Goal: Task Accomplishment & Management: Manage account settings

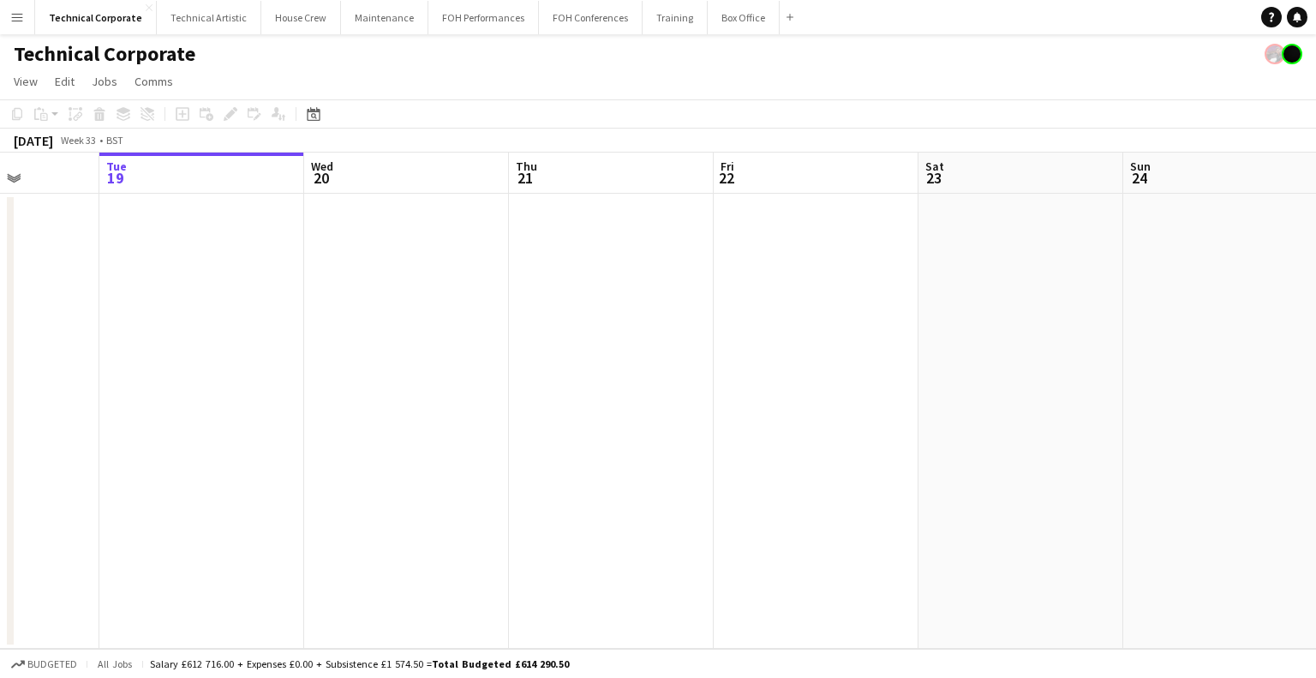
scroll to position [0, 511]
drag, startPoint x: 0, startPoint y: 0, endPoint x: 711, endPoint y: 387, distance: 809.9
click at [711, 387] on app-calendar-viewport "Sat 16 Sun 17 Mon 18 Tue 19 Wed 20 Thu 21 Fri 22 Sat 23 Sun 24 Mon 25 Tue 26 We…" at bounding box center [658, 401] width 1316 height 496
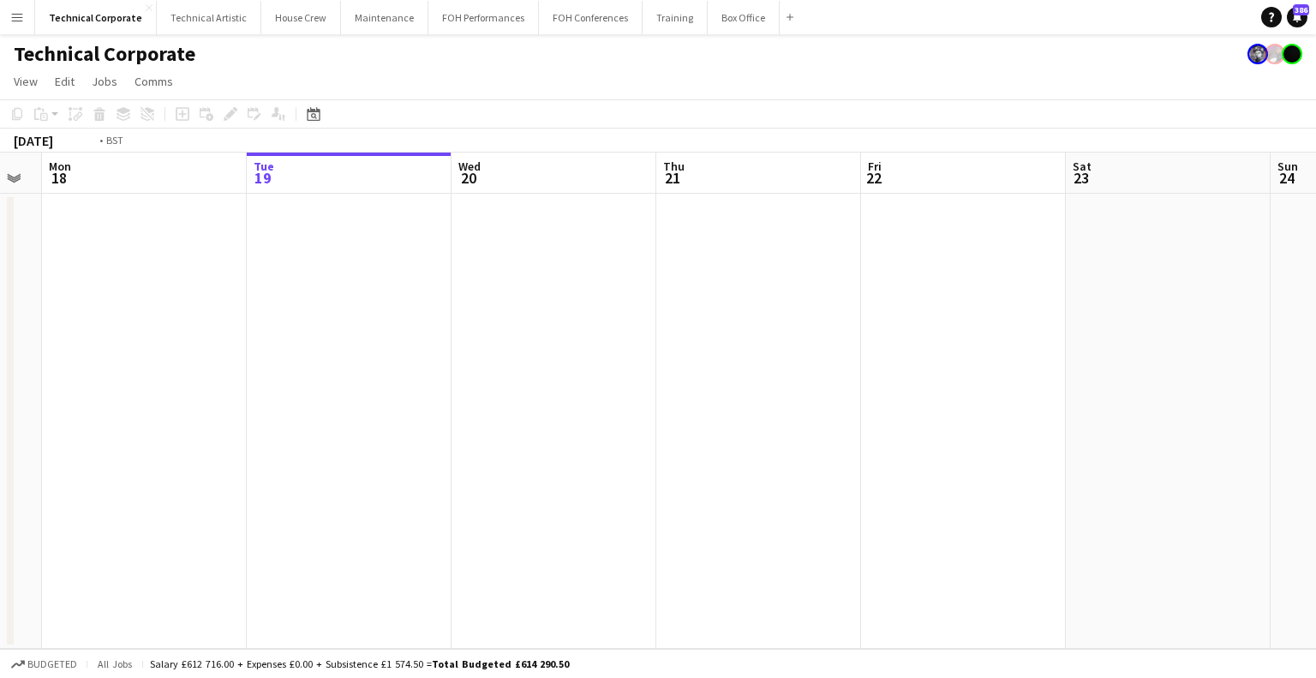
drag, startPoint x: 716, startPoint y: 319, endPoint x: 527, endPoint y: 328, distance: 188.8
click at [408, 325] on app-calendar-viewport "Fri 15 Sat 16 Sun 17 Mon 18 Tue 19 Wed 20 Thu 21 Fri 22 Sat 23 Sun 24 Mon 25 Tu…" at bounding box center [658, 401] width 1316 height 496
drag, startPoint x: 874, startPoint y: 356, endPoint x: 653, endPoint y: 369, distance: 221.5
click at [529, 380] on app-calendar-viewport "Sun 17 Mon 18 Tue 19 Wed 20 Thu 21 Fri 22 Sat 23 Sun 24 Mon 25 Tue 26 Wed 27 Th…" at bounding box center [658, 401] width 1316 height 496
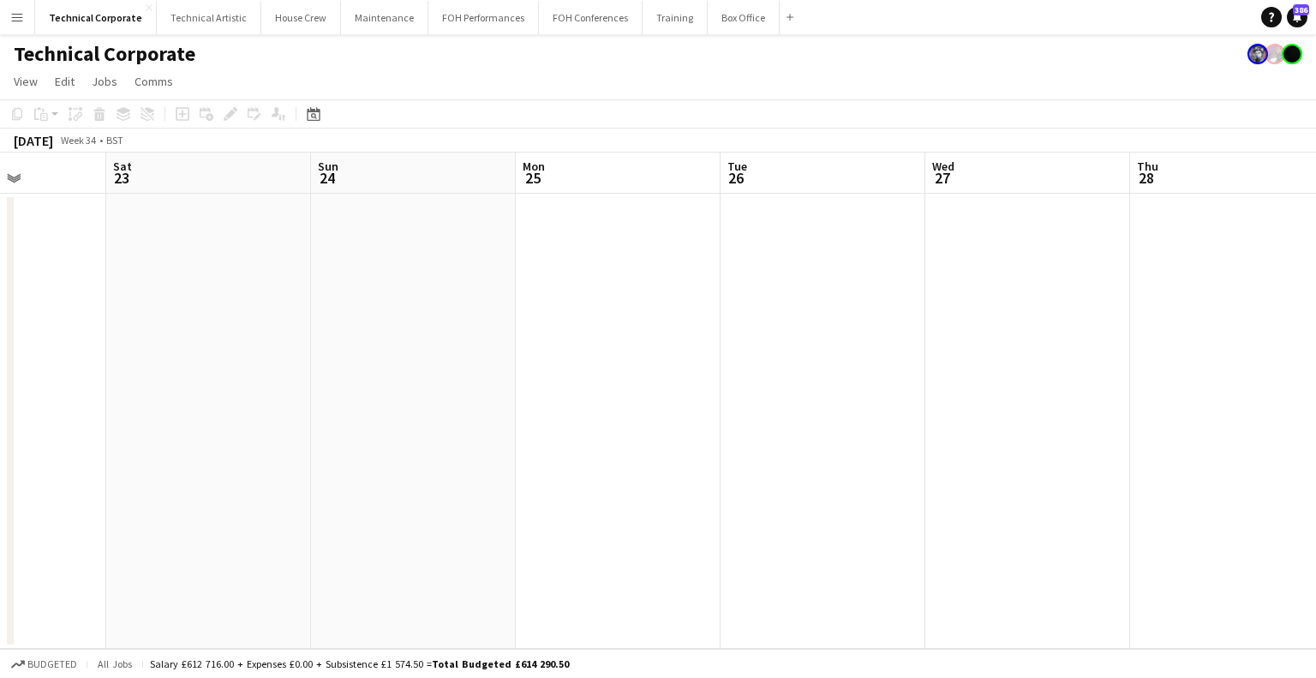
drag, startPoint x: 620, startPoint y: 404, endPoint x: 509, endPoint y: 386, distance: 111.9
click at [394, 404] on app-calendar-viewport "Tue 19 Wed 20 Thu 21 Fri 22 Sat 23 Sun 24 Mon 25 Tue 26 Wed 27 Thu 28 Fri 29 Sa…" at bounding box center [658, 401] width 1316 height 496
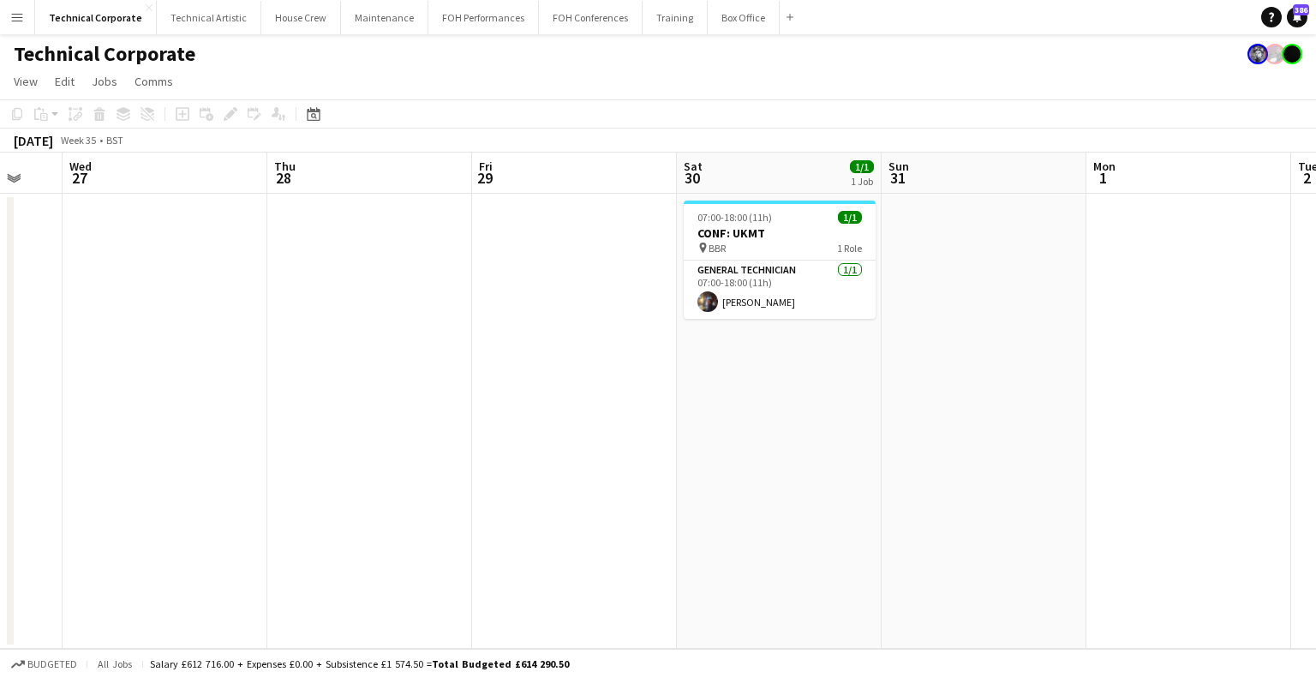
drag, startPoint x: 678, startPoint y: 406, endPoint x: 561, endPoint y: 408, distance: 116.6
click at [561, 408] on app-calendar-viewport "Sat 23 Sun 24 Mon 25 Tue 26 Wed 27 Thu 28 Fri 29 Sat 30 1/1 1 Job Sun 31 Mon 1 …" at bounding box center [658, 401] width 1316 height 496
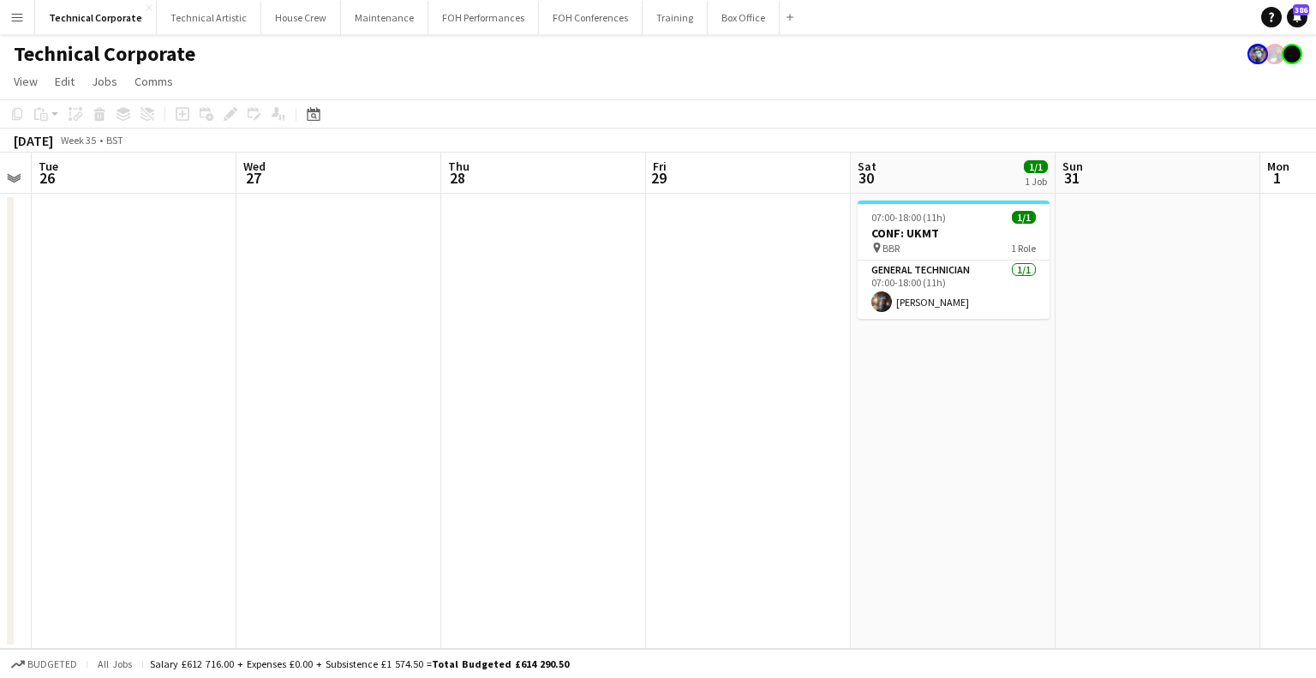
drag, startPoint x: 780, startPoint y: 381, endPoint x: 549, endPoint y: 400, distance: 231.3
click at [548, 400] on app-calendar-viewport "Sat 23 Sun 24 Mon 25 Tue 26 Wed 27 Thu 28 Fri 29 Sat 30 1/1 1 Job Sun 31 Mon 1 …" at bounding box center [658, 401] width 1316 height 496
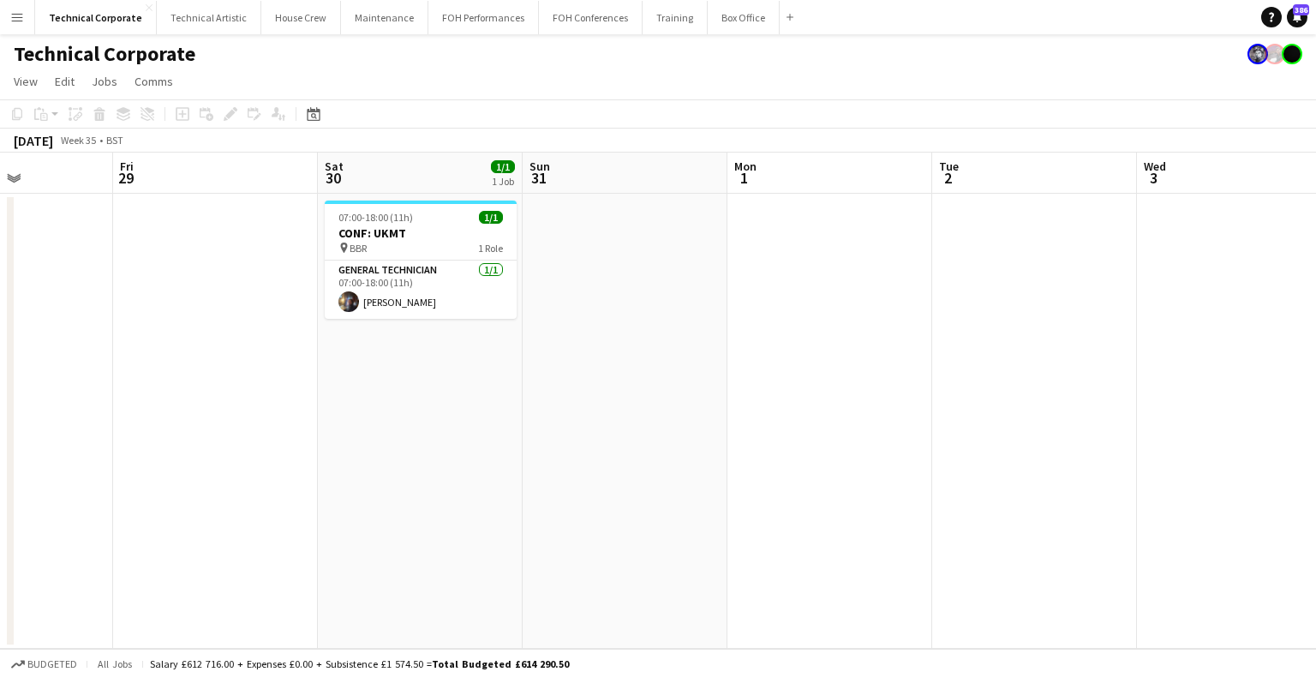
scroll to position [0, 720]
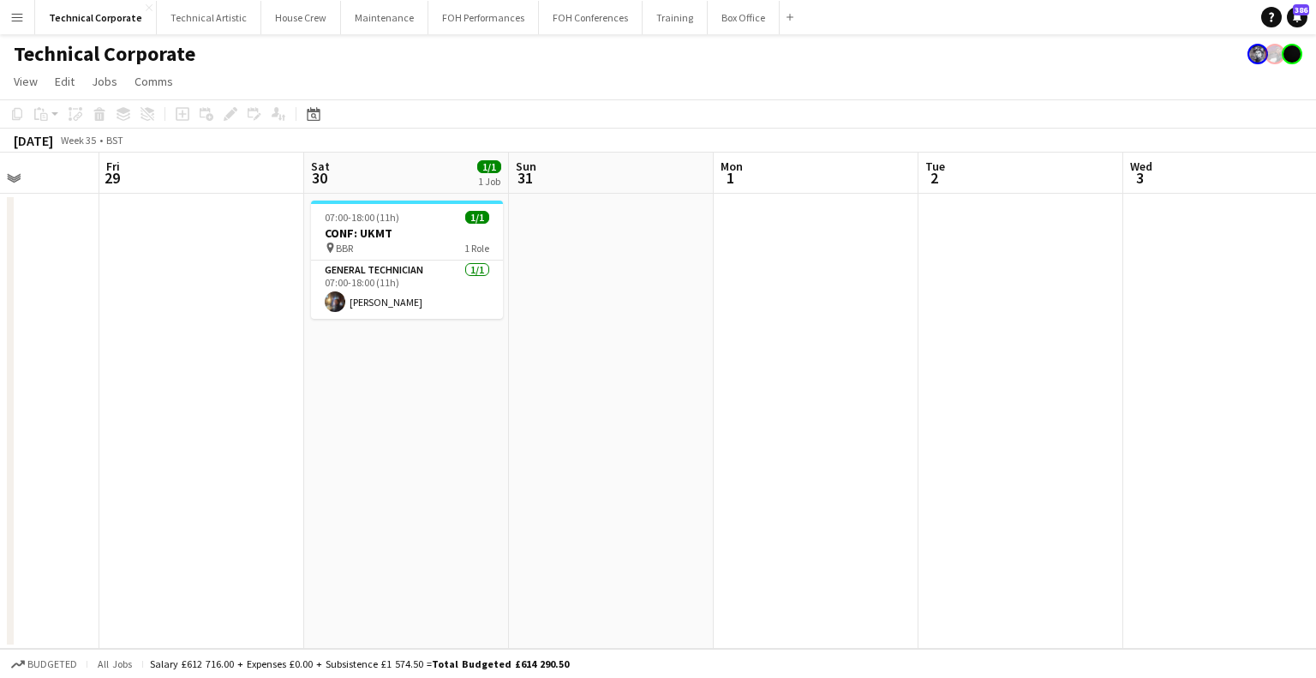
drag, startPoint x: 809, startPoint y: 302, endPoint x: 673, endPoint y: 337, distance: 140.7
click at [673, 337] on app-calendar-viewport "Mon 25 Tue 26 Wed 27 Thu 28 Fri 29 Sat 30 1/1 1 Job Sun 31 Mon 1 Tue 2 Wed 3 Th…" at bounding box center [658, 401] width 1316 height 496
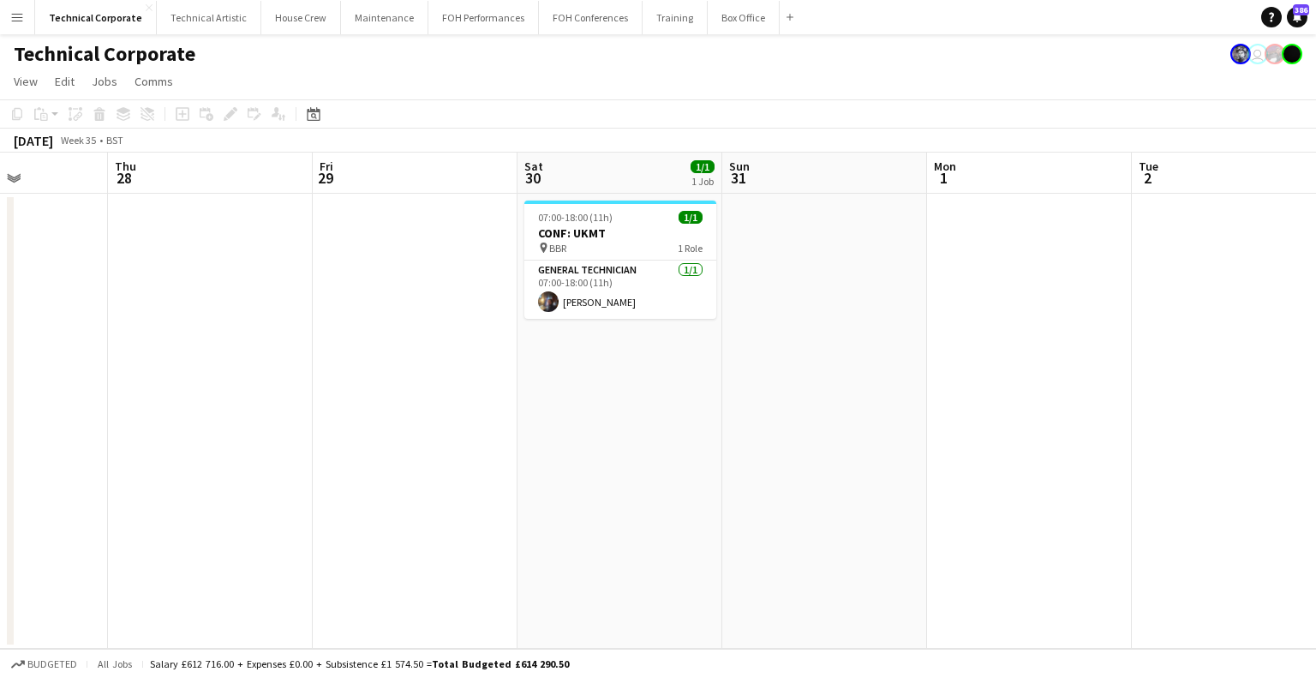
drag, startPoint x: 398, startPoint y: 324, endPoint x: 356, endPoint y: 328, distance: 41.4
click at [356, 328] on app-calendar-viewport "Mon 25 Tue 26 Wed 27 Thu 28 Fri 29 Sat 30 1/1 1 Job Sun 31 Mon 1 Tue 2 Wed 3 Th…" at bounding box center [658, 401] width 1316 height 496
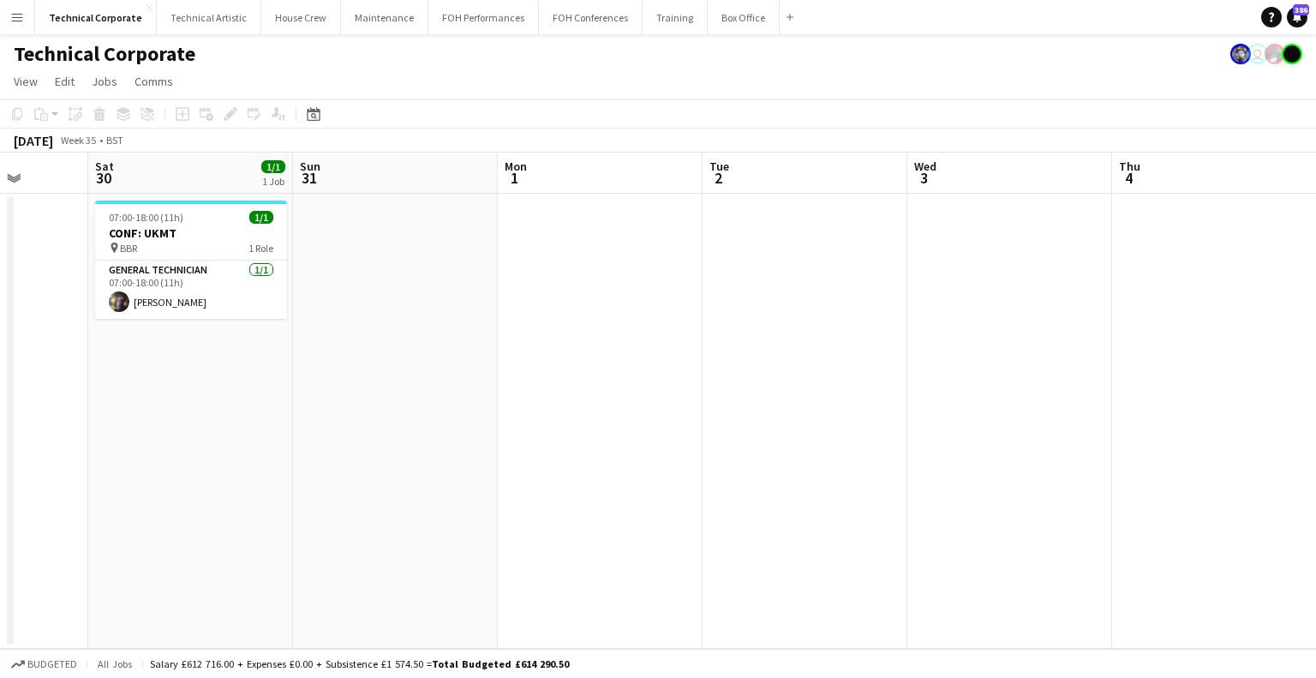
scroll to position [0, 529]
drag, startPoint x: 712, startPoint y: 338, endPoint x: 690, endPoint y: 379, distance: 46.0
click at [690, 379] on app-calendar-viewport "Wed 27 Thu 28 Fri 29 Sat 30 1/1 1 Job Sun 31 Mon 1 Tue 2 Wed 3 Thu 4 Fri 5 Sat …" at bounding box center [658, 401] width 1316 height 496
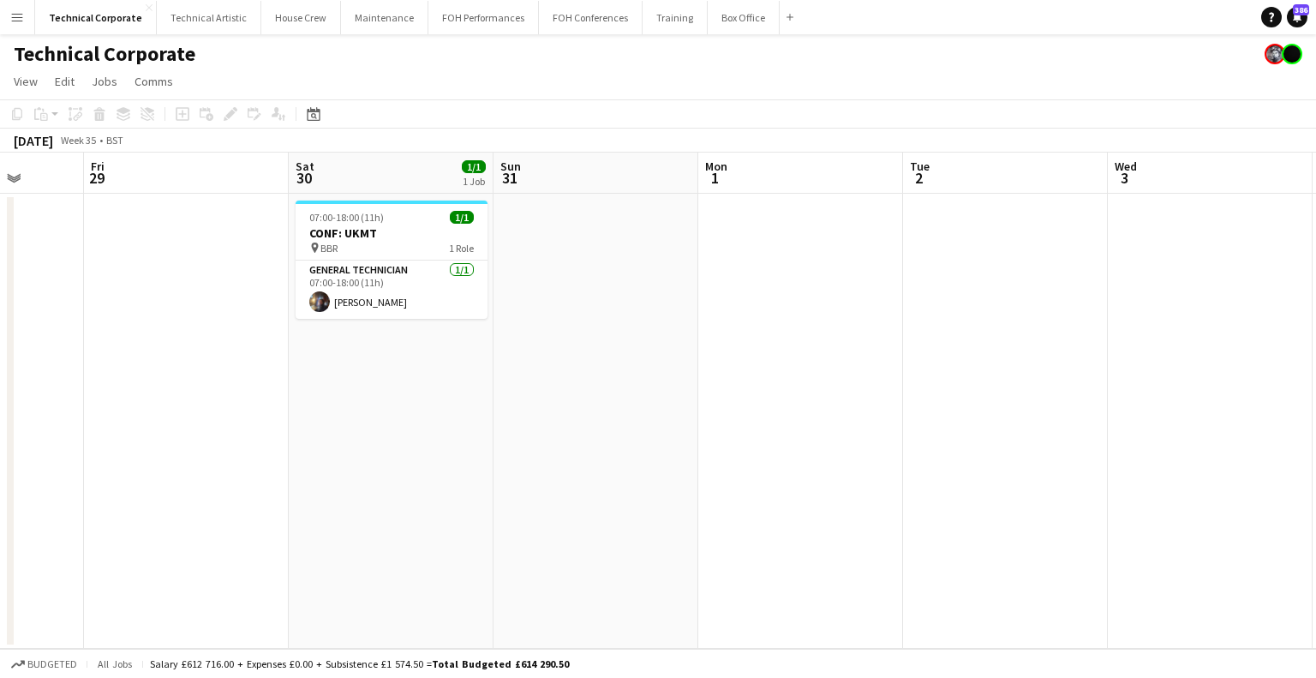
drag, startPoint x: 381, startPoint y: 482, endPoint x: 800, endPoint y: 489, distance: 418.3
click at [800, 489] on app-calendar-viewport "Wed 27 Thu 28 Fri 29 Sat 30 1/1 1 Job Sun 31 Mon 1 Tue 2 Wed 3 Thu 4 Fri 5 Sat …" at bounding box center [658, 401] width 1316 height 496
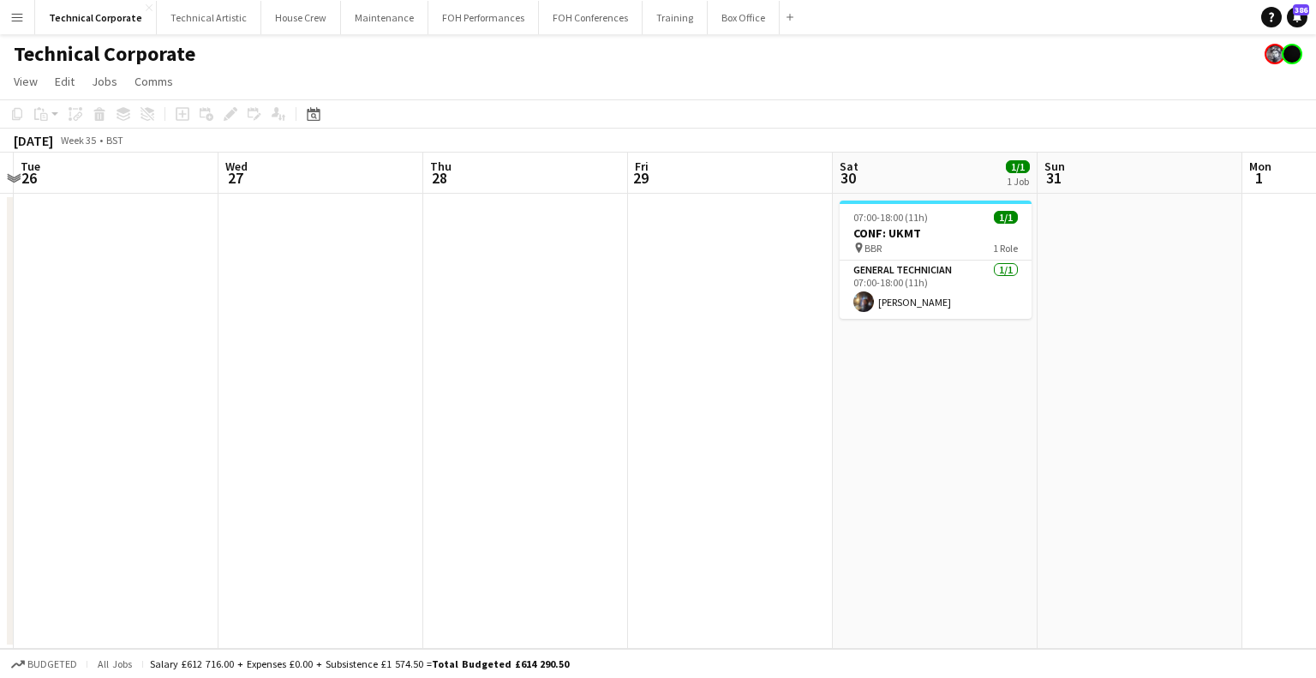
drag, startPoint x: 292, startPoint y: 428, endPoint x: 806, endPoint y: 428, distance: 514.2
click at [800, 428] on app-calendar-viewport "Sun 24 Mon 25 Tue 26 Wed 27 Thu 28 Fri 29 Sat 30 1/1 1 Job Sun 31 Mon 1 Tue 2 W…" at bounding box center [658, 401] width 1316 height 496
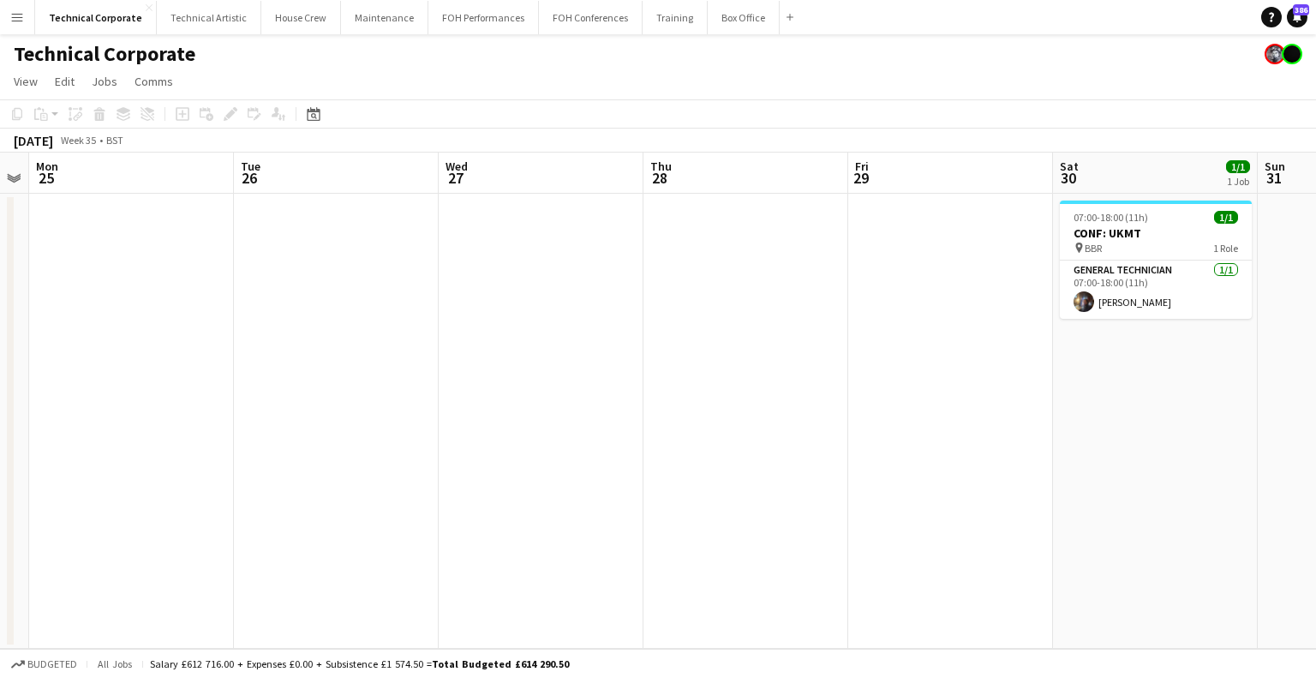
click at [785, 453] on app-calendar-viewport "Sat 23 Sun 24 Mon 25 Tue 26 Wed 27 Thu 28 Fri 29 Sat 30 1/1 1 Job Sun 31 Mon 1 …" at bounding box center [658, 401] width 1316 height 496
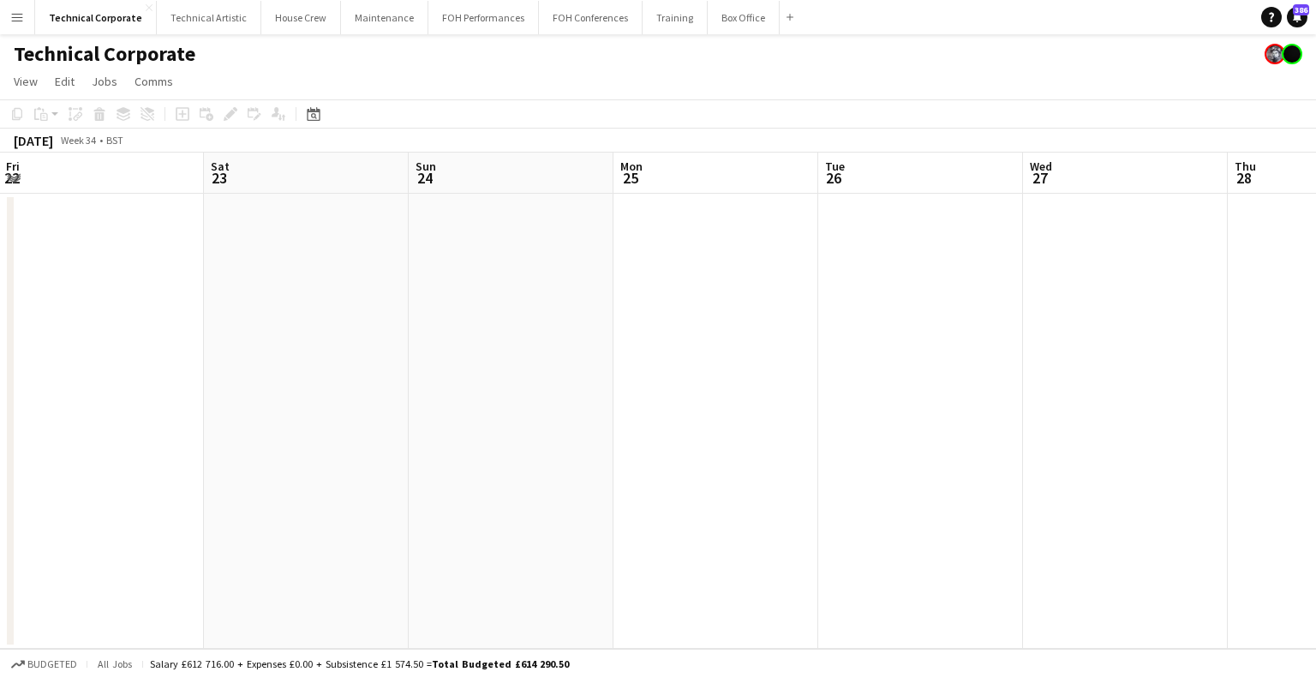
drag, startPoint x: 802, startPoint y: 462, endPoint x: 881, endPoint y: 464, distance: 78.9
click at [881, 464] on app-calendar-viewport "Wed 20 Thu 21 Fri 22 Sat 23 Sun 24 Mon 25 Tue 26 Wed 27 Thu 28 Fri 29 Sat 30 1/…" at bounding box center [658, 401] width 1316 height 496
drag, startPoint x: 697, startPoint y: 460, endPoint x: 887, endPoint y: 460, distance: 190.2
click at [887, 460] on app-calendar-viewport "Tue 19 Wed 20 Thu 21 Fri 22 Sat 23 Sun 24 Mon 25 Tue 26 Wed 27 Thu 28 Fri 29 Sa…" at bounding box center [658, 401] width 1316 height 496
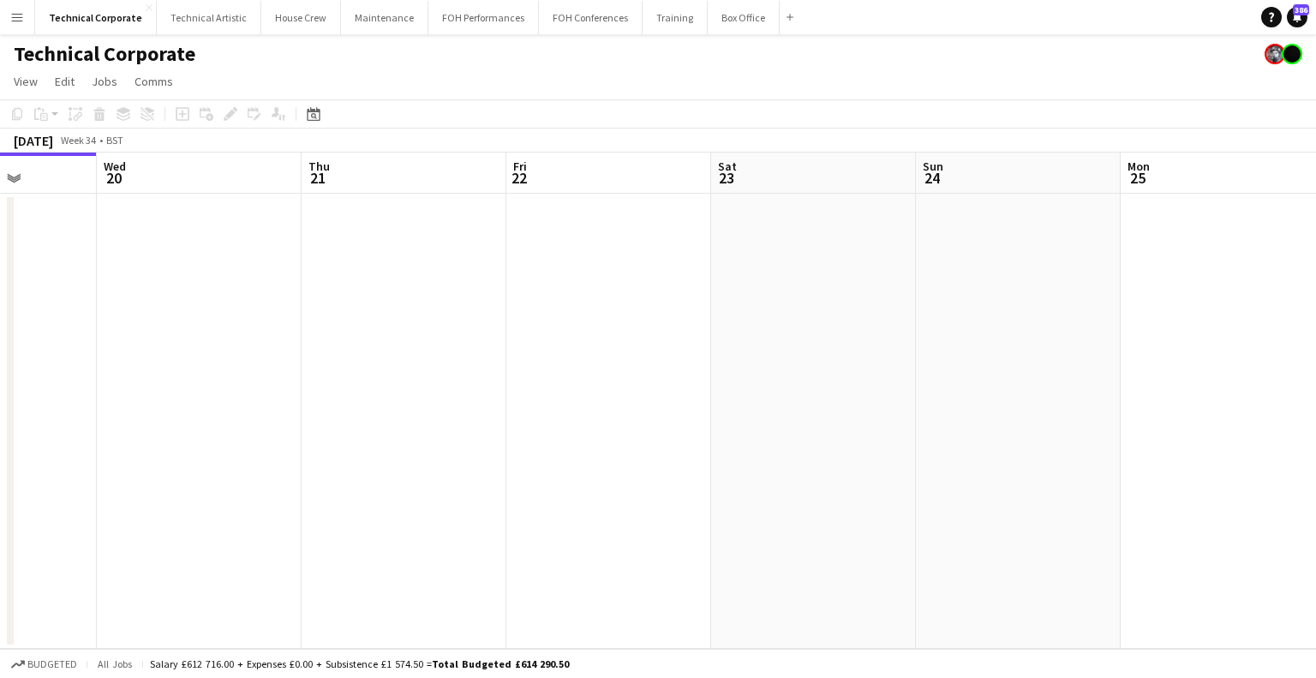
drag, startPoint x: 846, startPoint y: 447, endPoint x: 480, endPoint y: 452, distance: 365.9
click at [480, 452] on app-calendar-viewport "Sun 17 Mon 18 Tue 19 Wed 20 Thu 21 Fri 22 Sat 23 Sun 24 Mon 25 Tue 26 Wed 27 Th…" at bounding box center [658, 401] width 1316 height 496
click at [311, 489] on app-calendar-viewport "Tue 19 Wed 20 Thu 21 Fri 22 Sat 23 Sun 24 Mon 25 Tue 26 Wed 27 Thu 28 Fri 29 Sa…" at bounding box center [658, 401] width 1316 height 496
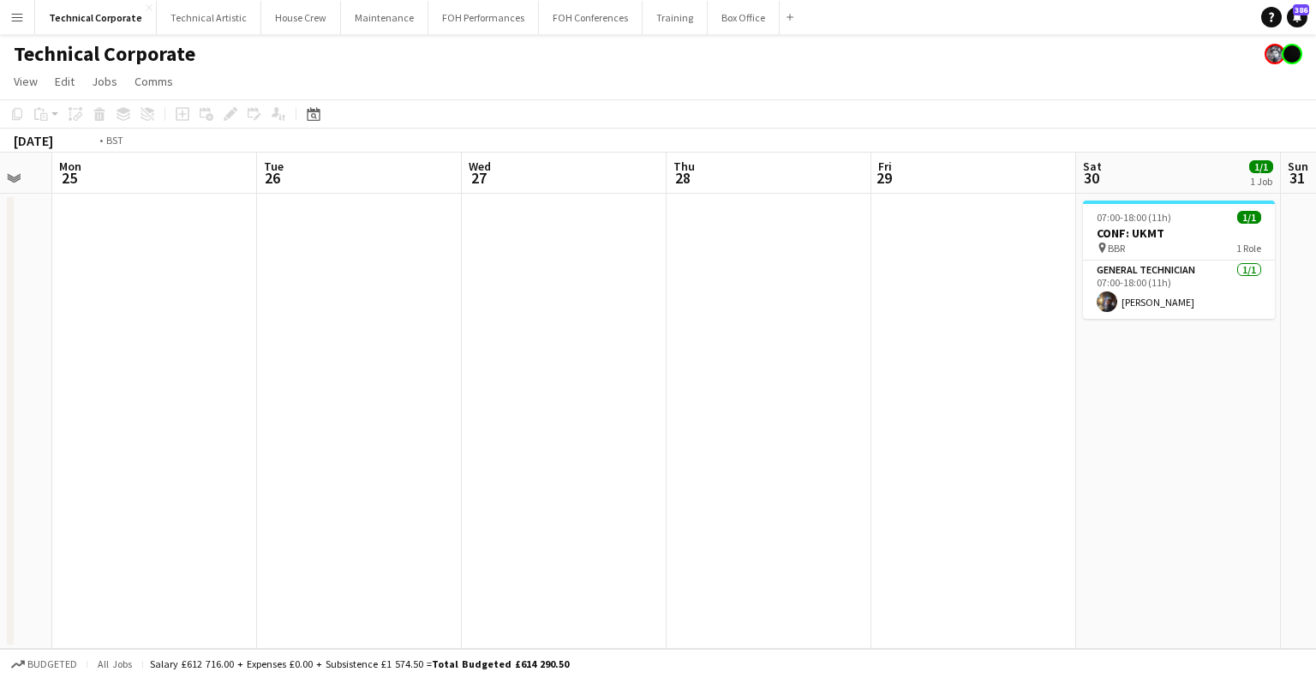
click at [367, 525] on app-calendar-viewport "Thu 21 Fri 22 Sat 23 Sun 24 Mon 25 Tue 26 Wed 27 Thu 28 Fri 29 Sat 30 1/1 1 Job…" at bounding box center [658, 401] width 1316 height 496
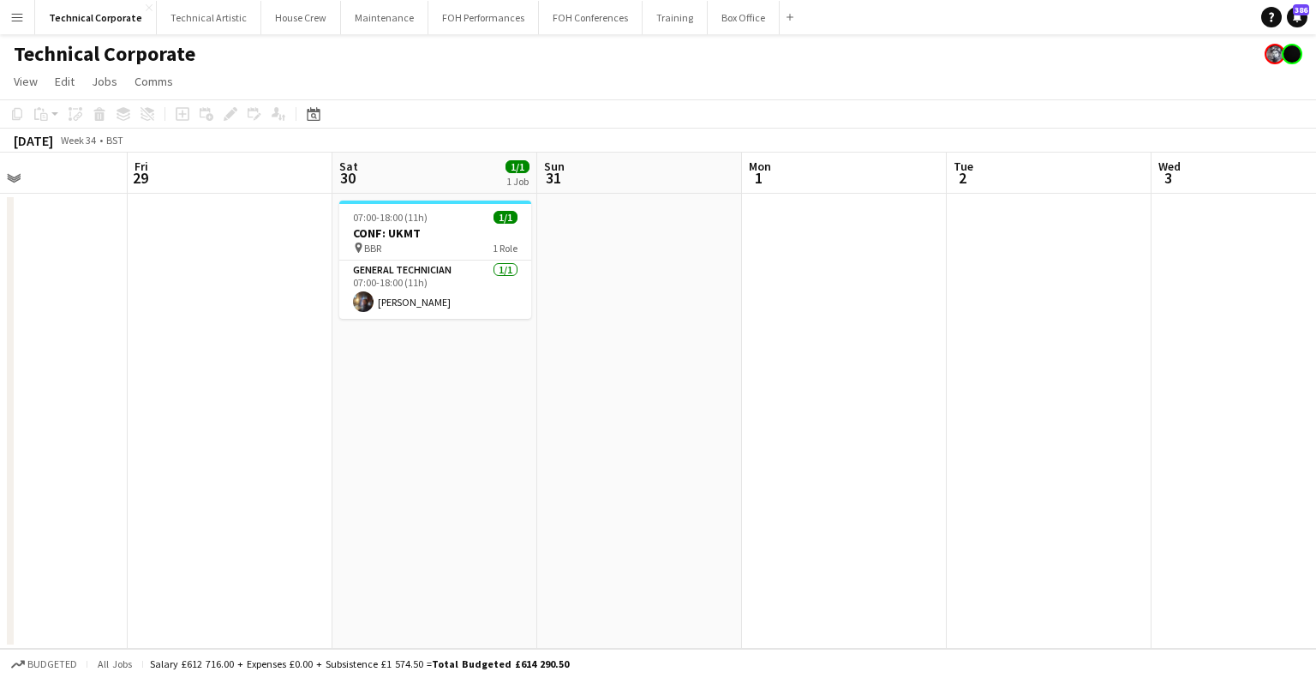
drag, startPoint x: 1067, startPoint y: 458, endPoint x: 344, endPoint y: 524, distance: 725.3
click at [346, 524] on app-calendar-viewport "Mon 25 Tue 26 Wed 27 Thu 28 Fri 29 Sat 30 1/1 1 Job Sun 31 Mon 1 Tue 2 Wed 3 Th…" at bounding box center [658, 401] width 1316 height 496
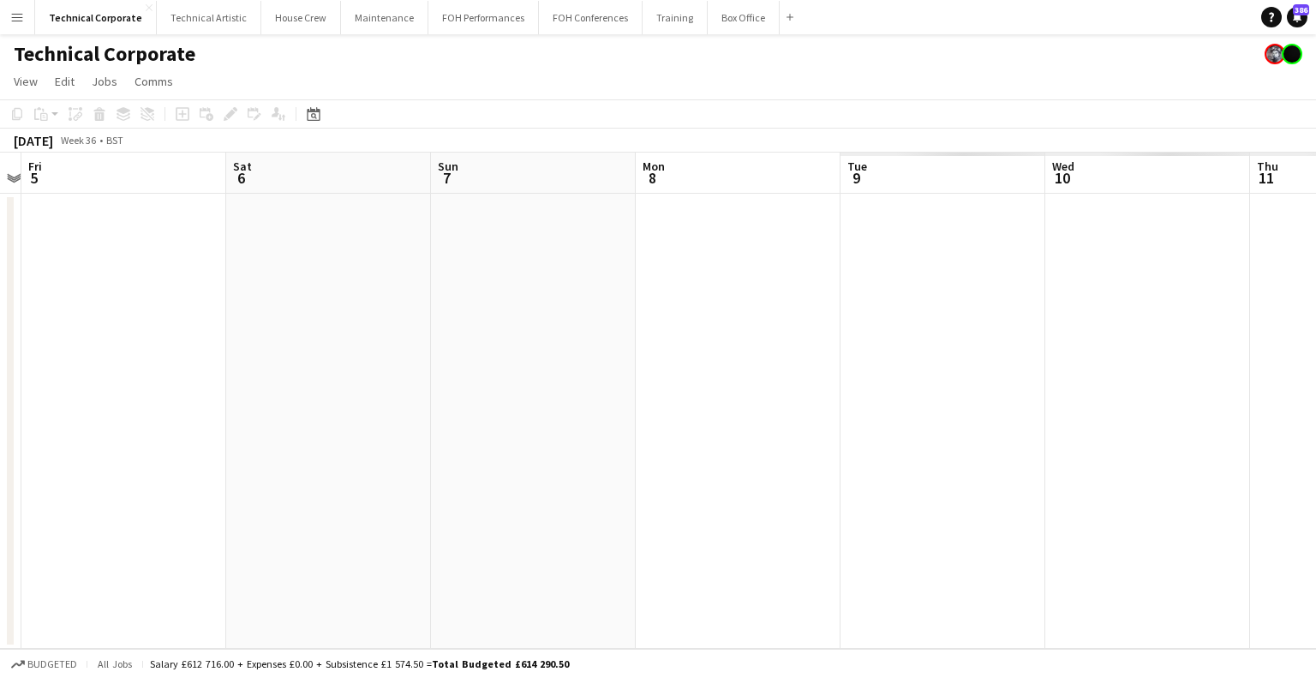
drag, startPoint x: 800, startPoint y: 478, endPoint x: 985, endPoint y: 500, distance: 185.5
click at [482, 523] on app-calendar-viewport "Mon 1 Tue 2 Wed 3 Thu 4 Fri 5 Sat 6 Sun 7 Mon 8 Tue 9 Wed 10 Thu 11 Fri 12" at bounding box center [658, 401] width 1316 height 496
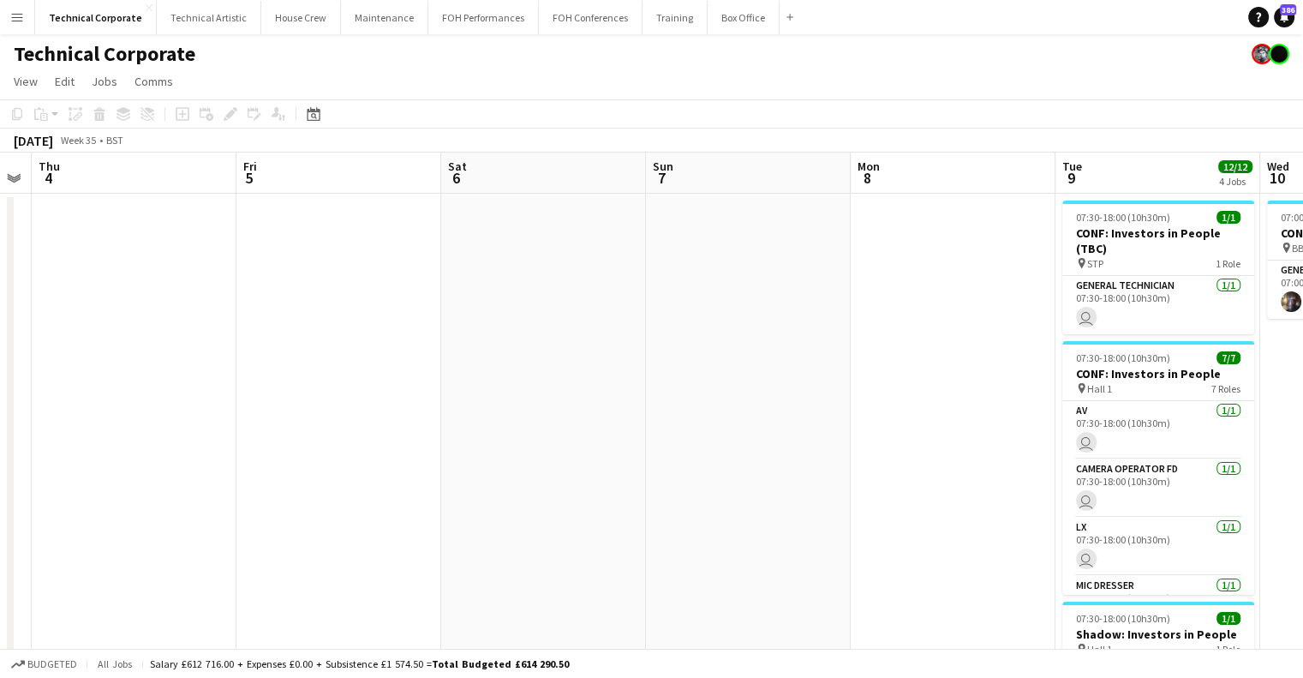
click at [491, 576] on app-calendar-viewport "Mon 1 Tue 2 Wed 3 Thu 4 Fri 5 Sat 6 Sun 7 Mon 8 Tue 9 12/12 4 Jobs Wed 10 1/1 1…" at bounding box center [651, 584] width 1303 height 863
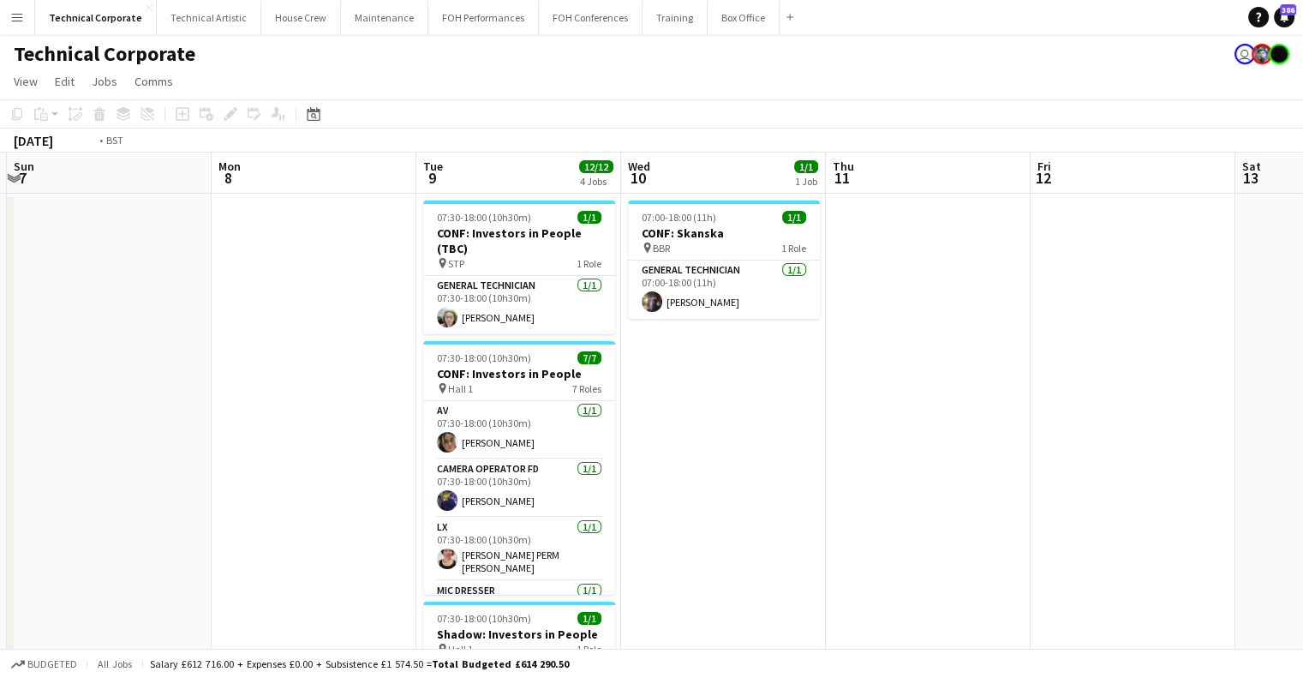
click at [628, 518] on app-calendar-viewport "Thu 4 Fri 5 Sat 6 Sun 7 Mon 8 Tue 9 12/12 4 Jobs Wed 10 1/1 1 Job Thu 11 Fri 12…" at bounding box center [651, 584] width 1303 height 863
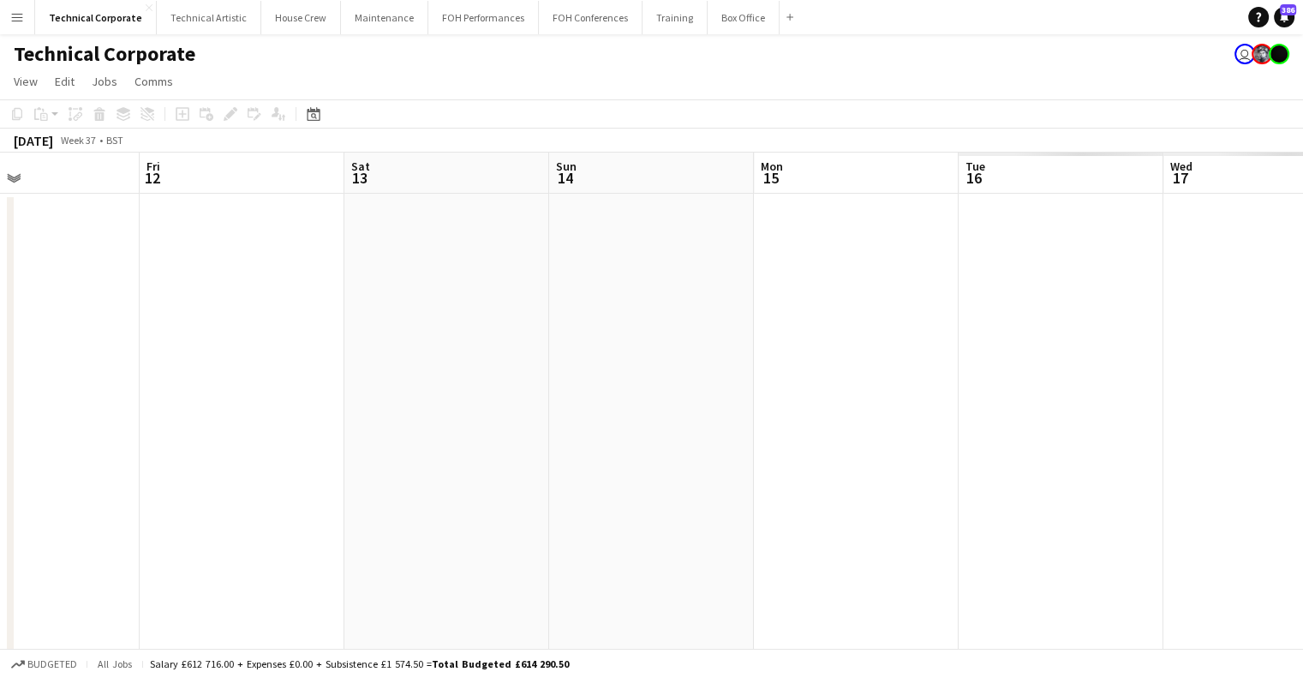
drag, startPoint x: 590, startPoint y: 538, endPoint x: 578, endPoint y: 534, distance: 11.9
click at [565, 540] on app-calendar-viewport "Mon 8 Tue 9 12/12 4 Jobs Wed 10 1/1 1 Job Thu 11 Fri 12 Sat 13 Sun 14 Mon 15 Tu…" at bounding box center [651, 584] width 1303 height 863
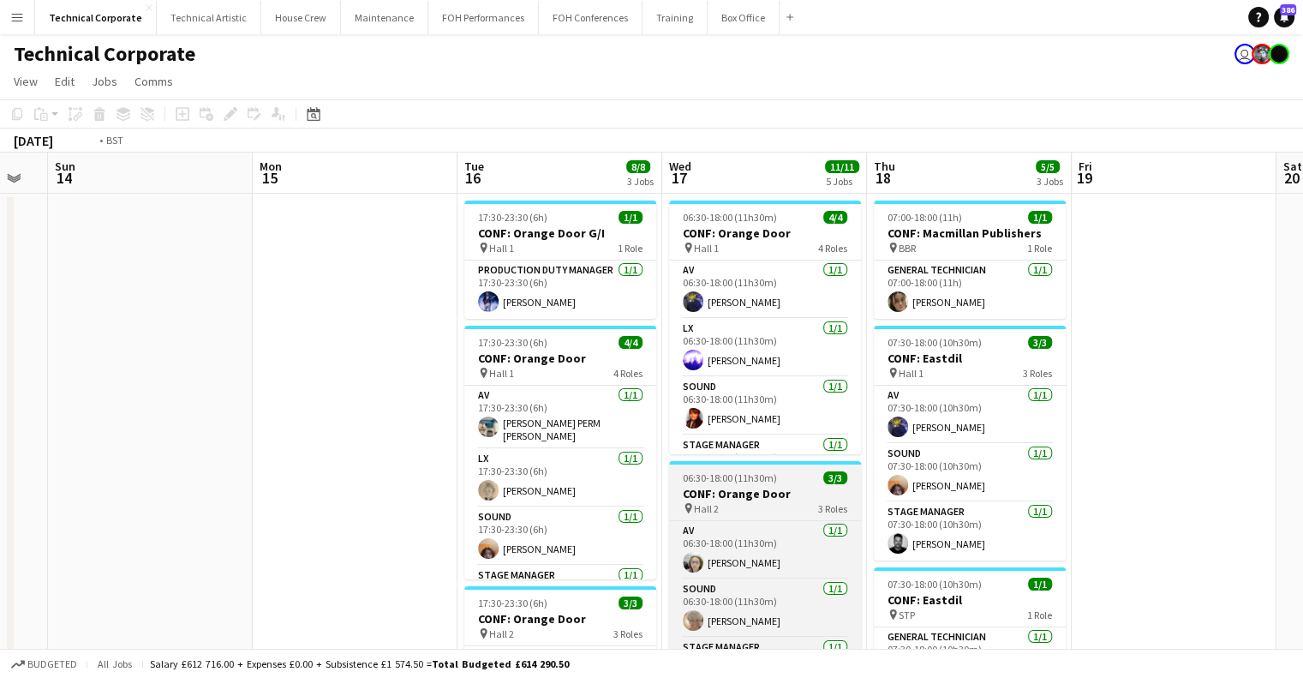
click at [380, 514] on app-calendar-viewport "Wed 10 1/1 1 Job Thu 11 Fri 12 Sat 13 Sun 14 Mon 15 Tue 16 8/8 3 Jobs Wed 17 11…" at bounding box center [651, 661] width 1303 height 1016
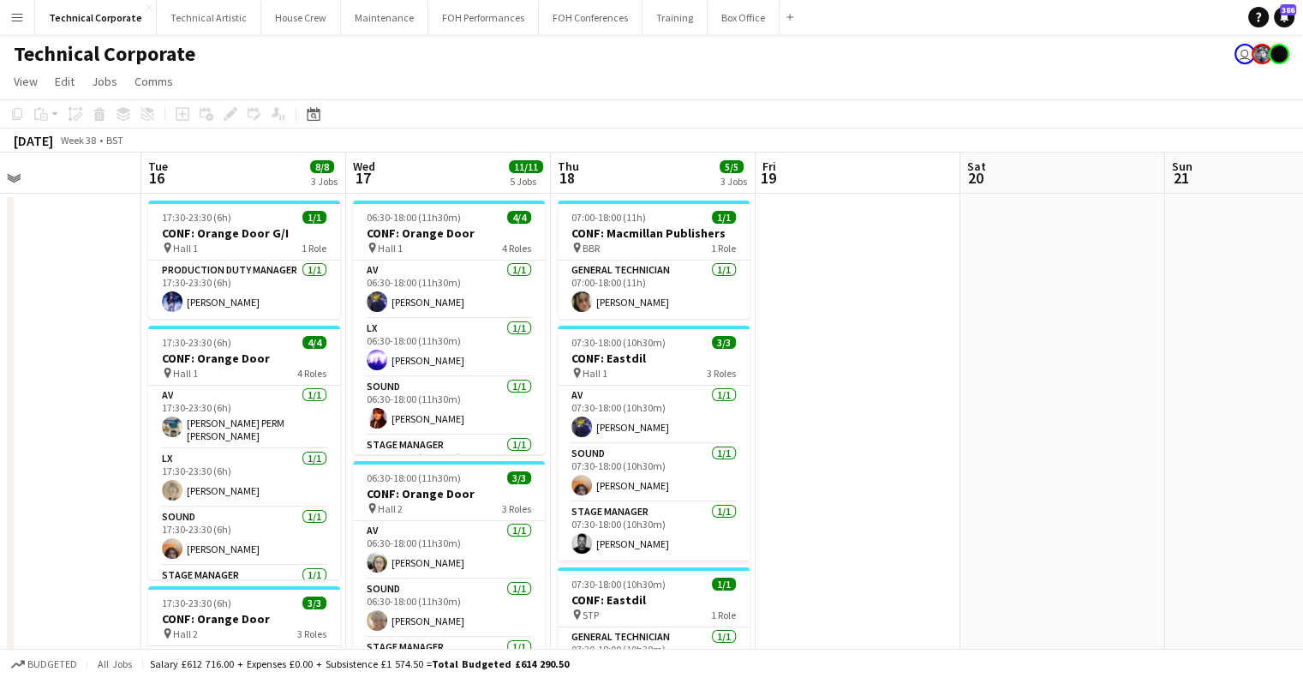
drag, startPoint x: 997, startPoint y: 441, endPoint x: 737, endPoint y: 421, distance: 261.3
click at [446, 456] on app-calendar-viewport "Fri 12 Sat 13 Sun 14 Mon 15 Tue 16 8/8 3 Jobs Wed 17 11/11 5 Jobs Thu 18 5/5 3 …" at bounding box center [651, 672] width 1303 height 1038
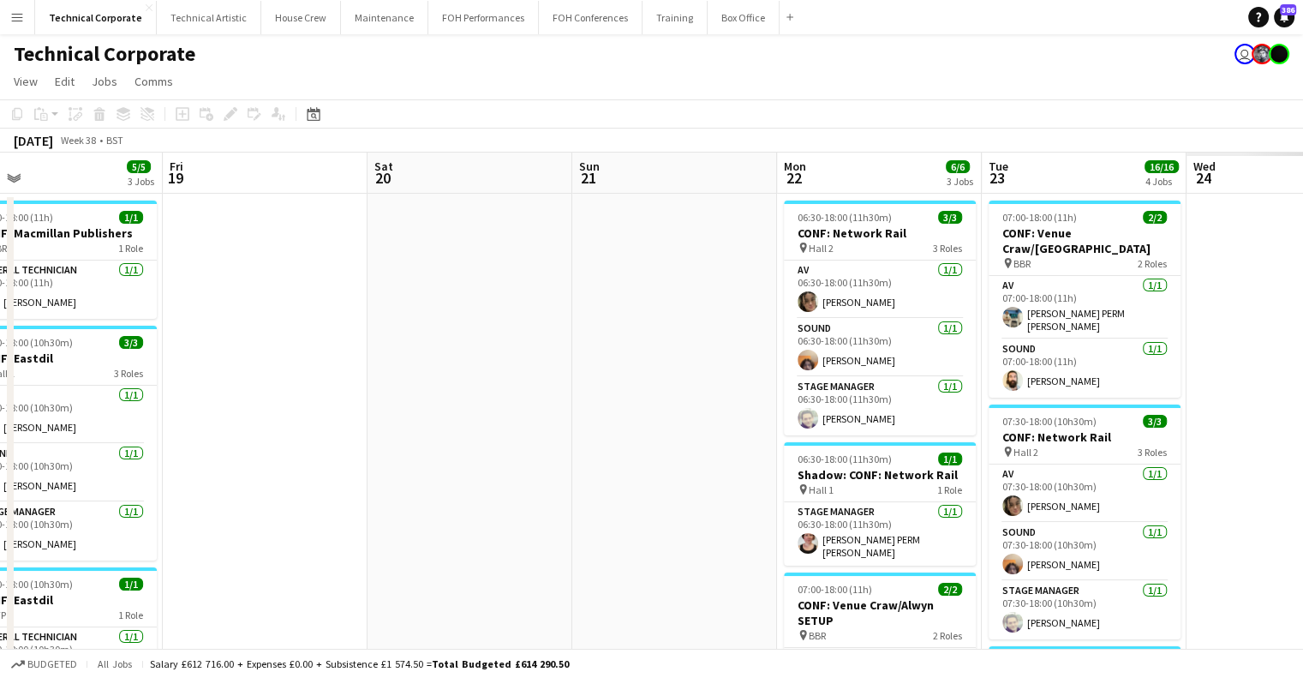
drag, startPoint x: 951, startPoint y: 409, endPoint x: 484, endPoint y: 414, distance: 467.1
click at [484, 414] on app-calendar-viewport "Mon 15 Tue 16 8/8 3 Jobs Wed 17 11/11 5 Jobs Thu 18 5/5 3 Jobs Fri 19 Sat 20 Su…" at bounding box center [651, 672] width 1303 height 1038
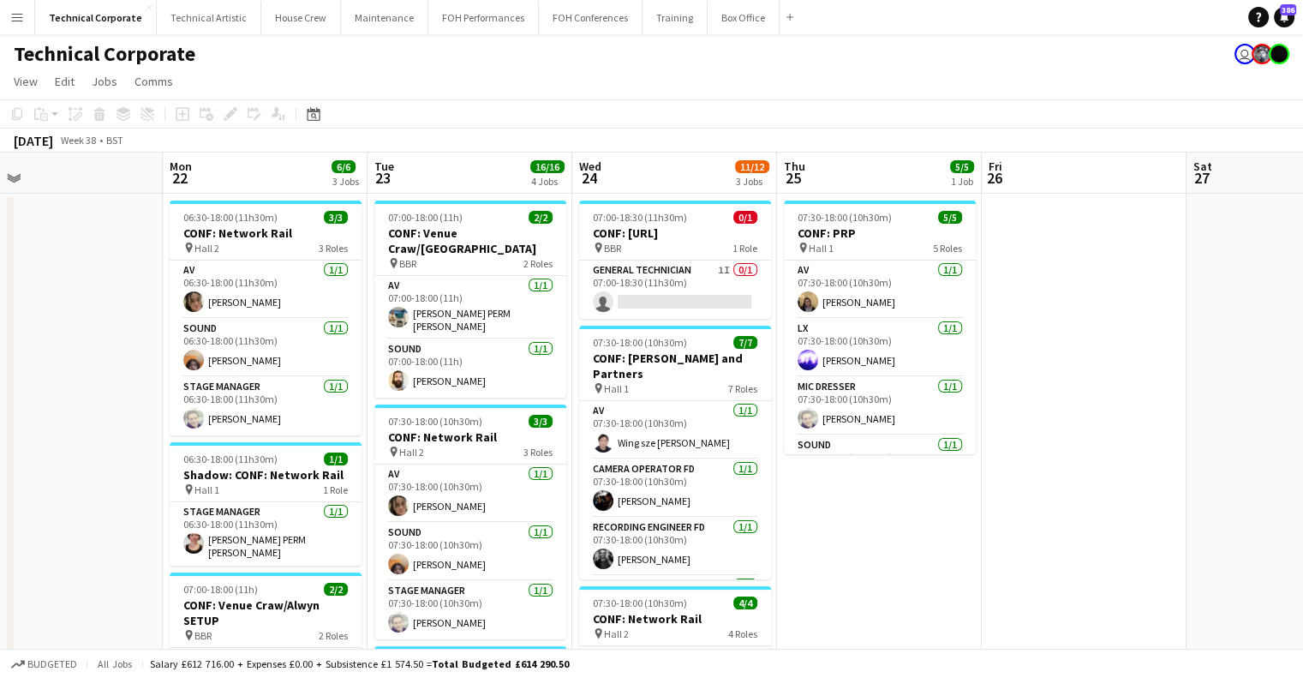
scroll to position [0, 540]
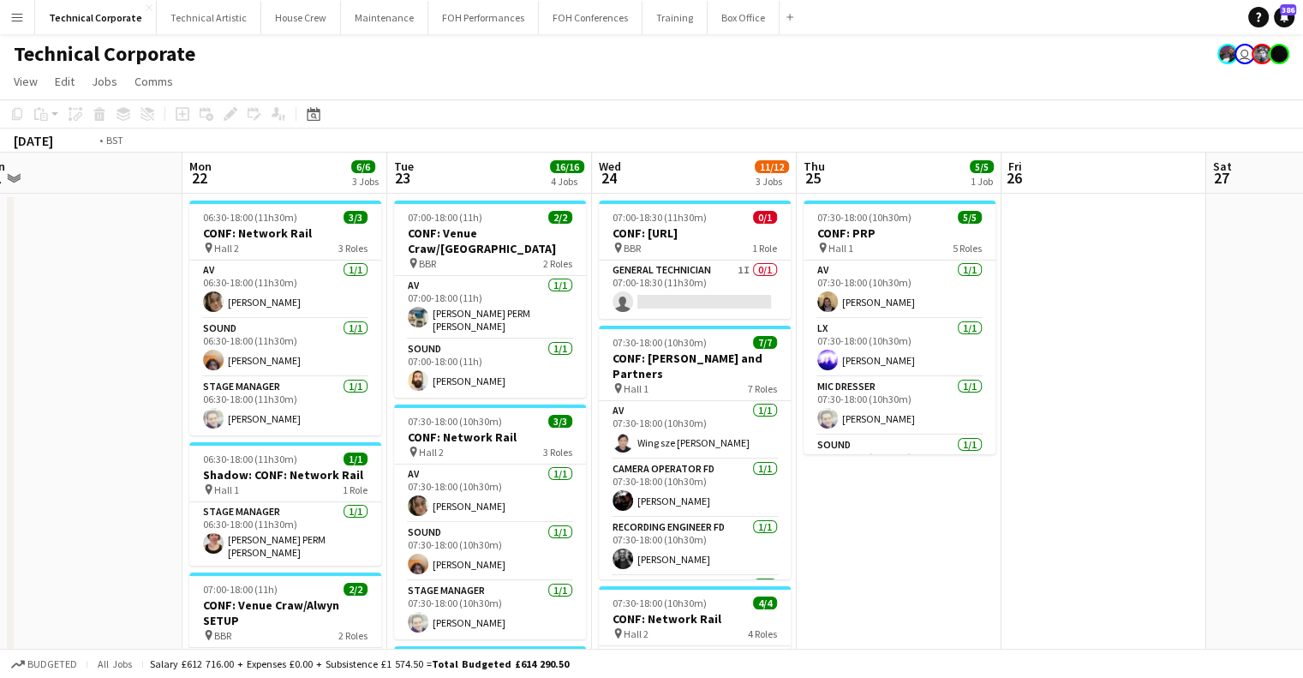
drag, startPoint x: 877, startPoint y: 303, endPoint x: 523, endPoint y: 352, distance: 357.3
click at [520, 352] on app-calendar-viewport "Thu 18 5/5 3 Jobs Fri 19 Sat 20 Sun 21 Mon 22 6/6 3 Jobs Tue 23 16/16 4 Jobs We…" at bounding box center [651, 672] width 1303 height 1038
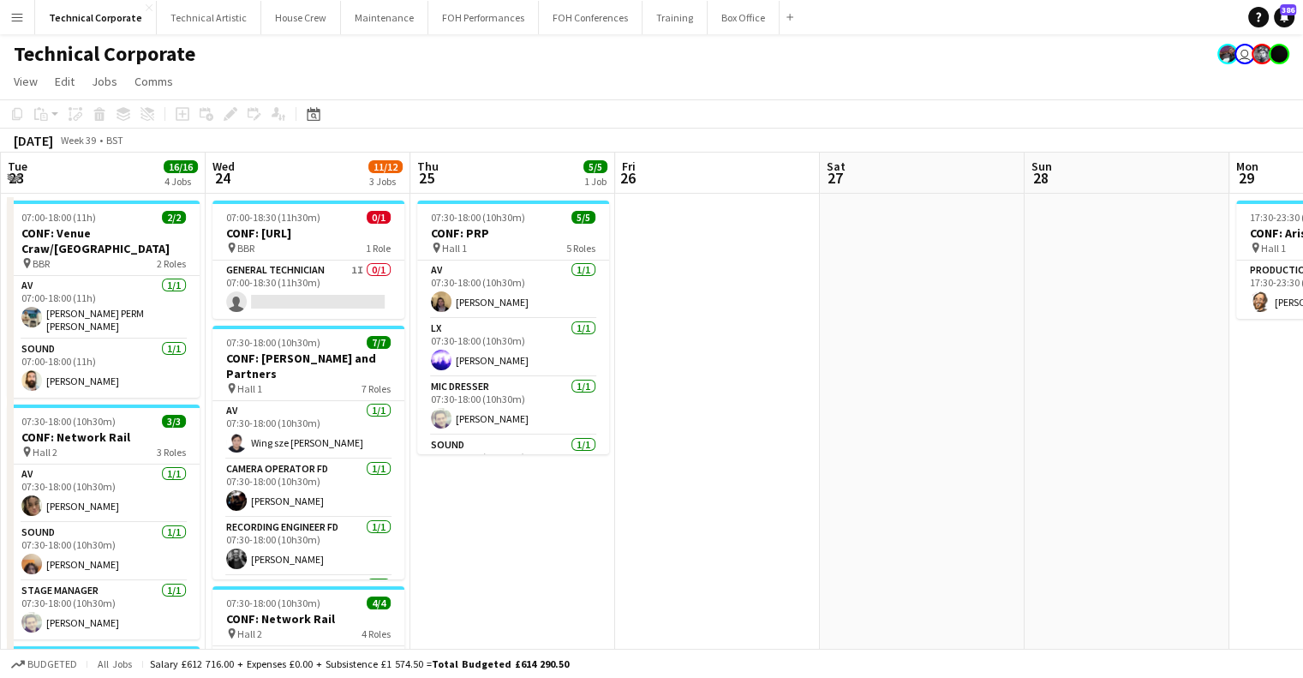
drag, startPoint x: 294, startPoint y: 393, endPoint x: 704, endPoint y: 358, distance: 412.0
click at [291, 394] on app-calendar-viewport "Sat 20 Sun 21 Mon 22 6/6 3 Jobs Tue 23 16/16 4 Jobs Wed 24 11/12 3 Jobs Thu 25 …" at bounding box center [651, 672] width 1303 height 1038
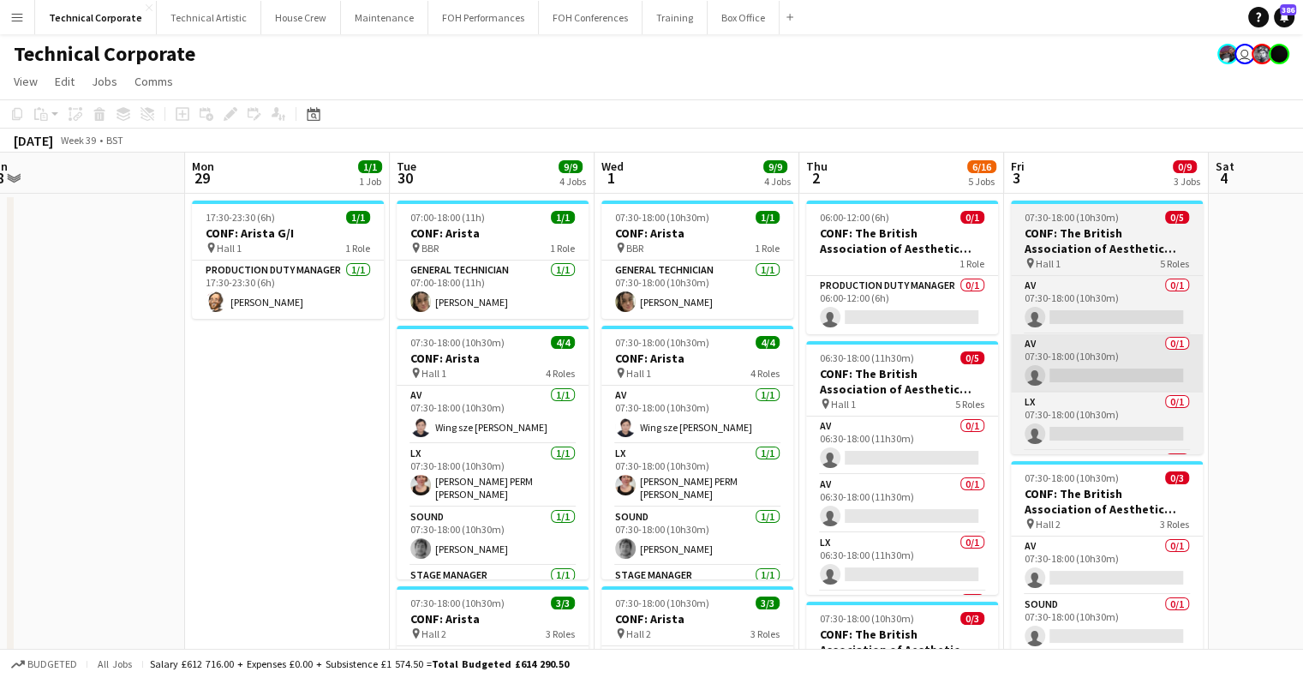
drag, startPoint x: 834, startPoint y: 386, endPoint x: 1210, endPoint y: 380, distance: 376.3
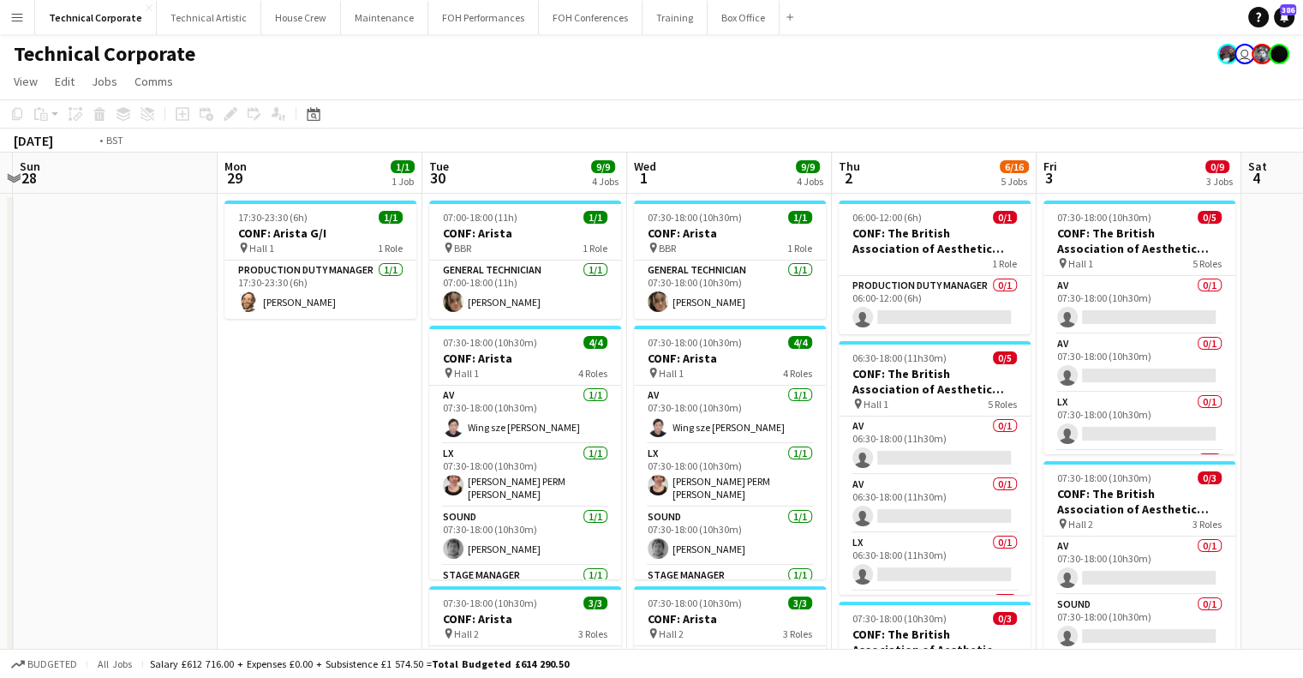
drag, startPoint x: 872, startPoint y: 428, endPoint x: 731, endPoint y: 431, distance: 140.6
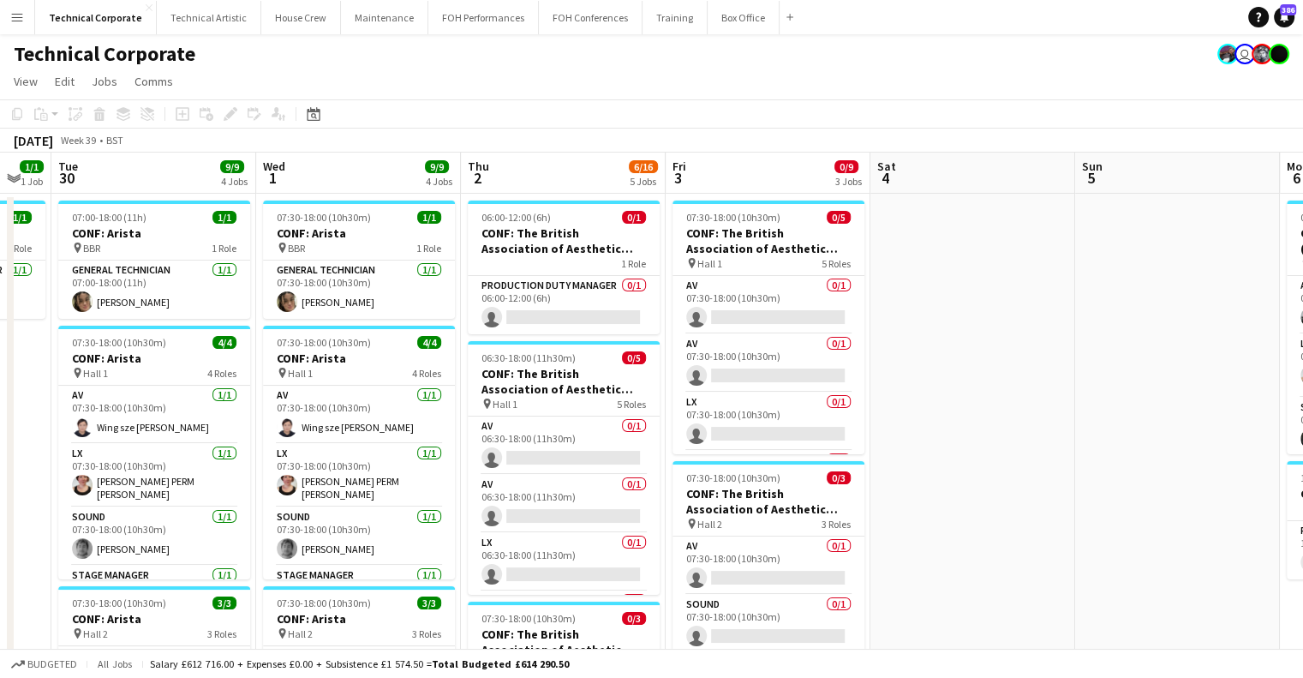
drag, startPoint x: 1121, startPoint y: 378, endPoint x: 592, endPoint y: 417, distance: 530.2
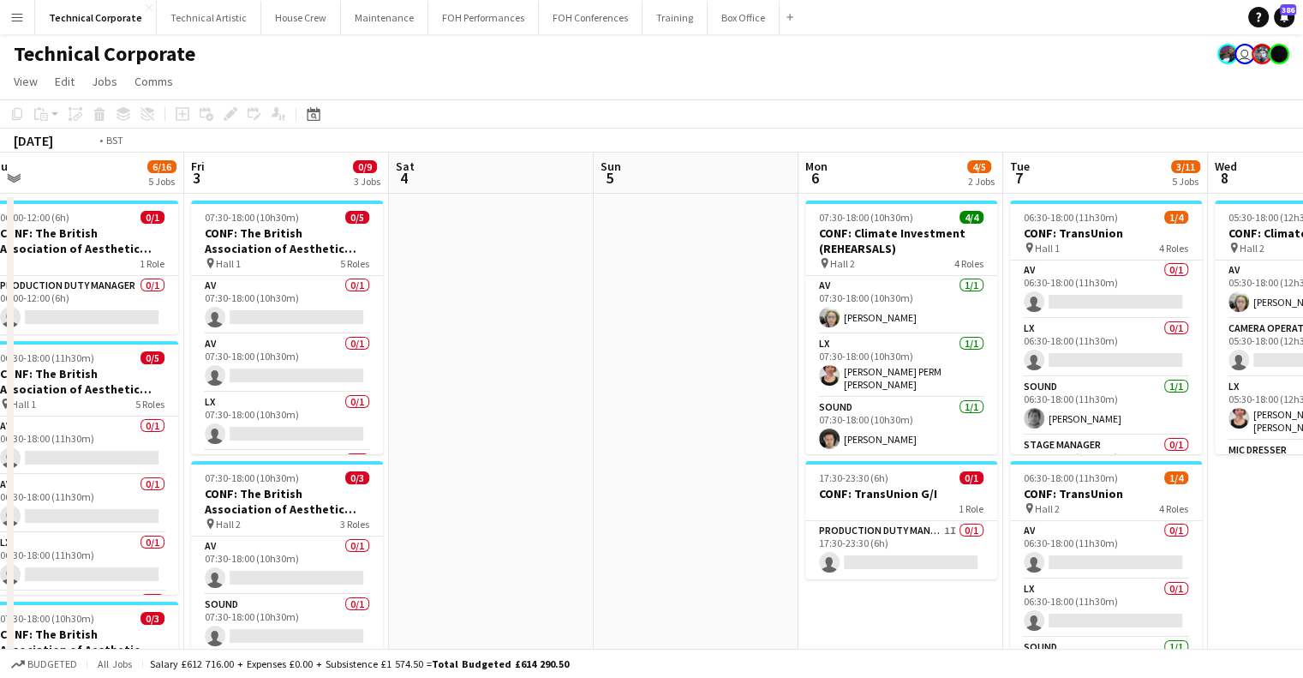
drag, startPoint x: 870, startPoint y: 374, endPoint x: 311, endPoint y: 382, distance: 558.8
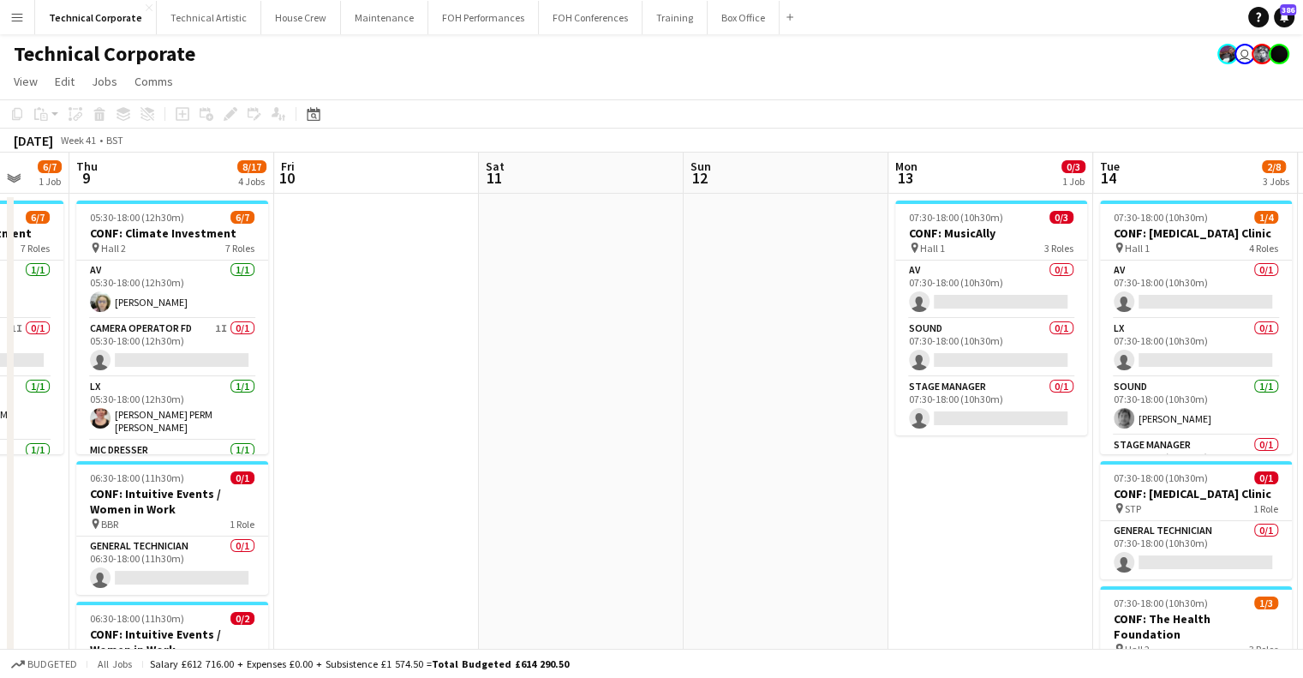
drag, startPoint x: 638, startPoint y: 377, endPoint x: 977, endPoint y: 359, distance: 339.0
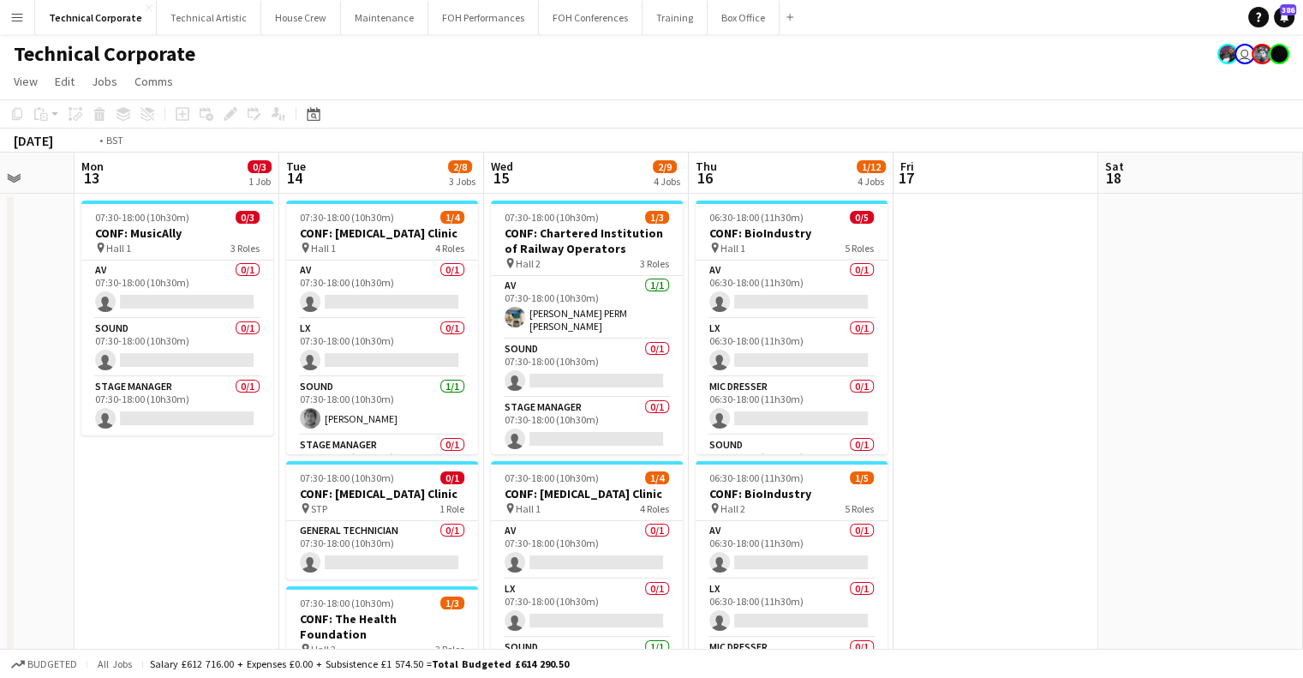
drag, startPoint x: 1137, startPoint y: 358, endPoint x: 590, endPoint y: 379, distance: 548.0
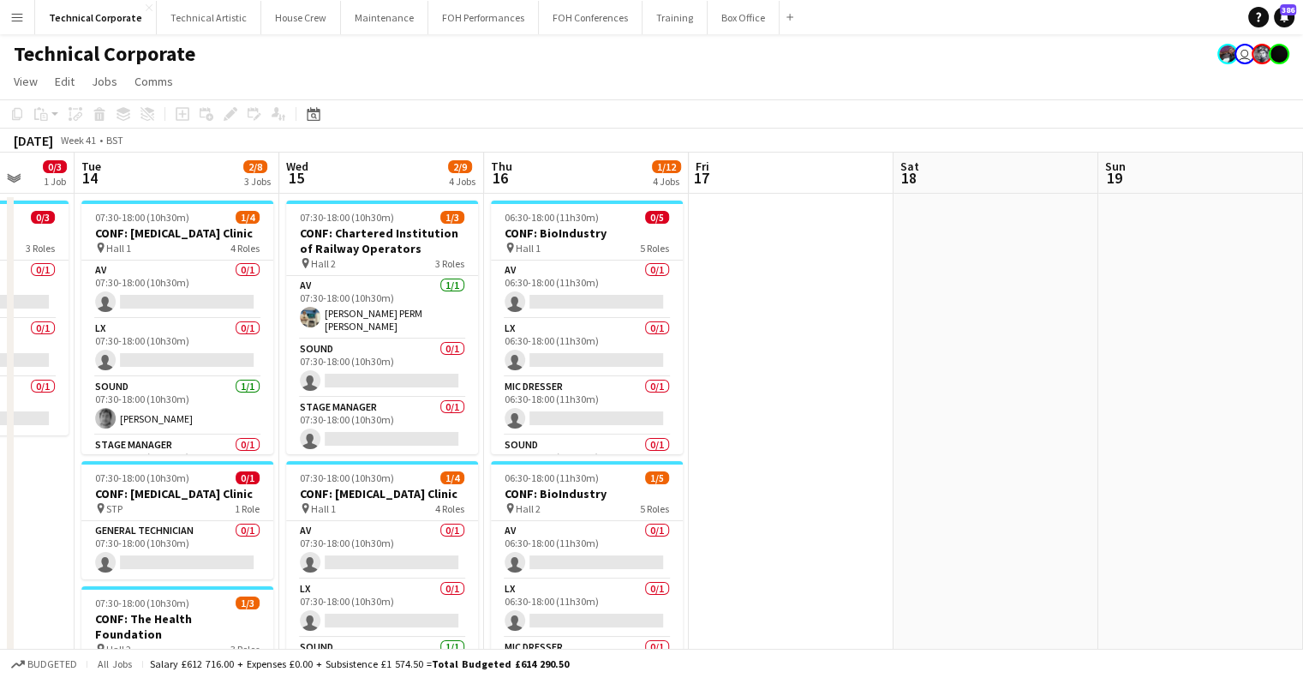
drag, startPoint x: 979, startPoint y: 366, endPoint x: 530, endPoint y: 356, distance: 448.3
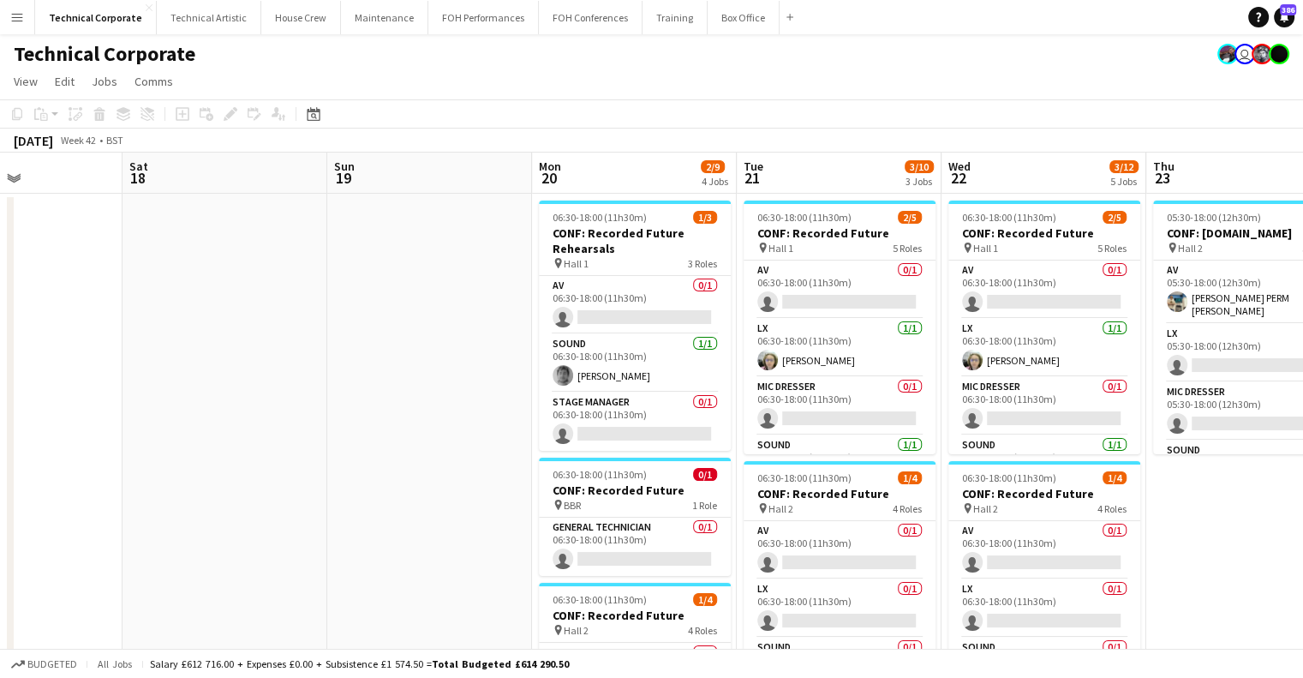
drag, startPoint x: 806, startPoint y: 359, endPoint x: 353, endPoint y: 359, distance: 452.5
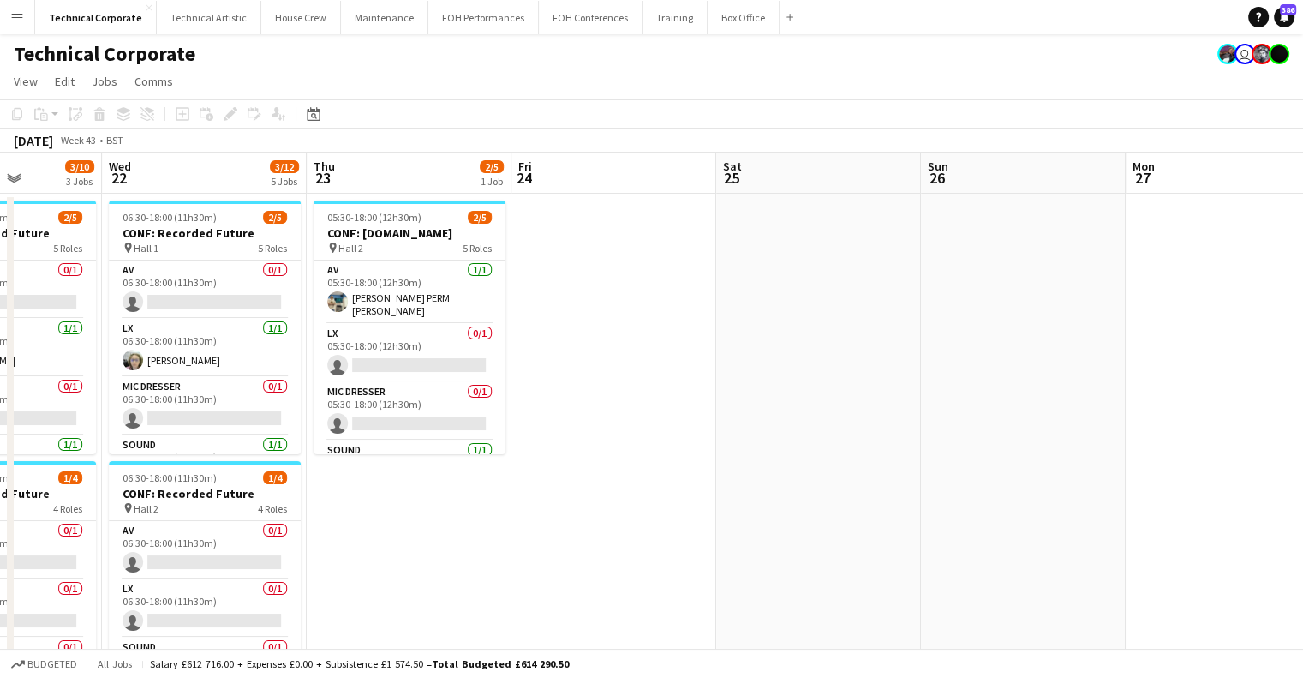
drag, startPoint x: 888, startPoint y: 354, endPoint x: 542, endPoint y: 362, distance: 345.4
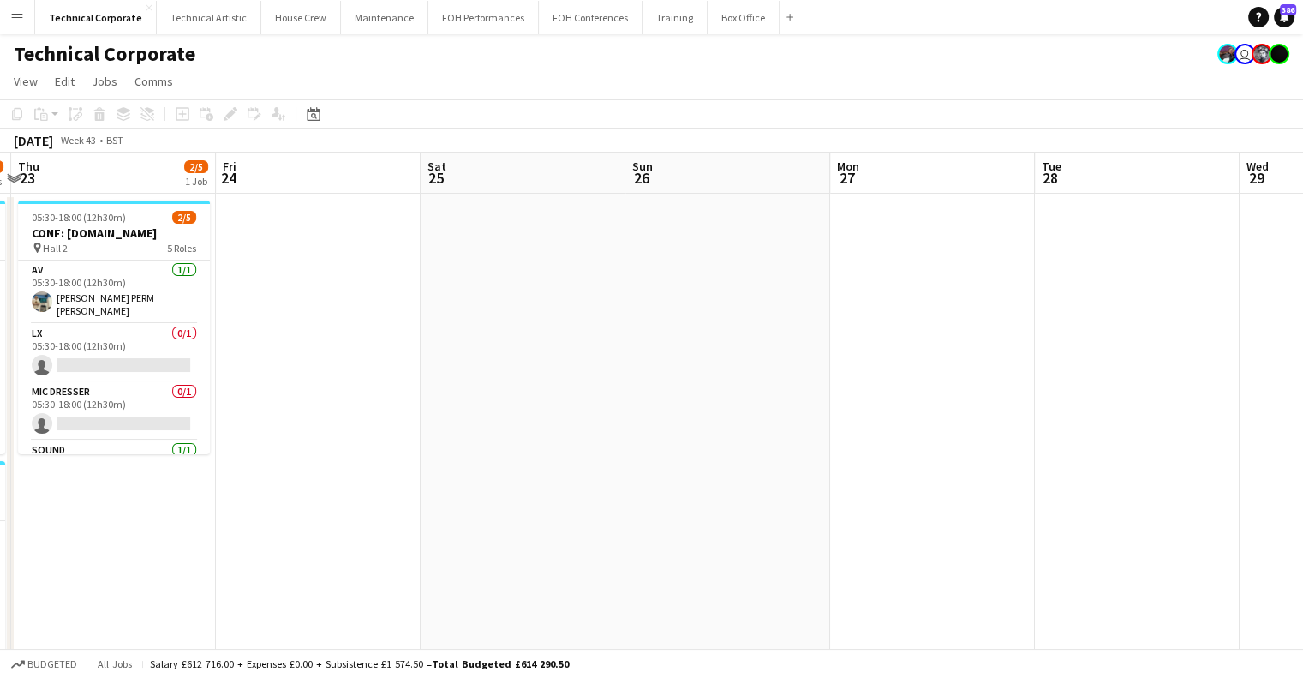
drag, startPoint x: 731, startPoint y: 337, endPoint x: 456, endPoint y: 362, distance: 276.2
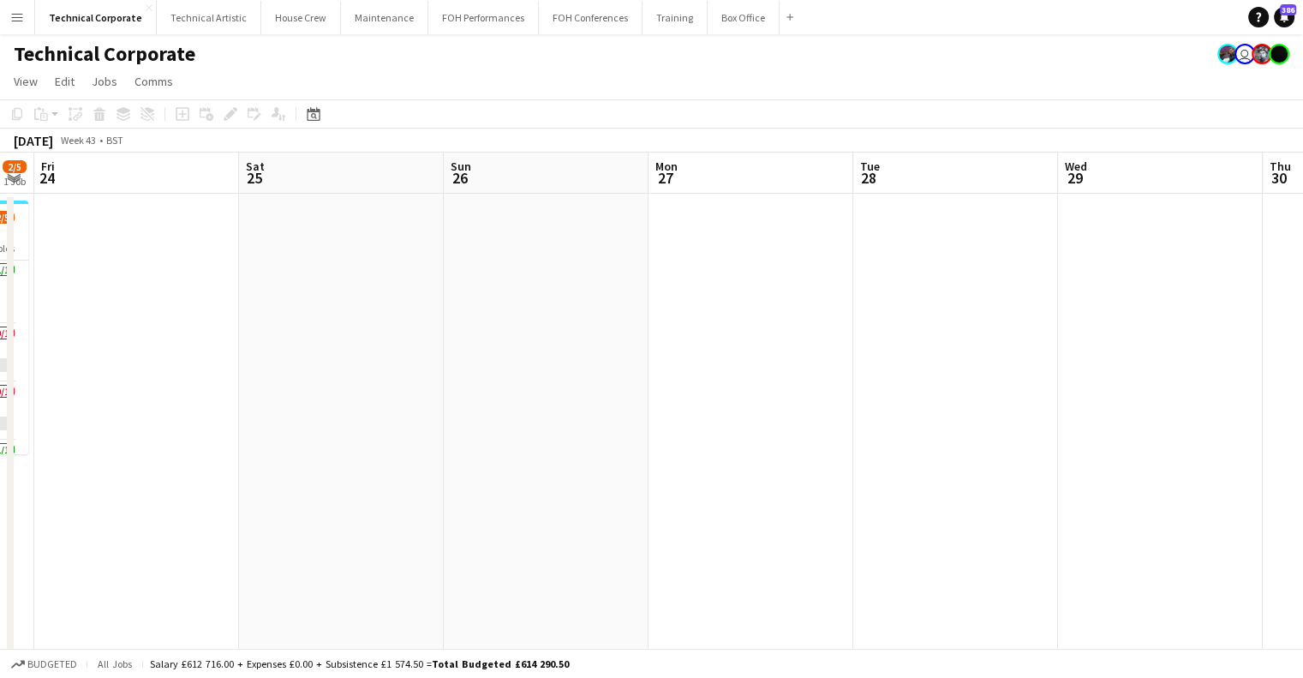
drag, startPoint x: 910, startPoint y: 362, endPoint x: 326, endPoint y: 376, distance: 584.6
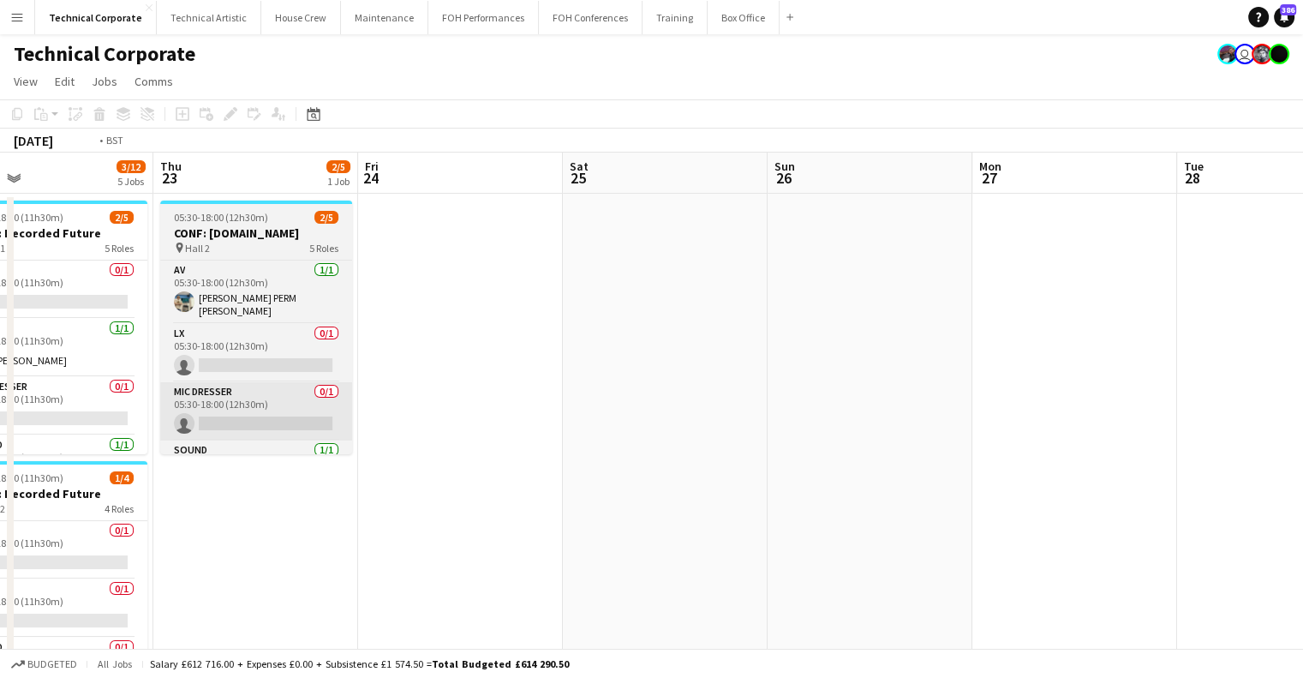
drag, startPoint x: 702, startPoint y: 400, endPoint x: 740, endPoint y: 400, distance: 38.6
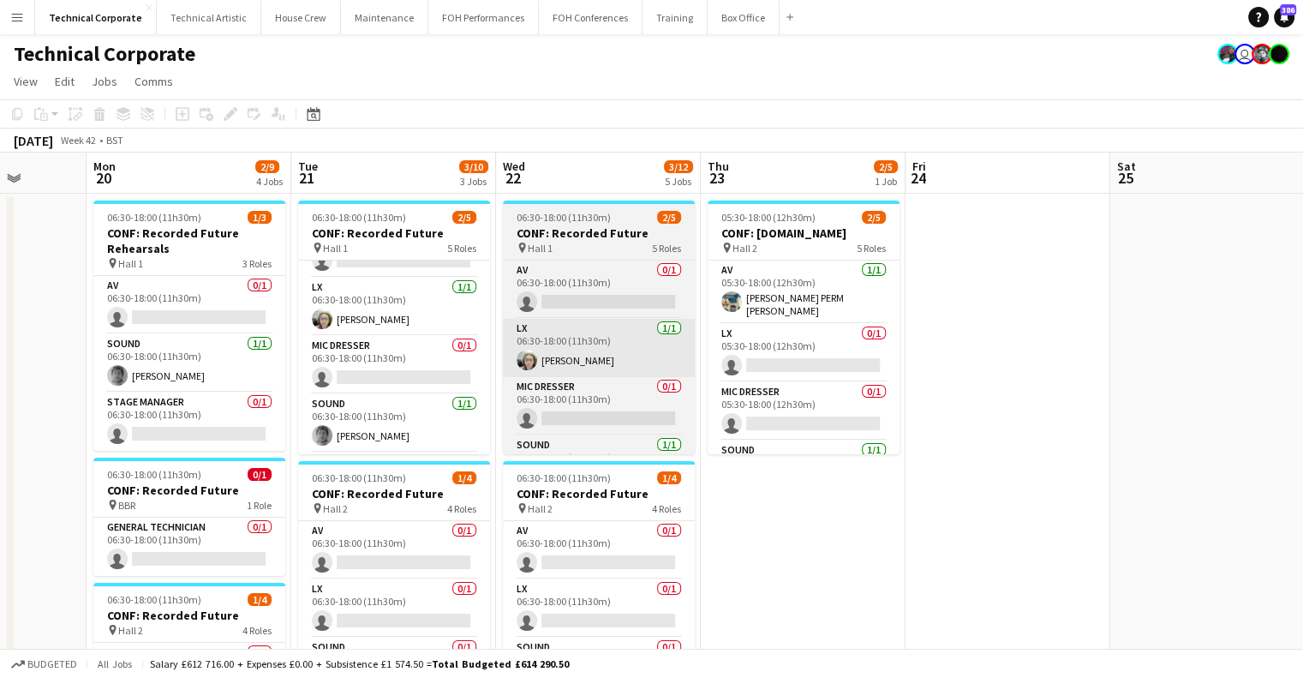
scroll to position [0, 0]
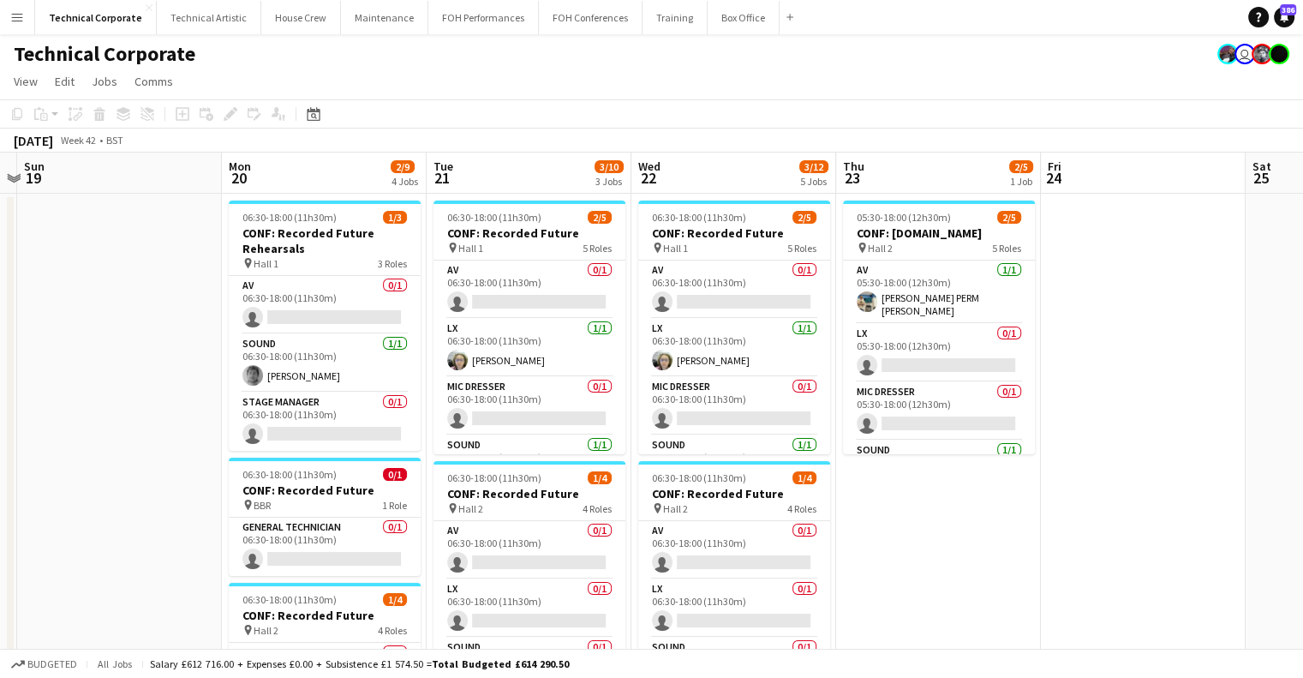
drag, startPoint x: 260, startPoint y: 359, endPoint x: 931, endPoint y: 379, distance: 671.3
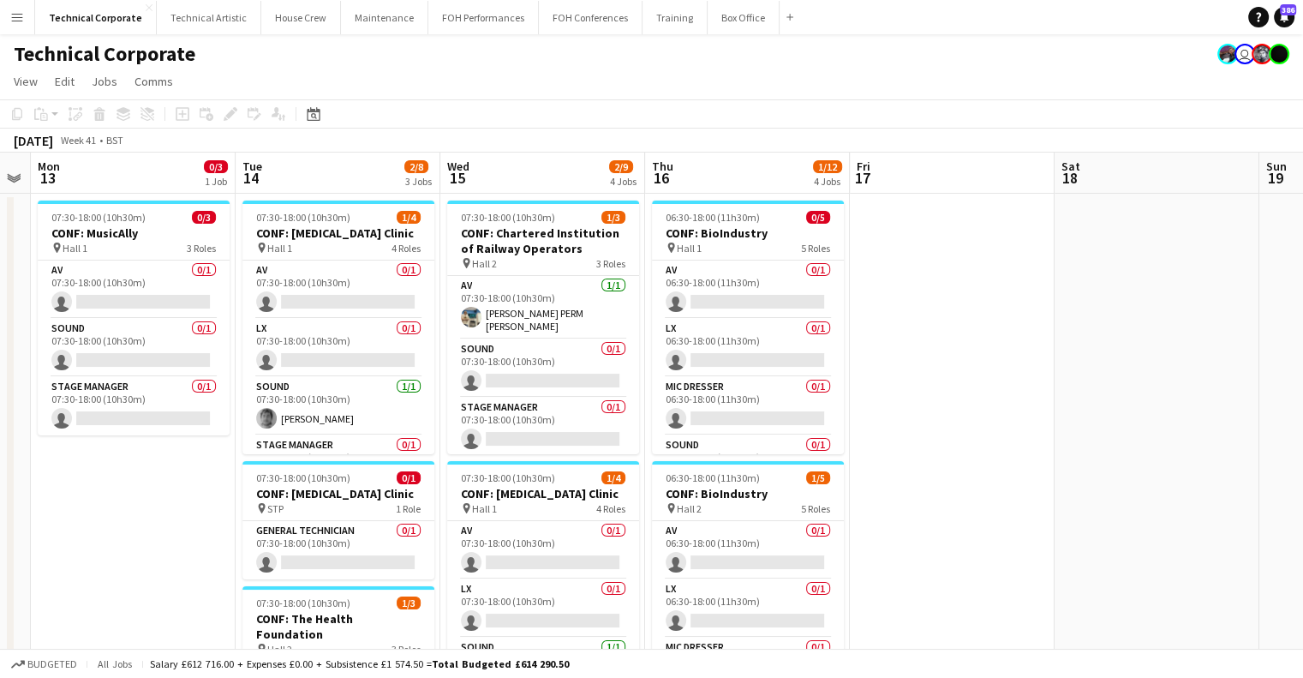
drag, startPoint x: 309, startPoint y: 374, endPoint x: 1004, endPoint y: 391, distance: 696.0
drag, startPoint x: 939, startPoint y: 391, endPoint x: 1011, endPoint y: 400, distance: 72.6
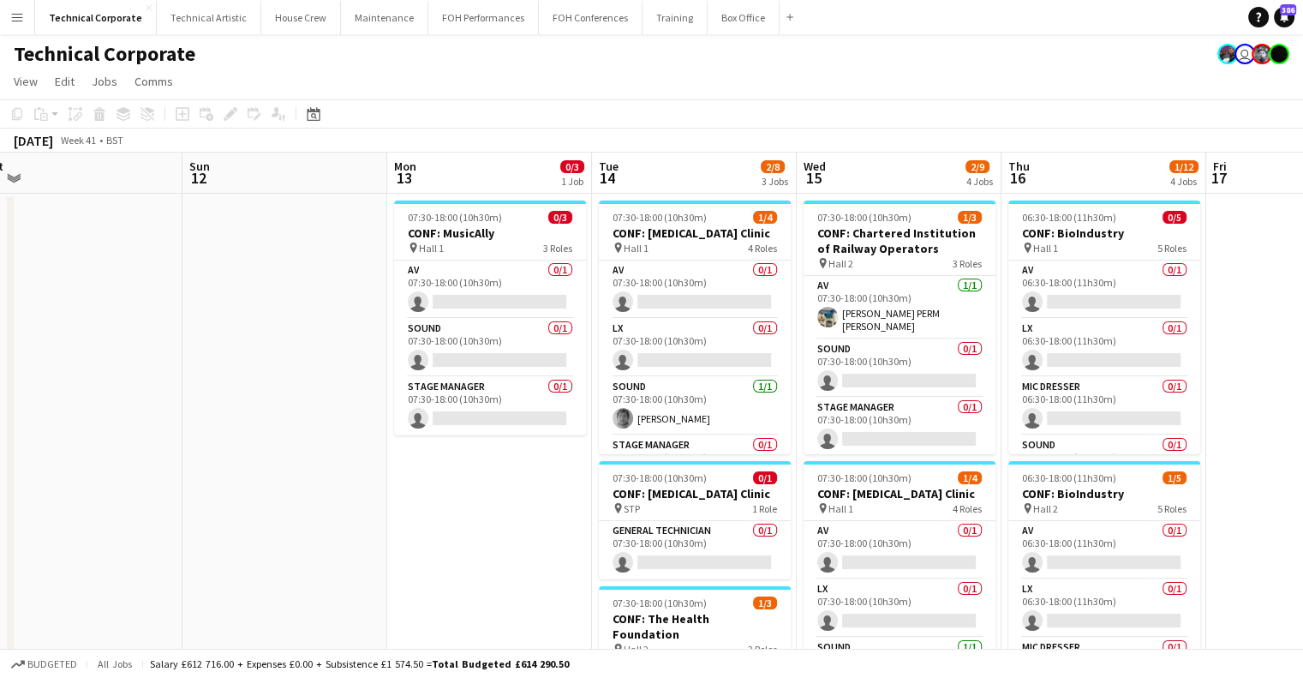
drag, startPoint x: 370, startPoint y: 393, endPoint x: 902, endPoint y: 424, distance: 532.2
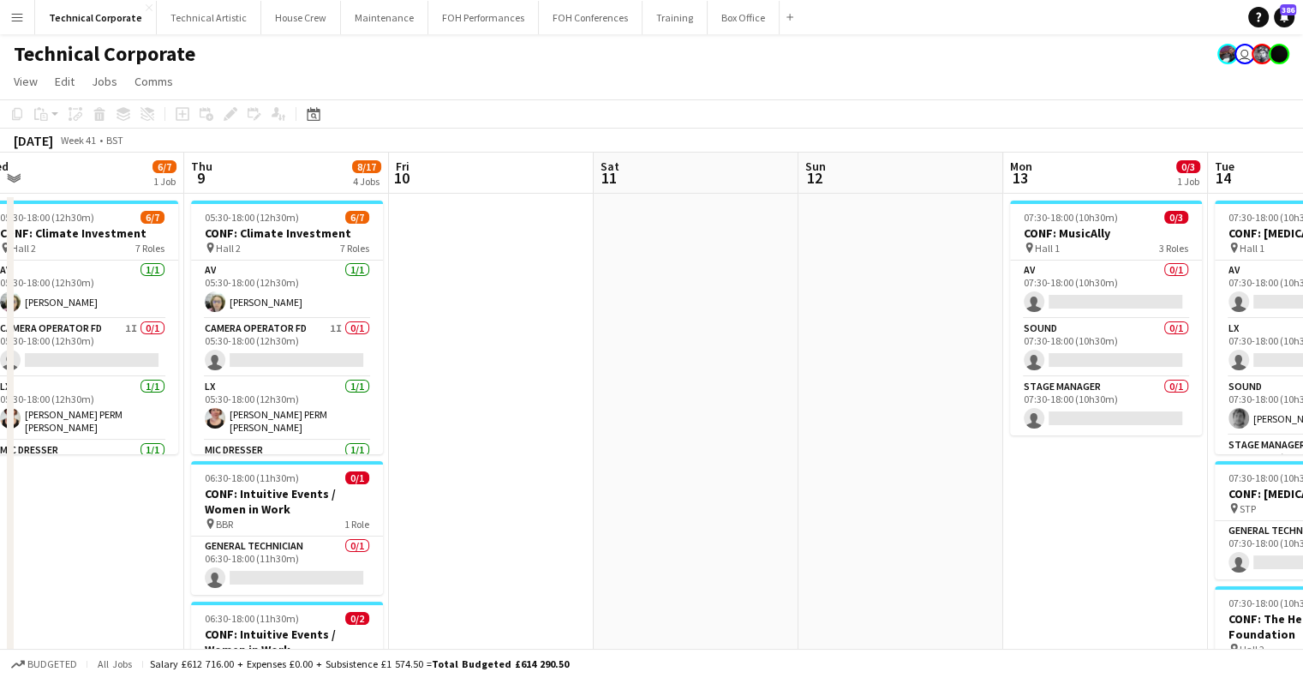
drag, startPoint x: 786, startPoint y: 410, endPoint x: 812, endPoint y: 410, distance: 26.6
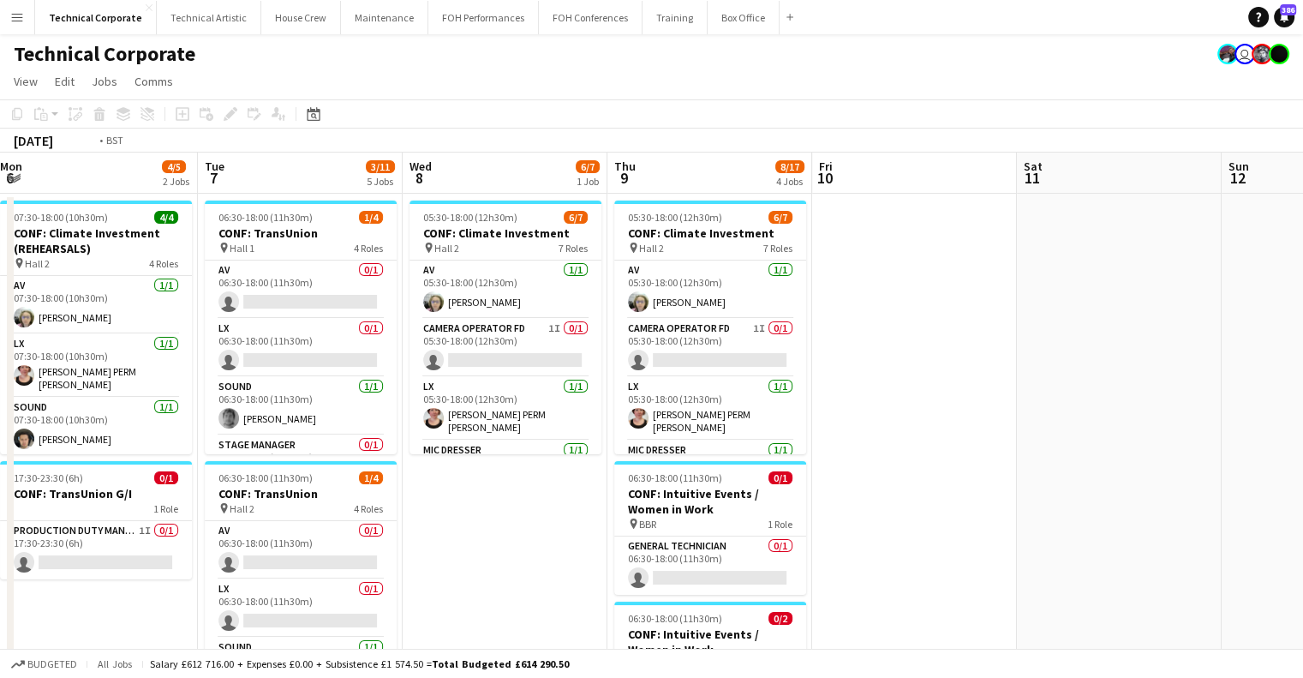
scroll to position [0, 393]
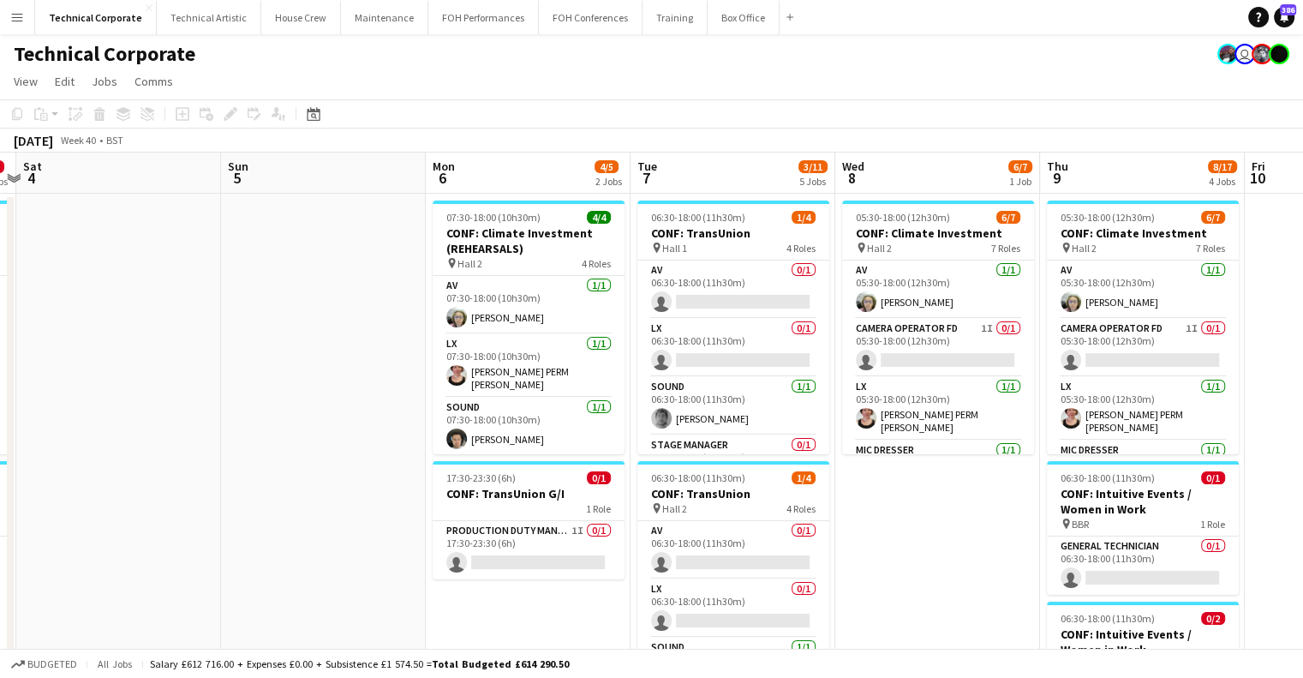
drag, startPoint x: 783, startPoint y: 414, endPoint x: 806, endPoint y: 414, distance: 22.3
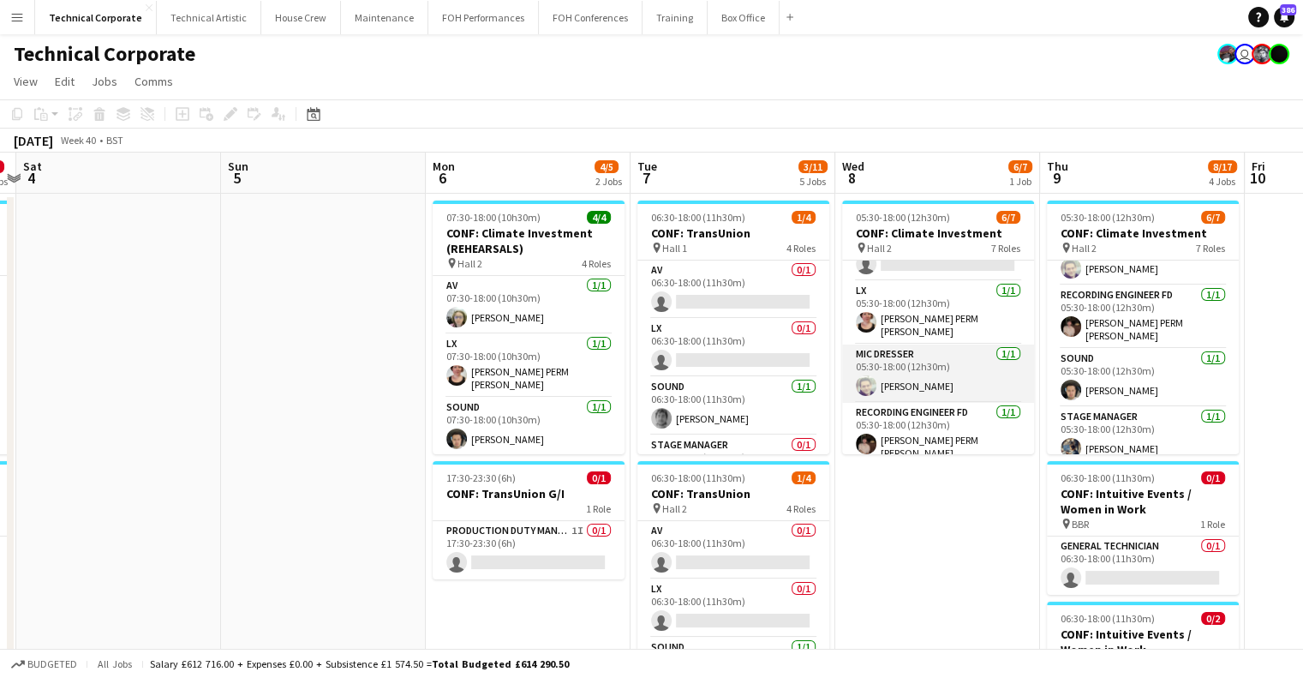
scroll to position [0, 0]
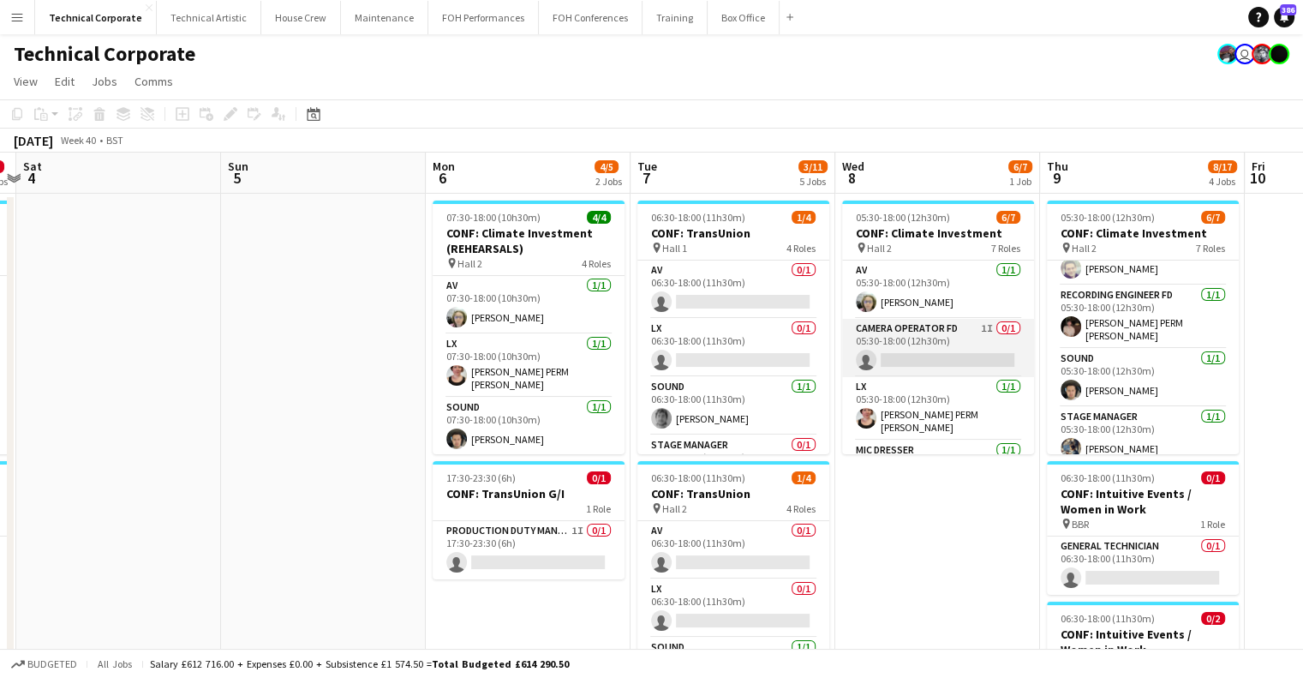
click at [946, 370] on app-card-role "Camera Operator FD 1I 0/1 05:30-18:00 (12h30m) single-neutral-actions" at bounding box center [938, 348] width 192 height 58
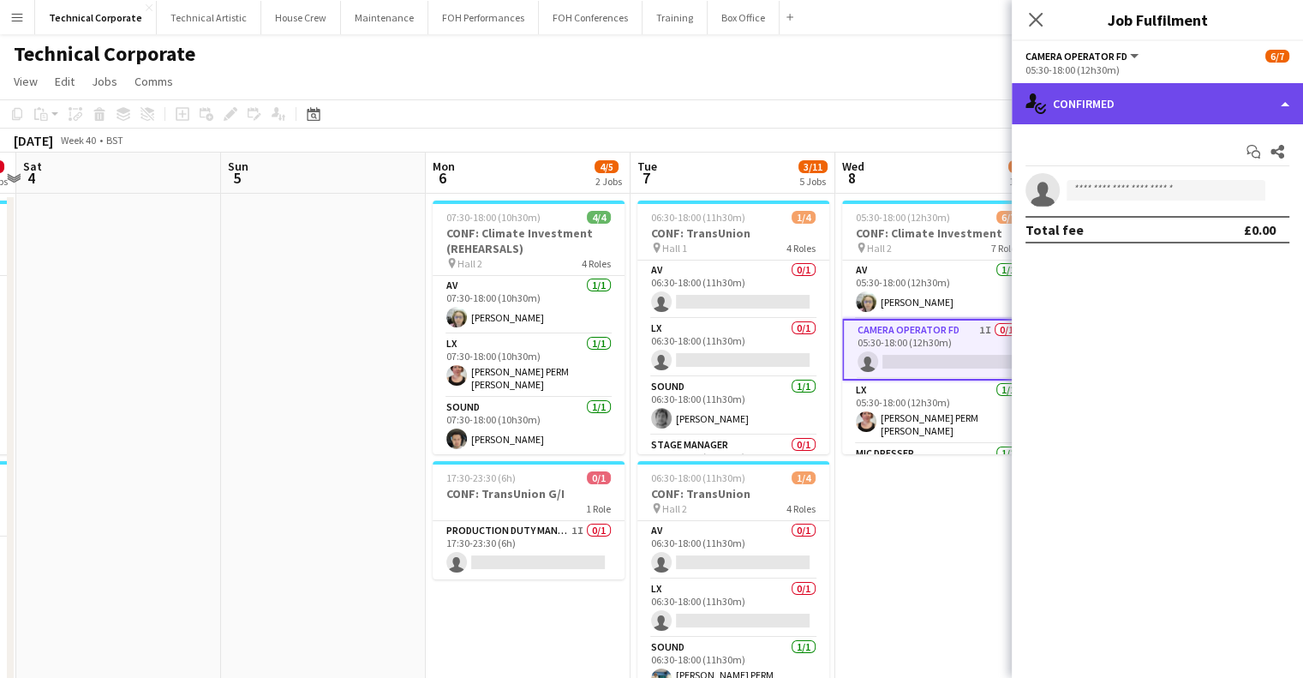
click at [1093, 103] on div "single-neutral-actions-check-2 Confirmed" at bounding box center [1157, 103] width 291 height 41
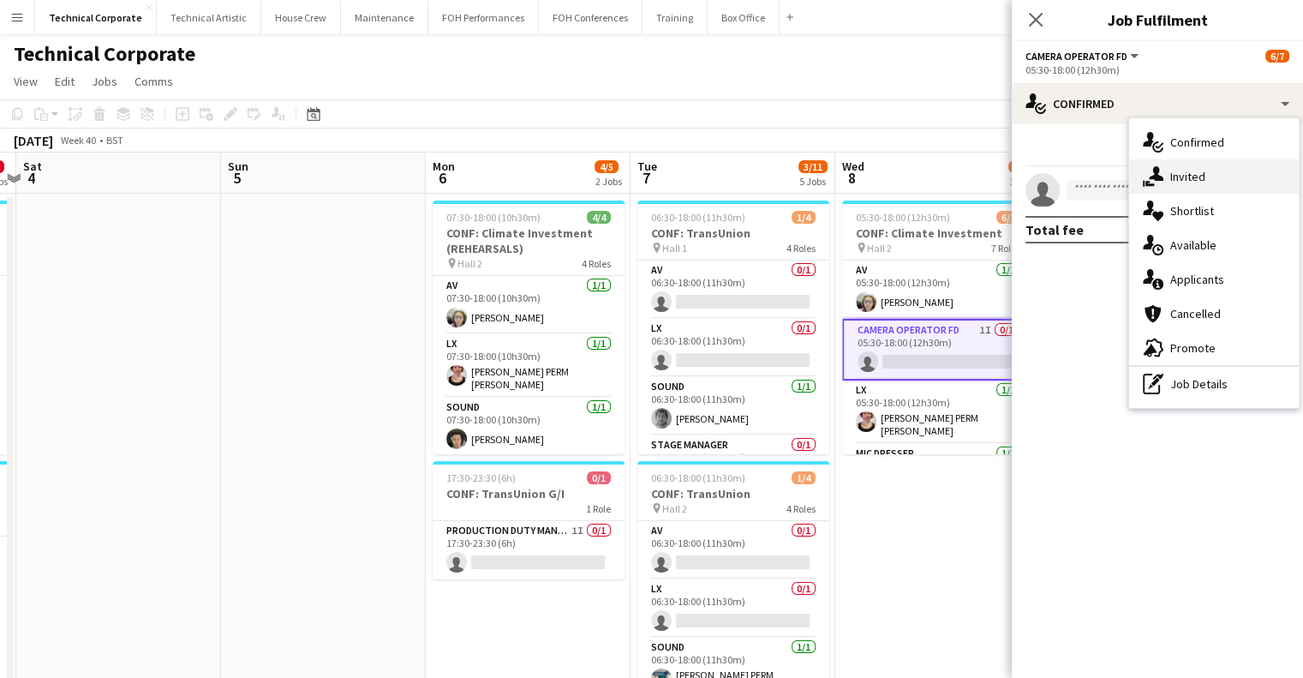
click at [1183, 177] on div "single-neutral-actions-share-1 Invited" at bounding box center [1214, 176] width 170 height 34
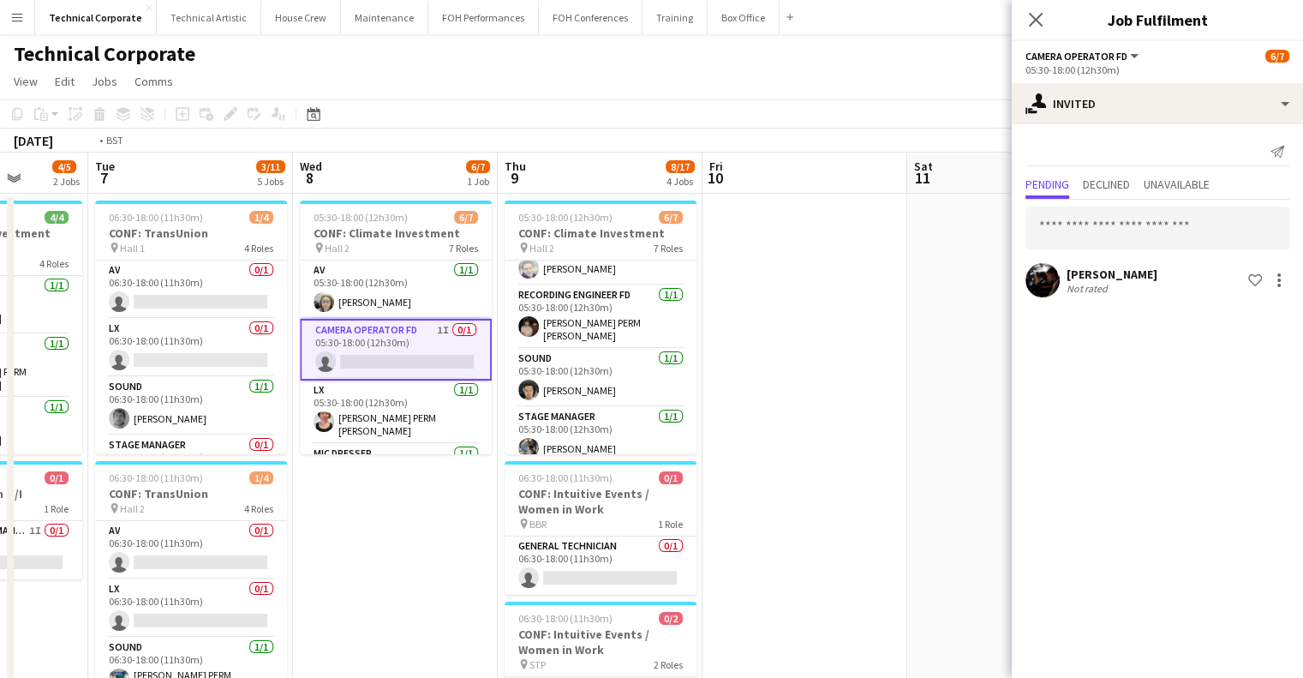
scroll to position [0, 614]
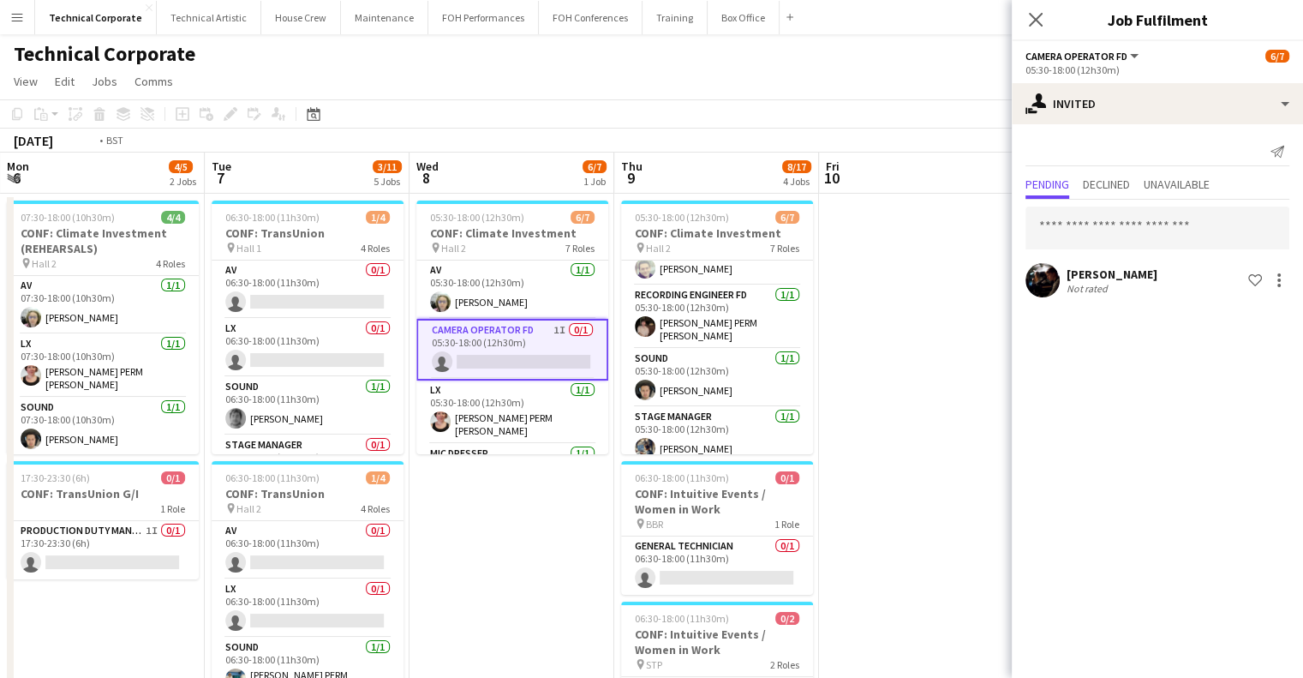
drag, startPoint x: 800, startPoint y: 348, endPoint x: 443, endPoint y: 358, distance: 357.5
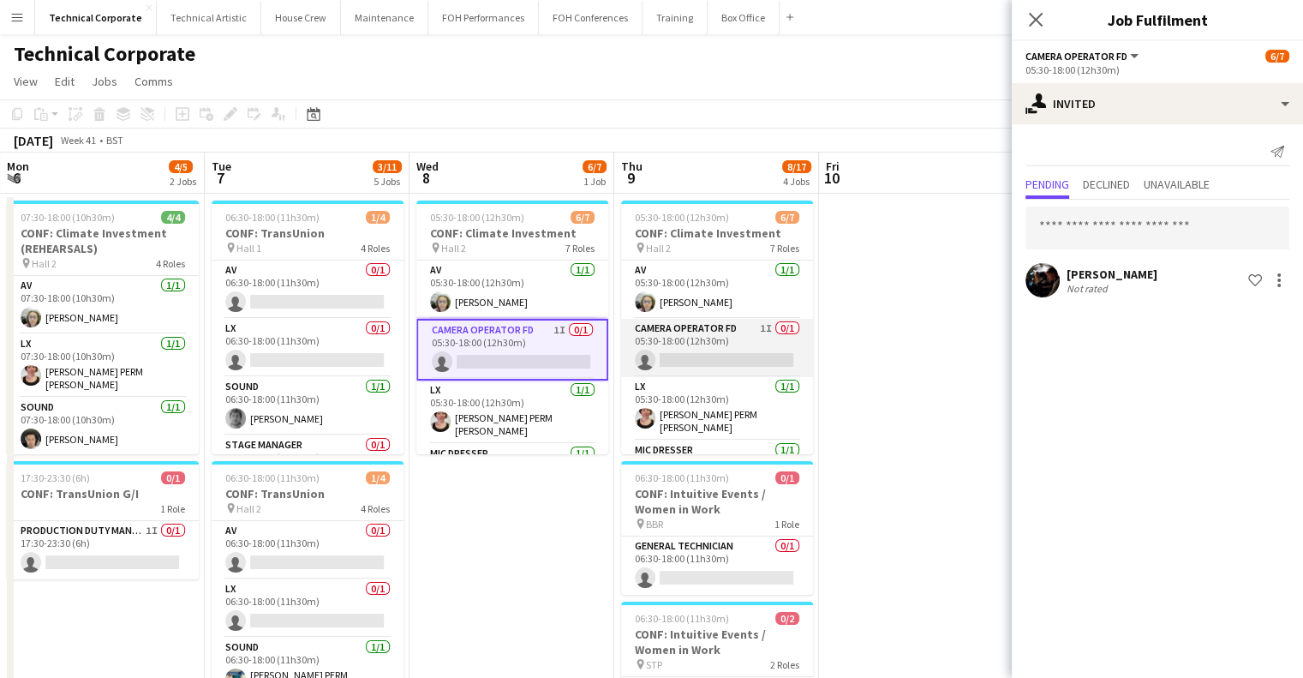
click at [708, 361] on app-card-role "Camera Operator FD 1I 0/1 05:30-18:00 (12h30m) single-neutral-actions" at bounding box center [717, 348] width 192 height 58
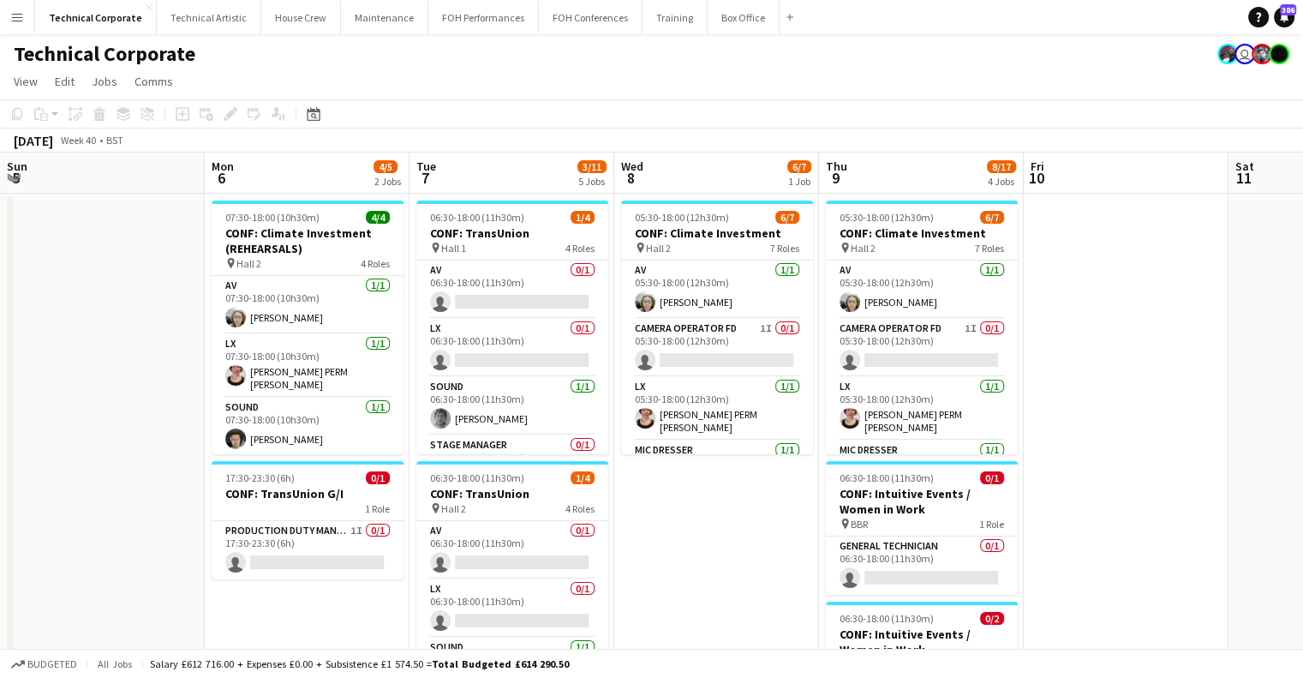
scroll to position [0, 345]
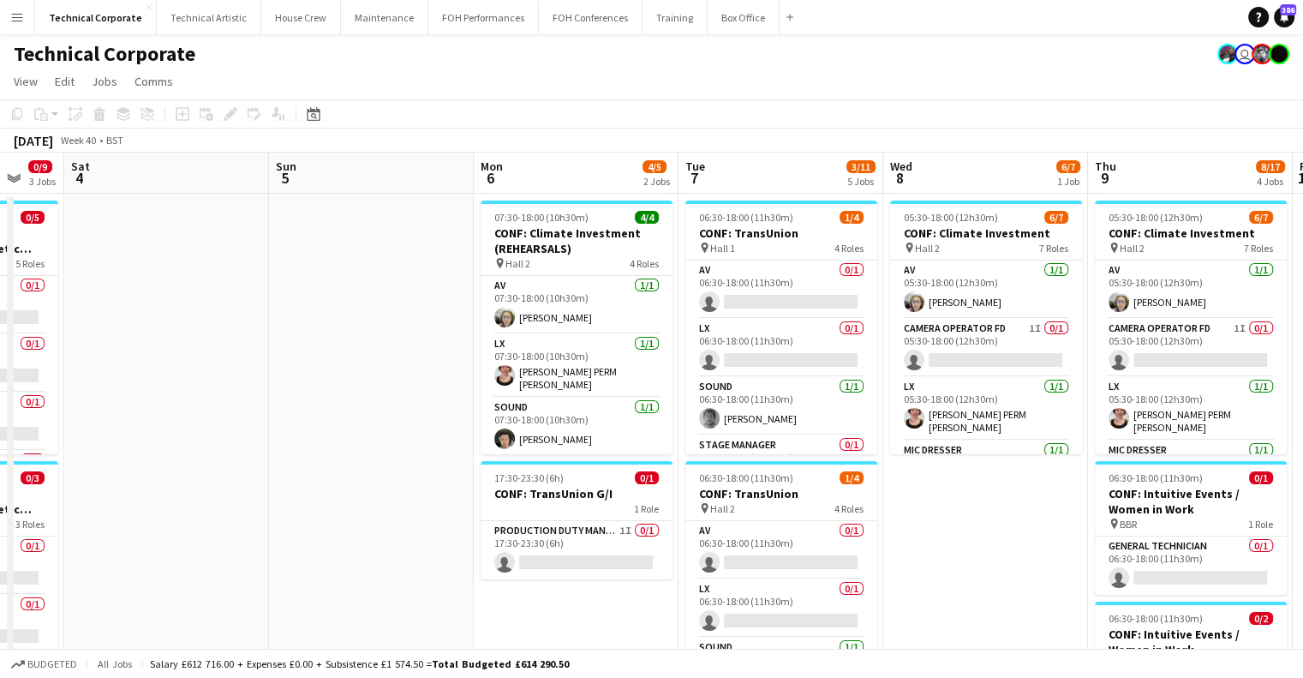
drag, startPoint x: 467, startPoint y: 524, endPoint x: 941, endPoint y: 513, distance: 474.0
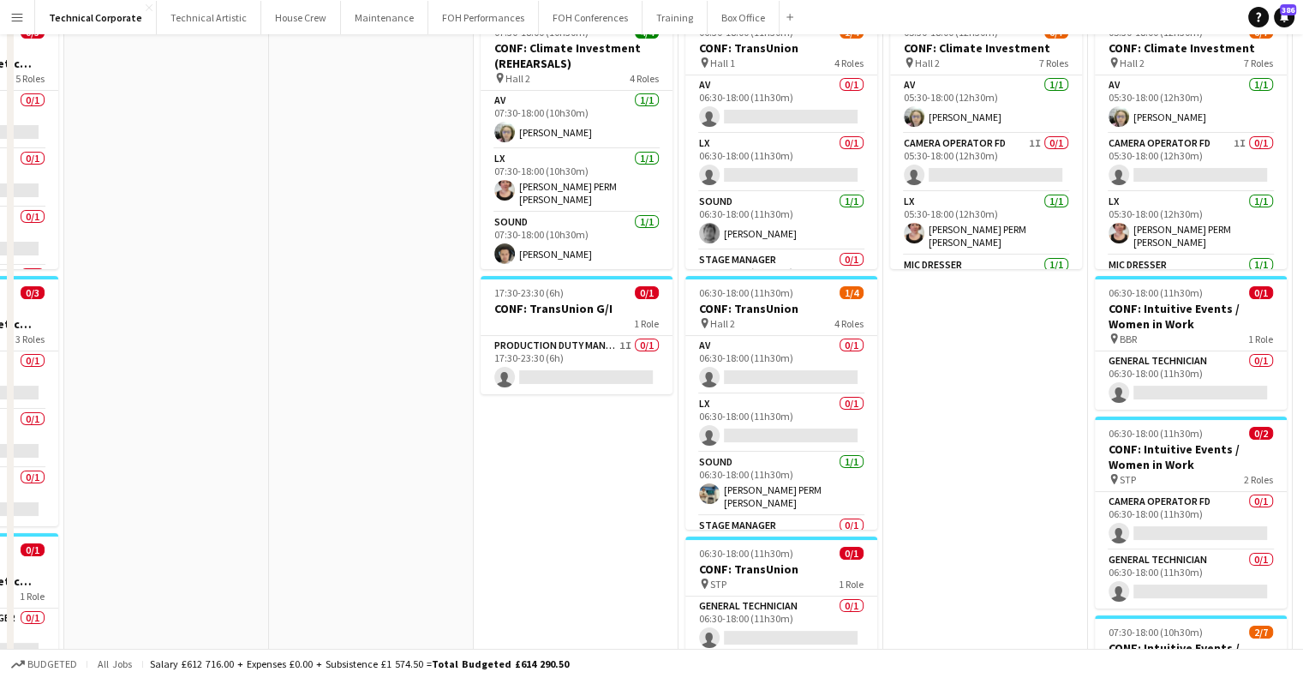
scroll to position [0, 0]
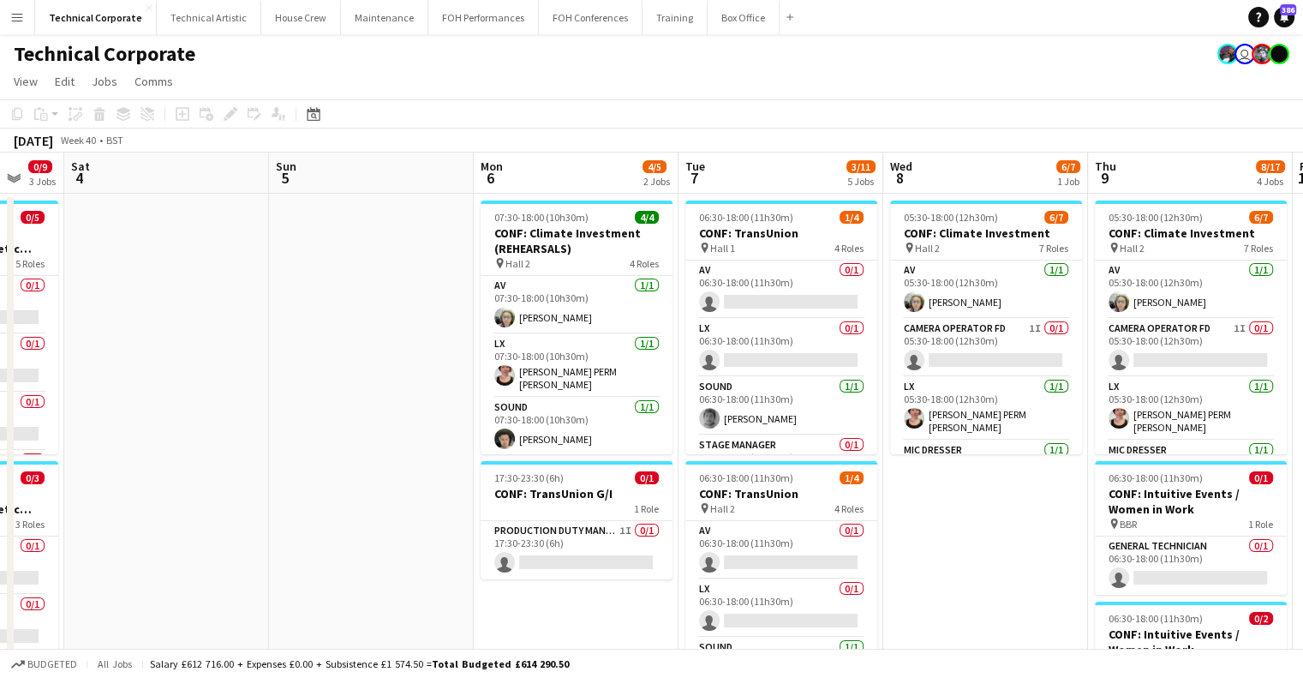
click at [356, 182] on app-board-header-date "Sun 5" at bounding box center [371, 173] width 205 height 41
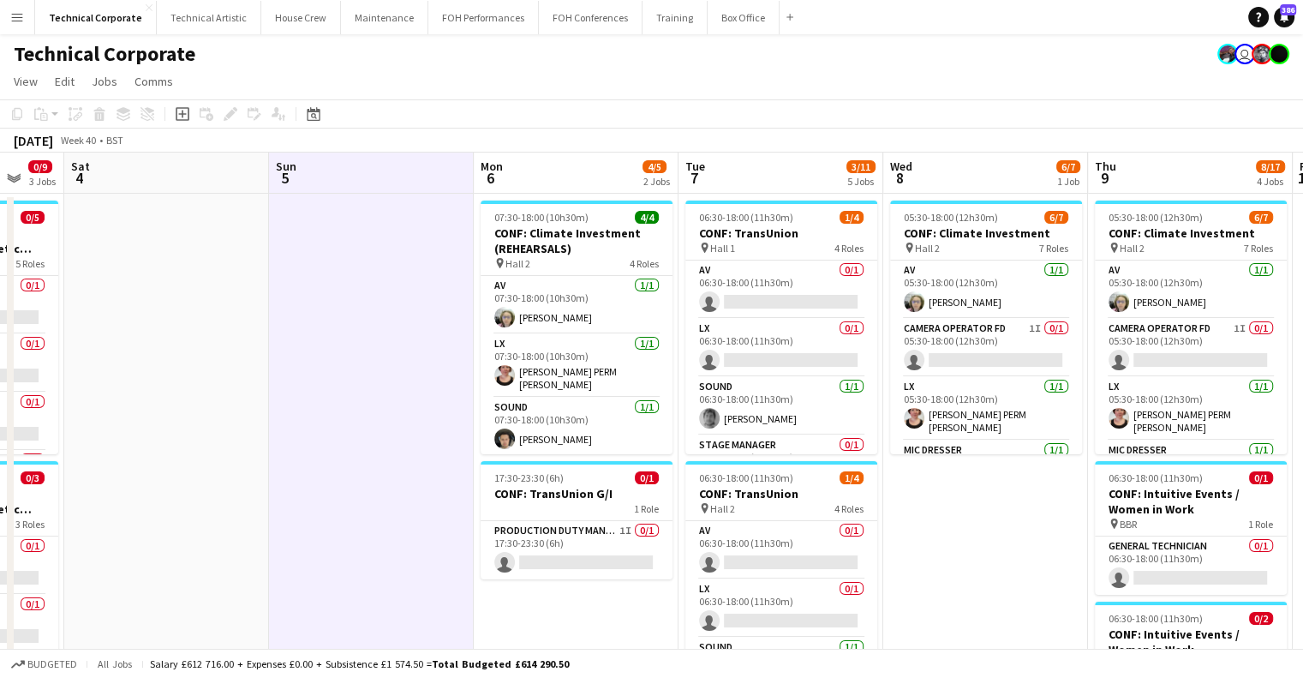
click at [356, 182] on app-board-header-date "Sun 5" at bounding box center [371, 173] width 205 height 41
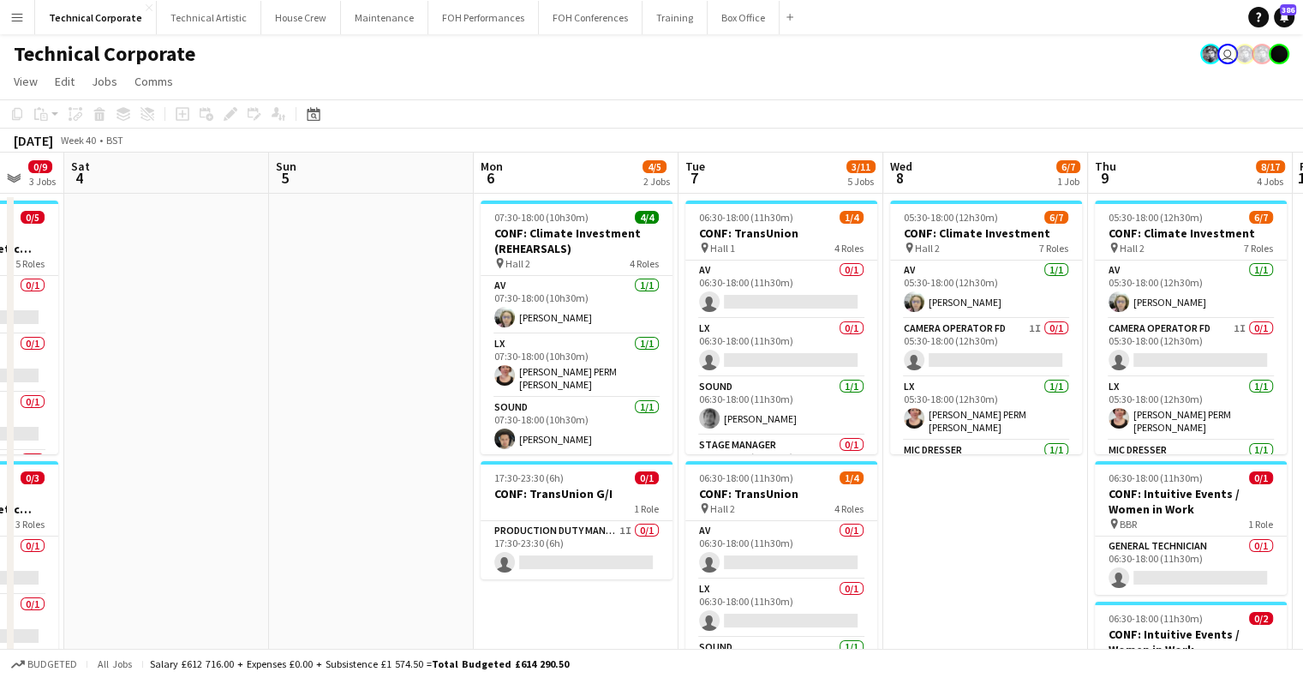
drag, startPoint x: 754, startPoint y: 345, endPoint x: 758, endPoint y: 376, distance: 31.1
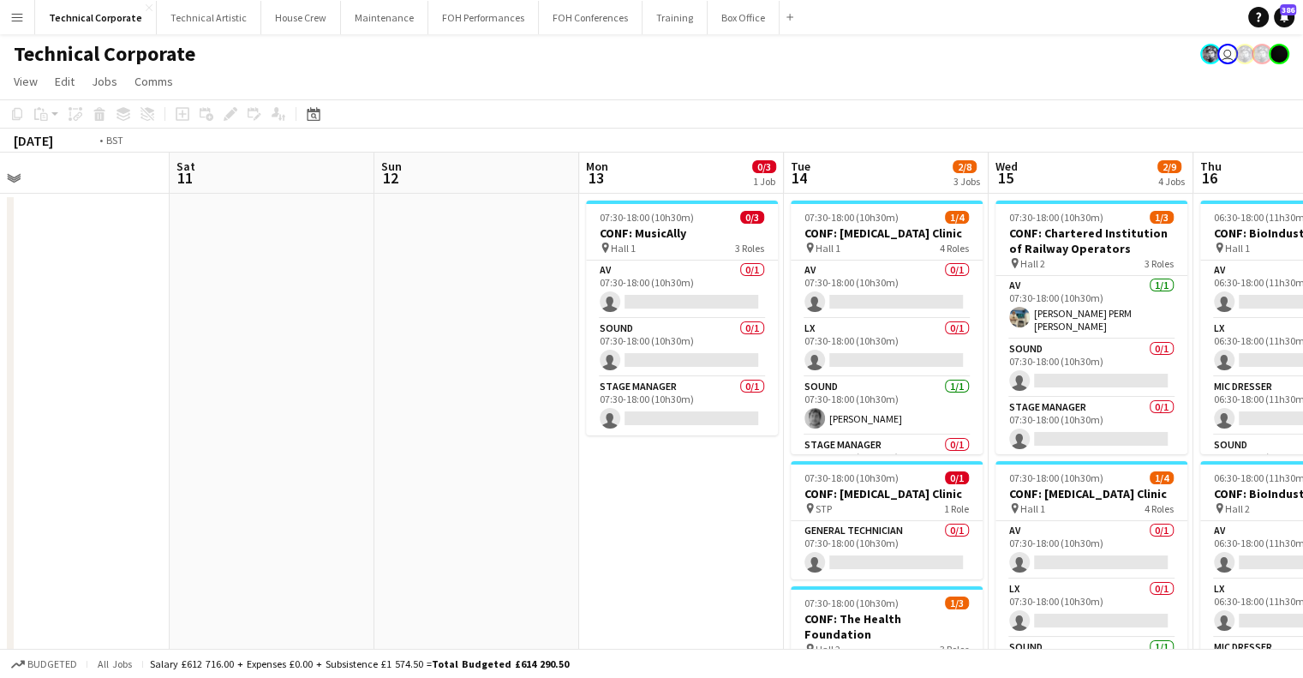
drag, startPoint x: 881, startPoint y: 401, endPoint x: 757, endPoint y: 416, distance: 125.1
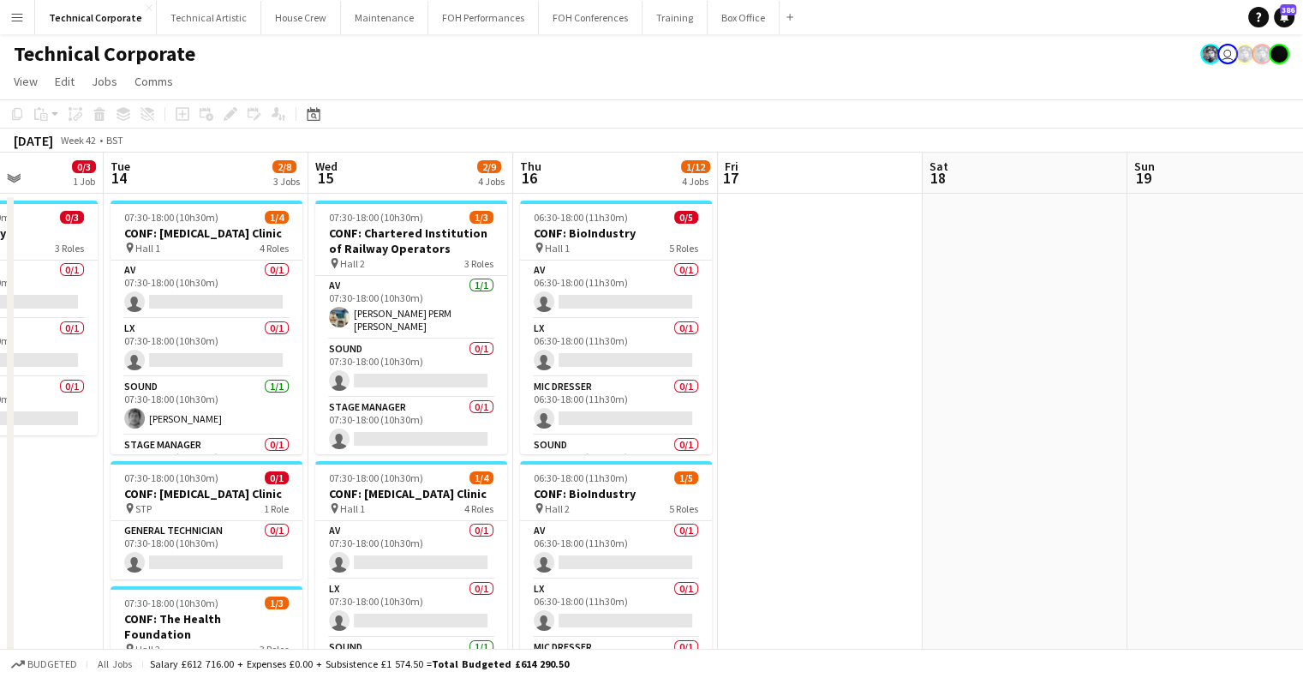
drag, startPoint x: 216, startPoint y: 437, endPoint x: 661, endPoint y: 404, distance: 445.9
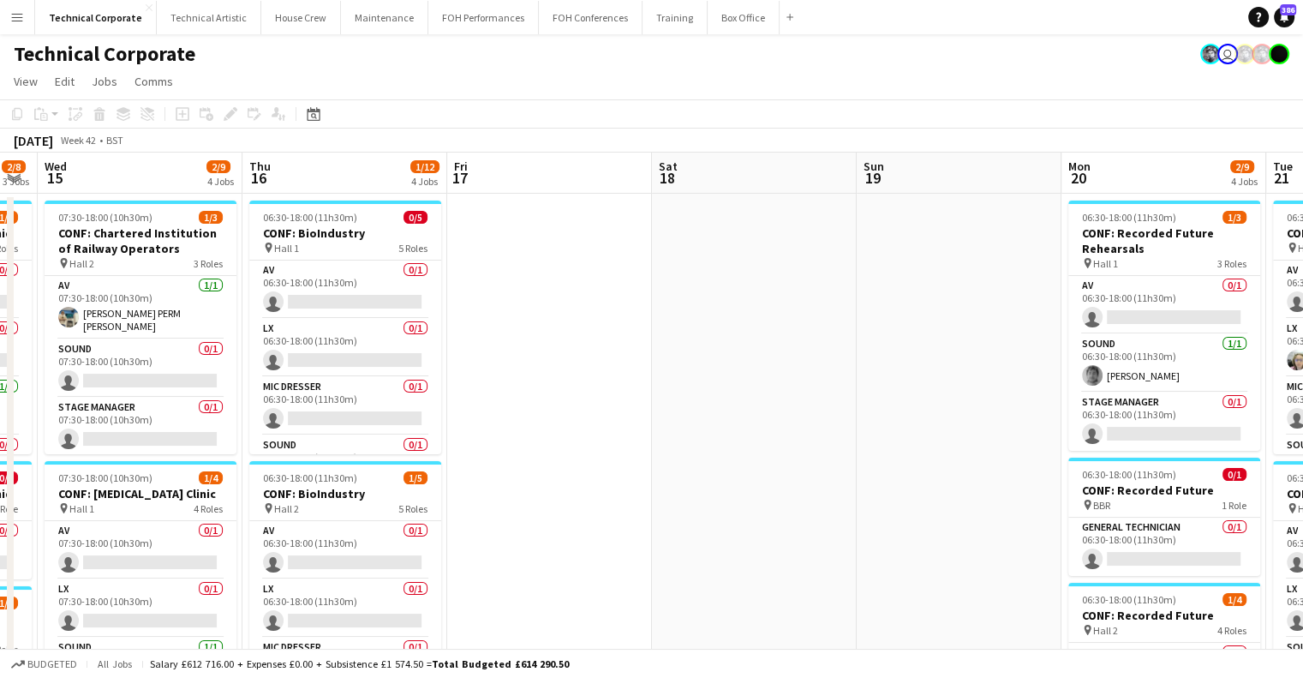
drag, startPoint x: 500, startPoint y: 400, endPoint x: 1001, endPoint y: 407, distance: 501.4
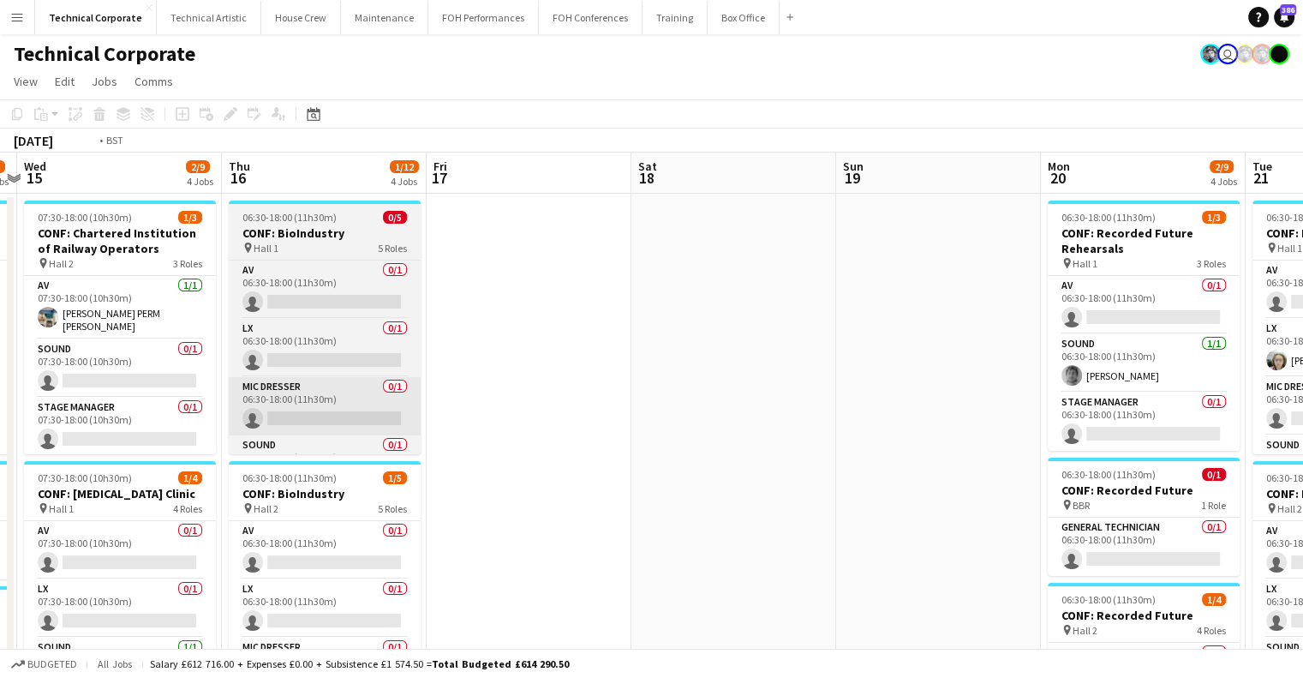
drag, startPoint x: 564, startPoint y: 405, endPoint x: 810, endPoint y: 390, distance: 246.4
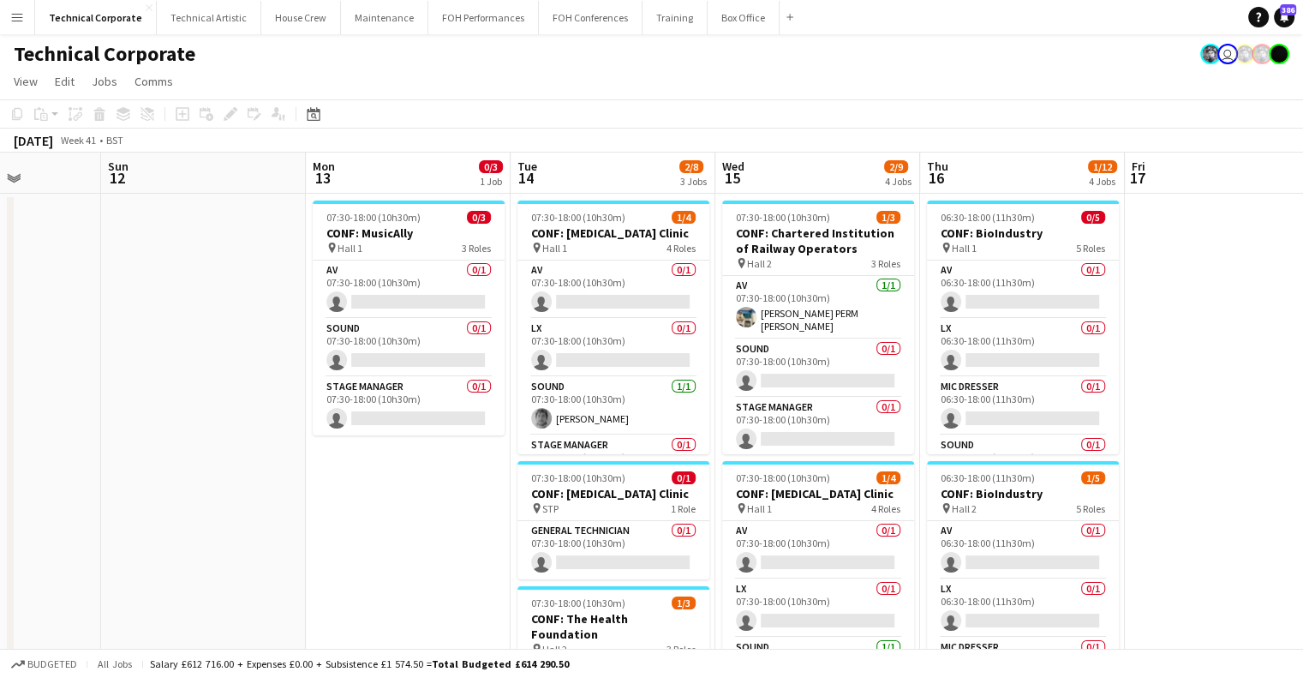
drag, startPoint x: 302, startPoint y: 251, endPoint x: 550, endPoint y: 355, distance: 269.3
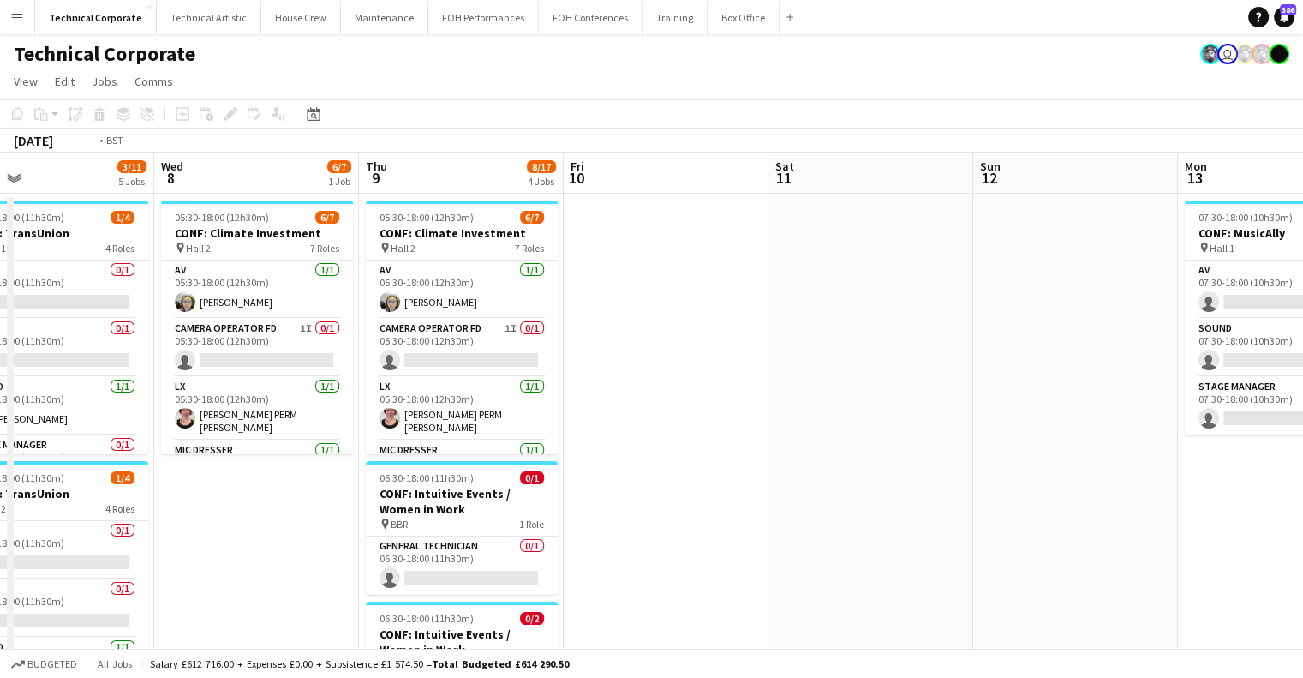
drag, startPoint x: 514, startPoint y: 361, endPoint x: 219, endPoint y: 365, distance: 294.8
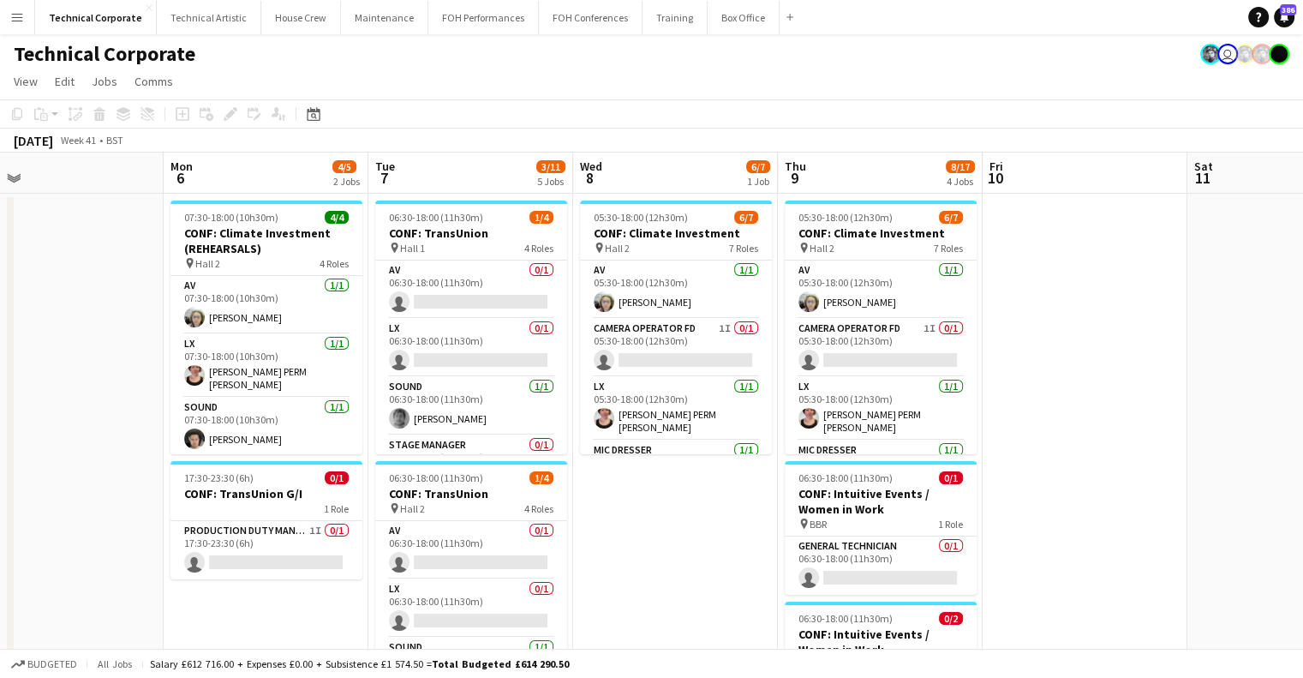
drag, startPoint x: 347, startPoint y: 380, endPoint x: 852, endPoint y: 386, distance: 504.8
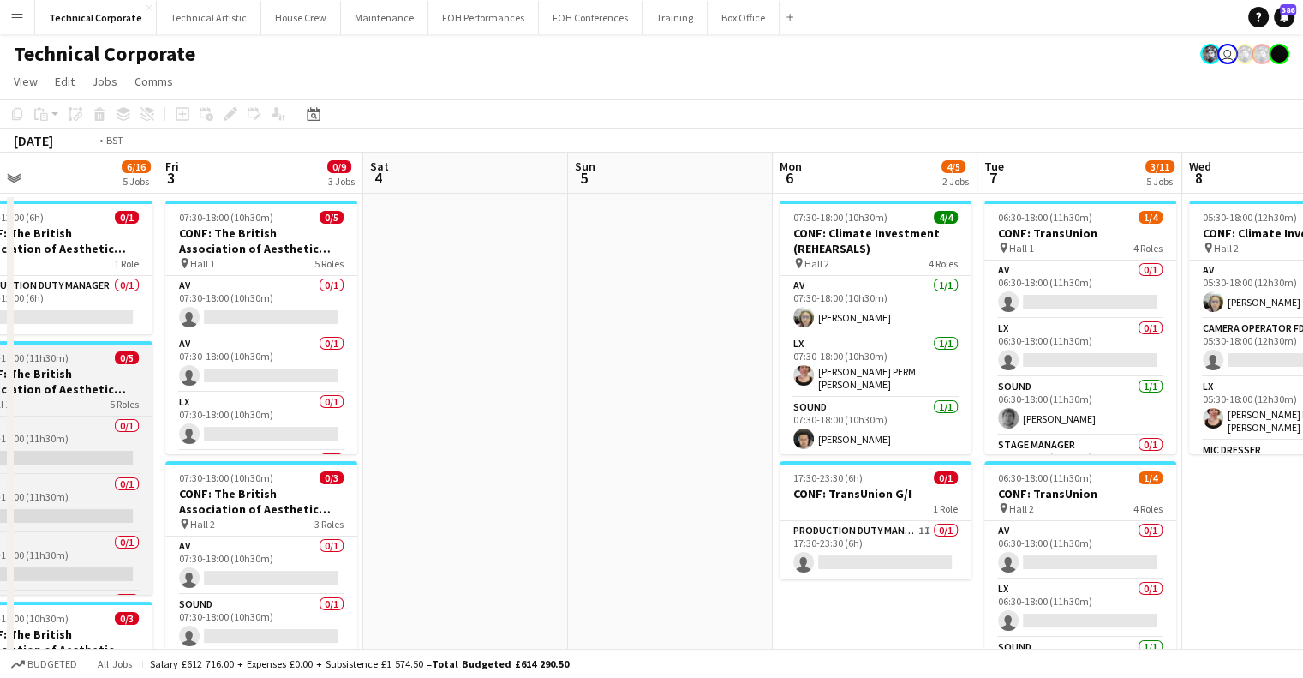
drag, startPoint x: 617, startPoint y: 350, endPoint x: 691, endPoint y: 361, distance: 74.5
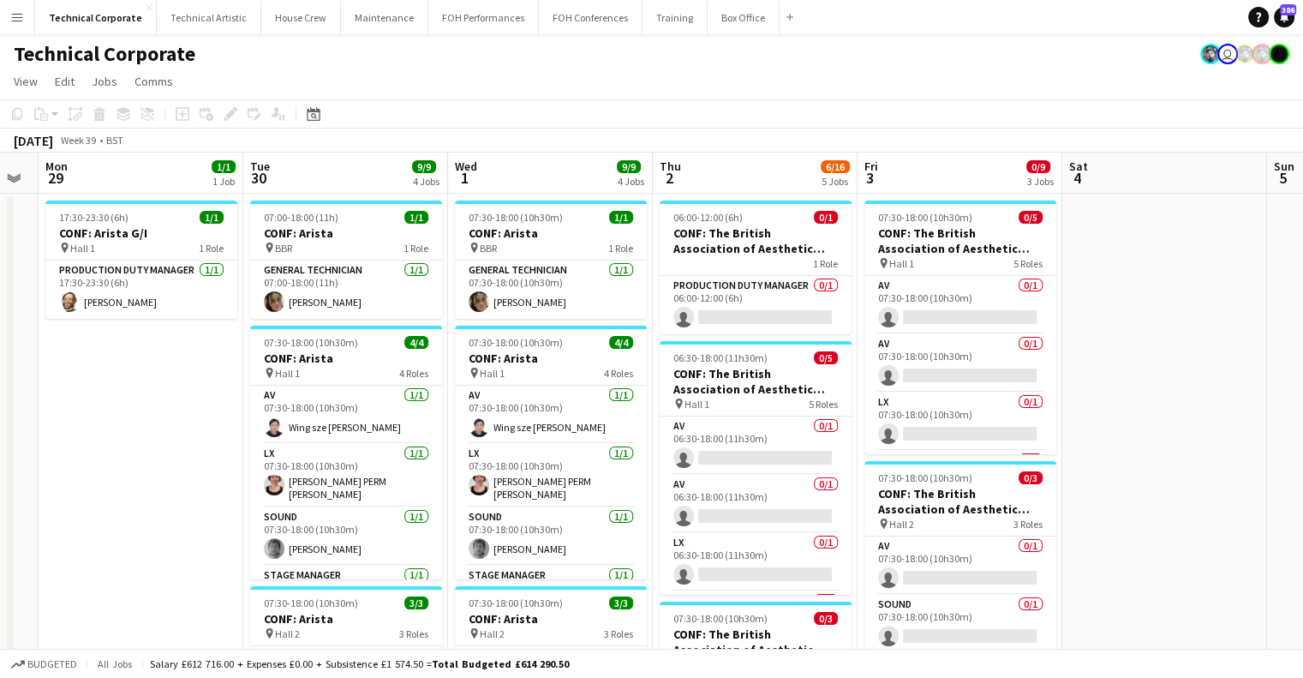
drag, startPoint x: 1016, startPoint y: 366, endPoint x: 551, endPoint y: 368, distance: 465.3
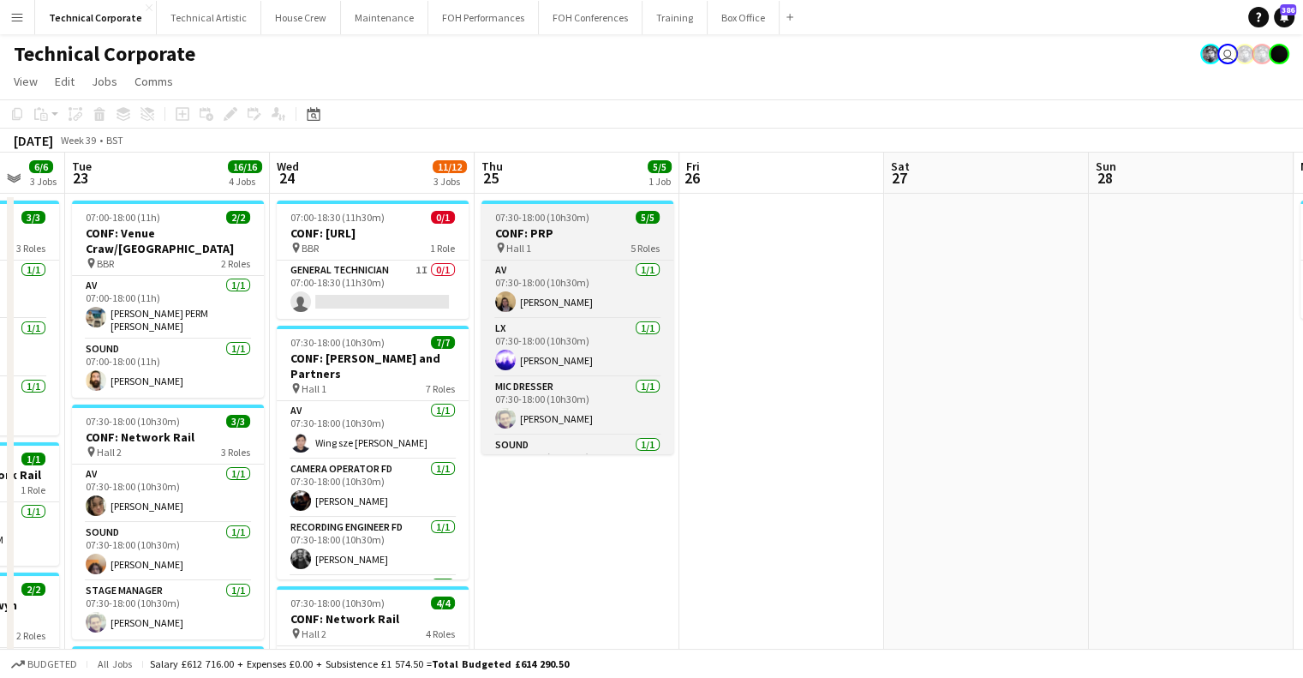
scroll to position [97, 0]
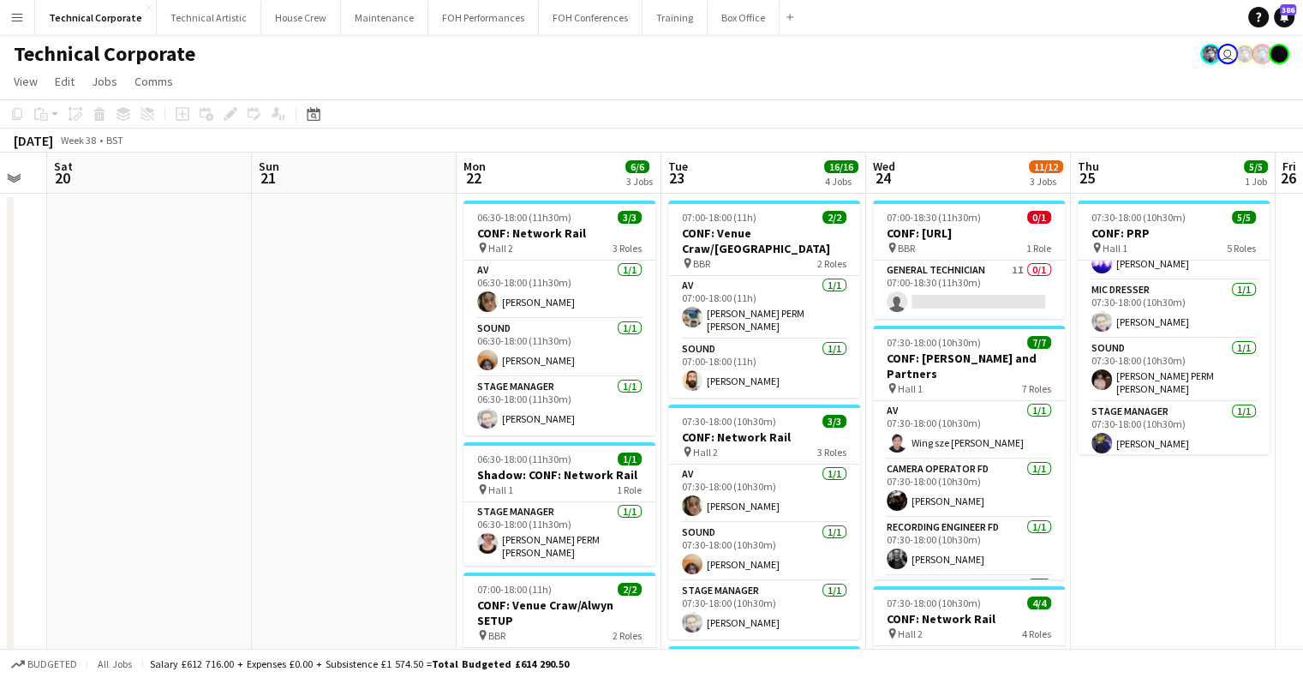
drag, startPoint x: 501, startPoint y: 398, endPoint x: 1093, endPoint y: 392, distance: 591.3
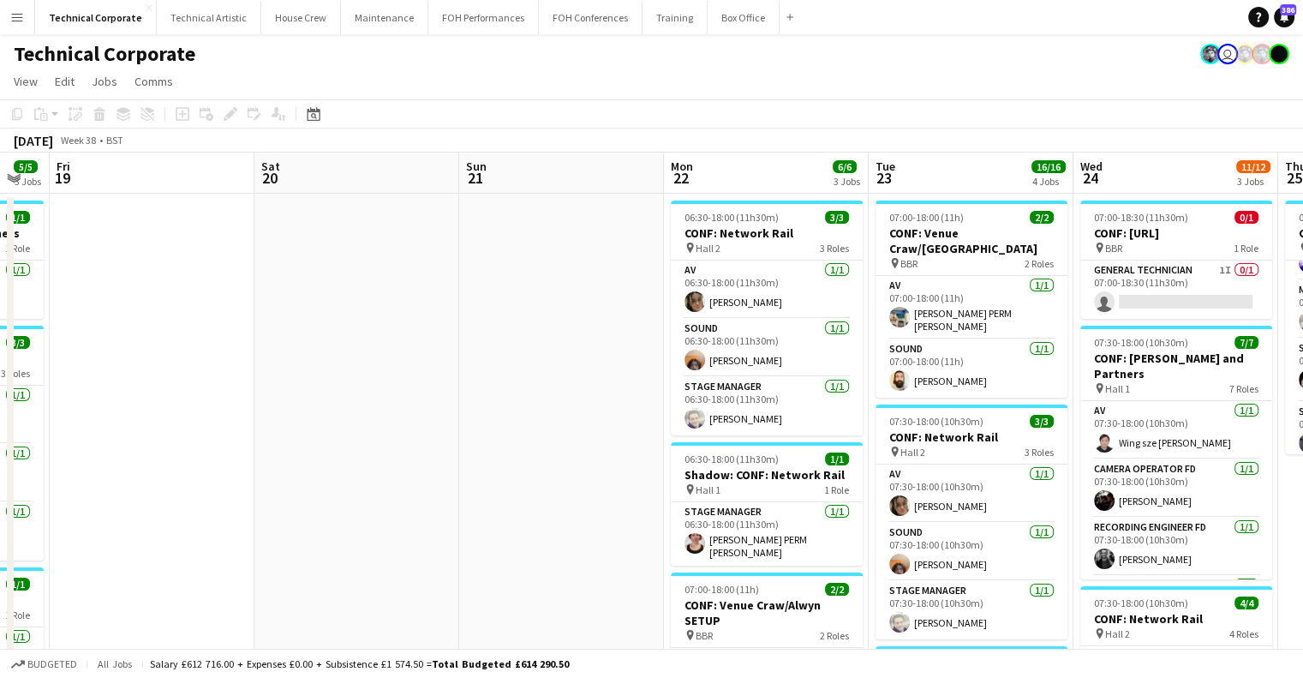
drag, startPoint x: 807, startPoint y: 406, endPoint x: 747, endPoint y: 404, distance: 60.0
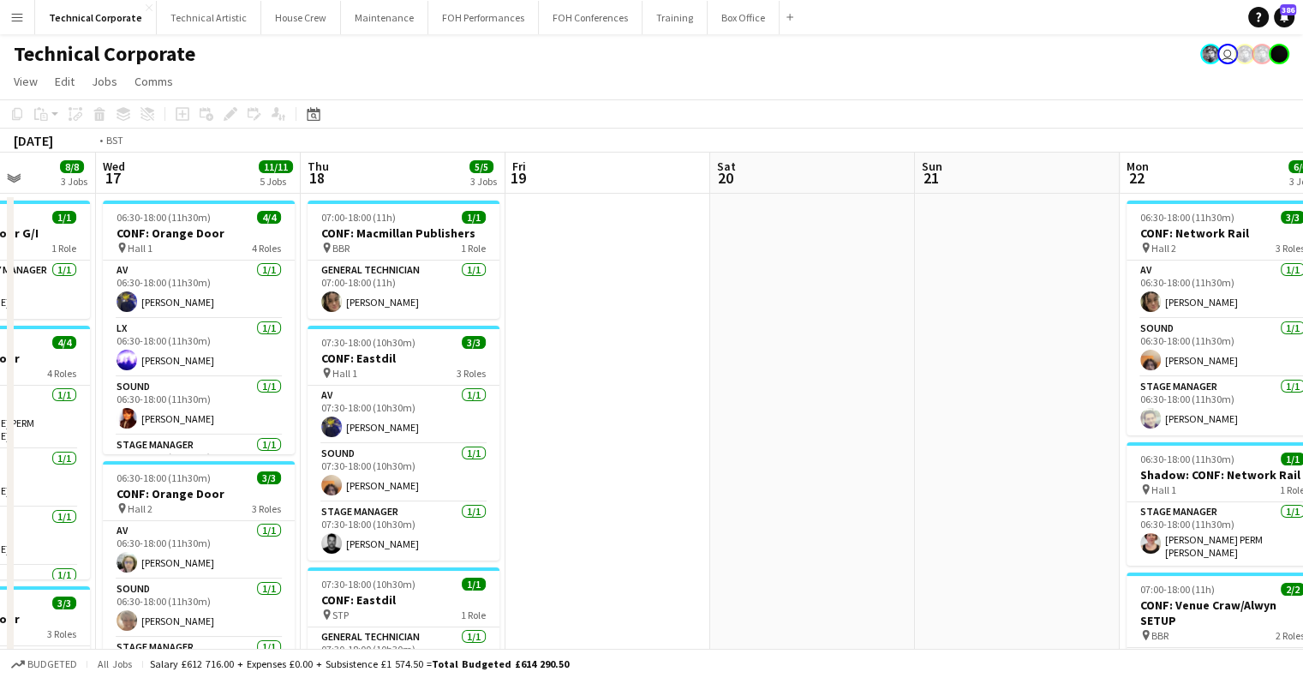
scroll to position [0, 391]
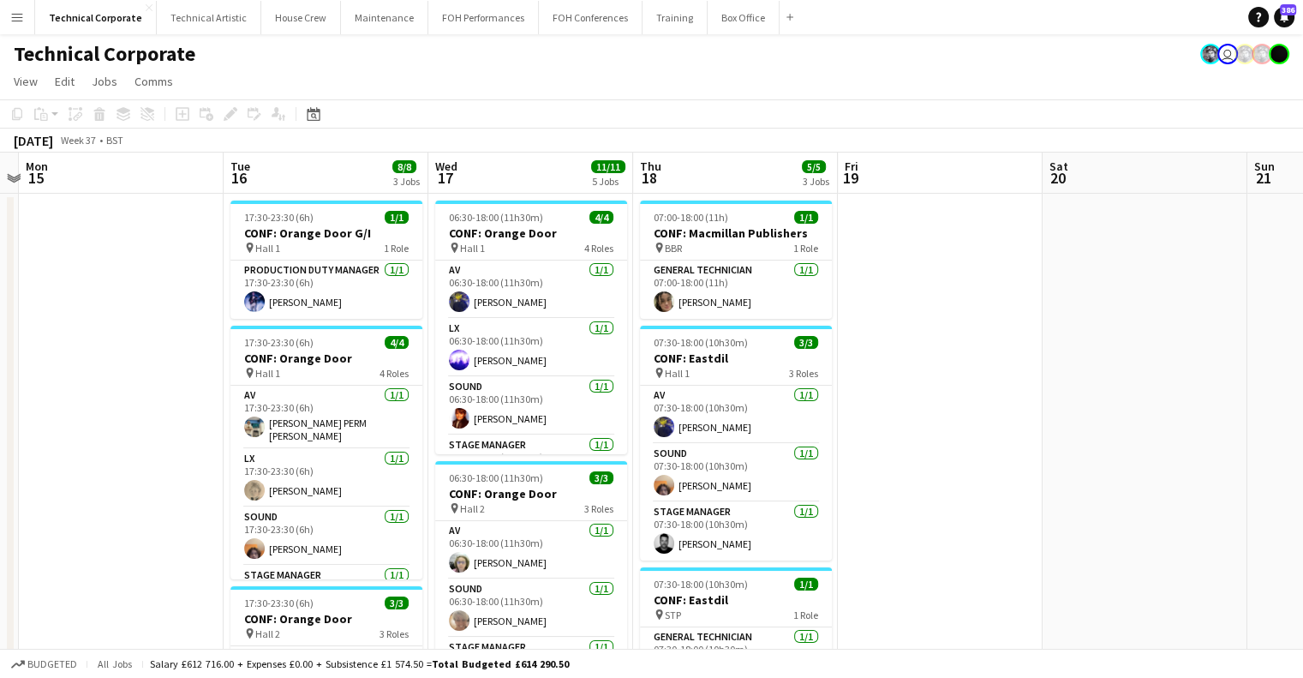
drag, startPoint x: 596, startPoint y: 401, endPoint x: 778, endPoint y: 401, distance: 182.5
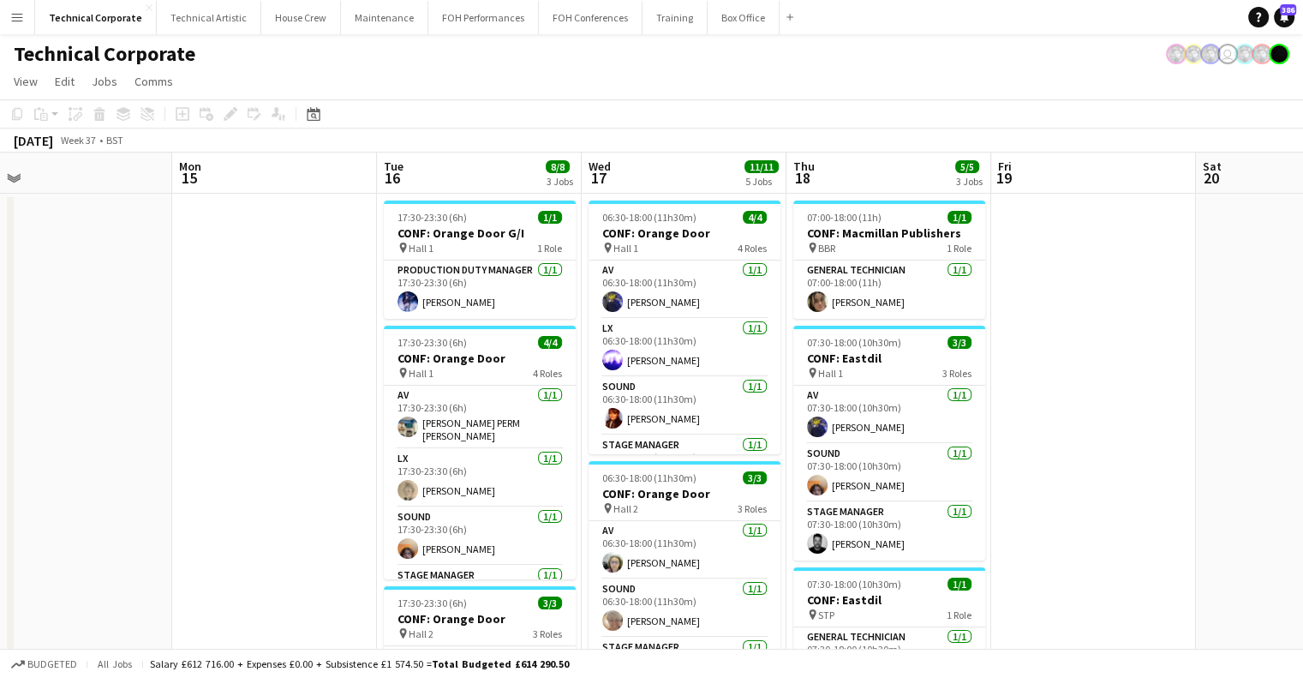
scroll to position [0, 401]
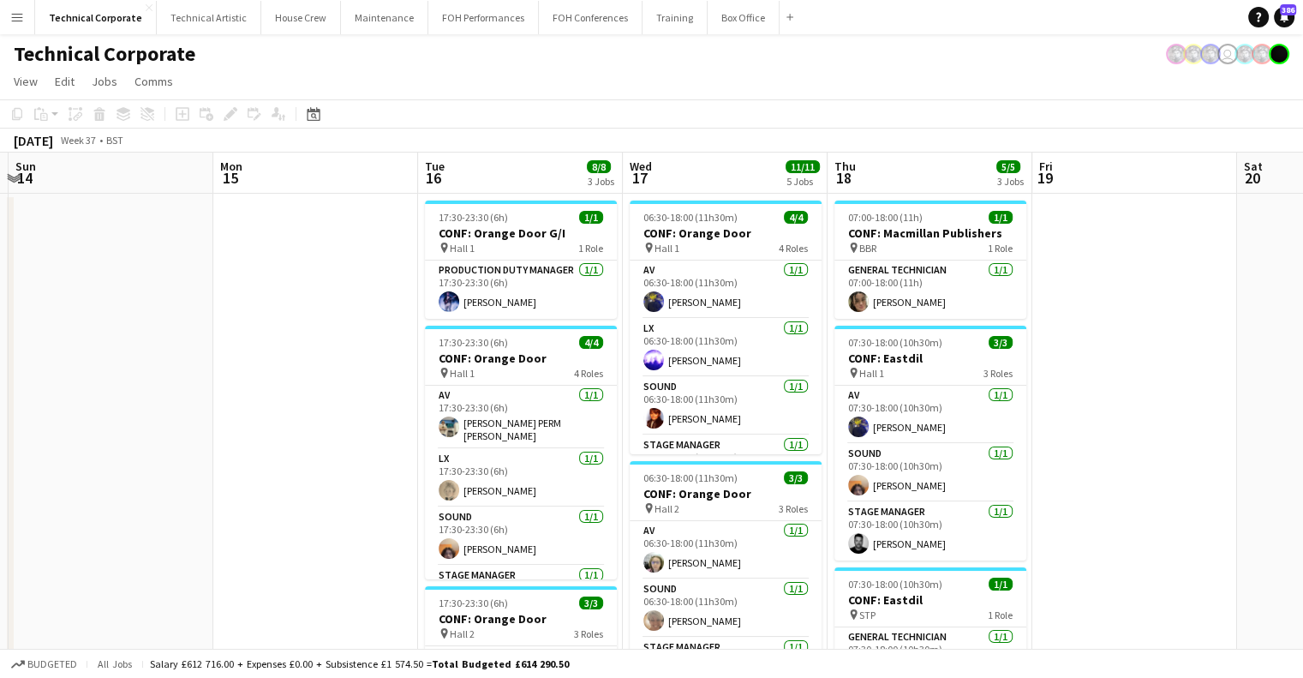
drag, startPoint x: 520, startPoint y: 322, endPoint x: 713, endPoint y: 330, distance: 193.0
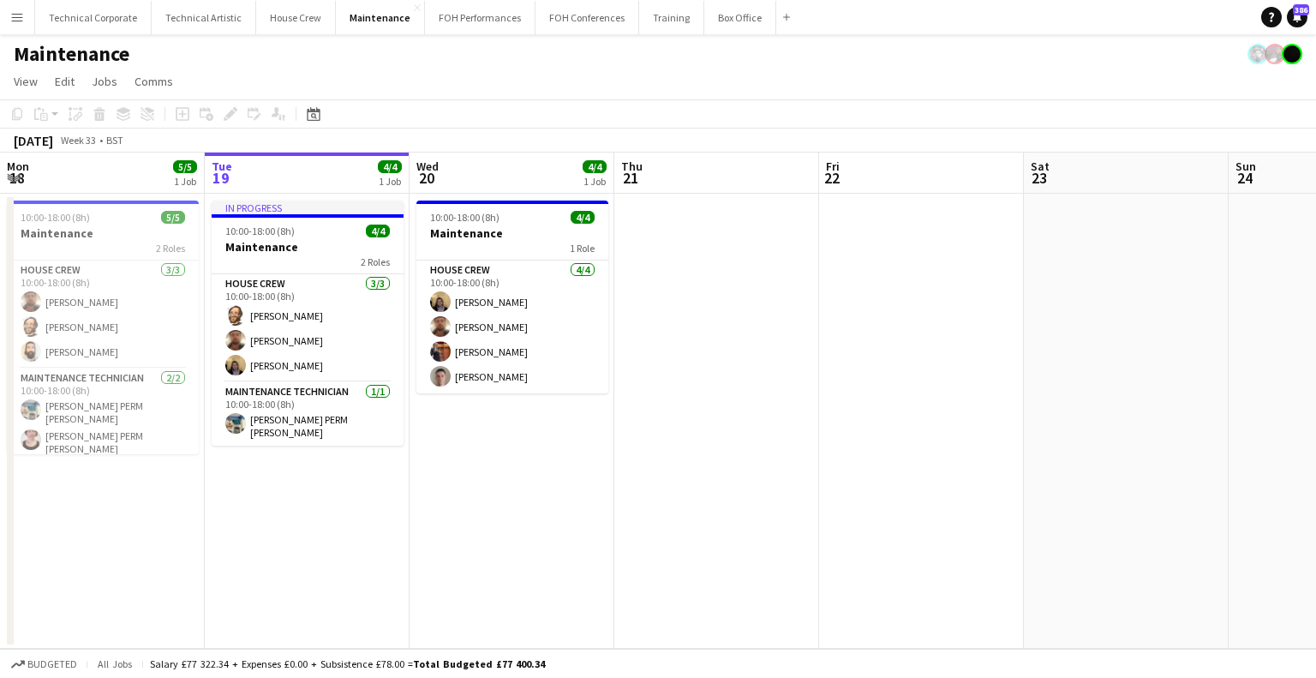
scroll to position [0, 370]
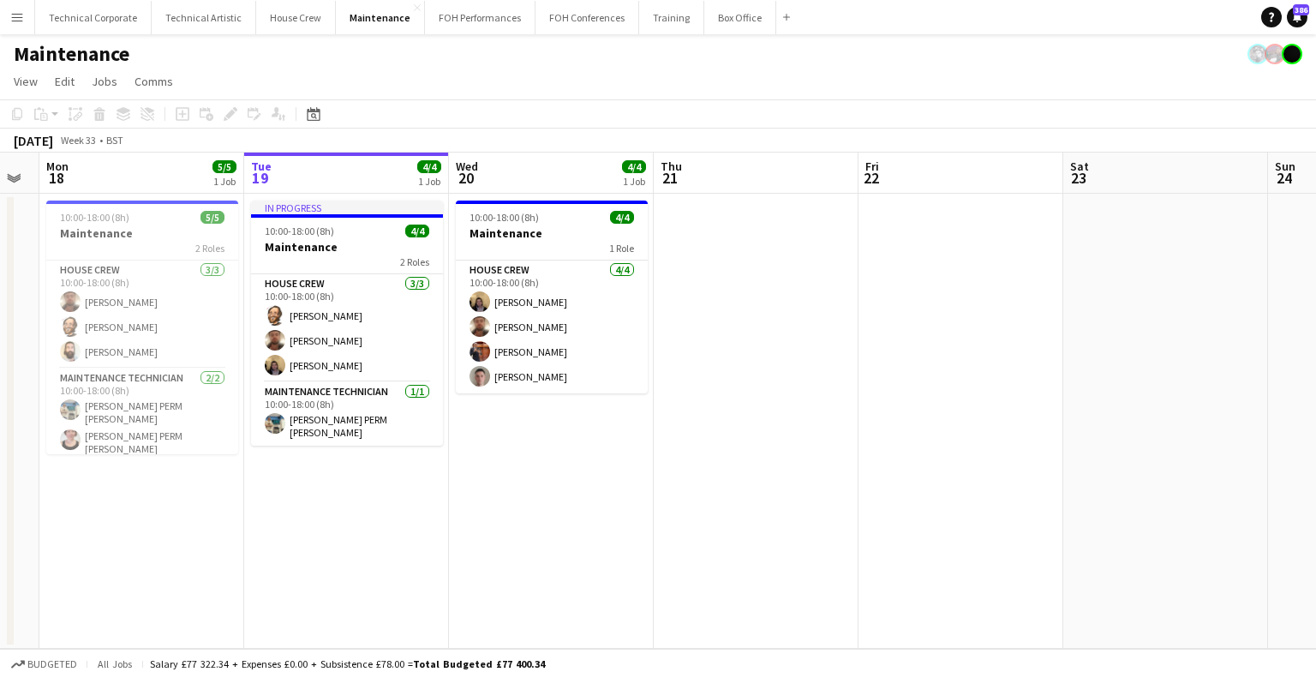
click at [804, 392] on app-calendar-viewport "Sat 16 Sun 17 Mon 18 5/5 1 Job Tue 19 4/4 1 Job Wed 20 4/4 1 Job Thu 21 Fri 22 …" at bounding box center [658, 401] width 1316 height 496
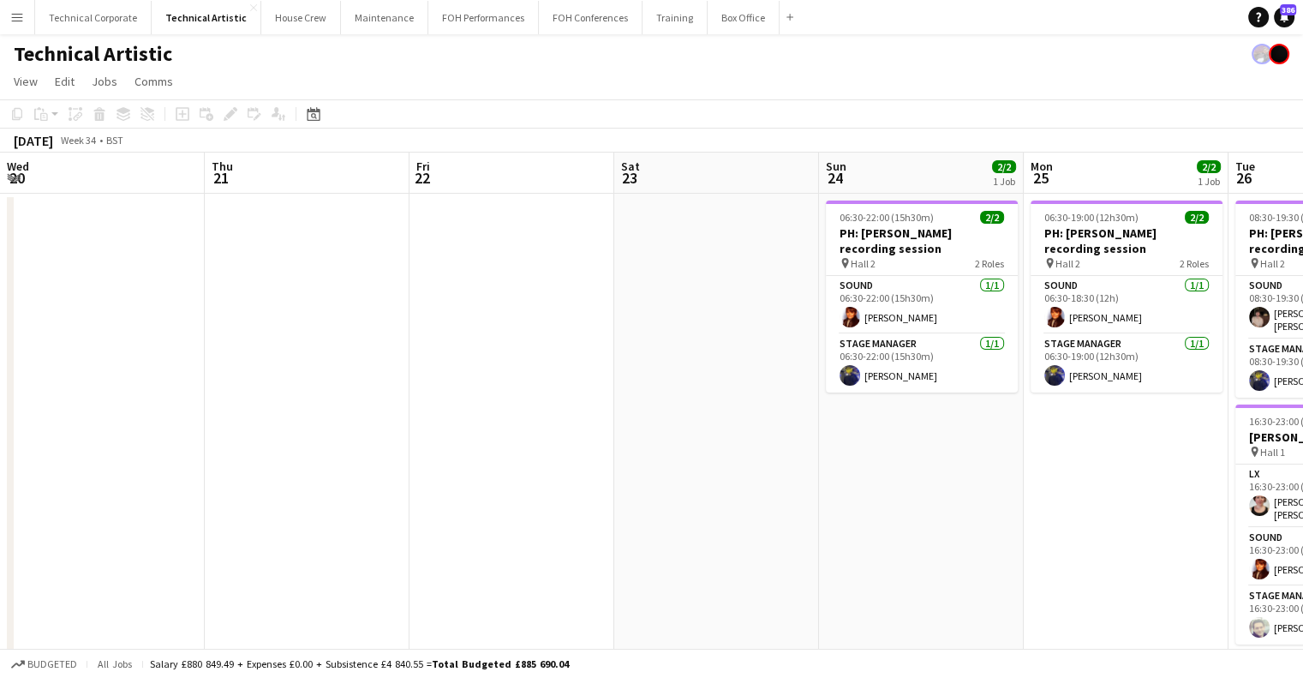
scroll to position [0, 667]
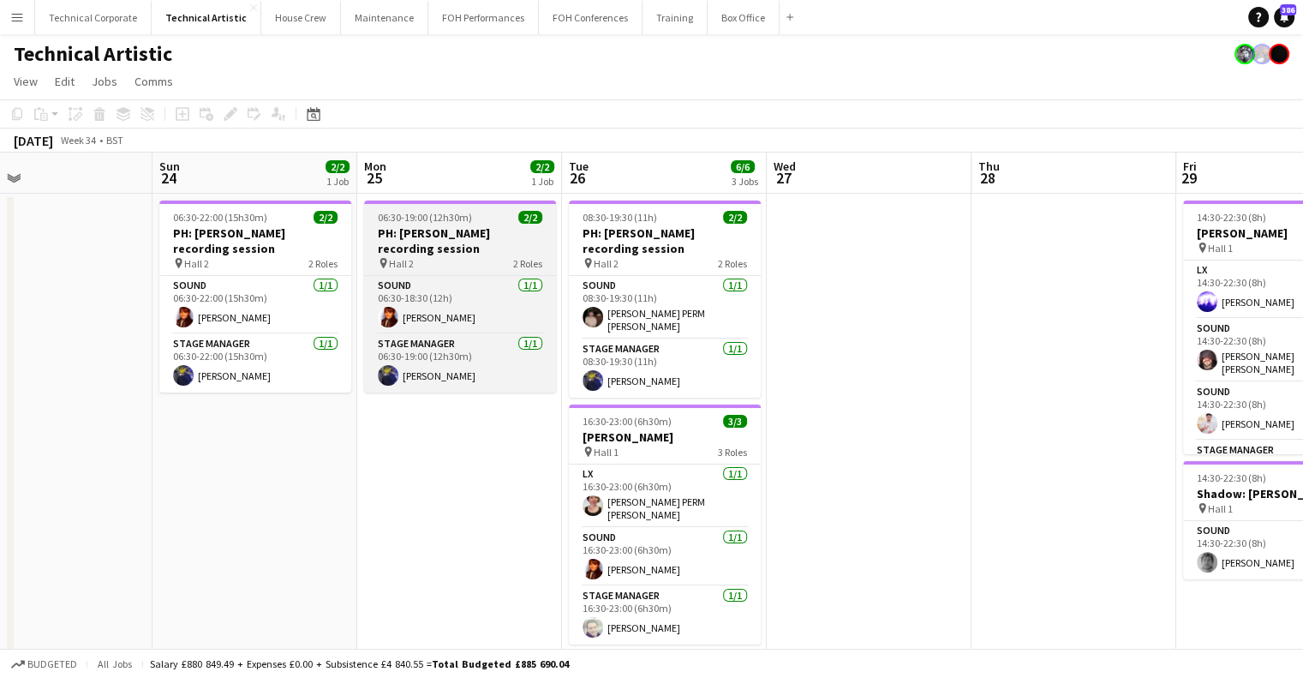
click at [417, 225] on app-job-card "06:30-19:00 (12h30m) 2/2 PH: [PERSON_NAME] recording session pin Hall 2 2 Roles…" at bounding box center [460, 297] width 192 height 192
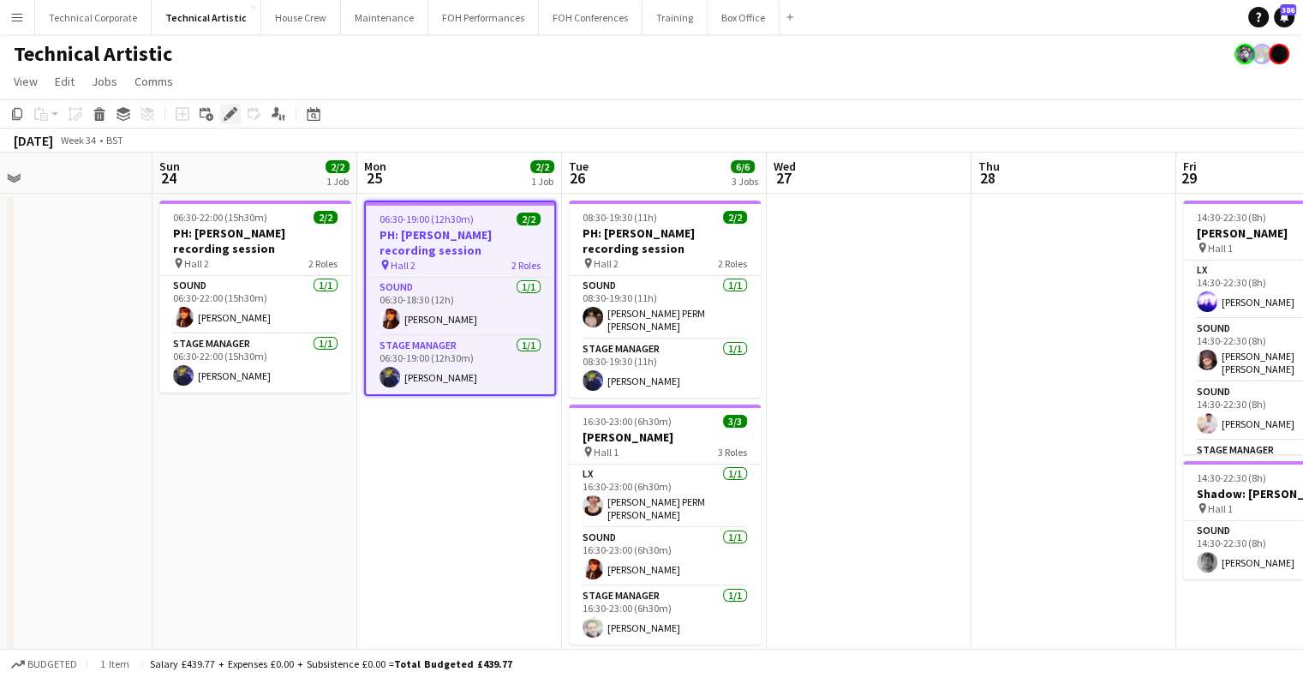
click at [236, 112] on icon "Edit" at bounding box center [231, 114] width 14 height 14
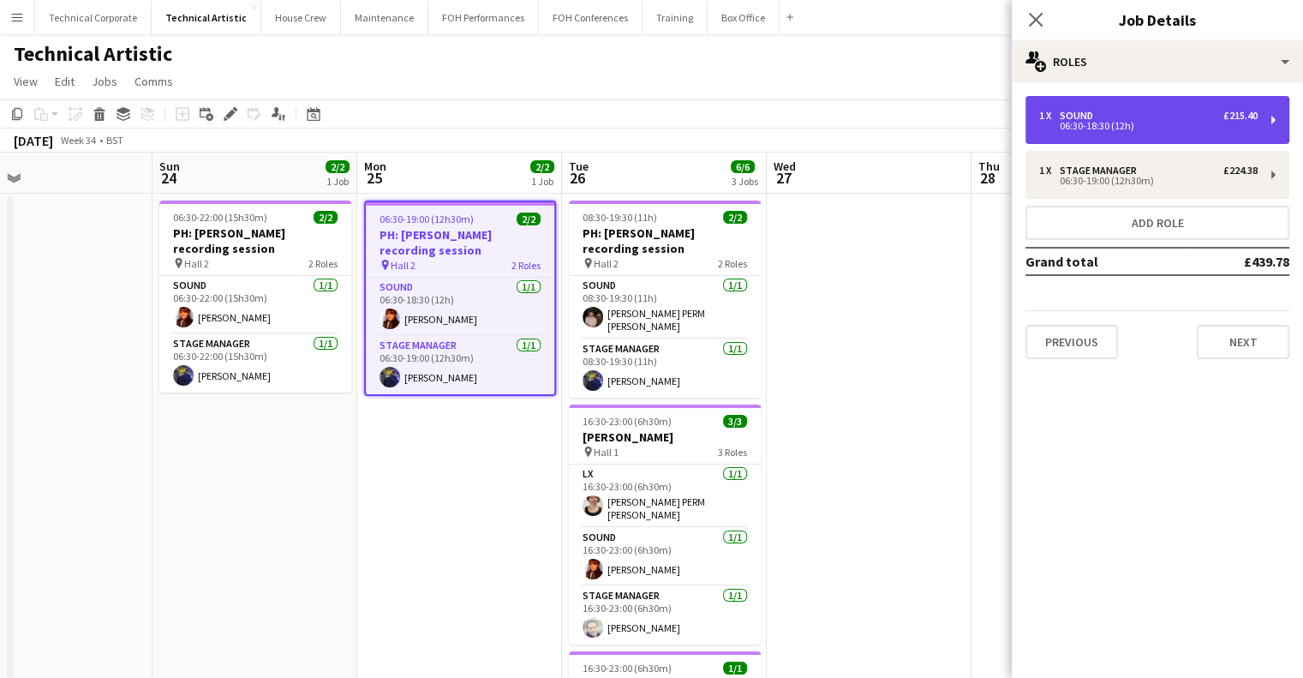
click at [1049, 129] on div "06:30-18:30 (12h)" at bounding box center [1148, 126] width 219 height 9
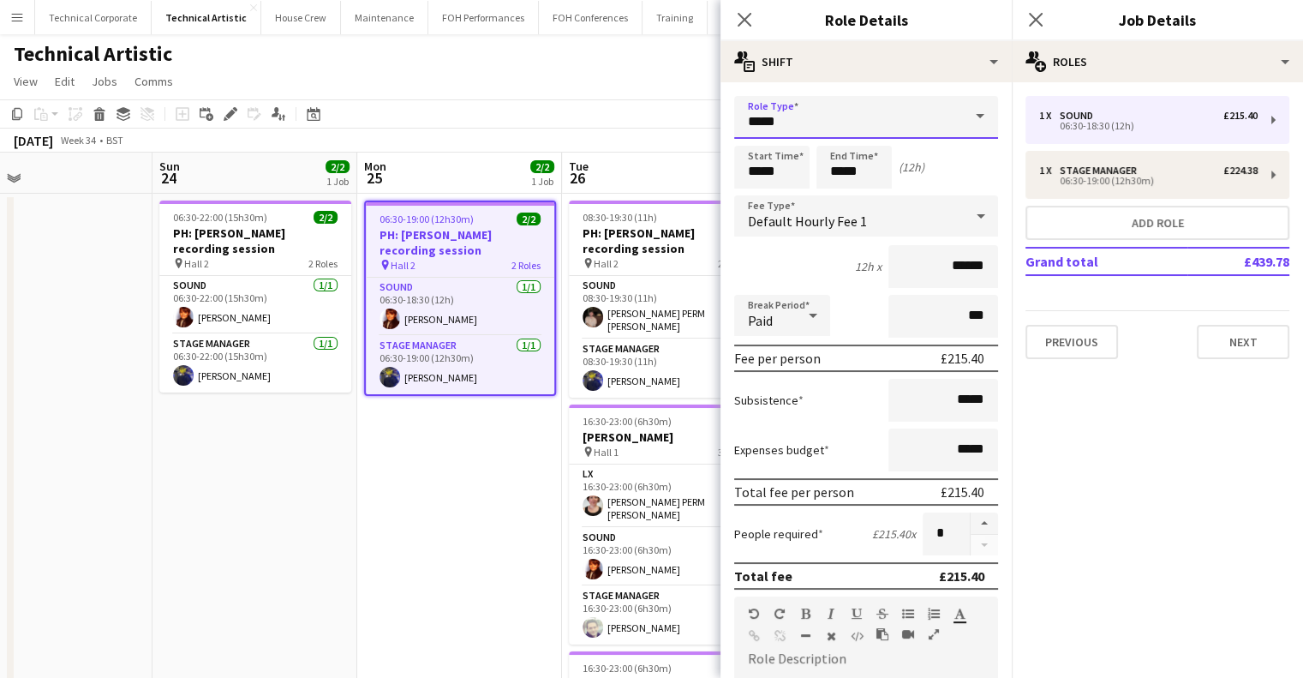
click at [868, 123] on input "*****" at bounding box center [866, 117] width 264 height 43
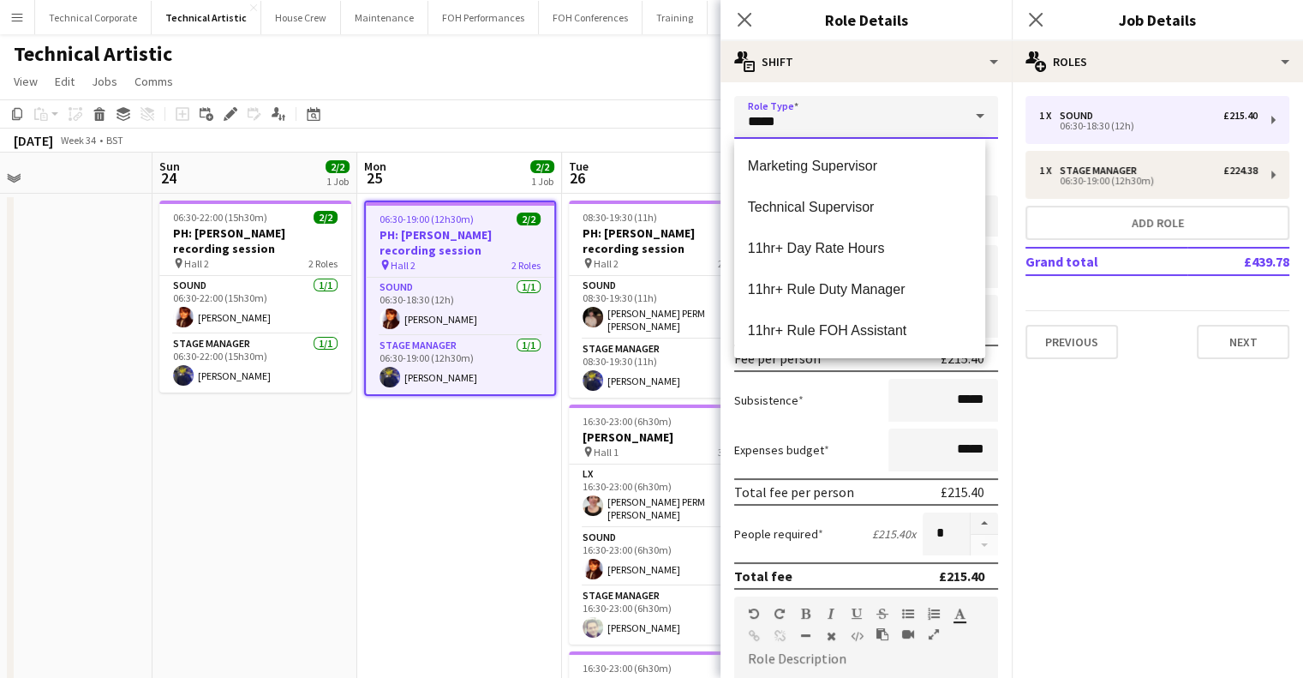
click at [754, 121] on input "*****" at bounding box center [866, 117] width 264 height 43
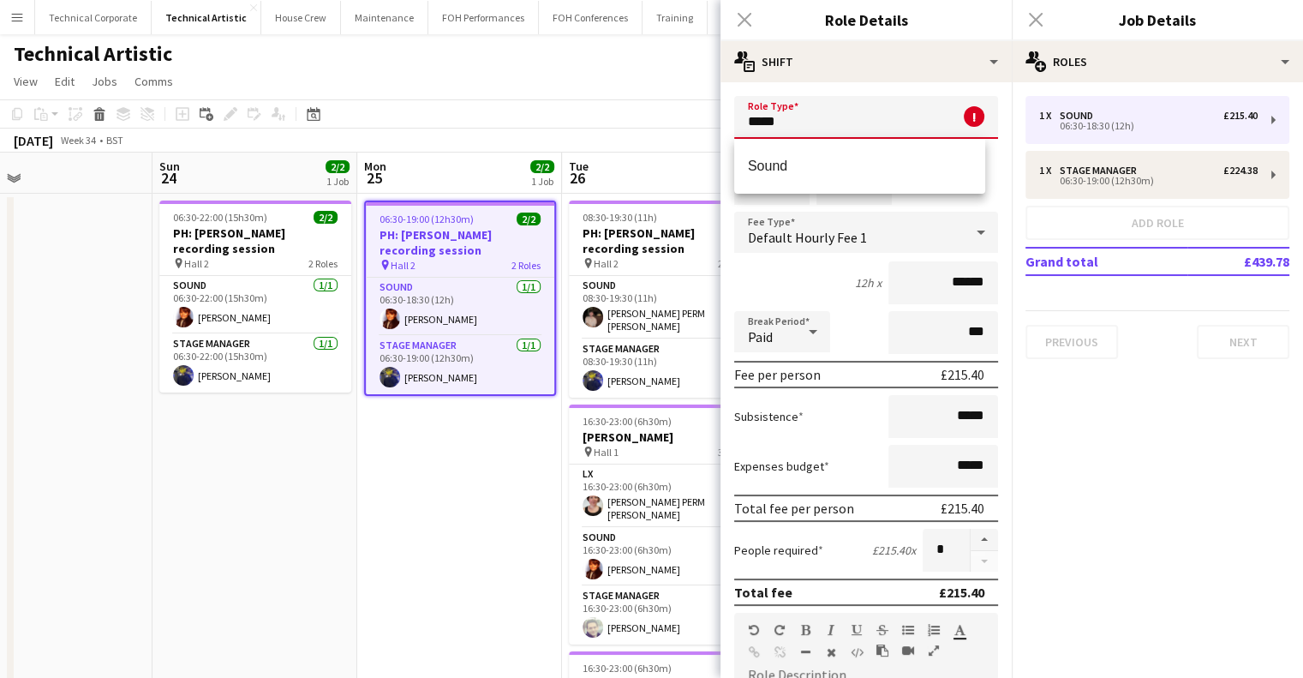
click at [812, 117] on input "*****" at bounding box center [866, 117] width 264 height 43
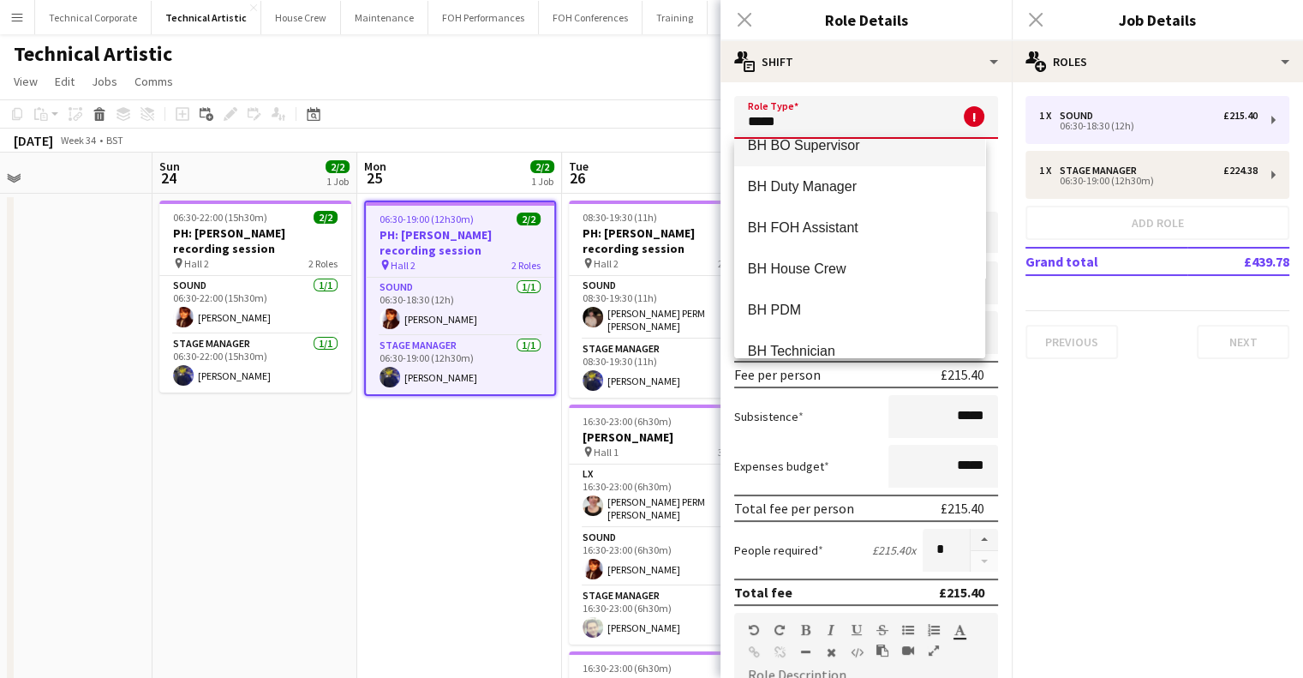
scroll to position [600, 0]
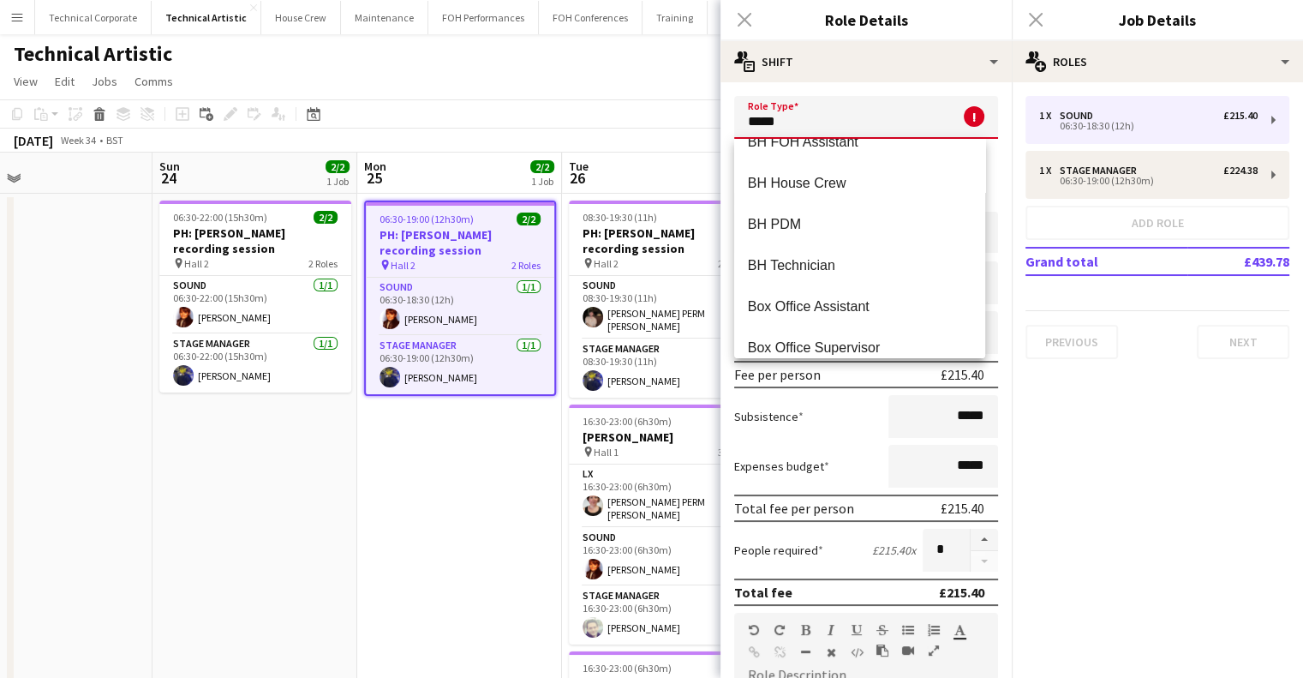
click at [800, 20] on h3 "Role Details" at bounding box center [866, 20] width 291 height 22
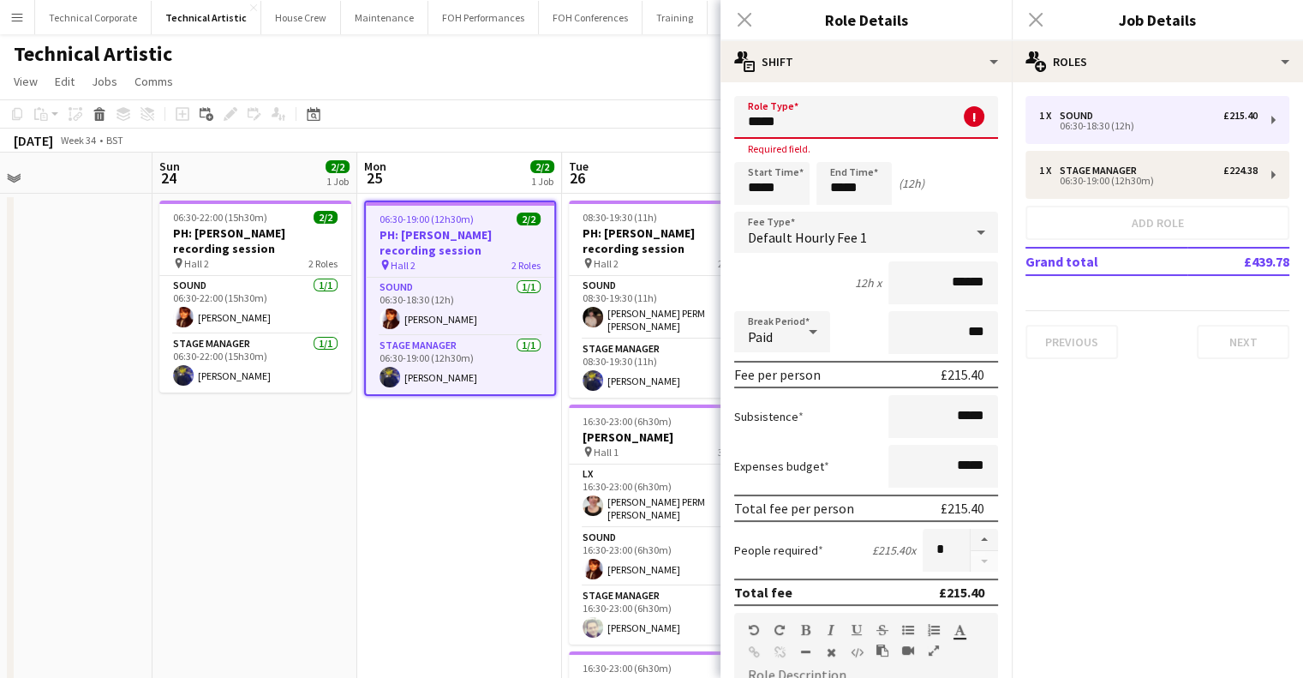
click at [744, 26] on div "Close pop-in" at bounding box center [745, 19] width 48 height 39
click at [744, 20] on div "Close pop-in" at bounding box center [745, 19] width 48 height 39
click at [802, 127] on input "*****" at bounding box center [866, 117] width 264 height 43
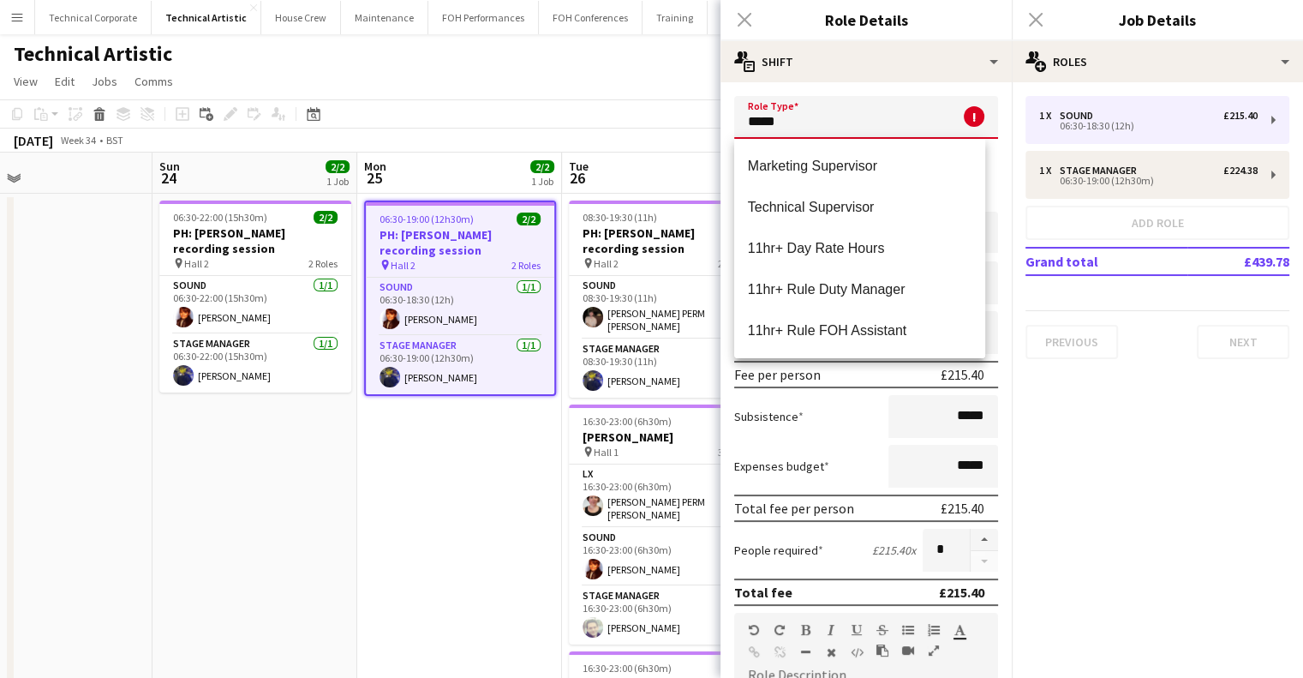
click at [833, 126] on input "*****" at bounding box center [866, 117] width 264 height 43
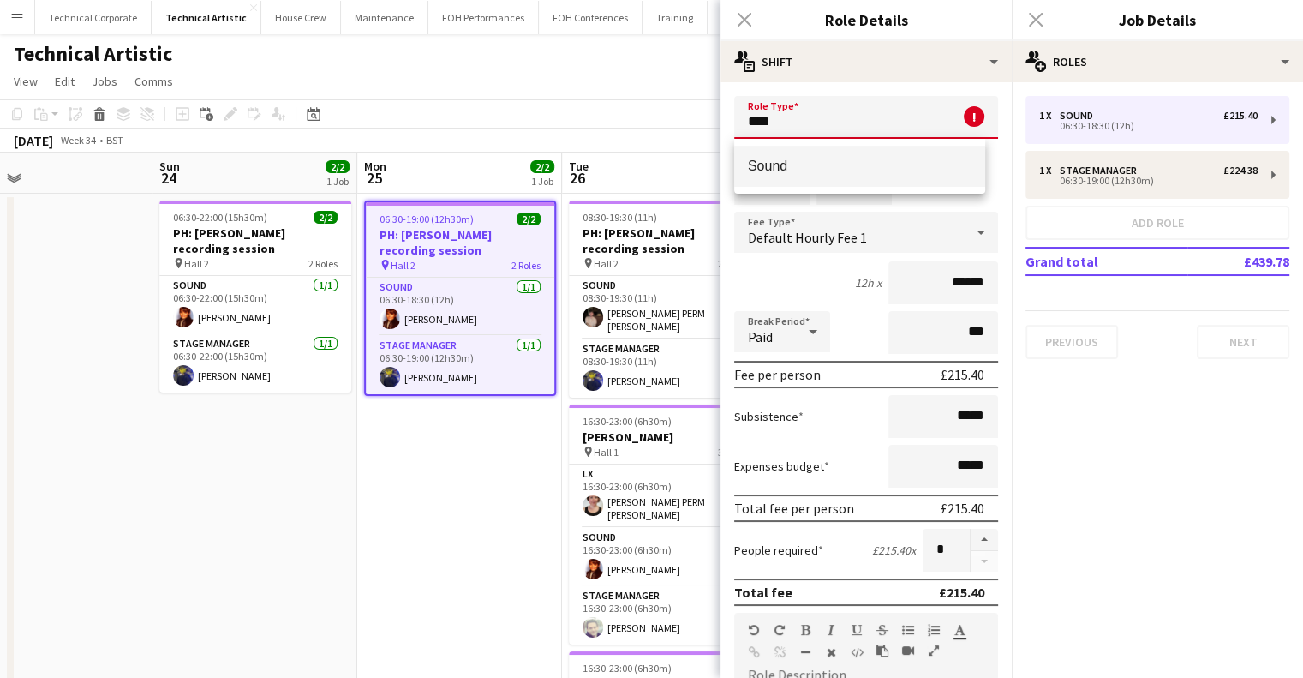
click at [850, 166] on span "Sound" at bounding box center [860, 166] width 224 height 16
type input "*****"
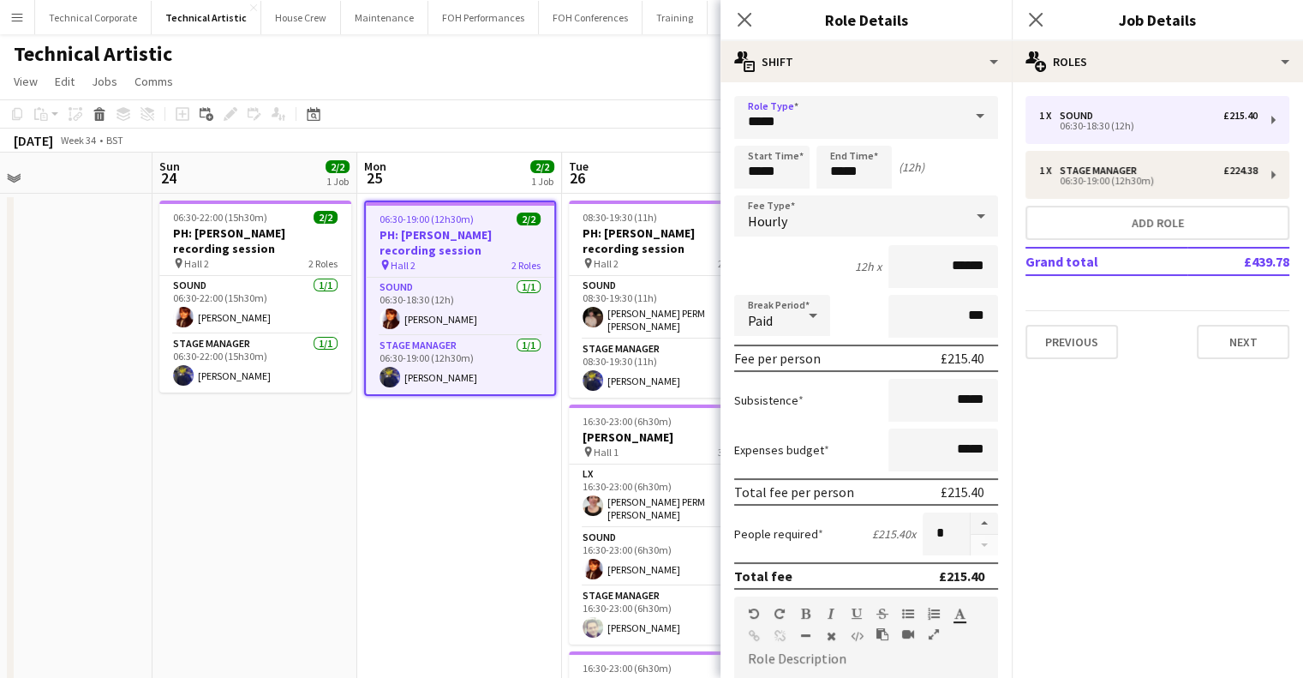
click at [451, 504] on app-date-cell "06:30-19:00 (12h30m) 2/2 PH: Colin Currie recording session pin Hall 2 2 Roles …" at bounding box center [459, 504] width 205 height 620
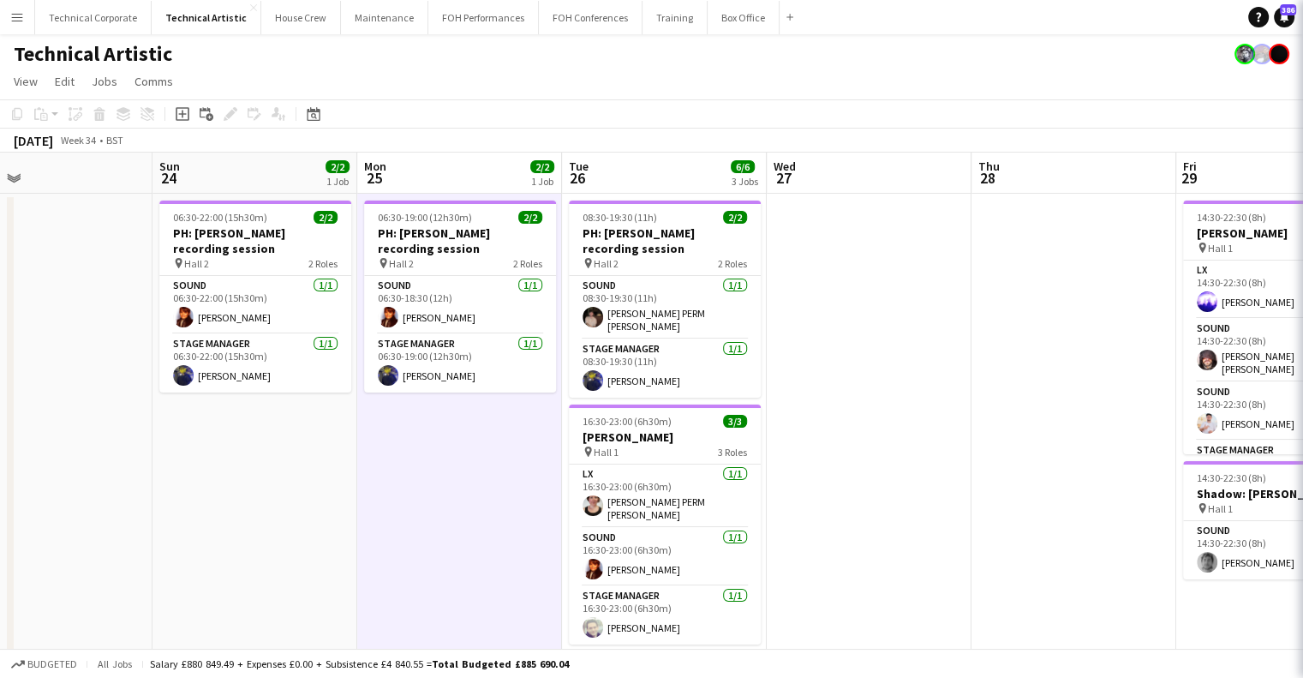
click at [451, 504] on app-date-cell "06:30-19:00 (12h30m) 2/2 PH: Colin Currie recording session pin Hall 2 2 Roles …" at bounding box center [459, 504] width 205 height 620
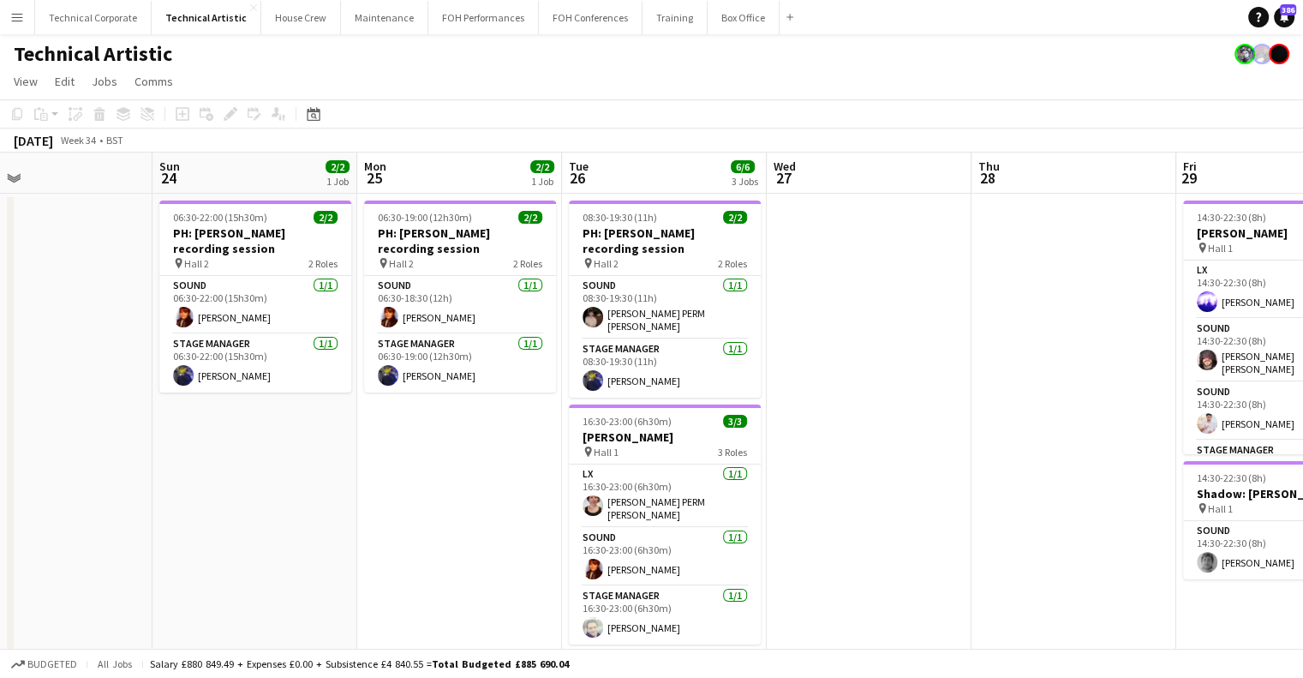
click at [504, 476] on app-date-cell "06:30-19:00 (12h30m) 2/2 PH: Colin Currie recording session pin Hall 2 2 Roles …" at bounding box center [459, 504] width 205 height 620
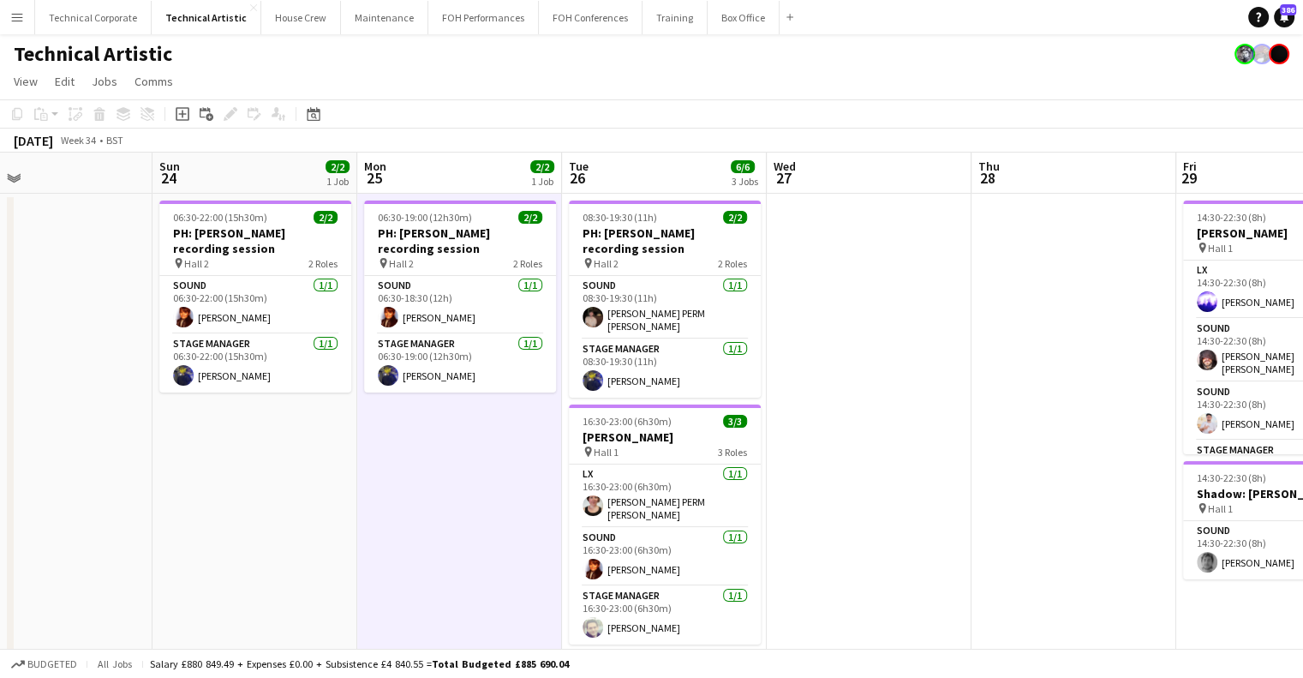
click at [488, 482] on app-date-cell "06:30-19:00 (12h30m) 2/2 PH: Colin Currie recording session pin Hall 2 2 Roles …" at bounding box center [459, 504] width 205 height 620
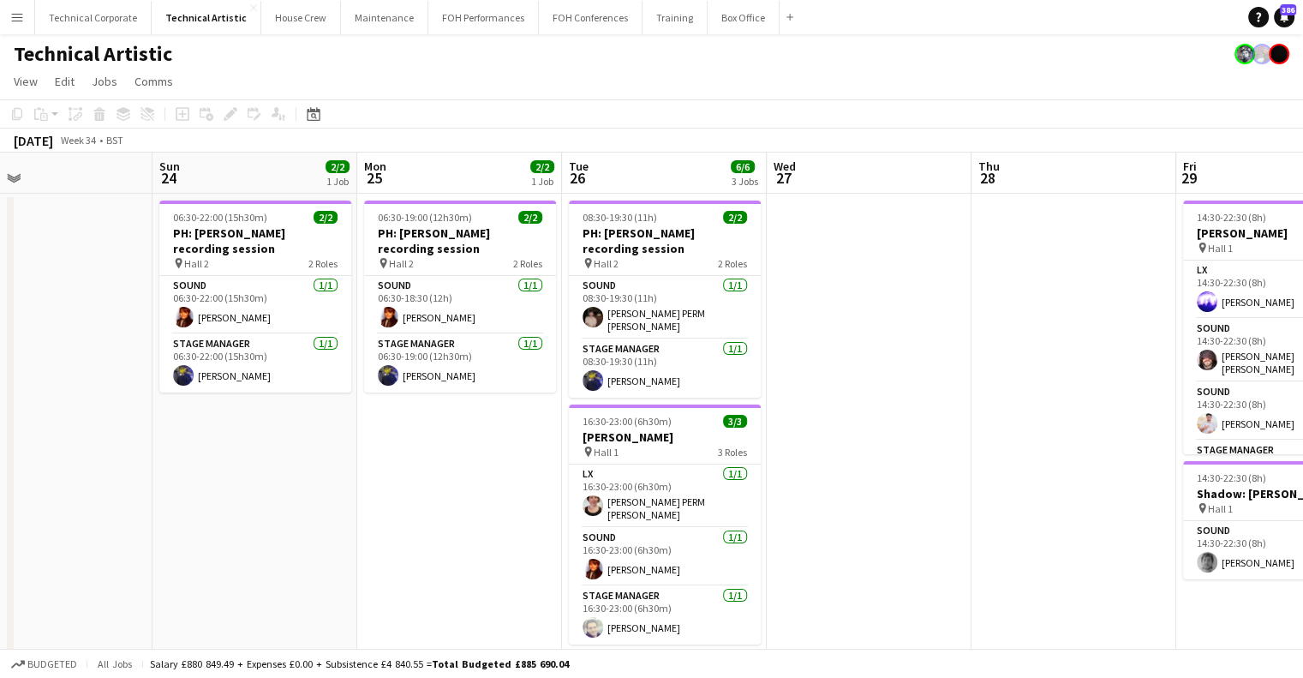
click at [829, 480] on app-date-cell at bounding box center [869, 504] width 205 height 620
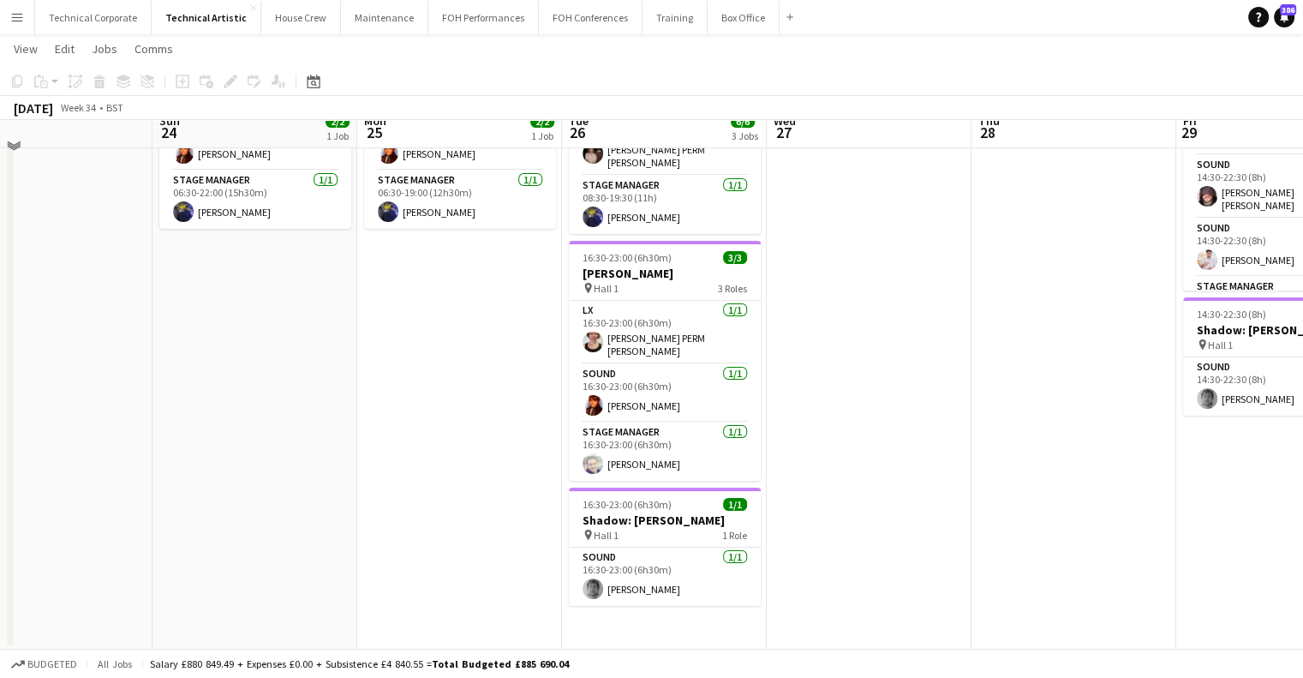
scroll to position [0, 0]
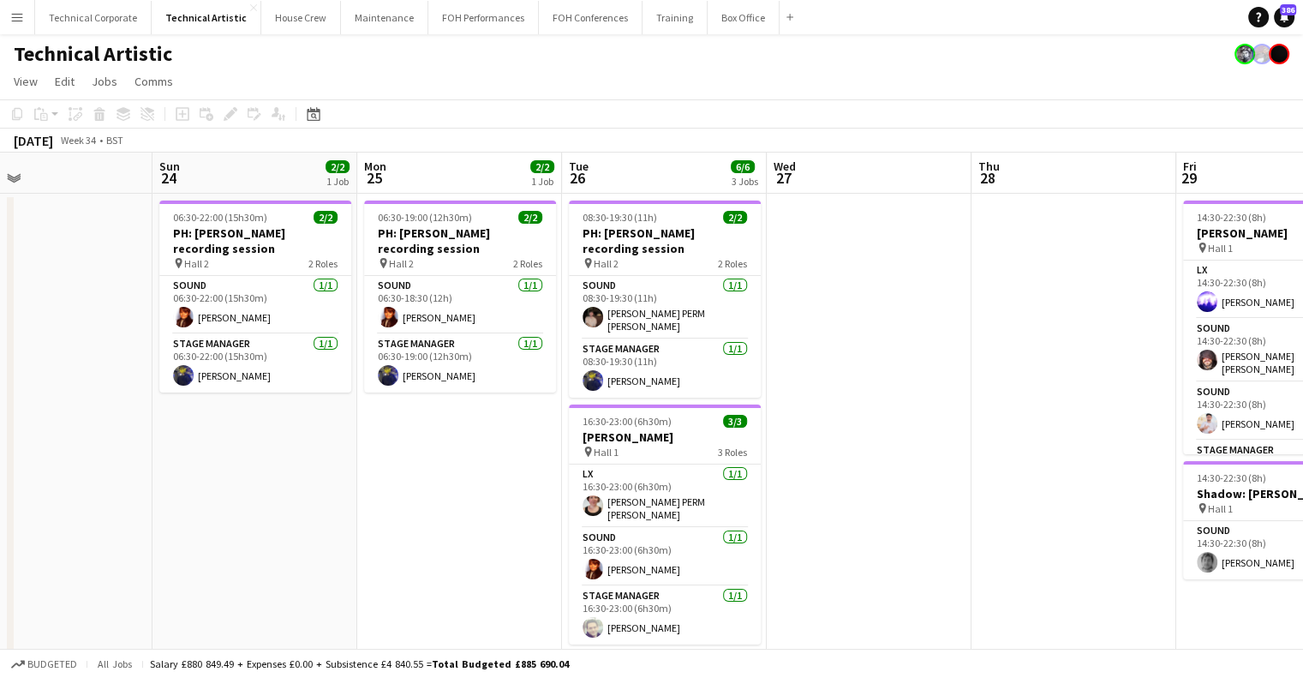
drag, startPoint x: 553, startPoint y: 368, endPoint x: 797, endPoint y: 381, distance: 244.6
click at [940, 376] on app-calendar-viewport "Wed 20 Thu 21 Fri 22 Sat 23 Sun 24 2/2 1 Job Mon 25 2/2 1 Job Tue 26 6/6 3 Jobs…" at bounding box center [651, 483] width 1303 height 661
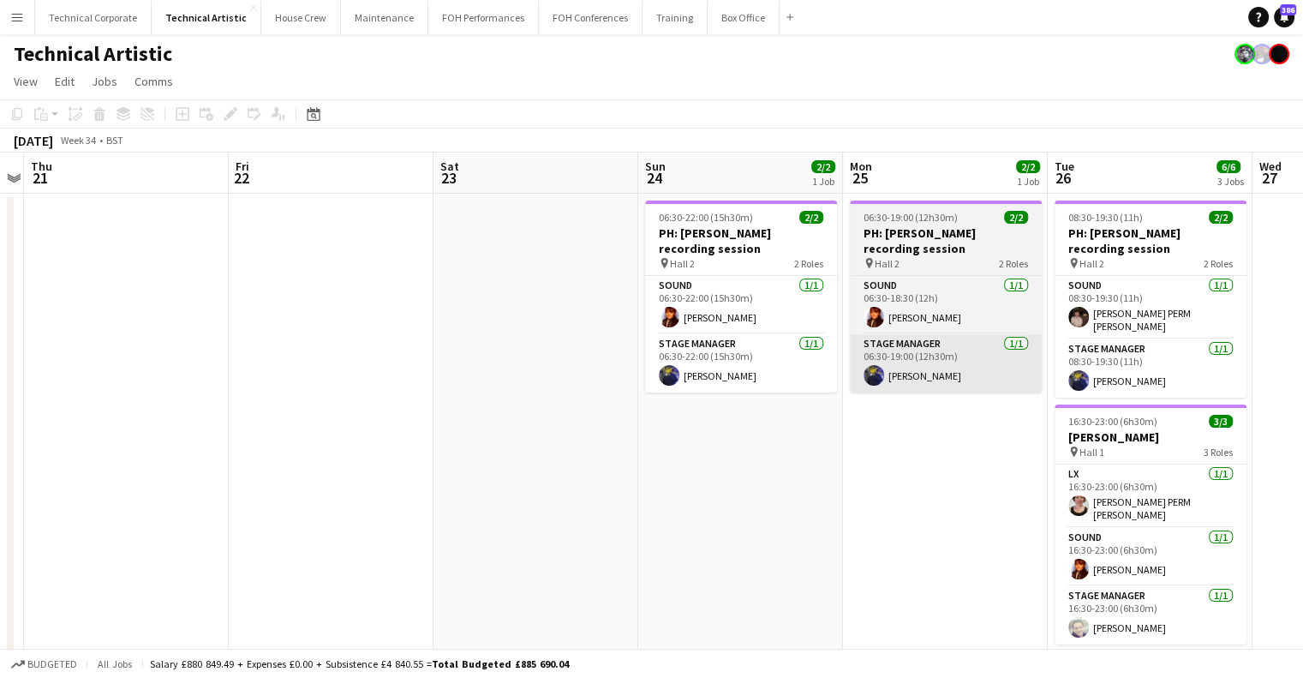
drag, startPoint x: 624, startPoint y: 394, endPoint x: 542, endPoint y: 370, distance: 85.7
click at [118, 404] on app-calendar-viewport "Sun 17 Mon 18 Tue 19 Wed 20 Thu 21 Fri 22 Sat 23 Sun 24 2/2 1 Job Mon 25 2/2 1 …" at bounding box center [651, 483] width 1303 height 661
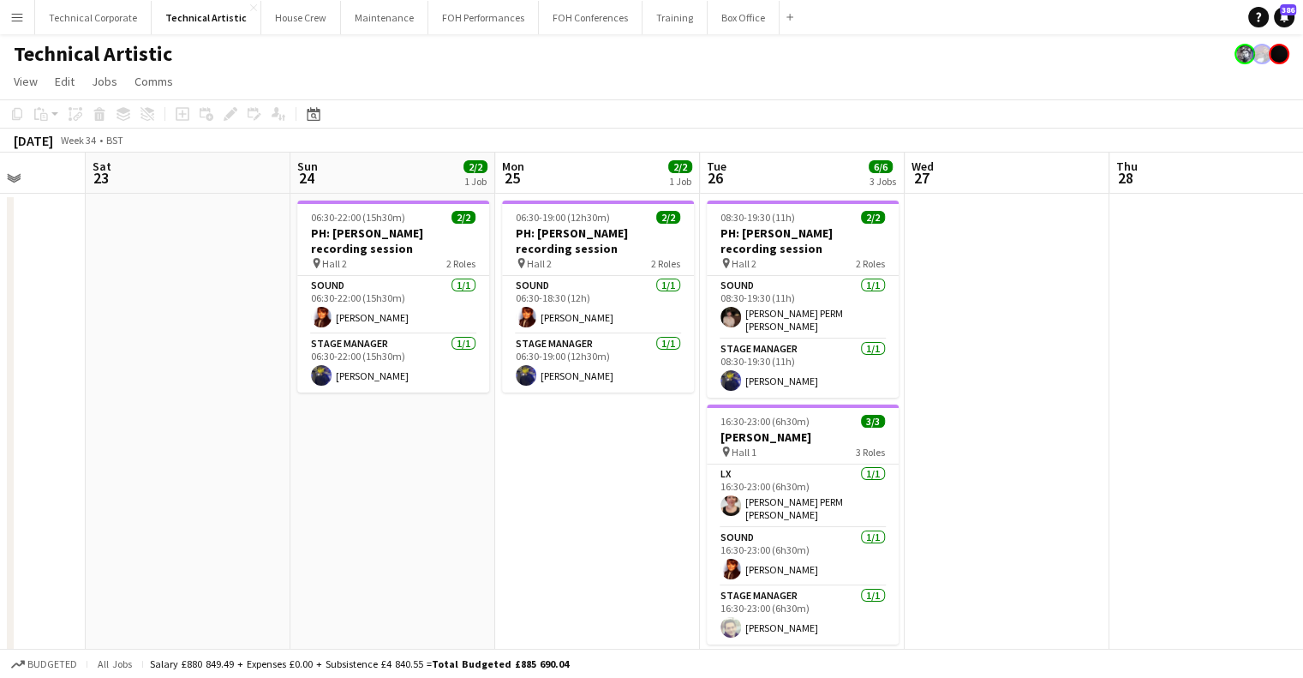
drag, startPoint x: 877, startPoint y: 393, endPoint x: 866, endPoint y: 400, distance: 13.1
click at [448, 440] on app-calendar-viewport "Tue 19 Wed 20 Thu 21 Fri 22 Sat 23 Sun 24 2/2 1 Job Mon 25 2/2 1 Job Tue 26 6/6…" at bounding box center [651, 483] width 1303 height 661
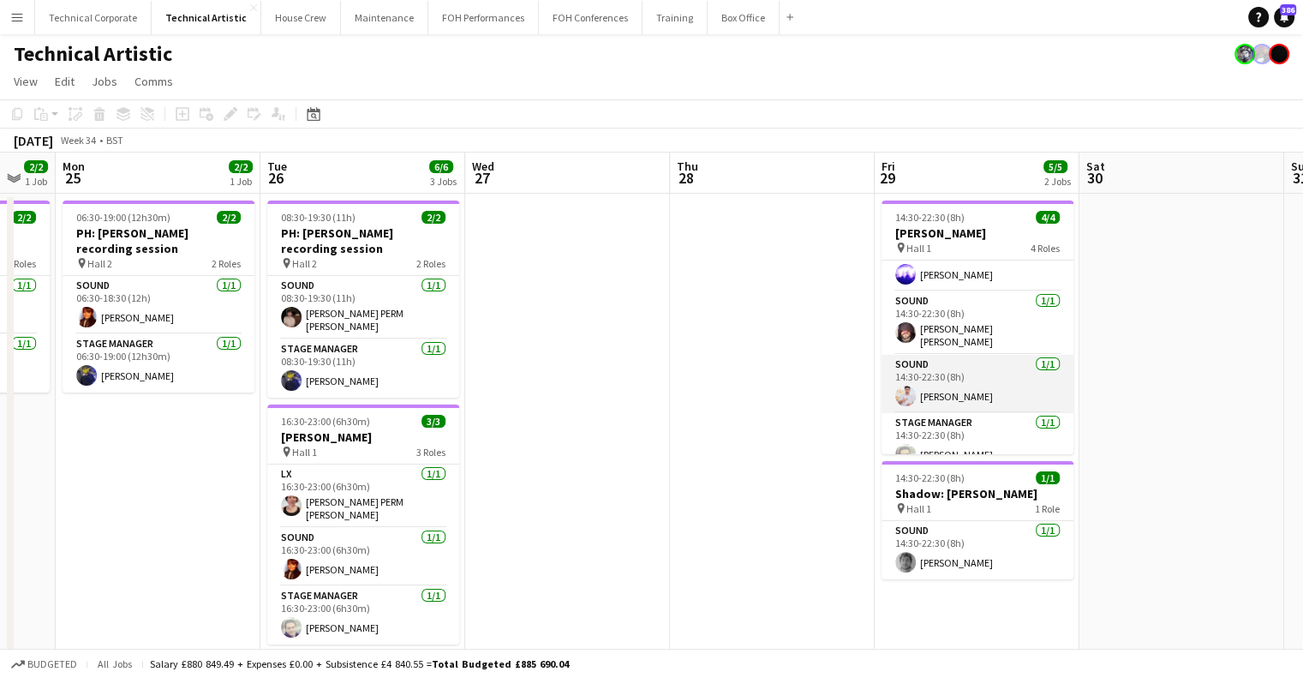
scroll to position [39, 0]
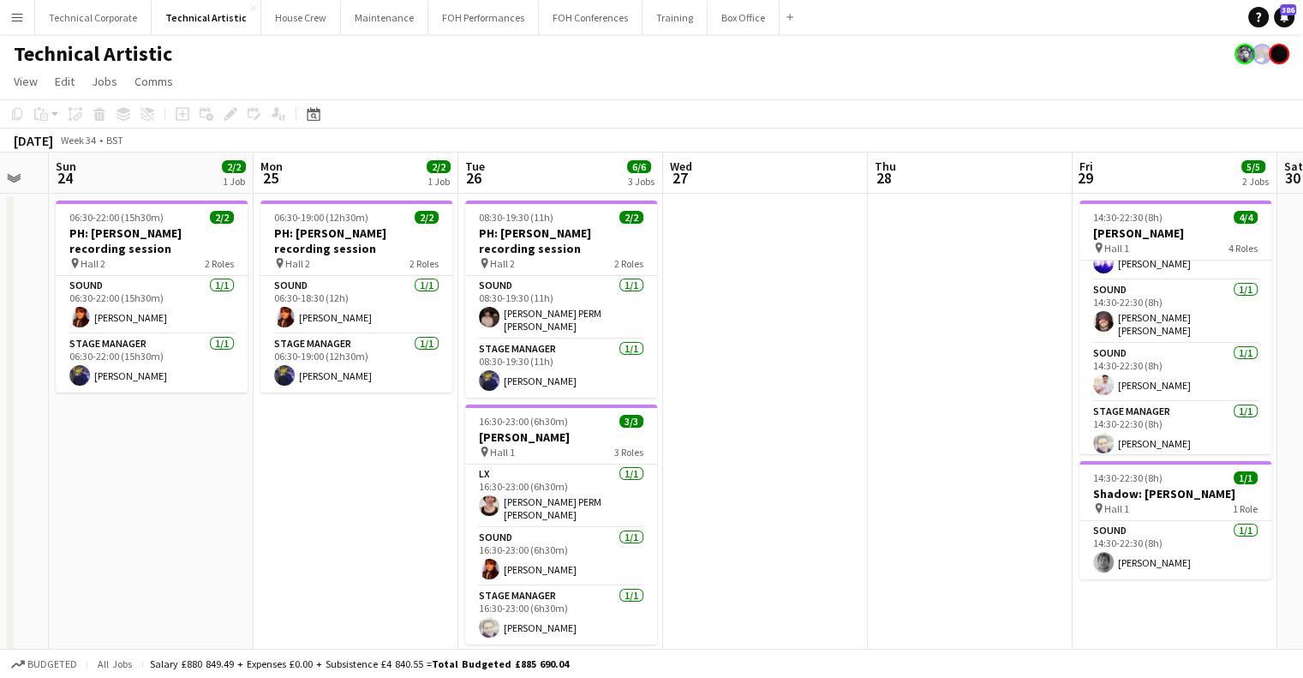
drag, startPoint x: 388, startPoint y: 464, endPoint x: 595, endPoint y: 470, distance: 206.6
click at [590, 470] on app-calendar-viewport "Thu 21 Fri 22 Sat 23 Sun 24 2/2 1 Job Mon 25 2/2 1 Job Tue 26 6/6 3 Jobs Wed 27…" at bounding box center [651, 483] width 1303 height 661
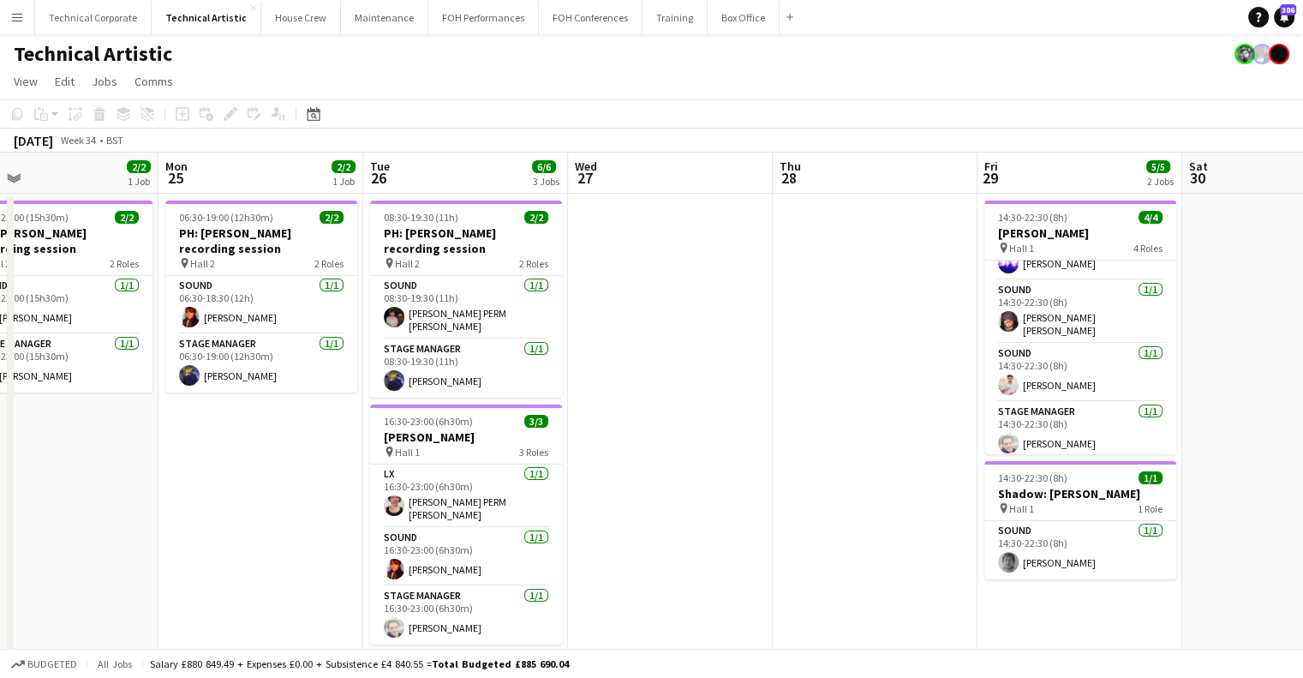
scroll to position [0, 379]
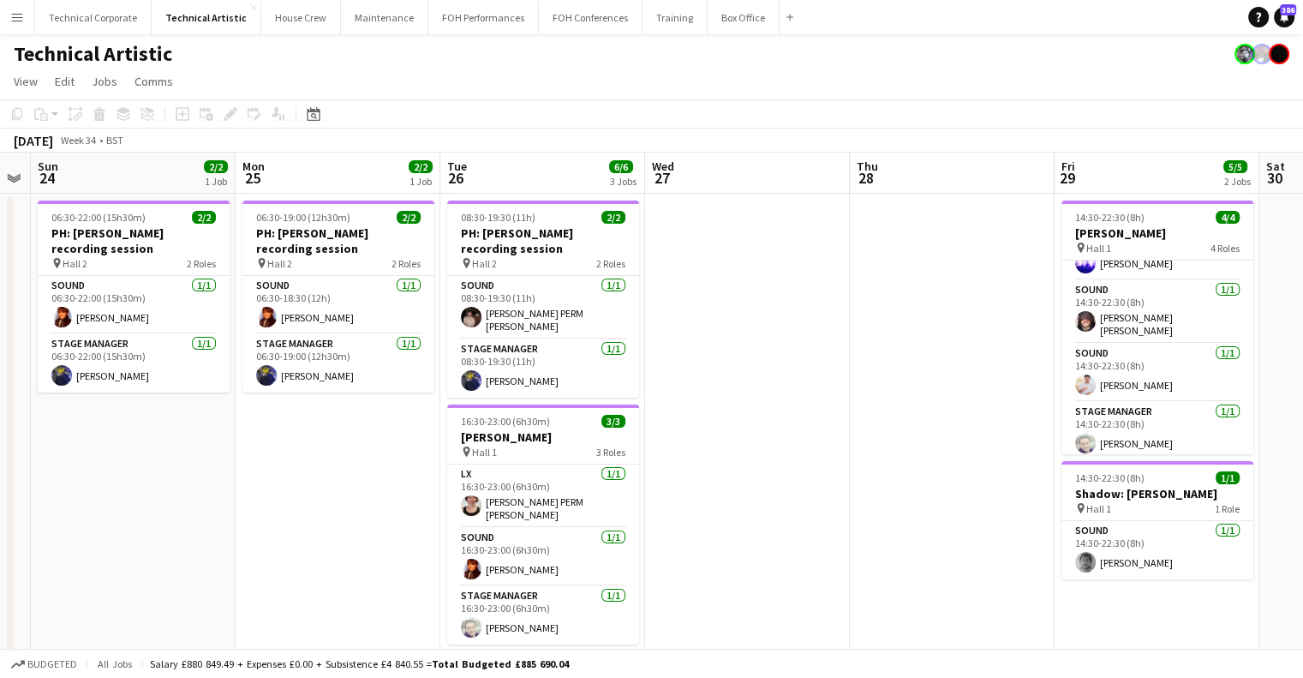
drag, startPoint x: 1010, startPoint y: 256, endPoint x: 989, endPoint y: 358, distance: 104.2
click at [989, 358] on app-calendar-viewport "Fri 22 Sat 23 Sun 24 2/2 1 Job Mon 25 2/2 1 Job Tue 26 6/6 3 Jobs Wed 27 Thu 28…" at bounding box center [651, 651] width 1303 height 997
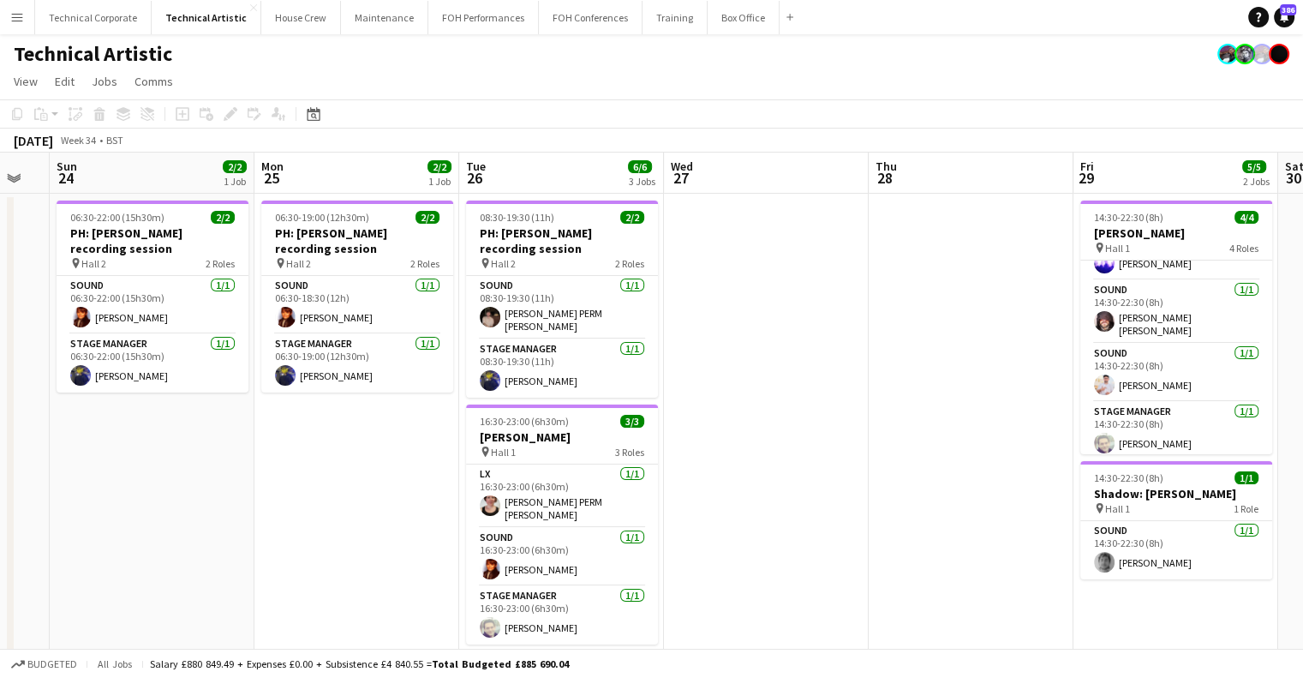
drag, startPoint x: 946, startPoint y: 367, endPoint x: 965, endPoint y: 368, distance: 18.9
click at [965, 368] on app-calendar-viewport "Fri 22 Sat 23 Sun 24 2/2 1 Job Mon 25 2/2 1 Job Tue 26 6/6 3 Jobs Wed 27 Thu 28…" at bounding box center [651, 651] width 1303 height 997
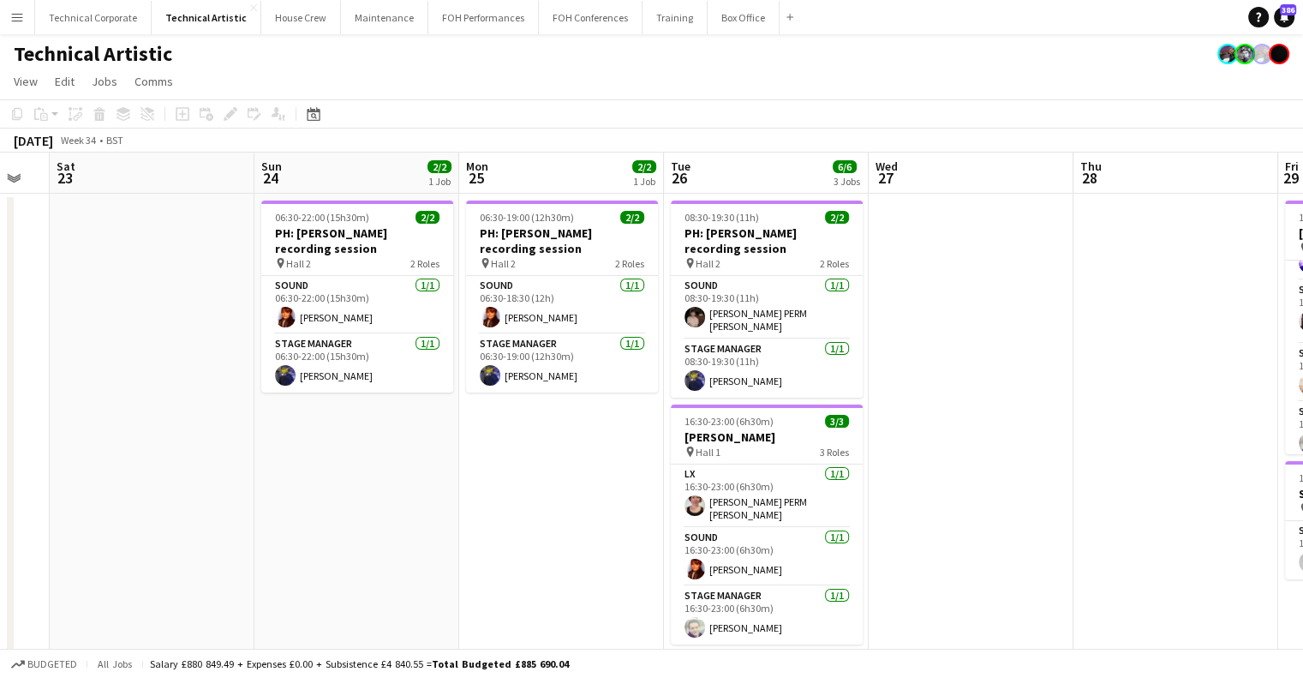
scroll to position [0, 504]
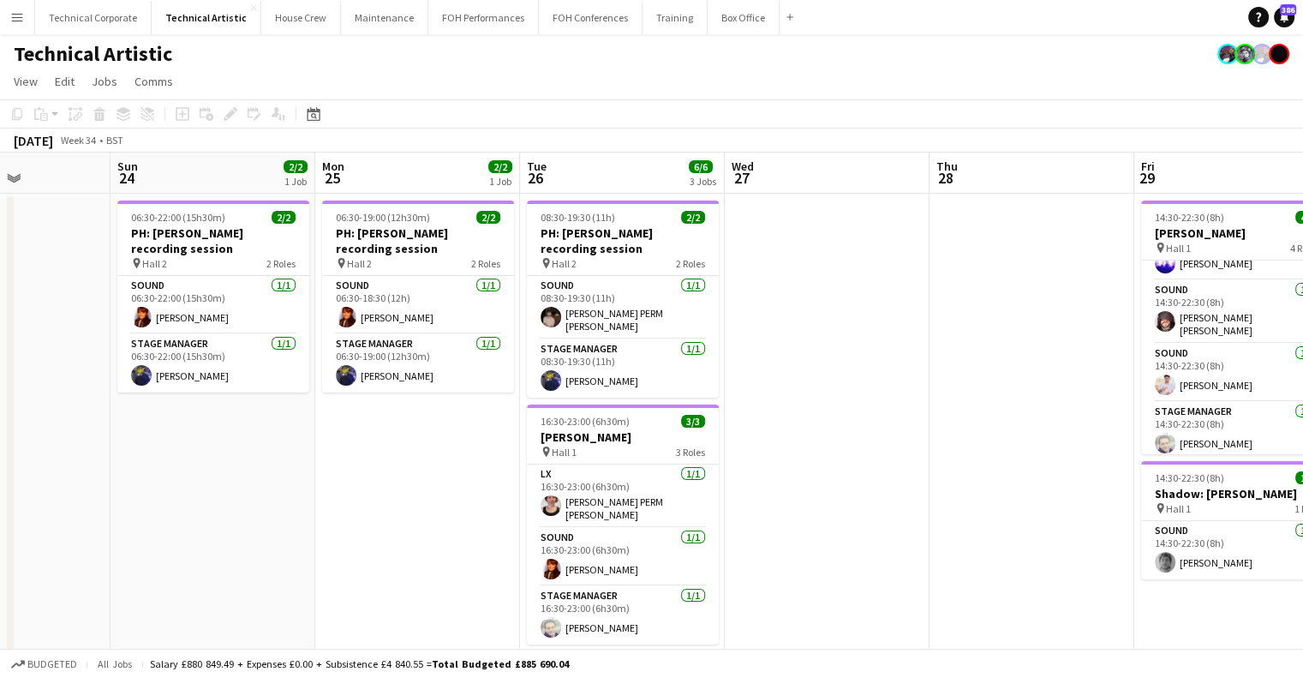
drag, startPoint x: 812, startPoint y: 398, endPoint x: 872, endPoint y: 411, distance: 62.4
click at [872, 411] on app-calendar-viewport "Thu 21 Fri 22 Sat 23 Sun 24 2/2 1 Job Mon 25 2/2 1 Job Tue 26 6/6 3 Jobs Wed 27…" at bounding box center [651, 651] width 1303 height 997
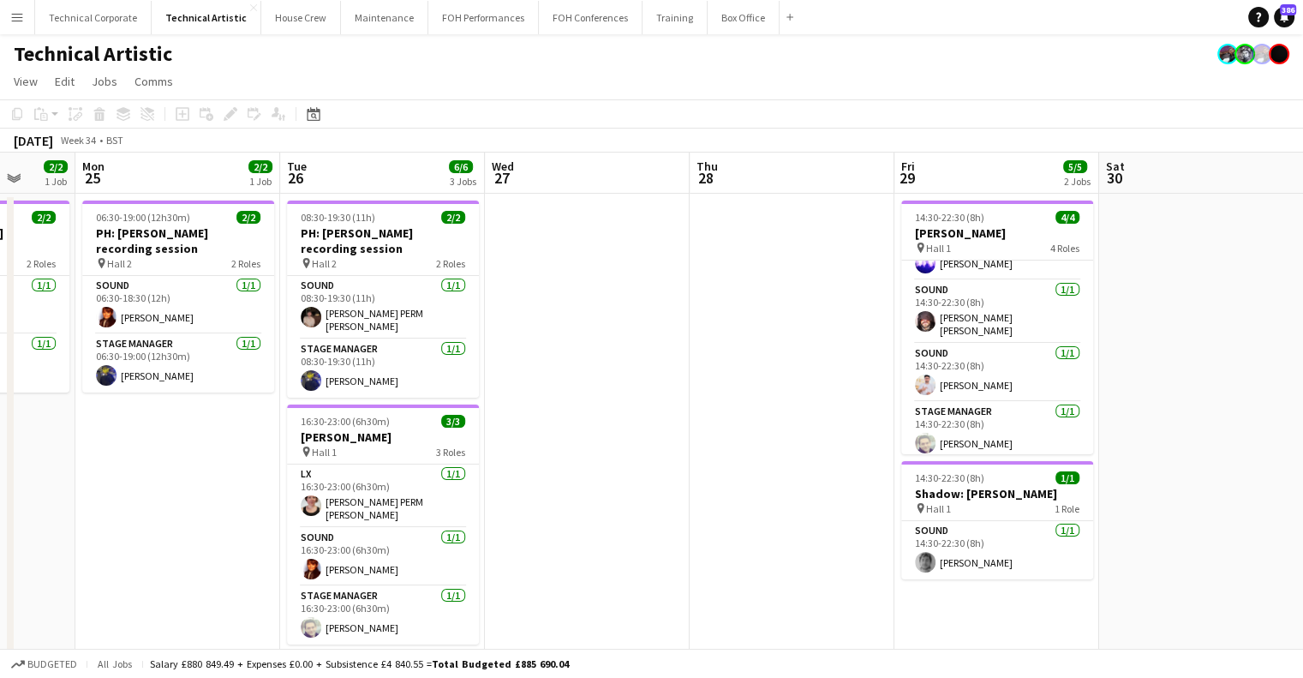
drag, startPoint x: 923, startPoint y: 366, endPoint x: 683, endPoint y: 417, distance: 245.4
click at [683, 417] on app-calendar-viewport "Thu 21 Fri 22 Sat 23 Sun 24 2/2 1 Job Mon 25 2/2 1 Job Tue 26 6/6 3 Jobs Wed 27…" at bounding box center [651, 651] width 1303 height 997
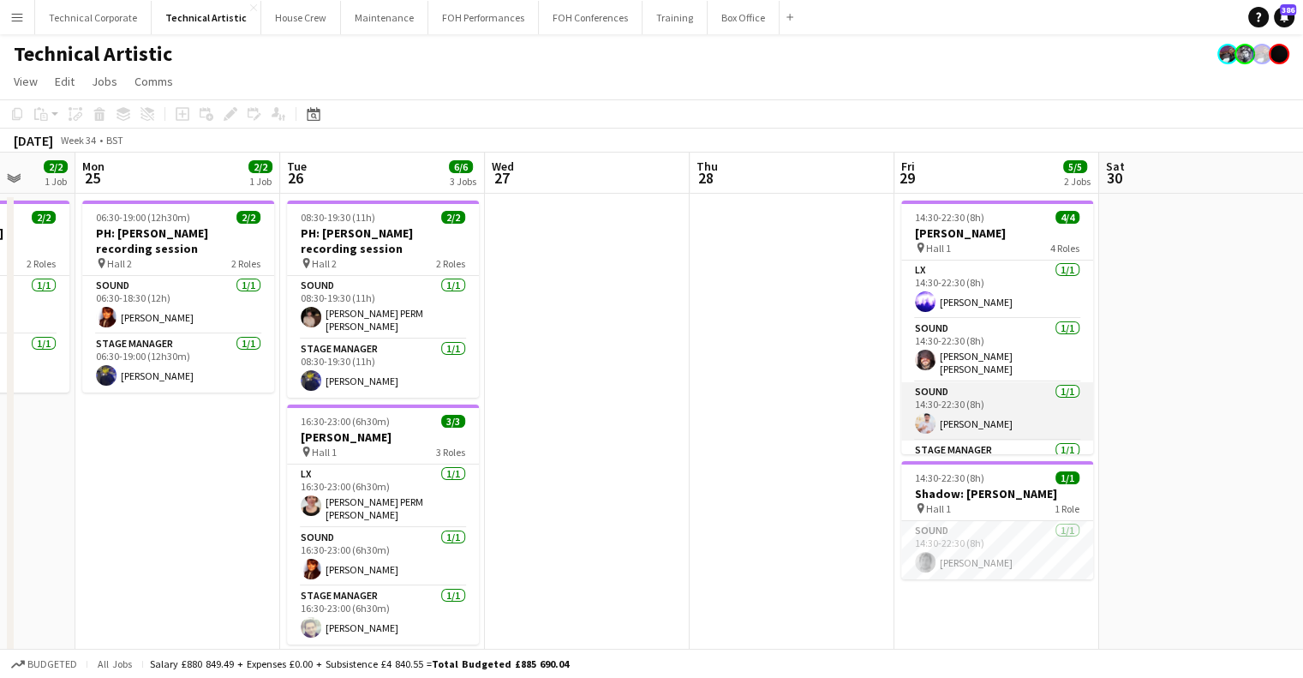
scroll to position [39, 0]
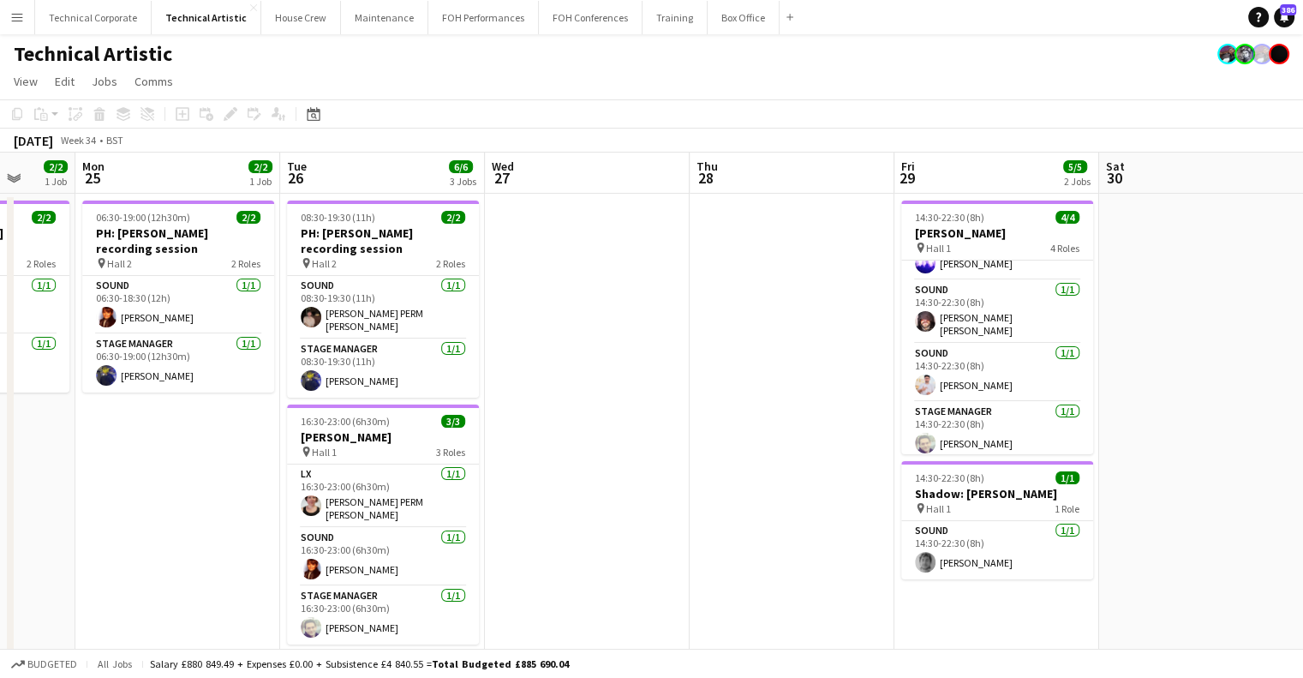
click at [872, 293] on app-date-cell at bounding box center [792, 672] width 205 height 956
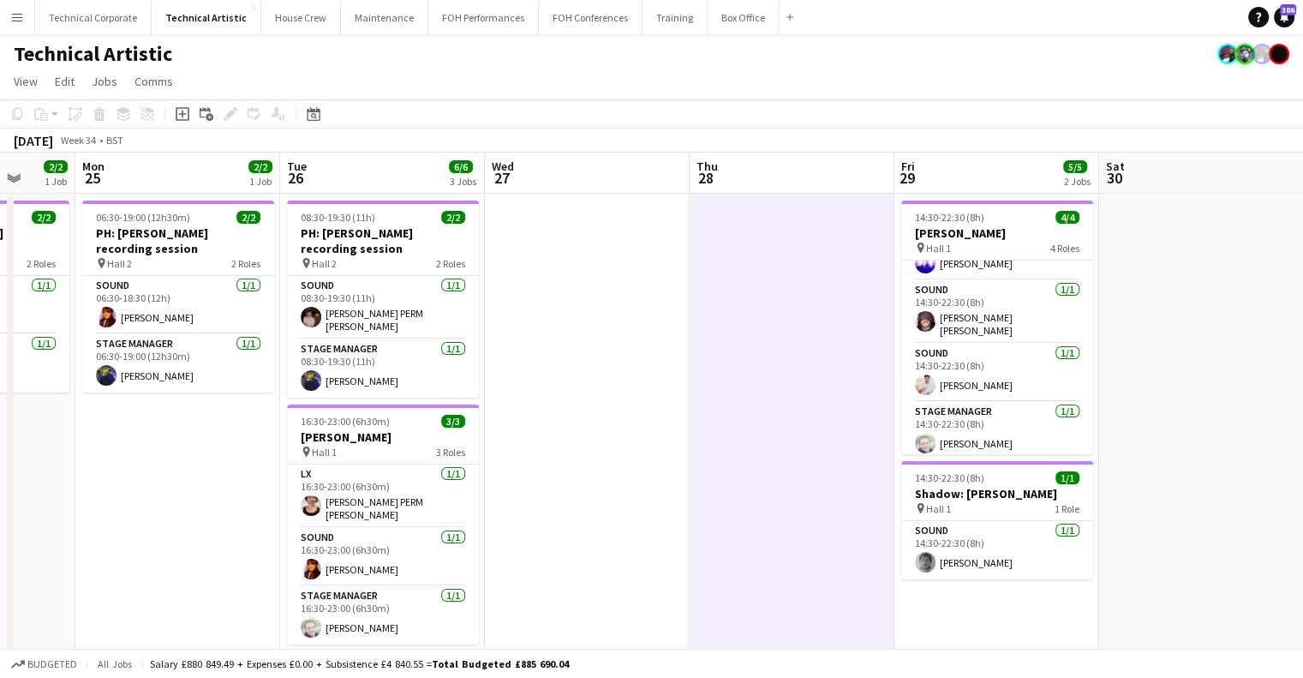
click at [872, 293] on app-date-cell at bounding box center [792, 672] width 205 height 956
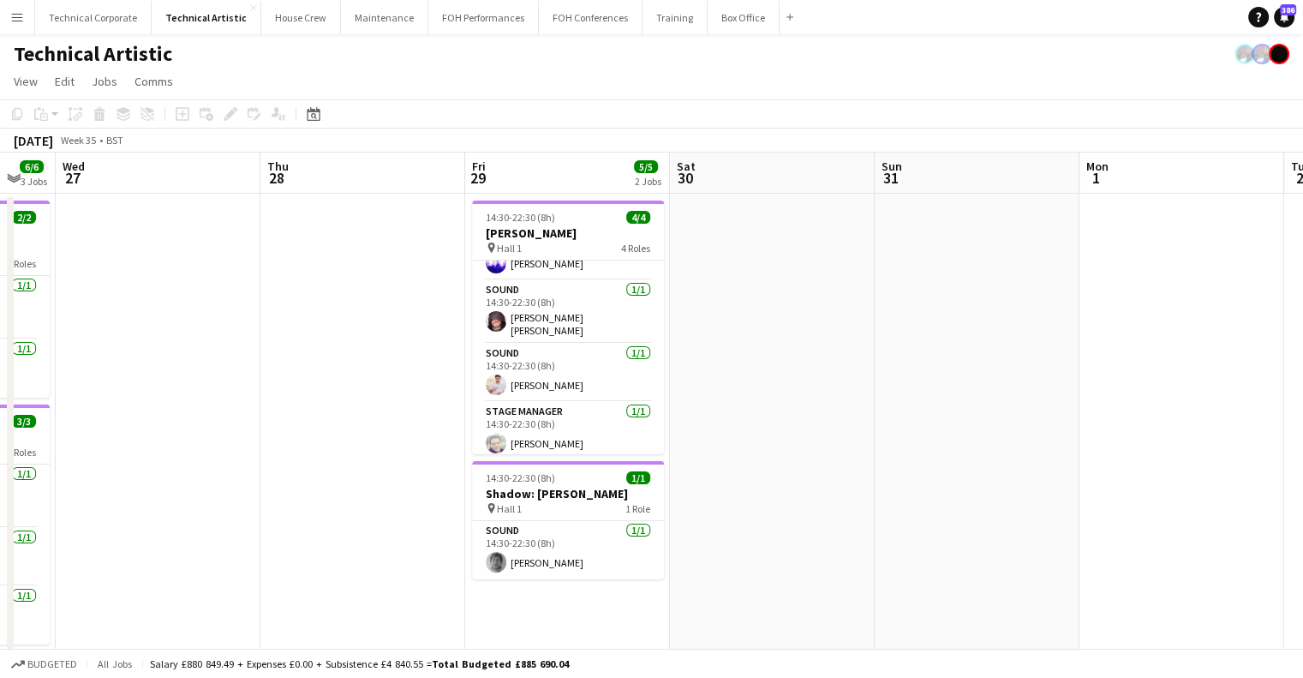
scroll to position [0, 792]
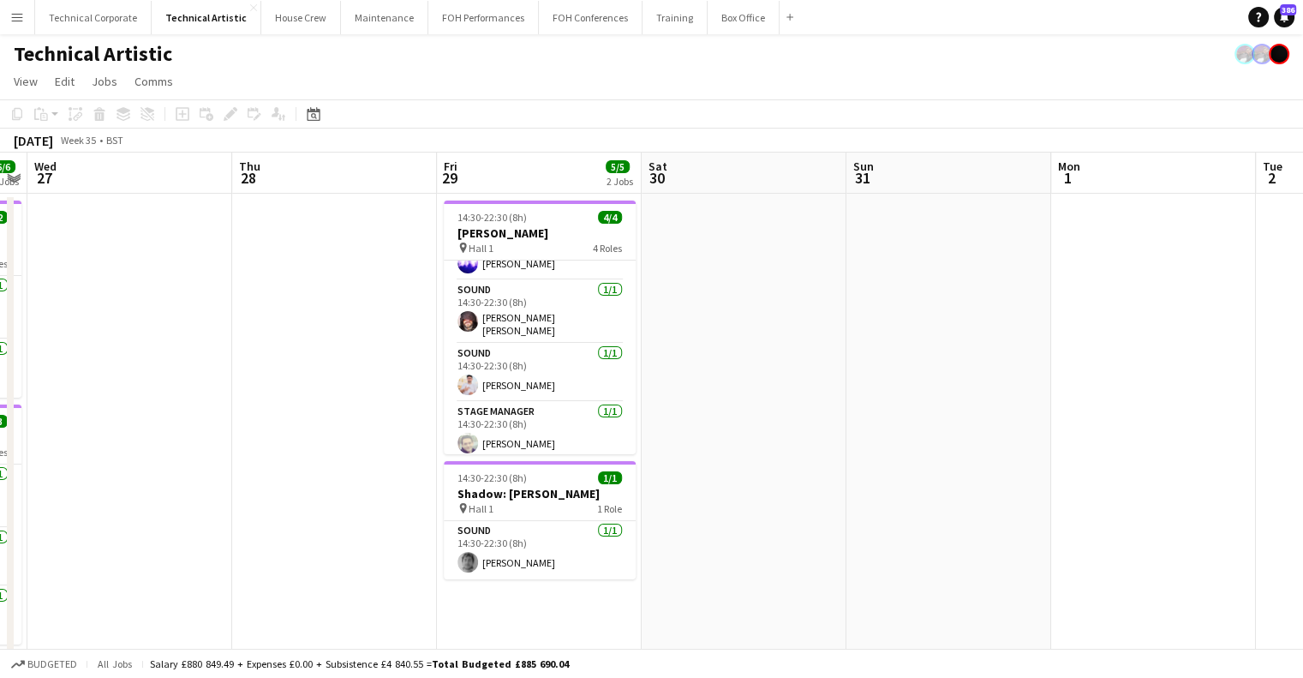
drag, startPoint x: 379, startPoint y: 341, endPoint x: 305, endPoint y: 342, distance: 73.7
click at [305, 342] on app-calendar-viewport "Sat 23 Sun 24 2/2 1 Job Mon 25 2/2 1 Job Tue 26 6/6 3 Jobs Wed 27 Thu 28 Fri 29…" at bounding box center [651, 651] width 1303 height 997
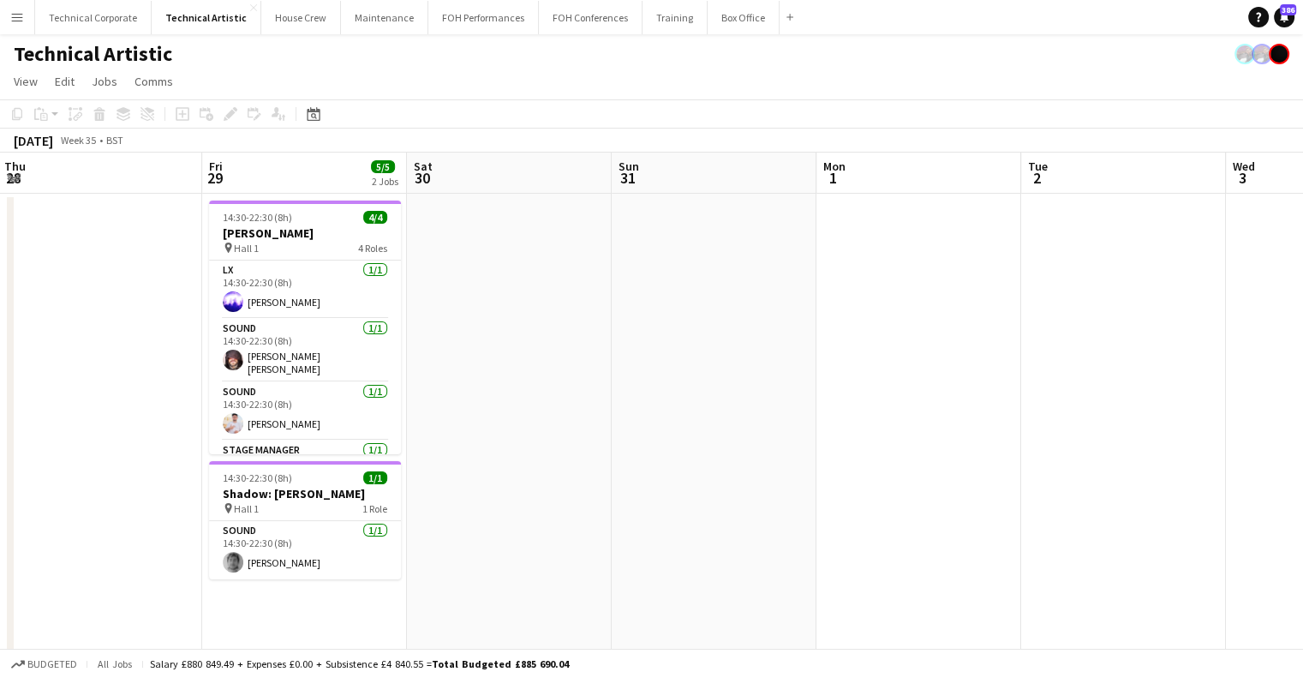
scroll to position [0, 618]
drag, startPoint x: 664, startPoint y: 324, endPoint x: 524, endPoint y: 328, distance: 140.6
click at [524, 328] on app-calendar-viewport "Mon 25 2/2 1 Job Tue 26 6/6 3 Jobs Wed 27 Thu 28 Fri 29 5/5 2 Jobs Sat 30 Sun 3…" at bounding box center [651, 651] width 1303 height 997
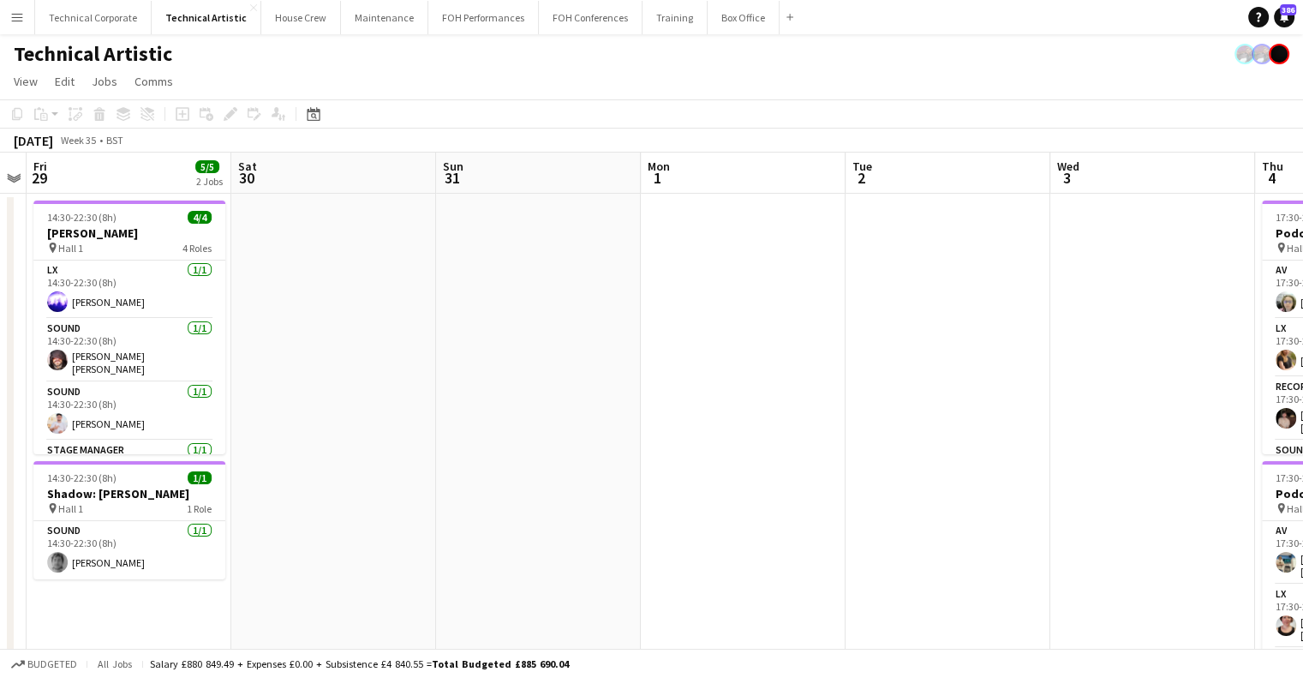
click at [668, 295] on app-calendar-viewport "Mon 25 2/2 1 Job Tue 26 6/6 3 Jobs Wed 27 Thu 28 Fri 29 5/5 2 Jobs Sat 30 Sun 3…" at bounding box center [651, 651] width 1303 height 997
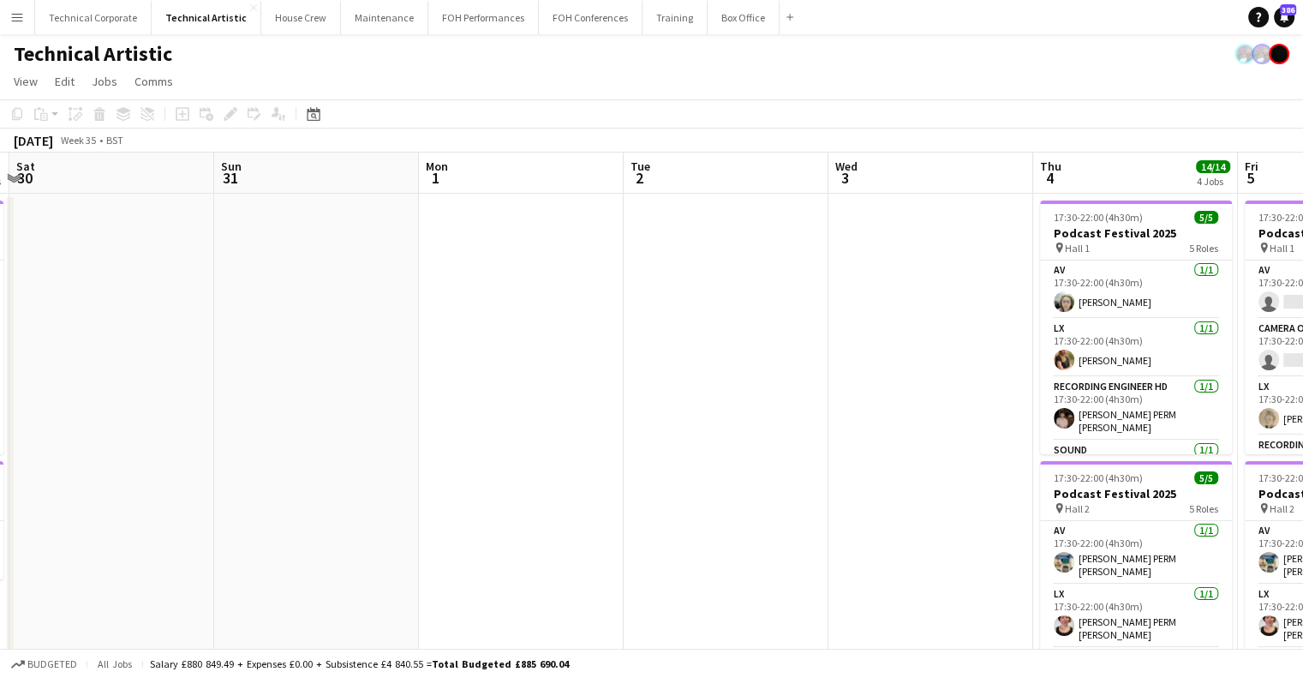
scroll to position [0, 586]
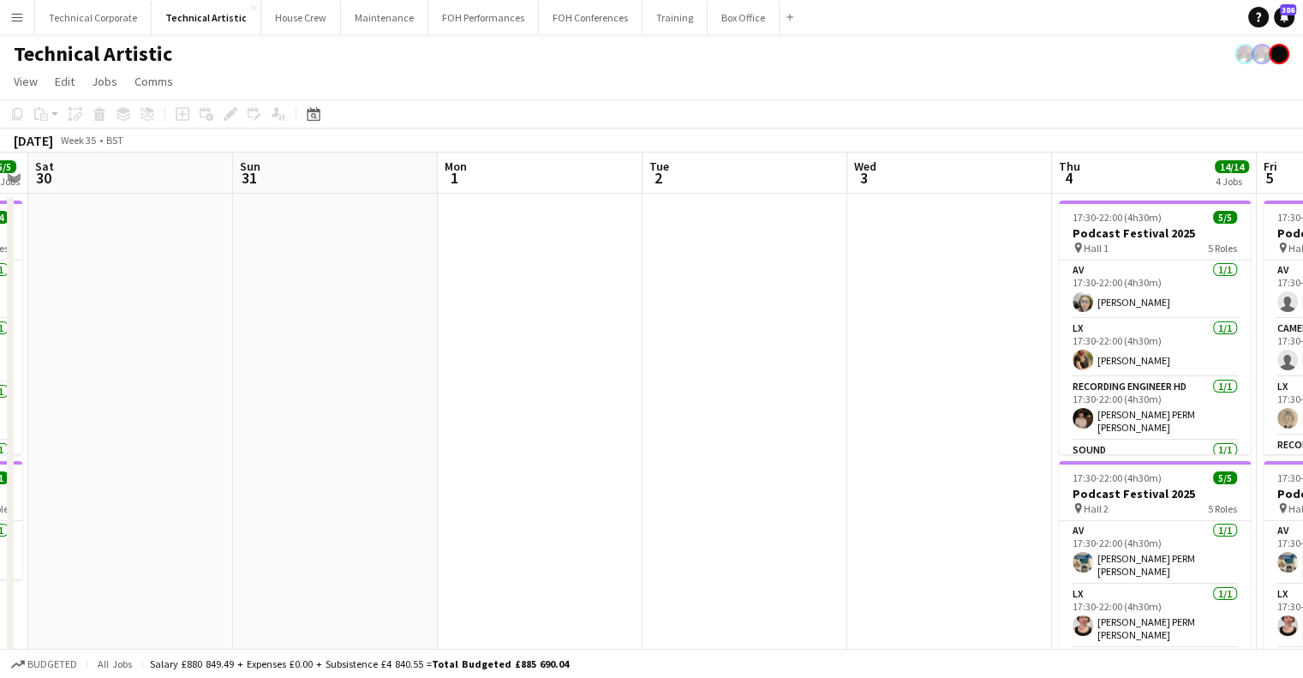
drag, startPoint x: 764, startPoint y: 263, endPoint x: 565, endPoint y: 278, distance: 200.2
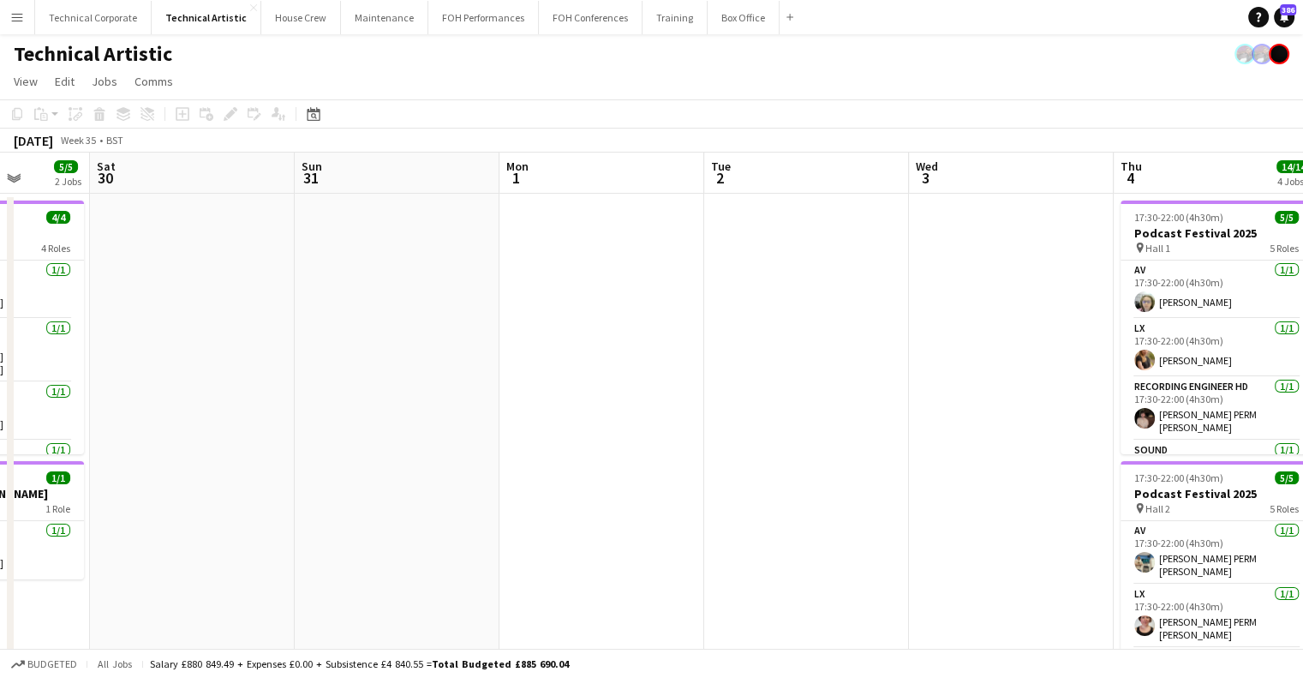
drag, startPoint x: 565, startPoint y: 278, endPoint x: 627, endPoint y: 306, distance: 68.7
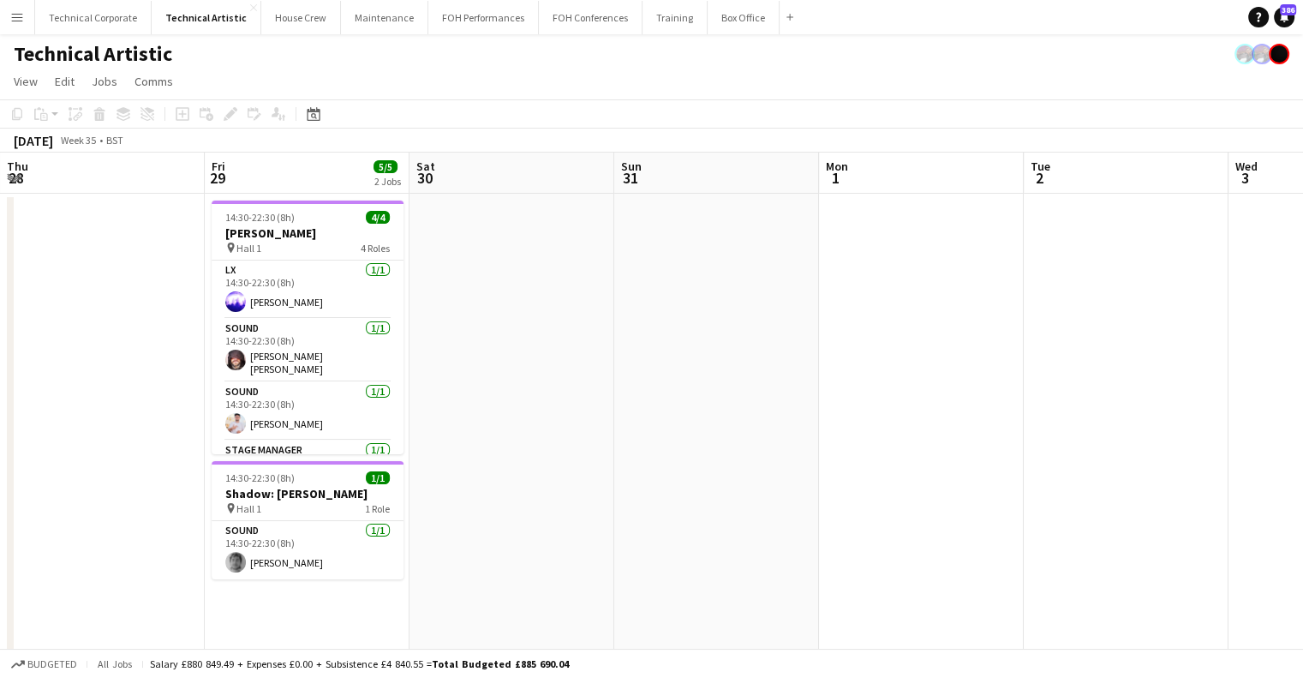
drag, startPoint x: 500, startPoint y: 297, endPoint x: 801, endPoint y: 434, distance: 331.3
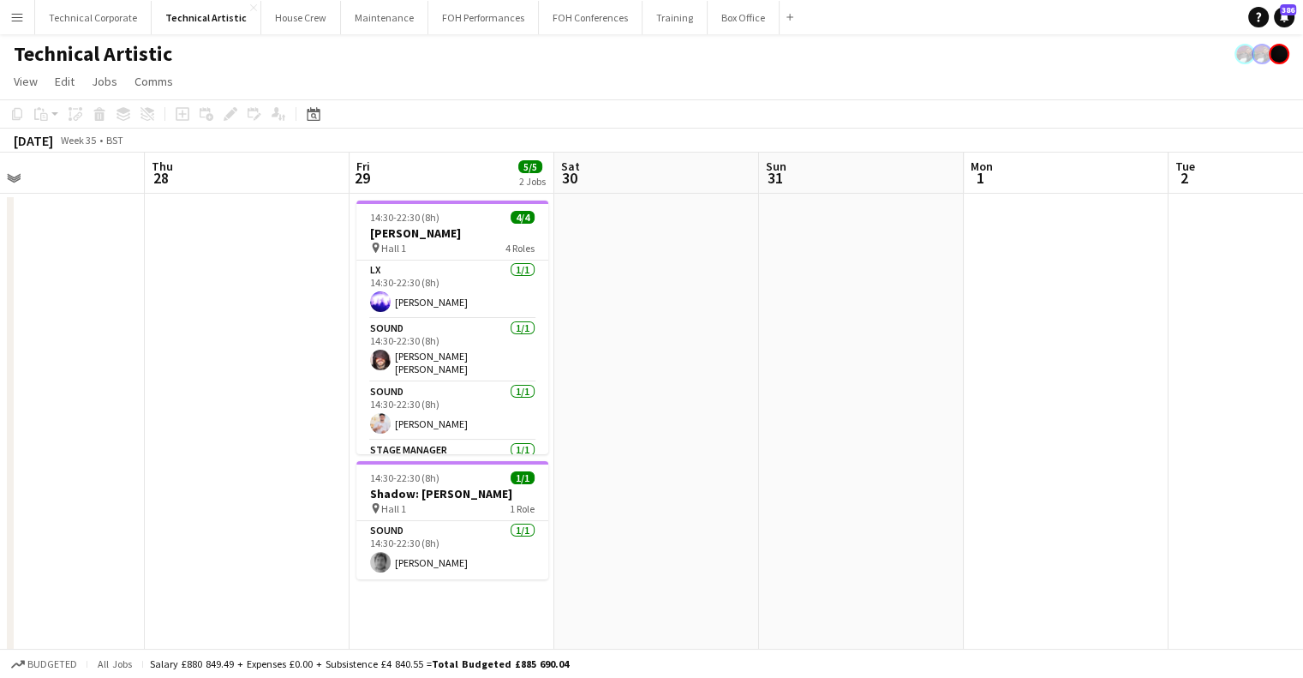
drag, startPoint x: 534, startPoint y: 422, endPoint x: 679, endPoint y: 434, distance: 145.3
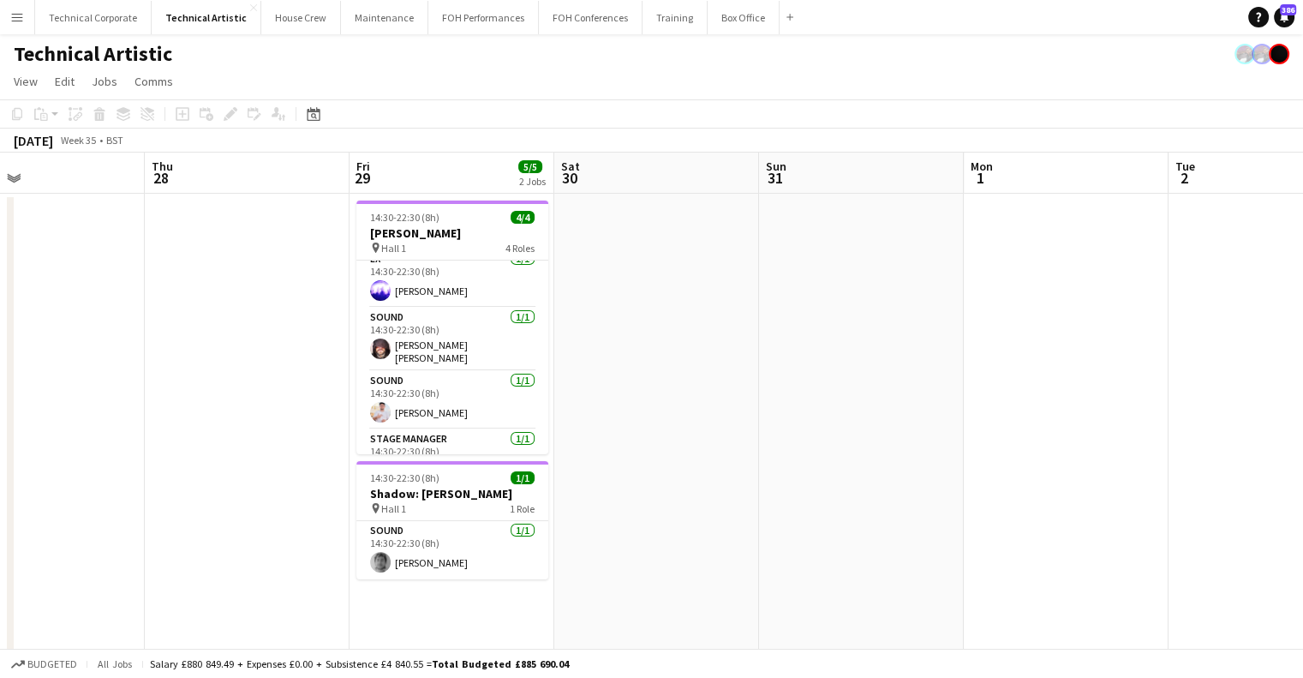
scroll to position [0, 0]
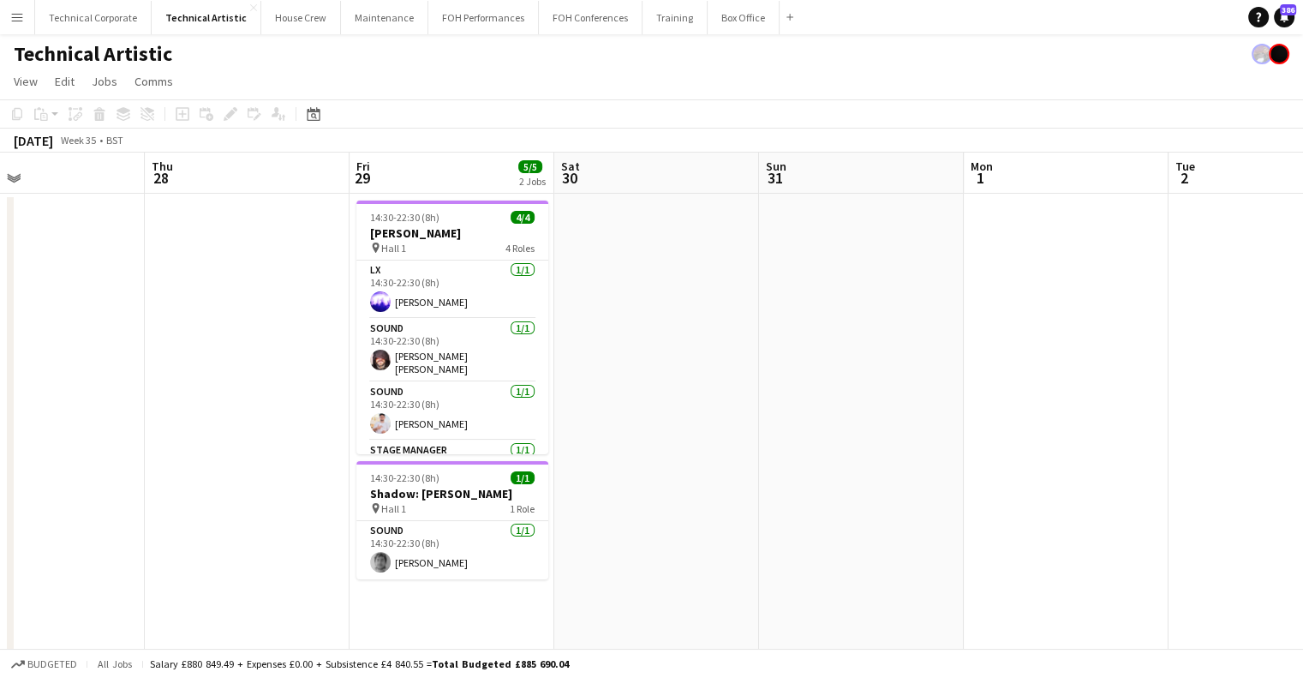
drag, startPoint x: 848, startPoint y: 315, endPoint x: 495, endPoint y: 321, distance: 353.1
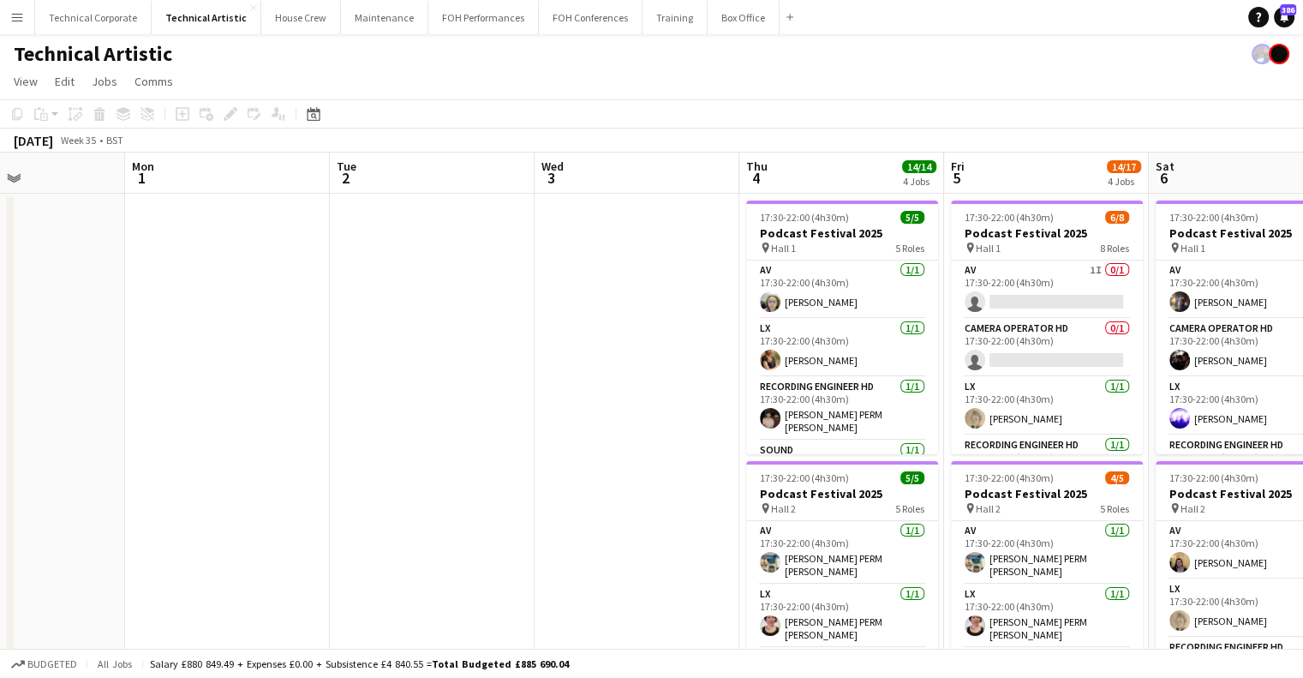
drag, startPoint x: 932, startPoint y: 308, endPoint x: 502, endPoint y: 338, distance: 431.2
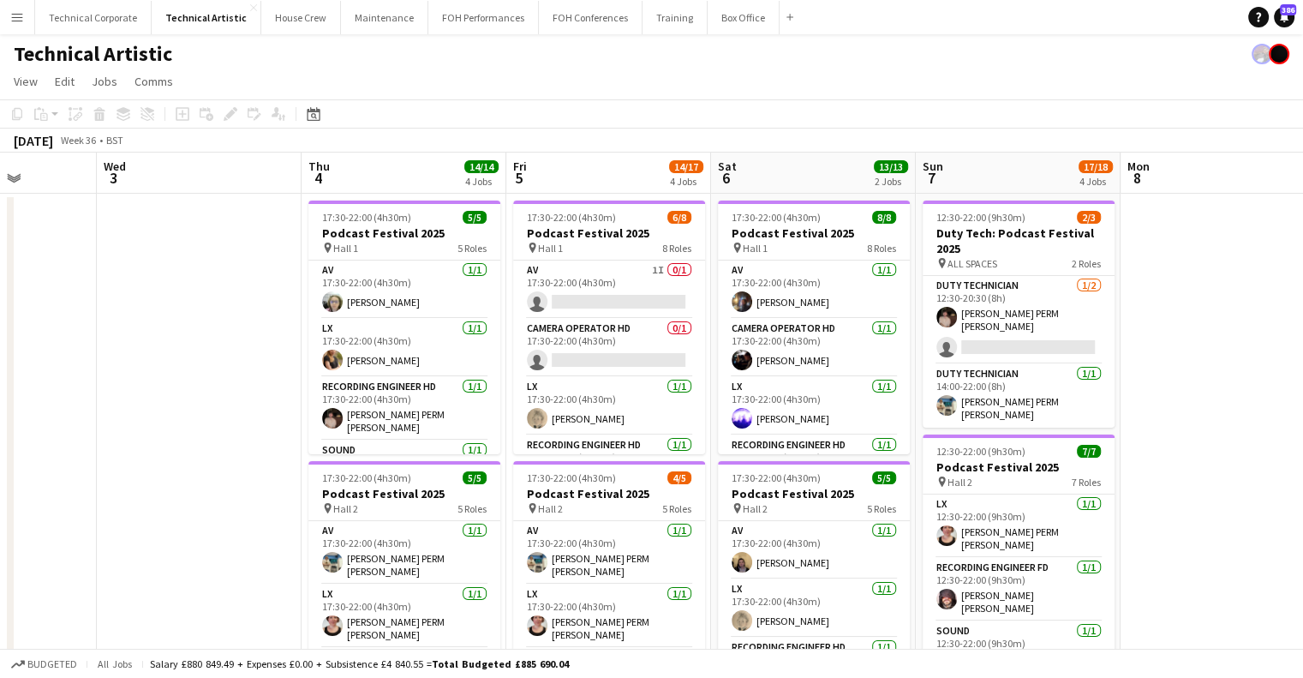
drag, startPoint x: 480, startPoint y: 341, endPoint x: 432, endPoint y: 338, distance: 48.1
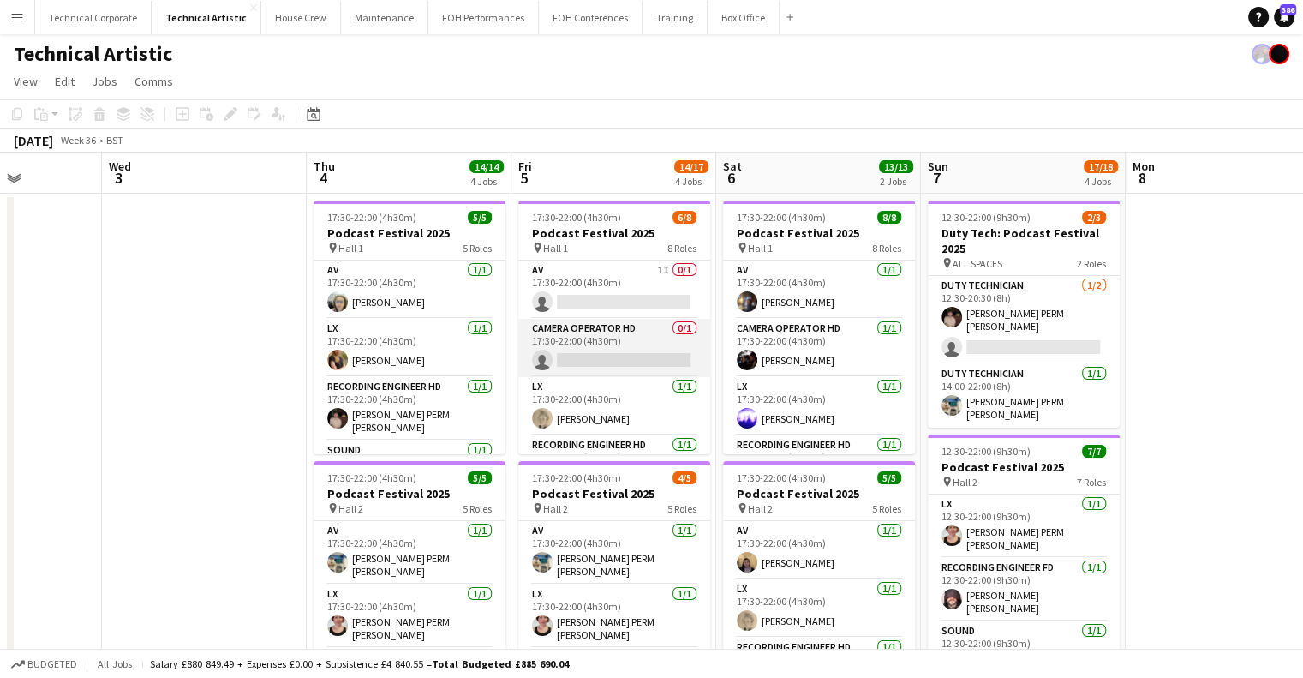
click at [634, 335] on app-card-role "Camera Operator HD 0/1 17:30-22:00 (4h30m) single-neutral-actions" at bounding box center [614, 348] width 192 height 58
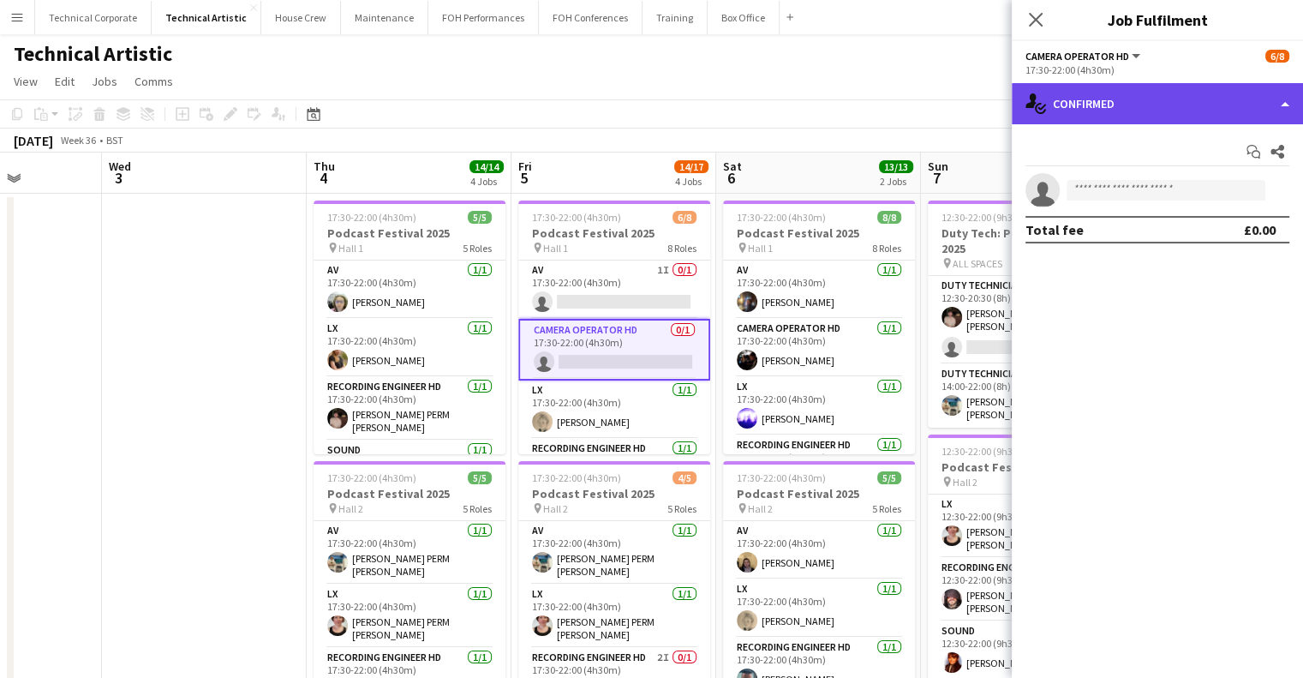
click at [1069, 83] on div "single-neutral-actions-check-2 Confirmed" at bounding box center [1157, 103] width 291 height 41
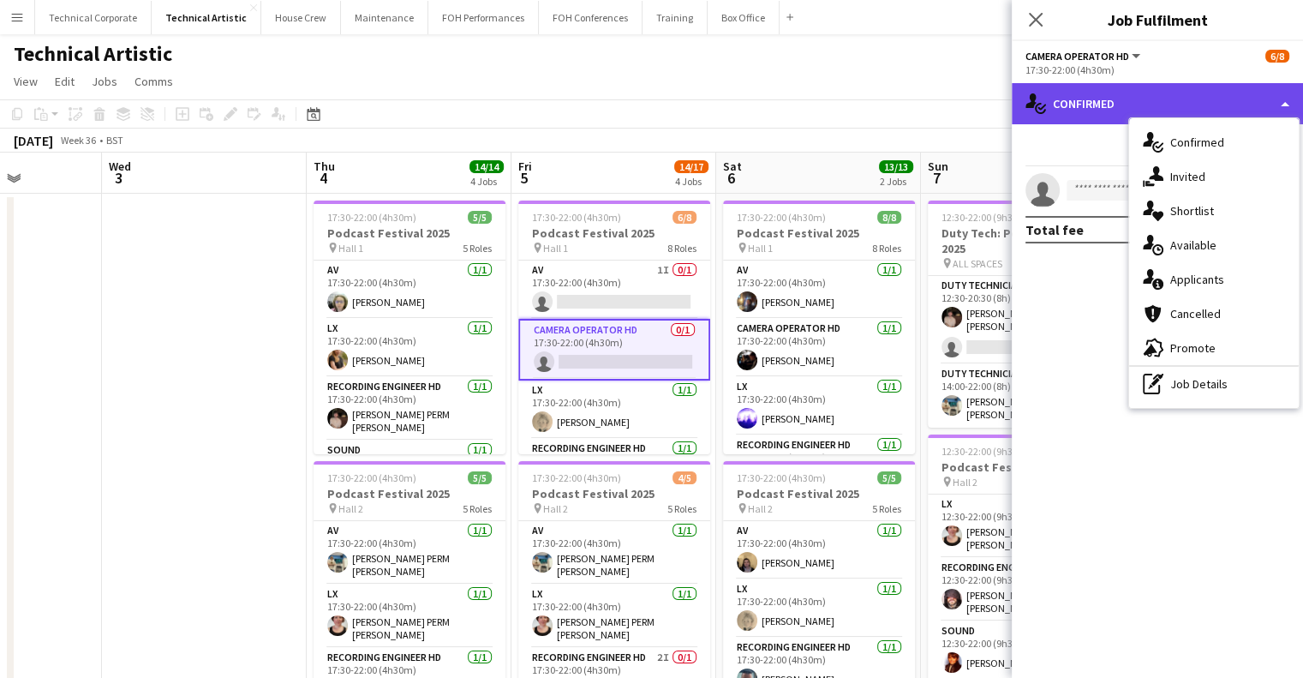
click at [1072, 88] on div "single-neutral-actions-check-2 Confirmed" at bounding box center [1157, 103] width 291 height 41
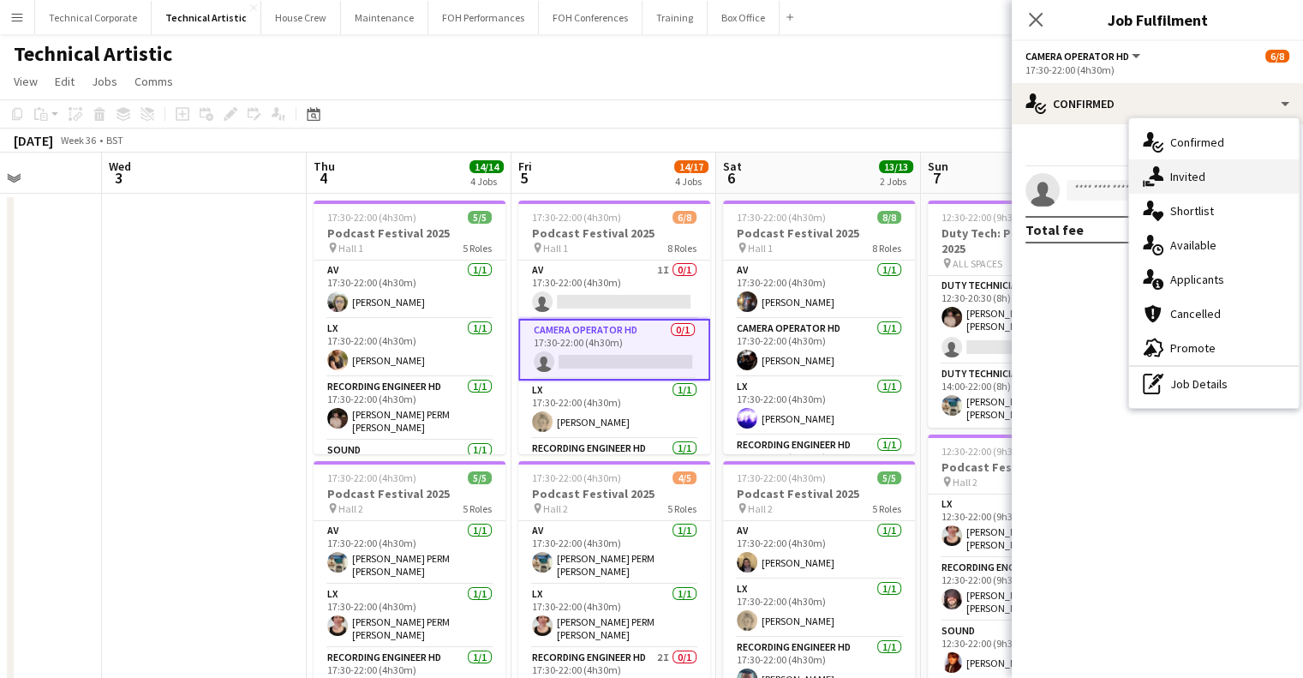
click at [1206, 174] on div "single-neutral-actions-share-1 Invited" at bounding box center [1214, 176] width 170 height 34
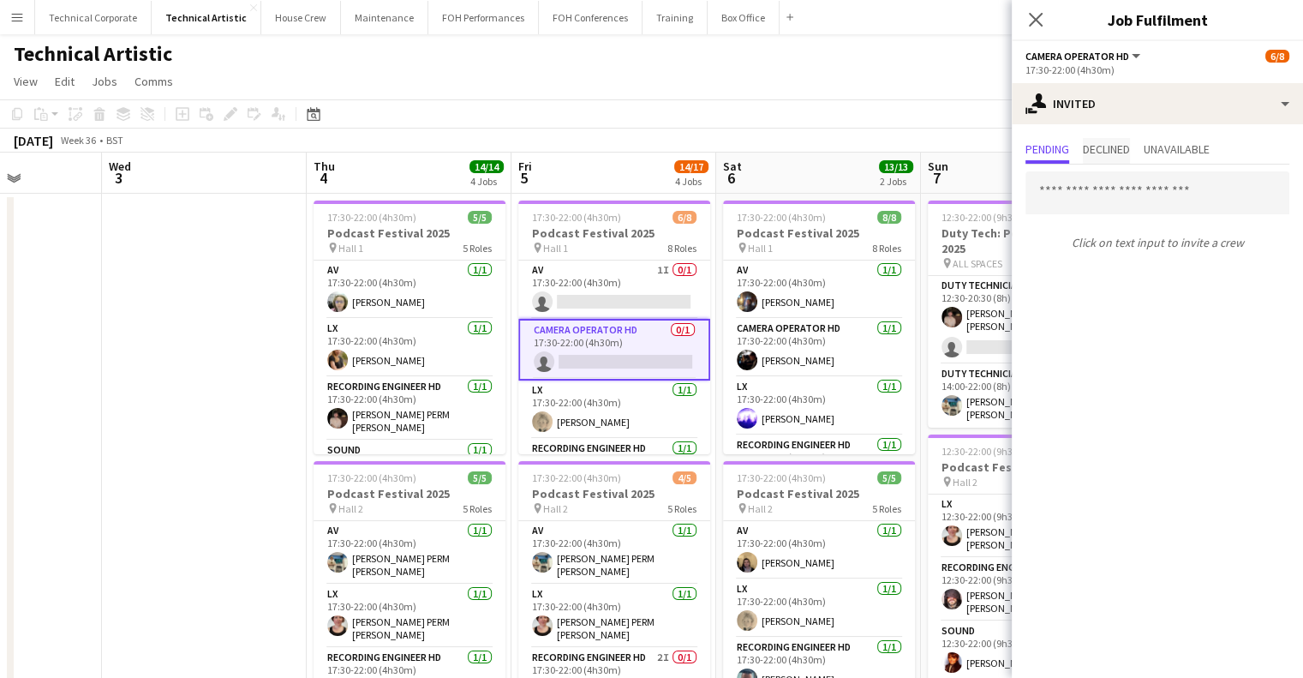
click at [1130, 154] on span "Declined" at bounding box center [1106, 149] width 47 height 12
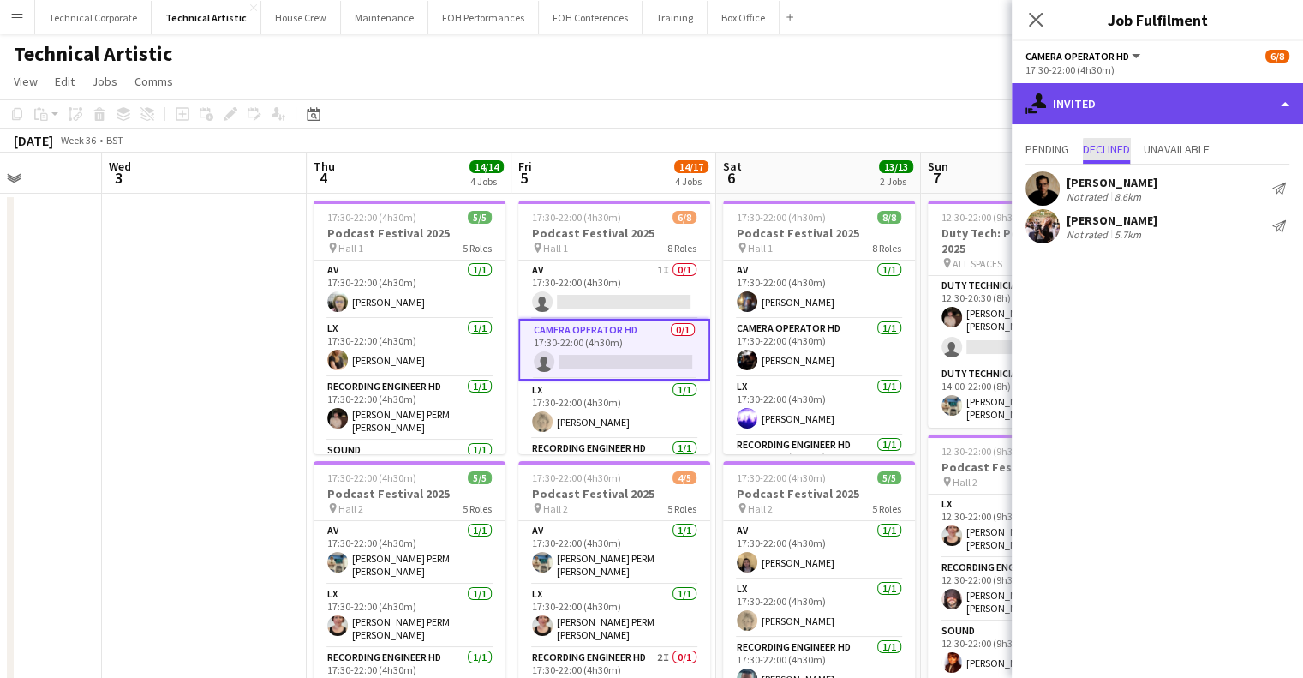
click at [1138, 110] on div "single-neutral-actions-share-1 Invited" at bounding box center [1157, 103] width 291 height 41
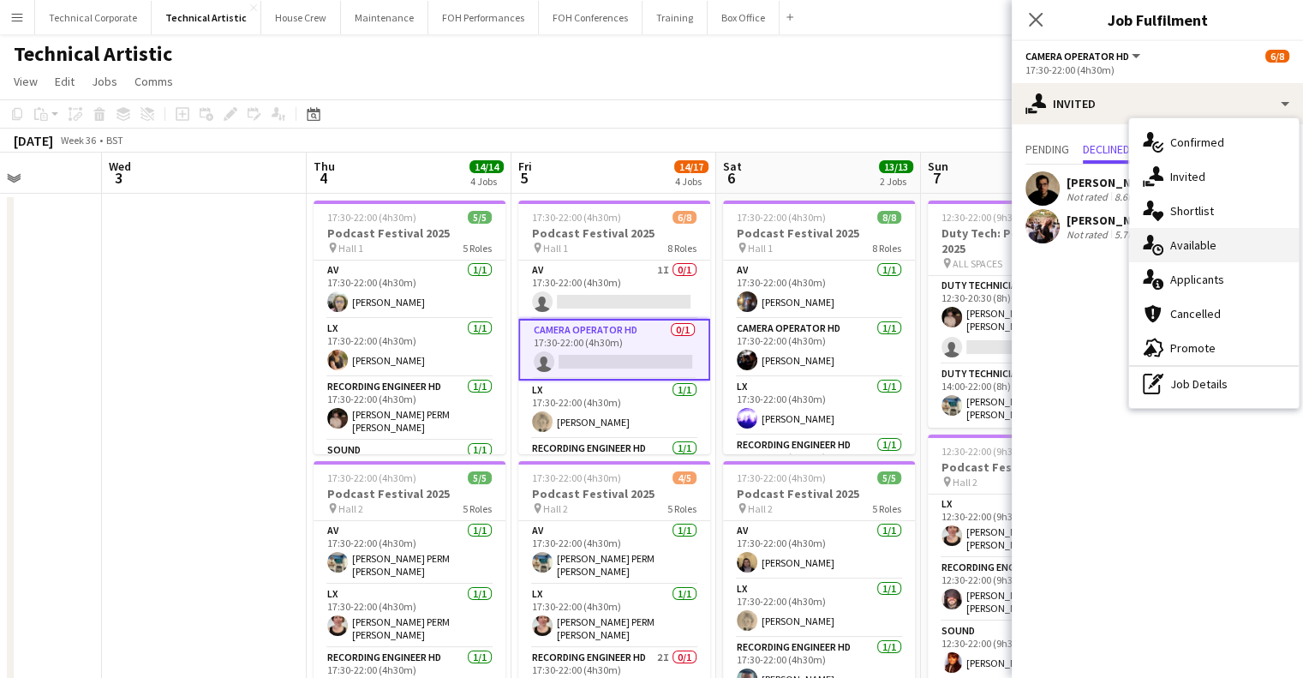
click at [1195, 236] on div "single-neutral-actions-upload Available" at bounding box center [1214, 245] width 170 height 34
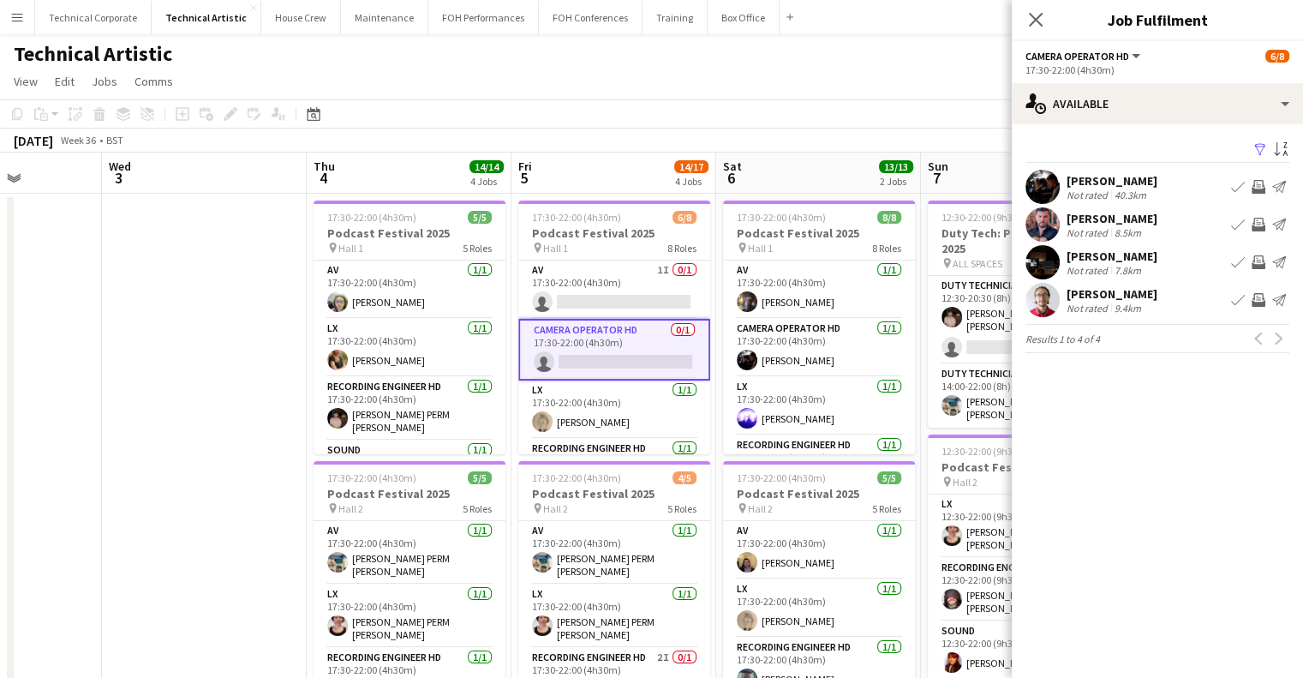
click at [1258, 189] on app-icon "Invite crew" at bounding box center [1259, 187] width 14 height 14
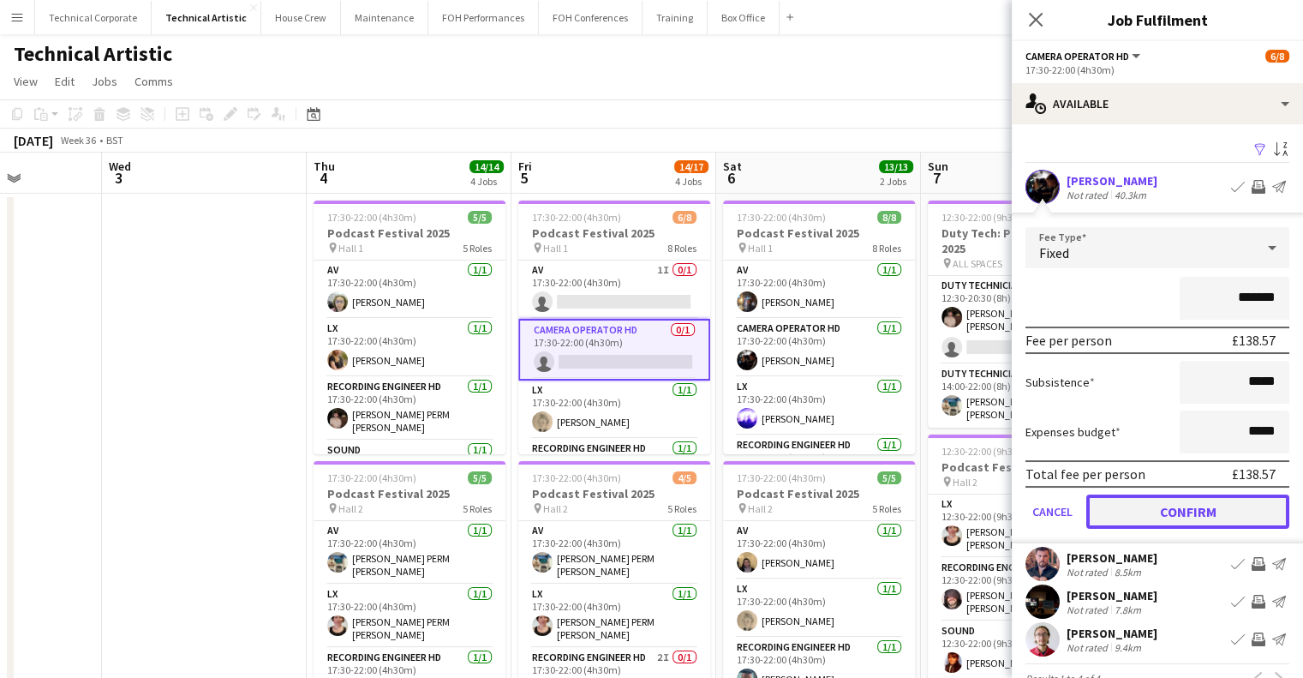
click at [1171, 510] on button "Confirm" at bounding box center [1188, 511] width 203 height 34
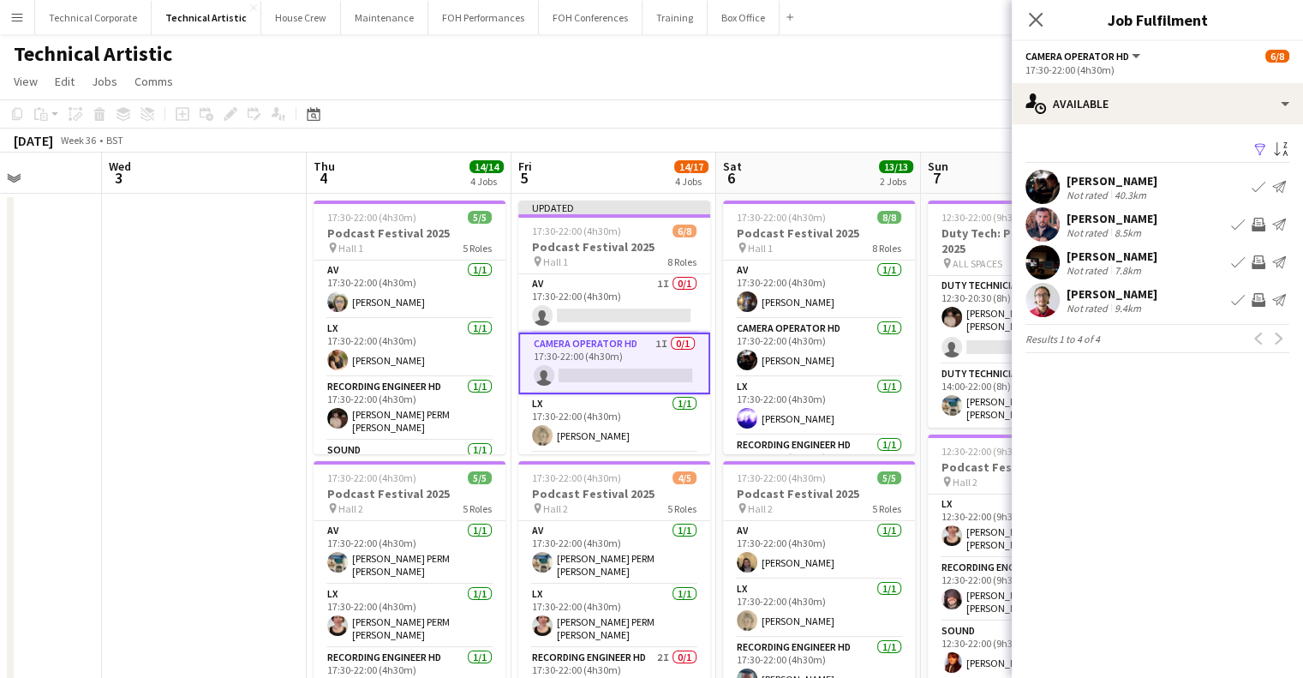
click at [631, 153] on app-board-header-date "Fri 5 14/17 4 Jobs" at bounding box center [614, 173] width 205 height 41
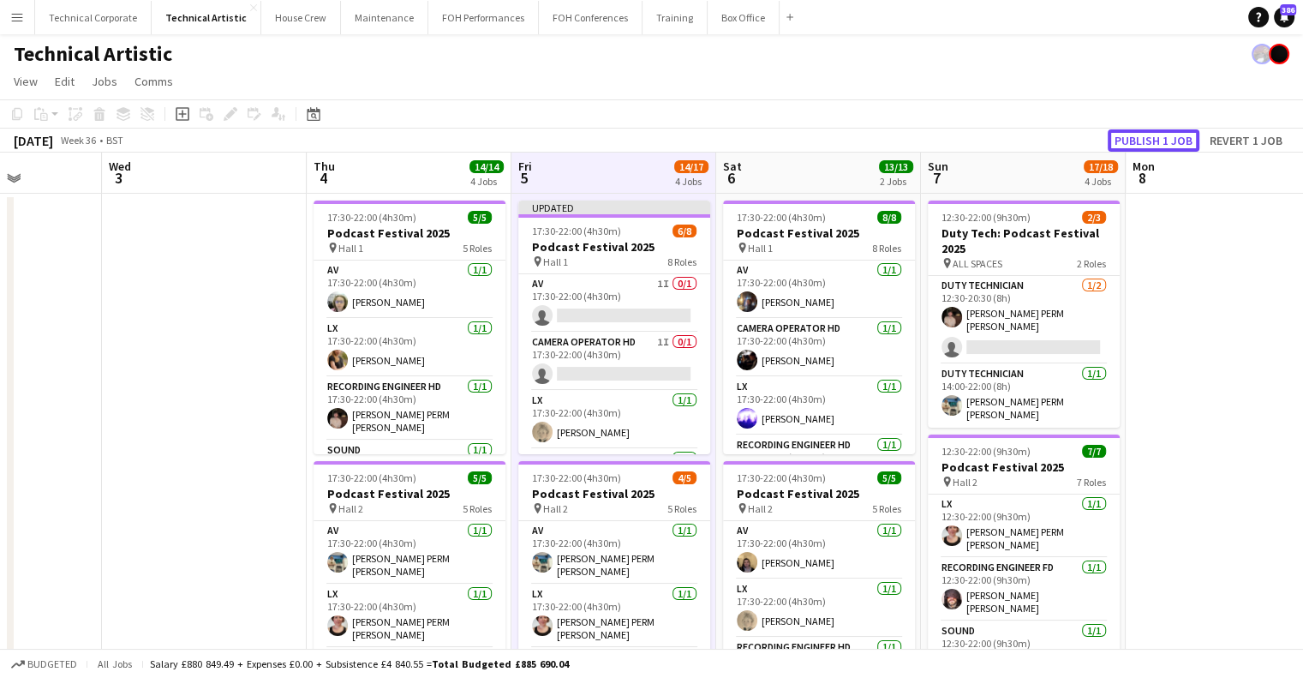
click at [1146, 132] on button "Publish 1 job" at bounding box center [1154, 140] width 92 height 22
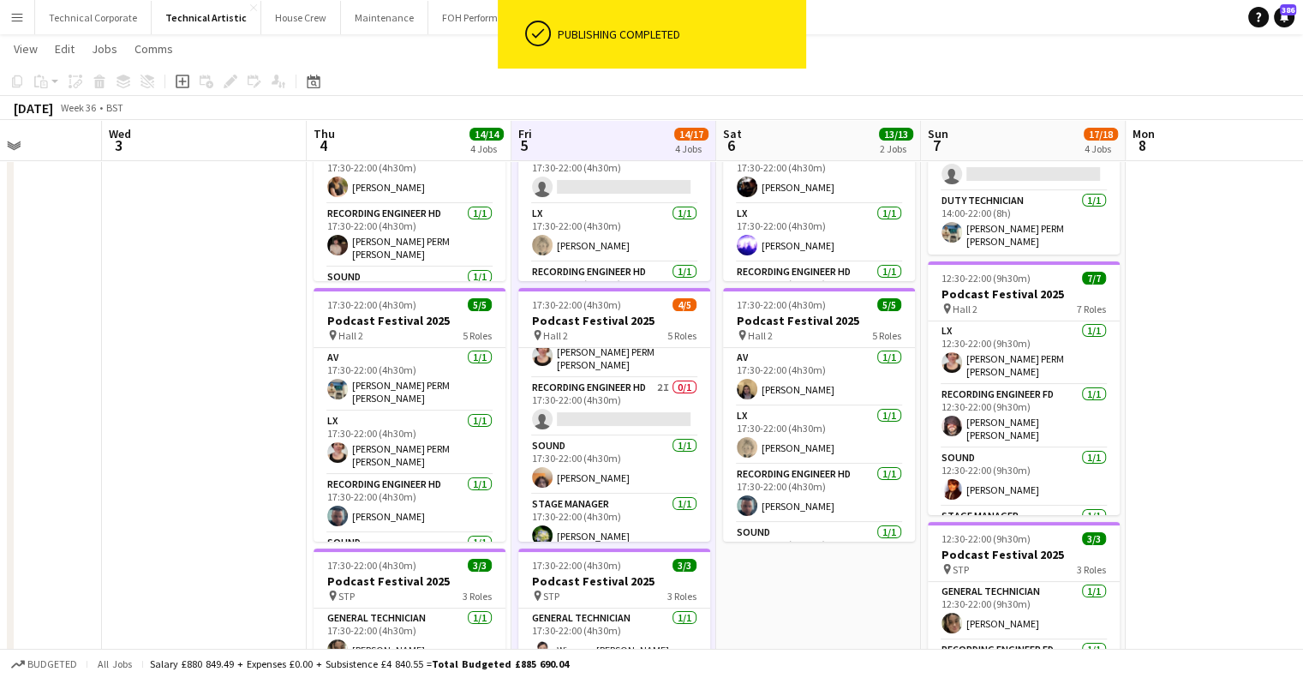
scroll to position [171, 0]
click at [602, 405] on app-card-role "Recording Engineer HD 2I 0/1 17:30-22:00 (4h30m) single-neutral-actions" at bounding box center [614, 407] width 192 height 58
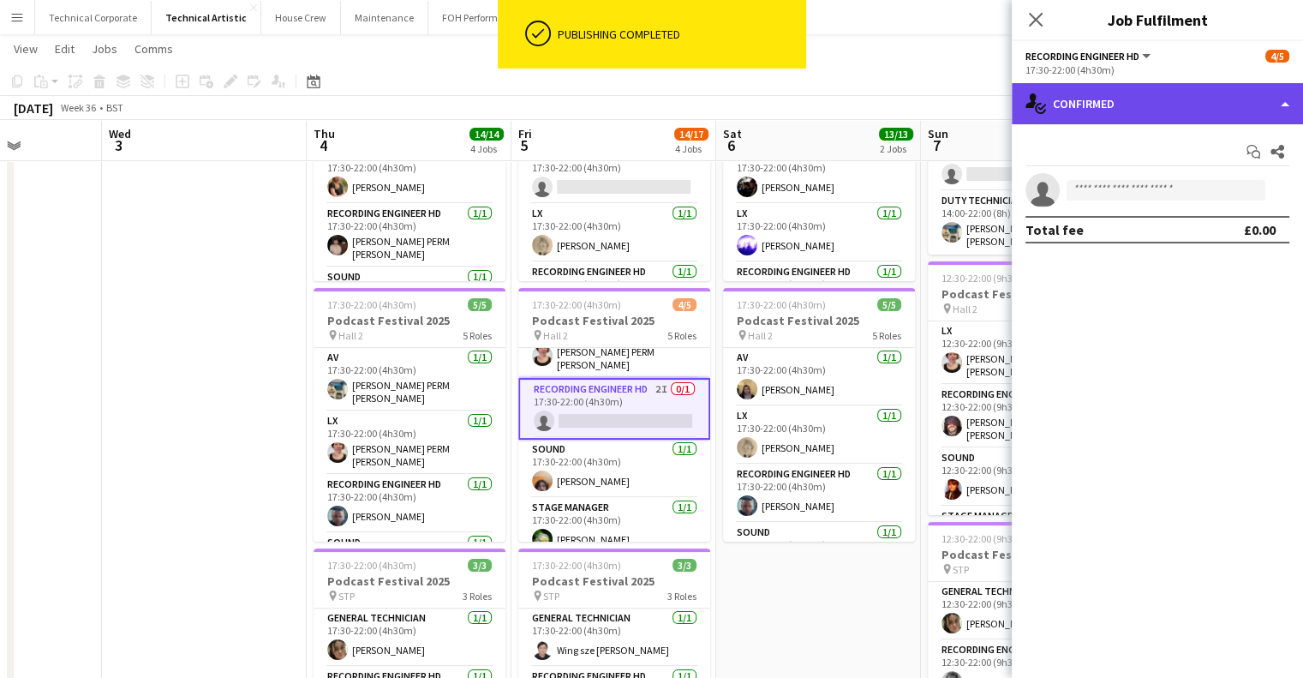
click at [1078, 118] on div "single-neutral-actions-check-2 Confirmed" at bounding box center [1157, 103] width 291 height 41
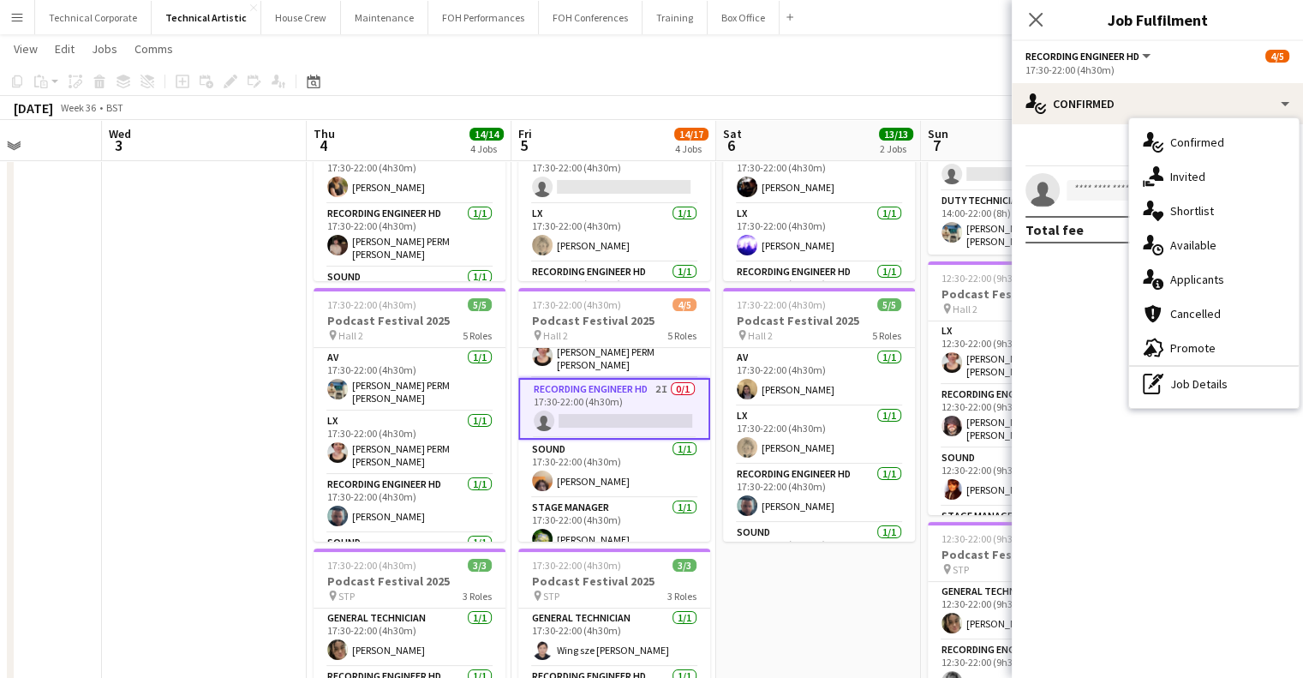
click at [854, 630] on app-date-cell "17:30-22:00 (4h30m) 8/8 Podcast Festival 2025 pin Hall 1 8 Roles AV 1/1 17:30-2…" at bounding box center [818, 540] width 205 height 1039
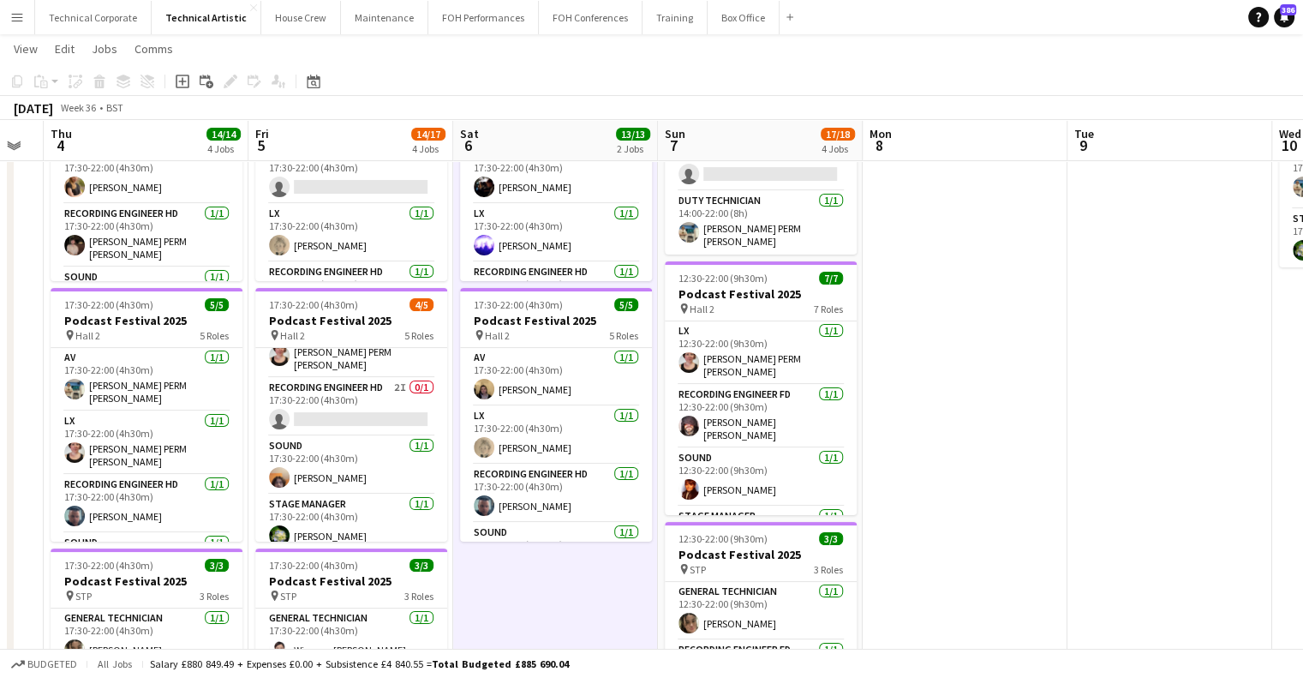
drag, startPoint x: 847, startPoint y: 602, endPoint x: 604, endPoint y: 581, distance: 243.4
click at [582, 604] on app-calendar-viewport "Sun 31 Mon 1 Tue 2 Wed 3 Thu 4 14/14 4 Jobs Fri 5 14/17 4 Jobs Sat 6 13/13 2 Jo…" at bounding box center [651, 477] width 1303 height 1164
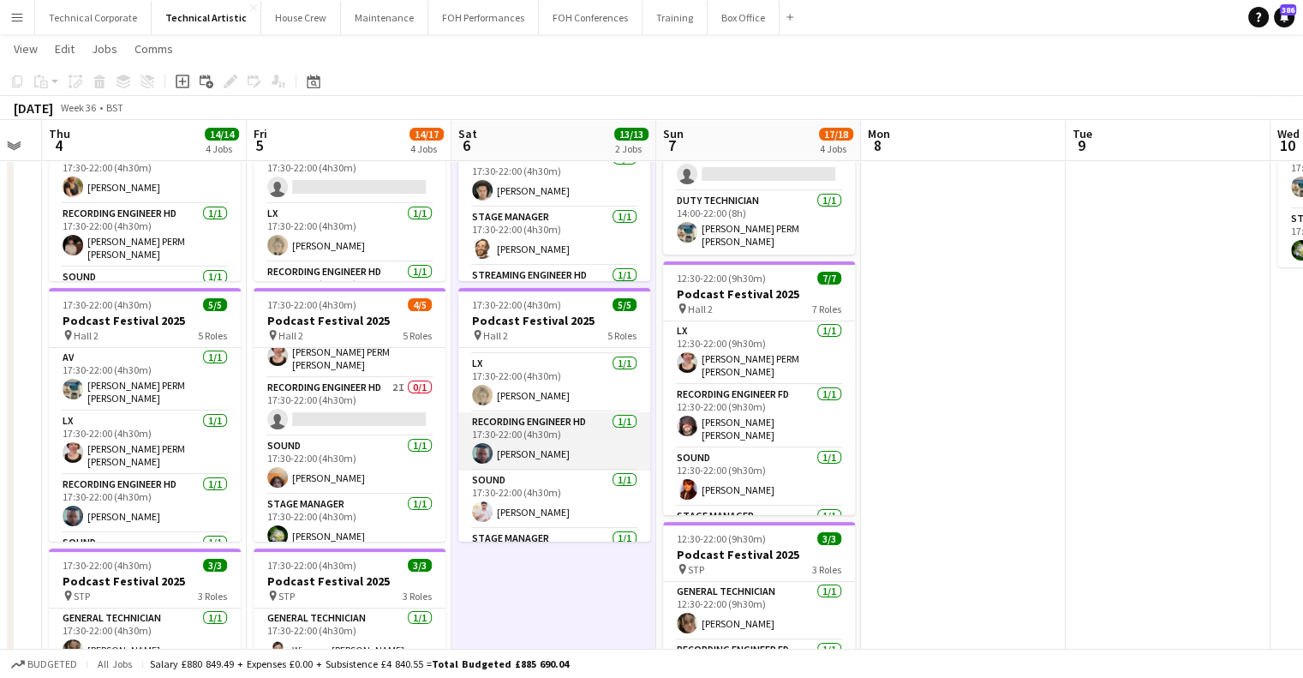
scroll to position [97, 0]
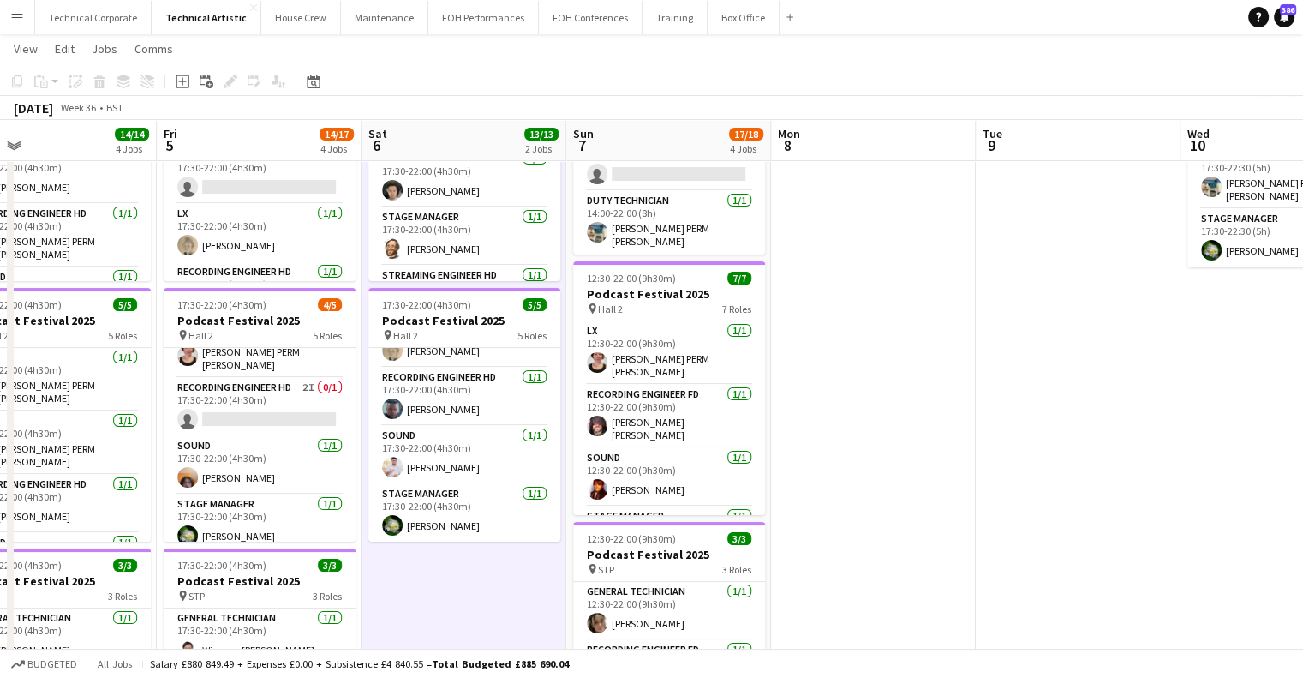
drag, startPoint x: 956, startPoint y: 448, endPoint x: 487, endPoint y: 458, distance: 468.8
click at [487, 458] on app-calendar-viewport "Sun 31 Mon 1 Tue 2 Wed 3 Thu 4 14/14 4 Jobs Fri 5 14/17 4 Jobs Sat 6 13/13 2 Jo…" at bounding box center [651, 477] width 1303 height 1164
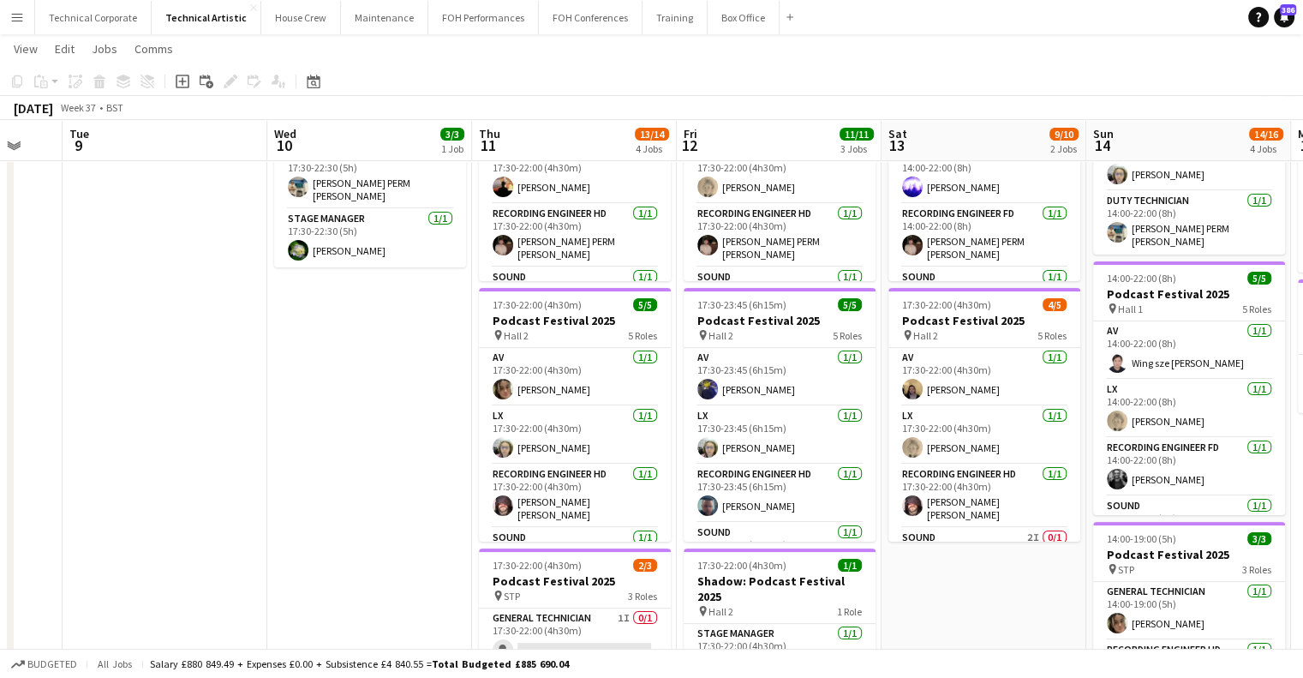
drag, startPoint x: 428, startPoint y: 493, endPoint x: 439, endPoint y: 487, distance: 11.9
click at [401, 493] on app-calendar-viewport "Sat 6 13/13 2 Jobs Sun 7 17/18 4 Jobs Mon 8 Tue 9 Wed 10 3/3 1 Job Thu 11 13/14…" at bounding box center [651, 477] width 1303 height 1164
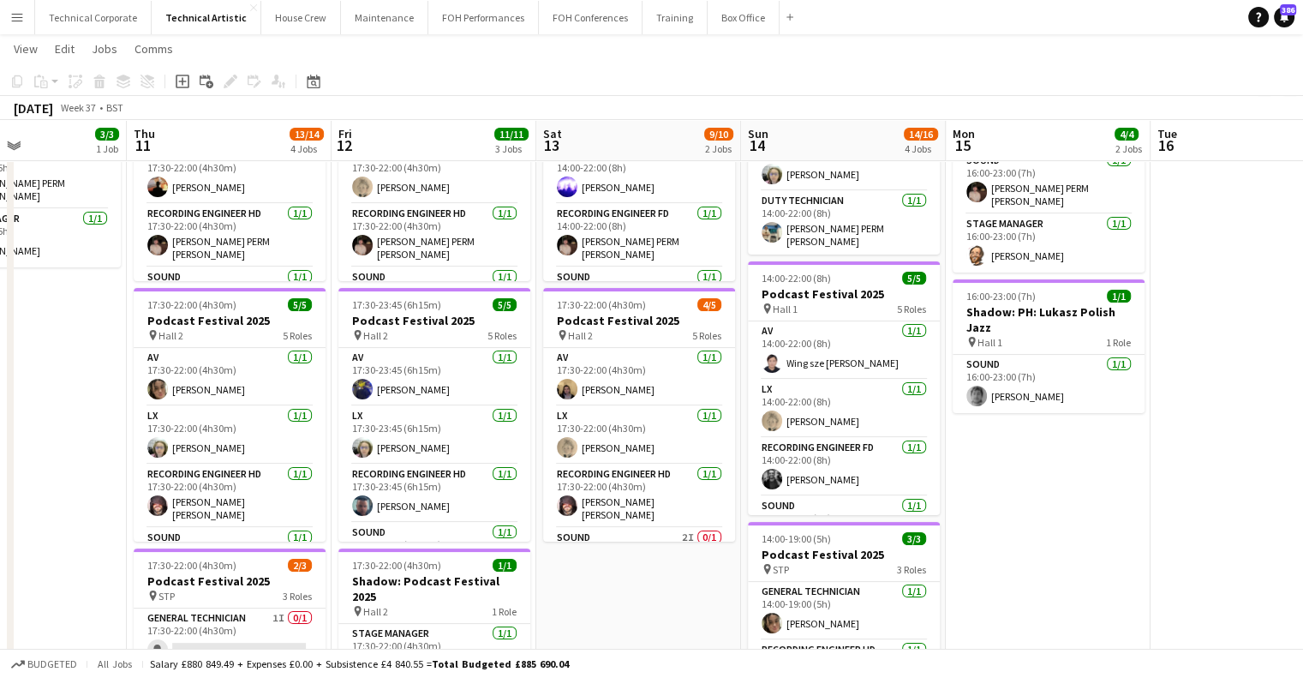
drag, startPoint x: 779, startPoint y: 455, endPoint x: 301, endPoint y: 500, distance: 480.3
click at [301, 500] on app-calendar-viewport "Mon 8 Tue 9 Wed 10 3/3 1 Job Thu 11 13/14 4 Jobs Fri 12 11/11 3 Jobs Sat 13 9/1…" at bounding box center [651, 477] width 1303 height 1164
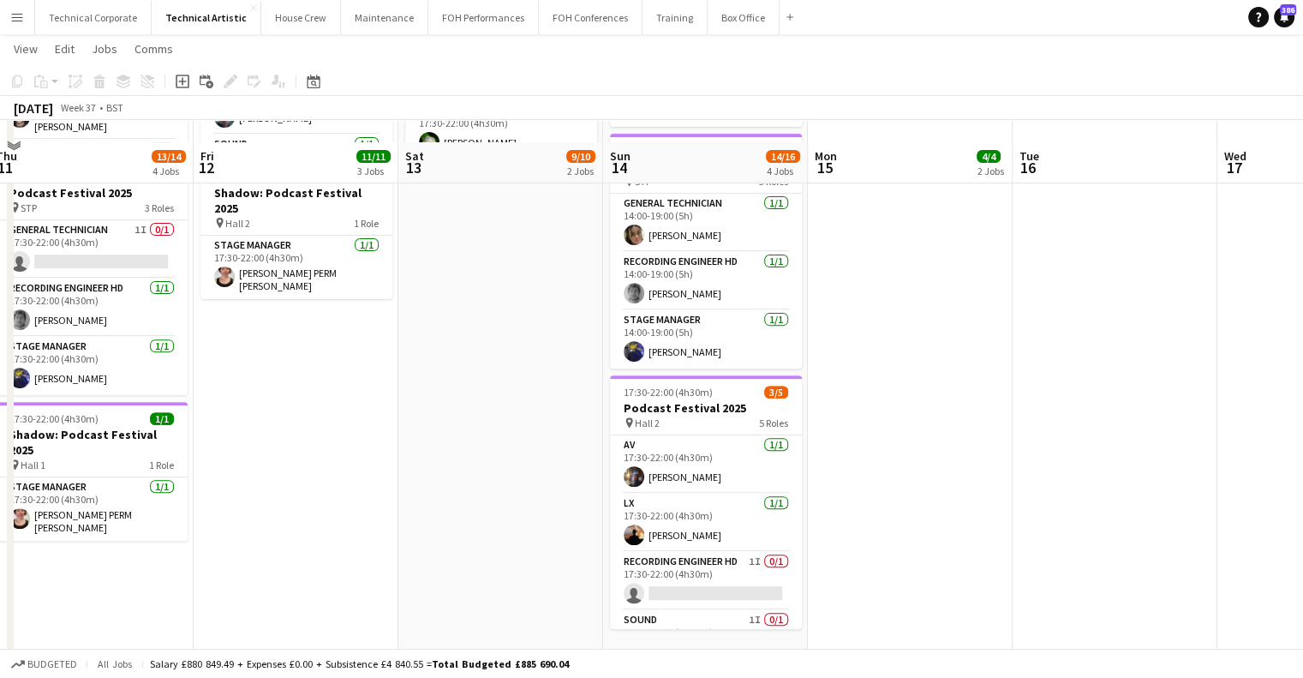
scroll to position [582, 0]
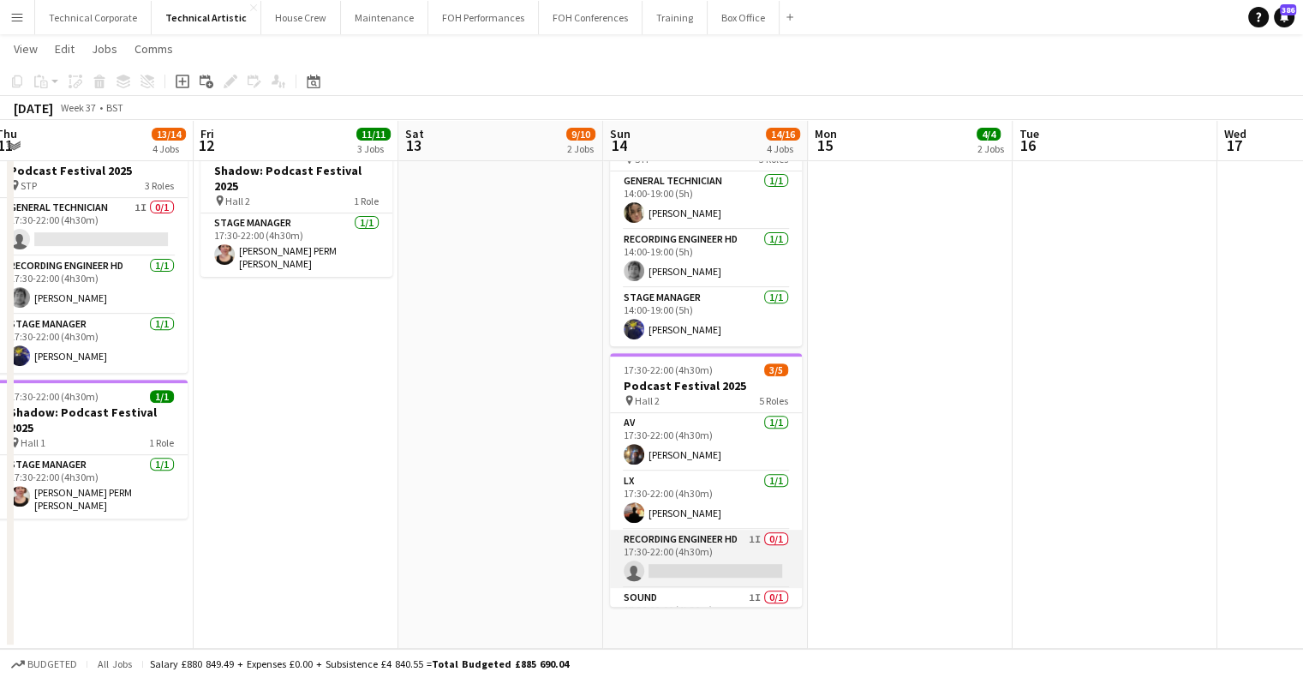
click at [756, 530] on app-card-role "Recording Engineer HD 1I 0/1 17:30-22:00 (4h30m) single-neutral-actions" at bounding box center [706, 559] width 192 height 58
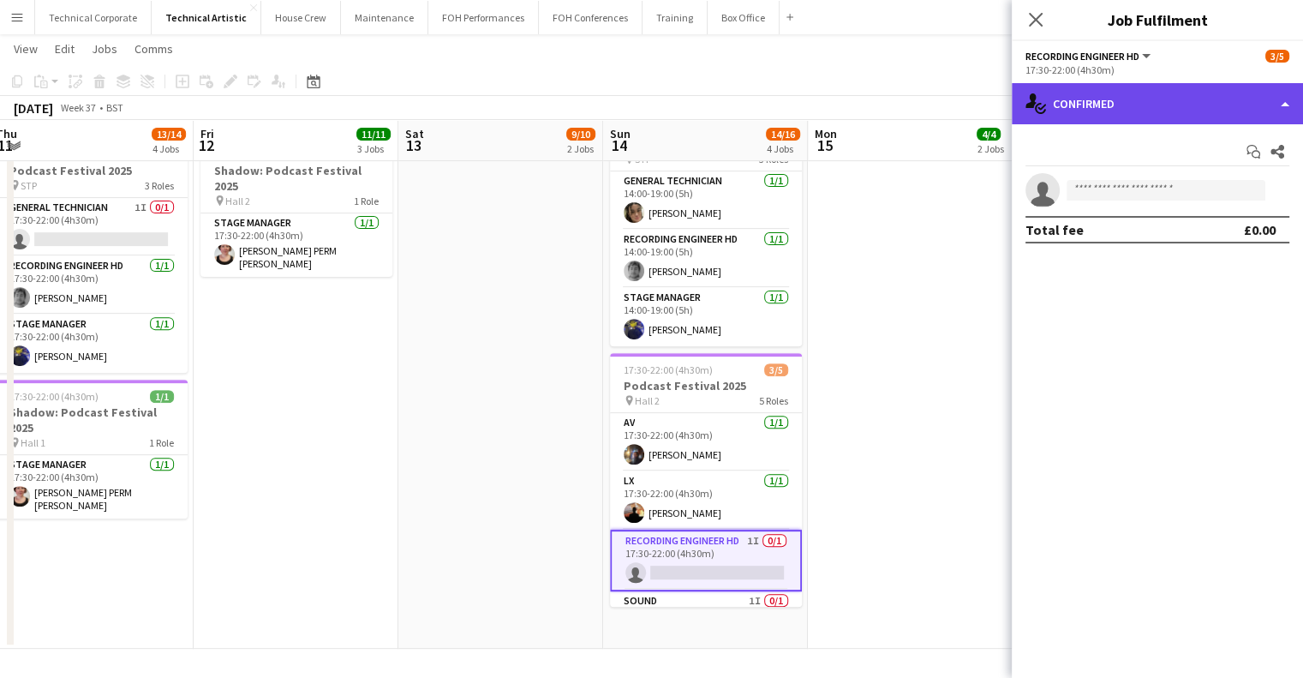
click at [1125, 116] on div "single-neutral-actions-check-2 Confirmed" at bounding box center [1157, 103] width 291 height 41
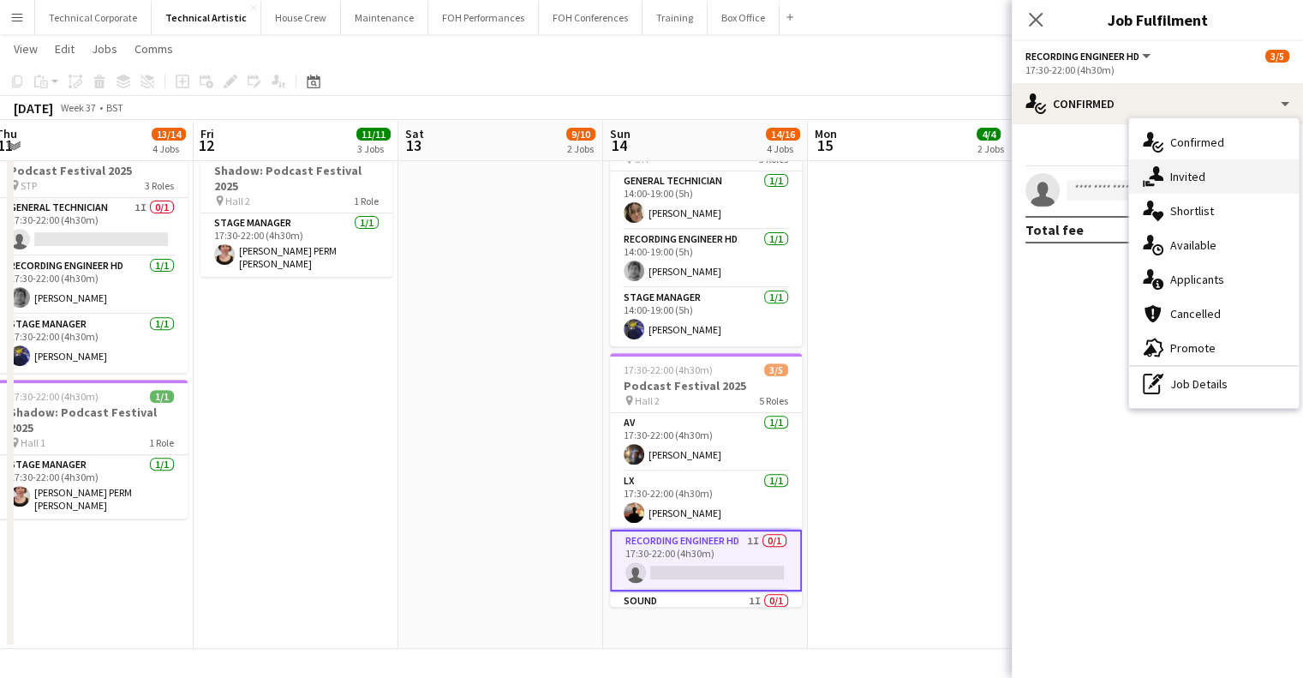
click at [1171, 184] on div "single-neutral-actions-share-1 Invited" at bounding box center [1214, 176] width 170 height 34
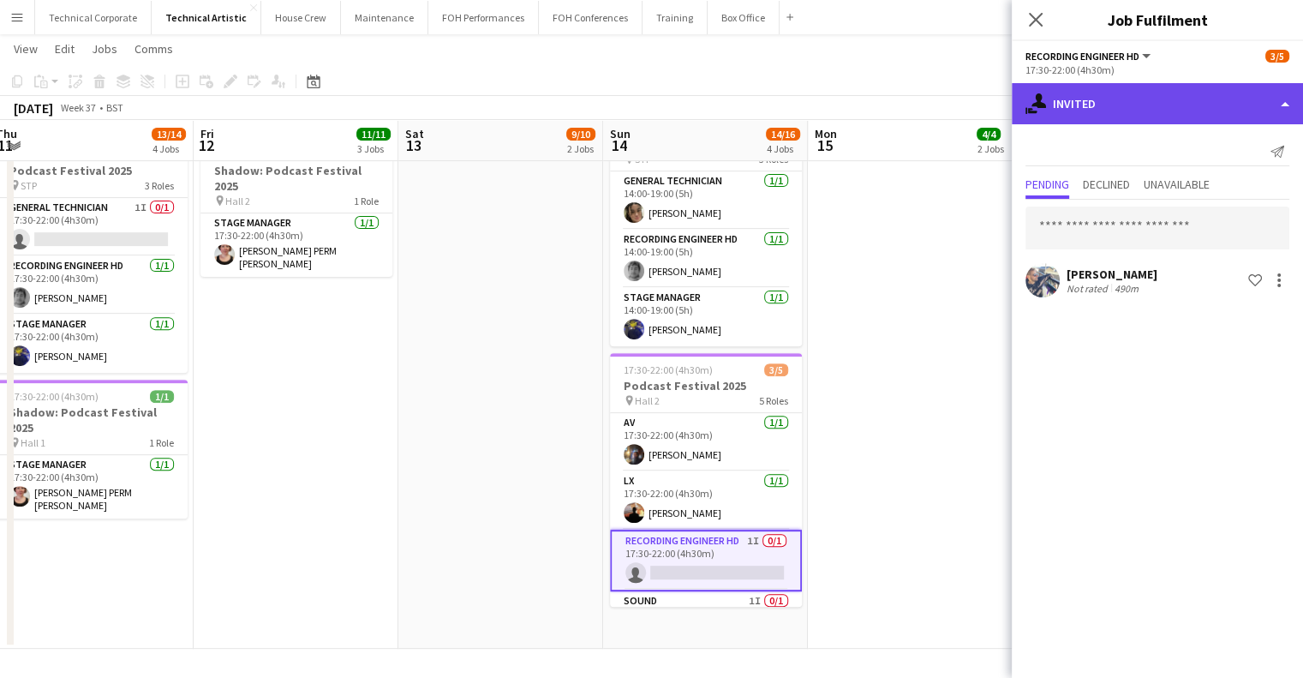
click at [1142, 102] on div "single-neutral-actions-share-1 Invited" at bounding box center [1157, 103] width 291 height 41
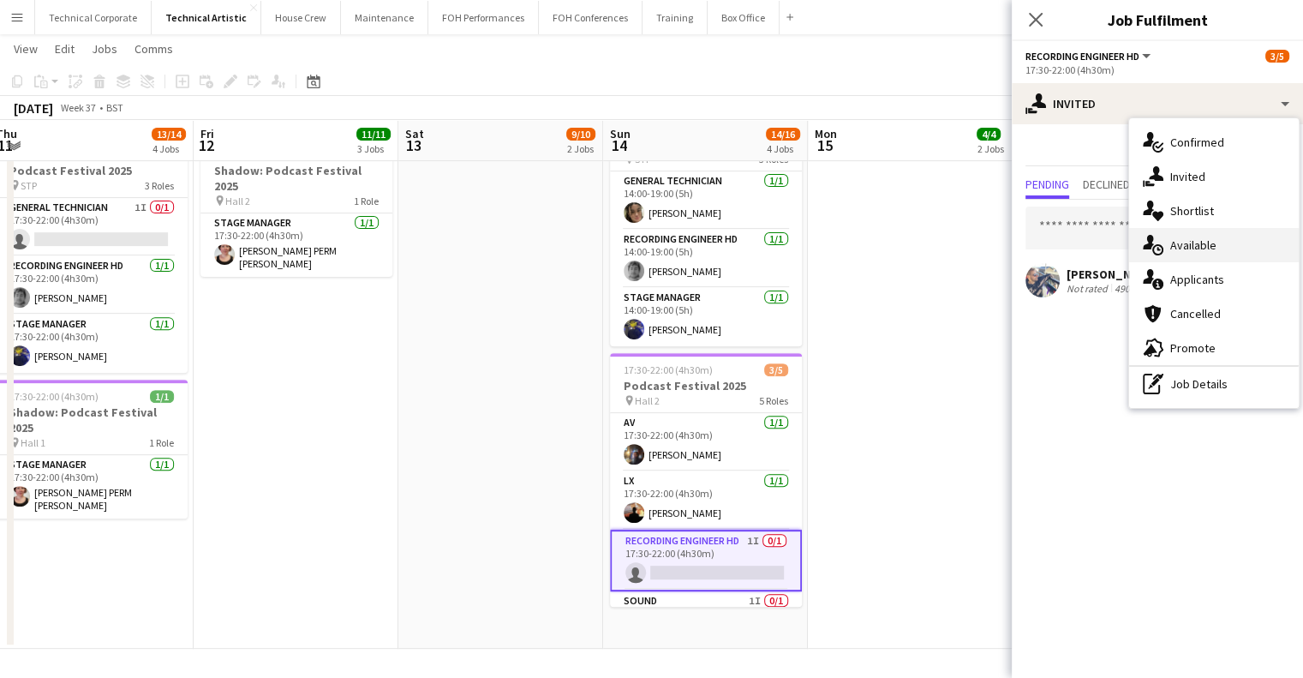
click at [1201, 256] on div "single-neutral-actions-upload Available" at bounding box center [1214, 245] width 170 height 34
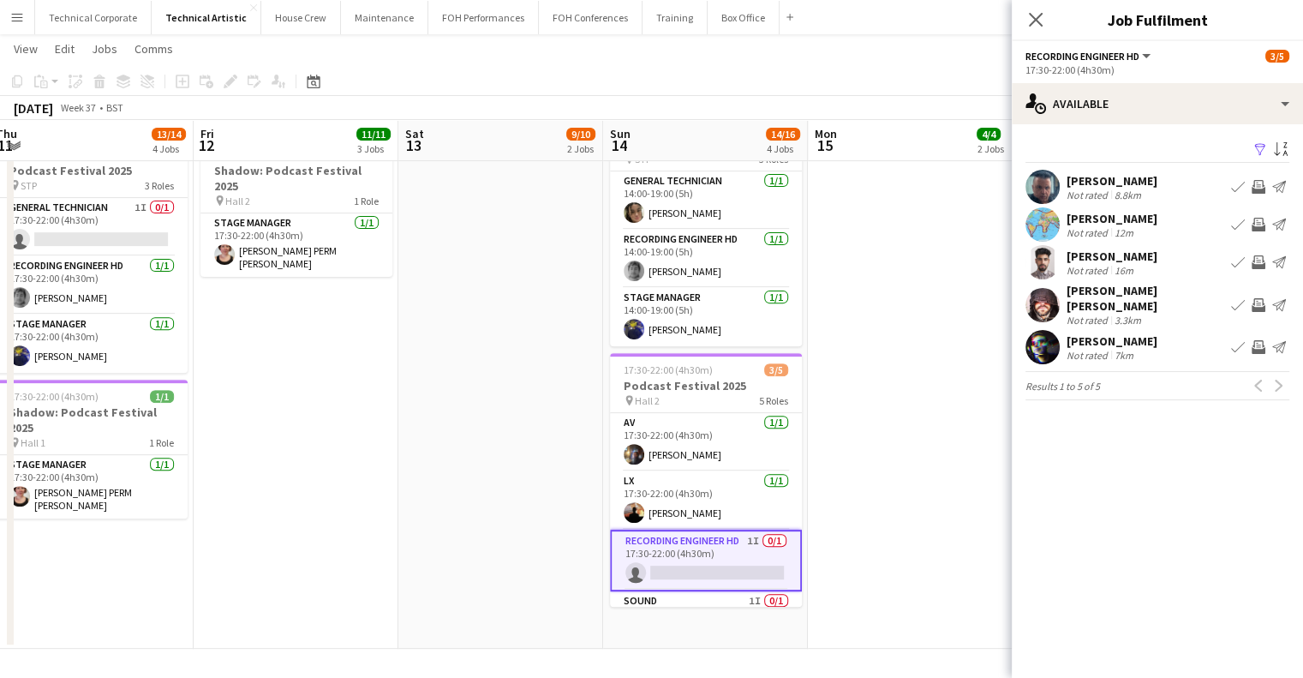
click at [1261, 185] on app-icon "Invite crew" at bounding box center [1259, 187] width 14 height 14
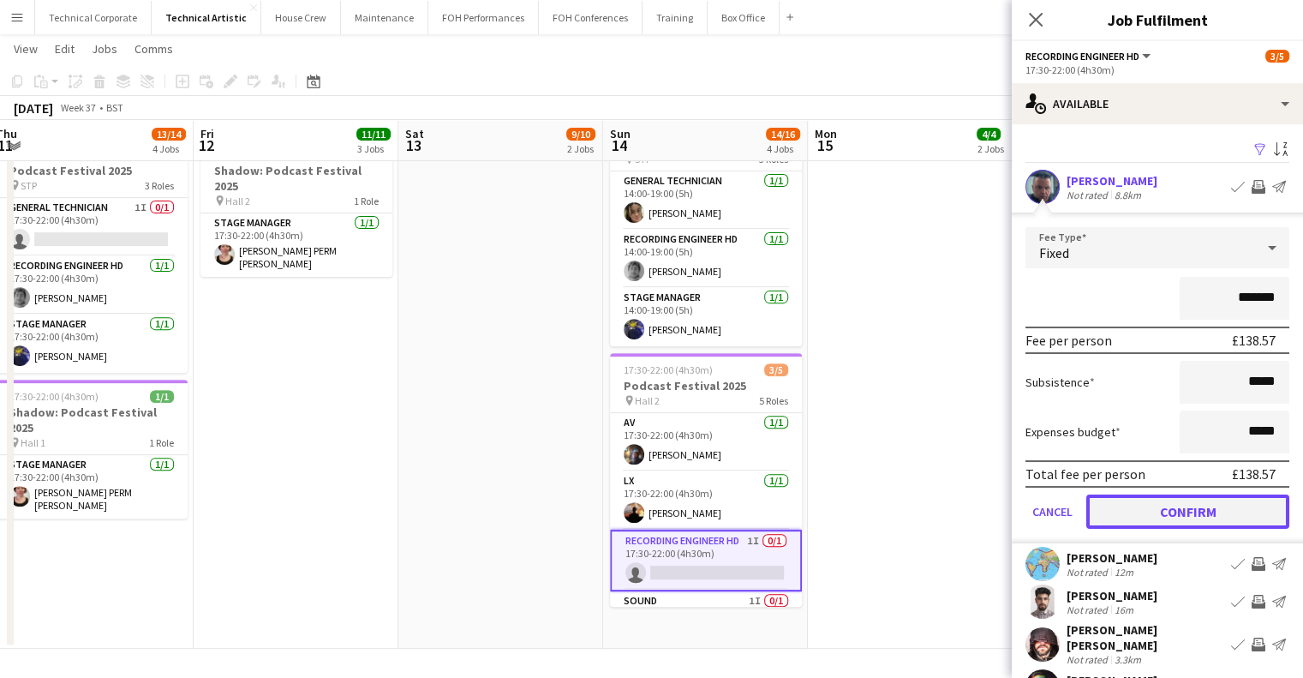
click at [1172, 512] on button "Confirm" at bounding box center [1188, 511] width 203 height 34
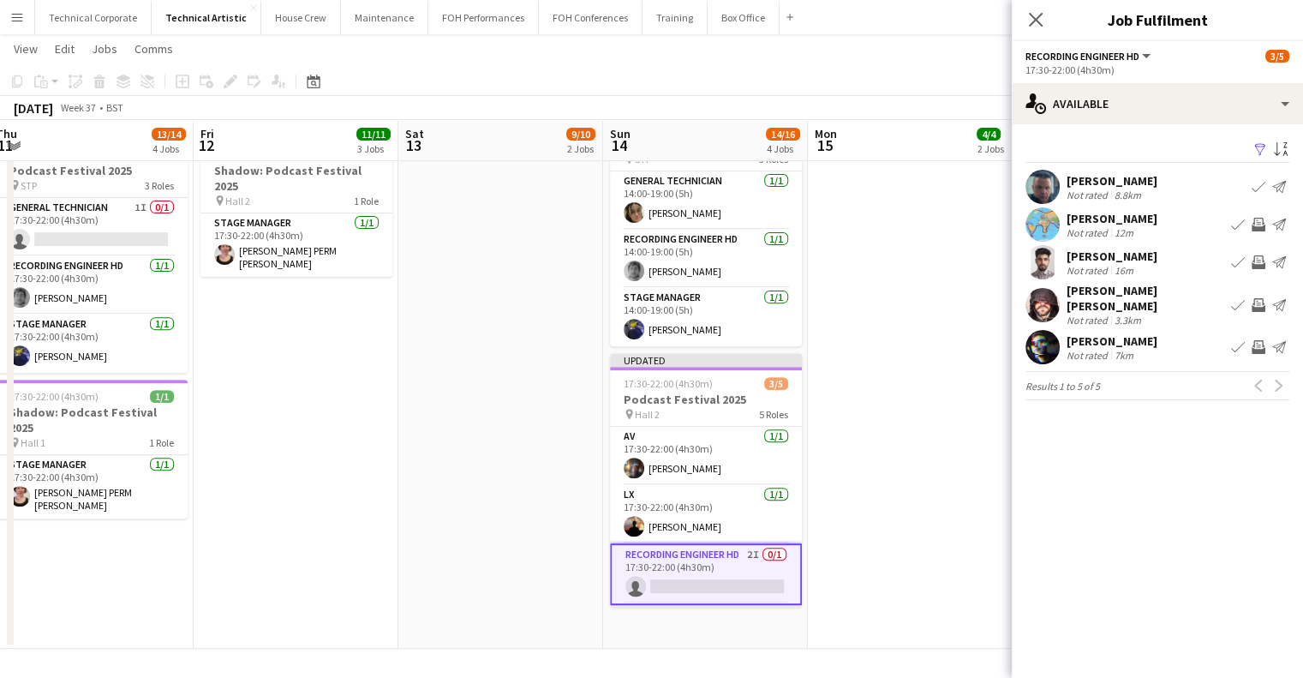
click at [946, 501] on app-date-cell "16:00-23:00 (7h) 3/3 PH: Lukasz Polish Jazz pin Hall 1 3 Roles LX 1/1 16:00-23:…" at bounding box center [910, 129] width 205 height 1039
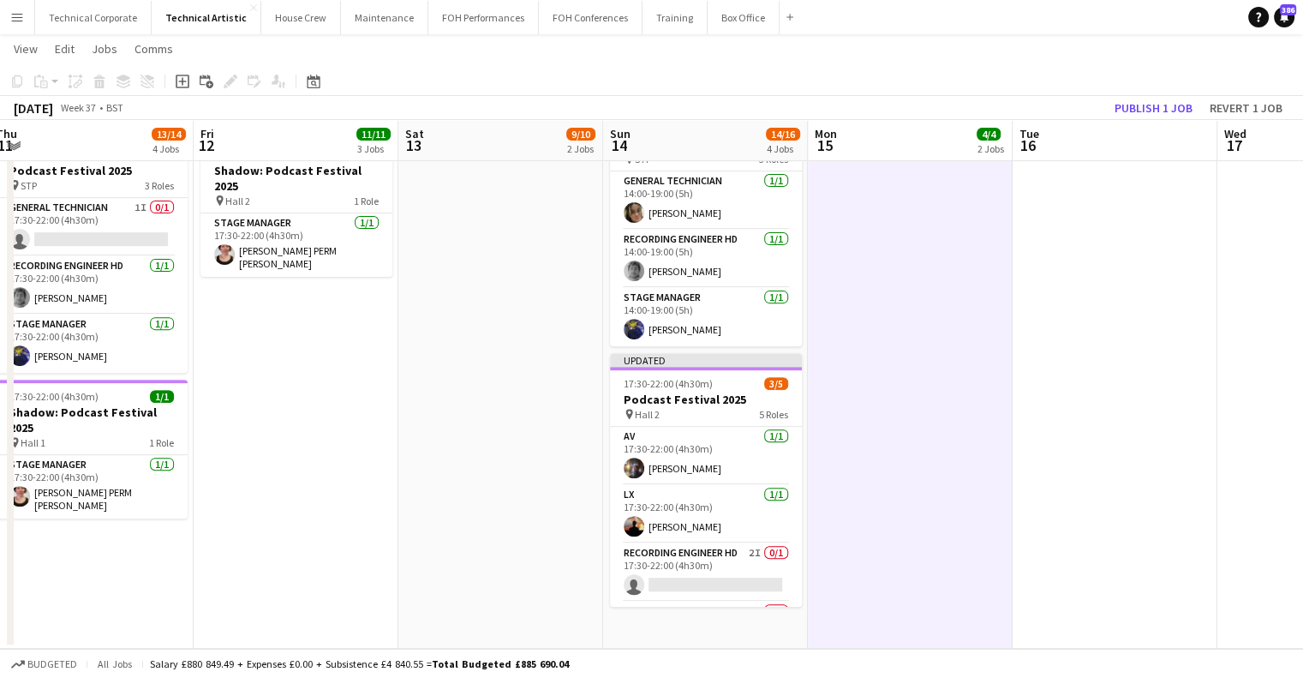
click at [946, 500] on app-date-cell "16:00-23:00 (7h) 3/3 PH: Lukasz Polish Jazz pin Hall 1 3 Roles LX 1/1 16:00-23:…" at bounding box center [910, 129] width 205 height 1039
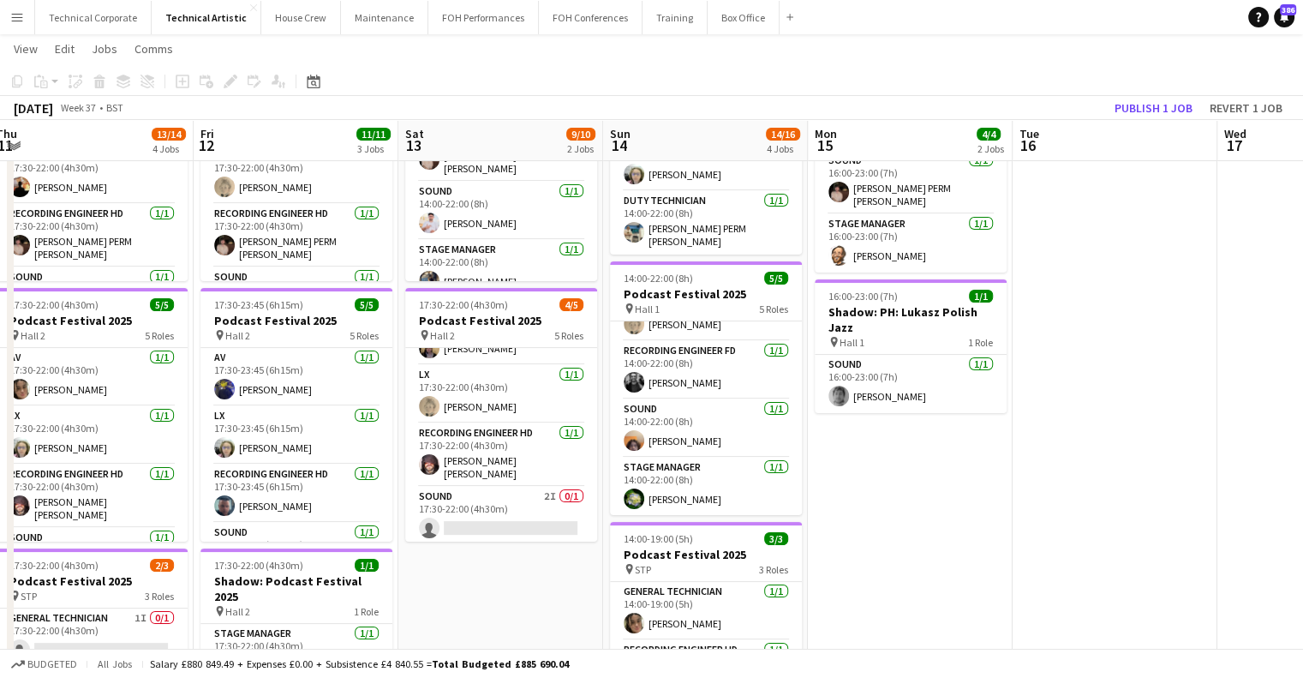
scroll to position [0, 0]
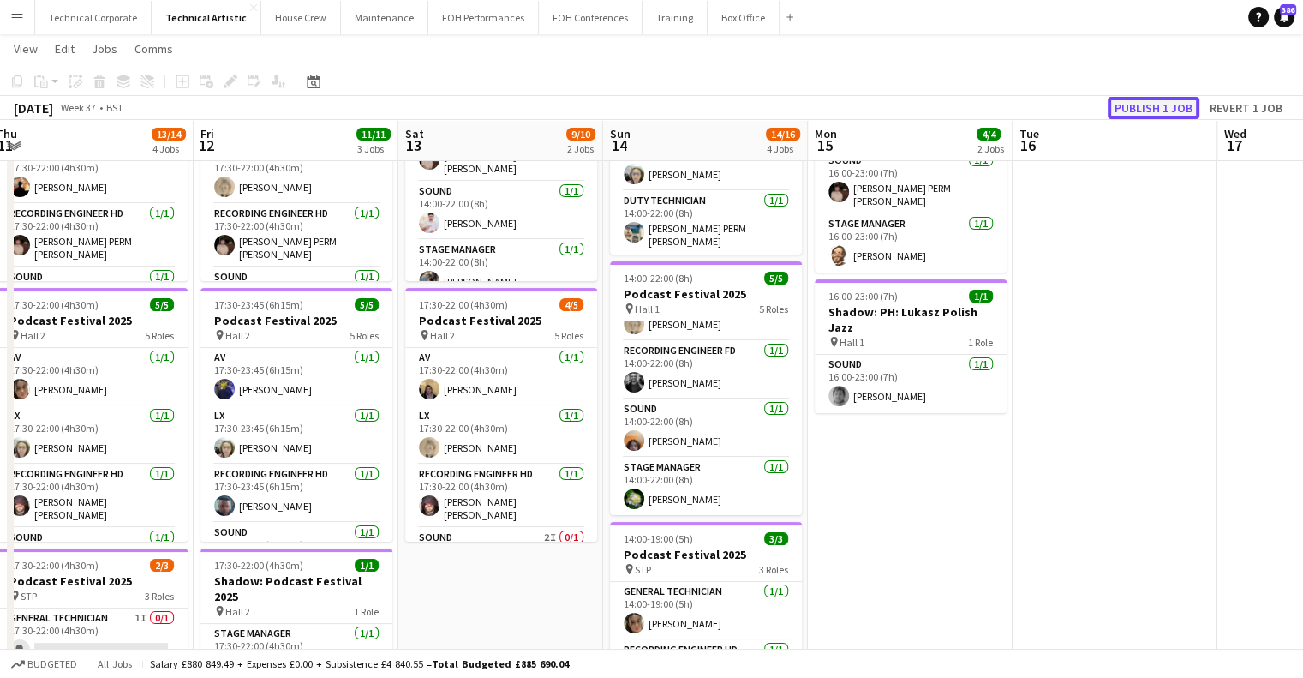
click at [1126, 105] on button "Publish 1 job" at bounding box center [1154, 108] width 92 height 22
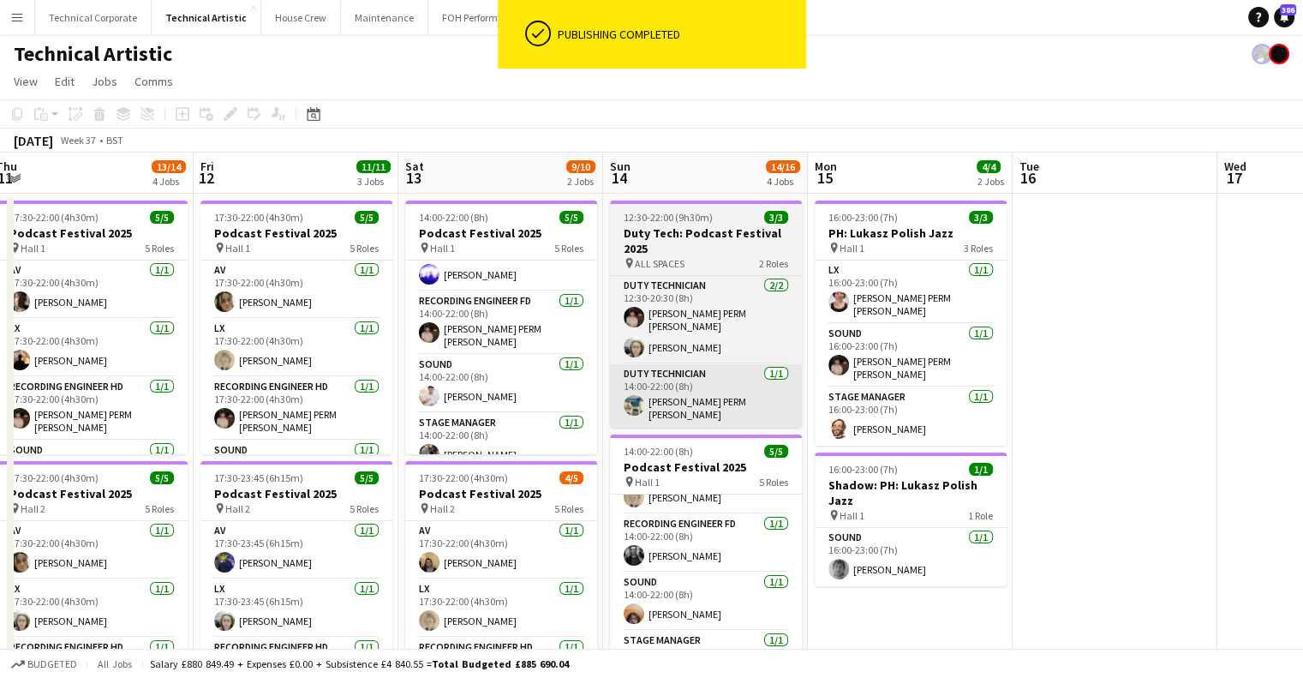
drag, startPoint x: 745, startPoint y: 422, endPoint x: 971, endPoint y: 416, distance: 226.3
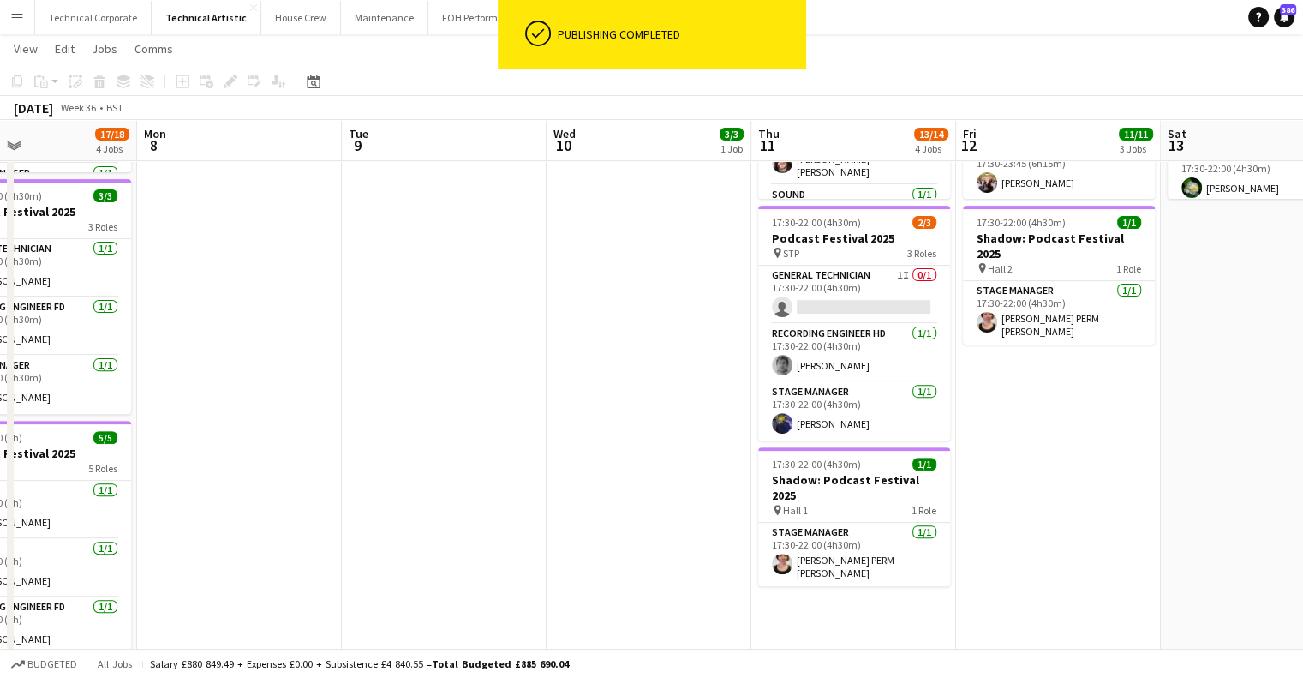
drag, startPoint x: 720, startPoint y: 400, endPoint x: 965, endPoint y: 404, distance: 245.1
click at [965, 404] on app-calendar-viewport "Fri 5 14/17 4 Jobs Sat 6 13/13 2 Jobs Sun 7 17/18 4 Jobs Mon 8 Tue 9 Wed 10 3/3…" at bounding box center [651, 135] width 1303 height 1164
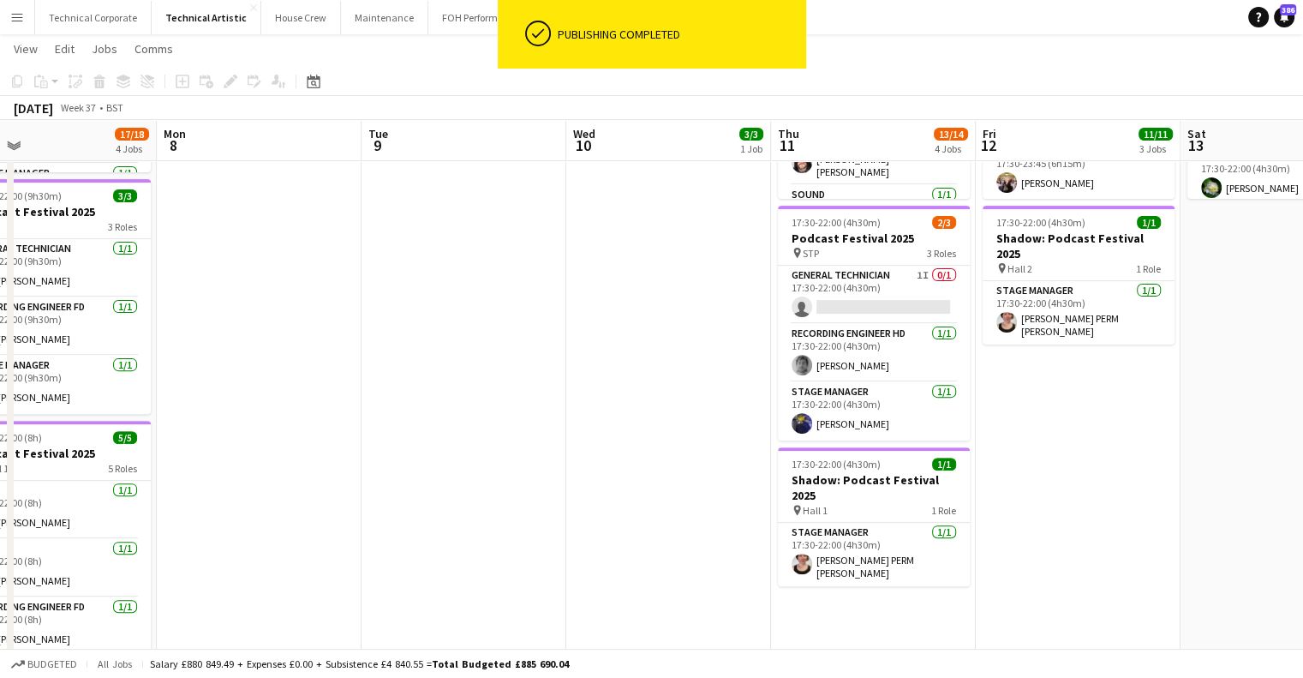
drag, startPoint x: 580, startPoint y: 451, endPoint x: 858, endPoint y: 468, distance: 278.2
click at [884, 463] on app-calendar-viewport "Fri 5 14/17 4 Jobs Sat 6 13/13 2 Jobs Sun 7 17/18 4 Jobs Mon 8 Tue 9 Wed 10 3/3…" at bounding box center [651, 135] width 1303 height 1164
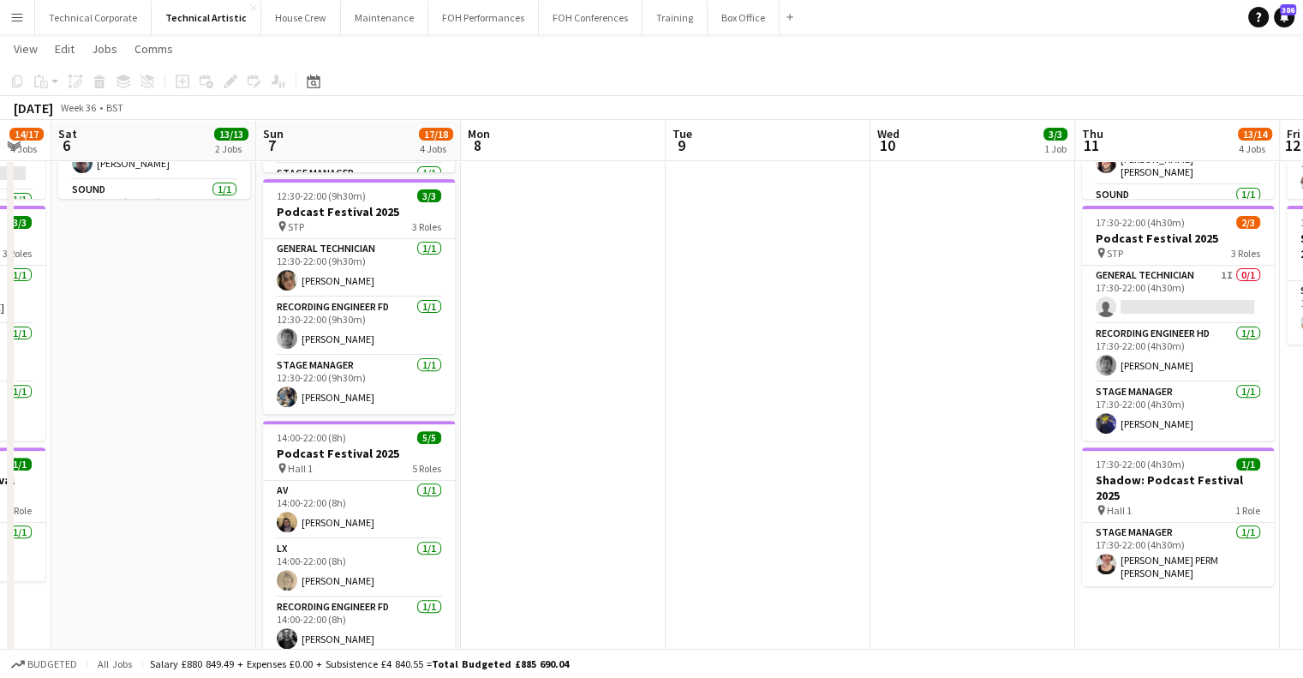
click at [882, 479] on app-calendar-viewport "Thu 4 14/14 4 Jobs Fri 5 14/17 4 Jobs Sat 6 13/13 2 Jobs Sun 7 17/18 4 Jobs Mon…" at bounding box center [651, 135] width 1303 height 1164
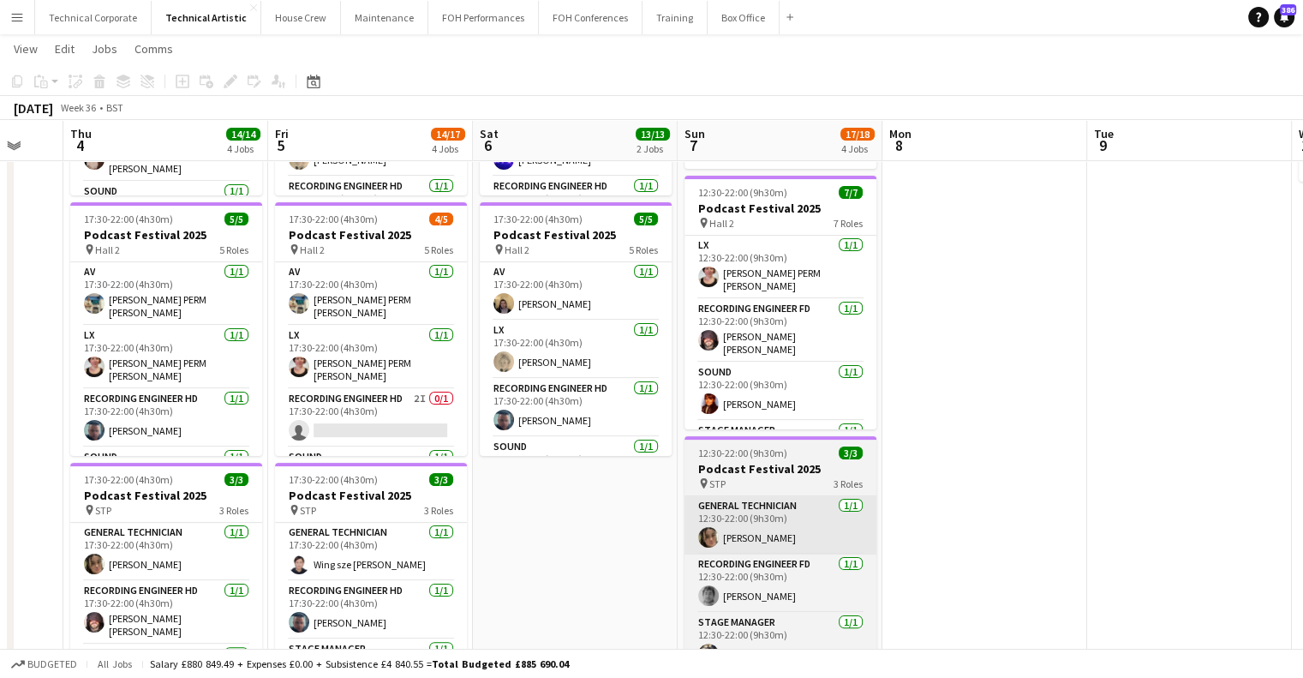
drag, startPoint x: 723, startPoint y: 506, endPoint x: 715, endPoint y: 492, distance: 16.2
click at [751, 503] on app-calendar-viewport "Tue 2 Wed 3 Thu 4 14/14 4 Jobs Fri 5 14/17 4 Jobs Sat 6 13/13 2 Jobs Sun 7 17/1…" at bounding box center [651, 392] width 1303 height 1164
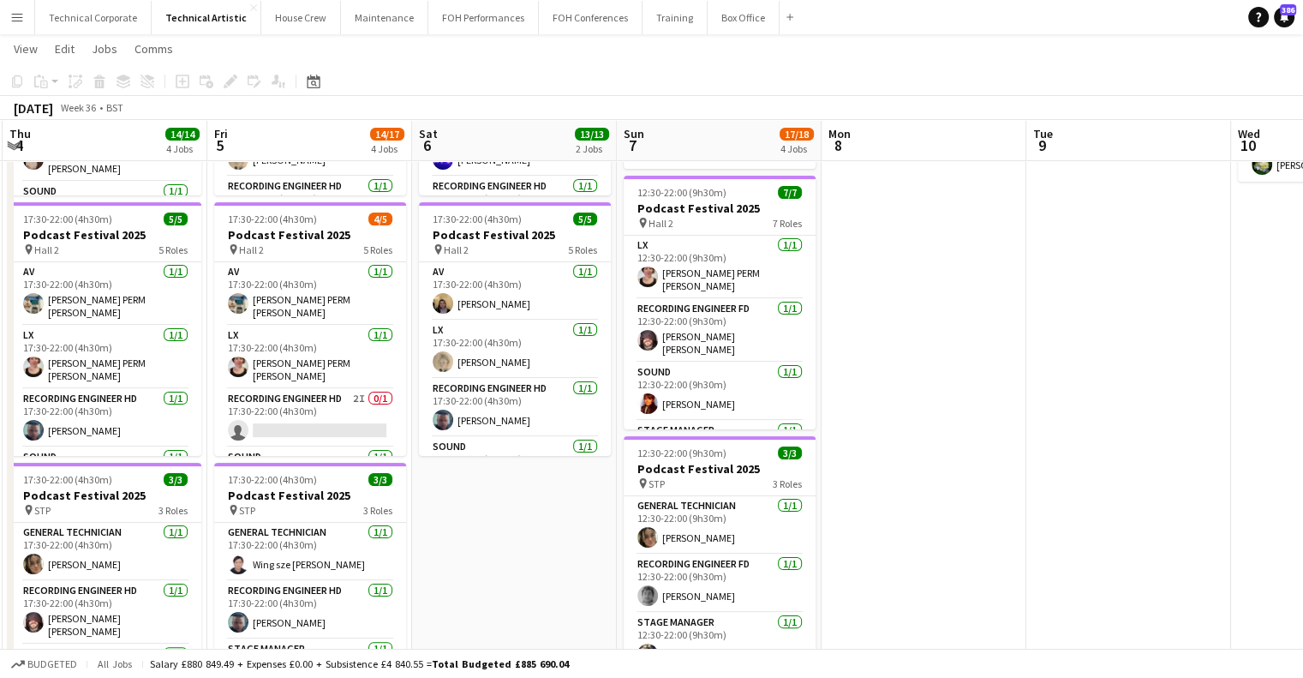
click at [860, 506] on app-calendar-viewport "Tue 2 Wed 3 Thu 4 14/14 4 Jobs Fri 5 14/17 4 Jobs Sat 6 13/13 2 Jobs Sun 7 17/1…" at bounding box center [651, 392] width 1303 height 1164
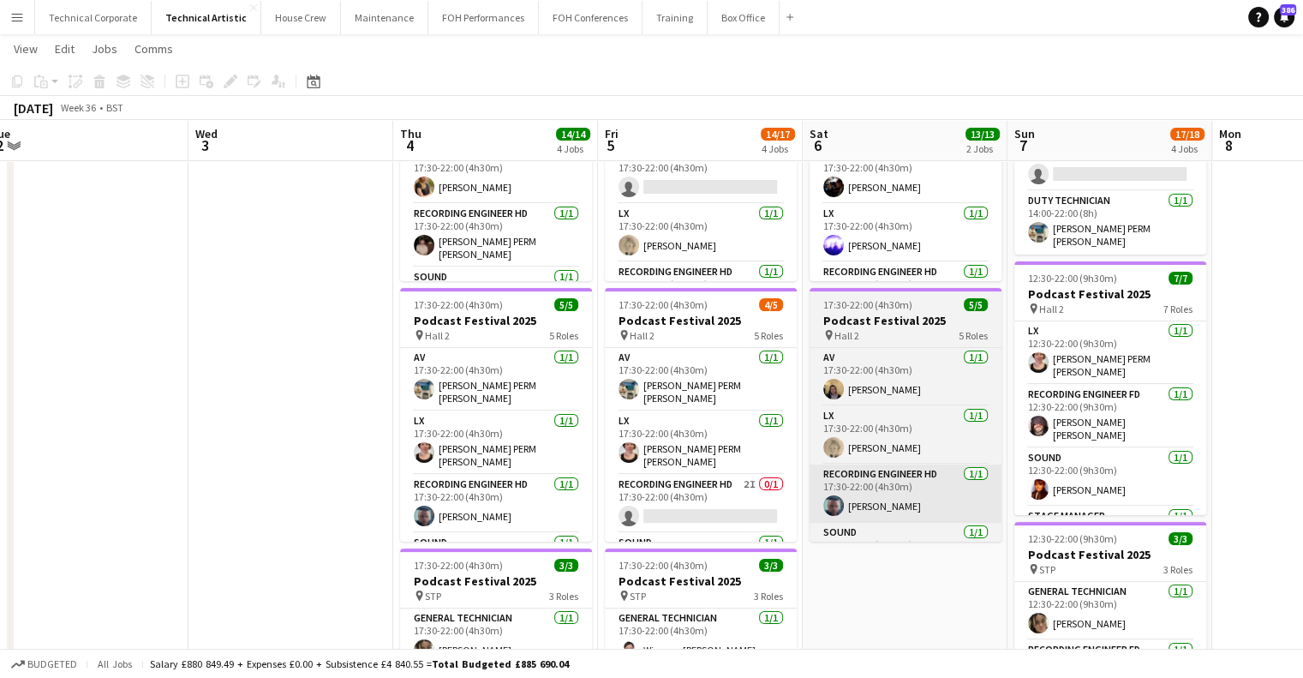
drag, startPoint x: 759, startPoint y: 612, endPoint x: 865, endPoint y: 476, distance: 172.3
click at [854, 479] on app-calendar-viewport "Sun 31 Mon 1 Tue 2 Wed 3 Thu 4 14/14 4 Jobs Fri 5 14/17 4 Jobs Sat 6 13/13 2 Jo…" at bounding box center [651, 477] width 1303 height 1164
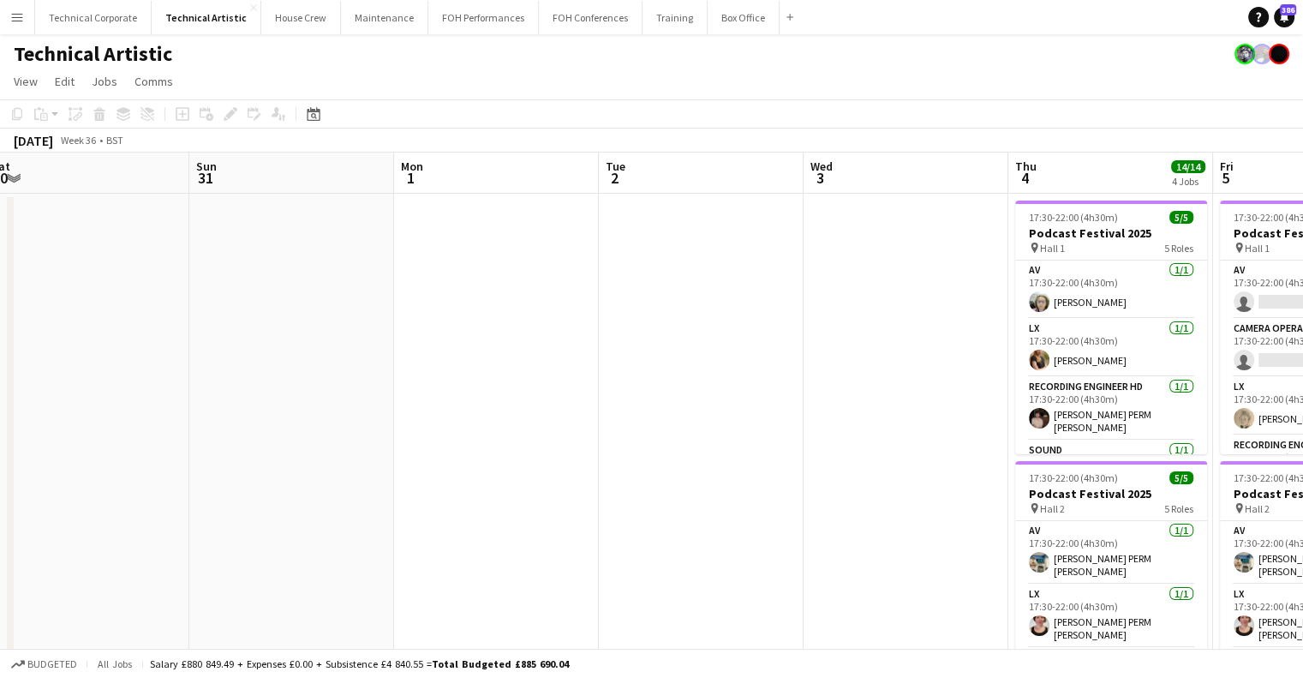
drag, startPoint x: 336, startPoint y: 329, endPoint x: 1007, endPoint y: 347, distance: 671.2
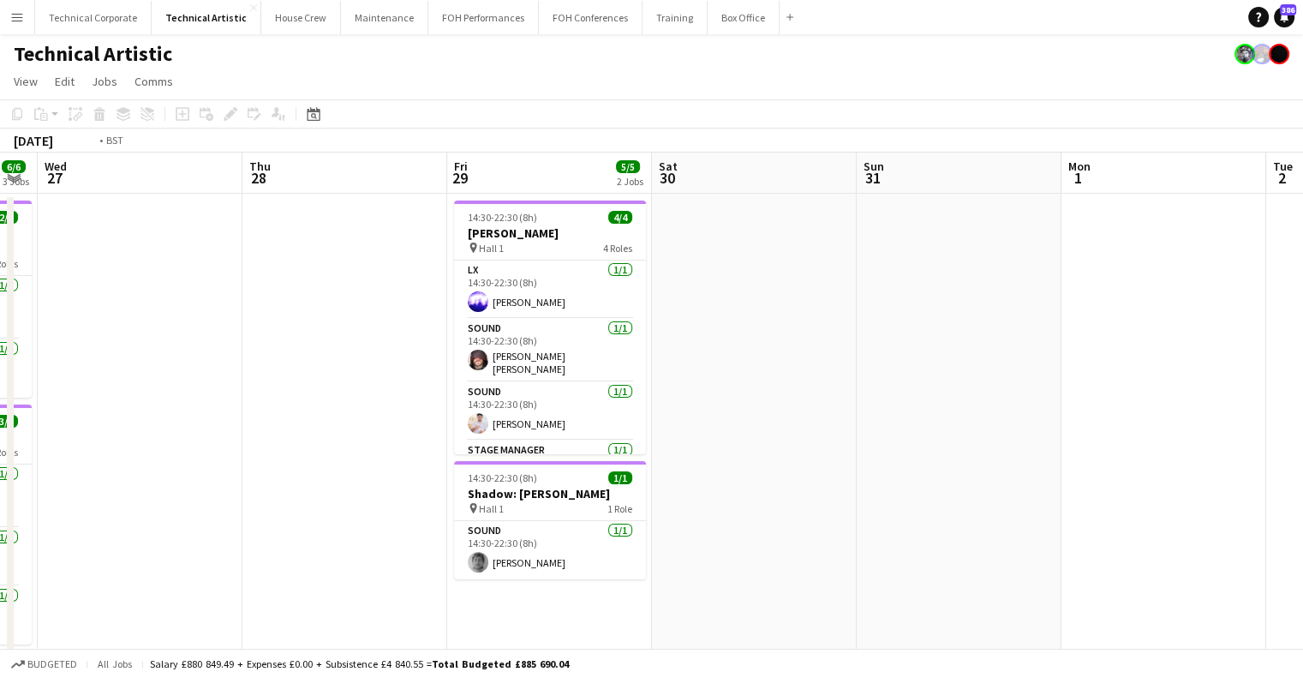
drag, startPoint x: 682, startPoint y: 368, endPoint x: 994, endPoint y: 375, distance: 312.0
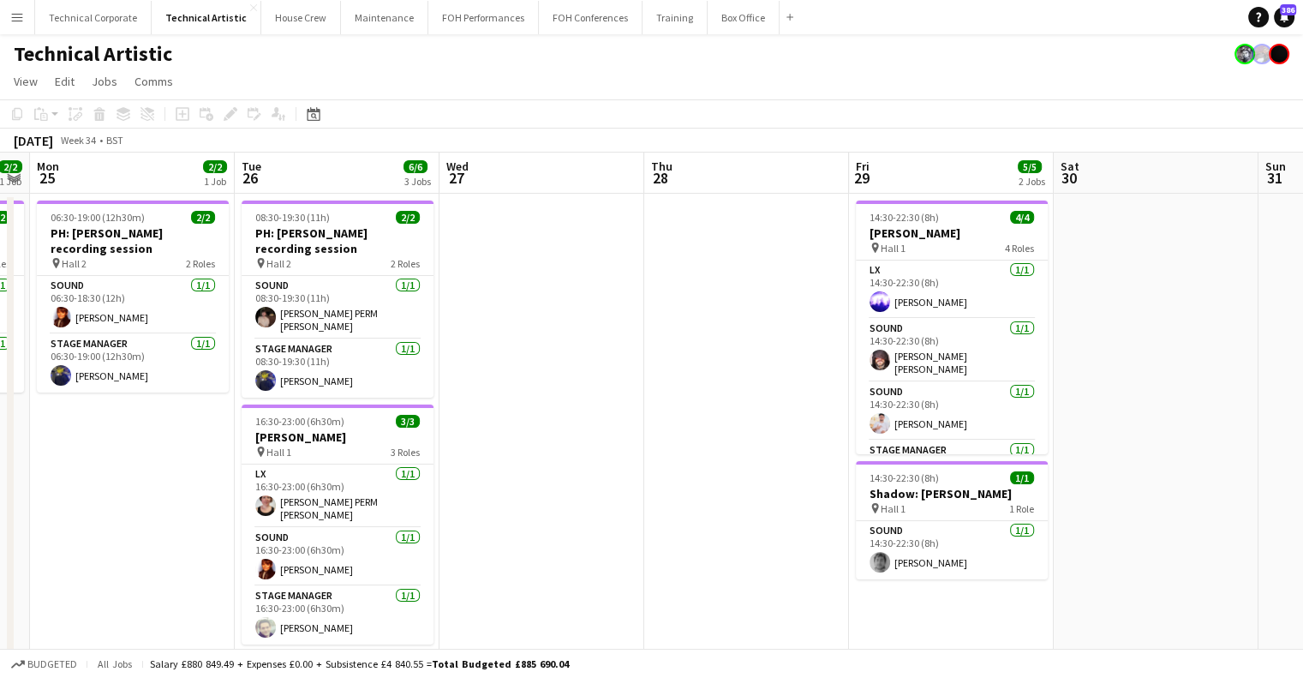
drag, startPoint x: 624, startPoint y: 385, endPoint x: 1181, endPoint y: 374, distance: 557.1
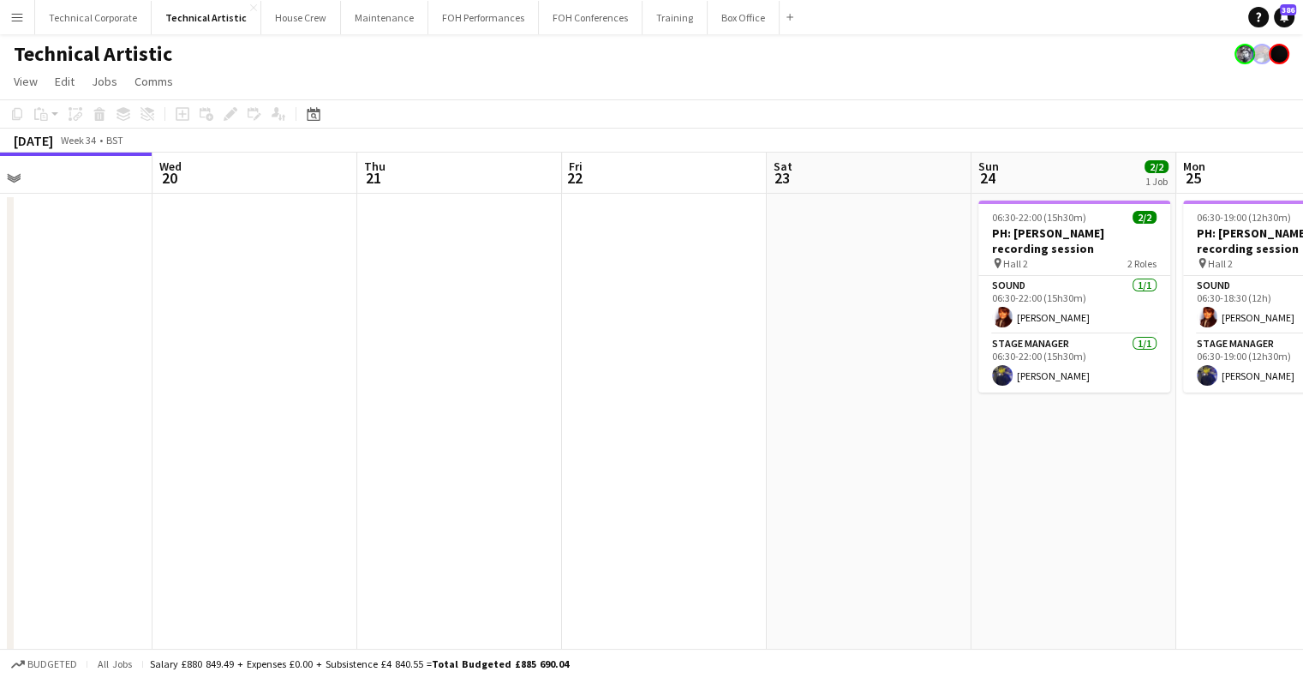
drag, startPoint x: 556, startPoint y: 364, endPoint x: 1059, endPoint y: 379, distance: 503.2
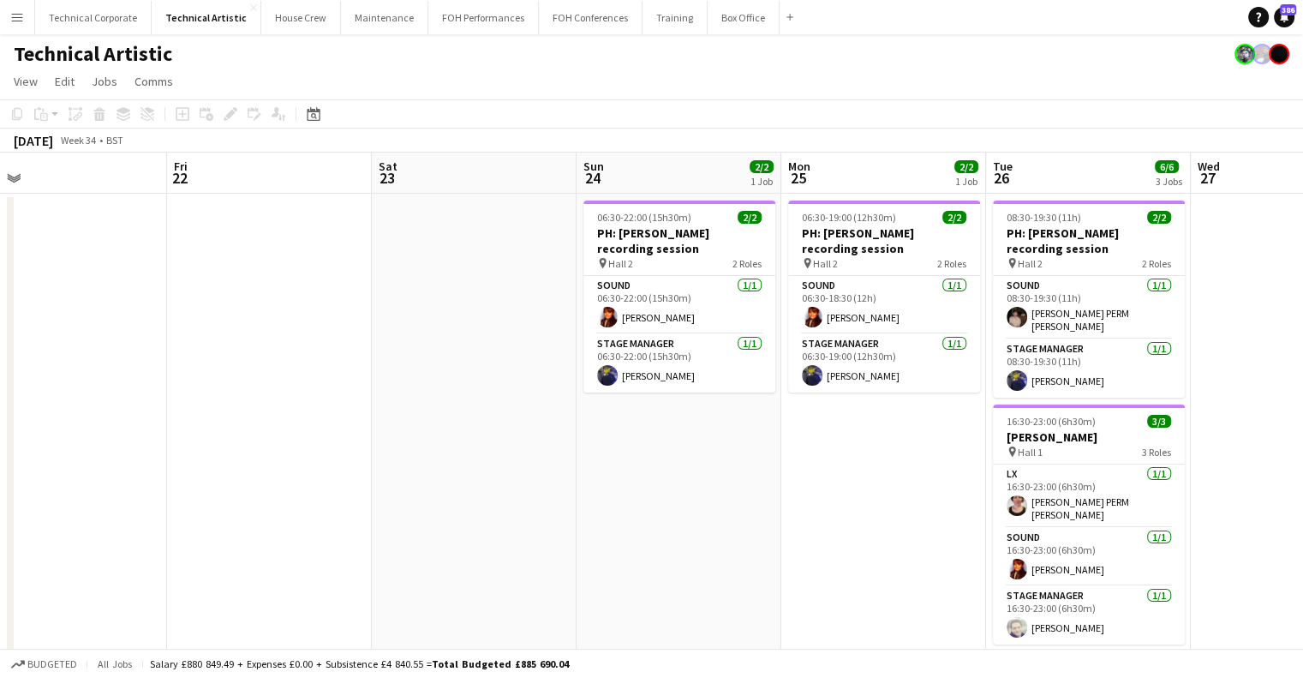
drag, startPoint x: 558, startPoint y: 375, endPoint x: 498, endPoint y: 373, distance: 60.0
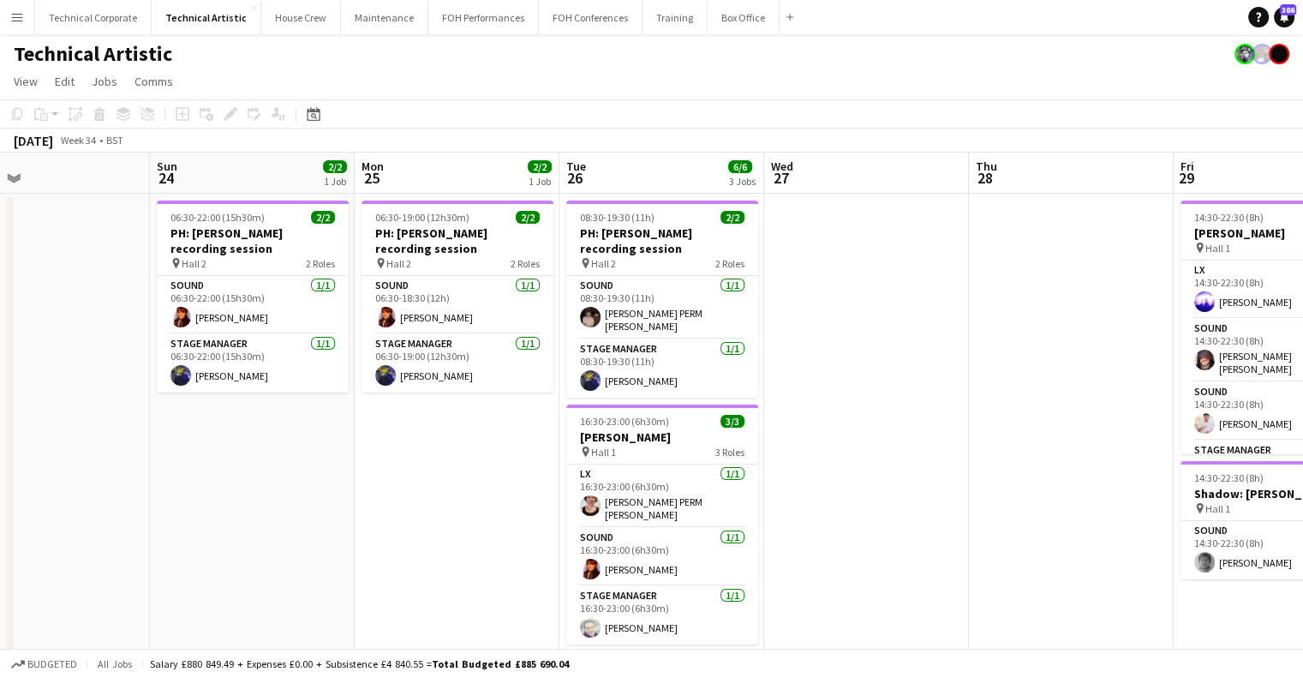
scroll to position [0, 467]
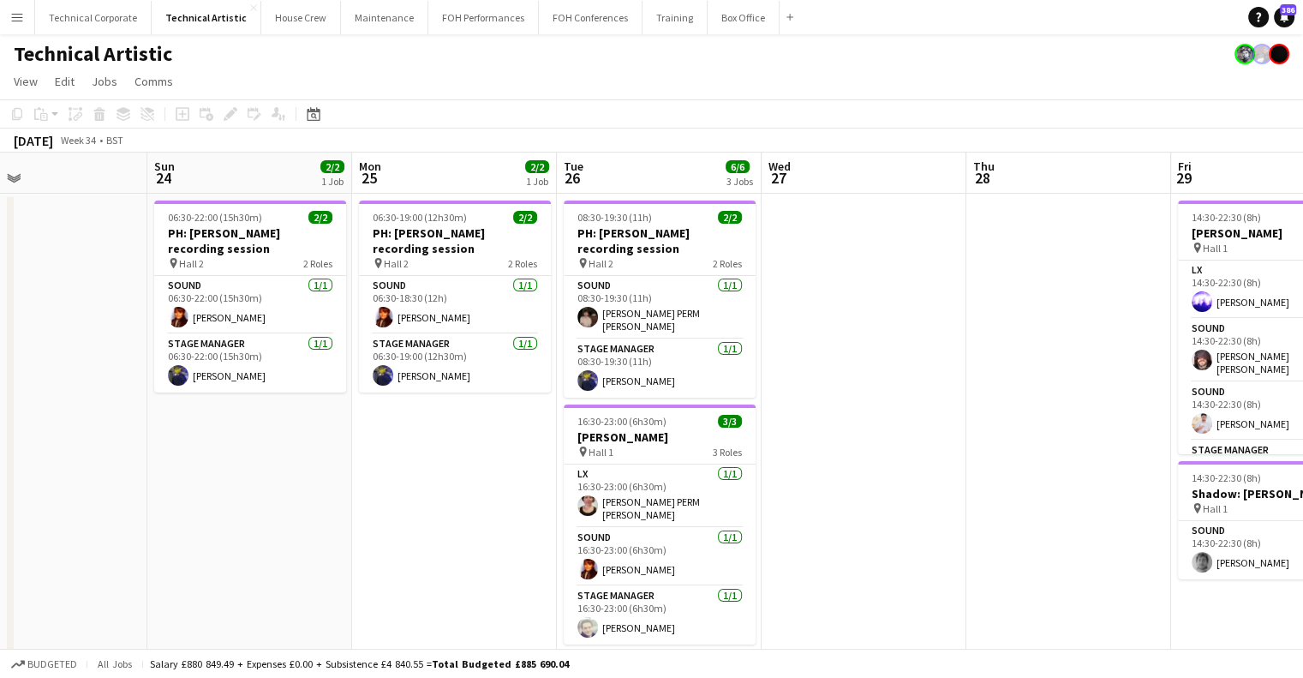
drag, startPoint x: 761, startPoint y: 390, endPoint x: 333, endPoint y: 419, distance: 428.6
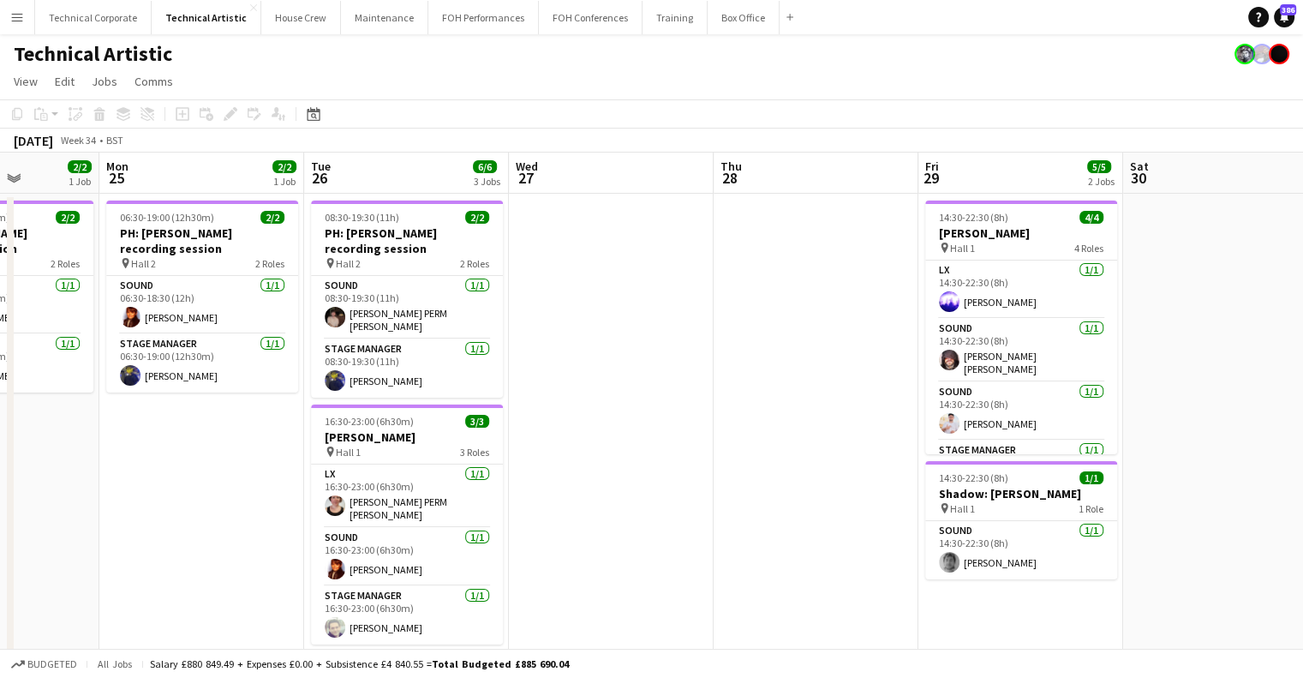
drag, startPoint x: 987, startPoint y: 345, endPoint x: 733, endPoint y: 356, distance: 254.8
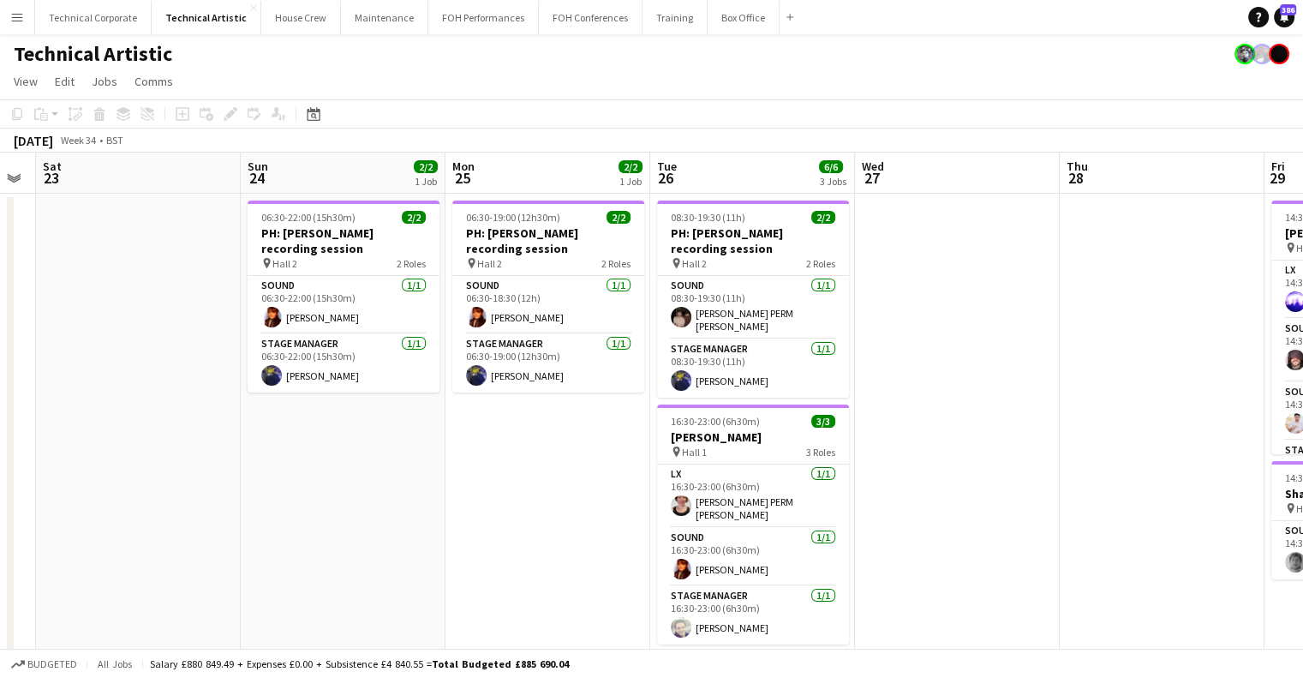
scroll to position [0, 363]
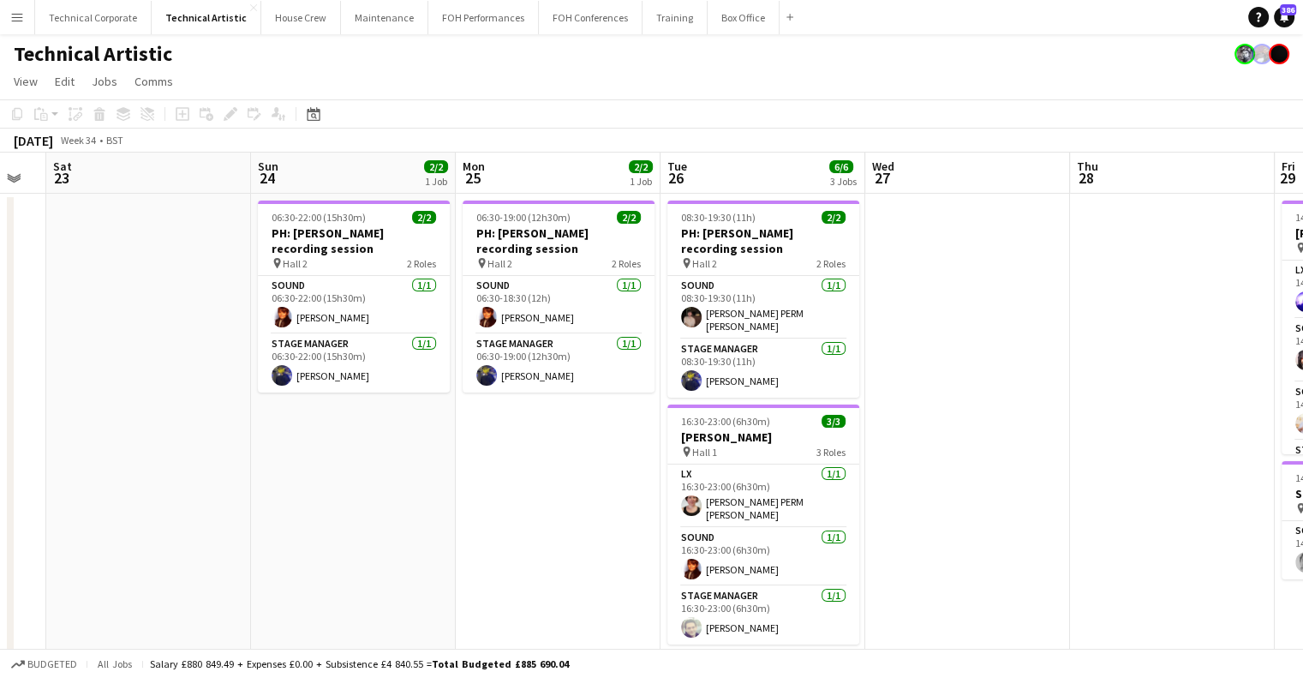
drag, startPoint x: 292, startPoint y: 443, endPoint x: 650, endPoint y: 440, distance: 357.4
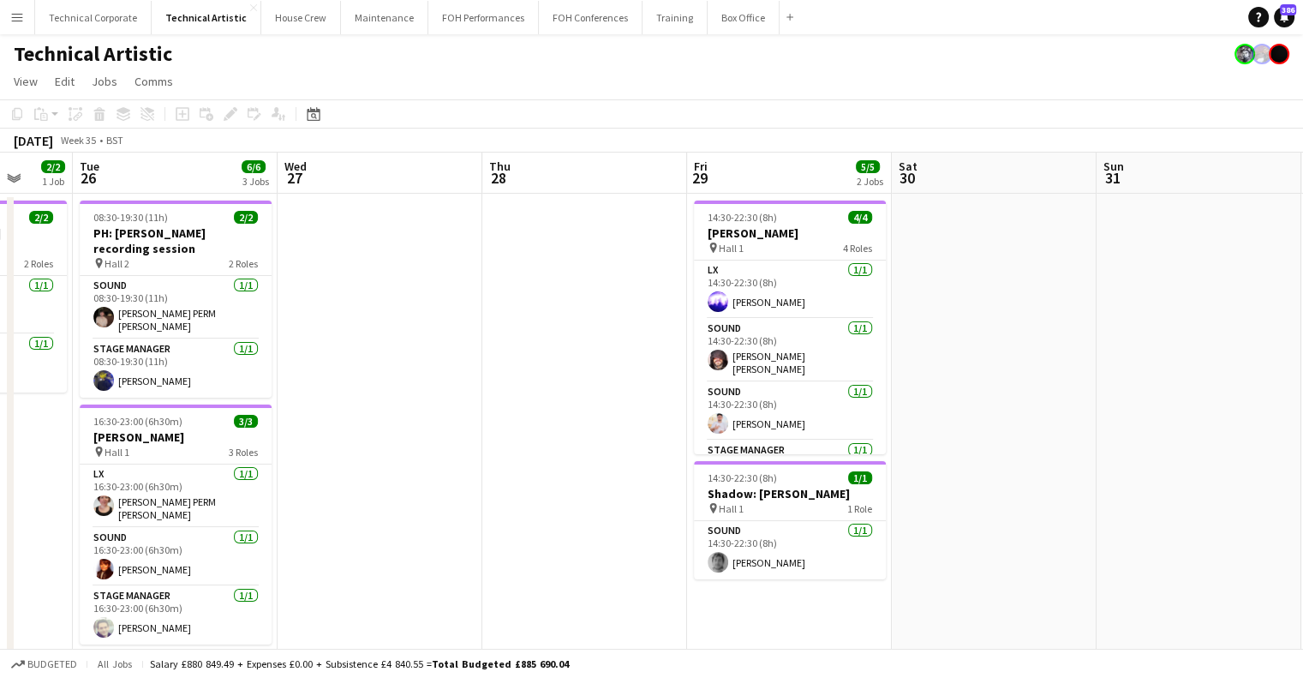
drag, startPoint x: 1047, startPoint y: 409, endPoint x: 459, endPoint y: 420, distance: 588.0
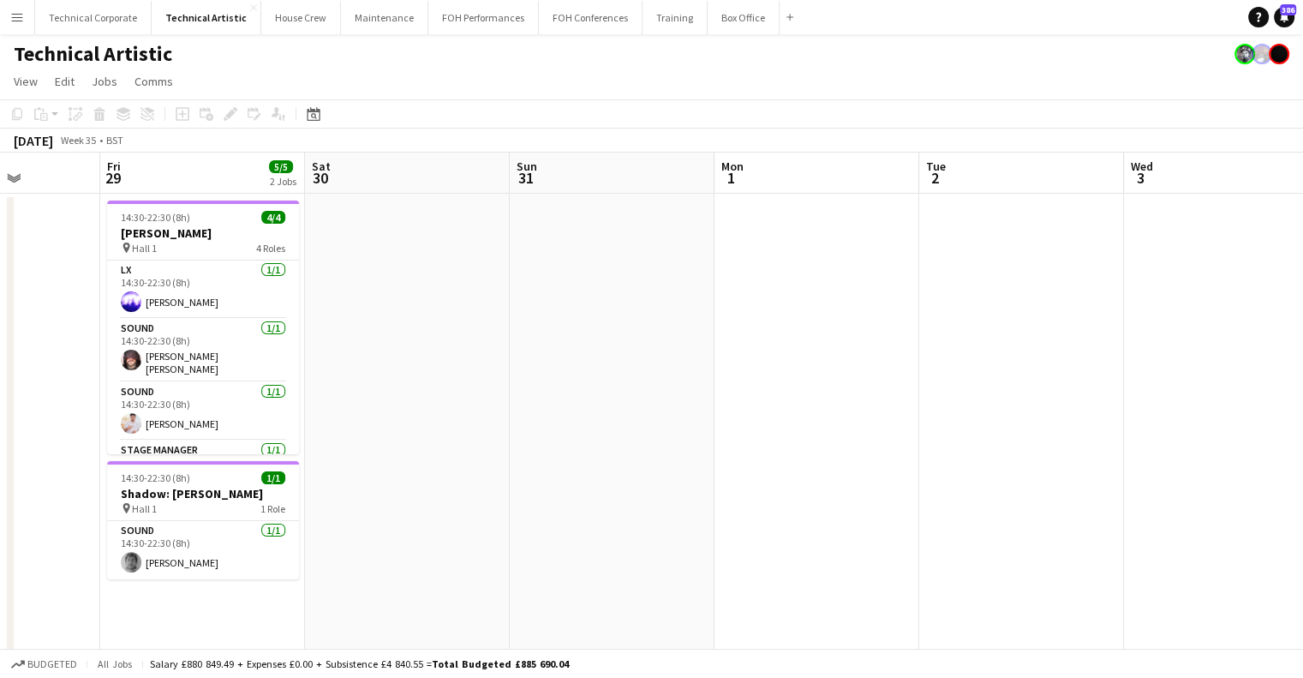
scroll to position [0, 727]
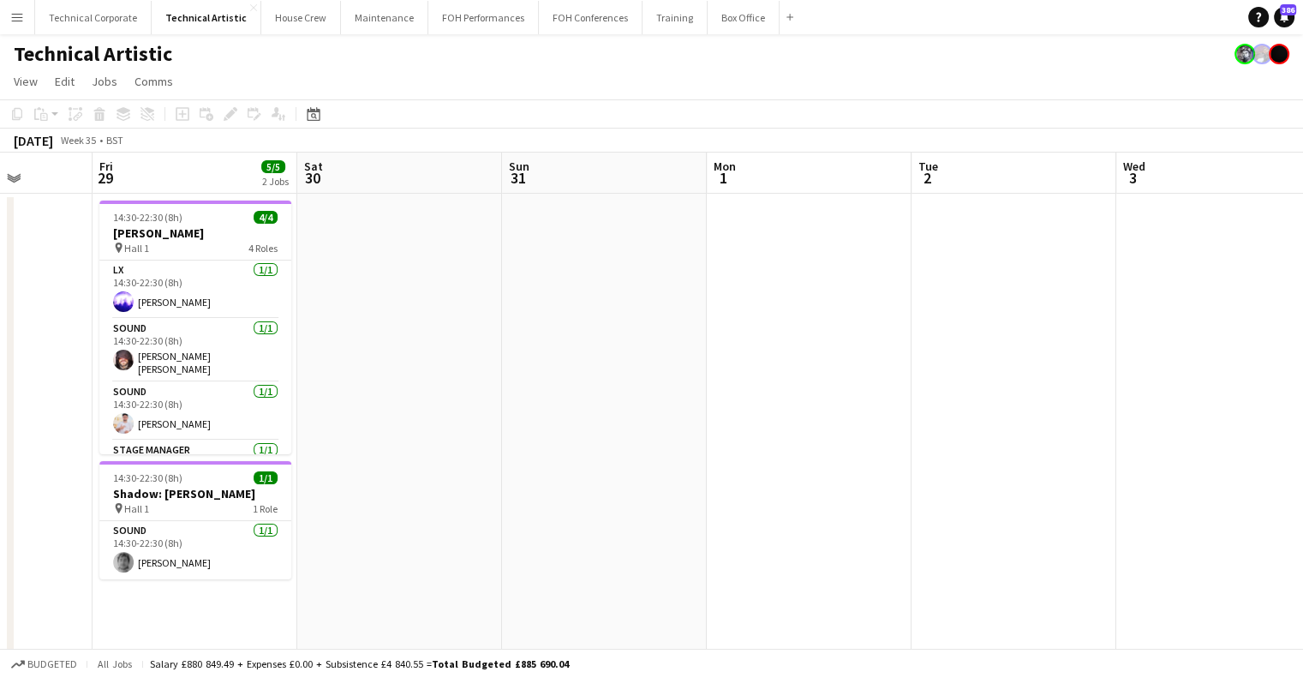
drag, startPoint x: 1062, startPoint y: 424, endPoint x: 494, endPoint y: 446, distance: 568.6
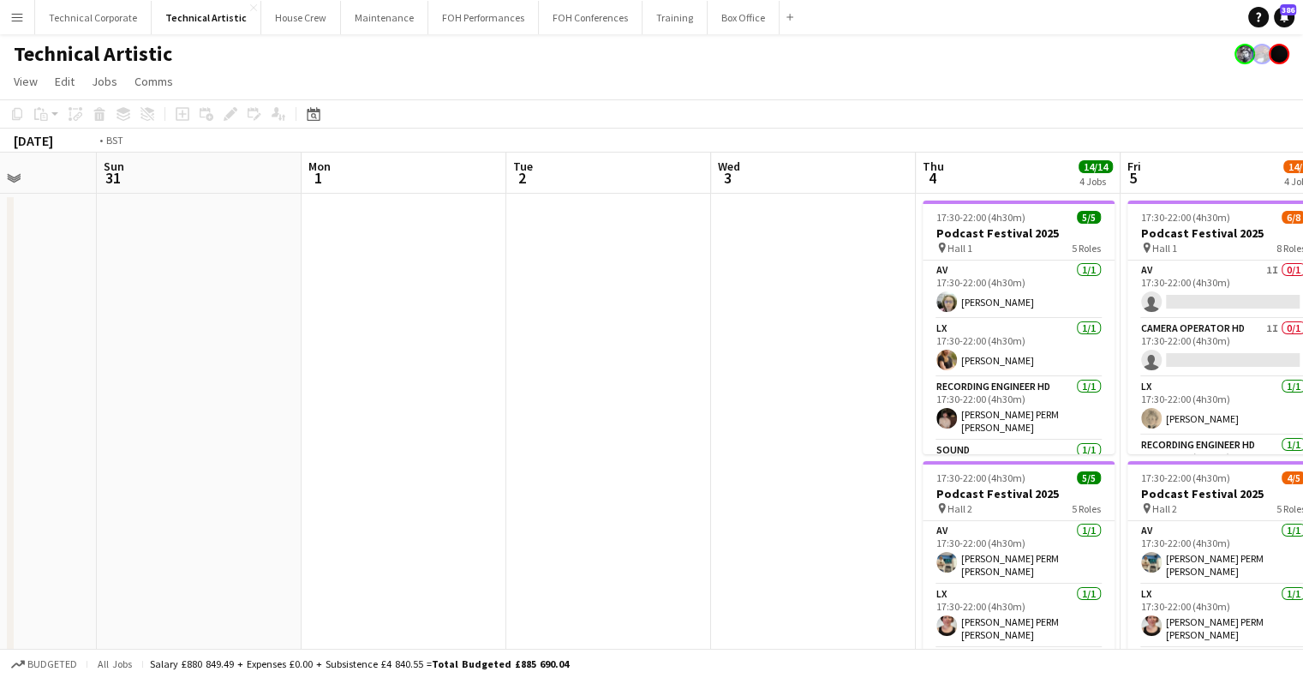
drag, startPoint x: 940, startPoint y: 381, endPoint x: 494, endPoint y: 389, distance: 446.5
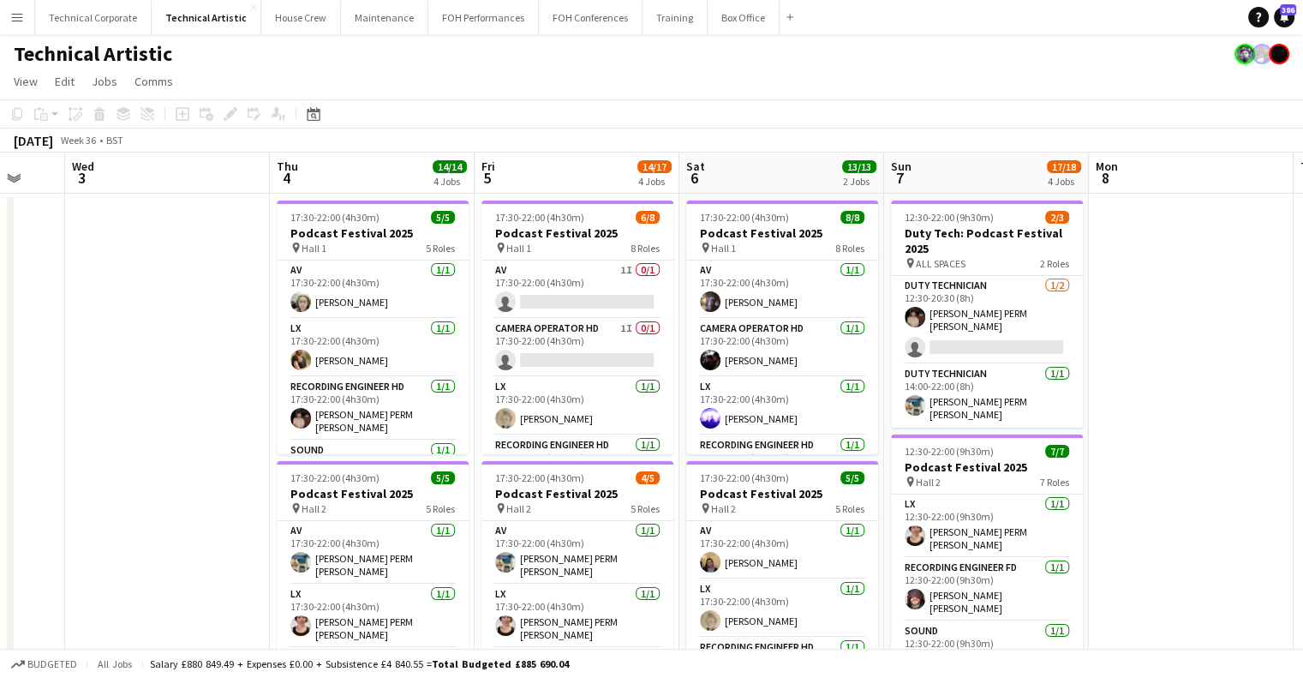
scroll to position [0, 756]
drag, startPoint x: 400, startPoint y: 376, endPoint x: 258, endPoint y: 404, distance: 145.0
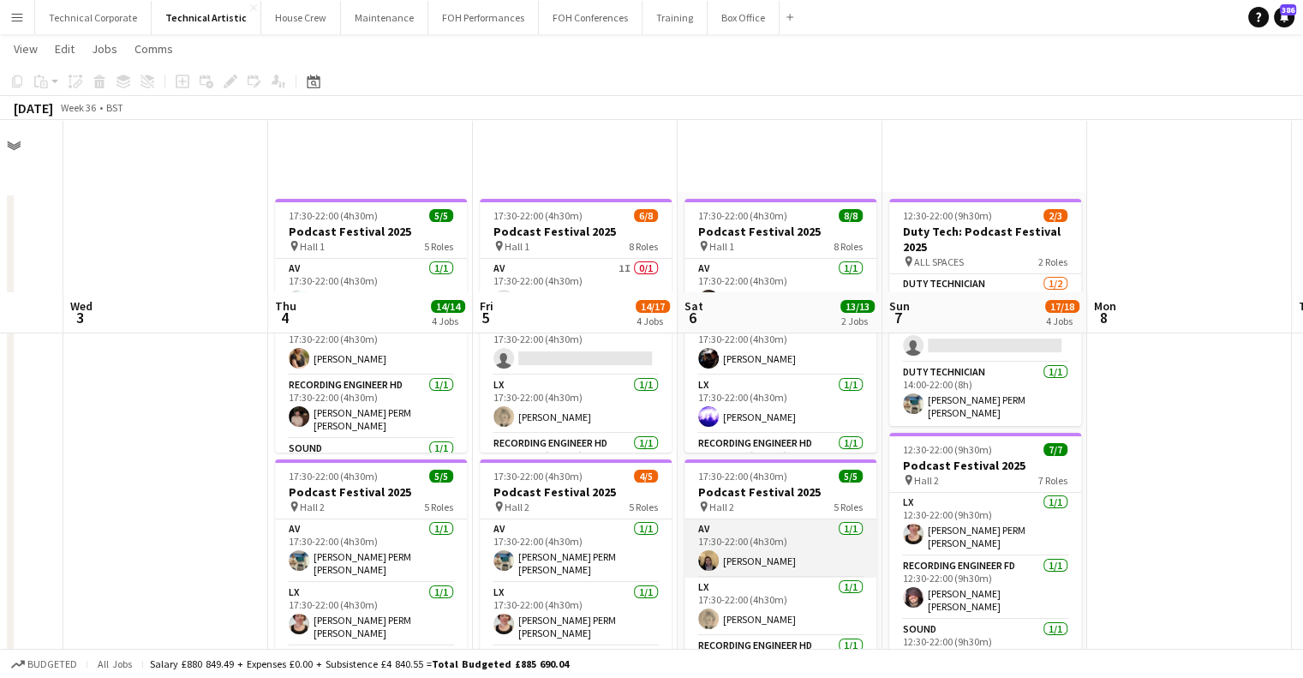
scroll to position [514, 0]
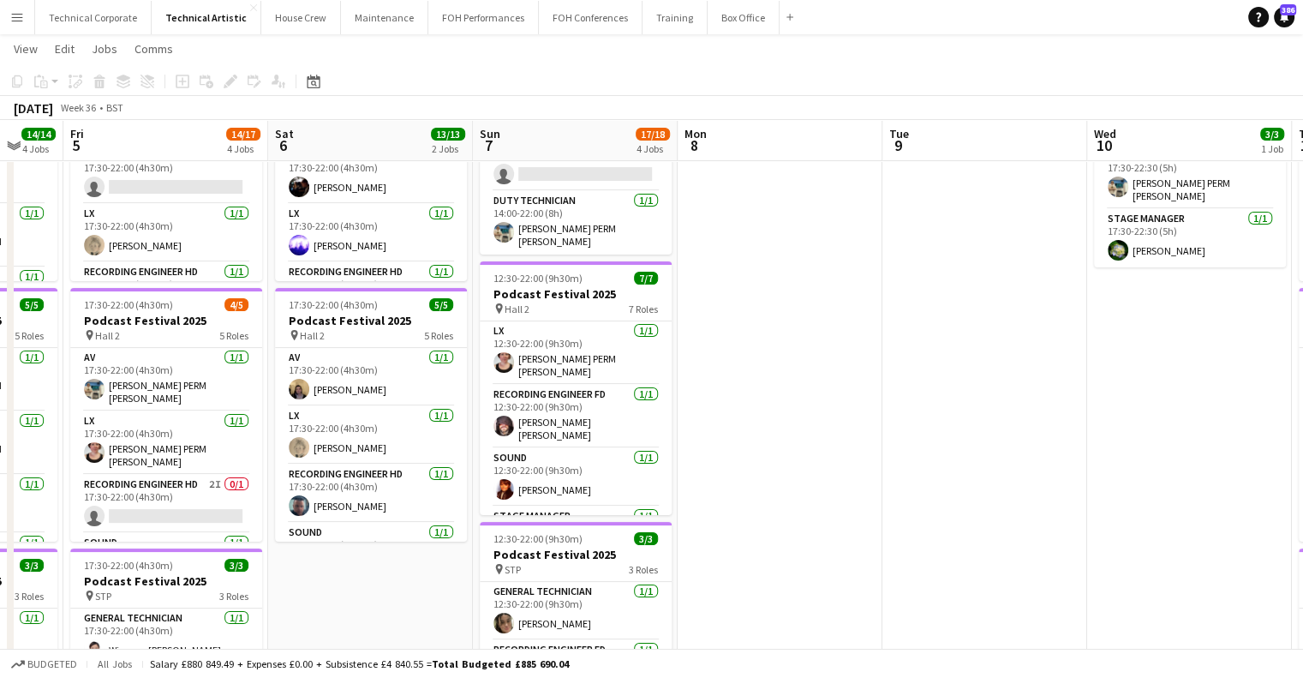
drag, startPoint x: 568, startPoint y: 452, endPoint x: 615, endPoint y: 450, distance: 47.2
click at [552, 452] on app-calendar-viewport "Mon 1 Tue 2 Wed 3 Thu 4 14/14 4 Jobs Fri 5 14/17 4 Jobs Sat 6 13/13 2 Jobs Sun …" at bounding box center [651, 477] width 1303 height 1164
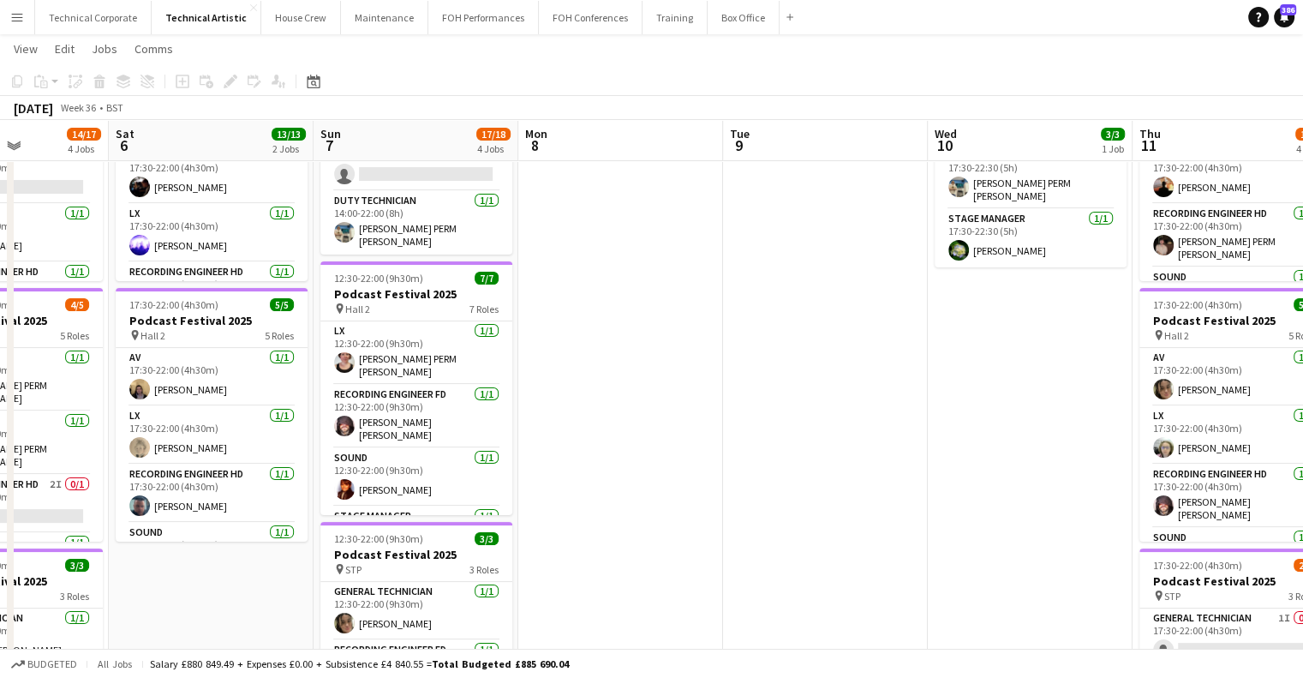
drag, startPoint x: 754, startPoint y: 448, endPoint x: 501, endPoint y: 463, distance: 253.2
click at [501, 463] on app-calendar-viewport "Wed 3 Thu 4 14/14 4 Jobs Fri 5 14/17 4 Jobs Sat 6 13/13 2 Jobs Sun 7 17/18 4 Jo…" at bounding box center [651, 477] width 1303 height 1164
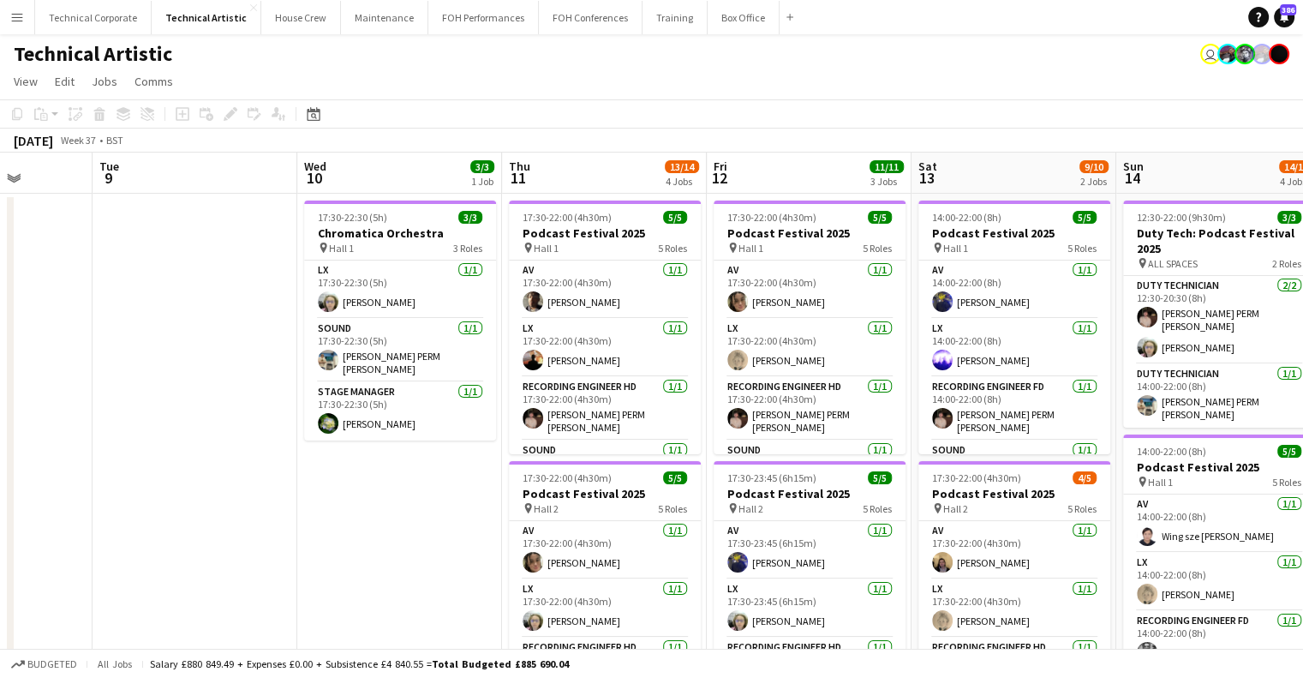
drag, startPoint x: 630, startPoint y: 538, endPoint x: 409, endPoint y: 554, distance: 221.7
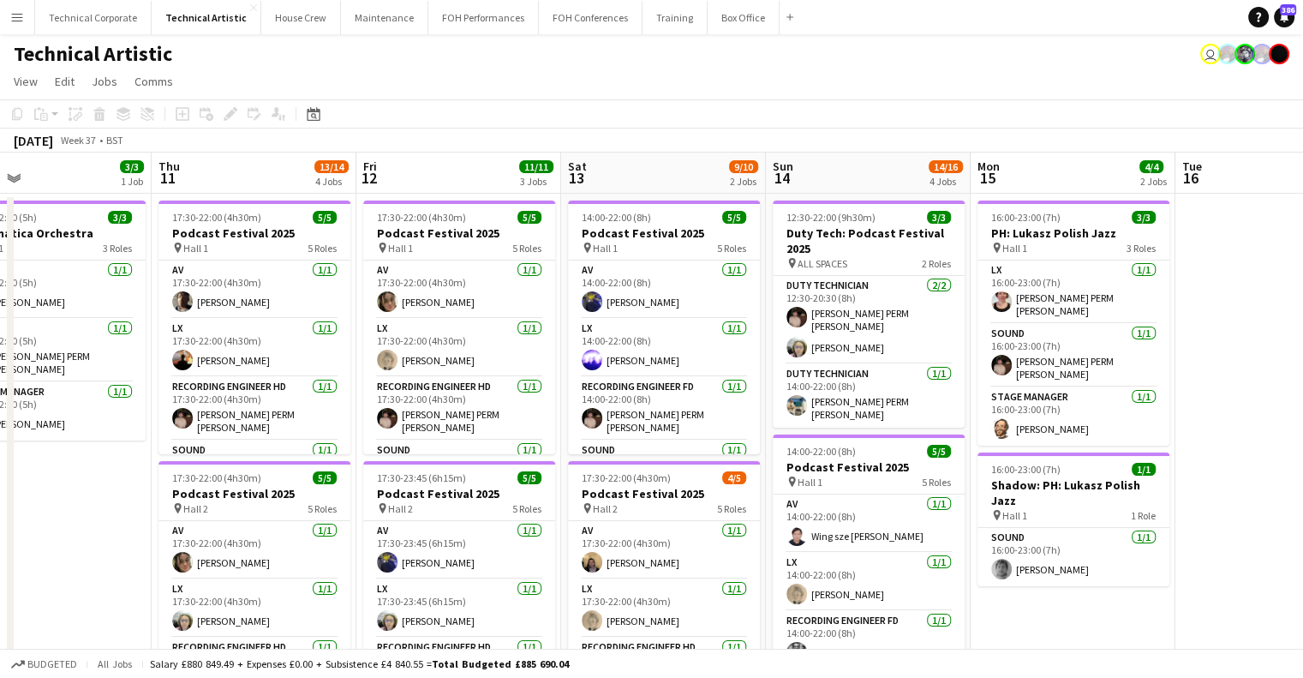
drag, startPoint x: 823, startPoint y: 440, endPoint x: 473, endPoint y: 465, distance: 350.6
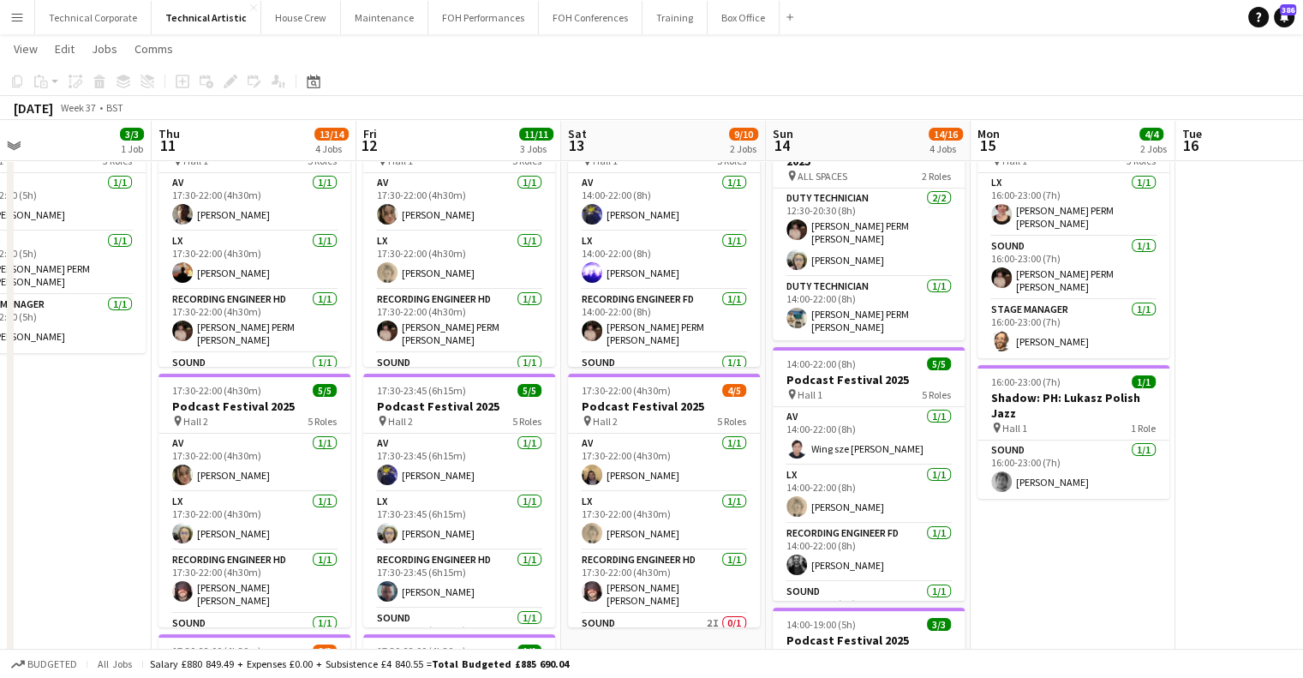
drag, startPoint x: 873, startPoint y: 286, endPoint x: 974, endPoint y: 276, distance: 101.6
click at [974, 276] on app-calendar-viewport "Sun 7 17/18 4 Jobs Mon 8 Tue 9 Wed 10 3/3 1 Job Thu 11 13/14 4 Jobs Fri 12 11/1…" at bounding box center [651, 563] width 1303 height 1164
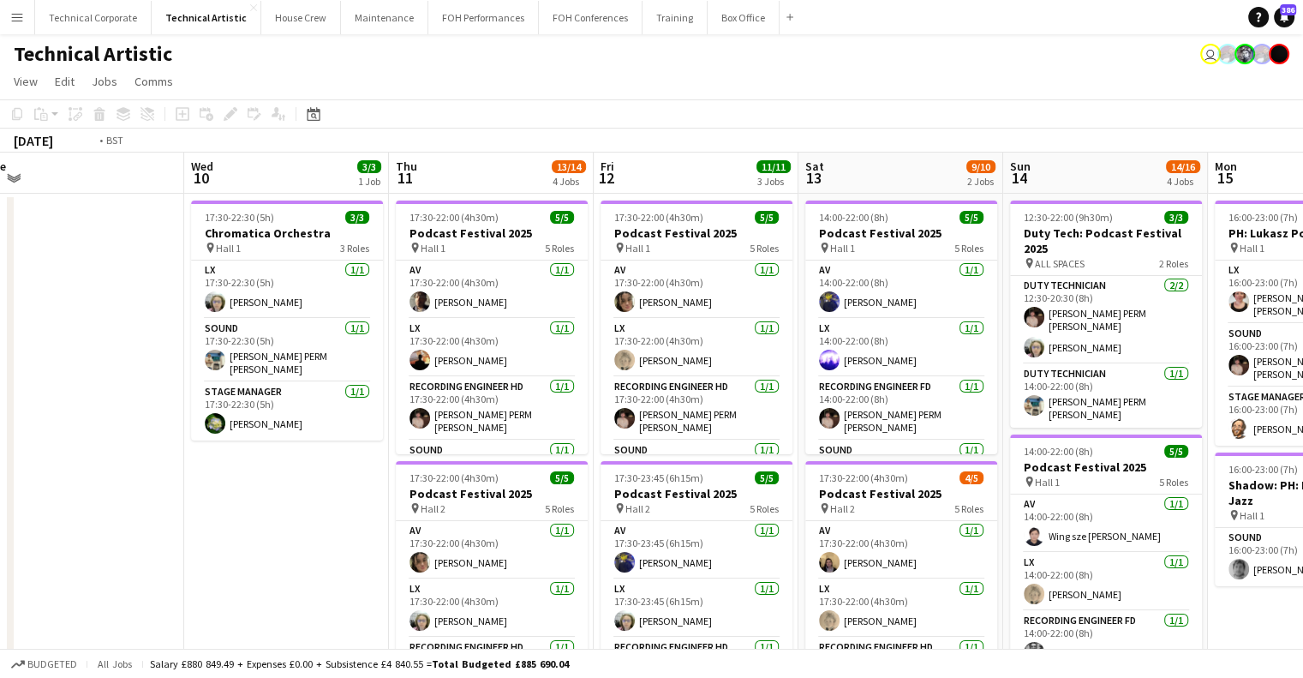
drag, startPoint x: 438, startPoint y: 462, endPoint x: 838, endPoint y: 457, distance: 400.2
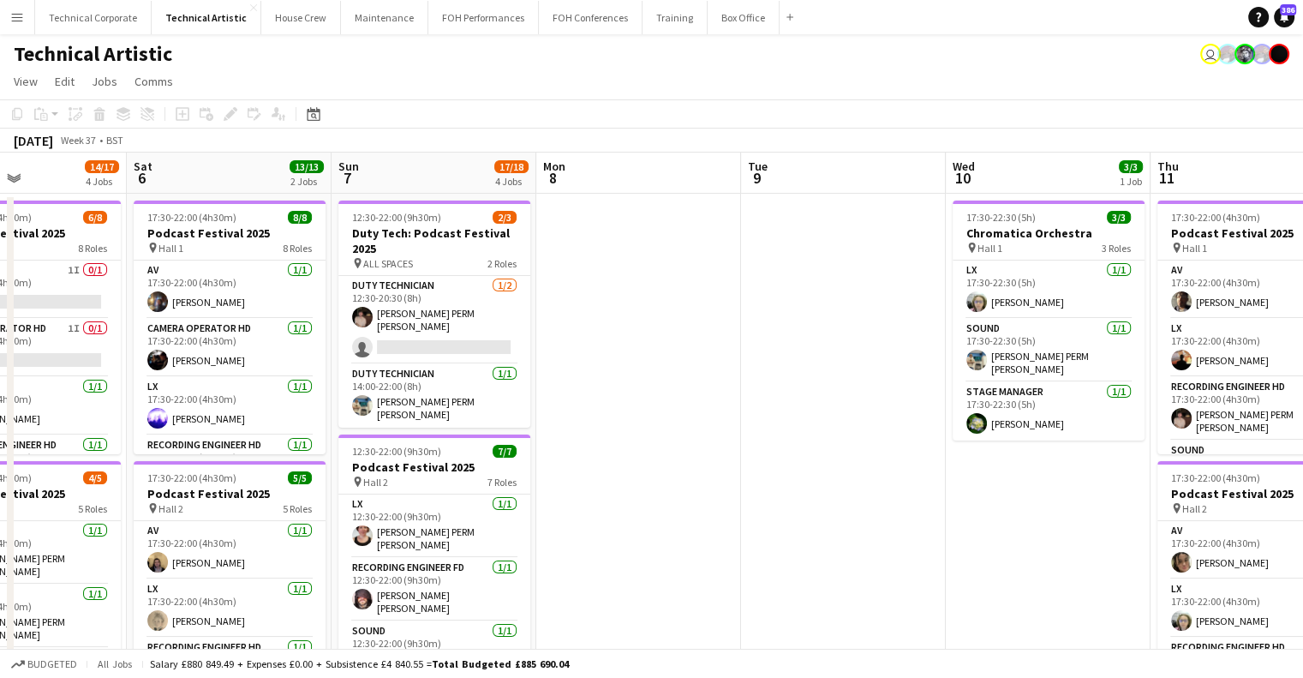
drag, startPoint x: 418, startPoint y: 462, endPoint x: 912, endPoint y: 457, distance: 493.6
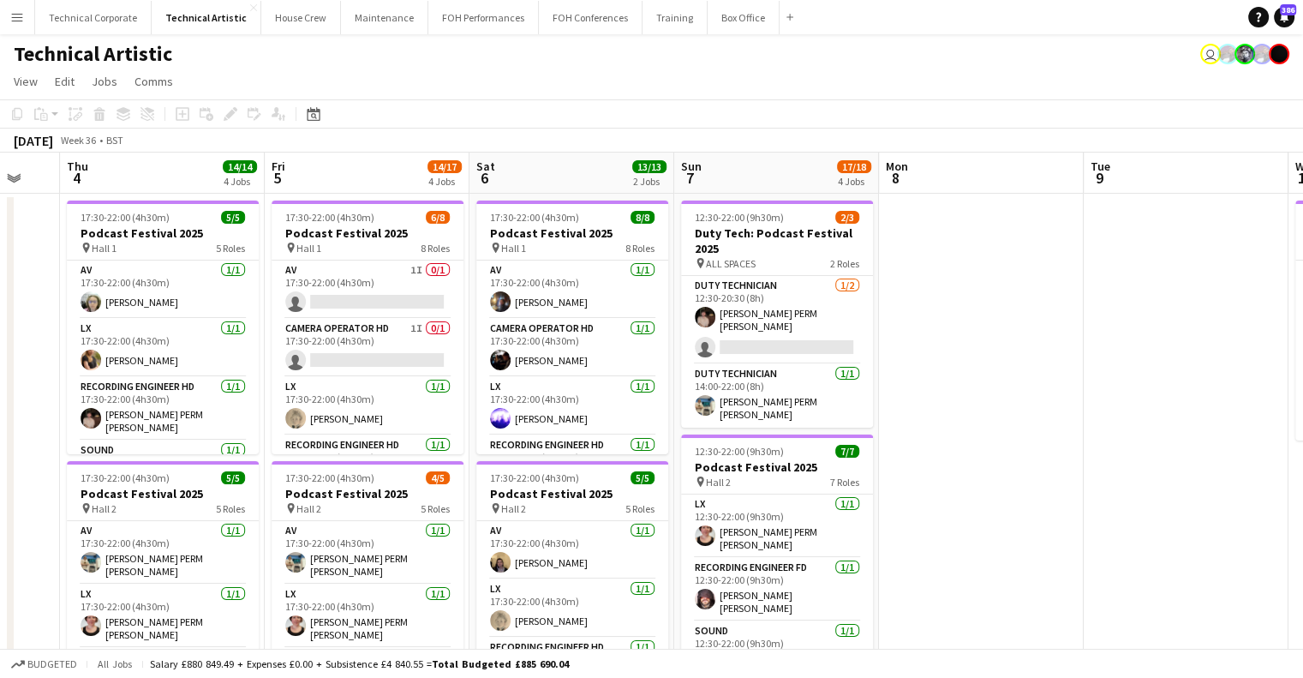
drag, startPoint x: 477, startPoint y: 440, endPoint x: 549, endPoint y: 462, distance: 75.1
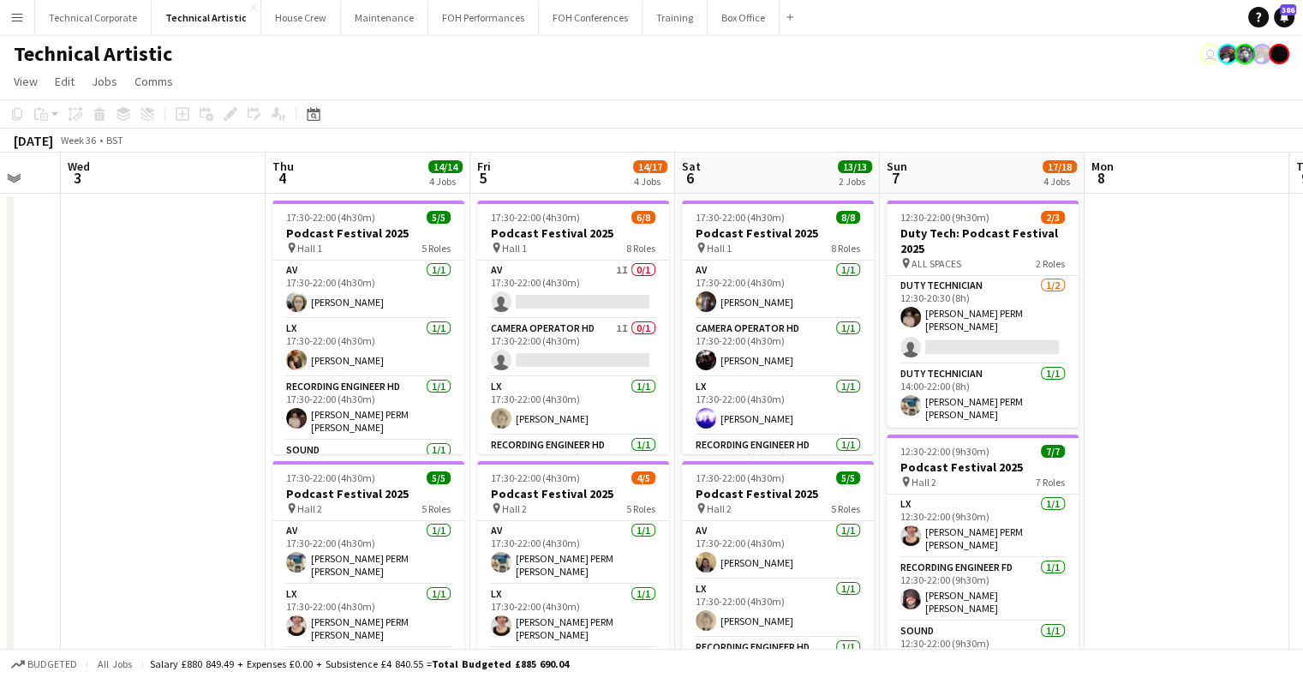
scroll to position [0, 552]
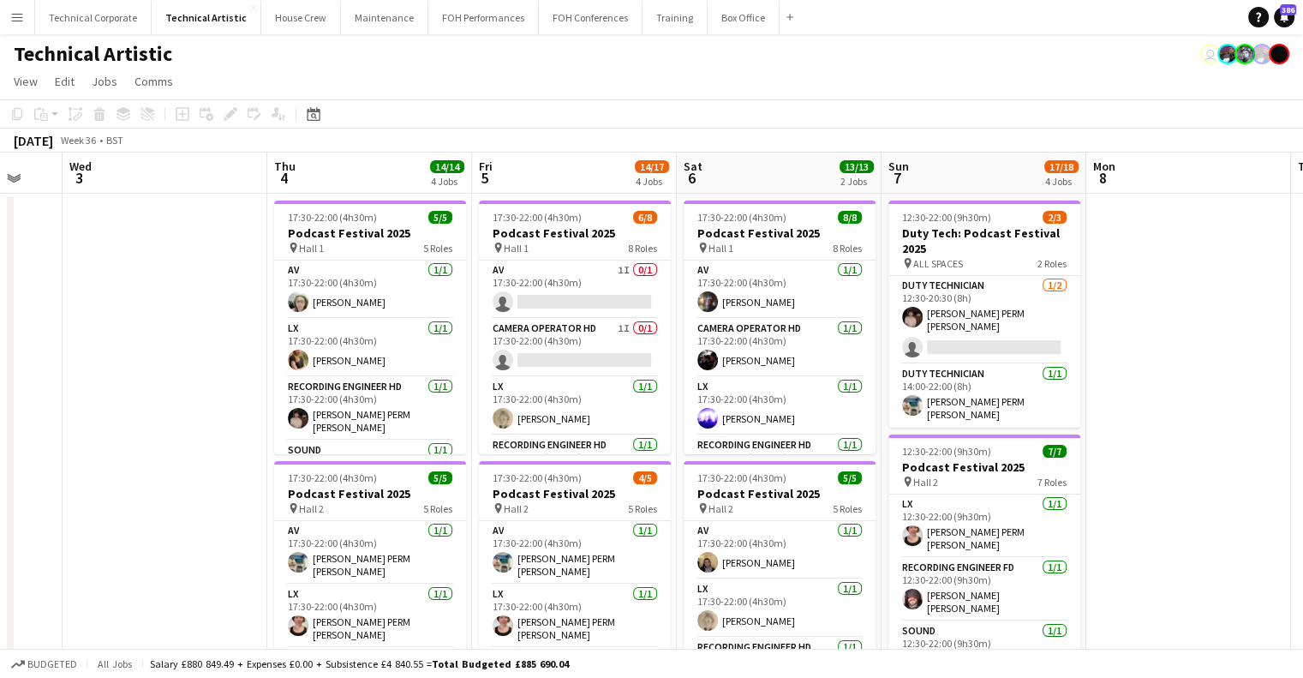
drag, startPoint x: 321, startPoint y: 357, endPoint x: 528, endPoint y: 362, distance: 207.4
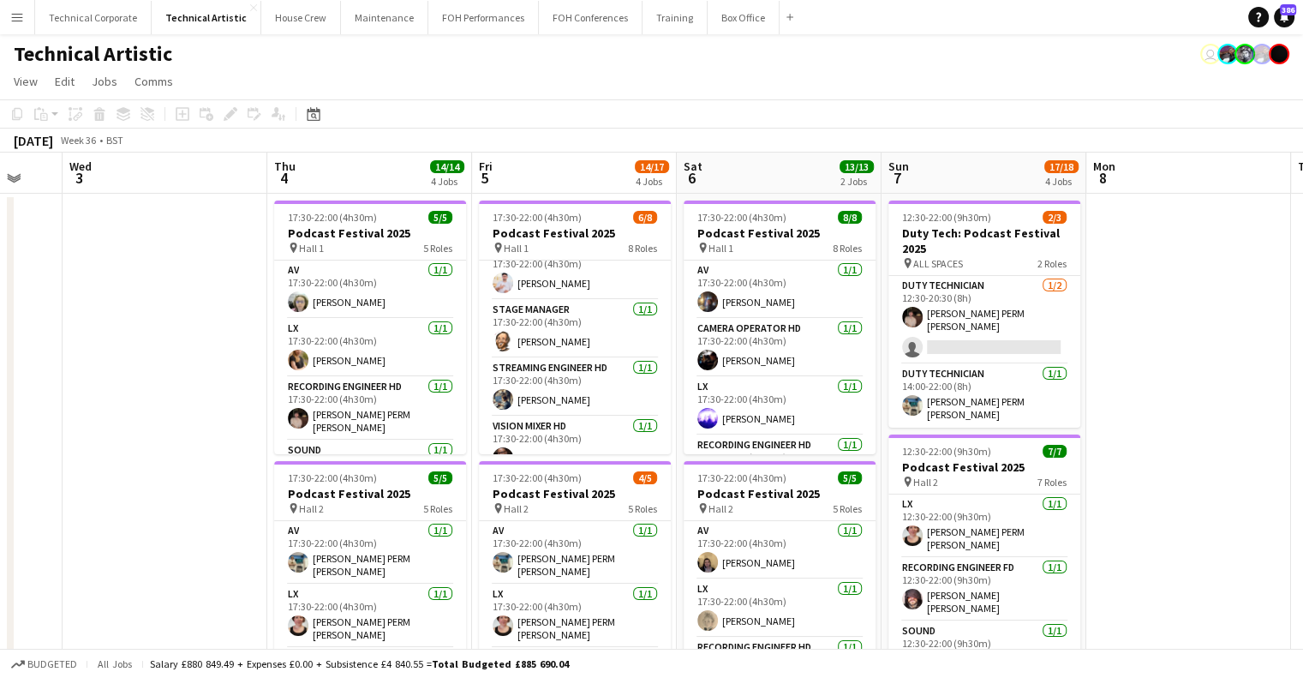
scroll to position [0, 0]
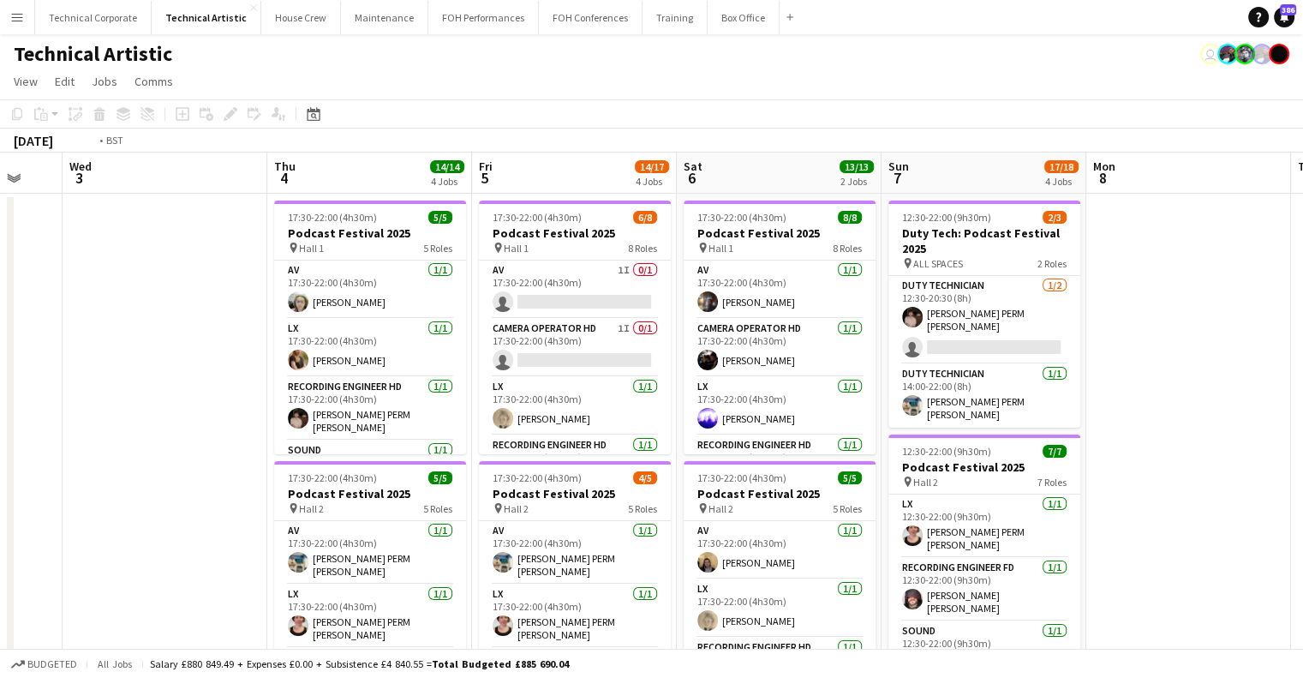
drag, startPoint x: 692, startPoint y: 373, endPoint x: 771, endPoint y: 363, distance: 80.3
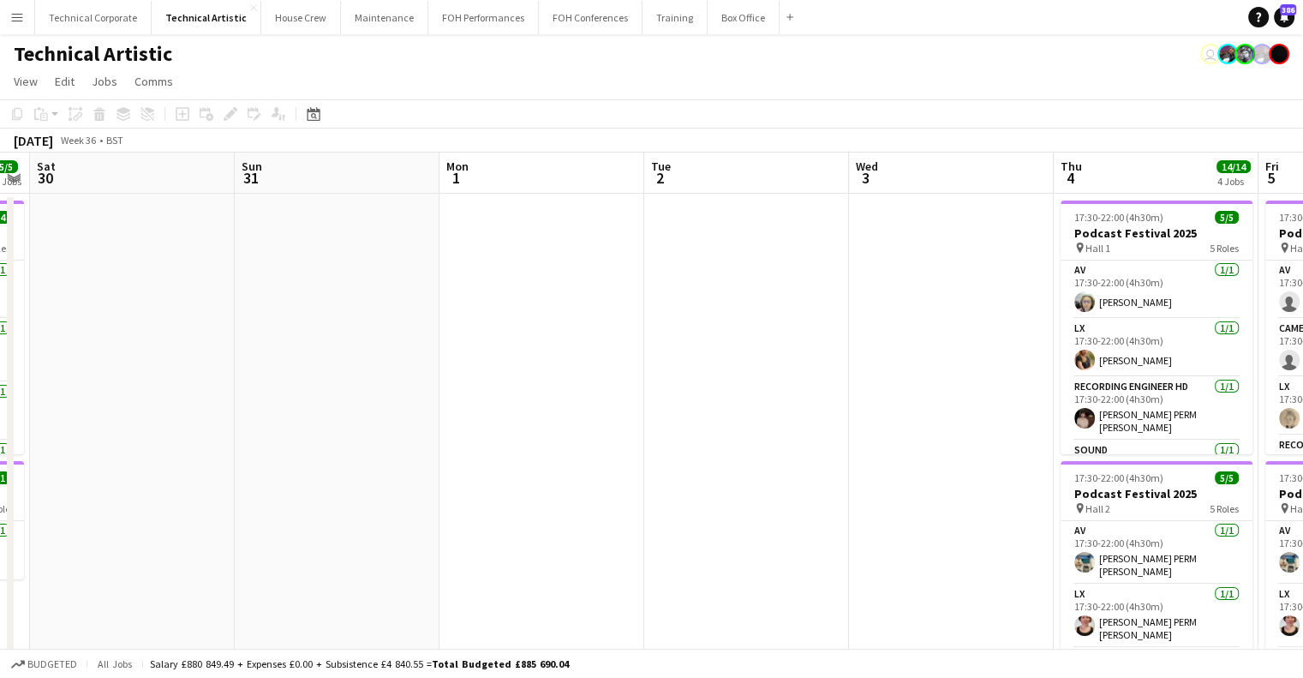
drag, startPoint x: 449, startPoint y: 380, endPoint x: 850, endPoint y: 374, distance: 401.1
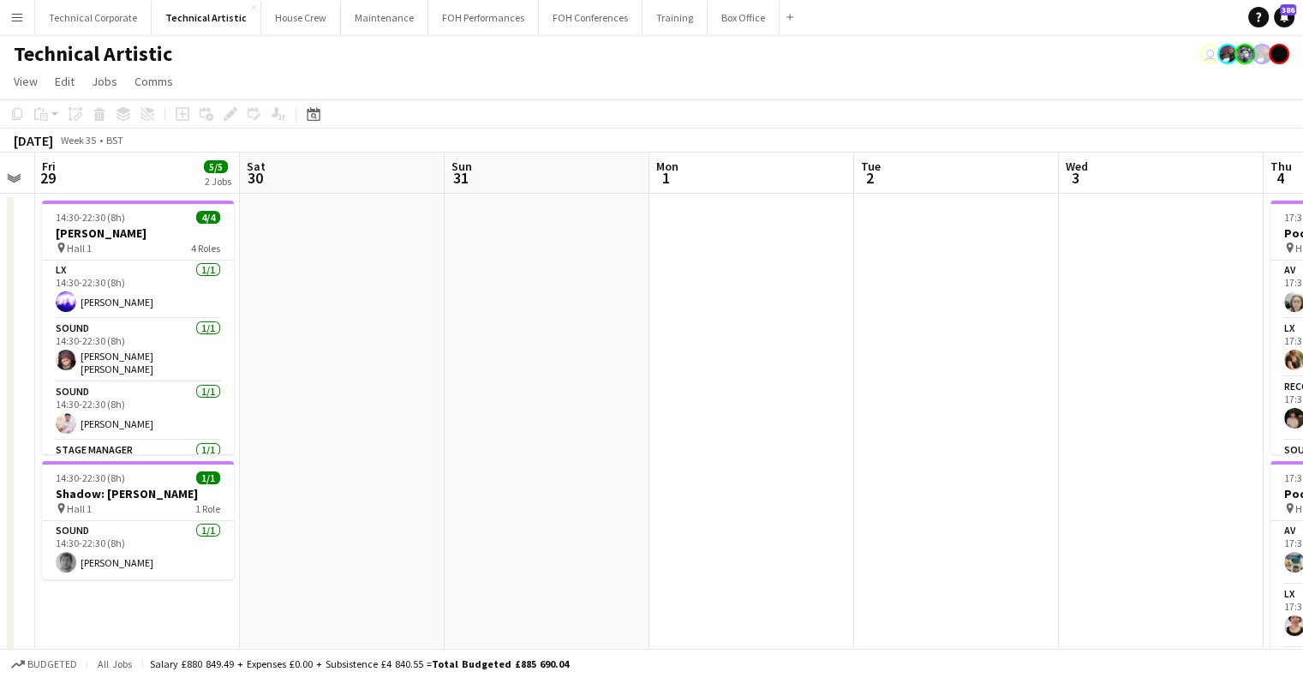
drag, startPoint x: 440, startPoint y: 386, endPoint x: 855, endPoint y: 386, distance: 414.8
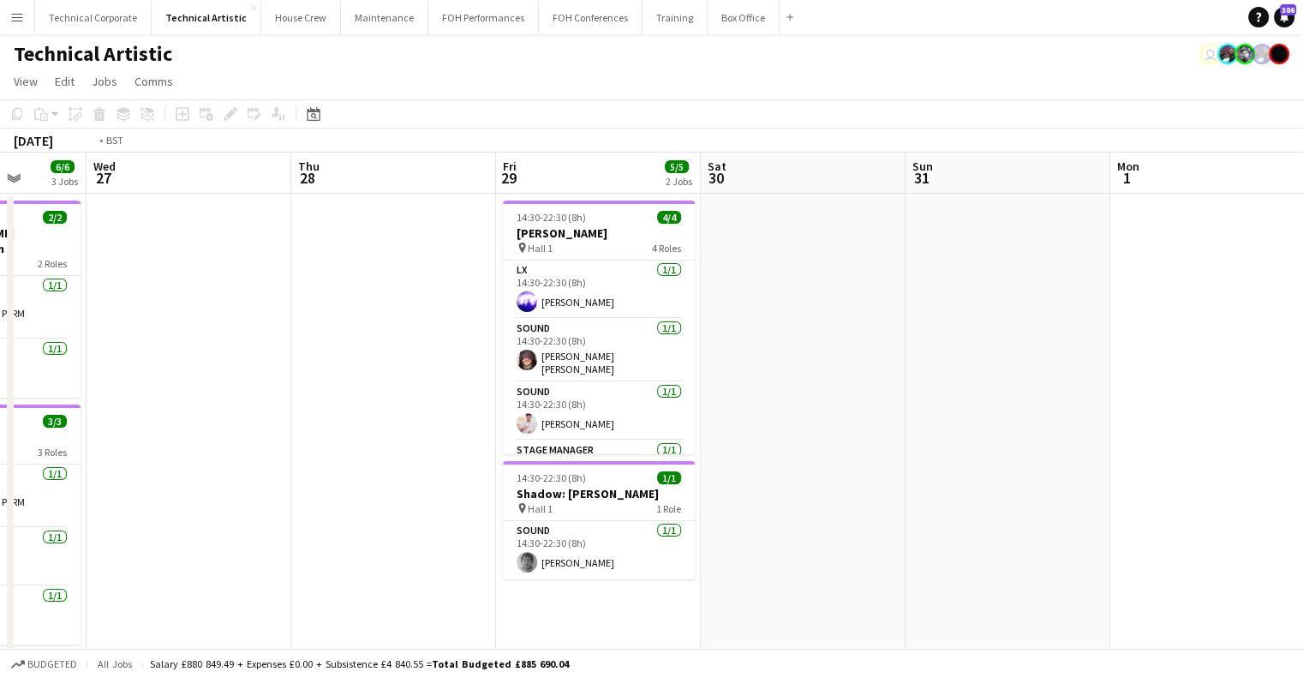
drag, startPoint x: 469, startPoint y: 386, endPoint x: 902, endPoint y: 366, distance: 433.2
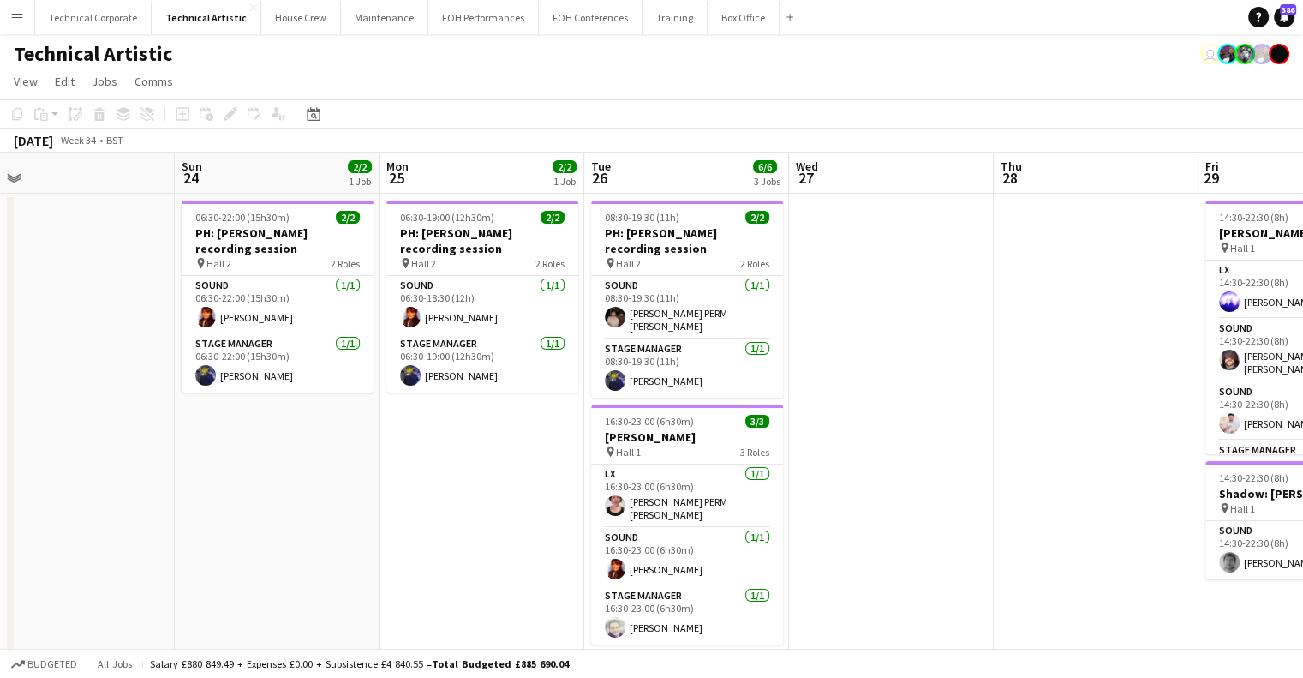
drag, startPoint x: 813, startPoint y: 381, endPoint x: 987, endPoint y: 374, distance: 174.1
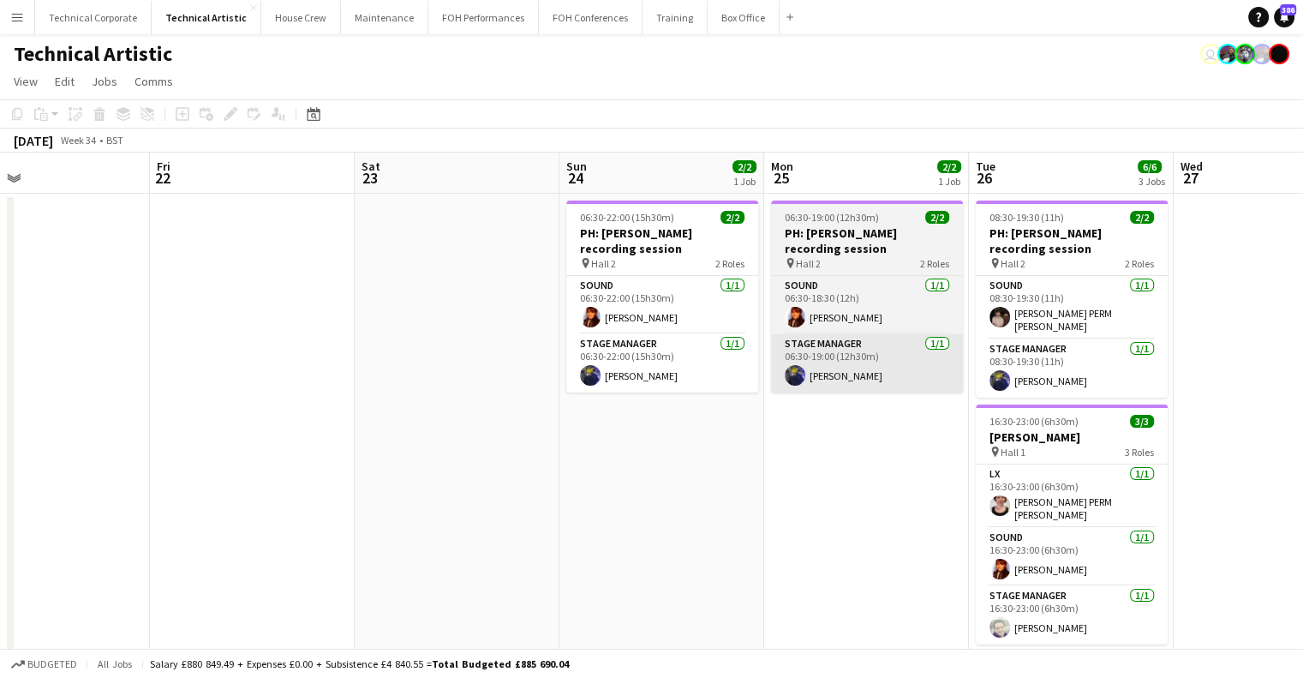
drag, startPoint x: 1001, startPoint y: 383, endPoint x: 895, endPoint y: 384, distance: 106.3
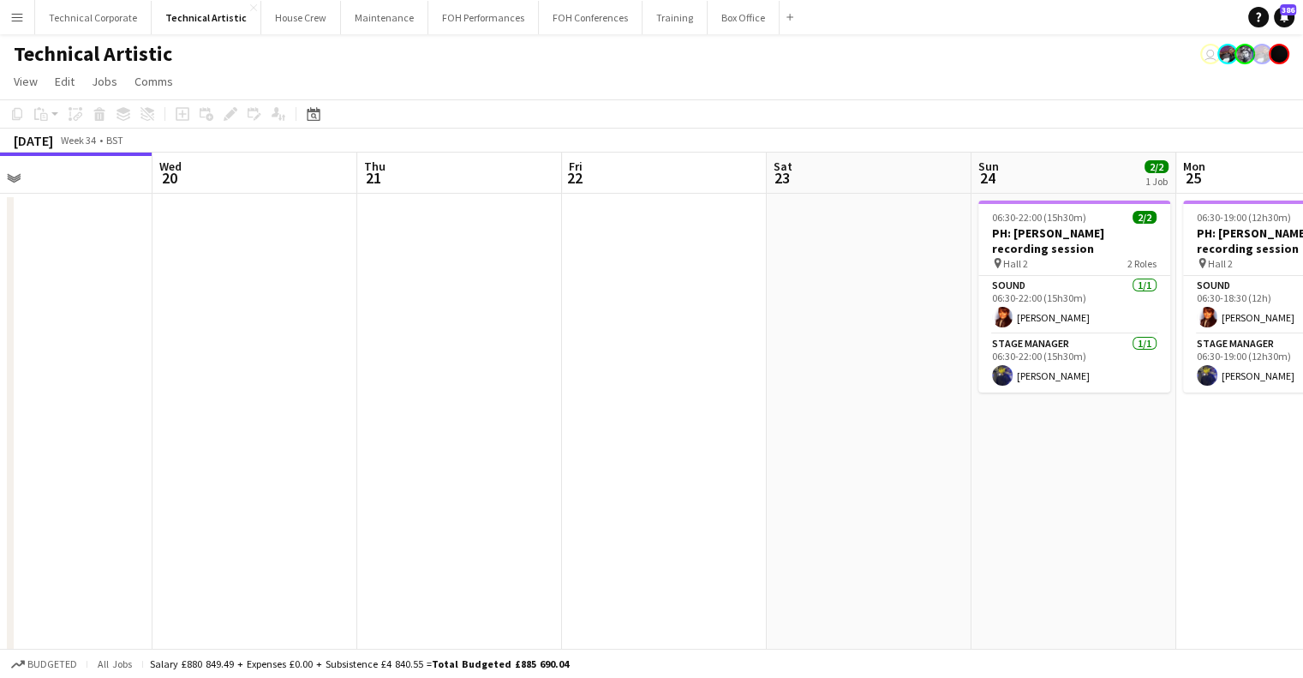
drag, startPoint x: 933, startPoint y: 418, endPoint x: 1106, endPoint y: 417, distance: 173.1
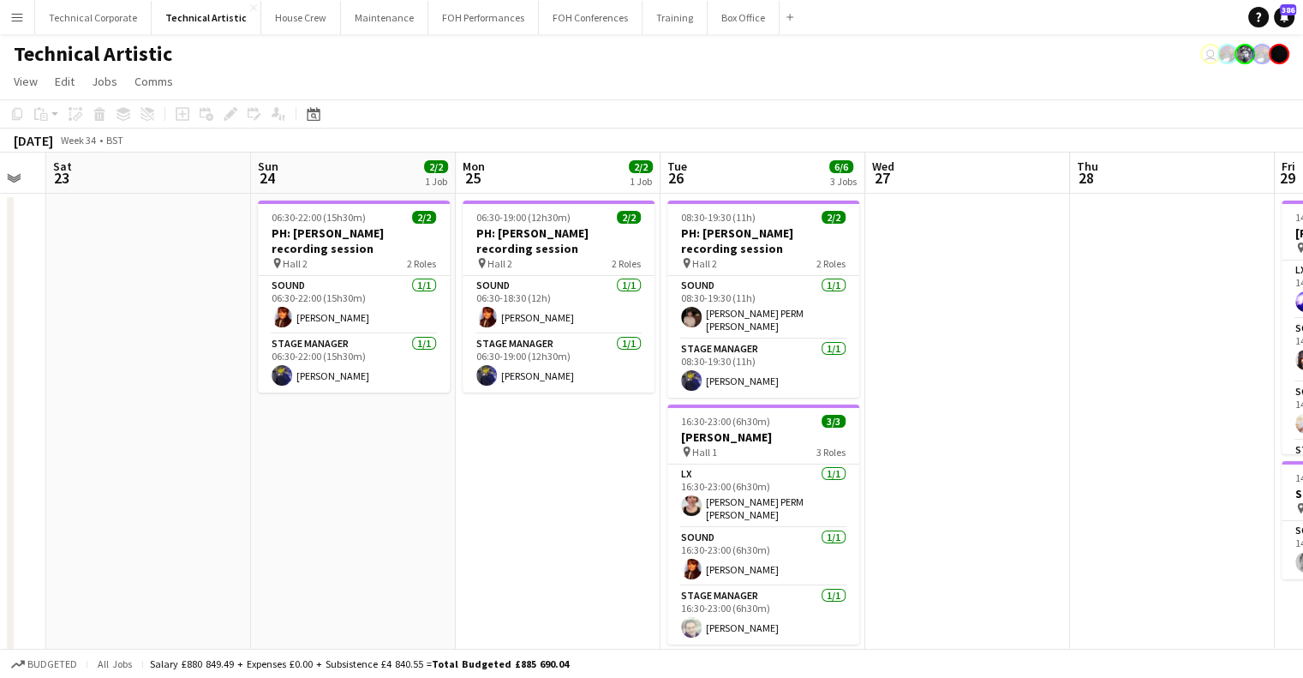
drag, startPoint x: 967, startPoint y: 416, endPoint x: 204, endPoint y: 417, distance: 762.7
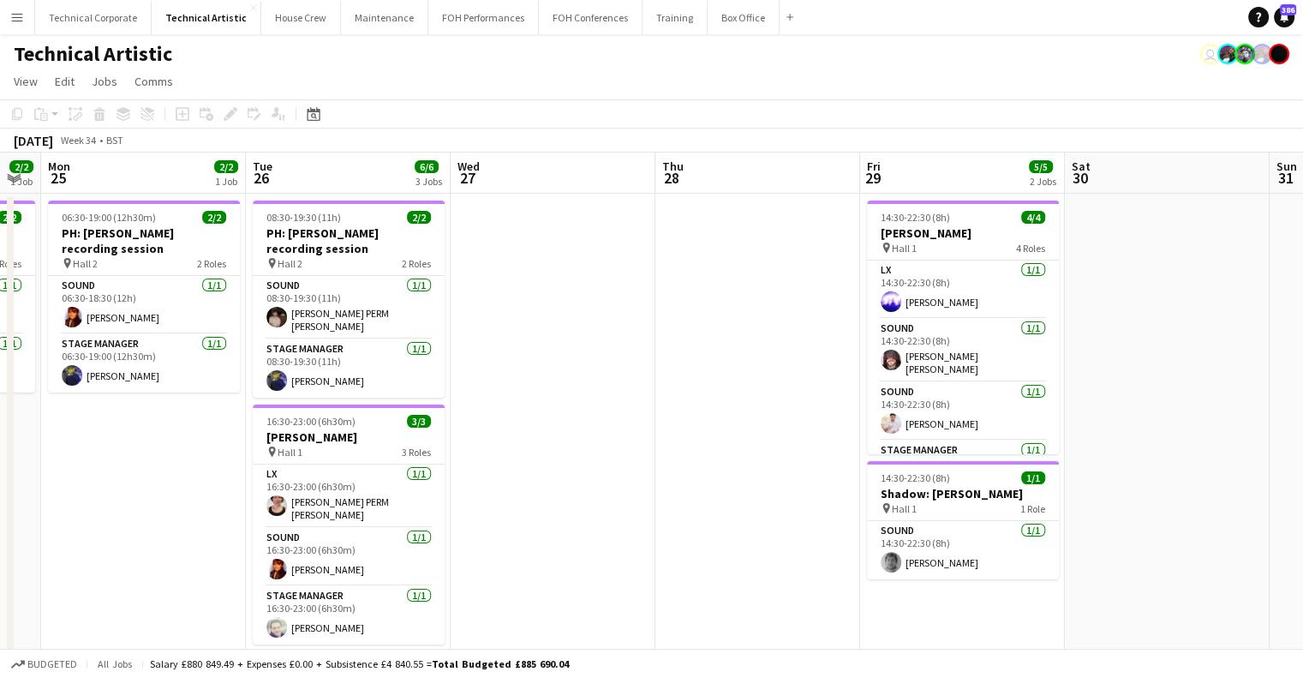
scroll to position [0, 512]
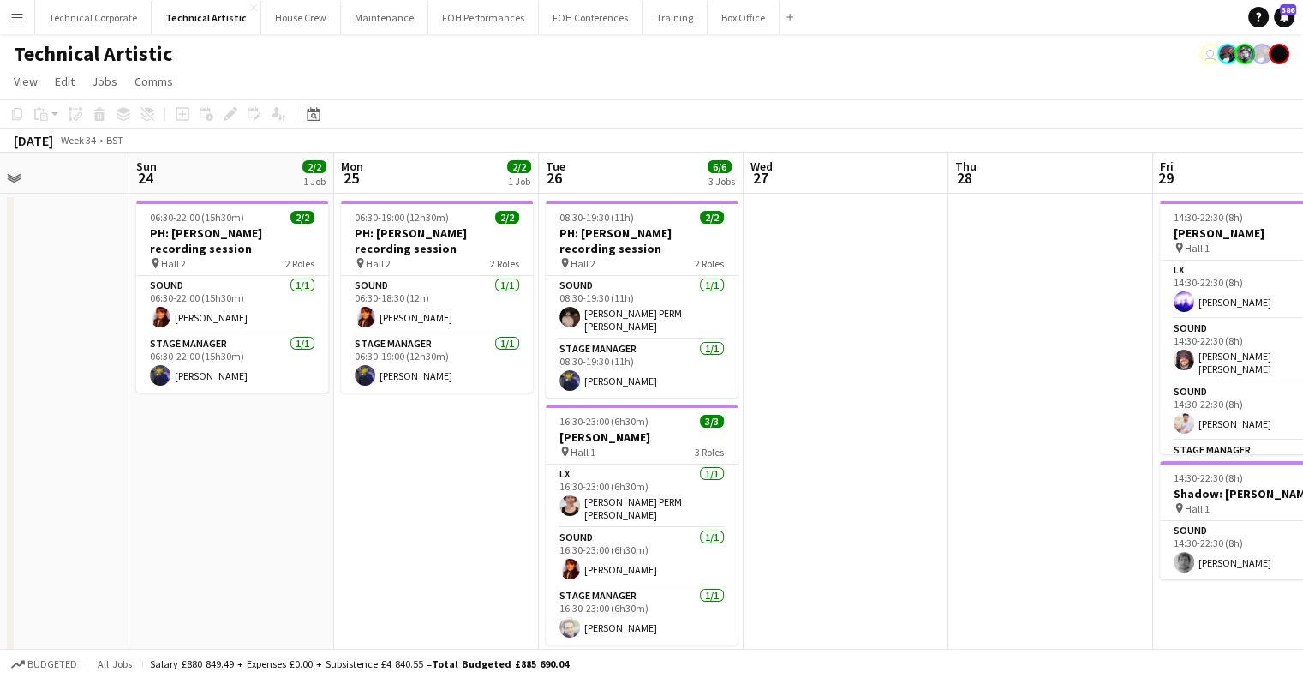
drag, startPoint x: 917, startPoint y: 513, endPoint x: 792, endPoint y: 586, distance: 144.8
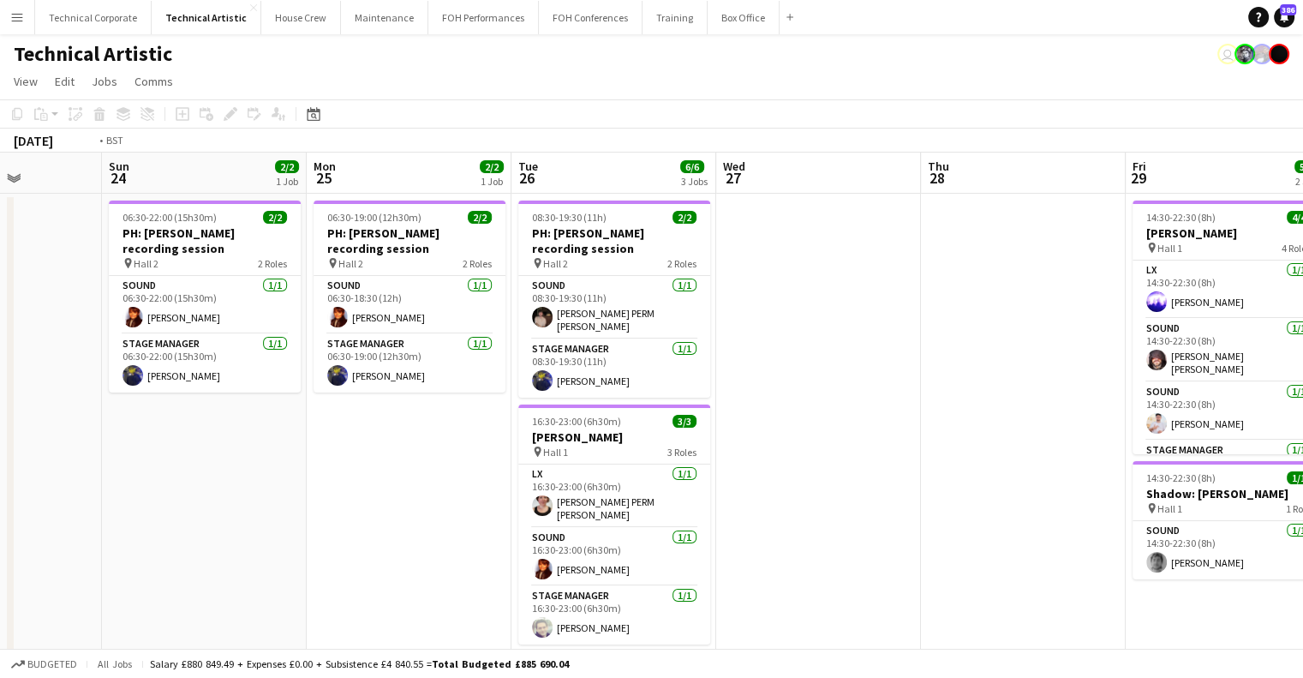
drag, startPoint x: 669, startPoint y: 475, endPoint x: 239, endPoint y: 477, distance: 430.2
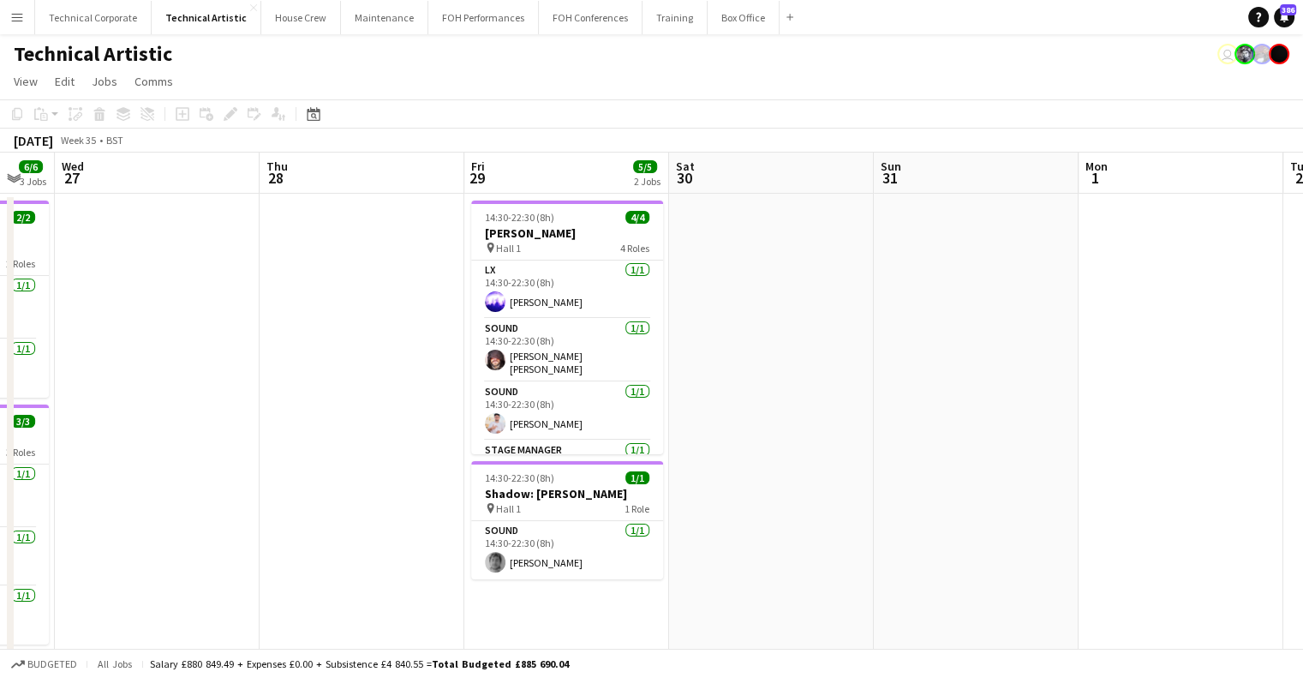
drag, startPoint x: 916, startPoint y: 450, endPoint x: 250, endPoint y: 465, distance: 666.0
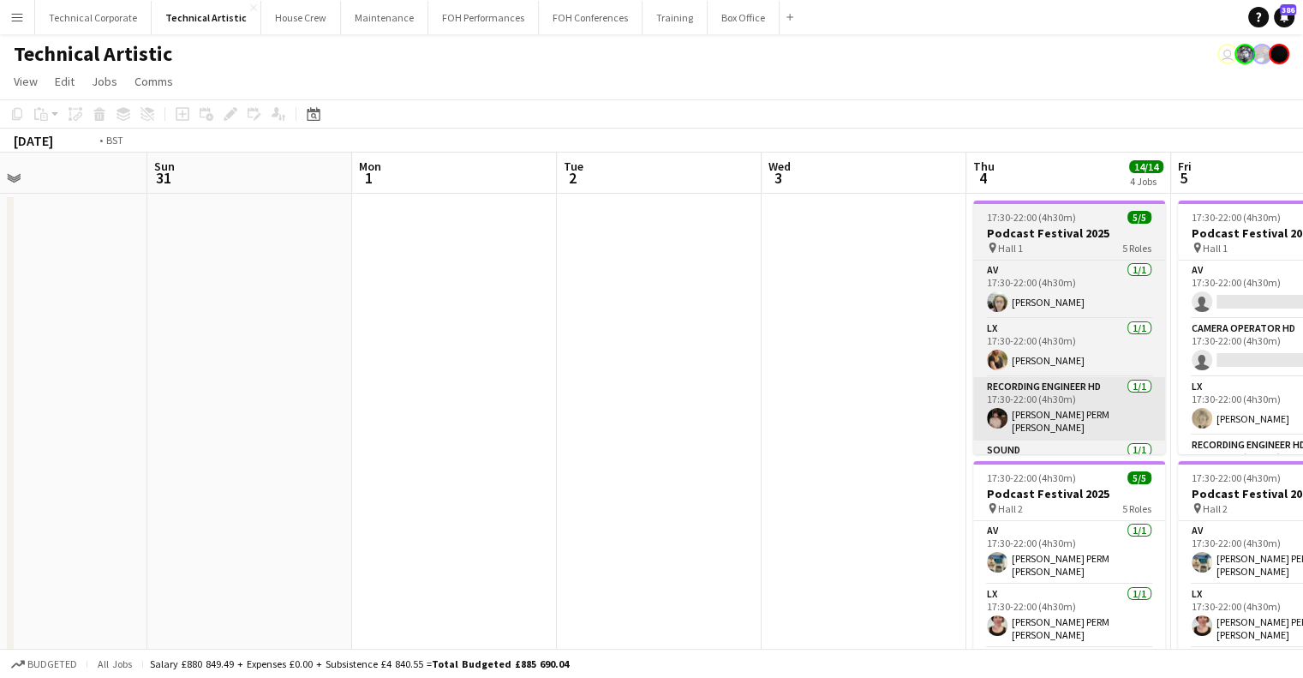
drag, startPoint x: 952, startPoint y: 434, endPoint x: 439, endPoint y: 431, distance: 513.3
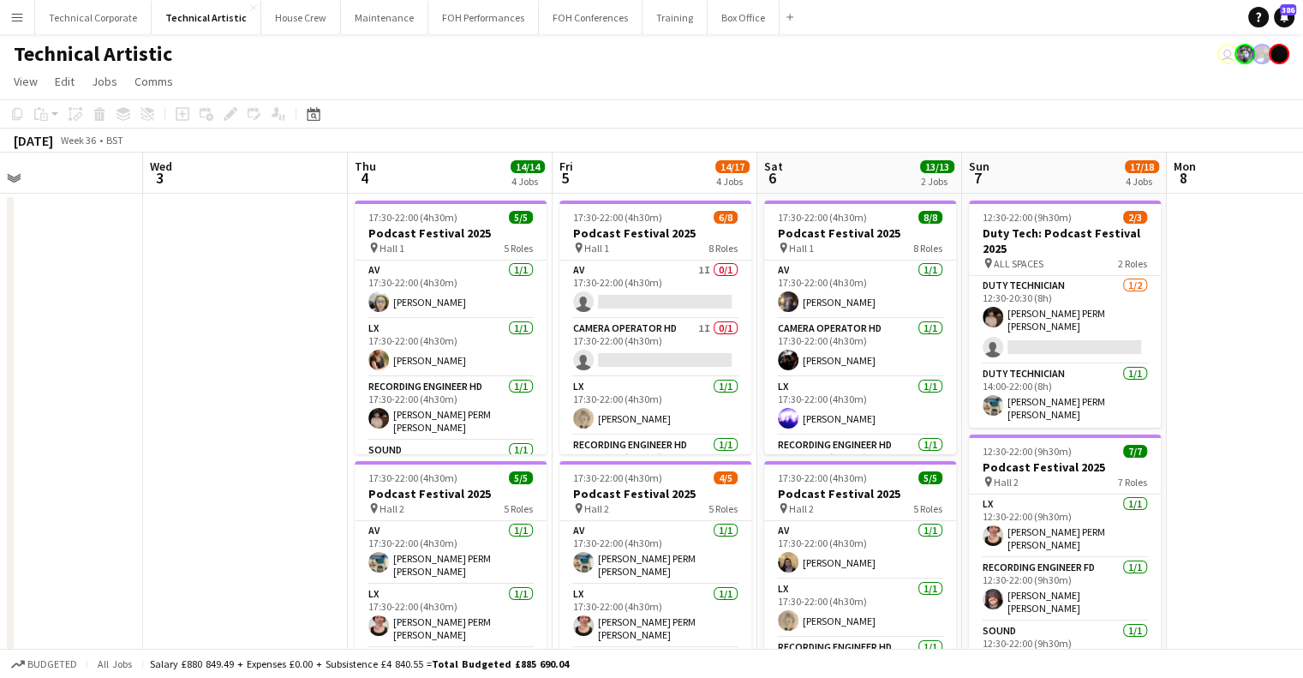
drag, startPoint x: 630, startPoint y: 438, endPoint x: 385, endPoint y: 446, distance: 245.2
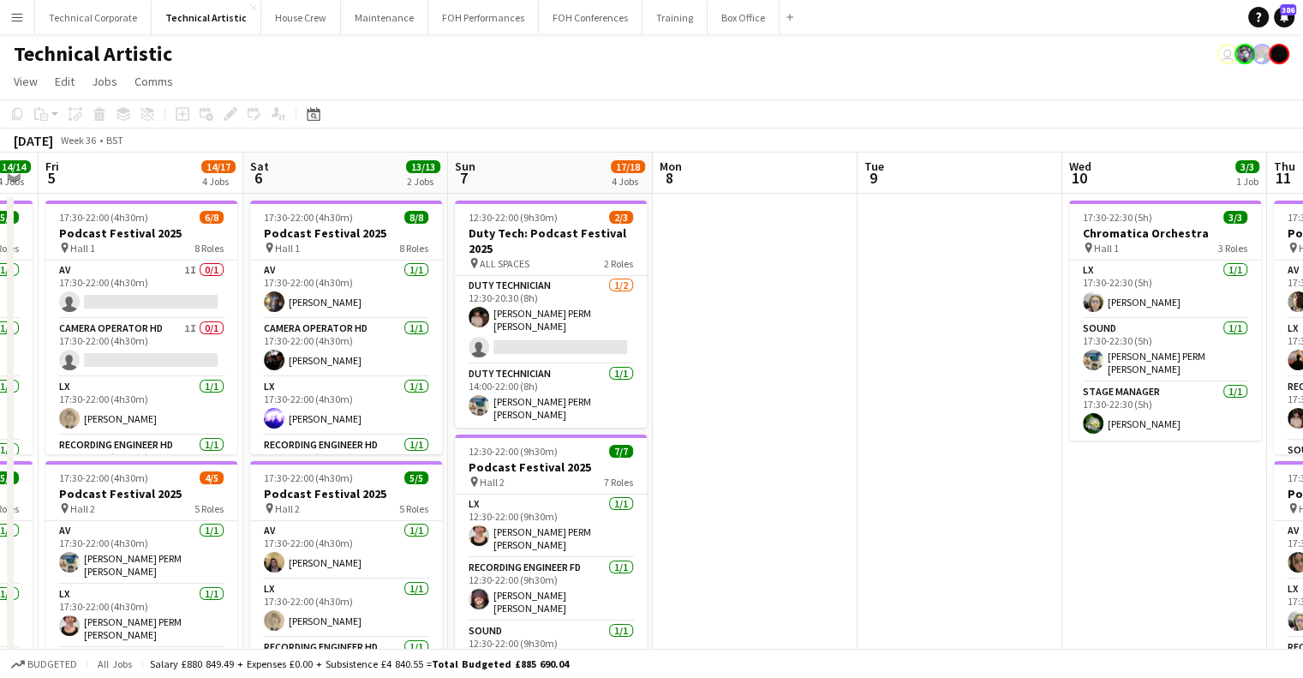
drag, startPoint x: 394, startPoint y: 434, endPoint x: 922, endPoint y: 426, distance: 528.0
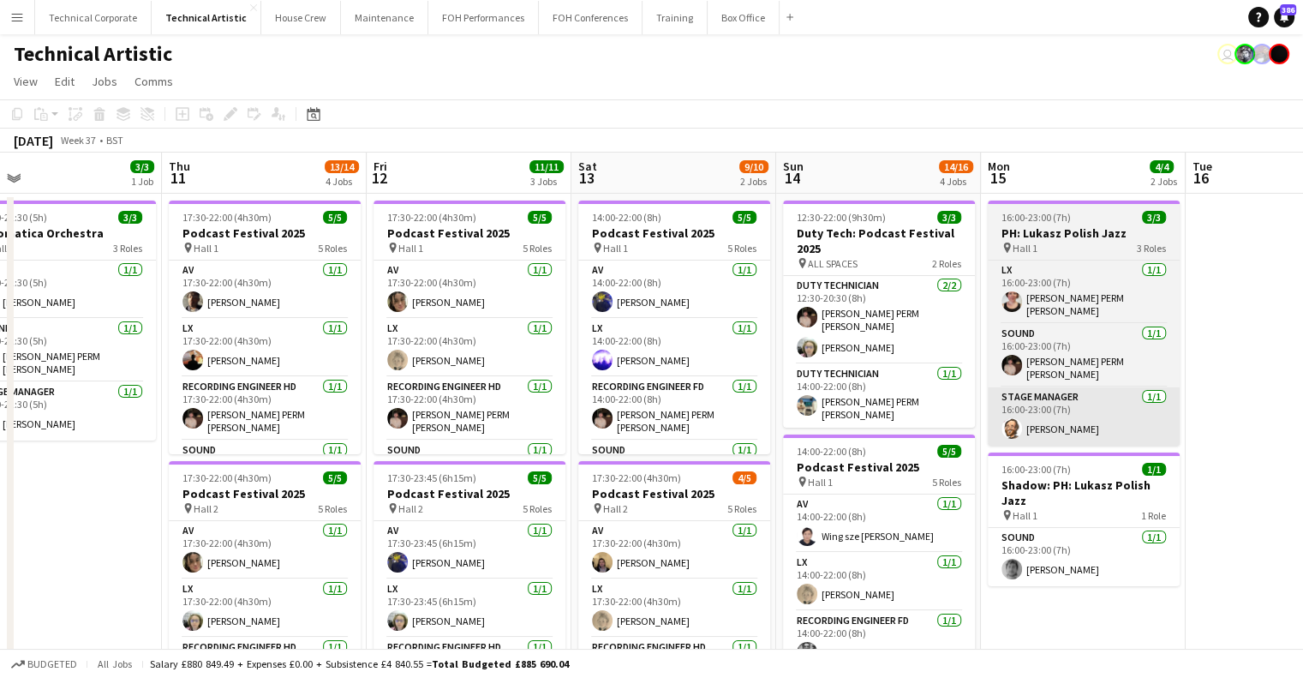
drag, startPoint x: 770, startPoint y: 417, endPoint x: 596, endPoint y: 398, distance: 174.1
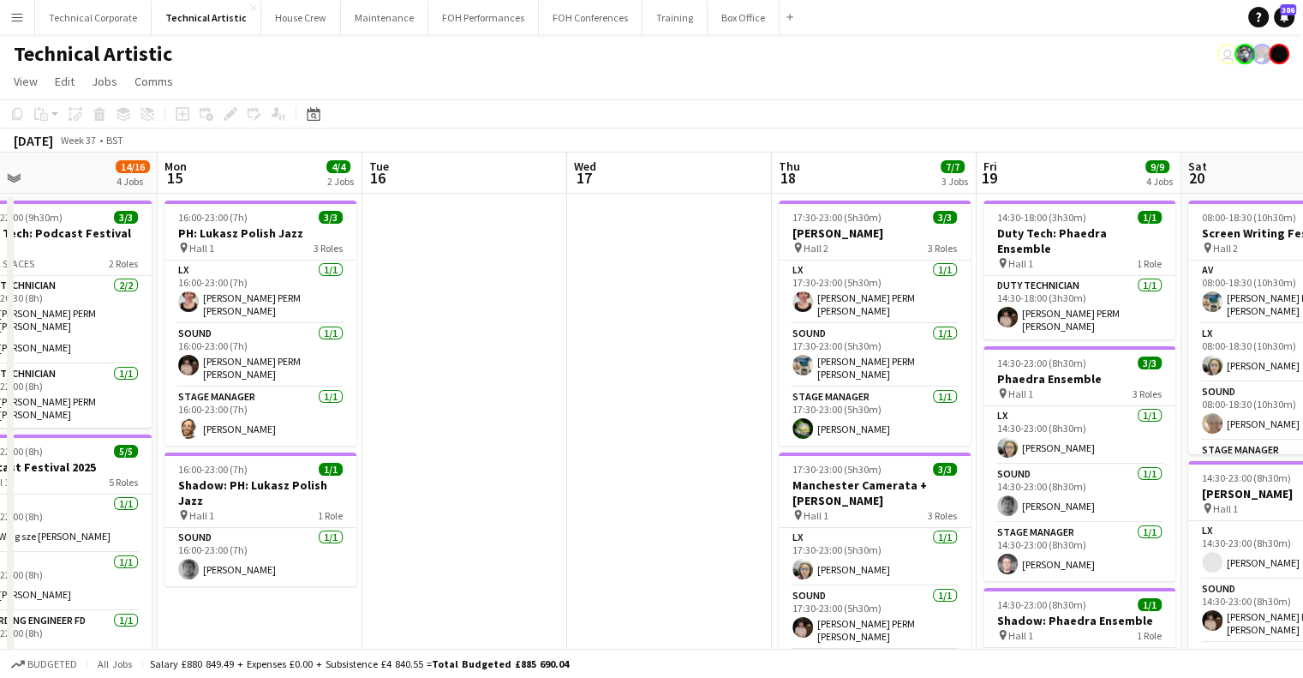
drag, startPoint x: 625, startPoint y: 419, endPoint x: 362, endPoint y: 421, distance: 263.1
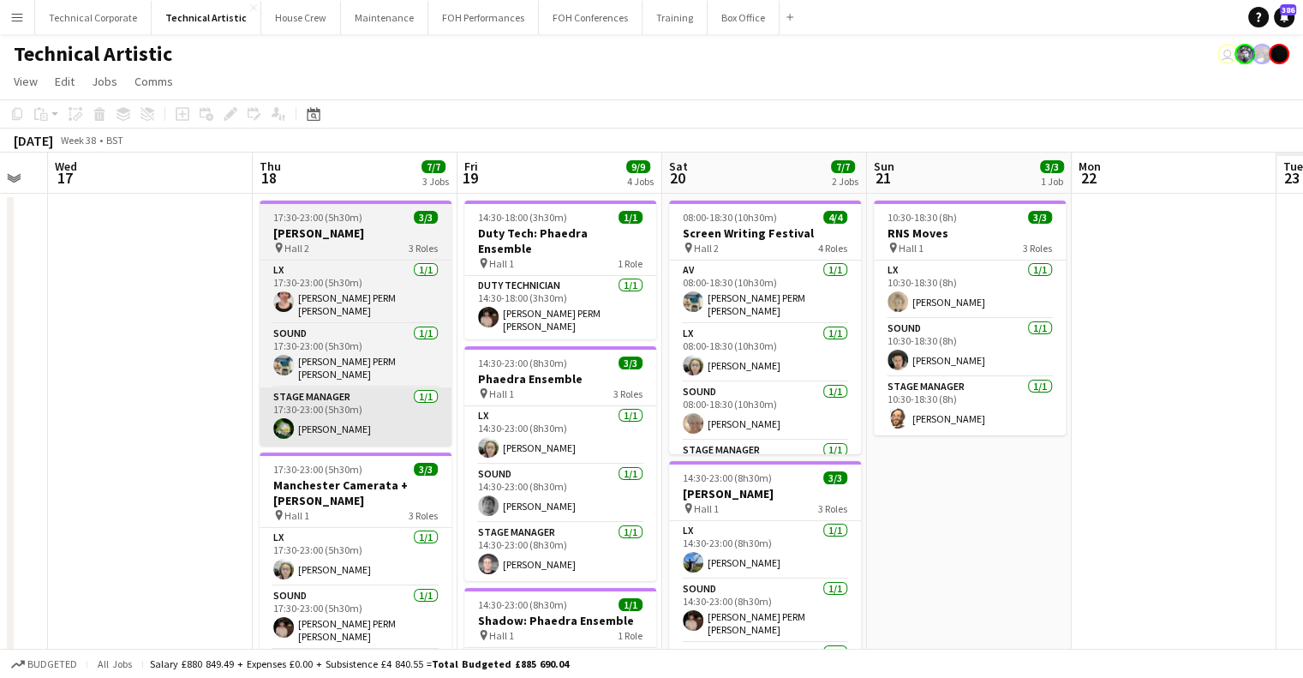
drag, startPoint x: 615, startPoint y: 403, endPoint x: 166, endPoint y: 405, distance: 449.1
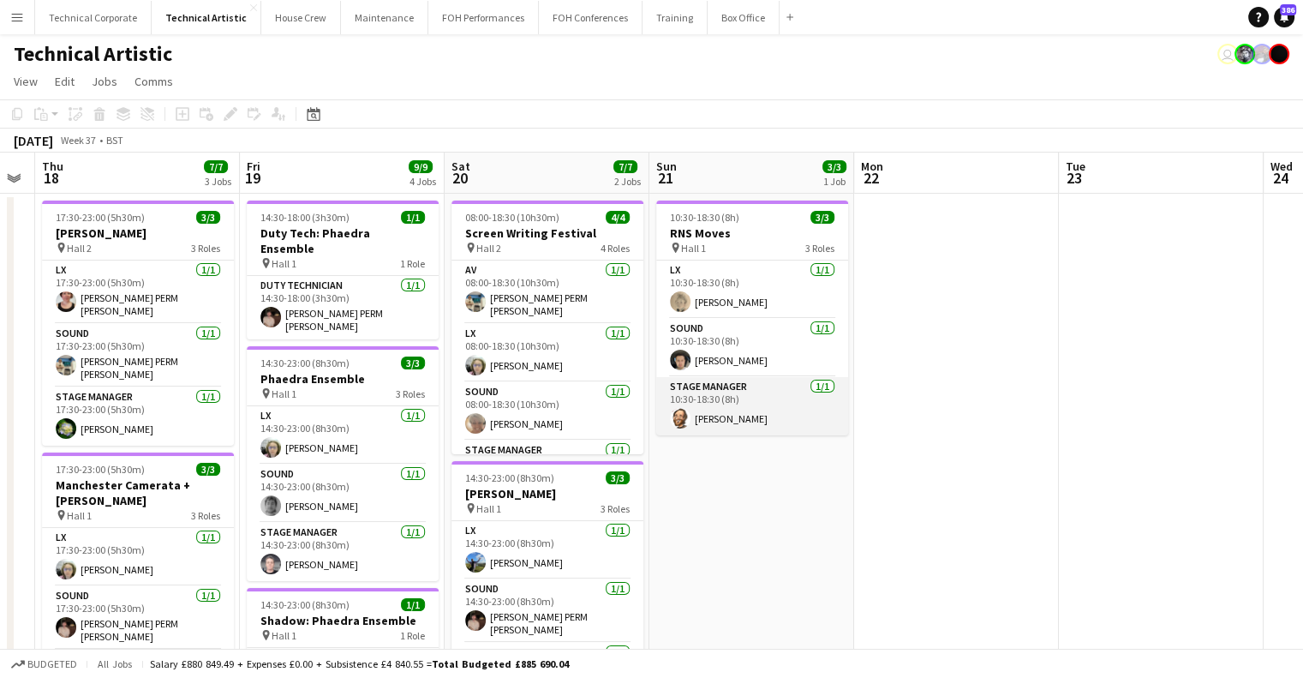
drag, startPoint x: 771, startPoint y: 376, endPoint x: 362, endPoint y: 401, distance: 409.5
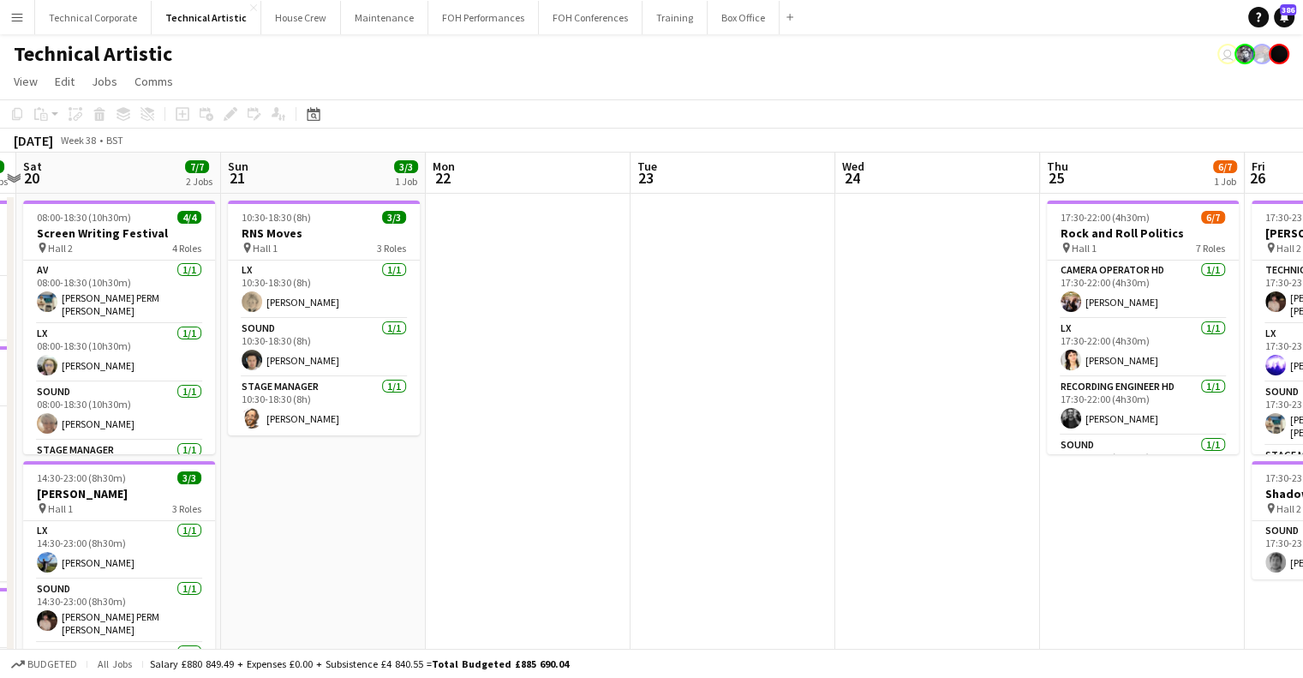
drag, startPoint x: 898, startPoint y: 393, endPoint x: 522, endPoint y: 397, distance: 376.2
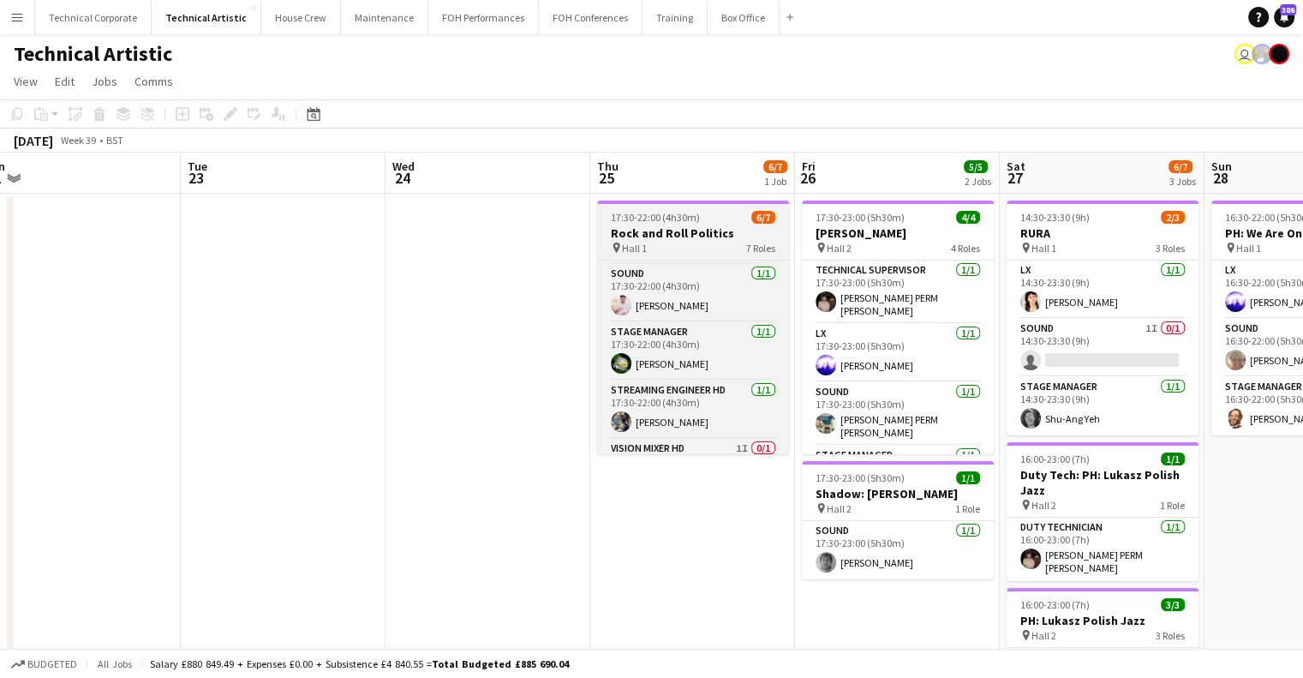
scroll to position [213, 0]
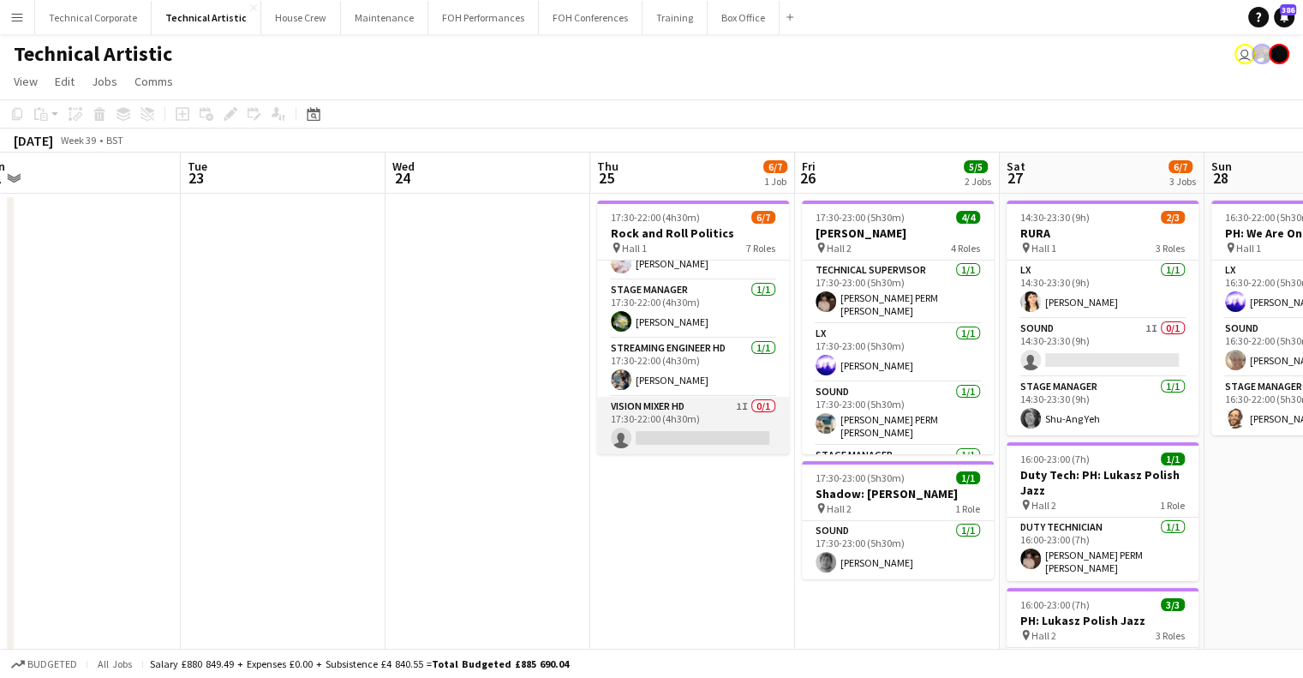
click at [698, 438] on app-card-role "Vision Mixer HD 1I 0/1 17:30-22:00 (4h30m) single-neutral-actions" at bounding box center [693, 426] width 192 height 58
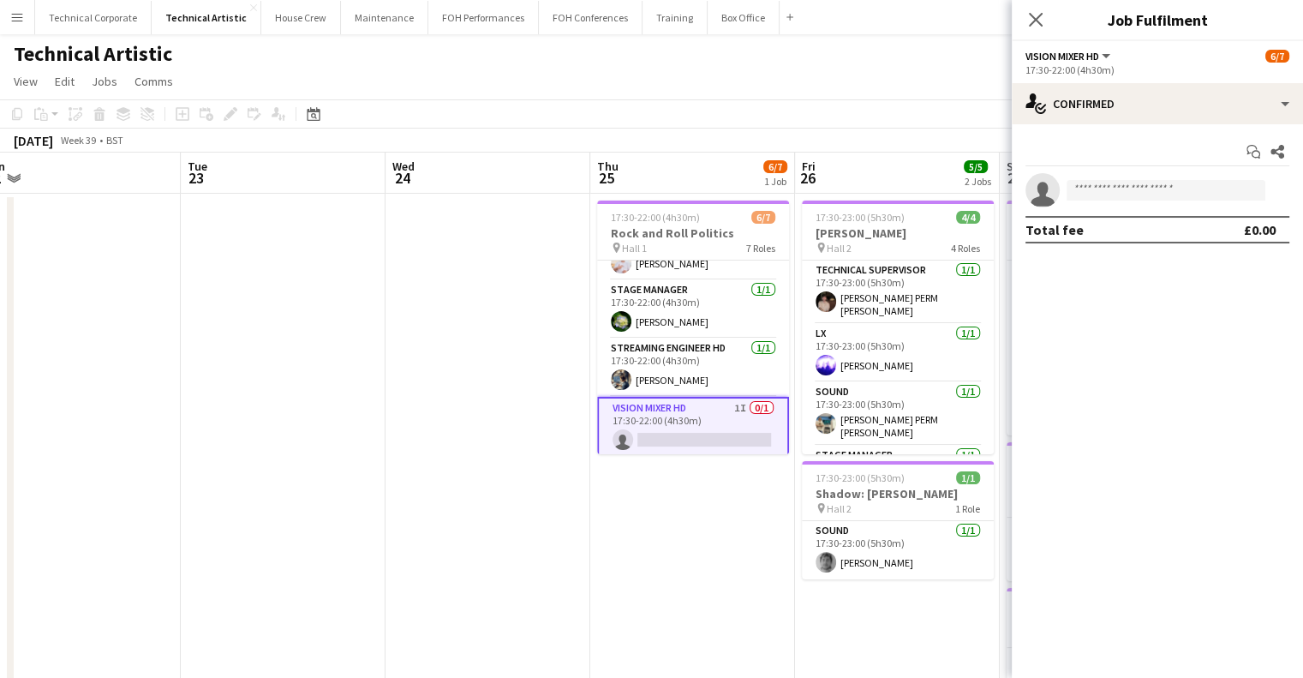
click at [1205, 81] on app-options-switcher "Vision Mixer HD All roles Vision Mixer HD 6/7 17:30-22:00 (4h30m)" at bounding box center [1157, 62] width 291 height 42
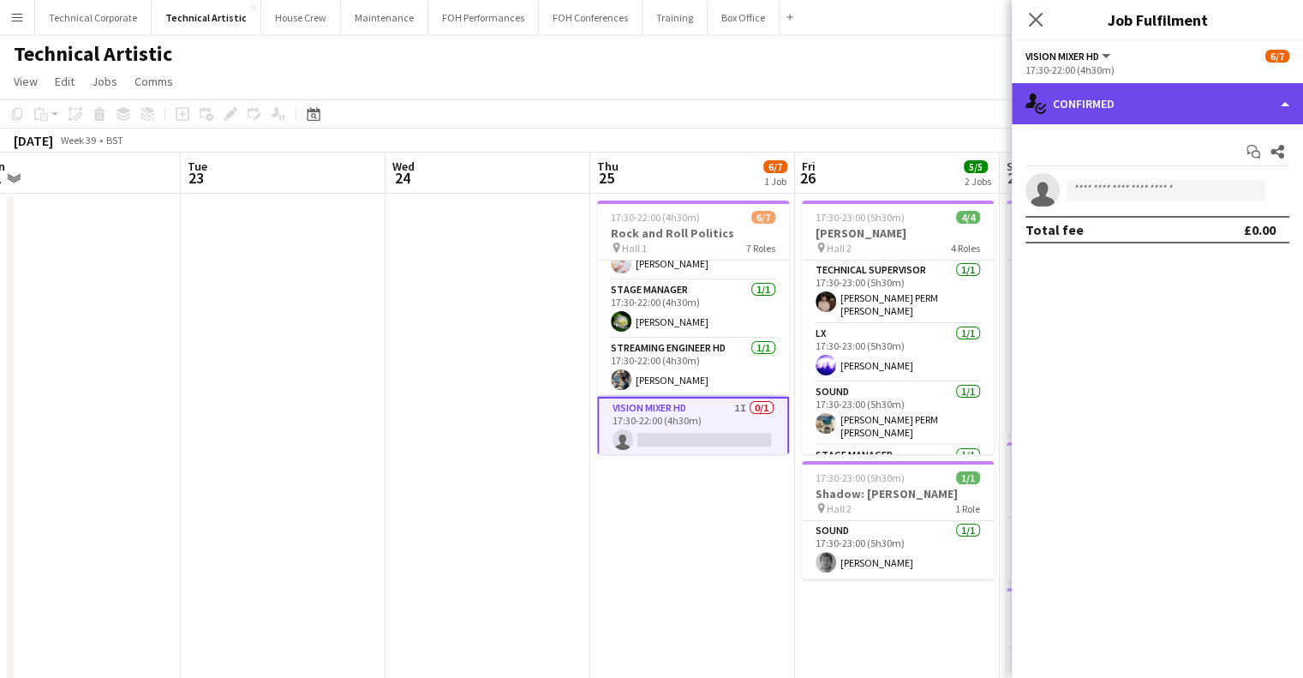
click at [1193, 95] on div "single-neutral-actions-check-2 Confirmed" at bounding box center [1157, 103] width 291 height 41
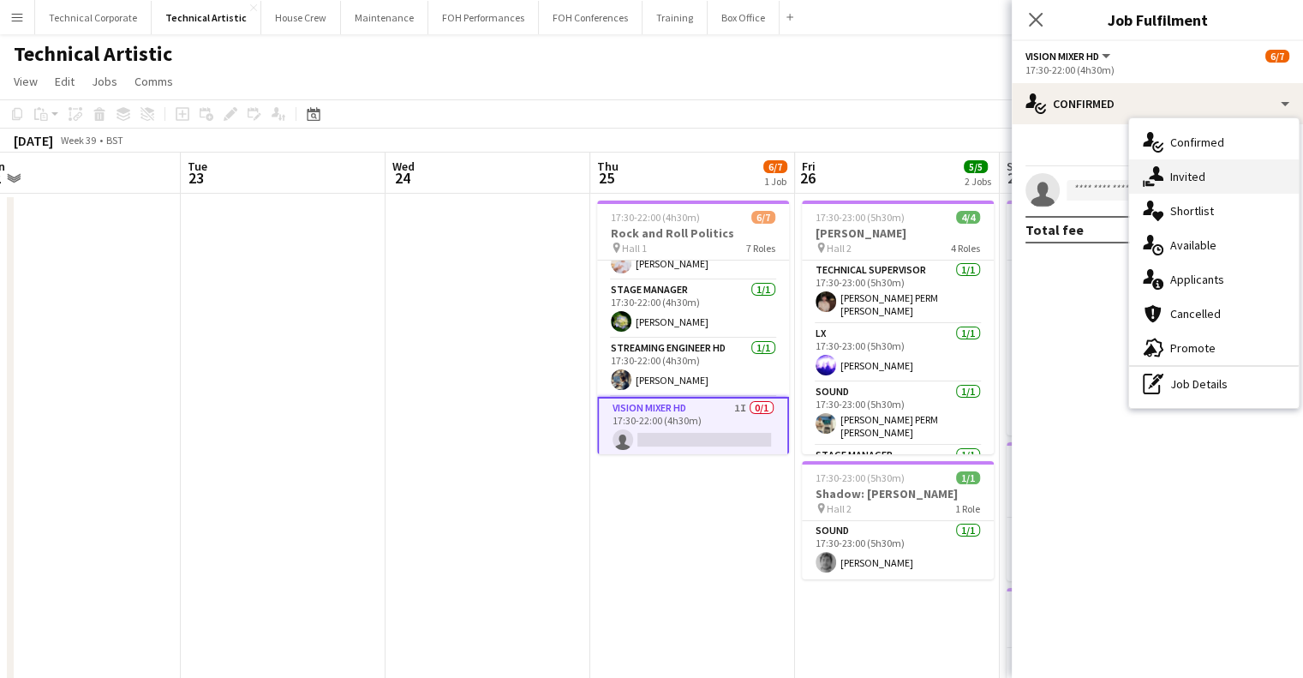
click at [1199, 164] on div "single-neutral-actions-share-1 Invited" at bounding box center [1214, 176] width 170 height 34
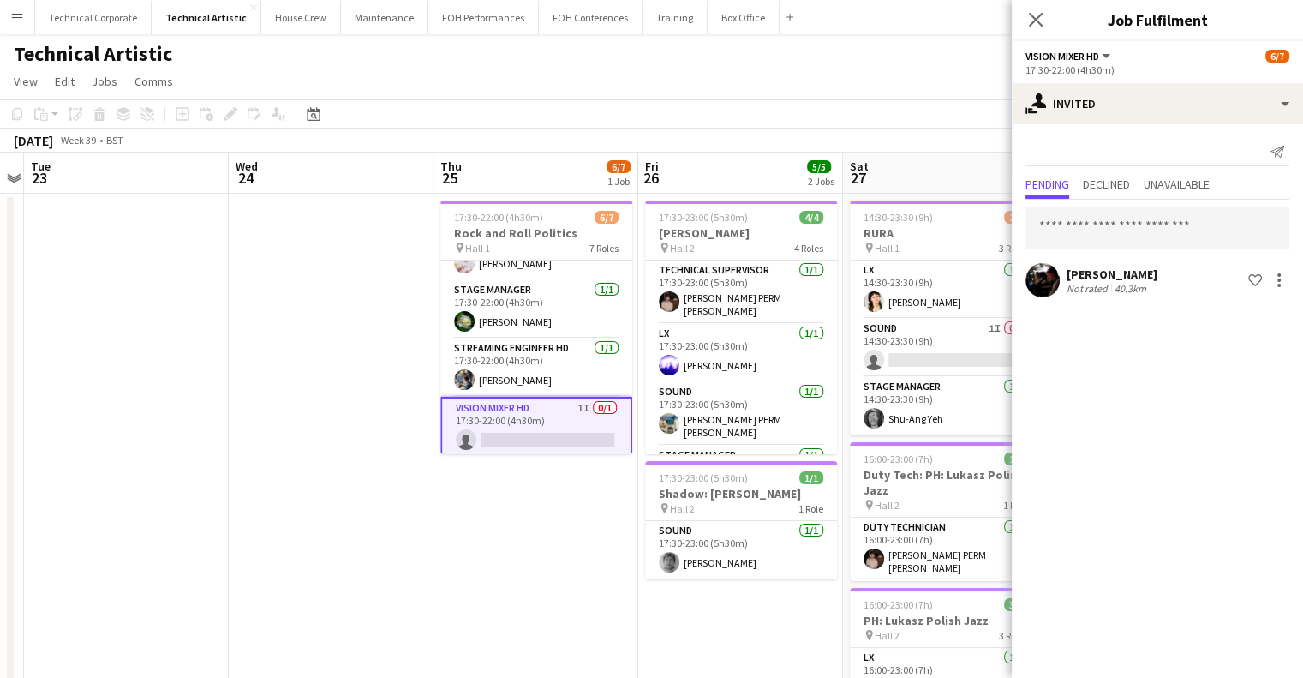
drag, startPoint x: 522, startPoint y: 545, endPoint x: 486, endPoint y: 545, distance: 36.0
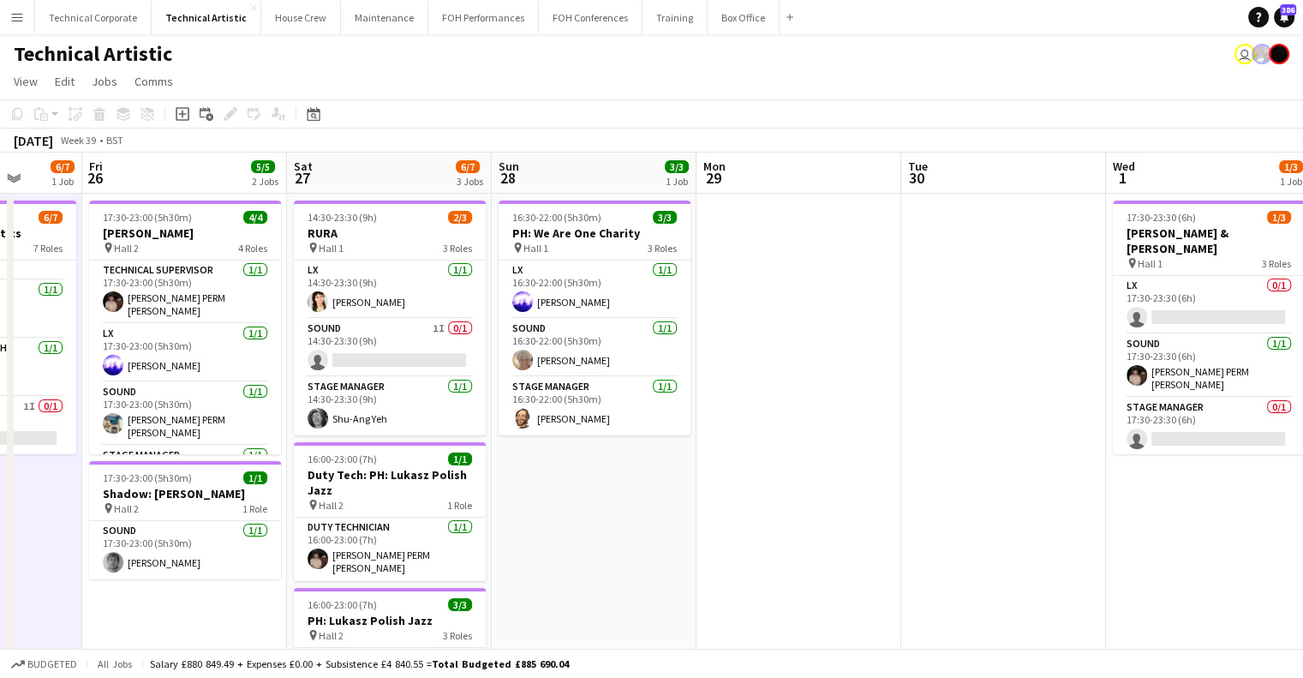
drag, startPoint x: 806, startPoint y: 441, endPoint x: 249, endPoint y: 461, distance: 556.5
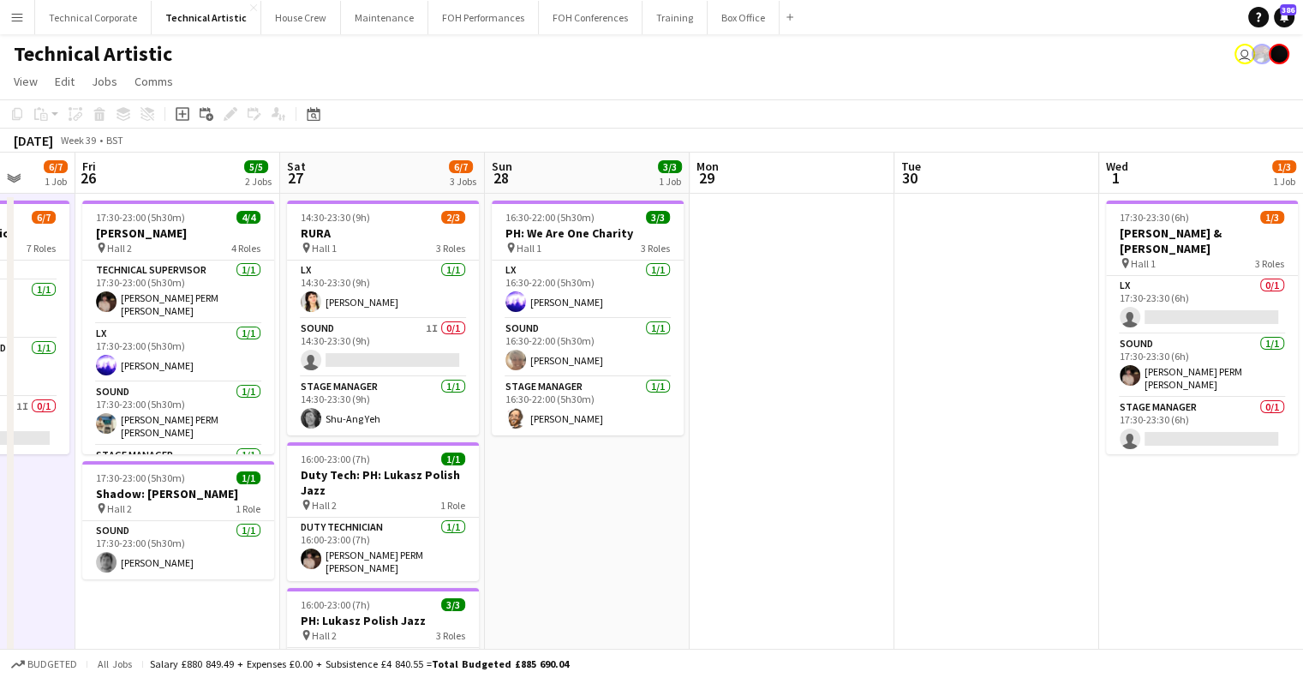
drag, startPoint x: 834, startPoint y: 352, endPoint x: 763, endPoint y: 360, distance: 71.5
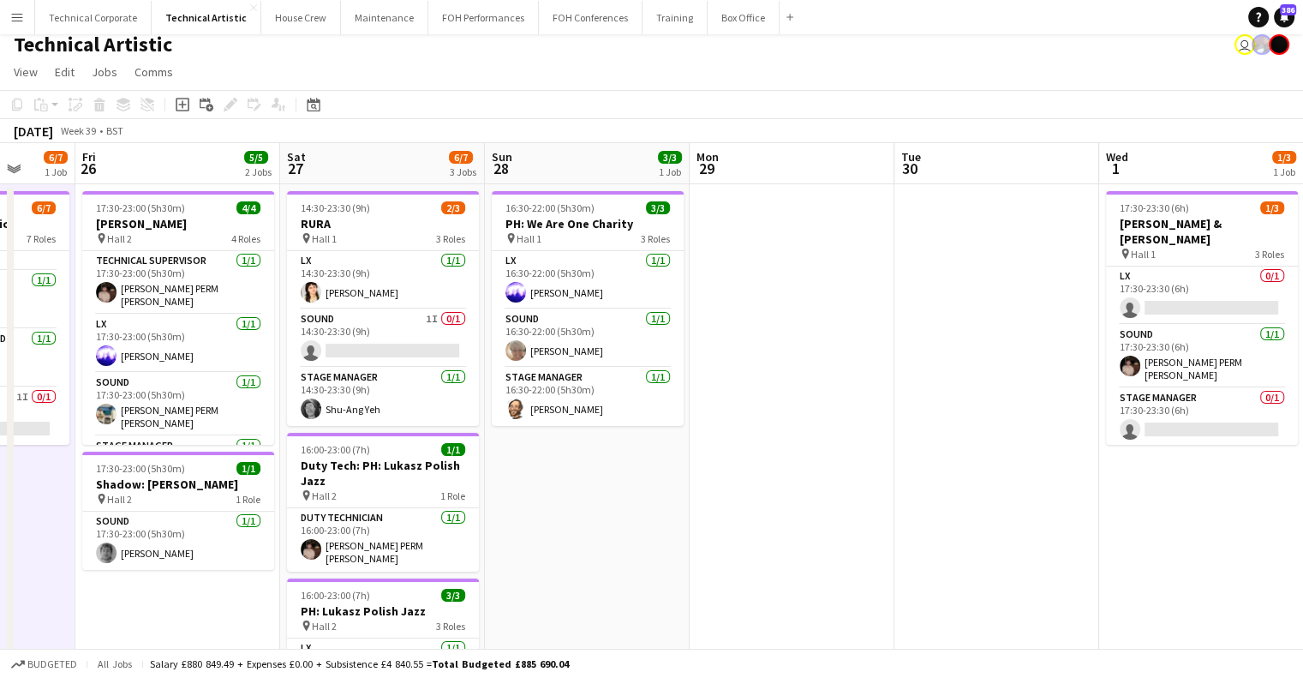
scroll to position [0, 0]
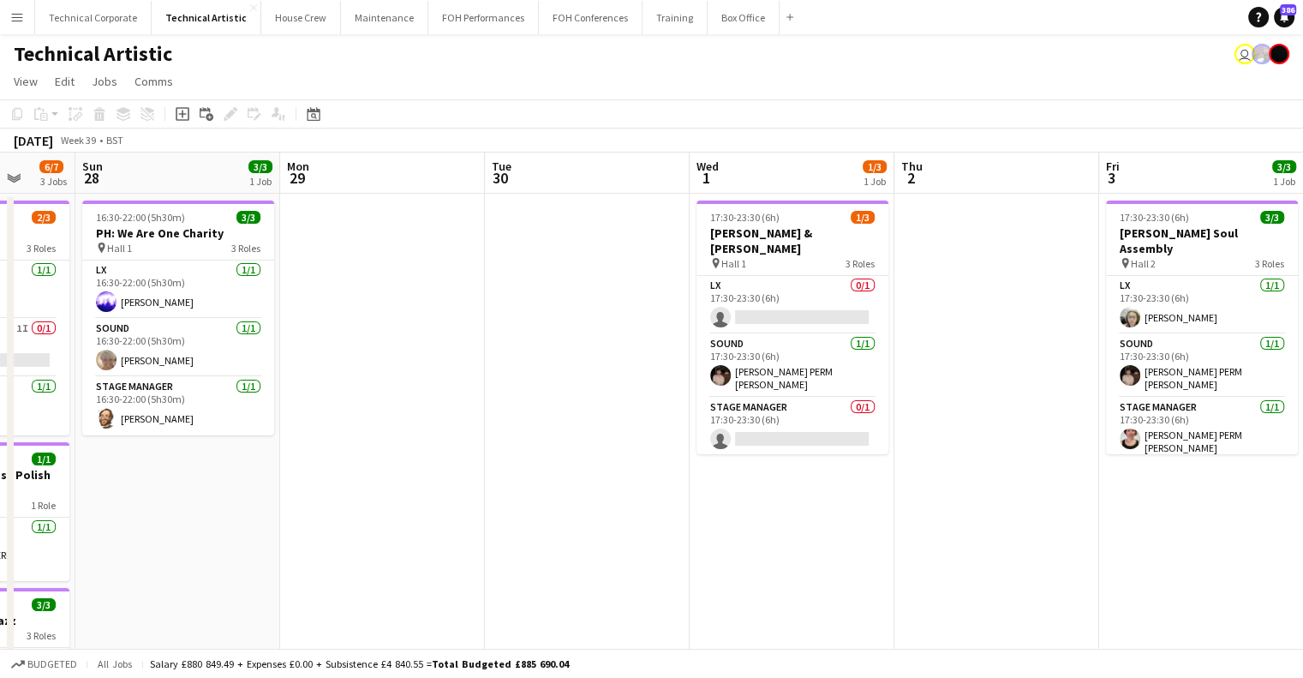
drag, startPoint x: 850, startPoint y: 370, endPoint x: 460, endPoint y: 367, distance: 389.9
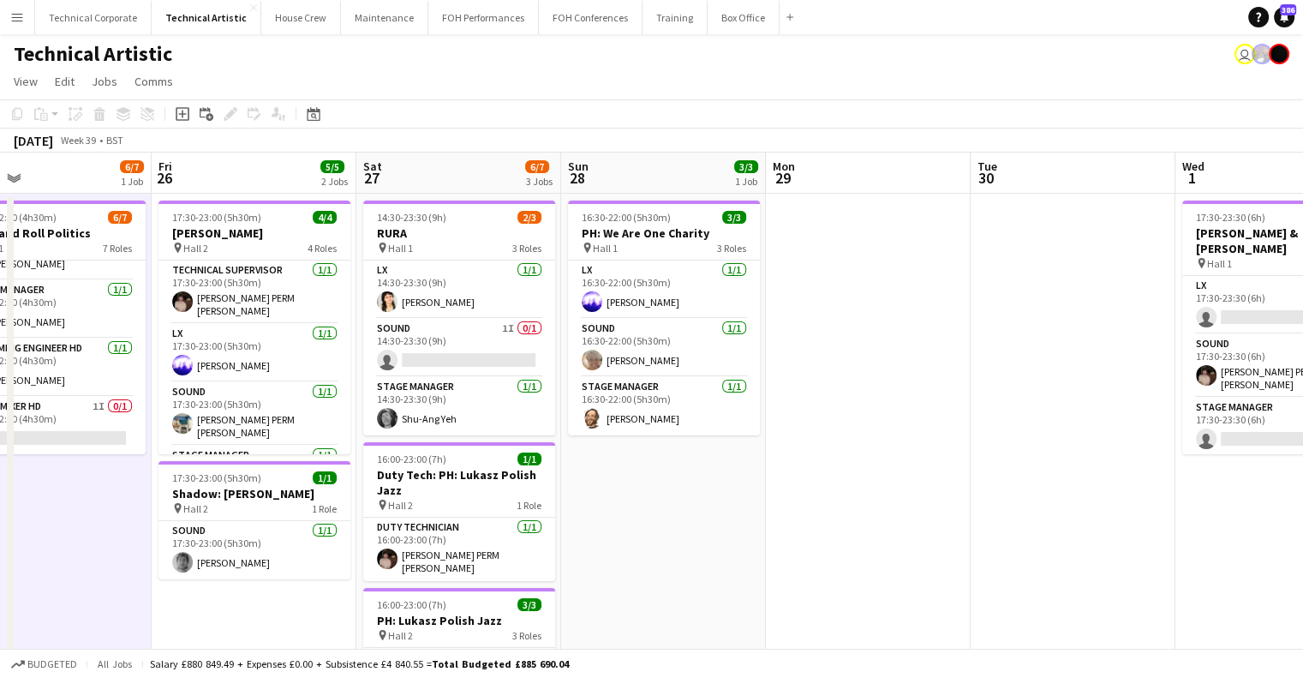
drag, startPoint x: 398, startPoint y: 430, endPoint x: 1005, endPoint y: 421, distance: 607.7
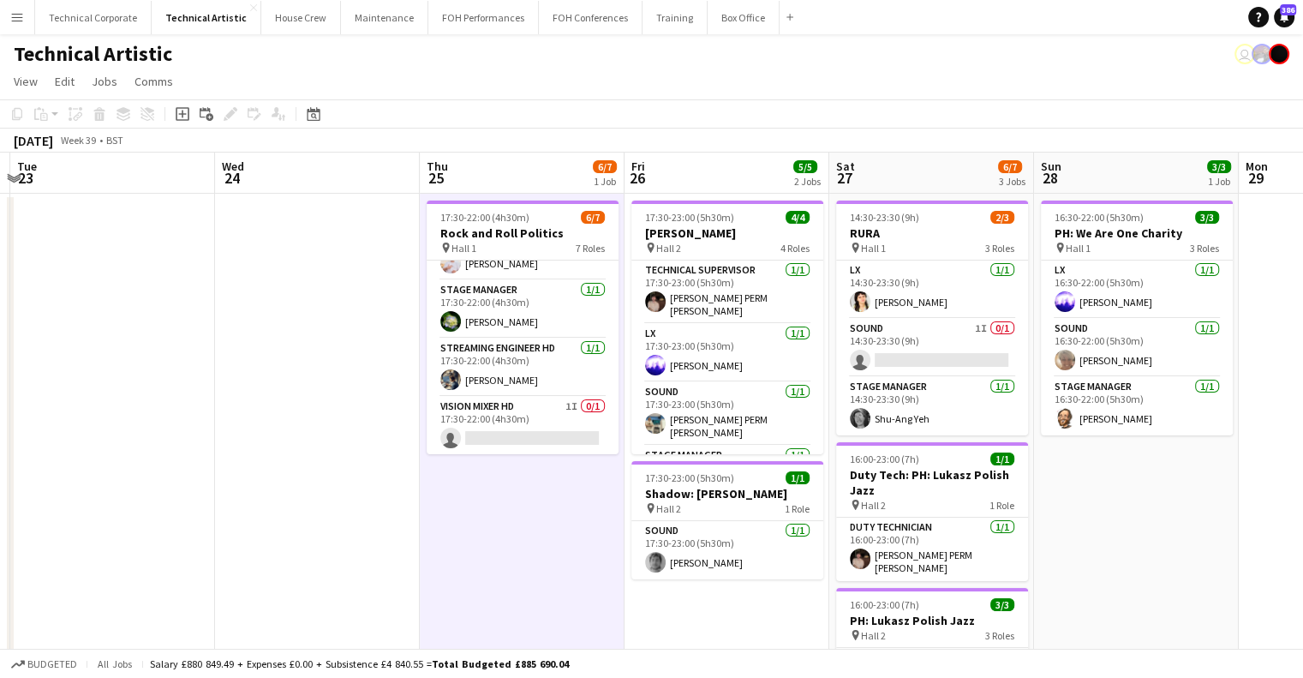
drag, startPoint x: 562, startPoint y: 428, endPoint x: 1023, endPoint y: 452, distance: 461.7
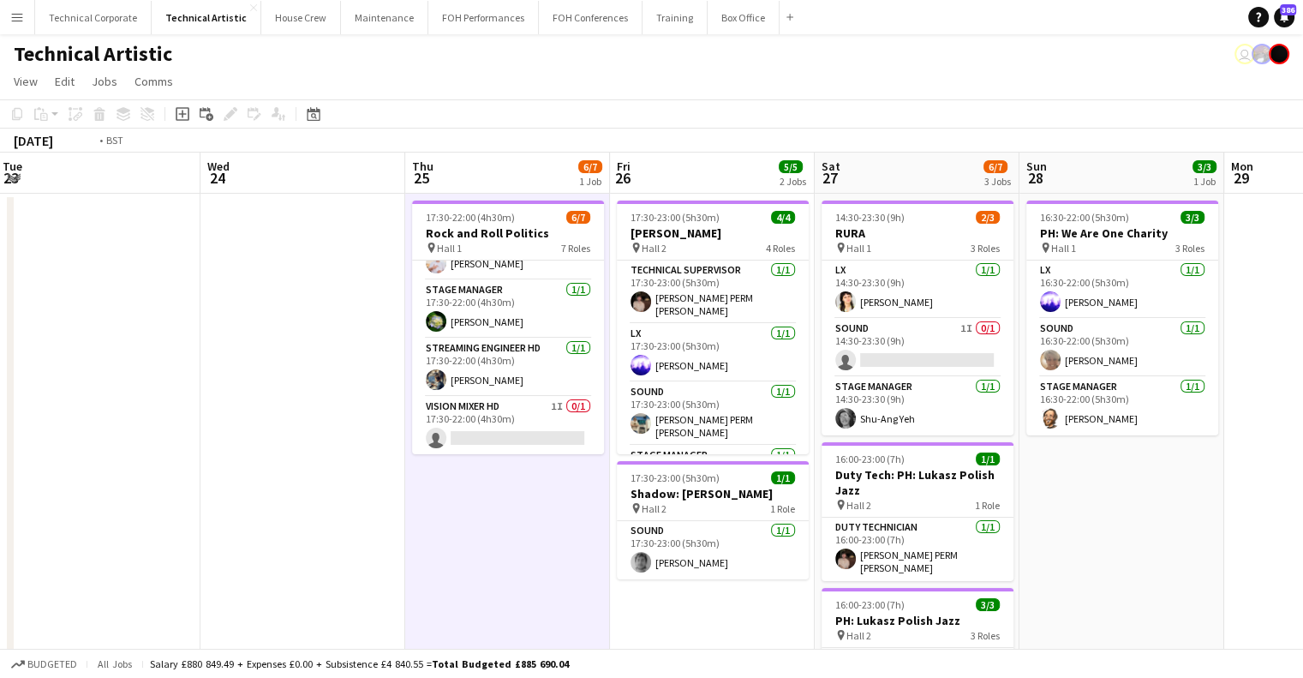
drag, startPoint x: 391, startPoint y: 431, endPoint x: 791, endPoint y: 442, distance: 400.4
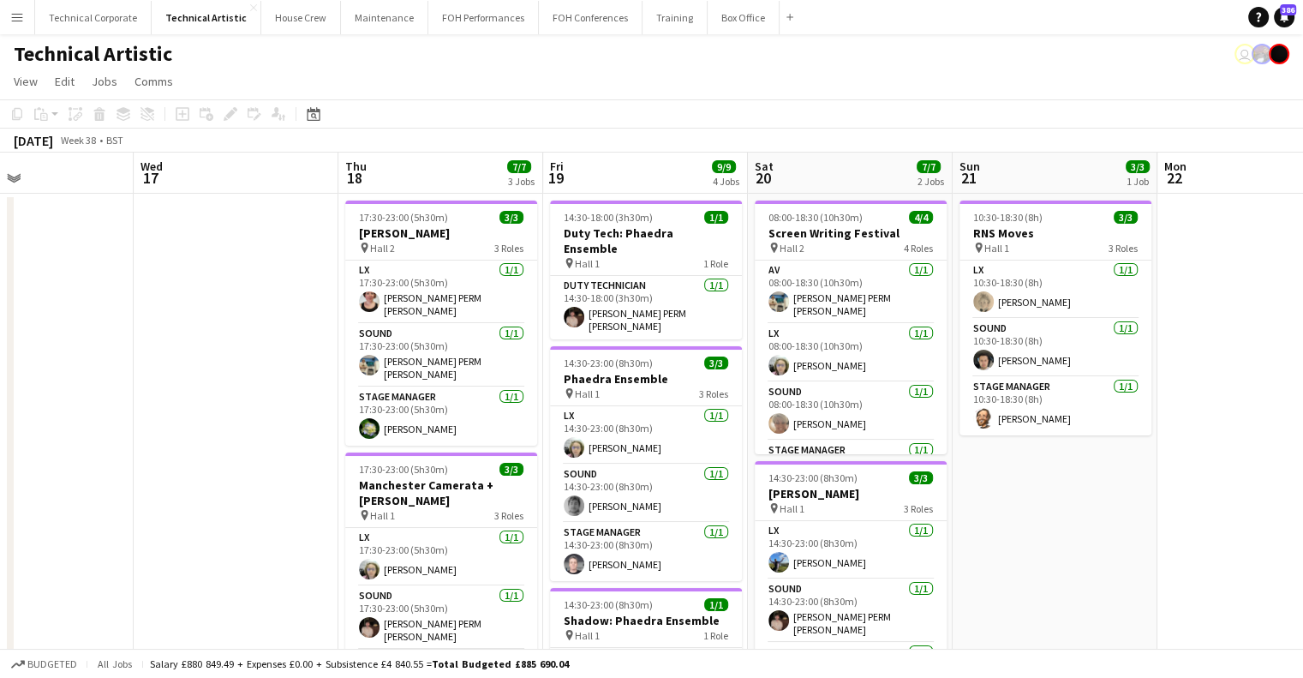
drag, startPoint x: 432, startPoint y: 351, endPoint x: 897, endPoint y: 385, distance: 466.5
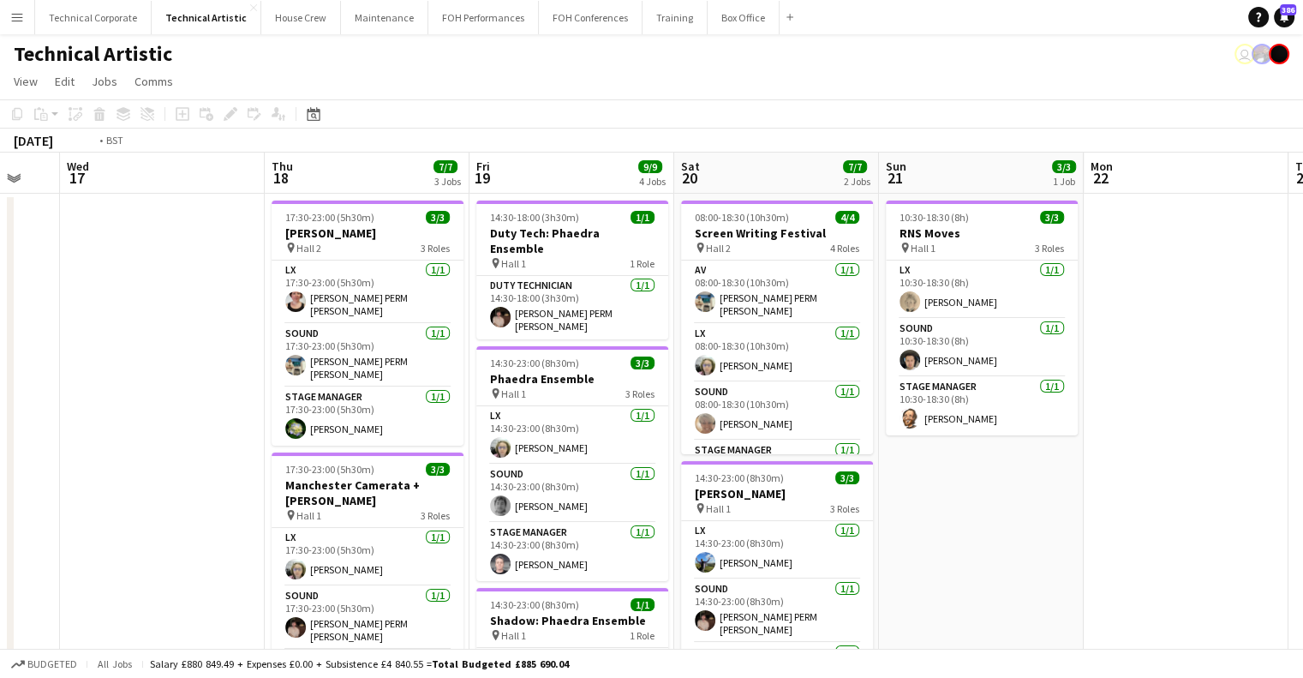
drag, startPoint x: 412, startPoint y: 356, endPoint x: 896, endPoint y: 394, distance: 484.8
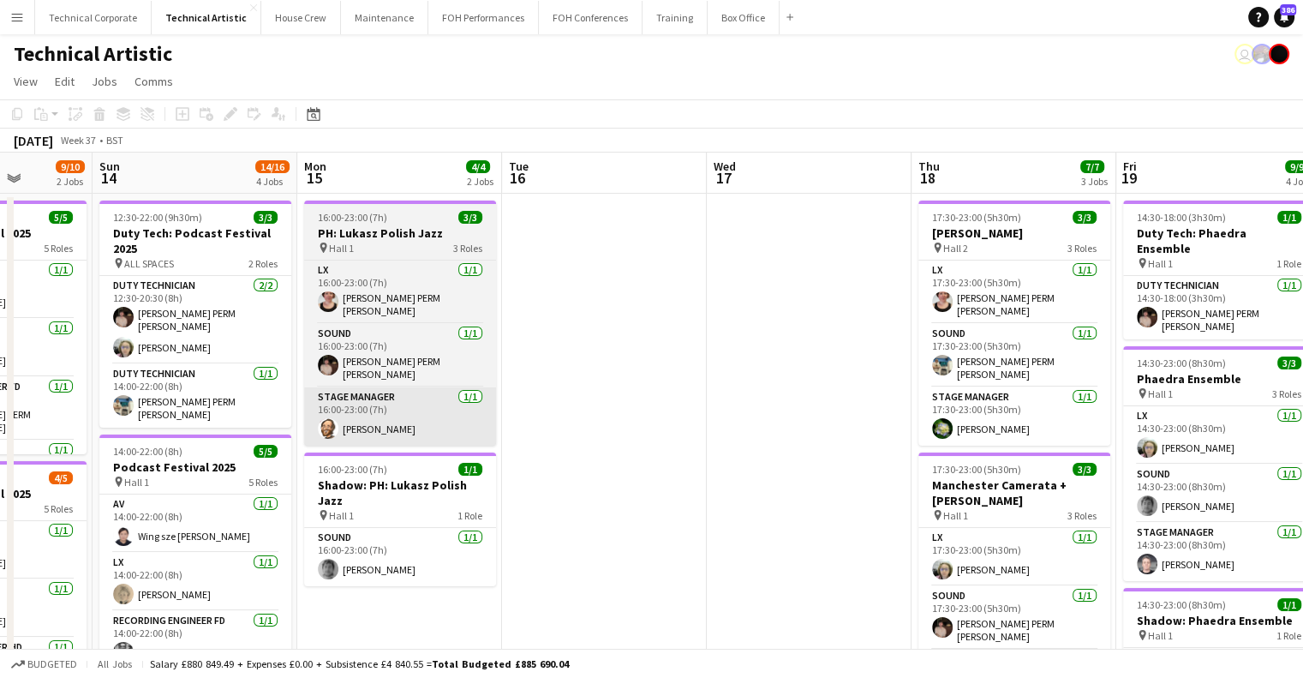
drag, startPoint x: 660, startPoint y: 385, endPoint x: 871, endPoint y: 400, distance: 211.4
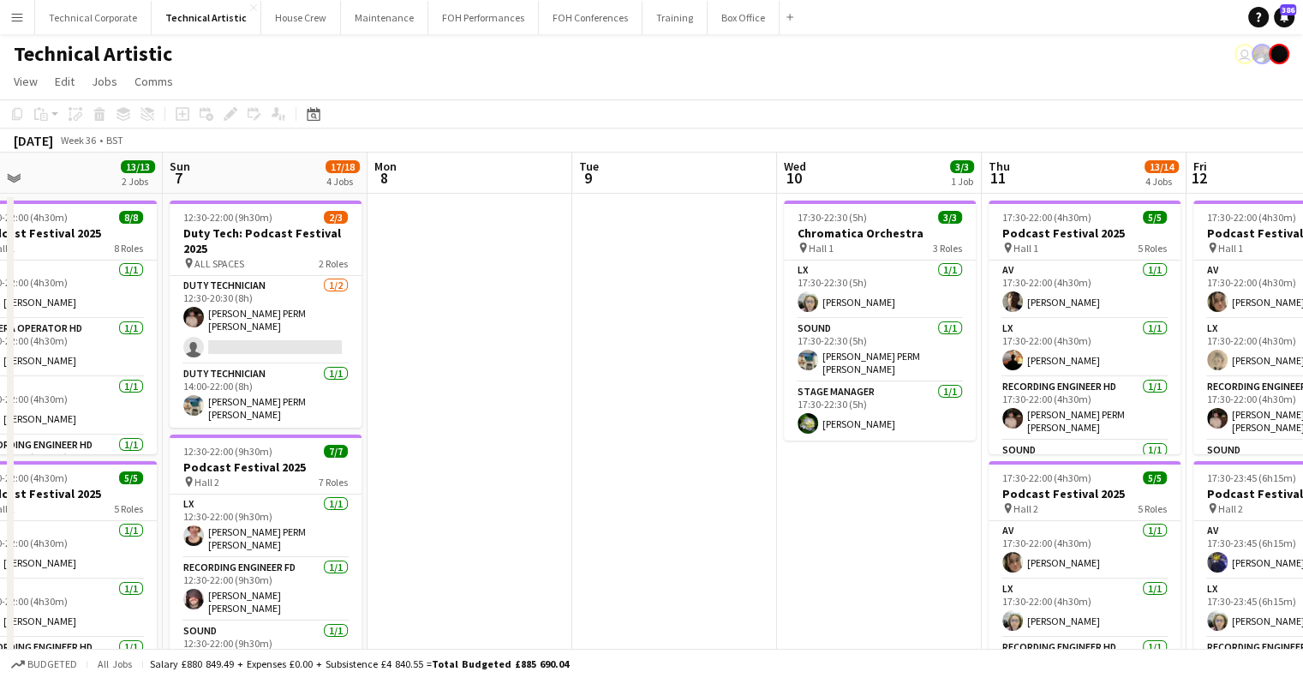
drag
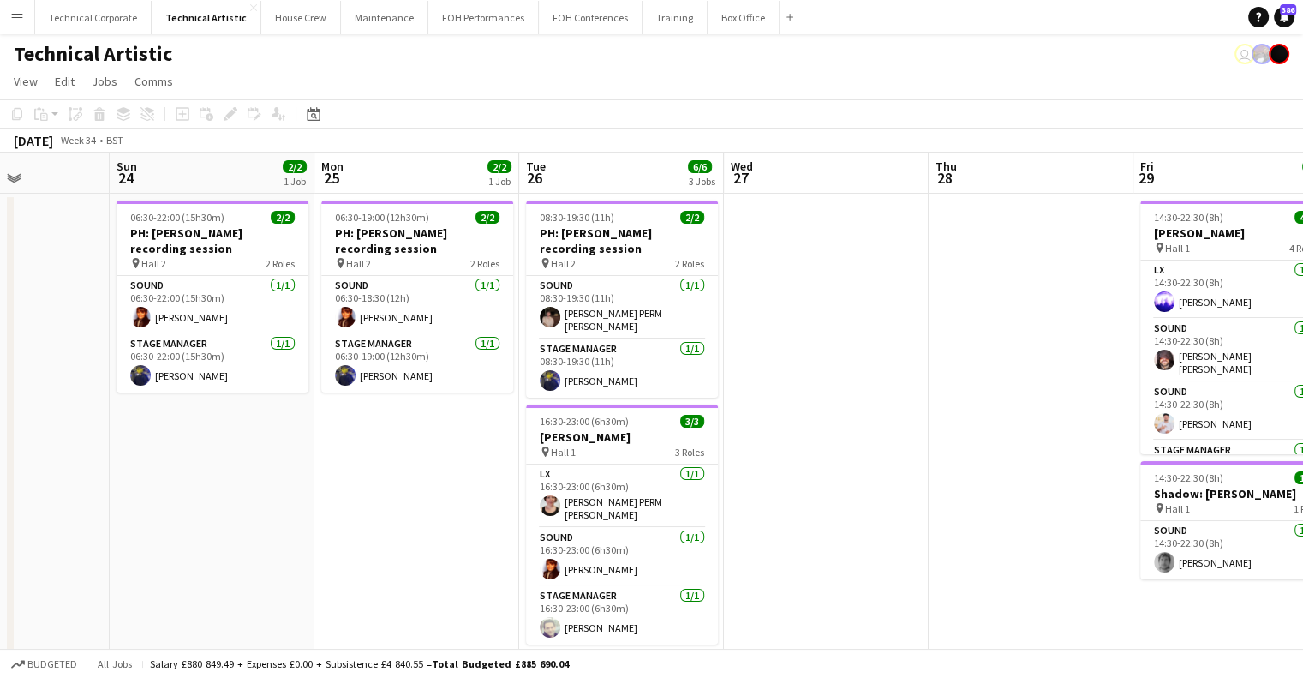
scroll to position [0, 503]
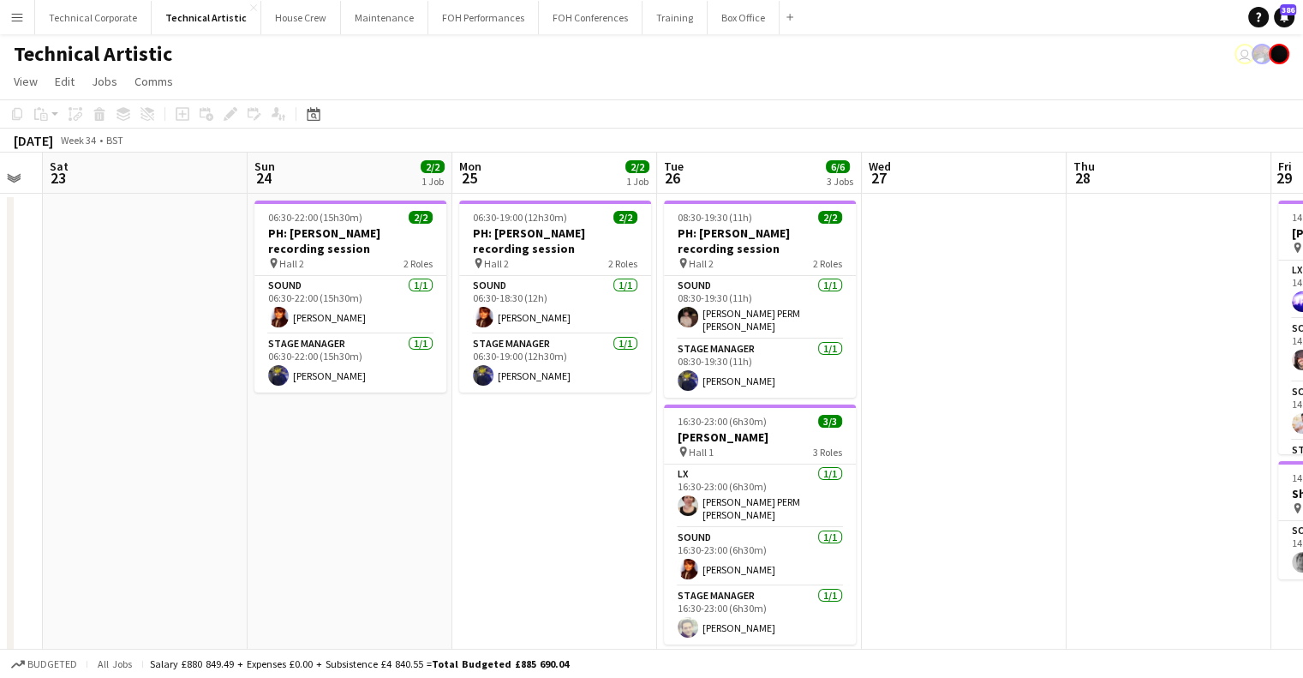
drag, startPoint x: 362, startPoint y: 452, endPoint x: 494, endPoint y: 434, distance: 133.1
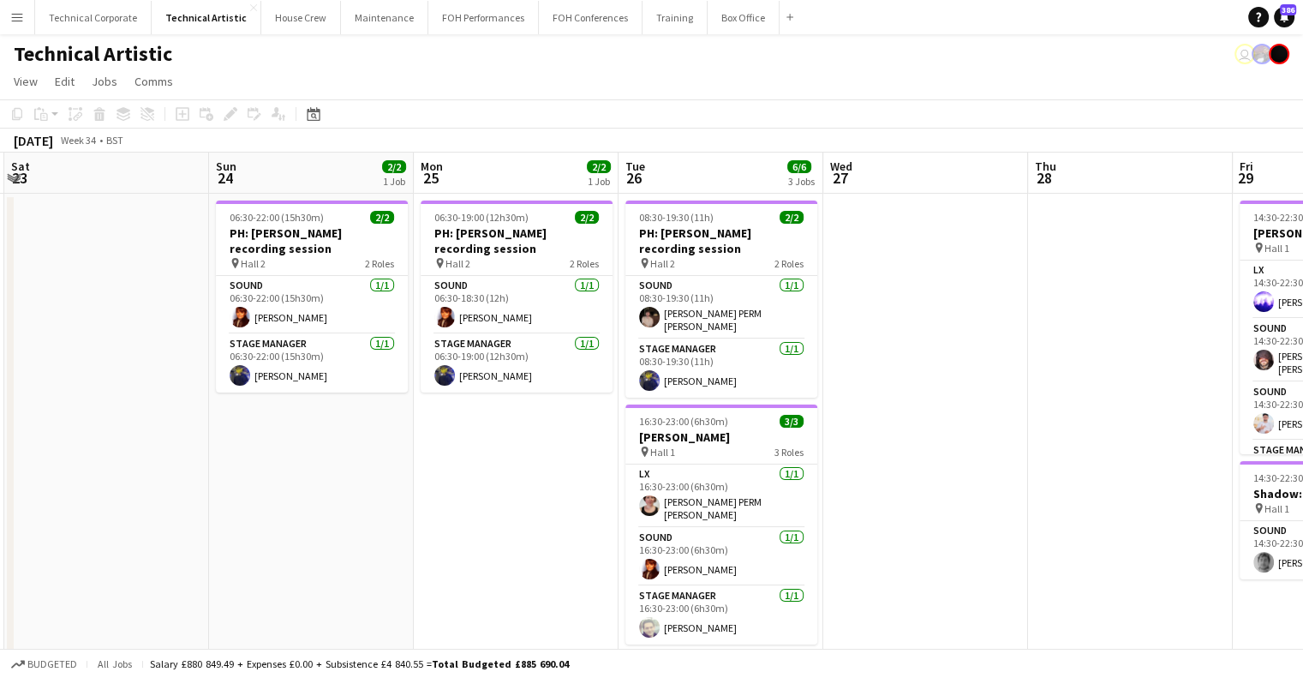
drag, startPoint x: 215, startPoint y: 483, endPoint x: 542, endPoint y: 479, distance: 326.5
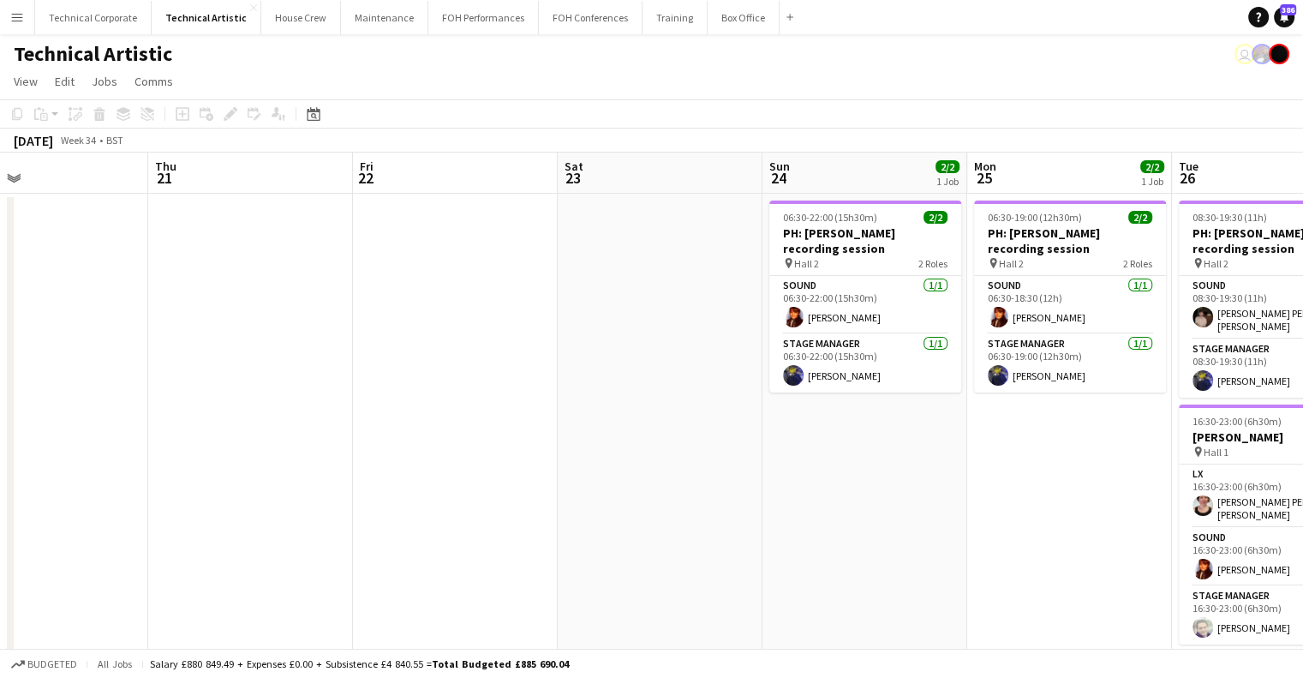
drag, startPoint x: 528, startPoint y: 479, endPoint x: 440, endPoint y: 475, distance: 88.4
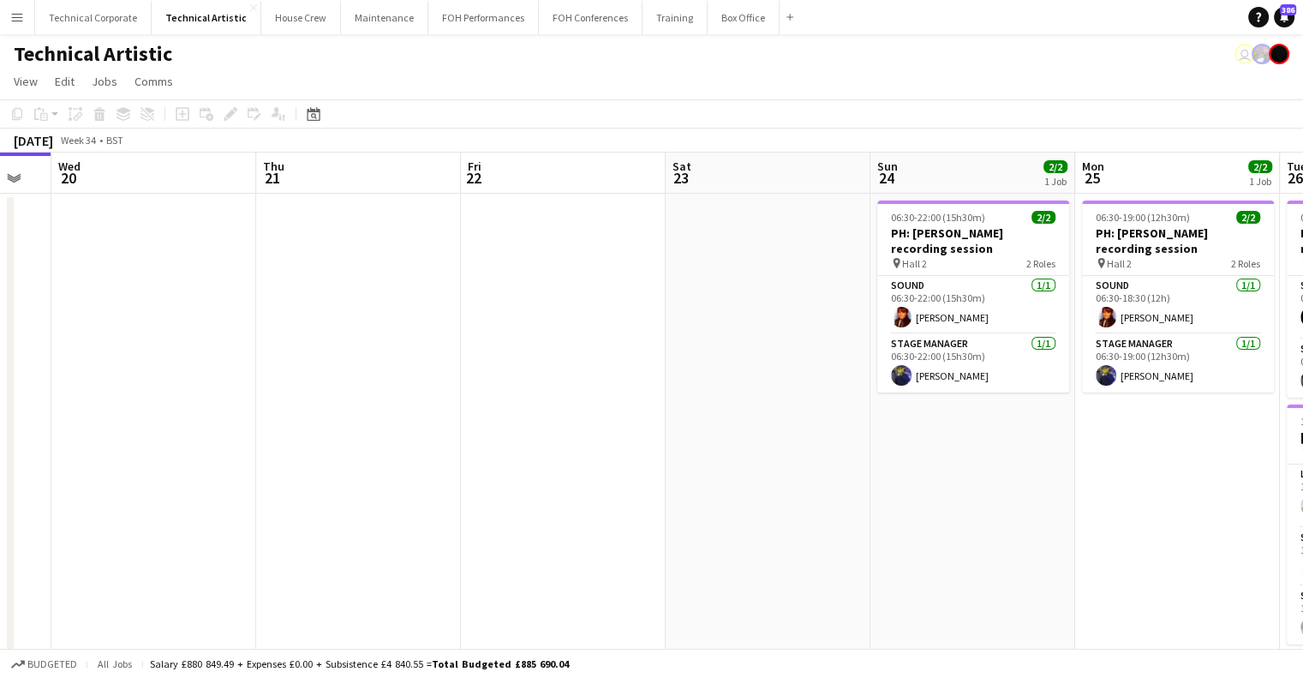
drag, startPoint x: 337, startPoint y: 475, endPoint x: 190, endPoint y: 456, distance: 147.7
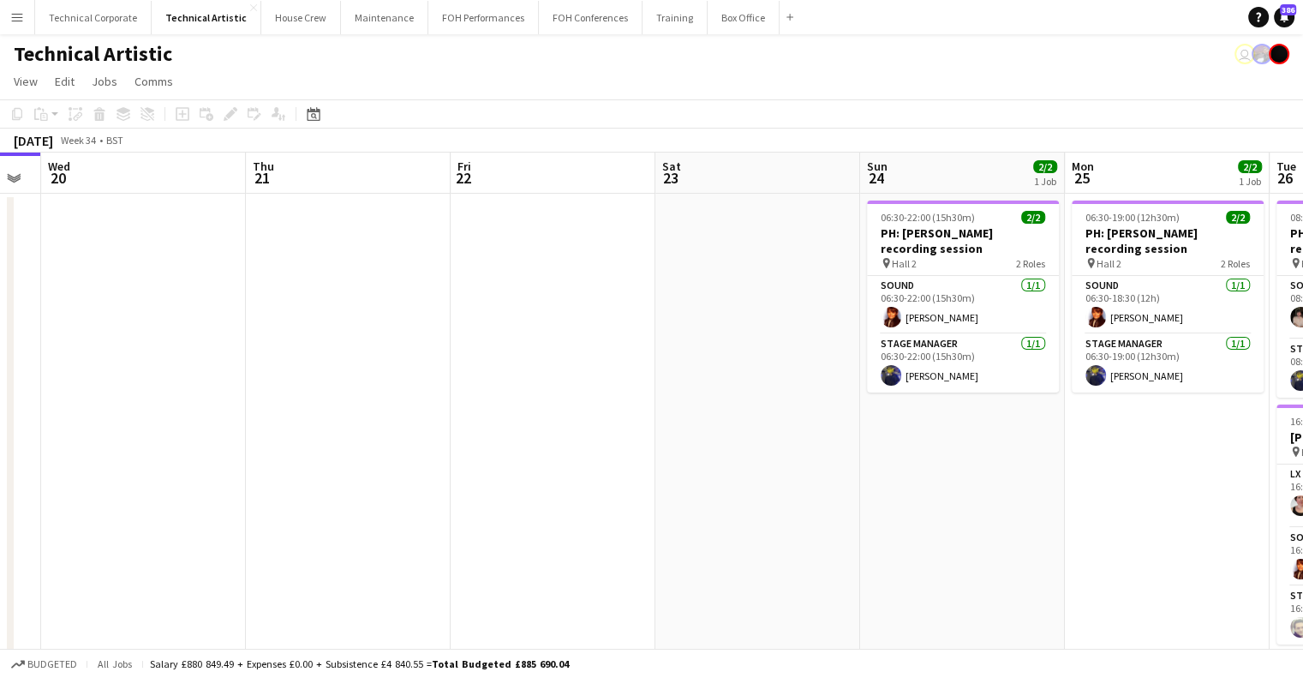
drag, startPoint x: 843, startPoint y: 458, endPoint x: 278, endPoint y: 450, distance: 565.7
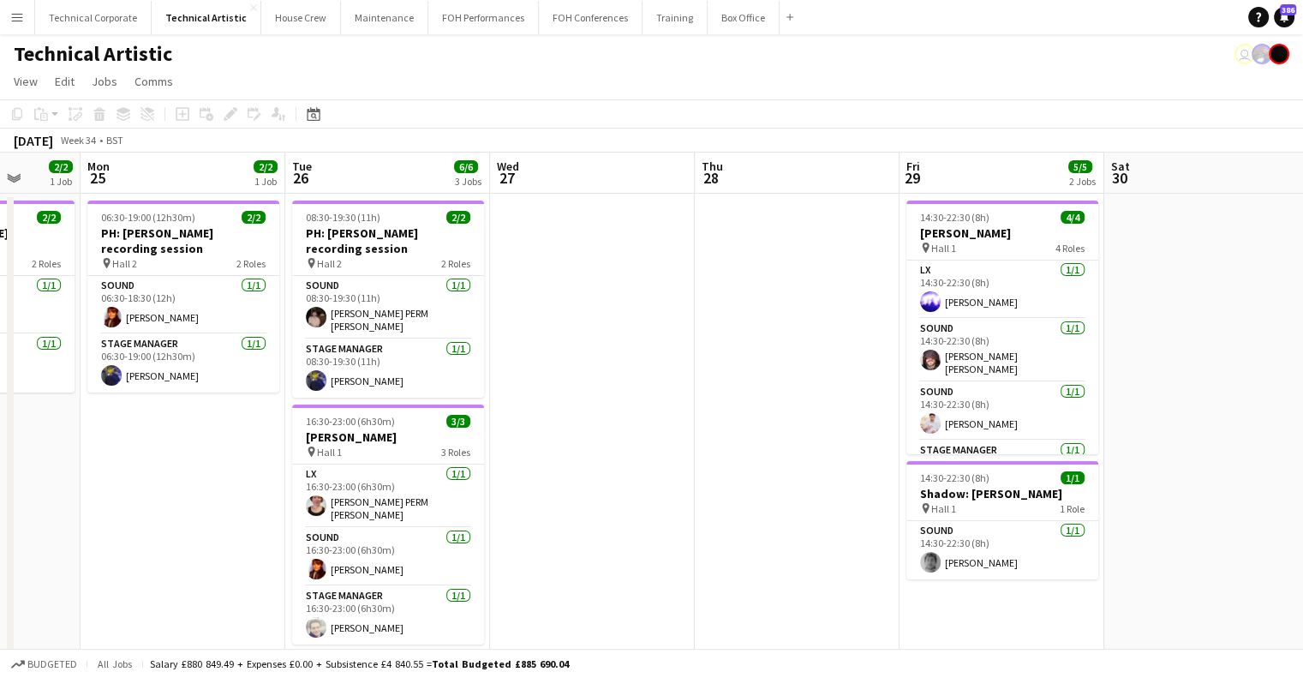
drag, startPoint x: 815, startPoint y: 446, endPoint x: 668, endPoint y: 418, distance: 149.2
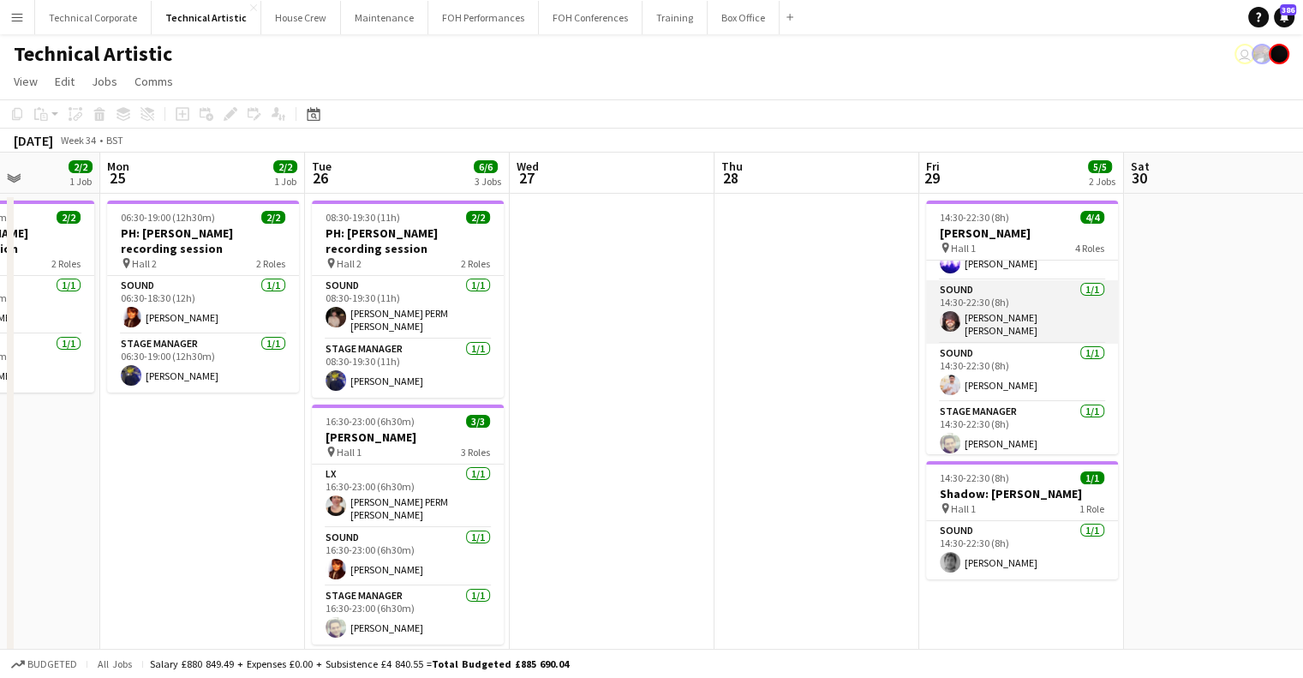
scroll to position [0, 0]
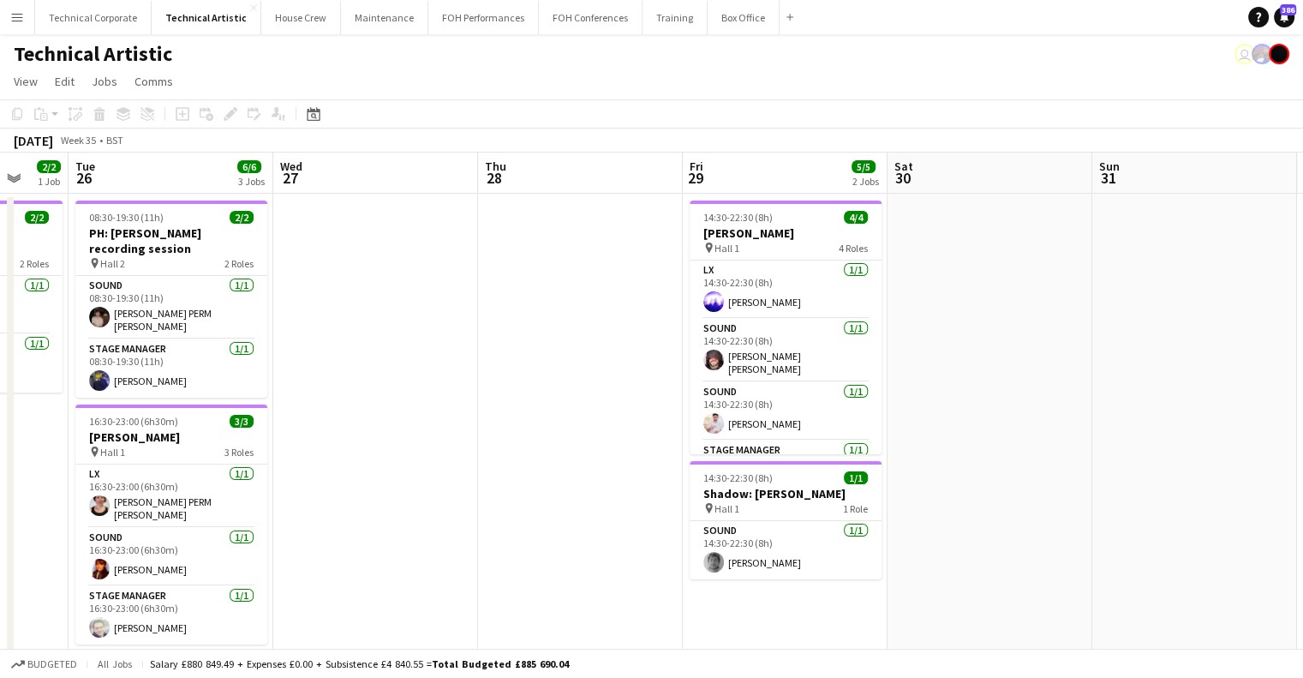
drag, startPoint x: 799, startPoint y: 493, endPoint x: 182, endPoint y: 510, distance: 617.2
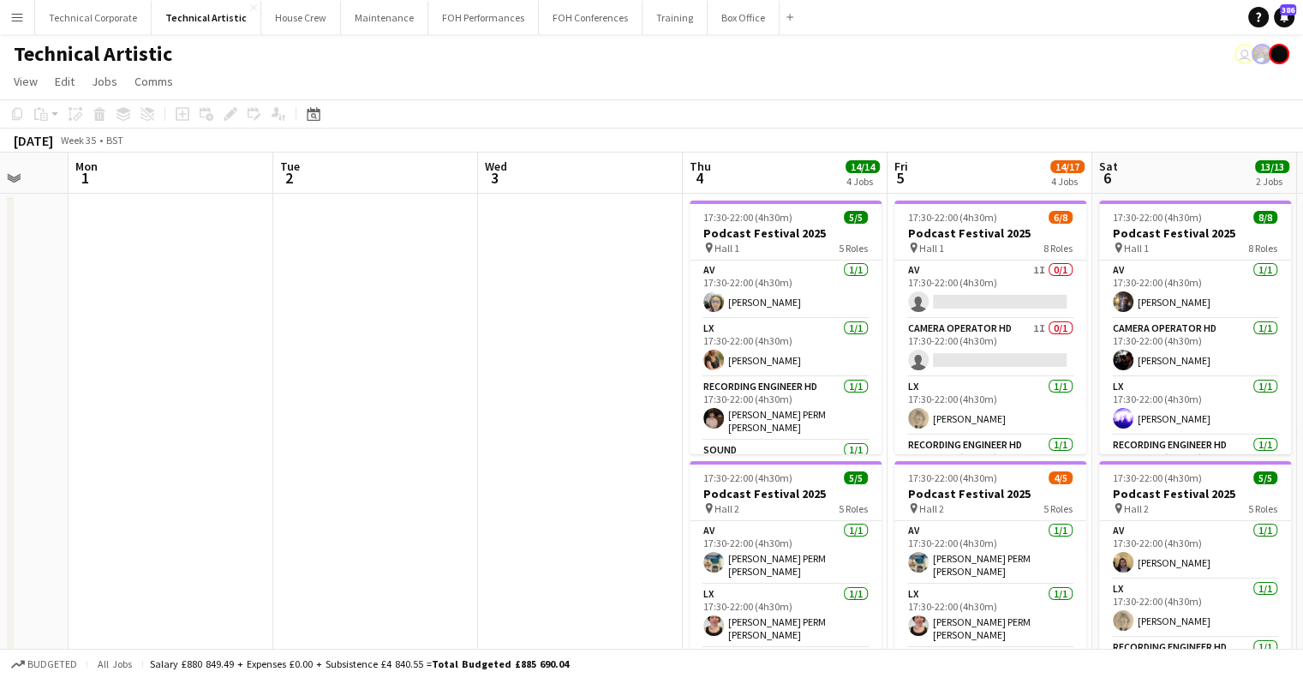
scroll to position [0, 507]
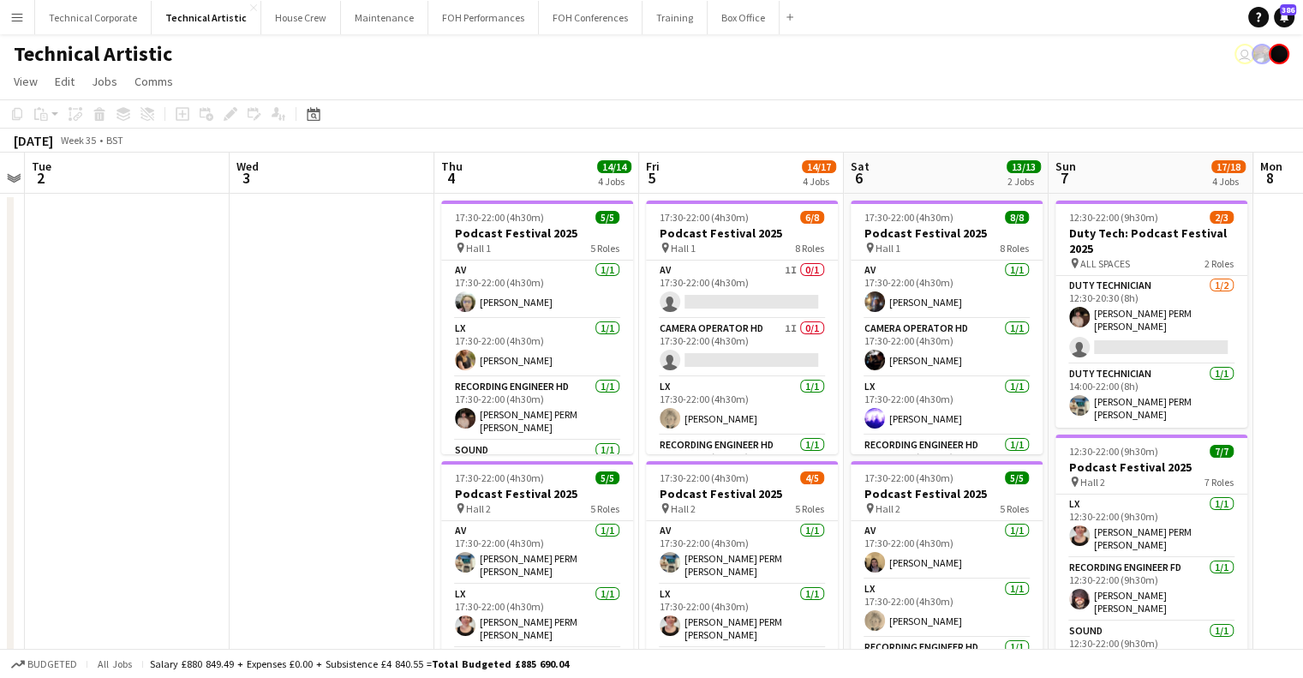
drag, startPoint x: 578, startPoint y: 457, endPoint x: 385, endPoint y: 468, distance: 193.1
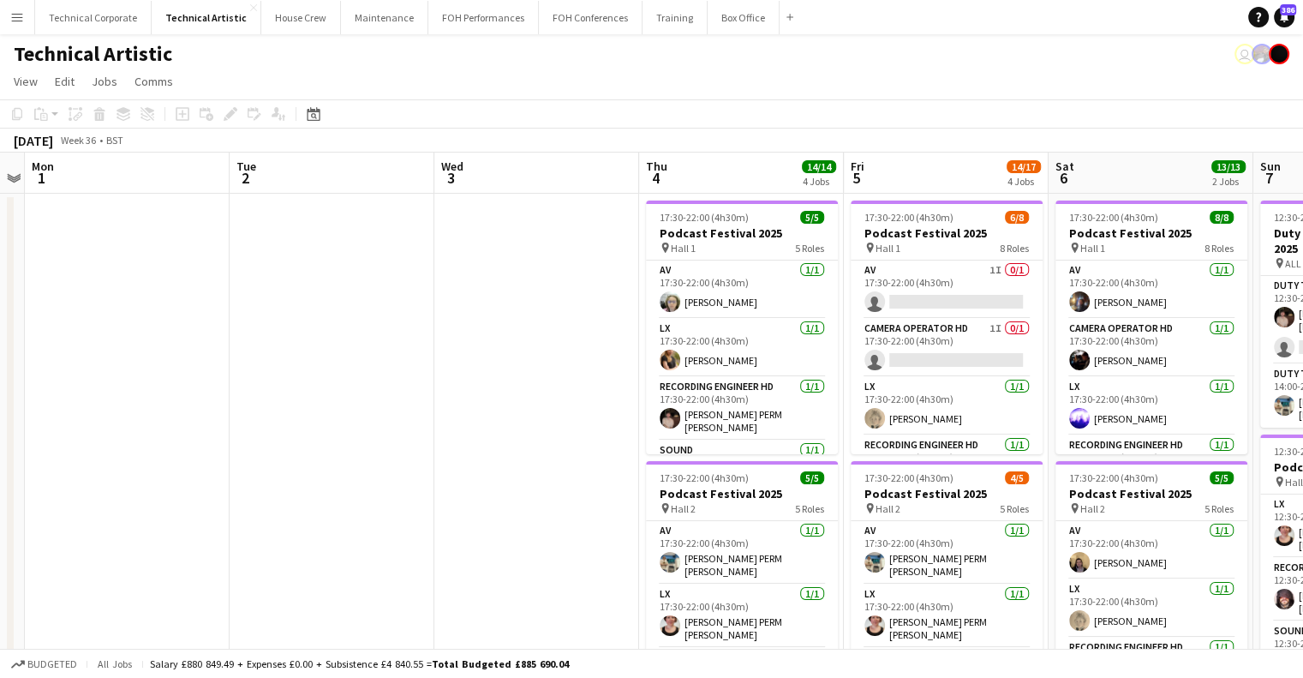
drag, startPoint x: 326, startPoint y: 462, endPoint x: 685, endPoint y: 446, distance: 358.6
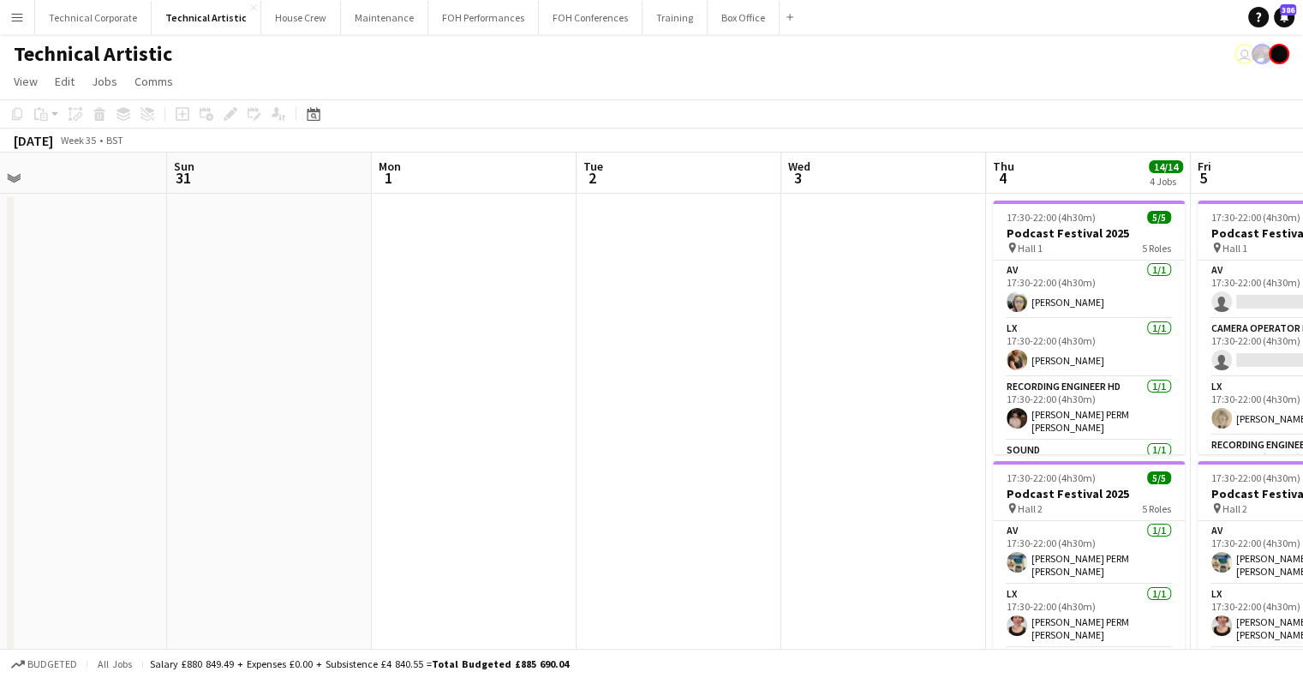
scroll to position [0, 660]
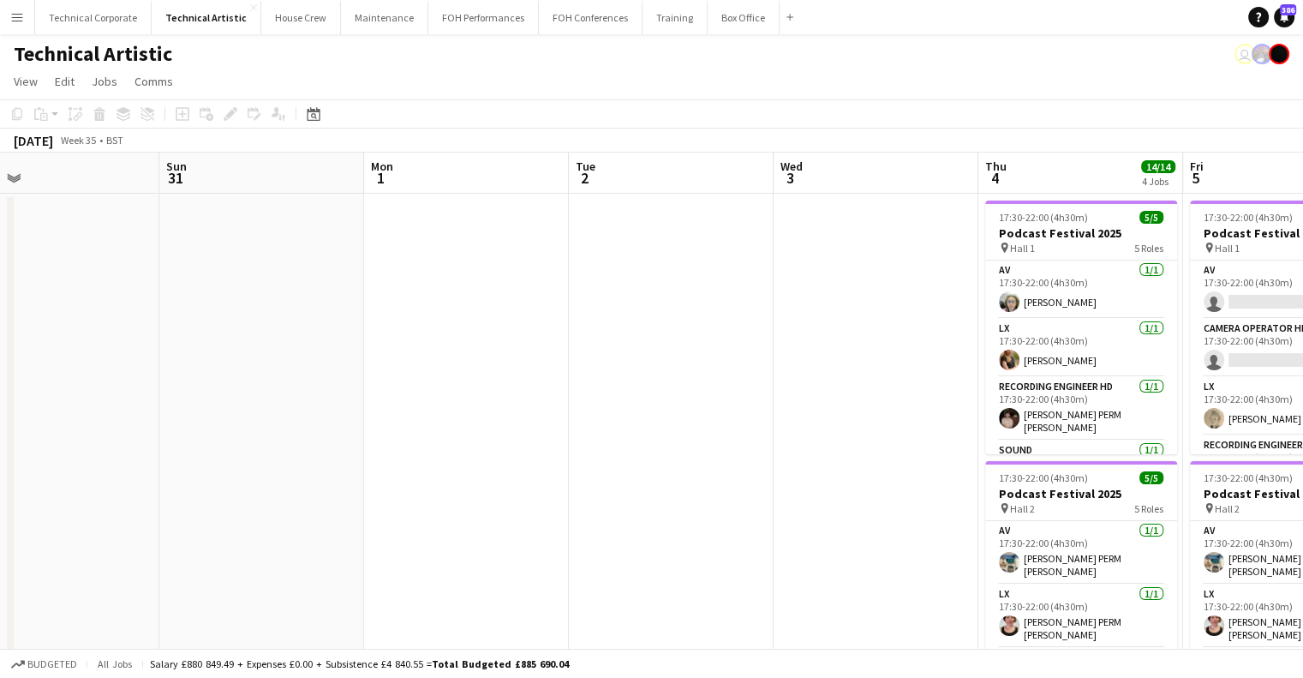
drag, startPoint x: 811, startPoint y: 420, endPoint x: 633, endPoint y: 433, distance: 177.9
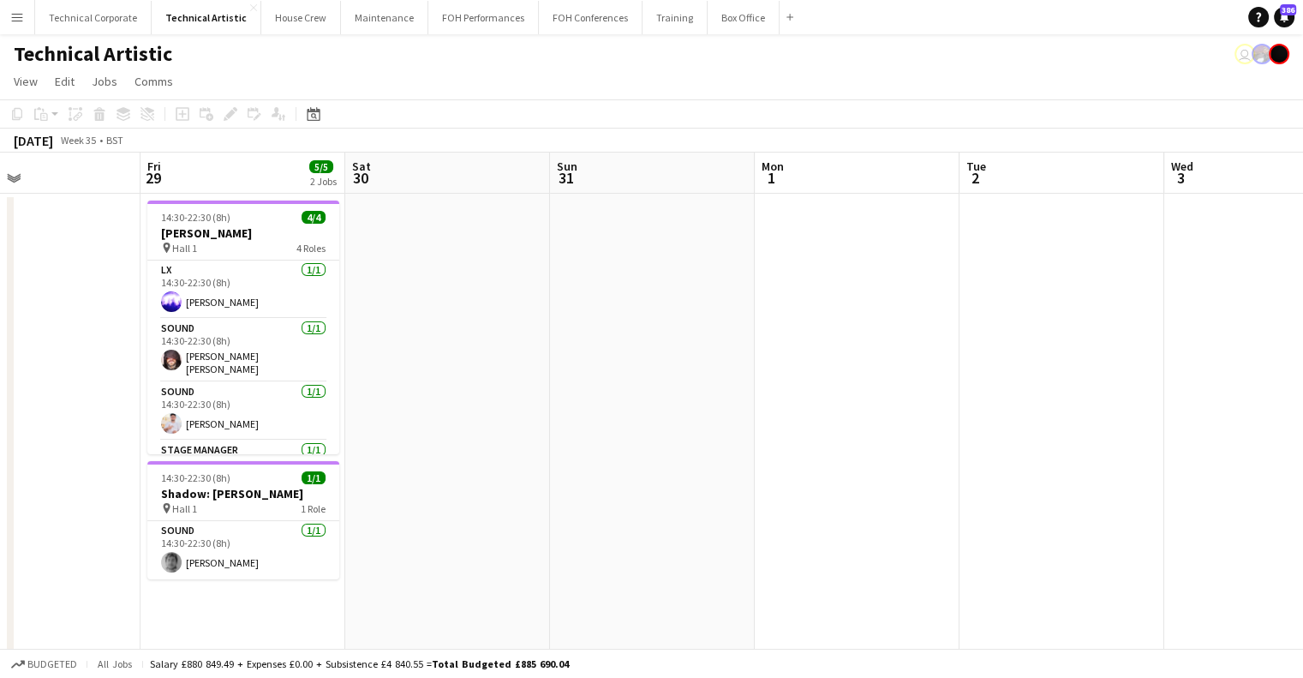
drag, startPoint x: 435, startPoint y: 434, endPoint x: 915, endPoint y: 397, distance: 481.3
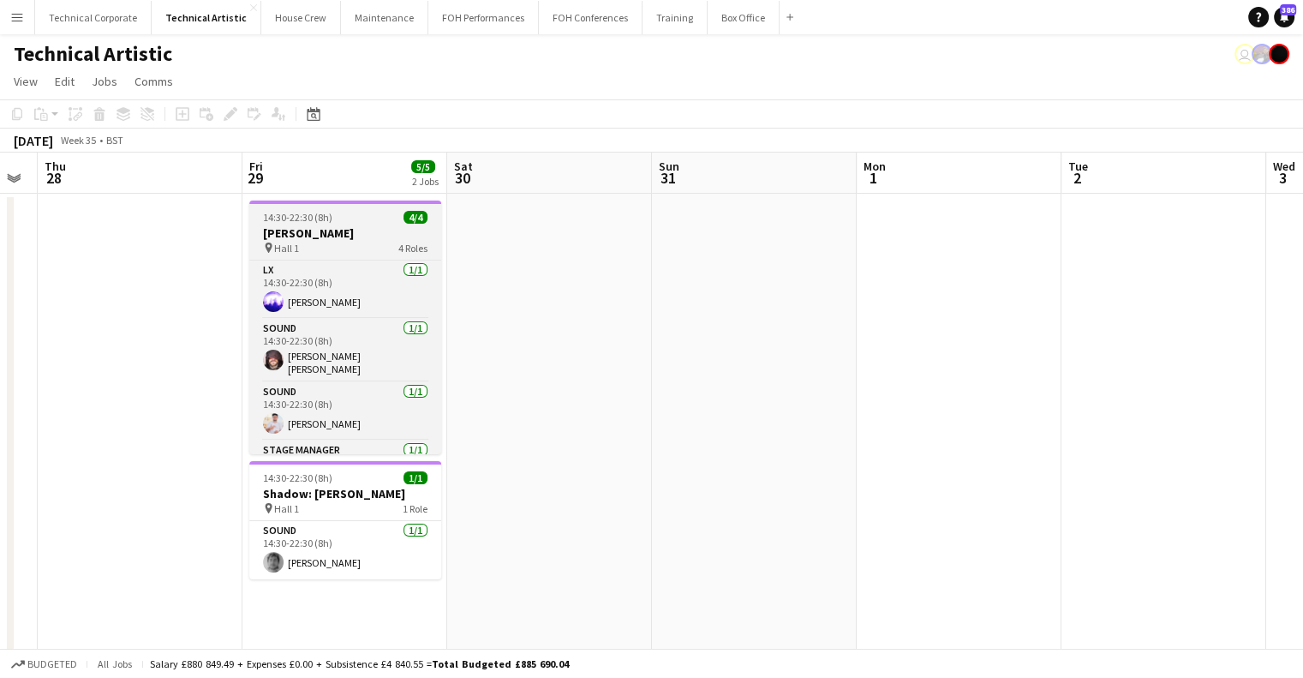
drag, startPoint x: 495, startPoint y: 404, endPoint x: 890, endPoint y: 405, distance: 394.2
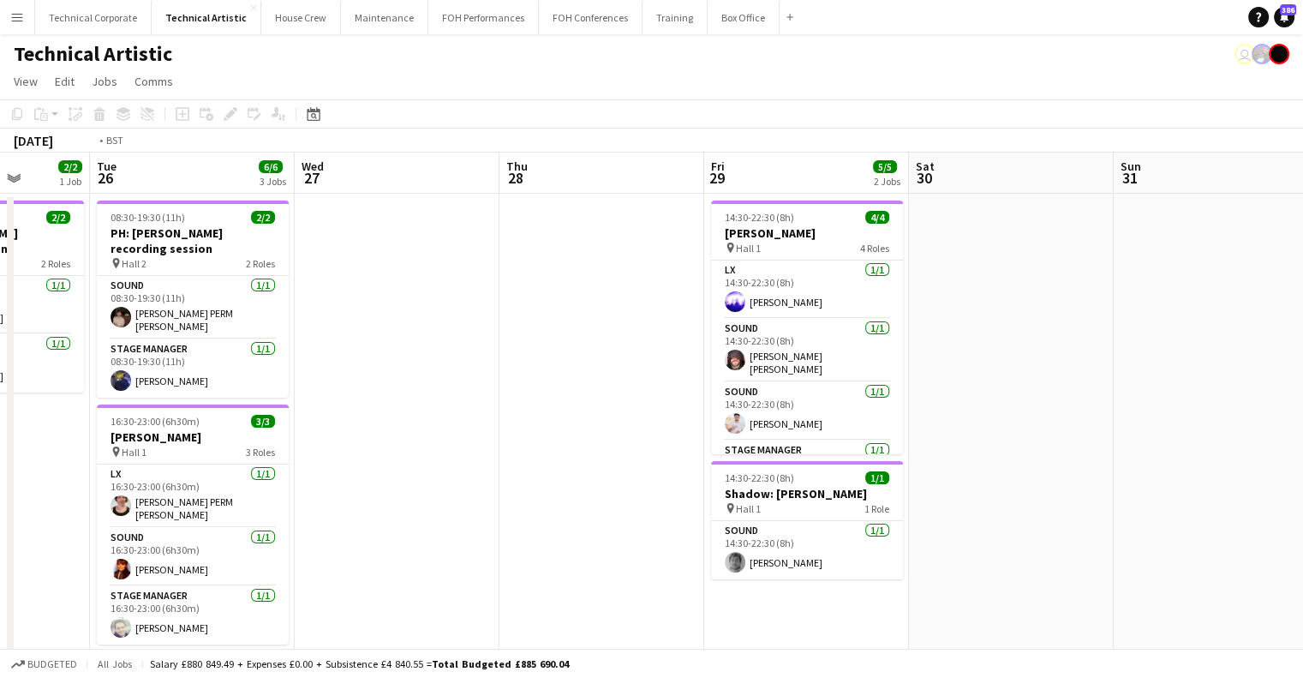
drag, startPoint x: 607, startPoint y: 404, endPoint x: 985, endPoint y: 412, distance: 378.9
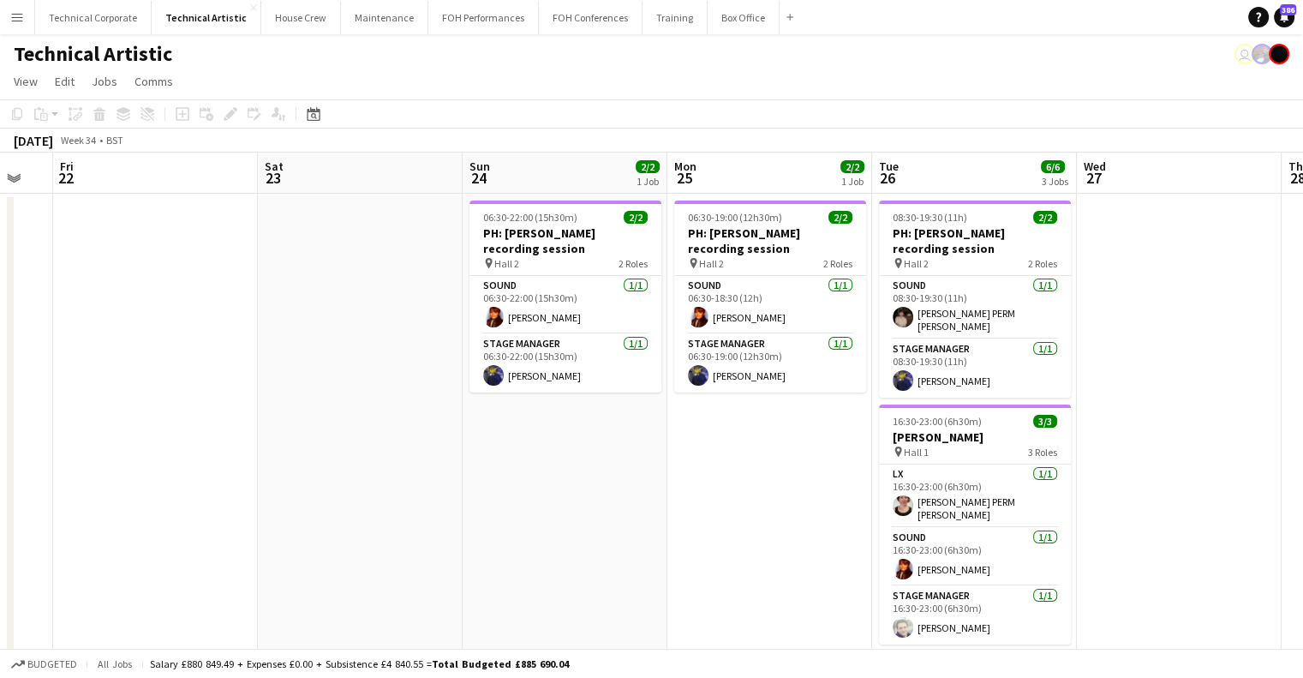
drag, startPoint x: 912, startPoint y: 424, endPoint x: 882, endPoint y: 428, distance: 30.2
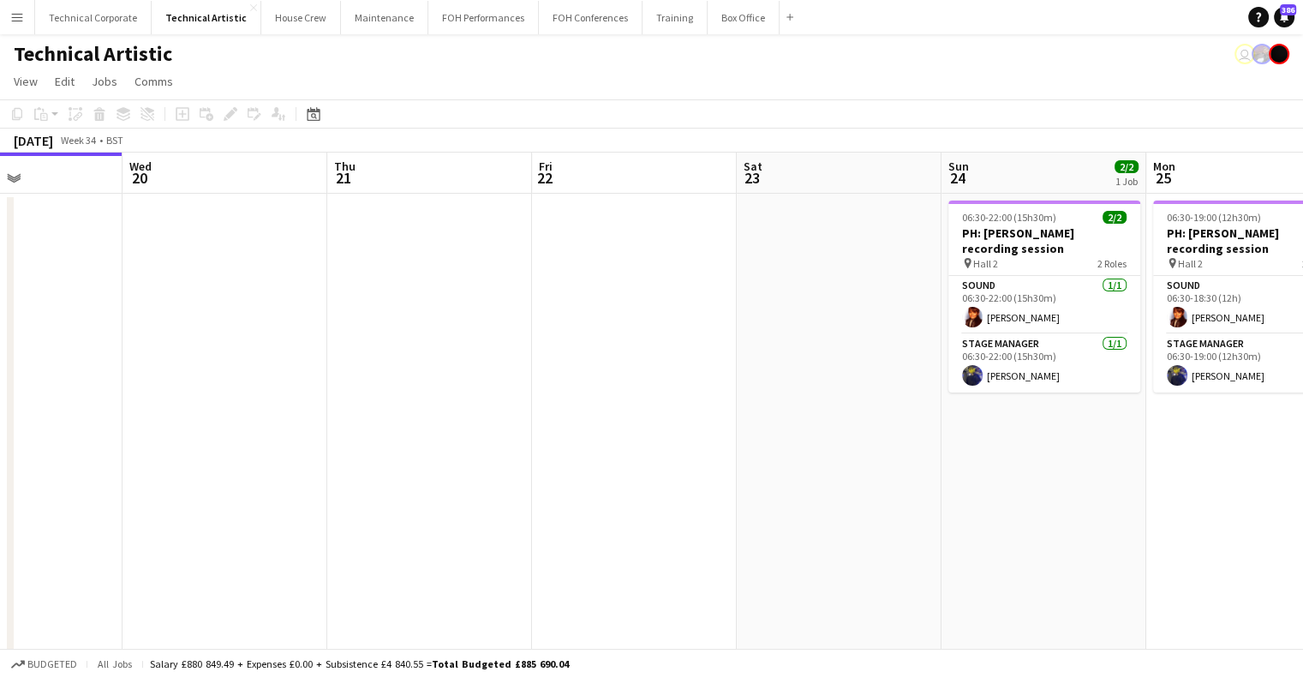
drag, startPoint x: 514, startPoint y: 408, endPoint x: 1010, endPoint y: 434, distance: 496.9
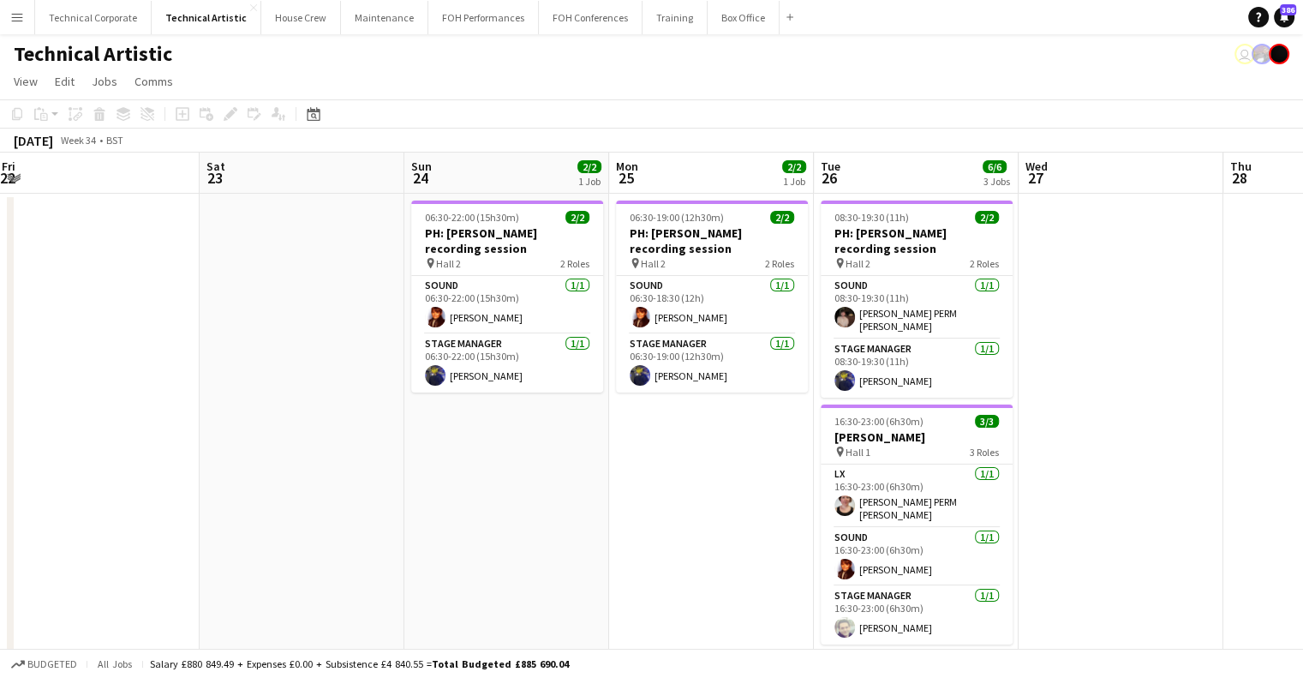
drag, startPoint x: 876, startPoint y: 432, endPoint x: 236, endPoint y: 424, distance: 640.2
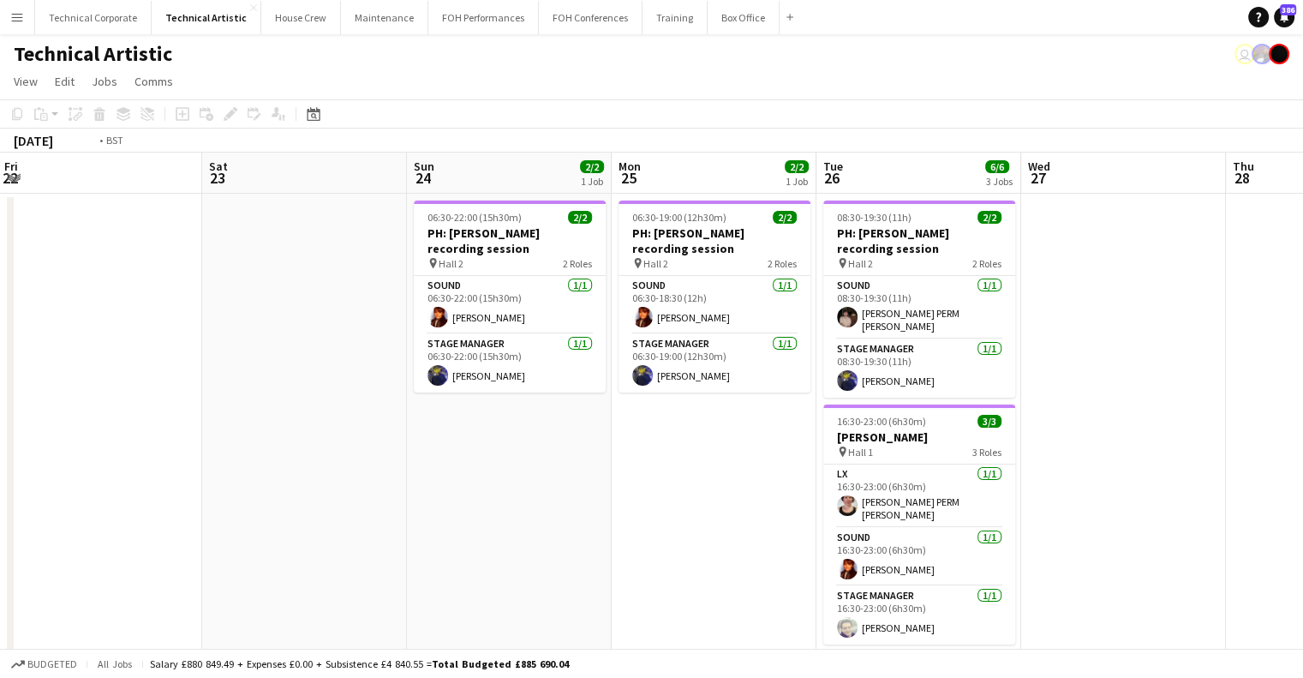
drag, startPoint x: 1018, startPoint y: 424, endPoint x: 225, endPoint y: 431, distance: 792.7
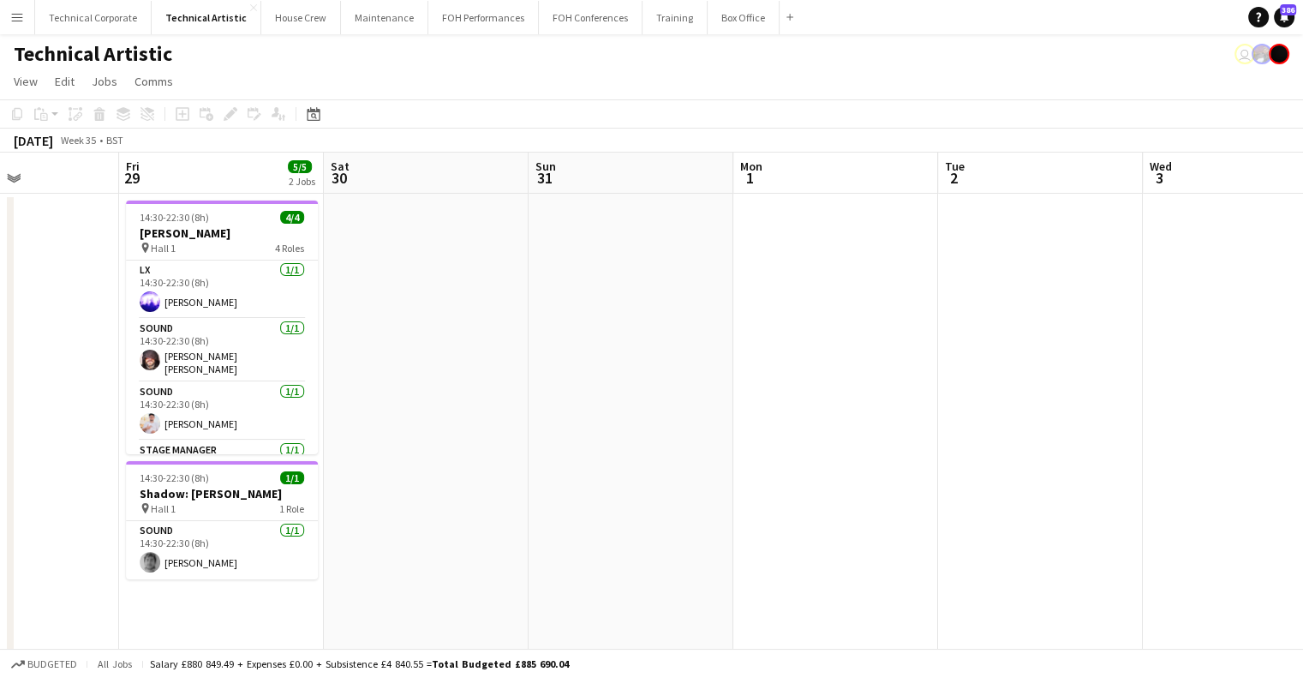
drag, startPoint x: 539, startPoint y: 399, endPoint x: 135, endPoint y: 428, distance: 405.5
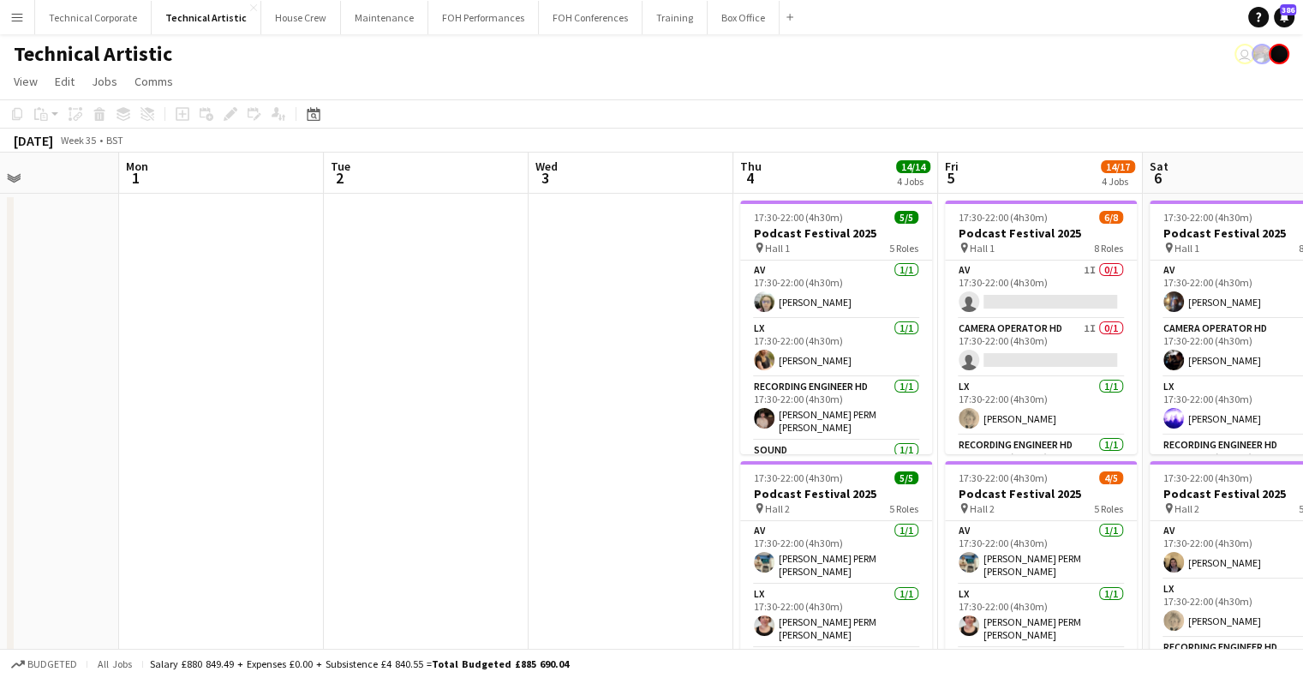
scroll to position [0, 723]
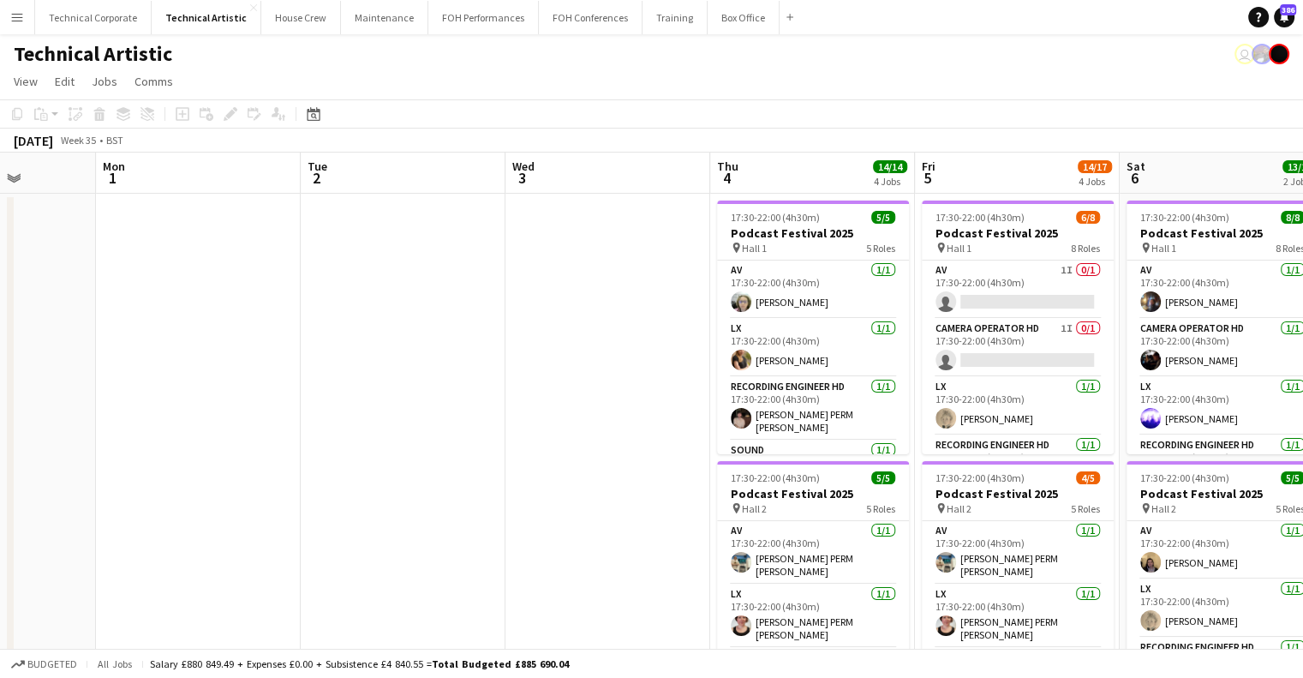
drag, startPoint x: 327, startPoint y: 412, endPoint x: 158, endPoint y: 415, distance: 169.7
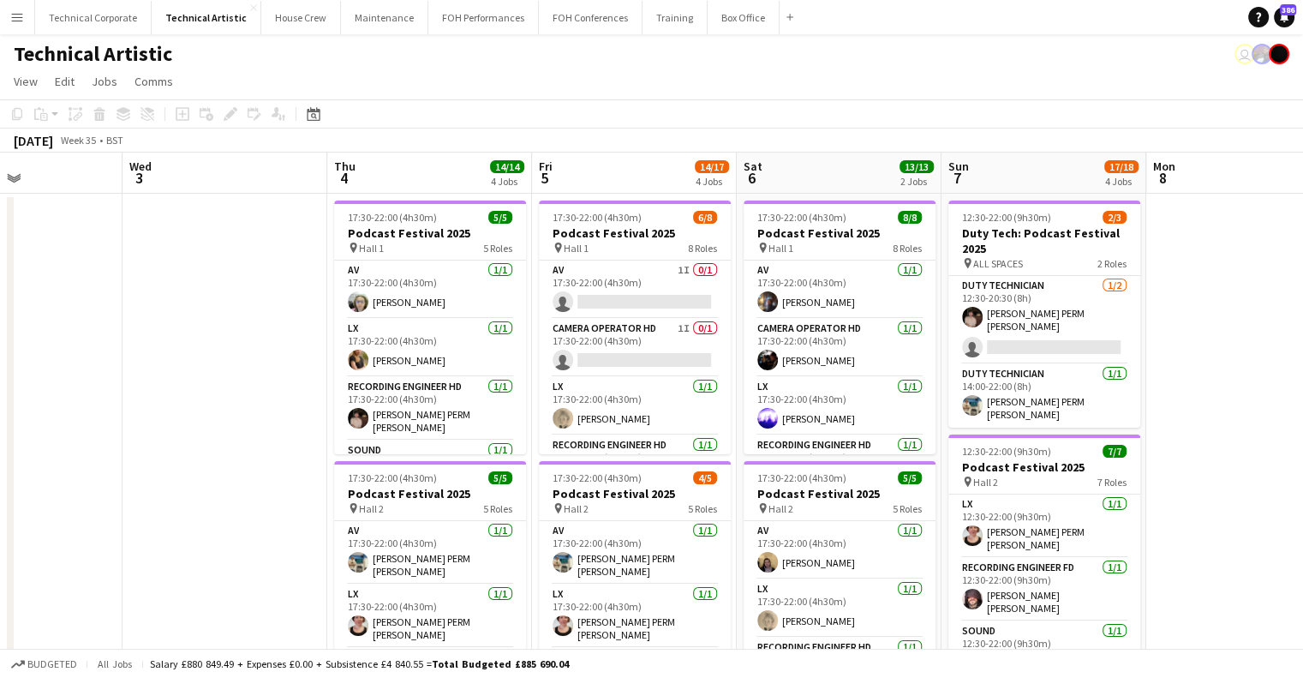
scroll to position [0, 719]
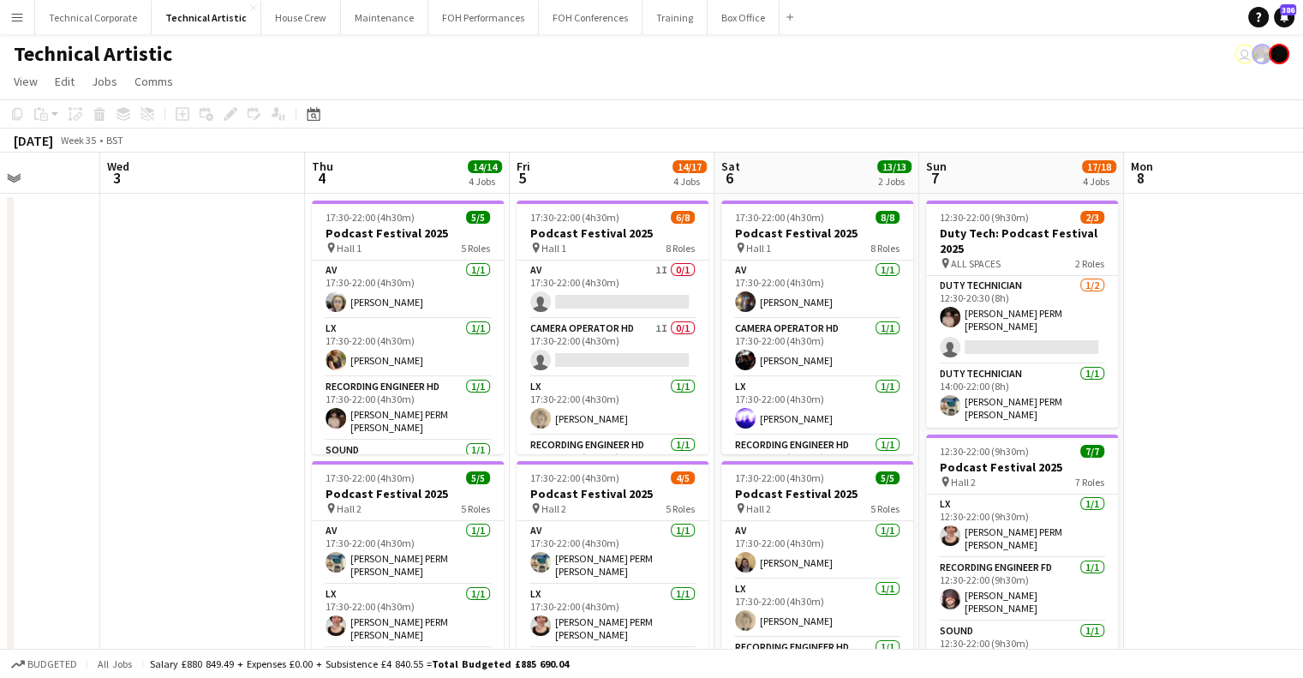
drag, startPoint x: 684, startPoint y: 407, endPoint x: 298, endPoint y: 380, distance: 386.5
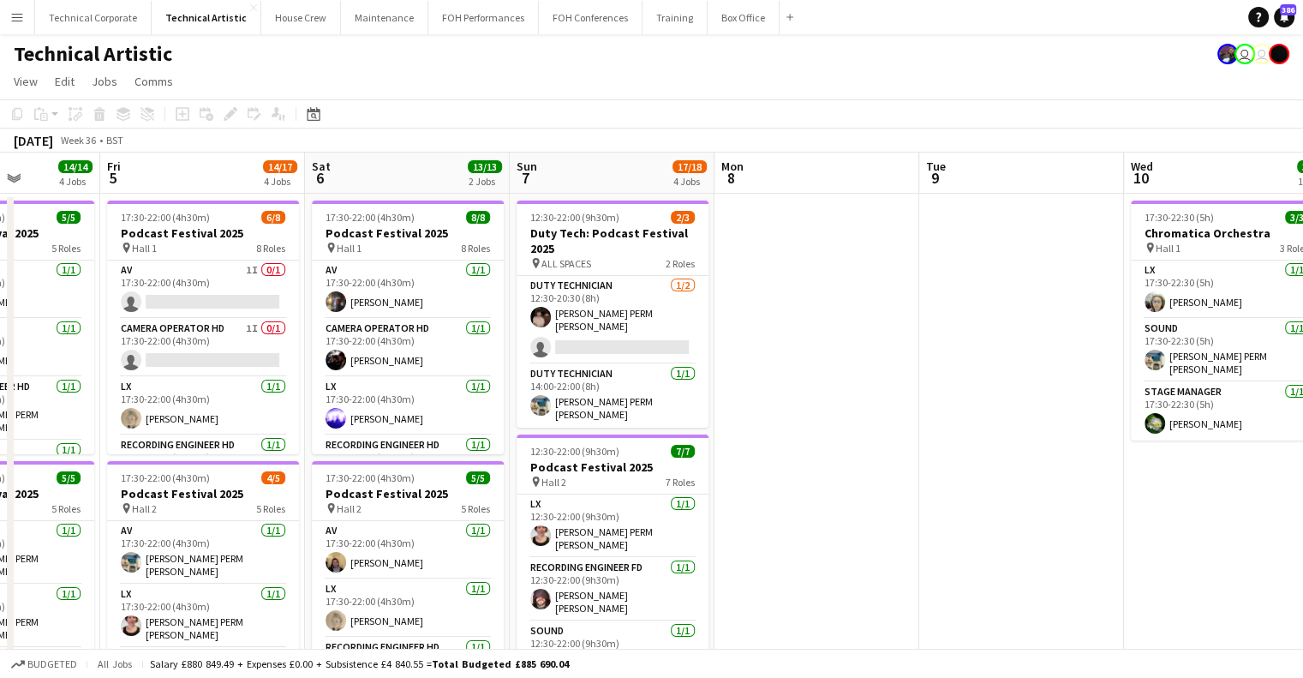
scroll to position [0, 712]
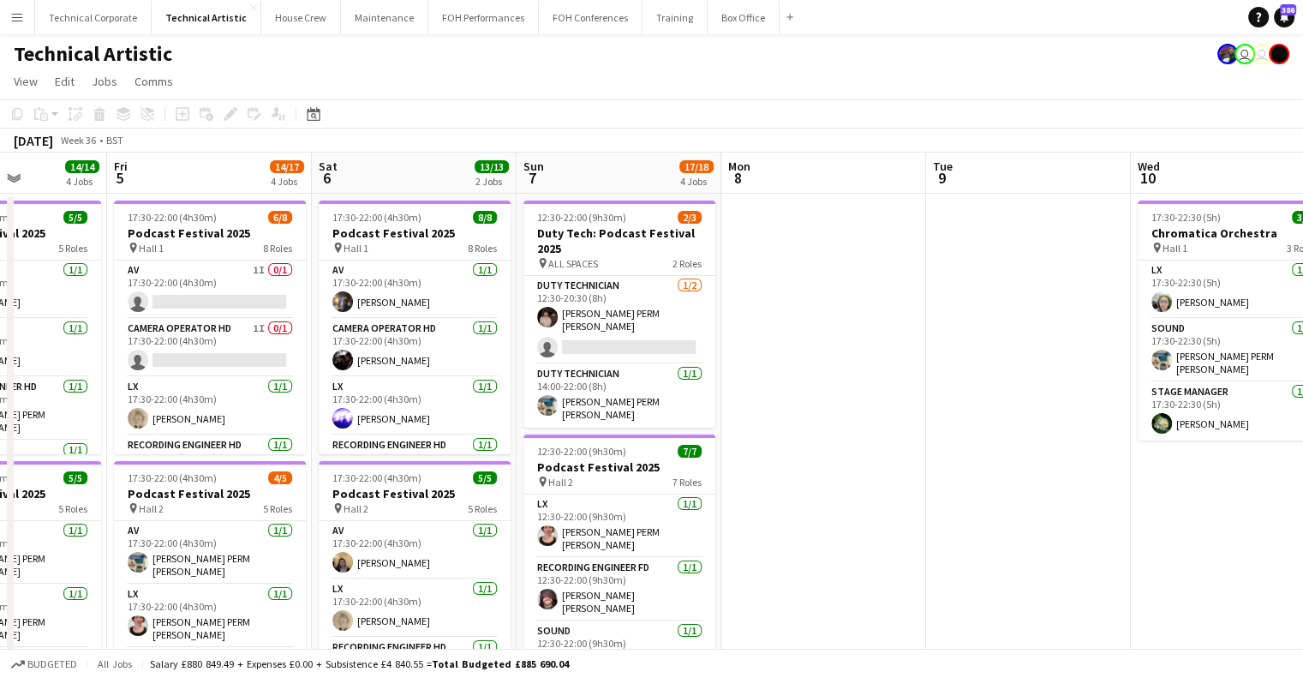
drag, startPoint x: 938, startPoint y: 301, endPoint x: 536, endPoint y: 313, distance: 402.9
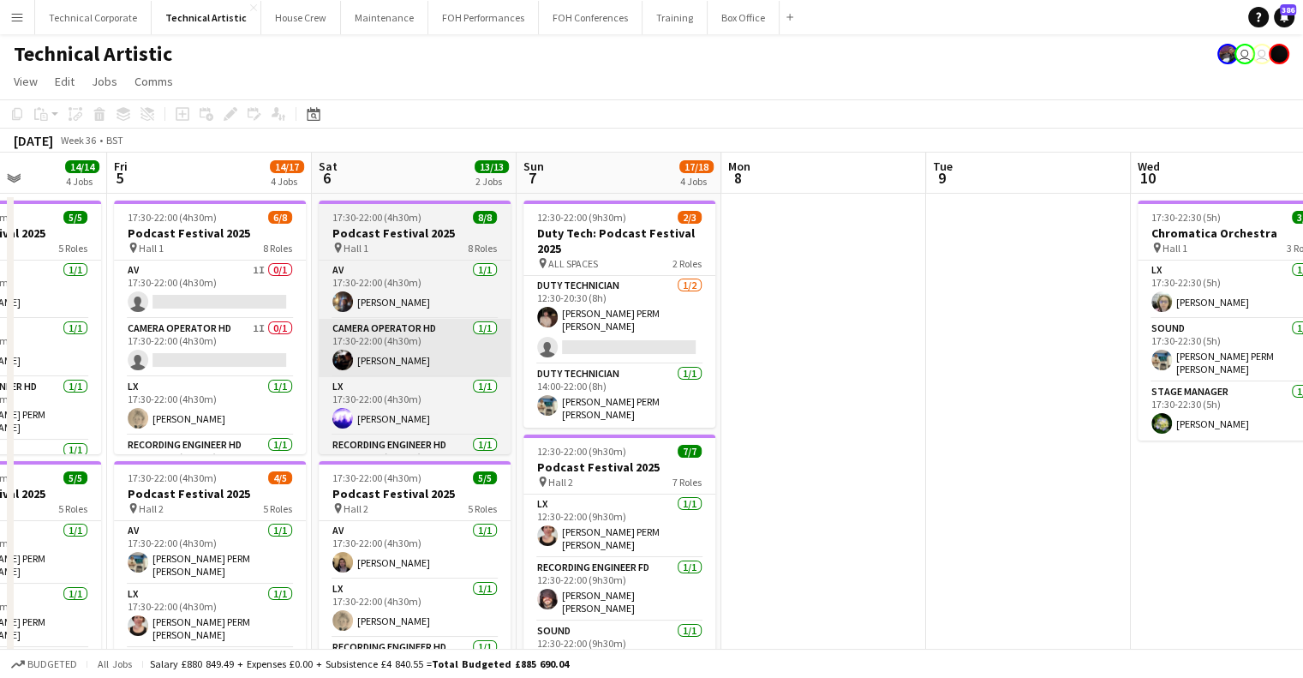
drag, startPoint x: 1015, startPoint y: 318, endPoint x: 891, endPoint y: 325, distance: 123.6
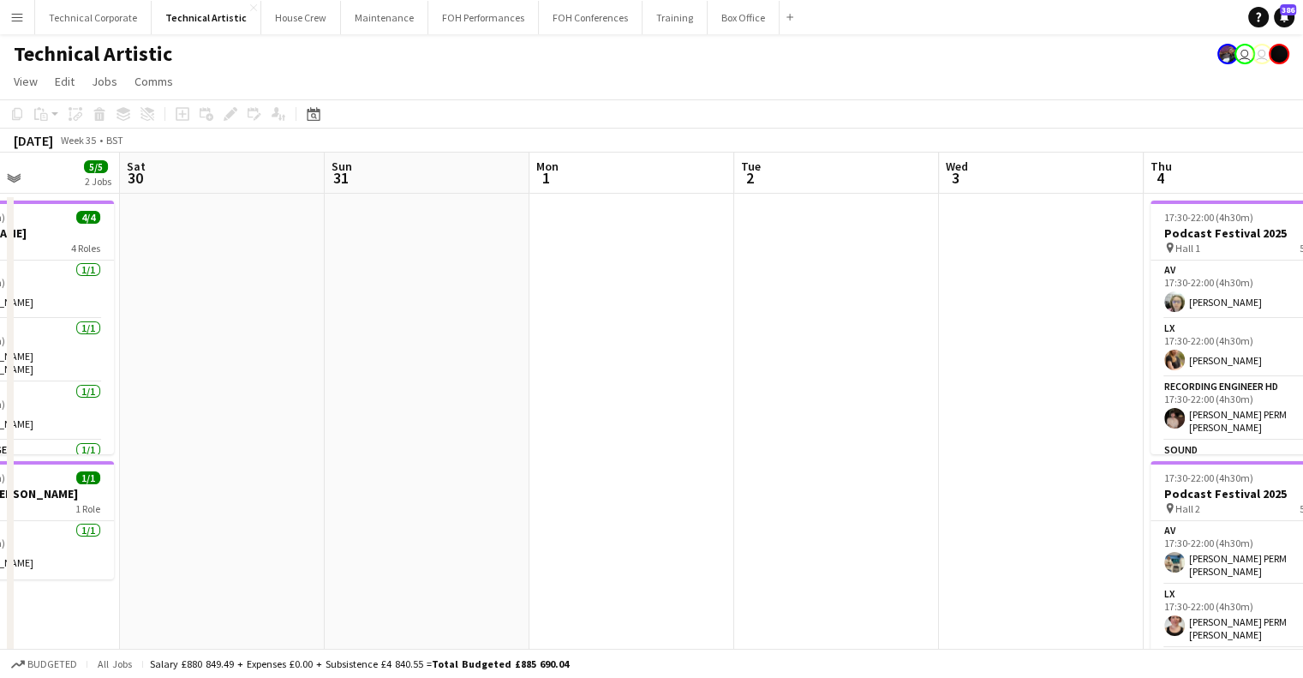
scroll to position [0, 436]
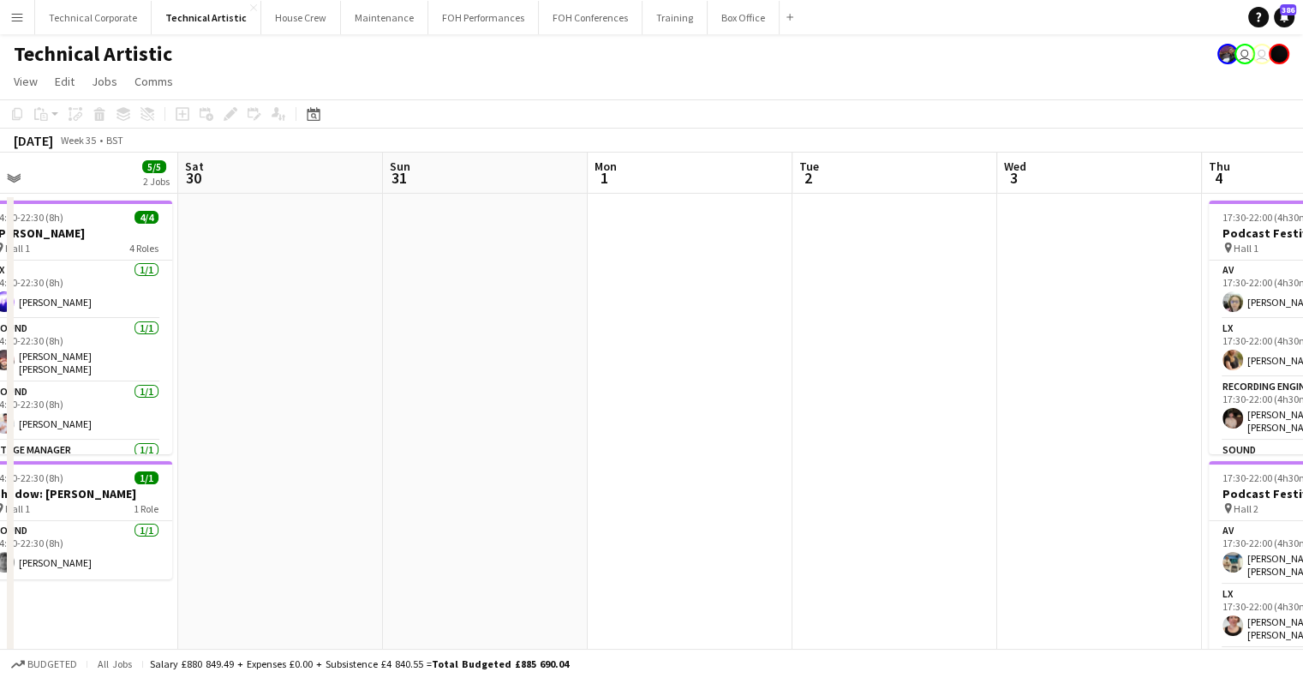
drag, startPoint x: 803, startPoint y: 343, endPoint x: 832, endPoint y: 342, distance: 29.1
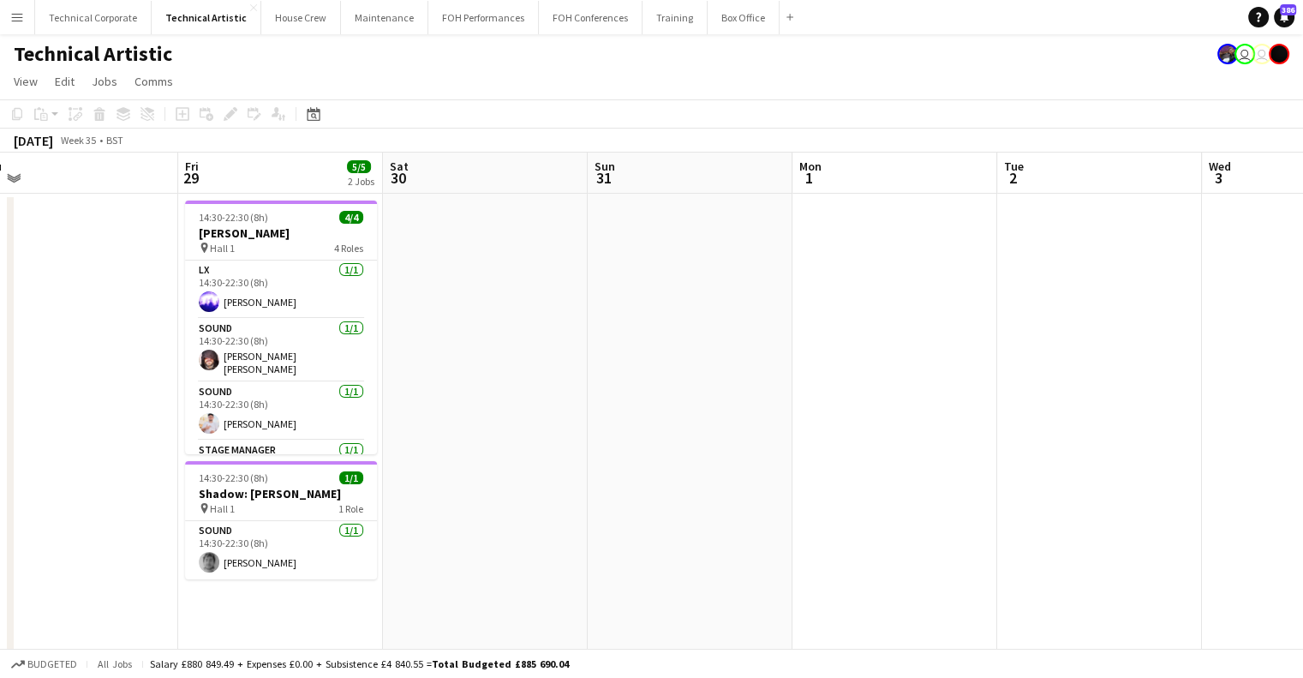
drag, startPoint x: 536, startPoint y: 326, endPoint x: 965, endPoint y: 325, distance: 428.5
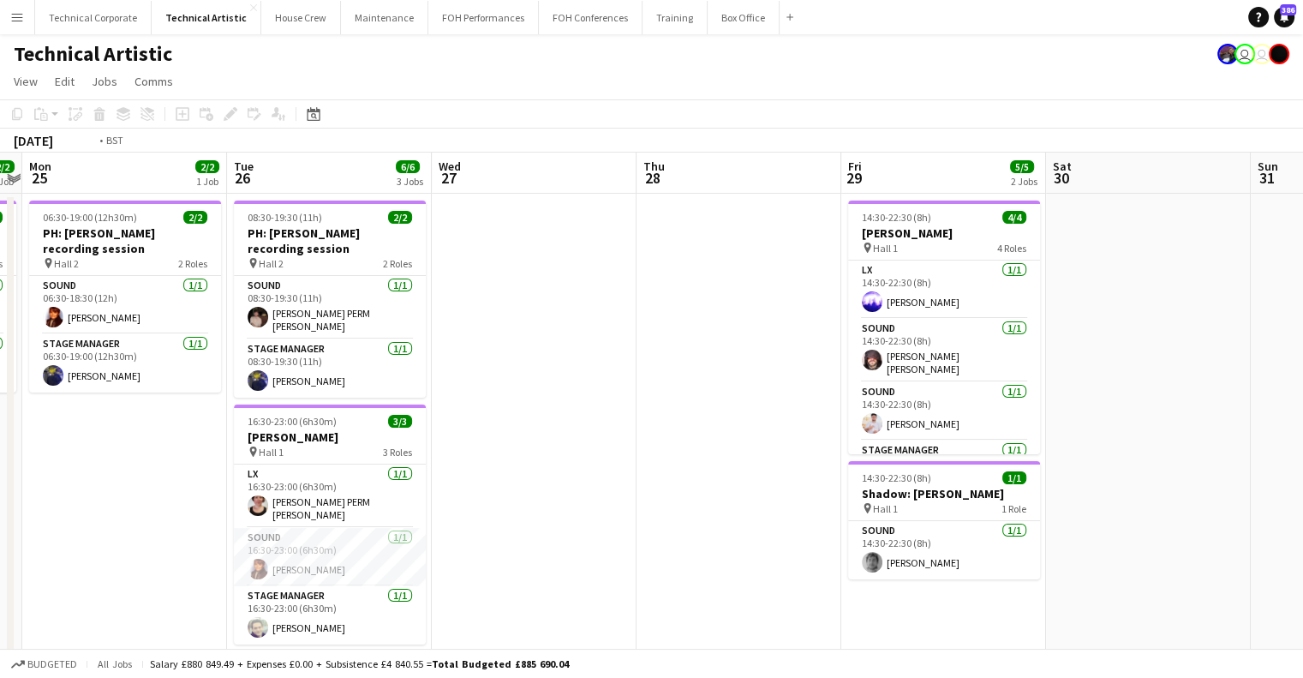
scroll to position [0, 363]
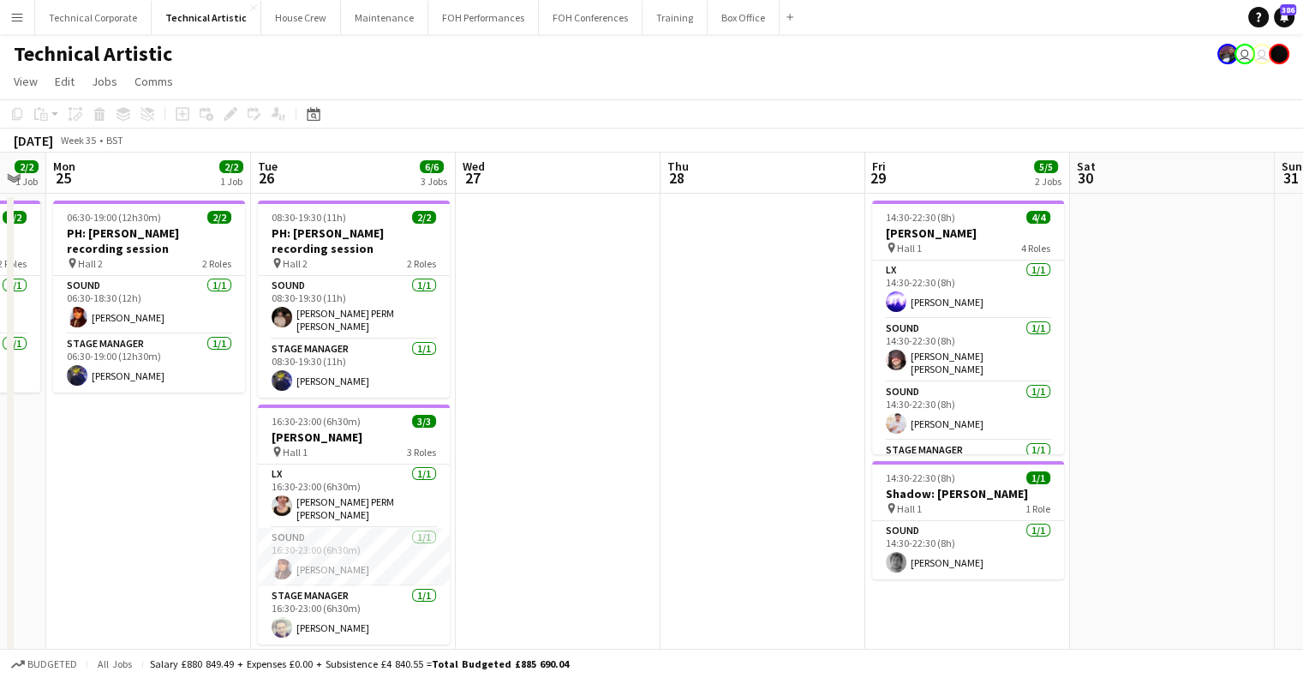
drag, startPoint x: 854, startPoint y: 333, endPoint x: 950, endPoint y: 315, distance: 97.7
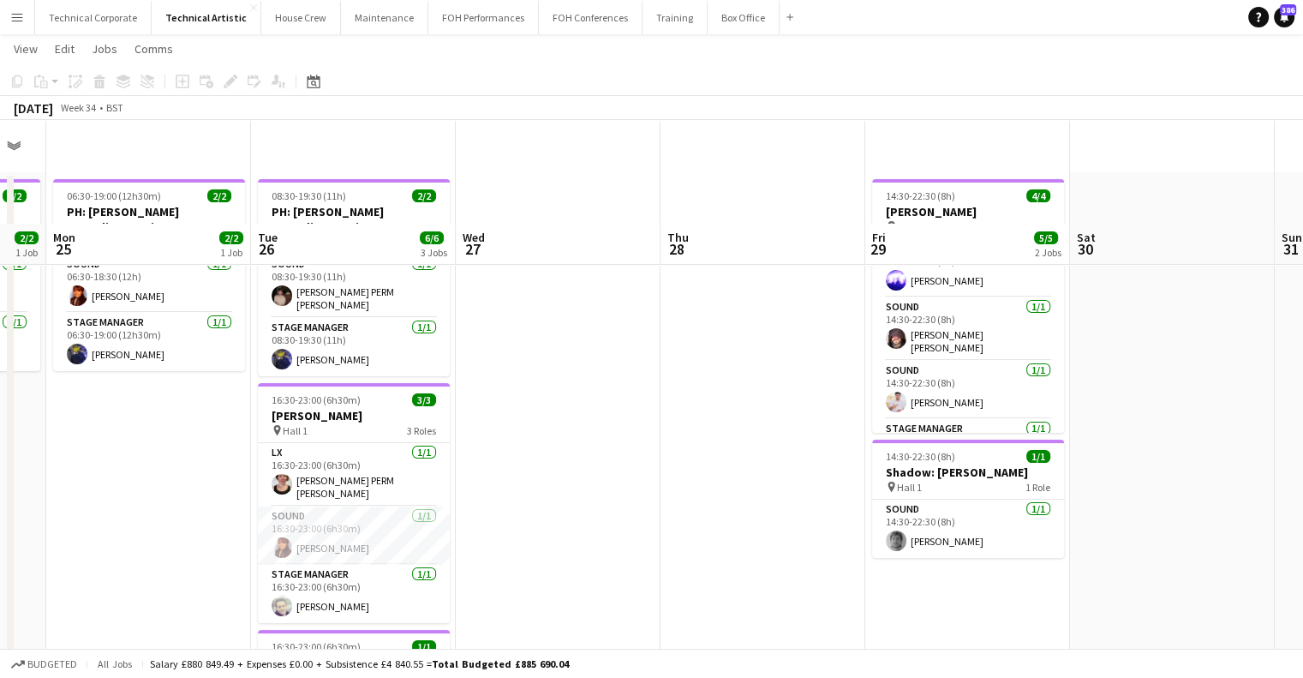
scroll to position [0, 0]
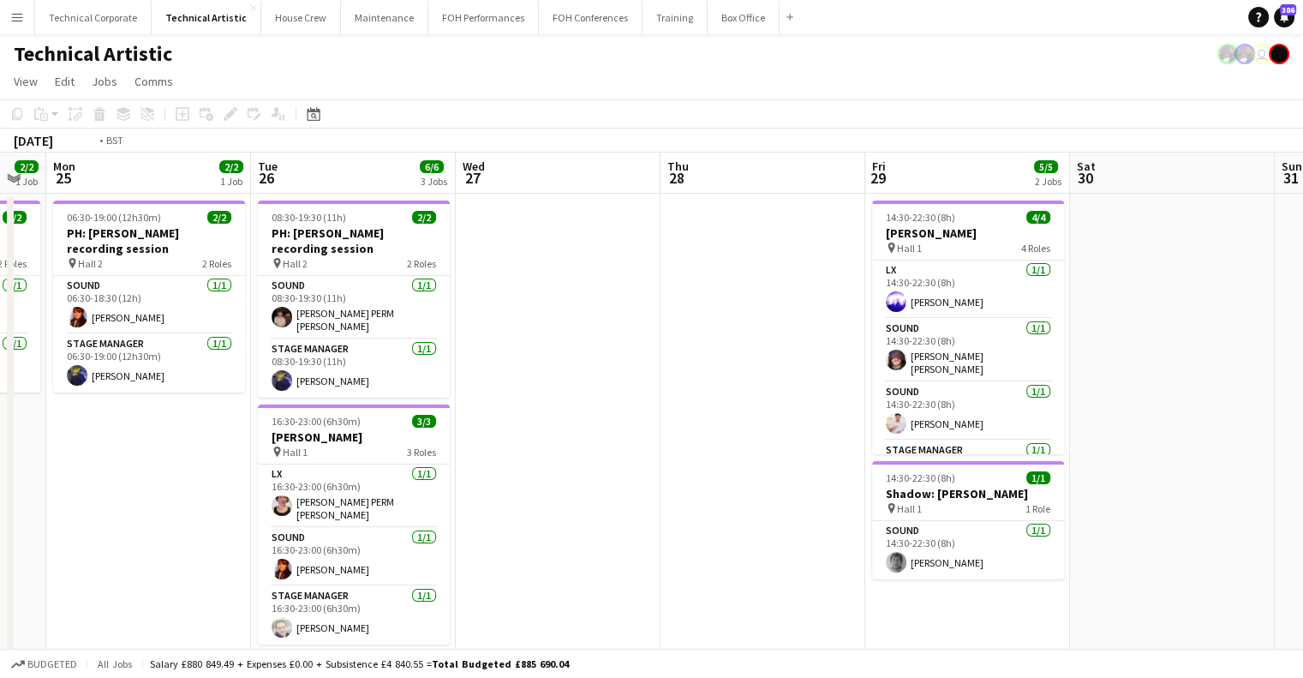
drag, startPoint x: 620, startPoint y: 271, endPoint x: 506, endPoint y: 278, distance: 114.2
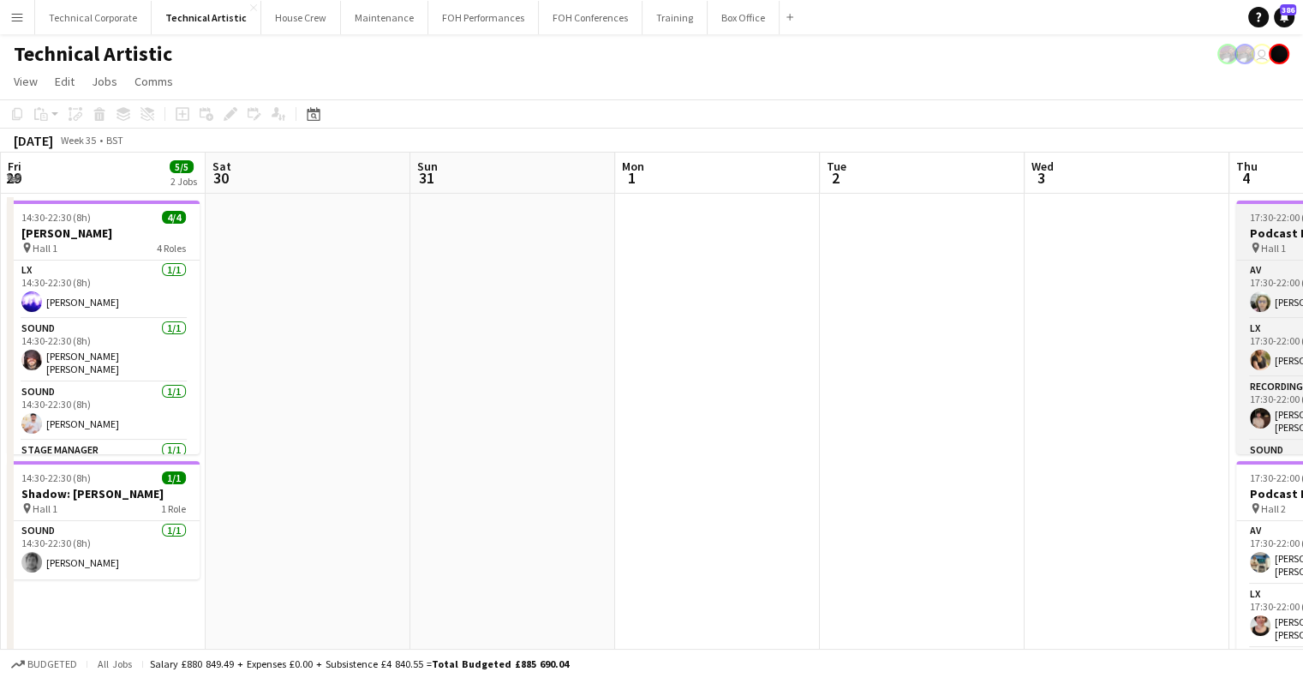
drag, startPoint x: 512, startPoint y: 301, endPoint x: 1203, endPoint y: 279, distance: 691.1
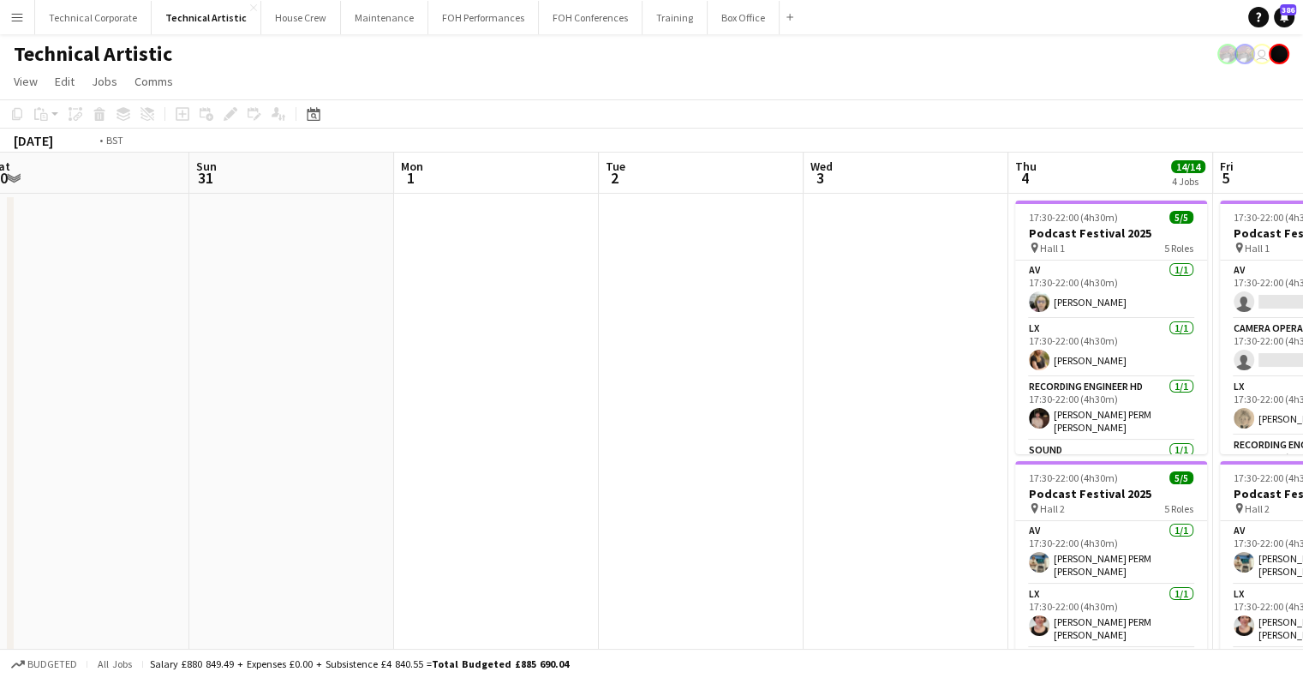
drag, startPoint x: 810, startPoint y: 294, endPoint x: 546, endPoint y: 304, distance: 264.1
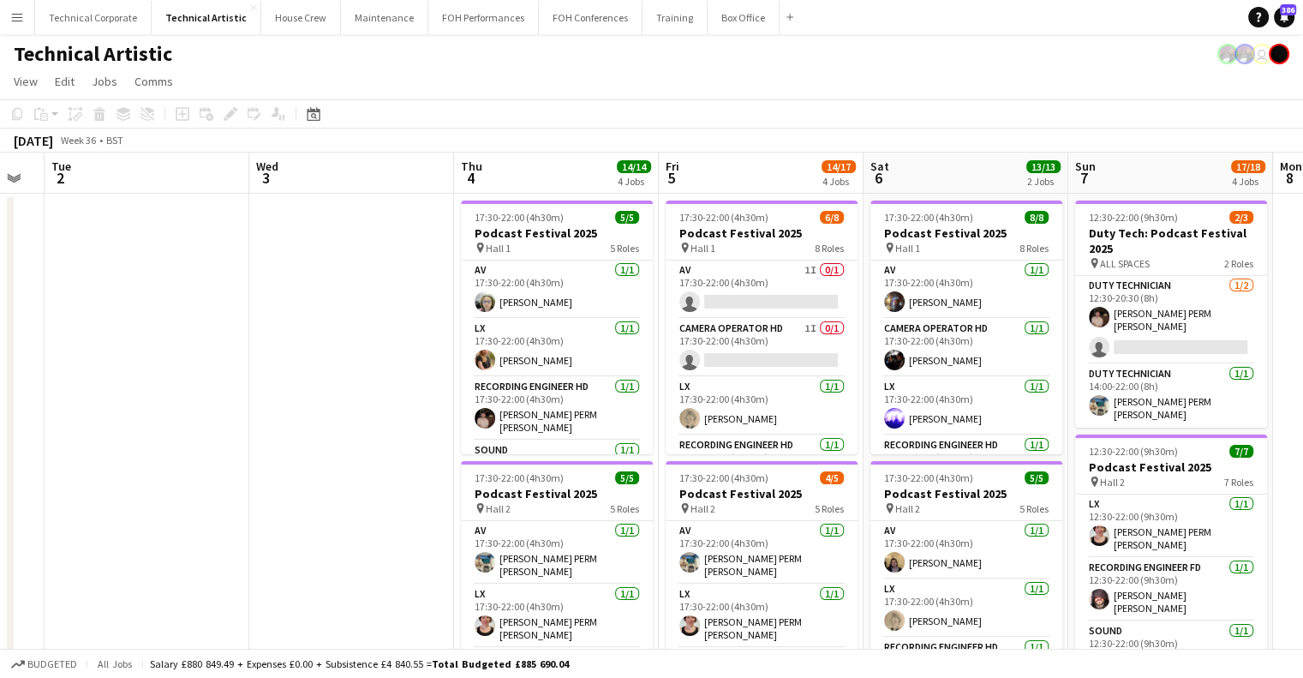
drag, startPoint x: 1042, startPoint y: 354, endPoint x: 610, endPoint y: 352, distance: 431.9
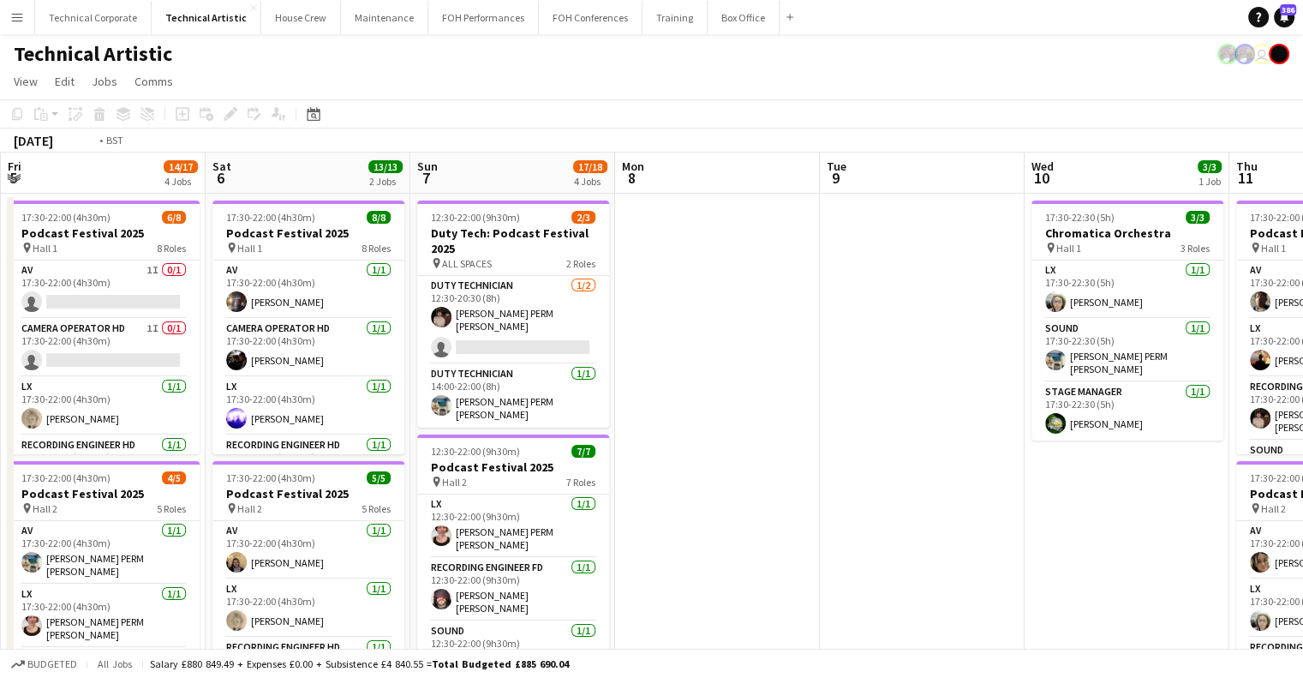
drag, startPoint x: 1079, startPoint y: 352, endPoint x: 999, endPoint y: 362, distance: 80.4
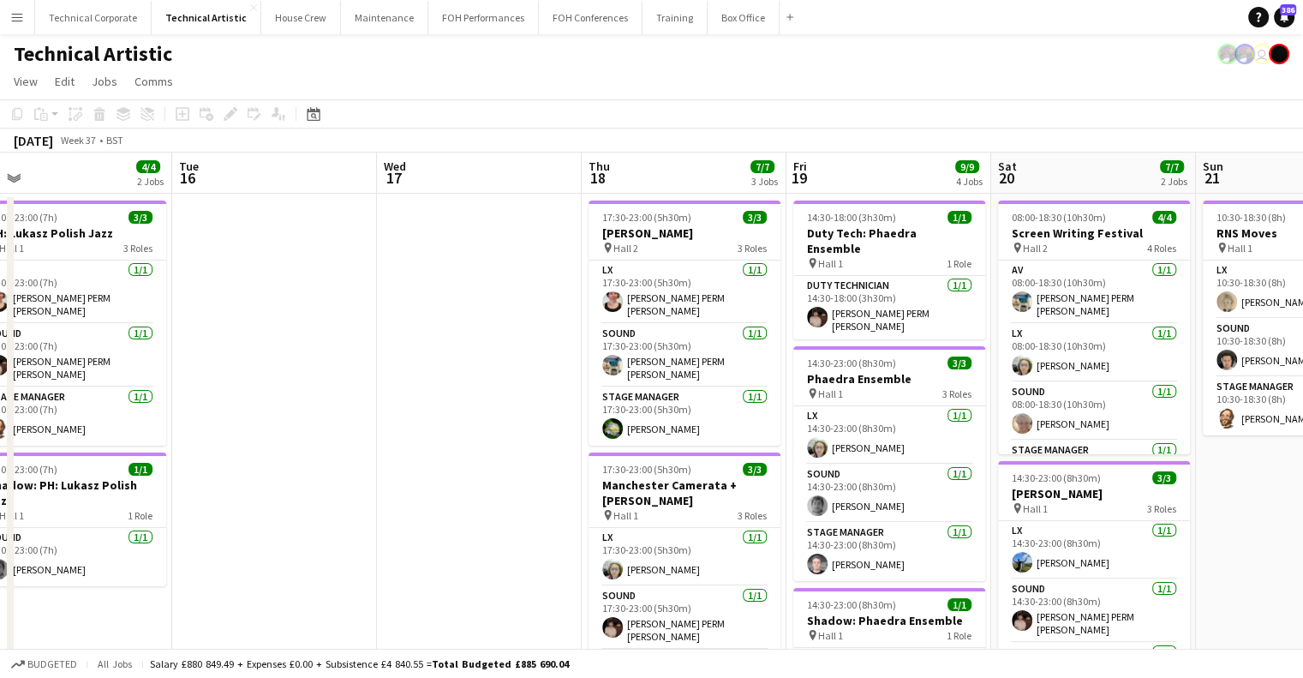
scroll to position [0, 518]
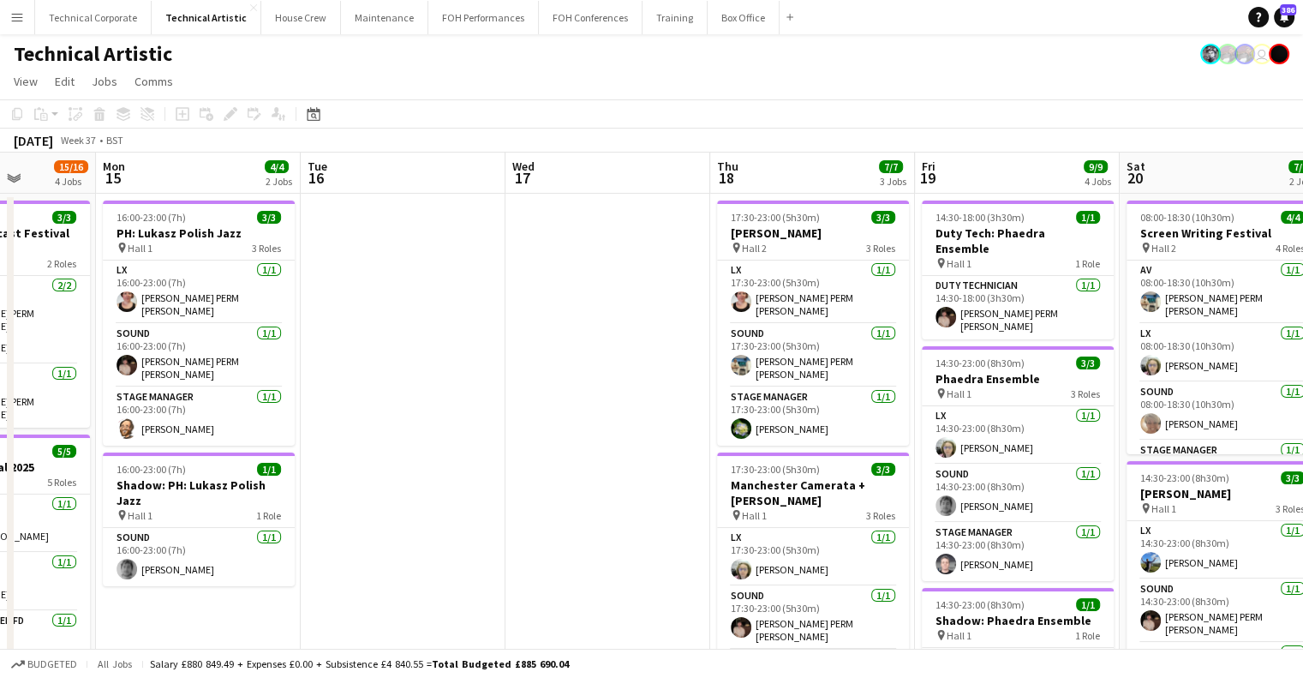
drag, startPoint x: 904, startPoint y: 315, endPoint x: 298, endPoint y: 332, distance: 606.1
drag, startPoint x: 537, startPoint y: 380, endPoint x: 863, endPoint y: 386, distance: 325.7
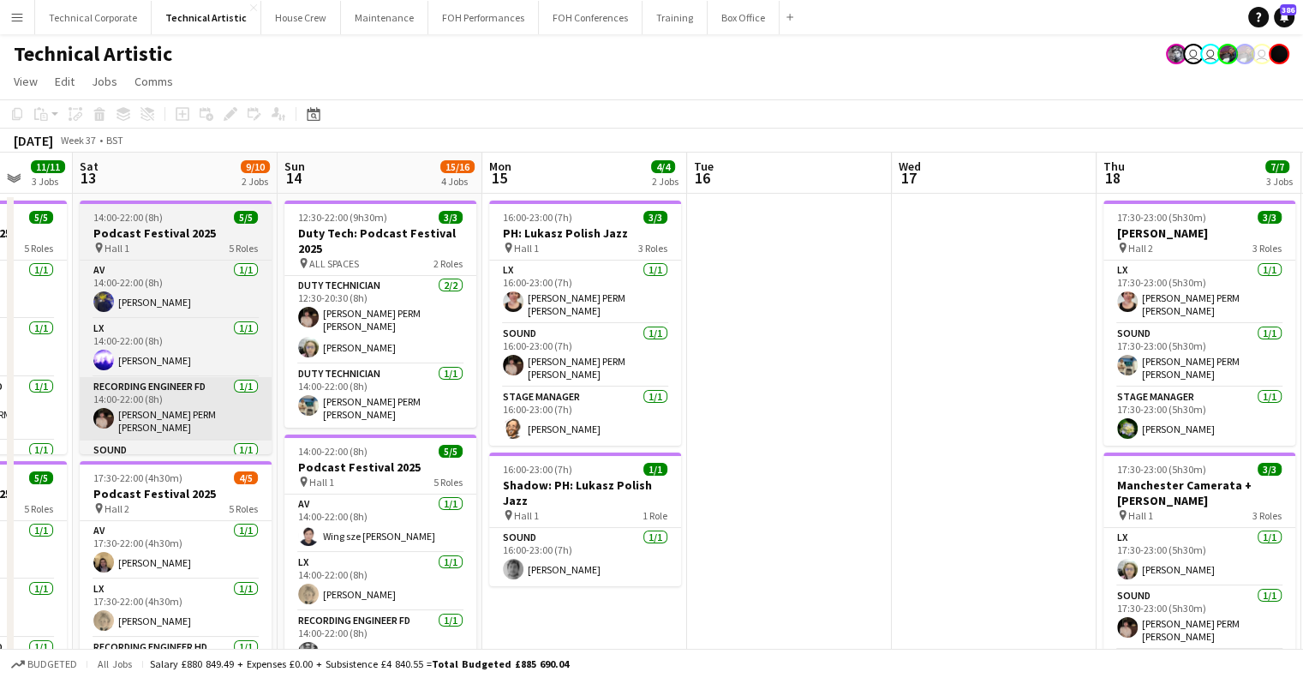
drag, startPoint x: 631, startPoint y: 385, endPoint x: 551, endPoint y: 391, distance: 79.9
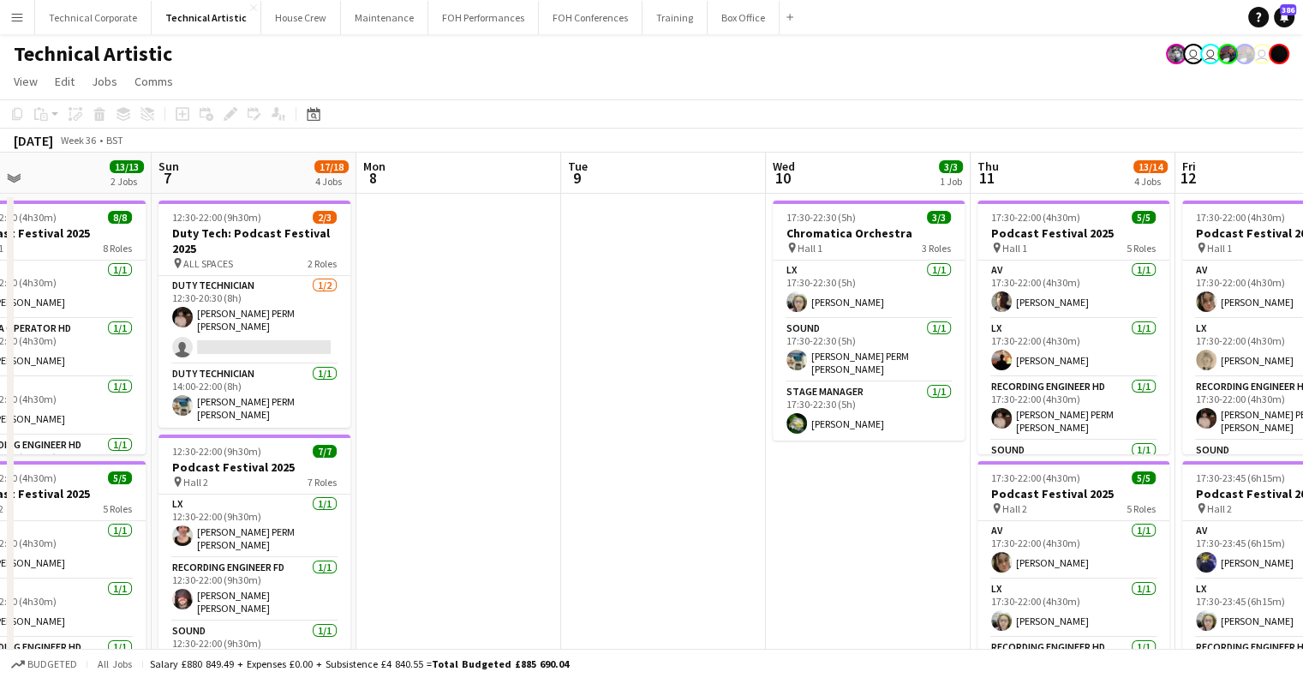
drag, startPoint x: 743, startPoint y: 397, endPoint x: 778, endPoint y: 397, distance: 35.1
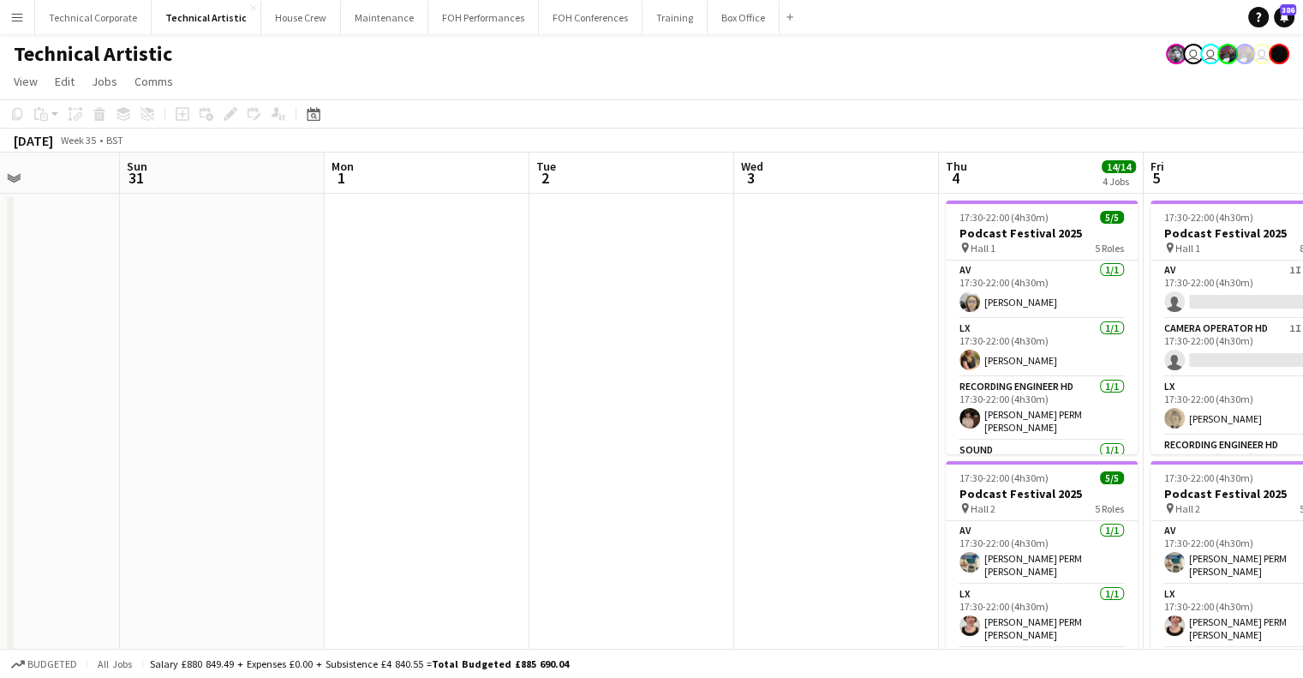
drag, startPoint x: 722, startPoint y: 398, endPoint x: 785, endPoint y: 398, distance: 63.4
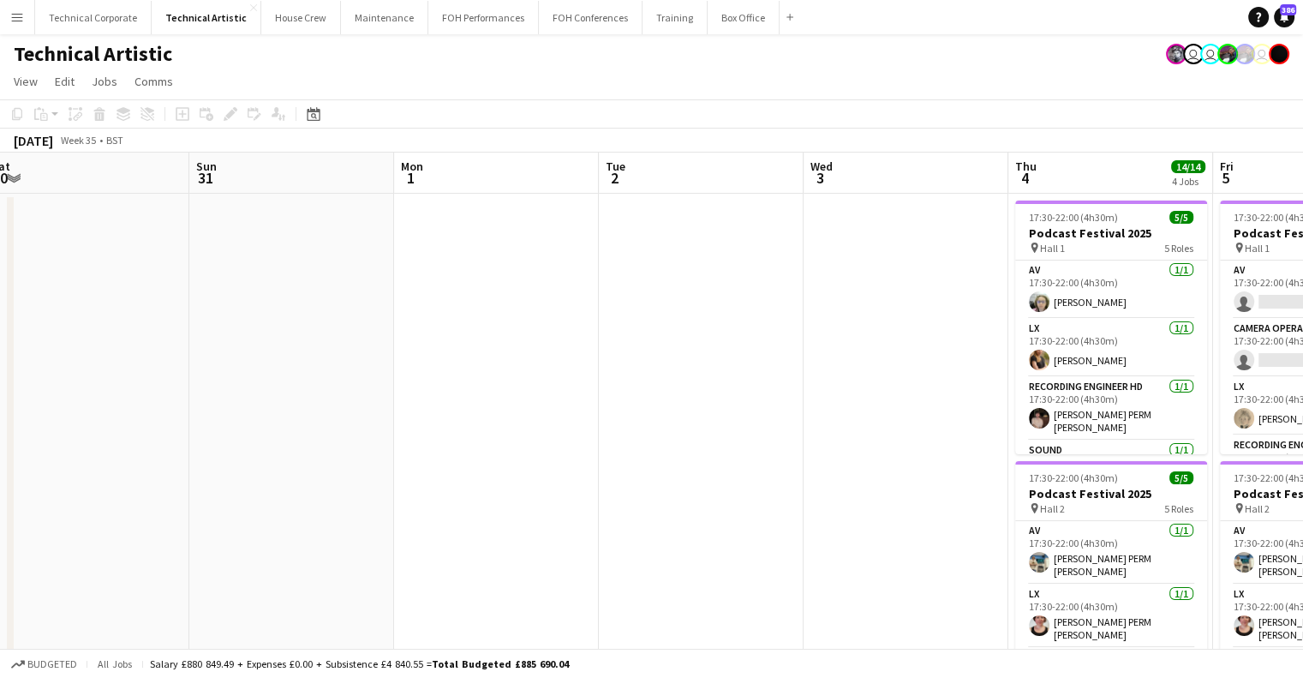
drag, startPoint x: 415, startPoint y: 396, endPoint x: 923, endPoint y: 396, distance: 508.2
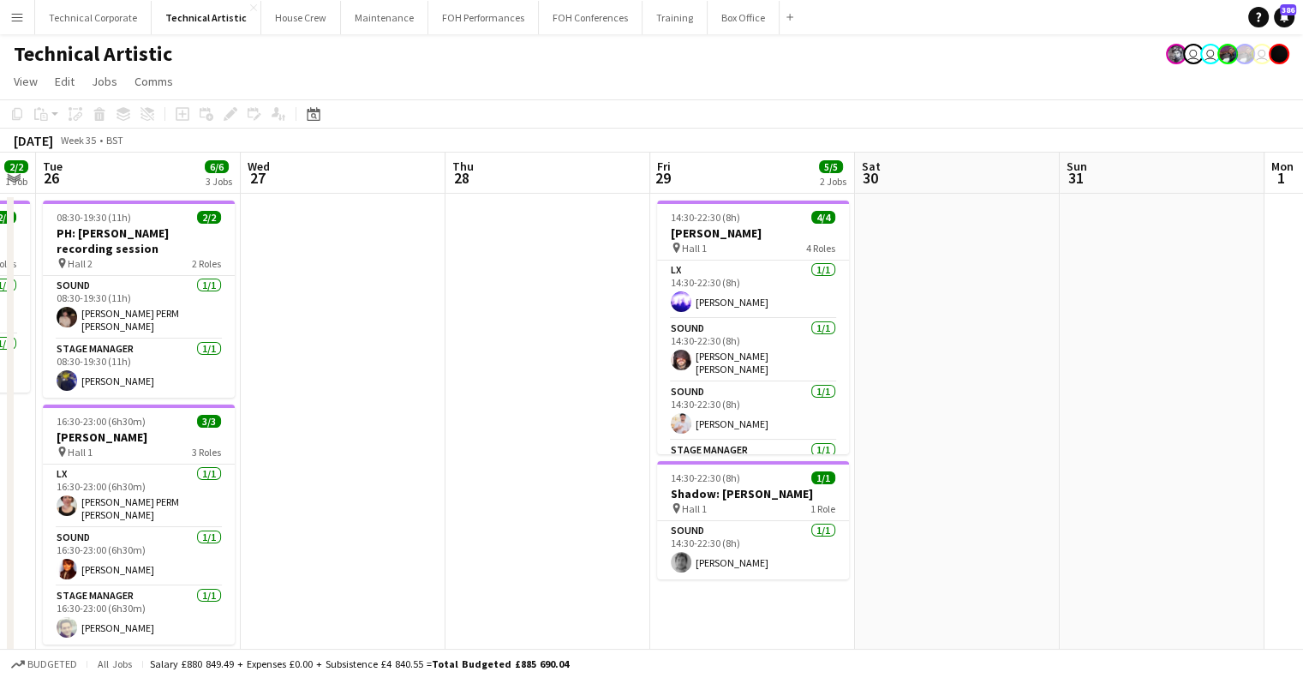
drag, startPoint x: 854, startPoint y: 392, endPoint x: 1015, endPoint y: 391, distance: 161.1
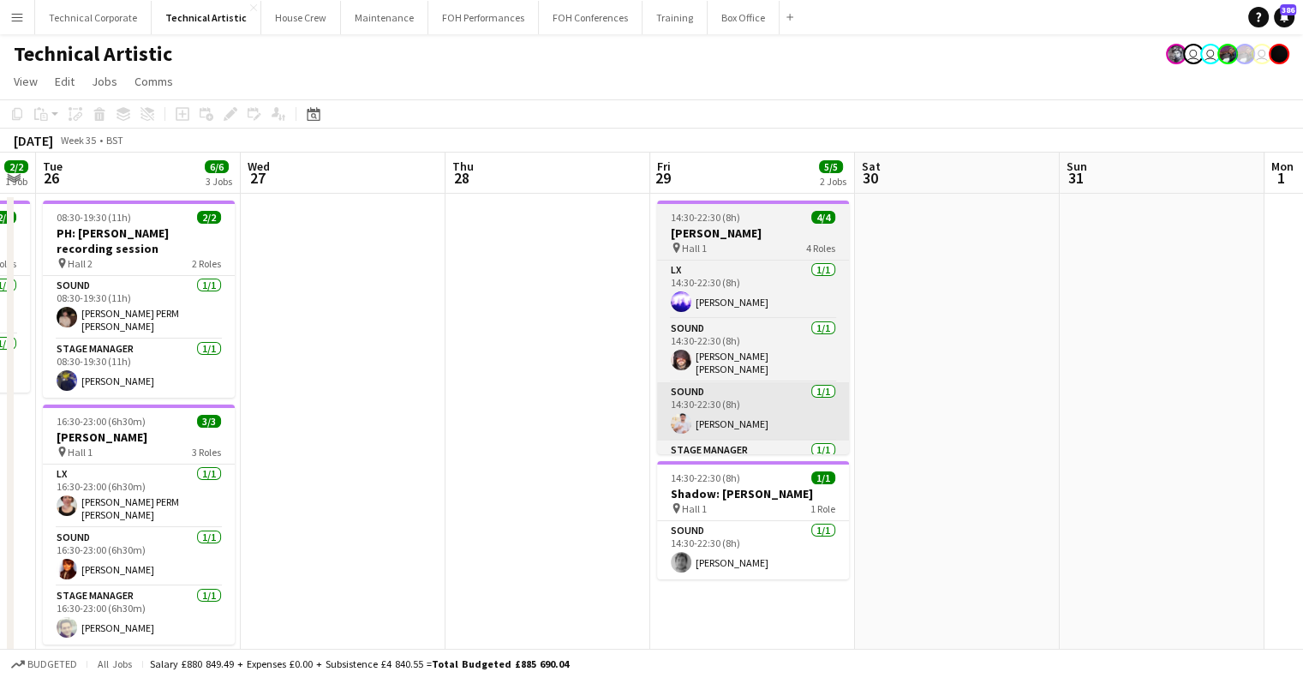
scroll to position [0, 374]
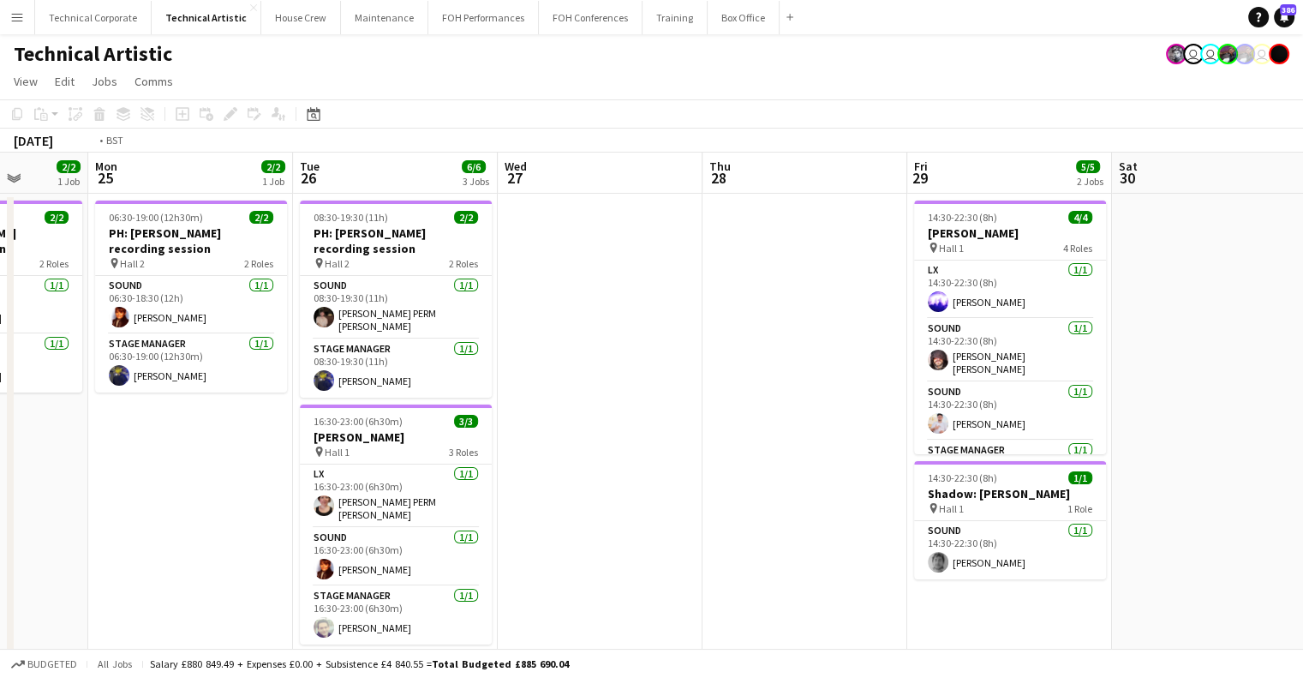
drag, startPoint x: 302, startPoint y: 380, endPoint x: 491, endPoint y: 386, distance: 189.5
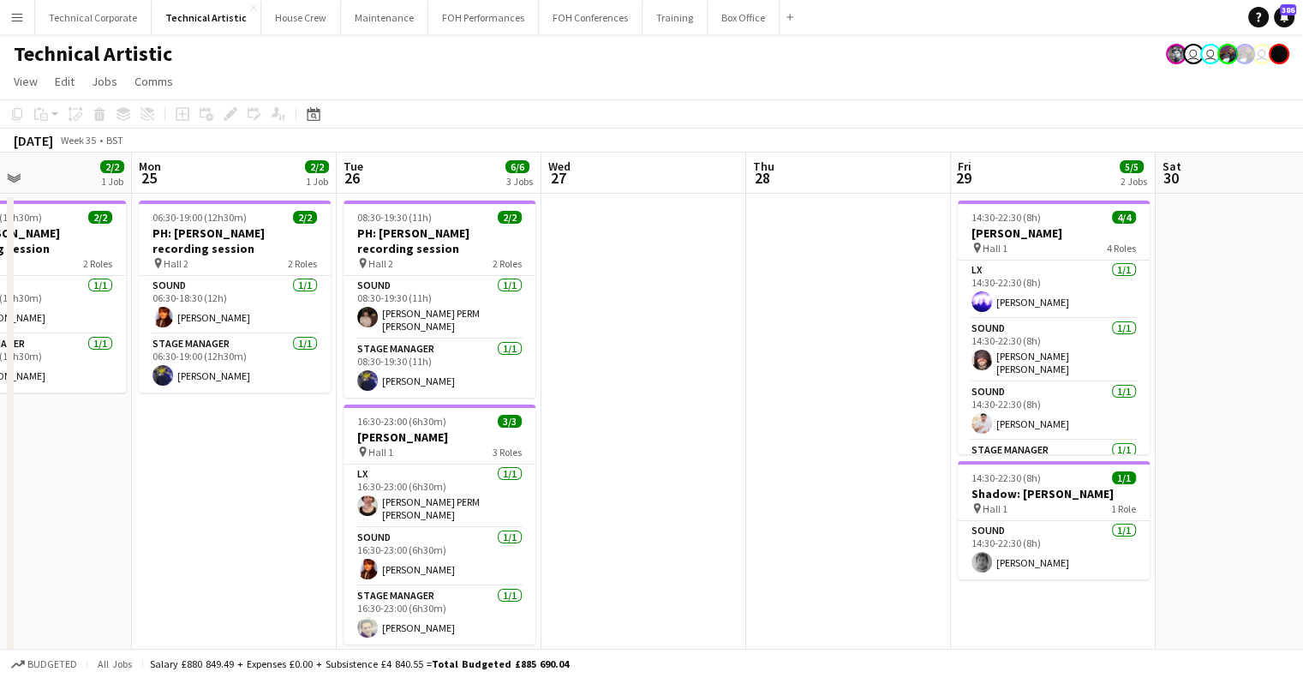
drag, startPoint x: 752, startPoint y: 386, endPoint x: 509, endPoint y: 386, distance: 243.4
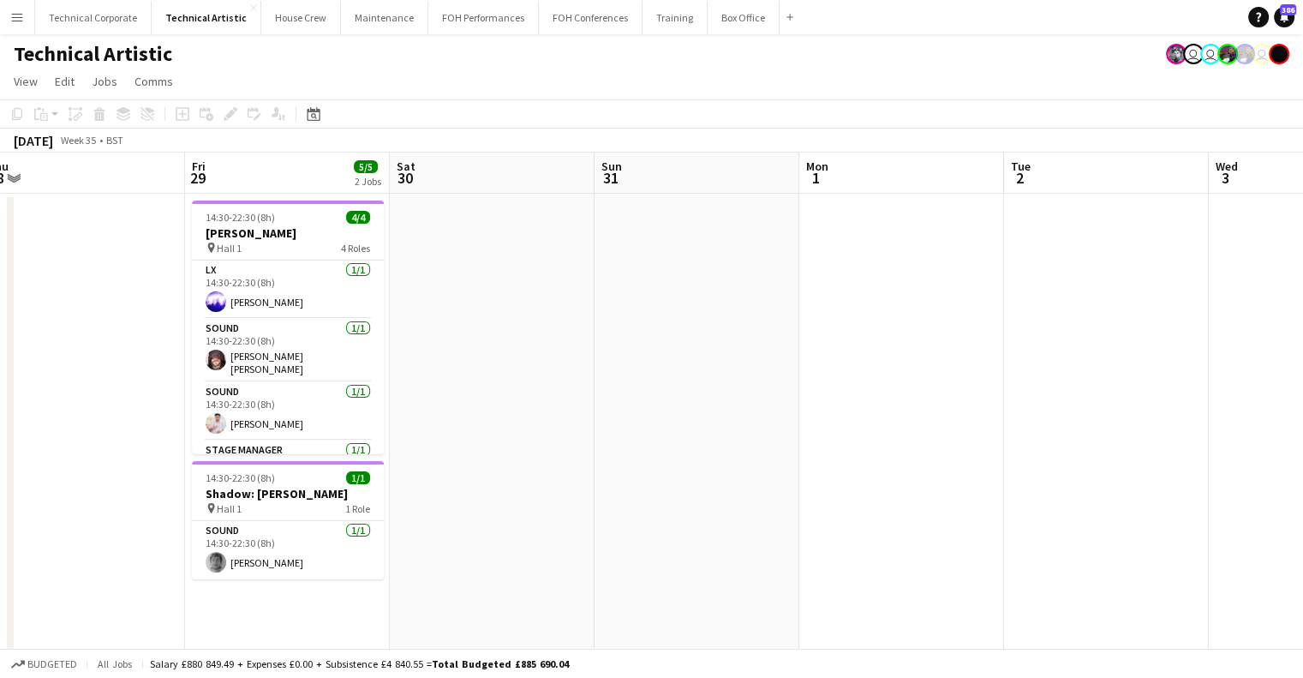
scroll to position [0, 422]
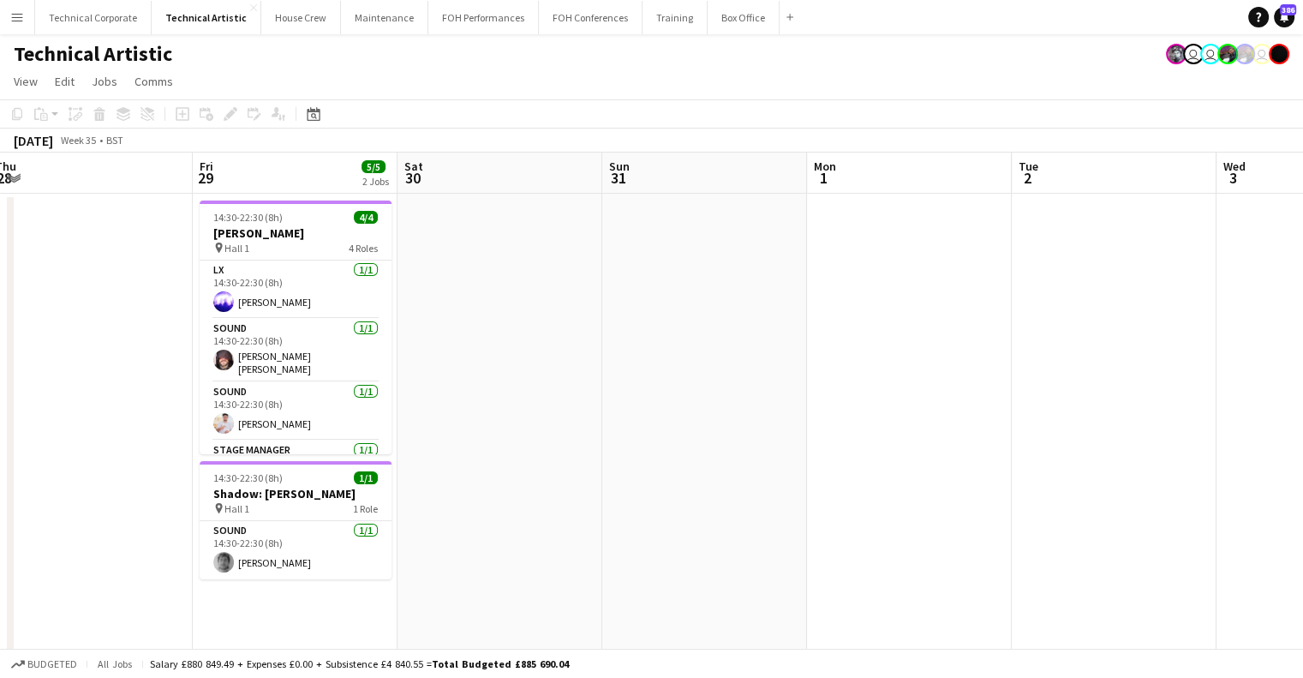
drag, startPoint x: 778, startPoint y: 380, endPoint x: 428, endPoint y: 393, distance: 349.9
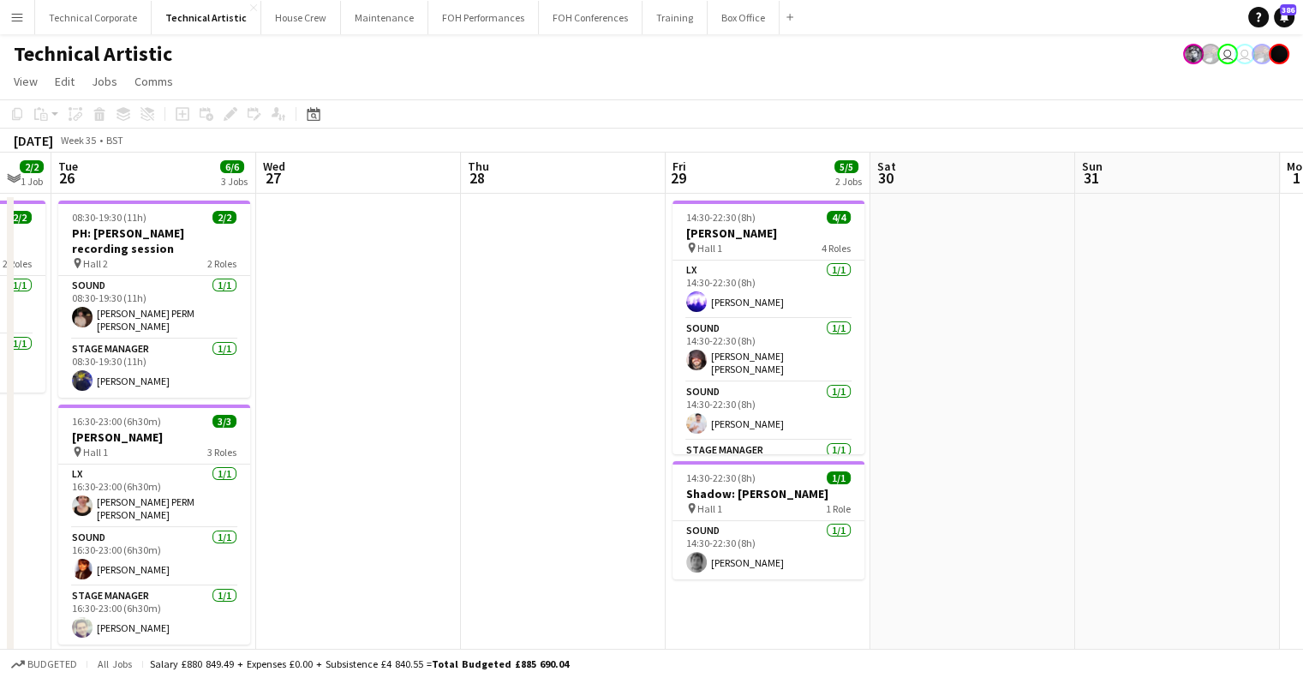
drag, startPoint x: 366, startPoint y: 343, endPoint x: 817, endPoint y: 341, distance: 450.8
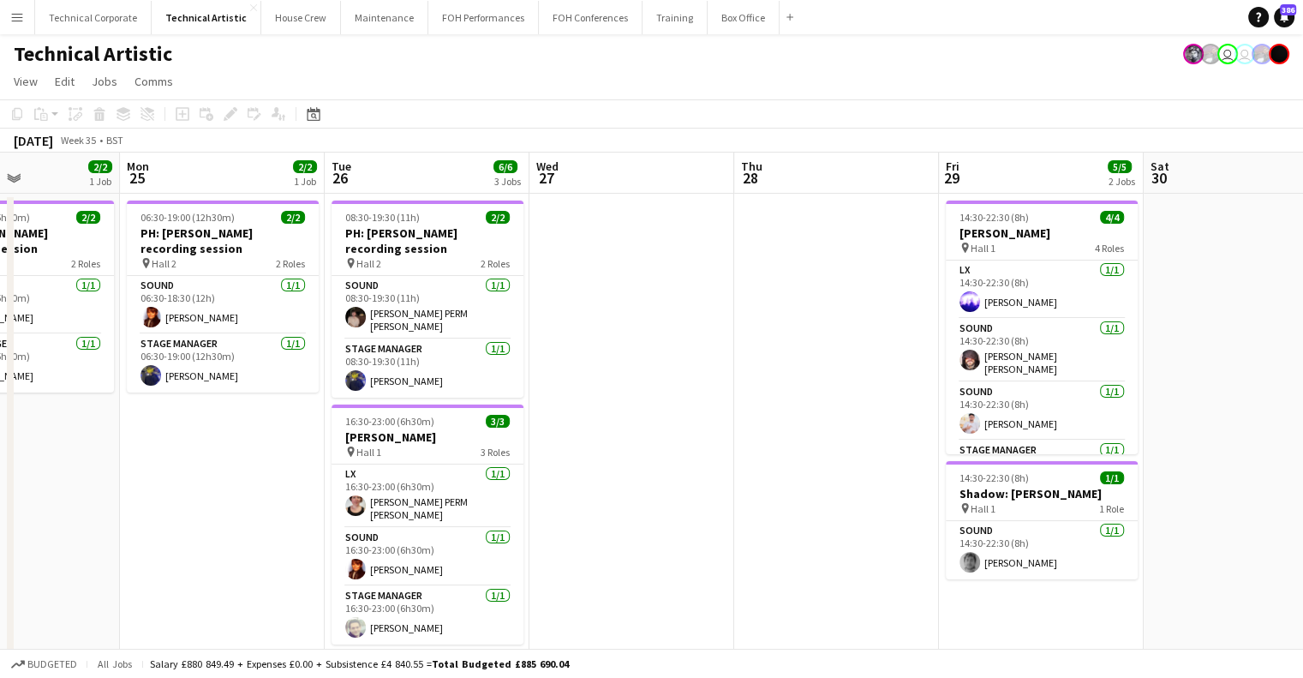
drag, startPoint x: 514, startPoint y: 349, endPoint x: 731, endPoint y: 352, distance: 216.8
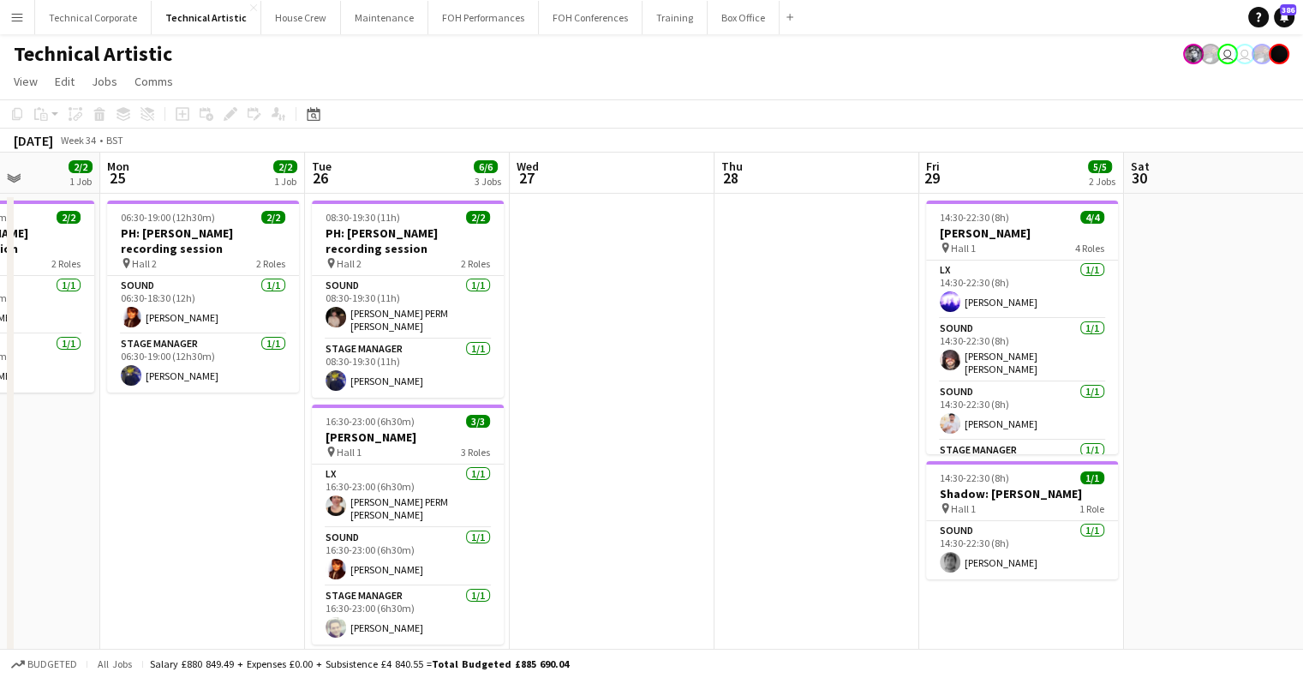
drag, startPoint x: 365, startPoint y: 334, endPoint x: 689, endPoint y: 341, distance: 324.0
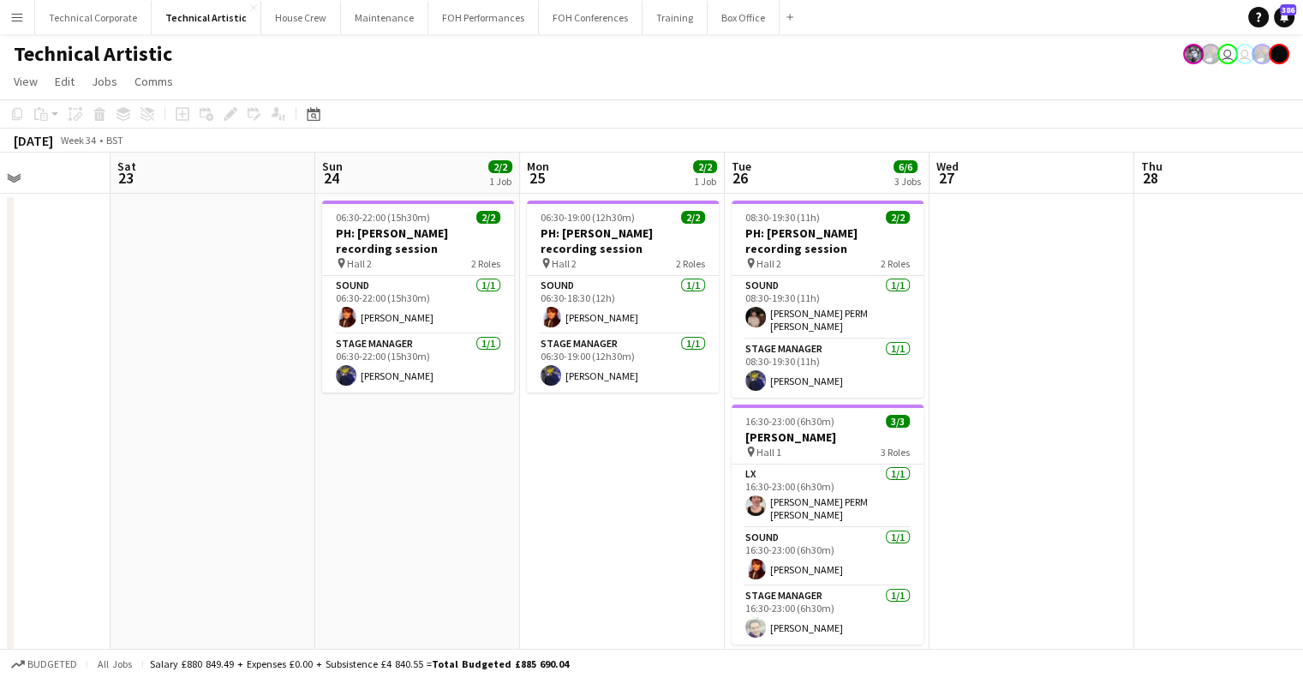
drag, startPoint x: 358, startPoint y: 349, endPoint x: 150, endPoint y: 355, distance: 208.3
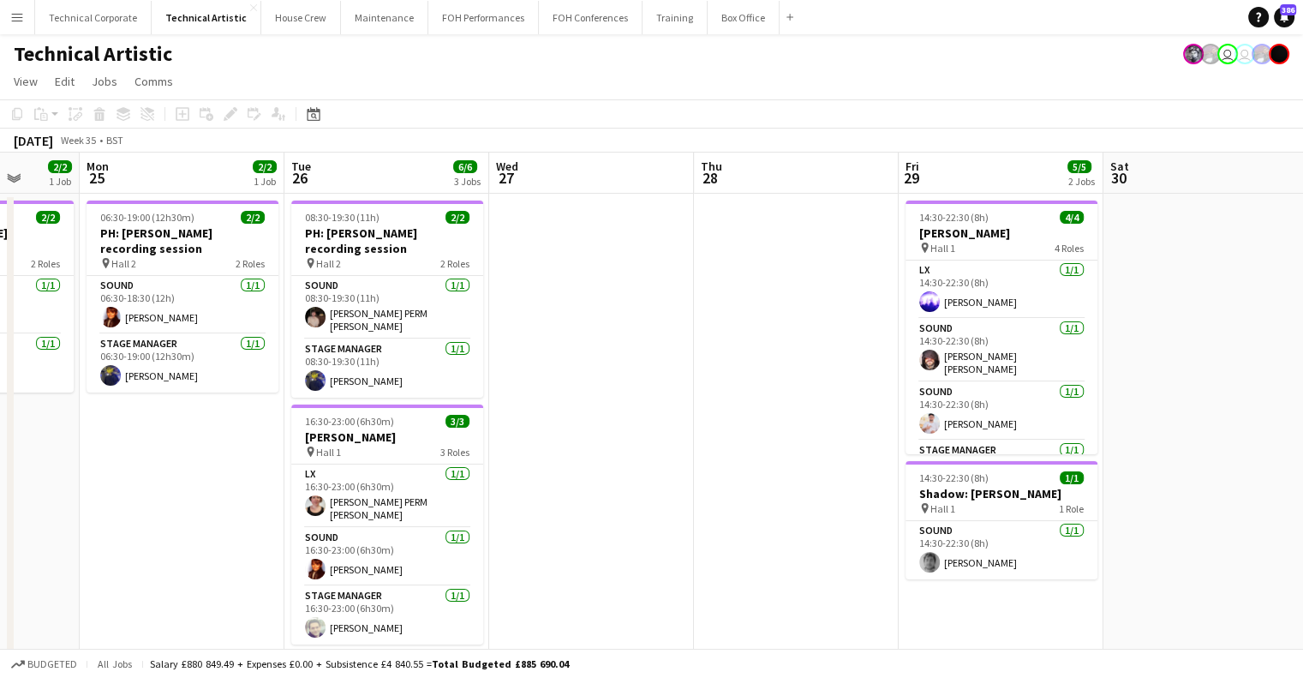
drag, startPoint x: 713, startPoint y: 361, endPoint x: 607, endPoint y: 366, distance: 106.4
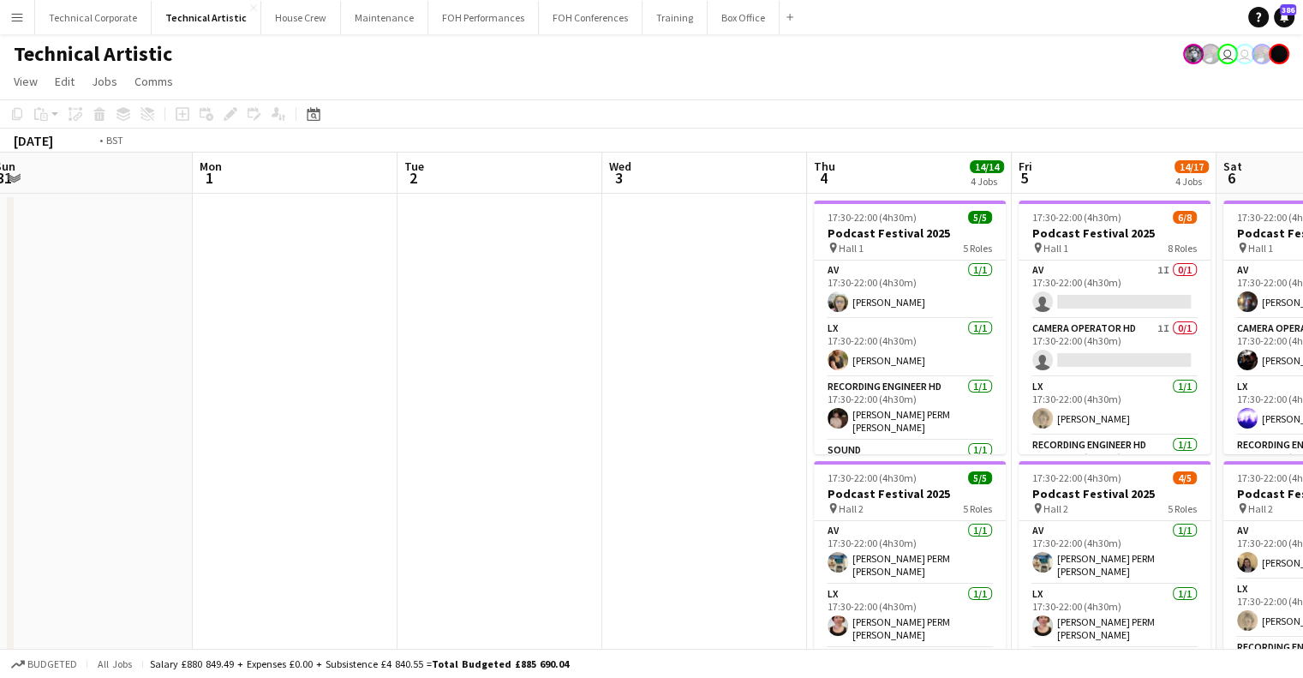
scroll to position [0, 631]
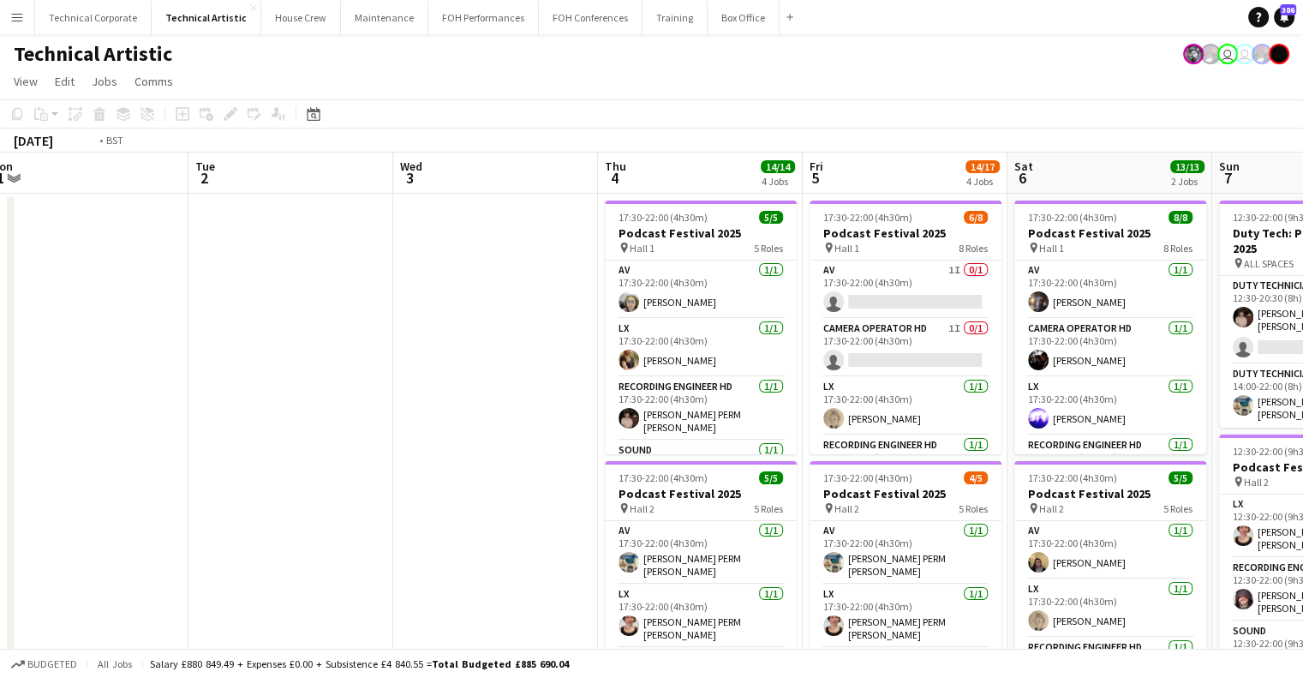
drag, startPoint x: 105, startPoint y: 364, endPoint x: 189, endPoint y: 357, distance: 84.3
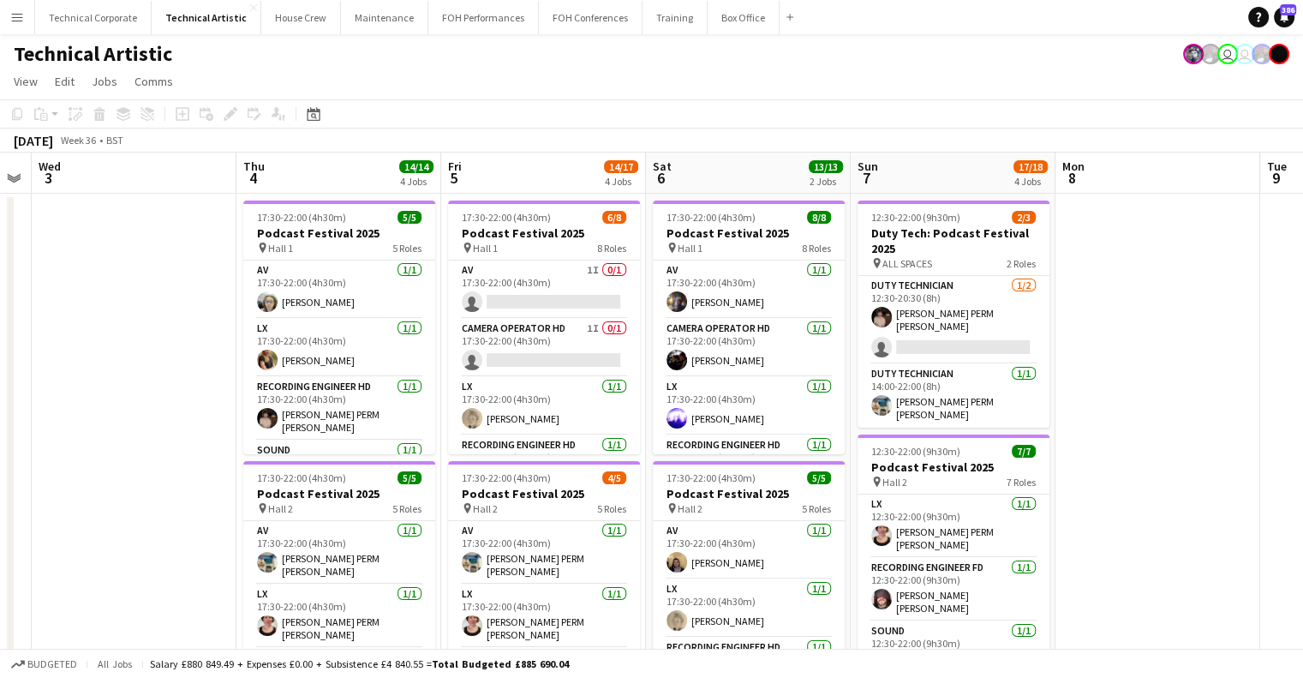
scroll to position [0, 584]
drag, startPoint x: 905, startPoint y: 362, endPoint x: 542, endPoint y: 386, distance: 363.3
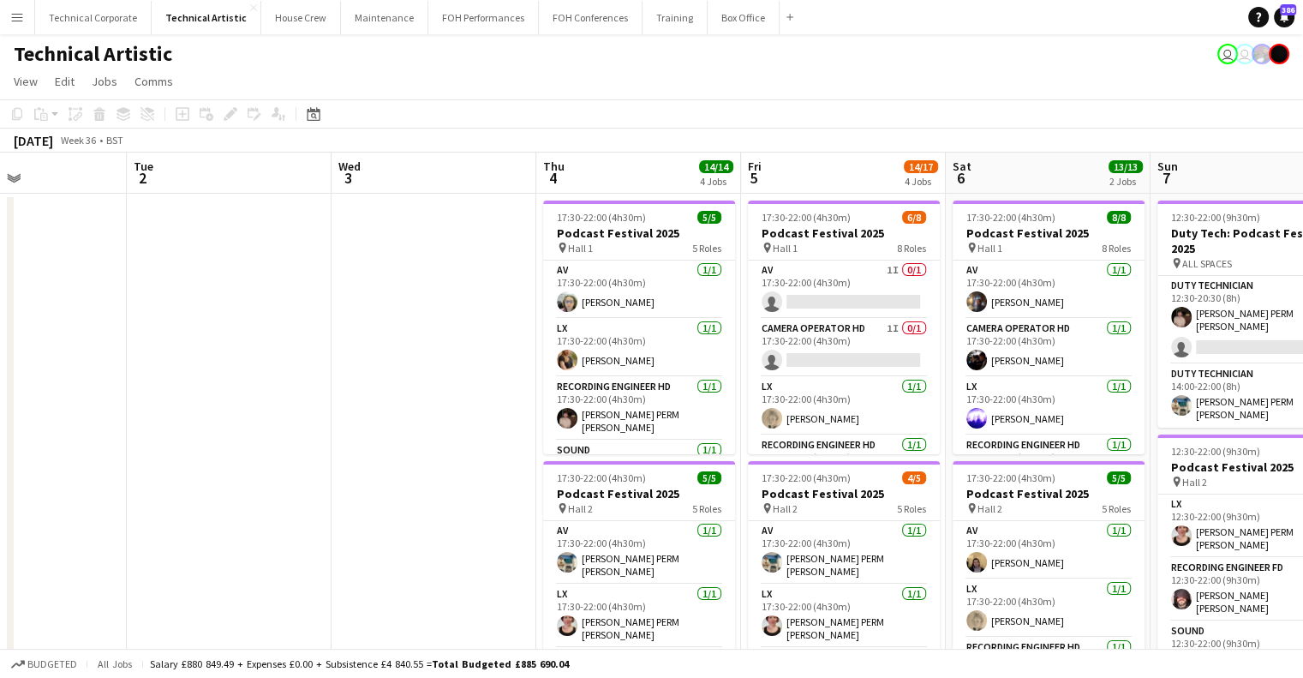
drag, startPoint x: 343, startPoint y: 290, endPoint x: 644, endPoint y: 286, distance: 301.7
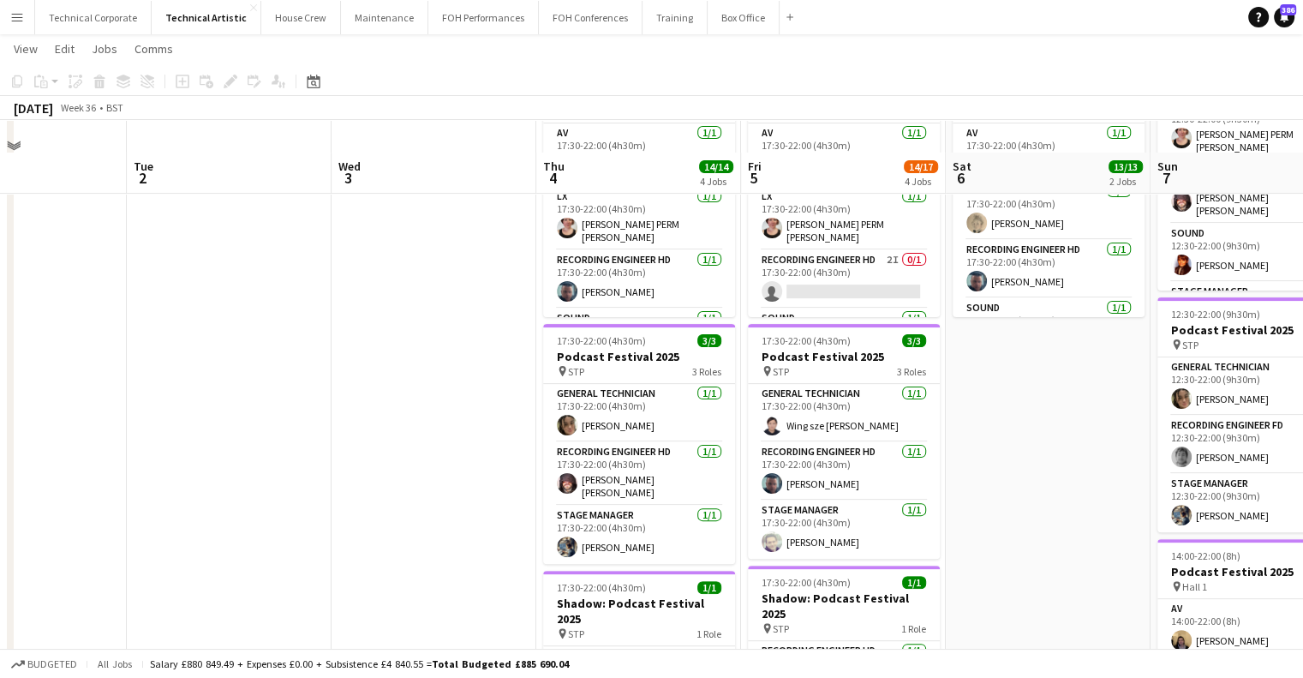
scroll to position [428, 0]
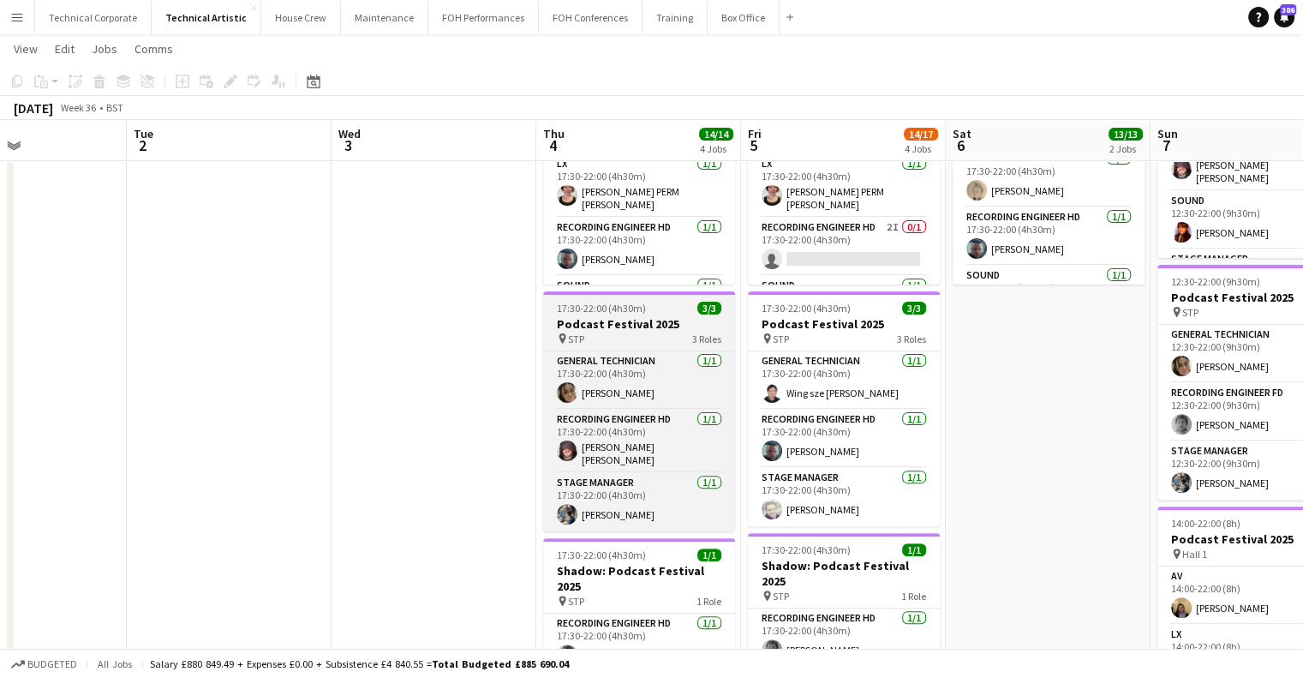
click at [592, 330] on h3 "Podcast Festival 2025" at bounding box center [639, 323] width 192 height 15
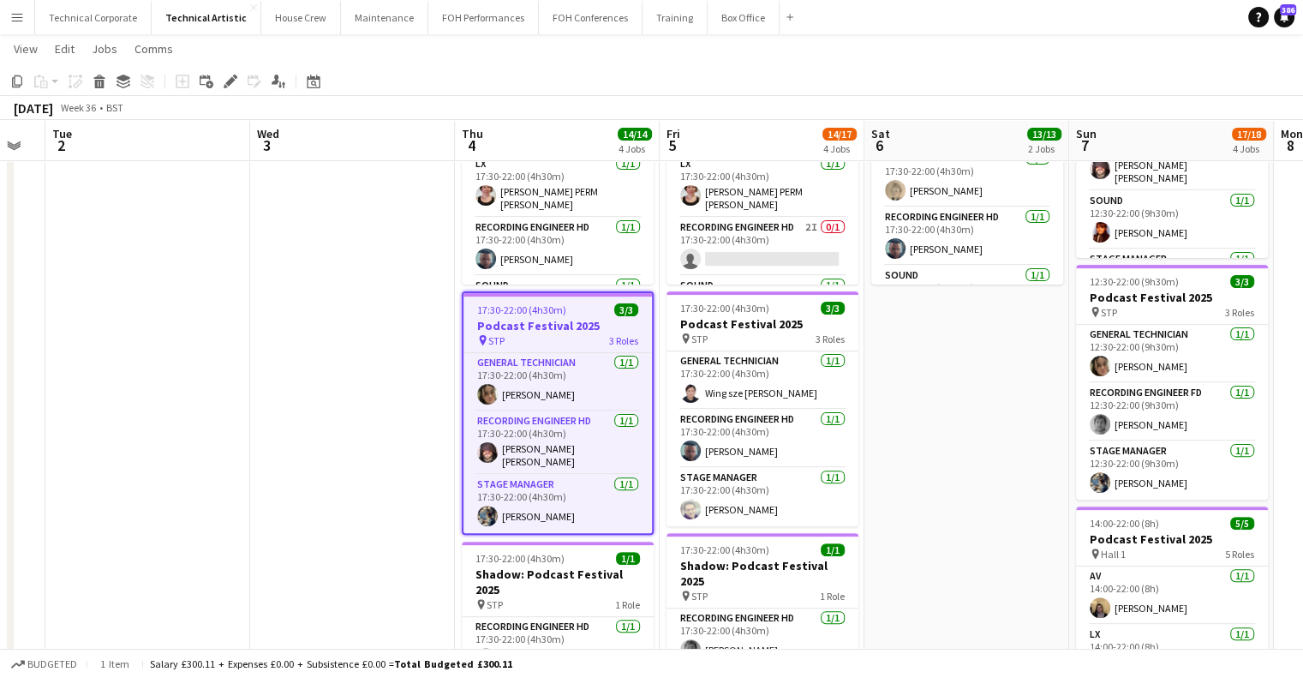
drag, startPoint x: 403, startPoint y: 405, endPoint x: 317, endPoint y: 434, distance: 90.5
click at [340, 410] on app-calendar-viewport "Sat 30 Sun 31 Mon 1 Tue 2 Wed 3 Thu 4 14/14 4 Jobs Fri 5 14/17 4 Jobs Sat 6 13/…" at bounding box center [651, 220] width 1303 height 1164
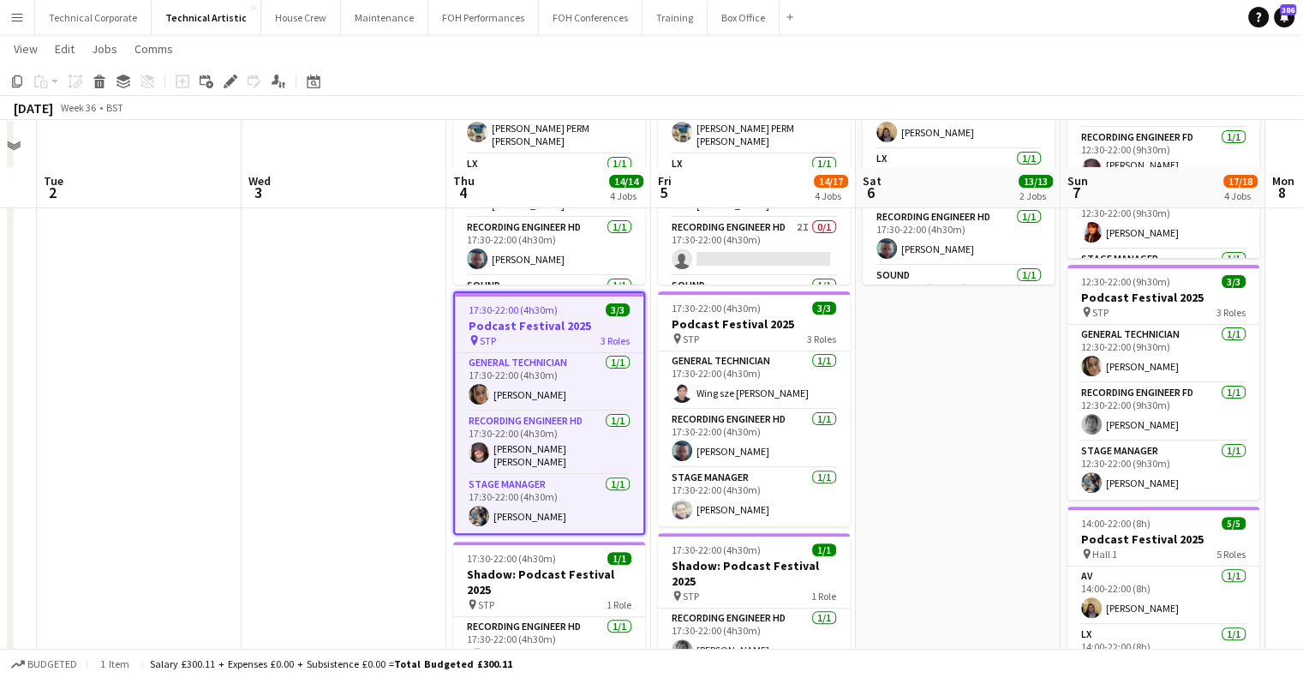
scroll to position [514, 0]
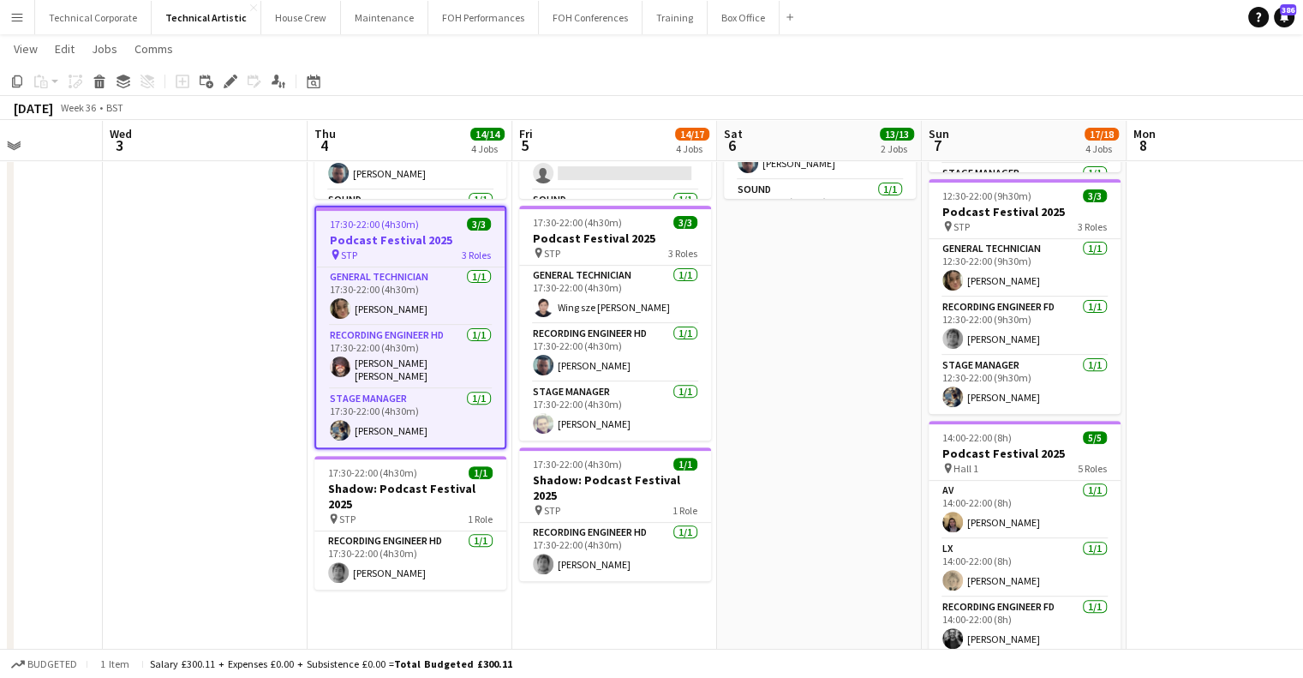
drag, startPoint x: 887, startPoint y: 446, endPoint x: 747, endPoint y: 458, distance: 140.3
click at [747, 458] on app-calendar-viewport "Sat 30 Sun 31 Mon 1 Tue 2 Wed 3 Thu 4 14/14 4 Jobs Fri 5 14/17 4 Jobs Sat 6 13/…" at bounding box center [651, 135] width 1303 height 1164
click at [106, 85] on div "Delete" at bounding box center [99, 81] width 21 height 21
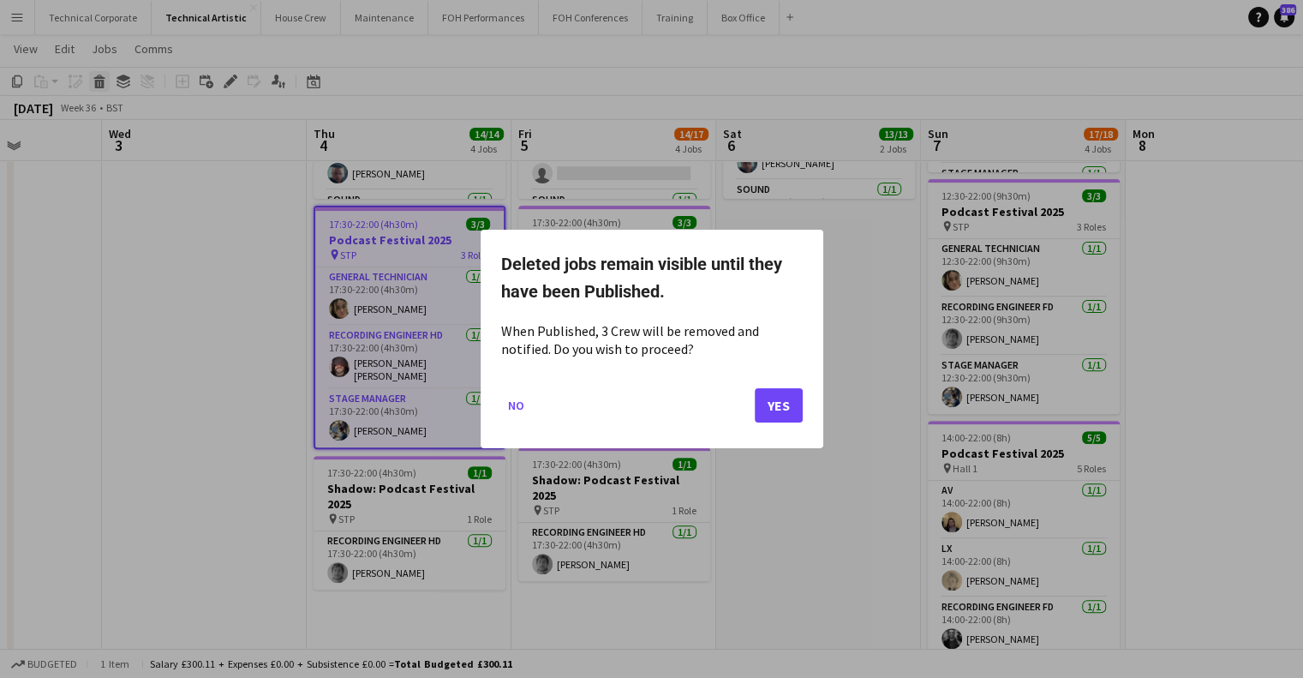
scroll to position [0, 0]
click at [775, 416] on button "Yes" at bounding box center [779, 405] width 48 height 34
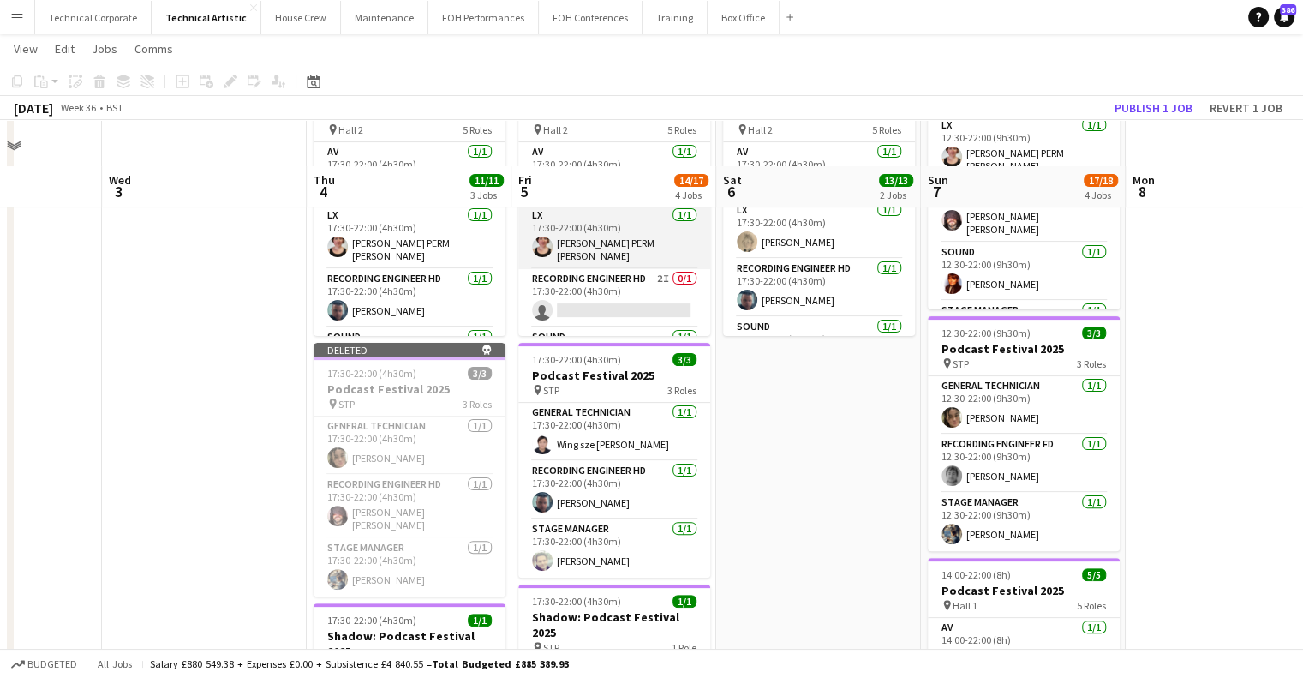
scroll to position [257, 0]
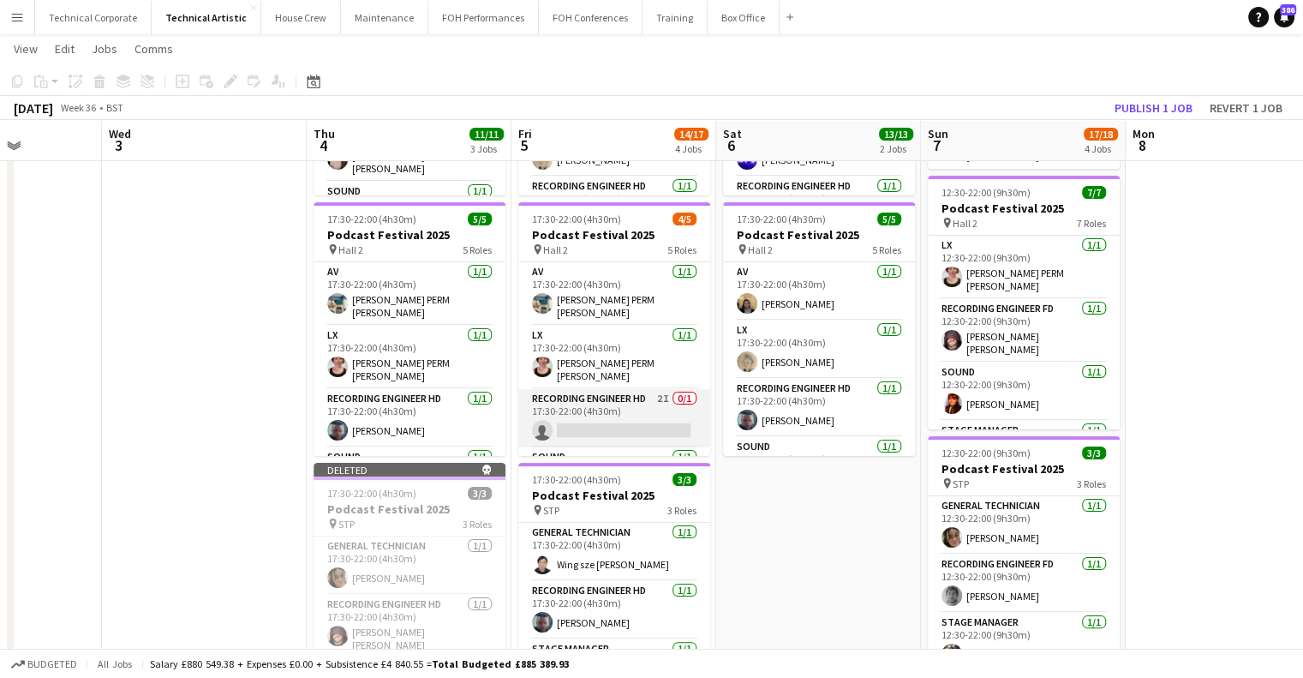
click at [616, 390] on app-card-role "Recording Engineer HD 2I 0/1 17:30-22:00 (4h30m) single-neutral-actions" at bounding box center [614, 418] width 192 height 58
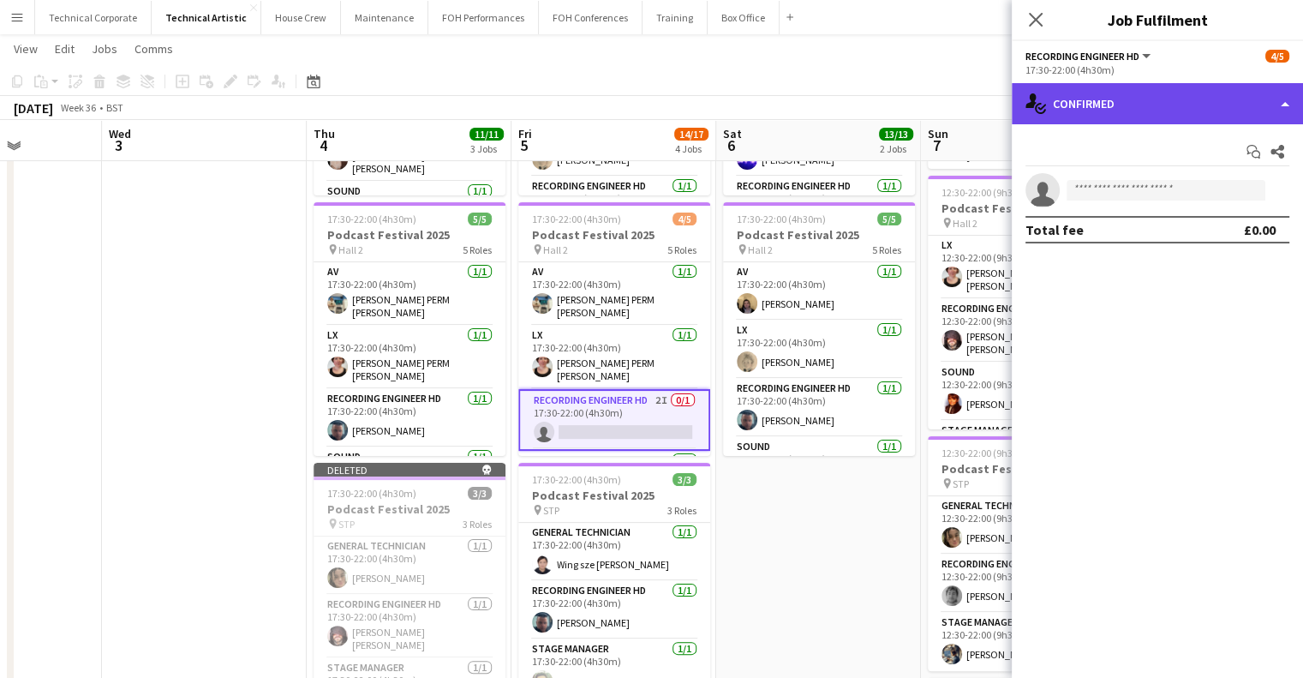
click at [1177, 118] on div "single-neutral-actions-check-2 Confirmed" at bounding box center [1157, 103] width 291 height 41
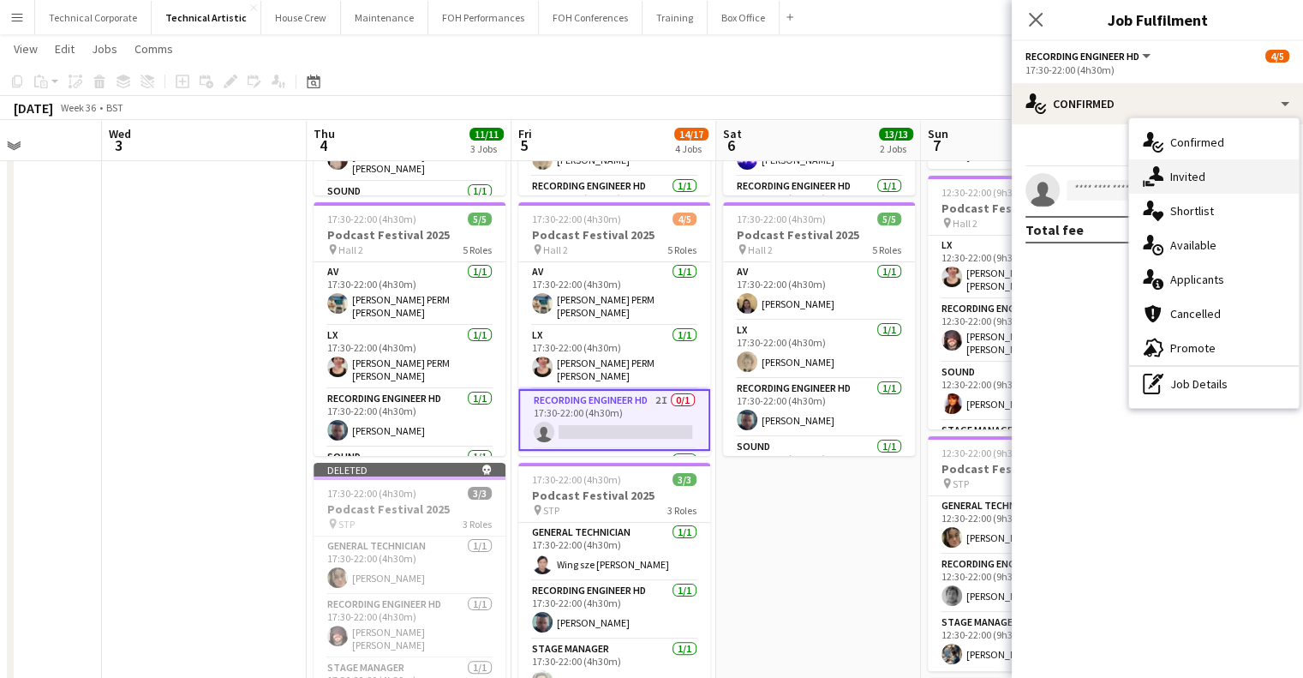
click at [1198, 182] on div "single-neutral-actions-share-1 Invited" at bounding box center [1214, 176] width 170 height 34
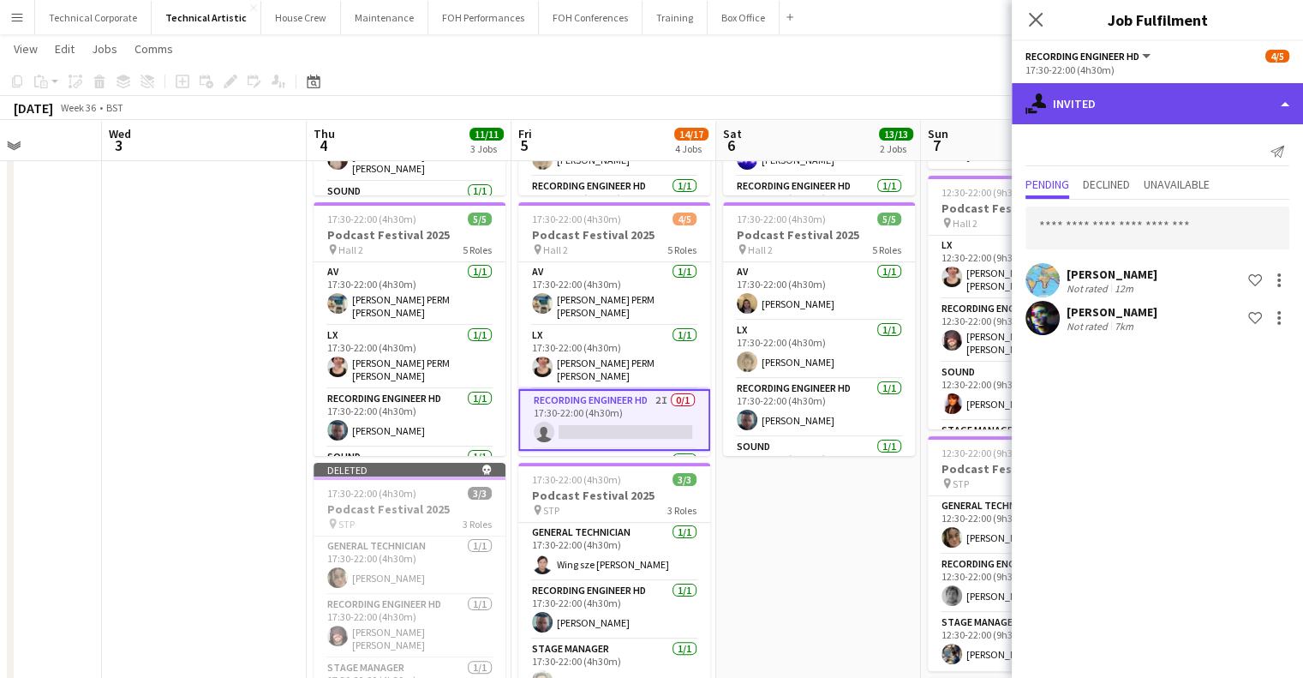
click at [1153, 111] on div "single-neutral-actions-share-1 Invited" at bounding box center [1157, 103] width 291 height 41
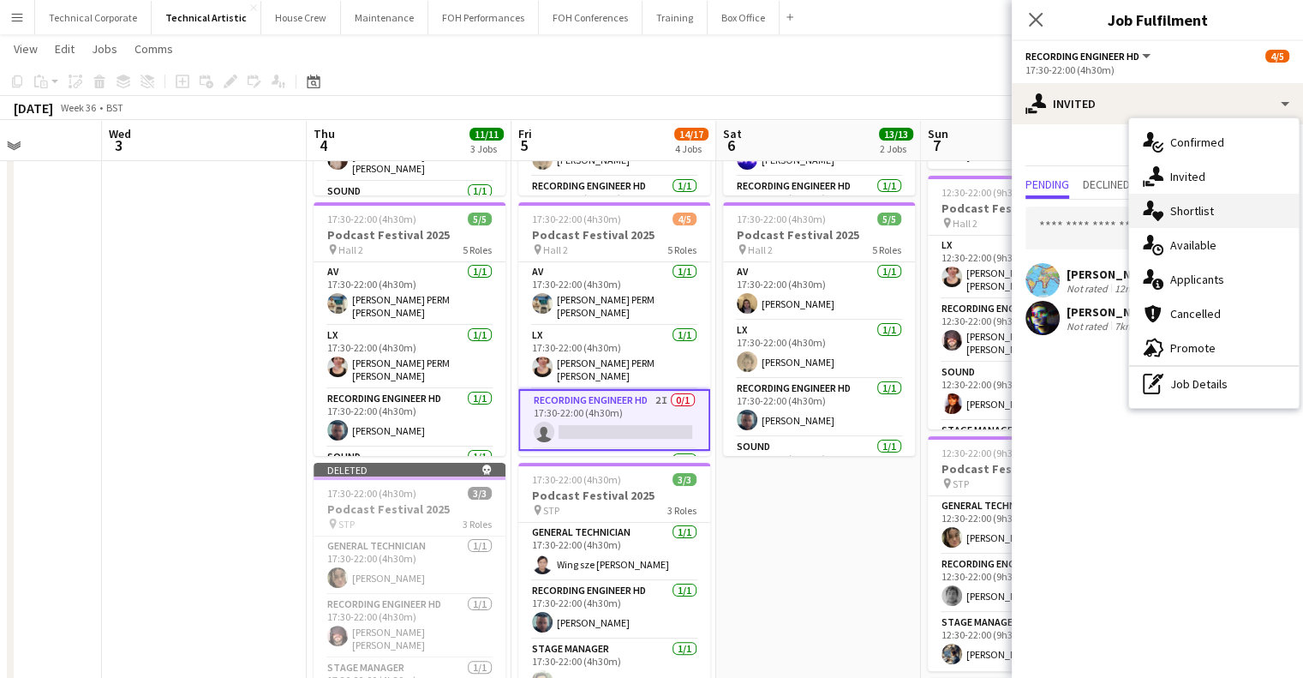
click at [1196, 225] on div "single-neutral-actions-heart Shortlist" at bounding box center [1214, 211] width 170 height 34
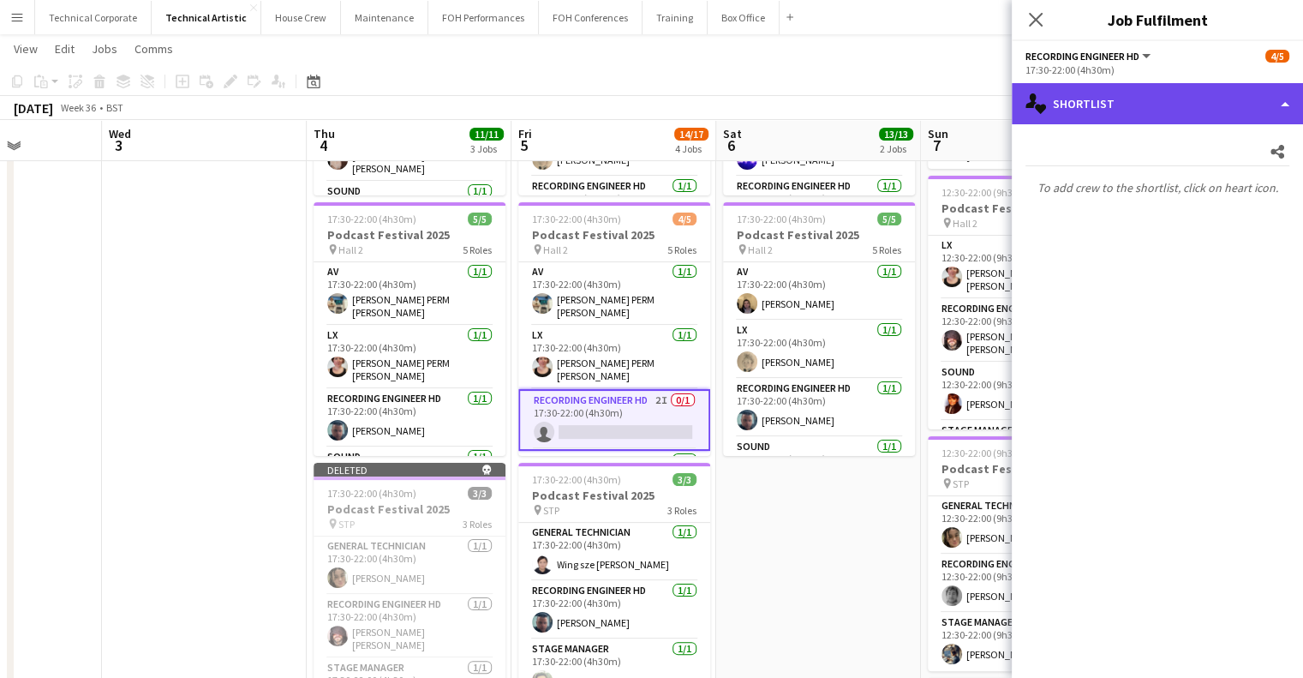
click at [1191, 94] on div "single-neutral-actions-heart Shortlist" at bounding box center [1157, 103] width 291 height 41
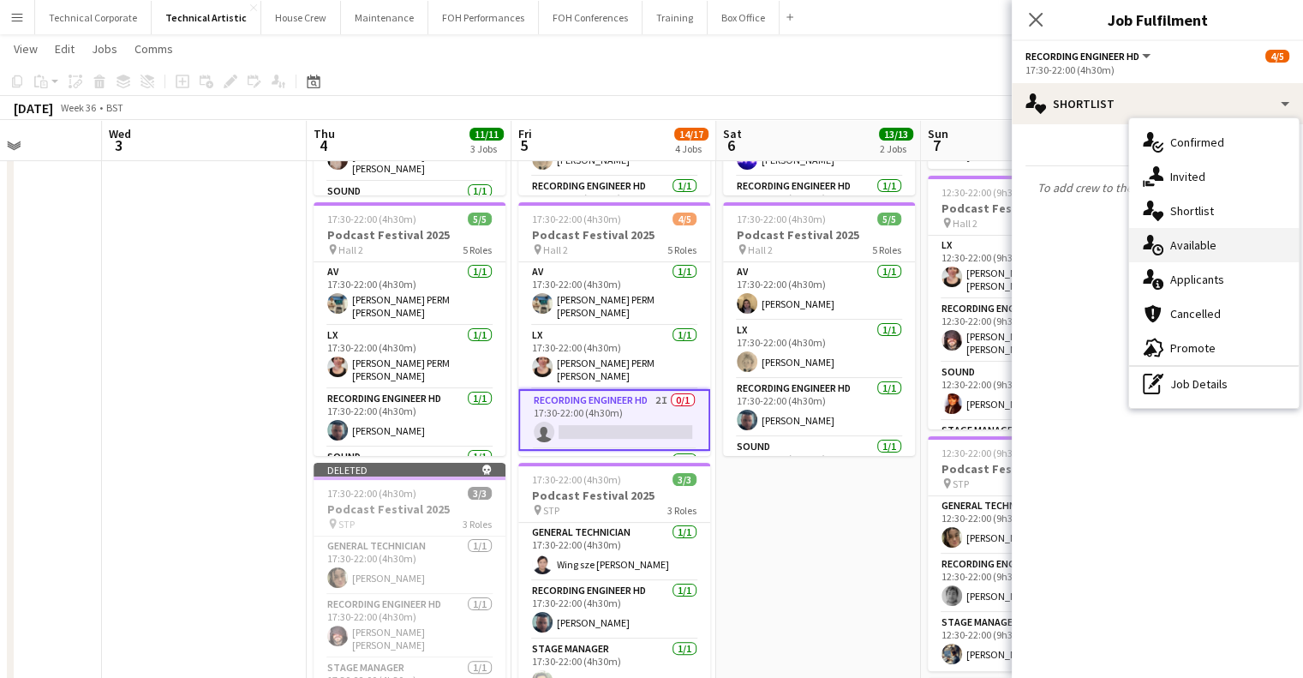
click at [1215, 235] on div "single-neutral-actions-upload Available" at bounding box center [1214, 245] width 170 height 34
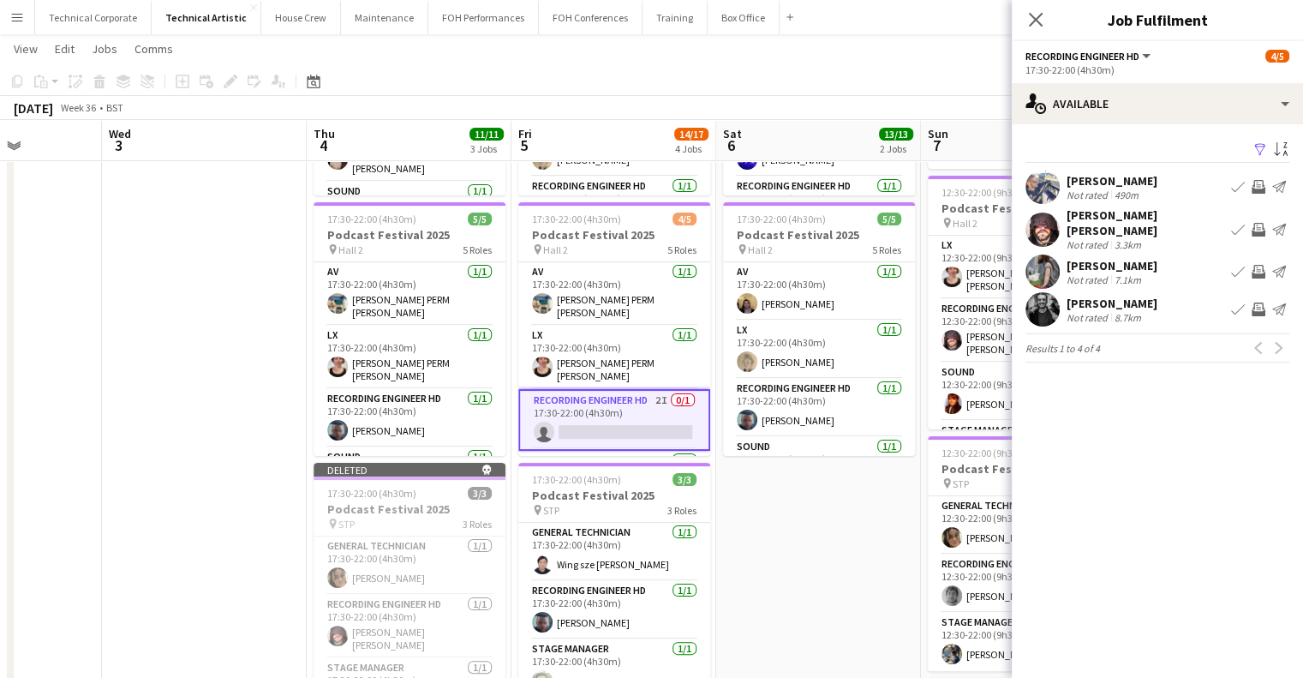
click at [1256, 226] on app-icon "Invite crew" at bounding box center [1259, 230] width 14 height 14
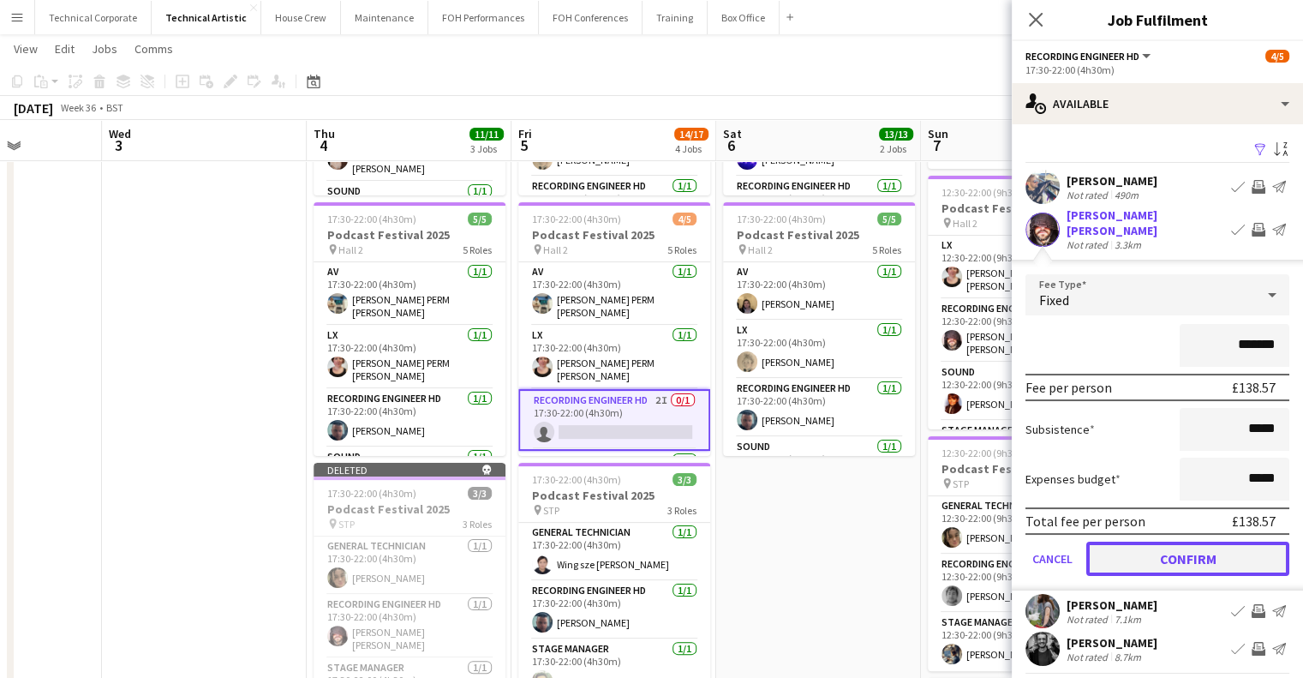
click at [1207, 542] on button "Confirm" at bounding box center [1188, 559] width 203 height 34
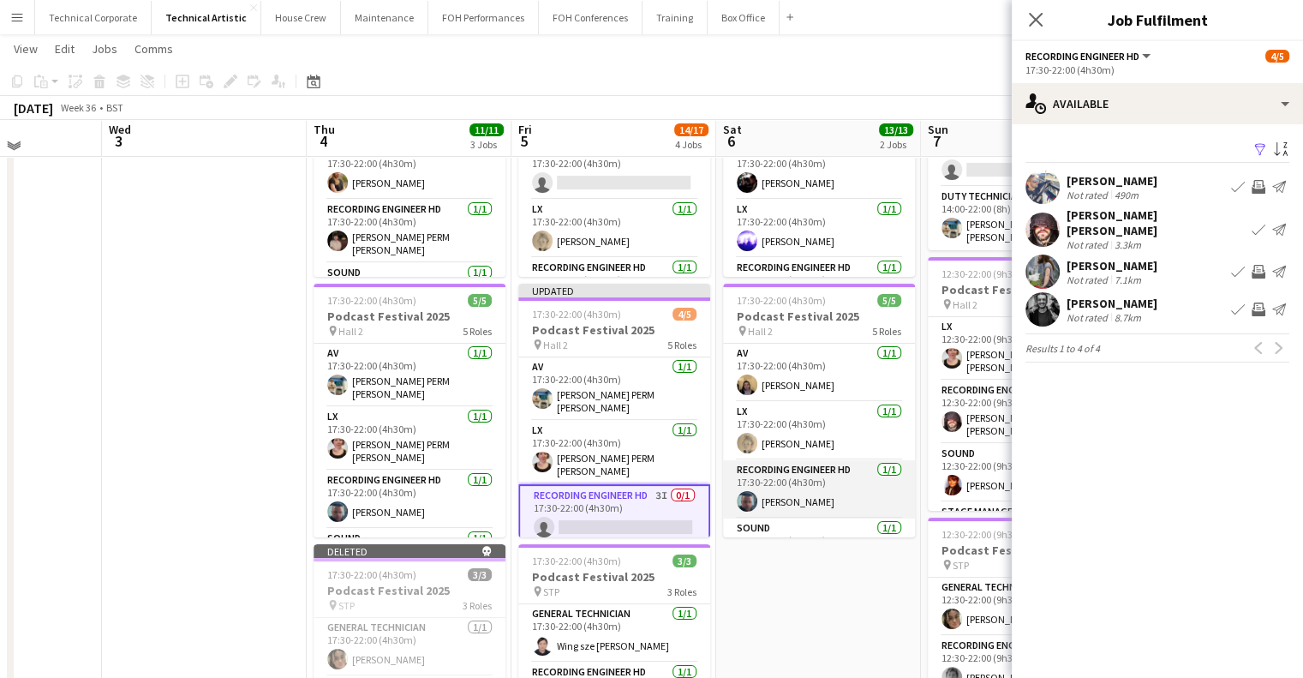
scroll to position [343, 0]
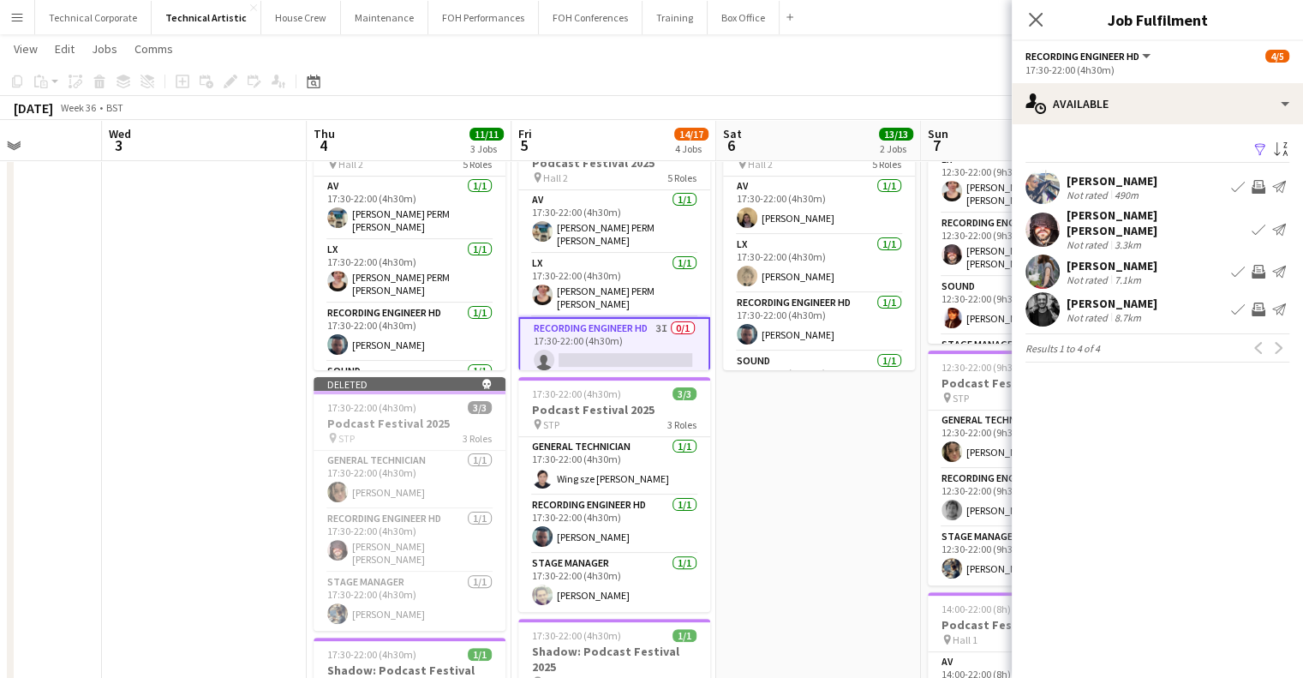
click at [797, 530] on app-date-cell "17:30-22:00 (4h30m) 8/8 Podcast Festival 2025 pin Hall 1 8 Roles AV 1/1 17:30-2…" at bounding box center [818, 368] width 205 height 1039
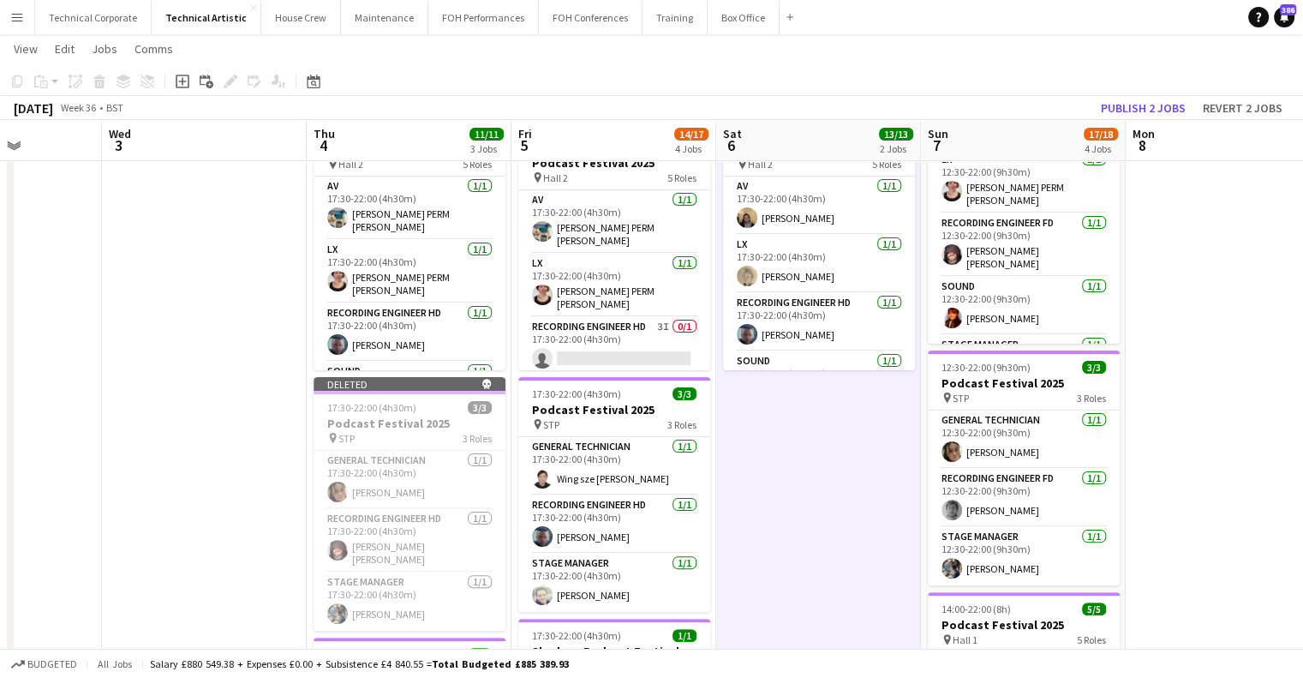
click at [797, 530] on app-date-cell "17:30-22:00 (4h30m) 8/8 Podcast Festival 2025 pin Hall 1 8 Roles AV 1/1 17:30-2…" at bounding box center [818, 368] width 205 height 1039
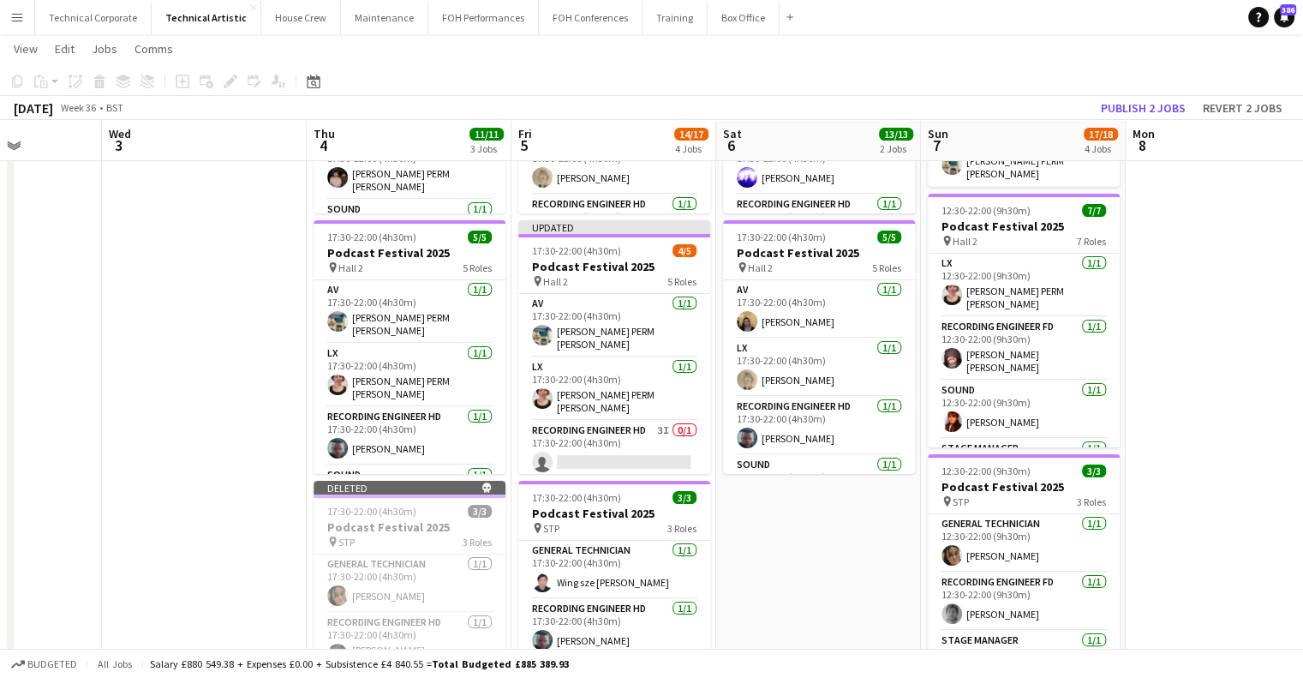
scroll to position [0, 0]
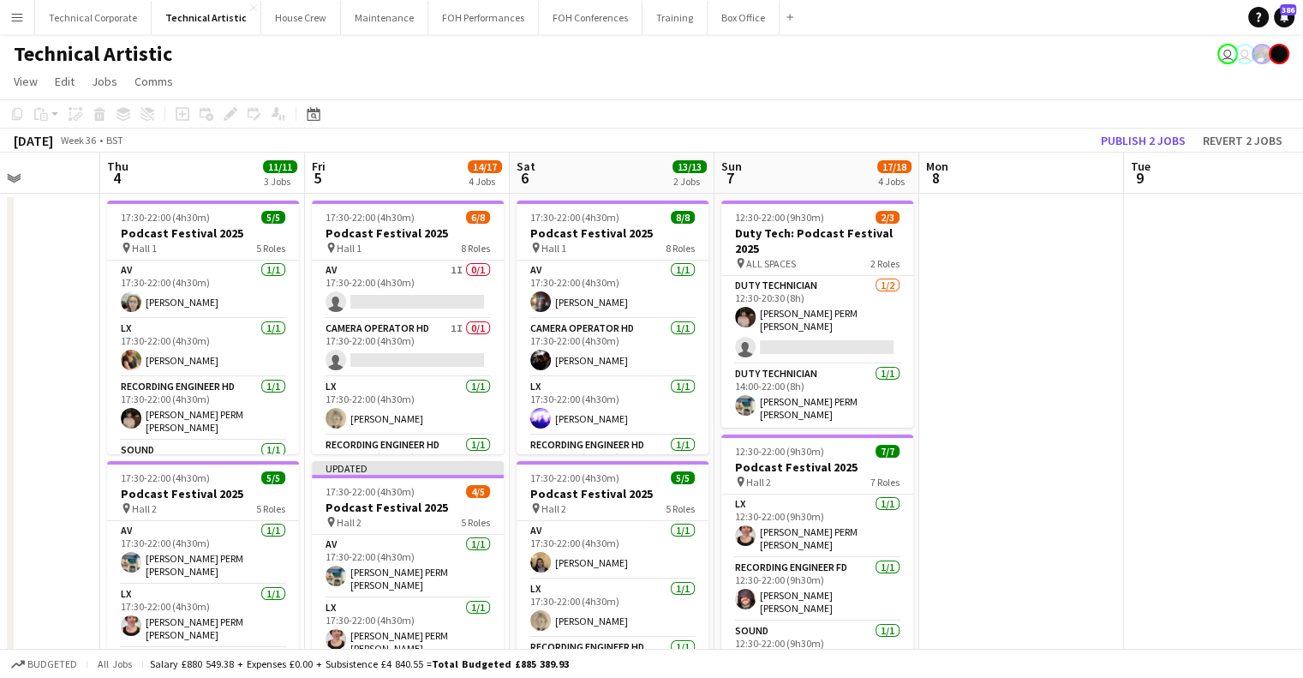
drag, startPoint x: 802, startPoint y: 491, endPoint x: 610, endPoint y: 511, distance: 193.0
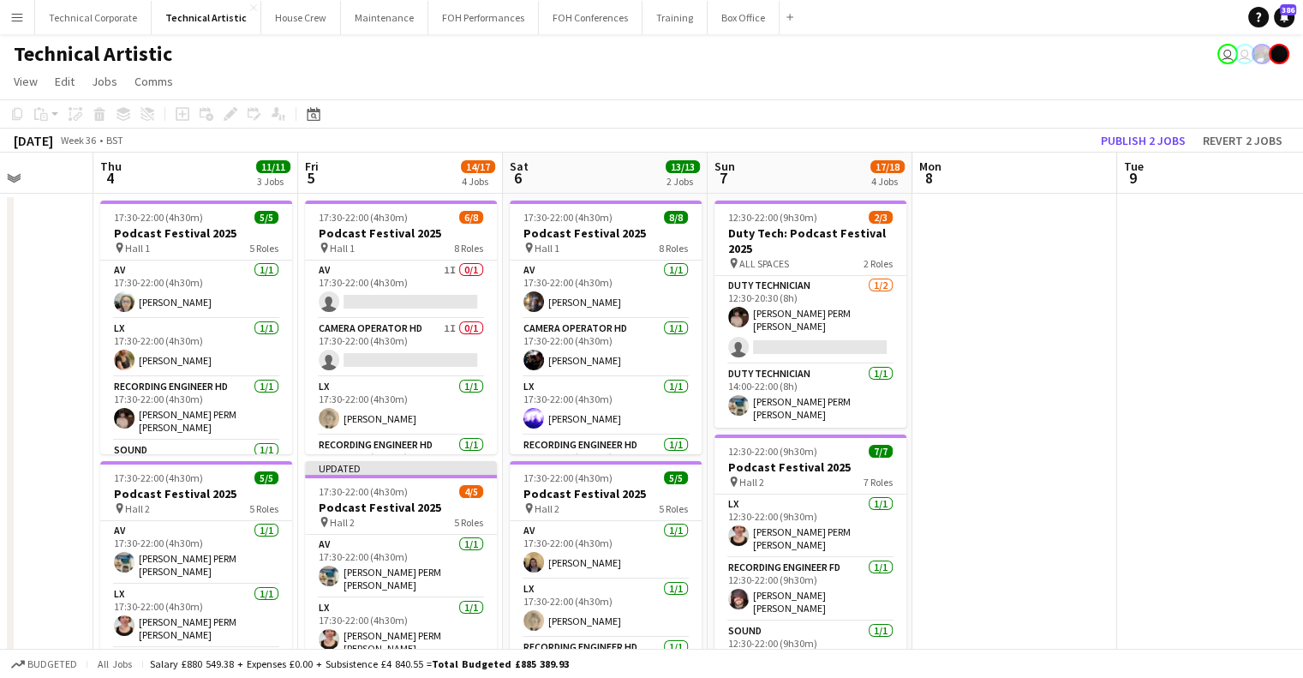
scroll to position [0, 443]
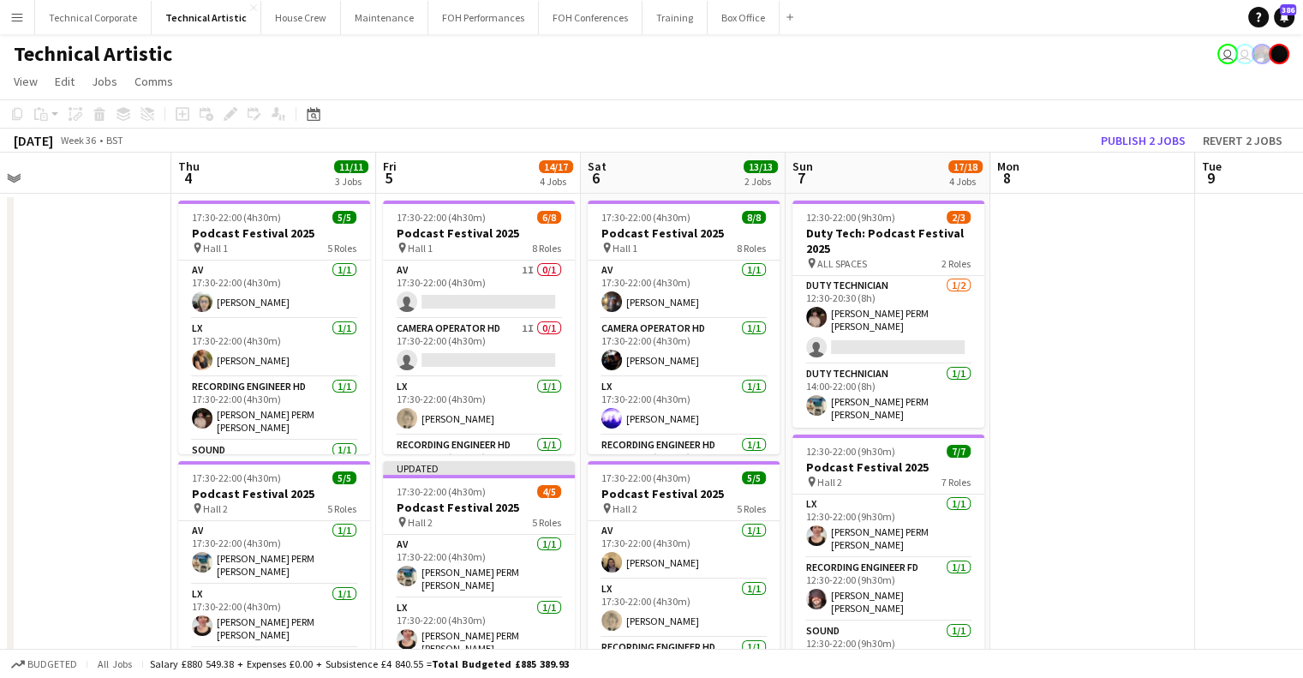
drag, startPoint x: 923, startPoint y: 382, endPoint x: 1001, endPoint y: 380, distance: 78.0
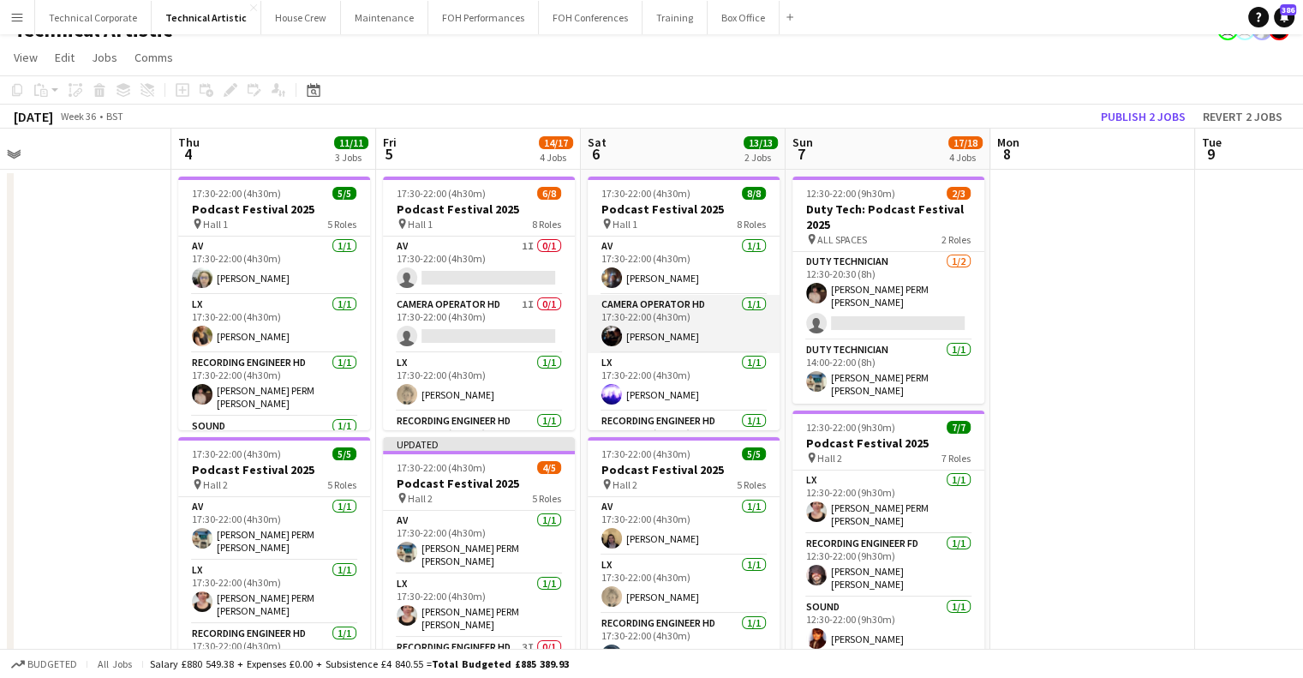
scroll to position [0, 0]
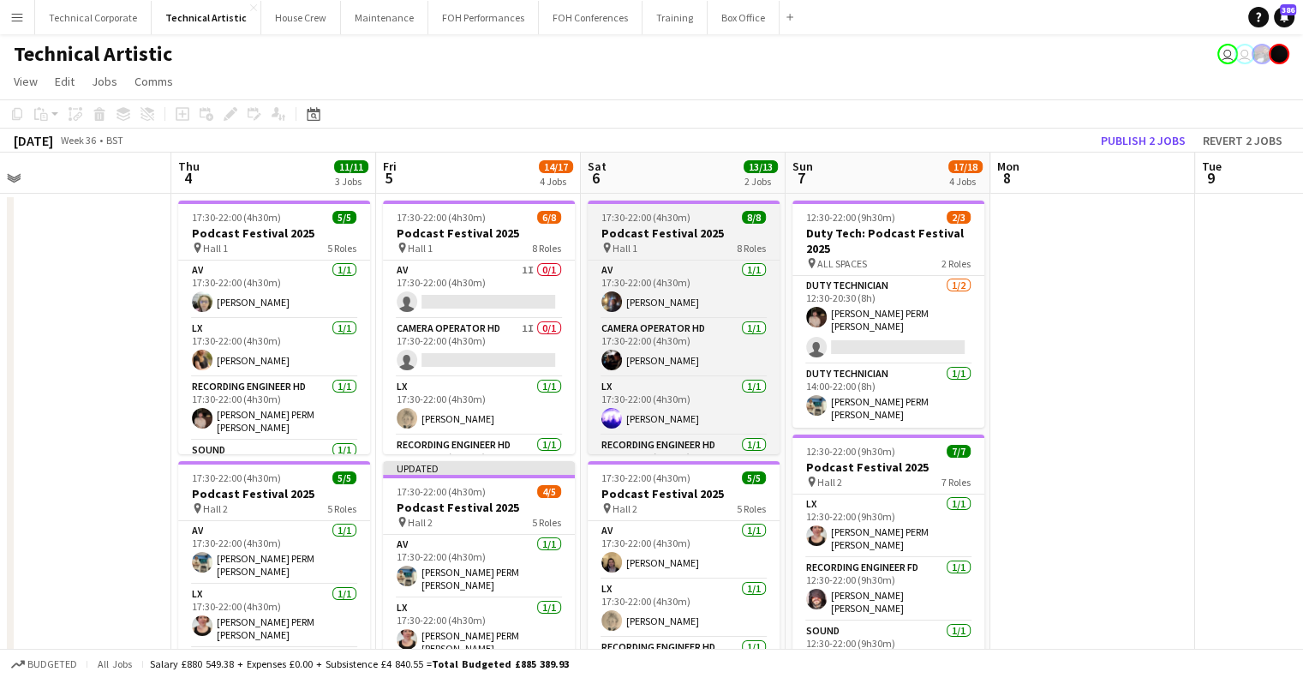
click at [674, 248] on div "pin Hall 1 8 Roles" at bounding box center [684, 248] width 192 height 14
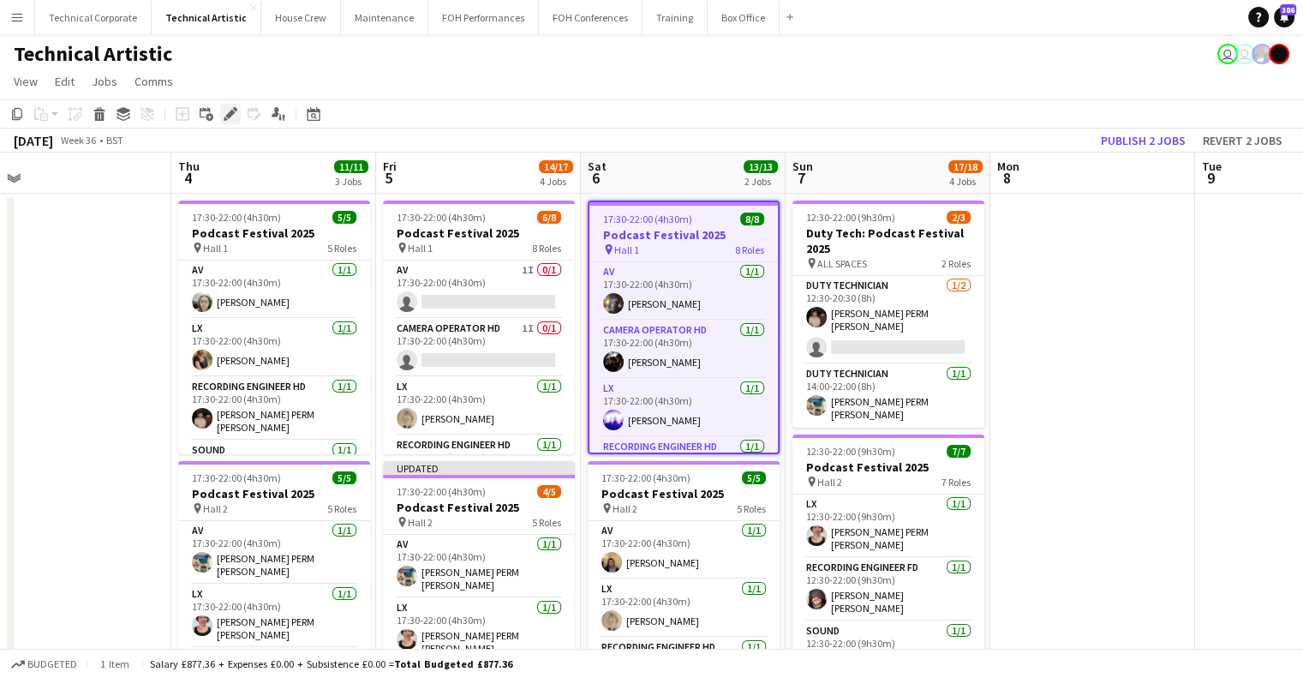
click at [224, 112] on icon "Edit" at bounding box center [231, 114] width 14 height 14
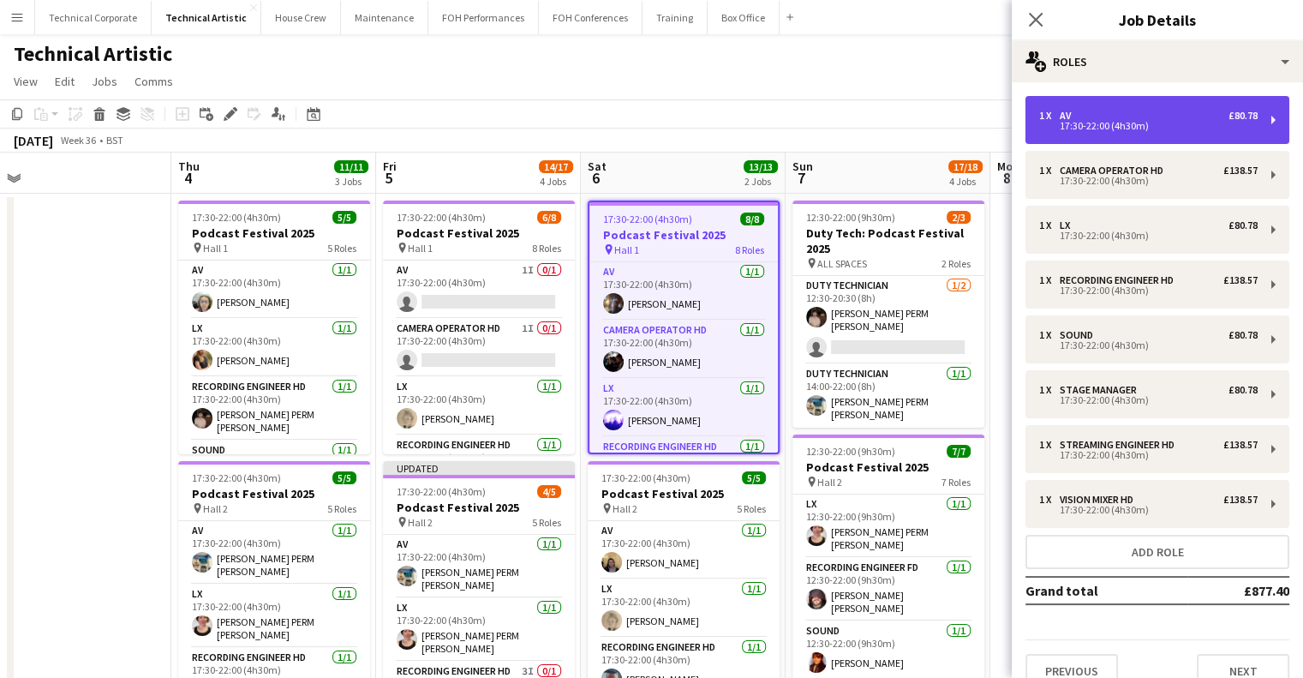
click at [1135, 123] on div "17:30-22:00 (4h30m)" at bounding box center [1148, 126] width 219 height 9
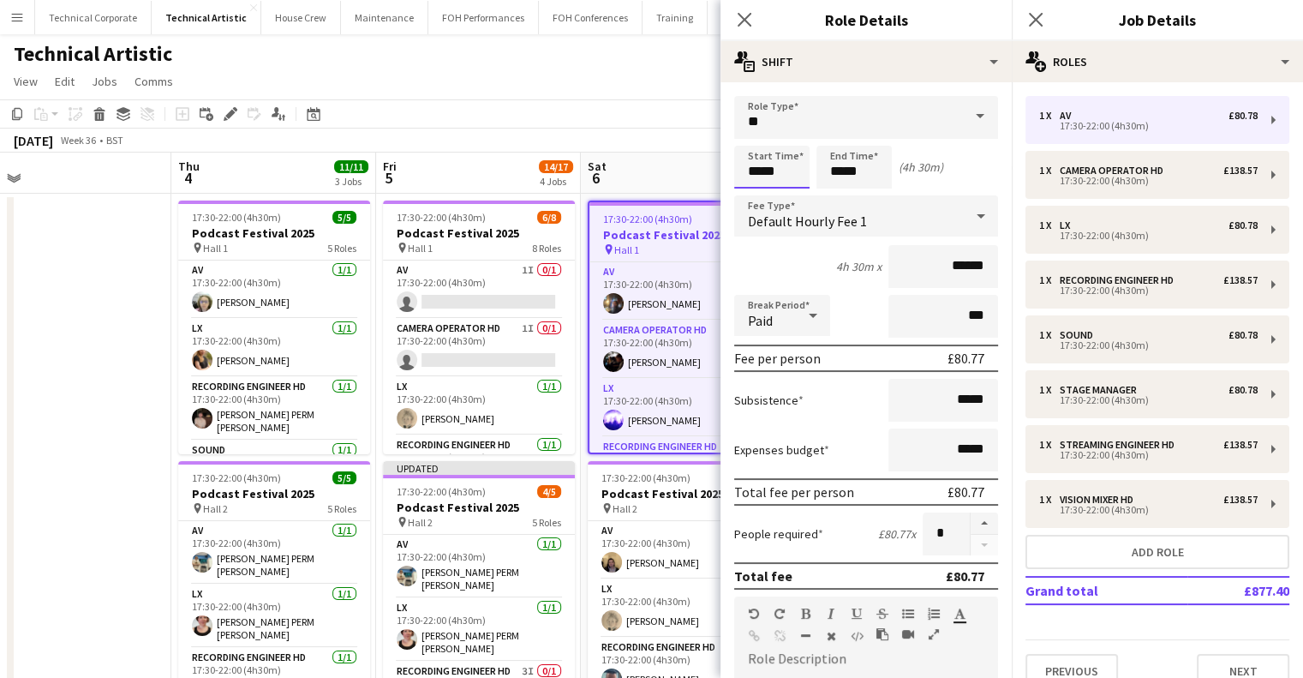
drag, startPoint x: 790, startPoint y: 171, endPoint x: 693, endPoint y: 186, distance: 97.9
click at [711, 177] on body "Menu Boards Boards Boards All jobs Status Workforce Workforce My Workforce Recr…" at bounding box center [651, 630] width 1303 height 1261
type input "*****"
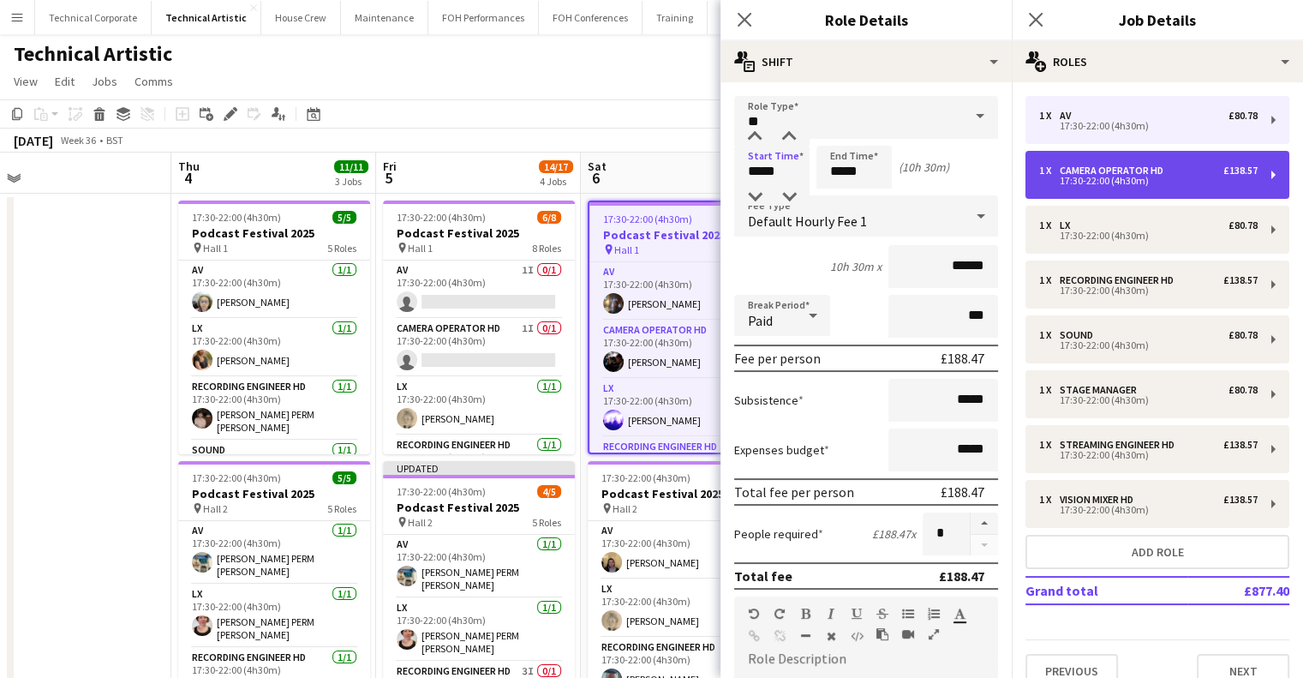
click at [1091, 173] on div "Camera Operator HD" at bounding box center [1115, 171] width 111 height 12
type input "**********"
type input "*****"
type input "*******"
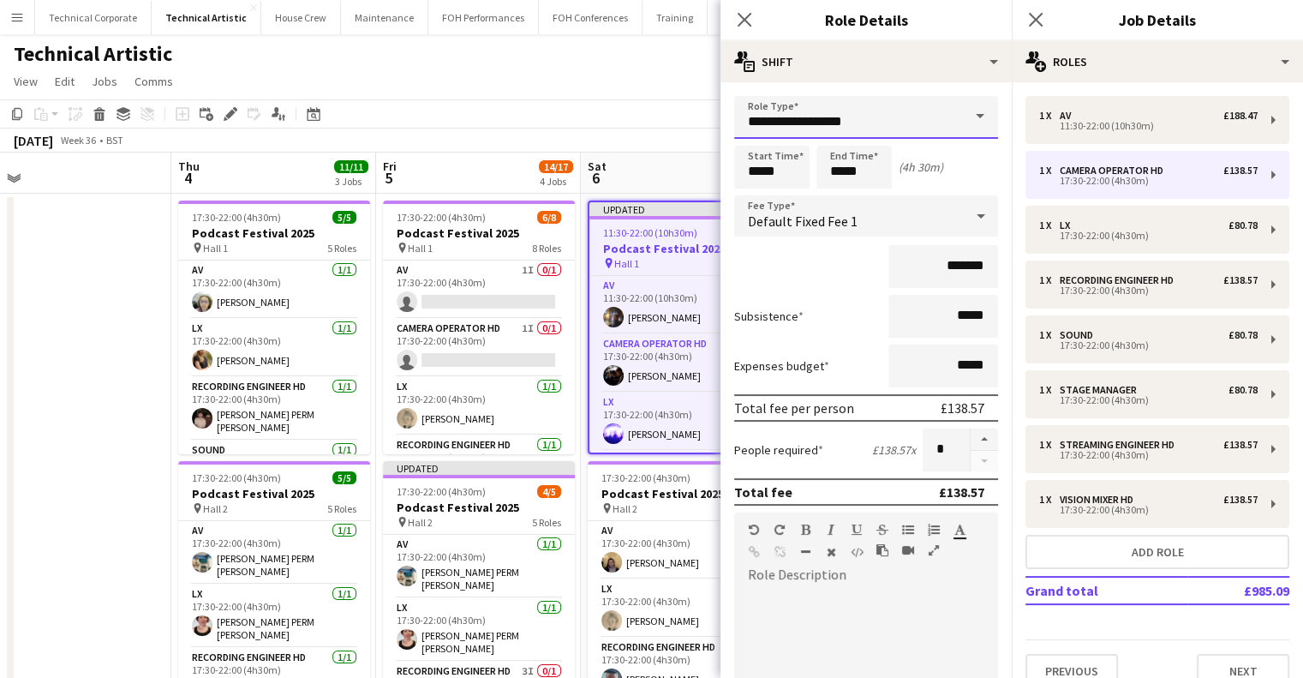
click at [872, 126] on input "**********" at bounding box center [866, 117] width 264 height 43
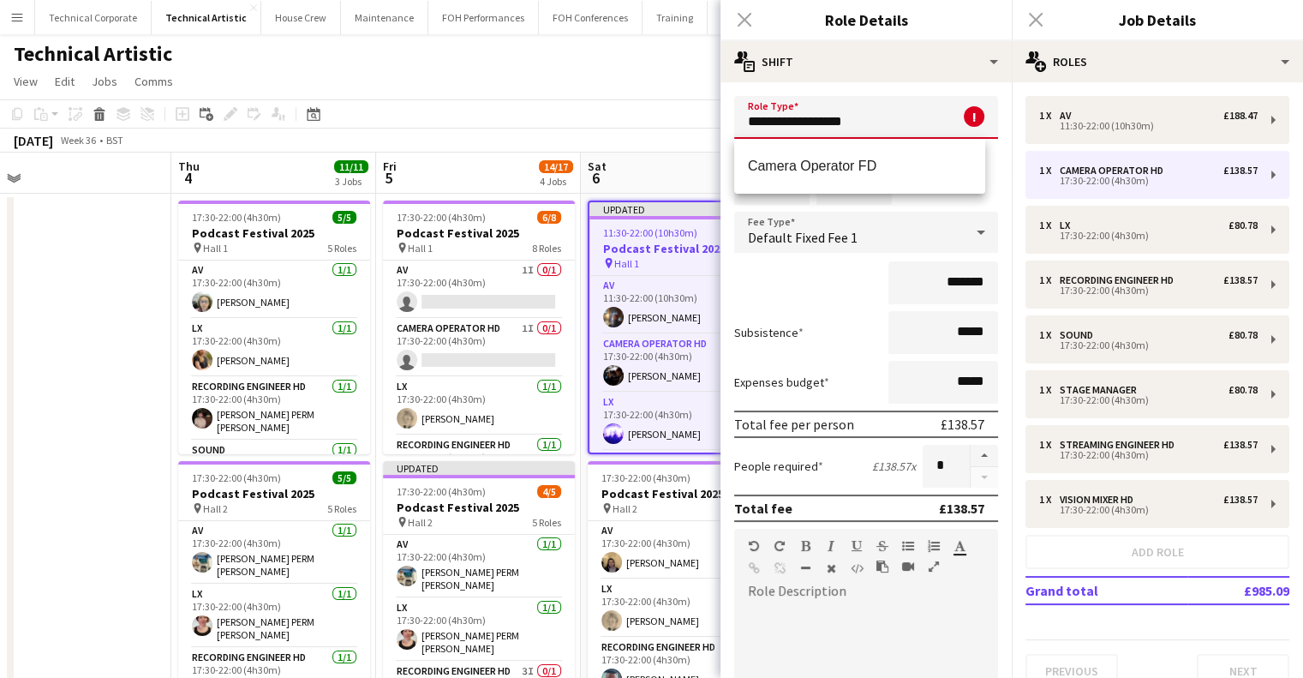
click at [875, 147] on mat-option "Camera Operator FD" at bounding box center [859, 166] width 251 height 41
type input "**********"
type input "*******"
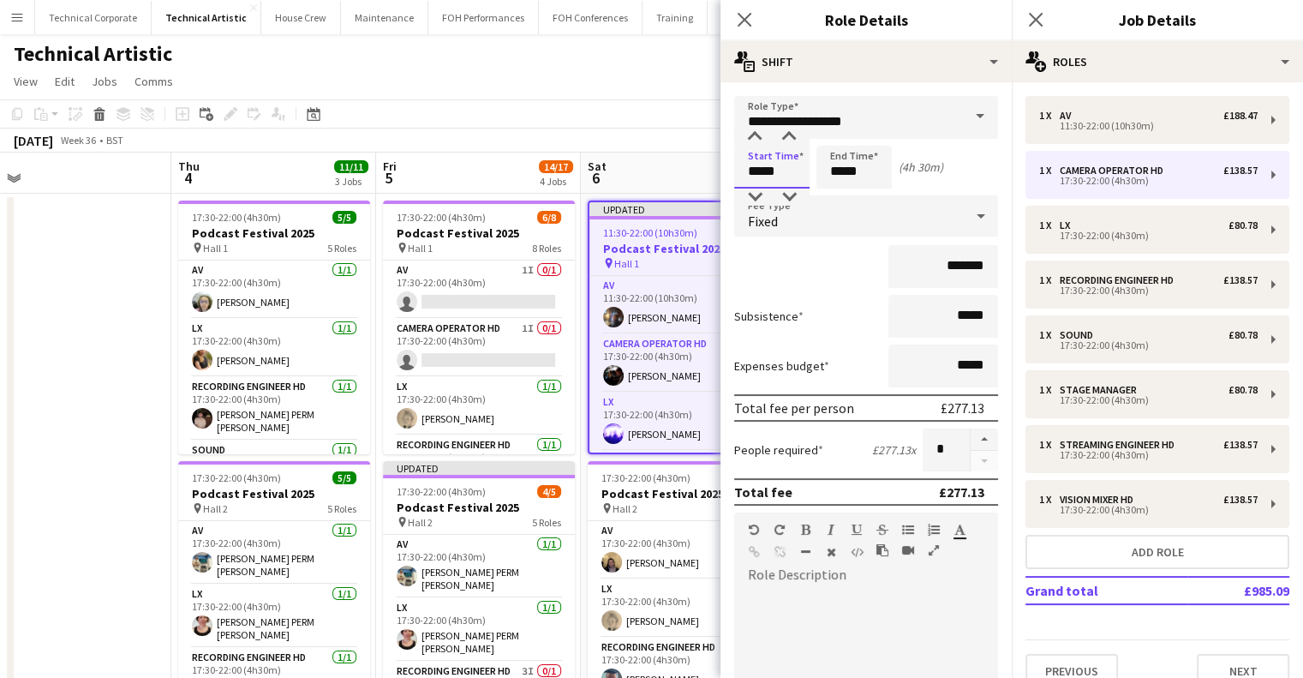
drag, startPoint x: 784, startPoint y: 174, endPoint x: 723, endPoint y: 171, distance: 60.9
click at [726, 171] on form "**********" at bounding box center [866, 542] width 291 height 893
type input "*****"
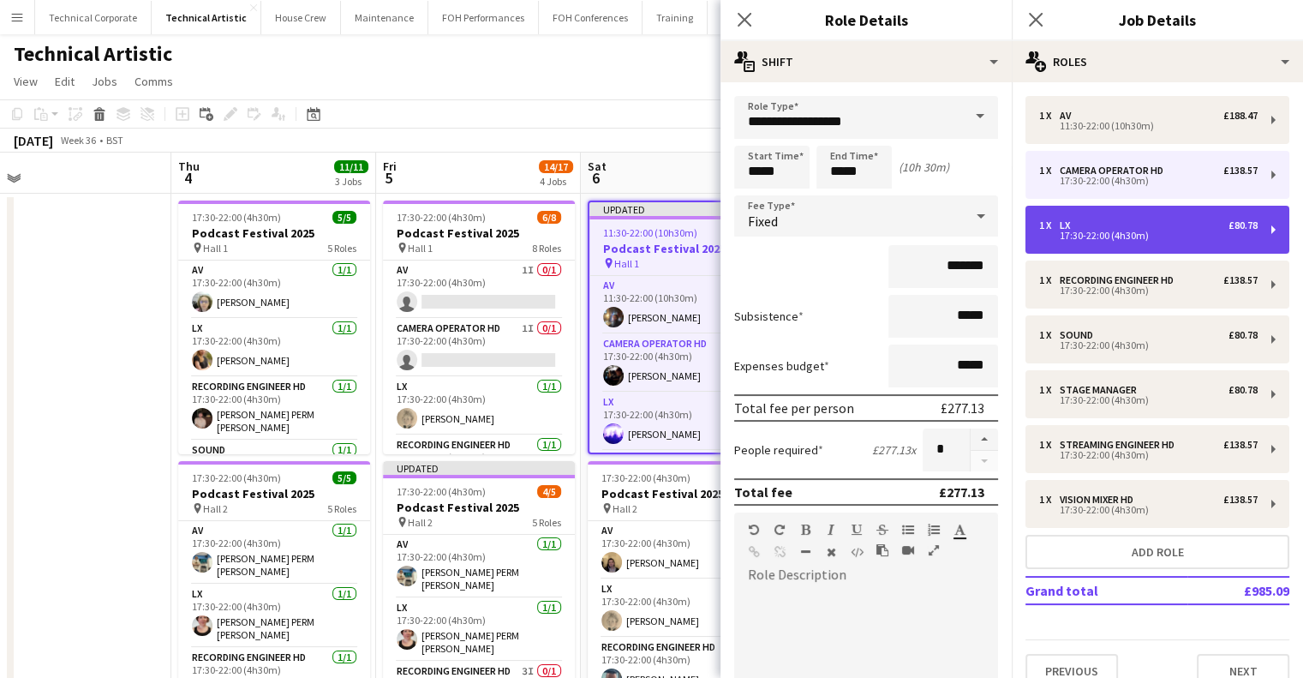
click at [1174, 241] on div "1 x LX £80.78 17:30-22:00 (4h30m)" at bounding box center [1158, 230] width 264 height 48
type input "**"
type input "*****"
type input "******"
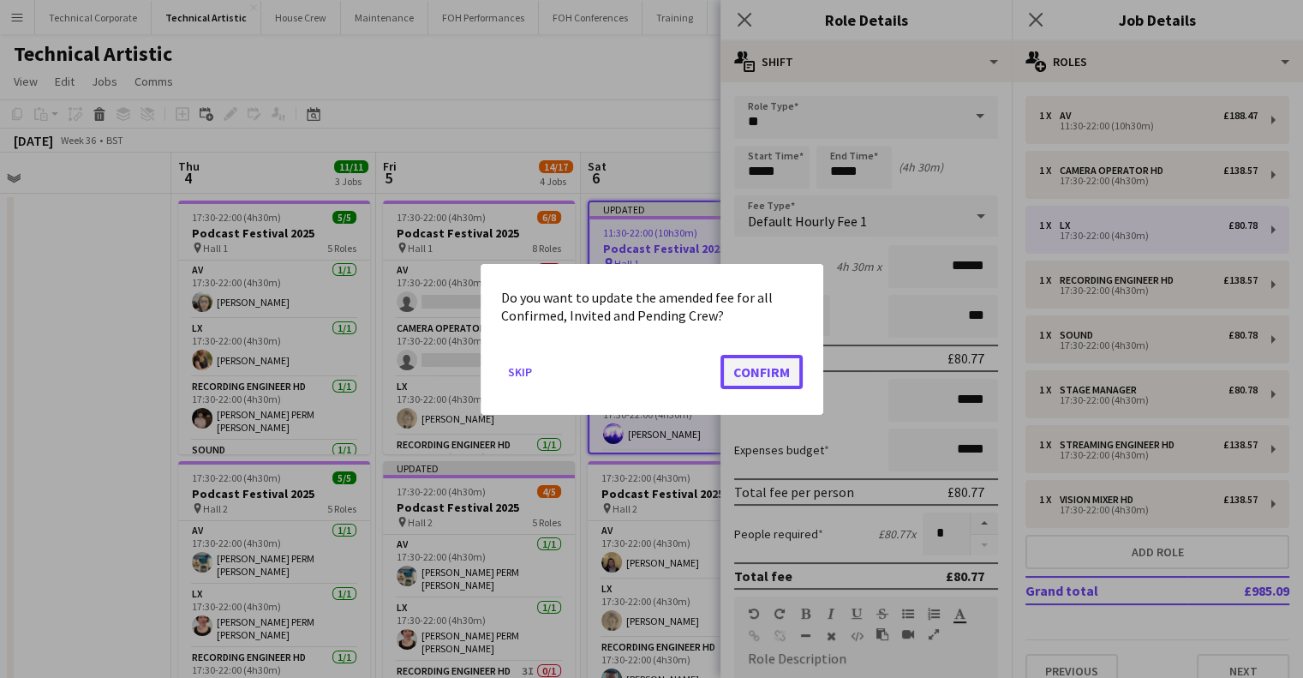
click at [783, 373] on button "Confirm" at bounding box center [762, 371] width 82 height 34
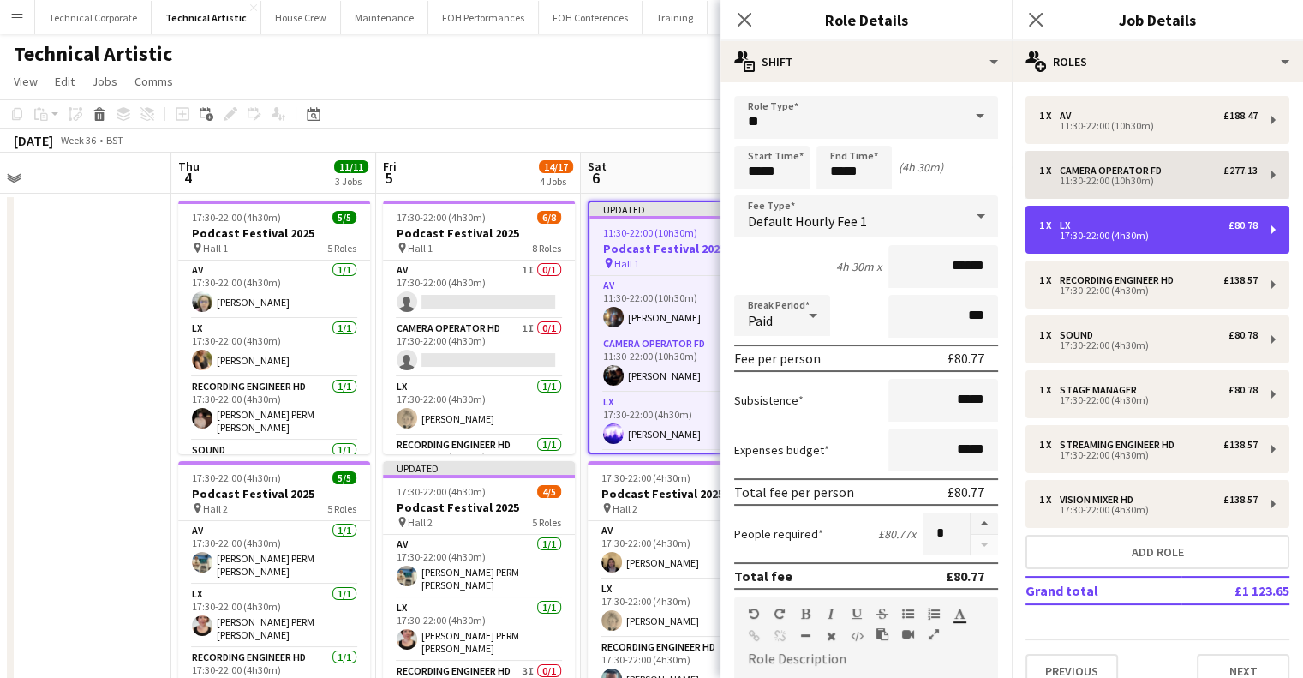
drag, startPoint x: 1040, startPoint y: 206, endPoint x: 1059, endPoint y: 198, distance: 20.4
click at [1044, 205] on div "1 x AV £188.47 11:30-22:00 (10h30m) 1 x Camera Operator FD £277.13 11:30-22:00 …" at bounding box center [1157, 392] width 291 height 592
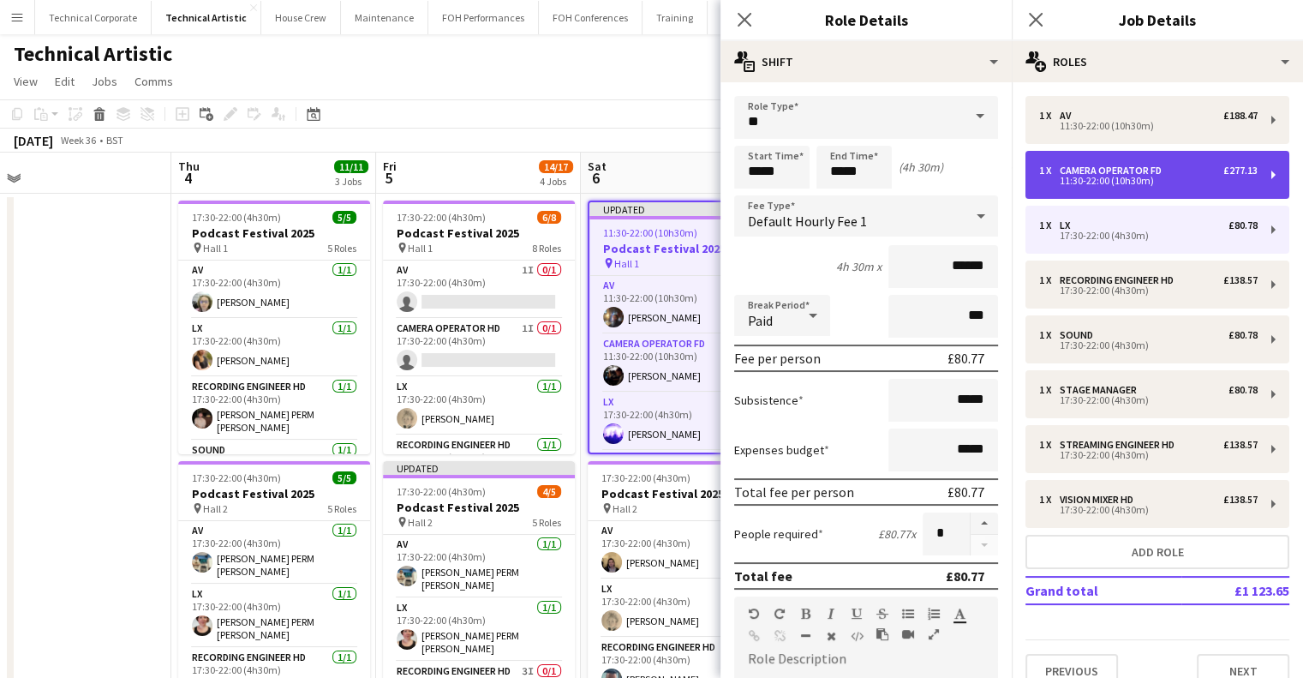
click at [1078, 177] on div "11:30-22:00 (10h30m)" at bounding box center [1148, 181] width 219 height 9
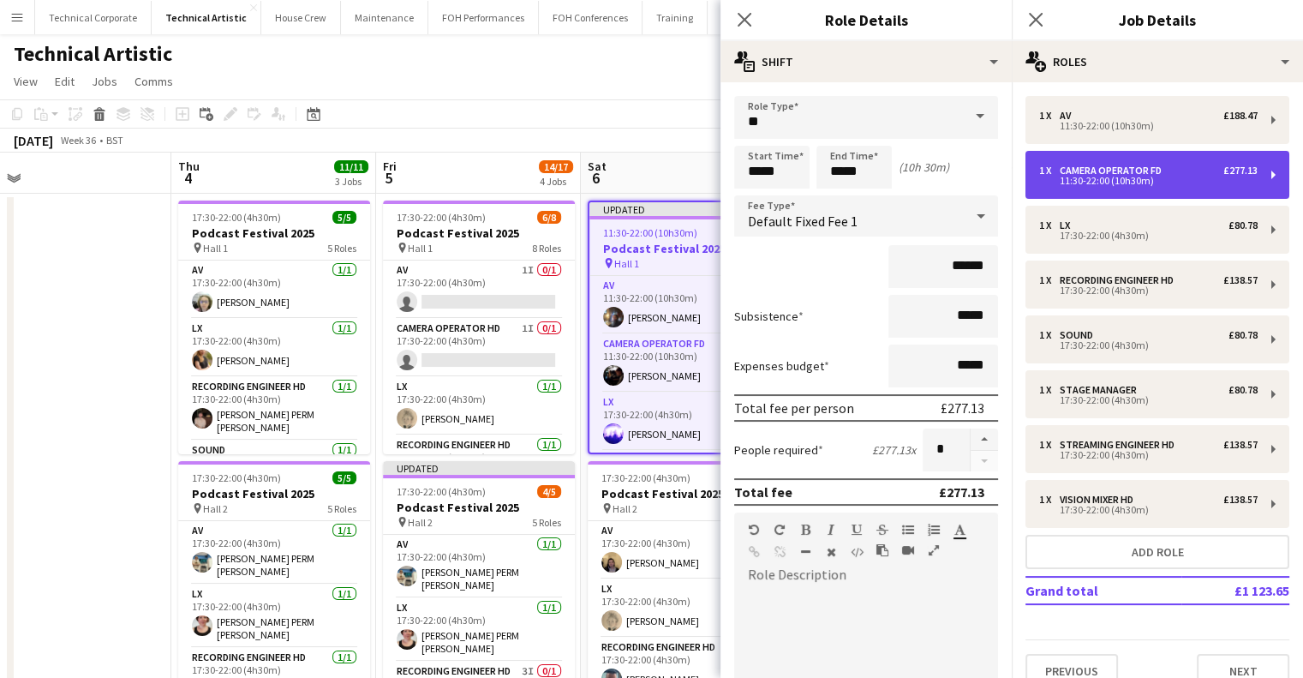
type input "**********"
type input "*****"
type input "*******"
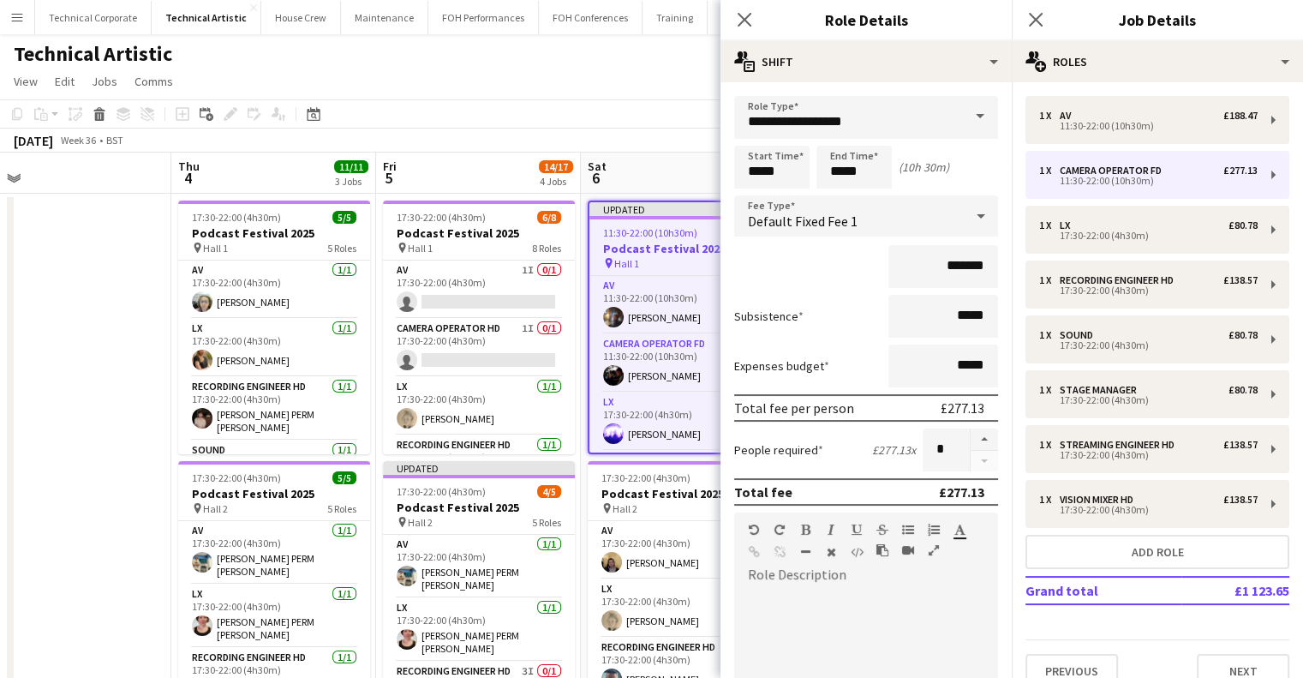
click at [898, 218] on div "Default Fixed Fee 1" at bounding box center [849, 215] width 230 height 41
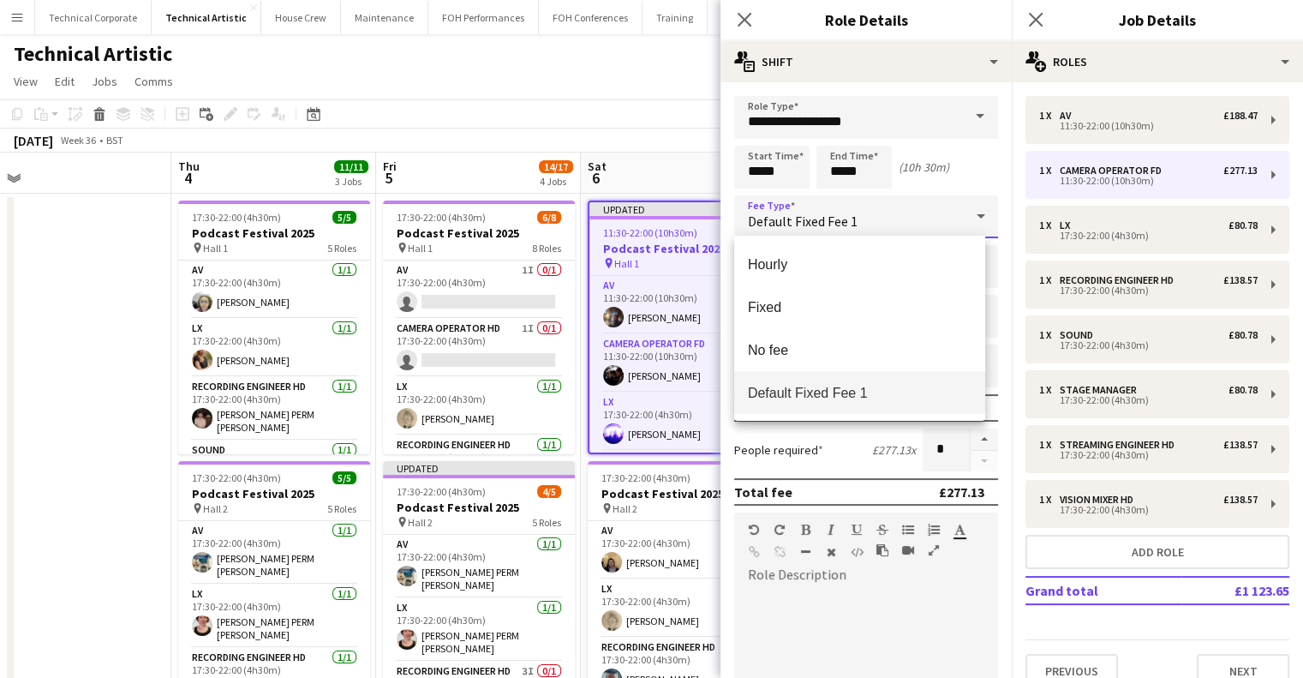
click at [841, 393] on span "Default Fixed Fee 1" at bounding box center [860, 393] width 224 height 16
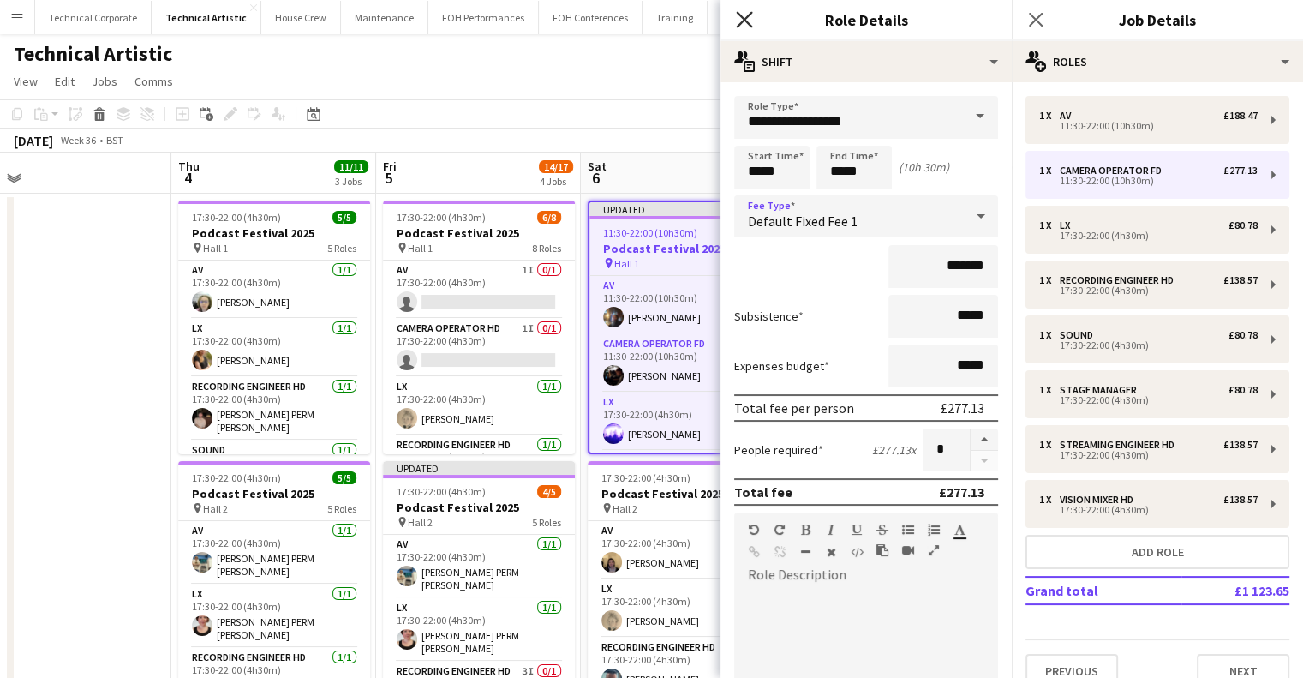
drag, startPoint x: 746, startPoint y: 20, endPoint x: 985, endPoint y: 202, distance: 300.8
click at [746, 21] on icon at bounding box center [745, 20] width 14 height 14
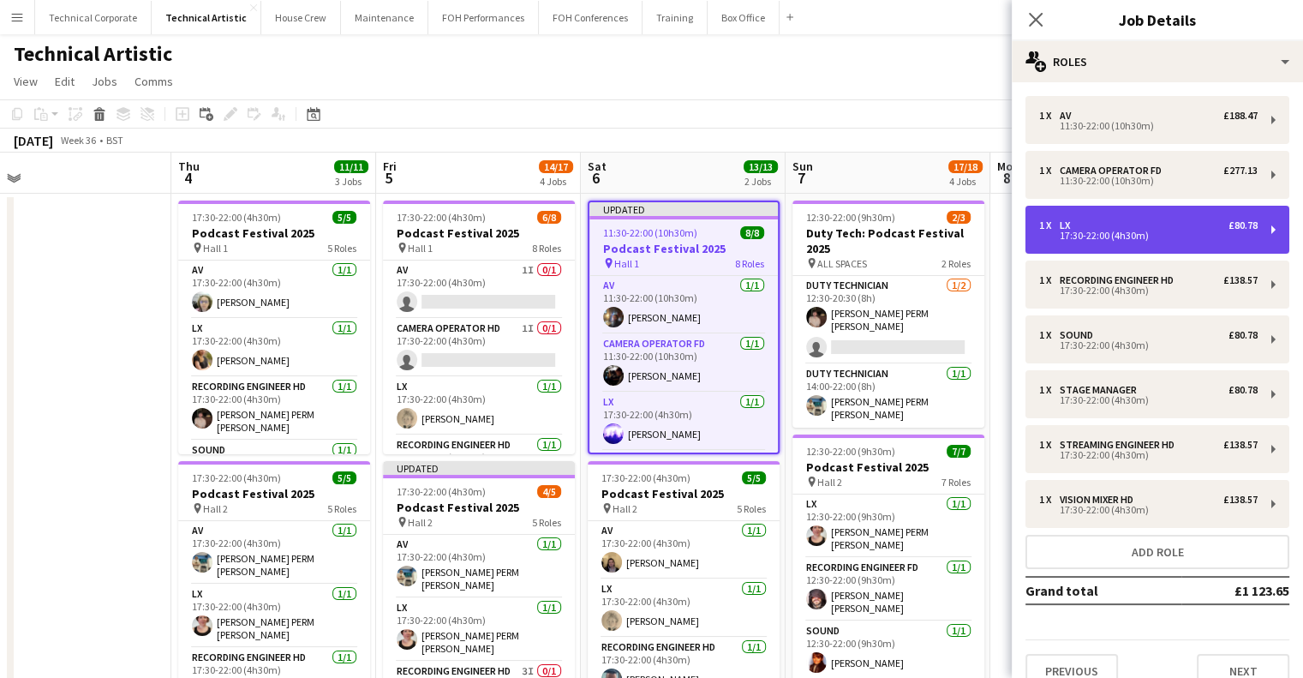
click at [1138, 239] on div "17:30-22:00 (4h30m)" at bounding box center [1148, 235] width 219 height 9
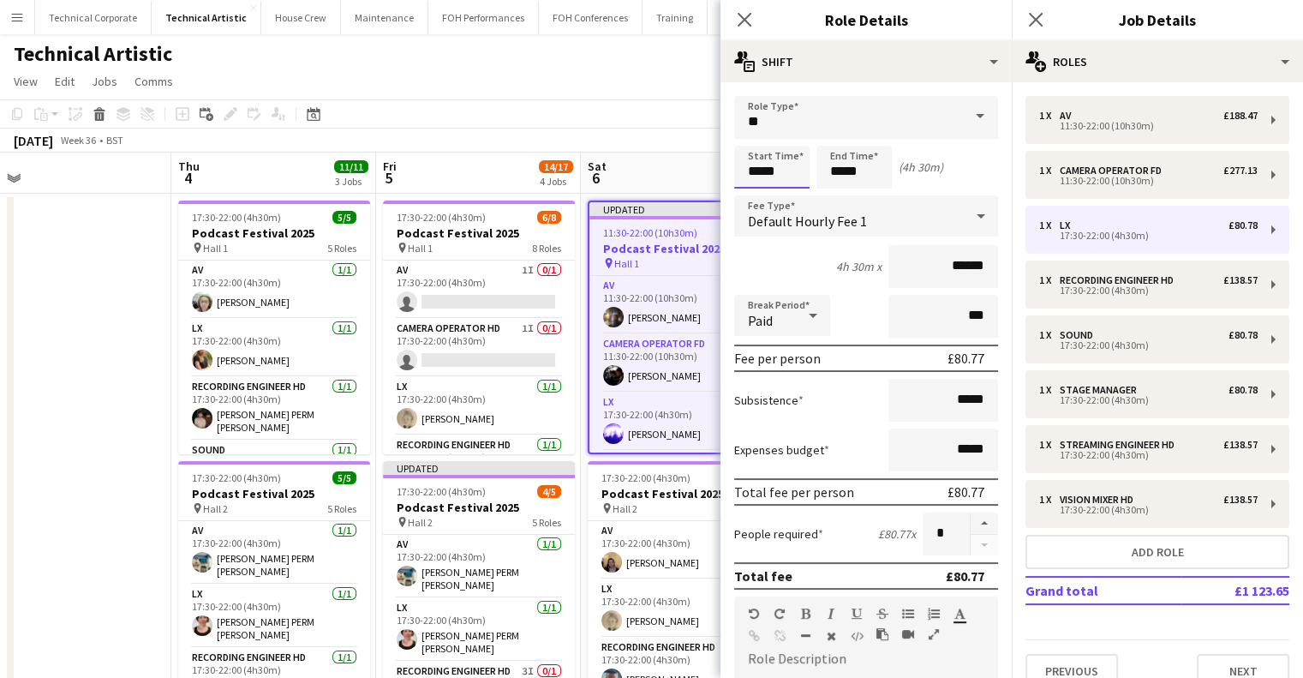
drag, startPoint x: 793, startPoint y: 173, endPoint x: 650, endPoint y: 159, distance: 143.9
click at [655, 162] on body "Menu Boards Boards Boards All jobs Status Workforce Workforce My Workforce Recr…" at bounding box center [651, 630] width 1303 height 1261
type input "*****"
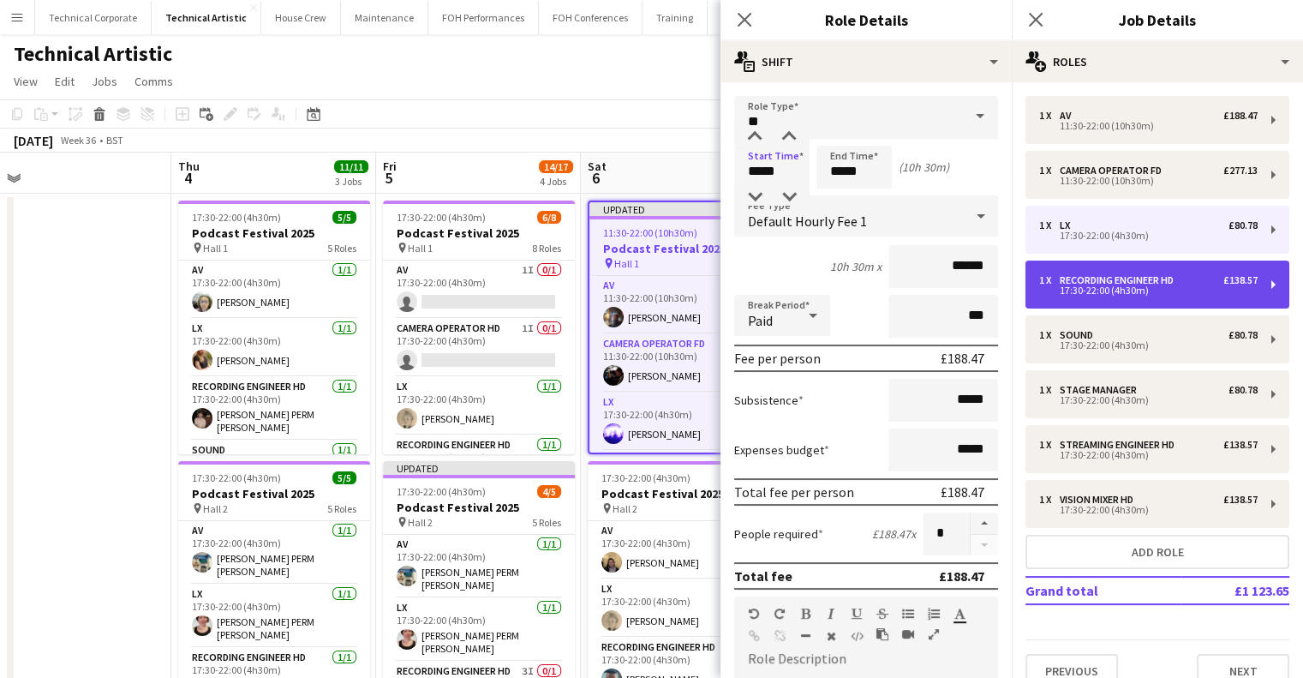
click at [1113, 294] on div "17:30-22:00 (4h30m)" at bounding box center [1148, 290] width 219 height 9
type input "**********"
type input "*****"
type input "*******"
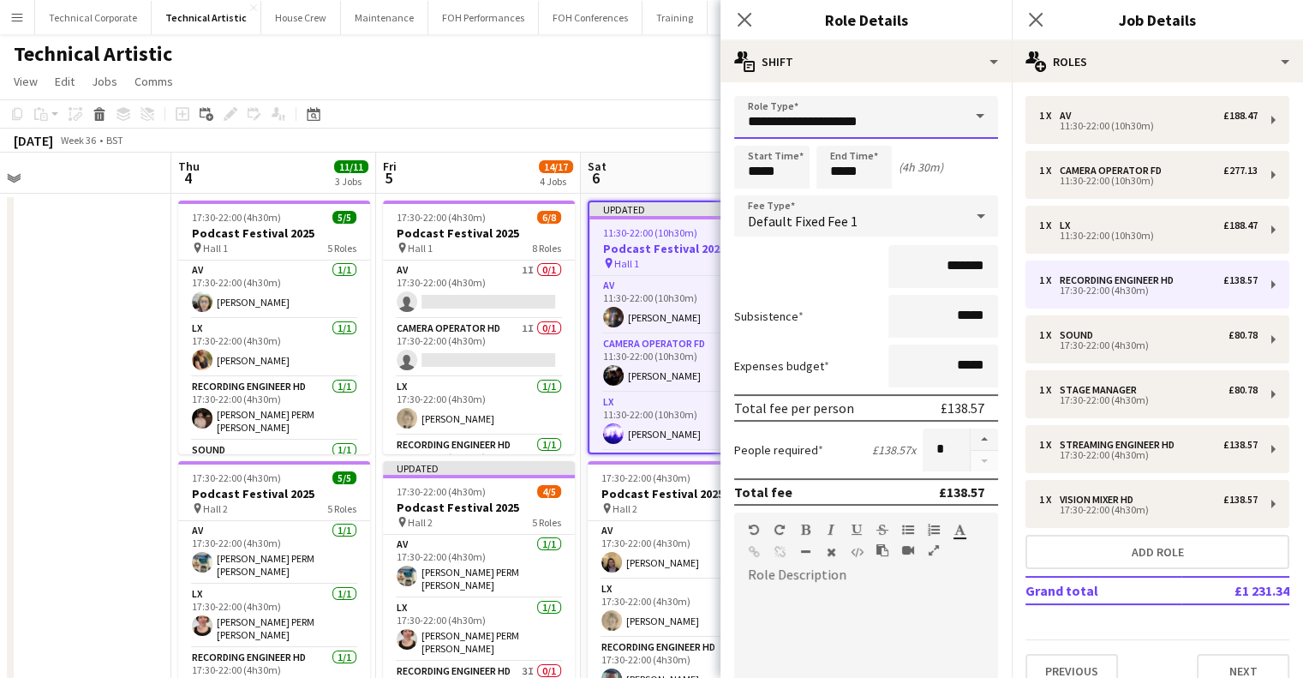
click at [880, 112] on input "**********" at bounding box center [866, 117] width 264 height 43
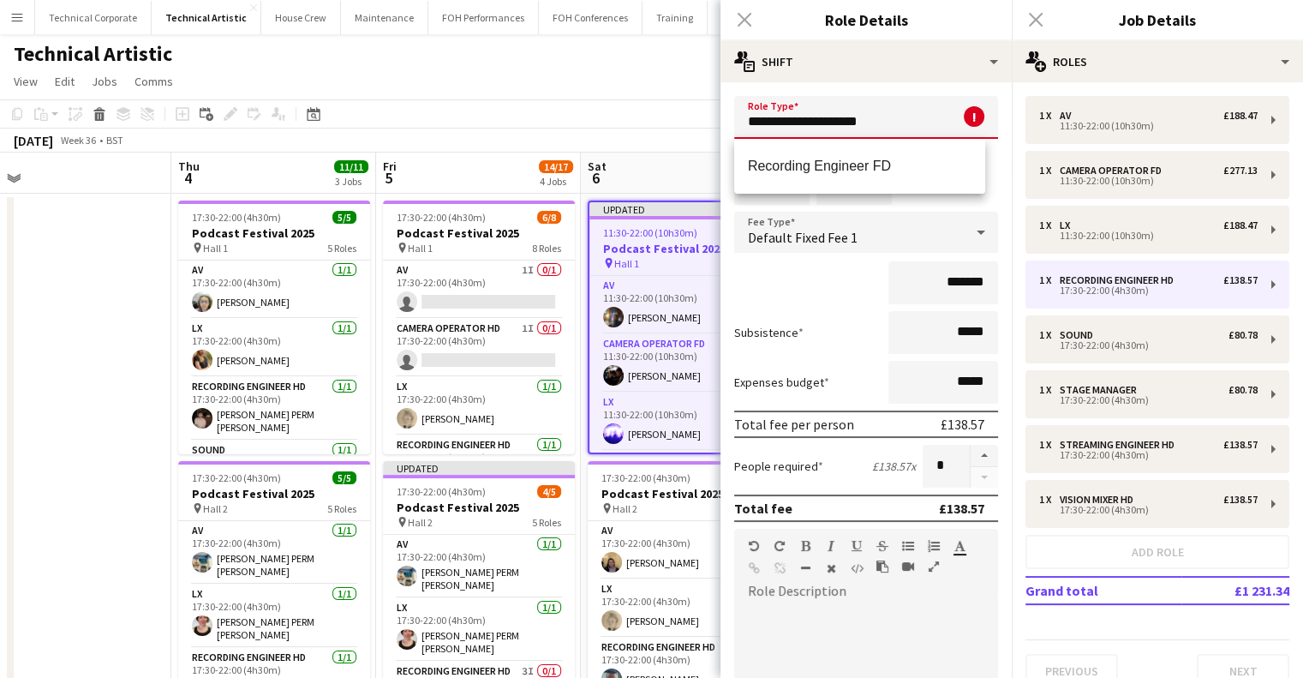
click at [877, 153] on mat-option "Recording Engineer FD" at bounding box center [859, 166] width 251 height 41
type input "**********"
type input "*******"
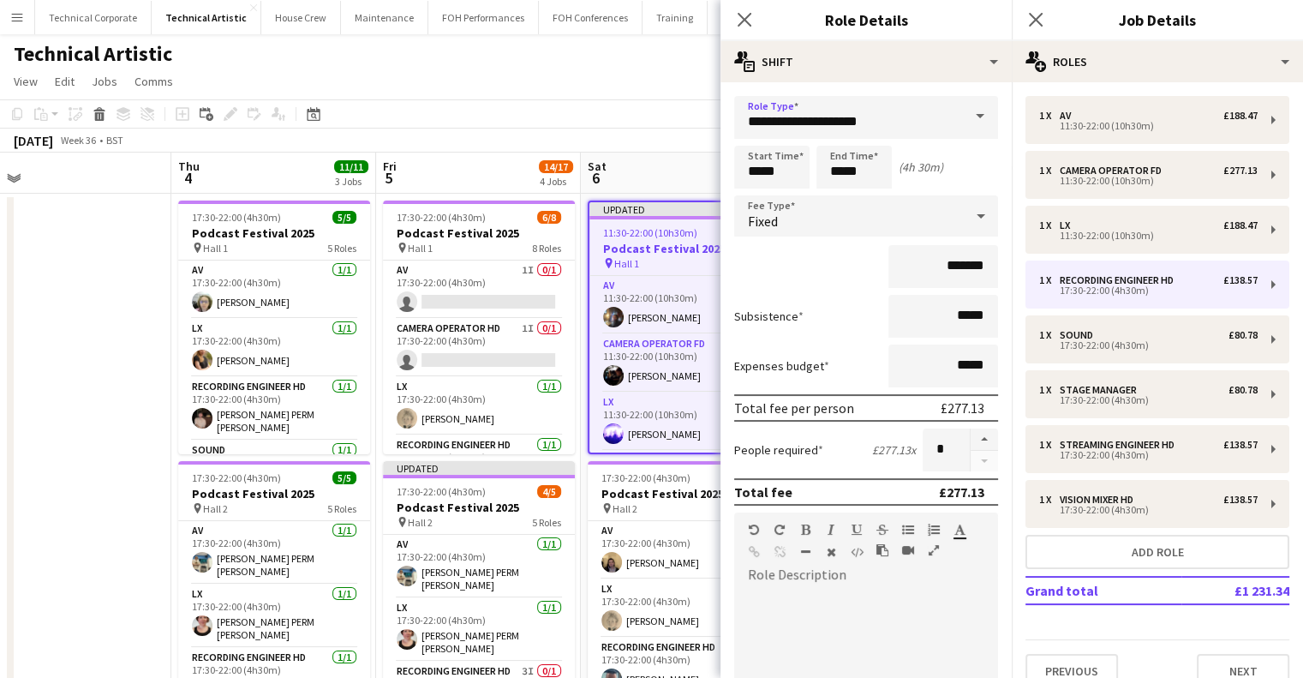
click at [812, 214] on div "Fixed" at bounding box center [849, 215] width 230 height 41
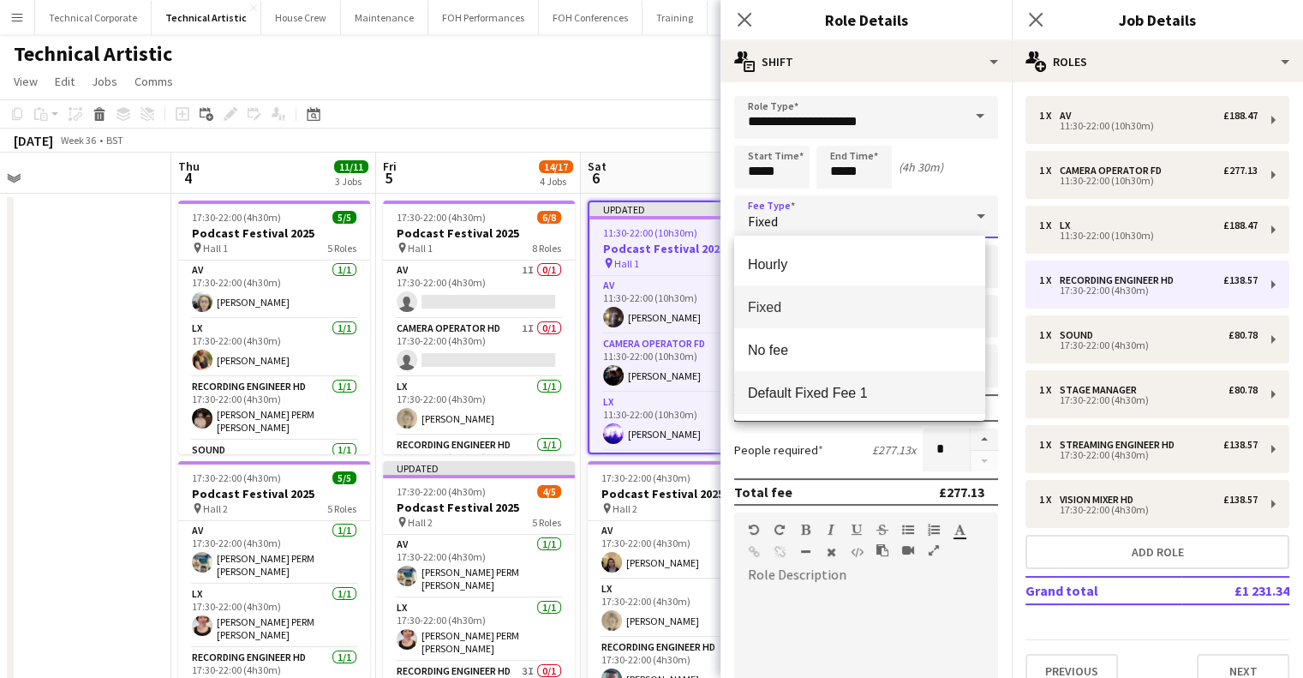
click at [848, 390] on span "Default Fixed Fee 1" at bounding box center [860, 393] width 224 height 16
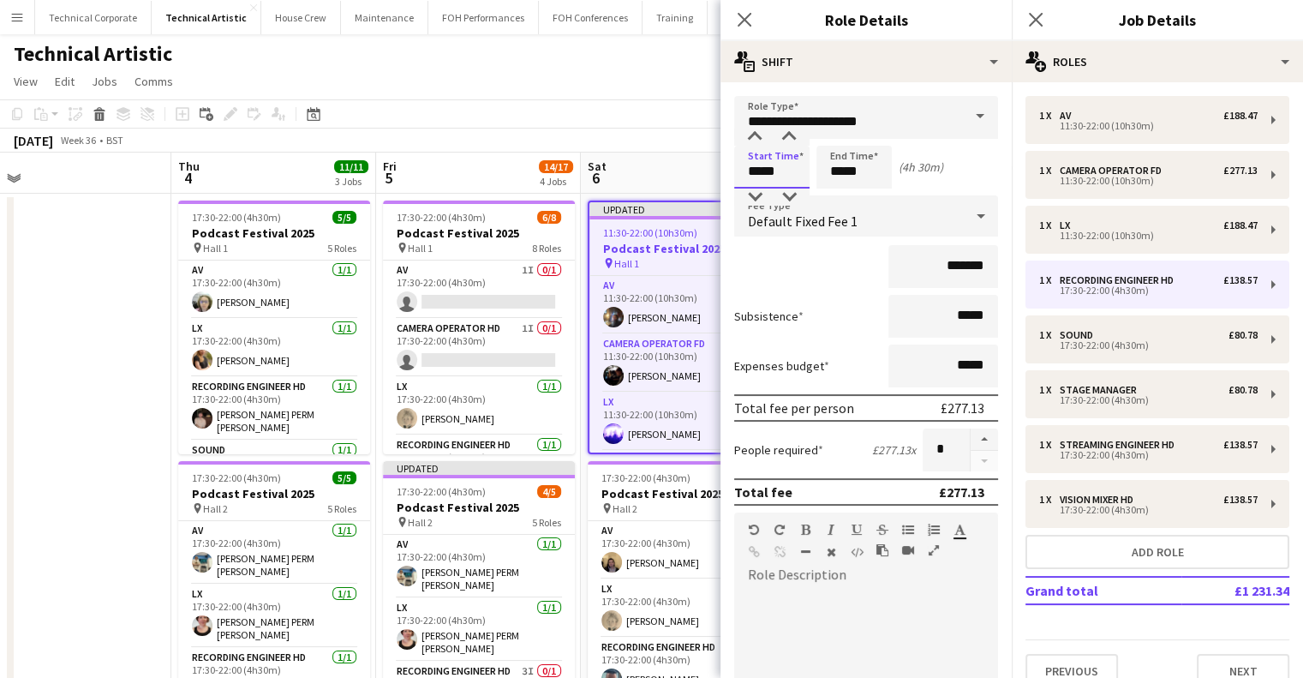
drag, startPoint x: 794, startPoint y: 173, endPoint x: 682, endPoint y: 168, distance: 112.4
click at [683, 167] on body "Menu Boards Boards Boards All jobs Status Workforce Workforce My Workforce Recr…" at bounding box center [651, 630] width 1303 height 1261
type input "*****"
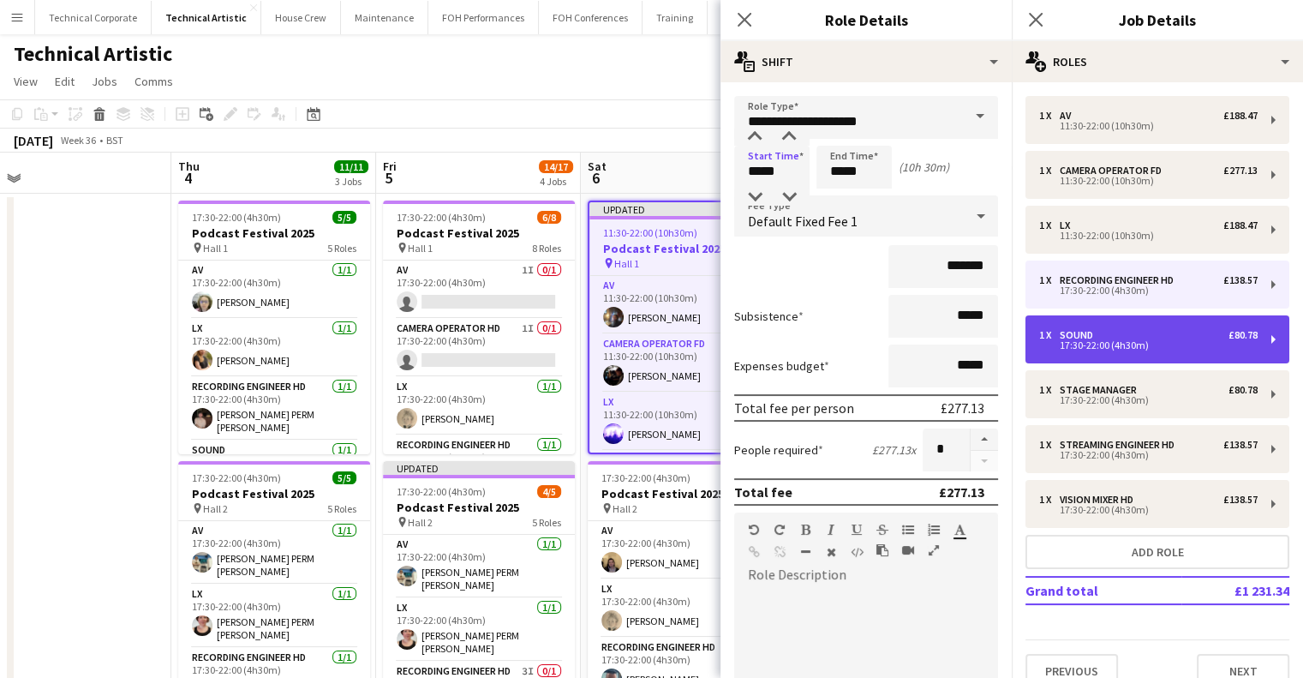
click at [1117, 349] on div "17:30-22:00 (4h30m)" at bounding box center [1148, 345] width 219 height 9
type input "*****"
type input "******"
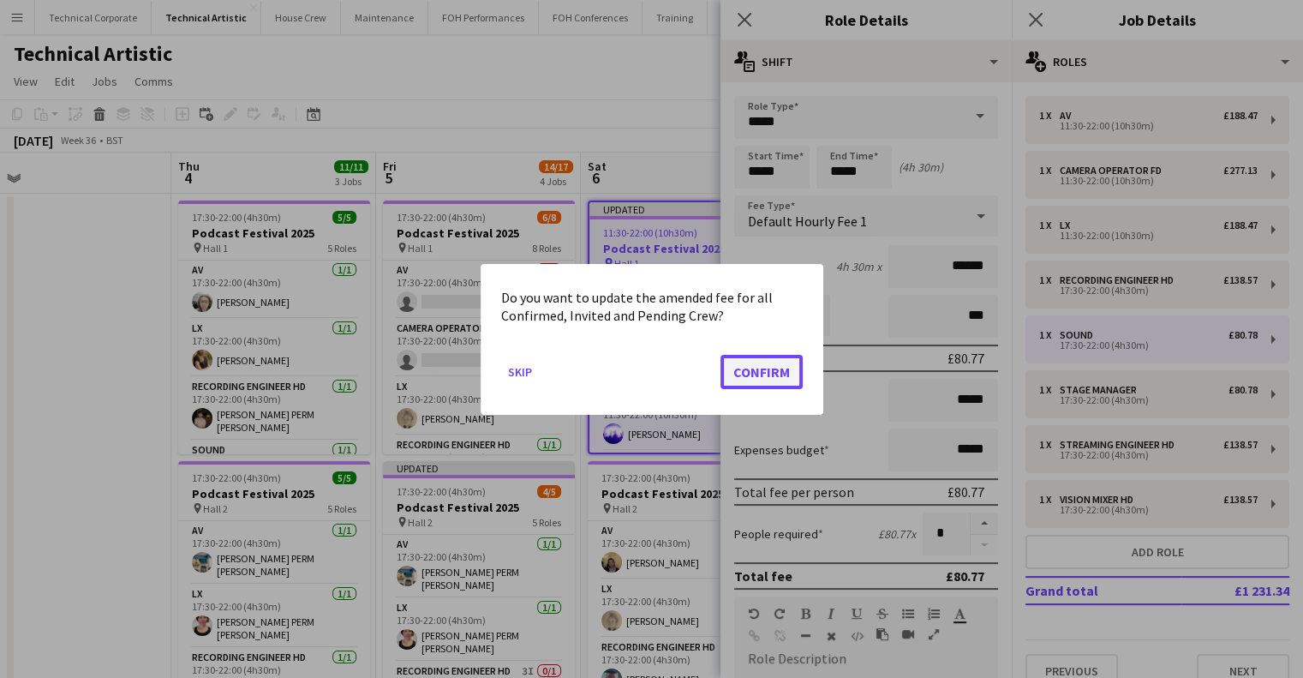
click at [770, 365] on button "Confirm" at bounding box center [762, 371] width 82 height 34
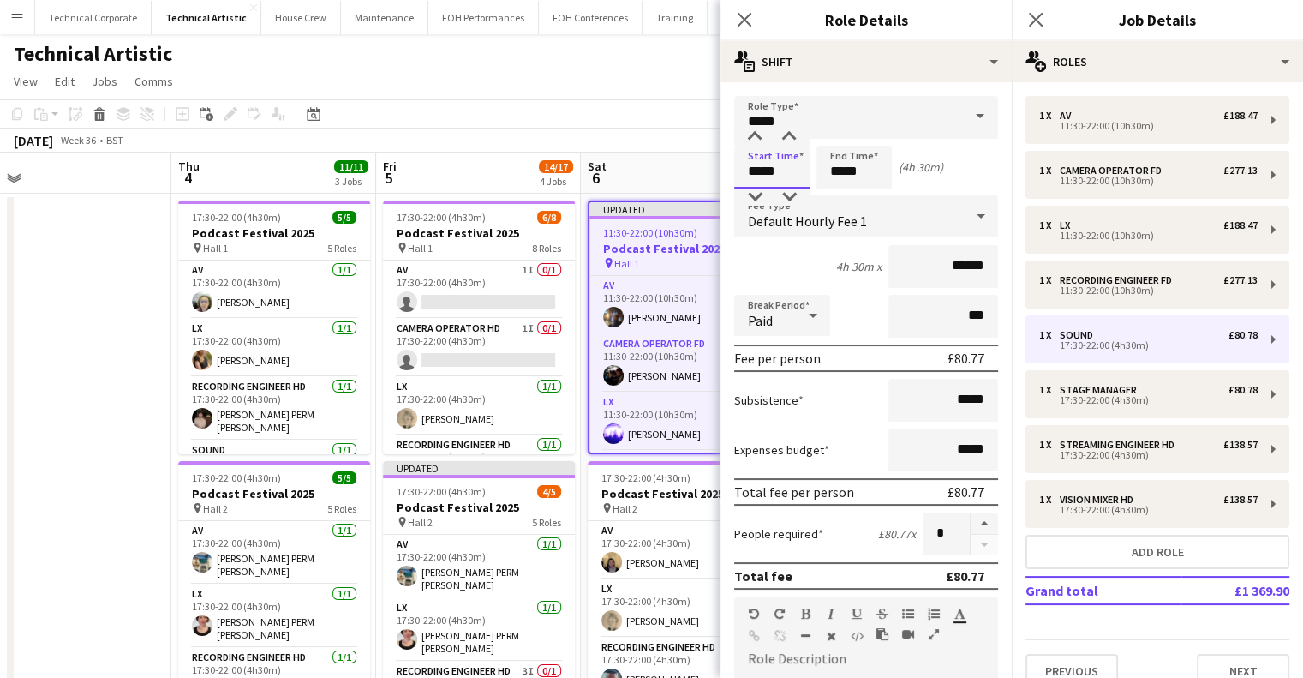
drag, startPoint x: 792, startPoint y: 176, endPoint x: 663, endPoint y: 162, distance: 129.3
click at [668, 167] on body "Menu Boards Boards Boards All jobs Status Workforce Workforce My Workforce Recr…" at bounding box center [651, 630] width 1303 height 1261
type input "*****"
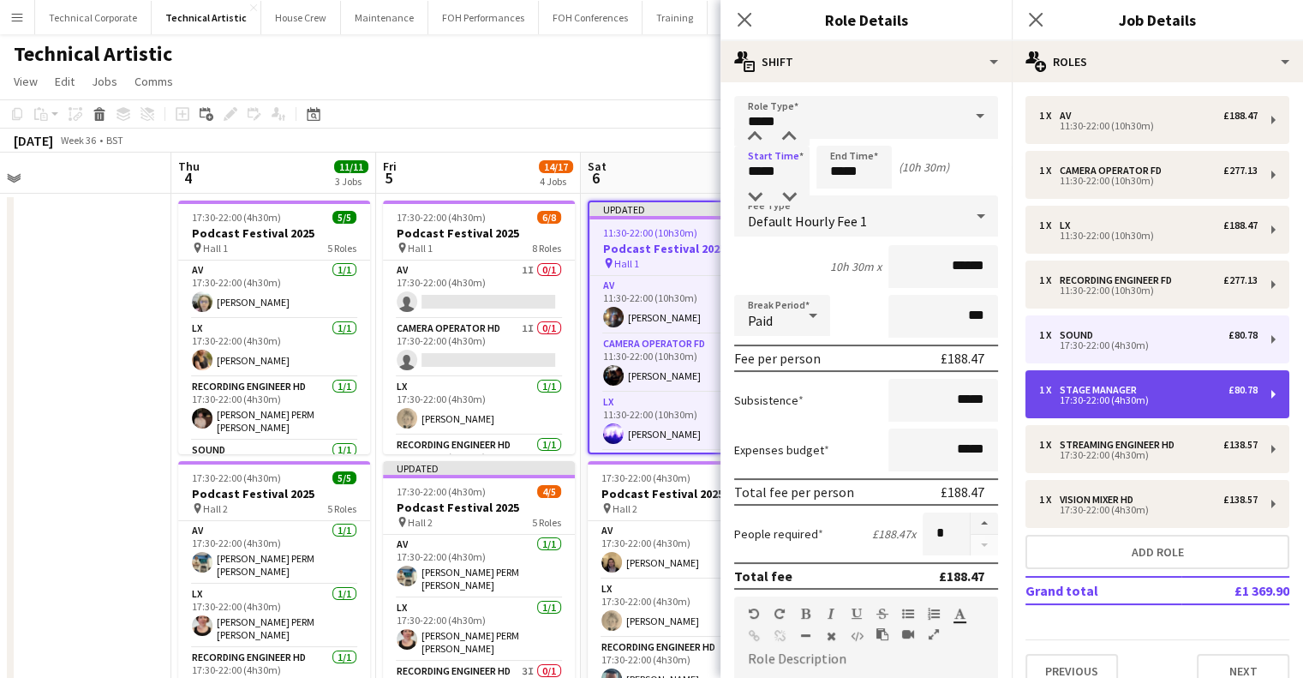
click at [1107, 386] on div "Stage Manager" at bounding box center [1102, 390] width 84 height 12
type input "**********"
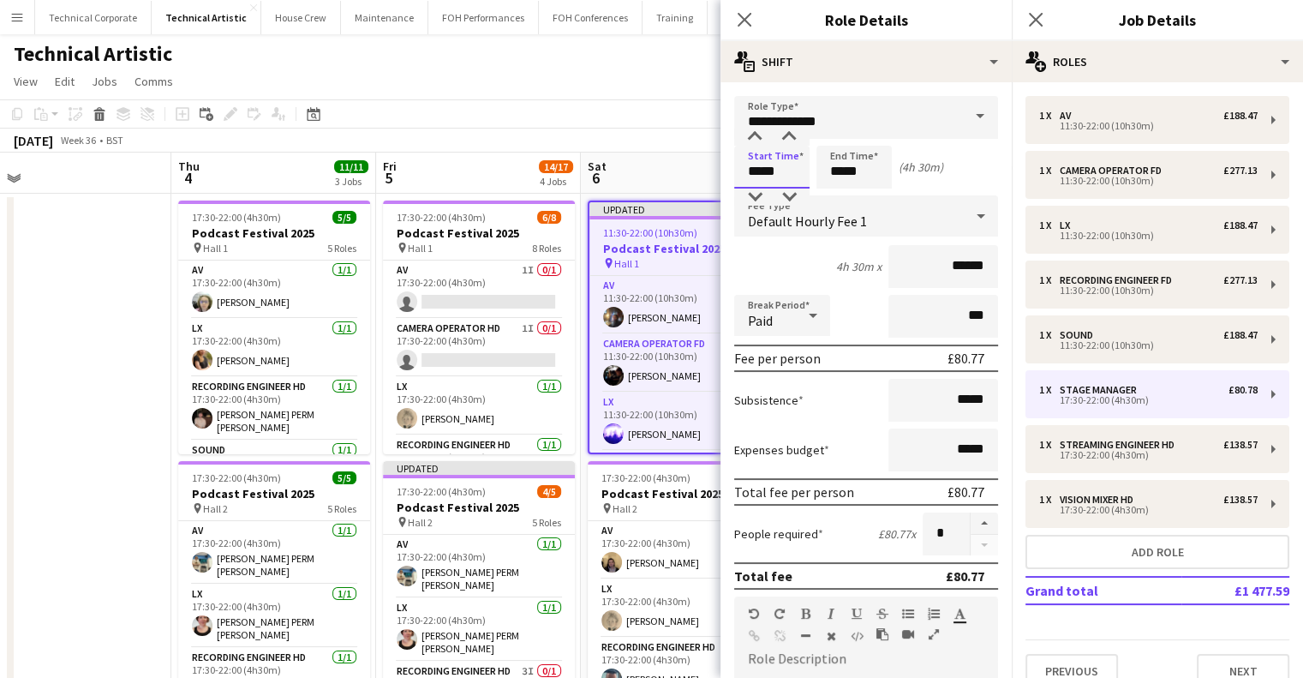
drag, startPoint x: 794, startPoint y: 169, endPoint x: 614, endPoint y: 140, distance: 183.1
click at [634, 147] on body "Menu Boards Boards Boards All jobs Status Workforce Workforce My Workforce Recr…" at bounding box center [651, 630] width 1303 height 1261
type input "*****"
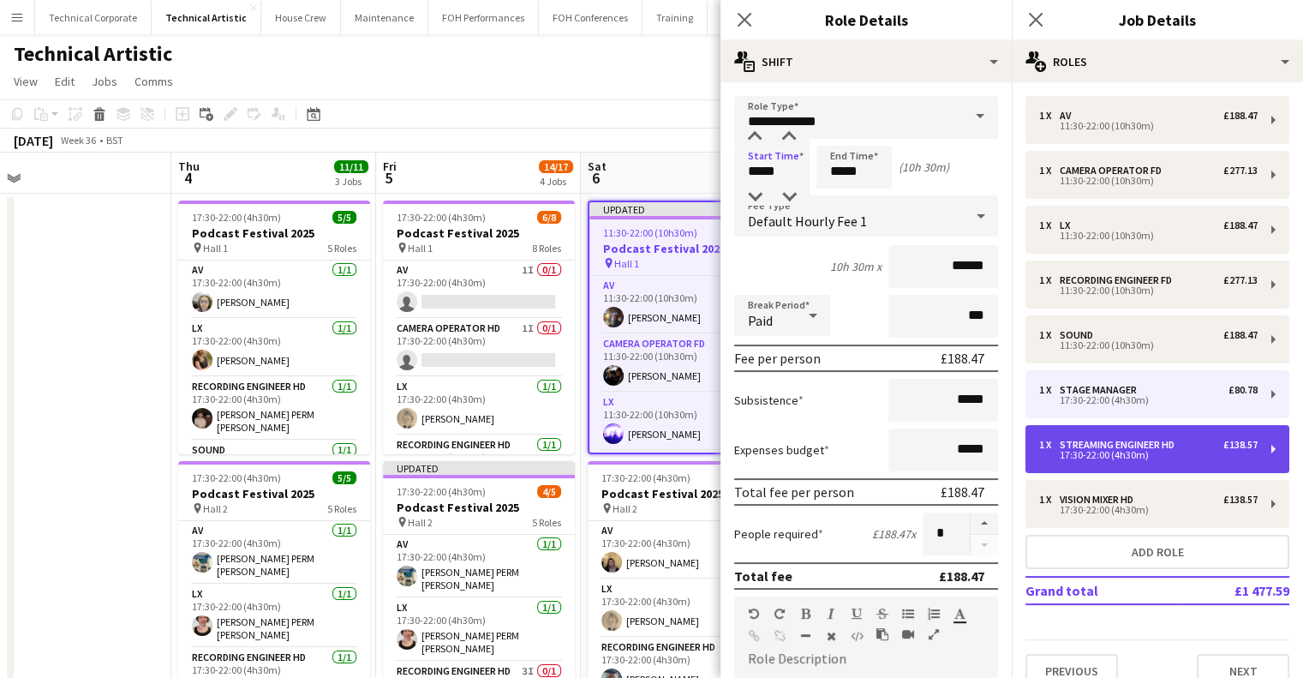
click at [1139, 442] on div "Streaming Engineer HD" at bounding box center [1121, 445] width 122 height 12
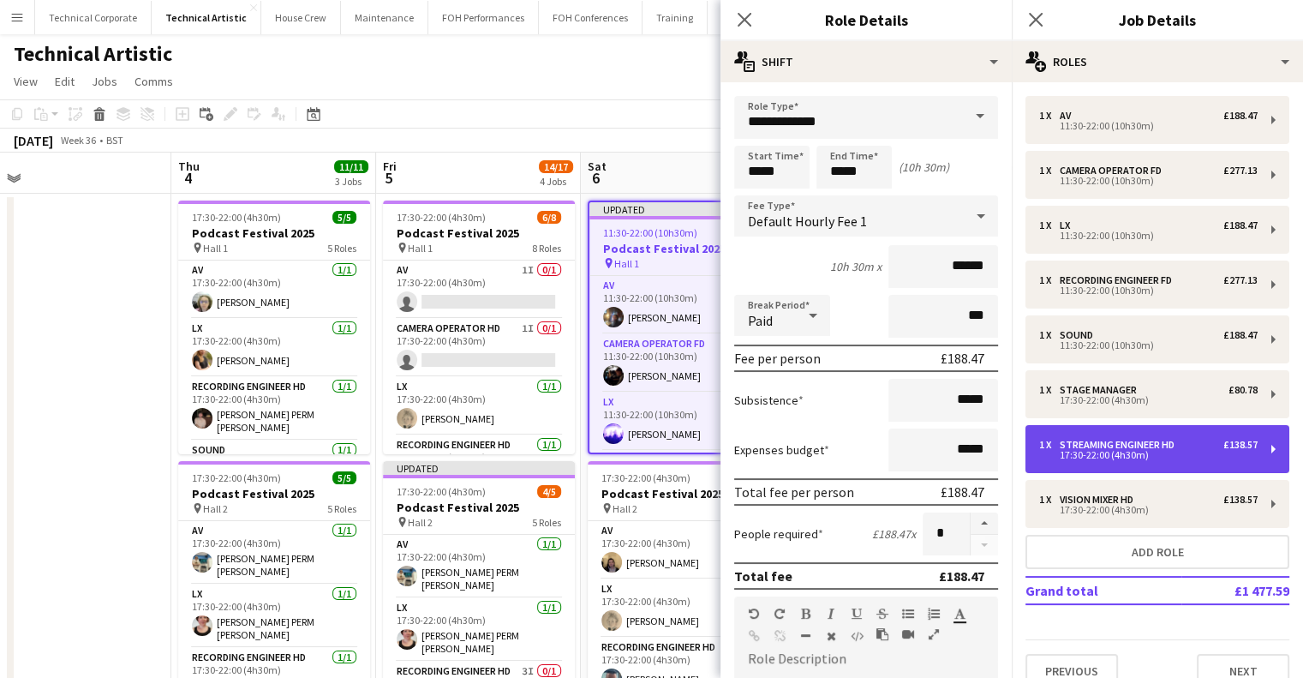
type input "**********"
type input "*****"
type input "*******"
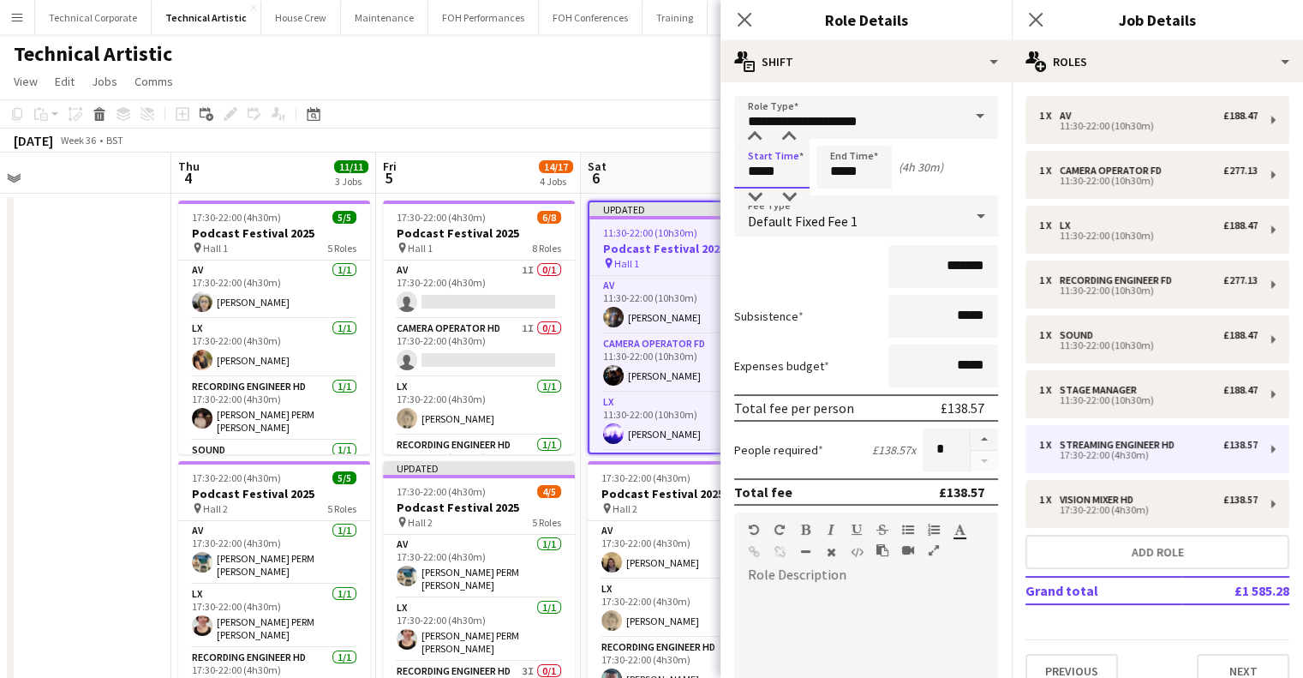
drag, startPoint x: 797, startPoint y: 160, endPoint x: 683, endPoint y: 154, distance: 114.1
click at [684, 154] on body "Menu Boards Boards Boards All jobs Status Workforce Workforce My Workforce Recr…" at bounding box center [651, 630] width 1303 height 1261
type input "*****"
click at [908, 119] on input "**********" at bounding box center [866, 117] width 264 height 43
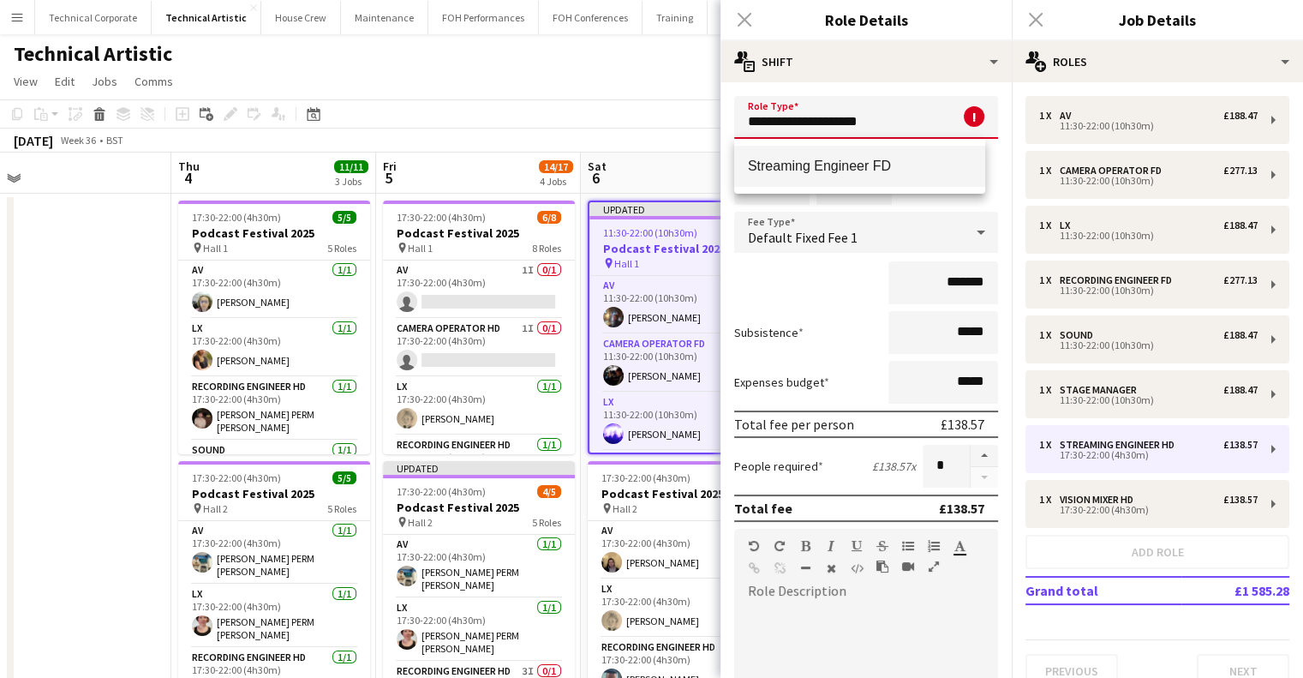
click at [885, 177] on mat-option "Streaming Engineer FD" at bounding box center [859, 166] width 251 height 41
type input "**********"
type input "*******"
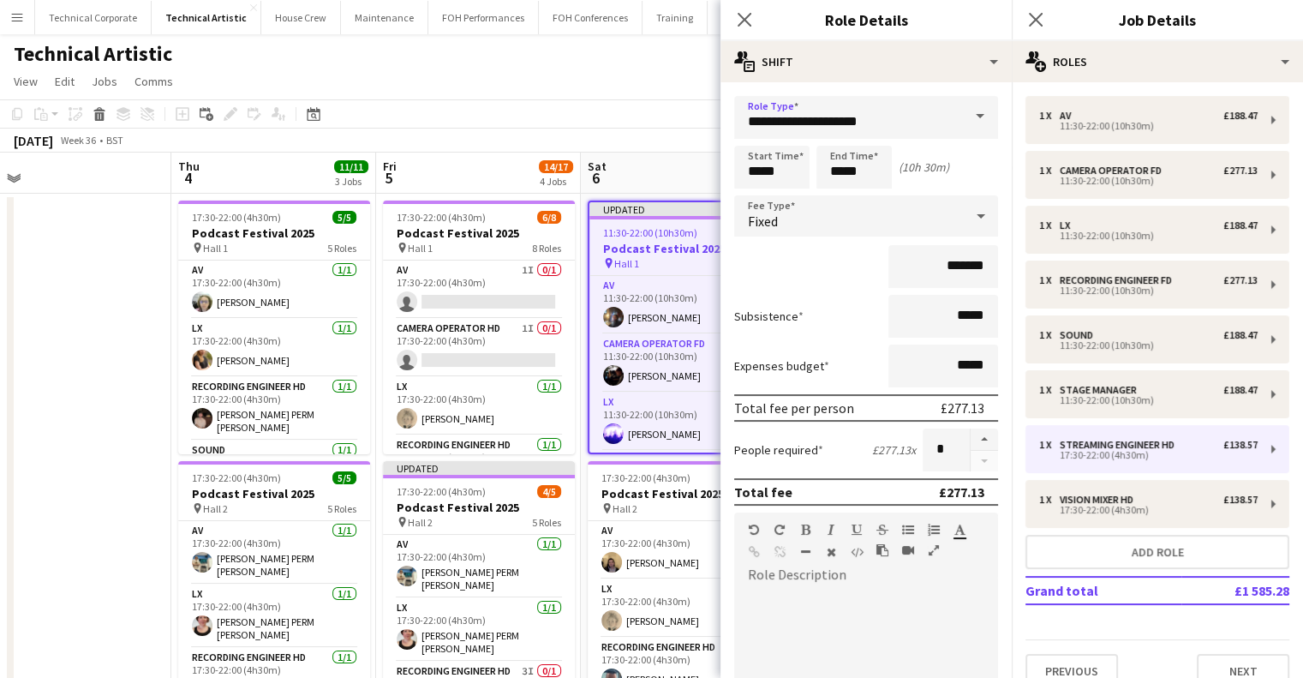
click at [885, 209] on div "Fixed" at bounding box center [849, 215] width 230 height 41
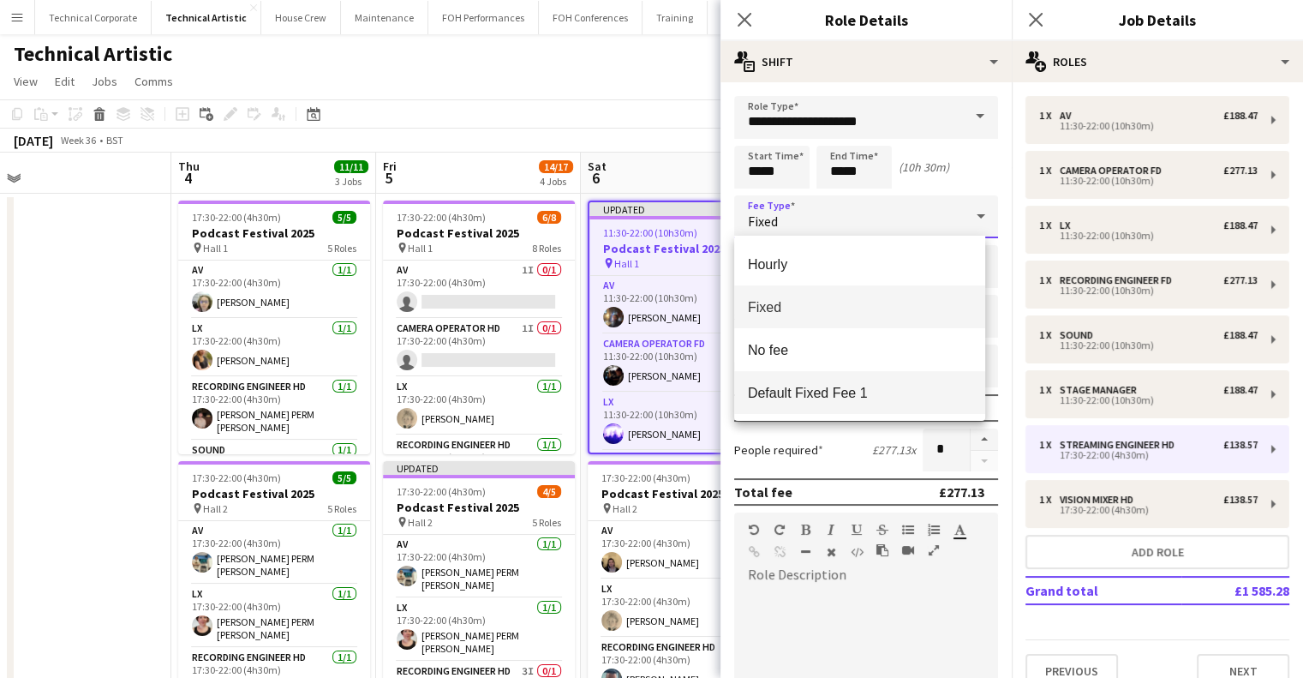
click at [875, 376] on mat-option "Default Fixed Fee 1" at bounding box center [859, 392] width 251 height 43
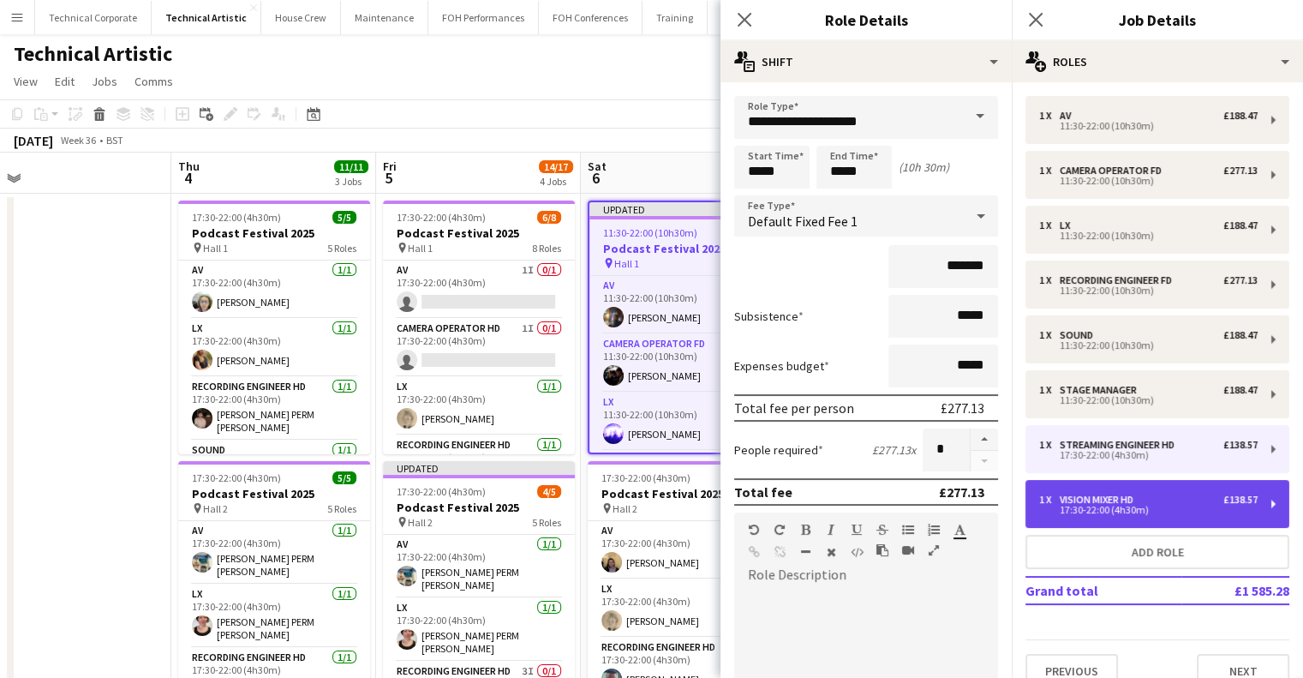
click at [1148, 510] on div "17:30-22:00 (4h30m)" at bounding box center [1148, 510] width 219 height 9
type input "**********"
type input "*****"
type input "*******"
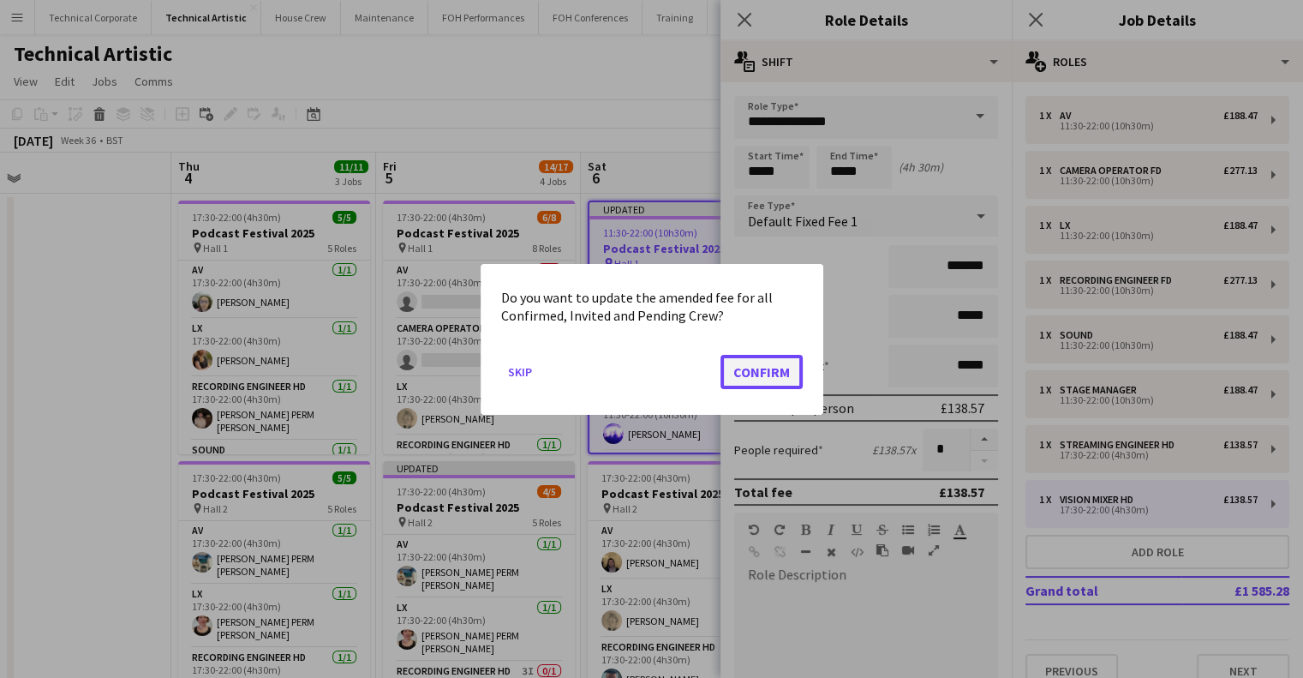
click at [774, 369] on button "Confirm" at bounding box center [762, 371] width 82 height 34
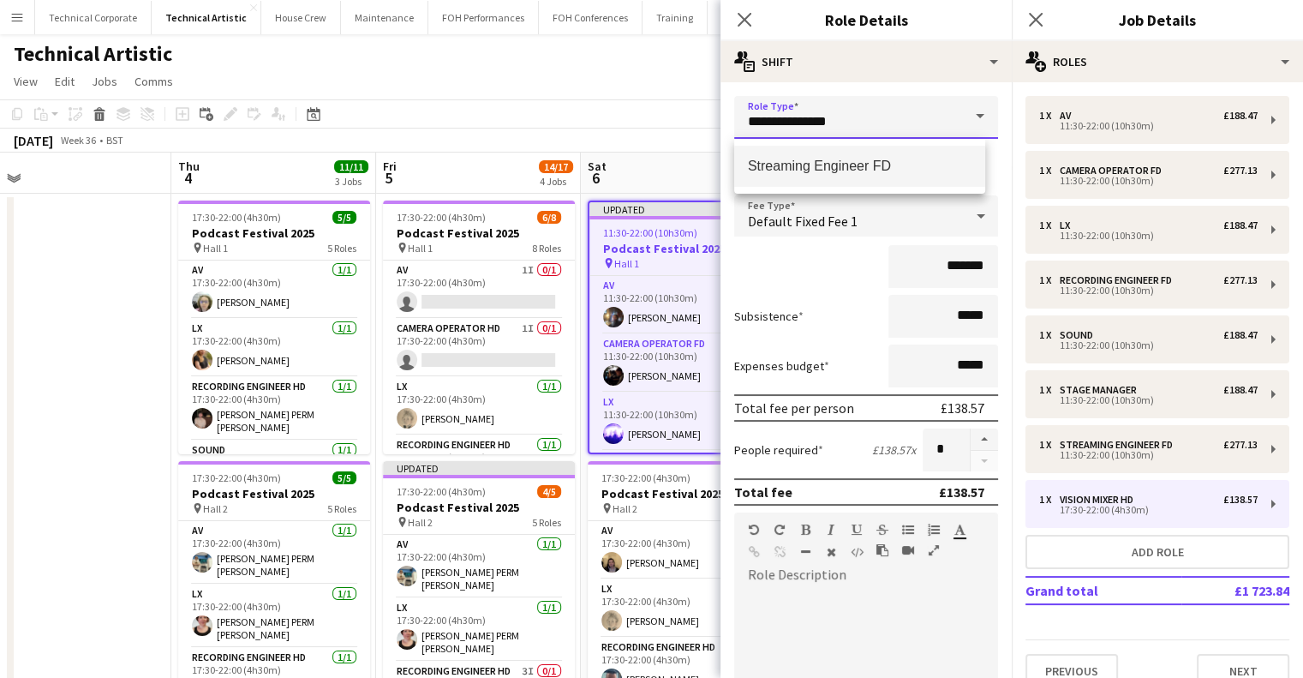
click at [872, 123] on input "**********" at bounding box center [866, 117] width 264 height 43
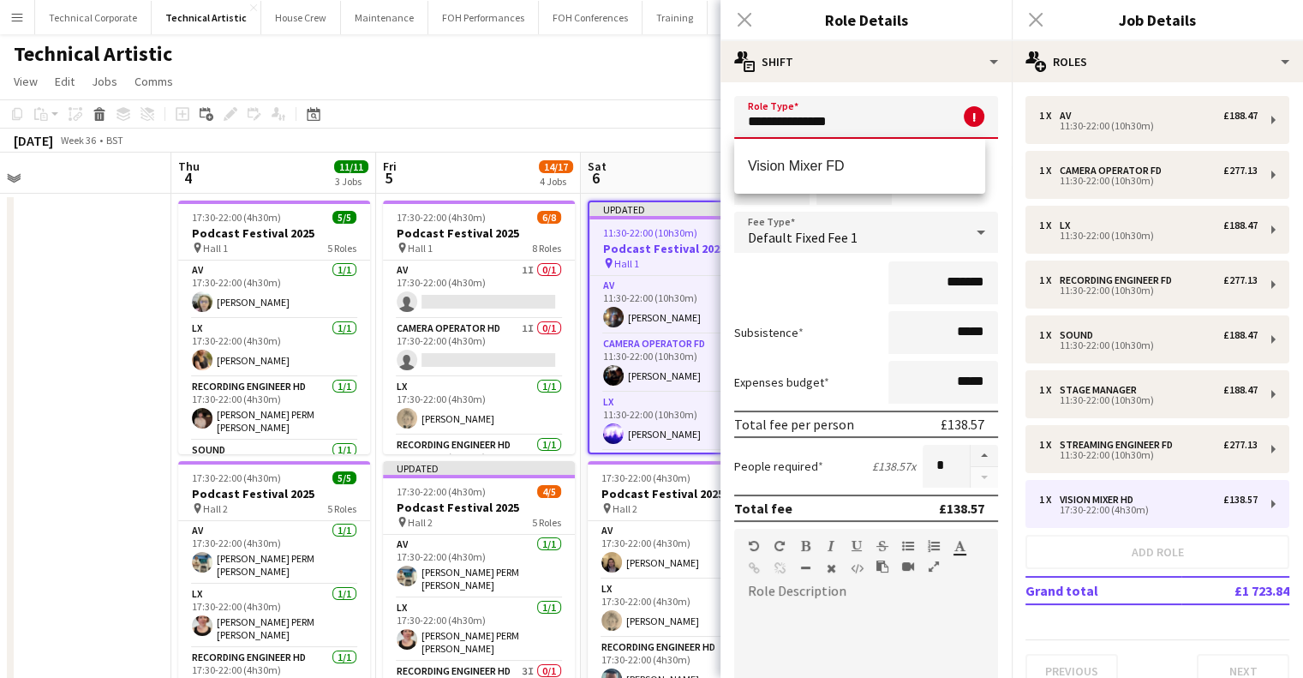
click at [834, 163] on span "Vision Mixer FD" at bounding box center [860, 166] width 224 height 16
type input "**********"
type input "*******"
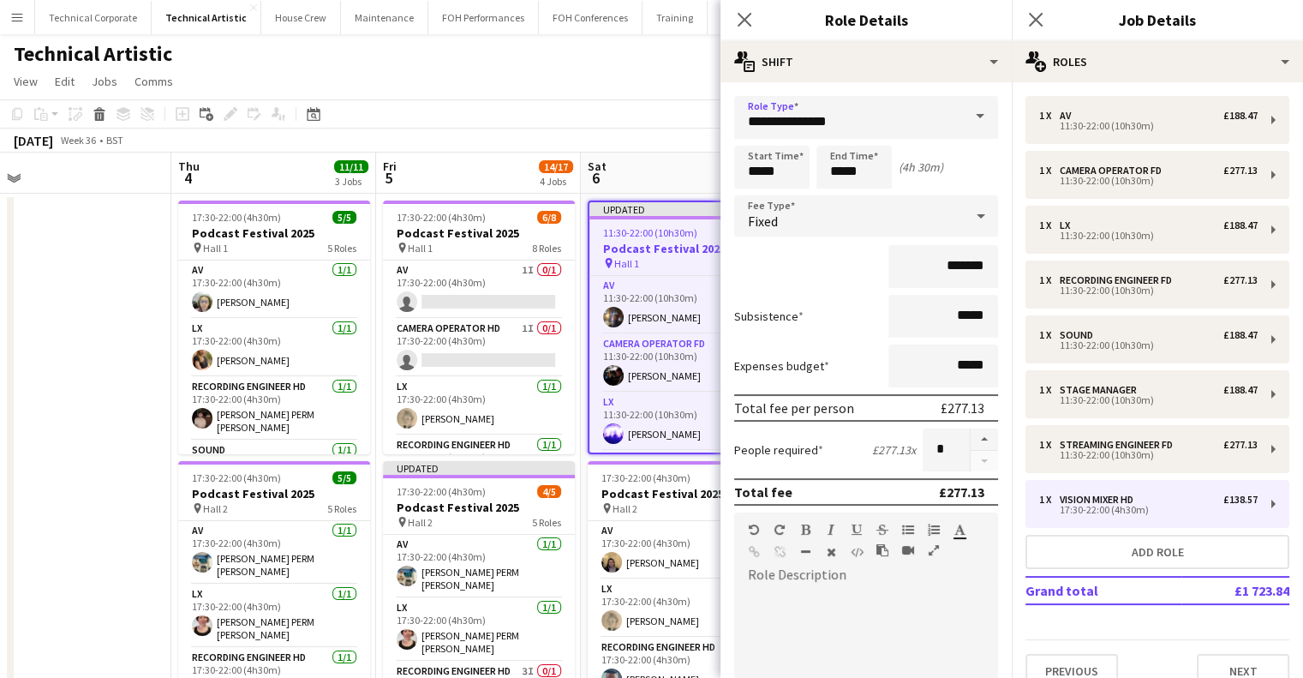
click at [925, 213] on div "Fixed" at bounding box center [849, 215] width 230 height 41
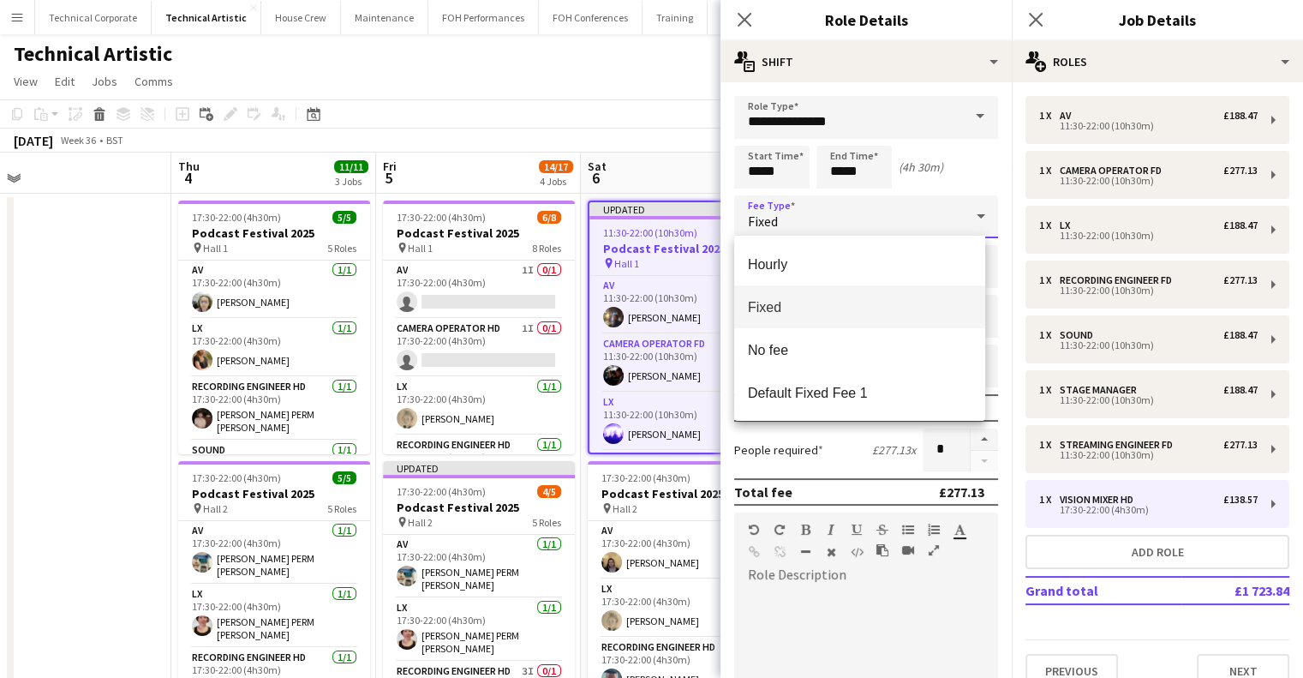
click at [857, 385] on span "Default Fixed Fee 1" at bounding box center [860, 393] width 224 height 16
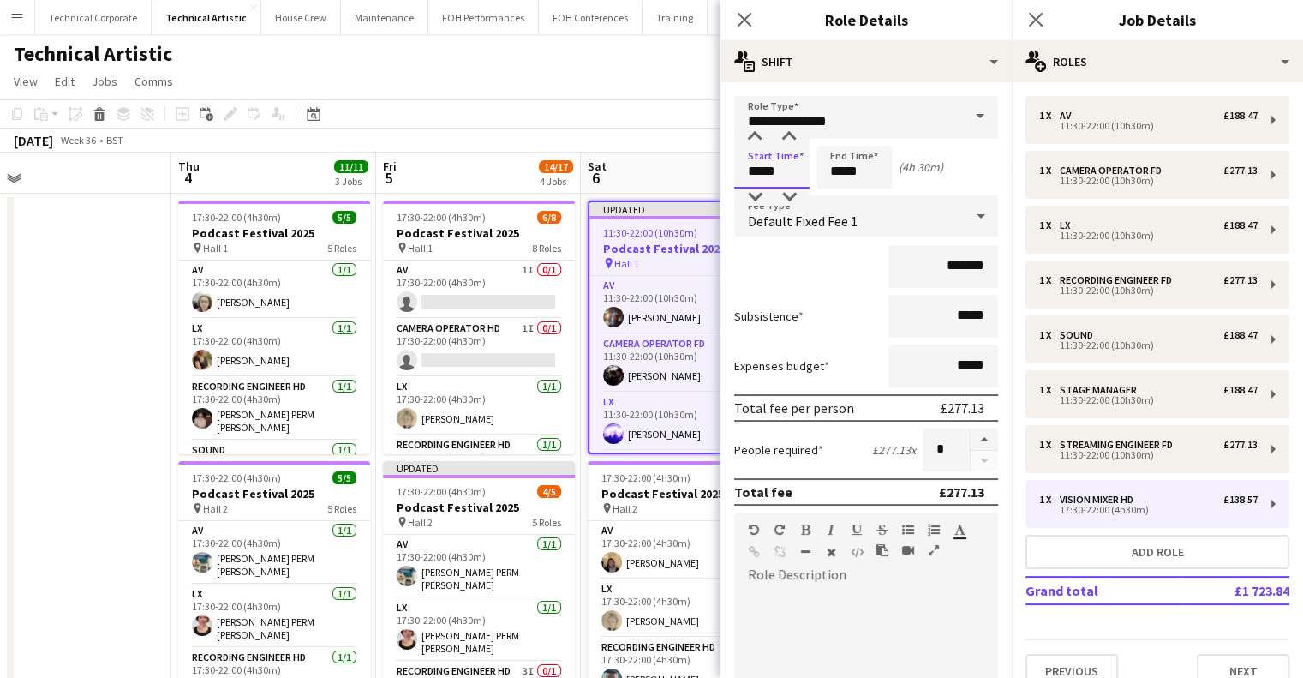
drag, startPoint x: 785, startPoint y: 171, endPoint x: 691, endPoint y: 174, distance: 94.3
click at [698, 177] on body "Menu Boards Boards Boards All jobs Status Workforce Workforce My Workforce Recr…" at bounding box center [651, 630] width 1303 height 1261
type input "*****"
drag, startPoint x: 752, startPoint y: 288, endPoint x: 768, endPoint y: 243, distance: 48.0
click at [753, 288] on form "**********" at bounding box center [866, 542] width 291 height 893
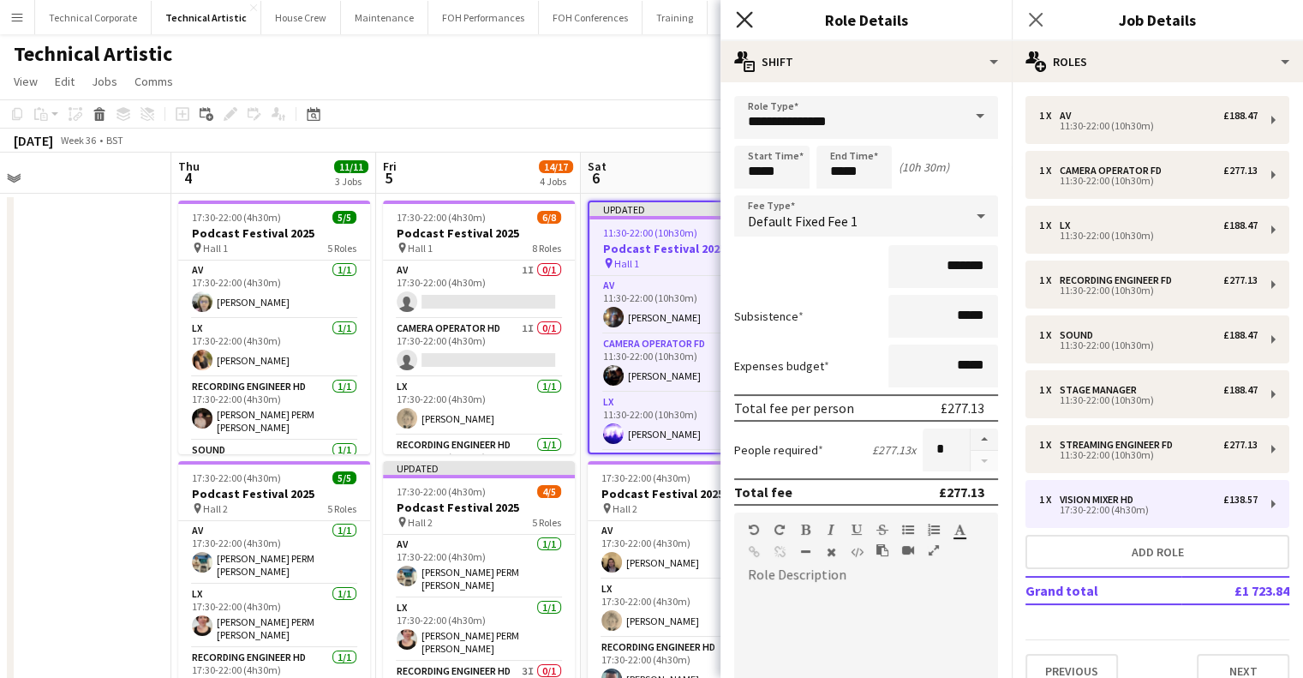
click at [751, 19] on icon "Close pop-in" at bounding box center [744, 19] width 16 height 16
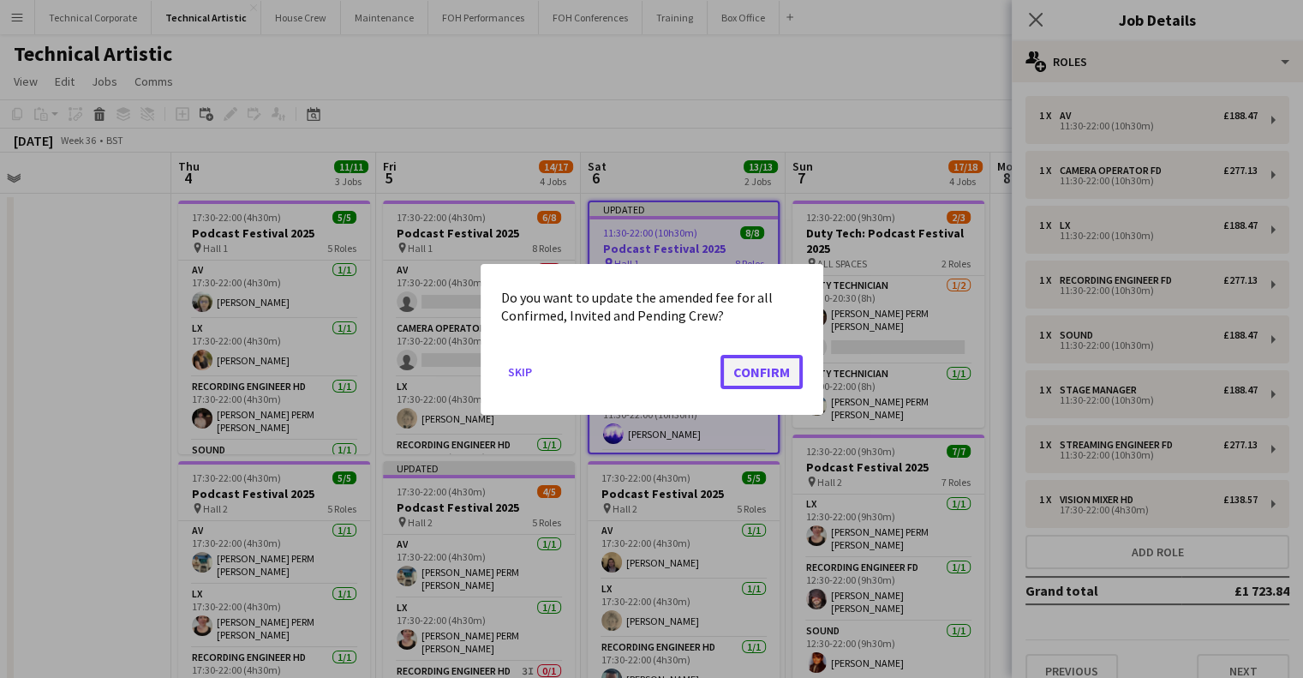
click at [757, 359] on button "Confirm" at bounding box center [762, 371] width 82 height 34
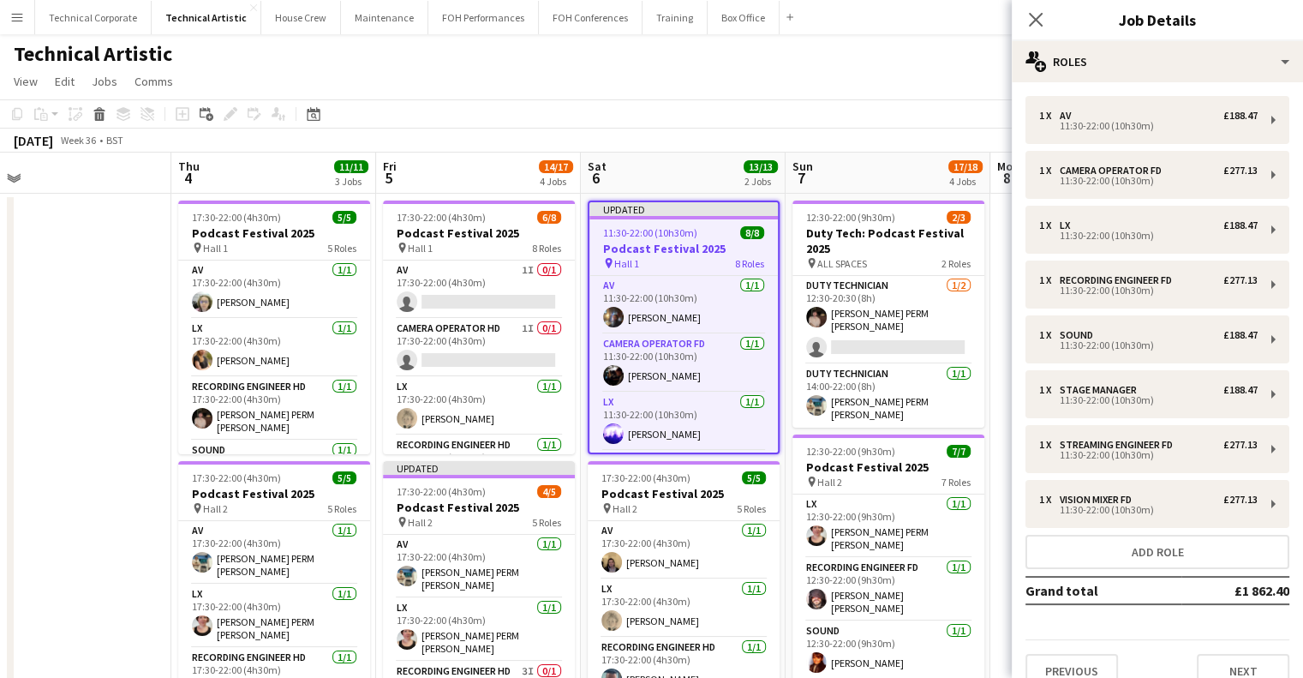
click at [702, 174] on app-board-header-date "Sat 6 13/13 2 Jobs" at bounding box center [683, 173] width 205 height 41
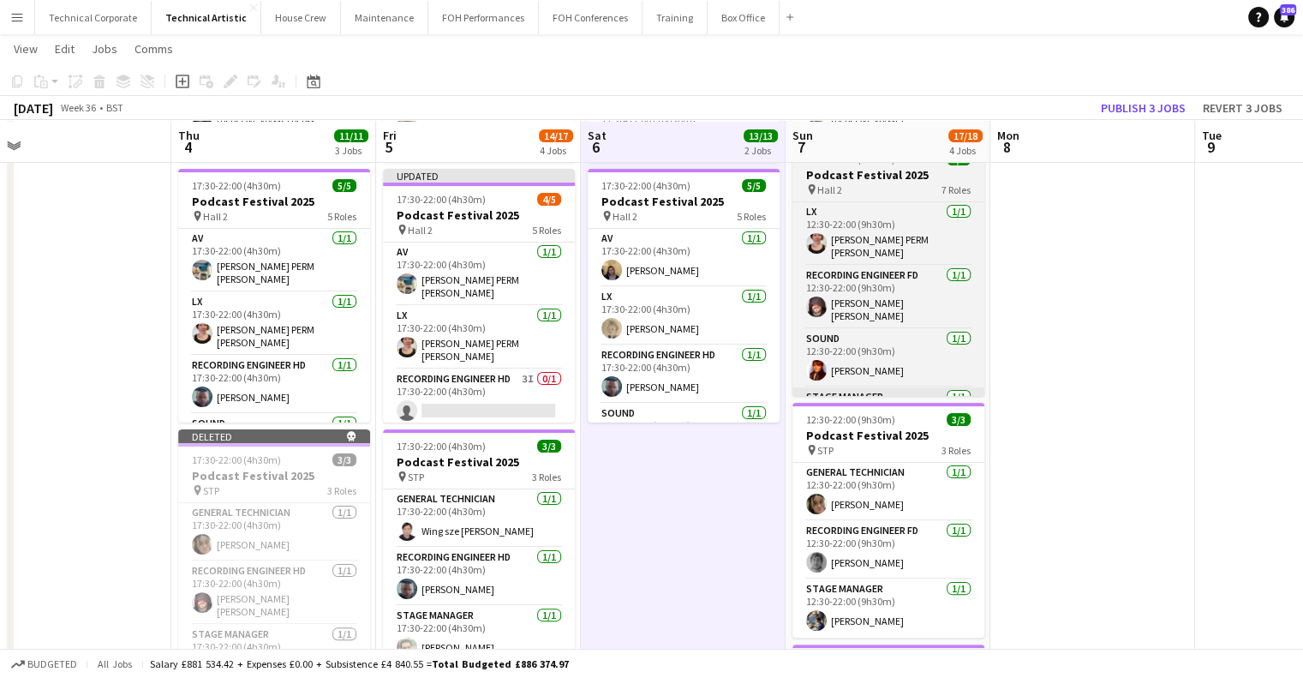
scroll to position [291, 0]
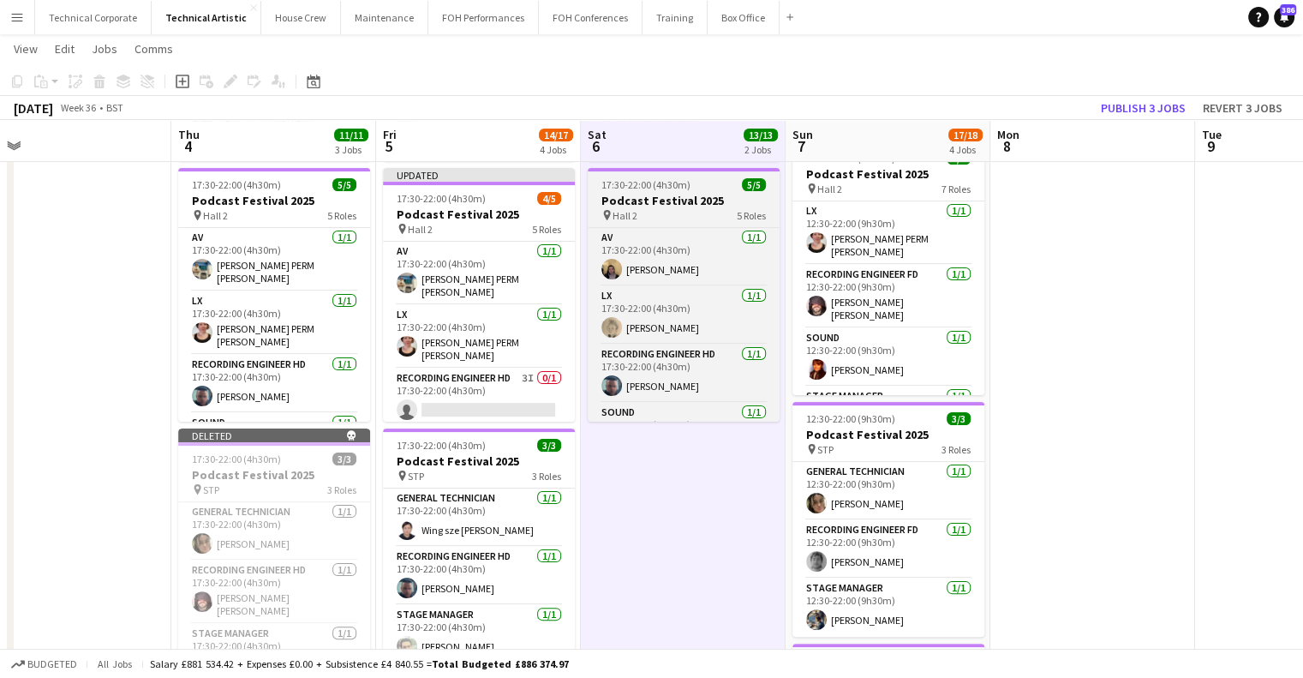
click at [690, 214] on div "pin Hall 2 5 Roles" at bounding box center [684, 215] width 192 height 14
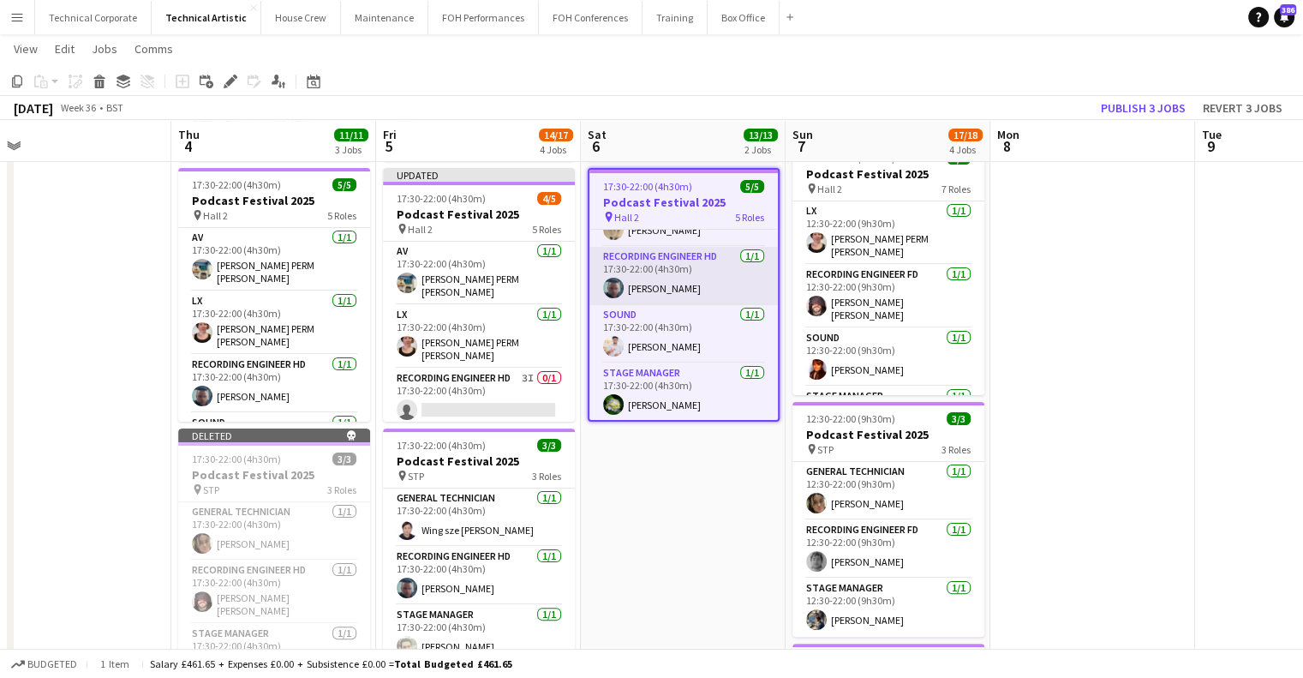
scroll to position [0, 0]
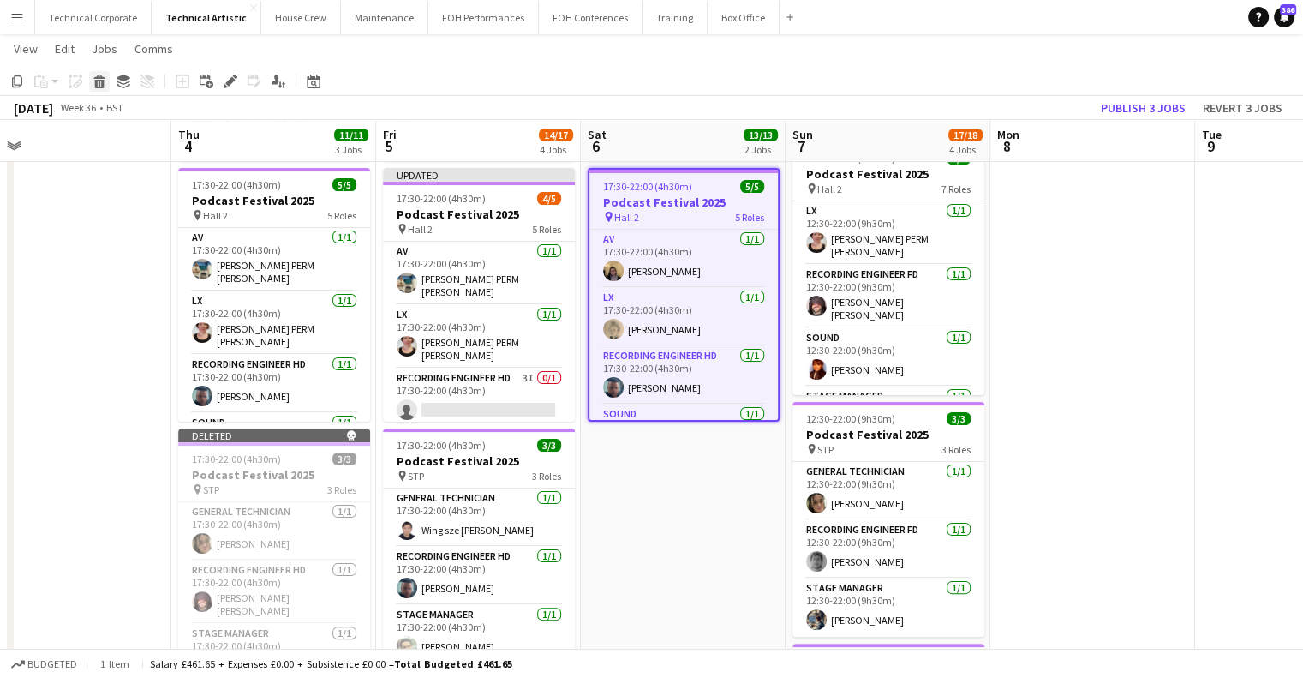
click at [106, 86] on div "Delete" at bounding box center [99, 81] width 21 height 21
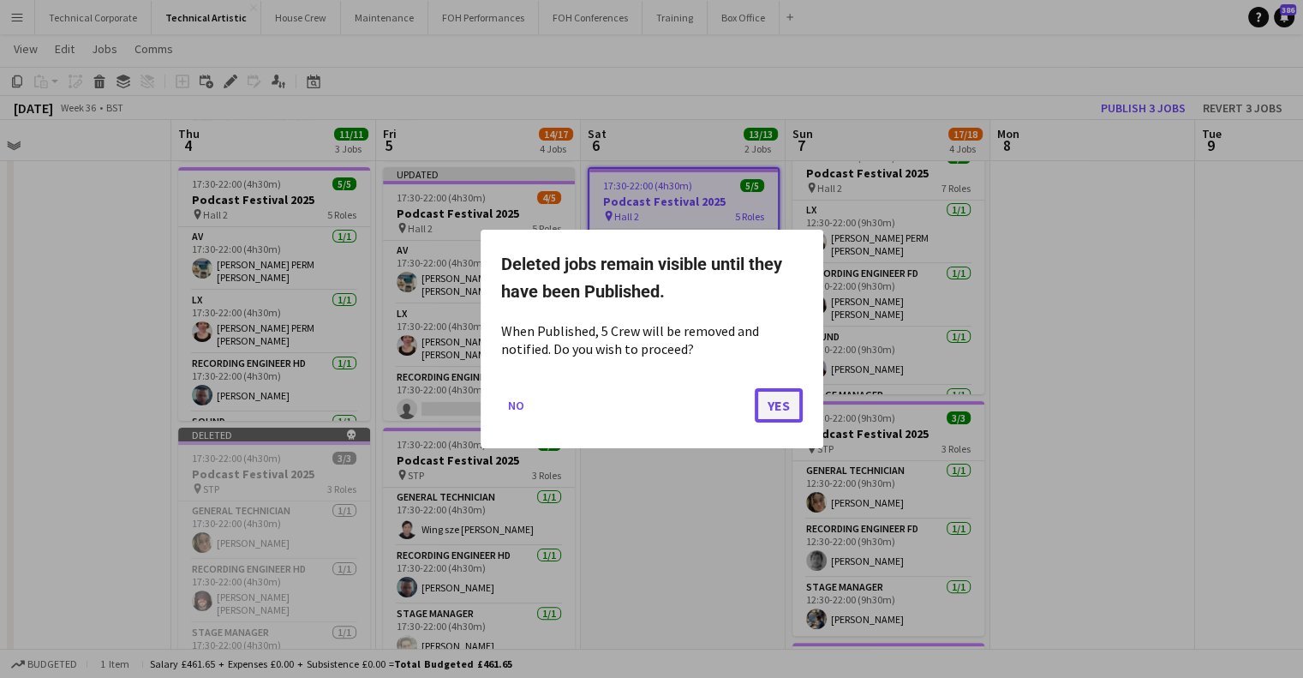
click at [782, 410] on button "Yes" at bounding box center [779, 405] width 48 height 34
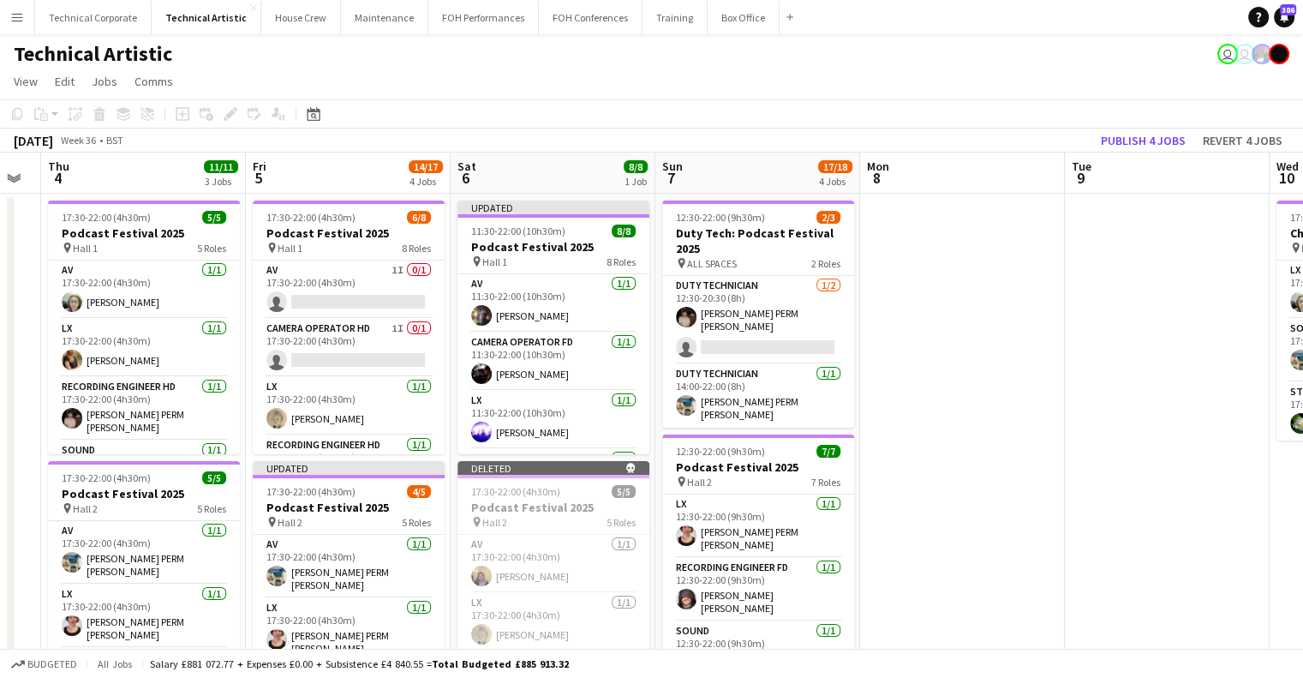
drag, startPoint x: 1027, startPoint y: 468, endPoint x: 913, endPoint y: 476, distance: 114.2
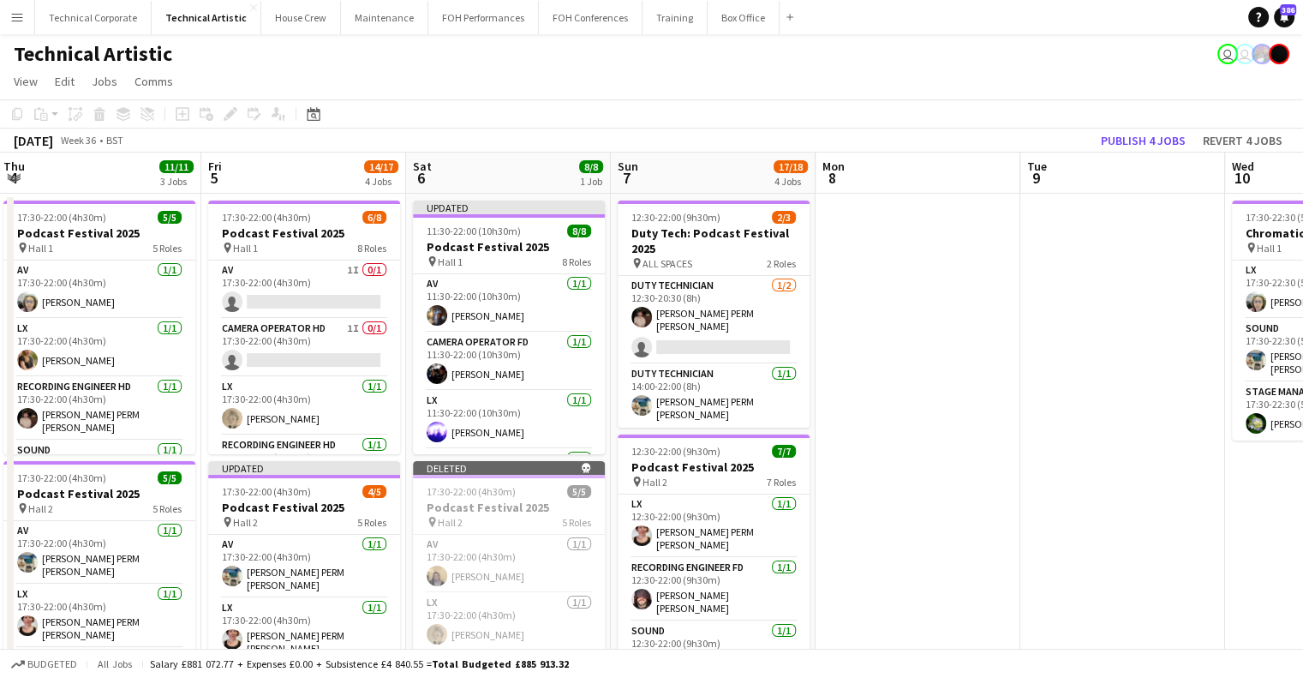
drag, startPoint x: 976, startPoint y: 449, endPoint x: 932, endPoint y: 462, distance: 46.4
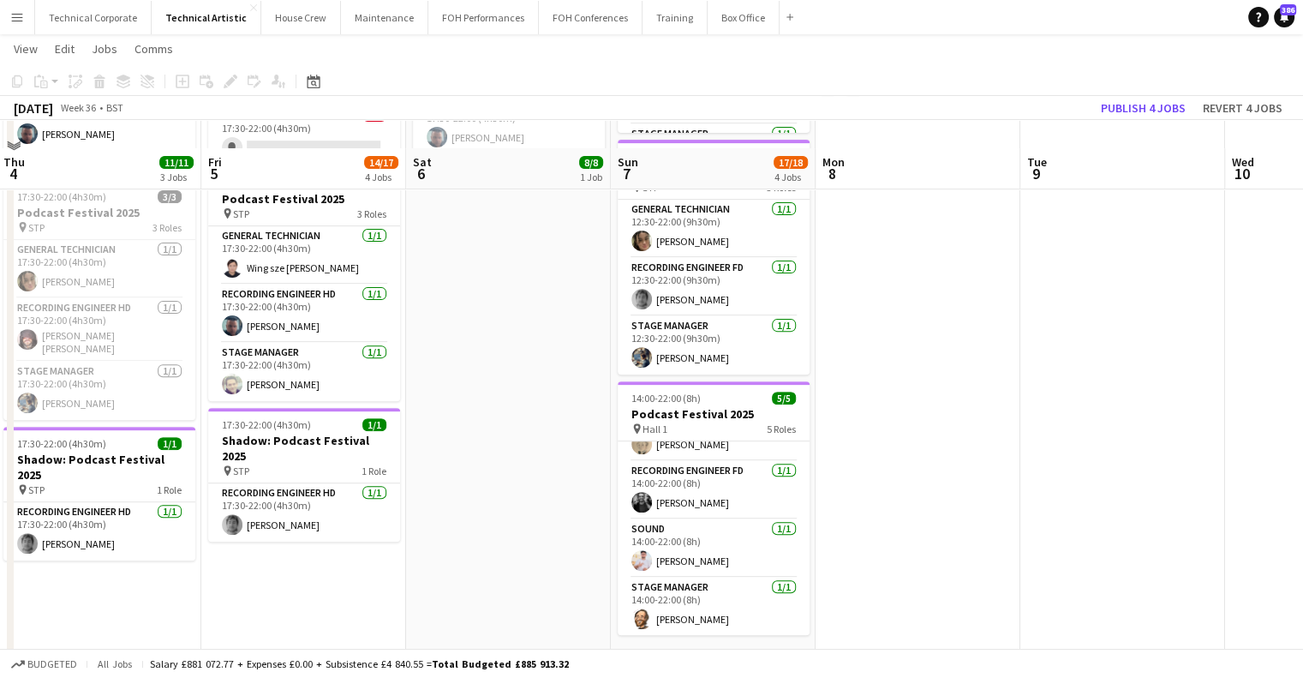
scroll to position [582, 0]
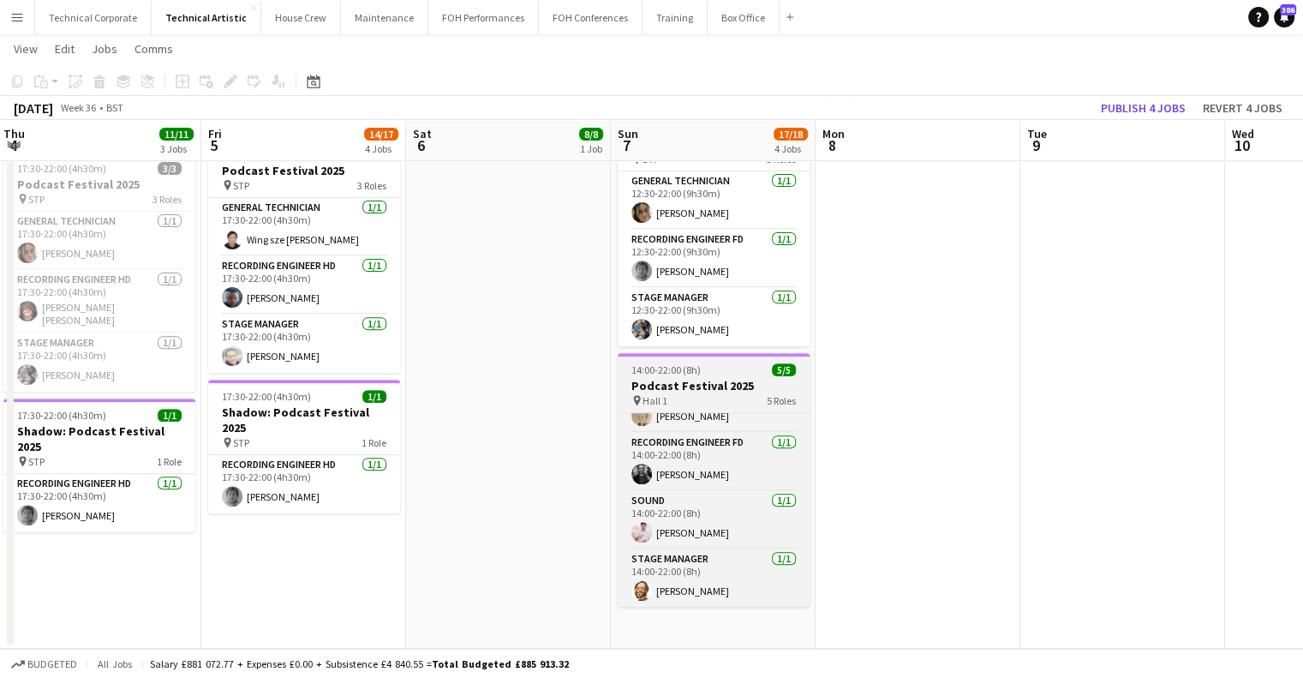
click at [696, 378] on h3 "Podcast Festival 2025" at bounding box center [714, 385] width 192 height 15
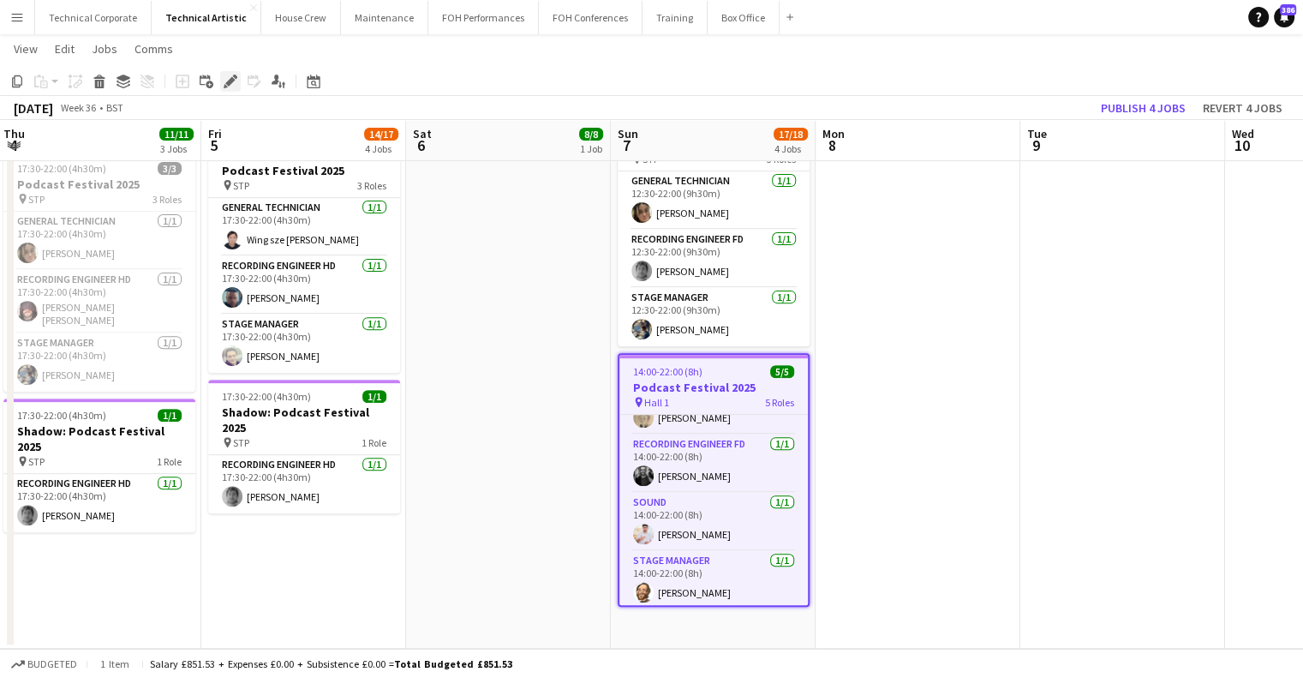
click at [238, 85] on div "Edit" at bounding box center [230, 81] width 21 height 21
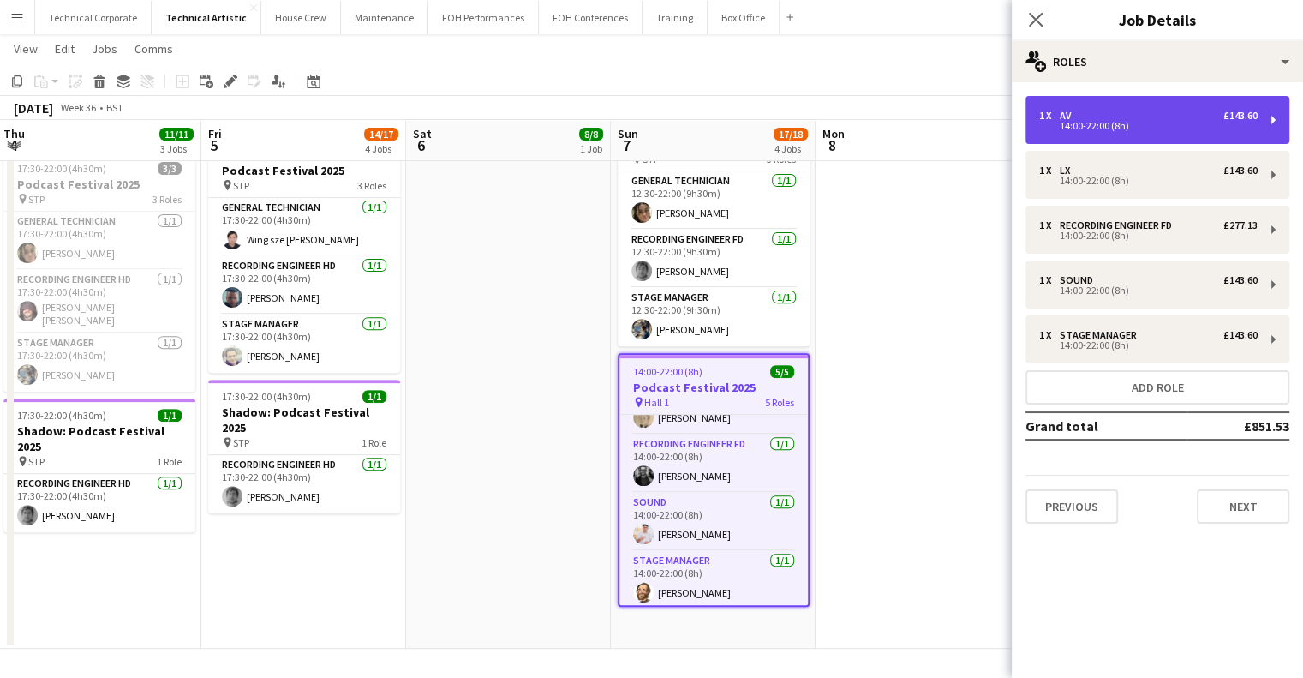
click at [1165, 136] on div "1 x AV £143.60 14:00-22:00 (8h)" at bounding box center [1158, 120] width 264 height 48
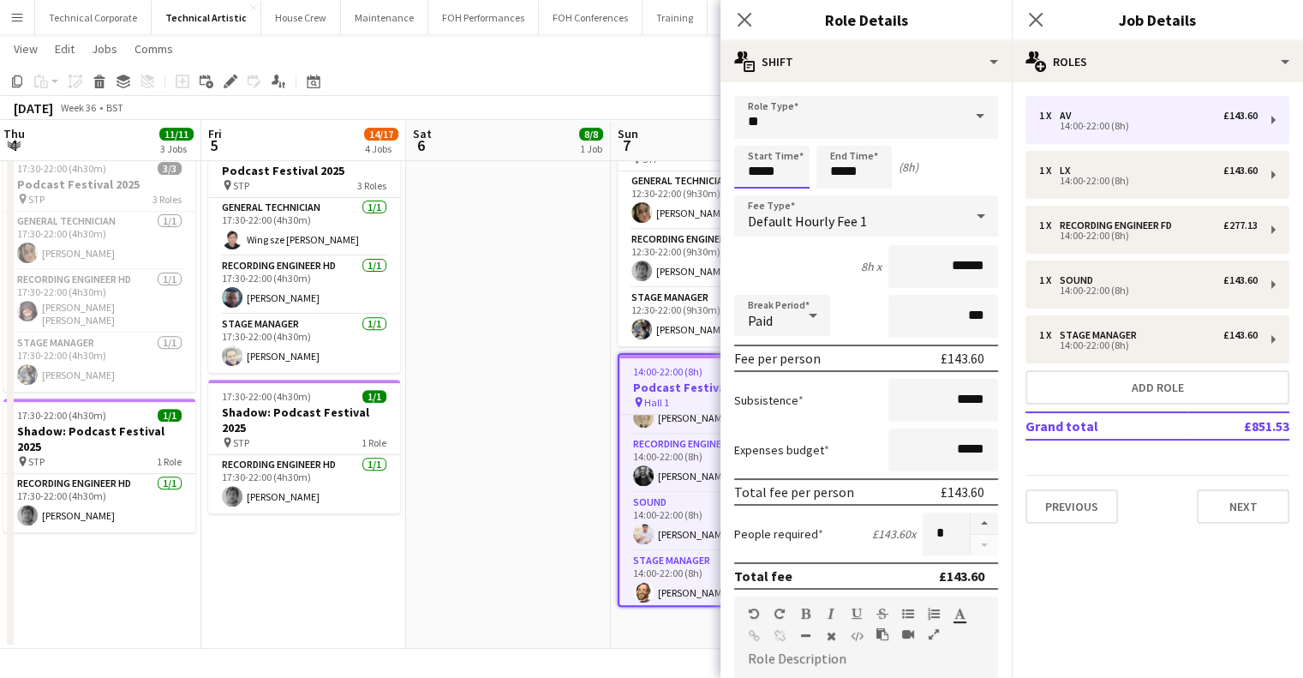
drag, startPoint x: 785, startPoint y: 165, endPoint x: 731, endPoint y: 169, distance: 54.2
click at [731, 169] on form "Role Type ** Start Time ***** End Time ***** (8h) Fee Type Default Hourly Fee 1…" at bounding box center [866, 584] width 291 height 977
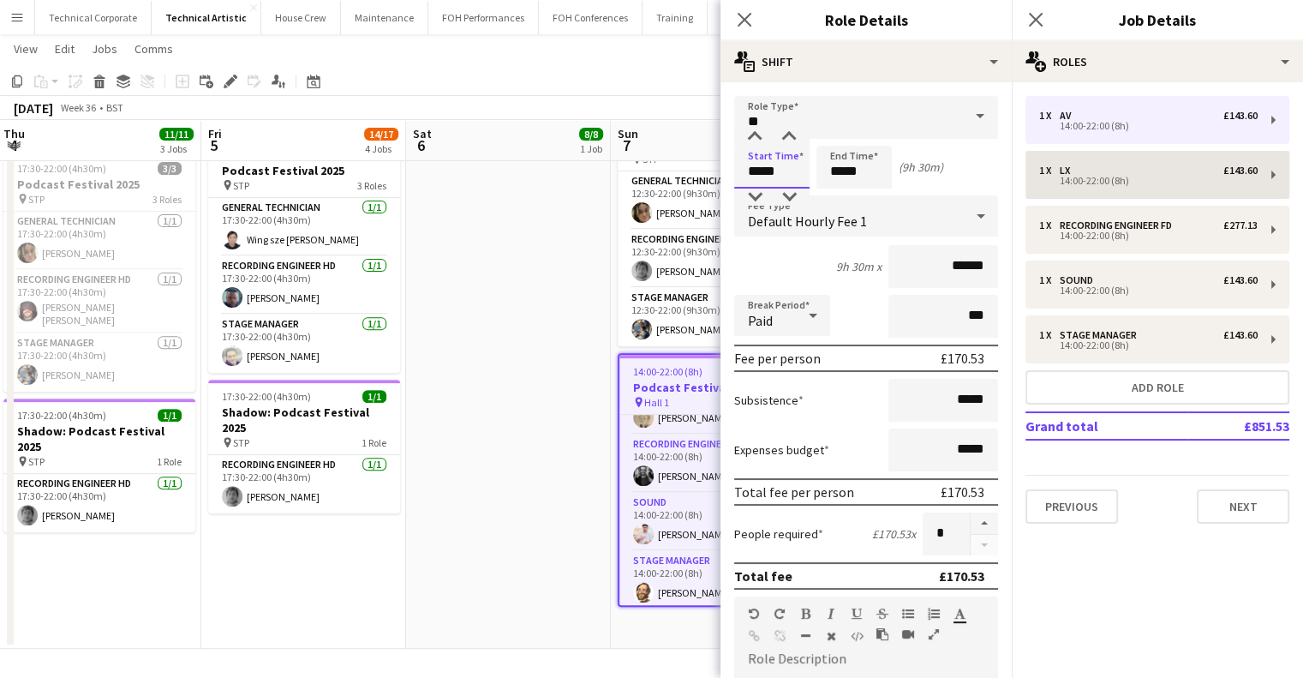
type input "*****"
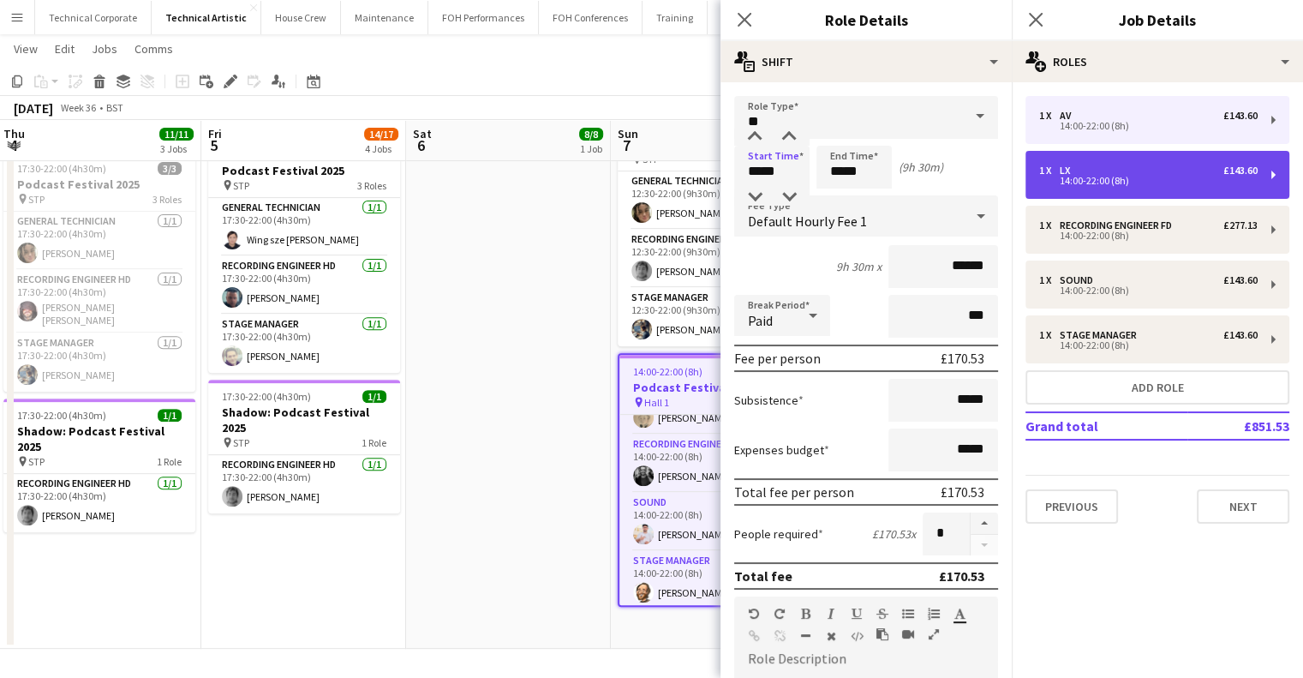
click at [1125, 171] on div "1 x LX £143.60" at bounding box center [1148, 171] width 219 height 12
type input "**"
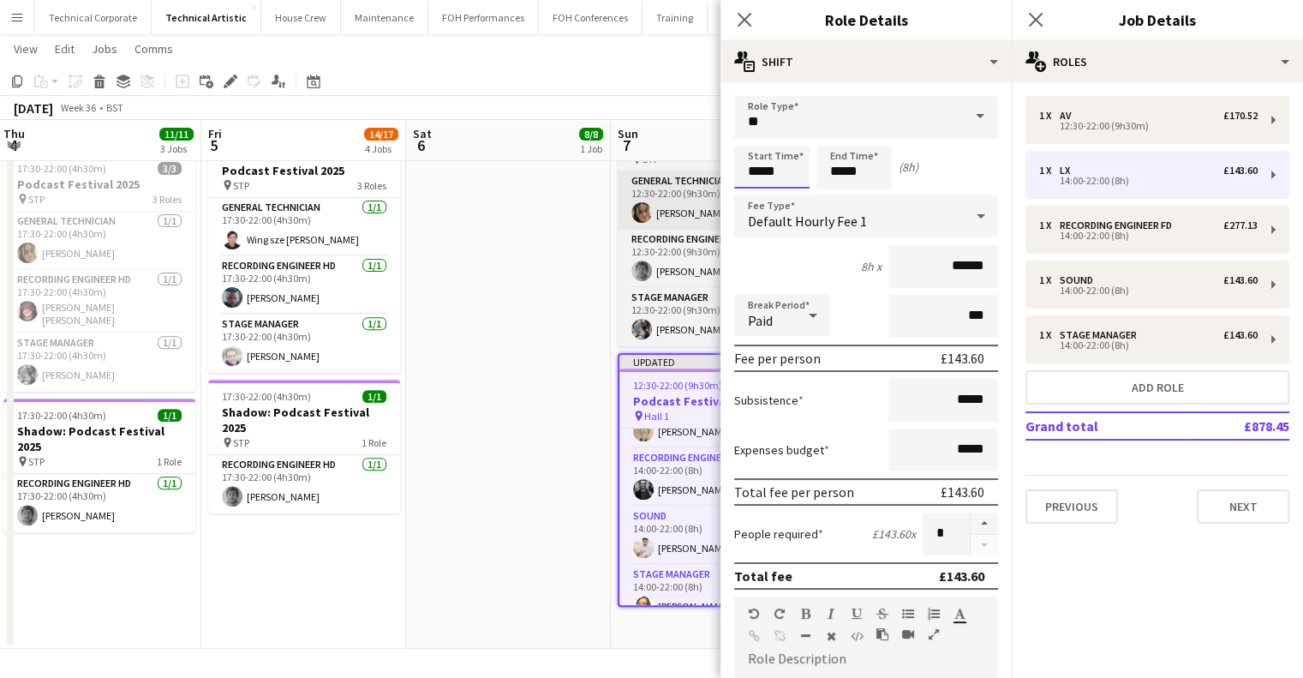
drag, startPoint x: 750, startPoint y: 174, endPoint x: 670, endPoint y: 173, distance: 79.7
click at [670, 173] on body "Menu Boards Boards Boards All jobs Status Workforce Workforce My Workforce Recr…" at bounding box center [651, 48] width 1303 height 1260
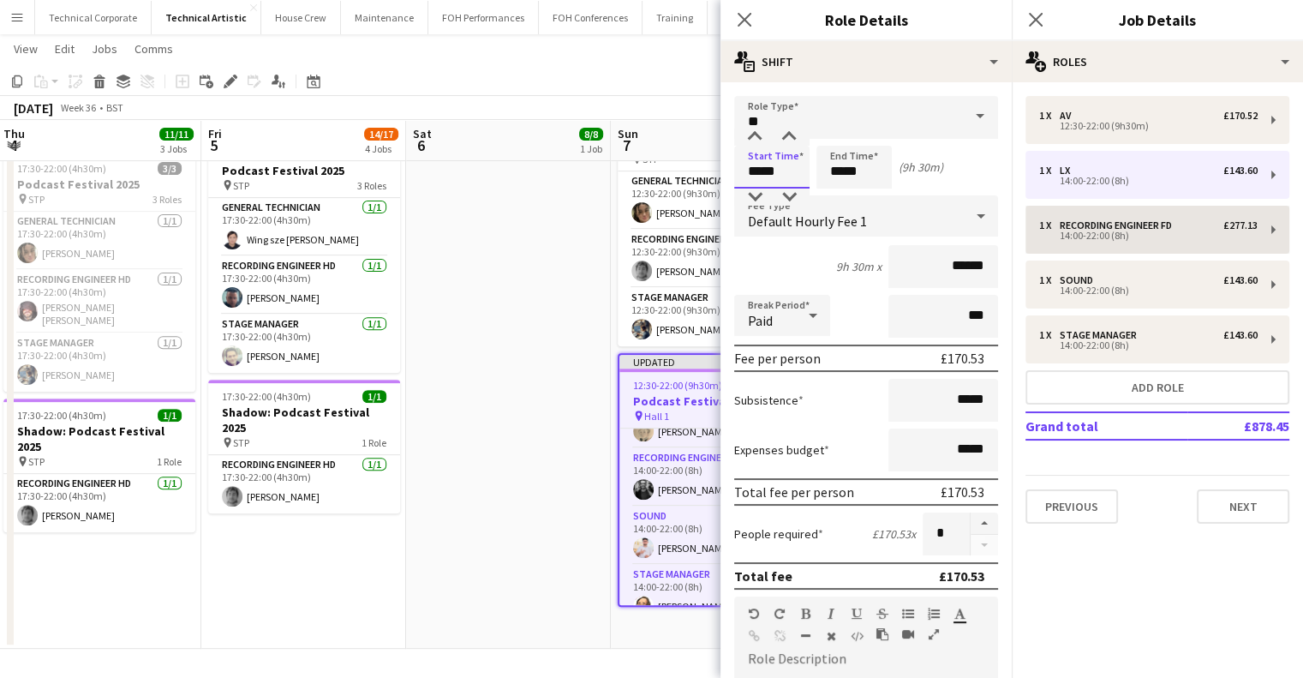
type input "*****"
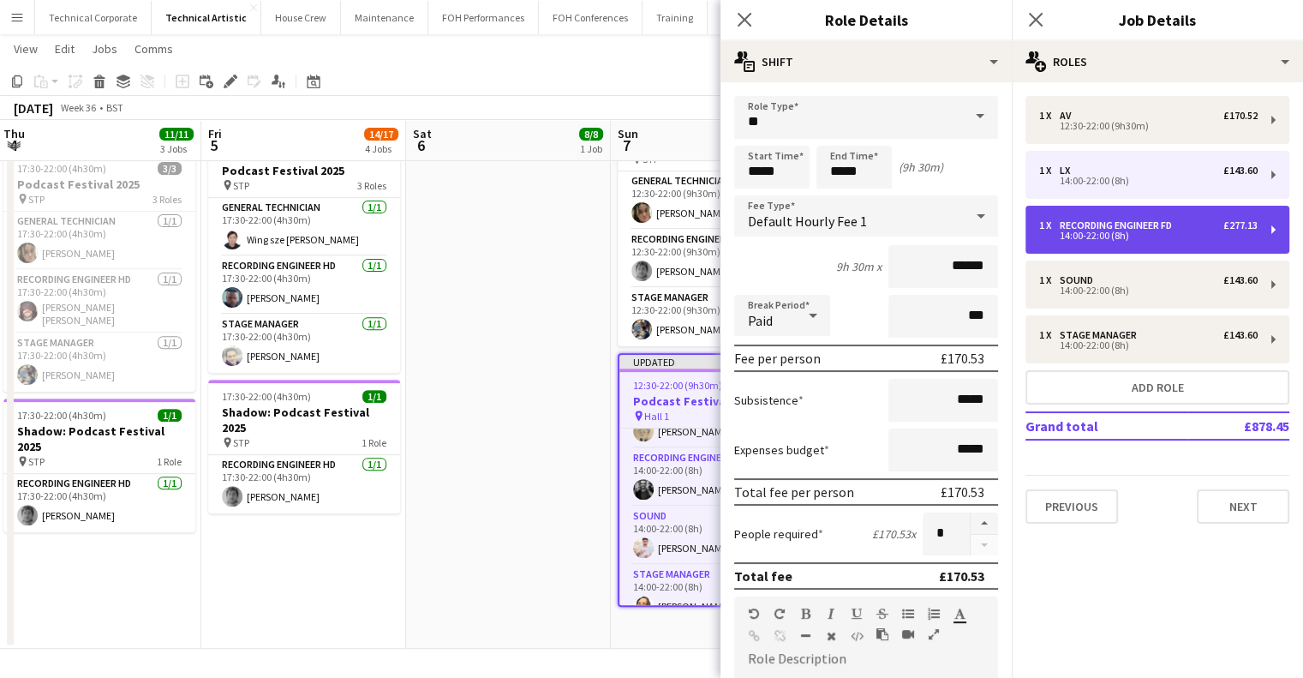
click at [1183, 225] on div "1 x Recording Engineer FD £277.13" at bounding box center [1148, 225] width 219 height 12
type input "**********"
type input "*****"
type input "*******"
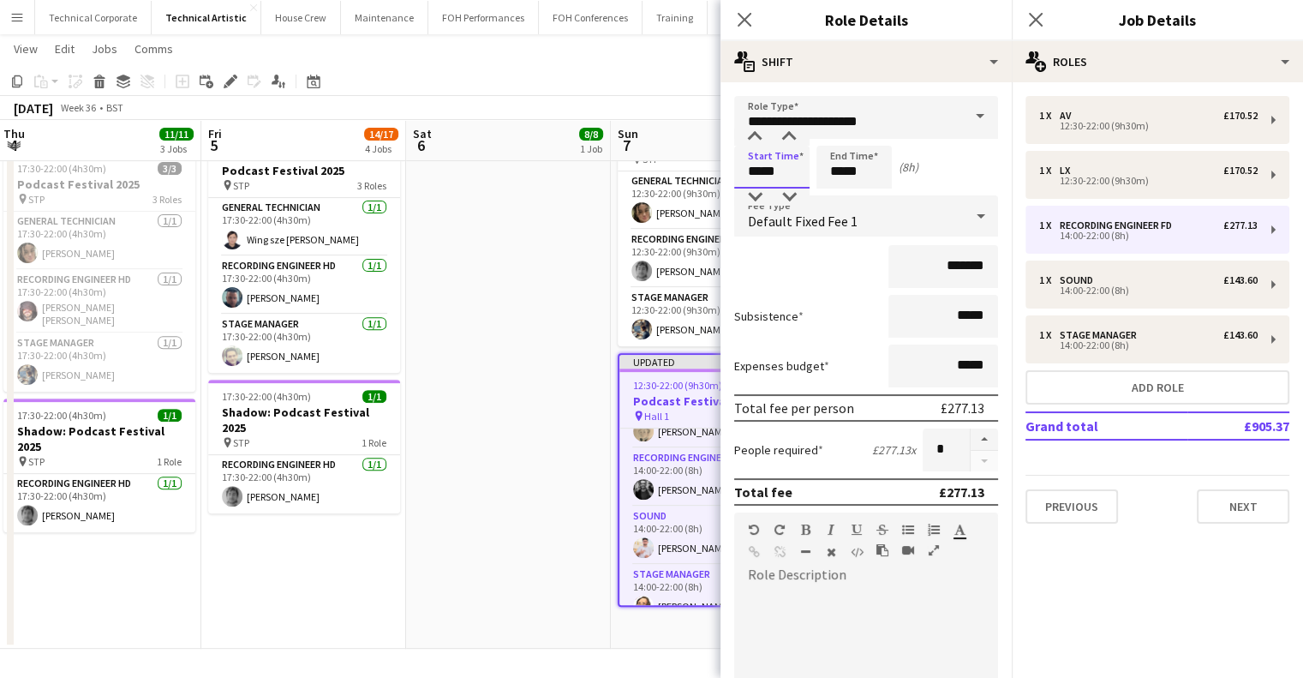
click at [751, 170] on input "*****" at bounding box center [771, 167] width 75 height 43
type input "*****"
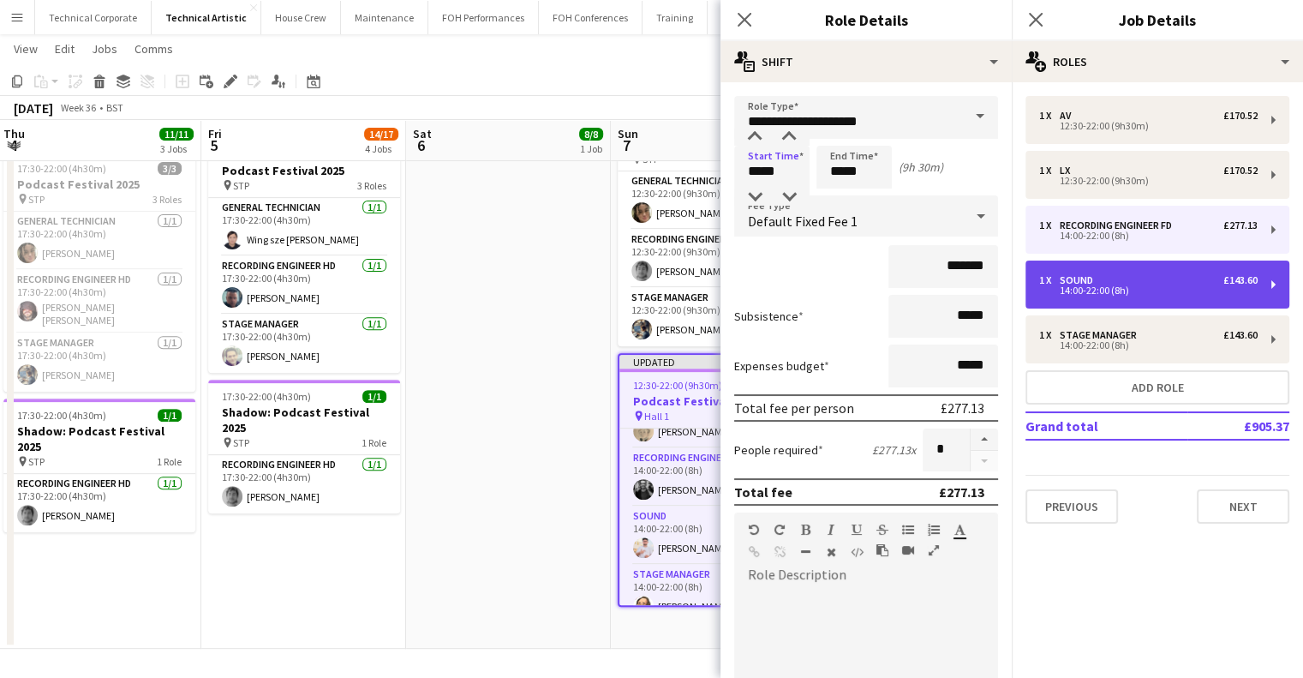
click at [1155, 293] on div "14:00-22:00 (8h)" at bounding box center [1148, 290] width 219 height 9
type input "*****"
type input "******"
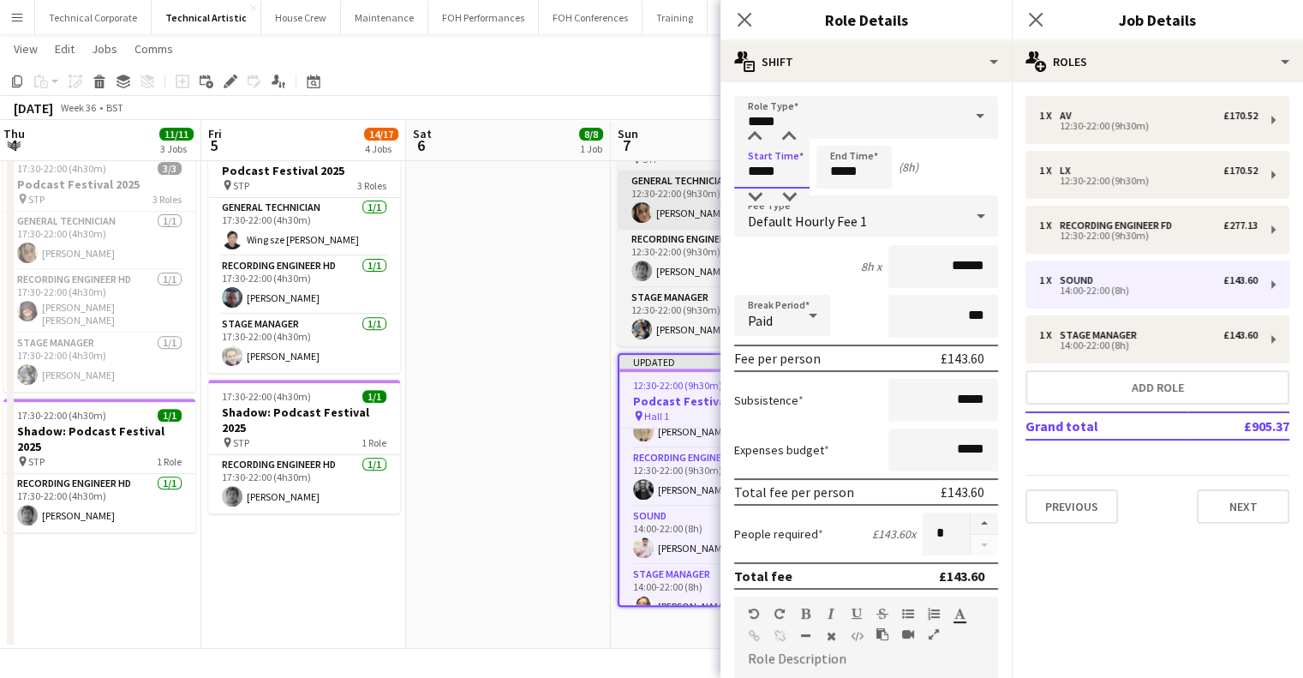
drag, startPoint x: 778, startPoint y: 170, endPoint x: 718, endPoint y: 174, distance: 60.1
click at [734, 174] on input "*****" at bounding box center [771, 167] width 75 height 43
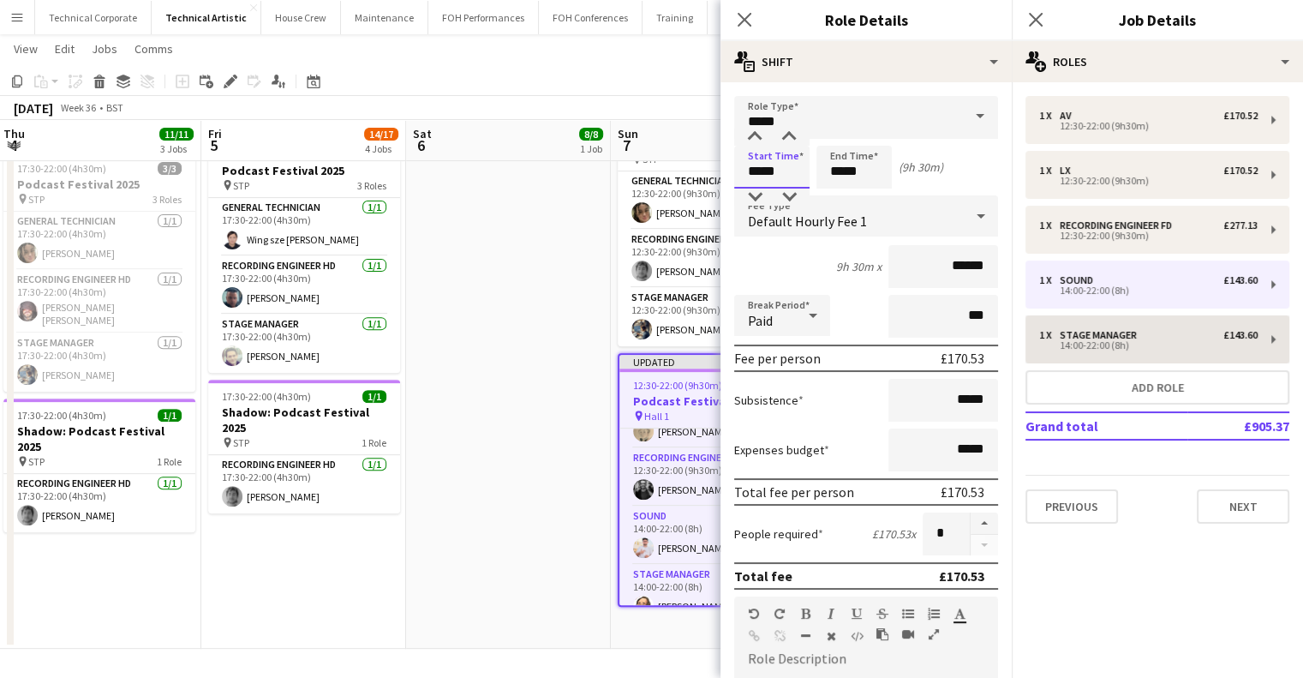
type input "*****"
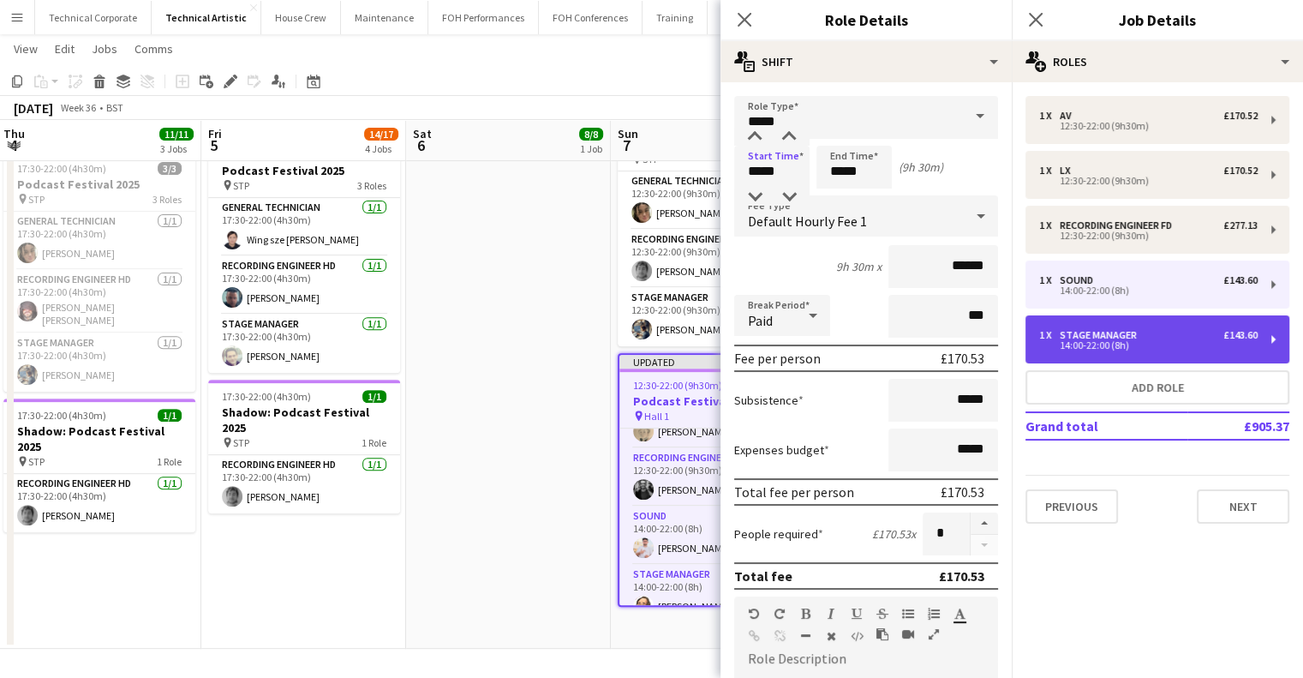
click at [1105, 335] on div "Stage Manager" at bounding box center [1102, 335] width 84 height 12
type input "**********"
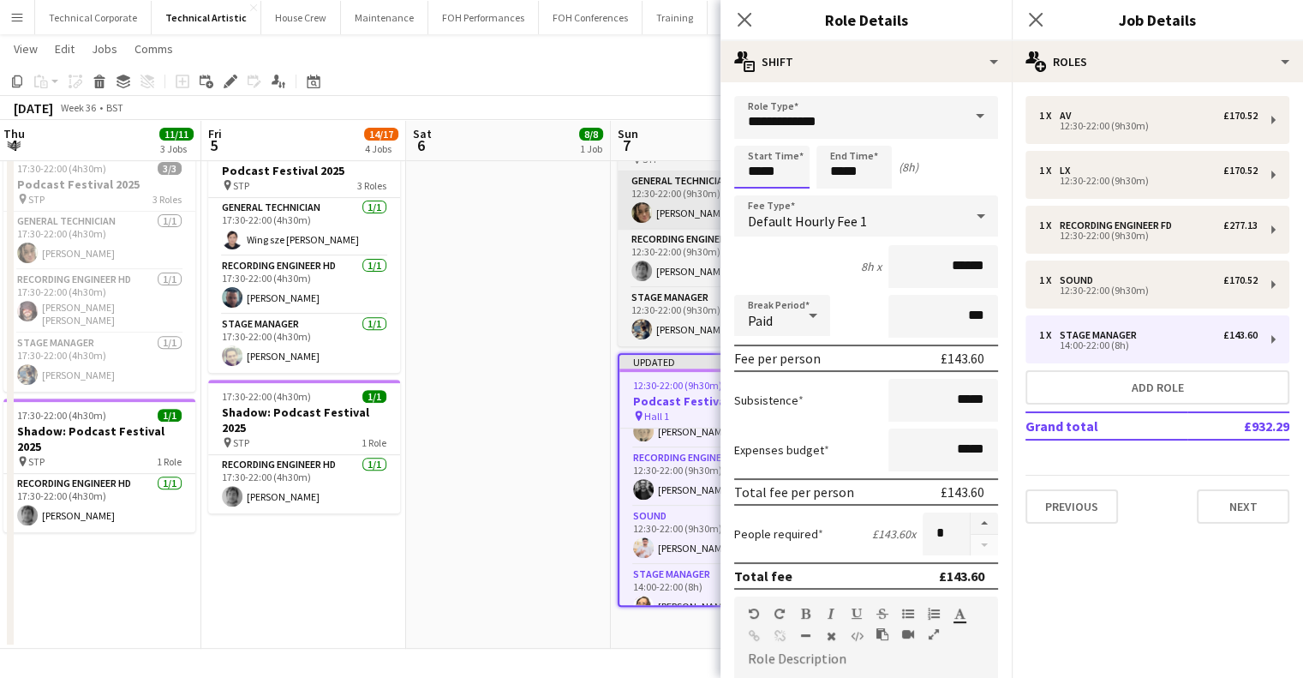
drag, startPoint x: 808, startPoint y: 169, endPoint x: 679, endPoint y: 165, distance: 129.4
click at [679, 165] on body "Menu Boards Boards Boards All jobs Status Workforce Workforce My Workforce Recr…" at bounding box center [651, 48] width 1303 height 1260
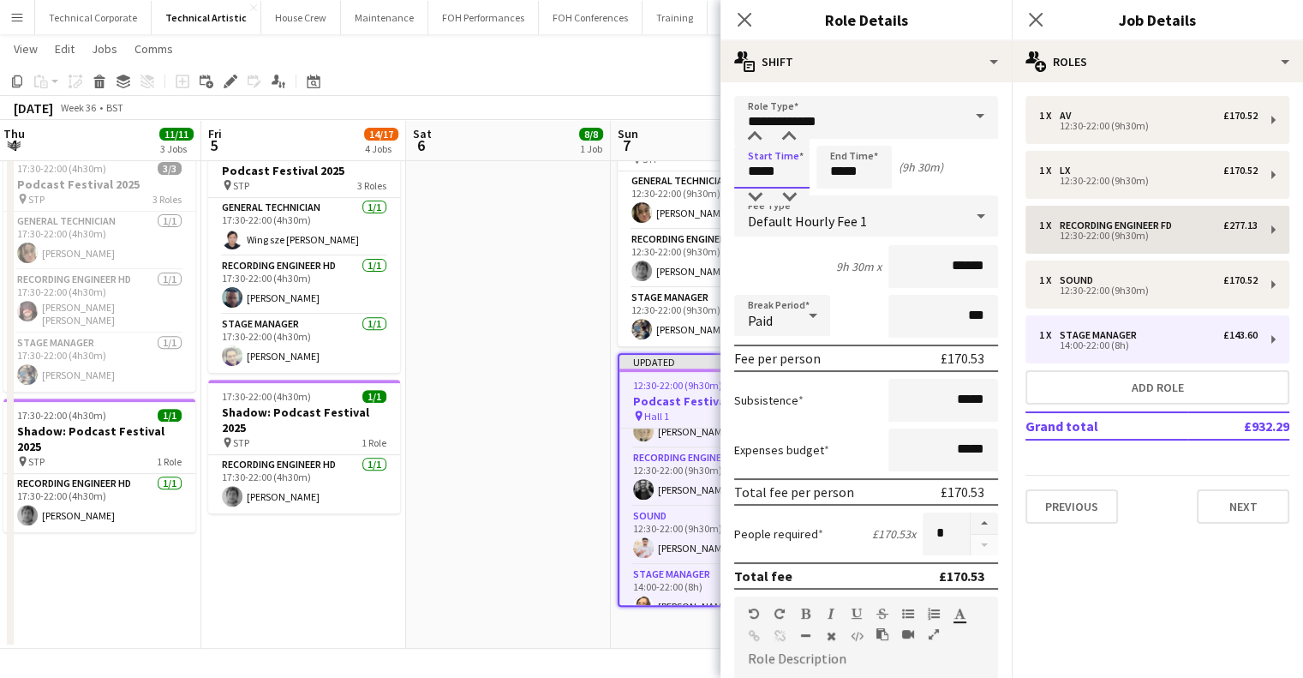
type input "*****"
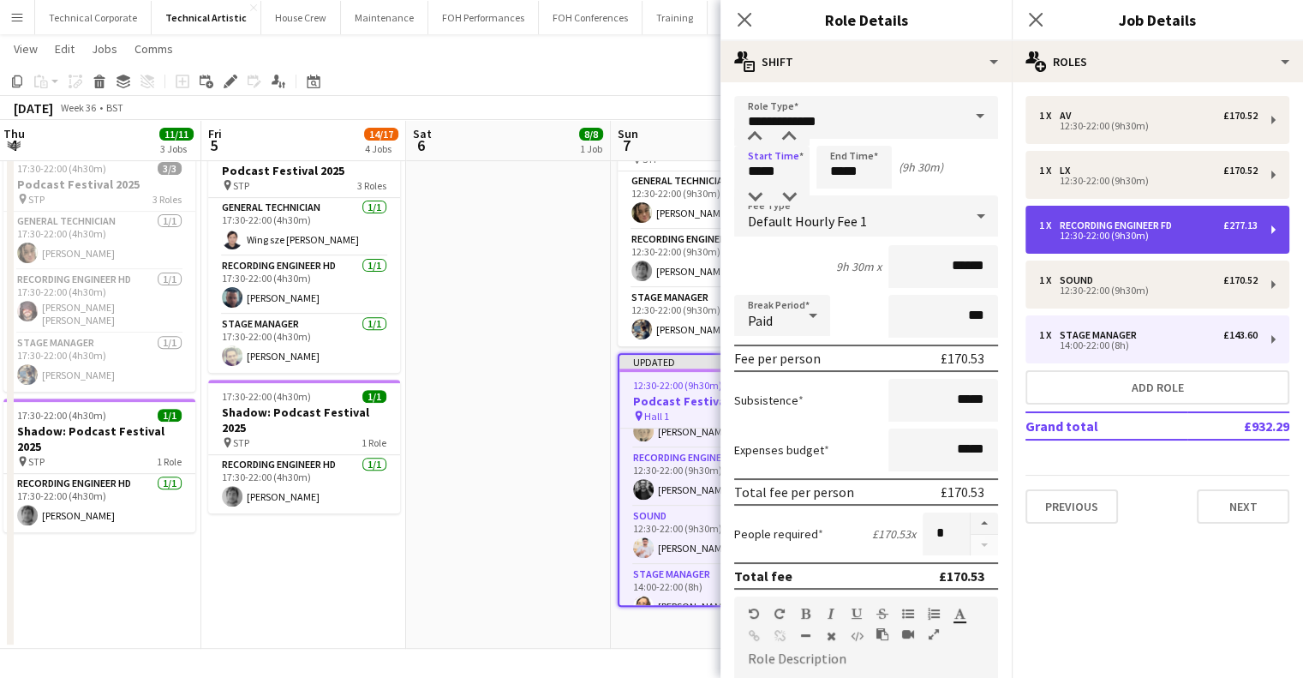
click at [1218, 239] on div "1 x Recording Engineer FD £277.13 12:30-22:00 (9h30m)" at bounding box center [1158, 230] width 264 height 48
type input "**********"
type input "*******"
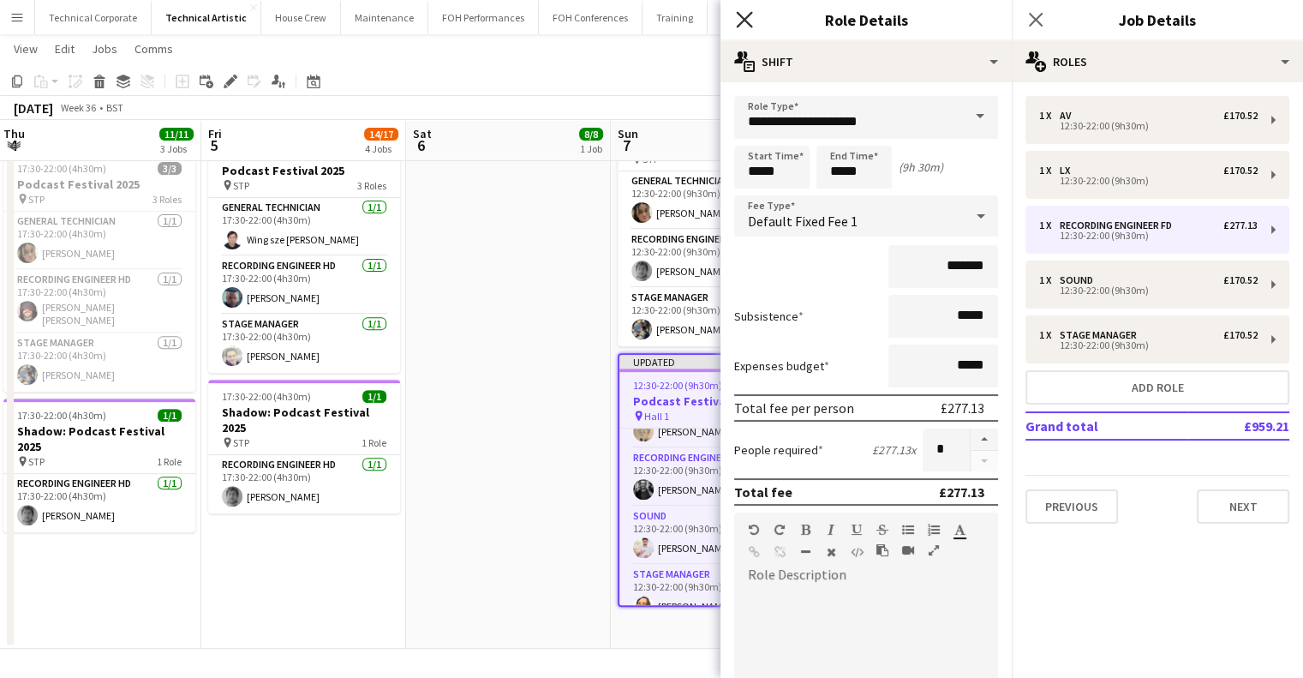
click at [737, 23] on icon "Close pop-in" at bounding box center [744, 19] width 16 height 16
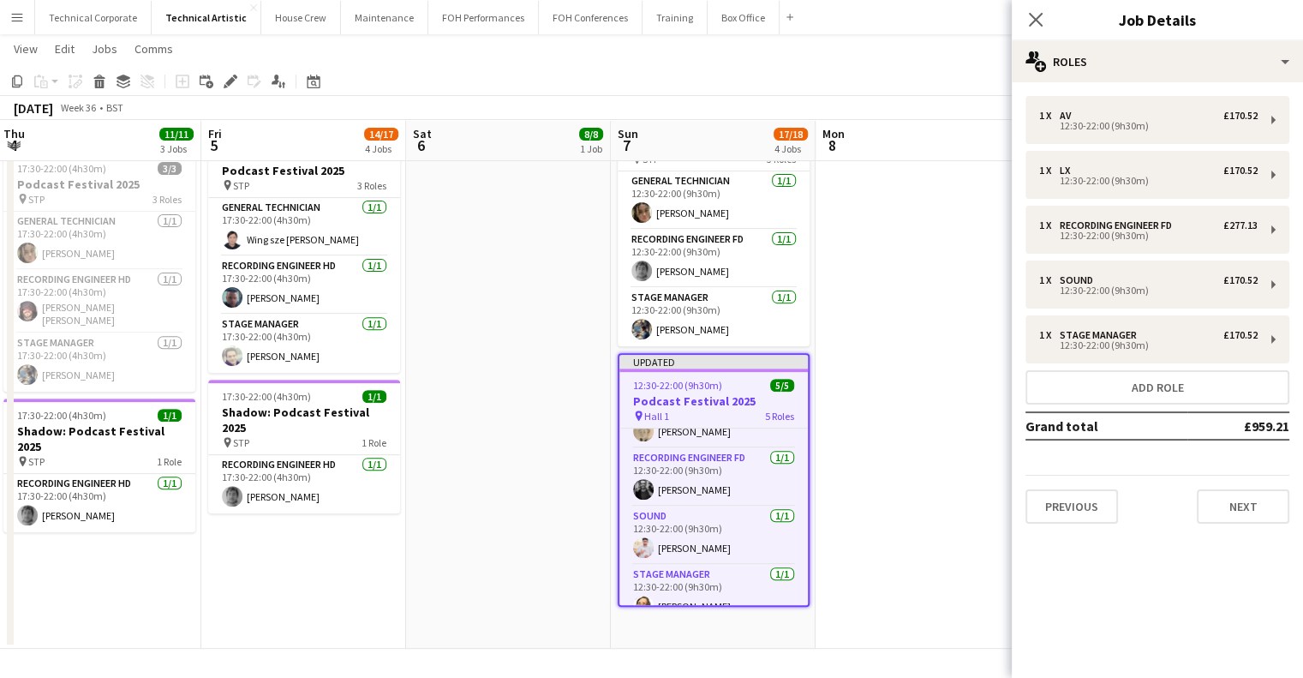
click at [872, 491] on app-date-cell at bounding box center [918, 129] width 205 height 1039
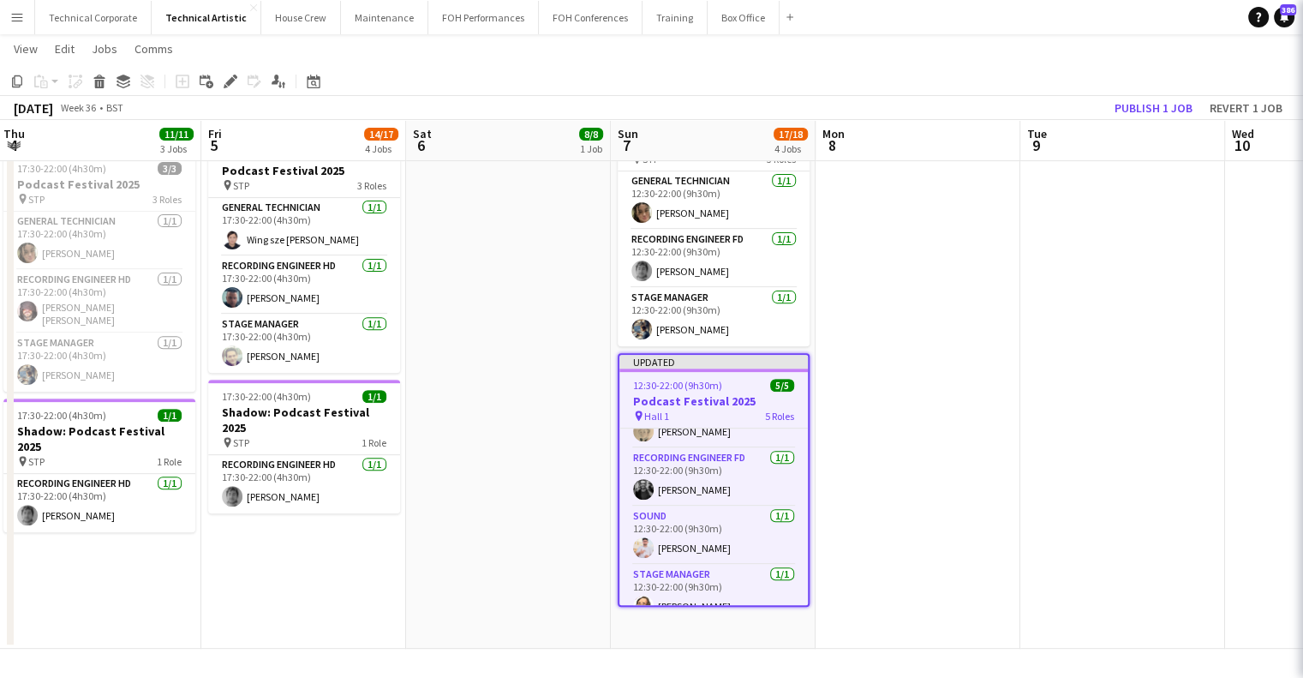
scroll to position [0, 617]
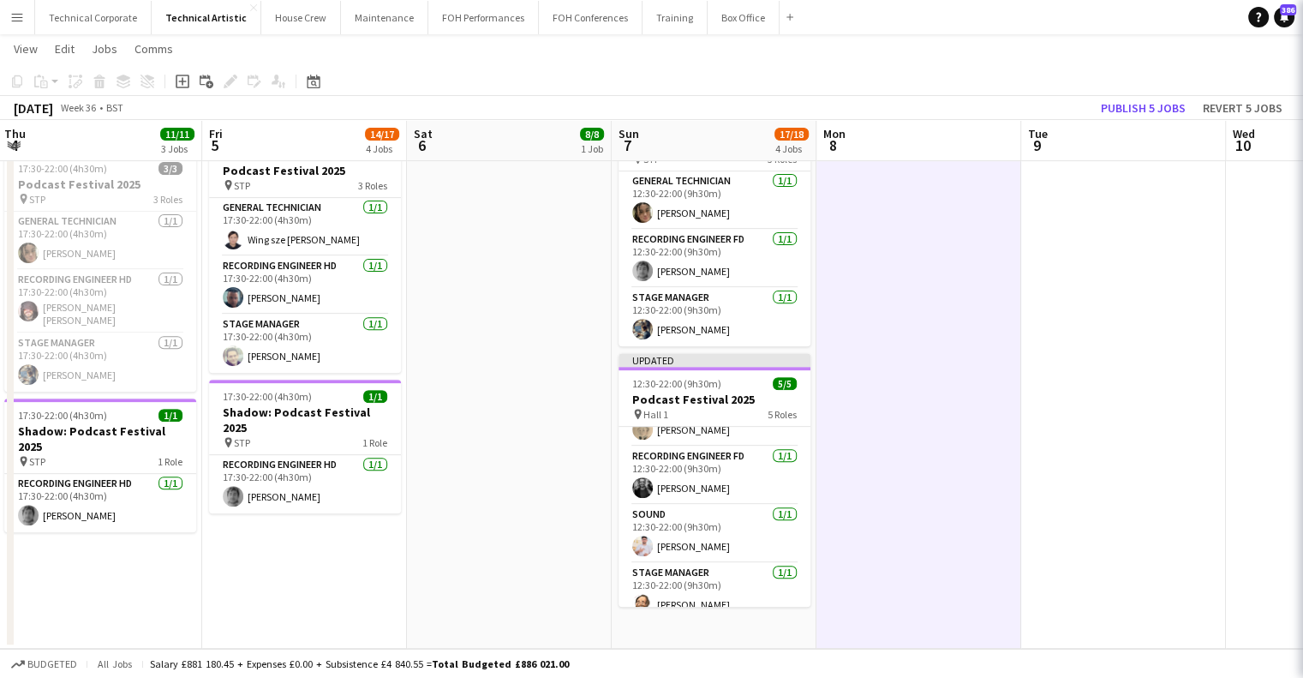
click at [872, 491] on app-date-cell at bounding box center [919, 129] width 205 height 1039
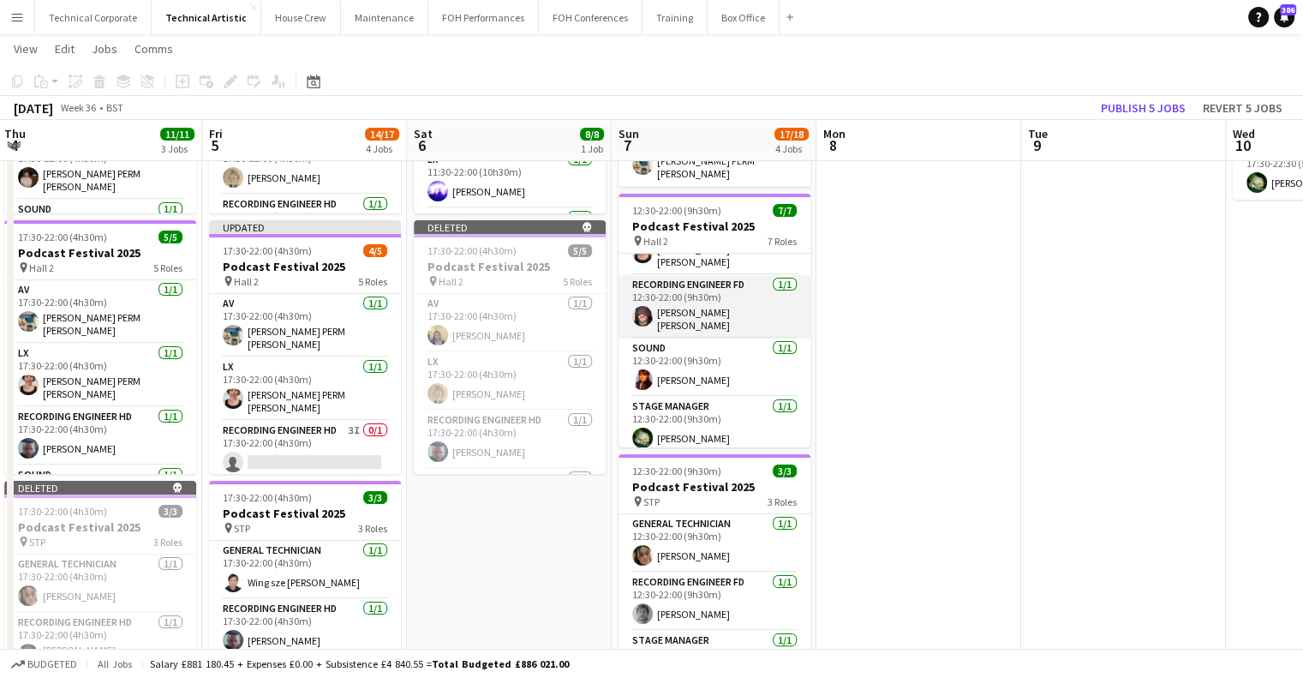
scroll to position [0, 0]
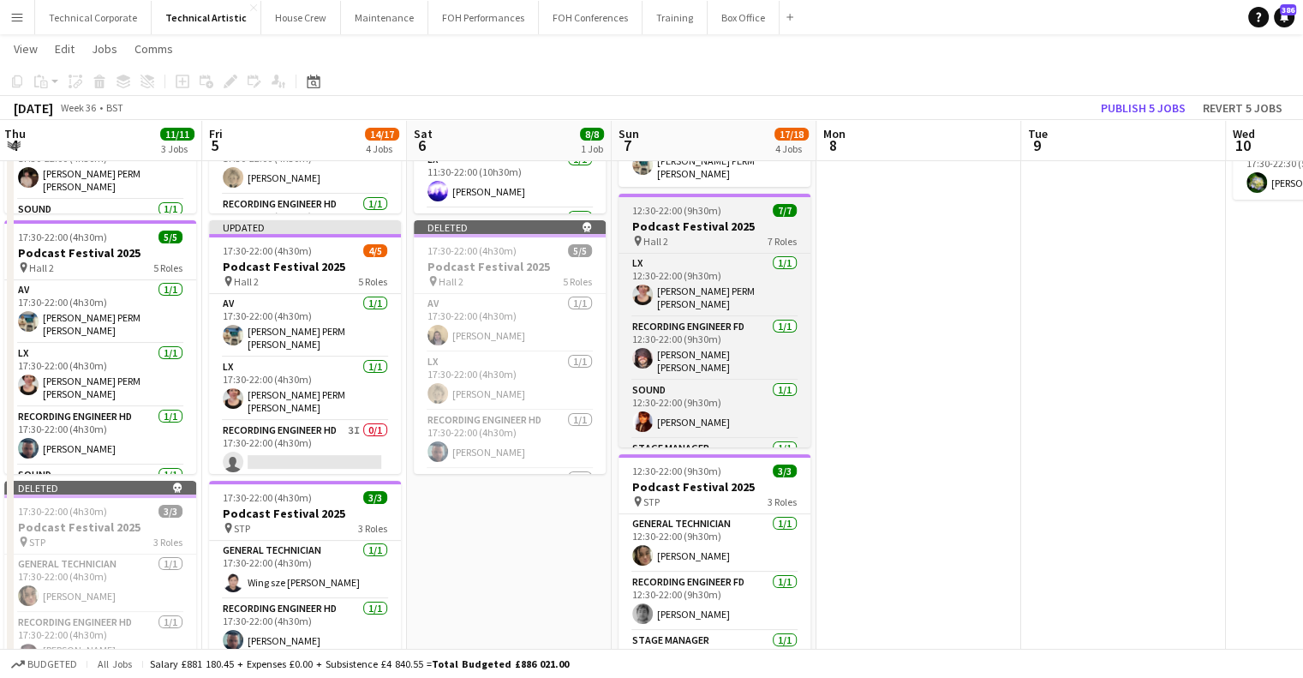
click at [727, 234] on div "pin Hall 2 7 Roles" at bounding box center [715, 241] width 192 height 14
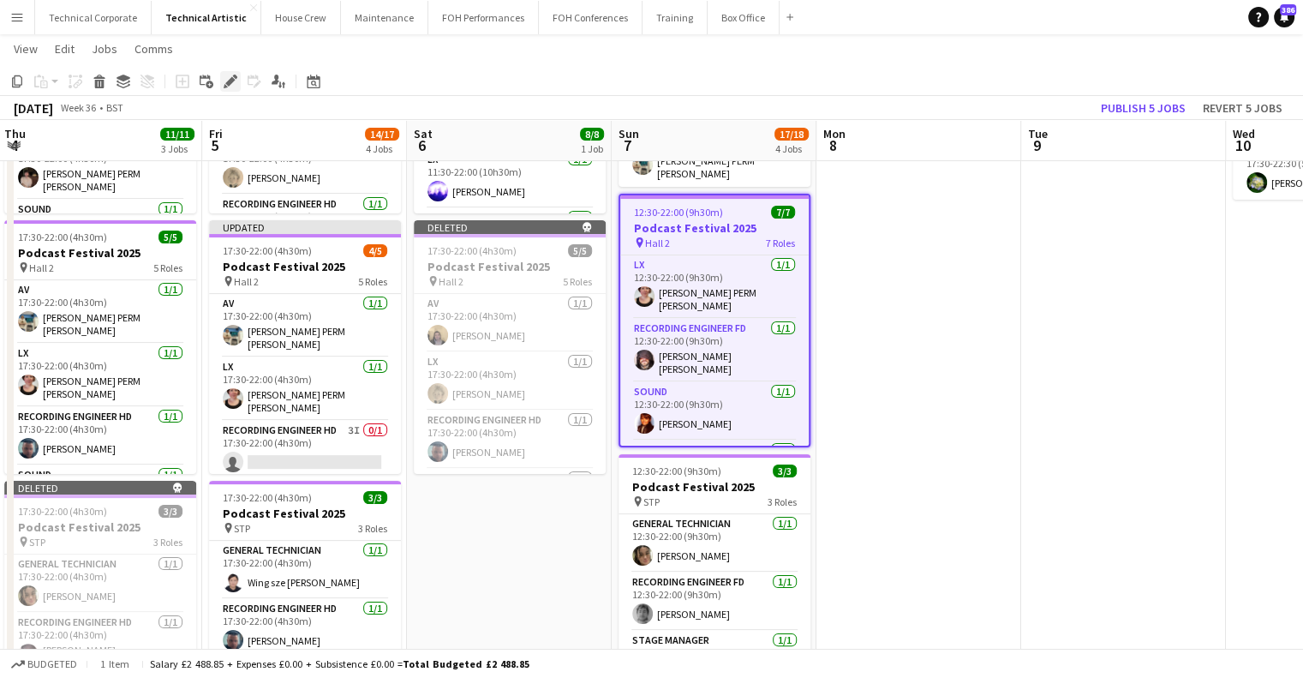
click at [234, 89] on div "Edit" at bounding box center [230, 81] width 21 height 21
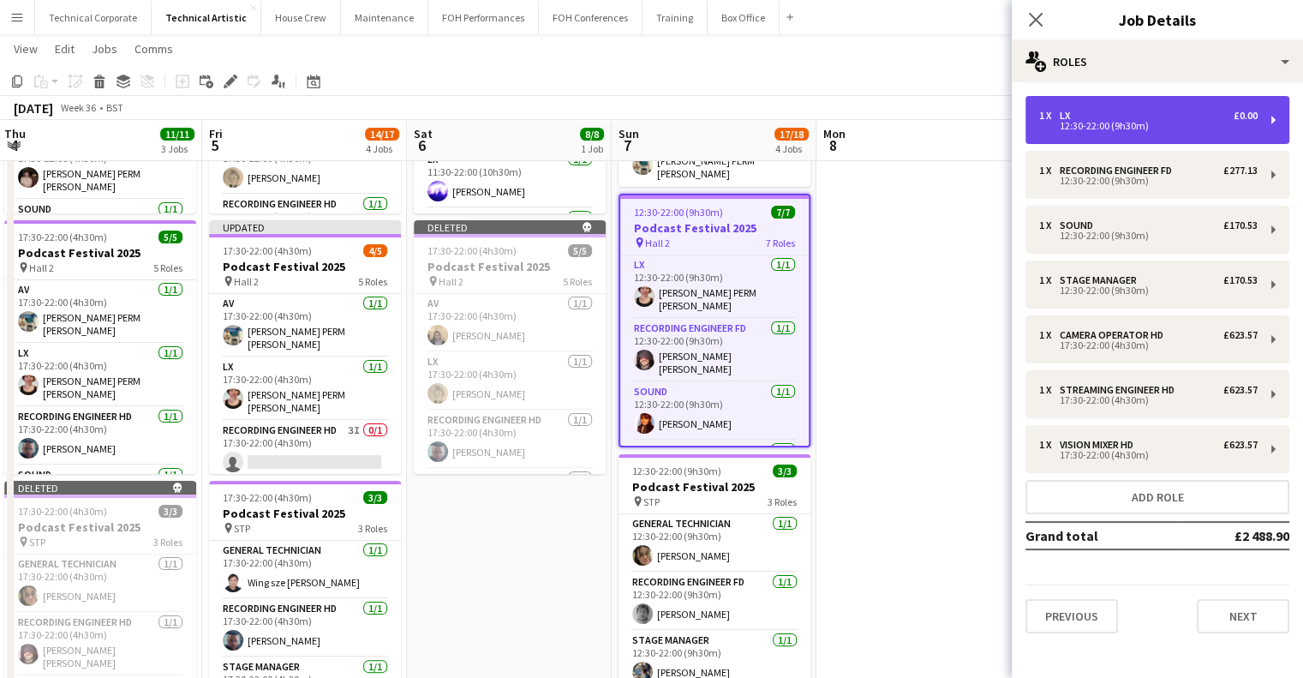
click at [1100, 126] on div "12:30-22:00 (9h30m)" at bounding box center [1148, 126] width 219 height 9
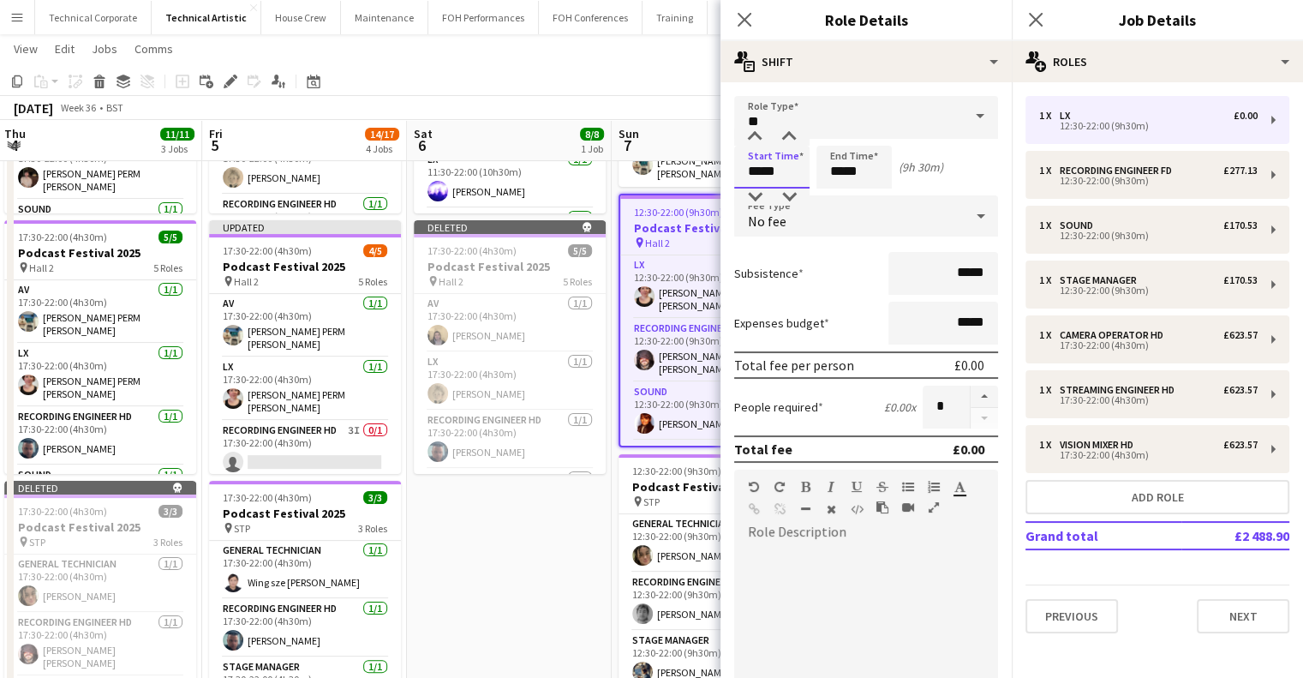
drag, startPoint x: 756, startPoint y: 177, endPoint x: 692, endPoint y: 185, distance: 64.7
click at [703, 184] on body "Menu Boards Boards Boards All jobs Status Workforce Workforce My Workforce Recr…" at bounding box center [651, 391] width 1303 height 1260
type input "*****"
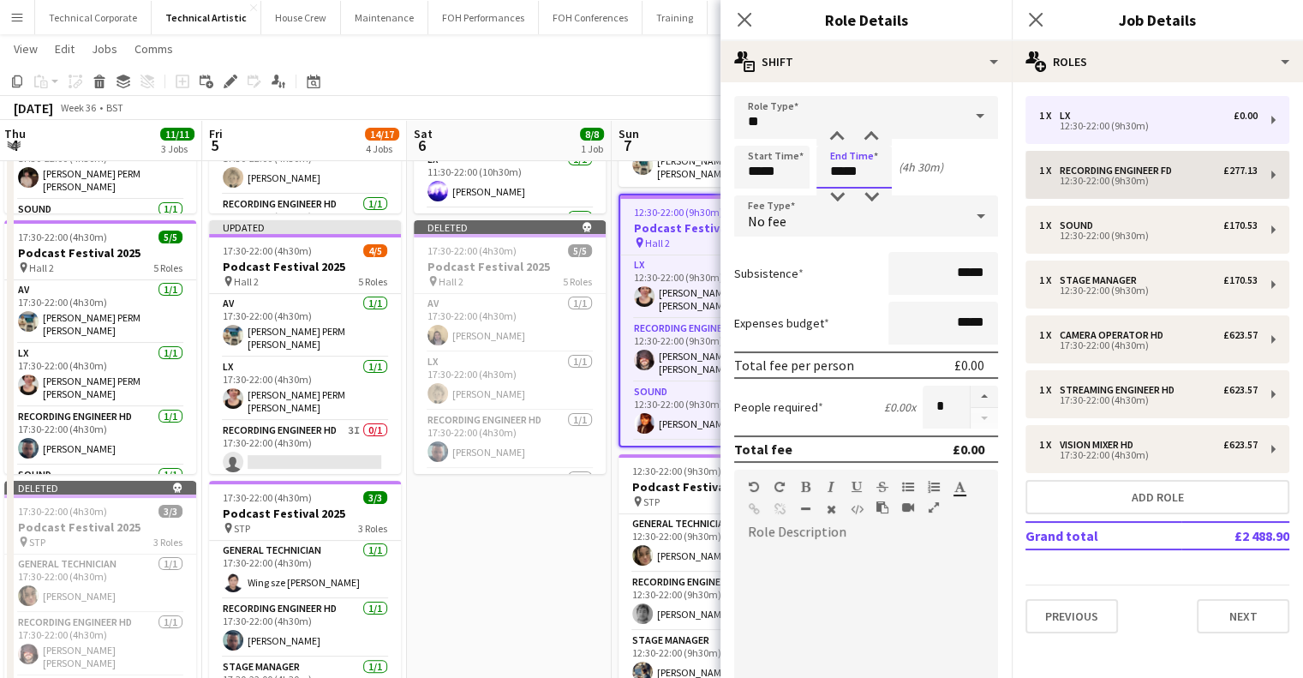
type input "*****"
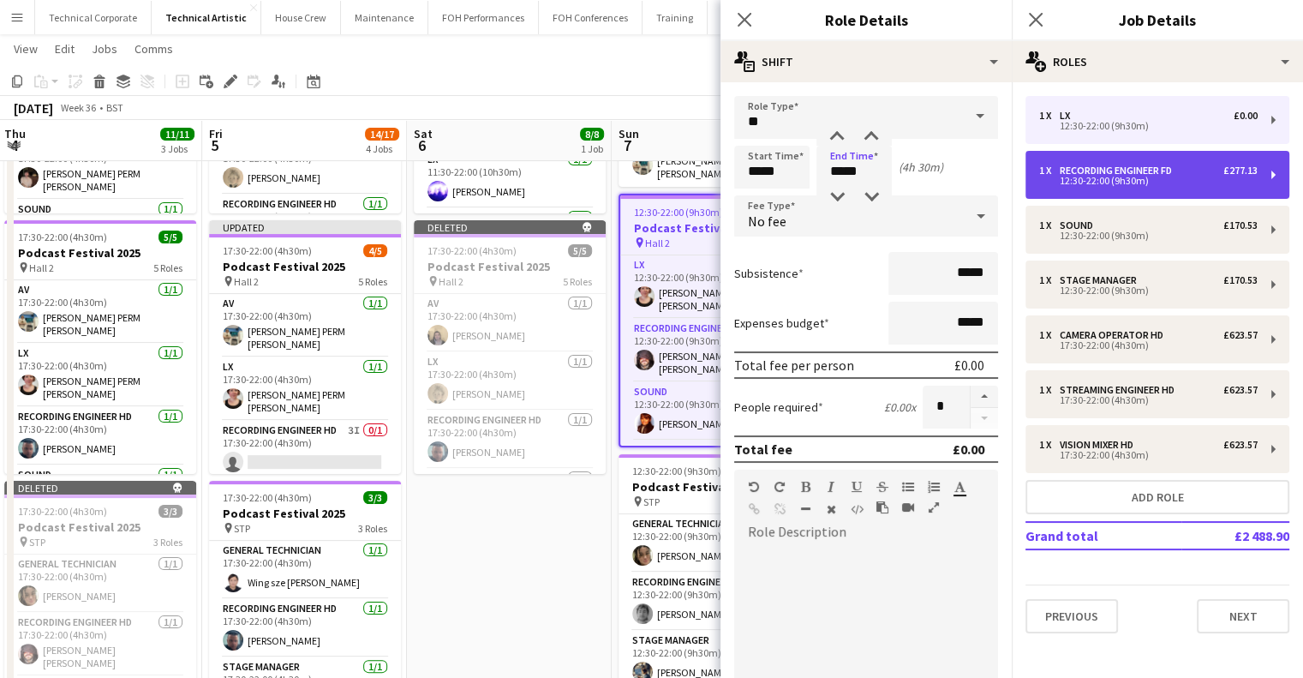
click at [1077, 165] on div "Recording Engineer FD" at bounding box center [1119, 171] width 119 height 12
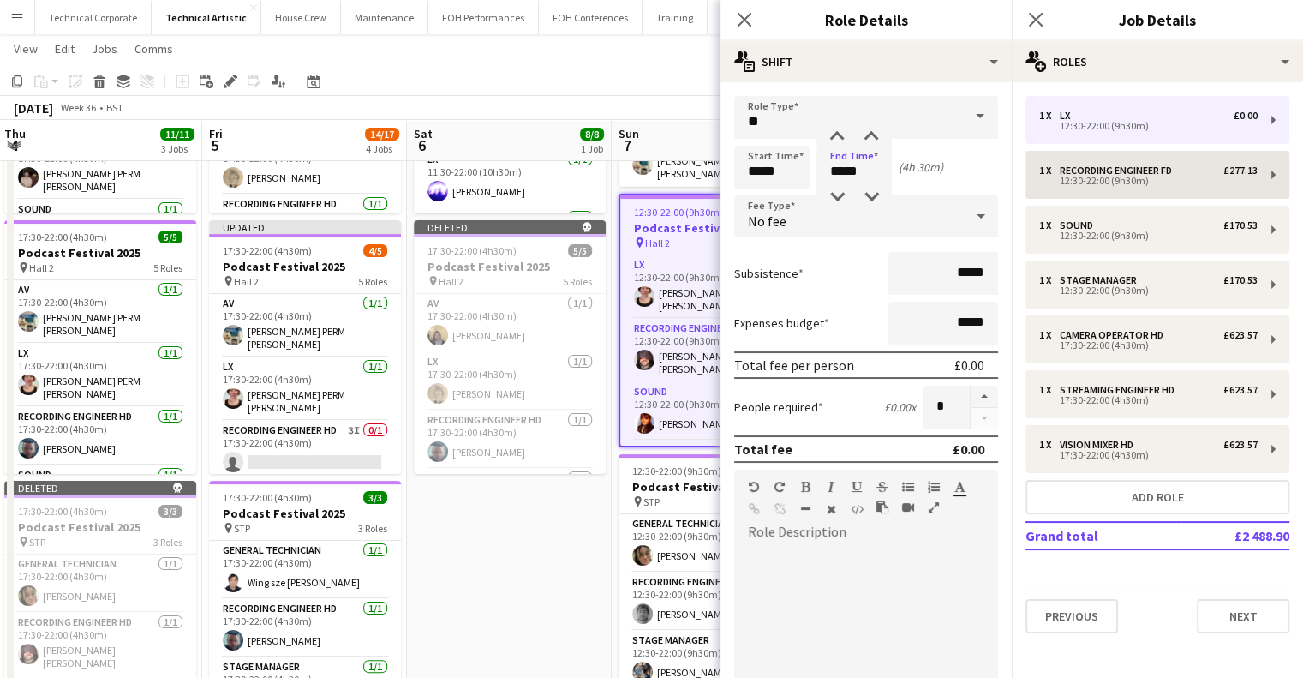
type input "**********"
type input "*****"
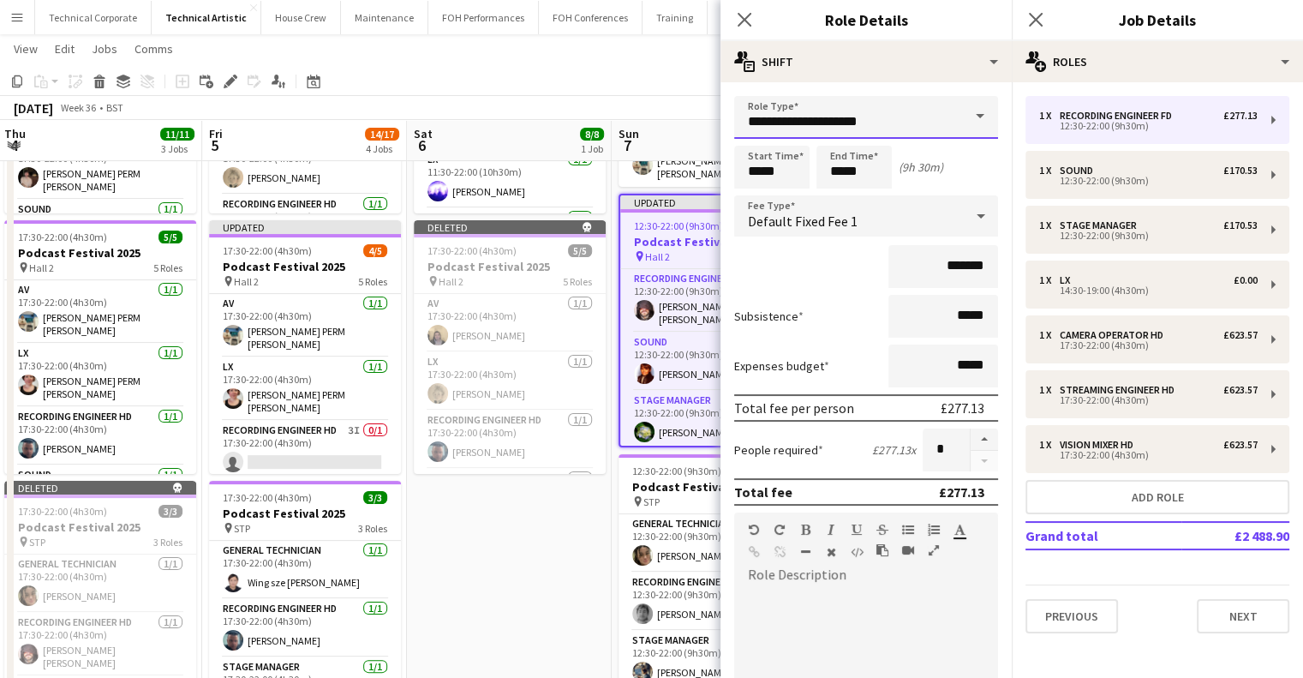
click at [936, 117] on input "**********" at bounding box center [866, 117] width 264 height 43
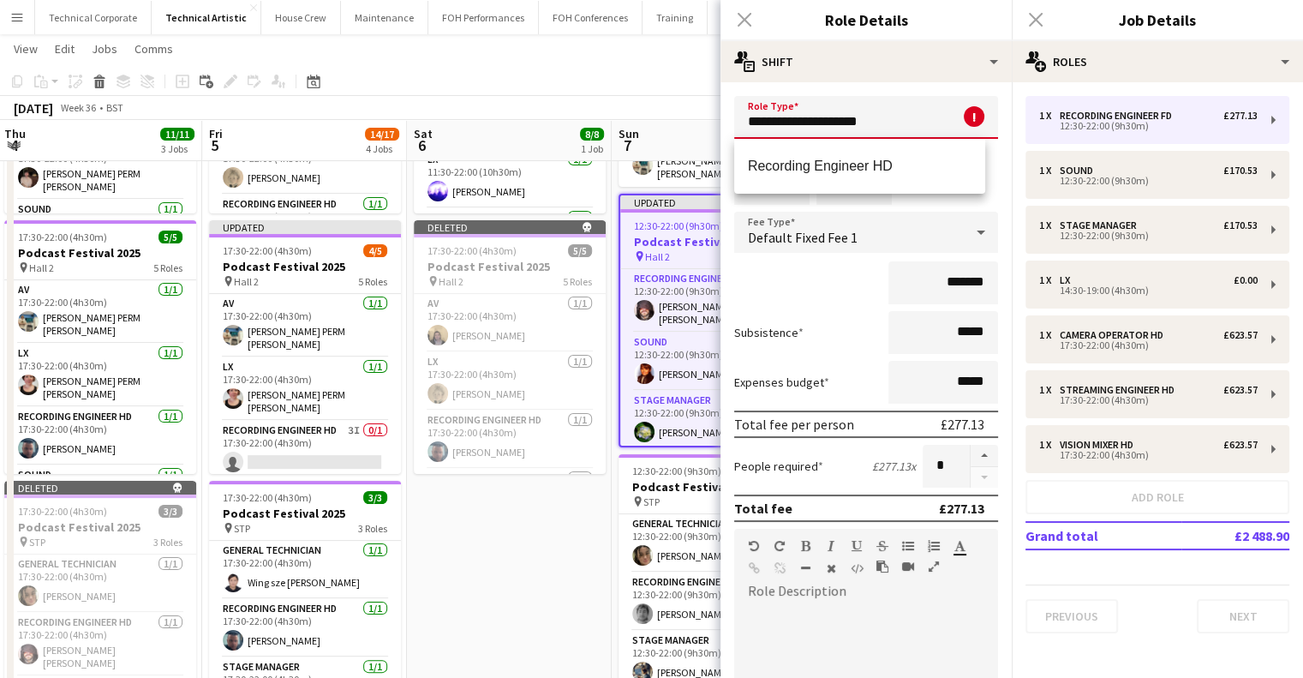
click at [921, 146] on mat-option "Recording Engineer HD" at bounding box center [859, 166] width 251 height 41
type input "**********"
type input "*******"
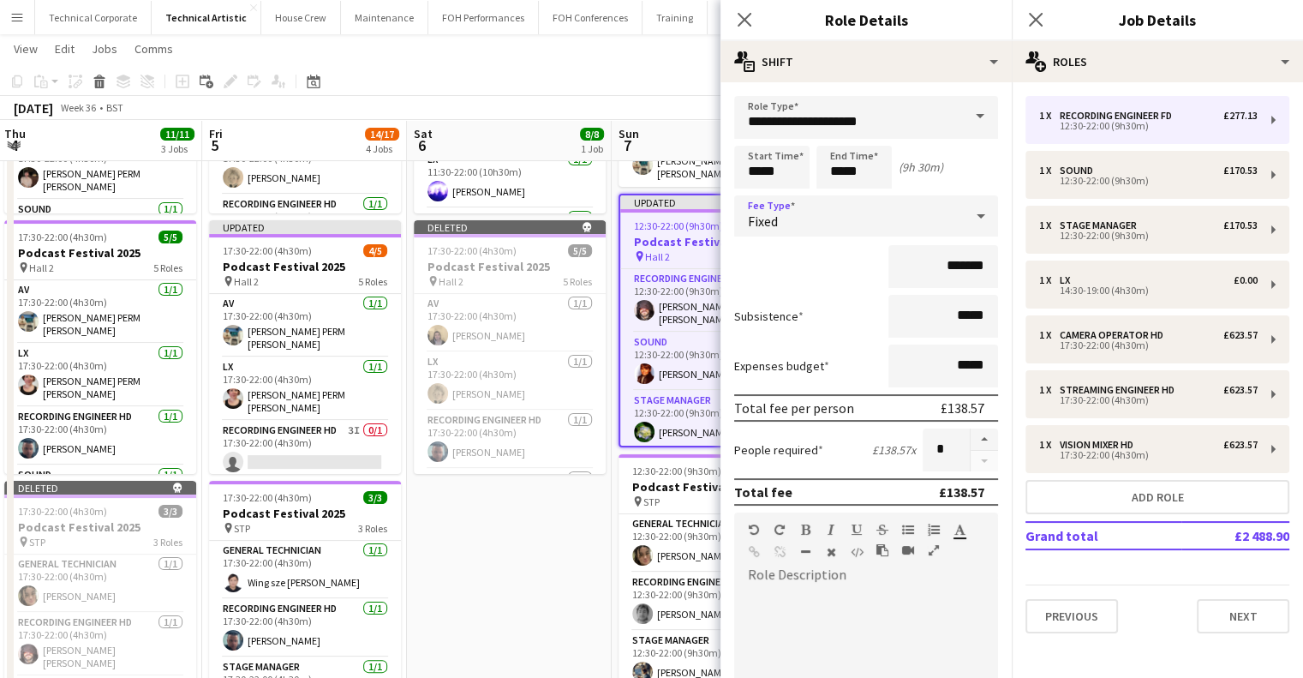
click at [870, 207] on div "Fixed" at bounding box center [849, 215] width 230 height 41
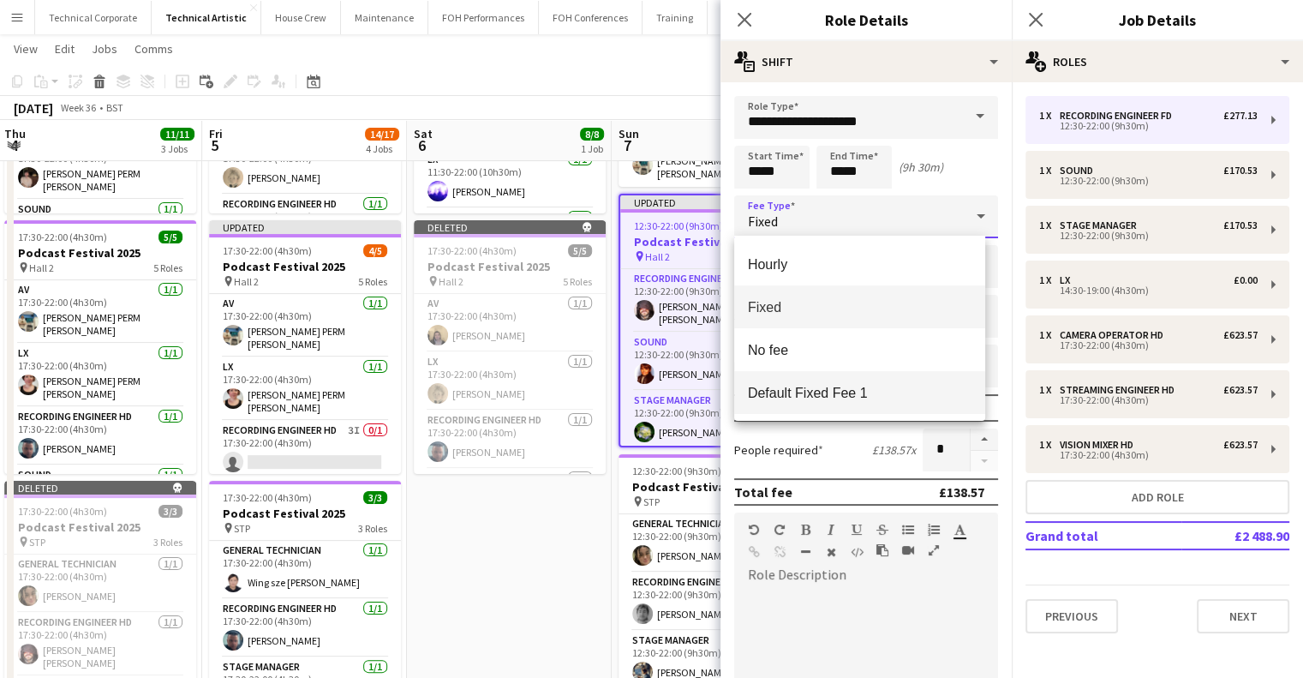
click at [855, 388] on span "Default Fixed Fee 1" at bounding box center [860, 393] width 224 height 16
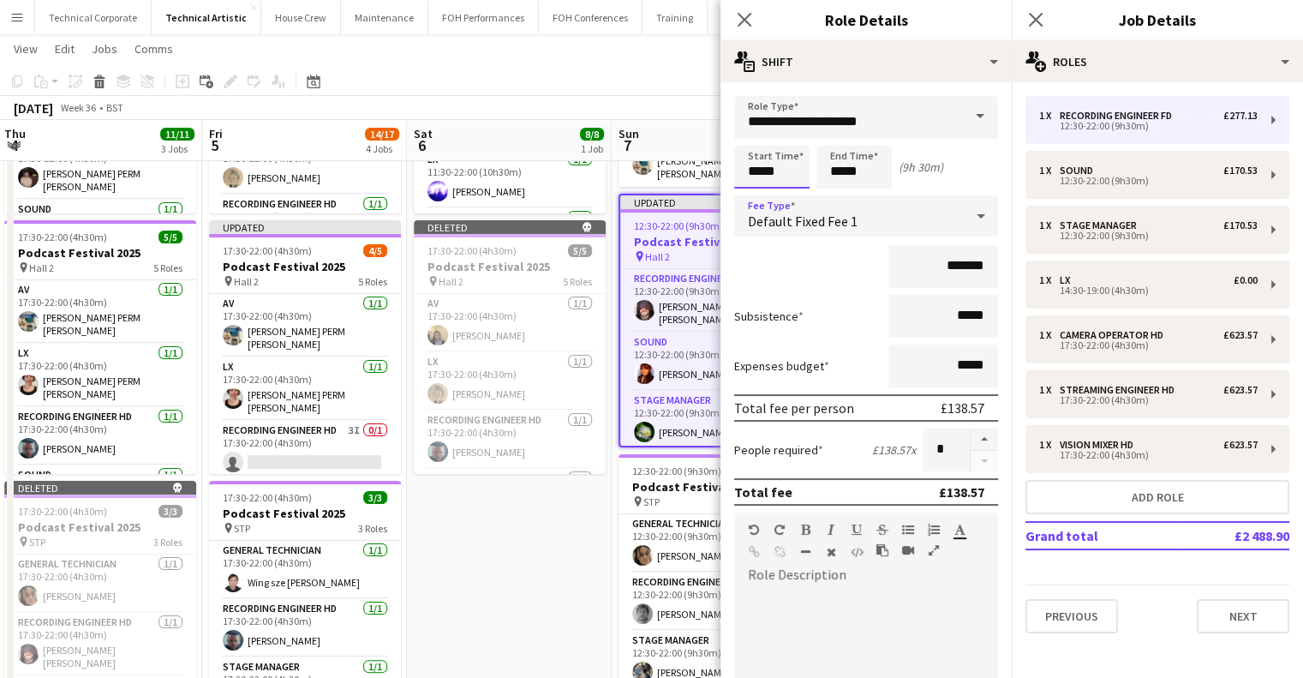
drag, startPoint x: 775, startPoint y: 175, endPoint x: 720, endPoint y: 172, distance: 54.9
click at [721, 172] on form "**********" at bounding box center [866, 542] width 291 height 893
type input "*****"
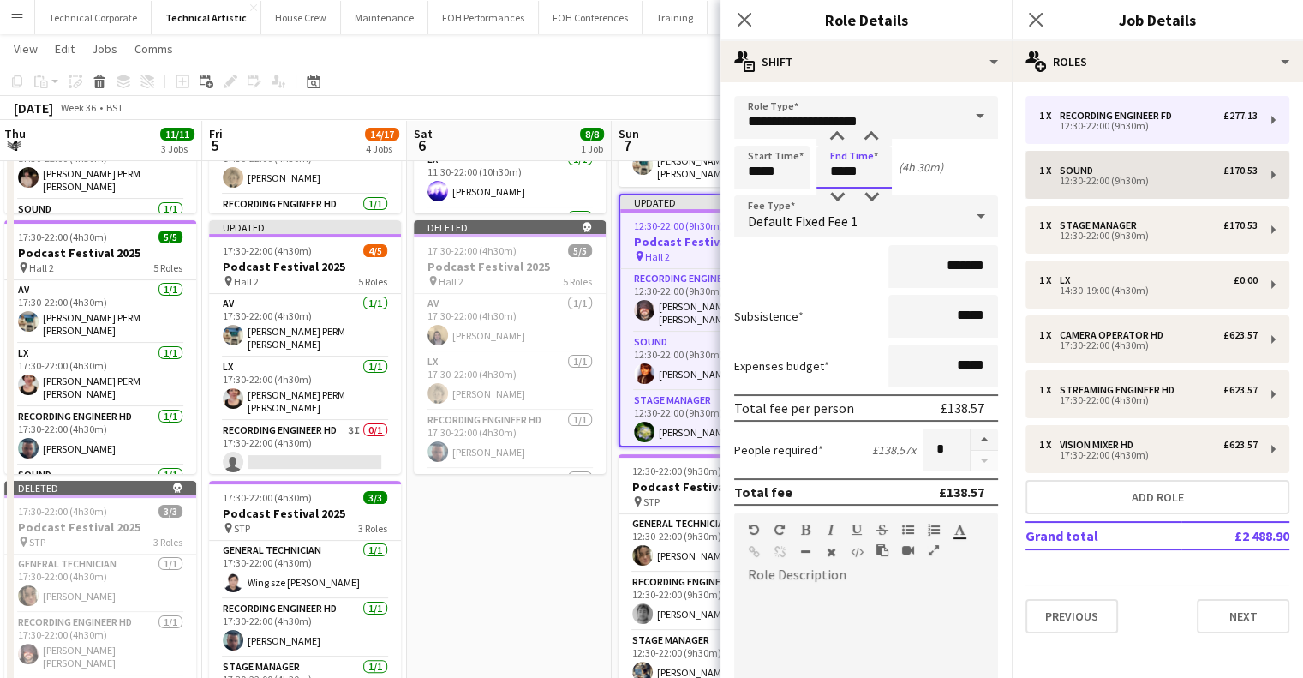
type input "*****"
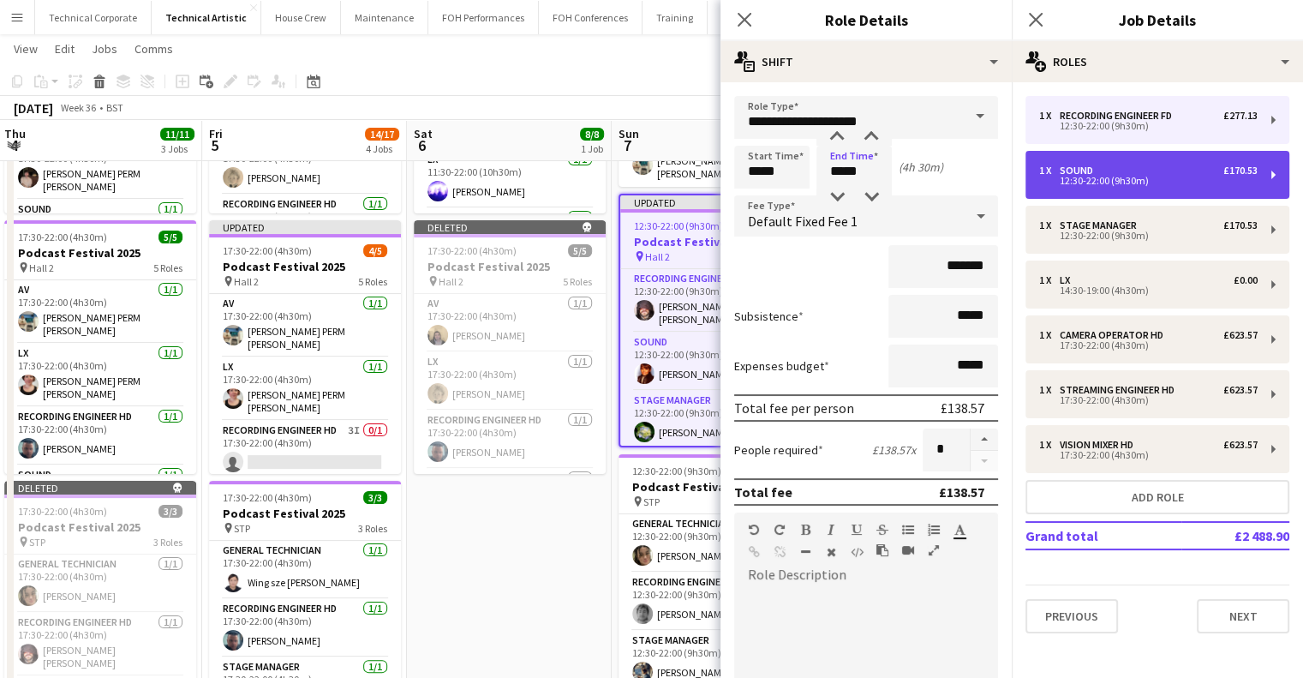
click at [1056, 171] on div "1 x" at bounding box center [1049, 171] width 21 height 12
type input "*****"
type input "******"
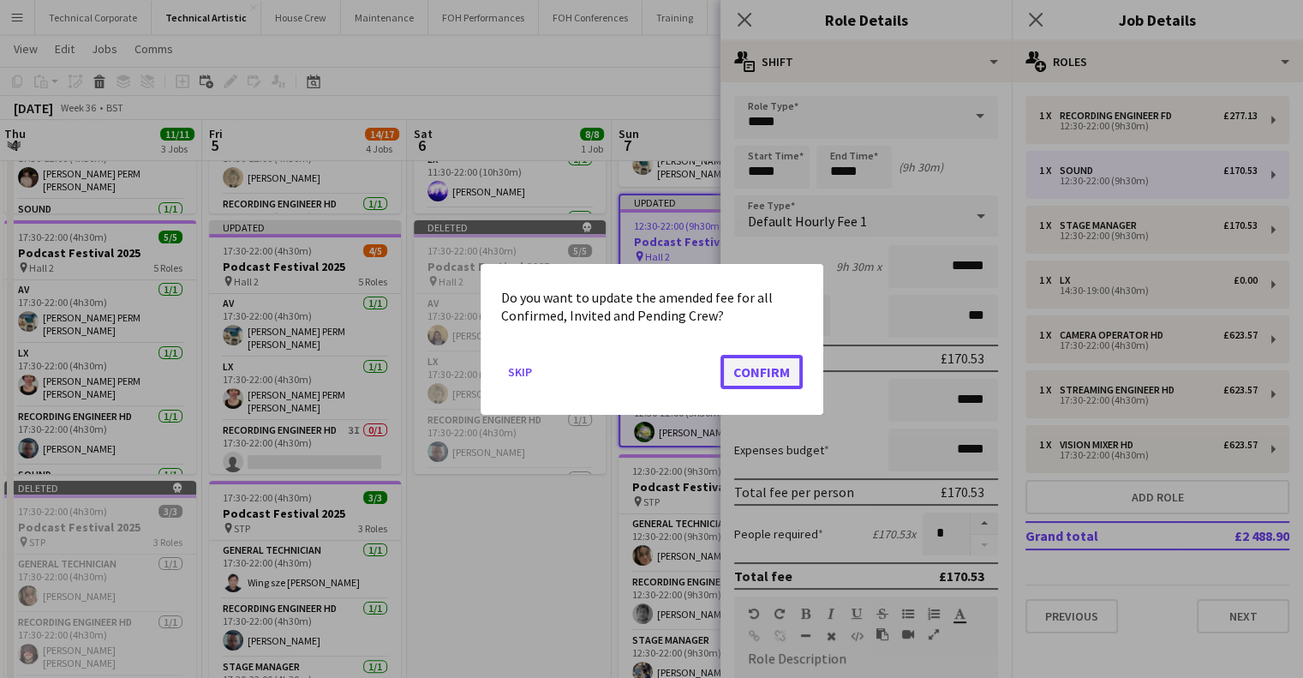
click at [761, 372] on button "Confirm" at bounding box center [762, 371] width 82 height 34
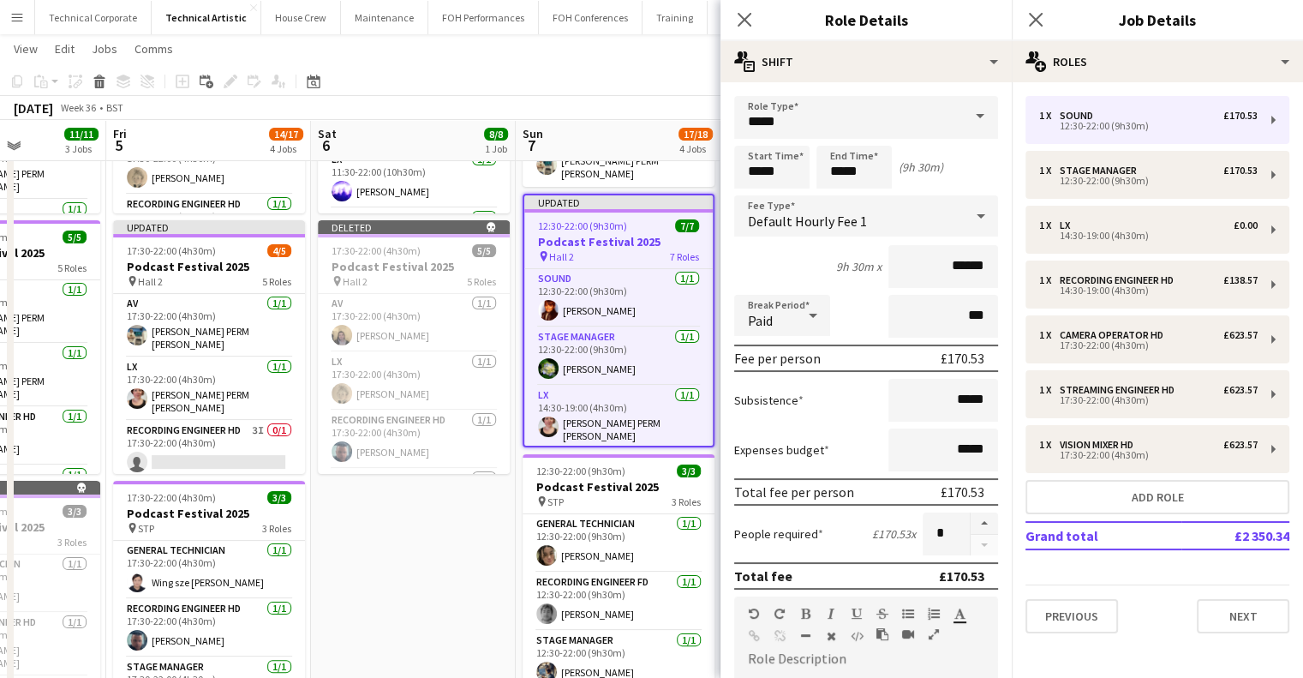
scroll to position [0, 714]
drag, startPoint x: 665, startPoint y: 362, endPoint x: 568, endPoint y: 392, distance: 101.4
click at [568, 392] on app-calendar-viewport "Mon 1 Tue 2 Wed 3 Thu 4 11/11 3 Jobs Fri 5 14/17 4 Jobs Sat 6 8/8 1 Job Sun 7 1…" at bounding box center [651, 410] width 1303 height 1164
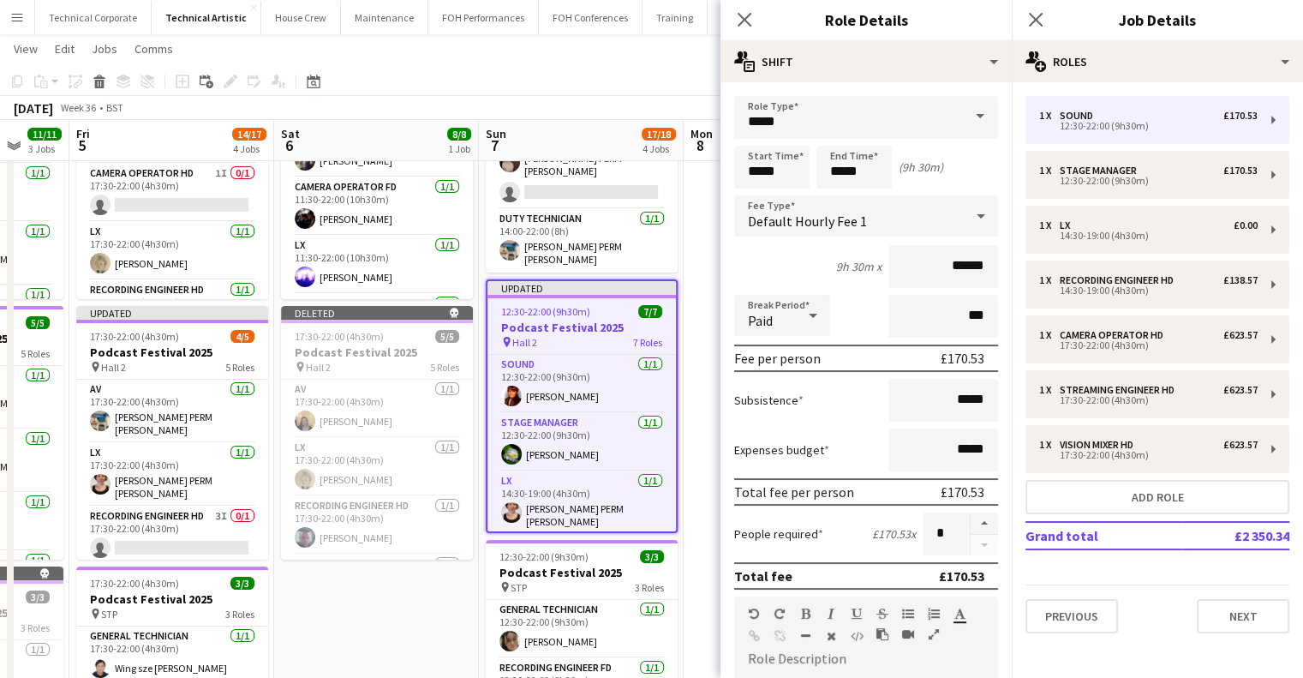
scroll to position [0, 578]
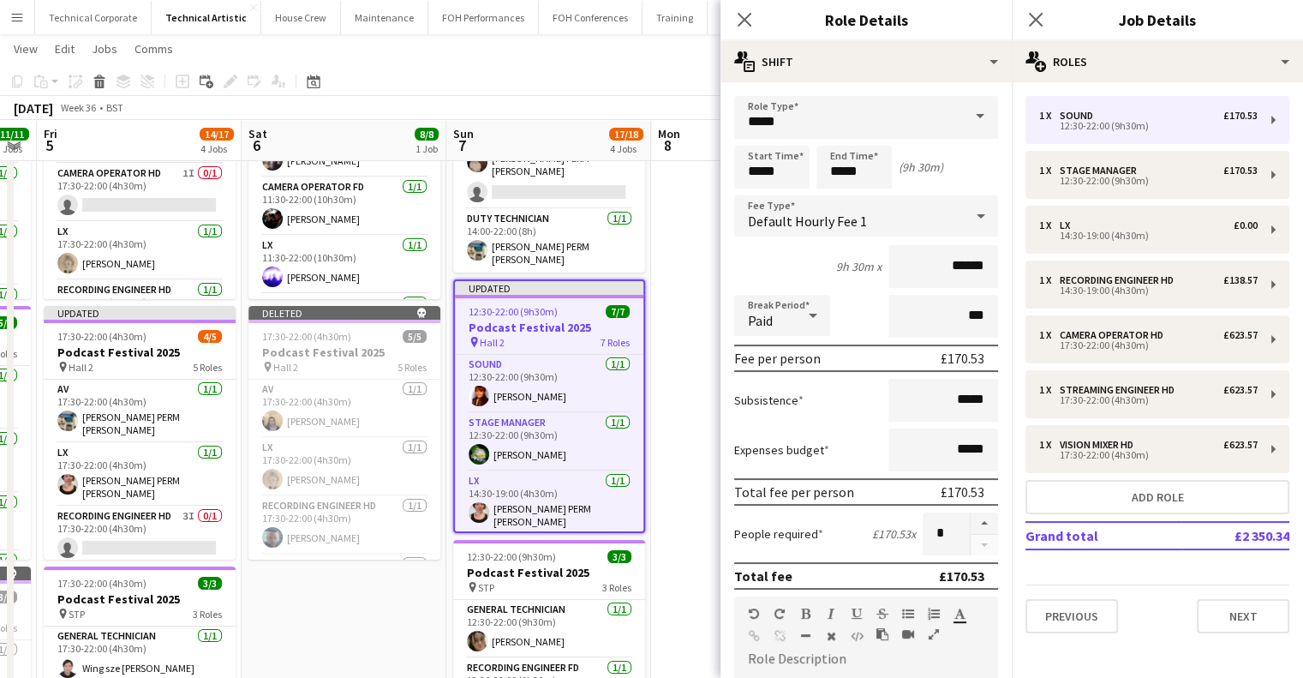
drag, startPoint x: 618, startPoint y: 355, endPoint x: 665, endPoint y: 376, distance: 51.8
click at [665, 376] on app-calendar-viewport "Tue 2 Wed 3 Thu 4 11/11 3 Jobs Fri 5 14/17 4 Jobs Sat 6 8/8 1 Job Sun 7 17/18 4…" at bounding box center [651, 495] width 1303 height 1164
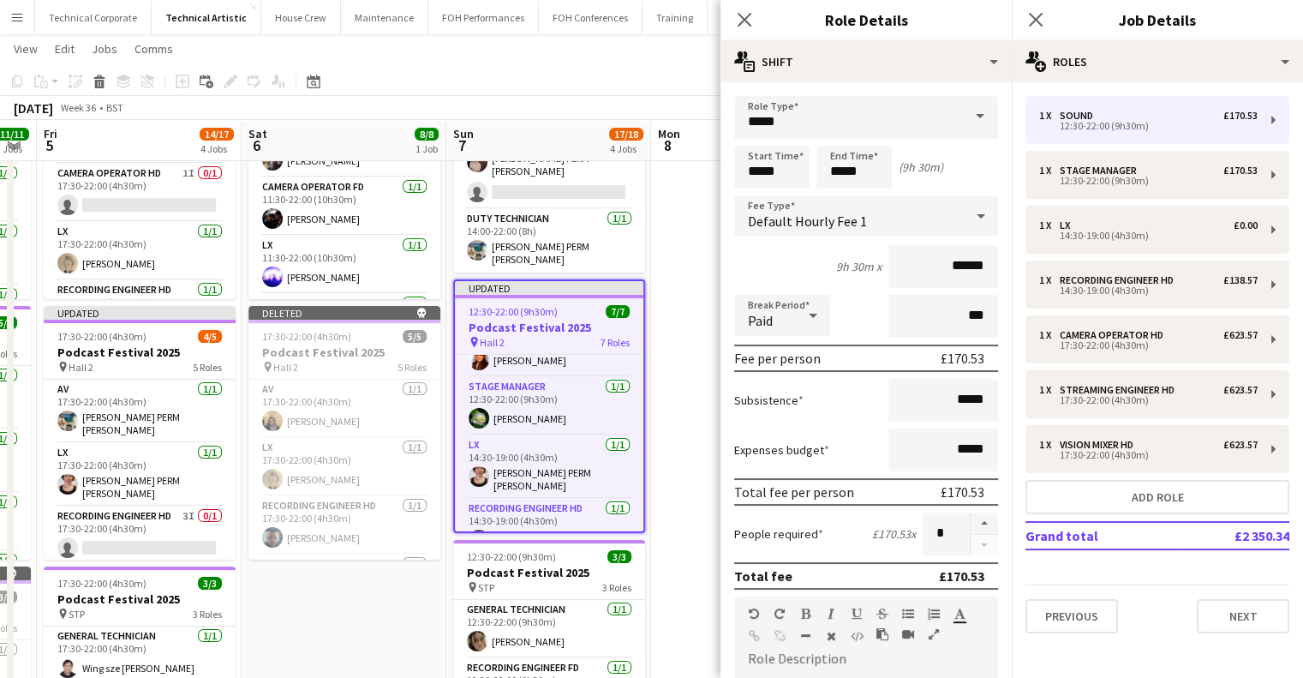
scroll to position [0, 0]
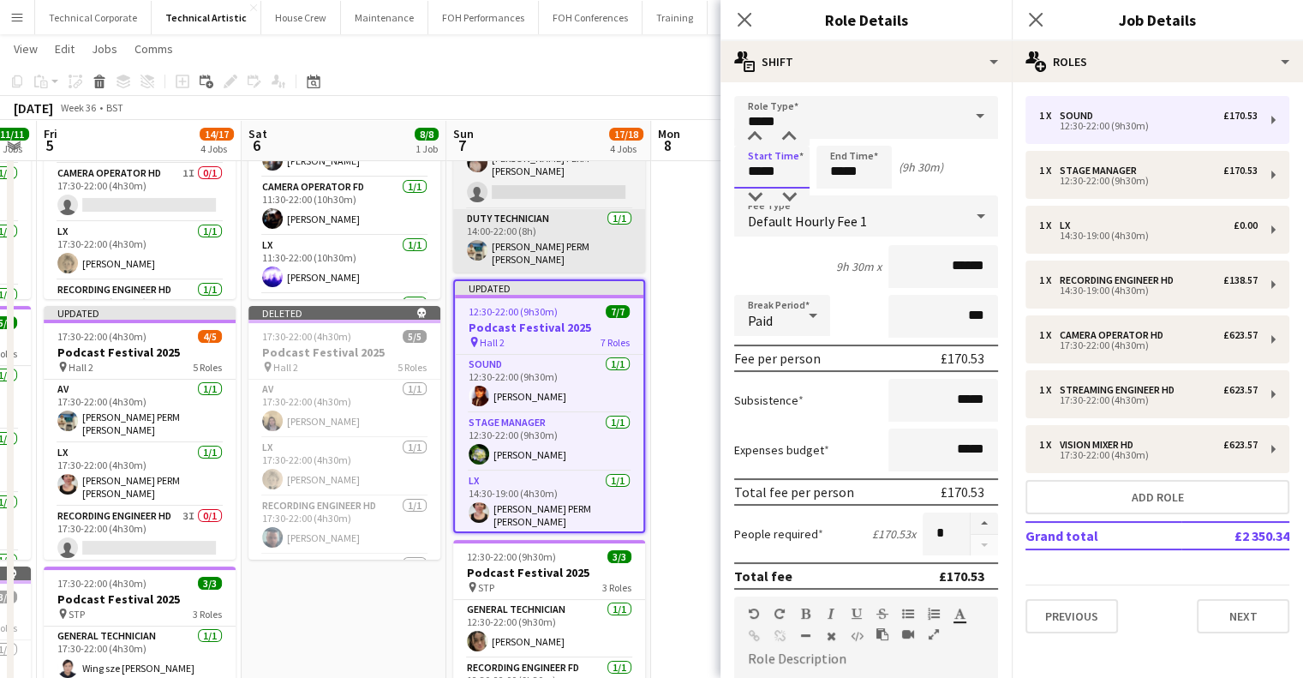
drag, startPoint x: 775, startPoint y: 172, endPoint x: 630, endPoint y: 208, distance: 149.2
click at [730, 177] on form "Role Type ***** Start Time ***** End Time ***** (9h 30m) Fee Type Default Hourl…" at bounding box center [866, 584] width 291 height 977
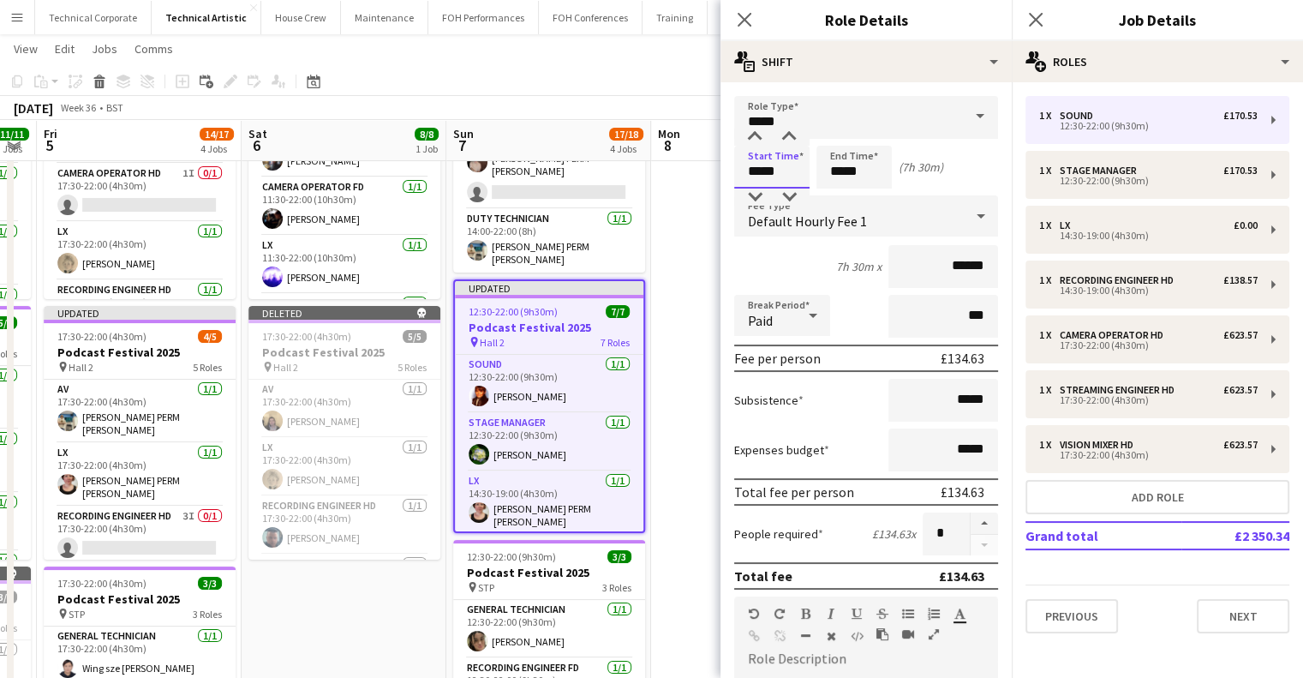
type input "*****"
drag, startPoint x: 878, startPoint y: 177, endPoint x: 796, endPoint y: 181, distance: 81.5
click at [802, 180] on div "Start Time ***** End Time ***** (7h 30m)" at bounding box center [866, 167] width 264 height 43
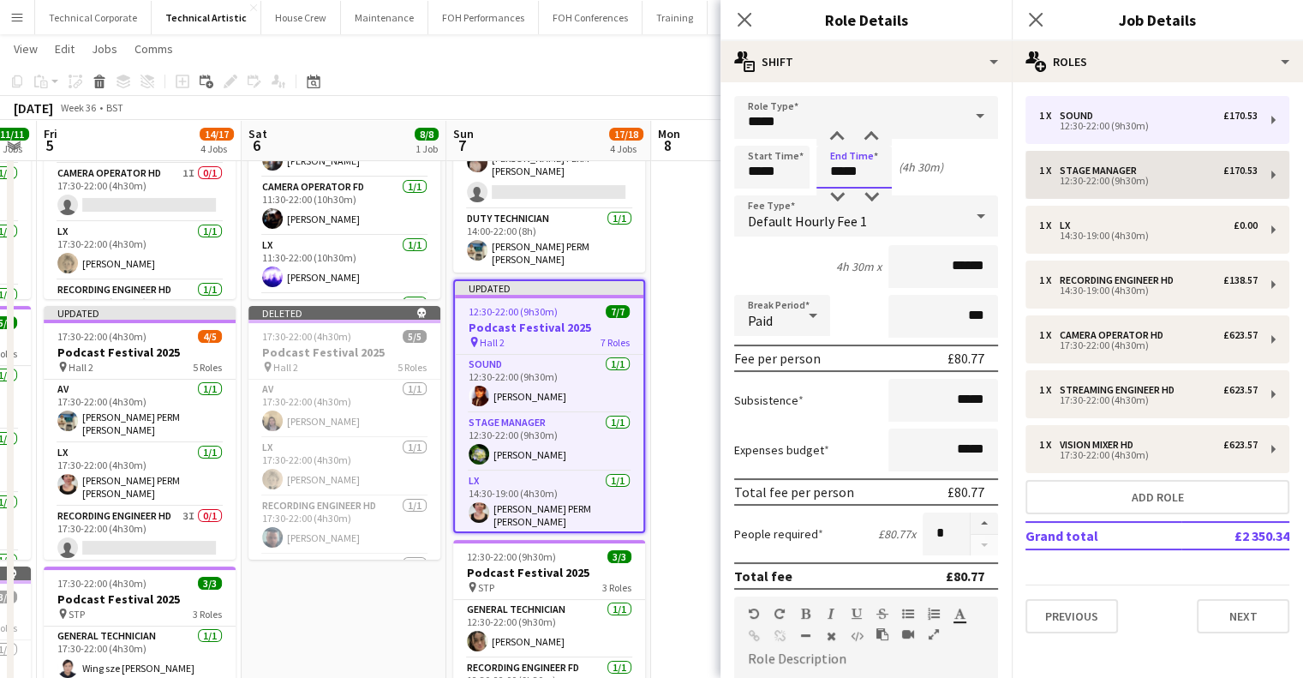
type input "*****"
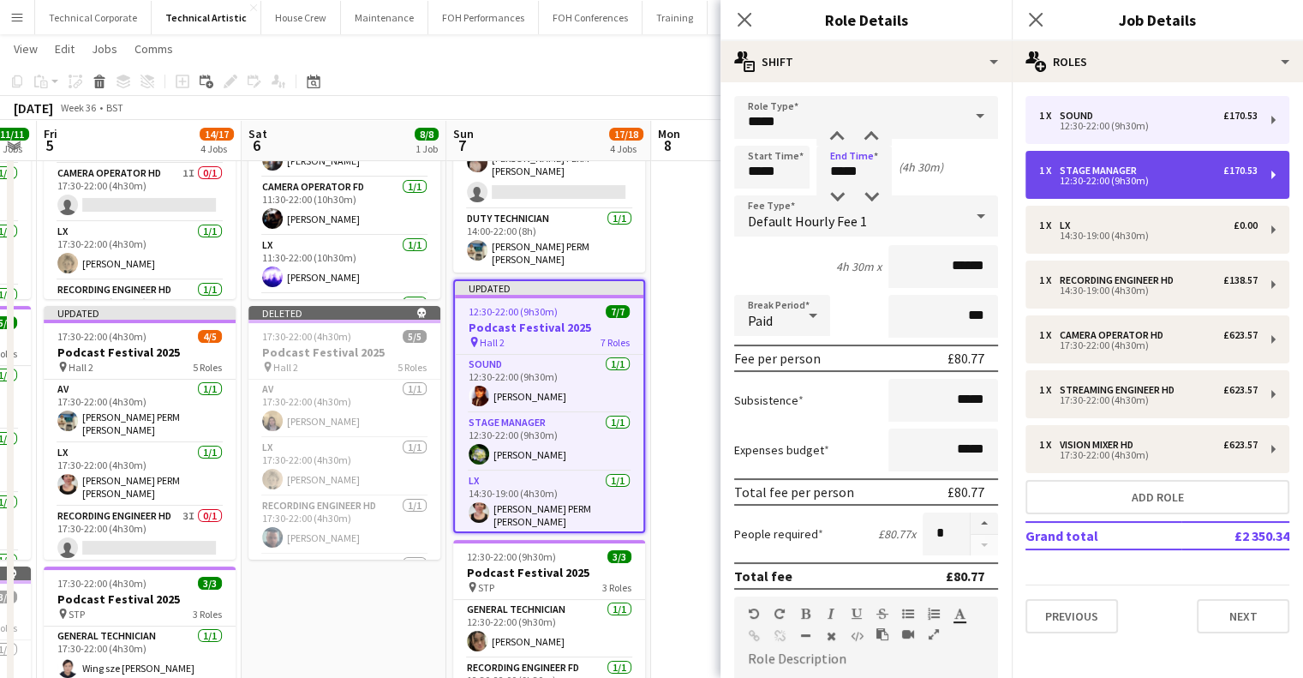
click at [1117, 168] on div "Stage Manager" at bounding box center [1102, 171] width 84 height 12
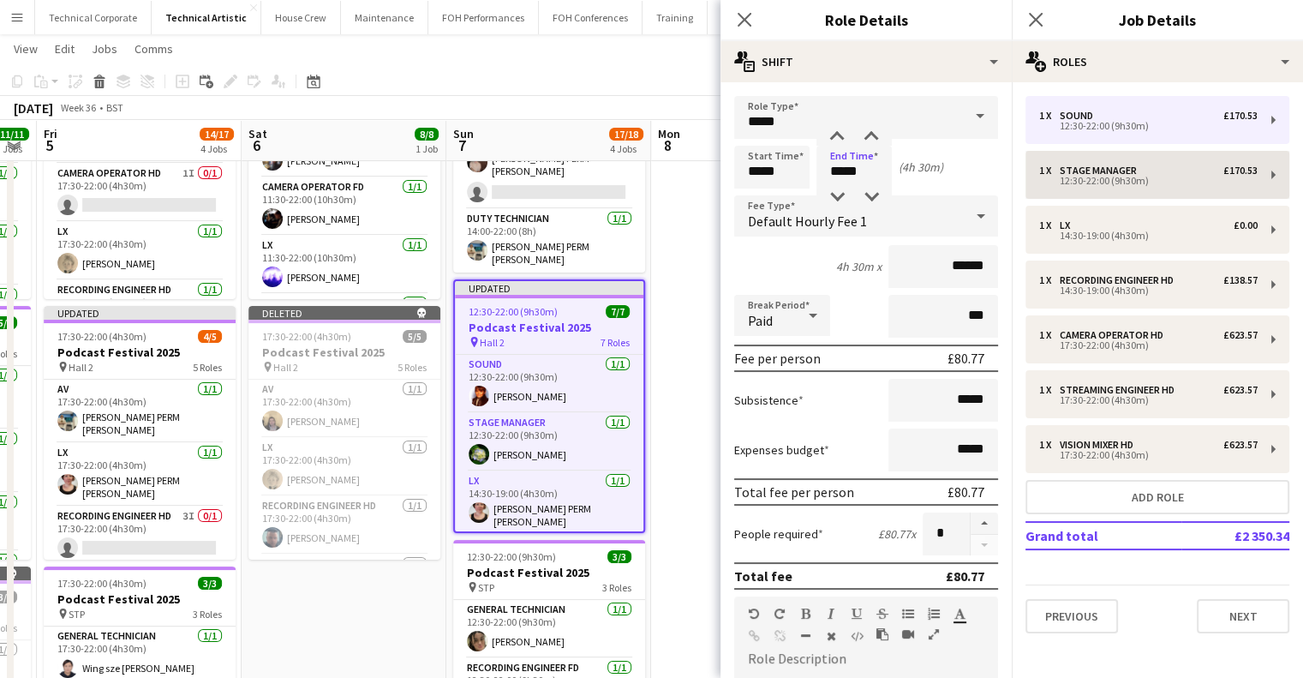
type input "**********"
type input "*****"
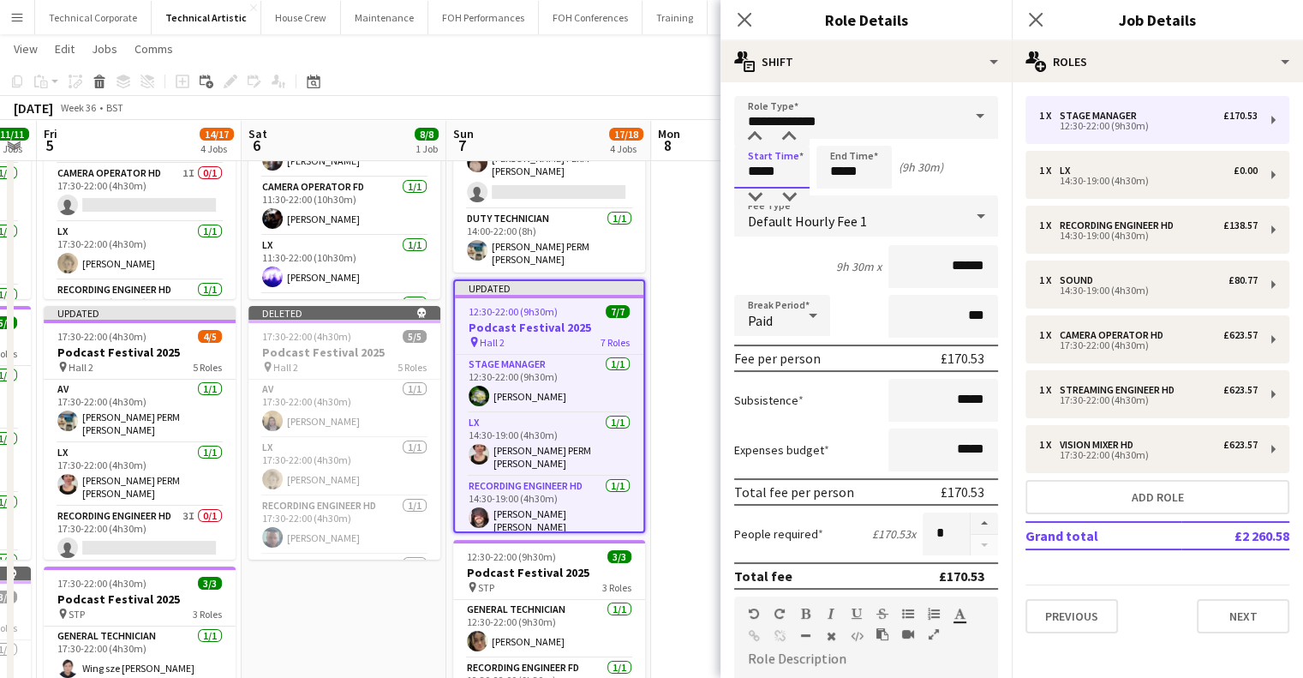
drag, startPoint x: 676, startPoint y: 167, endPoint x: 665, endPoint y: 167, distance: 11.1
click at [668, 167] on body "Menu Boards Boards Boards All jobs Status Workforce Workforce My Workforce Recr…" at bounding box center [651, 477] width 1303 height 1260
type input "*****"
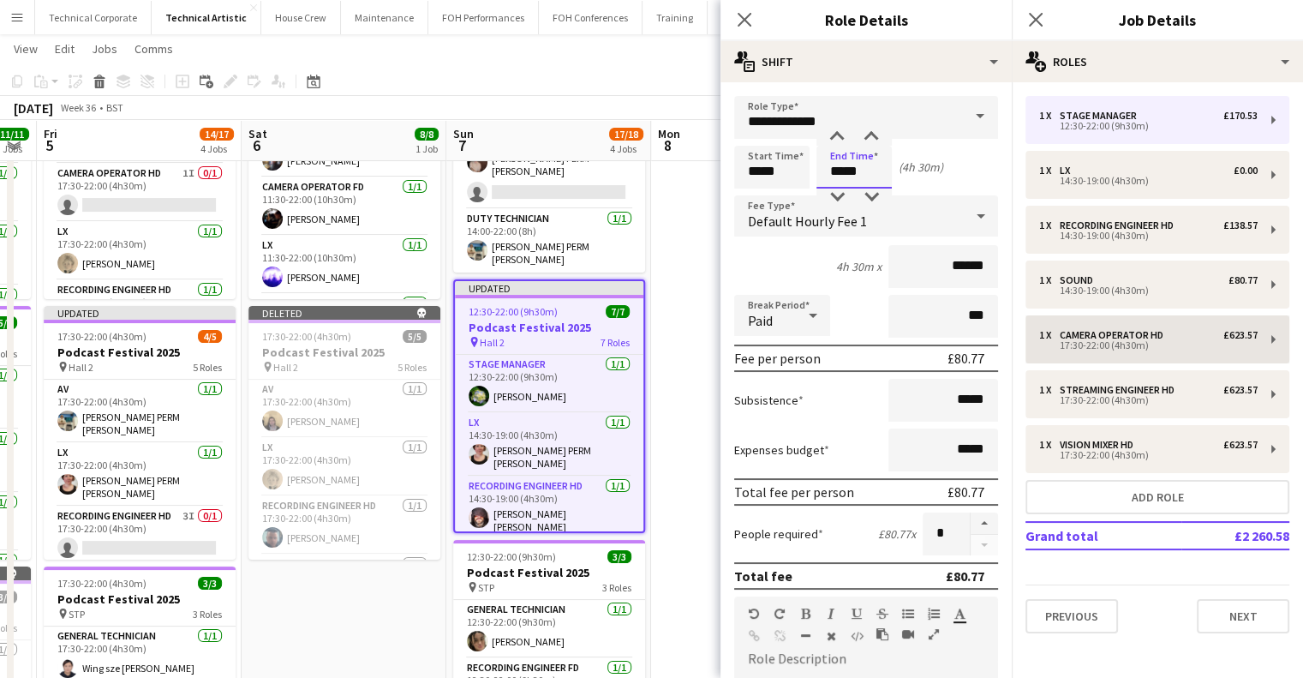
type input "*****"
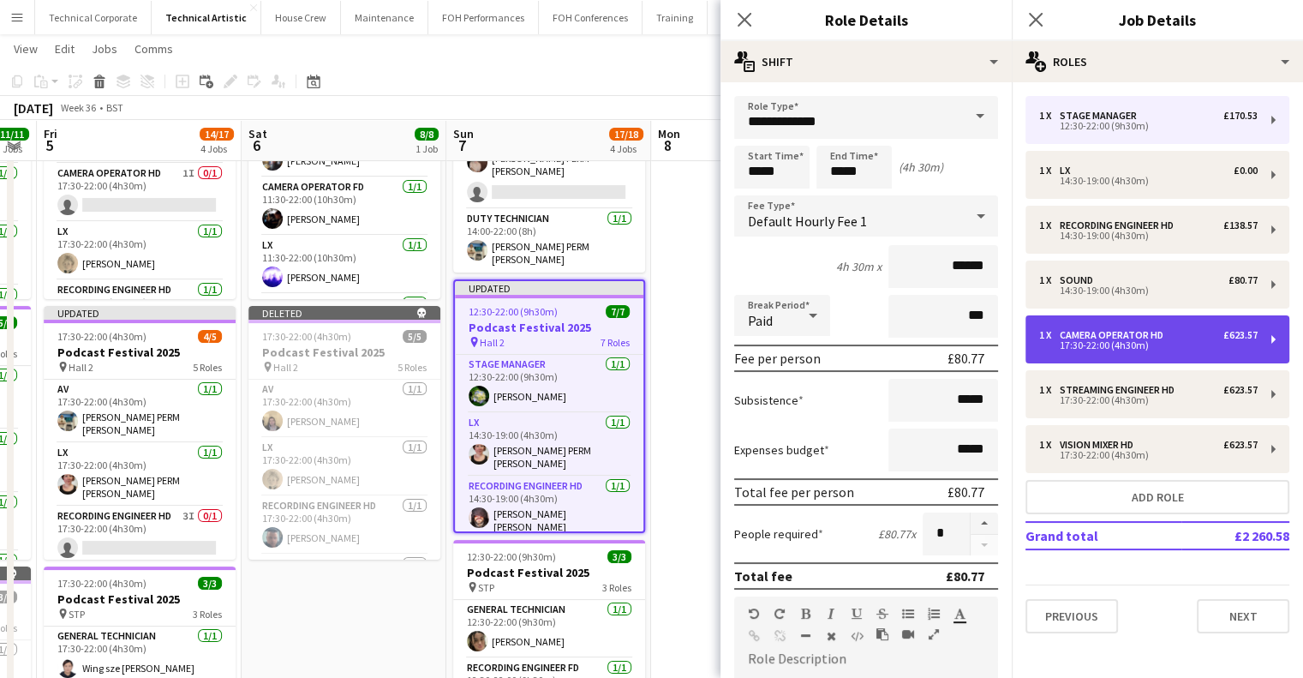
click at [1136, 354] on div "1 x Camera Operator HD £623.57 17:30-22:00 (4h30m)" at bounding box center [1158, 339] width 264 height 48
type input "**********"
type input "*****"
type input "*******"
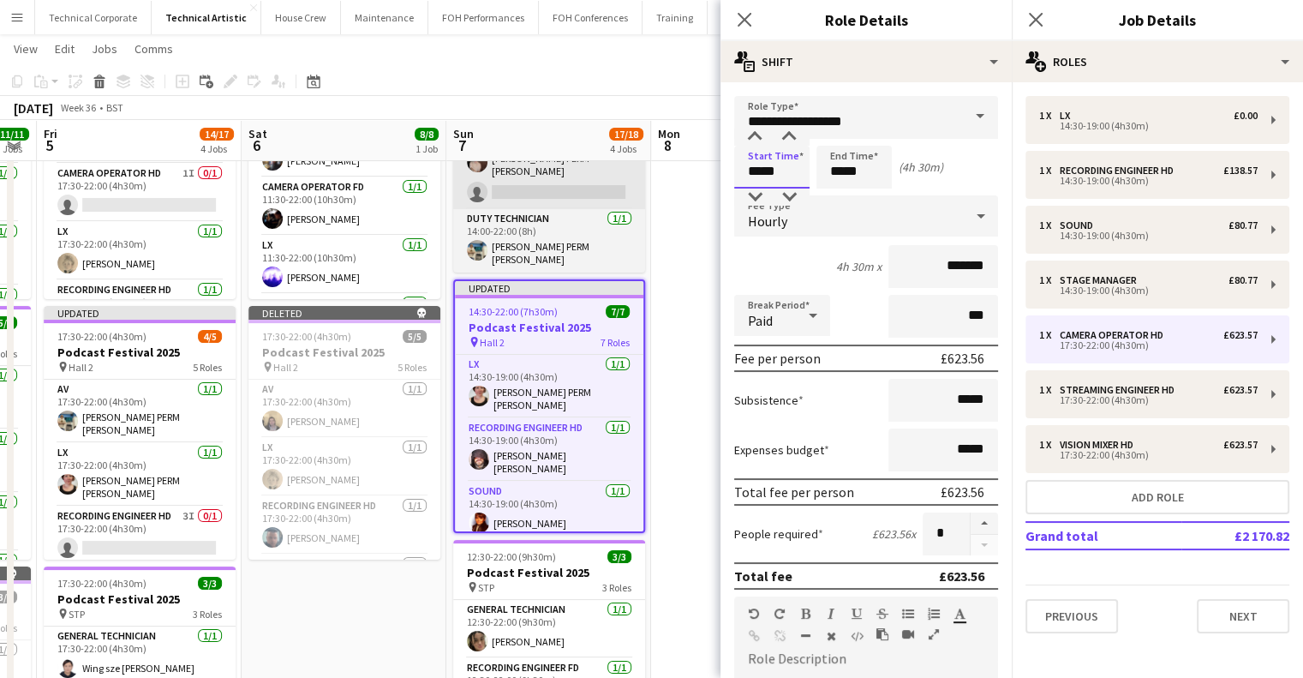
drag, startPoint x: 782, startPoint y: 177, endPoint x: 584, endPoint y: 200, distance: 198.5
click at [631, 193] on body "Menu Boards Boards Boards All jobs Status Workforce Workforce My Workforce Recr…" at bounding box center [651, 477] width 1303 height 1260
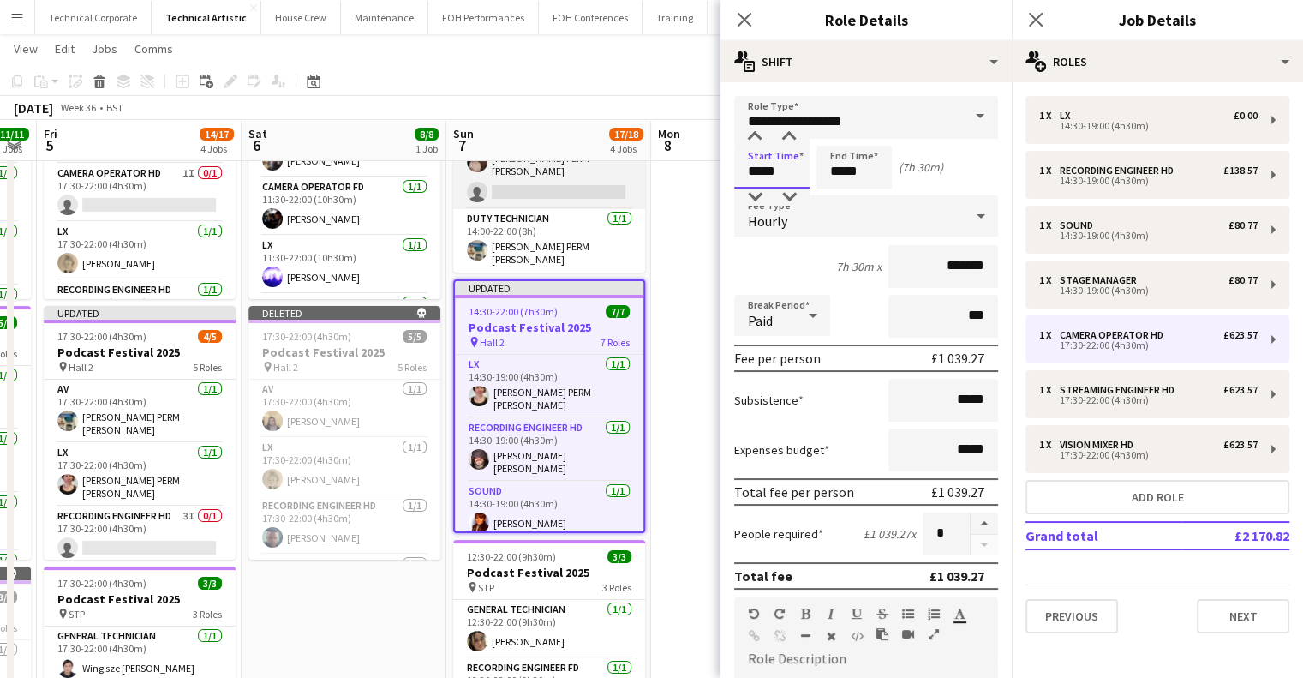
type input "*****"
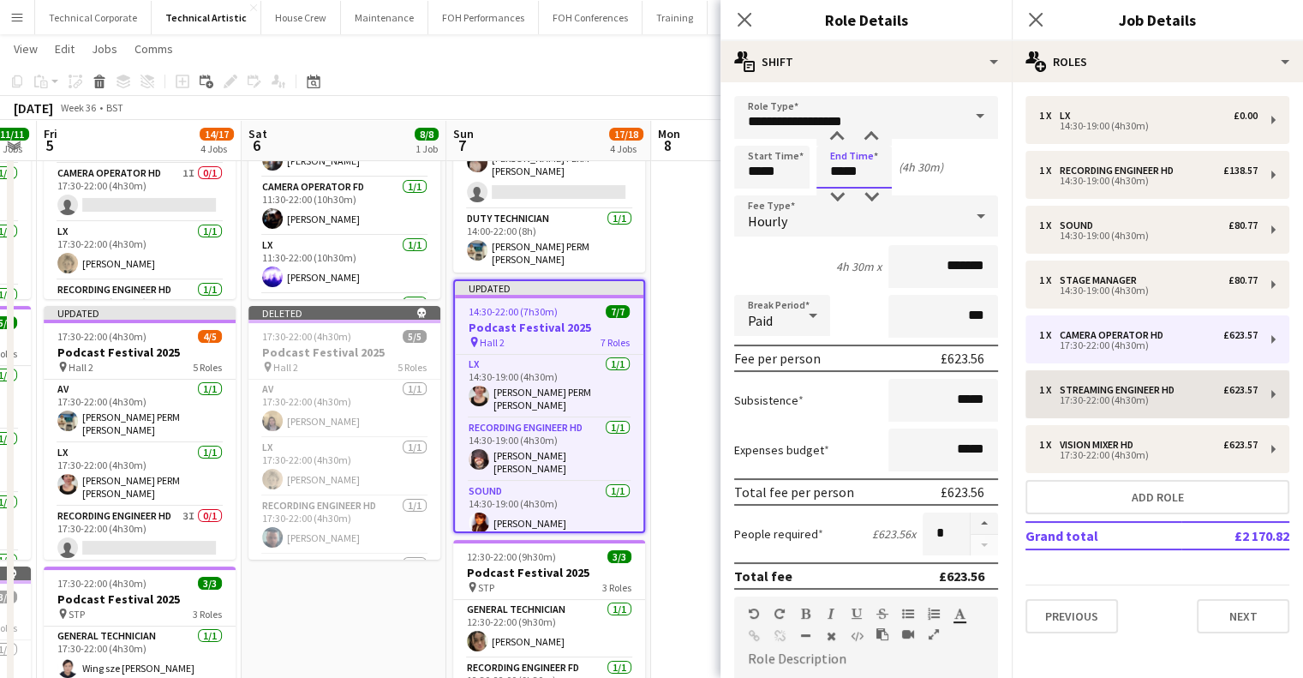
type input "*****"
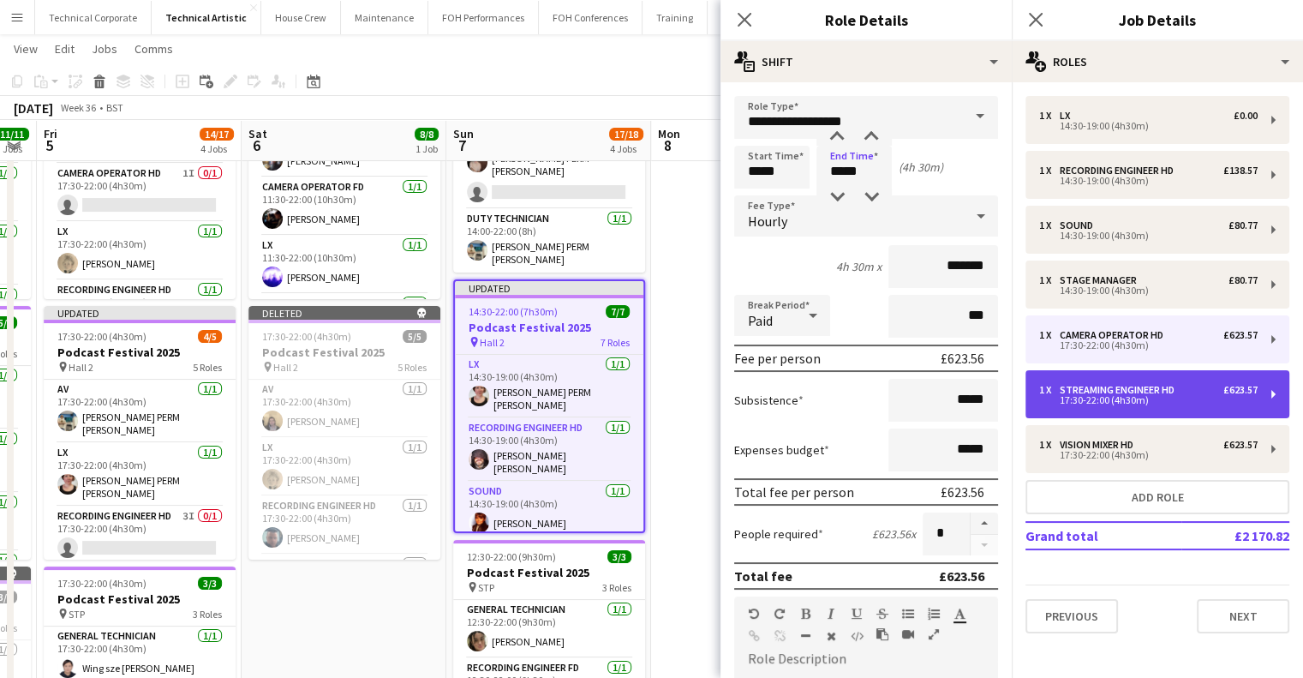
click at [1143, 397] on div "17:30-22:00 (4h30m)" at bounding box center [1148, 400] width 219 height 9
type input "**********"
type input "*****"
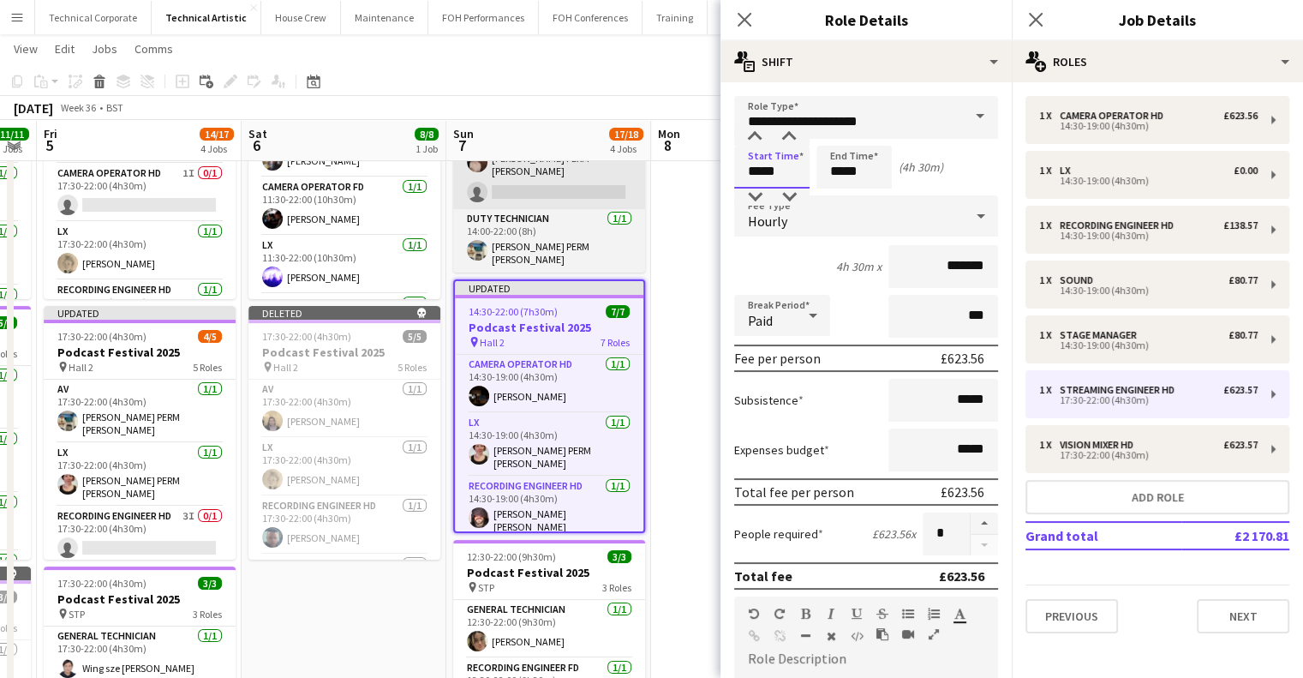
drag, startPoint x: 686, startPoint y: 177, endPoint x: 559, endPoint y: 181, distance: 126.9
click at [611, 181] on body "Menu Boards Boards Boards All jobs Status Workforce Workforce My Workforce Recr…" at bounding box center [651, 477] width 1303 height 1260
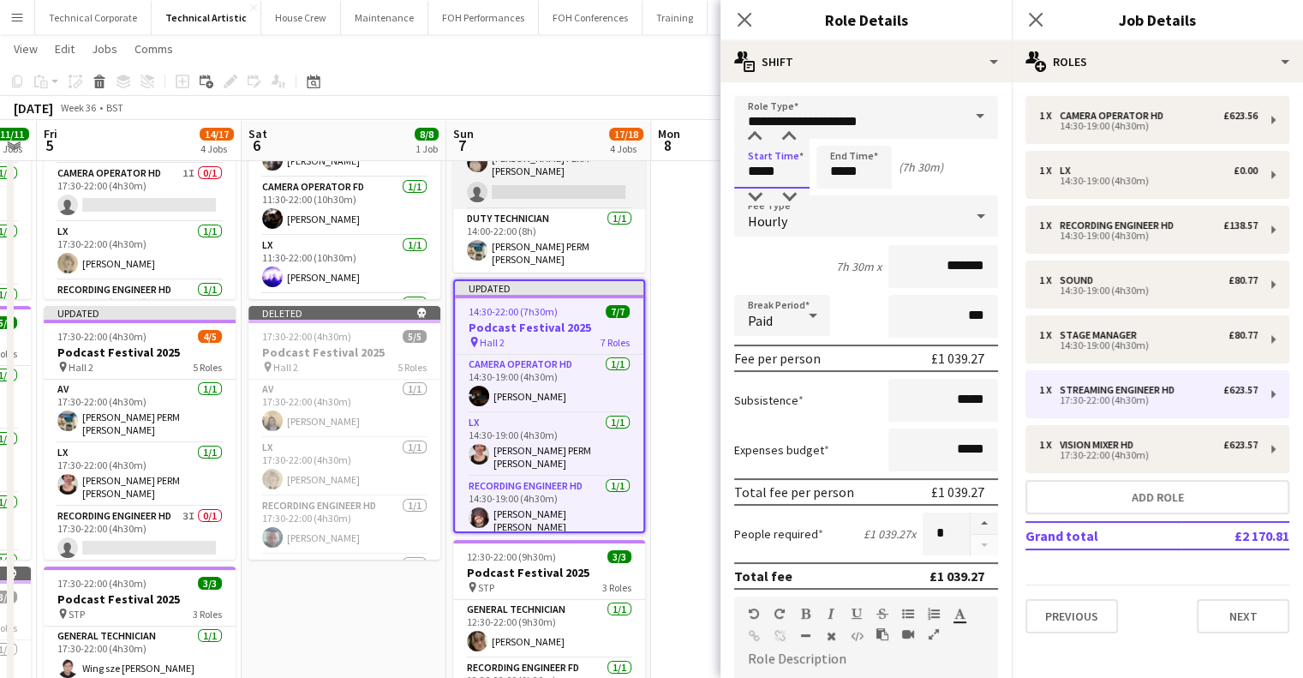
type input "*****"
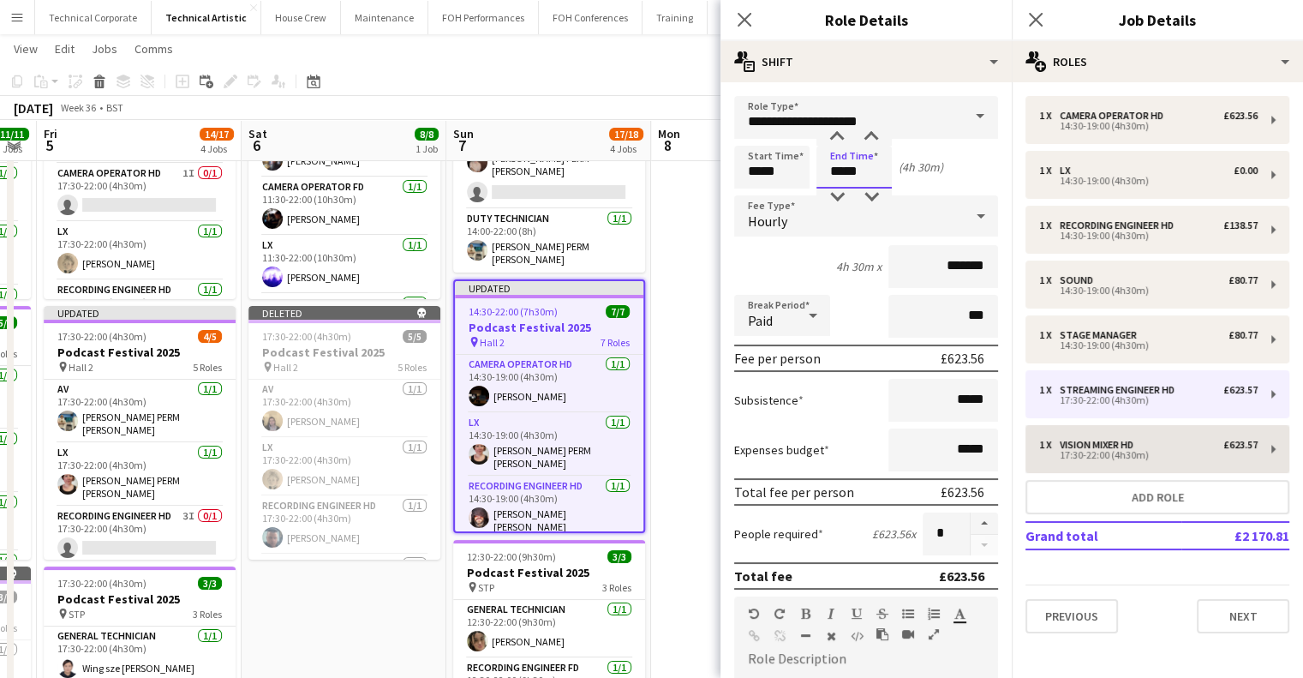
type input "*****"
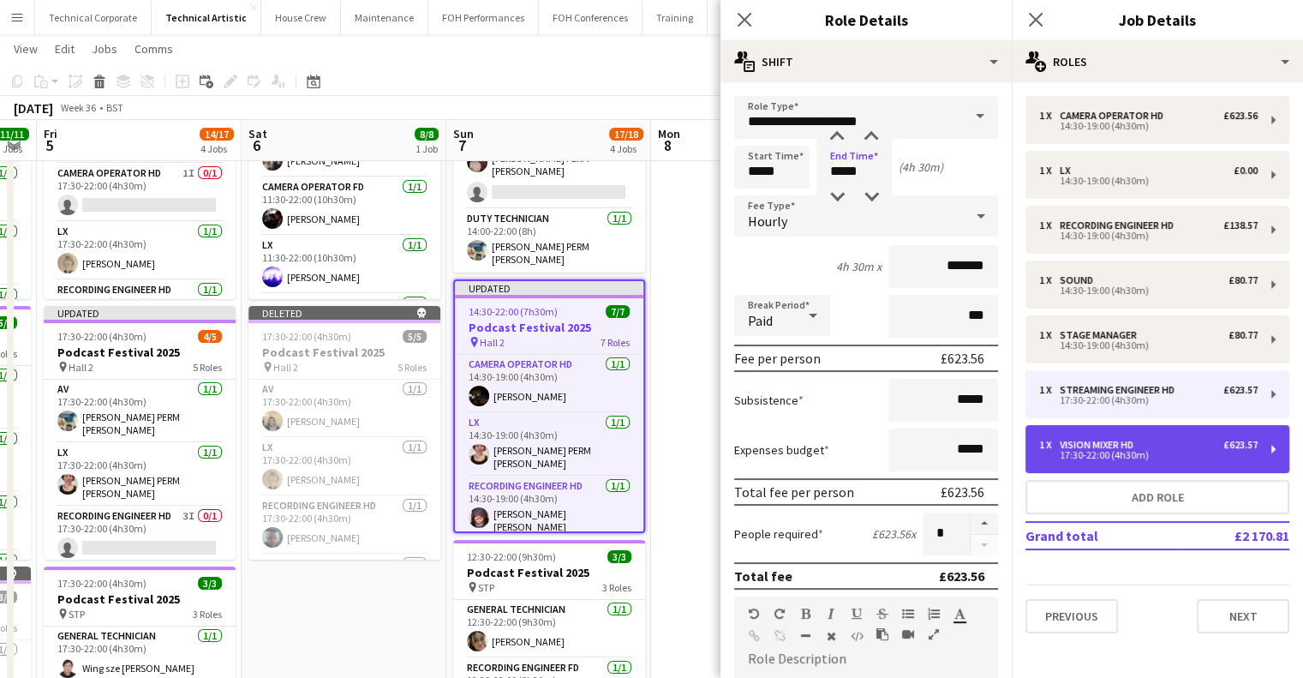
click at [1061, 451] on div "17:30-22:00 (4h30m)" at bounding box center [1148, 455] width 219 height 9
type input "**********"
type input "*****"
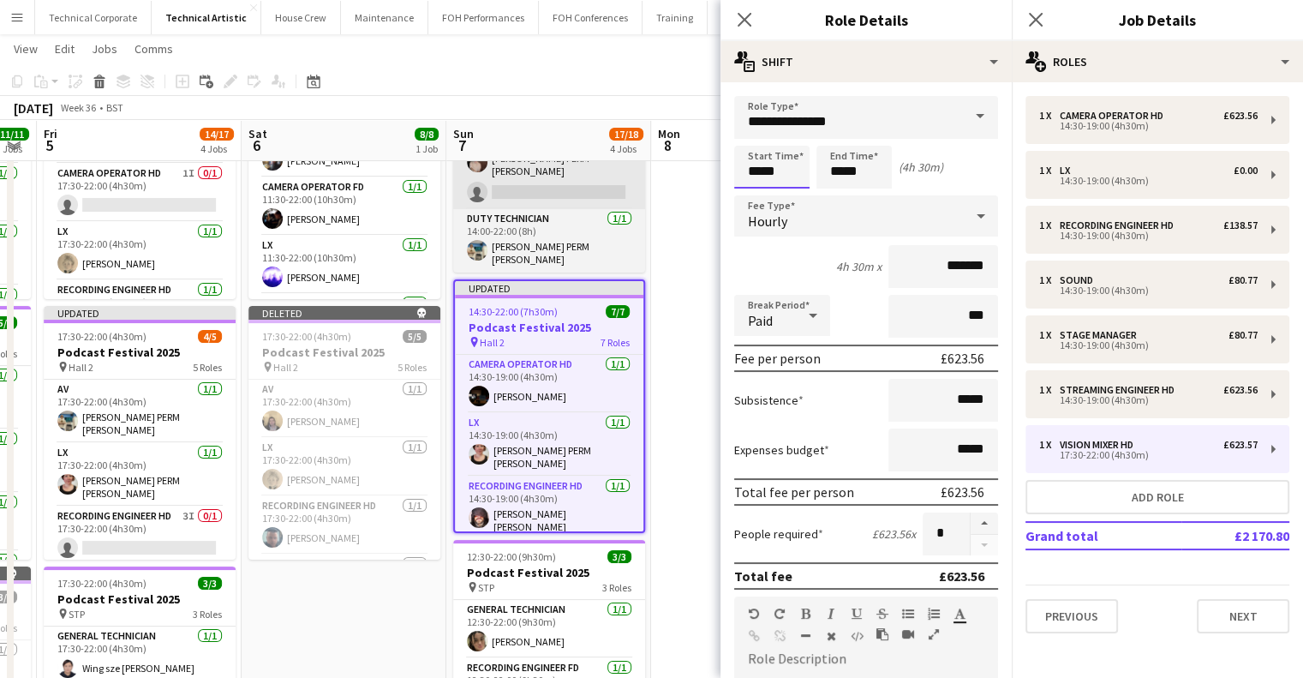
drag, startPoint x: 795, startPoint y: 172, endPoint x: 607, endPoint y: 161, distance: 188.9
click at [617, 162] on body "Menu Boards Boards Boards All jobs Status Workforce Workforce My Workforce Recr…" at bounding box center [651, 477] width 1303 height 1260
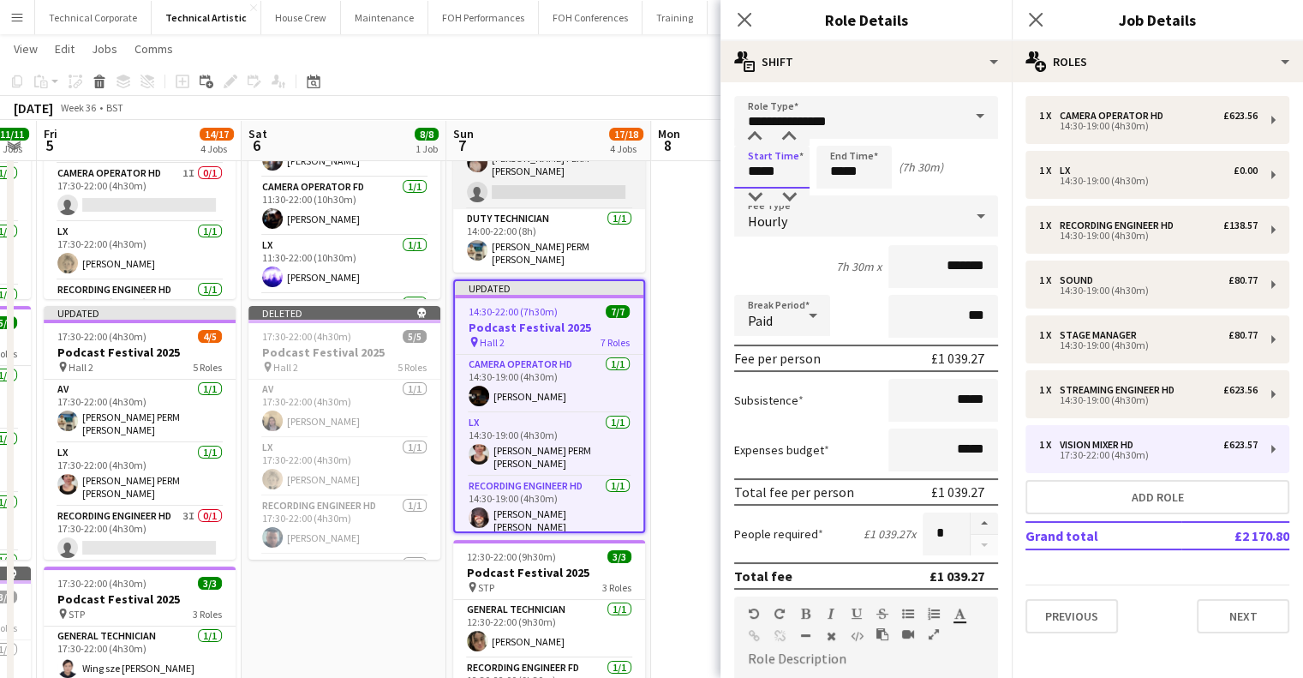
type input "*****"
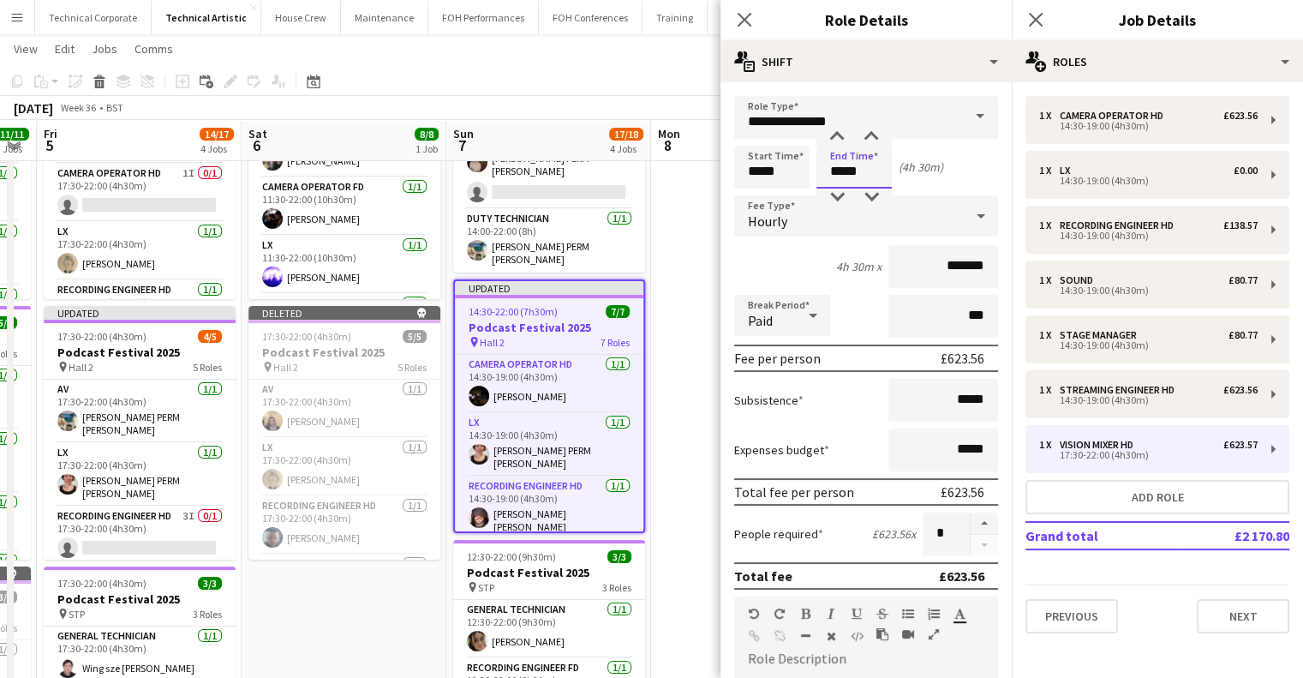
type input "*****"
click at [755, 27] on div "Close pop-in" at bounding box center [745, 19] width 48 height 39
drag, startPoint x: 754, startPoint y: 26, endPoint x: 739, endPoint y: 63, distance: 39.9
click at [753, 26] on app-icon "Close pop-in" at bounding box center [744, 19] width 21 height 21
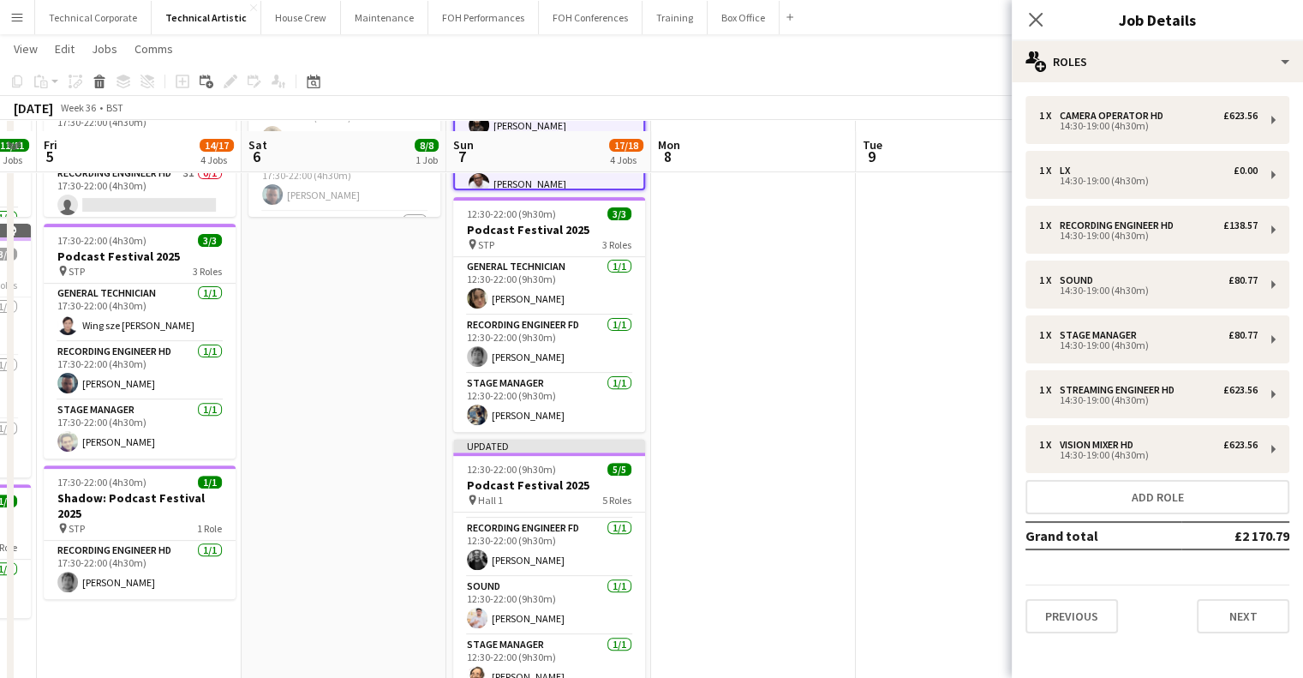
scroll to position [582, 0]
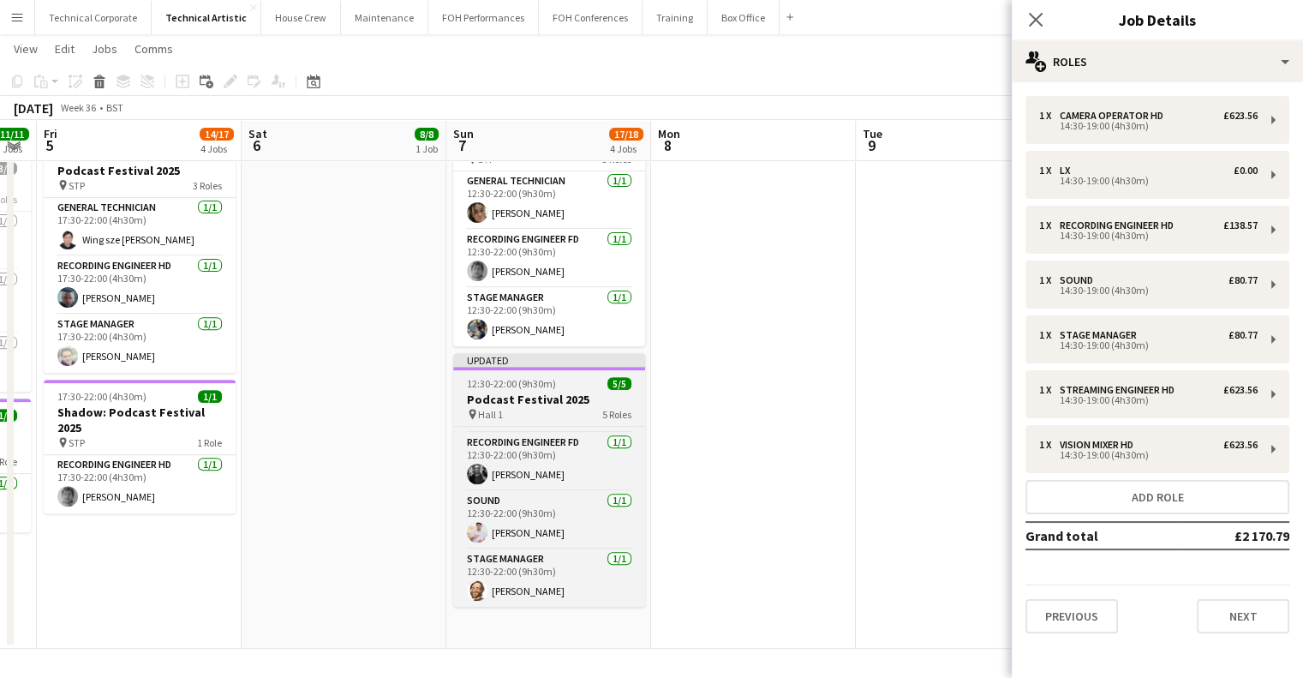
click at [542, 392] on h3 "Podcast Festival 2025" at bounding box center [549, 399] width 192 height 15
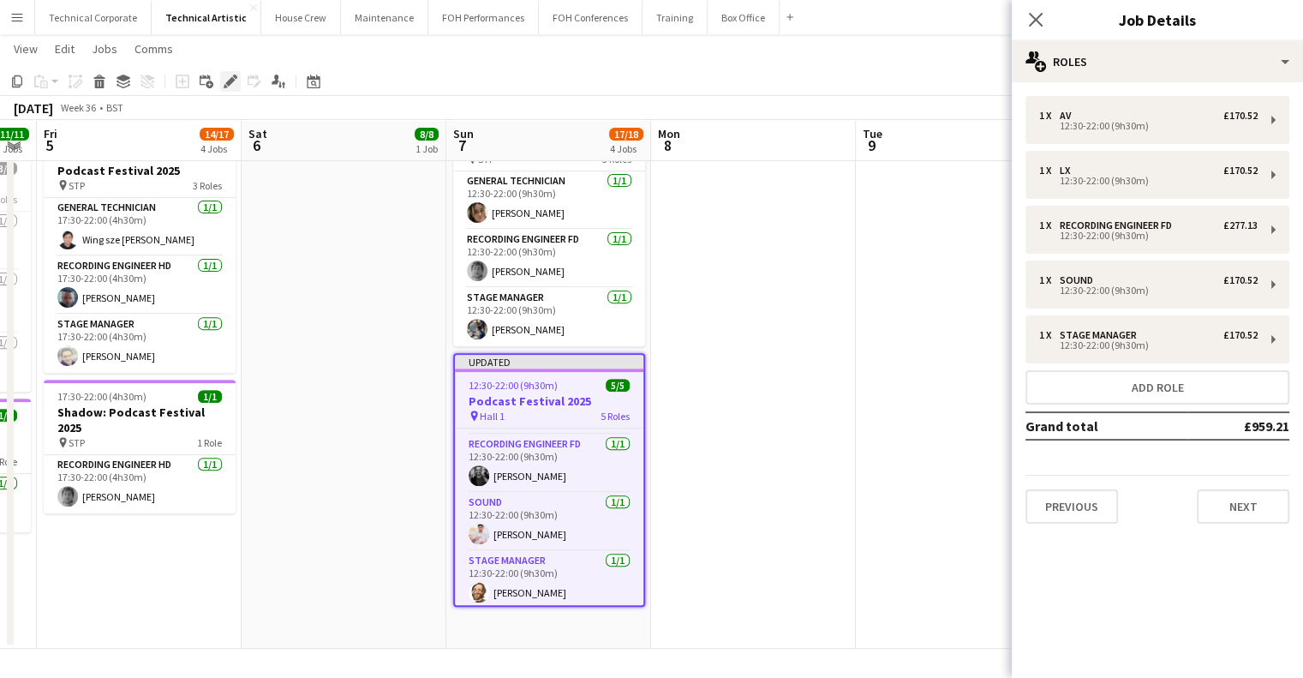
click at [224, 85] on icon "Edit" at bounding box center [231, 82] width 14 height 14
click at [1039, 367] on div "1 x AV £170.52 12:30-22:00 (9h30m) 1 x LX £170.52 12:30-22:00 (9h30m) 1 x Recor…" at bounding box center [1157, 310] width 291 height 428
drag, startPoint x: 1040, startPoint y: 367, endPoint x: 1045, endPoint y: 389, distance: 22.9
click at [1041, 372] on div "1 x AV £170.52 12:30-22:00 (9h30m) 1 x LX £170.52 12:30-22:00 (9h30m) 1 x Recor…" at bounding box center [1157, 310] width 291 height 428
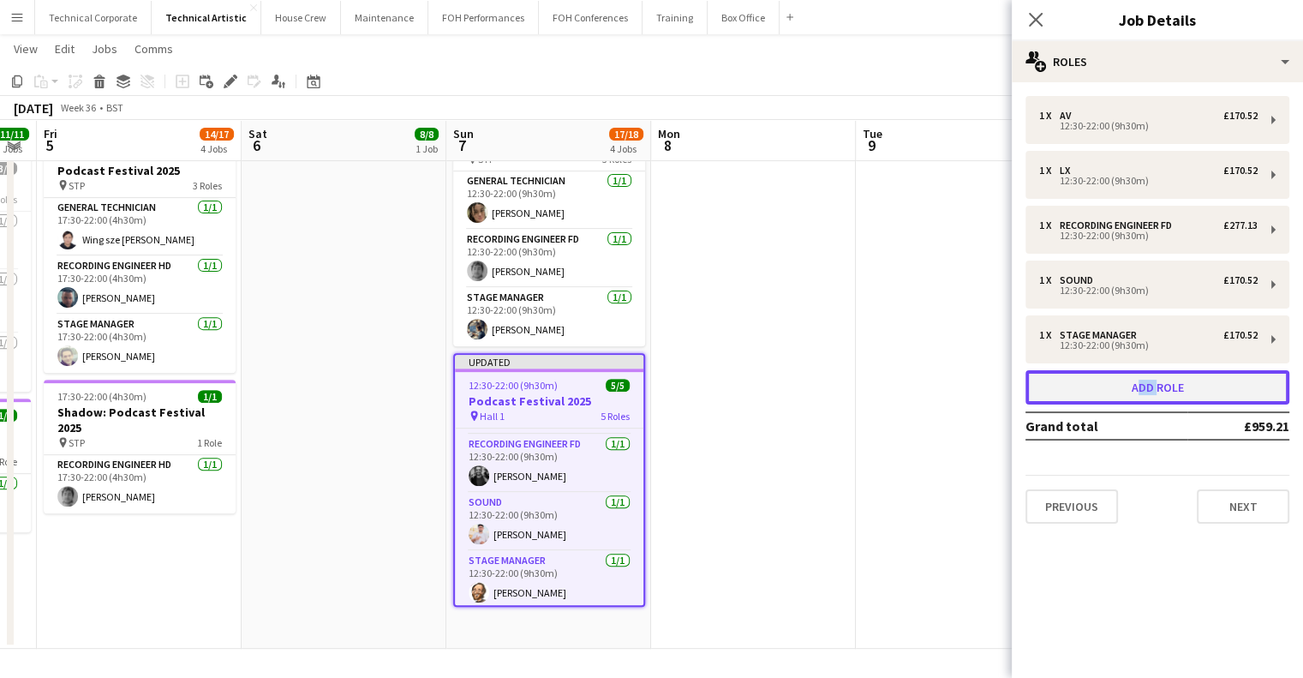
click at [1049, 395] on button "Add role" at bounding box center [1158, 387] width 264 height 34
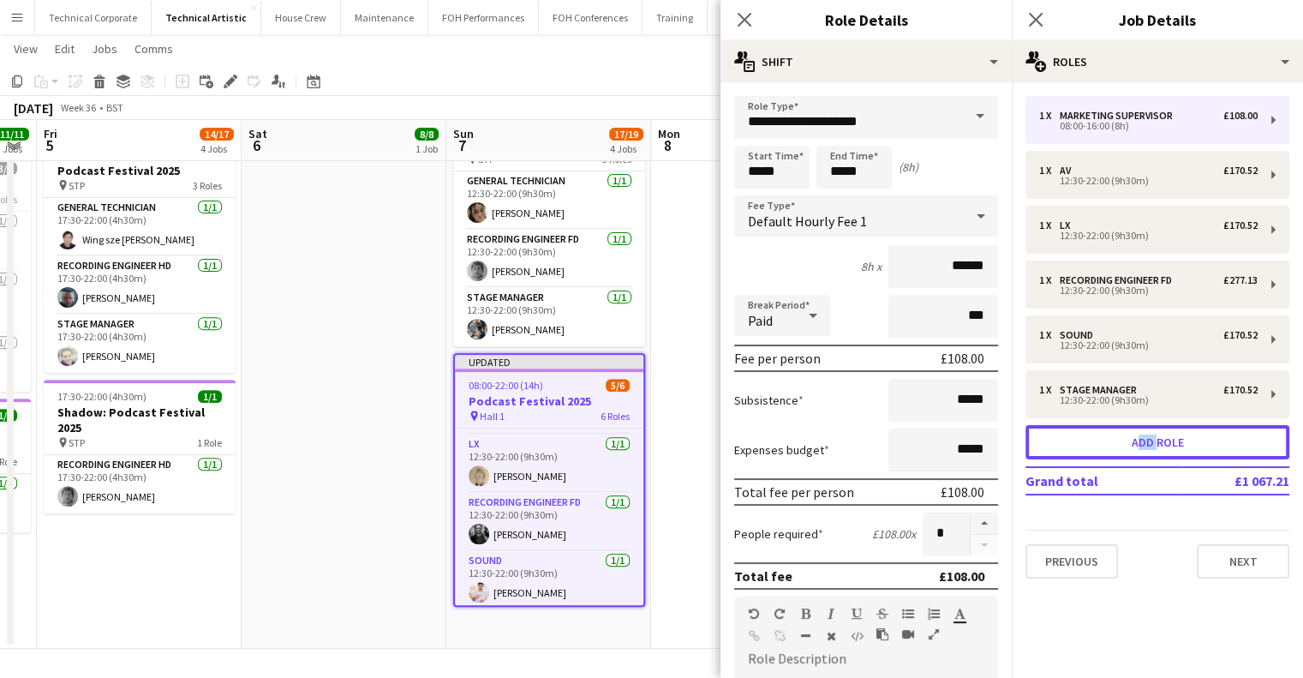
scroll to position [169, 0]
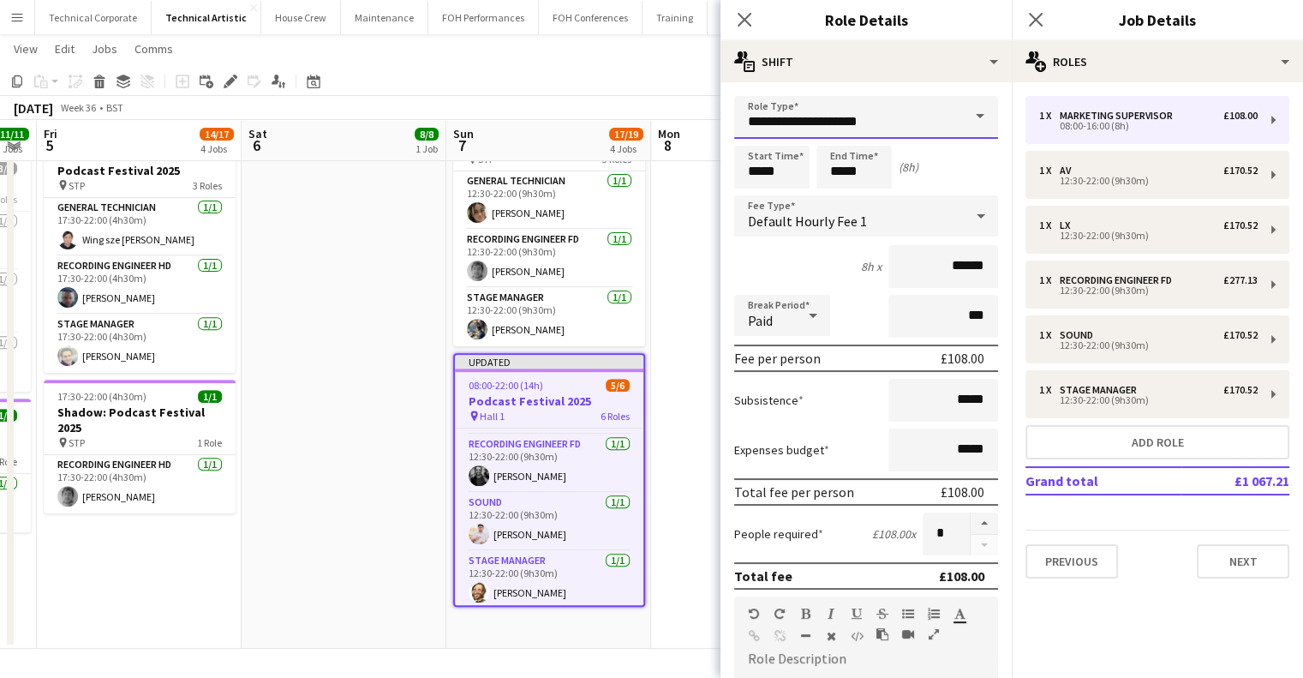
drag, startPoint x: 895, startPoint y: 113, endPoint x: 758, endPoint y: 119, distance: 136.4
click at [768, 118] on input "**********" at bounding box center [866, 117] width 264 height 43
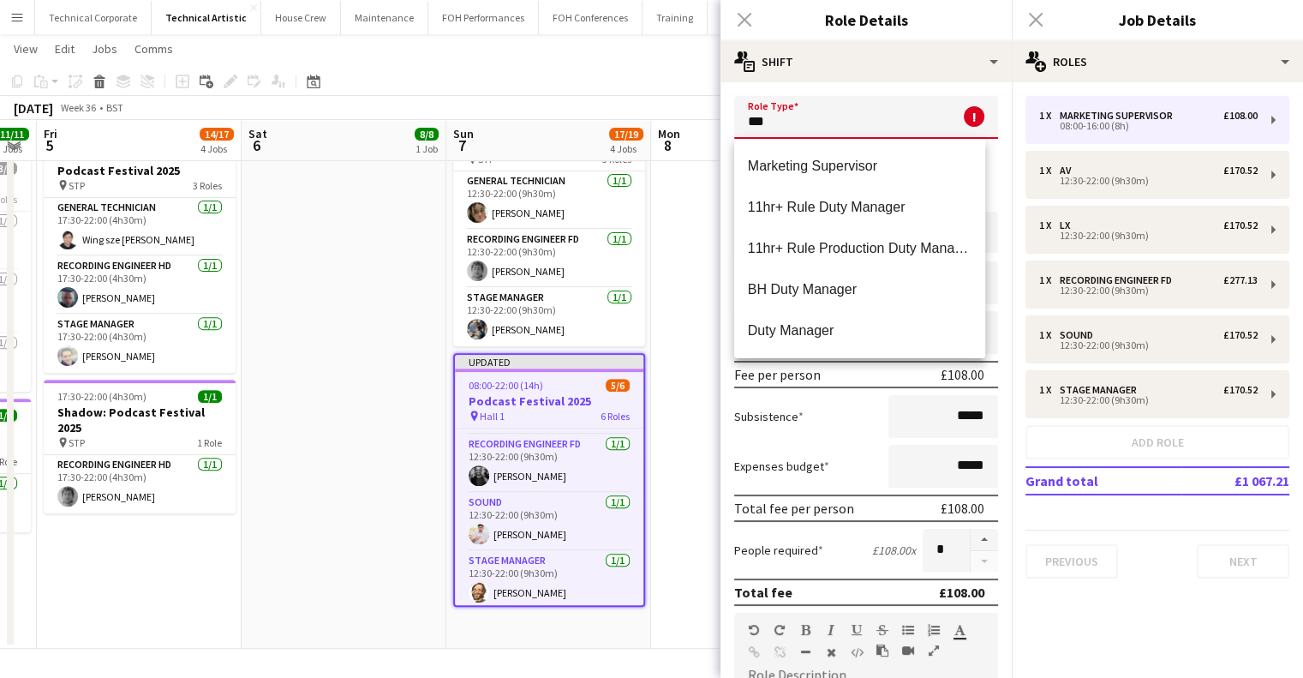
type input "*"
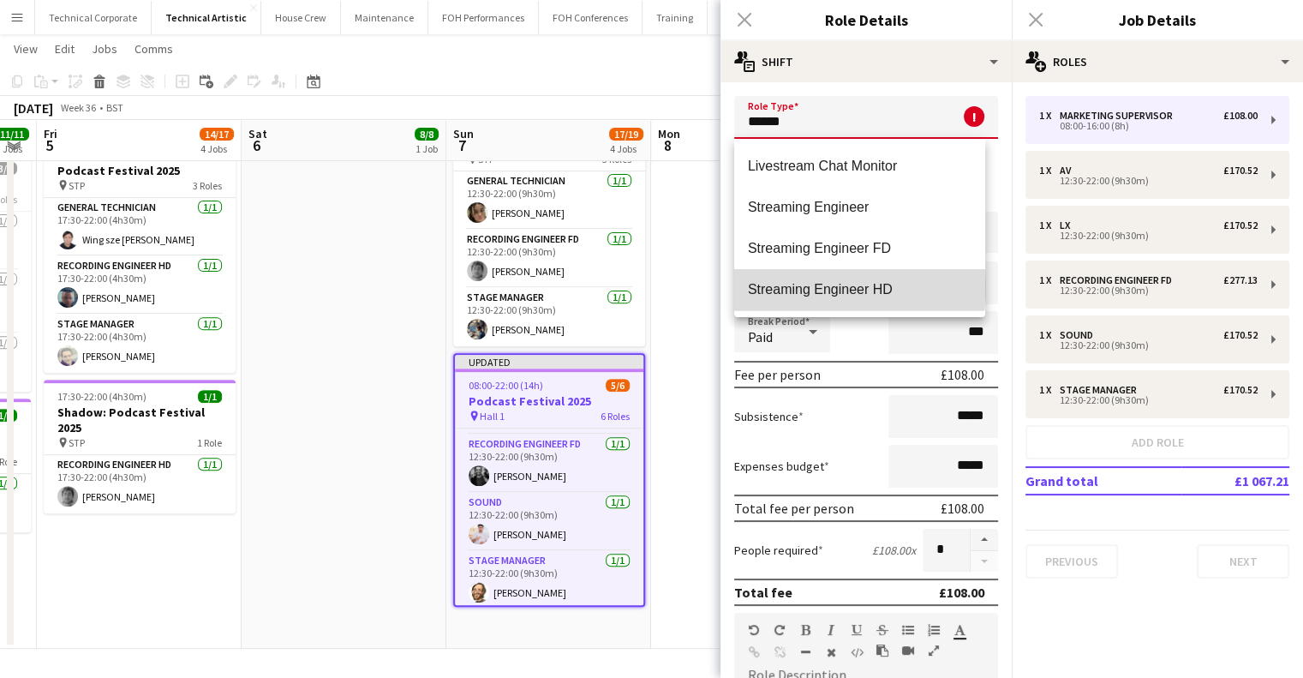
click at [811, 287] on span "Streaming Engineer HD" at bounding box center [860, 289] width 224 height 16
type input "**********"
type input "*******"
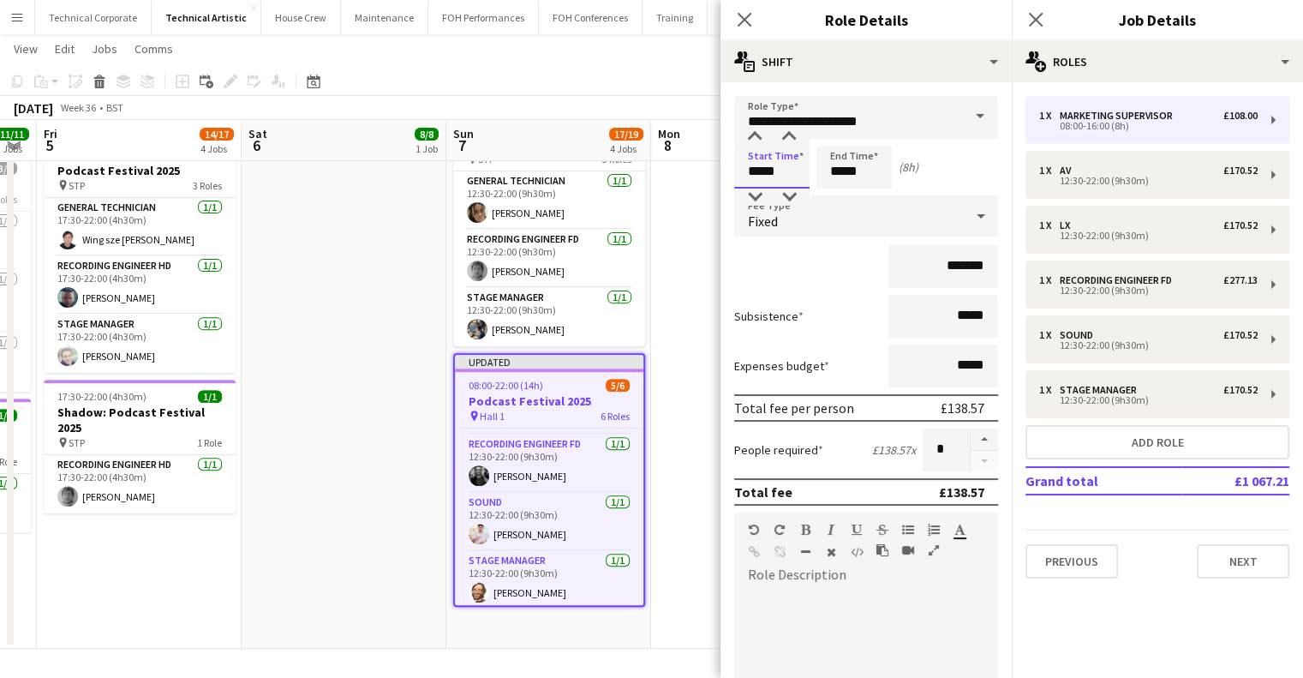
click at [704, 170] on body "Menu Boards Boards Boards All jobs Status Workforce Workforce My Workforce Recr…" at bounding box center [651, 48] width 1303 height 1260
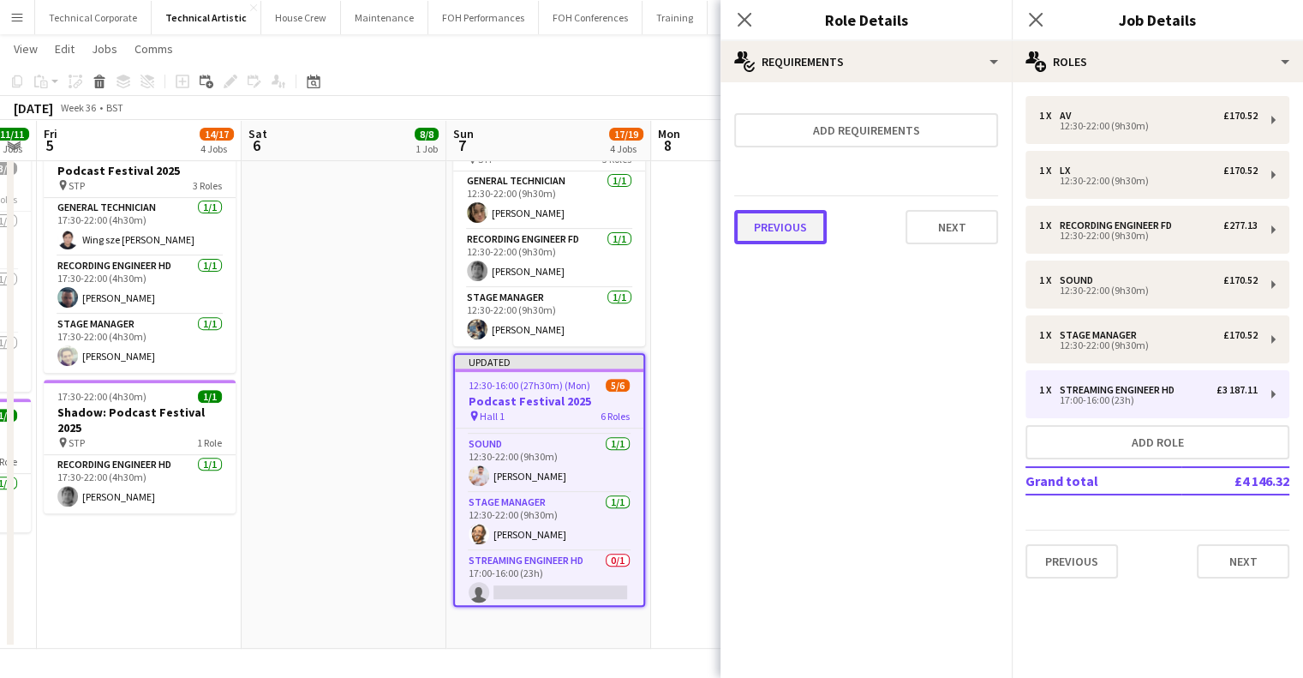
click at [788, 237] on button "Previous" at bounding box center [780, 227] width 93 height 34
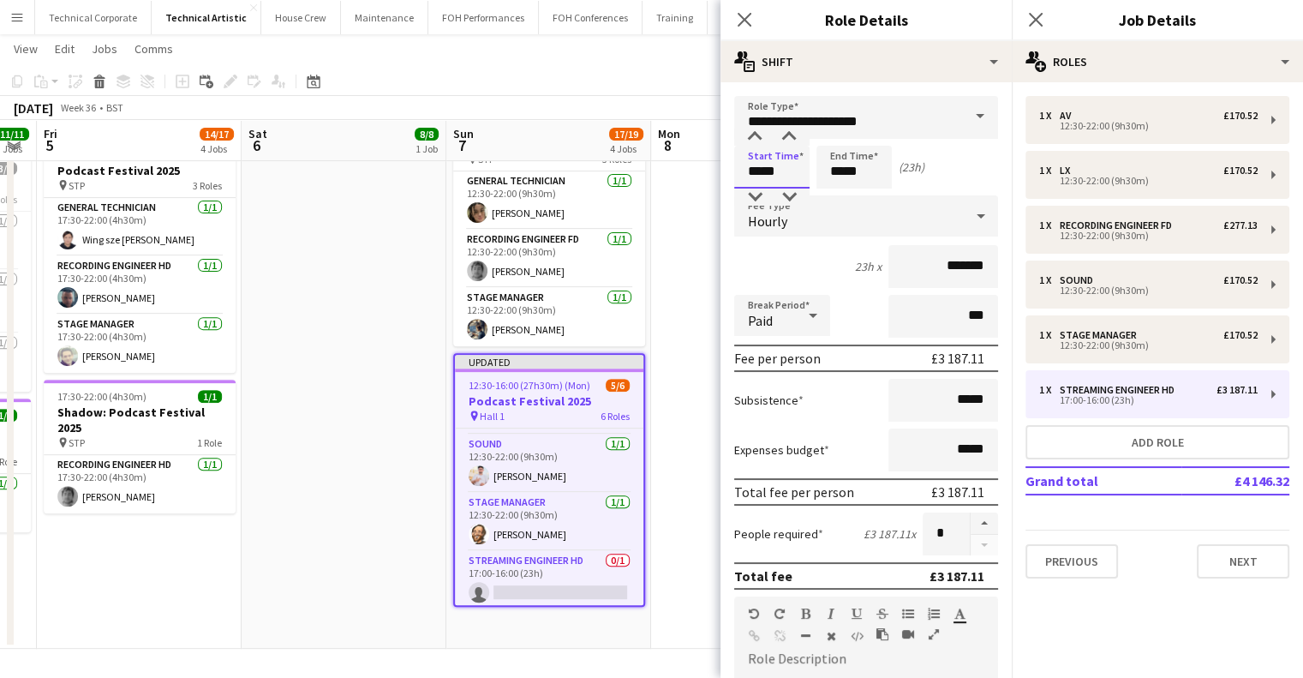
drag, startPoint x: 734, startPoint y: 174, endPoint x: 667, endPoint y: 169, distance: 67.0
click at [679, 177] on body "Menu Boards Boards Boards All jobs Status Workforce Workforce My Workforce Recr…" at bounding box center [651, 48] width 1303 height 1260
type input "*****"
click at [797, 198] on div "Hourly" at bounding box center [849, 215] width 230 height 41
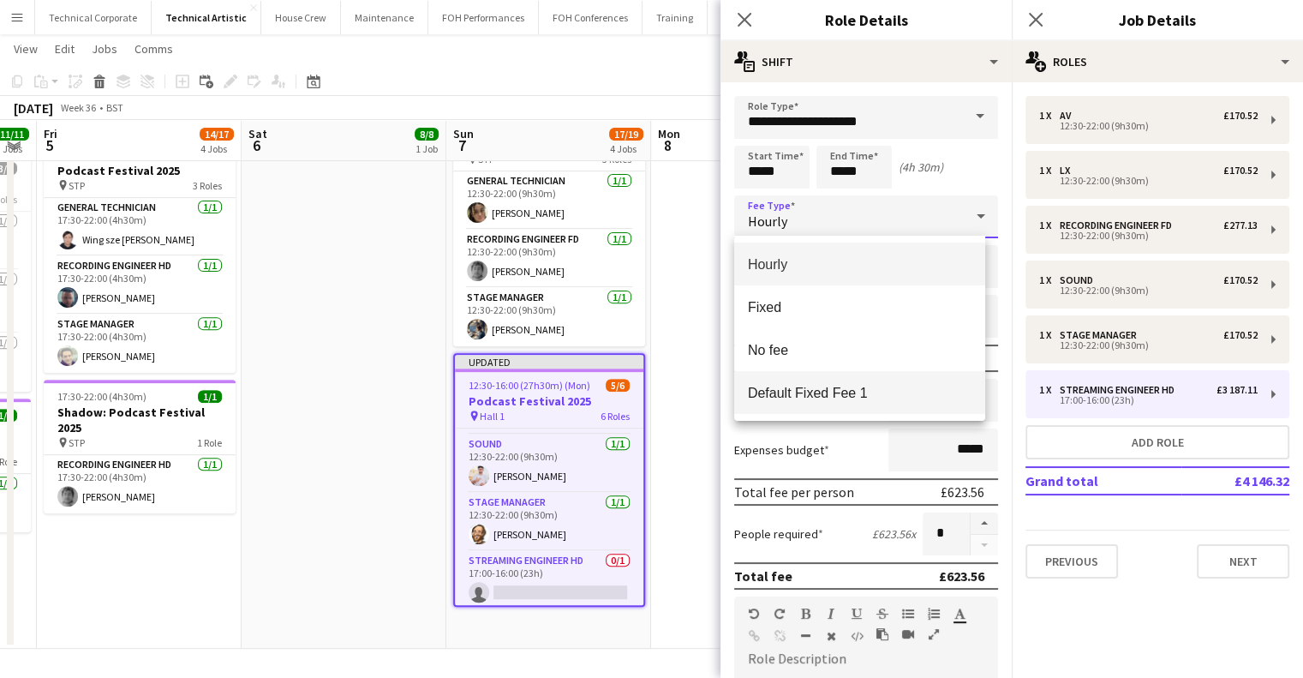
click at [826, 391] on span "Default Fixed Fee 1" at bounding box center [860, 393] width 224 height 16
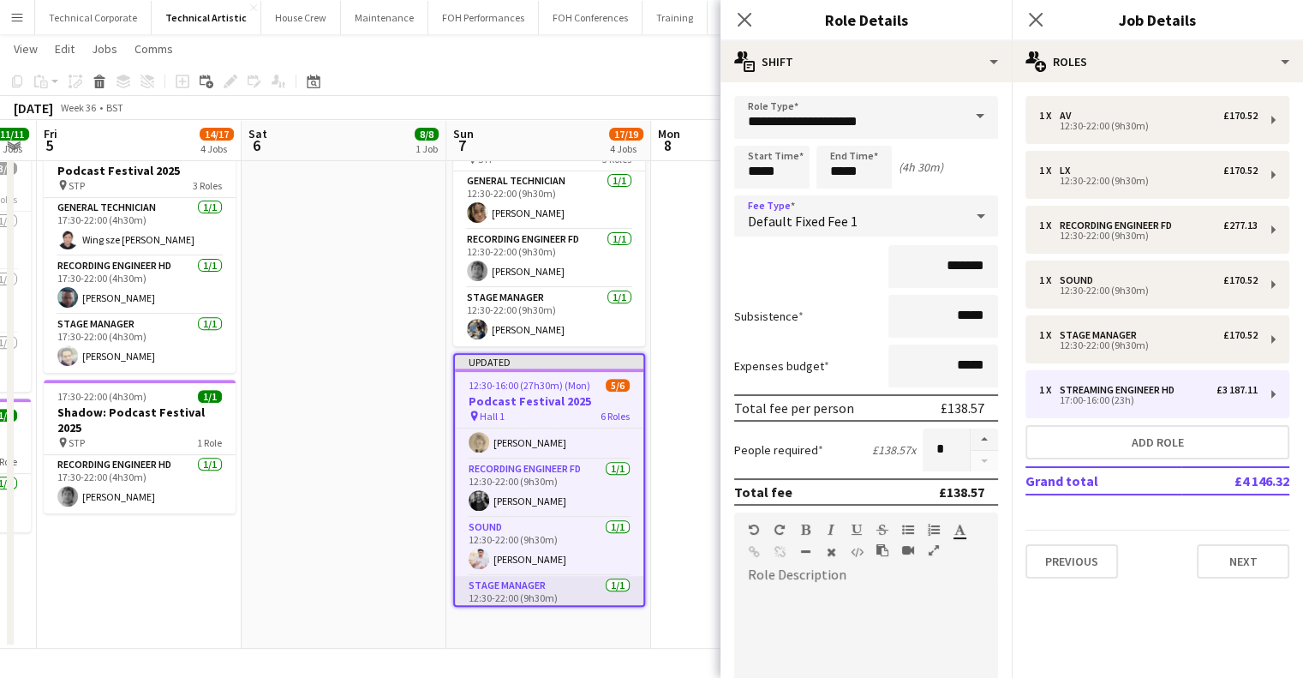
scroll to position [0, 0]
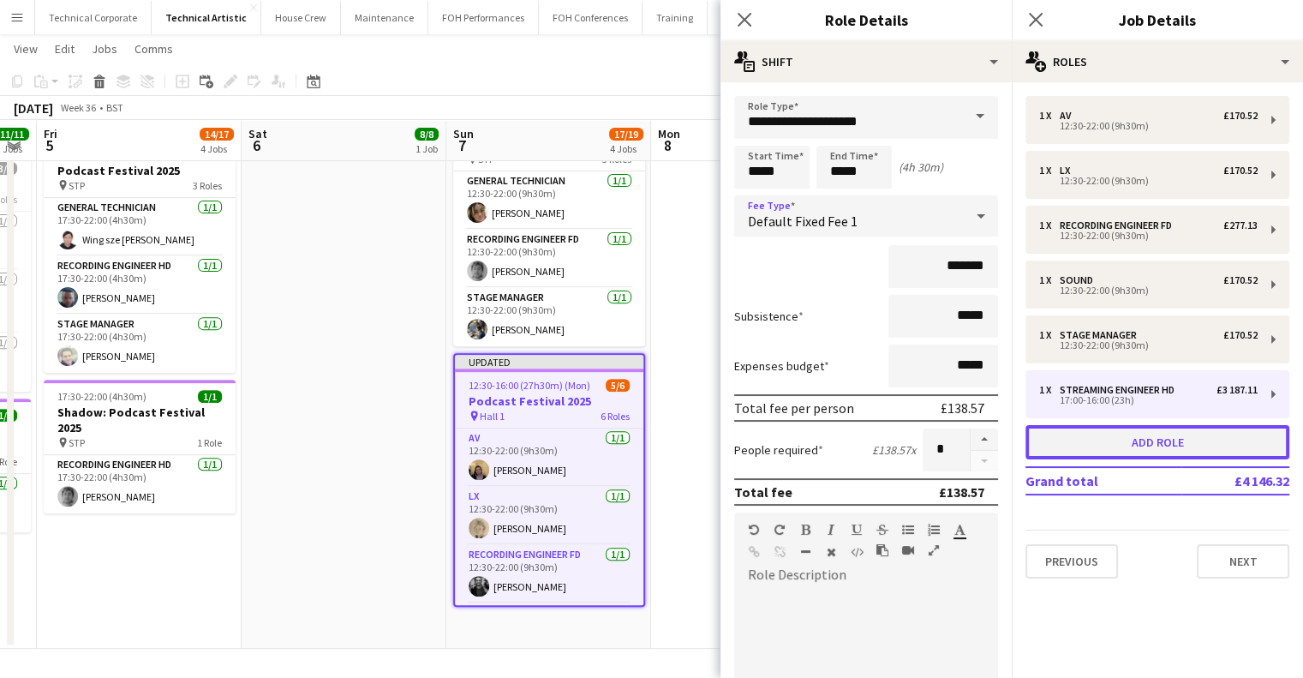
drag, startPoint x: 1168, startPoint y: 447, endPoint x: 788, endPoint y: 209, distance: 448.9
click at [1165, 448] on button "Add role" at bounding box center [1158, 442] width 264 height 34
type input "**********"
type input "*****"
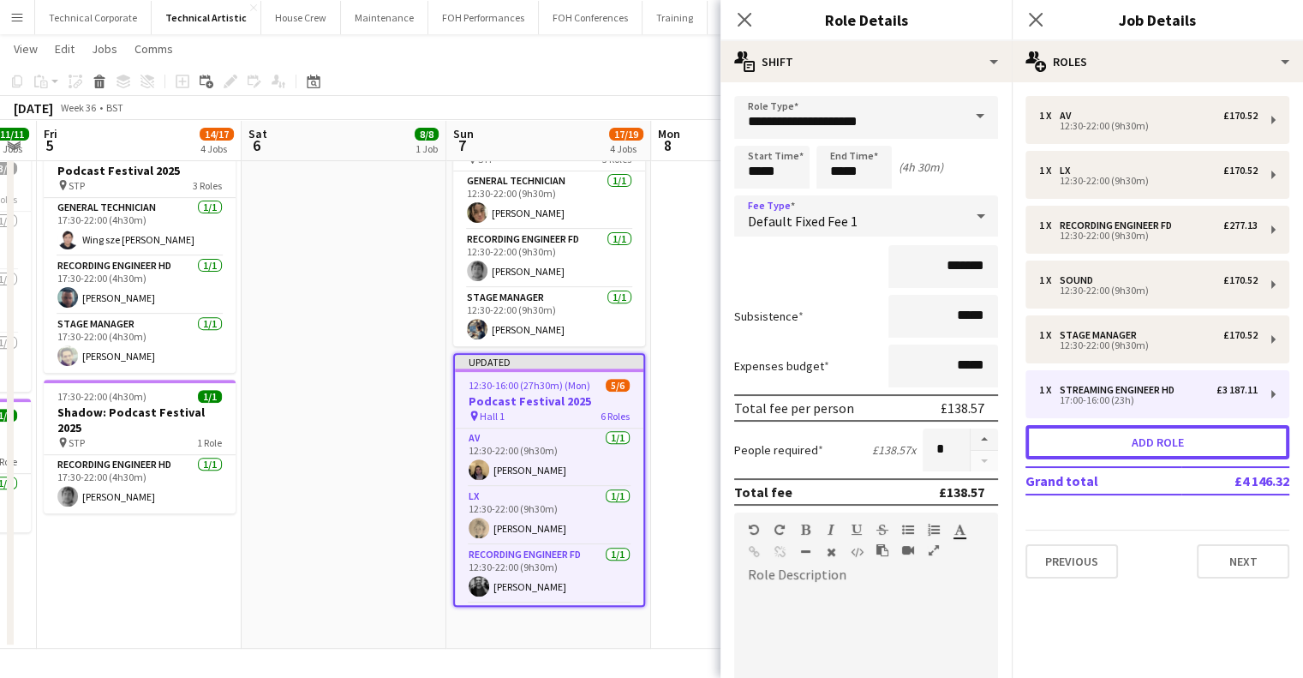
type input "******"
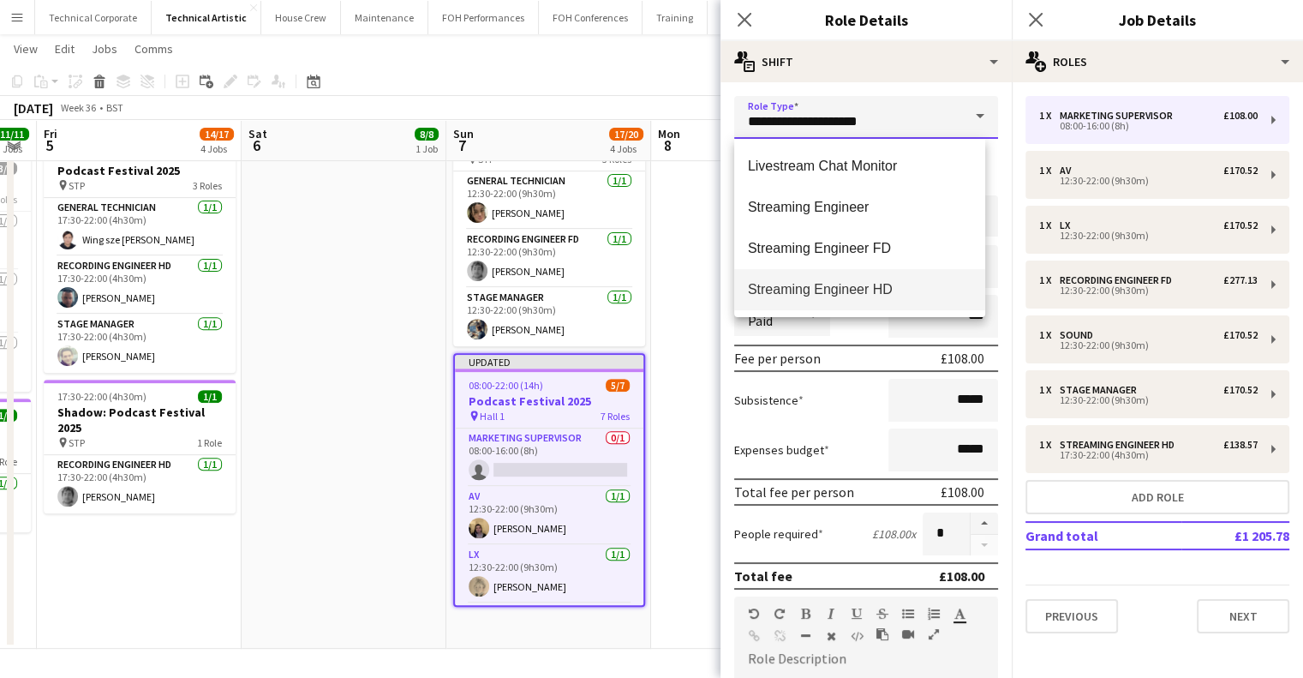
click at [693, 126] on body "Menu Boards Boards Boards All jobs Status Workforce Workforce My Workforce Recr…" at bounding box center [651, 48] width 1303 height 1260
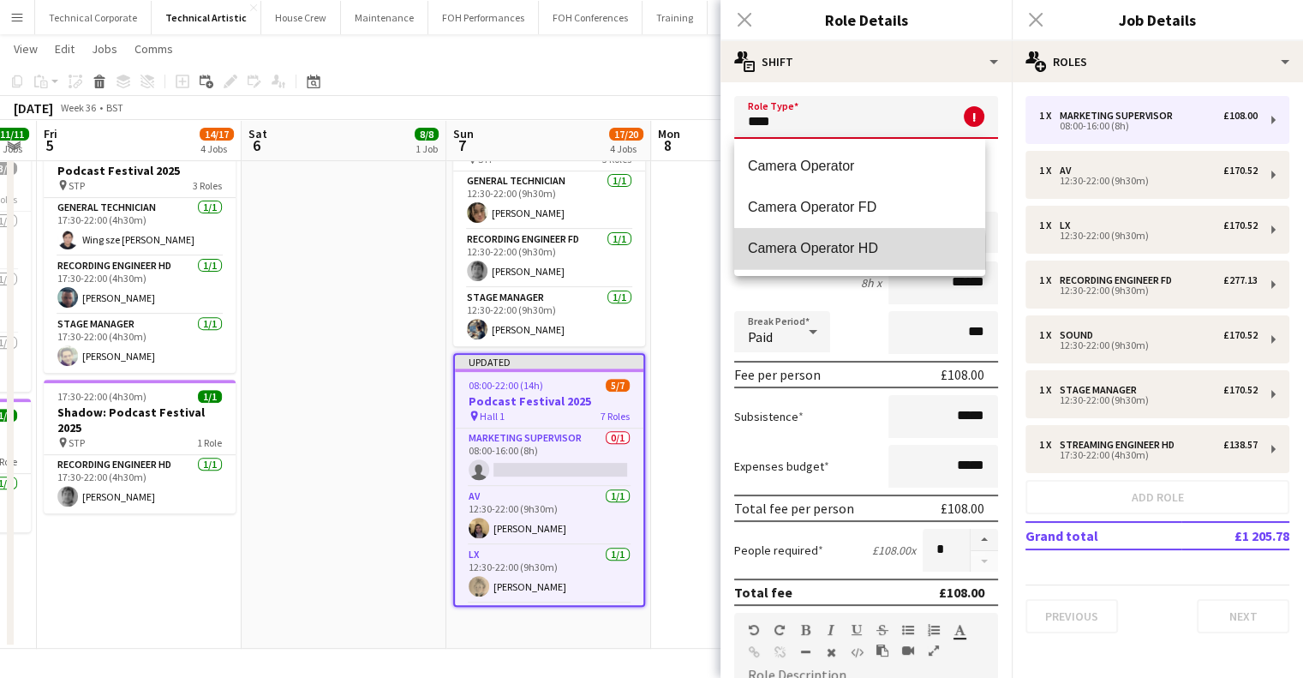
click at [840, 252] on span "Camera Operator HD" at bounding box center [860, 248] width 224 height 16
type input "**********"
type input "*******"
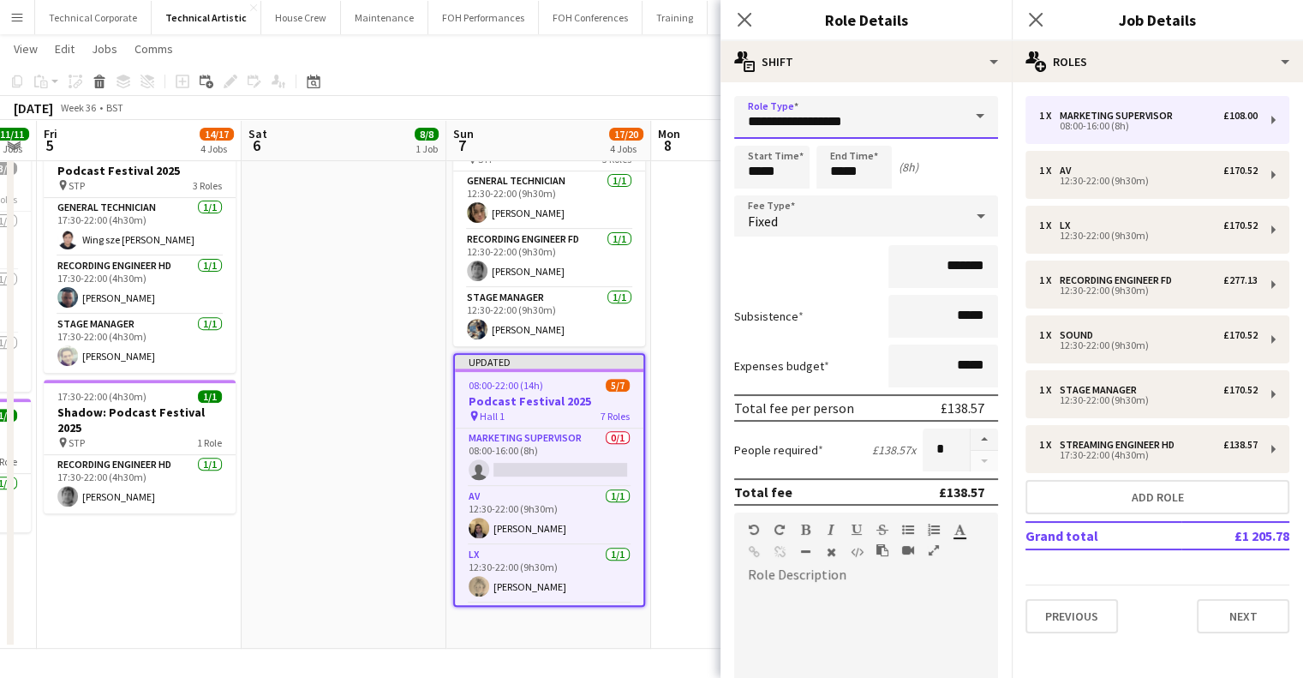
drag, startPoint x: 777, startPoint y: 124, endPoint x: 704, endPoint y: 141, distance: 75.5
click at [719, 134] on body "Menu Boards Boards Boards All jobs Status Workforce Workforce My Workforce Recr…" at bounding box center [651, 48] width 1303 height 1260
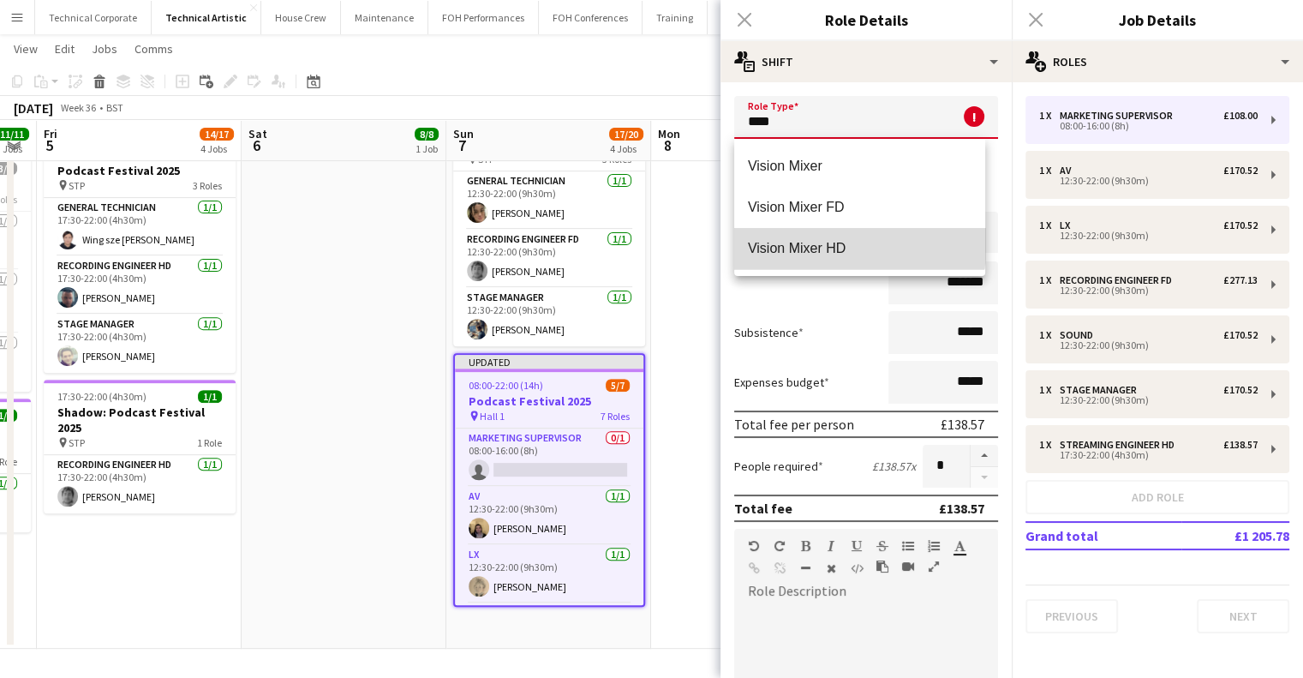
click at [831, 243] on span "Vision Mixer HD" at bounding box center [860, 248] width 224 height 16
type input "**********"
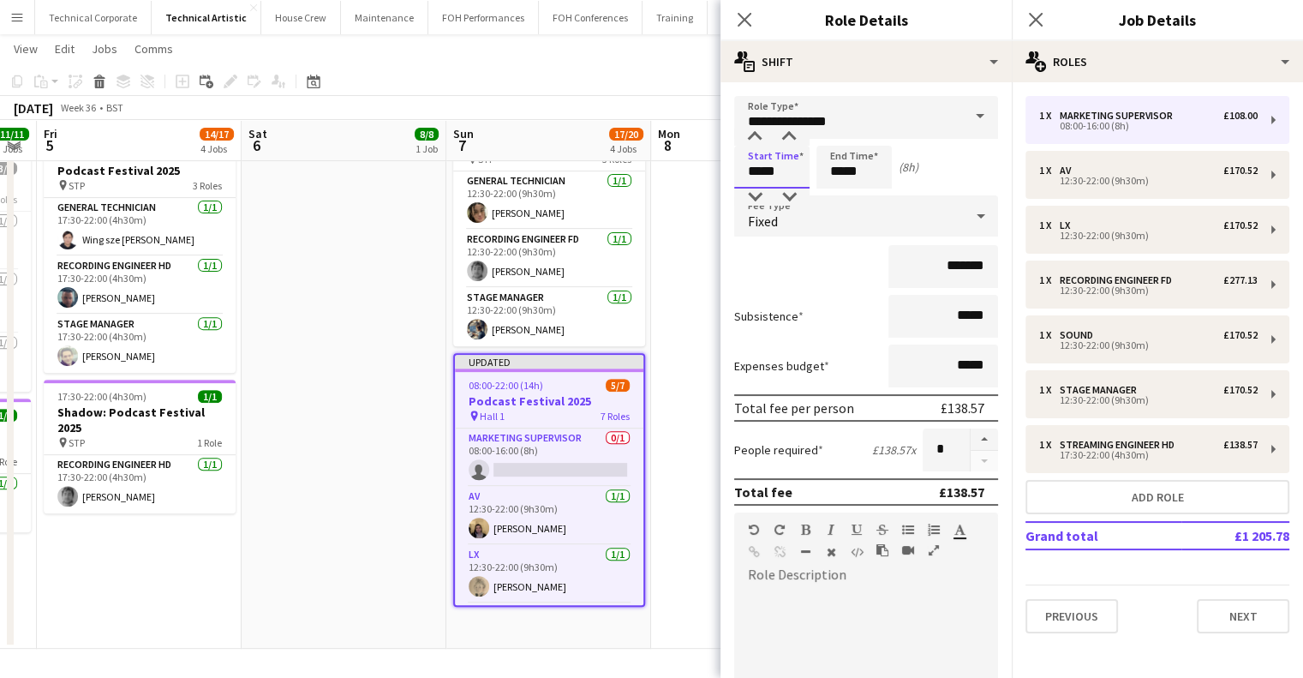
drag, startPoint x: 778, startPoint y: 164, endPoint x: 604, endPoint y: 160, distance: 174.0
click at [607, 167] on body "Menu Boards Boards Boards All jobs Status Workforce Workforce My Workforce Recr…" at bounding box center [651, 48] width 1303 height 1260
type input "*****"
click at [834, 217] on div "Fixed" at bounding box center [849, 215] width 230 height 41
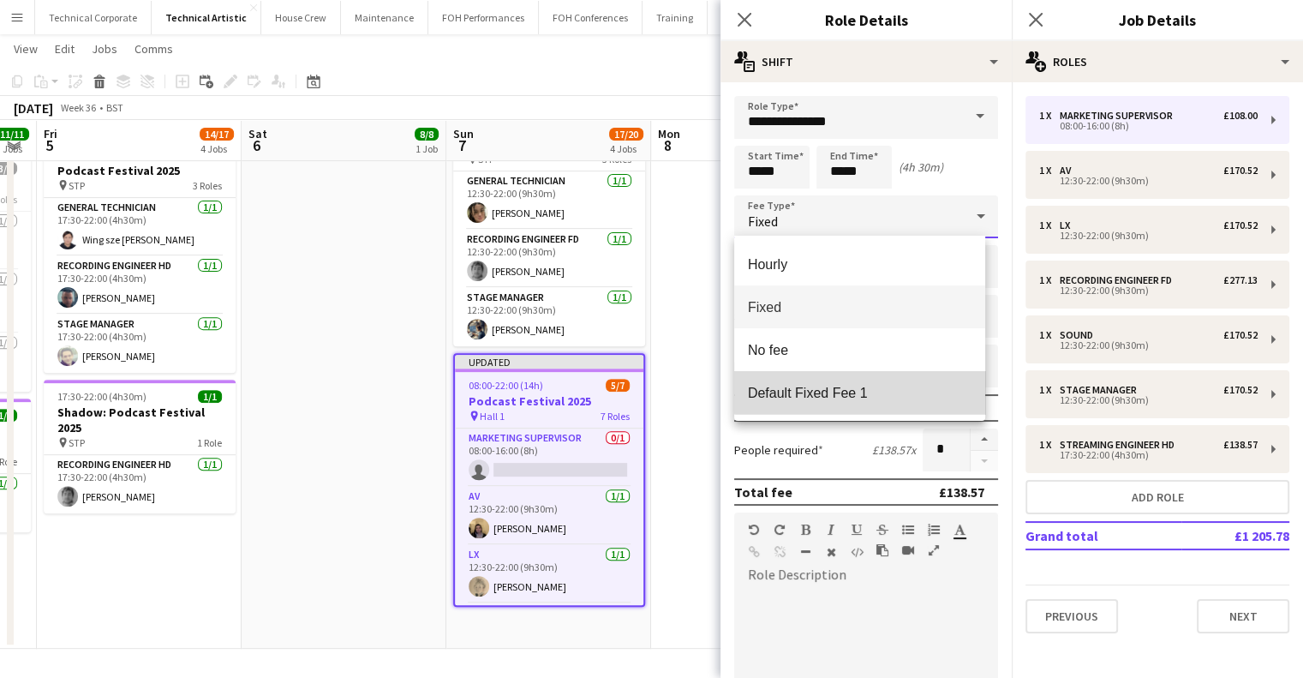
click at [870, 386] on span "Default Fixed Fee 1" at bounding box center [860, 393] width 224 height 16
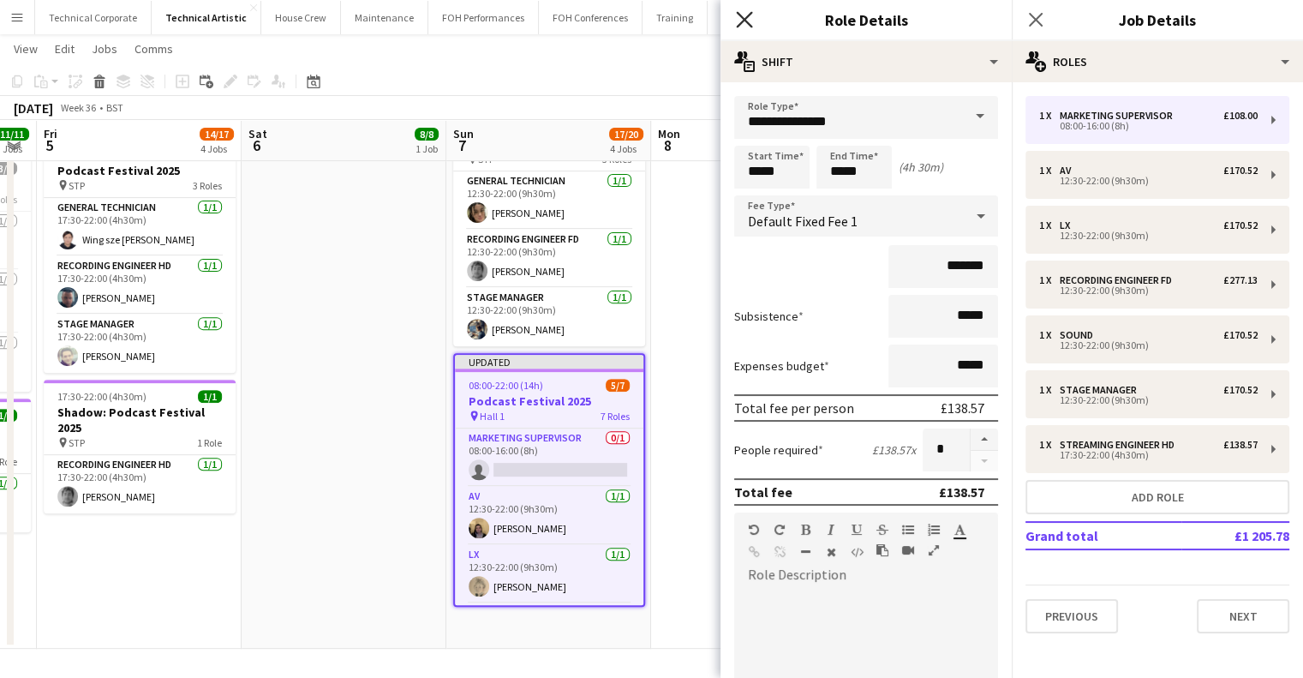
click at [745, 26] on icon "Close pop-in" at bounding box center [744, 19] width 16 height 16
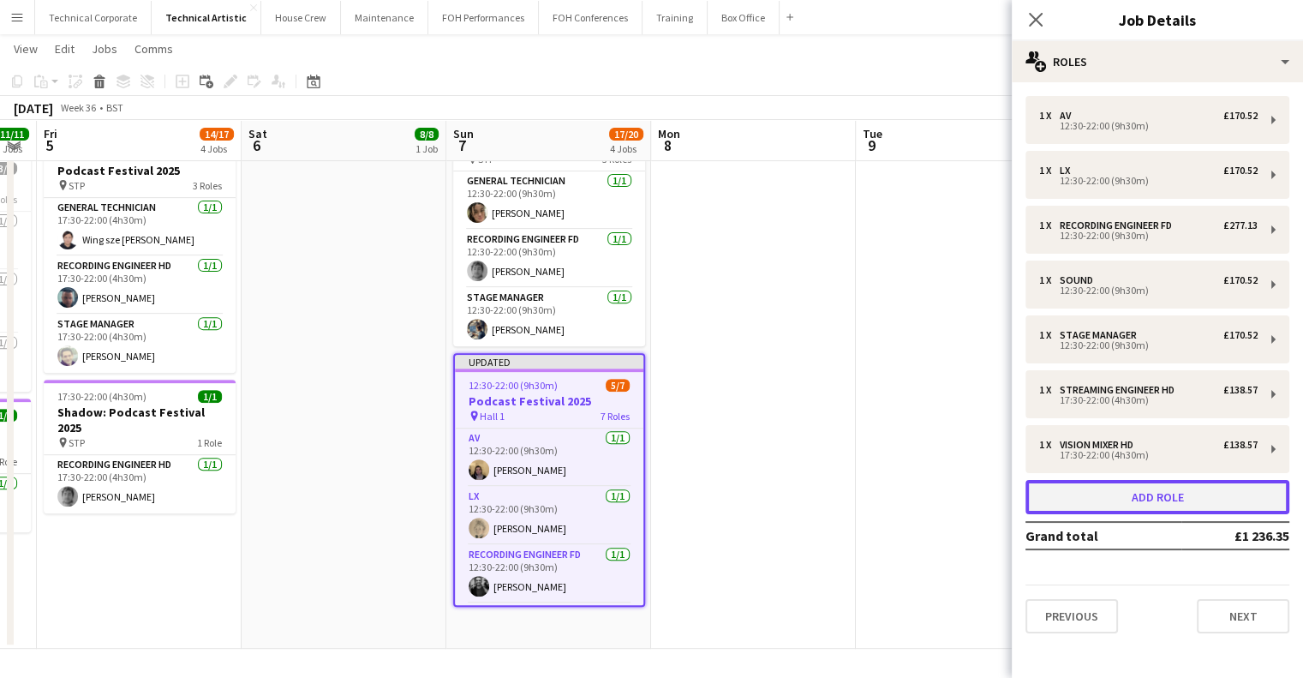
click at [1139, 504] on button "Add role" at bounding box center [1158, 497] width 264 height 34
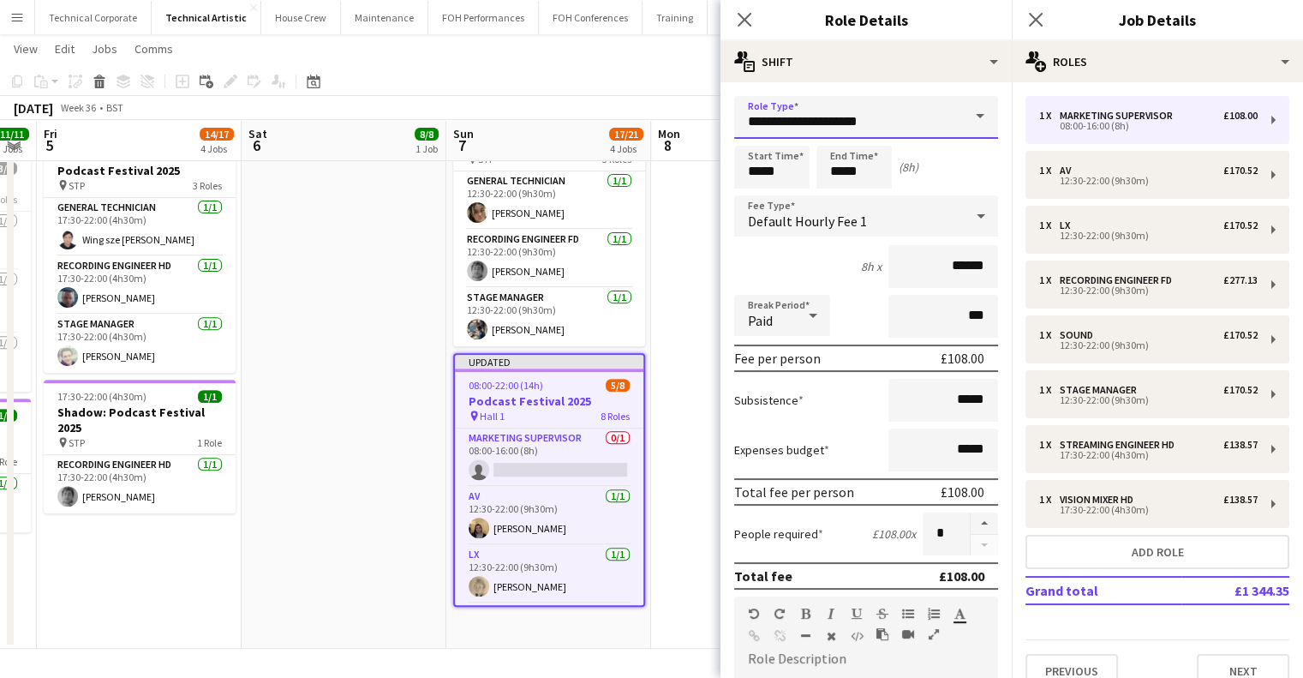
drag, startPoint x: 524, startPoint y: 116, endPoint x: 494, endPoint y: 114, distance: 30.0
click at [494, 114] on body "Menu Boards Boards Boards All jobs Status Workforce Workforce My Workforce Recr…" at bounding box center [651, 48] width 1303 height 1260
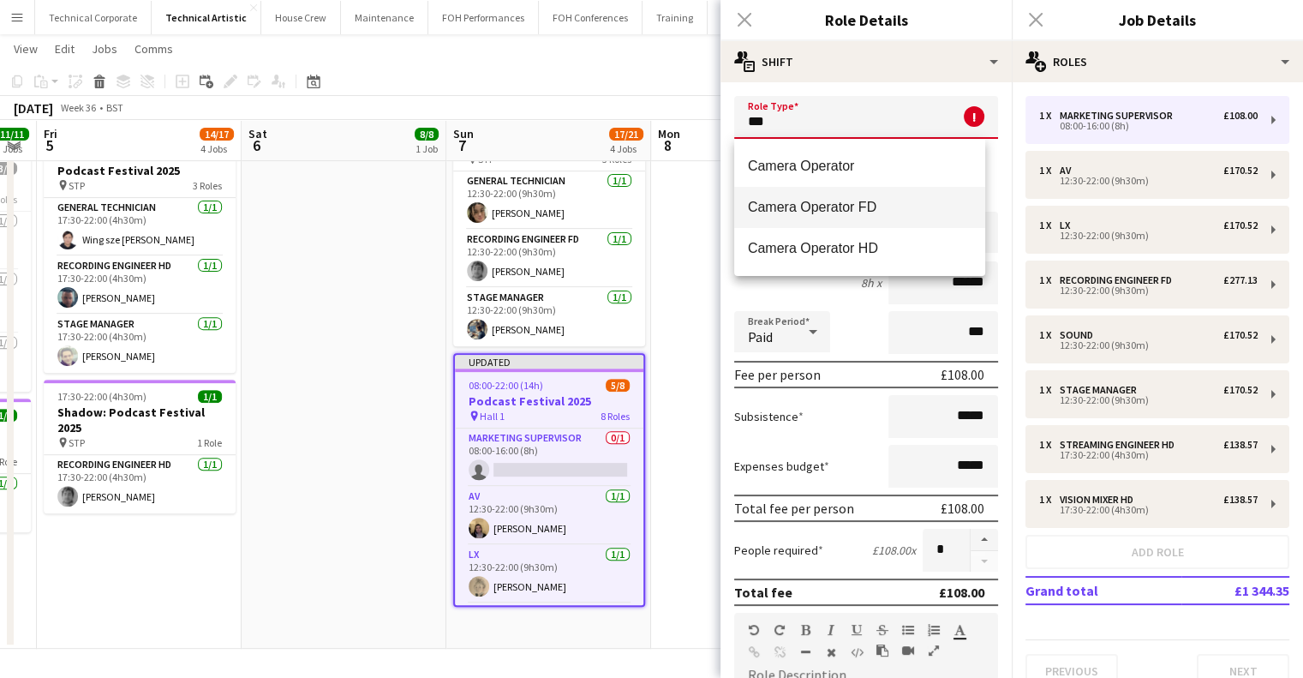
click at [823, 218] on mat-option "Camera Operator FD" at bounding box center [859, 207] width 251 height 41
type input "**********"
type input "*******"
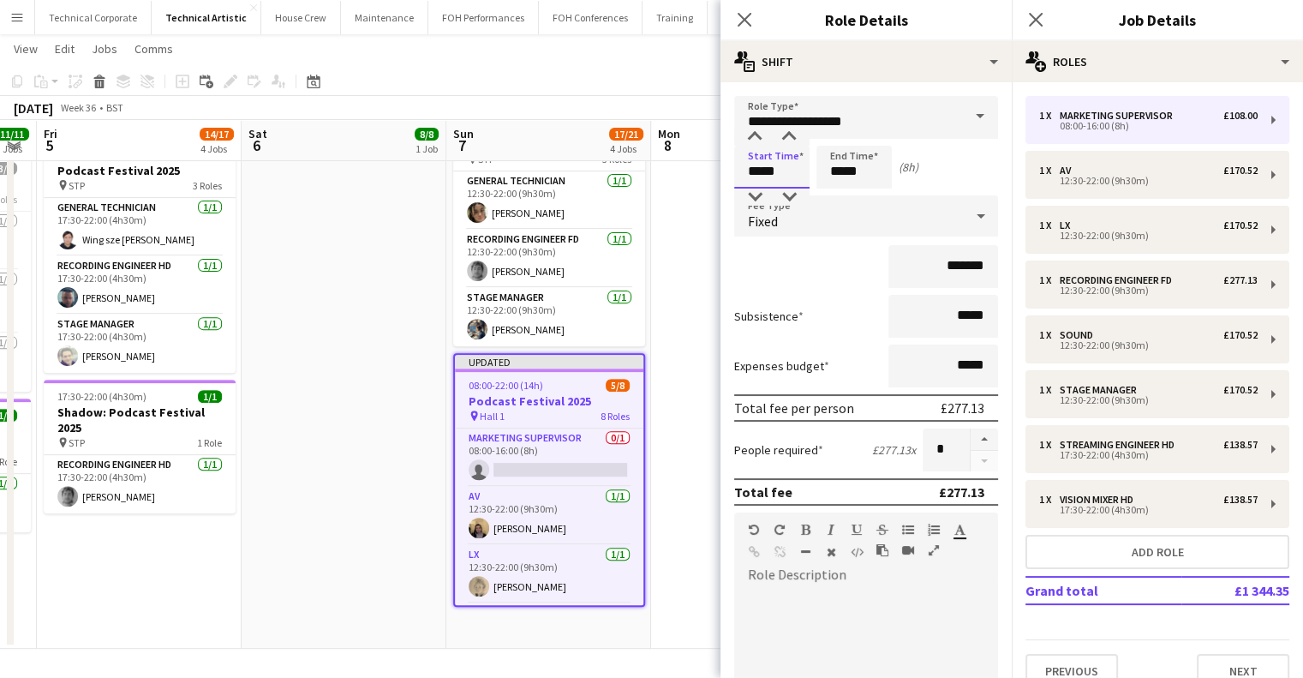
drag, startPoint x: 781, startPoint y: 167, endPoint x: 690, endPoint y: 181, distance: 91.9
click at [698, 177] on body "Menu Boards Boards Boards All jobs Status Workforce Workforce My Workforce Recr…" at bounding box center [651, 48] width 1303 height 1260
type input "*****"
click at [749, 24] on icon at bounding box center [744, 19] width 16 height 16
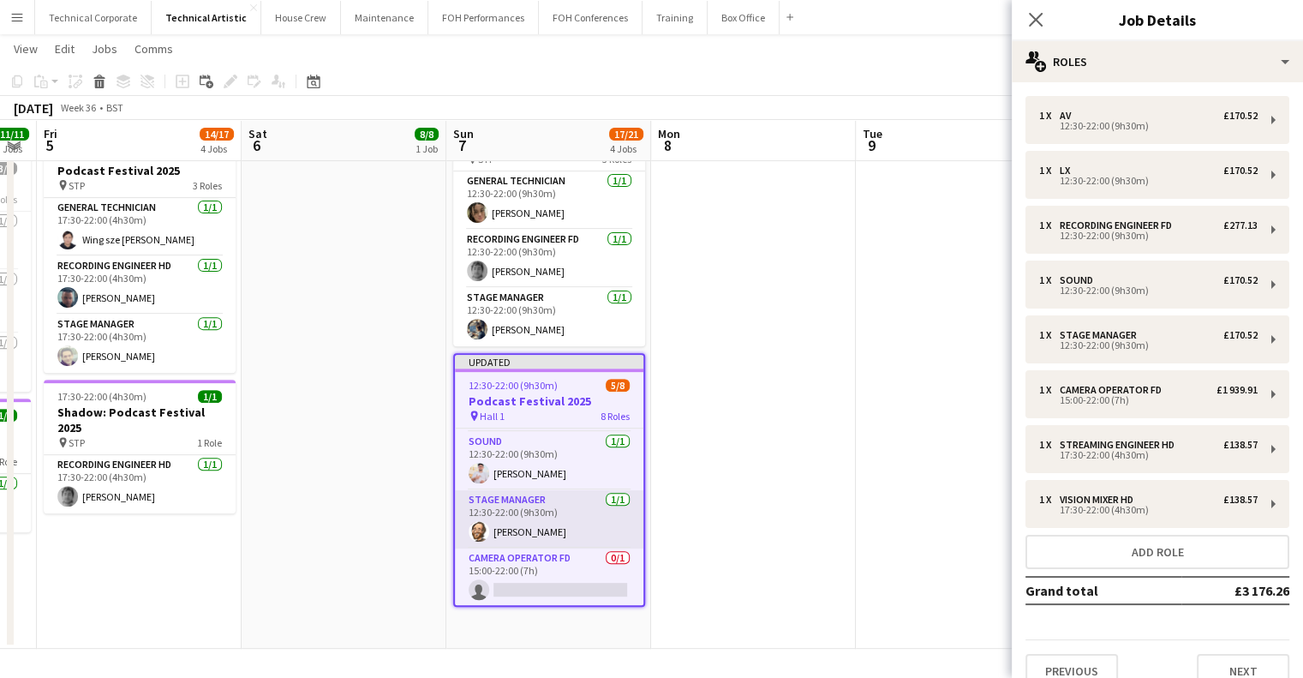
scroll to position [257, 0]
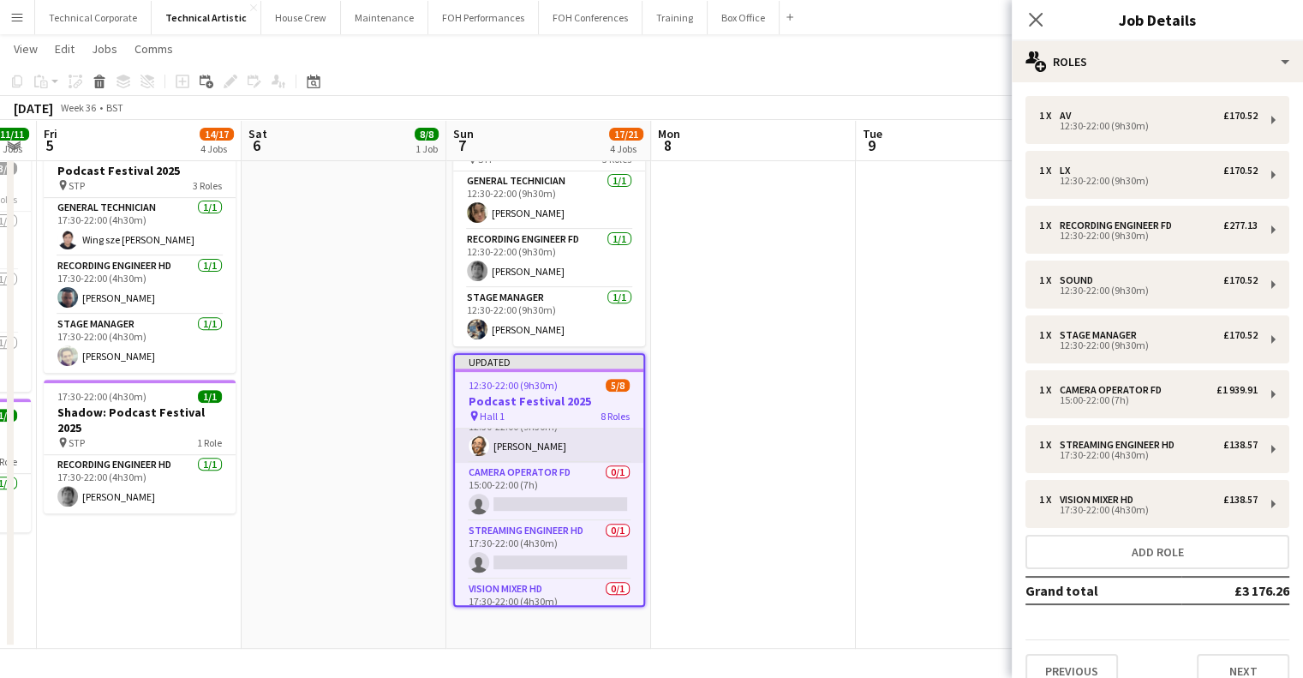
click at [572, 494] on app-card-role "Camera Operator FD 0/1 15:00-22:00 (7h) single-neutral-actions" at bounding box center [549, 492] width 189 height 58
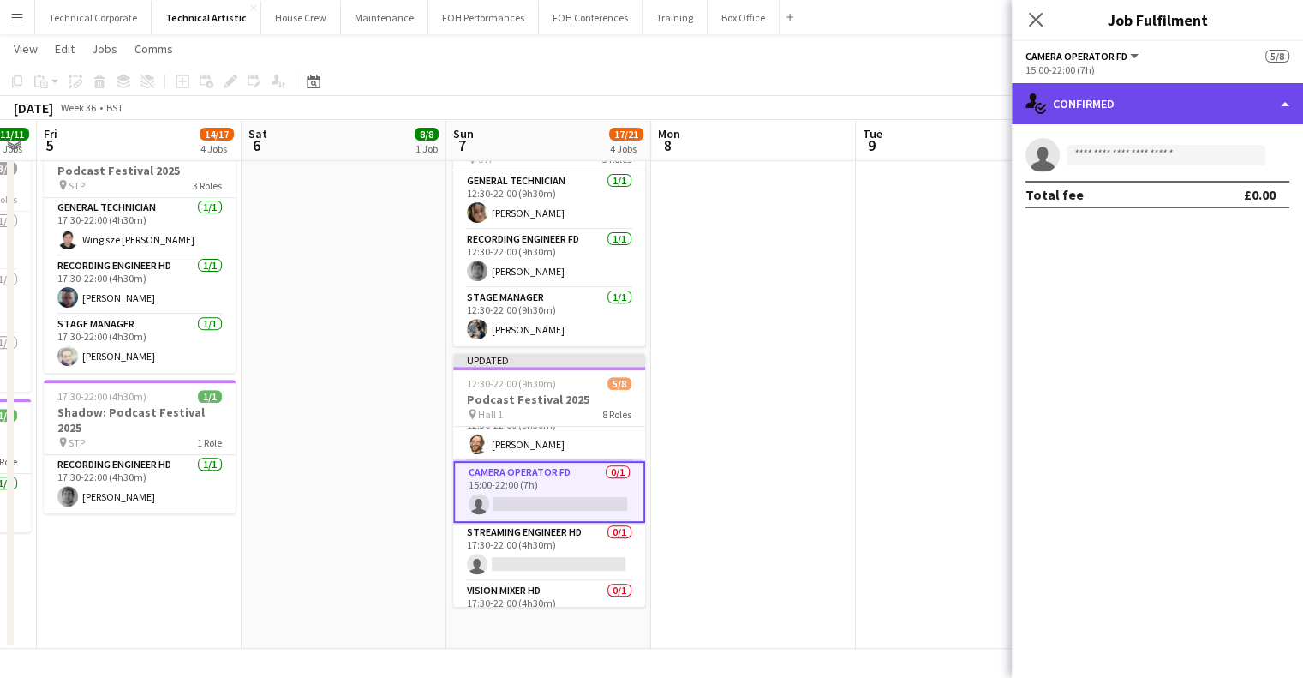
click at [1163, 110] on div "single-neutral-actions-check-2 Confirmed" at bounding box center [1157, 103] width 291 height 41
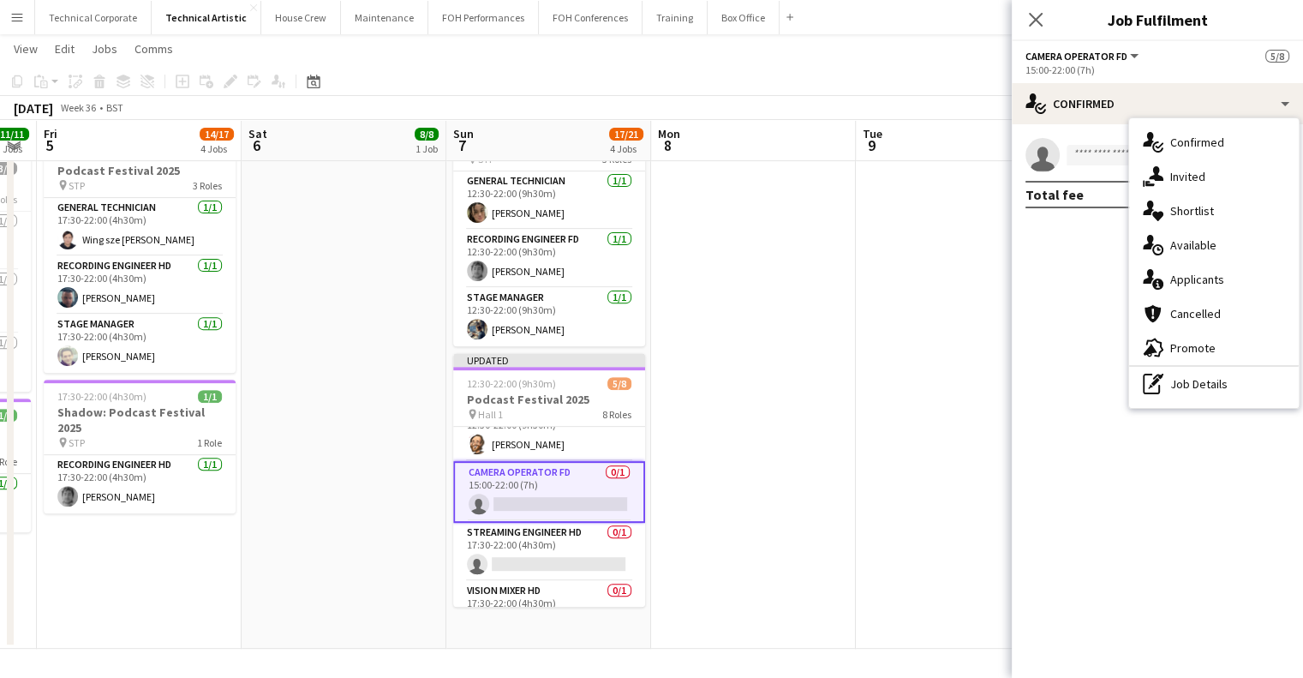
click at [1213, 403] on div "single-neutral-actions-check-2 Confirmed single-neutral-actions-share-1 Invited…" at bounding box center [1214, 263] width 170 height 290
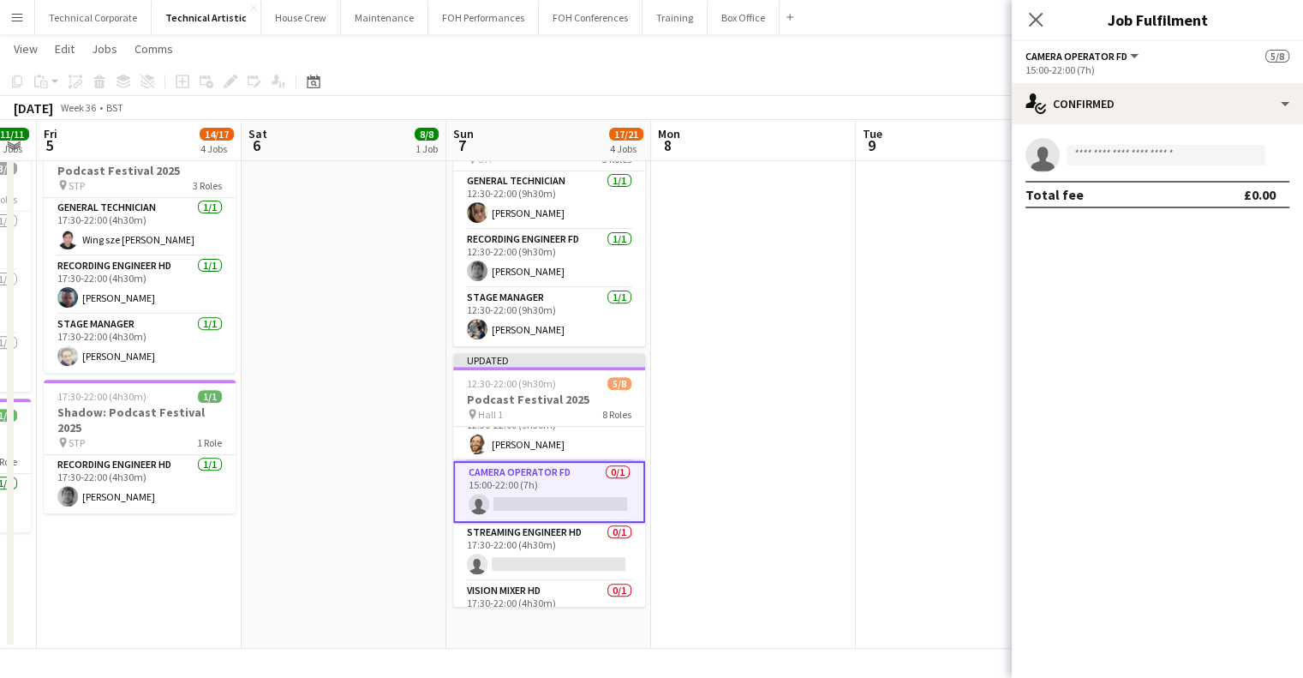
click at [1210, 369] on mat-expansion-panel "check Confirmed single-neutral-actions Total fee £0.00" at bounding box center [1157, 401] width 291 height 554
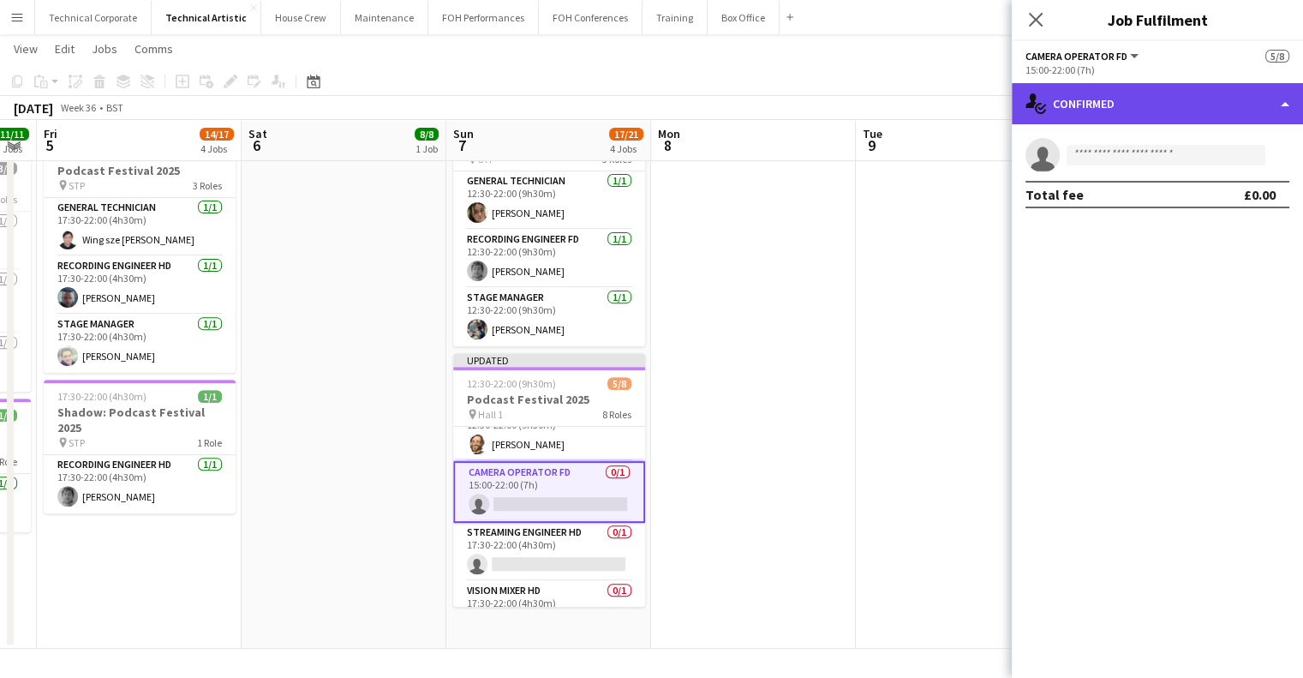
click at [1150, 93] on div "single-neutral-actions-check-2 Confirmed" at bounding box center [1157, 103] width 291 height 41
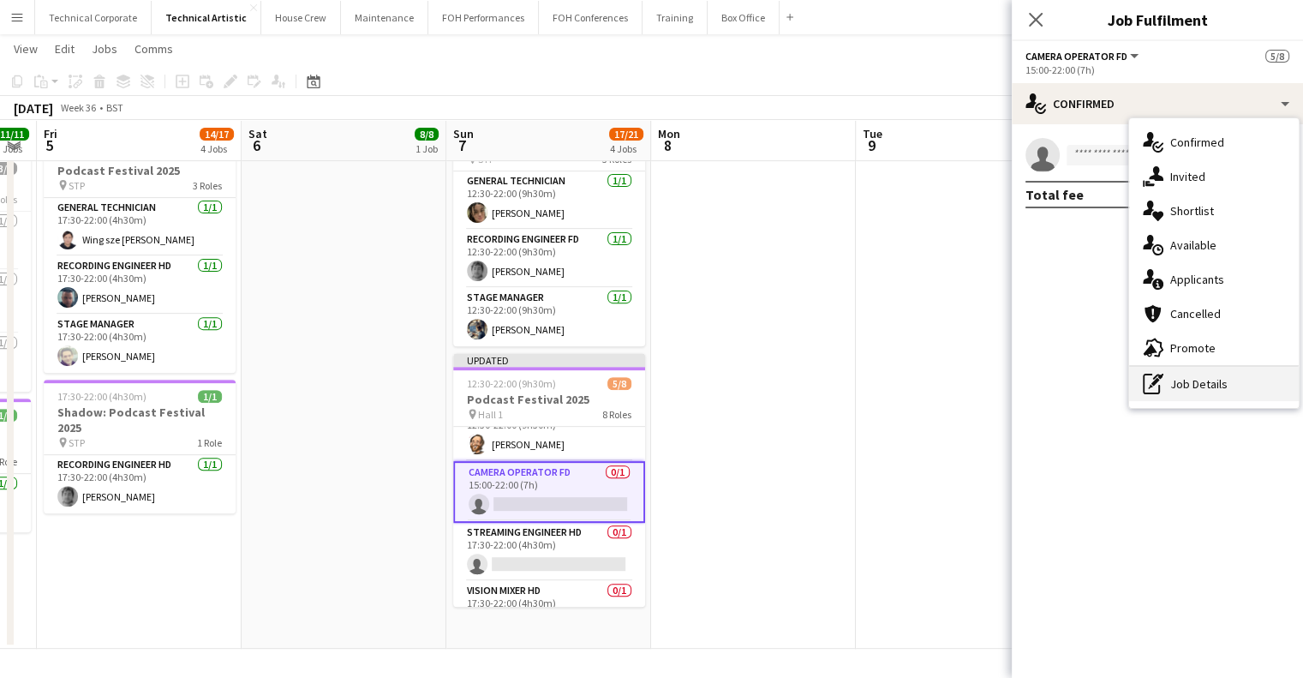
click at [1177, 377] on div "pen-write Job Details" at bounding box center [1214, 384] width 170 height 34
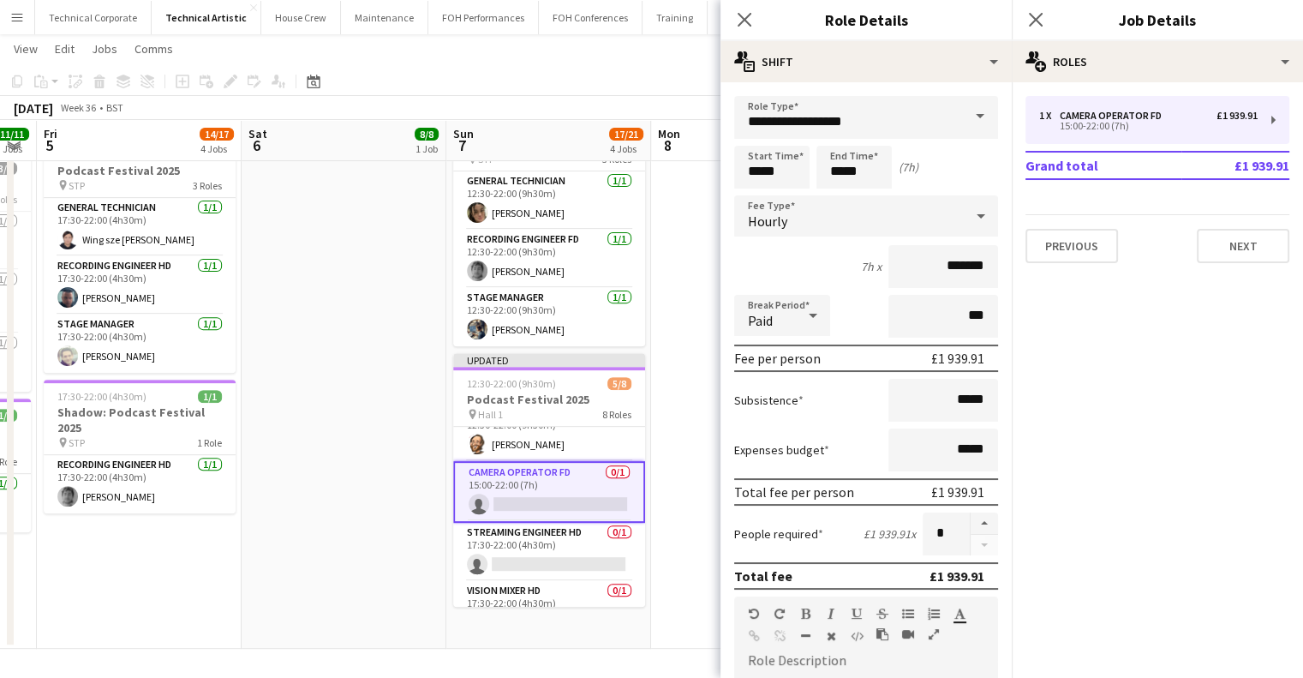
click at [872, 228] on div "Hourly" at bounding box center [849, 215] width 230 height 41
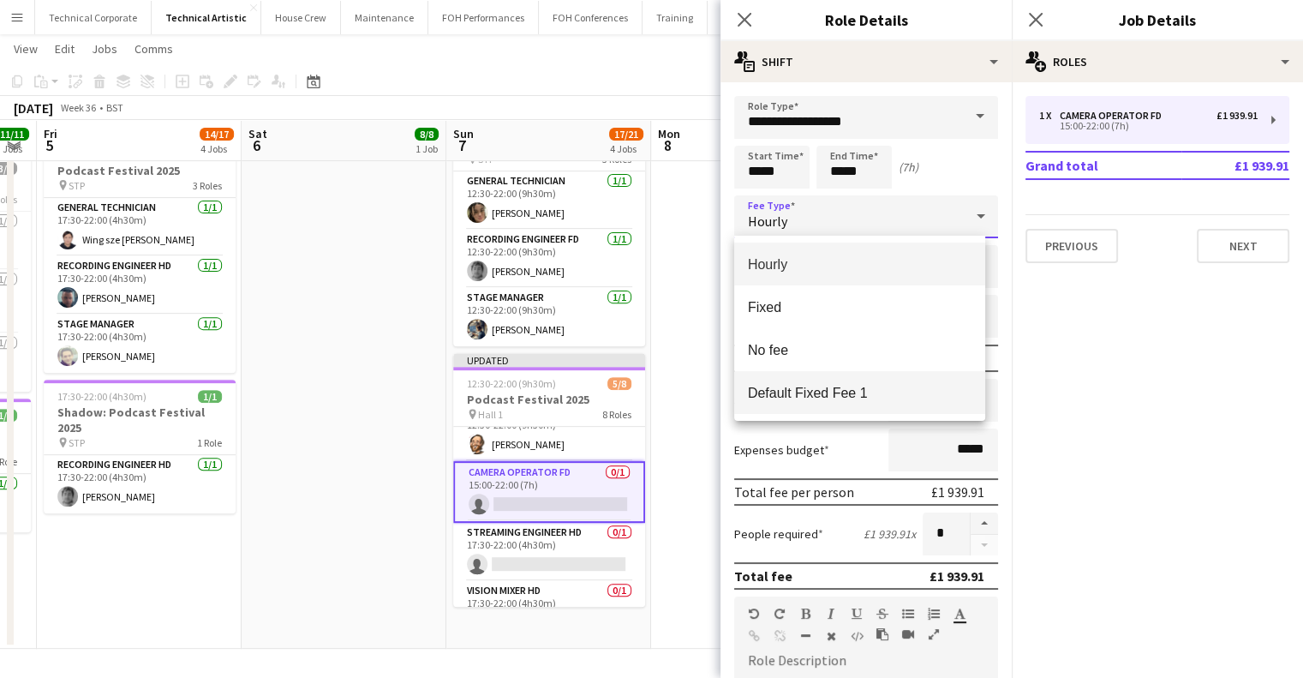
click at [880, 397] on span "Default Fixed Fee 1" at bounding box center [860, 393] width 224 height 16
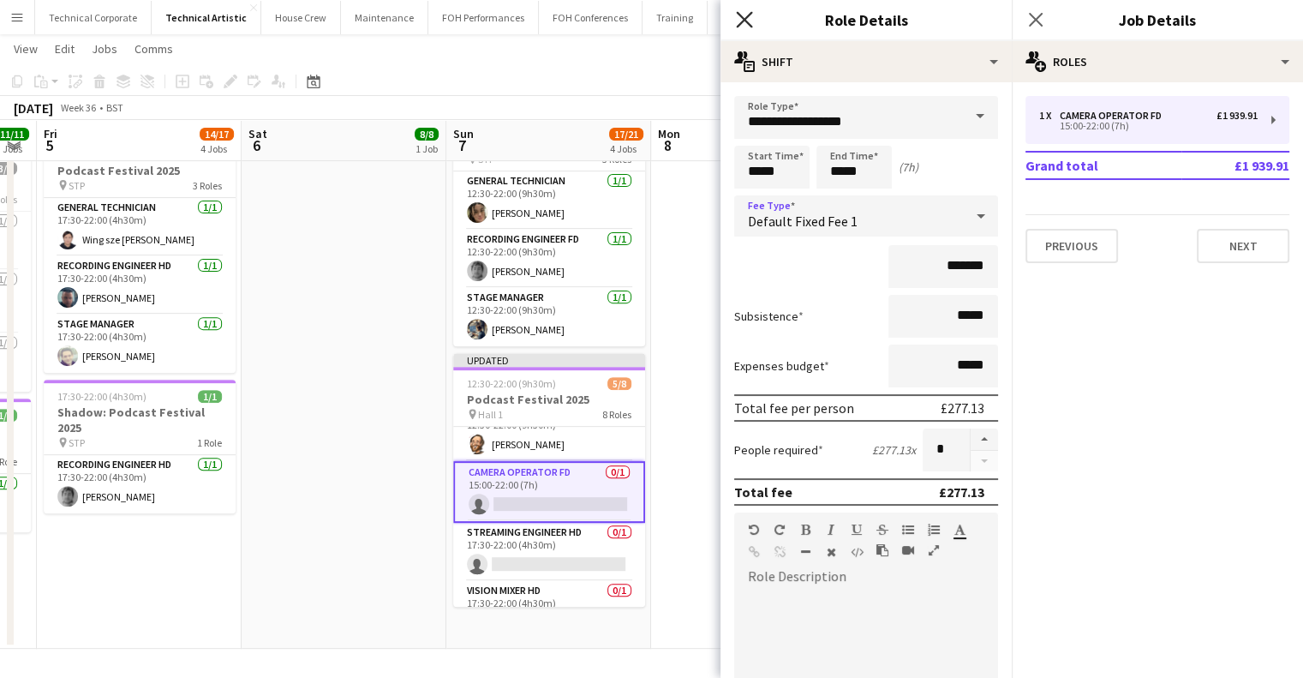
click at [744, 27] on icon "Close pop-in" at bounding box center [744, 19] width 16 height 16
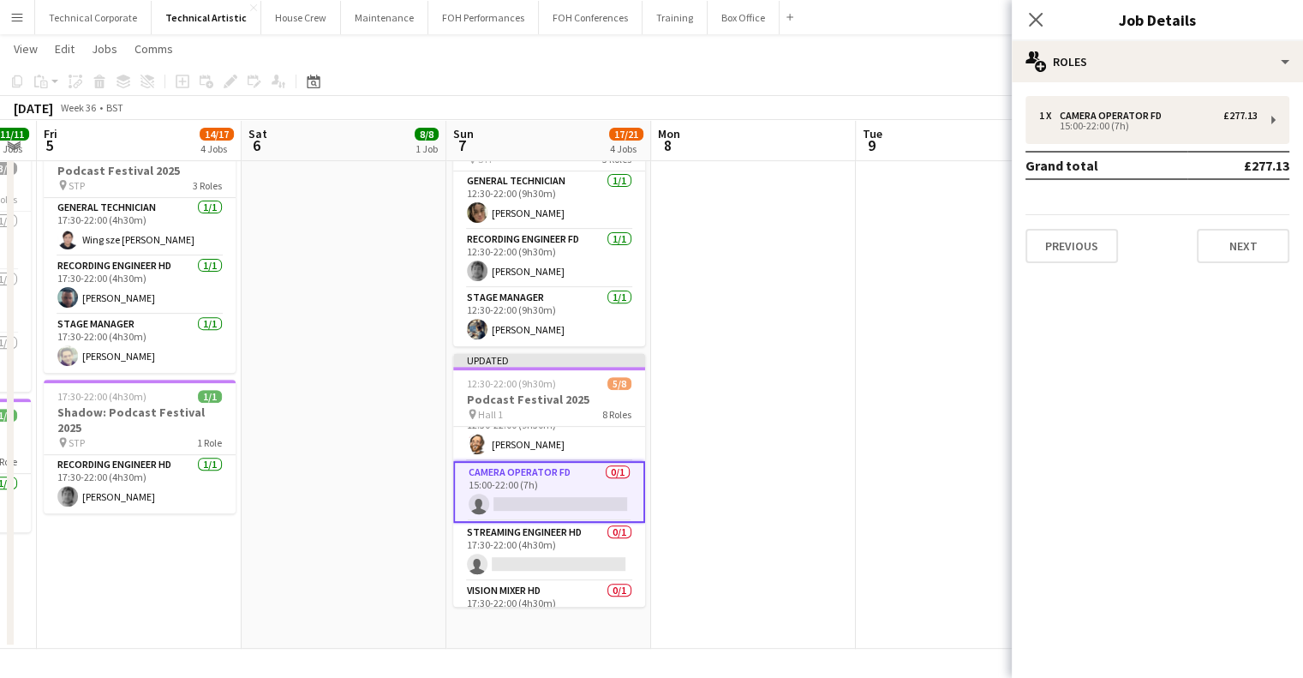
click at [729, 513] on app-date-cell at bounding box center [753, 129] width 205 height 1039
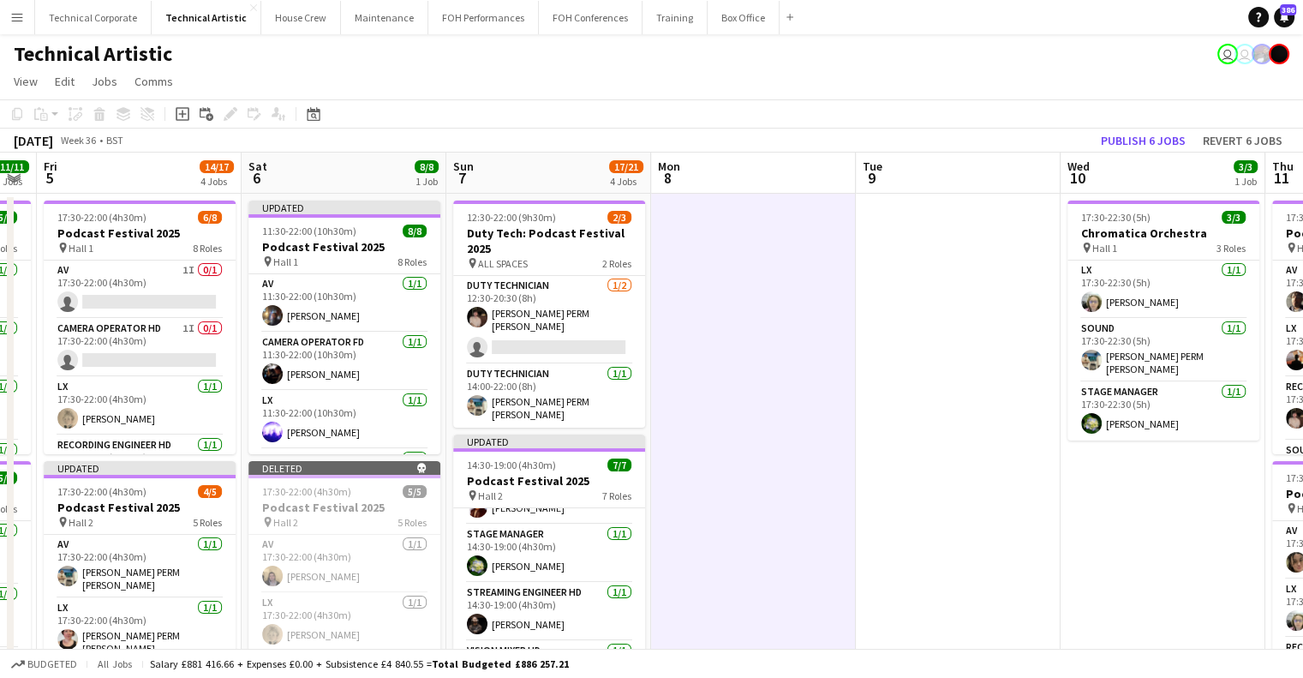
scroll to position [343, 0]
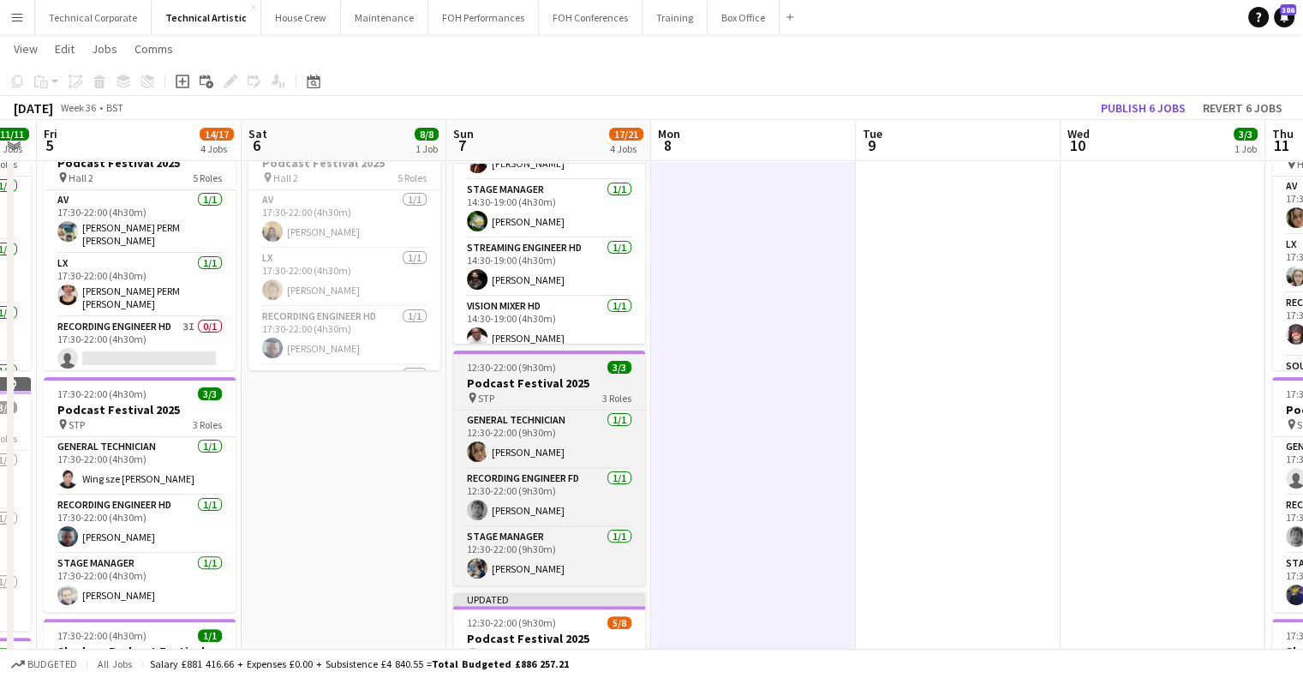
click at [579, 378] on h3 "Podcast Festival 2025" at bounding box center [549, 382] width 192 height 15
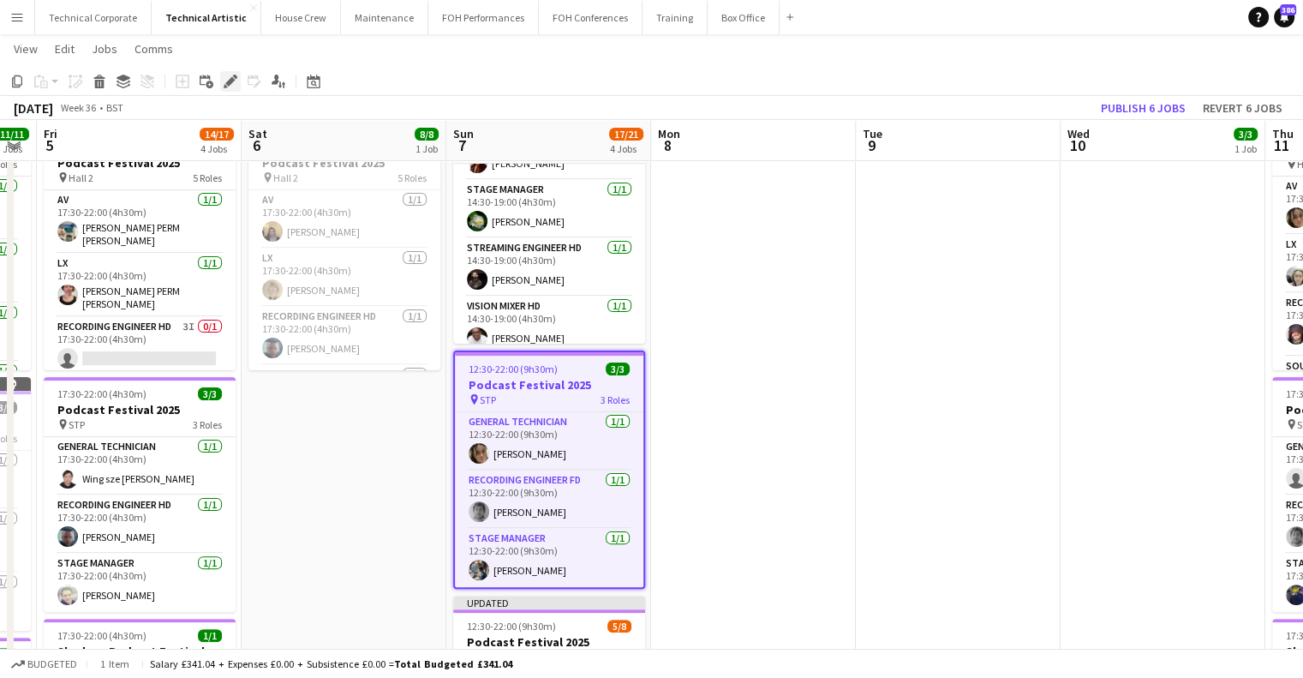
click at [230, 81] on icon at bounding box center [229, 81] width 9 height 9
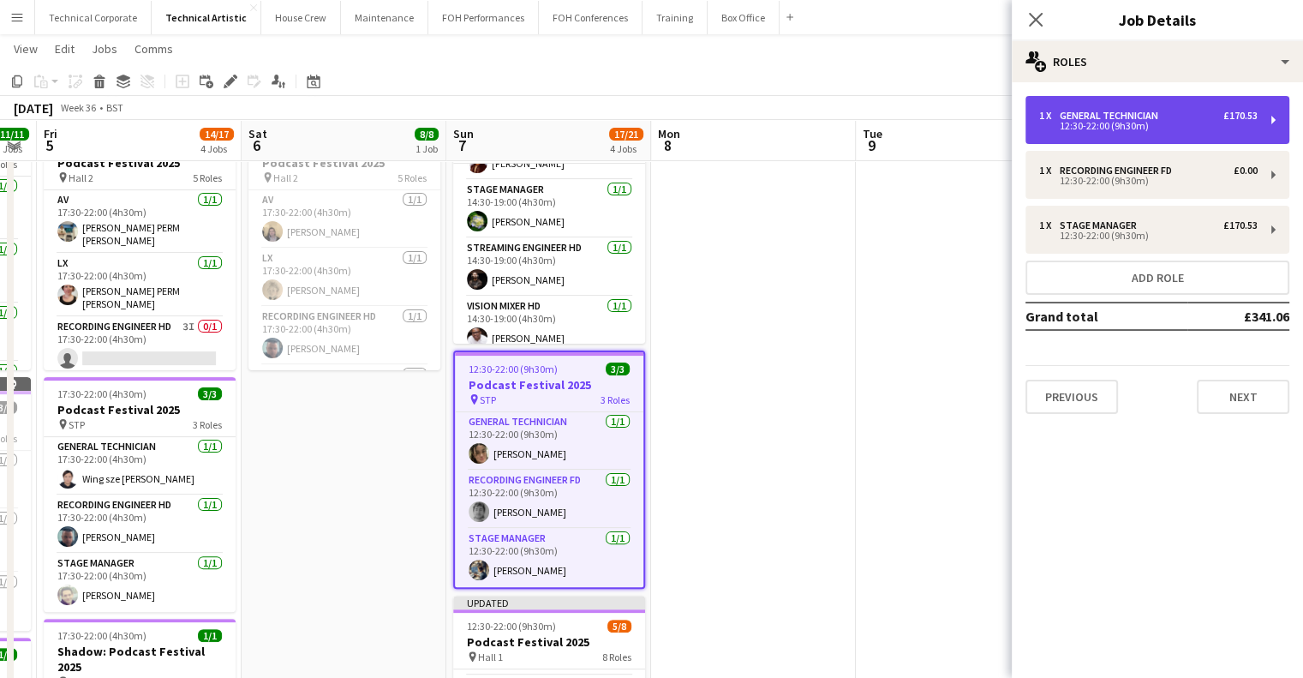
click at [1127, 134] on div "1 x General Technician £170.53 12:30-22:00 (9h30m)" at bounding box center [1158, 120] width 264 height 48
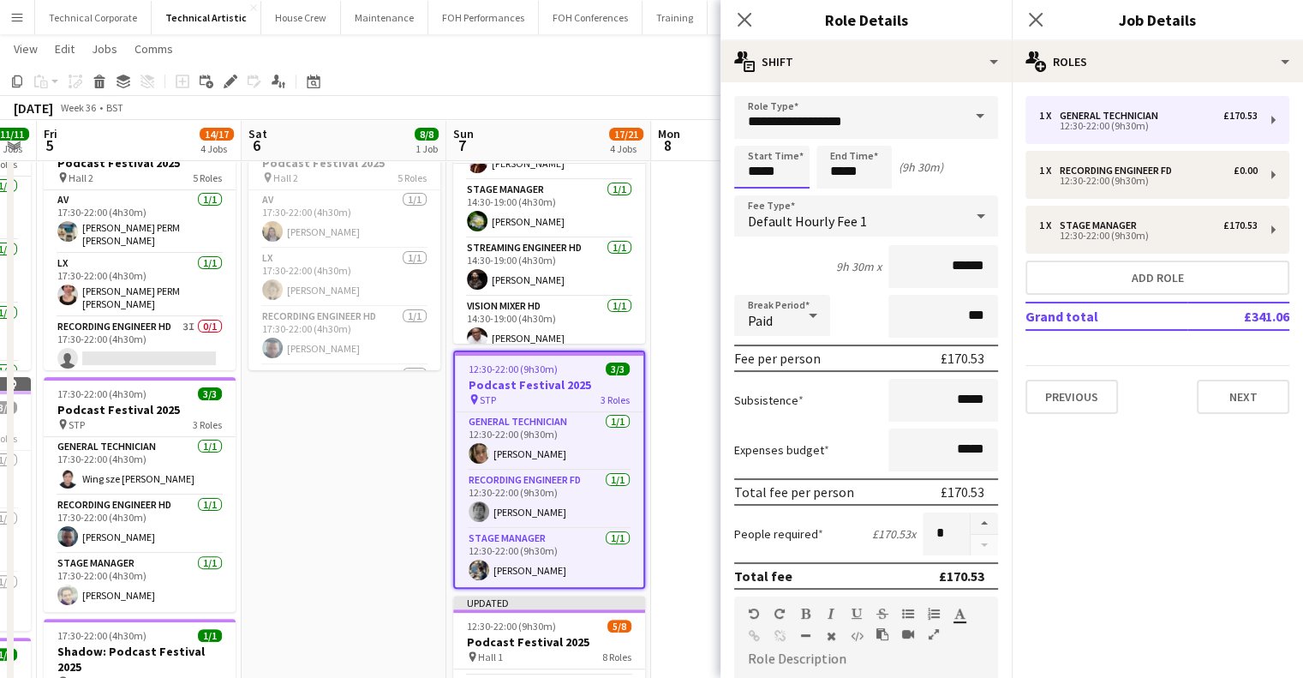
click at [761, 160] on input "*****" at bounding box center [771, 167] width 75 height 43
type input "*****"
click at [758, 195] on div at bounding box center [755, 197] width 34 height 17
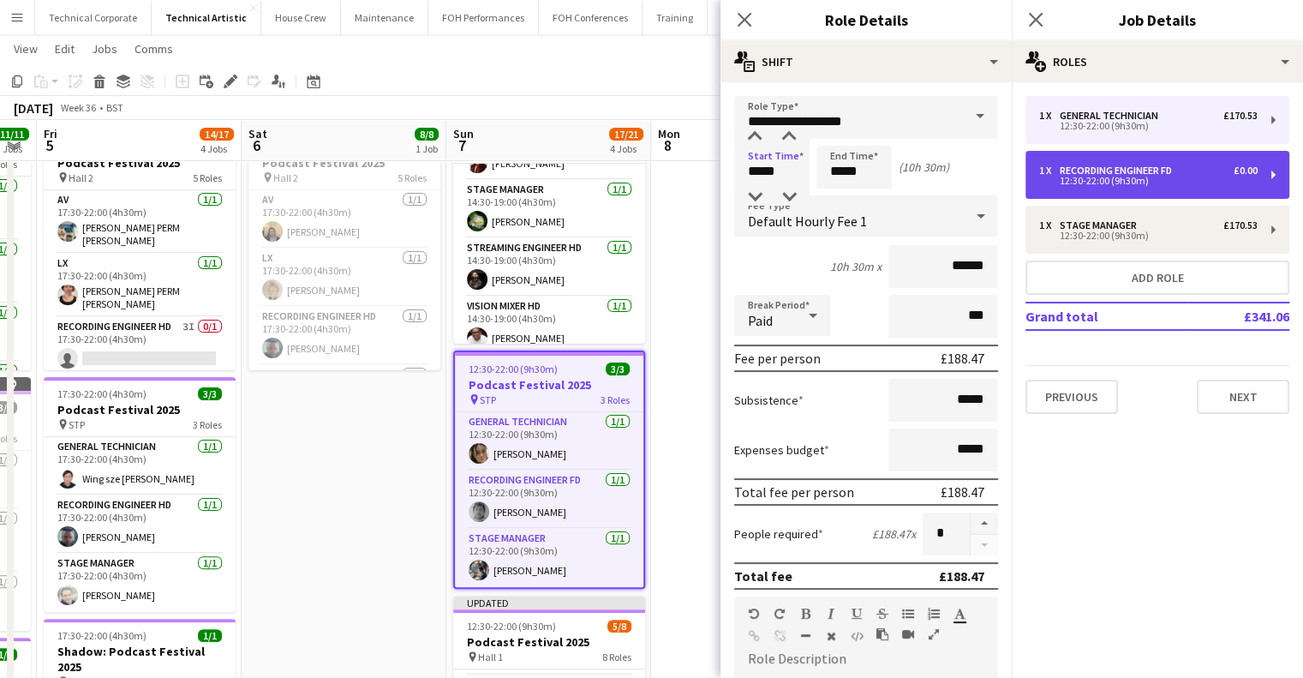
click at [1047, 181] on div "12:30-22:00 (9h30m)" at bounding box center [1148, 181] width 219 height 9
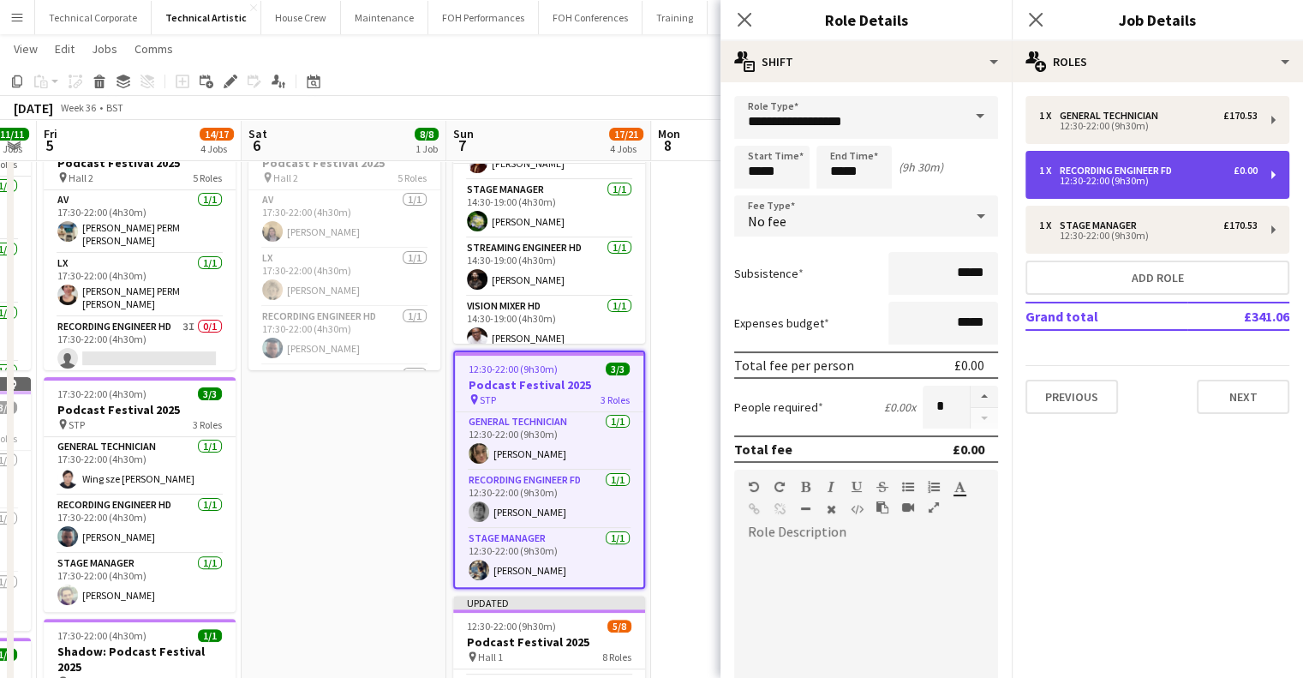
type input "**********"
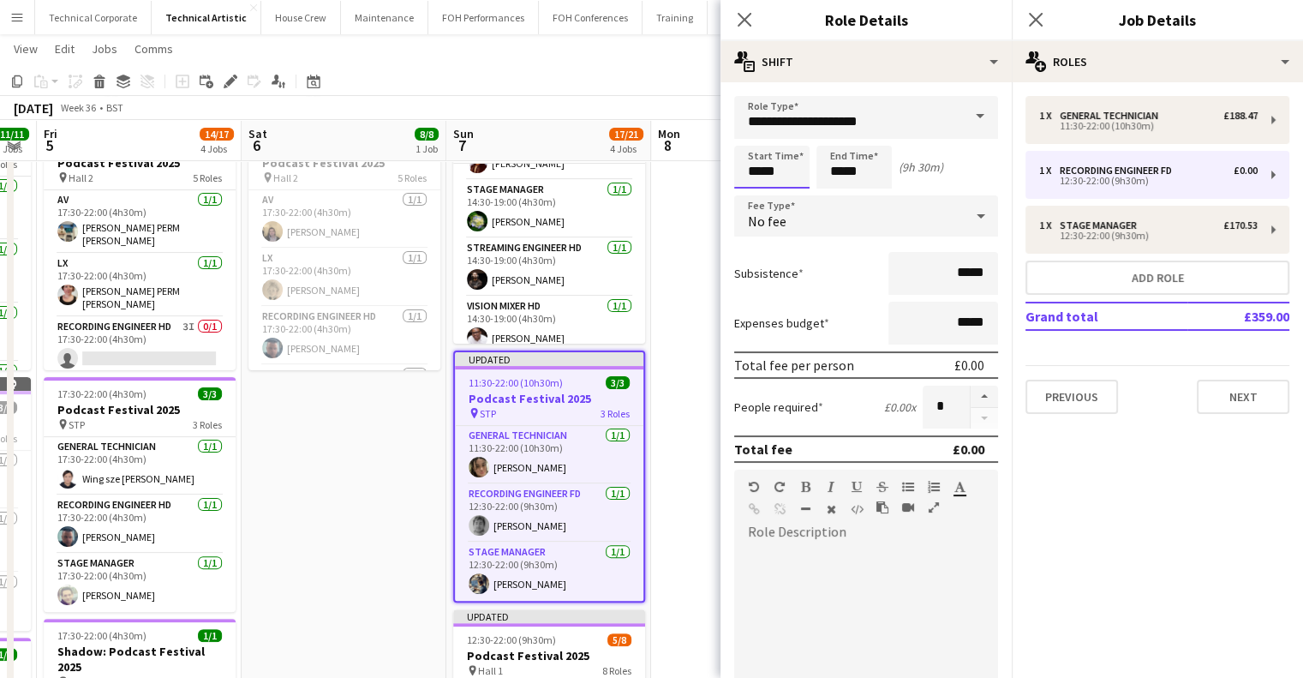
click at [752, 176] on input "*****" at bounding box center [771, 167] width 75 height 43
type input "*****"
click at [761, 201] on div at bounding box center [755, 197] width 34 height 17
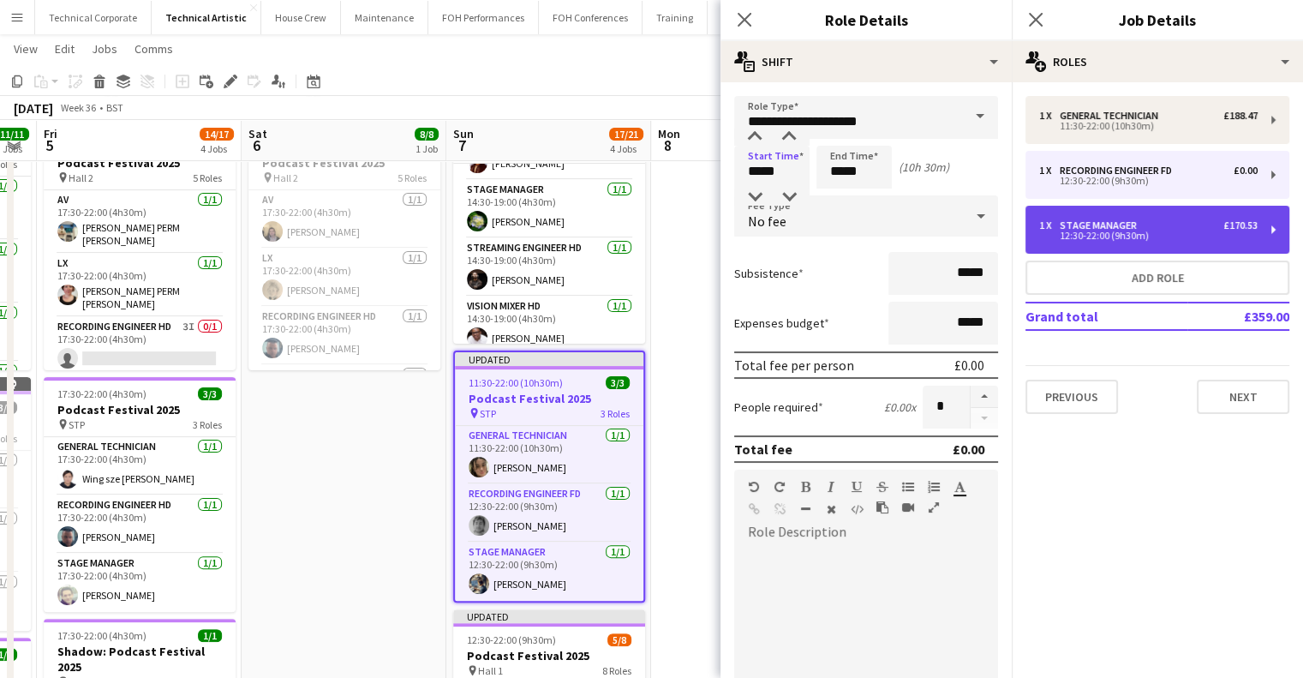
click at [1141, 222] on div "1 x Stage Manager £170.53" at bounding box center [1148, 225] width 219 height 12
type input "**********"
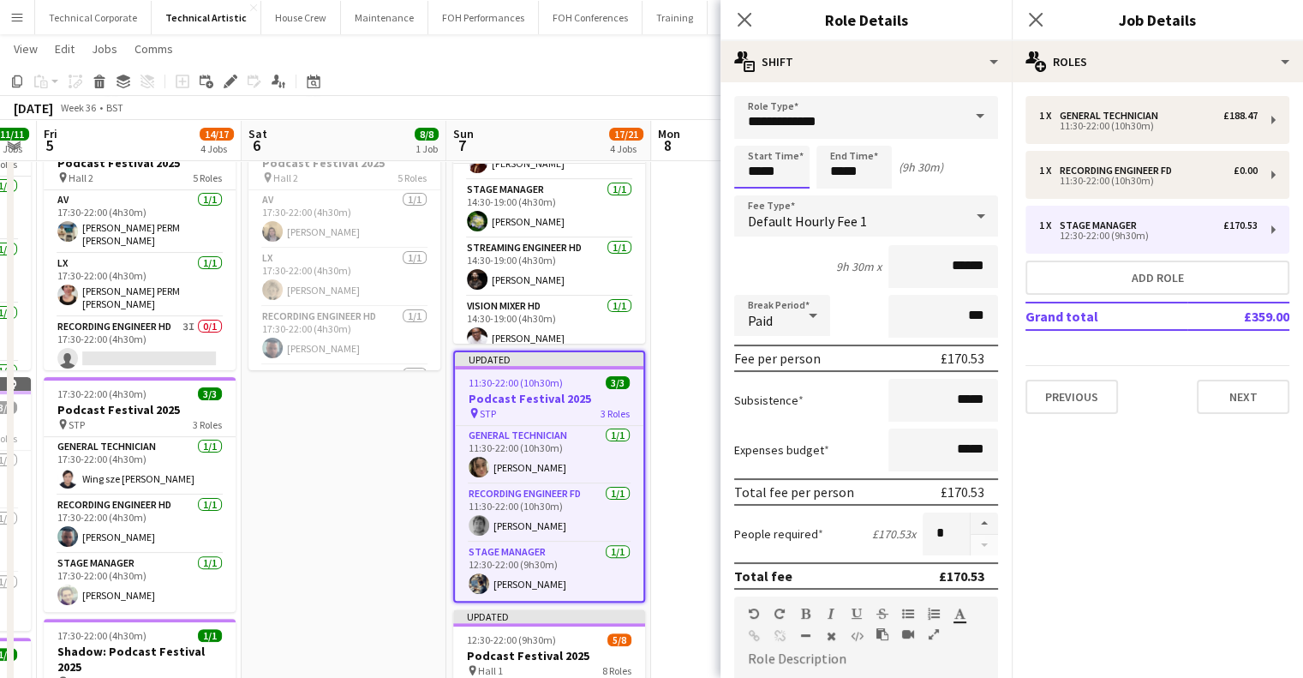
click at [756, 160] on input "*****" at bounding box center [771, 167] width 75 height 43
type input "*****"
click at [756, 191] on div at bounding box center [755, 197] width 34 height 17
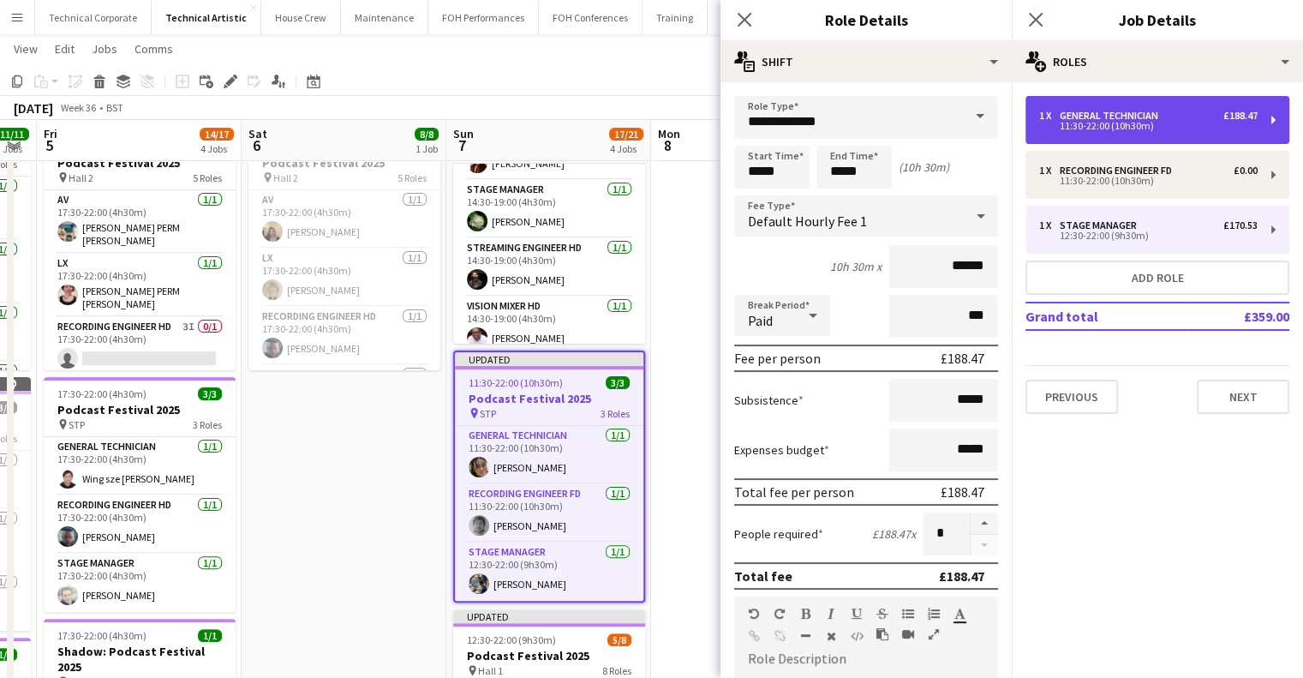
click at [1099, 123] on div "11:30-22:00 (10h30m)" at bounding box center [1148, 126] width 219 height 9
type input "**********"
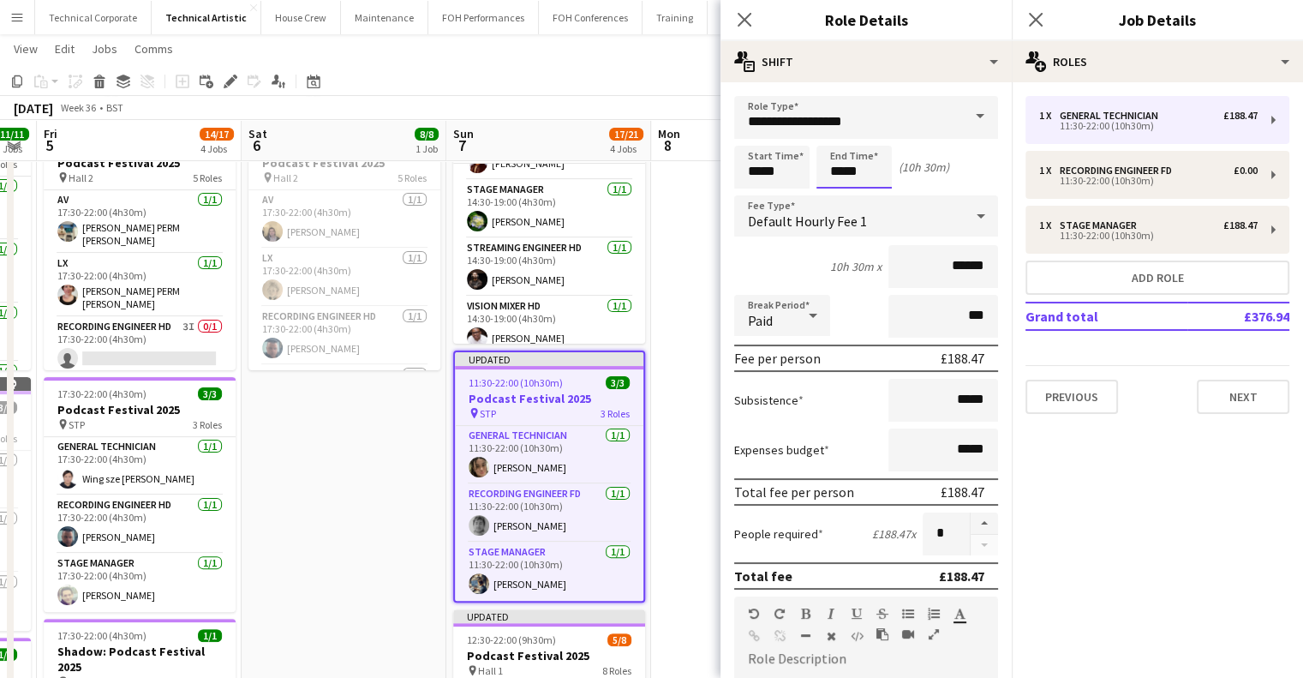
drag, startPoint x: 874, startPoint y: 173, endPoint x: 768, endPoint y: 178, distance: 106.4
click at [772, 178] on div "Start Time ***** End Time ***** (10h 30m)" at bounding box center [866, 167] width 264 height 43
type input "*****"
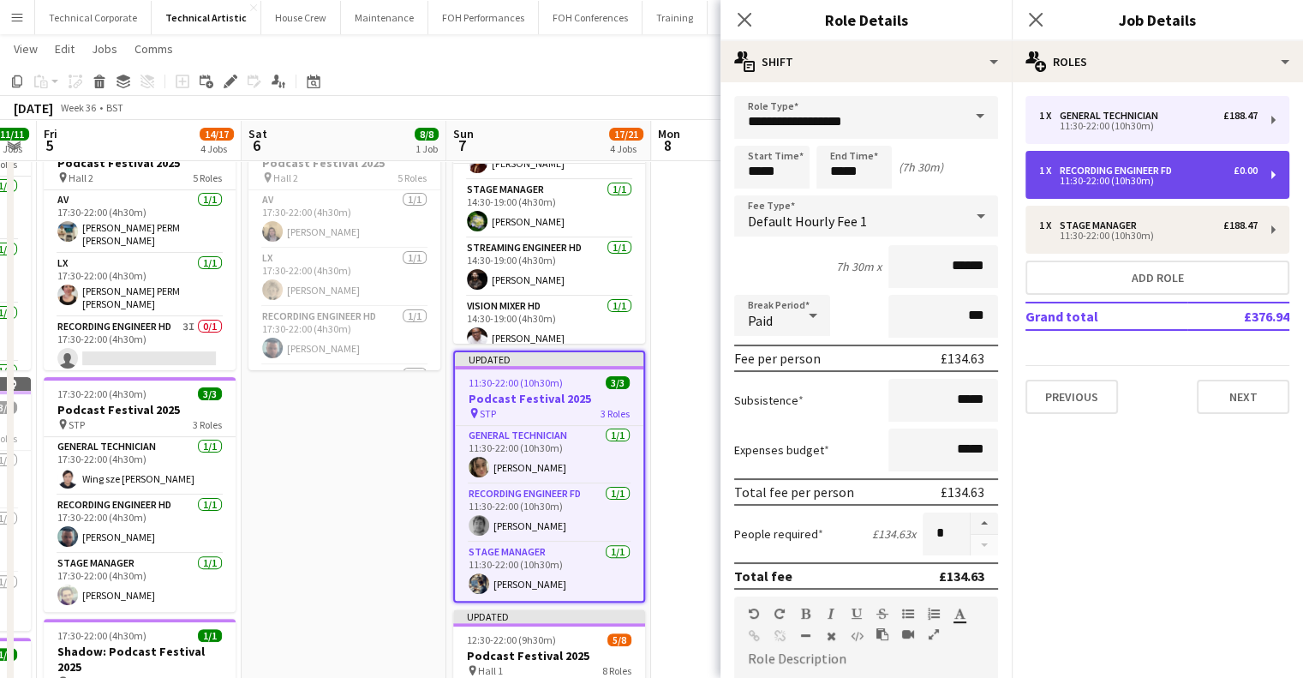
click at [1104, 188] on div "1 x Recording Engineer FD £0.00 11:30-22:00 (10h30m)" at bounding box center [1158, 175] width 264 height 48
type input "**********"
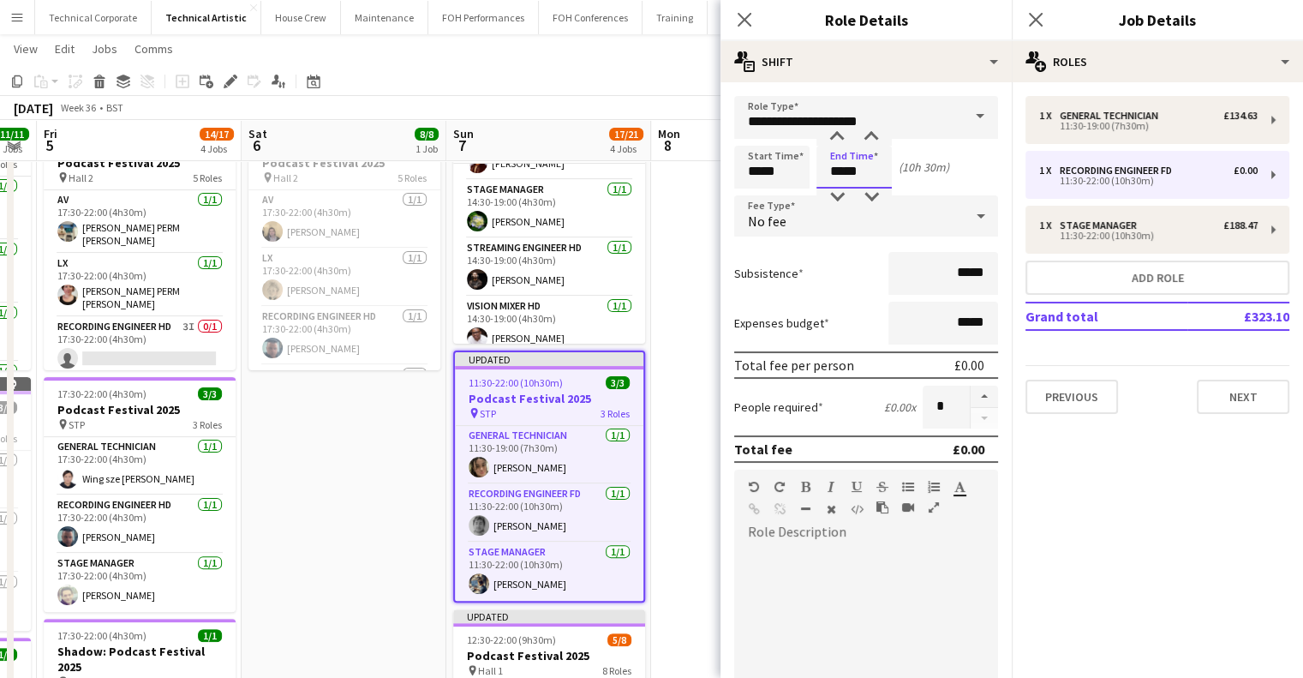
drag, startPoint x: 881, startPoint y: 172, endPoint x: 777, endPoint y: 162, distance: 104.2
click at [781, 162] on div "Start Time ***** End Time ***** (10h 30m)" at bounding box center [866, 167] width 264 height 43
type input "*****"
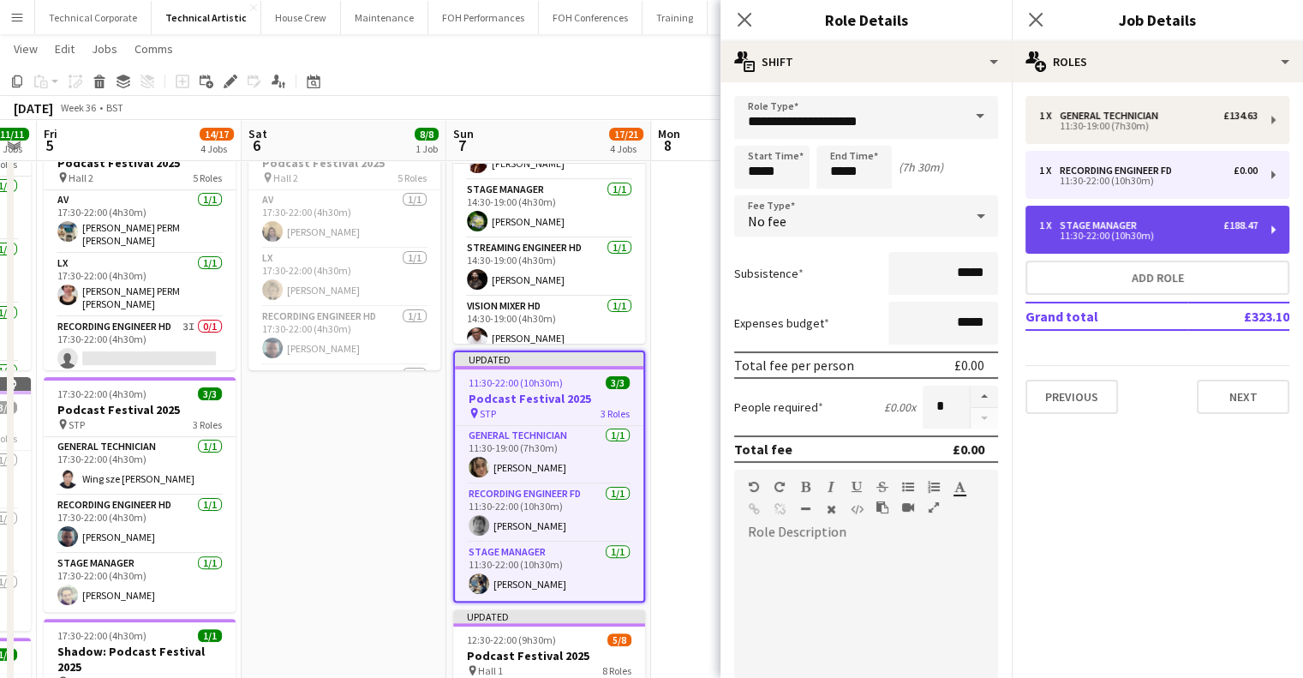
click at [1127, 236] on div "11:30-22:00 (10h30m)" at bounding box center [1148, 235] width 219 height 9
type input "**********"
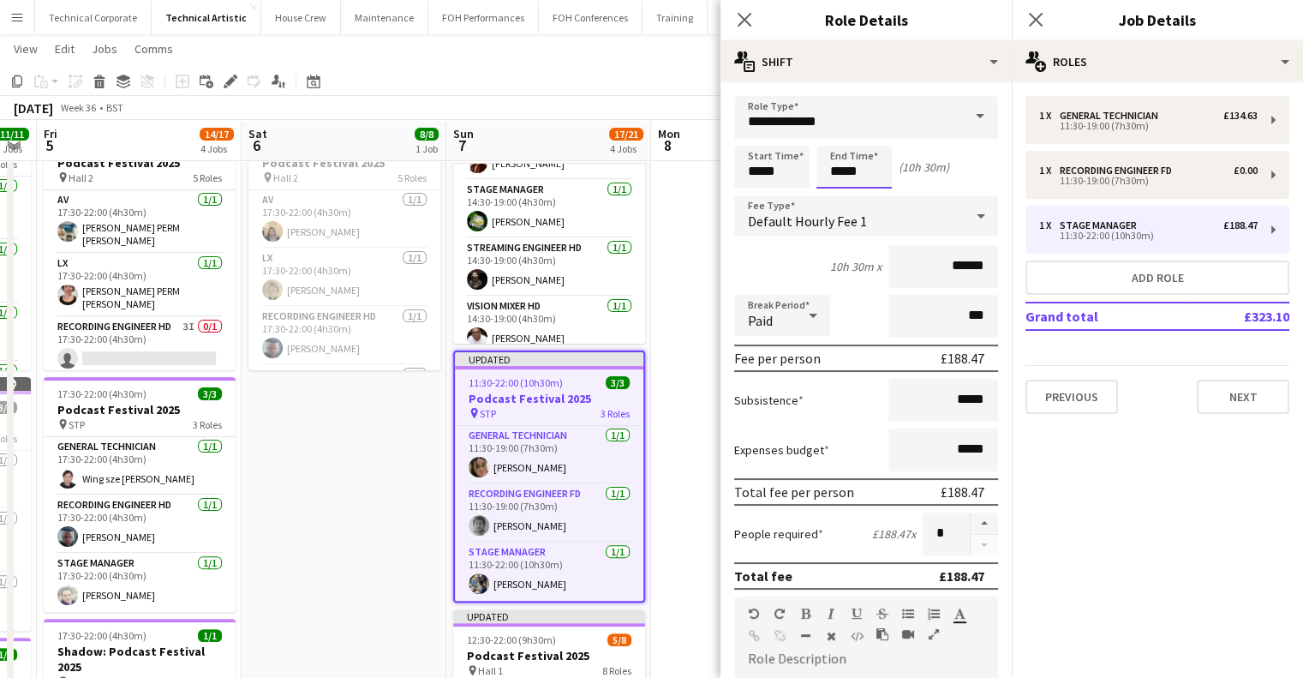
drag, startPoint x: 875, startPoint y: 171, endPoint x: 725, endPoint y: 159, distance: 150.4
click at [742, 167] on div "Start Time ***** End Time ***** (10h 30m)" at bounding box center [866, 167] width 264 height 43
type input "*****"
click at [686, 219] on app-date-cell at bounding box center [753, 368] width 205 height 1039
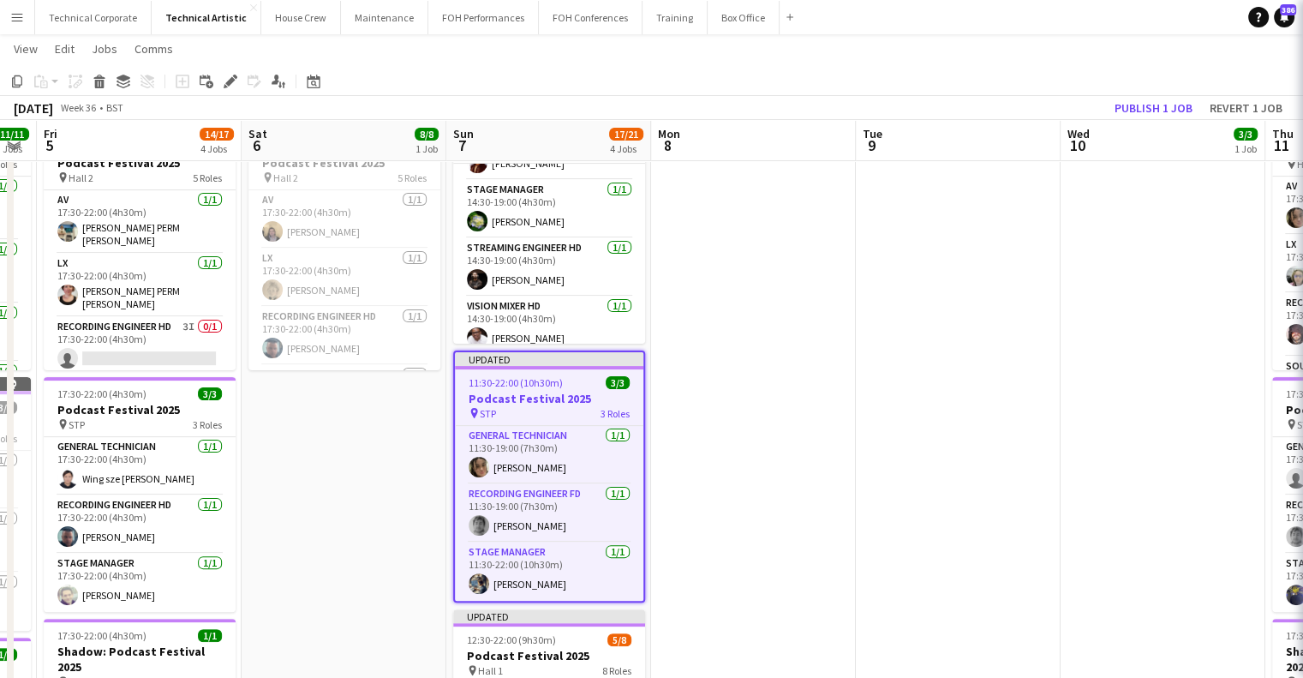
click at [686, 219] on app-date-cell at bounding box center [753, 368] width 205 height 1039
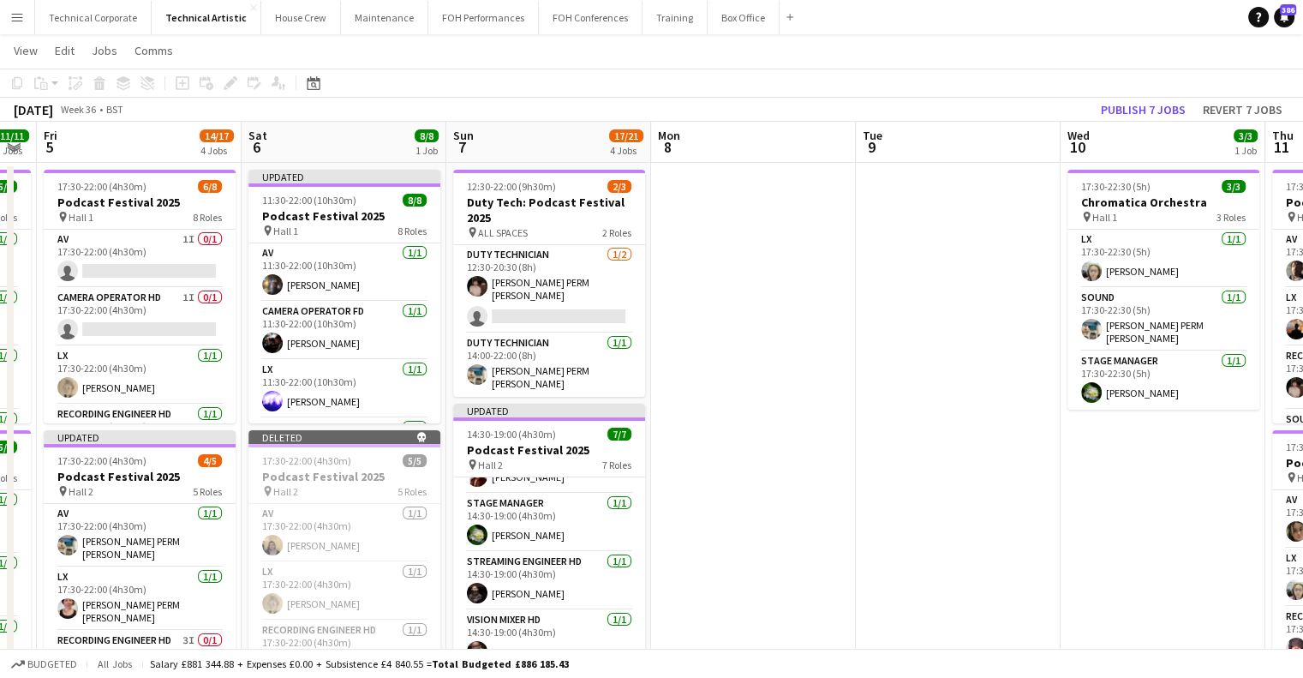
scroll to position [0, 0]
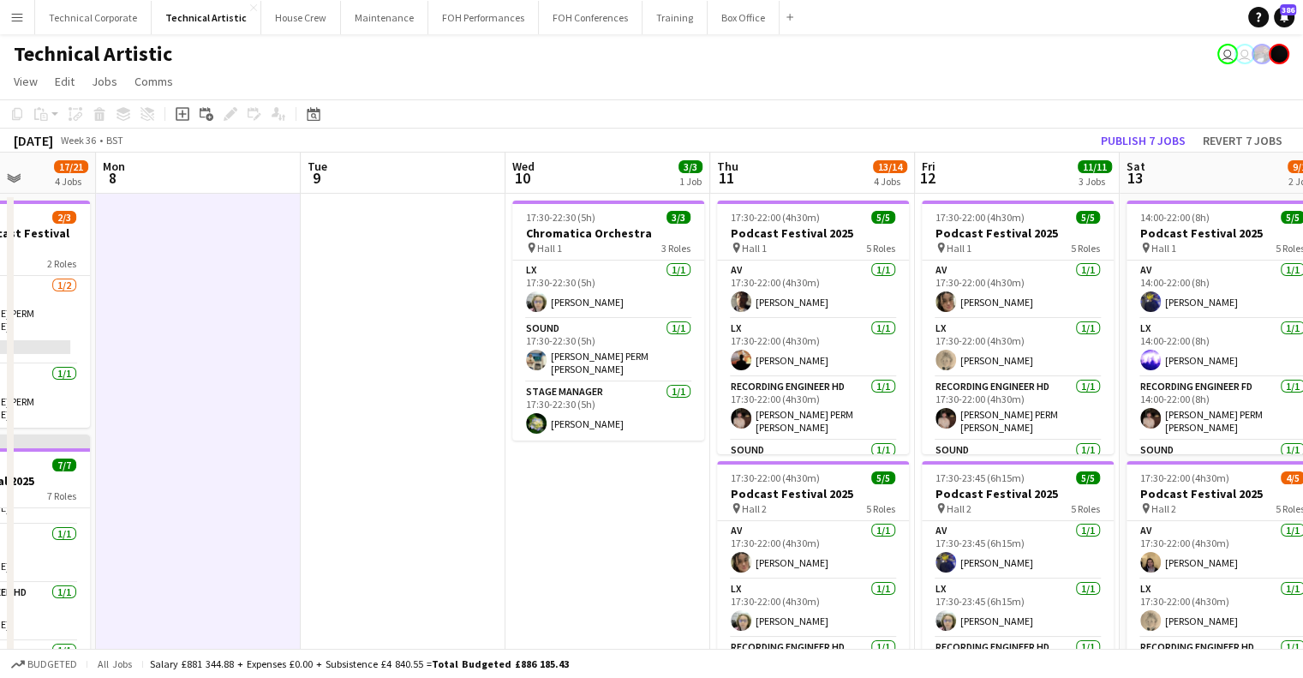
scroll to position [0, 740]
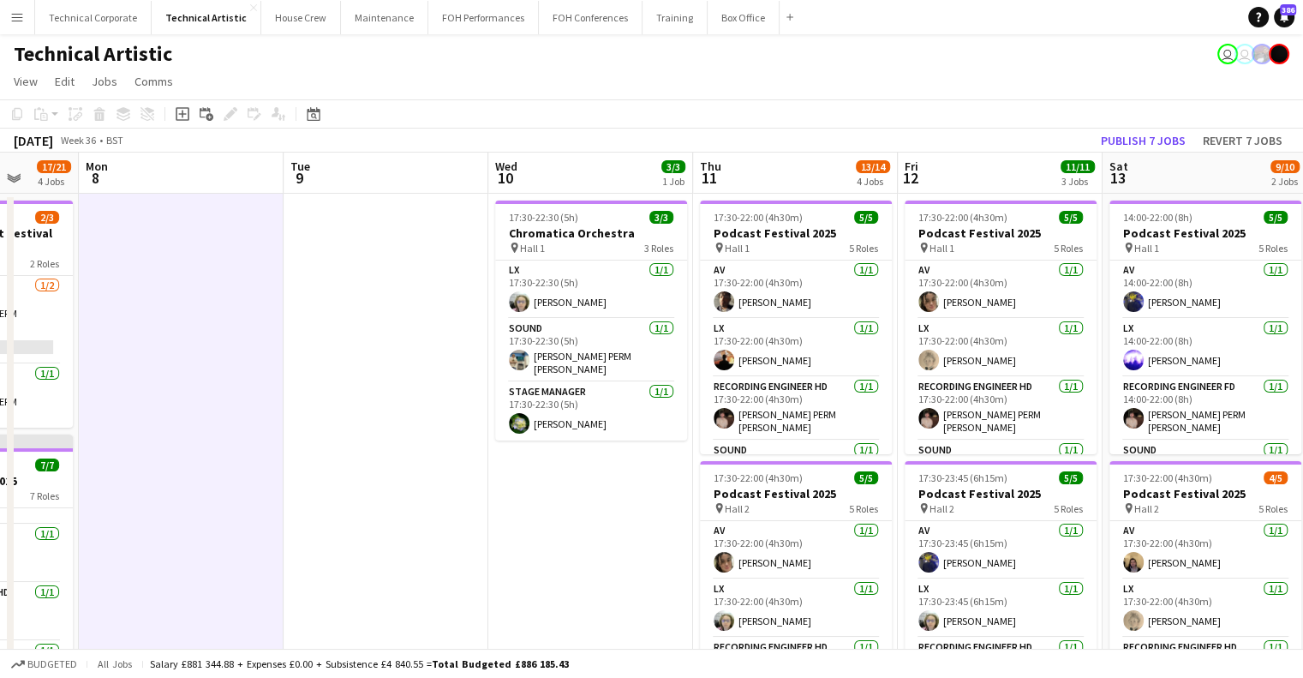
drag, startPoint x: 1177, startPoint y: 496, endPoint x: 603, endPoint y: 533, distance: 574.5
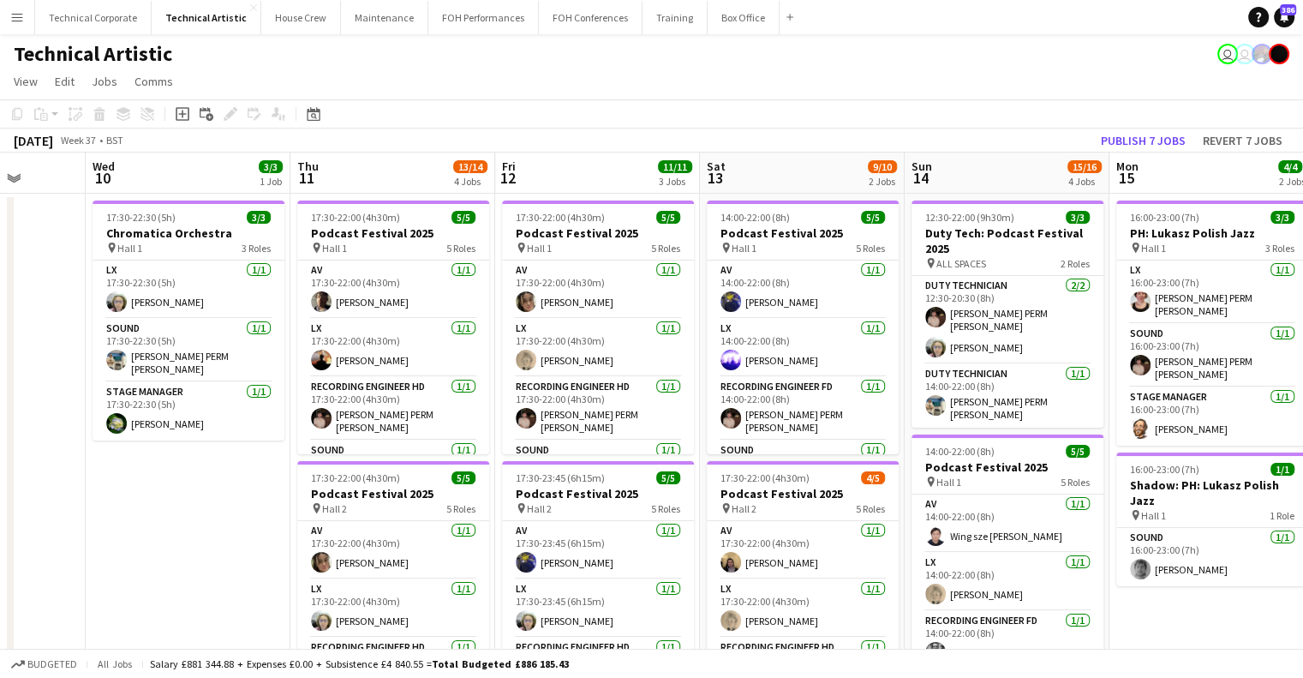
scroll to position [0, 743]
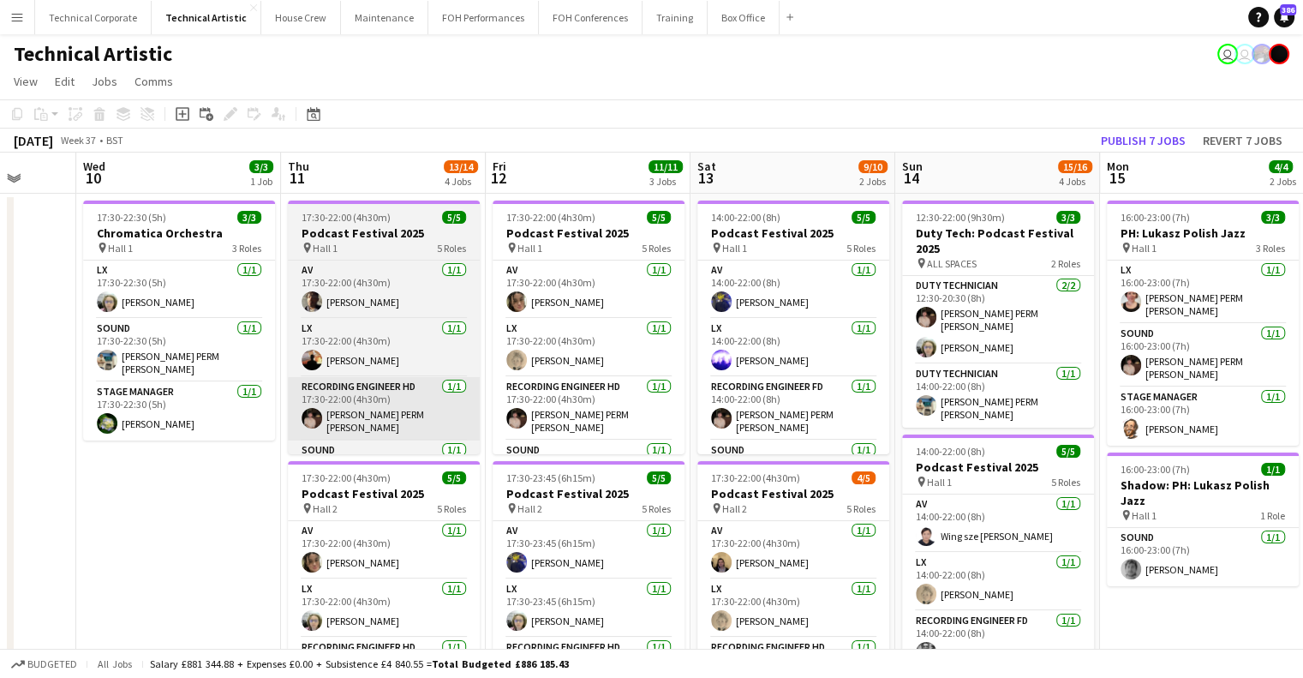
drag, startPoint x: 756, startPoint y: 458, endPoint x: 330, endPoint y: 399, distance: 430.0
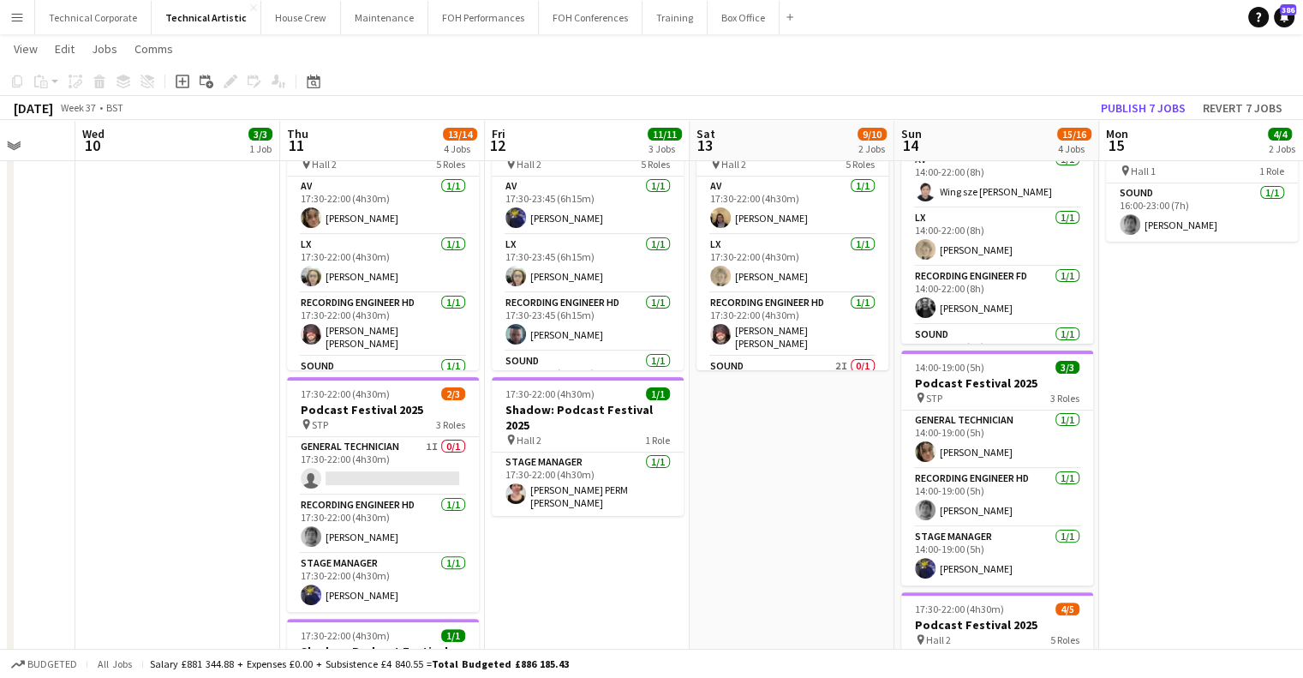
scroll to position [0, 654]
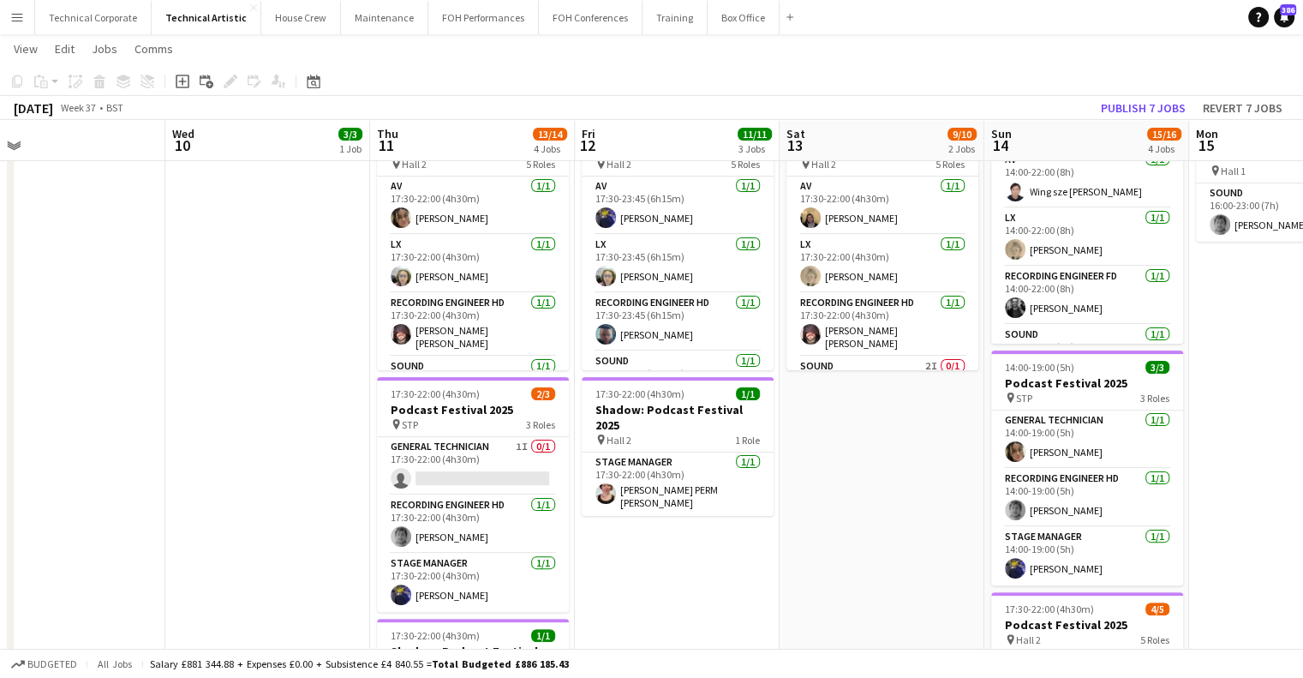
drag, startPoint x: 209, startPoint y: 428, endPoint x: 300, endPoint y: 419, distance: 91.2
click at [300, 419] on app-calendar-viewport "Sat 6 8/8 1 Job Sun 7 17/21 4 Jobs Mon 8 Tue 9 Wed 10 3/3 1 Job Thu 11 13/14 4 …" at bounding box center [651, 306] width 1303 height 1164
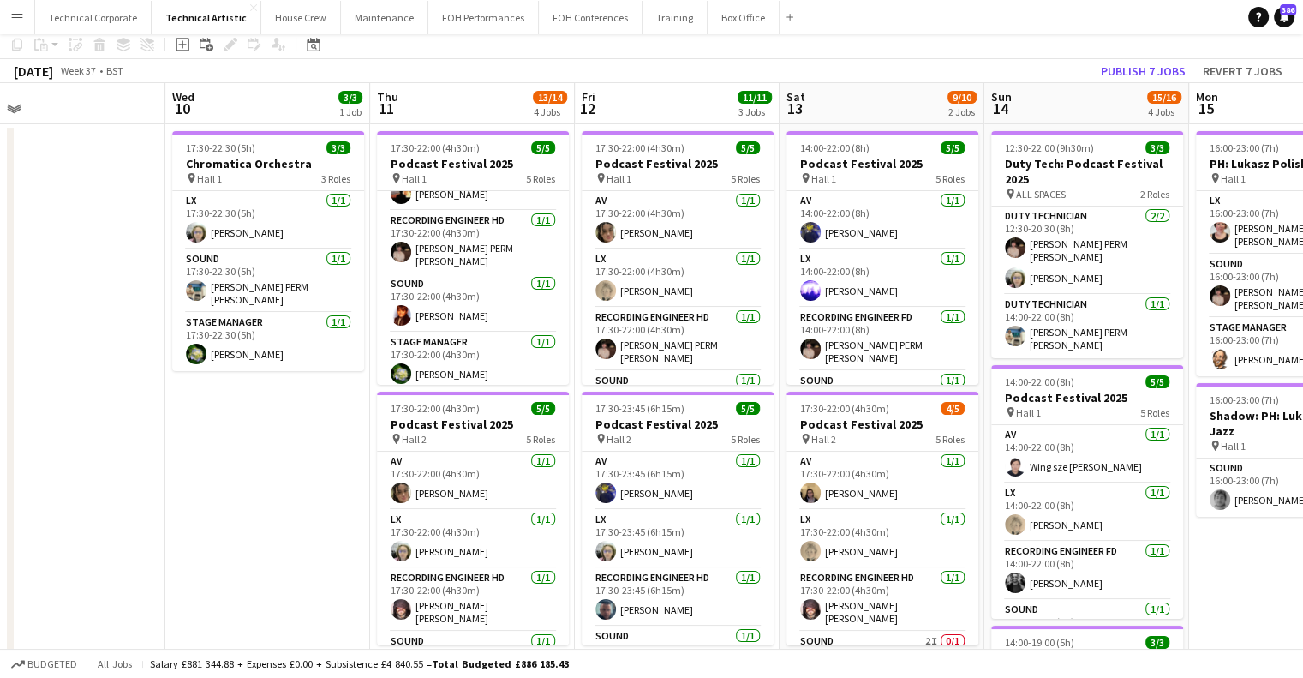
scroll to position [0, 0]
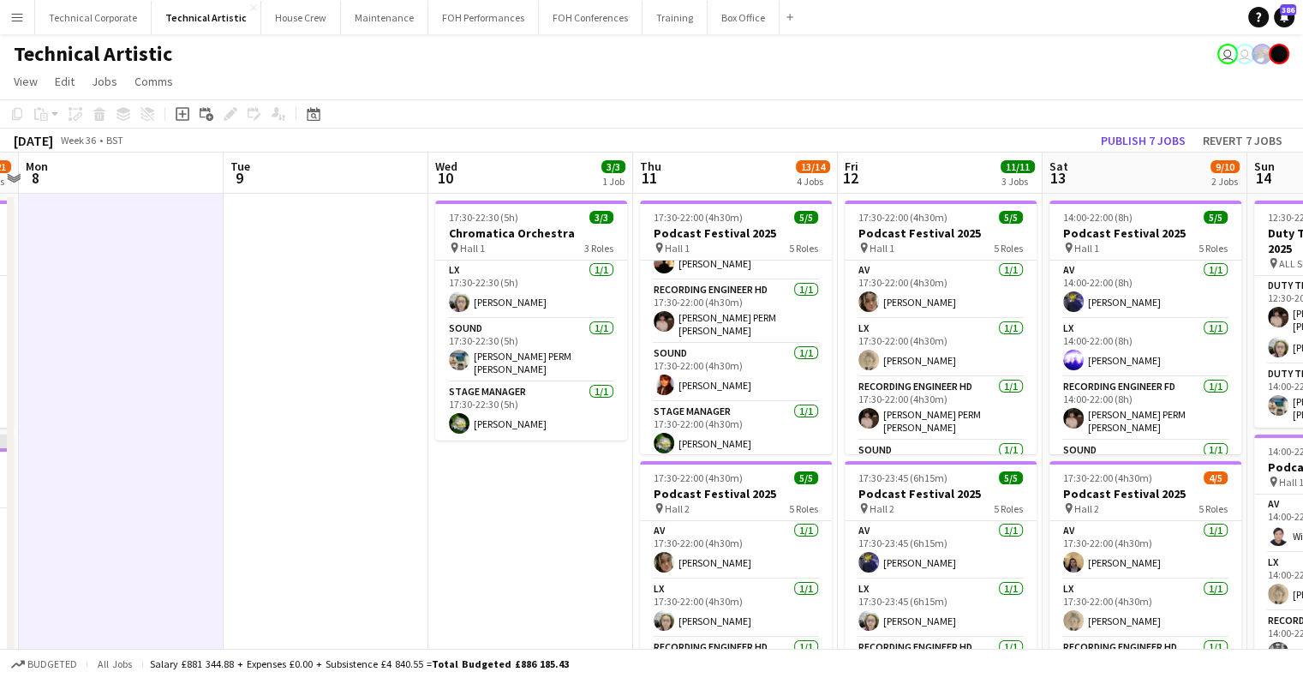
drag, startPoint x: 298, startPoint y: 518, endPoint x: 570, endPoint y: 518, distance: 271.7
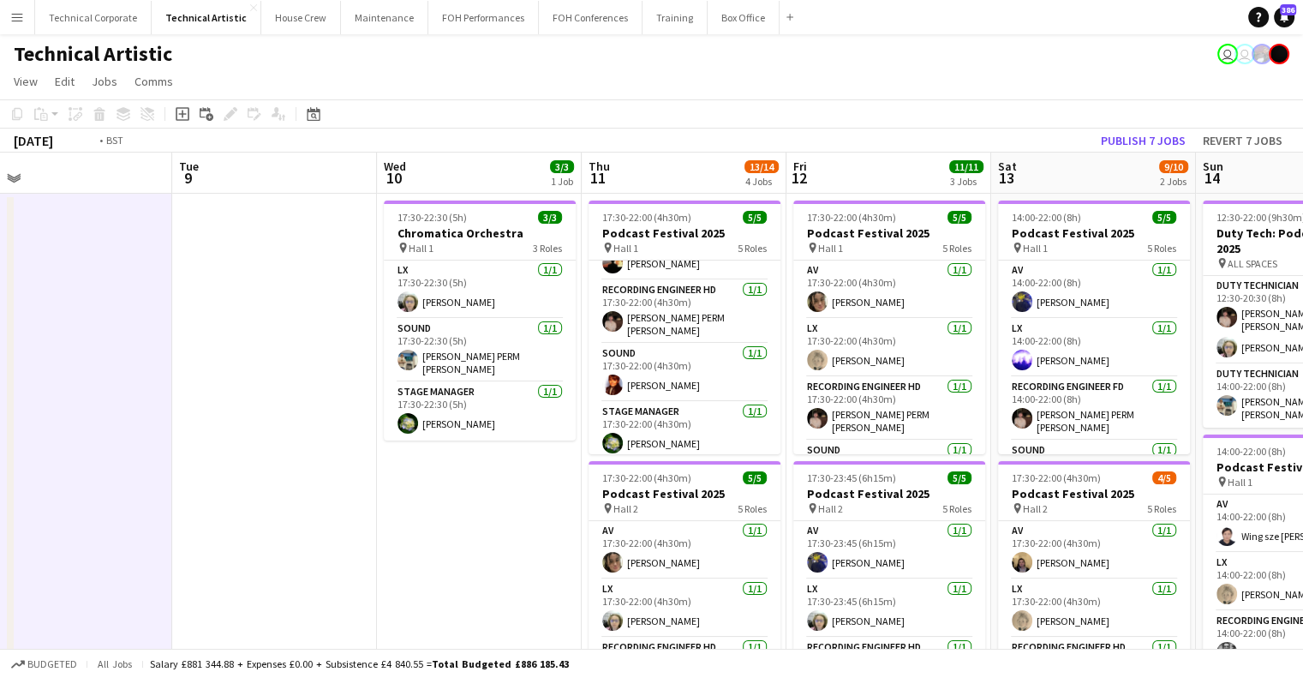
scroll to position [0, 450]
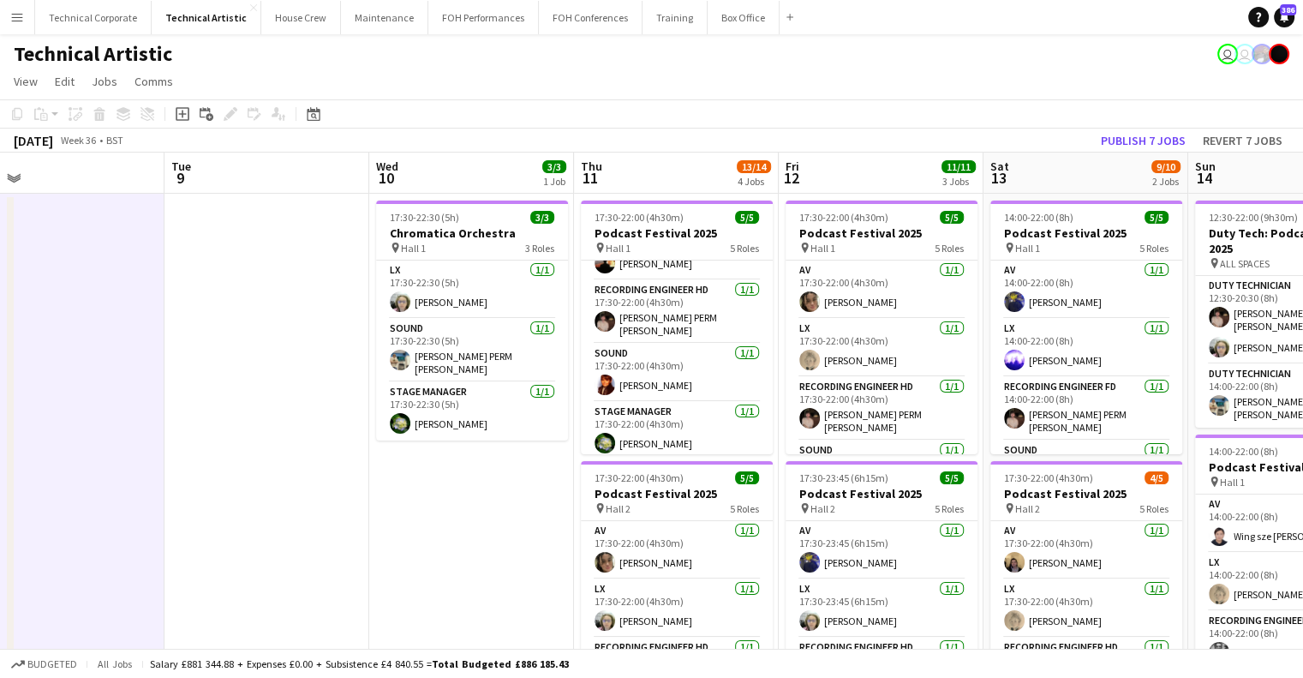
drag, startPoint x: 601, startPoint y: 506, endPoint x: 536, endPoint y: 519, distance: 66.6
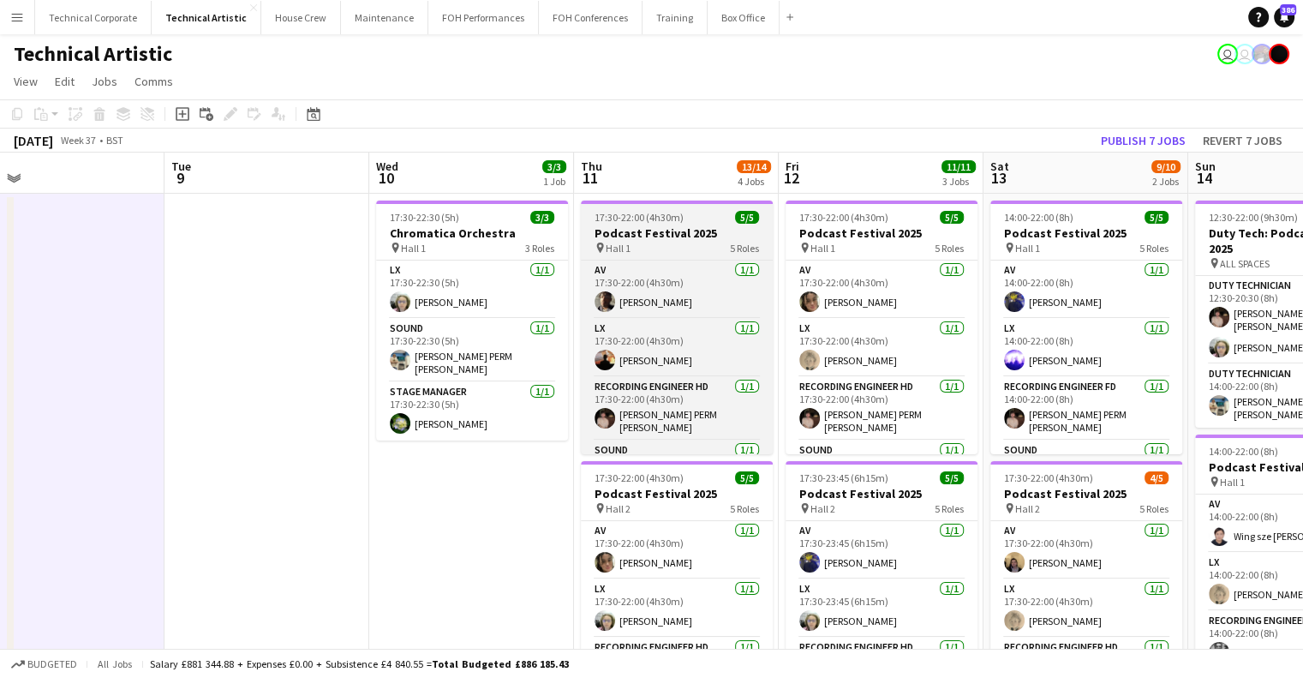
click at [661, 231] on h3 "Podcast Festival 2025" at bounding box center [677, 232] width 192 height 15
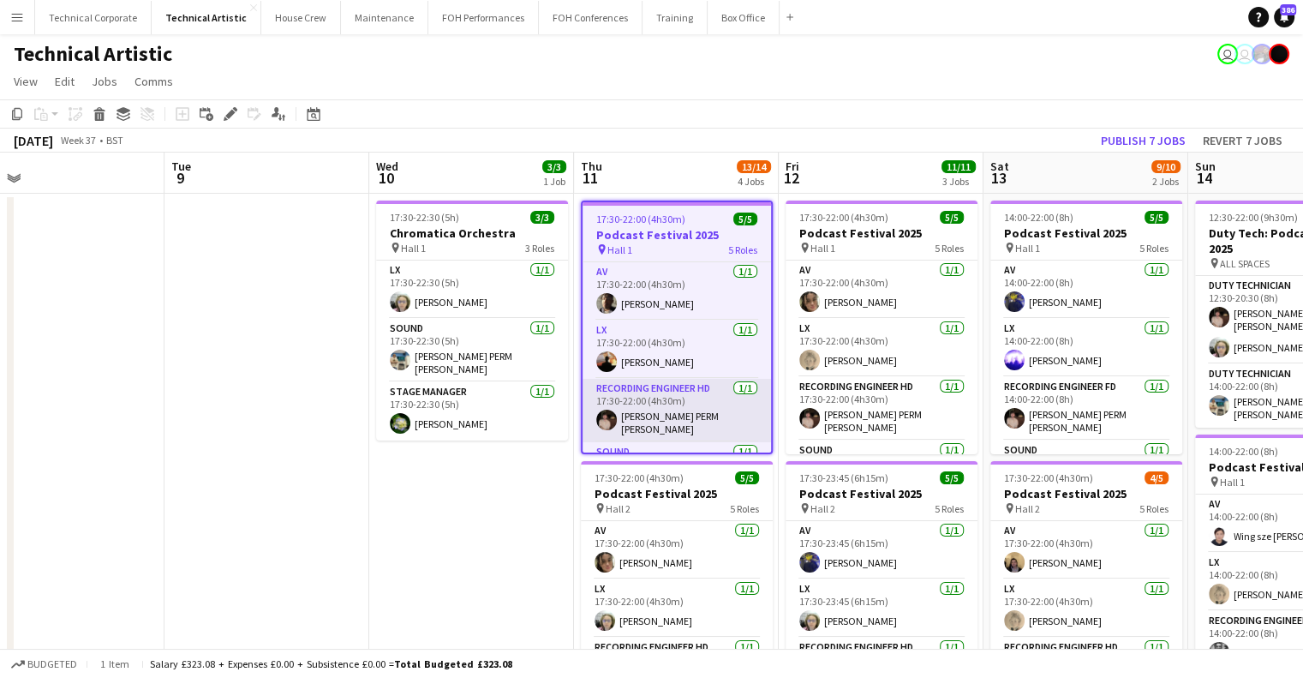
scroll to position [99, 0]
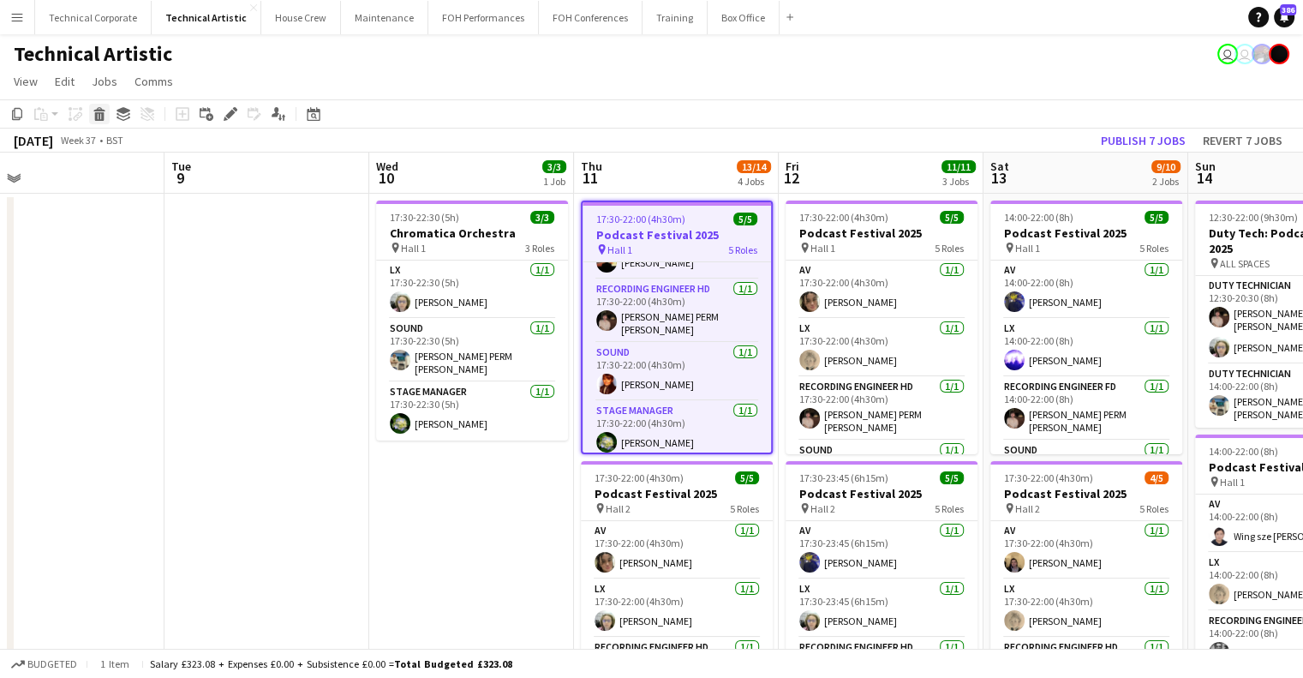
click at [104, 114] on icon "Delete" at bounding box center [100, 114] width 14 height 14
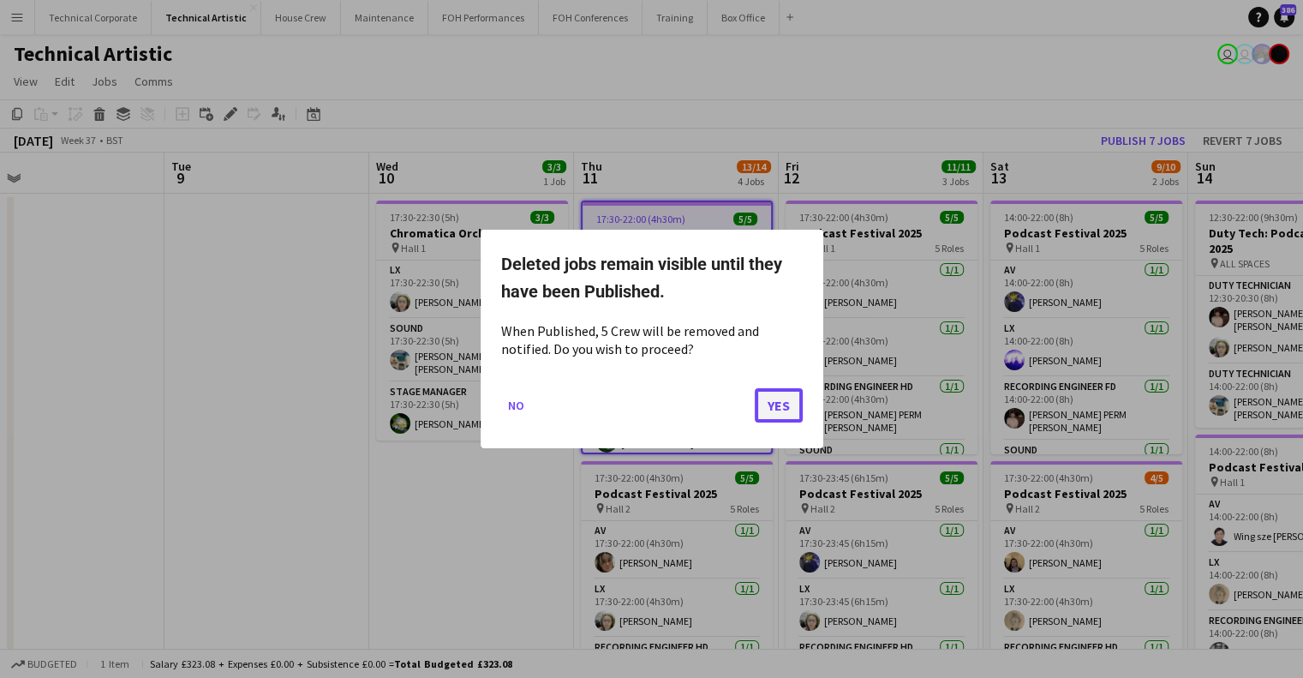
click at [779, 402] on button "Yes" at bounding box center [779, 405] width 48 height 34
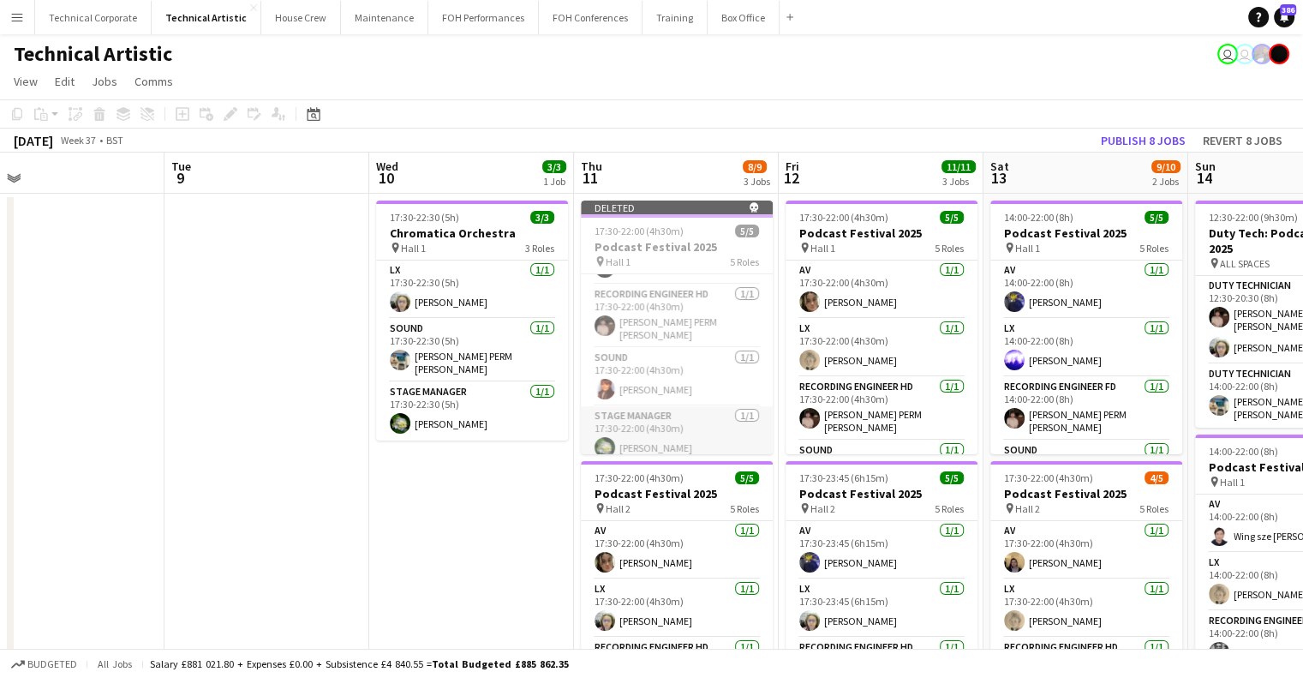
scroll to position [111, 0]
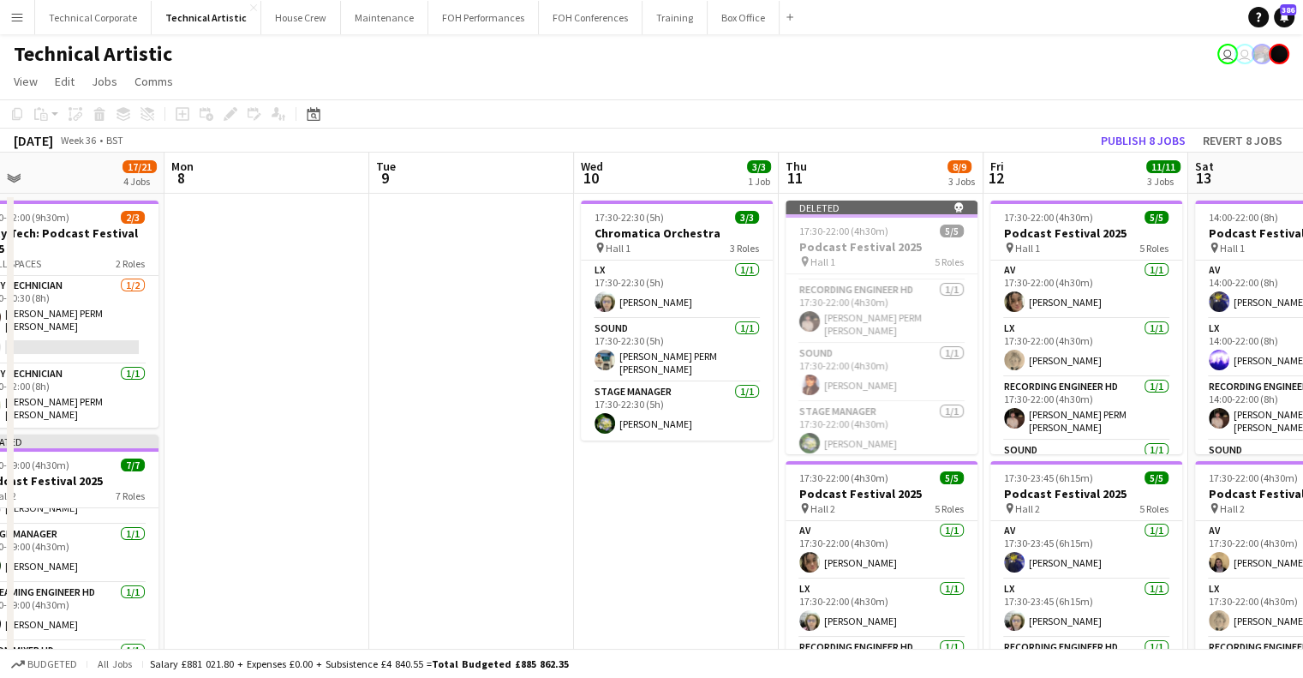
drag, startPoint x: 442, startPoint y: 527, endPoint x: 876, endPoint y: 517, distance: 433.7
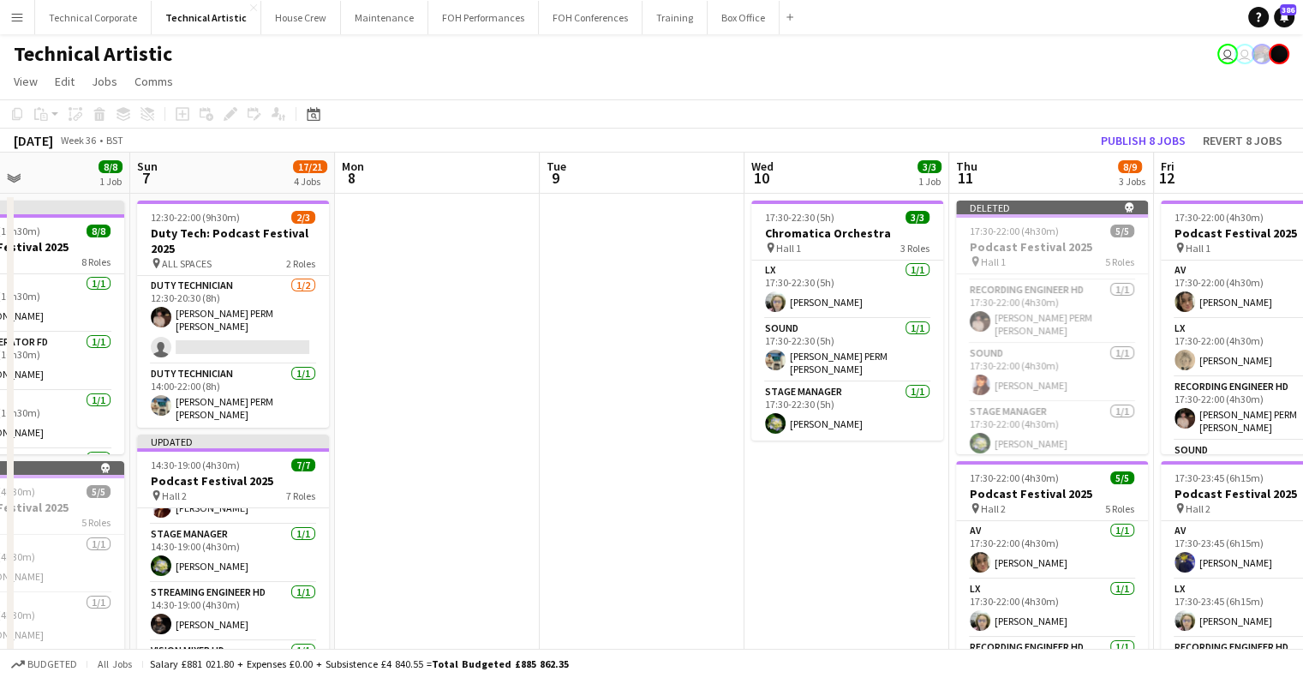
drag, startPoint x: 531, startPoint y: 490, endPoint x: 863, endPoint y: 470, distance: 332.2
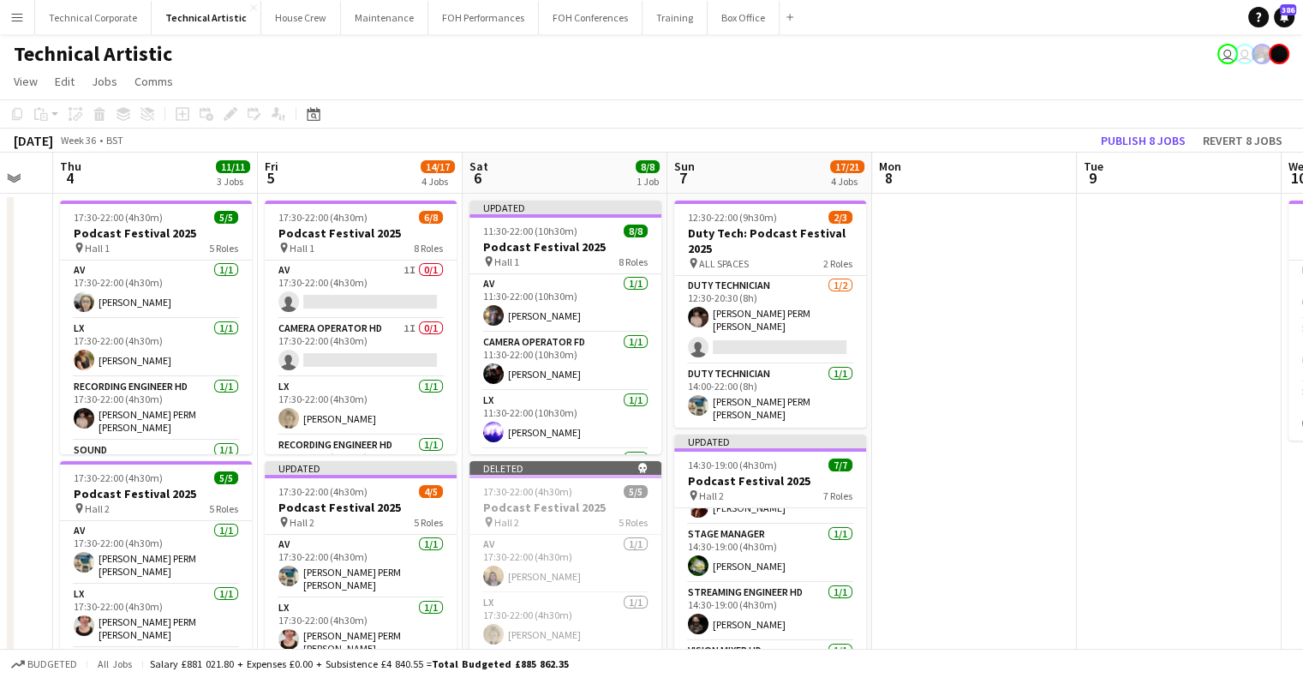
scroll to position [0, 470]
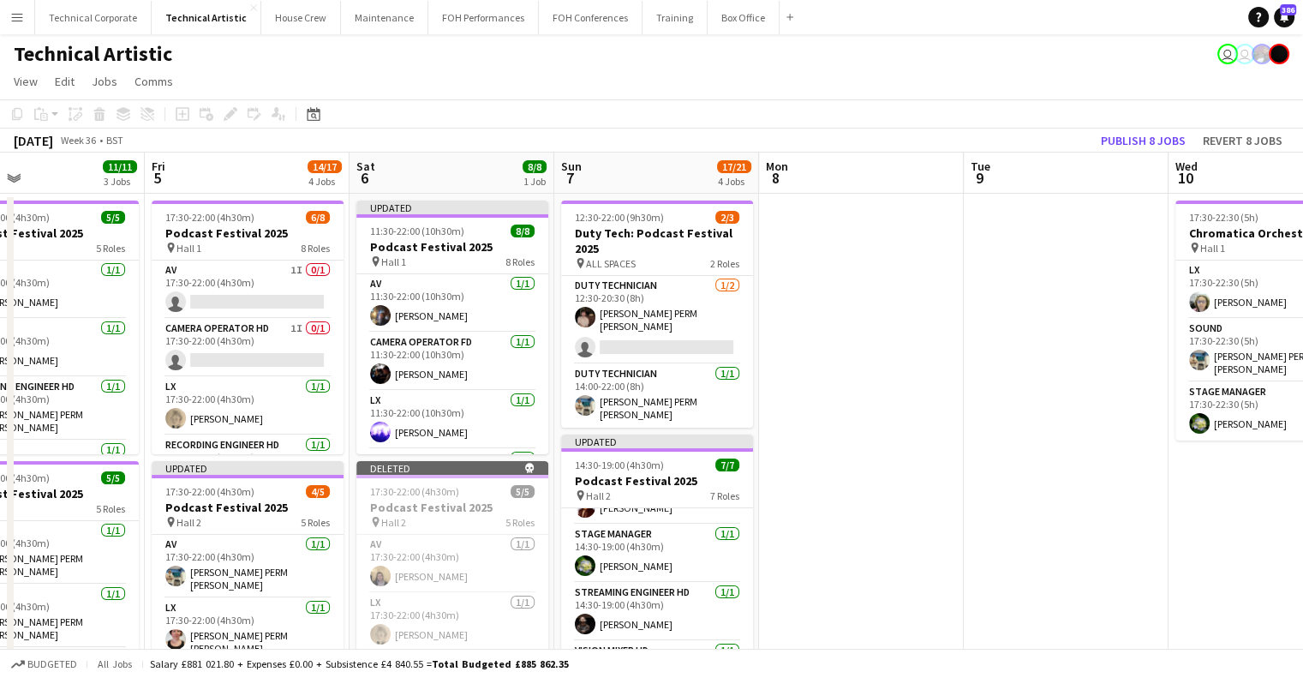
drag, startPoint x: 436, startPoint y: 472, endPoint x: 815, endPoint y: 469, distance: 378.8
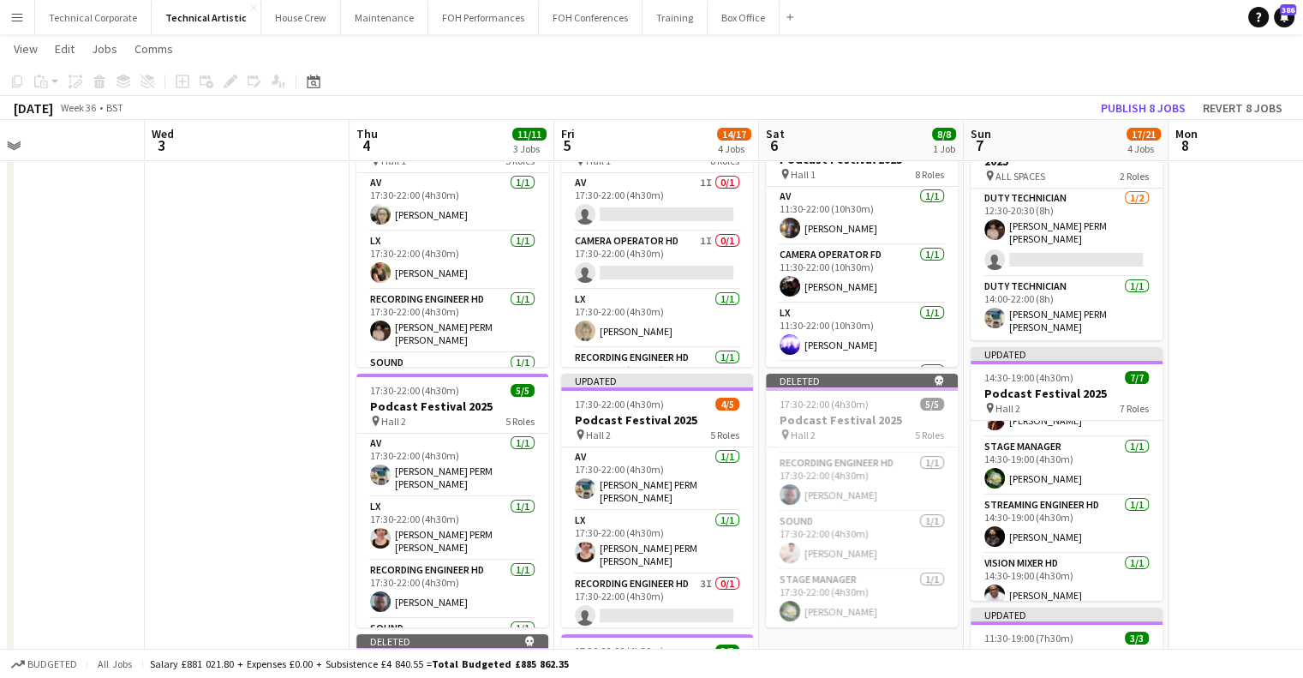
scroll to position [0, 0]
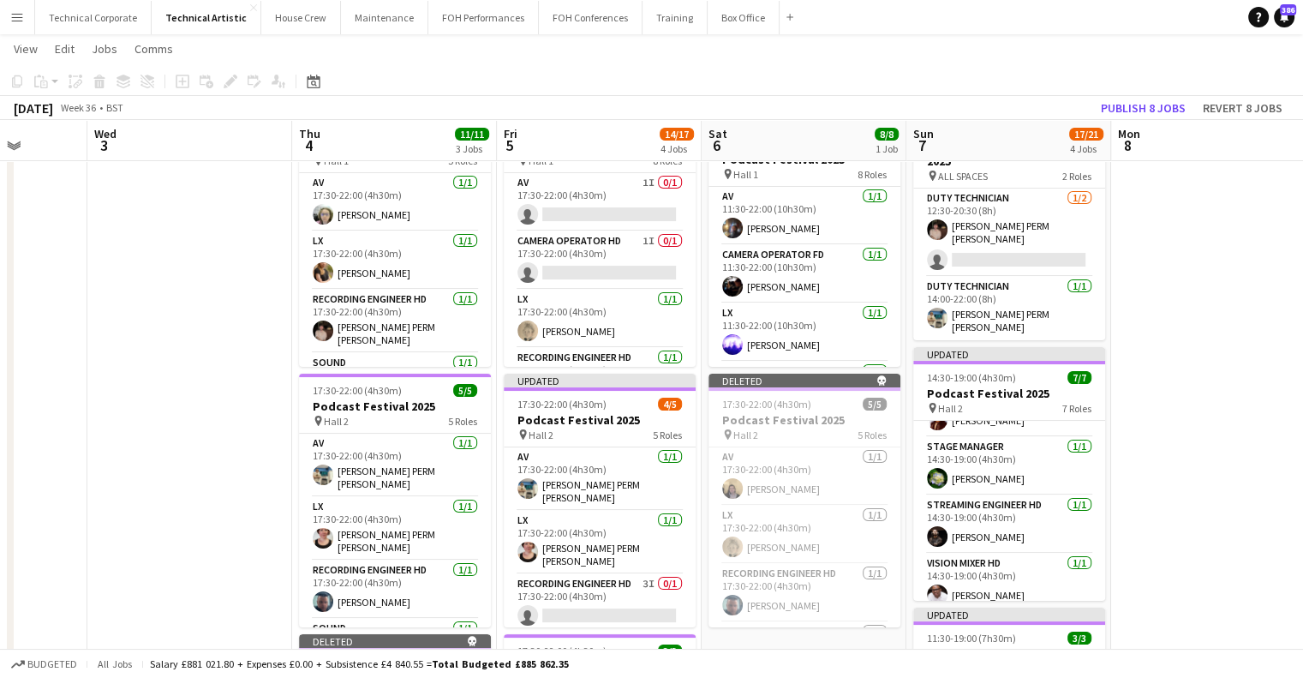
drag, startPoint x: 817, startPoint y: 578, endPoint x: 805, endPoint y: 575, distance: 12.5
click at [805, 575] on app-calendar-viewport "Sun 31 Mon 1 Tue 2 Wed 3 Thu 4 11/11 3 Jobs Fri 5 14/17 4 Jobs Sat 6 8/8 1 Job …" at bounding box center [651, 563] width 1303 height 1164
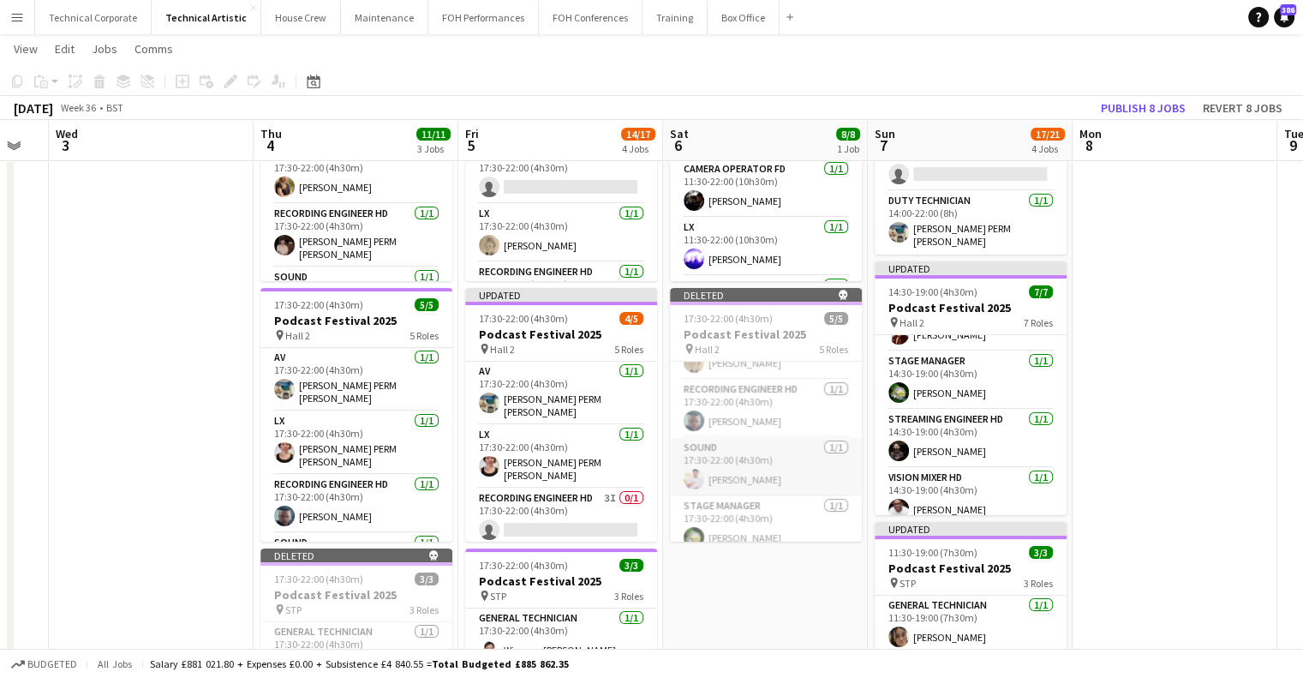
scroll to position [111, 0]
click at [675, 404] on app-calendar-viewport "Sun 31 Mon 1 Tue 2 Wed 3 Thu 4 11/11 3 Jobs Fri 5 14/17 4 Jobs Sat 6 8/8 1 Job …" at bounding box center [651, 477] width 1303 height 1164
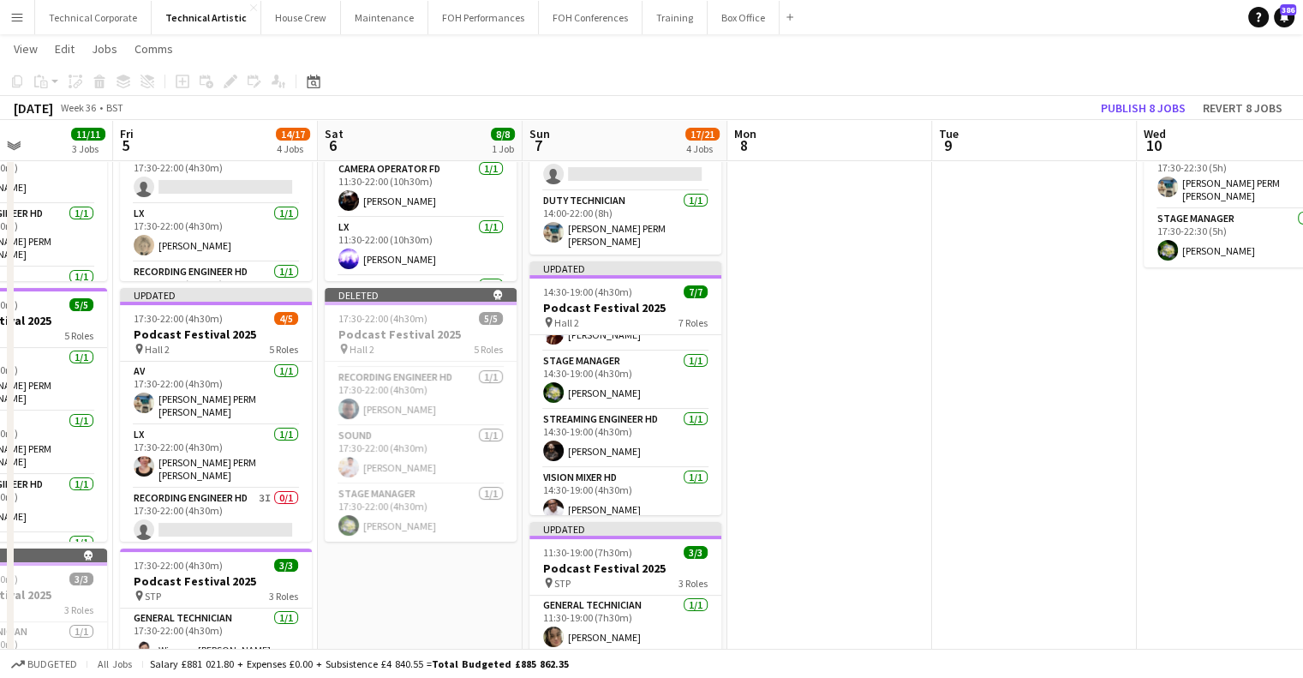
drag, startPoint x: 846, startPoint y: 407, endPoint x: 849, endPoint y: 382, distance: 25.1
click at [342, 410] on app-calendar-viewport "Tue 2 Wed 3 Thu 4 11/11 3 Jobs Fri 5 14/17 4 Jobs Sat 6 8/8 1 Job Sun 7 17/21 4…" at bounding box center [651, 477] width 1303 height 1164
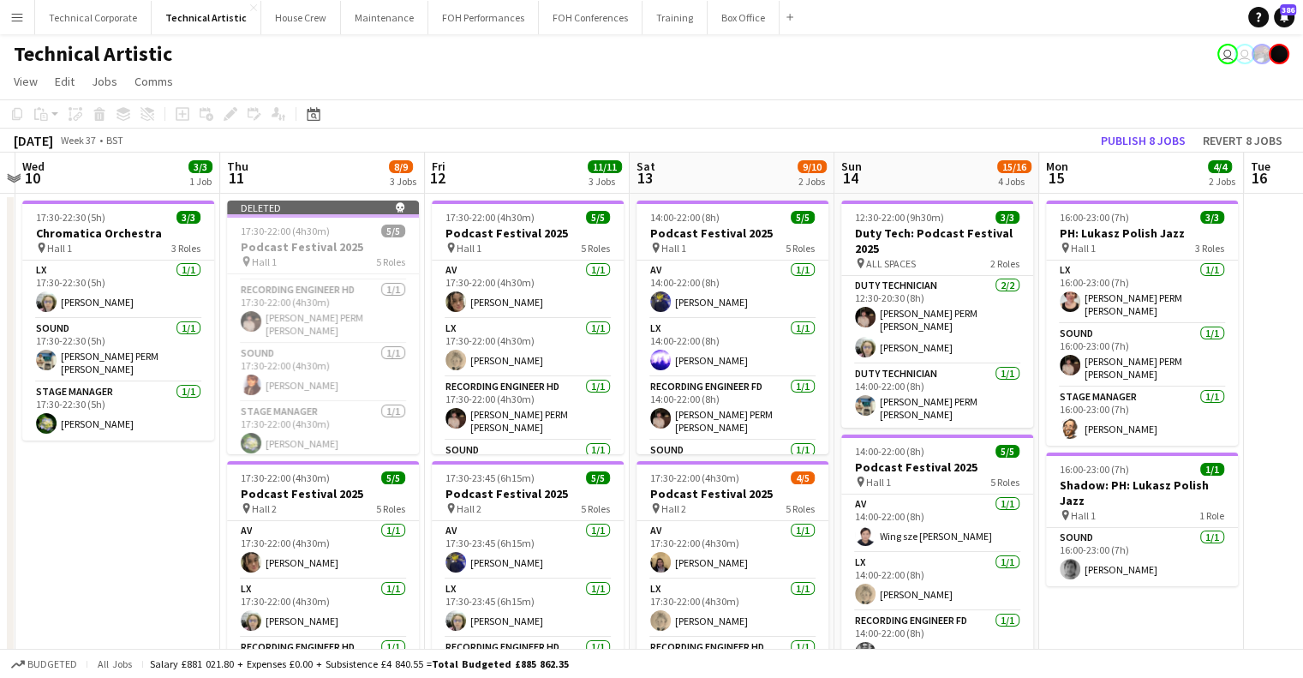
scroll to position [0, 607]
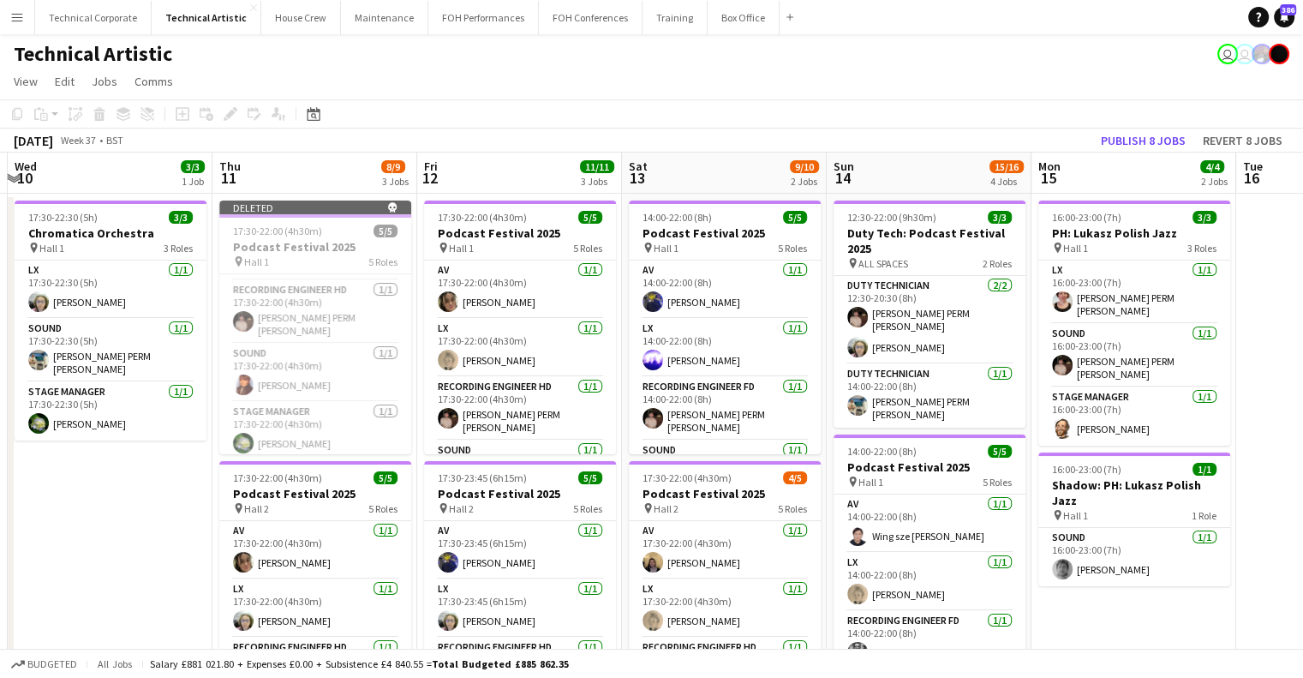
drag, startPoint x: 1057, startPoint y: 473, endPoint x: 671, endPoint y: 426, distance: 389.3
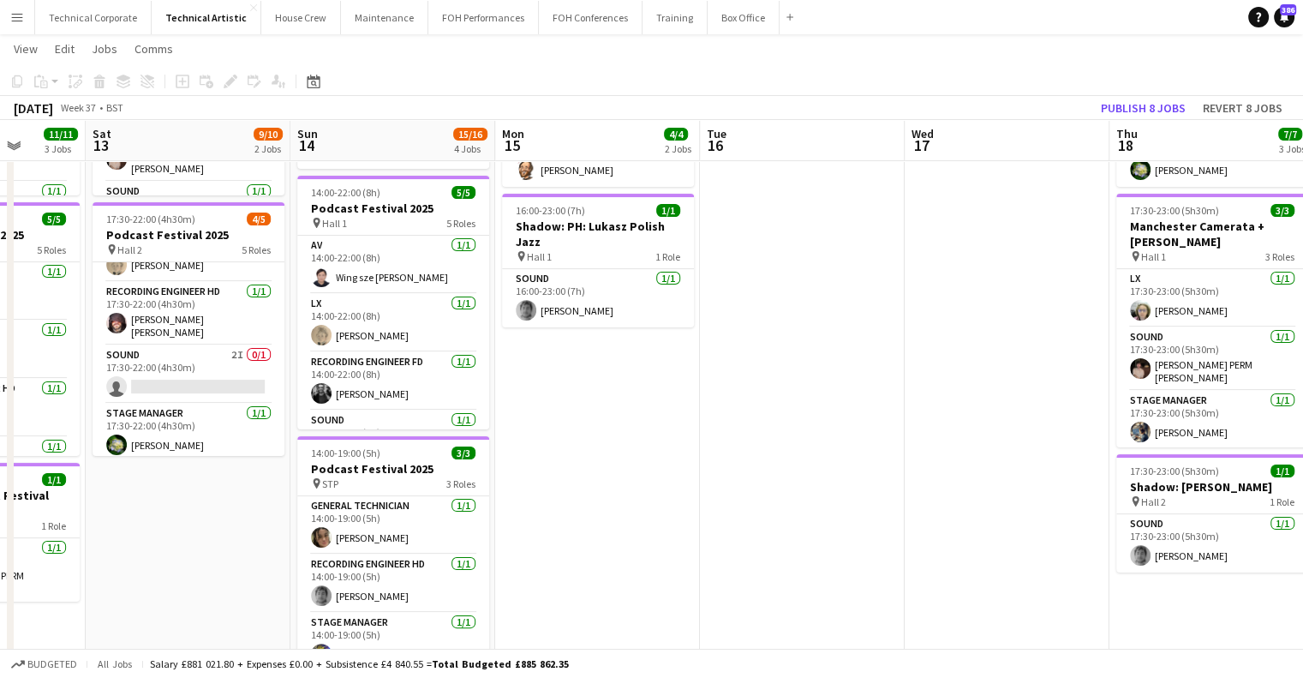
scroll to position [0, 468]
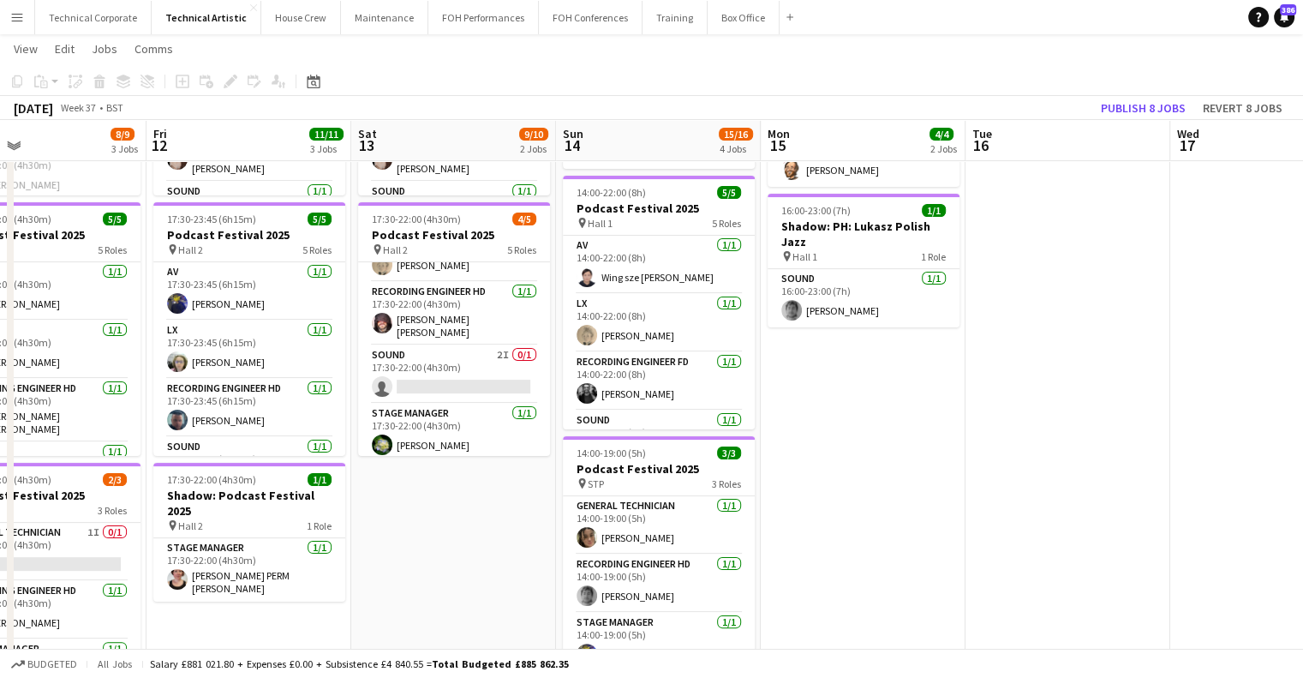
drag, startPoint x: 1055, startPoint y: 464, endPoint x: 783, endPoint y: 488, distance: 272.6
click at [785, 486] on app-calendar-viewport "Tue 9 Wed 10 3/3 1 Job Thu 11 8/9 3 Jobs Fri 12 11/11 3 Jobs Sat 13 9/10 2 Jobs…" at bounding box center [651, 392] width 1303 height 1164
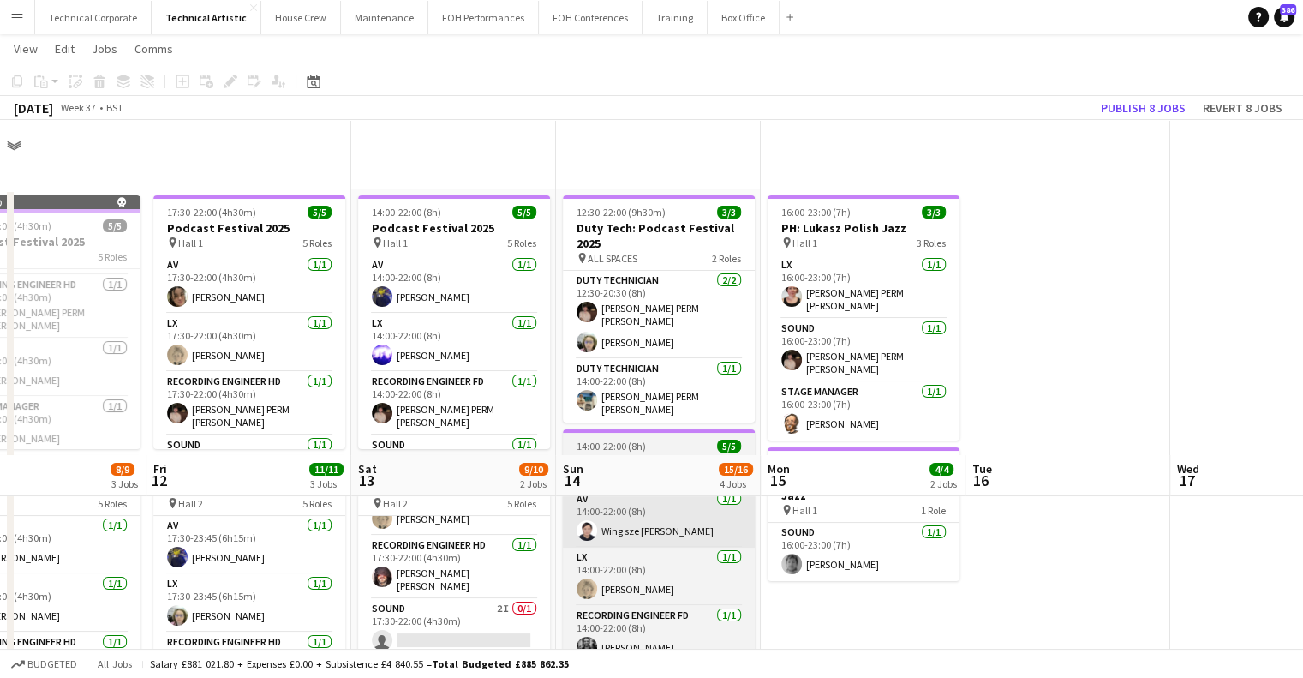
scroll to position [0, 0]
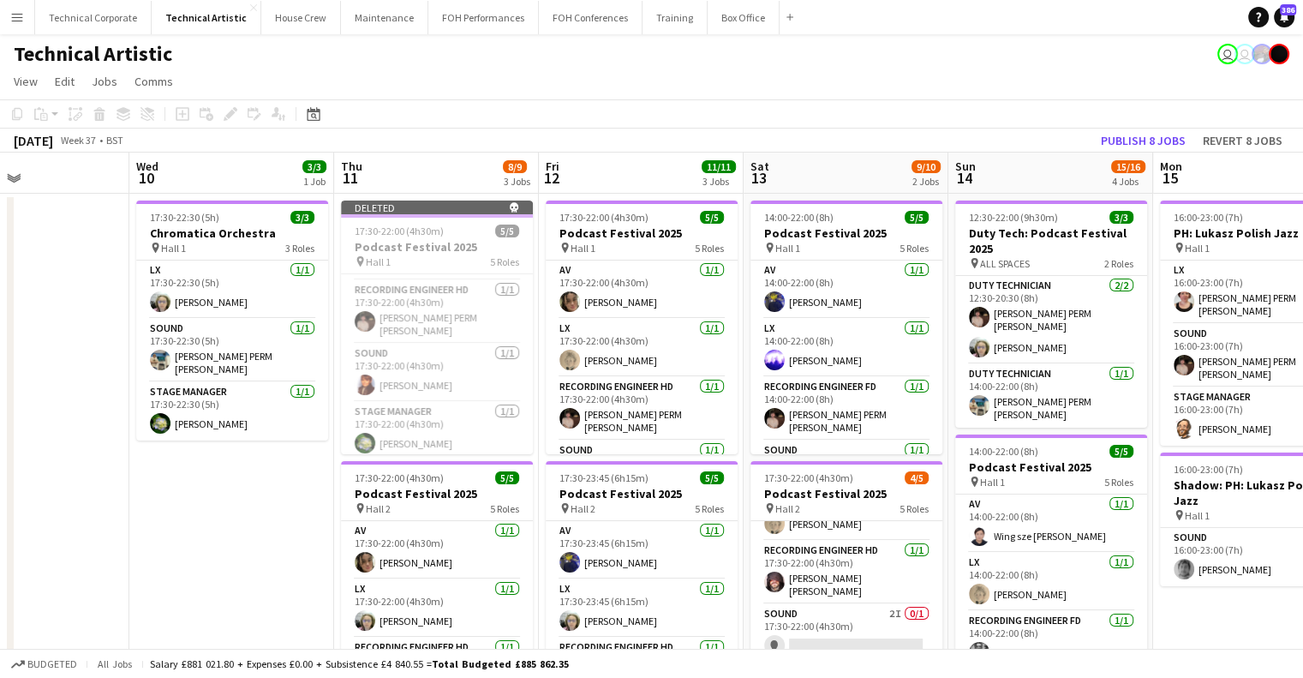
drag, startPoint x: 736, startPoint y: 476, endPoint x: 943, endPoint y: 485, distance: 206.7
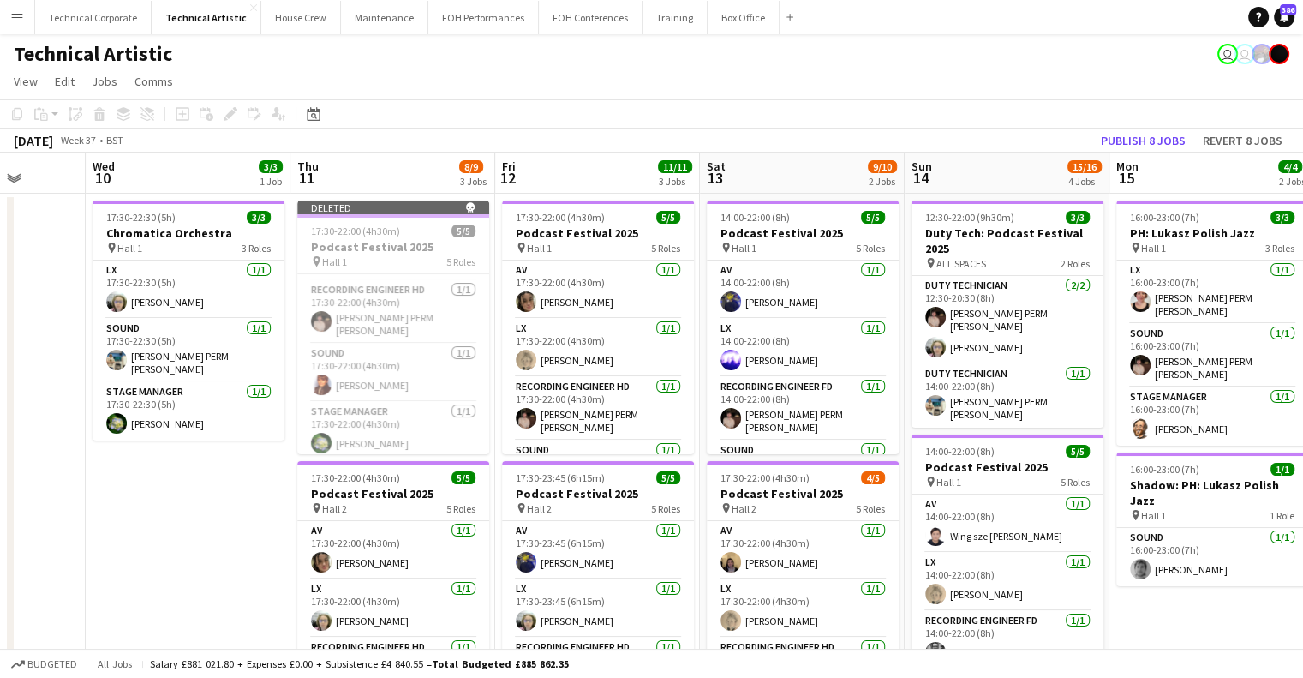
scroll to position [0, 704]
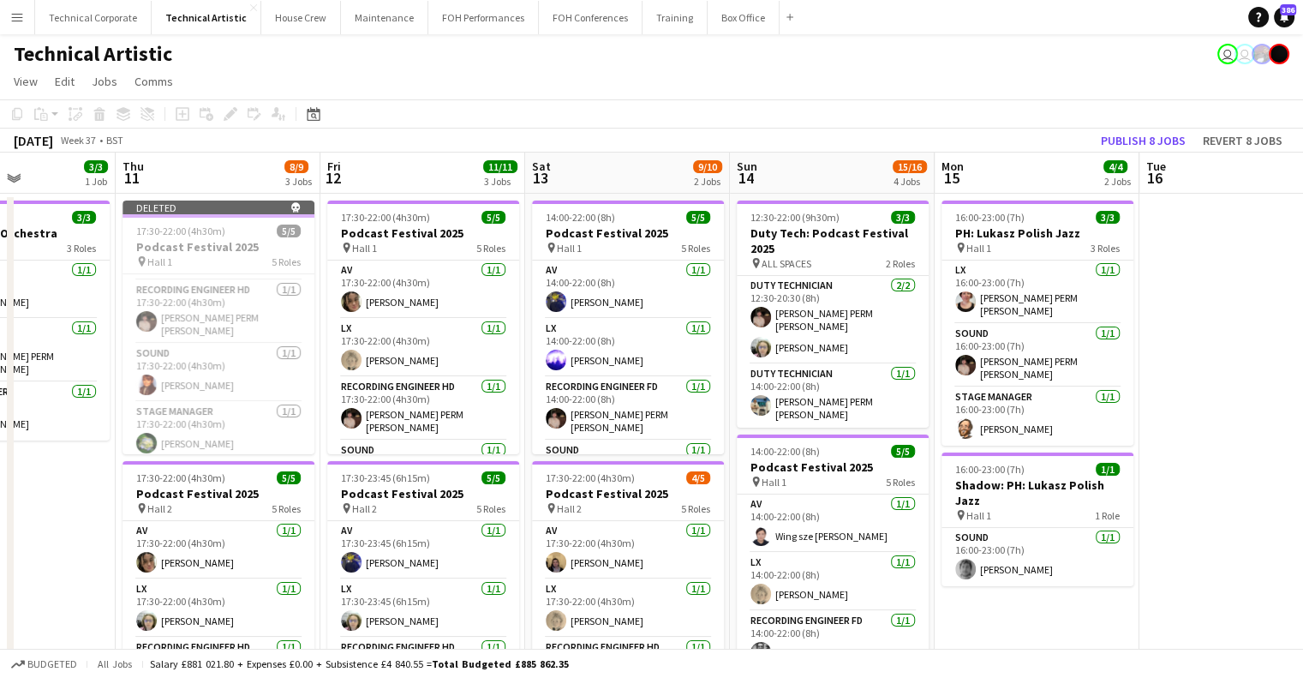
drag, startPoint x: 876, startPoint y: 311, endPoint x: 701, endPoint y: 312, distance: 174.8
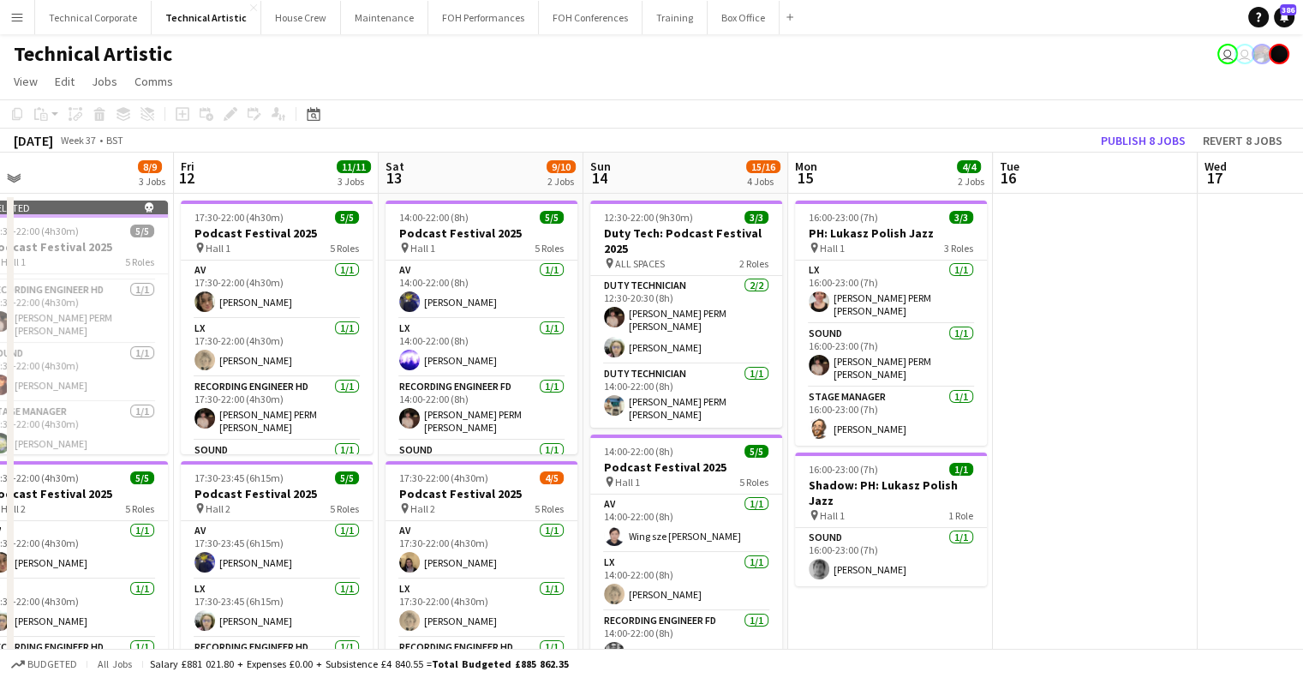
scroll to position [0, 433]
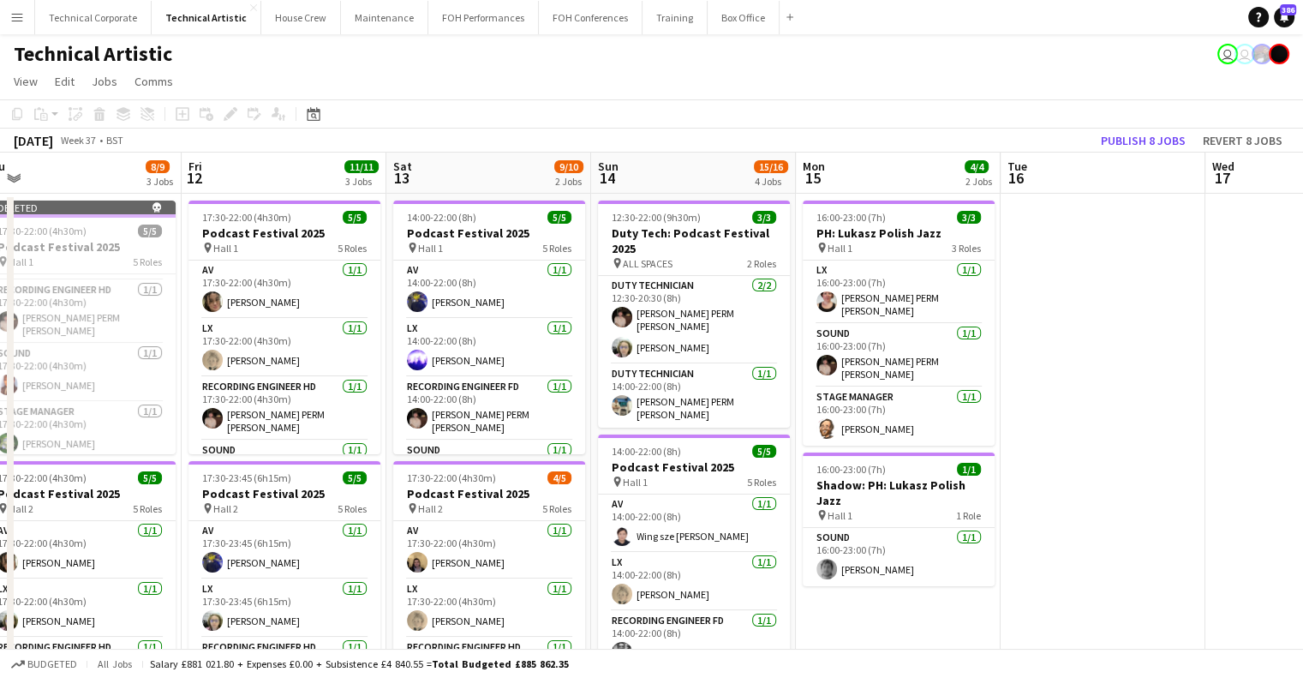
drag, startPoint x: 904, startPoint y: 174, endPoint x: 765, endPoint y: 249, distance: 158.0
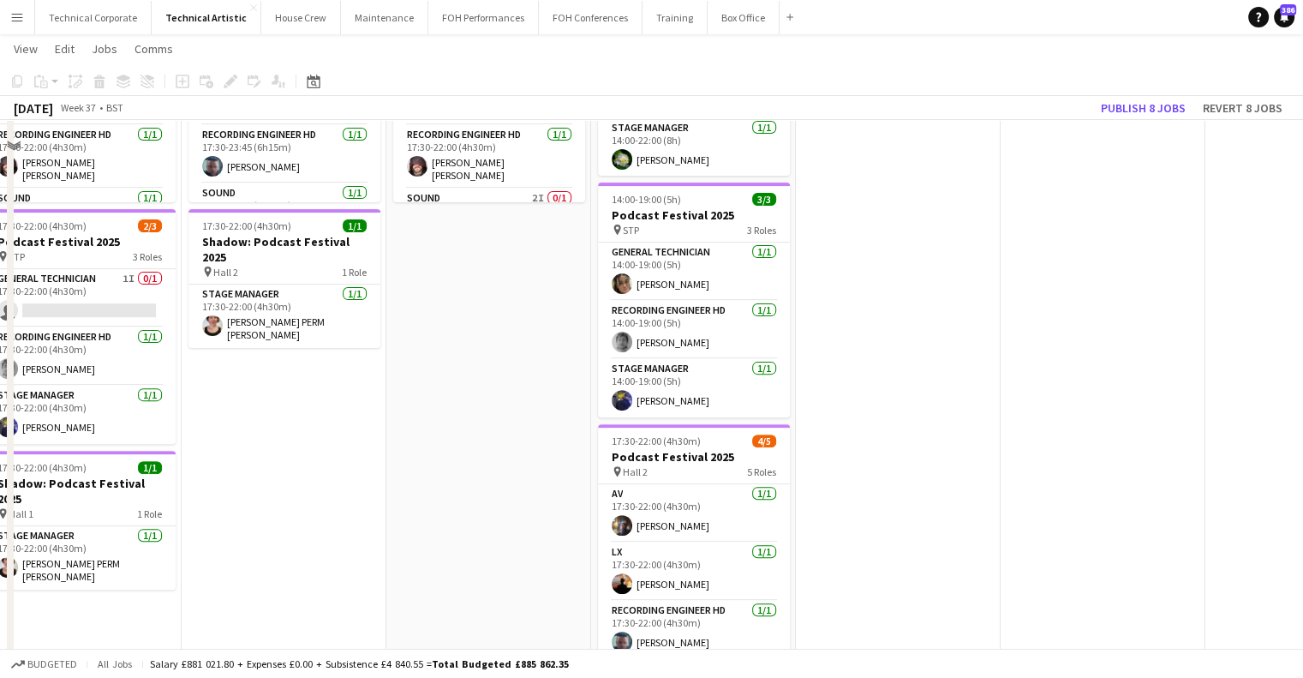
scroll to position [514, 0]
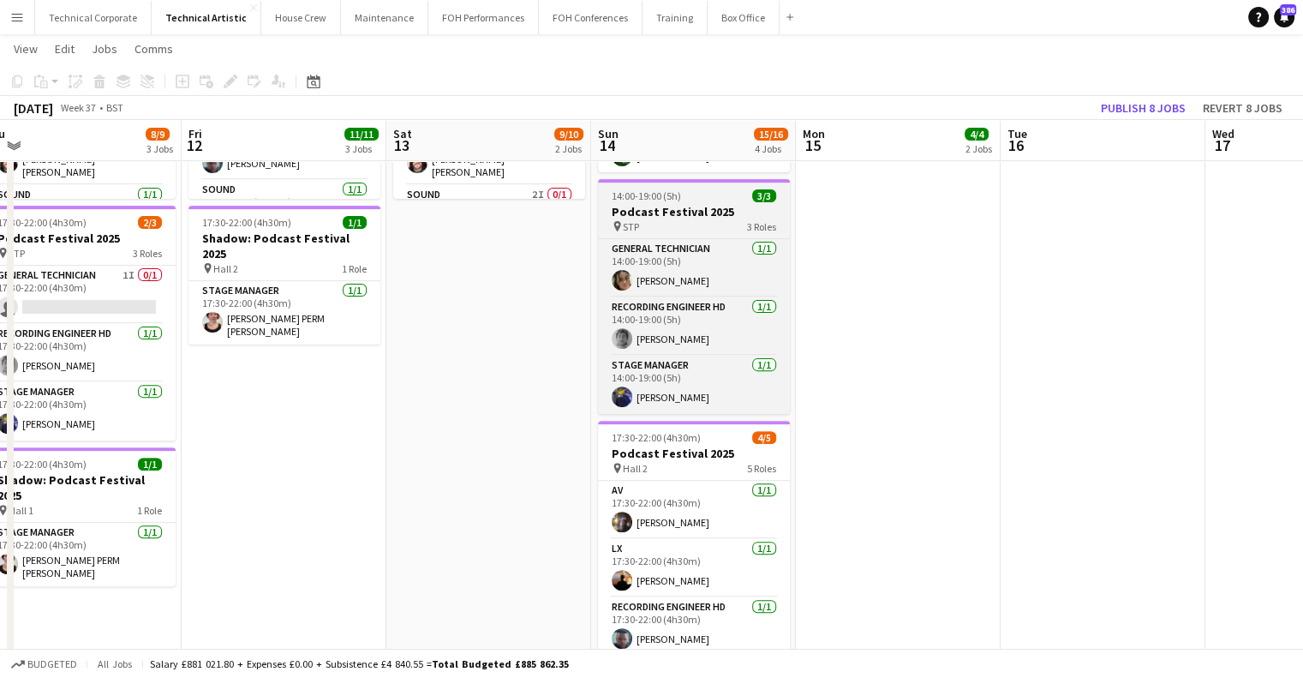
click at [642, 204] on h3 "Podcast Festival 2025" at bounding box center [694, 211] width 192 height 15
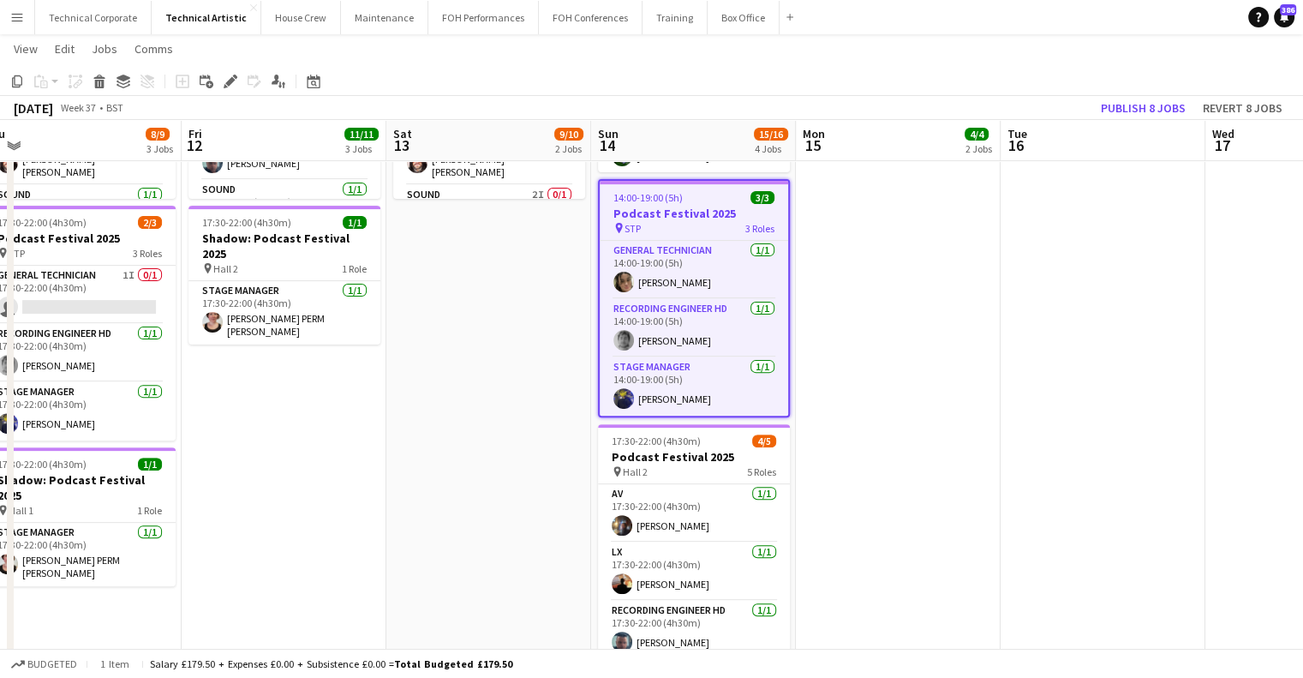
click at [912, 445] on app-date-cell "16:00-23:00 (7h) 3/3 PH: Lukasz Polish Jazz pin Hall 1 3 Roles LX 1/1 16:00-23:…" at bounding box center [898, 197] width 205 height 1039
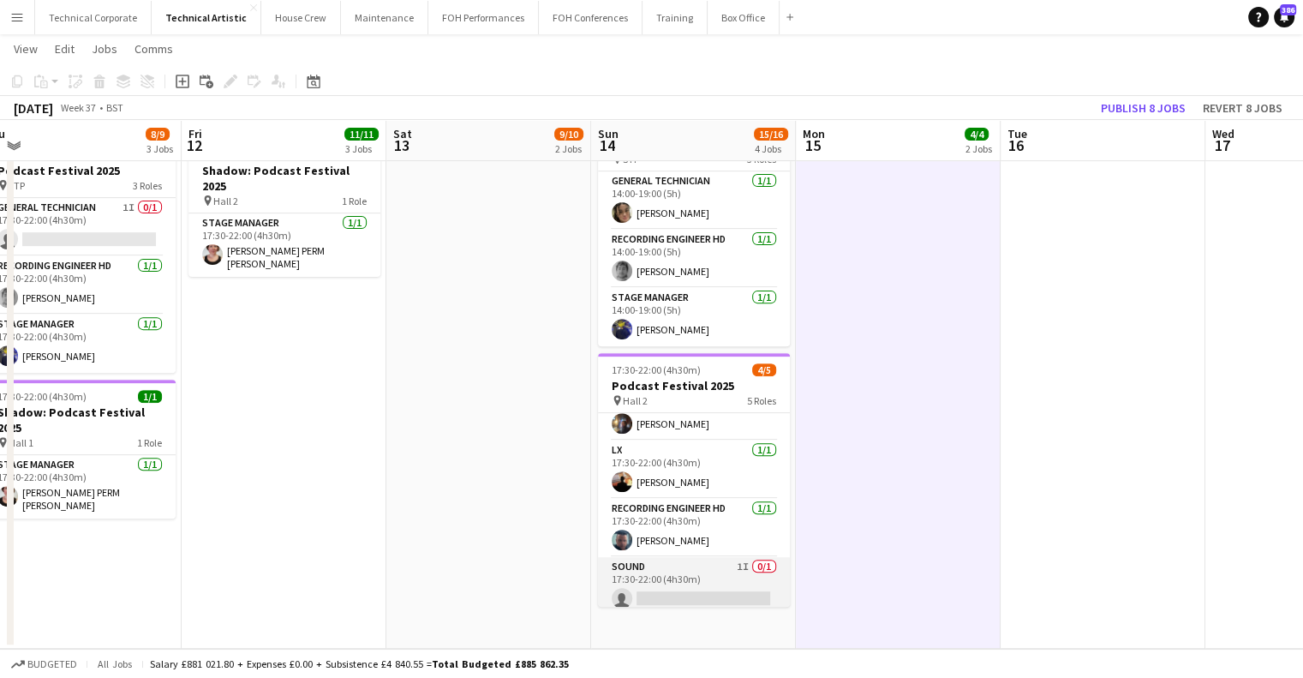
scroll to position [0, 0]
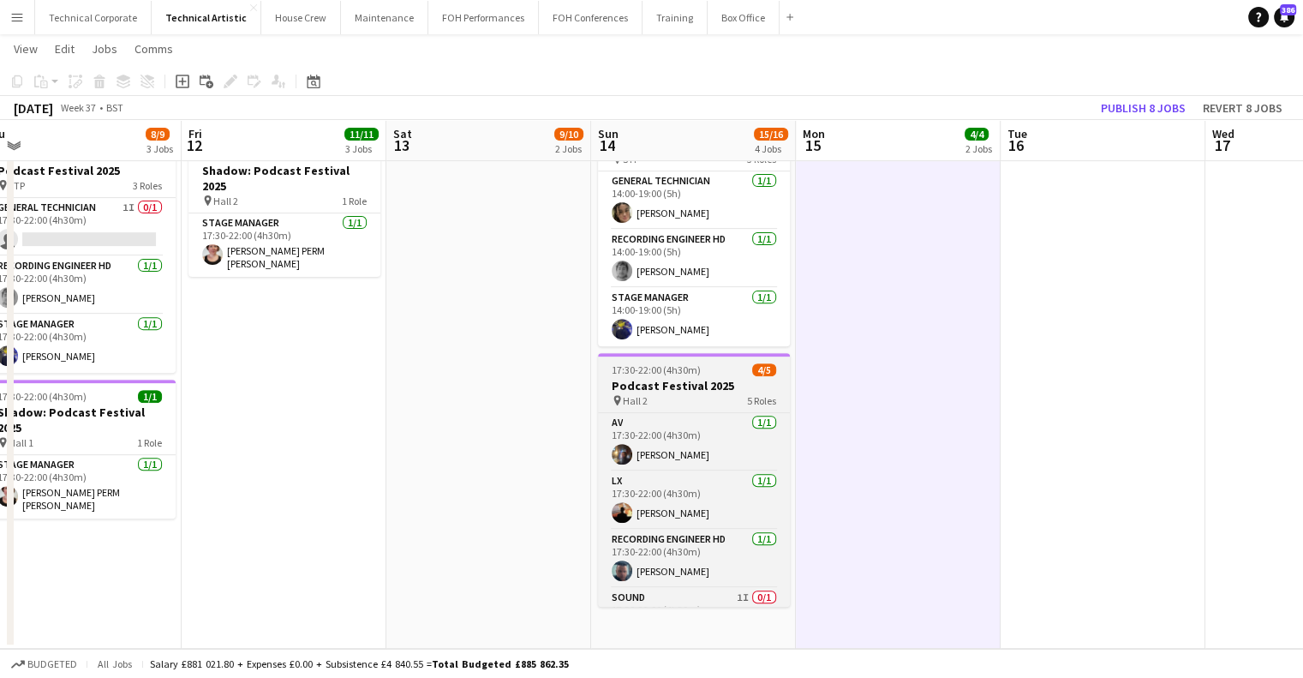
click at [690, 366] on app-job-card "17:30-22:00 (4h30m) 4/5 Podcast Festival 2025 pin Hall 2 5 Roles AV 1/1 17:30-2…" at bounding box center [694, 480] width 192 height 254
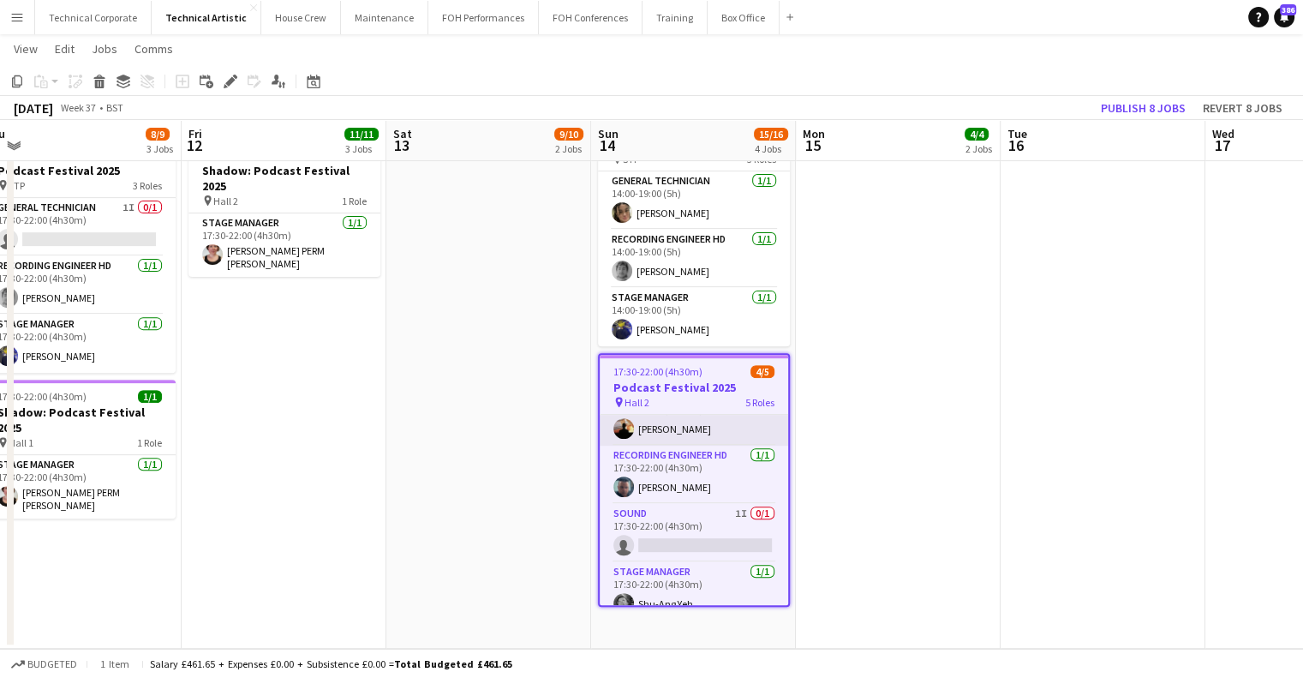
scroll to position [99, 0]
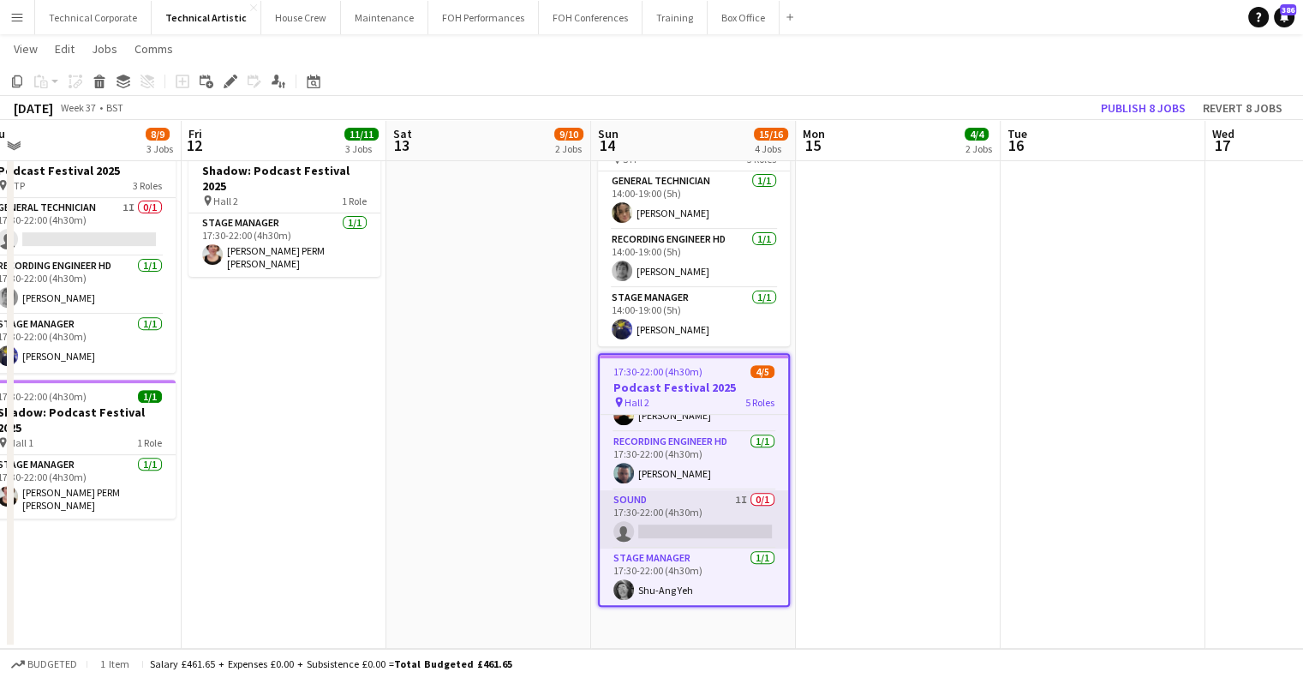
click at [725, 507] on app-card-role "Sound 1I 0/1 17:30-22:00 (4h30m) single-neutral-actions" at bounding box center [694, 519] width 189 height 58
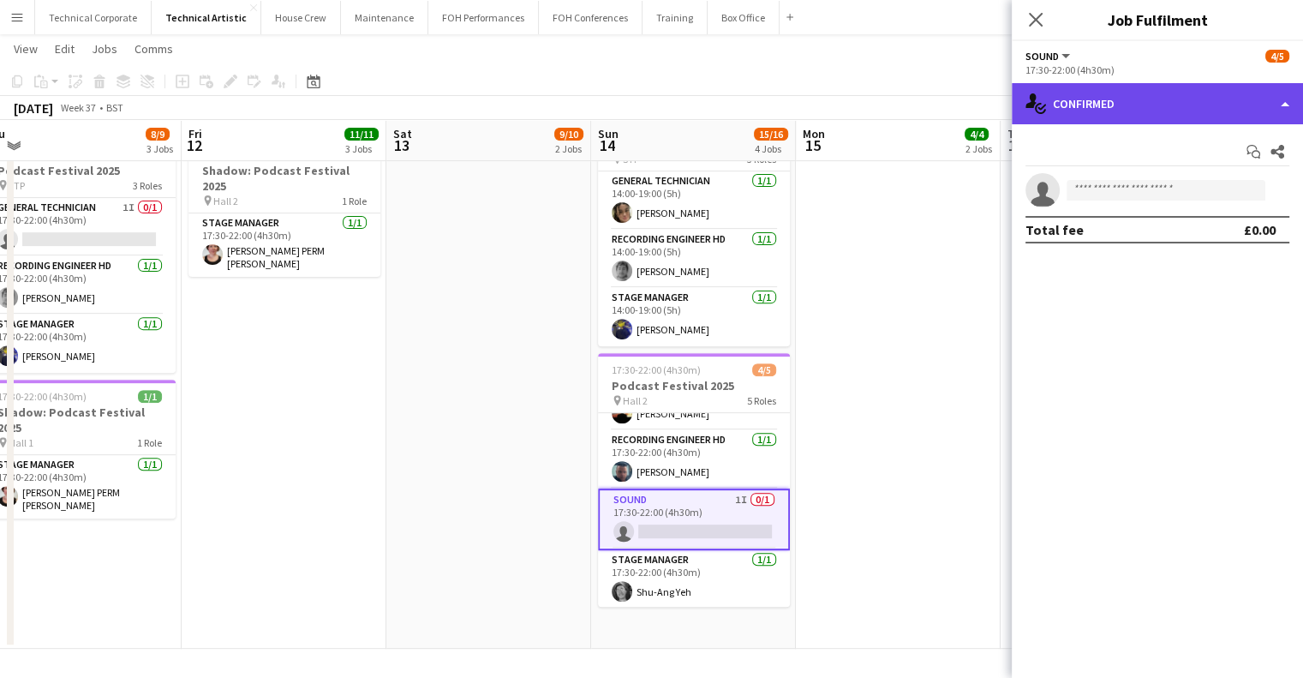
click at [1112, 123] on div "single-neutral-actions-check-2 Confirmed" at bounding box center [1157, 103] width 291 height 41
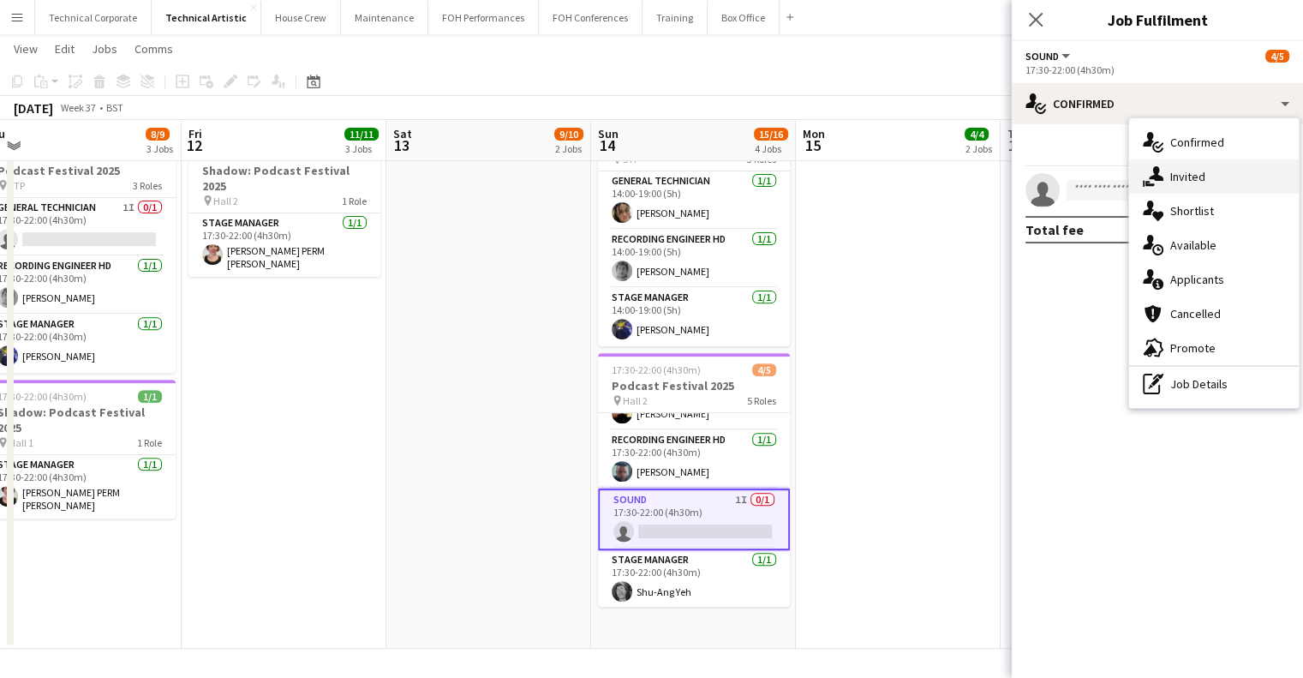
click at [1184, 186] on div "single-neutral-actions-share-1 Invited" at bounding box center [1214, 176] width 170 height 34
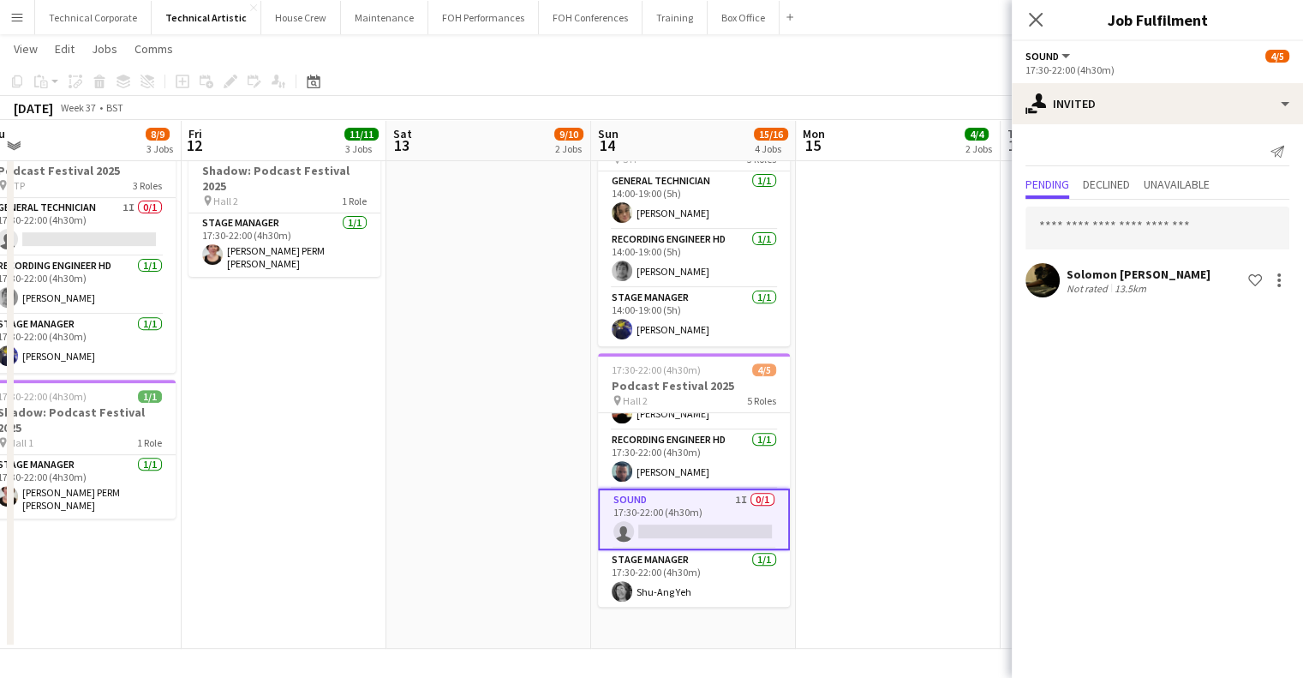
scroll to position [0, 432]
click at [843, 484] on app-date-cell "16:00-23:00 (7h) 3/3 PH: Lukasz Polish Jazz pin Hall 1 3 Roles LX 1/1 16:00-23:…" at bounding box center [899, 129] width 205 height 1039
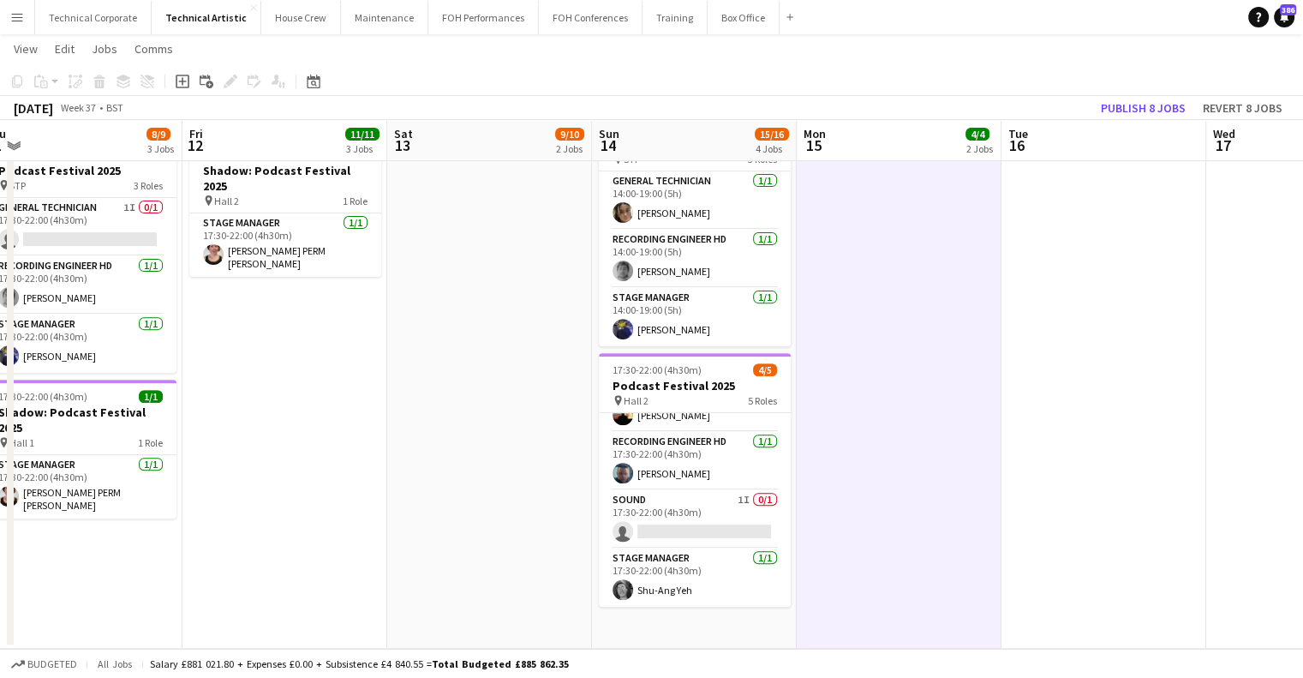
scroll to position [97, 0]
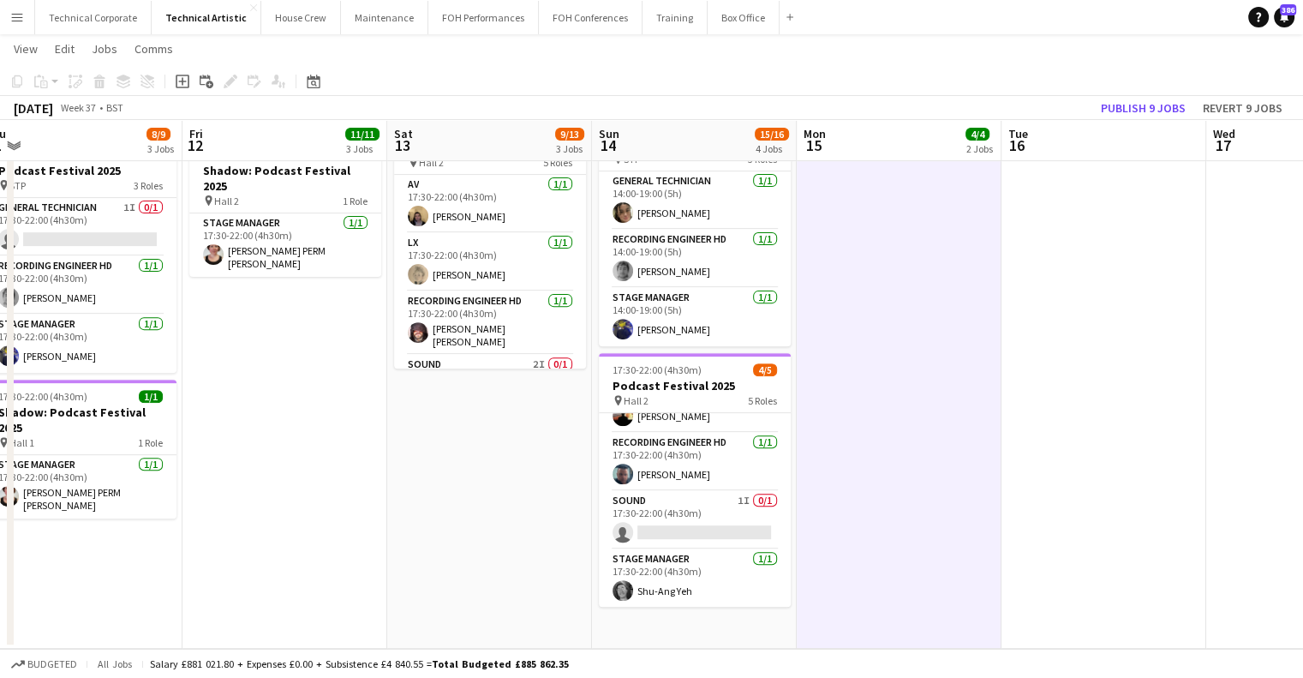
click at [488, 500] on app-date-cell "Draft 12:30-22:00 (9h30m) 0/3 Duty Tech: Podcast Festival 2025 pin ALL SPACES 2…" at bounding box center [489, 129] width 205 height 1039
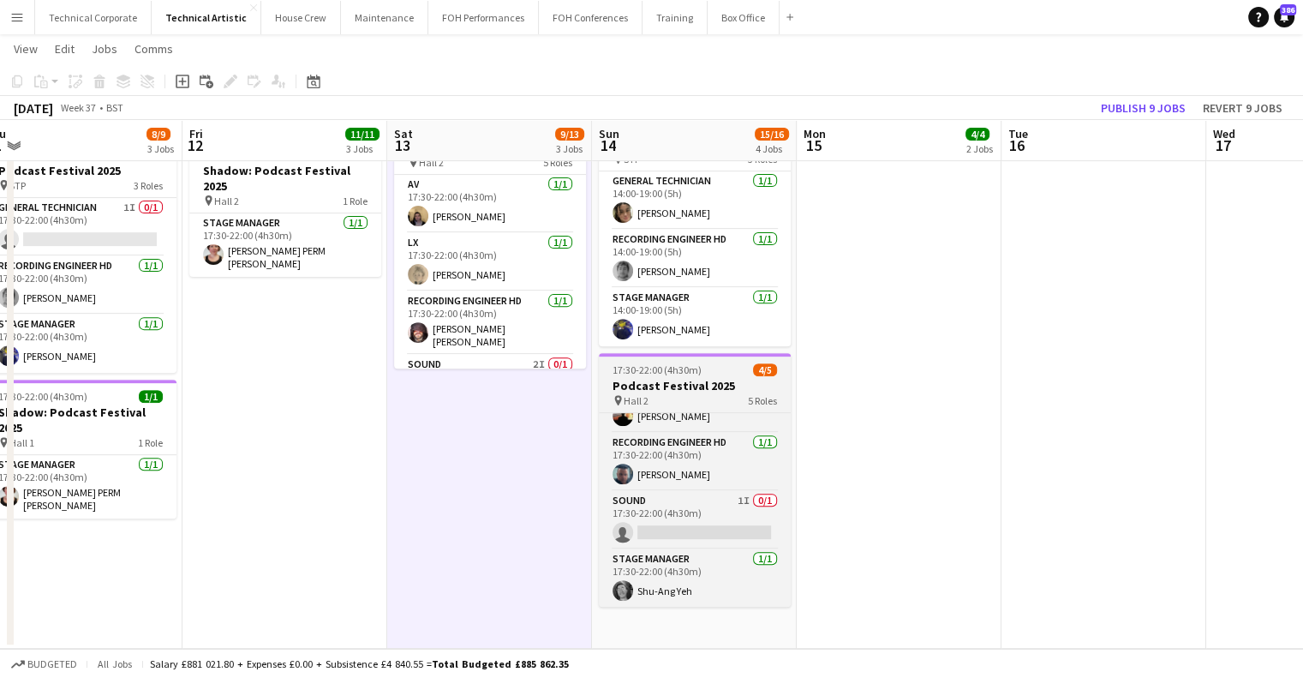
click at [668, 378] on h3 "Podcast Festival 2025" at bounding box center [695, 385] width 192 height 15
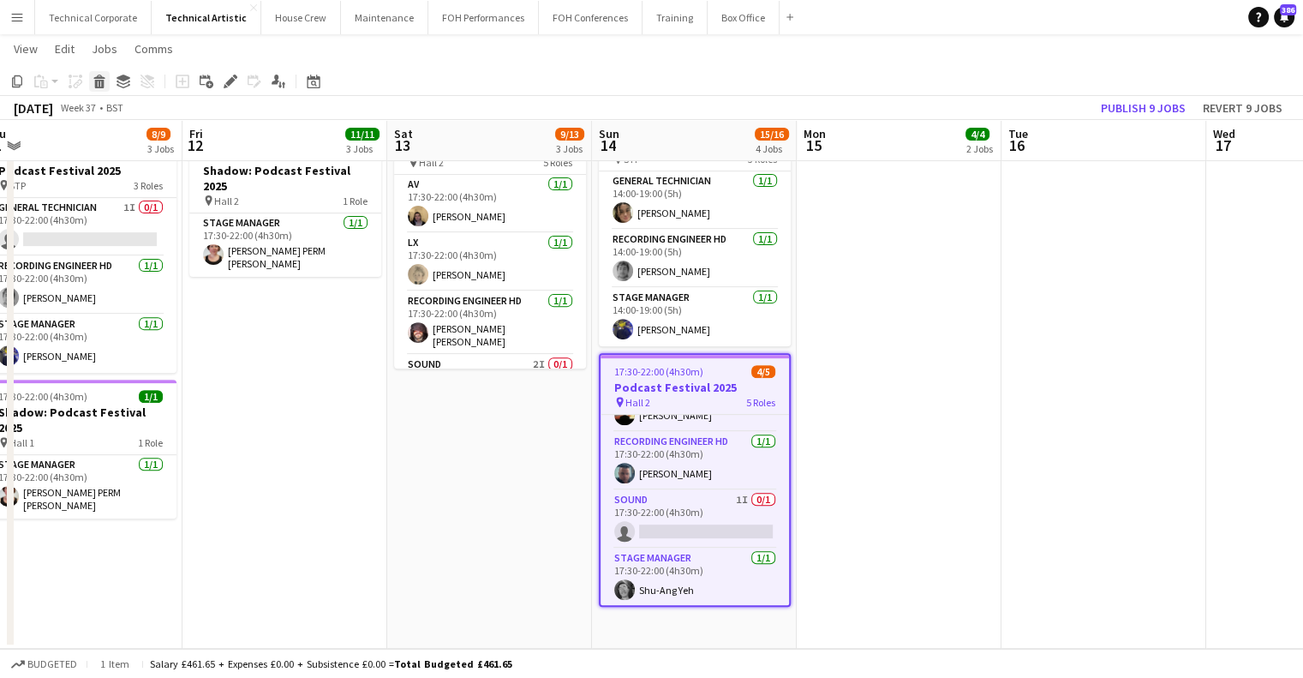
click at [103, 81] on icon at bounding box center [99, 84] width 9 height 9
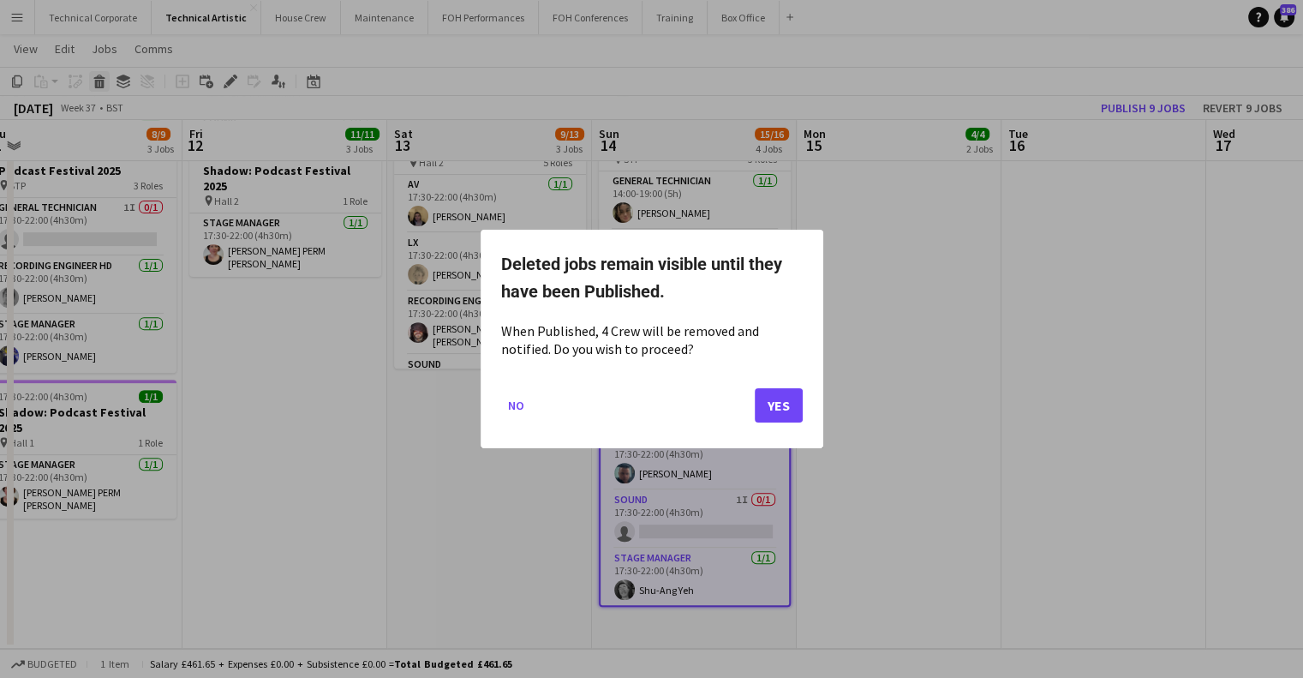
scroll to position [0, 0]
click at [769, 405] on button "Yes" at bounding box center [779, 405] width 48 height 34
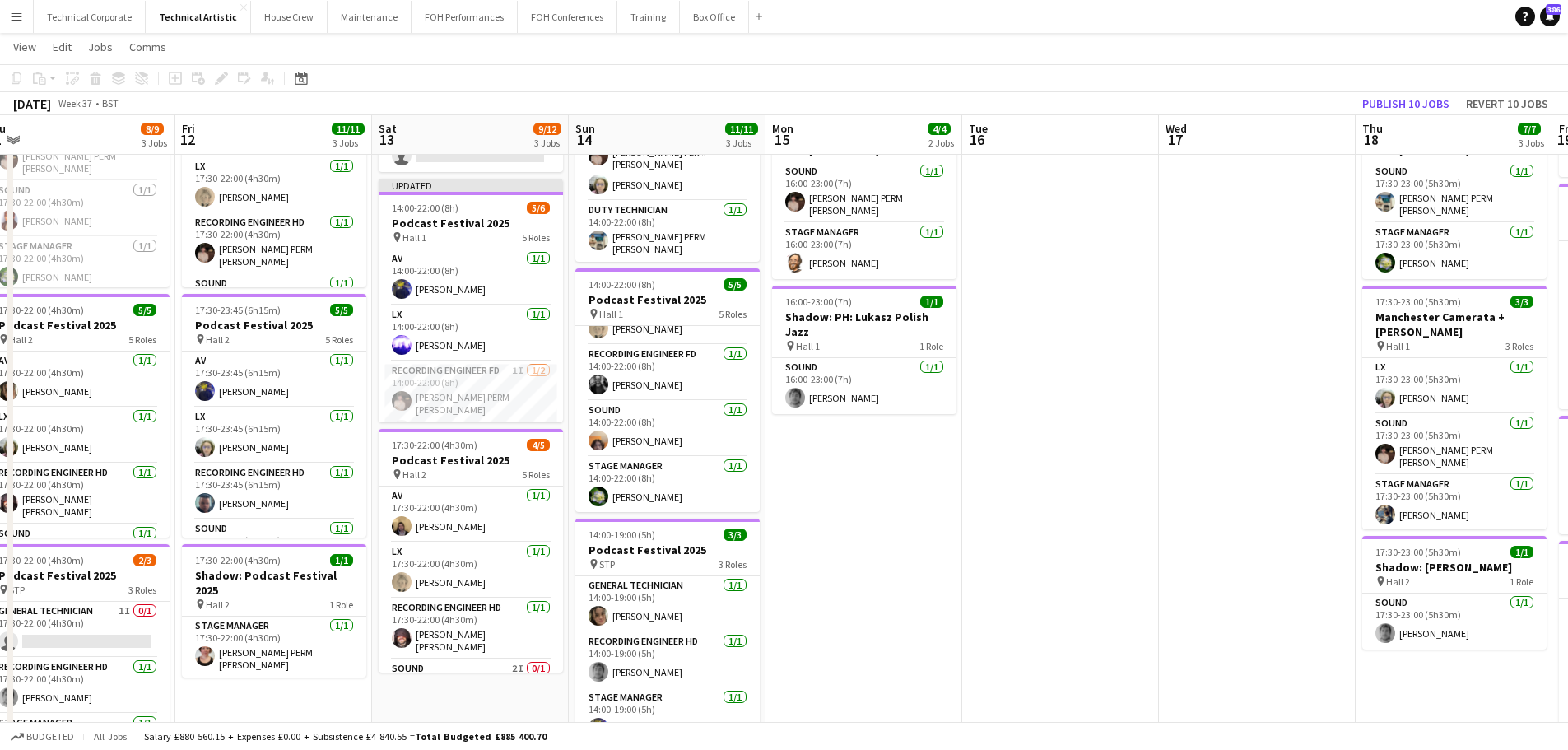
scroll to position [96, 0]
click at [478, 387] on app-card-role "Recording Engineer FD 1I 1/2 14:00-22:00 (8h) Anders PERM Waller single-neutral…" at bounding box center [470, 403] width 184 height 85
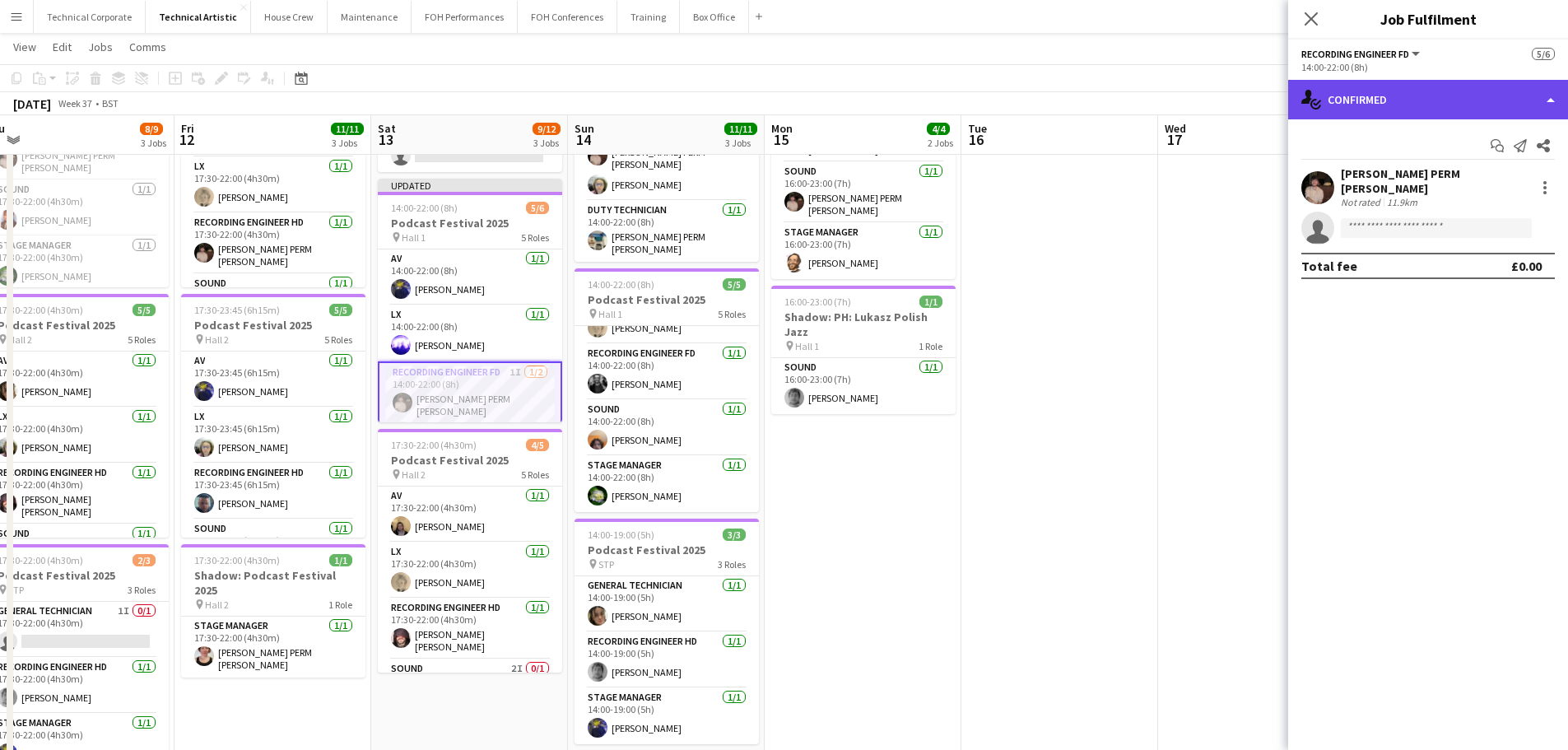
click at [1252, 112] on div "single-neutral-actions-check-2 Confirmed" at bounding box center [1428, 99] width 280 height 39
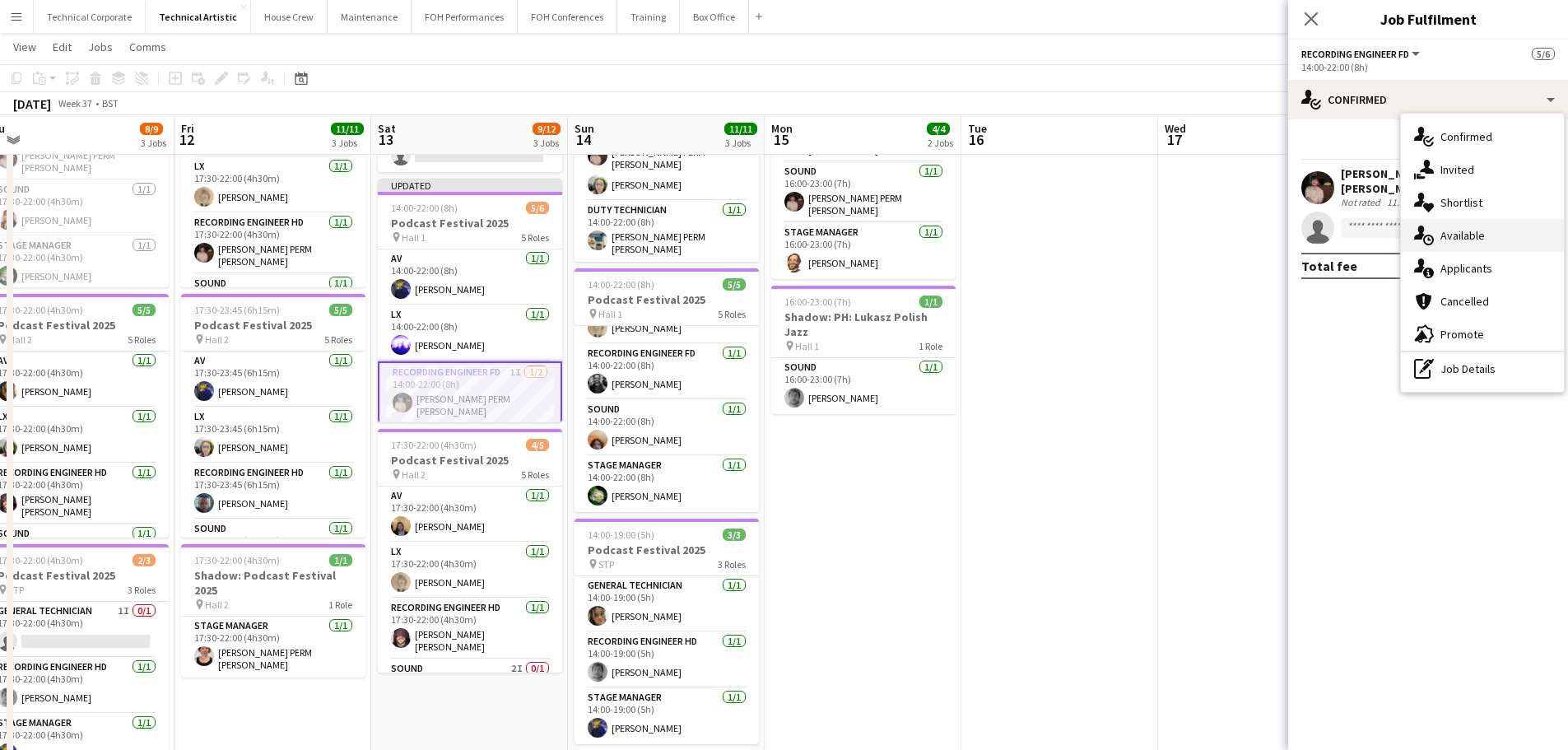
click at [1252, 234] on div "single-neutral-actions-upload Available" at bounding box center [1483, 235] width 163 height 33
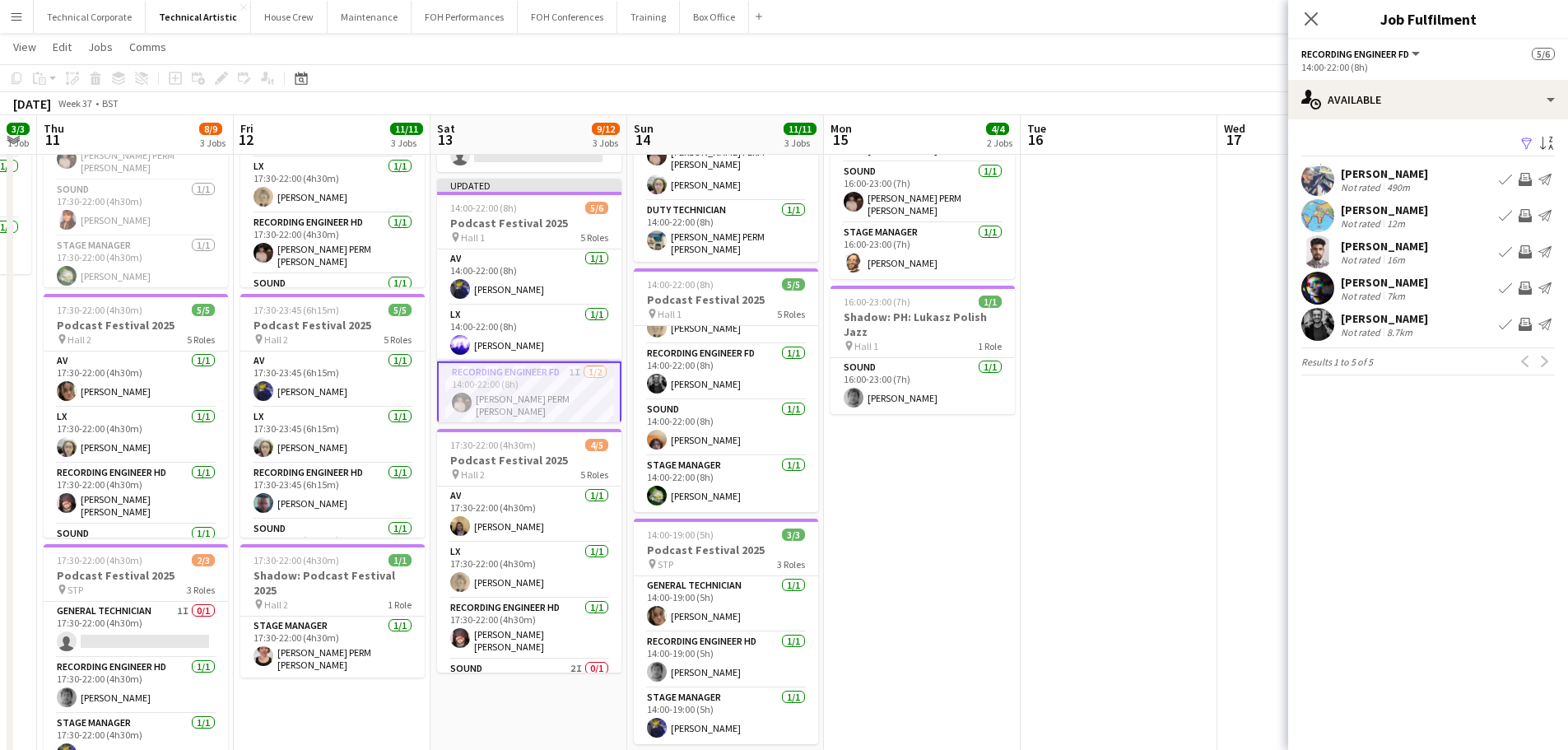
scroll to position [0, 354]
drag, startPoint x: 876, startPoint y: 569, endPoint x: 938, endPoint y: 690, distance: 136.0
click at [938, 650] on app-calendar-viewport "Tue 9 Wed 10 3/3 1 Job Thu 11 8/9 3 Jobs Fri 12 11/11 3 Jobs Sat 13 9/12 3 Jobs…" at bounding box center [784, 475] width 1568 height 1118
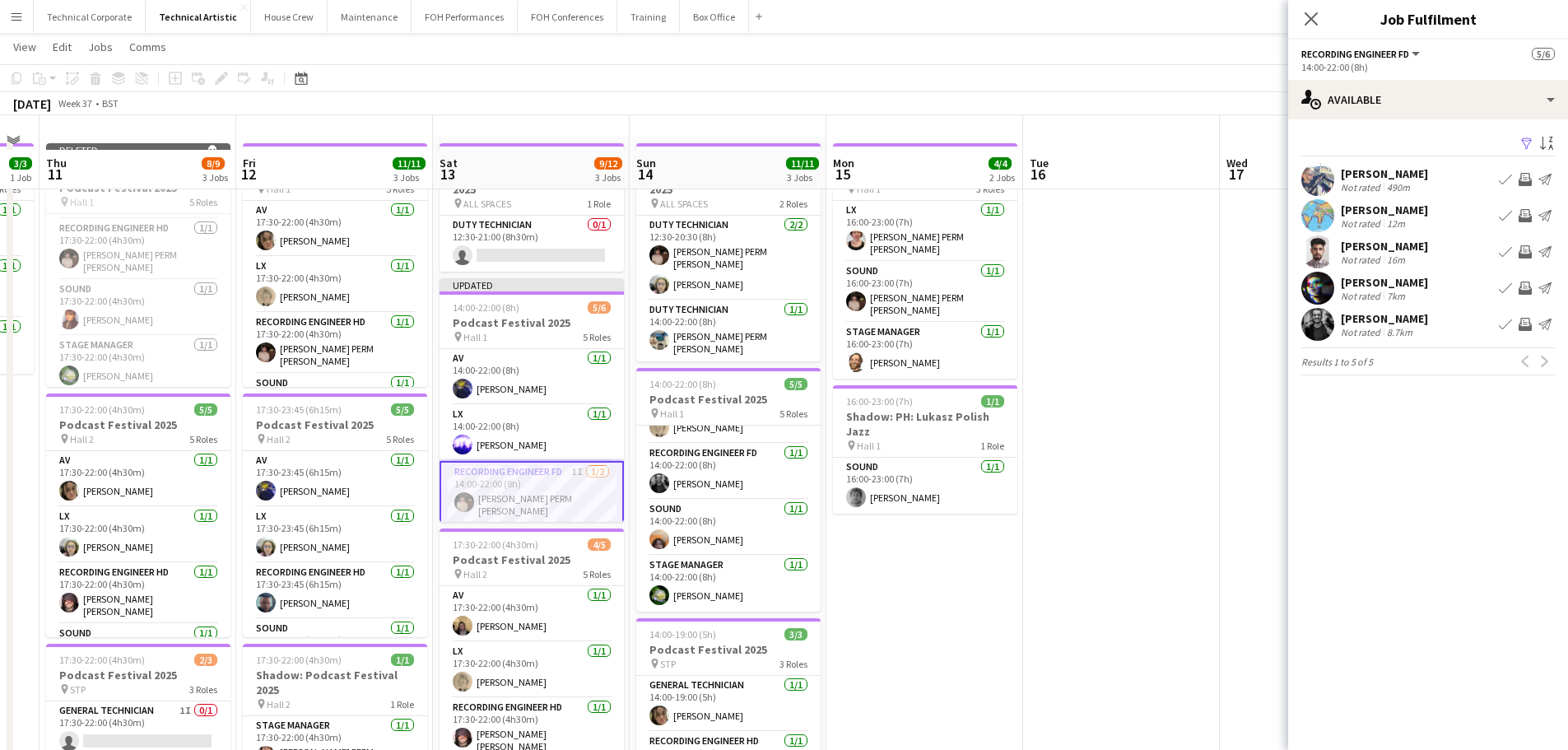
scroll to position [83, 0]
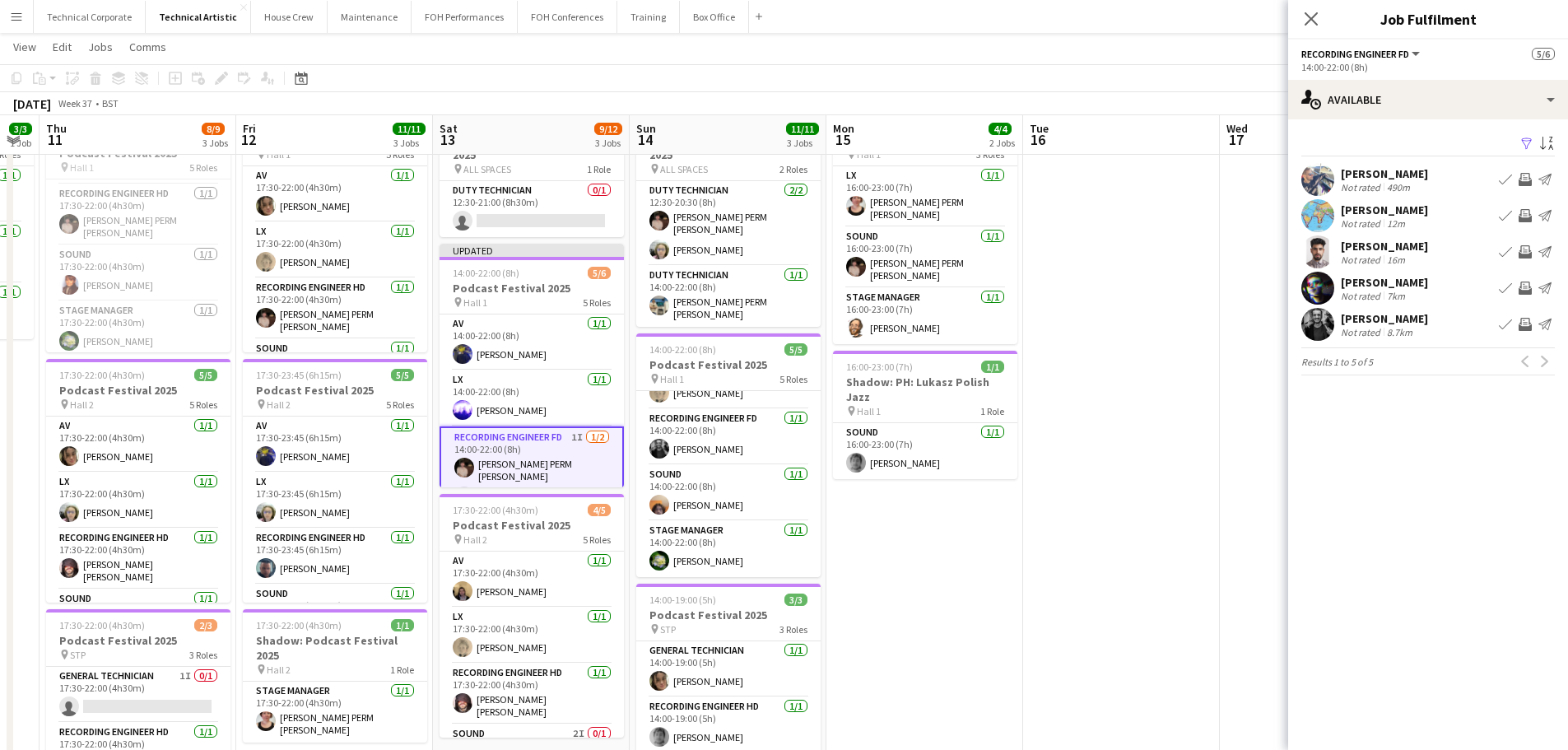
click at [1252, 473] on mat-expansion-panel "users Available Filter Sort asc Piotr Czarnecki Not rated 490m Book crew Invite…" at bounding box center [1428, 434] width 280 height 630
click at [1252, 123] on div "Filter Sort asc Piotr Czarnecki Not rated 490m Book crew Invite crew Send notif…" at bounding box center [1428, 256] width 280 height 276
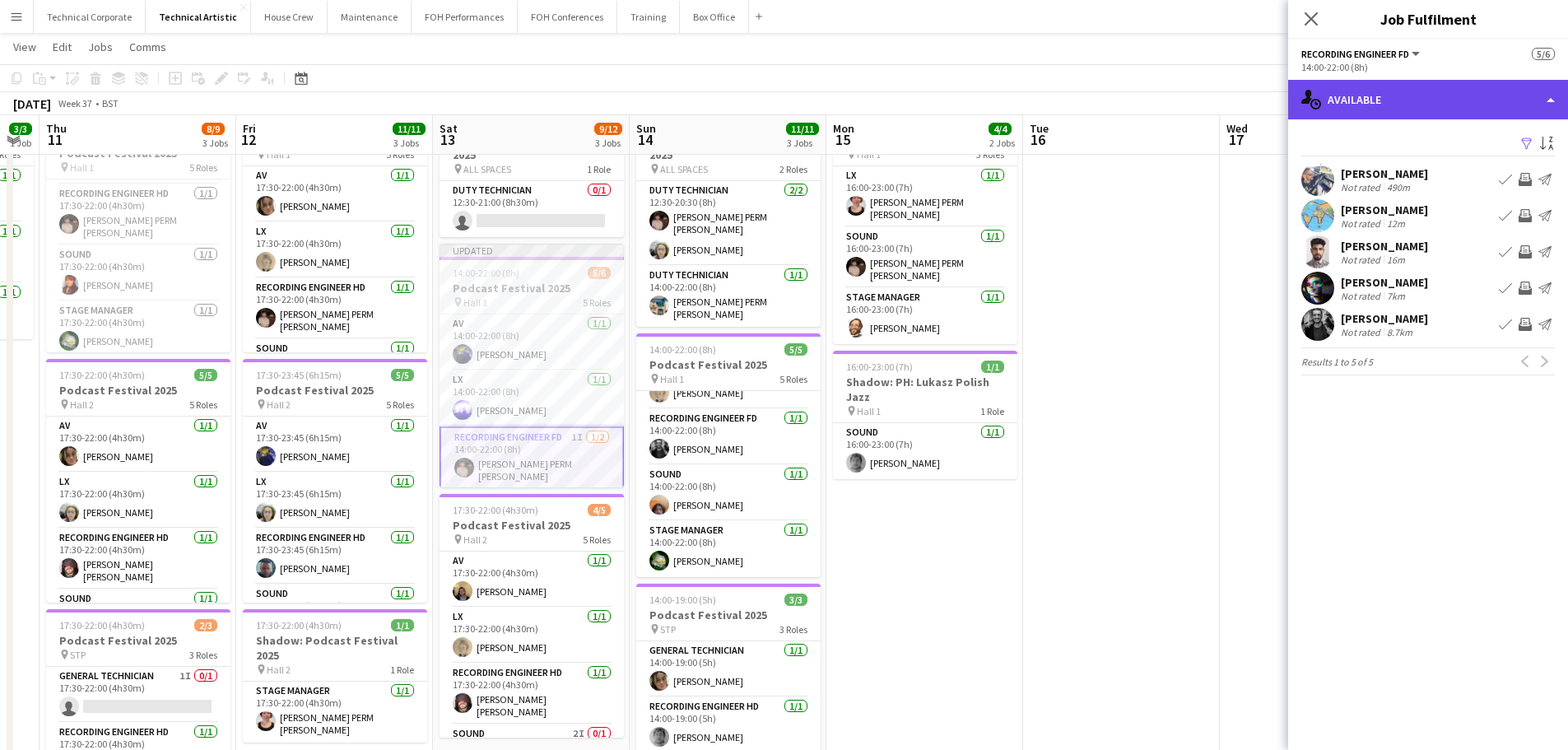
click at [1252, 114] on div "single-neutral-actions-upload Available" at bounding box center [1428, 99] width 280 height 39
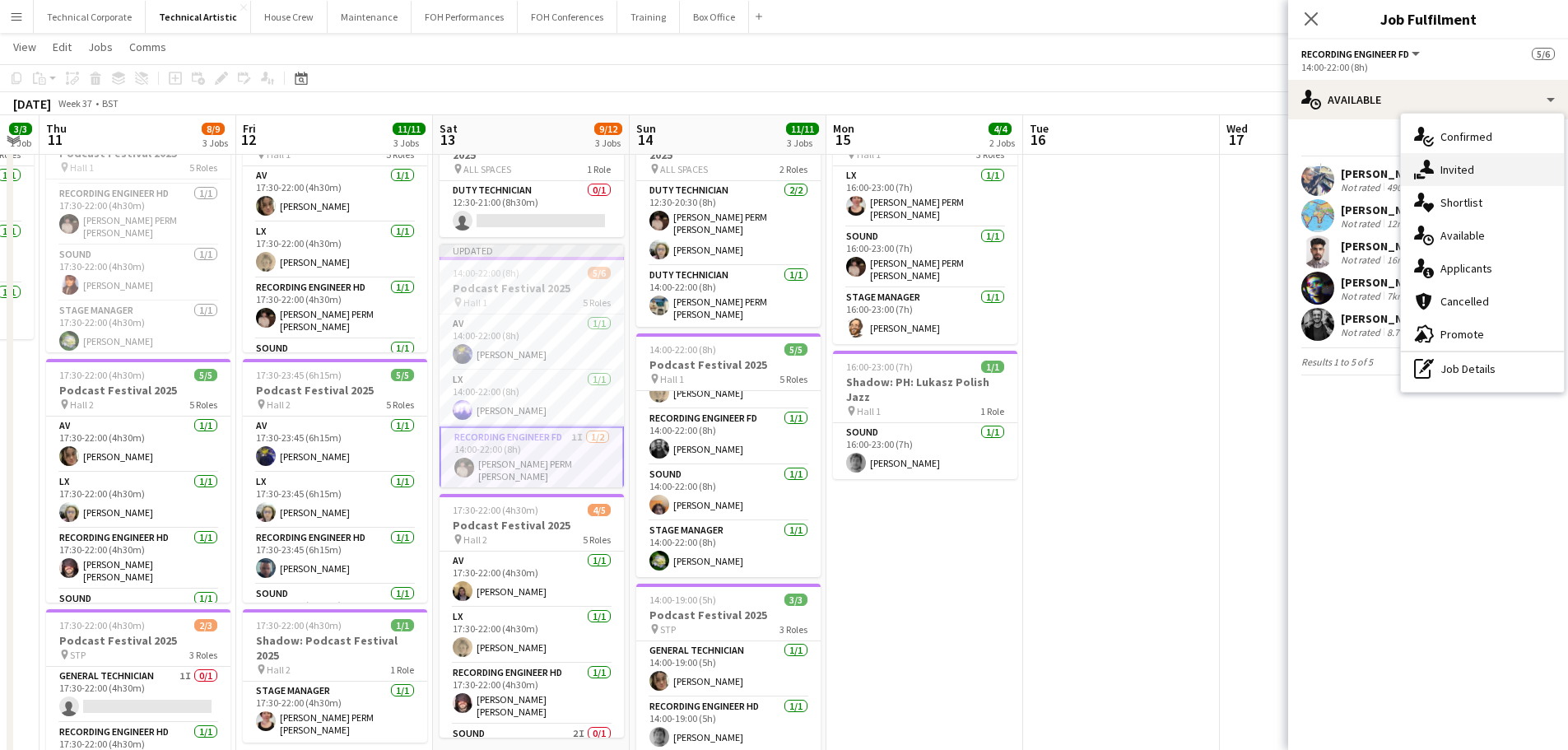
click at [1252, 169] on div "single-neutral-actions-share-1 Invited" at bounding box center [1483, 169] width 163 height 33
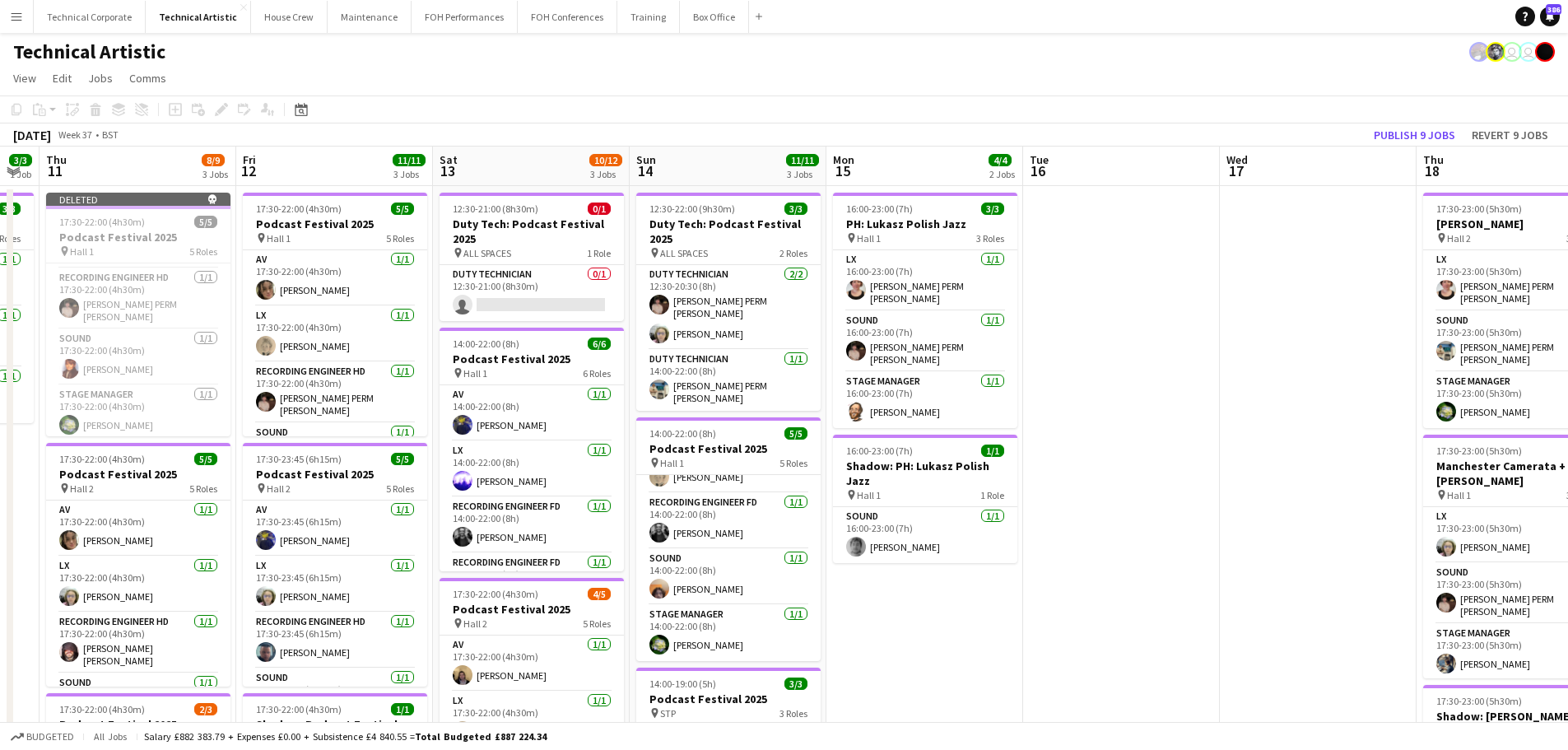
scroll to position [0, 368]
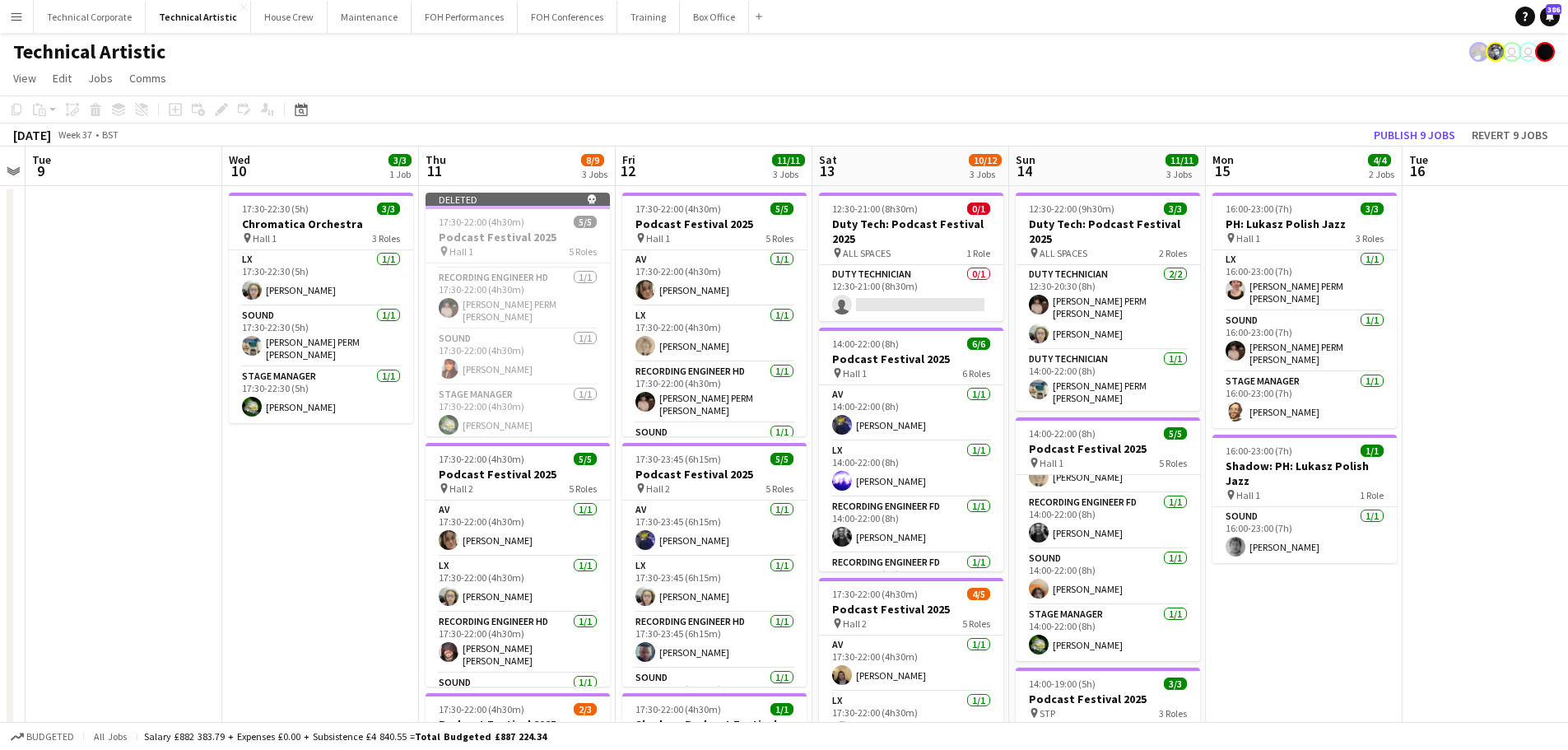
drag, startPoint x: 341, startPoint y: 447, endPoint x: 721, endPoint y: 448, distance: 380.0
click at [721, 448] on app-calendar-viewport "Sun 7 17/21 4 Jobs Mon 8 Tue 9 Wed 10 3/3 1 Job Thu 11 8/9 3 Jobs Fri 12 11/11 …" at bounding box center [784, 665] width 1568 height 1037
drag, startPoint x: 402, startPoint y: 504, endPoint x: 668, endPoint y: 507, distance: 266.0
click at [668, 507] on app-calendar-viewport "Sun 7 17/21 4 Jobs Mon 8 Tue 9 Wed 10 3/3 1 Job Thu 11 8/9 3 Jobs Fri 12 11/11 …" at bounding box center [784, 665] width 1568 height 1037
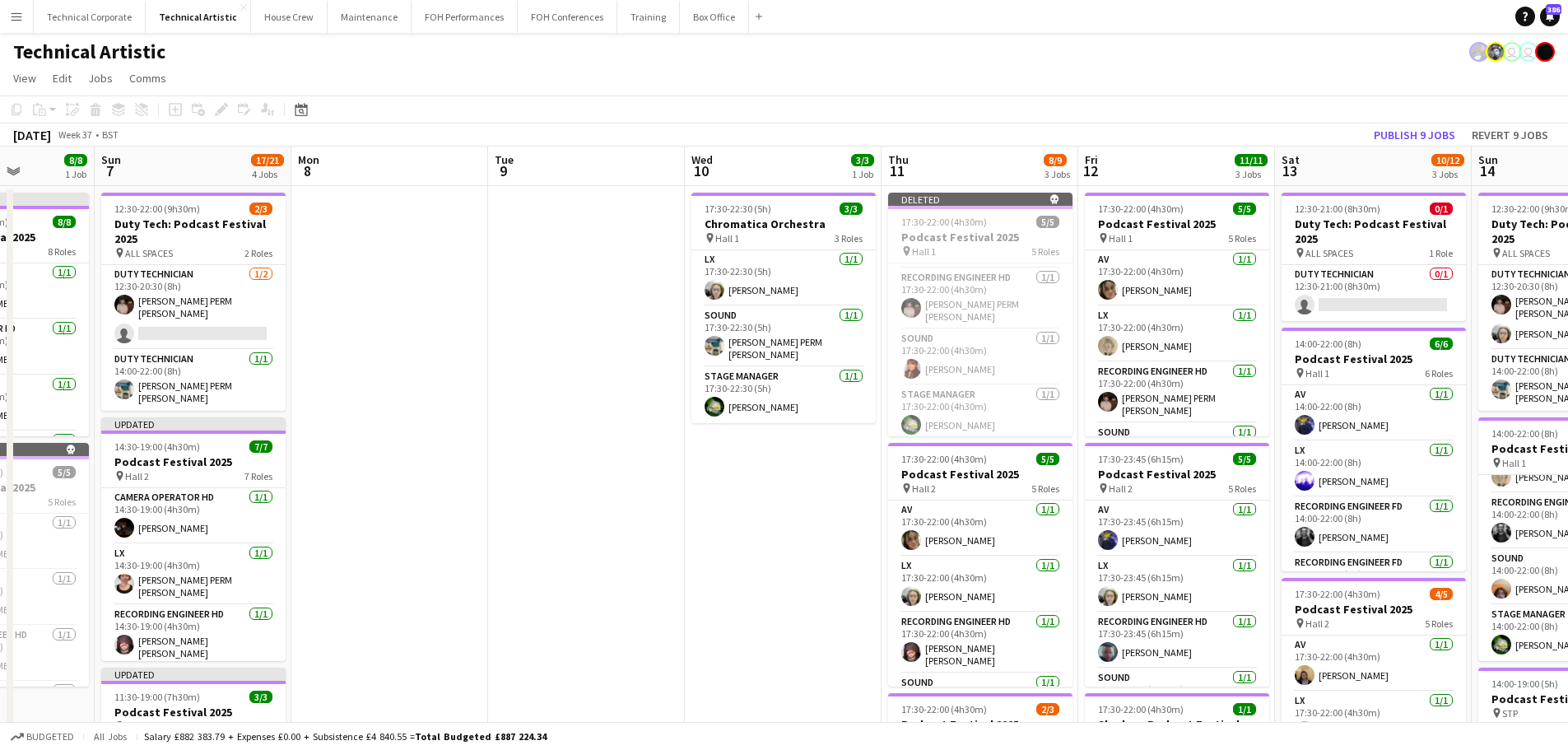
drag, startPoint x: 429, startPoint y: 518, endPoint x: 642, endPoint y: 514, distance: 213.0
click at [913, 513] on app-calendar-viewport "Thu 4 11/11 3 Jobs Fri 5 14/17 4 Jobs Sat 6 8/8 1 Job Sun 7 17/21 4 Jobs Mon 8 …" at bounding box center [784, 665] width 1568 height 1037
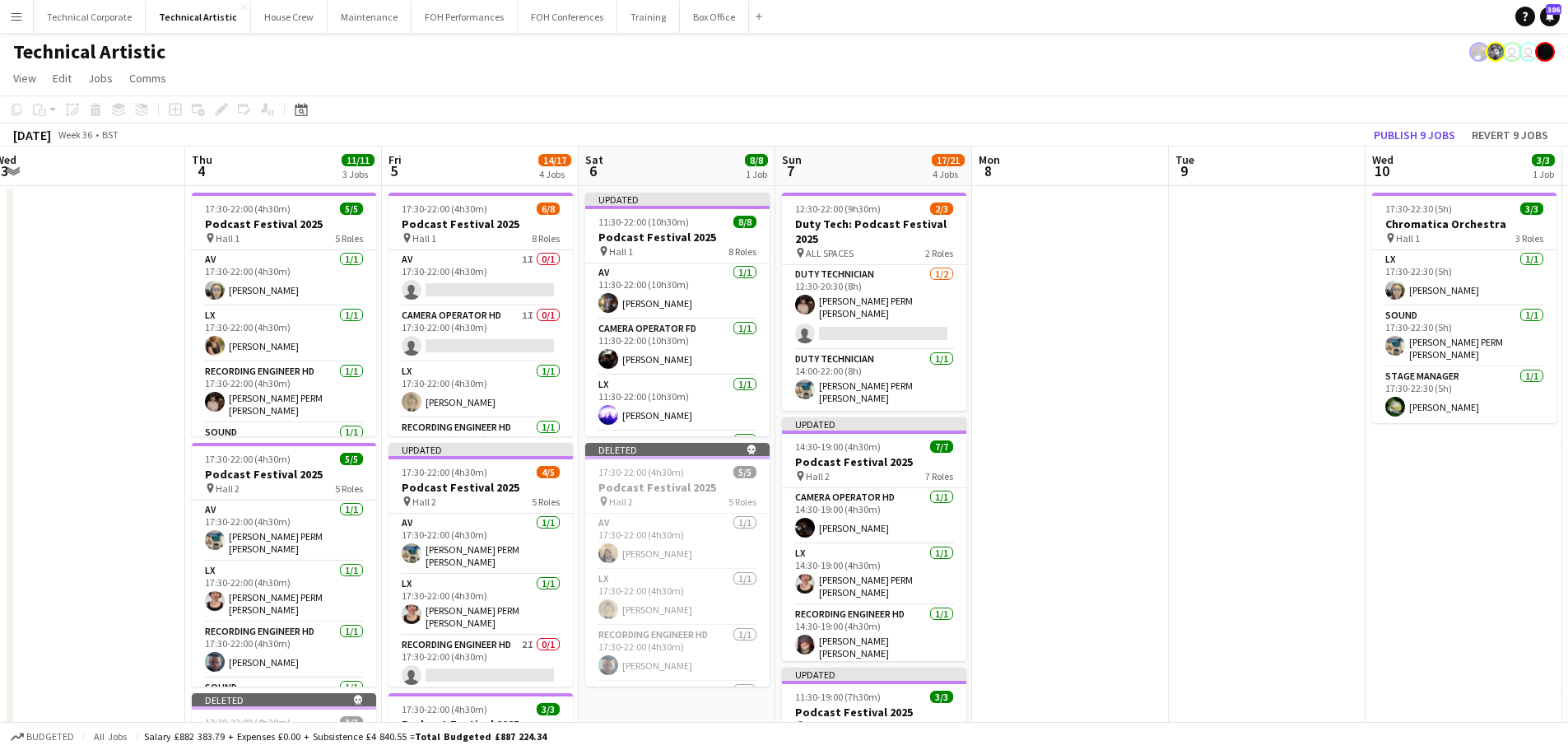
scroll to position [0, 357]
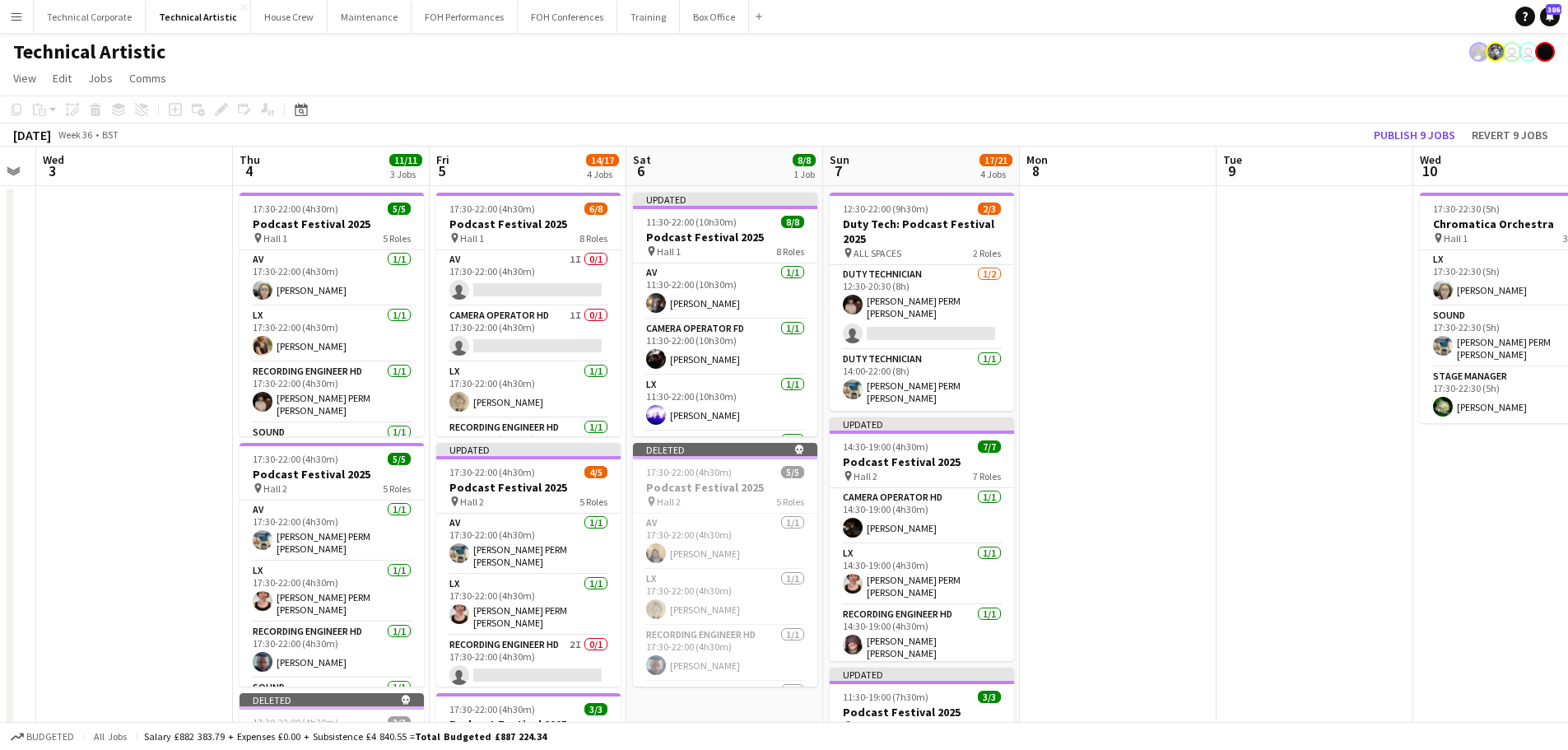
drag, startPoint x: 546, startPoint y: 502, endPoint x: 987, endPoint y: 487, distance: 441.3
click at [987, 487] on app-calendar-viewport "Mon 1 Tue 2 Wed 3 Thu 4 11/11 3 Jobs Fri 5 14/17 4 Jobs Sat 6 8/8 1 Job Sun 7 1…" at bounding box center [784, 665] width 1568 height 1037
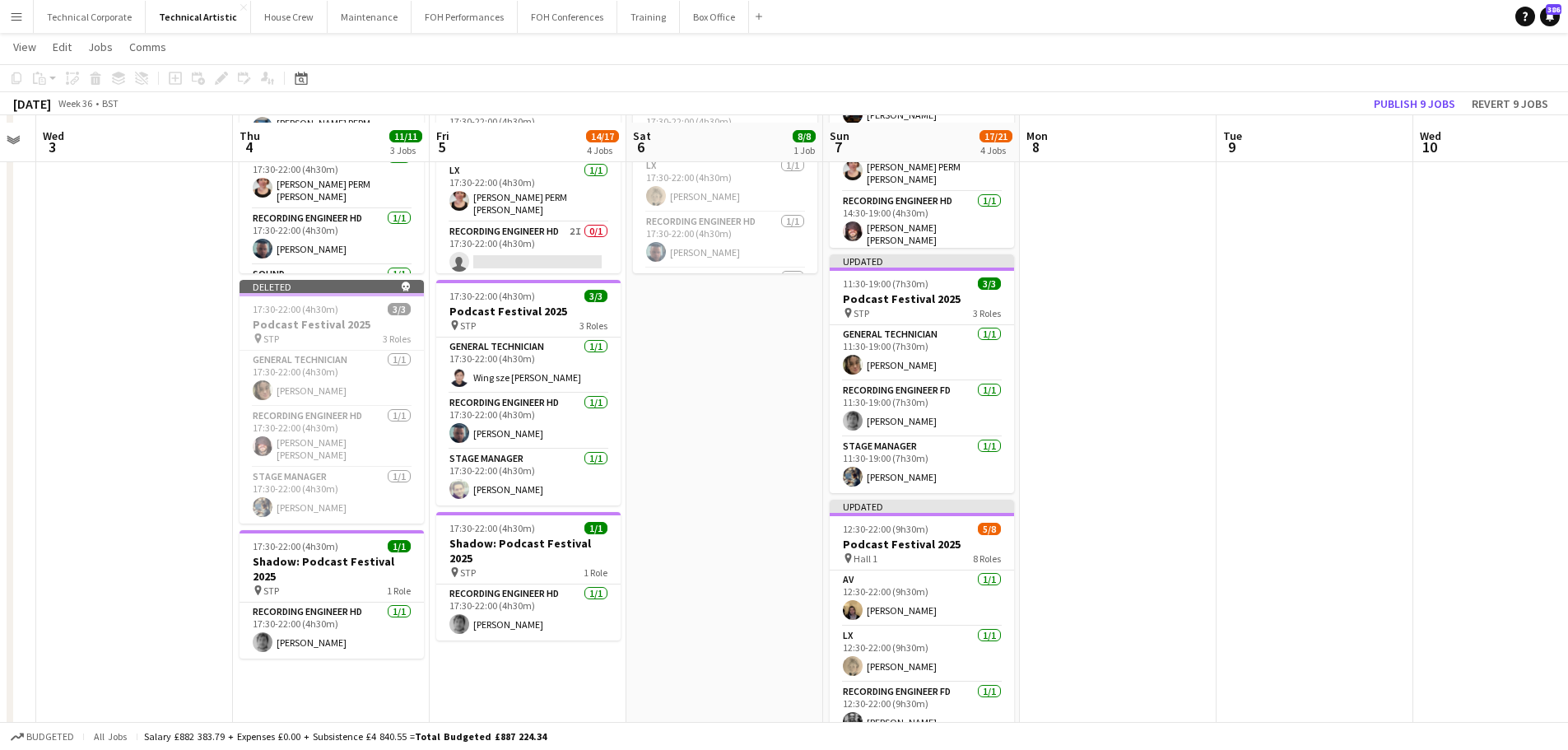
scroll to position [460, 0]
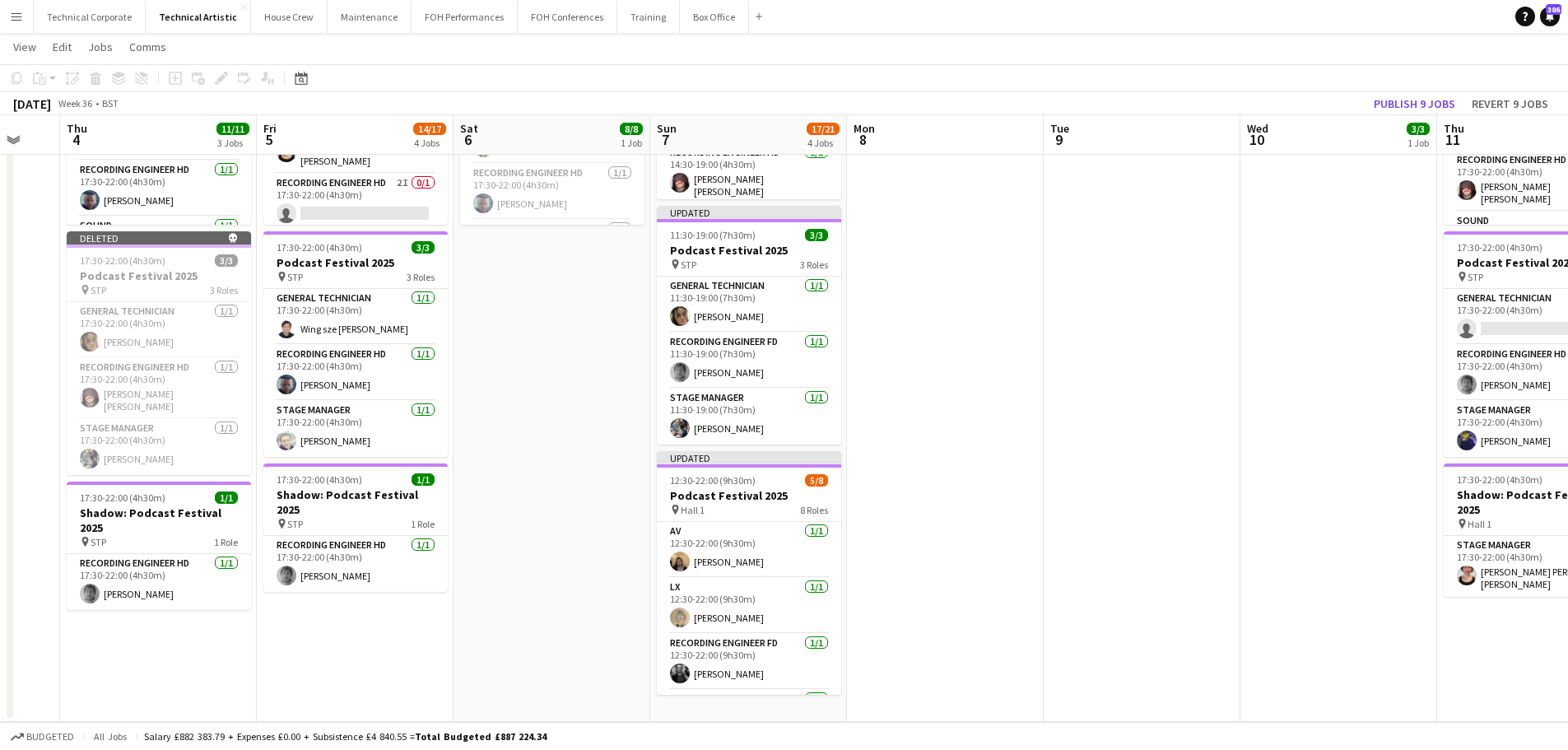
drag, startPoint x: 1166, startPoint y: 397, endPoint x: 988, endPoint y: 415, distance: 178.9
click at [988, 415] on app-calendar-viewport "Mon 1 Tue 2 Wed 3 Thu 4 11/11 3 Jobs Fri 5 14/17 4 Jobs Sat 6 8/8 1 Job Sun 7 1…" at bounding box center [784, 163] width 1568 height 1118
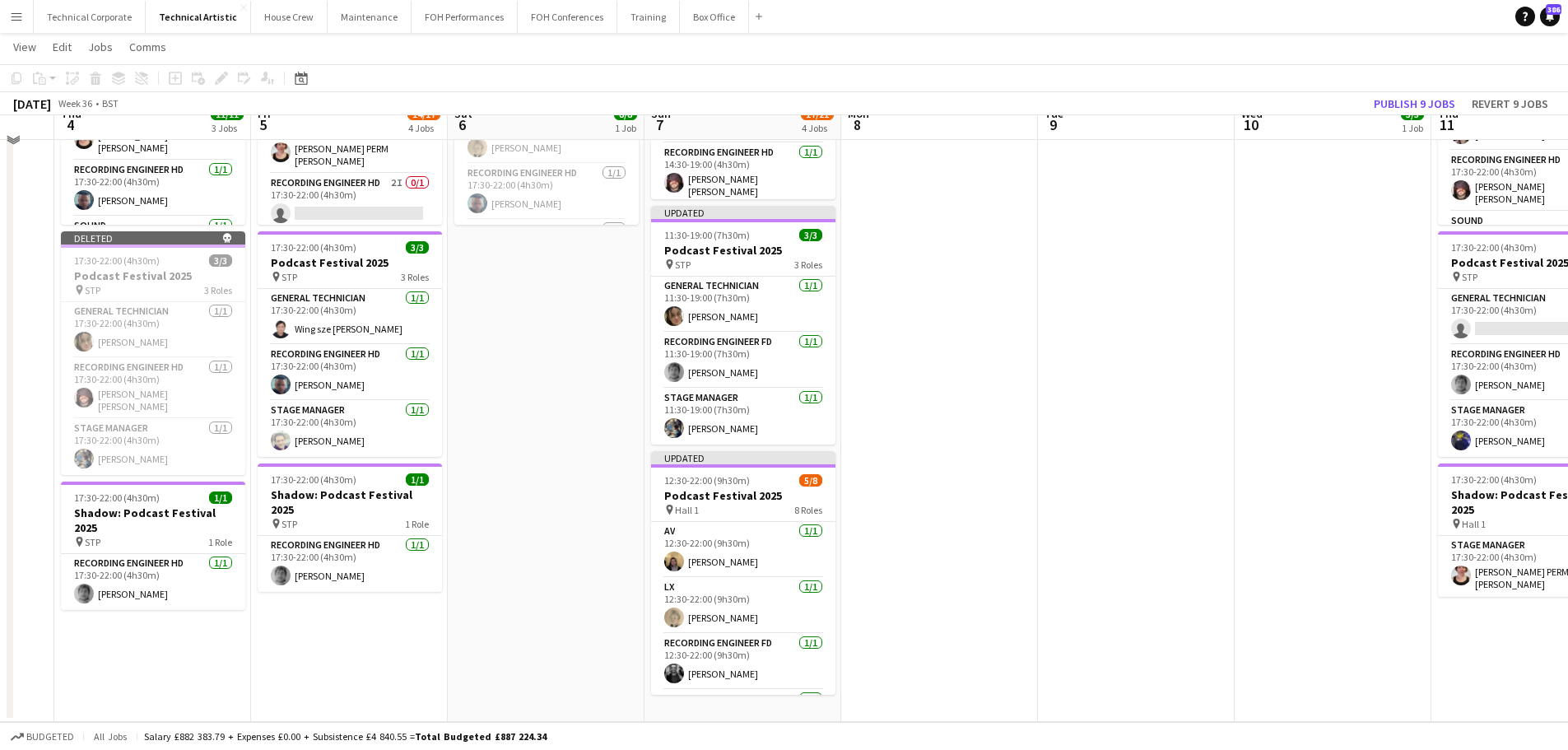
scroll to position [296, 0]
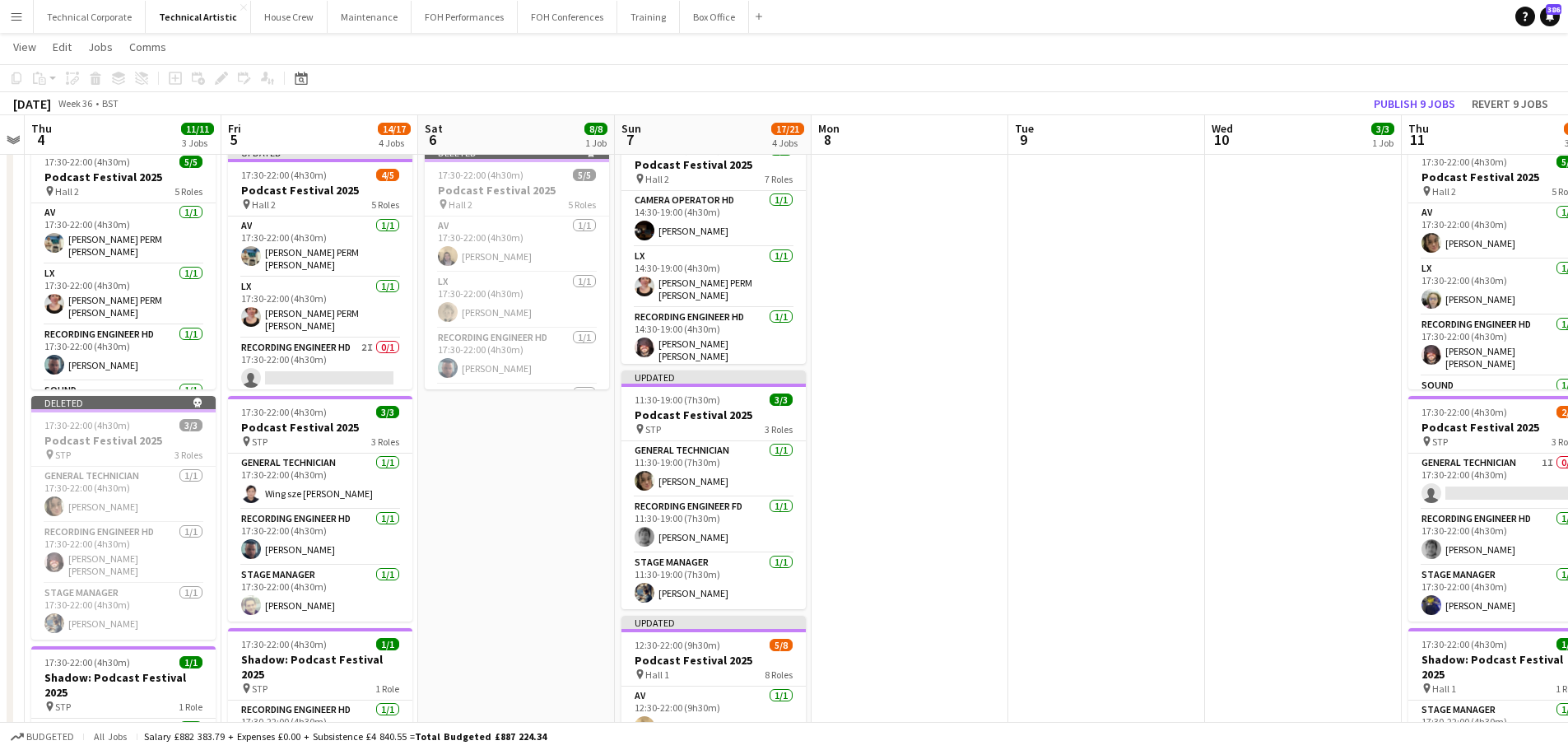
drag, startPoint x: 494, startPoint y: 516, endPoint x: 433, endPoint y: 524, distance: 61.5
click at [433, 524] on app-calendar-viewport "Mon 1 Tue 2 Wed 3 Thu 4 11/11 3 Jobs Fri 5 14/17 4 Jobs Sat 6 8/8 1 Job Sun 7 1…" at bounding box center [784, 327] width 1568 height 1118
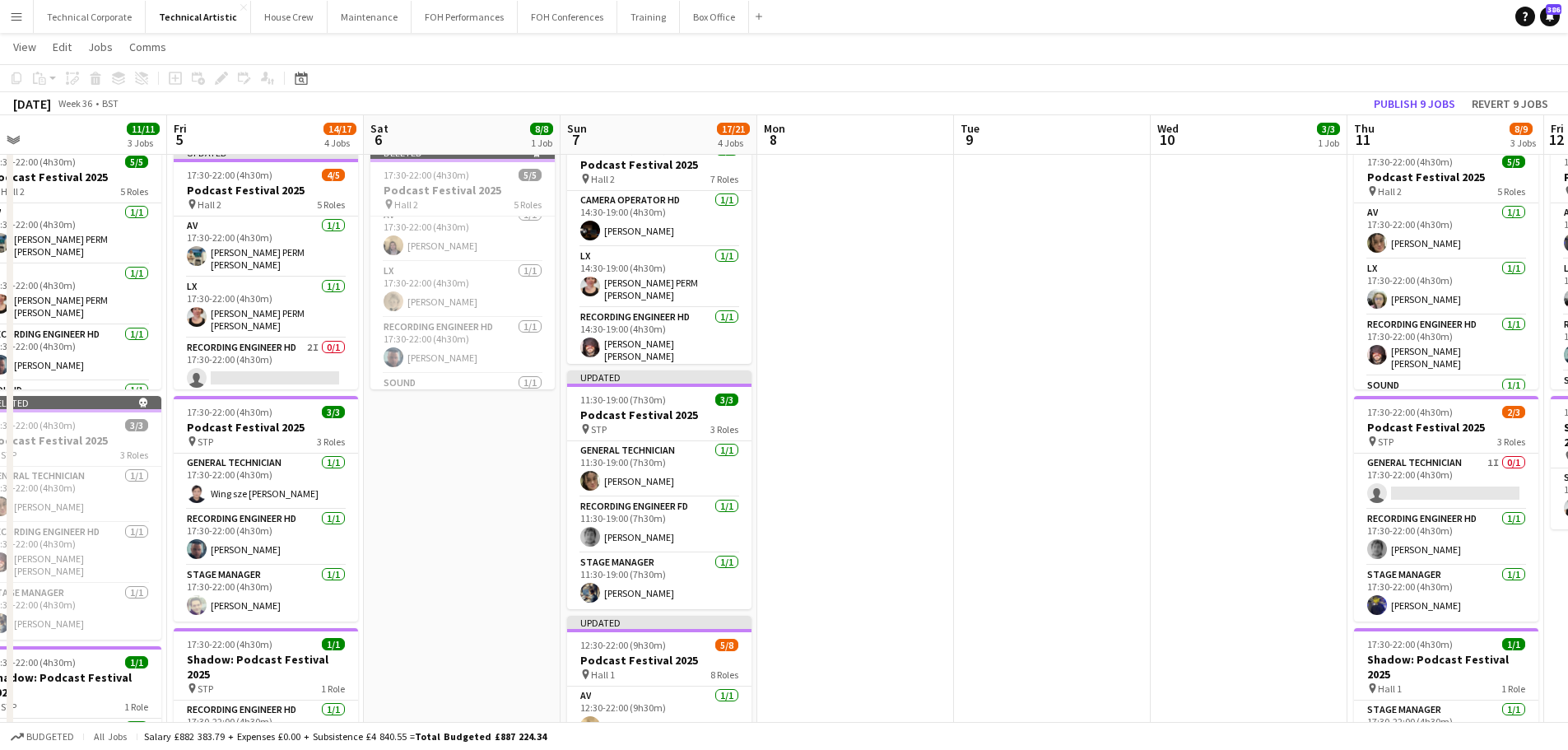
scroll to position [0, 0]
drag, startPoint x: 890, startPoint y: 403, endPoint x: 463, endPoint y: 437, distance: 428.4
click at [463, 437] on app-calendar-viewport "Mon 1 Tue 2 Wed 3 Thu 4 11/11 3 Jobs Fri 5 14/17 4 Jobs Sat 6 8/8 1 Job Sun 7 1…" at bounding box center [784, 327] width 1568 height 1118
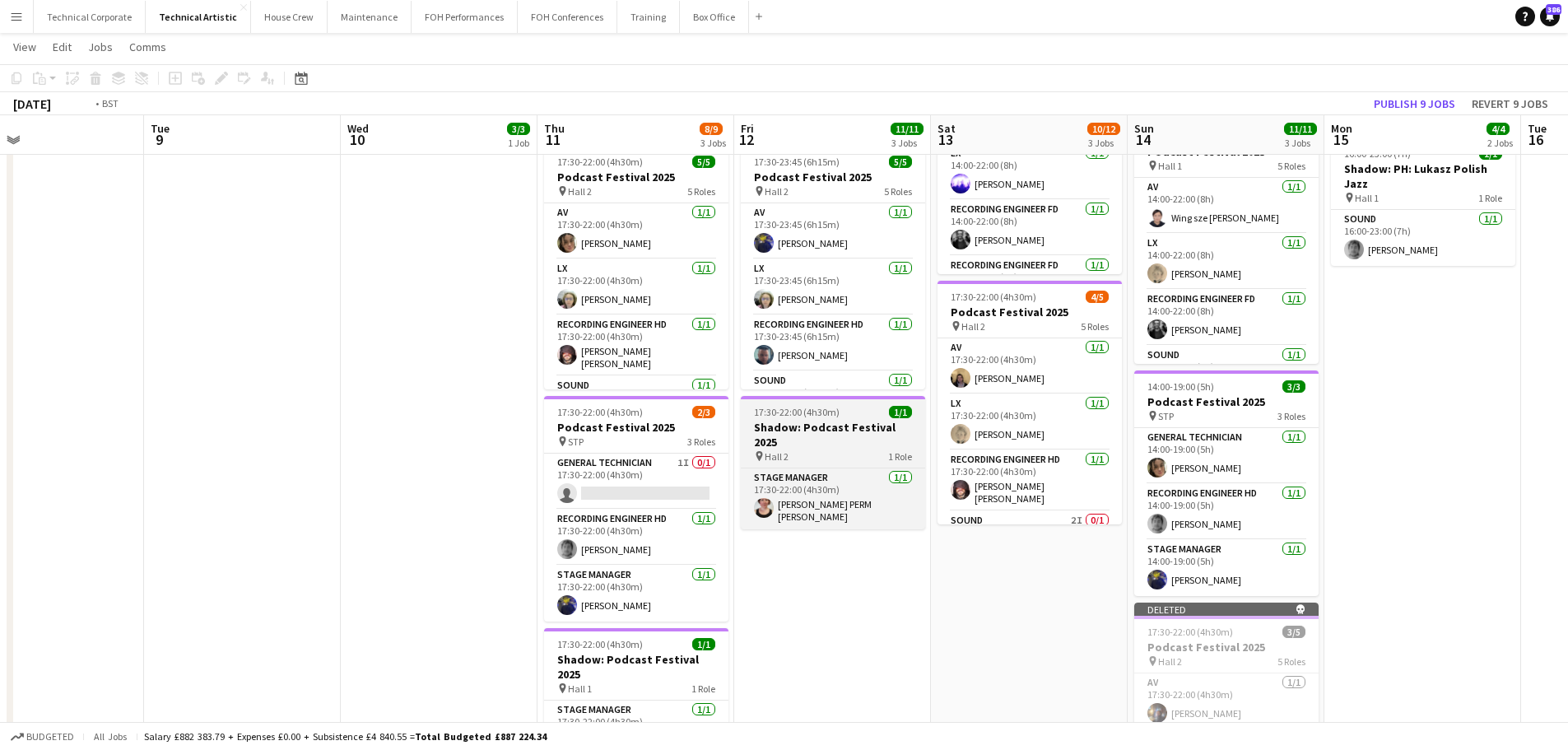
drag, startPoint x: 970, startPoint y: 408, endPoint x: 560, endPoint y: 444, distance: 411.6
click at [532, 440] on app-calendar-viewport "Fri 5 14/17 4 Jobs Sat 6 8/8 1 Job Sun 7 17/21 4 Jobs Mon 8 Tue 9 Wed 10 3/3 1 …" at bounding box center [784, 327] width 1568 height 1118
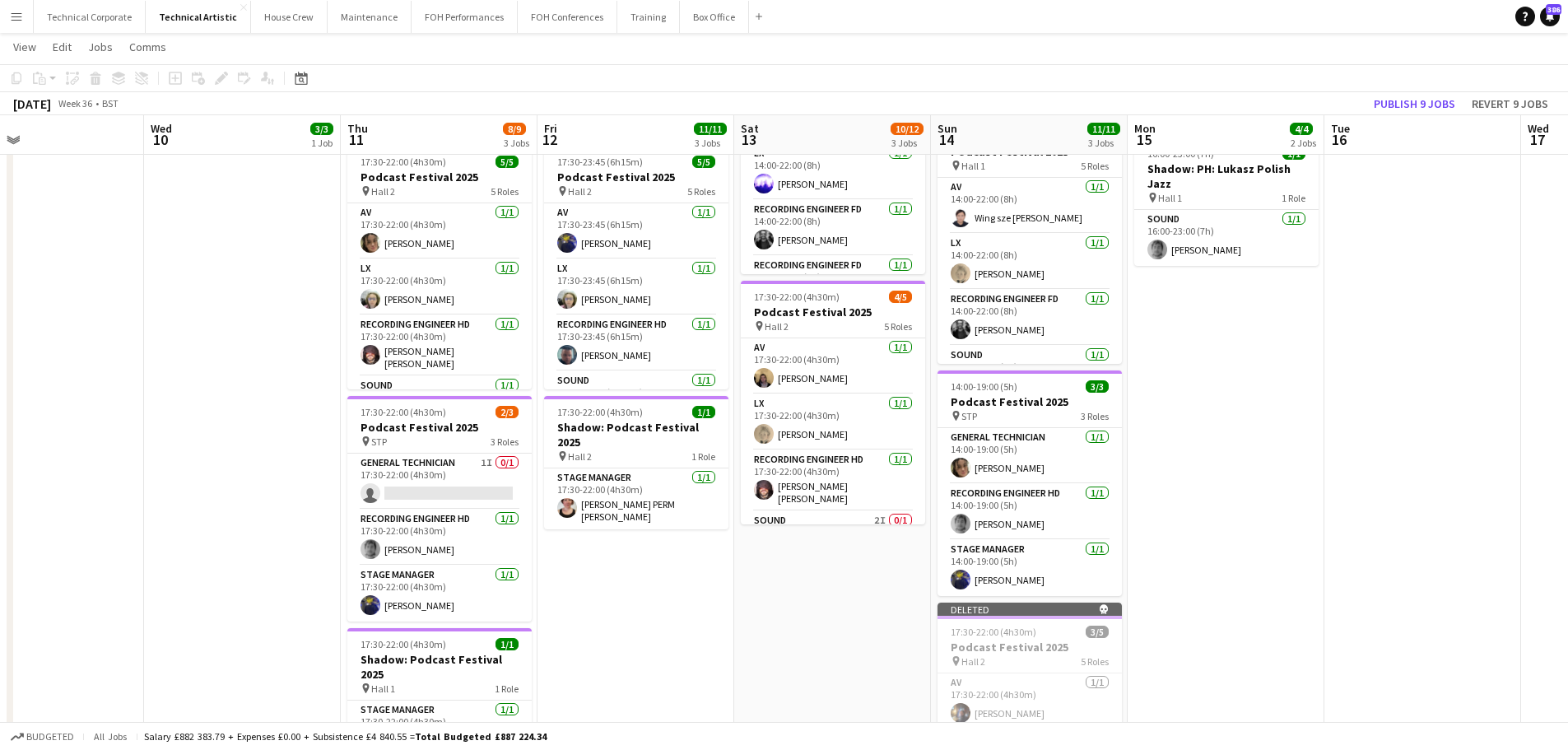
drag, startPoint x: 1121, startPoint y: 481, endPoint x: 878, endPoint y: 497, distance: 243.5
click at [878, 498] on app-calendar-viewport "Sat 6 8/8 1 Job Sun 7 17/21 4 Jobs Mon 8 Tue 9 Wed 10 3/3 1 Job Thu 11 8/9 3 Jo…" at bounding box center [784, 327] width 1568 height 1118
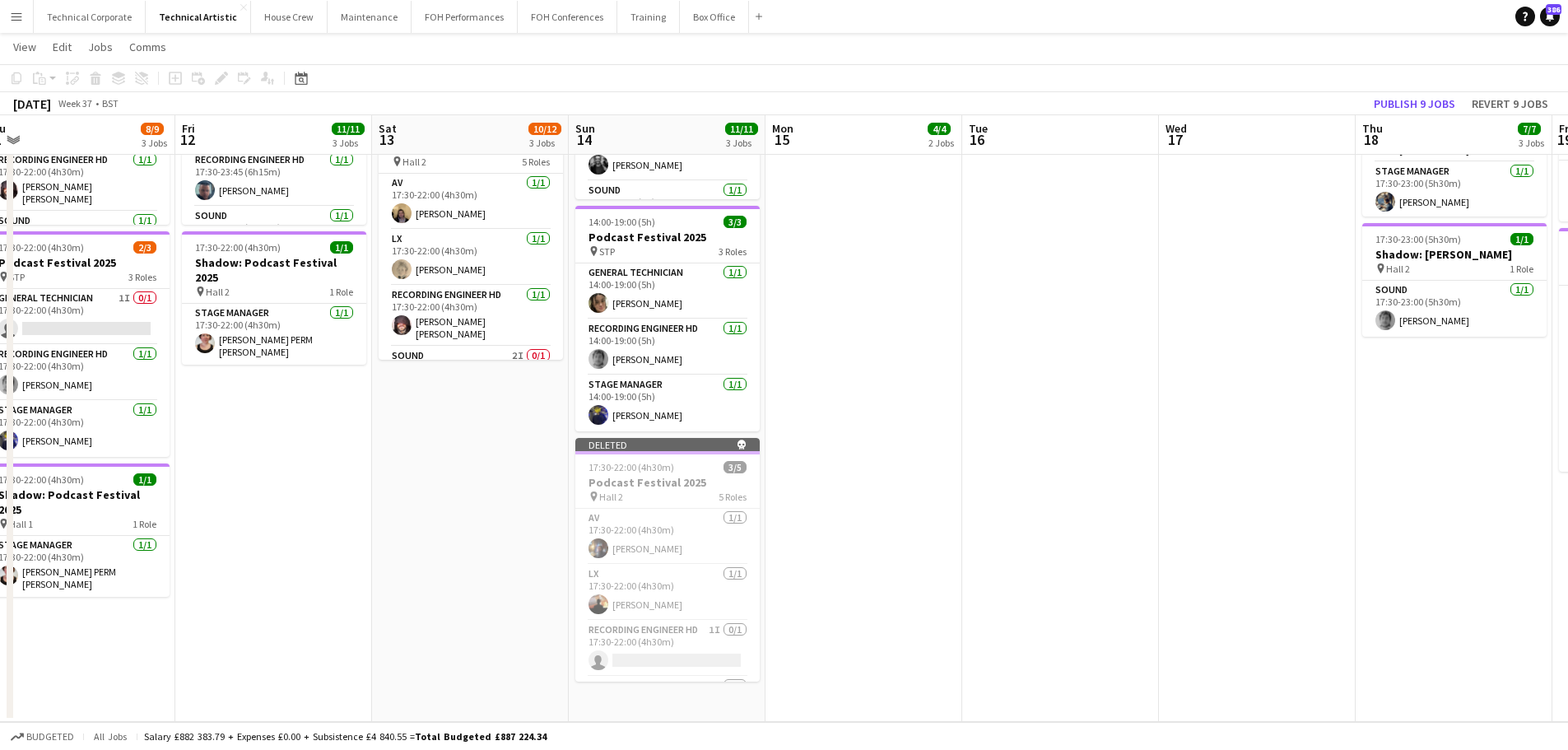
scroll to position [0, 642]
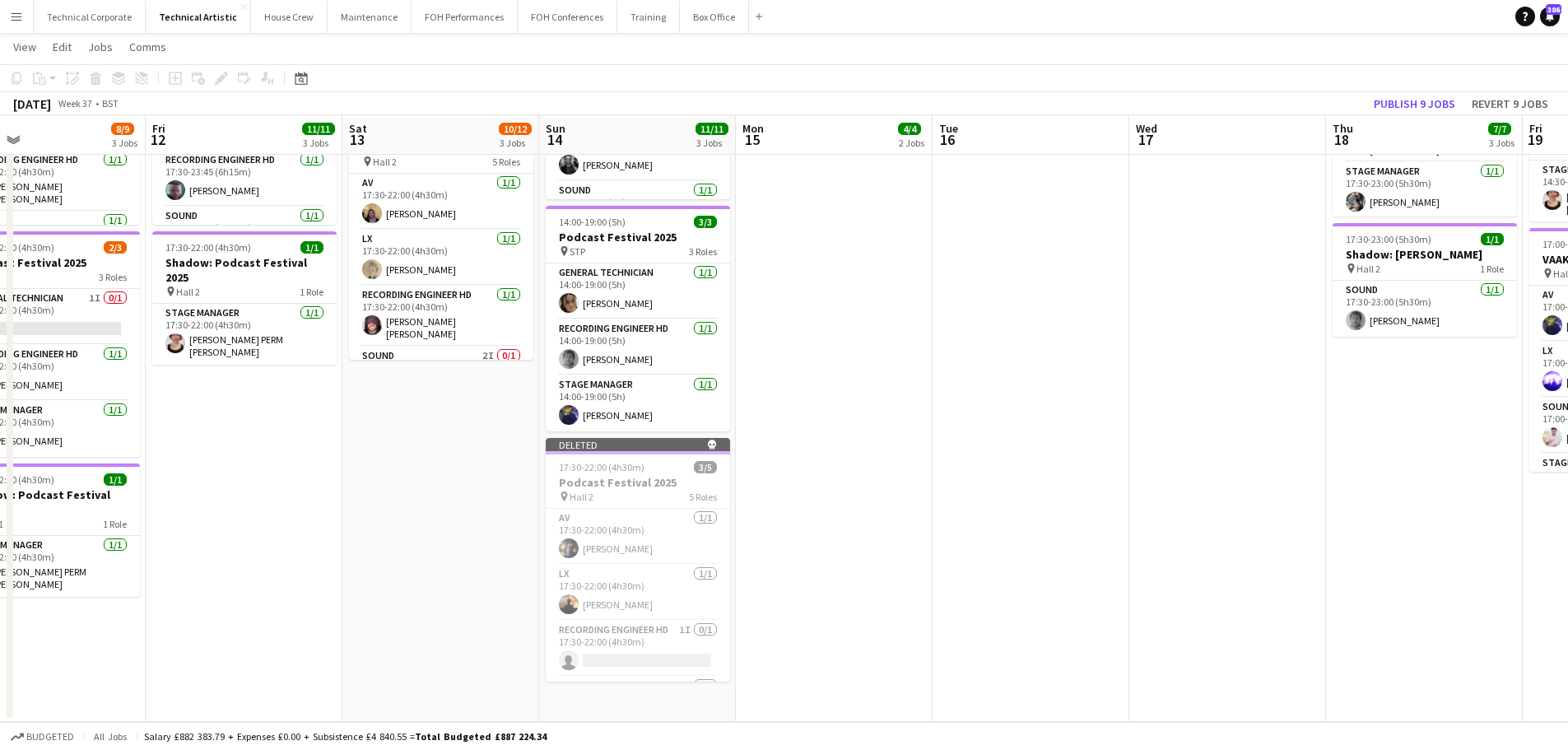
drag, startPoint x: 802, startPoint y: 586, endPoint x: 711, endPoint y: 586, distance: 91.0
click at [711, 586] on app-calendar-viewport "Mon 8 Tue 9 Wed 10 3/3 1 Job Thu 11 8/9 3 Jobs Fri 12 11/11 3 Jobs Sat 13 10/12…" at bounding box center [784, 163] width 1568 height 1118
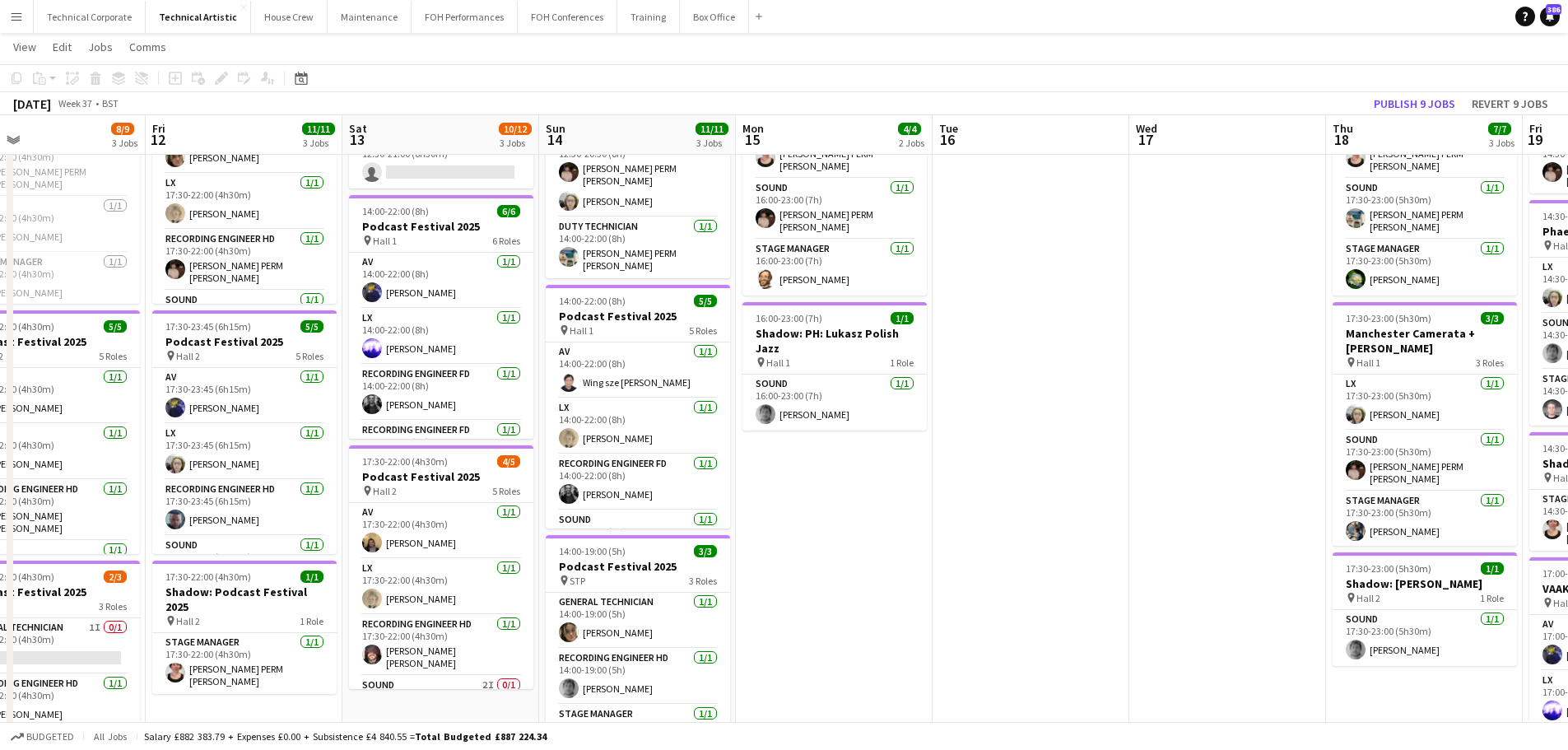
scroll to position [0, 425]
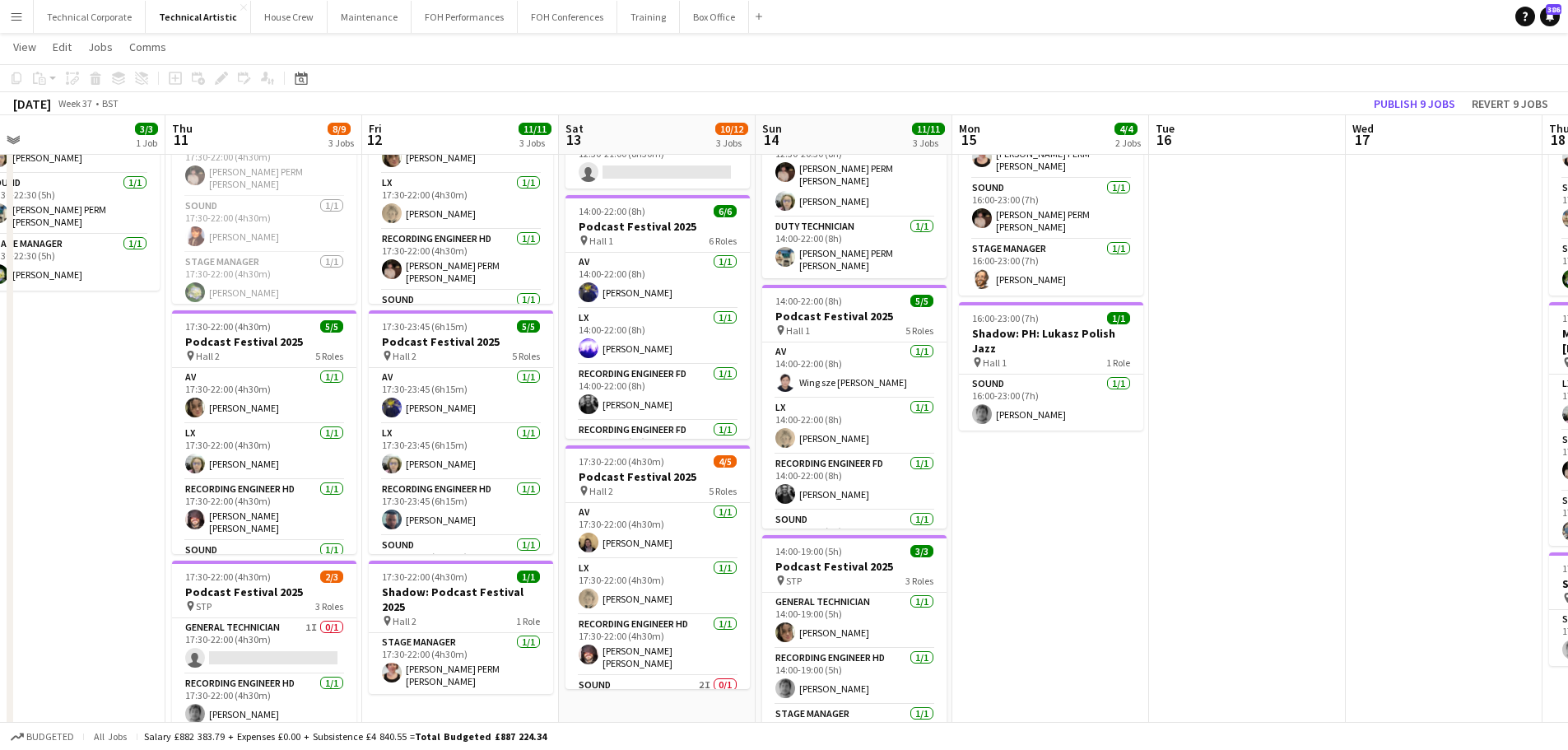
drag, startPoint x: 775, startPoint y: 538, endPoint x: 992, endPoint y: 530, distance: 217.1
click at [992, 530] on app-calendar-viewport "Mon 8 Tue 9 Wed 10 3/3 1 Job Thu 11 8/9 3 Jobs Fri 12 11/11 3 Jobs Sat 13 10/12…" at bounding box center [784, 493] width 1568 height 1118
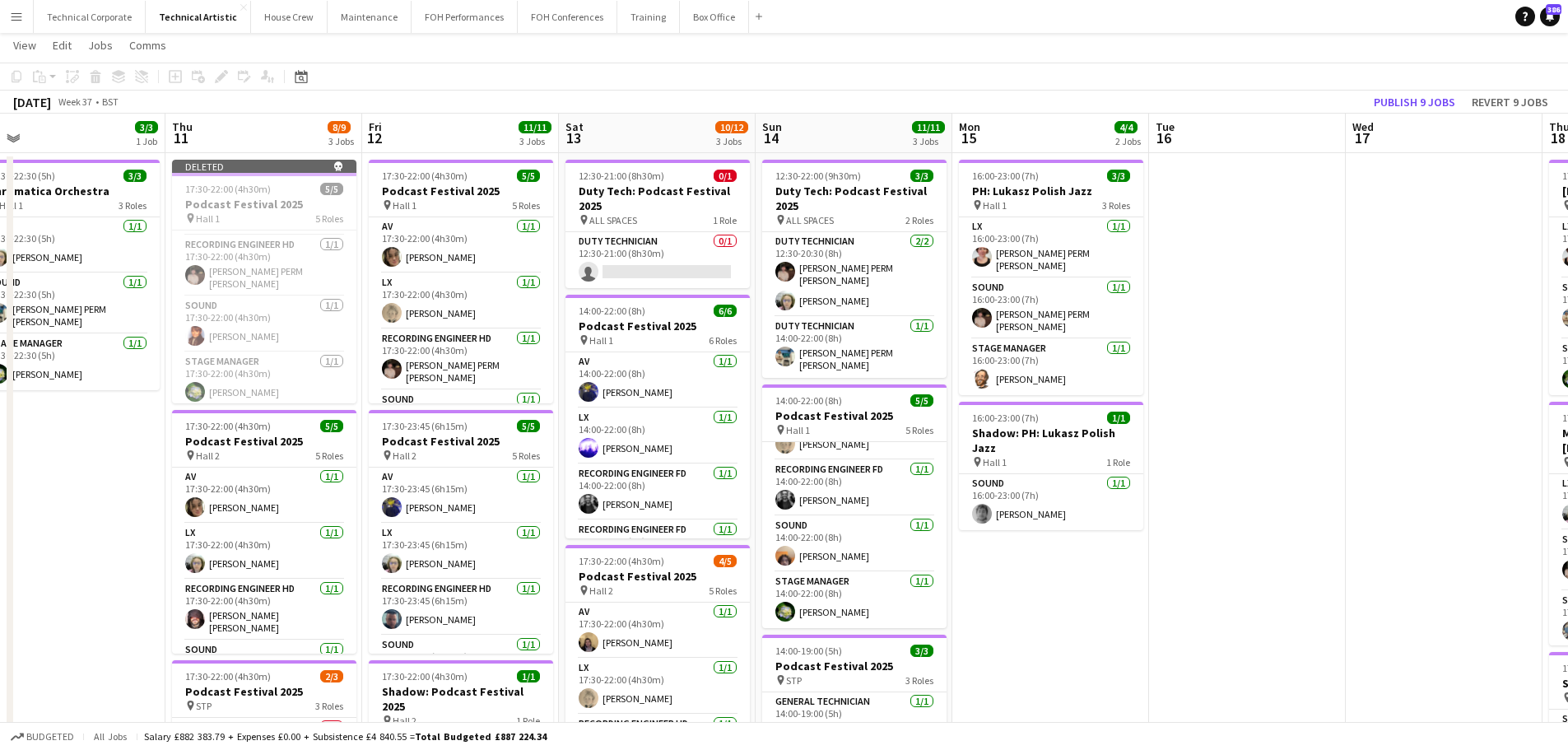
scroll to position [0, 0]
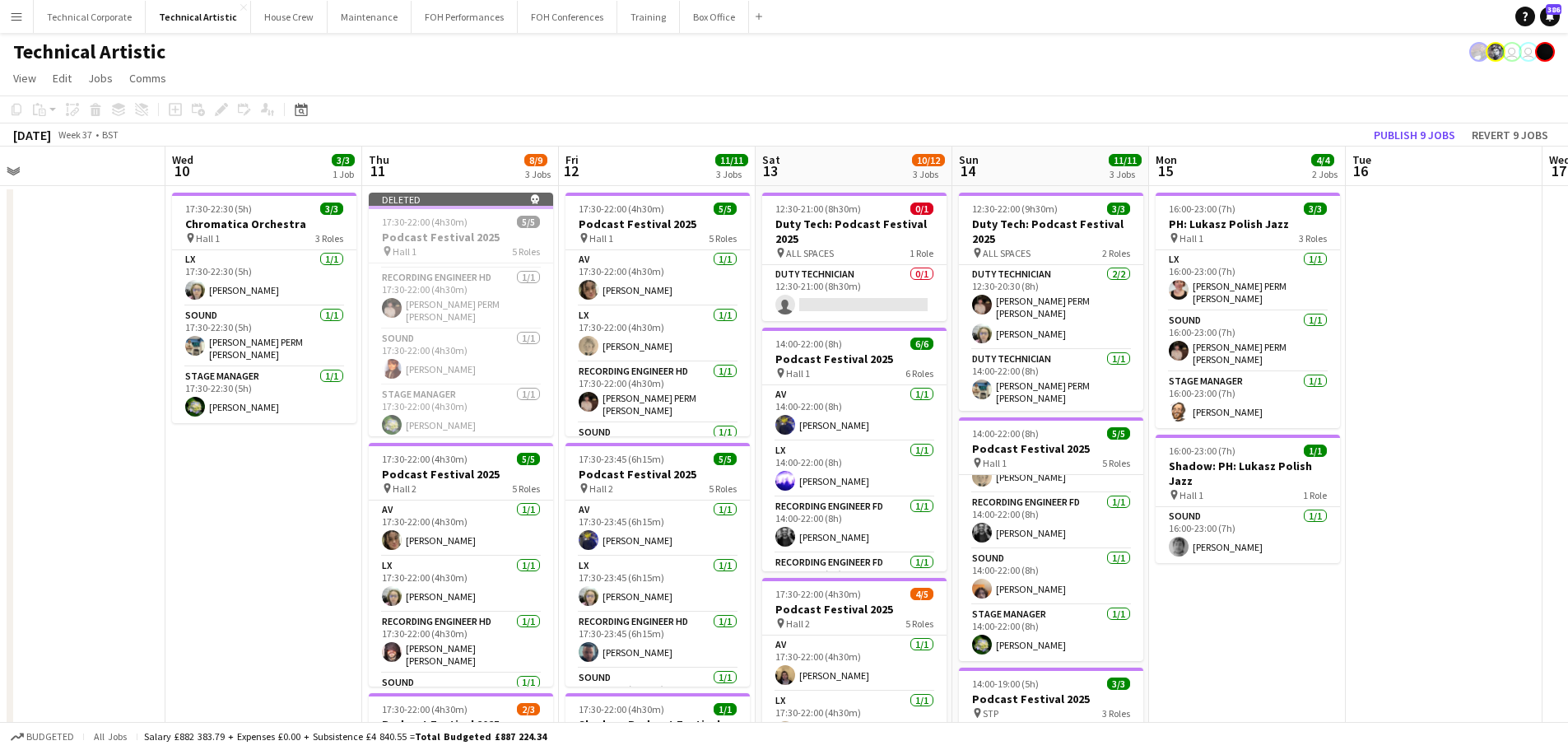
drag, startPoint x: 722, startPoint y: 434, endPoint x: 910, endPoint y: 434, distance: 188.0
click at [910, 434] on app-calendar-viewport "Sun 7 17/21 4 Jobs Mon 8 Tue 9 Wed 10 3/3 1 Job Thu 11 8/9 3 Jobs Fri 12 11/11 …" at bounding box center [784, 665] width 1568 height 1037
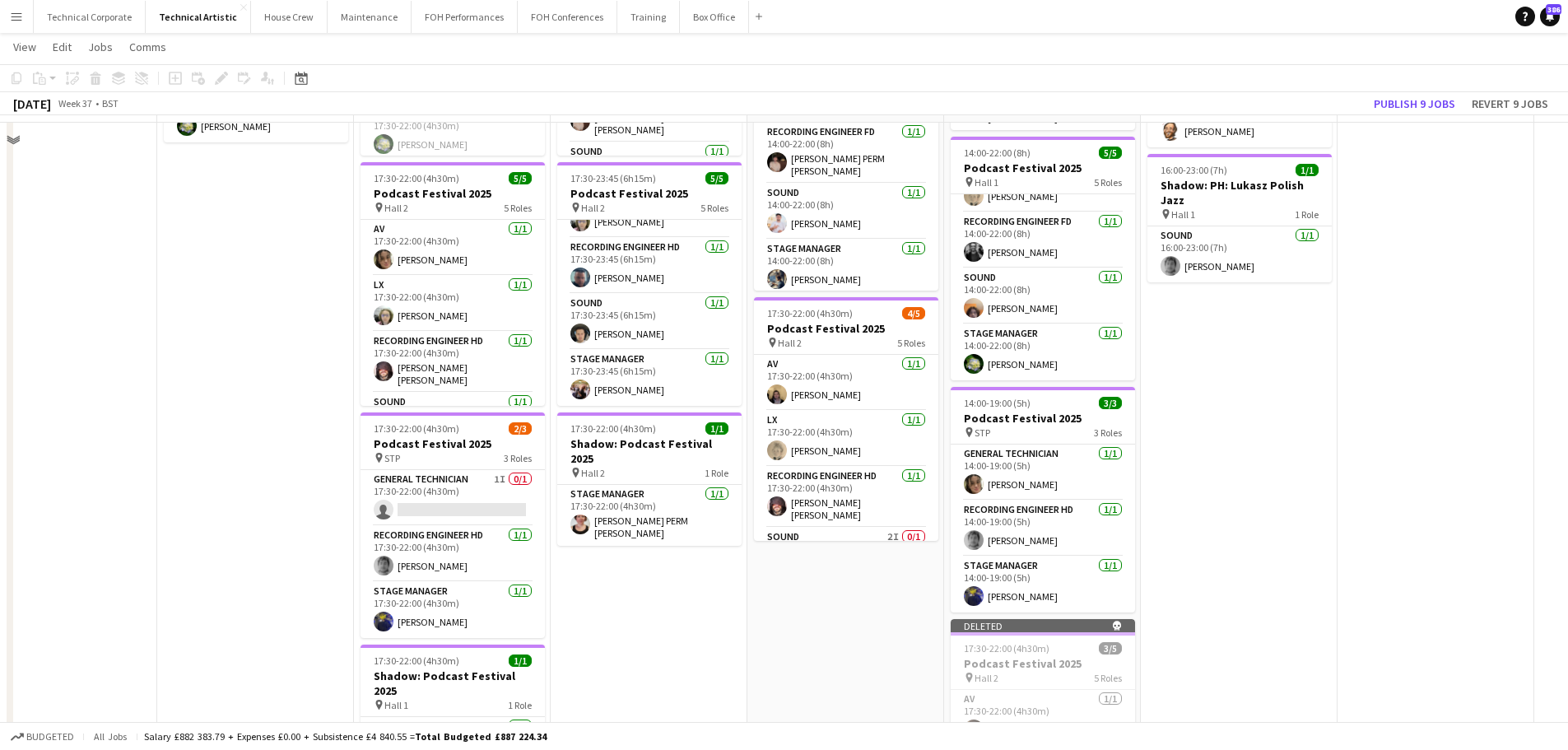
scroll to position [460, 0]
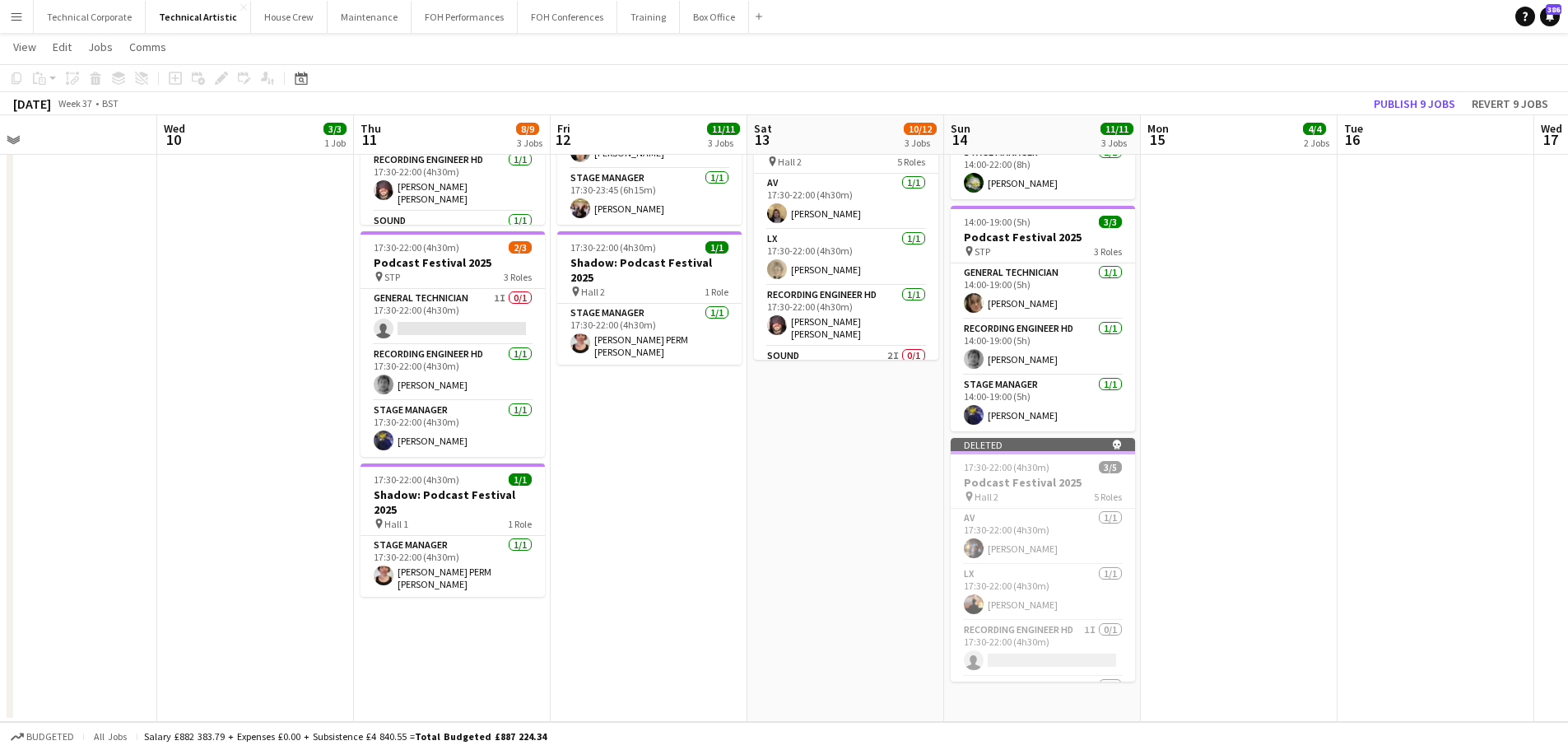
click at [604, 553] on app-date-cell "17:30-22:00 (4h30m) 5/5 Podcast Festival 2025 pin Hall 1 5 Roles AV 1/1 17:30-2…" at bounding box center [649, 223] width 197 height 998
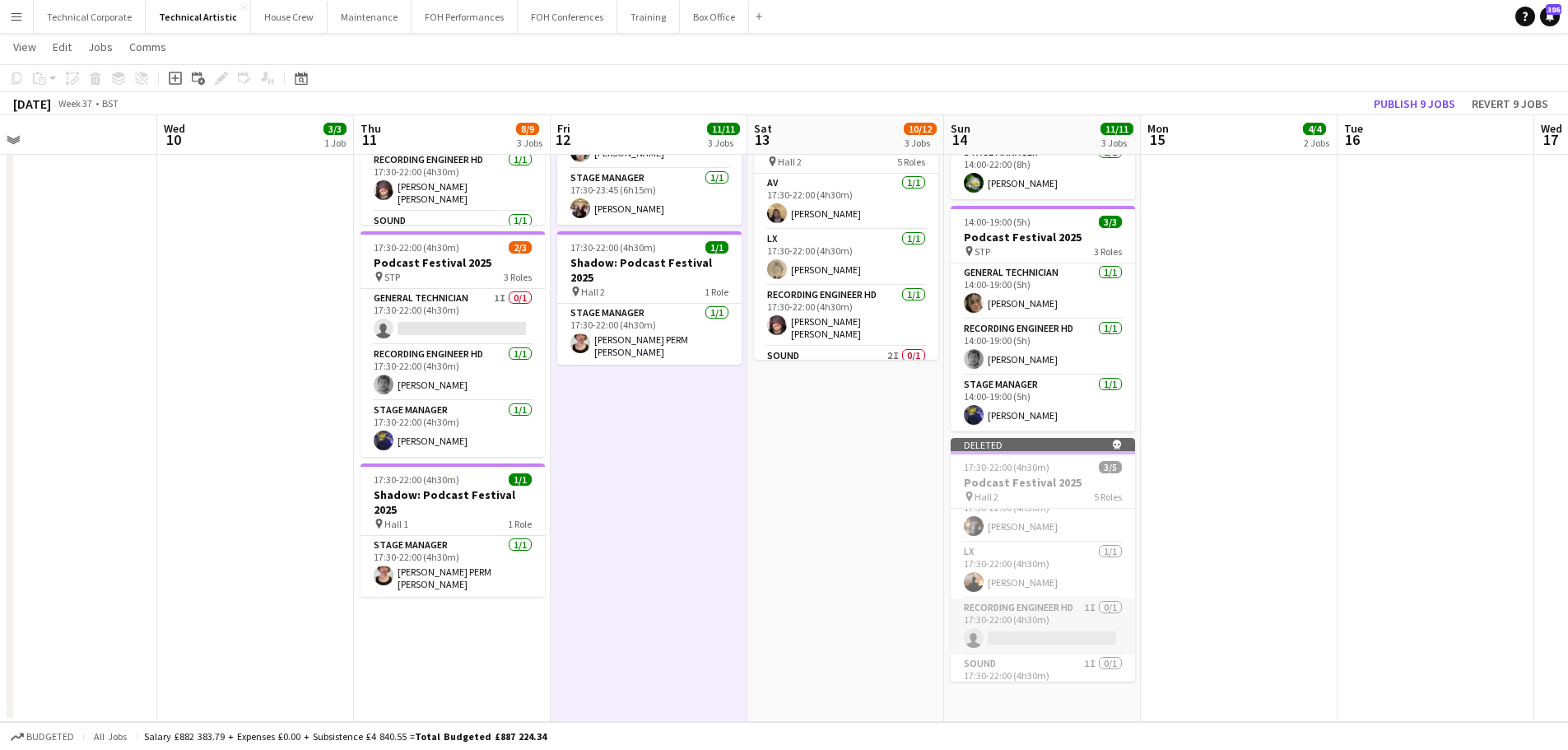
scroll to position [0, 0]
click at [686, 567] on app-date-cell "17:30-22:00 (4h30m) 5/5 Podcast Festival 2025 pin Hall 1 5 Roles AV 1/1 17:30-2…" at bounding box center [649, 223] width 197 height 998
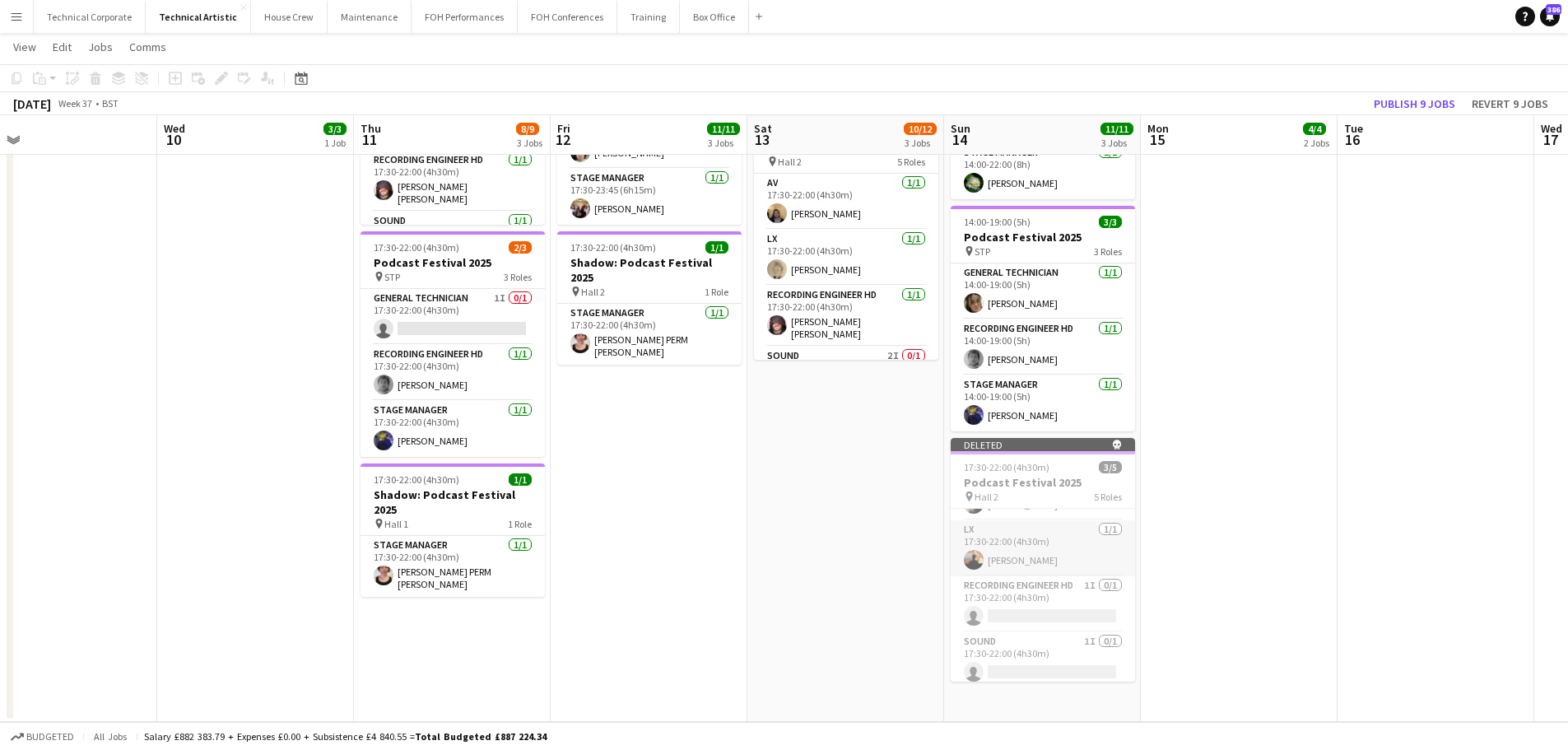
scroll to position [83, 0]
click at [1065, 569] on app-card-role "Recording Engineer HD 1I 0/1 17:30-22:00 (4h30m) single-neutral-actions" at bounding box center [1043, 566] width 184 height 56
click at [1045, 543] on app-card-role "Recording Engineer HD 1I 0/1 17:30-22:00 (4h30m) single-neutral-actions" at bounding box center [1043, 566] width 184 height 56
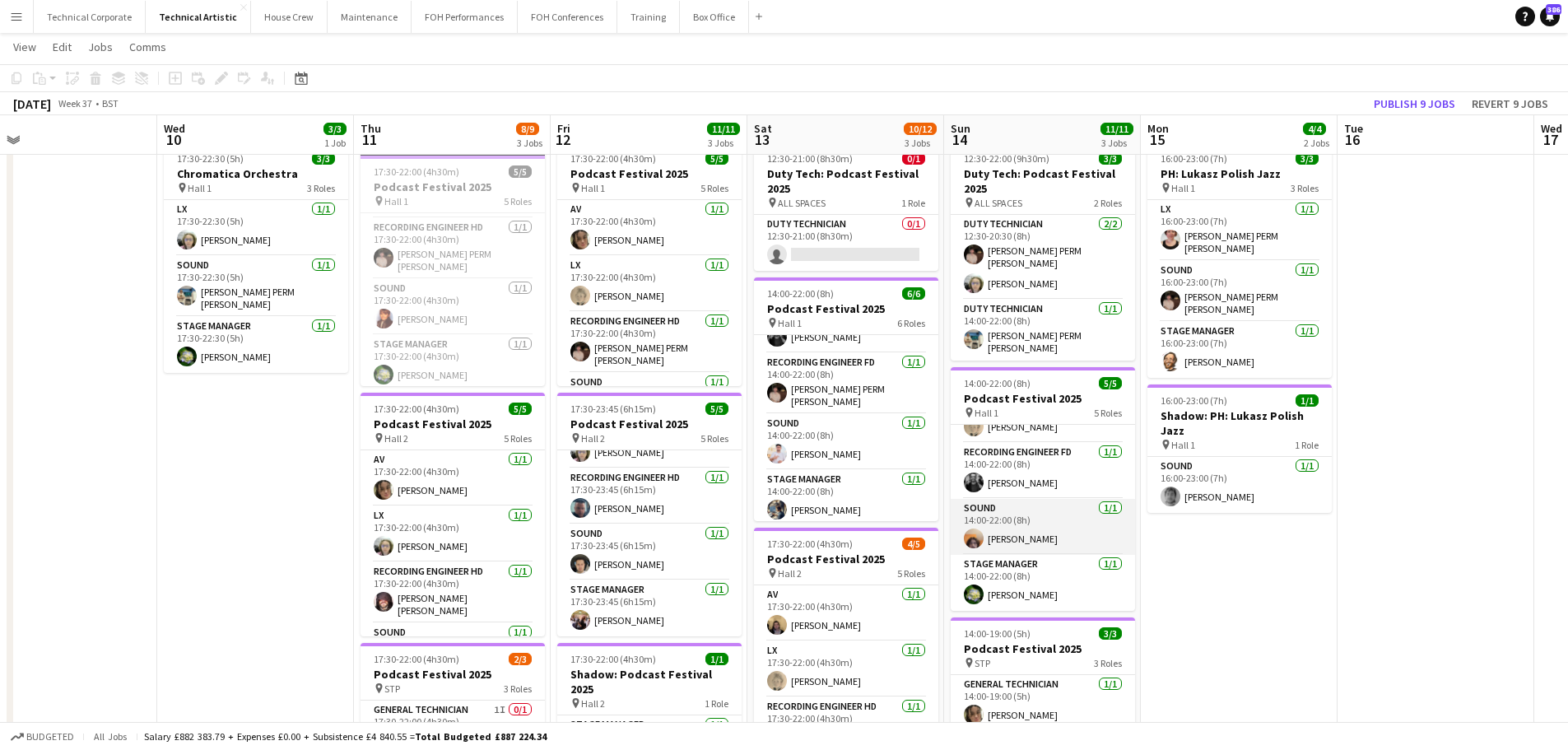
scroll to position [0, 0]
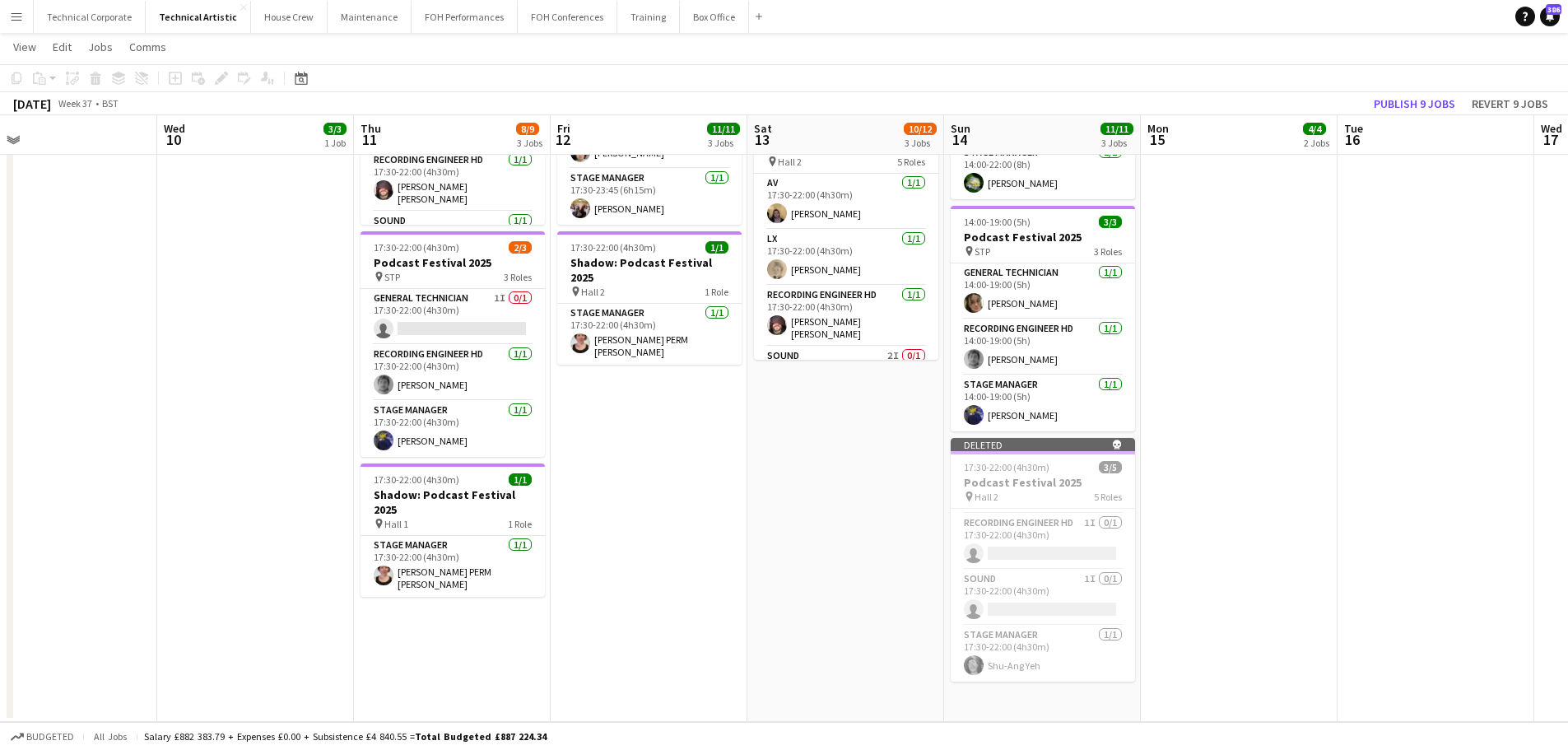
drag, startPoint x: 896, startPoint y: 587, endPoint x: 1022, endPoint y: 584, distance: 126.0
click at [1022, 584] on app-calendar-viewport "Sun 7 17/21 4 Jobs Mon 8 Tue 9 Wed 10 3/3 1 Job Thu 11 8/9 3 Jobs Fri 12 11/11 …" at bounding box center [784, 163] width 1568 height 1118
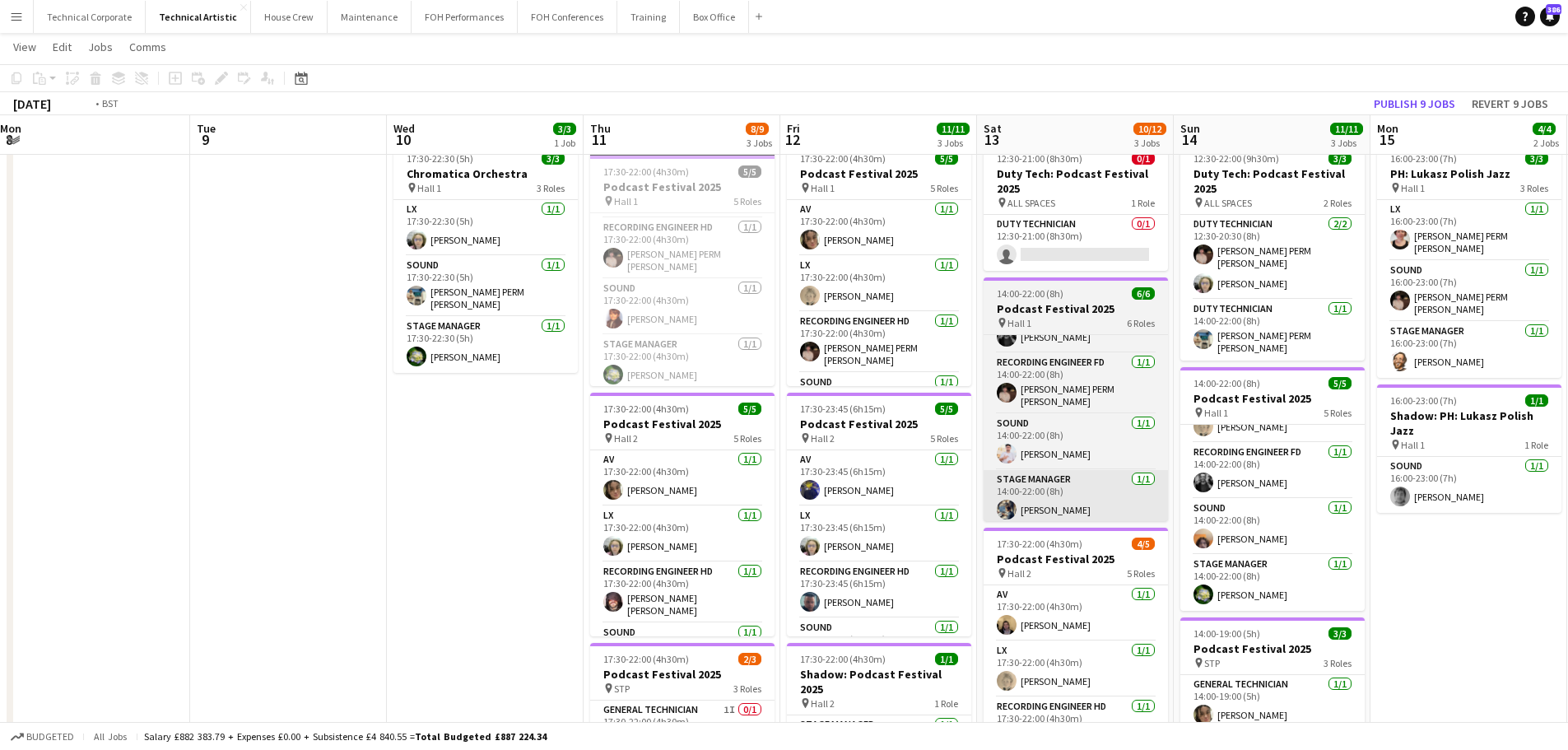
drag, startPoint x: 1115, startPoint y: 493, endPoint x: 972, endPoint y: 500, distance: 143.2
click at [973, 499] on app-calendar-viewport "Fri 5 14/17 4 Jobs Sat 6 8/8 1 Job Sun 7 17/21 4 Jobs Mon 8 Tue 9 Wed 10 3/3 1 …" at bounding box center [784, 574] width 1568 height 1118
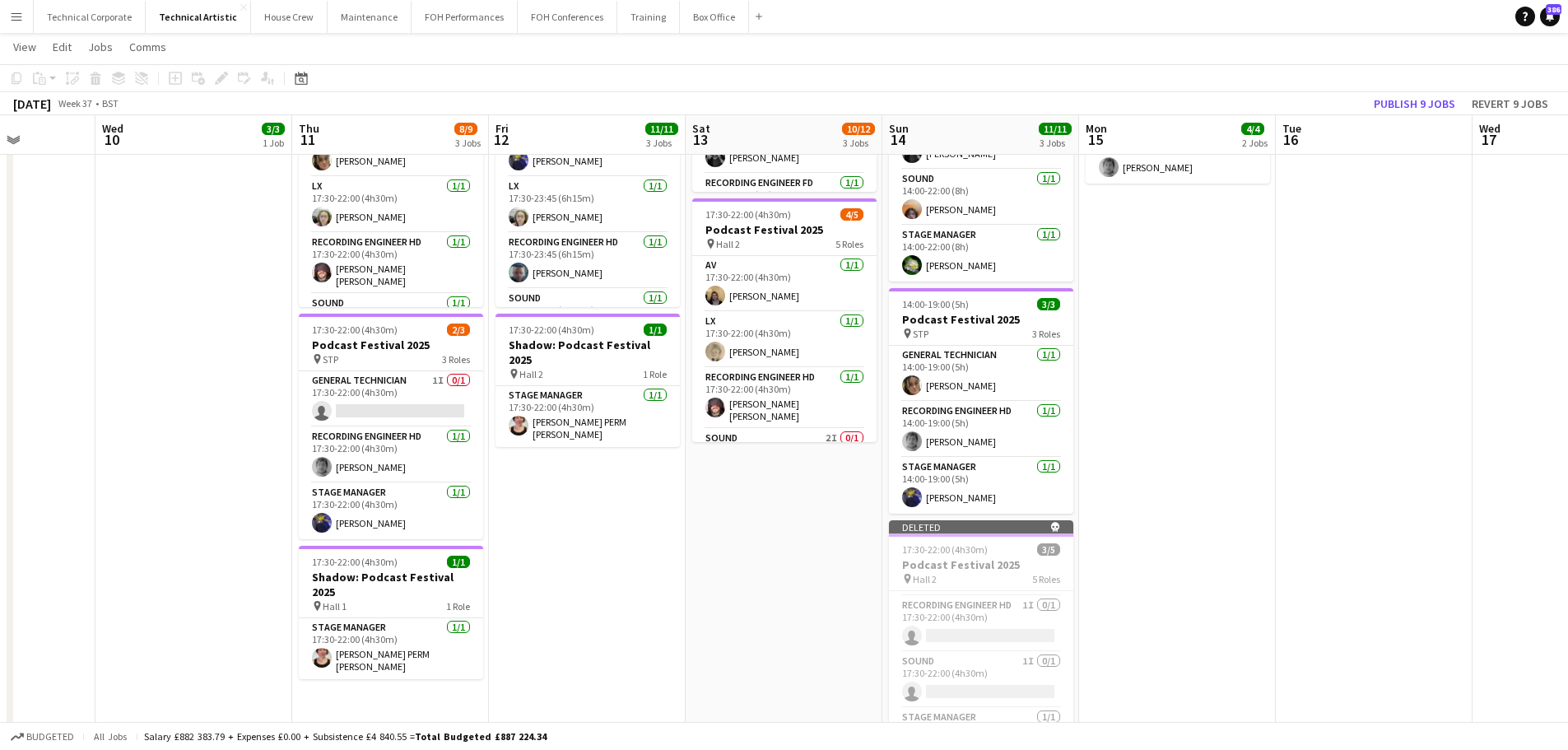
drag, startPoint x: 1055, startPoint y: 555, endPoint x: 797, endPoint y: 563, distance: 258.1
click at [808, 572] on app-calendar-viewport "Sun 7 17/21 4 Jobs Mon 8 Tue 9 Wed 10 3/3 1 Job Thu 11 8/9 3 Jobs Fri 12 11/11 …" at bounding box center [784, 246] width 1568 height 1118
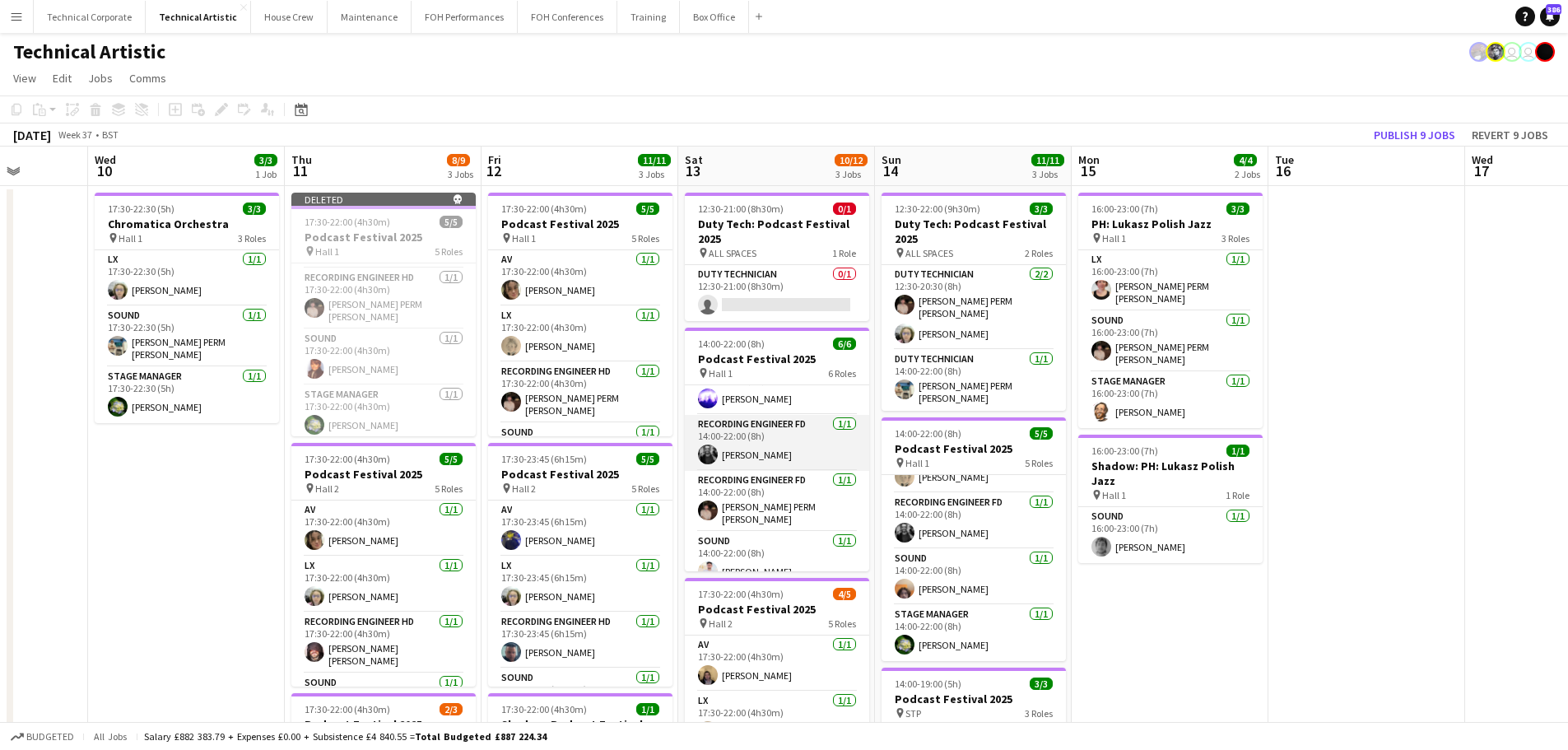
click at [809, 451] on app-card-role "Recording Engineer FD 1/1 14:00-22:00 (8h) Alex Stavrou" at bounding box center [777, 443] width 184 height 56
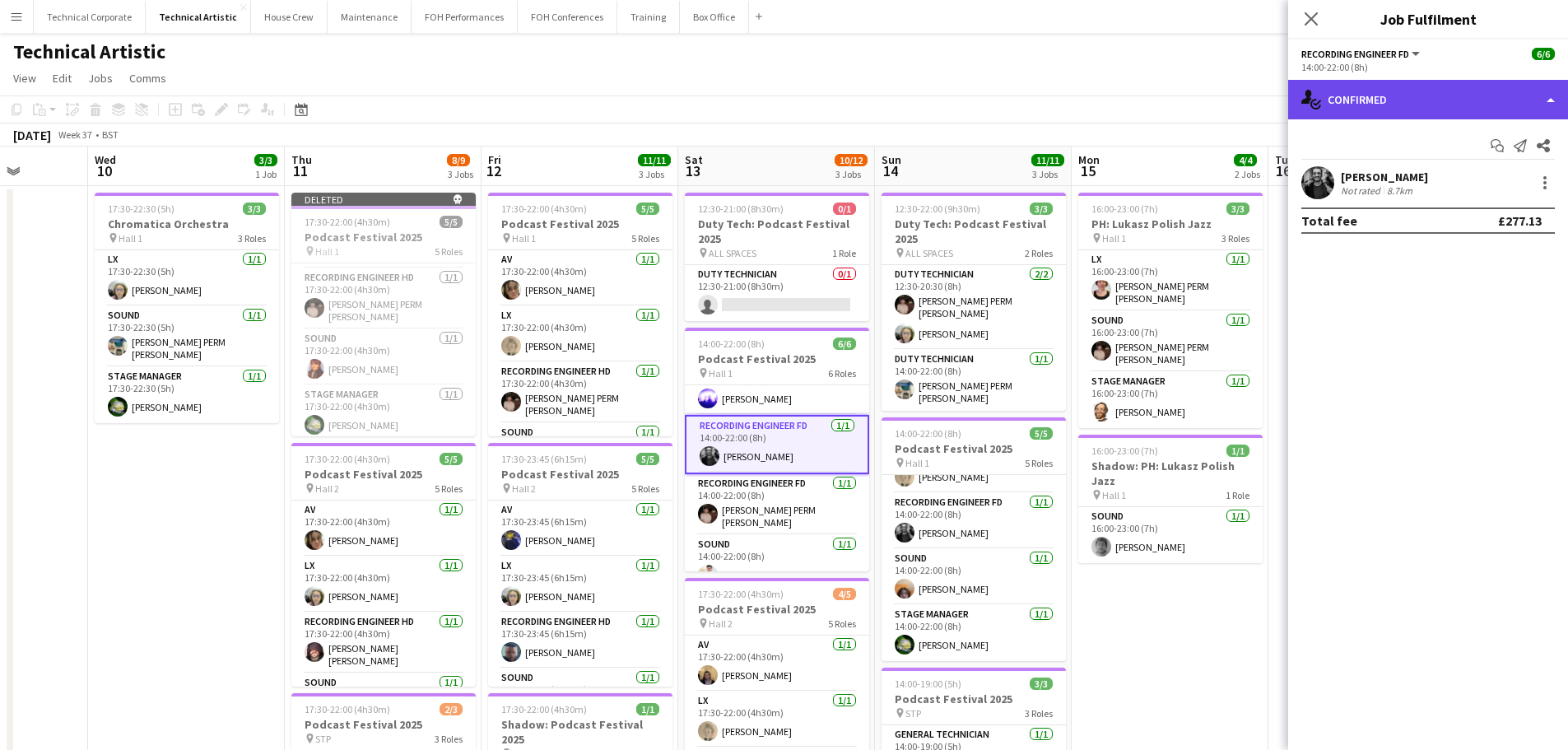
click at [1252, 104] on div "single-neutral-actions-check-2 Confirmed" at bounding box center [1428, 99] width 280 height 39
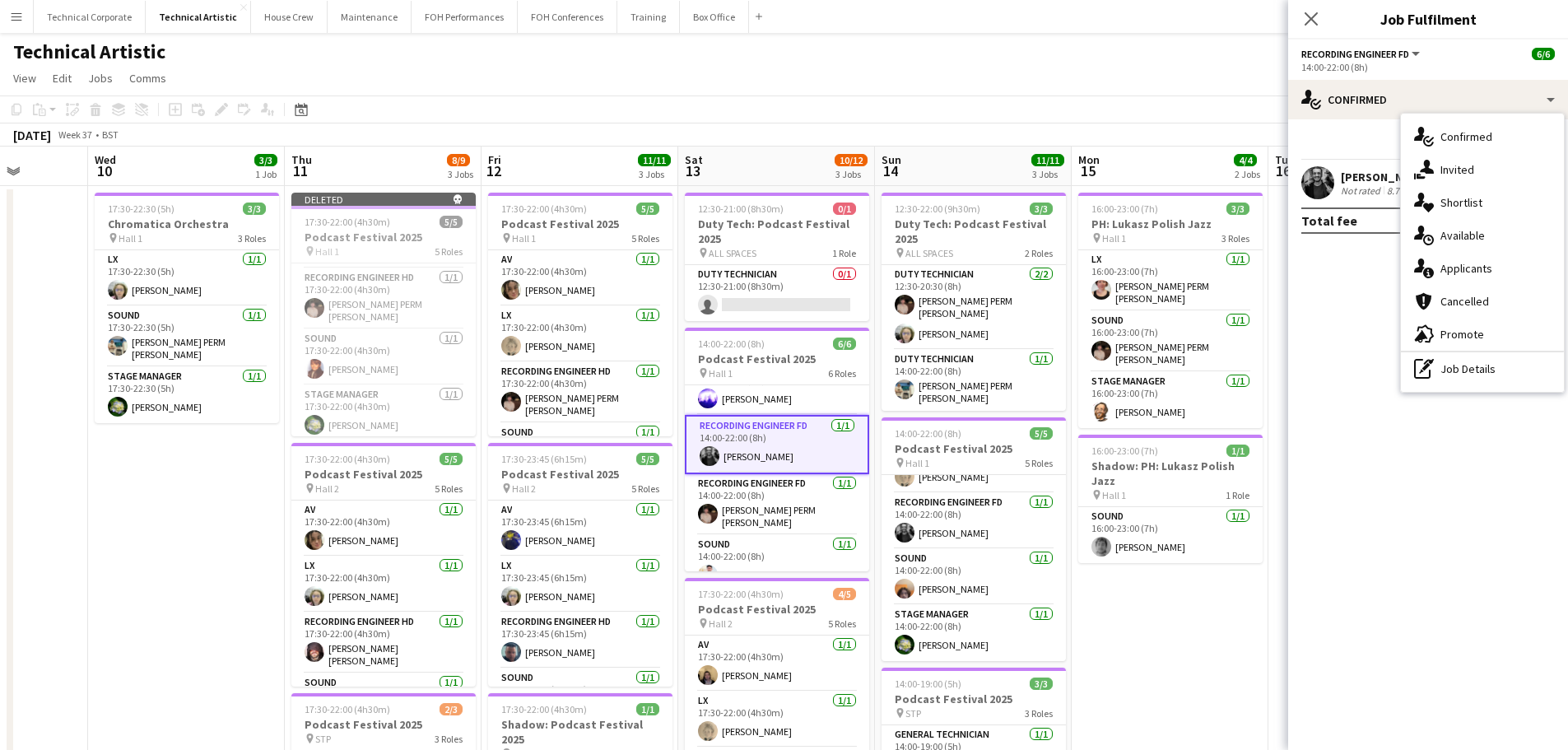
drag, startPoint x: 1475, startPoint y: 257, endPoint x: 1474, endPoint y: 248, distance: 9.1
click at [1252, 256] on div "single-neutral-actions-information Applicants" at bounding box center [1483, 268] width 163 height 33
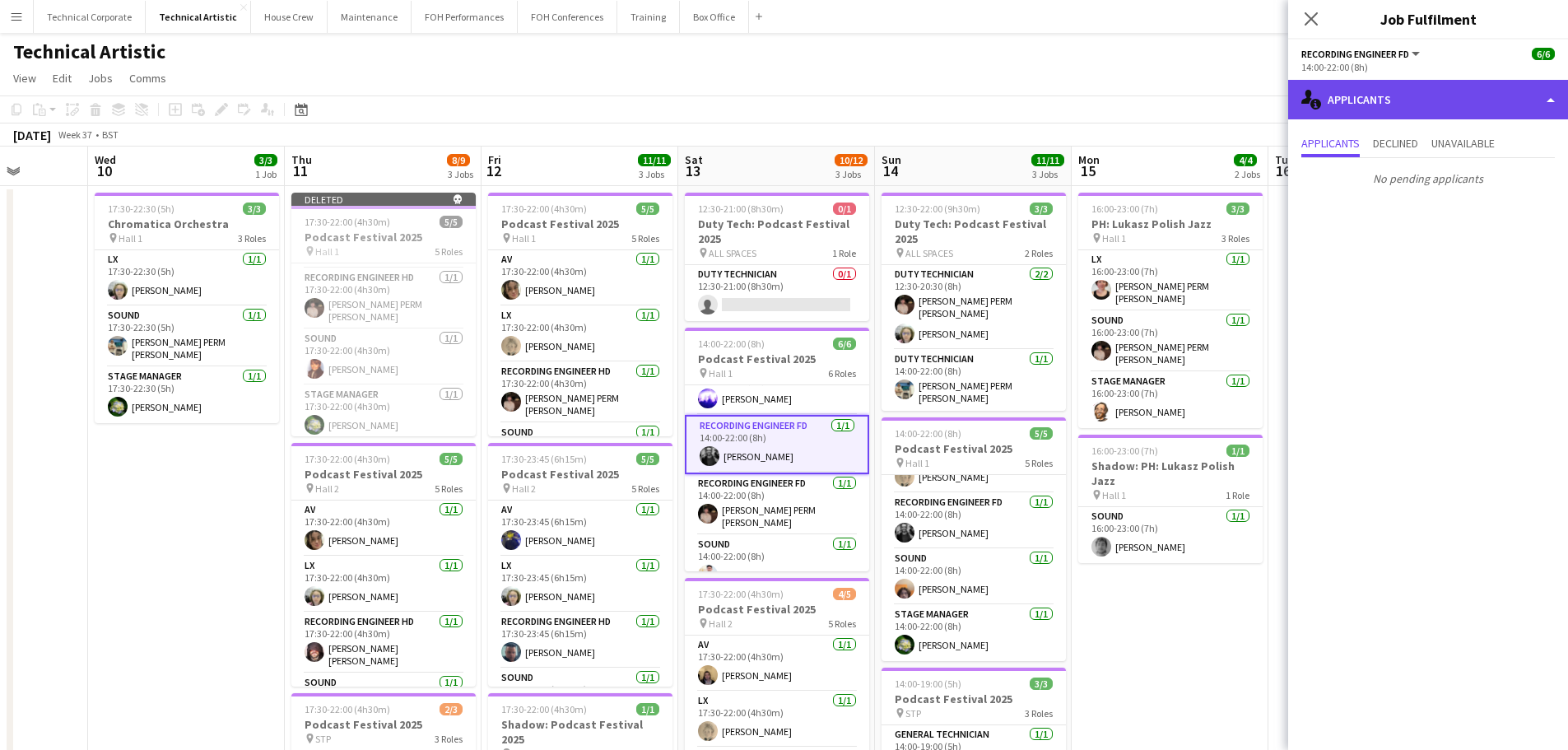
click at [1252, 104] on div "single-neutral-actions-information Applicants" at bounding box center [1428, 99] width 280 height 39
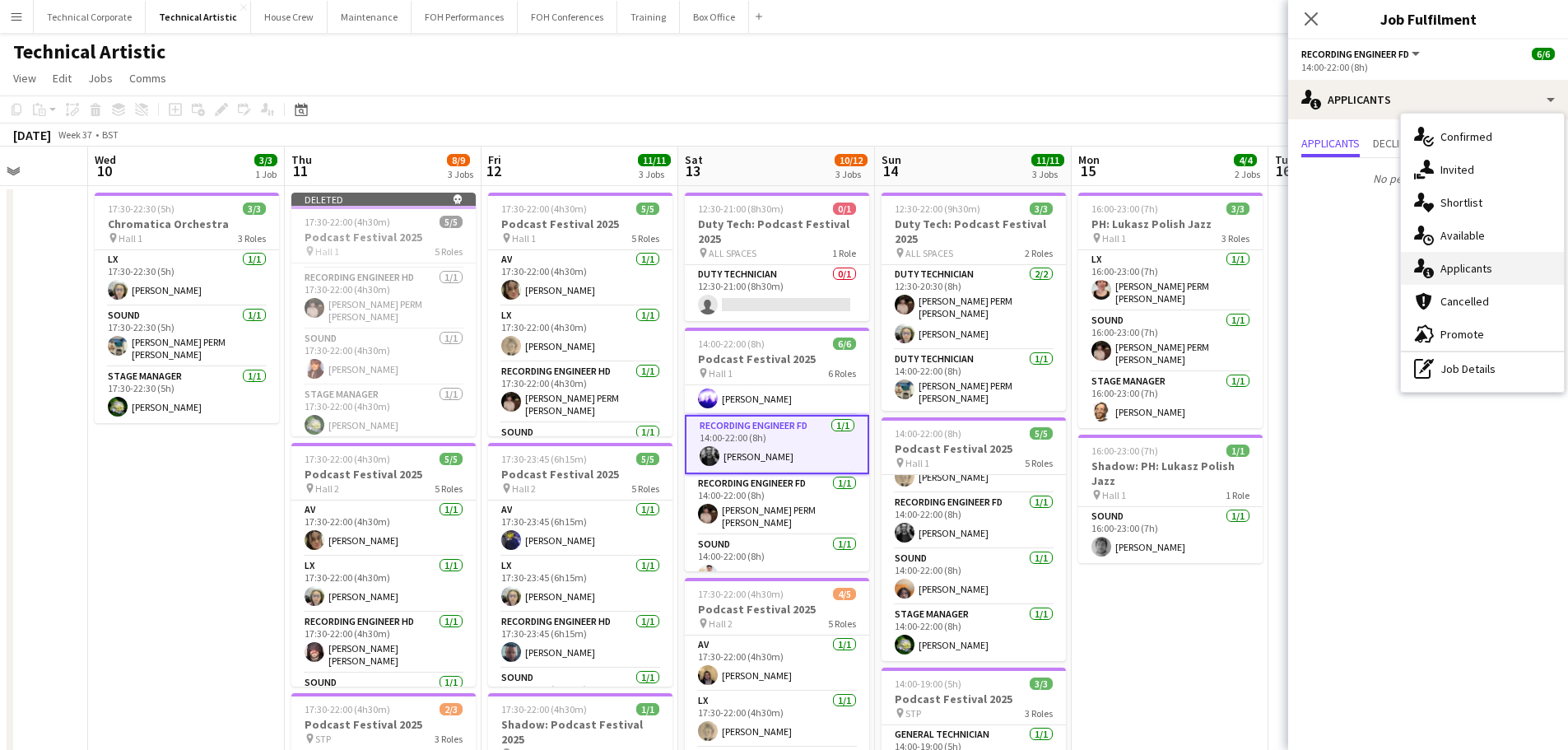
click at [1252, 253] on div "single-neutral-actions-information Applicants" at bounding box center [1483, 268] width 163 height 33
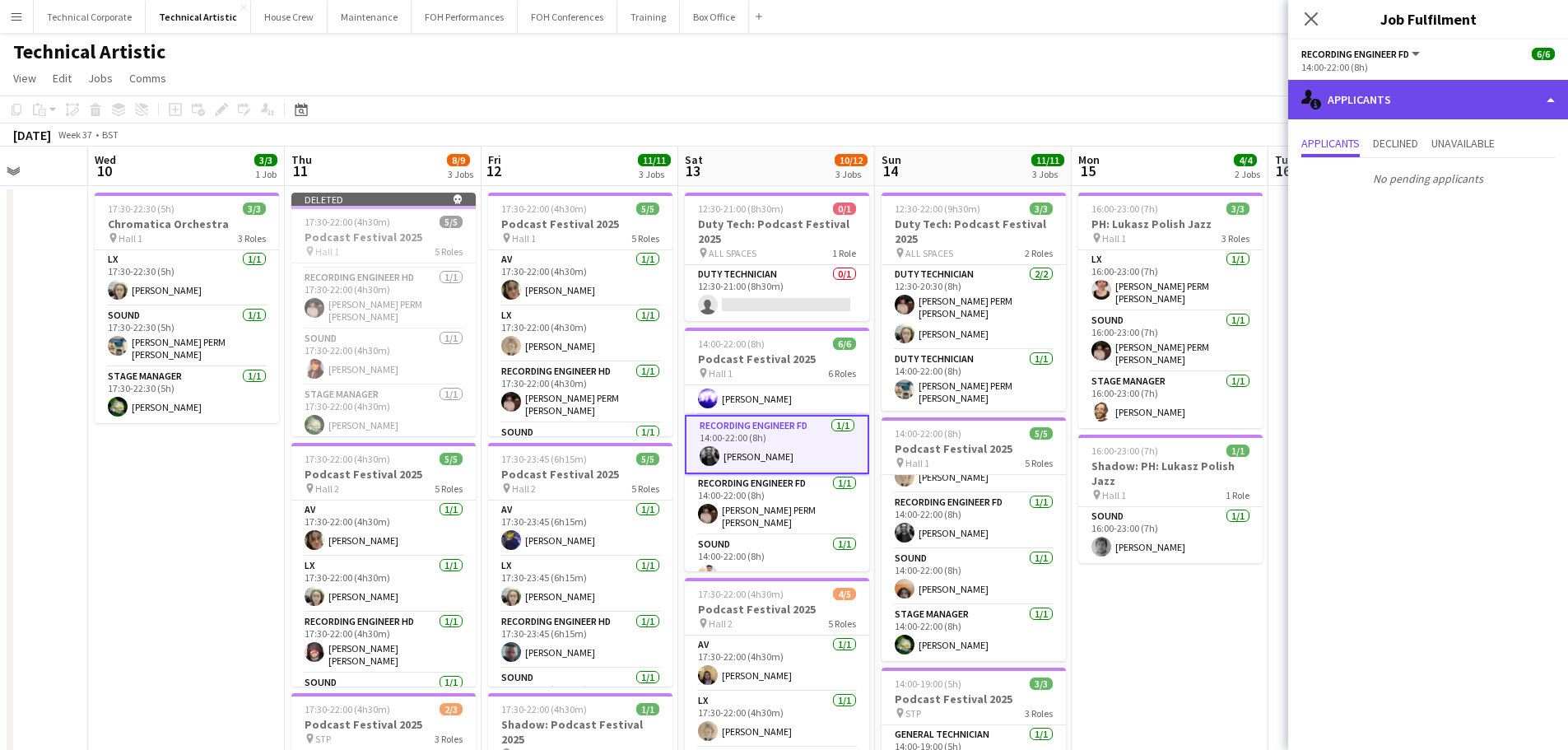
click at [1252, 95] on div "single-neutral-actions-information Applicants" at bounding box center [1428, 99] width 280 height 39
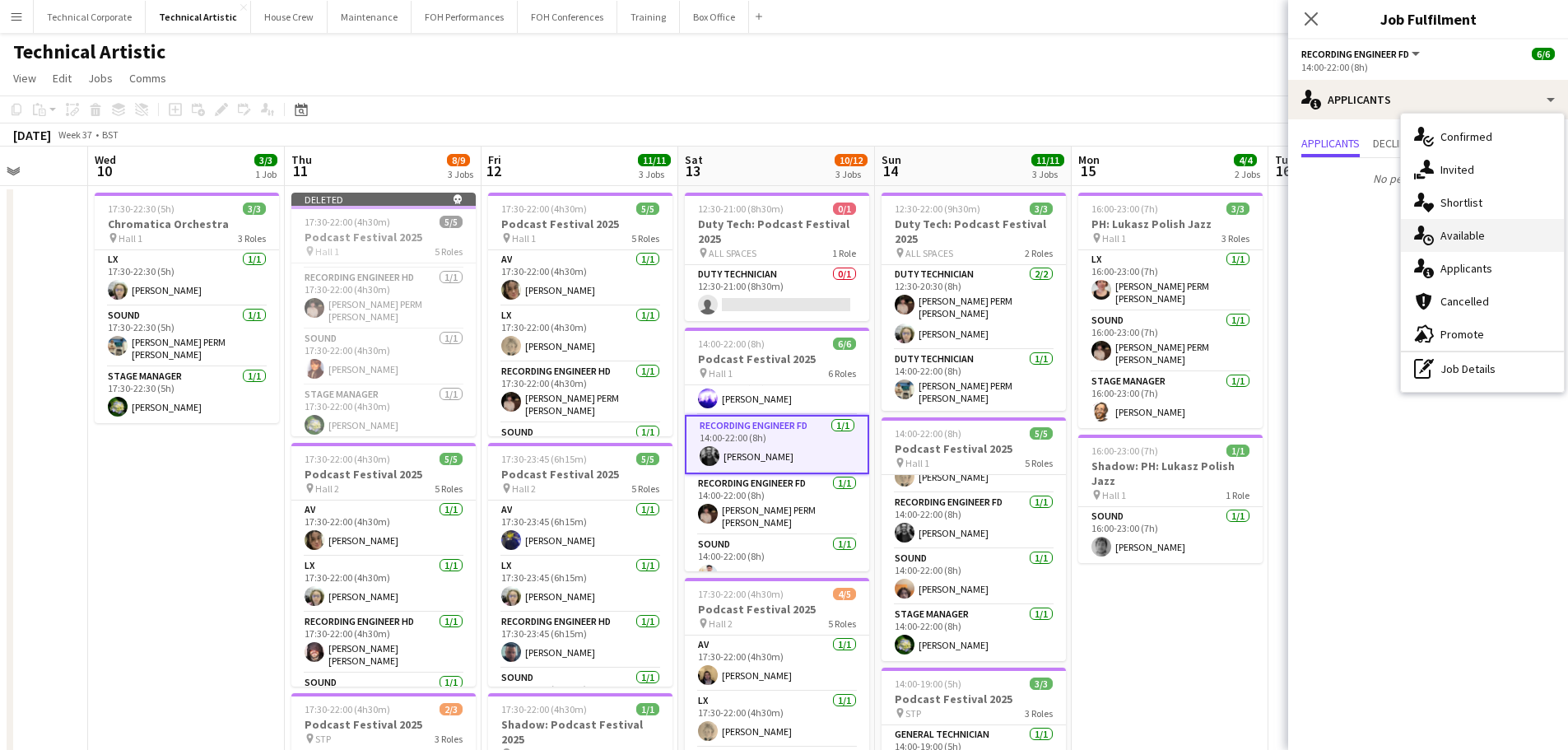
click at [1252, 224] on div "single-neutral-actions-upload Available" at bounding box center [1483, 235] width 163 height 33
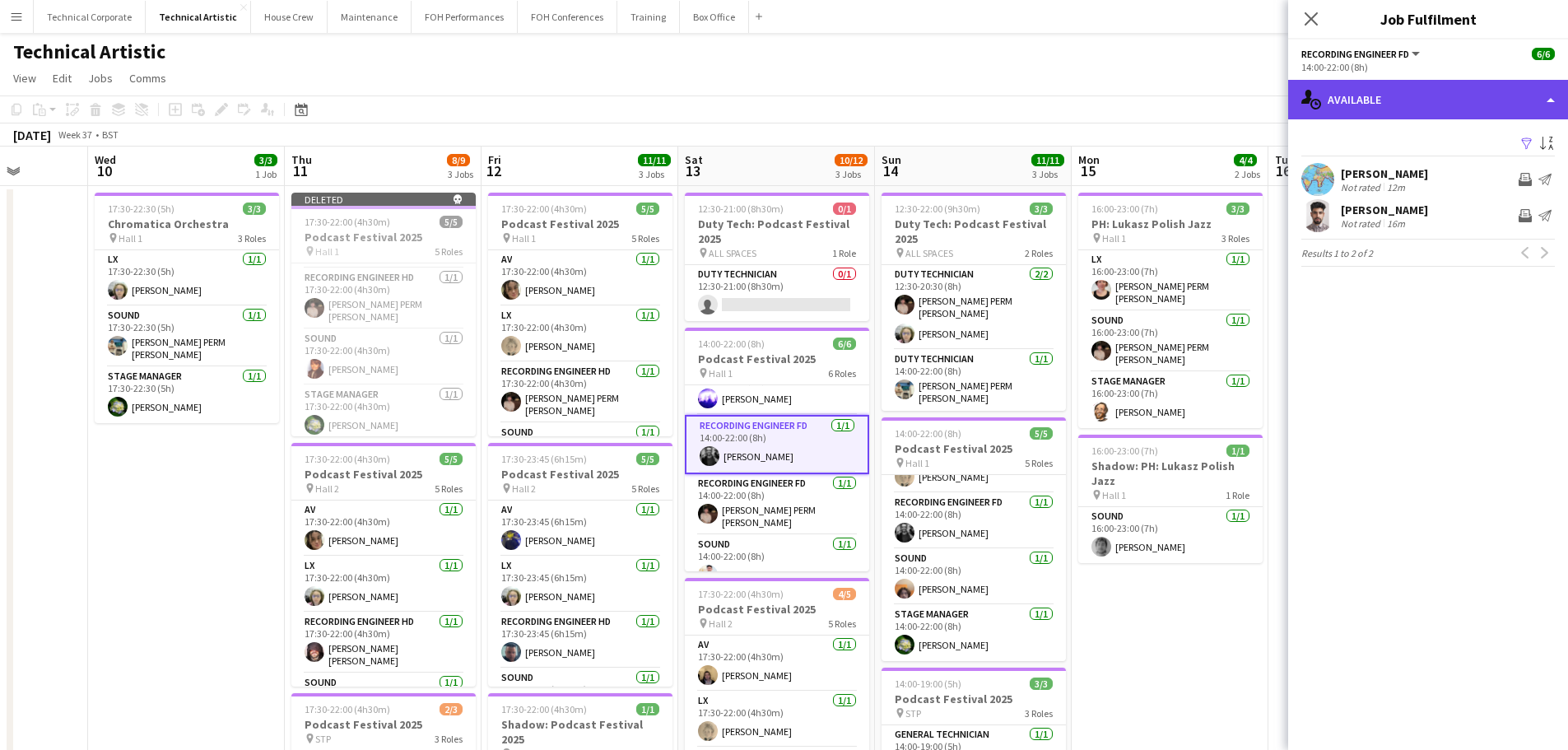
click at [1252, 107] on div "single-neutral-actions-upload Available" at bounding box center [1428, 99] width 280 height 39
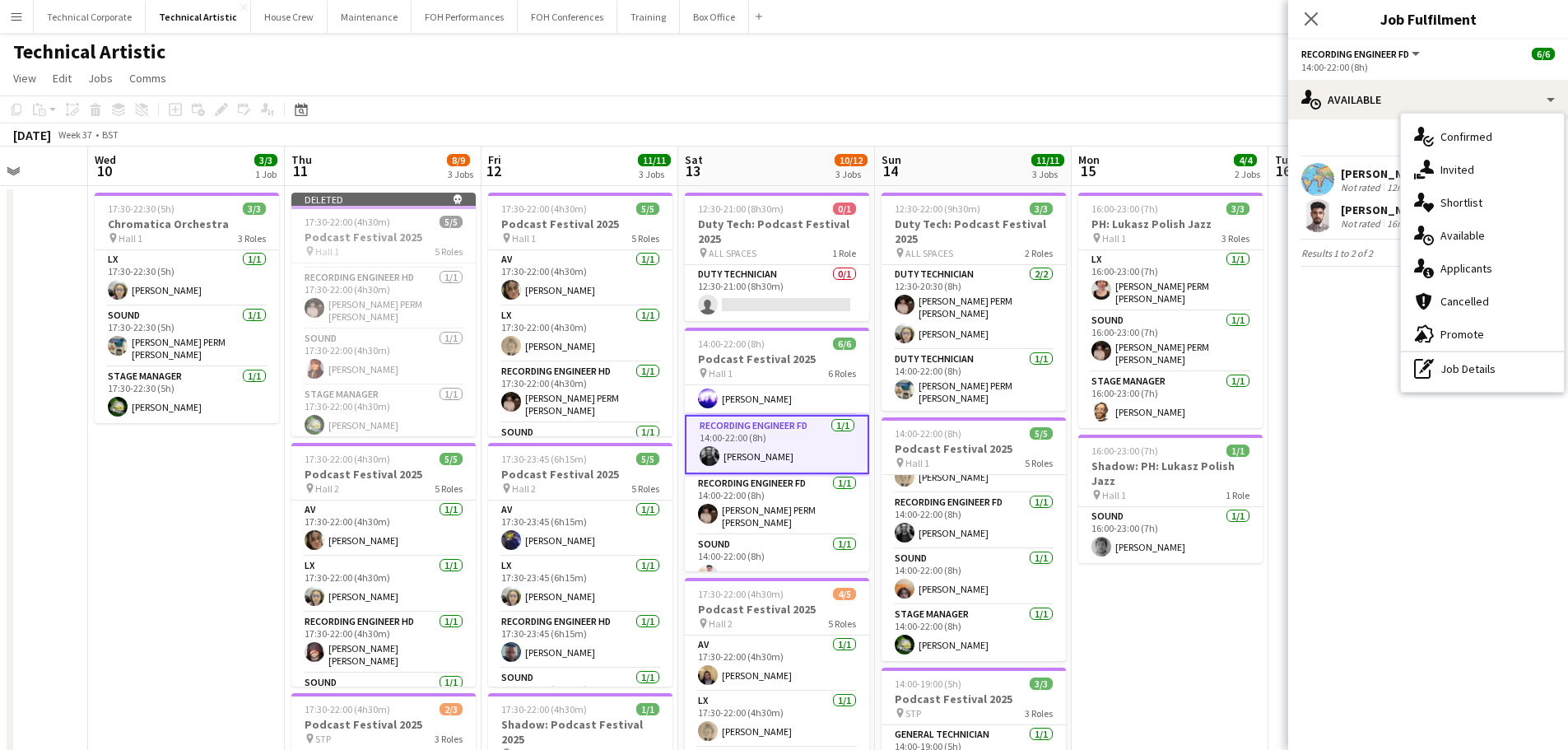
click at [1252, 176] on div "single-neutral-actions-share-1 Invited" at bounding box center [1483, 169] width 163 height 33
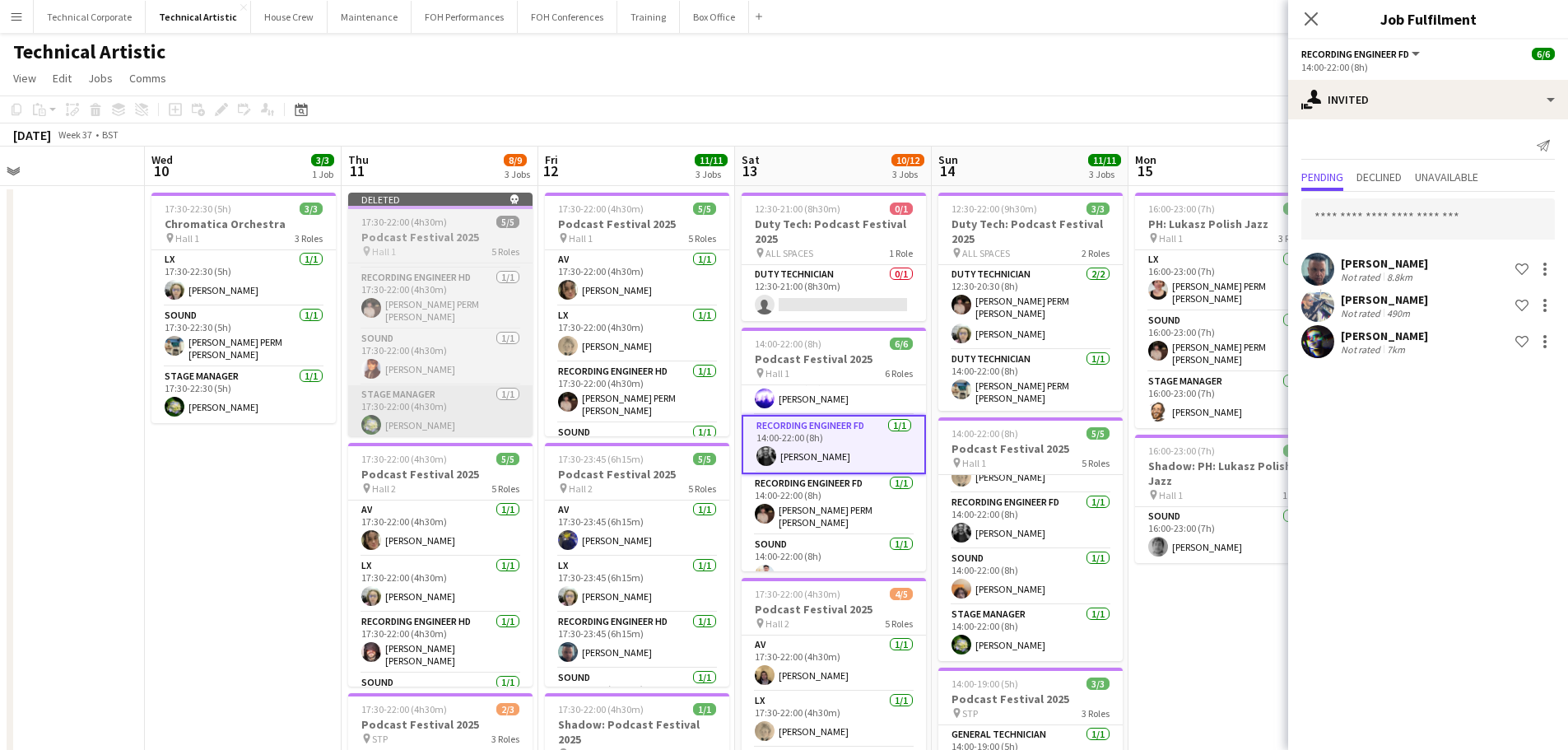
drag, startPoint x: 409, startPoint y: 477, endPoint x: 484, endPoint y: 425, distance: 91.3
click at [471, 466] on app-calendar-viewport "Sun 7 17/21 4 Jobs Mon 8 Tue 9 Wed 10 3/3 1 Job Thu 11 8/9 3 Jobs Fri 12 11/11 …" at bounding box center [784, 665] width 1568 height 1037
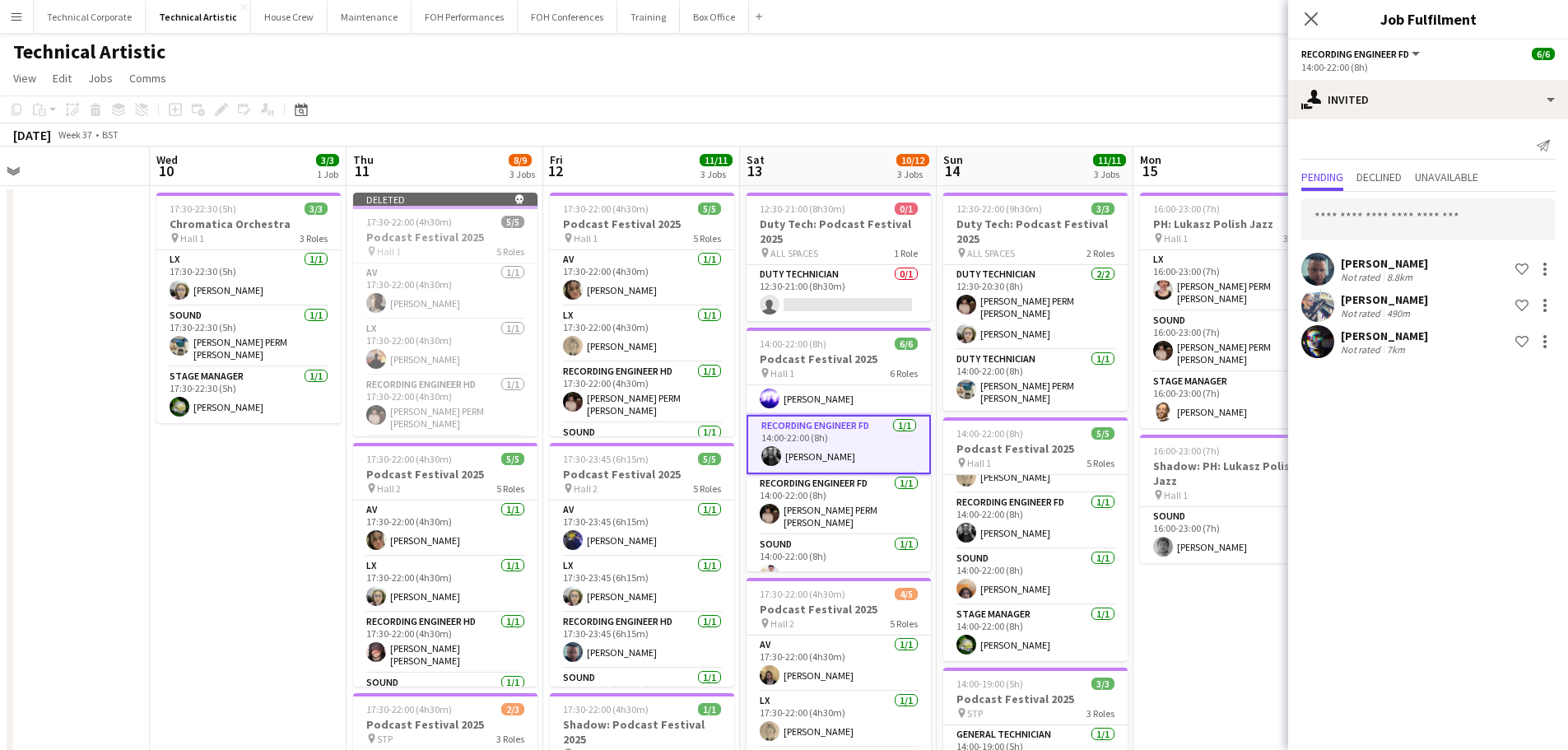
scroll to position [0, 451]
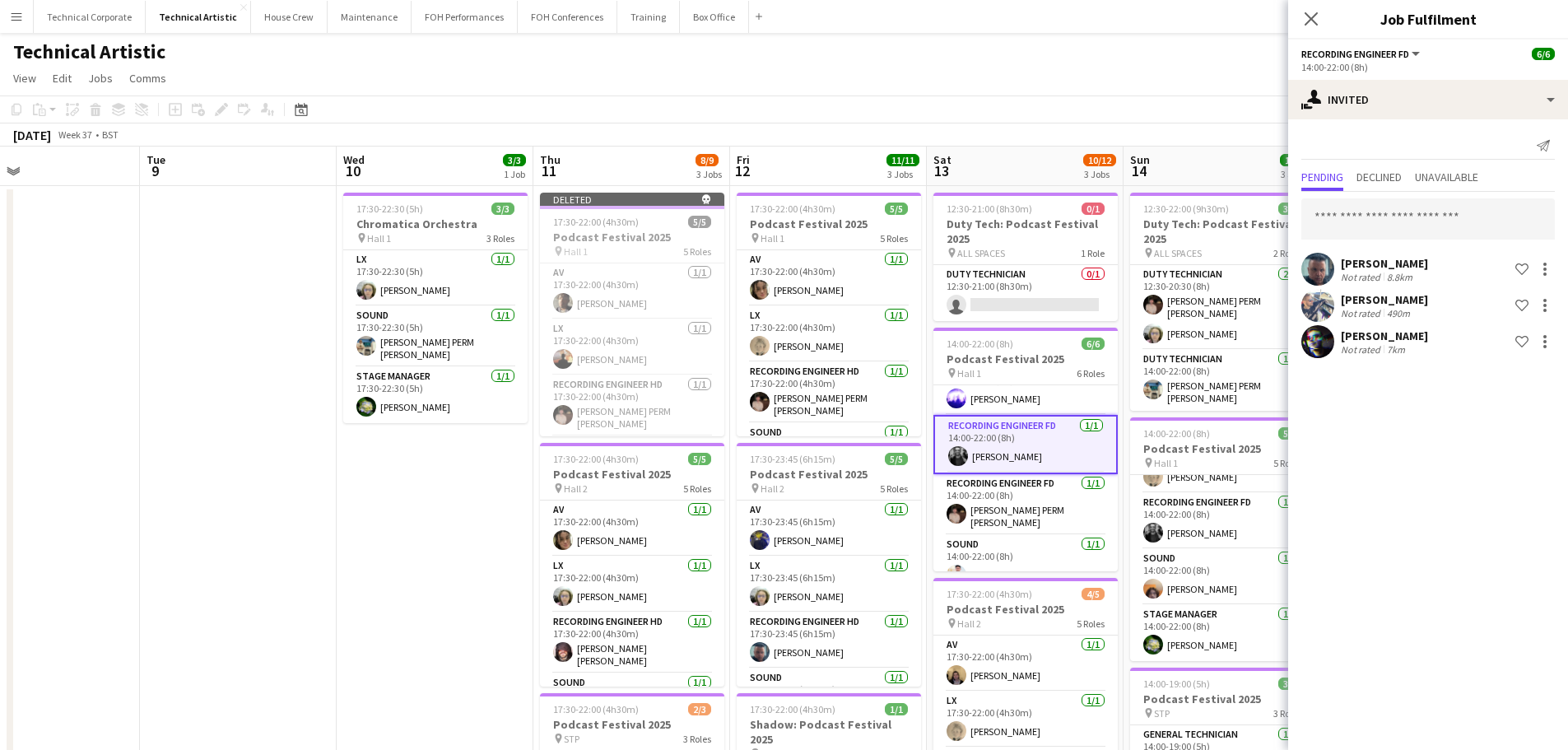
drag, startPoint x: 319, startPoint y: 526, endPoint x: 506, endPoint y: 515, distance: 187.3
click at [506, 515] on app-calendar-viewport "Sat 6 8/8 1 Job Sun 7 17/21 4 Jobs Mon 8 Tue 9 Wed 10 3/3 1 Job Thu 11 8/9 3 Jo…" at bounding box center [784, 665] width 1568 height 1037
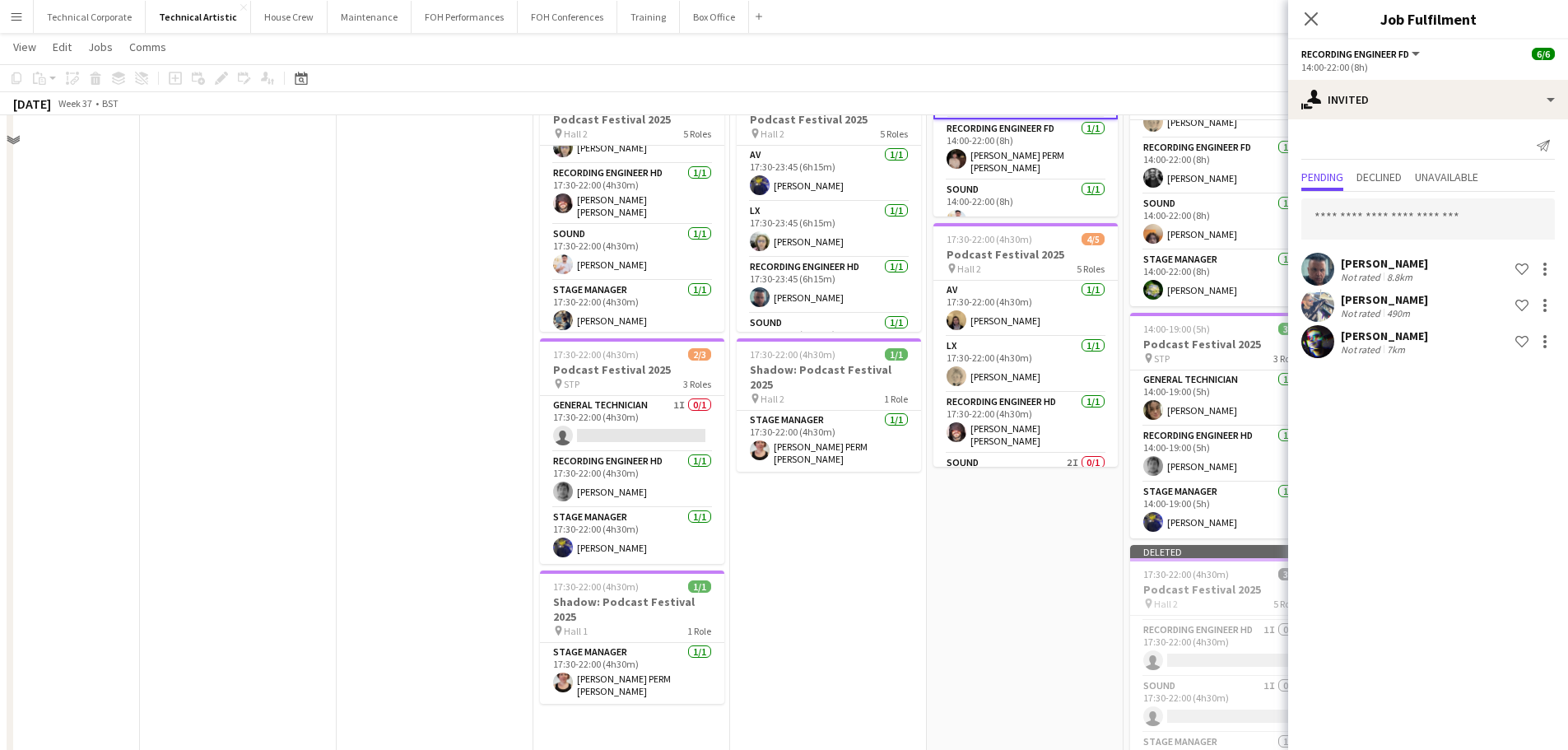
scroll to position [411, 0]
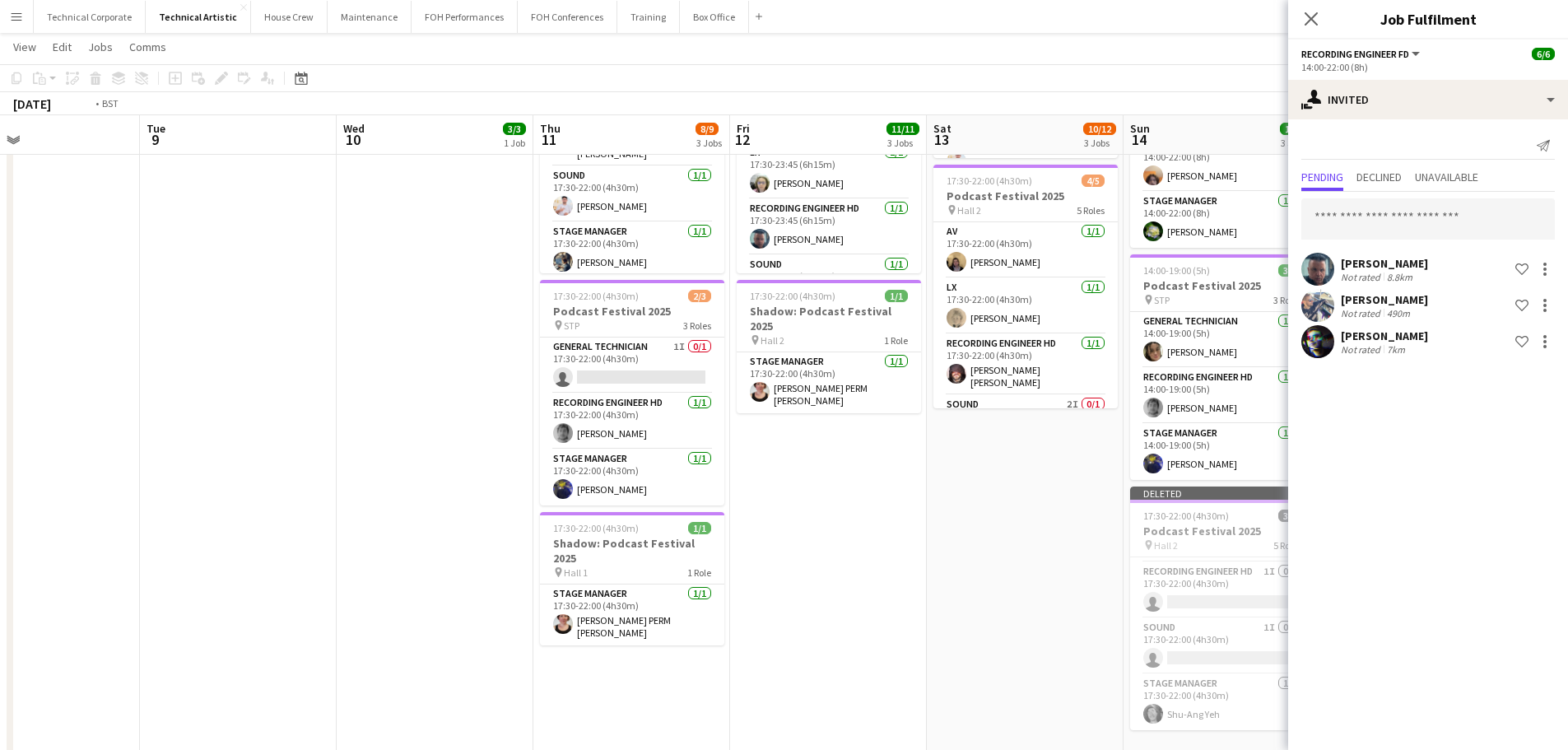
drag, startPoint x: 555, startPoint y: 589, endPoint x: 1108, endPoint y: 585, distance: 553.0
click at [1157, 586] on app-calendar-viewport "Sat 6 8/8 1 Job Sun 7 17/21 4 Jobs Mon 8 Tue 9 Wed 10 3/3 1 Job Thu 11 8/9 3 Jo…" at bounding box center [784, 211] width 1568 height 1118
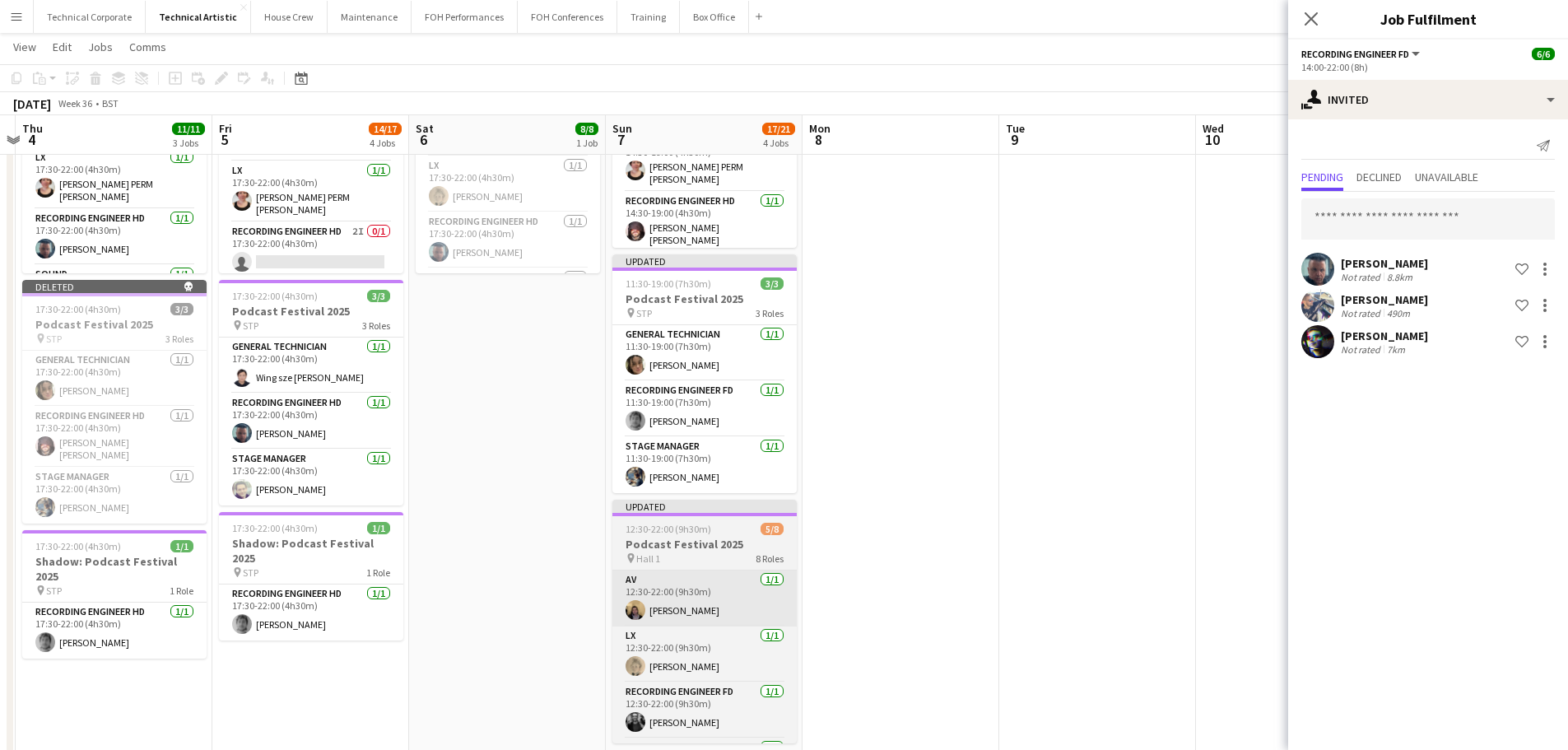
drag, startPoint x: 649, startPoint y: 581, endPoint x: 844, endPoint y: 569, distance: 195.4
click at [838, 569] on app-calendar-viewport "Tue 2 Wed 3 Thu 4 11/11 3 Jobs Fri 5 14/17 4 Jobs Sat 6 8/8 1 Job Sun 7 17/21 4…" at bounding box center [784, 211] width 1568 height 1118
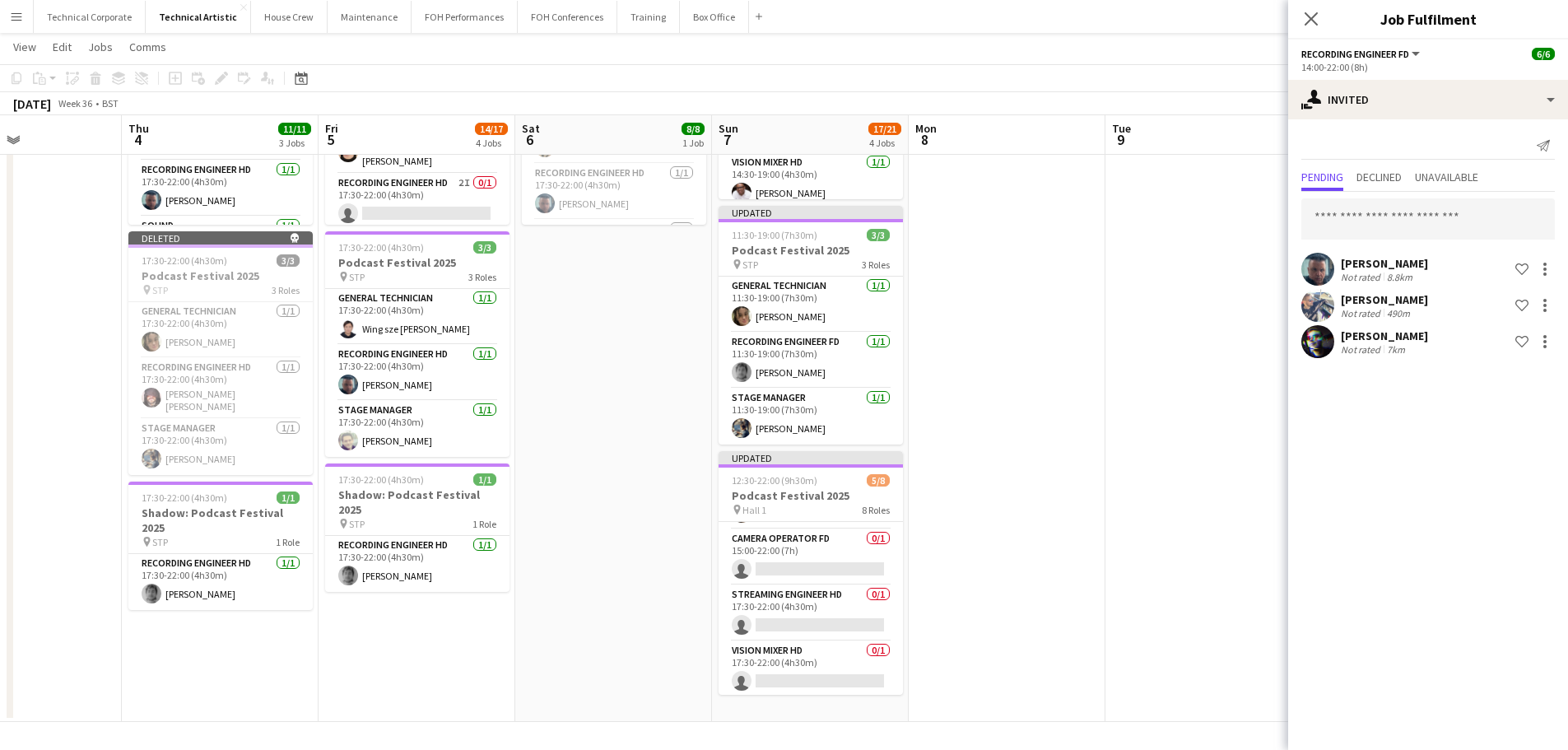
scroll to position [275, 0]
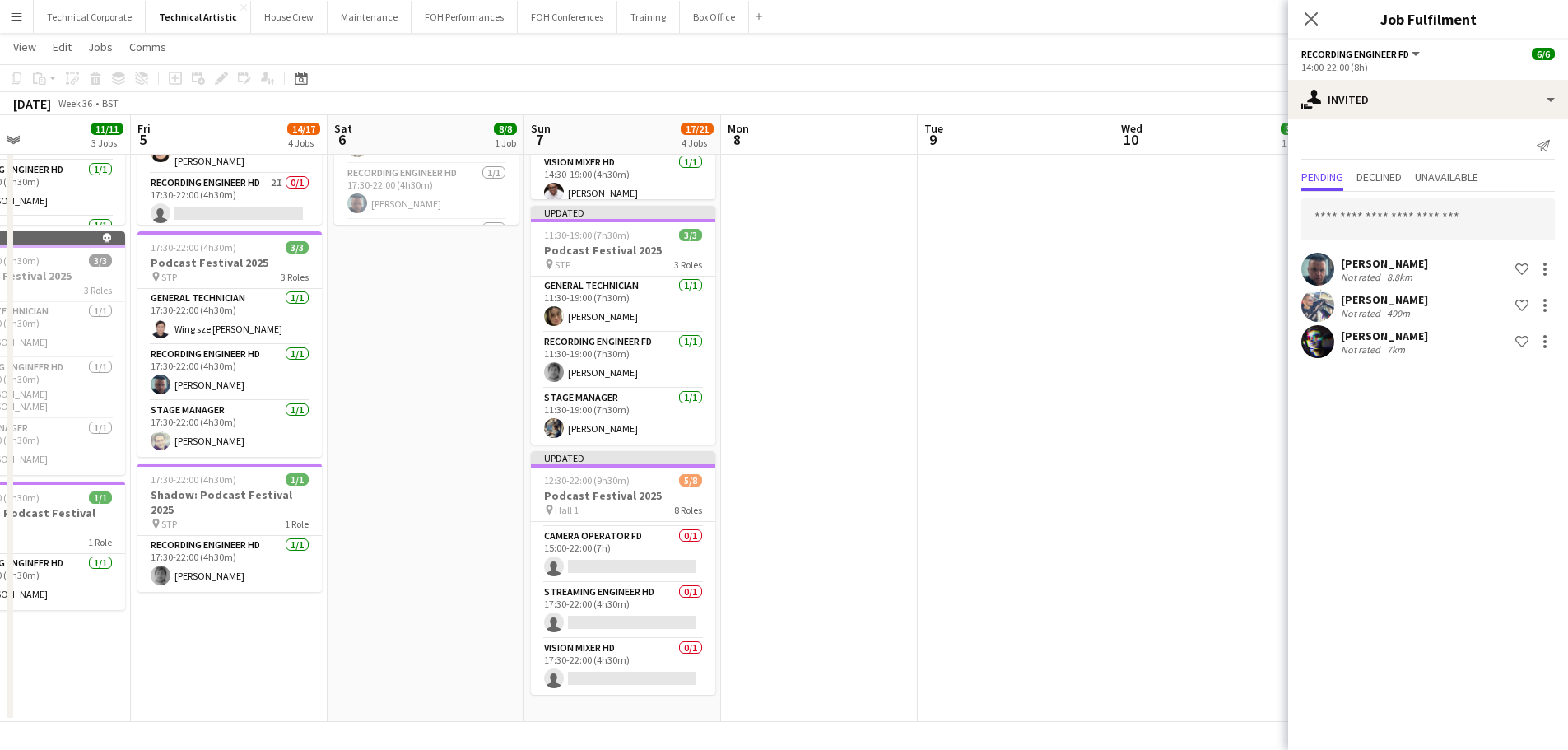
drag, startPoint x: 996, startPoint y: 609, endPoint x: 803, endPoint y: 609, distance: 193.0
click at [805, 609] on app-calendar-viewport "Mon 1 Tue 2 Wed 3 Thu 4 11/11 3 Jobs Fri 5 14/17 4 Jobs Sat 6 8/8 1 Job Sun 7 1…" at bounding box center [784, 163] width 1568 height 1118
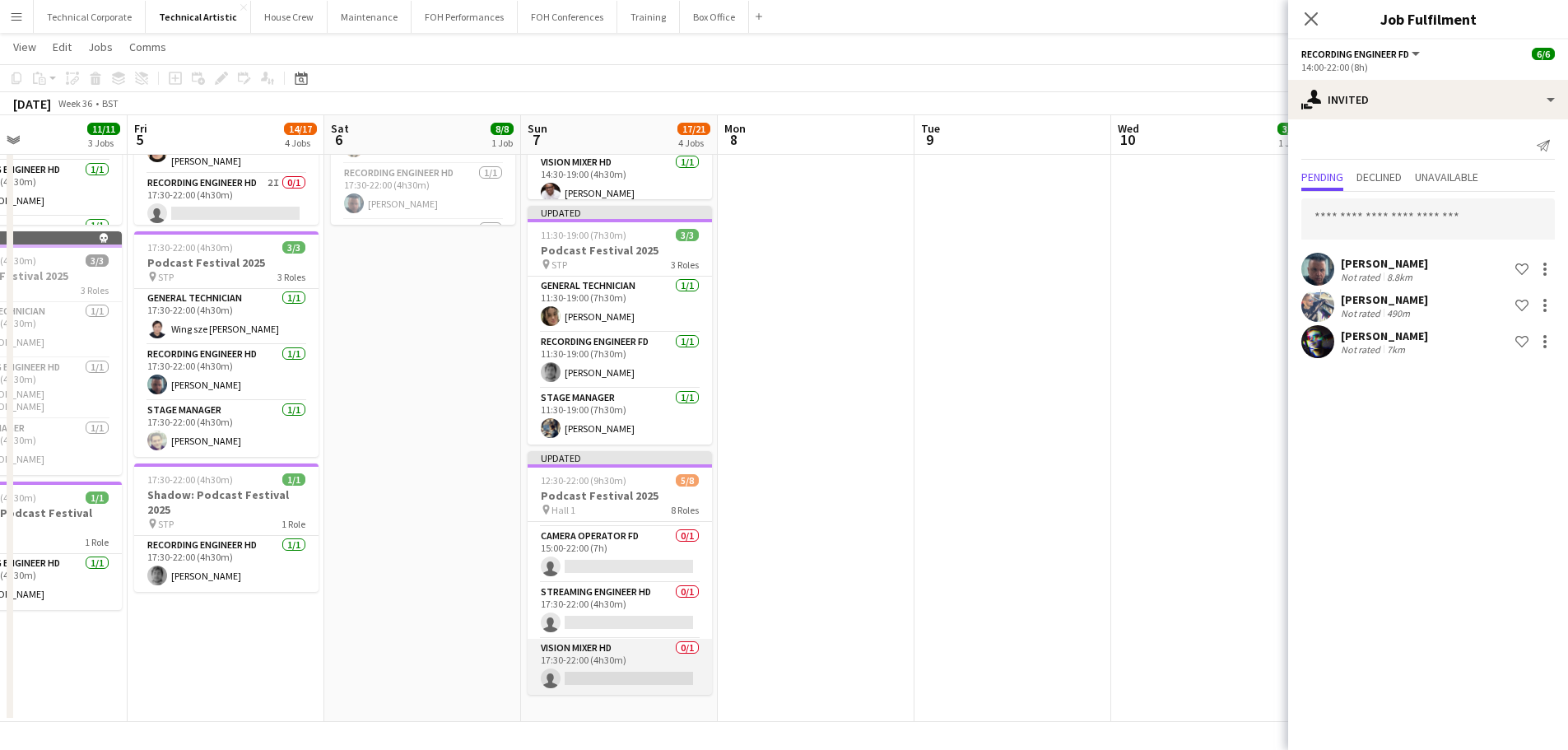
click at [637, 647] on app-card-role "Vision Mixer HD 0/1 17:30-22:00 (4h30m) single-neutral-actions" at bounding box center [620, 666] width 184 height 56
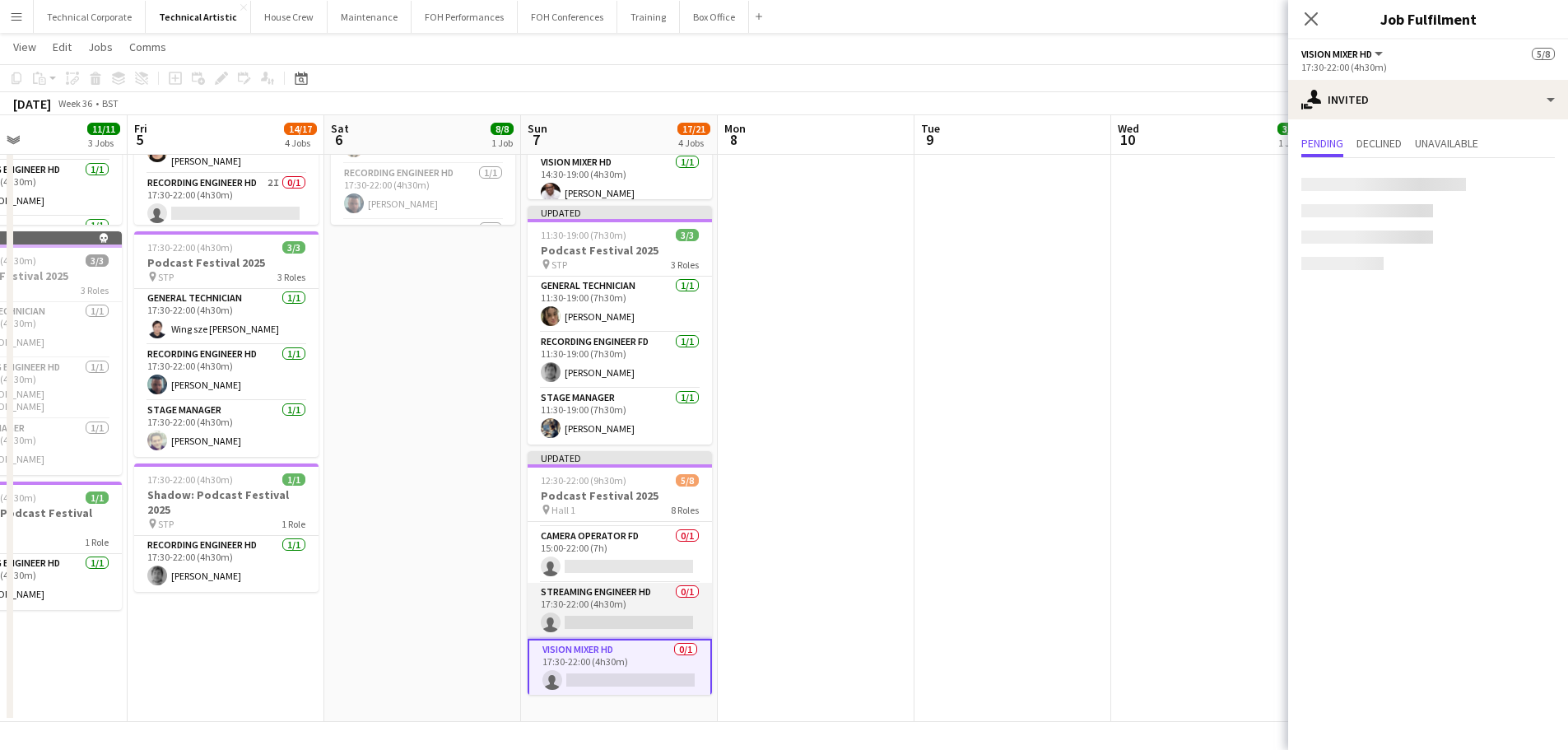
click at [642, 602] on app-card-role "Streaming Engineer HD 0/1 17:30-22:00 (4h30m) single-neutral-actions" at bounding box center [620, 611] width 184 height 56
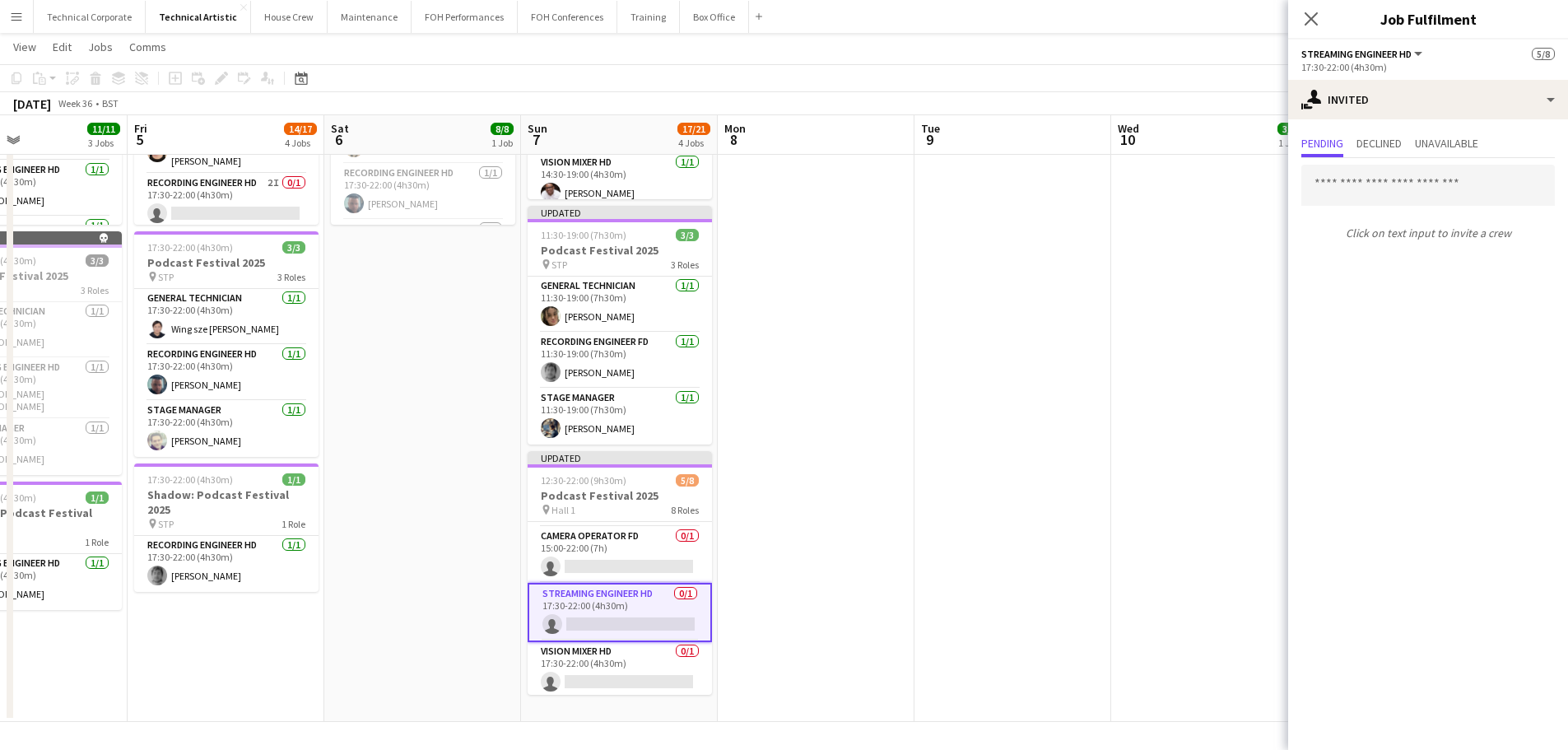
click at [1252, 119] on div "Pending Declined Unavailable Click on text input to invite a crew" at bounding box center [1428, 189] width 280 height 141
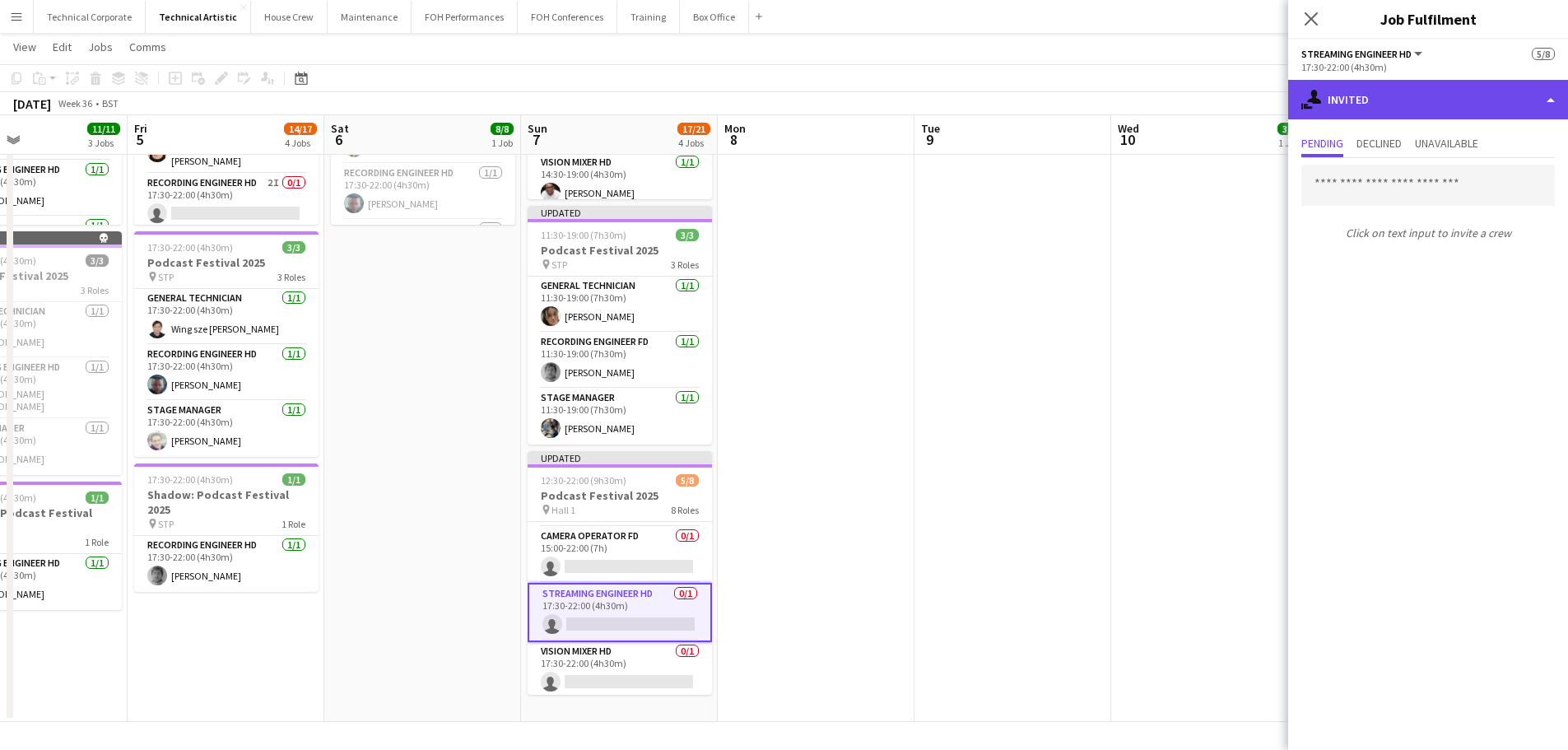
click at [1252, 111] on div "single-neutral-actions-share-1 Invited" at bounding box center [1428, 99] width 280 height 39
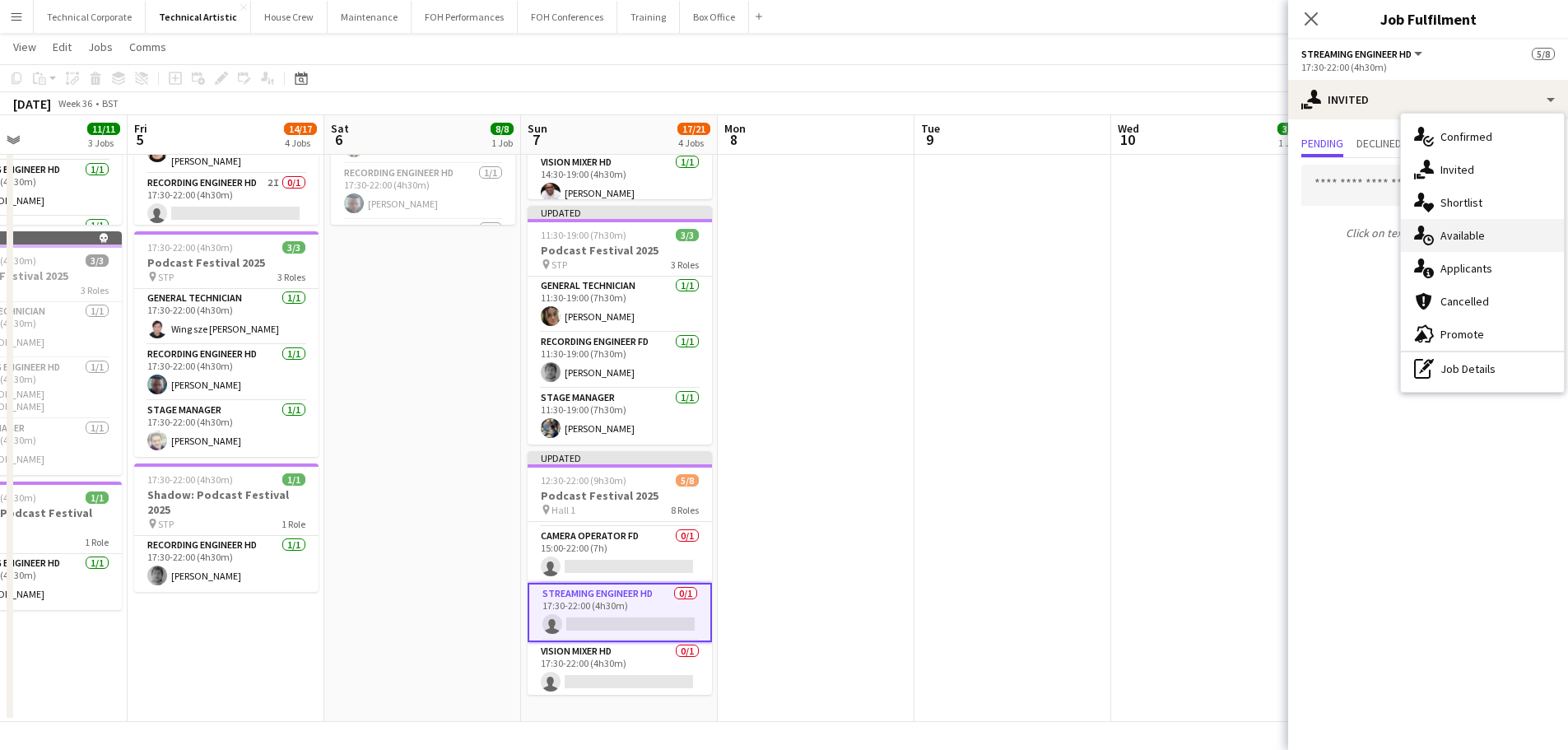
click at [1252, 238] on div "single-neutral-actions-upload Available" at bounding box center [1483, 235] width 163 height 33
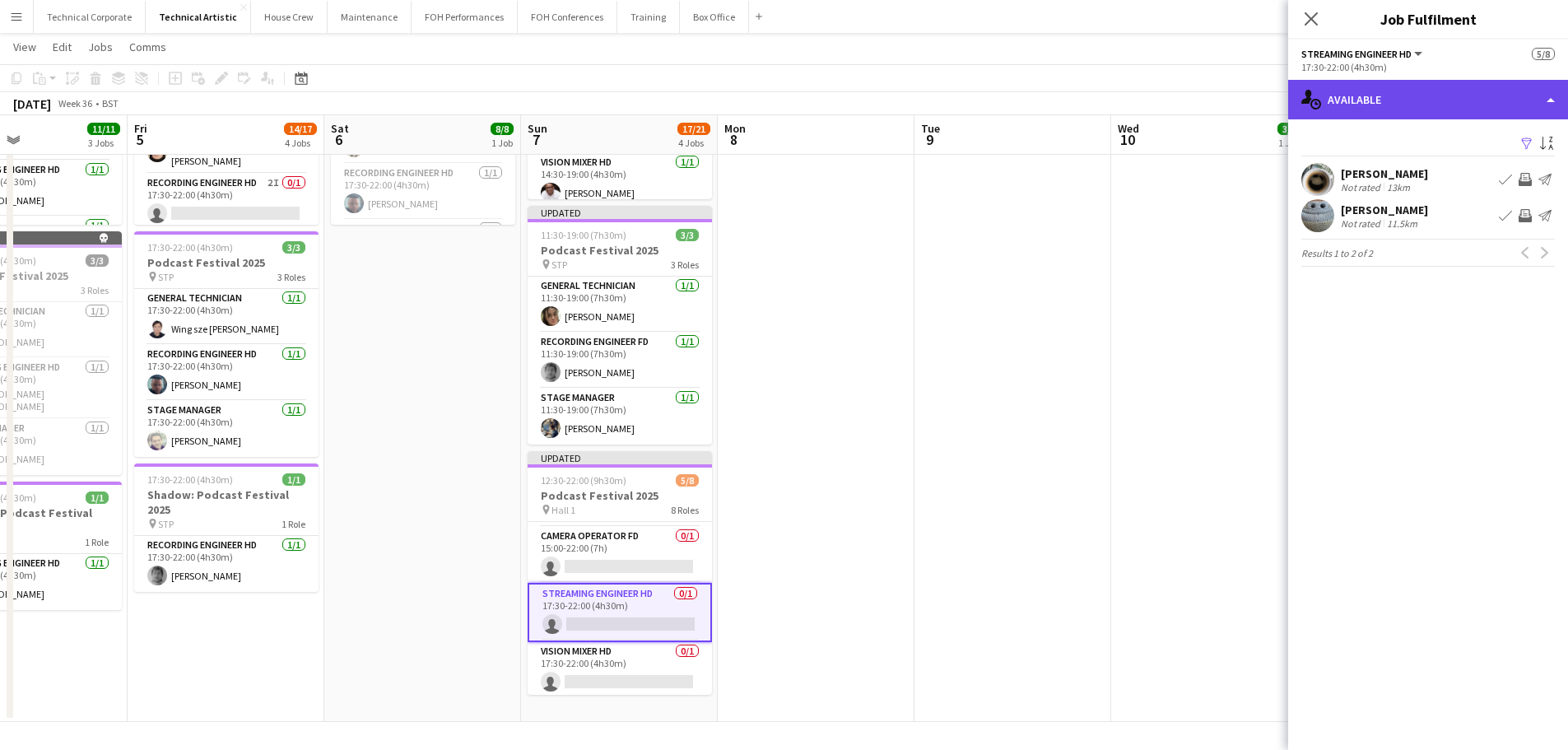
click at [1252, 111] on div "single-neutral-actions-upload Available" at bounding box center [1428, 99] width 280 height 39
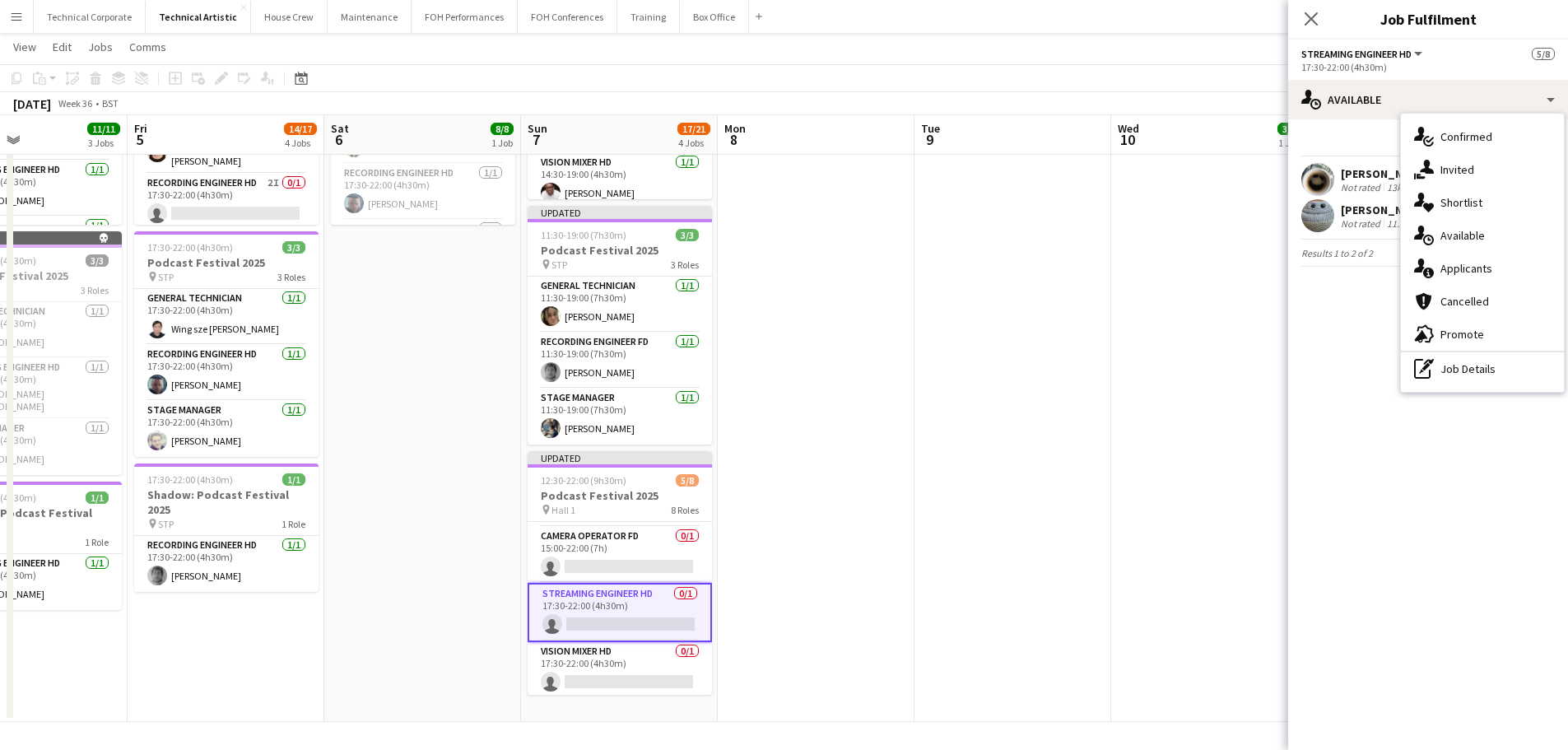
click at [877, 535] on app-date-cell at bounding box center [816, 223] width 197 height 998
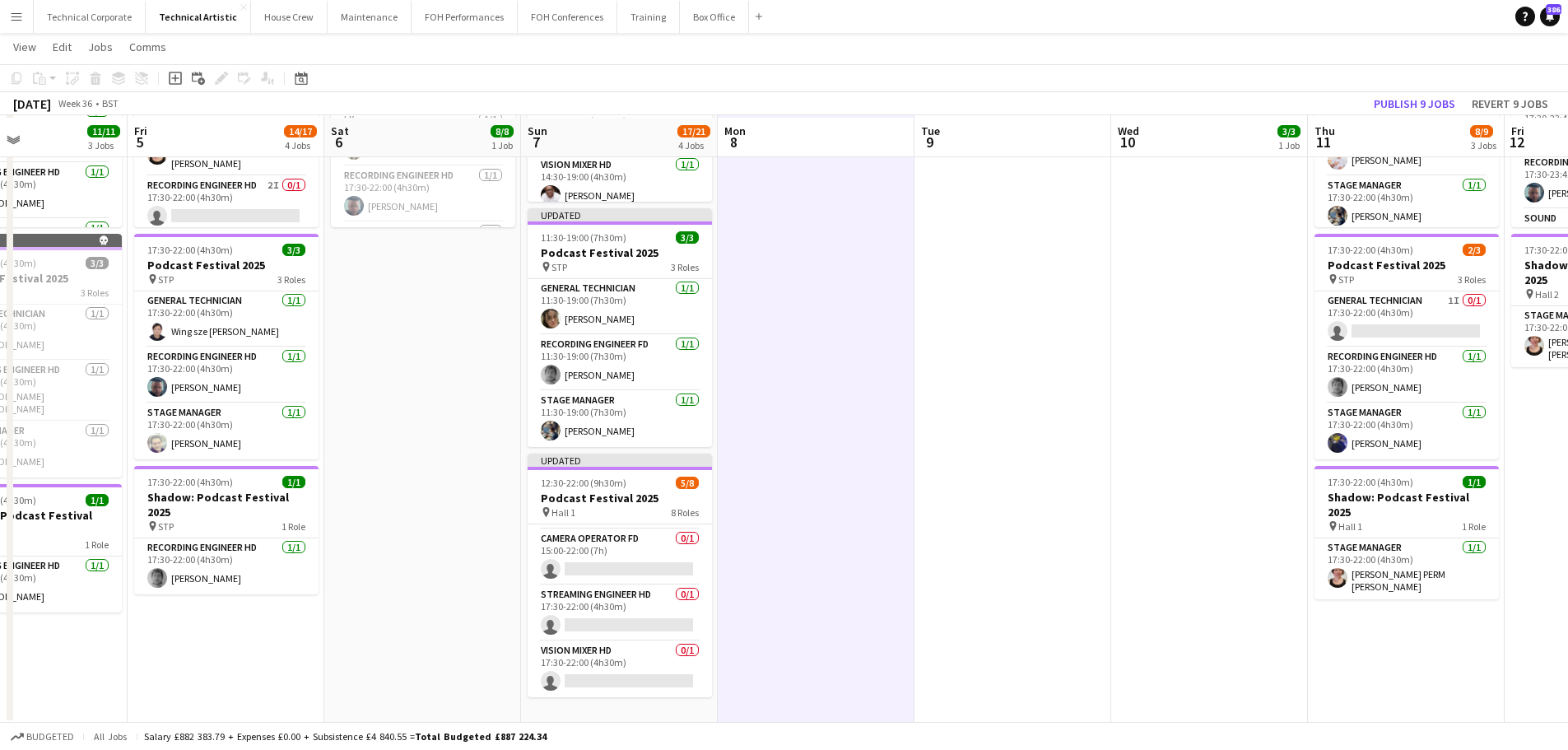
scroll to position [460, 0]
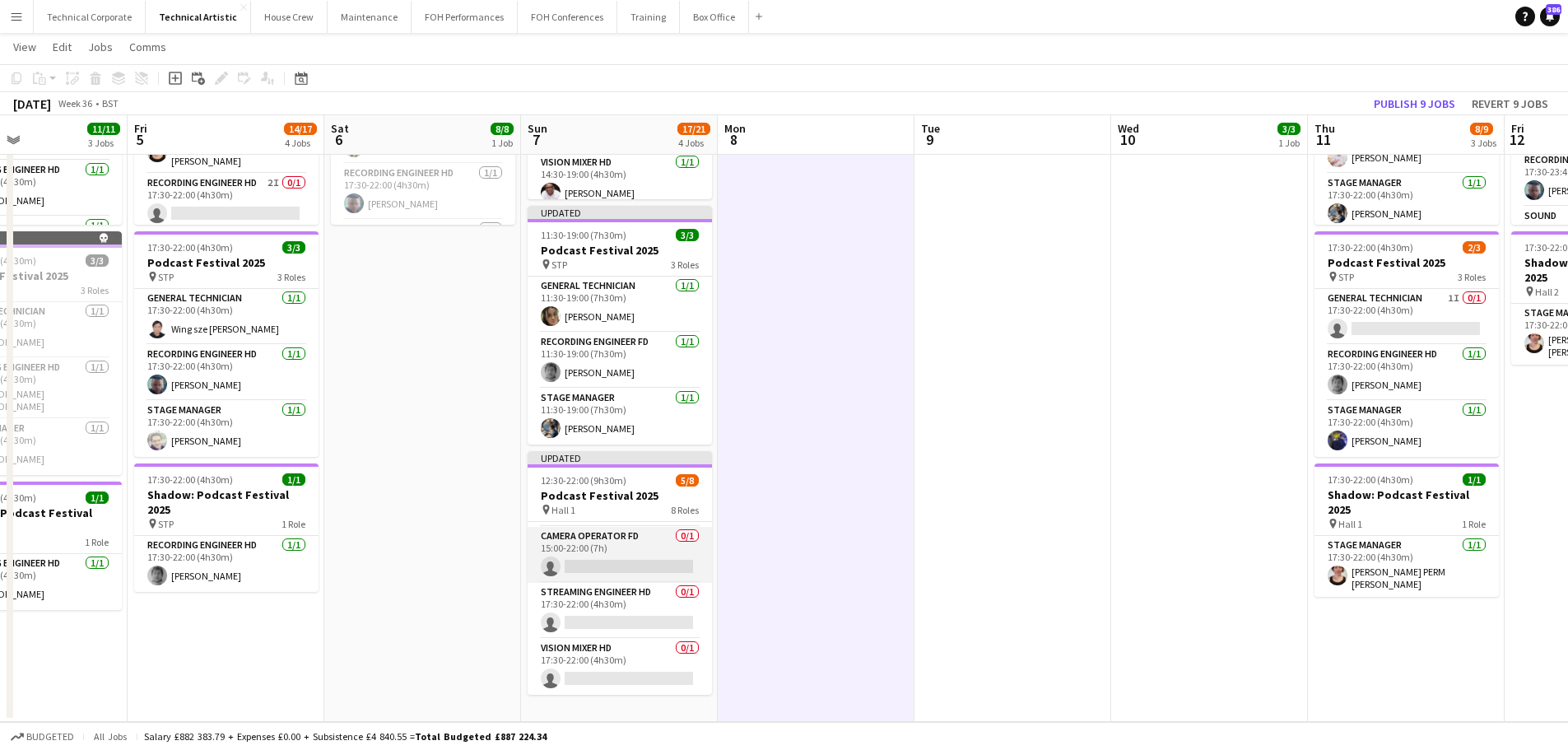
click at [587, 545] on app-card-role "Camera Operator FD 0/1 15:00-22:00 (7h) single-neutral-actions" at bounding box center [620, 554] width 184 height 56
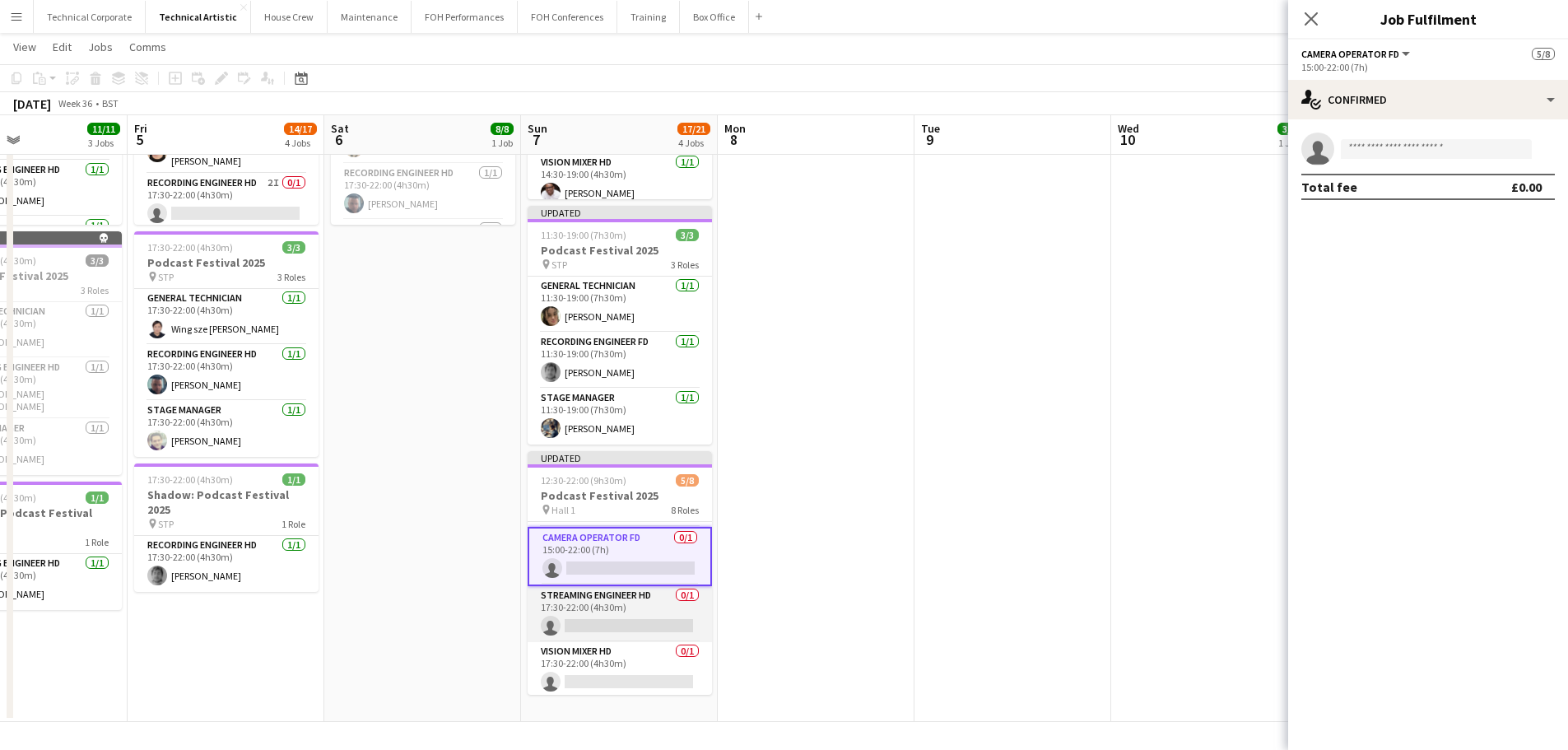
click at [584, 600] on app-card-role "Streaming Engineer HD 0/1 17:30-22:00 (4h30m) single-neutral-actions" at bounding box center [620, 614] width 184 height 56
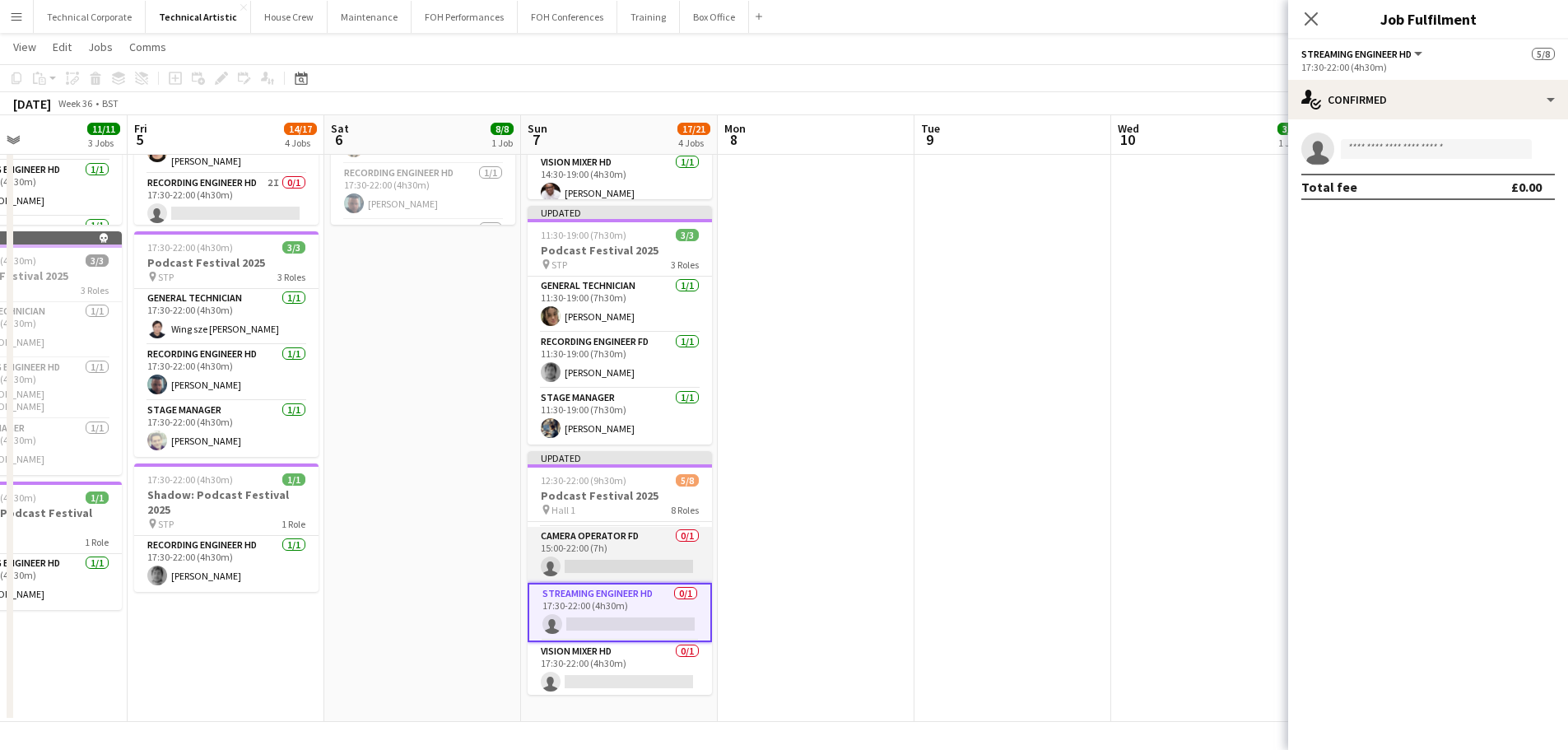
click at [623, 552] on app-card-role "Camera Operator FD 0/1 15:00-22:00 (7h) single-neutral-actions" at bounding box center [620, 554] width 184 height 56
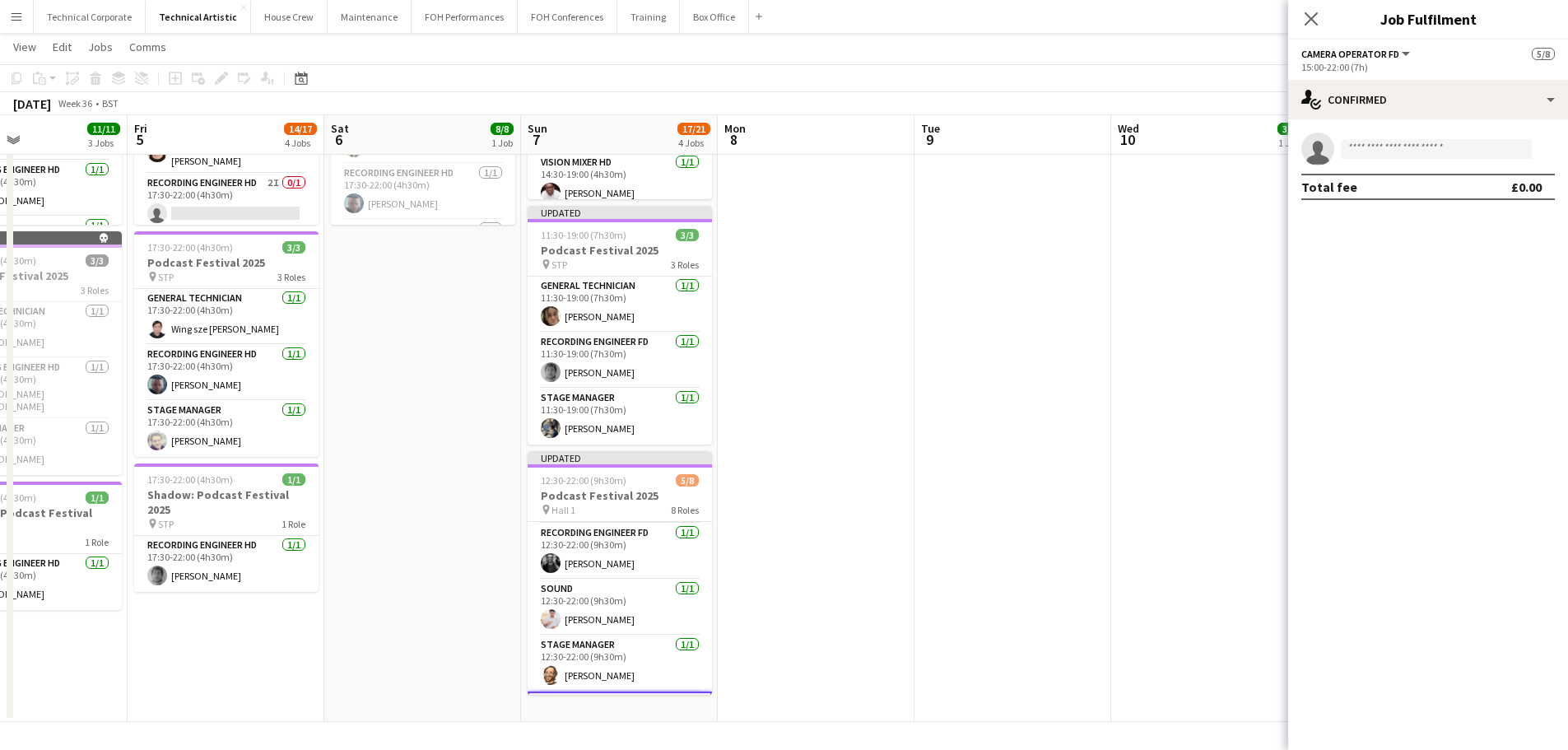
scroll to position [10, 0]
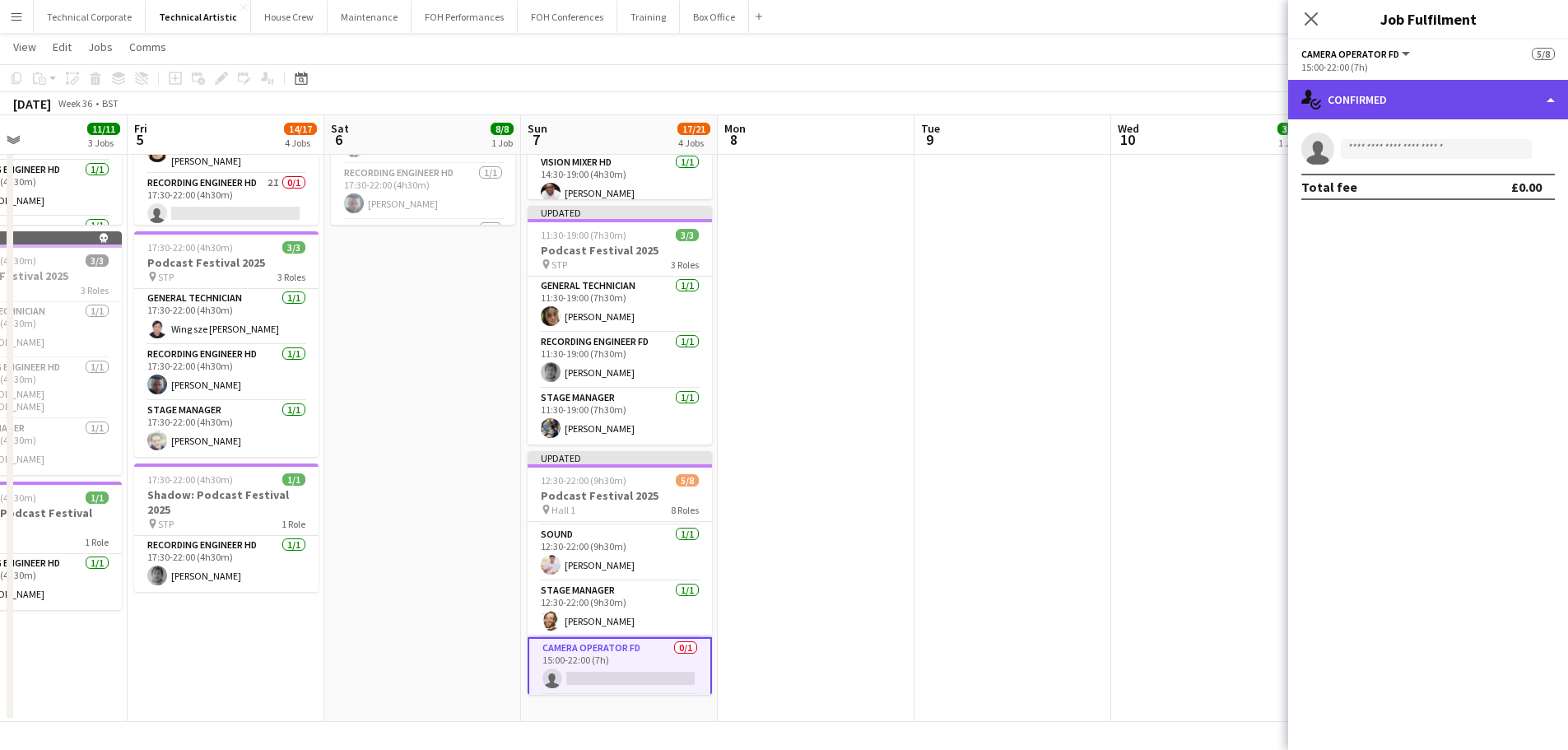
click at [1252, 109] on div "single-neutral-actions-check-2 Confirmed" at bounding box center [1428, 99] width 280 height 39
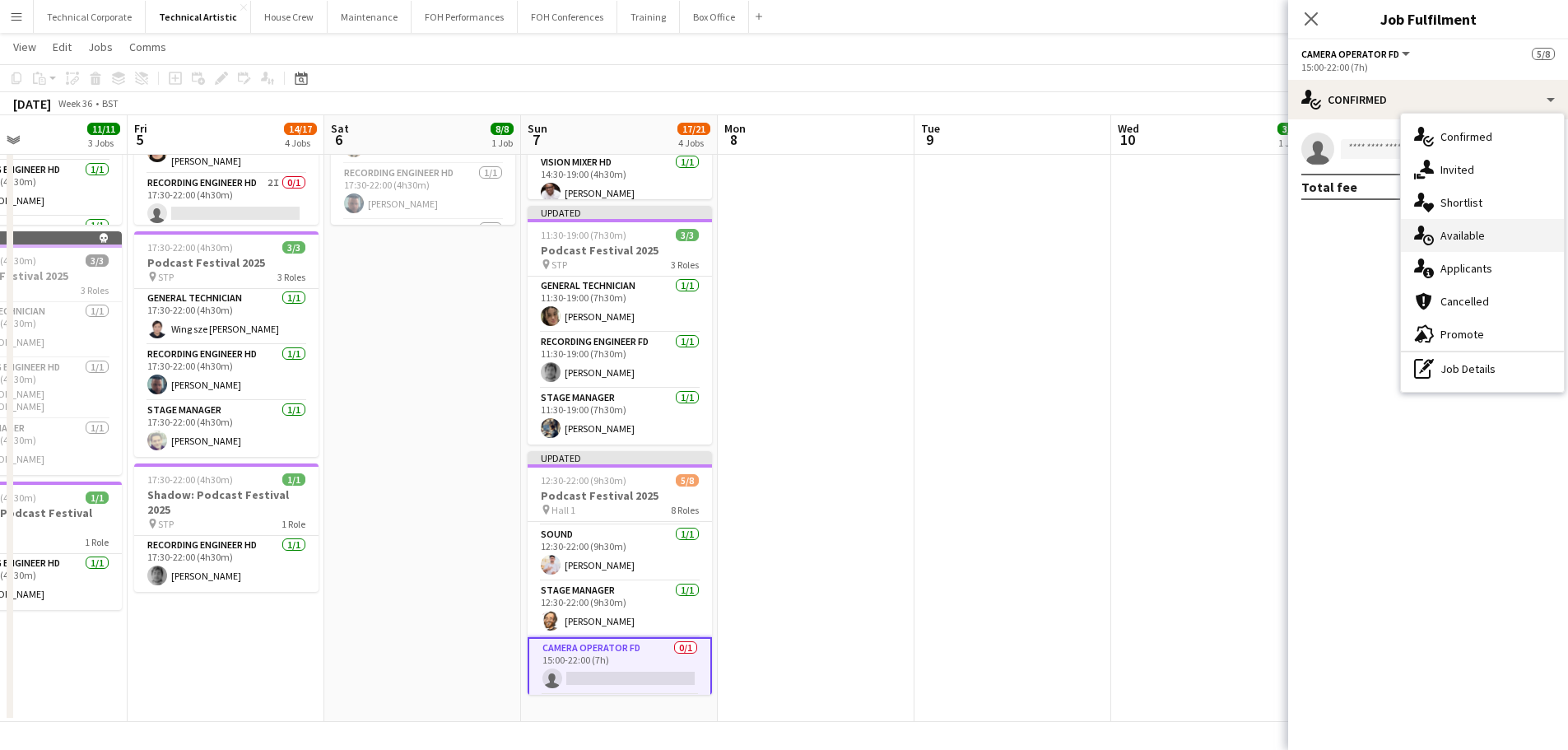
click at [1252, 237] on div "single-neutral-actions-upload Available" at bounding box center [1483, 235] width 163 height 33
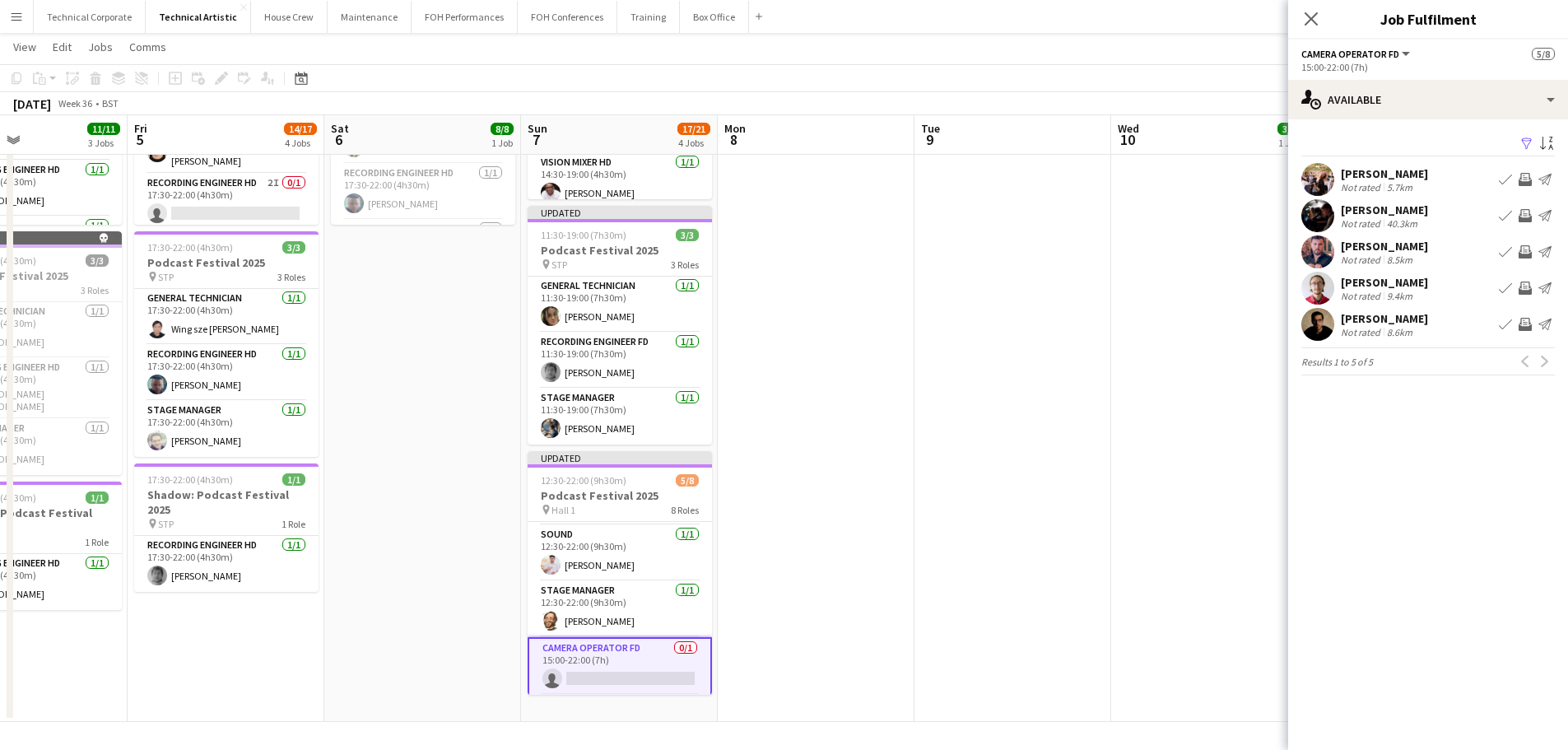
click at [1252, 213] on app-icon "Invite crew" at bounding box center [1526, 216] width 13 height 13
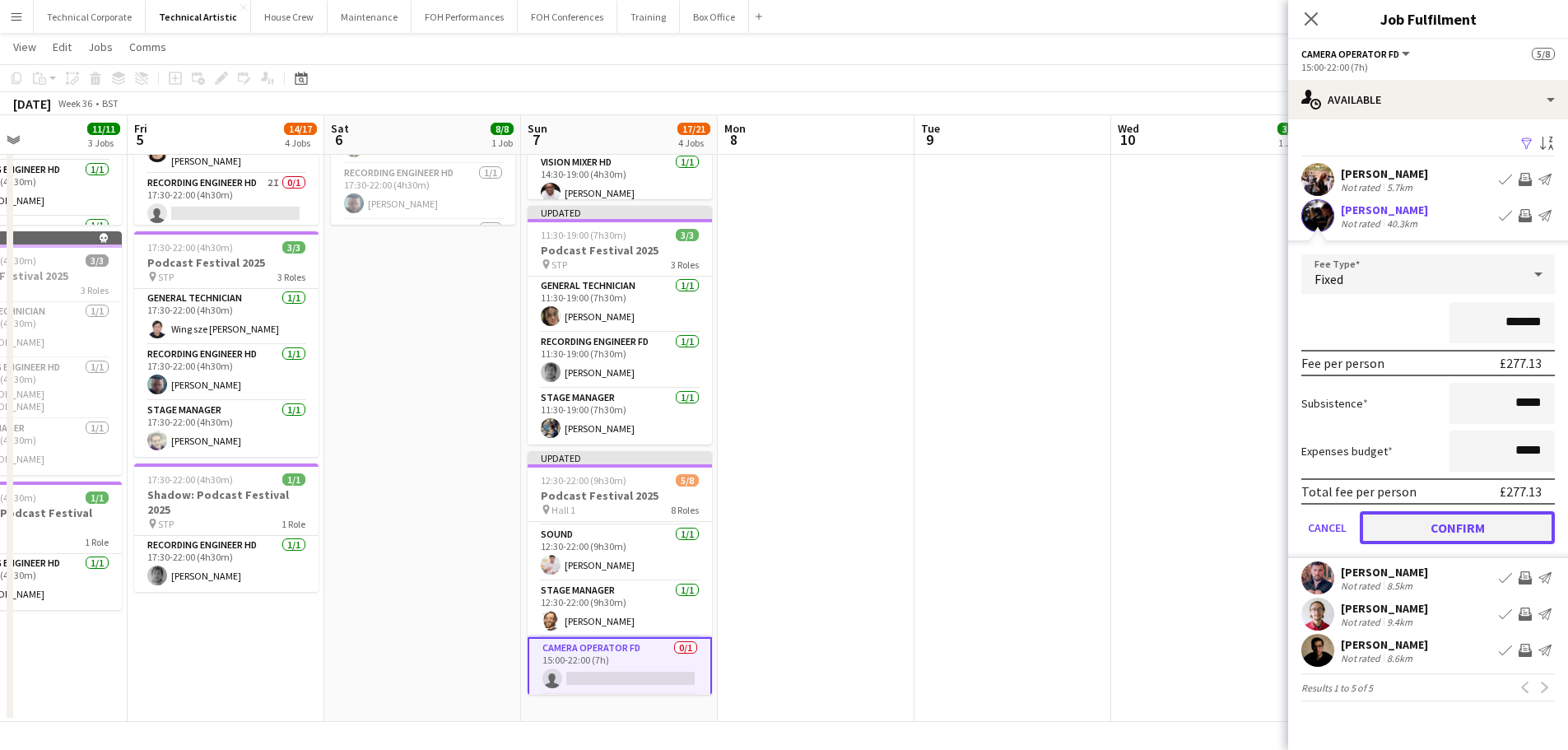
click at [1252, 522] on button "Confirm" at bounding box center [1458, 527] width 195 height 33
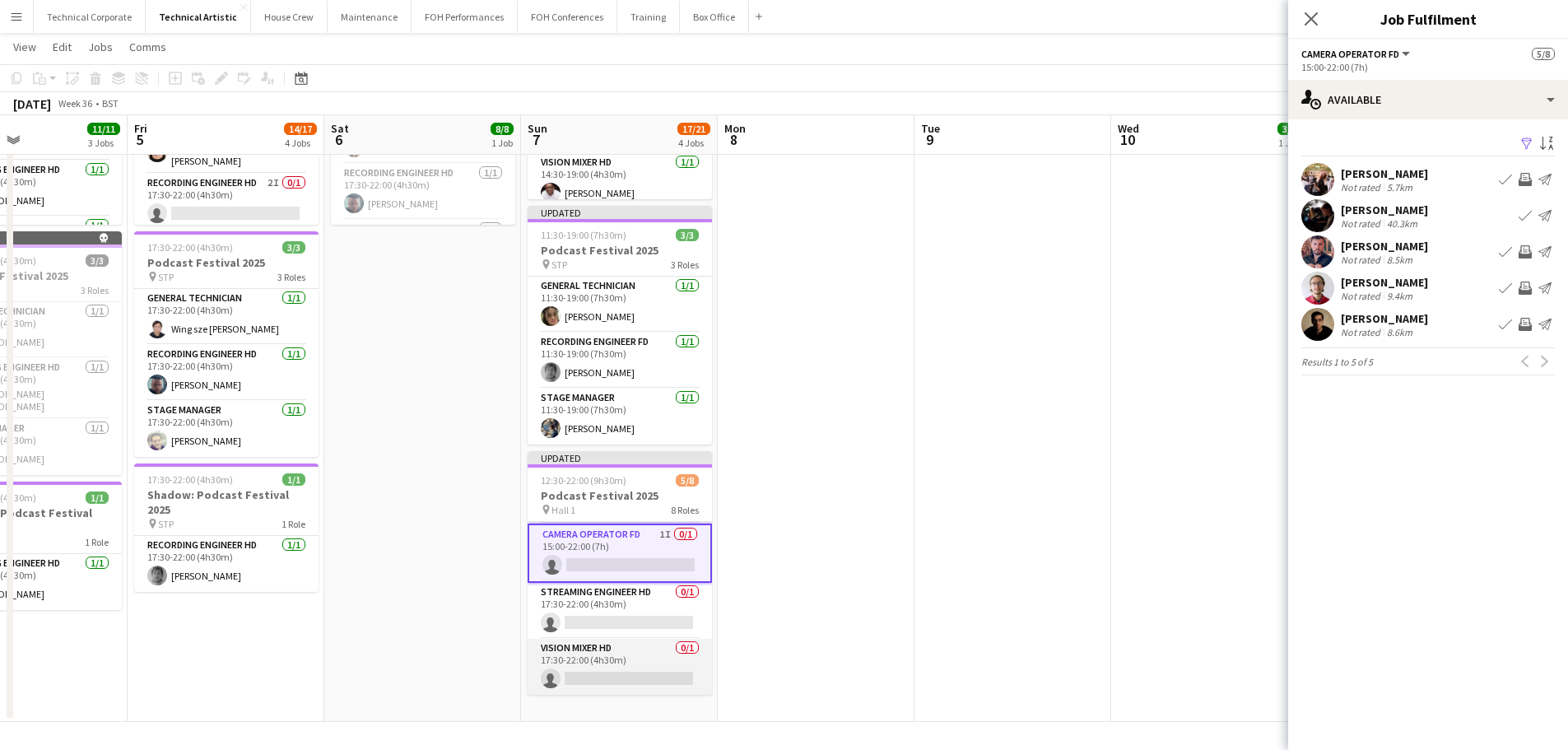
click at [649, 649] on app-card-role "Vision Mixer HD 0/1 17:30-22:00 (4h30m) single-neutral-actions" at bounding box center [620, 666] width 184 height 56
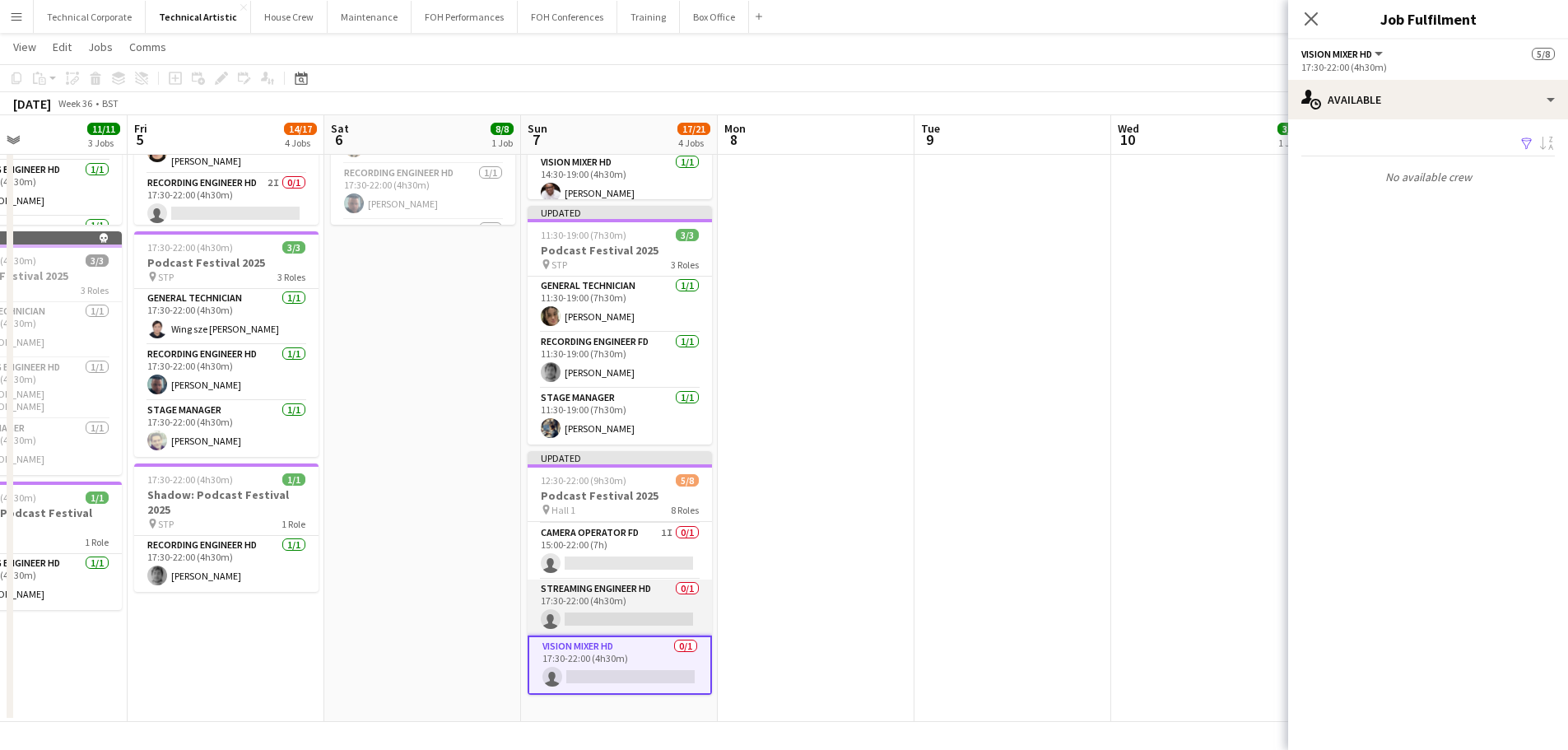
click at [631, 610] on app-card-role "Streaming Engineer HD 0/1 17:30-22:00 (4h30m) single-neutral-actions" at bounding box center [620, 607] width 184 height 56
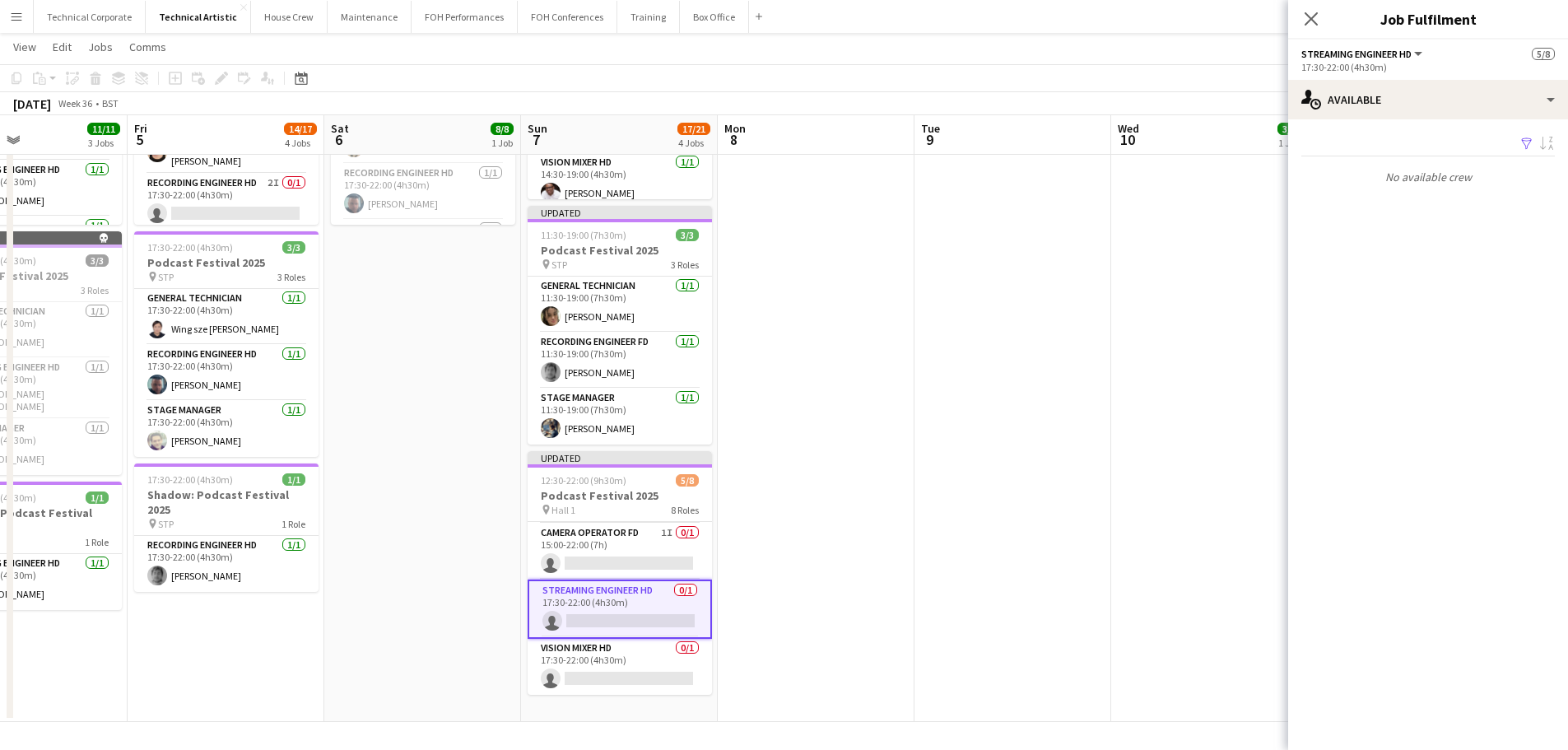
click at [631, 624] on app-card-role "Streaming Engineer HD 0/1 17:30-22:00 (4h30m) single-neutral-actions" at bounding box center [620, 609] width 184 height 60
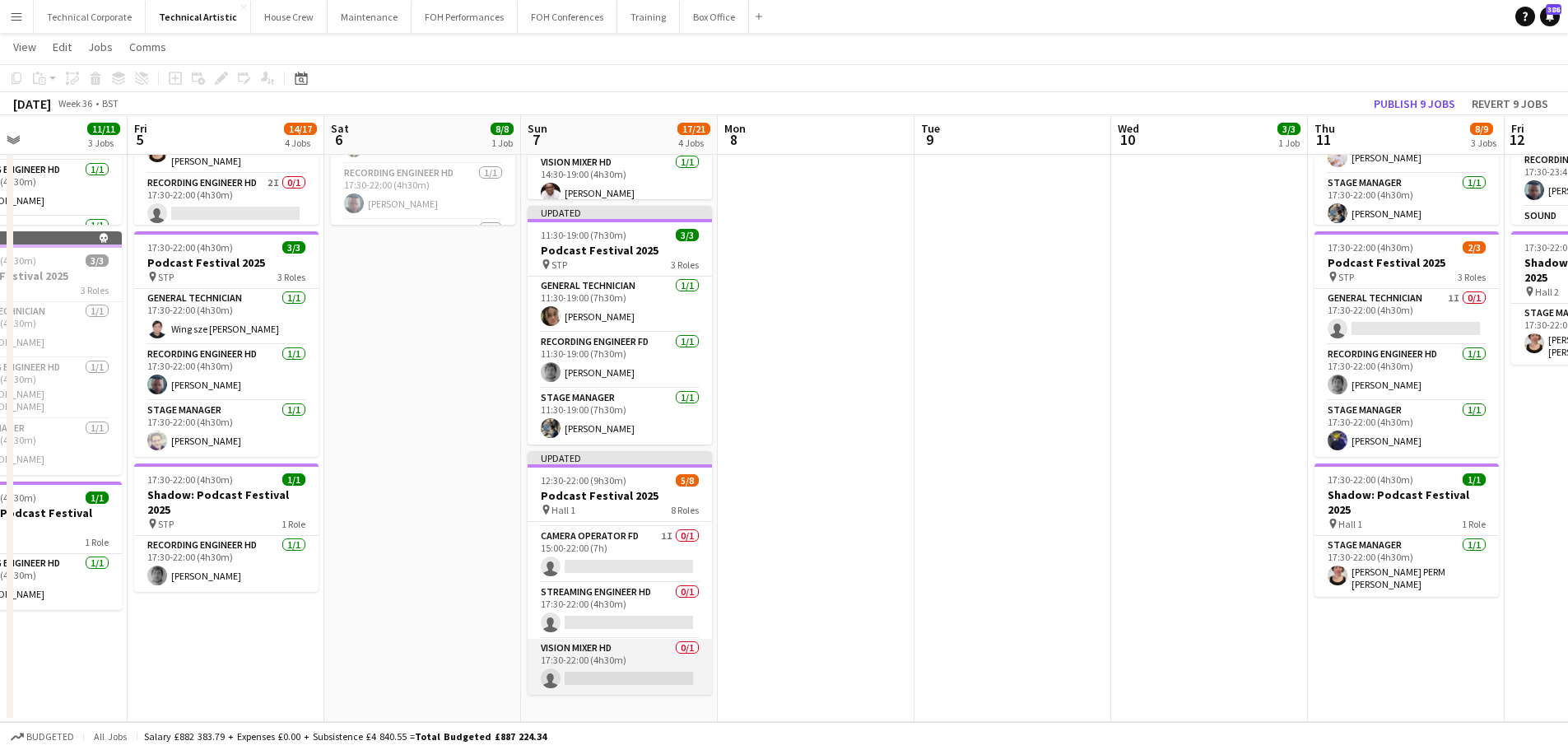
click at [626, 650] on app-card-role "Vision Mixer HD 0/1 17:30-22:00 (4h30m) single-neutral-actions" at bounding box center [620, 666] width 184 height 56
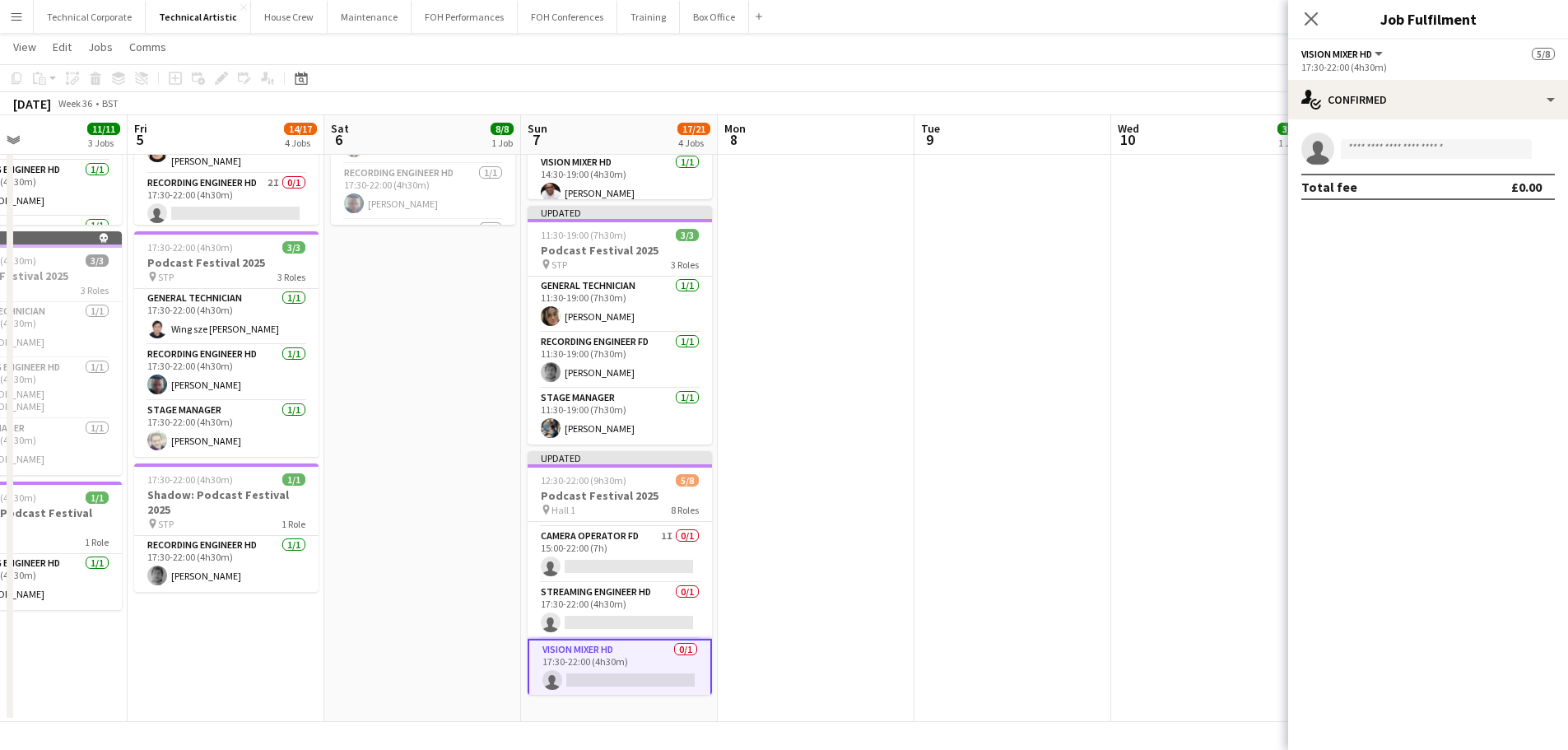
click at [1252, 72] on div "17:30-22:00 (4h30m)" at bounding box center [1429, 66] width 254 height 12
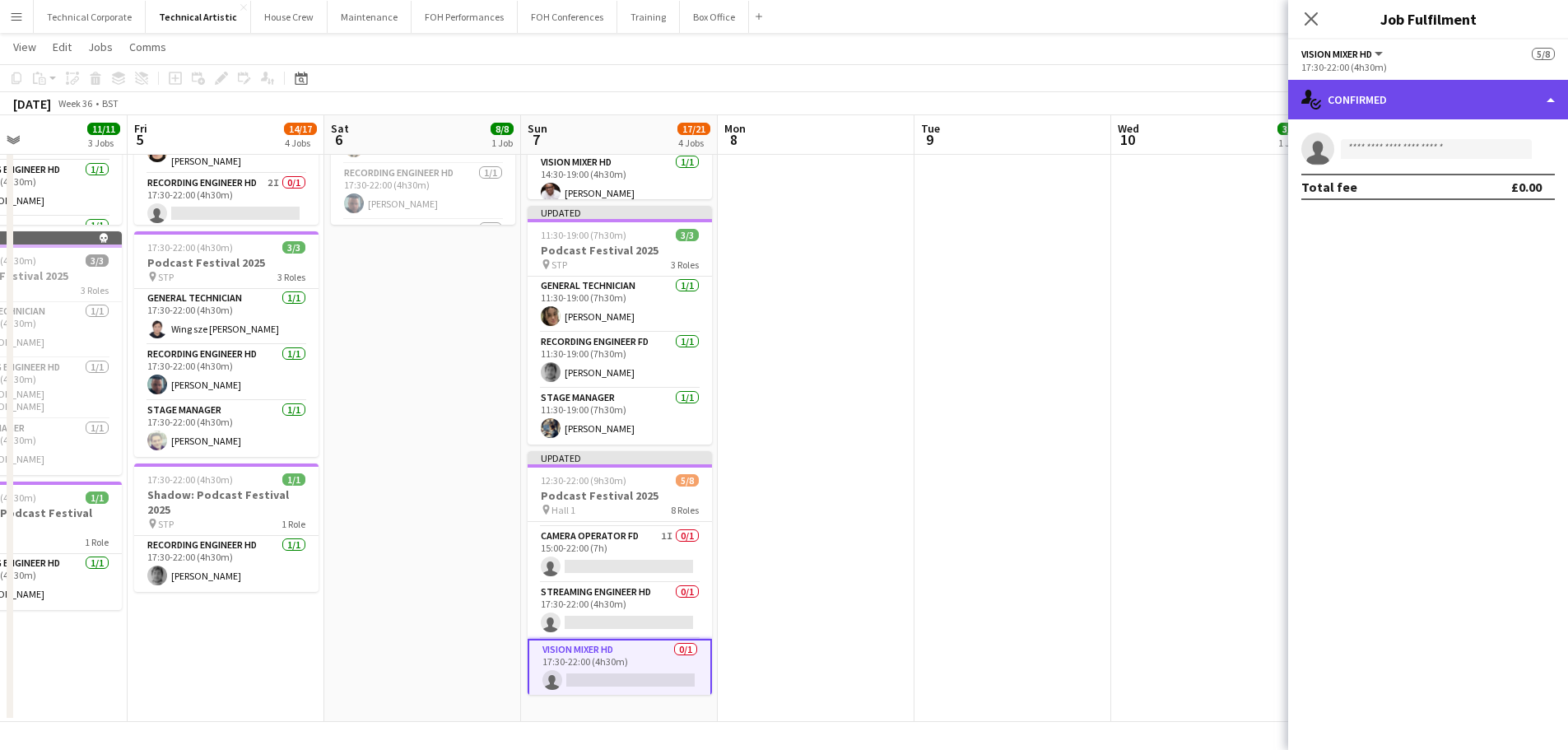
click at [1252, 91] on div "single-neutral-actions-check-2 Confirmed" at bounding box center [1428, 99] width 280 height 39
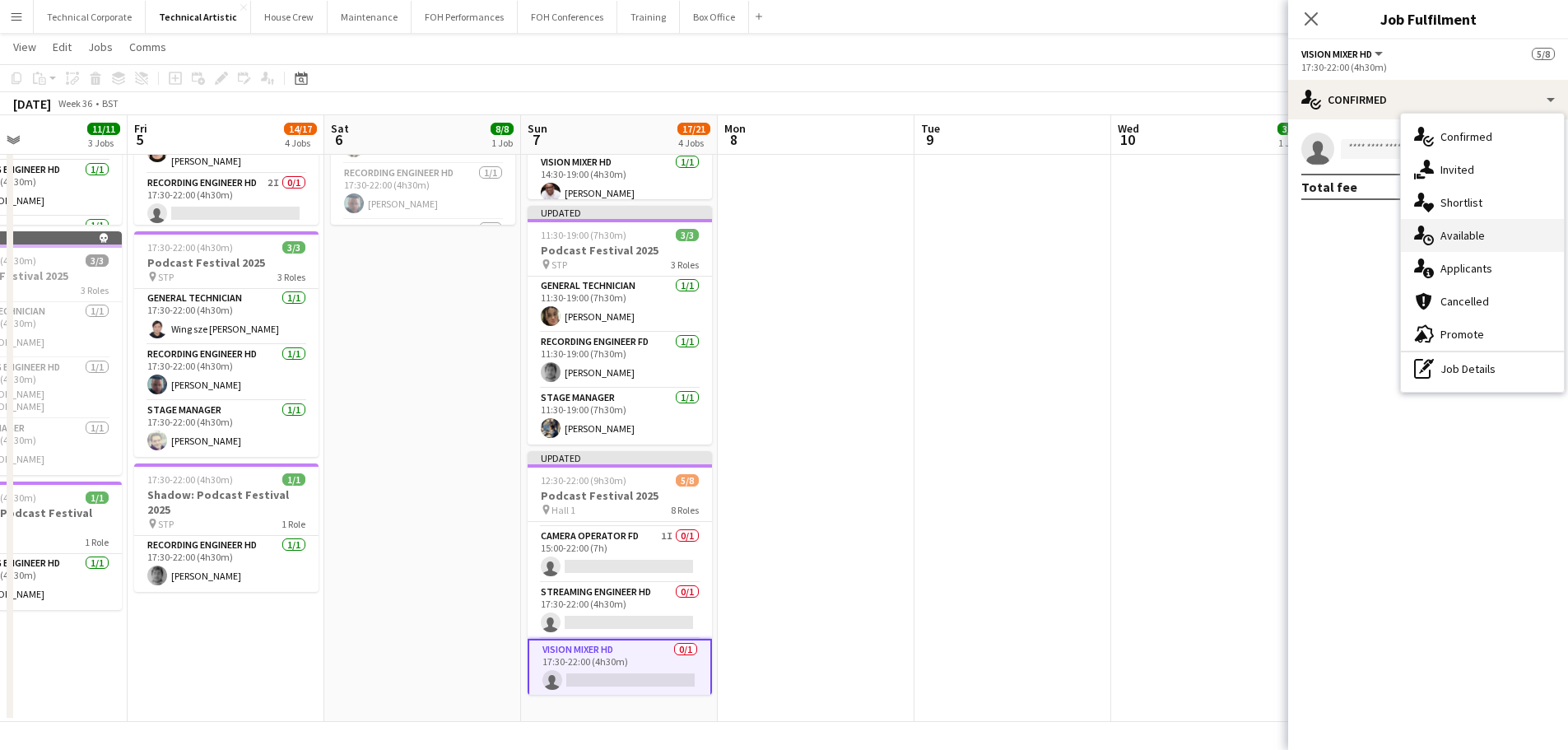
click at [1252, 230] on div "single-neutral-actions-upload Available" at bounding box center [1483, 235] width 163 height 33
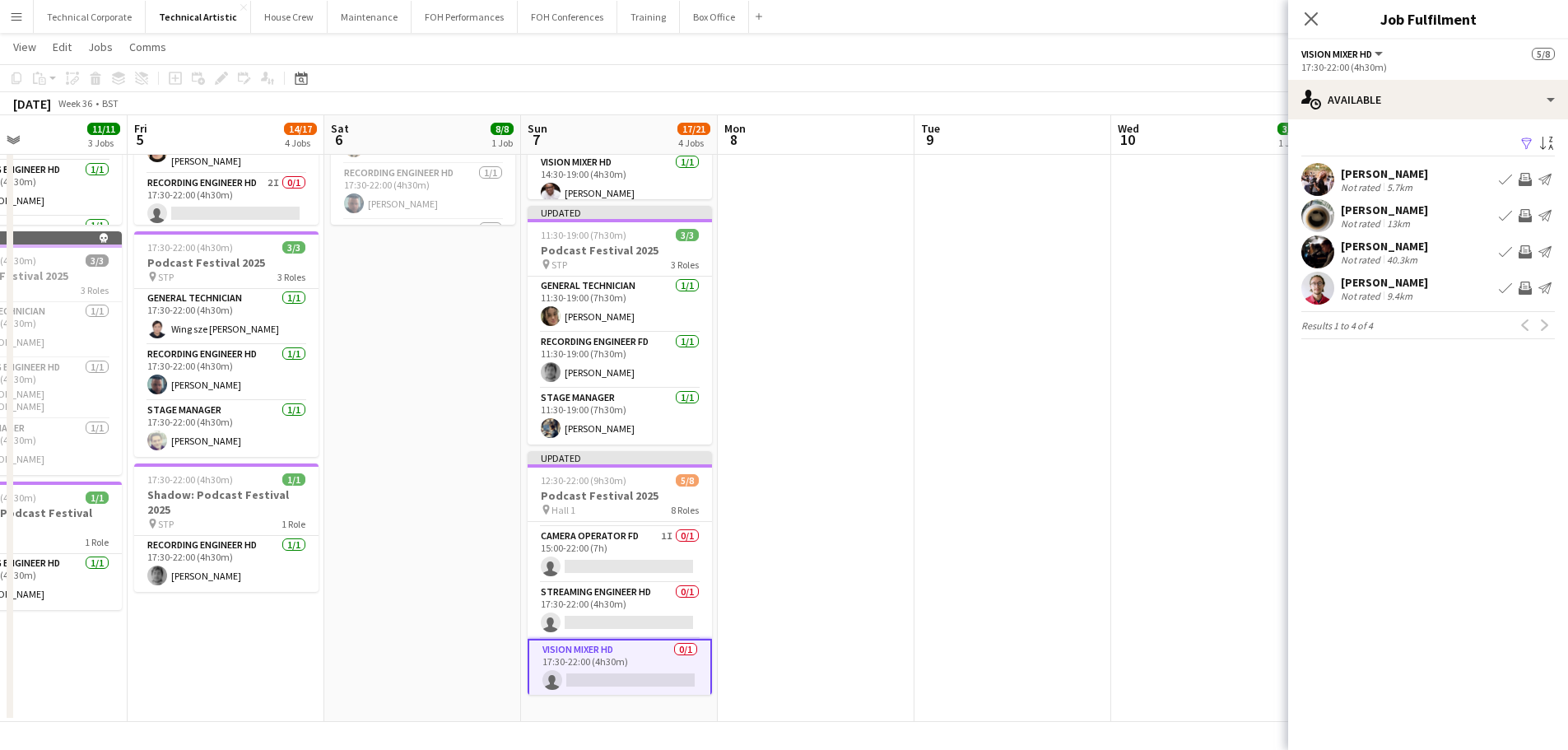
click at [1252, 179] on app-icon "Invite crew" at bounding box center [1526, 180] width 13 height 13
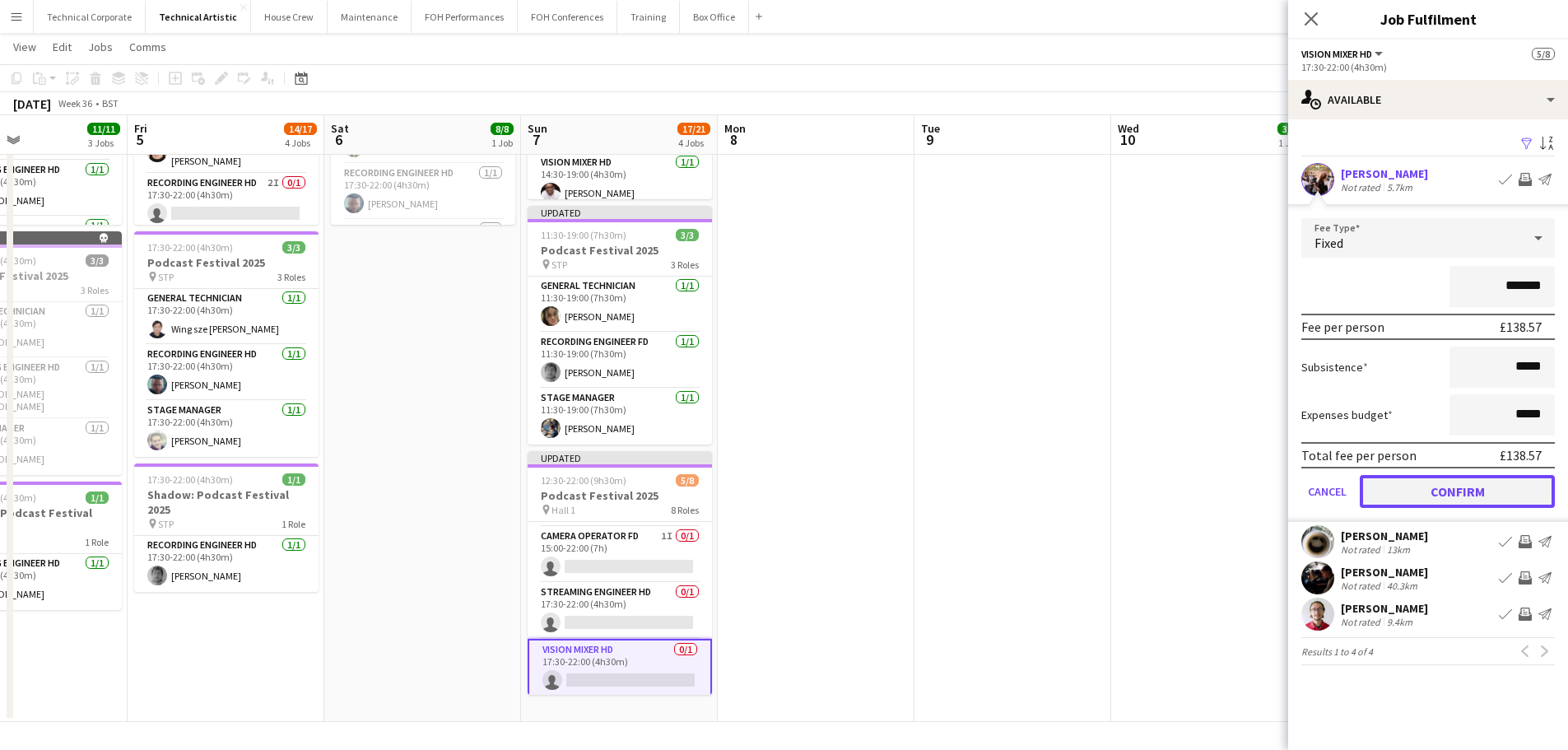
click at [1252, 501] on button "Confirm" at bounding box center [1458, 491] width 195 height 33
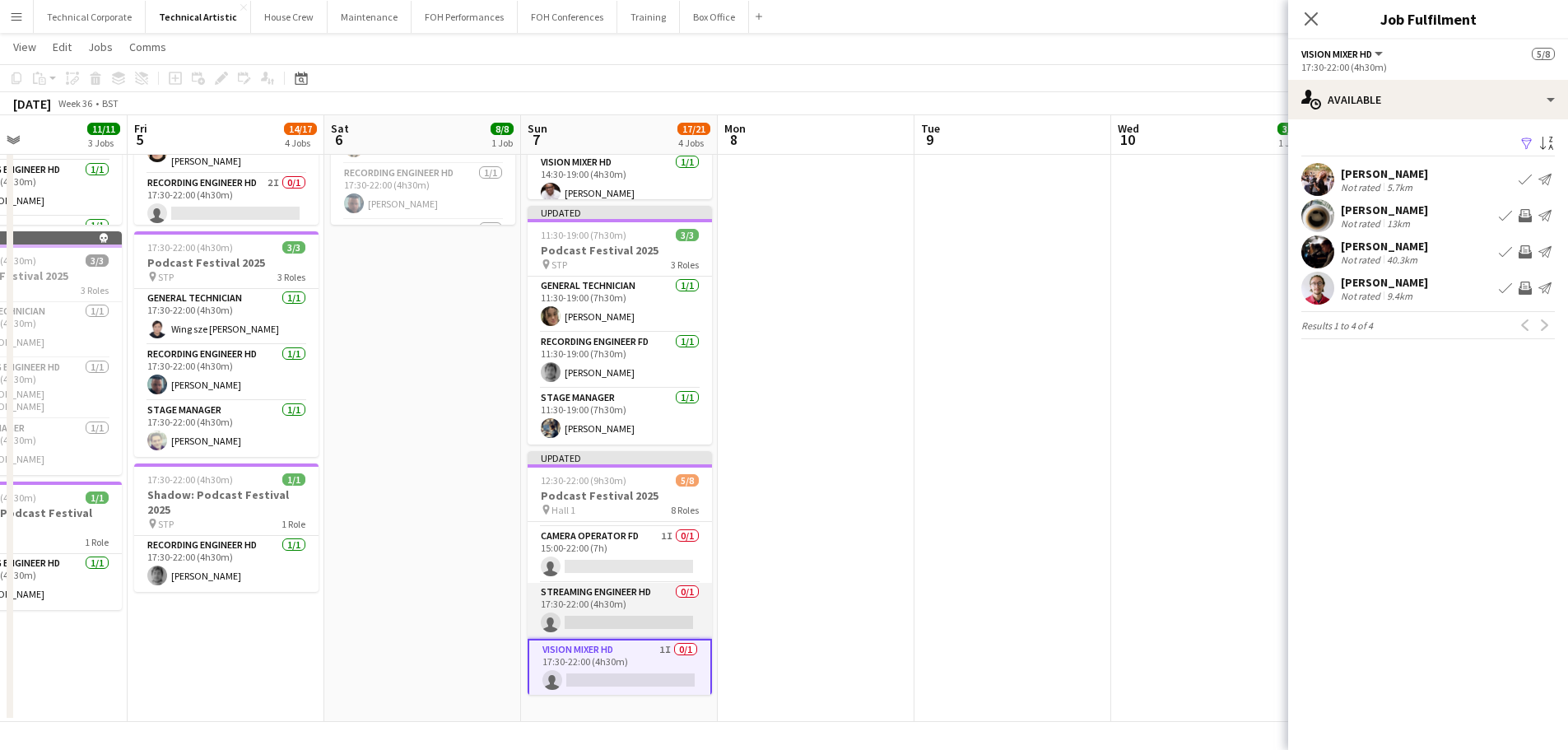
click at [666, 617] on app-card-role "Streaming Engineer HD 0/1 17:30-22:00 (4h30m) single-neutral-actions" at bounding box center [620, 611] width 184 height 56
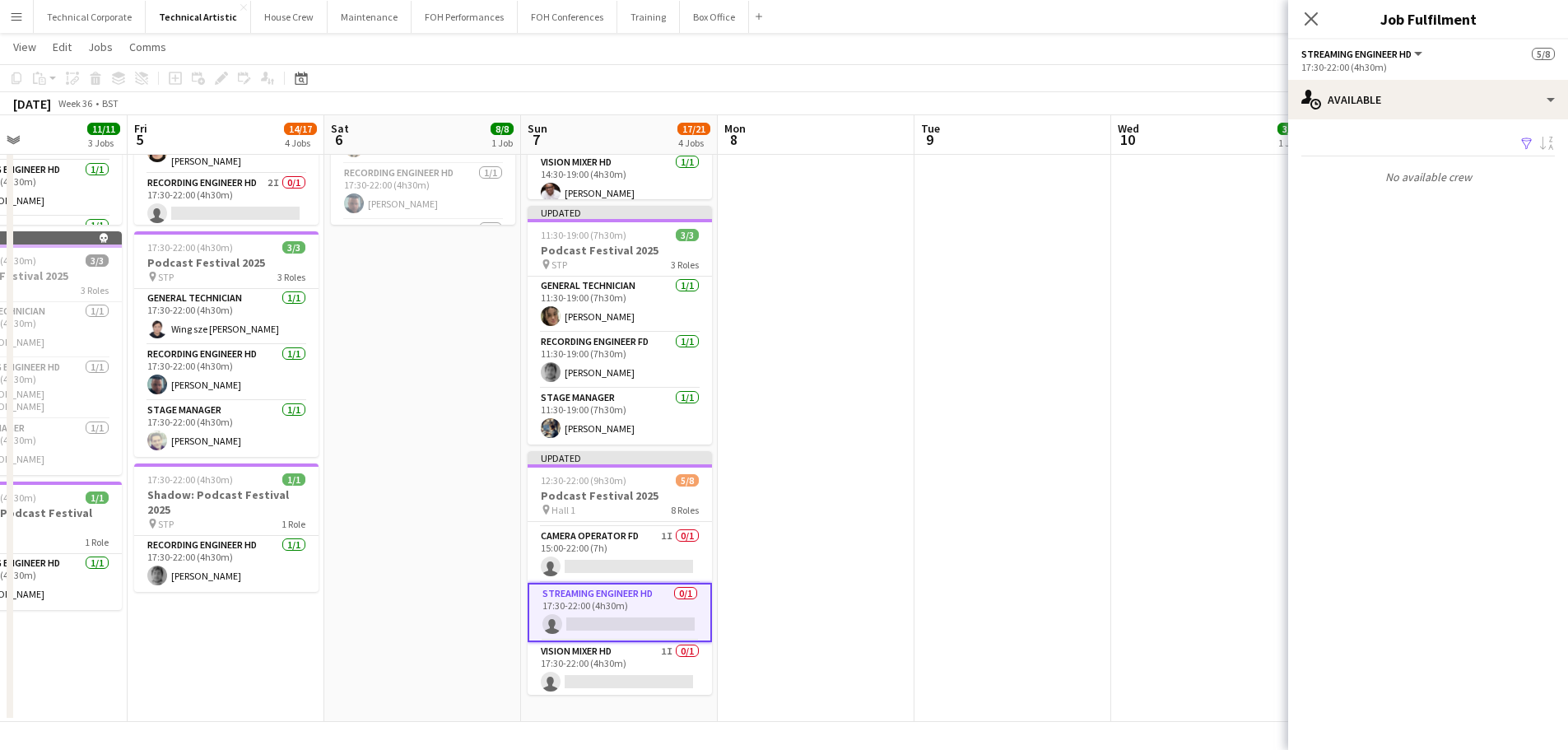
click at [811, 558] on app-date-cell at bounding box center [816, 223] width 197 height 998
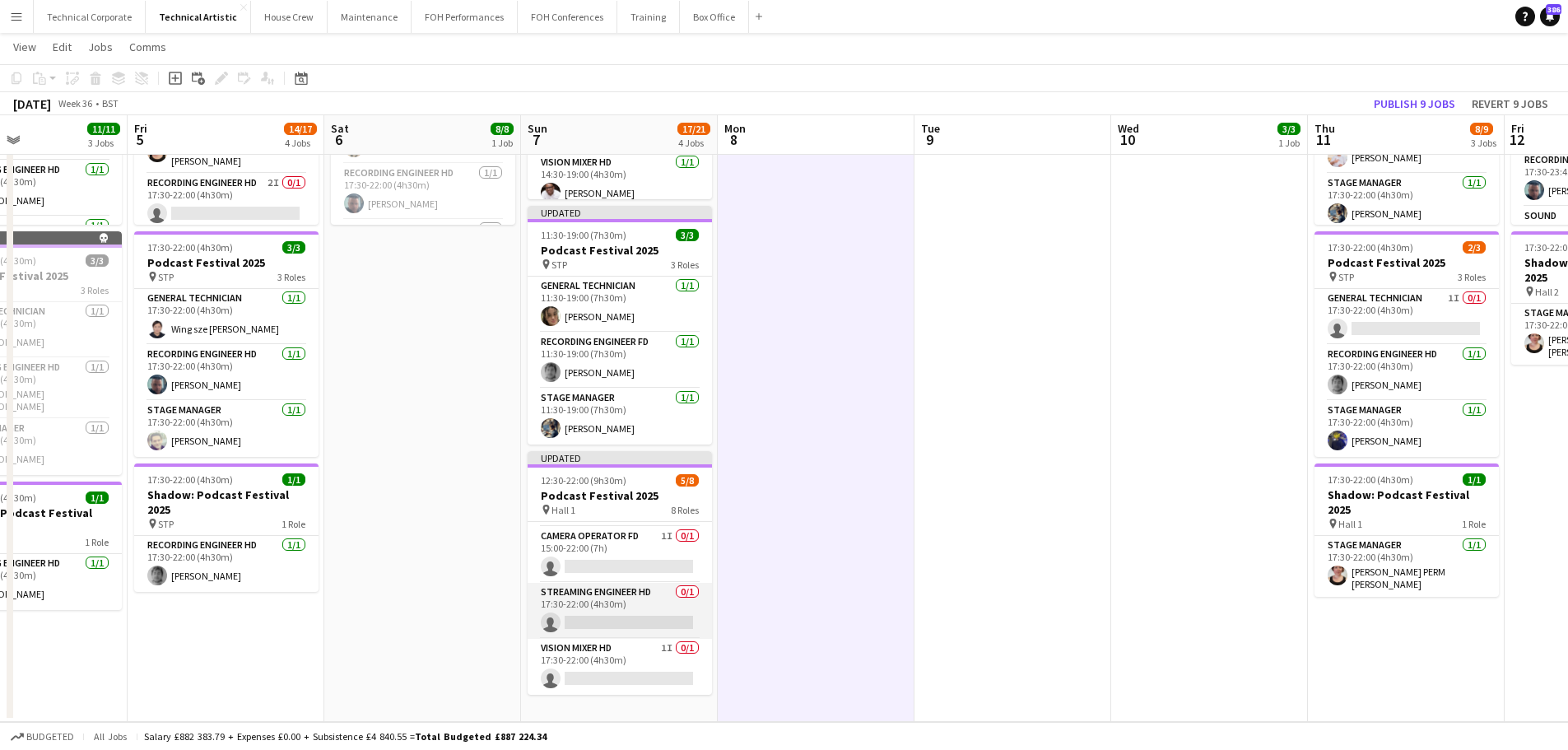
click at [601, 598] on app-card-role "Streaming Engineer HD 0/1 17:30-22:00 (4h30m) single-neutral-actions" at bounding box center [620, 611] width 184 height 56
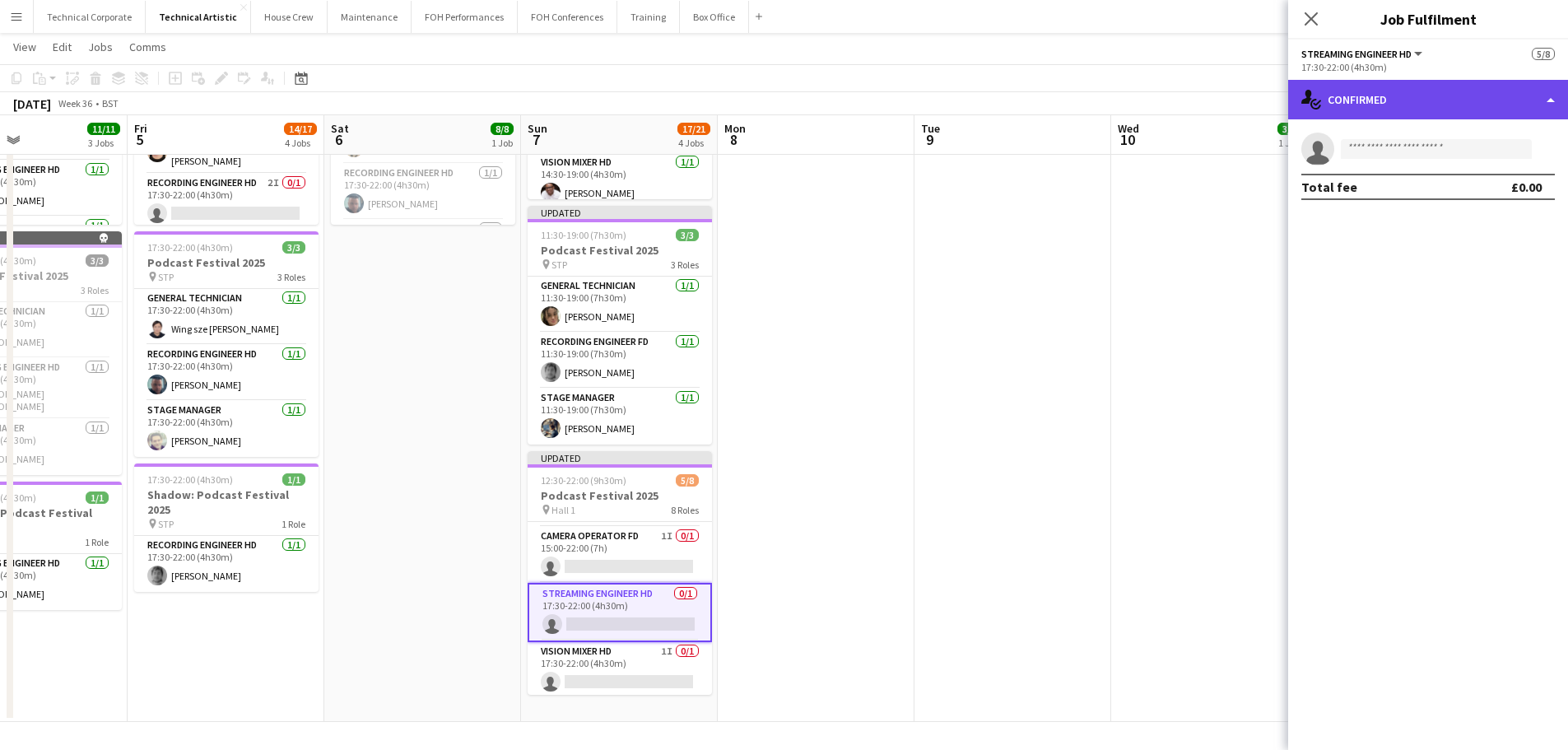
click at [1252, 100] on div "single-neutral-actions-check-2 Confirmed" at bounding box center [1428, 99] width 280 height 39
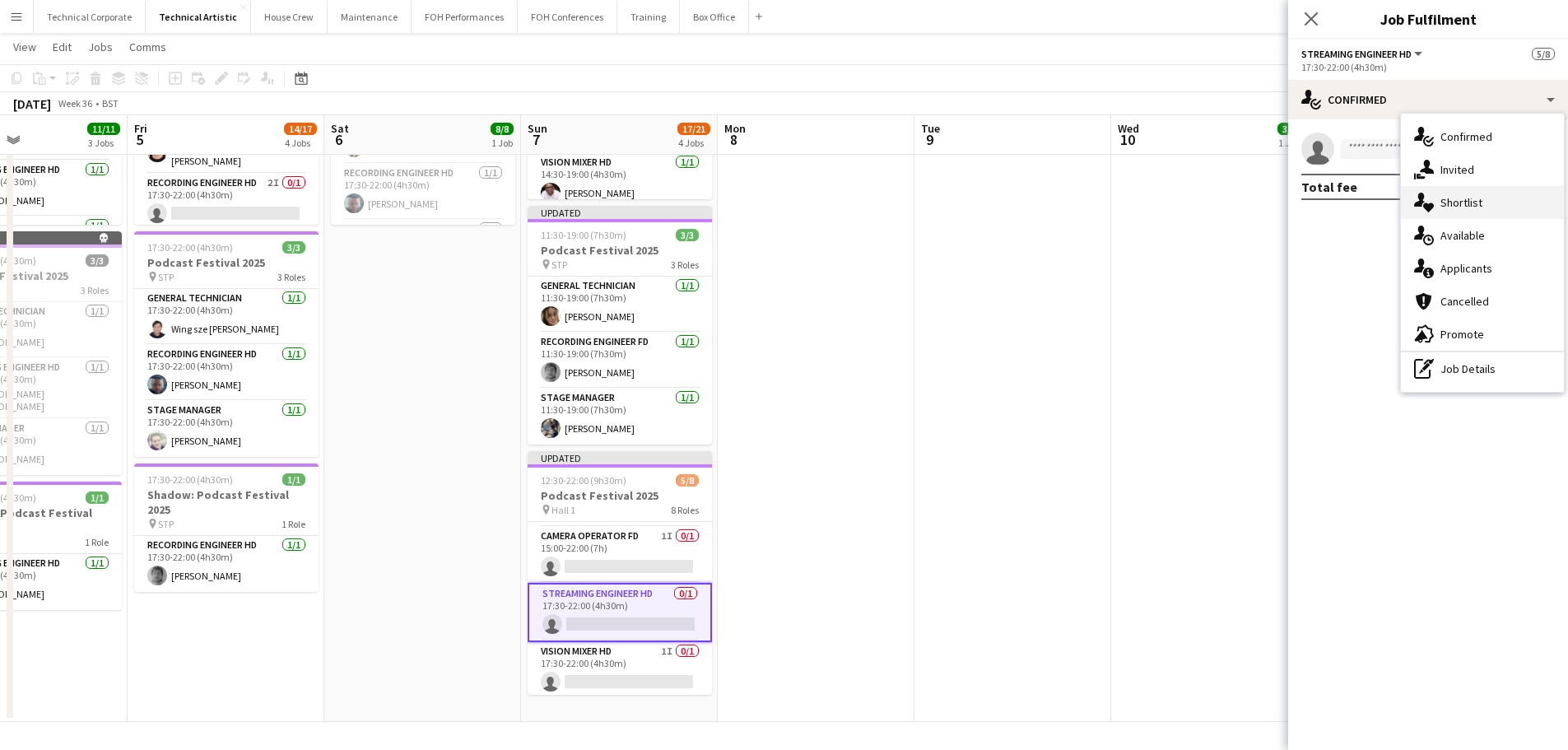
click at [1252, 212] on div "single-neutral-actions-heart Shortlist" at bounding box center [1483, 203] width 163 height 33
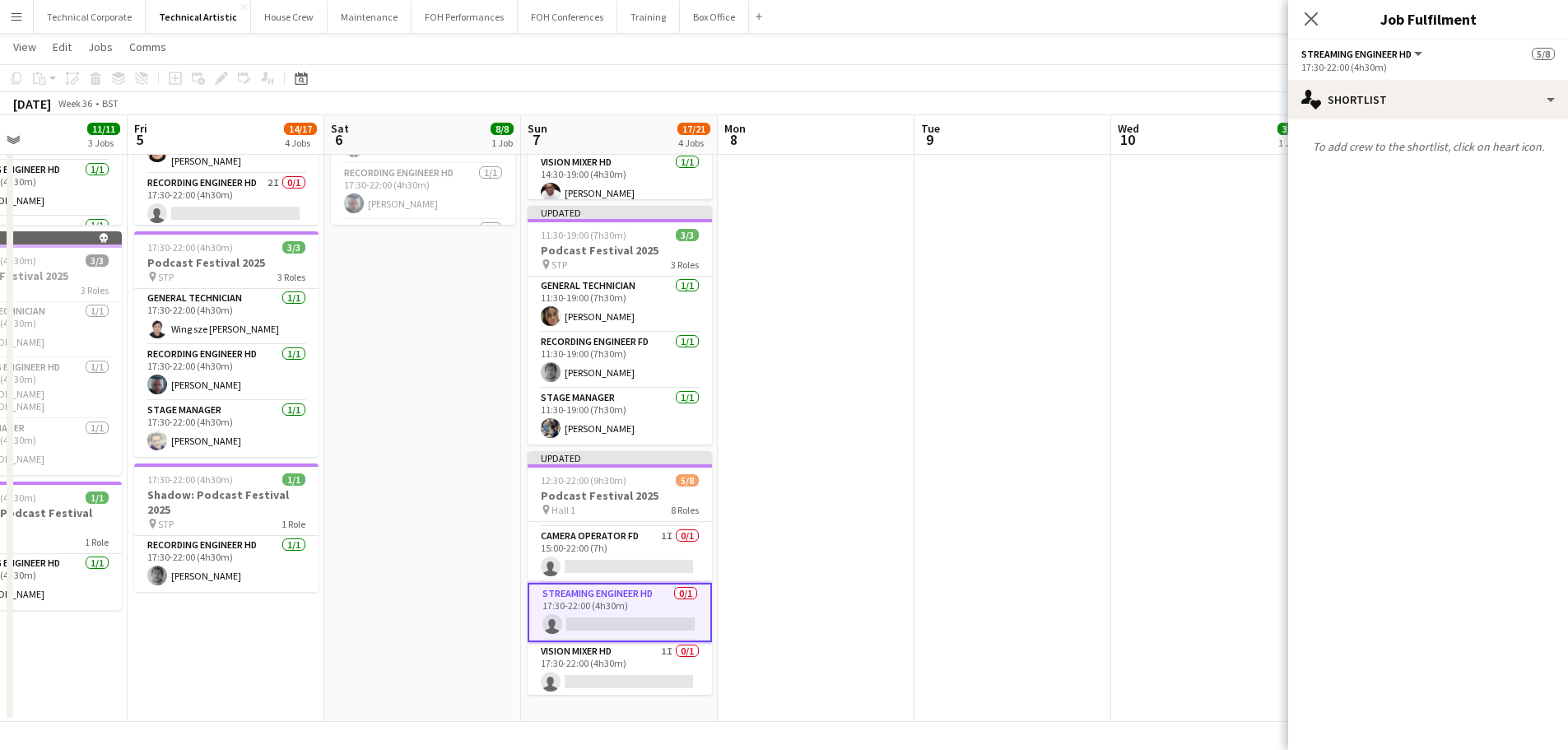
click at [1252, 122] on div "To add crew to the shortlist, click on heart icon." at bounding box center [1428, 146] width 280 height 55
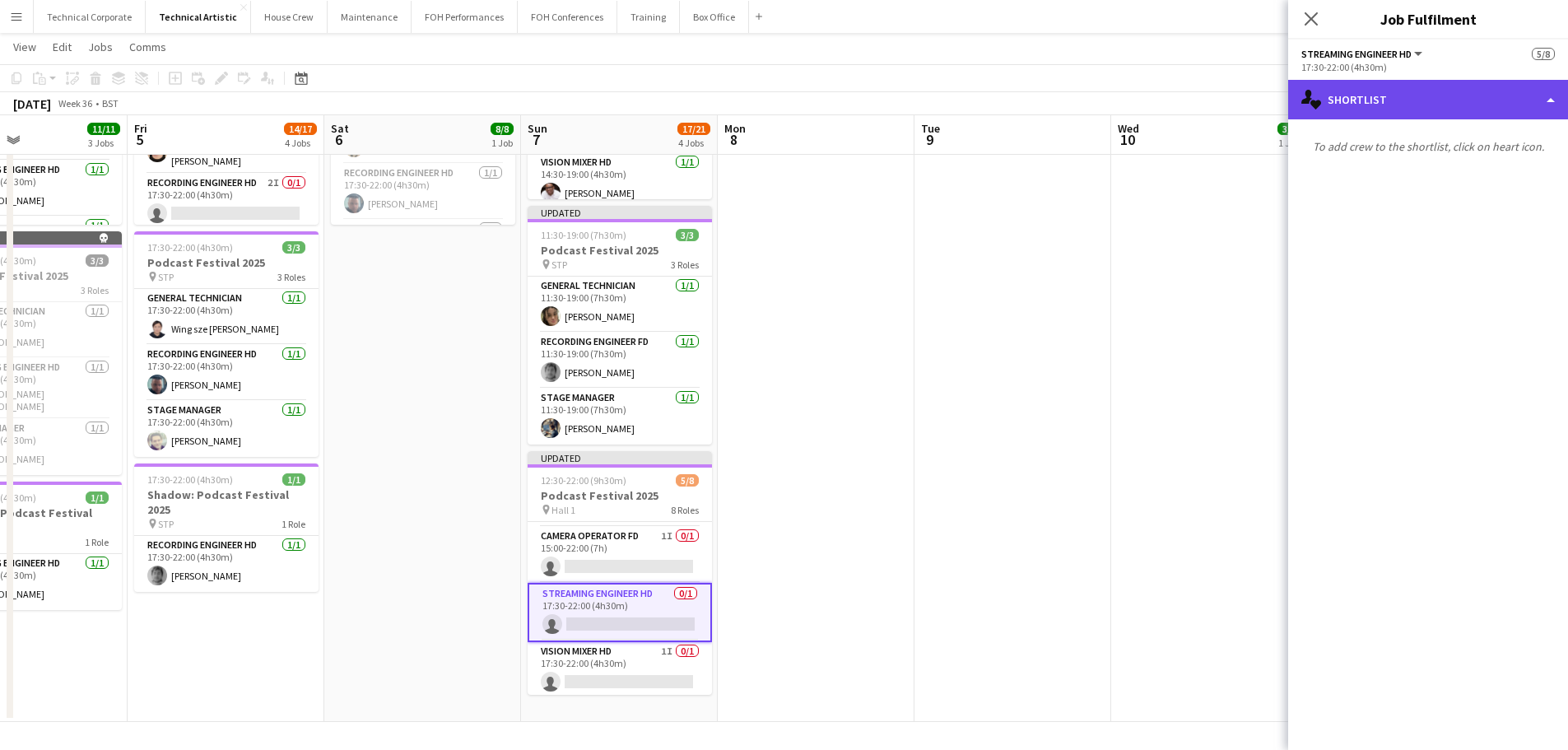
click at [1252, 111] on div "single-neutral-actions-heart Shortlist" at bounding box center [1428, 99] width 280 height 39
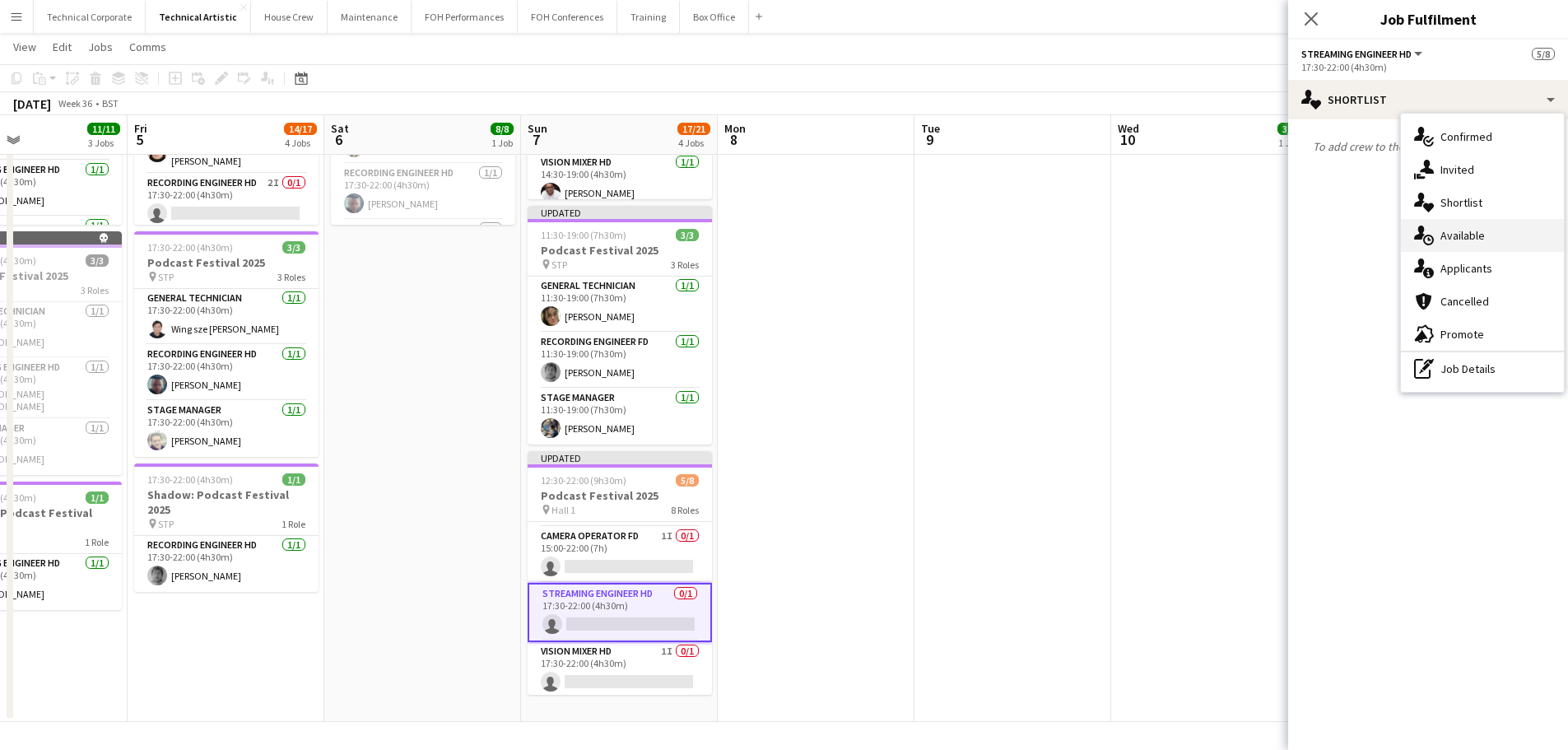
click at [1252, 238] on div "single-neutral-actions-upload Available" at bounding box center [1483, 235] width 163 height 33
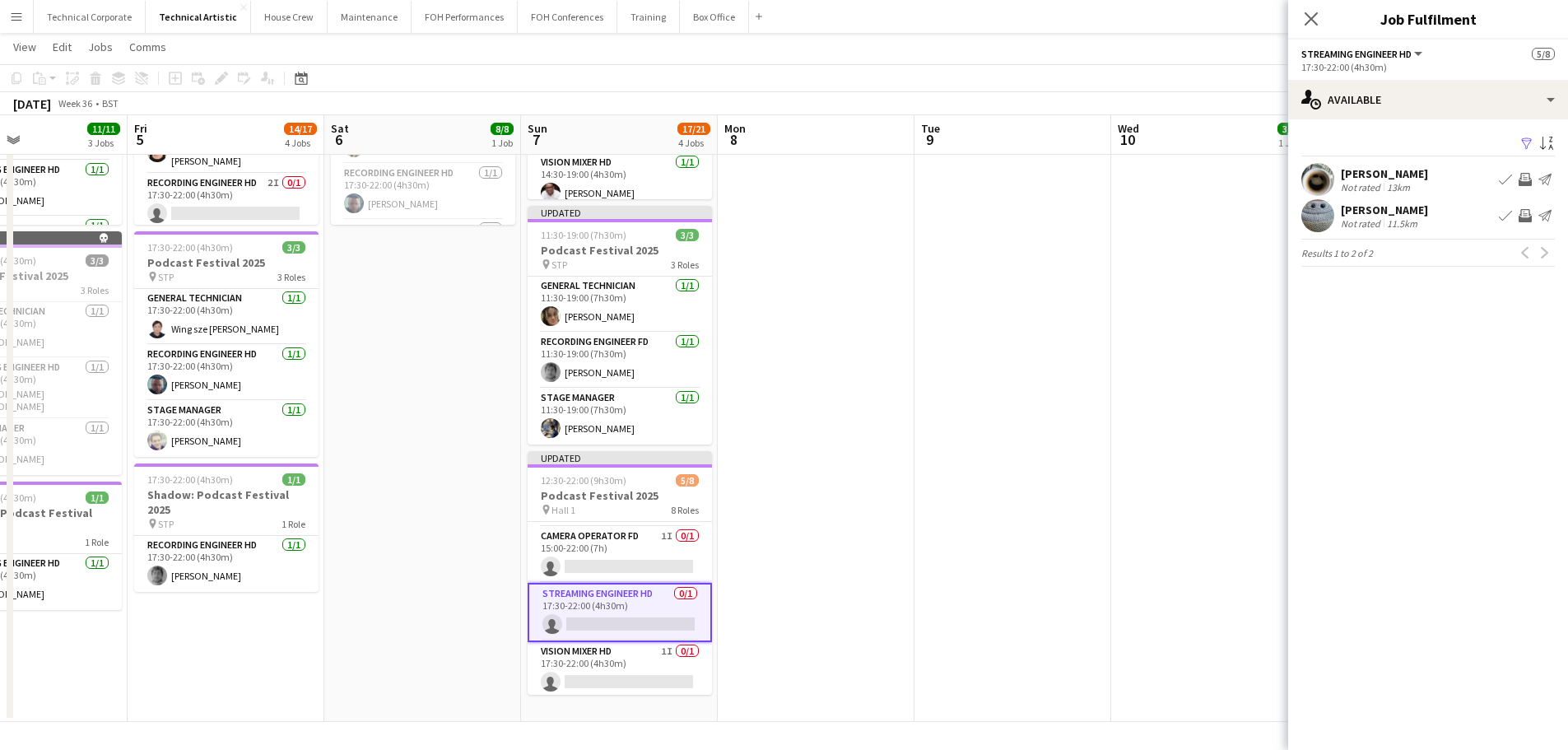
click at [1252, 353] on mat-expansion-panel "users Available Filter Sort asc Rory Adamson Not rated 13km Book crew Invite cr…" at bounding box center [1428, 434] width 280 height 630
click at [1252, 407] on mat-expansion-panel "users Available Filter Sort asc Rory Adamson Not rated 13km Book crew Invite cr…" at bounding box center [1428, 434] width 280 height 630
click at [1252, 373] on mat-expansion-panel "users Available Filter Sort asc Rory Adamson Not rated 13km Book crew Invite cr…" at bounding box center [1428, 434] width 280 height 630
click at [1252, 211] on div "Joshua Michel" at bounding box center [1384, 209] width 87 height 14
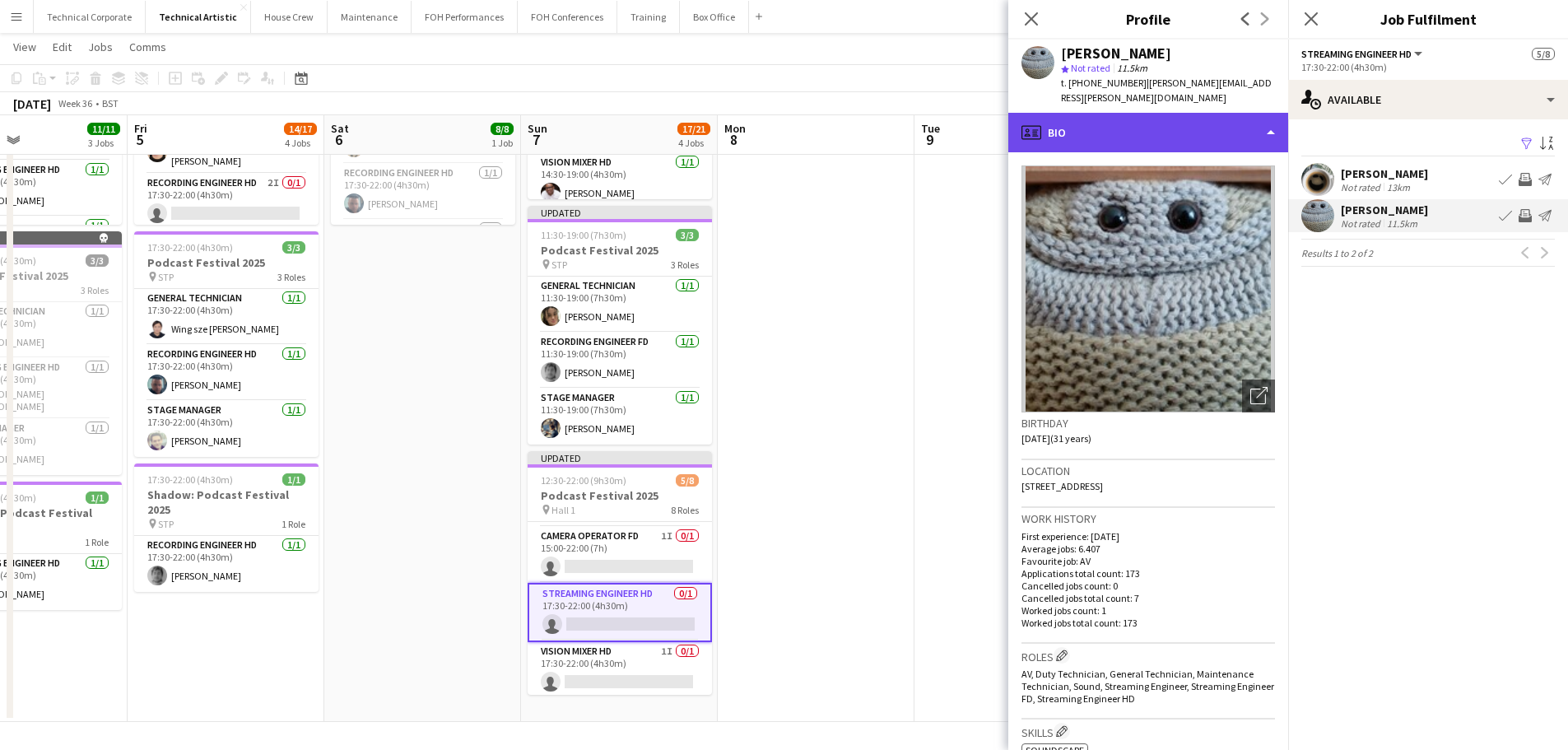
click at [1138, 124] on div "profile Bio" at bounding box center [1148, 132] width 280 height 39
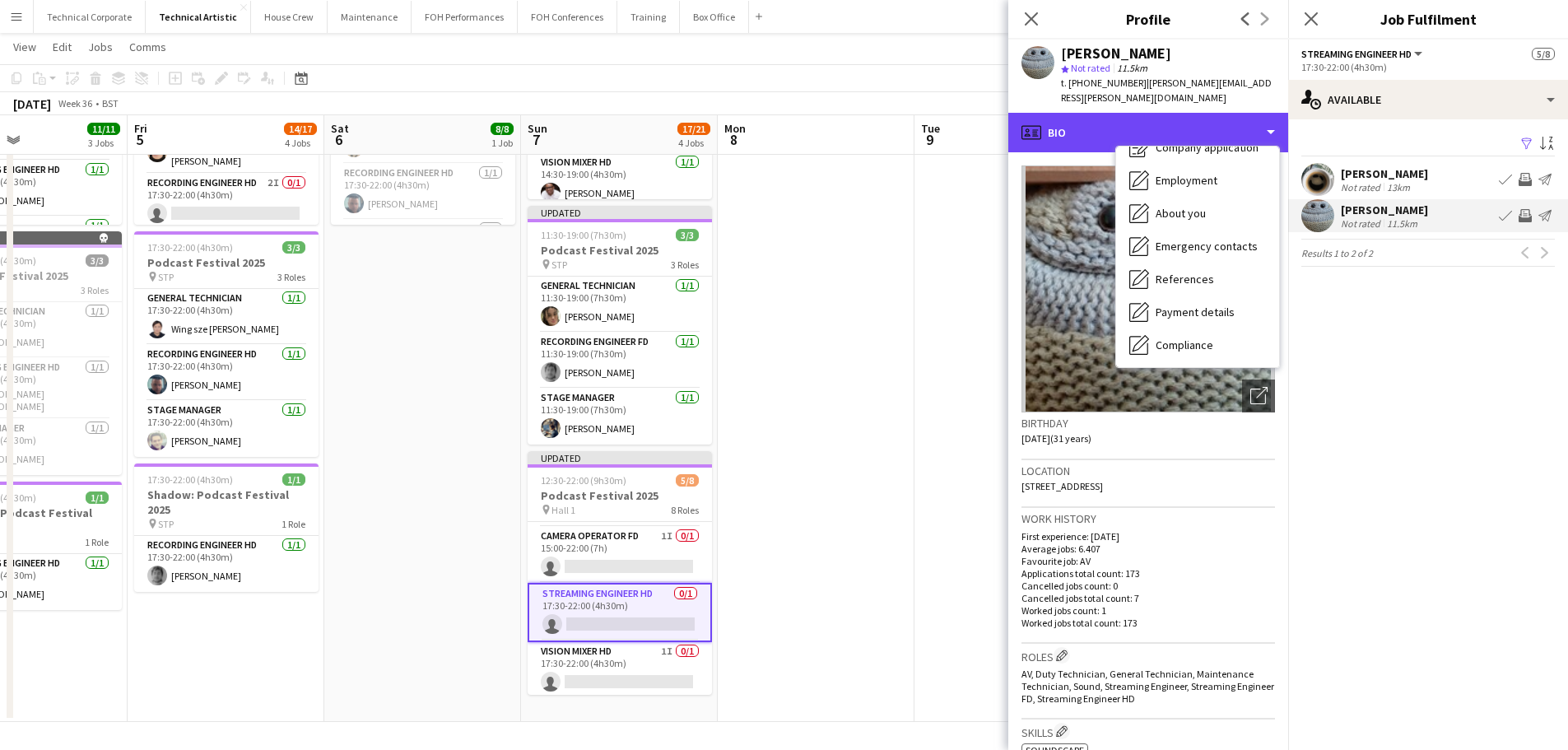
scroll to position [221, 0]
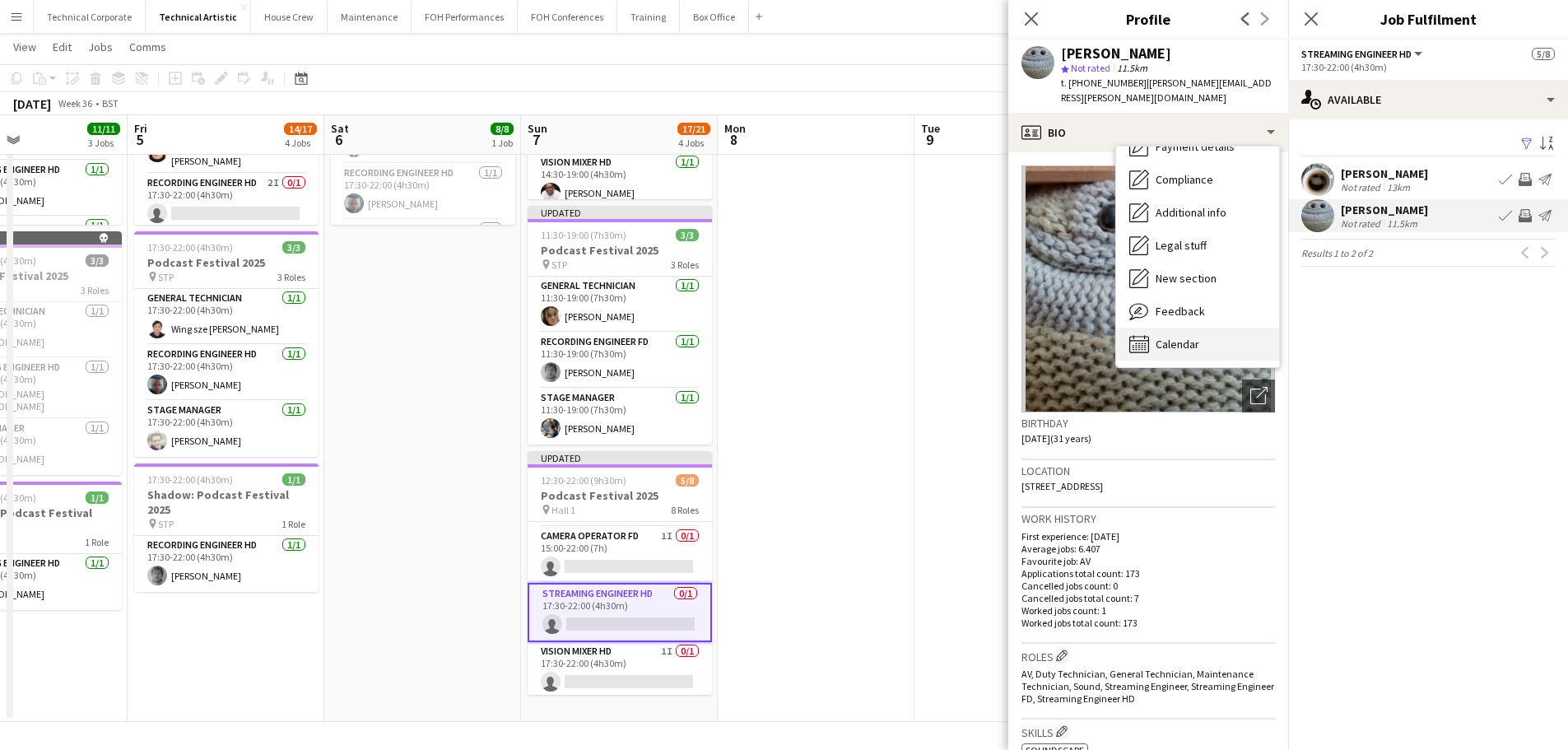
click at [1194, 327] on div "Calendar Calendar" at bounding box center [1198, 344] width 163 height 33
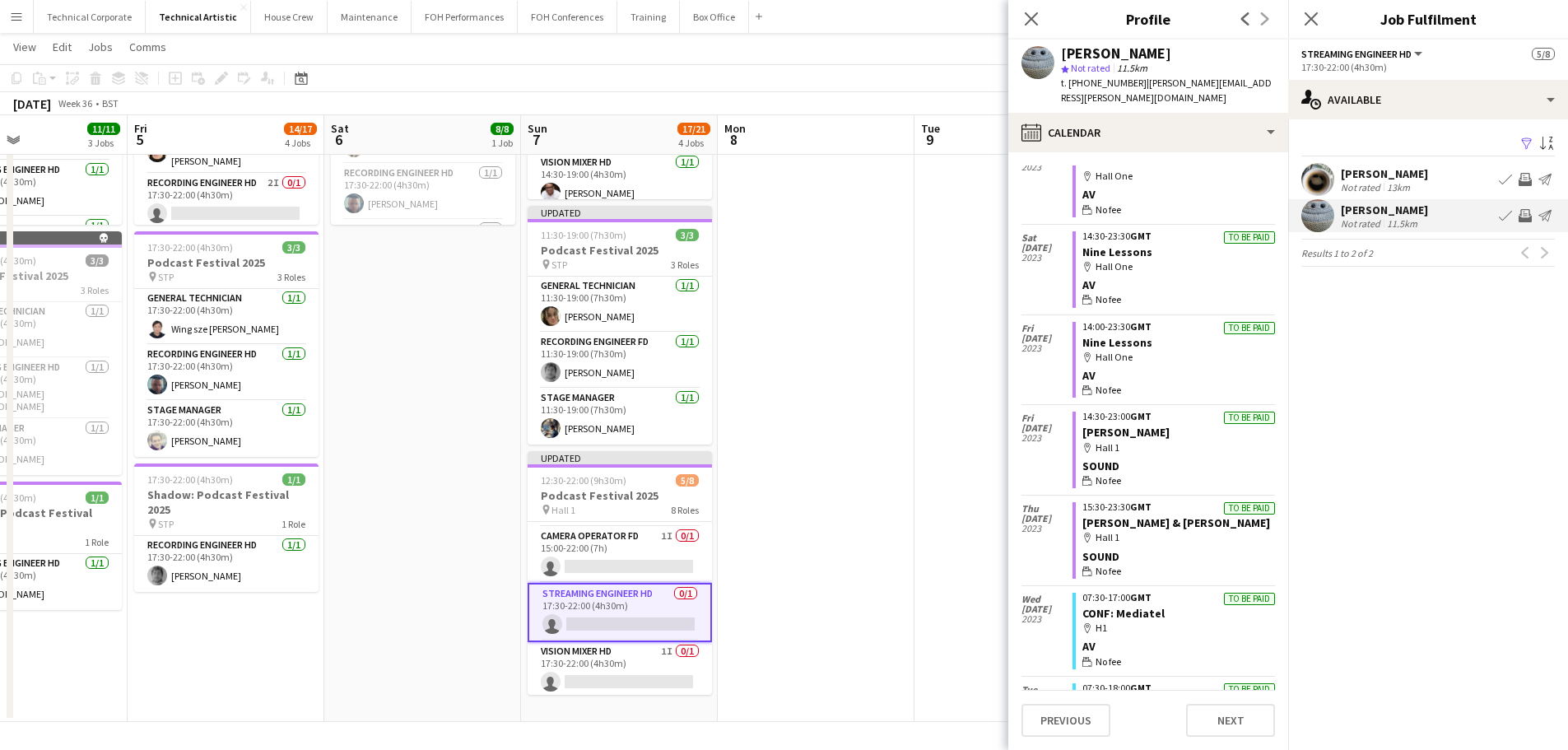
scroll to position [5341, 0]
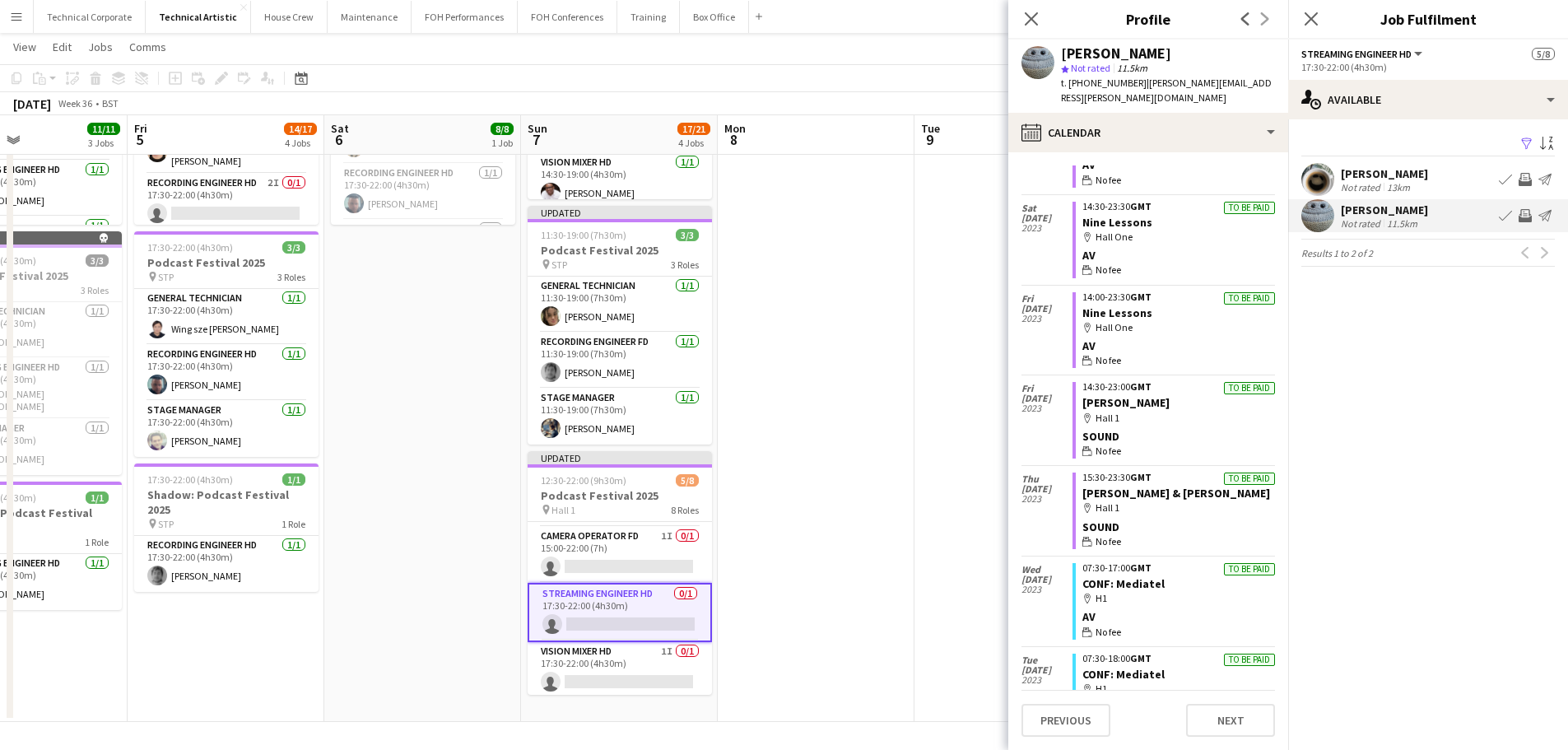
click at [905, 476] on app-date-cell at bounding box center [816, 223] width 197 height 998
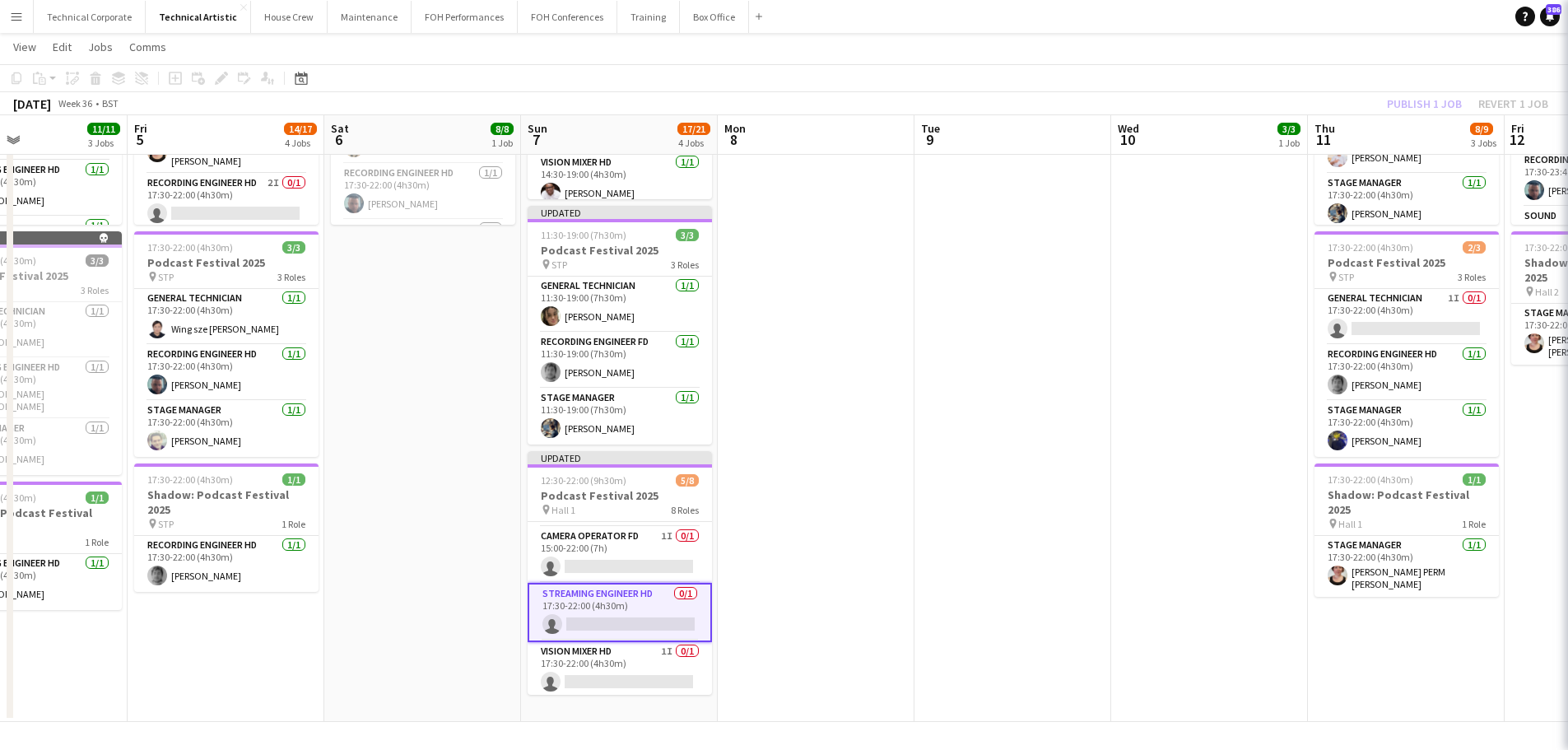
scroll to position [0, 659]
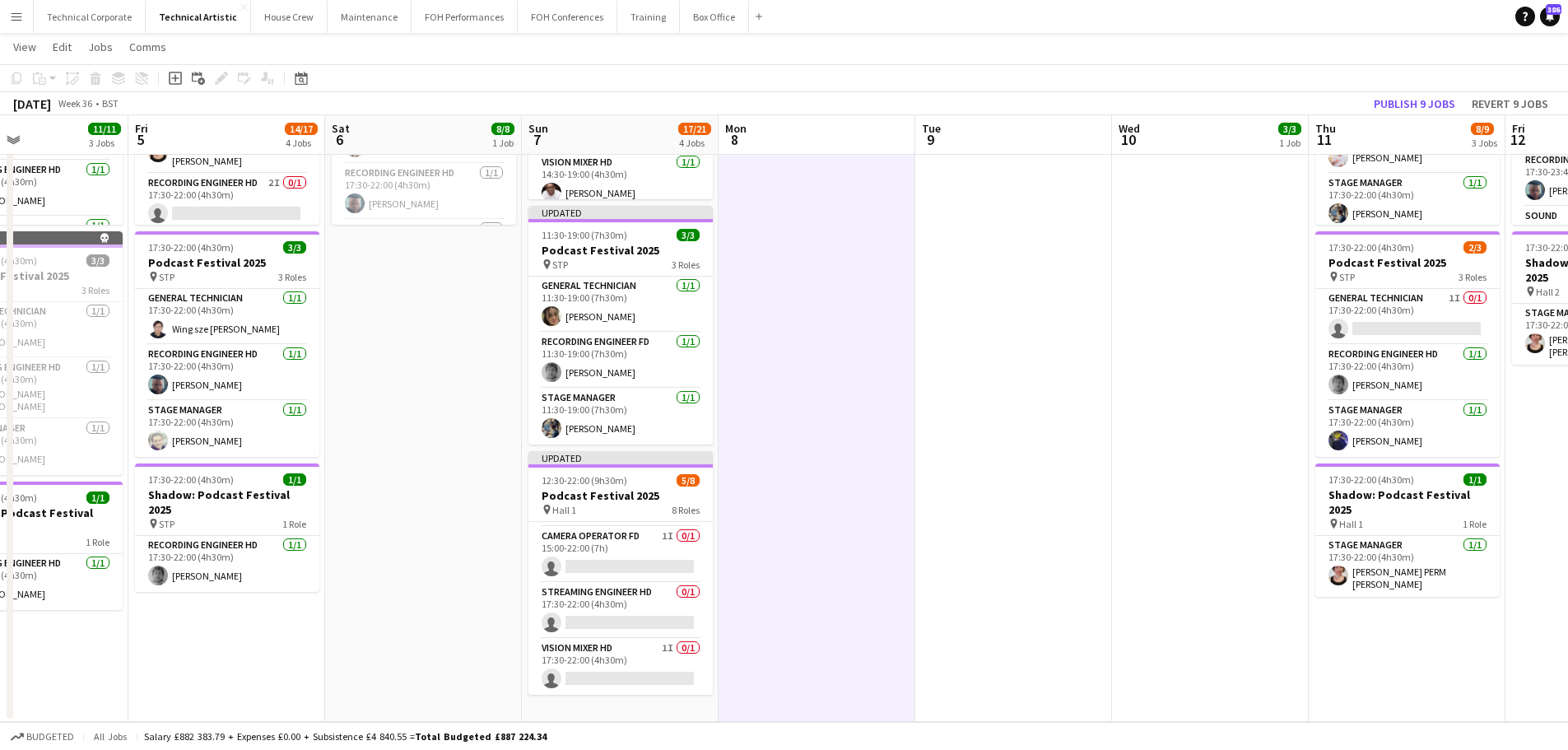
click at [858, 650] on app-date-cell at bounding box center [817, 223] width 197 height 998
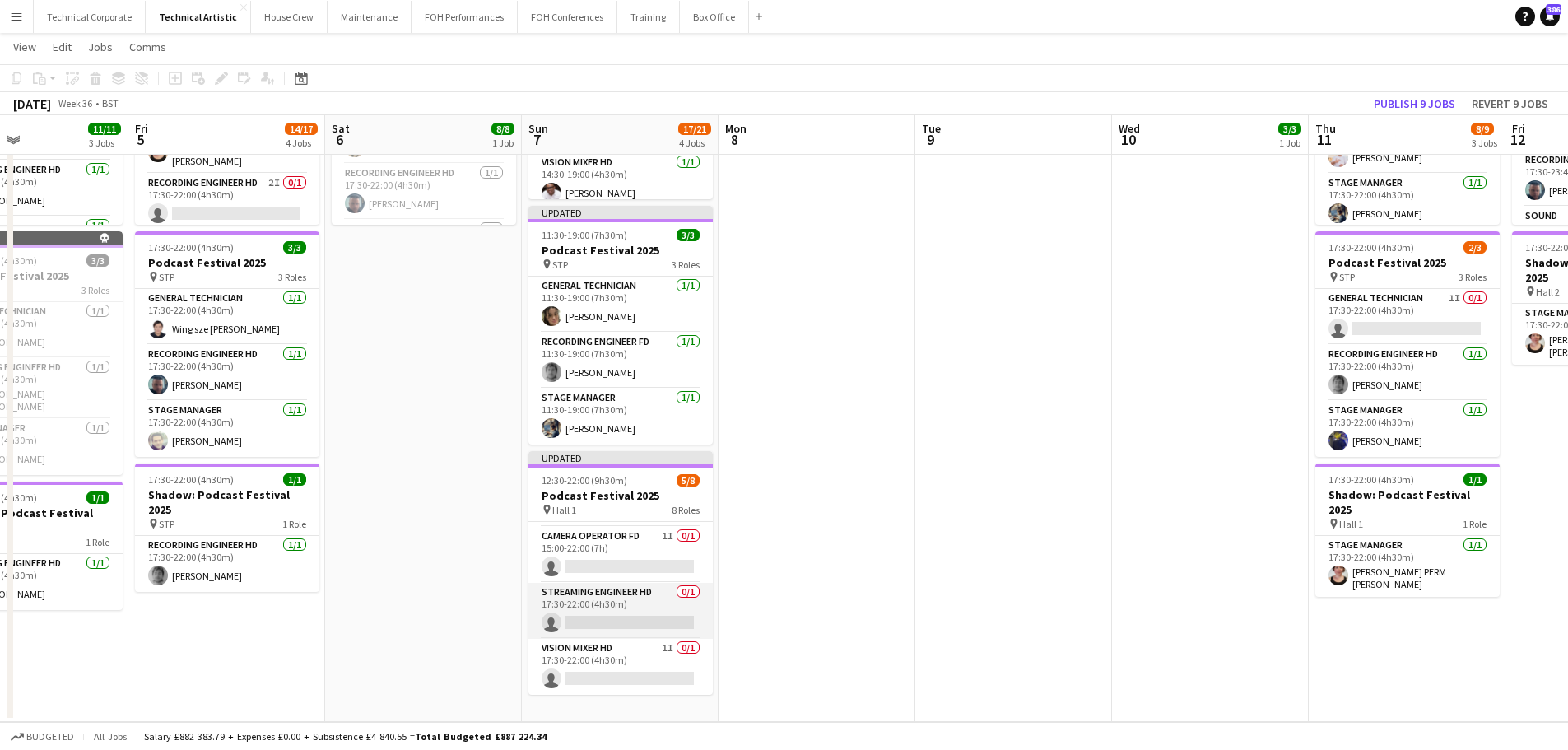
click at [651, 597] on app-card-role "Streaming Engineer HD 0/1 17:30-22:00 (4h30m) single-neutral-actions" at bounding box center [621, 611] width 184 height 56
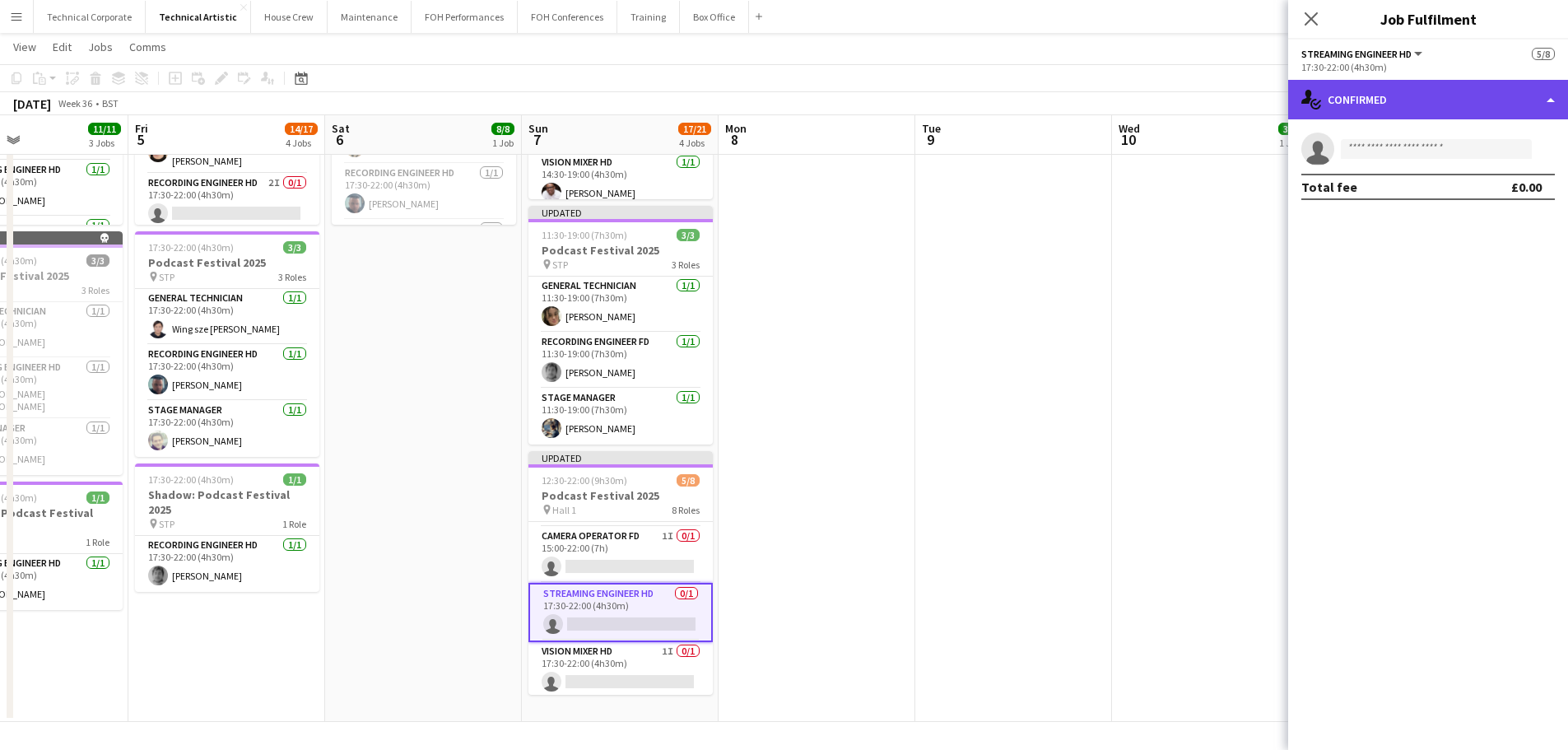
click at [1252, 112] on div "single-neutral-actions-check-2 Confirmed" at bounding box center [1428, 99] width 280 height 39
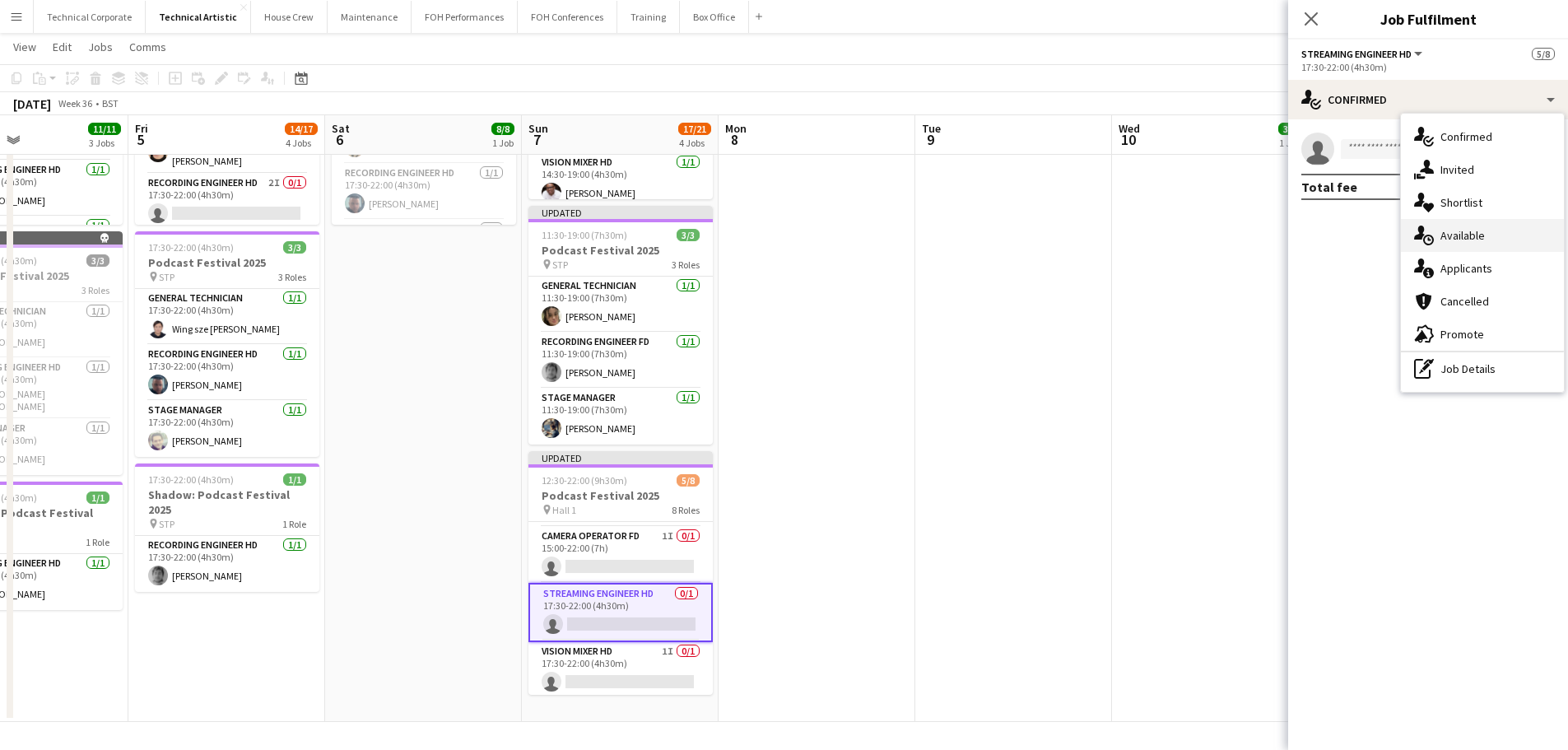
click at [1252, 232] on div "single-neutral-actions-upload Available" at bounding box center [1483, 235] width 163 height 33
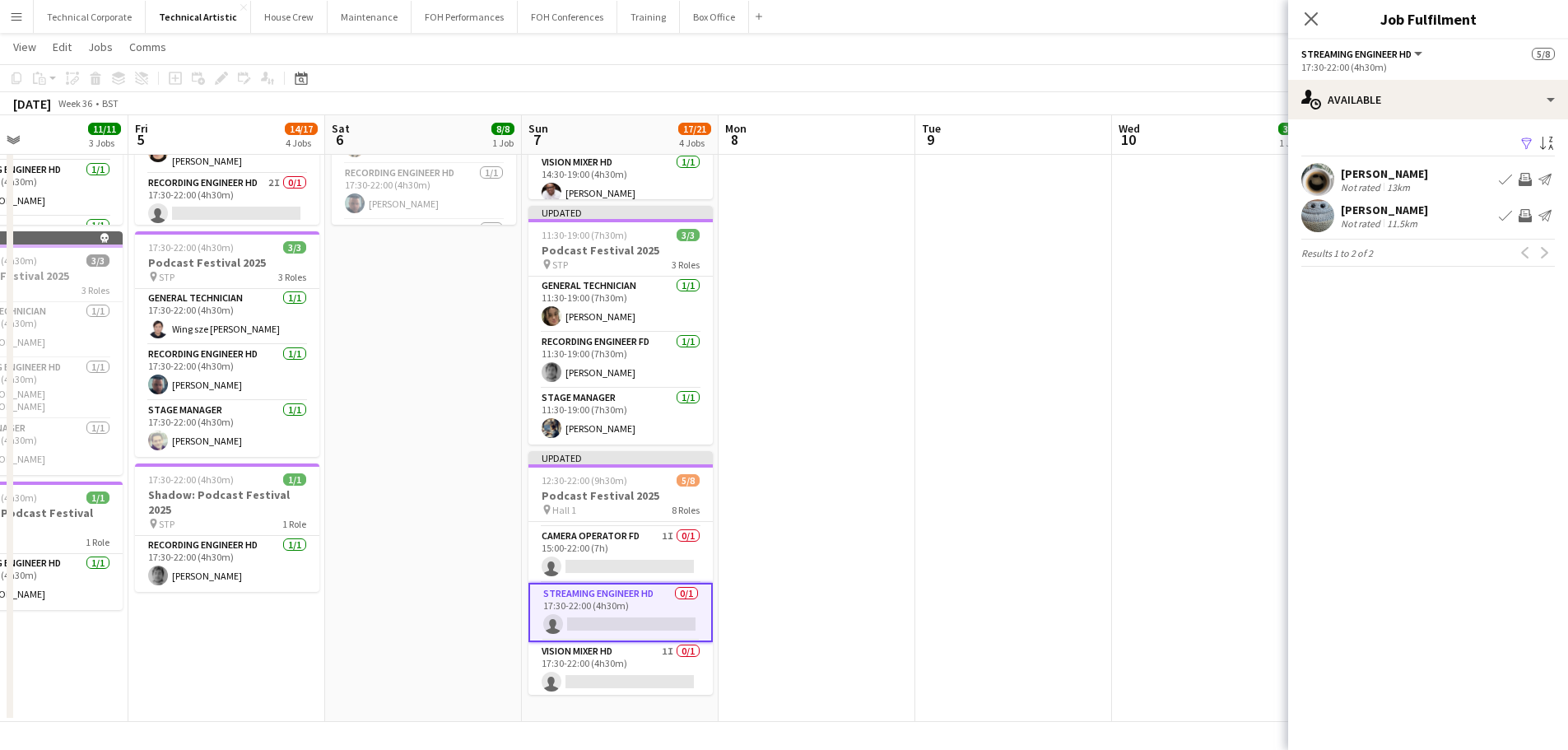
click at [1252, 215] on app-icon "Invite crew" at bounding box center [1526, 216] width 13 height 13
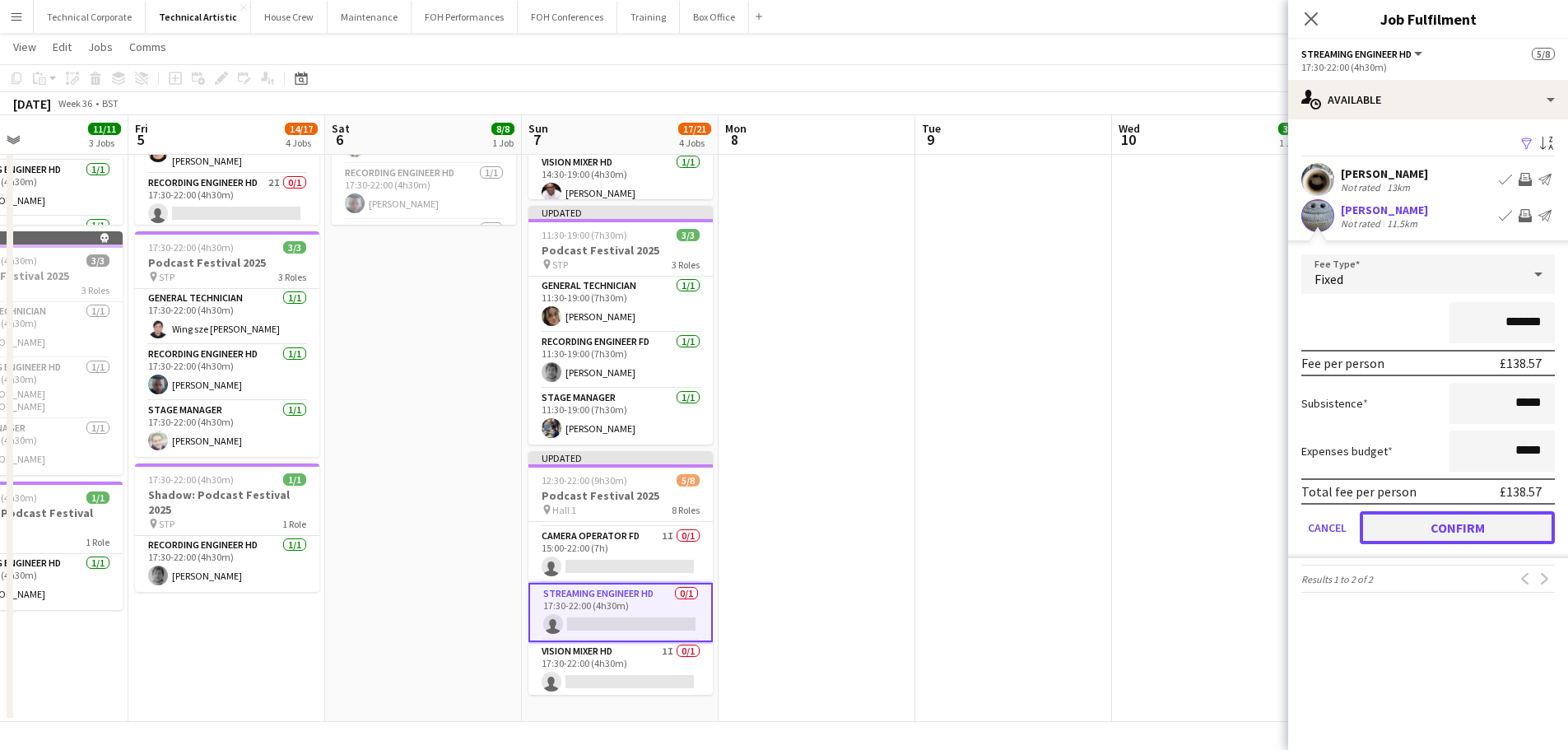
click at [1252, 526] on button "Confirm" at bounding box center [1458, 527] width 195 height 33
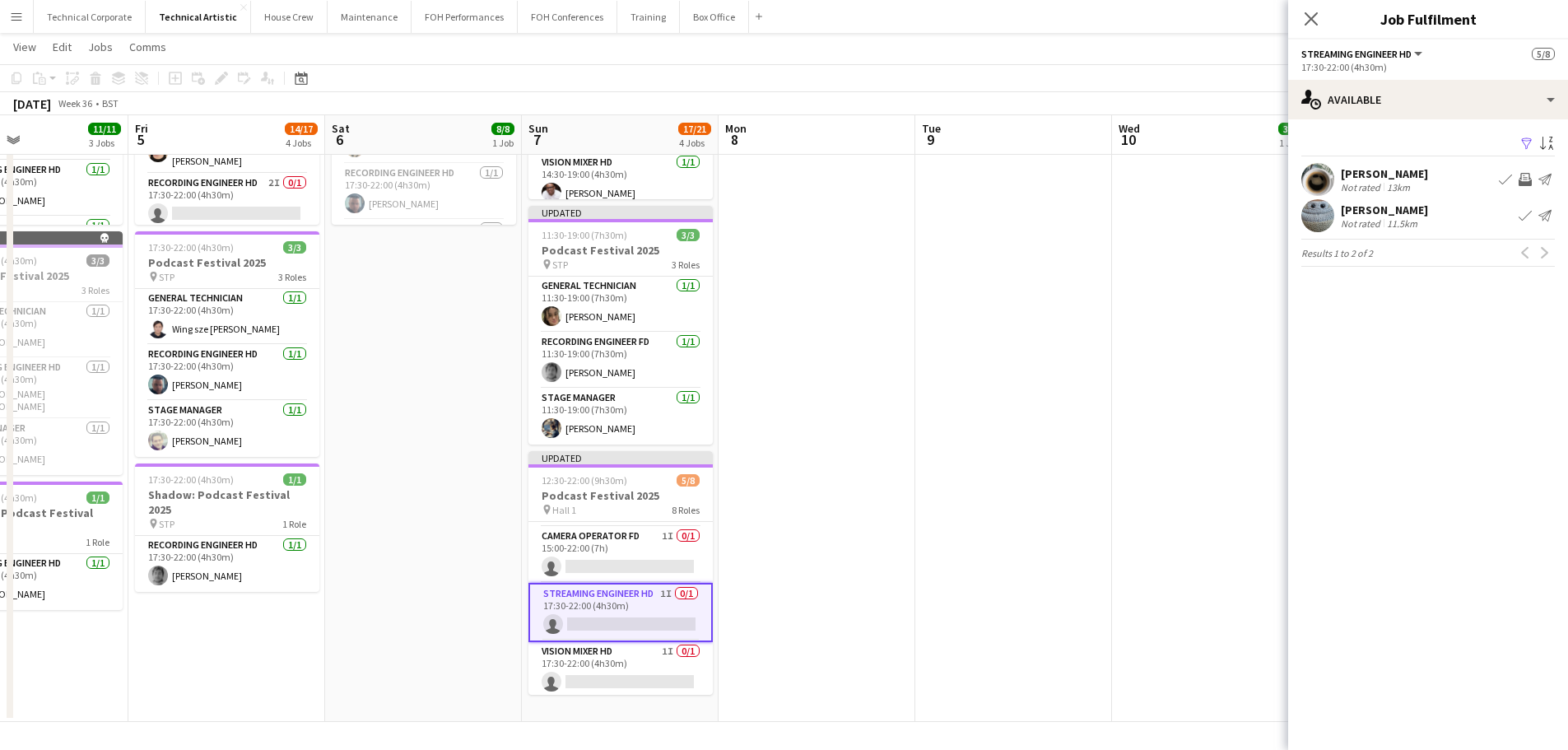
click at [967, 539] on app-date-cell at bounding box center [1014, 223] width 197 height 998
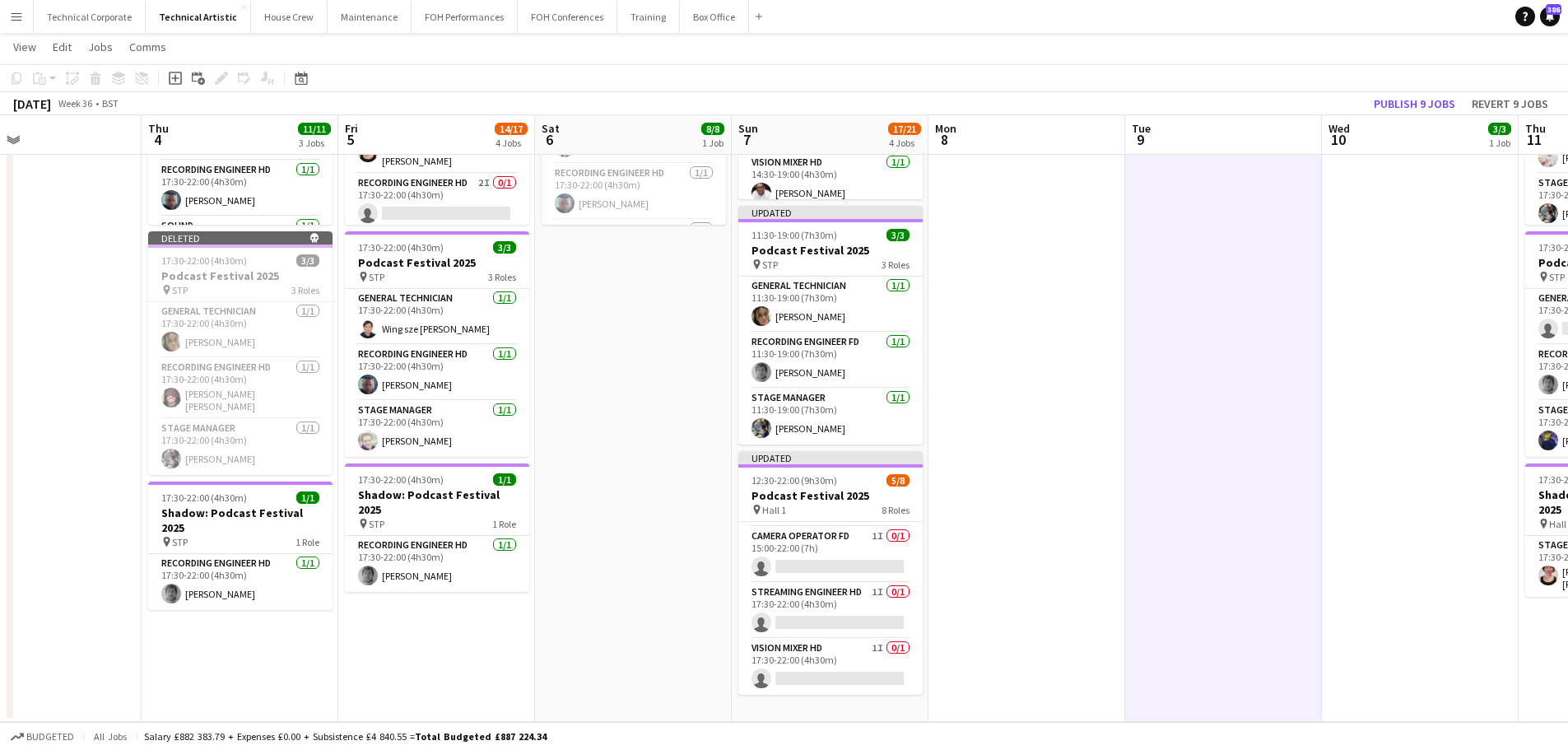
scroll to position [0, 441]
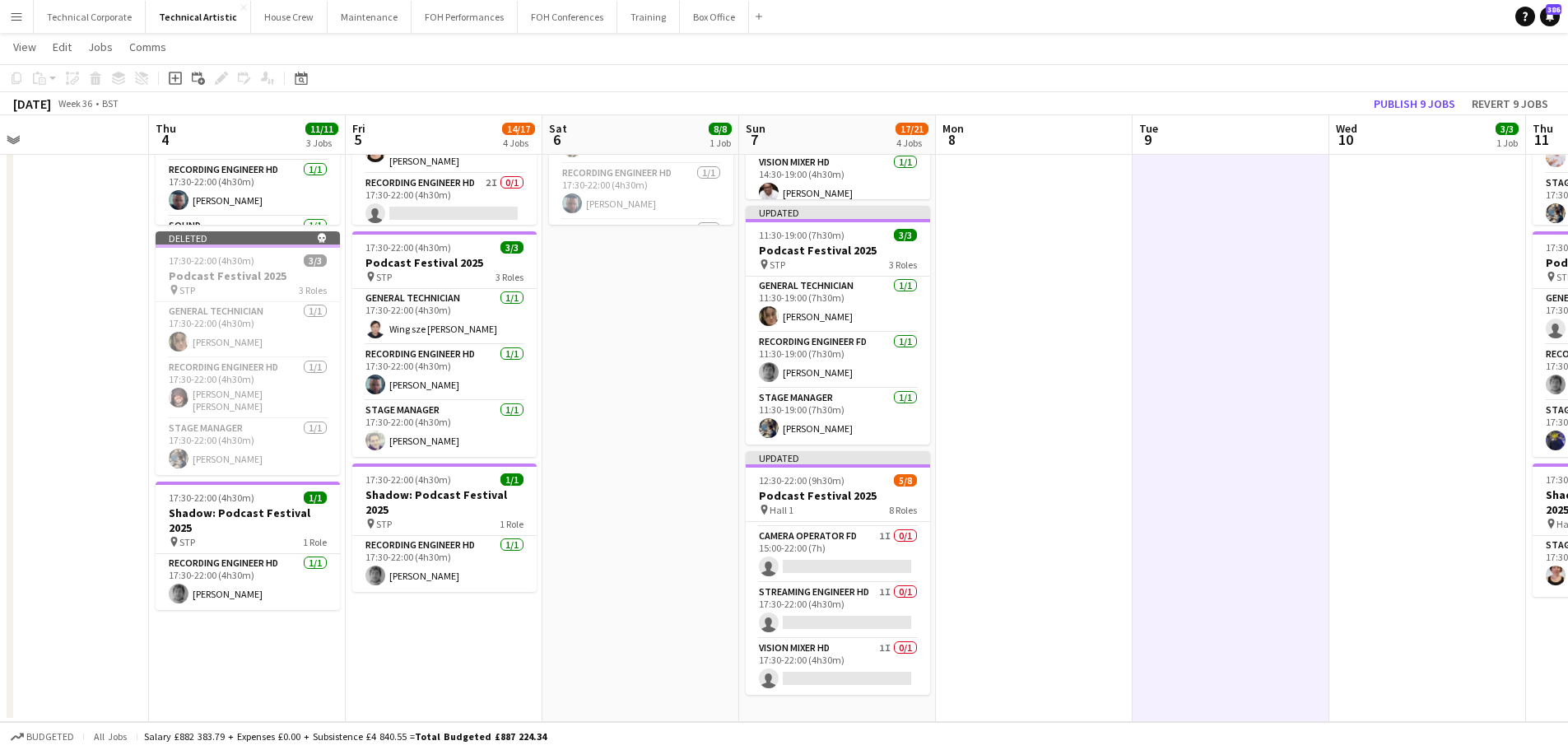
drag, startPoint x: 375, startPoint y: 537, endPoint x: 592, endPoint y: 545, distance: 217.1
click at [592, 545] on app-calendar-viewport "Mon 1 Tue 2 Wed 3 Thu 4 11/11 3 Jobs Fri 5 14/17 4 Jobs Sat 6 8/8 1 Job Sun 7 1…" at bounding box center [784, 163] width 1568 height 1118
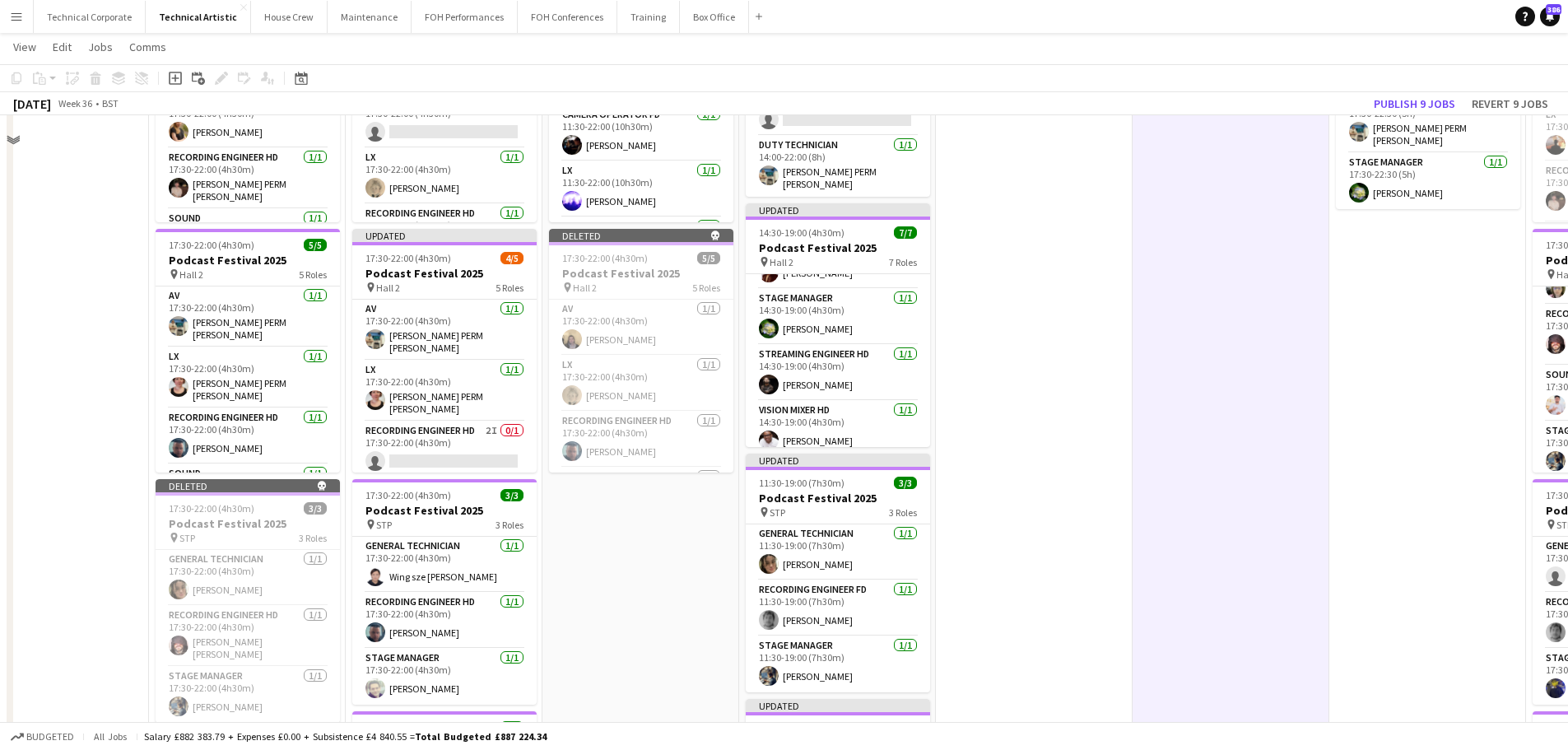
scroll to position [247, 0]
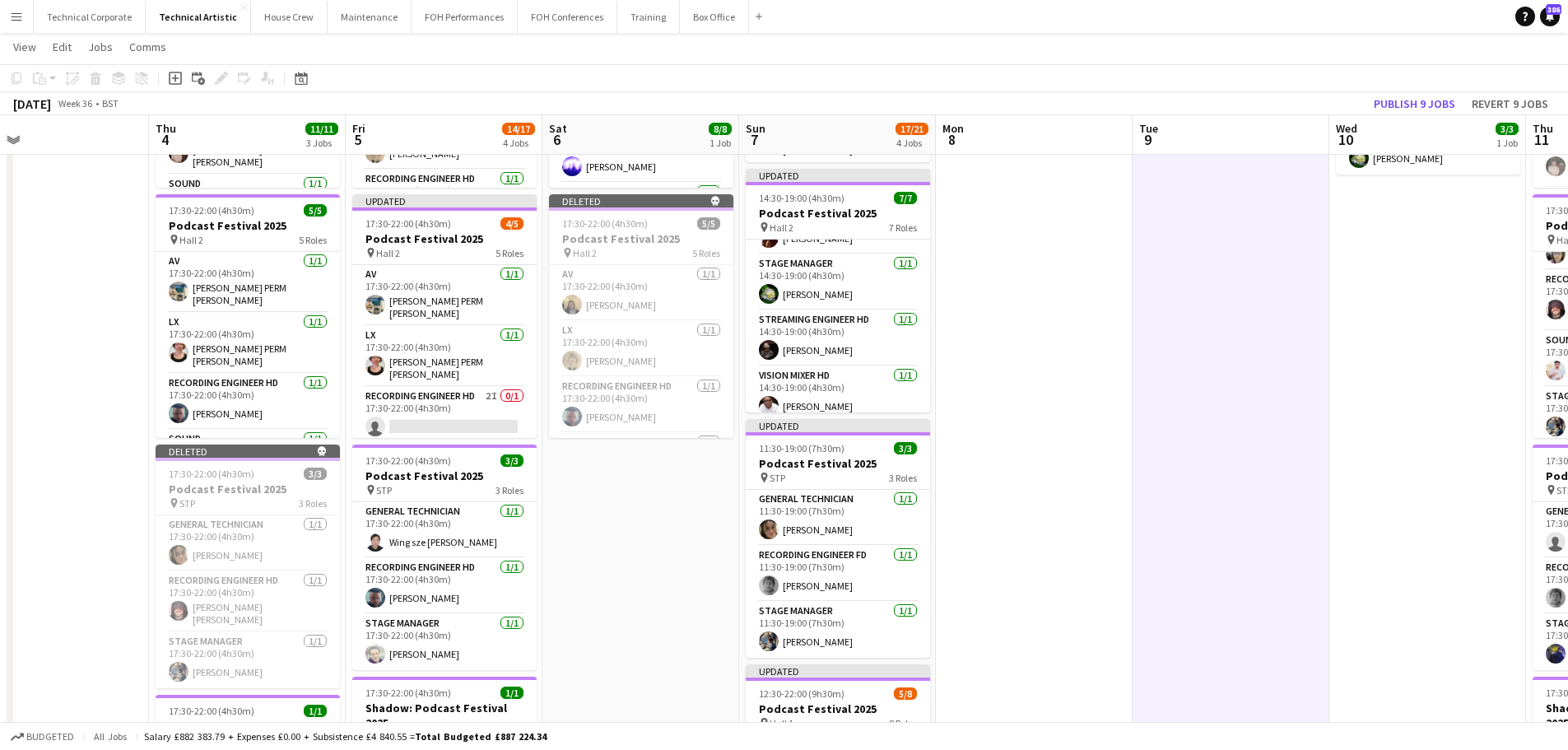
drag, startPoint x: 380, startPoint y: 487, endPoint x: 293, endPoint y: 491, distance: 87.1
click at [293, 491] on app-calendar-viewport "Mon 1 Tue 2 Wed 3 Thu 4 11/11 3 Jobs Fri 5 14/17 4 Jobs Sat 6 8/8 1 Job Sun 7 1…" at bounding box center [784, 376] width 1568 height 1118
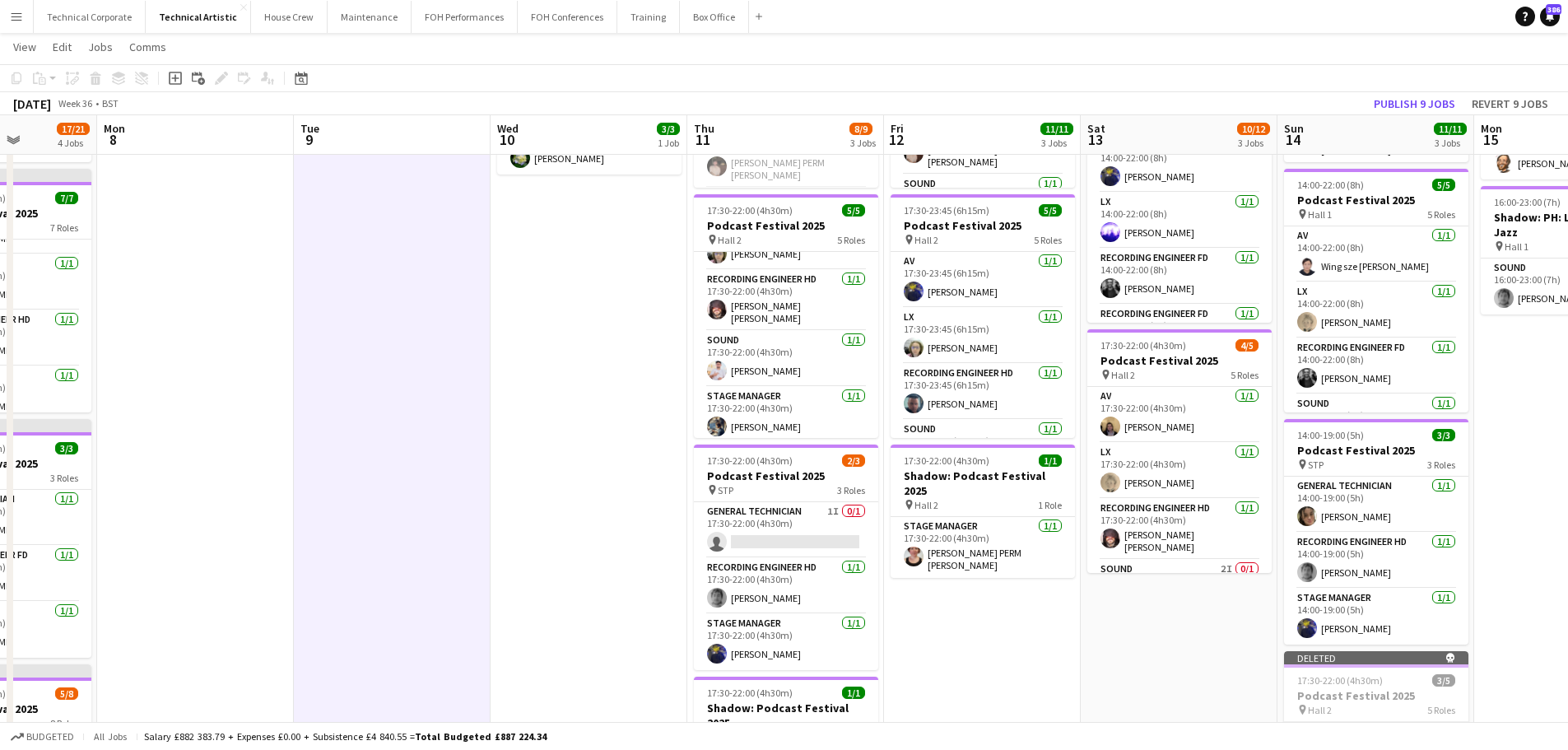
scroll to position [0, 499]
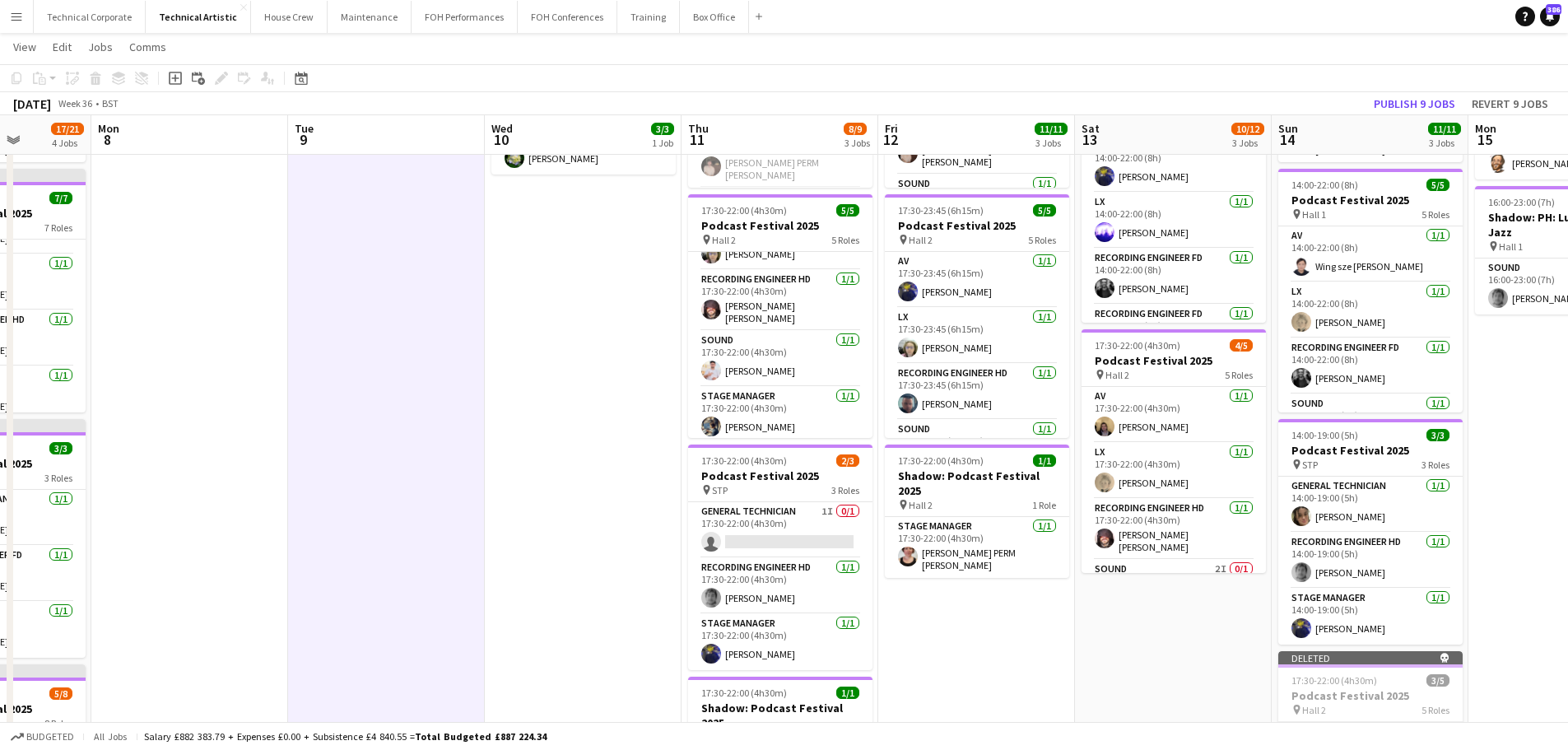
drag, startPoint x: 927, startPoint y: 460, endPoint x: 600, endPoint y: 475, distance: 327.3
click at [600, 475] on app-calendar-viewport "Fri 5 14/17 4 Jobs Sat 6 8/8 1 Job Sun 7 17/21 4 Jobs Mon 8 Tue 9 Wed 10 3/3 1 …" at bounding box center [784, 376] width 1568 height 1118
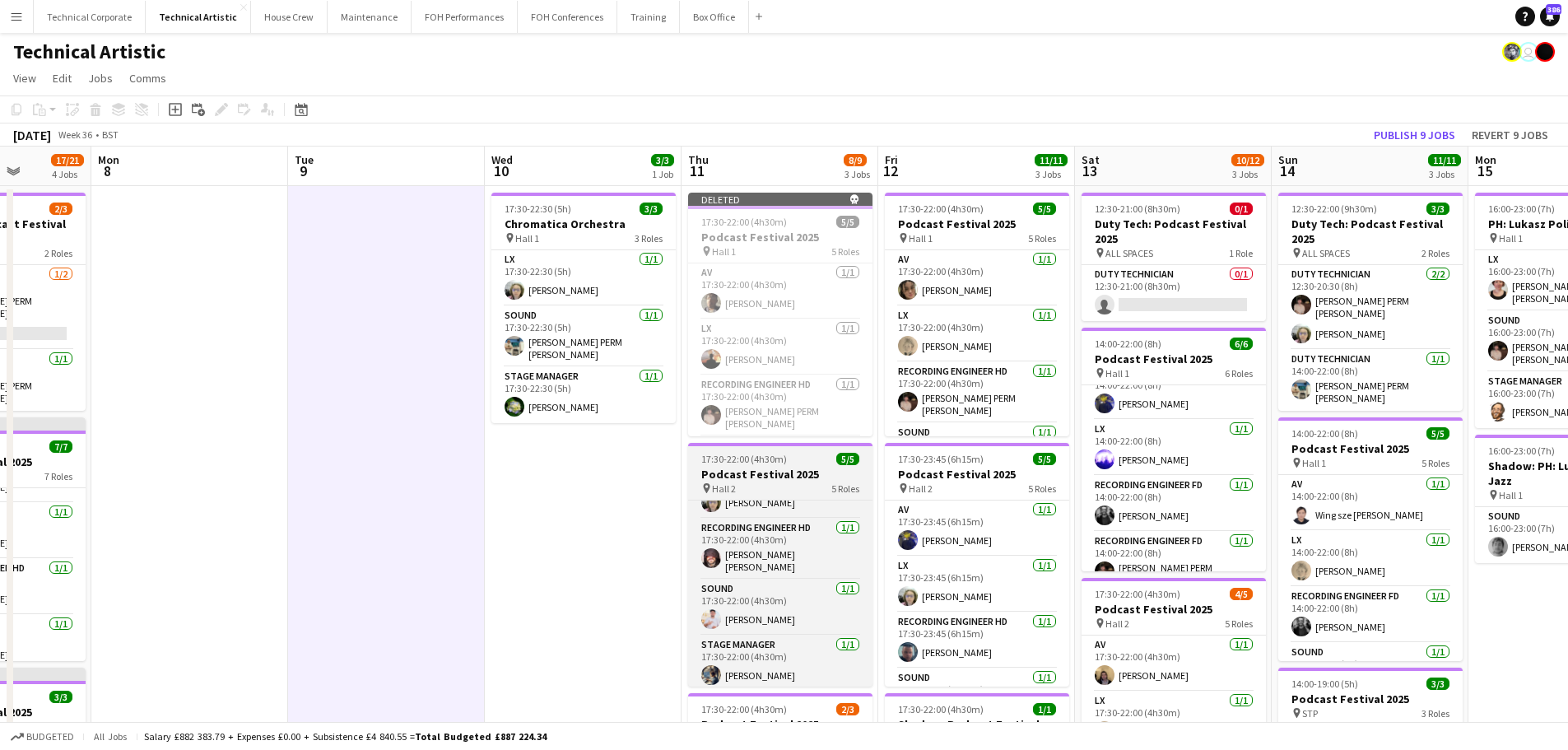
scroll to position [0, 0]
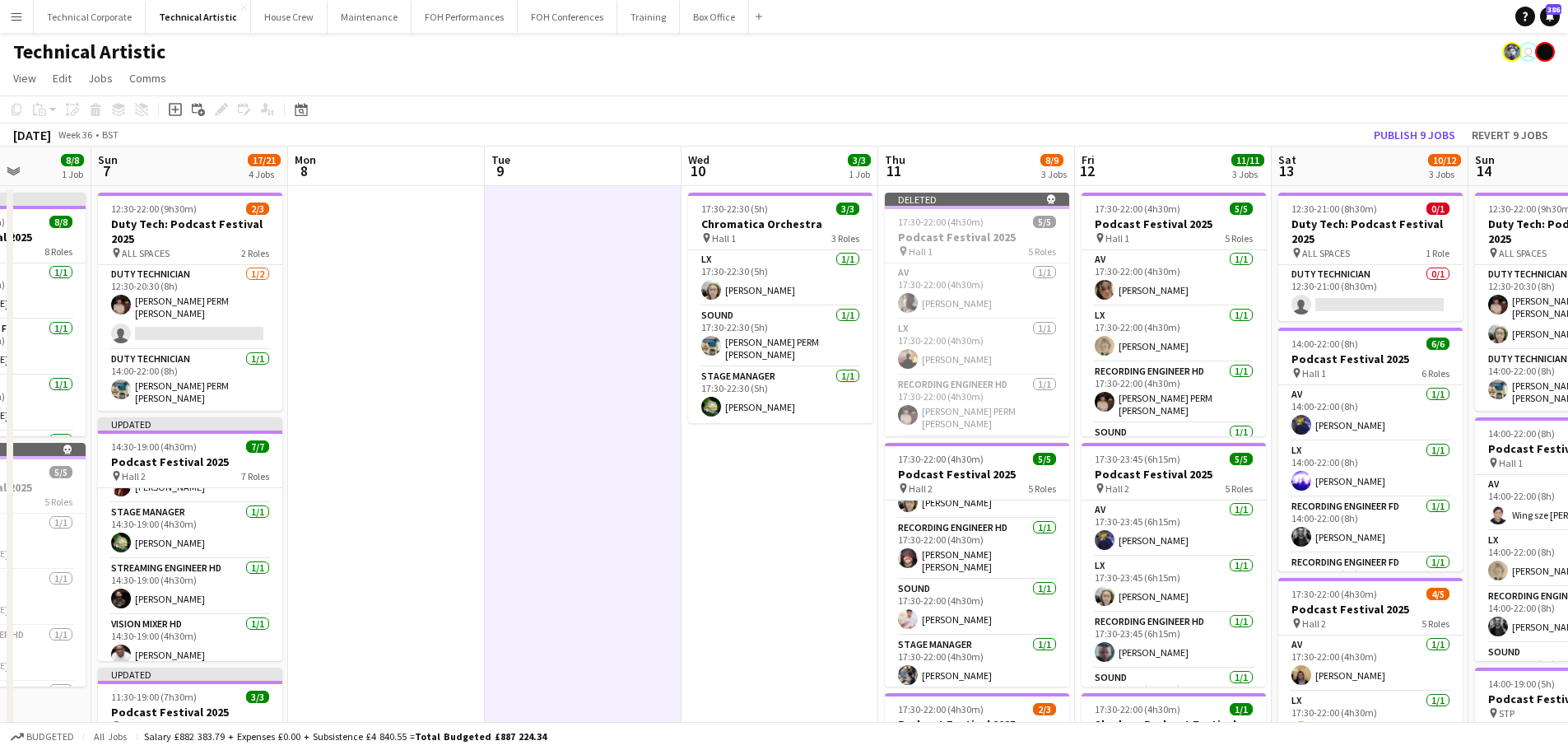
drag, startPoint x: 591, startPoint y: 488, endPoint x: 1076, endPoint y: 487, distance: 485.0
click at [1076, 487] on app-calendar-viewport "Thu 4 11/11 3 Jobs Fri 5 14/17 4 Jobs Sat 6 8/8 1 Job Sun 7 17/21 4 Jobs Mon 8 …" at bounding box center [784, 665] width 1568 height 1037
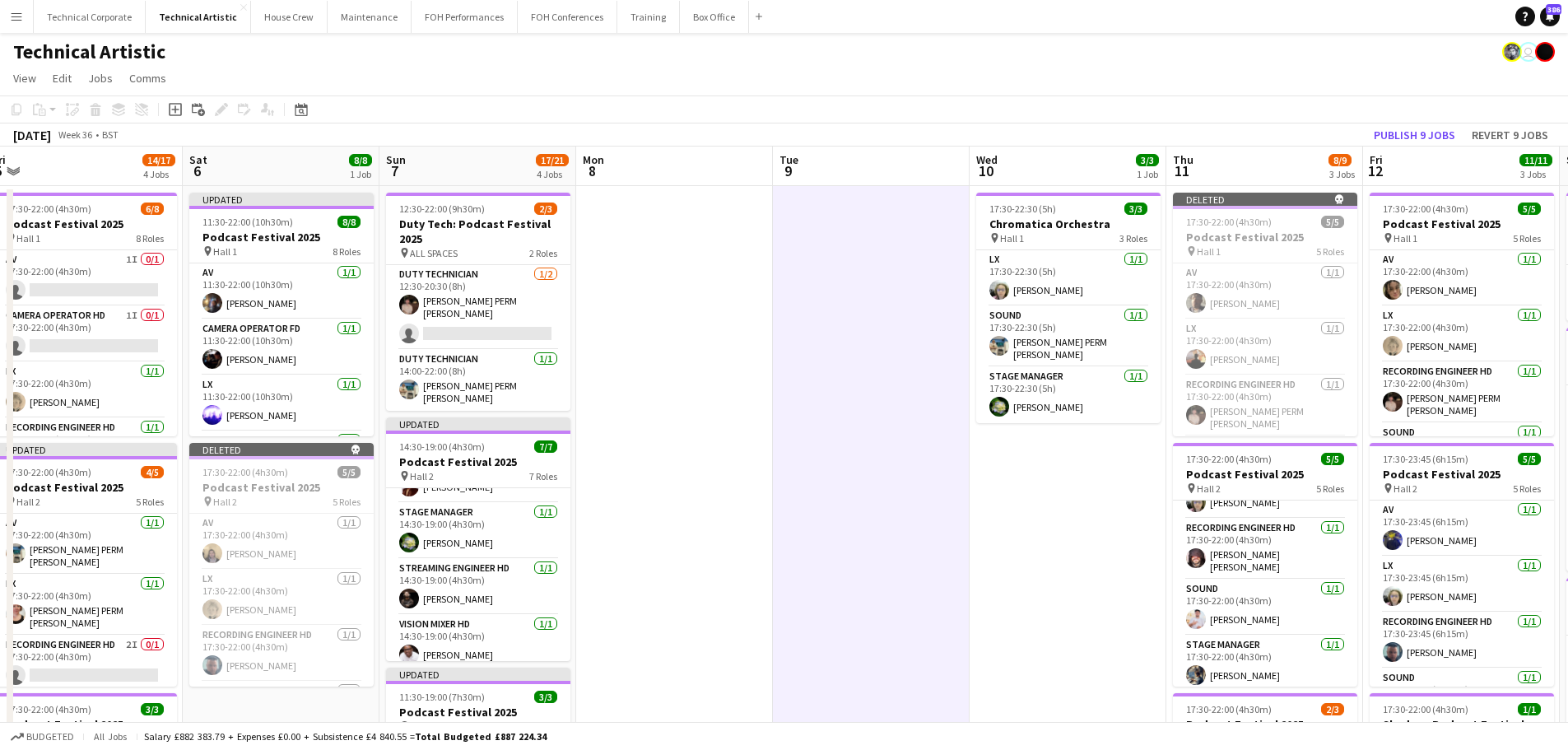
scroll to position [0, 486]
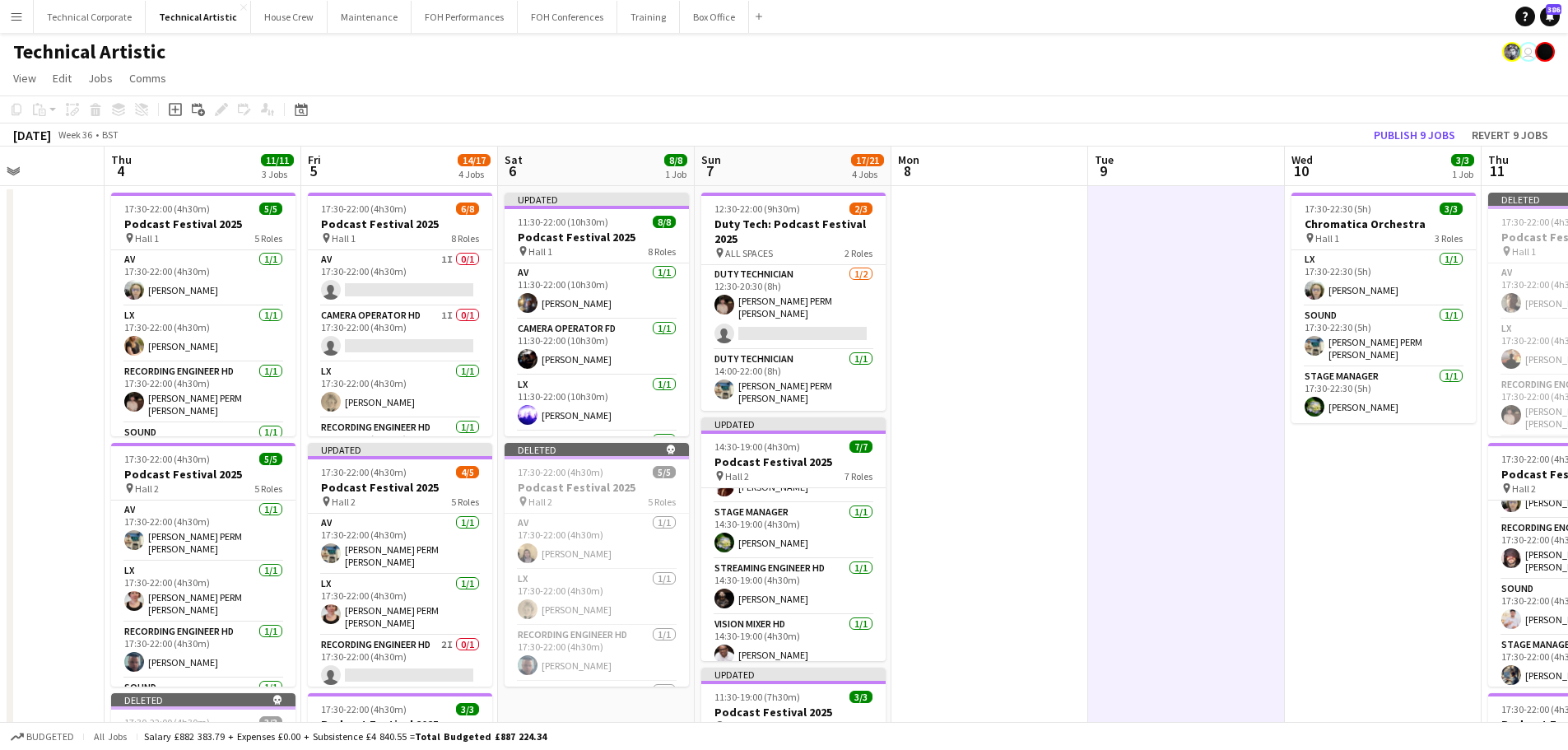
drag, startPoint x: 724, startPoint y: 472, endPoint x: 1040, endPoint y: 464, distance: 316.1
click at [1040, 464] on app-calendar-viewport "Mon 1 Tue 2 Wed 3 Thu 4 11/11 3 Jobs Fri 5 14/17 4 Jobs Sat 6 8/8 1 Job Sun 7 1…" at bounding box center [784, 665] width 1568 height 1037
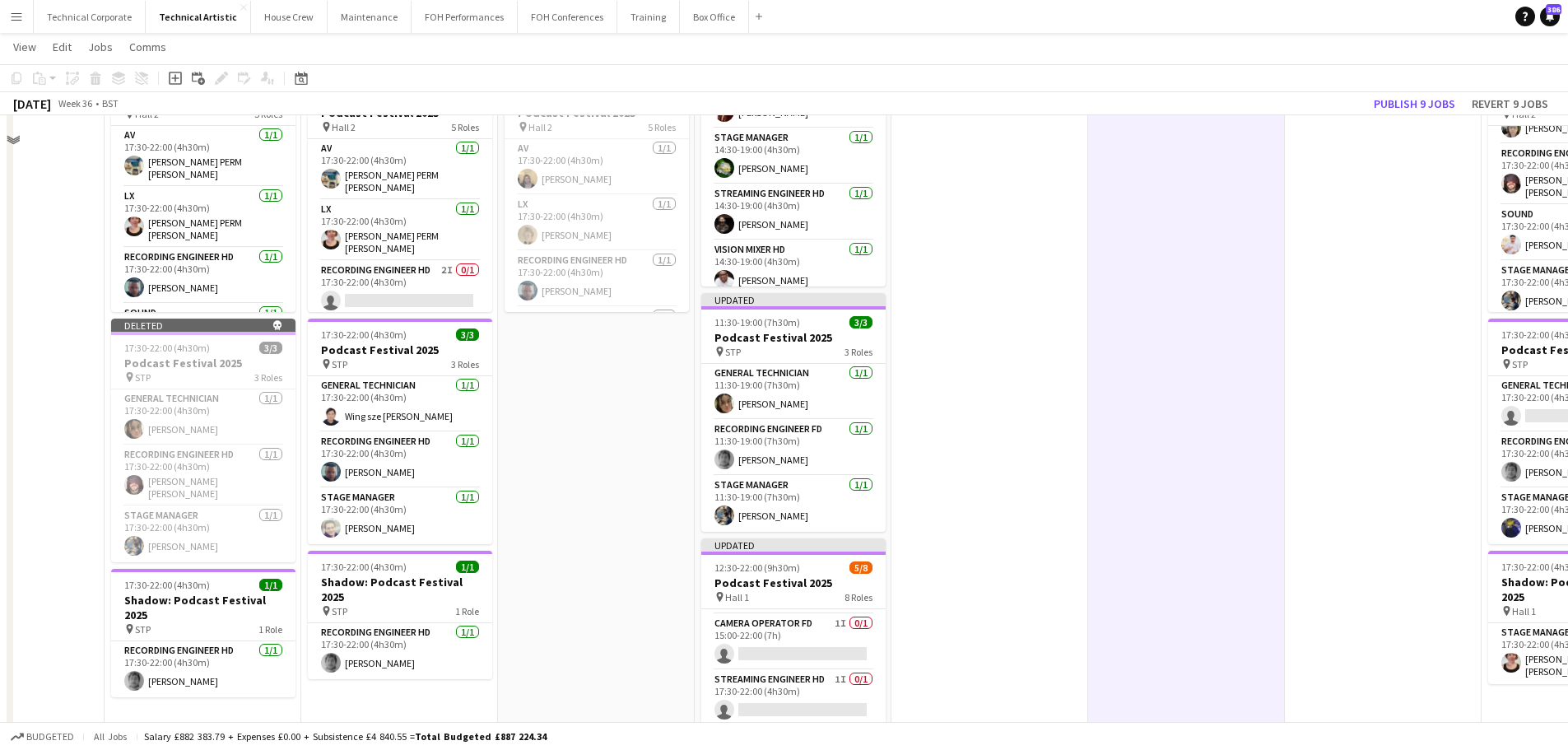
scroll to position [460, 0]
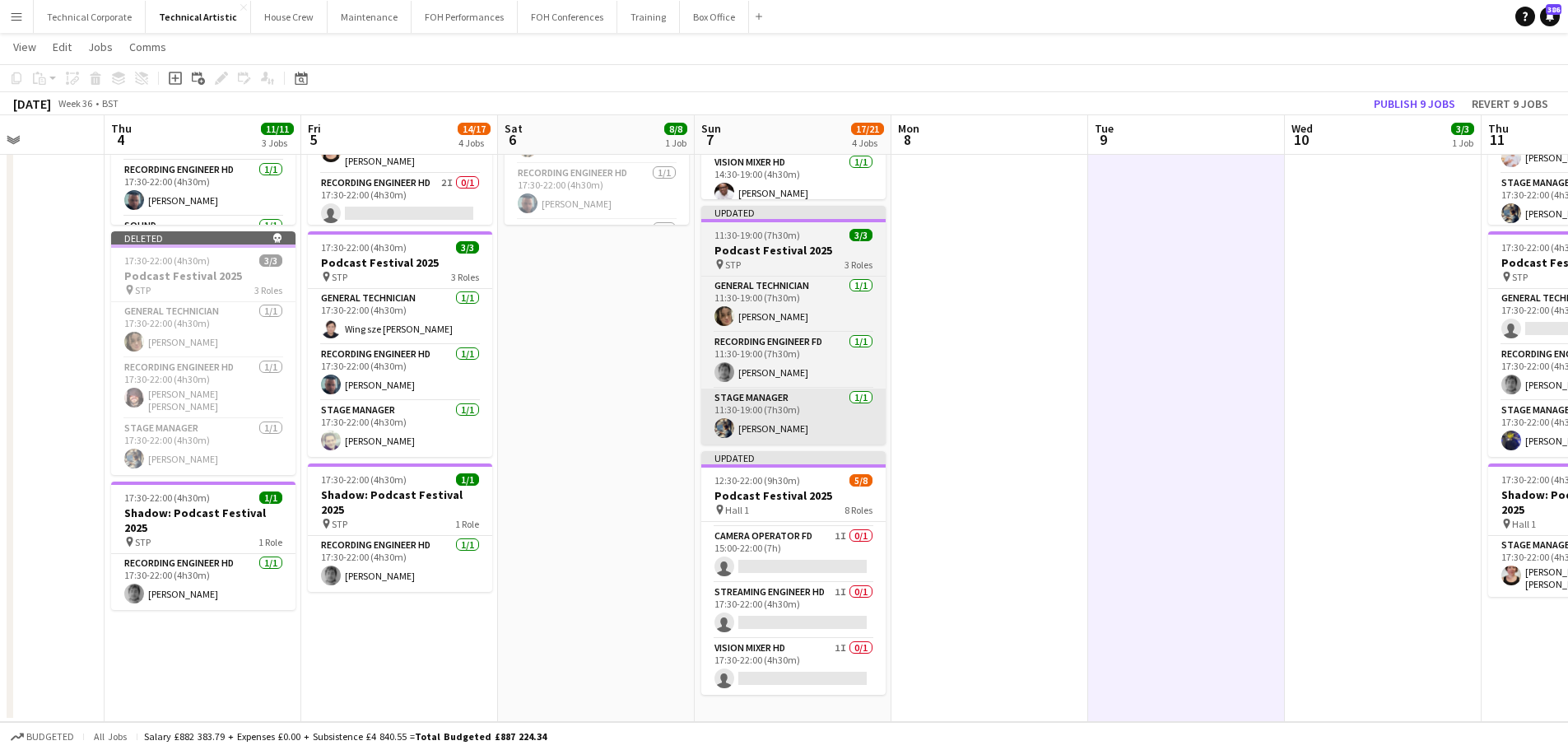
click at [799, 399] on app-card-role "Stage Manager 1/1 11:30-19:00 (7h30m) Joe Harbot" at bounding box center [794, 416] width 184 height 56
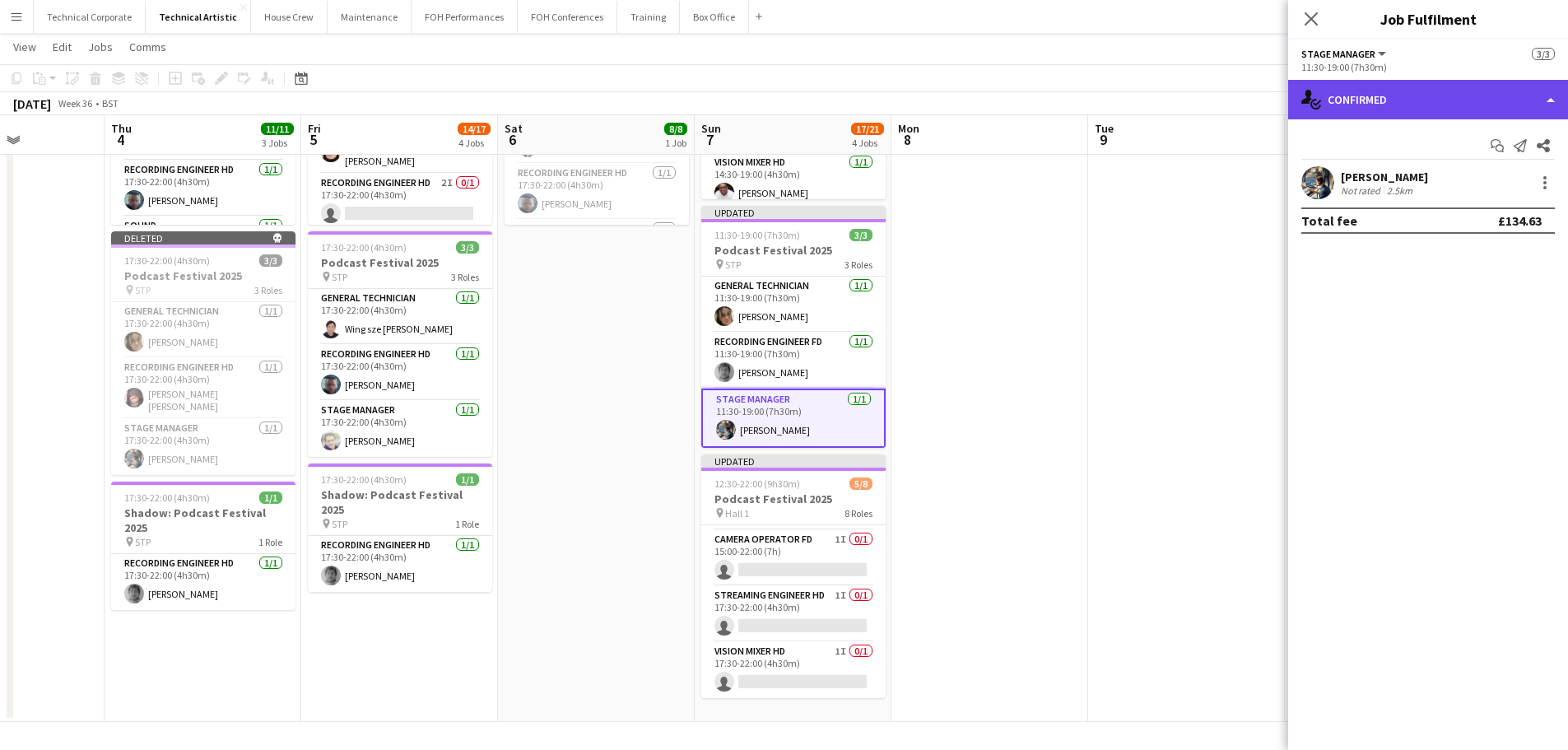
click at [1252, 102] on div "single-neutral-actions-check-2 Confirmed" at bounding box center [1428, 99] width 280 height 39
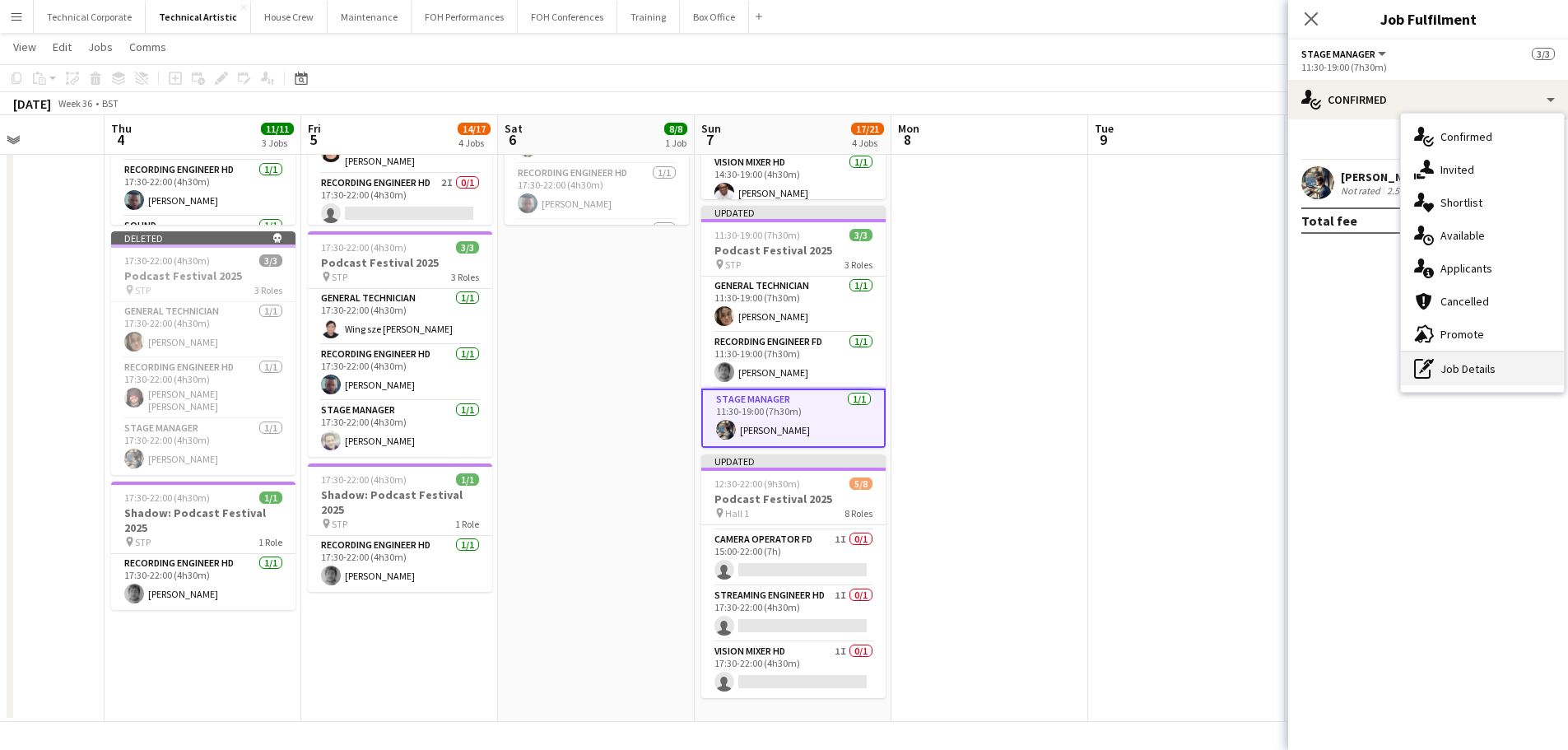
click at [1252, 366] on div "pen-write Job Details" at bounding box center [1483, 369] width 163 height 33
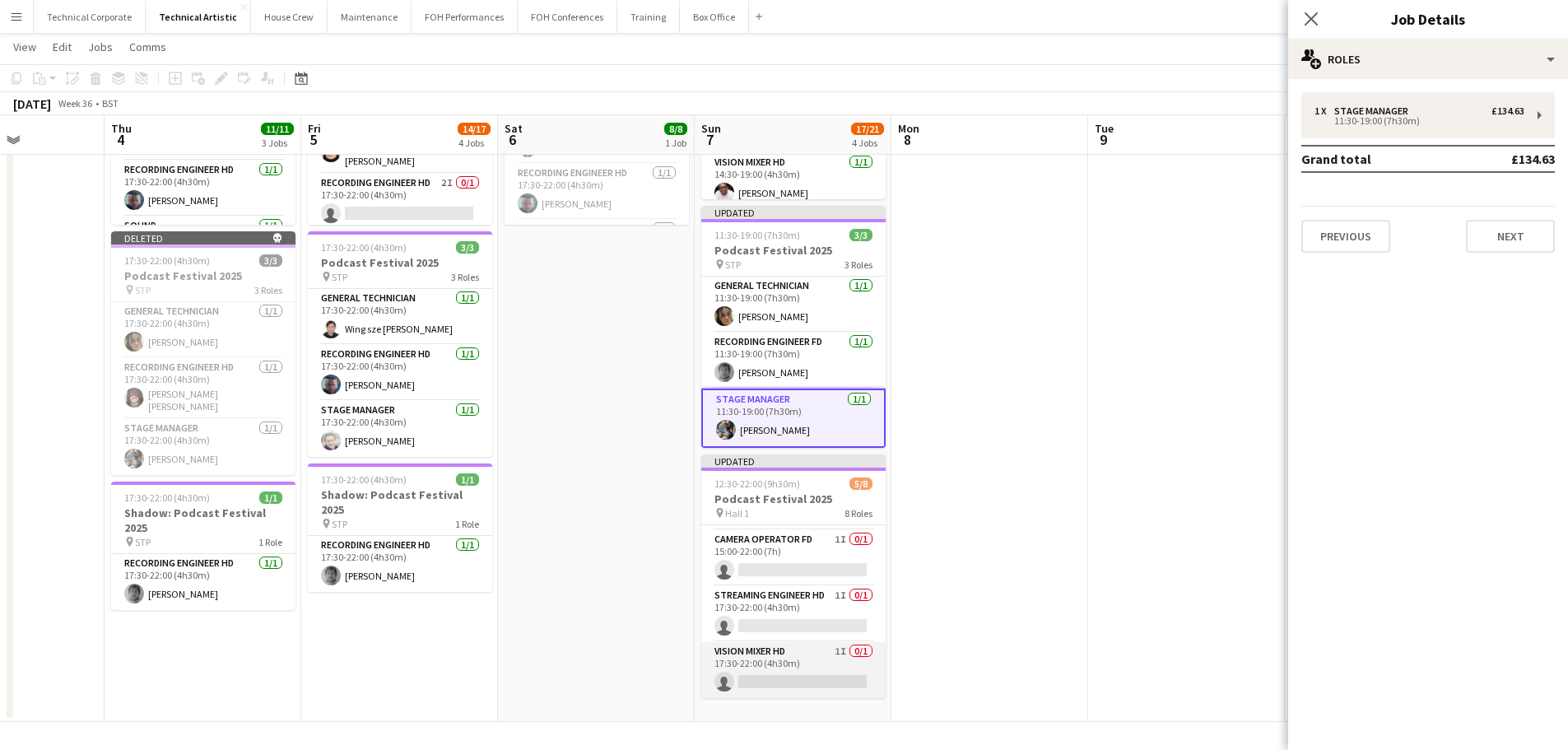
click at [815, 650] on app-card-role "Vision Mixer HD 1I 0/1 17:30-22:00 (4h30m) single-neutral-actions" at bounding box center [794, 669] width 184 height 56
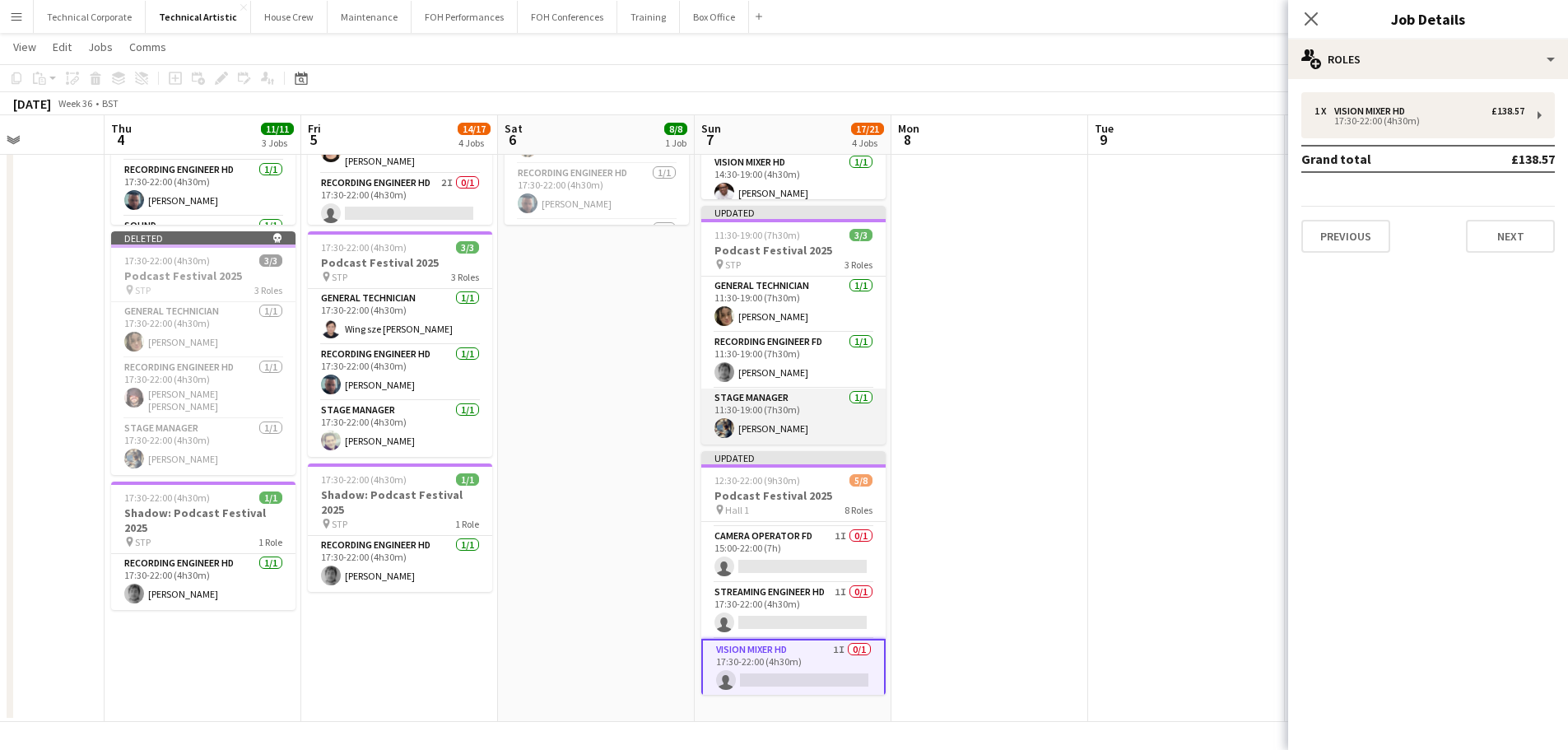
click at [806, 403] on app-card-role "Stage Manager 1/1 11:30-19:00 (7h30m) Joe Harbot" at bounding box center [794, 416] width 184 height 56
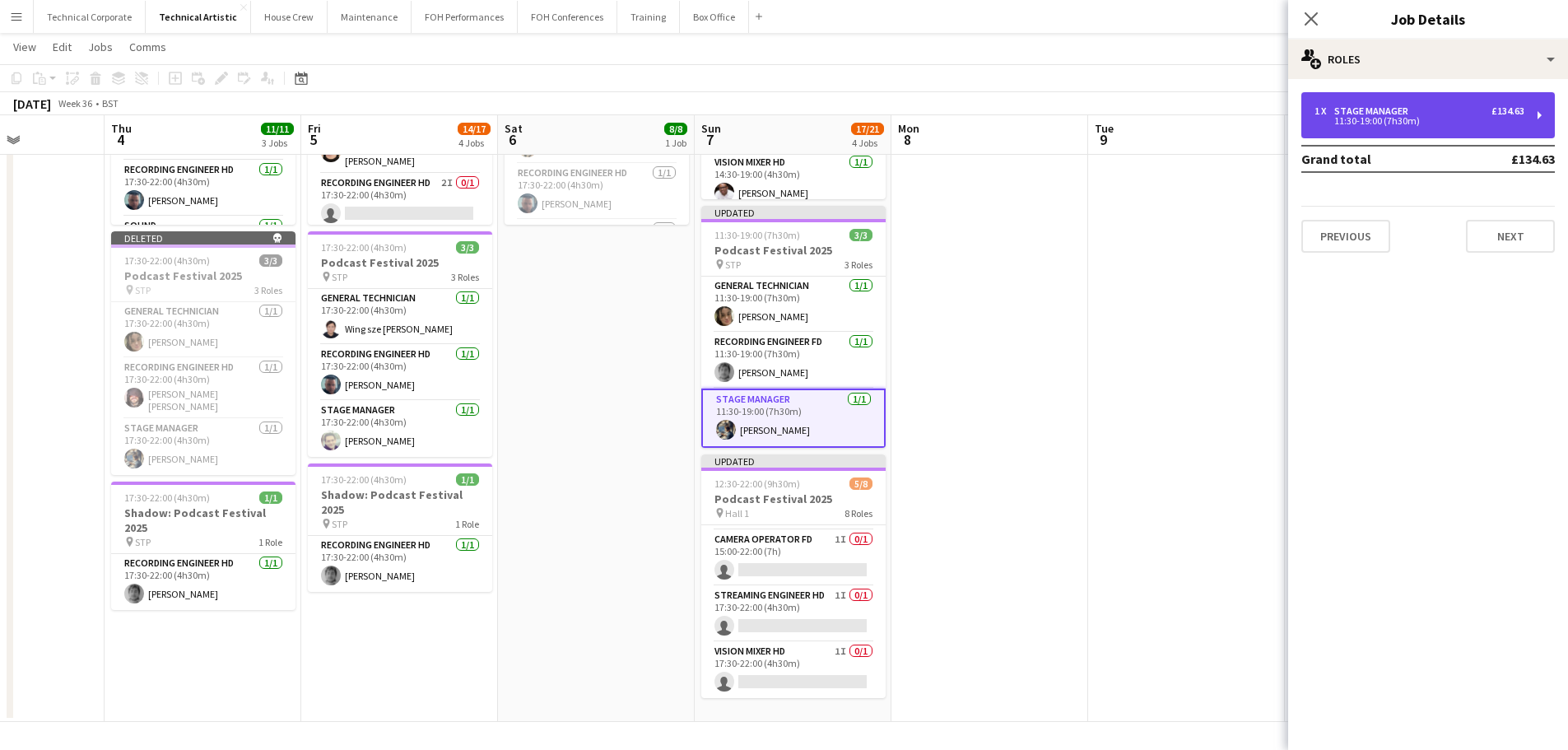
click at [1252, 126] on div "1 x Stage Manager £134.63 11:30-19:00 (7h30m)" at bounding box center [1429, 115] width 254 height 46
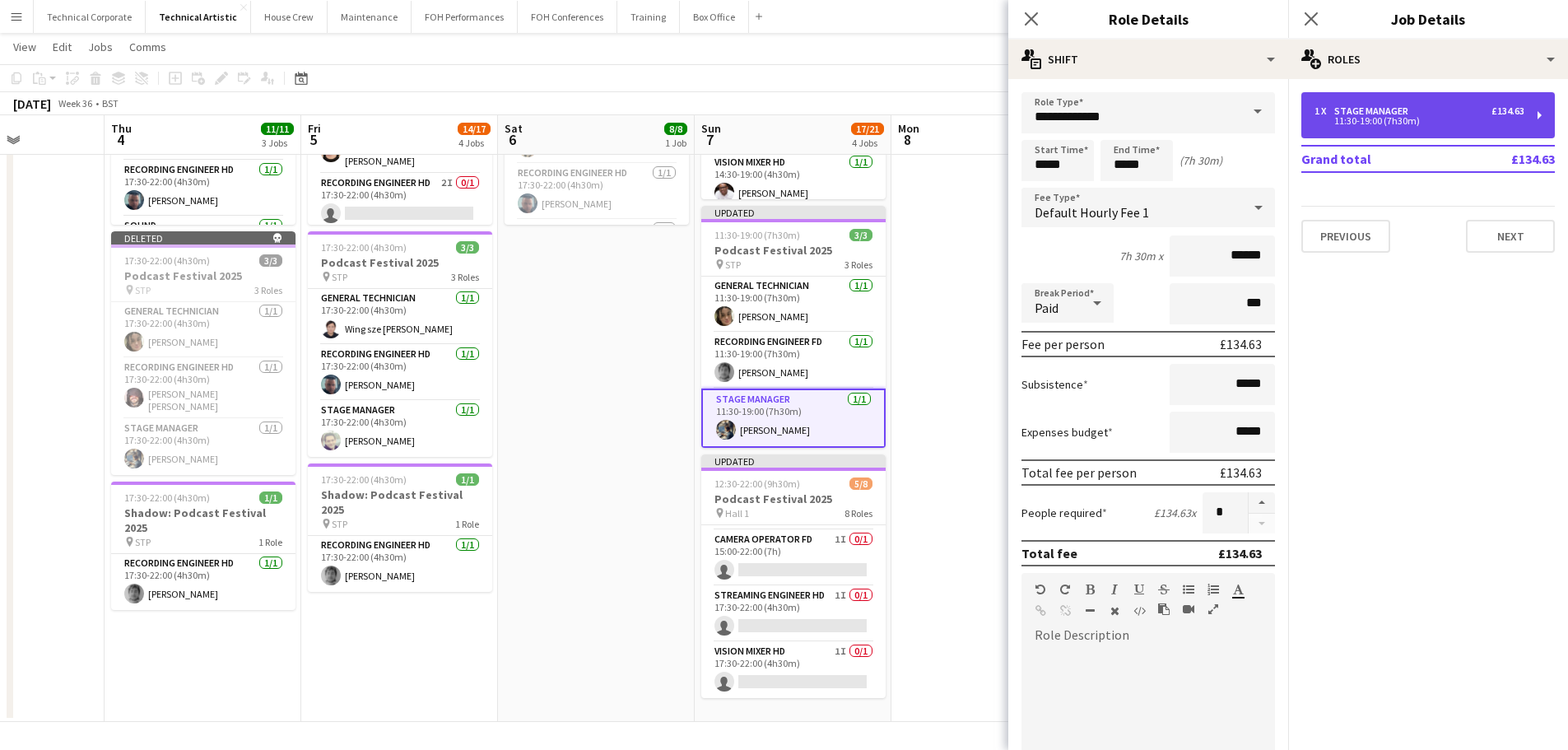
click at [1252, 125] on div "1 x Stage Manager £134.63 11:30-19:00 (7h30m)" at bounding box center [1429, 115] width 254 height 46
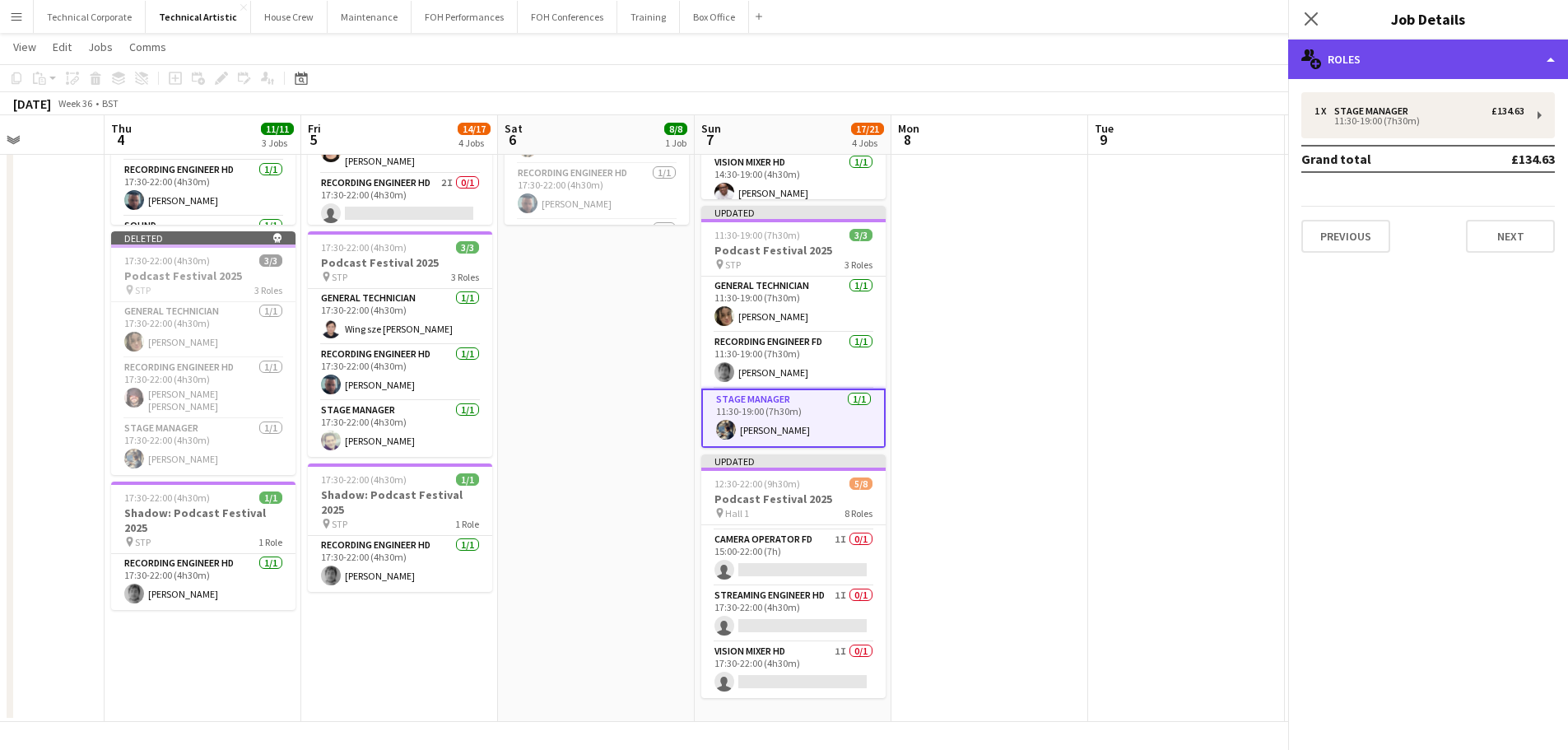
click at [1252, 48] on div "multiple-users-add Roles" at bounding box center [1428, 59] width 280 height 39
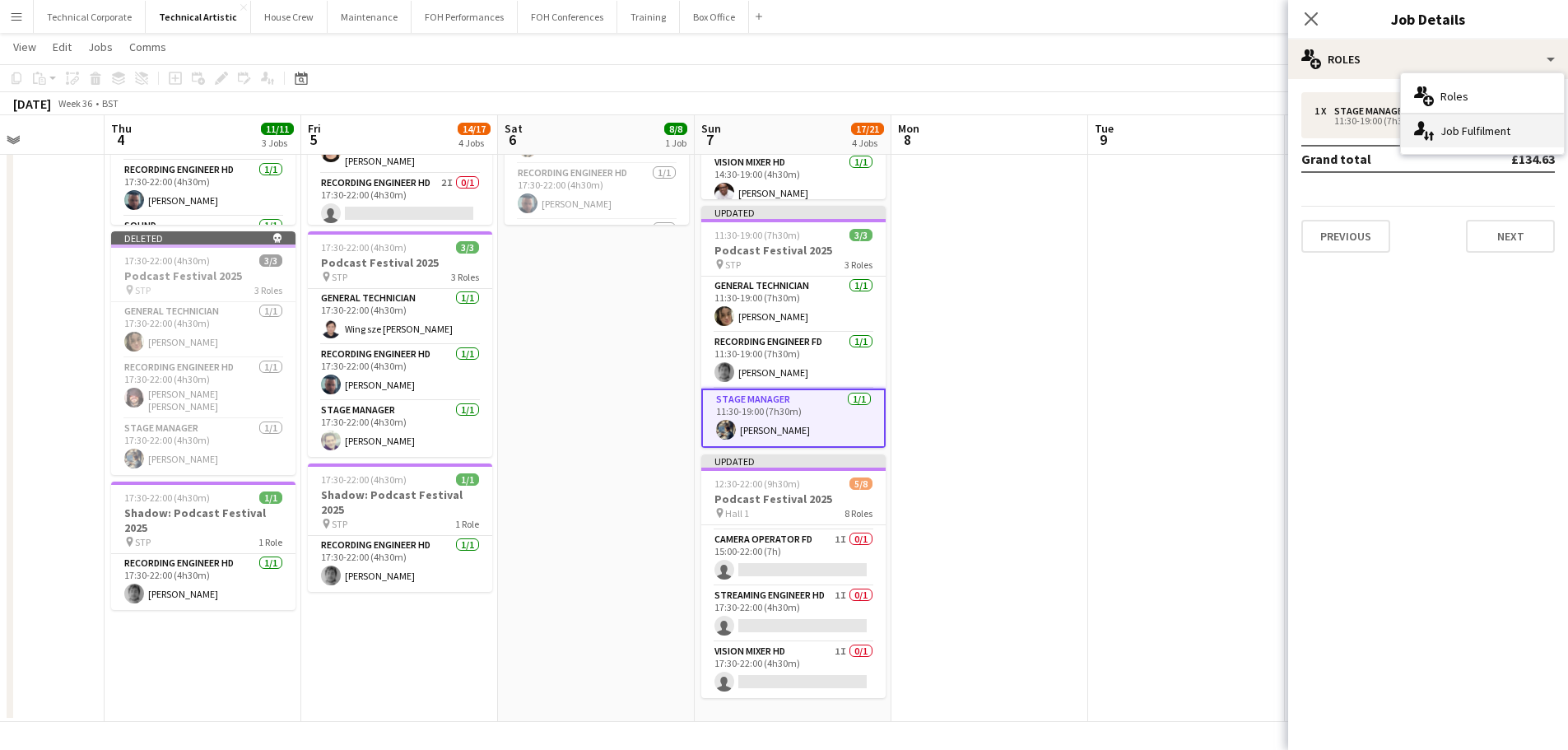
click at [1252, 135] on div "single-neutral-actions-up-down Job Fulfilment" at bounding box center [1483, 131] width 163 height 33
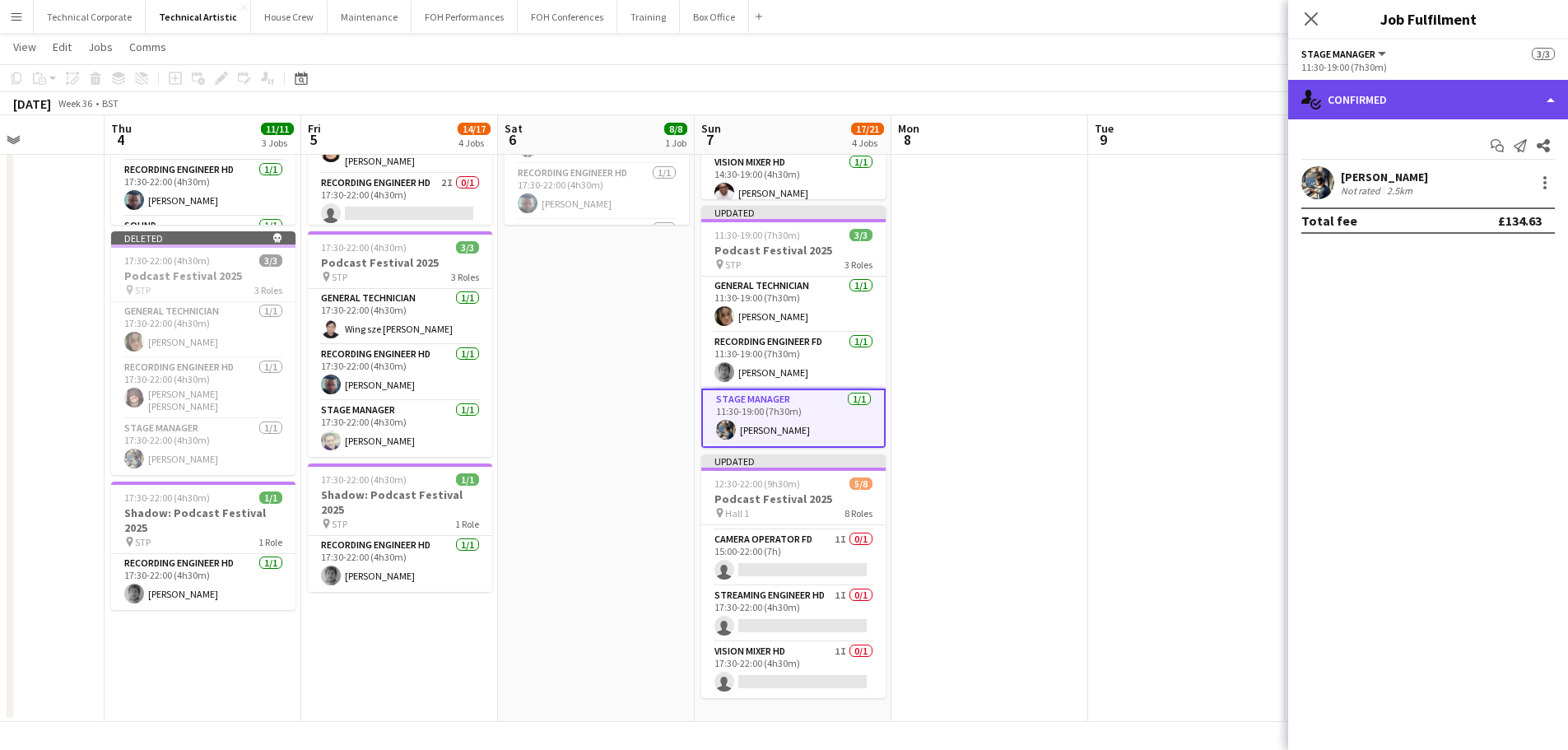
click at [1252, 89] on div "single-neutral-actions-check-2 Confirmed" at bounding box center [1428, 99] width 280 height 39
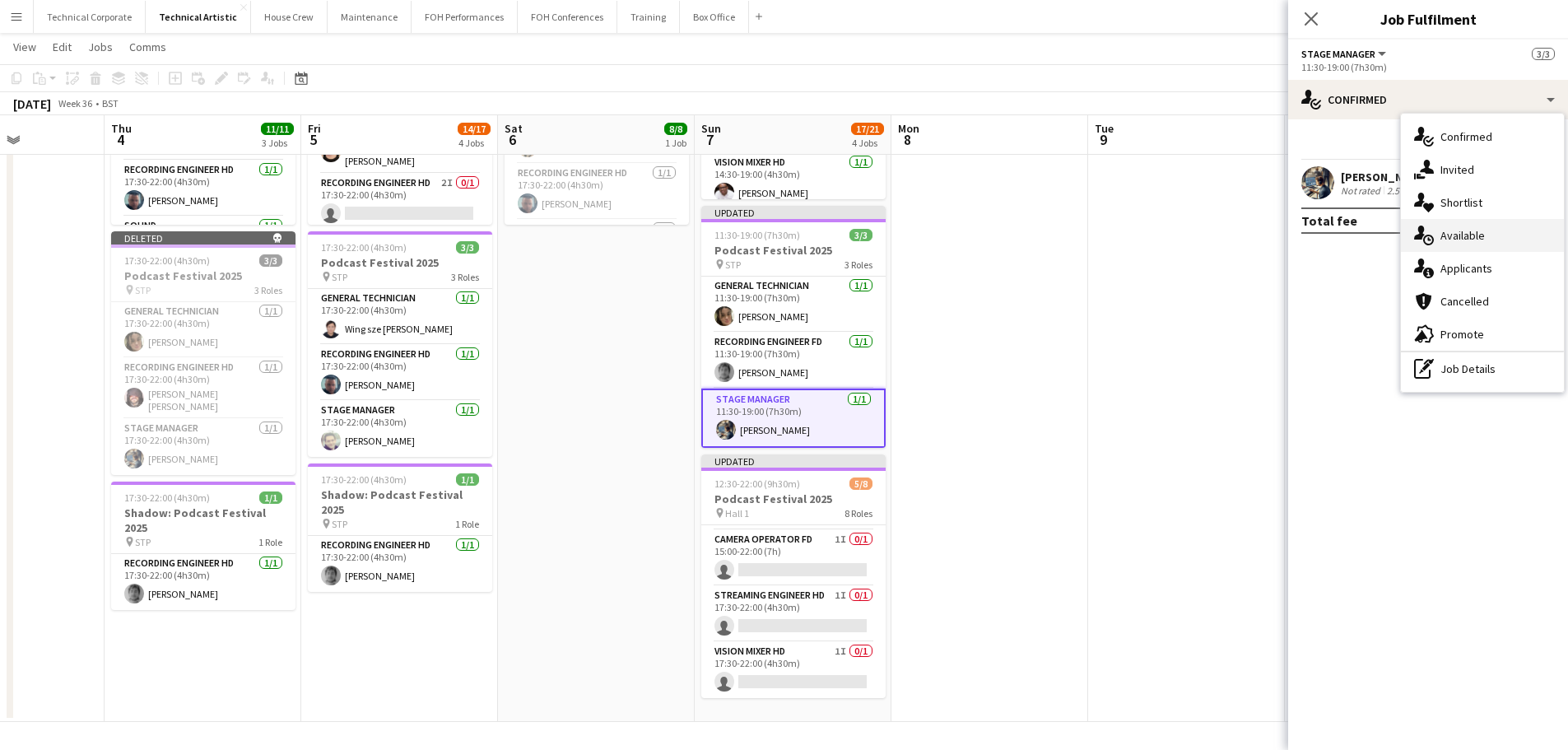
click at [1252, 243] on div "single-neutral-actions-upload Available" at bounding box center [1483, 235] width 163 height 33
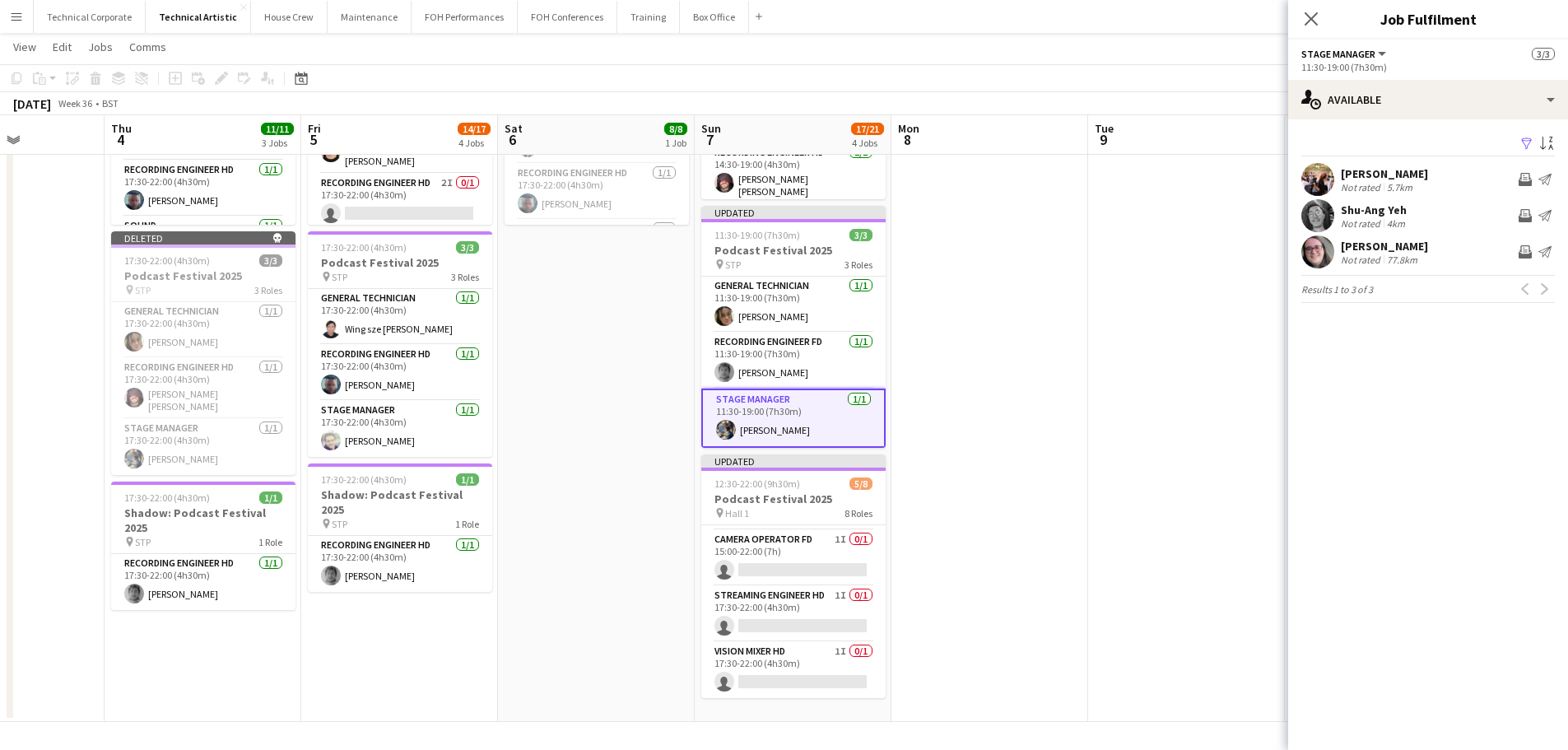
drag, startPoint x: 792, startPoint y: 657, endPoint x: 916, endPoint y: 553, distance: 161.8
click at [792, 650] on app-card-role "Vision Mixer HD 1I 0/1 17:30-22:00 (4h30m) single-neutral-actions" at bounding box center [794, 669] width 184 height 56
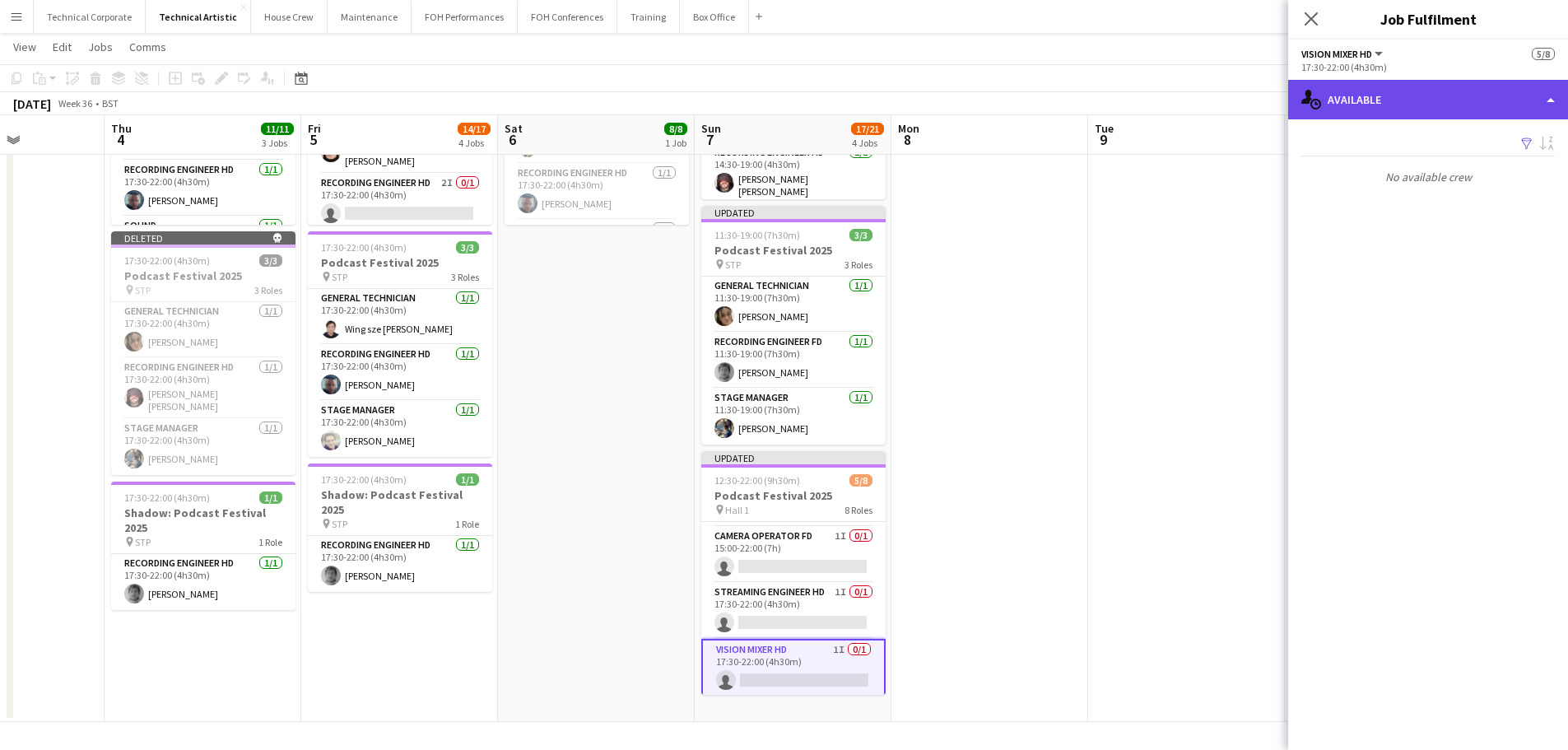
click at [1252, 107] on div "single-neutral-actions-upload Available" at bounding box center [1428, 99] width 280 height 39
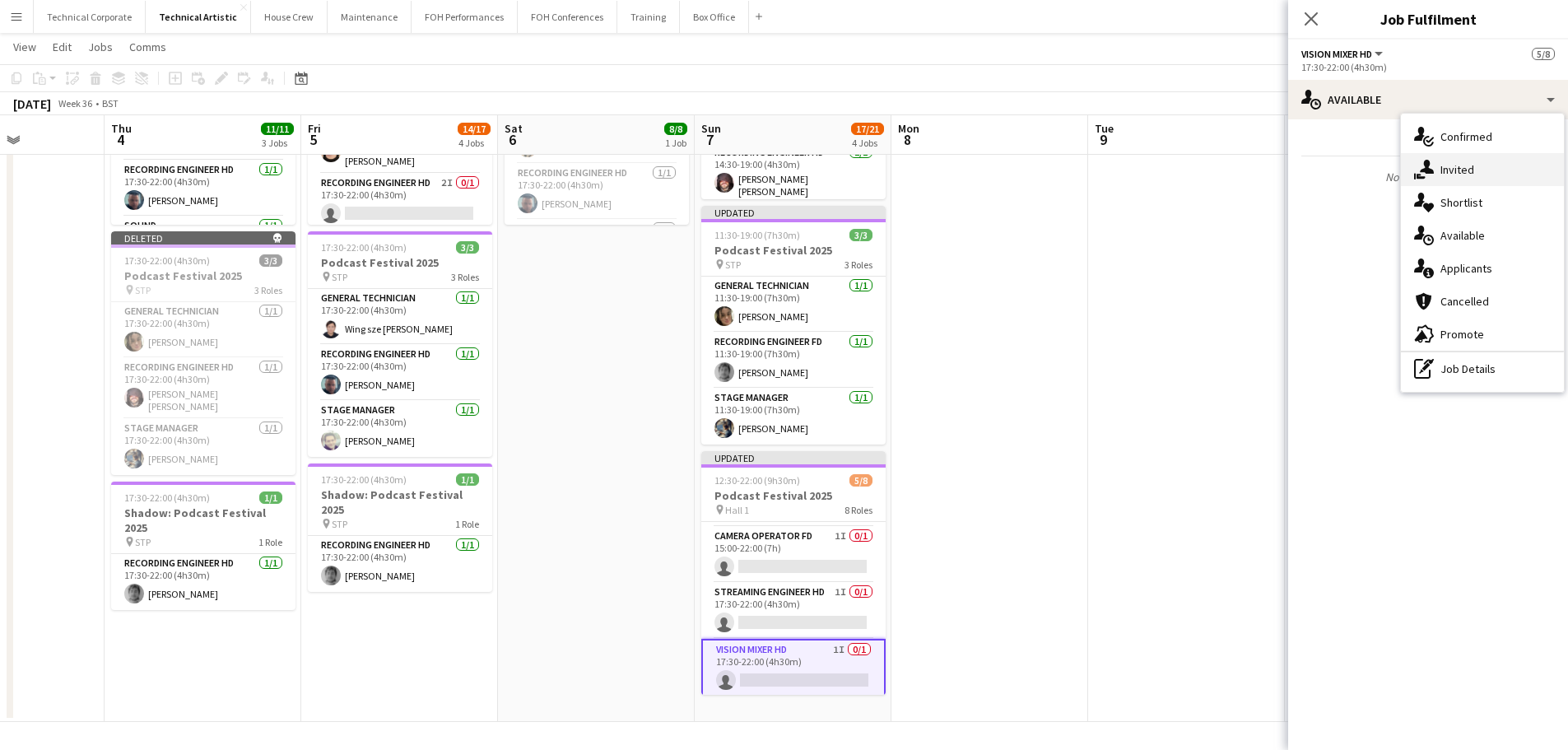
click at [1252, 177] on div "single-neutral-actions-share-1 Invited" at bounding box center [1483, 169] width 163 height 33
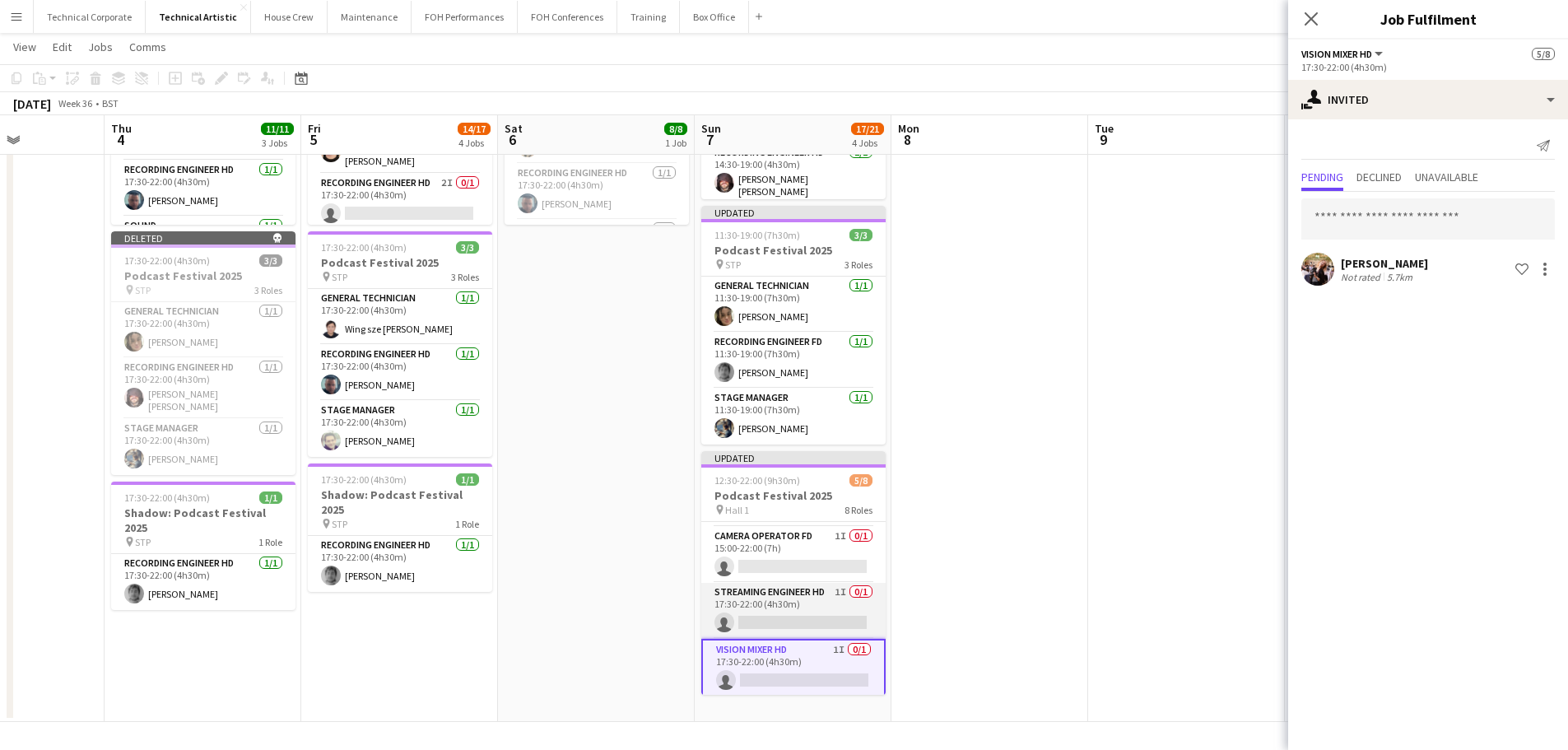
click at [806, 583] on app-card-role "Streaming Engineer HD 1I 0/1 17:30-22:00 (4h30m) single-neutral-actions" at bounding box center [794, 611] width 184 height 56
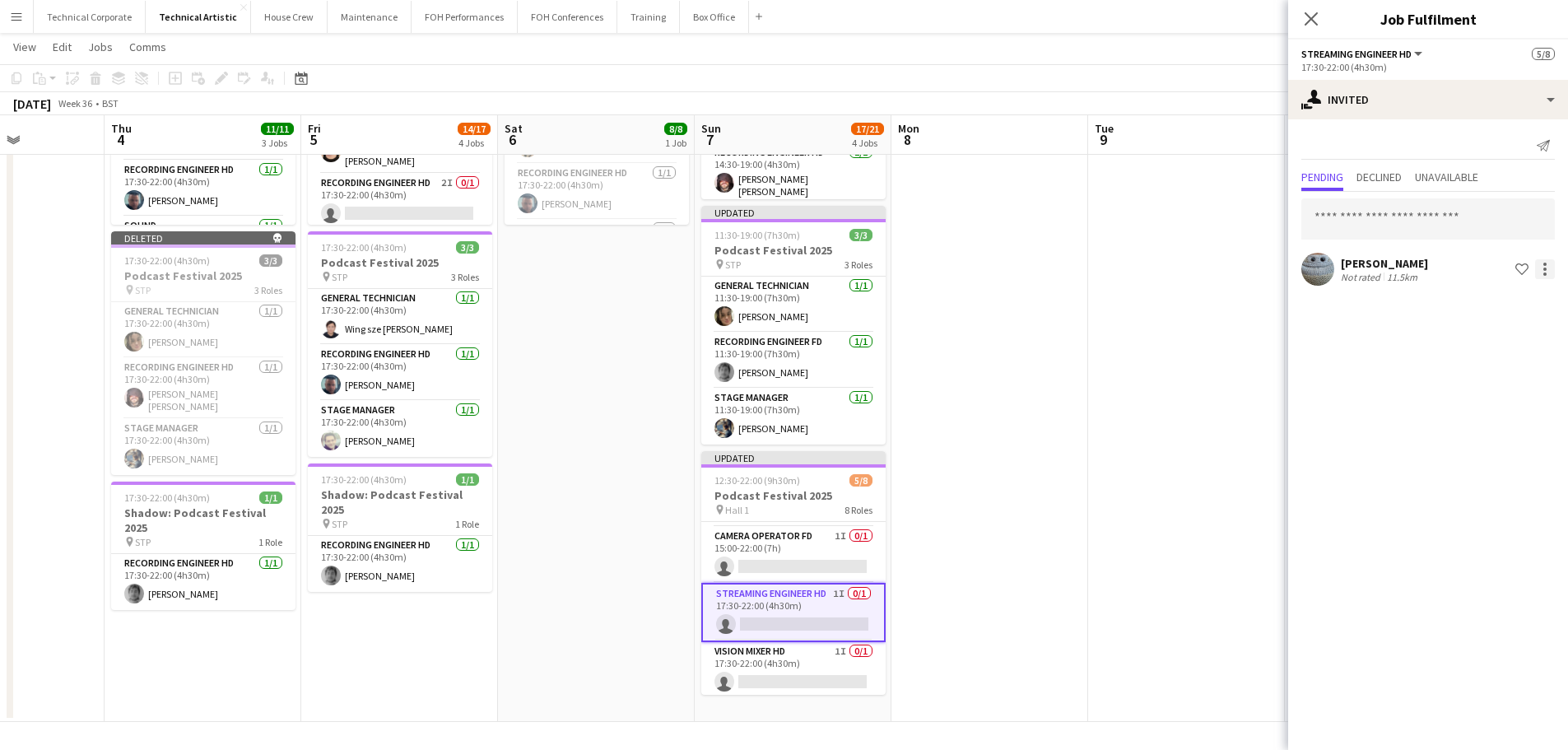
click at [1252, 268] on div at bounding box center [1545, 269] width 20 height 20
click at [1252, 417] on span "Cancel invitation" at bounding box center [1493, 418] width 96 height 14
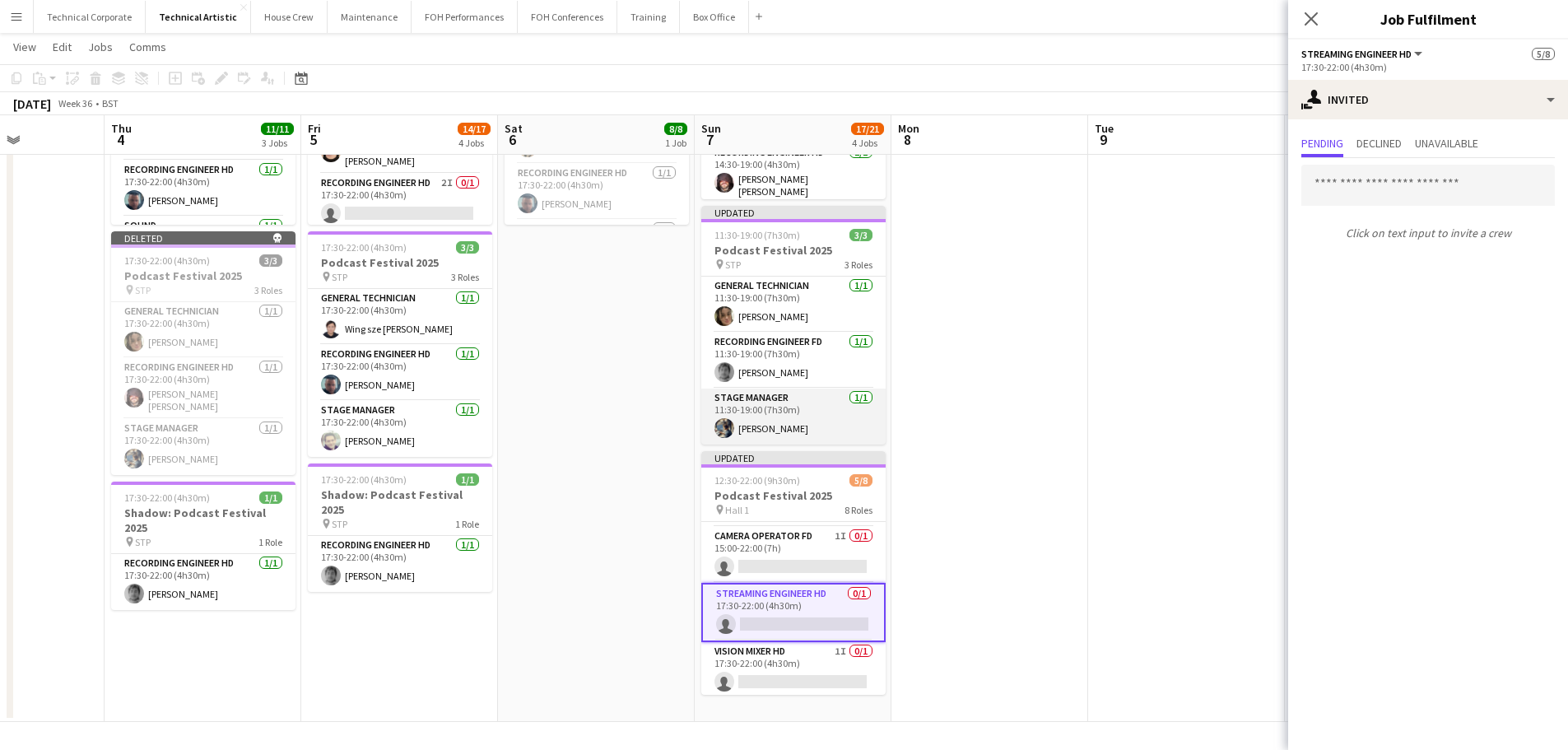
click at [778, 419] on app-card-role "Stage Manager 1/1 11:30-19:00 (7h30m) Joe Harbot" at bounding box center [794, 416] width 184 height 56
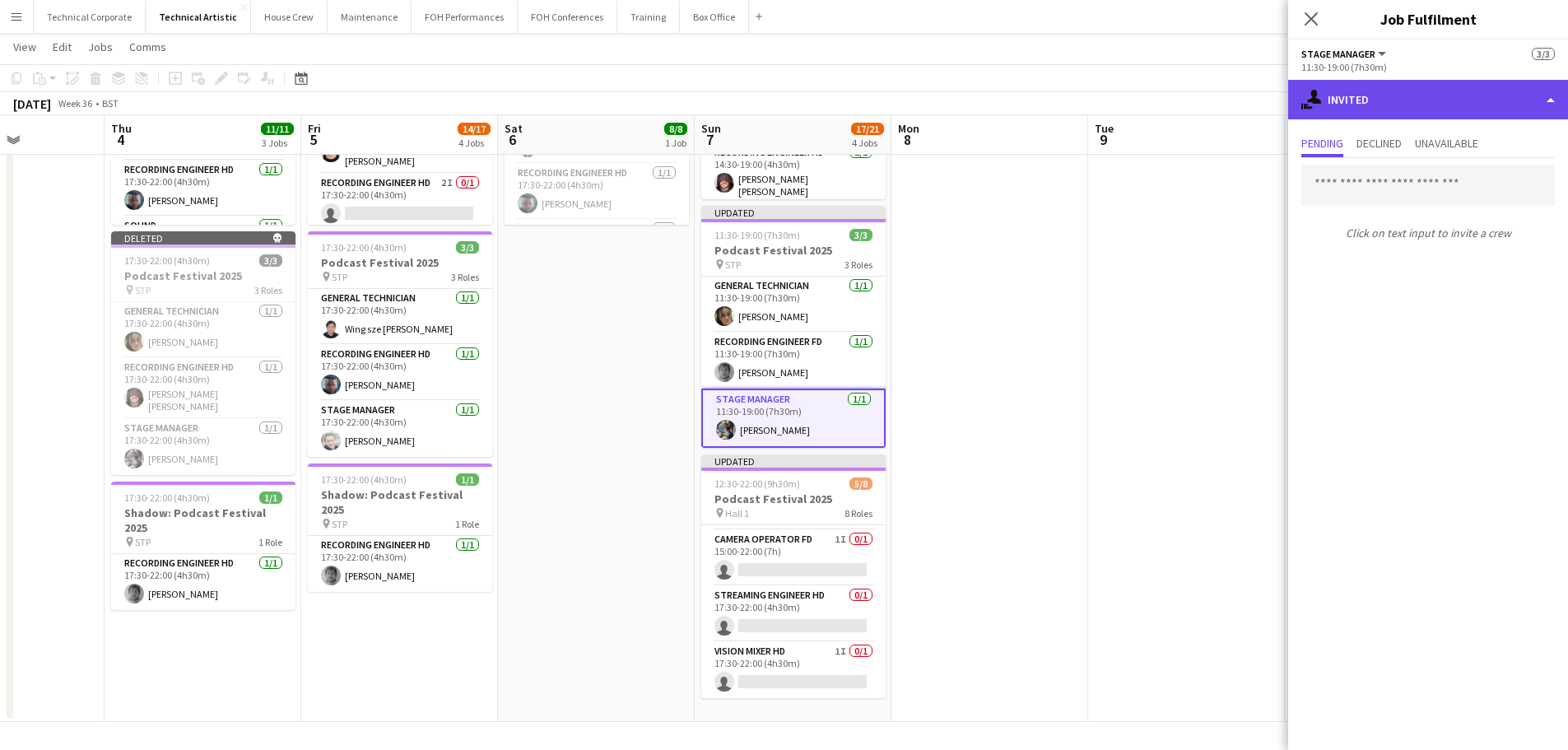
click at [1252, 100] on div "single-neutral-actions-share-1 Invited" at bounding box center [1428, 99] width 280 height 39
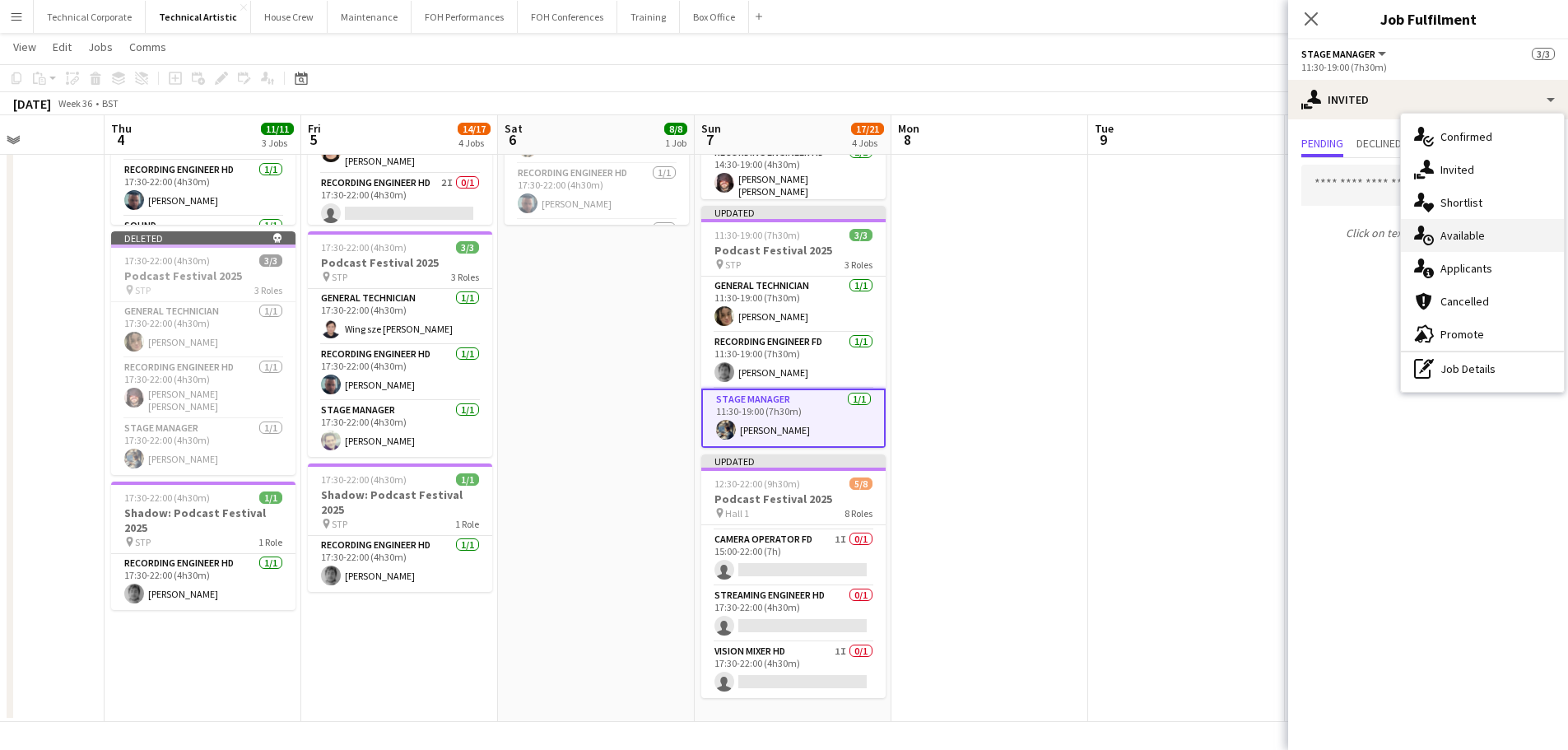
click at [1252, 240] on div "single-neutral-actions-upload Available" at bounding box center [1483, 235] width 163 height 33
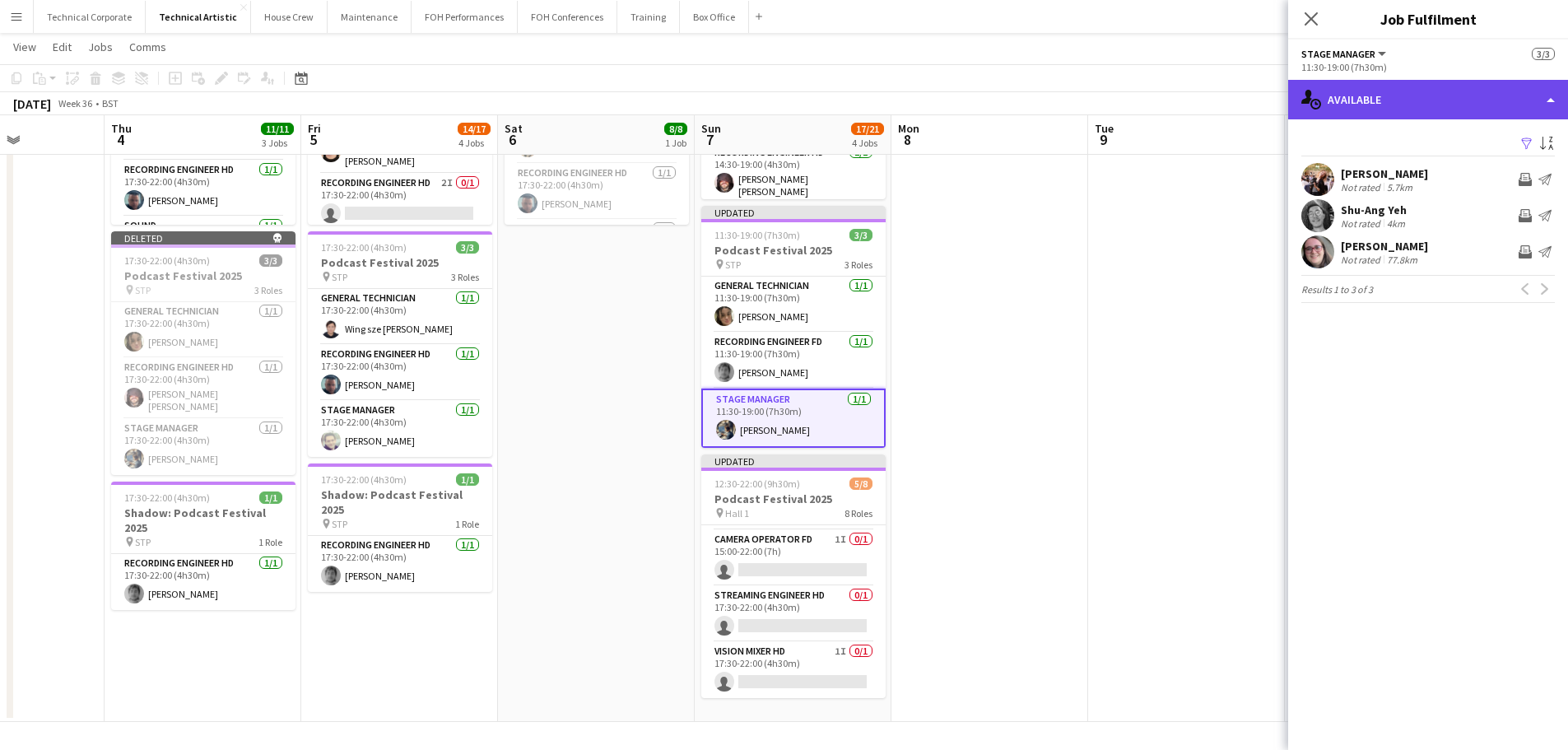
click at [1252, 89] on div "single-neutral-actions-upload Available" at bounding box center [1428, 99] width 280 height 39
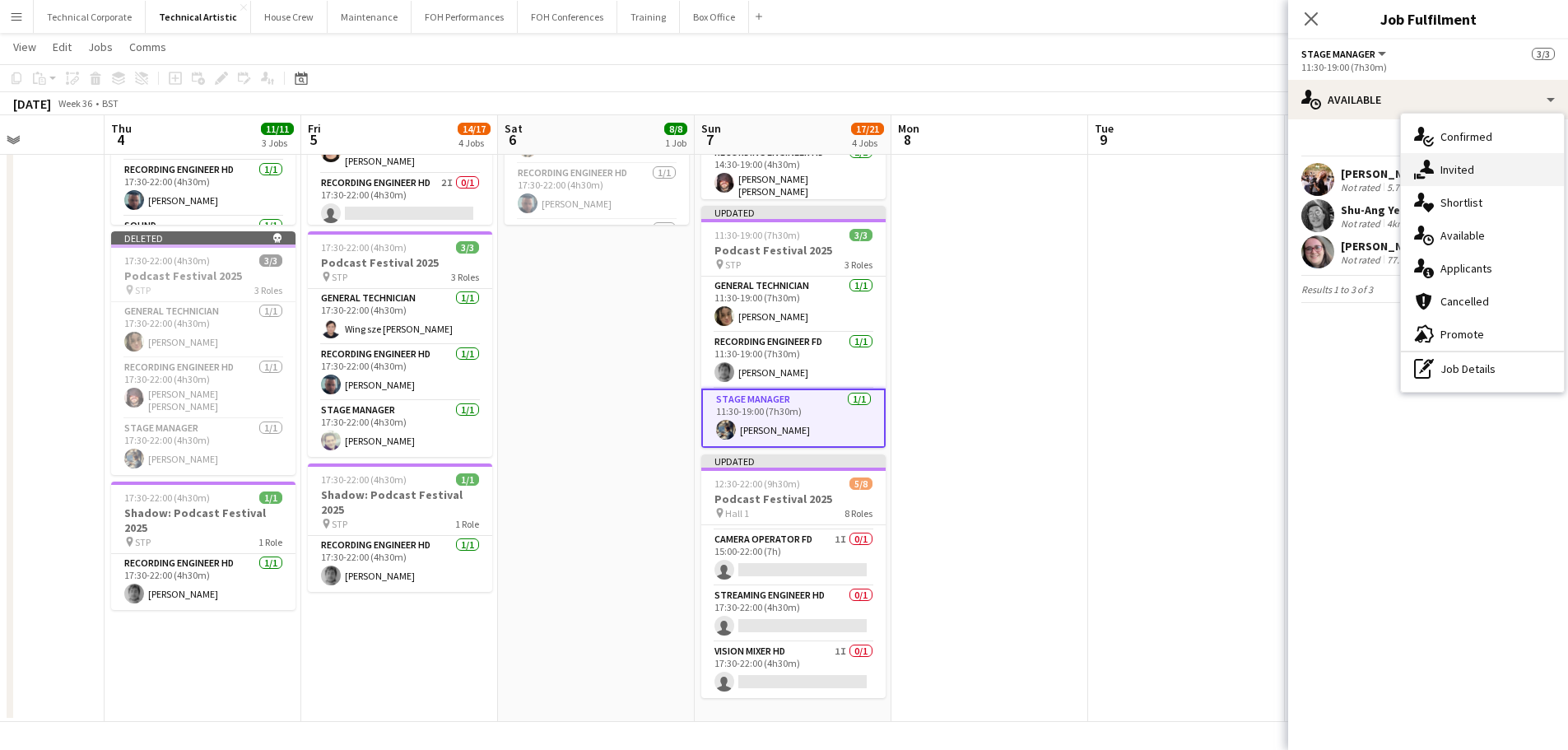
click at [1252, 156] on div "single-neutral-actions-share-1 Invited" at bounding box center [1483, 169] width 163 height 33
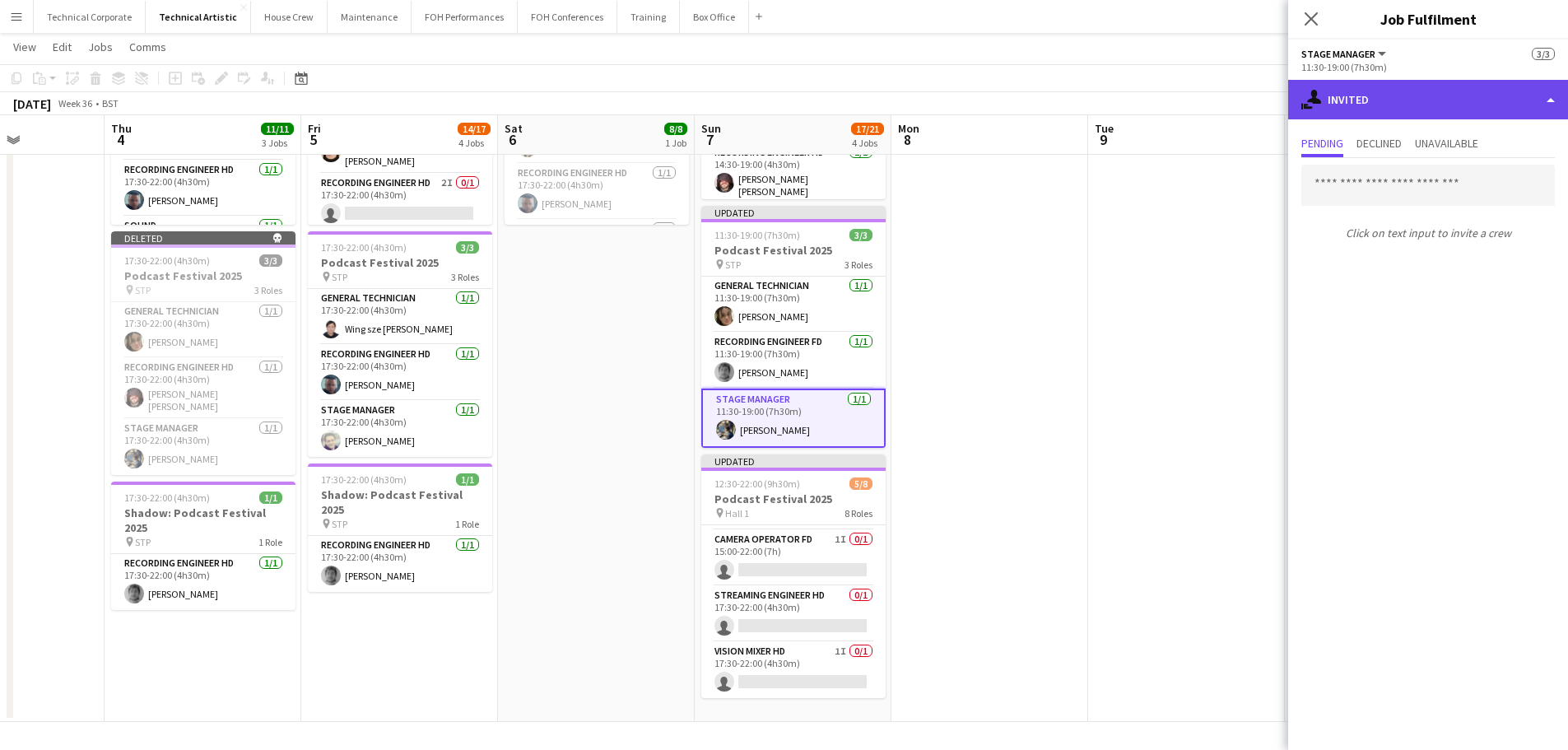
click at [1252, 118] on div "single-neutral-actions-share-1 Invited" at bounding box center [1428, 99] width 280 height 39
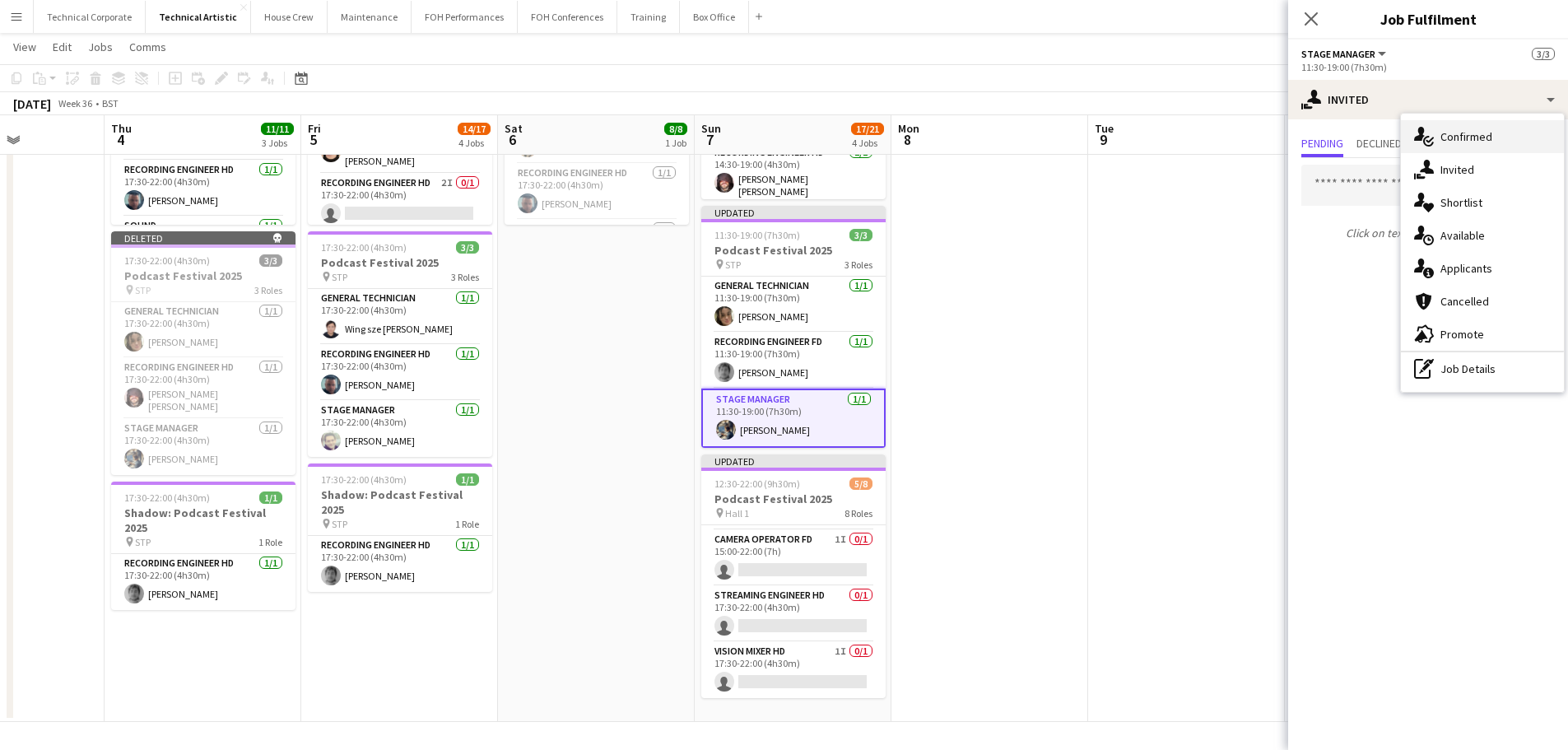
click at [1252, 147] on div "single-neutral-actions-check-2 Confirmed" at bounding box center [1483, 136] width 163 height 33
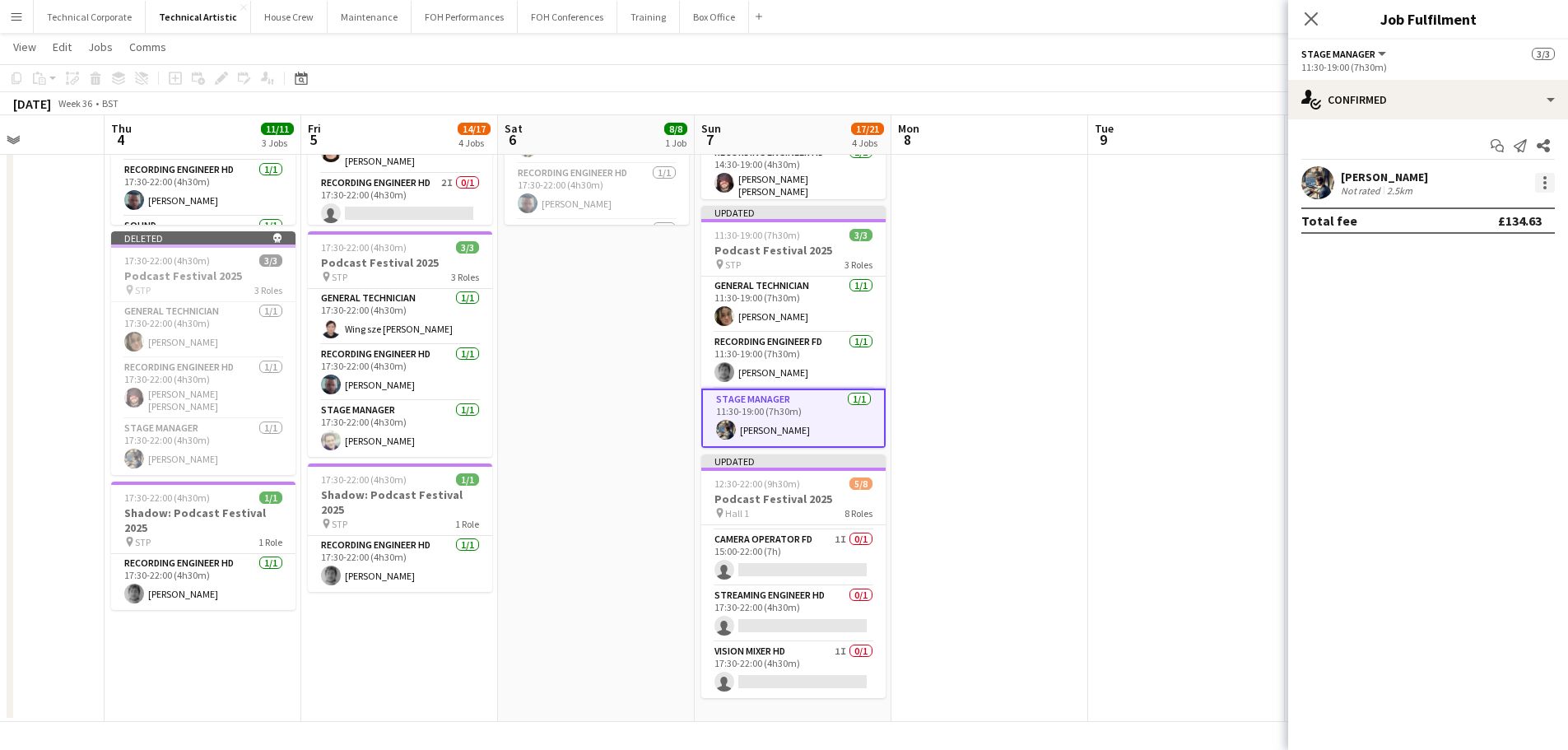
click at [1252, 186] on div at bounding box center [1545, 182] width 20 height 20
click at [1252, 257] on span "Switch crew" at bounding box center [1475, 252] width 70 height 14
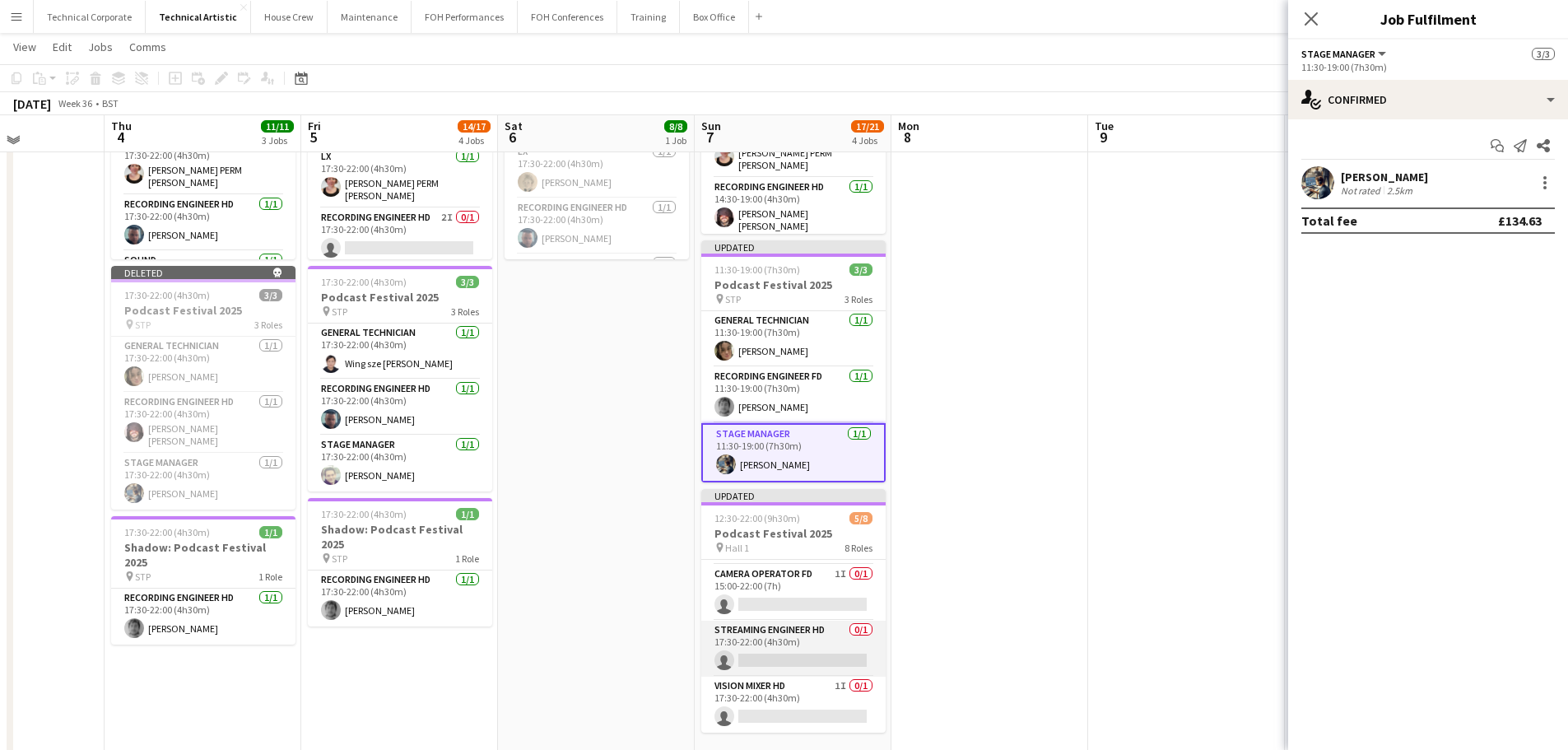
click at [808, 650] on app-card-role "Streaming Engineer HD 0/1 17:30-22:00 (4h30m) single-neutral-actions" at bounding box center [794, 648] width 184 height 56
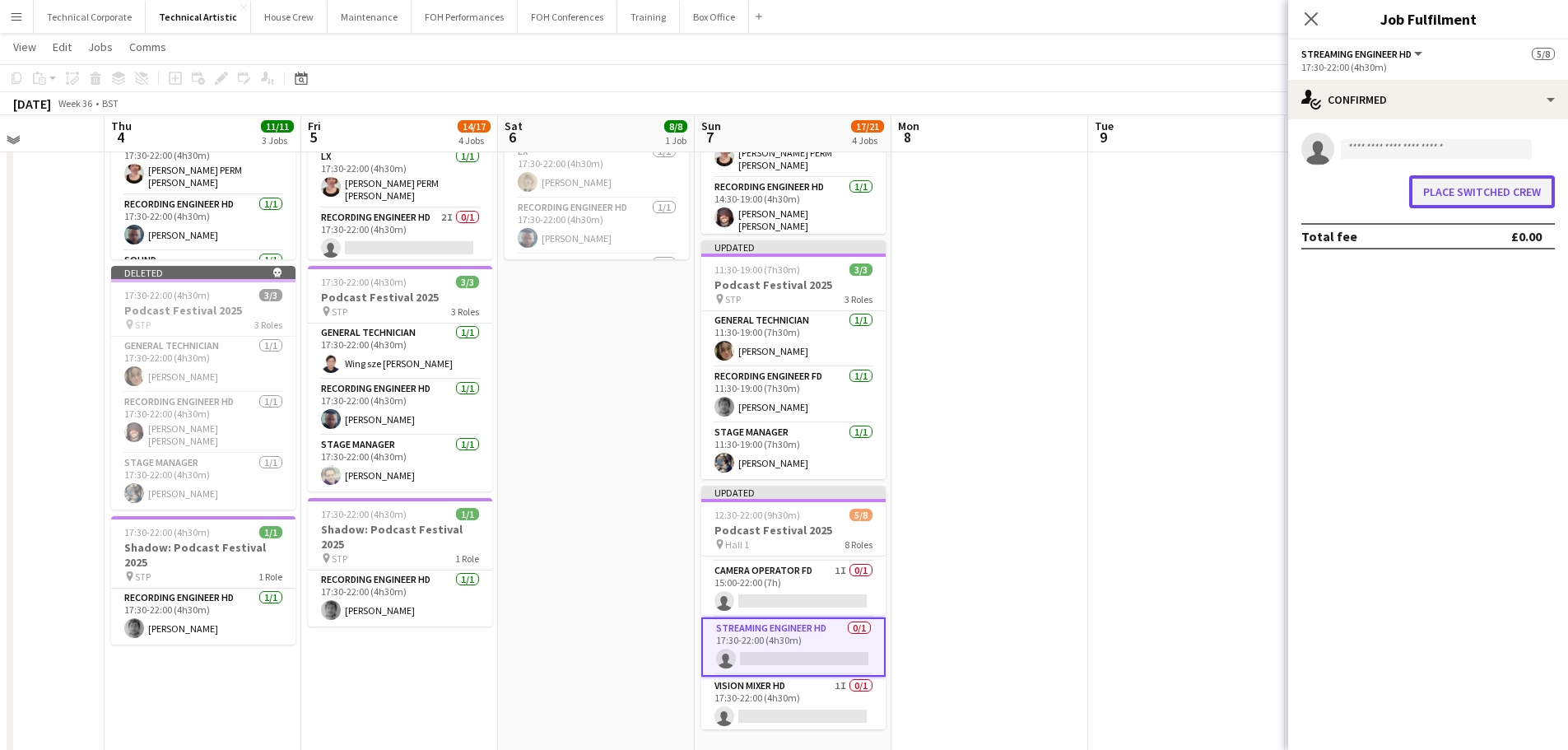
click at [1252, 184] on button "Place switched crew" at bounding box center [1482, 192] width 146 height 33
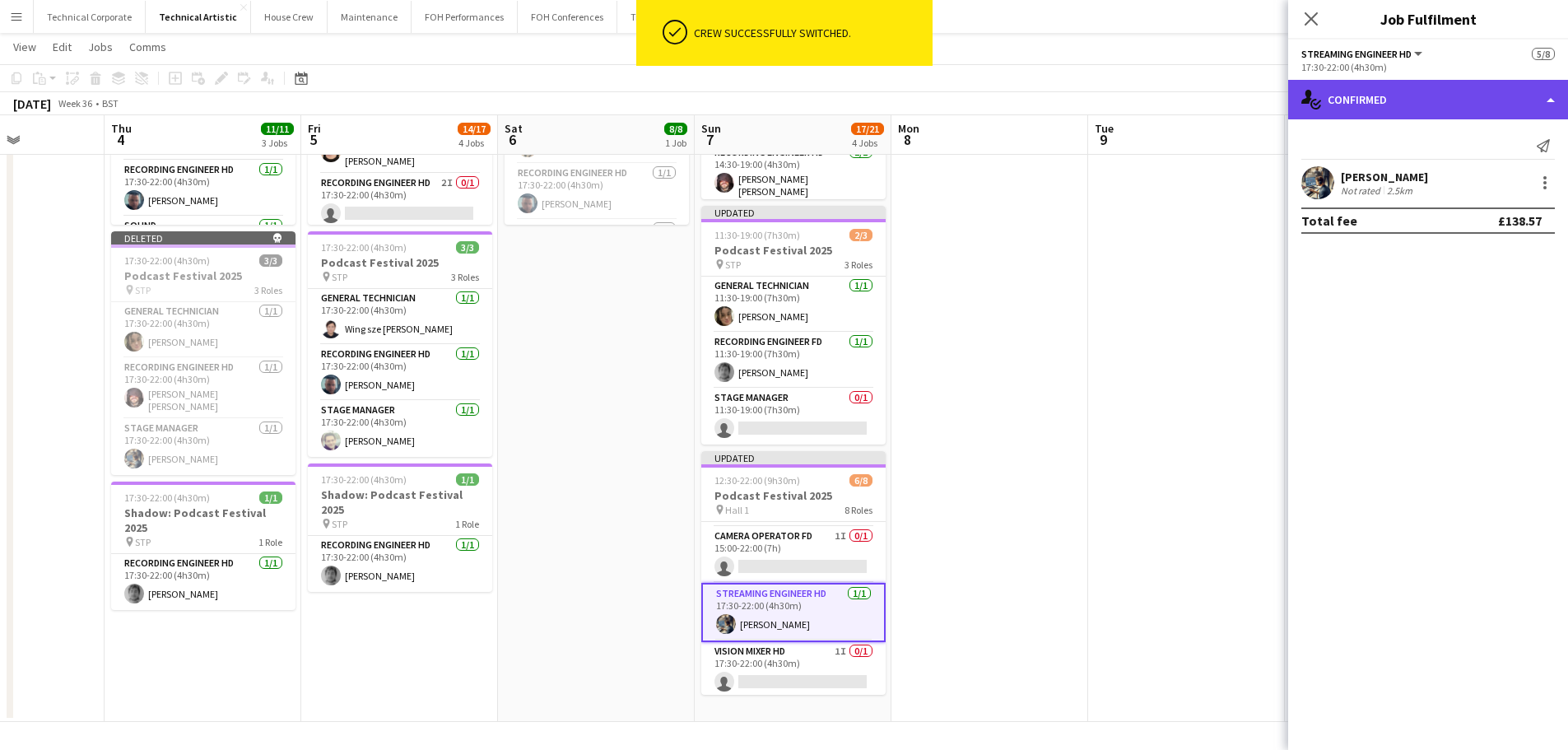
click at [1252, 101] on div "single-neutral-actions-check-2 Confirmed" at bounding box center [1428, 99] width 280 height 39
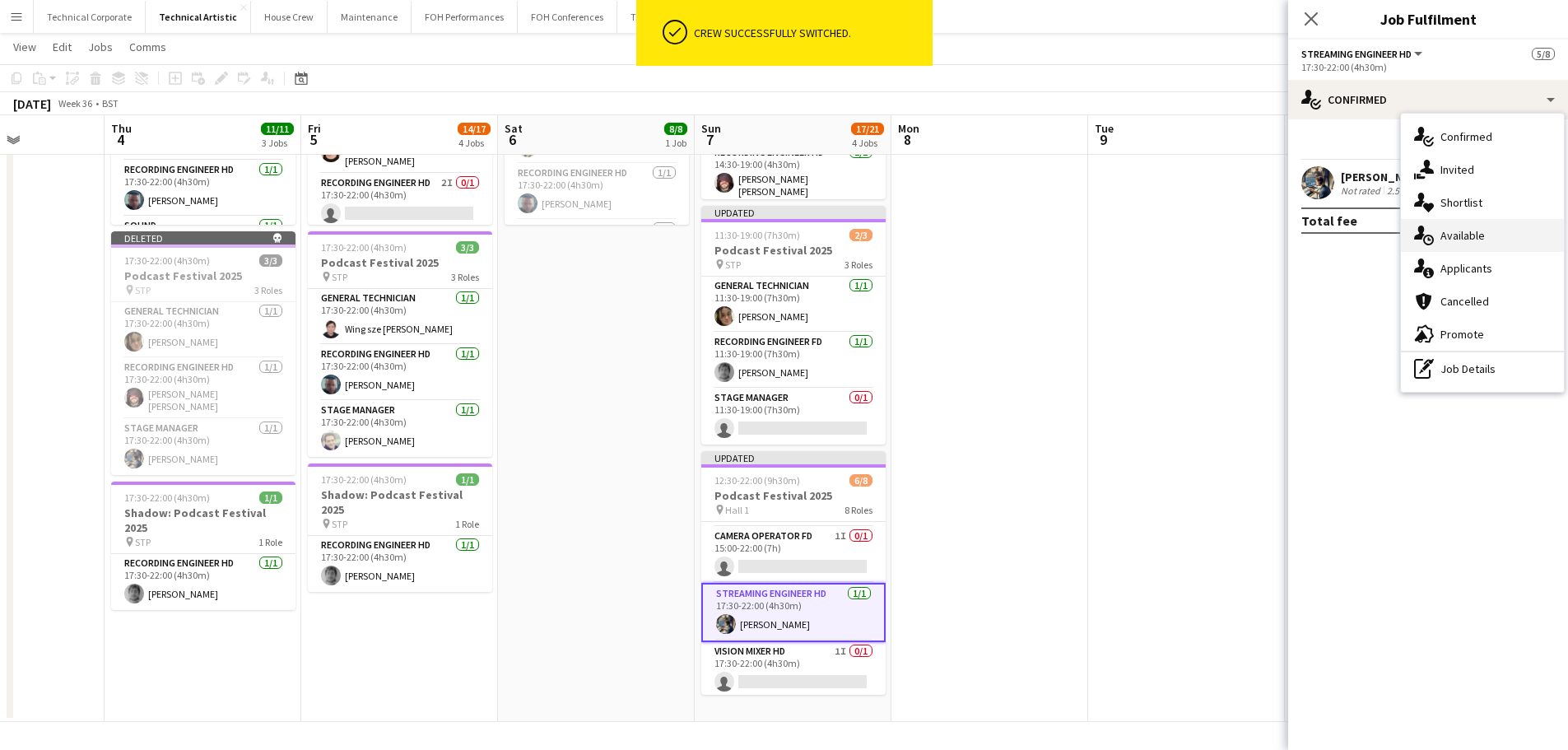
click at [1252, 230] on div "single-neutral-actions-upload Available" at bounding box center [1483, 235] width 163 height 33
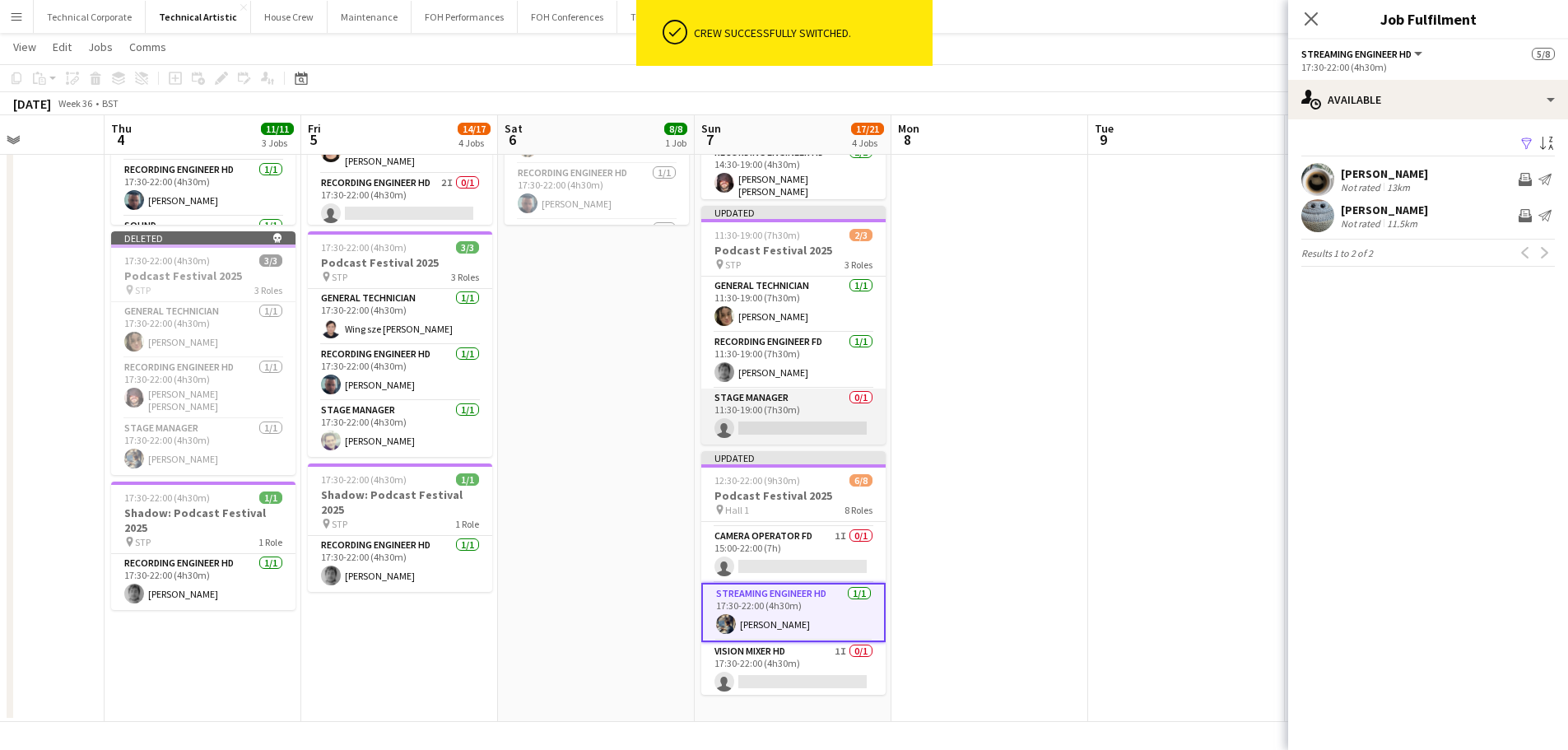
click at [769, 408] on app-card-role "Stage Manager 0/1 11:30-19:00 (7h30m) single-neutral-actions" at bounding box center [794, 416] width 184 height 56
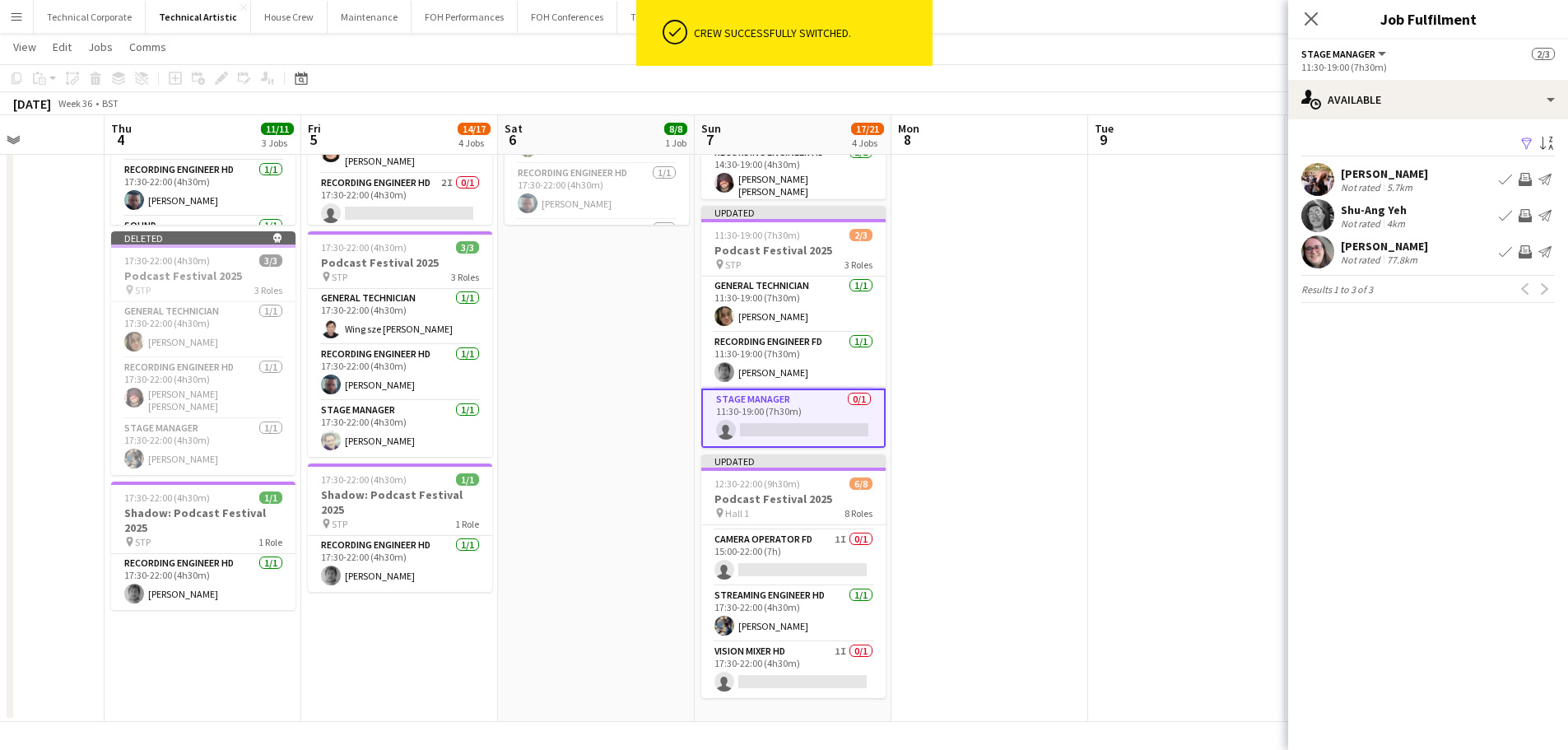
click at [1252, 212] on app-icon "Invite crew" at bounding box center [1526, 216] width 13 height 13
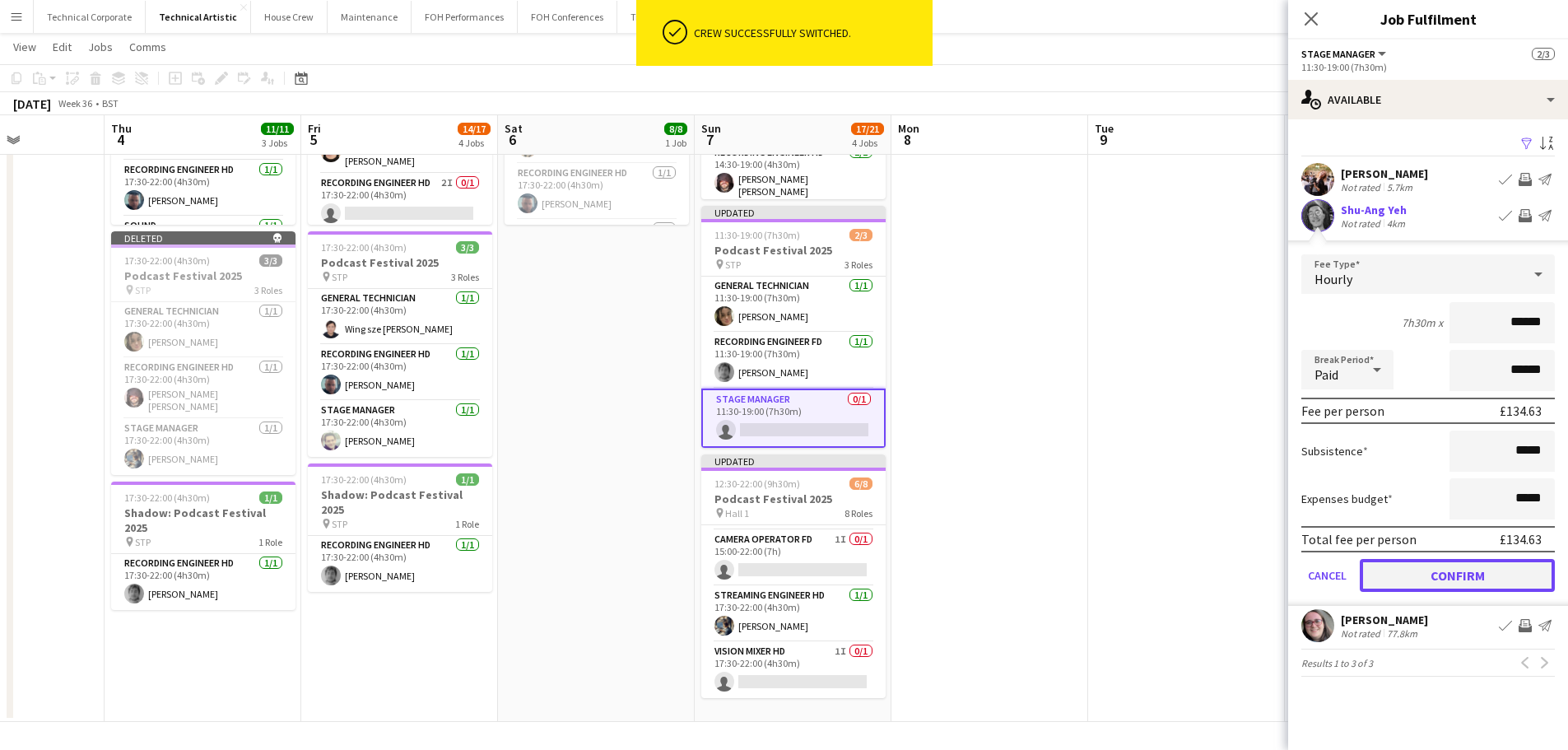
click at [1252, 585] on button "Confirm" at bounding box center [1458, 575] width 195 height 33
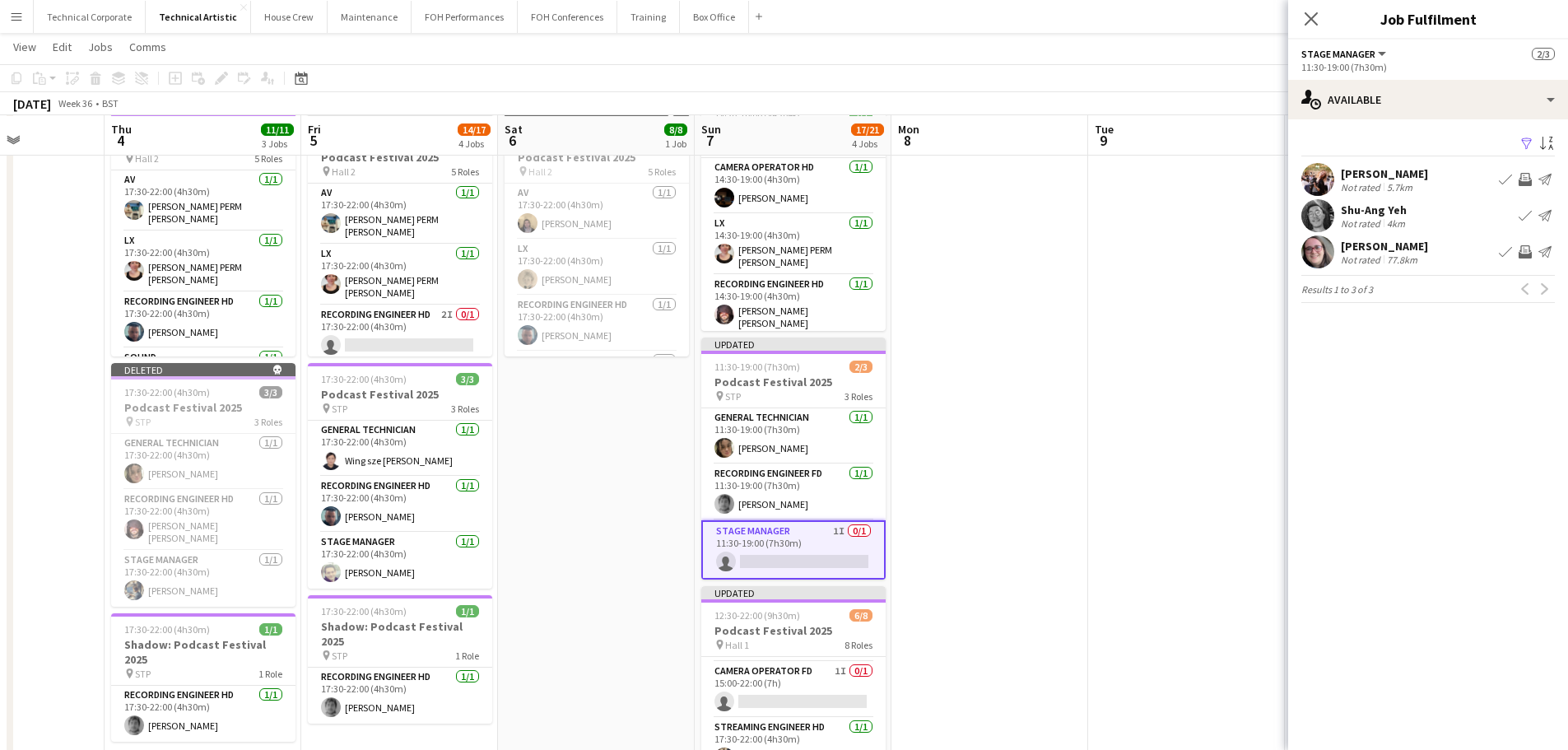
scroll to position [329, 0]
click at [1039, 466] on app-date-cell at bounding box center [990, 353] width 197 height 998
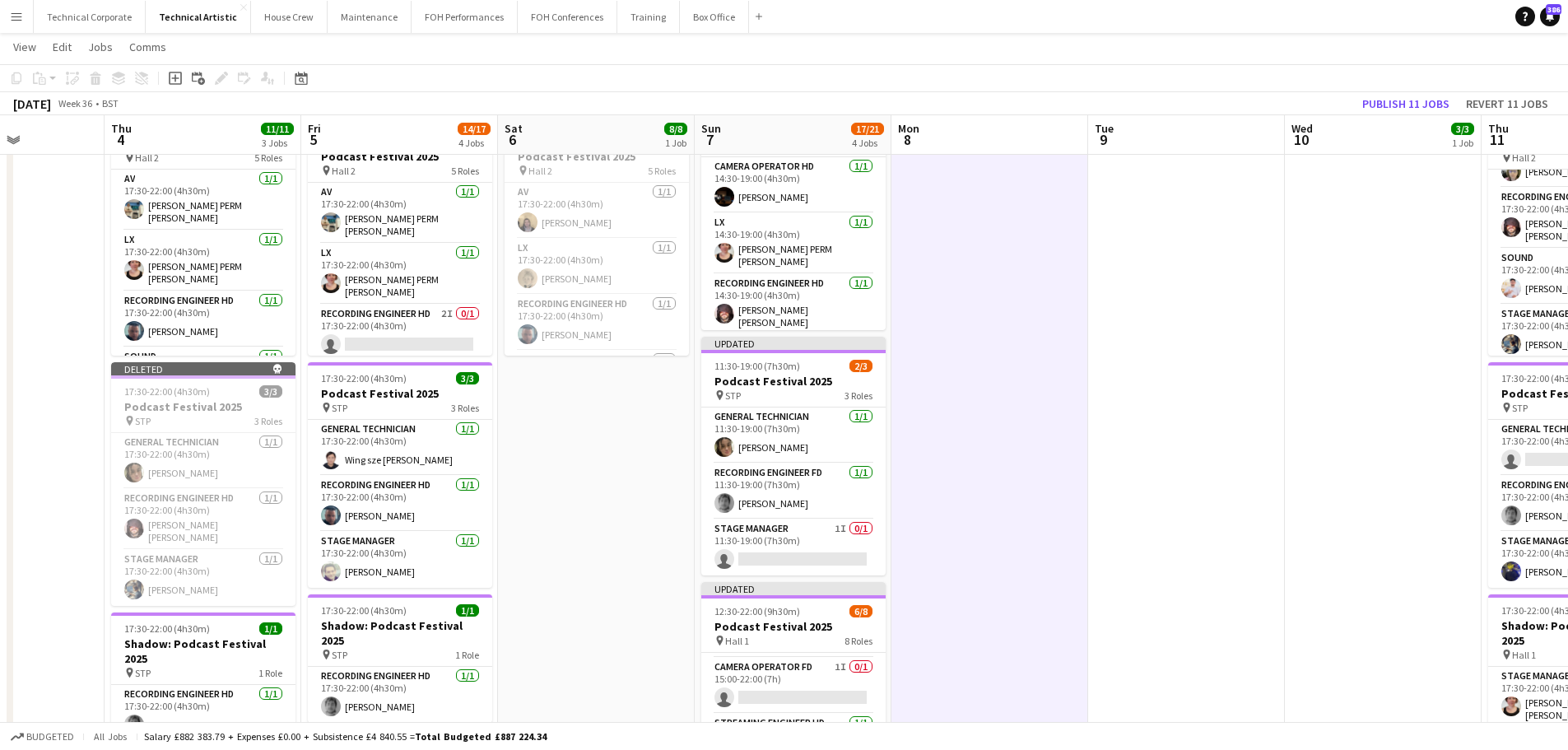
scroll to position [0, 481]
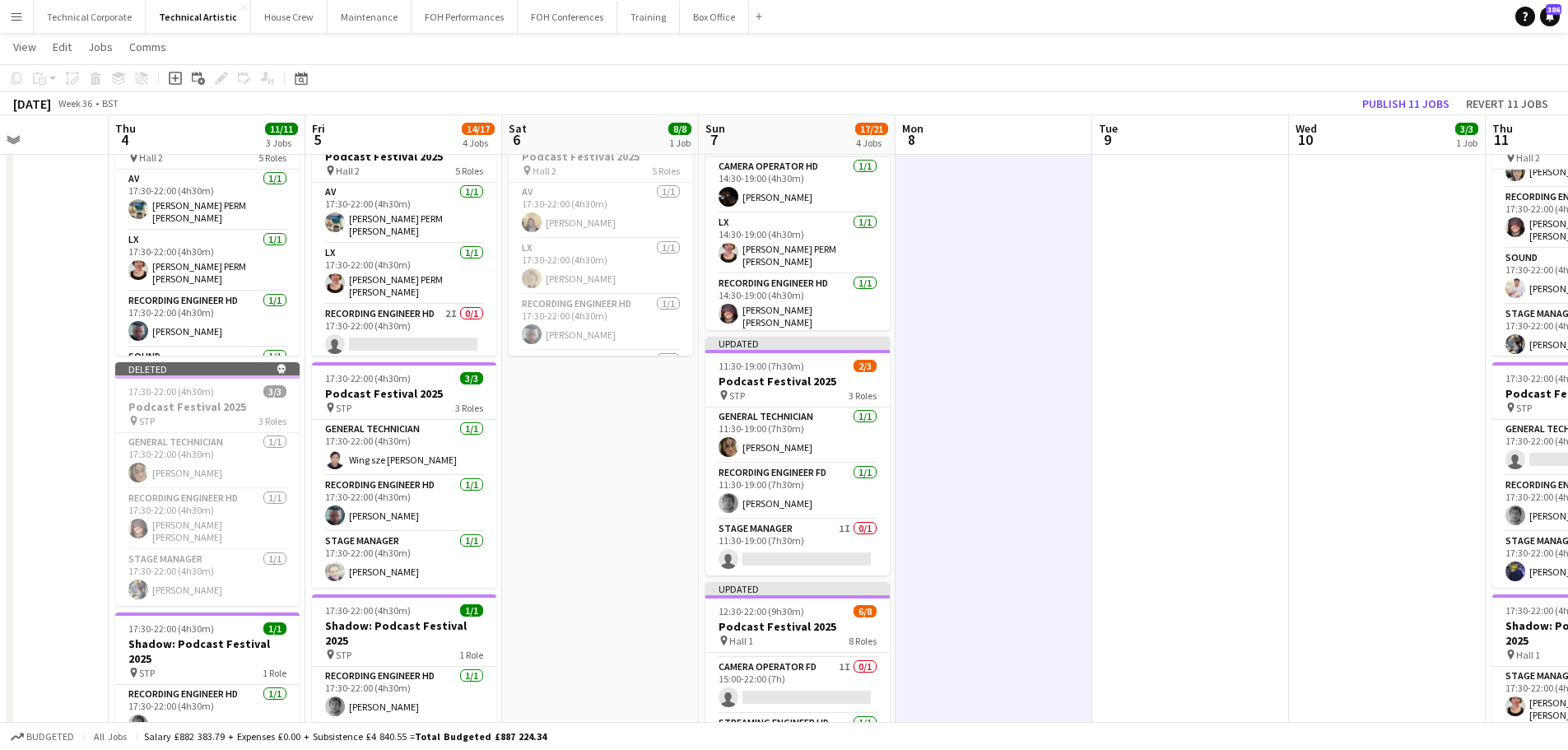
drag, startPoint x: 1064, startPoint y: 440, endPoint x: 1248, endPoint y: 448, distance: 184.2
click at [1252, 450] on app-calendar-viewport "Mon 1 Tue 2 Wed 3 Thu 4 11/11 3 Jobs Fri 5 14/17 4 Jobs Sat 6 8/8 1 Job Sun 7 1…" at bounding box center [784, 294] width 1568 height 1118
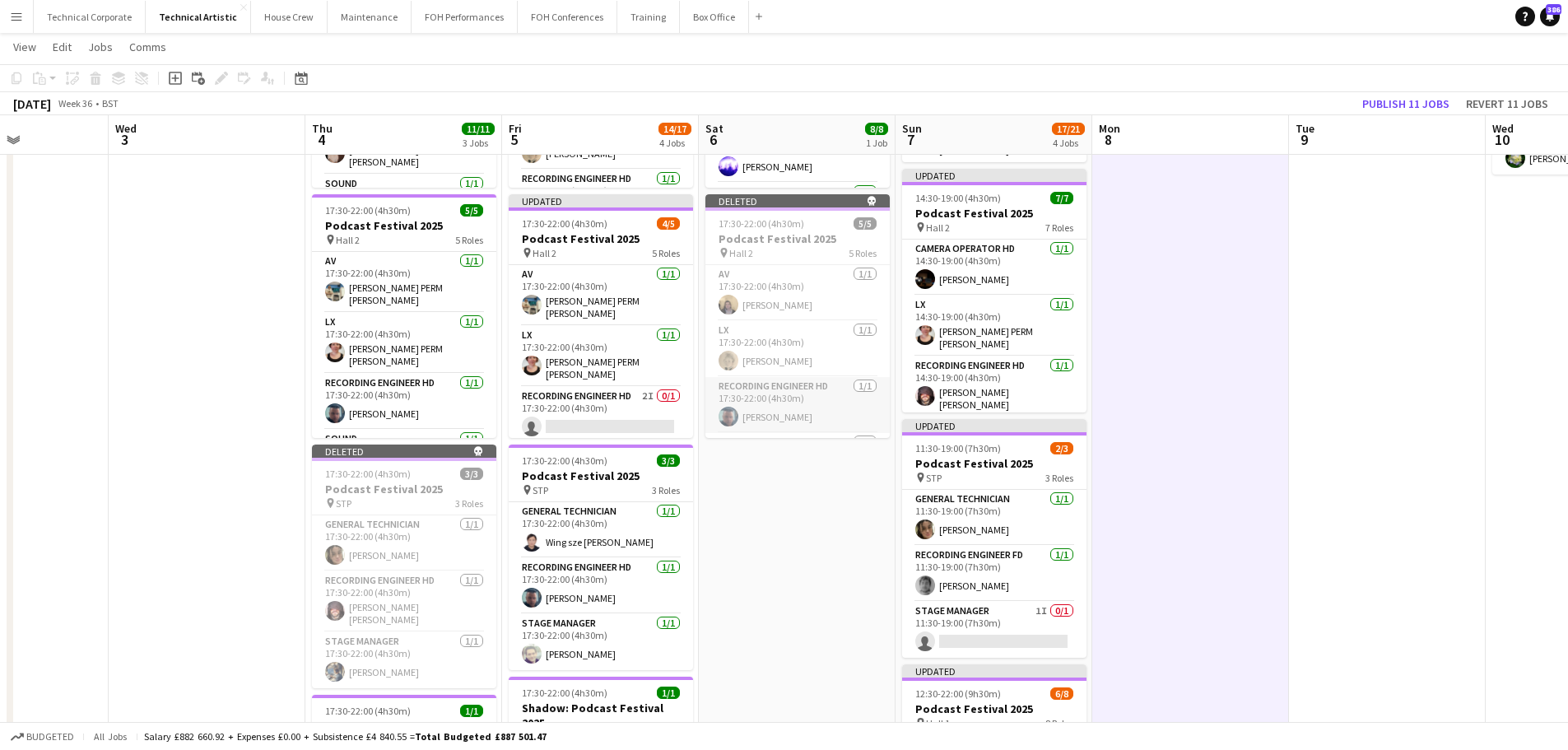
scroll to position [107, 0]
click at [796, 358] on app-card-role "Sound 1/1 17:30-22:00 (4h30m) Lev Shteinberg" at bounding box center [797, 353] width 184 height 56
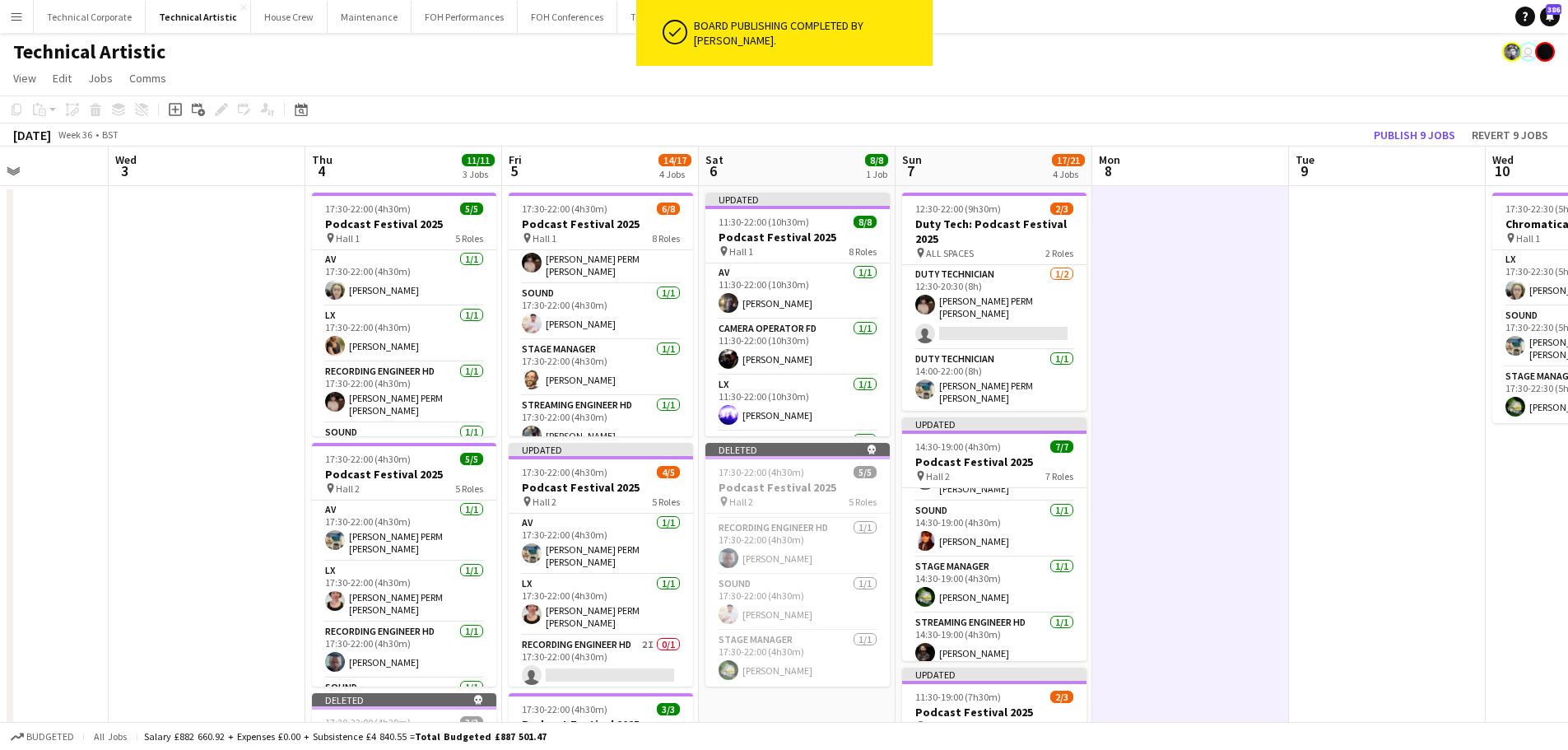
scroll to position [164, 0]
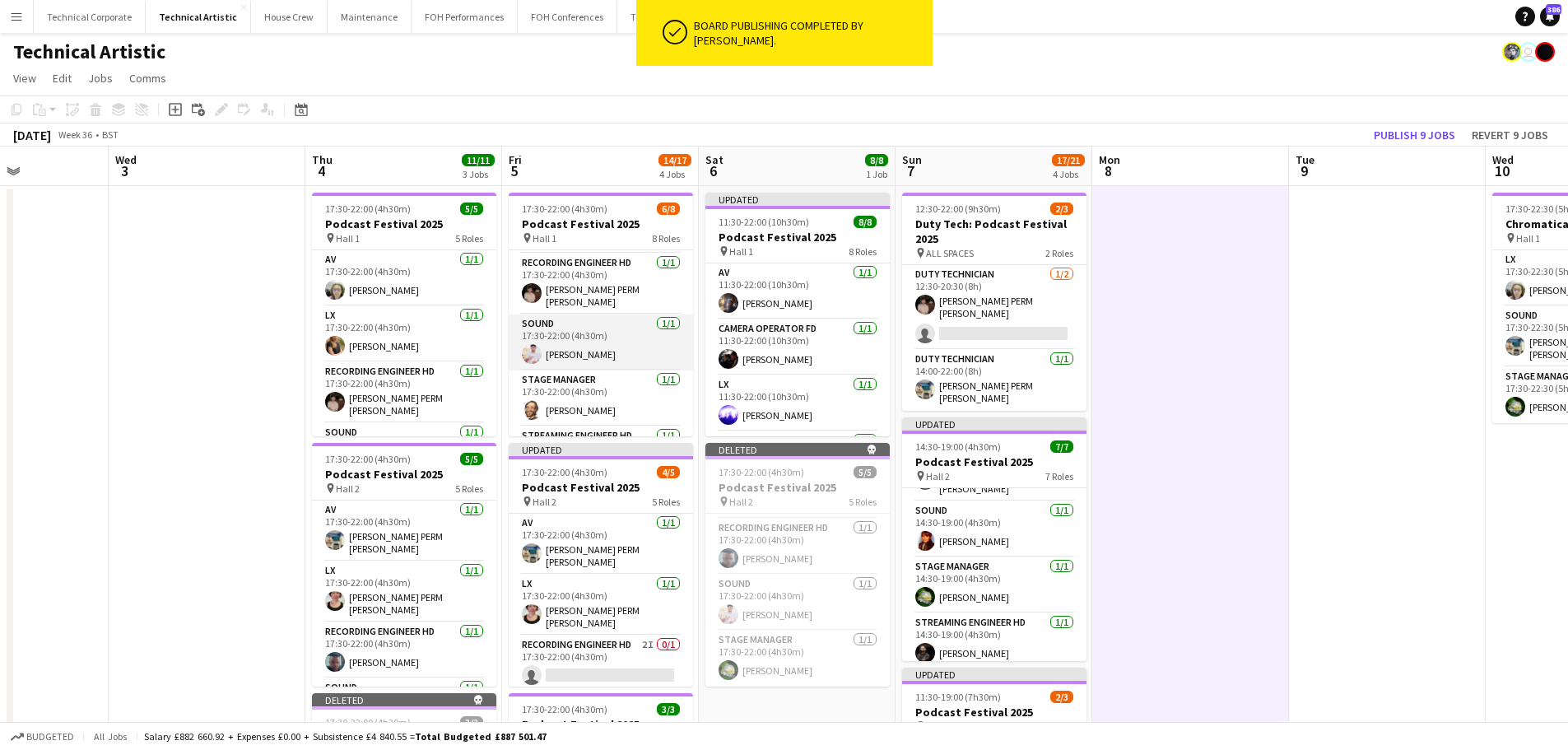
click at [594, 335] on app-card-role "Sound 1/1 17:30-22:00 (4h30m) Lev Shteinberg" at bounding box center [601, 342] width 184 height 56
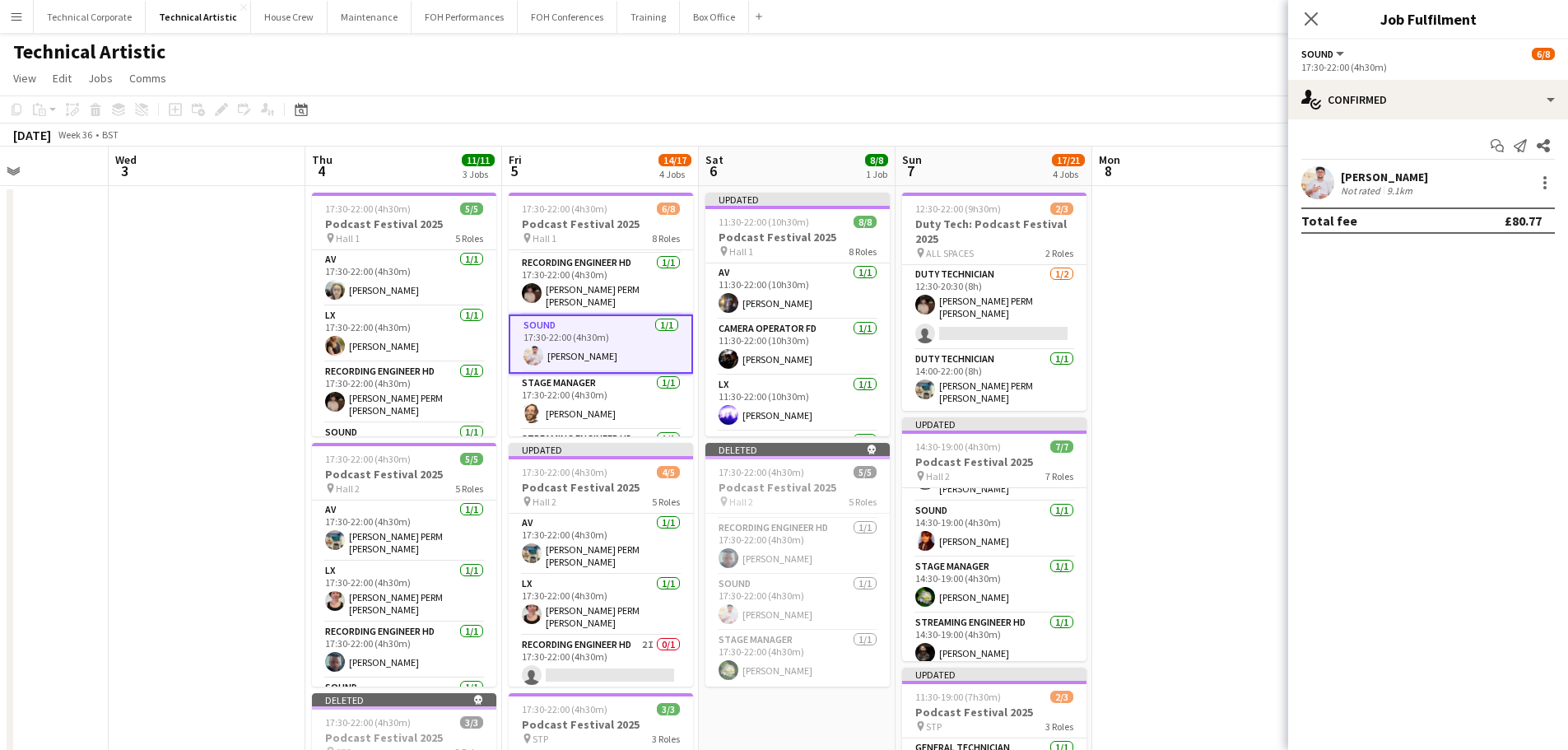
click at [1252, 157] on div "Start chat Send notification Share" at bounding box center [1429, 146] width 254 height 27
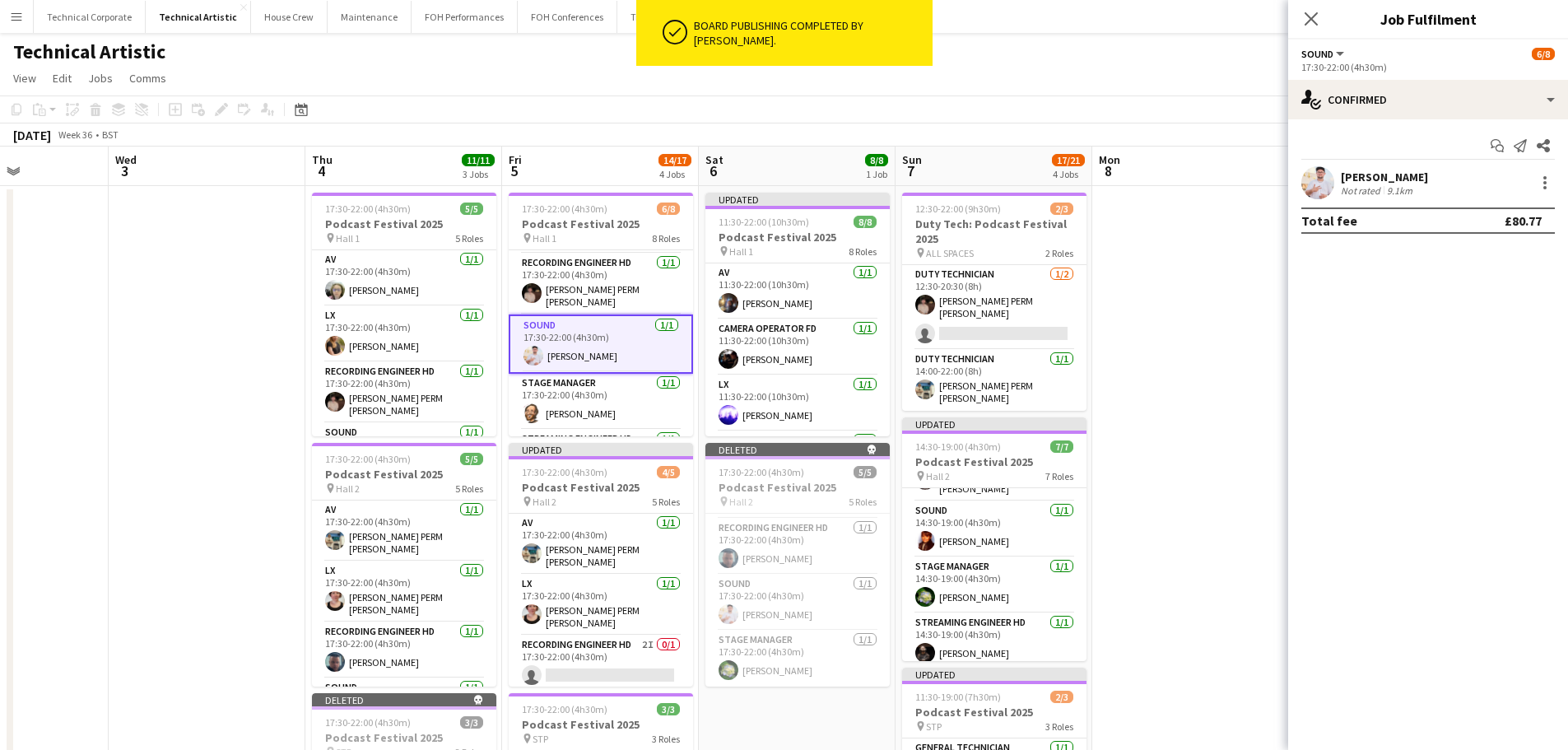
click at [1252, 179] on div "Lev Shteinberg" at bounding box center [1384, 177] width 87 height 14
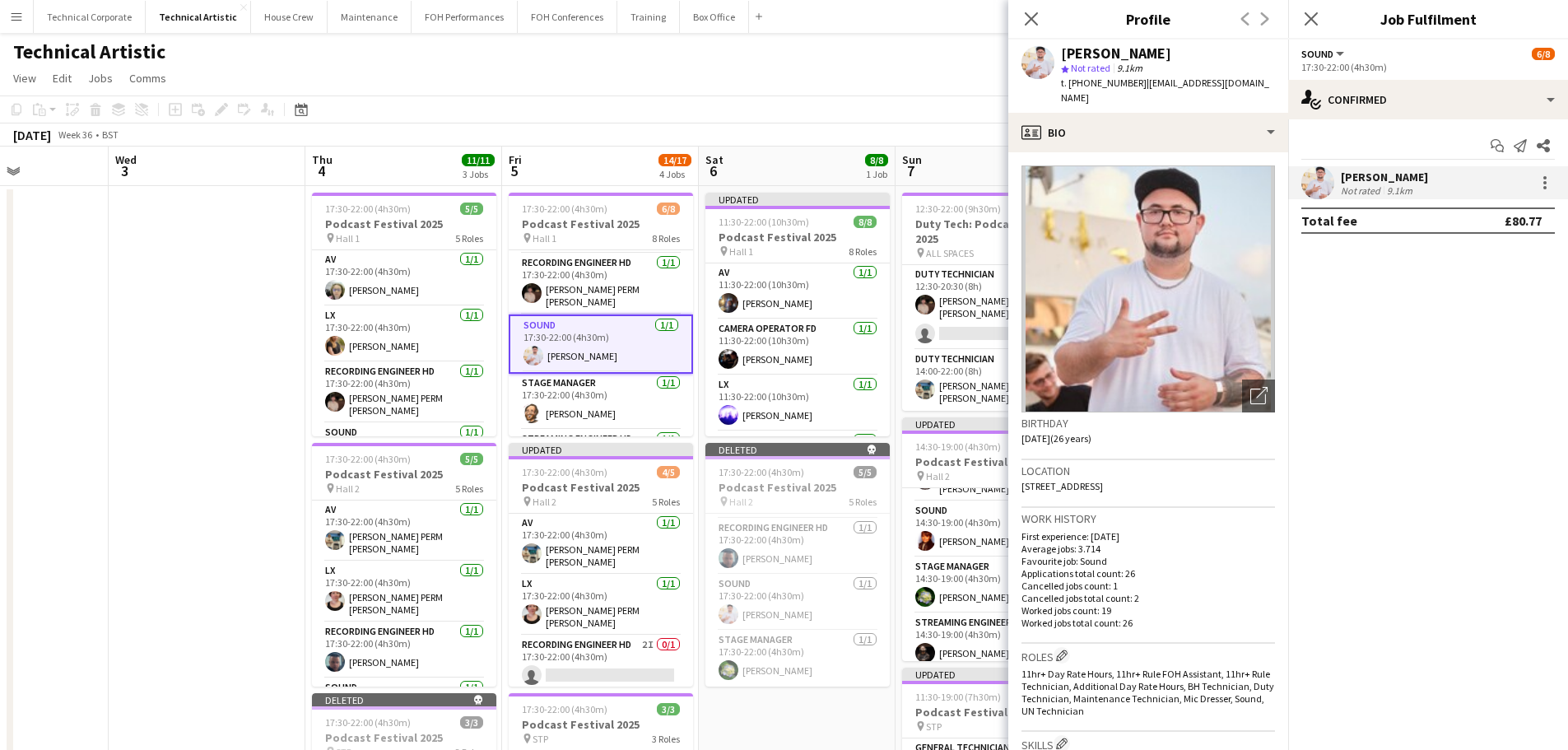
click at [1252, 179] on div "Lev Shteinberg" at bounding box center [1384, 177] width 87 height 14
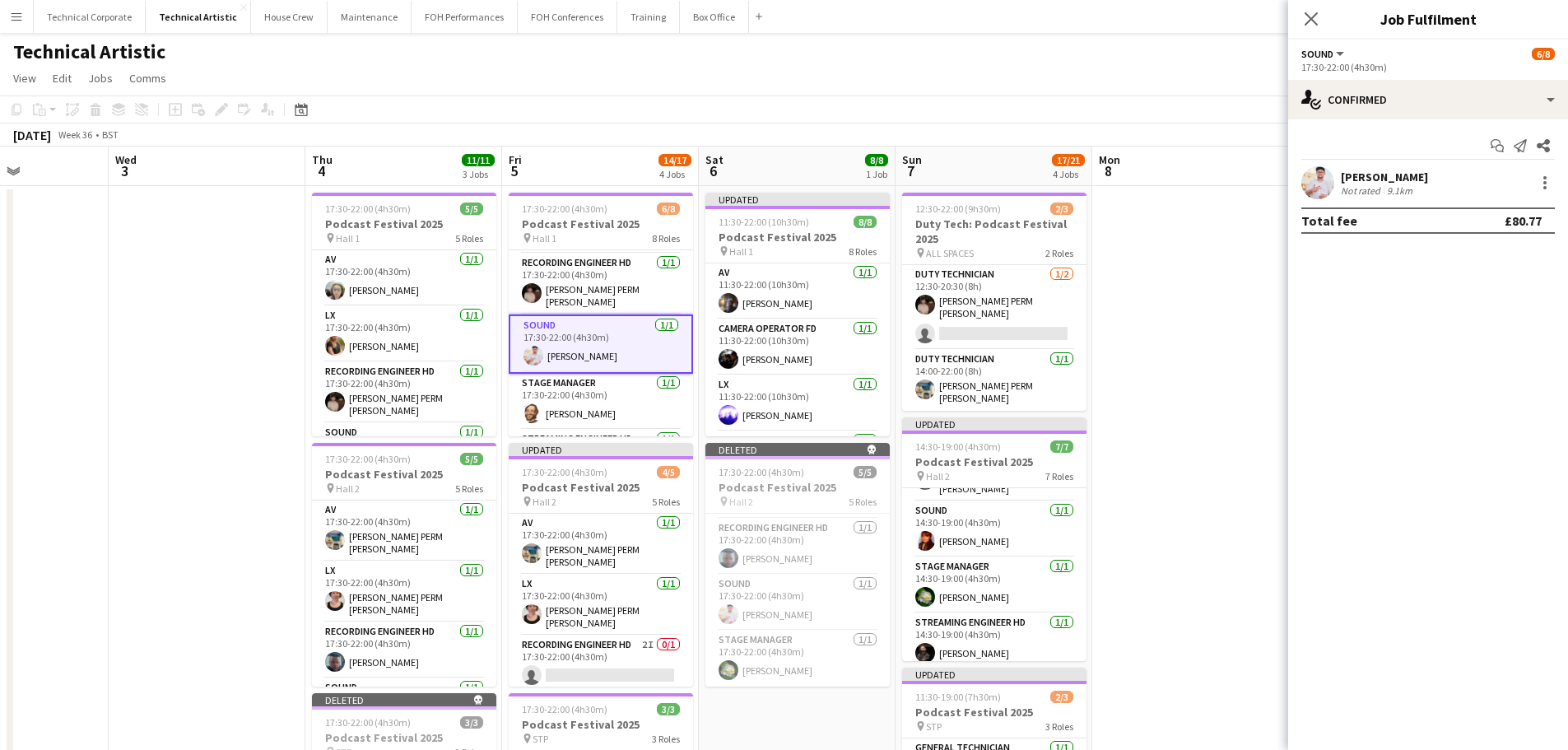
drag, startPoint x: 1212, startPoint y: 474, endPoint x: 1201, endPoint y: 474, distance: 11.0
click at [1212, 474] on app-date-cell at bounding box center [1190, 685] width 197 height 998
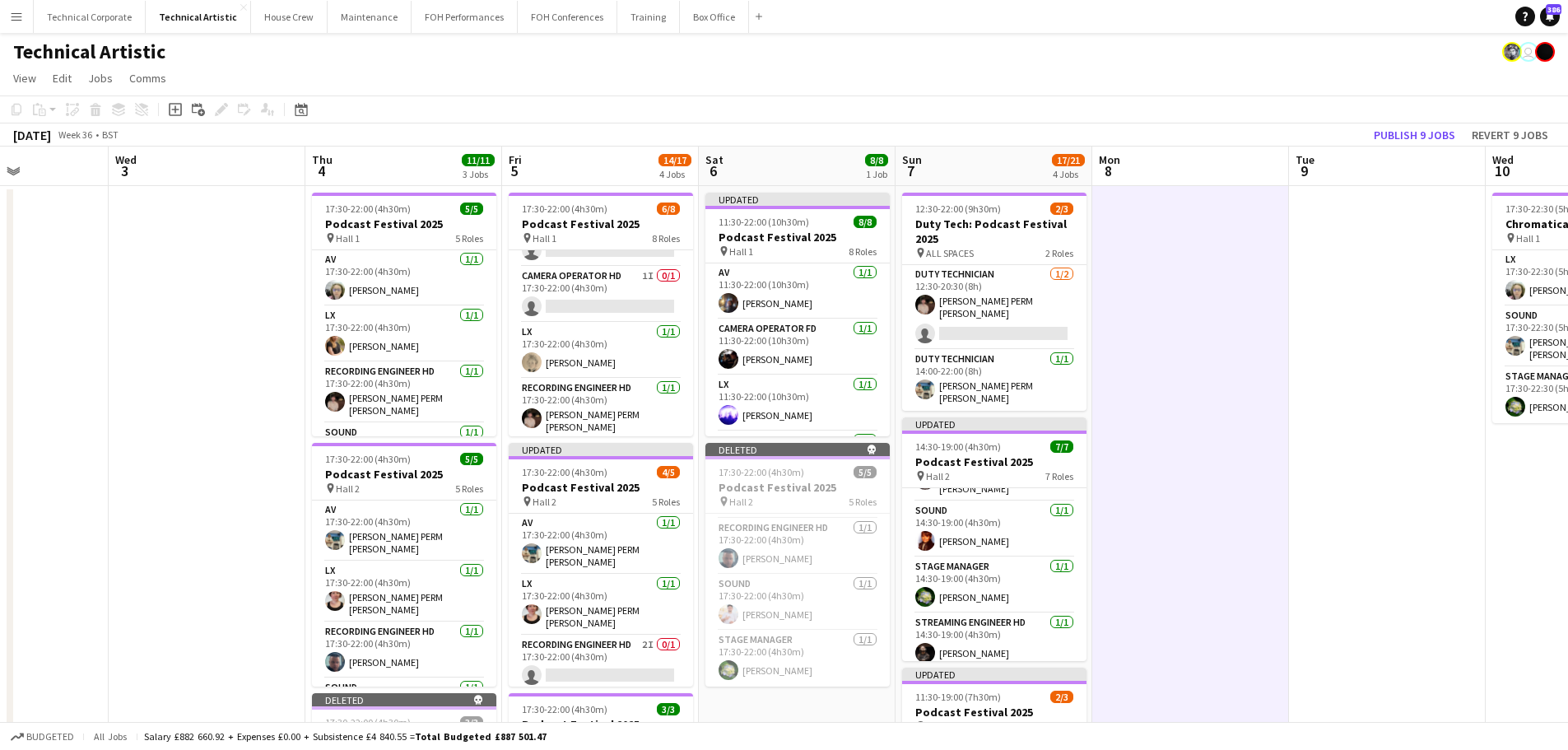
scroll to position [0, 0]
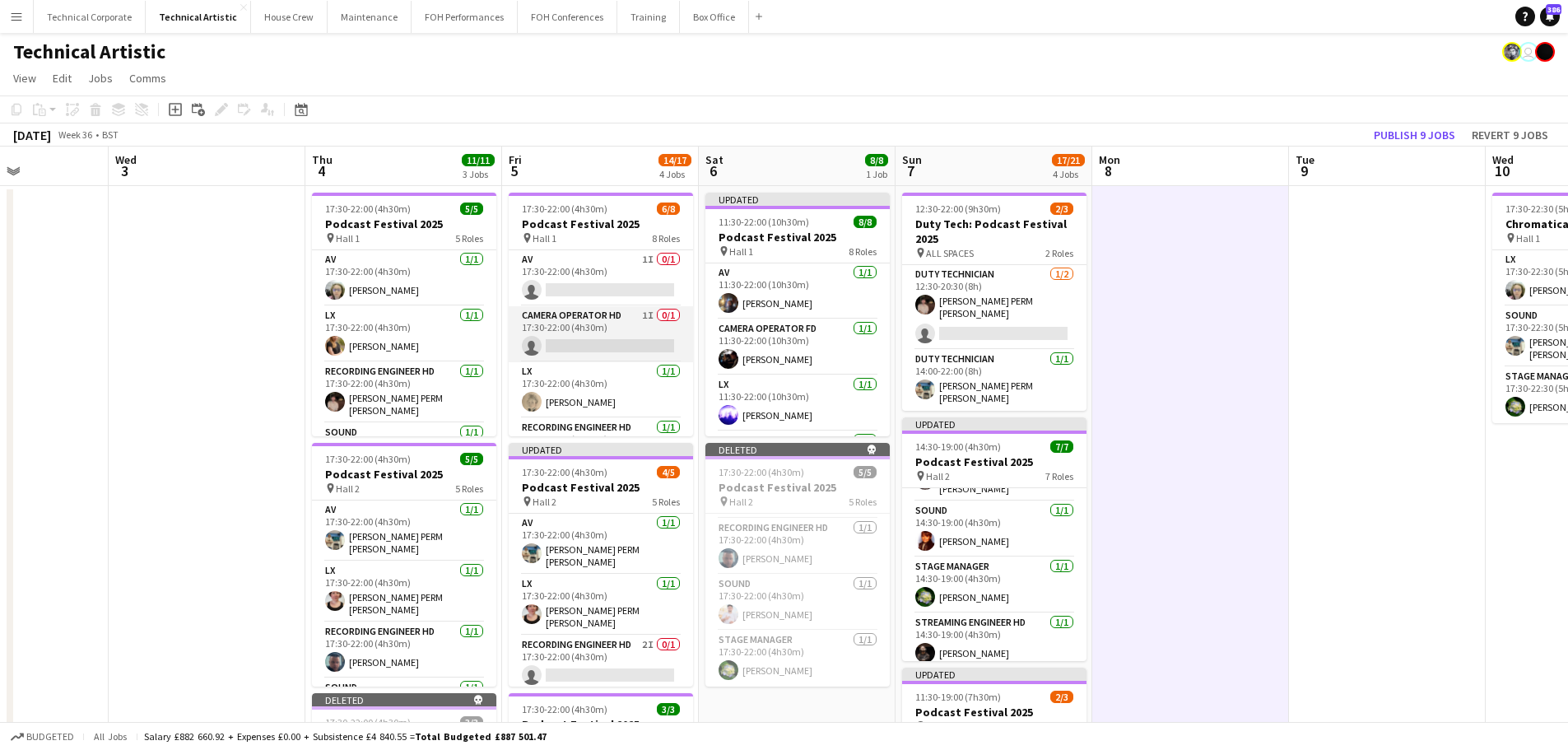
click at [639, 351] on app-card-role "Camera Operator HD 1I 0/1 17:30-22:00 (4h30m) single-neutral-actions" at bounding box center [601, 334] width 184 height 56
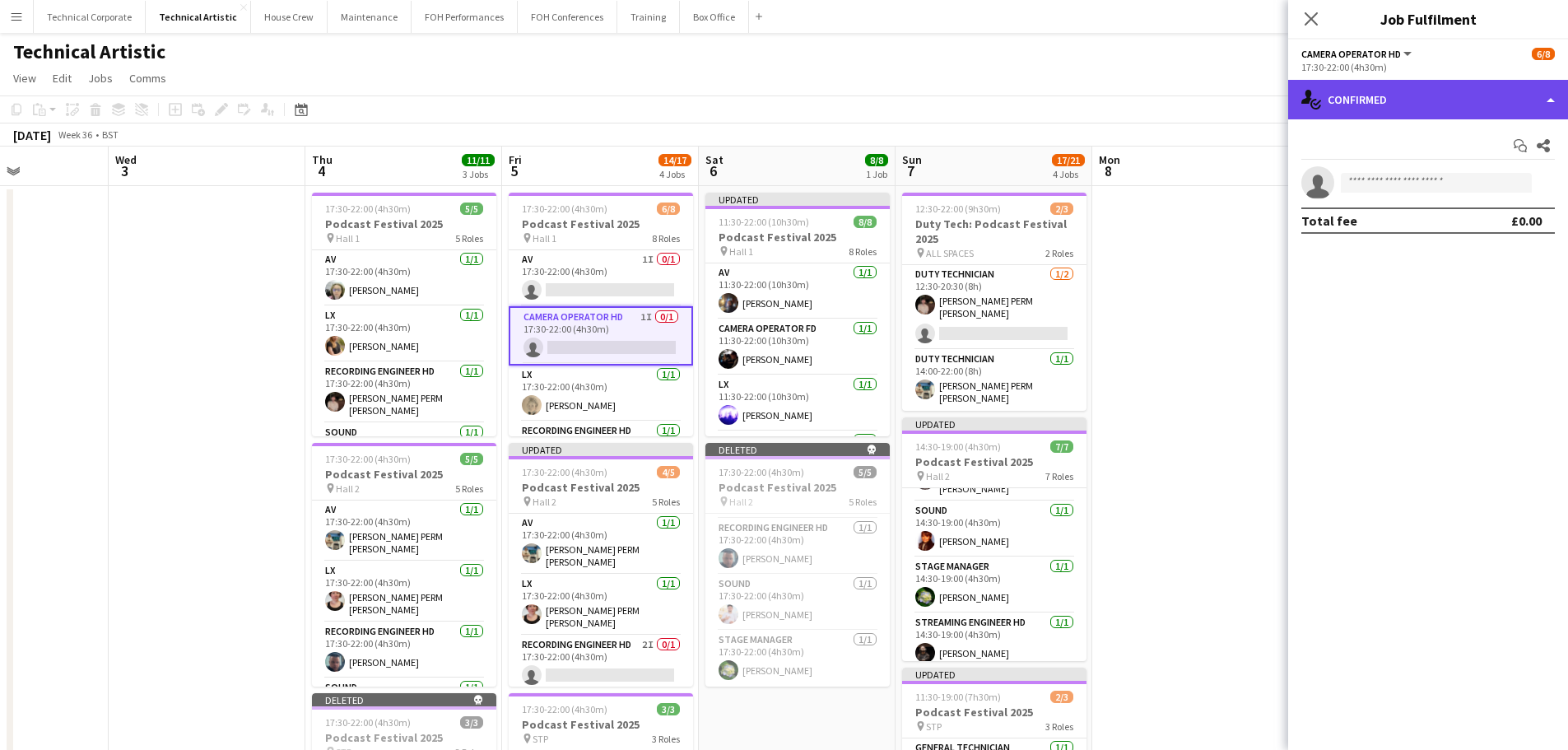
click at [1252, 117] on div "single-neutral-actions-check-2 Confirmed" at bounding box center [1428, 99] width 280 height 39
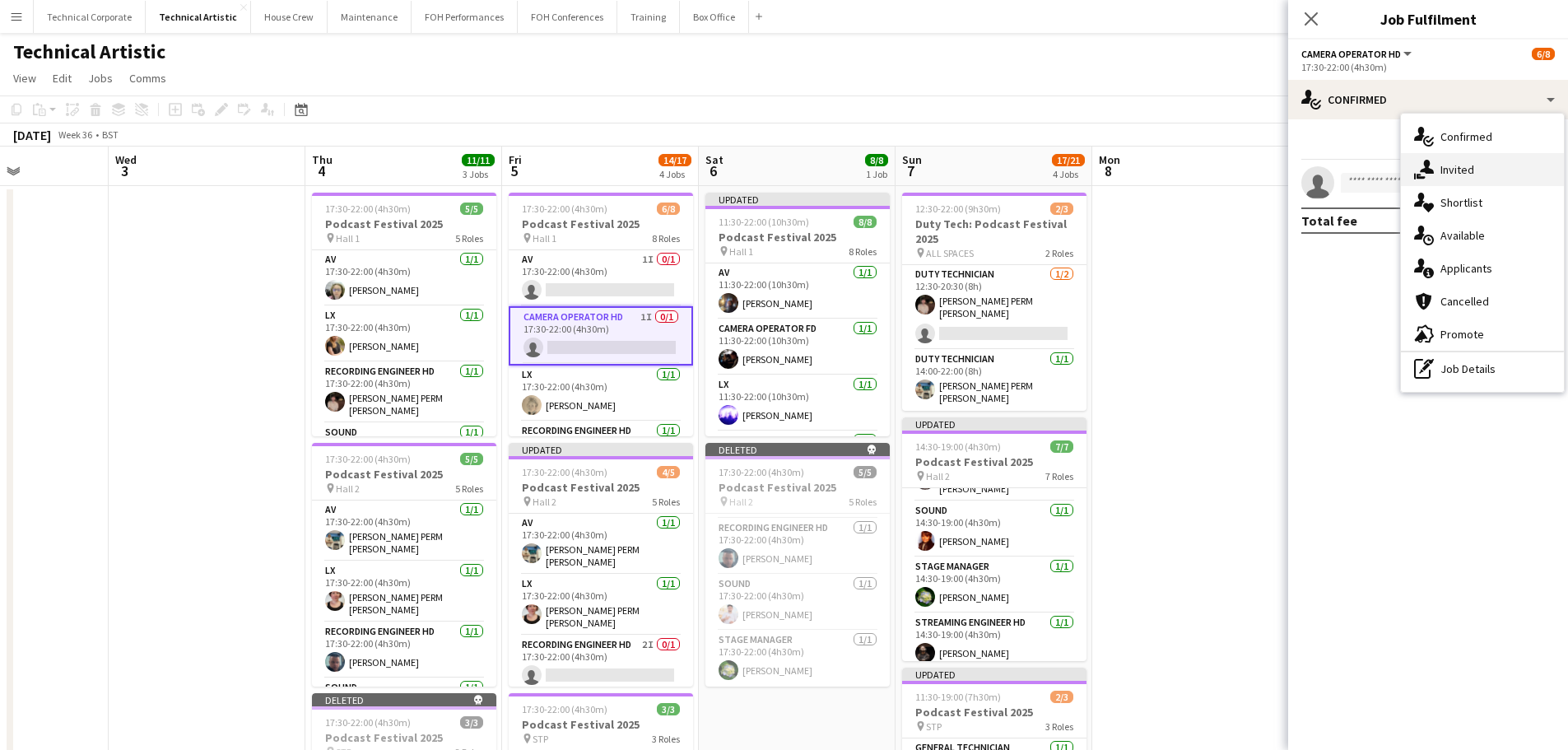
click at [1252, 158] on div "single-neutral-actions-share-1 Invited" at bounding box center [1483, 169] width 163 height 33
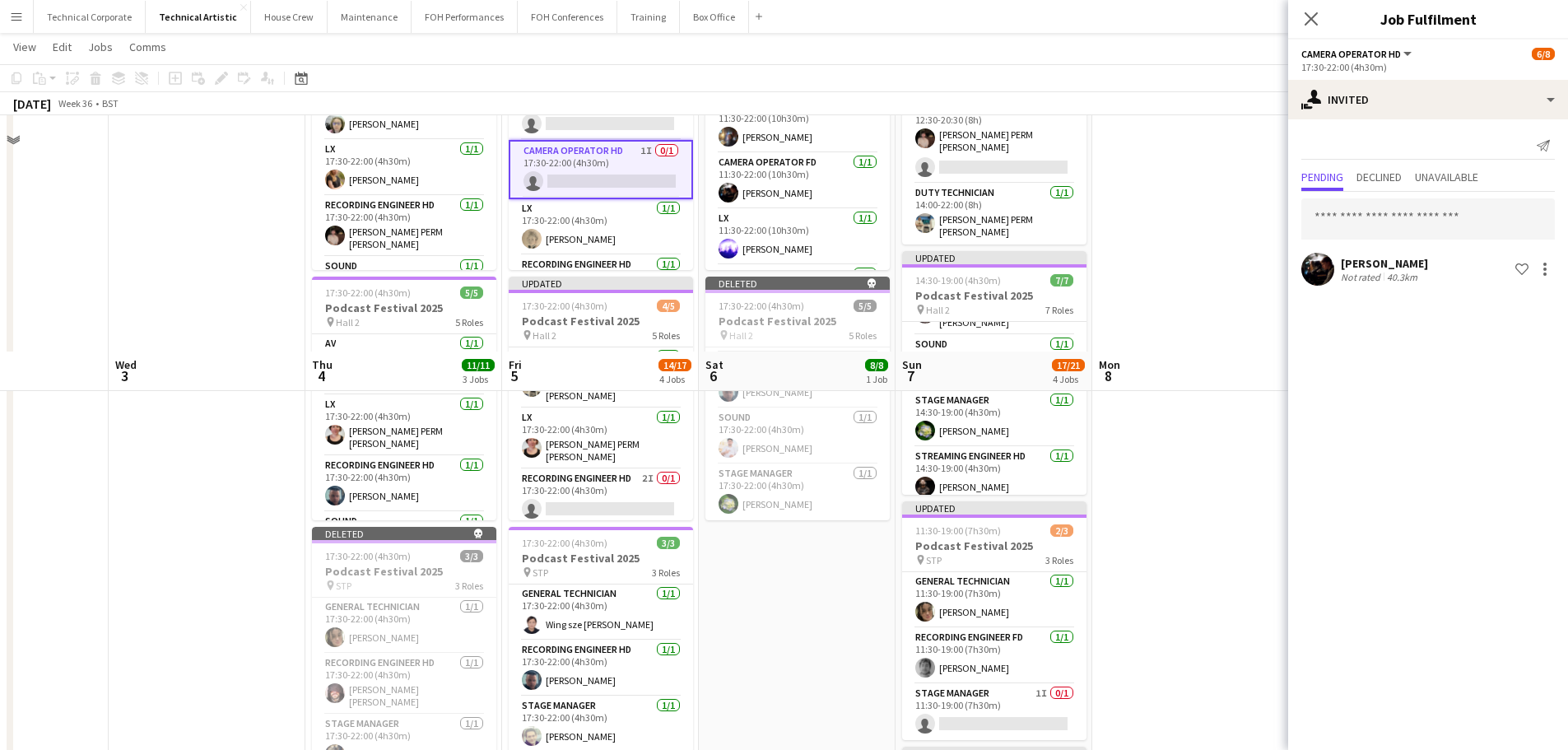
scroll to position [460, 0]
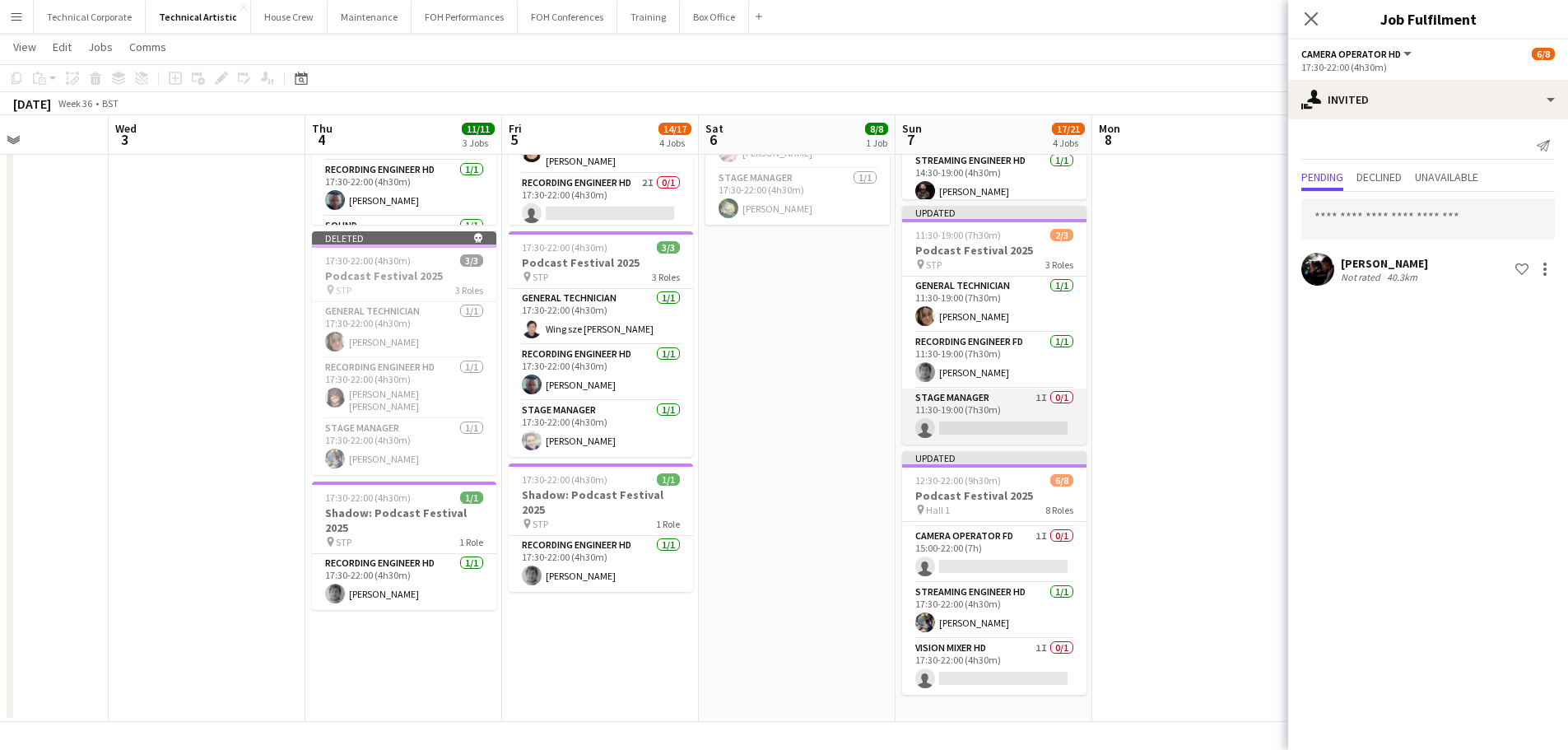
click at [992, 404] on app-card-role "Stage Manager 1I 0/1 11:30-19:00 (7h30m) single-neutral-actions" at bounding box center [994, 416] width 184 height 56
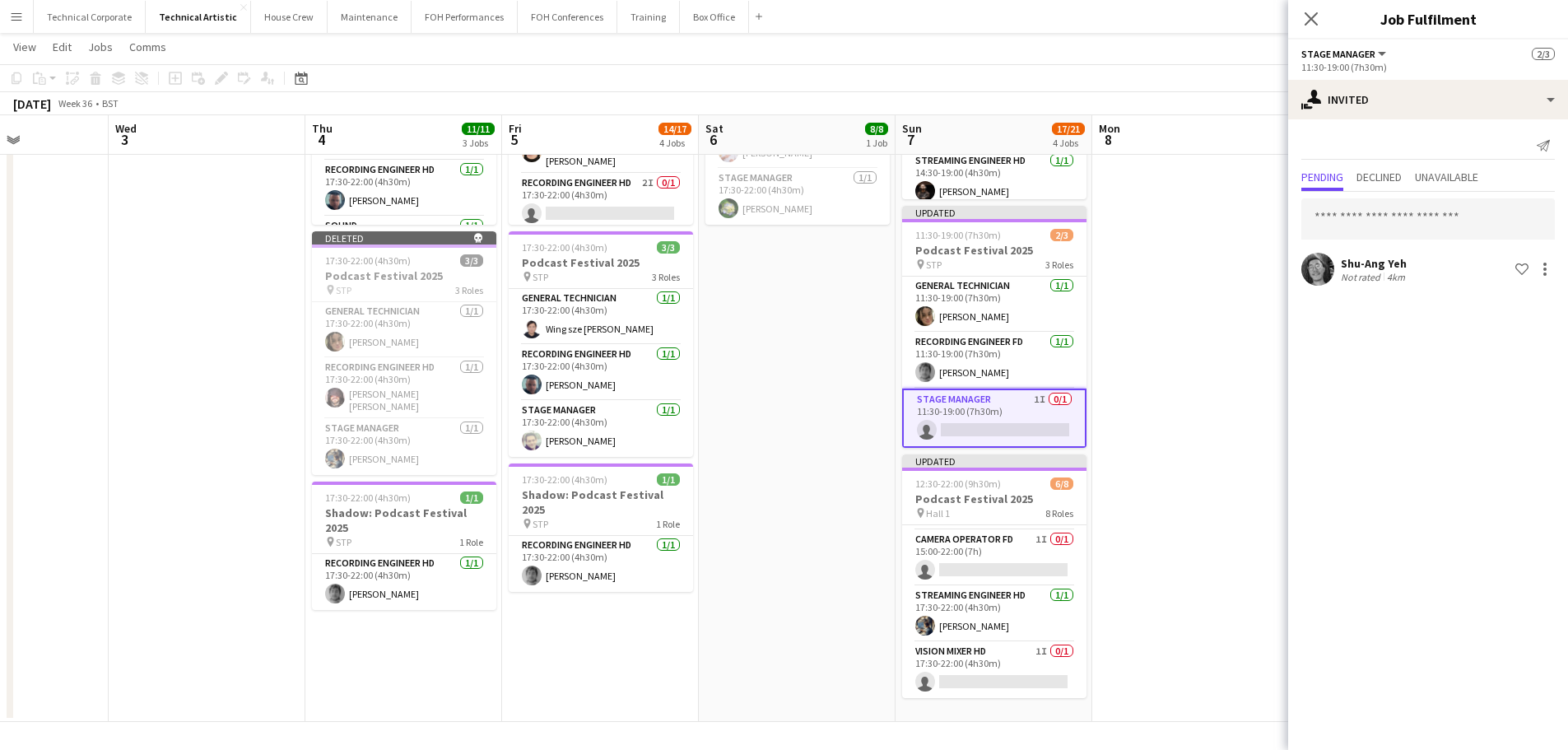
click at [1252, 274] on div "Not rated" at bounding box center [1362, 277] width 43 height 12
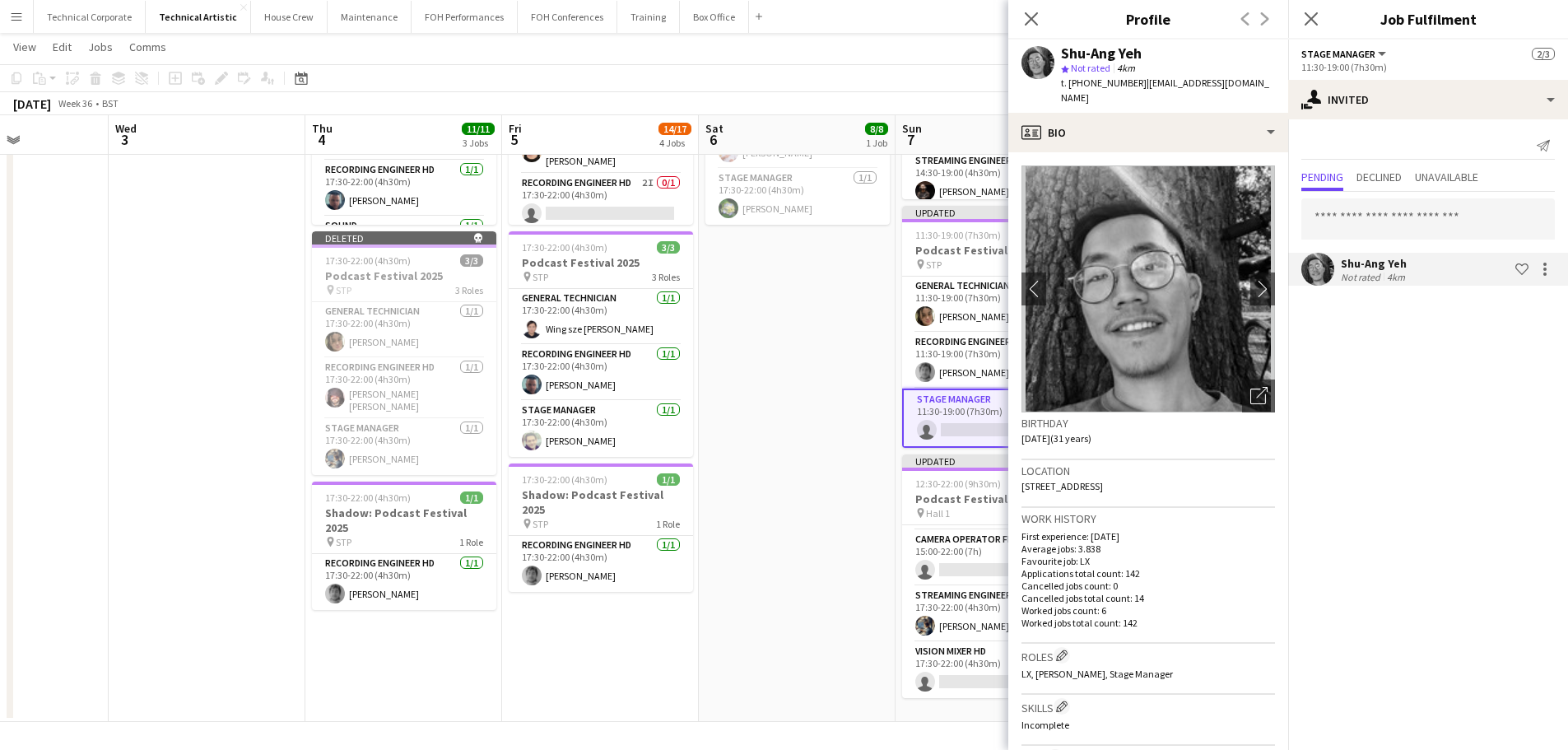
click at [845, 446] on app-date-cell "Updated 11:30-22:00 (10h30m) 8/8 Podcast Festival 2025 pin Hall 1 8 Roles AV 1/…" at bounding box center [797, 223] width 197 height 998
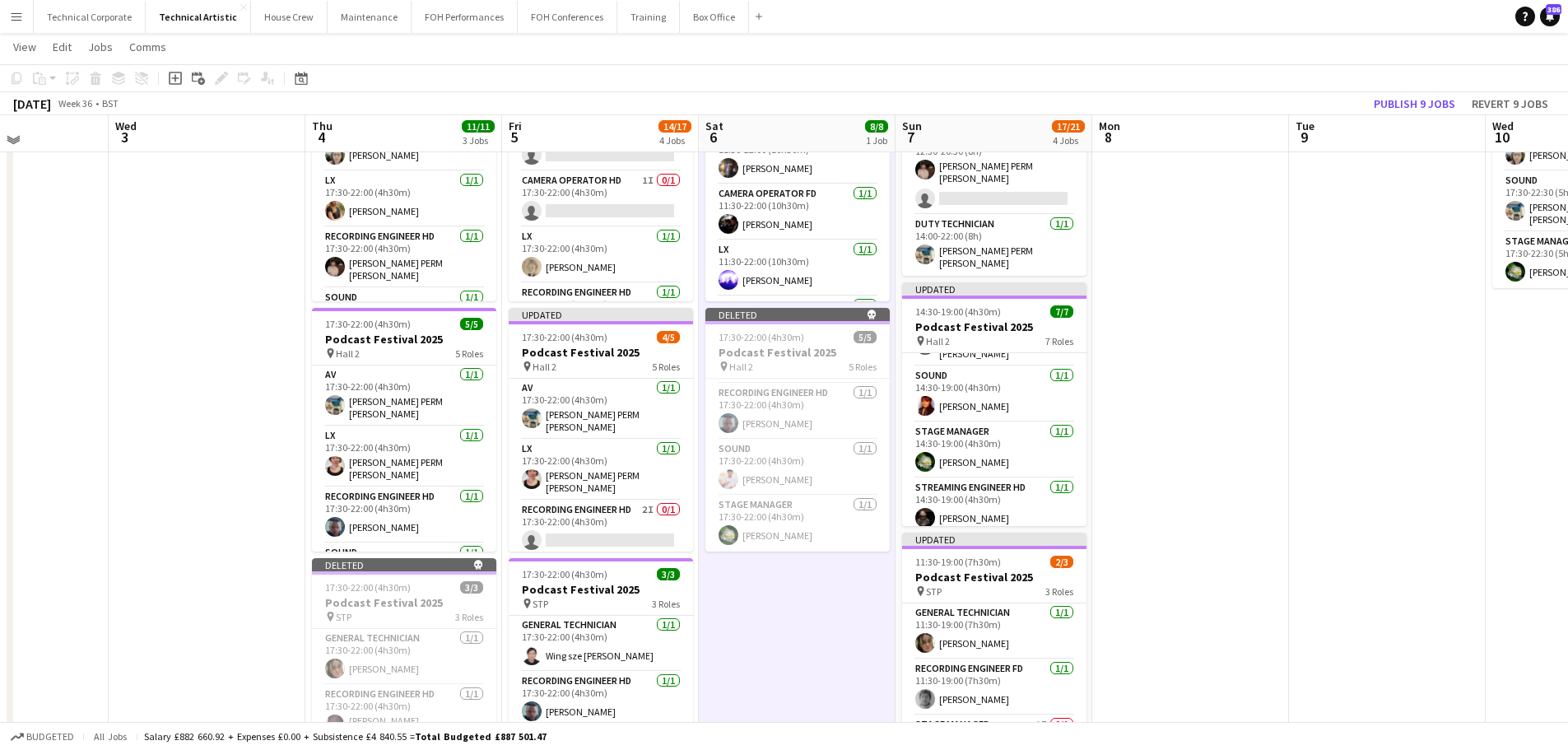
scroll to position [131, 0]
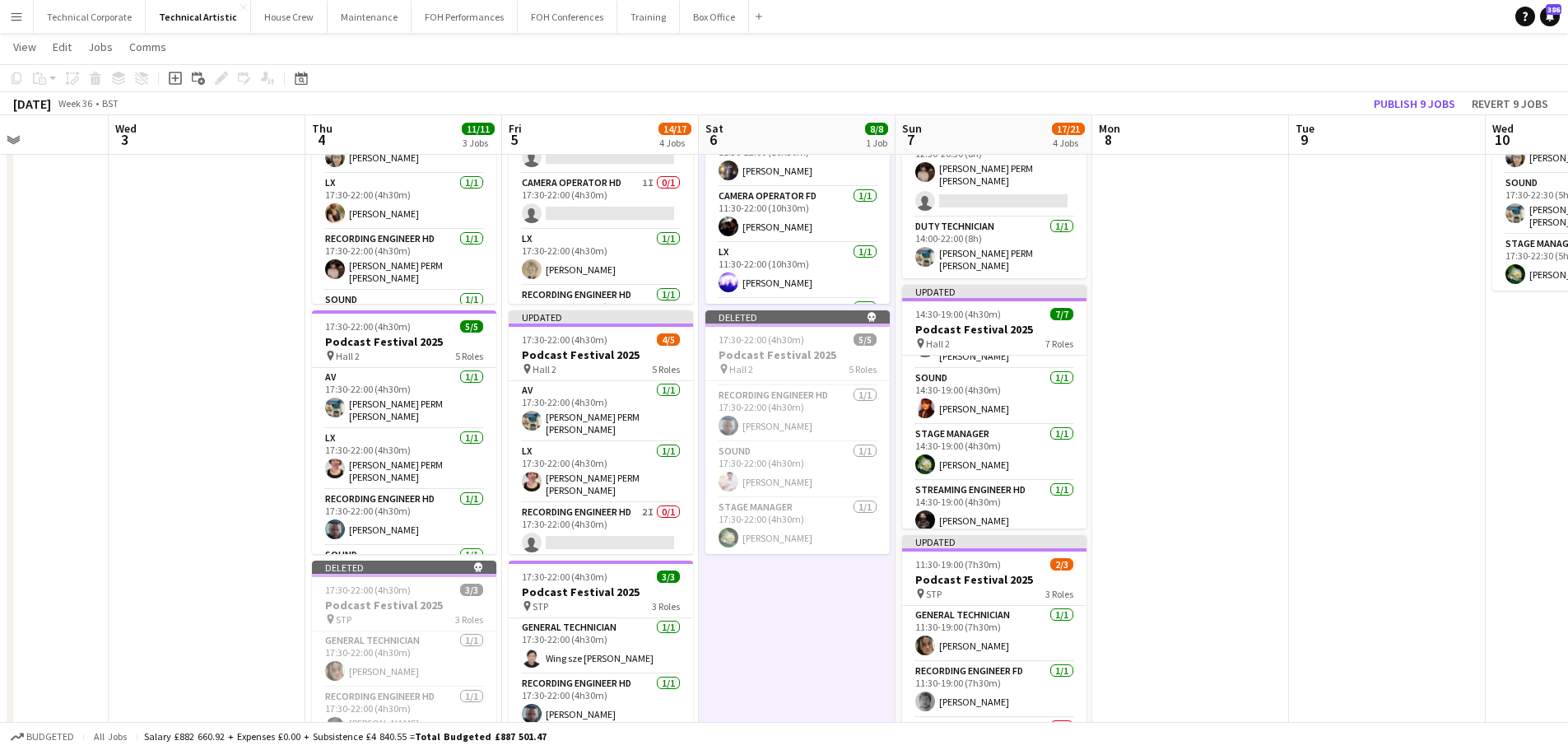
click at [752, 385] on app-calendar-viewport "Sun 31 Mon 1 Tue 2 Wed 3 Thu 4 11/11 3 Jobs Fri 5 14/17 4 Jobs Sat 6 8/8 1 Job …" at bounding box center [784, 493] width 1568 height 1118
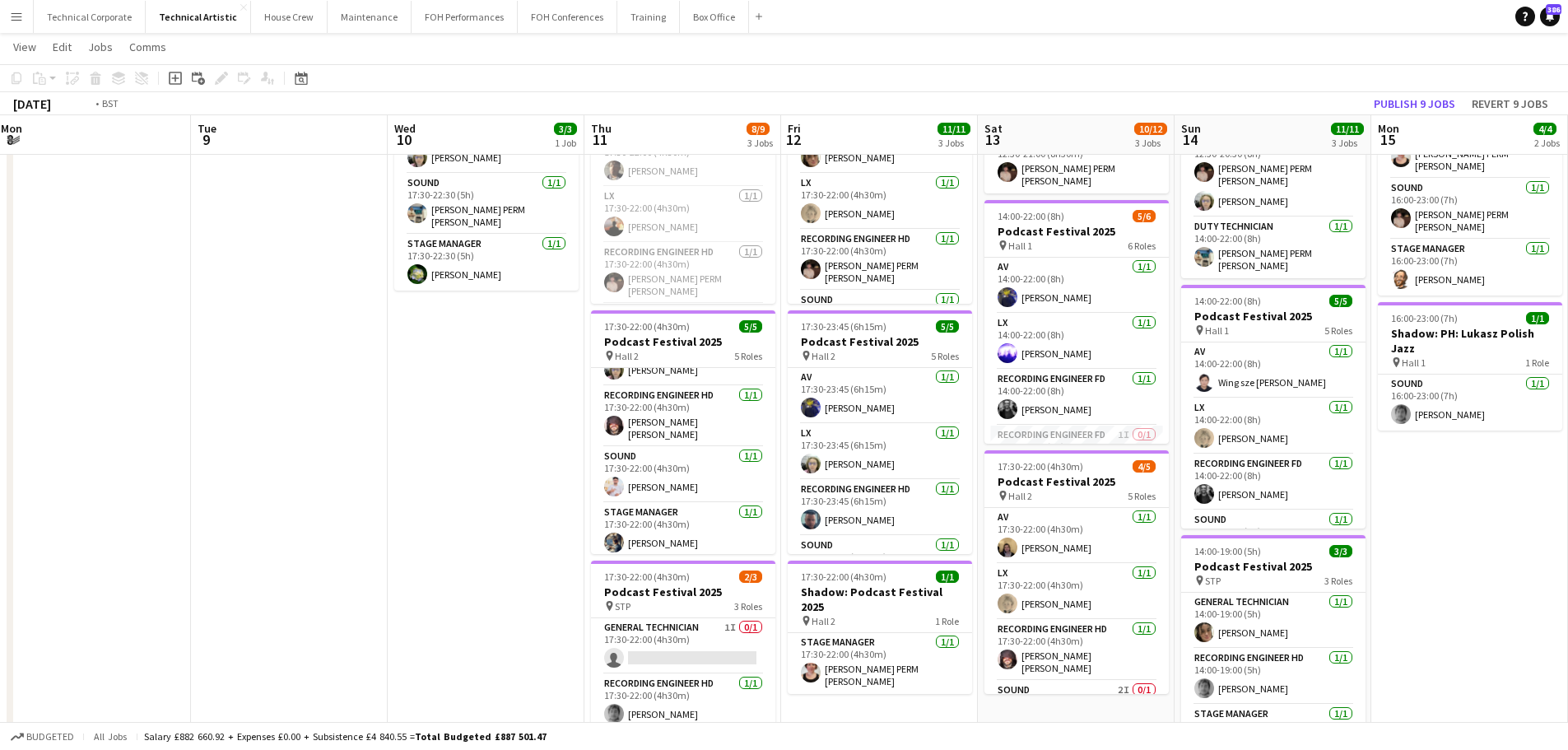
drag, startPoint x: 882, startPoint y: 438, endPoint x: 782, endPoint y: 441, distance: 100.0
click at [727, 442] on app-calendar-viewport "Wed 3 Thu 4 11/11 3 Jobs Fri 5 14/17 4 Jobs Sat 6 8/8 1 Job Sun 7 17/21 4 Jobs …" at bounding box center [784, 493] width 1568 height 1118
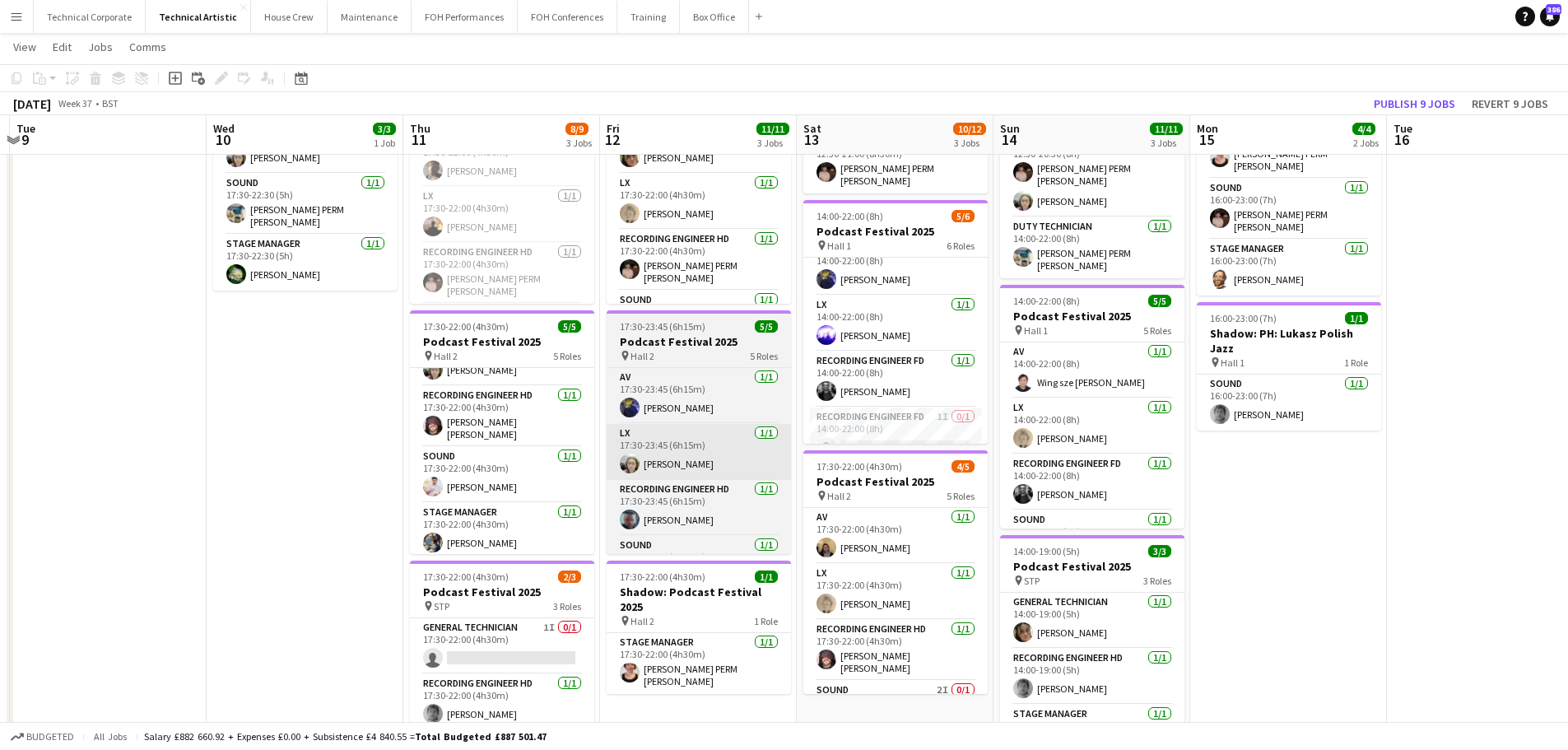
scroll to position [0, 0]
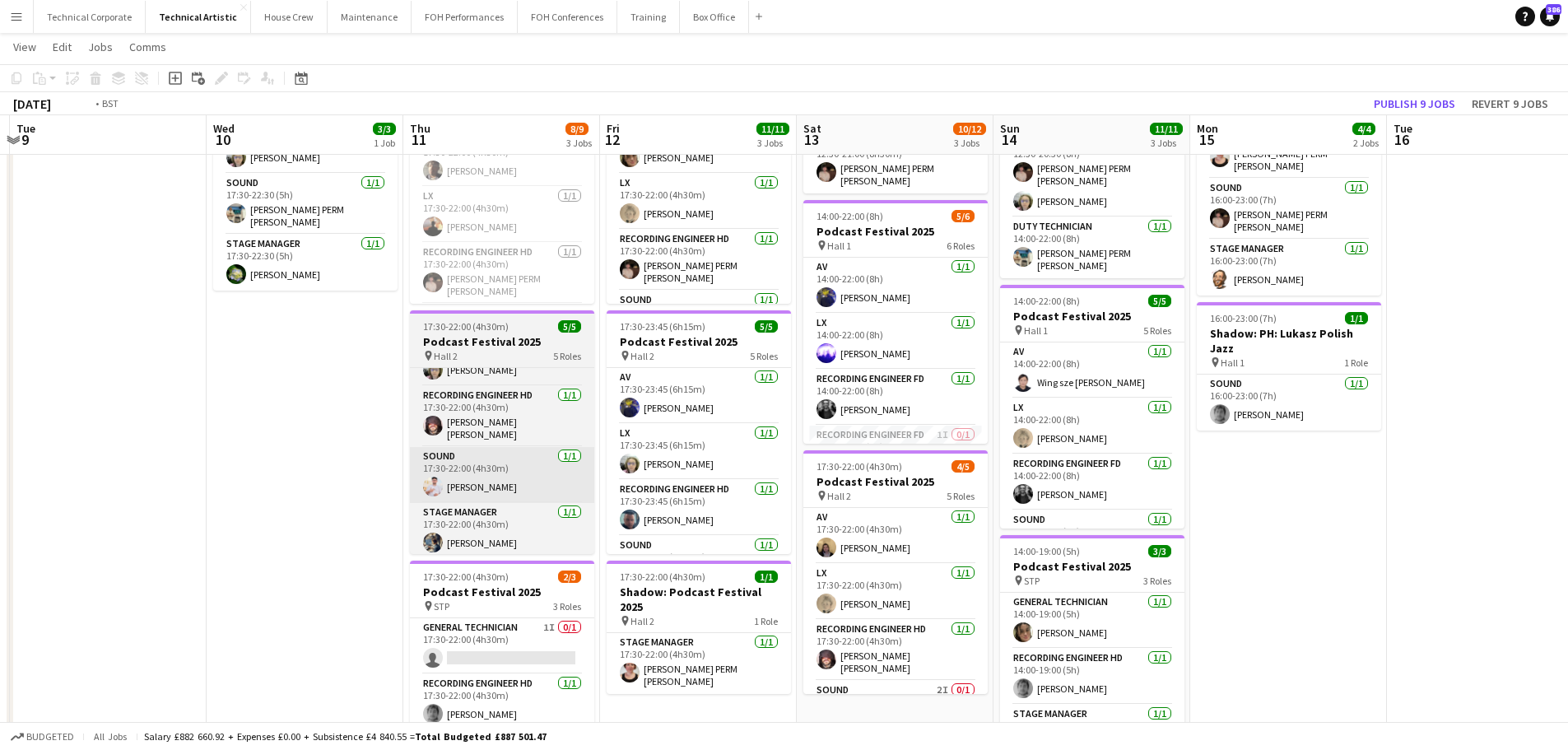
drag, startPoint x: 1022, startPoint y: 420, endPoint x: 1094, endPoint y: 446, distance: 76.6
click at [1252, 423] on app-calendar-viewport "Sat 6 8/8 1 Job Sun 7 17/21 4 Jobs Mon 8 Tue 9 Wed 10 3/3 1 Job Thu 11 8/9 3 Jo…" at bounding box center [784, 493] width 1568 height 1118
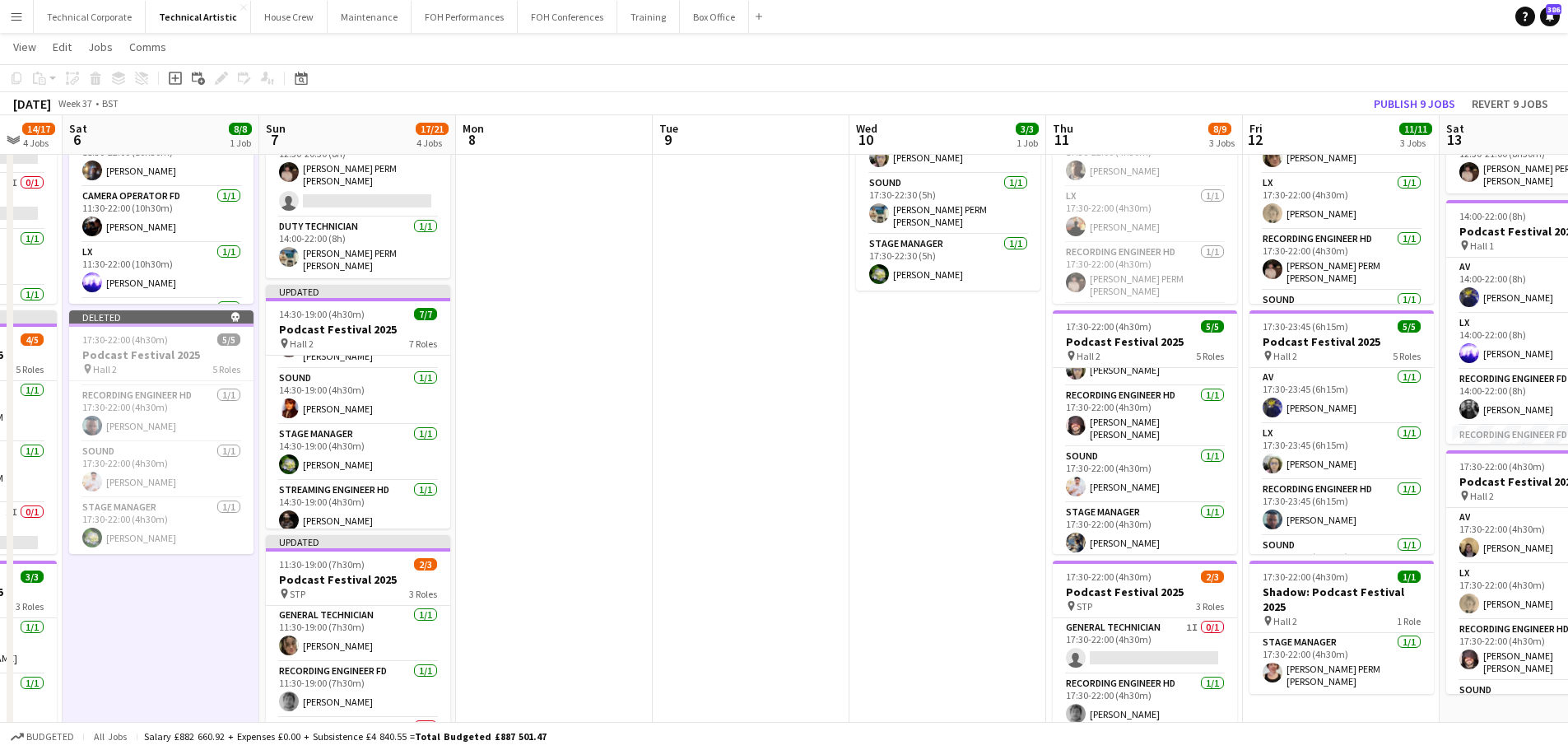
drag, startPoint x: 762, startPoint y: 431, endPoint x: 1081, endPoint y: 437, distance: 319.1
click at [1068, 437] on app-calendar-viewport "Thu 4 11/11 3 Jobs Fri 5 14/17 4 Jobs Sat 6 8/8 1 Job Sun 7 17/21 4 Jobs Mon 8 …" at bounding box center [784, 493] width 1568 height 1118
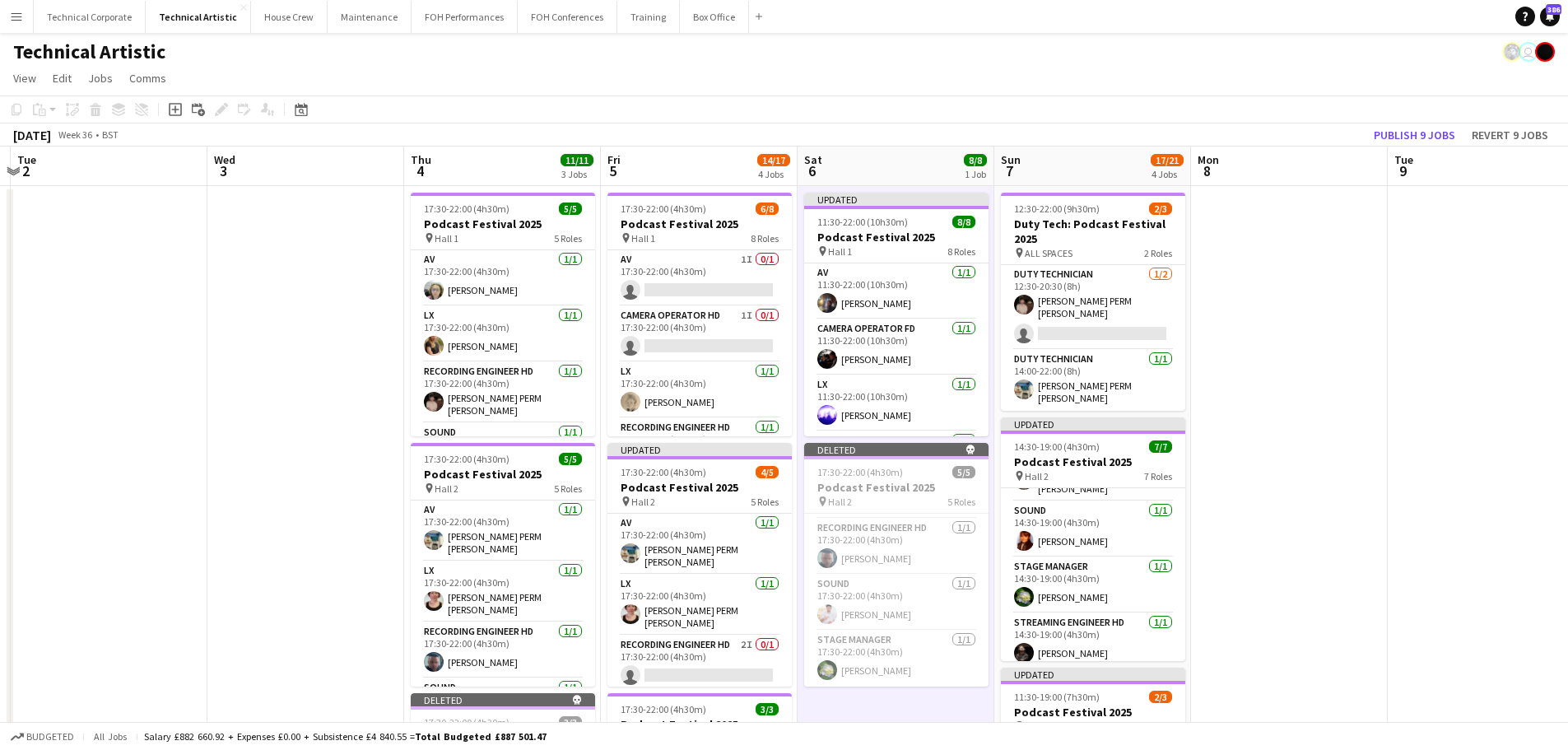
drag, startPoint x: 1241, startPoint y: 455, endPoint x: 1298, endPoint y: 454, distance: 57.0
click at [1252, 454] on app-calendar-viewport "Sun 31 Mon 1 Tue 2 Wed 3 Thu 4 11/11 3 Jobs Fri 5 14/17 4 Jobs Sat 6 8/8 1 Job …" at bounding box center [784, 665] width 1568 height 1037
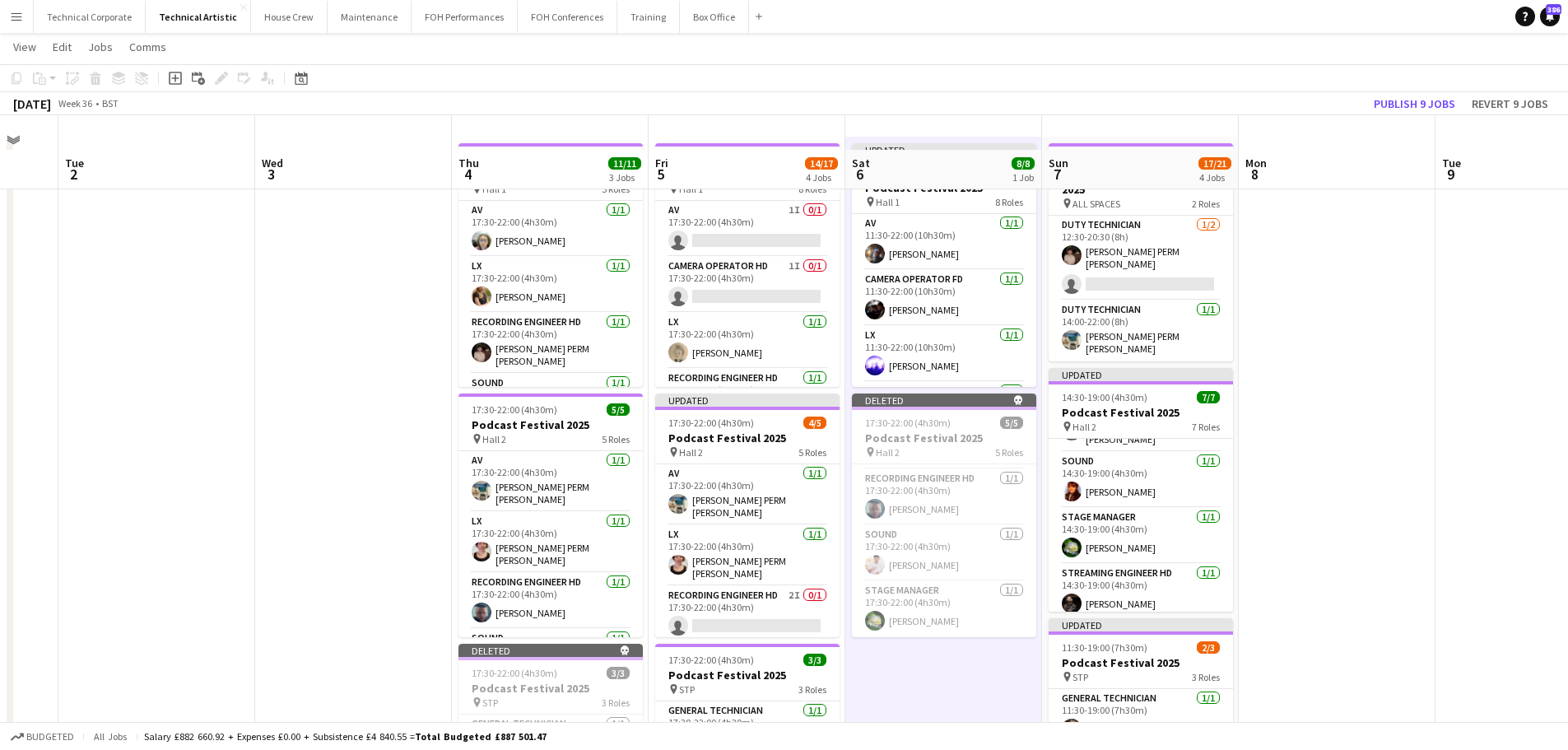
scroll to position [83, 0]
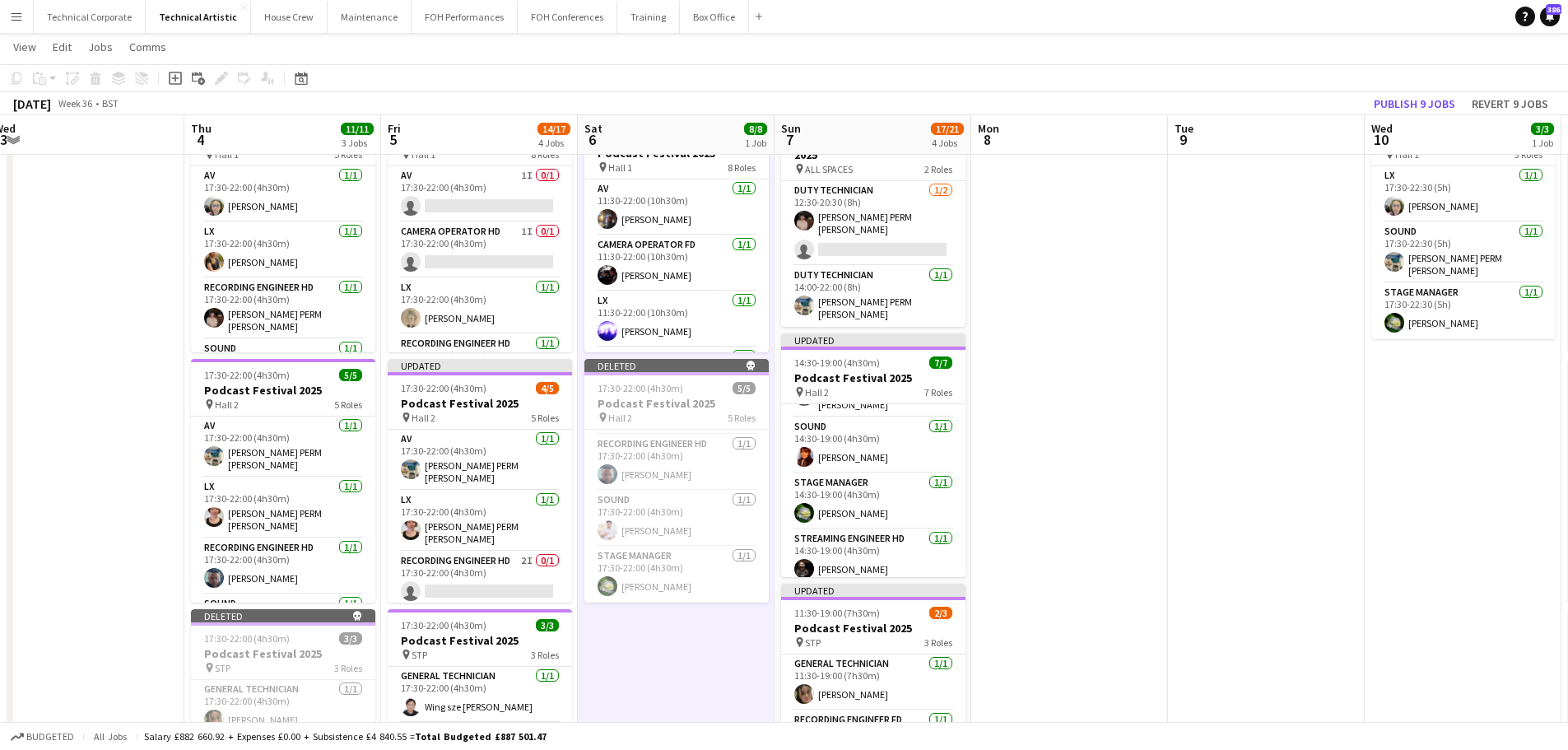
drag, startPoint x: 1351, startPoint y: 442, endPoint x: 1084, endPoint y: 461, distance: 267.7
click at [1084, 461] on app-calendar-viewport "Sun 31 Mon 1 Tue 2 Wed 3 Thu 4 11/11 3 Jobs Fri 5 14/17 4 Jobs Sat 6 8/8 1 Job …" at bounding box center [784, 541] width 1568 height 1118
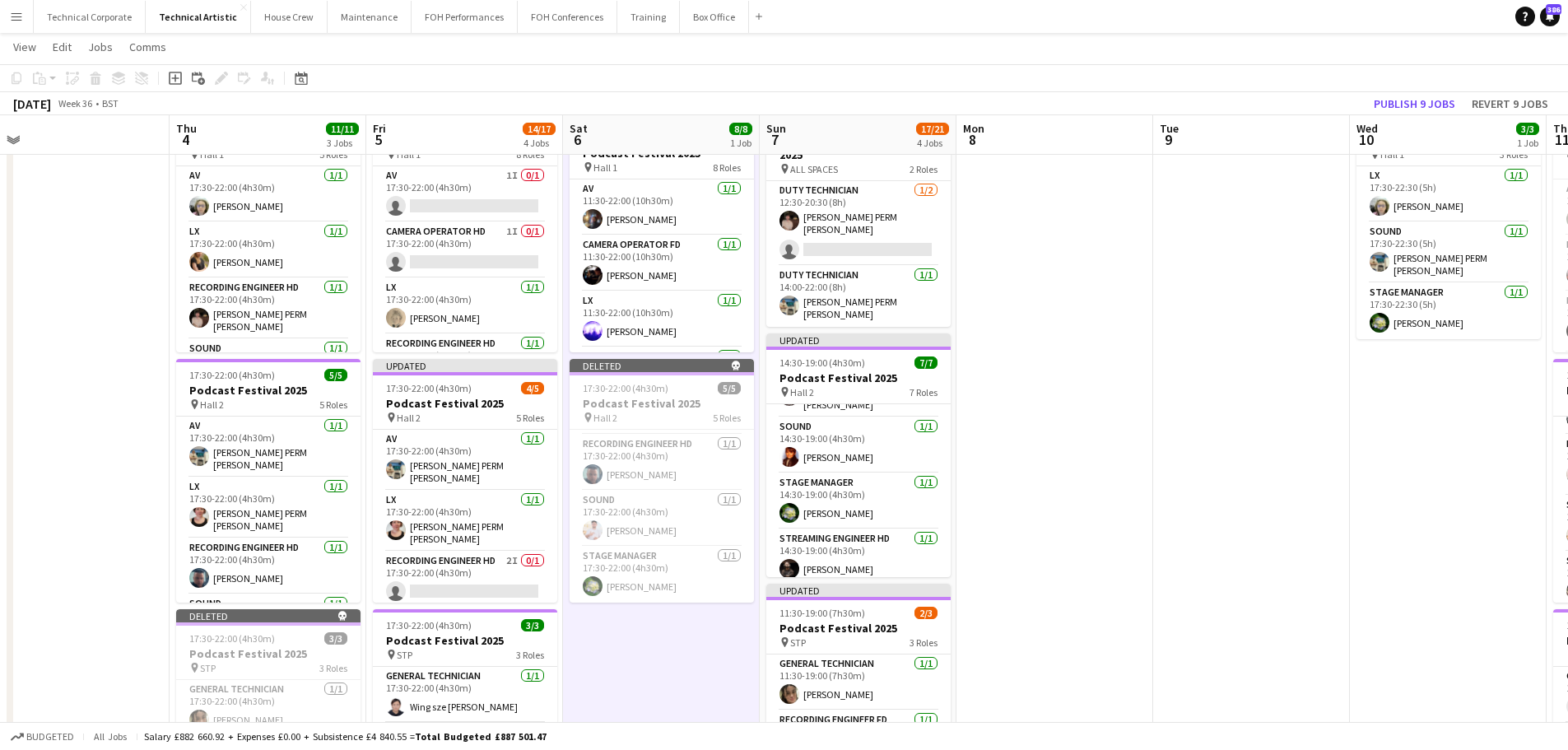
drag, startPoint x: 970, startPoint y: 414, endPoint x: 958, endPoint y: 415, distance: 12.0
click at [961, 414] on app-calendar-viewport "Sun 31 Mon 1 Tue 2 Wed 3 Thu 4 11/11 3 Jobs Fri 5 14/17 4 Jobs Sat 6 8/8 1 Job …" at bounding box center [784, 541] width 1568 height 1118
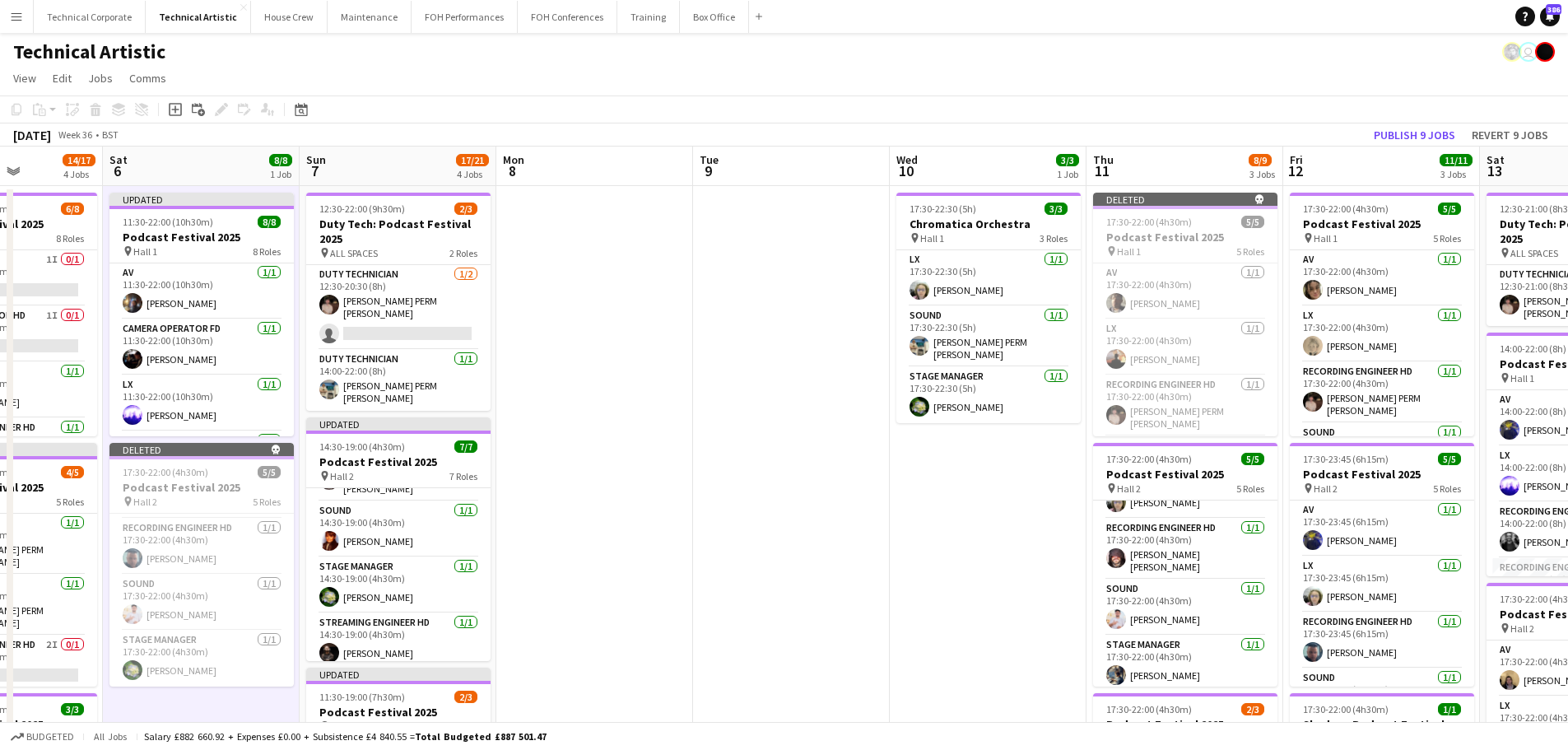
scroll to position [0, 500]
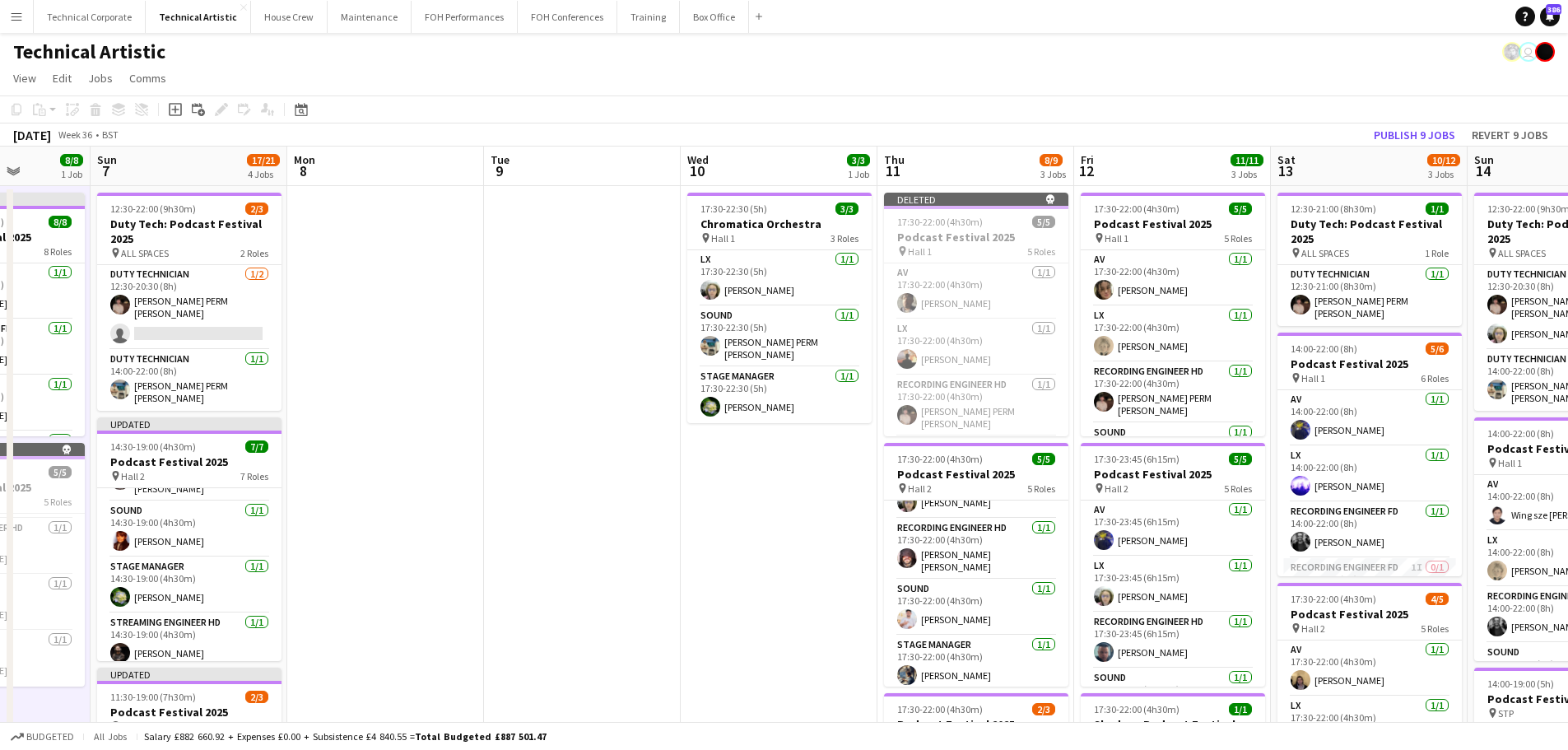
drag, startPoint x: 1311, startPoint y: 412, endPoint x: 1044, endPoint y: 423, distance: 267.2
click at [1044, 423] on app-calendar-viewport "Thu 4 11/11 3 Jobs Fri 5 14/17 4 Jobs Sat 6 8/8 1 Job Sun 7 17/21 4 Jobs Mon 8 …" at bounding box center [784, 665] width 1568 height 1037
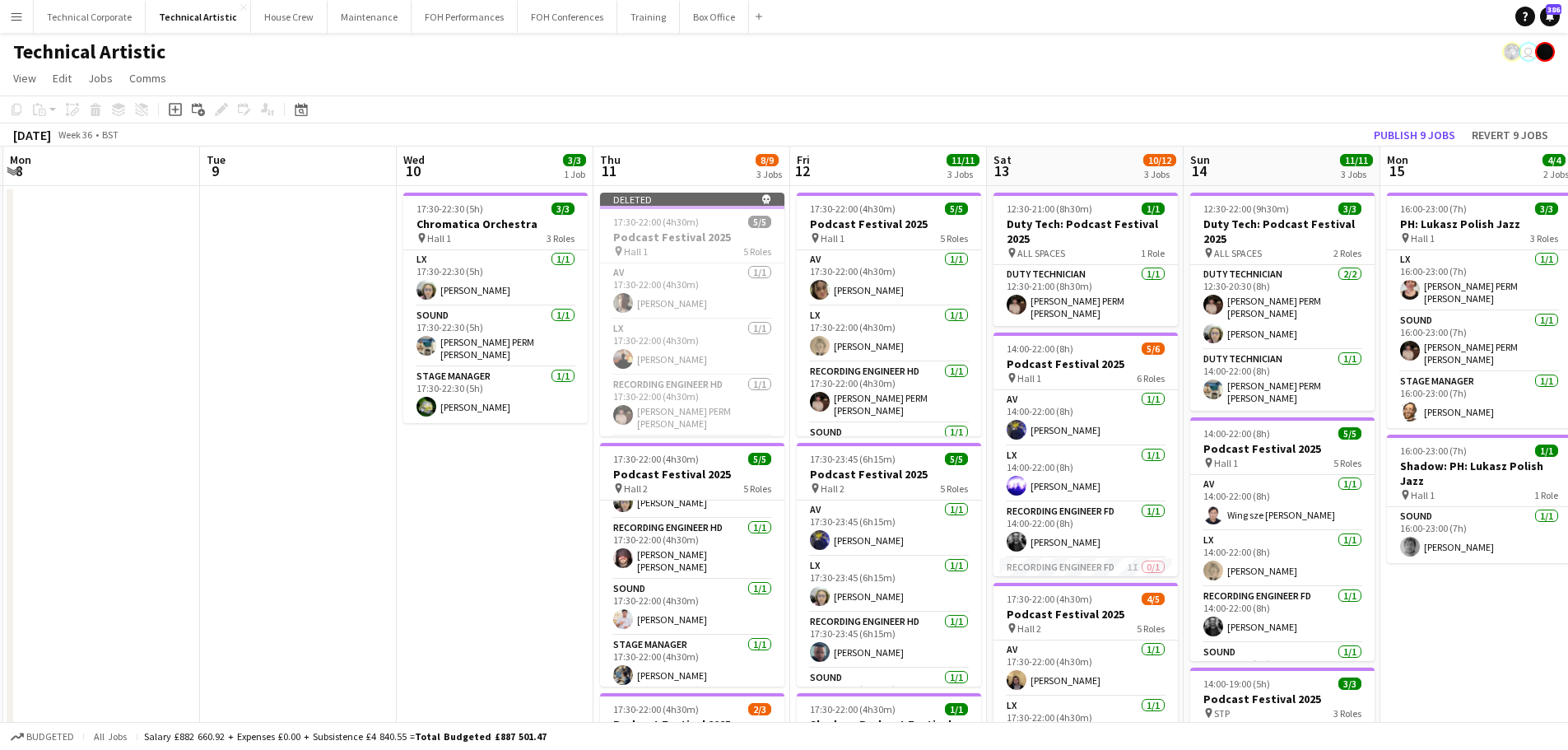
drag, startPoint x: 1329, startPoint y: 425, endPoint x: 1043, endPoint y: 446, distance: 286.8
click at [1044, 446] on app-calendar-viewport "Fri 5 14/17 4 Jobs Sat 6 8/8 1 Job Sun 7 17/21 4 Jobs Mon 8 Tue 9 Wed 10 3/3 1 …" at bounding box center [784, 665] width 1568 height 1037
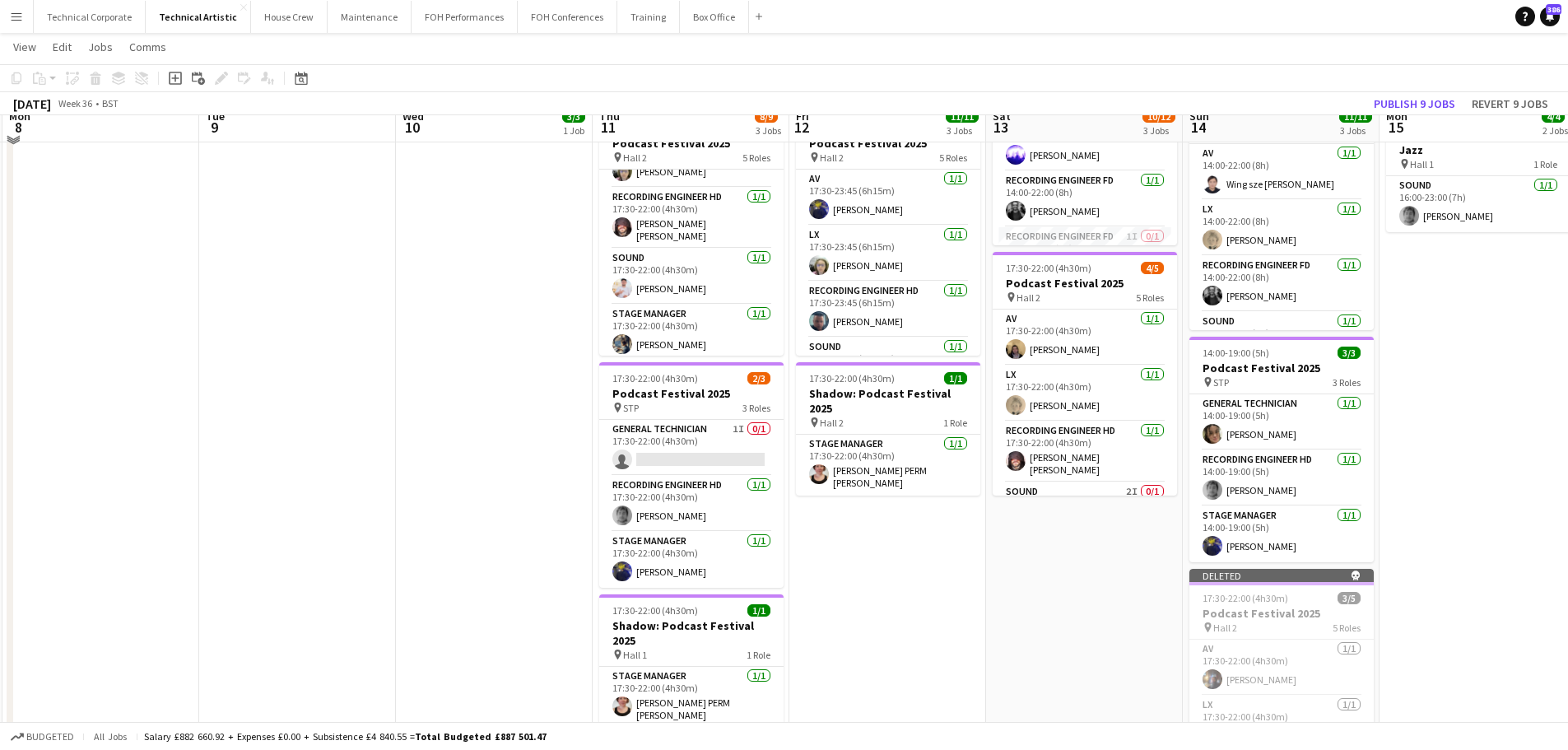
scroll to position [0, 0]
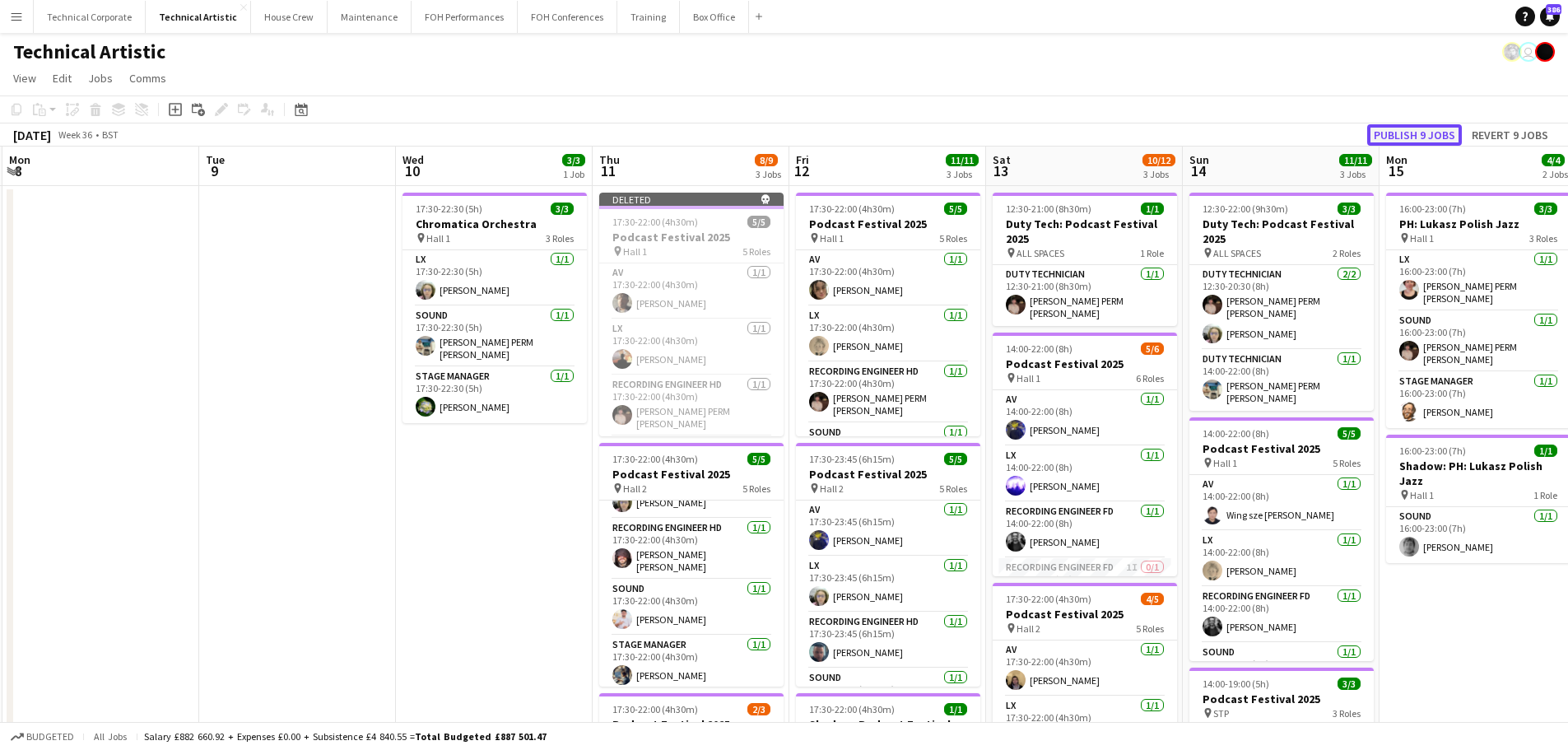
click at [1252, 133] on button "Publish 9 jobs" at bounding box center [1414, 134] width 95 height 21
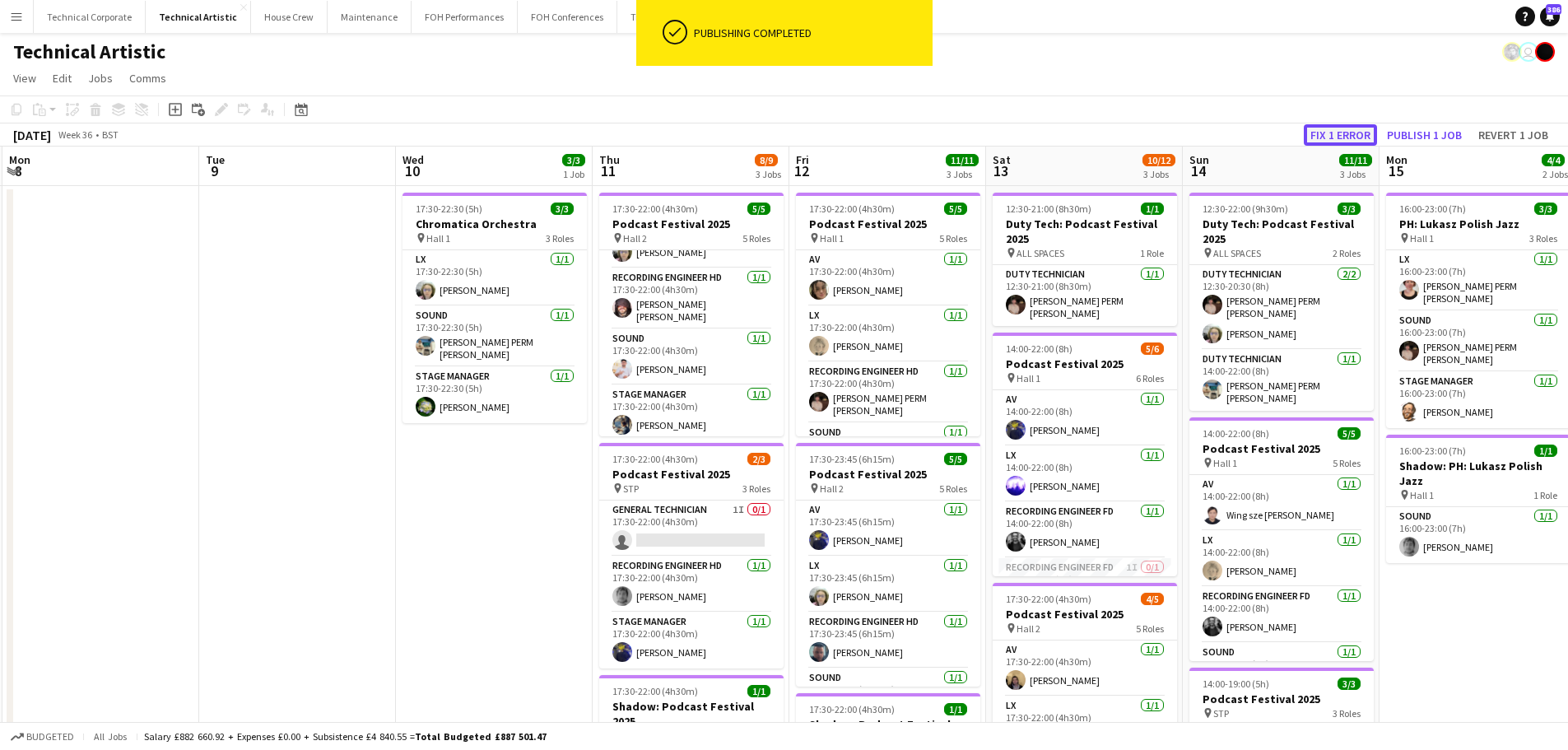
click at [1252, 140] on button "Fix 1 error" at bounding box center [1340, 134] width 73 height 21
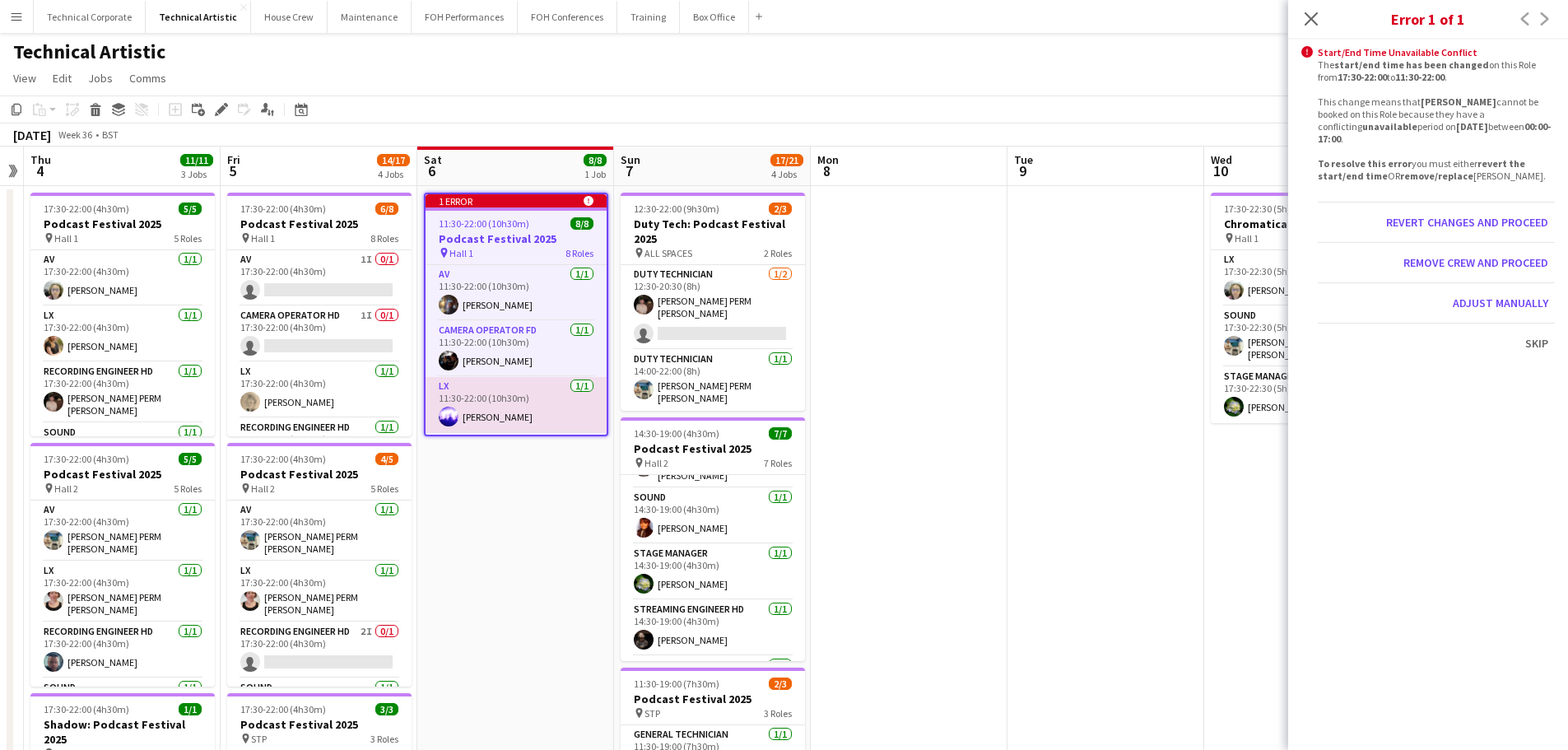
click at [965, 462] on app-date-cell at bounding box center [909, 685] width 197 height 998
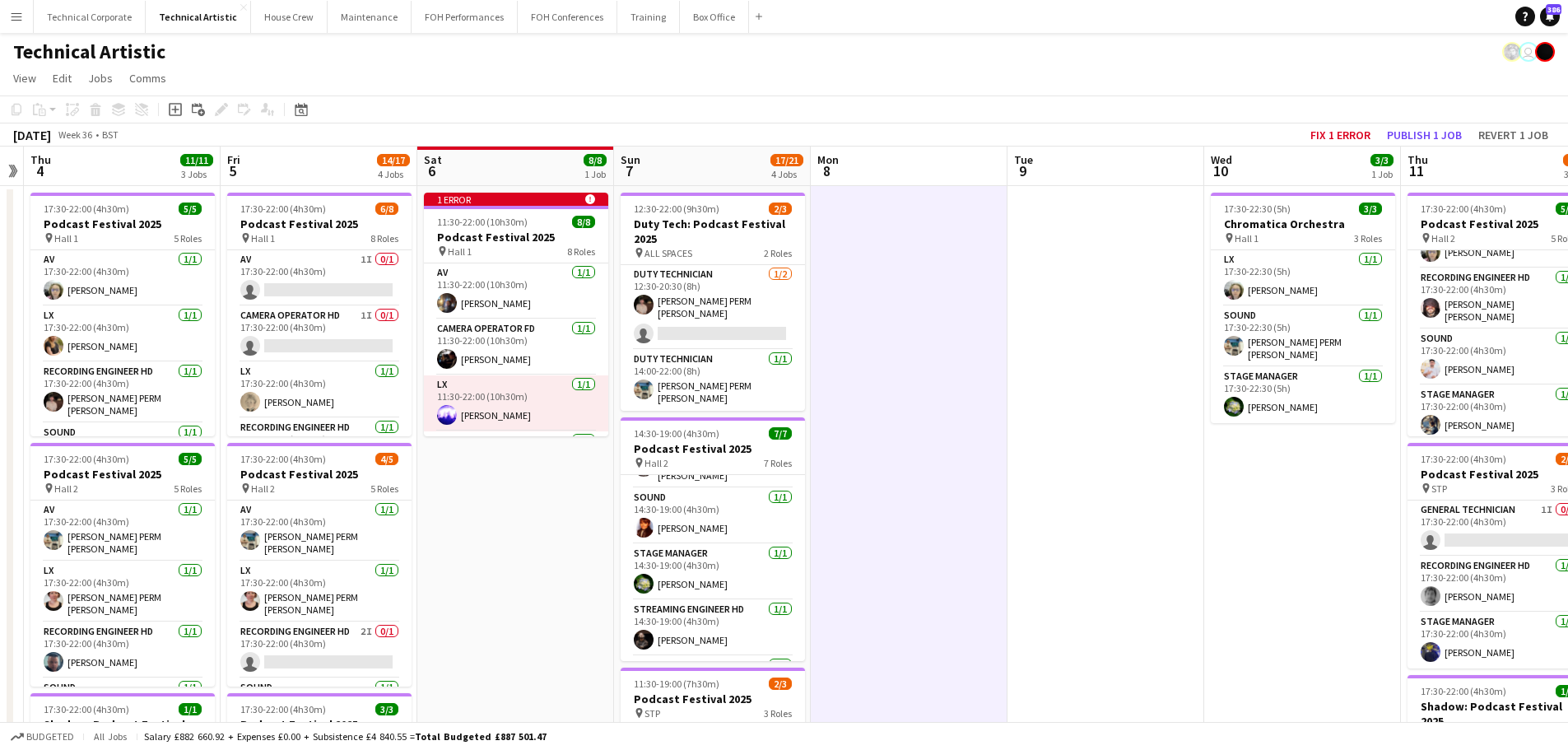
click at [928, 451] on app-date-cell at bounding box center [909, 685] width 197 height 998
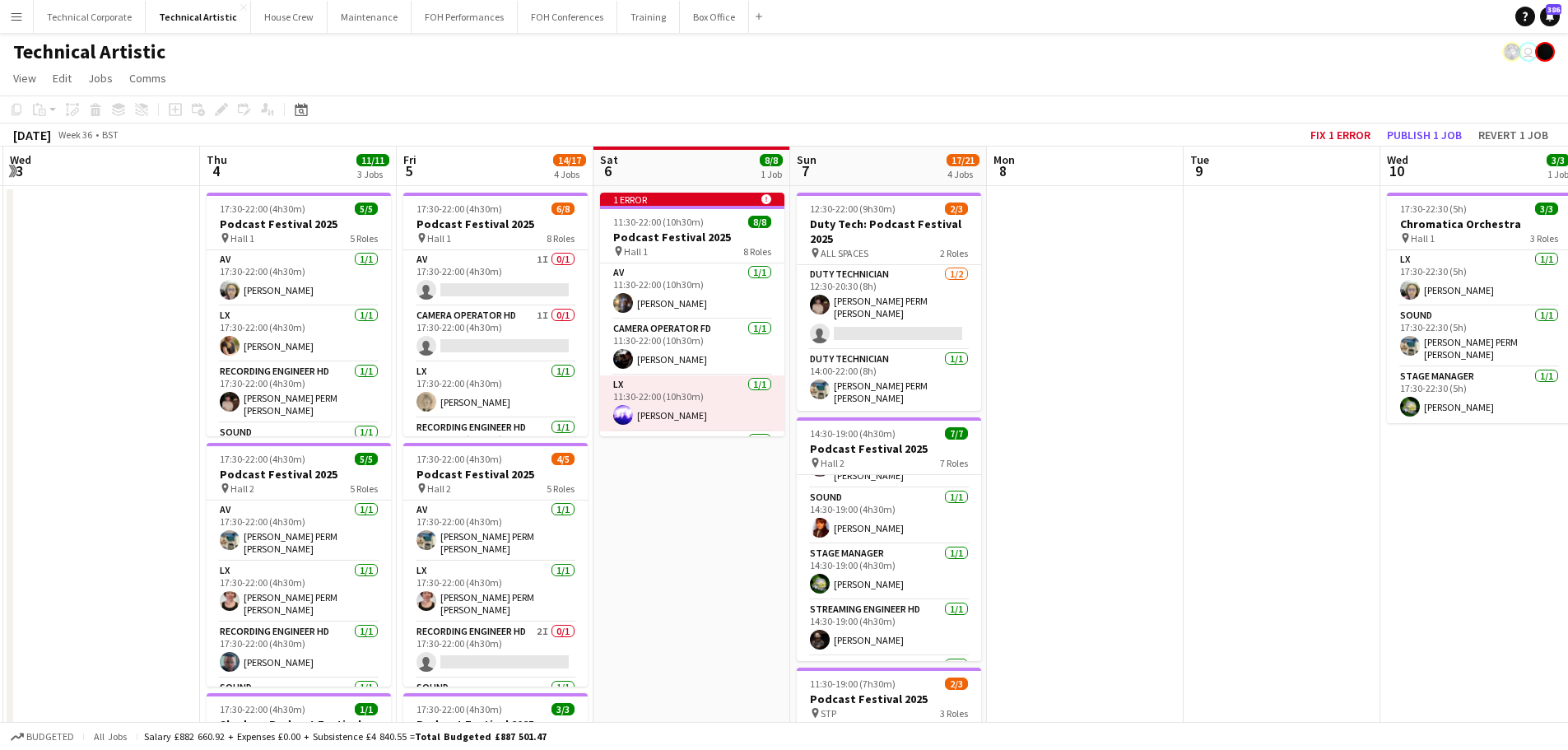
drag, startPoint x: 1062, startPoint y: 388, endPoint x: 1033, endPoint y: 419, distance: 42.4
click at [1146, 398] on app-calendar-viewport "Mon 1 Tue 2 Wed 3 Thu 4 11/11 3 Jobs Fri 5 14/17 4 Jobs Sat 6 8/8 1 Job Sun 7 1…" at bounding box center [784, 665] width 1568 height 1037
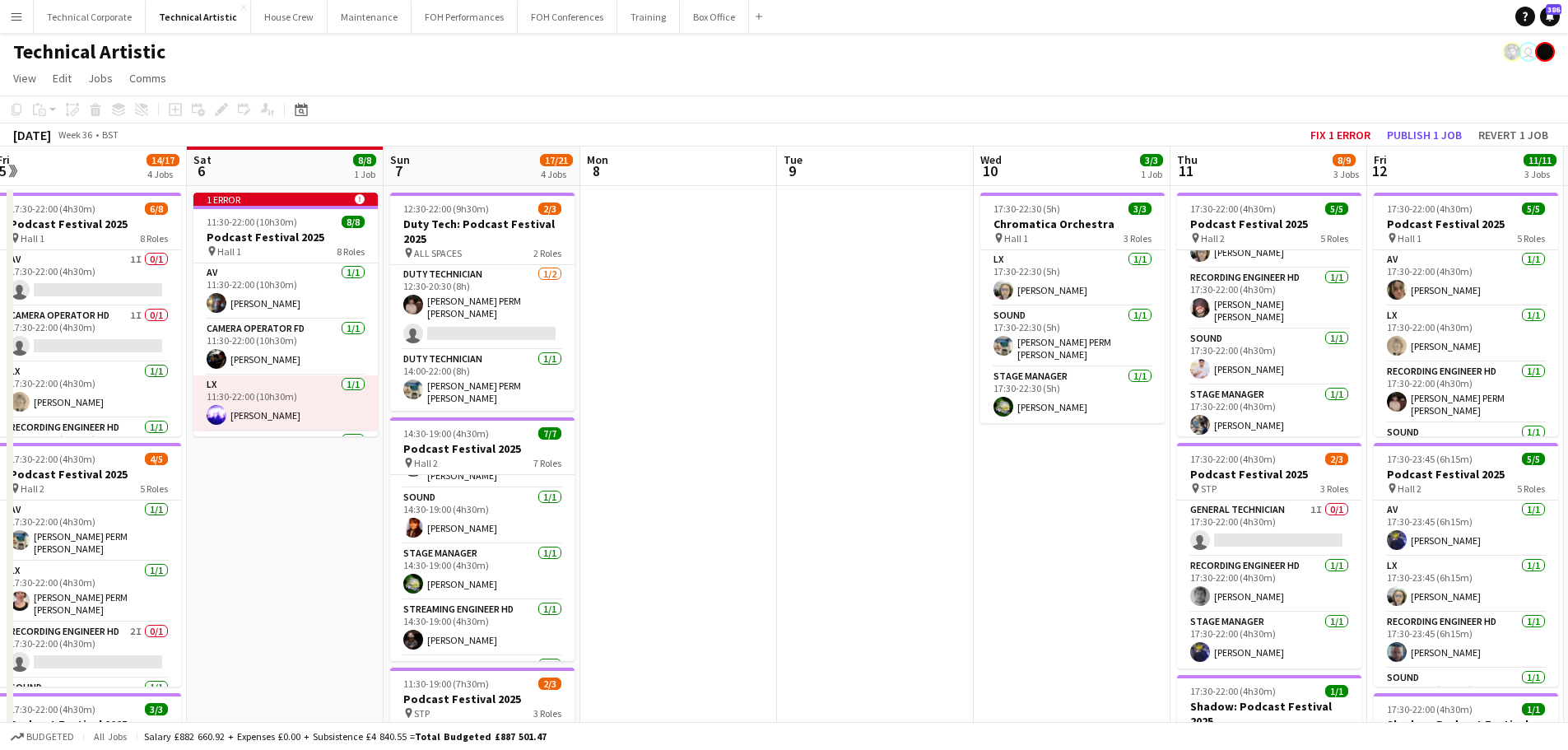
scroll to position [0, 611]
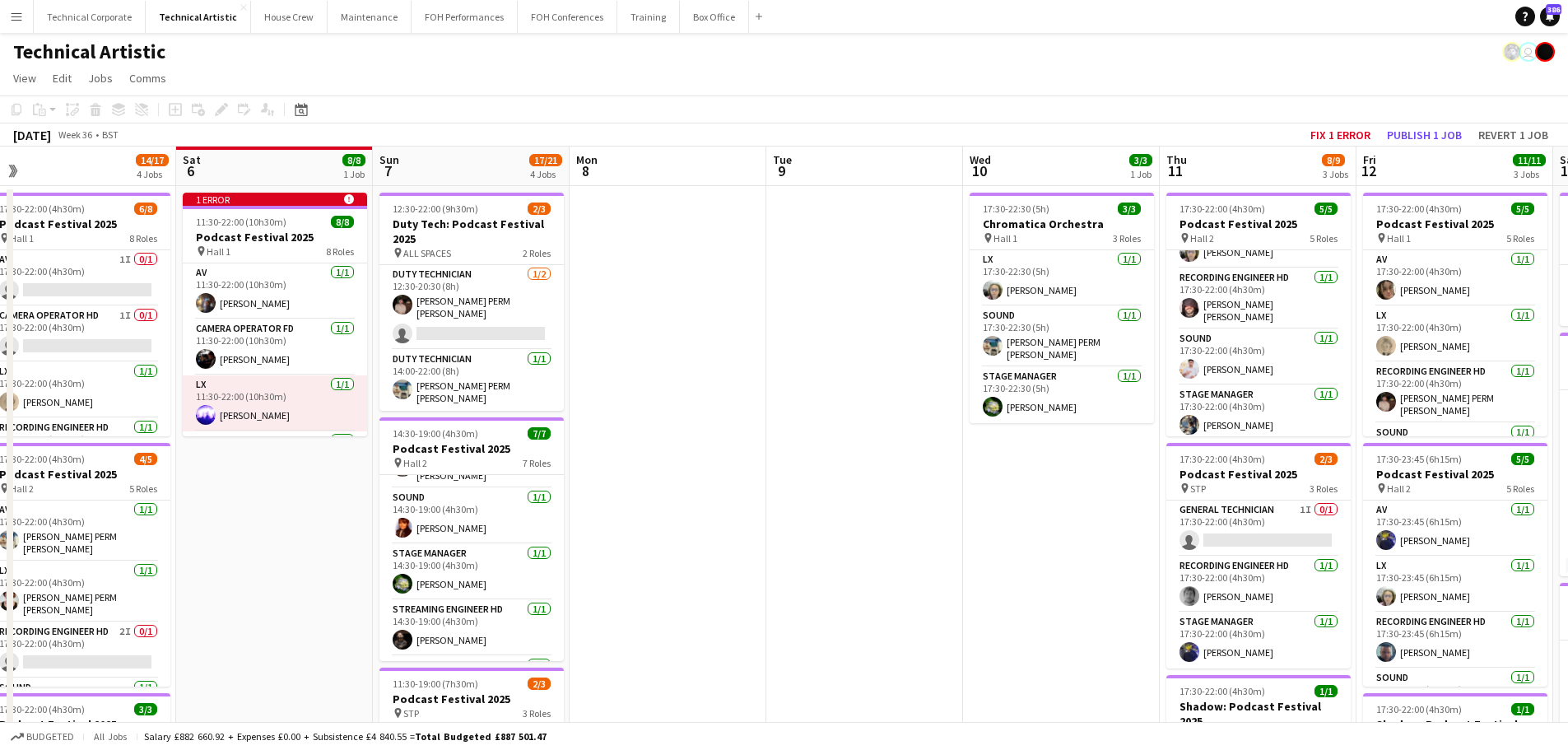
drag, startPoint x: 763, startPoint y: 405, endPoint x: 751, endPoint y: 405, distance: 12.0
click at [751, 405] on app-calendar-viewport "Tue 2 Wed 3 Thu 4 11/11 3 Jobs Fri 5 14/17 4 Jobs Sat 6 8/8 1 Job Sun 7 17/21 4…" at bounding box center [784, 665] width 1568 height 1037
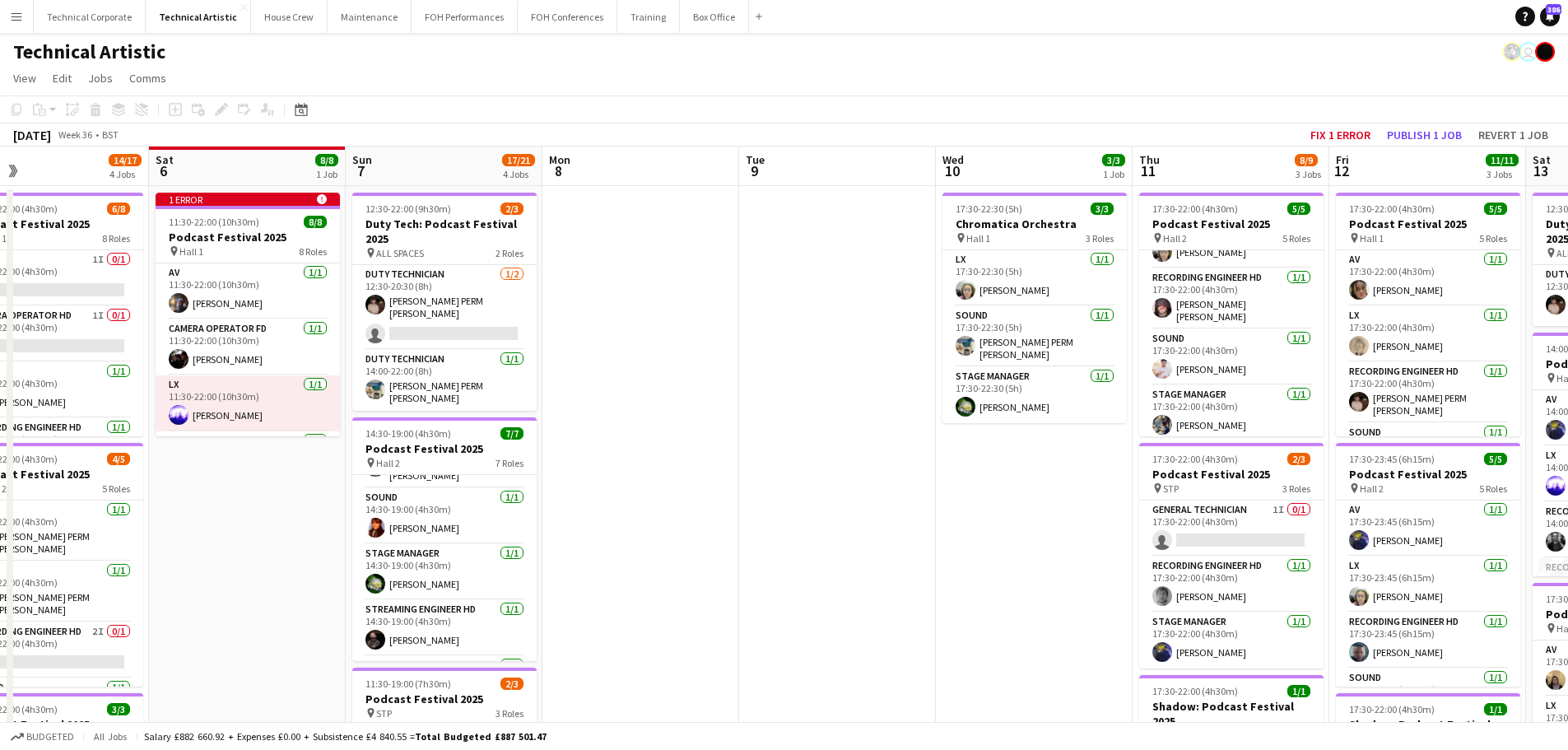
drag, startPoint x: 1358, startPoint y: 449, endPoint x: 1331, endPoint y: 456, distance: 27.9
click at [1252, 456] on app-calendar-viewport "Tue 2 Wed 3 Thu 4 11/11 3 Jobs Fri 5 14/17 4 Jobs Sat 6 8/8 1 Job Sun 7 17/21 4…" at bounding box center [784, 665] width 1568 height 1037
click at [1252, 425] on app-calendar-viewport "Tue 2 Wed 3 Thu 4 11/11 3 Jobs Fri 5 14/17 4 Jobs Sat 6 8/8 1 Job Sun 7 17/21 4…" at bounding box center [784, 665] width 1568 height 1037
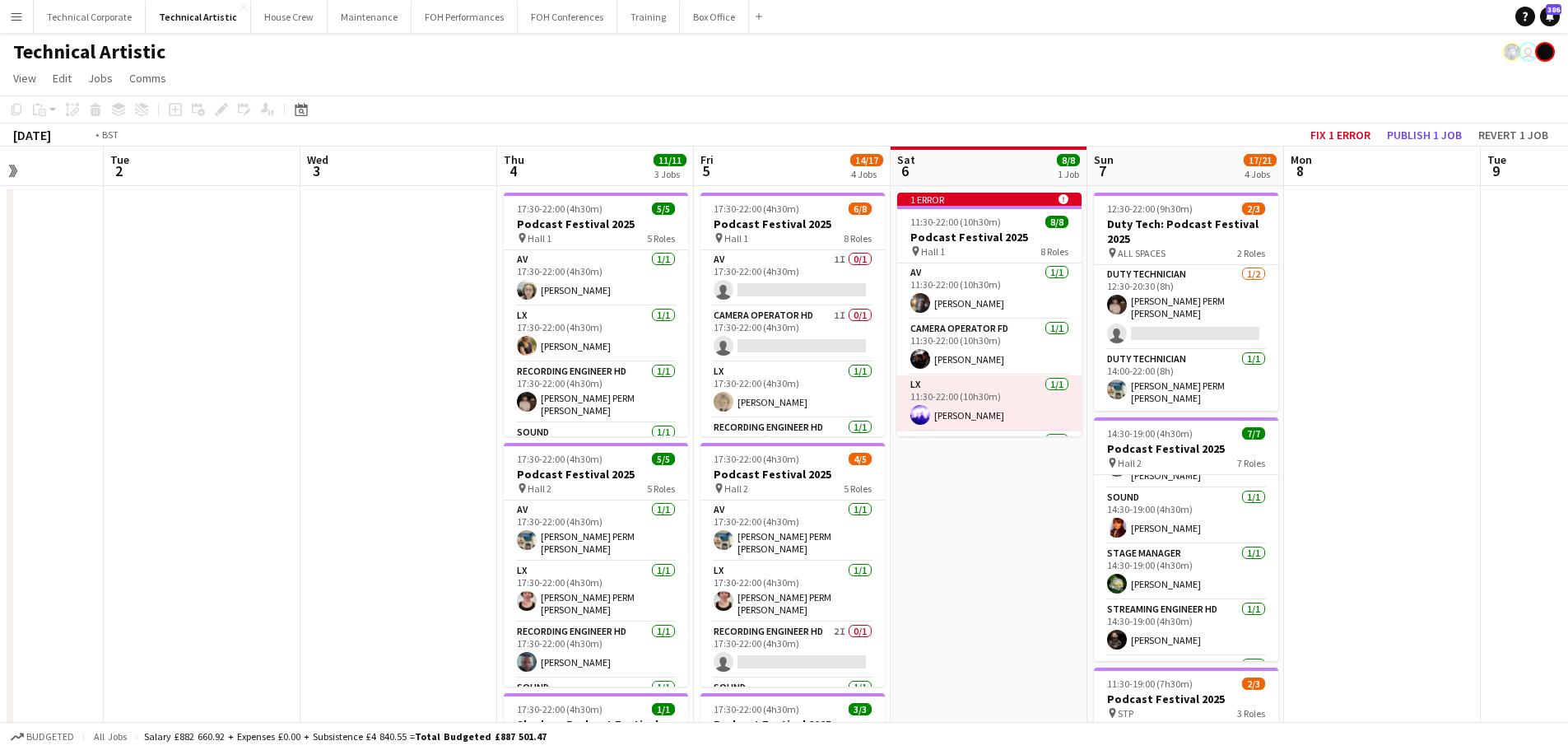
drag, startPoint x: 655, startPoint y: 438, endPoint x: 1230, endPoint y: 437, distance: 575.0
click at [1246, 434] on app-calendar-viewport "Sat 30 Sun 31 Mon 1 Tue 2 Wed 3 Thu 4 11/11 3 Jobs Fri 5 14/17 4 Jobs Sat 6 8/8…" at bounding box center [784, 665] width 1568 height 1037
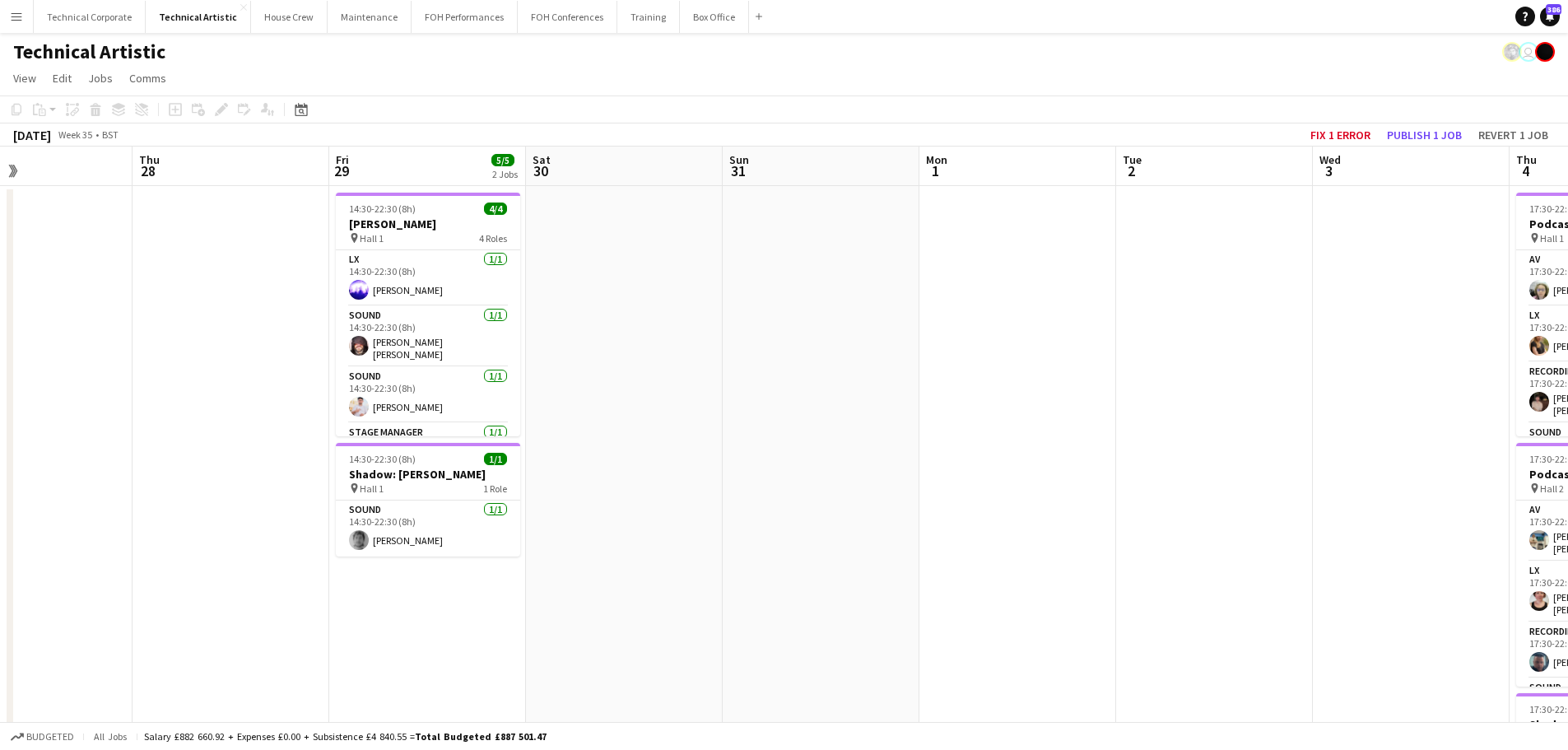
drag, startPoint x: 665, startPoint y: 446, endPoint x: 870, endPoint y: 465, distance: 205.9
click at [1204, 449] on app-calendar-viewport "Mon 25 2/2 1 Job Tue 26 6/6 3 Jobs Wed 27 Thu 28 Fri 29 5/5 2 Jobs Sat 30 Sun 3…" at bounding box center [784, 665] width 1568 height 1037
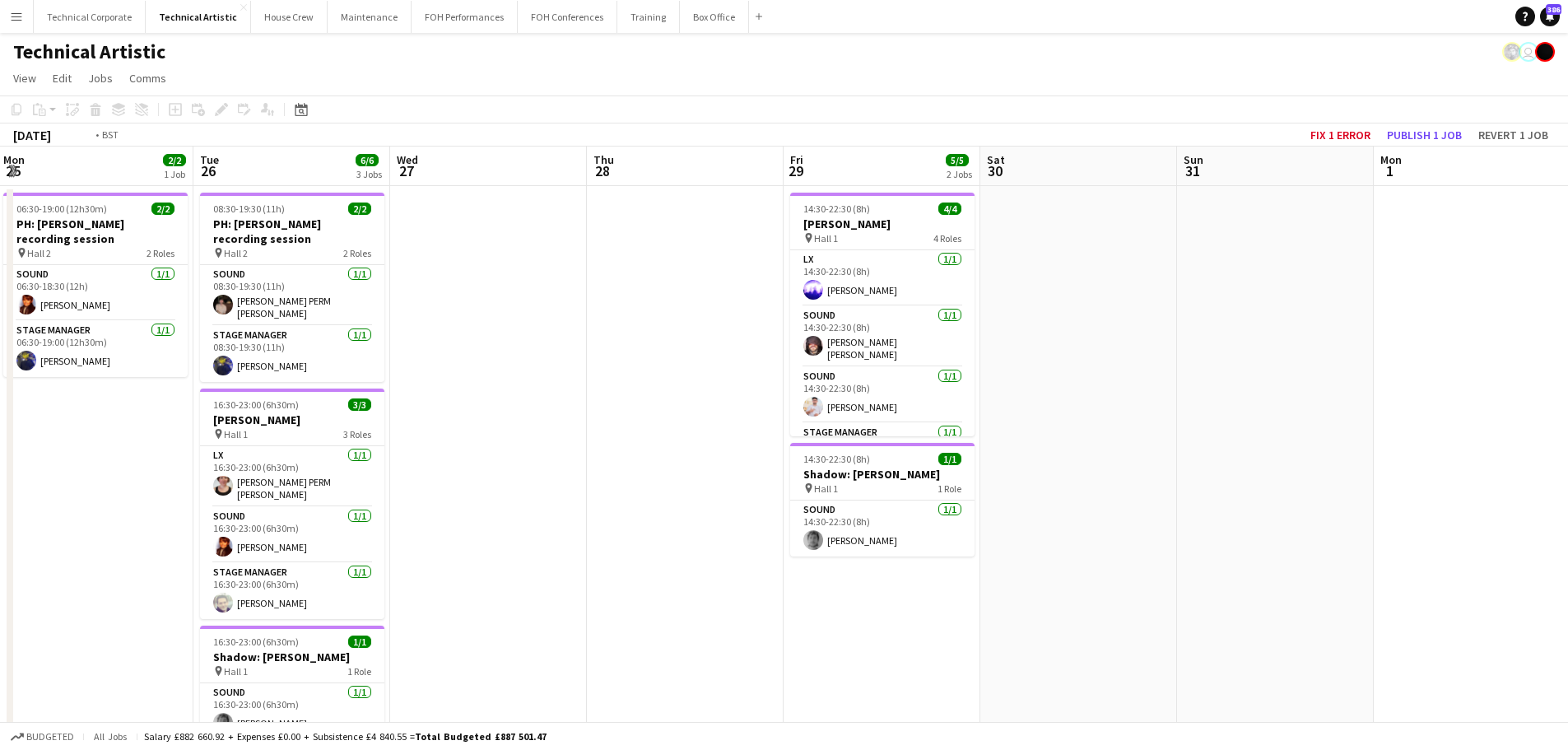
drag, startPoint x: 832, startPoint y: 458, endPoint x: 1168, endPoint y: 459, distance: 336.0
click at [1232, 458] on app-calendar-viewport "Sat 23 Sun 24 2/2 1 Job Mon 25 2/2 1 Job Tue 26 6/6 3 Jobs Wed 27 Thu 28 Fri 29…" at bounding box center [784, 665] width 1568 height 1037
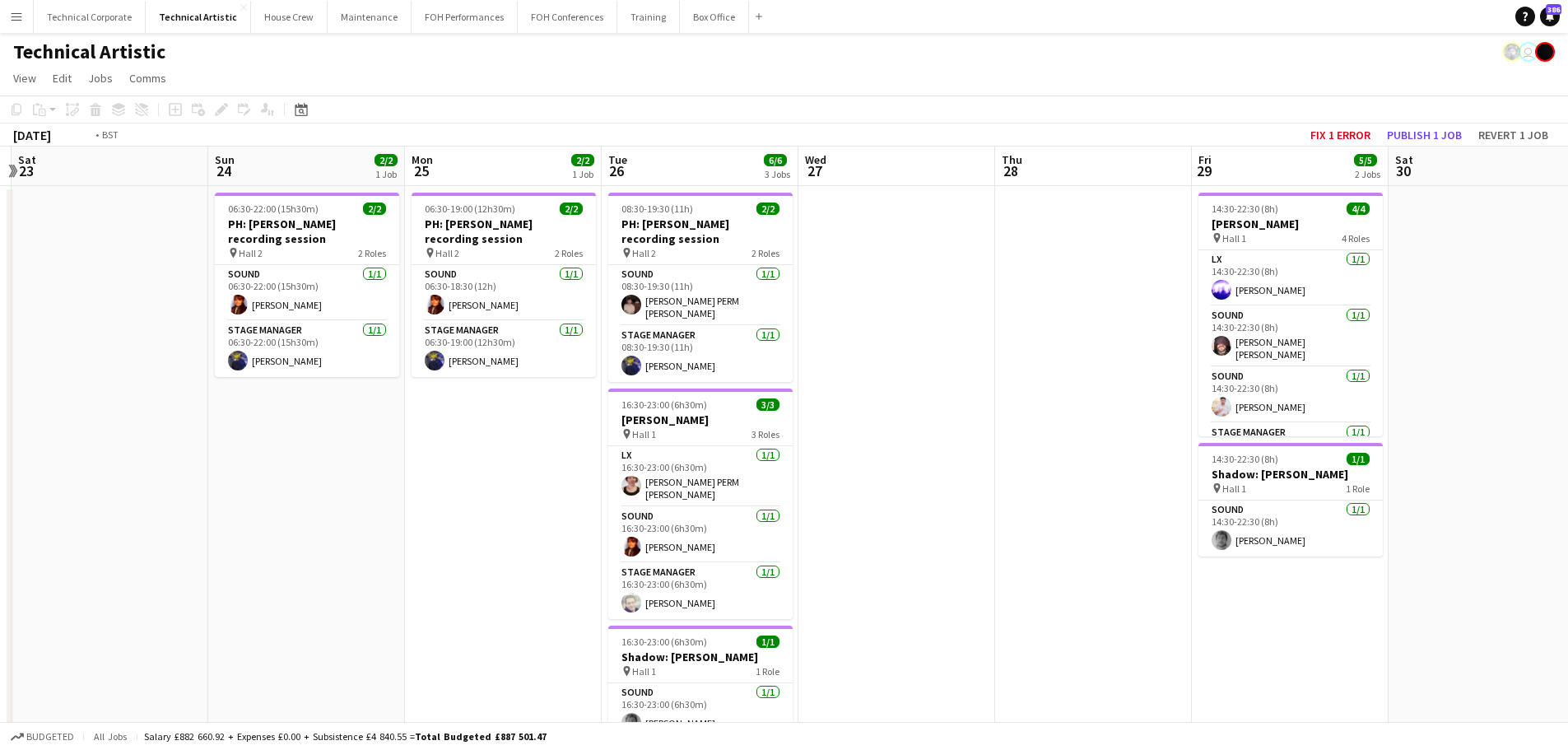
click at [559, 474] on app-calendar-viewport "Thu 21 Fri 22 Sat 23 Sun 24 2/2 1 Job Mon 25 2/2 1 Job Tue 26 6/6 3 Jobs Wed 27…" at bounding box center [784, 665] width 1568 height 1037
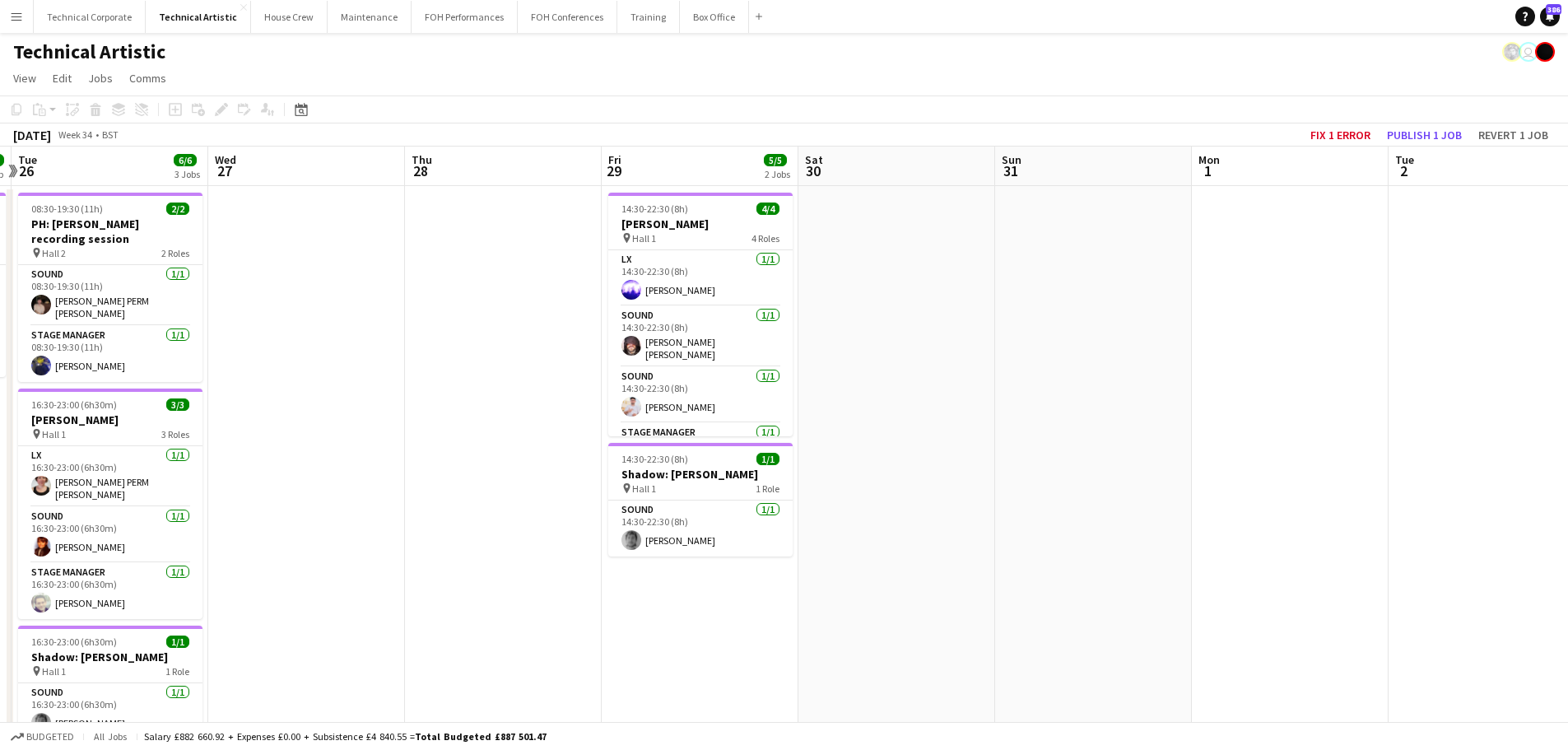
click at [813, 489] on app-calendar-viewport "Sat 23 Sun 24 2/2 1 Job Mon 25 2/2 1 Job Tue 26 6/6 3 Jobs Wed 27 Thu 28 Fri 29…" at bounding box center [784, 665] width 1568 height 1037
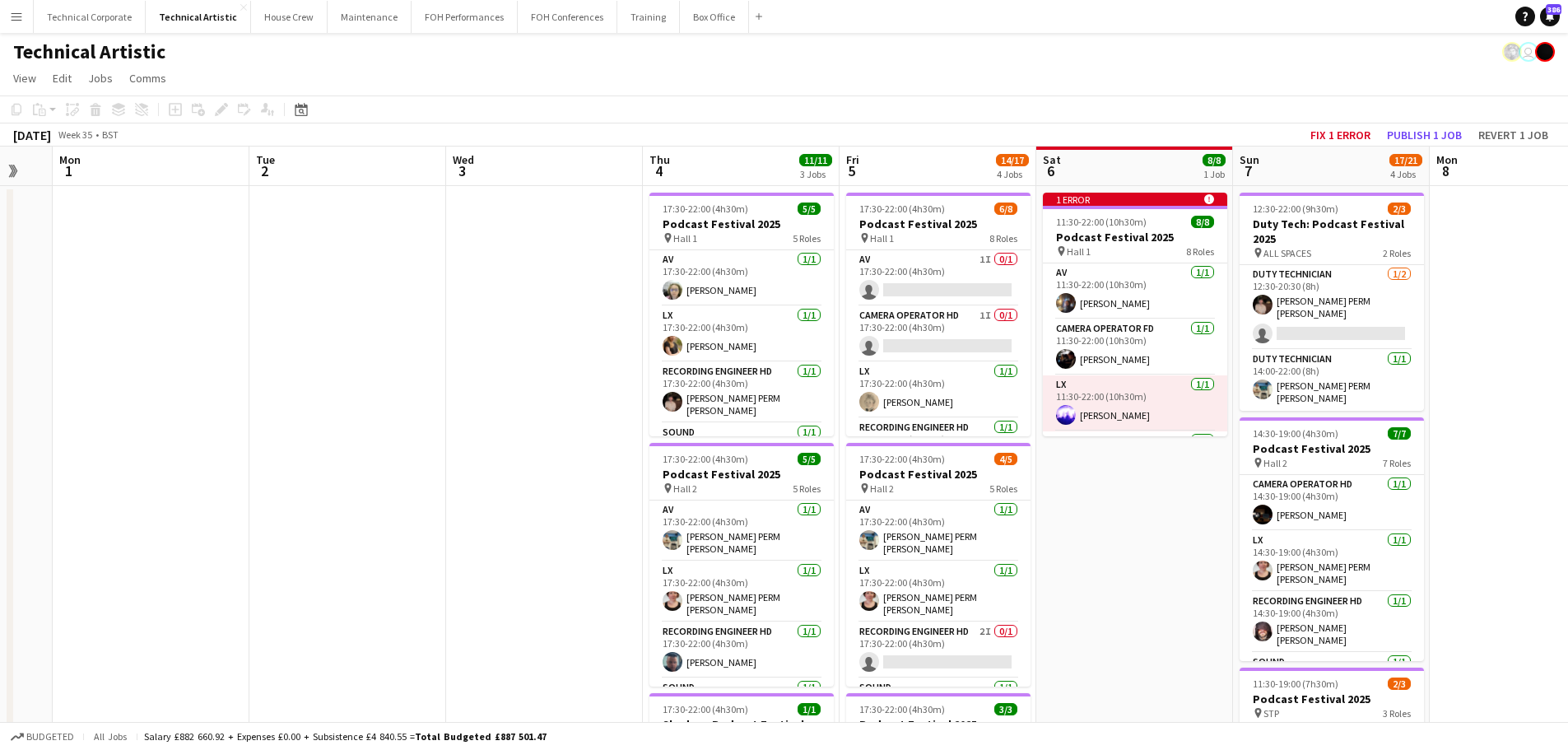
drag, startPoint x: 805, startPoint y: 487, endPoint x: 668, endPoint y: 496, distance: 137.3
click at [668, 496] on app-calendar-viewport "Fri 29 5/5 2 Jobs Sat 30 Sun 31 Mon 1 Tue 2 Wed 3 Thu 4 11/11 3 Jobs Fri 5 14/1…" at bounding box center [784, 665] width 1568 height 1037
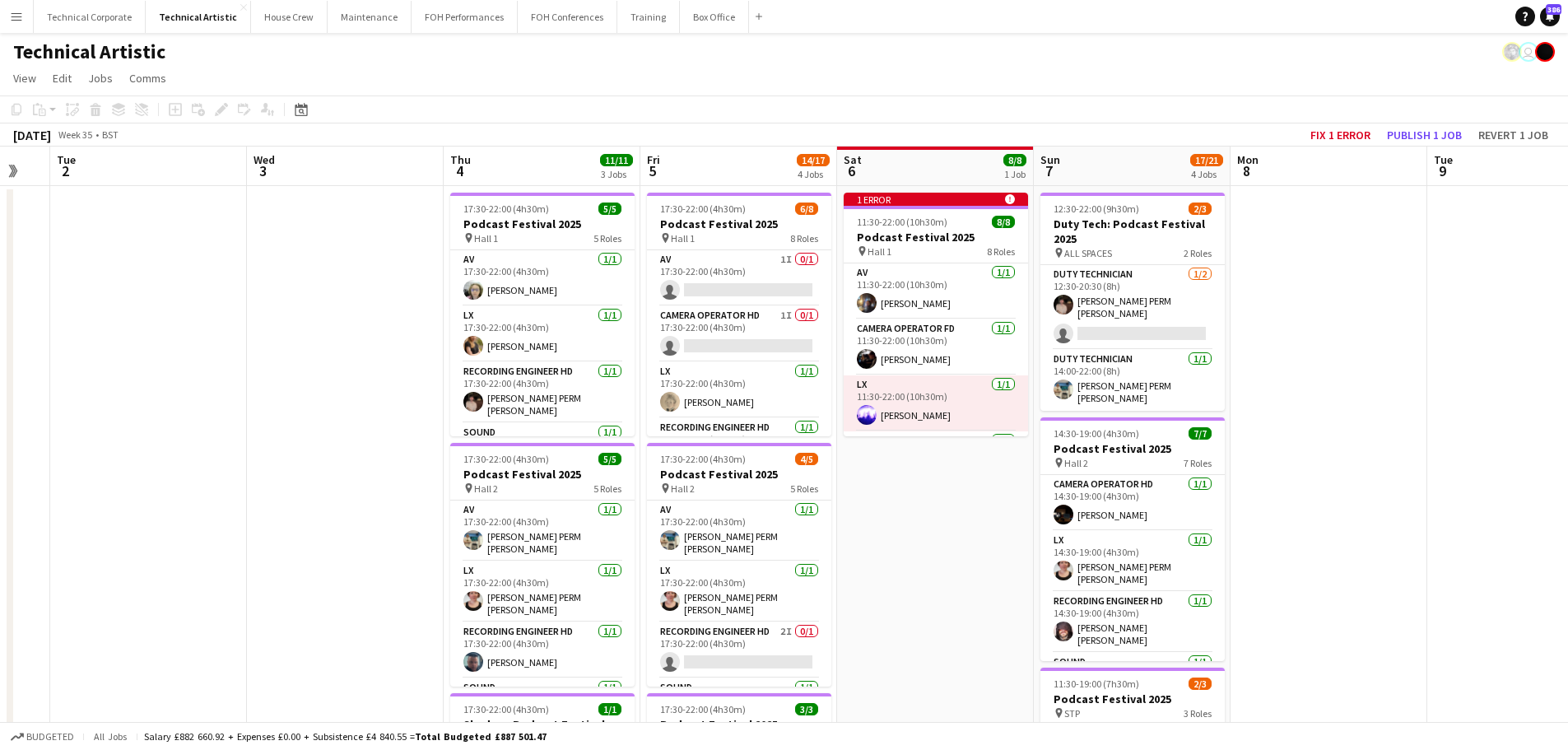
scroll to position [0, 541]
drag, startPoint x: 1239, startPoint y: 486, endPoint x: 1040, endPoint y: 496, distance: 199.3
click at [1040, 496] on app-calendar-viewport "Sat 30 Sun 31 Mon 1 Tue 2 Wed 3 Thu 4 11/11 3 Jobs Fri 5 14/17 4 Jobs Sat 6 8/8…" at bounding box center [784, 665] width 1568 height 1037
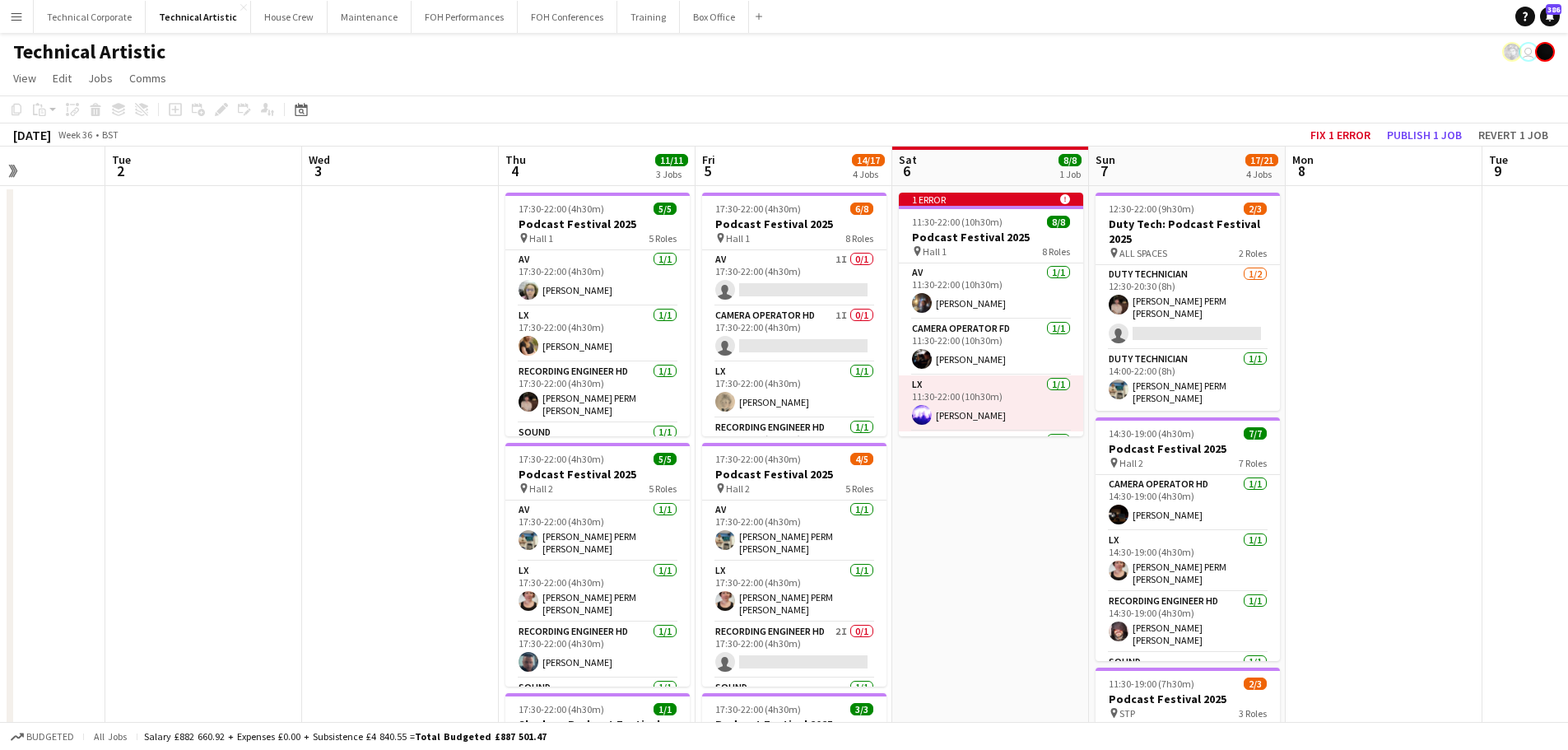
scroll to position [0, 490]
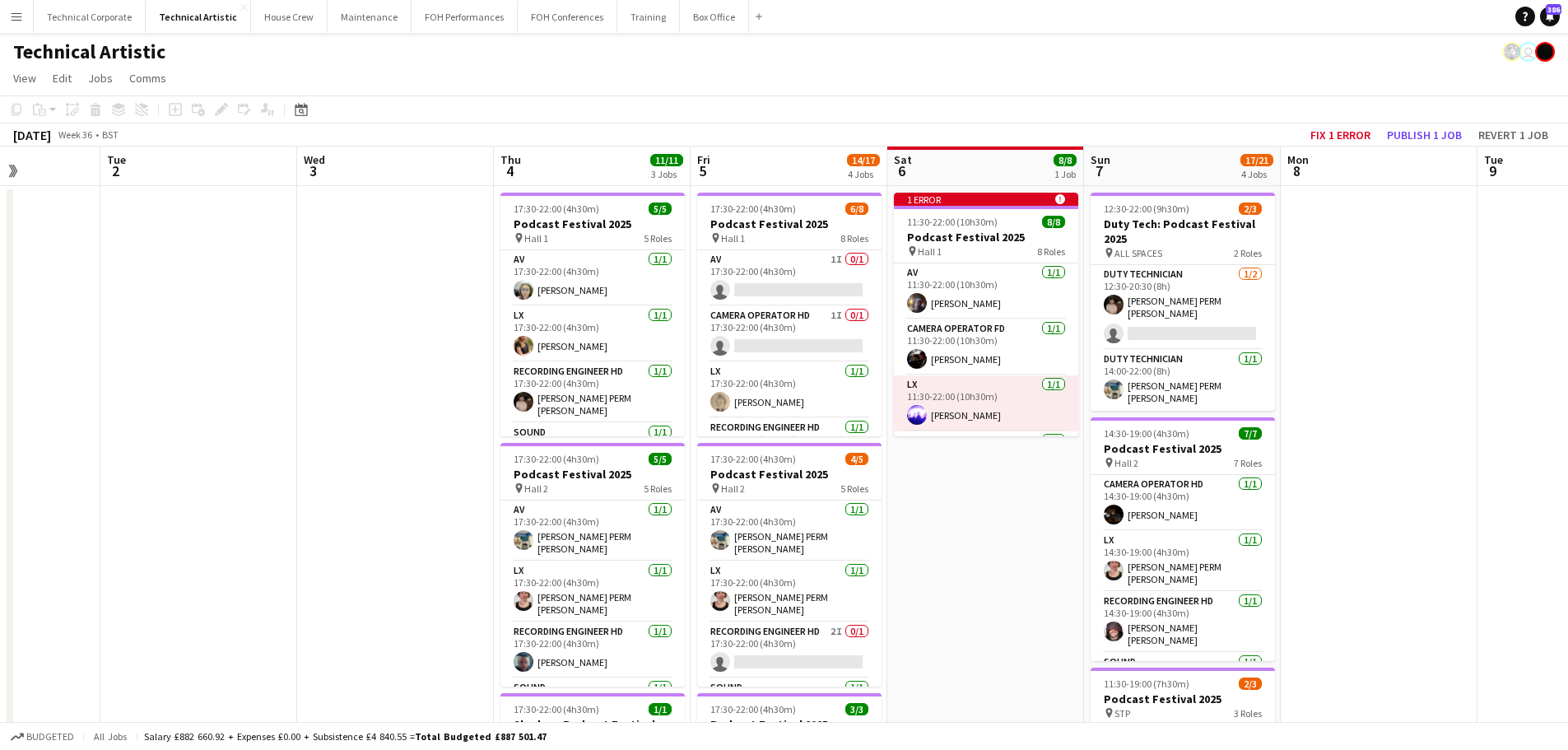
drag, startPoint x: 952, startPoint y: 554, endPoint x: 807, endPoint y: 569, distance: 145.8
click at [807, 569] on app-calendar-viewport "Sat 30 Sun 31 Mon 1 Tue 2 Wed 3 Thu 4 11/11 3 Jobs Fri 5 14/17 4 Jobs Sat 6 8/8…" at bounding box center [784, 665] width 1568 height 1037
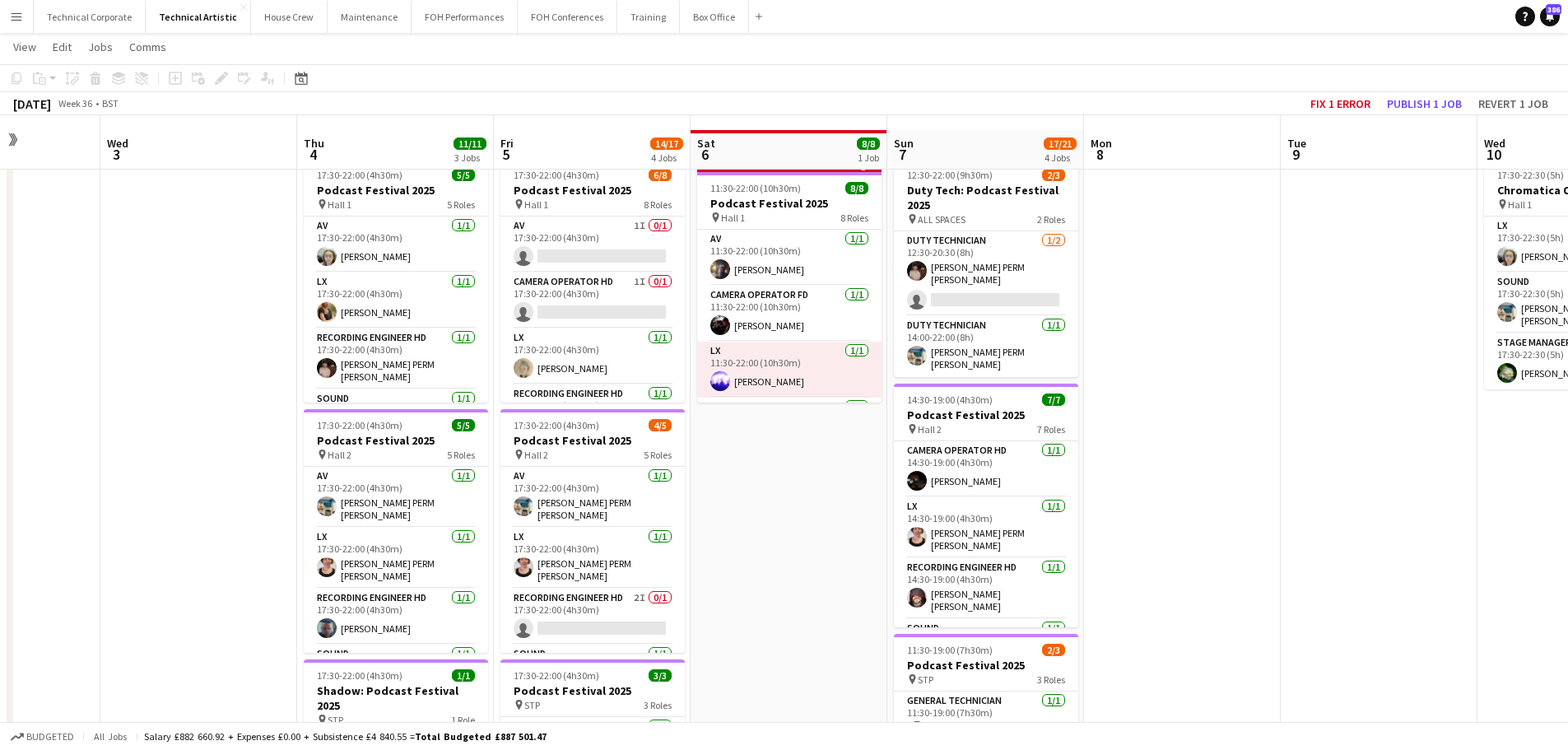
scroll to position [0, 0]
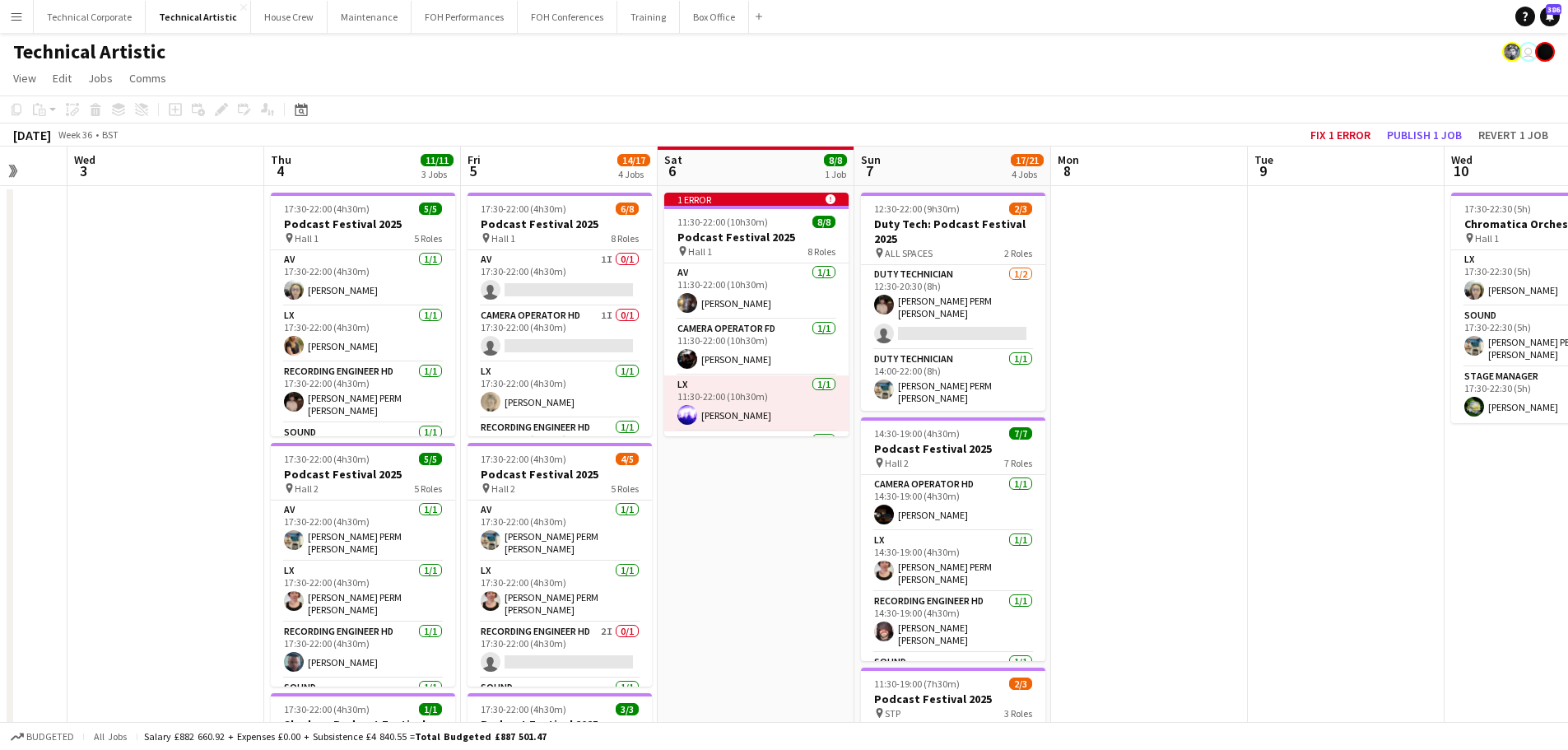
drag, startPoint x: 1177, startPoint y: 481, endPoint x: 693, endPoint y: 509, distance: 484.8
click at [674, 511] on app-calendar-viewport "Sun 31 Mon 1 Tue 2 Wed 3 Thu 4 11/11 3 Jobs Fri 5 14/17 4 Jobs Sat 6 8/8 1 Job …" at bounding box center [784, 665] width 1568 height 1037
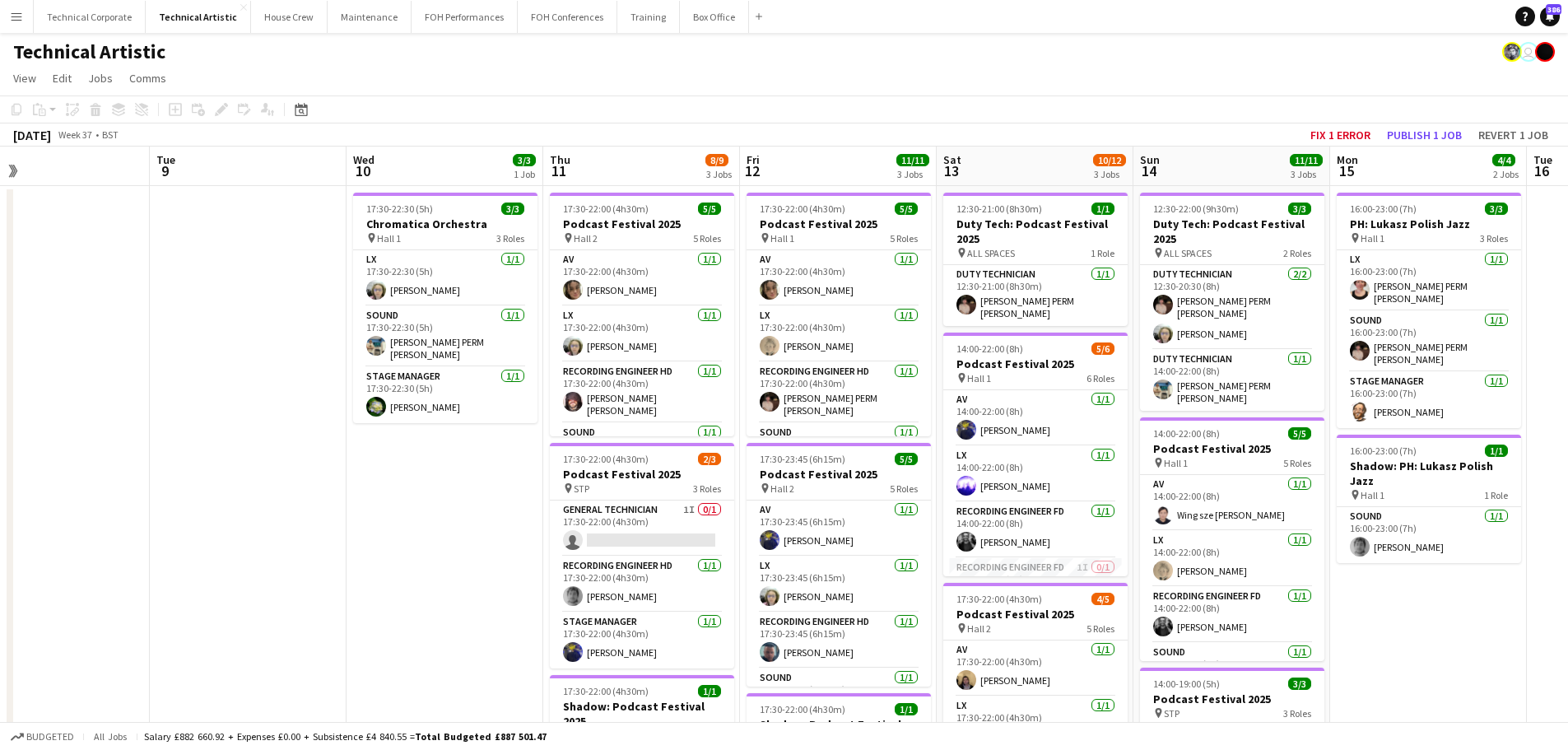
scroll to position [0, 653]
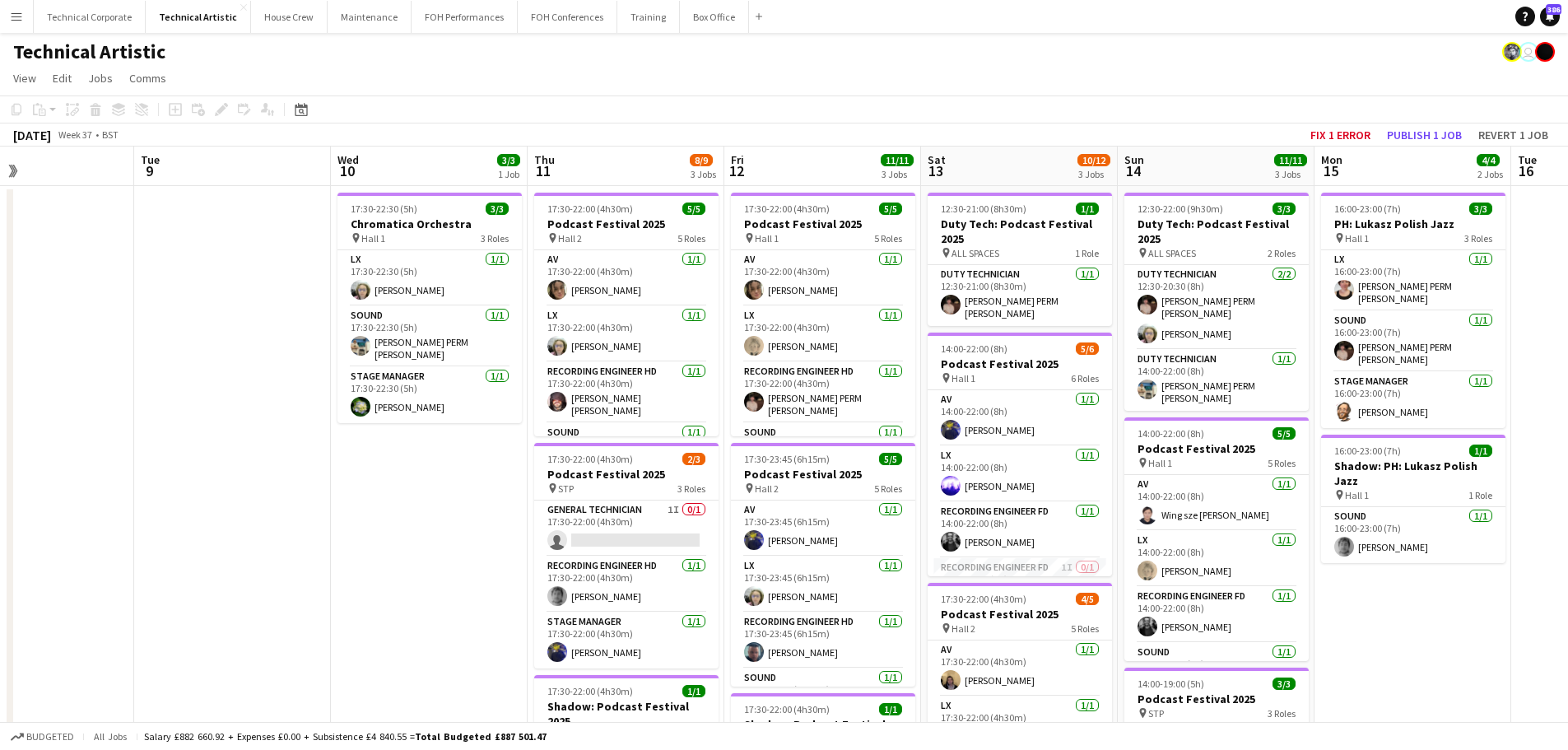
drag, startPoint x: 1167, startPoint y: 476, endPoint x: 614, endPoint y: 563, distance: 559.8
click at [614, 563] on app-calendar-viewport "Fri 5 14/17 4 Jobs Sat 6 8/8 1 Job Sun 7 17/21 4 Jobs Mon 8 Tue 9 Wed 10 3/3 1 …" at bounding box center [784, 665] width 1568 height 1037
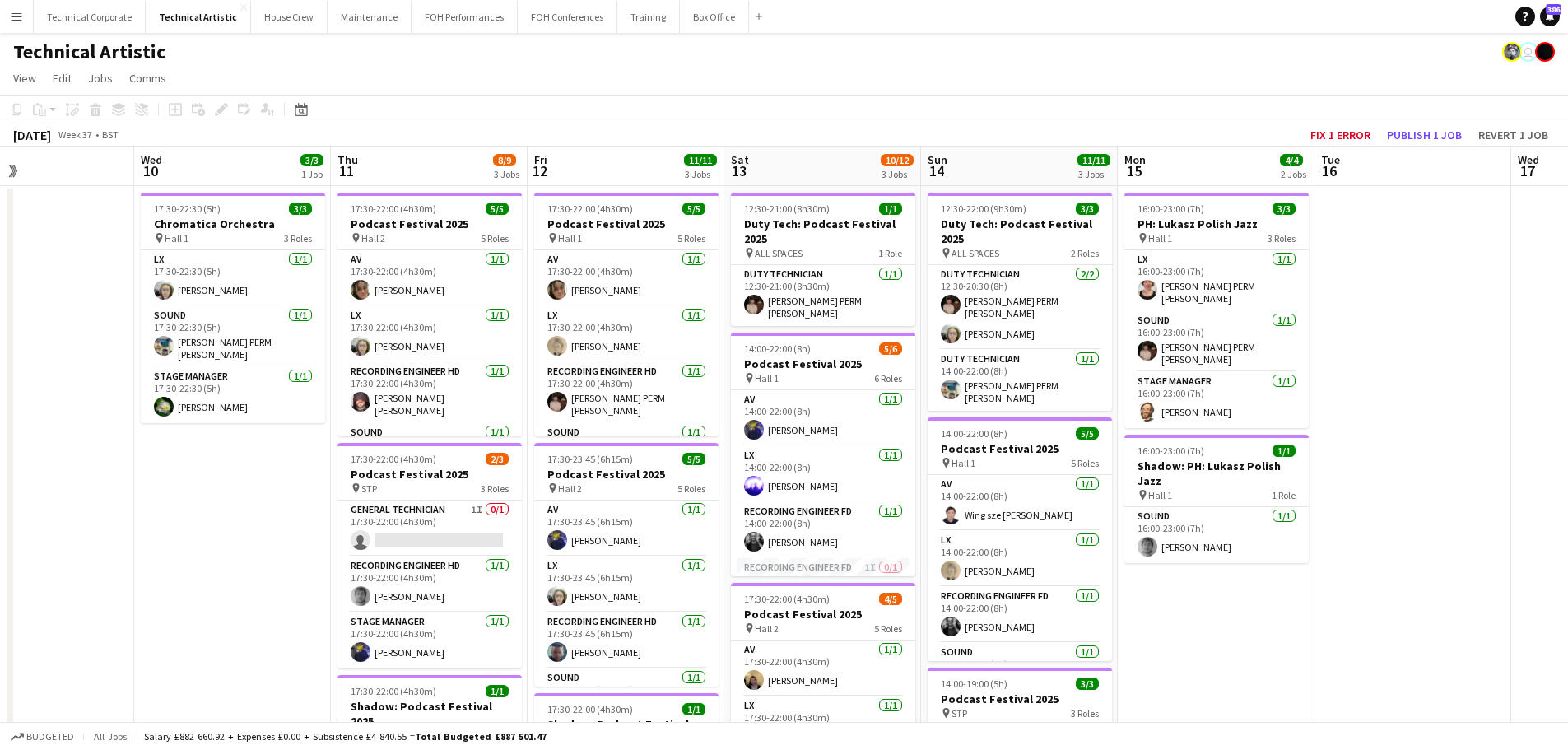
scroll to position [0, 589]
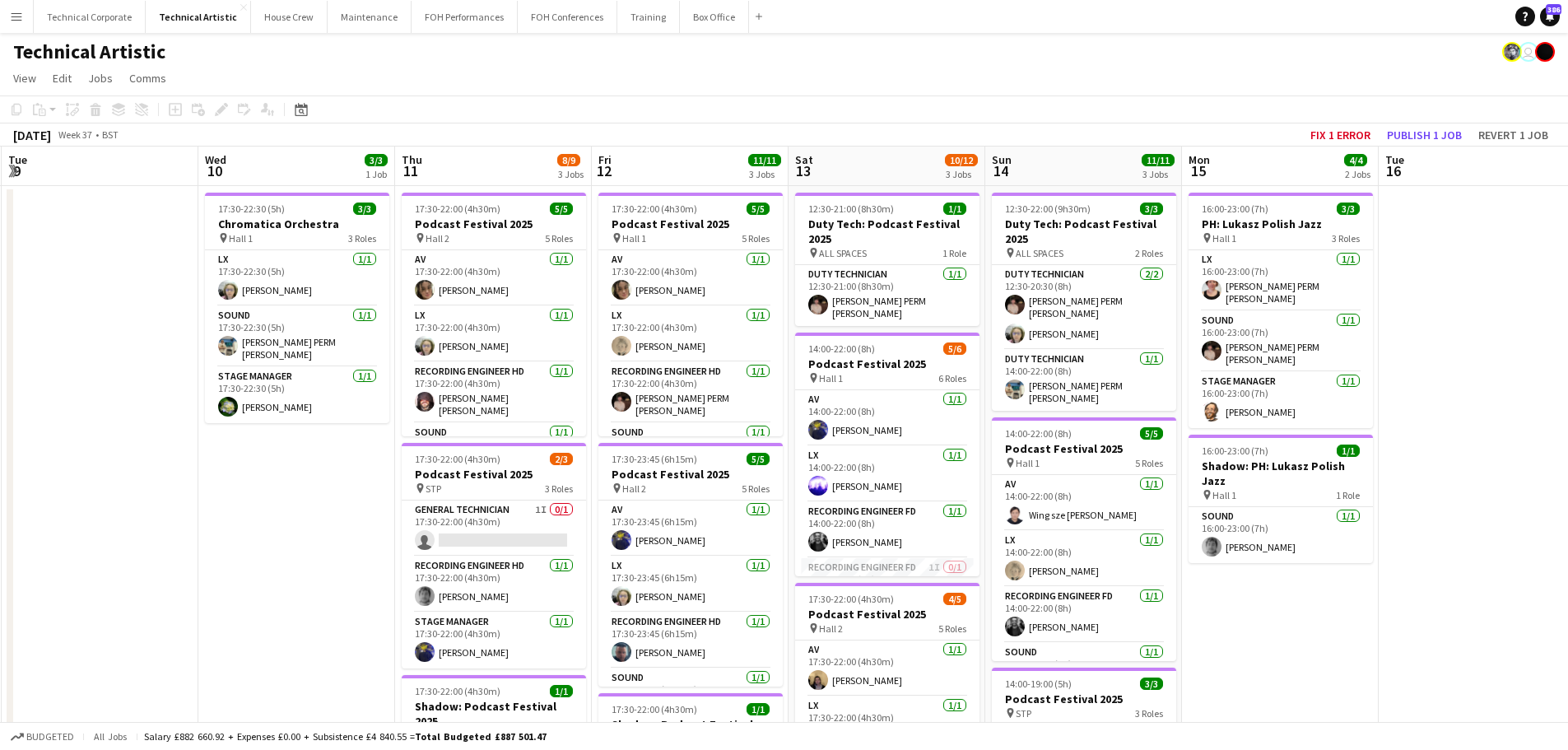
drag, startPoint x: 845, startPoint y: 383, endPoint x: 746, endPoint y: 397, distance: 100.0
click at [746, 397] on app-calendar-viewport "Sat 6 8/8 1 Job Sun 7 17/21 4 Jobs Mon 8 Tue 9 Wed 10 3/3 1 Job Thu 11 8/9 3 Jo…" at bounding box center [784, 665] width 1568 height 1037
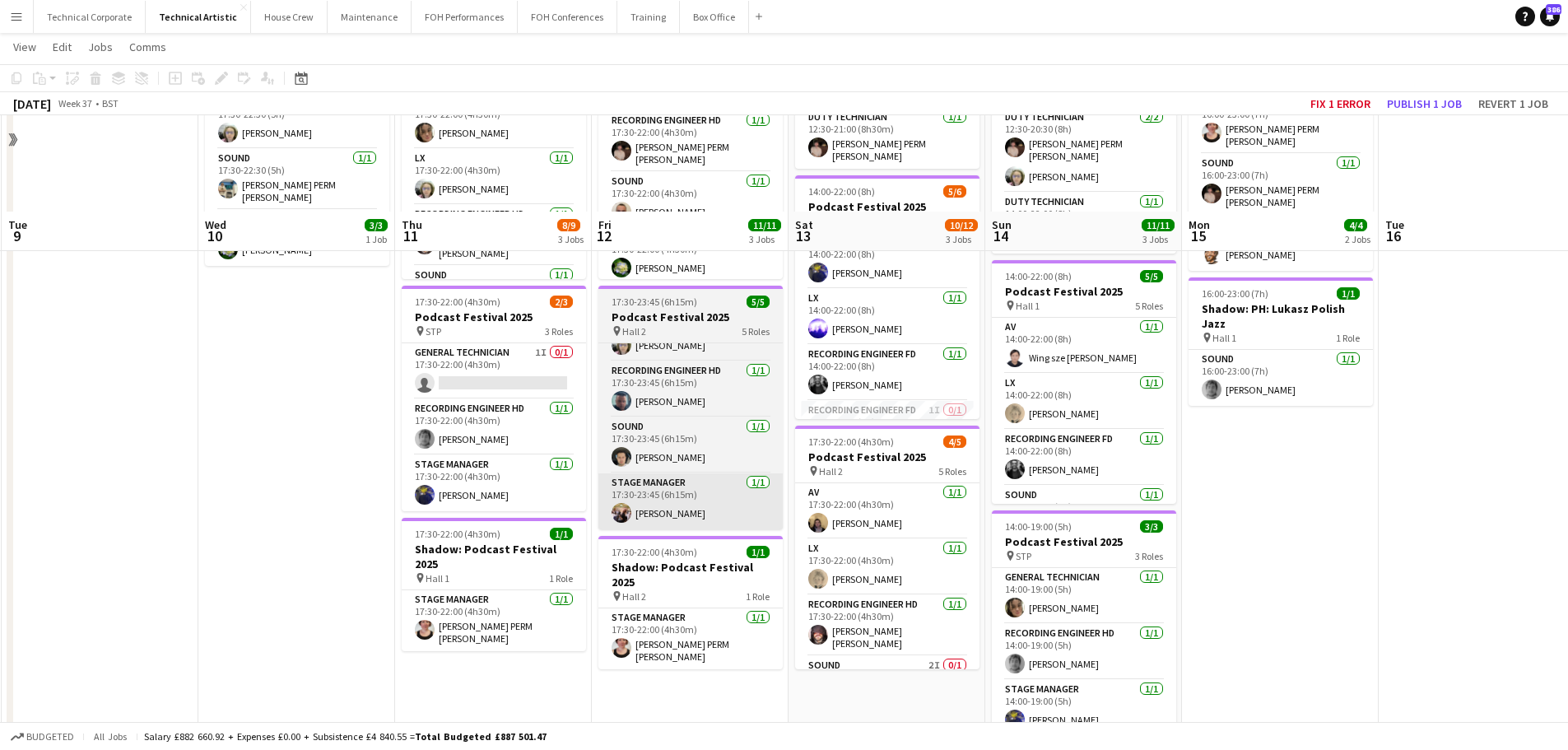
scroll to position [329, 0]
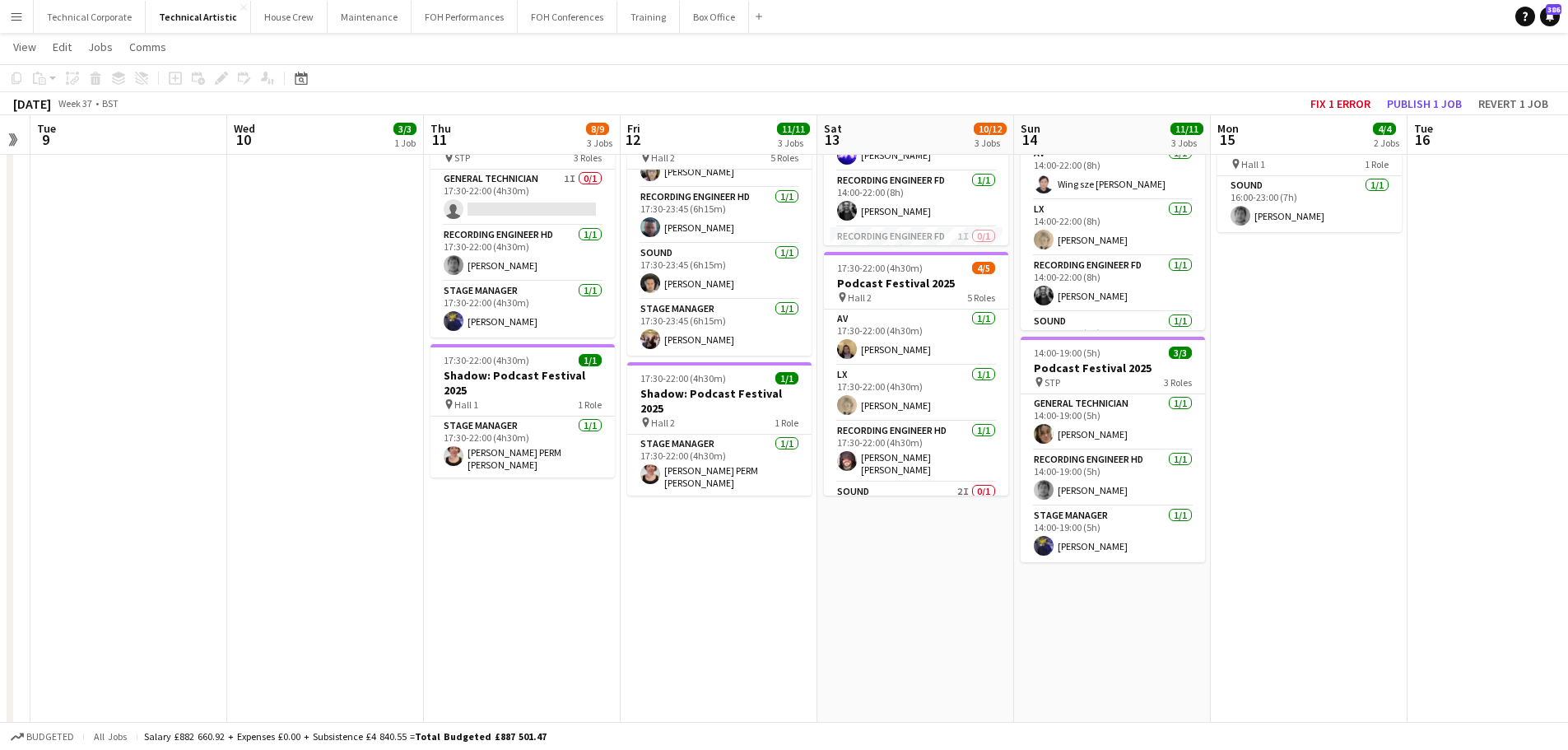
drag, startPoint x: 942, startPoint y: 574, endPoint x: 772, endPoint y: 596, distance: 171.4
click at [773, 598] on app-calendar-viewport "Sat 6 8/8 1 Job Sun 7 17/21 4 Jobs Mon 8 Tue 9 Wed 10 3/3 1 Job Thu 11 8/9 3 Jo…" at bounding box center [784, 294] width 1568 height 1118
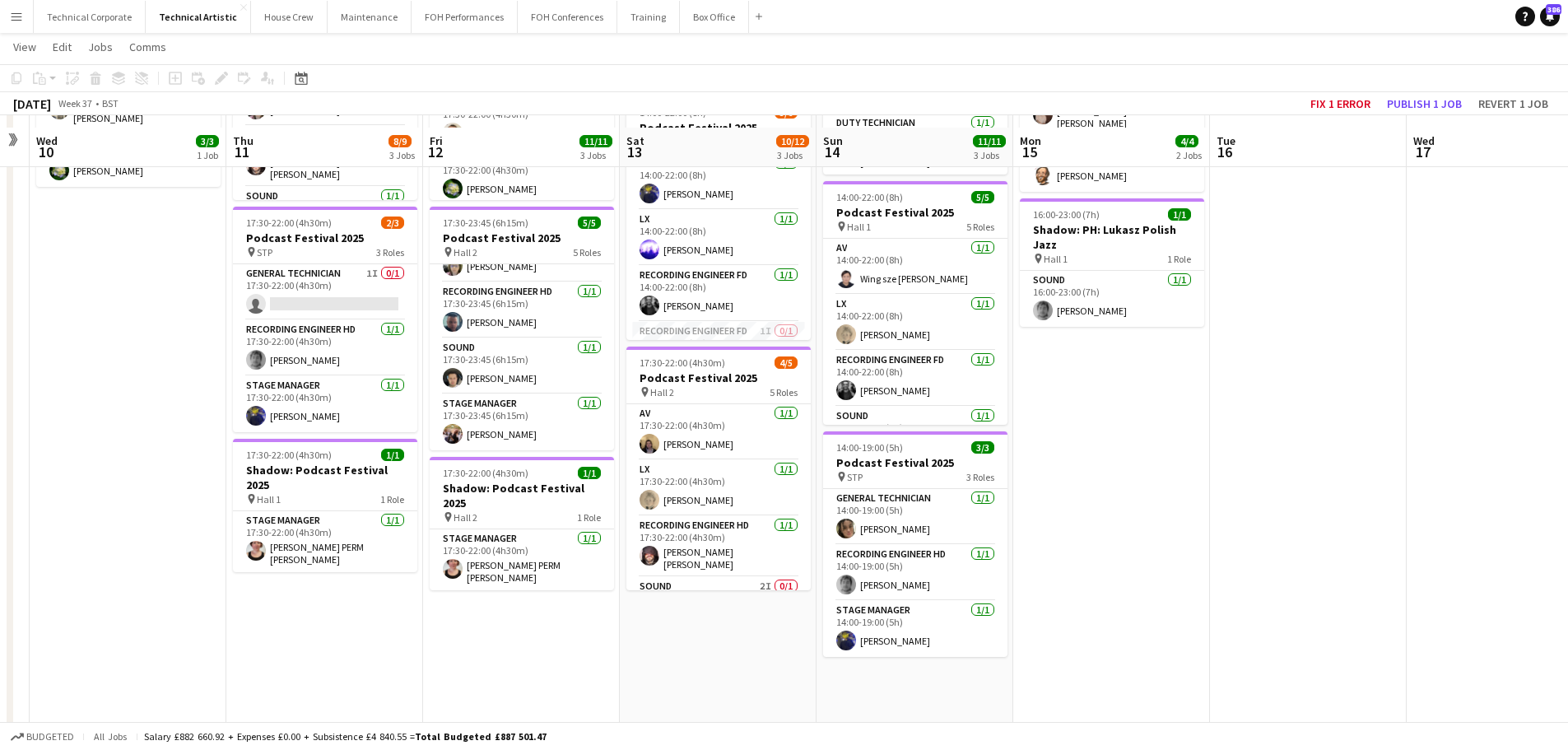
scroll to position [247, 0]
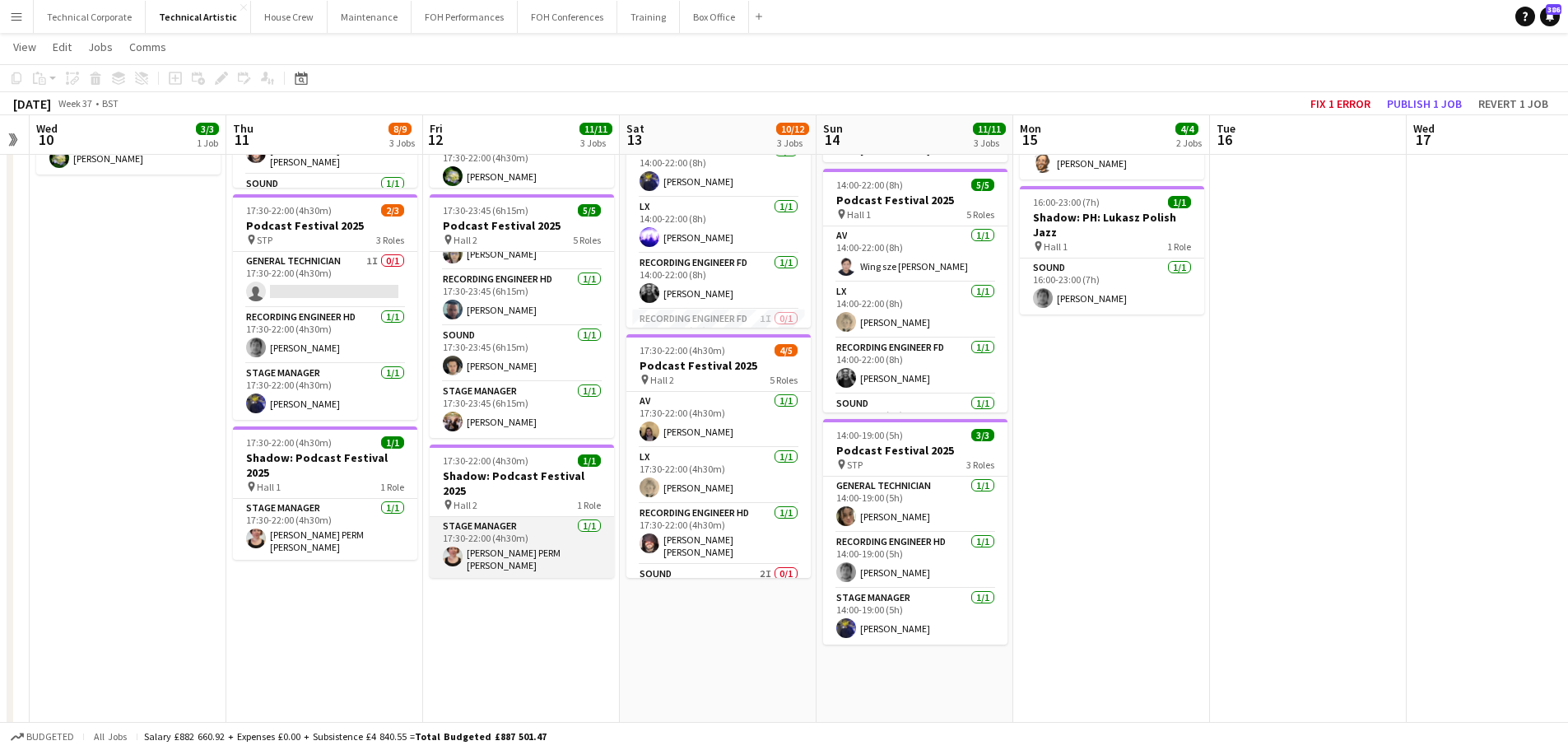
click at [518, 540] on app-card-role "Stage Manager 1/1 17:30-22:00 (4h30m) Marie PERM Kearney" at bounding box center [522, 546] width 184 height 60
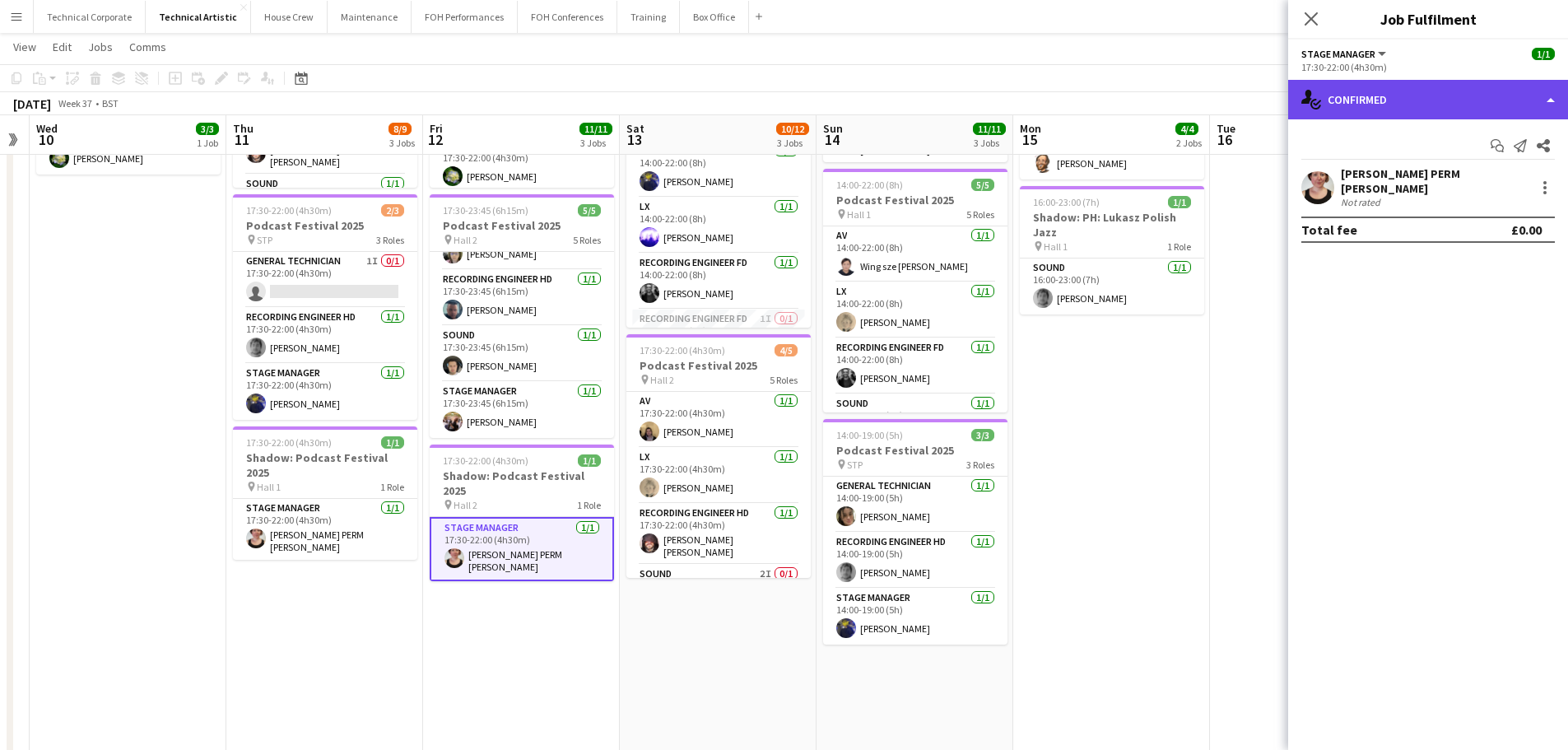
click at [1252, 99] on div "single-neutral-actions-check-2 Confirmed" at bounding box center [1428, 99] width 280 height 39
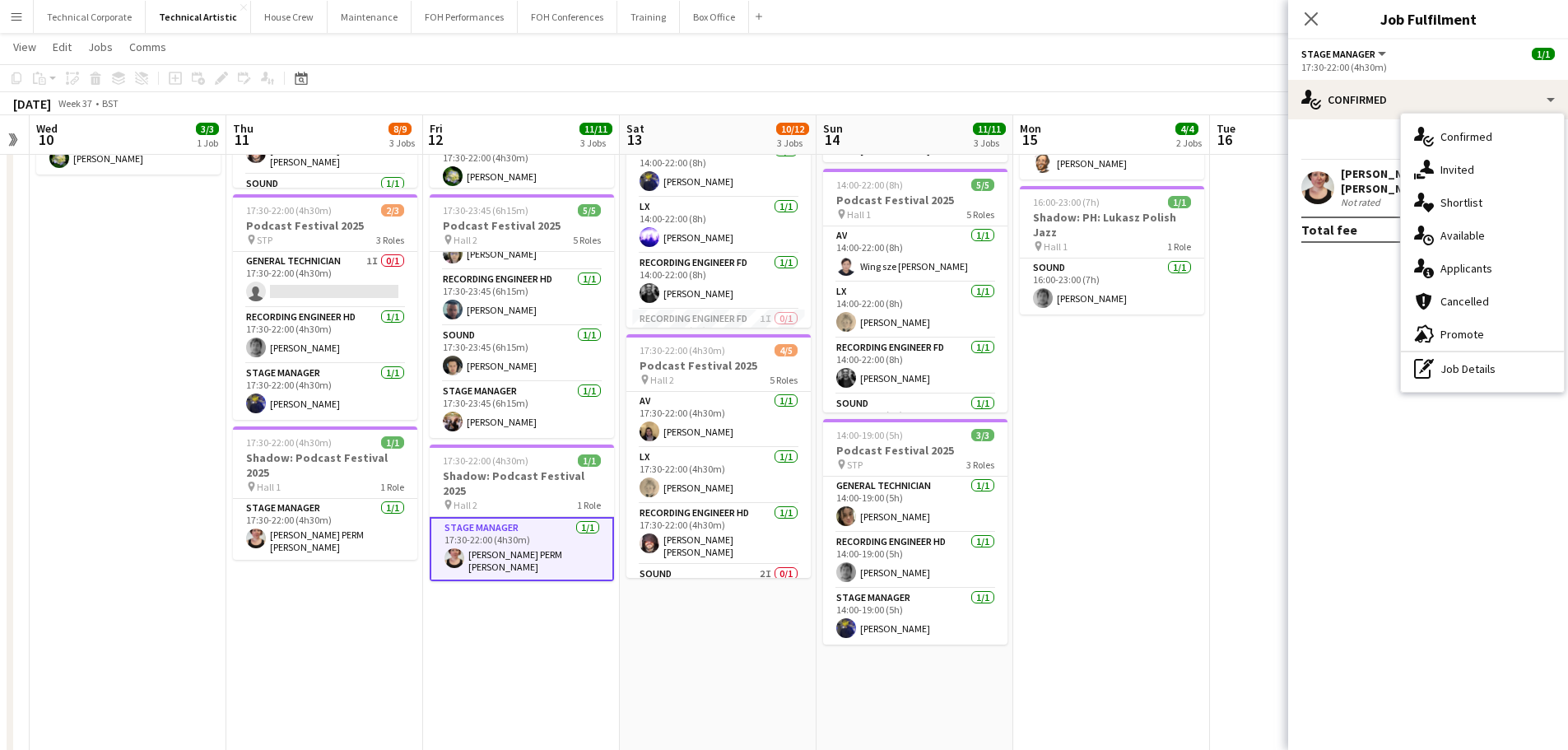
drag, startPoint x: 1452, startPoint y: 359, endPoint x: 1454, endPoint y: 338, distance: 21.1
click at [1252, 365] on div "pen-write Job Details" at bounding box center [1483, 369] width 163 height 33
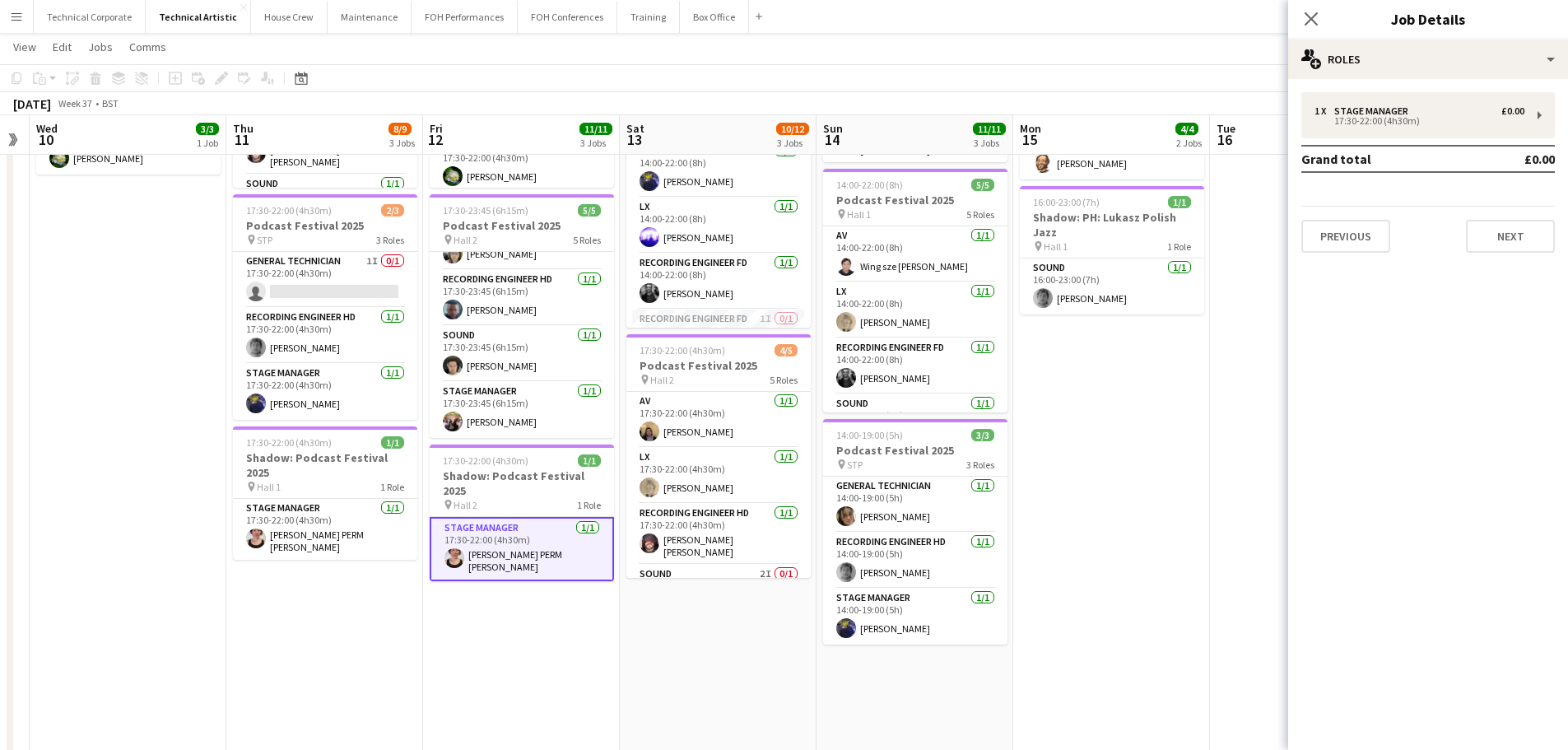
click at [1252, 138] on div "1 x Stage Manager £0.00 17:30-22:00 (4h30m) Grand total £0.00 Previous Next" at bounding box center [1428, 172] width 280 height 160
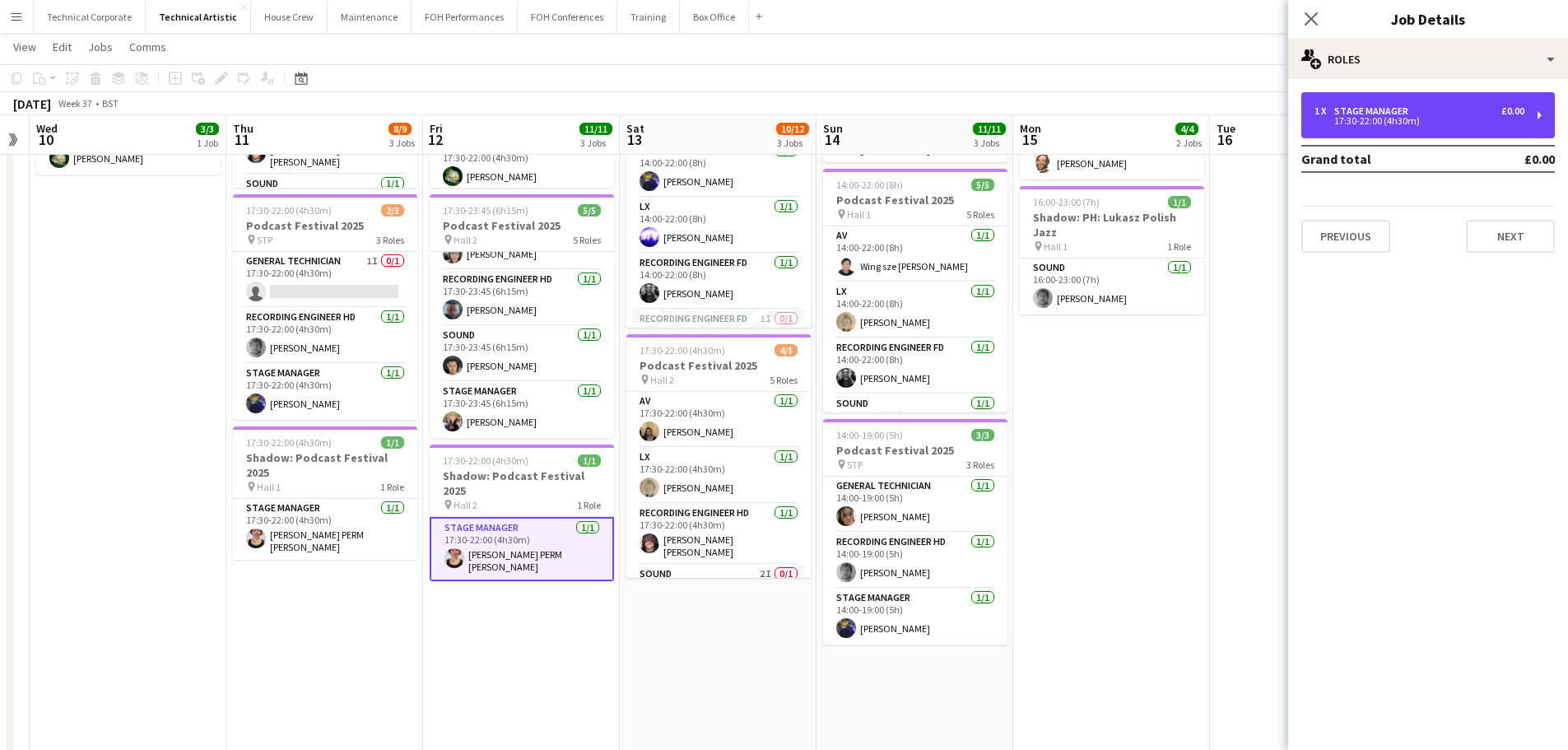
click at [1252, 127] on div "1 x Stage Manager £0.00 17:30-22:00 (4h30m)" at bounding box center [1429, 115] width 254 height 46
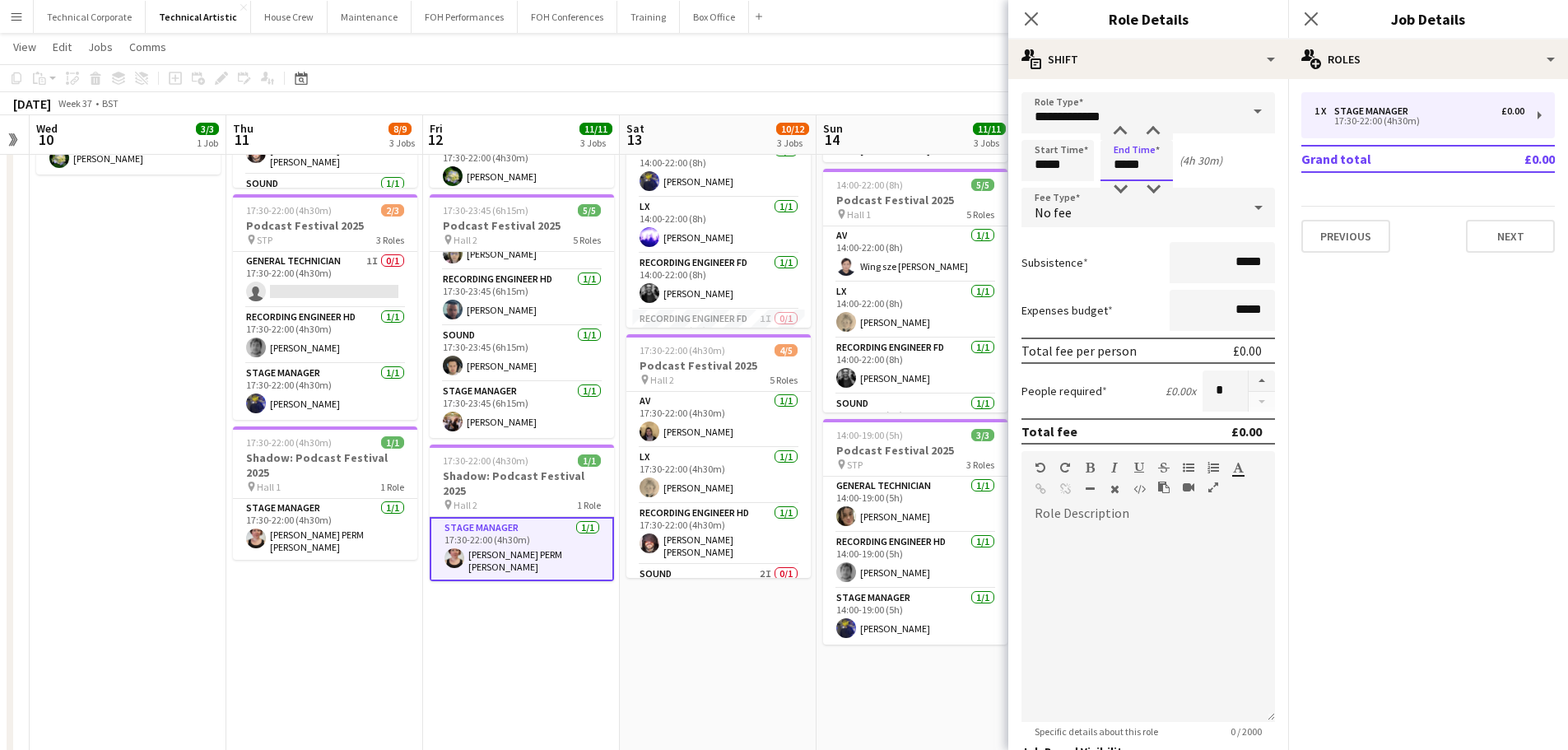
drag, startPoint x: 1140, startPoint y: 160, endPoint x: 1086, endPoint y: 172, distance: 55.3
click at [1087, 172] on div "Start Time ***** End Time ***** (4h 30m)" at bounding box center [1148, 160] width 254 height 41
type input "*****"
click at [574, 650] on app-date-cell "17:30-22:00 (4h30m) 5/5 Podcast Festival 2025 pin Hall 1 5 Roles AV 1/1 17:30-2…" at bounding box center [521, 436] width 197 height 998
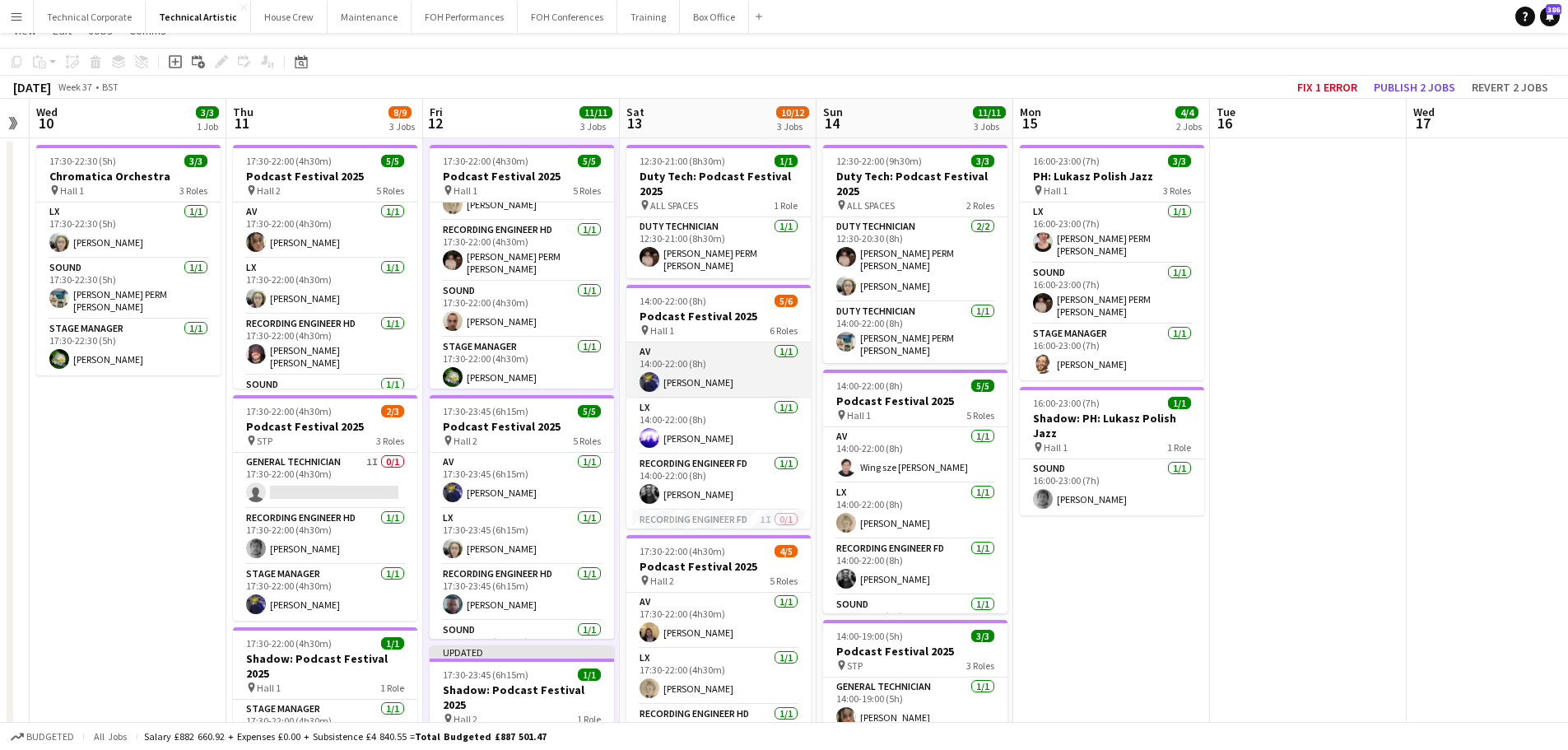
scroll to position [0, 0]
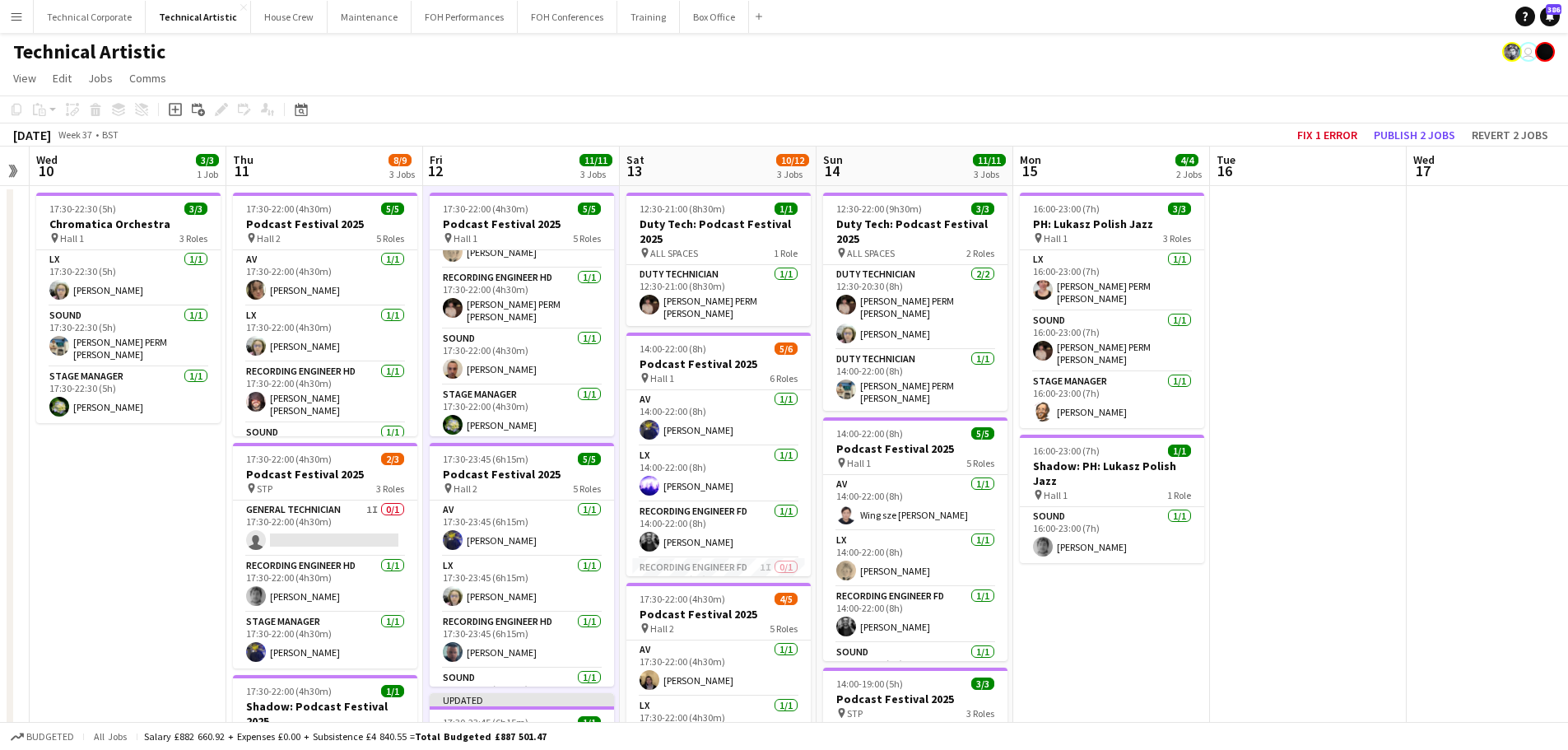
drag, startPoint x: 1159, startPoint y: 586, endPoint x: 1046, endPoint y: 592, distance: 113.2
click at [1048, 592] on app-calendar-viewport "Sun 7 17/21 4 Jobs Mon 8 Tue 9 Wed 10 3/3 1 Job Thu 11 8/9 3 Jobs Fri 12 11/11 …" at bounding box center [784, 665] width 1568 height 1037
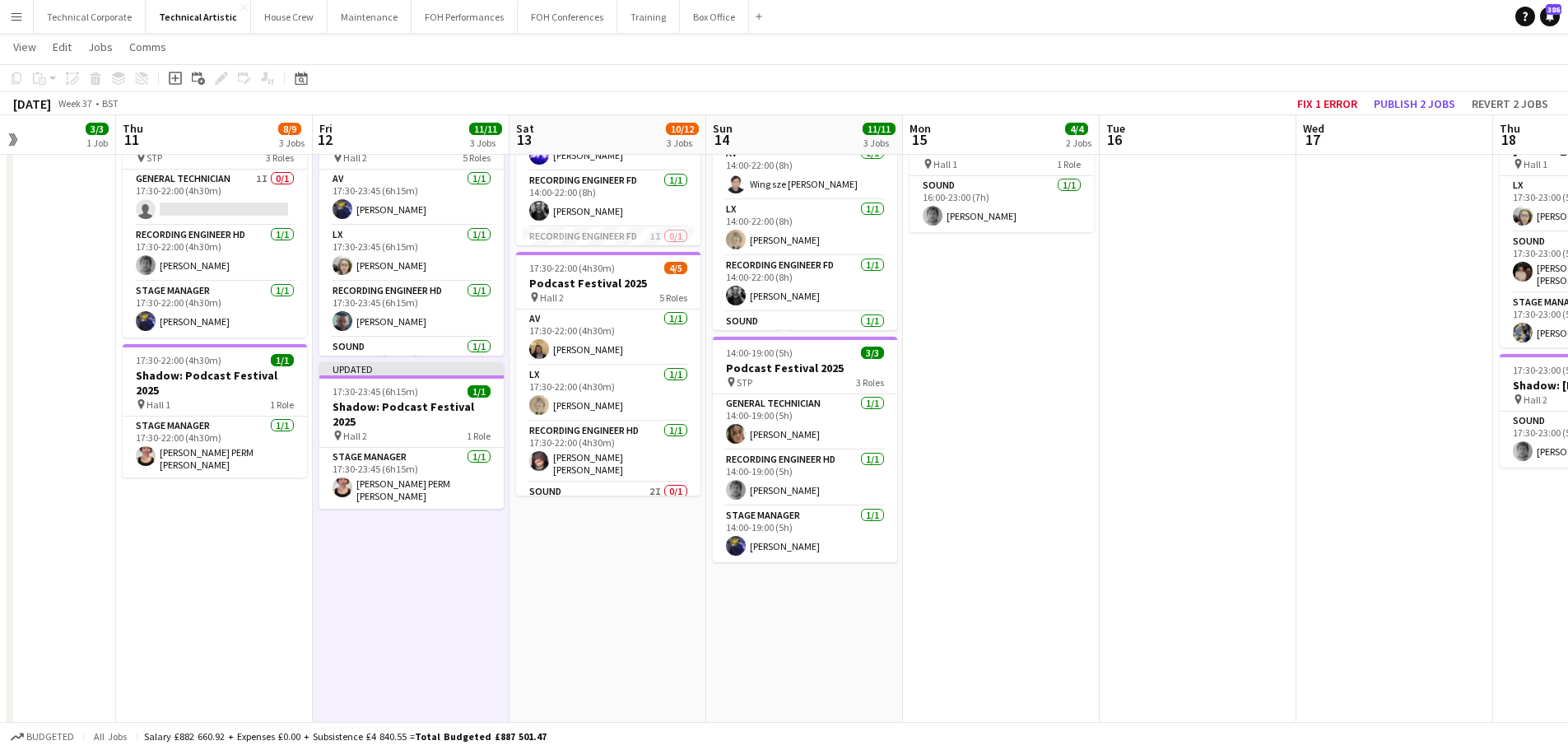
scroll to position [0, 475]
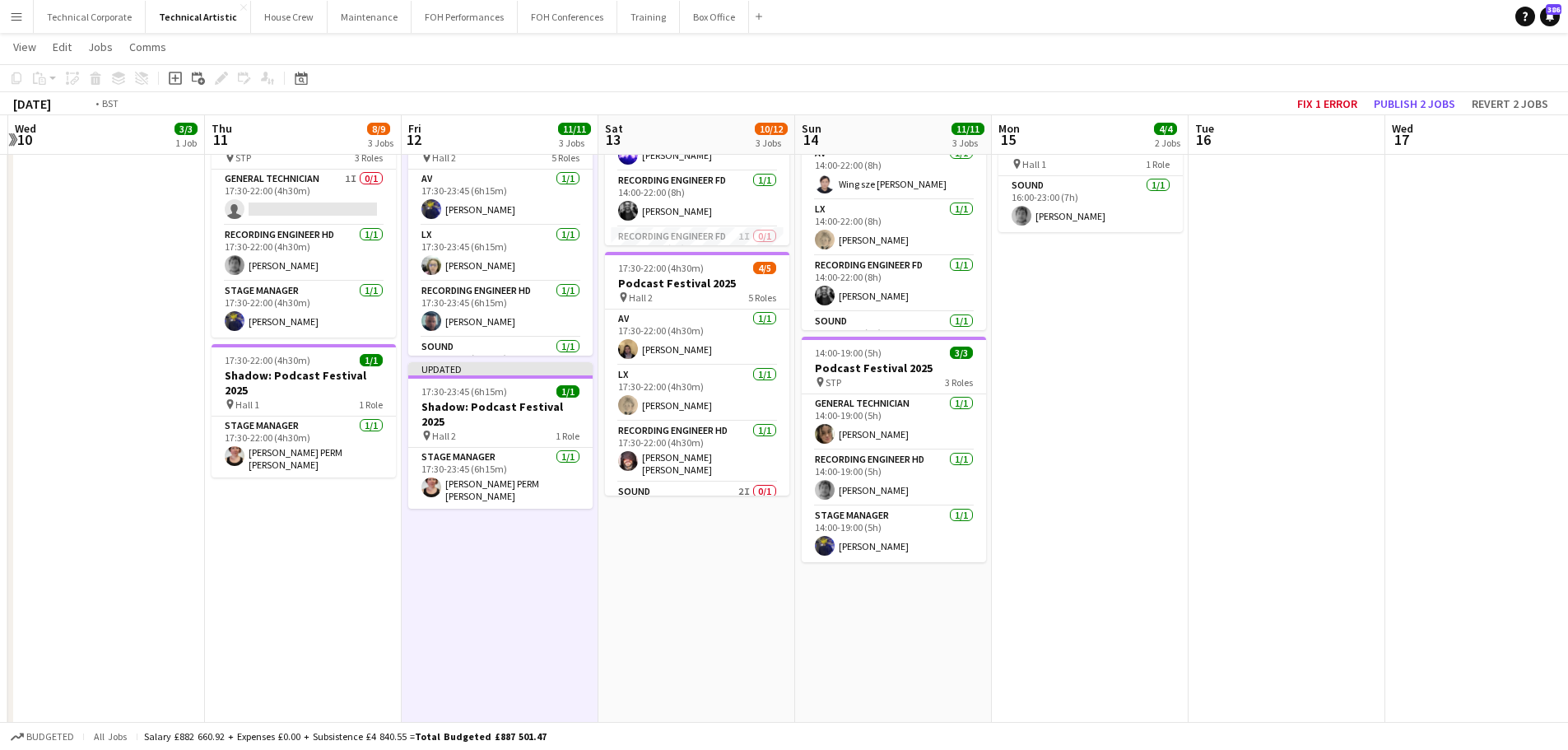
drag, startPoint x: 446, startPoint y: 493, endPoint x: 821, endPoint y: 515, distance: 375.6
click at [921, 487] on app-calendar-viewport "Mon 8 Tue 9 Wed 10 3/3 1 Job Thu 11 8/9 3 Jobs Fri 12 11/11 3 Jobs Sat 13 10/12…" at bounding box center [784, 294] width 1568 height 1118
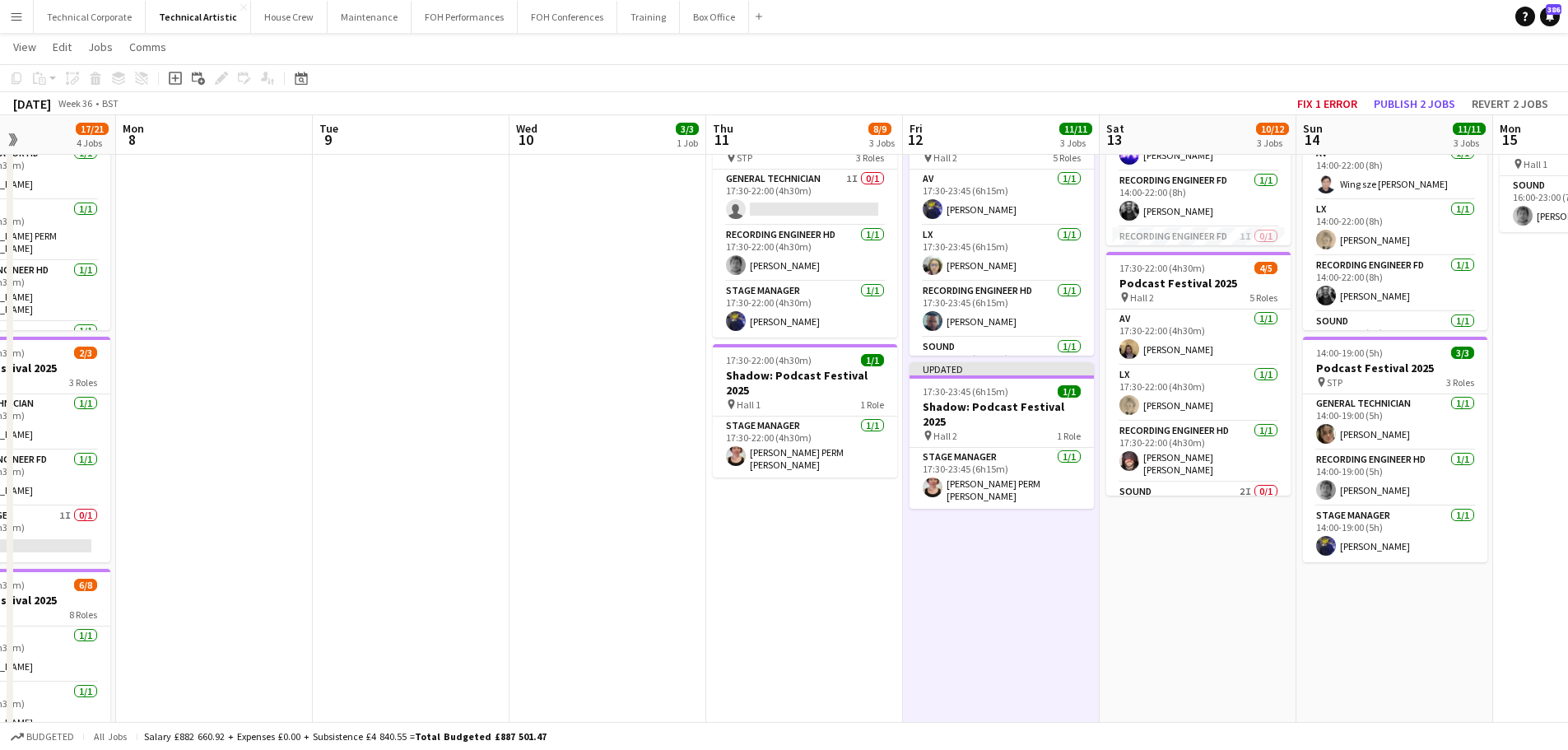
scroll to position [95, 0]
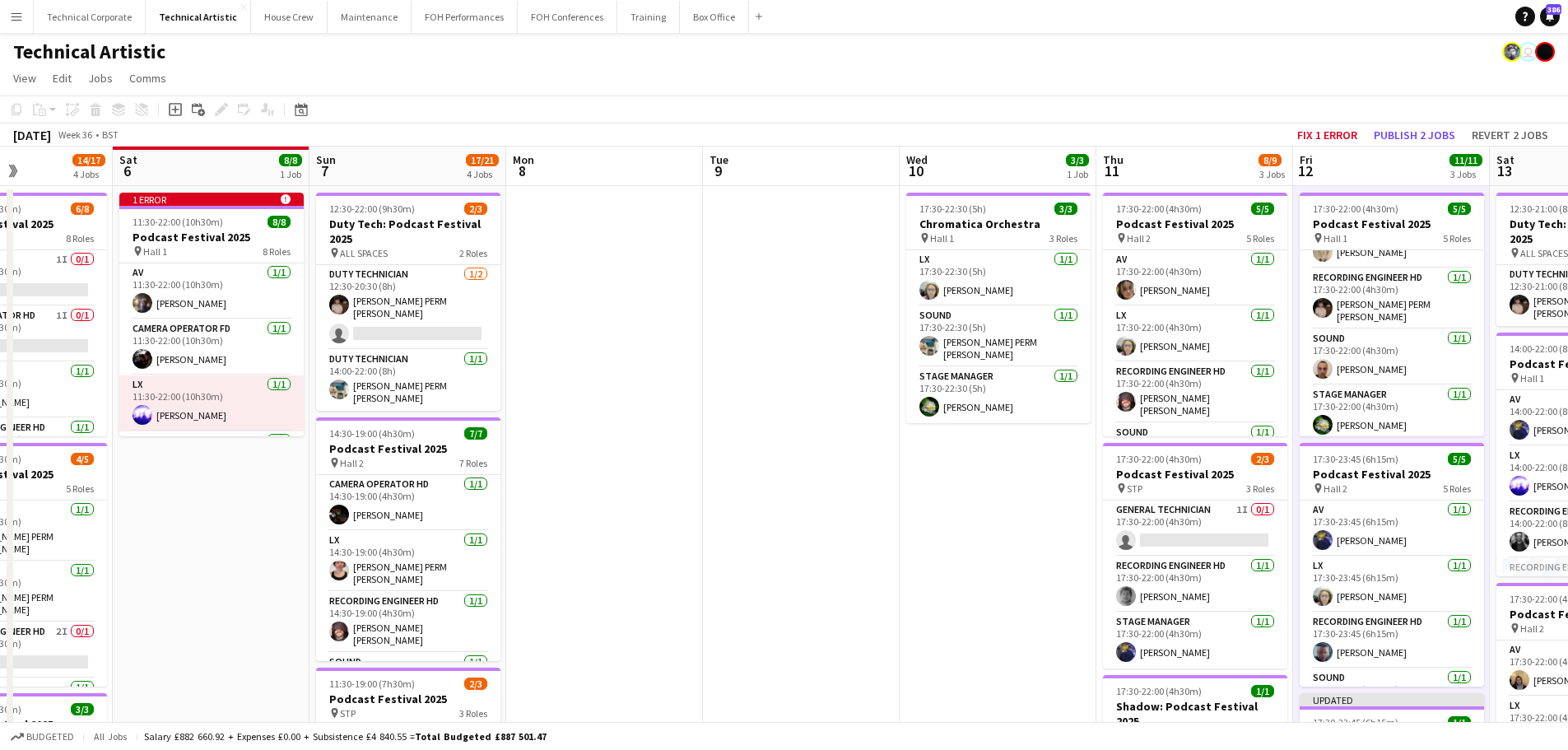
drag, startPoint x: 867, startPoint y: 501, endPoint x: 827, endPoint y: 504, distance: 40.1
click at [883, 500] on app-calendar-viewport "Wed 3 Thu 4 11/11 3 Jobs Fri 5 14/17 4 Jobs Sat 6 8/8 1 Job Sun 7 17/21 4 Jobs …" at bounding box center [784, 665] width 1568 height 1037
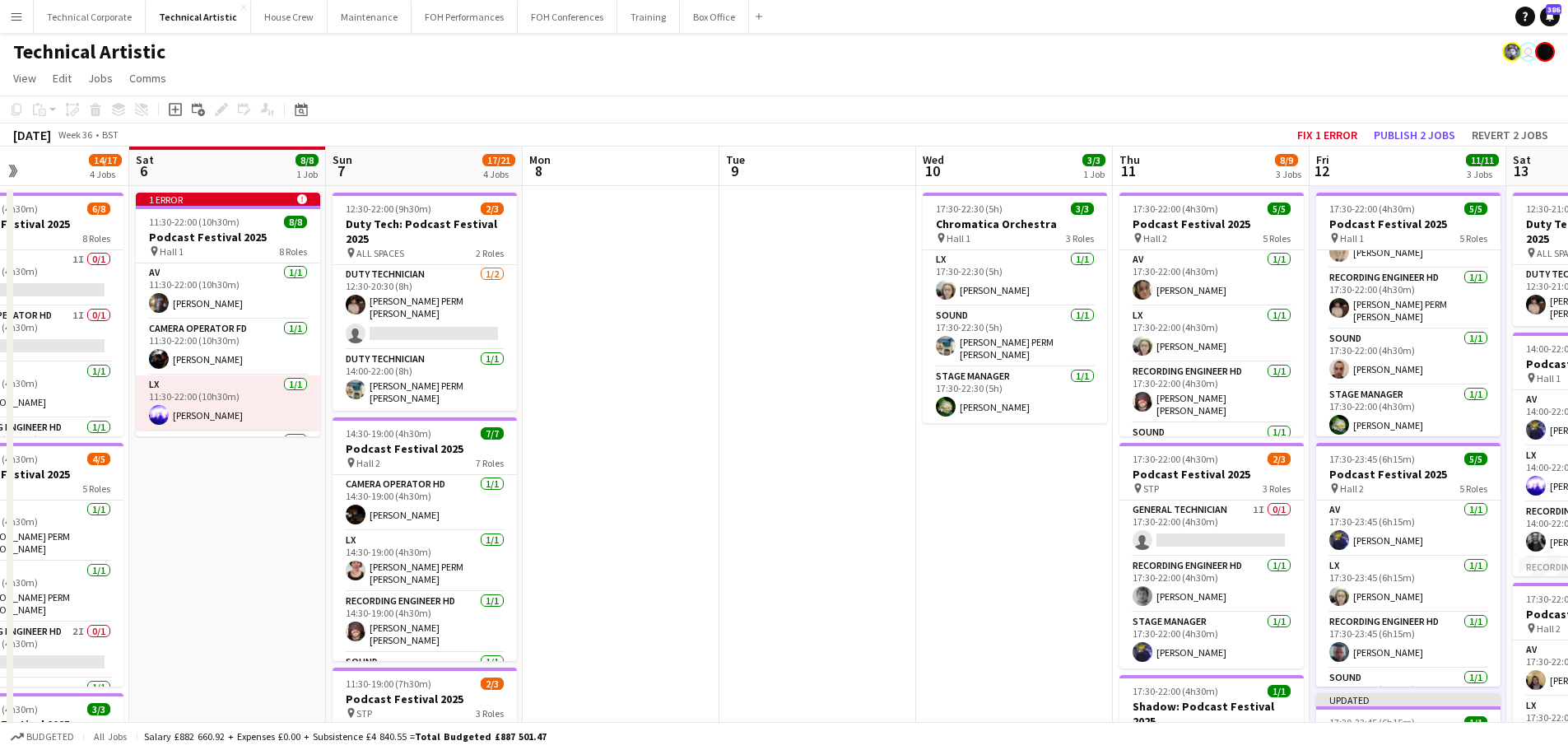
drag, startPoint x: 692, startPoint y: 509, endPoint x: 565, endPoint y: 523, distance: 127.8
click at [560, 523] on app-calendar-viewport "Wed 3 Thu 4 11/11 3 Jobs Fri 5 14/17 4 Jobs Sat 6 8/8 1 Job Sun 7 17/21 4 Jobs …" at bounding box center [784, 665] width 1568 height 1037
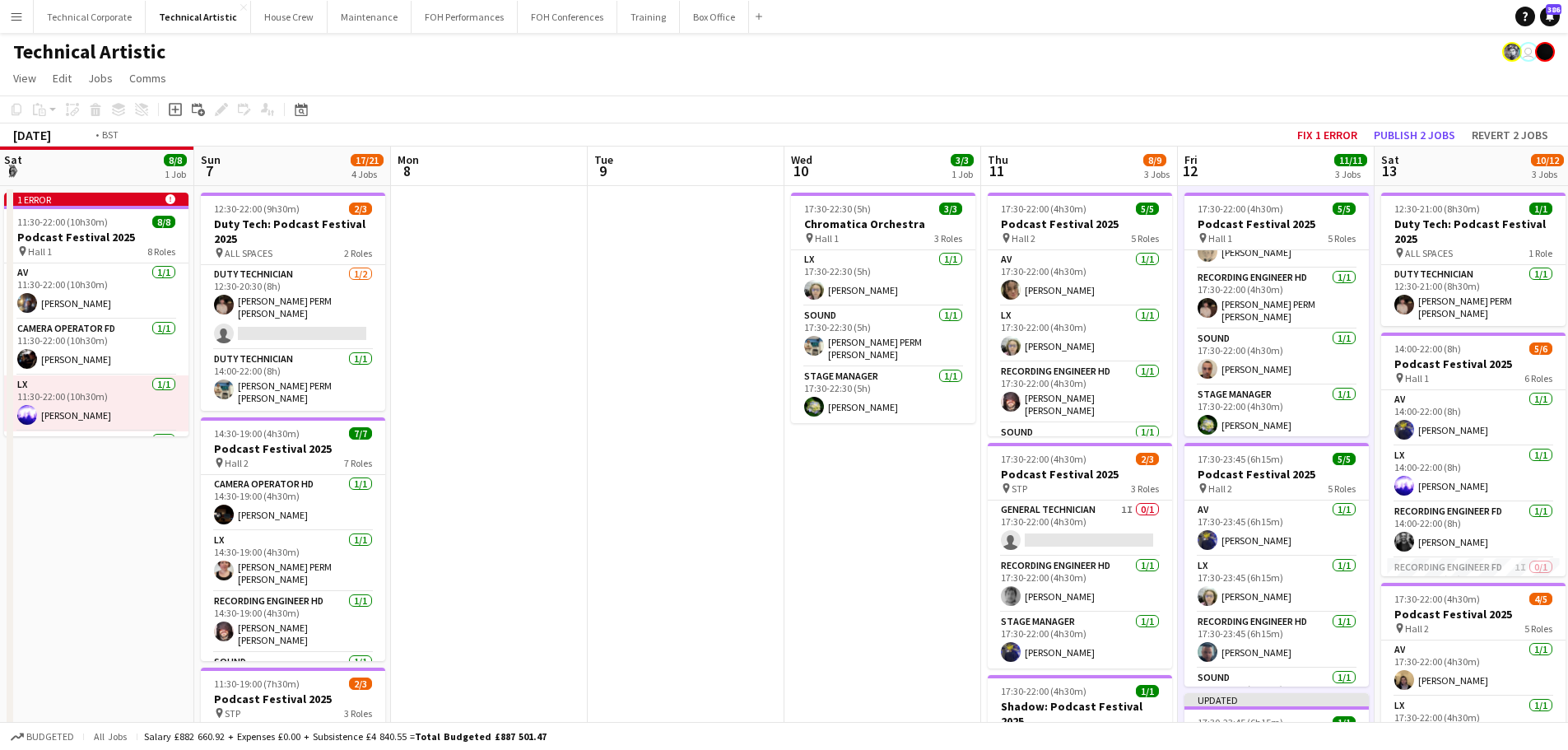
click at [291, 554] on app-calendar-viewport "Wed 3 Thu 4 11/11 3 Jobs Fri 5 14/17 4 Jobs Sat 6 8/8 1 Job Sun 7 17/21 4 Jobs …" at bounding box center [784, 665] width 1568 height 1037
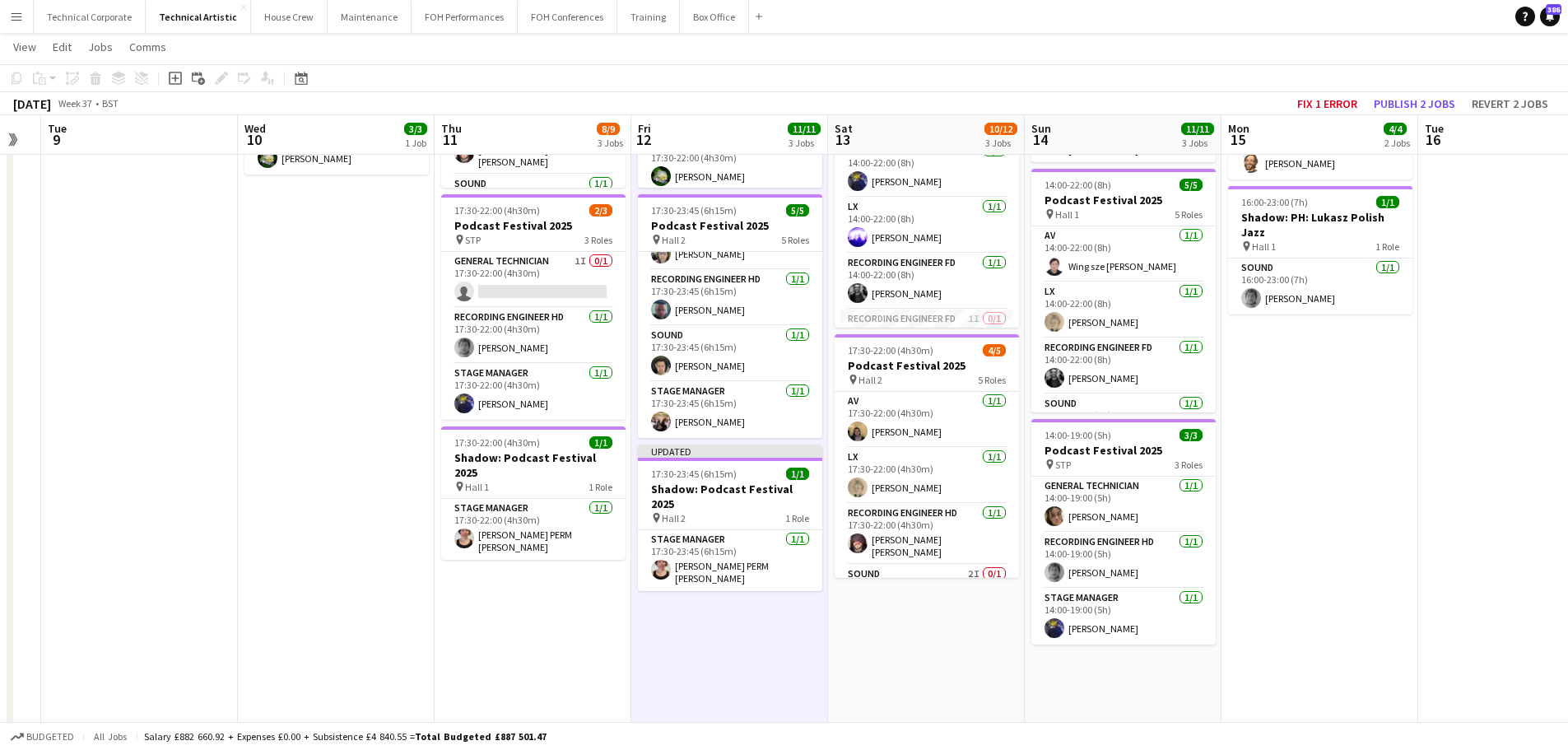
click at [738, 491] on h3 "Shadow: Podcast Festival 2025" at bounding box center [730, 496] width 184 height 30
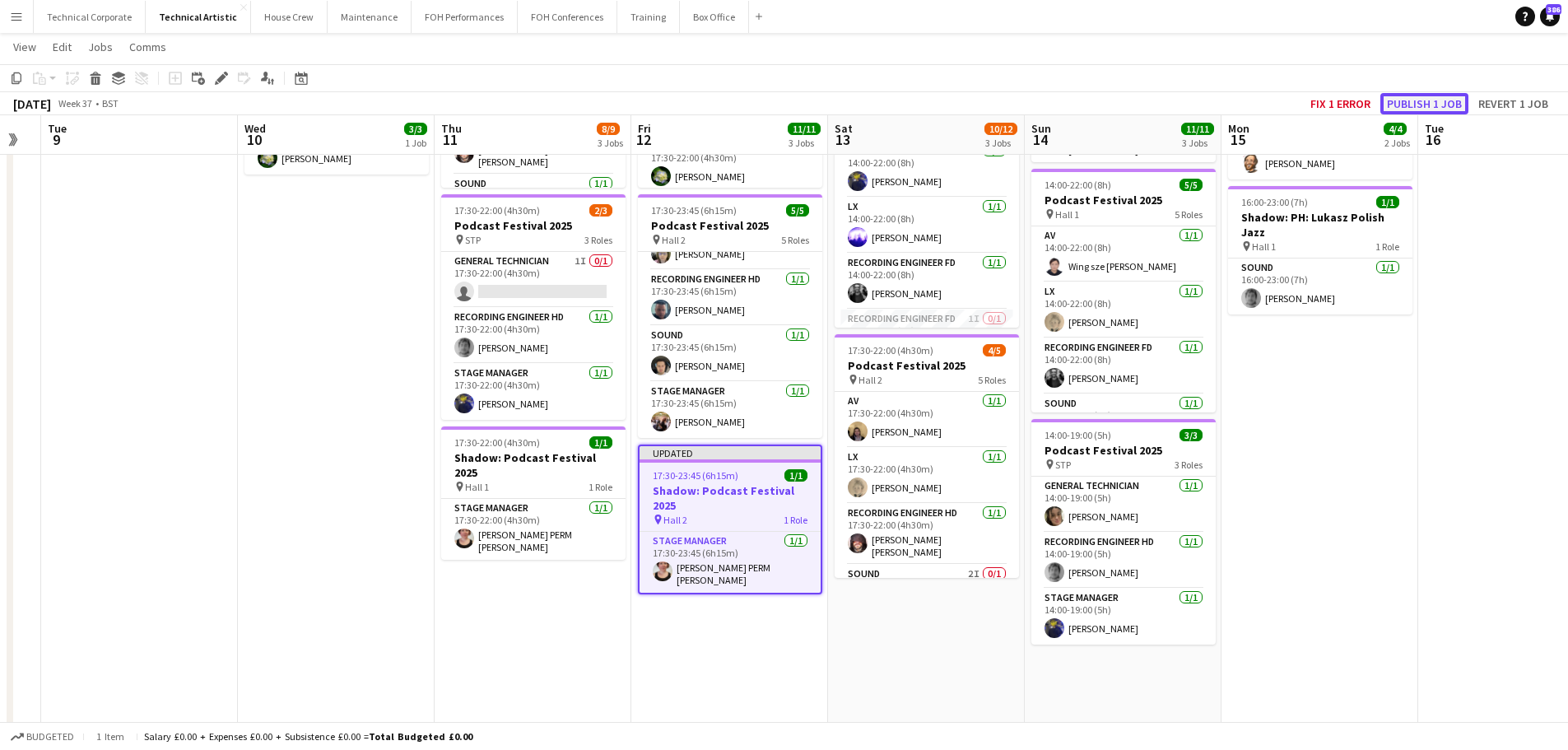
click at [1252, 108] on button "Publish 1 job" at bounding box center [1425, 104] width 88 height 21
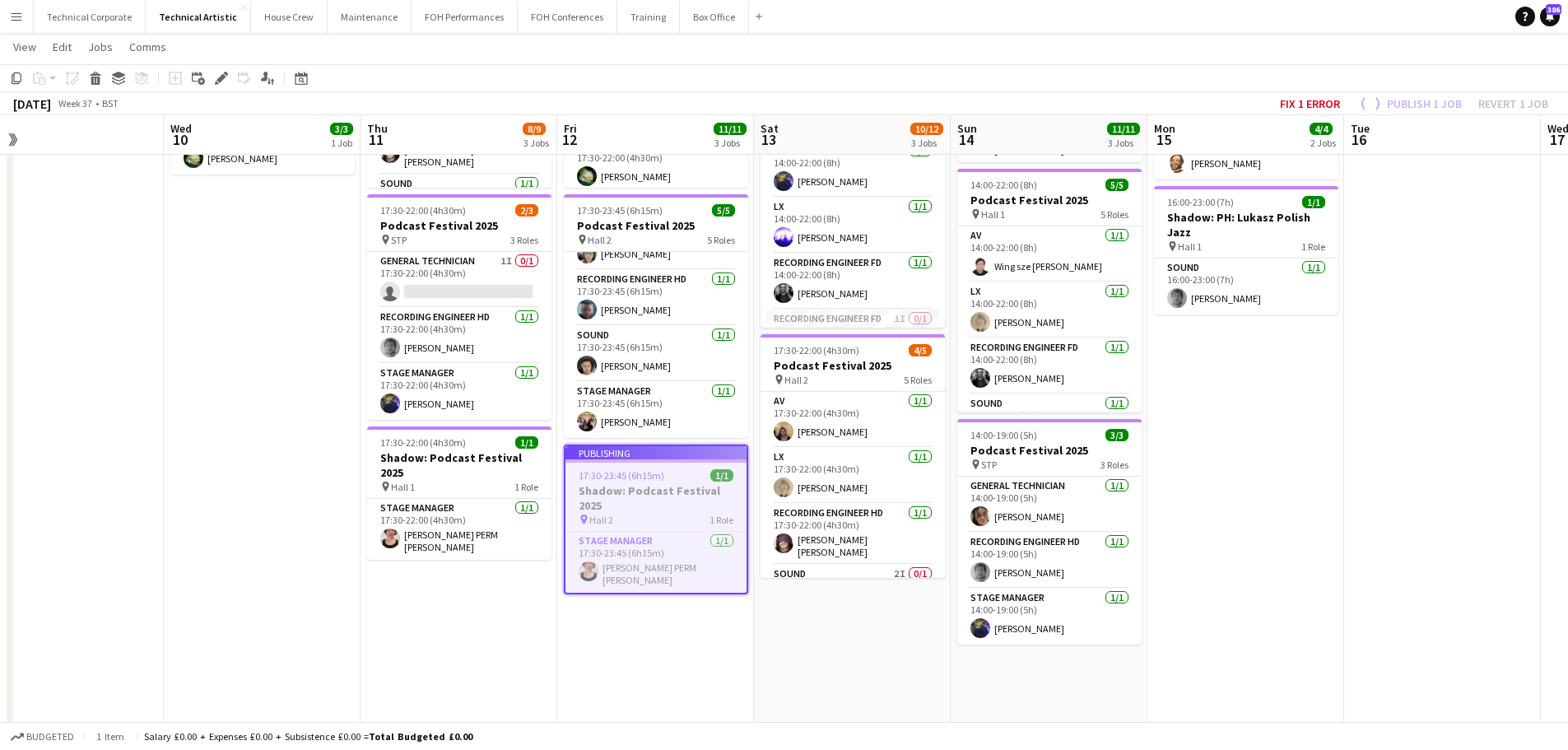
drag, startPoint x: 1232, startPoint y: 559, endPoint x: 1073, endPoint y: 583, distance: 160.8
click at [1073, 583] on app-calendar-viewport "Sat 6 8/8 1 Job Sun 7 17/21 4 Jobs Mon 8 Tue 9 Wed 10 3/3 1 Job Thu 11 8/9 3 Jo…" at bounding box center [784, 376] width 1568 height 1118
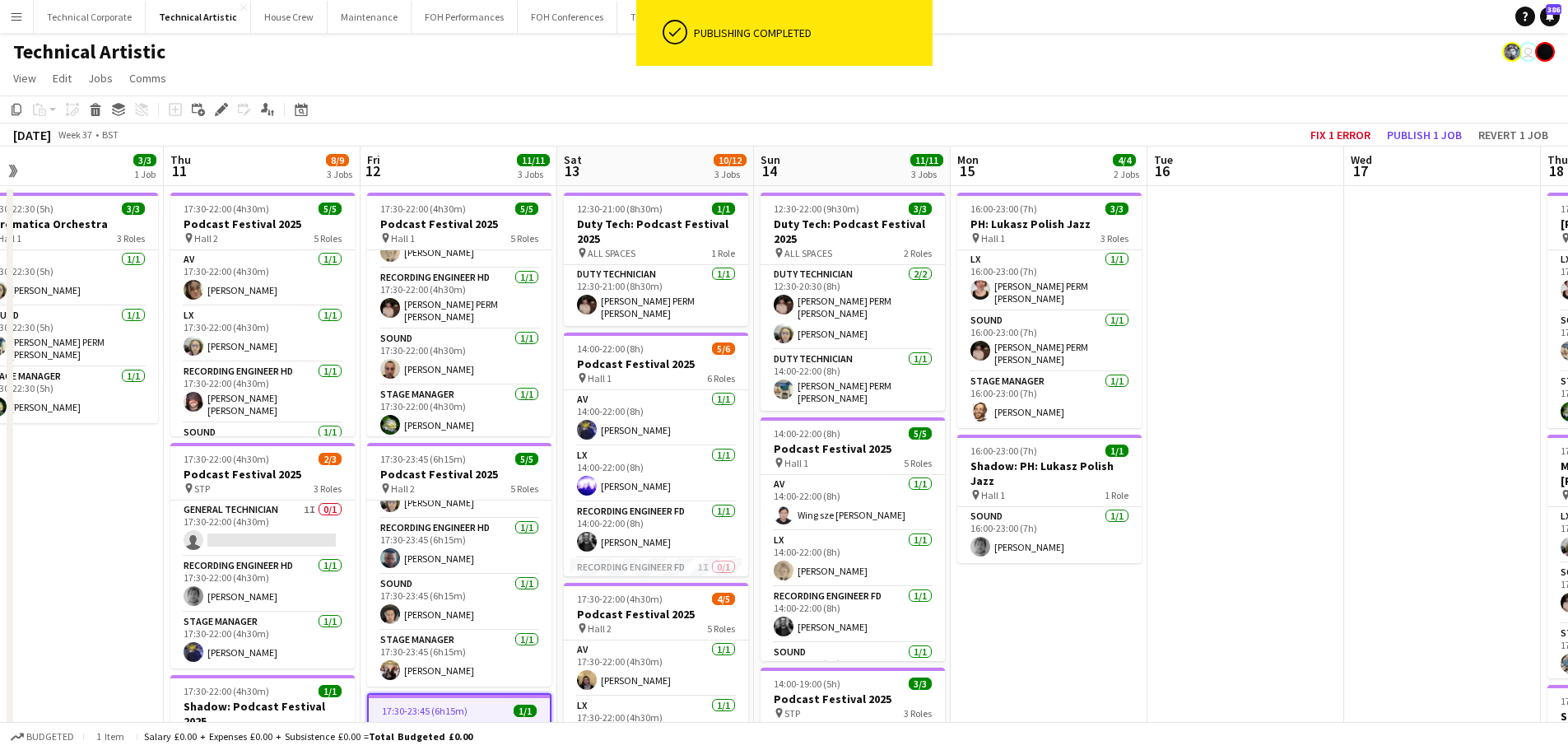
click at [1152, 612] on app-date-cell at bounding box center [1246, 685] width 197 height 998
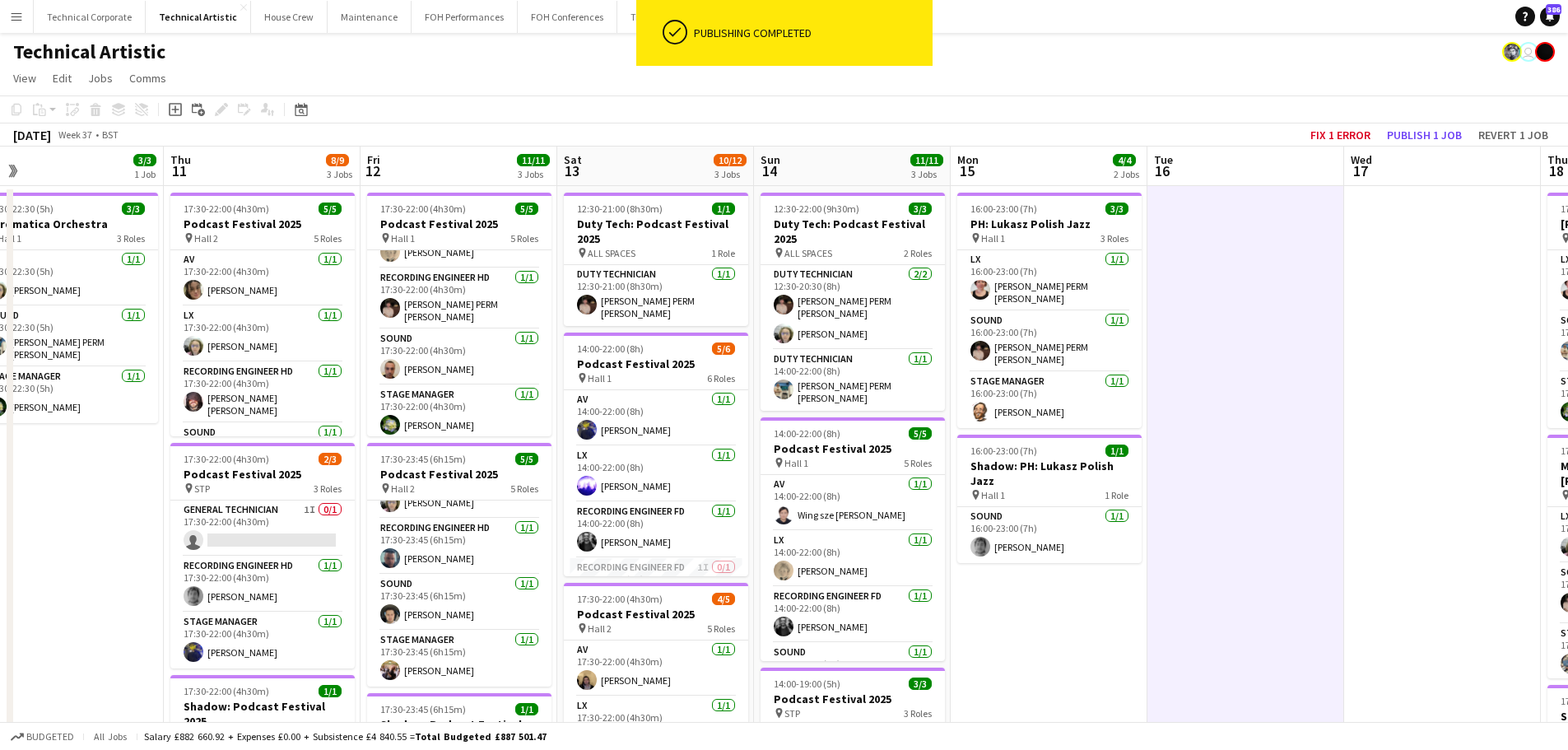
click at [1137, 613] on app-date-cell "16:00-23:00 (7h) 3/3 PH: Lukasz Polish Jazz pin Hall 1 3 Roles LX 1/1 16:00-23:…" at bounding box center [1049, 685] width 197 height 998
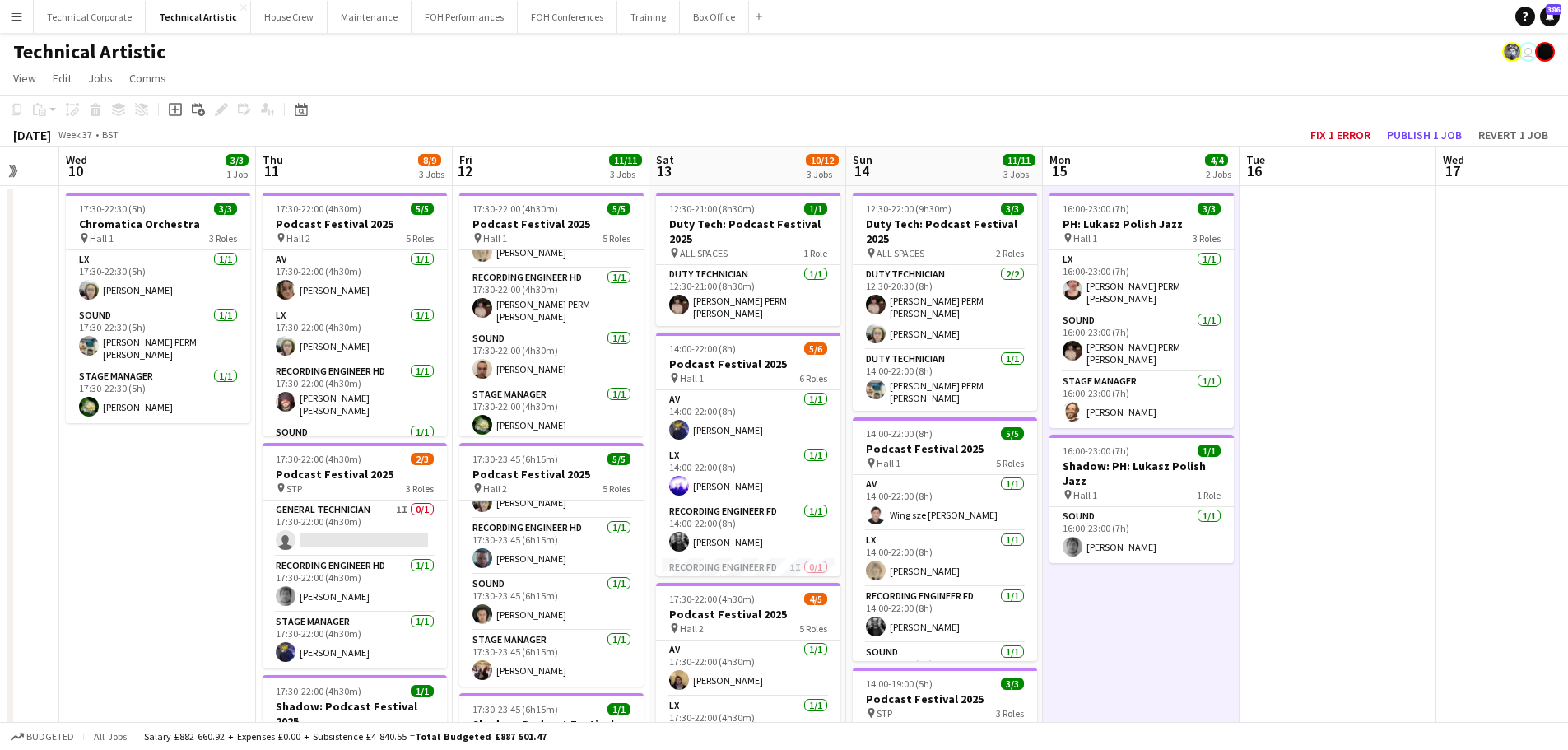
drag, startPoint x: 1060, startPoint y: 606, endPoint x: 1004, endPoint y: 611, distance: 56.2
click at [1001, 611] on app-calendar-viewport "Sun 7 17/21 4 Jobs Mon 8 Tue 9 Wed 10 3/3 1 Job Thu 11 8/9 3 Jobs Fri 12 11/11 …" at bounding box center [784, 665] width 1568 height 1037
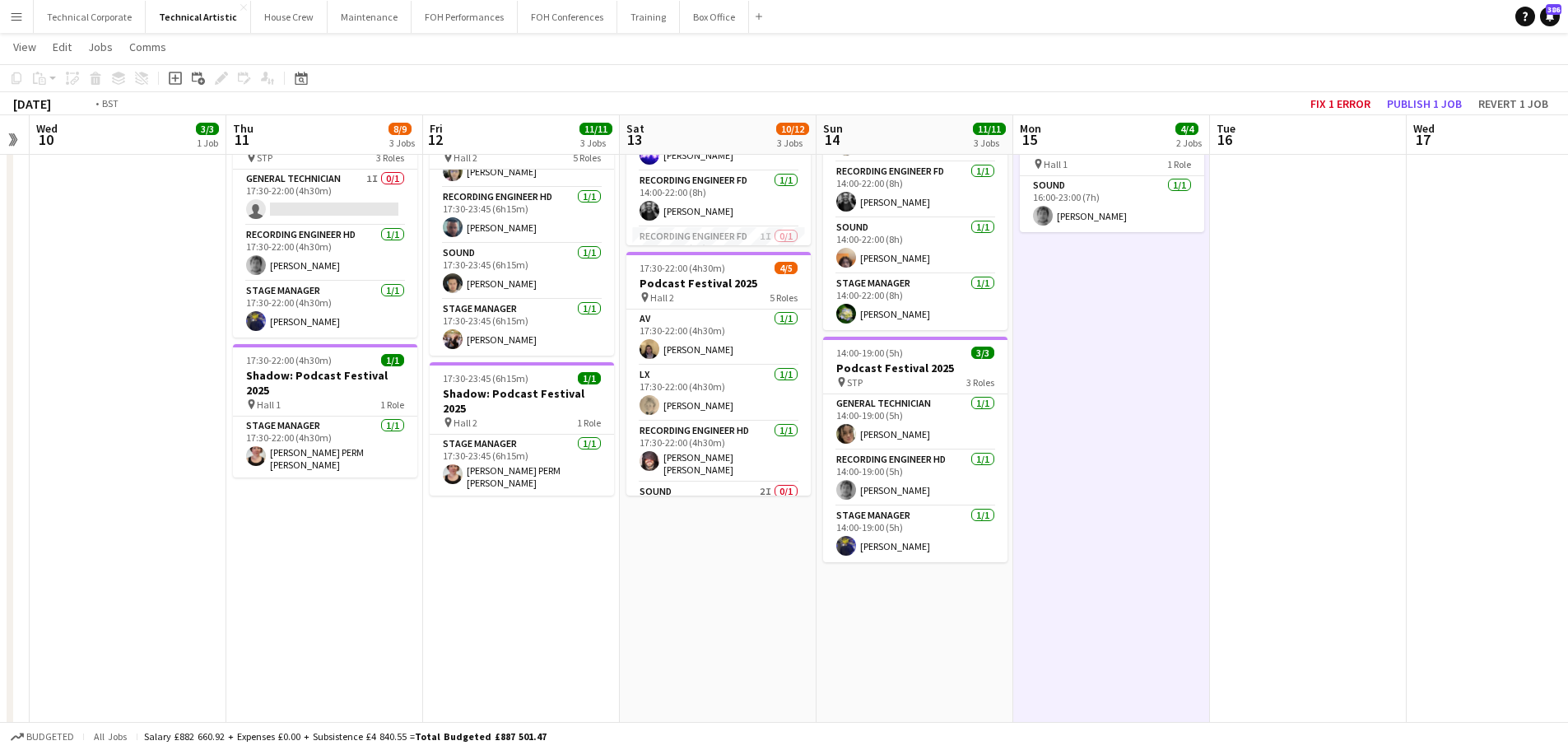
drag, startPoint x: 693, startPoint y: 650, endPoint x: 877, endPoint y: 647, distance: 184.0
click at [1058, 638] on app-calendar-viewport "Mon 8 Tue 9 Wed 10 3/3 1 Job Thu 11 8/9 3 Jobs Fri 12 11/11 3 Jobs Sat 13 10/12…" at bounding box center [784, 294] width 1568 height 1118
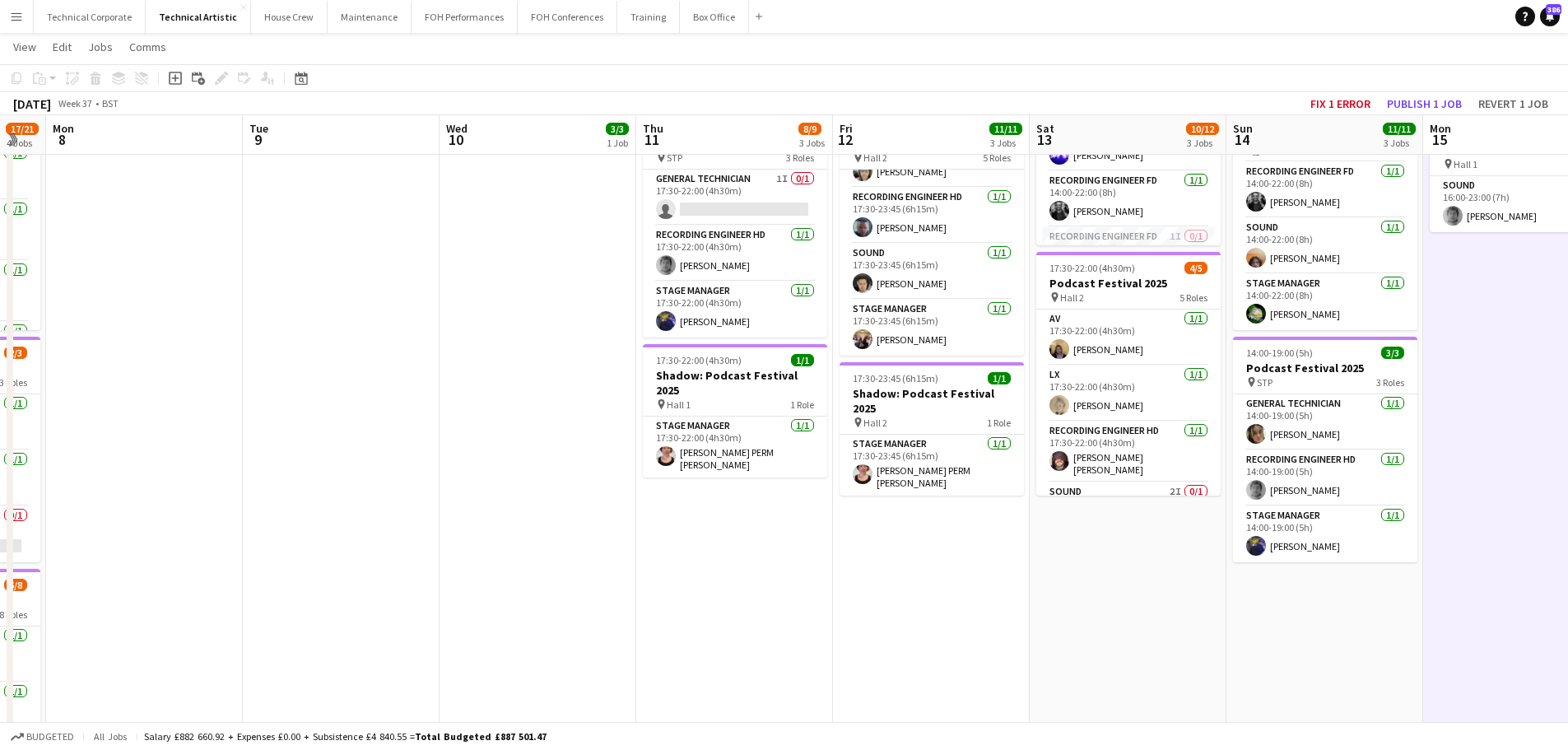
drag, startPoint x: 1066, startPoint y: 620, endPoint x: 1125, endPoint y: 617, distance: 59.1
click at [1121, 617] on app-calendar-viewport "Sat 6 8/8 1 Job Sun 7 17/21 4 Jobs Mon 8 Tue 9 Wed 10 3/3 1 Job Thu 11 8/9 3 Jo…" at bounding box center [784, 294] width 1568 height 1118
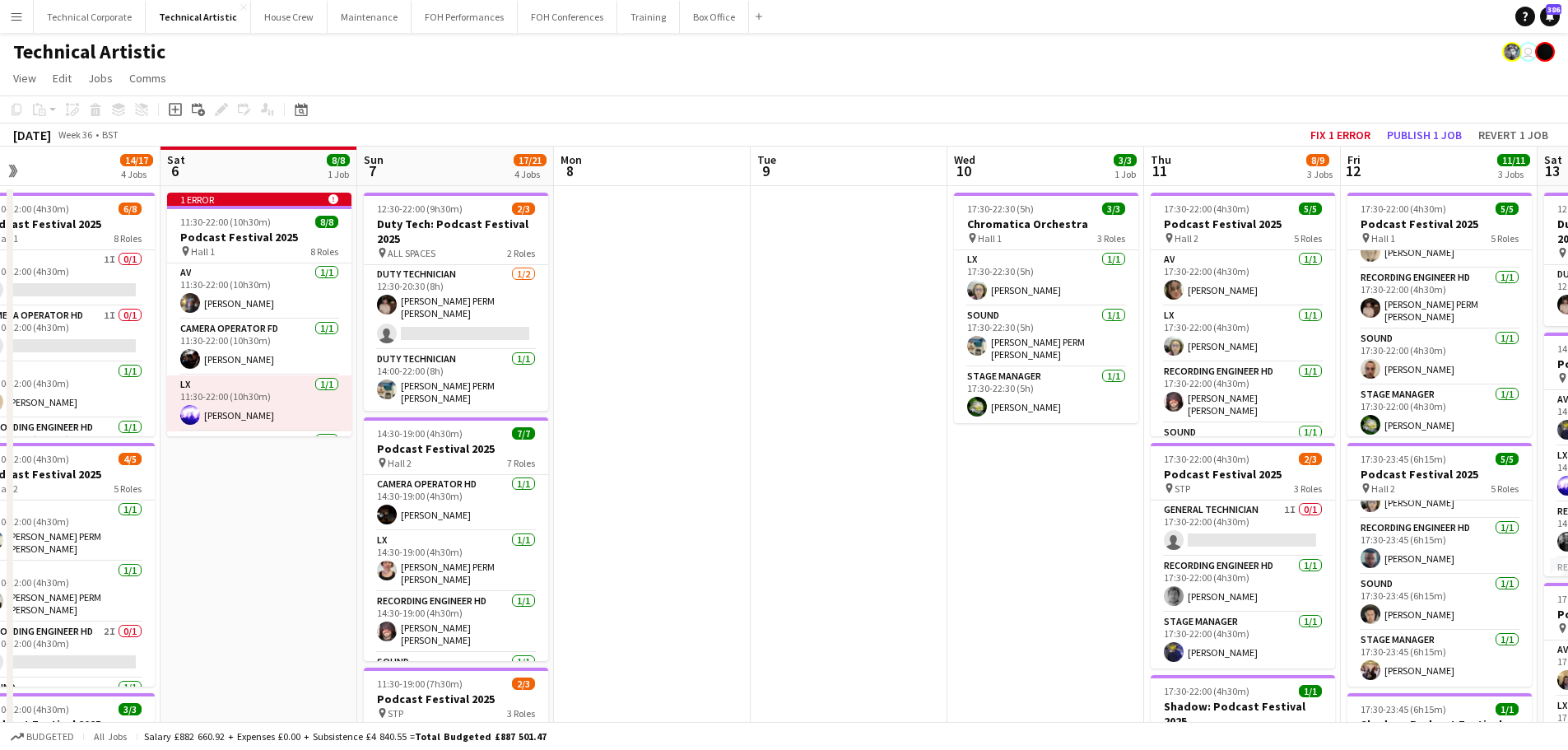
drag, startPoint x: 781, startPoint y: 569, endPoint x: 1088, endPoint y: 575, distance: 307.1
click at [1136, 572] on app-calendar-viewport "Wed 3 Thu 4 11/11 3 Jobs Fri 5 14/17 4 Jobs Sat 6 8/8 1 Job Sun 7 17/21 4 Jobs …" at bounding box center [784, 665] width 1568 height 1037
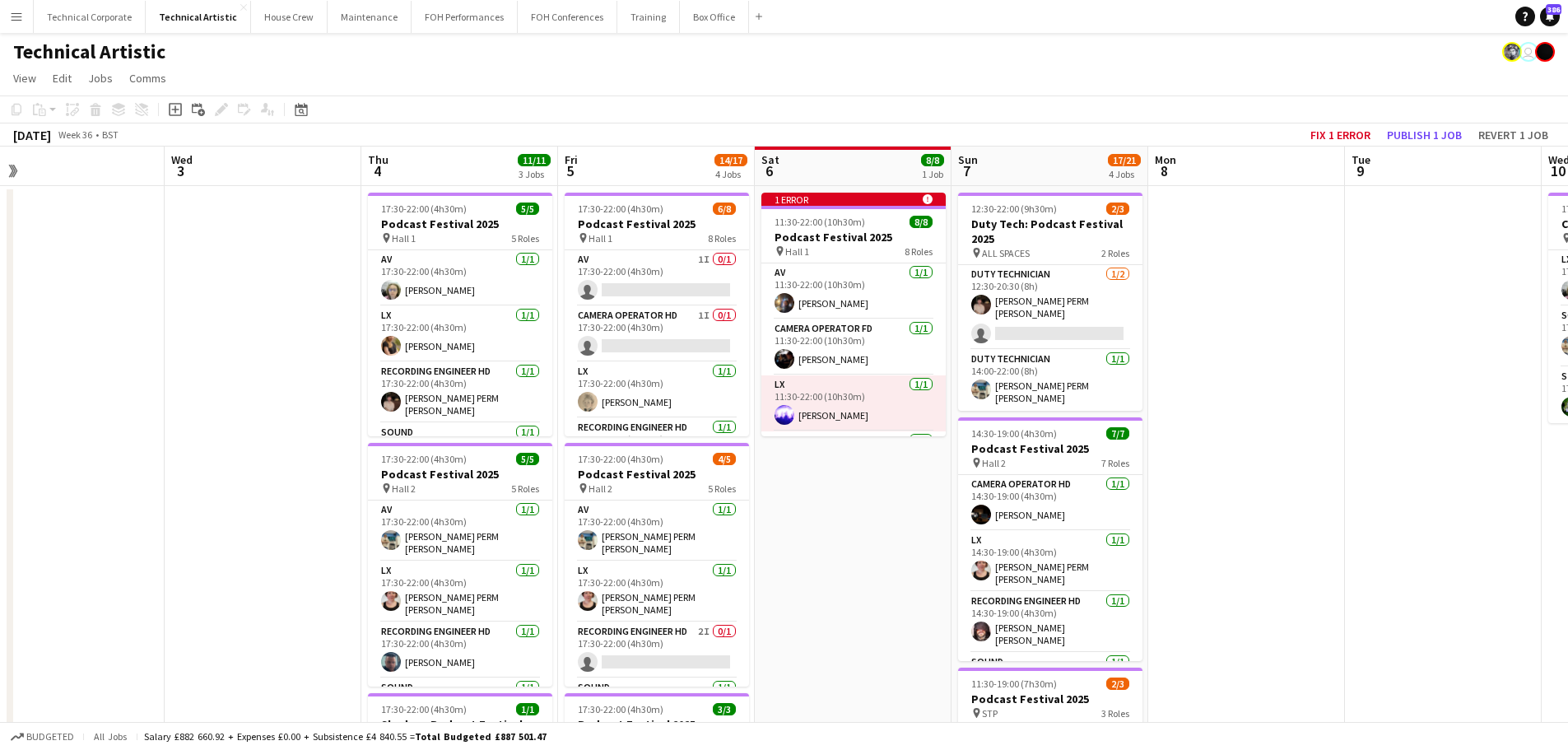
drag, startPoint x: 1201, startPoint y: 473, endPoint x: 1220, endPoint y: 469, distance: 19.4
click at [1219, 469] on app-calendar-viewport "Sun 31 Mon 1 Tue 2 Wed 3 Thu 4 11/11 3 Jobs Fri 5 14/17 4 Jobs Sat 6 8/8 1 Job …" at bounding box center [784, 665] width 1568 height 1037
click at [472, 553] on app-calendar-viewport "Sun 31 Mon 1 Tue 2 Wed 3 Thu 4 11/11 3 Jobs Fri 5 14/17 4 Jobs Sat 6 8/8 1 Job …" at bounding box center [784, 665] width 1568 height 1037
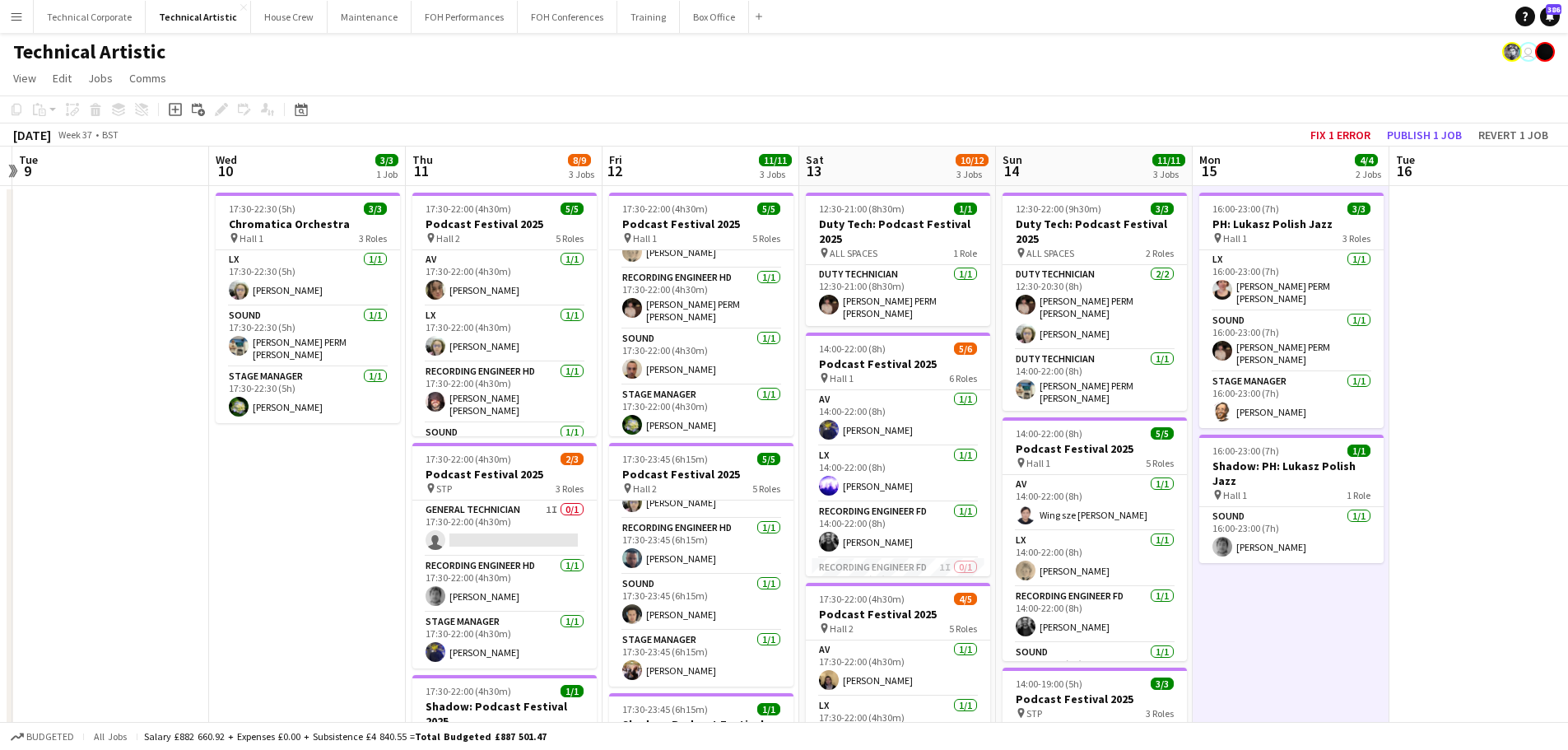
drag, startPoint x: 1158, startPoint y: 527, endPoint x: 695, endPoint y: 594, distance: 467.8
click at [695, 594] on app-calendar-viewport "Sat 6 8/8 1 Job Sun 7 17/21 4 Jobs Mon 8 Tue 9 Wed 10 3/3 1 Job Thu 11 8/9 3 Jo…" at bounding box center [784, 665] width 1568 height 1037
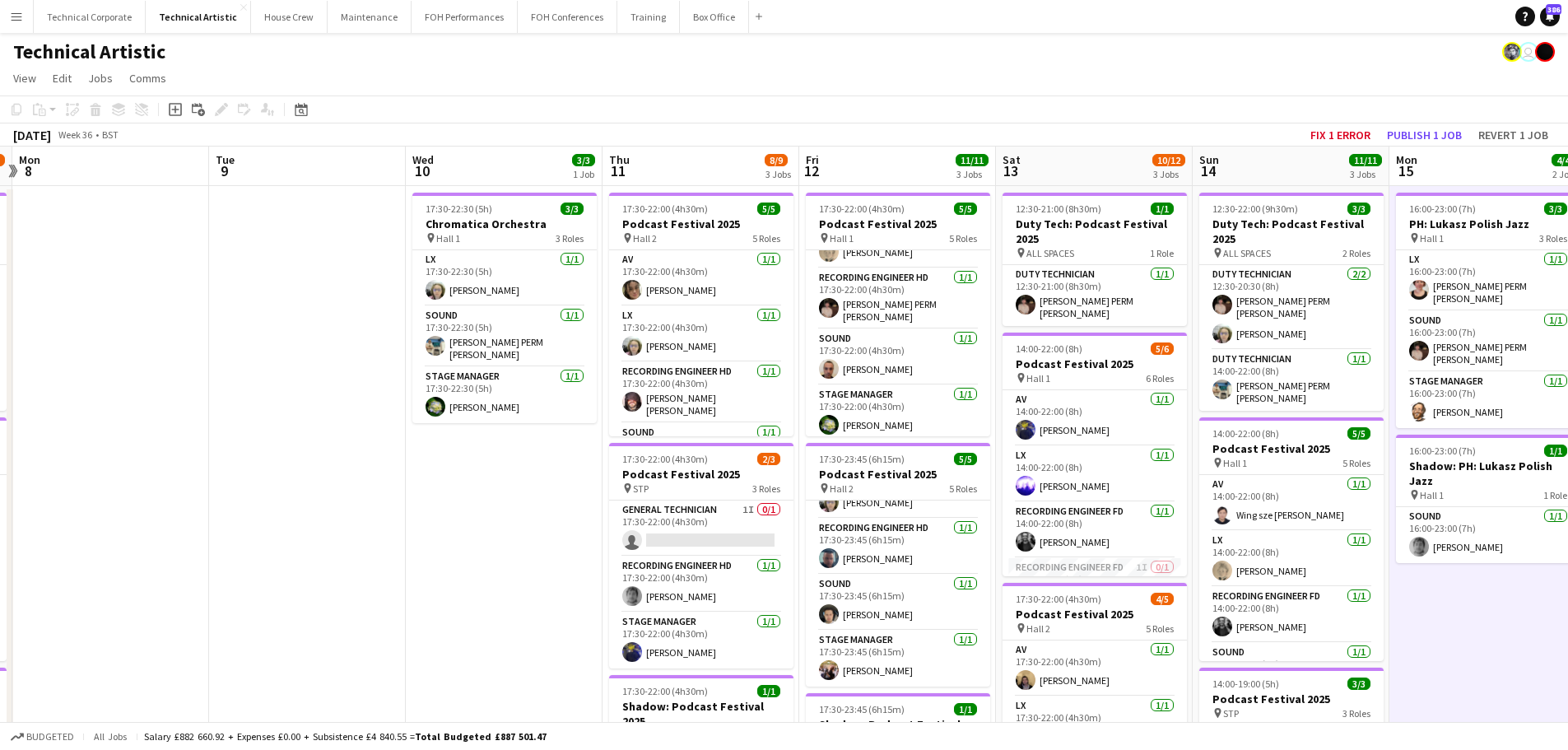
drag, startPoint x: 475, startPoint y: 600, endPoint x: 1161, endPoint y: 519, distance: 690.8
click at [1163, 519] on app-calendar-viewport "Fri 5 14/17 4 Jobs Sat 6 8/8 1 Job Sun 7 17/21 4 Jobs Mon 8 Tue 9 Wed 10 3/3 1 …" at bounding box center [784, 665] width 1568 height 1037
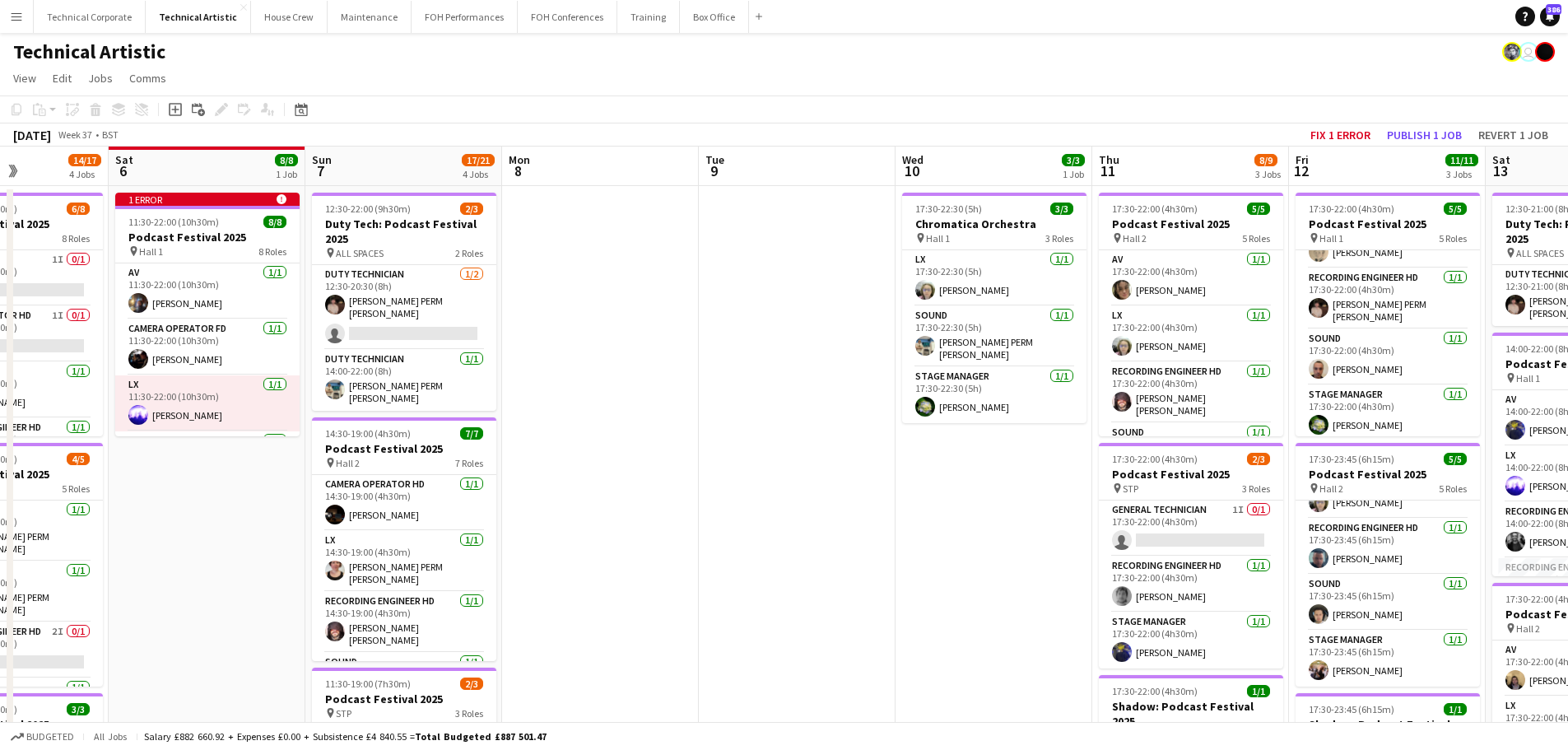
drag, startPoint x: 677, startPoint y: 575, endPoint x: 1073, endPoint y: 542, distance: 397.4
click at [1073, 542] on app-calendar-viewport "Wed 3 Thu 4 11/11 3 Jobs Fri 5 14/17 4 Jobs Sat 6 8/8 1 Job Sun 7 17/21 4 Jobs …" at bounding box center [784, 665] width 1568 height 1037
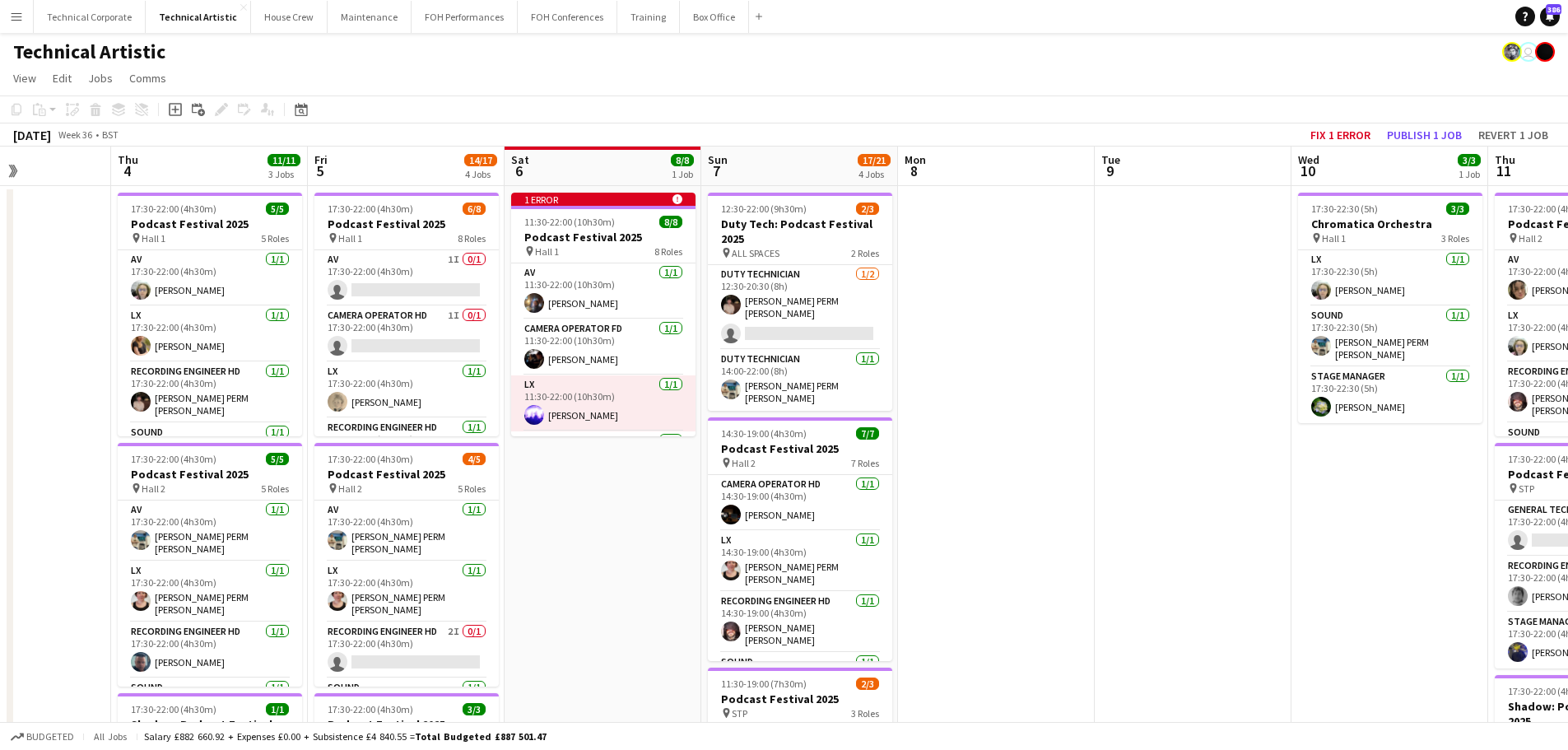
click at [935, 451] on app-date-cell at bounding box center [996, 685] width 197 height 998
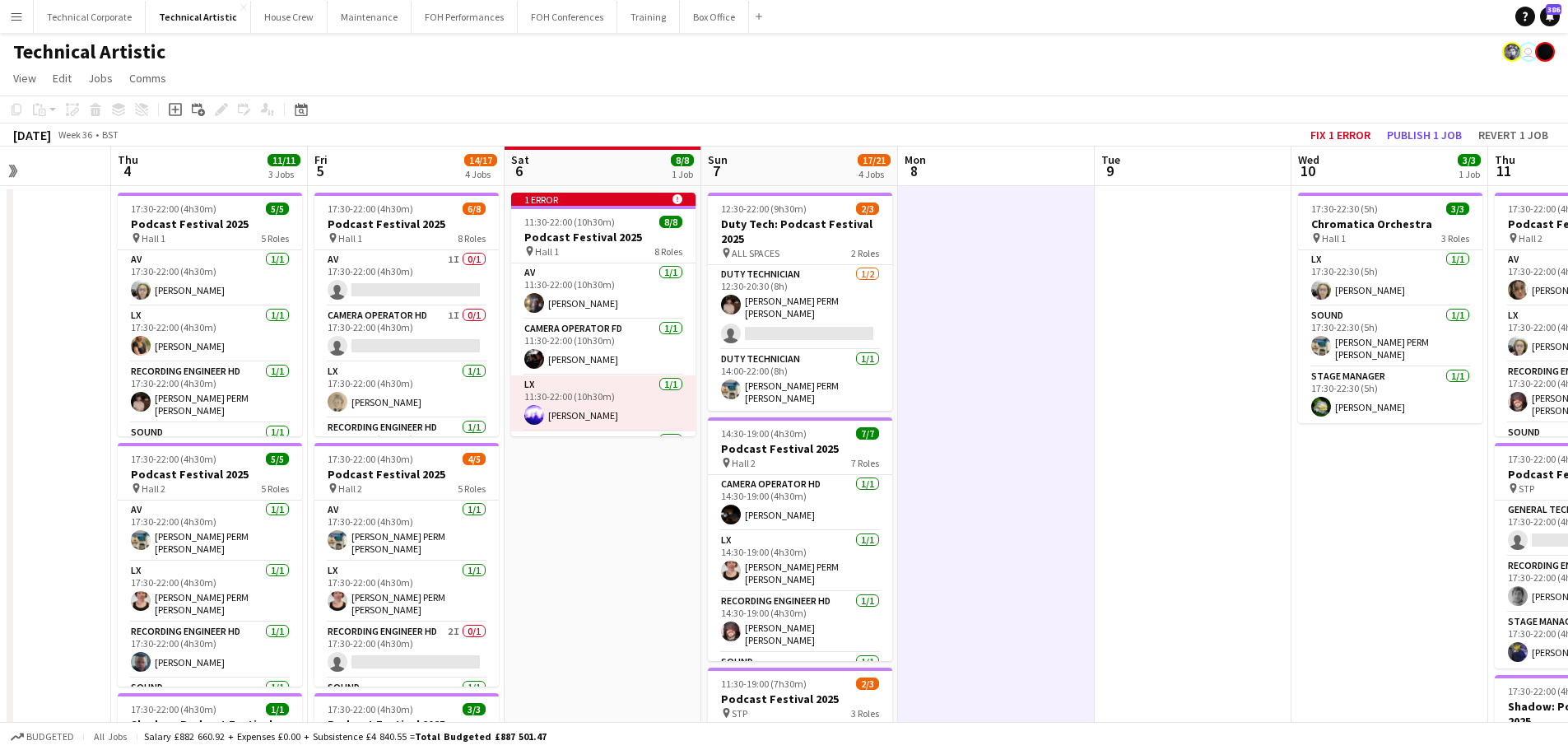
click at [935, 451] on app-date-cell at bounding box center [996, 685] width 197 height 998
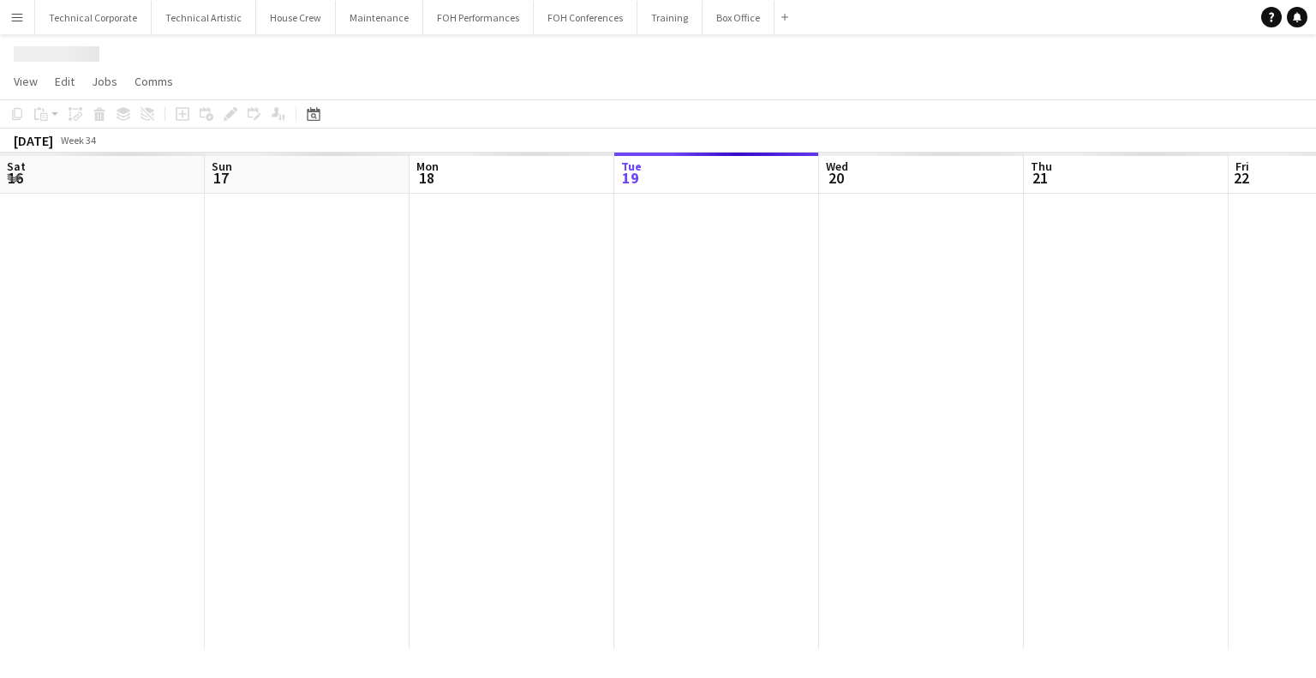
scroll to position [0, 410]
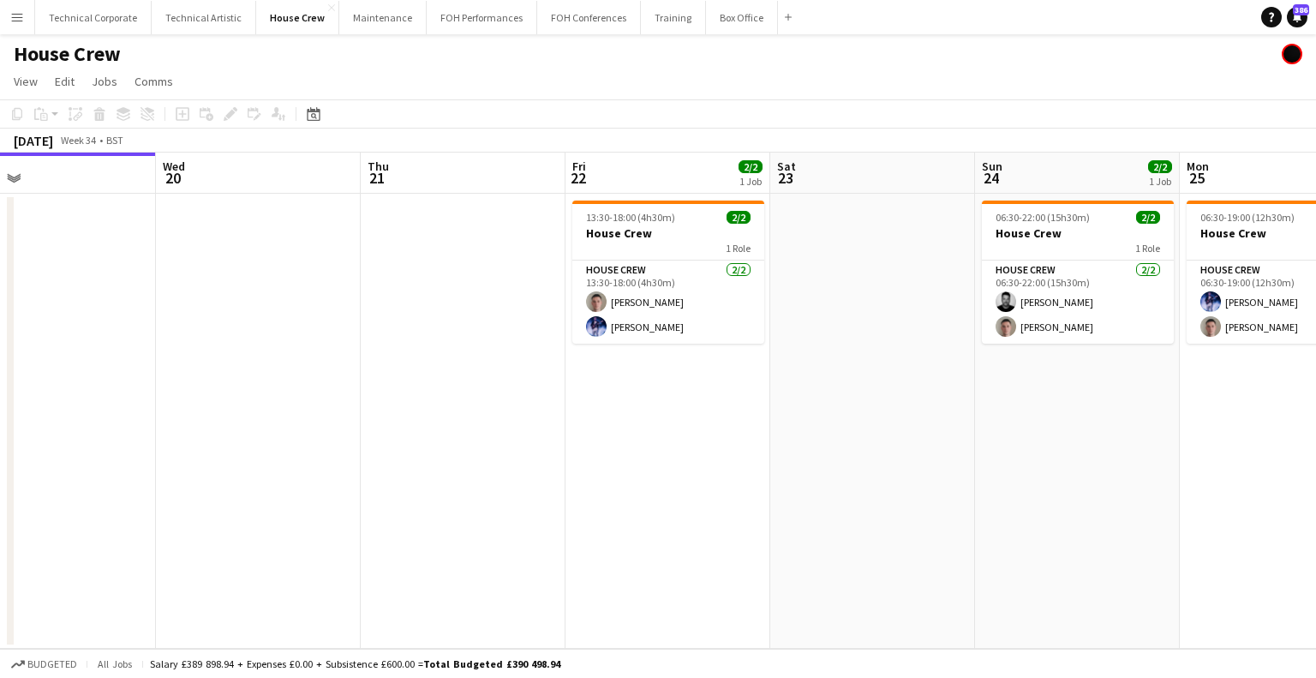
drag, startPoint x: 822, startPoint y: 397, endPoint x: 578, endPoint y: 439, distance: 247.0
click at [578, 439] on app-calendar-viewport "Sat 16 Sun 17 Mon 18 Tue 19 Wed 20 Thu 21 Fri 22 2/2 1 Job Sat 23 Sun 24 2/2 1 …" at bounding box center [658, 401] width 1316 height 496
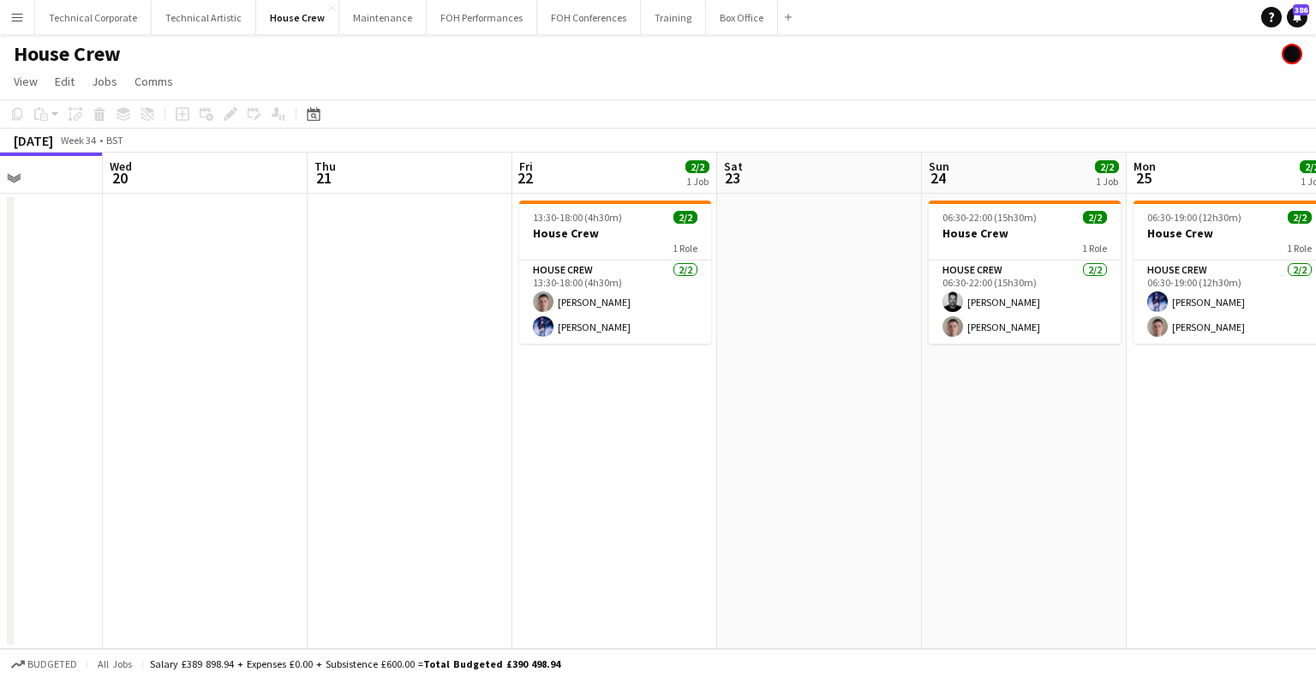
scroll to position [0, 735]
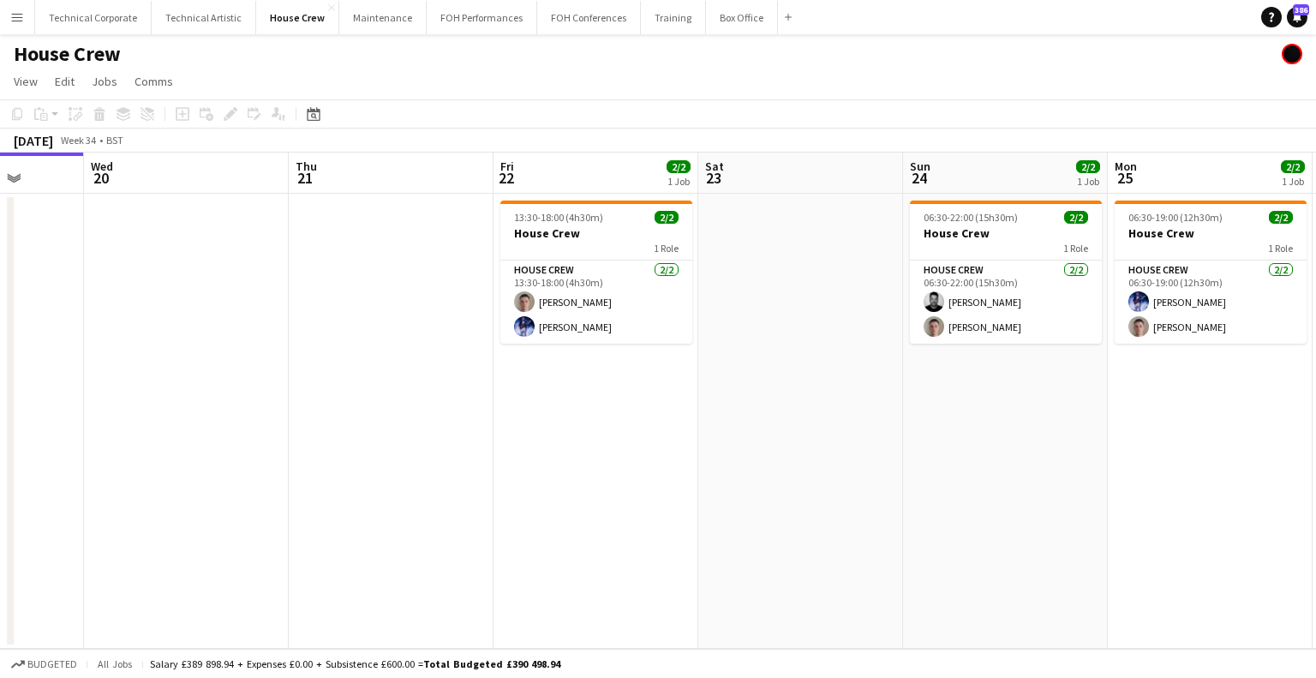
drag, startPoint x: 623, startPoint y: 367, endPoint x: 552, endPoint y: 382, distance: 72.8
click at [552, 382] on app-calendar-viewport "Sat 16 Sun 17 Mon 18 Tue 19 Wed 20 Thu 21 Fri 22 2/2 1 Job Sat 23 Sun 24 2/2 1 …" at bounding box center [658, 401] width 1316 height 496
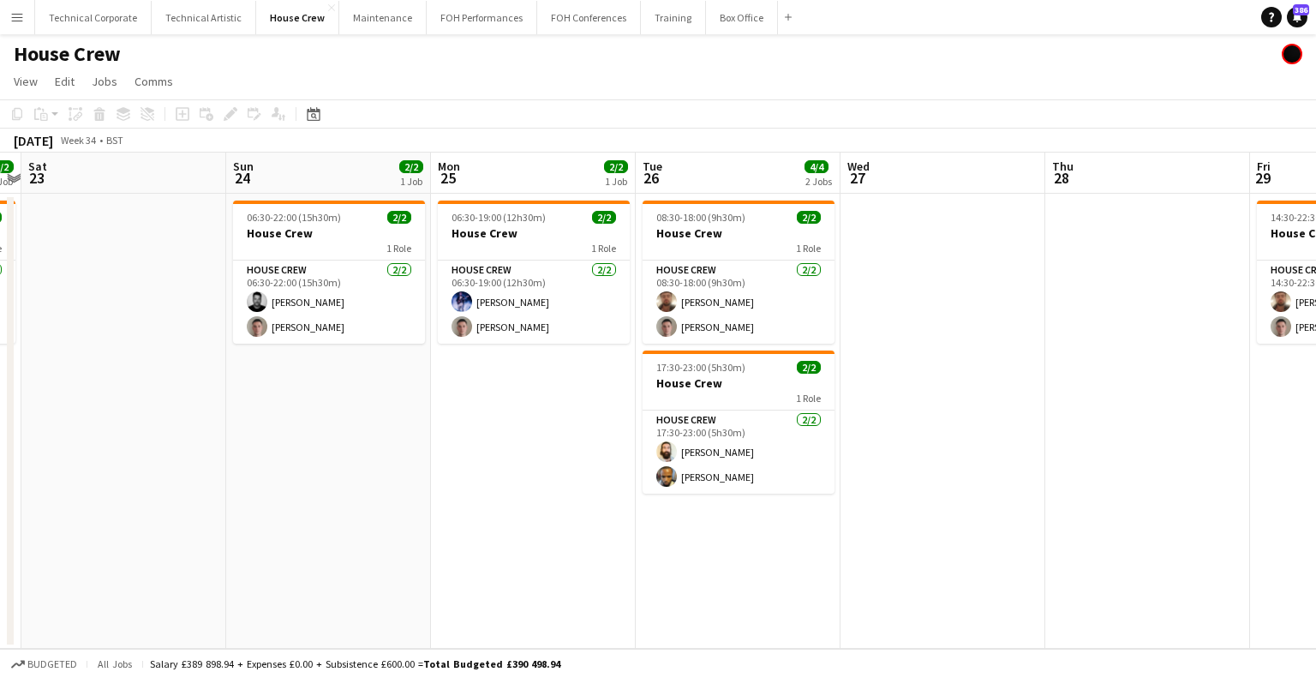
scroll to position [0, 609]
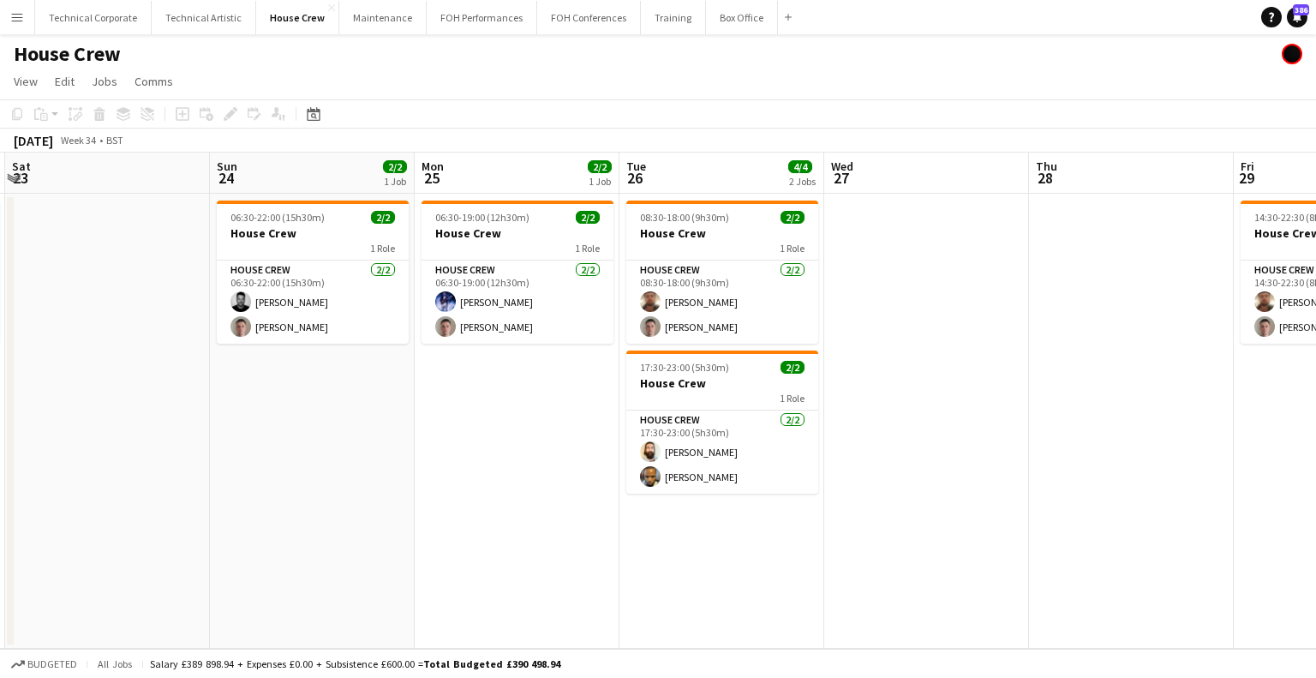
drag, startPoint x: 828, startPoint y: 338, endPoint x: 308, endPoint y: 373, distance: 521.3
click at [308, 373] on app-calendar-viewport "Wed 20 Thu 21 Fri 22 2/2 1 Job Sat 23 Sun 24 2/2 1 Job Mon 25 2/2 1 Job Tue 26 …" at bounding box center [658, 401] width 1316 height 496
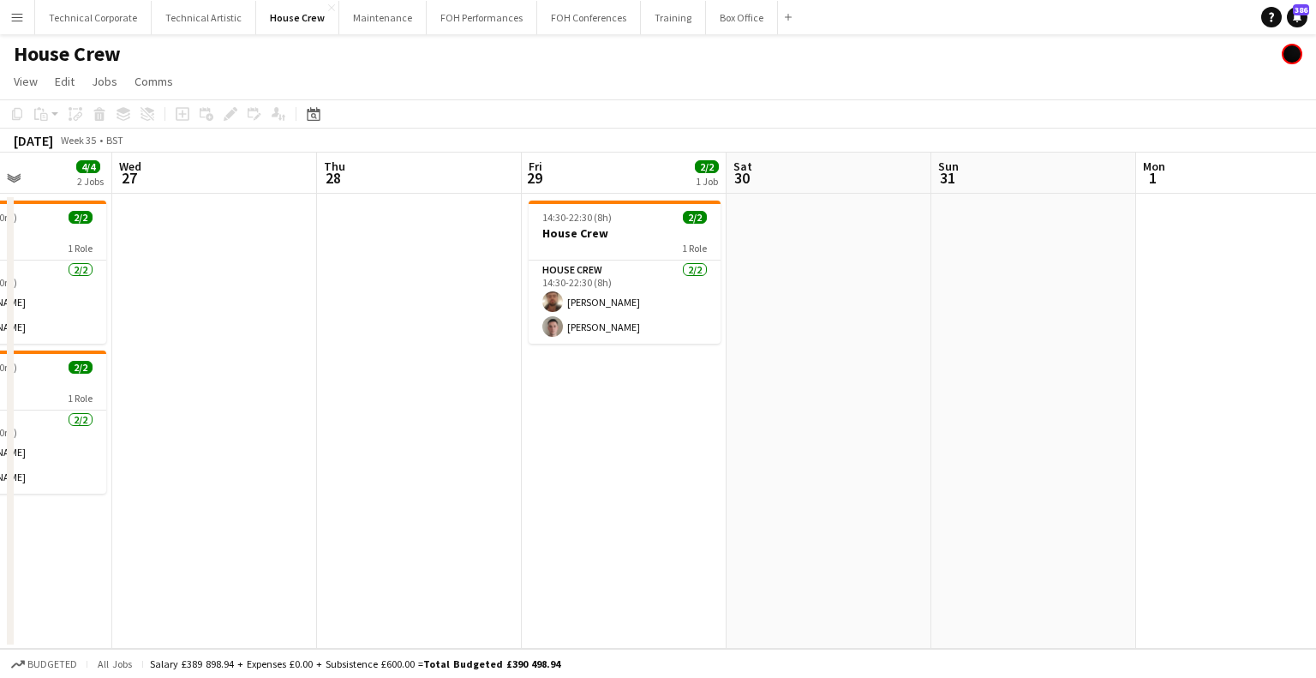
scroll to position [0, 507]
drag, startPoint x: 854, startPoint y: 271, endPoint x: 191, endPoint y: 397, distance: 674.3
click at [191, 397] on app-calendar-viewport "Sun 24 2/2 1 Job Mon 25 2/2 1 Job Tue 26 4/4 2 Jobs Wed 27 Thu 28 Fri 29 2/2 1 …" at bounding box center [658, 401] width 1316 height 496
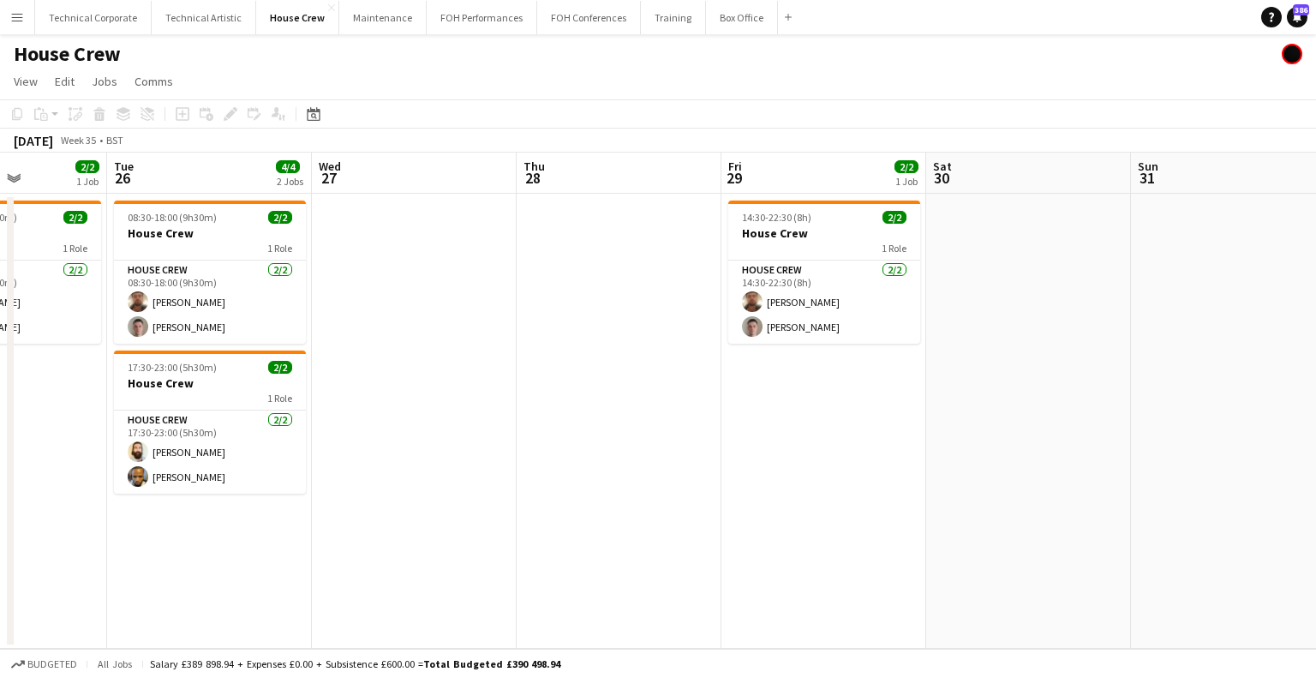
click at [922, 437] on app-calendar-viewport "Sat 23 Sun 24 2/2 1 Job Mon 25 2/2 1 Job Tue 26 4/4 2 Jobs Wed 27 Thu 28 Fri 29…" at bounding box center [658, 401] width 1316 height 496
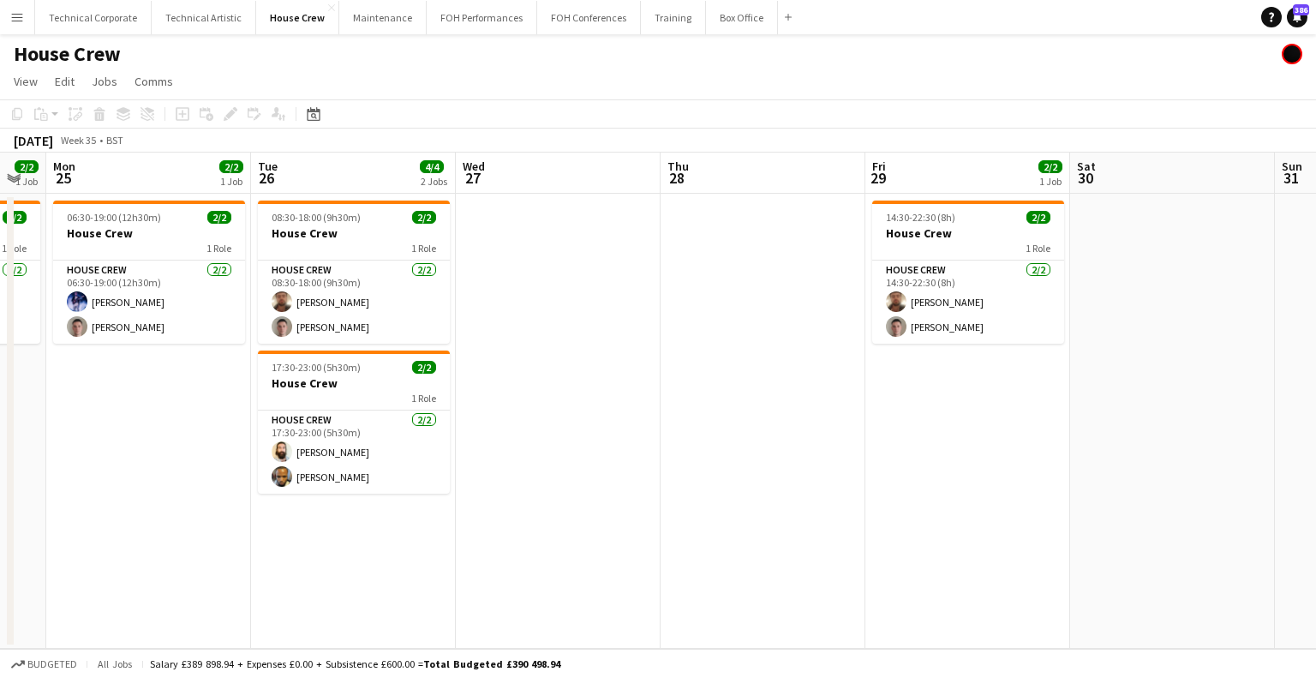
scroll to position [0, 465]
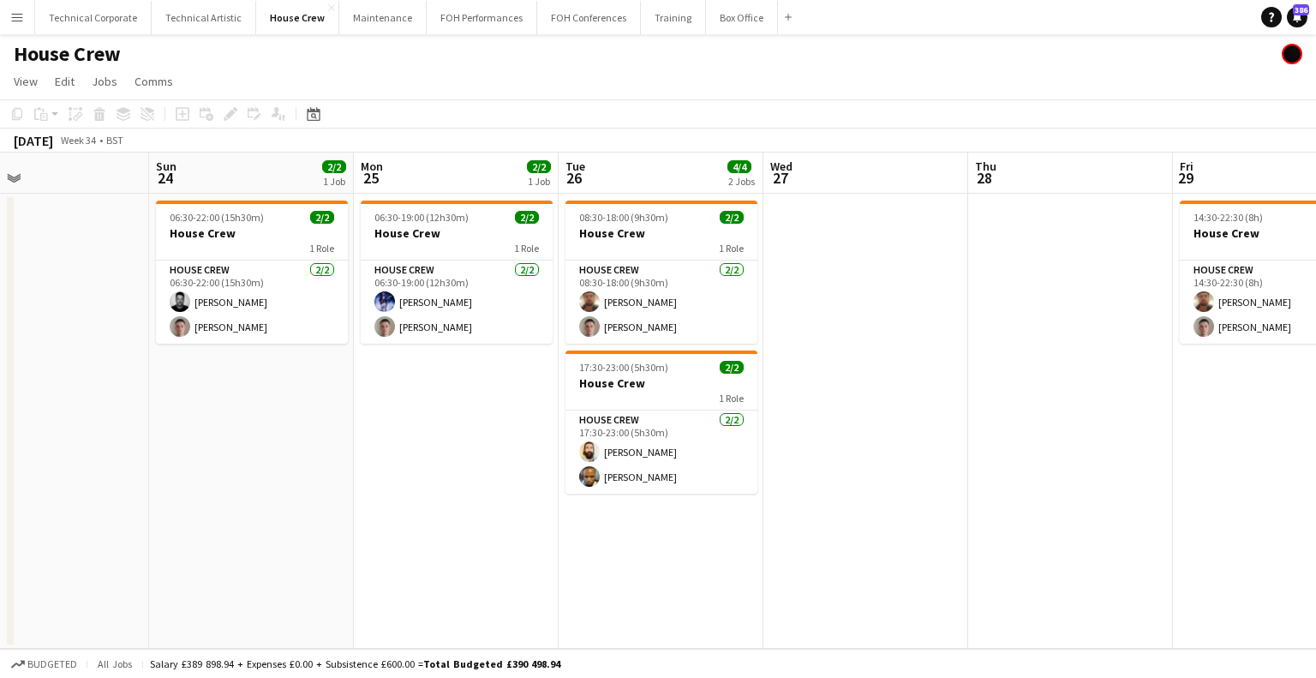
click at [816, 436] on app-calendar-viewport "Thu 21 Fri 22 2/2 1 Job Sat 23 Sun 24 2/2 1 Job Mon 25 2/2 1 Job Tue 26 4/4 2 J…" at bounding box center [658, 401] width 1316 height 496
drag, startPoint x: 542, startPoint y: 454, endPoint x: 704, endPoint y: 458, distance: 161.2
click at [703, 458] on app-calendar-viewport "Thu 21 Fri 22 2/2 1 Job Sat 23 Sun 24 2/2 1 Job Mon 25 2/2 1 Job Tue 26 4/4 2 J…" at bounding box center [658, 401] width 1316 height 496
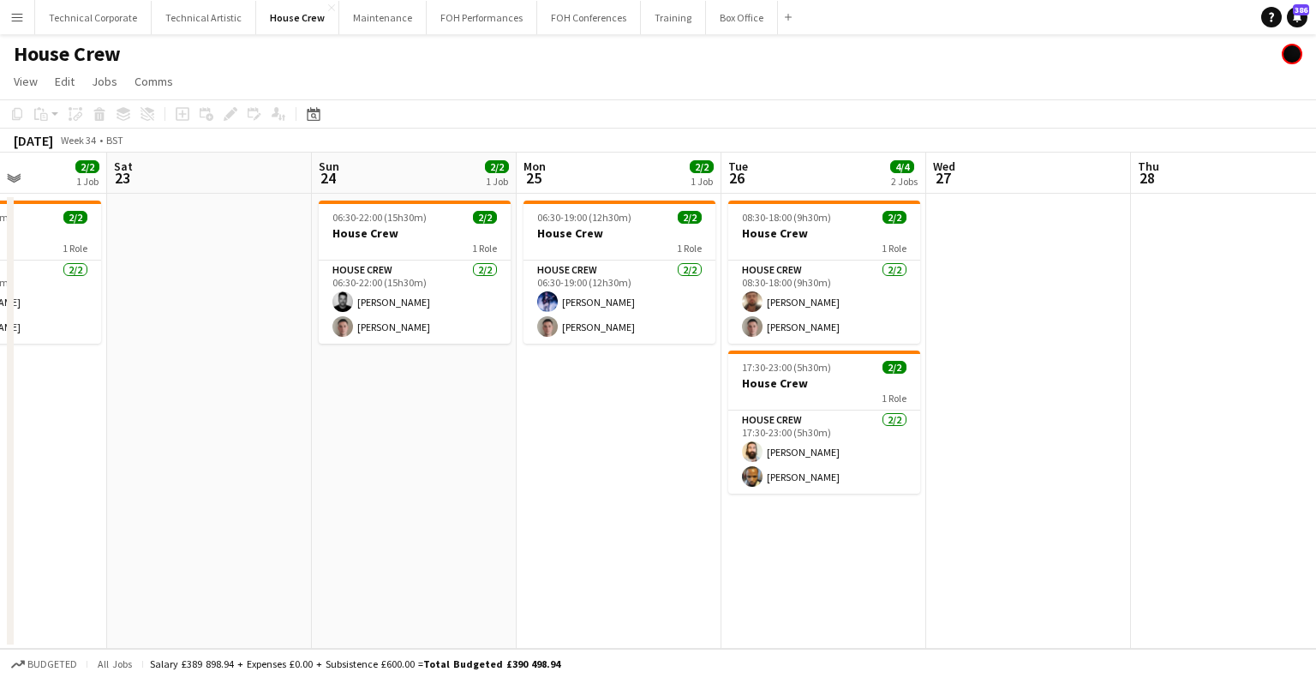
drag, startPoint x: 309, startPoint y: 456, endPoint x: 617, endPoint y: 462, distance: 307.7
click at [617, 463] on app-calendar-viewport "Wed 20 Thu 21 Fri 22 2/2 1 Job Sat 23 Sun 24 2/2 1 Job Mon 25 2/2 1 Job Tue 26 …" at bounding box center [658, 401] width 1316 height 496
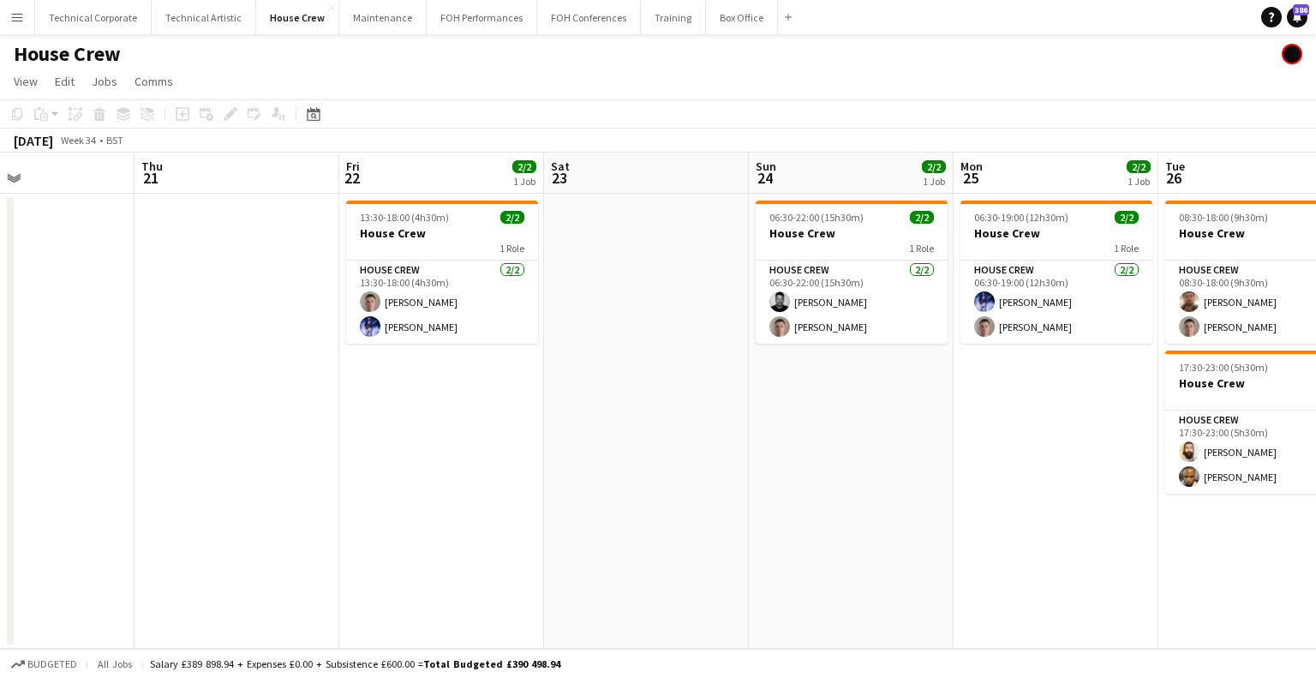
scroll to position [0, 353]
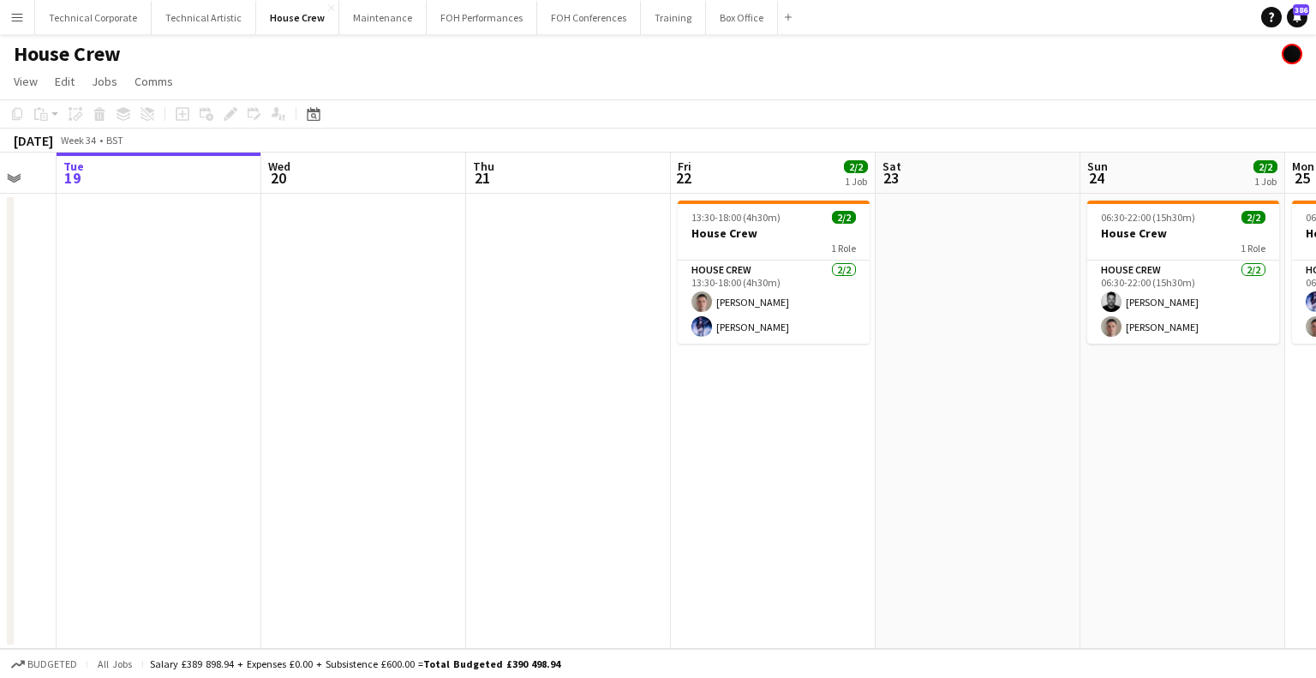
click at [747, 482] on app-calendar-viewport "Sun 17 Mon 18 Tue 19 Wed 20 Thu 21 Fri 22 2/2 1 Job Sat 23 Sun 24 2/2 1 Job Mon…" at bounding box center [658, 401] width 1316 height 496
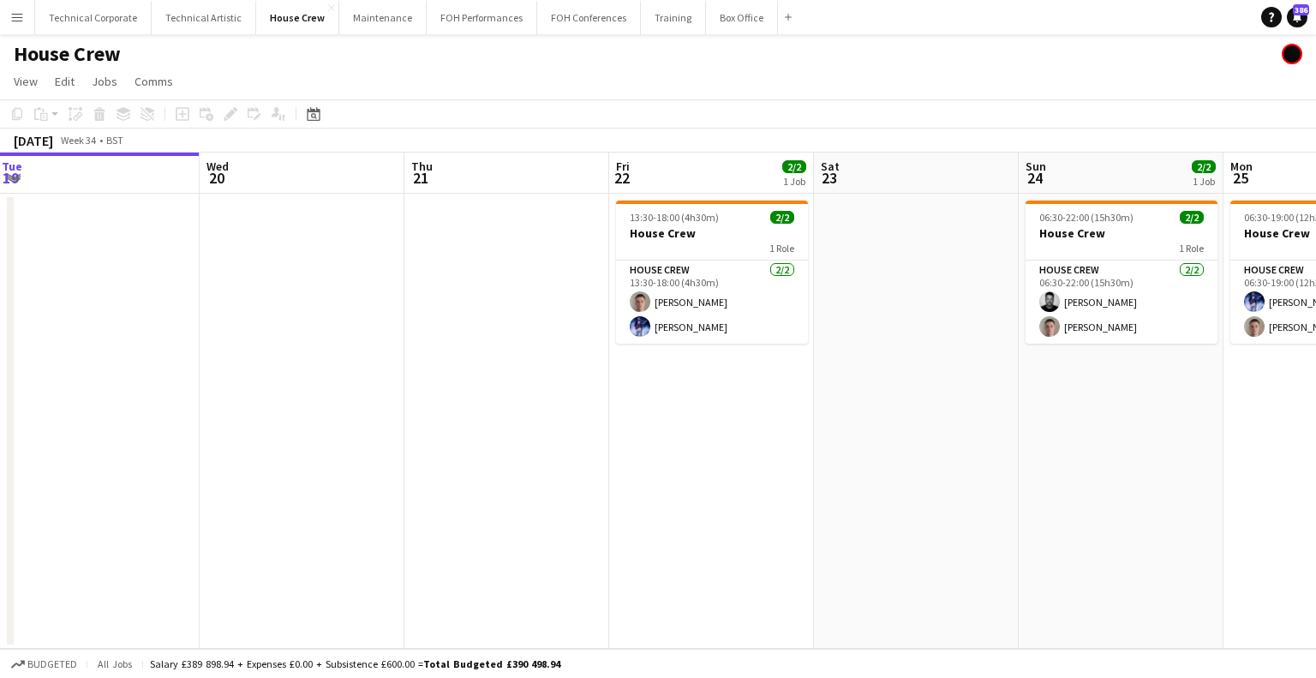
scroll to position [0, 493]
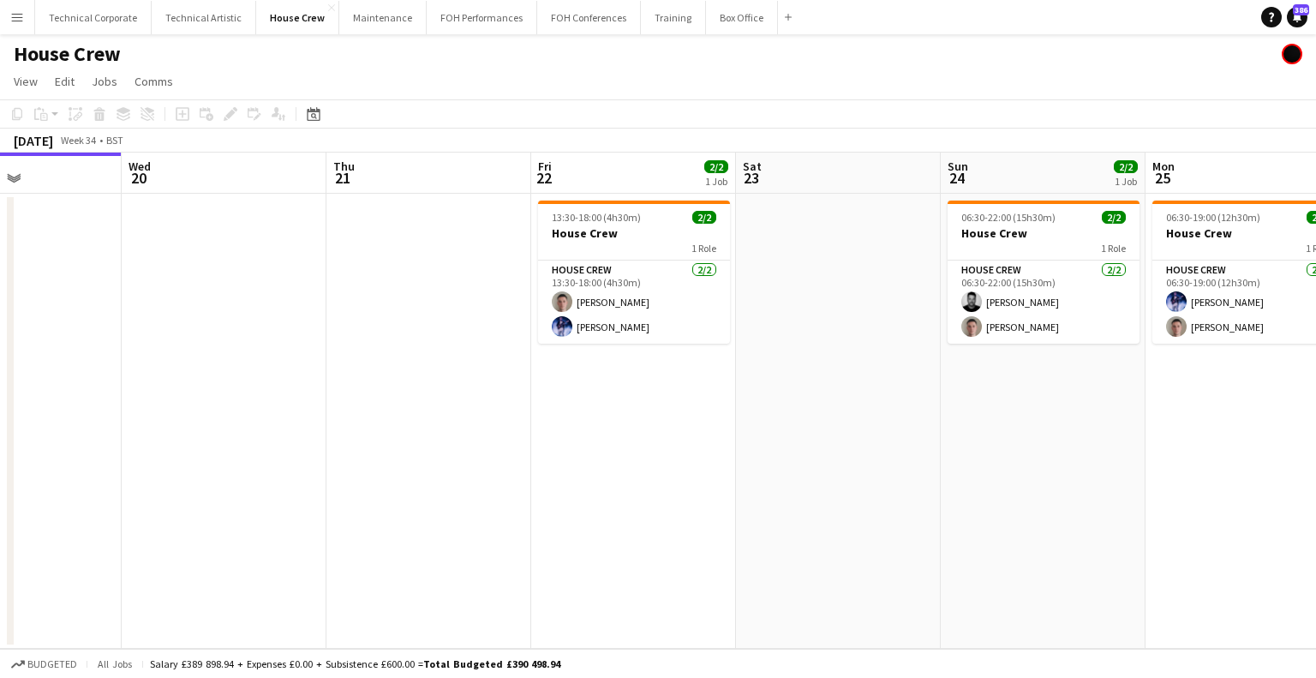
drag, startPoint x: 763, startPoint y: 460, endPoint x: 630, endPoint y: 472, distance: 133.4
click at [630, 472] on app-calendar-viewport "Sun 17 Mon 18 Tue 19 Wed 20 Thu 21 Fri 22 2/2 1 Job Sat 23 Sun 24 2/2 1 Job Mon…" at bounding box center [658, 401] width 1316 height 496
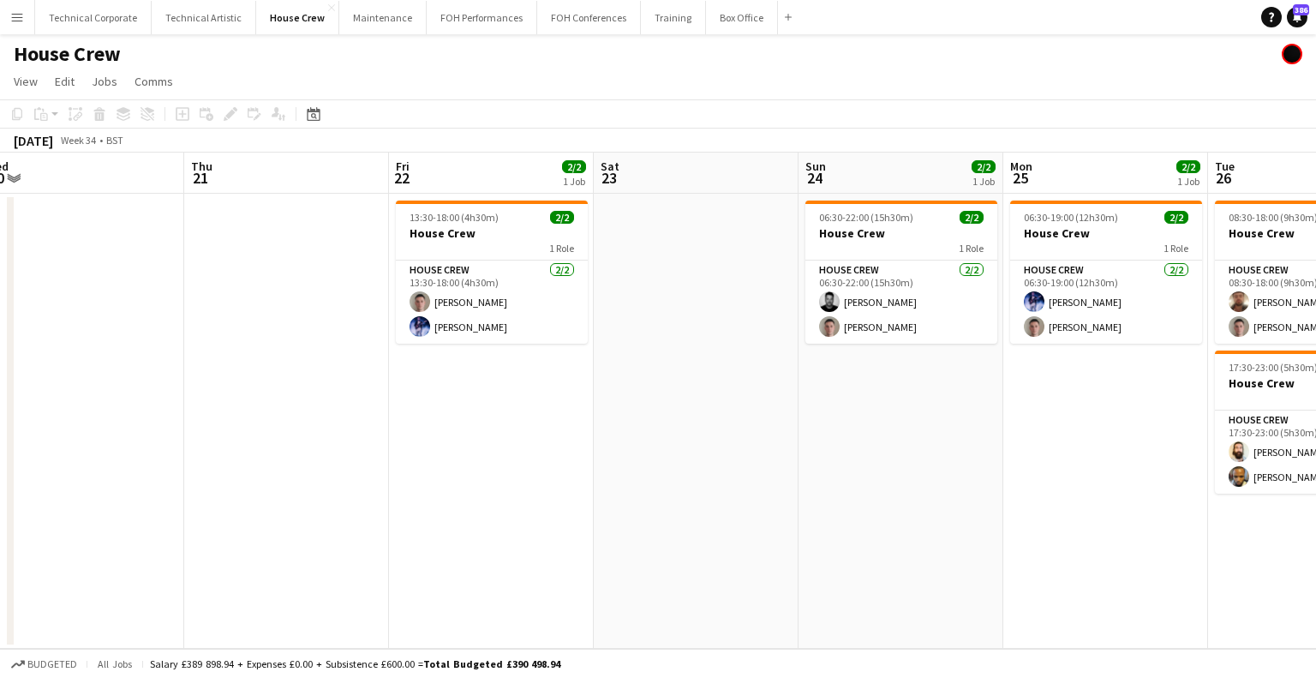
drag, startPoint x: 816, startPoint y: 383, endPoint x: 668, endPoint y: 400, distance: 149.2
click at [668, 400] on app-calendar-viewport "Sun 17 Mon 18 Tue 19 Wed 20 Thu 21 Fri 22 2/2 1 Job Sat 23 Sun 24 2/2 1 Job Mon…" at bounding box center [658, 401] width 1316 height 496
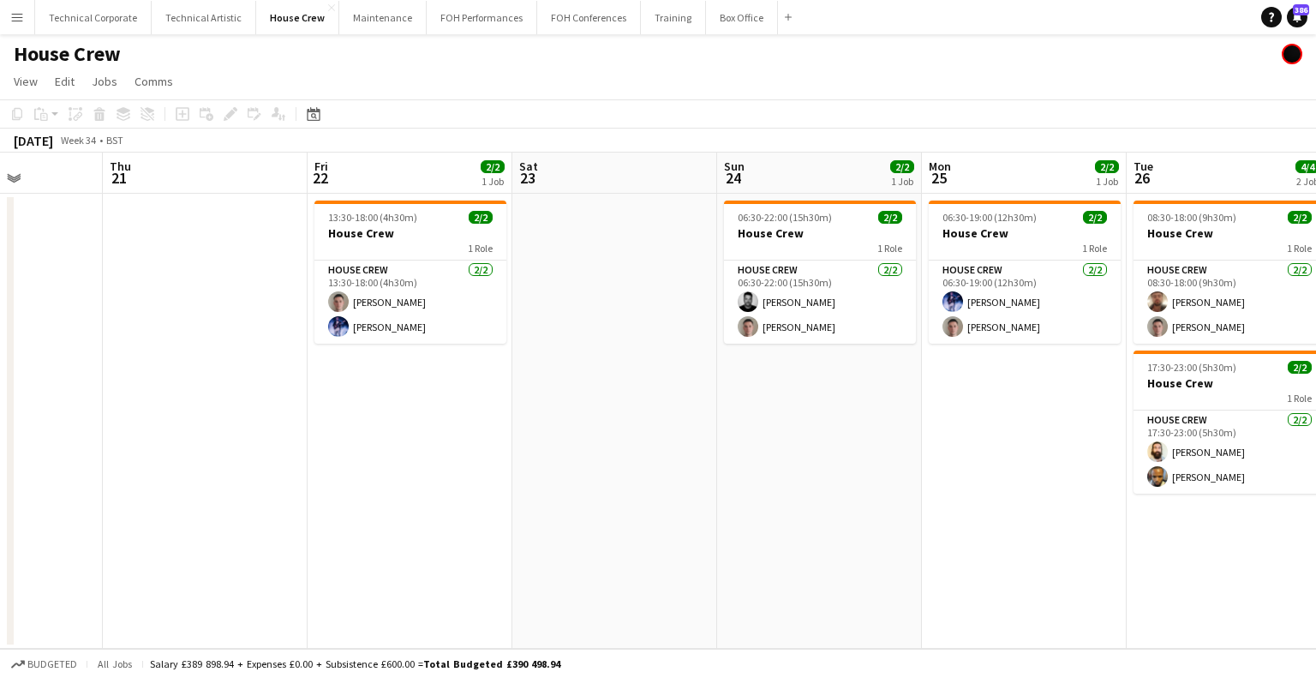
drag, startPoint x: 699, startPoint y: 386, endPoint x: 624, endPoint y: 407, distance: 78.2
click at [624, 407] on app-calendar-viewport "Sun 17 Mon 18 Tue 19 Wed 20 Thu 21 Fri 22 2/2 1 Job Sat 23 Sun 24 2/2 1 Job Mon…" at bounding box center [658, 401] width 1316 height 496
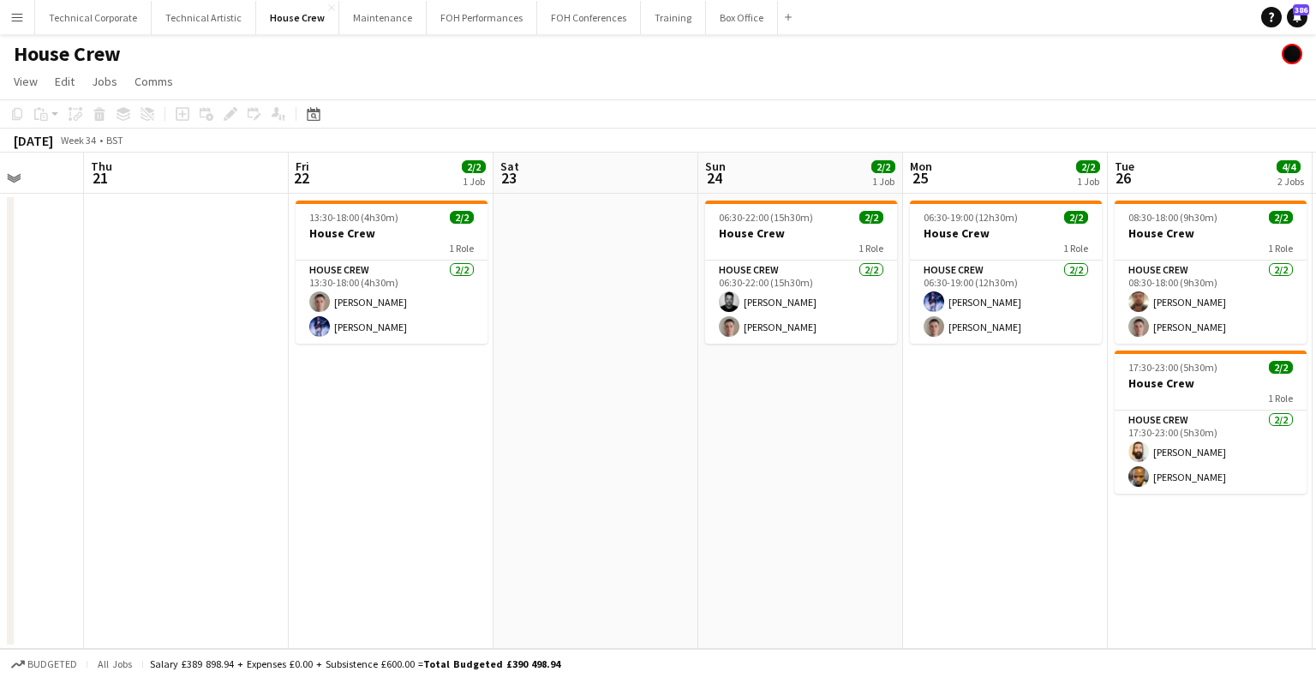
drag, startPoint x: 945, startPoint y: 392, endPoint x: 914, endPoint y: 375, distance: 34.9
click at [926, 401] on app-calendar-viewport "Sun 17 Mon 18 Tue 19 Wed 20 Thu 21 Fri 22 2/2 1 Job Sat 23 Sun 24 2/2 1 Job Mon…" at bounding box center [658, 401] width 1316 height 496
click at [666, 413] on app-date-cell at bounding box center [596, 421] width 205 height 455
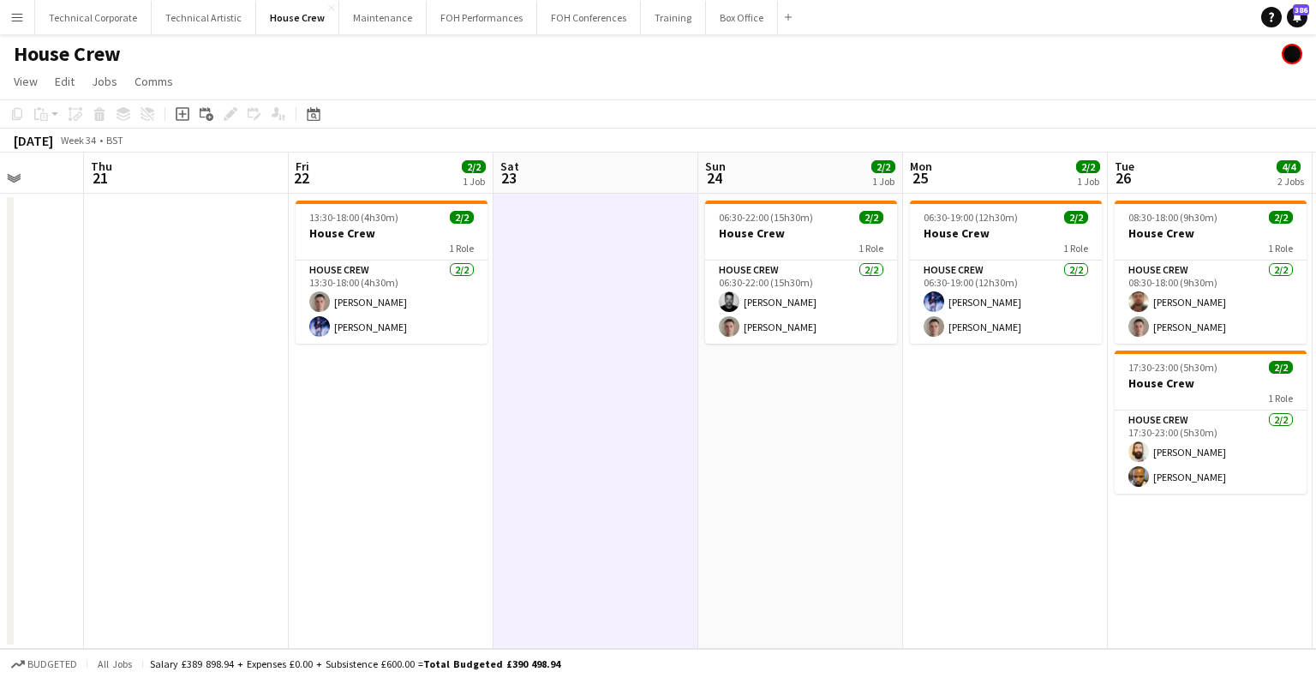
click at [666, 413] on app-date-cell at bounding box center [596, 421] width 205 height 455
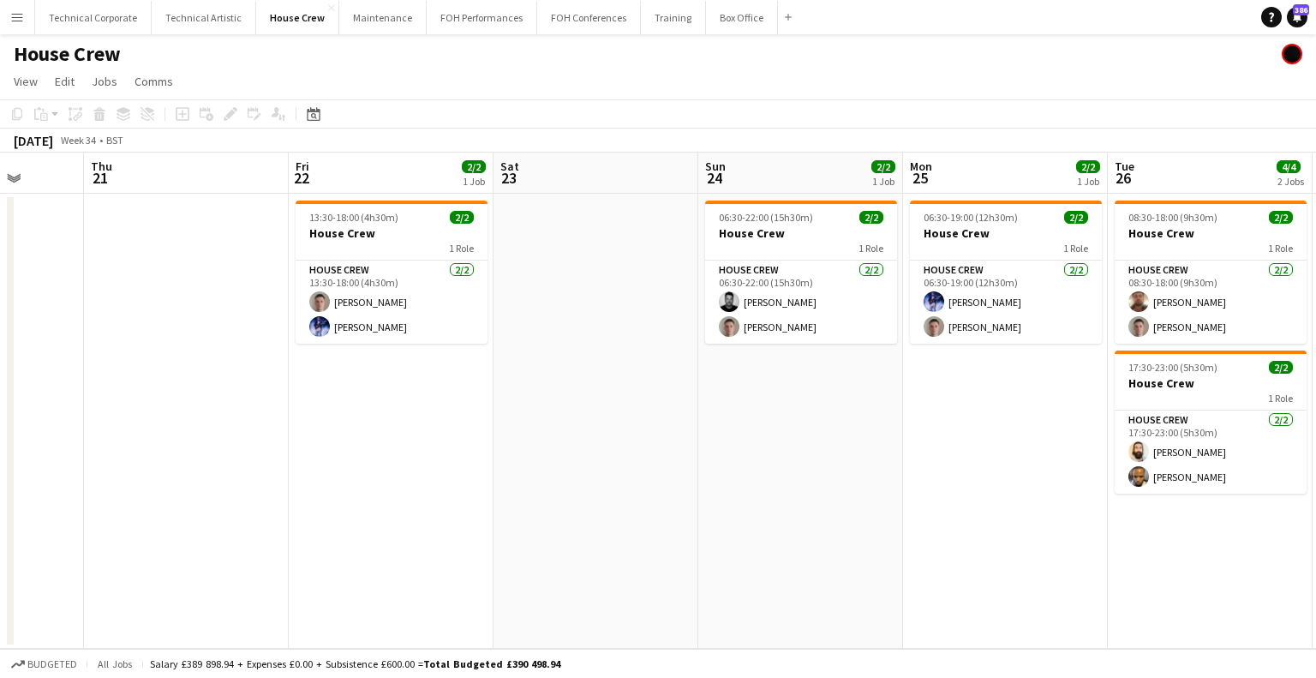
click at [581, 462] on app-date-cell at bounding box center [596, 421] width 205 height 455
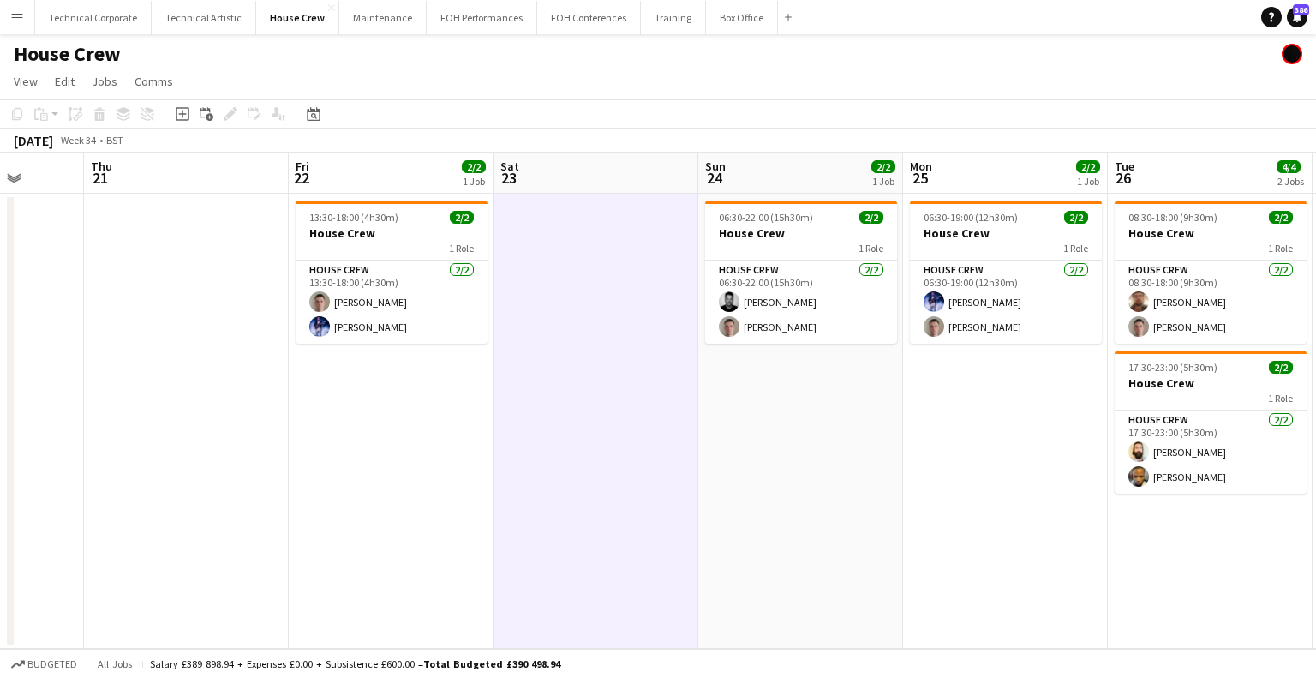
click at [573, 462] on app-date-cell at bounding box center [596, 421] width 205 height 455
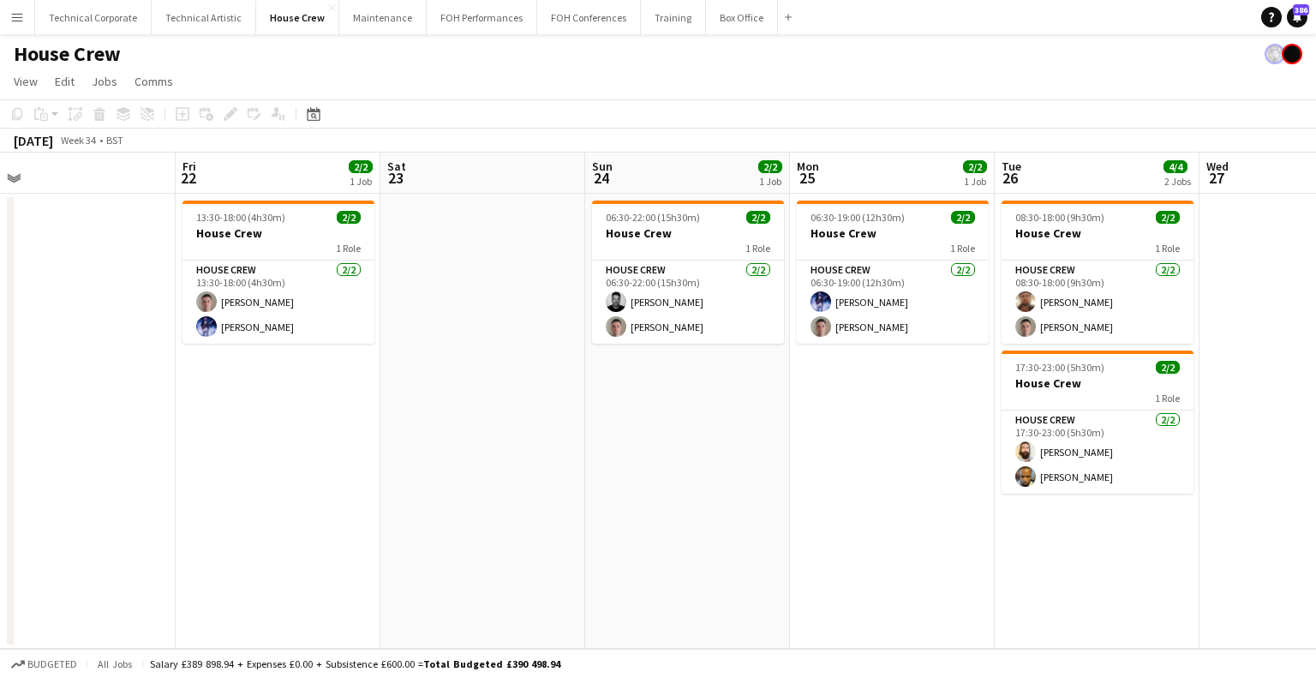
drag, startPoint x: 956, startPoint y: 462, endPoint x: 336, endPoint y: 475, distance: 620.6
click at [336, 475] on app-calendar-viewport "Sun 17 Mon 18 Tue 19 Wed 20 Thu 21 Fri 22 2/2 1 Job Sat 23 Sun 24 2/2 1 Job Mon…" at bounding box center [658, 401] width 1316 height 496
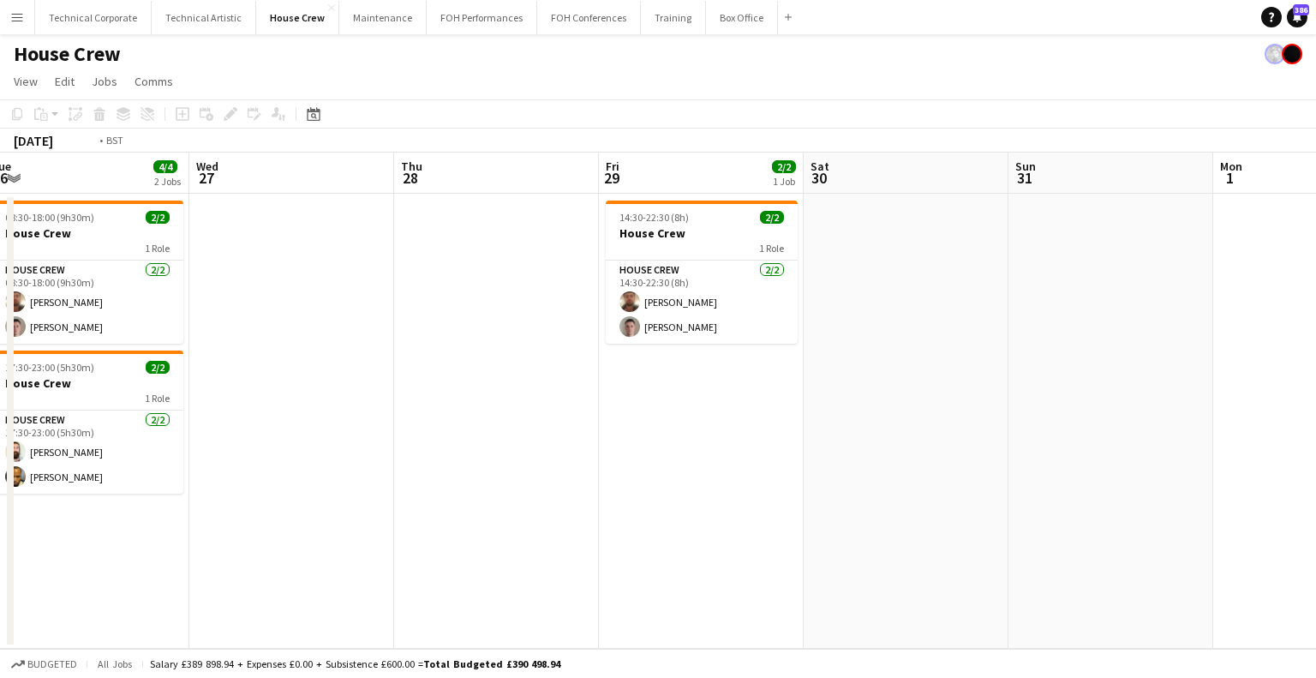
drag, startPoint x: 929, startPoint y: 486, endPoint x: 748, endPoint y: 535, distance: 187.3
click at [748, 535] on app-calendar-viewport "Sun 24 2/2 1 Job Mon 25 2/2 1 Job Tue 26 4/4 2 Jobs Wed 27 Thu 28 Fri 29 2/2 1 …" at bounding box center [658, 401] width 1316 height 496
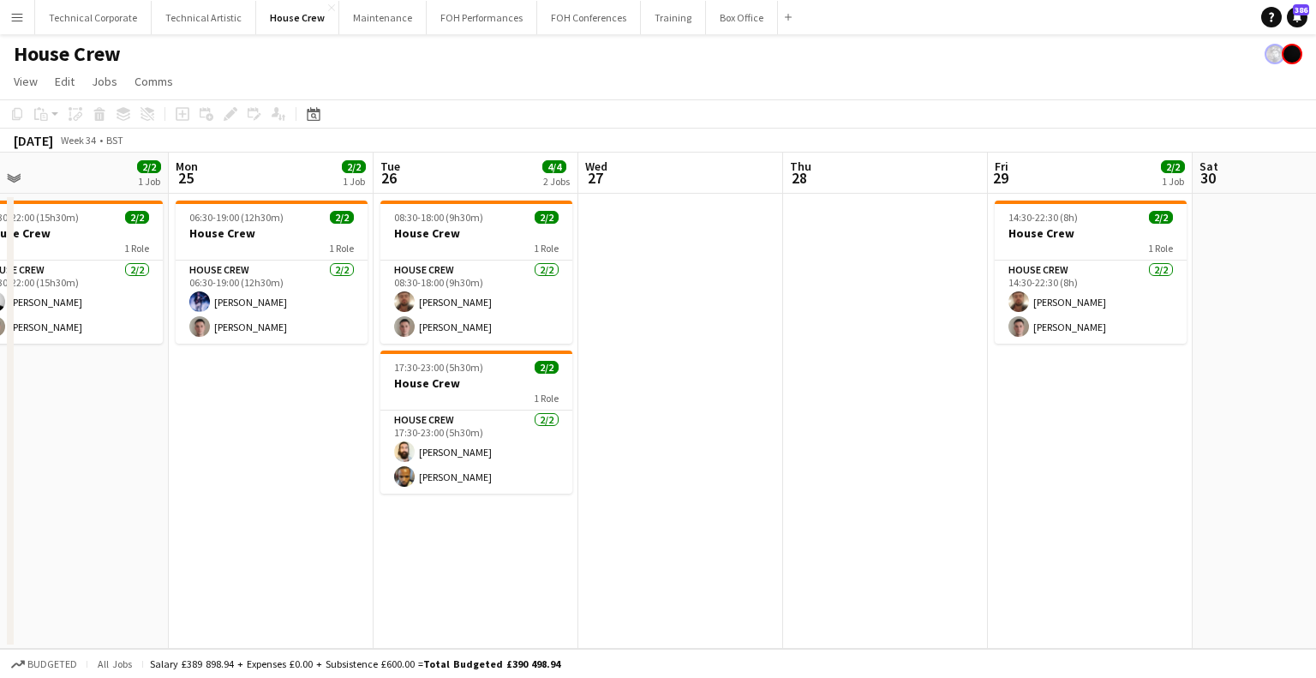
scroll to position [0, 368]
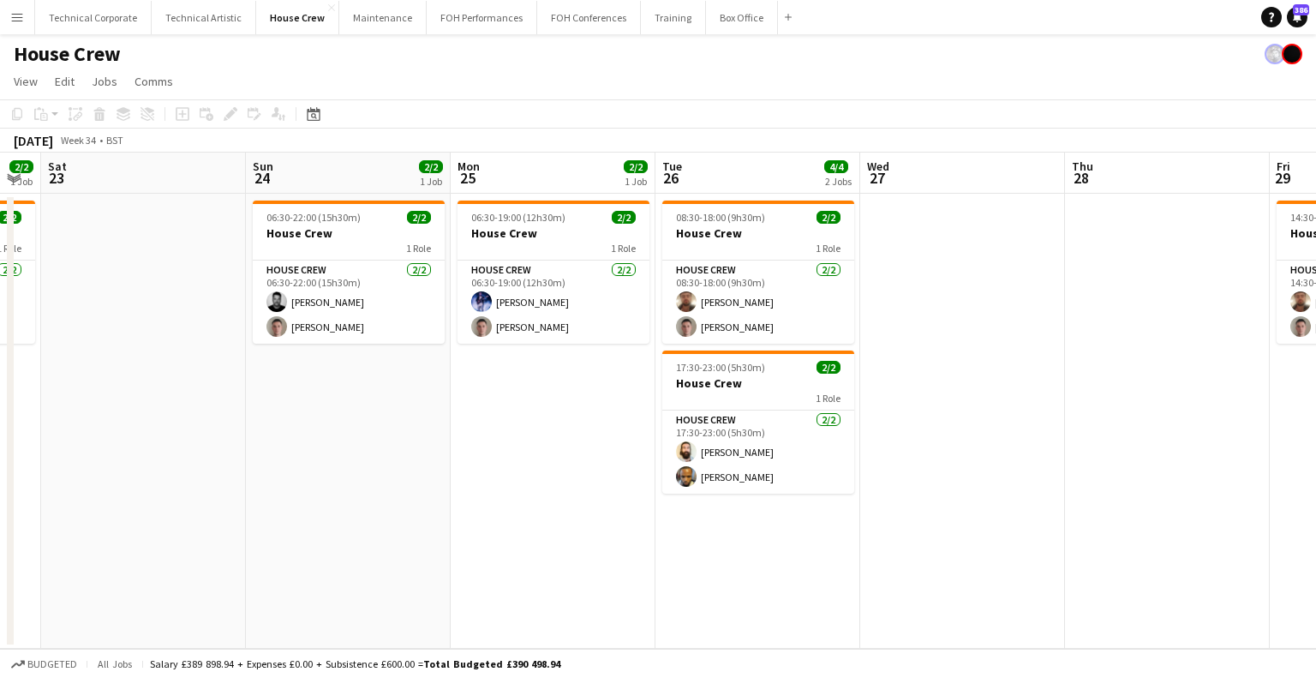
drag, startPoint x: 264, startPoint y: 541, endPoint x: 644, endPoint y: 541, distance: 379.6
click at [644, 541] on app-calendar-viewport "Thu 21 Fri 22 2/2 1 Job Sat 23 Sun 24 2/2 1 Job Mon 25 2/2 1 Job Tue 26 4/4 2 J…" at bounding box center [658, 401] width 1316 height 496
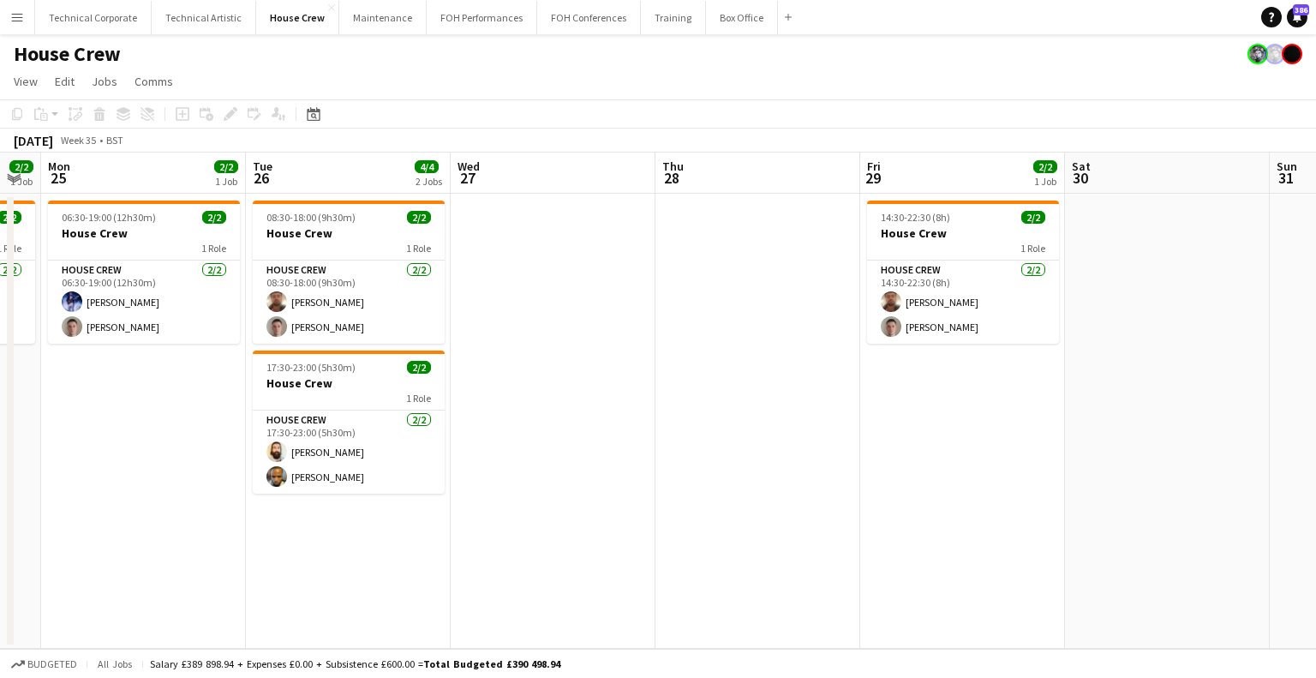
drag, startPoint x: 860, startPoint y: 511, endPoint x: 387, endPoint y: 475, distance: 474.4
click at [381, 477] on app-calendar-viewport "Sat 23 Sun 24 2/2 1 Job Mon 25 2/2 1 Job Tue 26 4/4 2 Jobs Wed 27 Thu 28 Fri 29…" at bounding box center [658, 401] width 1316 height 496
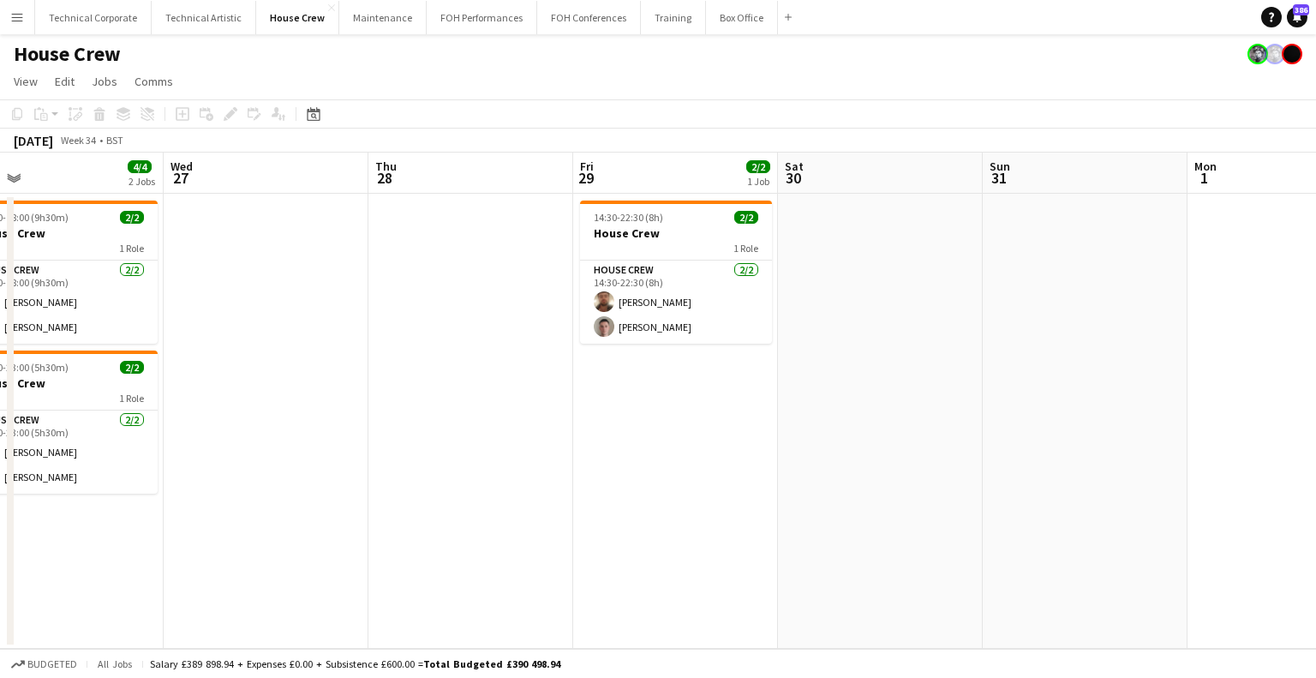
click at [558, 428] on app-calendar-viewport "Sat 23 Sun 24 2/2 1 Job Mon 25 2/2 1 Job Tue 26 4/4 2 Jobs Wed 27 Thu 28 Fri 29…" at bounding box center [658, 401] width 1316 height 496
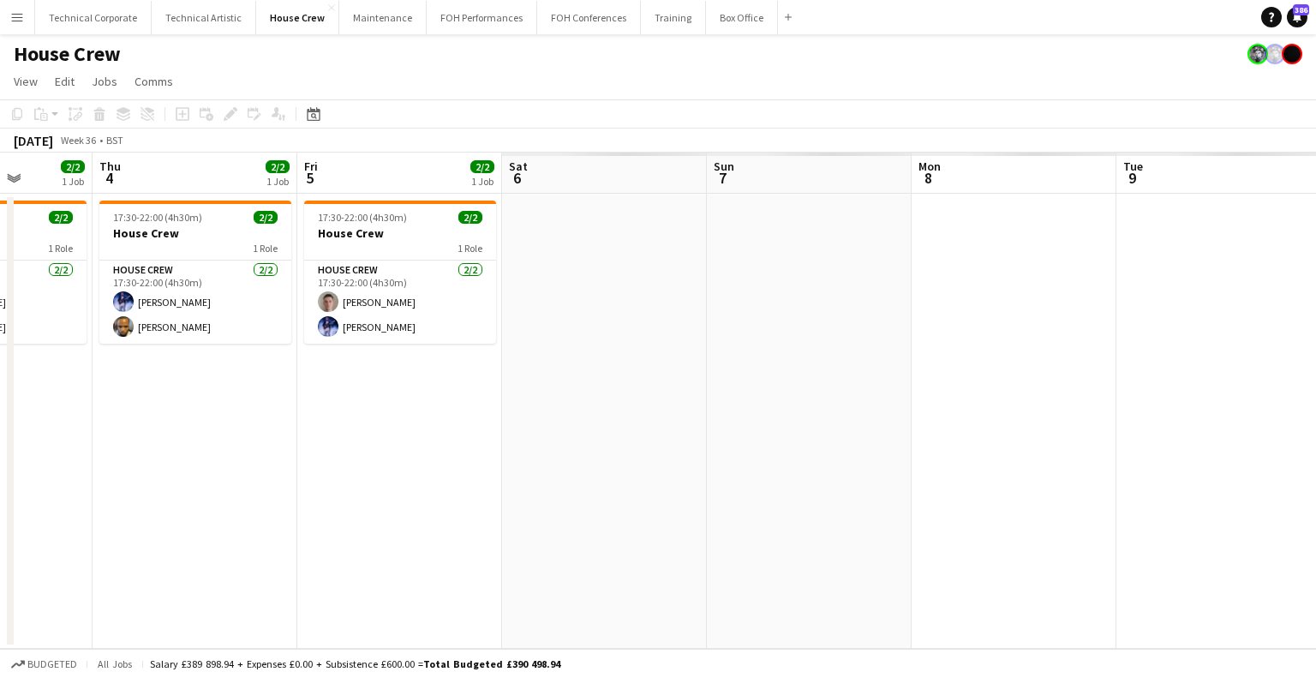
drag, startPoint x: 119, startPoint y: 436, endPoint x: 436, endPoint y: 400, distance: 319.1
click at [113, 434] on app-calendar-viewport "Sun 31 Mon 1 Tue 2 Wed 3 2/2 1 Job Thu 4 2/2 1 Job Fri 5 2/2 1 Job Sat 6 Sun 7 …" at bounding box center [658, 401] width 1316 height 496
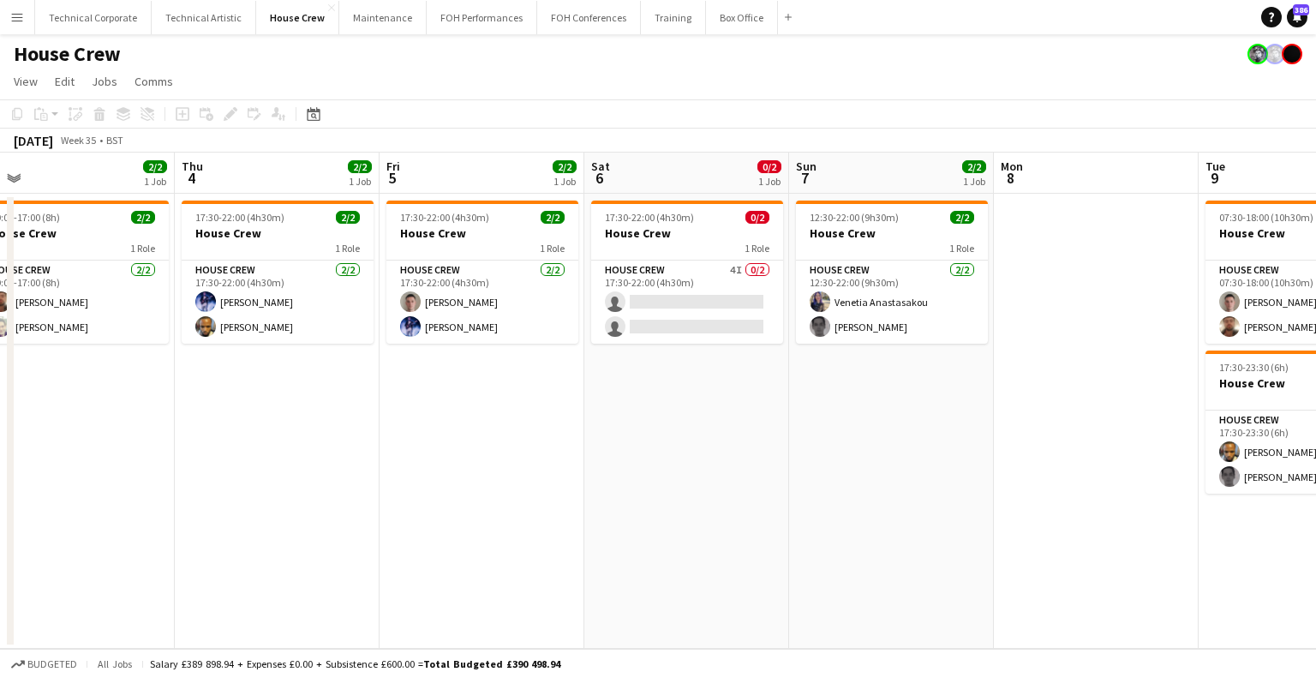
click at [334, 410] on app-calendar-viewport "Sun 31 Mon 1 Tue 2 Wed 3 2/2 1 Job Thu 4 2/2 1 Job Fri 5 2/2 1 Job Sat 6 0/2 1 …" at bounding box center [658, 401] width 1316 height 496
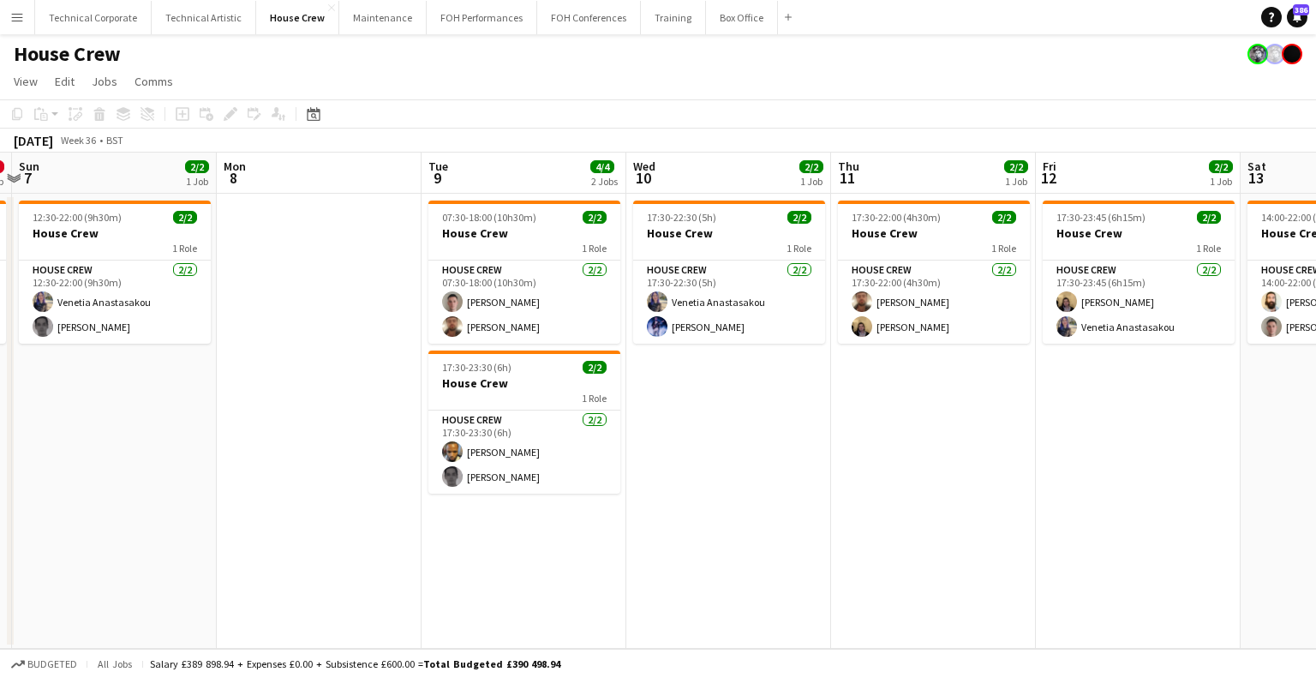
drag, startPoint x: 356, startPoint y: 347, endPoint x: 344, endPoint y: 343, distance: 13.5
click at [344, 343] on app-calendar-viewport "Thu 4 2/2 1 Job Fri 5 2/2 1 Job Sat 6 0/2 1 Job Sun 7 2/2 1 Job Mon 8 Tue 9 4/4…" at bounding box center [658, 401] width 1316 height 496
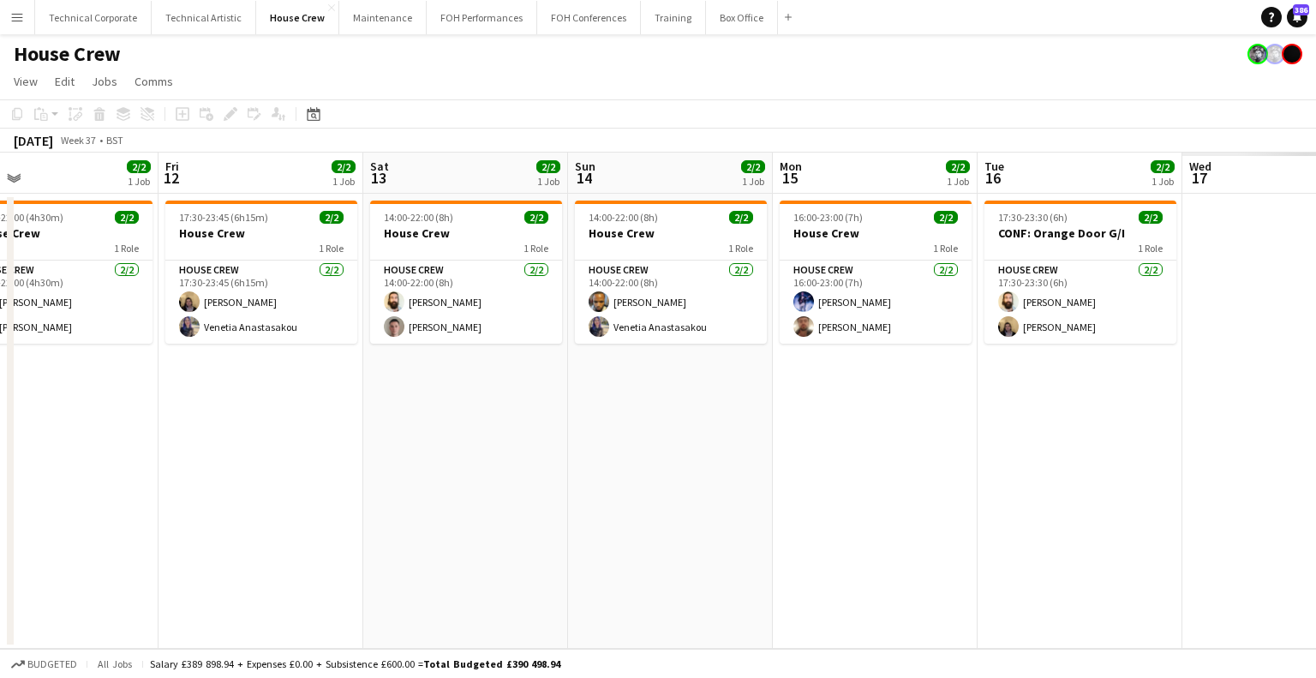
drag, startPoint x: 292, startPoint y: 365, endPoint x: 301, endPoint y: 366, distance: 8.6
click at [291, 366] on app-calendar-viewport "Mon 8 Tue 9 4/4 2 Jobs Wed 10 2/2 1 Job Thu 11 2/2 1 Job Fri 12 2/2 1 Job Sat 1…" at bounding box center [658, 401] width 1316 height 496
click at [394, 382] on app-calendar-viewport "Mon 8 Tue 9 4/4 2 Jobs Wed 10 2/2 1 Job Thu 11 2/2 1 Job Fri 12 2/2 1 Job Sat 1…" at bounding box center [658, 401] width 1316 height 496
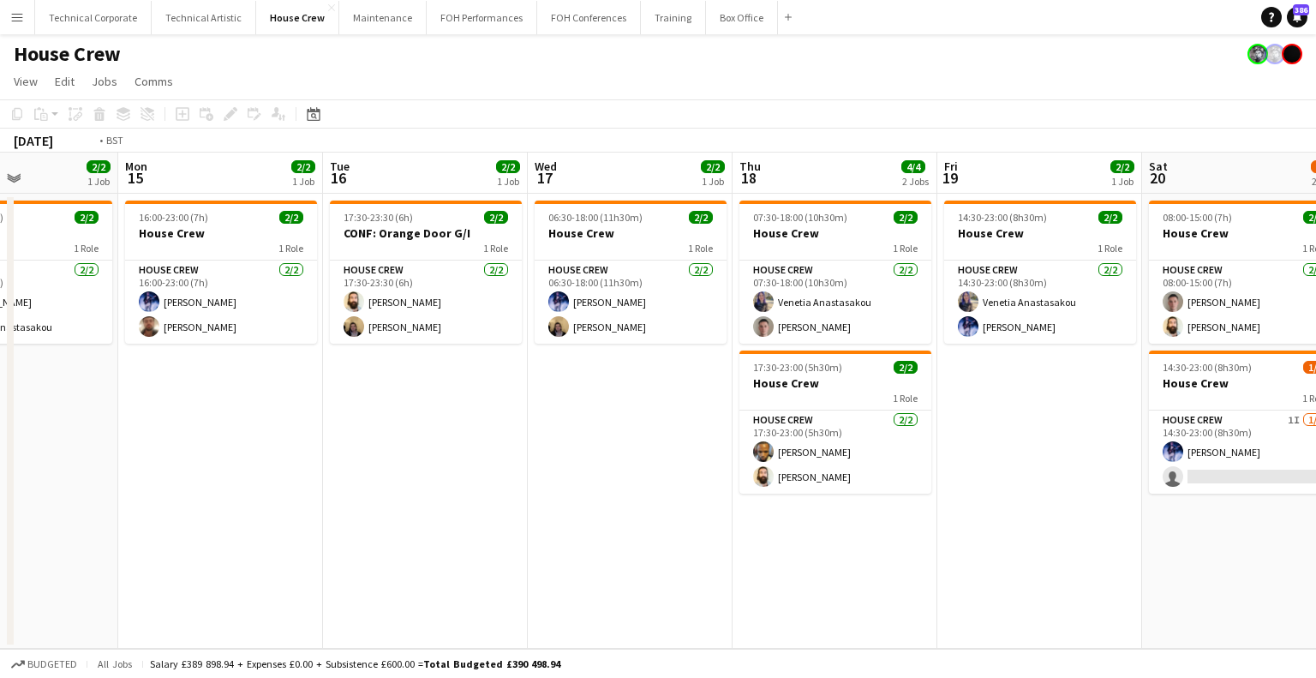
drag, startPoint x: 1045, startPoint y: 367, endPoint x: 546, endPoint y: 381, distance: 499.8
click at [546, 381] on app-calendar-viewport "Thu 11 2/2 1 Job Fri 12 2/2 1 Job Sat 13 2/2 1 Job Sun 14 2/2 1 Job Mon 15 2/2 …" at bounding box center [658, 401] width 1316 height 496
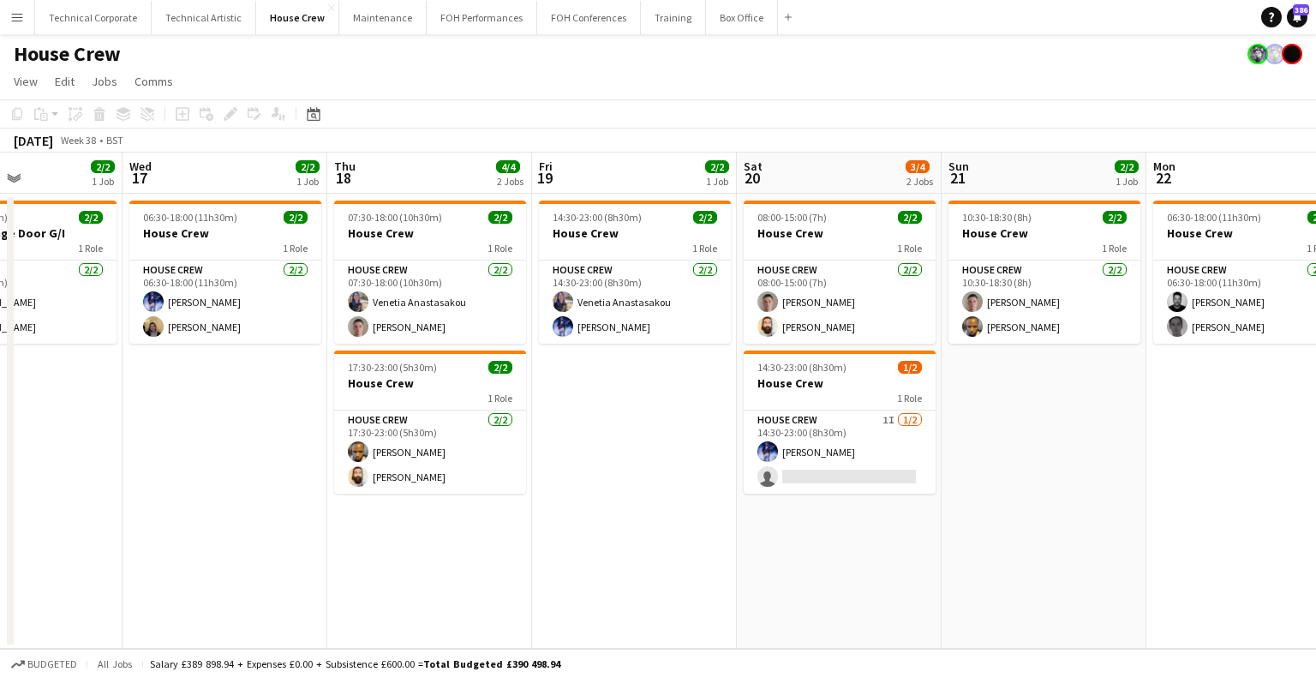
click at [608, 431] on app-calendar-viewport "Sat 13 2/2 1 Job Sun 14 2/2 1 Job Mon 15 2/2 1 Job Tue 16 2/2 1 Job Wed 17 2/2 …" at bounding box center [658, 401] width 1316 height 496
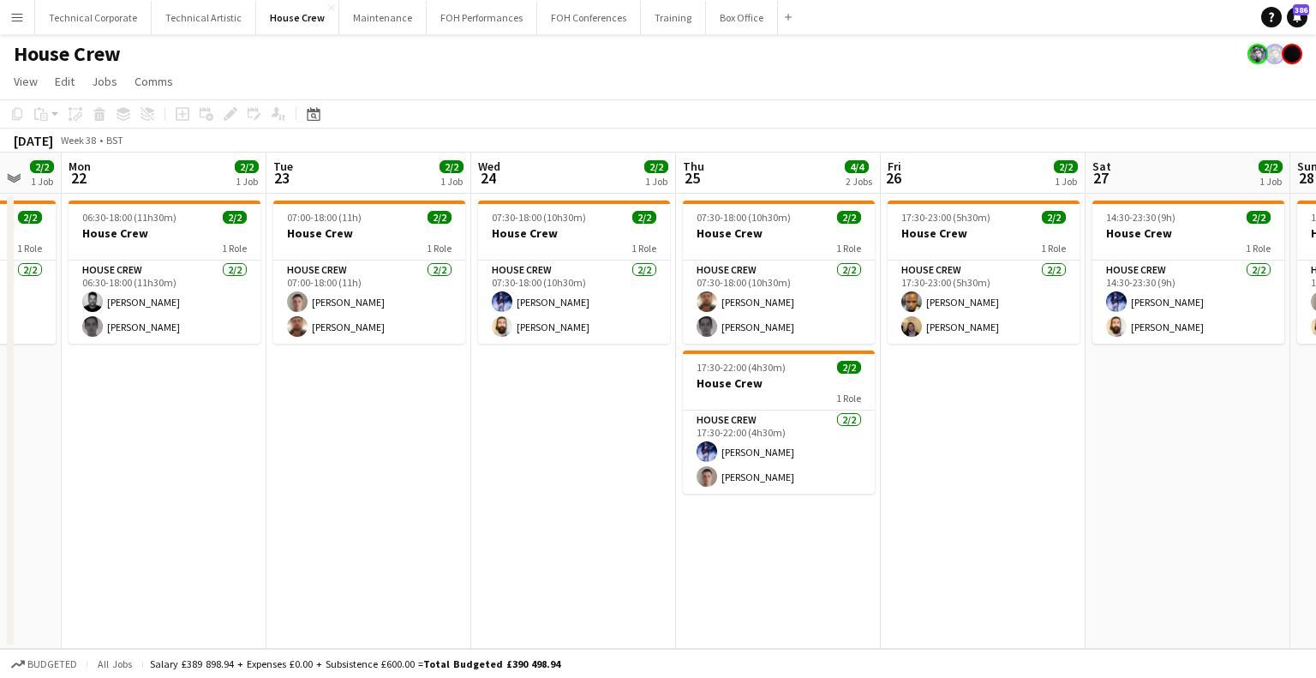
drag, startPoint x: 997, startPoint y: 410, endPoint x: 411, endPoint y: 404, distance: 586.2
click at [411, 404] on app-calendar-viewport "Fri 19 2/2 1 Job Sat 20 3/4 2 Jobs Sun 21 2/2 1 Job Mon 22 2/2 1 Job Tue 23 2/2…" at bounding box center [658, 401] width 1316 height 496
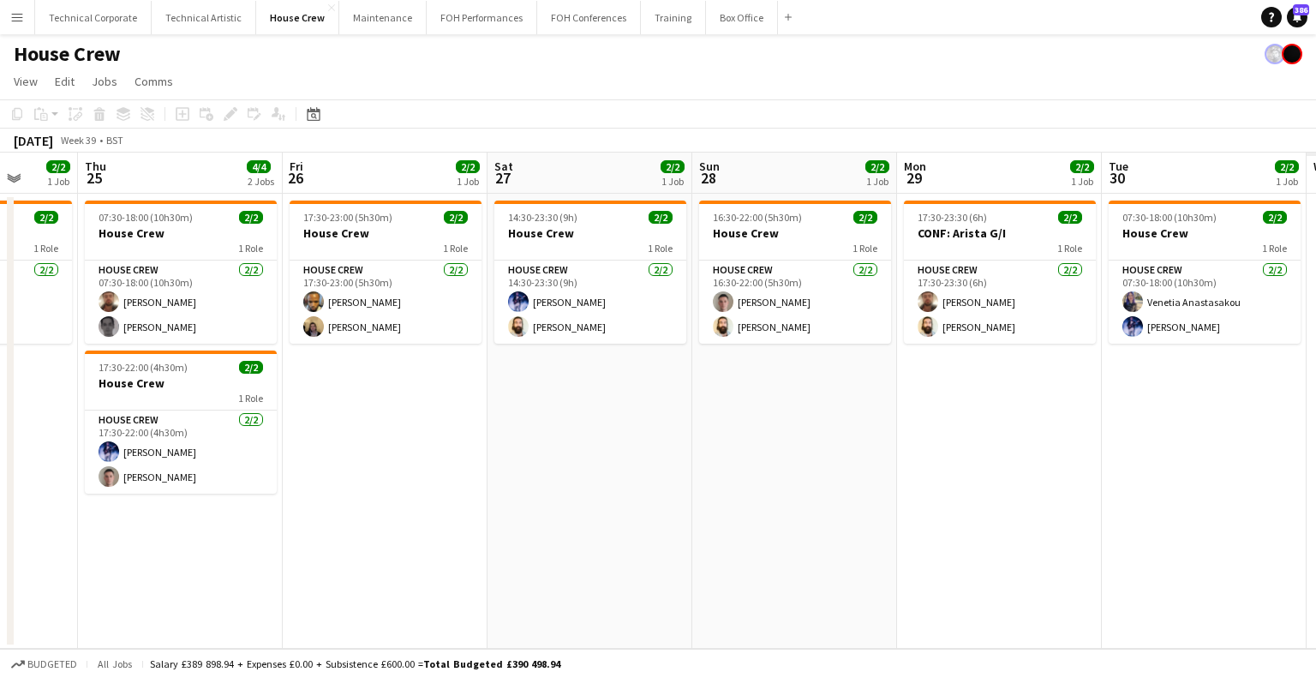
drag, startPoint x: 690, startPoint y: 409, endPoint x: 726, endPoint y: 403, distance: 36.5
click at [507, 404] on app-calendar-viewport "Sun 21 2/2 1 Job Mon 22 2/2 1 Job Tue 23 2/2 1 Job Wed 24 2/2 1 Job Thu 25 4/4 …" at bounding box center [658, 401] width 1316 height 496
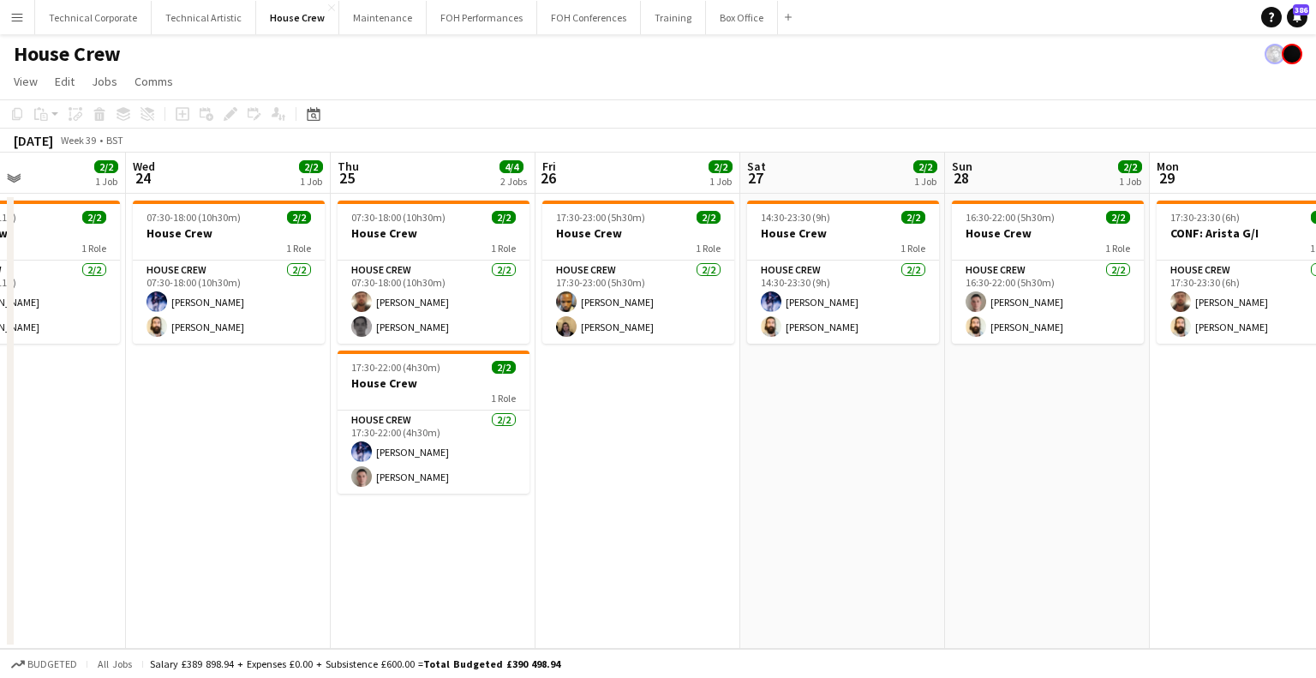
drag, startPoint x: 987, startPoint y: 416, endPoint x: 499, endPoint y: 421, distance: 488.5
click at [499, 421] on app-calendar-viewport "Sun 21 2/2 1 Job Mon 22 2/2 1 Job Tue 23 2/2 1 Job Wed 24 2/2 1 Job Thu 25 4/4 …" at bounding box center [658, 401] width 1316 height 496
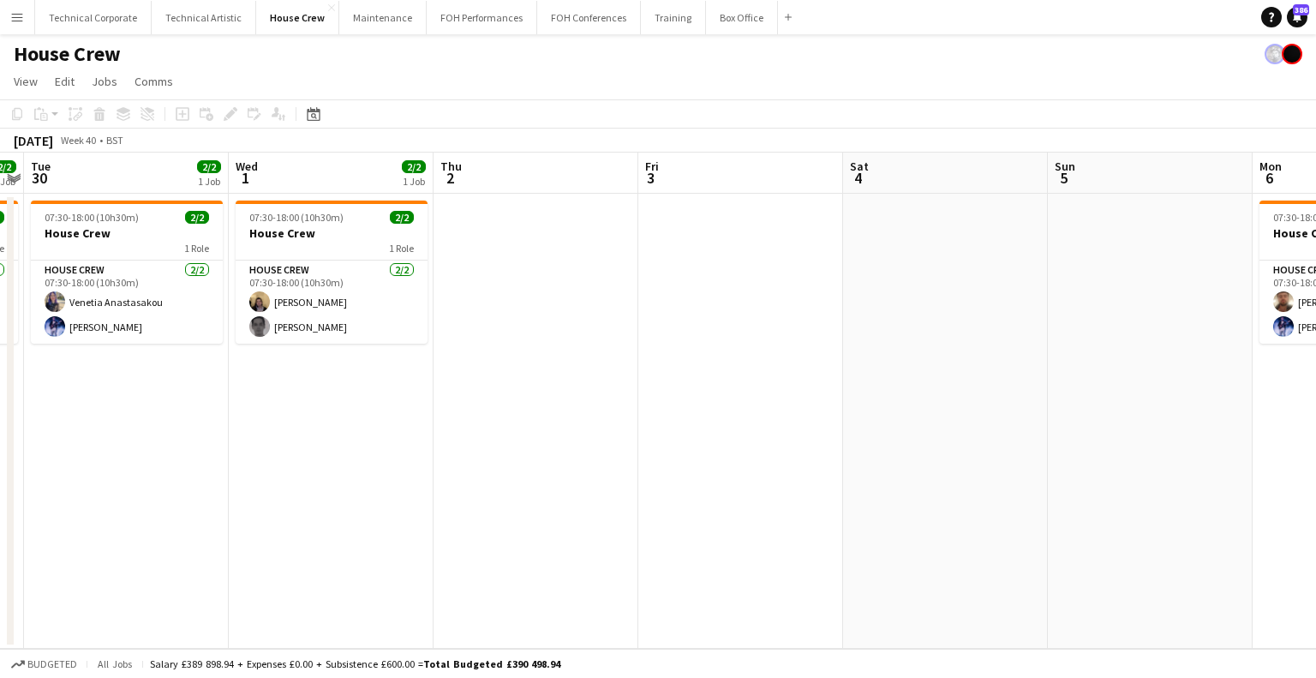
drag, startPoint x: 711, startPoint y: 441, endPoint x: 507, endPoint y: 438, distance: 204.0
click at [507, 438] on app-calendar-viewport "Sat 27 2/2 1 Job Sun 28 2/2 1 Job Mon 29 2/2 1 Job Tue 30 2/2 1 Job Wed 1 2/2 1…" at bounding box center [658, 401] width 1316 height 496
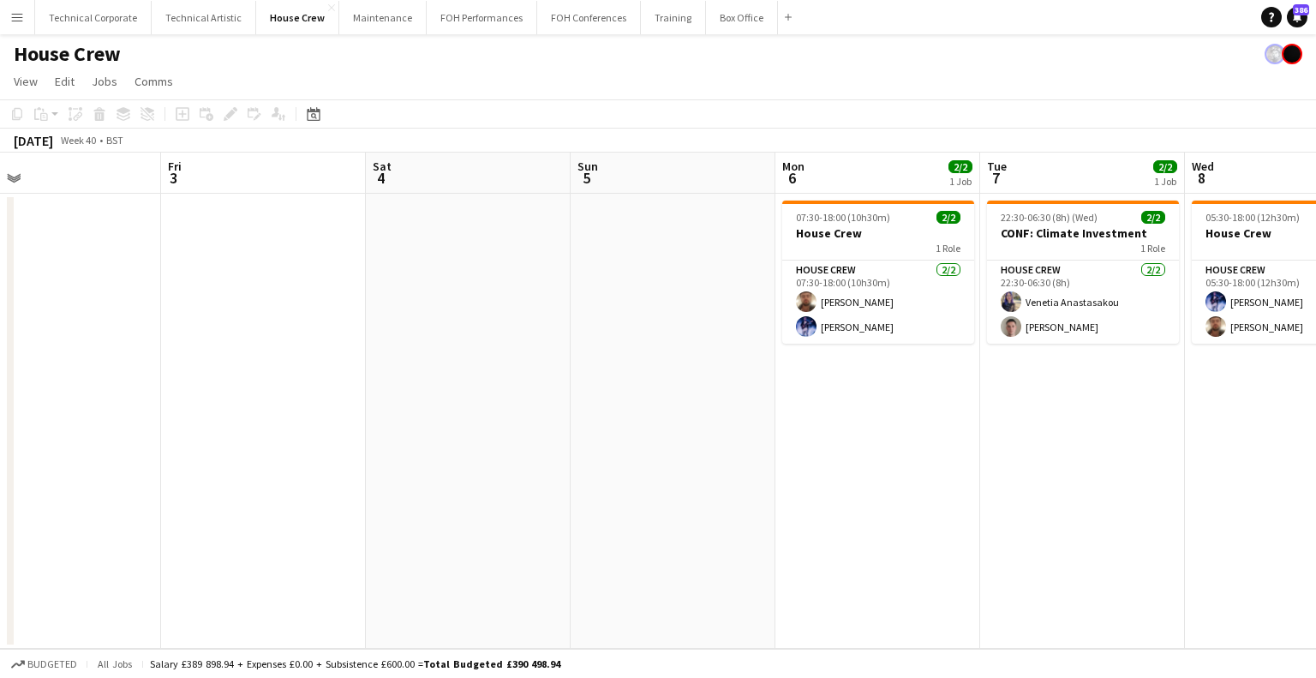
drag, startPoint x: 637, startPoint y: 408, endPoint x: 344, endPoint y: 410, distance: 292.2
click at [344, 410] on app-calendar-viewport "Mon 29 2/2 1 Job Tue 30 2/2 1 Job Wed 1 2/2 1 Job Thu 2 Fri 3 Sat 4 Sun 5 Mon 6…" at bounding box center [658, 401] width 1316 height 496
drag, startPoint x: 782, startPoint y: 398, endPoint x: 321, endPoint y: 388, distance: 460.3
click at [321, 388] on app-calendar-viewport "Mon 29 2/2 1 Job Tue 30 2/2 1 Job Wed 1 2/2 1 Job Thu 2 Fri 3 Sat 4 Sun 5 Mon 6…" at bounding box center [658, 401] width 1316 height 496
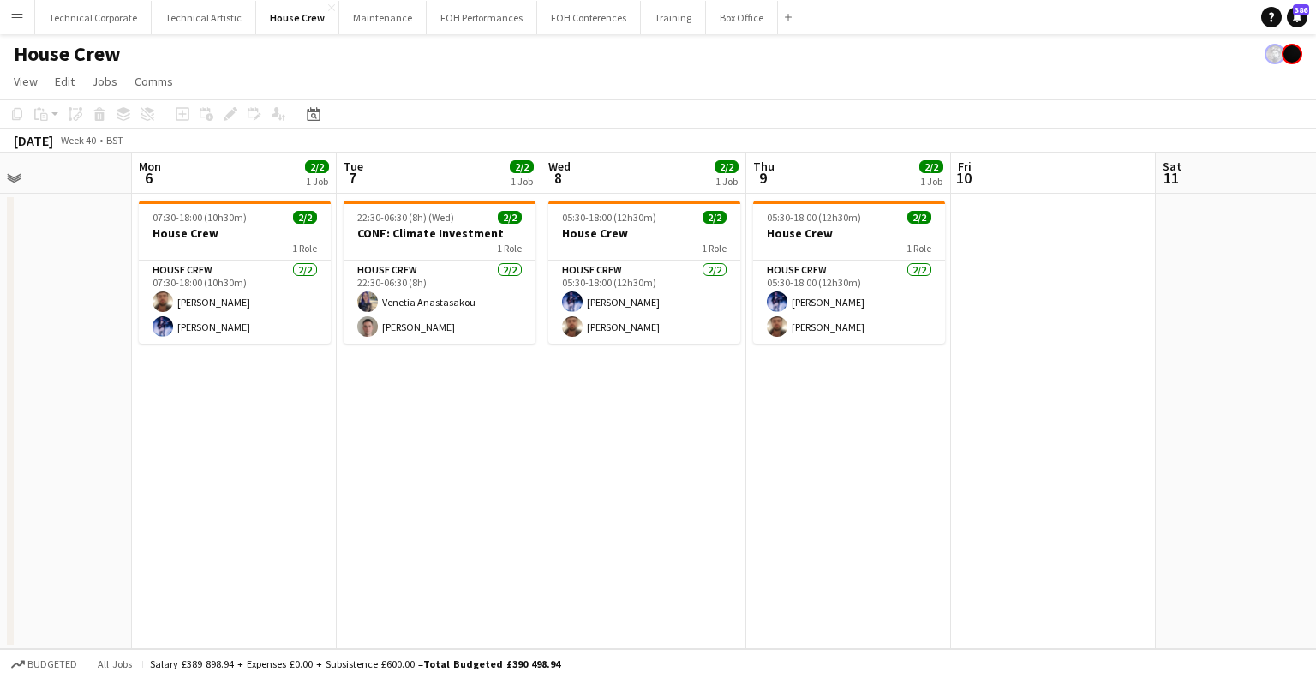
scroll to position [0, 490]
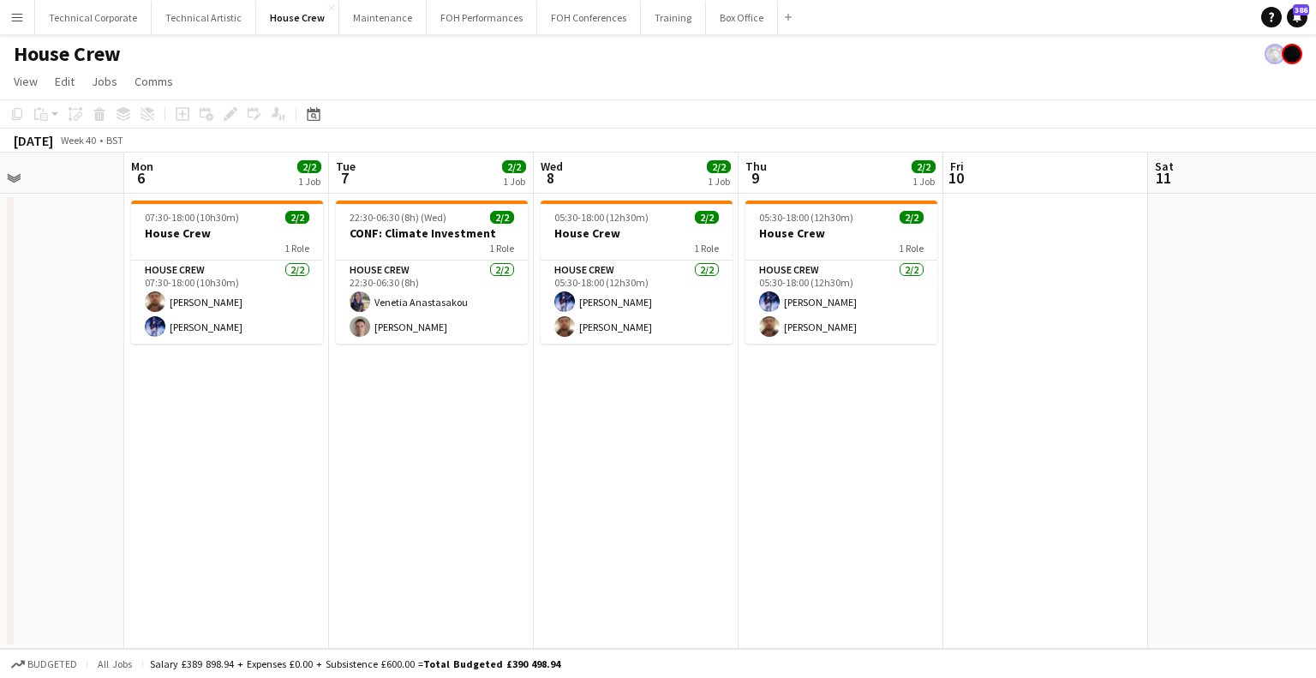
click at [810, 411] on app-calendar-viewport "Fri 3 Sat 4 Sun 5 Mon 6 2/2 1 Job Tue 7 2/2 1 Job Wed 8 2/2 1 Job Thu 9 2/2 1 J…" at bounding box center [658, 401] width 1316 height 496
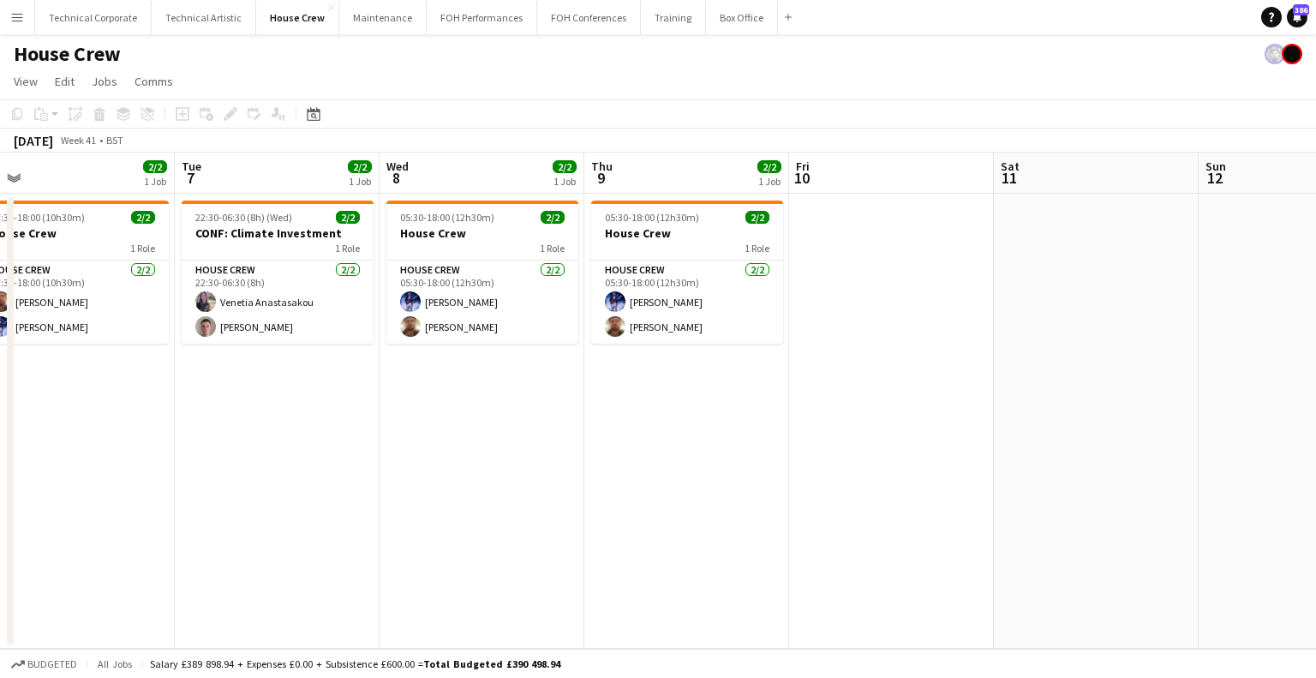
scroll to position [0, 720]
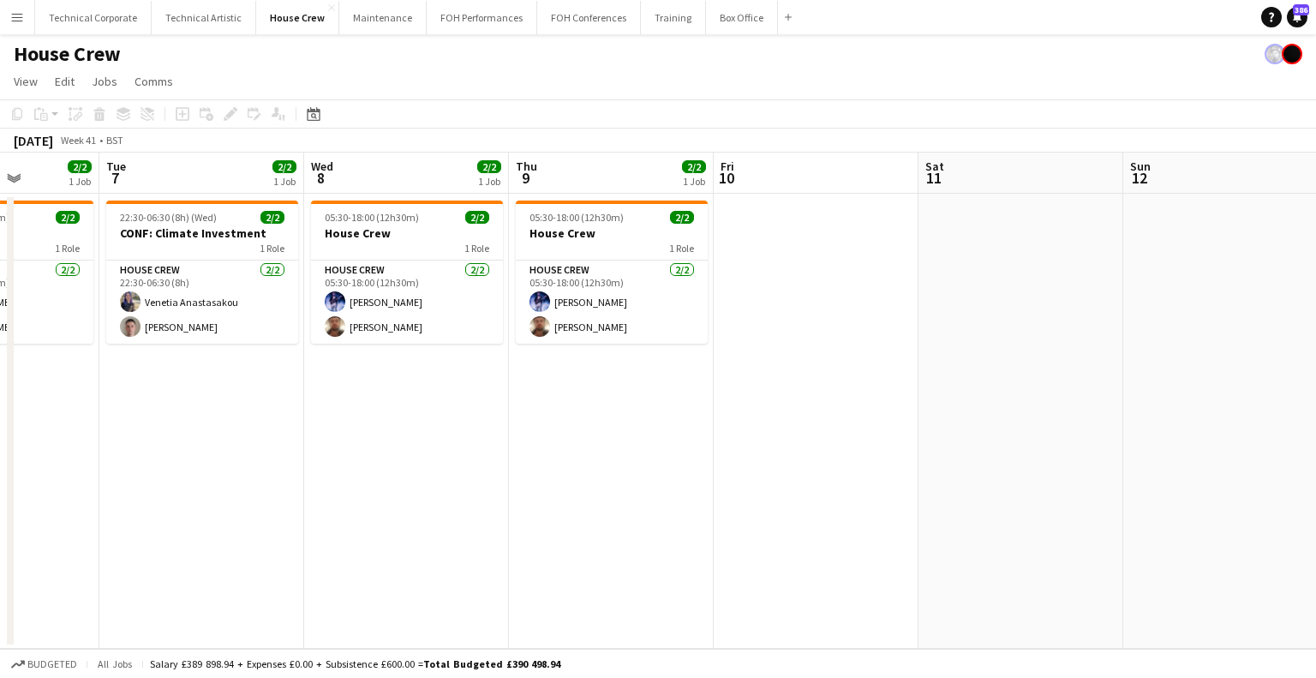
drag, startPoint x: 633, startPoint y: 416, endPoint x: 579, endPoint y: 416, distance: 54.0
click at [579, 416] on app-calendar-viewport "Fri 3 Sat 4 Sun 5 Mon 6 2/2 1 Job Tue 7 2/2 1 Job Wed 8 2/2 1 Job Thu 9 2/2 1 J…" at bounding box center [658, 401] width 1316 height 496
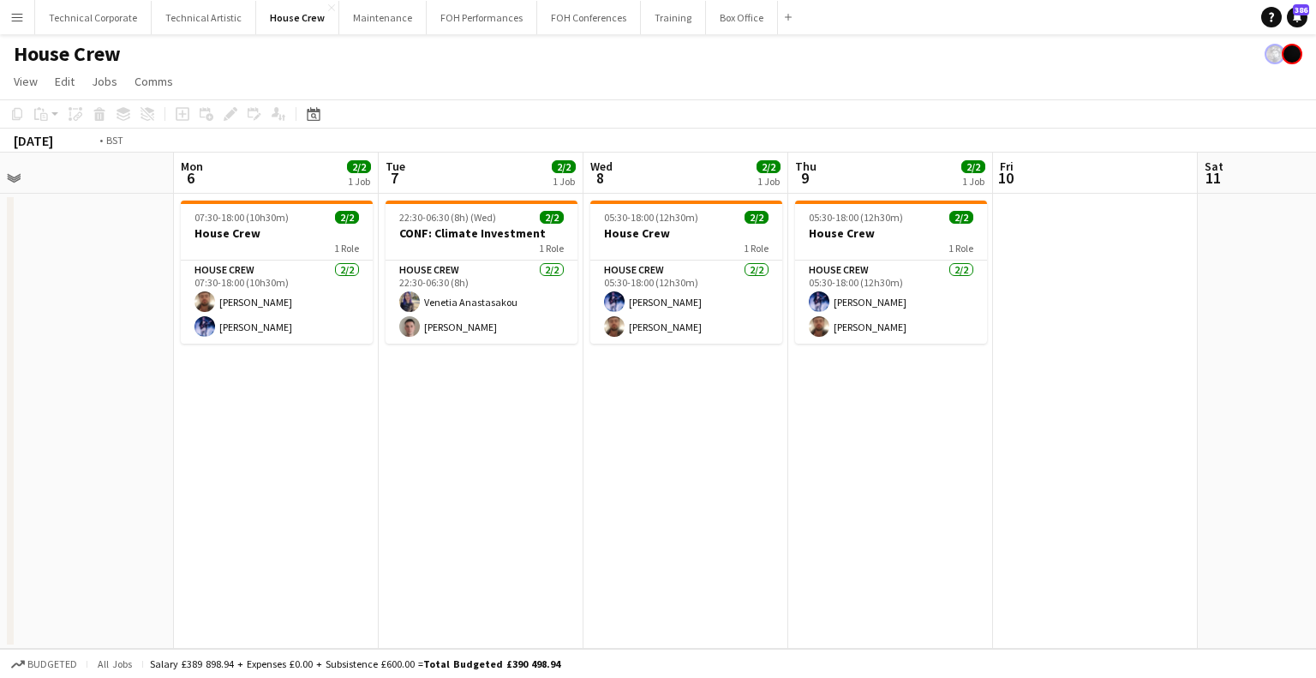
drag, startPoint x: 368, startPoint y: 413, endPoint x: 853, endPoint y: 448, distance: 485.5
click at [857, 448] on app-calendar-viewport "Fri 3 Sat 4 Sun 5 Mon 6 2/2 1 Job Tue 7 2/2 1 Job Wed 8 2/2 1 Job Thu 9 2/2 1 J…" at bounding box center [658, 401] width 1316 height 496
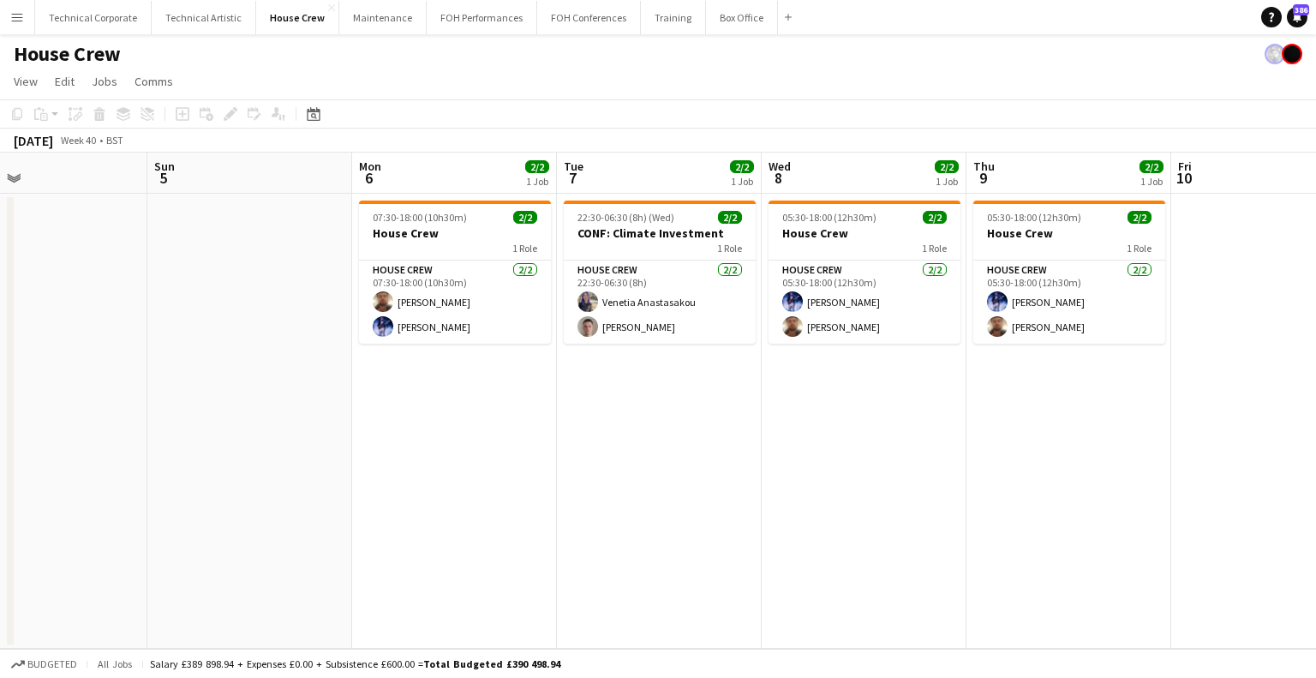
drag, startPoint x: 230, startPoint y: 421, endPoint x: 1018, endPoint y: 426, distance: 788.4
click at [1018, 426] on app-calendar-viewport "Thu 2 Fri 3 Sat 4 Sun 5 Mon 6 2/2 1 Job Tue 7 2/2 1 Job Wed 8 2/2 1 Job Thu 9 2…" at bounding box center [658, 401] width 1316 height 496
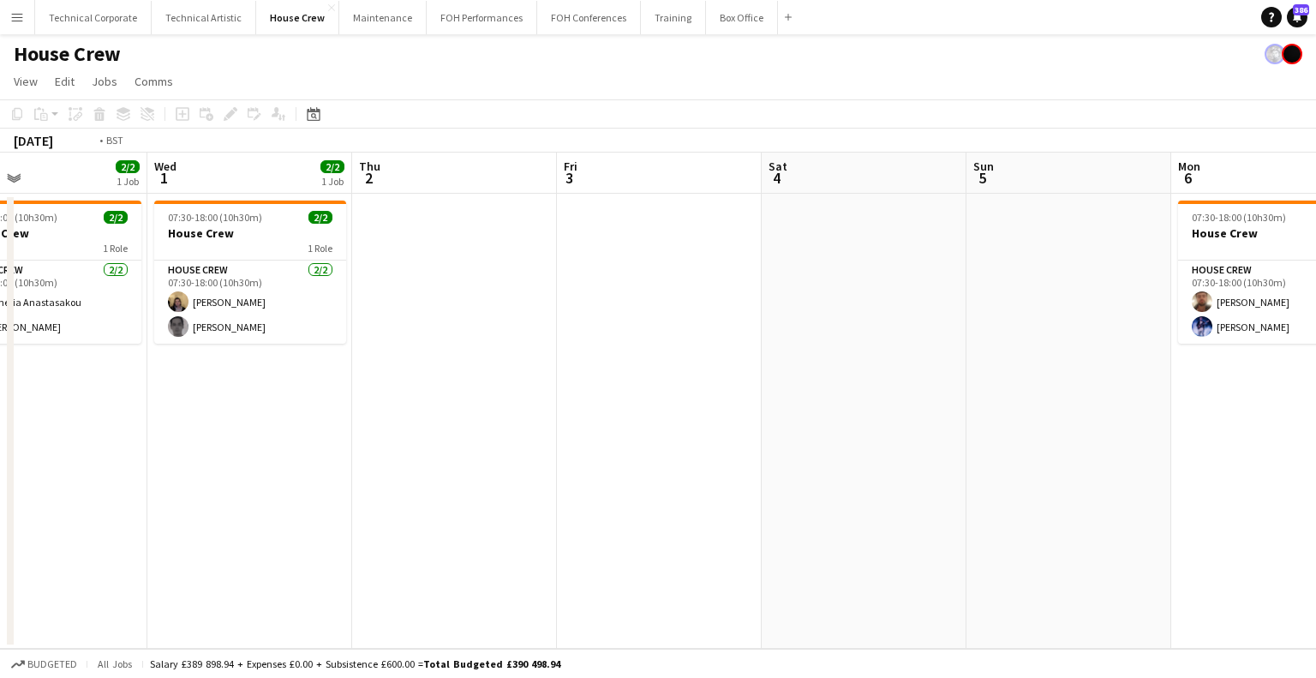
click at [987, 433] on app-calendar-viewport "Sun 28 2/2 1 Job Mon 29 2/2 1 Job Tue 30 2/2 1 Job Wed 1 2/2 1 Job Thu 2 Fri 3 …" at bounding box center [658, 401] width 1316 height 496
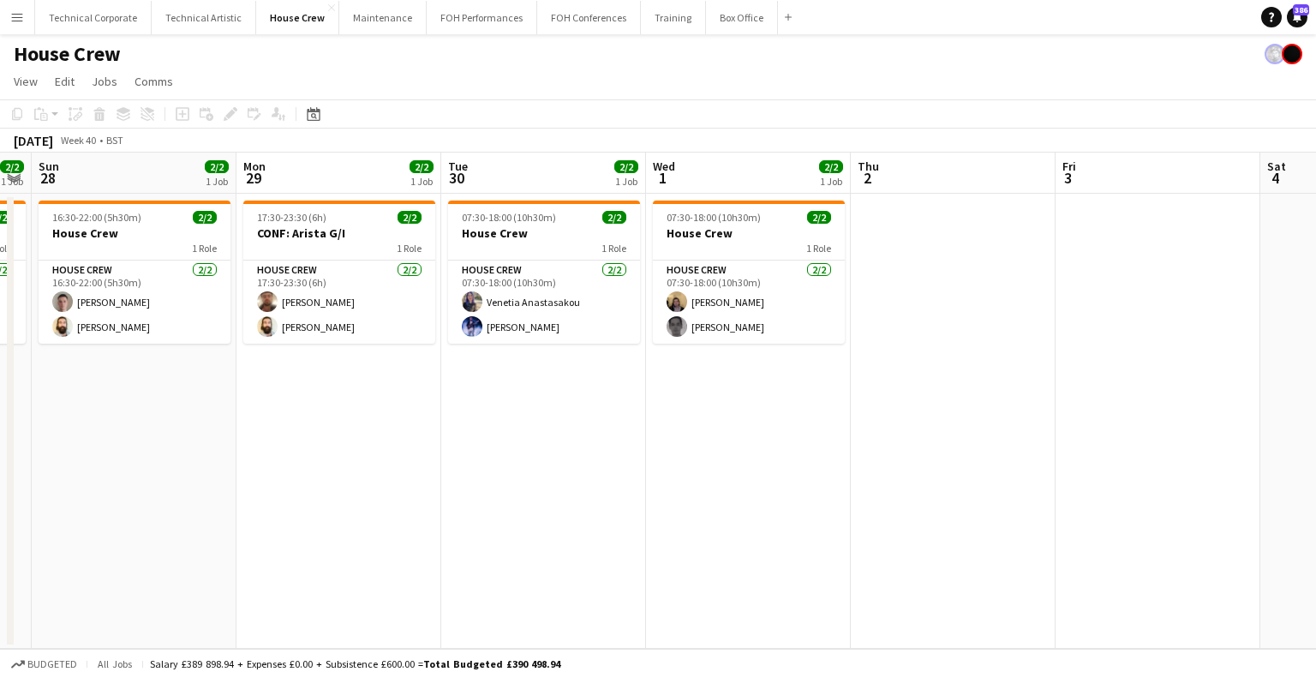
drag, startPoint x: 516, startPoint y: 447, endPoint x: 972, endPoint y: 448, distance: 455.9
click at [969, 448] on app-calendar-viewport "Fri 26 2/2 1 Job Sat 27 2/2 1 Job Sun 28 2/2 1 Job Mon 29 2/2 1 Job Tue 30 2/2 …" at bounding box center [658, 401] width 1316 height 496
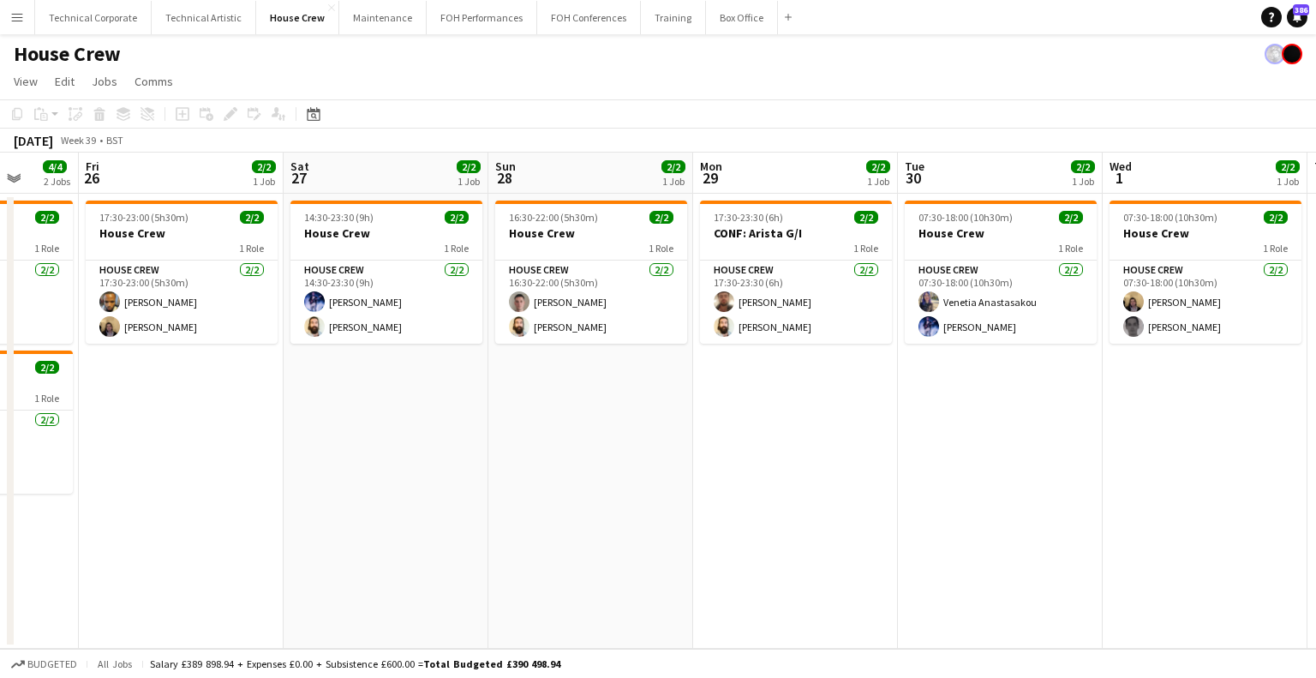
drag, startPoint x: 401, startPoint y: 452, endPoint x: 969, endPoint y: 445, distance: 568.2
click at [906, 445] on app-calendar-viewport "Tue 23 2/2 1 Job Wed 24 2/2 1 Job Thu 25 4/4 2 Jobs Fri 26 2/2 1 Job Sat 27 2/2…" at bounding box center [658, 401] width 1316 height 496
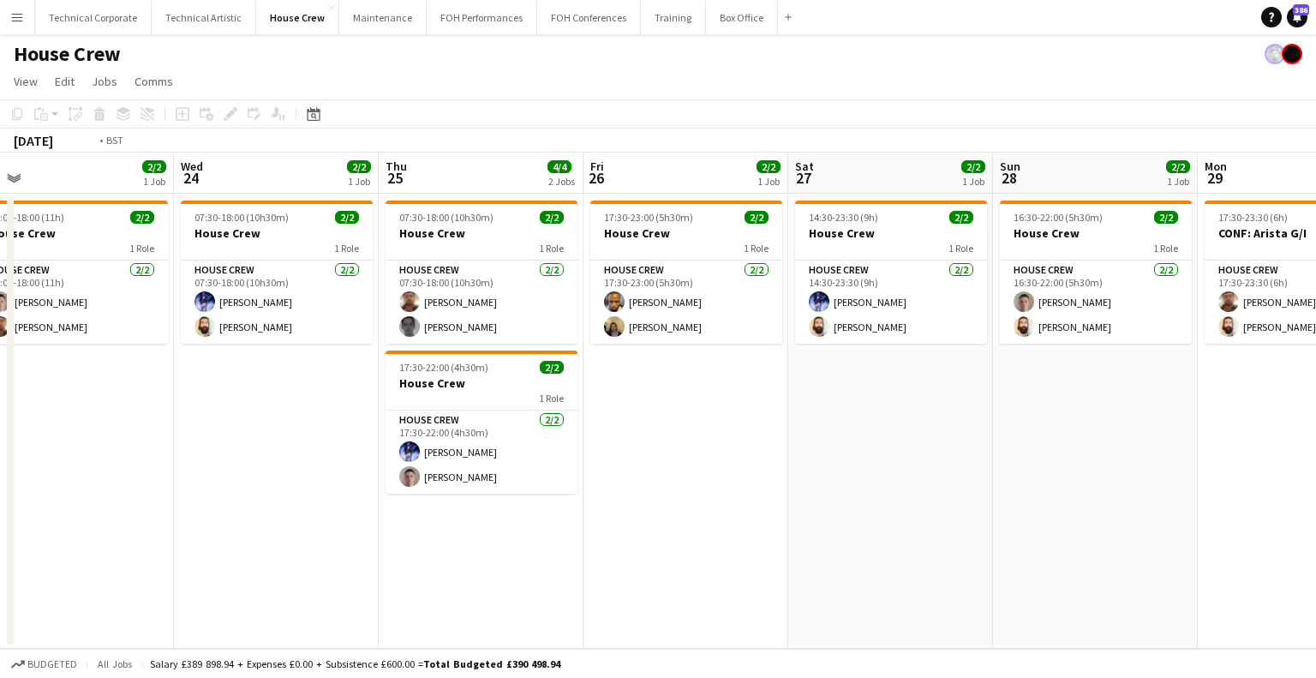
click at [1021, 445] on app-calendar-viewport "Sun 21 2/2 1 Job Mon 22 2/2 1 Job Tue 23 2/2 1 Job Wed 24 2/2 1 Job Thu 25 4/4 …" at bounding box center [658, 401] width 1316 height 496
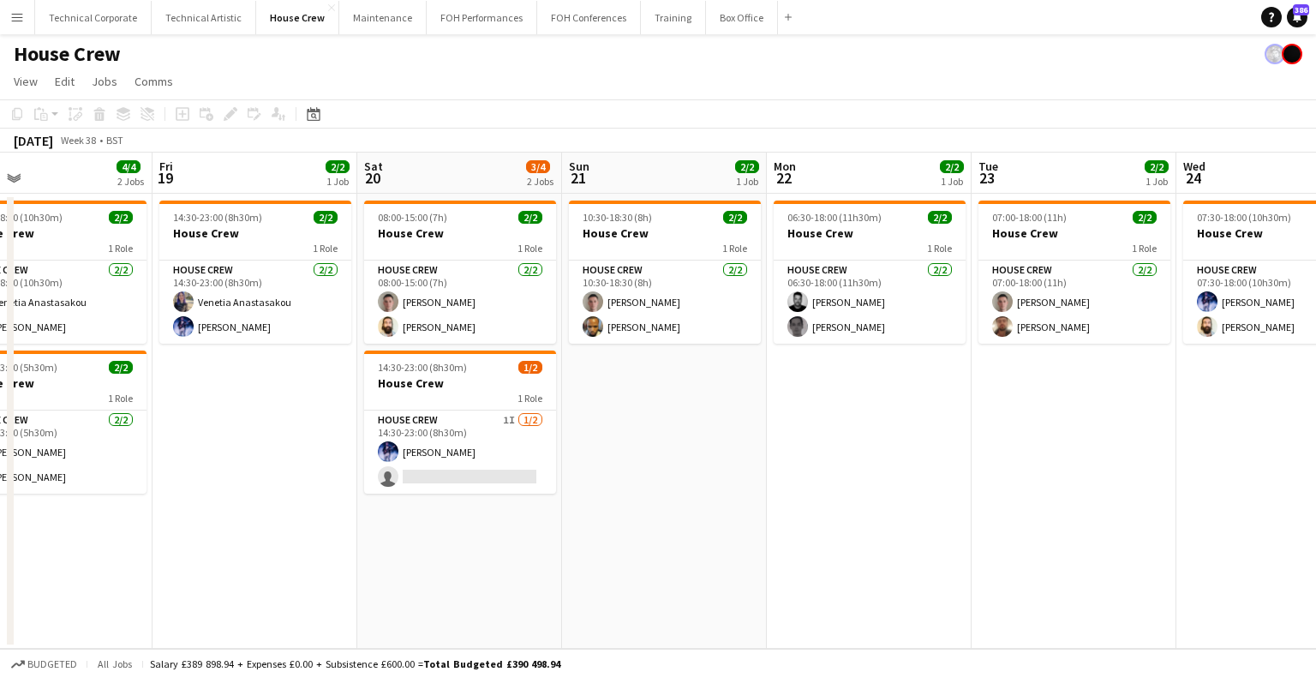
drag, startPoint x: 674, startPoint y: 411, endPoint x: 827, endPoint y: 409, distance: 153.4
click at [824, 409] on app-calendar-viewport "Tue 16 2/2 1 Job Wed 17 2/2 1 Job Thu 18 4/4 2 Jobs Fri 19 2/2 1 Job Sat 20 3/4…" at bounding box center [658, 401] width 1316 height 496
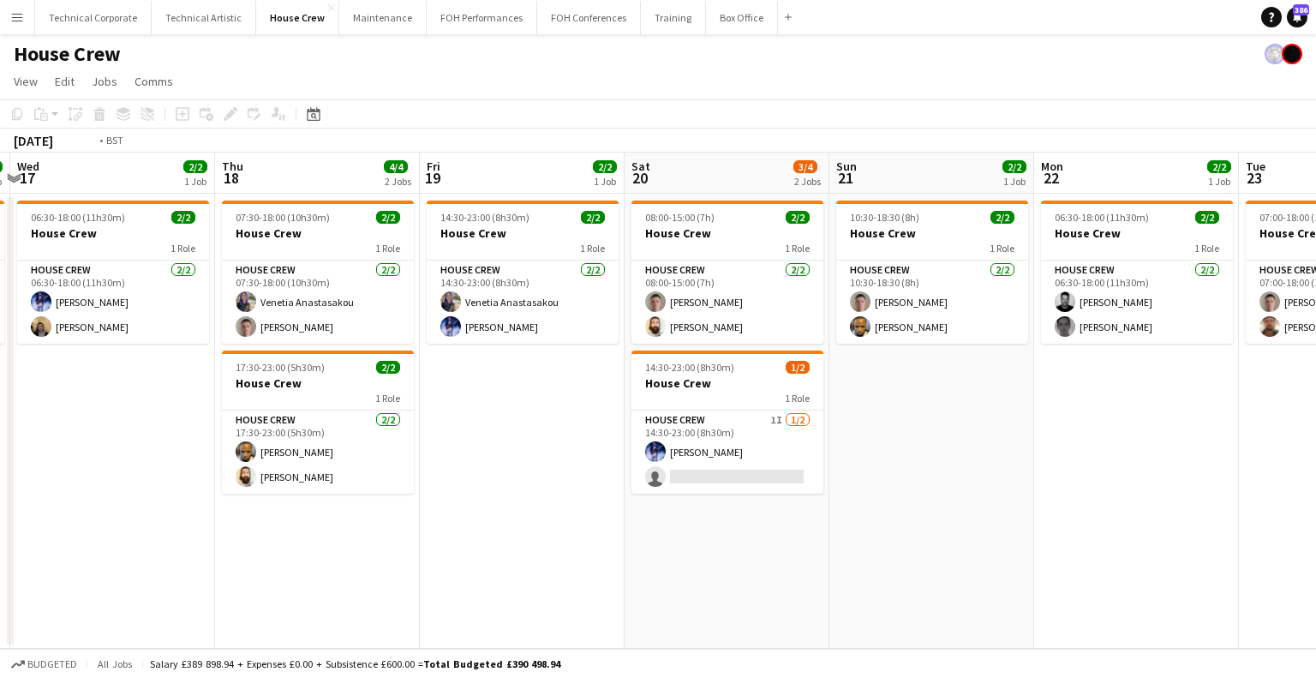
click at [1012, 438] on app-calendar-viewport "Mon 15 2/2 1 Job Tue 16 2/2 1 Job Wed 17 2/2 1 Job Thu 18 4/4 2 Jobs Fri 19 2/2…" at bounding box center [658, 401] width 1316 height 496
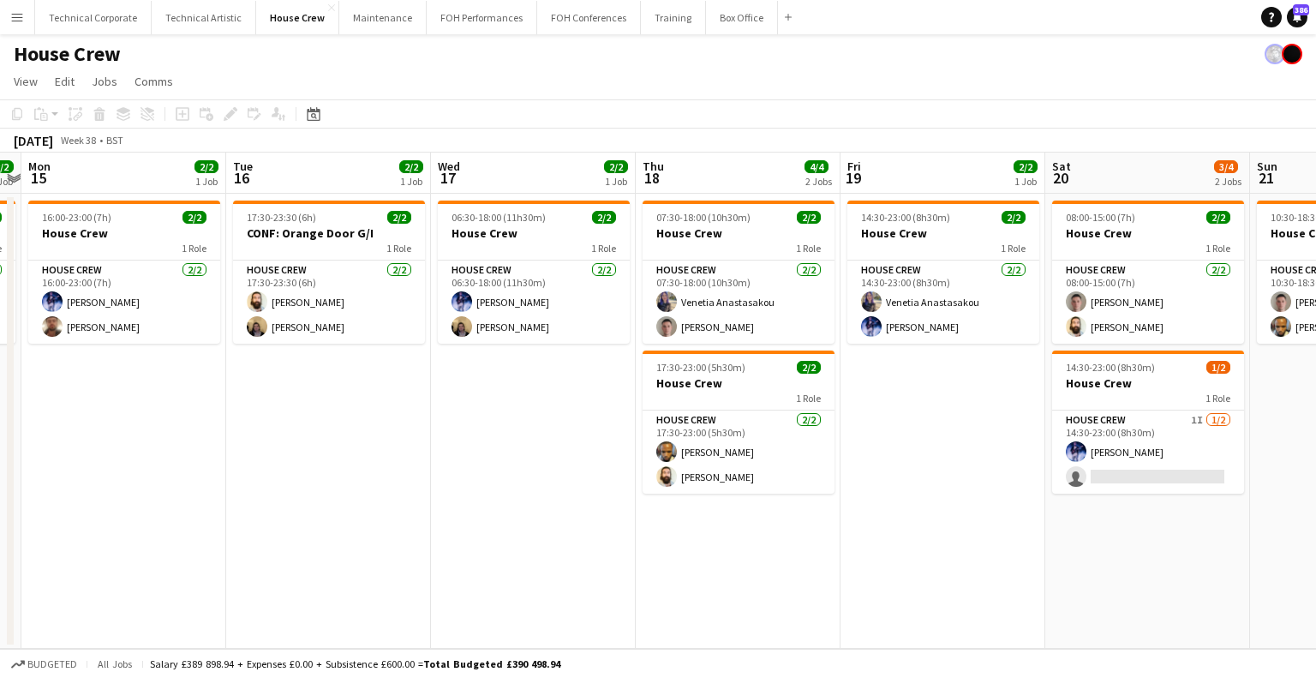
click at [1008, 464] on app-calendar-viewport "Sat 13 2/2 1 Job Sun 14 2/2 1 Job Mon 15 2/2 1 Job Tue 16 2/2 1 Job Wed 17 2/2 …" at bounding box center [658, 401] width 1316 height 496
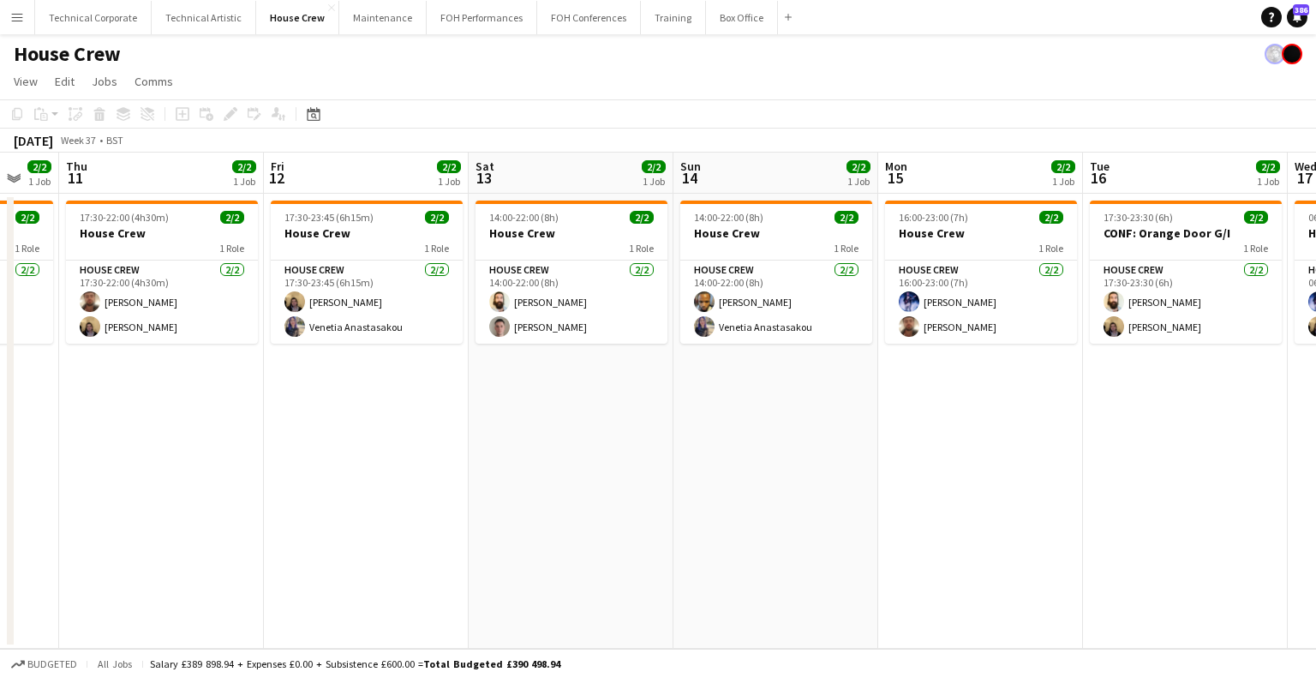
drag, startPoint x: 646, startPoint y: 455, endPoint x: 1003, endPoint y: 465, distance: 356.6
click at [1049, 465] on app-calendar-viewport "Tue 9 4/4 2 Jobs Wed 10 2/2 1 Job Thu 11 2/2 1 Job Fri 12 2/2 1 Job Sat 13 2/2 …" at bounding box center [658, 401] width 1316 height 496
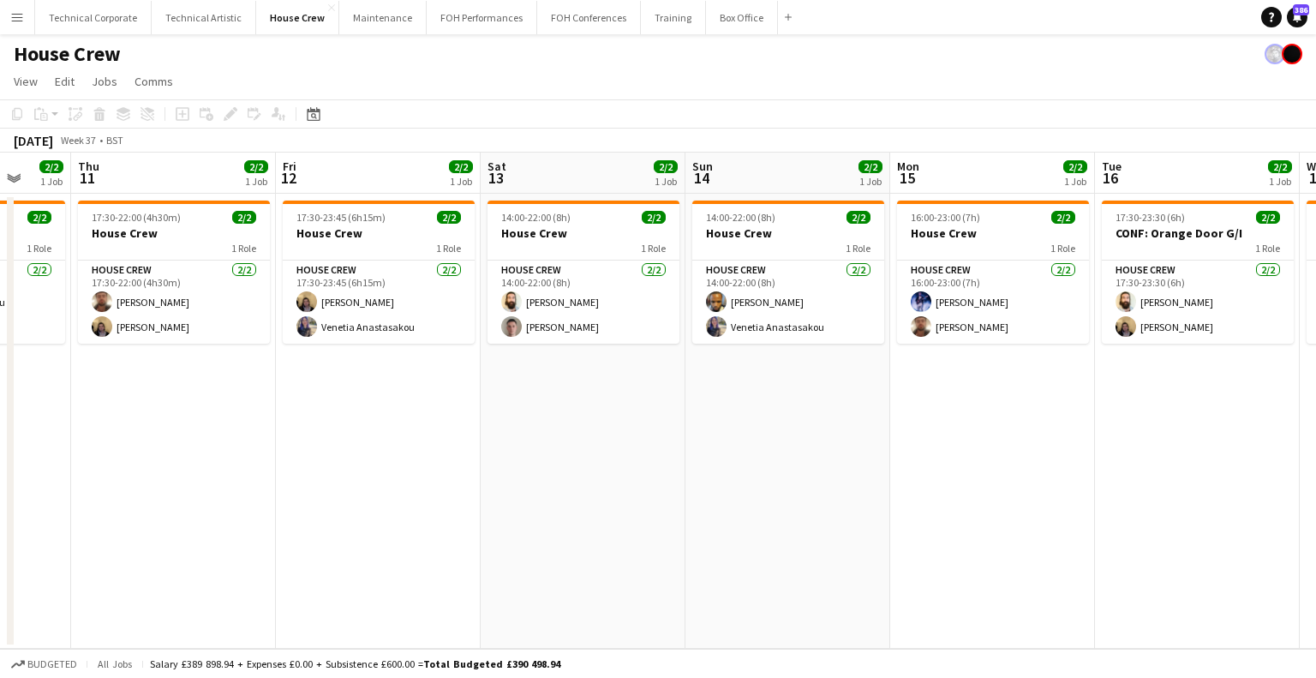
drag, startPoint x: 514, startPoint y: 458, endPoint x: 1025, endPoint y: 462, distance: 510.8
click at [1042, 462] on app-calendar-viewport "Mon 8 Tue 9 4/4 2 Jobs Wed 10 2/2 1 Job Thu 11 2/2 1 Job Fri 12 2/2 1 Job Sat 1…" at bounding box center [658, 401] width 1316 height 496
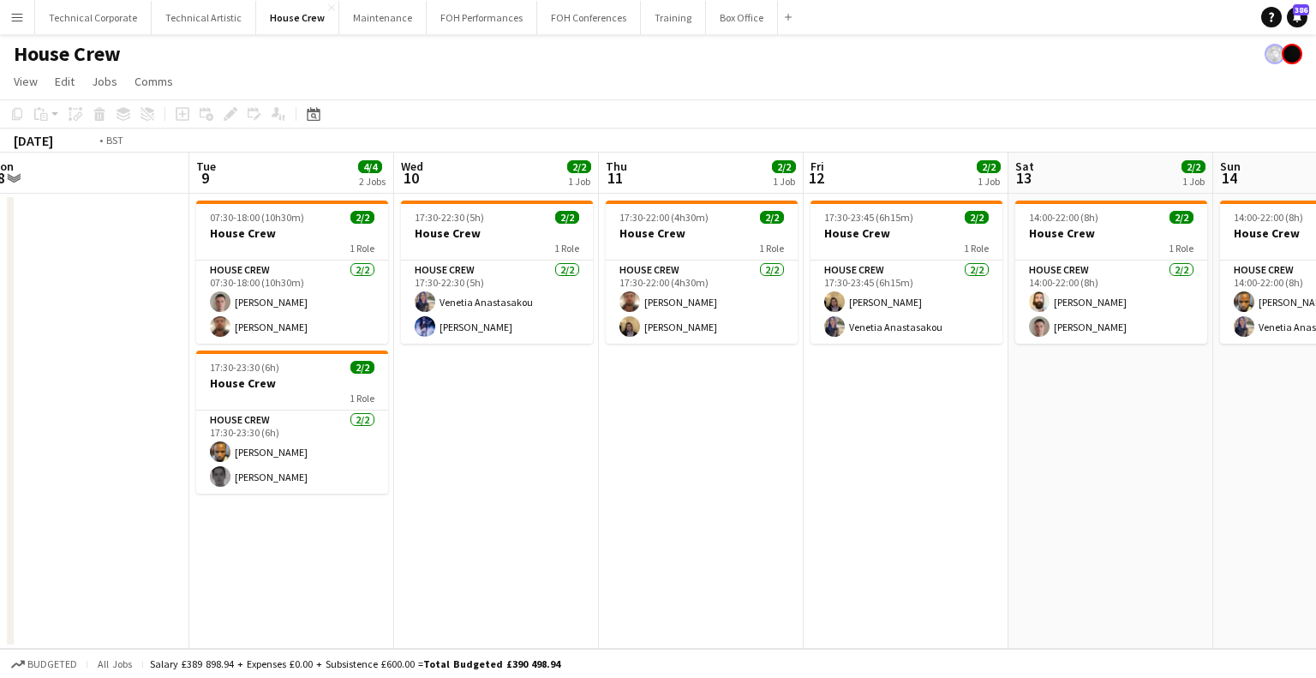
drag, startPoint x: 549, startPoint y: 458, endPoint x: 1096, endPoint y: 466, distance: 546.8
click at [1090, 466] on app-calendar-viewport "Sat 6 0/2 1 Job Sun 7 2/2 1 Job Mon 8 Tue 9 4/4 2 Jobs Wed 10 2/2 1 Job Thu 11 …" at bounding box center [658, 401] width 1316 height 496
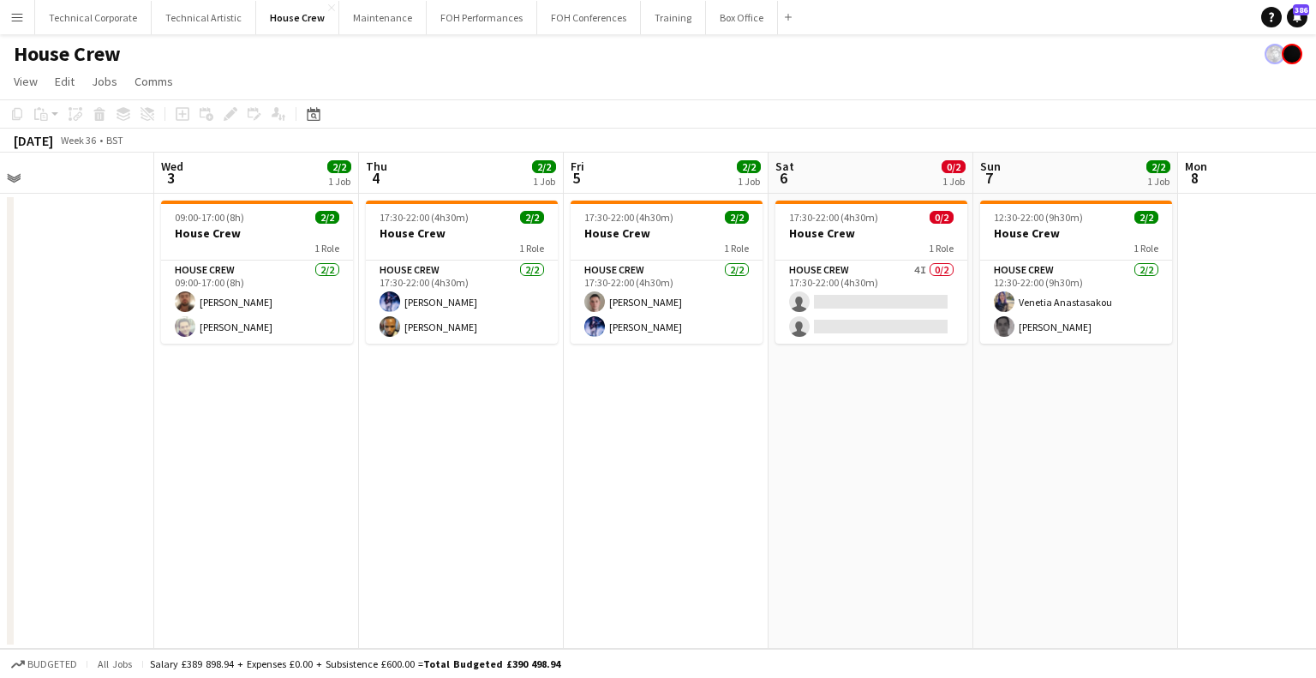
drag, startPoint x: 473, startPoint y: 458, endPoint x: 1080, endPoint y: 460, distance: 606.7
click at [1079, 460] on app-calendar-viewport "Sun 31 Mon 1 Tue 2 Wed 3 2/2 1 Job Thu 4 2/2 1 Job Fri 5 2/2 1 Job Sat 6 0/2 1 …" at bounding box center [658, 401] width 1316 height 496
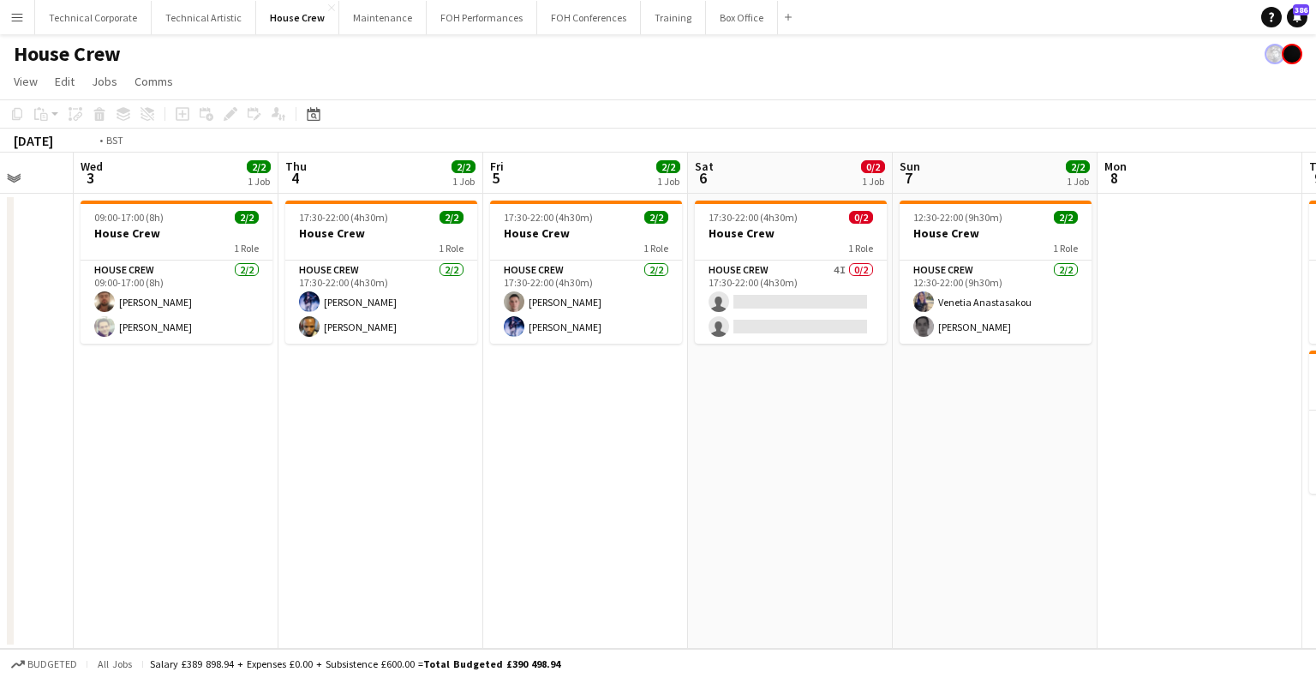
drag, startPoint x: 686, startPoint y: 446, endPoint x: 957, endPoint y: 455, distance: 271.8
click at [957, 455] on app-calendar-viewport "Sun 31 Mon 1 Tue 2 Wed 3 2/2 1 Job Thu 4 2/2 1 Job Fri 5 2/2 1 Job Sat 6 0/2 1 …" at bounding box center [658, 401] width 1316 height 496
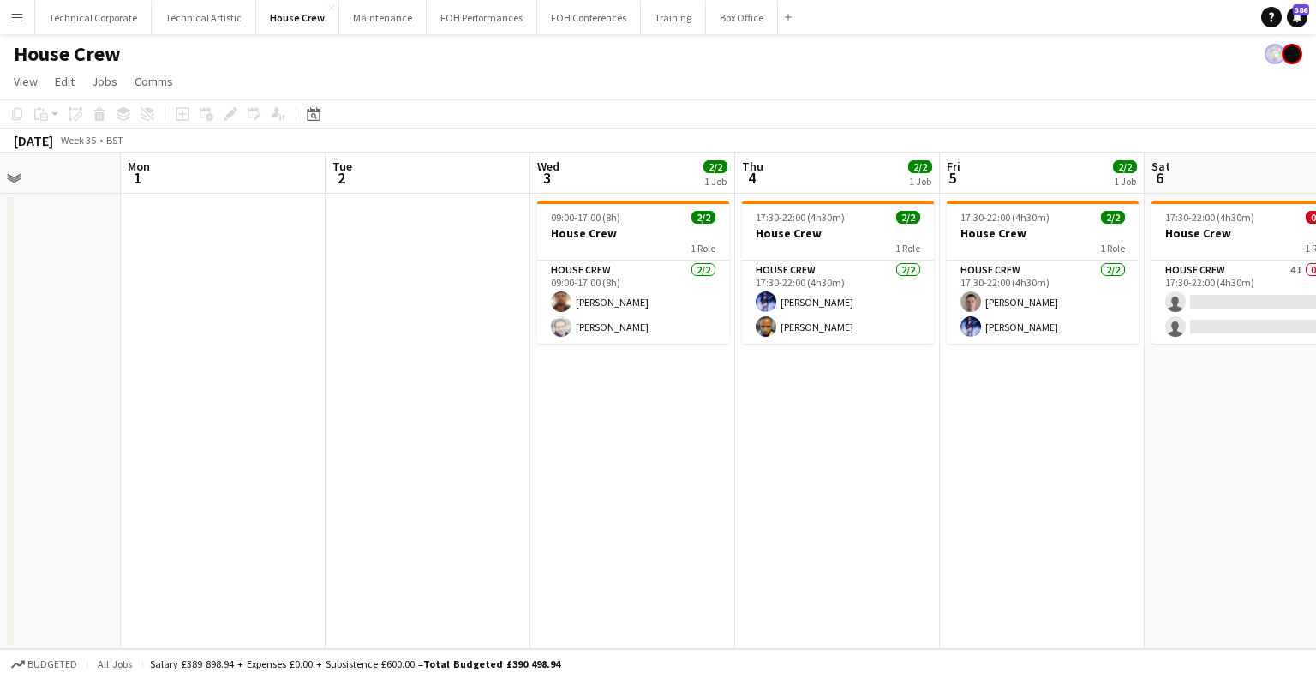
drag, startPoint x: 979, startPoint y: 422, endPoint x: 1148, endPoint y: 428, distance: 169.8
click at [1149, 427] on app-calendar-viewport "Fri 29 2/2 1 Job Sat 30 Sun 31 Mon 1 Tue 2 Wed 3 2/2 1 Job Thu 4 2/2 1 Job Fri …" at bounding box center [658, 401] width 1316 height 496
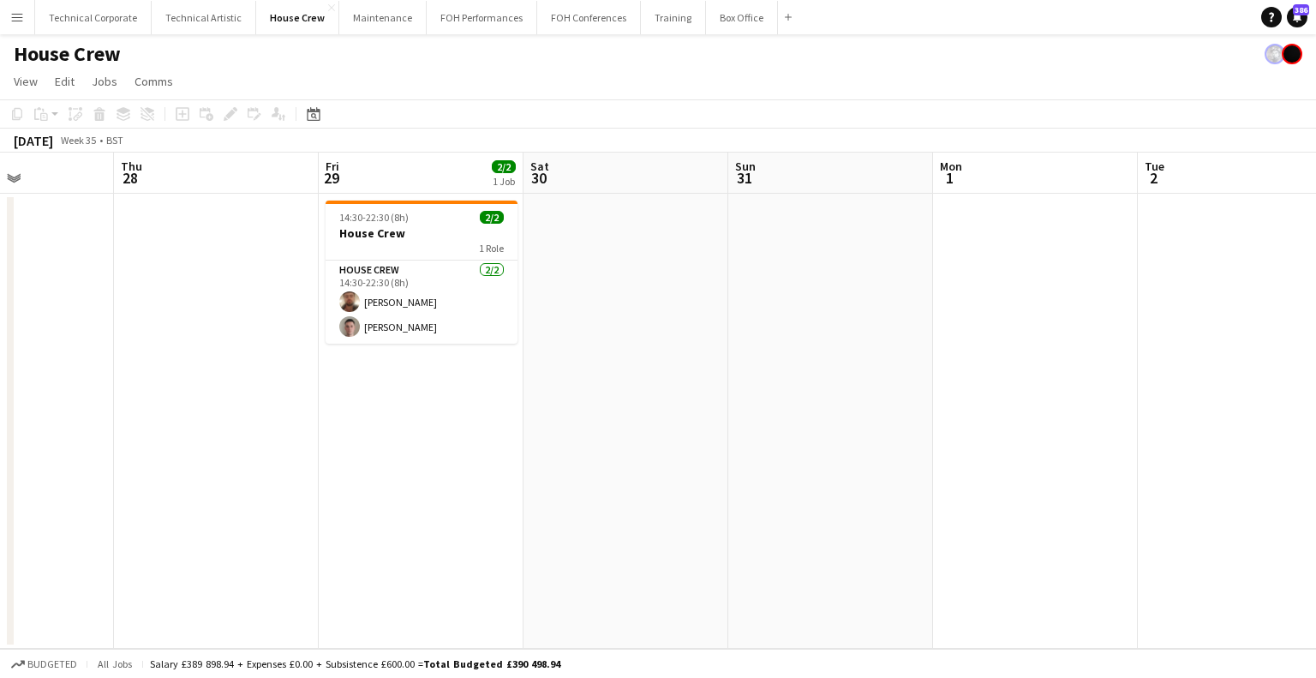
drag, startPoint x: 686, startPoint y: 424, endPoint x: 936, endPoint y: 425, distance: 249.4
click at [1015, 424] on app-calendar-viewport "Mon 25 2/2 1 Job Tue 26 4/4 2 Jobs Wed 27 Thu 28 Fri 29 2/2 1 Job Sat 30 Sun 31…" at bounding box center [658, 401] width 1316 height 496
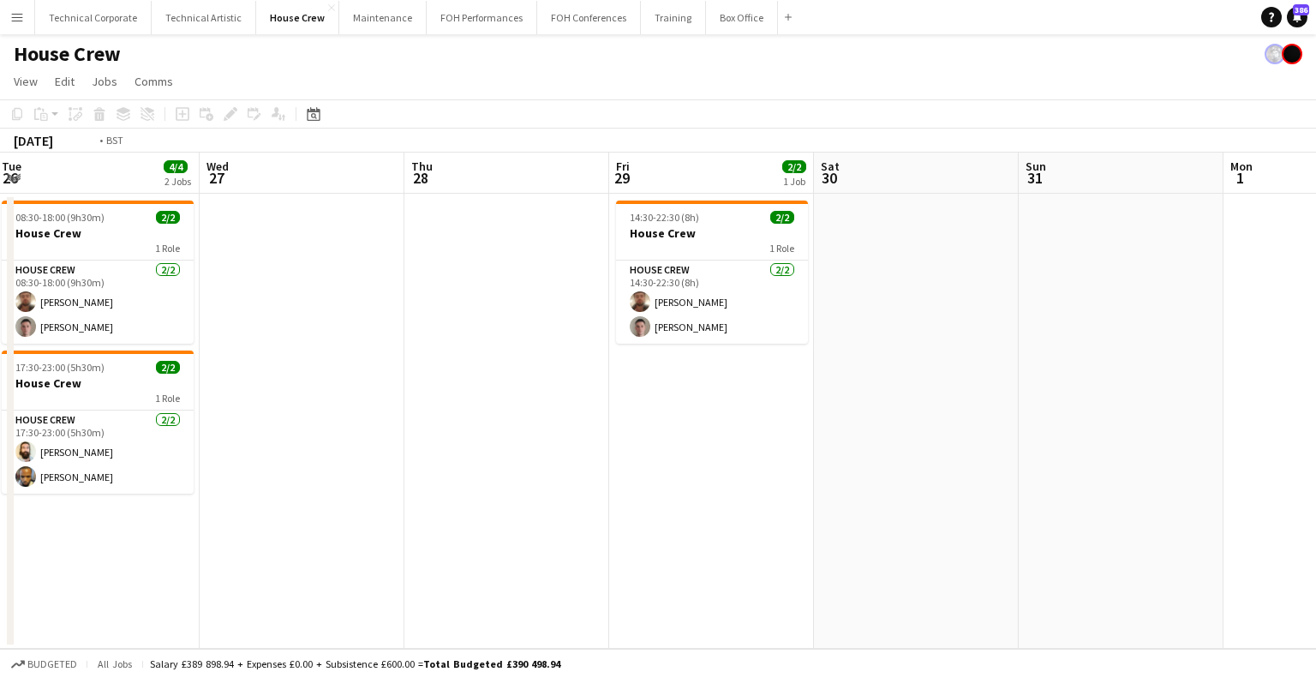
drag, startPoint x: 692, startPoint y: 425, endPoint x: 1090, endPoint y: 424, distance: 398.5
click at [1090, 424] on app-calendar-viewport "Sun 24 2/2 1 Job Mon 25 2/2 1 Job Tue 26 4/4 2 Jobs Wed 27 Thu 28 Fri 29 2/2 1 …" at bounding box center [658, 401] width 1316 height 496
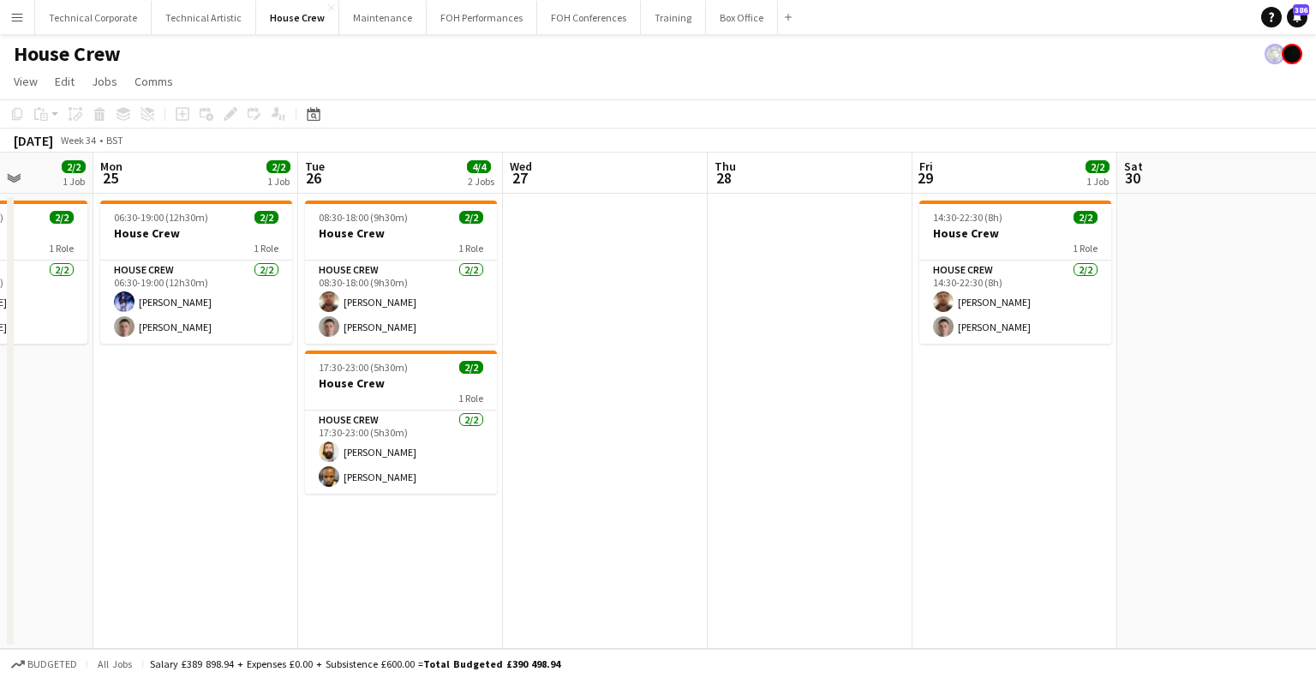
drag, startPoint x: 607, startPoint y: 433, endPoint x: 1172, endPoint y: 435, distance: 565.6
click at [1172, 435] on app-calendar-viewport "Fri 22 2/2 1 Job Sat 23 Sun 24 2/2 1 Job Mon 25 2/2 1 Job Tue 26 4/4 2 Jobs Wed…" at bounding box center [658, 401] width 1316 height 496
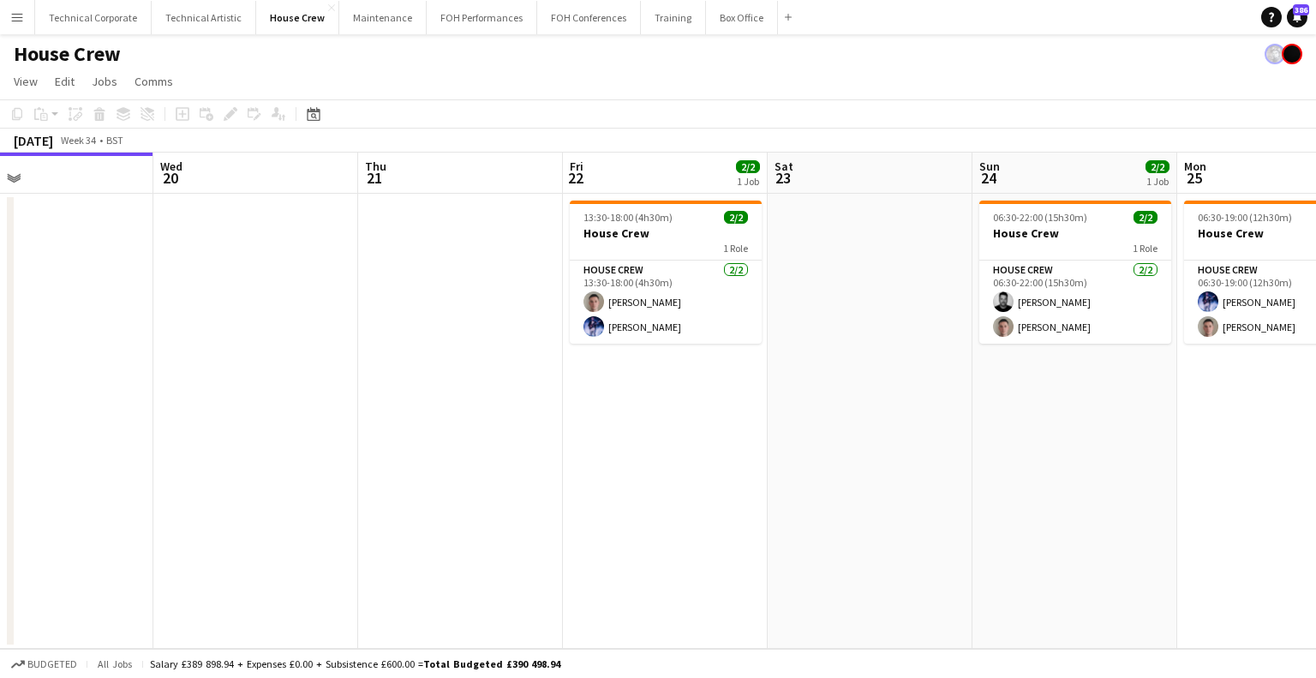
drag, startPoint x: 1018, startPoint y: 452, endPoint x: 744, endPoint y: 445, distance: 274.3
click at [1036, 453] on app-calendar-viewport "Sun 17 Mon 18 Tue 19 Wed 20 Thu 21 Fri 22 2/2 1 Job Sat 23 Sun 24 2/2 1 Job Mon…" at bounding box center [658, 401] width 1316 height 496
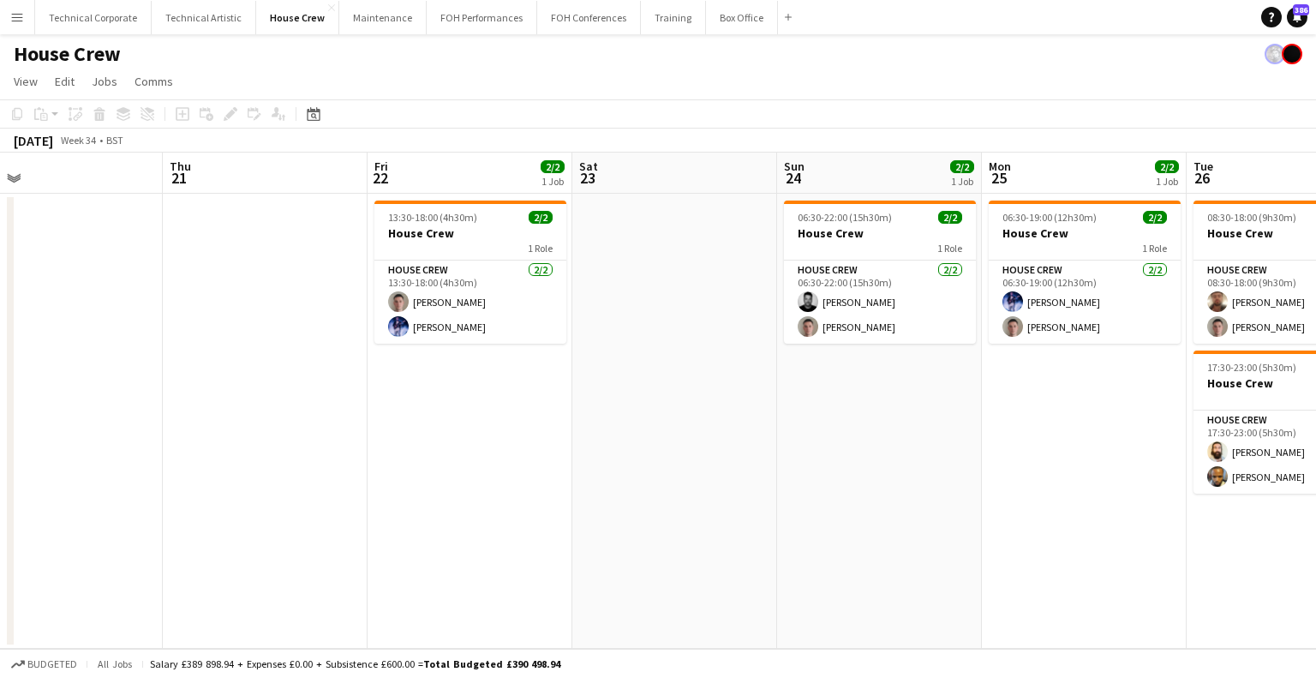
scroll to position [0, 463]
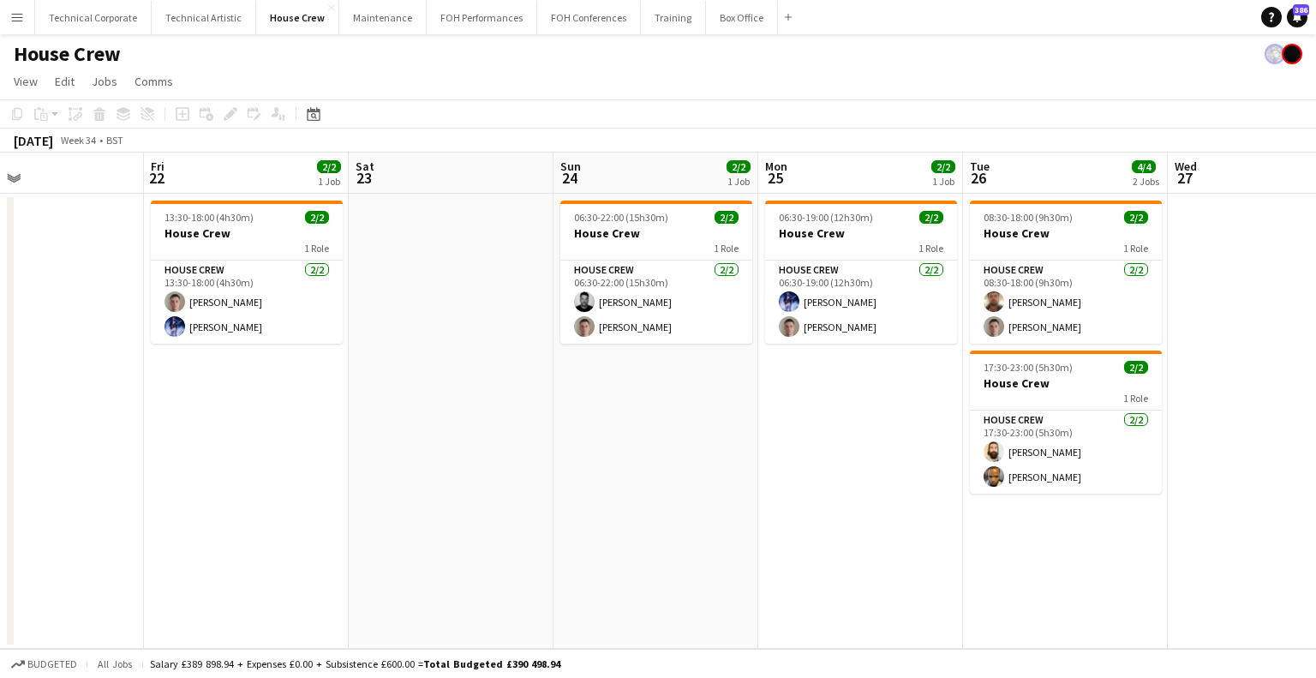
drag, startPoint x: 795, startPoint y: 454, endPoint x: 221, endPoint y: 420, distance: 575.2
click at [221, 420] on app-calendar-viewport "Mon 18 Tue 19 Wed 20 Thu 21 Fri 22 2/2 1 Job Sat 23 Sun 24 2/2 1 Job Mon 25 2/2…" at bounding box center [658, 401] width 1316 height 496
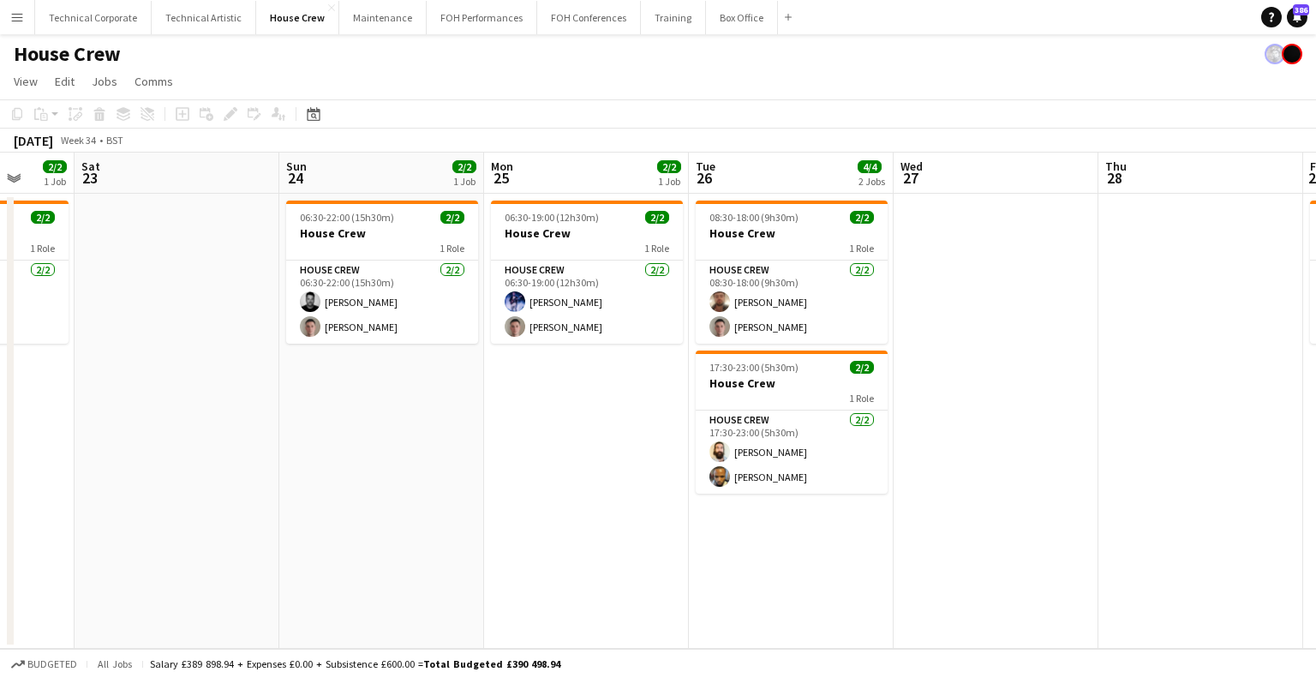
drag, startPoint x: 692, startPoint y: 409, endPoint x: 555, endPoint y: 376, distance: 140.9
click at [641, 424] on app-calendar-viewport "Wed 20 Thu 21 Fri 22 2/2 1 Job Sat 23 Sun 24 2/2 1 Job Mon 25 2/2 1 Job Tue 26 …" at bounding box center [658, 401] width 1316 height 496
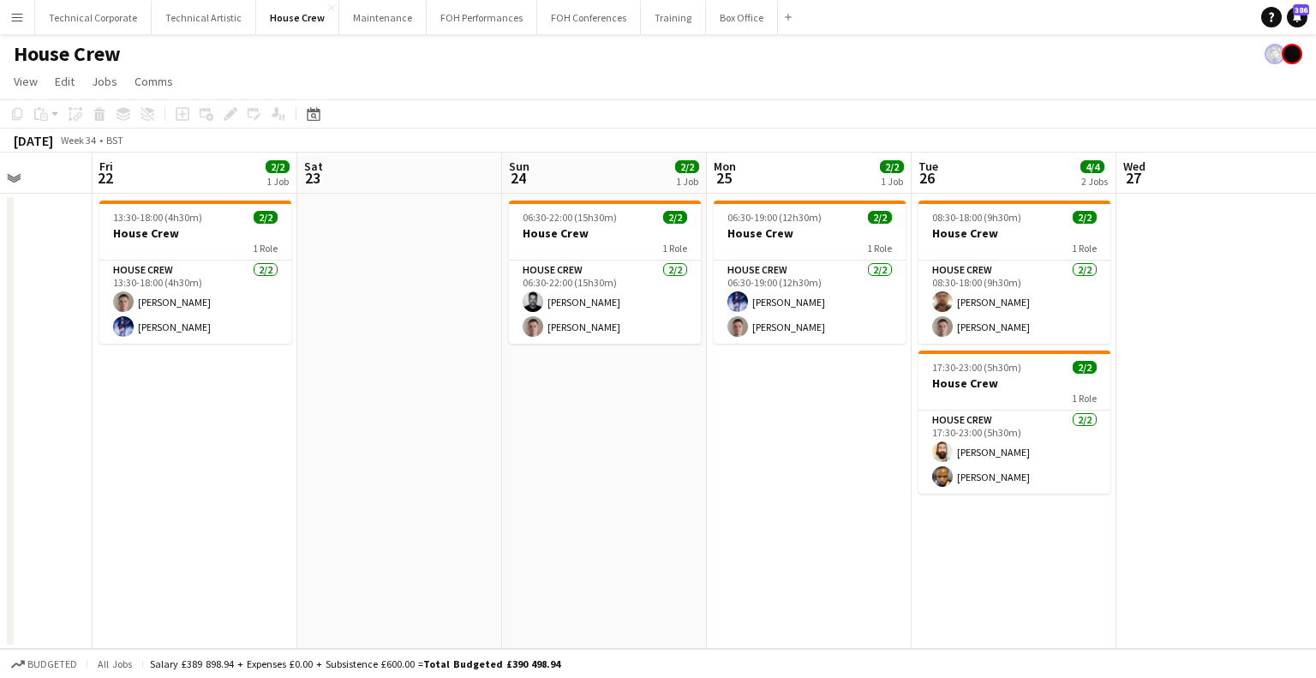
scroll to position [0, 507]
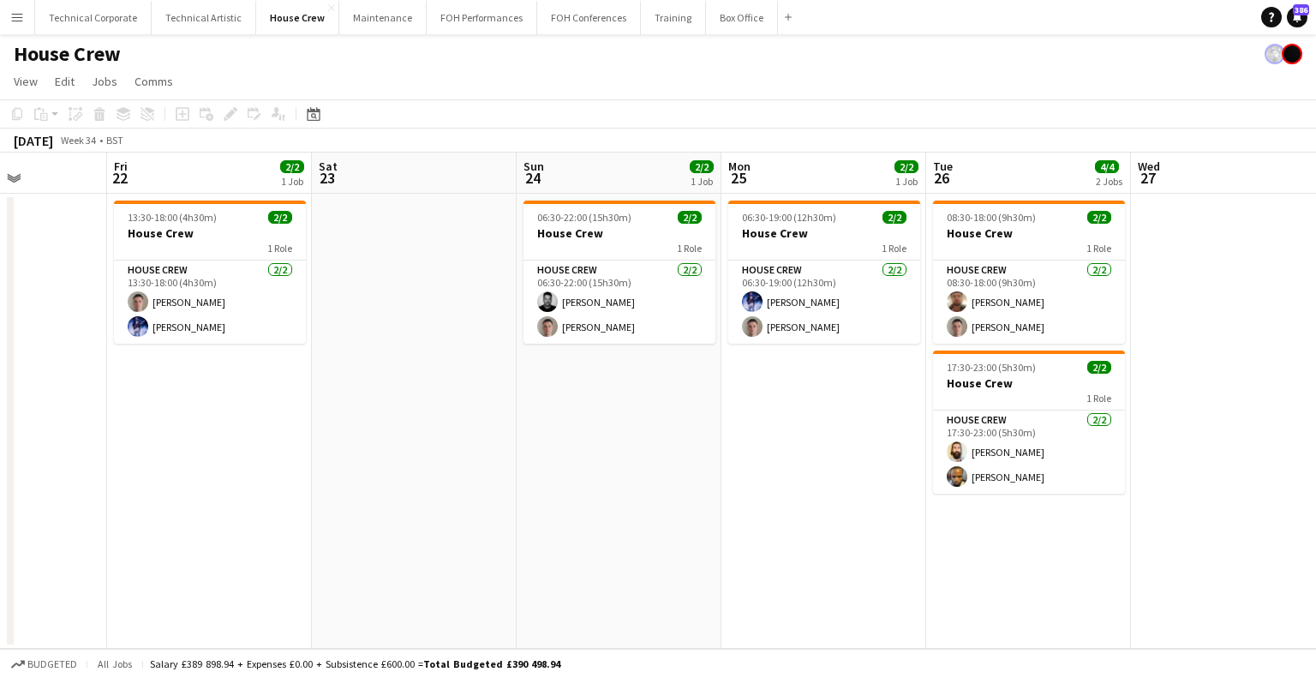
drag, startPoint x: 621, startPoint y: 421, endPoint x: 778, endPoint y: 430, distance: 157.1
click at [778, 430] on app-calendar-viewport "Tue 19 Wed 20 Thu 21 Fri 22 2/2 1 Job Sat 23 Sun 24 2/2 1 Job Mon 25 2/2 1 Job …" at bounding box center [658, 401] width 1316 height 496
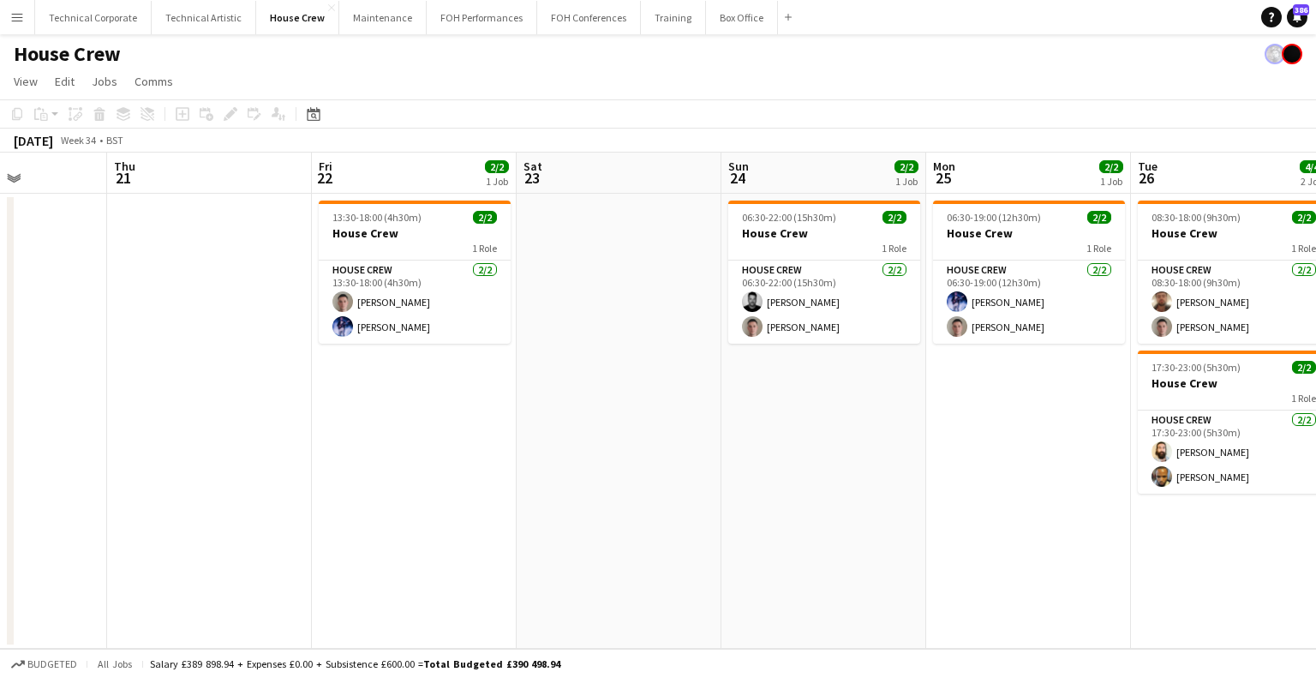
click at [754, 429] on app-calendar-viewport "Mon 18 Tue 19 Wed 20 Thu 21 Fri 22 2/2 1 Job Sat 23 Sun 24 2/2 1 Job Mon 25 2/2…" at bounding box center [658, 401] width 1316 height 496
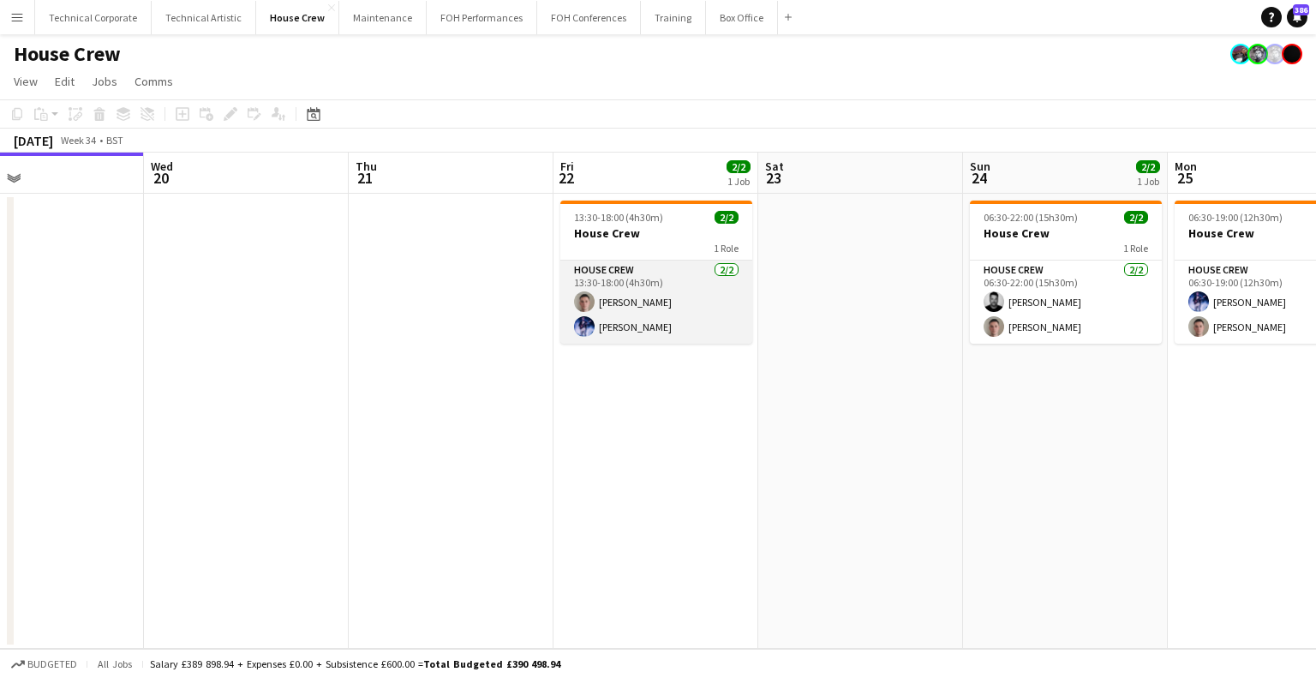
click at [614, 321] on app-card-role "House Crew 2/2 13:30-18:00 (4h30m) Robert Buckland Ed Dampier" at bounding box center [656, 302] width 192 height 83
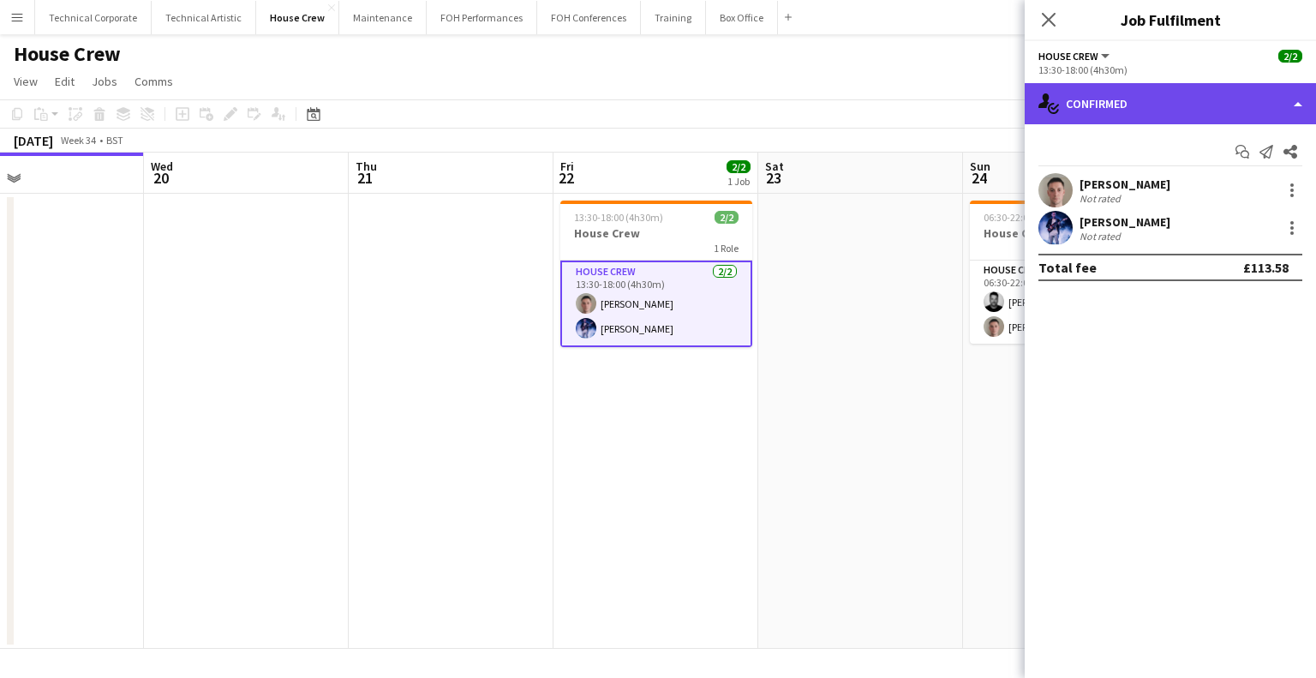
click at [1102, 102] on div "single-neutral-actions-check-2 Confirmed" at bounding box center [1170, 103] width 291 height 41
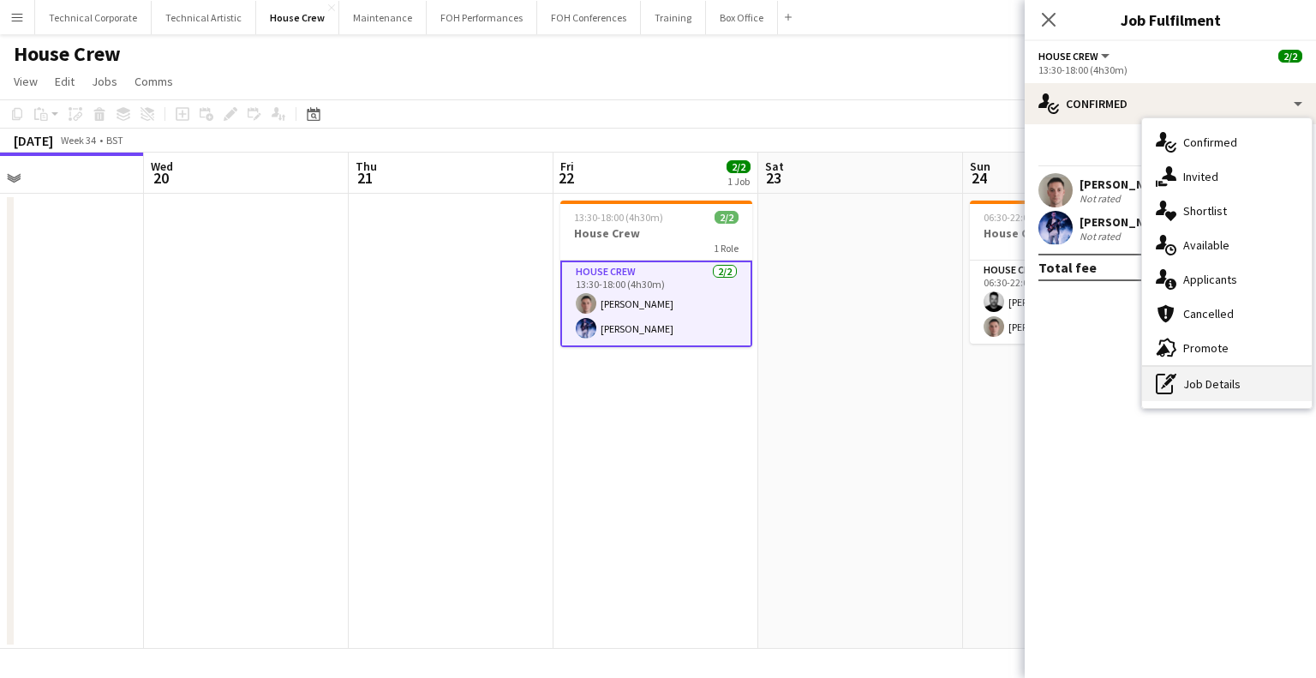
click at [1227, 390] on div "pen-write Job Details" at bounding box center [1227, 384] width 170 height 34
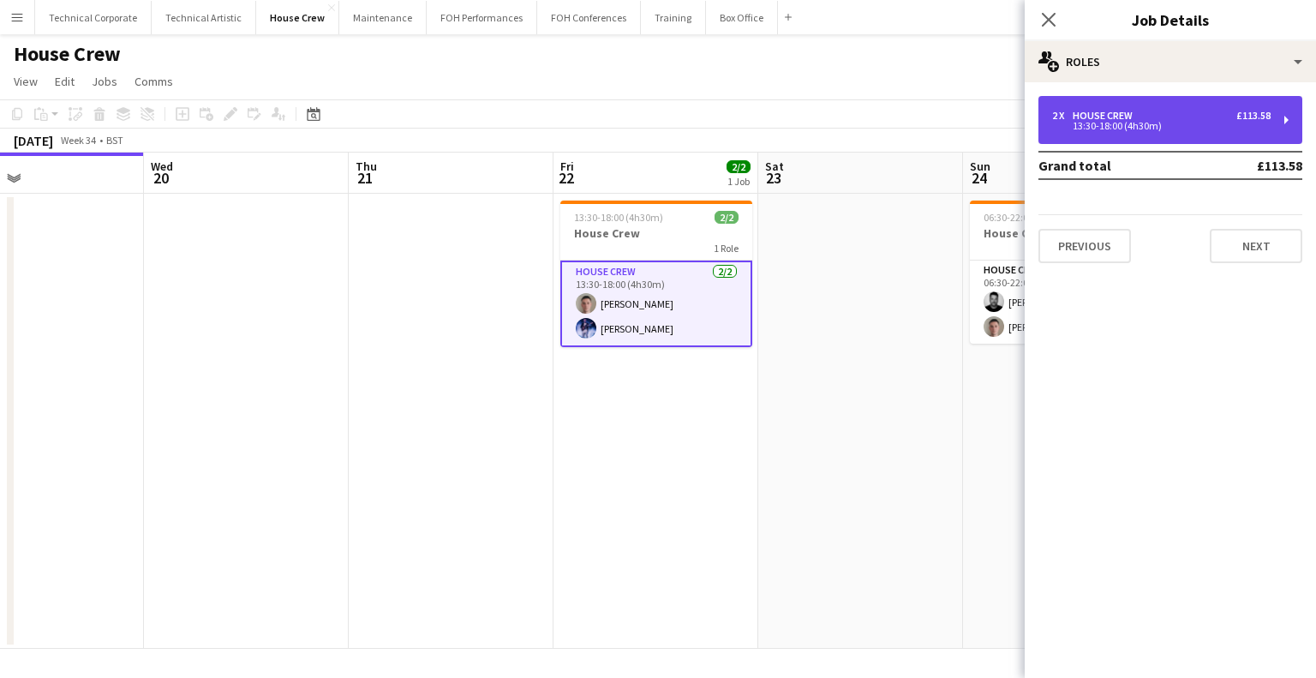
click at [1121, 126] on div "13:30-18:00 (4h30m)" at bounding box center [1161, 126] width 219 height 9
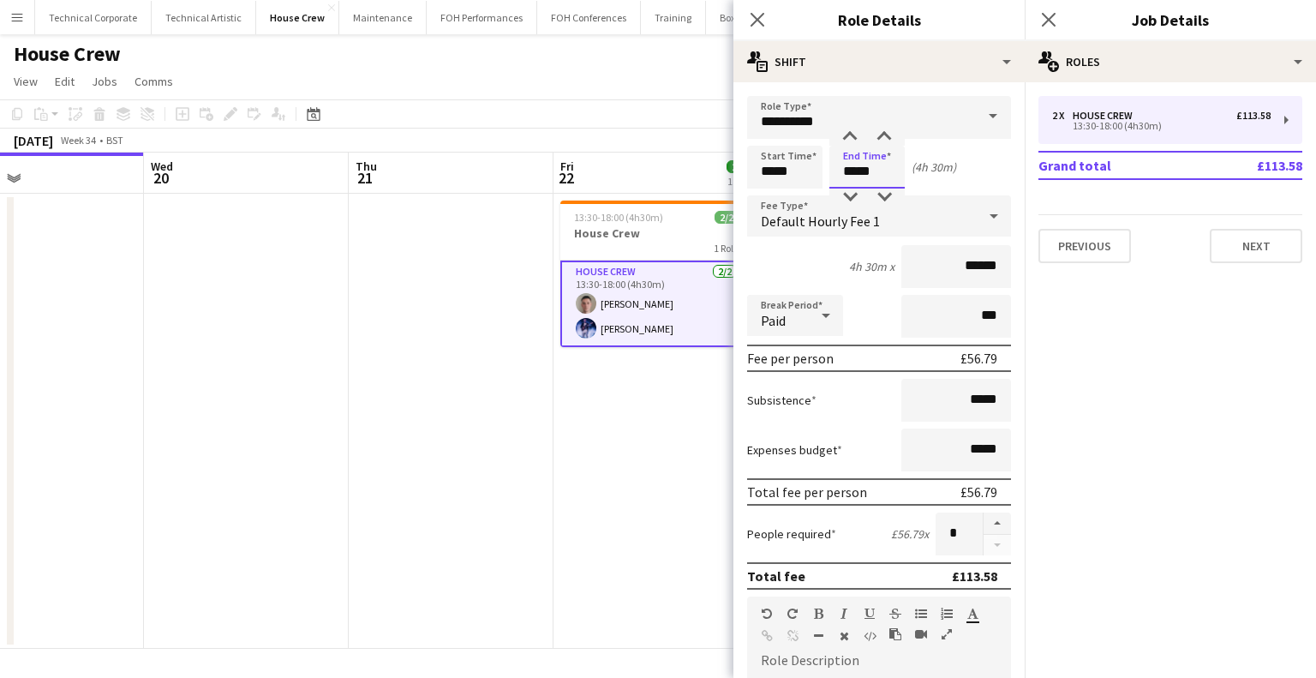
click at [864, 168] on input "*****" at bounding box center [867, 167] width 75 height 43
type input "*****"
click at [848, 140] on div at bounding box center [850, 137] width 34 height 17
click at [672, 444] on app-date-cell "13:30-18:00 (4h30m) 2/2 House Crew 1 Role House Crew 2/2 13:30-18:00 (4h30m) Ro…" at bounding box center [656, 421] width 205 height 455
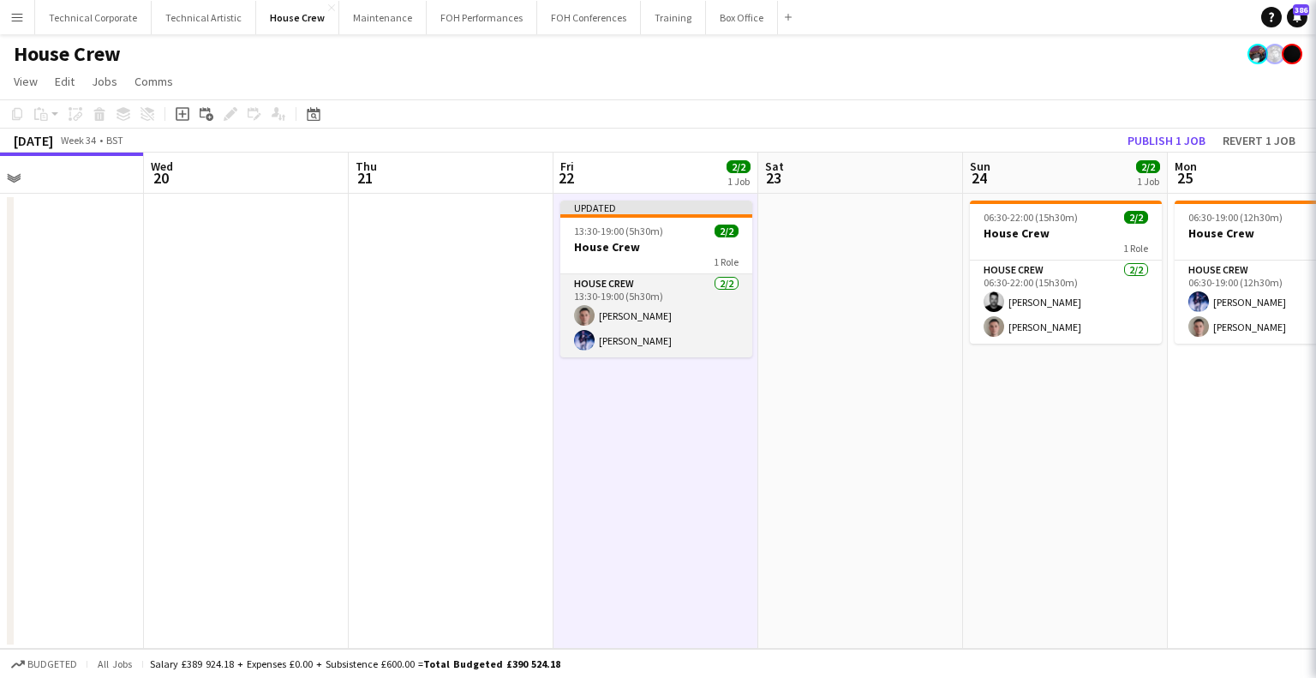
click at [682, 315] on app-card-role "House Crew 2/2 13:30-19:00 (5h30m) Robert Buckland Ed Dampier" at bounding box center [656, 315] width 192 height 83
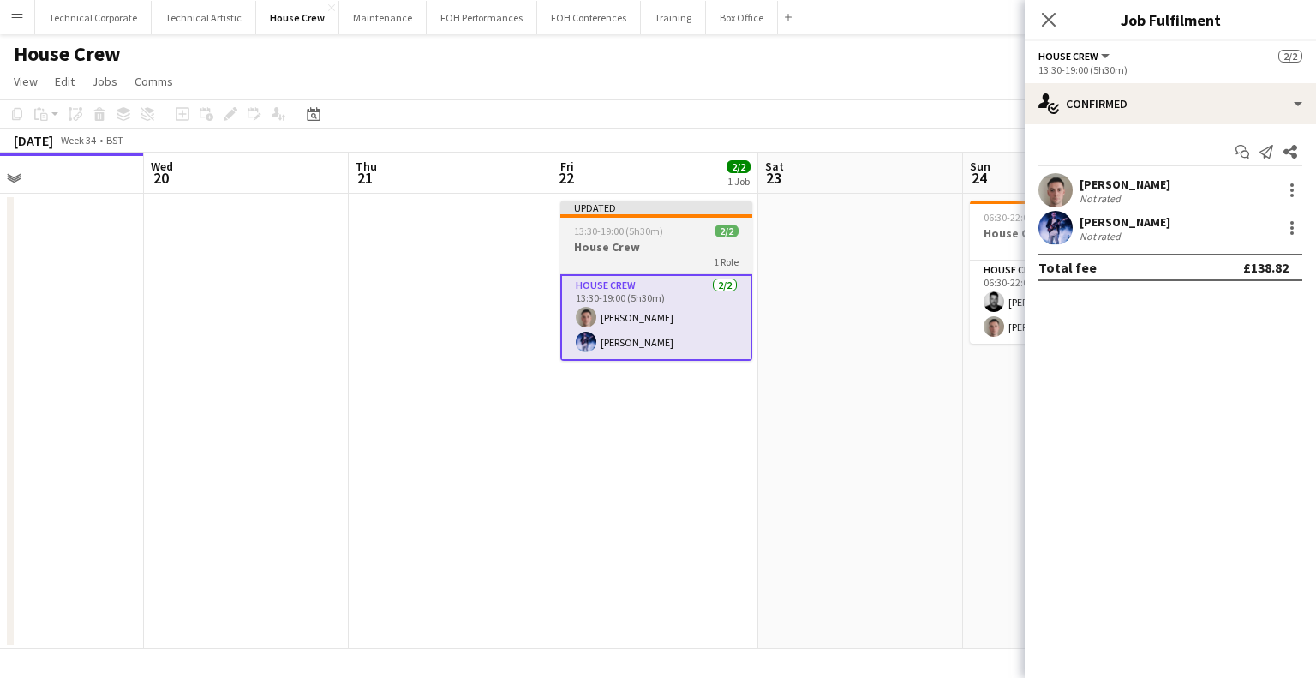
click at [651, 224] on app-job-card "Updated 13:30-19:00 (5h30m) 2/2 House Crew 1 Role House Crew 2/2 13:30-19:00 (5…" at bounding box center [656, 281] width 192 height 160
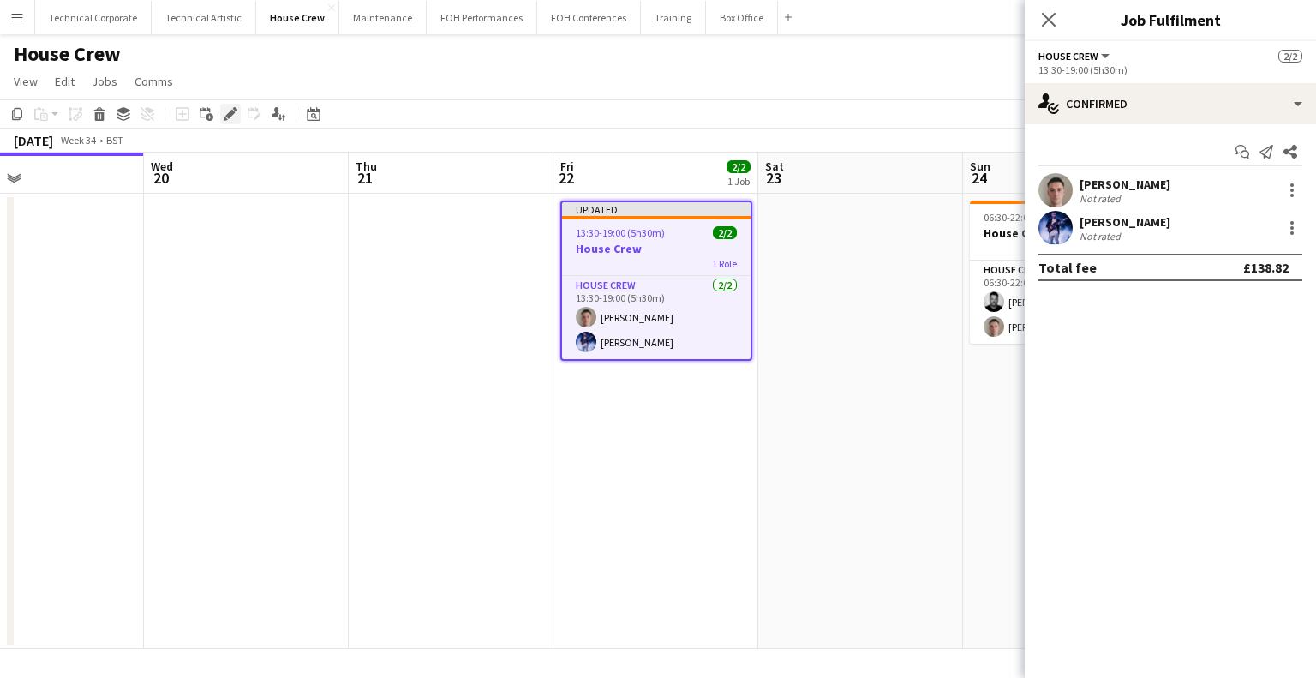
click at [226, 111] on icon "Edit" at bounding box center [231, 114] width 14 height 14
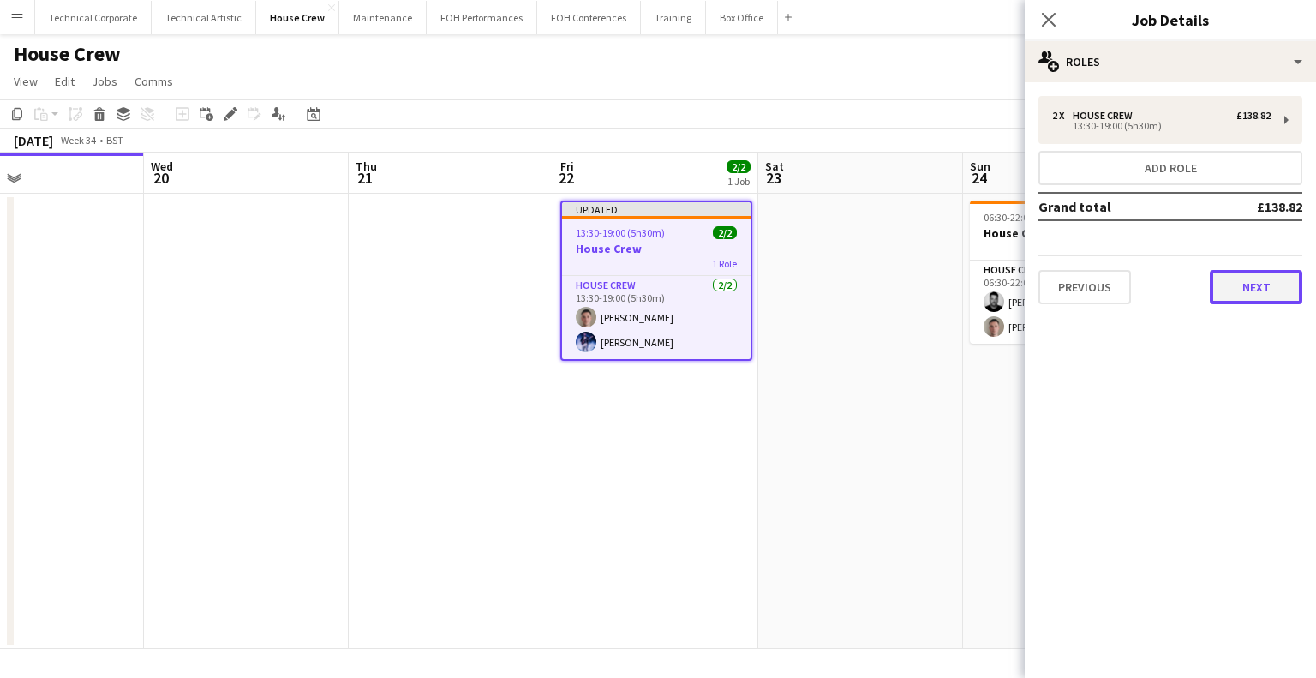
click at [1285, 276] on button "Next" at bounding box center [1256, 287] width 93 height 34
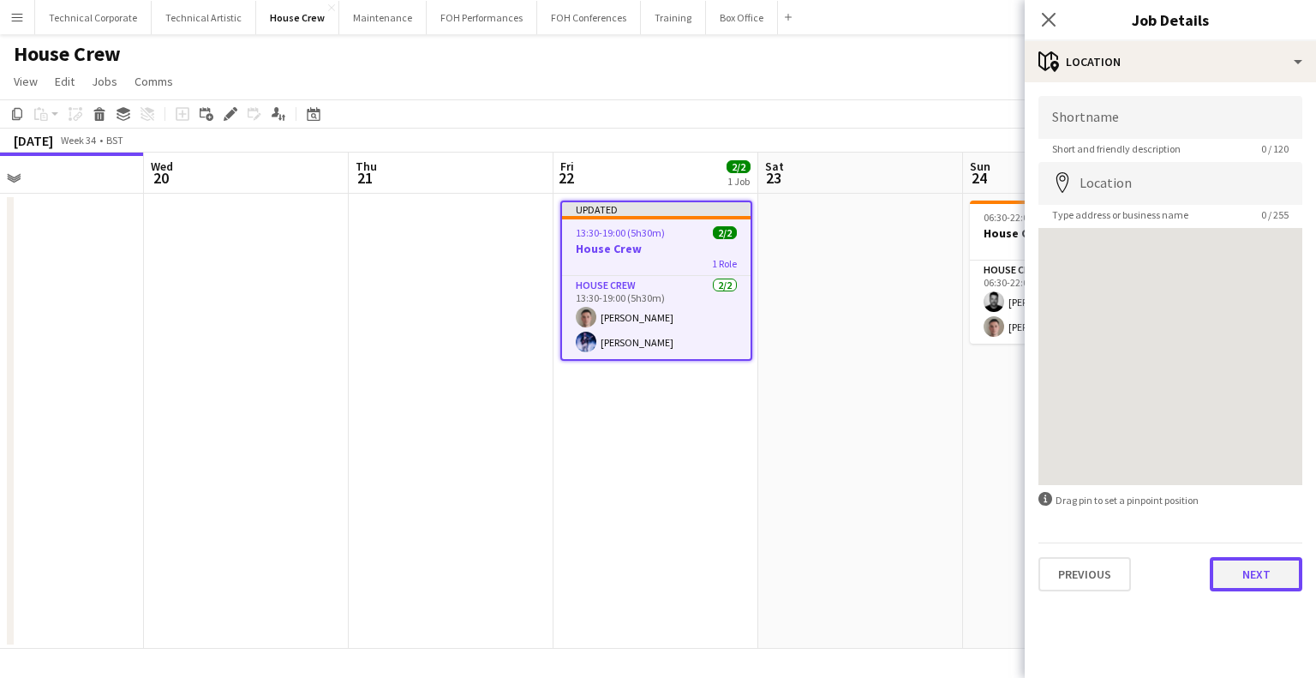
click at [1248, 570] on button "Next" at bounding box center [1256, 574] width 93 height 34
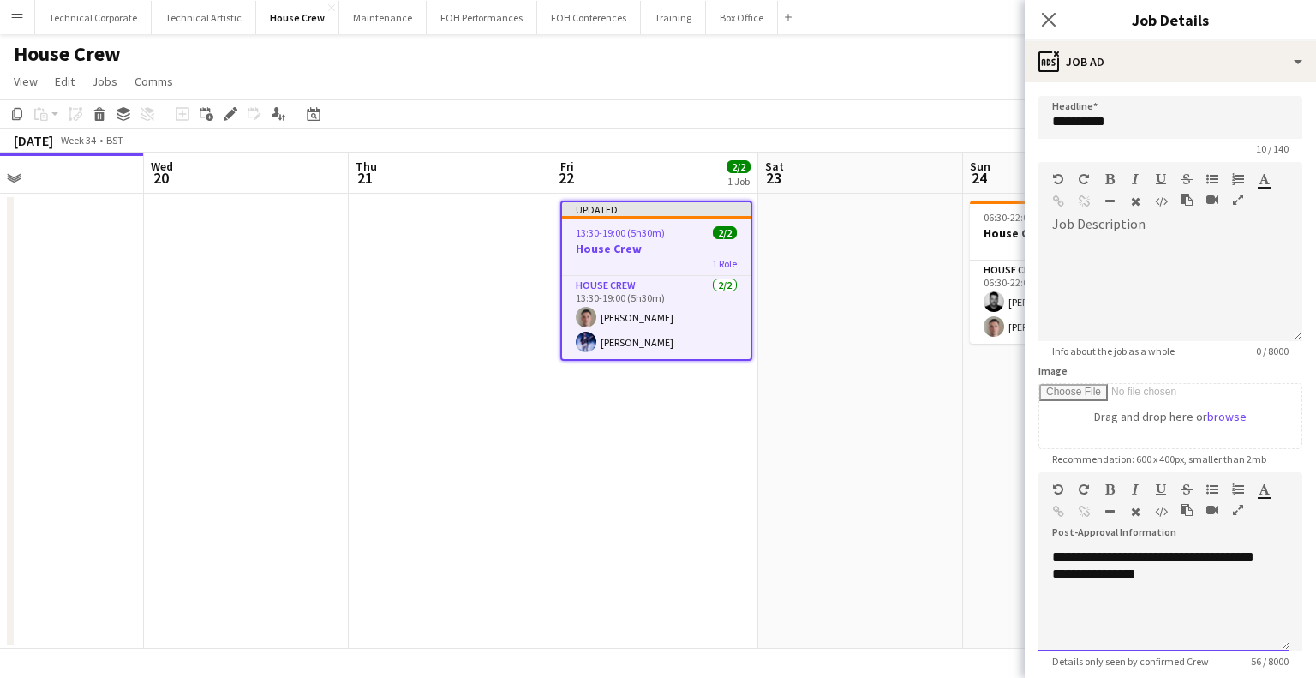
click at [1209, 569] on div "**********" at bounding box center [1164, 599] width 251 height 103
click at [896, 536] on app-date-cell at bounding box center [860, 421] width 205 height 455
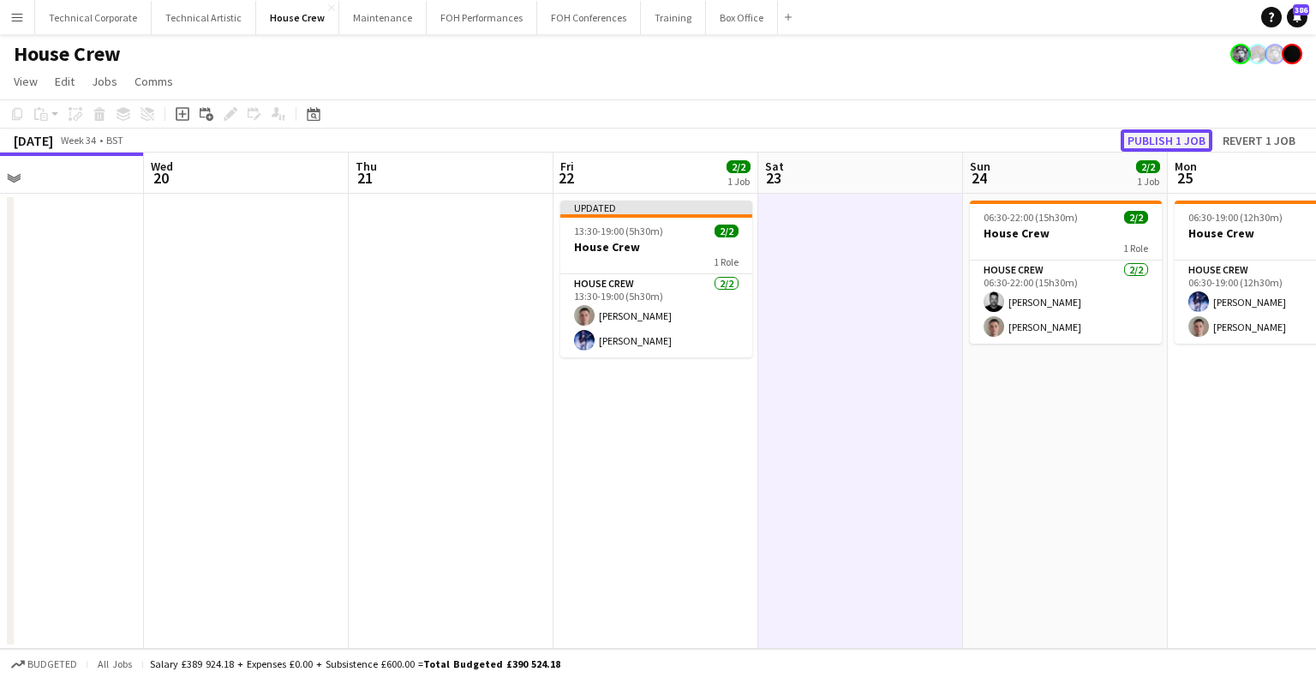
click at [1158, 142] on button "Publish 1 job" at bounding box center [1167, 140] width 92 height 22
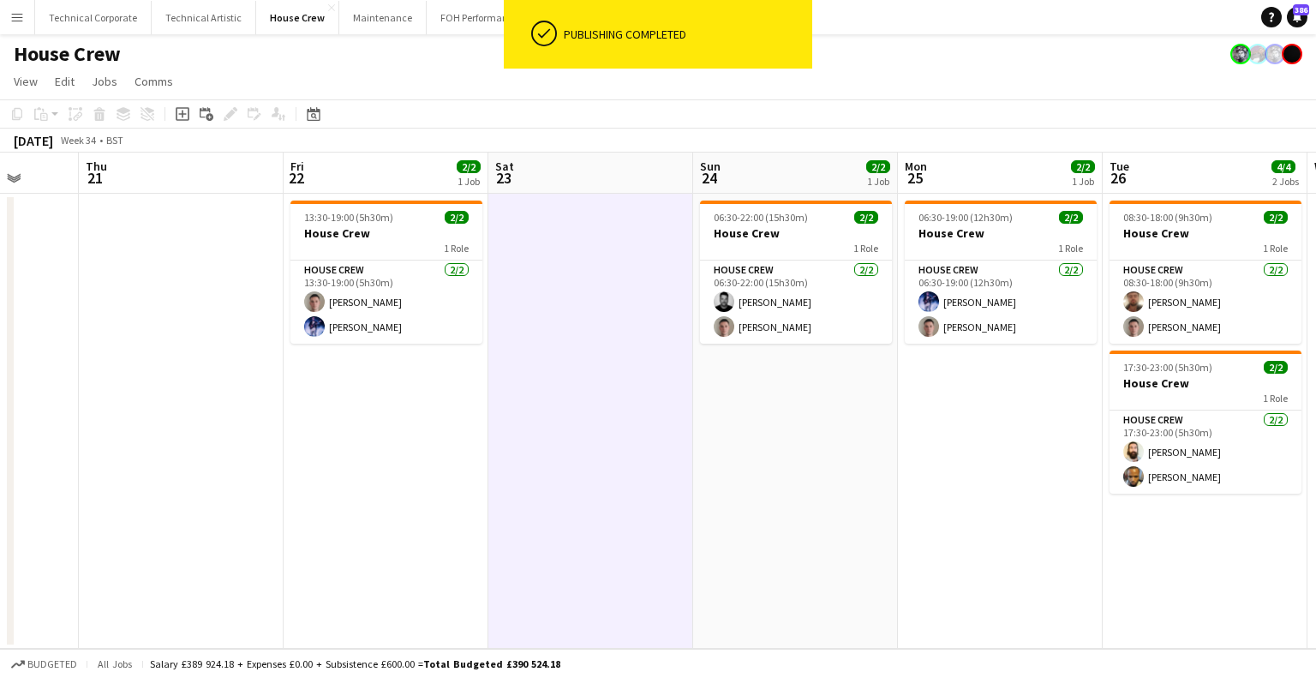
scroll to position [0, 512]
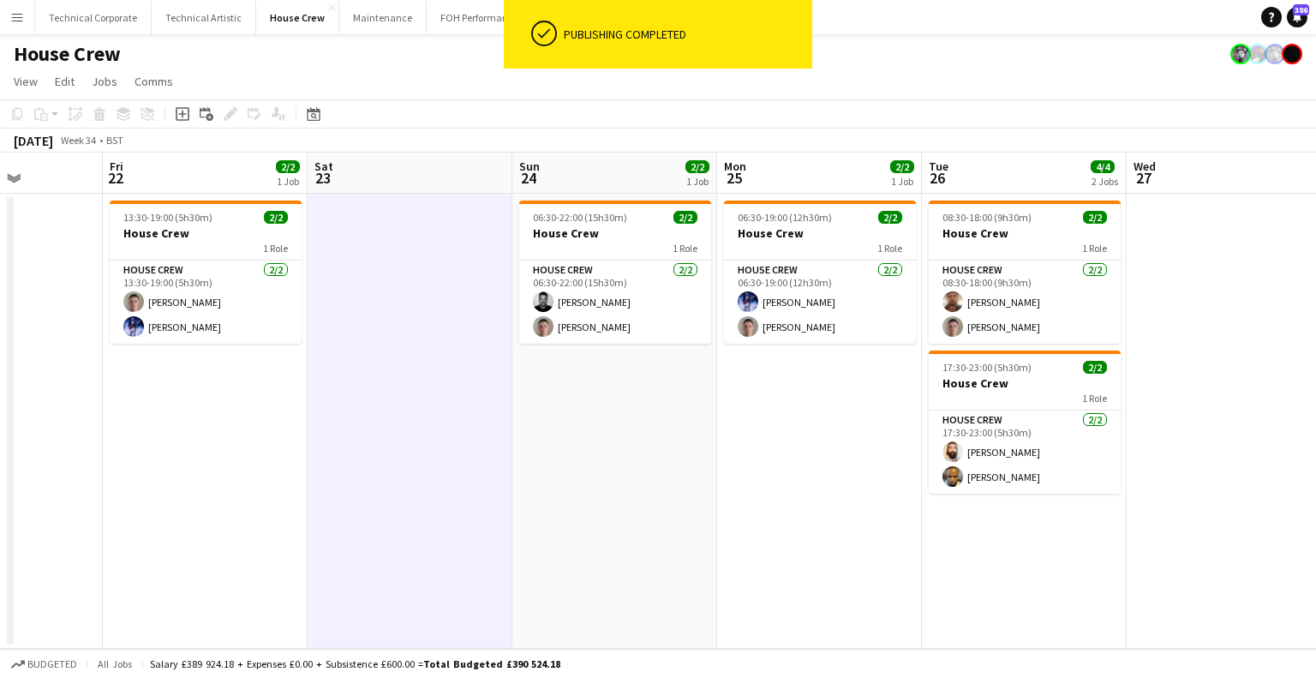
drag, startPoint x: 1189, startPoint y: 479, endPoint x: 755, endPoint y: 488, distance: 434.6
click at [755, 488] on app-calendar-viewport "Tue 19 Wed 20 Thu 21 Fri 22 2/2 1 Job Sat 23 Sun 24 2/2 1 Job Mon 25 2/2 1 Job …" at bounding box center [658, 401] width 1316 height 496
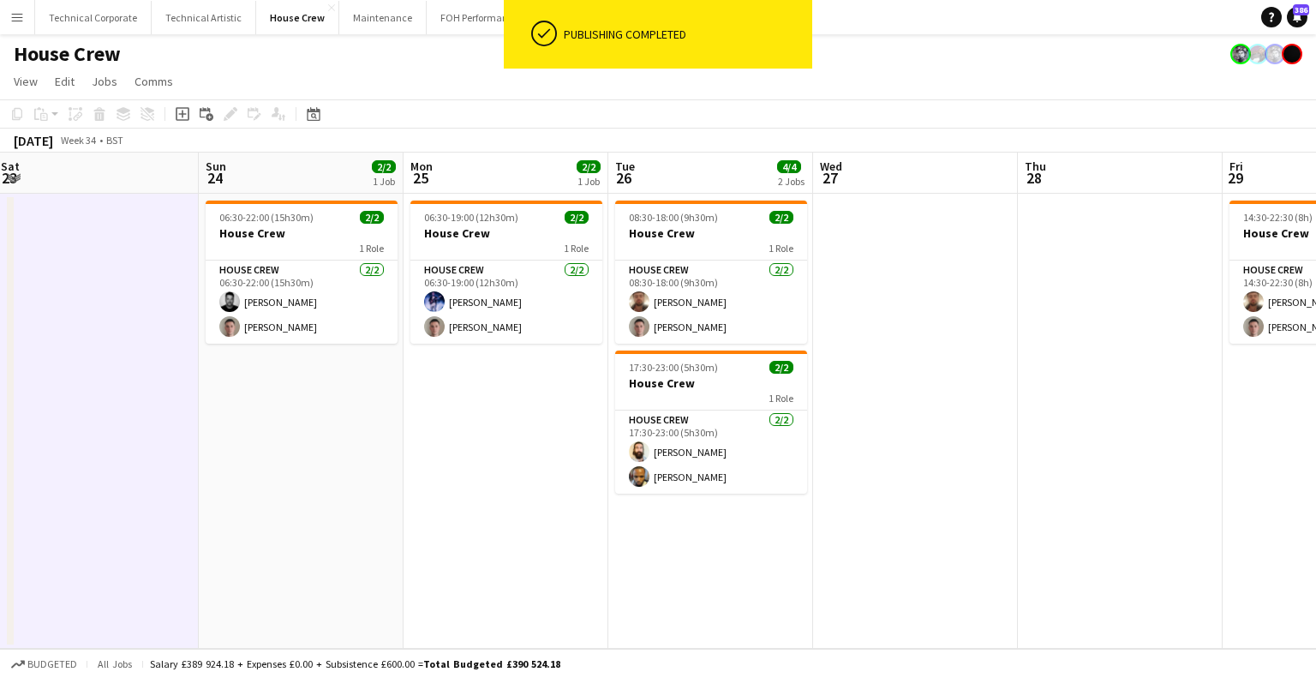
drag, startPoint x: 968, startPoint y: 567, endPoint x: 781, endPoint y: 566, distance: 187.7
click at [781, 566] on app-calendar-viewport "Wed 20 Thu 21 Fri 22 2/2 1 Job Sat 23 Sun 24 2/2 1 Job Mon 25 2/2 1 Job Tue 26 …" at bounding box center [658, 401] width 1316 height 496
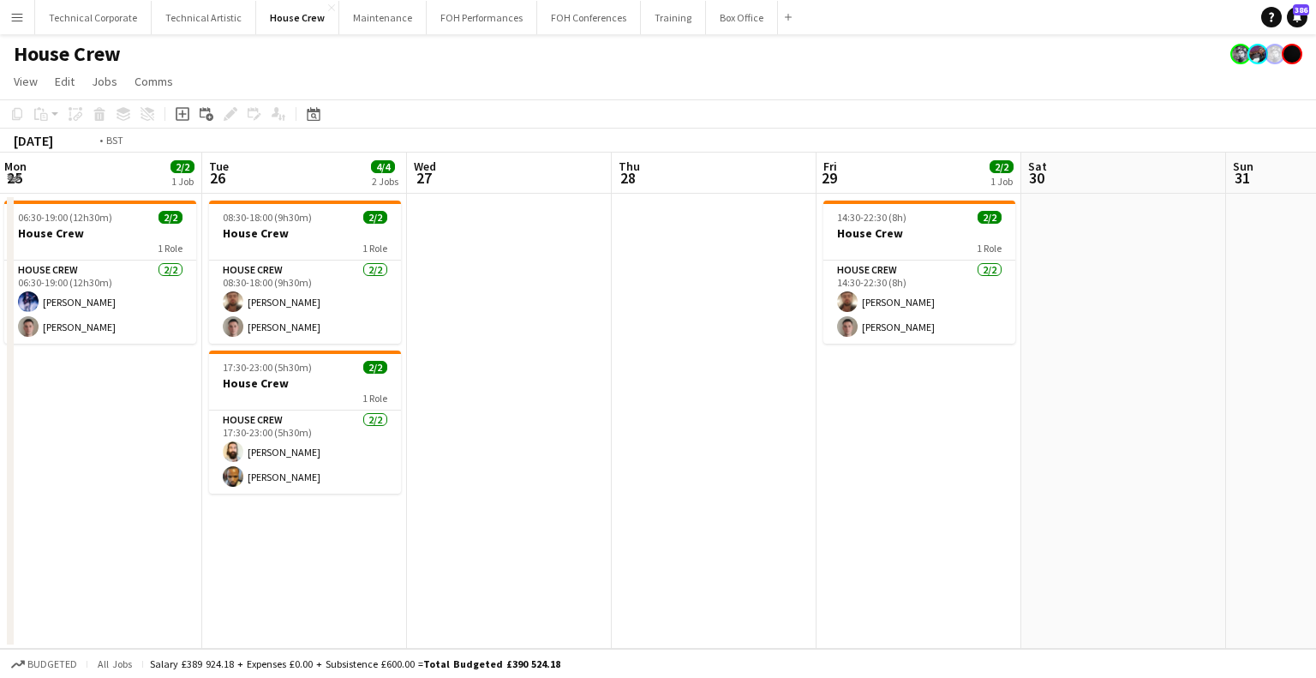
scroll to position [0, 686]
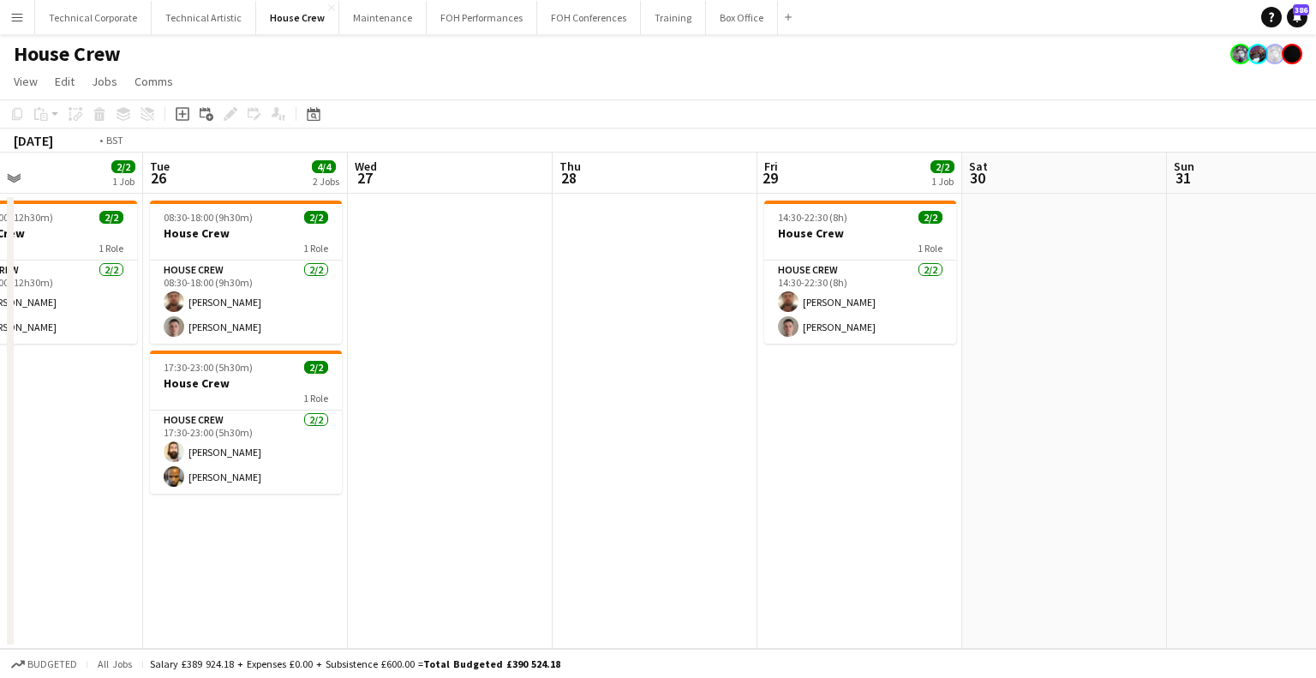
drag, startPoint x: 720, startPoint y: 320, endPoint x: 464, endPoint y: 343, distance: 256.4
click at [471, 345] on app-calendar-viewport "Fri 22 2/2 1 Job Sat 23 Sun 24 2/2 1 Job Mon 25 2/2 1 Job Tue 26 4/4 2 Jobs Wed…" at bounding box center [658, 401] width 1316 height 496
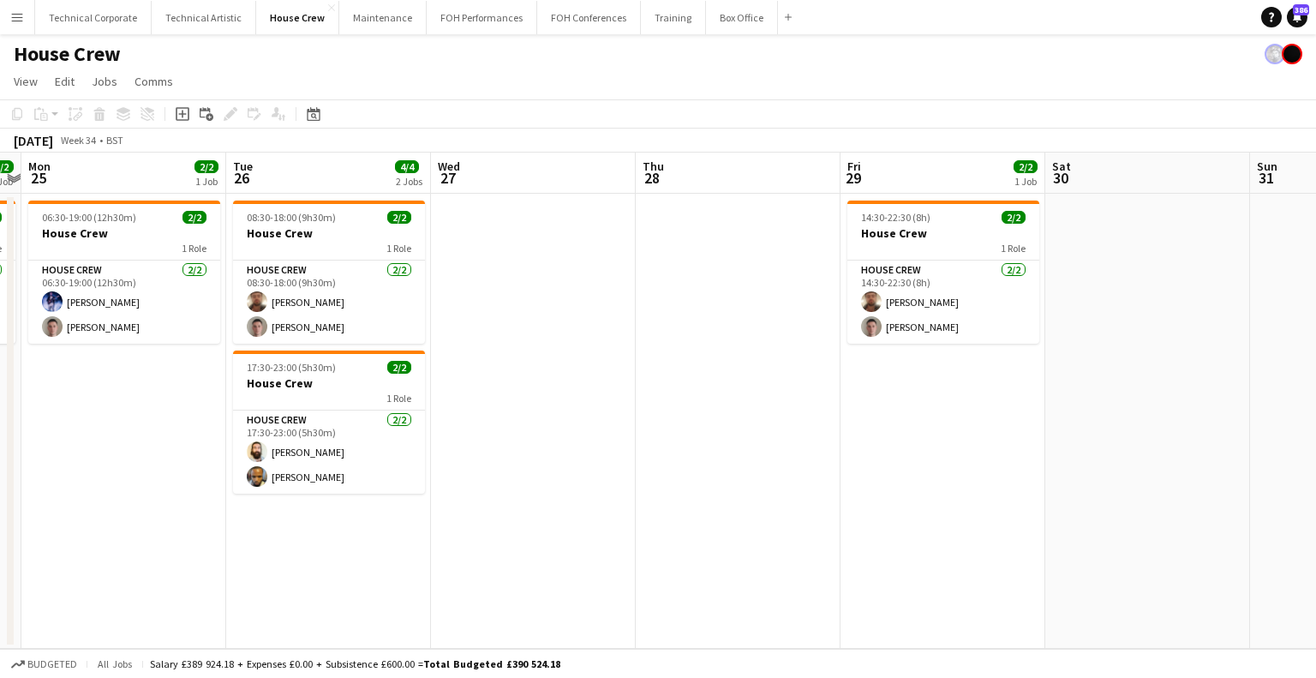
scroll to position [0, 592]
drag, startPoint x: 391, startPoint y: 459, endPoint x: 484, endPoint y: 459, distance: 93.4
click at [484, 459] on app-calendar-viewport "Fri 22 2/2 1 Job Sat 23 Sun 24 2/2 1 Job Mon 25 2/2 1 Job Tue 26 4/4 2 Jobs Wed…" at bounding box center [658, 401] width 1316 height 496
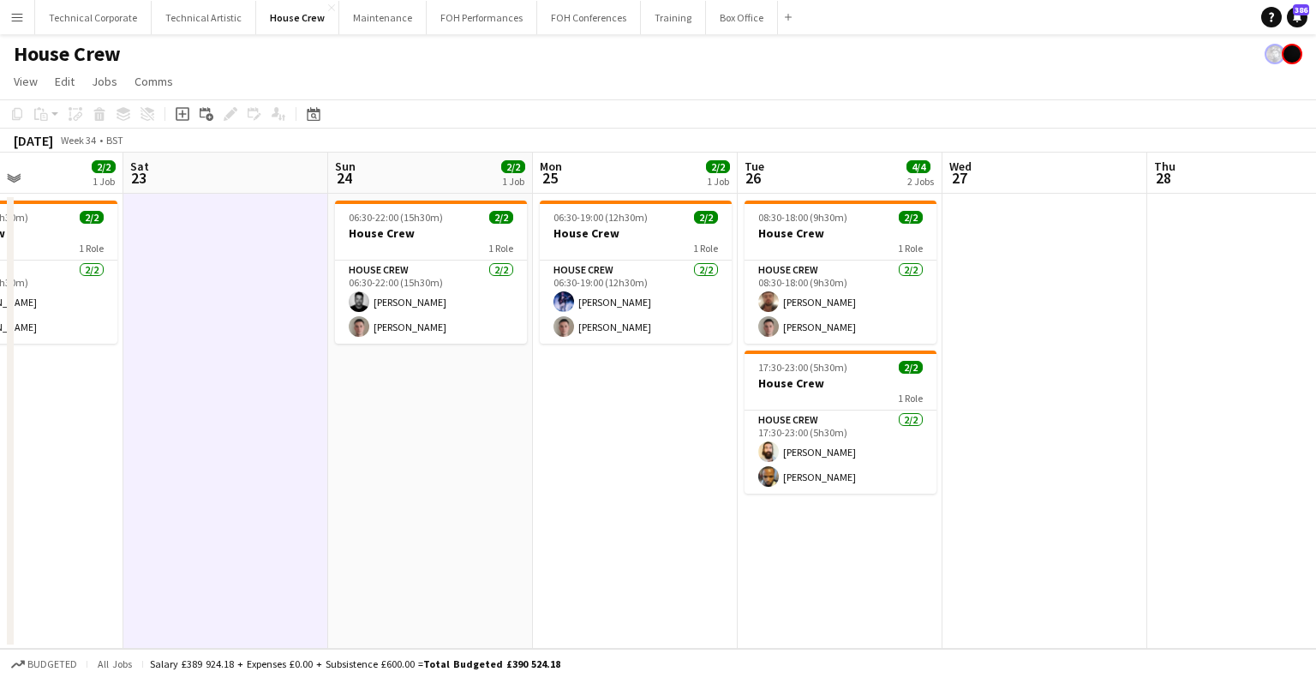
drag, startPoint x: 398, startPoint y: 318, endPoint x: 824, endPoint y: 317, distance: 426.8
click at [824, 317] on app-calendar-viewport "Wed 20 Thu 21 Fri 22 2/2 1 Job Sat 23 Sun 24 2/2 1 Job Mon 25 2/2 1 Job Tue 26 …" at bounding box center [658, 401] width 1316 height 496
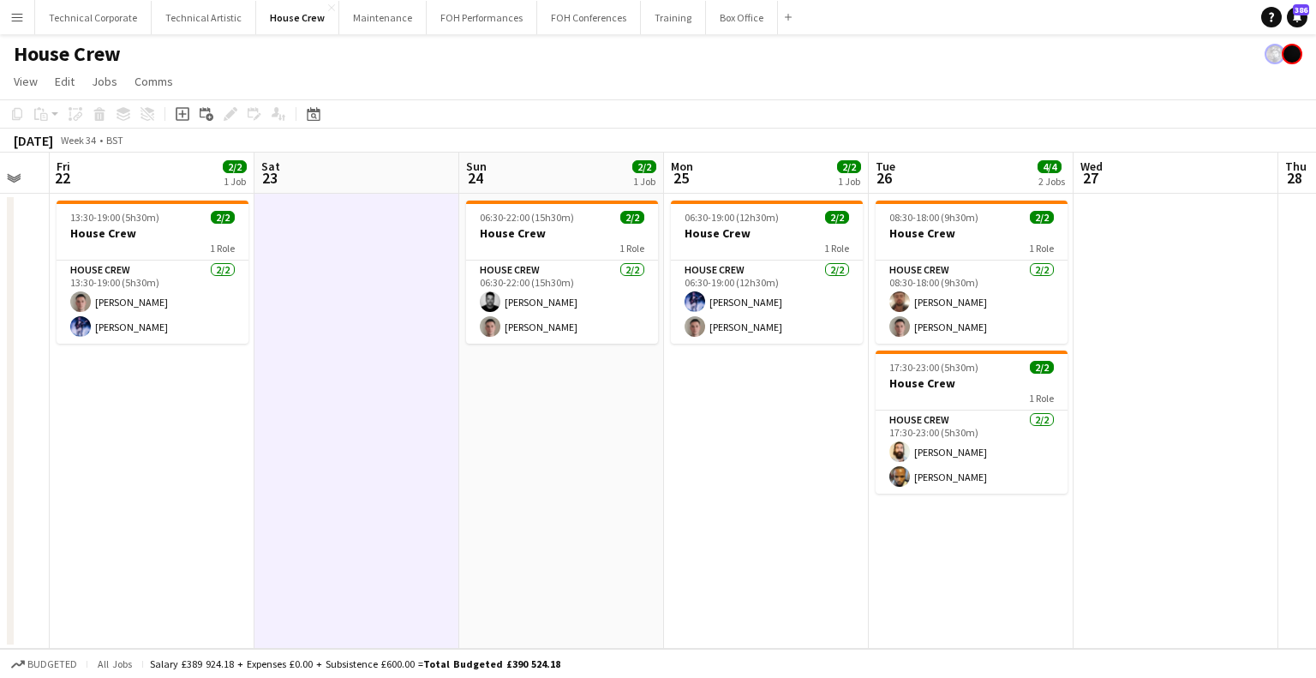
drag, startPoint x: 444, startPoint y: 386, endPoint x: 866, endPoint y: 375, distance: 421.8
click at [866, 375] on app-calendar-viewport "Wed 20 Thu 21 Fri 22 2/2 1 Job Sat 23 Sun 24 2/2 1 Job Mon 25 2/2 1 Job Tue 26 …" at bounding box center [658, 401] width 1316 height 496
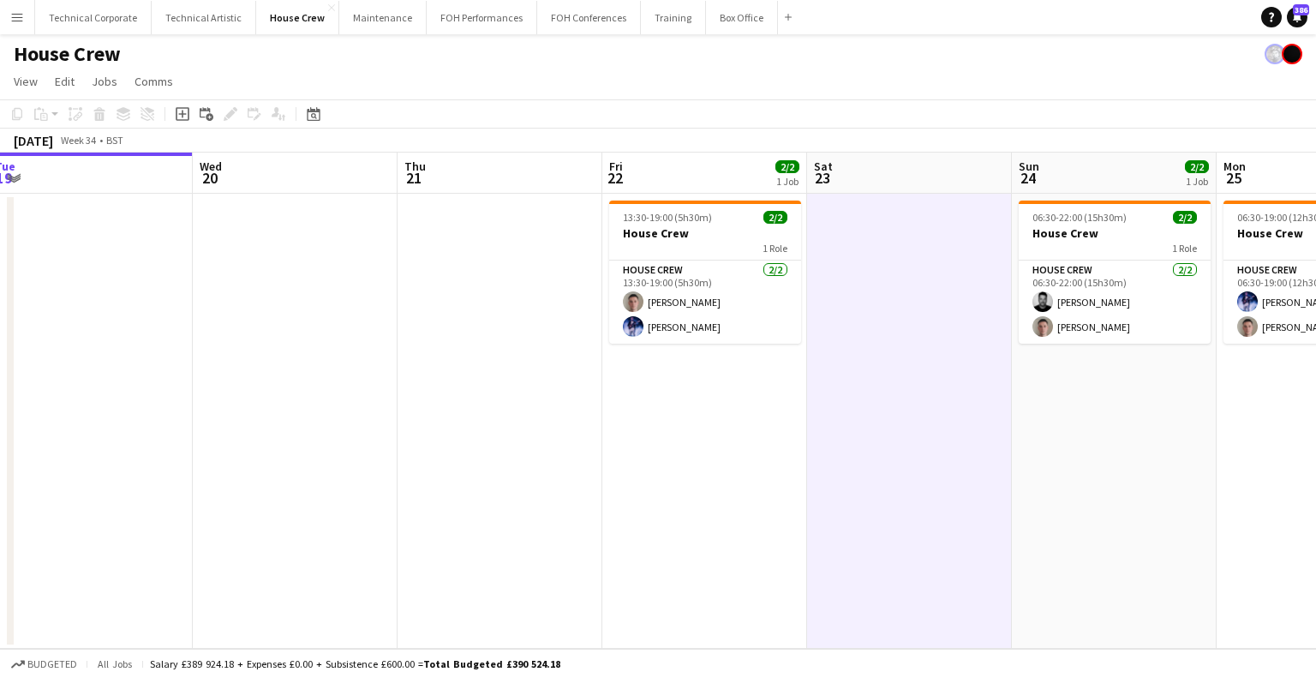
drag, startPoint x: 453, startPoint y: 403, endPoint x: 673, endPoint y: 404, distance: 219.4
click at [673, 404] on app-calendar-viewport "Sun 17 Mon 18 Tue 19 Wed 20 Thu 21 Fri 22 2/2 1 Job Sat 23 Sun 24 2/2 1 Job Mon…" at bounding box center [658, 401] width 1316 height 496
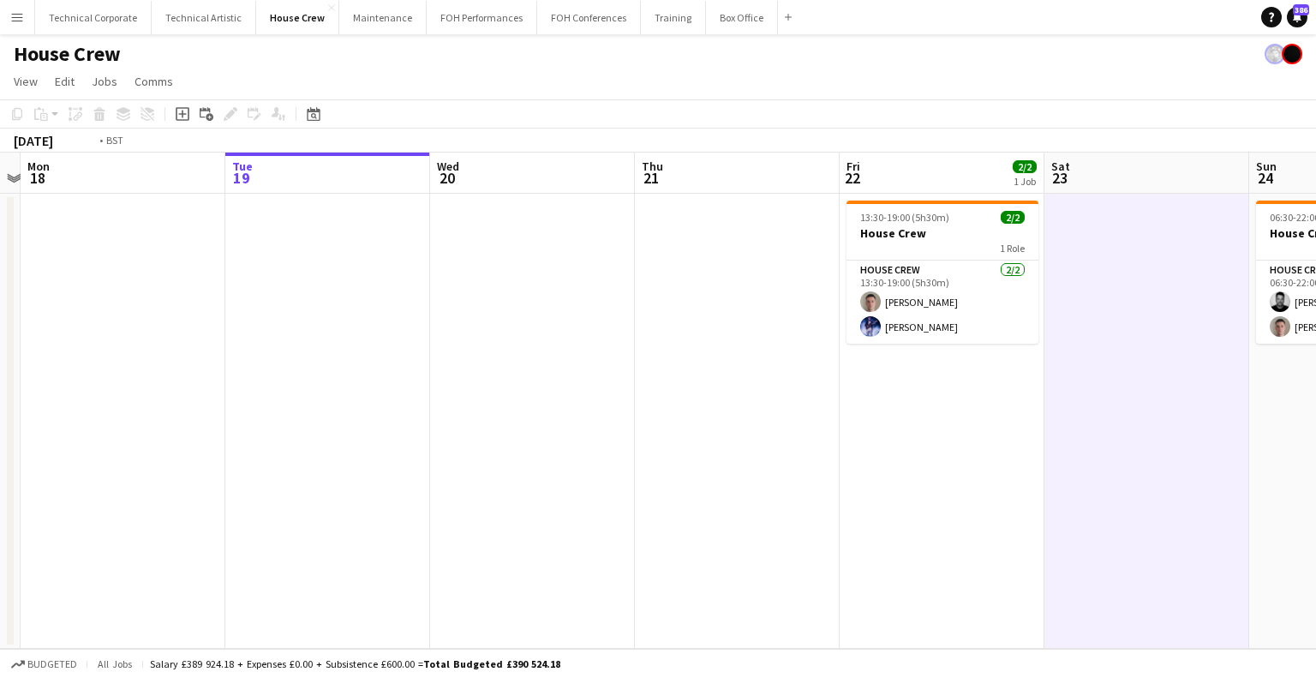
scroll to position [0, 464]
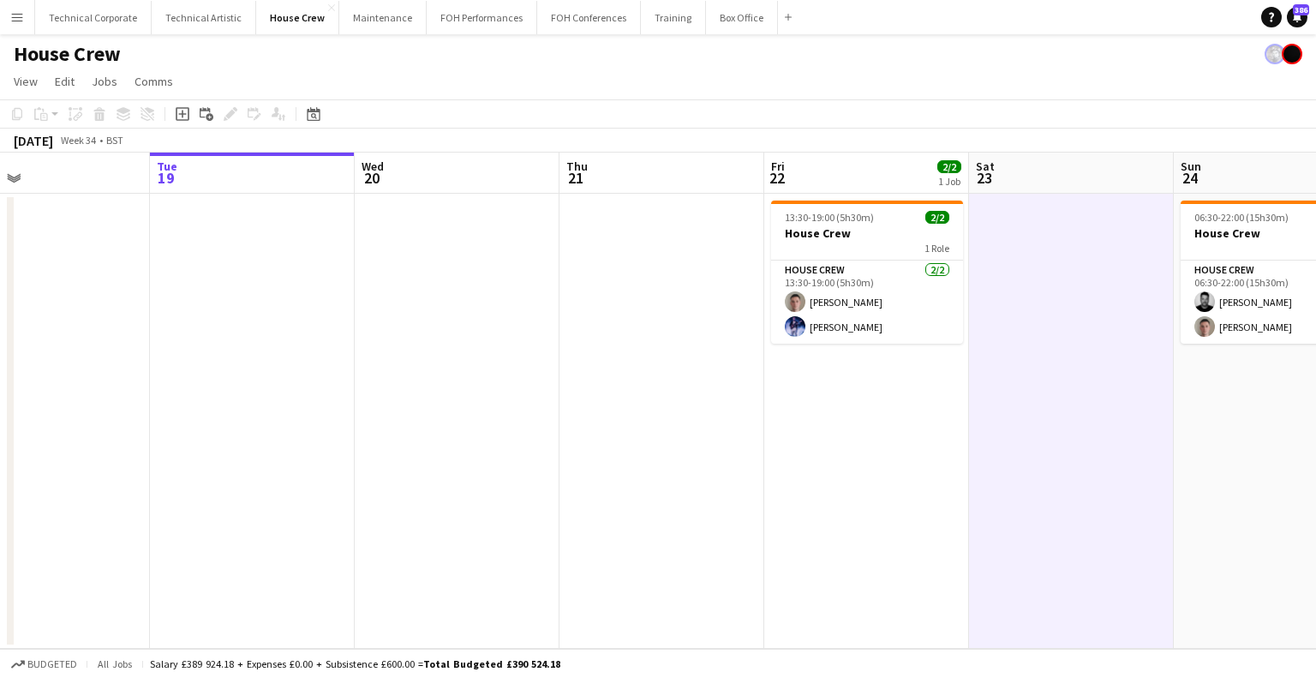
drag, startPoint x: 378, startPoint y: 407, endPoint x: 540, endPoint y: 419, distance: 162.4
click at [540, 419] on app-calendar-viewport "Sat 16 Sun 17 Mon 18 Tue 19 Wed 20 Thu 21 Fri 22 2/2 1 Job Sat 23 Sun 24 2/2 1 …" at bounding box center [658, 401] width 1316 height 496
click at [1087, 449] on app-date-cell at bounding box center [1071, 421] width 205 height 455
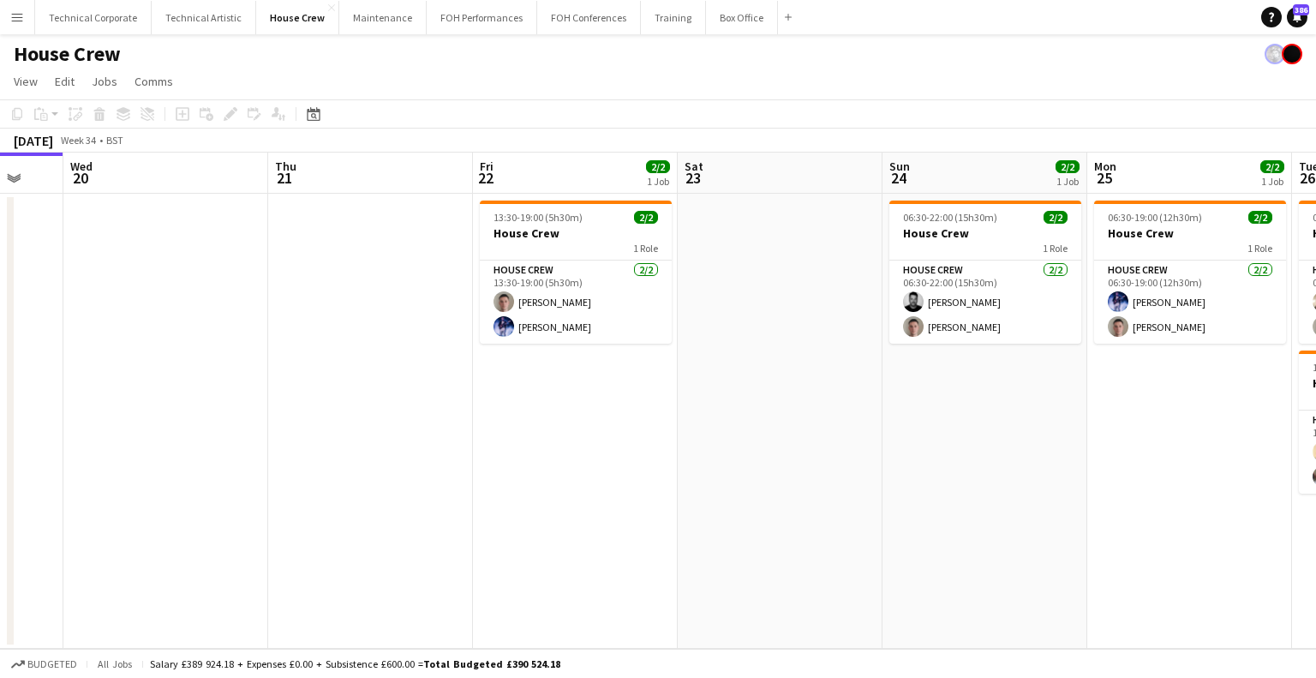
scroll to position [0, 434]
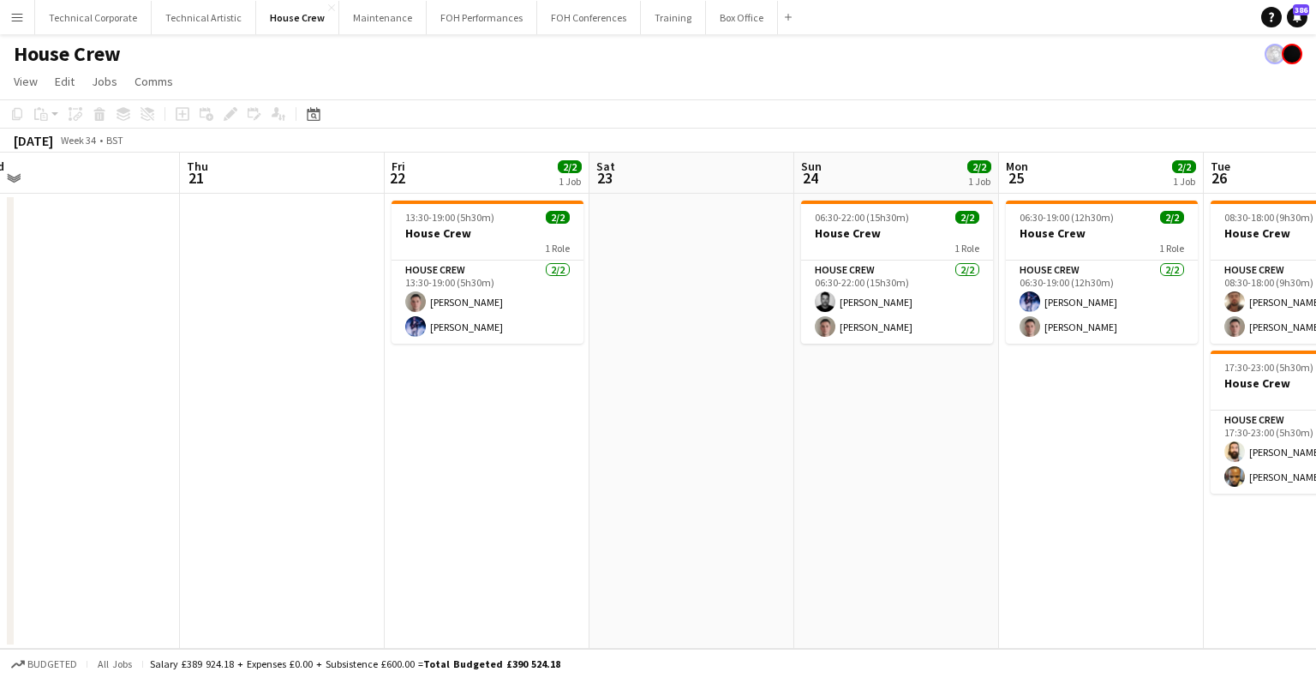
drag, startPoint x: 1018, startPoint y: 362, endPoint x: 652, endPoint y: 406, distance: 368.6
click at [652, 406] on app-calendar-viewport "Mon 18 Tue 19 Wed 20 Thu 21 Fri 22 2/2 1 Job Sat 23 Sun 24 2/2 1 Job Mon 25 2/2…" at bounding box center [658, 401] width 1316 height 496
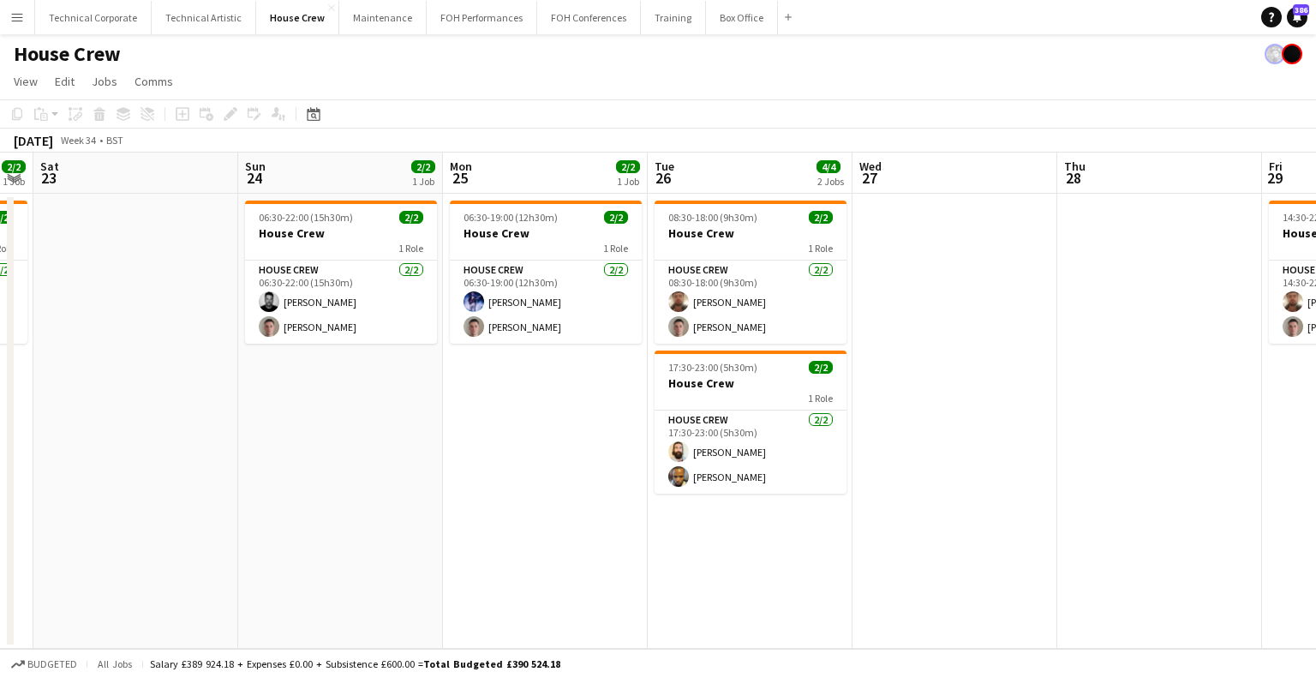
drag, startPoint x: 1213, startPoint y: 452, endPoint x: 699, endPoint y: 449, distance: 513.3
click at [699, 449] on app-calendar-viewport "Wed 20 Thu 21 Fri 22 2/2 1 Job Sat 23 Sun 24 2/2 1 Job Mon 25 2/2 1 Job Tue 26 …" at bounding box center [658, 401] width 1316 height 496
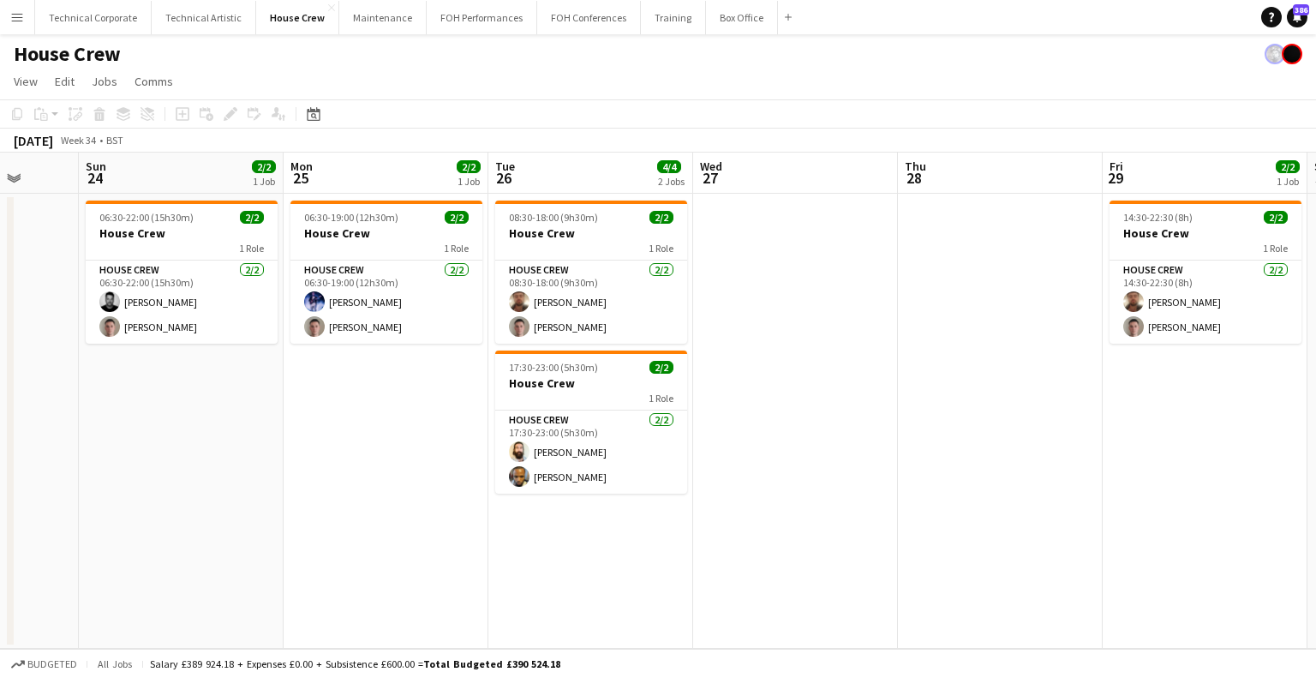
scroll to position [0, 432]
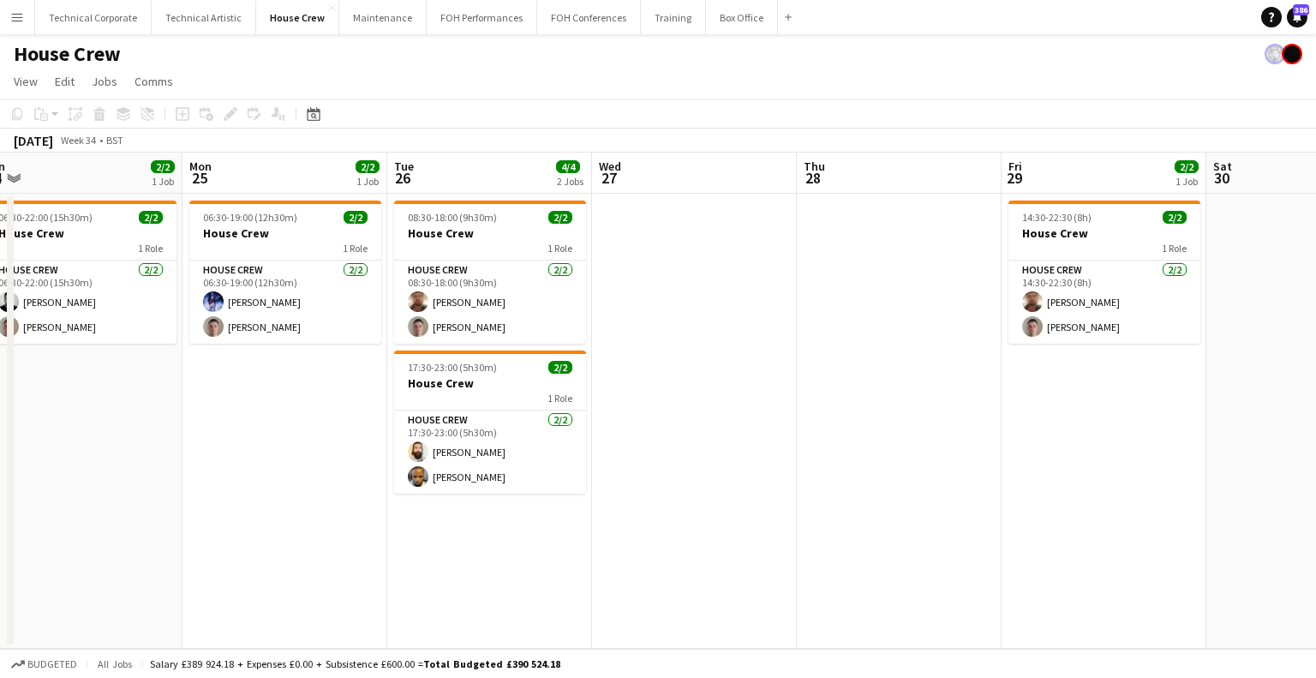
drag, startPoint x: 818, startPoint y: 410, endPoint x: 558, endPoint y: 435, distance: 261.8
click at [558, 435] on app-calendar-viewport "Fri 22 2/2 1 Job Sat 23 Sun 24 2/2 1 Job Mon 25 2/2 1 Job Tue 26 4/4 2 Jobs Wed…" at bounding box center [658, 401] width 1316 height 496
click at [648, 244] on app-date-cell at bounding box center [694, 421] width 205 height 455
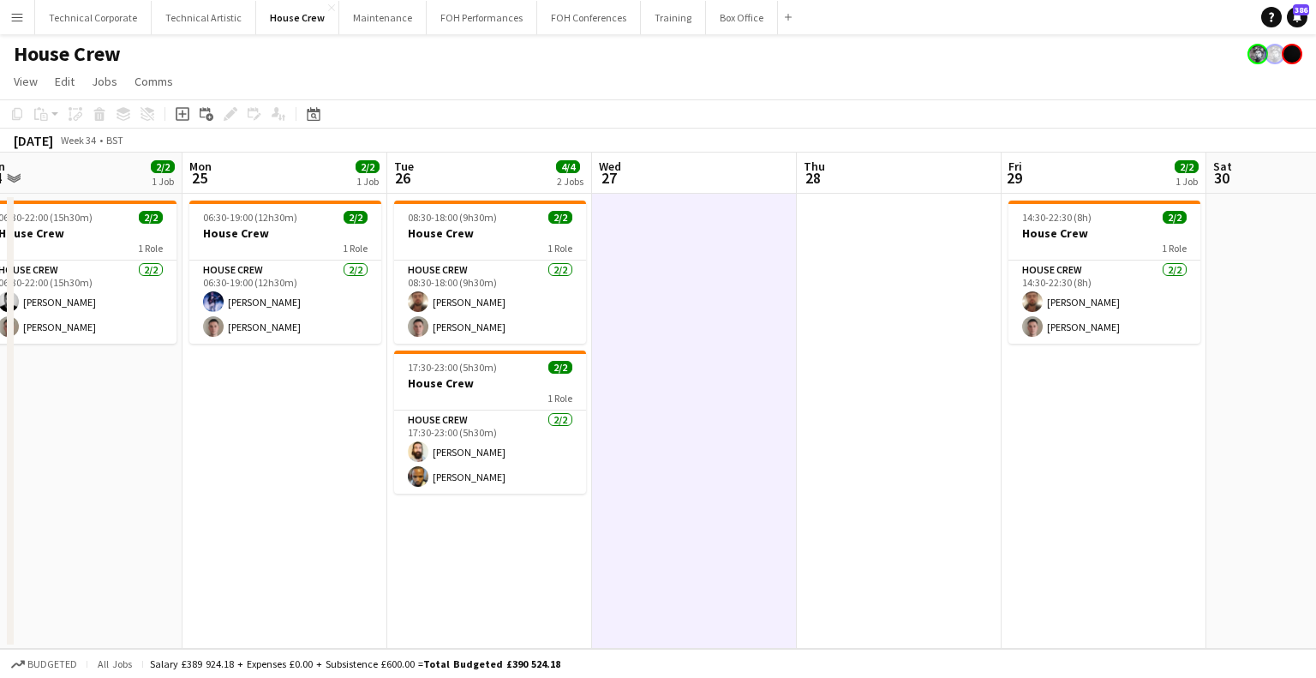
click at [698, 445] on app-date-cell at bounding box center [694, 421] width 205 height 455
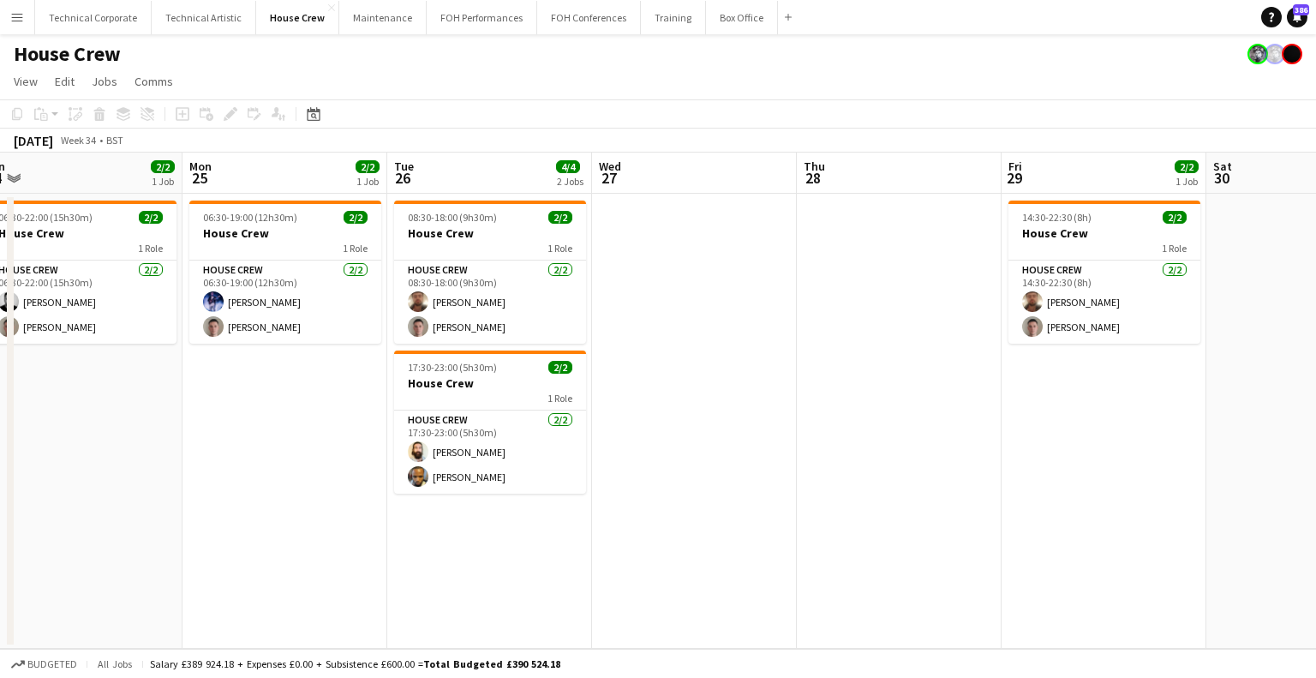
click at [980, 406] on app-calendar-viewport "Fri 22 2/2 1 Job Sat 23 Sun 24 2/2 1 Job Mon 25 2/2 1 Job Tue 26 4/4 2 Jobs Wed…" at bounding box center [658, 401] width 1316 height 496
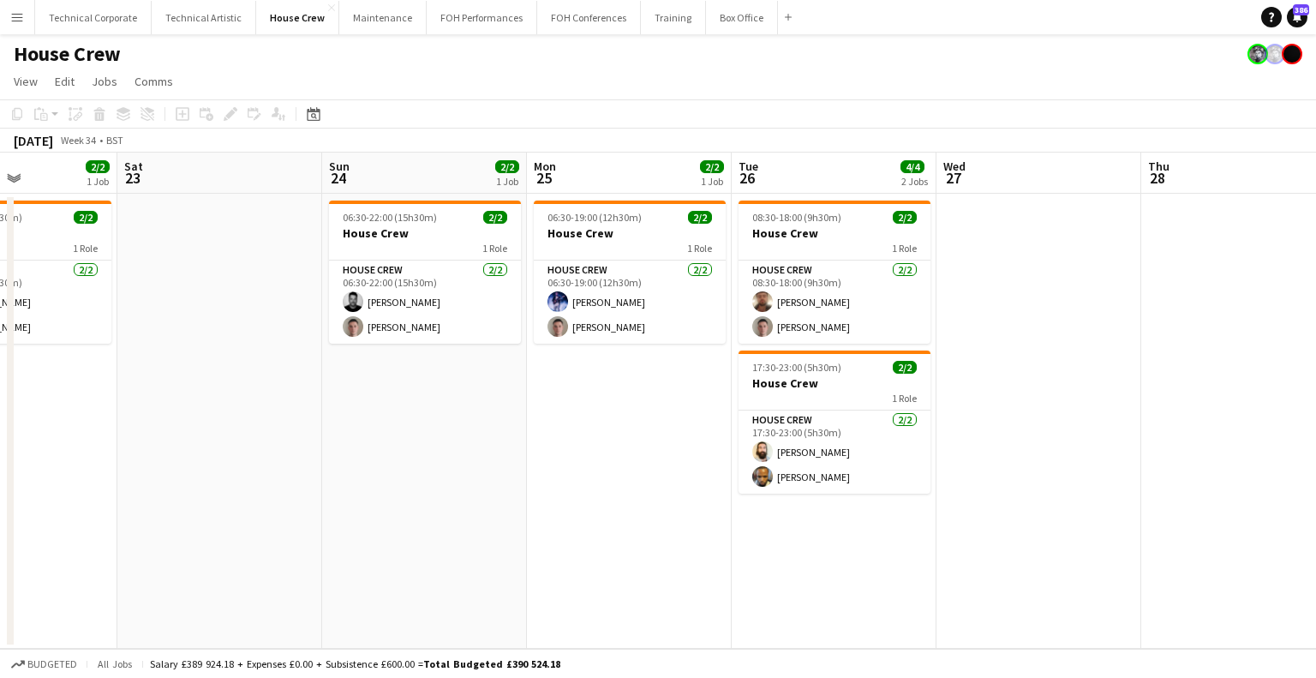
drag, startPoint x: 711, startPoint y: 408, endPoint x: 990, endPoint y: 405, distance: 278.5
click at [993, 405] on app-calendar-viewport "Wed 20 Thu 21 Fri 22 2/2 1 Job Sat 23 Sun 24 2/2 1 Job Mon 25 2/2 1 Job Tue 26 …" at bounding box center [658, 401] width 1316 height 496
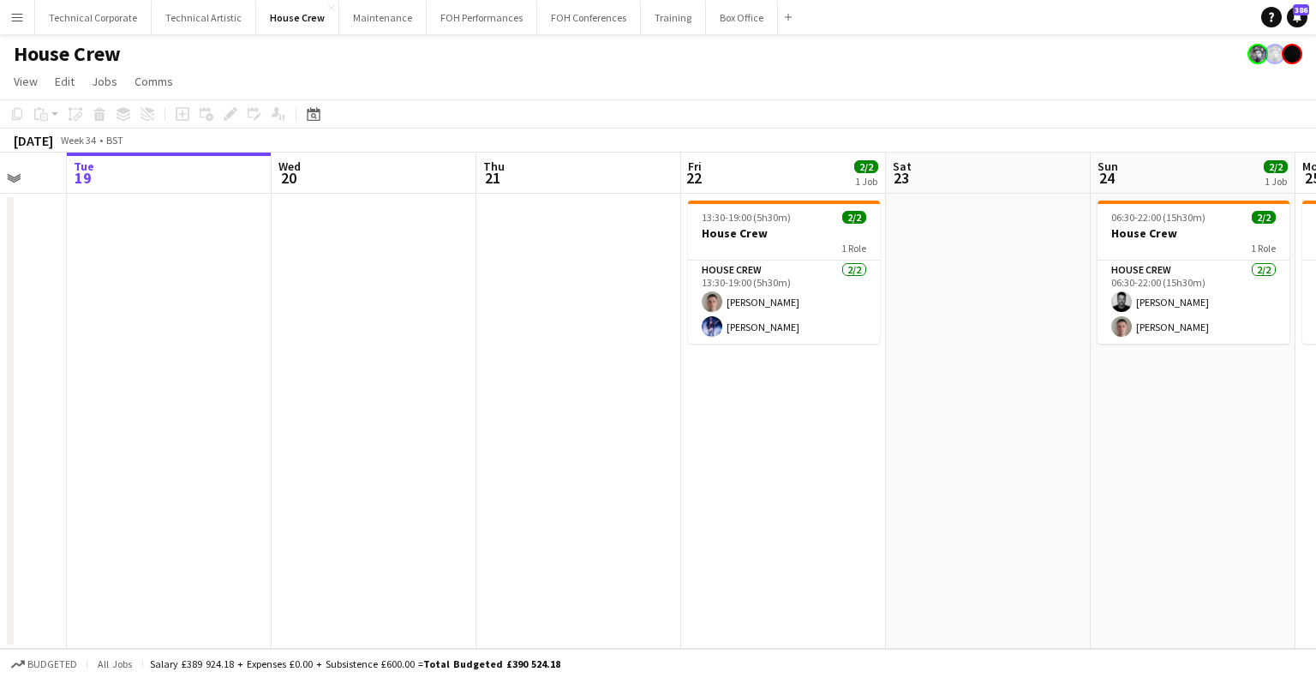
drag, startPoint x: 603, startPoint y: 412, endPoint x: 1081, endPoint y: 418, distance: 478.2
click at [1081, 418] on app-calendar-viewport "Sun 17 Mon 18 Tue 19 Wed 20 Thu 21 Fri 22 2/2 1 Job Sat 23 Sun 24 2/2 1 Job Mon…" at bounding box center [658, 401] width 1316 height 496
drag, startPoint x: 602, startPoint y: 431, endPoint x: 860, endPoint y: 452, distance: 259.6
click at [857, 452] on app-calendar-viewport "Sat 16 Sun 17 Mon 18 Tue 19 Wed 20 Thu 21 Fri 22 2/2 1 Job Sat 23 Sun 24 2/2 1 …" at bounding box center [658, 401] width 1316 height 496
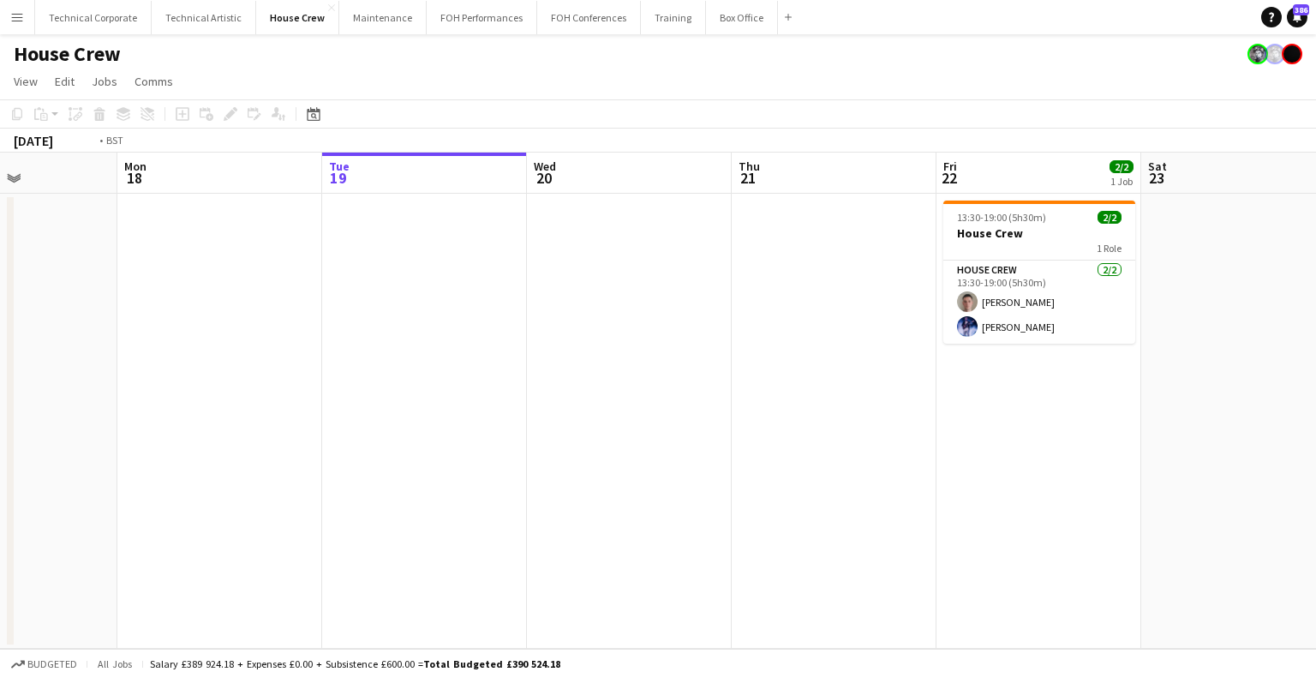
drag, startPoint x: 1055, startPoint y: 431, endPoint x: 353, endPoint y: 456, distance: 702.3
click at [353, 456] on app-calendar-viewport "Fri 15 Sat 16 Sun 17 Mon 18 Tue 19 Wed 20 Thu 21 Fri 22 2/2 1 Job Sat 23 Sun 24…" at bounding box center [658, 401] width 1316 height 496
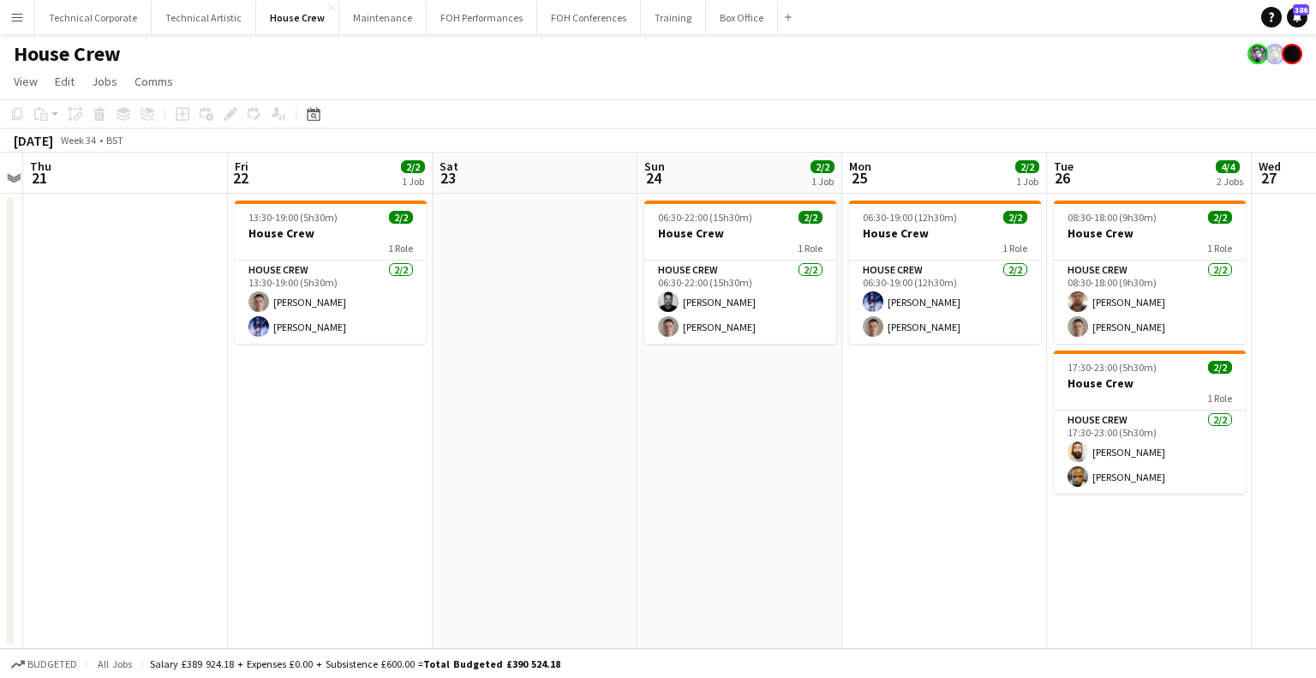
drag, startPoint x: 950, startPoint y: 444, endPoint x: 342, endPoint y: 451, distance: 607.6
click at [342, 451] on app-calendar-viewport "Mon 18 Tue 19 Wed 20 Thu 21 Fri 22 2/2 1 Job Sat 23 Sun 24 2/2 1 Job Mon 25 2/2…" at bounding box center [658, 401] width 1316 height 496
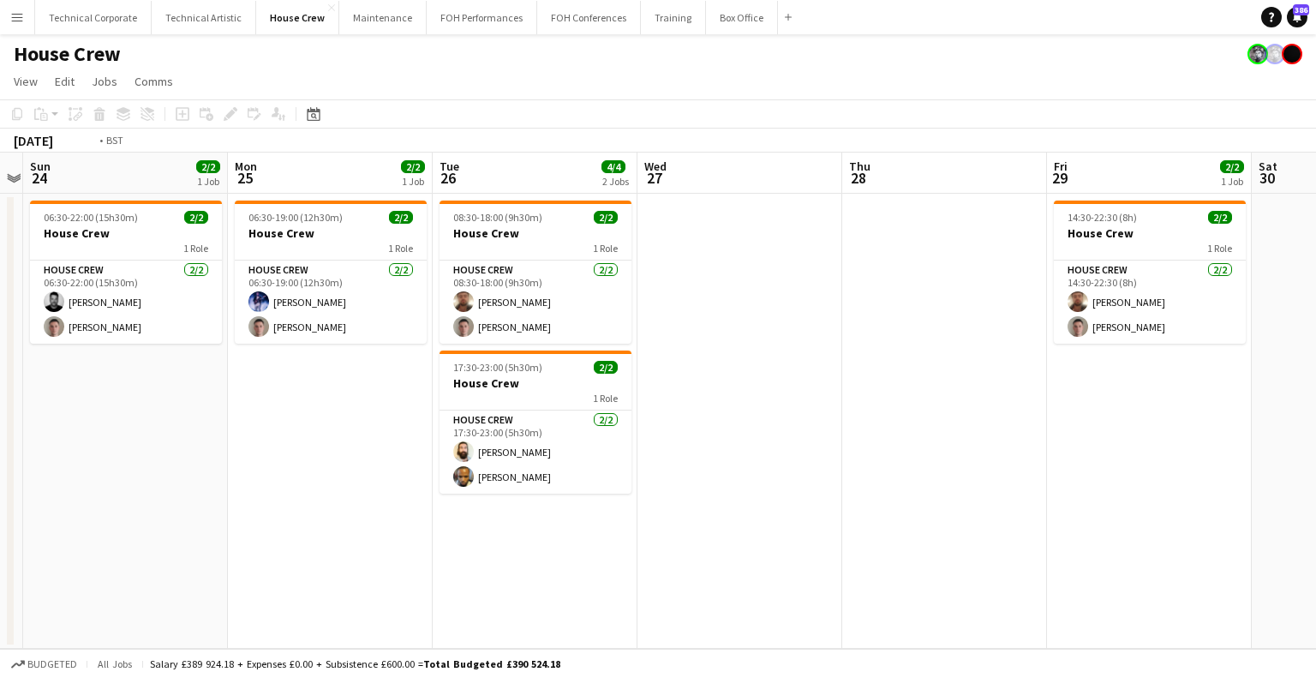
click at [399, 457] on app-calendar-viewport "Thu 21 Fri 22 2/2 1 Job Sat 23 Sun 24 2/2 1 Job Mon 25 2/2 1 Job Tue 26 4/4 2 J…" at bounding box center [658, 401] width 1316 height 496
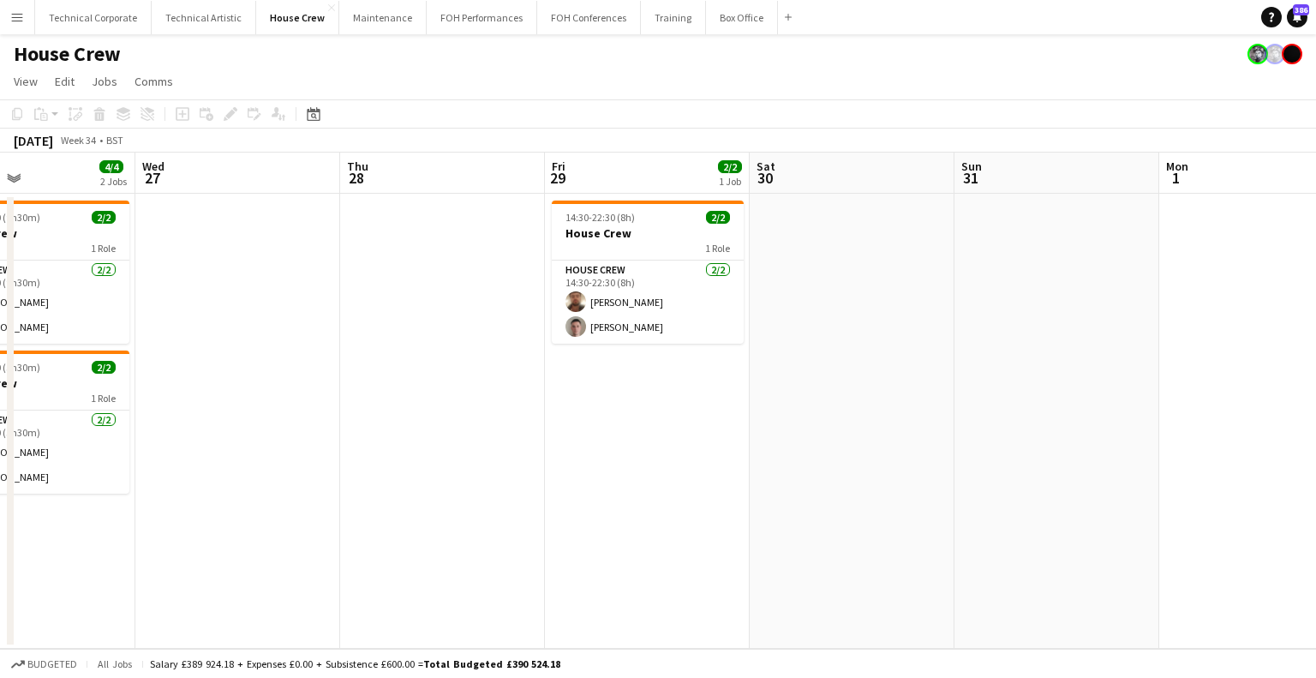
drag, startPoint x: 915, startPoint y: 448, endPoint x: 721, endPoint y: 469, distance: 195.6
click at [435, 469] on app-calendar-viewport "Sat 23 Sun 24 2/2 1 Job Mon 25 2/2 1 Job Tue 26 4/4 2 Jobs Wed 27 Thu 28 Fri 29…" at bounding box center [658, 401] width 1316 height 496
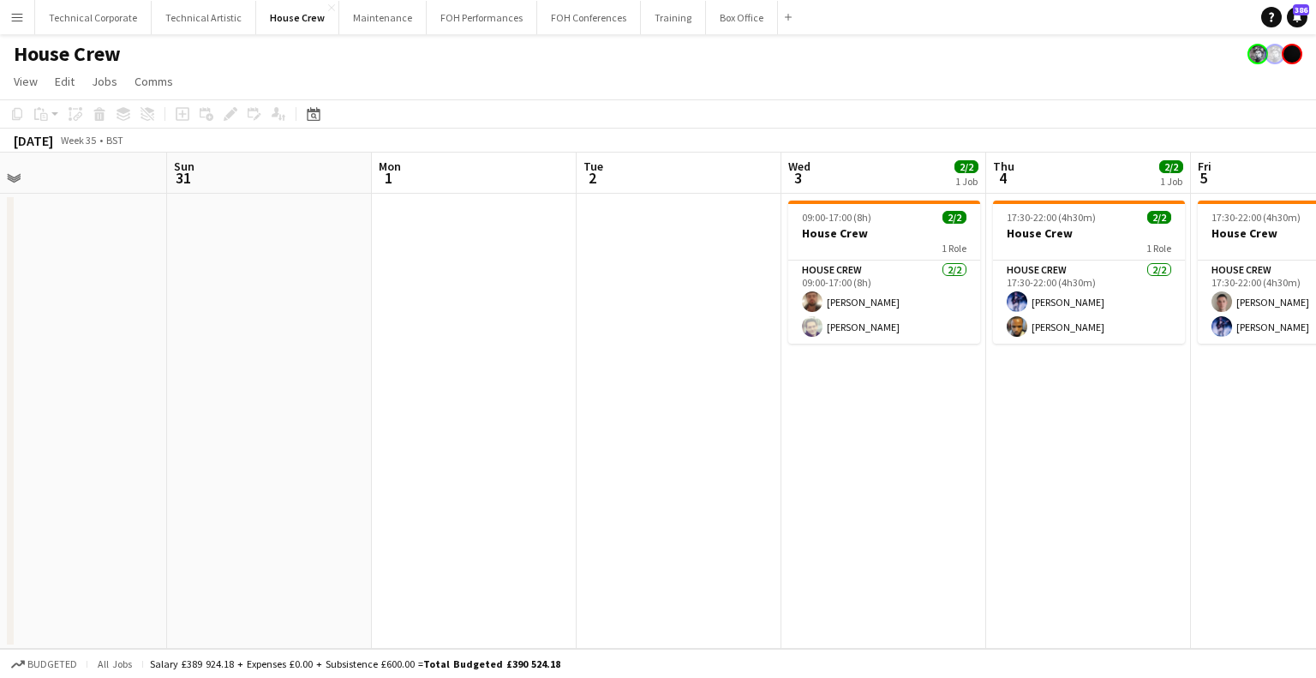
drag, startPoint x: 659, startPoint y: 473, endPoint x: 836, endPoint y: 407, distance: 189.3
click at [833, 408] on app-calendar-viewport "Wed 27 Thu 28 Fri 29 2/2 1 Job Sat 30 Sun 31 Mon 1 Tue 2 Wed 3 2/2 1 Job Thu 4 …" at bounding box center [658, 401] width 1316 height 496
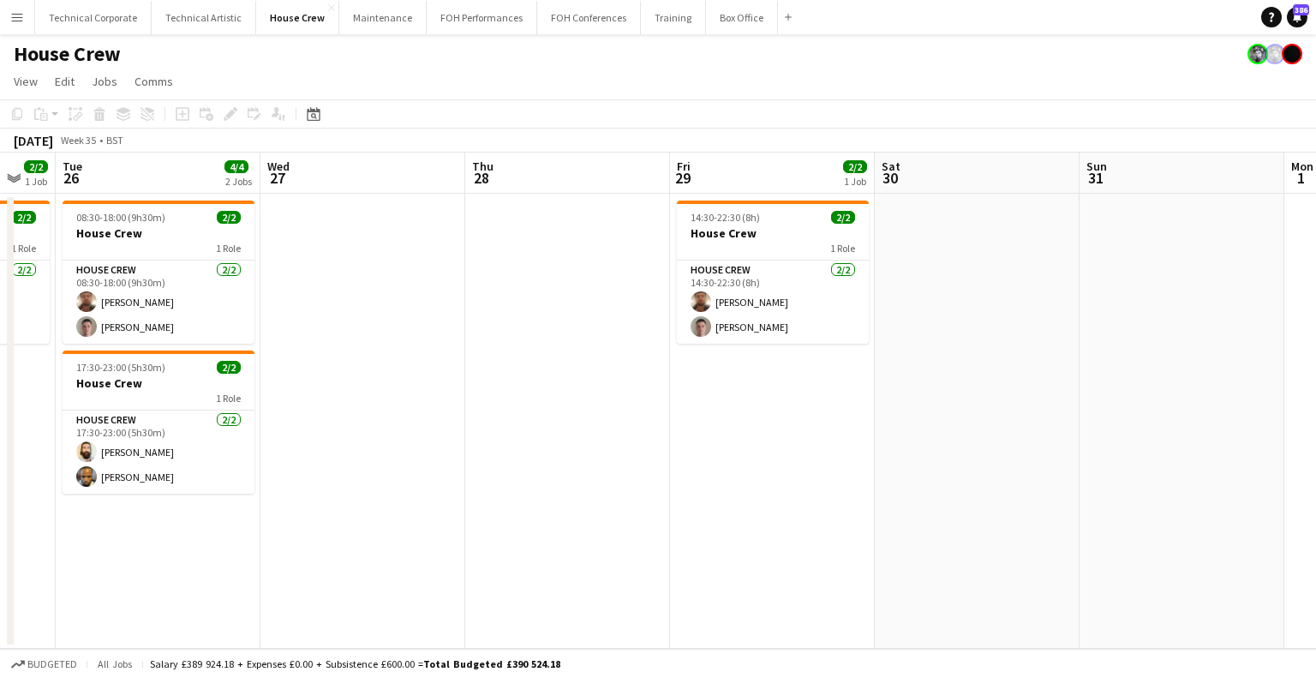
drag, startPoint x: 354, startPoint y: 421, endPoint x: 1009, endPoint y: 354, distance: 659.0
click at [1009, 354] on app-calendar-viewport "Sun 24 2/2 1 Job Mon 25 2/2 1 Job Tue 26 4/4 2 Jobs Wed 27 Thu 28 Fri 29 2/2 1 …" at bounding box center [658, 401] width 1316 height 496
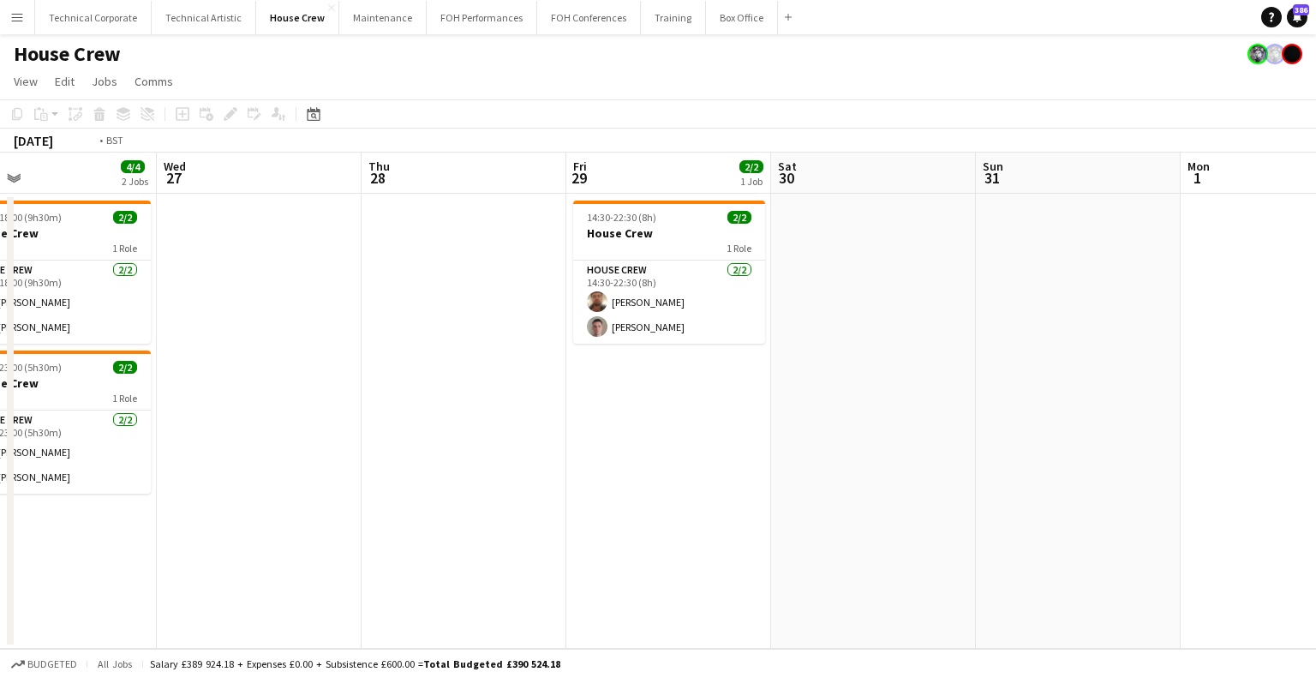
drag, startPoint x: 440, startPoint y: 363, endPoint x: 950, endPoint y: 362, distance: 509.0
click at [950, 362] on app-calendar-viewport "Sun 24 2/2 1 Job Mon 25 2/2 1 Job Tue 26 4/4 2 Jobs Wed 27 Thu 28 Fri 29 2/2 1 …" at bounding box center [658, 401] width 1316 height 496
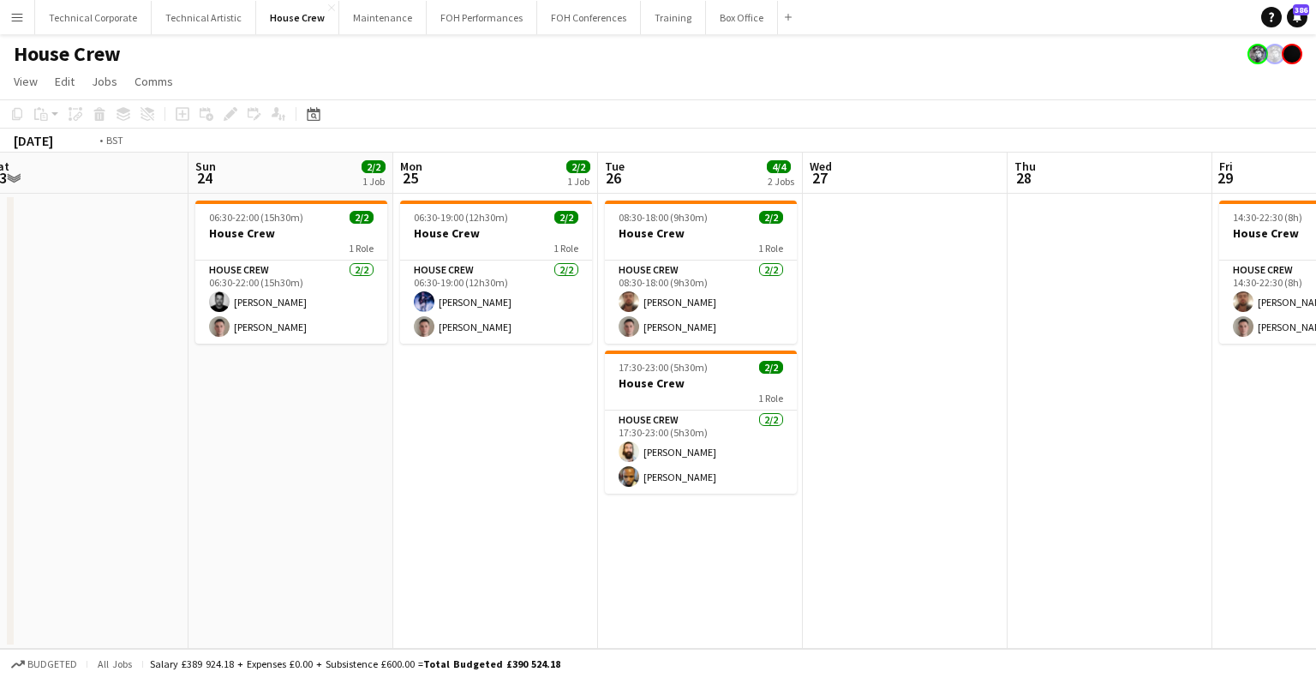
drag, startPoint x: 968, startPoint y: 332, endPoint x: 583, endPoint y: 344, distance: 385.8
click at [582, 344] on app-calendar-viewport "Thu 21 Fri 22 2/2 1 Job Sat 23 Sun 24 2/2 1 Job Mon 25 2/2 1 Job Tue 26 4/4 2 J…" at bounding box center [658, 401] width 1316 height 496
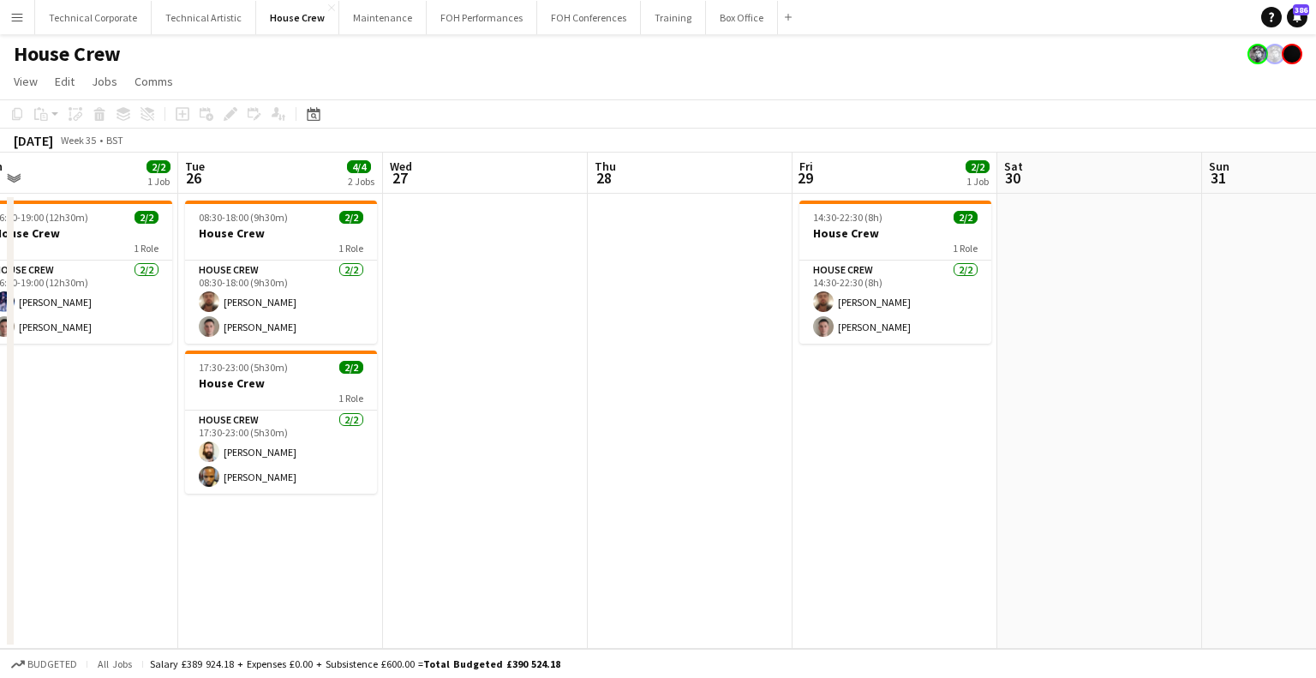
drag, startPoint x: 463, startPoint y: 390, endPoint x: 438, endPoint y: 393, distance: 25.1
click at [438, 393] on app-calendar-viewport "Sat 23 Sun 24 2/2 1 Job Mon 25 2/2 1 Job Tue 26 4/4 2 Jobs Wed 27 Thu 28 Fri 29…" at bounding box center [658, 401] width 1316 height 496
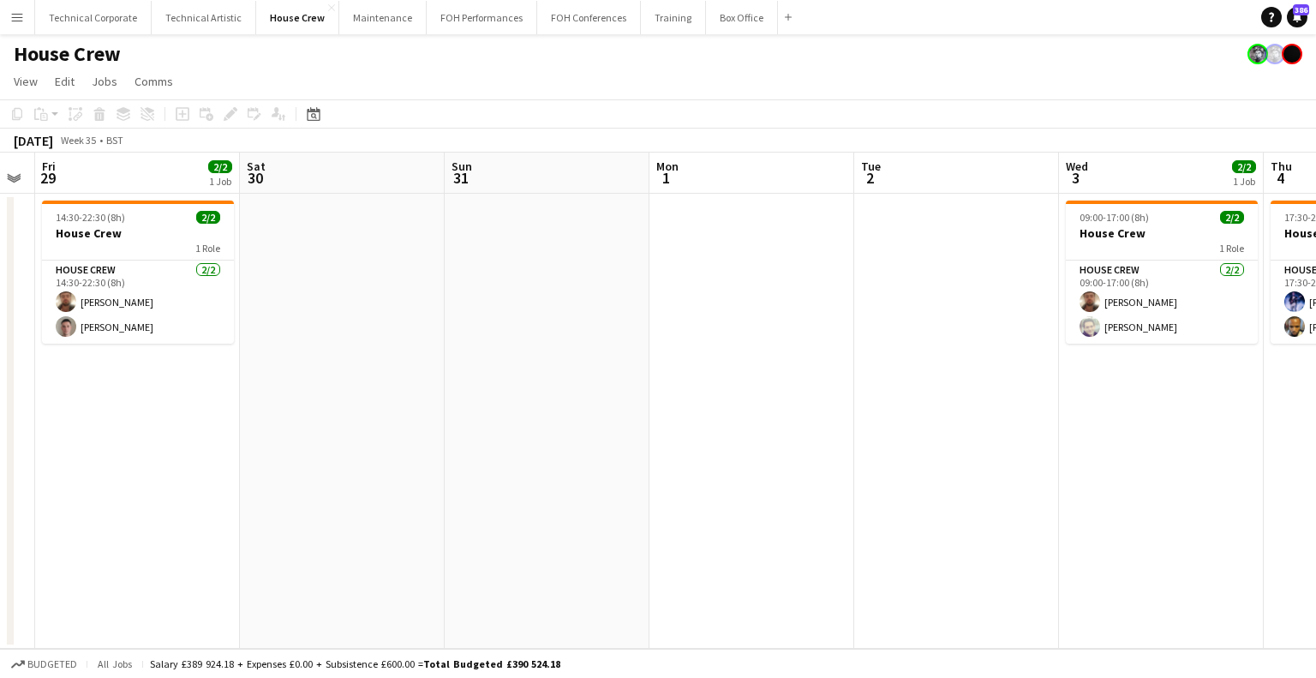
scroll to position [0, 598]
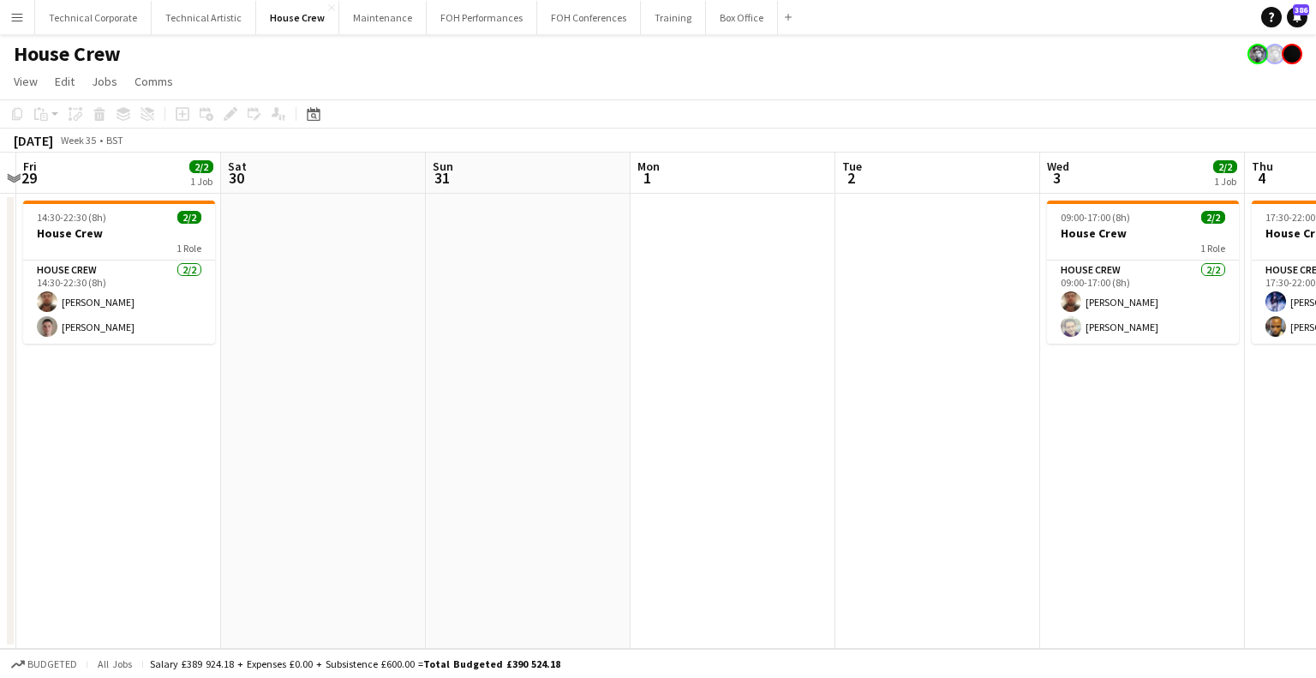
click at [596, 418] on app-calendar-viewport "Tue 26 4/4 2 Jobs Wed 27 Thu 28 Fri 29 2/2 1 Job Sat 30 Sun 31 Mon 1 Tue 2 Wed …" at bounding box center [658, 401] width 1316 height 496
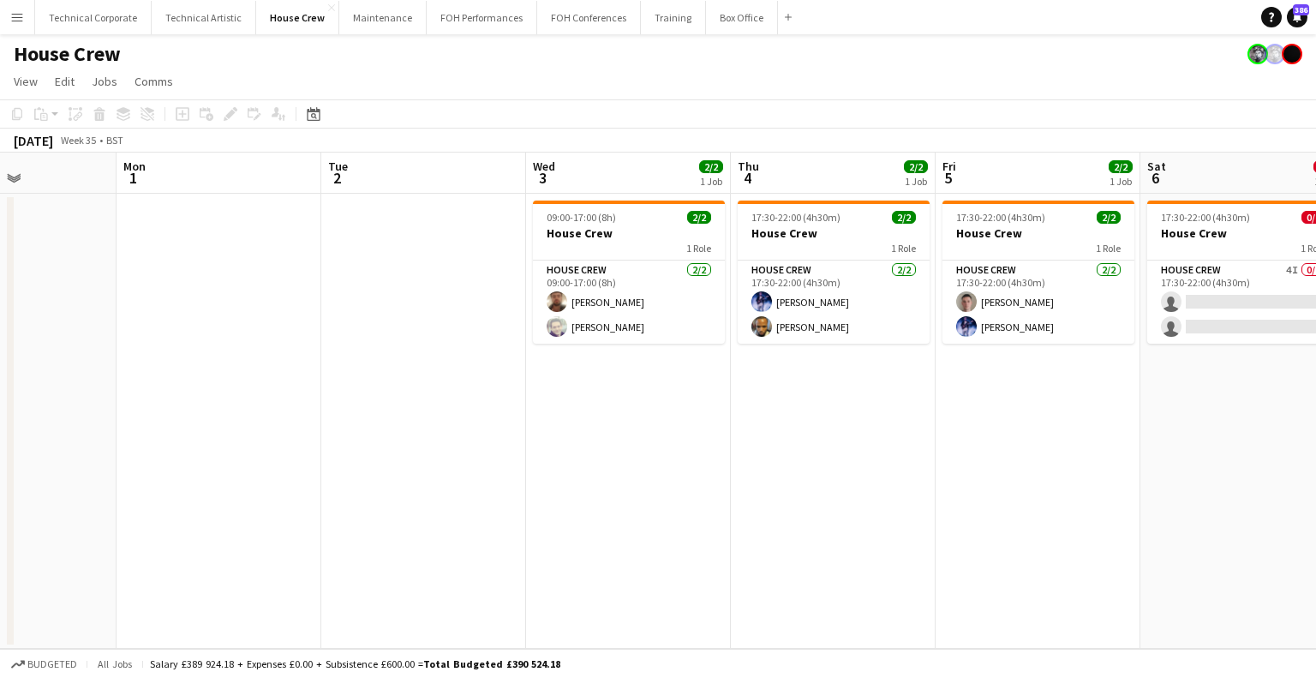
scroll to position [0, 605]
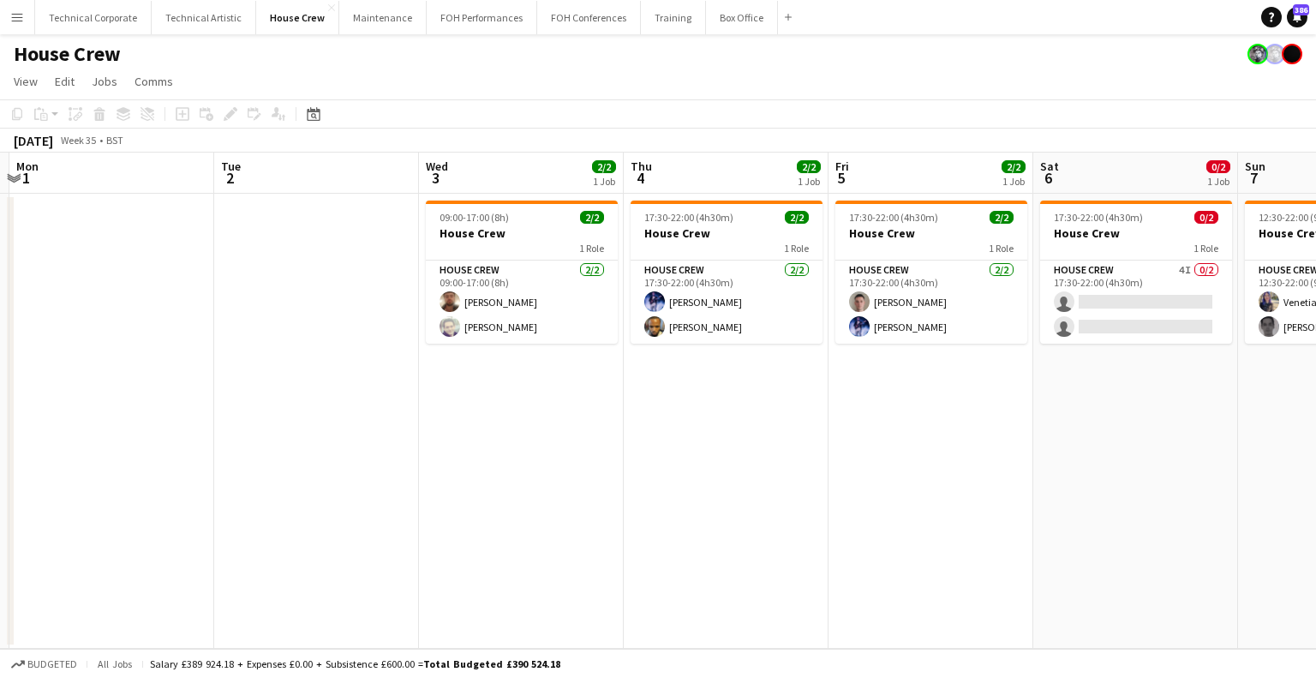
drag, startPoint x: 610, startPoint y: 397, endPoint x: 309, endPoint y: 411, distance: 302.0
click at [309, 411] on app-calendar-viewport "Fri 29 2/2 1 Job Sat 30 Sun 31 Mon 1 Tue 2 Wed 3 2/2 1 Job Thu 4 2/2 1 Job Fri …" at bounding box center [658, 401] width 1316 height 496
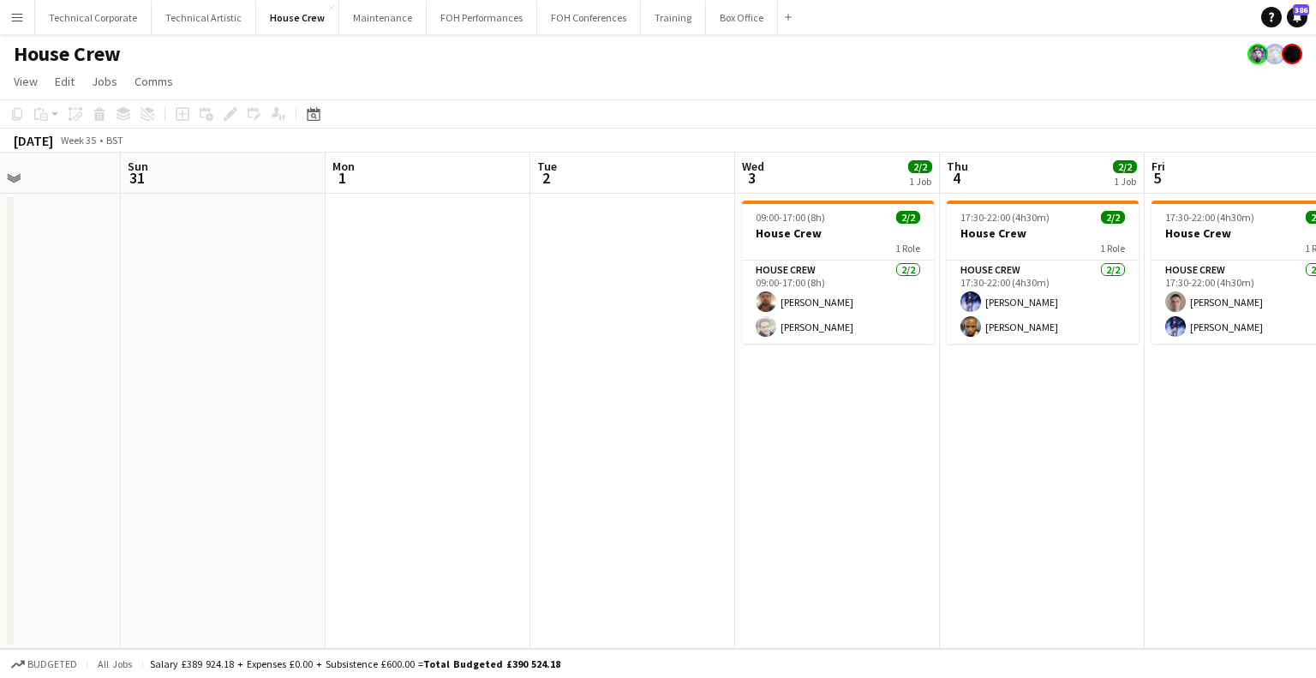
scroll to position [0, 450]
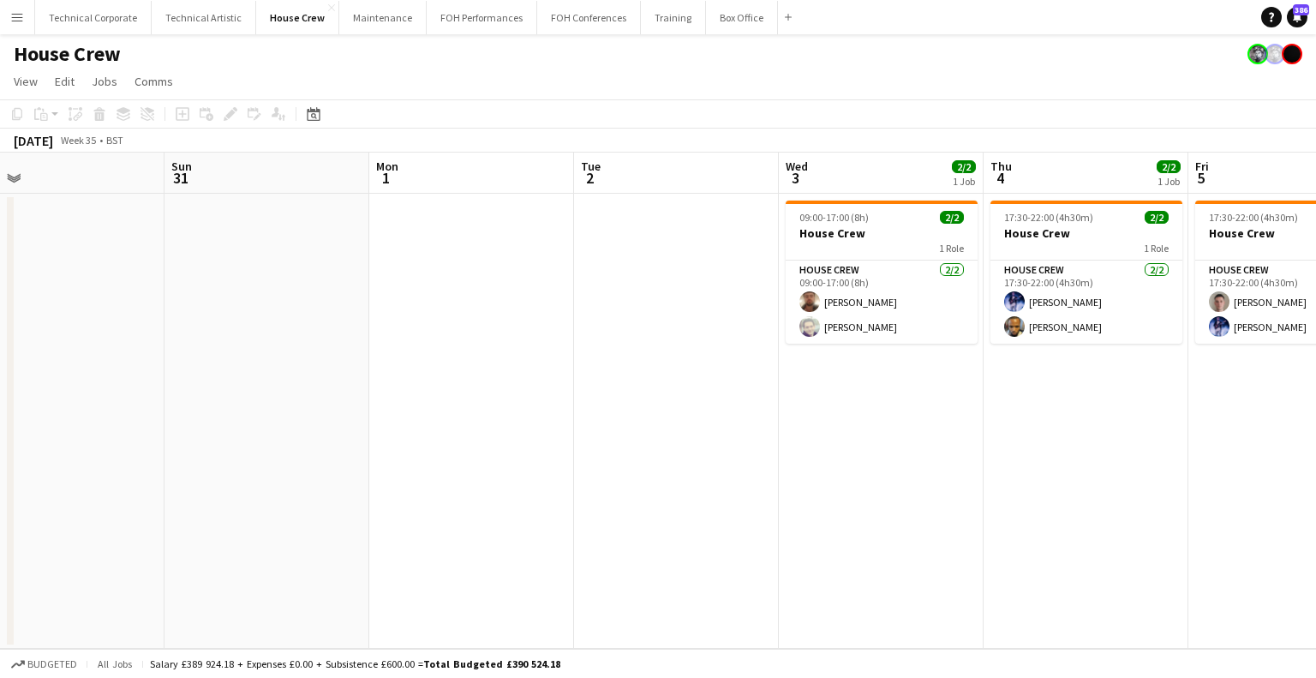
drag, startPoint x: 267, startPoint y: 287, endPoint x: 627, endPoint y: 337, distance: 363.3
click at [627, 337] on app-calendar-viewport "Thu 28 Fri 29 2/2 1 Job Sat 30 Sun 31 Mon 1 Tue 2 Wed 3 2/2 1 Job Thu 4 2/2 1 J…" at bounding box center [658, 401] width 1316 height 496
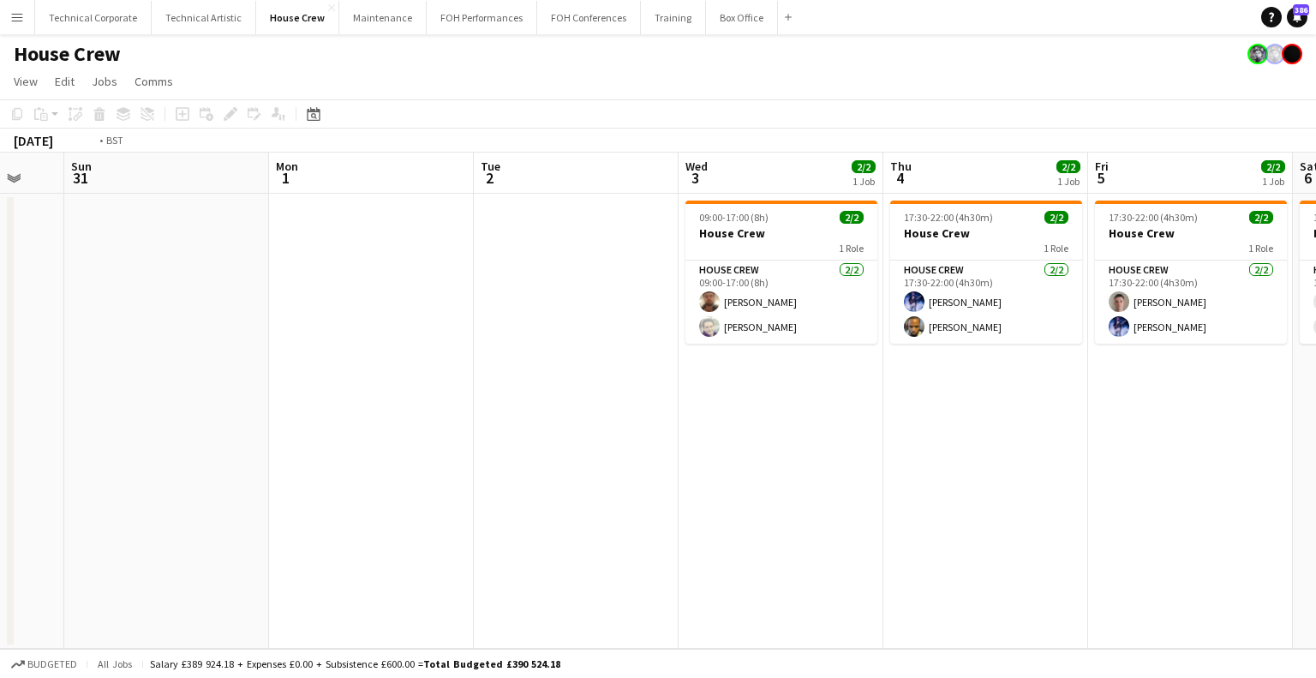
drag, startPoint x: 874, startPoint y: 463, endPoint x: 665, endPoint y: 452, distance: 209.3
click at [538, 463] on app-calendar-viewport "Thu 28 Fri 29 2/2 1 Job Sat 30 Sun 31 Mon 1 Tue 2 Wed 3 2/2 1 Job Thu 4 2/2 1 J…" at bounding box center [658, 401] width 1316 height 496
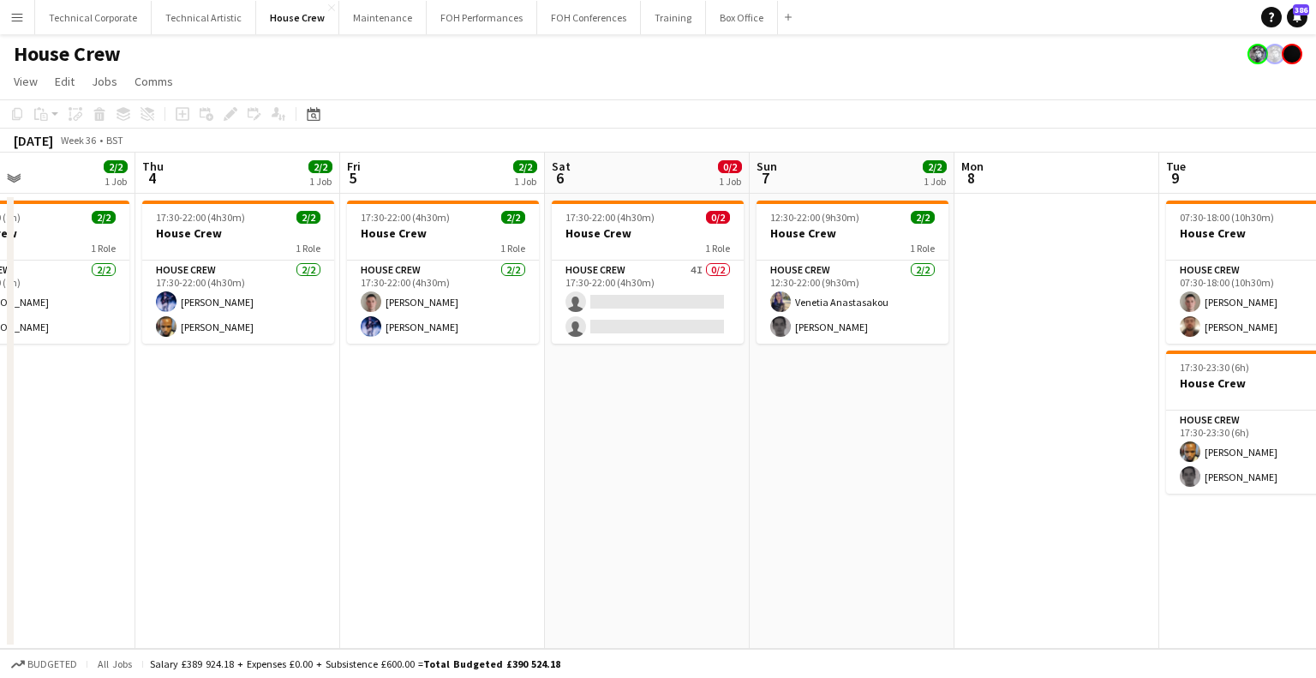
scroll to position [0, 686]
click at [545, 448] on app-calendar-viewport "Sun 31 Mon 1 Tue 2 Wed 3 2/2 1 Job Thu 4 2/2 1 Job Fri 5 2/2 1 Job Sat 6 0/2 1 …" at bounding box center [658, 401] width 1316 height 496
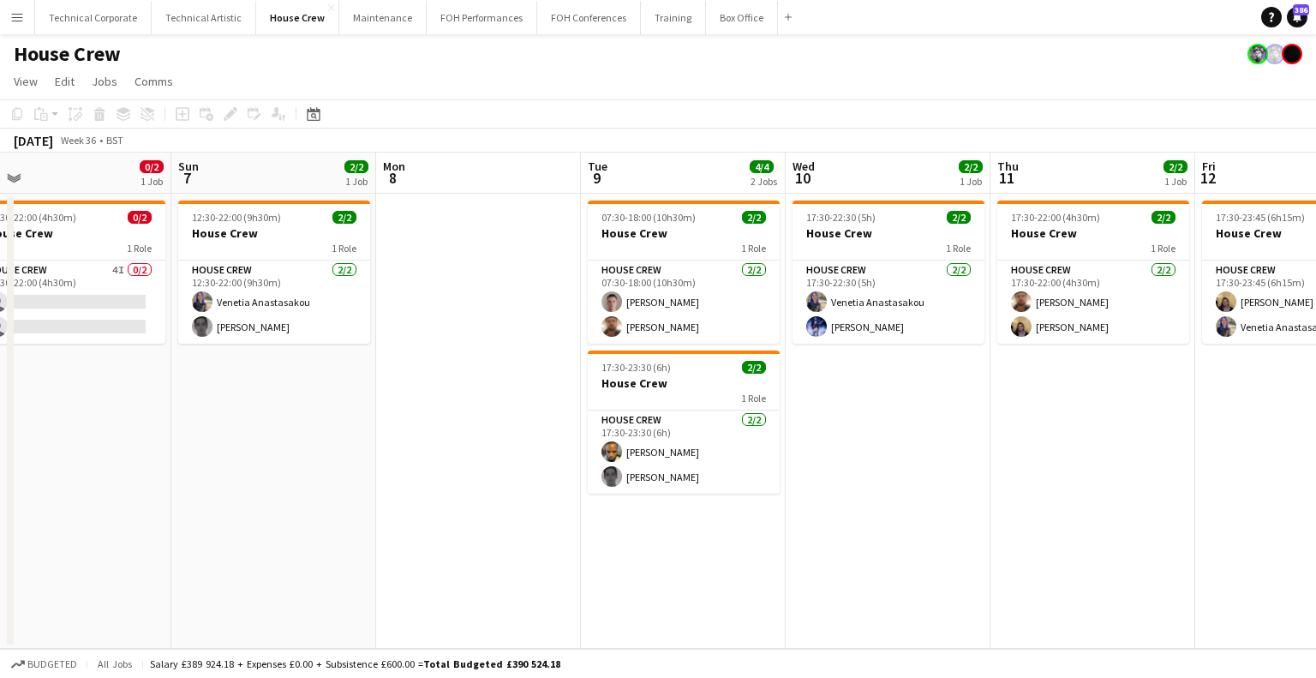
drag, startPoint x: 788, startPoint y: 423, endPoint x: 387, endPoint y: 436, distance: 401.3
click at [387, 436] on app-calendar-viewport "Wed 3 2/2 1 Job Thu 4 2/2 1 Job Fri 5 2/2 1 Job Sat 6 0/2 1 Job Sun 7 2/2 1 Job…" at bounding box center [658, 401] width 1316 height 496
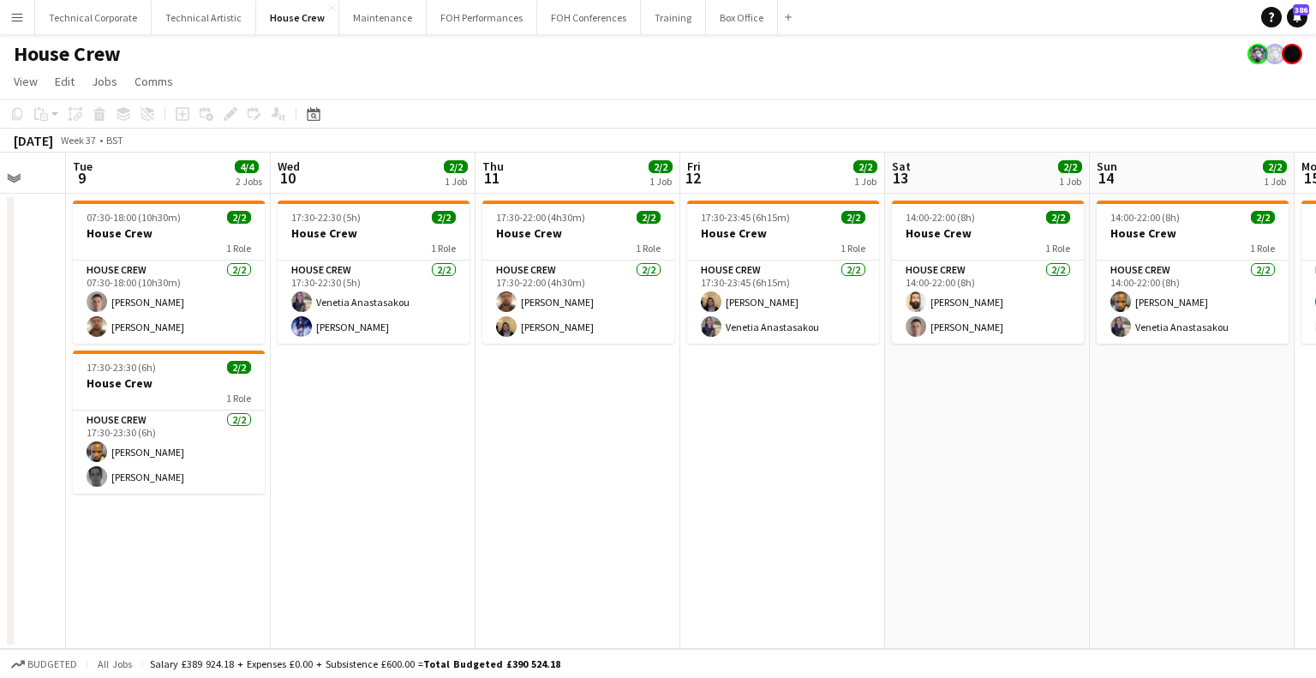
drag, startPoint x: 1006, startPoint y: 424, endPoint x: 492, endPoint y: 443, distance: 514.5
click at [492, 443] on app-calendar-viewport "Fri 5 2/2 1 Job Sat 6 0/2 1 Job Sun 7 2/2 1 Job Mon 8 Tue 9 4/4 2 Jobs Wed 10 2…" at bounding box center [658, 401] width 1316 height 496
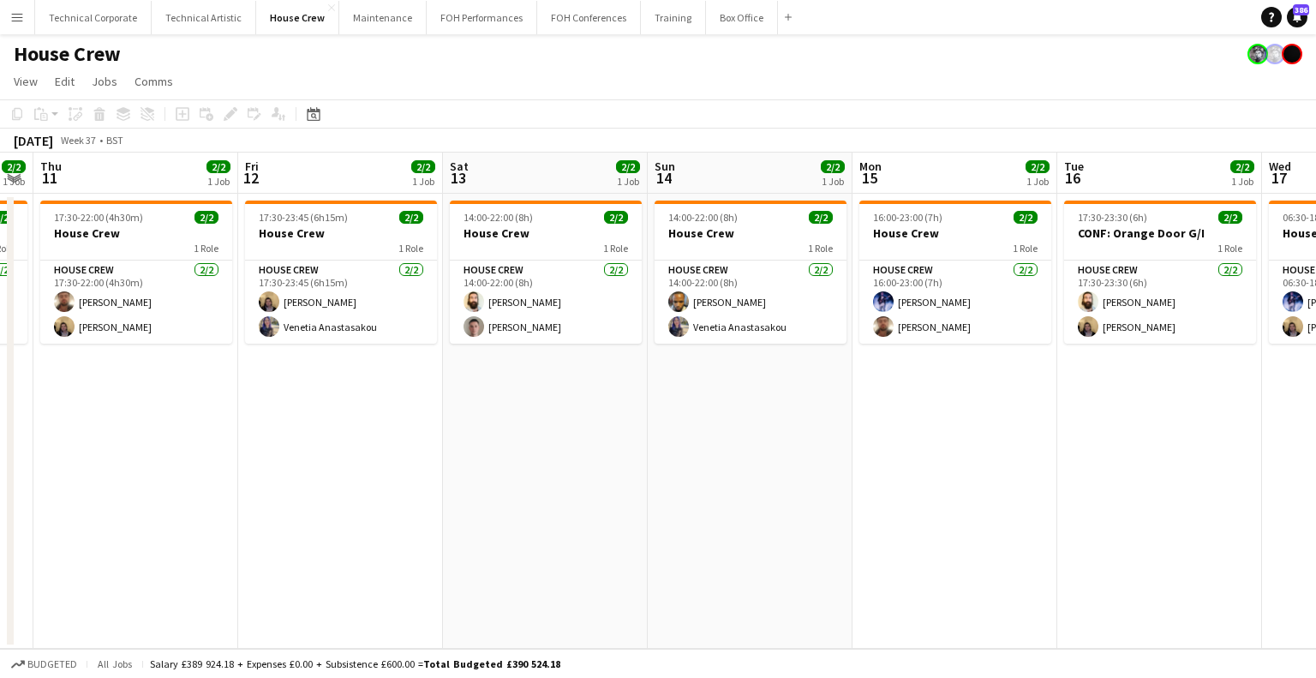
drag, startPoint x: 1017, startPoint y: 443, endPoint x: 575, endPoint y: 456, distance: 442.4
click at [575, 456] on app-calendar-viewport "Sun 7 2/2 1 Job Mon 8 Tue 9 4/4 2 Jobs Wed 10 2/2 1 Job Thu 11 2/2 1 Job Fri 12…" at bounding box center [658, 401] width 1316 height 496
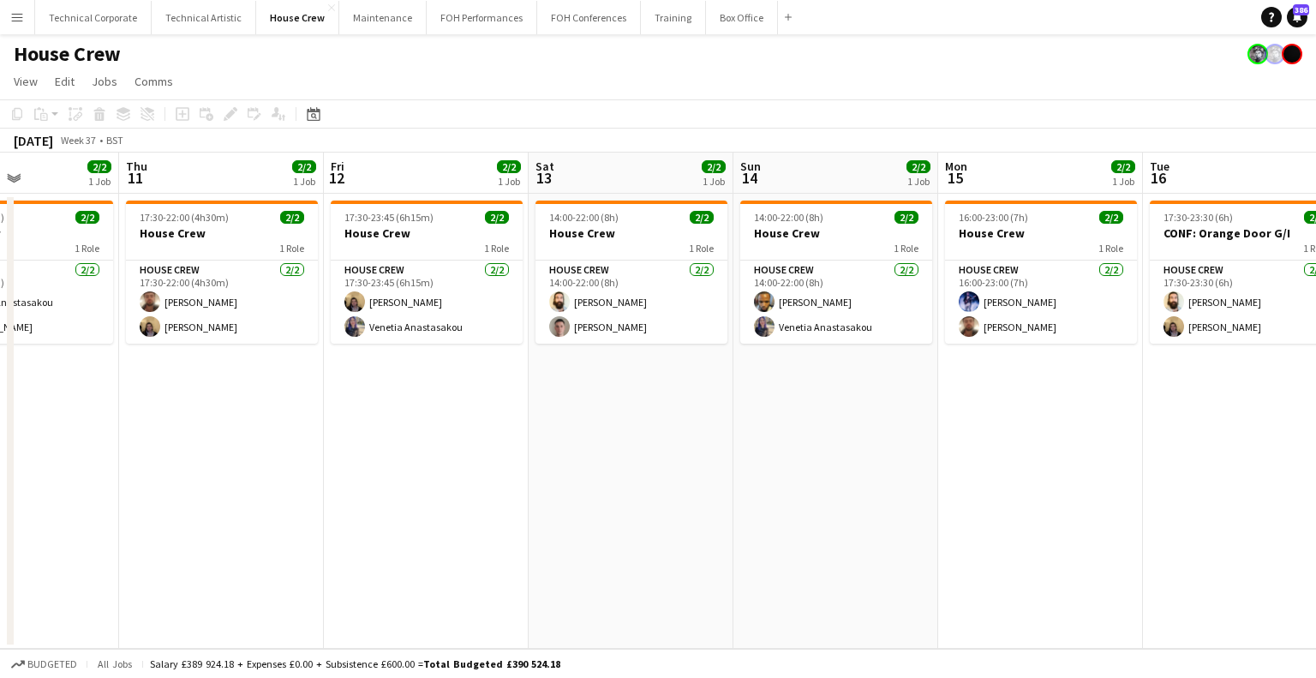
drag, startPoint x: 1128, startPoint y: 464, endPoint x: 384, endPoint y: 467, distance: 743.8
click at [376, 469] on app-calendar-viewport "Sun 7 2/2 1 Job Mon 8 Tue 9 4/4 2 Jobs Wed 10 2/2 1 Job Thu 11 2/2 1 Job Fri 12…" at bounding box center [658, 401] width 1316 height 496
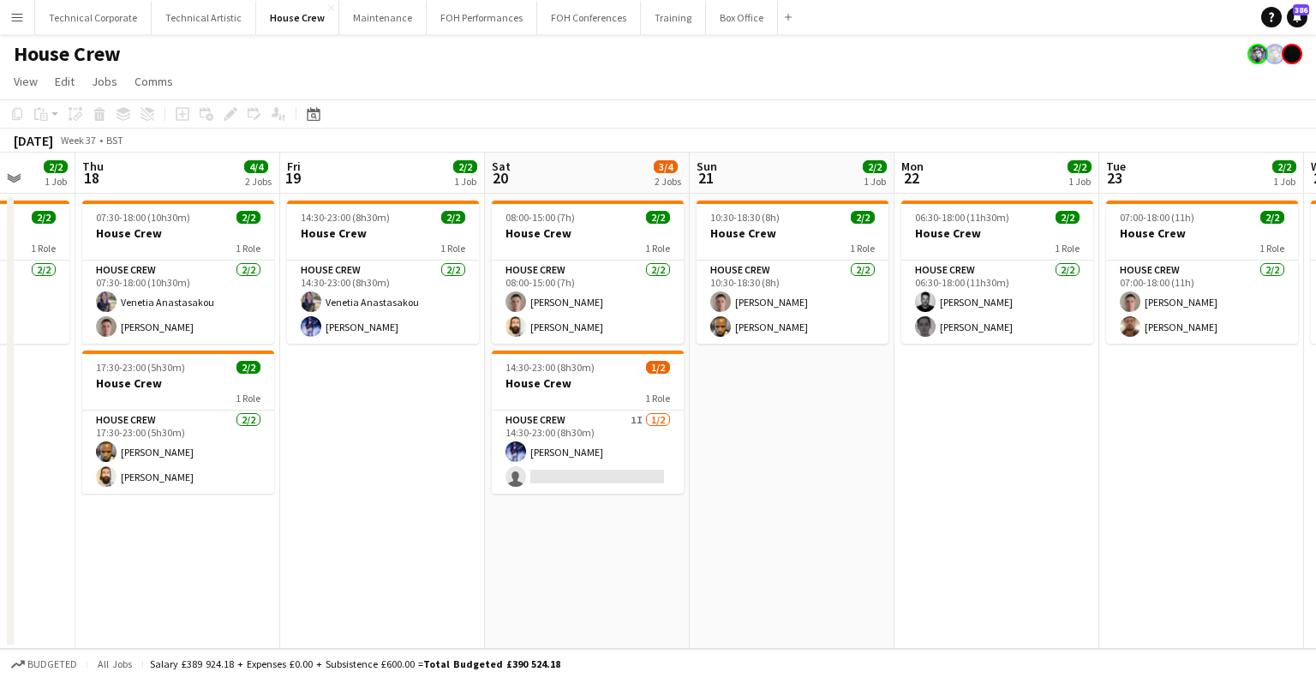
drag, startPoint x: 737, startPoint y: 452, endPoint x: 490, endPoint y: 452, distance: 246.8
click at [490, 452] on app-calendar-viewport "Mon 15 2/2 1 Job Tue 16 2/2 1 Job Wed 17 2/2 1 Job Thu 18 4/4 2 Jobs Fri 19 2/2…" at bounding box center [658, 401] width 1316 height 496
drag, startPoint x: 836, startPoint y: 438, endPoint x: 516, endPoint y: 452, distance: 320.8
click at [516, 452] on app-calendar-viewport "Mon 15 2/2 1 Job Tue 16 2/2 1 Job Wed 17 2/2 1 Job Thu 18 4/4 2 Jobs Fri 19 2/2…" at bounding box center [658, 401] width 1316 height 496
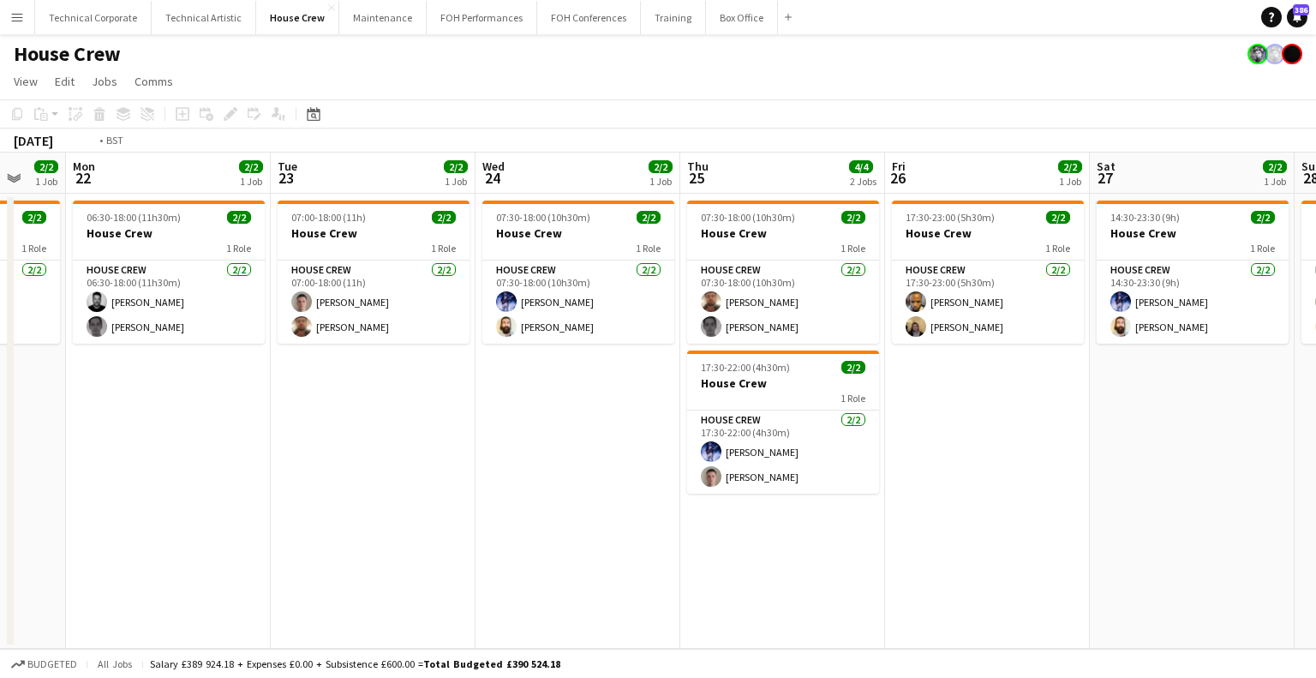
drag, startPoint x: 540, startPoint y: 441, endPoint x: 1171, endPoint y: 406, distance: 631.7
click at [512, 441] on app-calendar-viewport "Fri 19 2/2 1 Job Sat 20 3/4 2 Jobs Sun 21 2/2 1 Job Mon 22 2/2 1 Job Tue 23 2/2…" at bounding box center [658, 401] width 1316 height 496
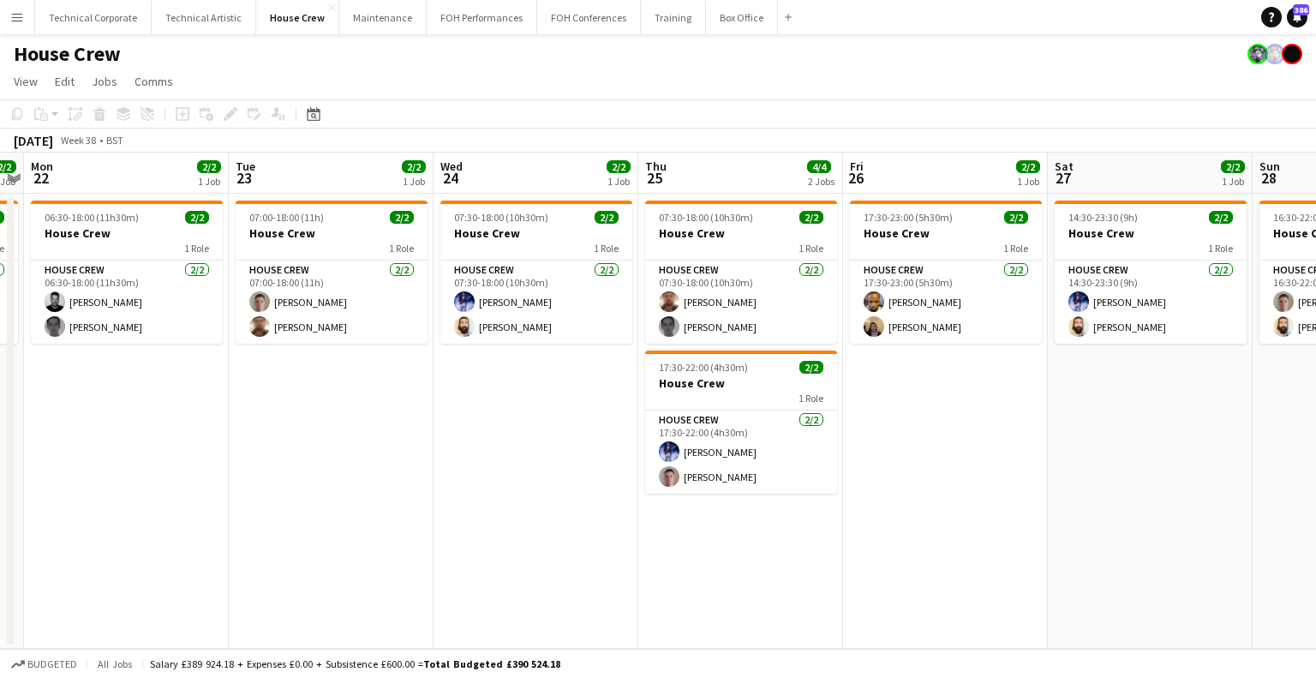
drag, startPoint x: 1315, startPoint y: 401, endPoint x: 489, endPoint y: 441, distance: 827.1
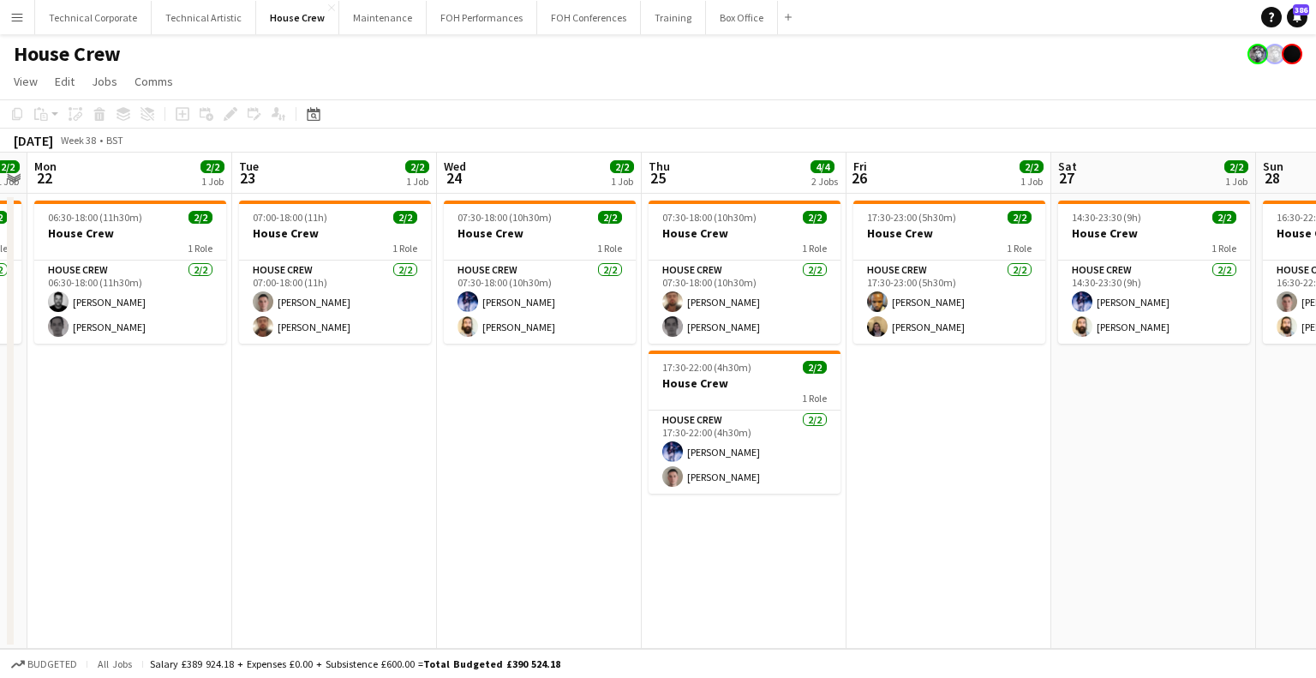
click at [489, 441] on app-calendar-viewport "Fri 19 2/2 1 Job Sat 20 3/4 2 Jobs Sun 21 2/2 1 Job Mon 22 2/2 1 Job Tue 23 2/2…" at bounding box center [658, 401] width 1316 height 496
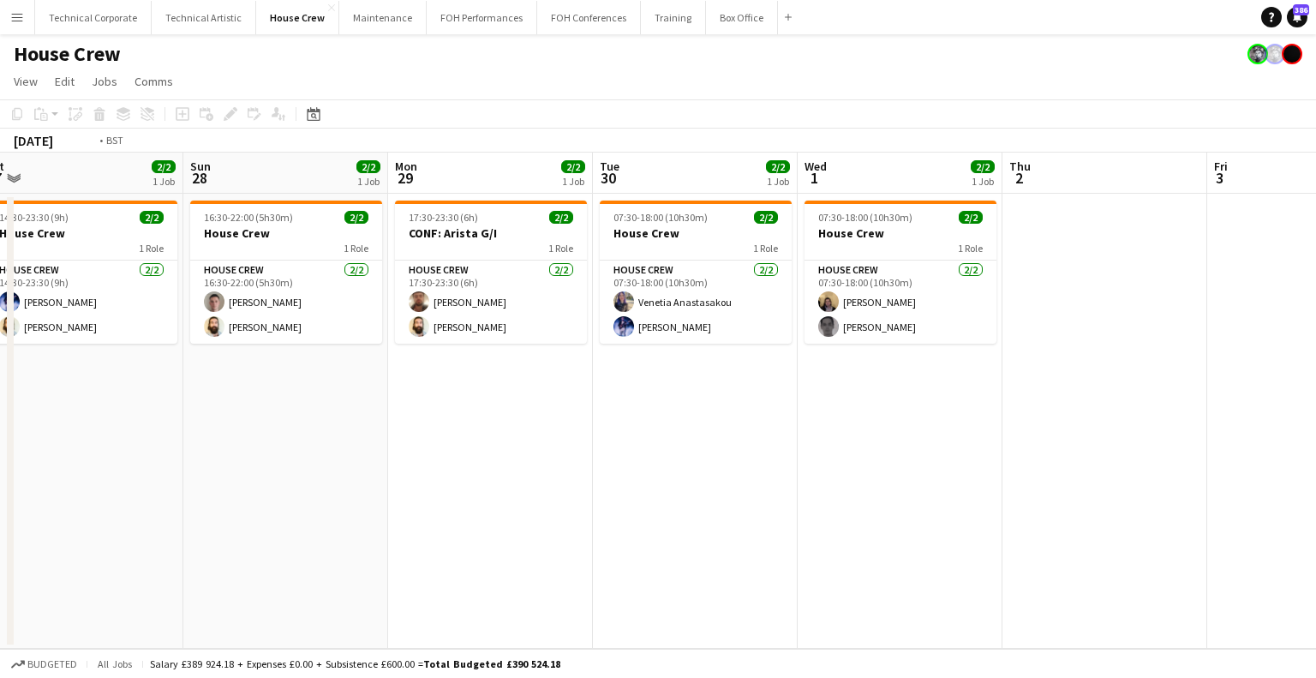
drag, startPoint x: 761, startPoint y: 428, endPoint x: 335, endPoint y: 431, distance: 425.9
click at [336, 431] on app-calendar-viewport "Wed 24 2/2 1 Job Thu 25 4/4 2 Jobs Fri 26 2/2 1 Job Sat 27 2/2 1 Job Sun 28 2/2…" at bounding box center [658, 401] width 1316 height 496
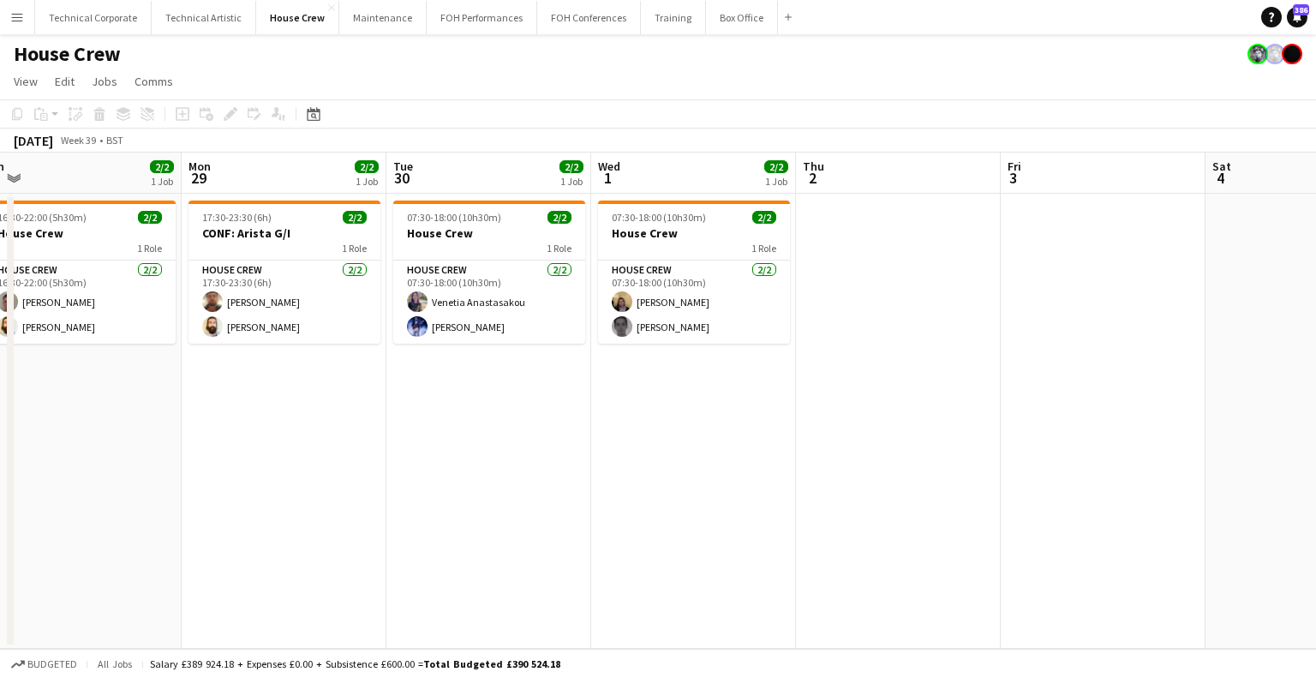
click at [1136, 422] on app-calendar-viewport "Thu 25 4/4 2 Jobs Fri 26 2/2 1 Job Sat 27 2/2 1 Job Sun 28 2/2 1 Job Mon 29 2/2…" at bounding box center [658, 401] width 1316 height 496
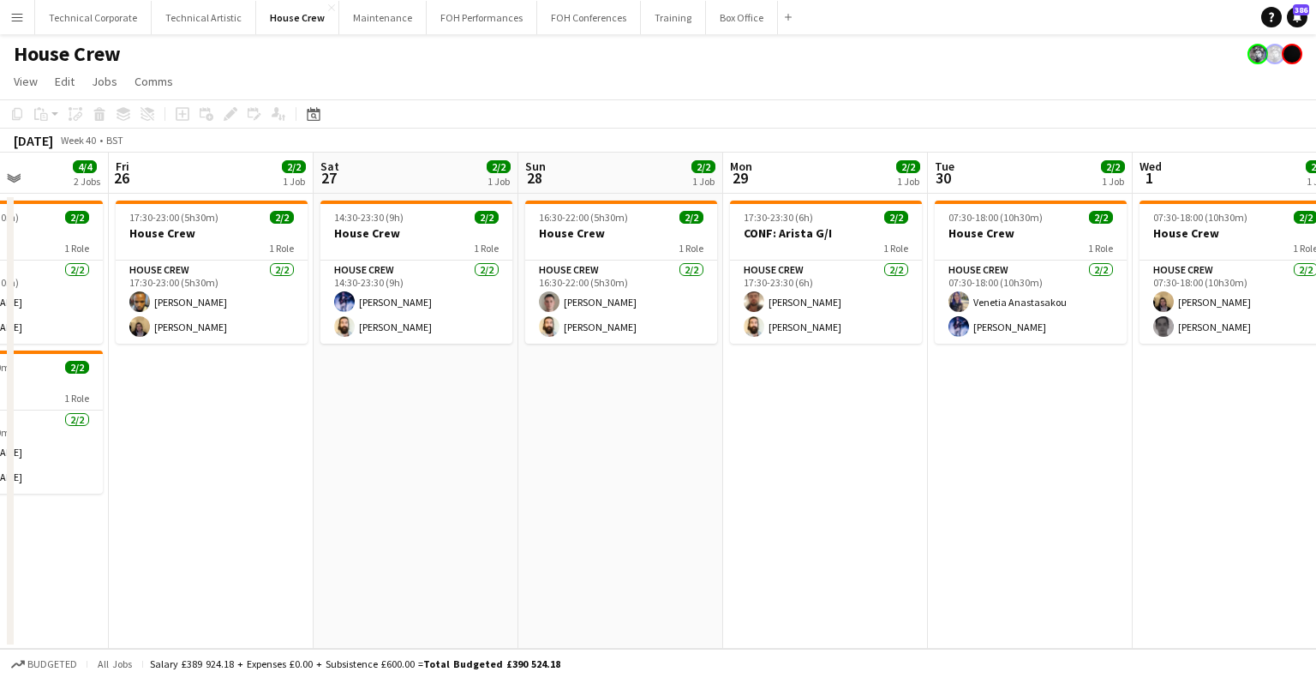
drag, startPoint x: 619, startPoint y: 428, endPoint x: 1111, endPoint y: 424, distance: 491.9
click at [1111, 424] on app-calendar-viewport "Wed 24 2/2 1 Job Thu 25 4/4 2 Jobs Fri 26 2/2 1 Job Sat 27 2/2 1 Job Sun 28 2/2…" at bounding box center [658, 401] width 1316 height 496
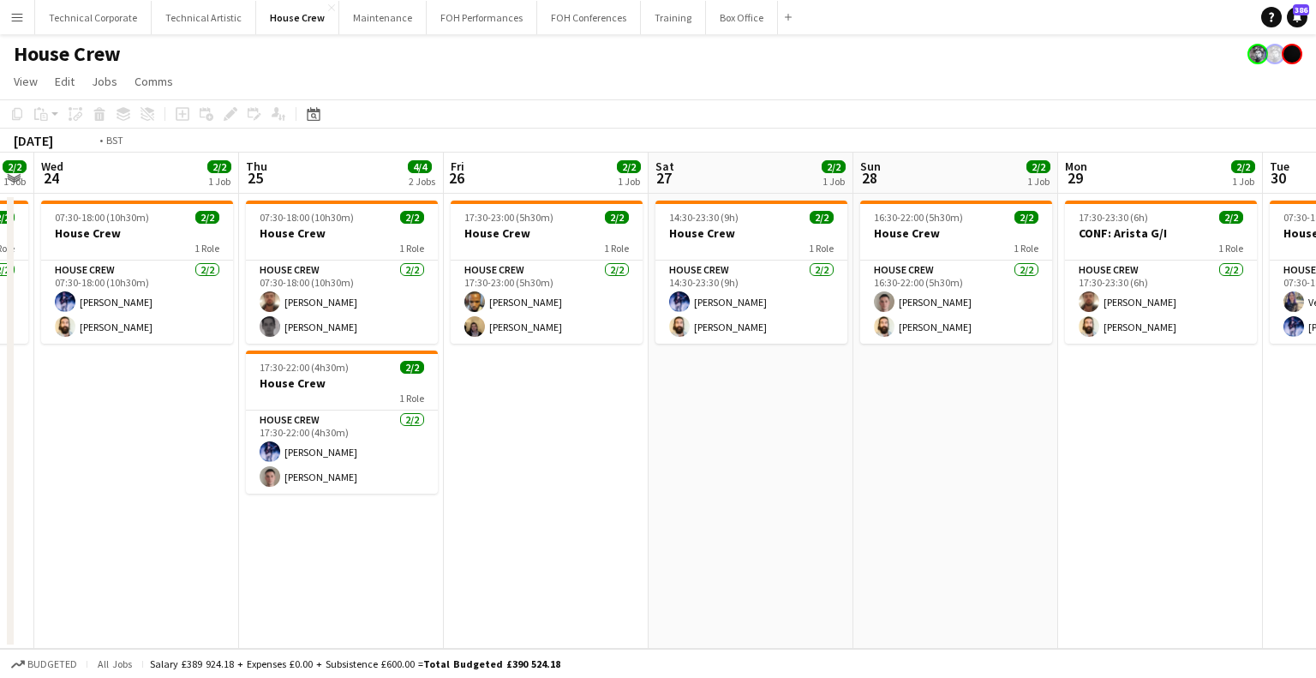
drag, startPoint x: 380, startPoint y: 421, endPoint x: 986, endPoint y: 427, distance: 606.8
click at [1004, 427] on app-calendar-viewport "Mon 22 2/2 1 Job Tue 23 2/2 1 Job Wed 24 2/2 1 Job Thu 25 4/4 2 Jobs Fri 26 2/2…" at bounding box center [658, 401] width 1316 height 496
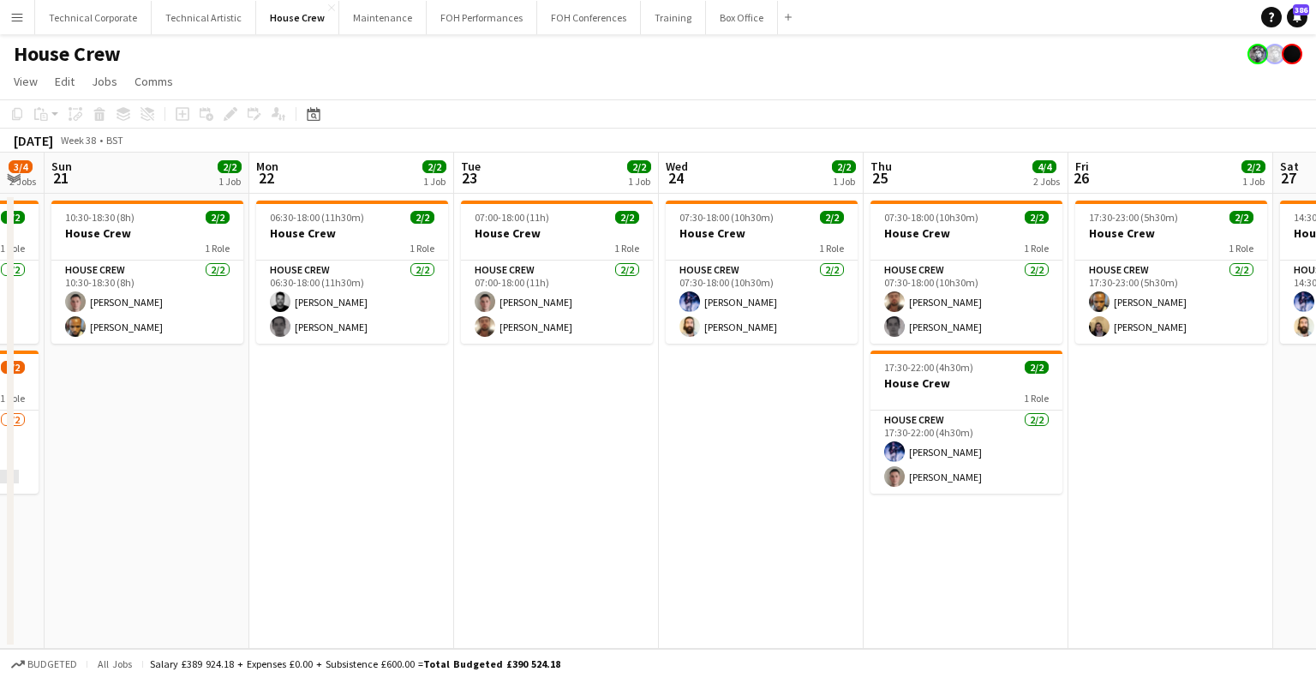
drag, startPoint x: 418, startPoint y: 422, endPoint x: 1027, endPoint y: 422, distance: 608.4
click at [1040, 422] on app-calendar-viewport "Thu 18 4/4 2 Jobs Fri 19 2/2 1 Job Sat 20 3/4 2 Jobs Sun 21 2/2 1 Job Mon 22 2/…" at bounding box center [658, 401] width 1316 height 496
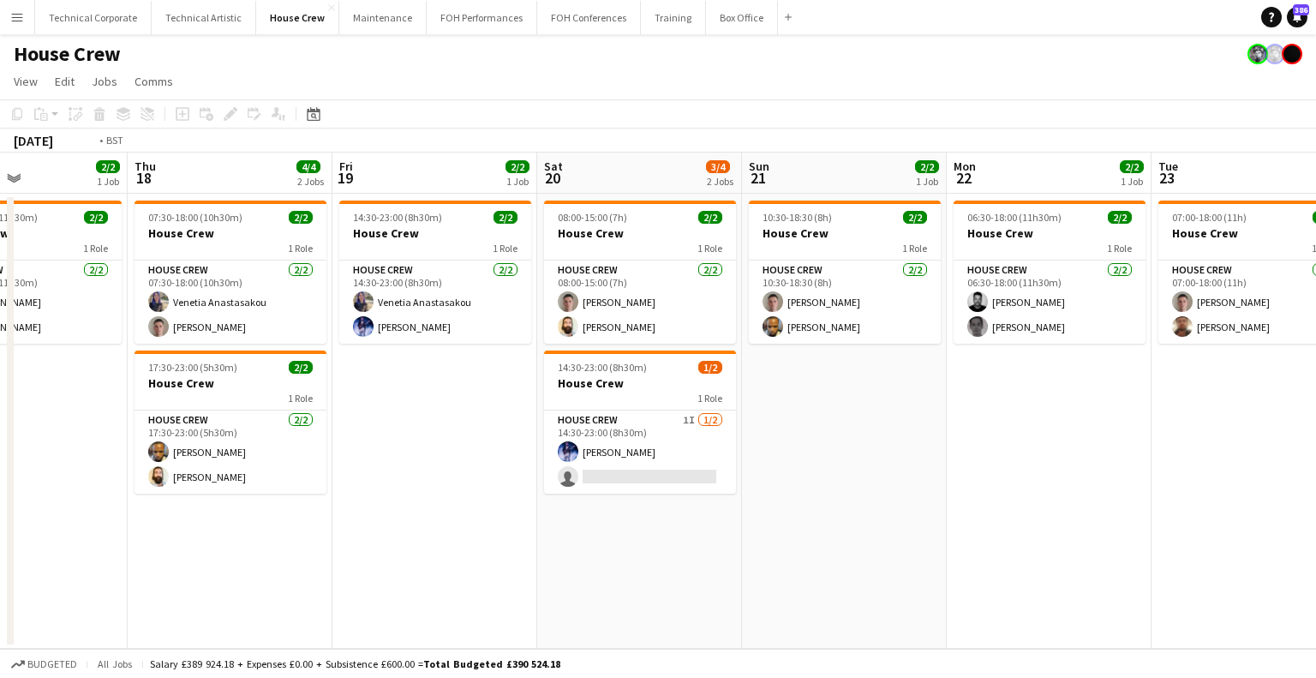
drag, startPoint x: 534, startPoint y: 427, endPoint x: 1000, endPoint y: 430, distance: 466.2
click at [1001, 430] on app-calendar-viewport "Mon 15 2/2 1 Job Tue 16 2/2 1 Job Wed 17 2/2 1 Job Thu 18 4/4 2 Jobs Fri 19 2/2…" at bounding box center [658, 401] width 1316 height 496
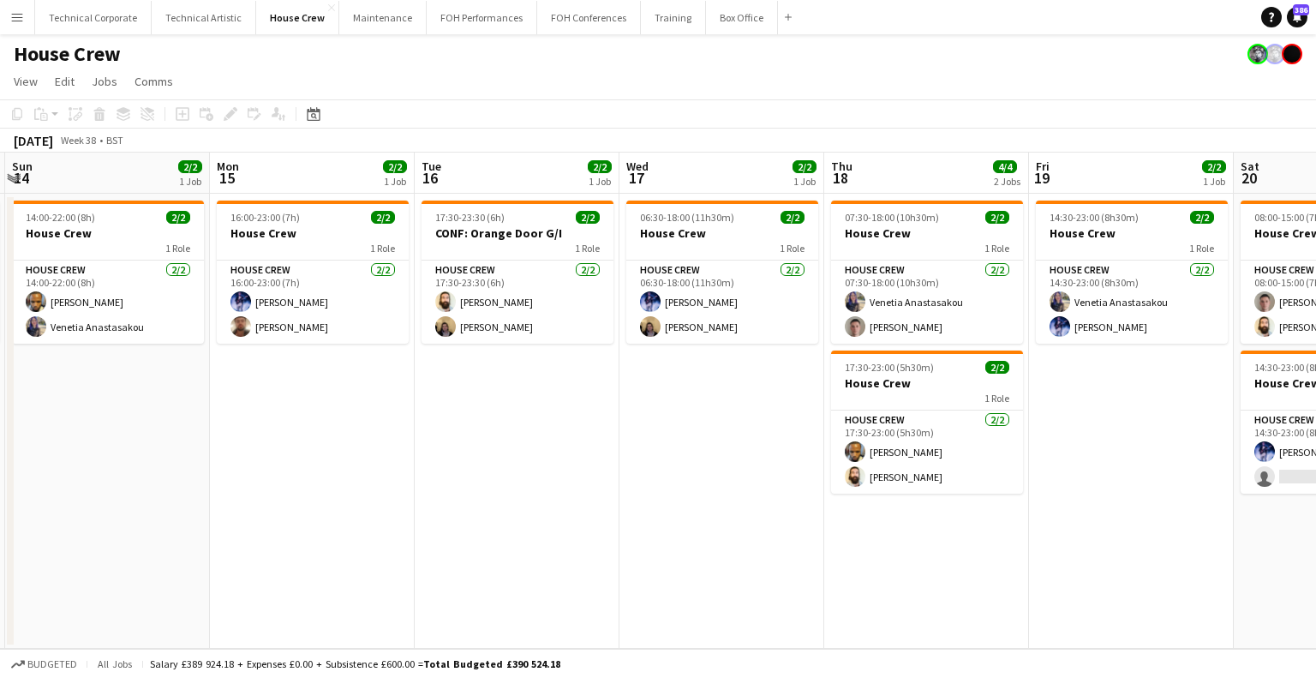
drag, startPoint x: 509, startPoint y: 434, endPoint x: 913, endPoint y: 433, distance: 403.6
click at [996, 433] on app-calendar-viewport "Fri 12 2/2 1 Job Sat 13 2/2 1 Job Sun 14 2/2 1 Job Mon 15 2/2 1 Job Tue 16 2/2 …" at bounding box center [658, 401] width 1316 height 496
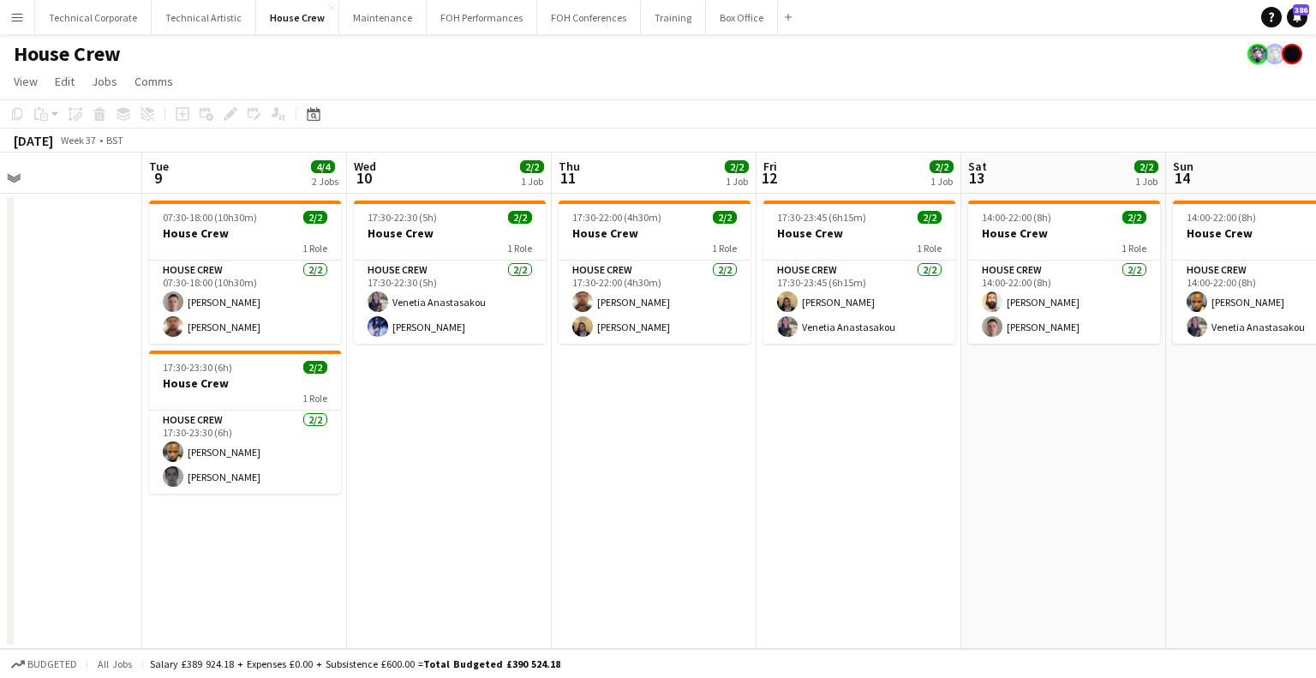
scroll to position [0, 470]
drag, startPoint x: 463, startPoint y: 434, endPoint x: 854, endPoint y: 434, distance: 390.8
click at [854, 434] on app-calendar-viewport "Sat 6 0/2 1 Job Sun 7 2/2 1 Job Mon 8 Tue 9 4/4 2 Jobs Wed 10 2/2 1 Job Thu 11 …" at bounding box center [658, 401] width 1316 height 496
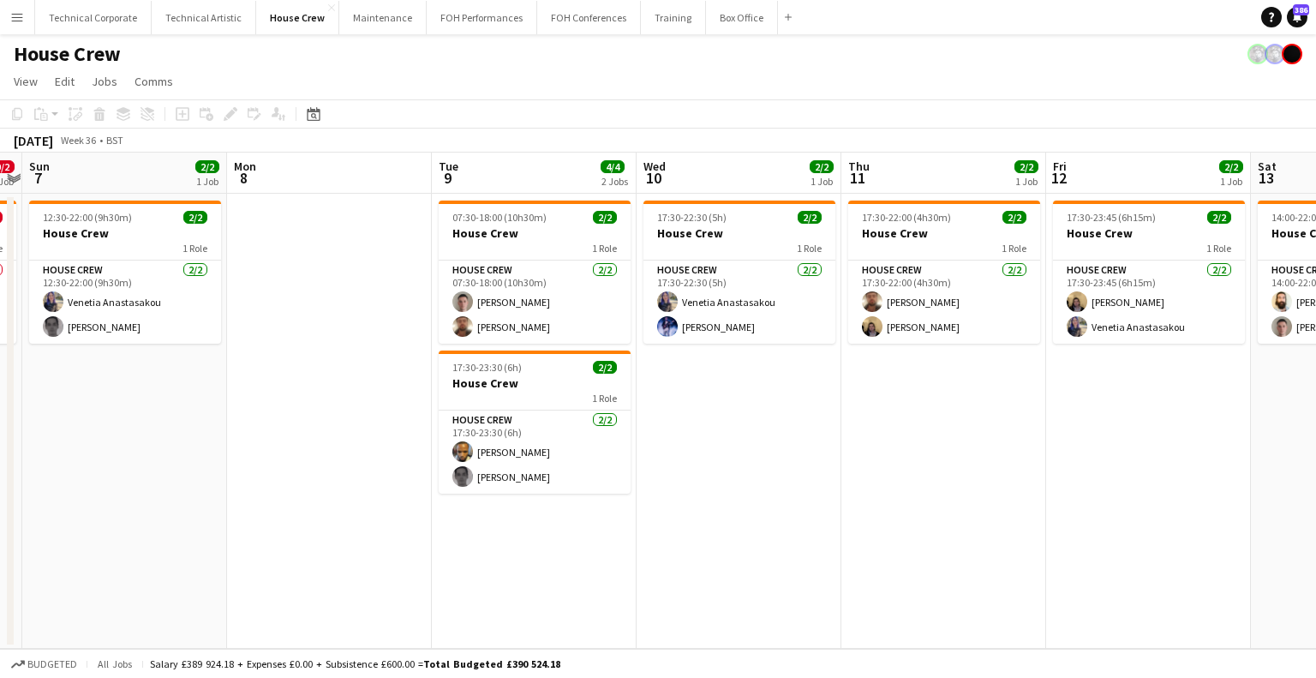
drag, startPoint x: 295, startPoint y: 425, endPoint x: 594, endPoint y: 422, distance: 299.1
click at [594, 422] on app-calendar-viewport "Fri 5 2/2 1 Job Sat 6 0/2 1 Job Sun 7 2/2 1 Job Mon 8 Tue 9 4/4 2 Jobs Wed 10 2…" at bounding box center [658, 401] width 1316 height 496
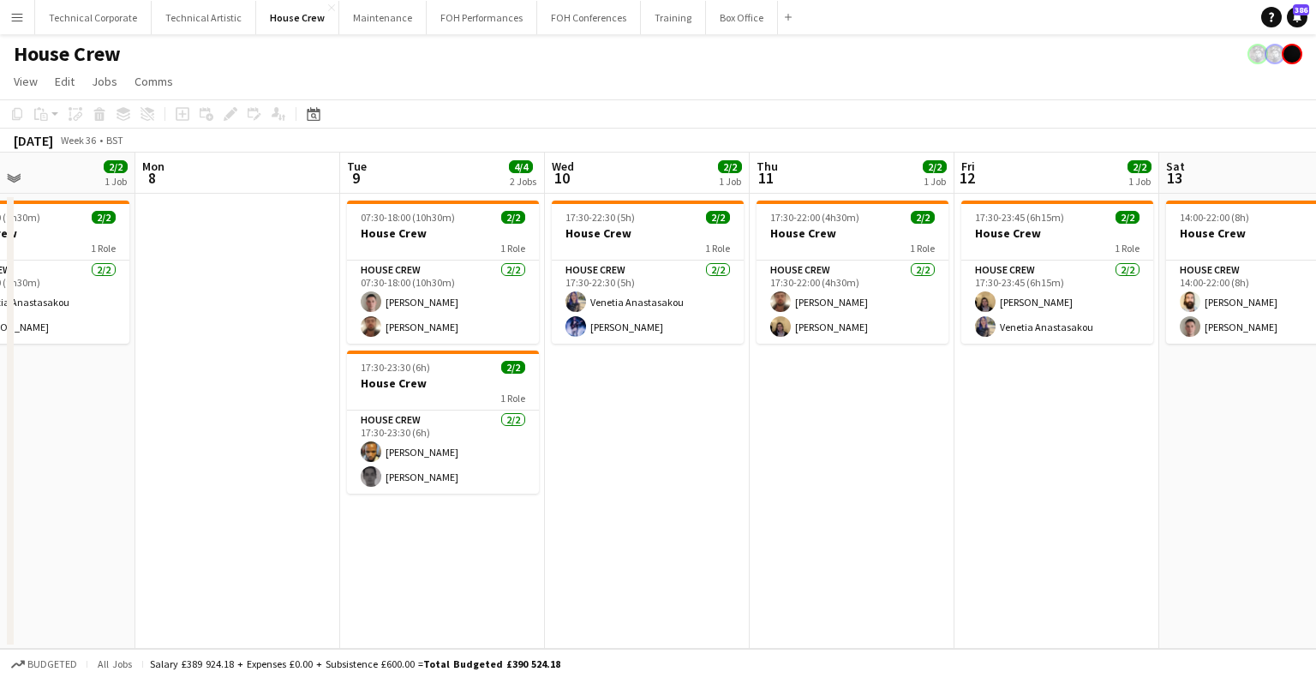
scroll to position [0, 545]
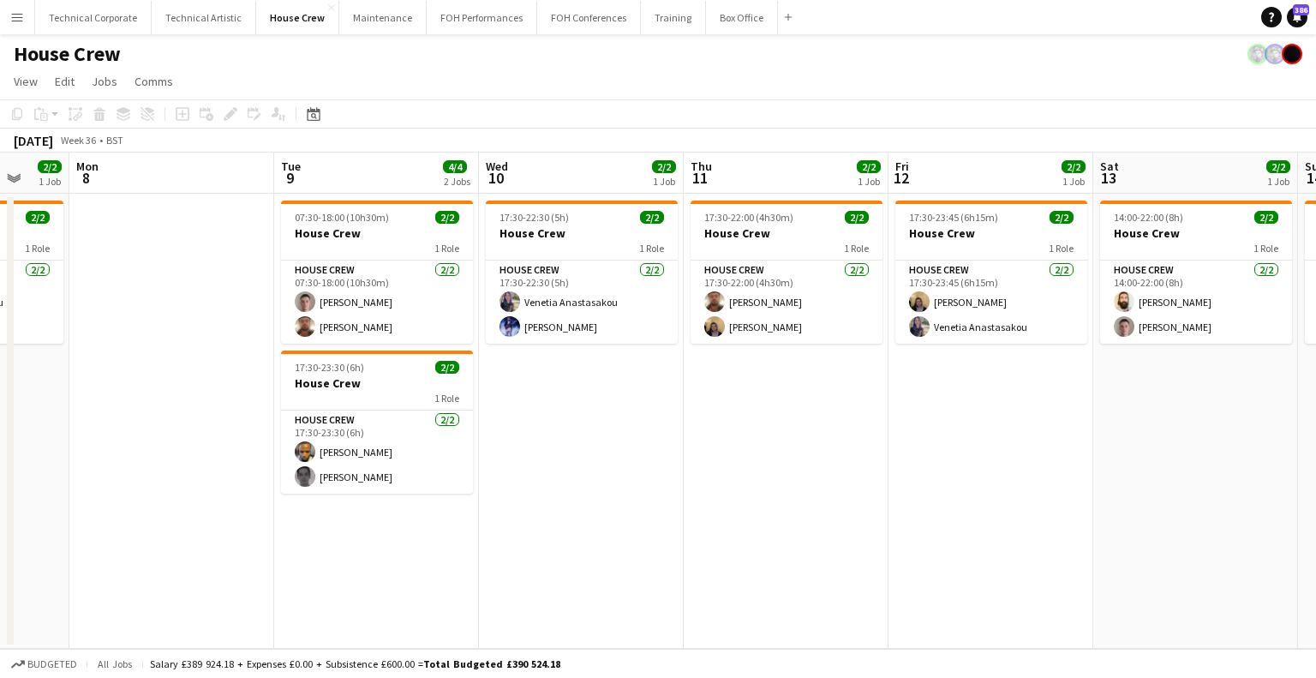
drag
click at [614, 436] on app-calendar-viewport "Fri 5 2/2 1 Job Sat 6 0/2 1 Job Sun 7 2/2 1 Job Mon 8 Tue 9 4/4 2 Jobs Wed 10 2…" at bounding box center [658, 401] width 1316 height 496
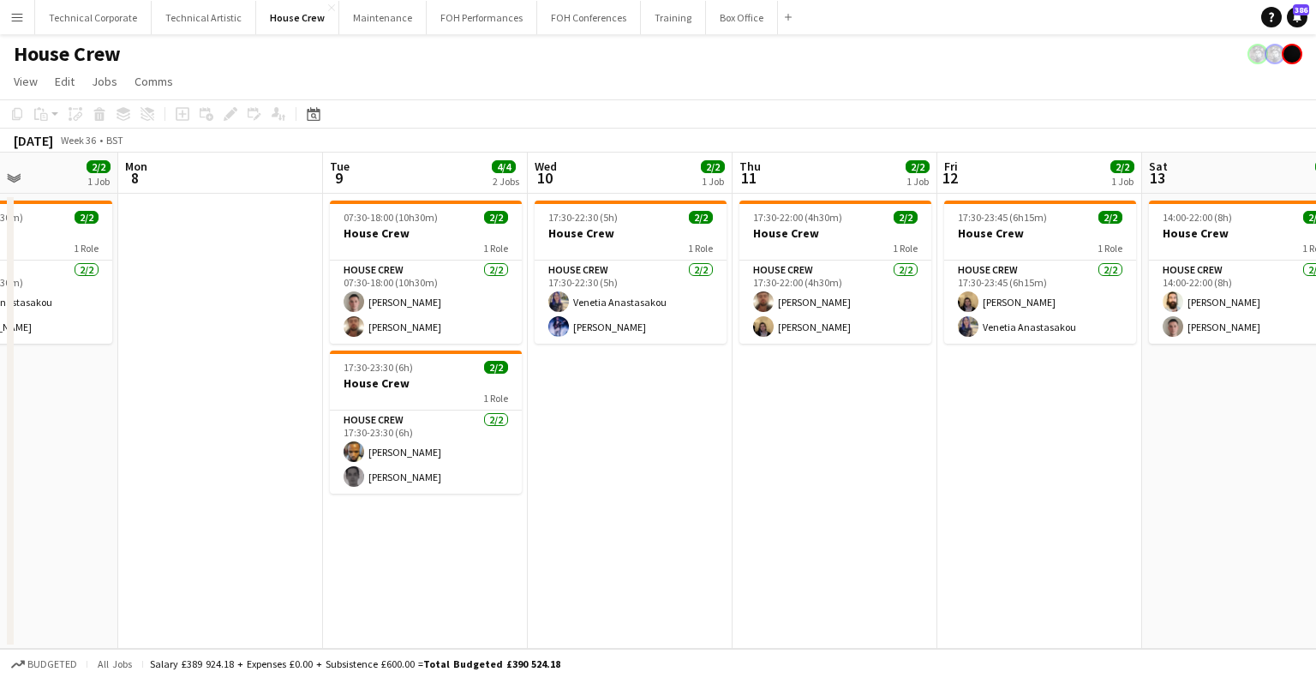
click at [871, 474] on app-calendar-viewport "Fri 5 2/2 1 Job Sat 6 0/2 1 Job Sun 7 2/2 1 Job Mon 8 Tue 9 4/4 2 Jobs Wed 10 2…" at bounding box center [658, 401] width 1316 height 496
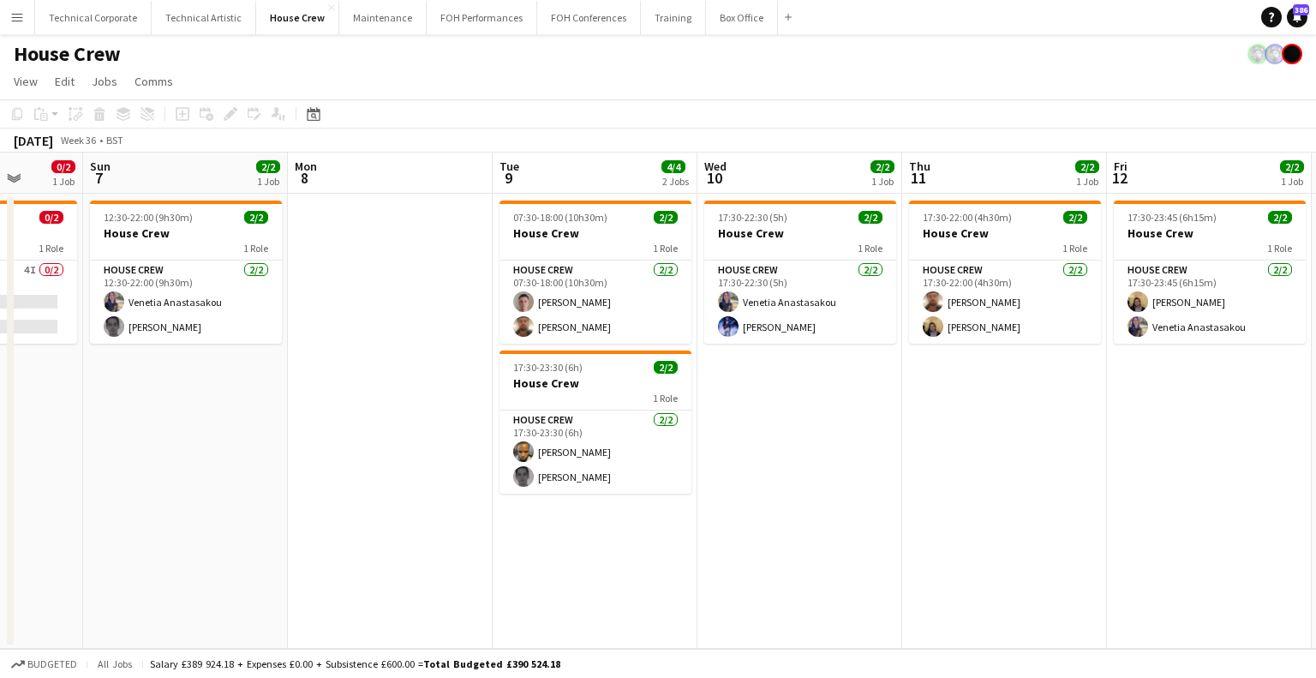
click at [833, 460] on app-calendar-viewport "Thu 4 2/2 1 Job Fri 5 2/2 1 Job Sat 6 0/2 1 Job Sun 7 2/2 1 Job Mon 8 Tue 9 4/4…" at bounding box center [658, 401] width 1316 height 496
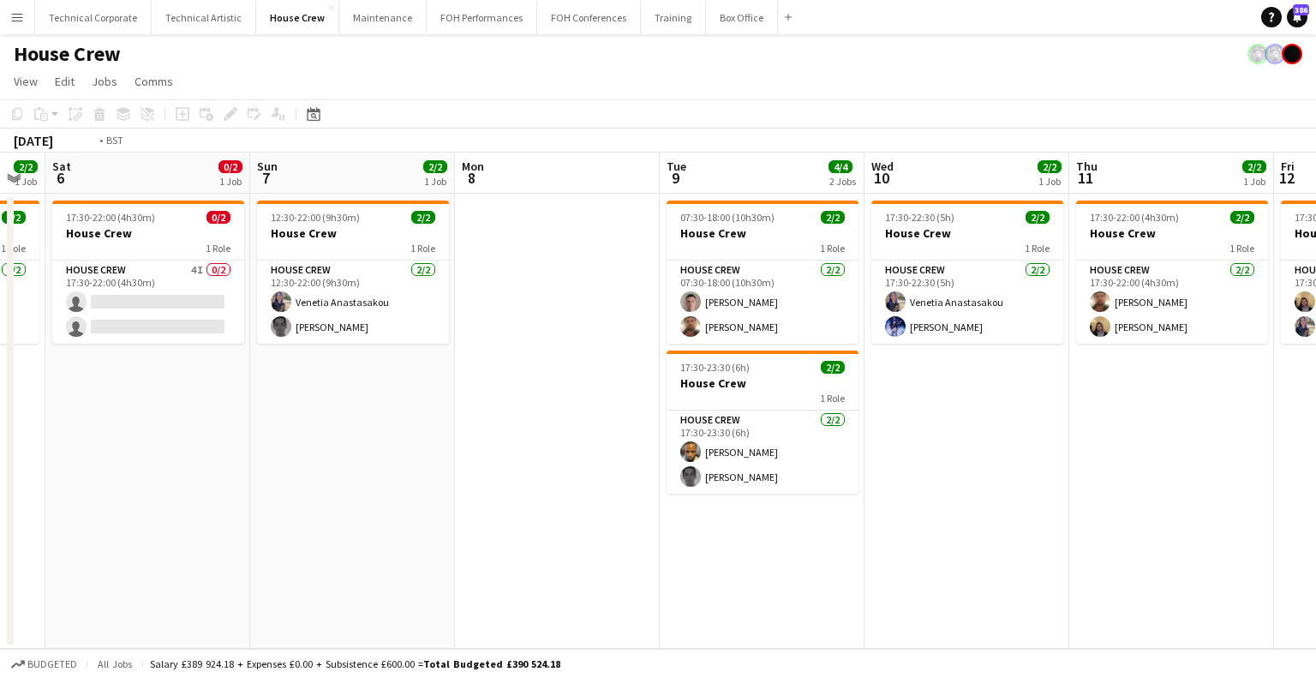
click at [282, 434] on app-calendar-viewport "Wed 3 2/2 1 Job Thu 4 2/2 1 Job Fri 5 2/2 1 Job Sat 6 0/2 1 Job Sun 7 2/2 1 Job…" at bounding box center [658, 401] width 1316 height 496
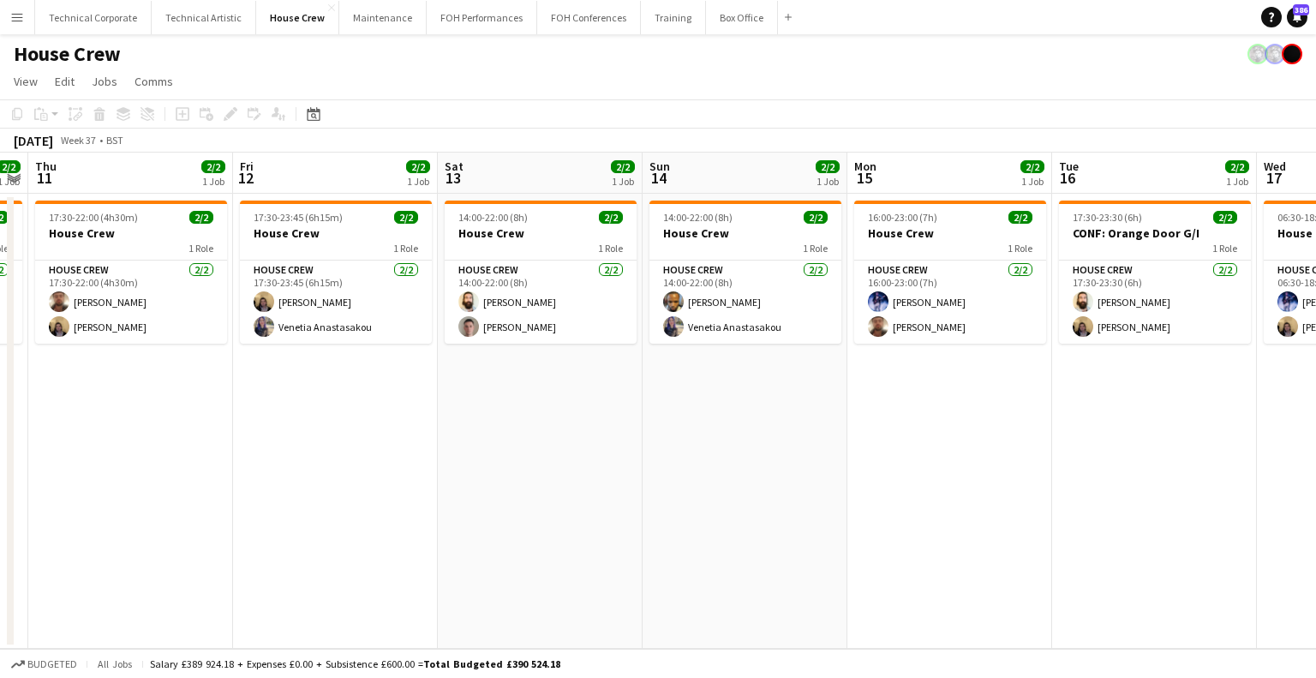
scroll to position [0, 626]
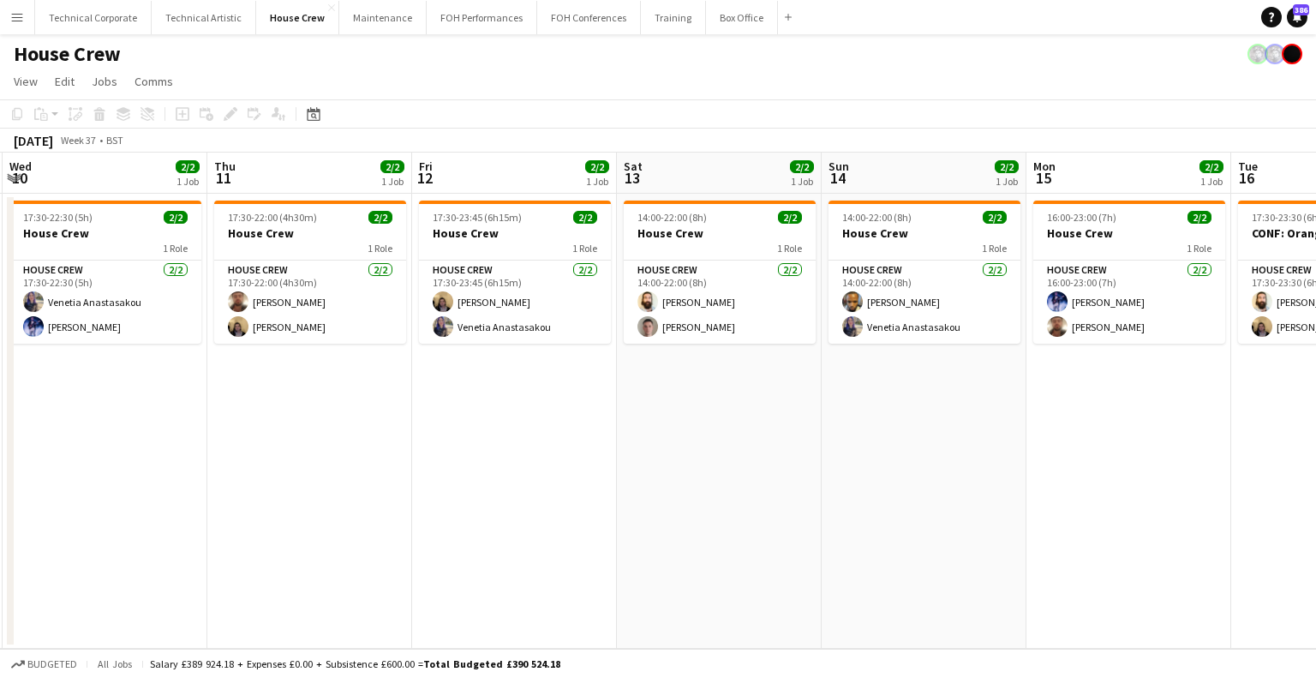
click at [241, 427] on app-calendar-viewport "Sun 7 2/2 1 Job Mon 8 Tue 9 4/4 2 Jobs Wed 10 2/2 1 Job Thu 11 2/2 1 Job Fri 12…" at bounding box center [658, 401] width 1316 height 496
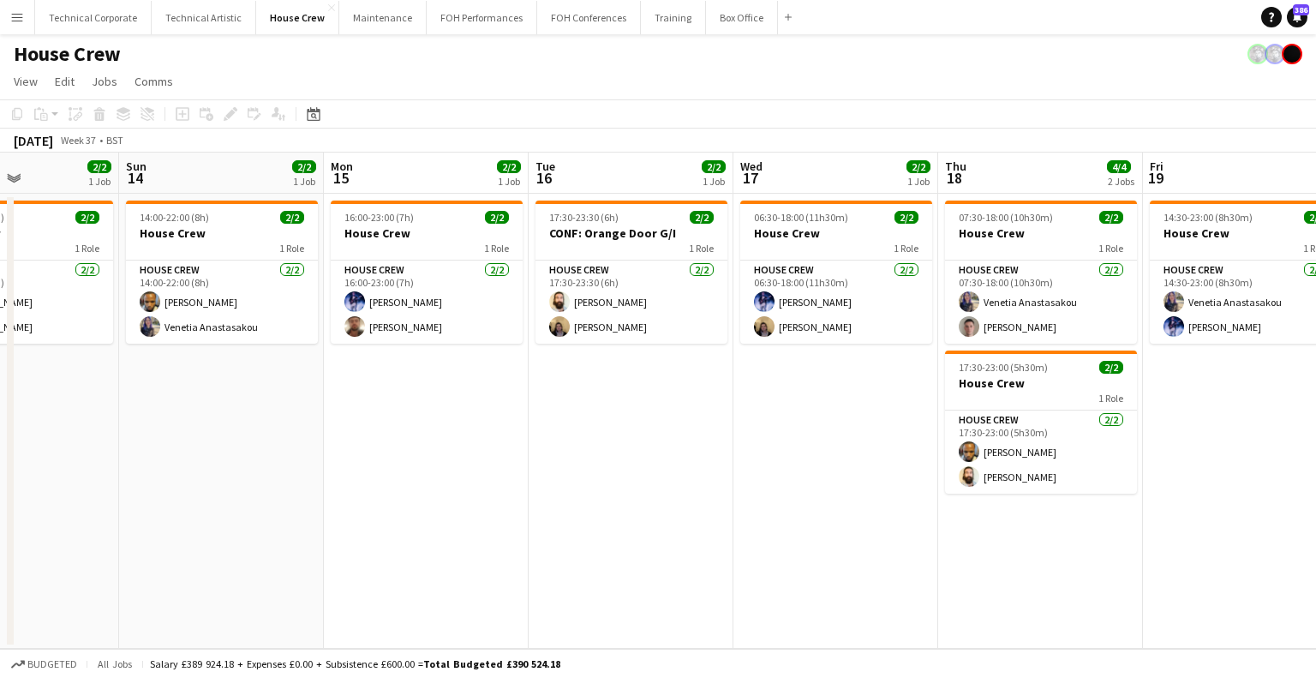
scroll to position [0, 710]
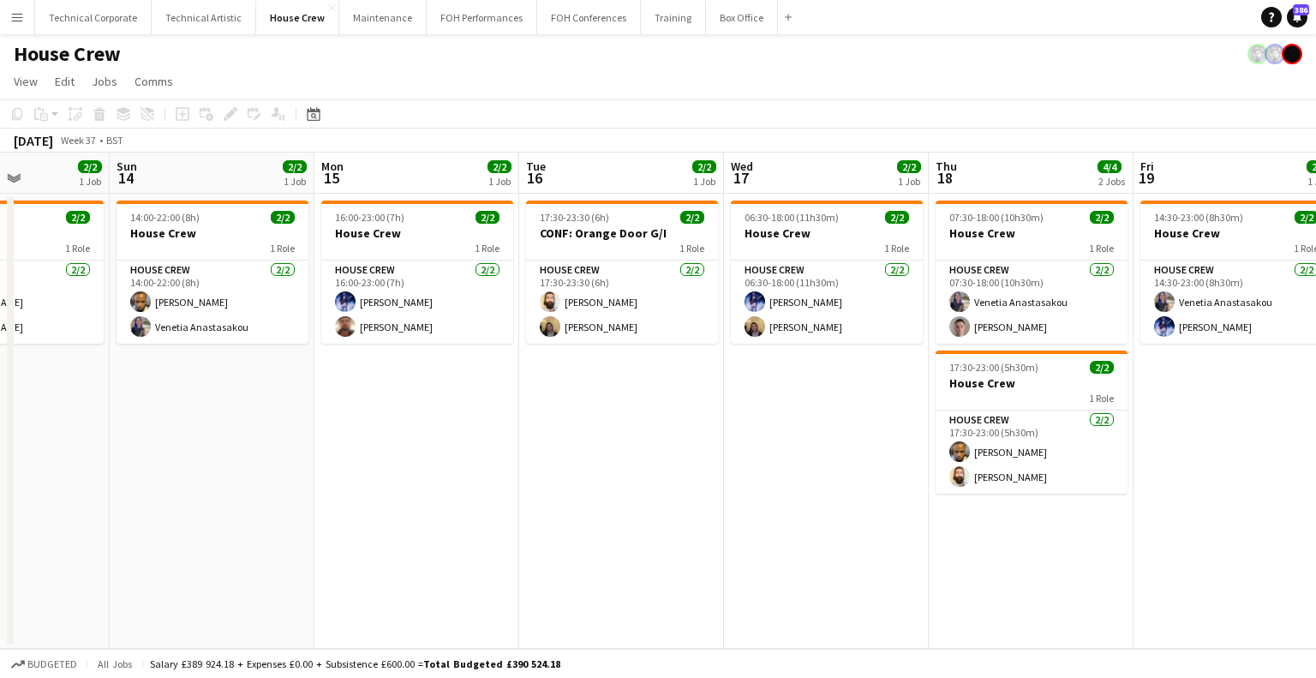
click at [464, 464] on app-calendar-viewport "Wed 10 2/2 1 Job Thu 11 2/2 1 Job Fri 12 2/2 1 Job Sat 13 2/2 1 Job Sun 14 2/2 …" at bounding box center [658, 401] width 1316 height 496
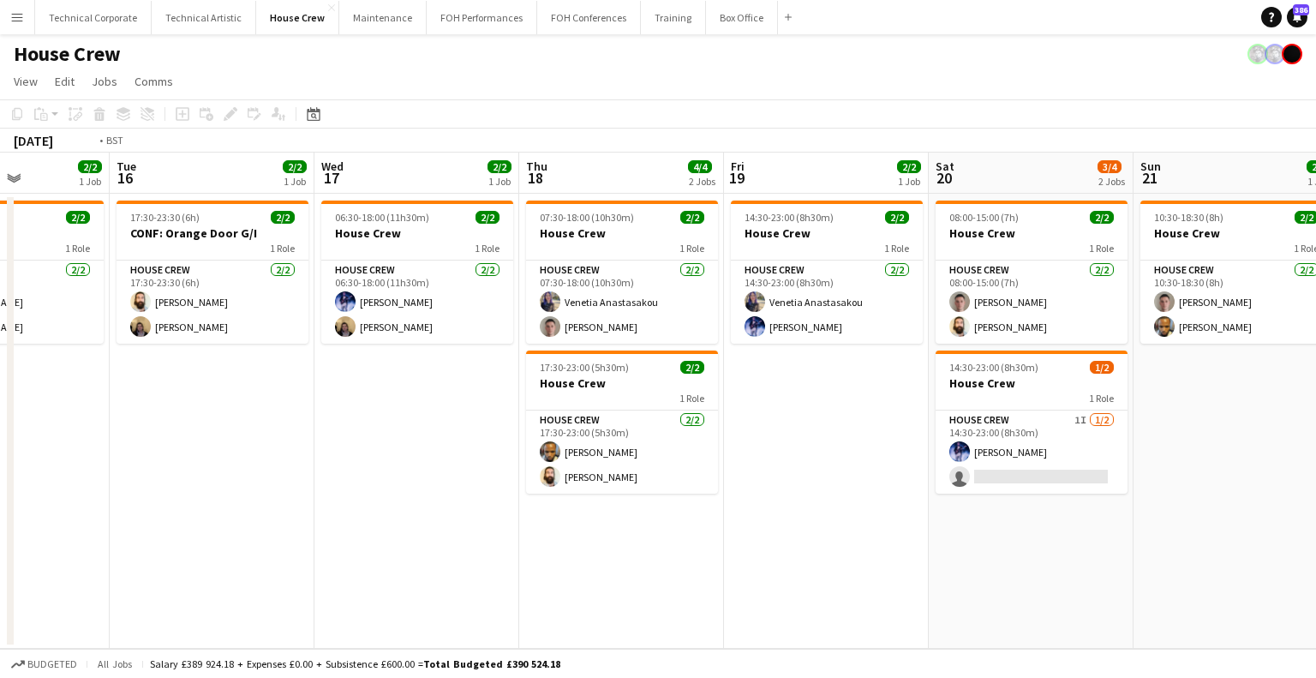
scroll to position [0, 758]
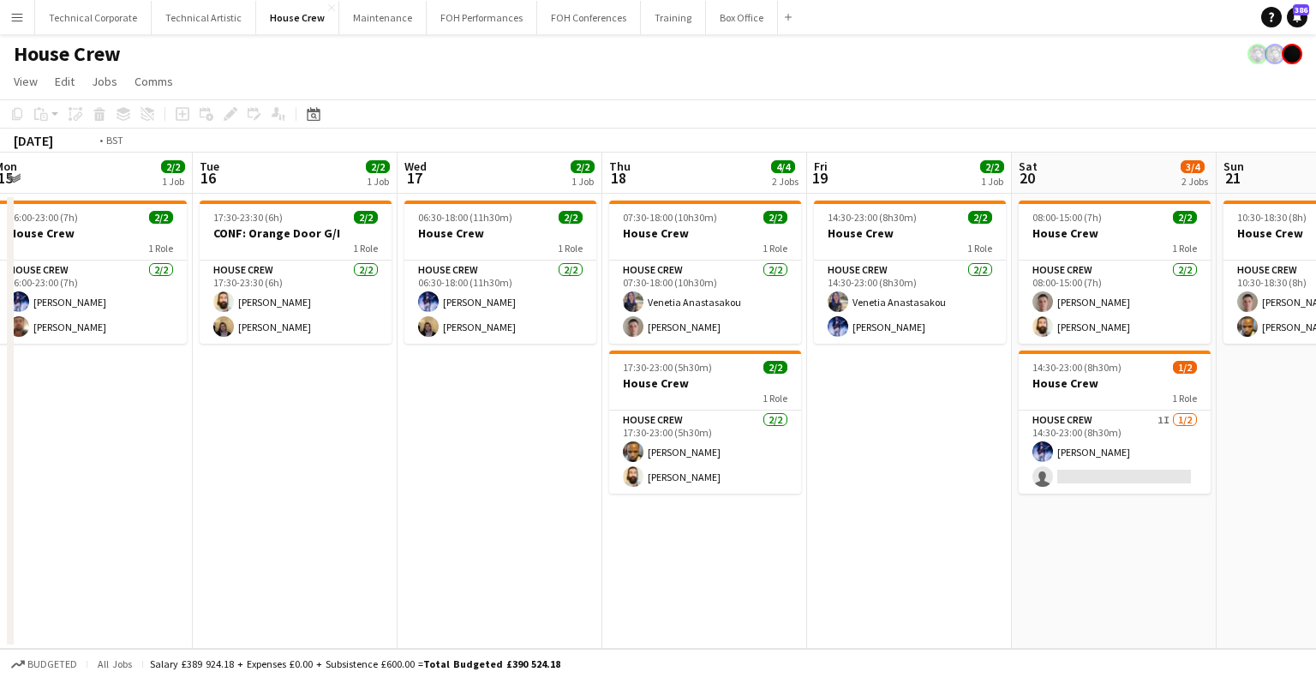
click at [1056, 442] on app-calendar-viewport "Sat 13 2/2 1 Job Sun 14 2/2 1 Job Mon 15 2/2 1 Job Tue 16 2/2 1 Job Wed 17 2/2 …" at bounding box center [658, 401] width 1316 height 496
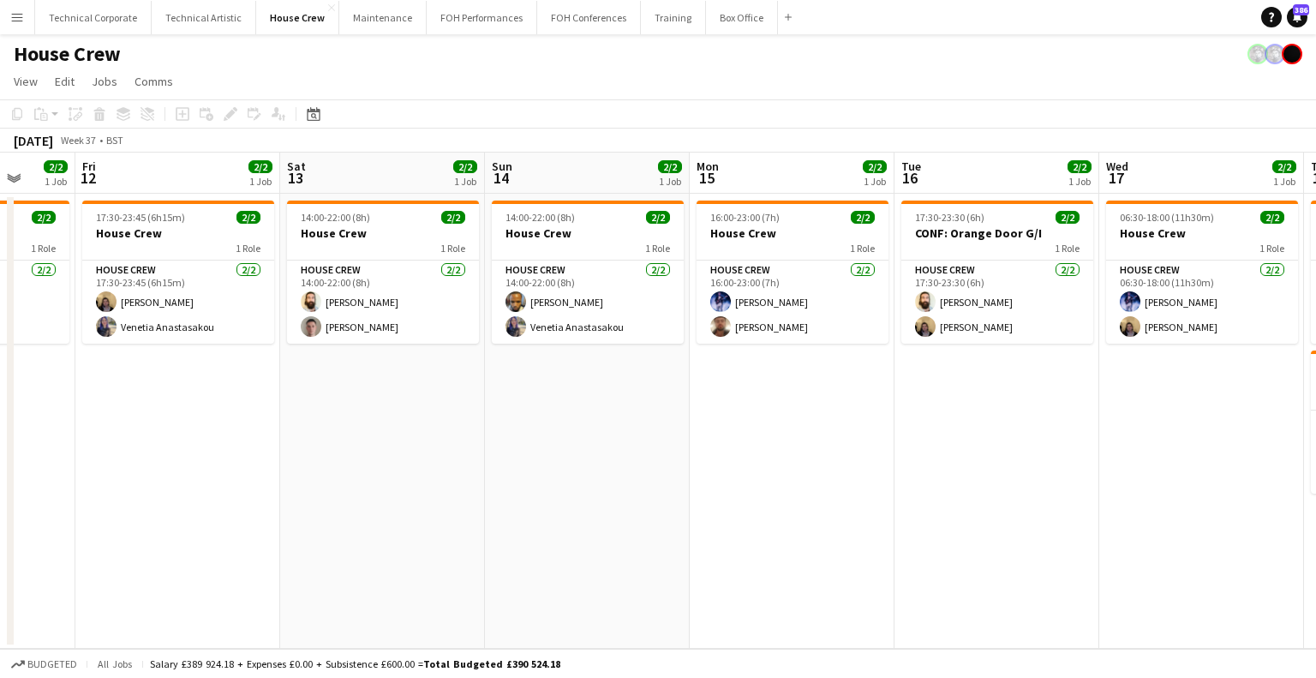
click at [1140, 483] on app-calendar-viewport "Tue 9 4/4 2 Jobs Wed 10 2/2 1 Job Thu 11 2/2 1 Job Fri 12 2/2 1 Job Sat 13 2/2 …" at bounding box center [658, 401] width 1316 height 496
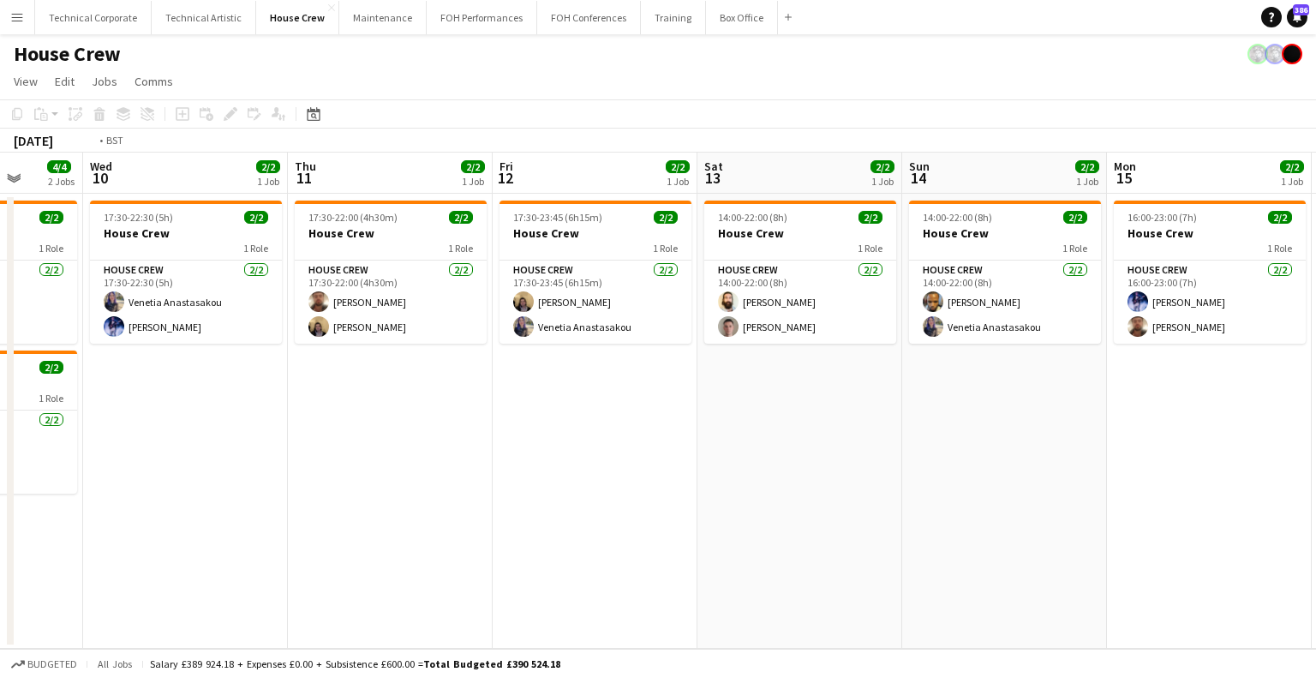
click at [1031, 495] on app-calendar-viewport "Sun 7 2/2 1 Job Mon 8 Tue 9 4/4 2 Jobs Wed 10 2/2 1 Job Thu 11 2/2 1 Job Fri 12…" at bounding box center [658, 401] width 1316 height 496
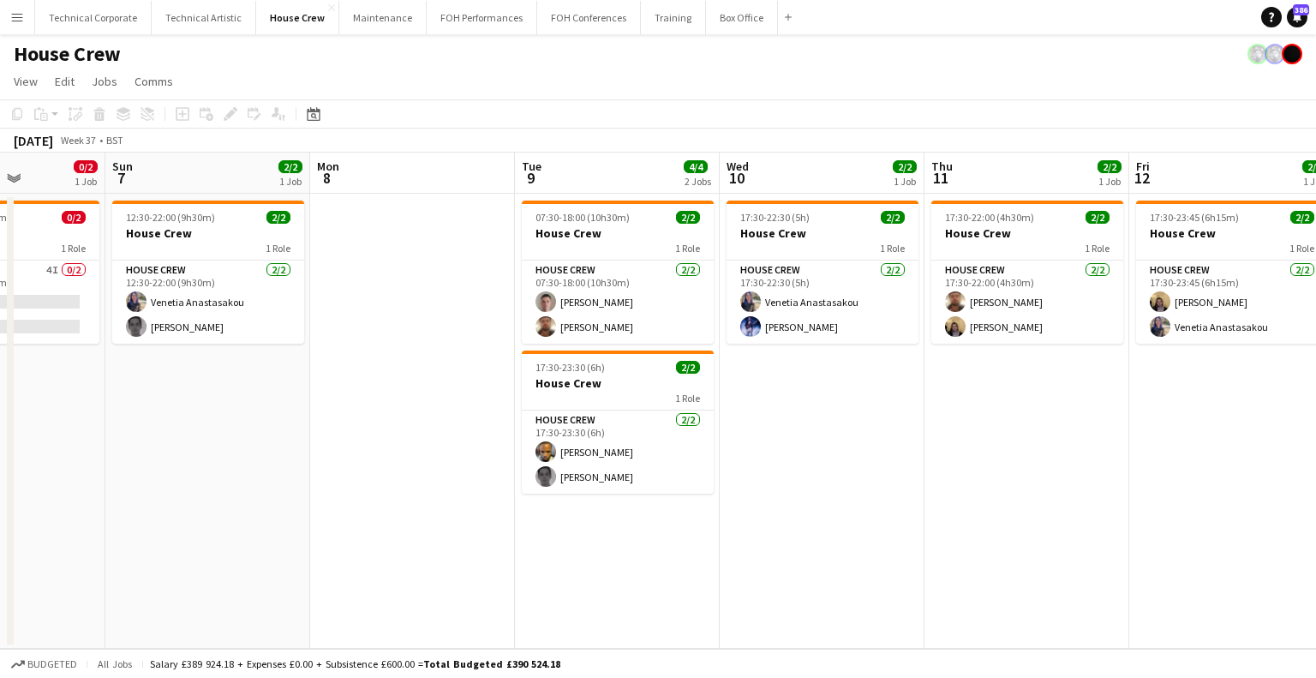
click at [1108, 494] on app-calendar-viewport "Thu 4 2/2 1 Job Fri 5 2/2 1 Job Sat 6 0/2 1 Job Sun 7 2/2 1 Job Mon 8 Tue 9 4/4…" at bounding box center [658, 401] width 1316 height 496
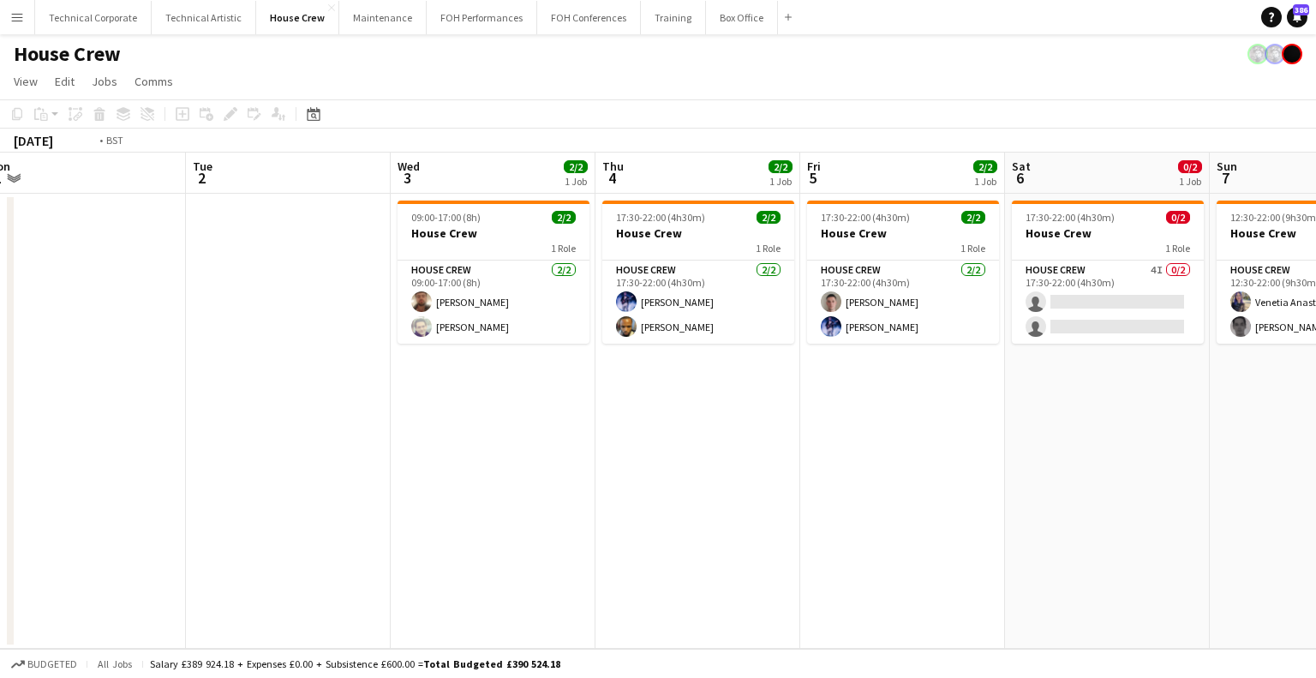
click at [1090, 498] on app-calendar-viewport "Sat 30 Sun 31 Mon 1 Tue 2 Wed 3 2/2 1 Job Thu 4 2/2 1 Job Fri 5 2/2 1 Job Sat 6…" at bounding box center [658, 401] width 1316 height 496
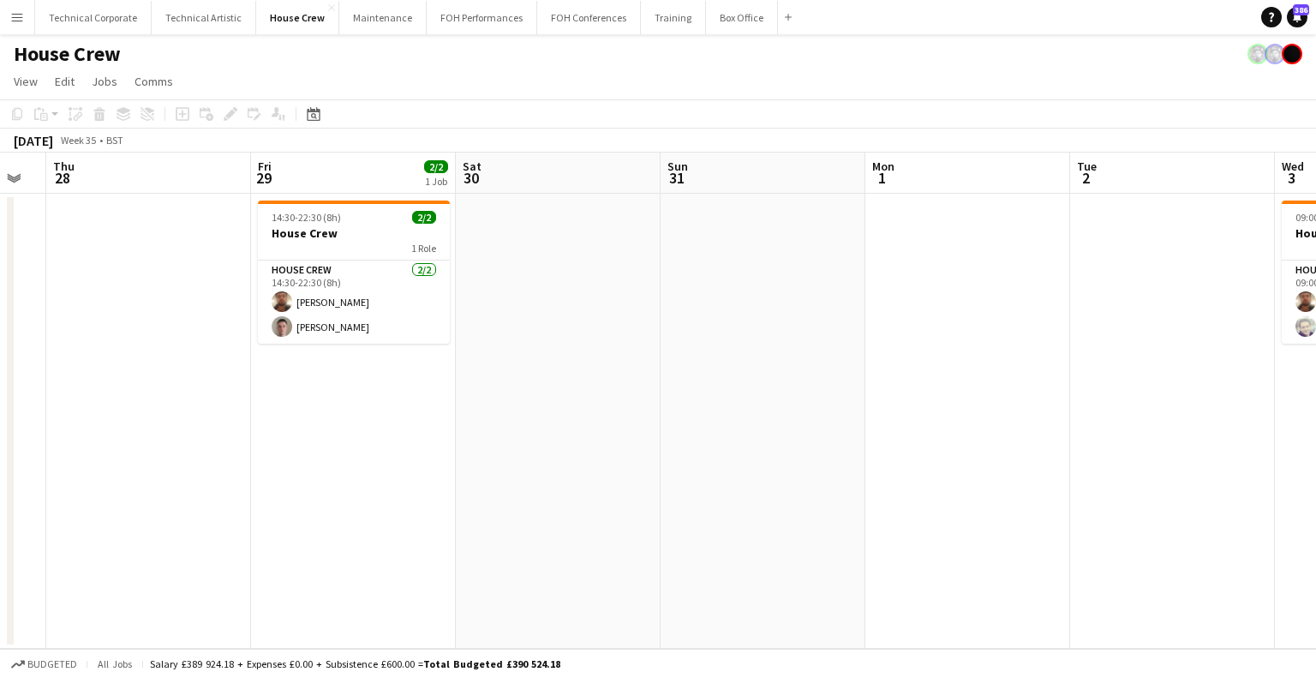
click at [987, 424] on app-calendar-viewport "Tue 26 4/4 2 Jobs Wed 27 Thu 28 Fri 29 2/2 1 Job Sat 30 Sun 31 Mon 1 Tue 2 Wed …" at bounding box center [658, 401] width 1316 height 496
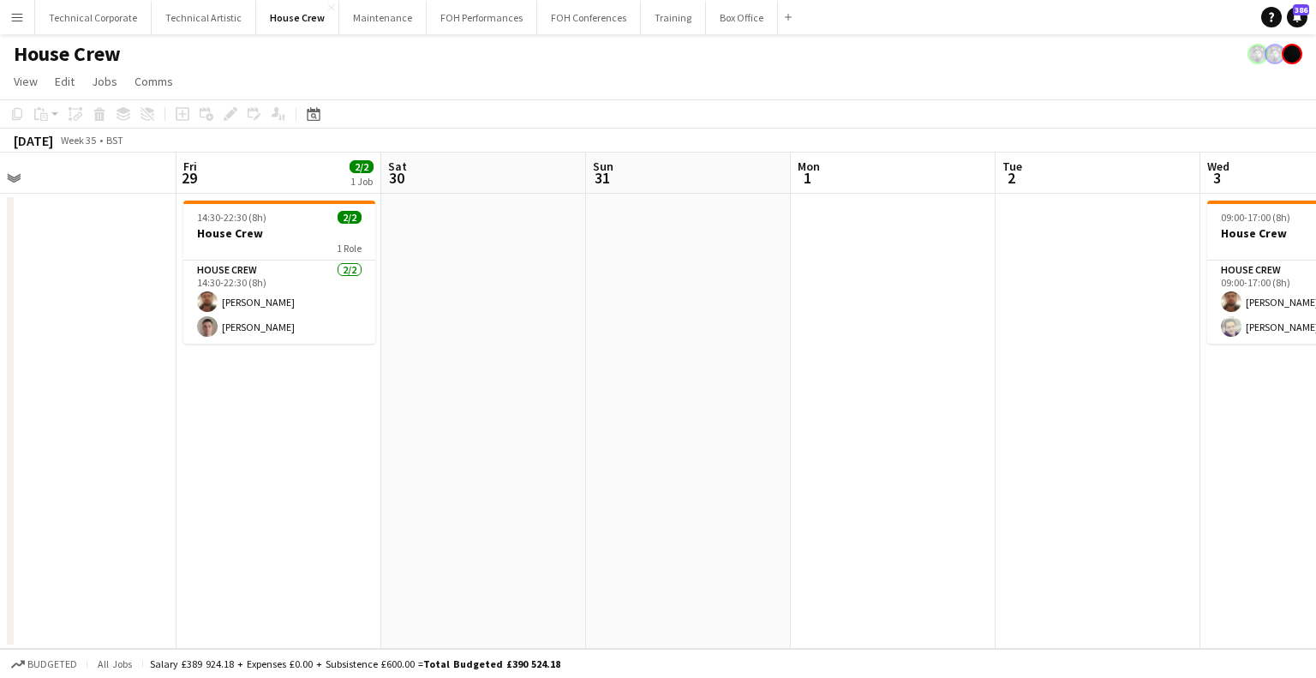
click at [1063, 444] on app-calendar-viewport "Tue 26 4/4 2 Jobs Wed 27 Thu 28 Fri 29 2/2 1 Job Sat 30 Sun 31 Mon 1 Tue 2 Wed …" at bounding box center [658, 401] width 1316 height 496
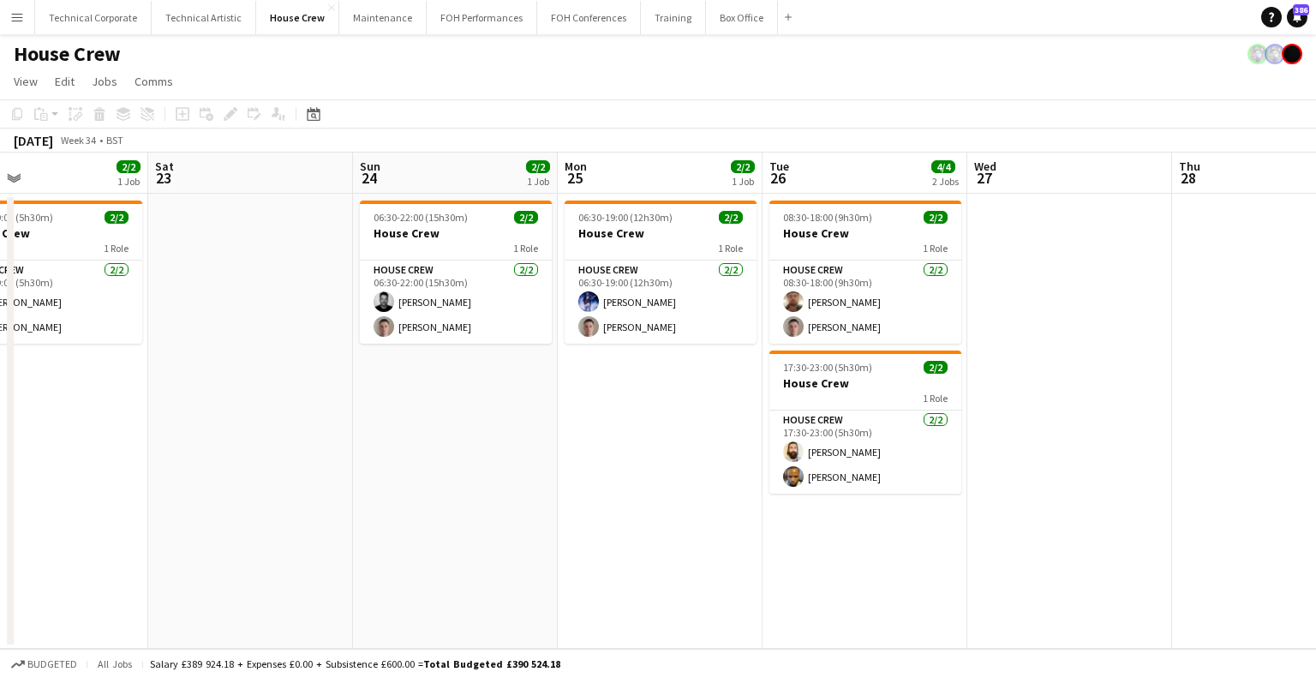
click at [1079, 435] on app-calendar-viewport "Wed 20 Thu 21 Fri 22 2/2 1 Job Sat 23 Sun 24 2/2 1 Job Mon 25 2/2 1 Job Tue 26 …" at bounding box center [658, 401] width 1316 height 496
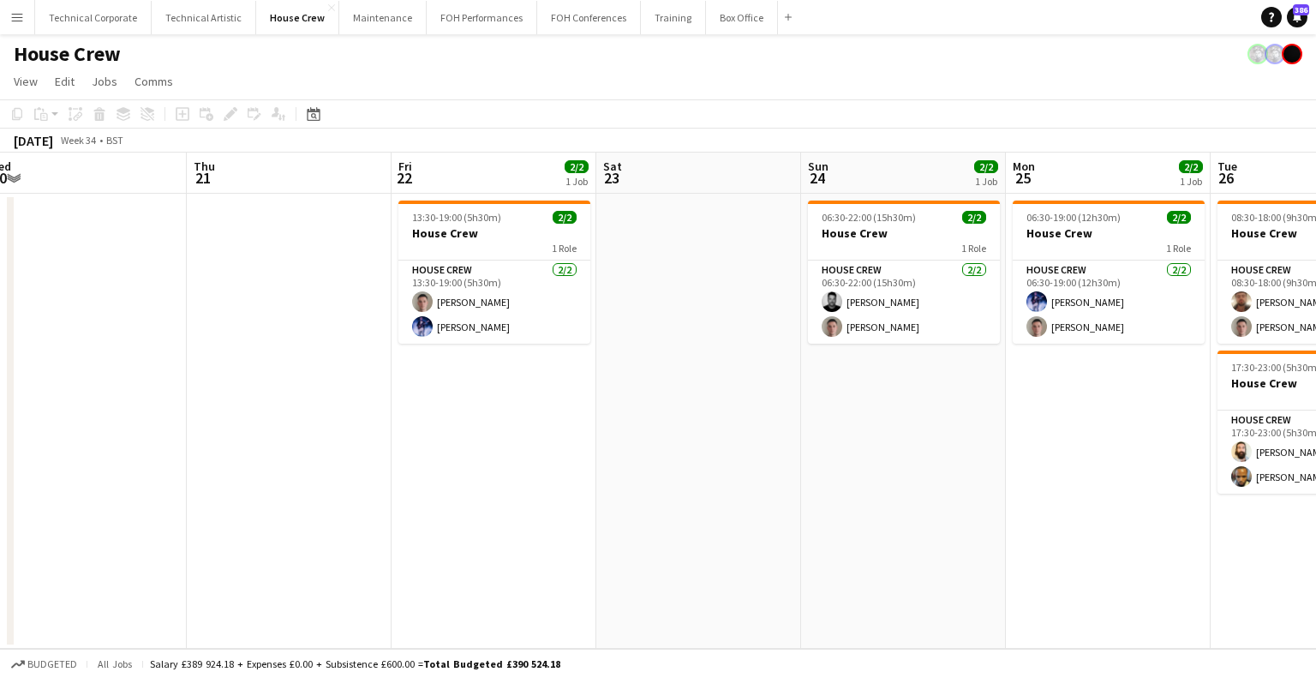
click at [932, 430] on app-calendar-viewport "Mon 18 Tue 19 Wed 20 Thu 21 Fri 22 2/2 1 Job Sat 23 Sun 24 2/2 1 Job Mon 25 2/2…" at bounding box center [658, 401] width 1316 height 496
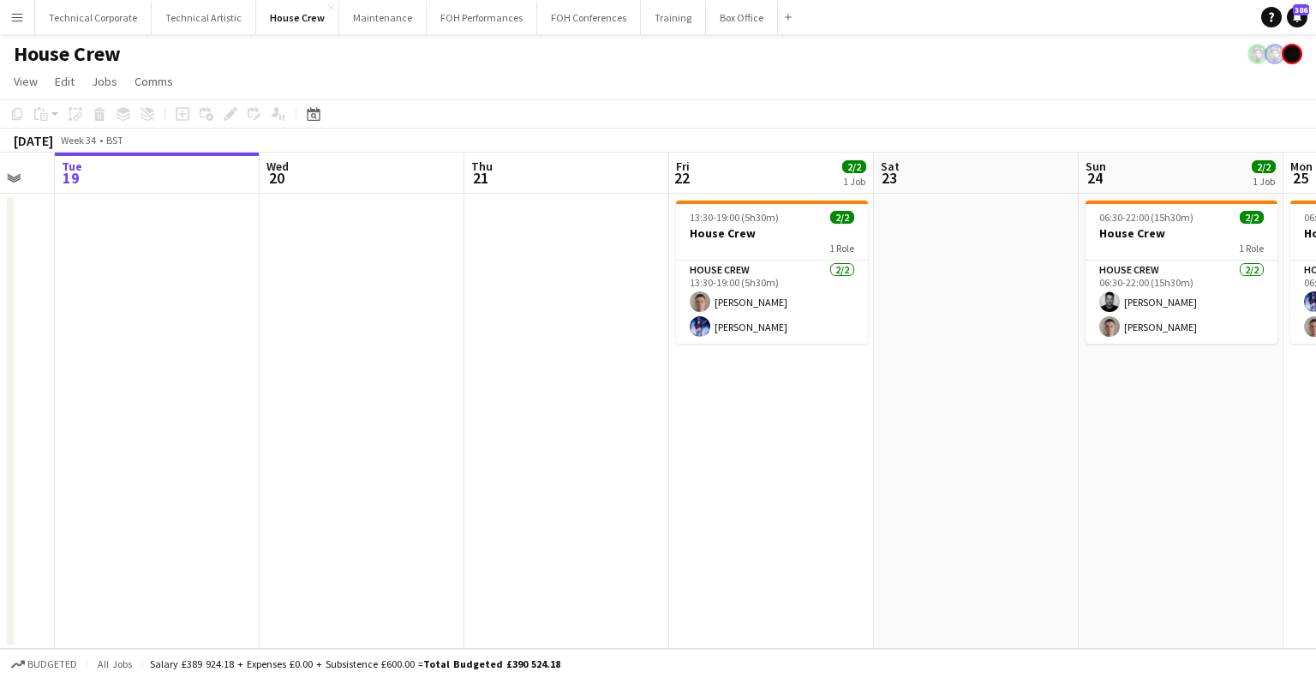
click at [728, 439] on app-calendar-viewport "Sun 17 Mon 18 Tue 19 Wed 20 Thu 21 Fri 22 2/2 1 Job Sat 23 Sun 24 2/2 1 Job Mon…" at bounding box center [658, 401] width 1316 height 496
click at [523, 520] on app-calendar-viewport "Sun 17 Mon 18 Tue 19 Wed 20 Thu 21 Fri 22 2/2 1 Job Sat 23 Sun 24 2/2 1 Job Mon…" at bounding box center [658, 401] width 1316 height 496
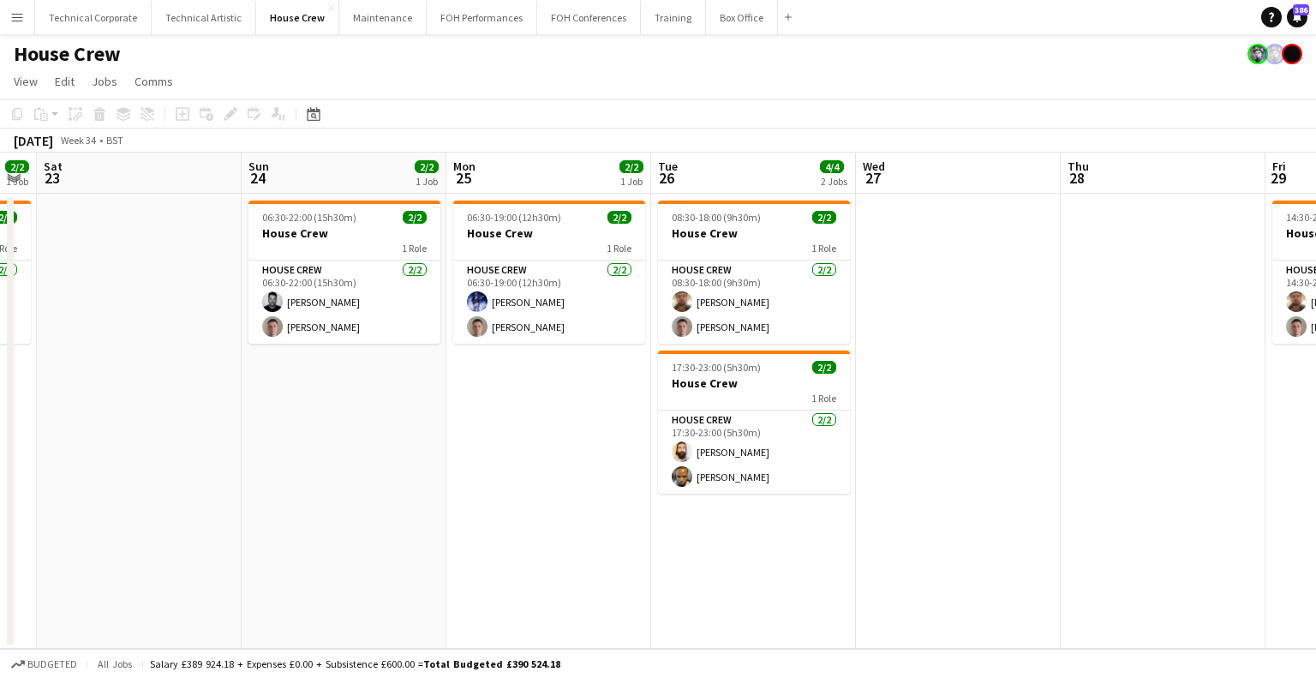
click at [422, 461] on app-calendar-viewport "Tue 19 Wed 20 Thu 21 Fri 22 2/2 1 Job Sat 23 Sun 24 2/2 1 Job Mon 25 2/2 1 Job …" at bounding box center [658, 401] width 1316 height 496
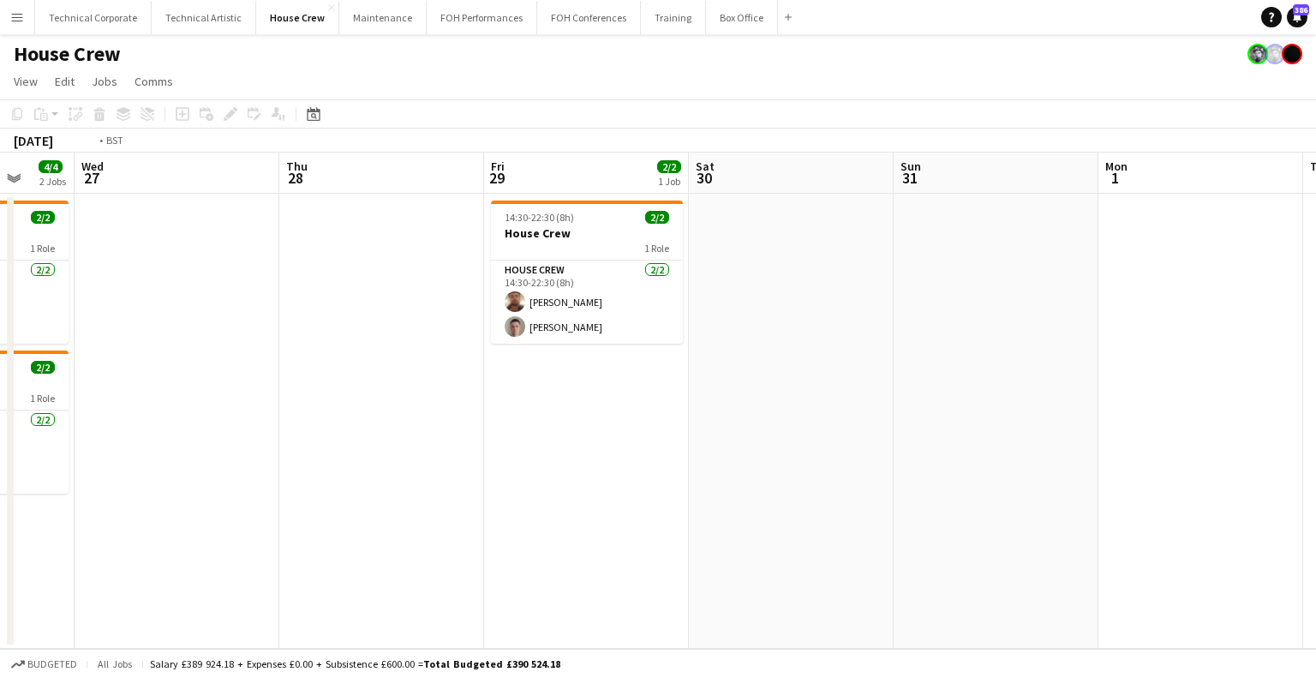
click at [1239, 453] on app-calendar-viewport "Sun 24 2/2 1 Job Mon 25 2/2 1 Job Tue 26 4/4 2 Jobs Wed 27 Thu 28 Fri 29 2/2 1 …" at bounding box center [658, 401] width 1316 height 496
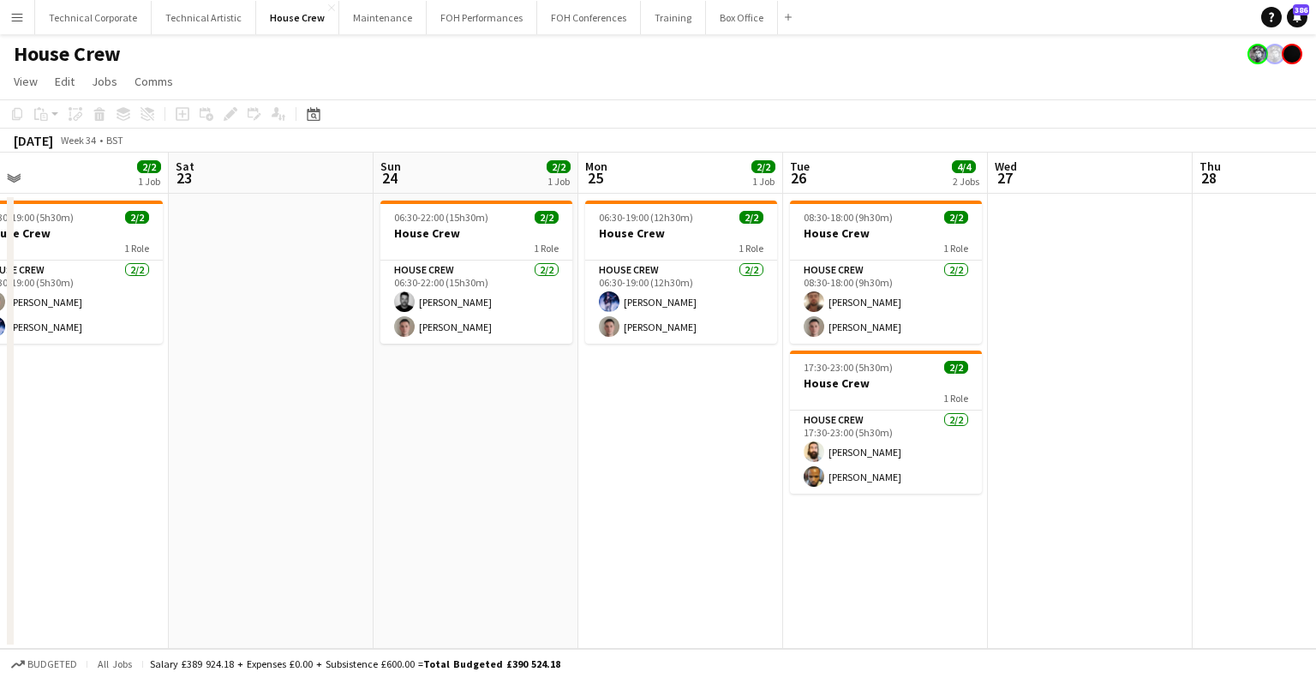
click at [1083, 445] on app-calendar-viewport "Wed 20 Thu 21 Fri 22 2/2 1 Job Sat 23 Sun 24 2/2 1 Job Mon 25 2/2 1 Job Tue 26 …" at bounding box center [658, 401] width 1316 height 496
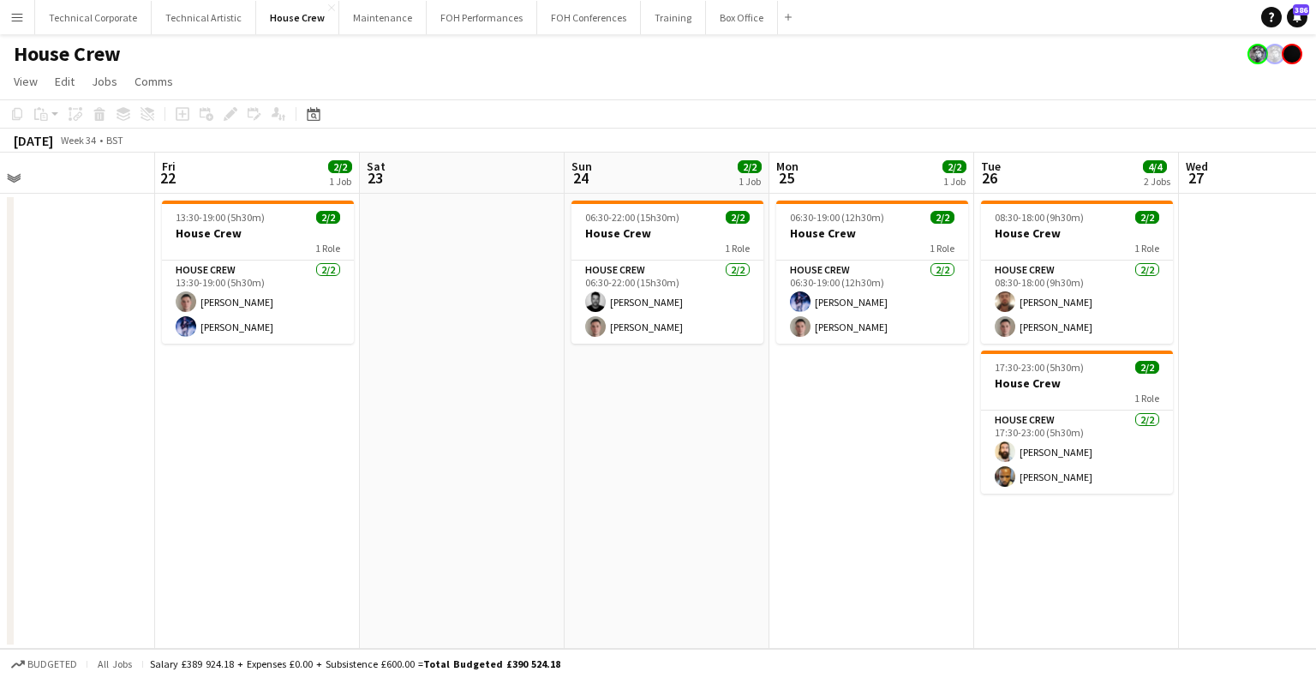
click at [919, 445] on app-calendar-viewport "Tue 19 Wed 20 Thu 21 Fri 22 2/2 1 Job Sat 23 Sun 24 2/2 1 Job Mon 25 2/2 1 Job …" at bounding box center [658, 401] width 1316 height 496
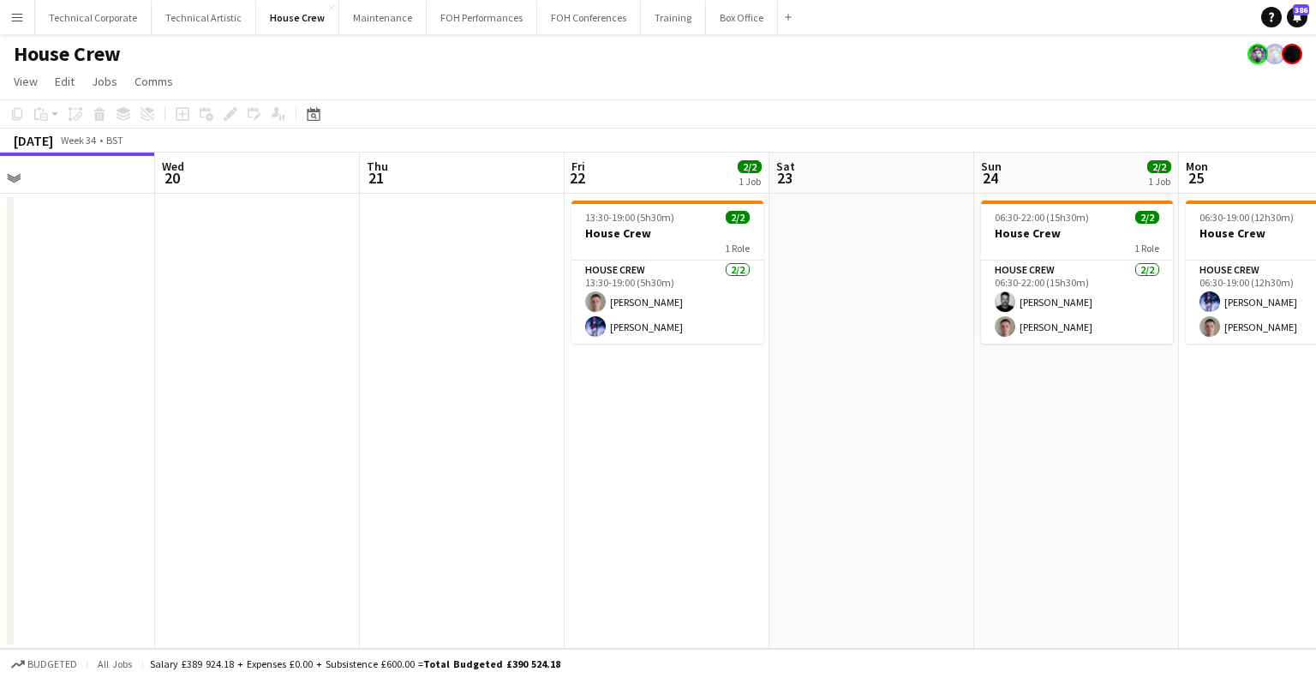
scroll to position [0, 452]
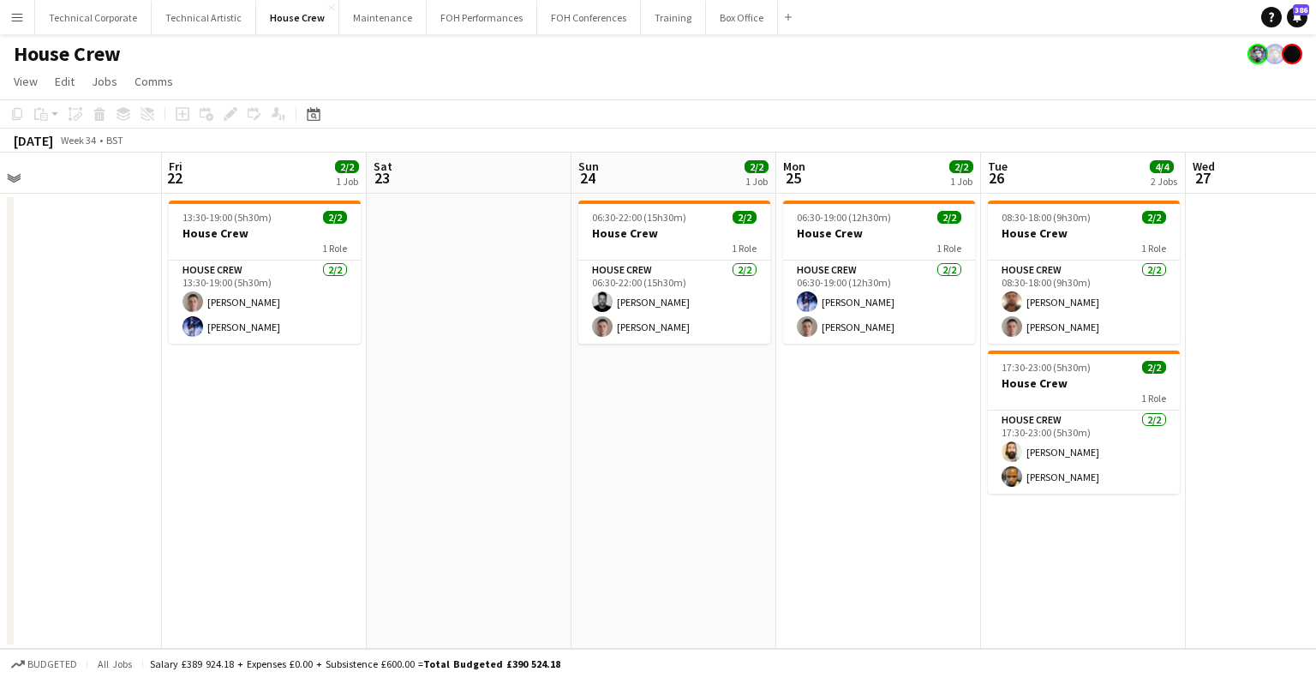
click at [216, 430] on app-calendar-viewport "Tue 19 Wed 20 Thu 21 Fri 22 2/2 1 Job Sat 23 Sun 24 2/2 1 Job Mon 25 2/2 1 Job …" at bounding box center [658, 401] width 1316 height 496
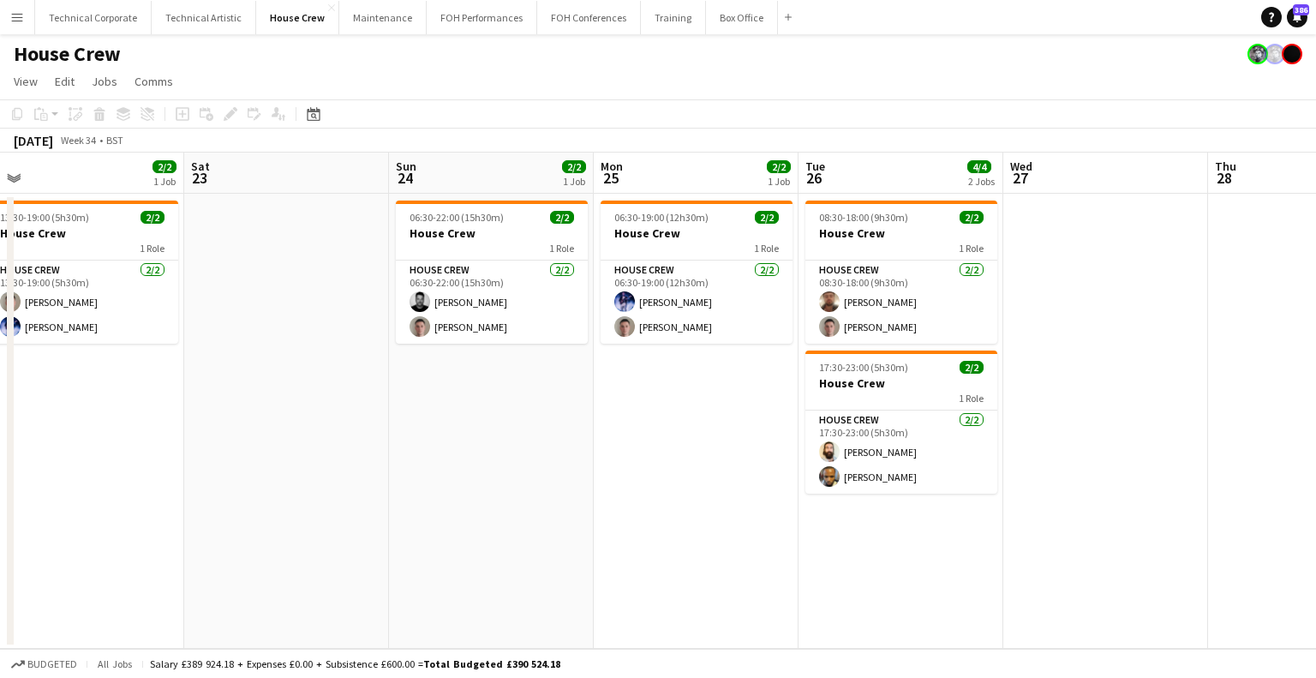
click at [219, 463] on app-calendar-viewport "Tue 19 Wed 20 Thu 21 Fri 22 2/2 1 Job Sat 23 Sun 24 2/2 1 Job Mon 25 2/2 1 Job …" at bounding box center [658, 401] width 1316 height 496
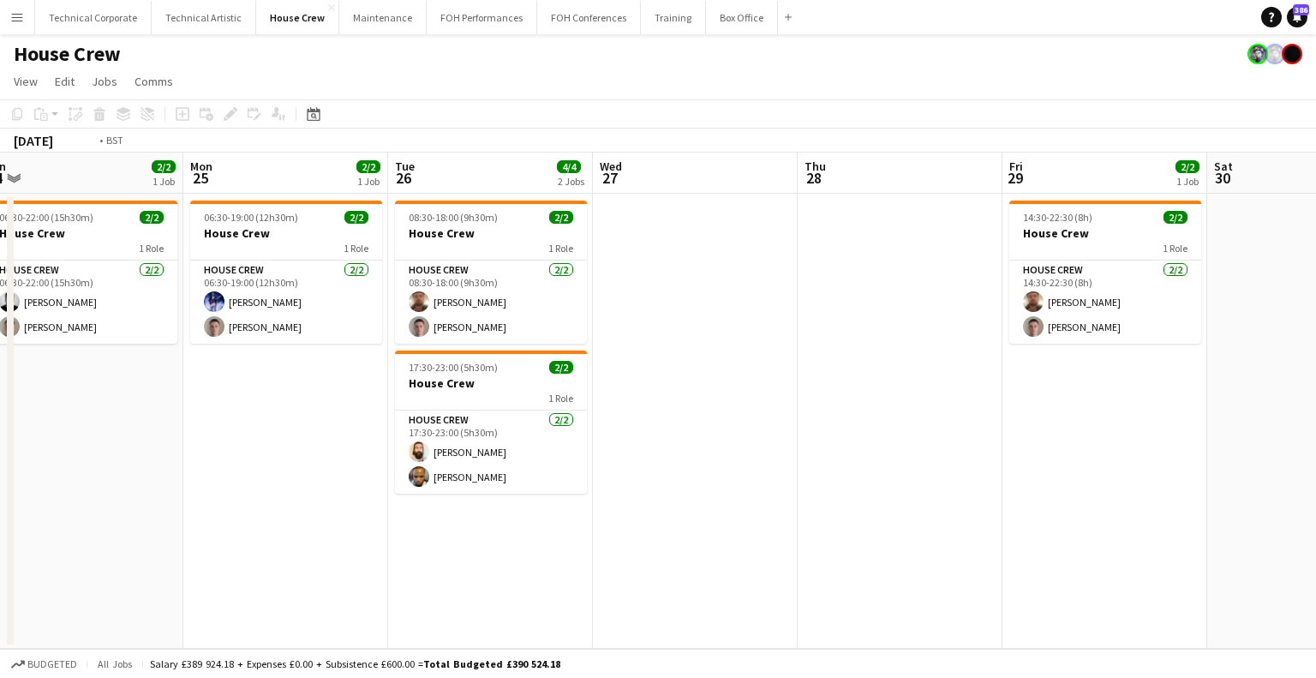
scroll to position [0, 540]
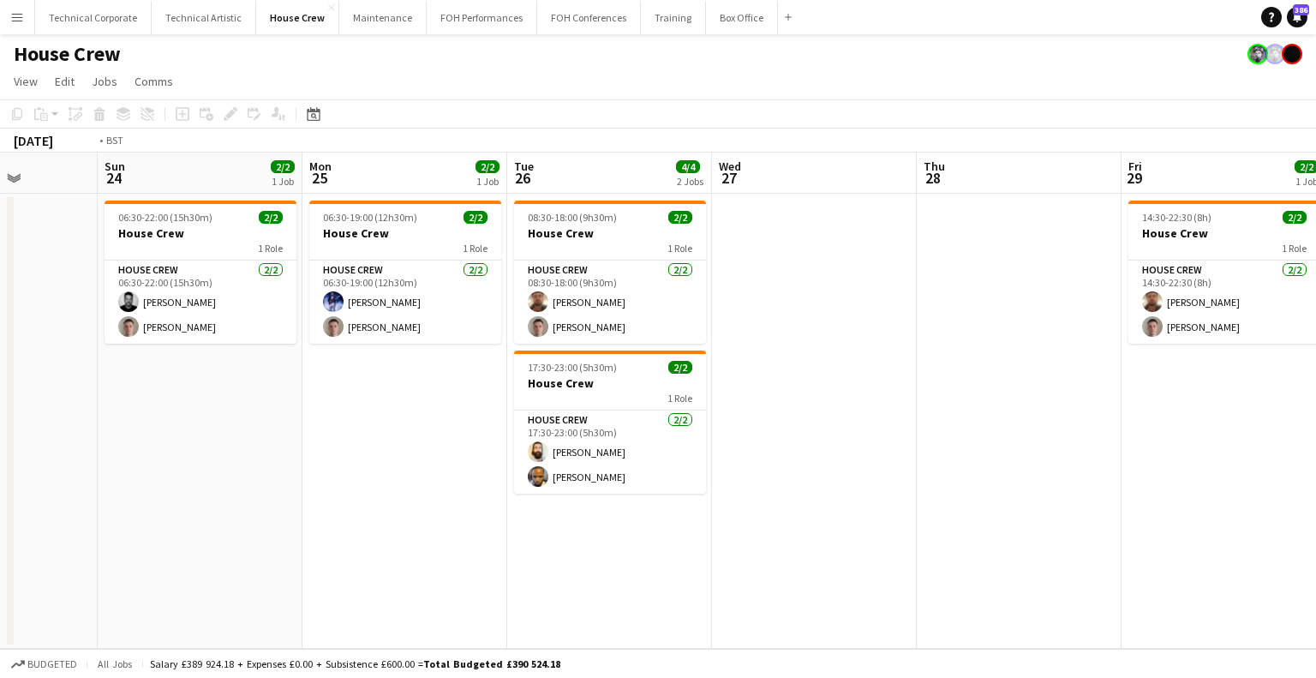
click at [478, 419] on app-calendar-viewport "Thu 21 Fri 22 2/2 1 Job Sat 23 Sun 24 2/2 1 Job Mon 25 2/2 1 Job Tue 26 4/4 2 J…" at bounding box center [658, 401] width 1316 height 496
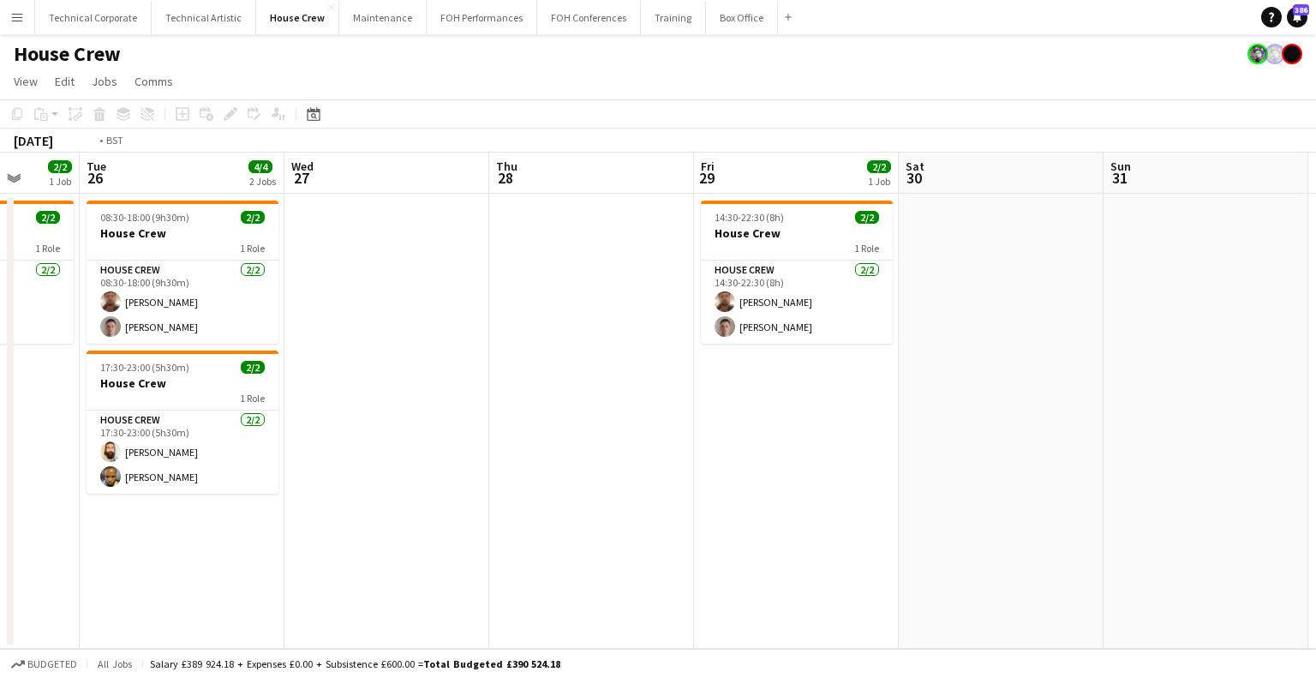
click at [693, 393] on app-calendar-viewport "Sat 23 Sun 24 2/2 1 Job Mon 25 2/2 1 Job Tue 26 4/4 2 Jobs Wed 27 Thu 28 Fri 29…" at bounding box center [658, 401] width 1316 height 496
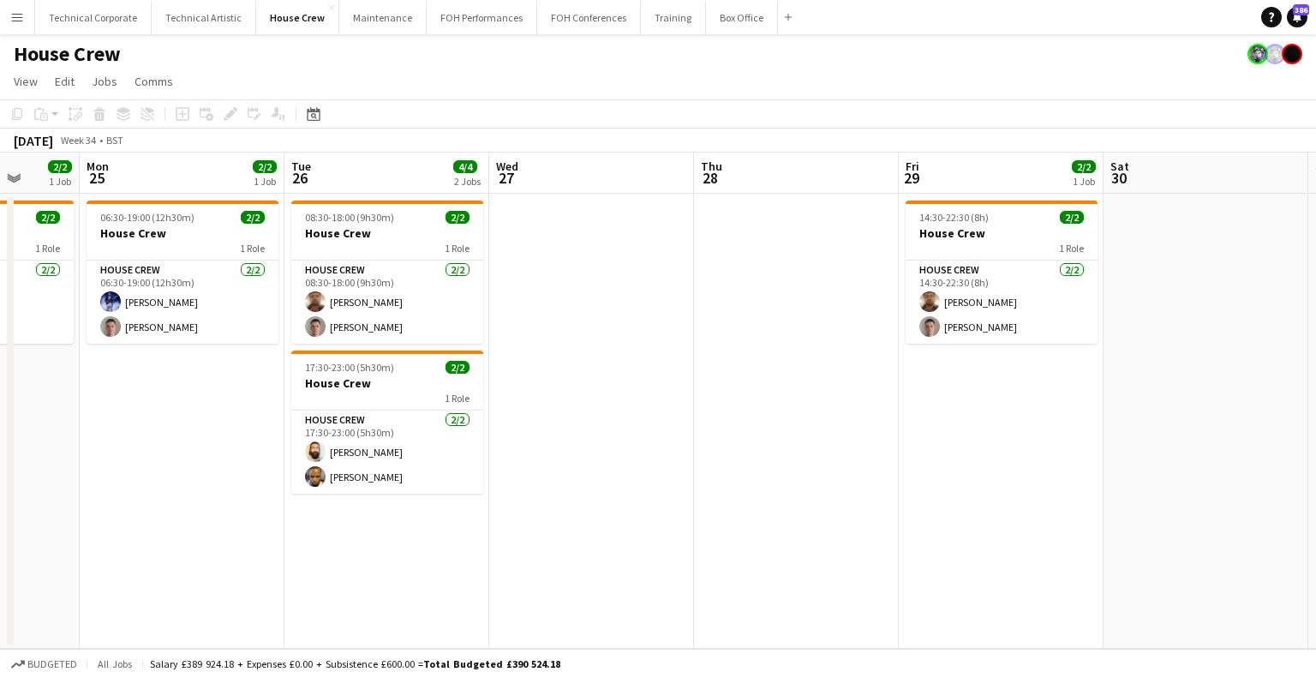
scroll to position [0, 531]
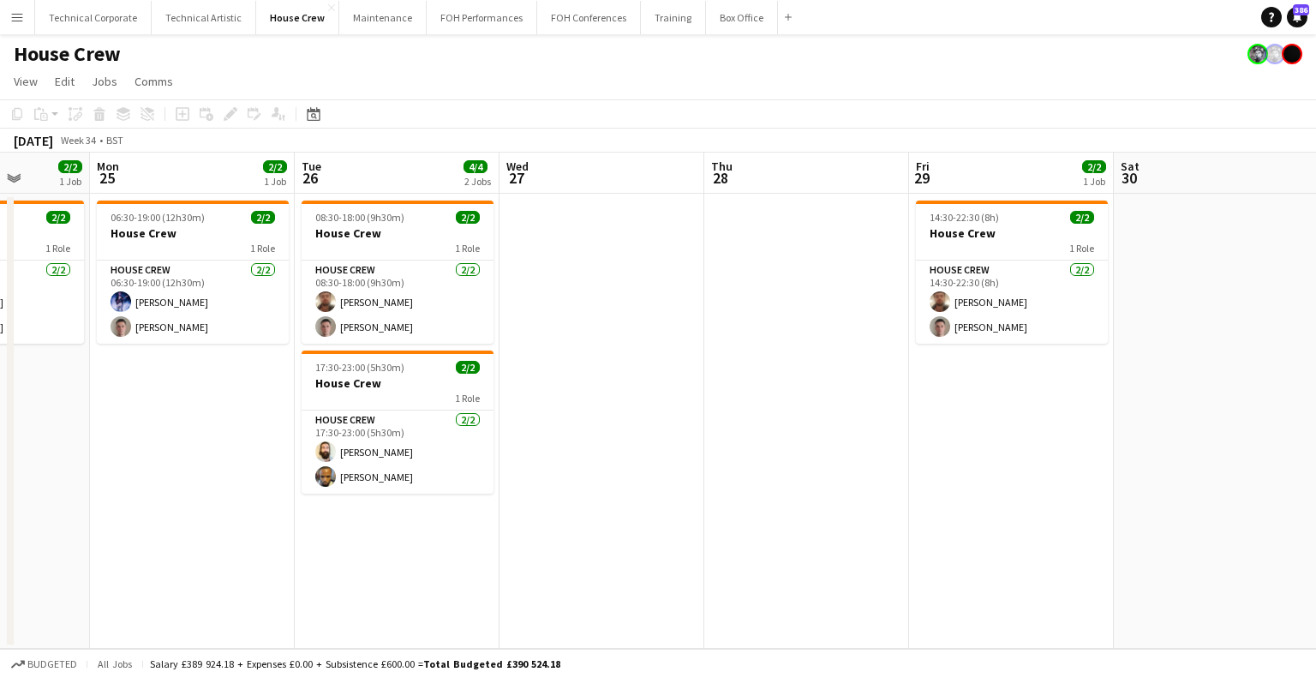
click at [241, 428] on app-calendar-viewport "Thu 21 Fri 22 2/2 1 Job Sat 23 Sun 24 2/2 1 Job Mon 25 2/2 1 Job Tue 26 4/4 2 J…" at bounding box center [658, 401] width 1316 height 496
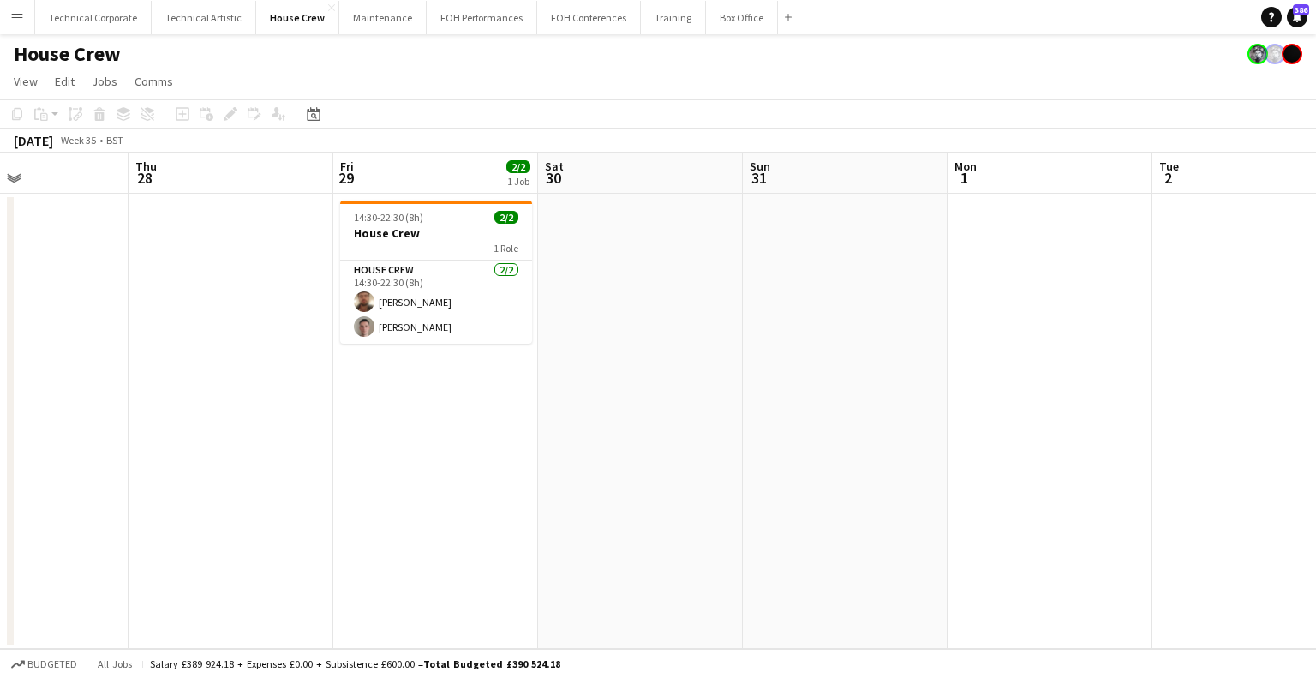
drag, startPoint x: 991, startPoint y: 403, endPoint x: 1036, endPoint y: 380, distance: 50.2
click at [507, 440] on app-calendar-viewport "Mon 25 2/2 1 Job Tue 26 4/4 2 Jobs Wed 27 Thu 28 Fri 29 2/2 1 Job Sat 30 Sun 31…" at bounding box center [658, 401] width 1316 height 496
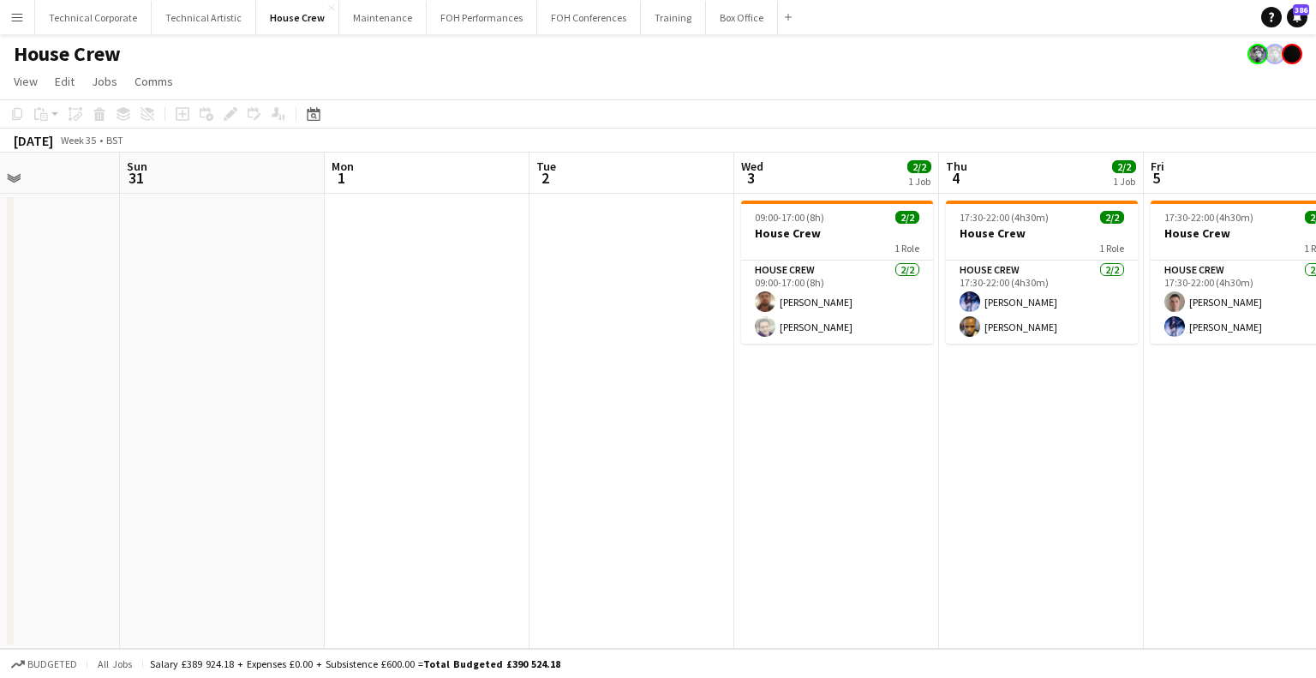
scroll to position [0, 740]
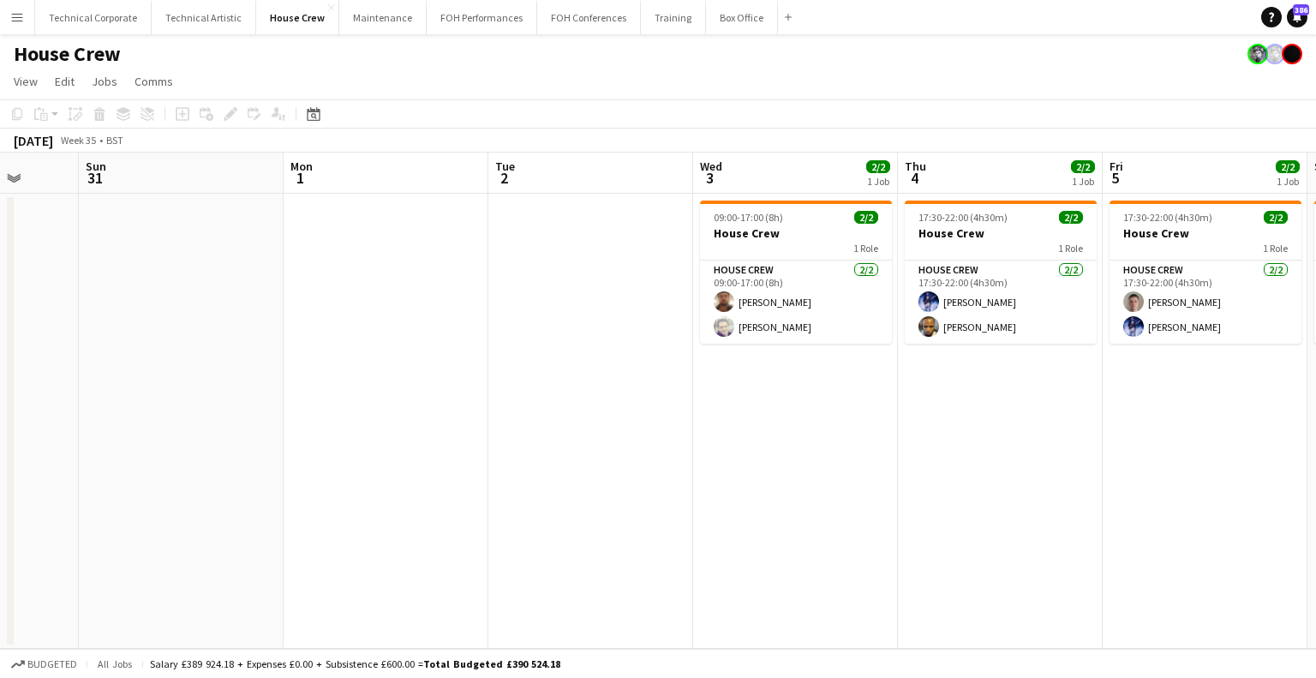
drag, startPoint x: 733, startPoint y: 407, endPoint x: 261, endPoint y: 413, distance: 472.2
click at [261, 413] on app-calendar-viewport "Wed 27 Thu 28 Fri 29 2/2 1 Job Sat 30 Sun 31 Mon 1 Tue 2 Wed 3 2/2 1 Job Thu 4 …" at bounding box center [658, 401] width 1316 height 496
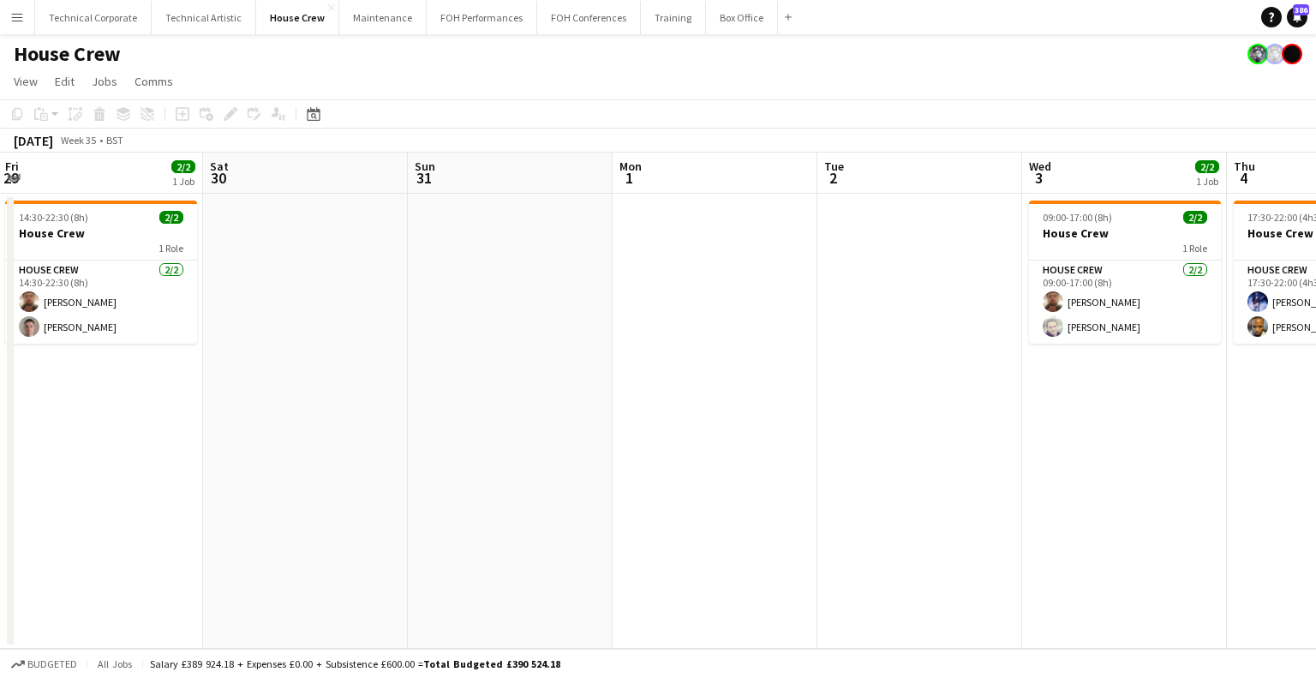
click at [953, 412] on app-calendar-viewport "Wed 27 Thu 28 Fri 29 2/2 1 Job Sat 30 Sun 31 Mon 1 Tue 2 Wed 3 2/2 1 Job Thu 4 …" at bounding box center [658, 401] width 1316 height 496
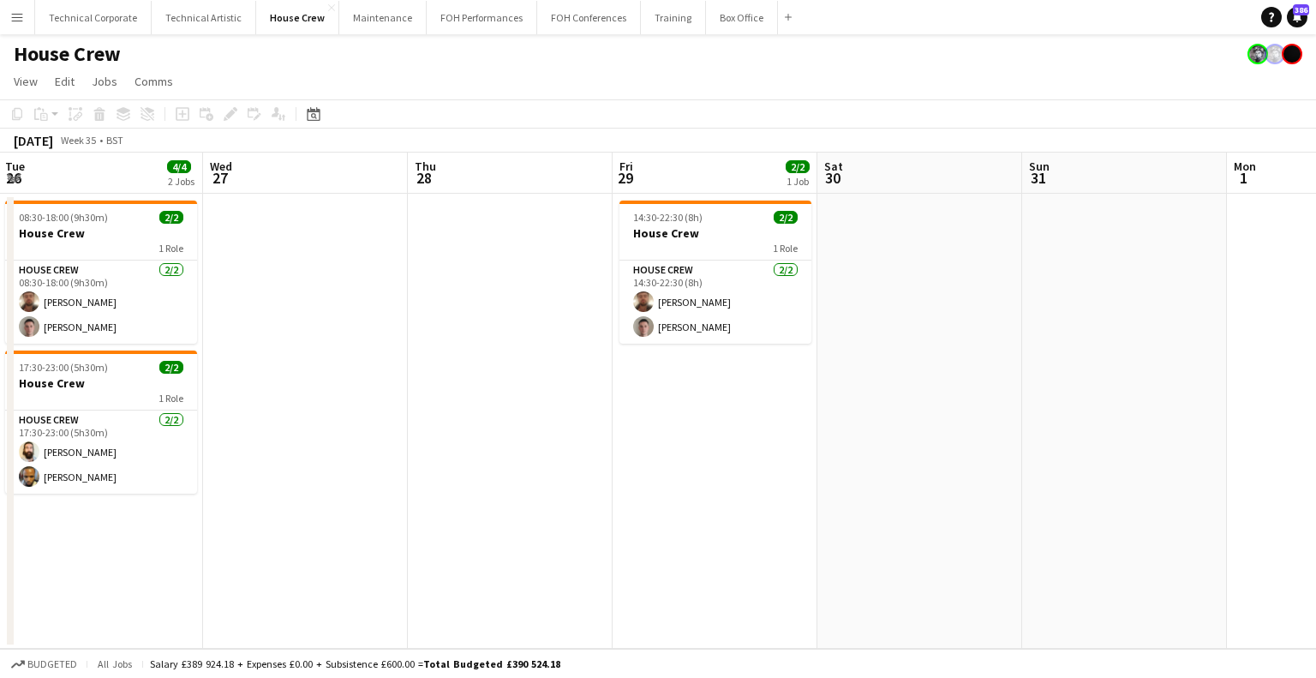
drag, startPoint x: 718, startPoint y: 397, endPoint x: 982, endPoint y: 390, distance: 264.0
click at [965, 392] on app-calendar-viewport "Sun 24 2/2 1 Job Mon 25 2/2 1 Job Tue 26 4/4 2 Jobs Wed 27 Thu 28 Fri 29 2/2 1 …" at bounding box center [658, 401] width 1316 height 496
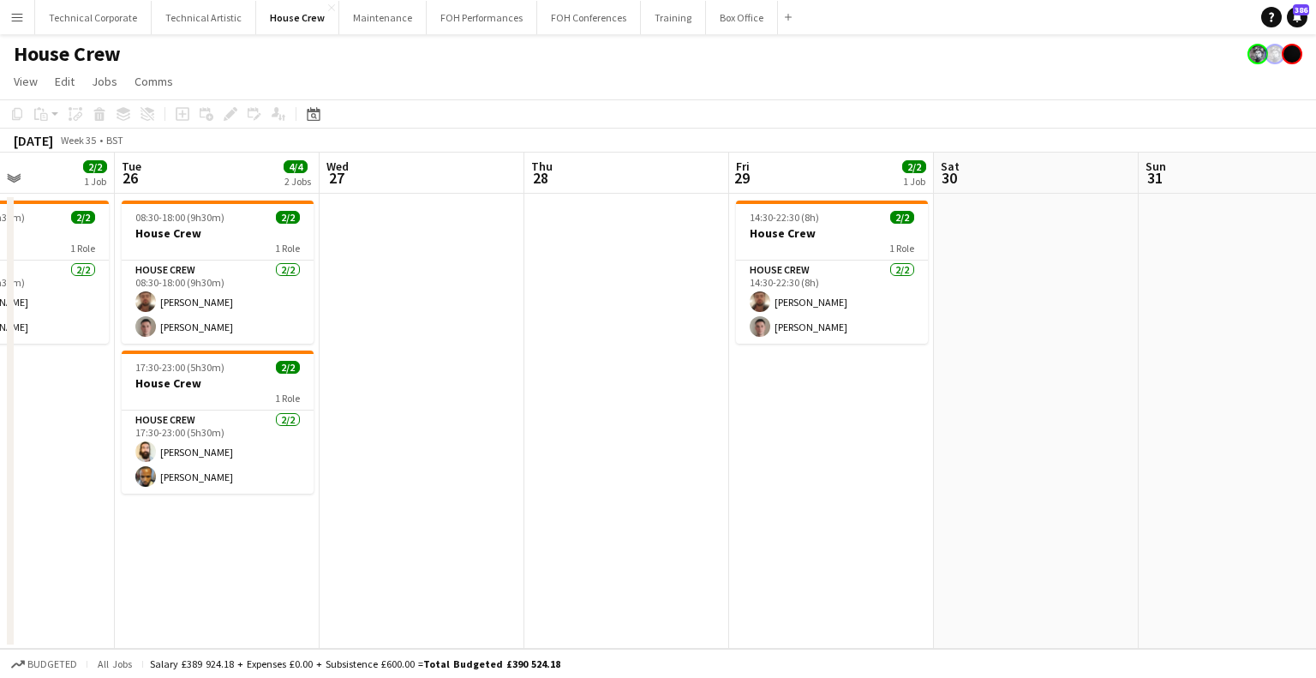
drag, startPoint x: 915, startPoint y: 386, endPoint x: 268, endPoint y: 392, distance: 647.0
click at [212, 397] on app-calendar-viewport "Sat 23 Sun 24 2/2 1 Job Mon 25 2/2 1 Job Tue 26 4/4 2 Jobs Wed 27 Thu 28 Fri 29…" at bounding box center [658, 401] width 1316 height 496
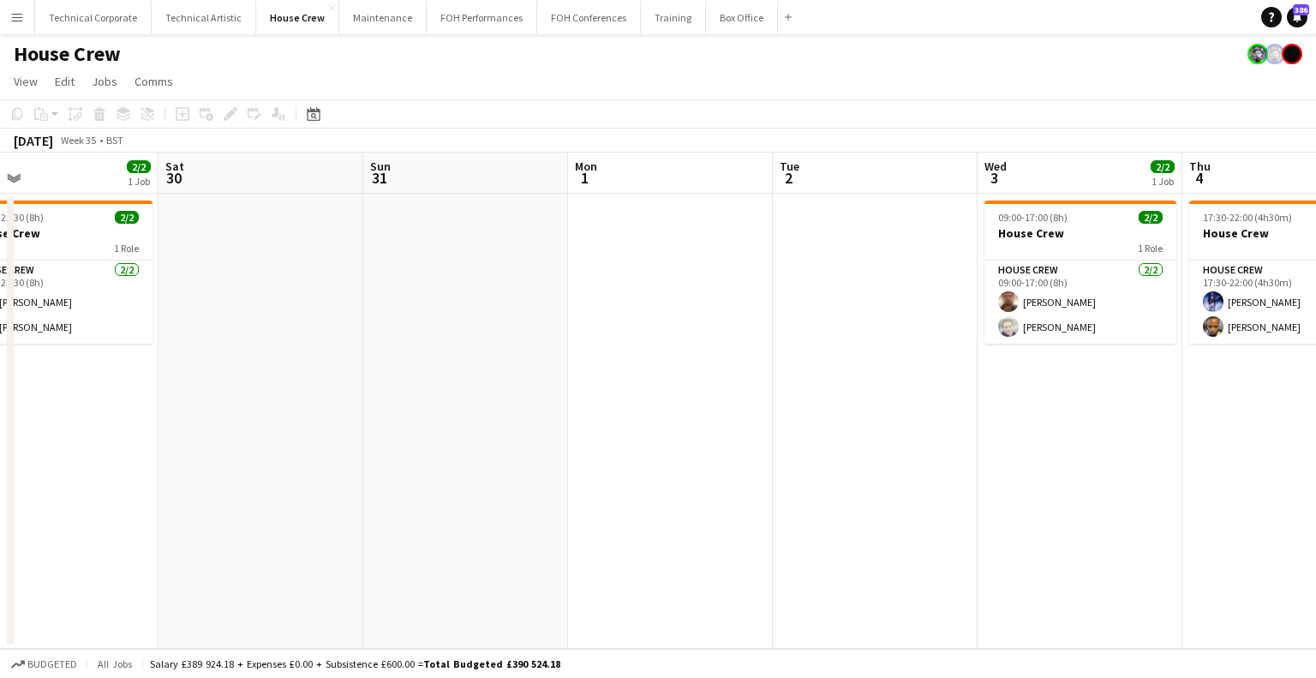
drag, startPoint x: 1039, startPoint y: 381, endPoint x: 210, endPoint y: 414, distance: 829.3
click at [199, 415] on app-calendar-viewport "Wed 27 Thu 28 Fri 29 2/2 1 Job Sat 30 Sun 31 Mon 1 Tue 2 Wed 3 2/2 1 Job Thu 4 …" at bounding box center [658, 401] width 1316 height 496
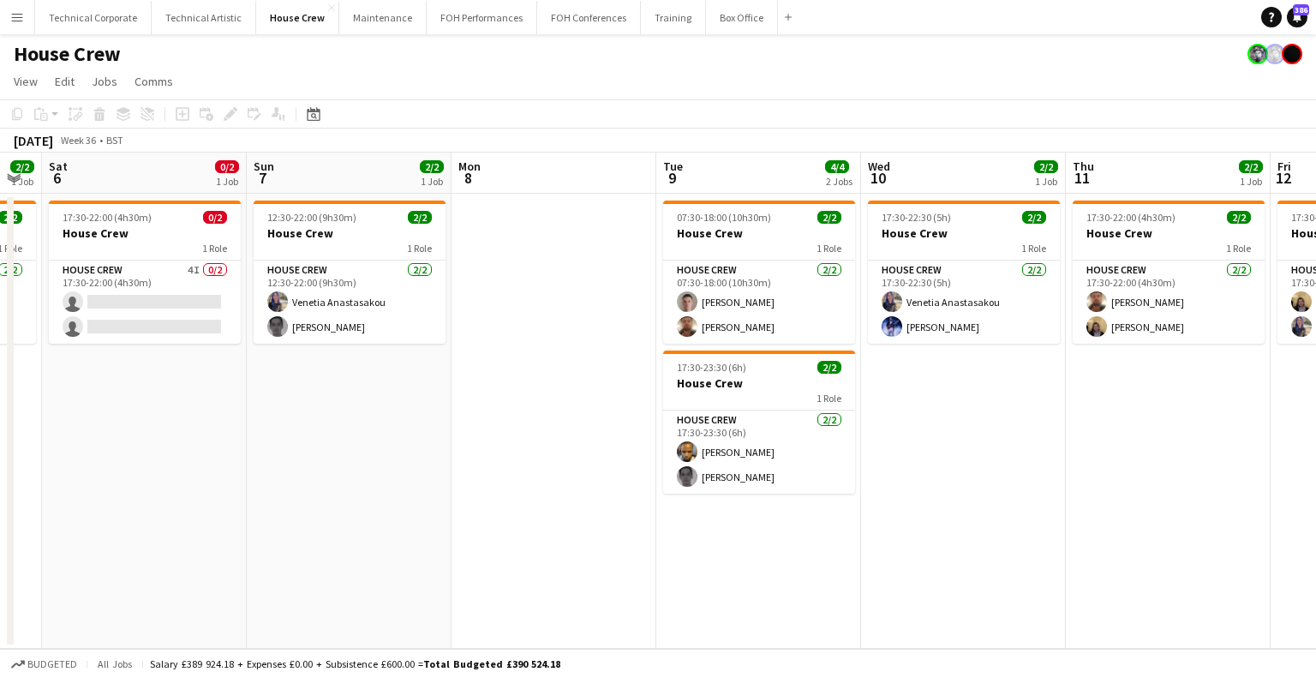
scroll to position [0, 795]
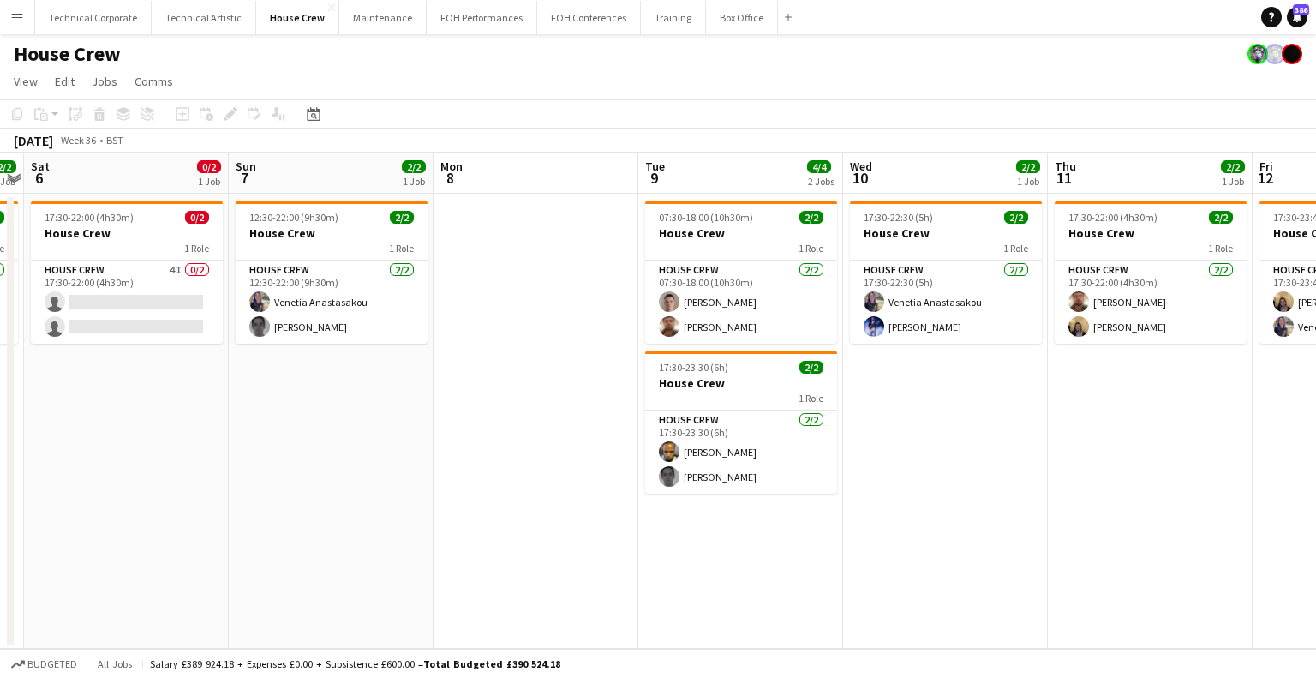
drag, startPoint x: 214, startPoint y: 410, endPoint x: 196, endPoint y: 410, distance: 18.0
click at [196, 410] on app-calendar-viewport "Tue 2 Wed 3 2/2 1 Job Thu 4 2/2 1 Job Fri 5 2/2 1 Job Sat 6 0/2 1 Job Sun 7 2/2…" at bounding box center [658, 401] width 1316 height 496
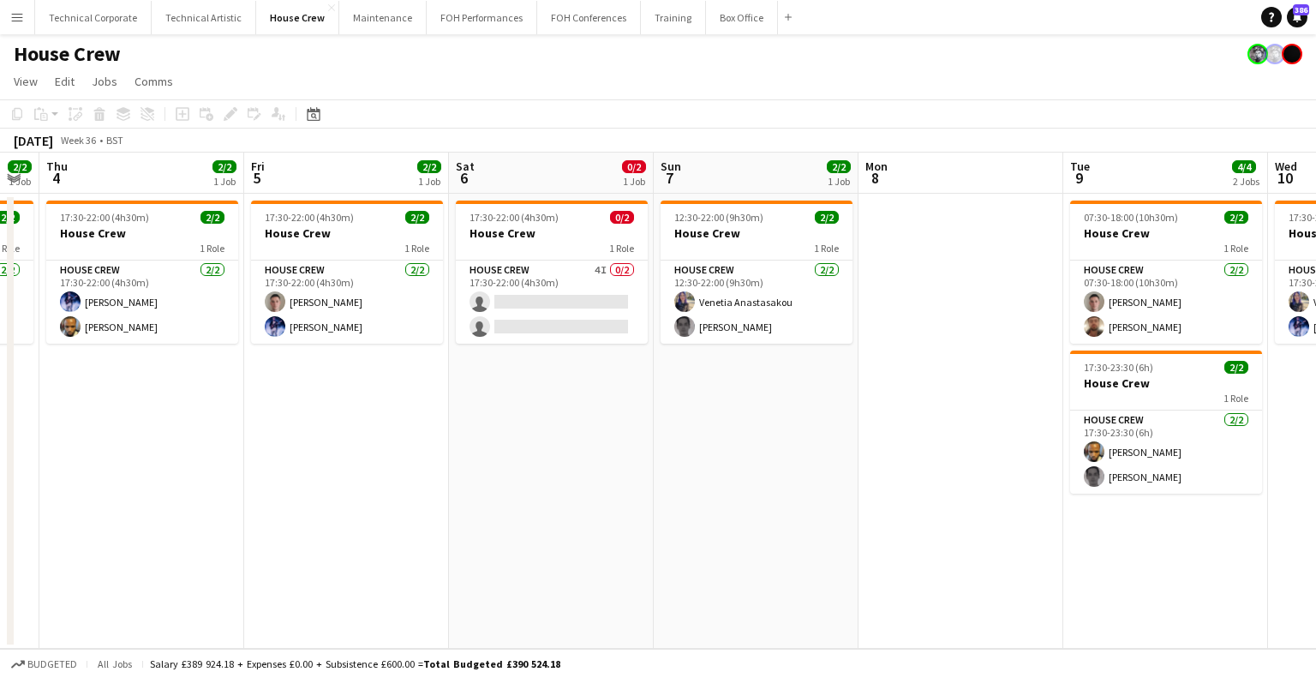
scroll to position [0, 370]
click at [668, 456] on app-calendar-viewport "Tue 2 Wed 3 2/2 1 Job Thu 4 2/2 1 Job Fri 5 2/2 1 Job Sat 6 0/2 1 Job Sun 7 2/2…" at bounding box center [658, 401] width 1316 height 496
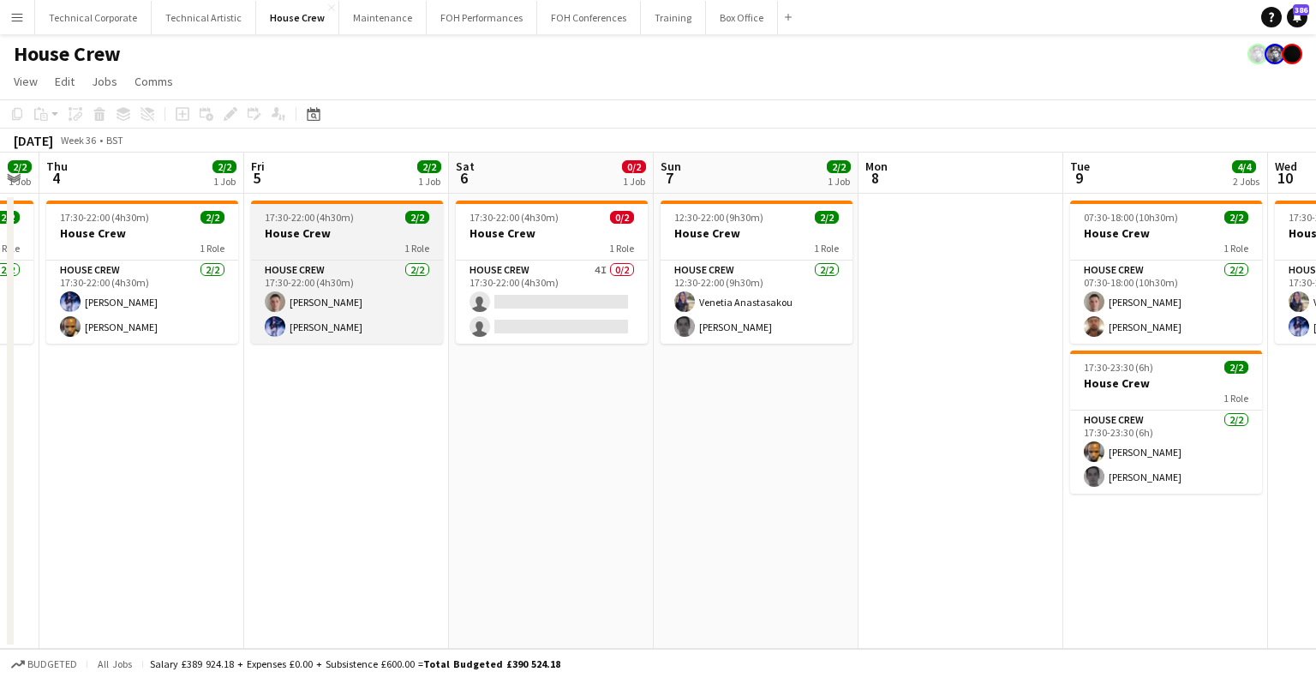
click at [350, 239] on h3 "House Crew" at bounding box center [347, 232] width 192 height 15
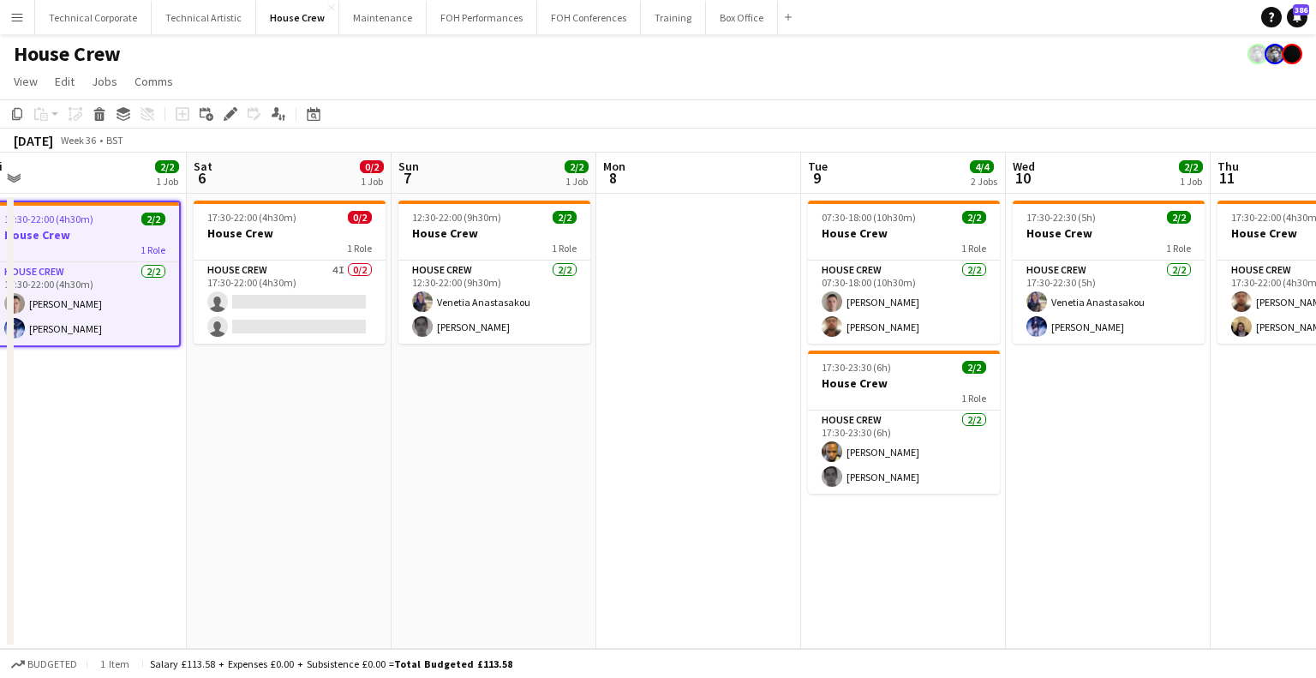
click at [533, 314] on app-calendar-viewport "Tue 2 Wed 3 2/2 1 Job Thu 4 2/2 1 Job Fri 5 2/2 1 Job Sat 6 0/2 1 Job Sun 7 2/2…" at bounding box center [658, 401] width 1316 height 496
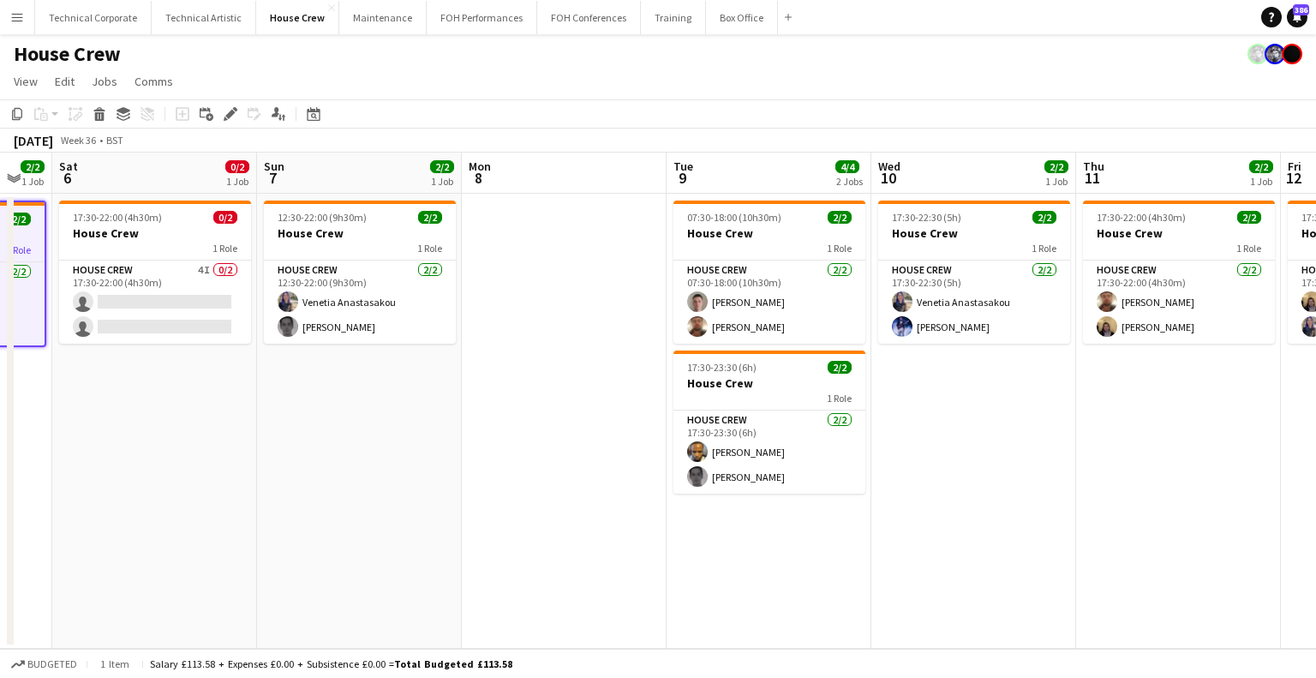
click at [562, 304] on app-date-cell at bounding box center [564, 421] width 205 height 455
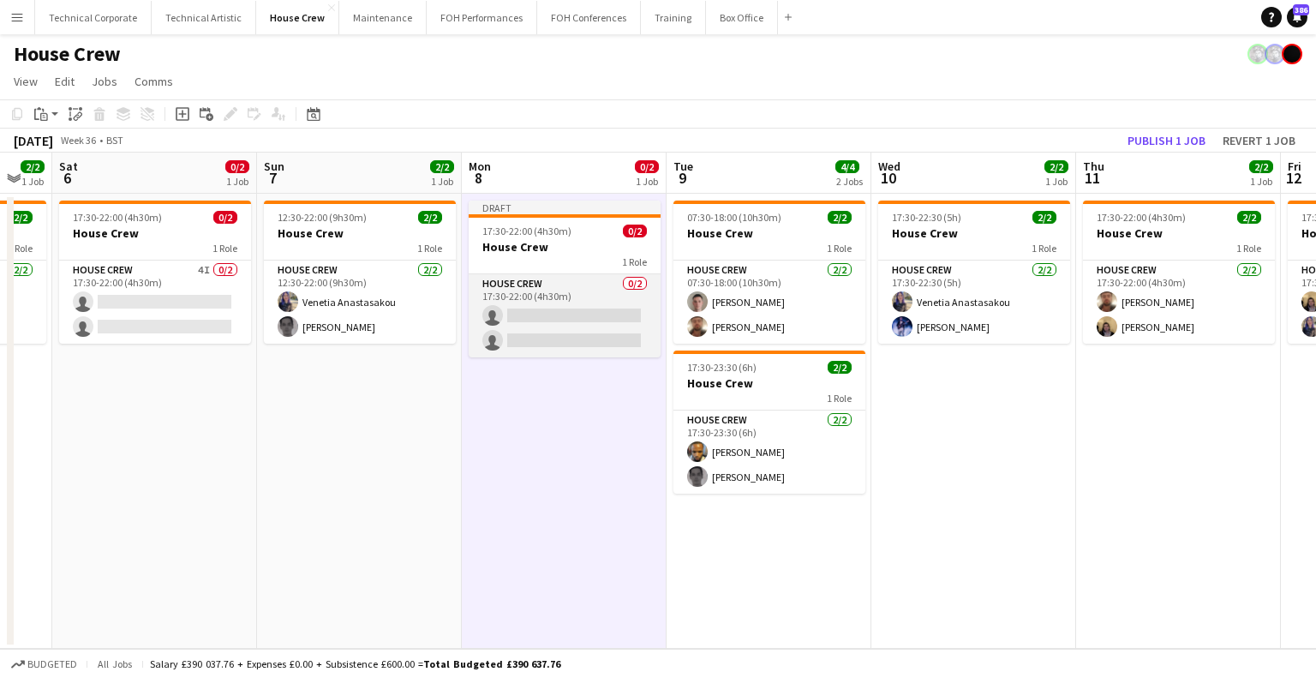
click at [562, 303] on app-card-role "House Crew 0/2 17:30-22:00 (4h30m) single-neutral-actions single-neutral-actions" at bounding box center [565, 315] width 192 height 83
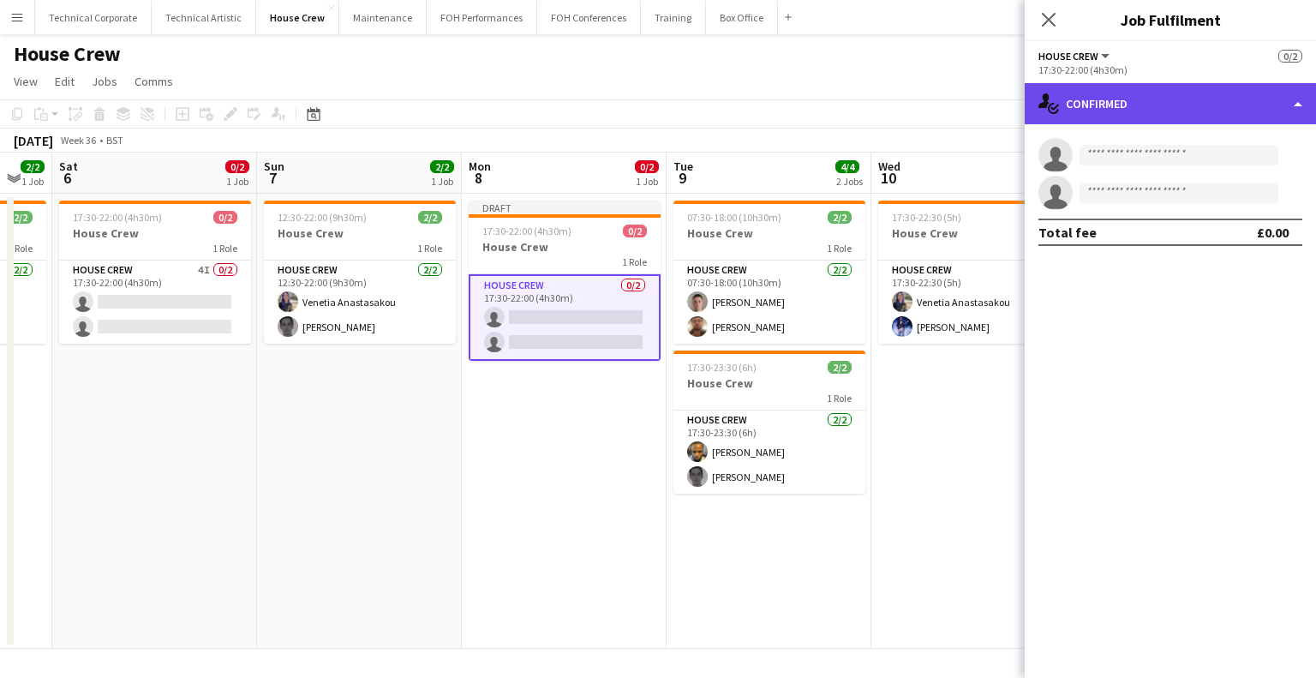
click at [1183, 98] on div "single-neutral-actions-check-2 Confirmed" at bounding box center [1170, 103] width 291 height 41
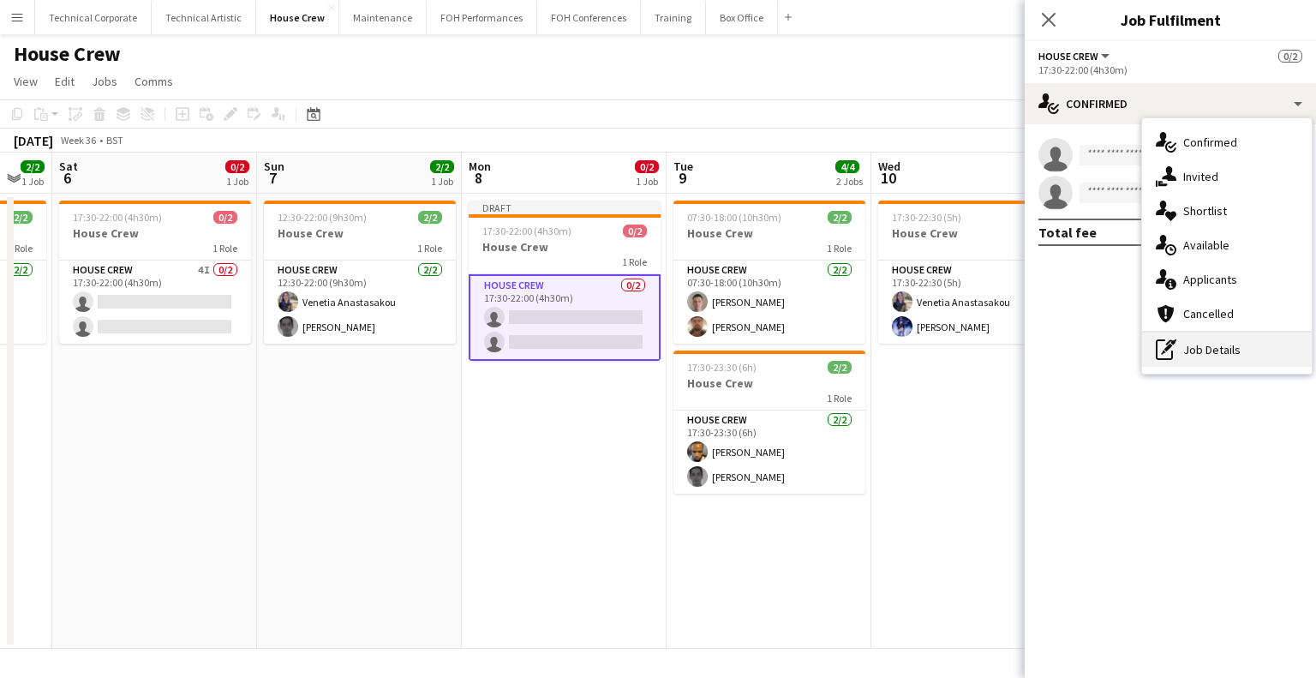
click at [1212, 362] on div "pen-write Job Details" at bounding box center [1227, 349] width 170 height 34
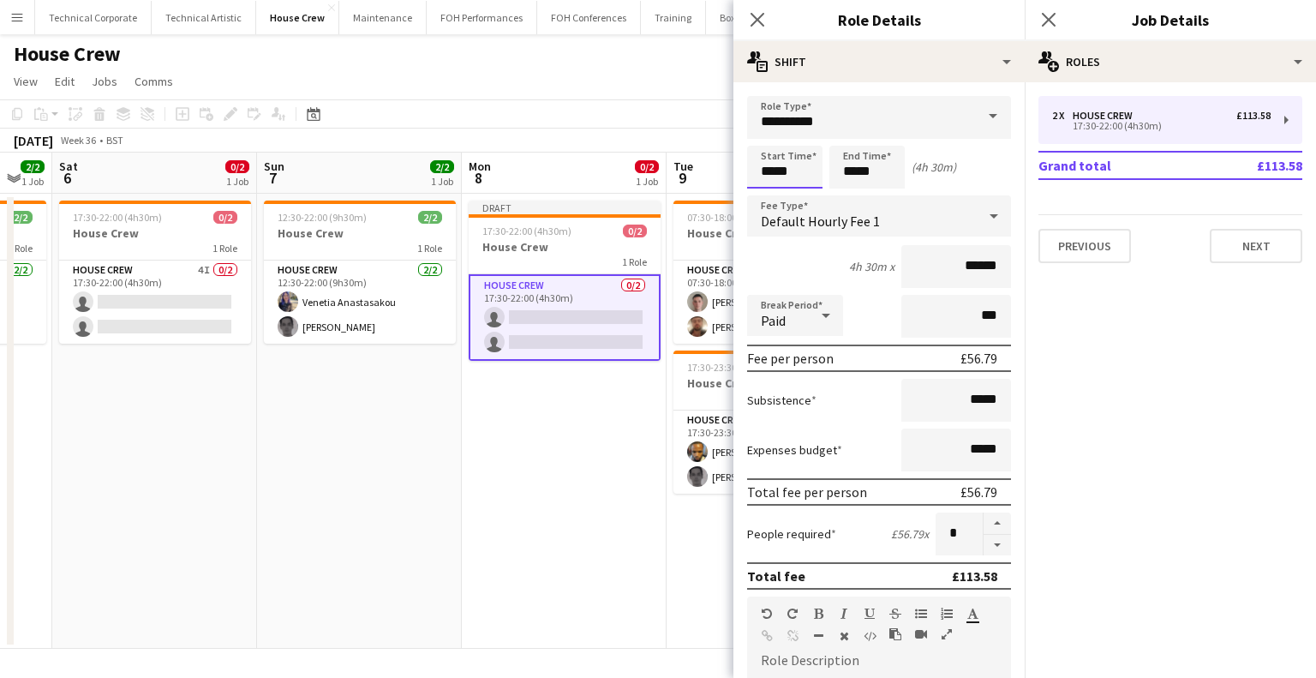
drag, startPoint x: 795, startPoint y: 172, endPoint x: 660, endPoint y: 164, distance: 135.7
click at [660, 164] on body "Menu Boards Boards Boards All jobs Status Workforce Workforce My Workforce Recr…" at bounding box center [658, 339] width 1316 height 678
type input "*****"
click at [506, 438] on app-date-cell "Draft 17:30-22:00 (4h30m) 0/2 House Crew 1 Role House Crew 0/2 17:30-22:00 (4h3…" at bounding box center [564, 421] width 205 height 455
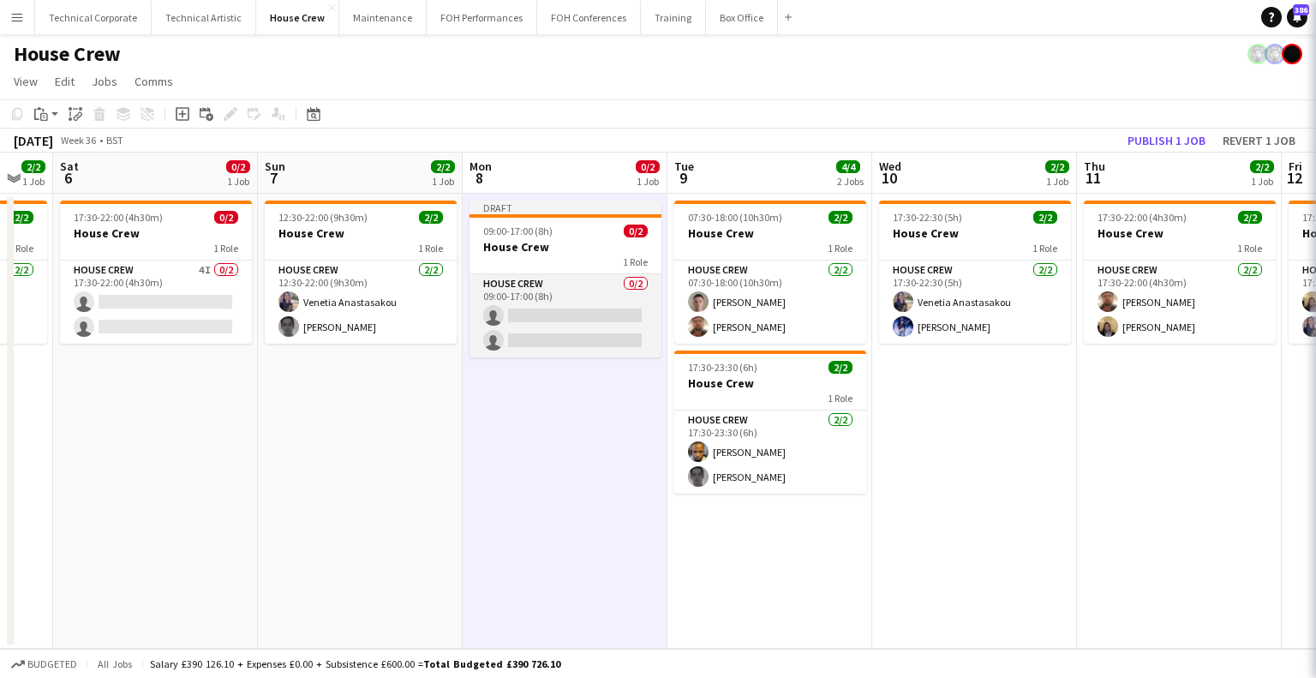
drag, startPoint x: 583, startPoint y: 297, endPoint x: 624, endPoint y: 310, distance: 43.4
click at [588, 294] on app-calendar-viewport "Tue 2 Wed 3 2/2 1 Job Thu 4 2/2 1 Job Fri 5 2/2 1 Job Sat 6 0/2 1 Job Sun 7 2/2…" at bounding box center [658, 401] width 1316 height 496
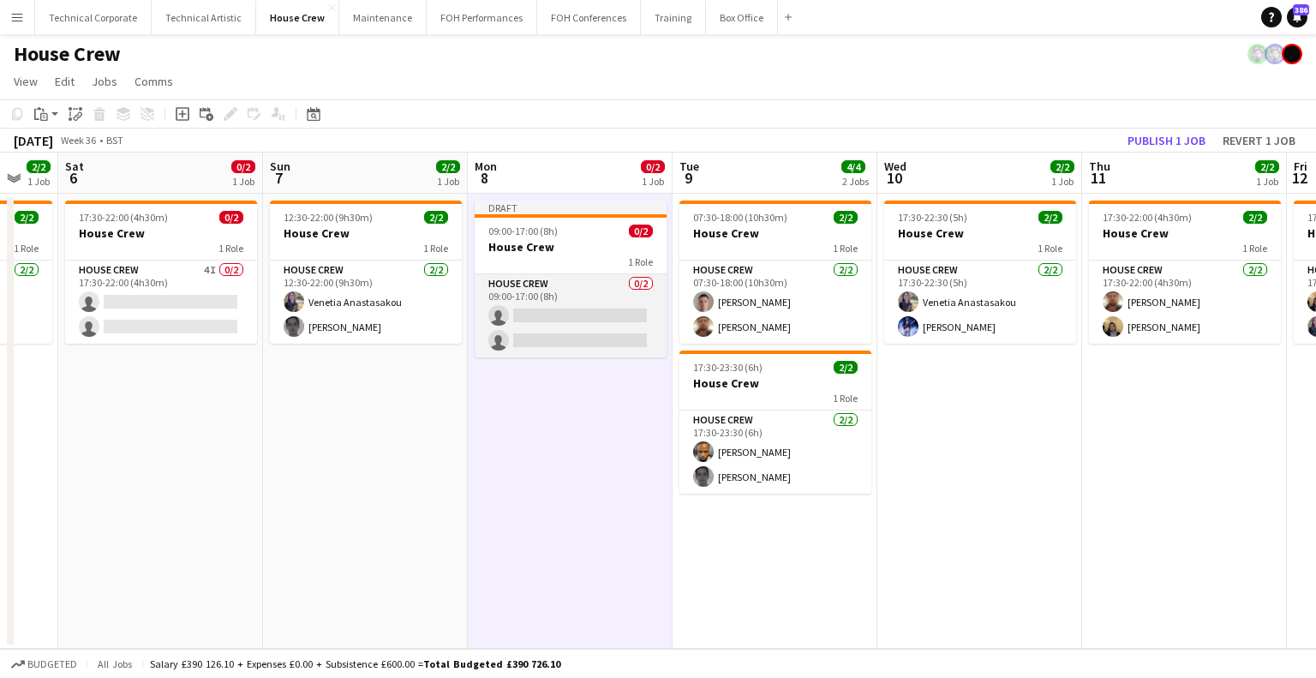
click at [542, 279] on app-card-role "House Crew 0/2 09:00-17:00 (8h) single-neutral-actions single-neutral-actions" at bounding box center [571, 315] width 192 height 83
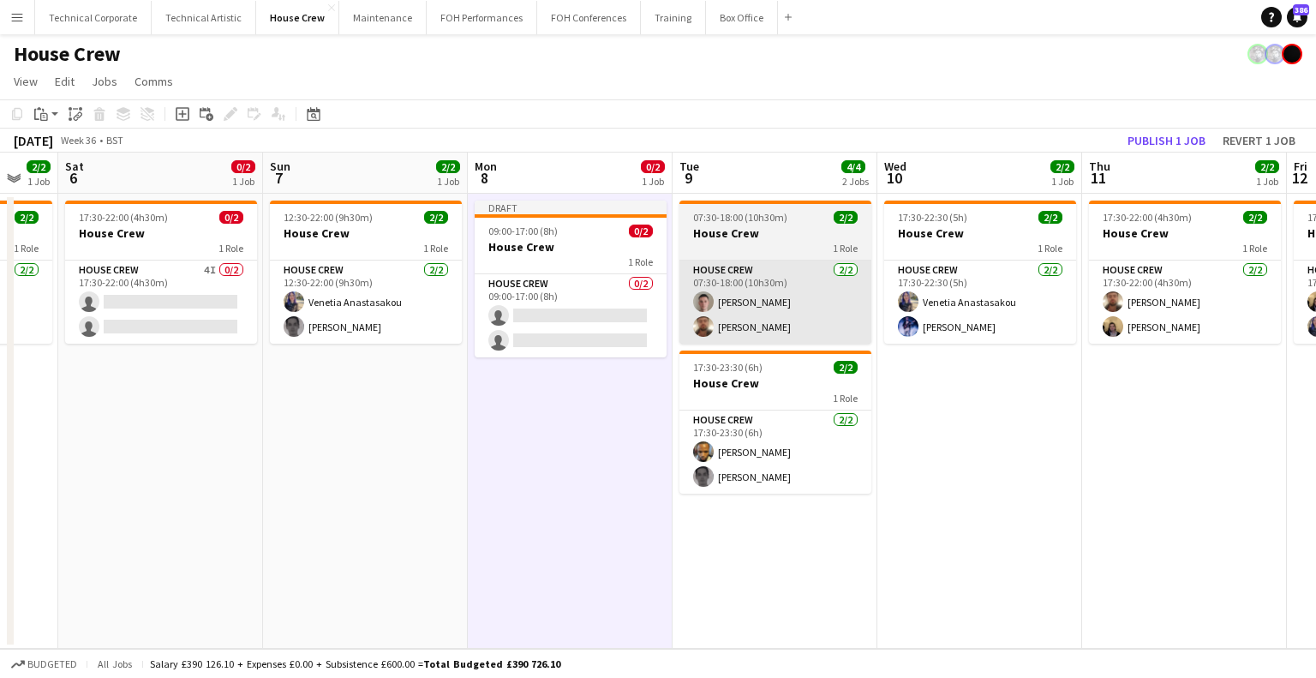
scroll to position [0, 761]
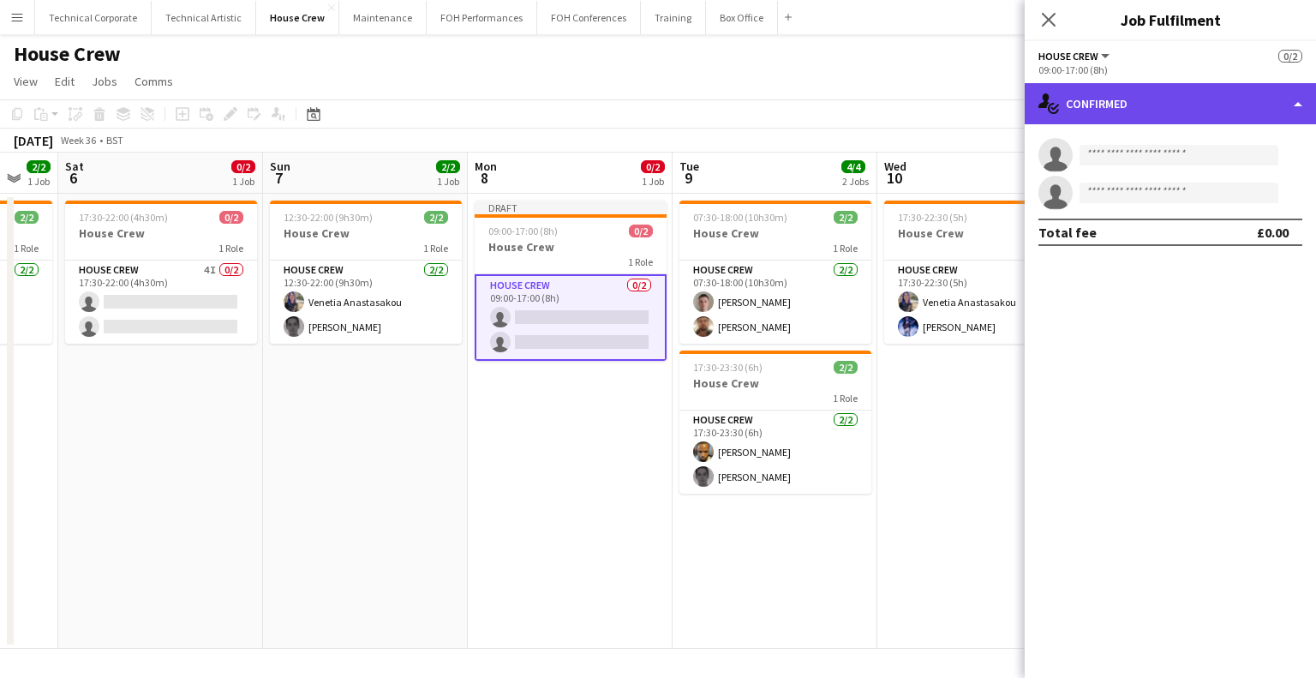
click at [1159, 118] on div "single-neutral-actions-check-2 Confirmed" at bounding box center [1170, 103] width 291 height 41
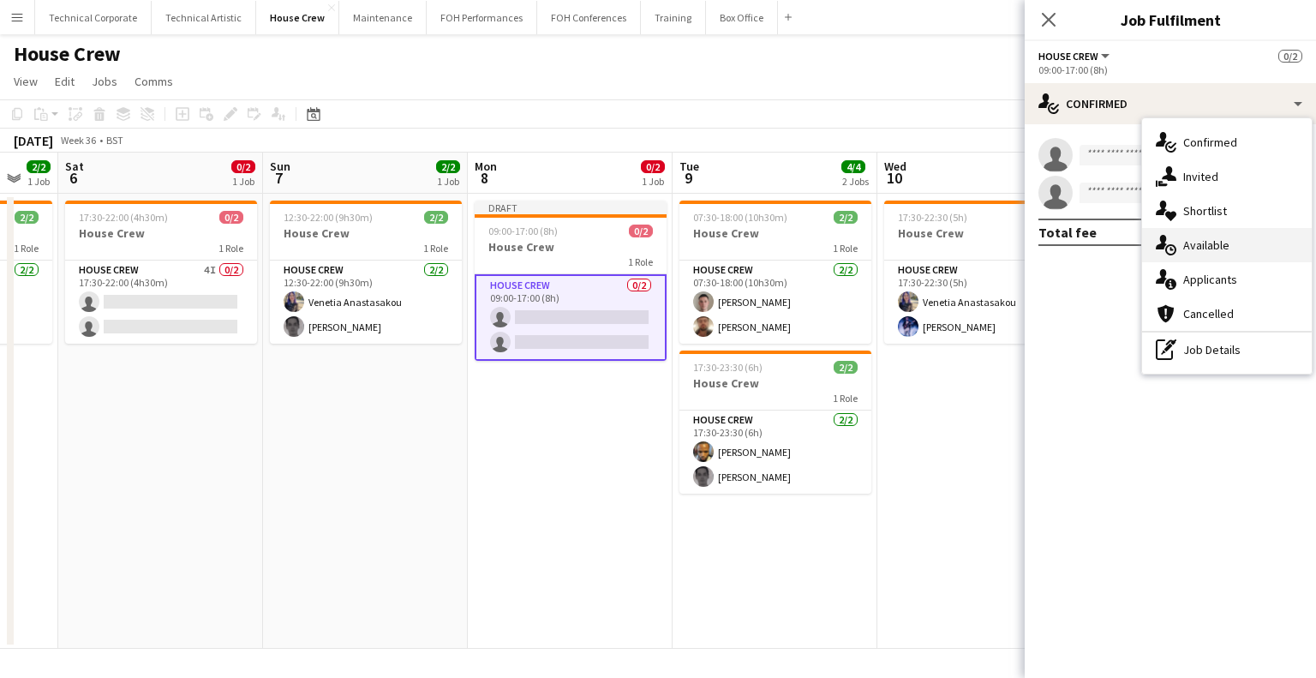
click at [1217, 252] on div "single-neutral-actions-upload Available" at bounding box center [1227, 245] width 170 height 34
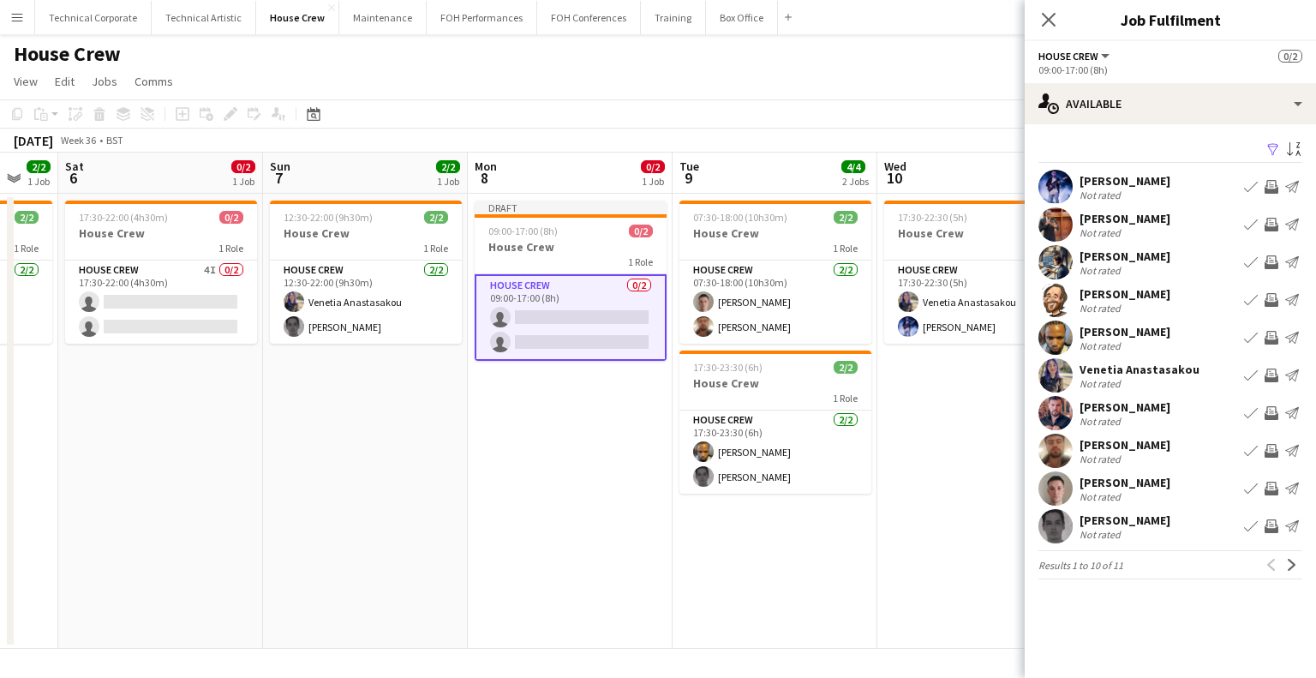
click at [1267, 186] on app-icon "Invite crew" at bounding box center [1272, 187] width 14 height 14
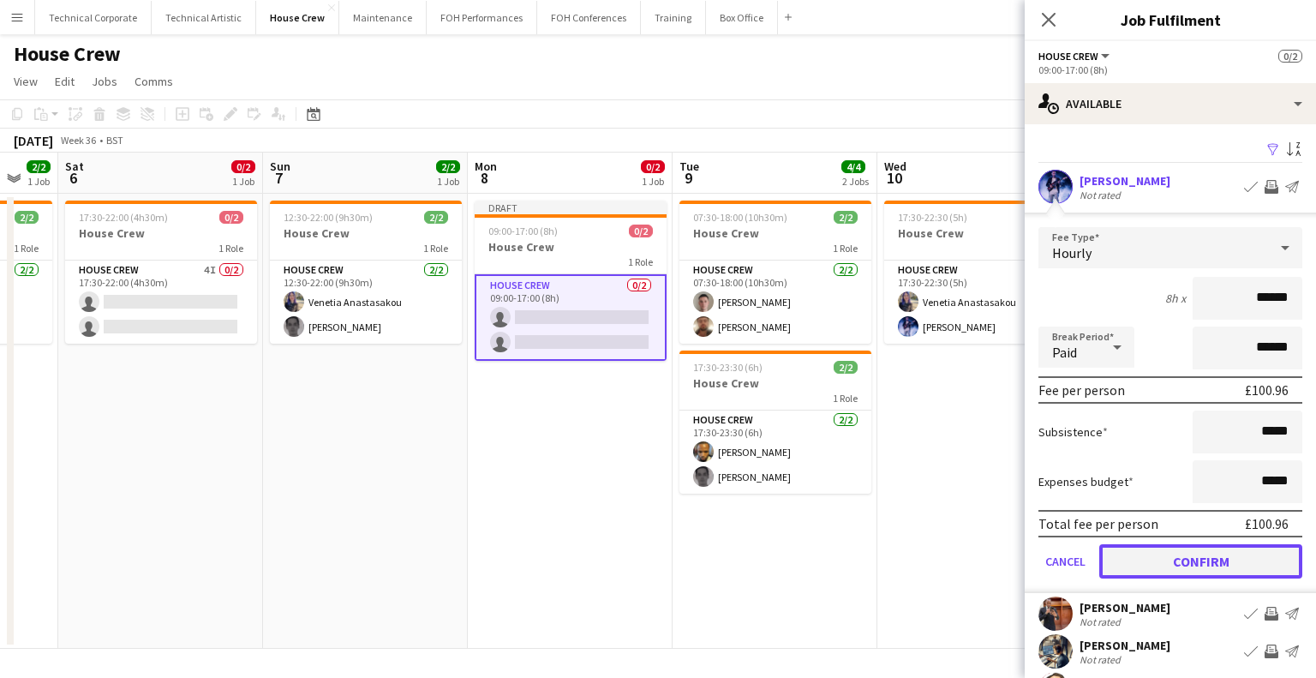
click at [1207, 566] on button "Confirm" at bounding box center [1200, 561] width 203 height 34
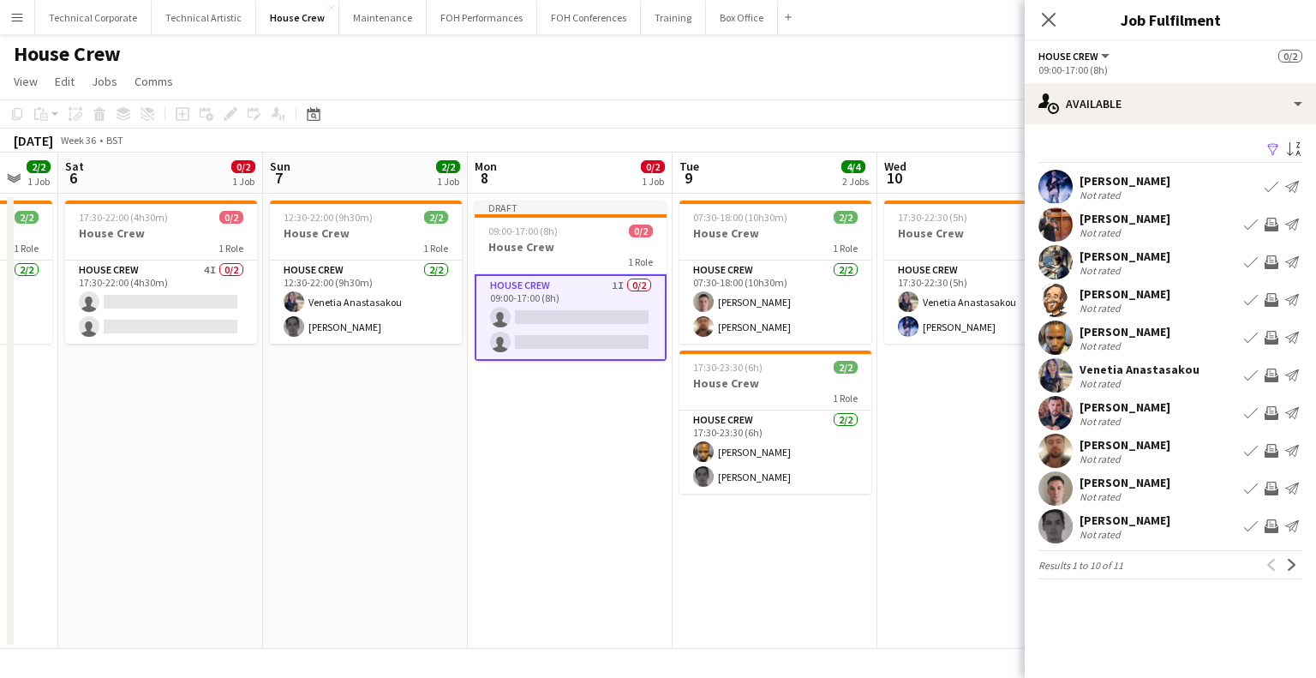
click at [1268, 222] on app-icon "Invite crew" at bounding box center [1272, 225] width 14 height 14
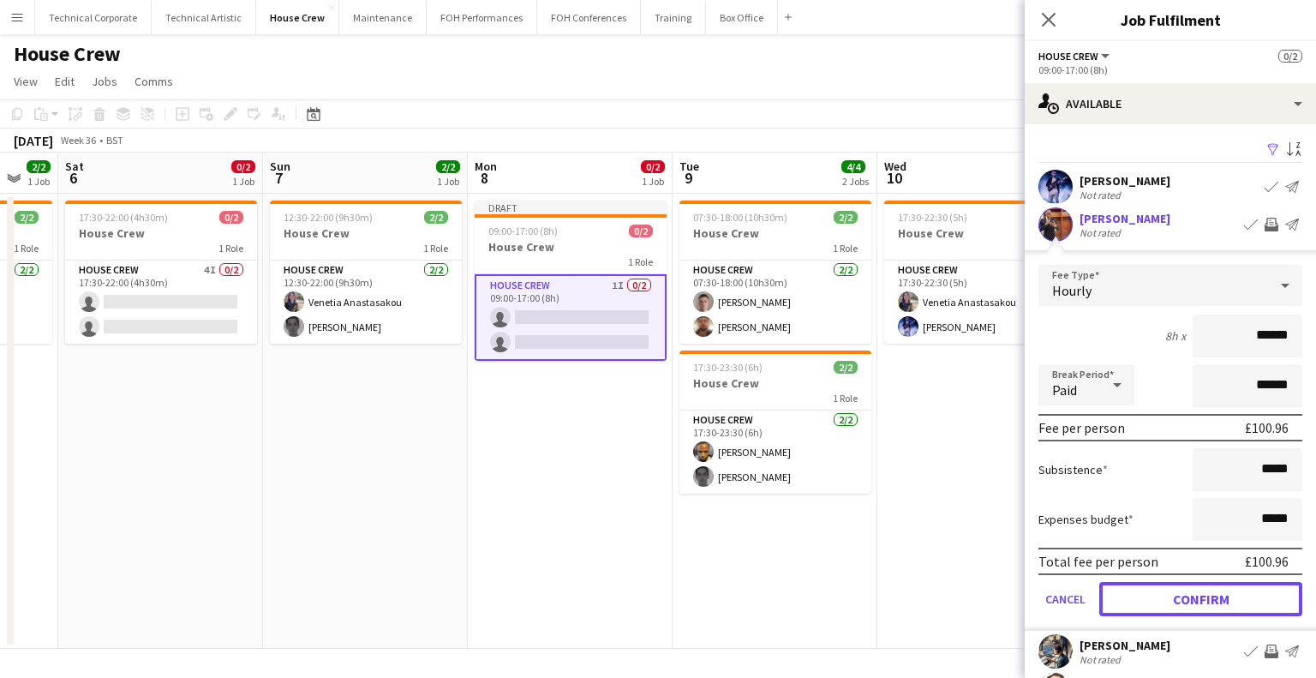
drag, startPoint x: 1204, startPoint y: 604, endPoint x: 1169, endPoint y: 599, distance: 35.5
click at [1205, 604] on button "Confirm" at bounding box center [1200, 599] width 203 height 34
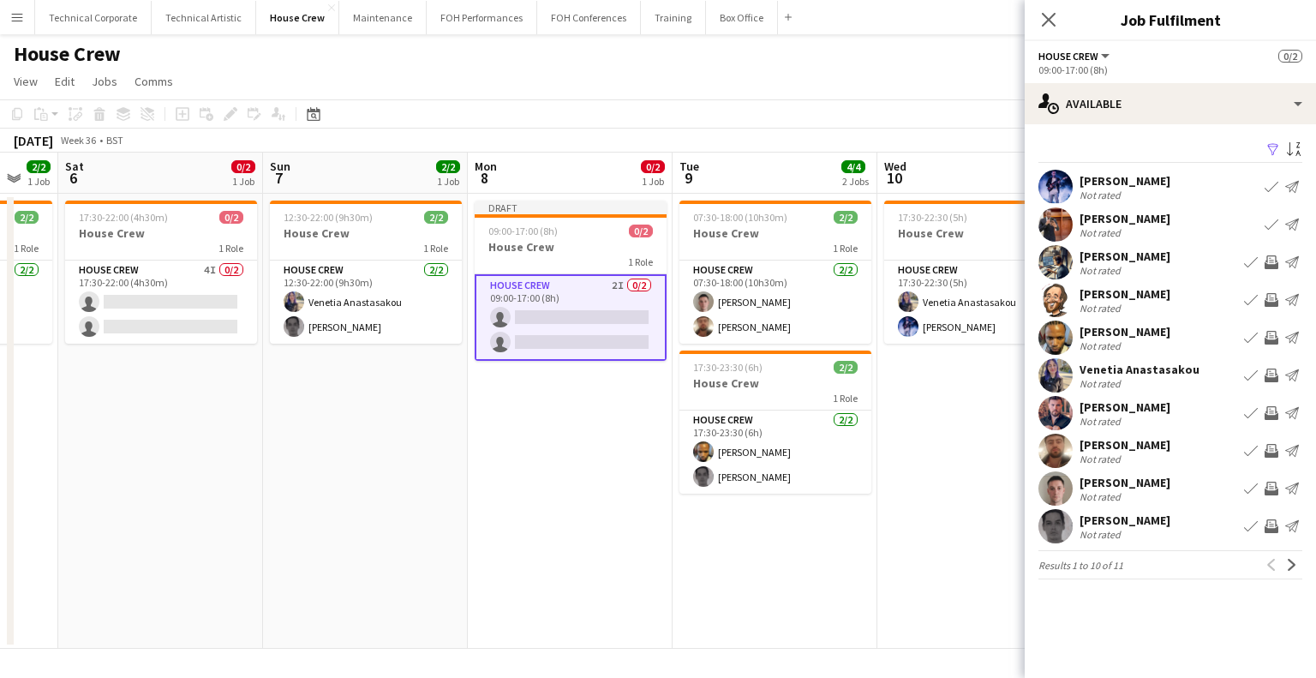
click at [854, 567] on app-date-cell "07:30-18:00 (10h30m) 2/2 House Crew 1 Role House Crew 2/2 07:30-18:00 (10h30m) …" at bounding box center [775, 421] width 205 height 455
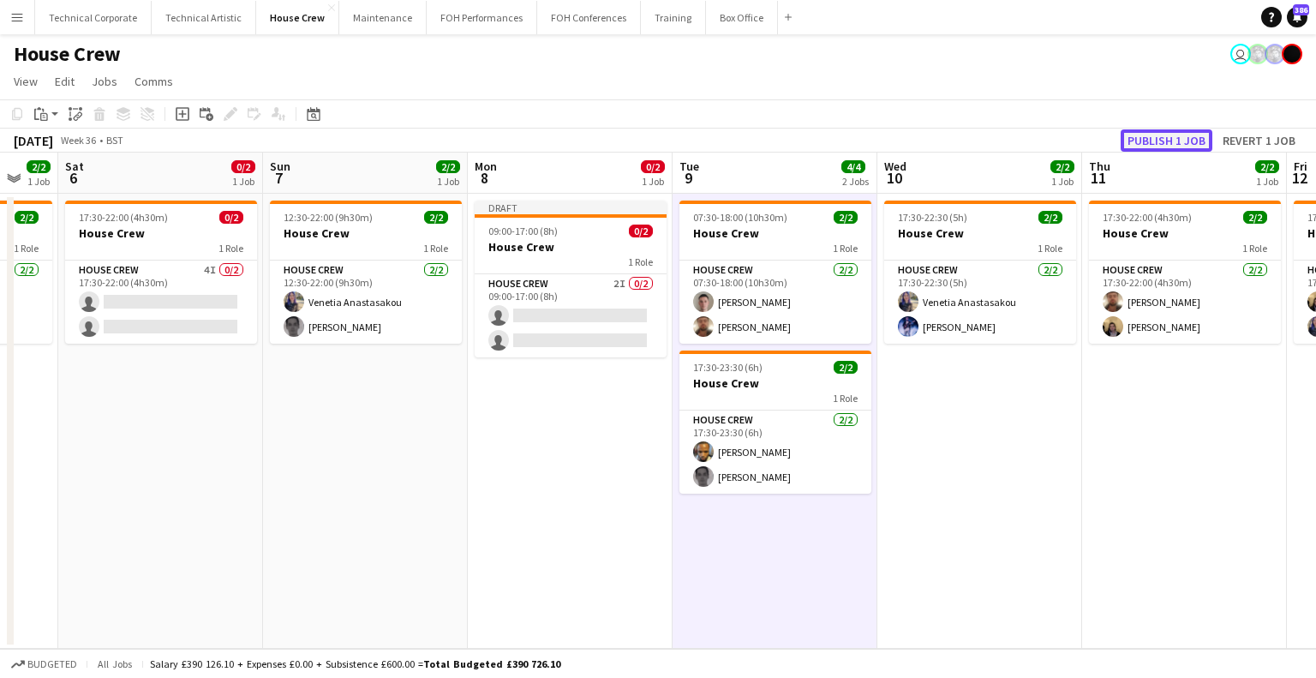
click at [1179, 132] on button "Publish 1 job" at bounding box center [1167, 140] width 92 height 22
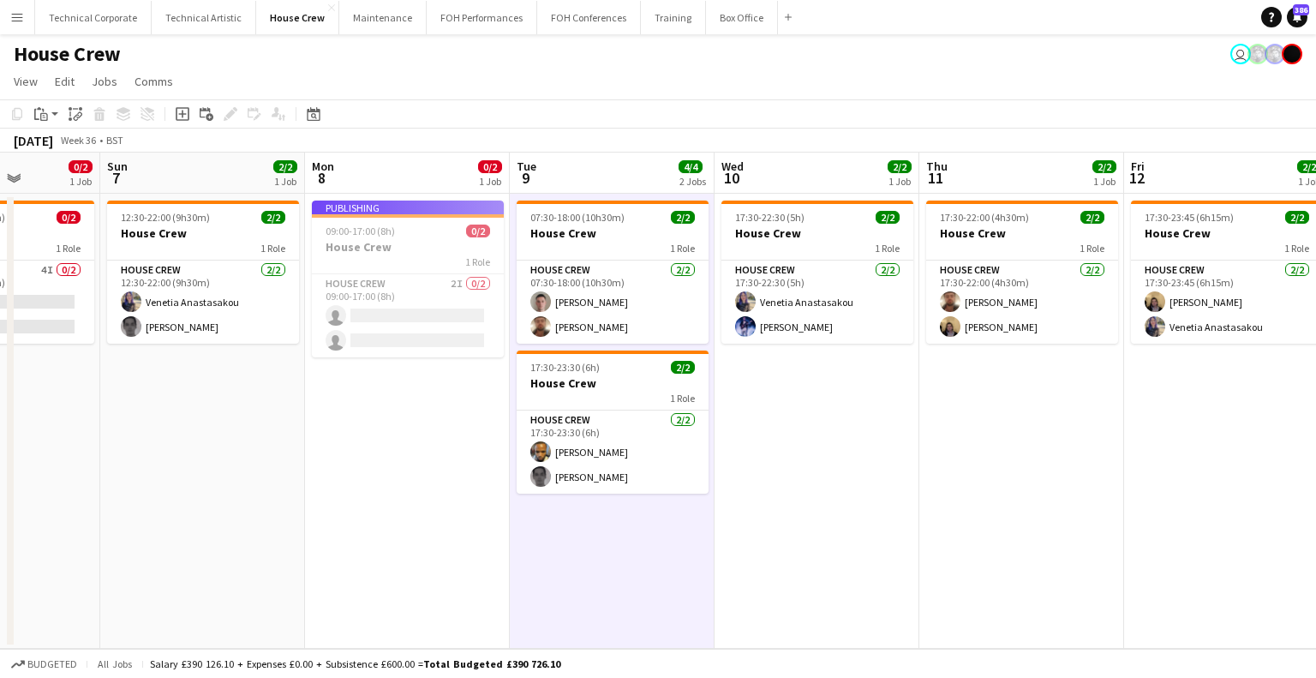
drag, startPoint x: 717, startPoint y: 460, endPoint x: 979, endPoint y: 431, distance: 263.8
click at [970, 442] on app-calendar-viewport "Thu 4 2/2 1 Job Fri 5 2/2 1 Job Sat 6 0/2 1 Job Sun 7 2/2 1 Job Mon 8 0/2 1 Job…" at bounding box center [658, 401] width 1316 height 496
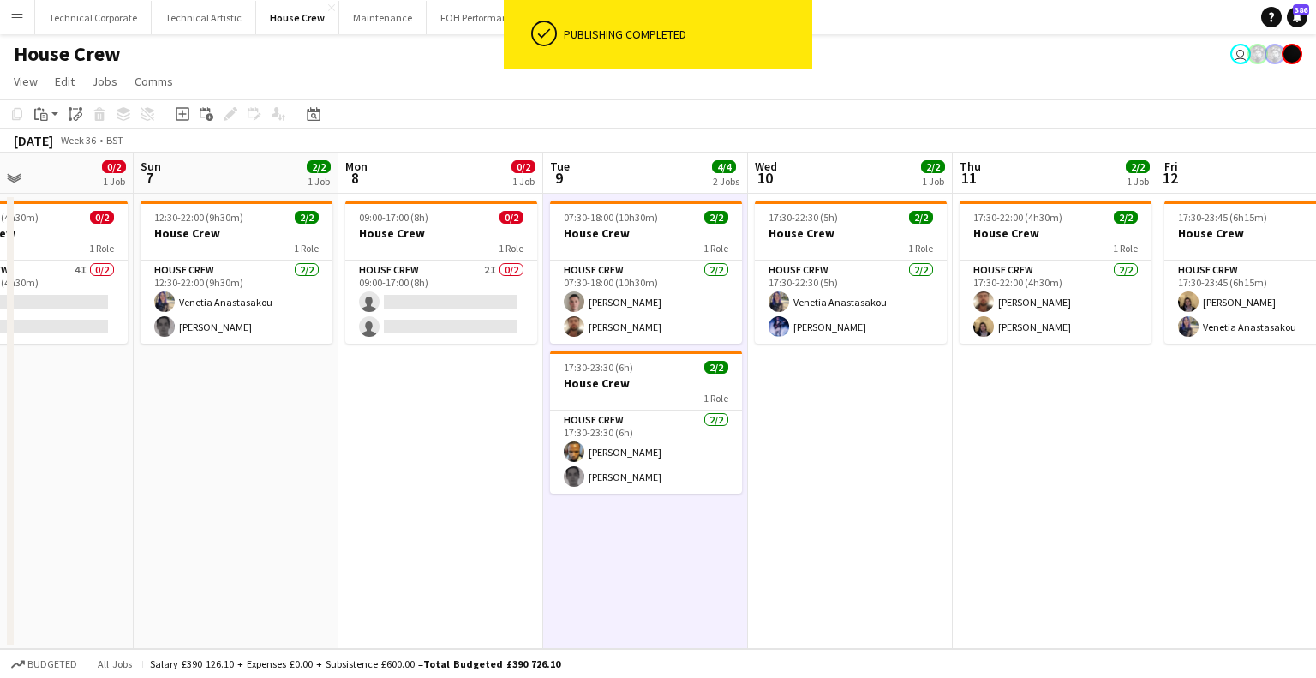
scroll to position [0, 472]
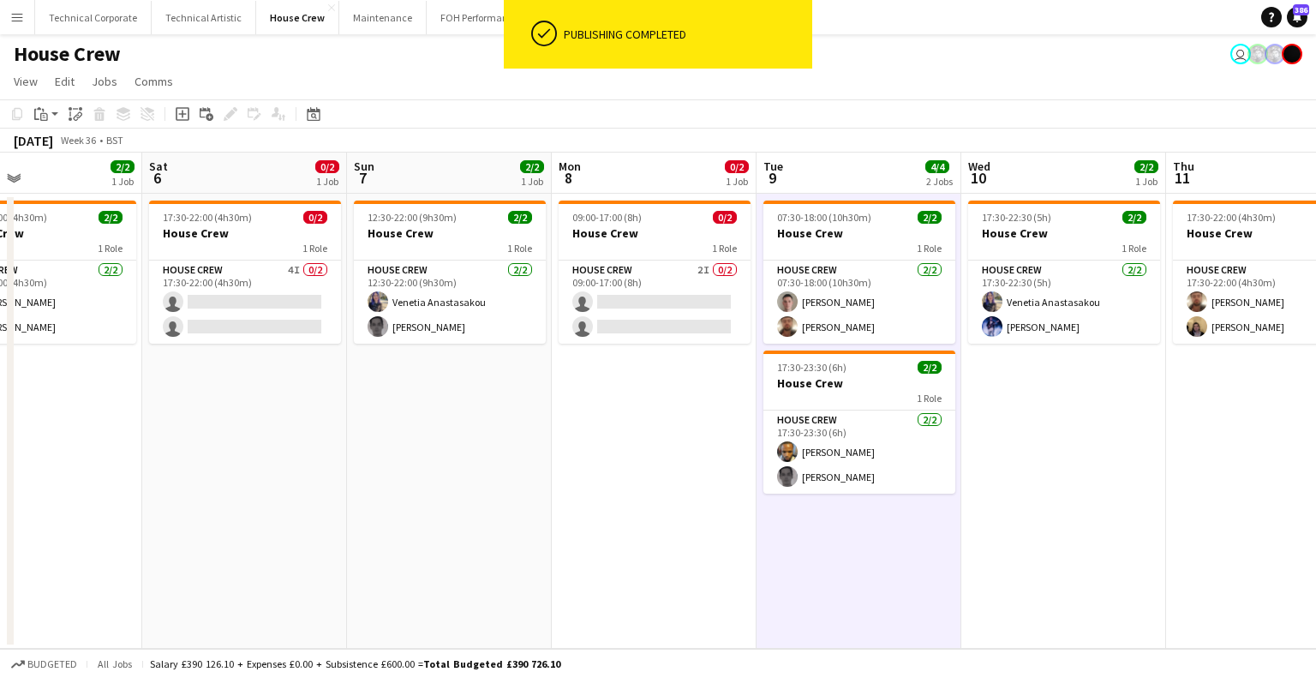
drag, startPoint x: 537, startPoint y: 438, endPoint x: 709, endPoint y: 438, distance: 171.4
click at [709, 438] on app-calendar-viewport "Wed 3 2/2 1 Job Thu 4 2/2 1 Job Fri 5 2/2 1 Job Sat 6 0/2 1 Job Sun 7 2/2 1 Job…" at bounding box center [658, 401] width 1316 height 496
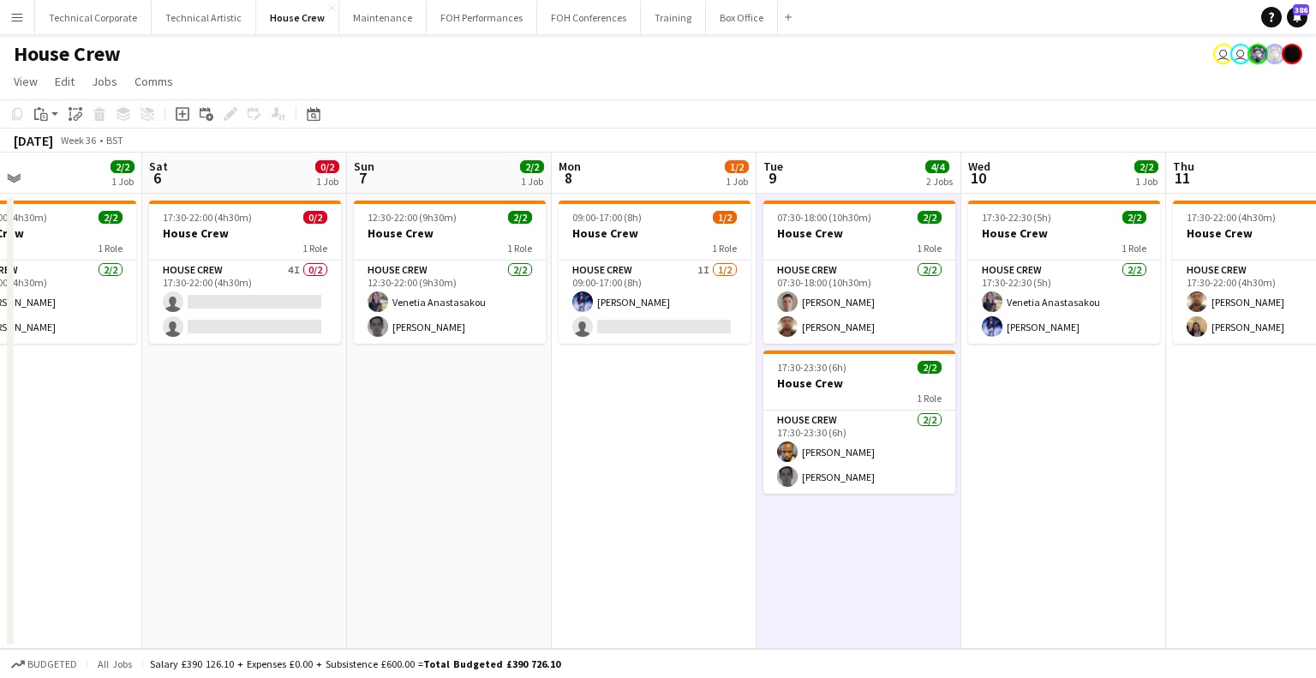
click at [656, 495] on app-date-cell "09:00-17:00 (8h) 1/2 House Crew 1 Role House Crew 1I 1/2 09:00-17:00 (8h) Ed Da…" at bounding box center [654, 421] width 205 height 455
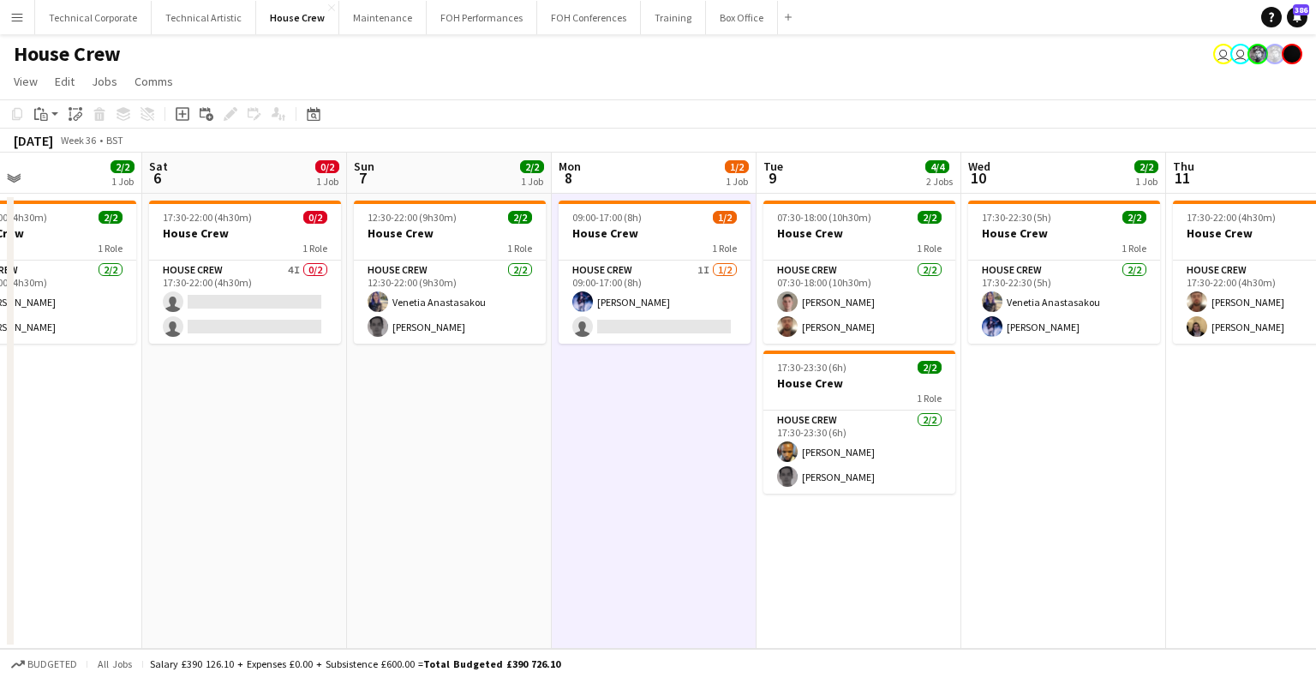
click at [656, 495] on app-date-cell "09:00-17:00 (8h) 1/2 House Crew 1 Role House Crew 1I 1/2 09:00-17:00 (8h) Ed Da…" at bounding box center [654, 421] width 205 height 455
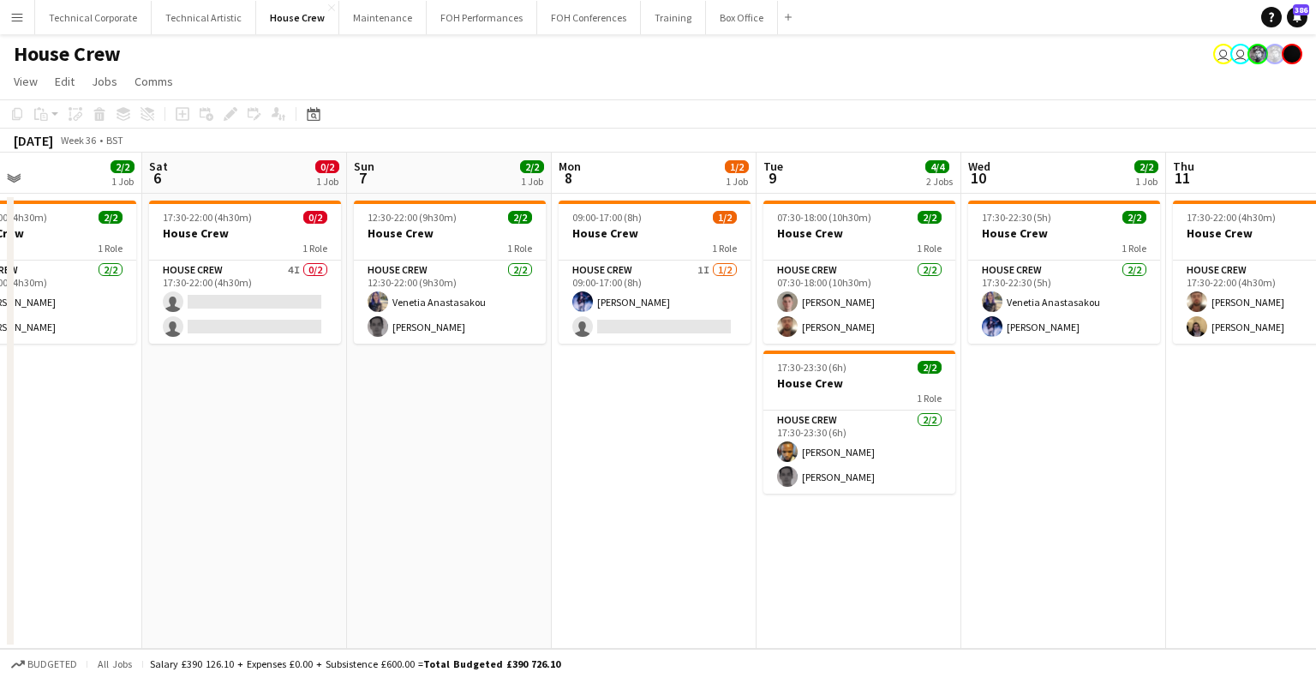
click at [309, 424] on app-calendar-viewport "Wed 3 2/2 1 Job Thu 4 2/2 1 Job Fri 5 2/2 1 Job Sat 6 0/2 1 Job Sun 7 2/2 1 Job…" at bounding box center [658, 401] width 1316 height 496
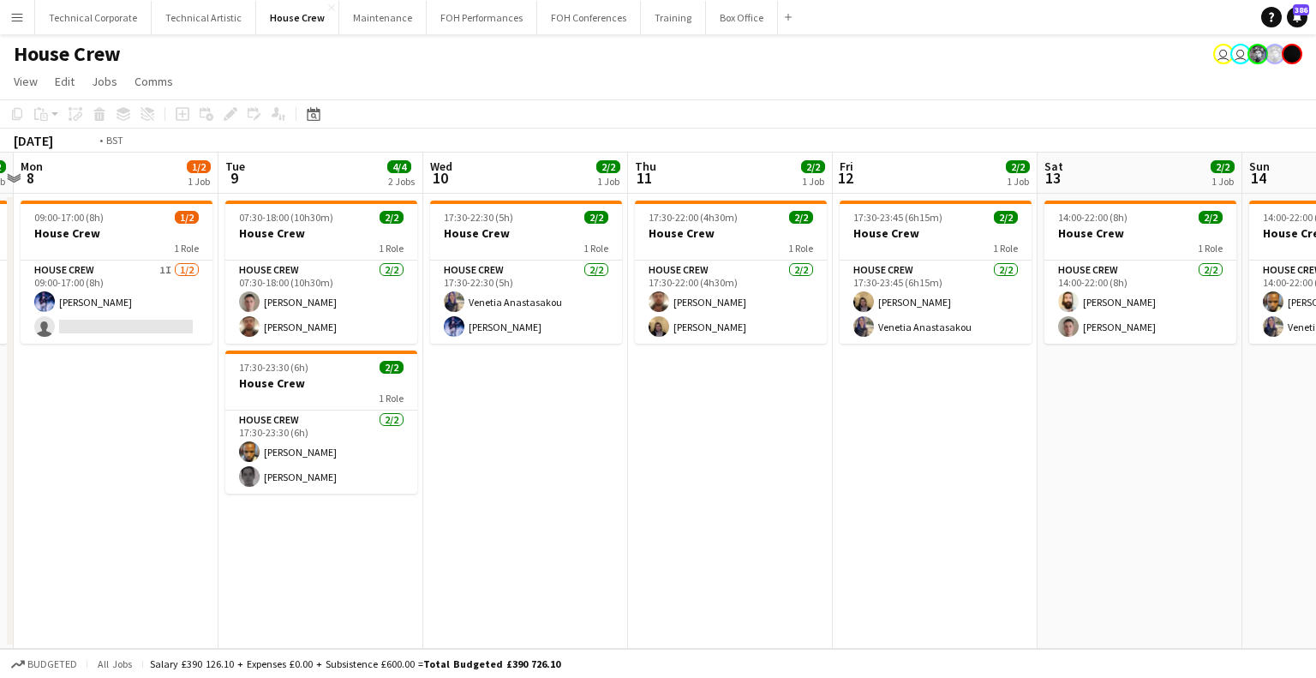
drag, startPoint x: 757, startPoint y: 431, endPoint x: 482, endPoint y: 446, distance: 275.5
click at [555, 437] on app-calendar-viewport "Fri 5 2/2 1 Job Sat 6 0/2 1 Job Sun 7 2/2 1 Job Mon 8 1/2 1 Job Tue 9 4/4 2 Job…" at bounding box center [658, 401] width 1316 height 496
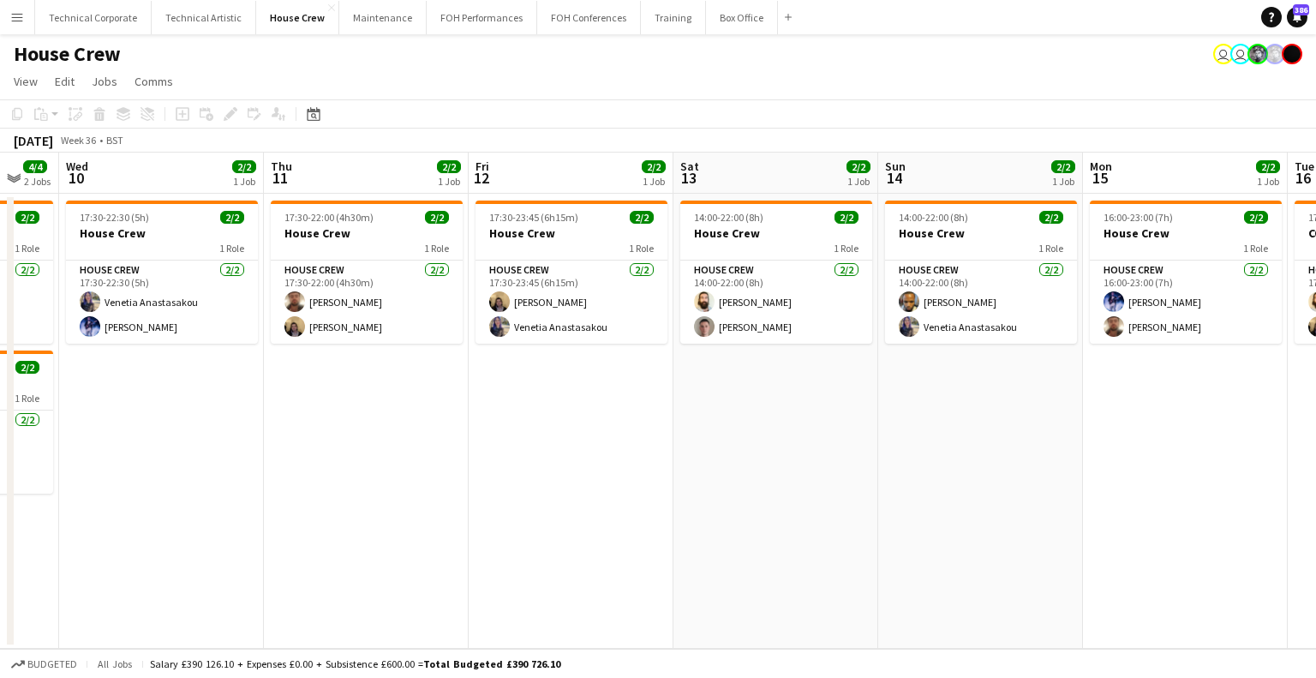
drag, startPoint x: 866, startPoint y: 429, endPoint x: 976, endPoint y: 430, distance: 110.6
click at [563, 437] on app-calendar-viewport "Sun 7 2/2 1 Job Mon 8 1/2 1 Job Tue 9 4/4 2 Jobs Wed 10 2/2 1 Job Thu 11 2/2 1 …" at bounding box center [658, 401] width 1316 height 496
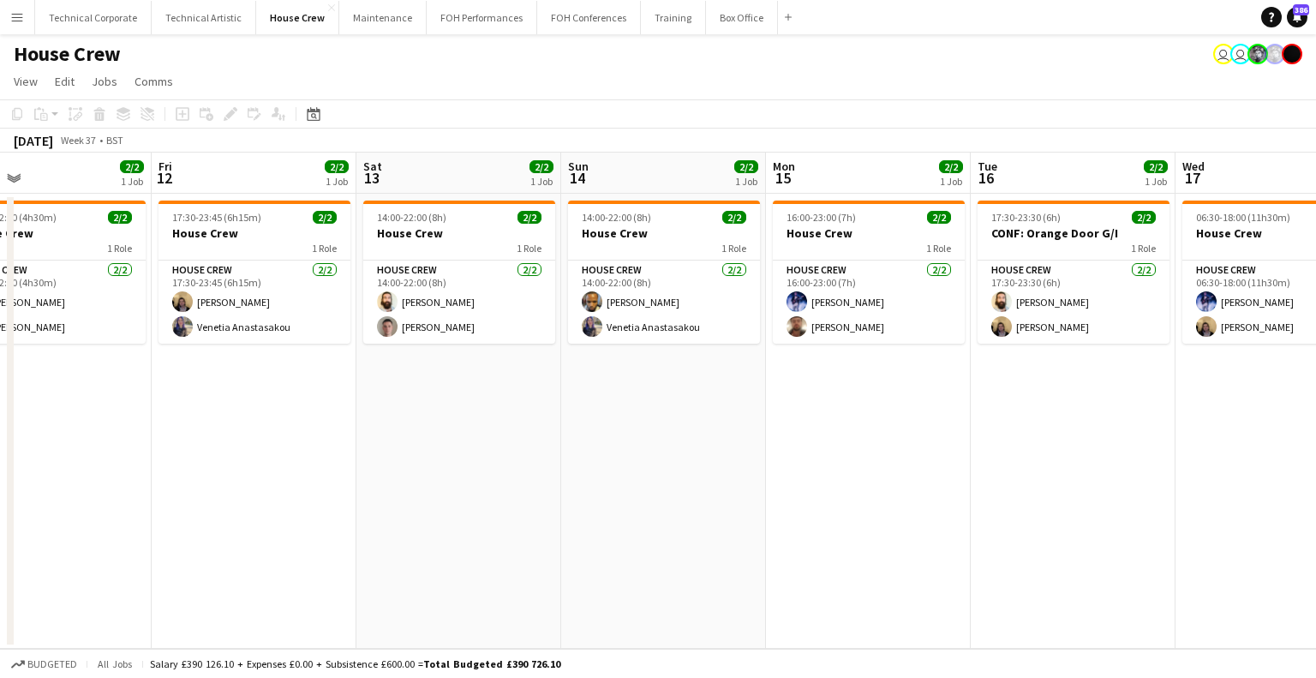
drag, startPoint x: 572, startPoint y: 427, endPoint x: 556, endPoint y: 428, distance: 16.3
click at [556, 428] on app-calendar-viewport "Tue 9 4/4 2 Jobs Wed 10 2/2 1 Job Thu 11 2/2 1 Job Fri 12 2/2 1 Job Sat 13 2/2 …" at bounding box center [658, 401] width 1316 height 496
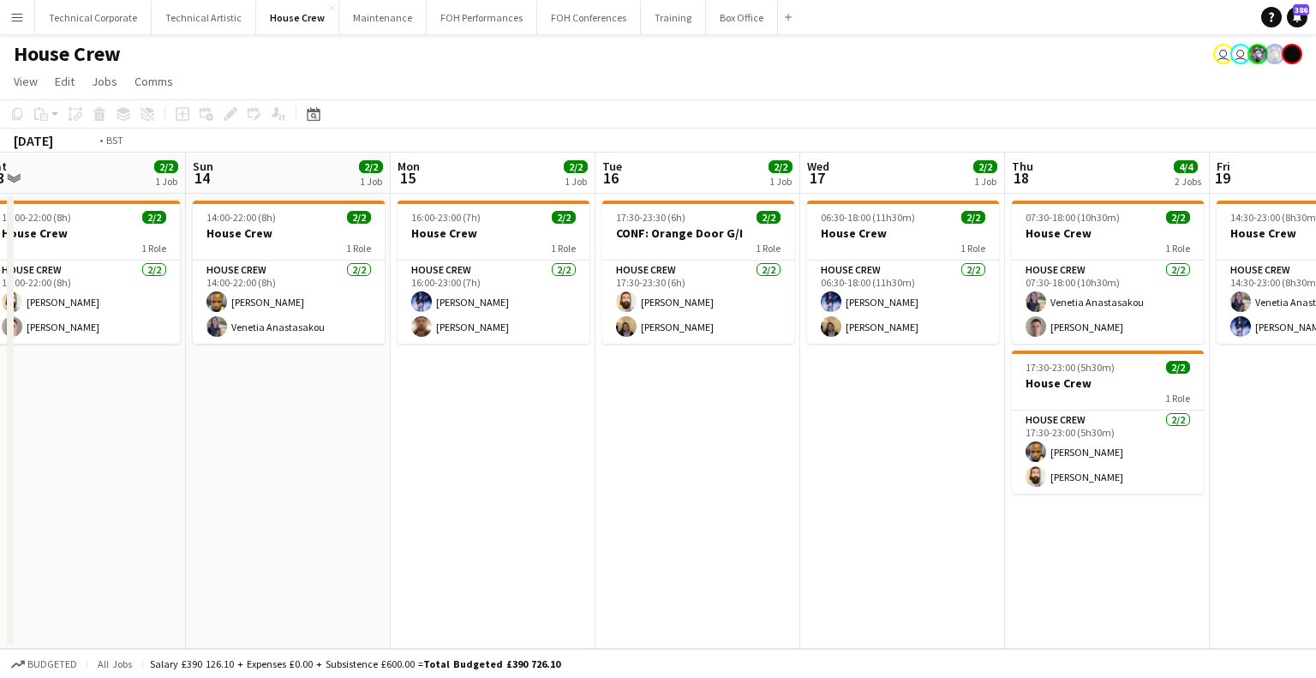
drag, startPoint x: 579, startPoint y: 387, endPoint x: 519, endPoint y: 392, distance: 60.1
click at [519, 392] on app-calendar-viewport "Thu 11 2/2 1 Job Fri 12 2/2 1 Job Sat 13 2/2 1 Job Sun 14 2/2 1 Job Mon 15 2/2 …" at bounding box center [658, 401] width 1316 height 496
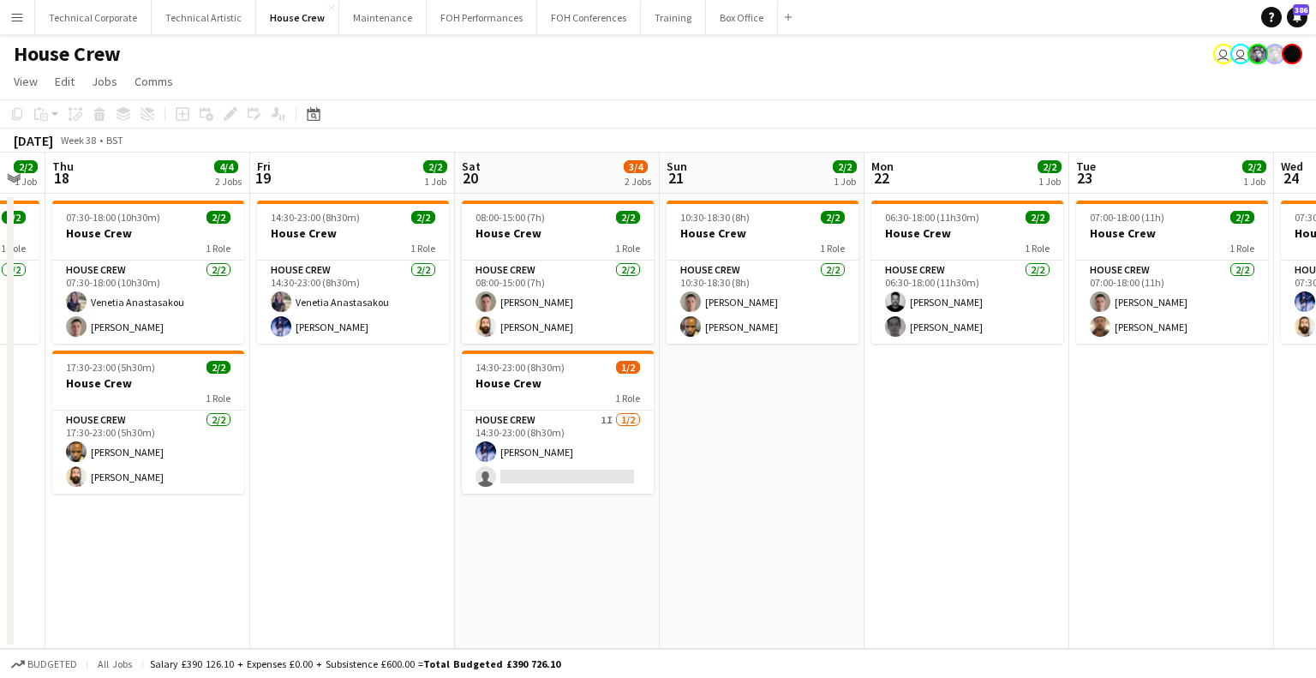
scroll to position [0, 647]
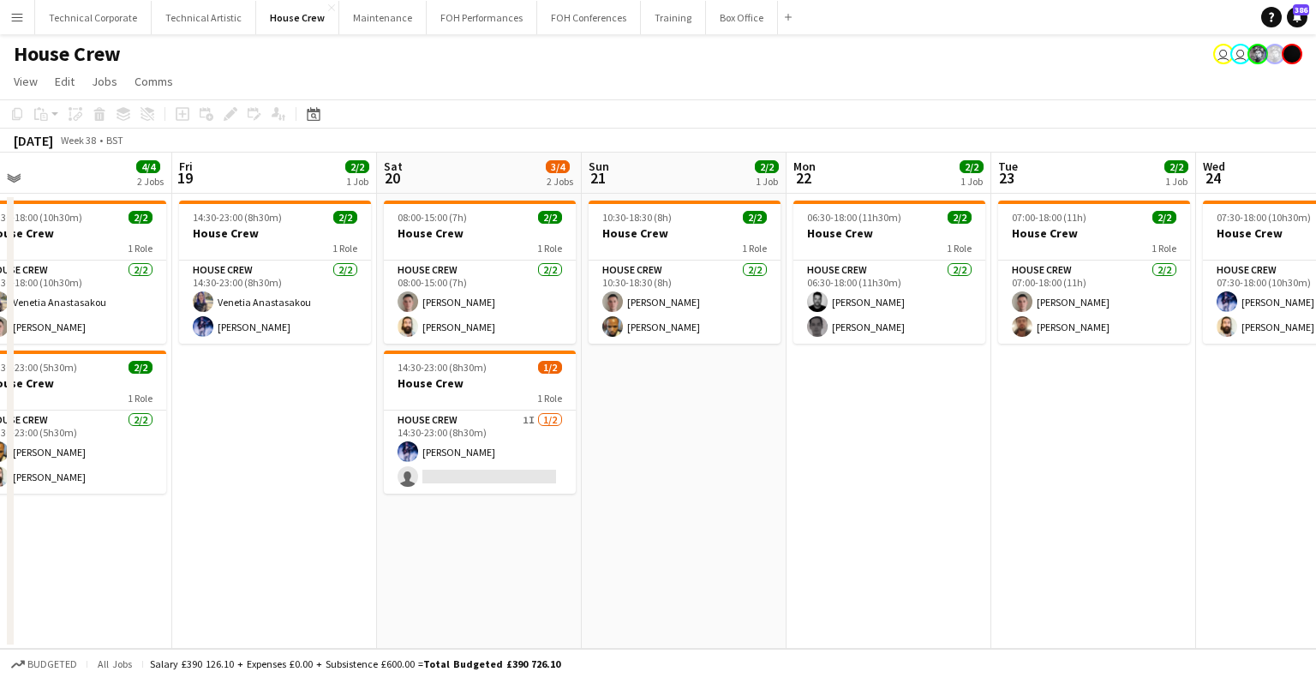
drag, startPoint x: 1218, startPoint y: 389, endPoint x: 590, endPoint y: 414, distance: 628.6
click at [590, 414] on app-calendar-viewport "Mon 15 2/2 1 Job Tue 16 2/2 1 Job Wed 17 2/2 1 Job Thu 18 4/4 2 Jobs Fri 19 2/2…" at bounding box center [658, 401] width 1316 height 496
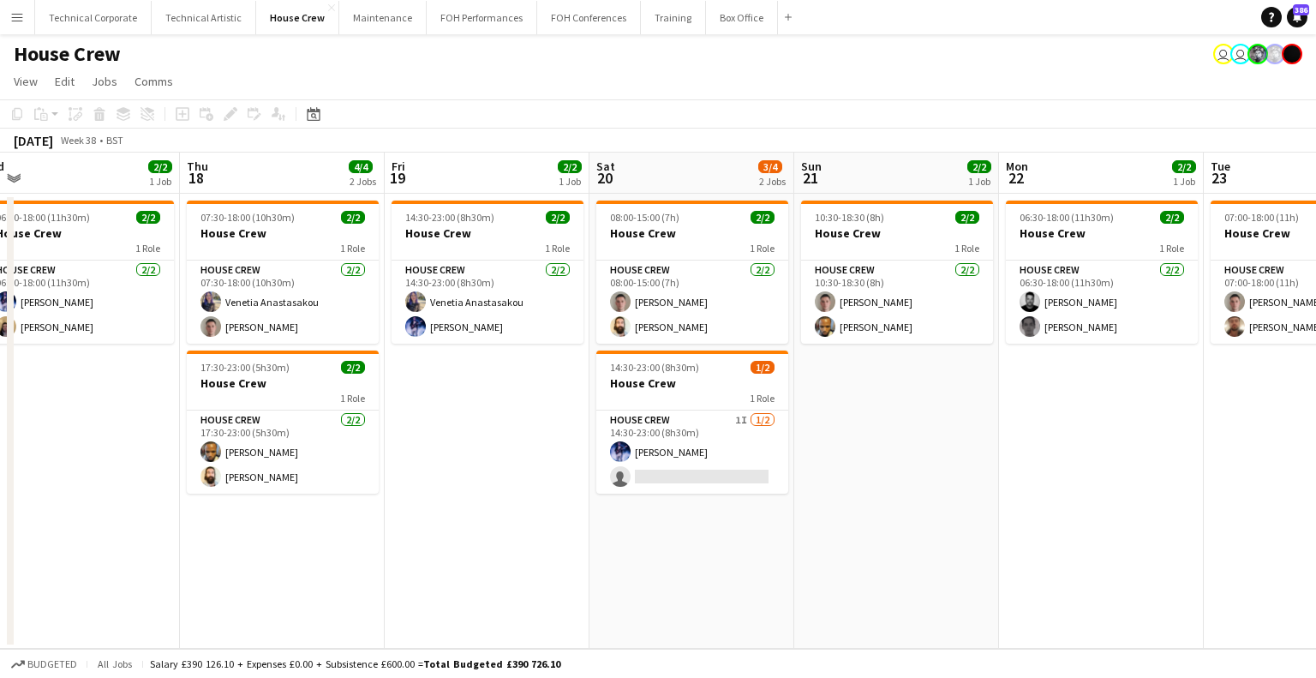
drag, startPoint x: 344, startPoint y: 418, endPoint x: 765, endPoint y: 431, distance: 421.0
click at [765, 431] on app-calendar-viewport "Mon 15 2/2 1 Job Tue 16 2/2 1 Job Wed 17 2/2 1 Job Thu 18 4/4 2 Jobs Fri 19 2/2…" at bounding box center [658, 401] width 1316 height 496
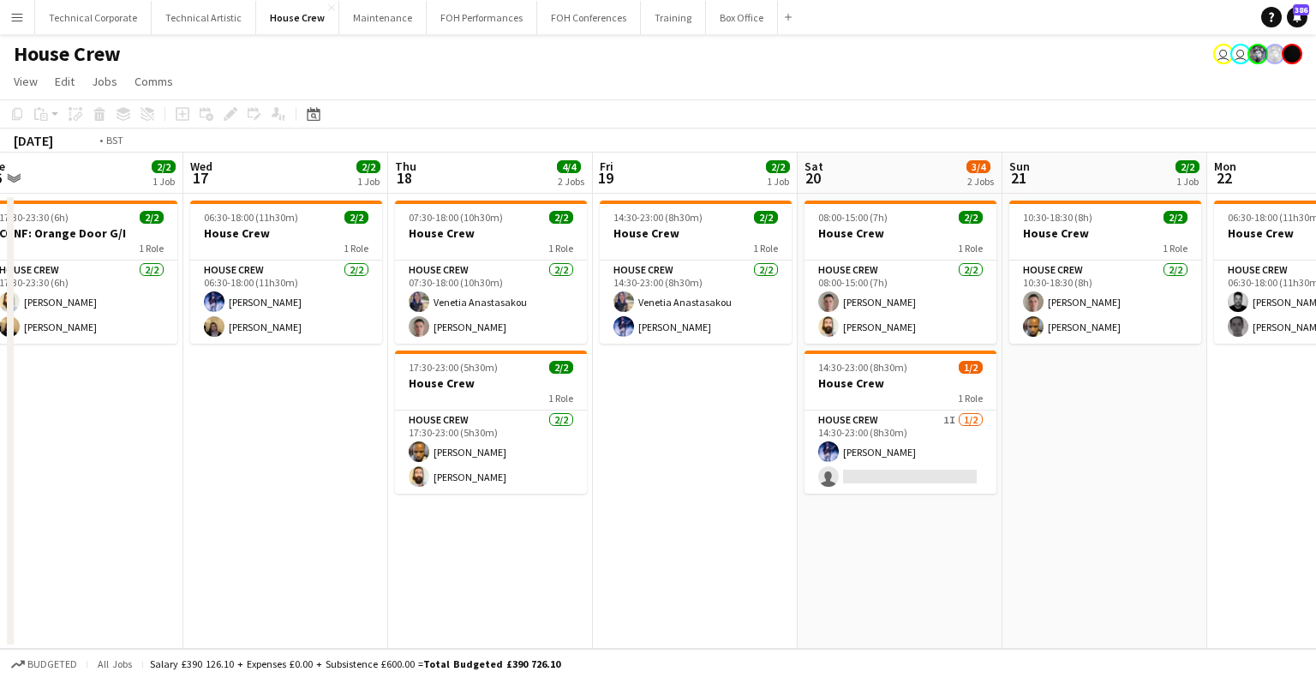
scroll to position [0, 500]
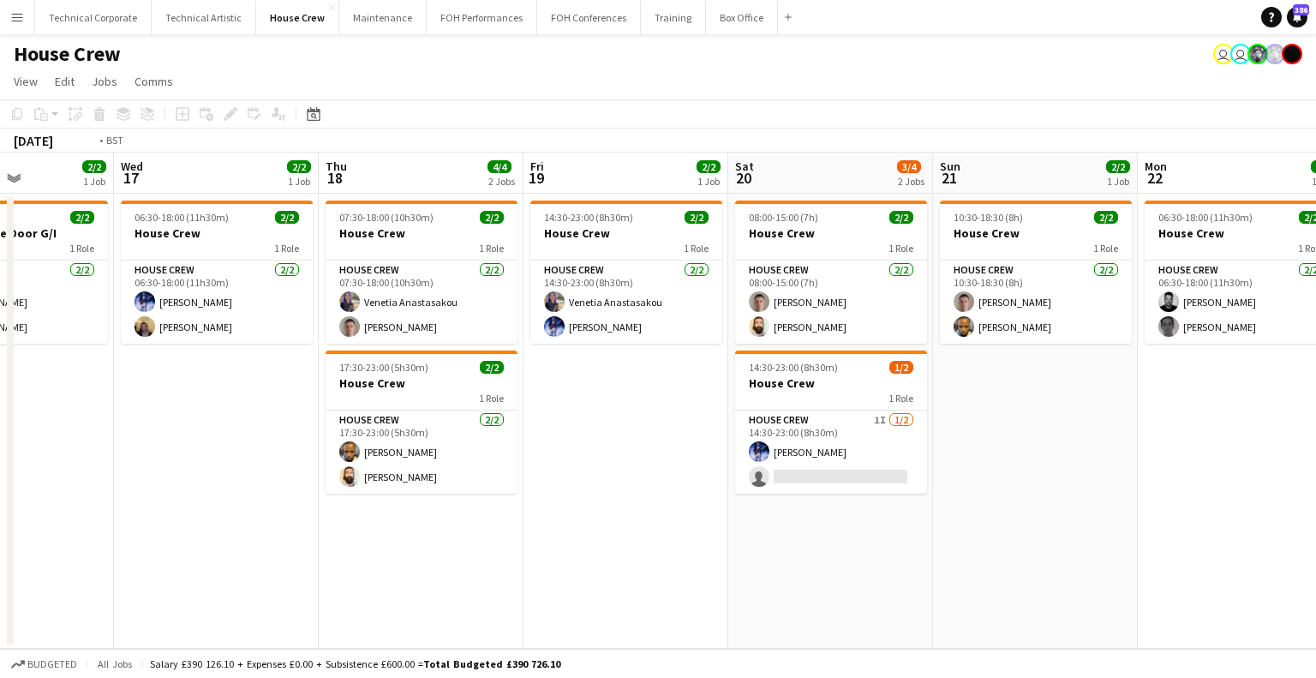
click at [984, 434] on app-calendar-viewport "Sun 14 2/2 1 Job Mon 15 2/2 1 Job Tue 16 2/2 1 Job Wed 17 2/2 1 Job Thu 18 4/4 …" at bounding box center [658, 401] width 1316 height 496
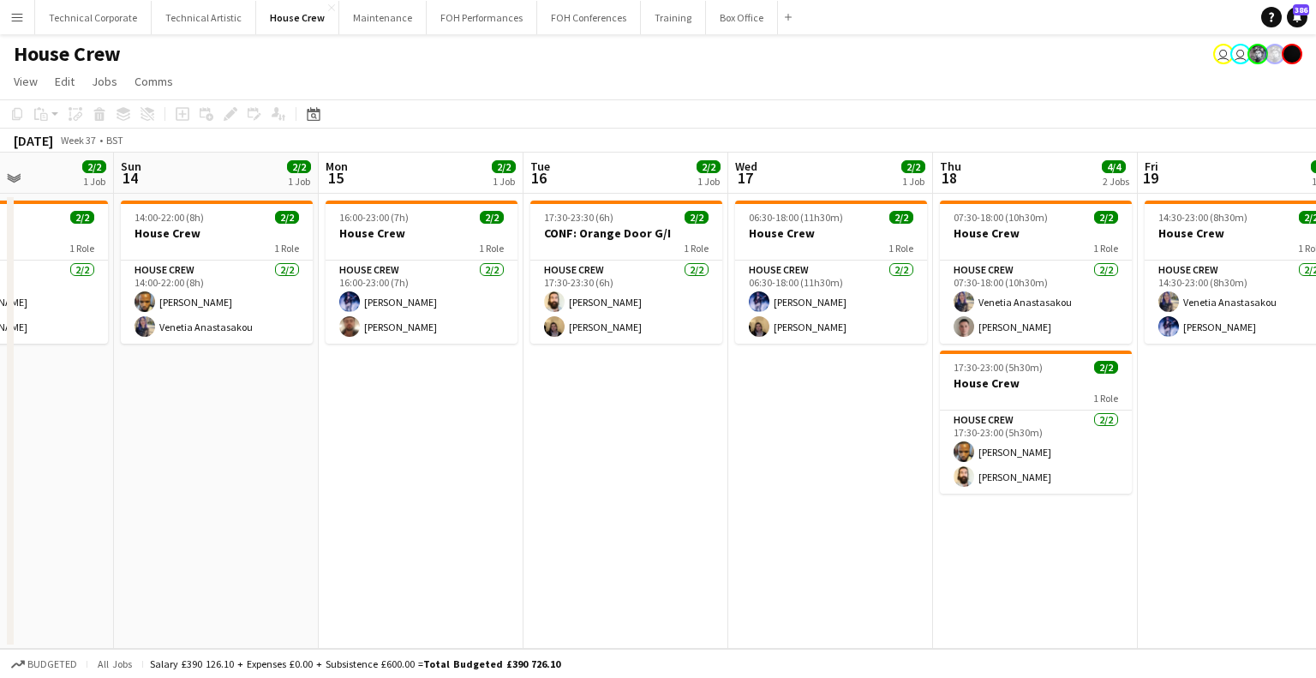
scroll to position [0, 494]
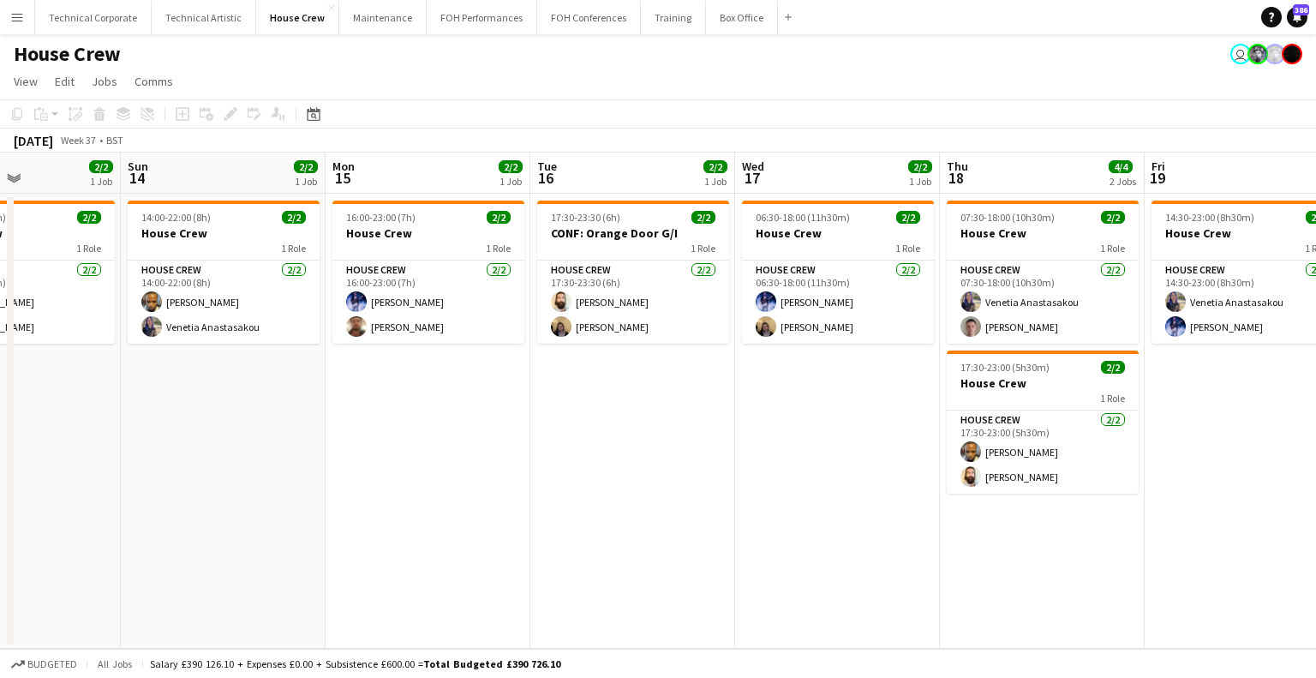
click at [521, 428] on app-calendar-viewport "Thu 11 2/2 1 Job Fri 12 2/2 1 Job Sat 13 2/2 1 Job Sun 14 2/2 1 Job Mon 15 2/2 …" at bounding box center [658, 401] width 1316 height 496
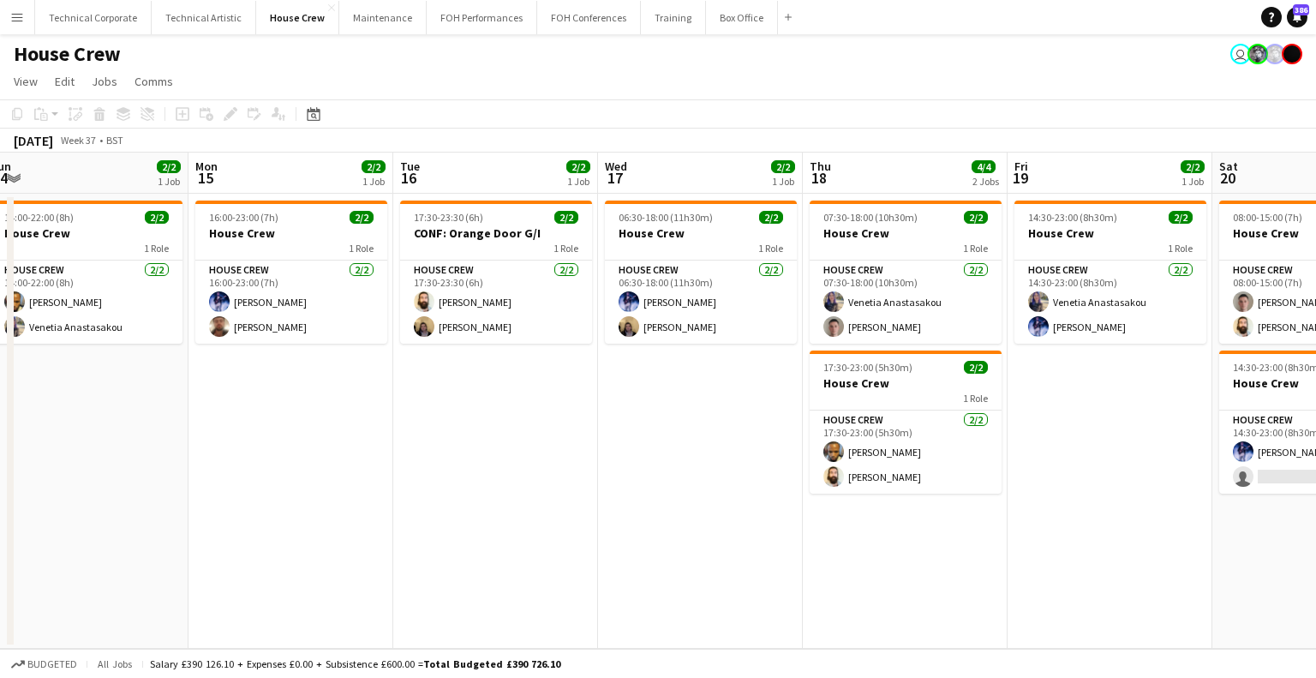
scroll to position [0, 632]
drag, startPoint x: 865, startPoint y: 443, endPoint x: 727, endPoint y: 444, distance: 138.0
click at [727, 444] on app-calendar-viewport "Thu 11 2/2 1 Job Fri 12 2/2 1 Job Sat 13 2/2 1 Job Sun 14 2/2 1 Job Mon 15 2/2 …" at bounding box center [658, 401] width 1316 height 496
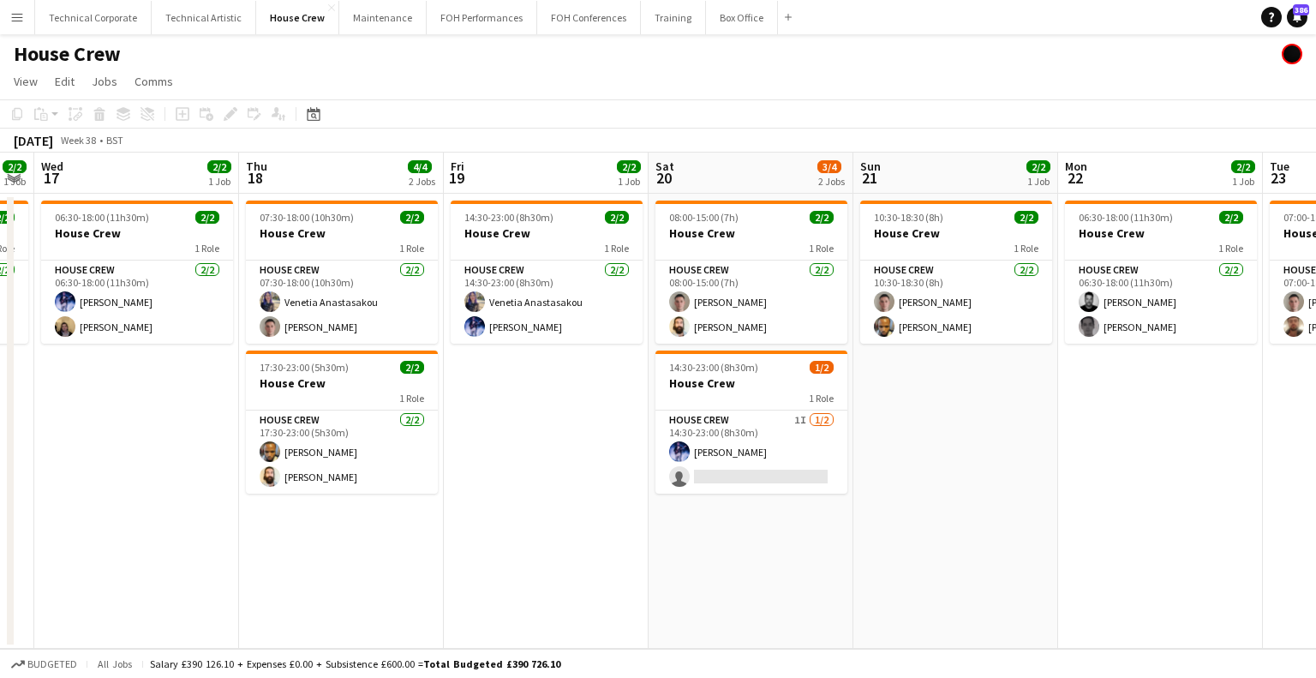
drag, startPoint x: 744, startPoint y: 393, endPoint x: 537, endPoint y: 393, distance: 206.5
click at [537, 393] on app-calendar-viewport "Sat 13 2/2 1 Job Sun 14 2/2 1 Job Mon 15 2/2 1 Job Tue 16 2/2 1 Job Wed 17 2/2 …" at bounding box center [658, 401] width 1316 height 496
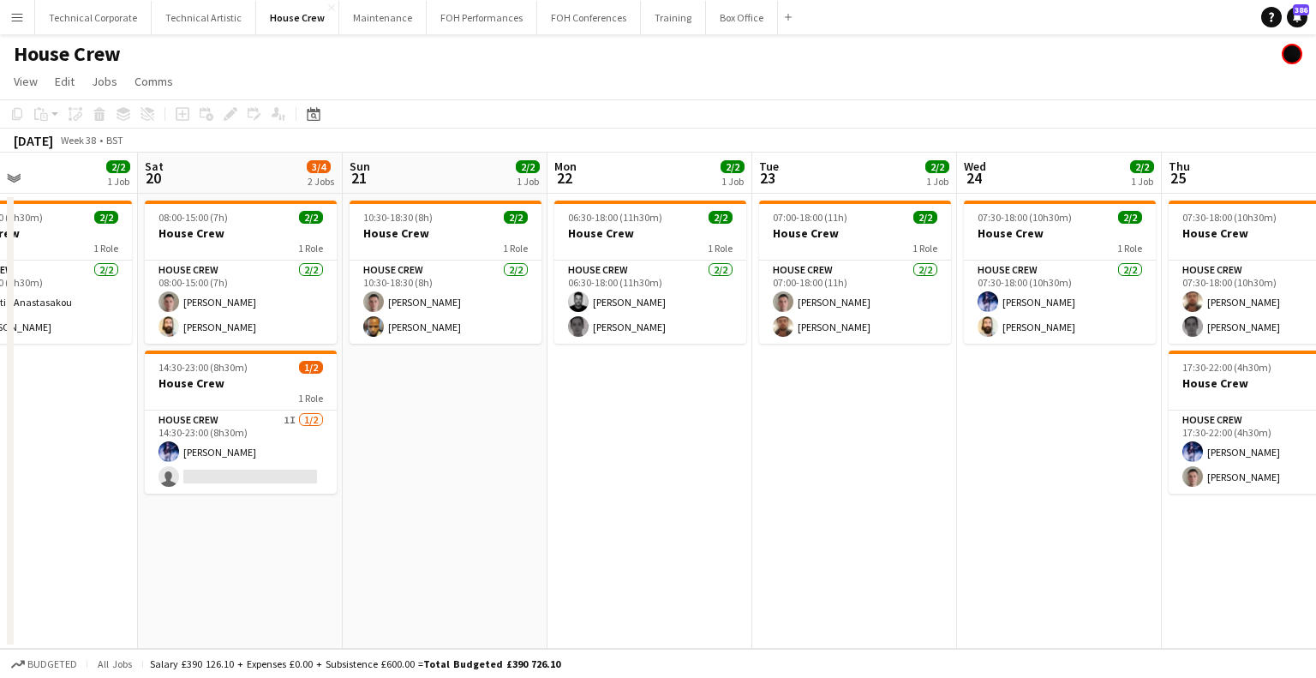
drag, startPoint x: 929, startPoint y: 321, endPoint x: 418, endPoint y: 345, distance: 511.3
click at [418, 345] on app-calendar-viewport "Tue 16 2/2 1 Job Wed 17 2/2 1 Job Thu 18 4/4 2 Jobs Fri 19 2/2 1 Job Sat 20 3/4…" at bounding box center [658, 401] width 1316 height 496
drag, startPoint x: 746, startPoint y: 366, endPoint x: 932, endPoint y: 356, distance: 187.1
click at [926, 356] on app-calendar-viewport "Tue 16 2/2 1 Job Wed 17 2/2 1 Job Thu 18 4/4 2 Jobs Fri 19 2/2 1 Job Sat 20 3/4…" at bounding box center [658, 401] width 1316 height 496
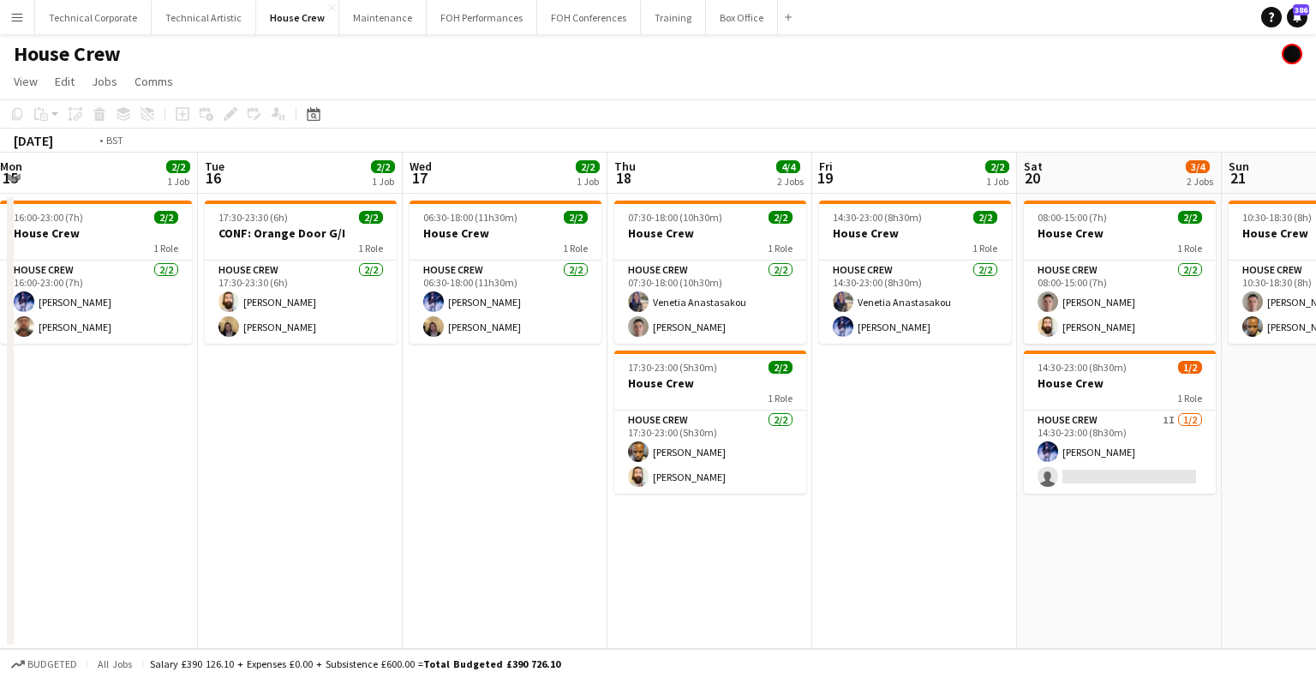
drag, startPoint x: 619, startPoint y: 374, endPoint x: 137, endPoint y: 379, distance: 481.6
click at [757, 374] on app-calendar-viewport "Sat 13 2/2 1 Job Sun 14 2/2 1 Job Mon 15 2/2 1 Job Tue 16 2/2 1 Job Wed 17 2/2 …" at bounding box center [658, 401] width 1316 height 496
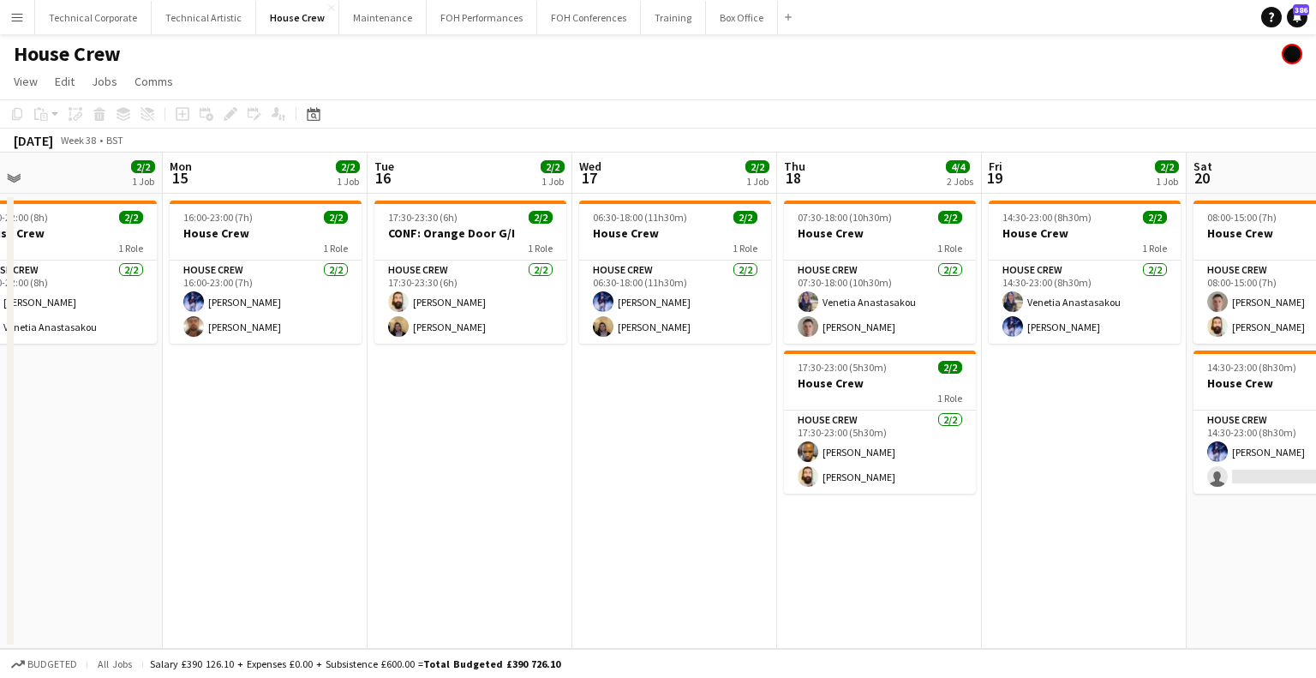
drag, startPoint x: 183, startPoint y: 382, endPoint x: 752, endPoint y: 389, distance: 569.9
click at [752, 389] on app-calendar-viewport "Fri 12 2/2 1 Job Sat 13 2/2 1 Job Sun 14 2/2 1 Job Mon 15 2/2 1 Job Tue 16 2/2 …" at bounding box center [658, 401] width 1316 height 496
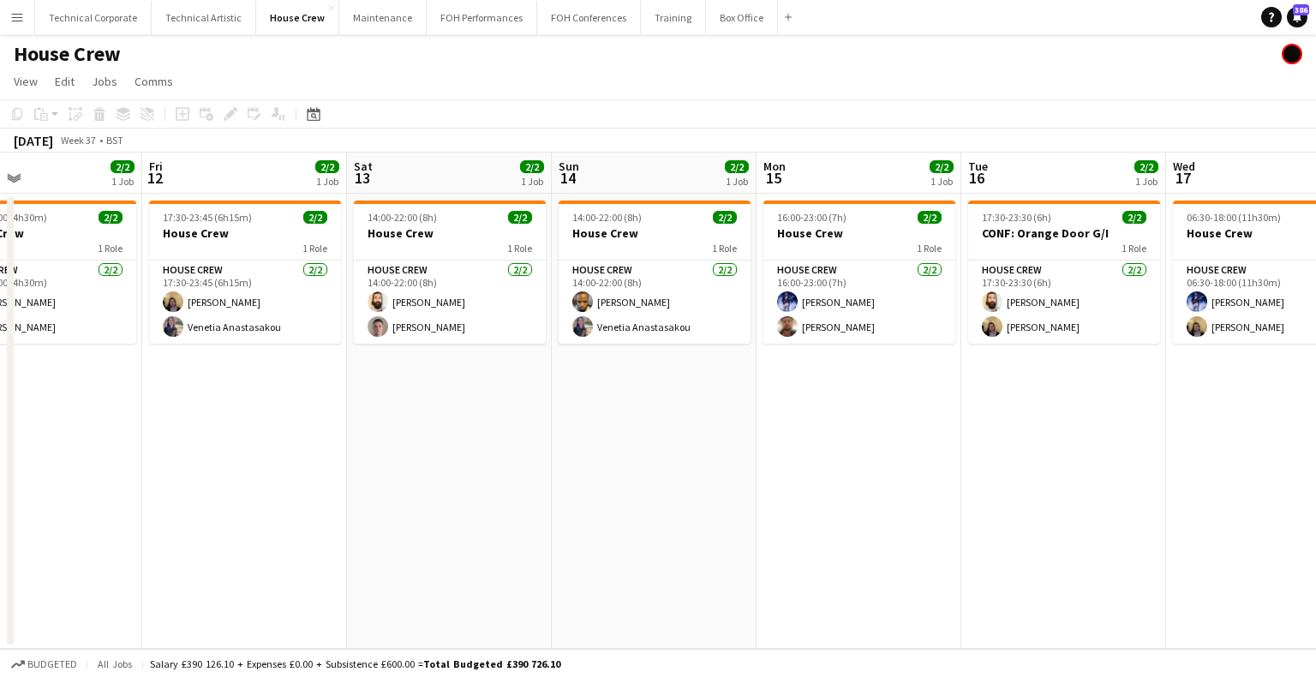
click at [826, 396] on app-calendar-viewport "Tue 9 4/4 2 Jobs Wed 10 2/2 1 Job Thu 11 2/2 1 Job Fri 12 2/2 1 Job Sat 13 2/2 …" at bounding box center [658, 401] width 1316 height 496
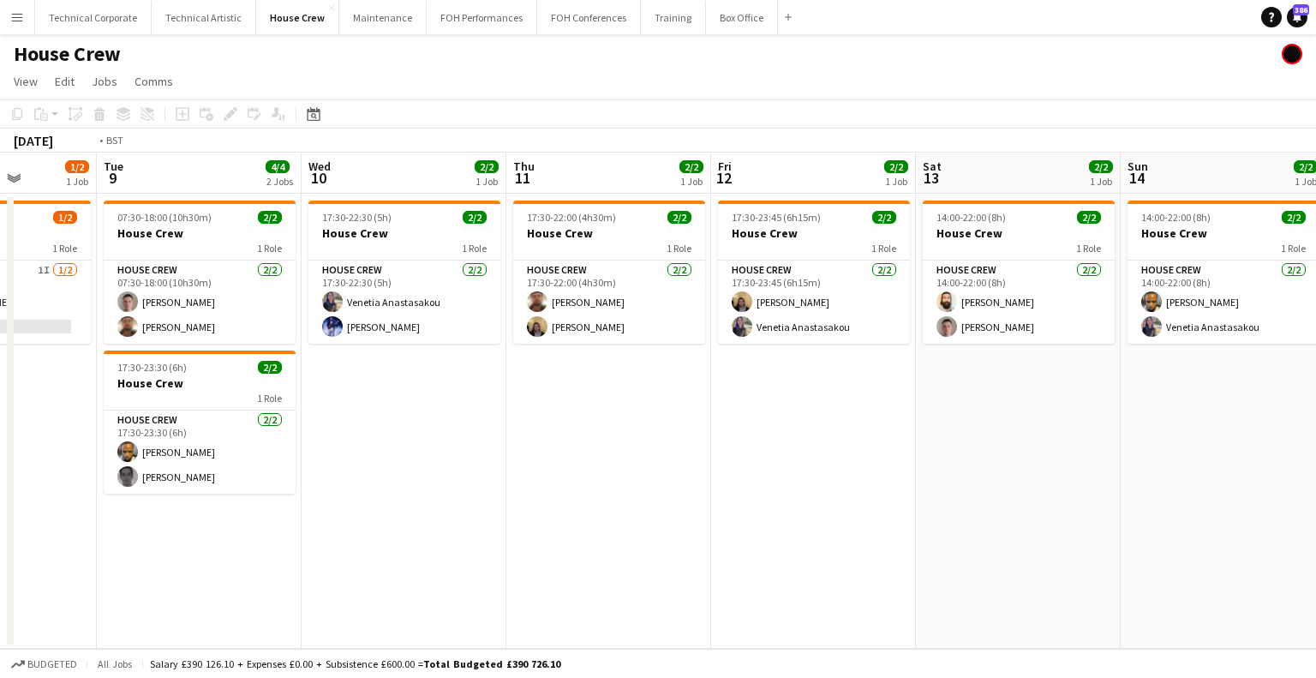
drag, startPoint x: 844, startPoint y: 391, endPoint x: 866, endPoint y: 391, distance: 22.3
click at [866, 391] on app-calendar-viewport "Sat 6 0/2 1 Job Sun 7 2/2 1 Job Mon 8 1/2 1 Job Tue 9 4/4 2 Jobs Wed 10 2/2 1 J…" at bounding box center [658, 401] width 1316 height 496
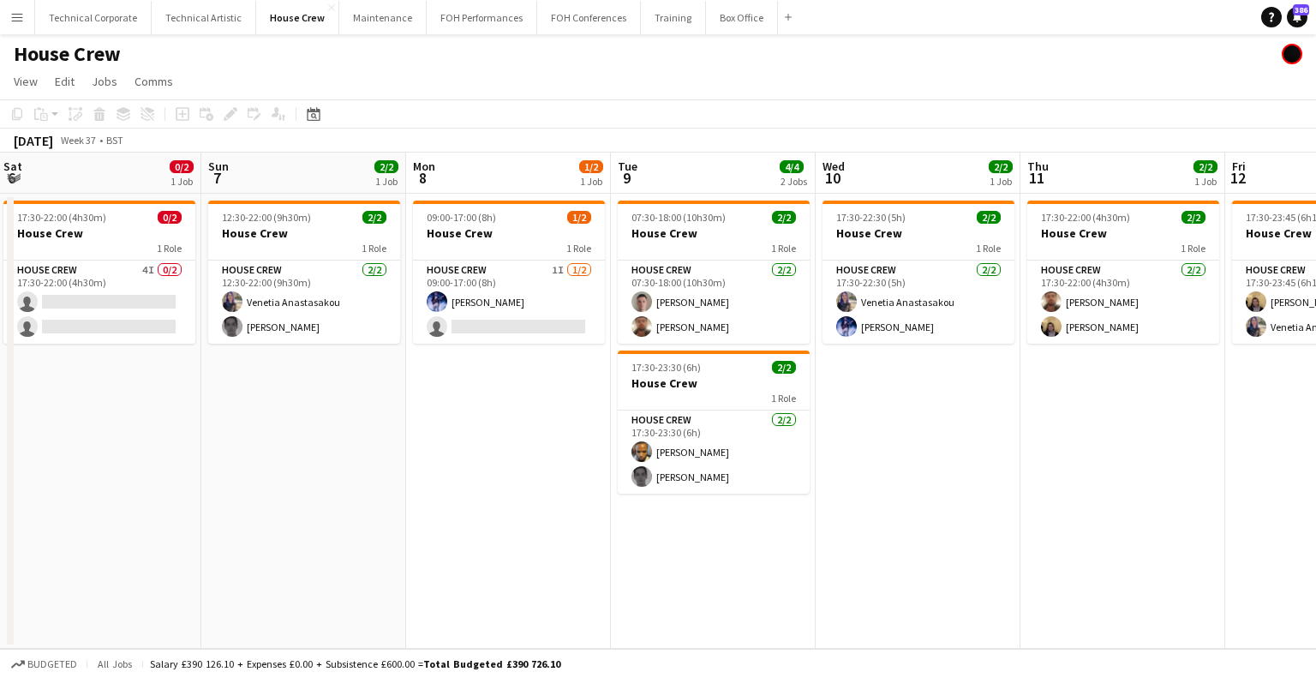
drag, startPoint x: 636, startPoint y: 394, endPoint x: 613, endPoint y: 393, distance: 23.2
click at [902, 393] on app-calendar-viewport "Thu 4 2/2 1 Job Fri 5 2/2 1 Job Sat 6 0/2 1 Job Sun 7 2/2 1 Job Mon 8 1/2 1 Job…" at bounding box center [658, 401] width 1316 height 496
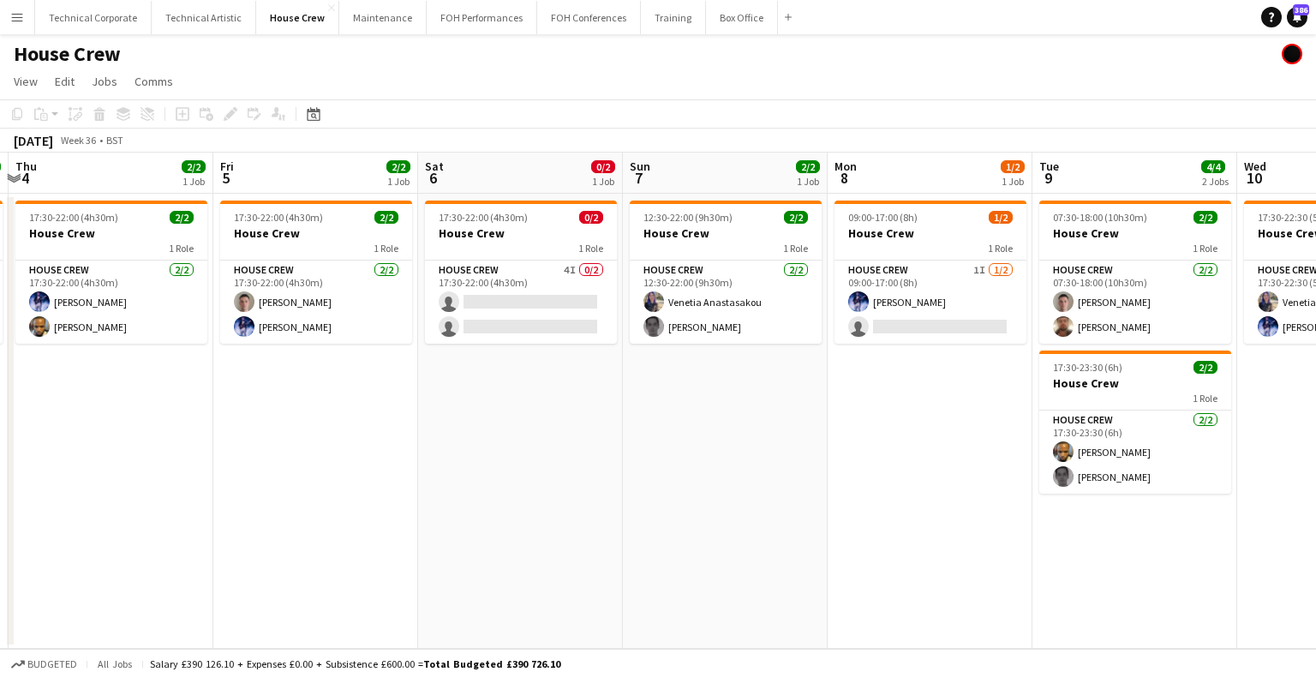
drag, startPoint x: 809, startPoint y: 399, endPoint x: 922, endPoint y: 404, distance: 113.2
click at [967, 403] on app-calendar-viewport "Tue 2 Wed 3 2/2 1 Job Thu 4 2/2 1 Job Fri 5 2/2 1 Job Sat 6 0/2 1 Job Sun 7 2/2…" at bounding box center [658, 401] width 1316 height 496
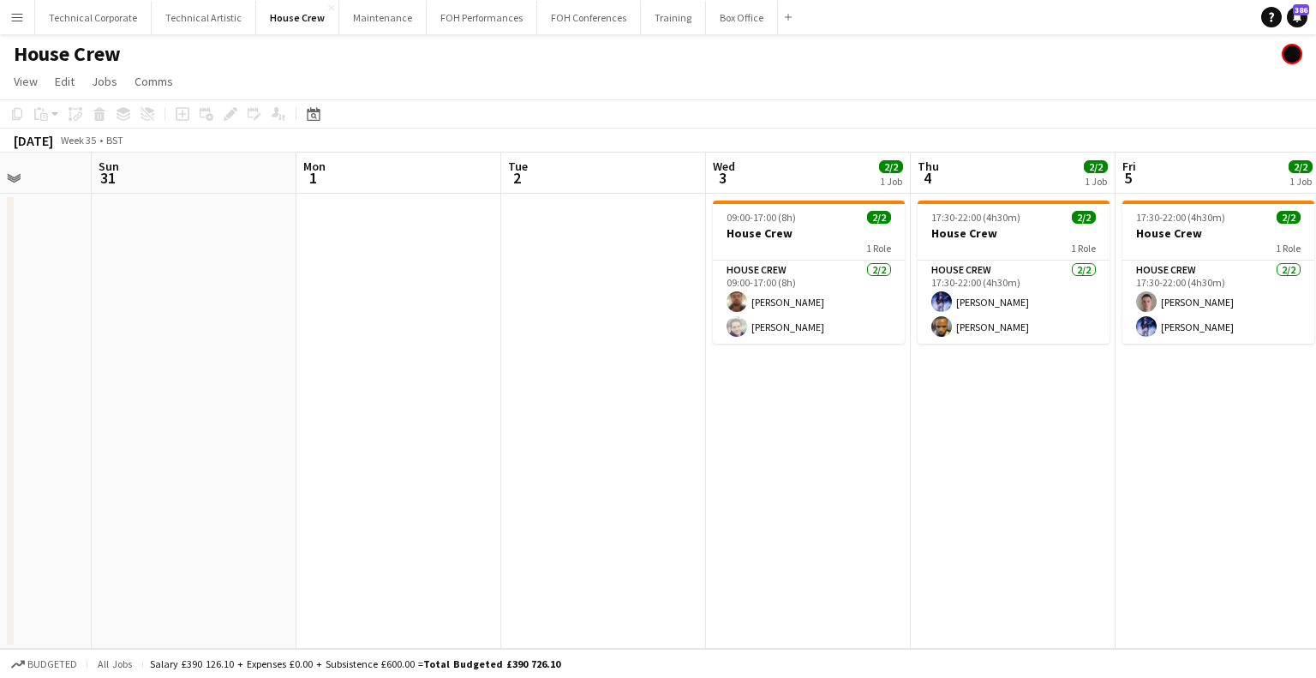
drag, startPoint x: 456, startPoint y: 407, endPoint x: 929, endPoint y: 407, distance: 473.0
click at [929, 407] on app-calendar-viewport "Fri 29 2/2 1 Job Sat 30 Sun 31 Mon 1 Tue 2 Wed 3 2/2 1 Job Thu 4 2/2 1 Job Fri …" at bounding box center [658, 401] width 1316 height 496
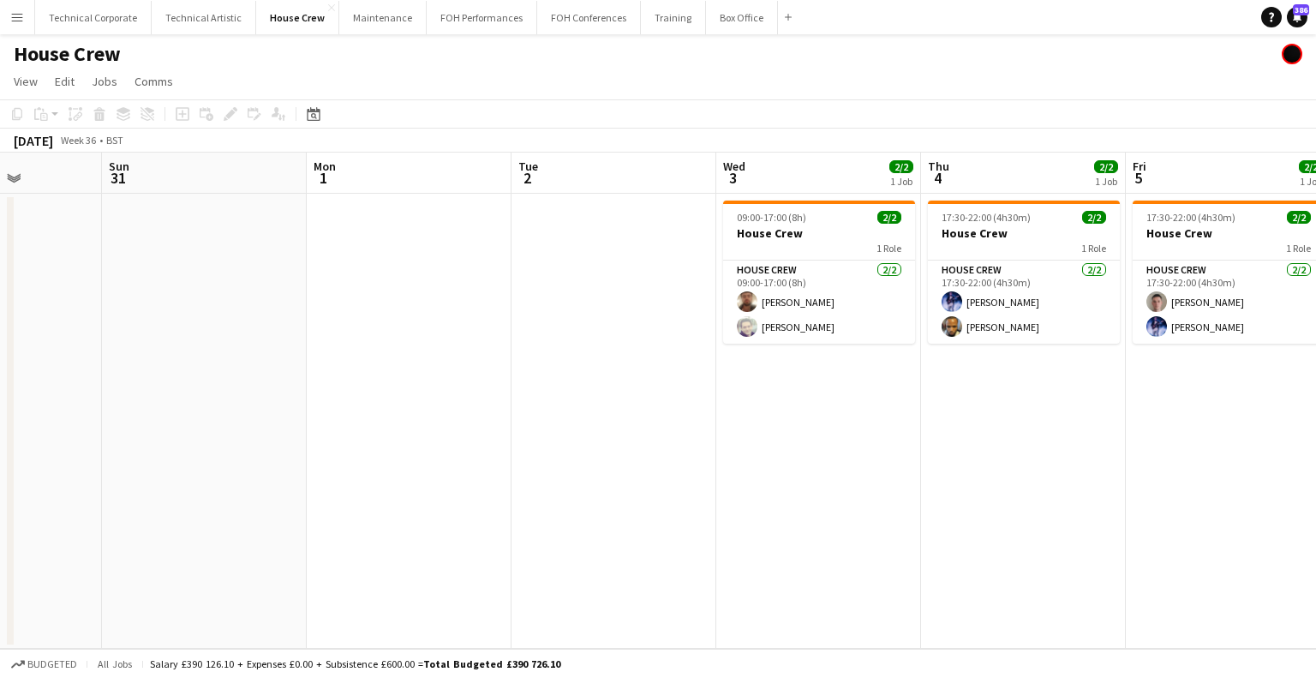
click at [847, 405] on app-calendar-viewport "Thu 28 Fri 29 2/2 1 Job Sat 30 Sun 31 Mon 1 Tue 2 Wed 3 2/2 1 Job Thu 4 2/2 1 J…" at bounding box center [658, 401] width 1316 height 496
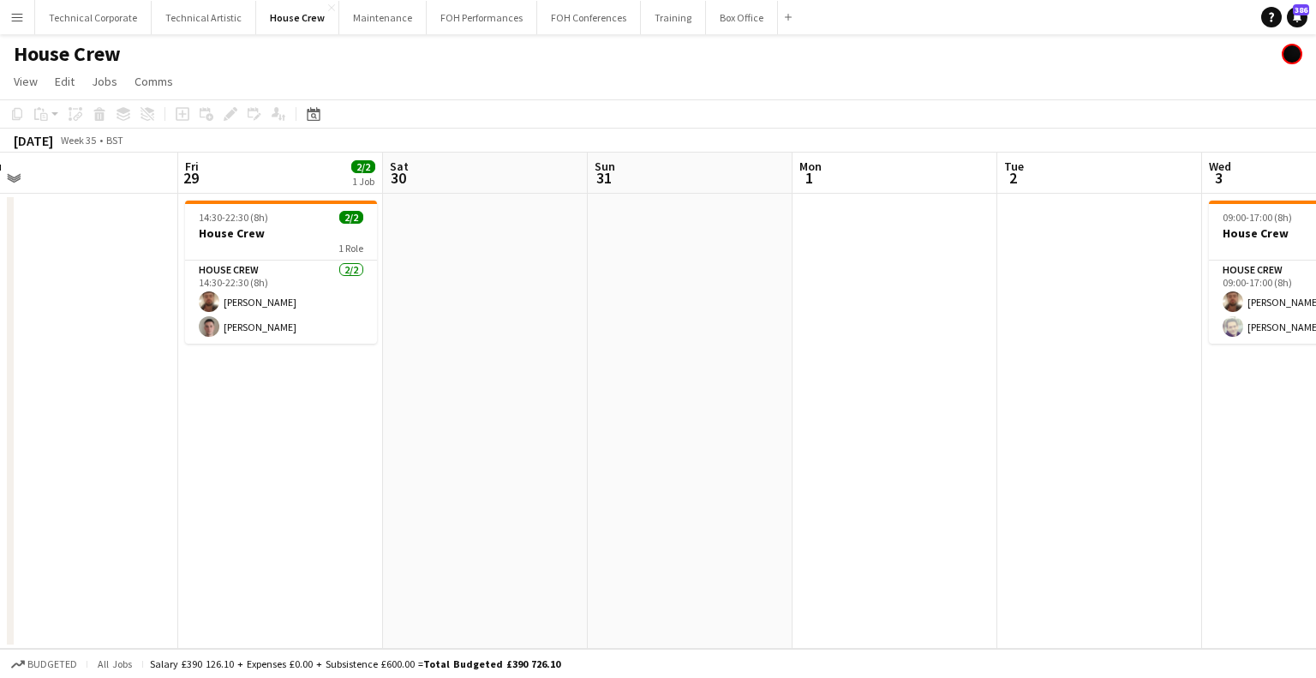
click at [833, 401] on app-calendar-viewport "Tue 26 4/4 2 Jobs Wed 27 Thu 28 Fri 29 2/2 1 Job Sat 30 Sun 31 Mon 1 Tue 2 Wed …" at bounding box center [658, 401] width 1316 height 496
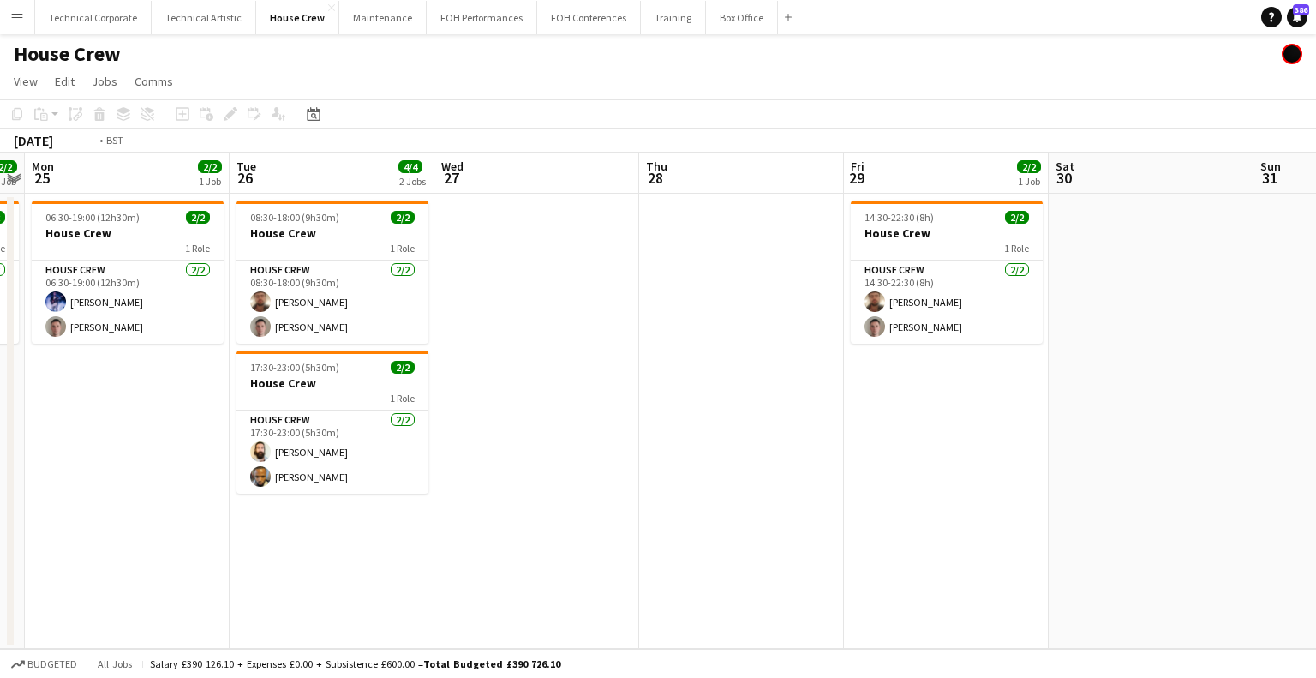
drag, startPoint x: 313, startPoint y: 398, endPoint x: 937, endPoint y: 403, distance: 623.9
click at [929, 403] on app-calendar-viewport "Sat 23 Sun 24 2/2 1 Job Mon 25 2/2 1 Job Tue 26 4/4 2 Jobs Wed 27 Thu 28 Fri 29…" at bounding box center [658, 401] width 1316 height 496
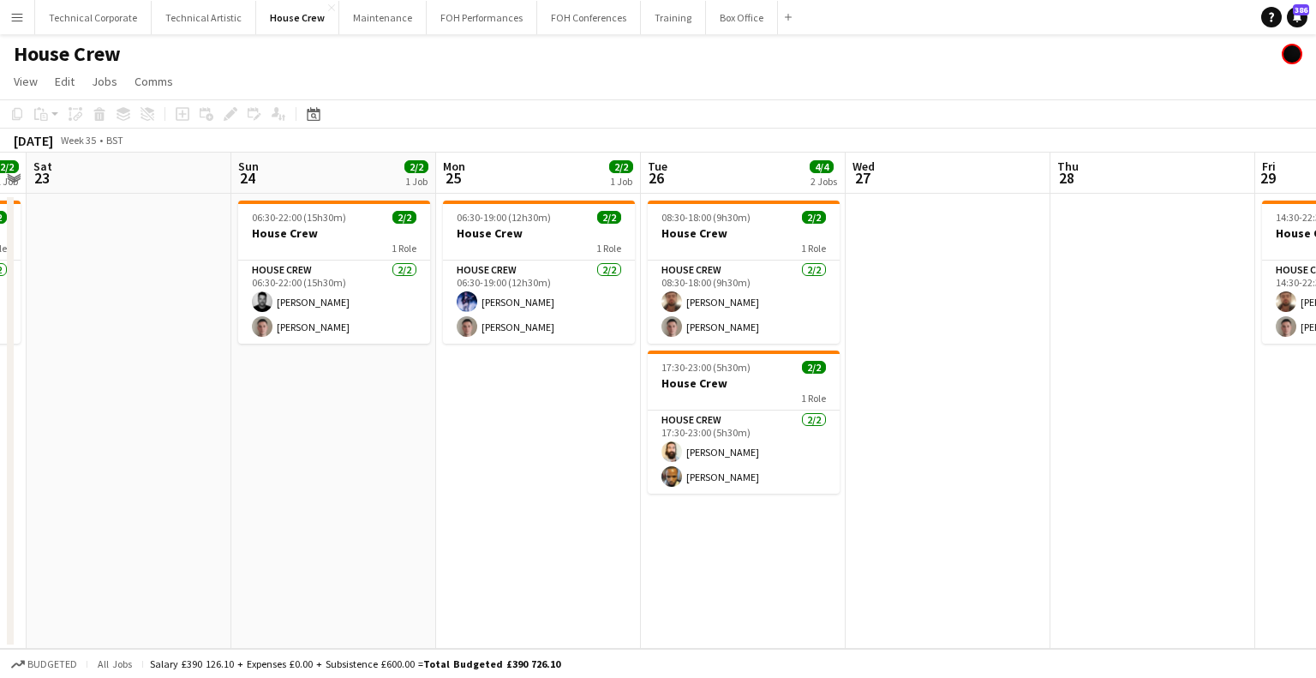
click at [822, 412] on app-calendar-viewport "Wed 20 Thu 21 Fri 22 2/2 1 Job Sat 23 Sun 24 2/2 1 Job Mon 25 2/2 1 Job Tue 26 …" at bounding box center [658, 401] width 1316 height 496
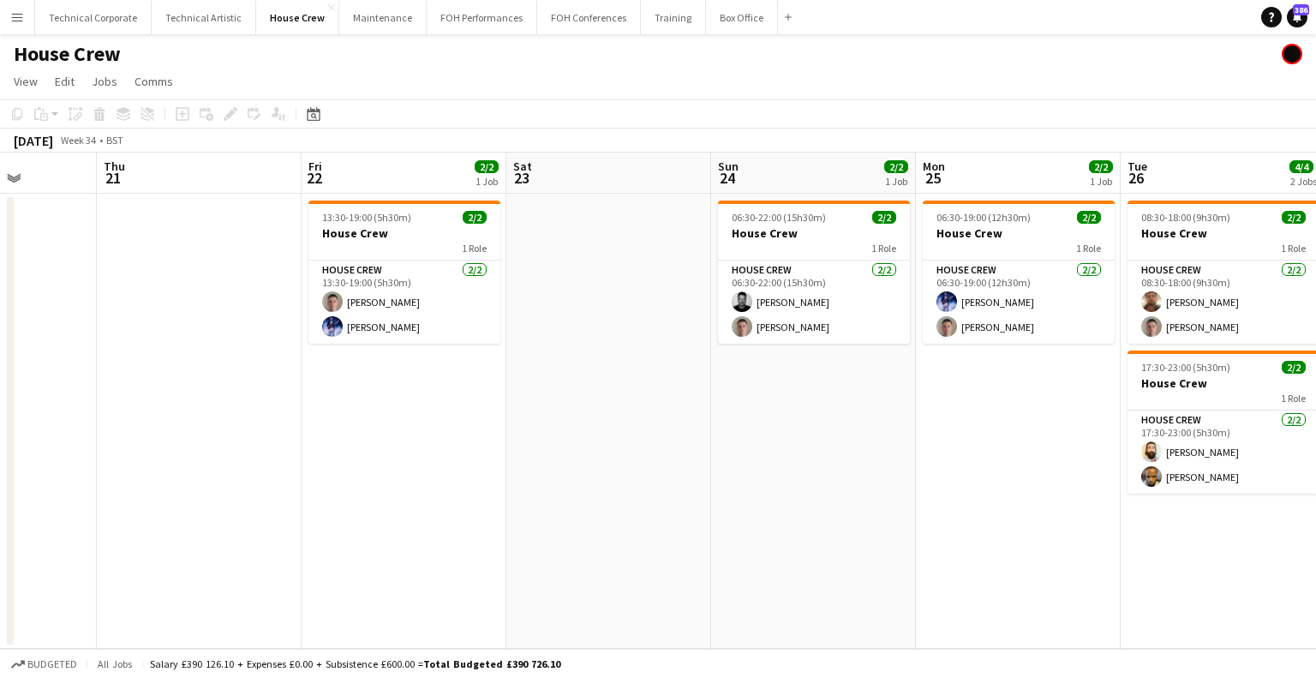
click at [818, 423] on app-calendar-viewport "Mon 18 Tue 19 Wed 20 Thu 21 Fri 22 2/2 1 Job Sat 23 Sun 24 2/2 1 Job Mon 25 2/2…" at bounding box center [658, 401] width 1316 height 496
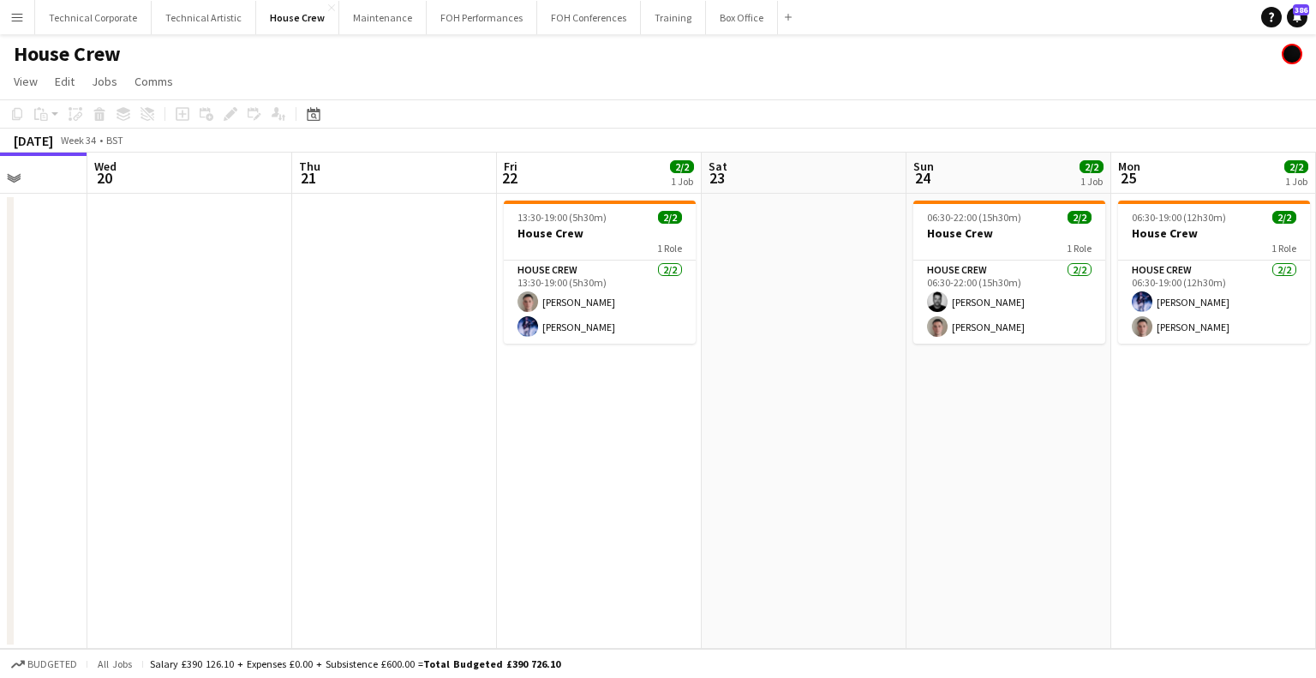
drag, startPoint x: 452, startPoint y: 428, endPoint x: 161, endPoint y: 425, distance: 290.5
click at [151, 428] on app-calendar-viewport "Sat 16 Sun 17 Mon 18 Tue 19 Wed 20 Thu 21 Fri 22 2/2 1 Job Sat 23 Sun 24 2/2 1 …" at bounding box center [658, 401] width 1316 height 496
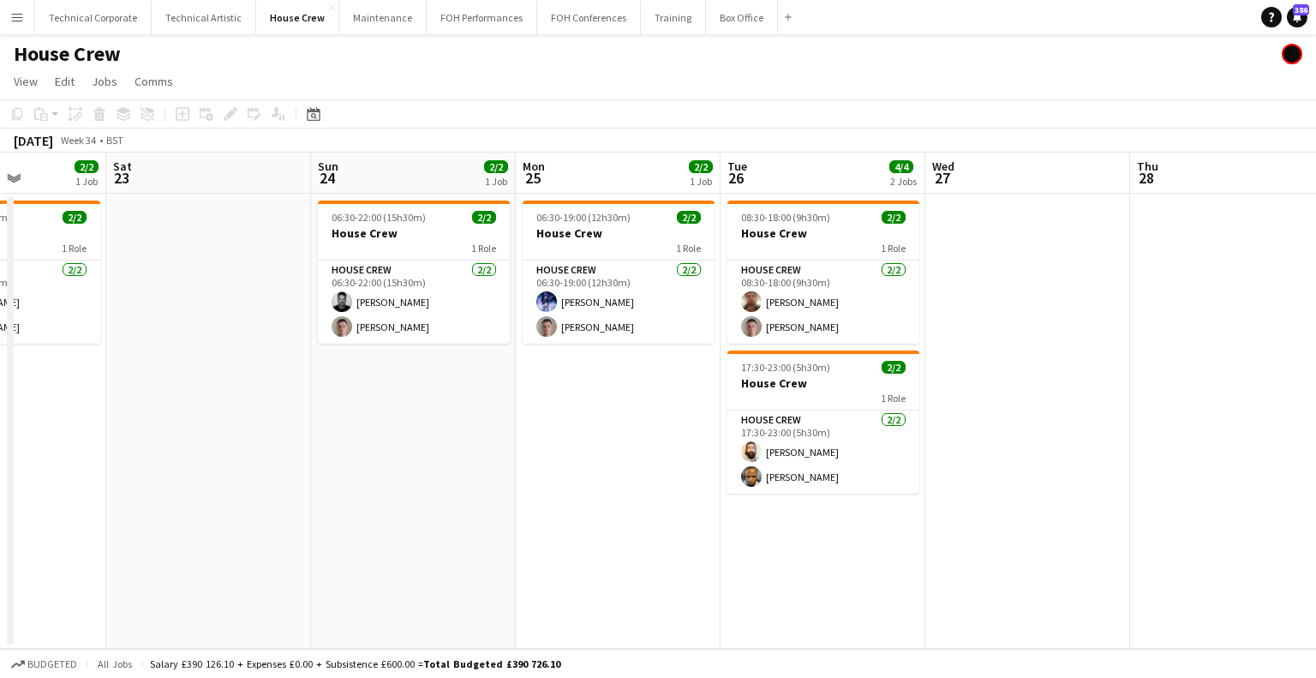
drag, startPoint x: 448, startPoint y: 431, endPoint x: 362, endPoint y: 434, distance: 85.7
click at [362, 434] on app-calendar-viewport "Wed 20 Thu 21 Fri 22 2/2 1 Job Sat 23 Sun 24 2/2 1 Job Mon 25 2/2 1 Job Tue 26 …" at bounding box center [658, 401] width 1316 height 496
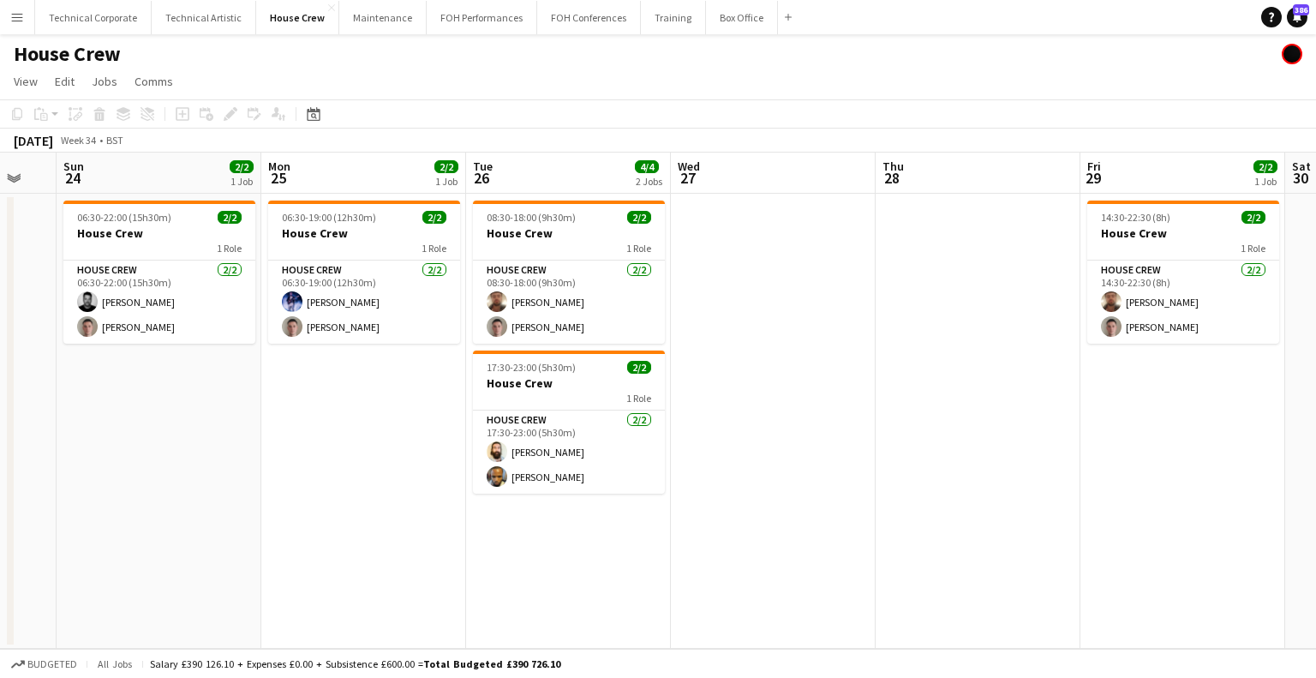
scroll to position [0, 475]
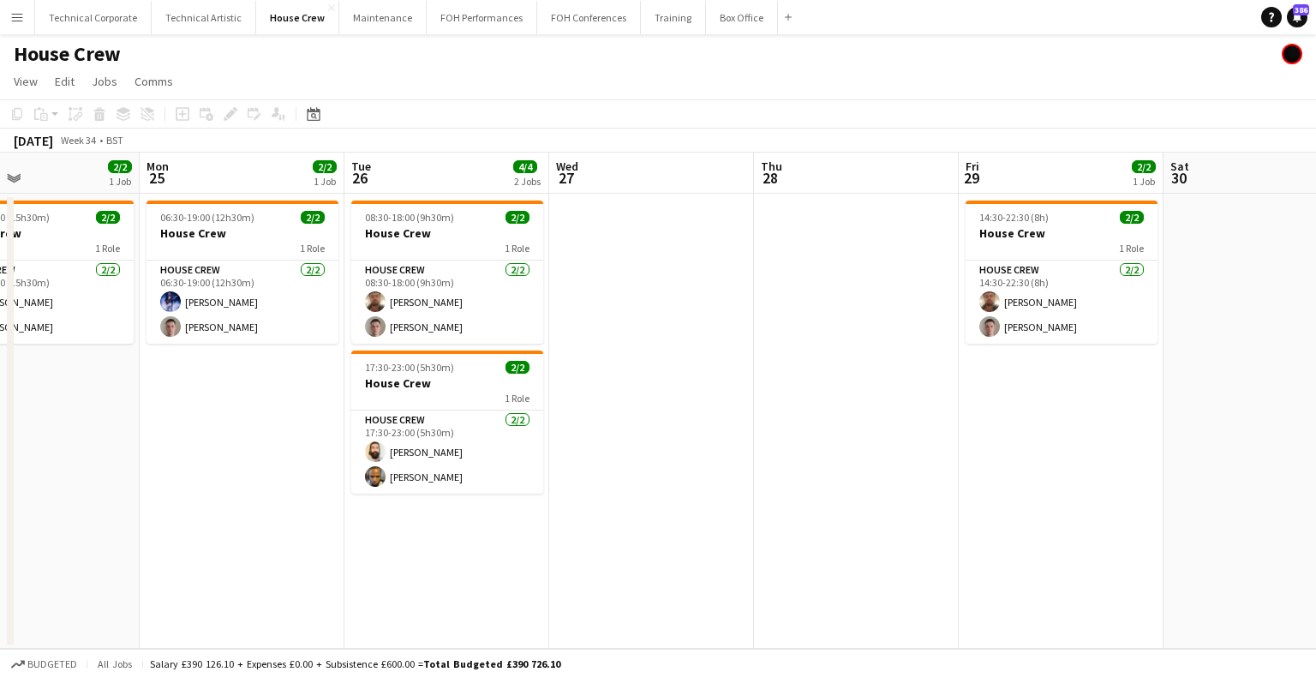
drag, startPoint x: 721, startPoint y: 428, endPoint x: 389, endPoint y: 435, distance: 331.7
click at [389, 435] on app-calendar-viewport "Fri 22 2/2 1 Job Sat 23 Sun 24 2/2 1 Job Mon 25 2/2 1 Job Tue 26 4/4 2 Jobs Wed…" at bounding box center [658, 401] width 1316 height 496
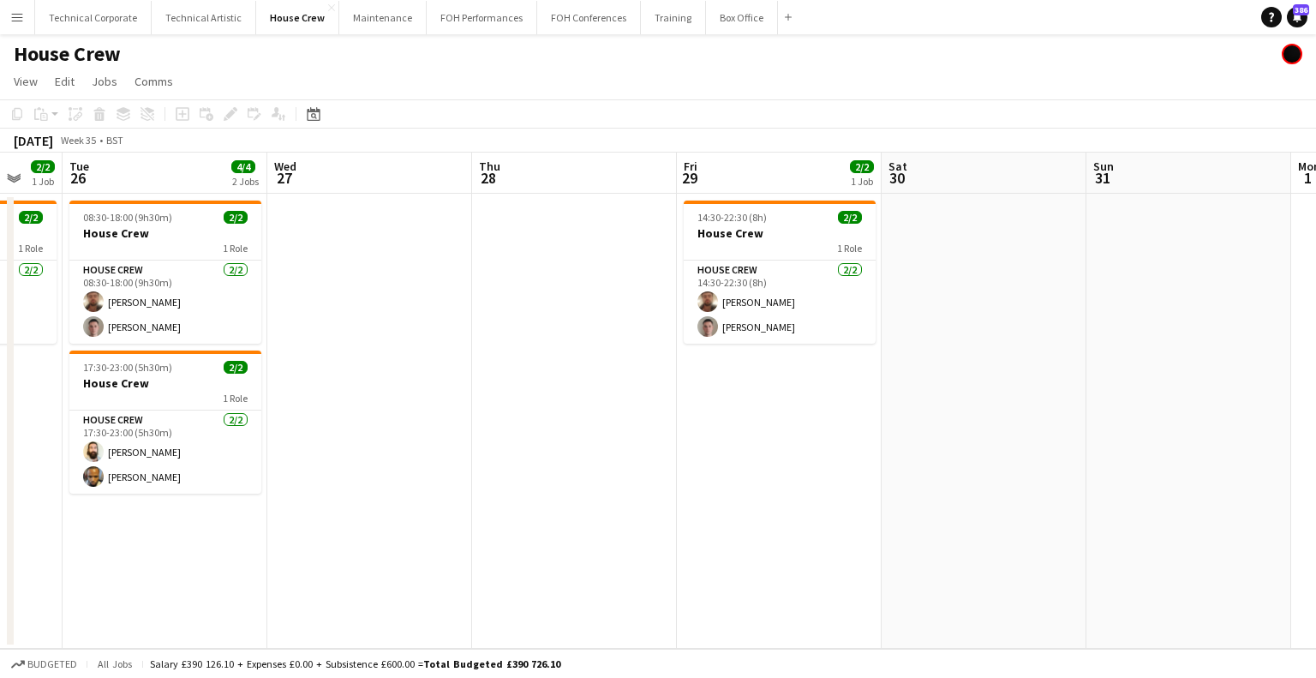
scroll to position [0, 760]
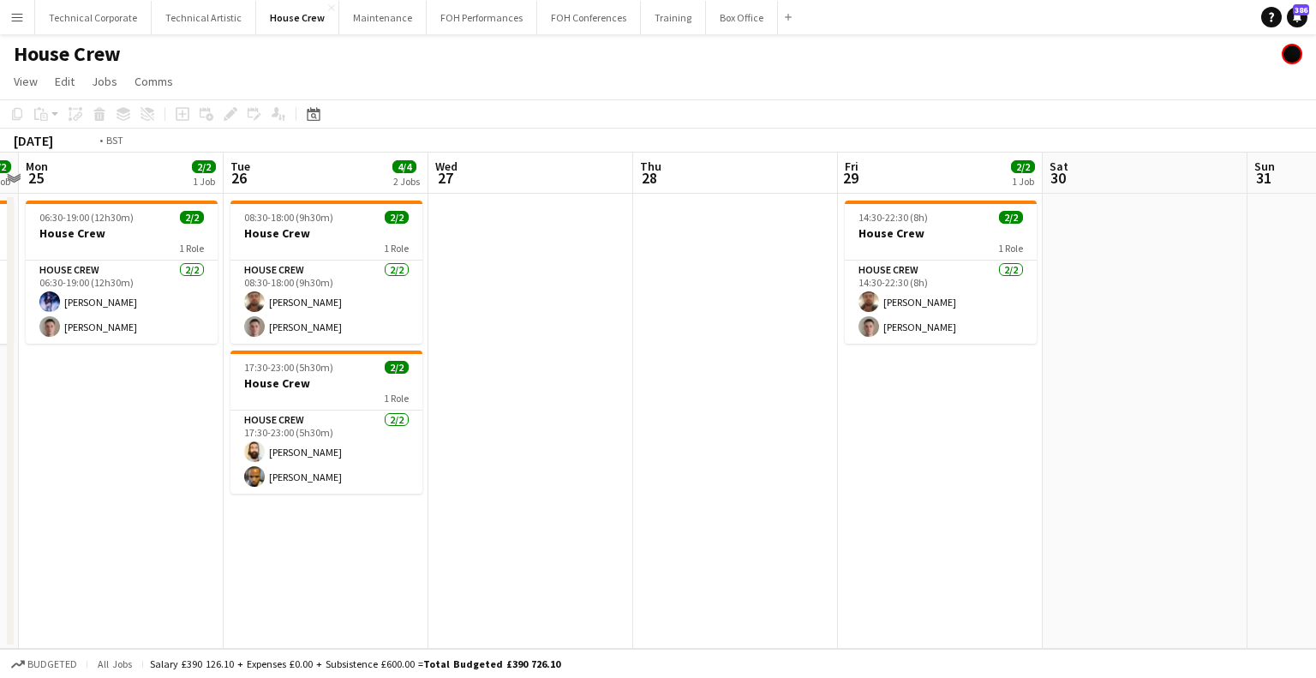
drag, startPoint x: 958, startPoint y: 397, endPoint x: 872, endPoint y: 393, distance: 86.6
click at [872, 393] on app-calendar-viewport "Fri 22 2/2 1 Job Sat 23 Sun 24 2/2 1 Job Mon 25 2/2 1 Job Tue 26 4/4 2 Jobs Wed…" at bounding box center [658, 401] width 1316 height 496
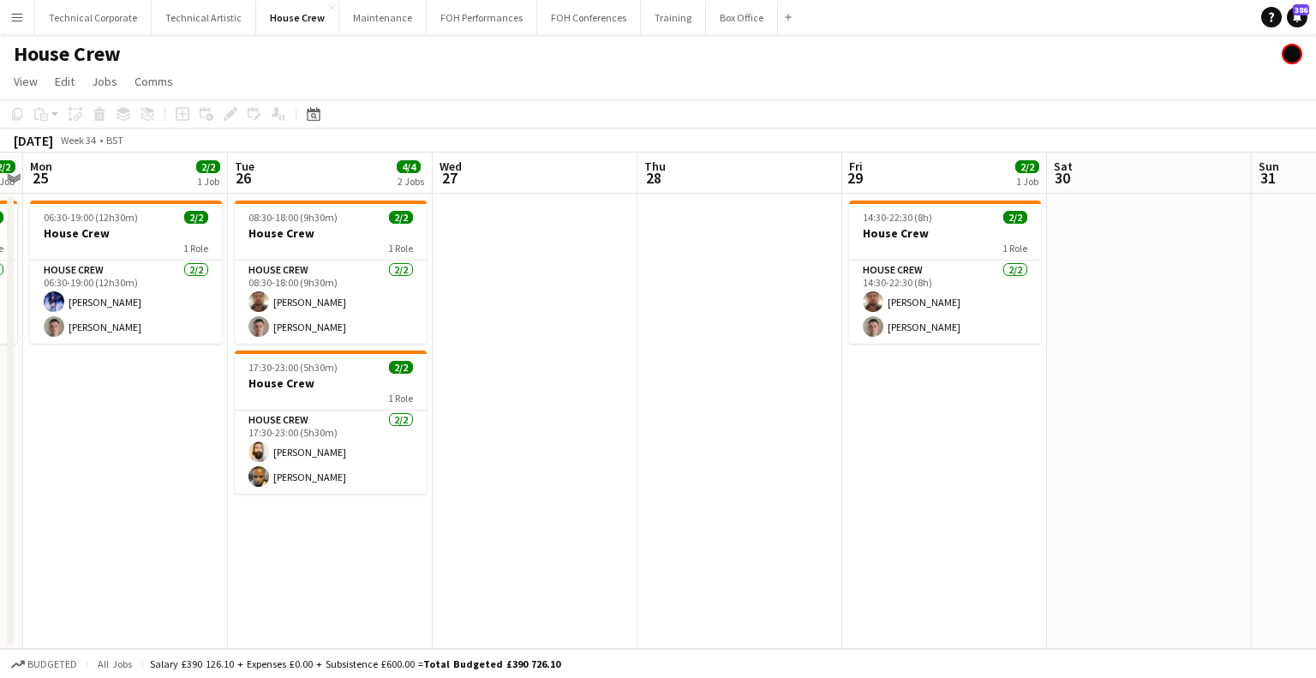
scroll to position [0, 428]
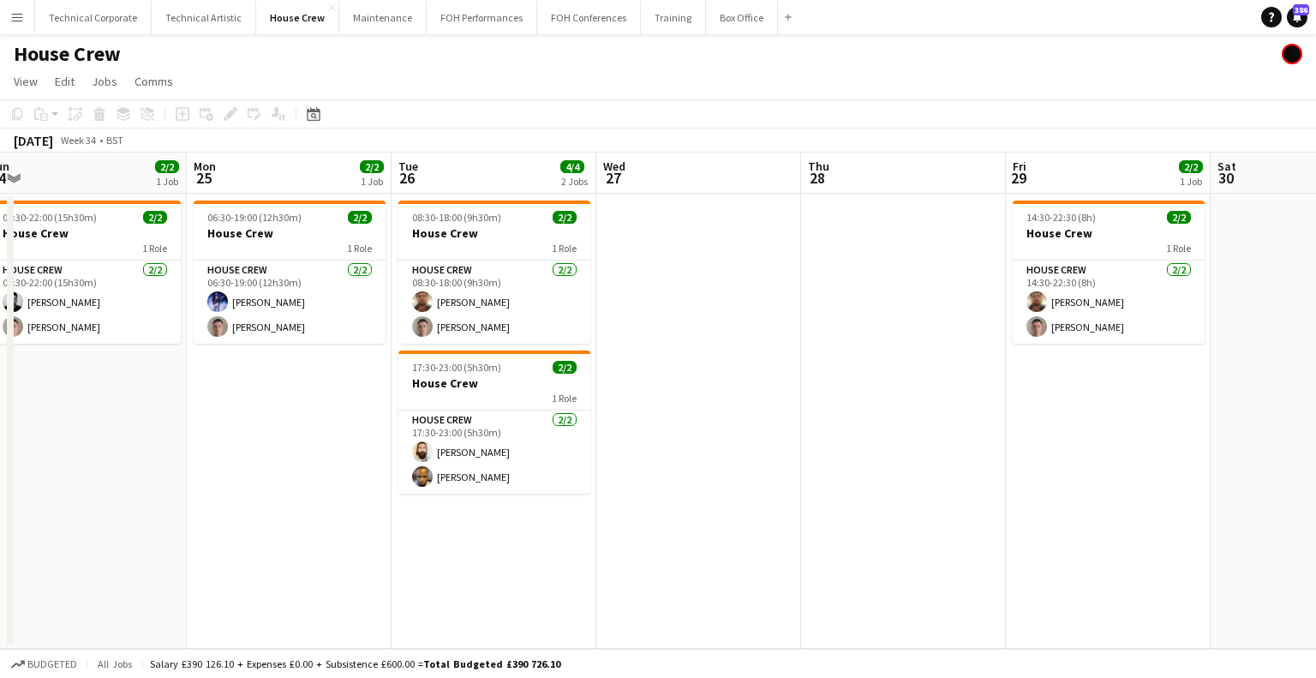
drag, startPoint x: 494, startPoint y: 387, endPoint x: 657, endPoint y: 386, distance: 163.7
click at [657, 386] on app-calendar-viewport "Fri 22 2/2 1 Job Sat 23 Sun 24 2/2 1 Job Mon 25 2/2 1 Job Tue 26 4/4 2 Jobs Wed…" at bounding box center [658, 401] width 1316 height 496
click at [639, 277] on app-date-cell at bounding box center [698, 421] width 205 height 455
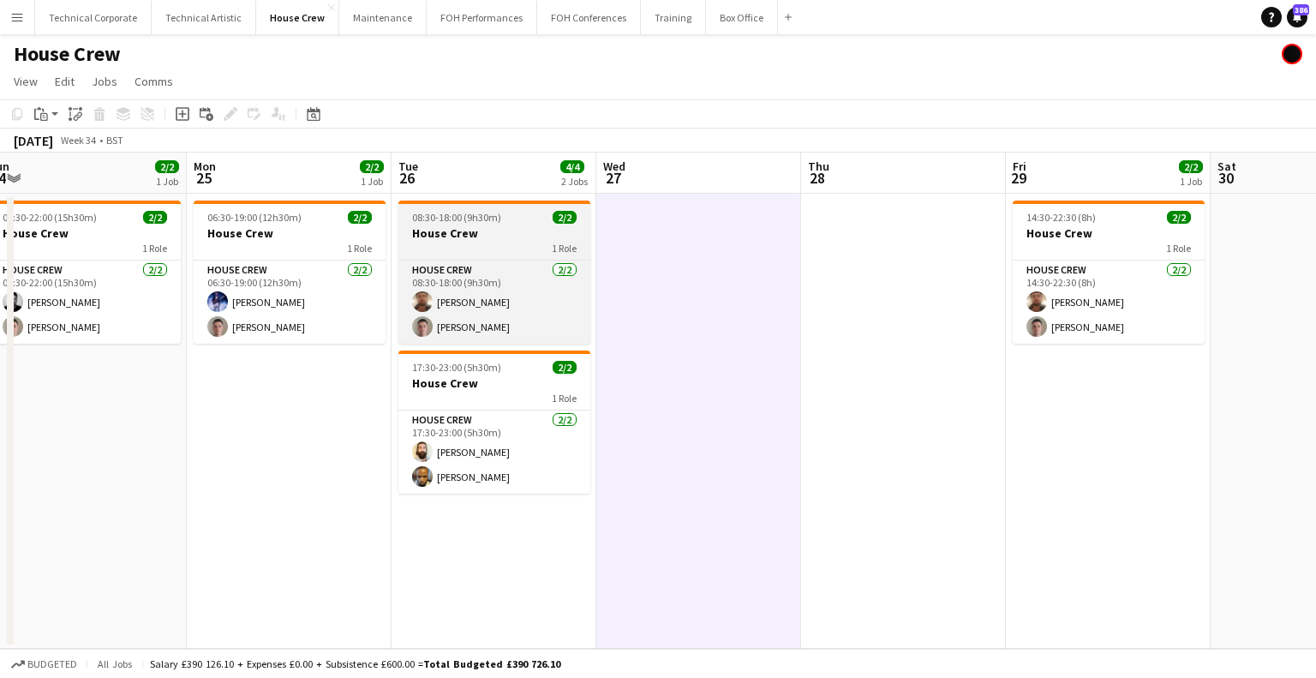
click at [478, 228] on h3 "House Crew" at bounding box center [494, 232] width 192 height 15
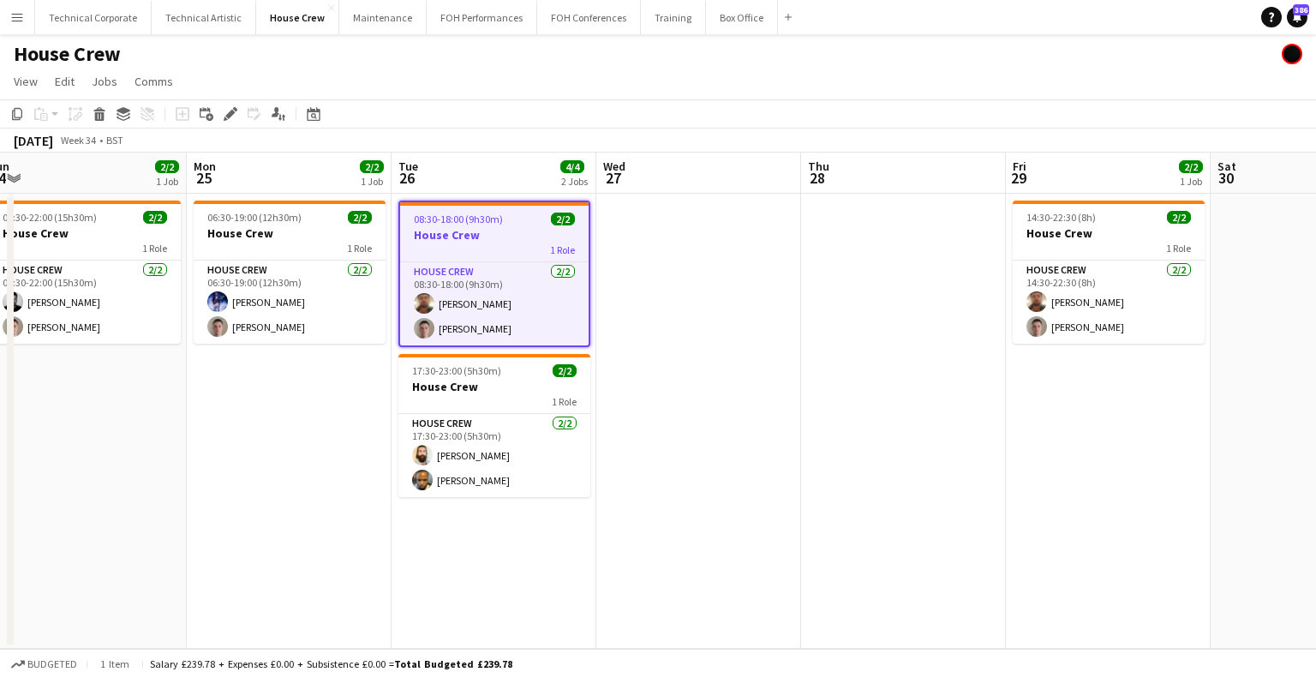
click at [712, 311] on app-date-cell at bounding box center [698, 421] width 205 height 455
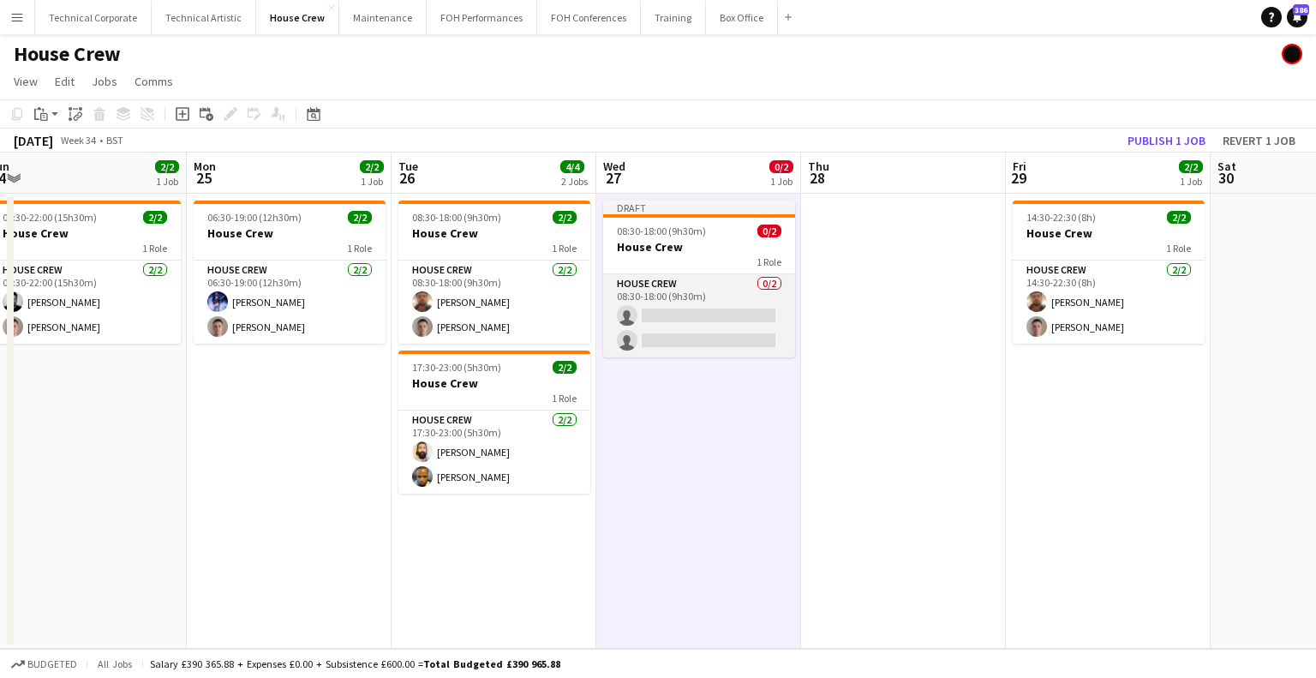
click at [691, 341] on app-card-role "House Crew 0/2 08:30-18:00 (9h30m) single-neutral-actions single-neutral-actions" at bounding box center [699, 315] width 192 height 83
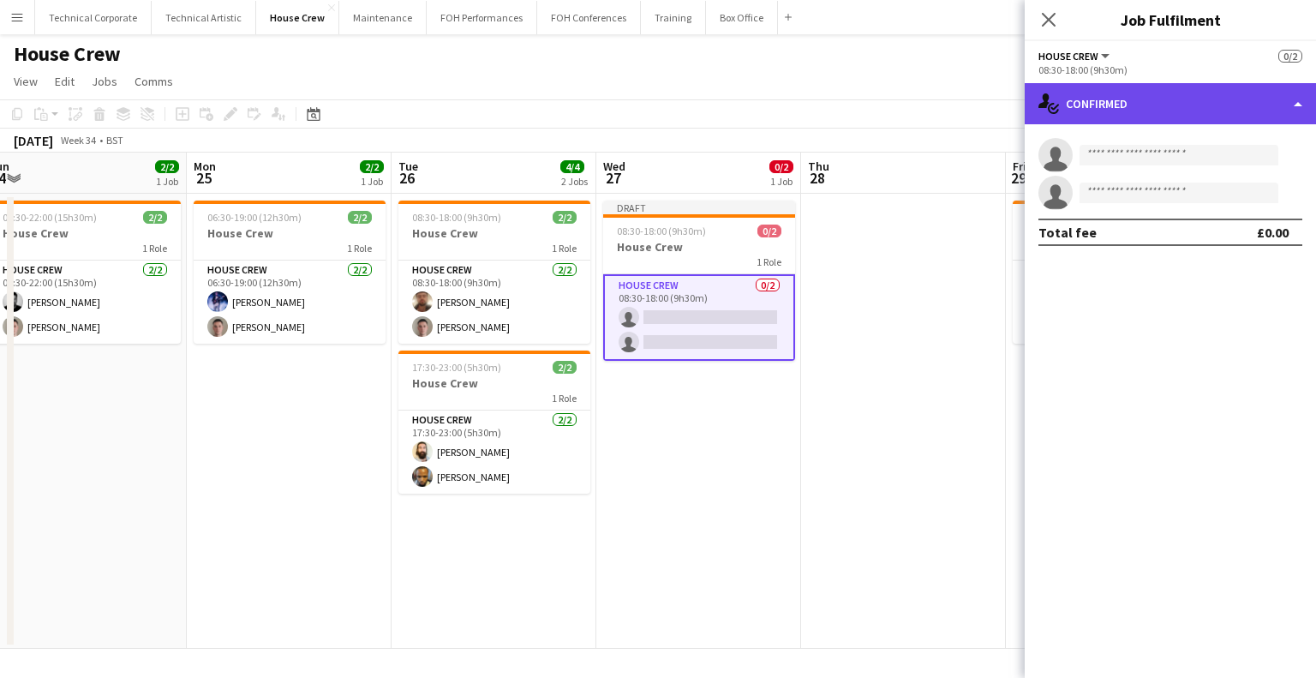
click at [1194, 105] on div "single-neutral-actions-check-2 Confirmed" at bounding box center [1170, 103] width 291 height 41
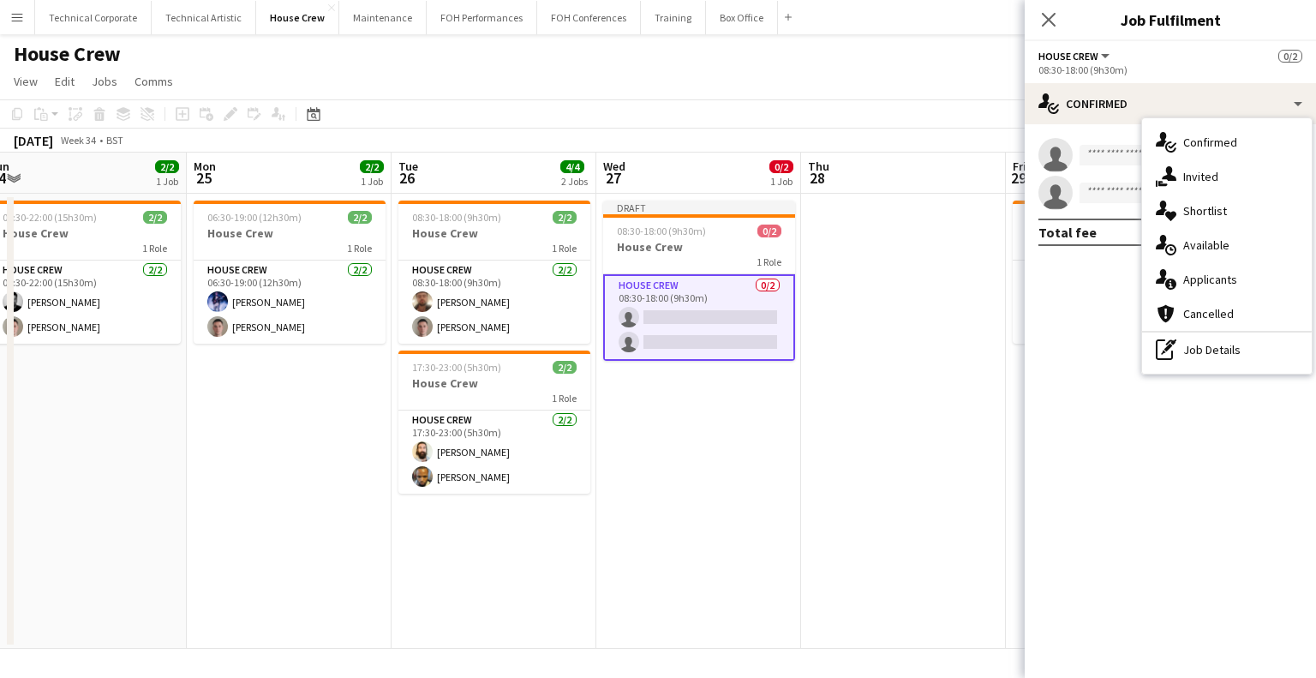
click at [1182, 368] on div "single-neutral-actions-check-2 Confirmed single-neutral-actions-share-1 Invited…" at bounding box center [1227, 245] width 170 height 255
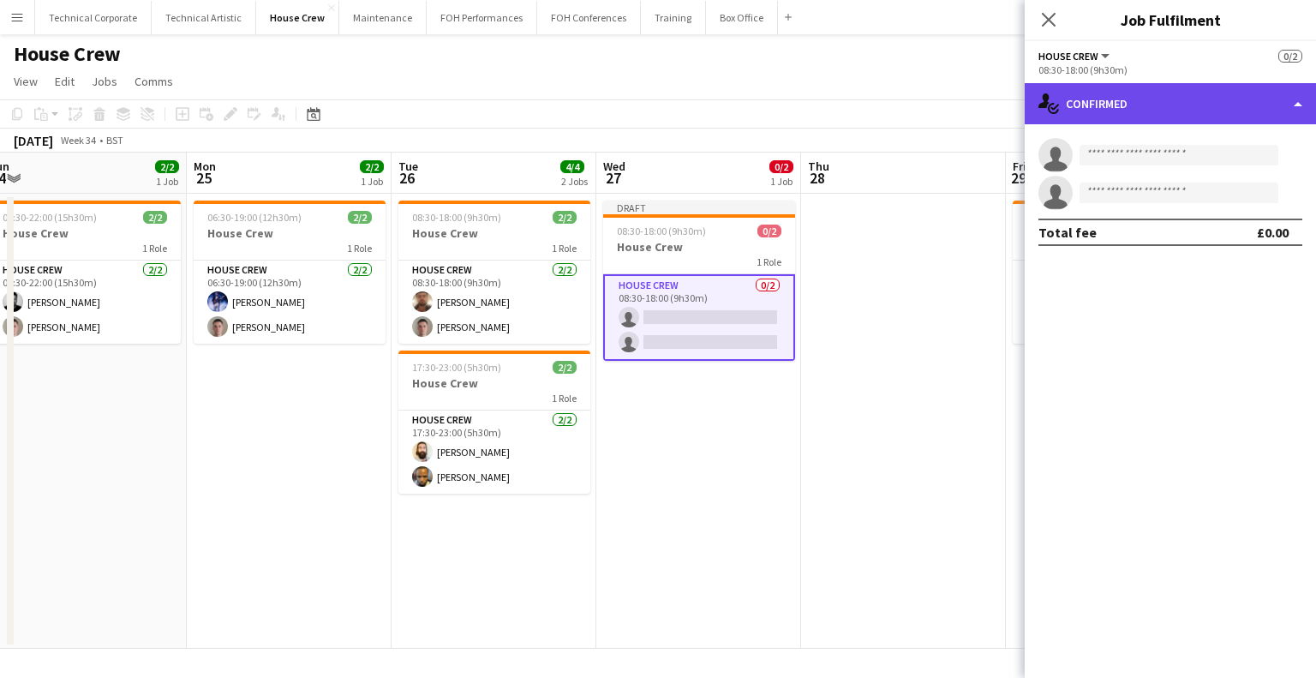
click at [1145, 89] on div "single-neutral-actions-check-2 Confirmed" at bounding box center [1170, 103] width 291 height 41
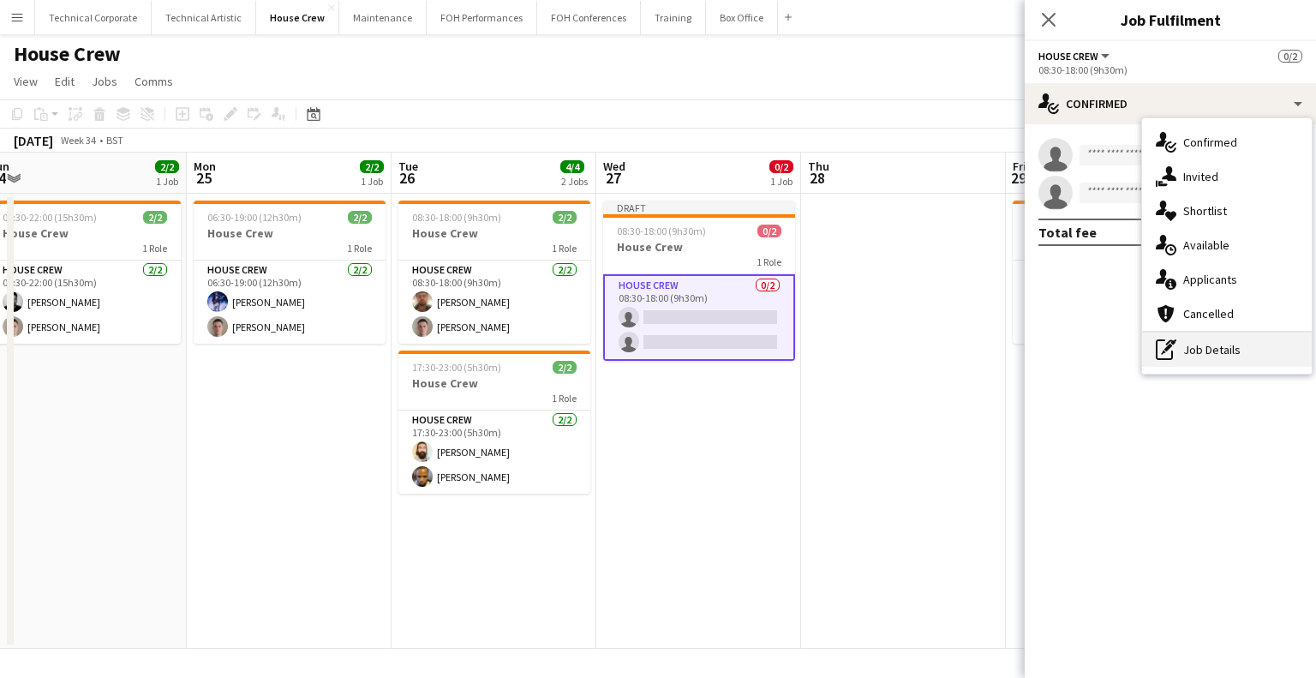
click at [1211, 338] on div "pen-write Job Details" at bounding box center [1227, 349] width 170 height 34
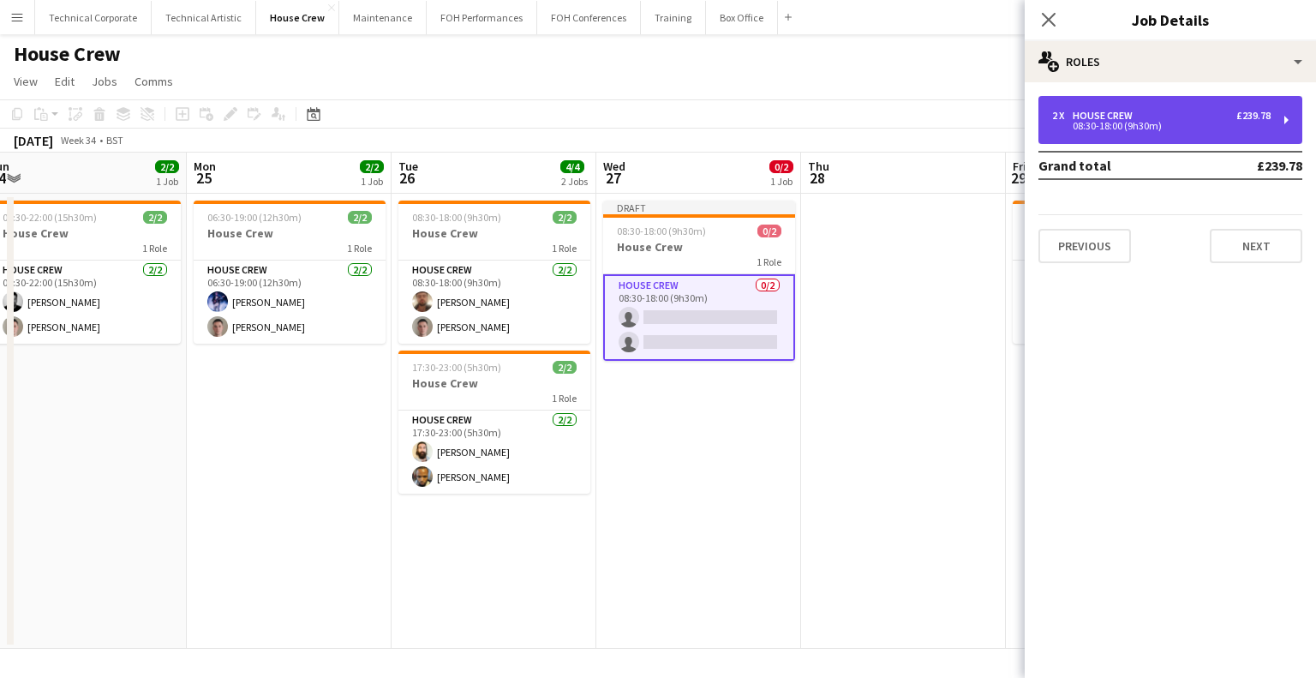
click at [1169, 116] on div "2 x House Crew £239.78" at bounding box center [1161, 116] width 219 height 12
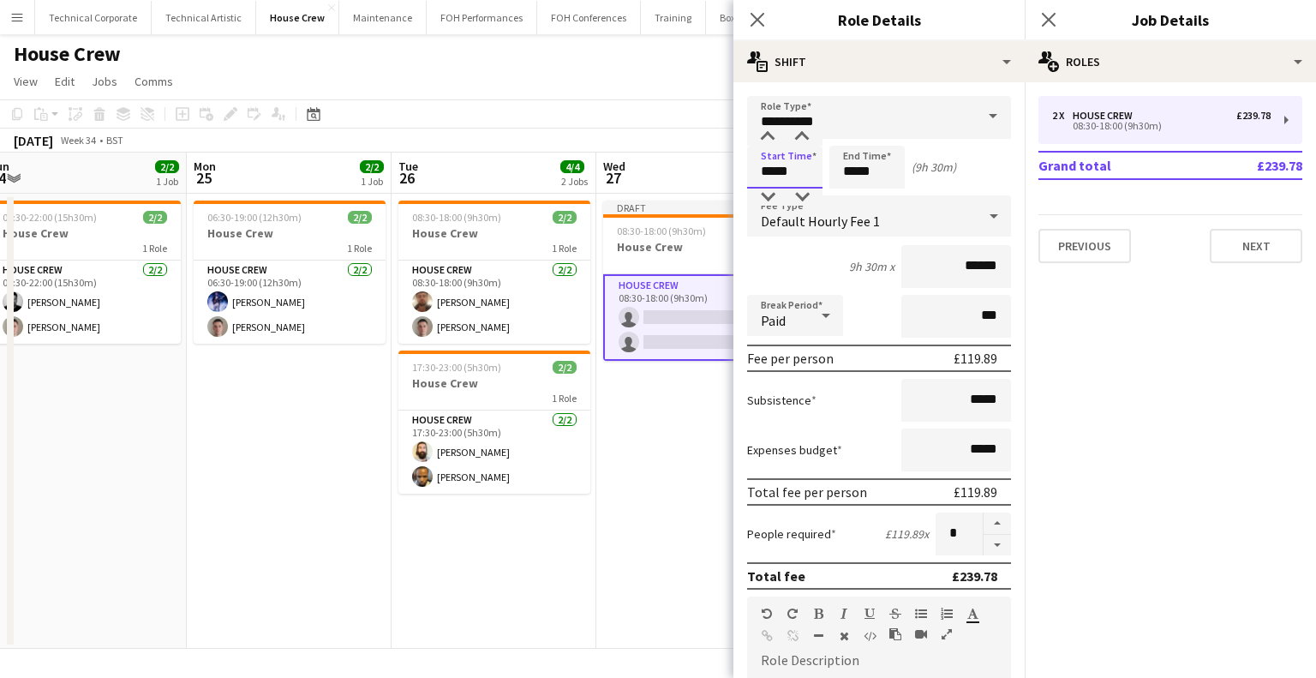
drag, startPoint x: 720, startPoint y: 170, endPoint x: 662, endPoint y: 165, distance: 58.4
click at [664, 167] on body "Menu Boards Boards Boards All jobs Status Workforce Workforce My Workforce Recr…" at bounding box center [658, 339] width 1316 height 678
type input "*****"
click at [691, 374] on app-date-cell "Draft 08:30-18:00 (9h30m) 0/2 House Crew 1 Role House Crew 0/2 08:30-18:00 (9h3…" at bounding box center [698, 421] width 205 height 455
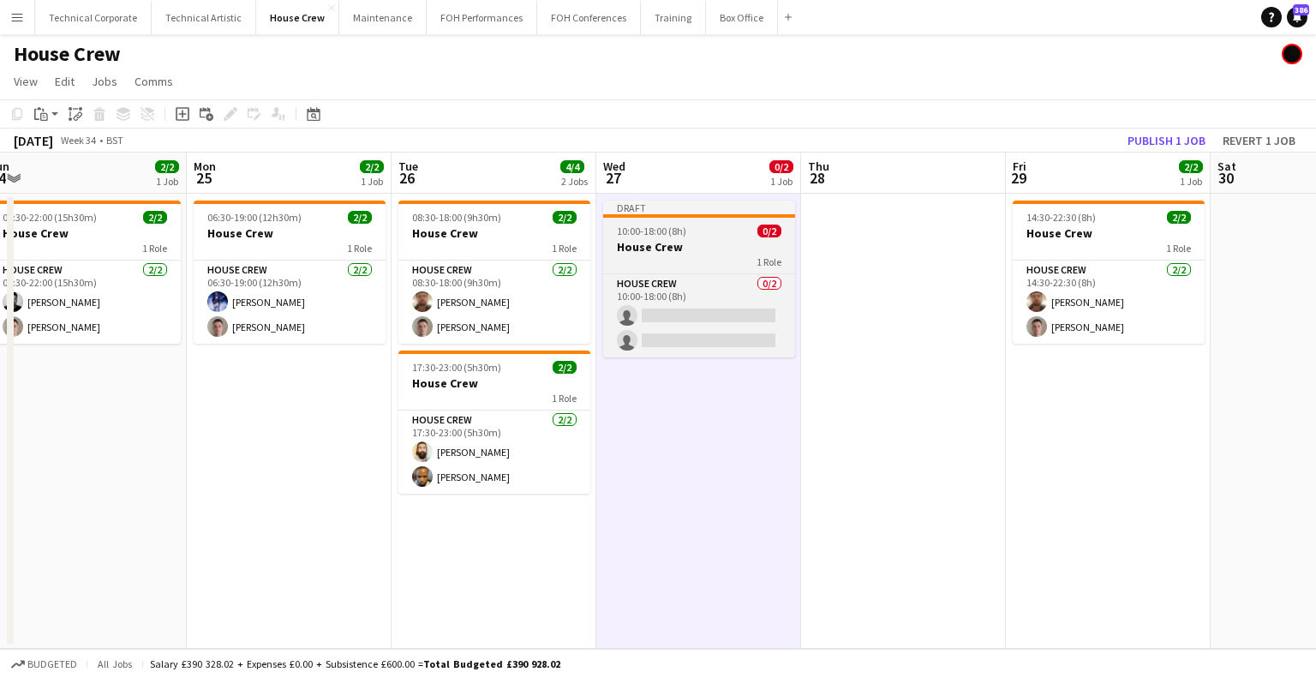
click at [677, 253] on h3 "House Crew" at bounding box center [699, 246] width 192 height 15
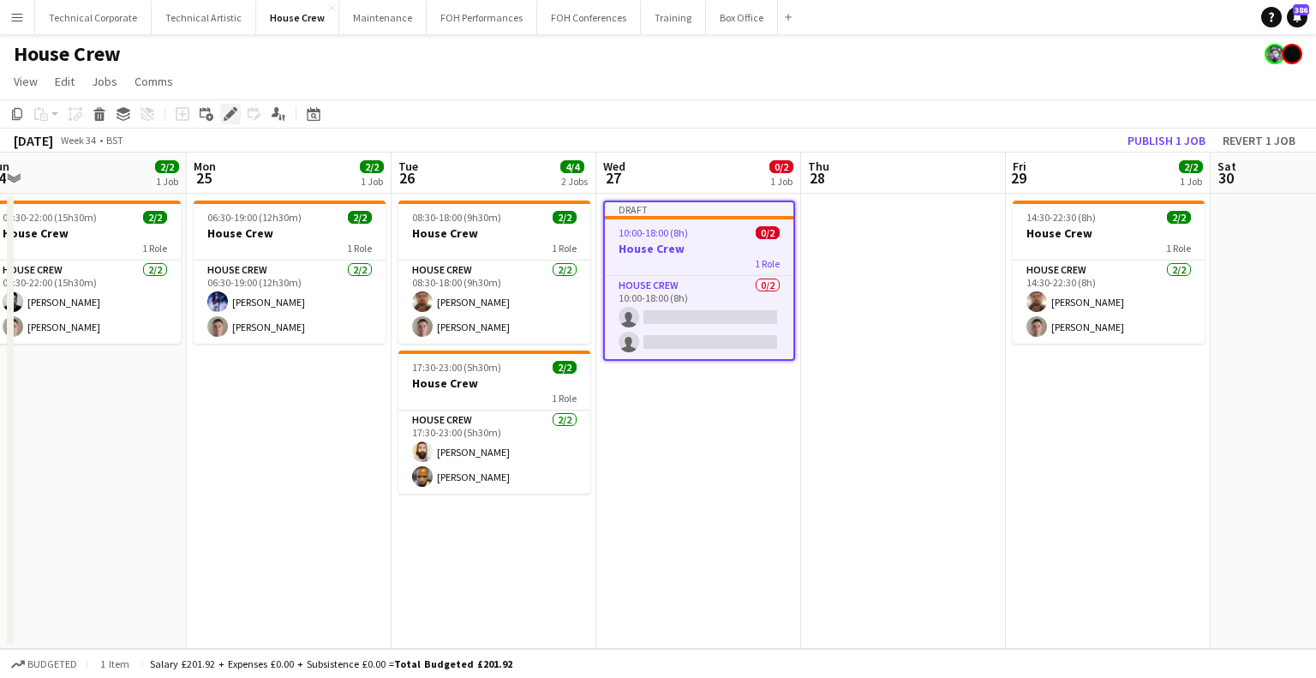
click at [232, 113] on icon at bounding box center [229, 114] width 9 height 9
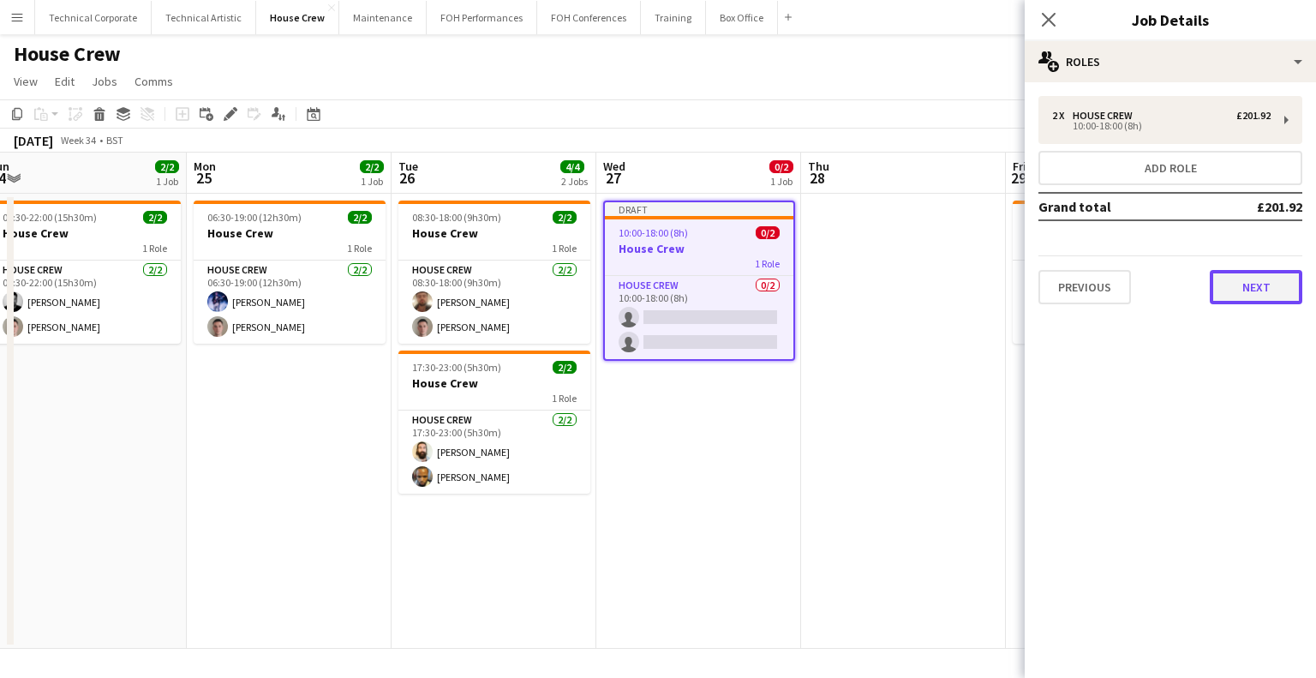
click at [1234, 292] on button "Next" at bounding box center [1256, 287] width 93 height 34
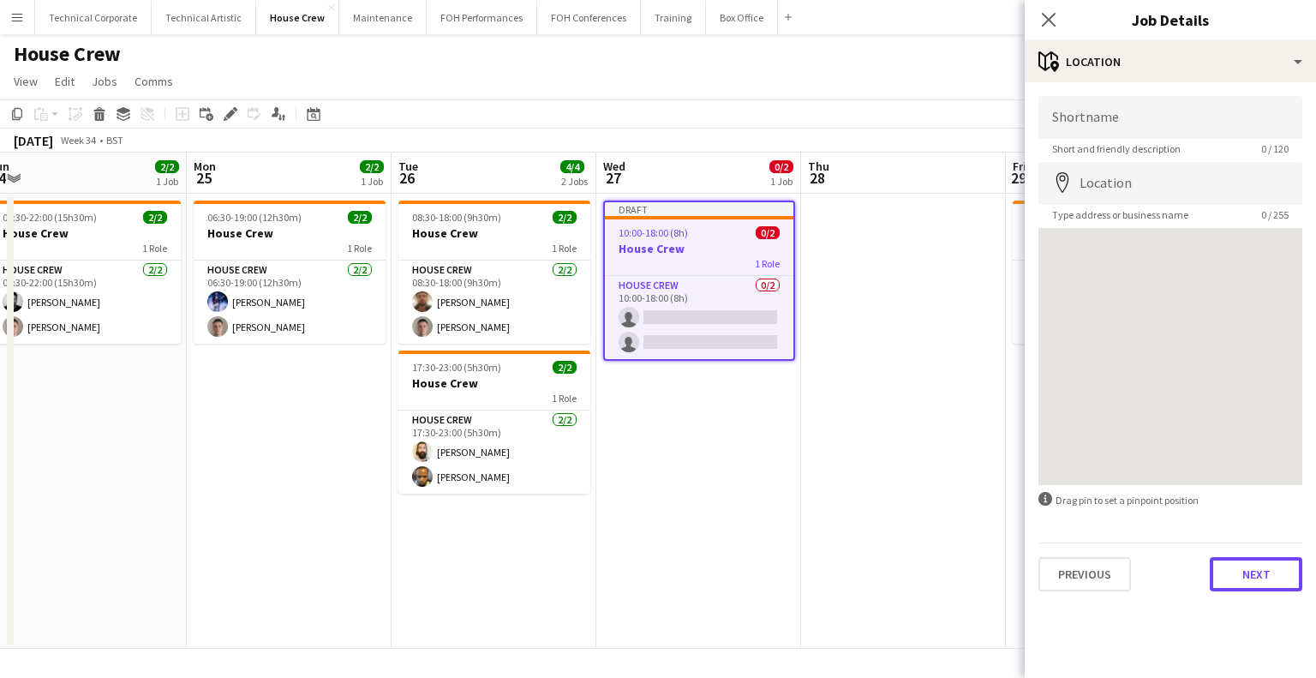
click at [1265, 575] on button "Next" at bounding box center [1256, 574] width 93 height 34
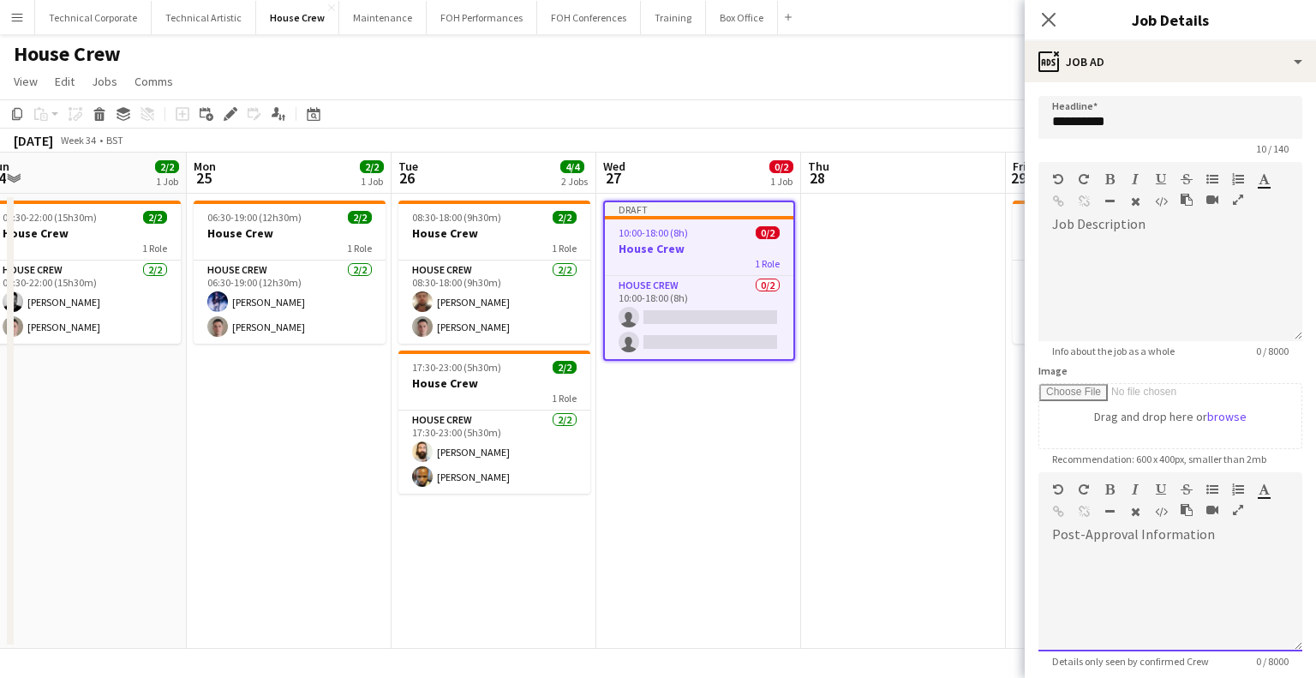
click at [1183, 529] on div "default Heading 1 Heading 2 Heading 3 Heading 4 Heading 5 Heading 6 Heading 7 P…" at bounding box center [1171, 504] width 264 height 64
click at [715, 469] on app-date-cell "Draft 10:00-18:00 (8h) 0/2 House Crew 1 Role House Crew 0/2 10:00-18:00 (8h) si…" at bounding box center [698, 421] width 205 height 455
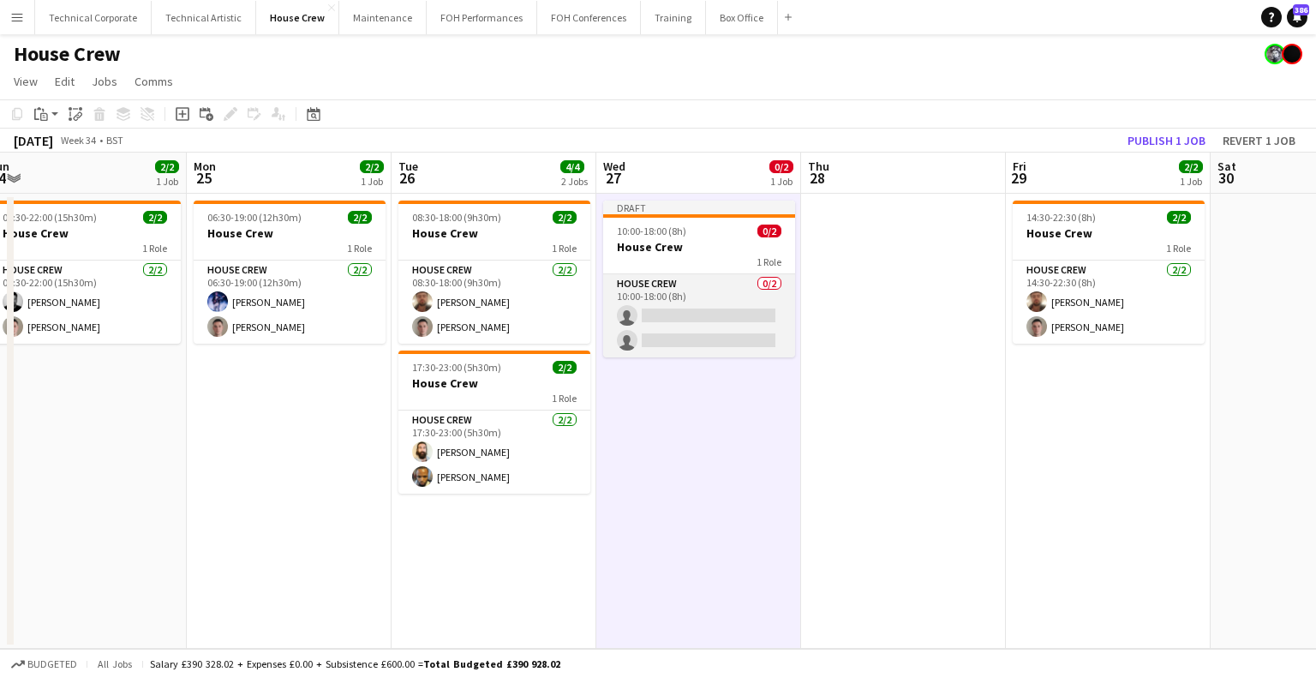
click at [644, 280] on app-card-role "House Crew 0/2 10:00-18:00 (8h) single-neutral-actions single-neutral-actions" at bounding box center [699, 315] width 192 height 83
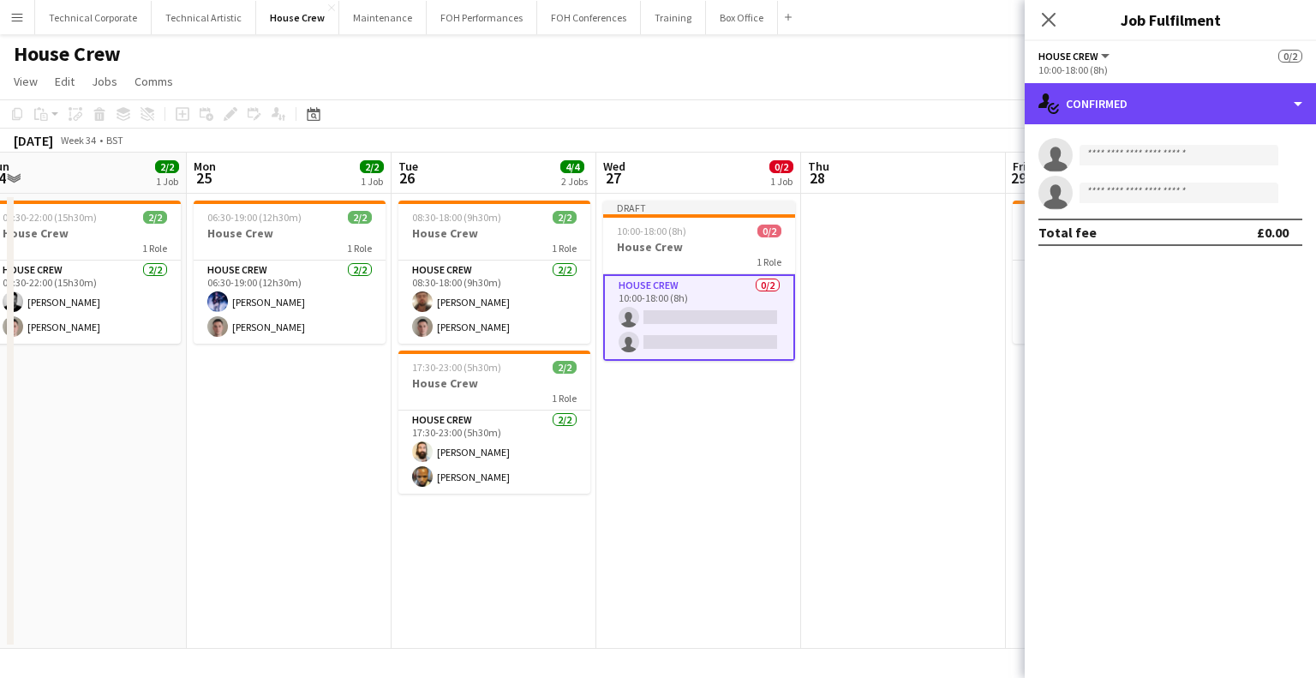
drag, startPoint x: 1153, startPoint y: 100, endPoint x: 1148, endPoint y: 126, distance: 26.2
click at [1152, 100] on div "single-neutral-actions-check-2 Confirmed" at bounding box center [1170, 103] width 291 height 41
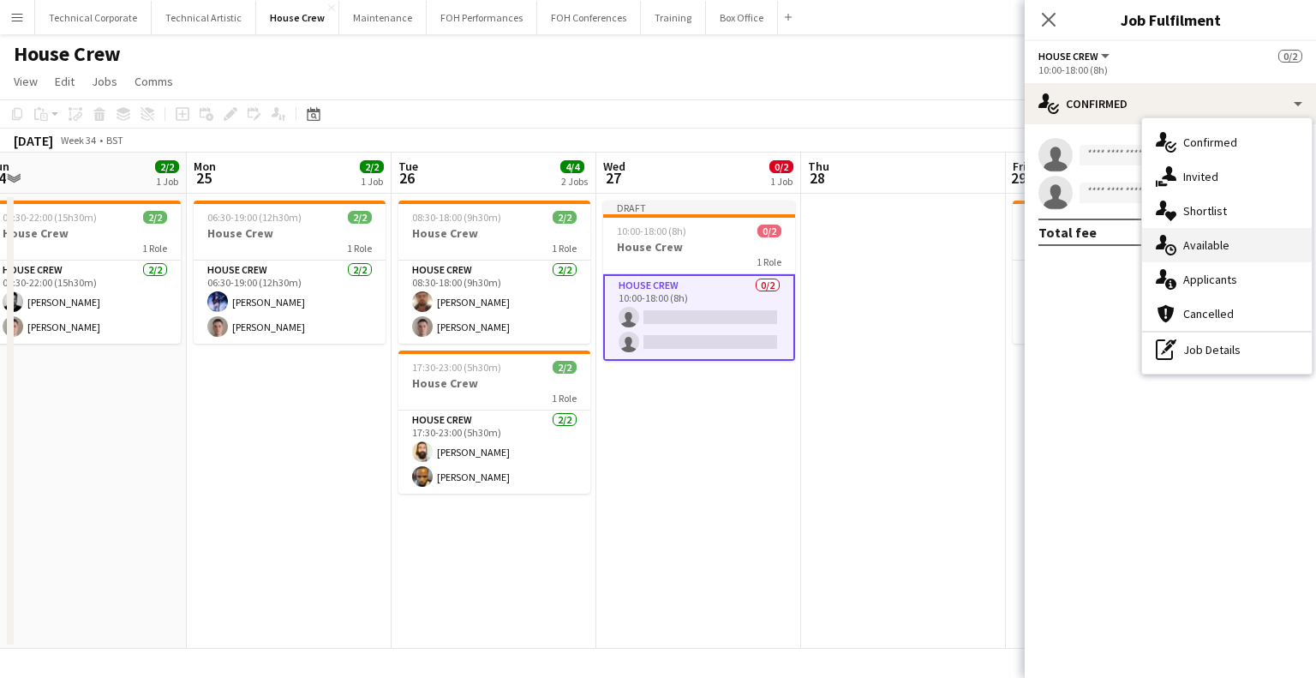
click at [1207, 242] on div "single-neutral-actions-upload Available" at bounding box center [1227, 245] width 170 height 34
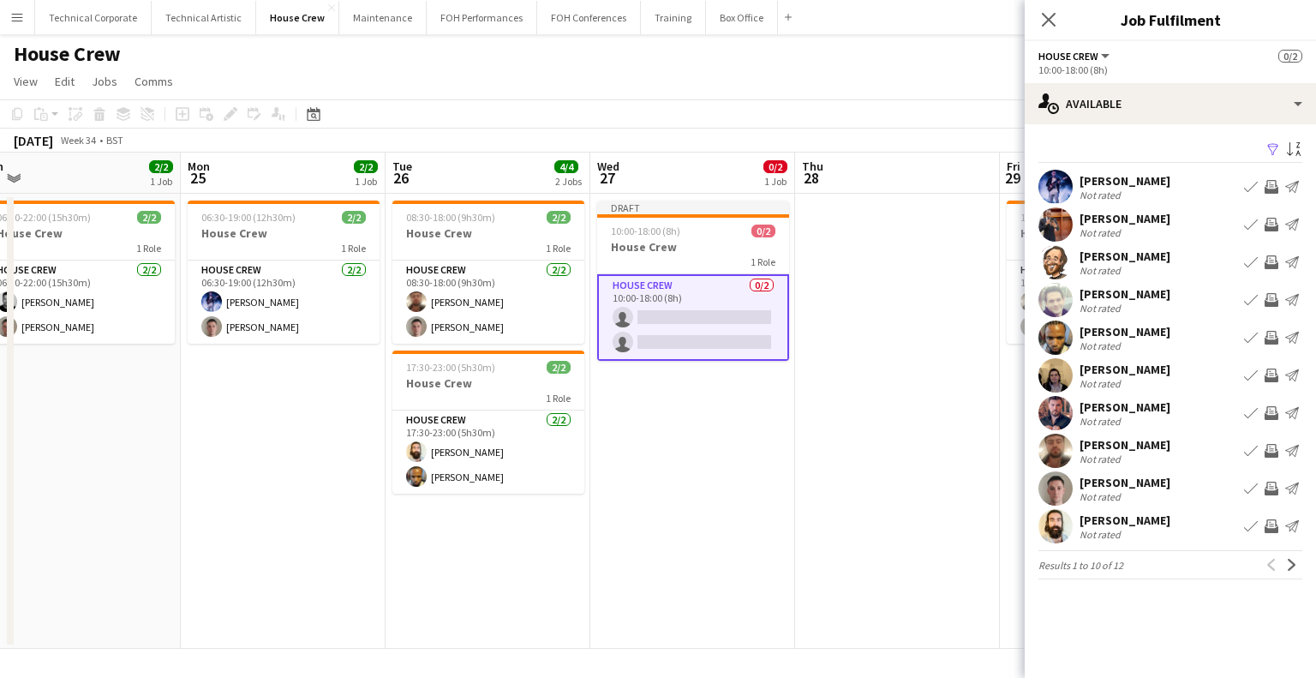
scroll to position [0, 475]
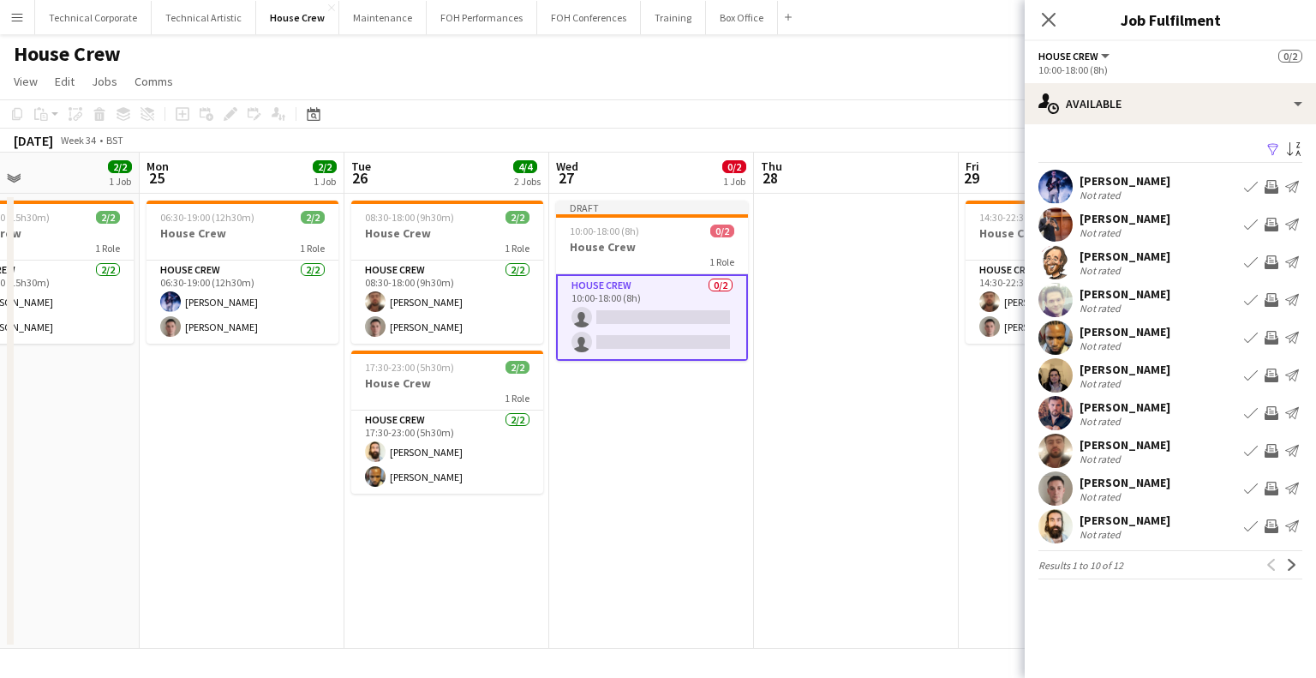
drag, startPoint x: 837, startPoint y: 452, endPoint x: 796, endPoint y: 459, distance: 41.7
click at [796, 459] on app-calendar-viewport "Fri 22 2/2 1 Job Sat 23 Sun 24 2/2 1 Job Mon 25 2/2 1 Job Tue 26 4/4 2 Jobs Wed…" at bounding box center [658, 401] width 1316 height 496
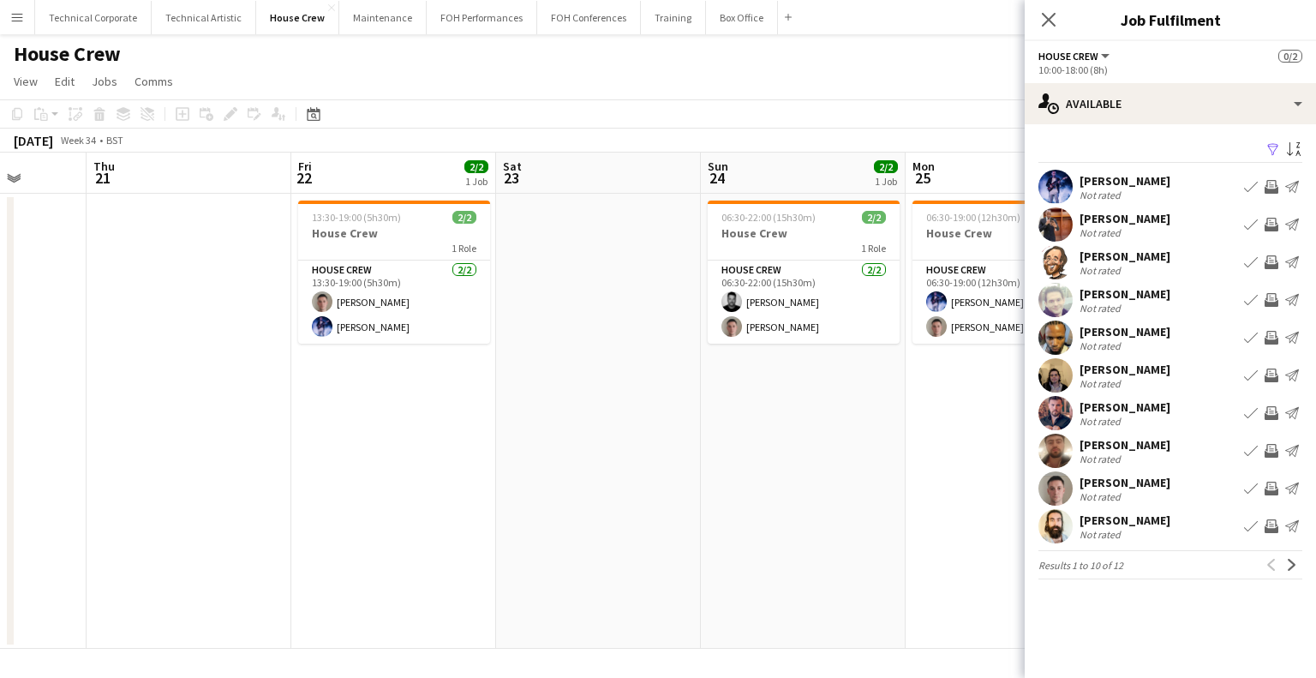
scroll to position [0, 528]
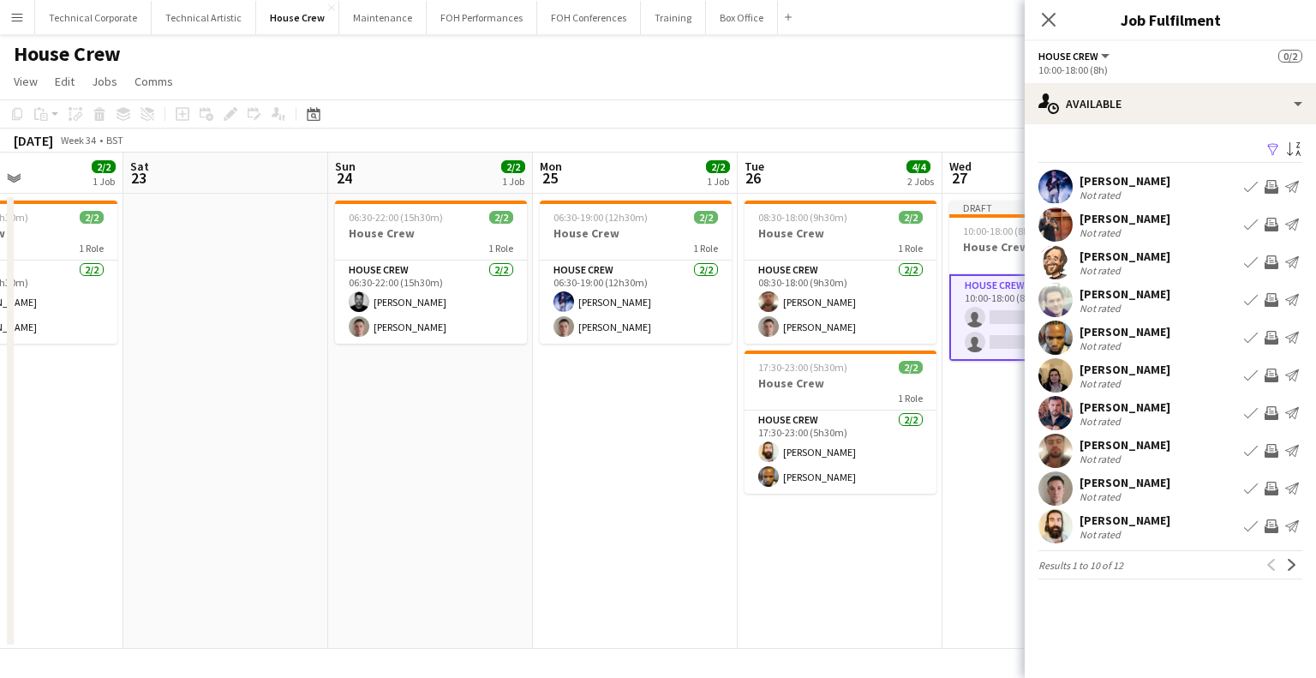
drag, startPoint x: 131, startPoint y: 409, endPoint x: 509, endPoint y: 428, distance: 378.4
click at [454, 430] on app-calendar-viewport "Tue 19 Wed 20 Thu 21 Fri 22 2/2 1 Job Sat 23 Sun 24 2/2 1 Job Mon 25 2/2 1 Job …" at bounding box center [658, 401] width 1316 height 496
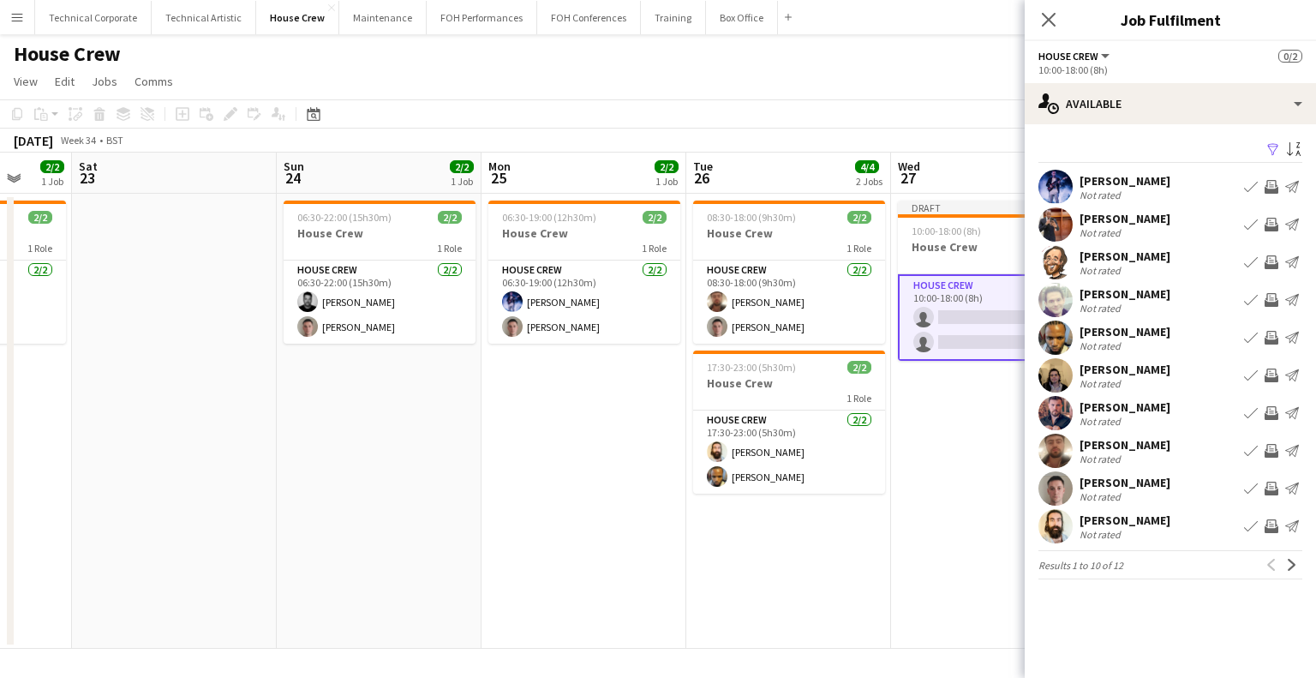
drag, startPoint x: 674, startPoint y: 447, endPoint x: 476, endPoint y: 452, distance: 198.0
click at [480, 452] on app-calendar-viewport "Tue 19 Wed 20 Thu 21 Fri 22 2/2 1 Job Sat 23 Sun 24 2/2 1 Job Mon 25 2/2 1 Job …" at bounding box center [658, 401] width 1316 height 496
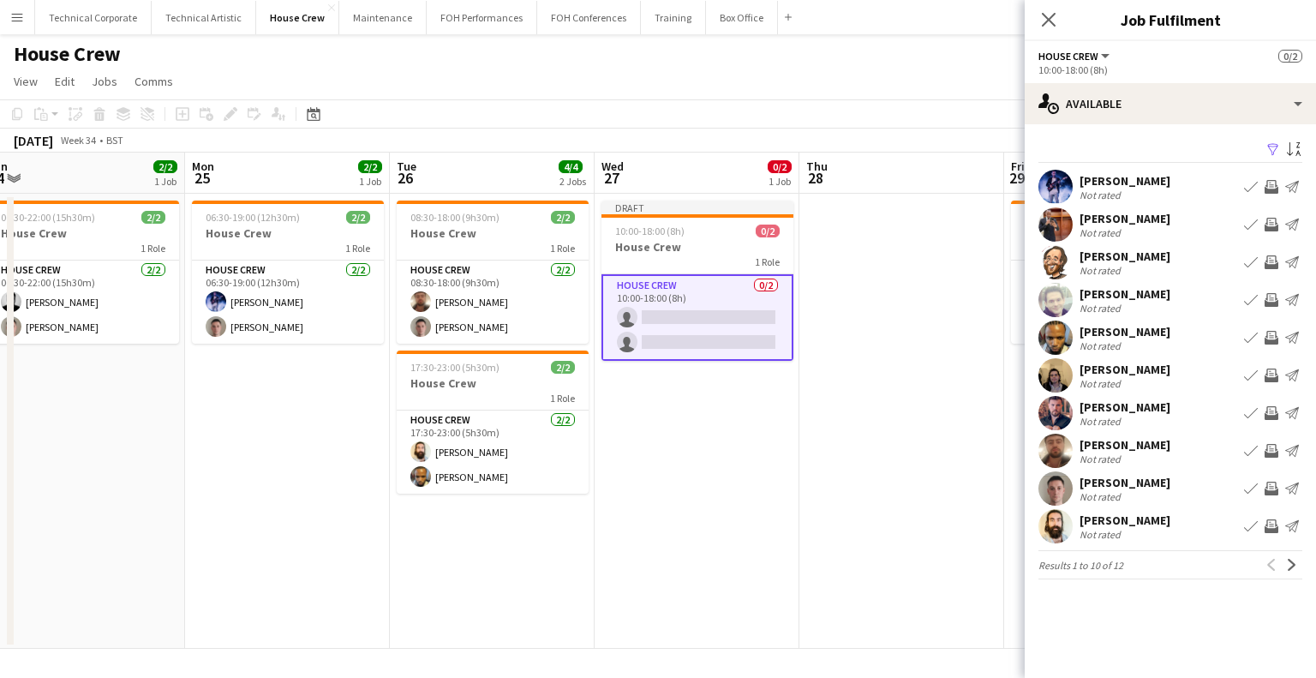
scroll to position [0, 665]
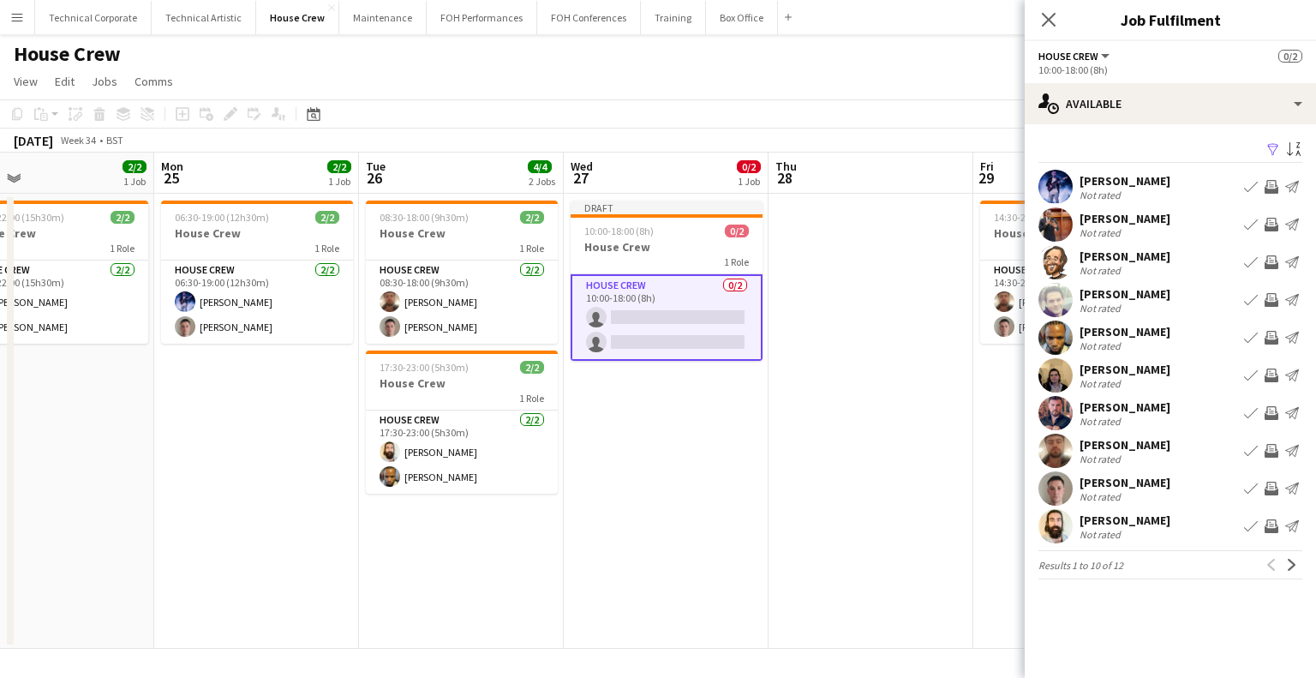
drag, startPoint x: 825, startPoint y: 445, endPoint x: 734, endPoint y: 450, distance: 91.8
click at [734, 450] on app-calendar-viewport "Thu 21 Fri 22 2/2 1 Job Sat 23 Sun 24 2/2 1 Job Mon 25 2/2 1 Job Tue 26 4/4 2 J…" at bounding box center [658, 401] width 1316 height 496
click at [1275, 185] on app-icon "Invite crew" at bounding box center [1272, 187] width 14 height 14
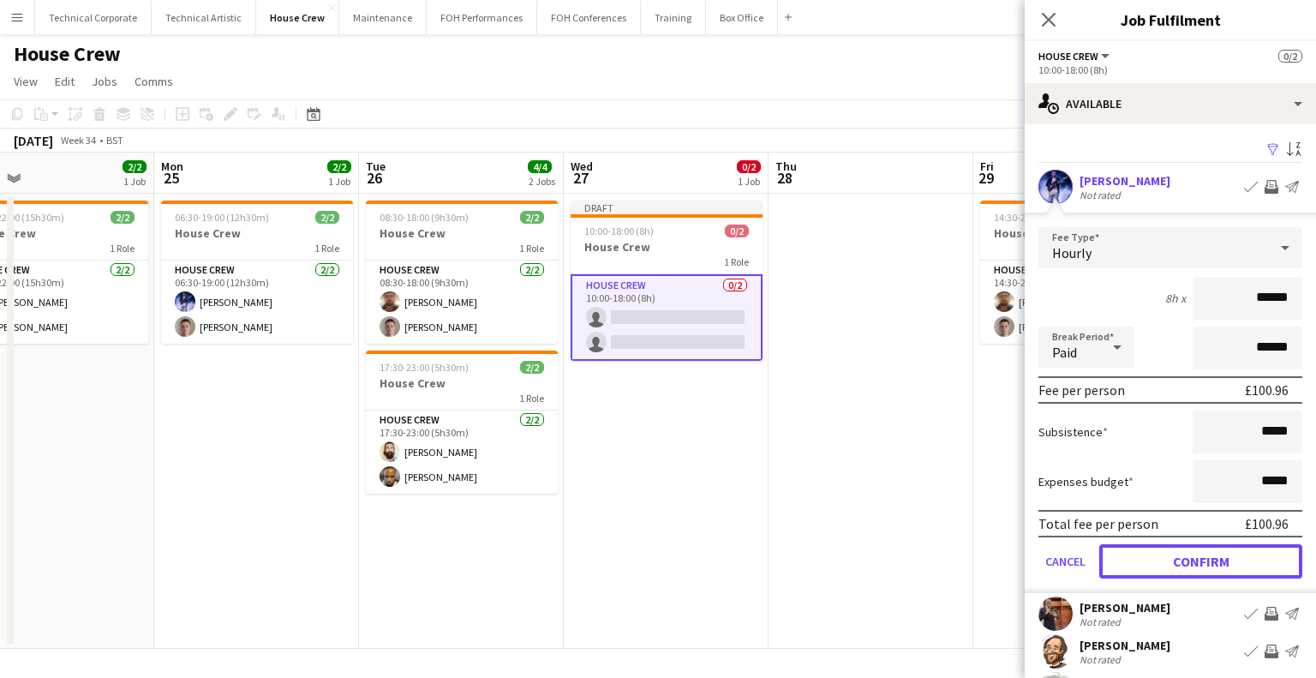
click at [1190, 567] on button "Confirm" at bounding box center [1200, 561] width 203 height 34
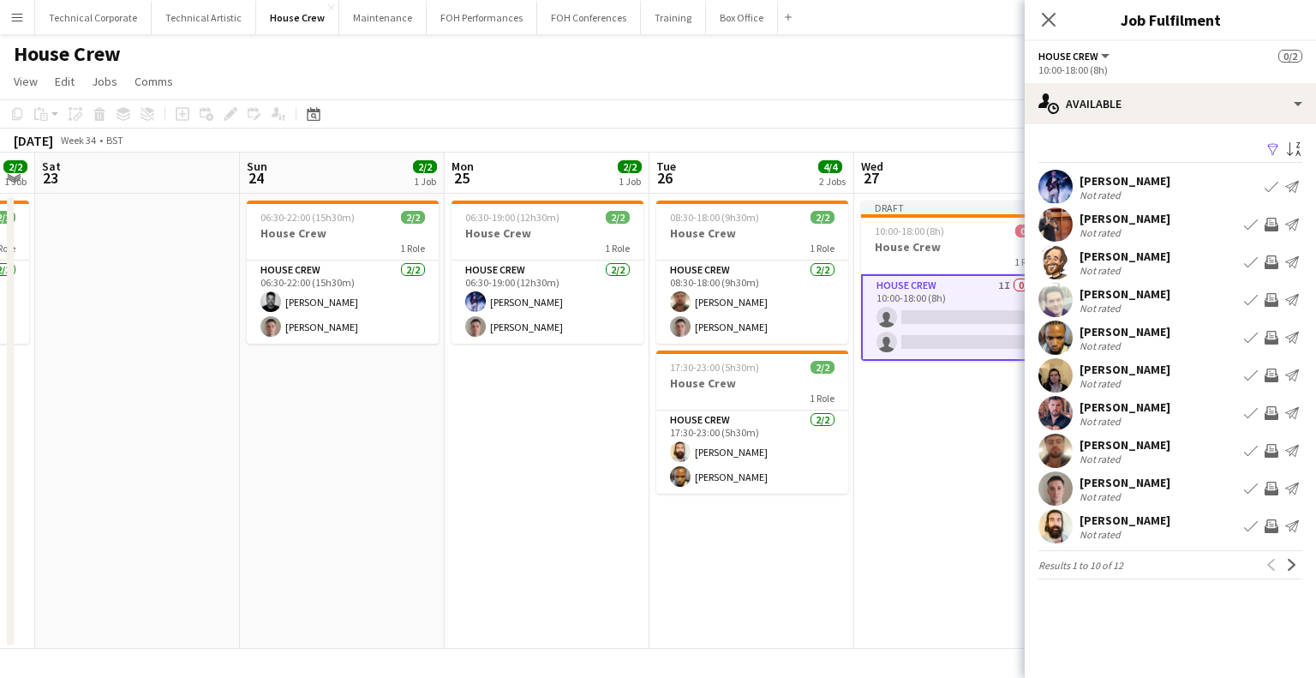
drag, startPoint x: 659, startPoint y: 494, endPoint x: 920, endPoint y: 487, distance: 260.6
click at [1094, 490] on body "Menu Boards Boards Boards All jobs Status Workforce Workforce My Workforce Recr…" at bounding box center [658, 339] width 1316 height 678
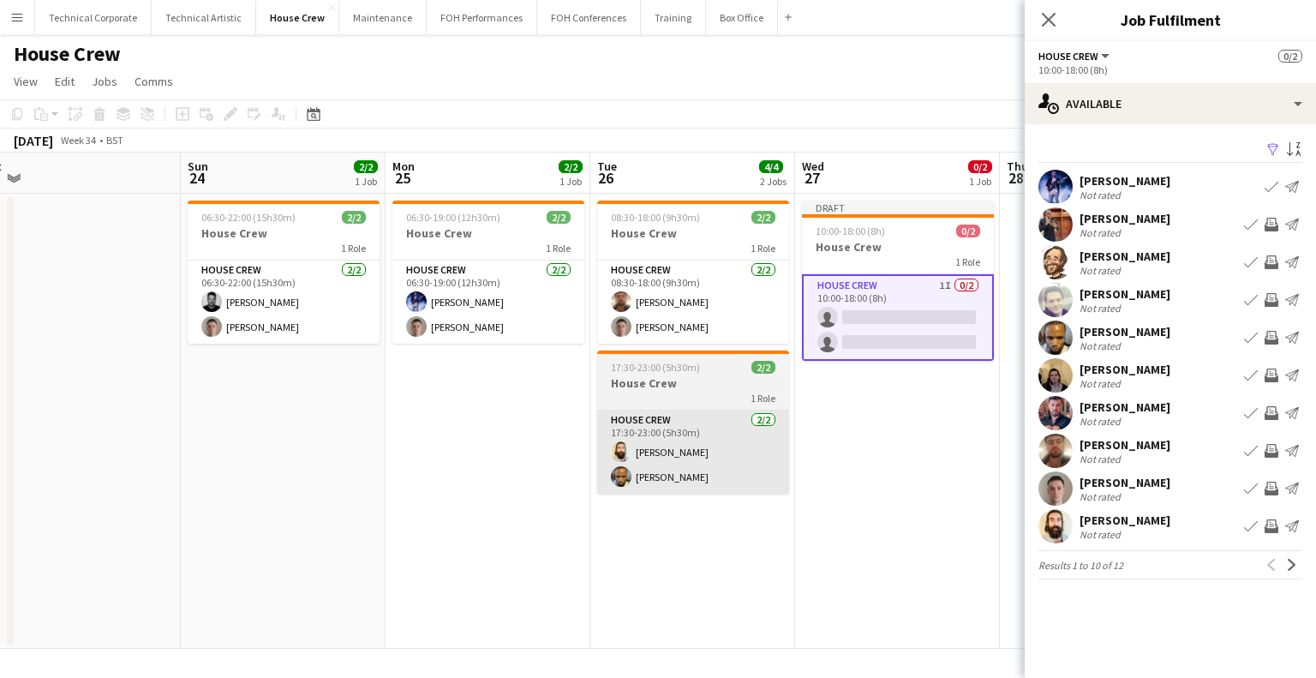
drag, startPoint x: 865, startPoint y: 480, endPoint x: 658, endPoint y: 488, distance: 206.7
click at [614, 487] on app-calendar-viewport "Thu 21 Fri 22 2/2 1 Job Sat 23 Sun 24 2/2 1 Job Mon 25 2/2 1 Job Tue 26 4/4 2 J…" at bounding box center [658, 401] width 1316 height 496
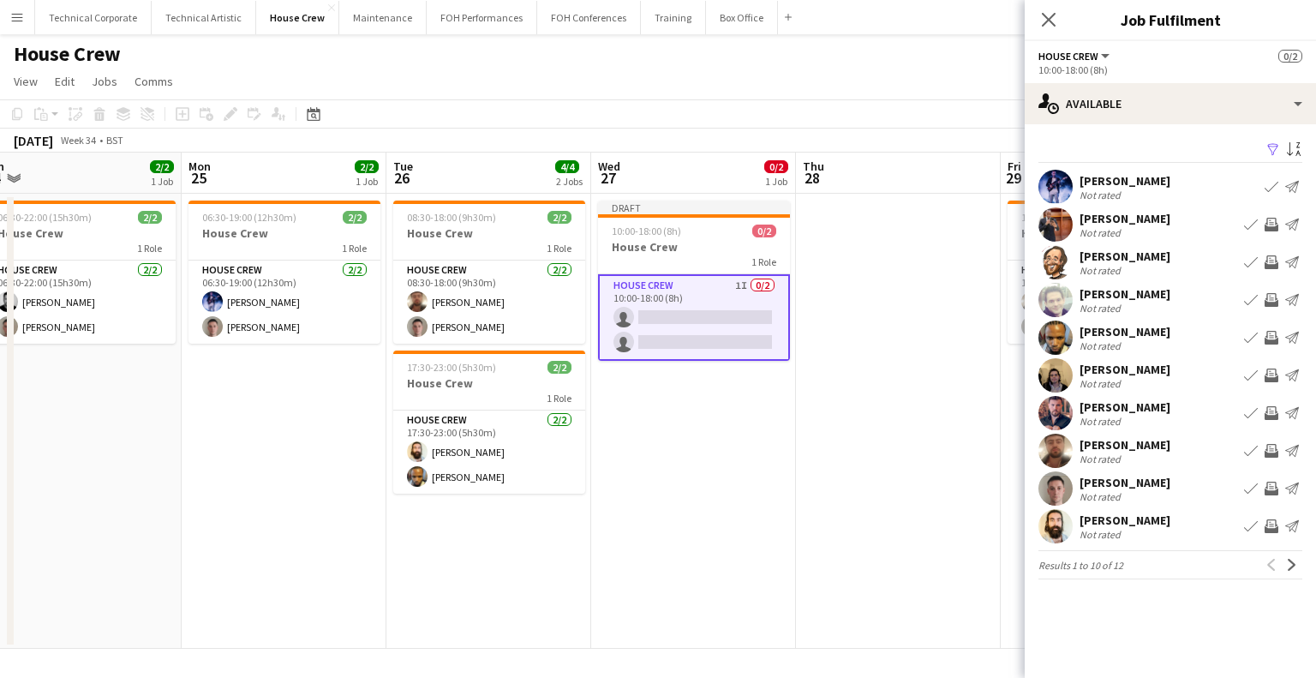
scroll to position [0, 648]
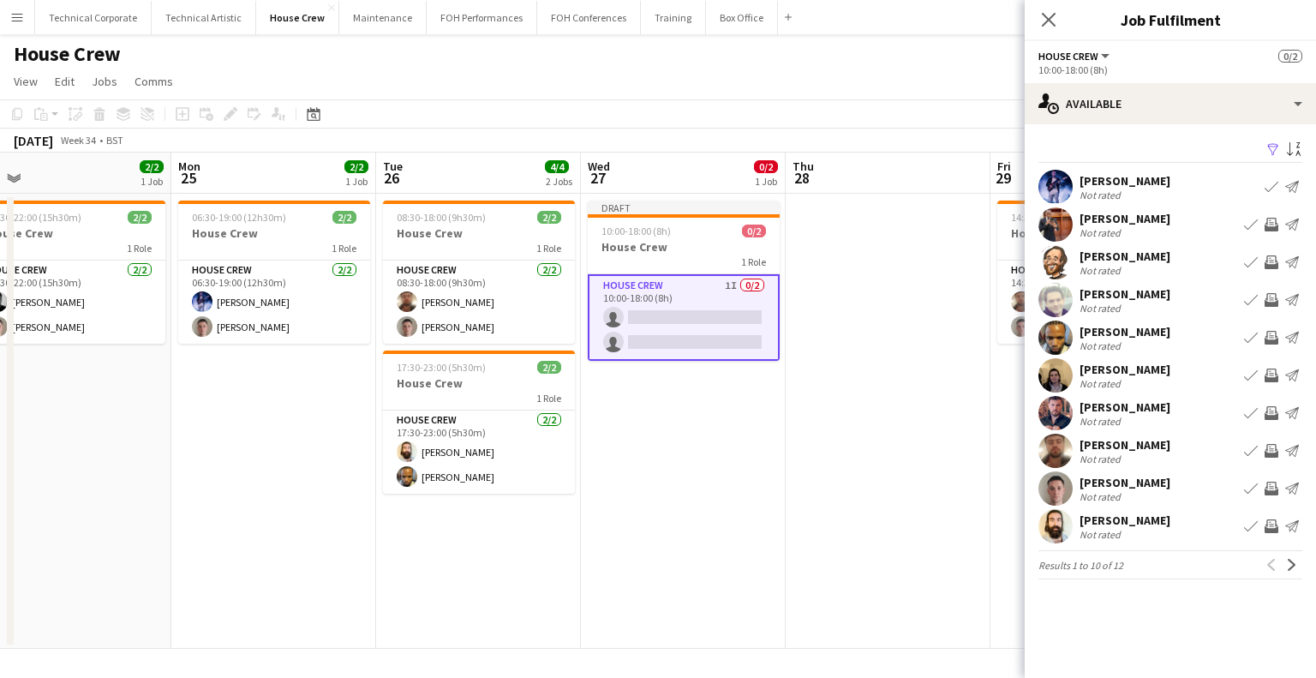
drag, startPoint x: 929, startPoint y: 485, endPoint x: 716, endPoint y: 486, distance: 212.5
click at [716, 486] on app-calendar-viewport "Thu 21 Fri 22 2/2 1 Job Sat 23 Sun 24 2/2 1 Job Mon 25 2/2 1 Job Tue 26 4/4 2 J…" at bounding box center [658, 401] width 1316 height 496
click at [1273, 488] on app-icon "Invite crew" at bounding box center [1272, 489] width 14 height 14
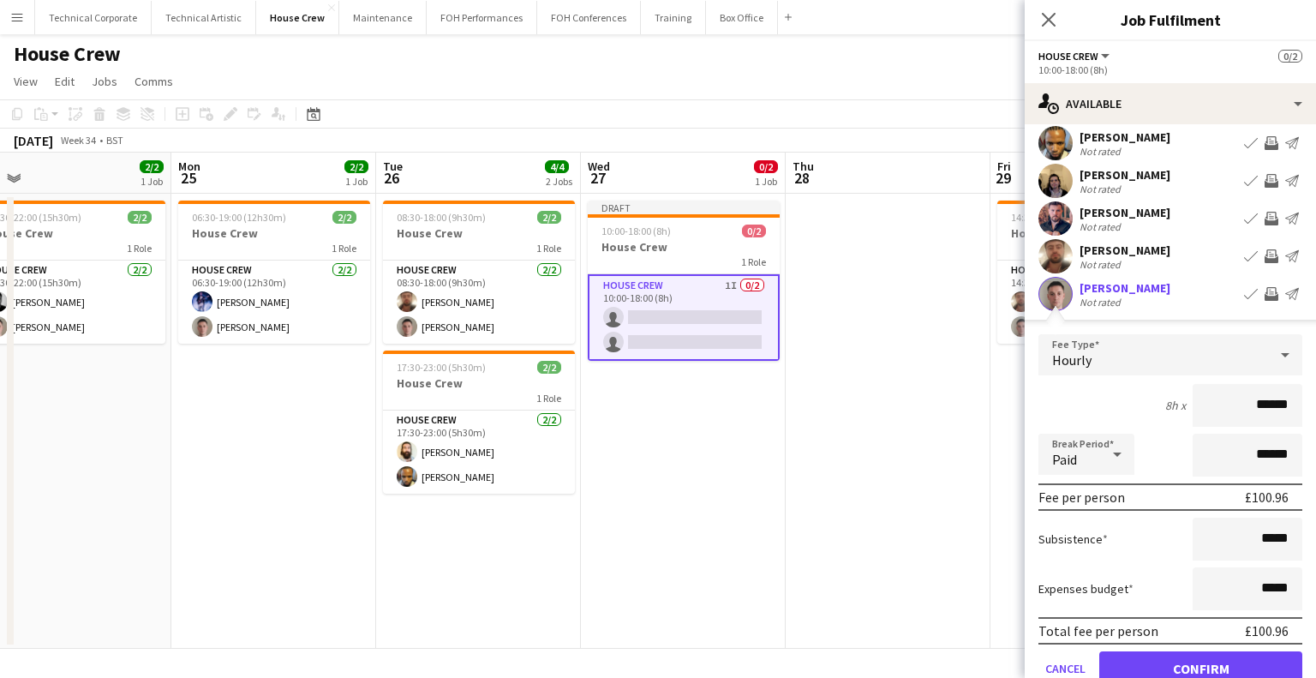
scroll to position [257, 0]
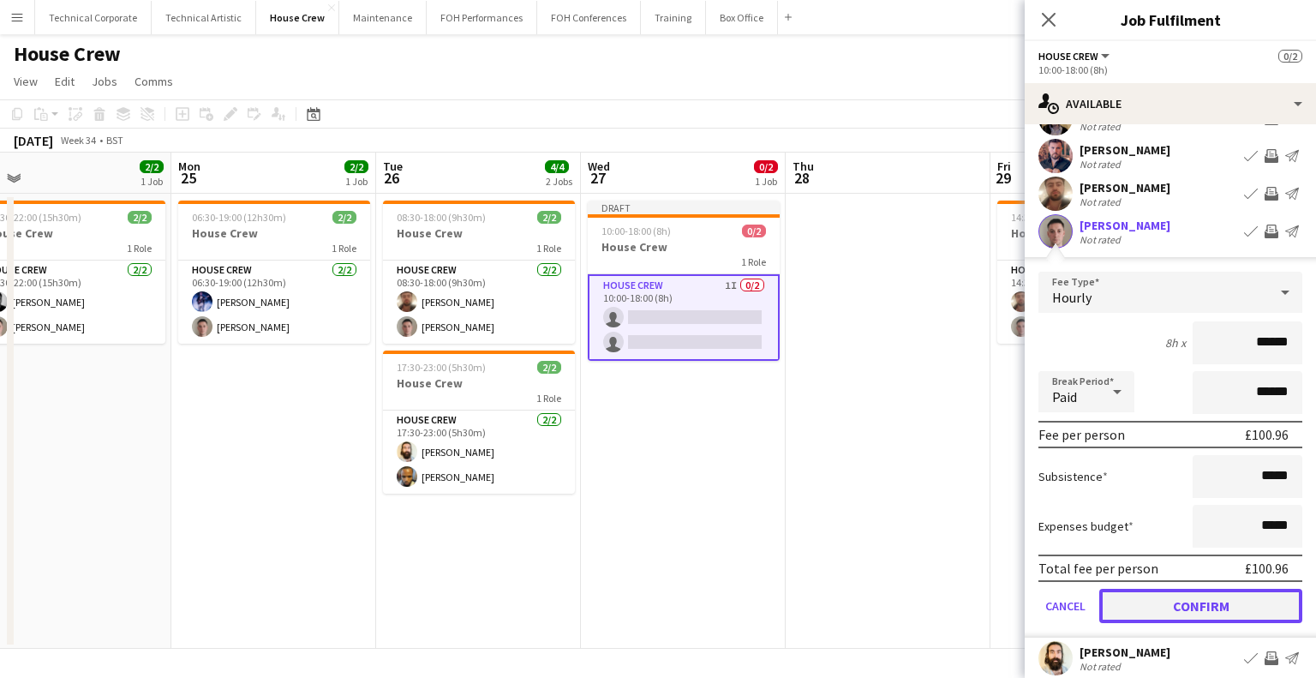
click at [1189, 599] on button "Confirm" at bounding box center [1200, 606] width 203 height 34
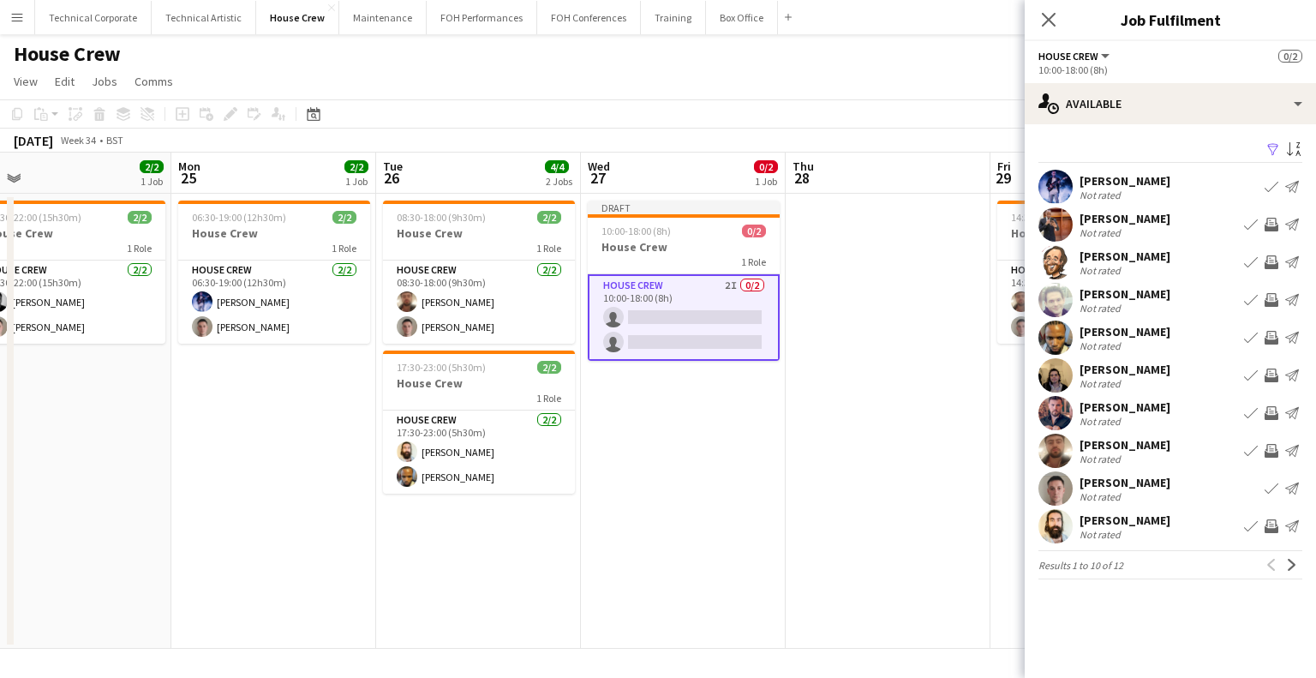
scroll to position [0, 0]
click at [786, 468] on app-date-cell at bounding box center [888, 421] width 205 height 455
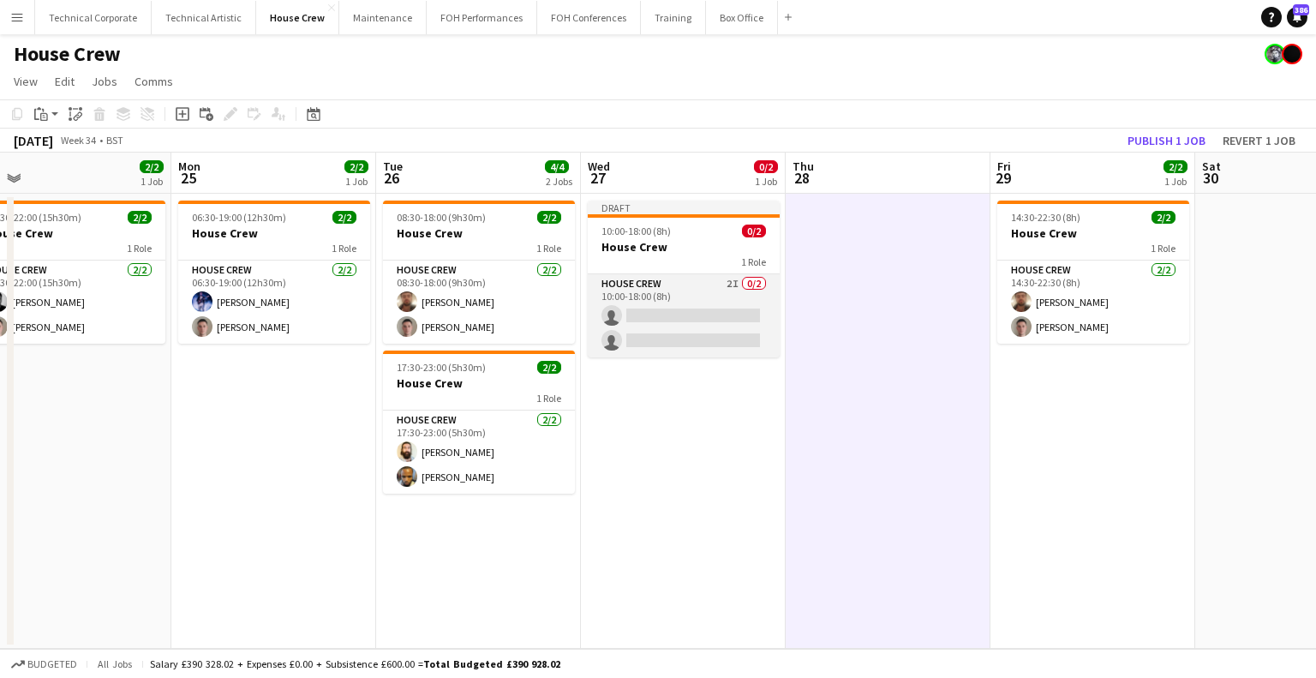
click at [740, 307] on app-card-role "House Crew 2I 0/2 10:00-18:00 (8h) single-neutral-actions single-neutral-actions" at bounding box center [684, 315] width 192 height 83
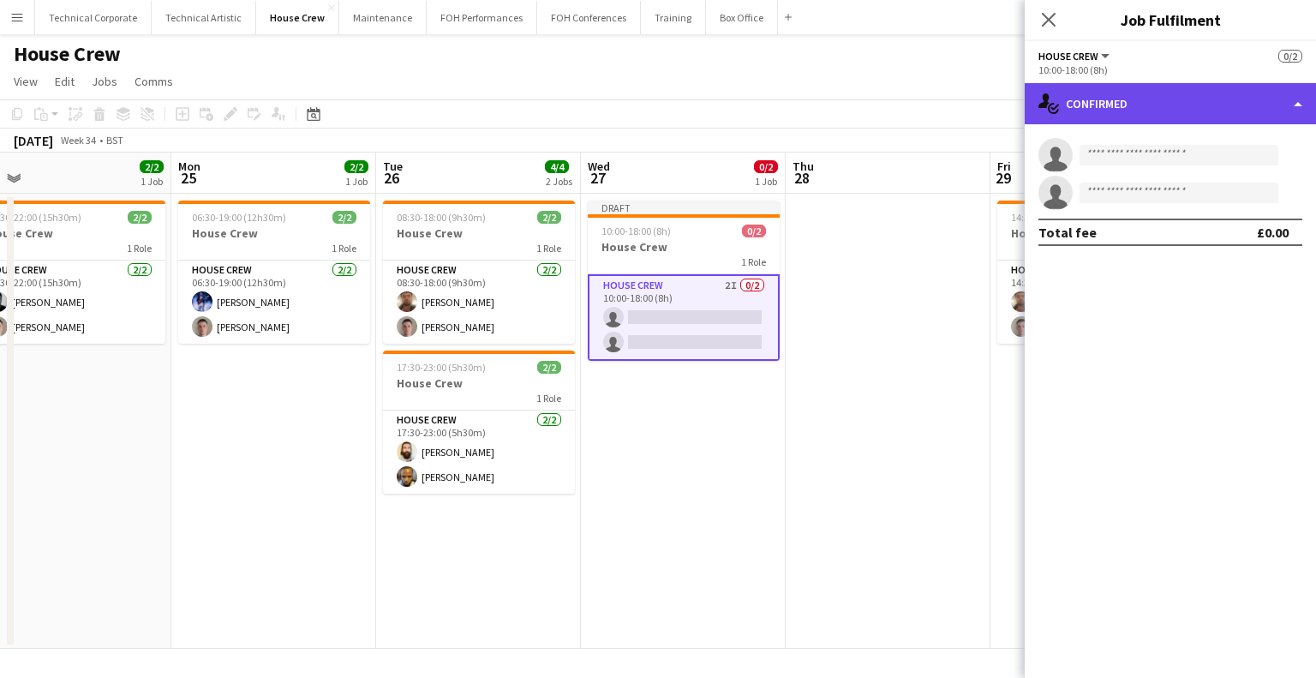
click at [1115, 106] on div "single-neutral-actions-check-2 Confirmed" at bounding box center [1170, 103] width 291 height 41
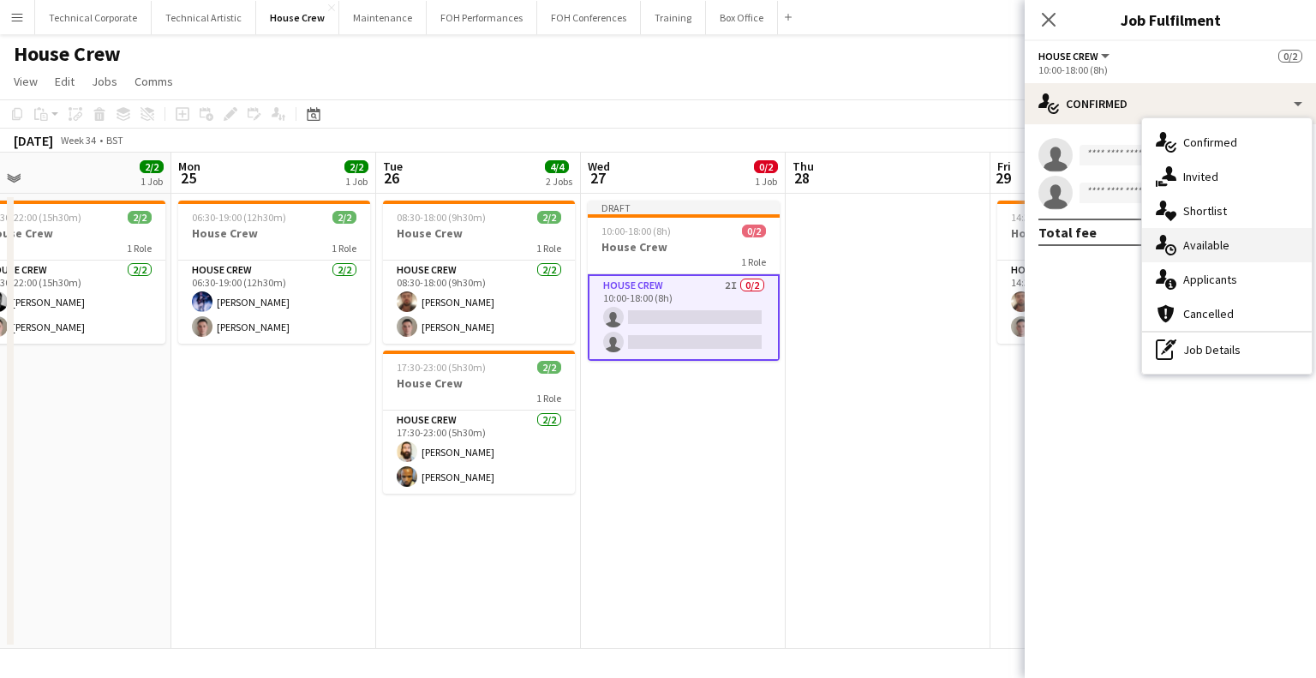
click at [1207, 240] on div "single-neutral-actions-upload Available" at bounding box center [1227, 245] width 170 height 34
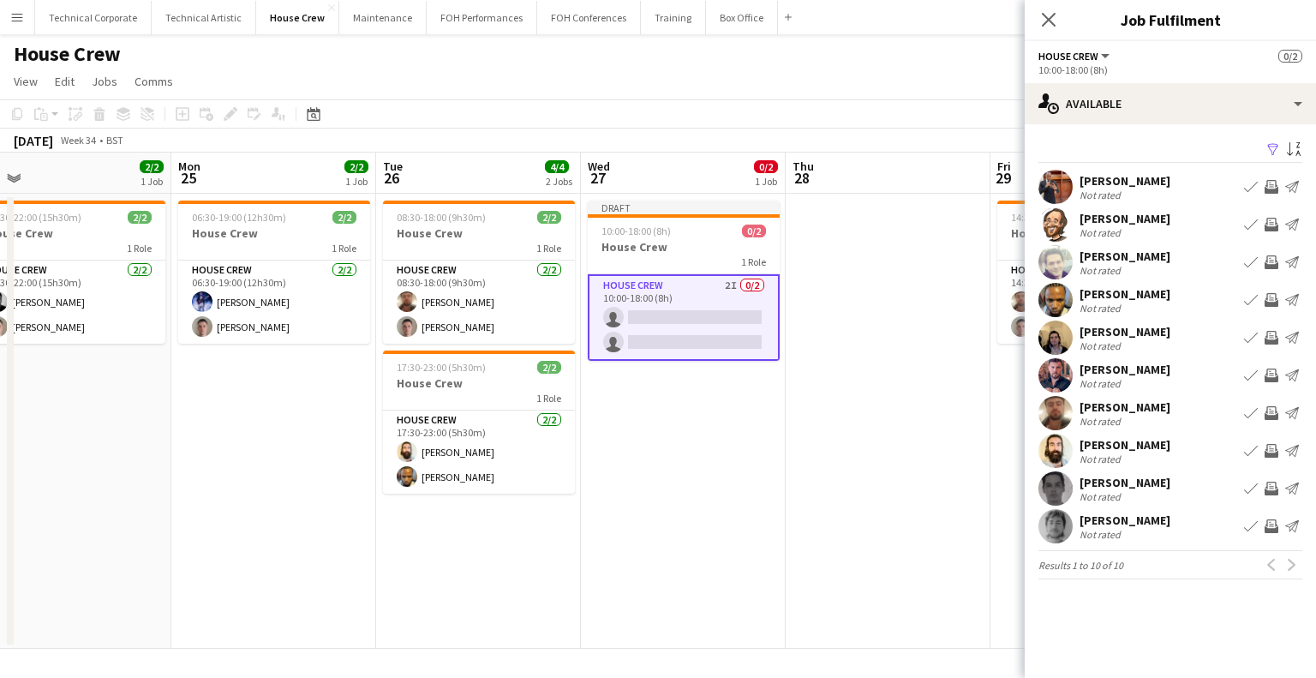
drag, startPoint x: 1271, startPoint y: 410, endPoint x: 1272, endPoint y: 434, distance: 24.0
click at [1272, 410] on app-icon "Invite crew" at bounding box center [1272, 413] width 14 height 14
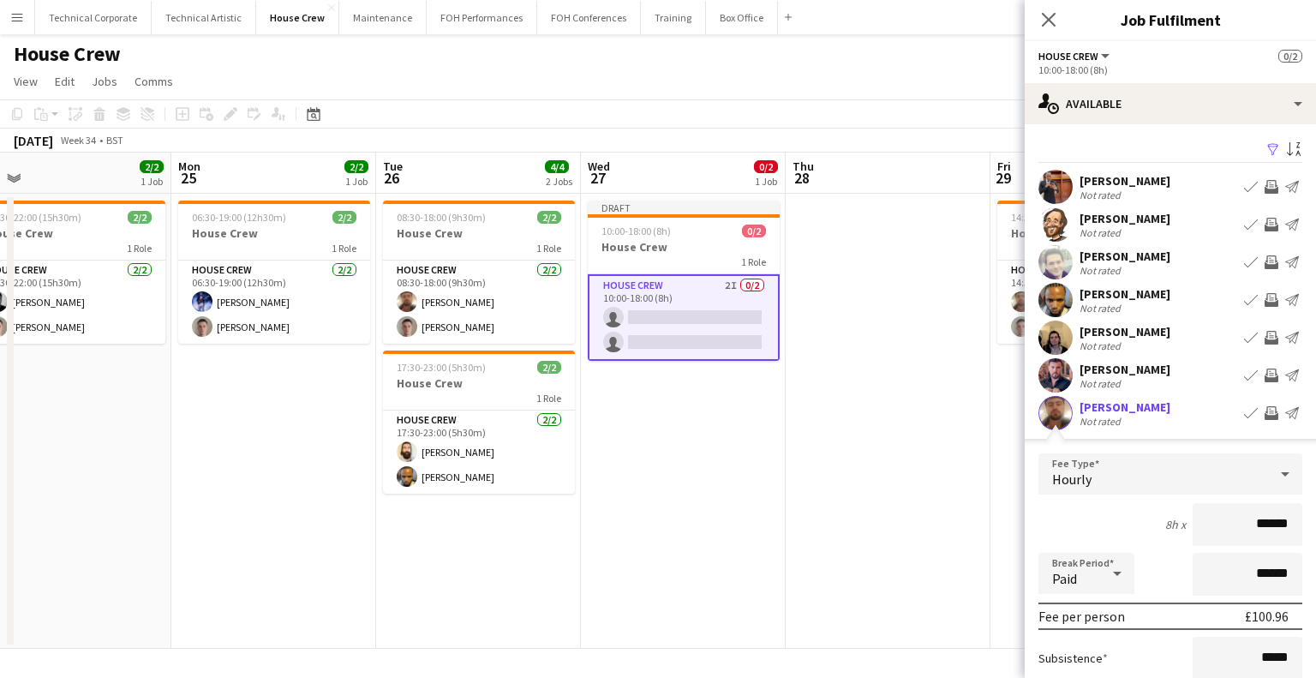
scroll to position [171, 0]
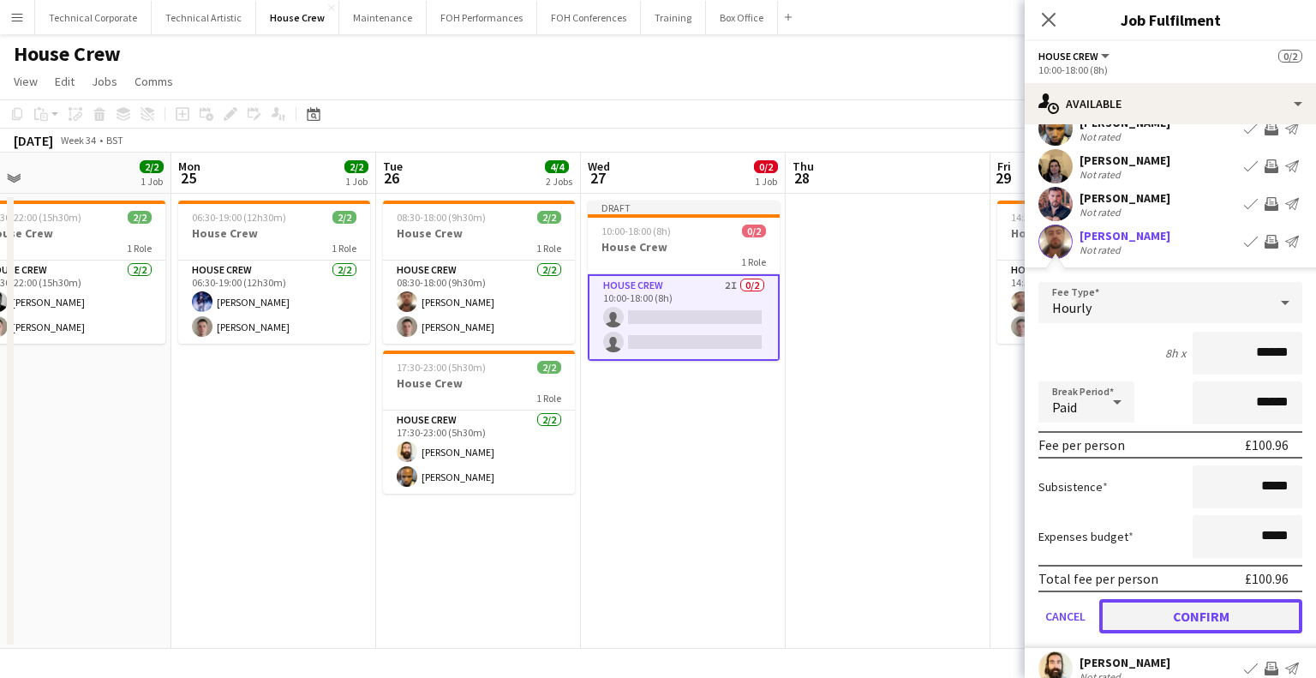
click at [1226, 609] on button "Confirm" at bounding box center [1200, 616] width 203 height 34
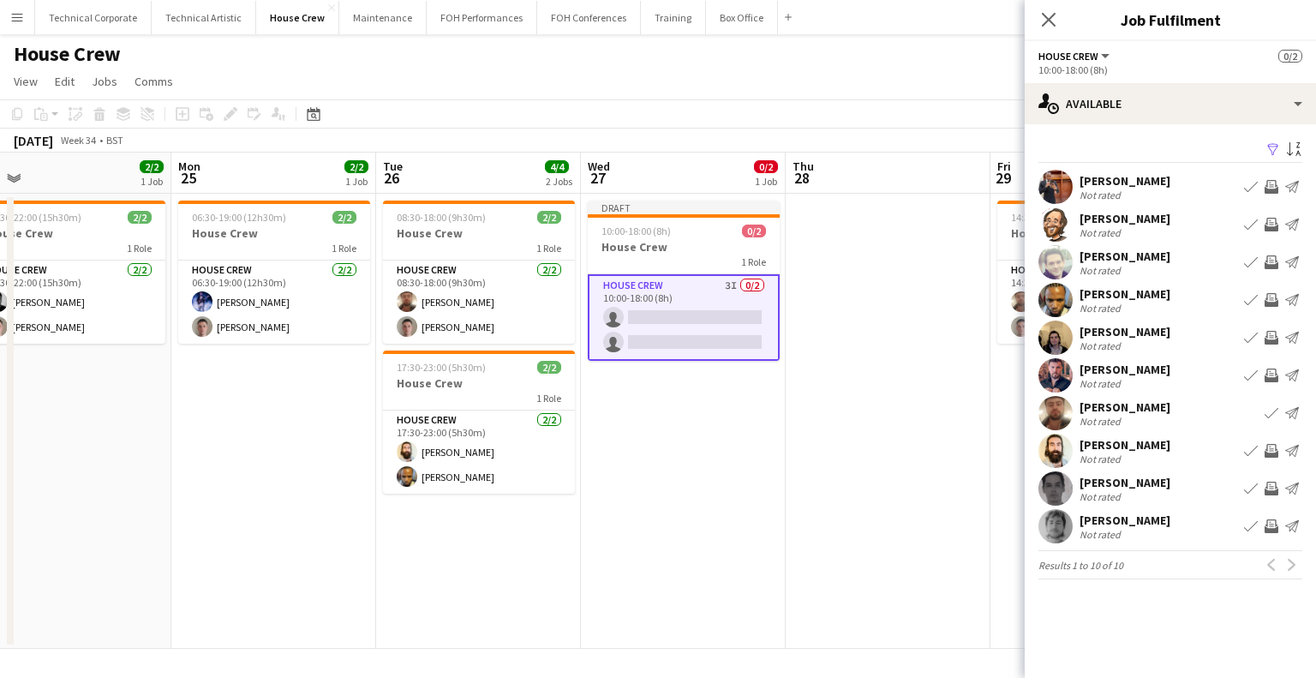
click at [1272, 183] on app-icon "Invite crew" at bounding box center [1272, 187] width 14 height 14
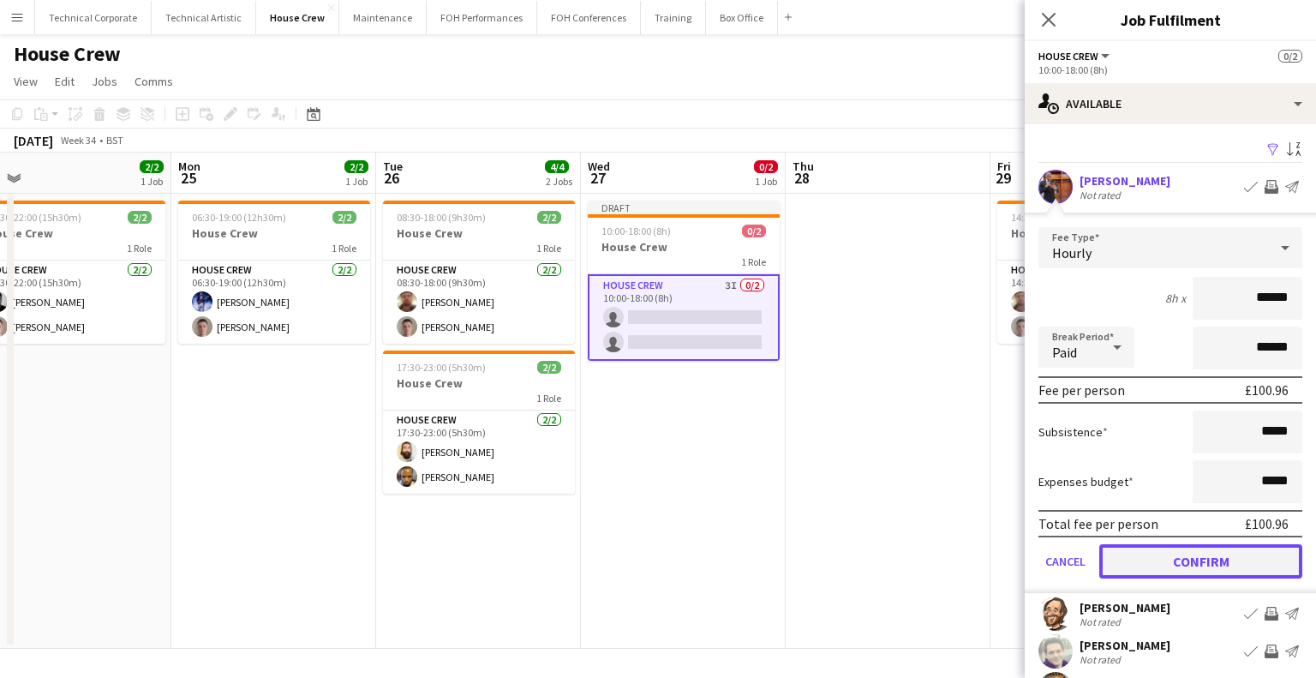
click at [1177, 571] on button "Confirm" at bounding box center [1200, 561] width 203 height 34
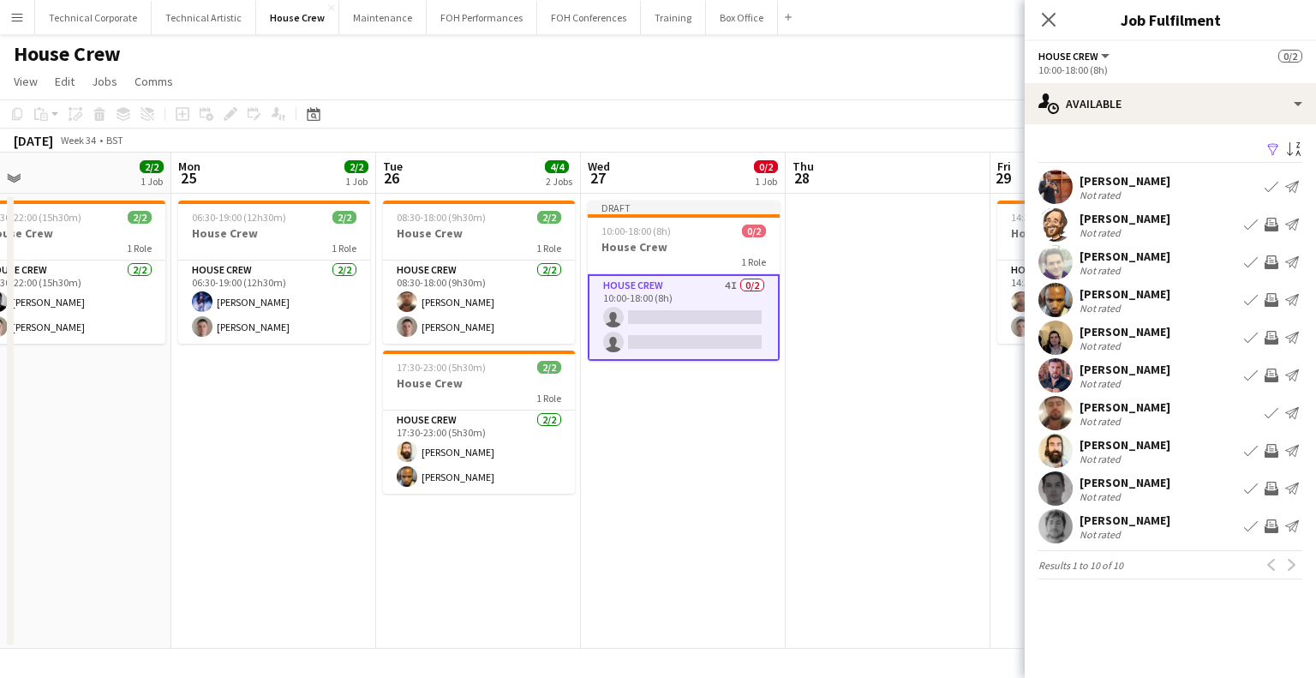
click at [764, 437] on app-date-cell "Draft 10:00-18:00 (8h) 0/2 House Crew 1 Role House Crew 4I 0/2 10:00-18:00 (8h)…" at bounding box center [683, 421] width 205 height 455
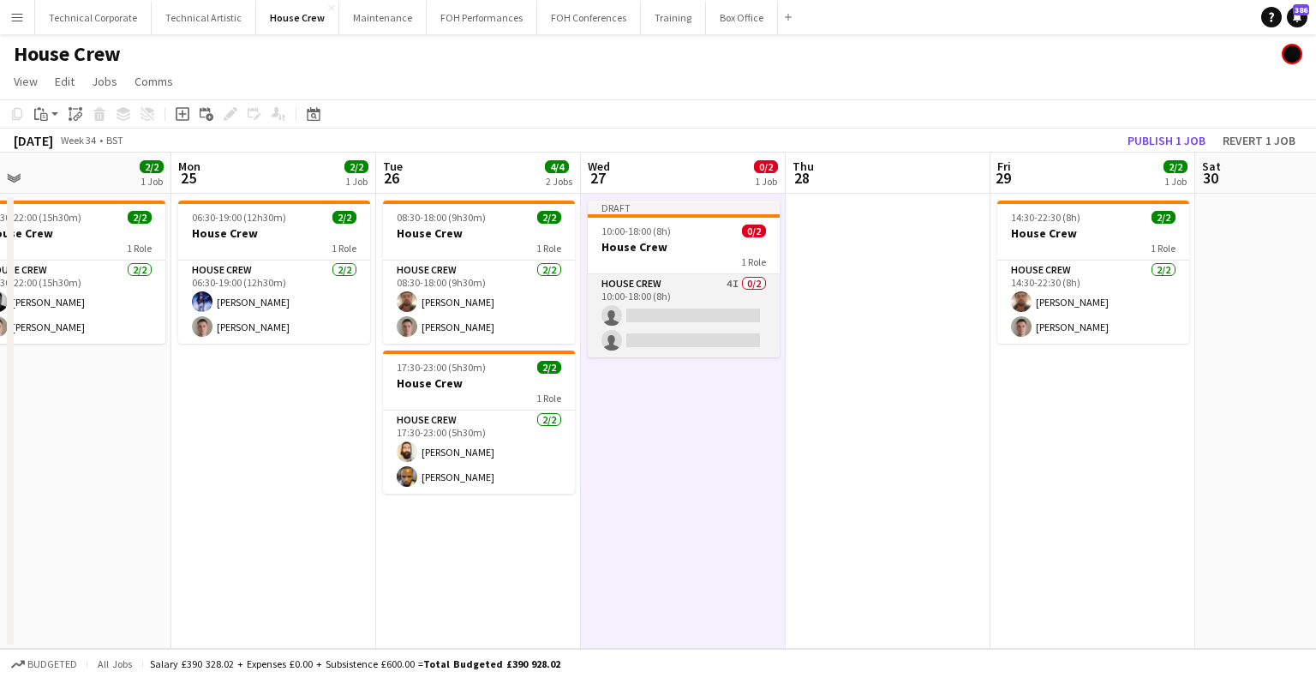
click at [680, 324] on app-card-role "House Crew 4I 0/2 10:00-18:00 (8h) single-neutral-actions single-neutral-actions" at bounding box center [684, 315] width 192 height 83
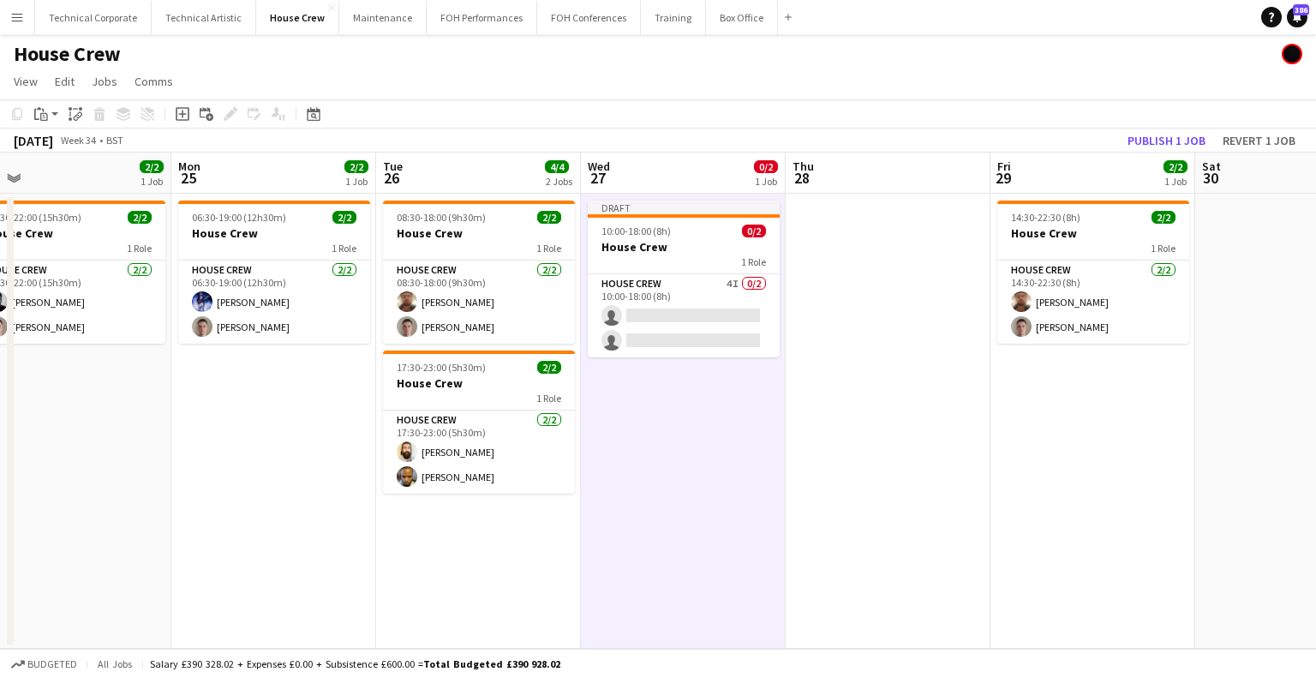
scroll to position [0, 648]
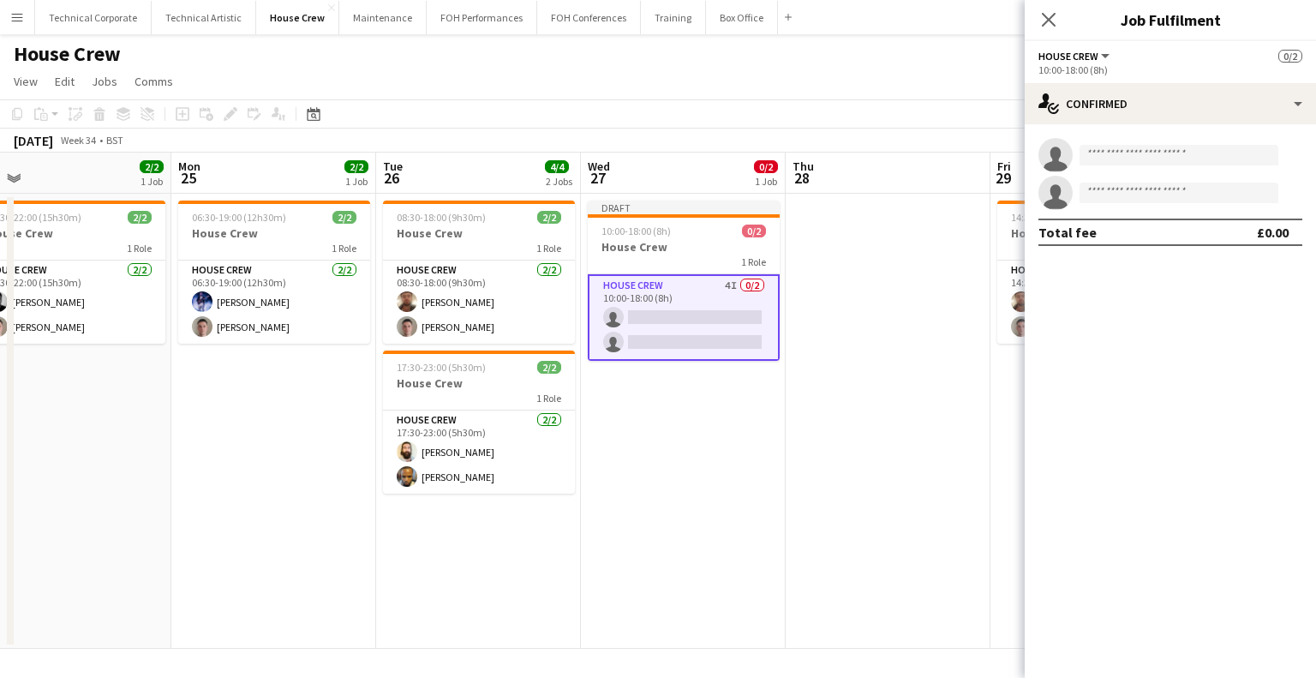
drag, startPoint x: 1107, startPoint y: 126, endPoint x: 1138, endPoint y: 138, distance: 33.1
click at [1107, 126] on div "single-neutral-actions single-neutral-actions Total fee £0.00" at bounding box center [1170, 191] width 291 height 135
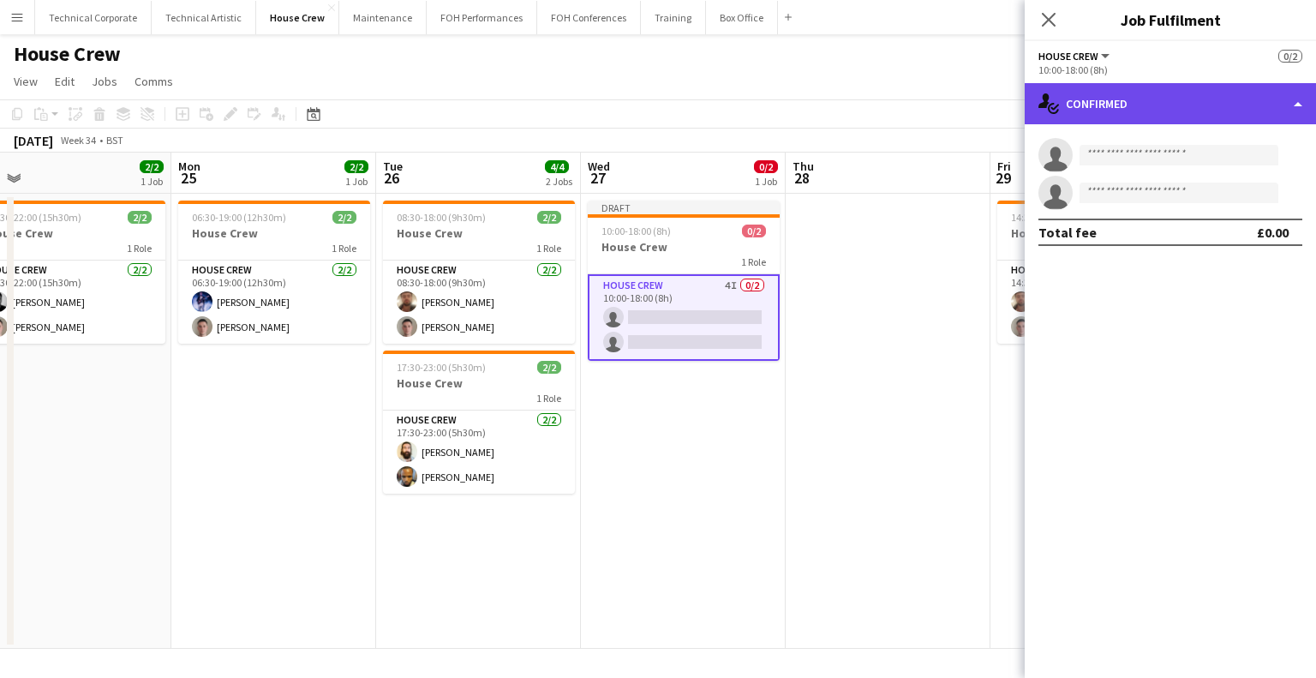
click at [1182, 115] on div "single-neutral-actions-check-2 Confirmed" at bounding box center [1170, 103] width 291 height 41
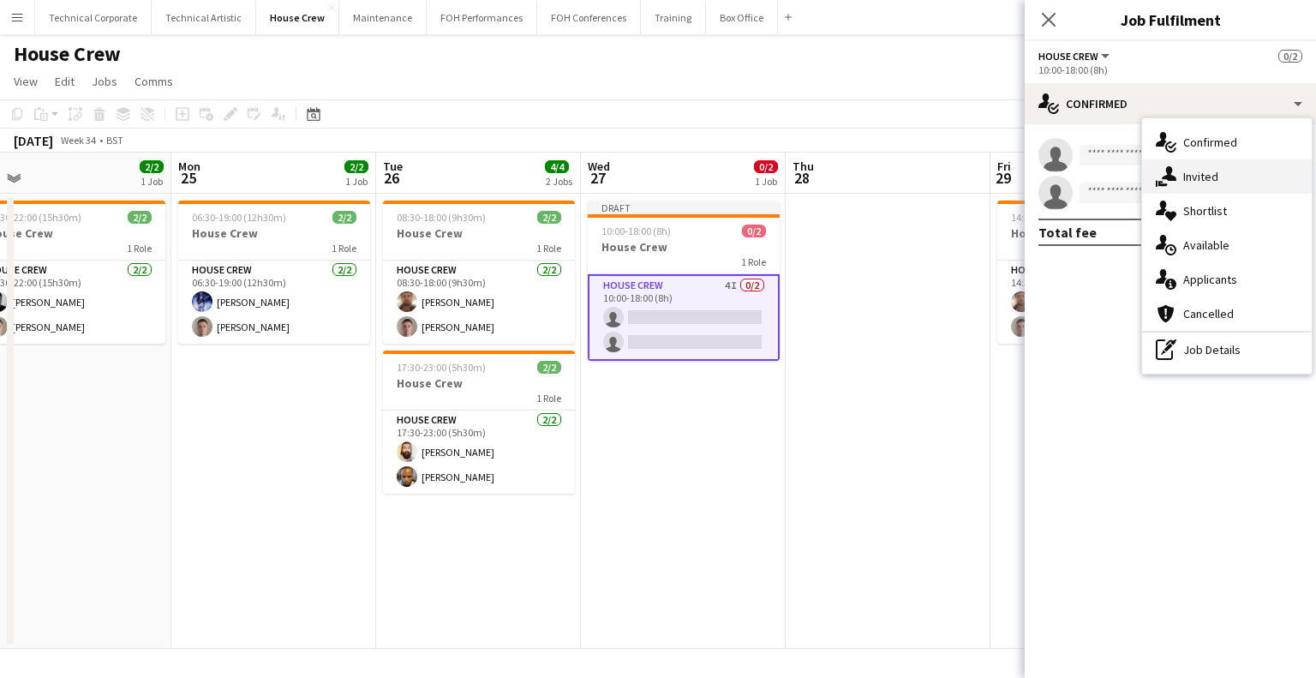
click at [1213, 181] on div "single-neutral-actions-share-1 Invited" at bounding box center [1227, 176] width 170 height 34
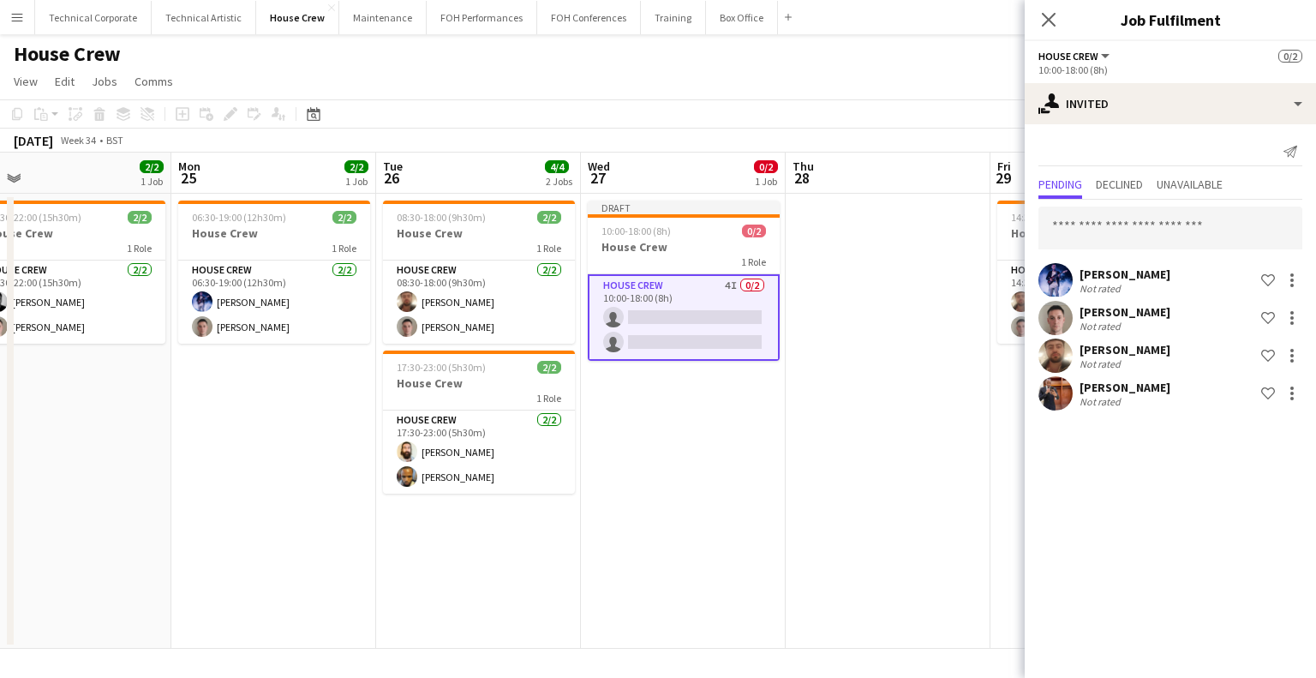
click at [1291, 405] on div "Leroy Bonsu Not rated Shortlist crew" at bounding box center [1170, 393] width 291 height 34
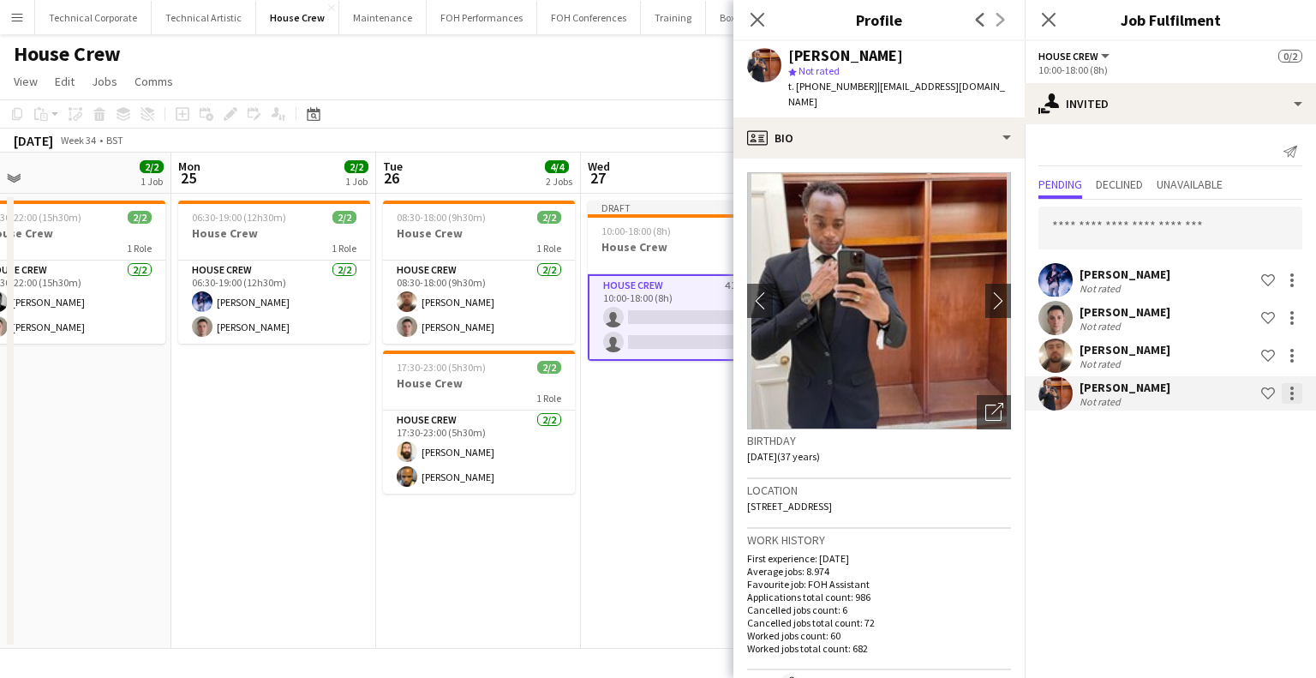
click at [1291, 393] on div at bounding box center [1292, 393] width 3 height 3
click at [1237, 541] on span "Cancel invitation" at bounding box center [1238, 547] width 100 height 15
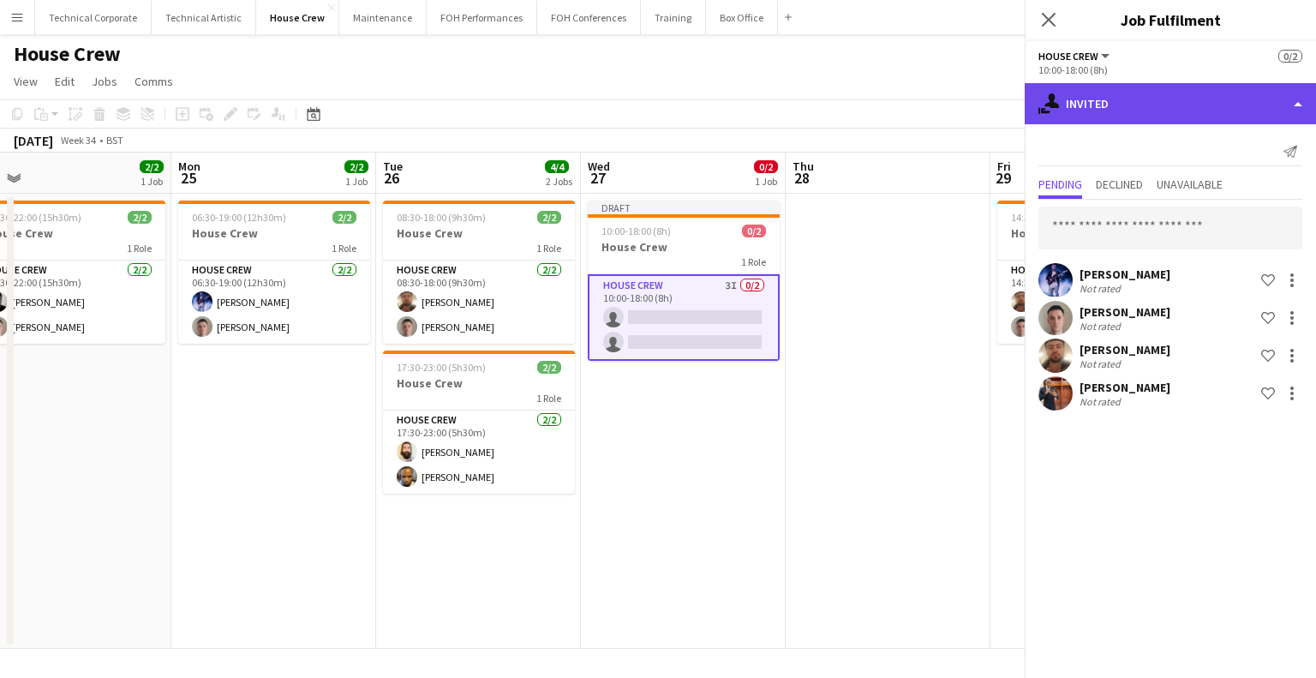
click at [1101, 95] on div "single-neutral-actions-share-1 Invited" at bounding box center [1170, 103] width 291 height 41
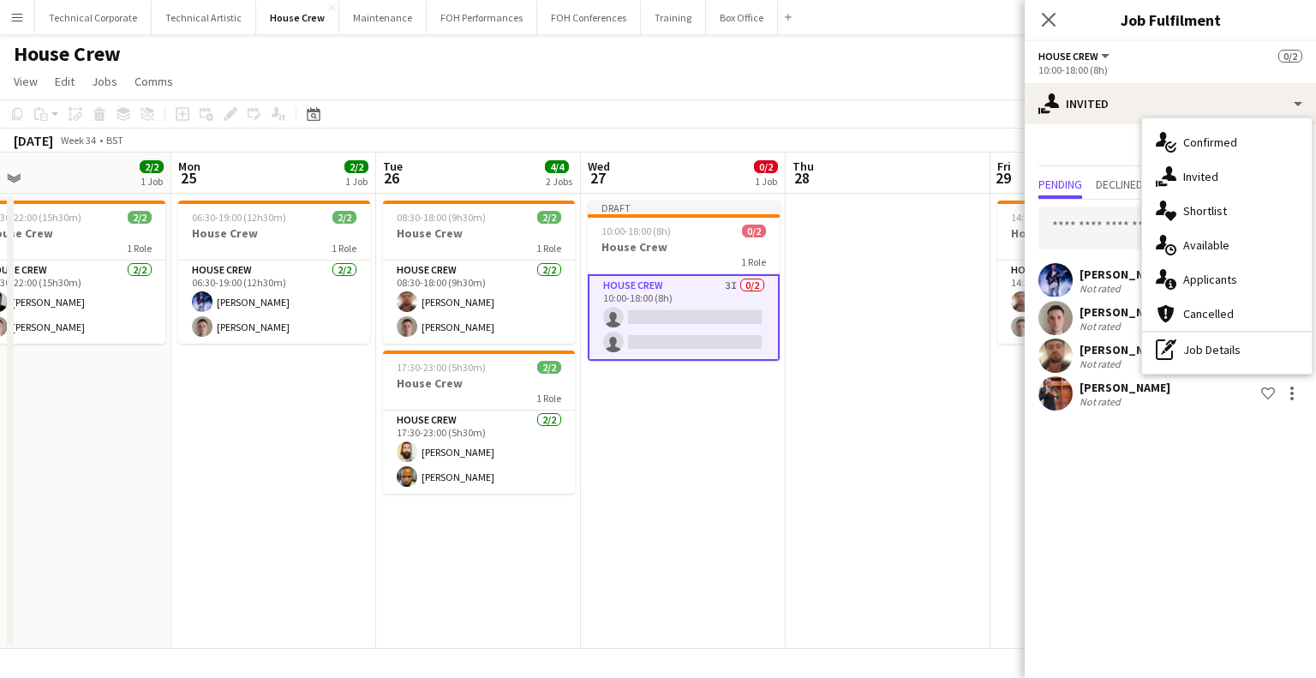
click at [1186, 441] on mat-expansion-panel "user-plus Invited Send notification Pending Declined Unavailable Ed Dampier Not…" at bounding box center [1170, 401] width 291 height 554
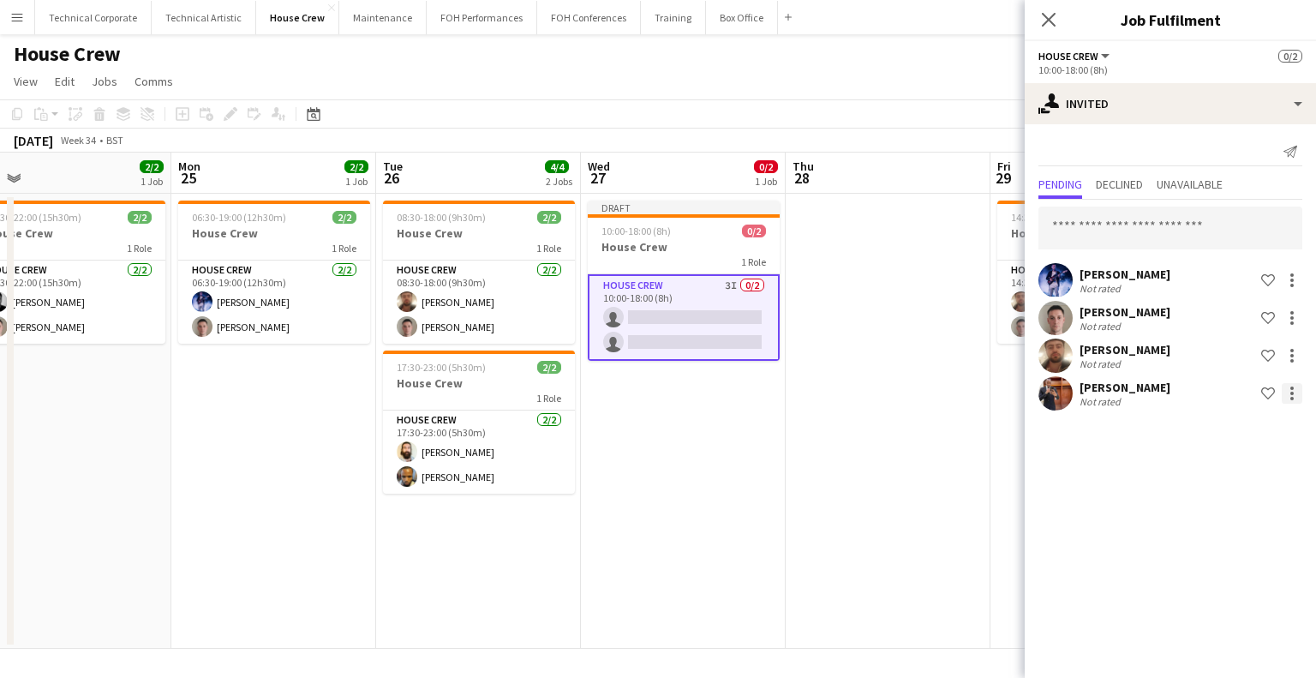
click at [1297, 397] on div at bounding box center [1292, 393] width 21 height 21
click at [1244, 548] on span "Cancel invitation" at bounding box center [1238, 547] width 100 height 15
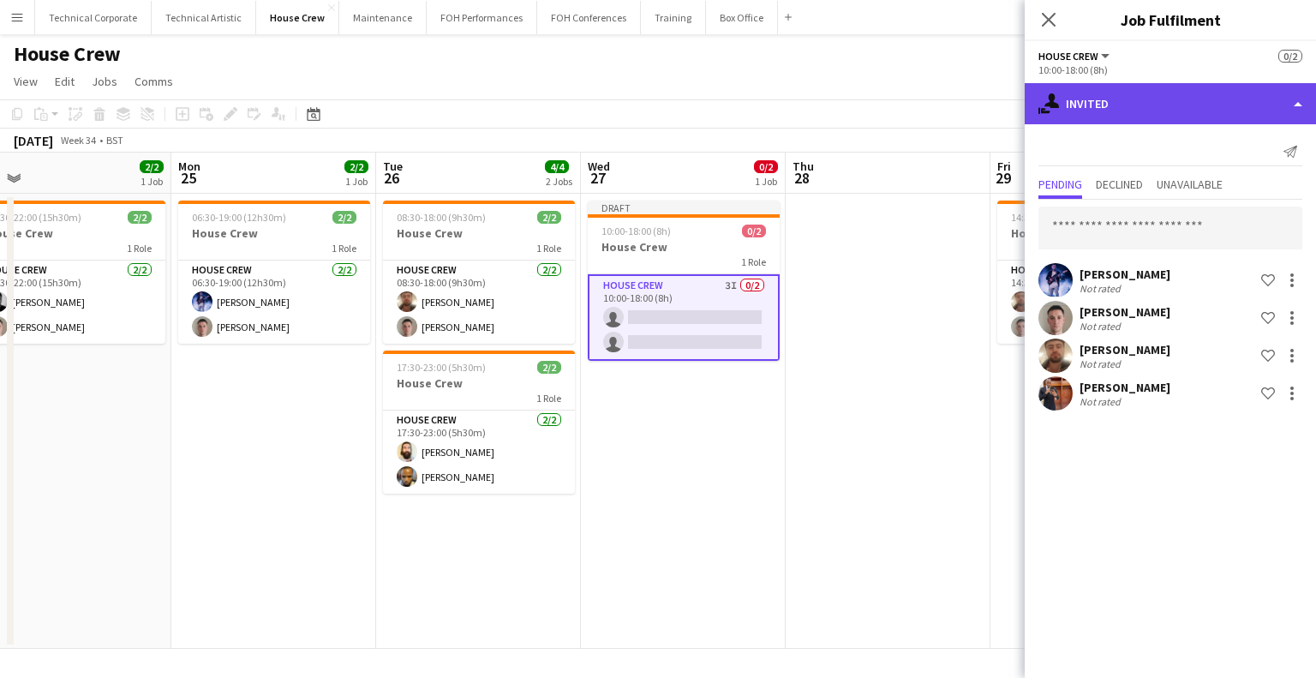
click at [1113, 92] on div "single-neutral-actions-share-1 Invited" at bounding box center [1170, 103] width 291 height 41
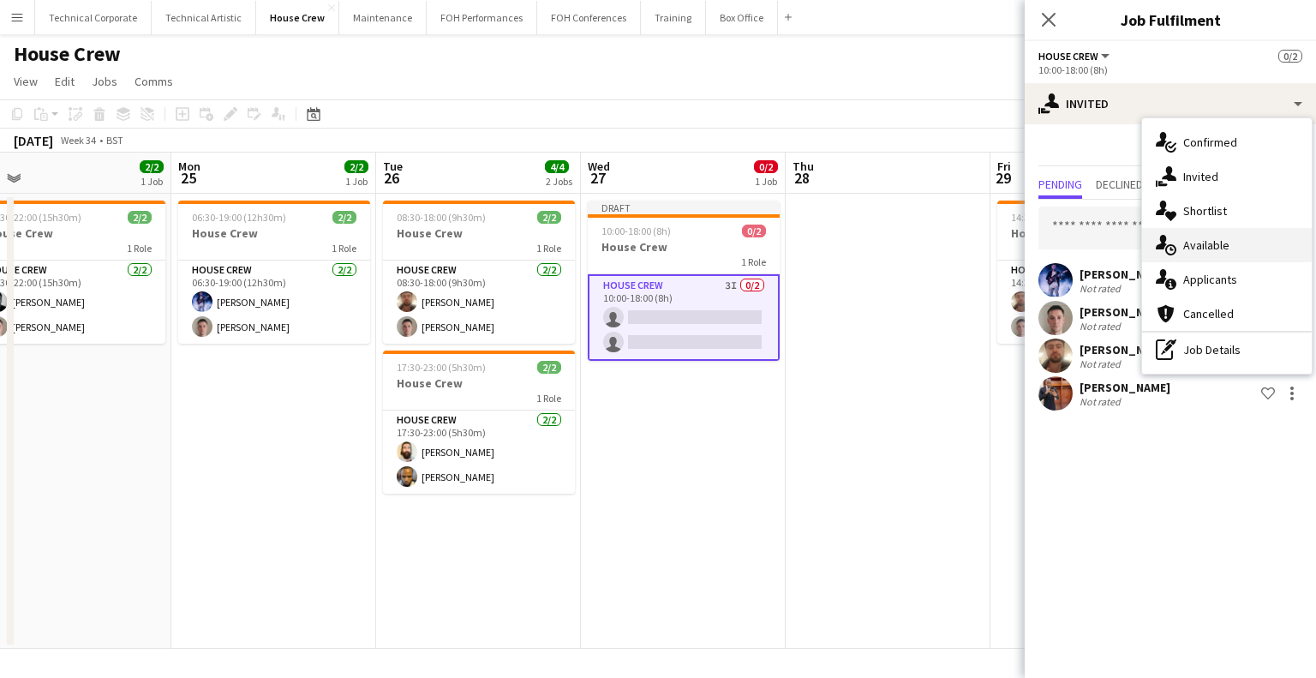
click at [1203, 242] on div "single-neutral-actions-upload Available" at bounding box center [1227, 245] width 170 height 34
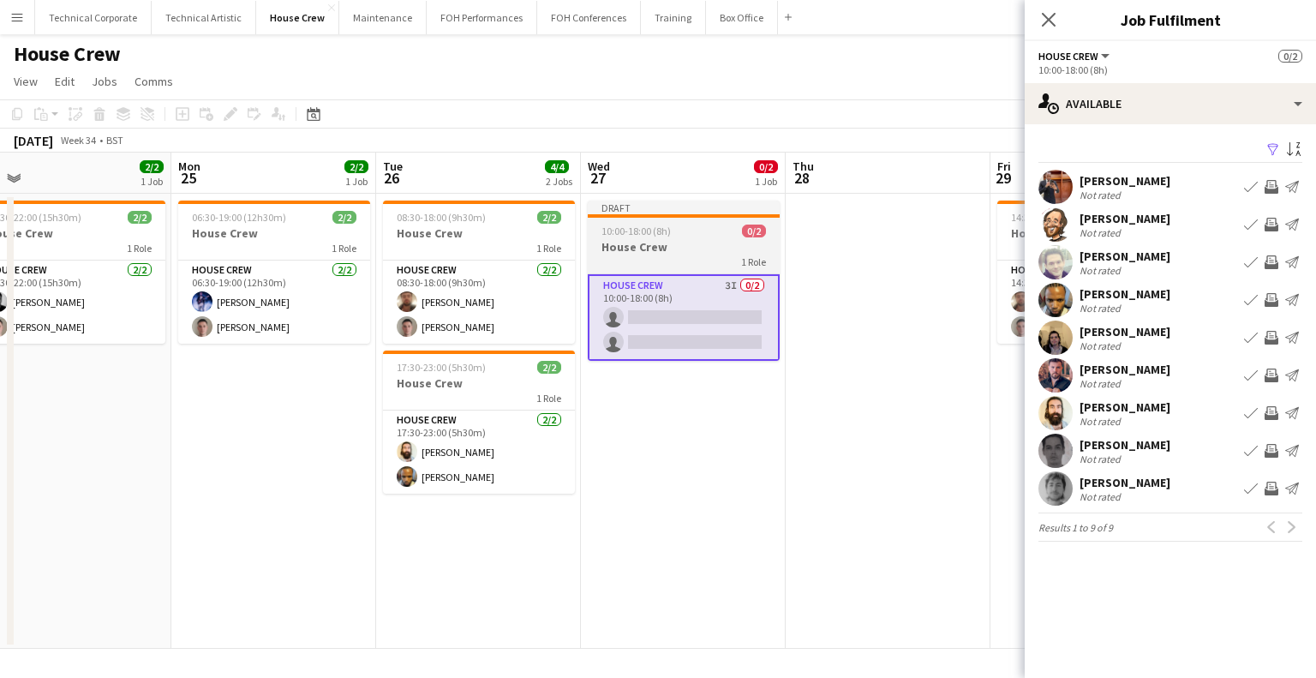
click at [671, 249] on h3 "House Crew" at bounding box center [684, 246] width 192 height 15
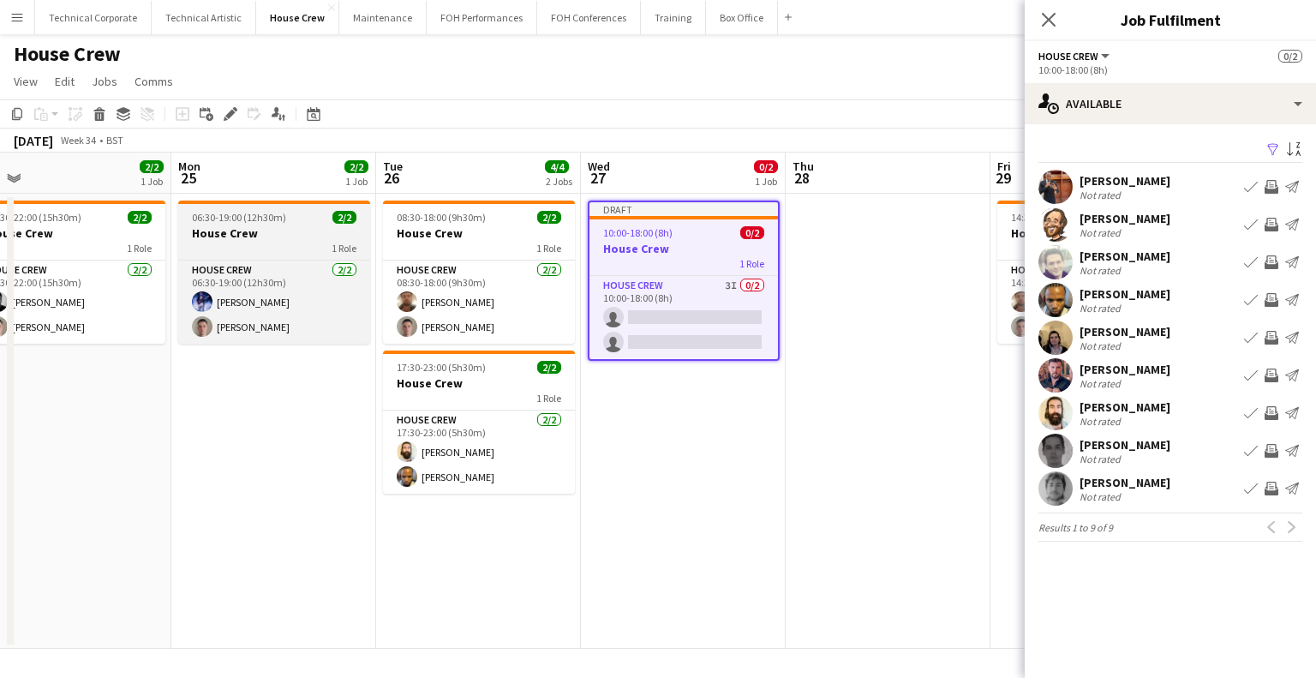
click at [104, 119] on icon "Delete" at bounding box center [100, 114] width 14 height 14
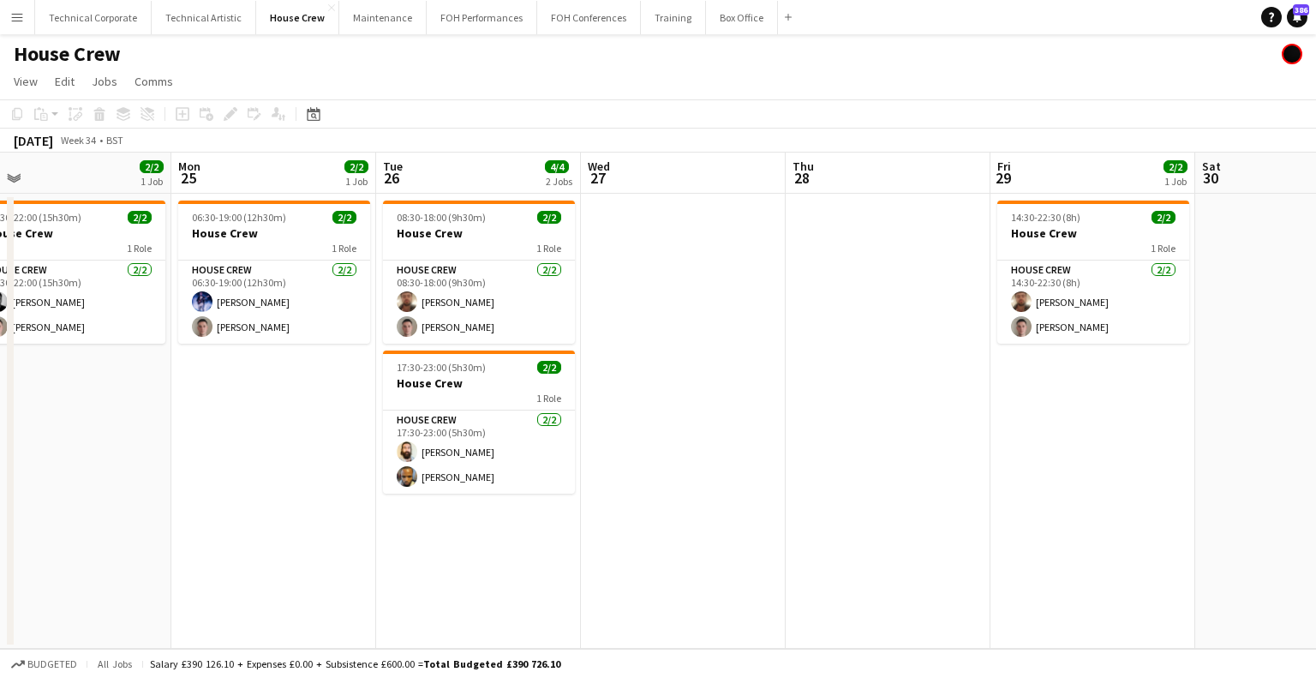
click at [689, 356] on app-date-cell at bounding box center [683, 421] width 205 height 455
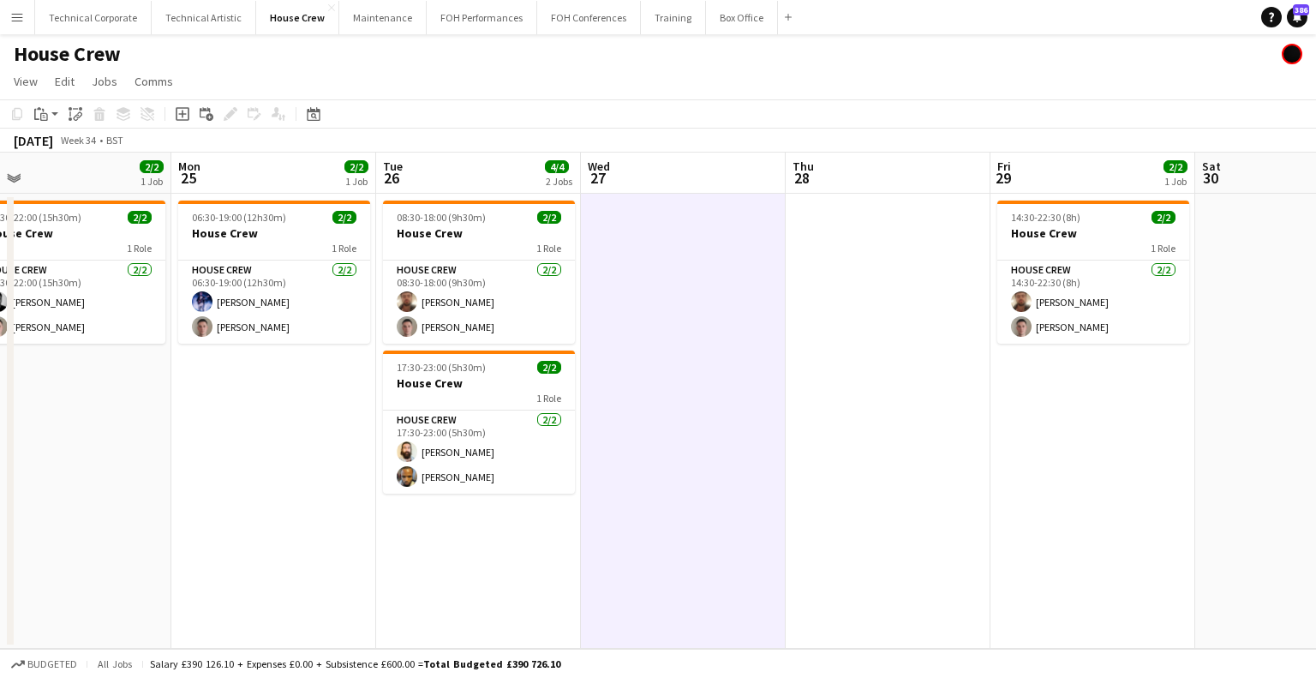
scroll to position [0, 518]
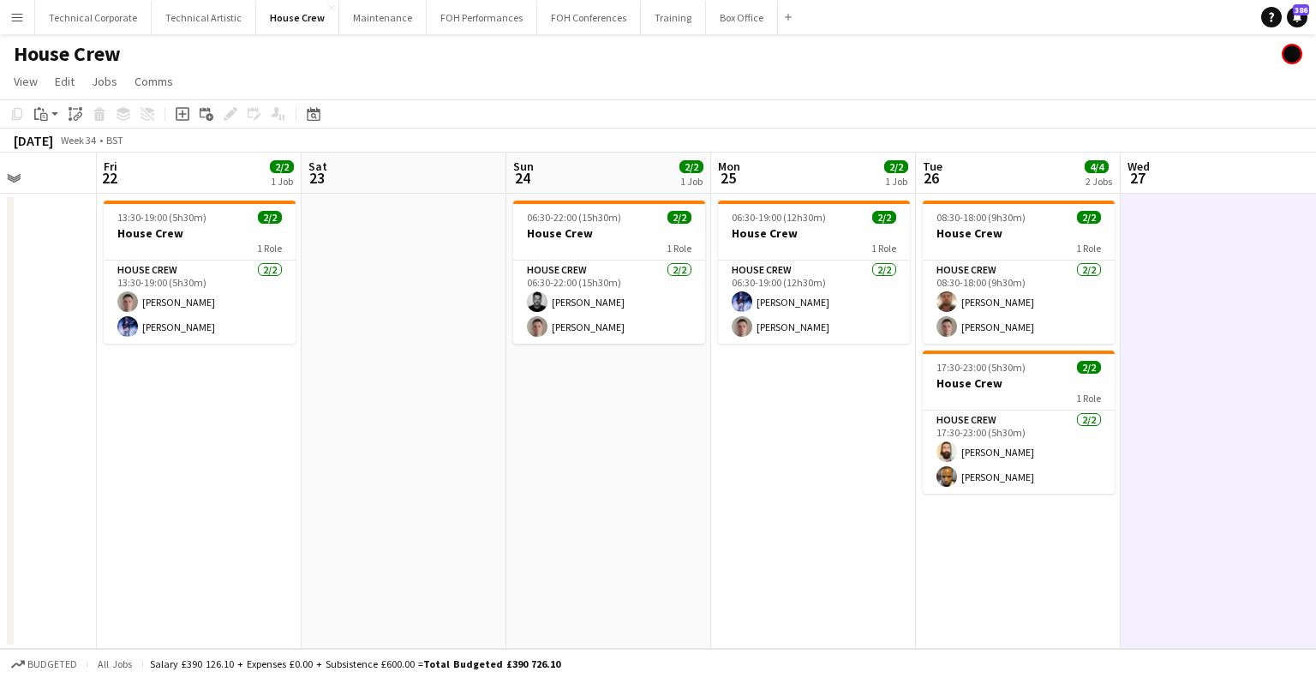
drag, startPoint x: 260, startPoint y: 380, endPoint x: 799, endPoint y: 386, distance: 539.1
click at [799, 386] on app-calendar-viewport "Tue 19 Wed 20 Thu 21 Fri 22 2/2 1 Job Sat 23 Sun 24 2/2 1 Job Mon 25 2/2 1 Job …" at bounding box center [658, 401] width 1316 height 496
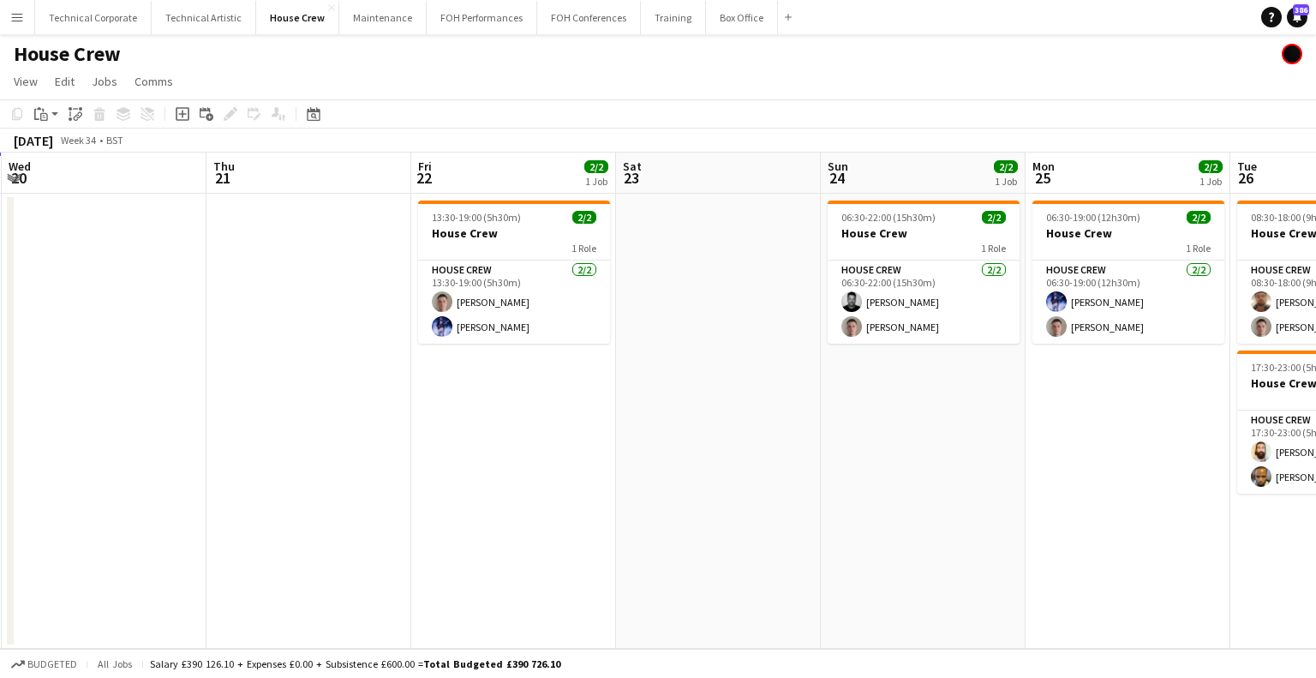
scroll to position [0, 401]
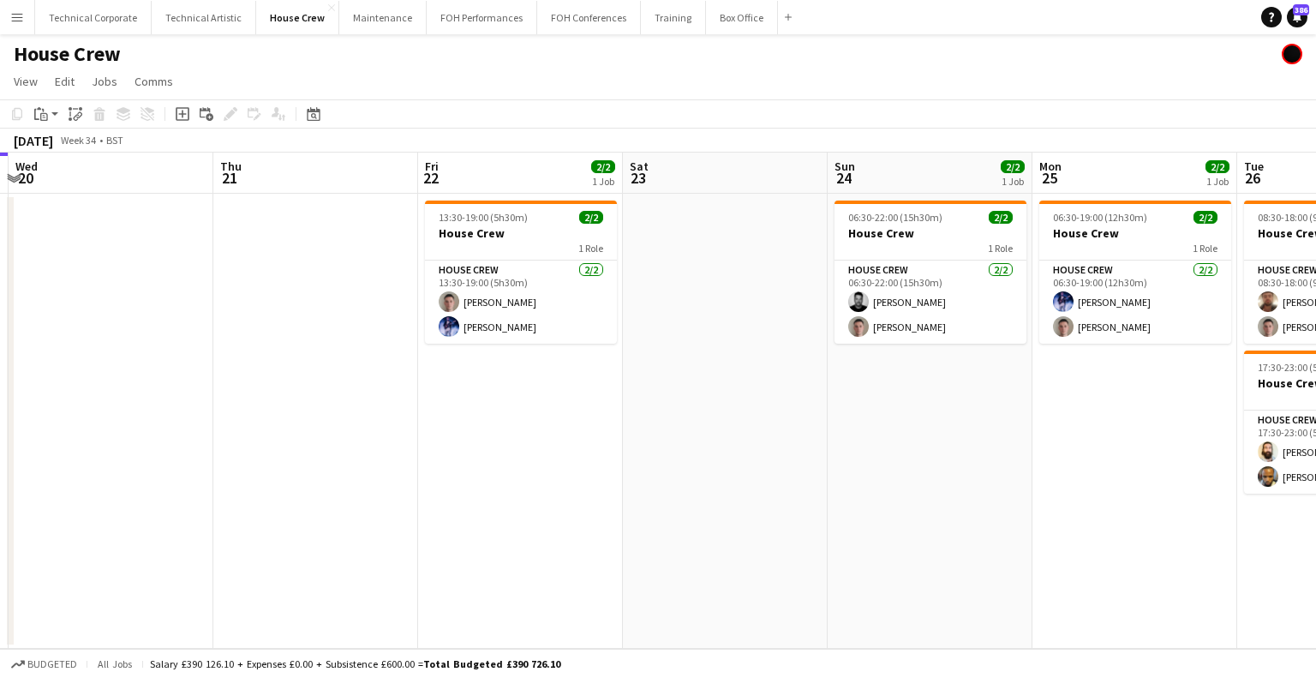
drag, startPoint x: 360, startPoint y: 438, endPoint x: 644, endPoint y: 440, distance: 284.5
click at [644, 440] on app-calendar-viewport "Mon 18 Tue 19 Wed 20 Thu 21 Fri 22 2/2 1 Job Sat 23 Sun 24 2/2 1 Job Mon 25 2/2…" at bounding box center [658, 401] width 1316 height 496
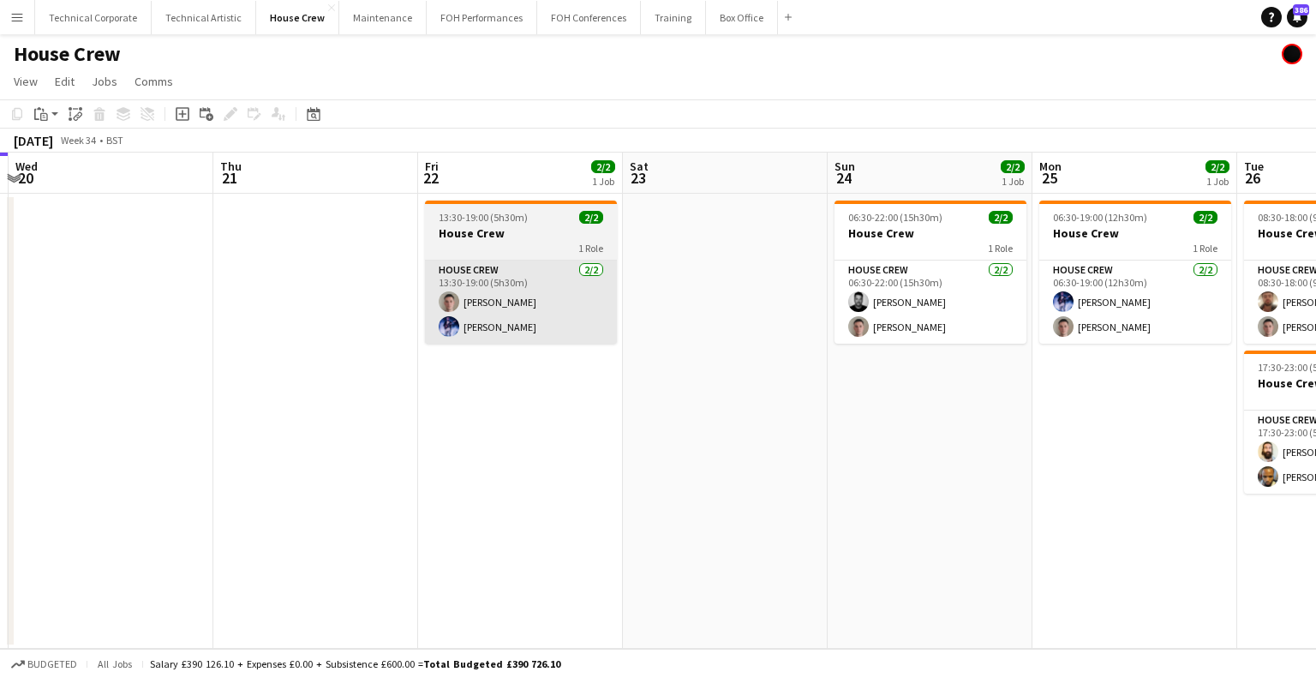
click at [533, 273] on app-card-role "House Crew 2/2 13:30-19:00 (5h30m) Robert Buckland Ed Dampier" at bounding box center [521, 302] width 192 height 83
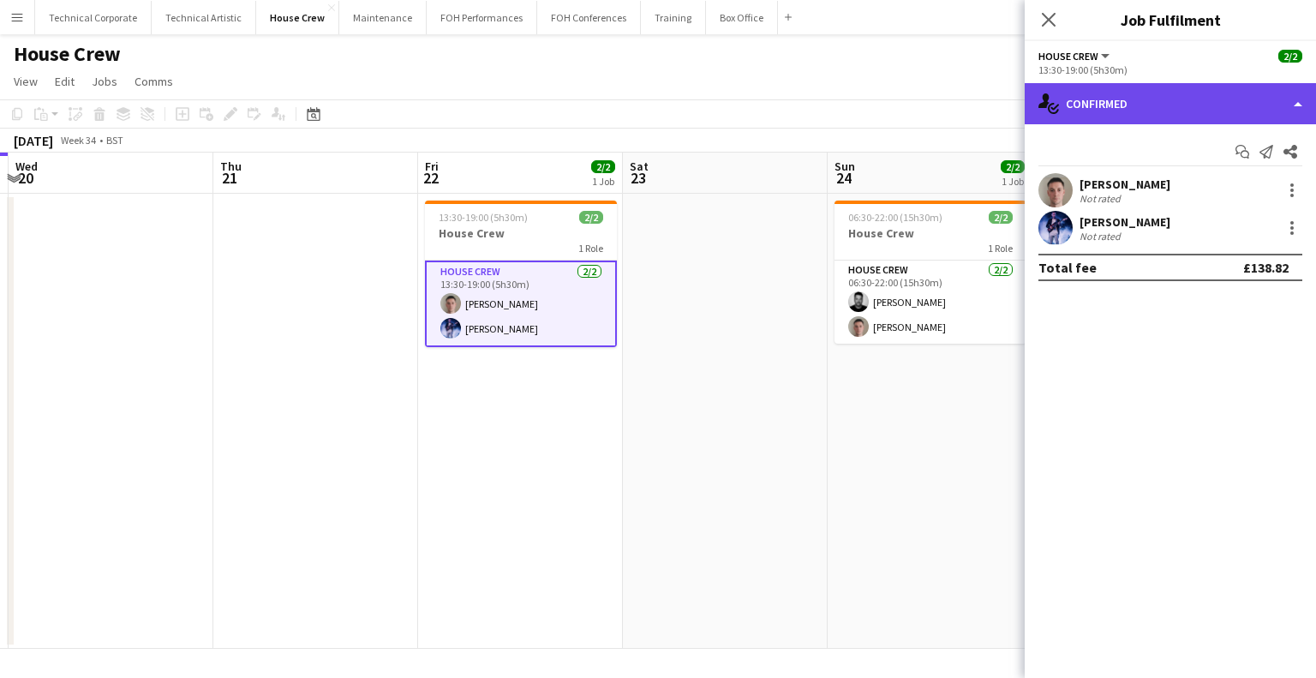
click at [1088, 119] on div "single-neutral-actions-check-2 Confirmed" at bounding box center [1170, 103] width 291 height 41
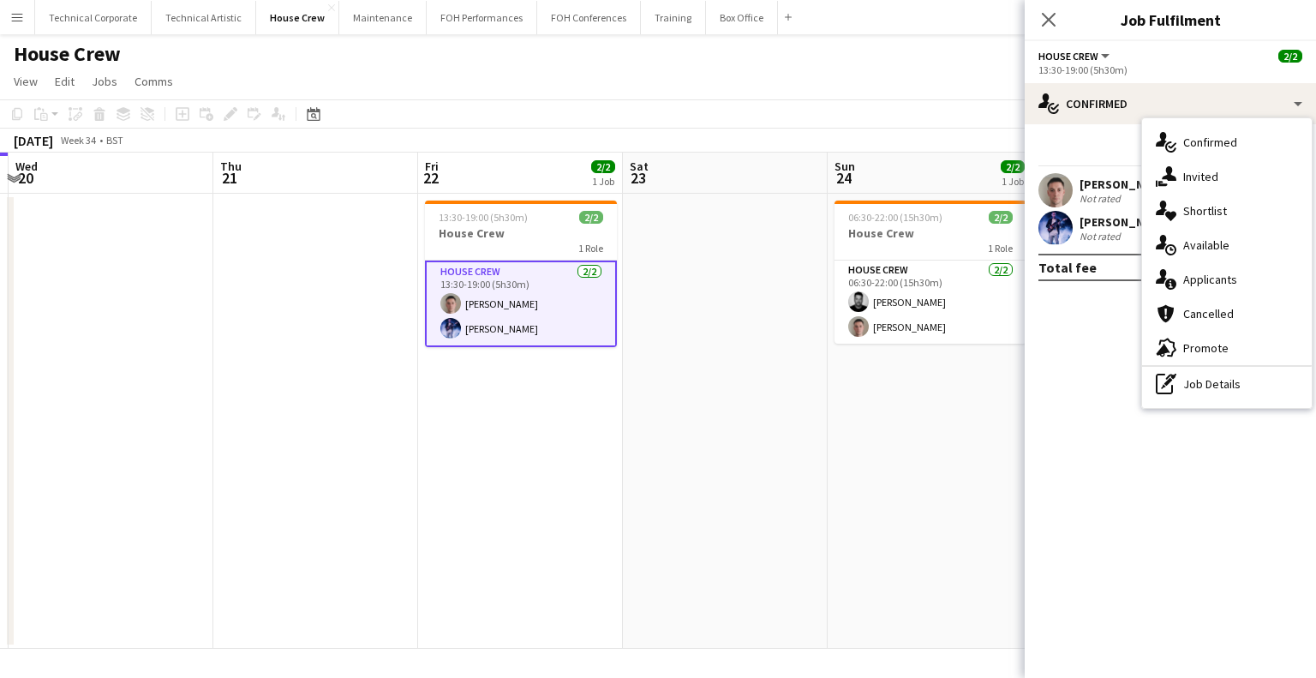
drag, startPoint x: 1183, startPoint y: 390, endPoint x: 524, endPoint y: 404, distance: 659.1
click at [1179, 392] on div "pen-write Job Details" at bounding box center [1227, 384] width 170 height 34
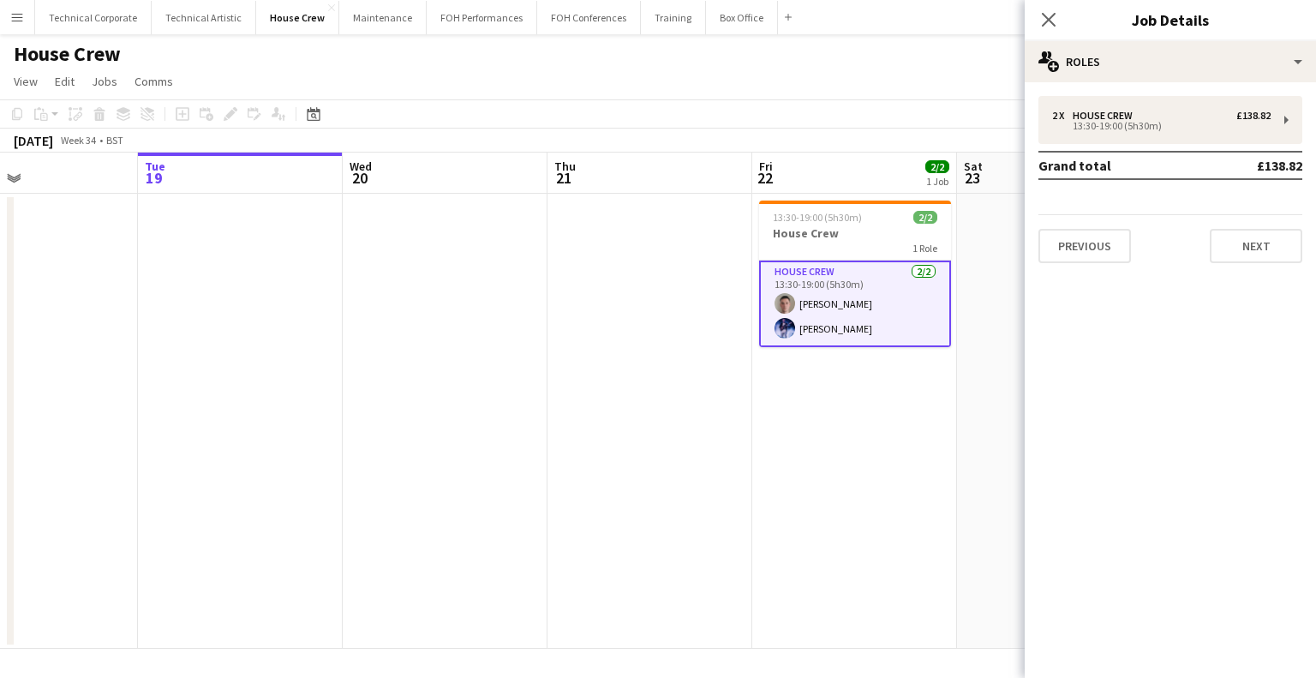
scroll to position [0, 452]
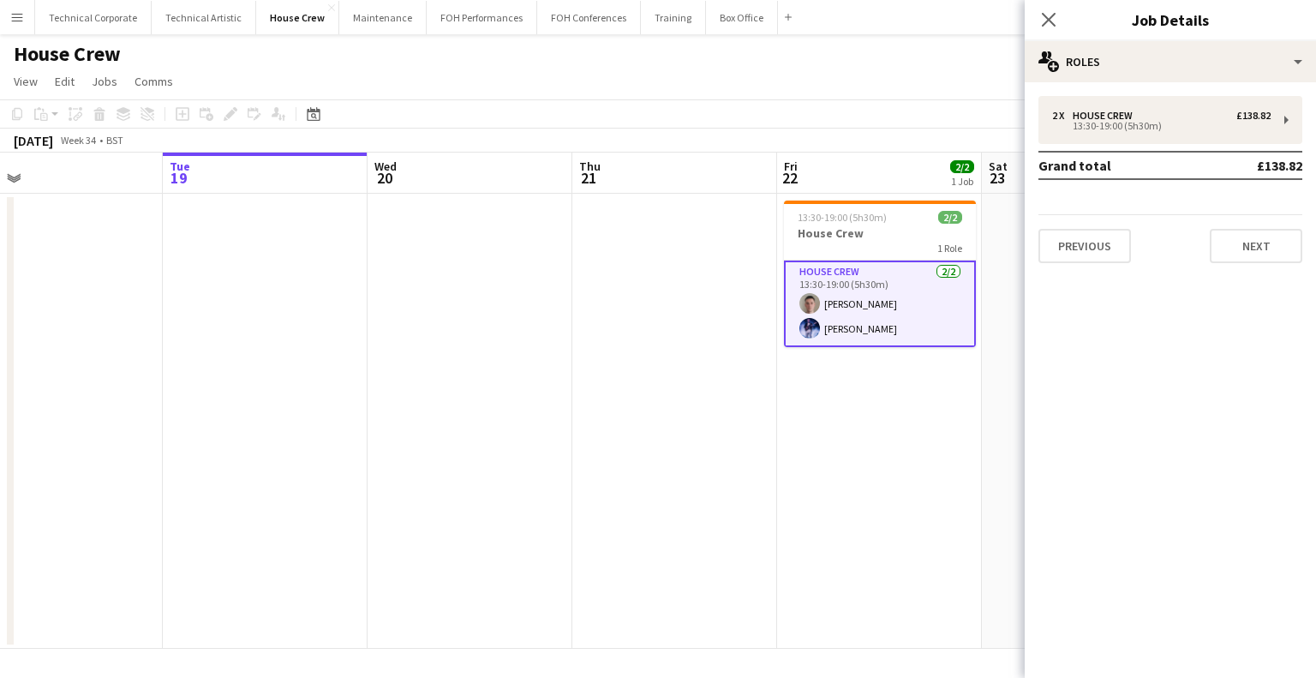
drag, startPoint x: 487, startPoint y: 401, endPoint x: 828, endPoint y: 404, distance: 341.1
click at [828, 404] on app-calendar-viewport "Sat 16 Sun 17 Mon 18 Tue 19 Wed 20 Thu 21 Fri 22 2/2 1 Job Sat 23 Sun 24 2/2 1 …" at bounding box center [658, 401] width 1316 height 496
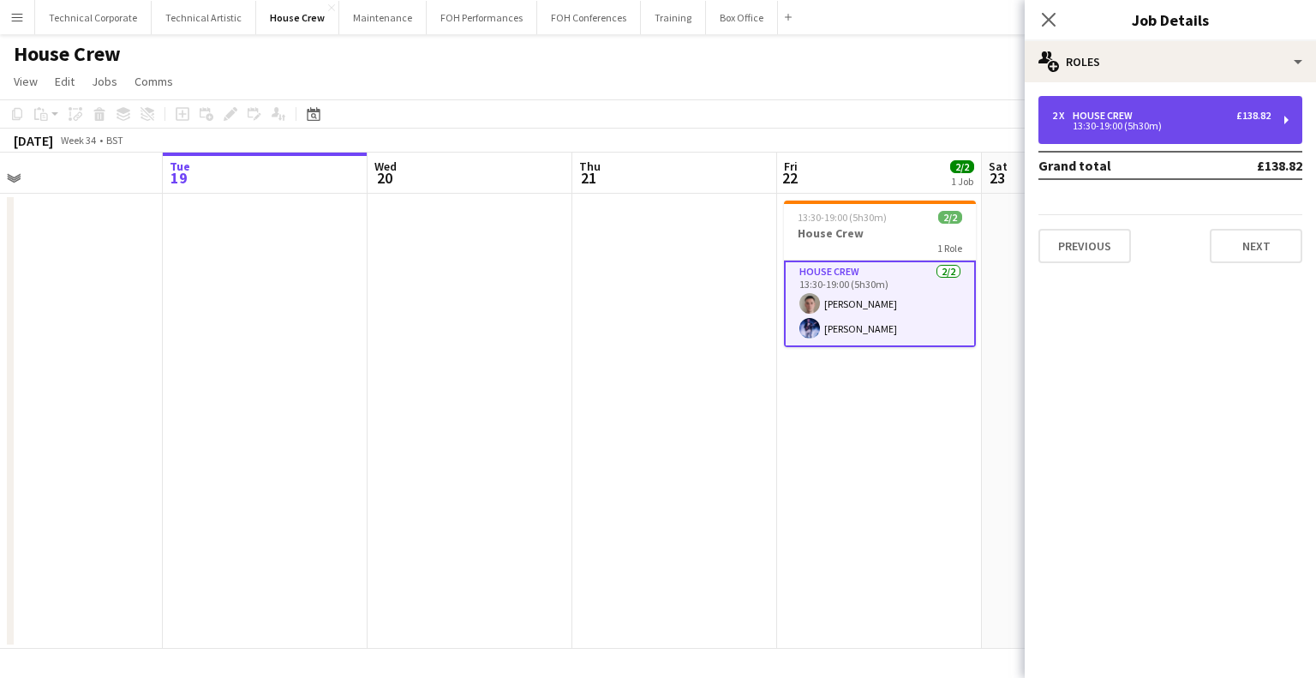
click at [1130, 139] on div "2 x House Crew £138.82 13:30-19:00 (5h30m)" at bounding box center [1171, 120] width 264 height 48
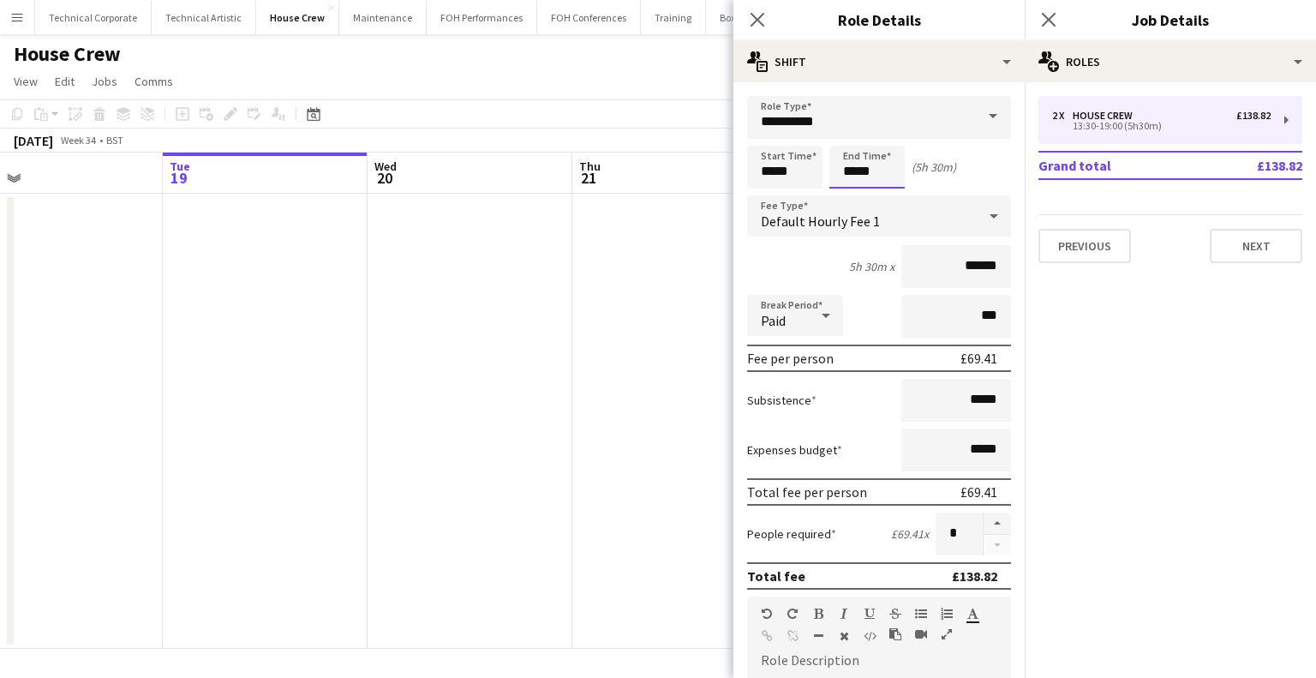
click at [881, 165] on input "*****" at bounding box center [867, 167] width 75 height 43
type input "*****"
click at [860, 192] on div at bounding box center [850, 197] width 34 height 17
click at [609, 309] on app-date-cell at bounding box center [674, 421] width 205 height 455
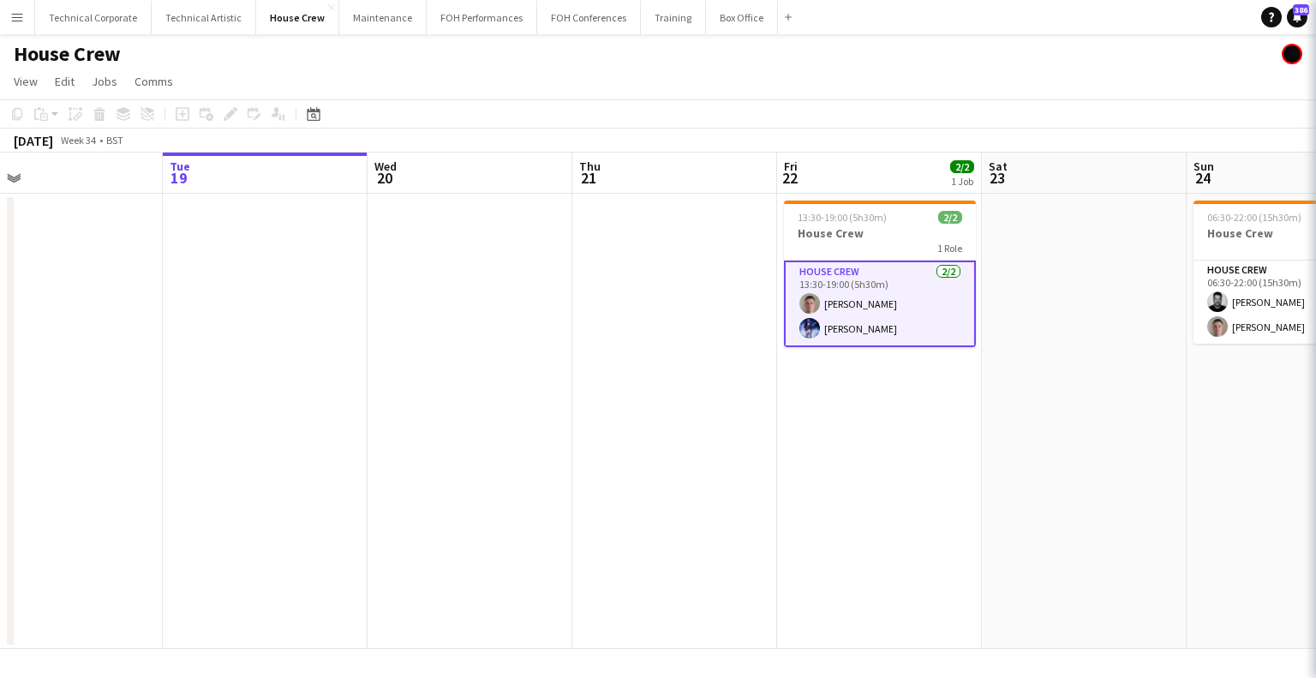
click at [609, 309] on app-date-cell at bounding box center [674, 421] width 205 height 455
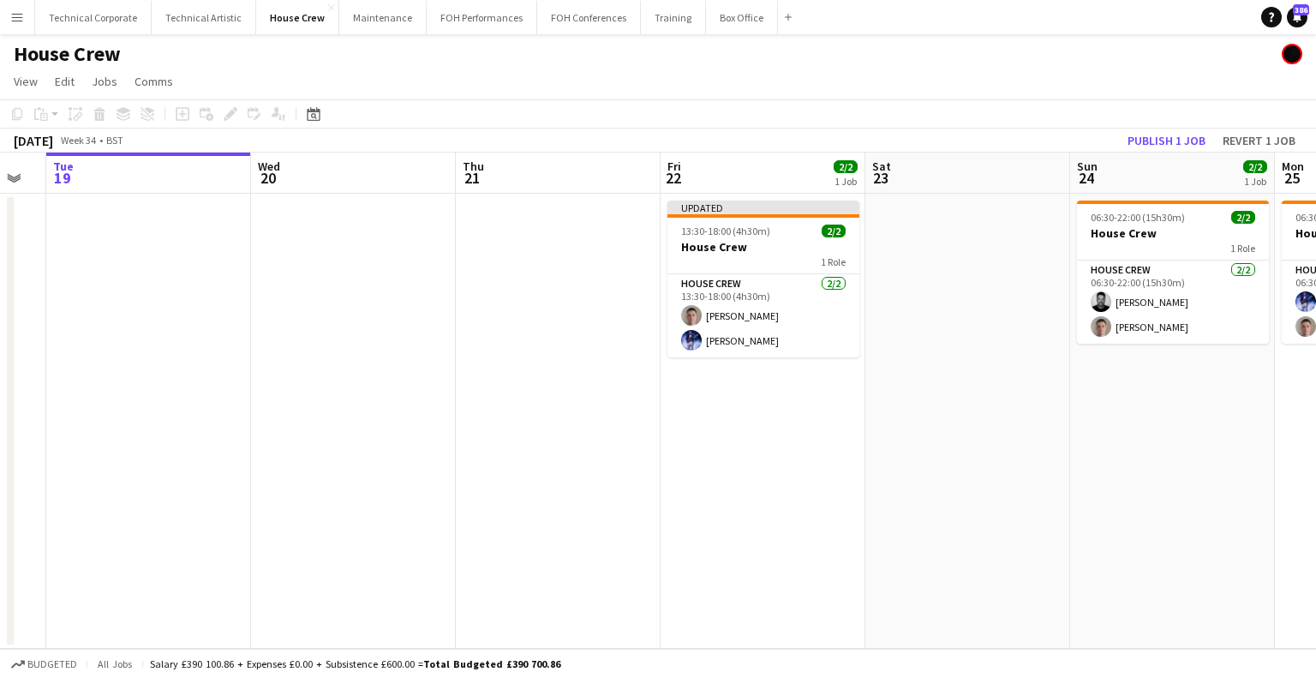
drag, startPoint x: 687, startPoint y: 498, endPoint x: 642, endPoint y: 501, distance: 45.5
click at [649, 501] on app-calendar-viewport "Sat 16 Sun 17 Mon 18 Tue 19 Wed 20 Thu 21 Fri 22 2/2 1 Job Sat 23 Sun 24 2/2 1 …" at bounding box center [658, 401] width 1316 height 496
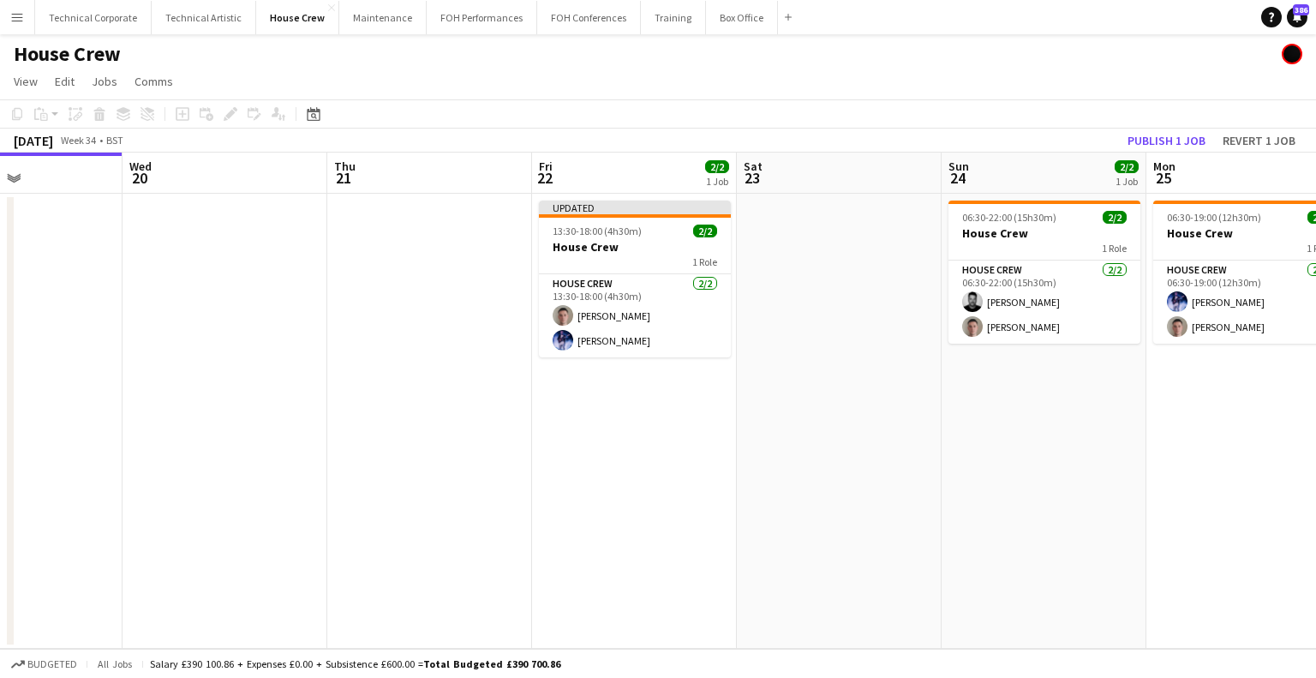
scroll to position [0, 459]
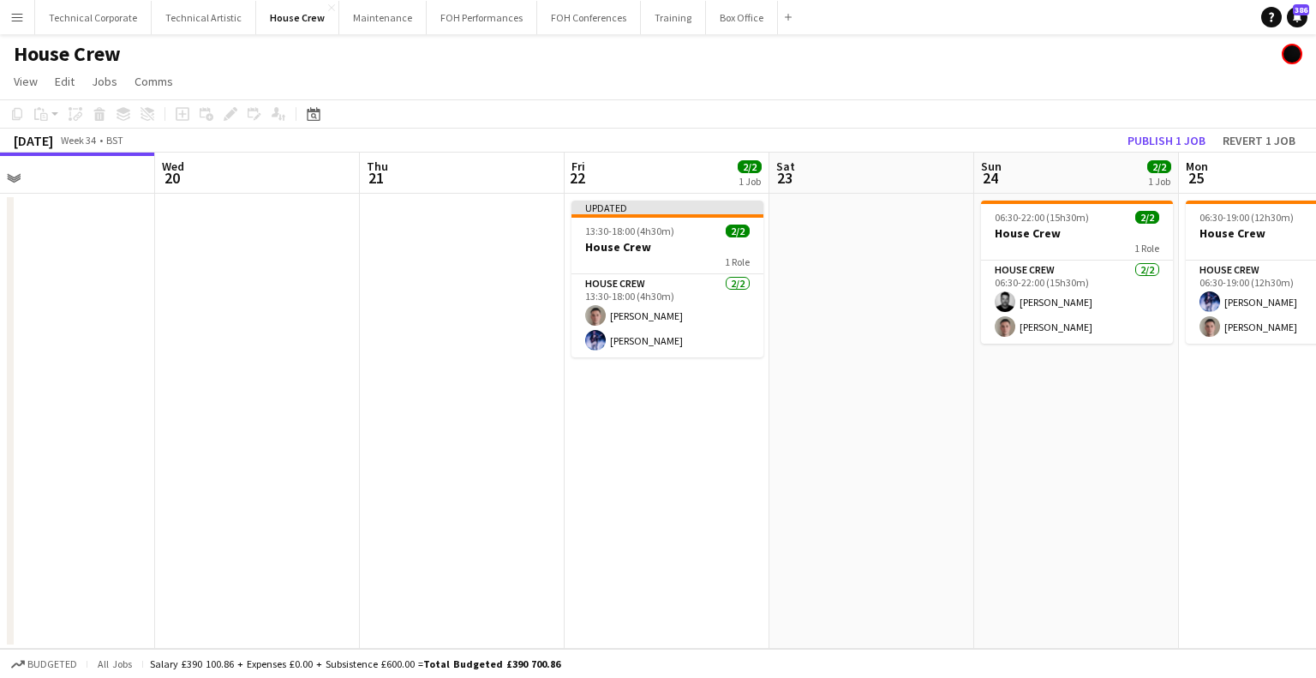
drag, startPoint x: 833, startPoint y: 417, endPoint x: 774, endPoint y: 417, distance: 59.1
click at [775, 430] on app-calendar-viewport "Sun 17 Mon 18 Tue 19 Wed 20 Thu 21 Fri 22 2/2 1 Job Sat 23 Sun 24 2/2 1 Job Mon…" at bounding box center [658, 401] width 1316 height 496
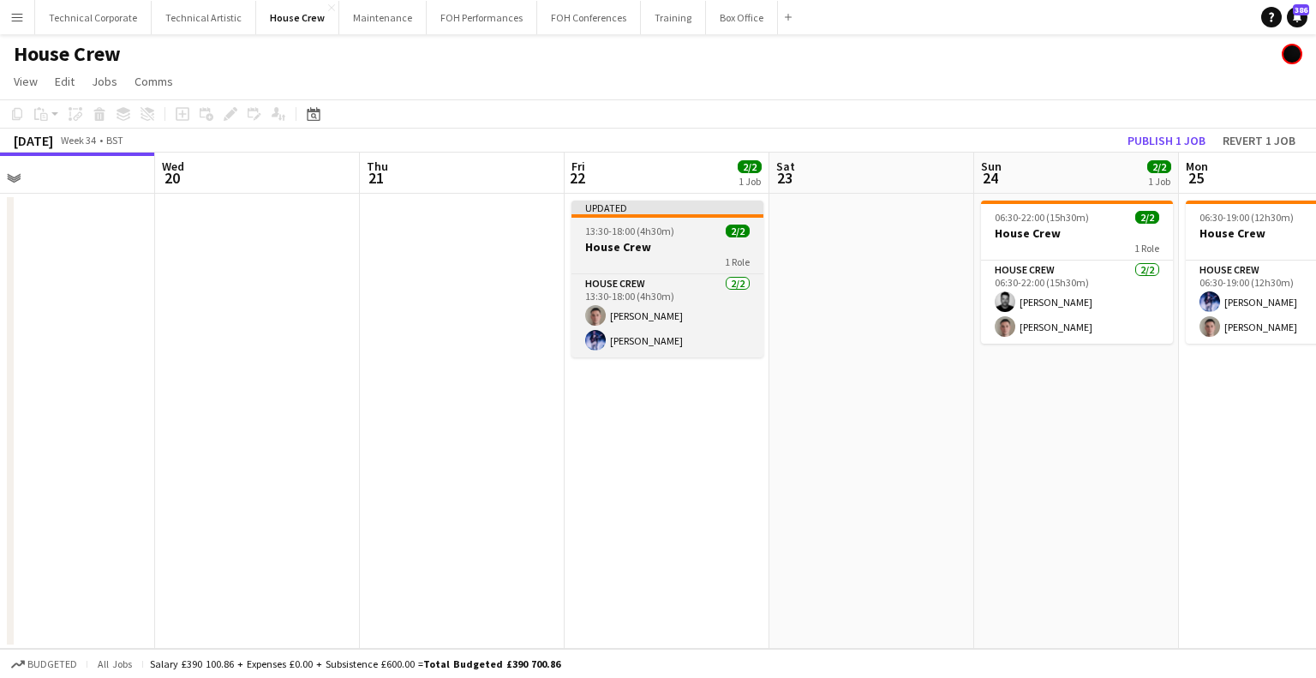
click at [704, 249] on h3 "House Crew" at bounding box center [668, 246] width 192 height 15
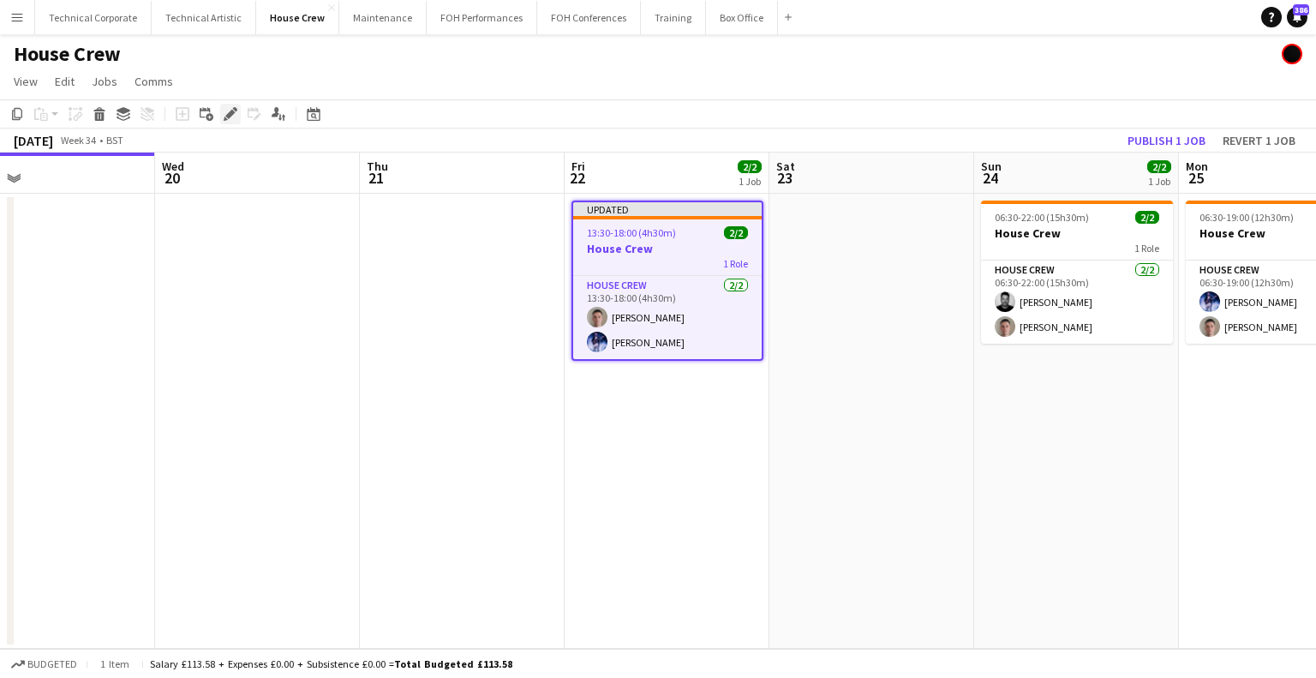
click at [219, 112] on div "Add job Add linked Job Edit Edit linked Job Applicants" at bounding box center [223, 114] width 131 height 21
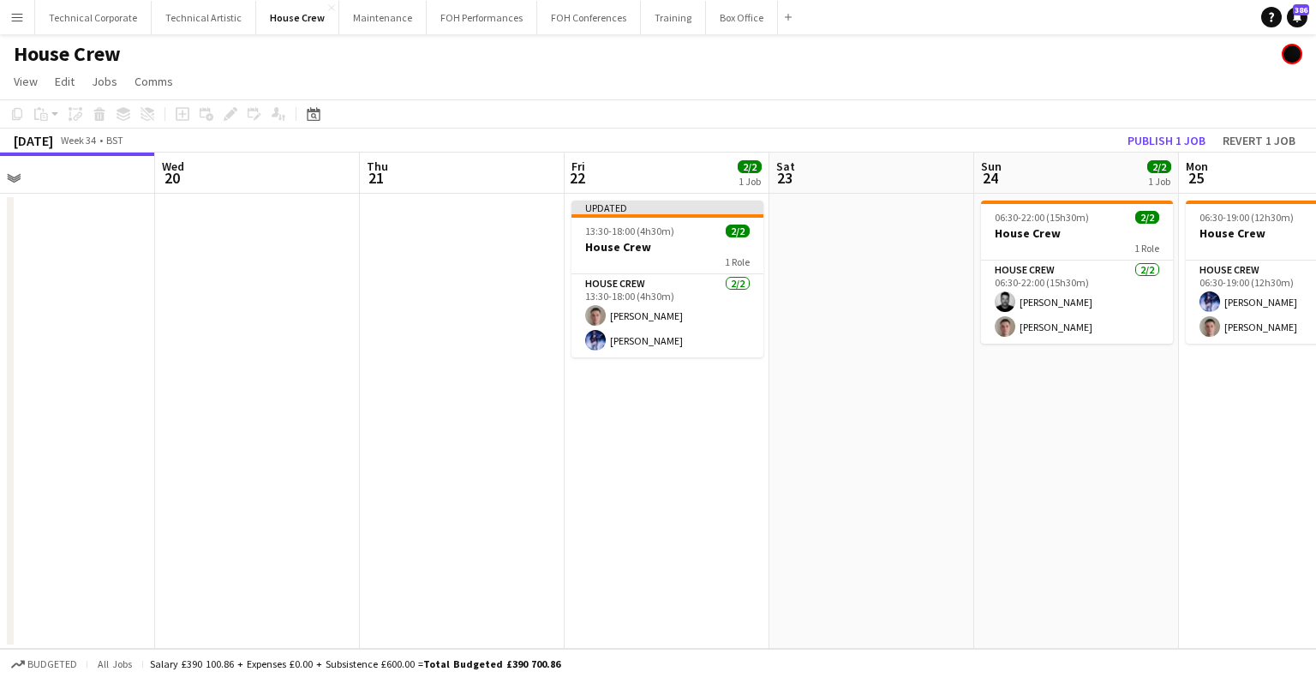
click at [229, 111] on div "Add job Add linked Job Edit Edit linked Job Applicants" at bounding box center [223, 114] width 131 height 21
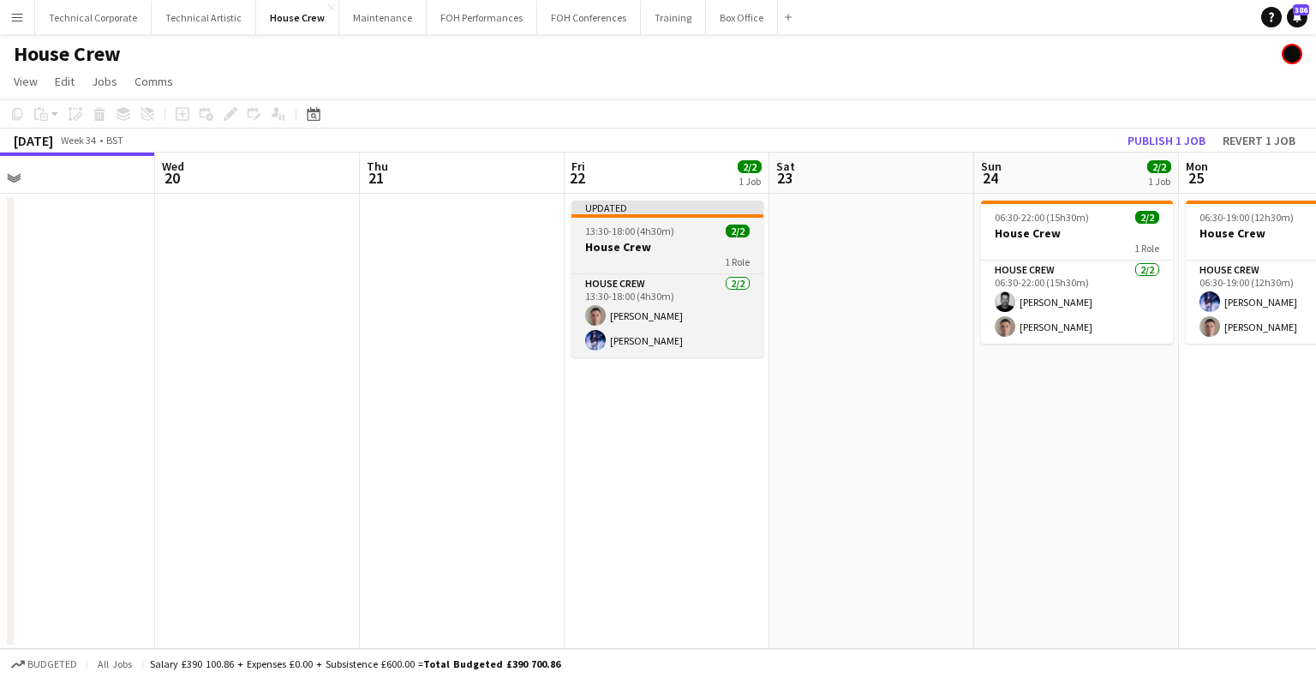
click at [671, 222] on app-job-card "Updated 13:30-18:00 (4h30m) 2/2 House Crew 1 Role House Crew 2/2 13:30-18:00 (4…" at bounding box center [668, 279] width 192 height 157
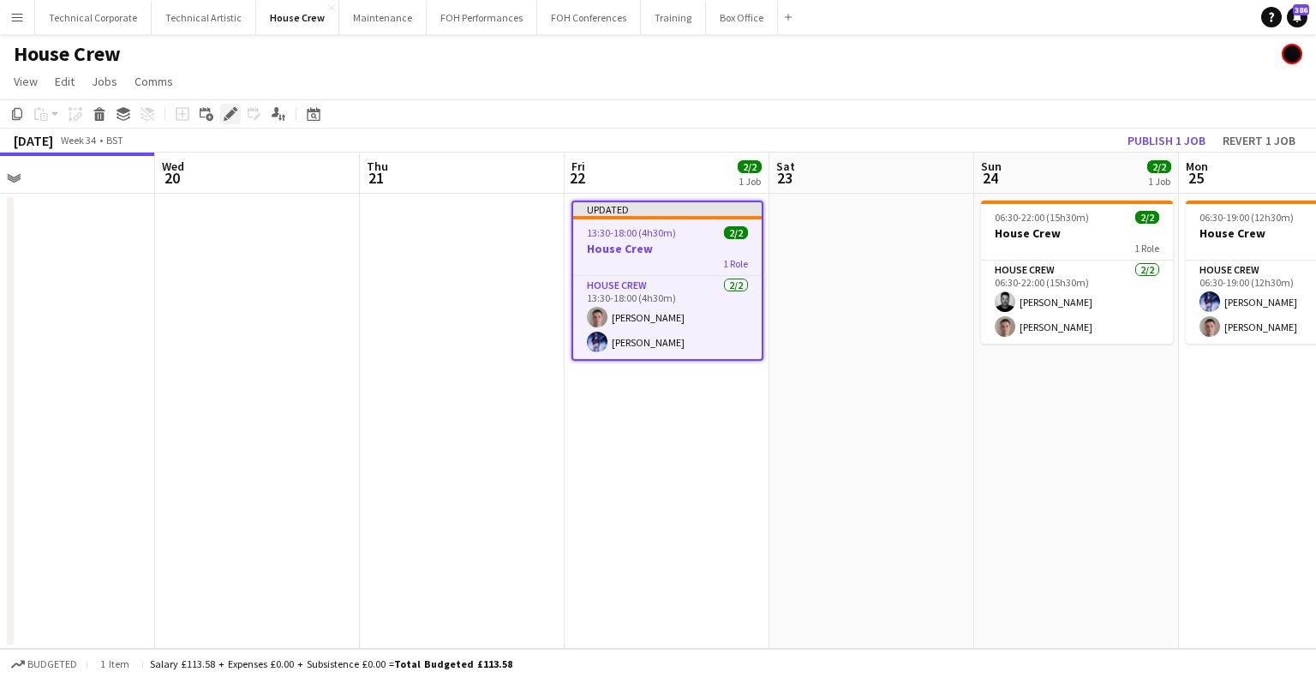
click at [224, 114] on icon "Edit" at bounding box center [231, 114] width 14 height 14
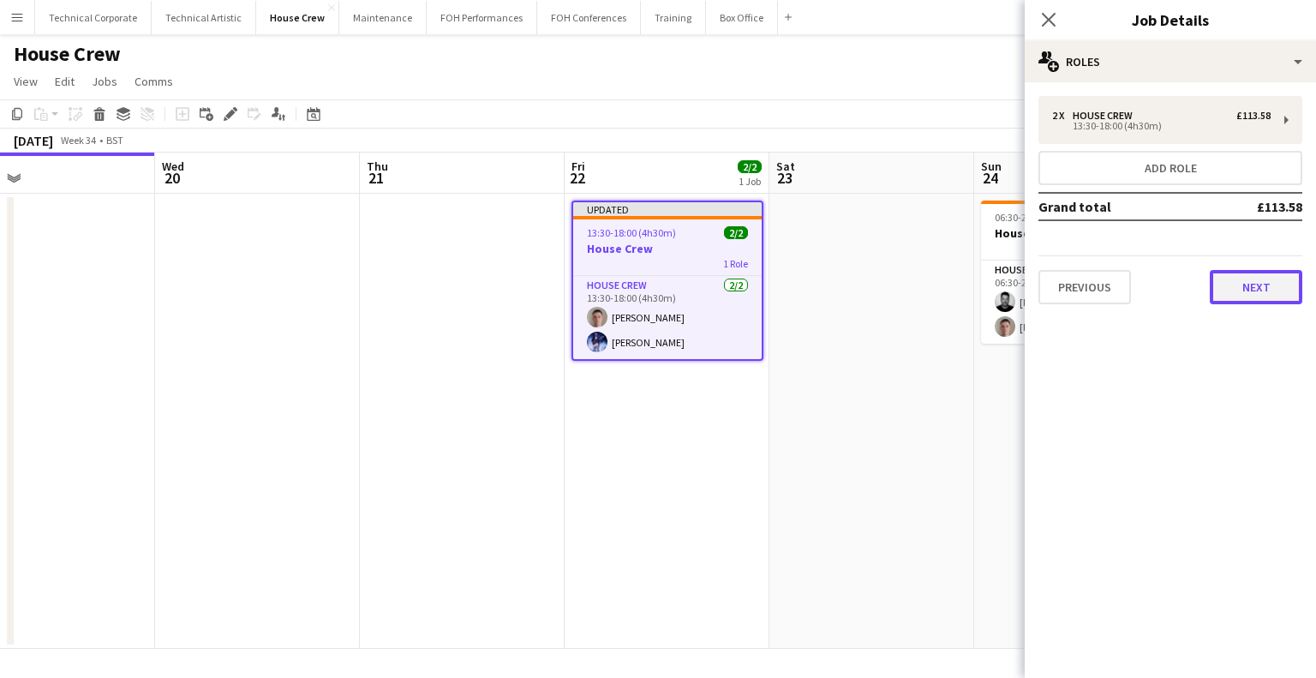
click at [1252, 270] on button "Next" at bounding box center [1256, 287] width 93 height 34
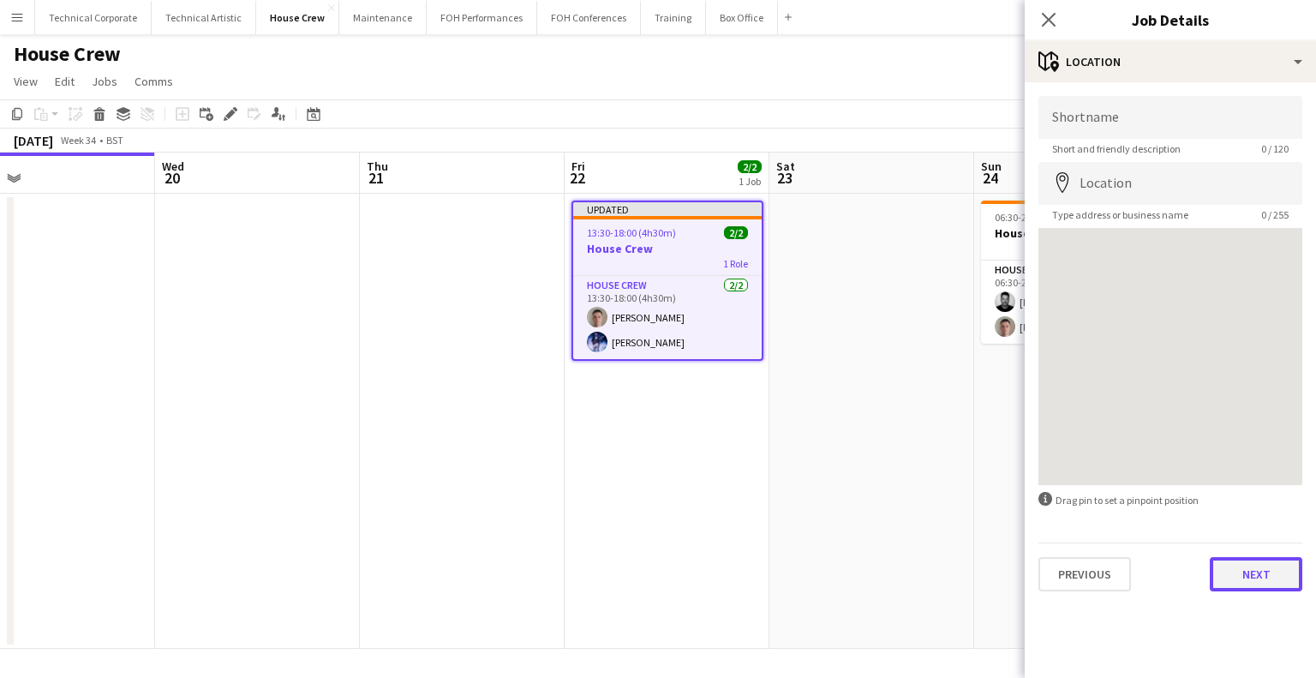
click at [1248, 584] on button "Next" at bounding box center [1256, 574] width 93 height 34
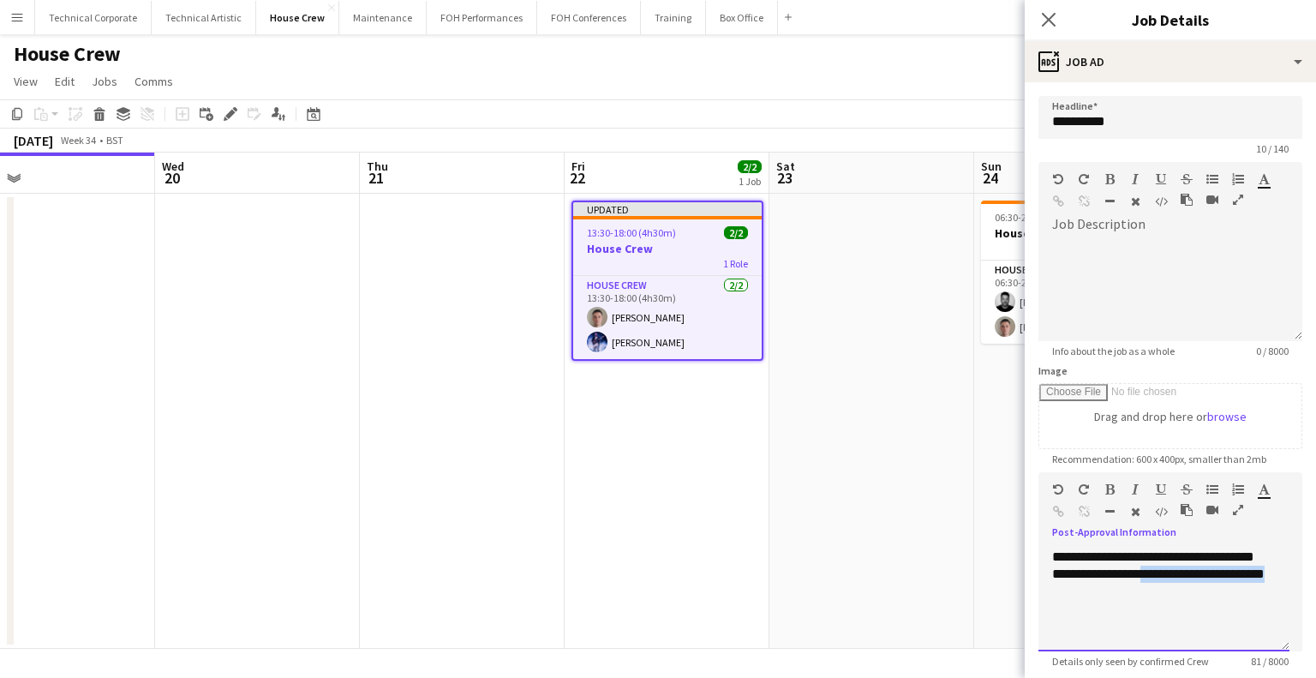
drag, startPoint x: 1134, startPoint y: 592, endPoint x: 1153, endPoint y: 578, distance: 24.5
click at [1153, 578] on div "**********" at bounding box center [1164, 599] width 251 height 103
click at [782, 493] on app-date-cell at bounding box center [872, 421] width 205 height 455
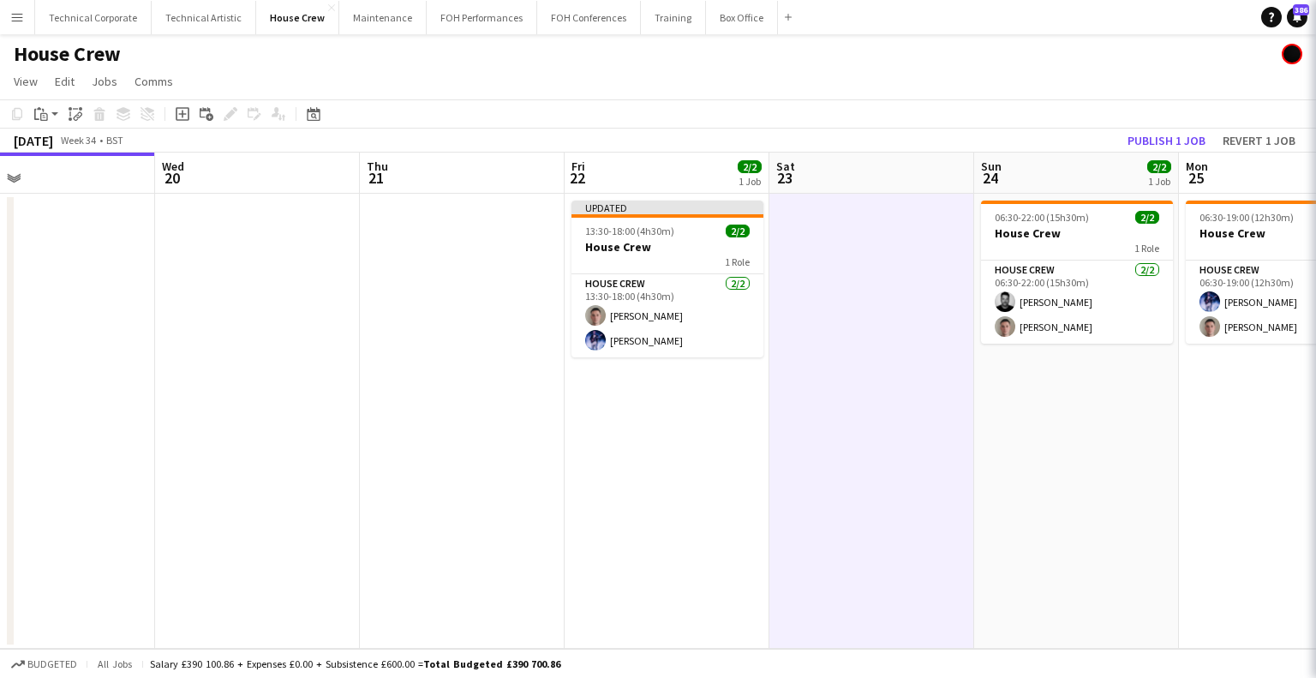
click at [782, 493] on app-date-cell at bounding box center [872, 421] width 205 height 455
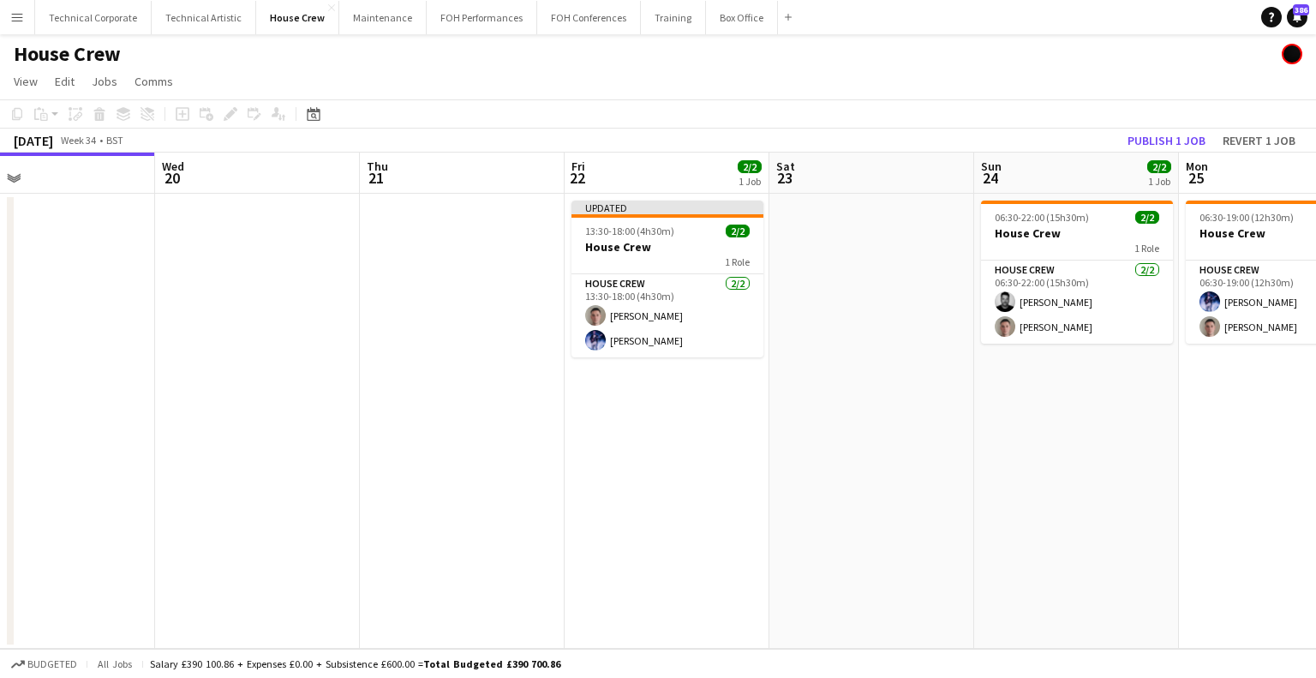
click at [1171, 126] on app-toolbar "Copy Paste Paste Ctrl+V Paste with crew Ctrl+Shift+V Paste linked Job Delete Gr…" at bounding box center [658, 113] width 1316 height 29
click at [1171, 135] on button "Publish 1 job" at bounding box center [1167, 140] width 92 height 22
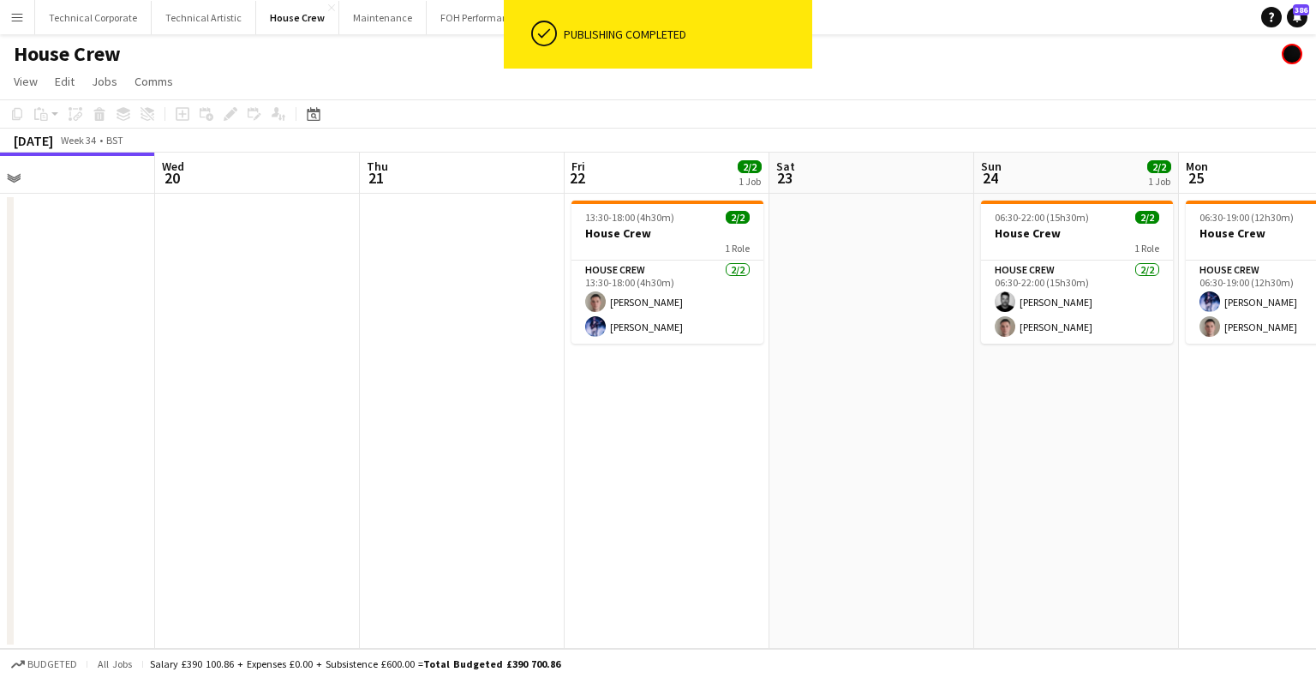
drag, startPoint x: 626, startPoint y: 476, endPoint x: 628, endPoint y: 464, distance: 11.3
click at [529, 483] on app-calendar-viewport "Sun 17 Mon 18 Tue 19 Wed 20 Thu 21 Fri 22 2/2 1 Job Sat 23 Sun 24 2/2 1 Job Mon…" at bounding box center [658, 401] width 1316 height 496
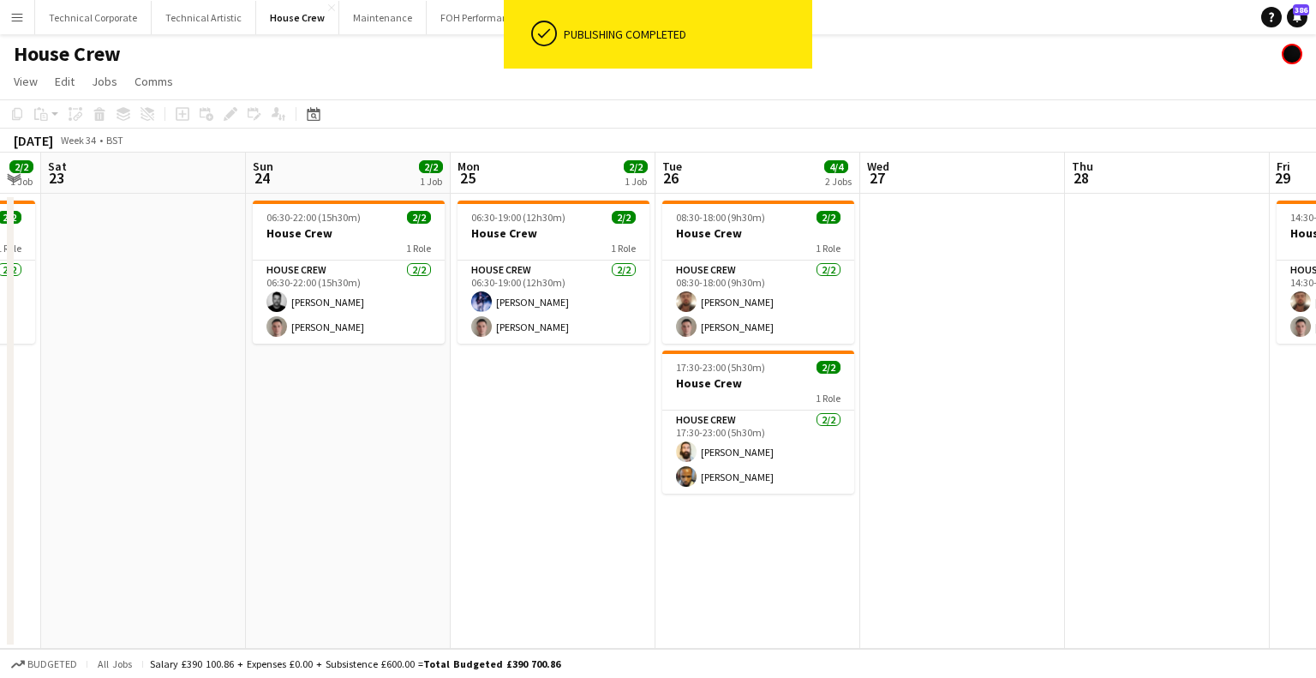
drag, startPoint x: 693, startPoint y: 453, endPoint x: 675, endPoint y: 465, distance: 21.6
click at [675, 465] on app-calendar-viewport "Thu 21 Fri 22 2/2 1 Job Sat 23 Sun 24 2/2 1 Job Mon 25 2/2 1 Job Tue 26 4/4 2 J…" at bounding box center [658, 401] width 1316 height 496
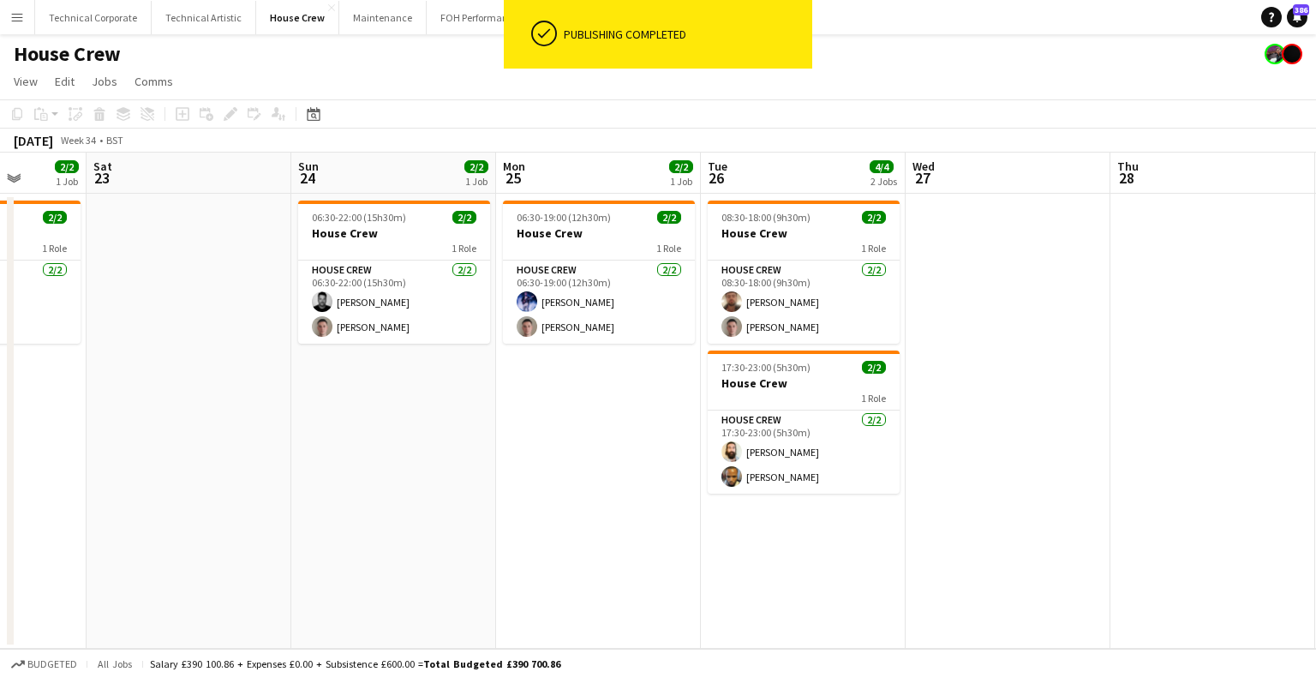
scroll to position [0, 507]
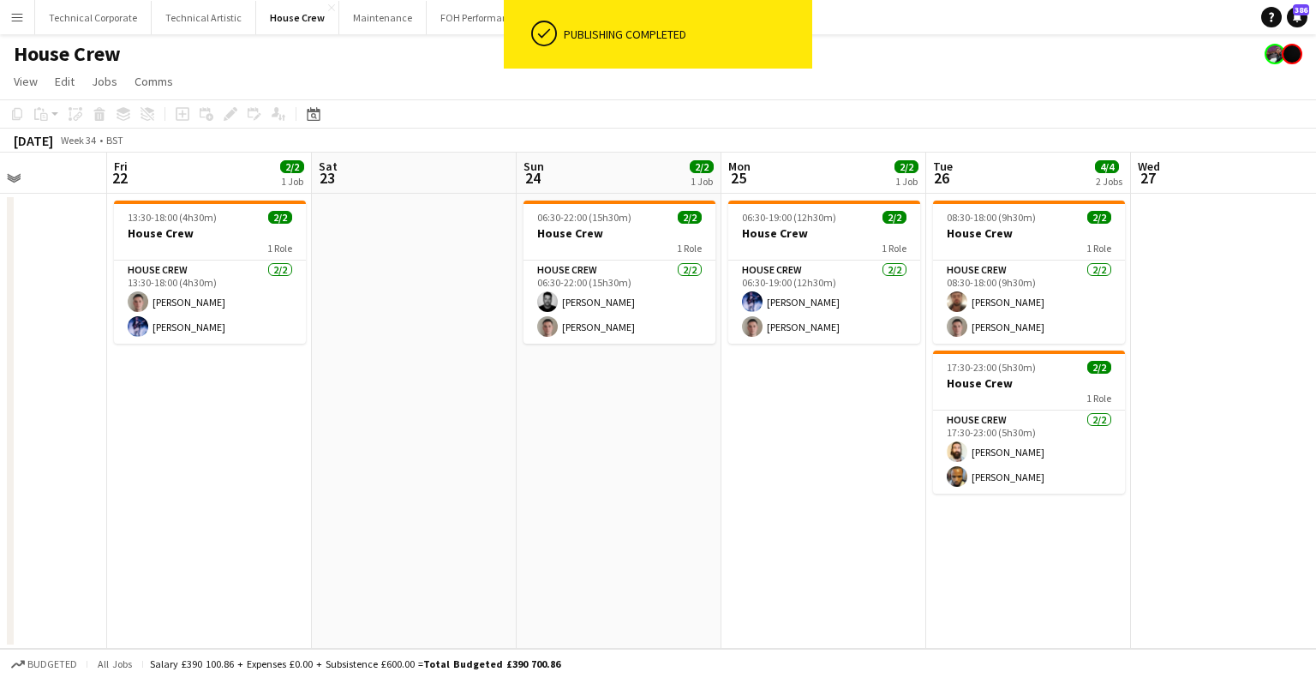
drag, startPoint x: 428, startPoint y: 416, endPoint x: 698, endPoint y: 438, distance: 271.7
click at [698, 438] on app-calendar-viewport "Tue 19 Wed 20 Thu 21 Fri 22 2/2 1 Job Sat 23 Sun 24 2/2 1 Job Mon 25 2/2 1 Job …" at bounding box center [658, 401] width 1316 height 496
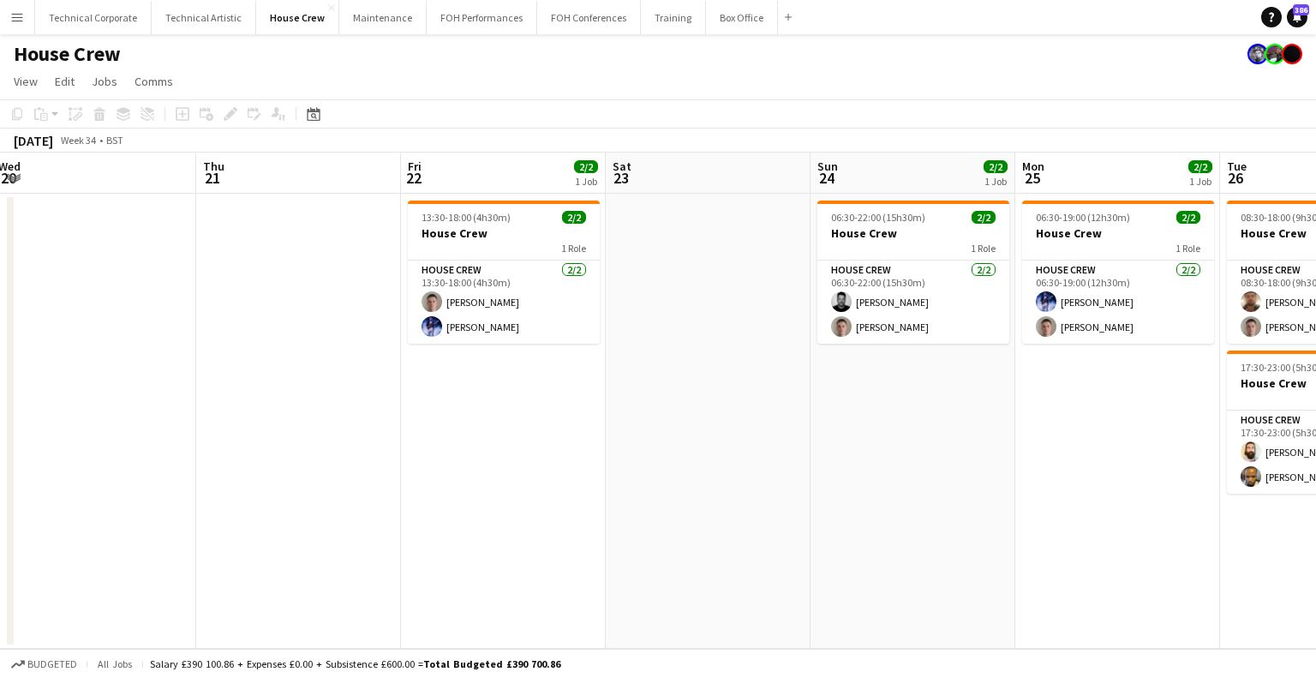
drag, startPoint x: 566, startPoint y: 639, endPoint x: 860, endPoint y: 581, distance: 300.5
click at [860, 581] on app-calendar-viewport "Mon 18 Tue 19 Wed 20 Thu 21 Fri 22 2/2 1 Job Sat 23 Sun 24 2/2 1 Job Mon 25 2/2…" at bounding box center [658, 401] width 1316 height 496
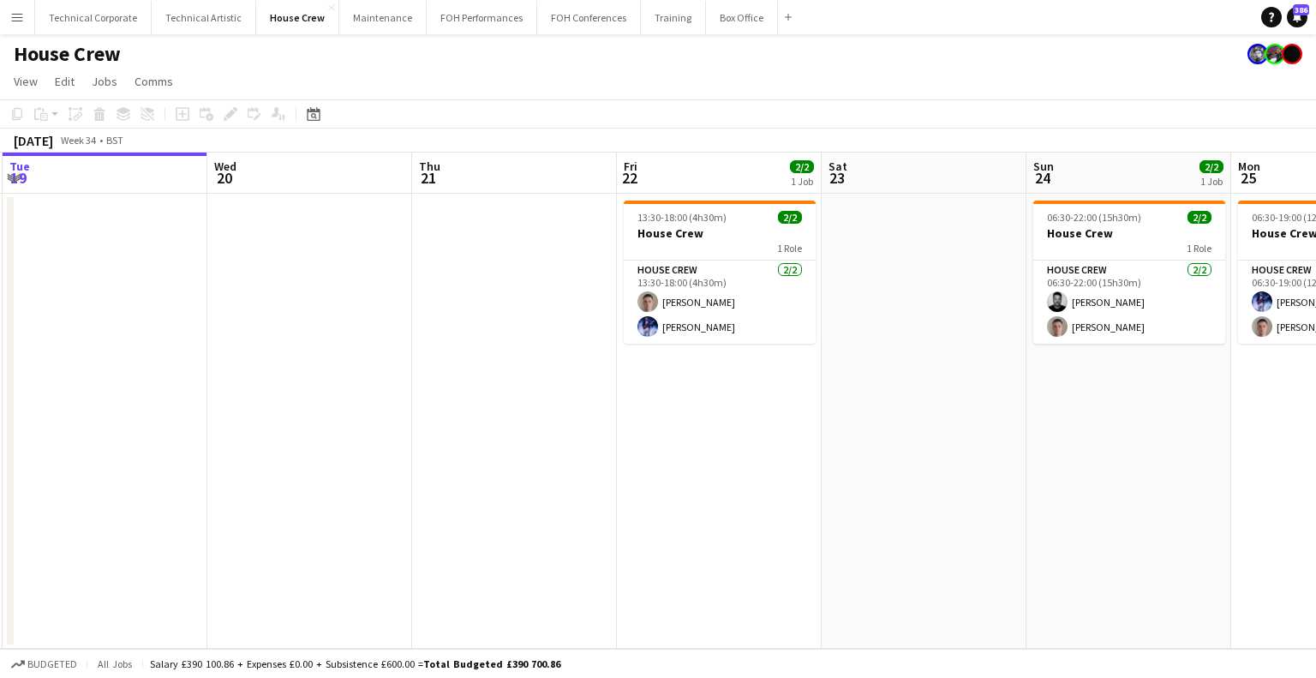
drag, startPoint x: 535, startPoint y: 500, endPoint x: 736, endPoint y: 462, distance: 205.0
click at [736, 462] on app-calendar-viewport "Sun 17 Mon 18 Tue 19 Wed 20 Thu 21 Fri 22 2/2 1 Job Sat 23 Sun 24 2/2 1 Job Mon…" at bounding box center [658, 401] width 1316 height 496
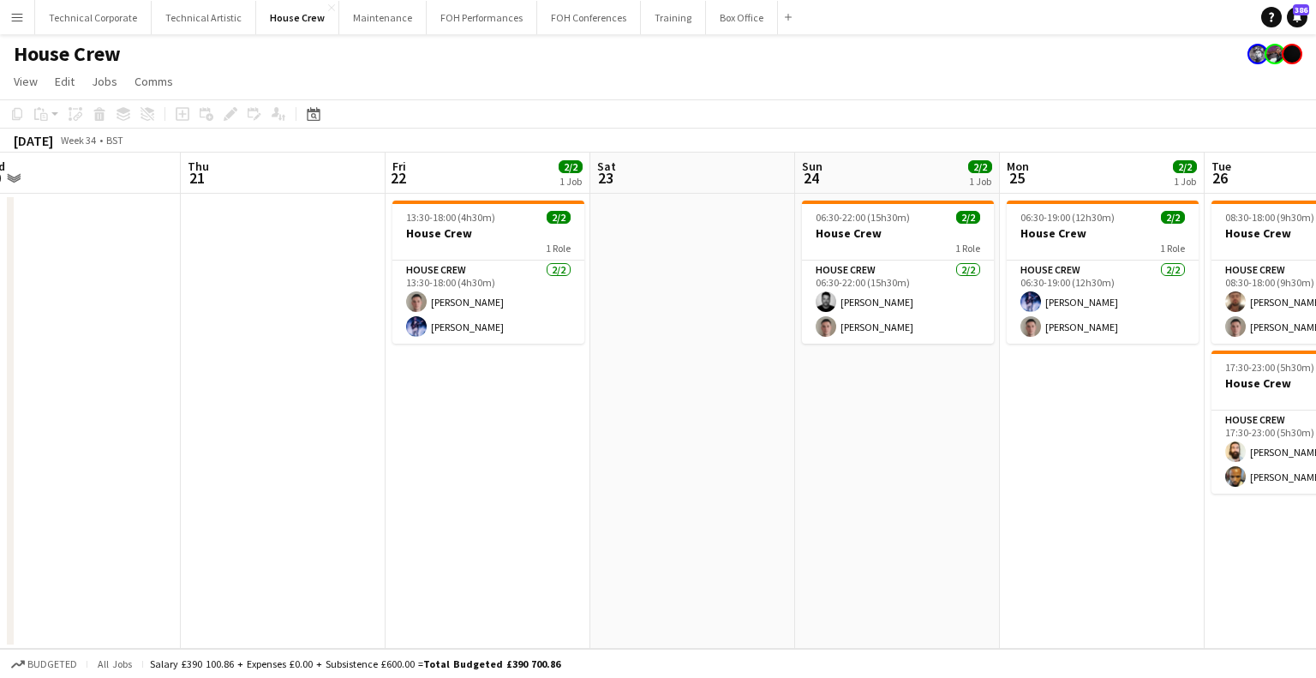
scroll to position [0, 614]
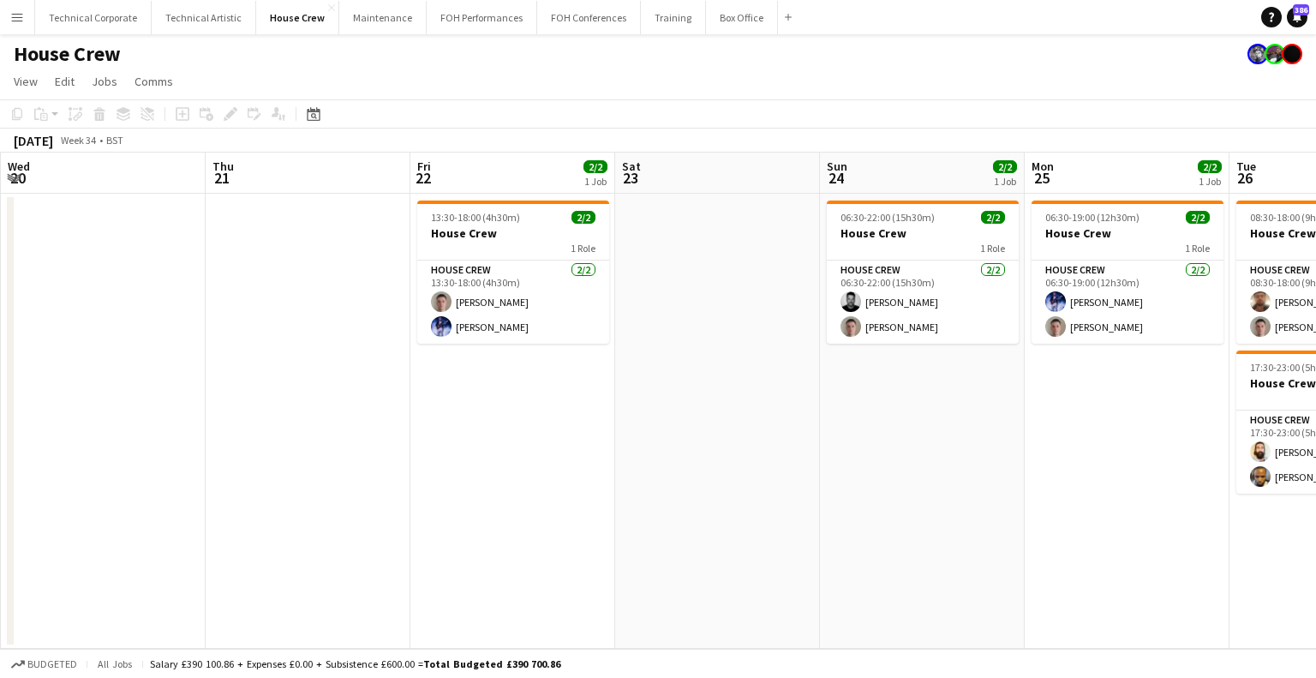
drag, startPoint x: 898, startPoint y: 428, endPoint x: 692, endPoint y: 486, distance: 214.6
click at [692, 486] on app-calendar-viewport "Sun 17 Mon 18 Tue 19 Wed 20 Thu 21 Fri 22 2/2 1 Job Sat 23 Sun 24 2/2 1 Job Mon…" at bounding box center [658, 401] width 1316 height 496
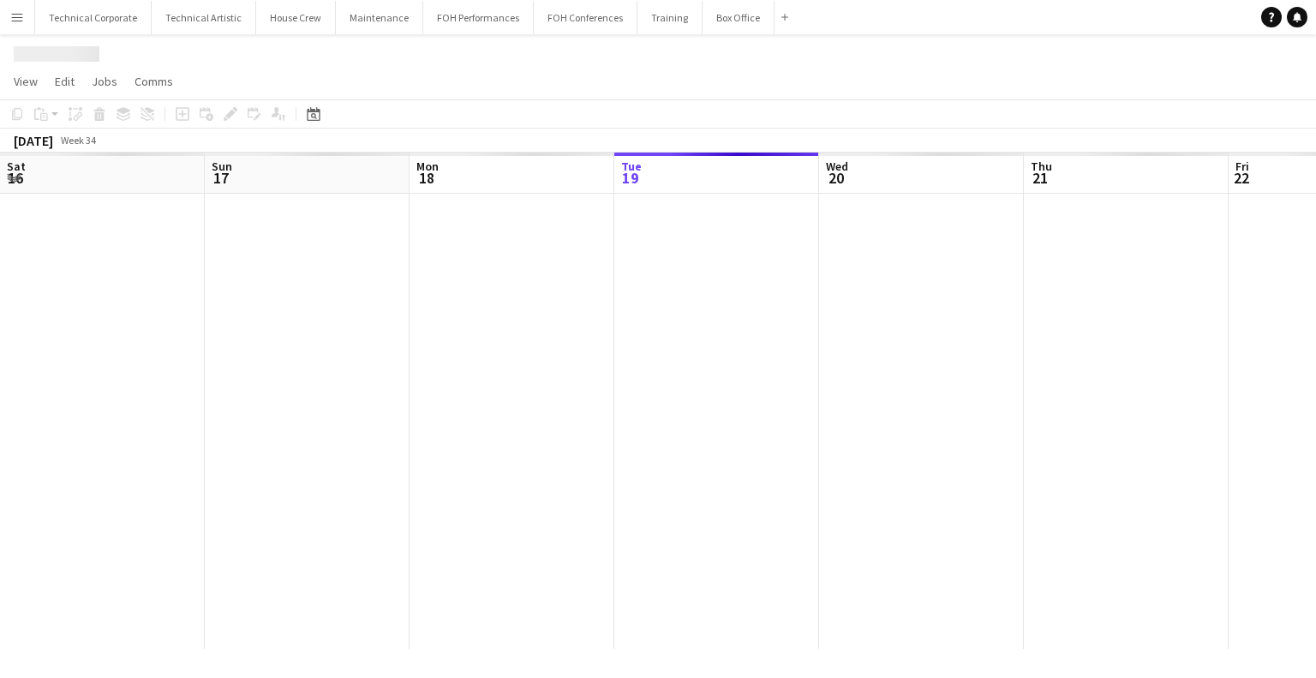
scroll to position [0, 410]
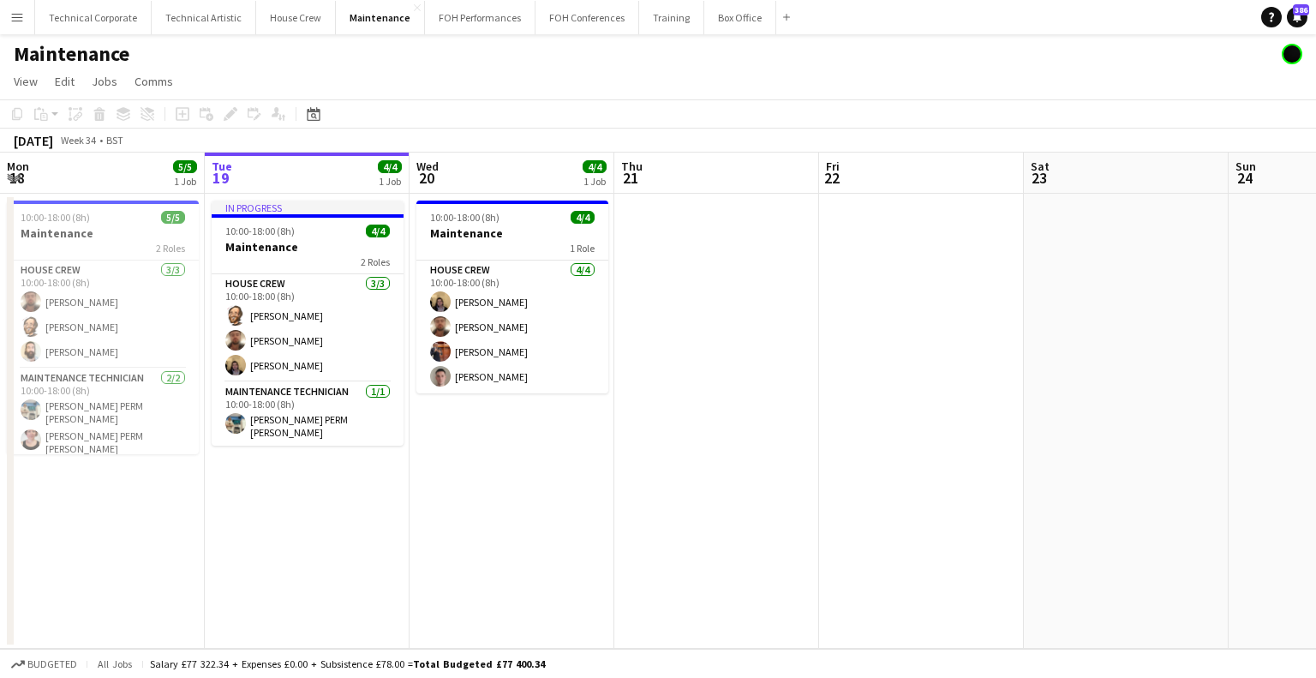
click at [668, 477] on app-date-cell at bounding box center [716, 421] width 205 height 455
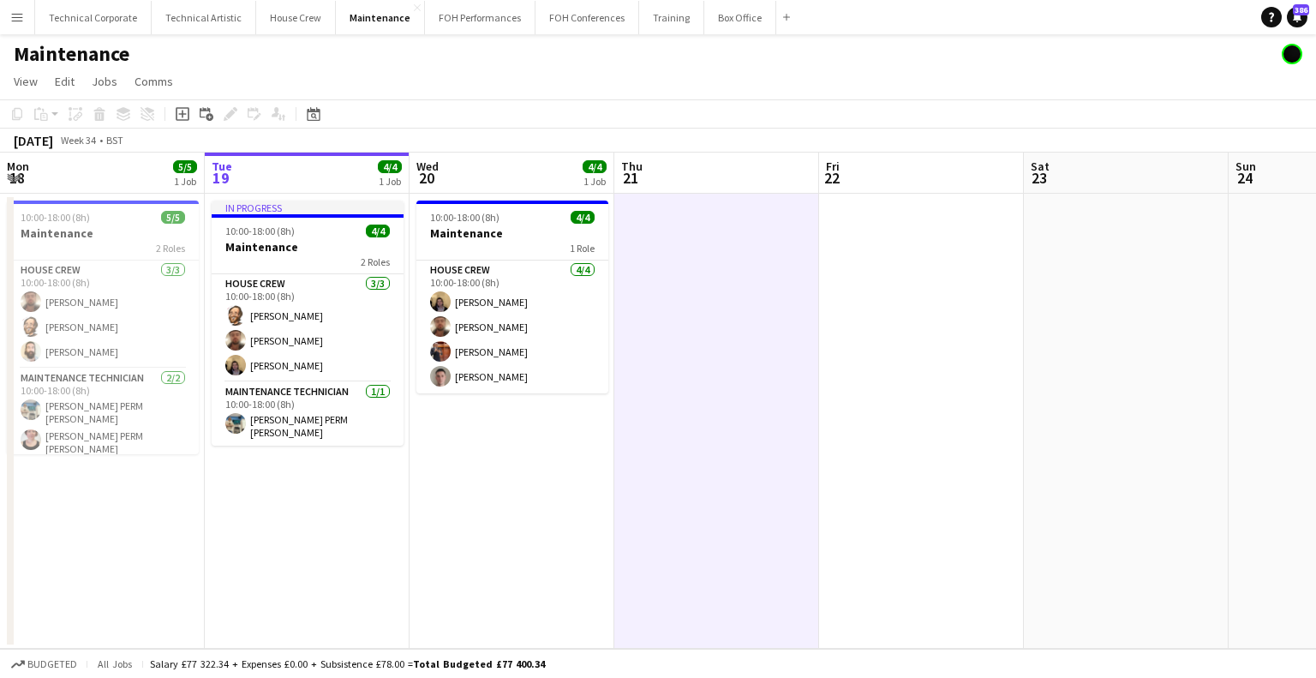
click at [668, 477] on app-date-cell at bounding box center [716, 421] width 205 height 455
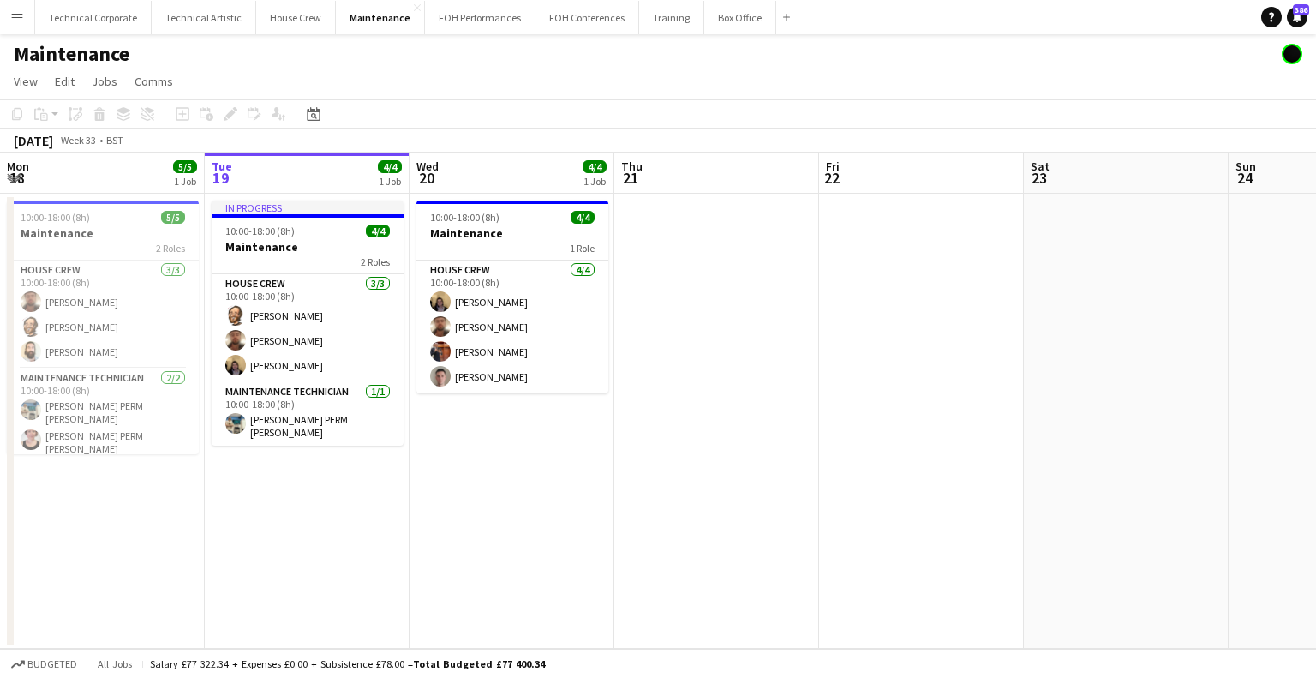
drag, startPoint x: 548, startPoint y: 584, endPoint x: 879, endPoint y: 506, distance: 339.9
click at [872, 509] on app-calendar-viewport "Sat 16 Sun 17 Mon 18 5/5 1 Job Tue 19 4/4 1 Job Wed 20 4/4 1 Job Thu 21 Fri 22 …" at bounding box center [658, 401] width 1316 height 496
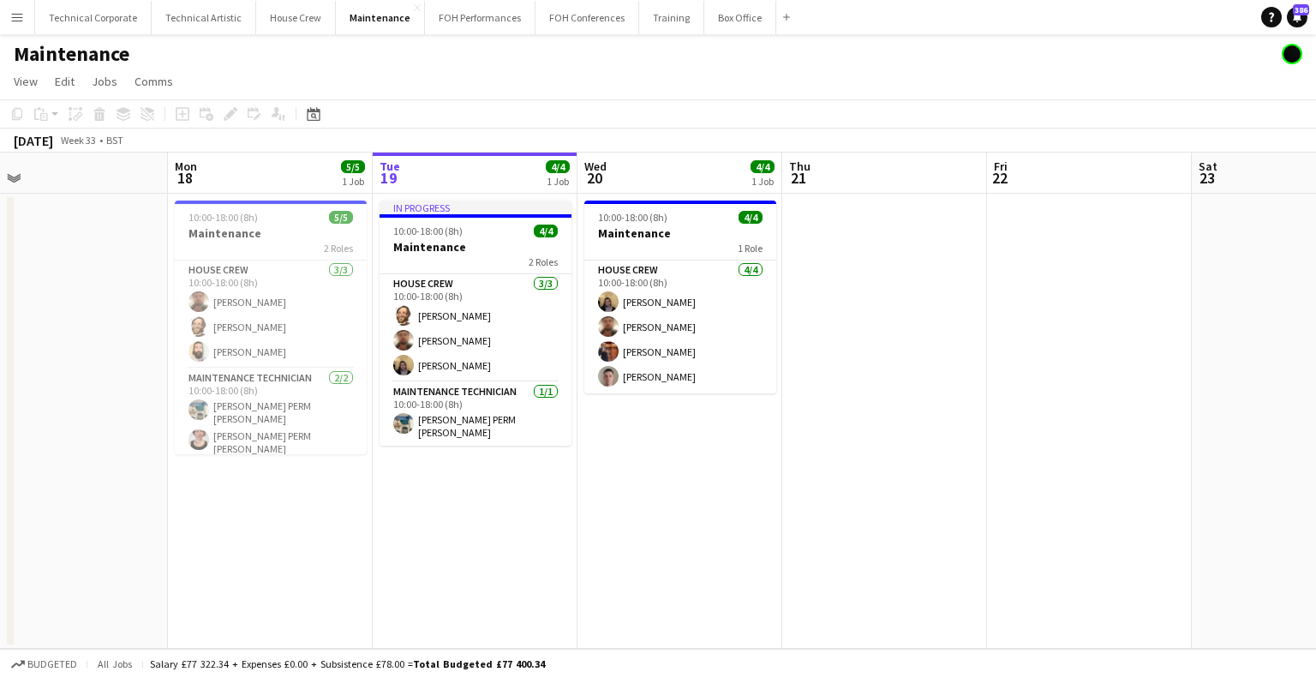
drag, startPoint x: 978, startPoint y: 477, endPoint x: 542, endPoint y: 440, distance: 437.8
click at [629, 466] on app-calendar-viewport "Thu 14 3/3 1 Job Fri 15 Sat 16 Sun 17 Mon 18 5/5 1 Job Tue 19 4/4 1 Job Wed 20 …" at bounding box center [658, 401] width 1316 height 496
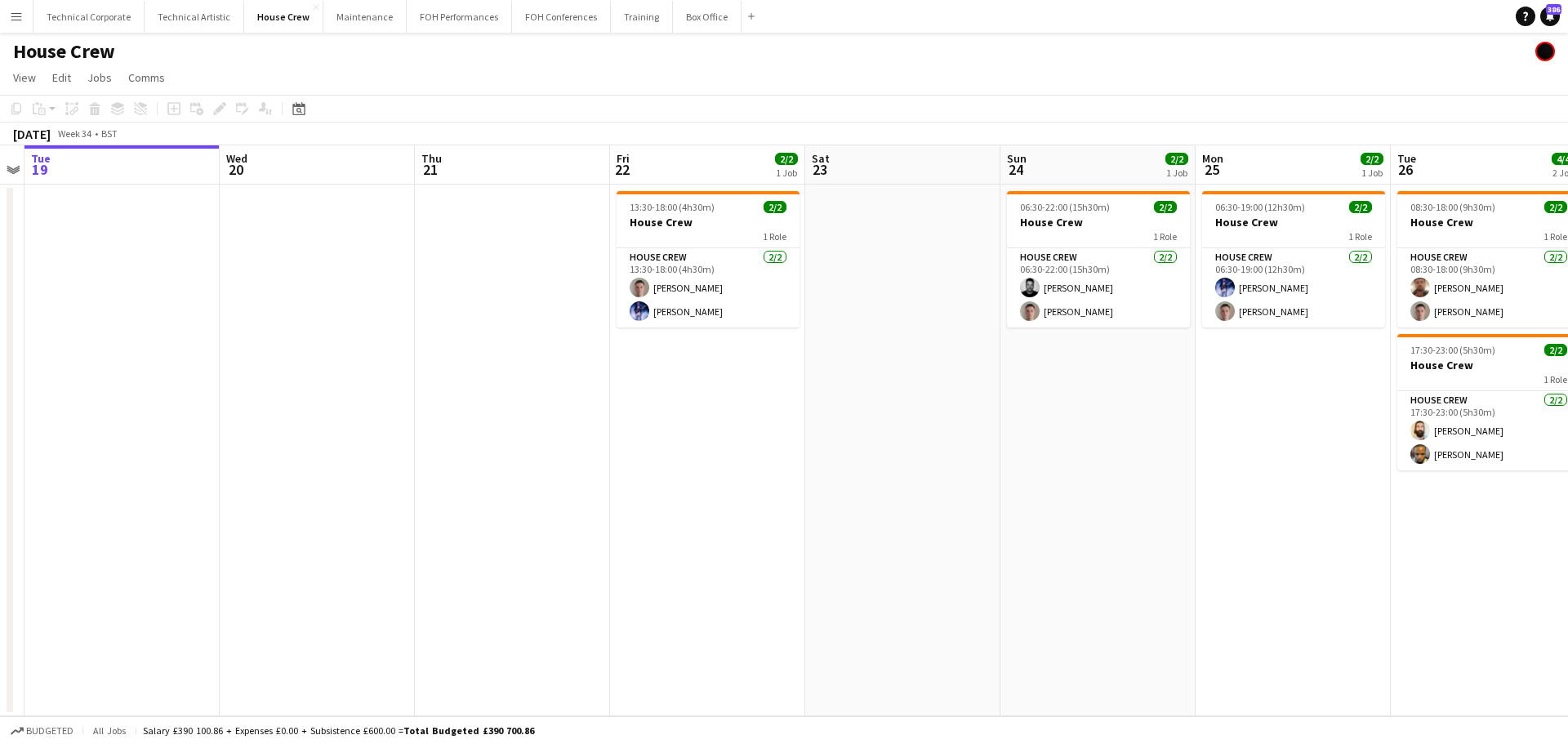
drag, startPoint x: 732, startPoint y: 372, endPoint x: 806, endPoint y: 386, distance: 75.3
click at [806, 386] on app-calendar-viewport "Sun 17 Mon 18 Tue 19 Wed 20 Thu 21 Fri 22 2/2 1 Job Sat 23 Sun 24 2/2 1 Job Mon…" at bounding box center [784, 431] width 1568 height 571
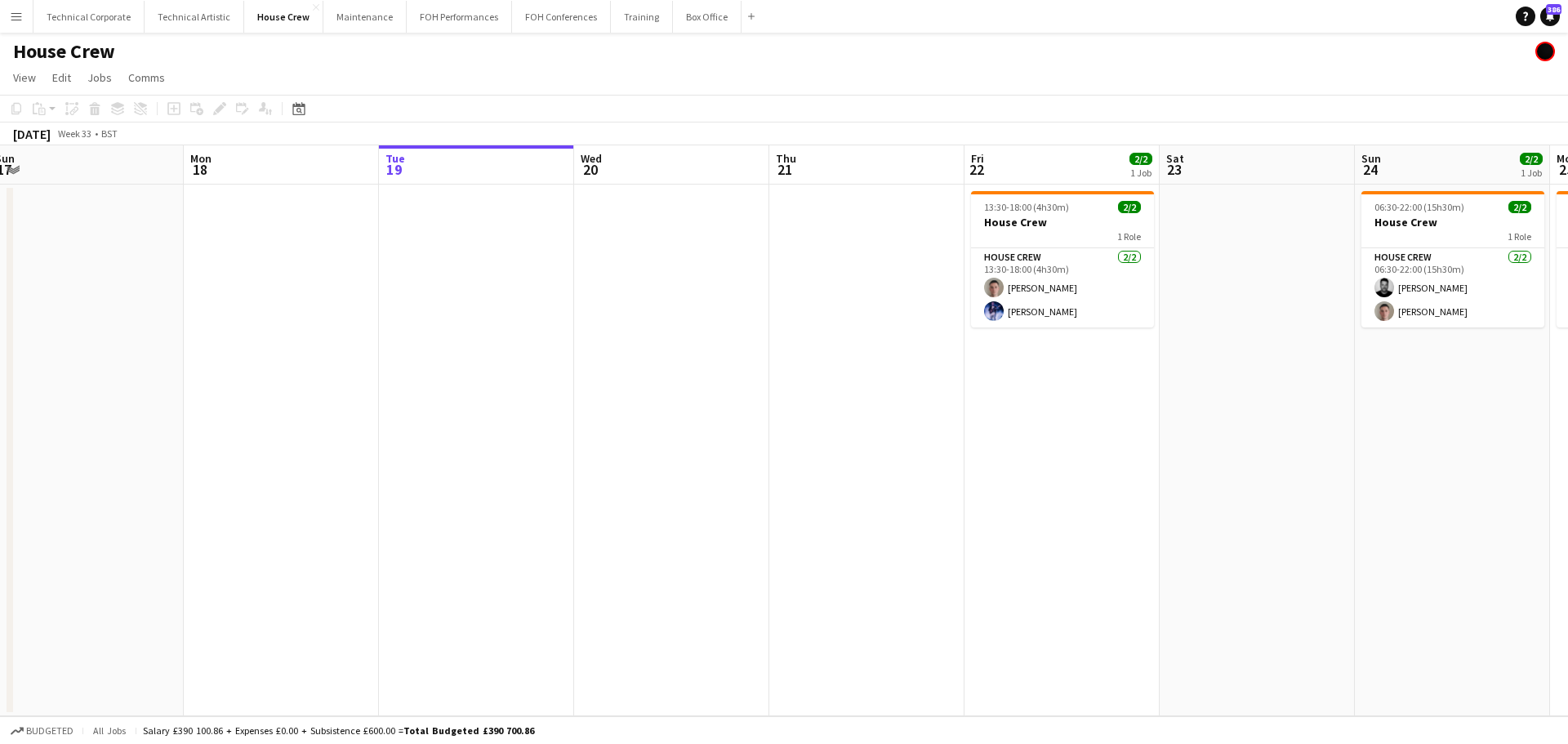
drag, startPoint x: 322, startPoint y: 402, endPoint x: 933, endPoint y: 401, distance: 611.0
click at [948, 401] on app-calendar-viewport "Fri 15 Sat 16 Sun 17 Mon 18 Tue 19 Wed 20 Thu 21 Fri 22 2/2 1 Job Sat 23 Sun 24…" at bounding box center [784, 431] width 1568 height 571
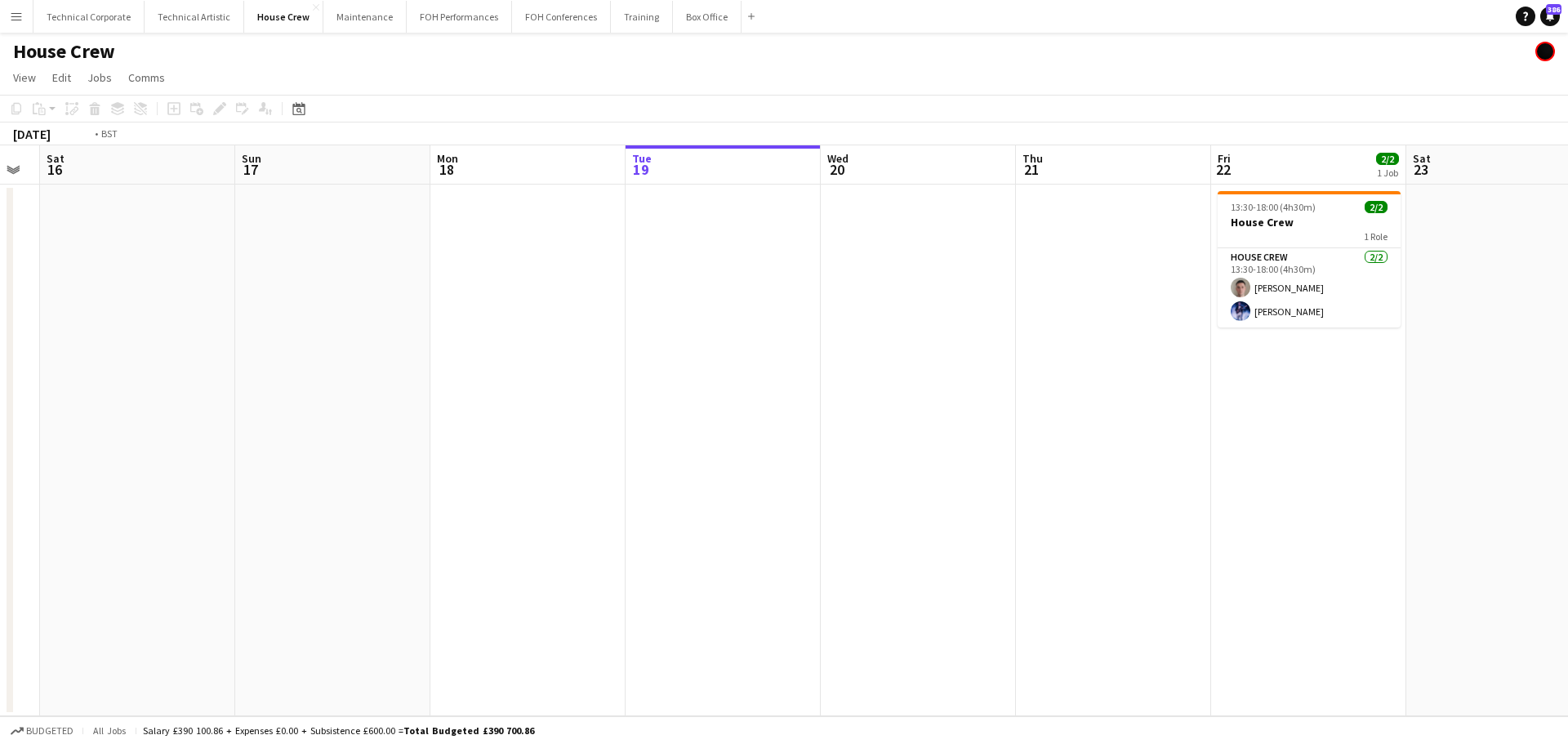
drag, startPoint x: 362, startPoint y: 440, endPoint x: 614, endPoint y: 408, distance: 254.0
click at [308, 444] on app-calendar-viewport "Thu 14 Fri 15 Sat 16 Sun 17 Mon 18 Tue 19 Wed 20 Thu 21 Fri 22 2/2 1 Job Sat 23…" at bounding box center [784, 431] width 1568 height 571
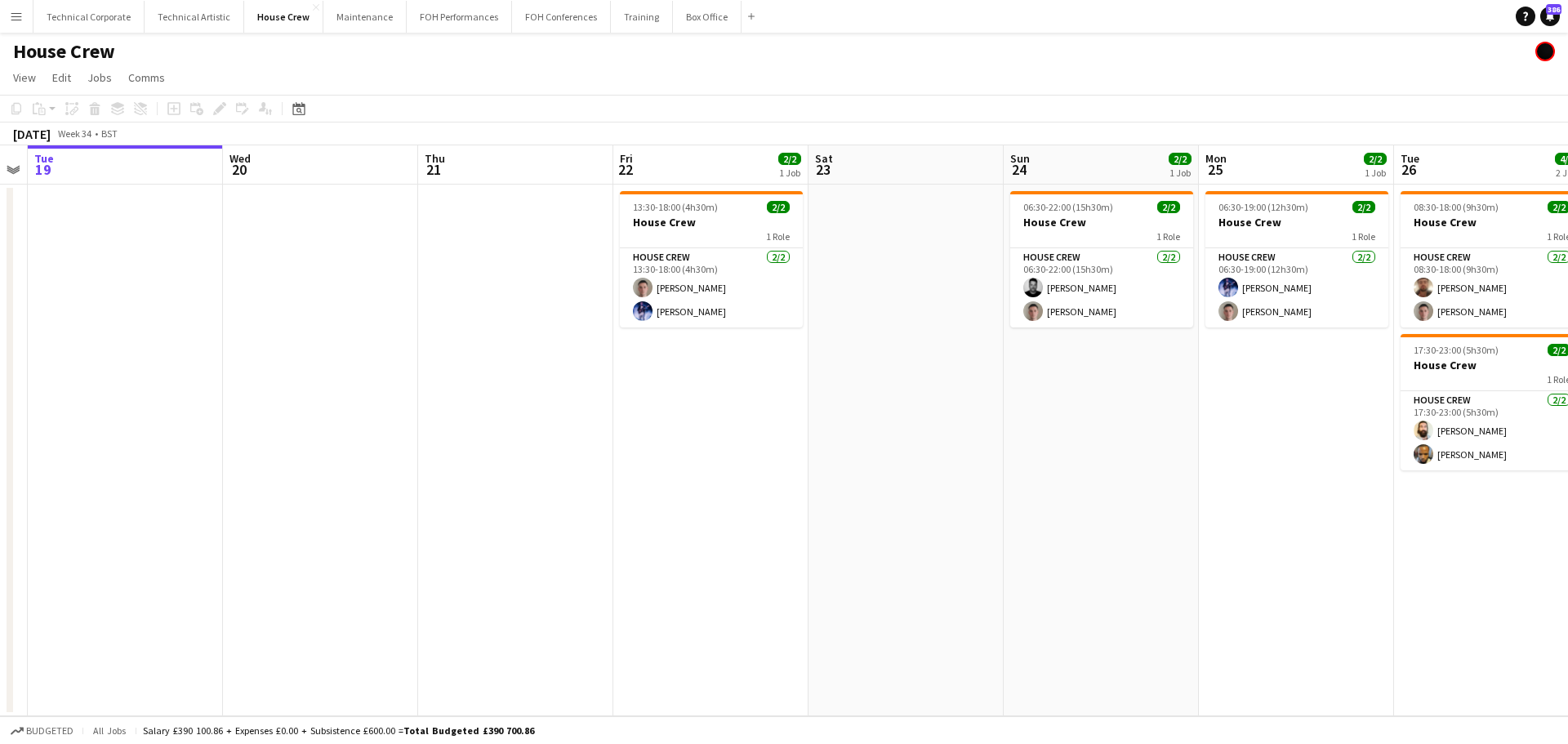
click at [408, 454] on app-calendar-viewport "Sat 16 Sun 17 Mon 18 Tue 19 Wed 20 Thu 21 Fri 22 2/2 1 Job Sat 23 Sun 24 2/2 1 …" at bounding box center [784, 431] width 1568 height 571
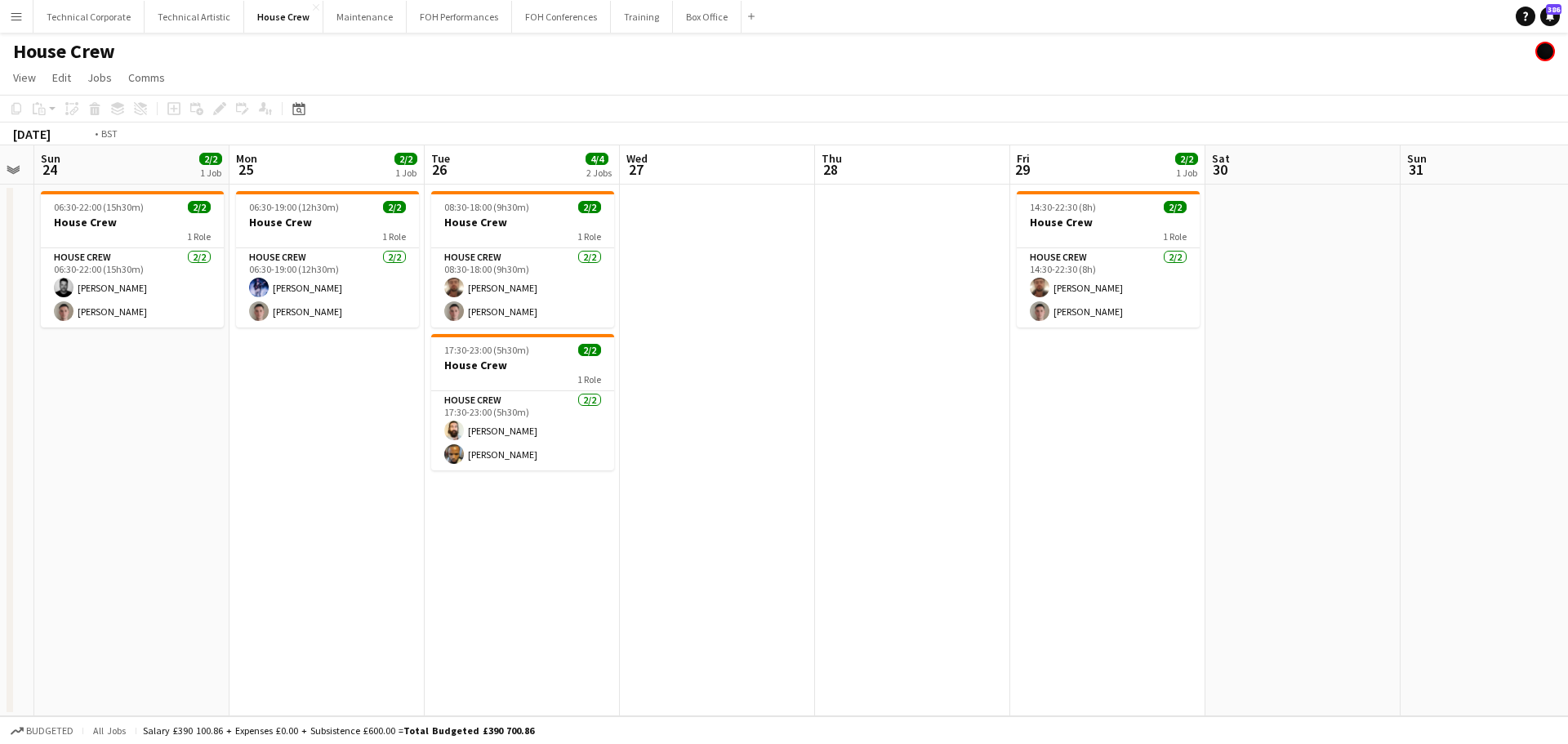
drag, startPoint x: 1115, startPoint y: 405, endPoint x: 434, endPoint y: 444, distance: 682.1
click at [434, 444] on app-calendar-viewport "Thu 21 Fri 22 2/2 1 Job Sat 23 Sun 24 2/2 1 Job Mon 25 2/2 1 Job Tue 26 4/4 2 J…" at bounding box center [784, 431] width 1568 height 571
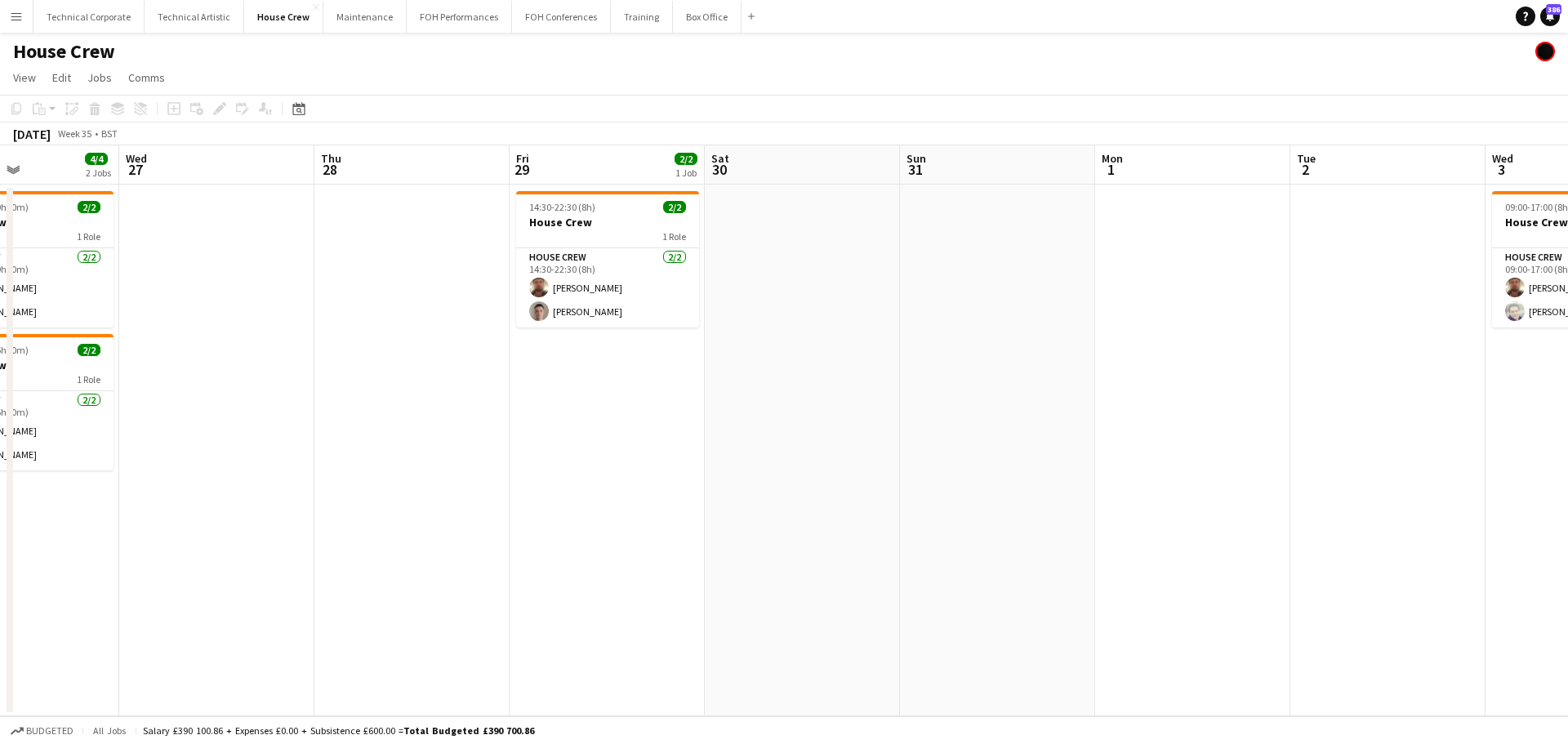
drag, startPoint x: 1219, startPoint y: 445, endPoint x: 539, endPoint y: 465, distance: 680.3
click at [539, 465] on app-calendar-viewport "Sat 23 Sun 24 2/2 1 Job Mon 25 2/2 1 Job Tue 26 4/4 2 Jobs Wed 27 Thu 28 Fri 29…" at bounding box center [784, 431] width 1568 height 571
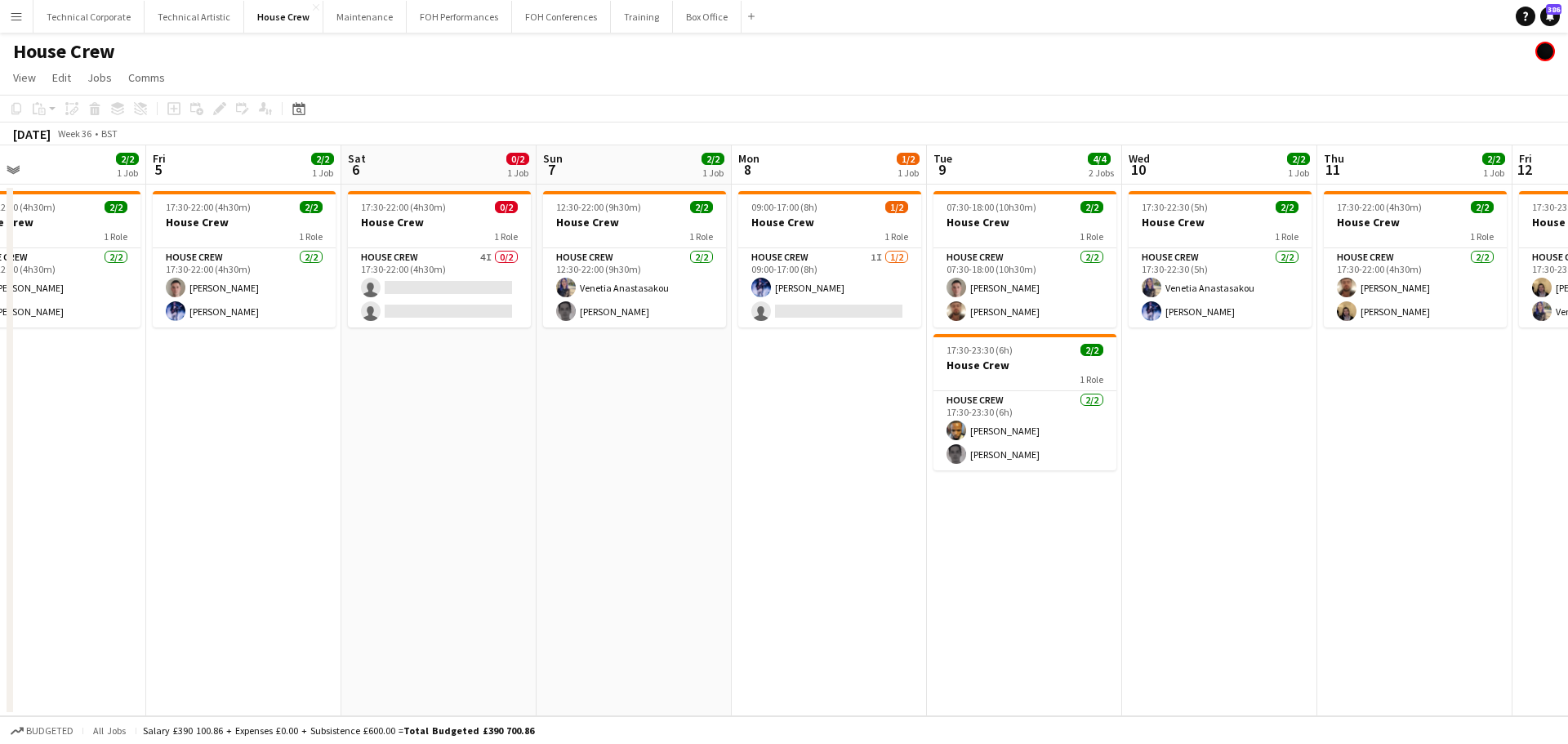
drag, startPoint x: 932, startPoint y: 468, endPoint x: 319, endPoint y: 515, distance: 614.8
click at [342, 513] on app-calendar-viewport "Sun 31 Mon 1 Tue 2 Wed 3 2/2 1 Job Thu 4 2/2 1 Job Fri 5 2/2 1 Job Sat 6 0/2 1 …" at bounding box center [784, 431] width 1568 height 571
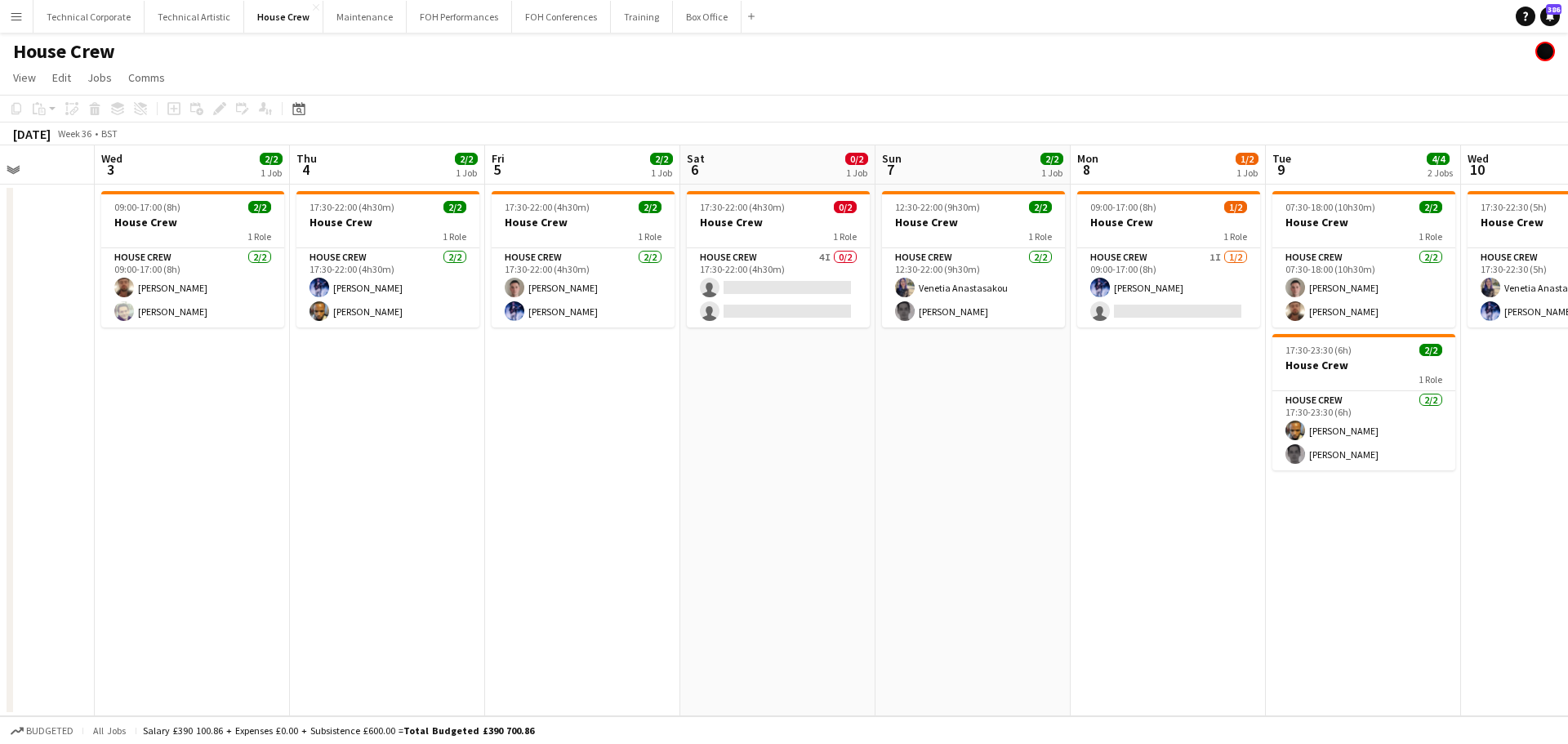
scroll to position [0, 621]
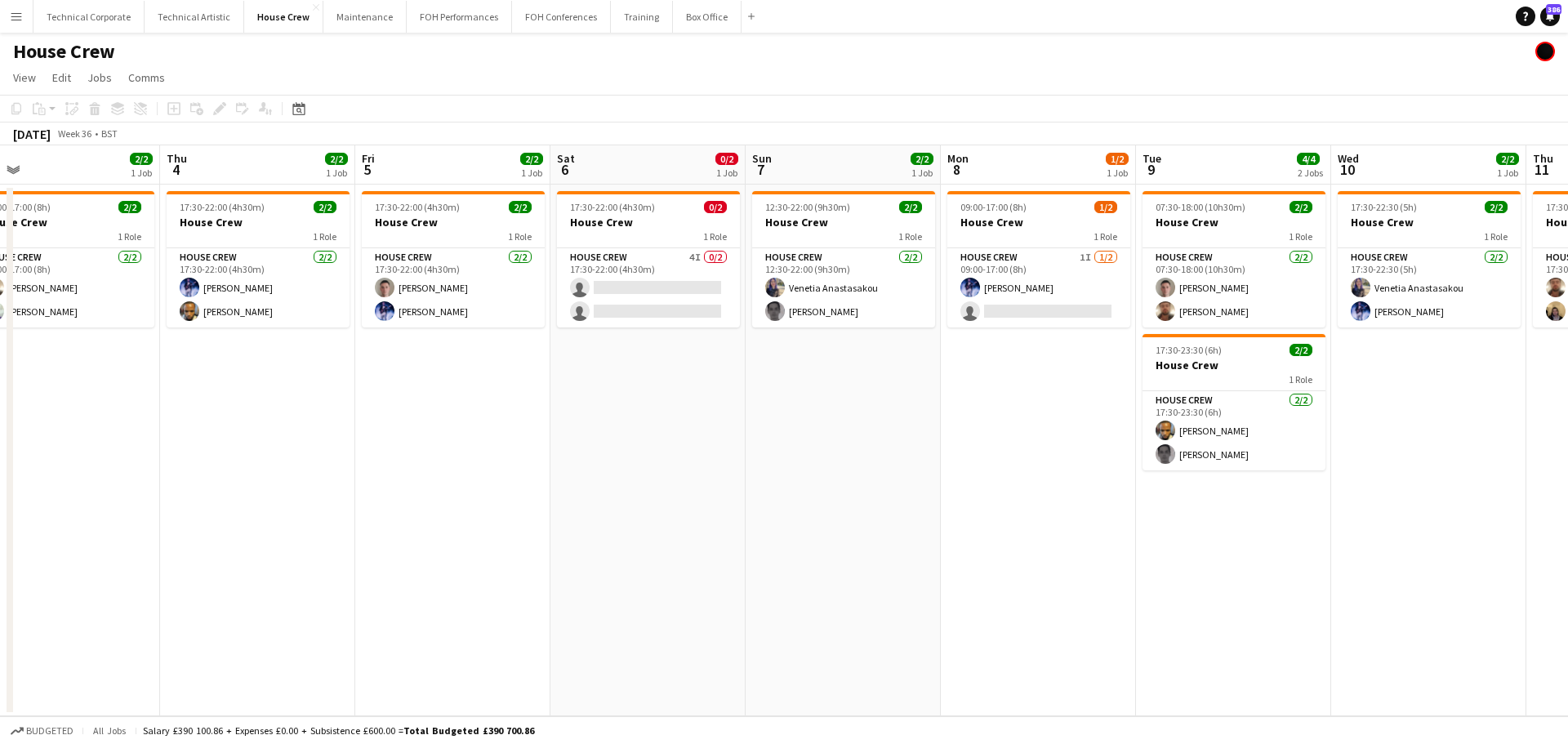
drag, startPoint x: 601, startPoint y: 369, endPoint x: 471, endPoint y: 382, distance: 130.6
click at [471, 382] on app-calendar-viewport "Sun 31 Mon 1 Tue 2 Wed 3 2/2 1 Job Thu 4 2/2 1 Job Fri 5 2/2 1 Job Sat 6 0/2 1 …" at bounding box center [784, 431] width 1568 height 571
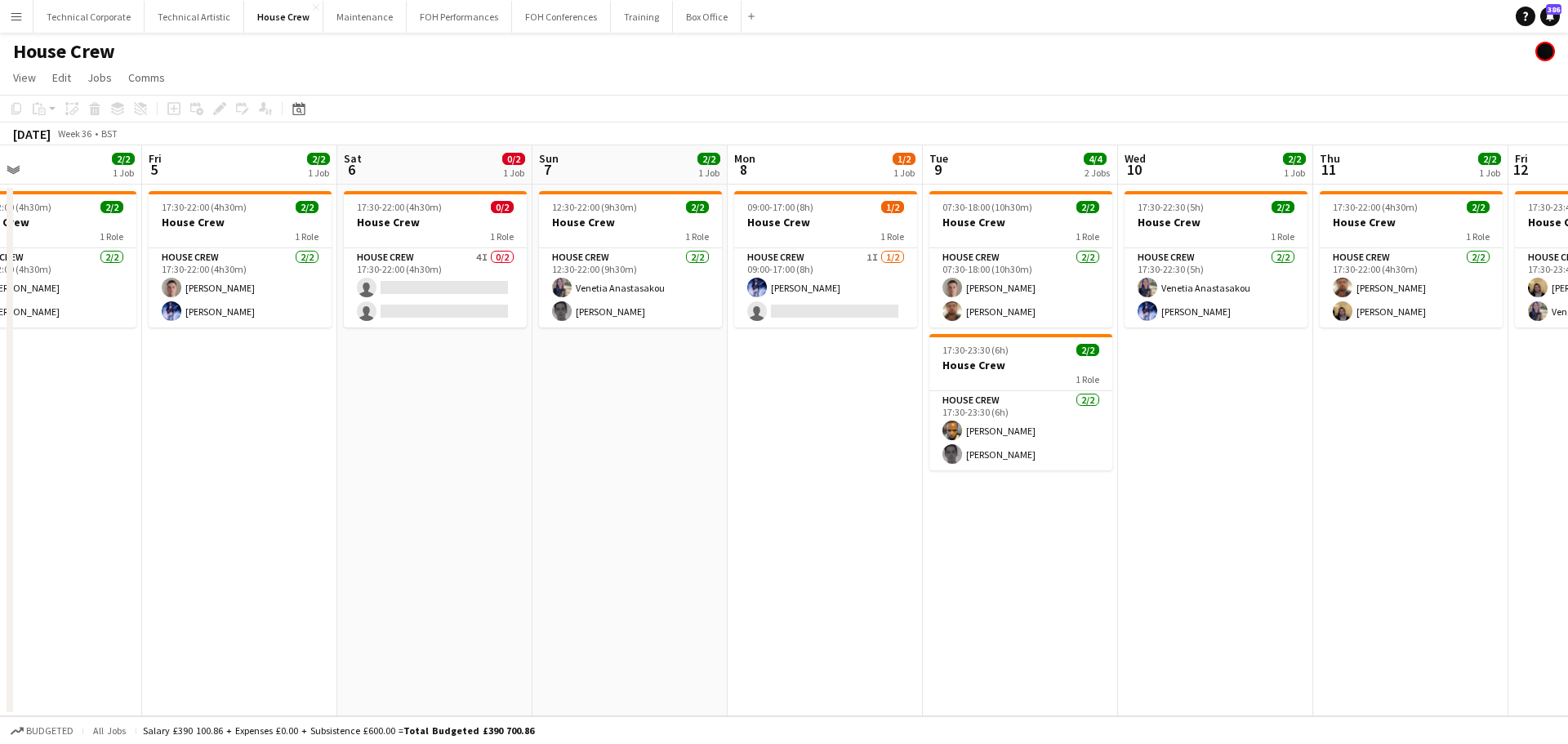
click at [407, 398] on app-calendar-viewport "Sun 31 Mon 1 Tue 2 Wed 3 2/2 1 Job Thu 4 2/2 1 Job Fri 5 2/2 1 Job Sat 6 0/2 1 …" at bounding box center [784, 431] width 1568 height 571
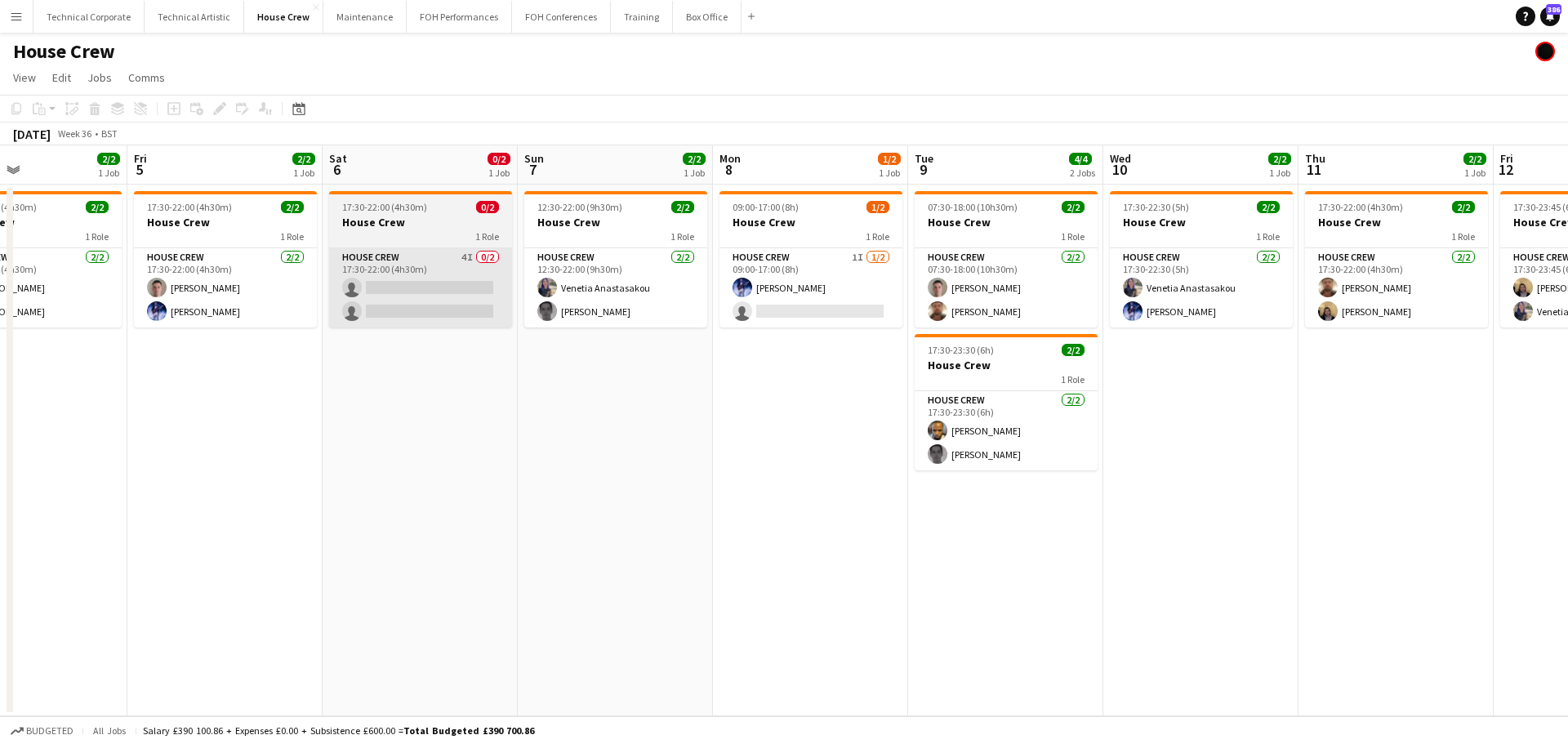
click at [465, 300] on app-card-role "House Crew 4I 0/2 17:30-22:00 (4h30m) single-neutral-actions single-neutral-act…" at bounding box center [420, 288] width 183 height 79
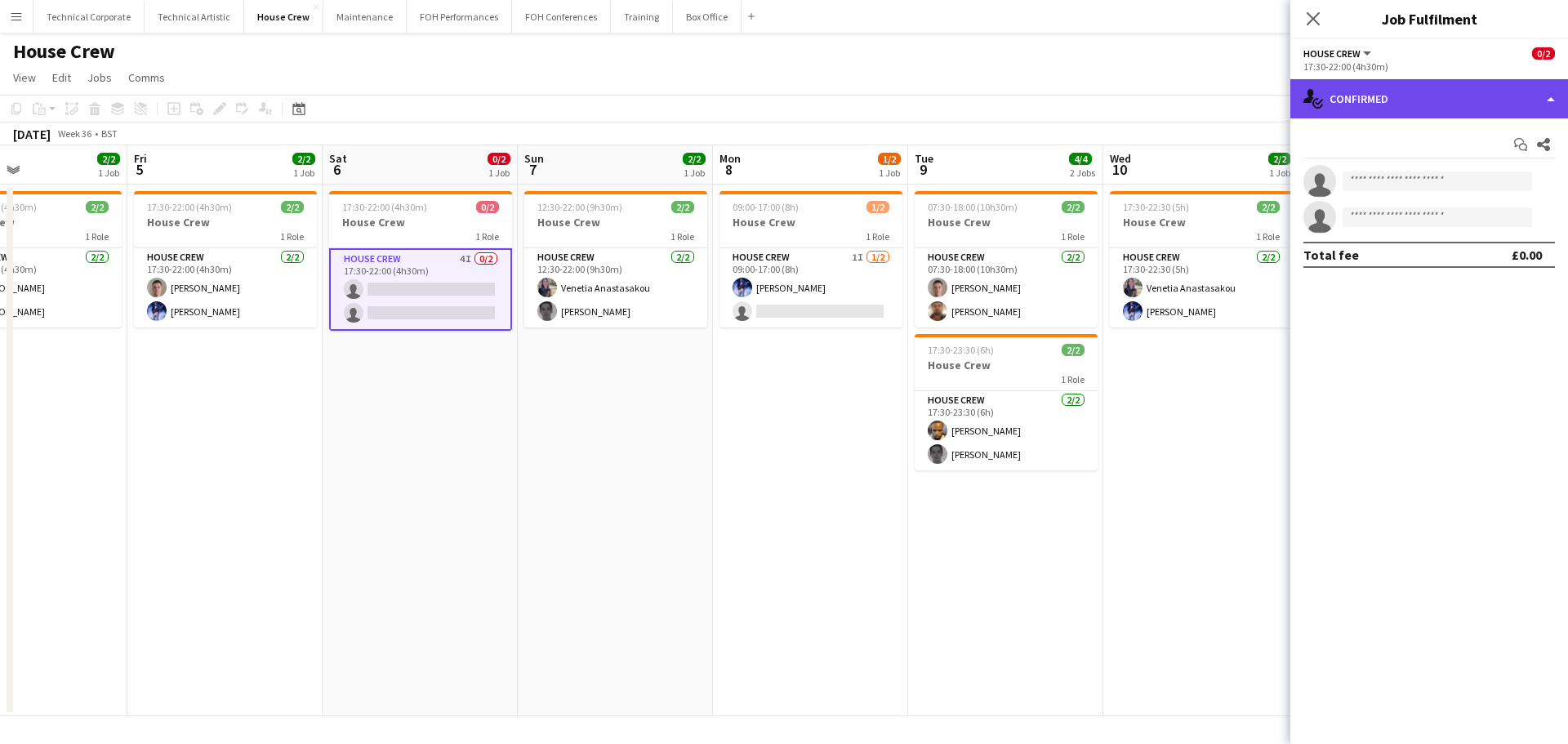
click at [1360, 96] on div "single-neutral-actions-check-2 Confirmed" at bounding box center [1429, 98] width 277 height 39
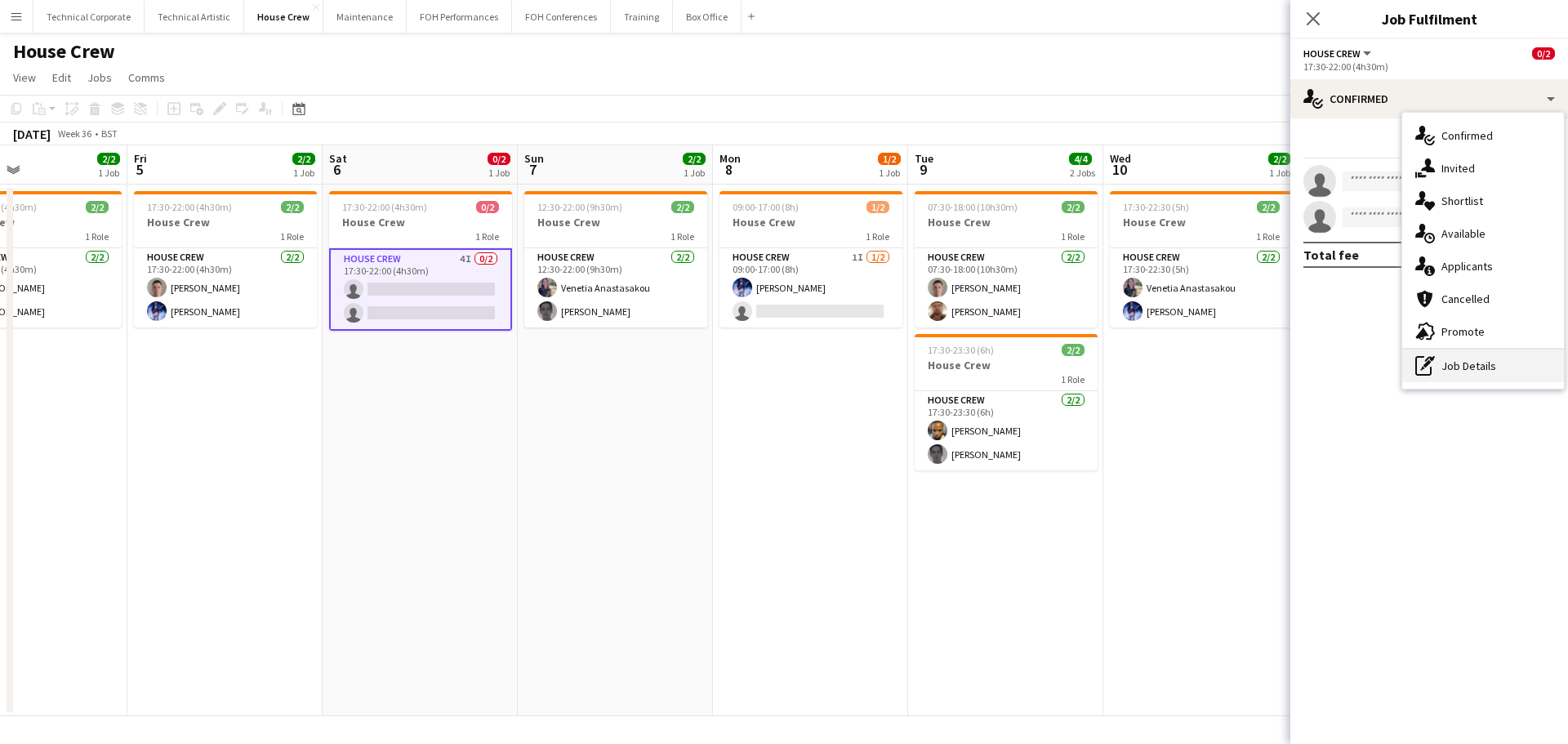
click at [1486, 366] on div "pen-write Job Details" at bounding box center [1483, 366] width 162 height 32
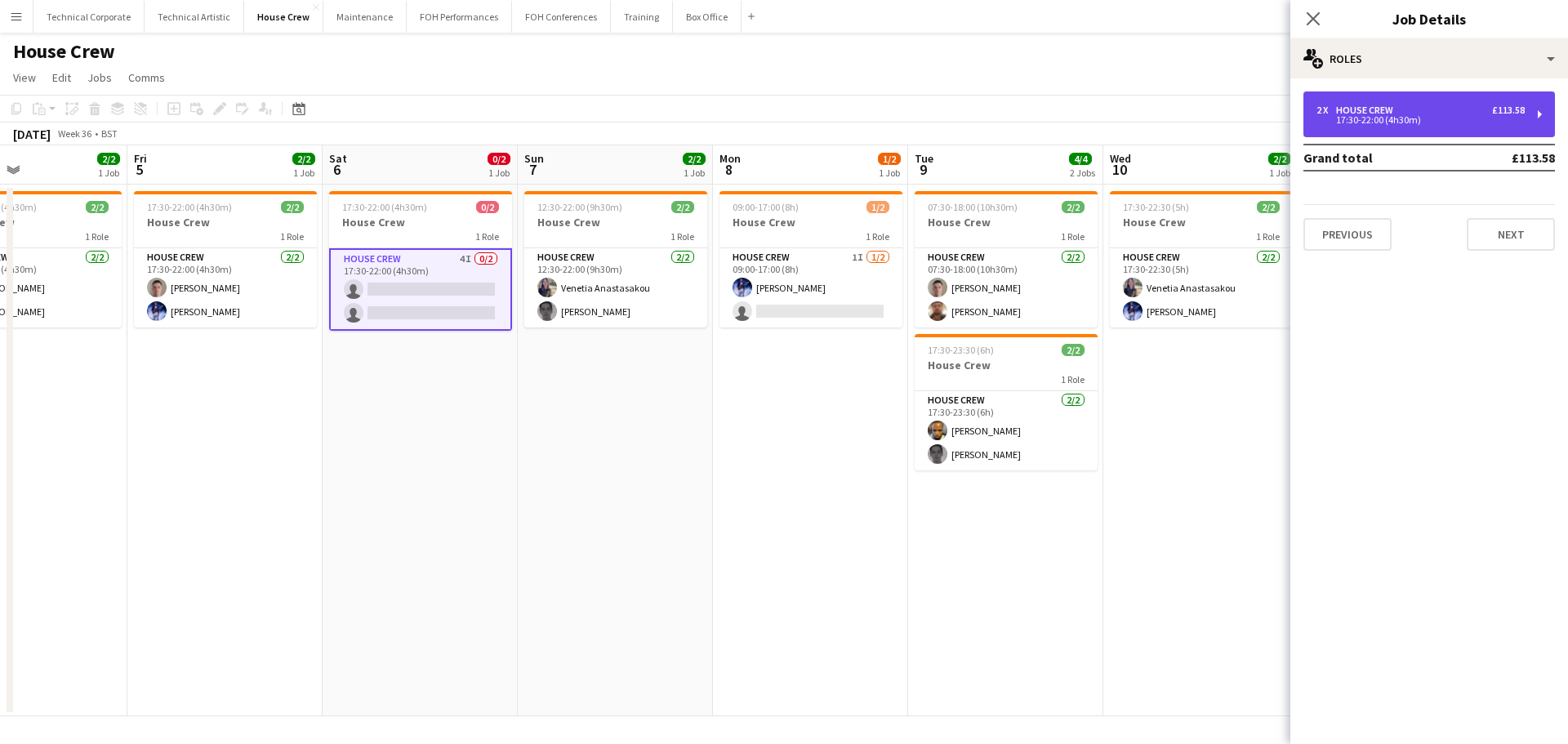
drag, startPoint x: 1360, startPoint y: 123, endPoint x: 1325, endPoint y: 136, distance: 37.3
click at [1362, 120] on div "17:30-22:00 (4h30m)" at bounding box center [1420, 120] width 209 height 9
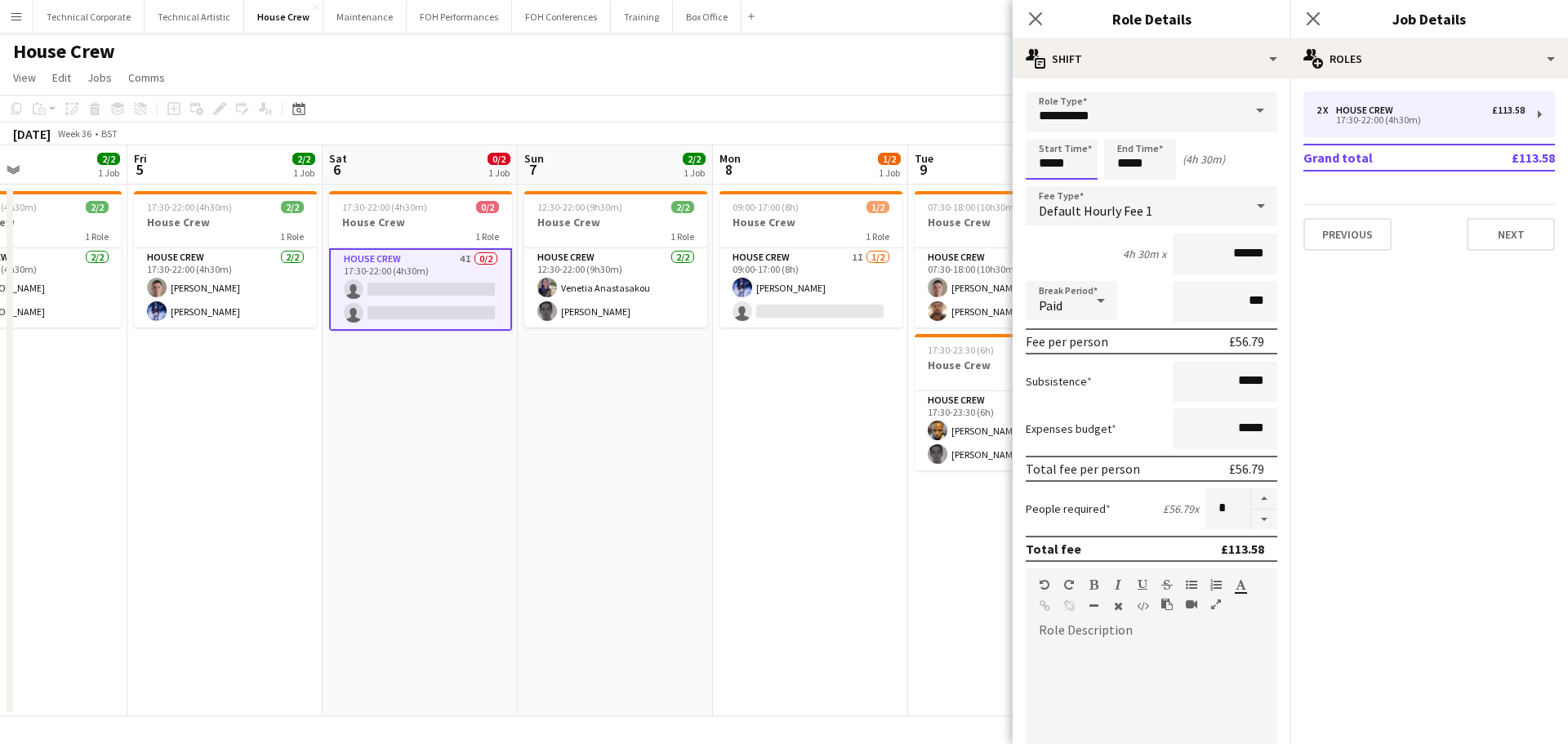
drag, startPoint x: 966, startPoint y: 163, endPoint x: 946, endPoint y: 163, distance: 20.0
click at [947, 163] on body "Menu Boards Boards Boards All jobs Status Workforce Workforce My Workforce Recr…" at bounding box center [784, 372] width 1568 height 744
type input "*****"
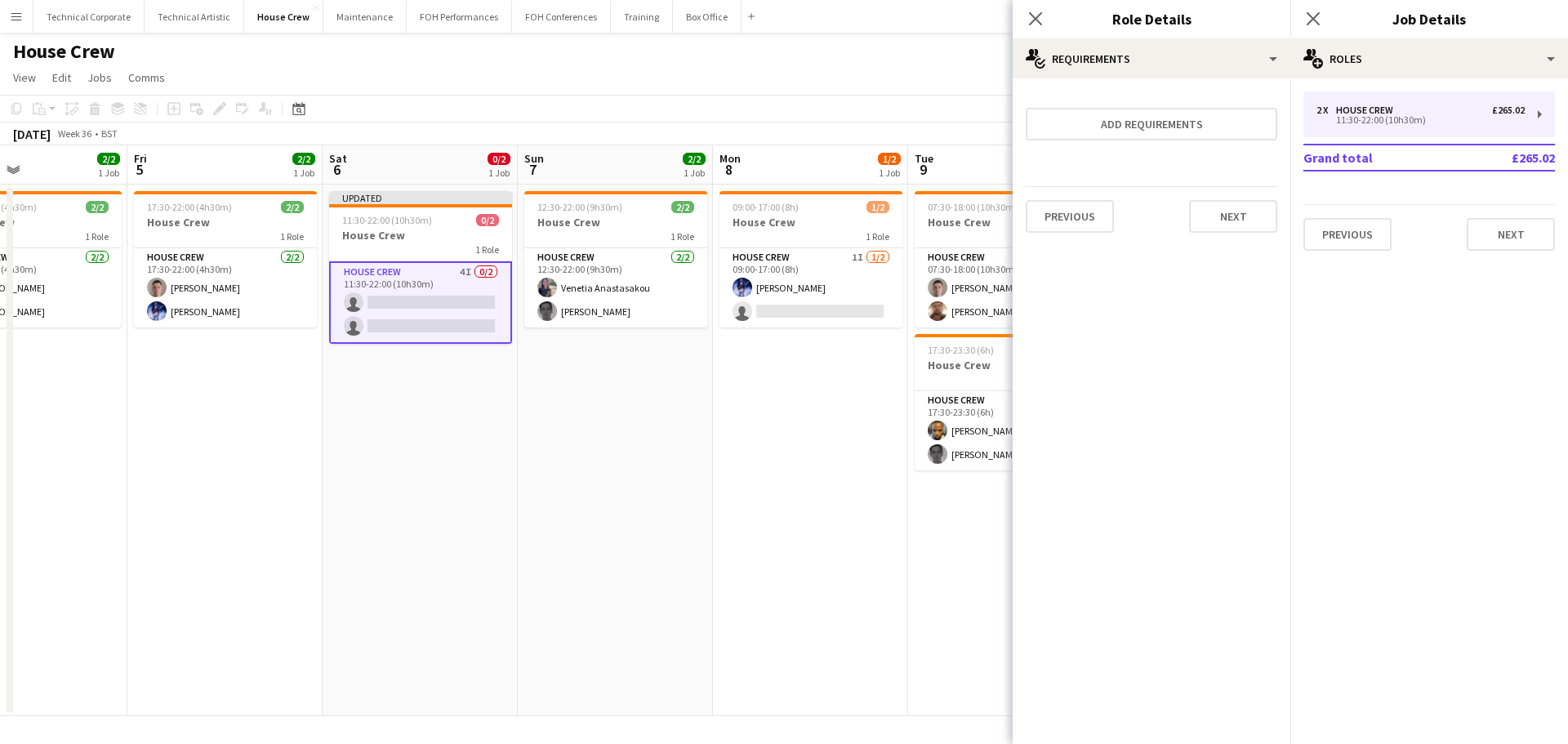
click at [665, 434] on app-date-cell "12:30-22:00 (9h30m) 2/2 House Crew 1 Role House Crew [DATE] 12:30-22:00 (9h30m)…" at bounding box center [615, 451] width 195 height 532
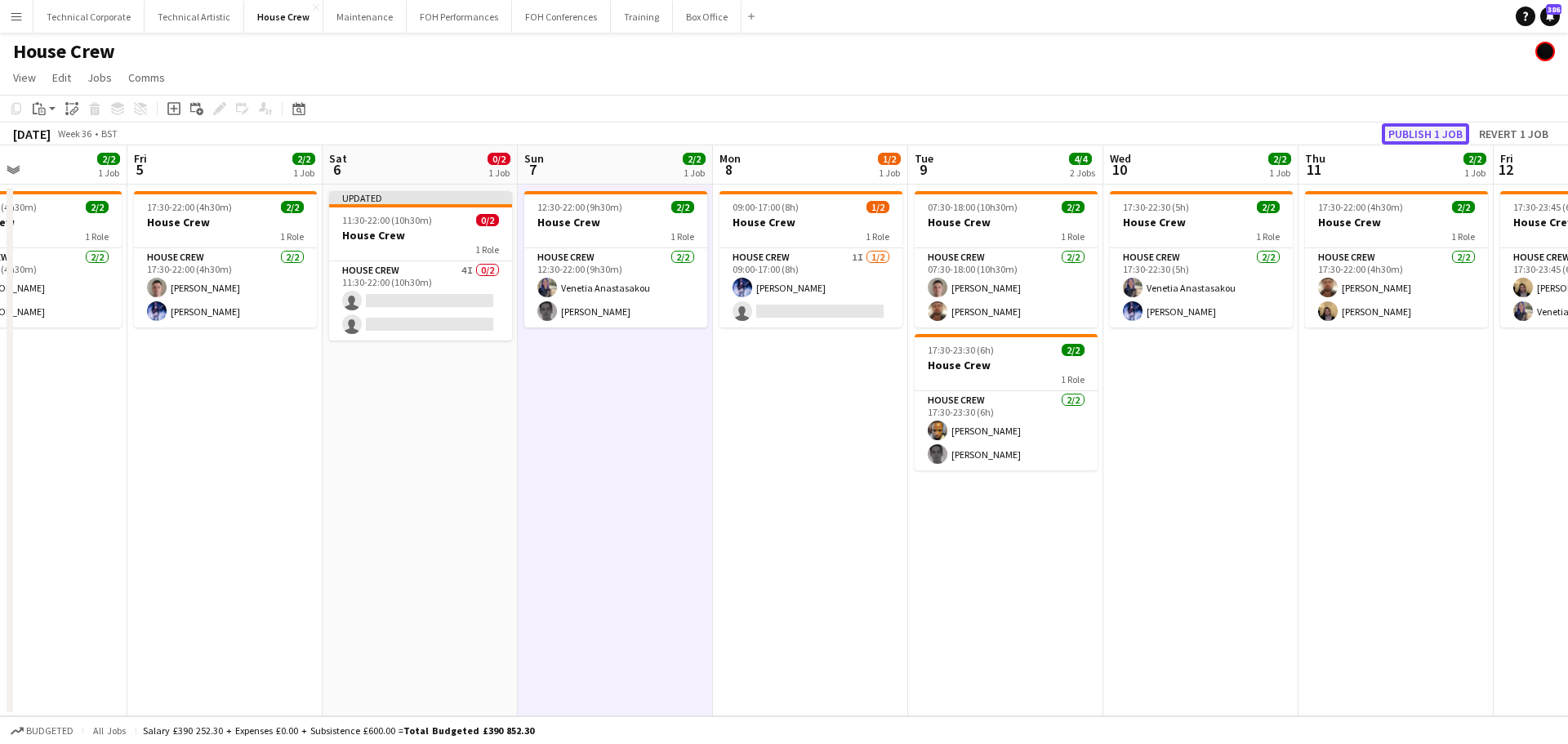
click at [1400, 134] on button "Publish 1 job" at bounding box center [1426, 133] width 88 height 21
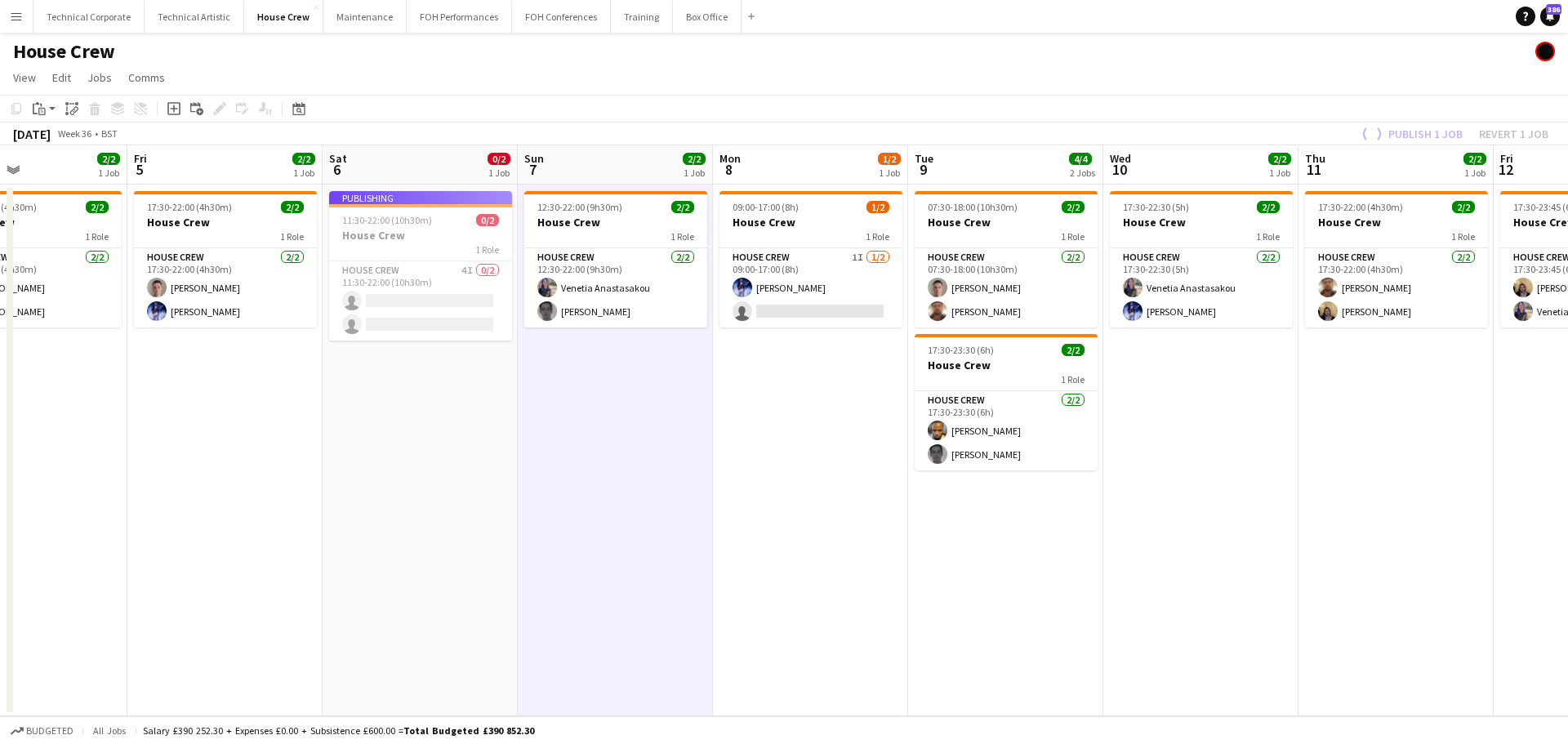
click at [407, 311] on app-job-card "Publishing 11:30-22:00 (10h30m) 0/2 House Crew 1 Role House Crew 4I 0/2 11:30-2…" at bounding box center [420, 266] width 183 height 150
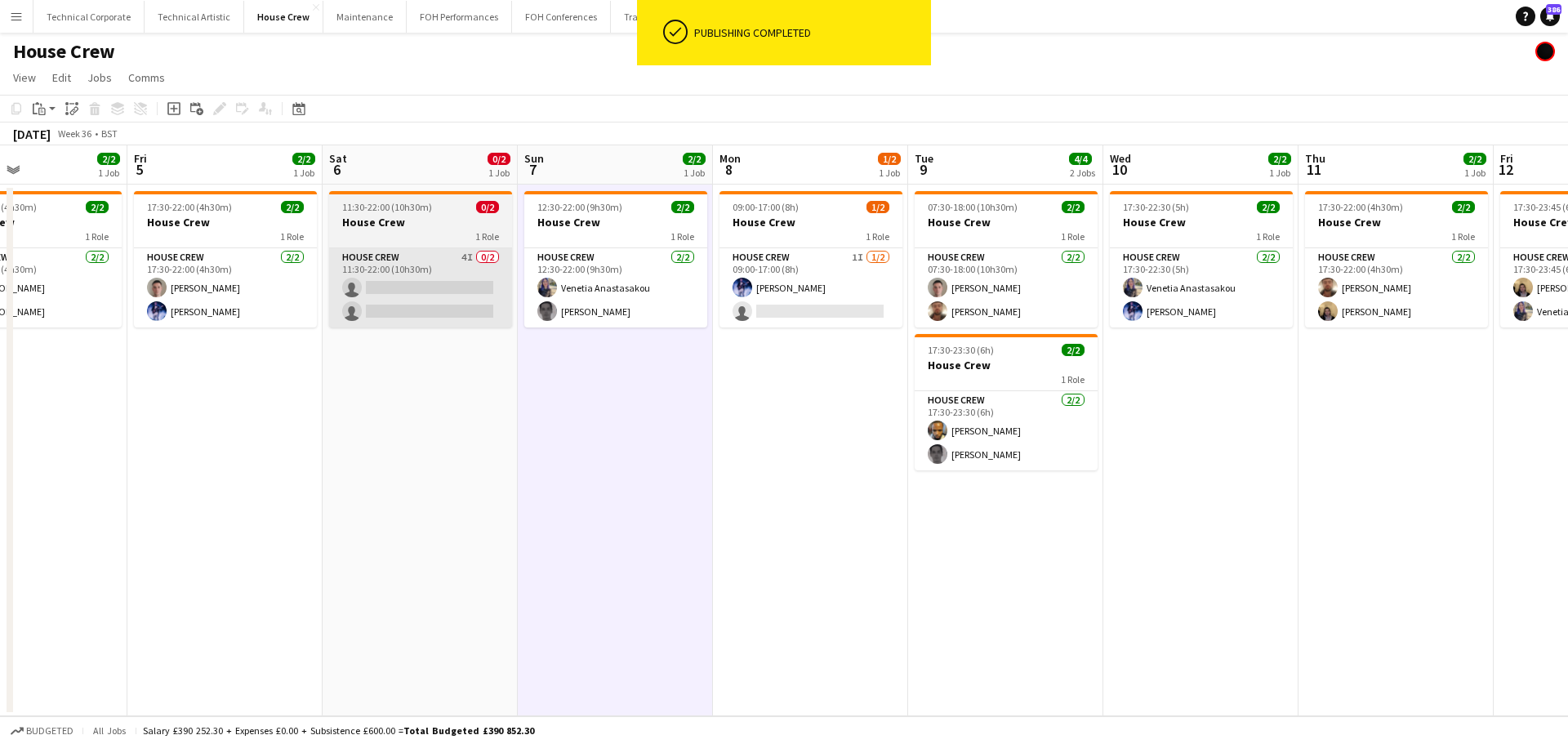
click at [453, 324] on app-card-role "House Crew 4I 0/2 11:30-22:00 (10h30m) single-neutral-actions single-neutral-ac…" at bounding box center [420, 288] width 183 height 79
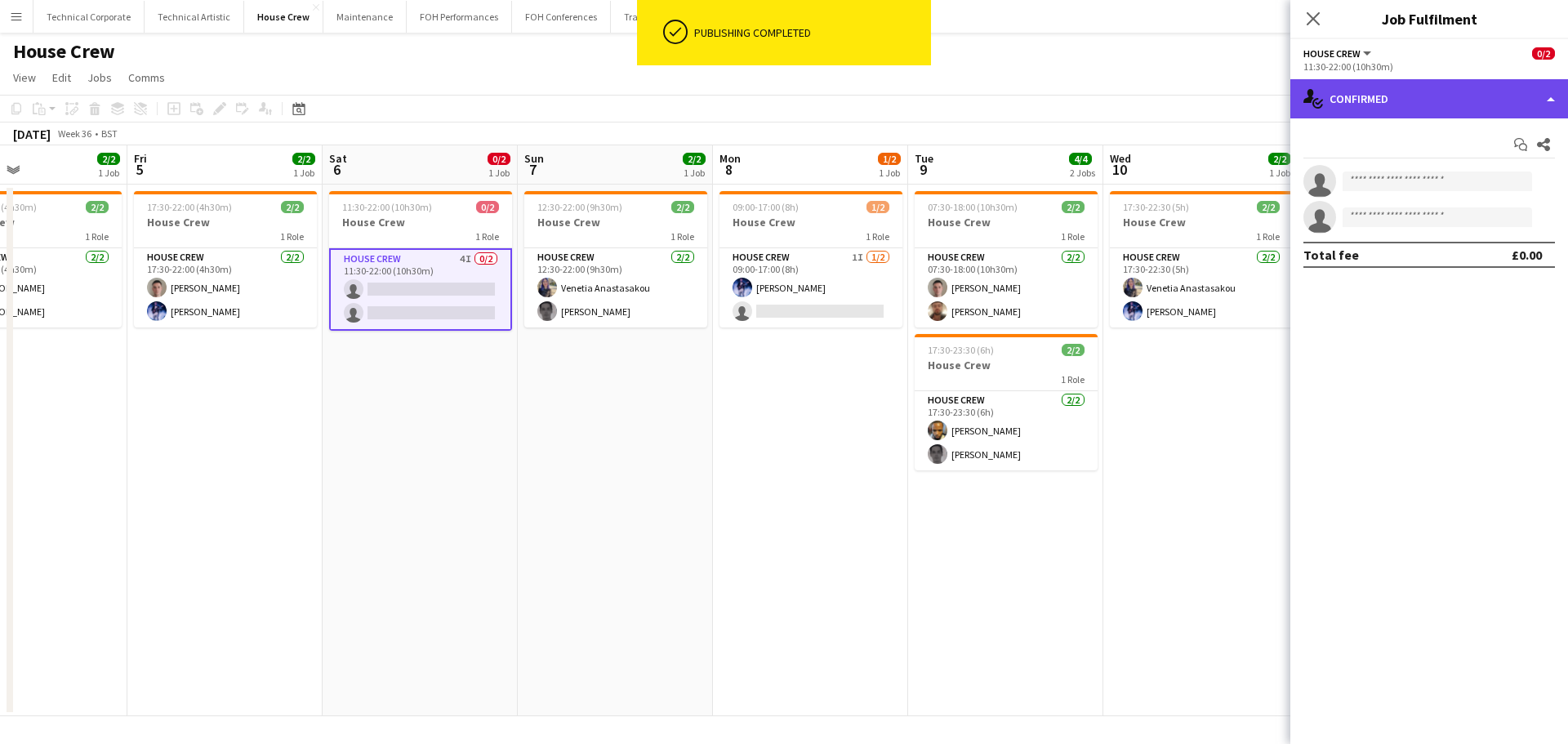
click at [1375, 105] on div "single-neutral-actions-check-2 Confirmed" at bounding box center [1429, 98] width 277 height 39
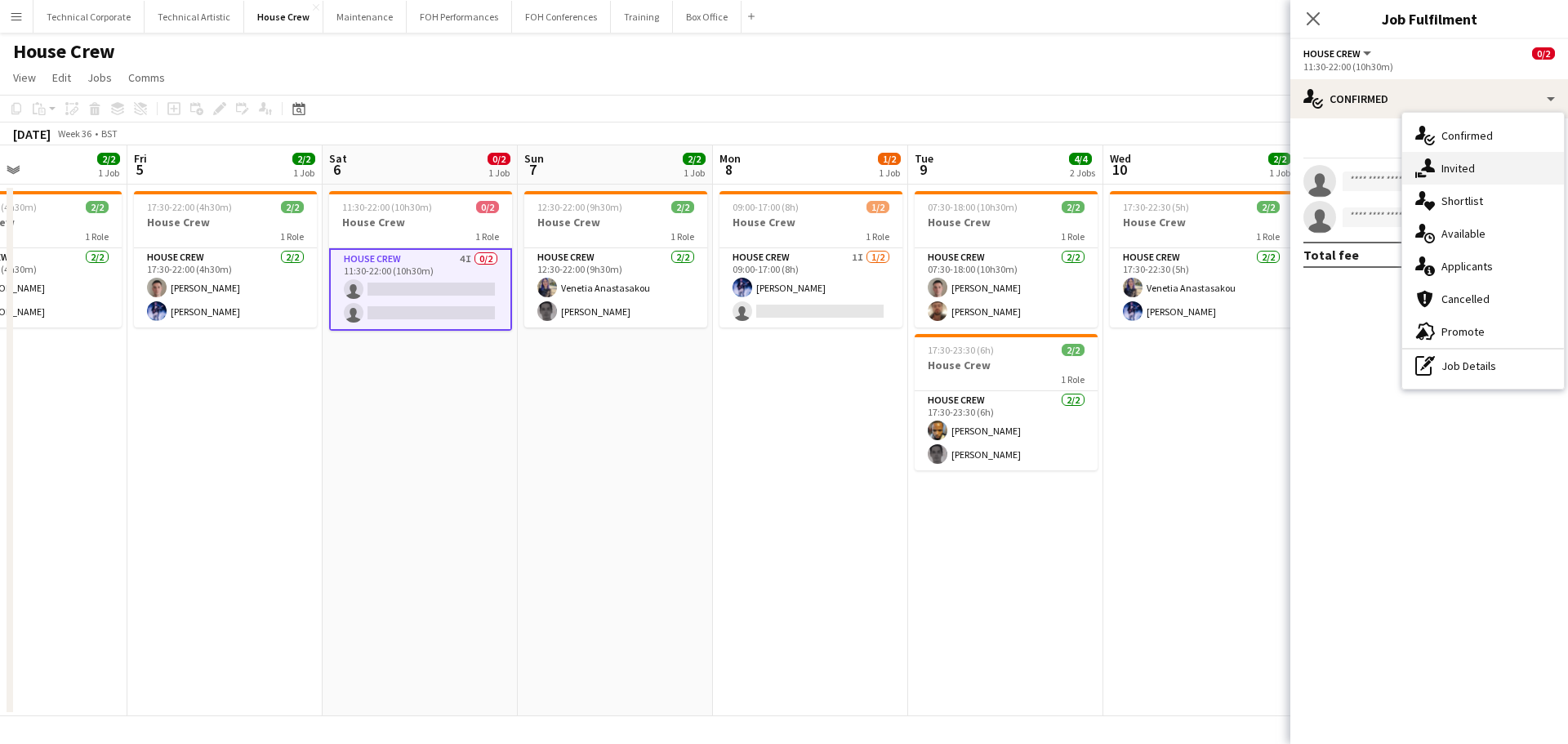
click at [1550, 162] on div "single-neutral-actions-share-1 Invited" at bounding box center [1483, 168] width 162 height 32
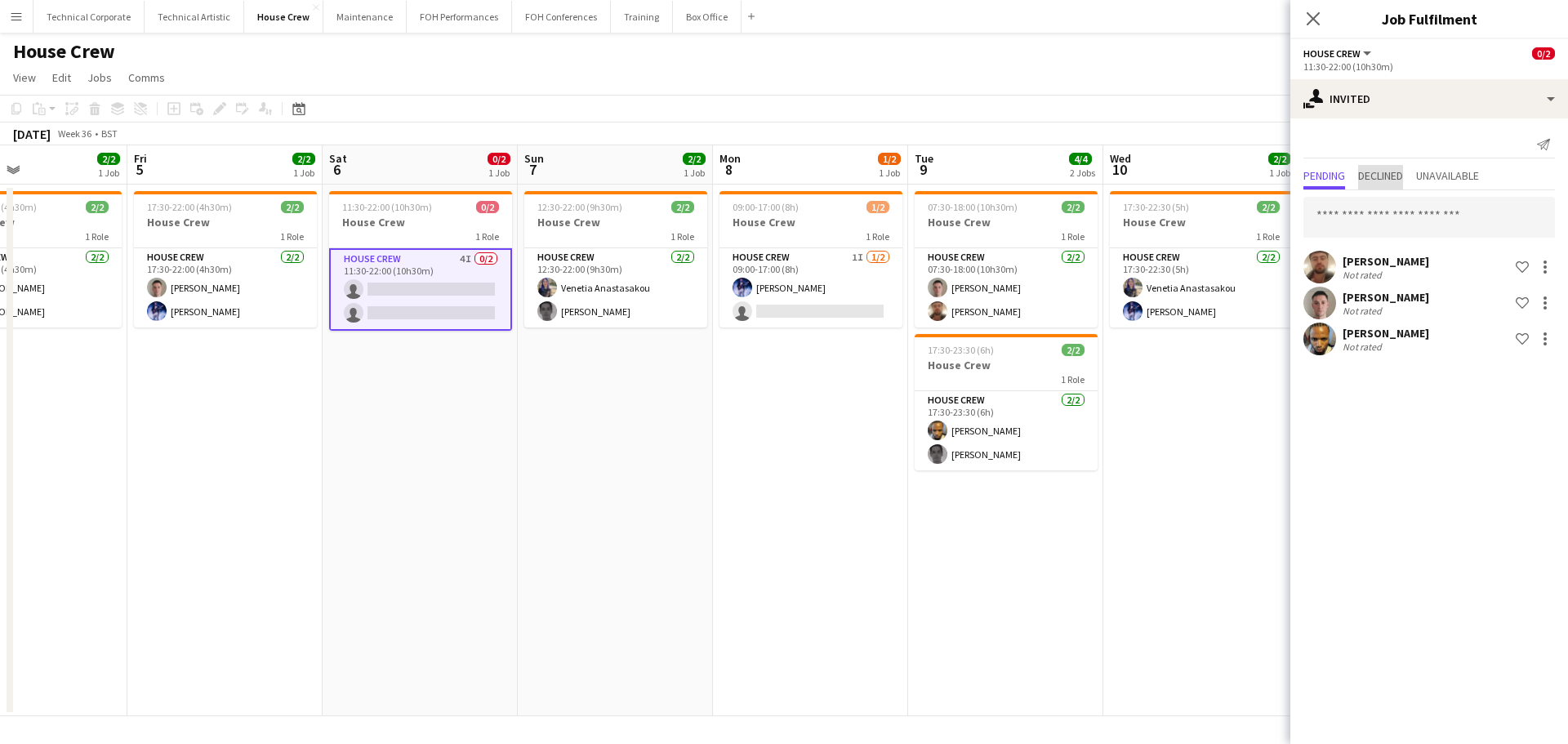
click at [1395, 173] on span "Declined" at bounding box center [1380, 175] width 45 height 11
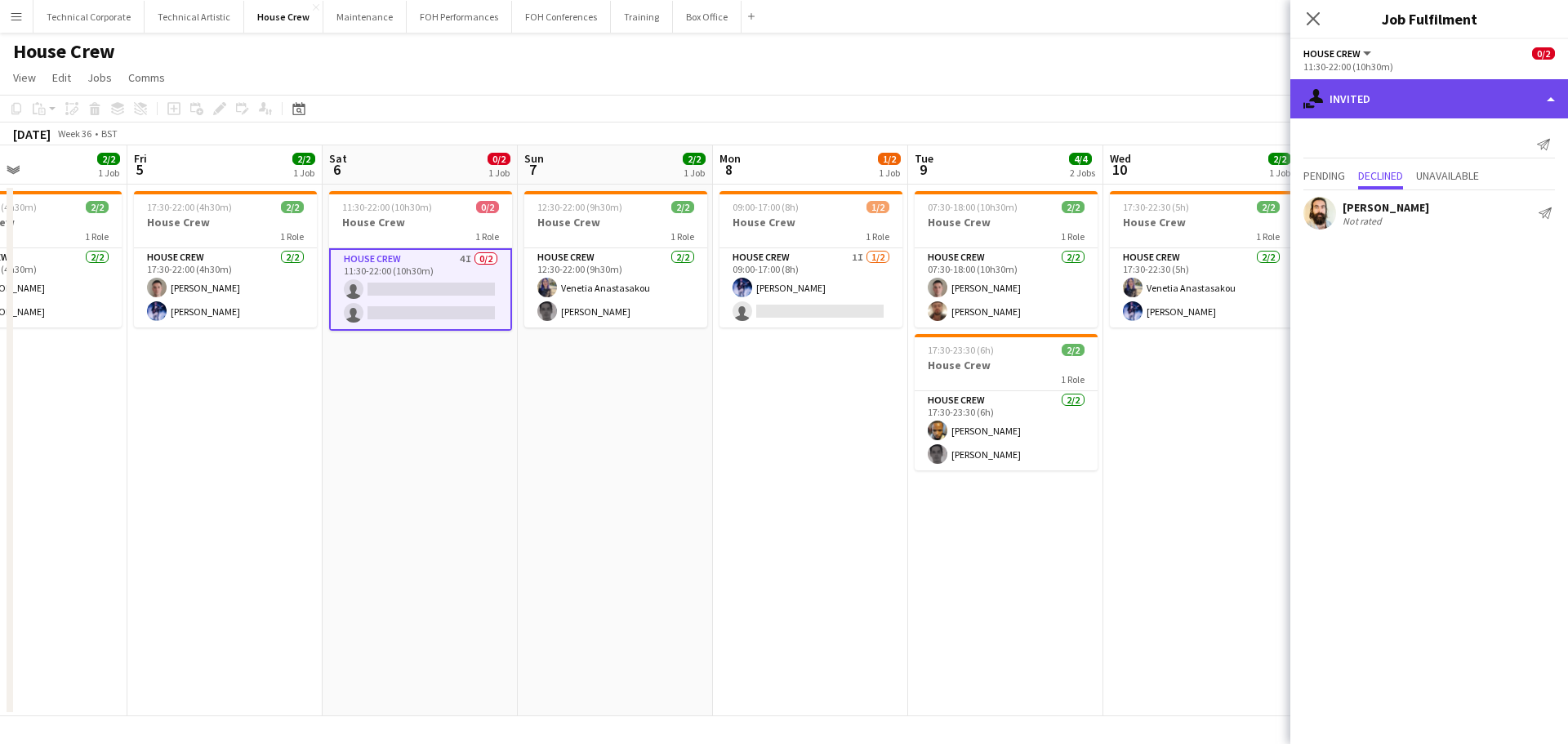
click at [1447, 93] on div "single-neutral-actions-share-1 Invited" at bounding box center [1429, 98] width 277 height 39
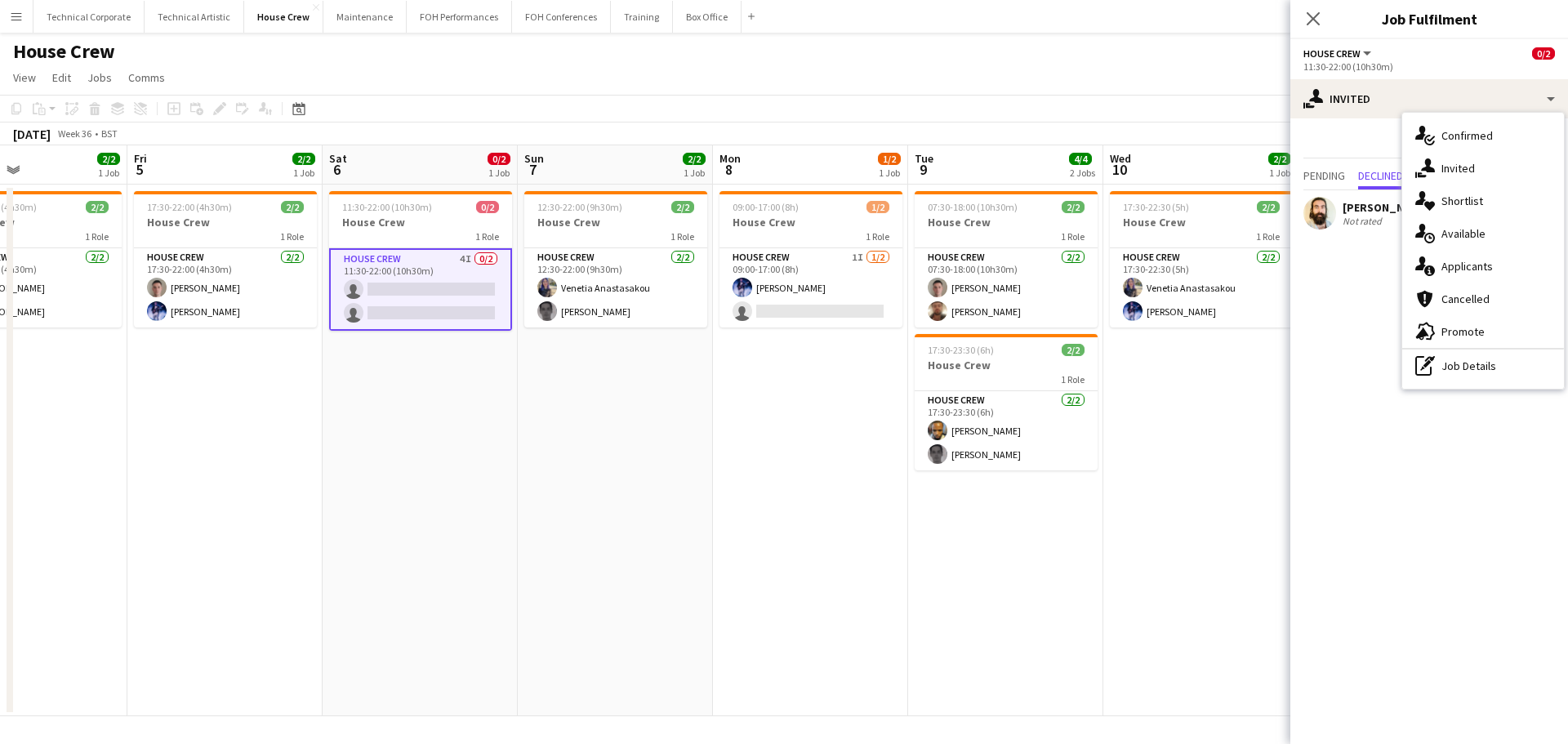
click at [523, 459] on app-date-cell "12:30-22:00 (9h30m) 2/2 House Crew 1 Role House Crew [DATE] 12:30-22:00 (9h30m)…" at bounding box center [615, 451] width 195 height 532
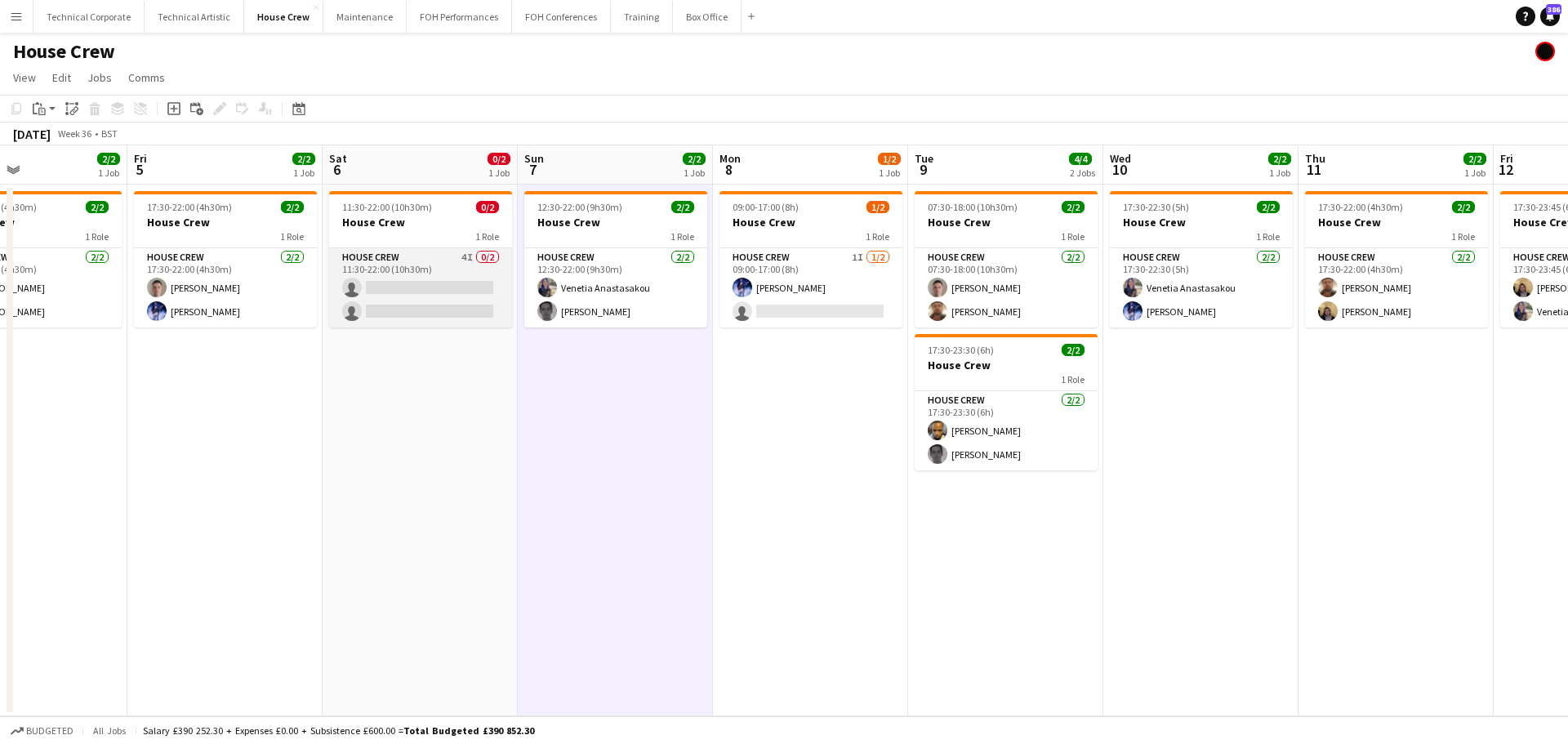
click at [455, 264] on app-card-role "House Crew 4I 0/2 11:30-22:00 (10h30m) single-neutral-actions single-neutral-ac…" at bounding box center [420, 288] width 183 height 79
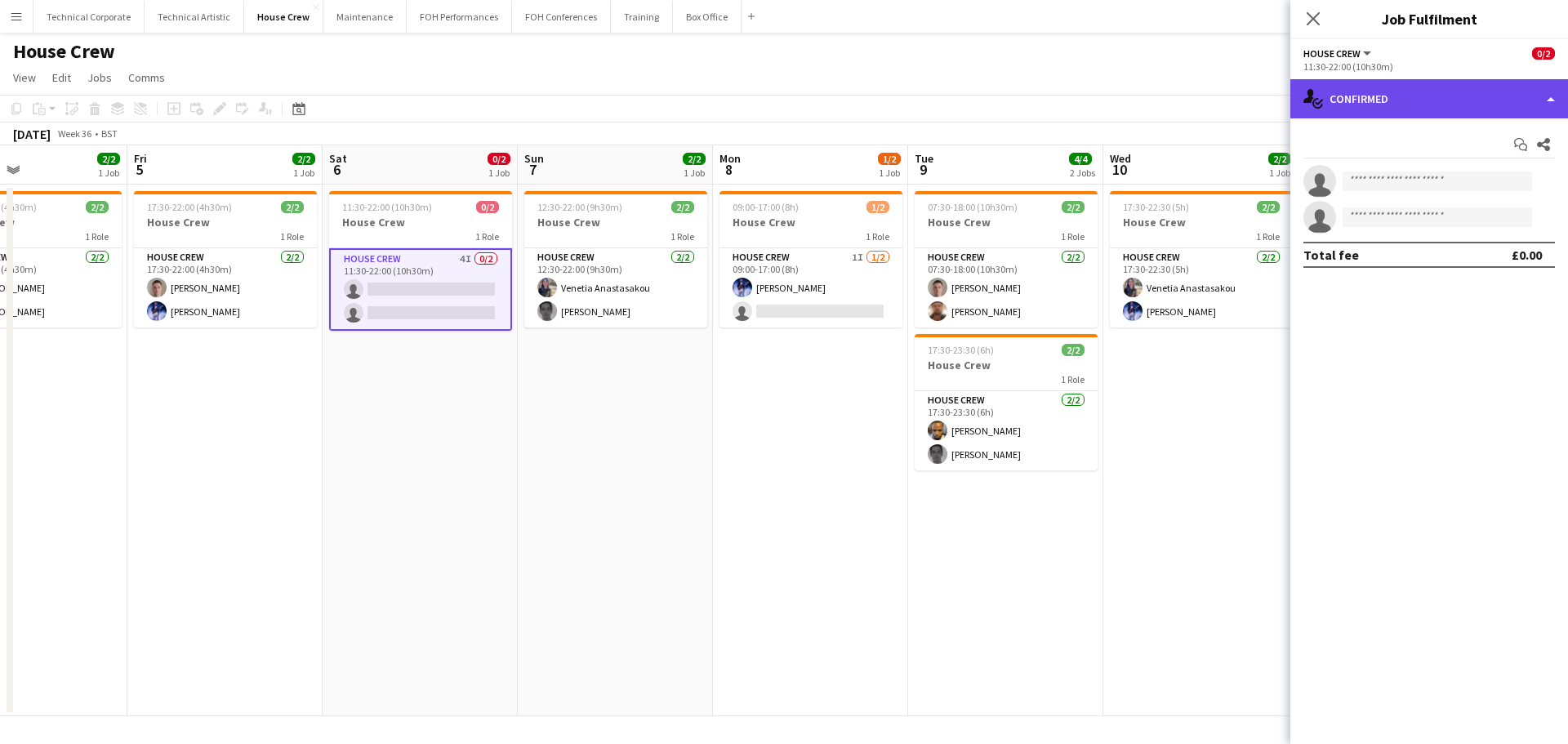
click at [1425, 106] on div "single-neutral-actions-check-2 Confirmed" at bounding box center [1429, 98] width 277 height 39
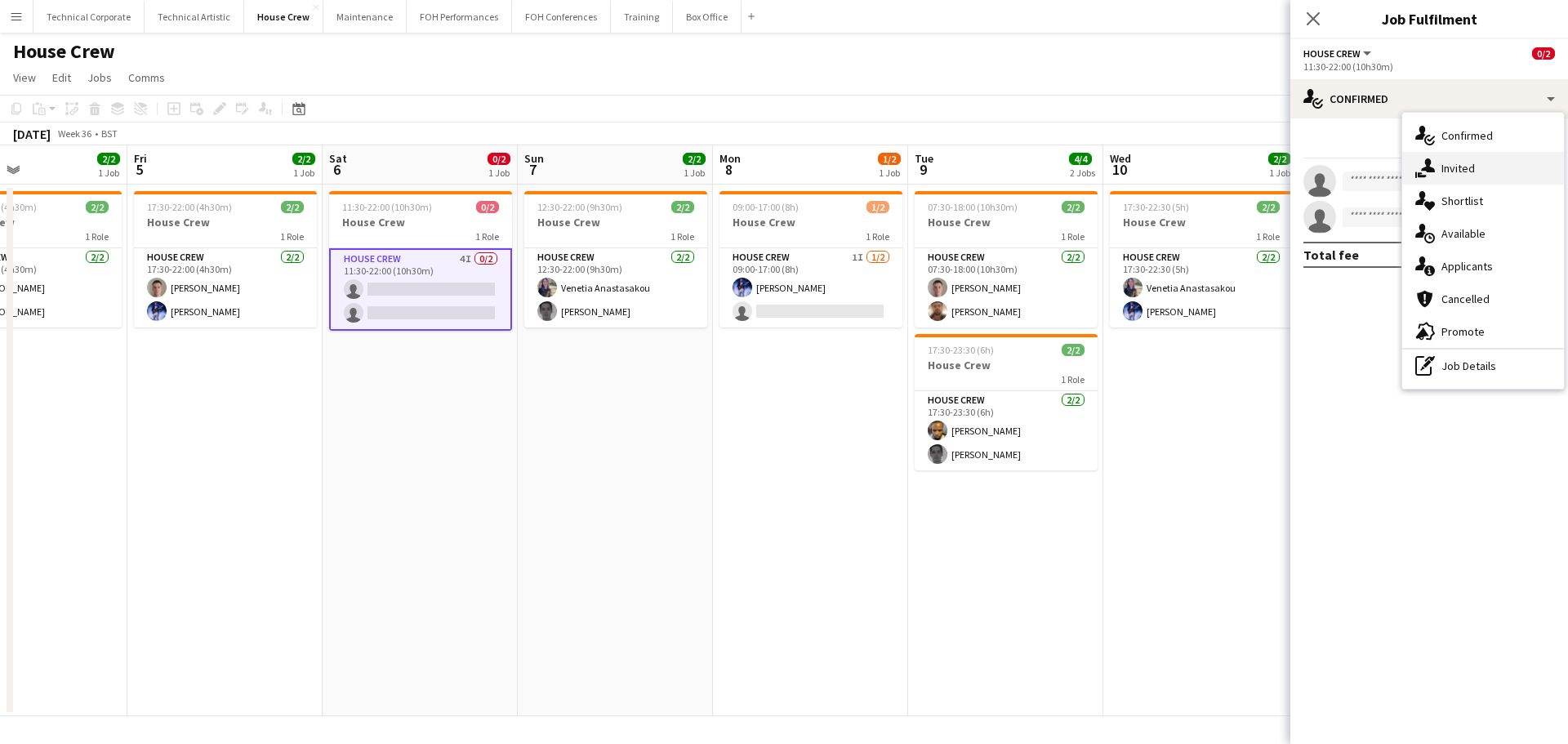
click at [1478, 153] on div "single-neutral-actions-share-1 Invited" at bounding box center [1483, 168] width 162 height 32
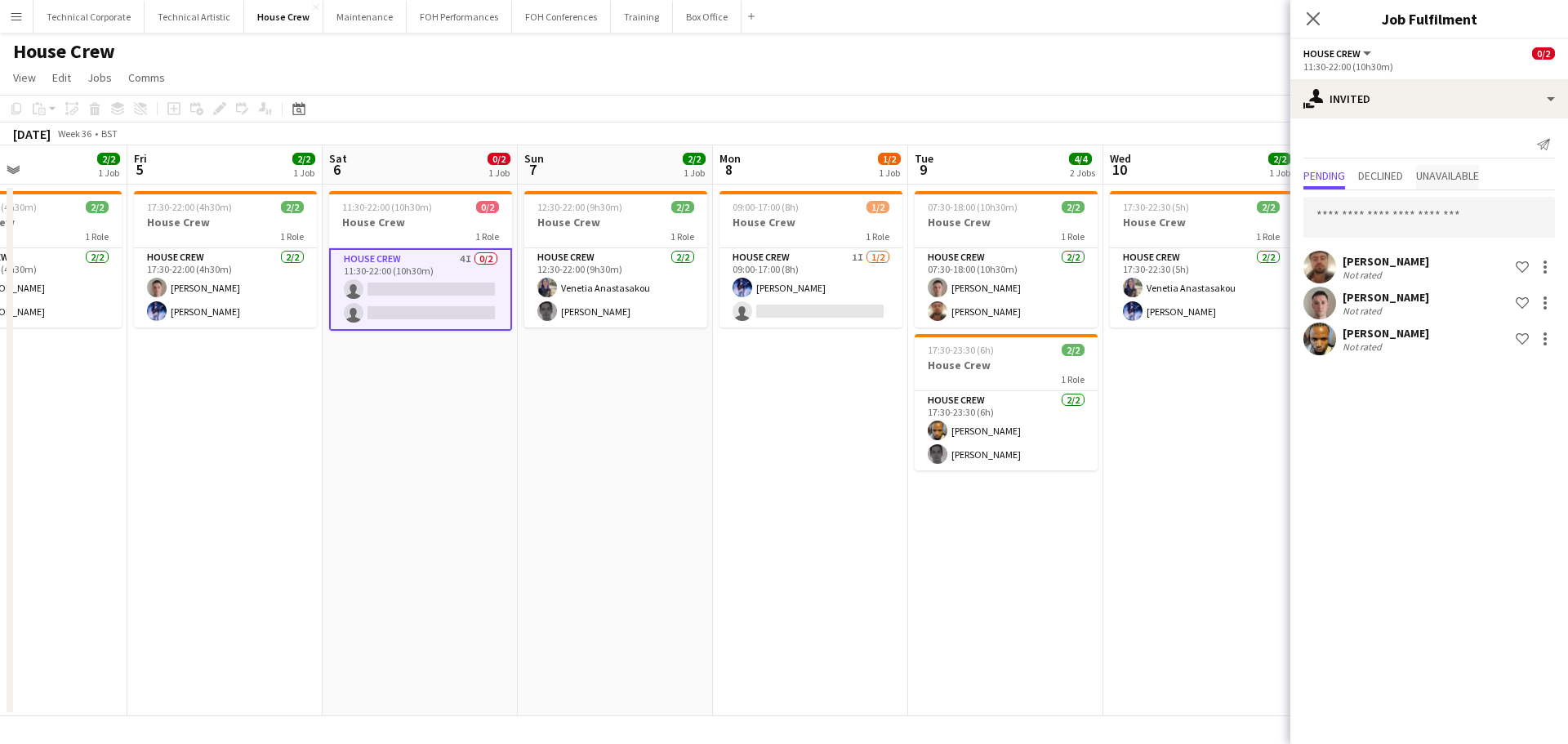
click at [1466, 180] on span "Unavailable" at bounding box center [1448, 175] width 63 height 11
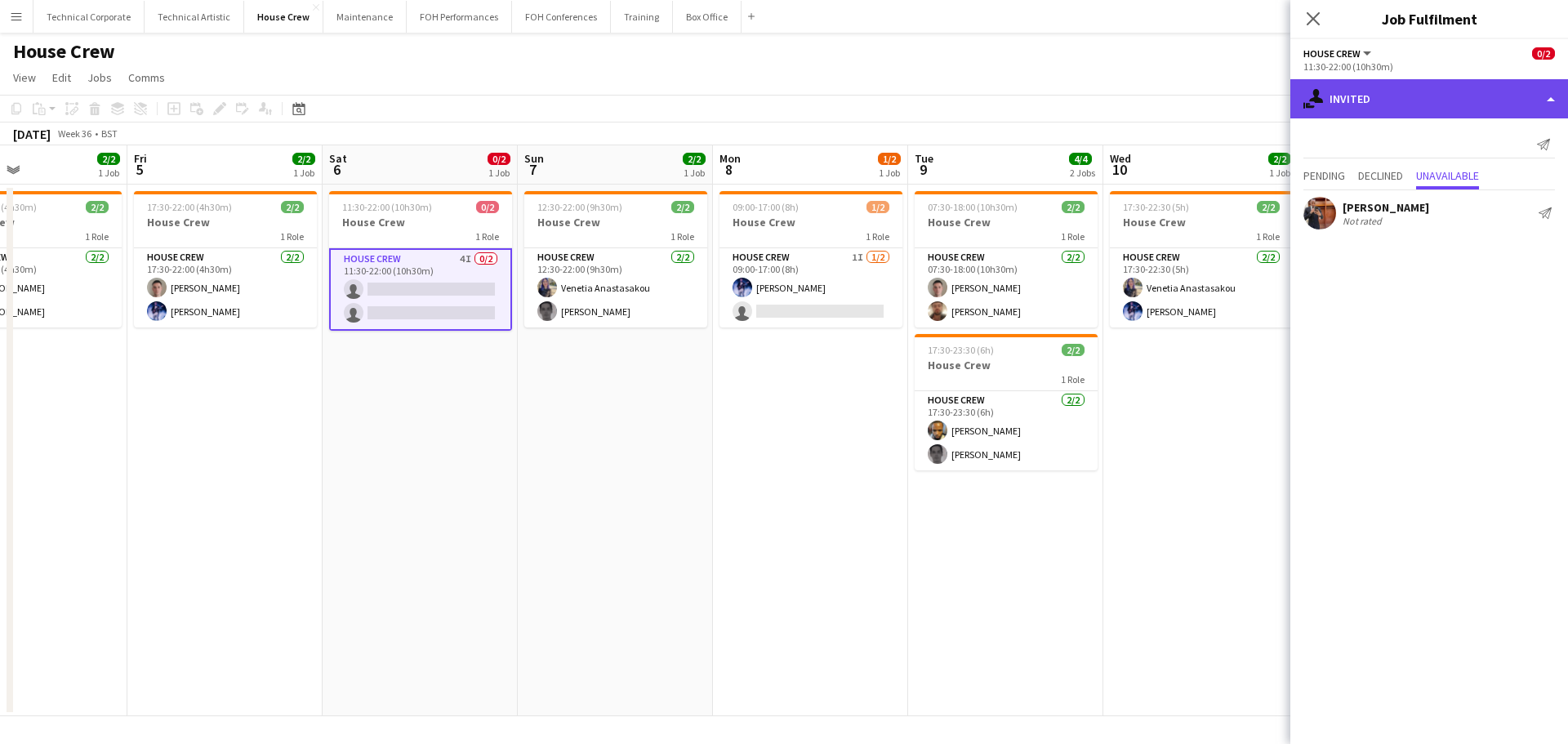
click at [1455, 116] on div "single-neutral-actions-share-1 Invited" at bounding box center [1429, 98] width 277 height 39
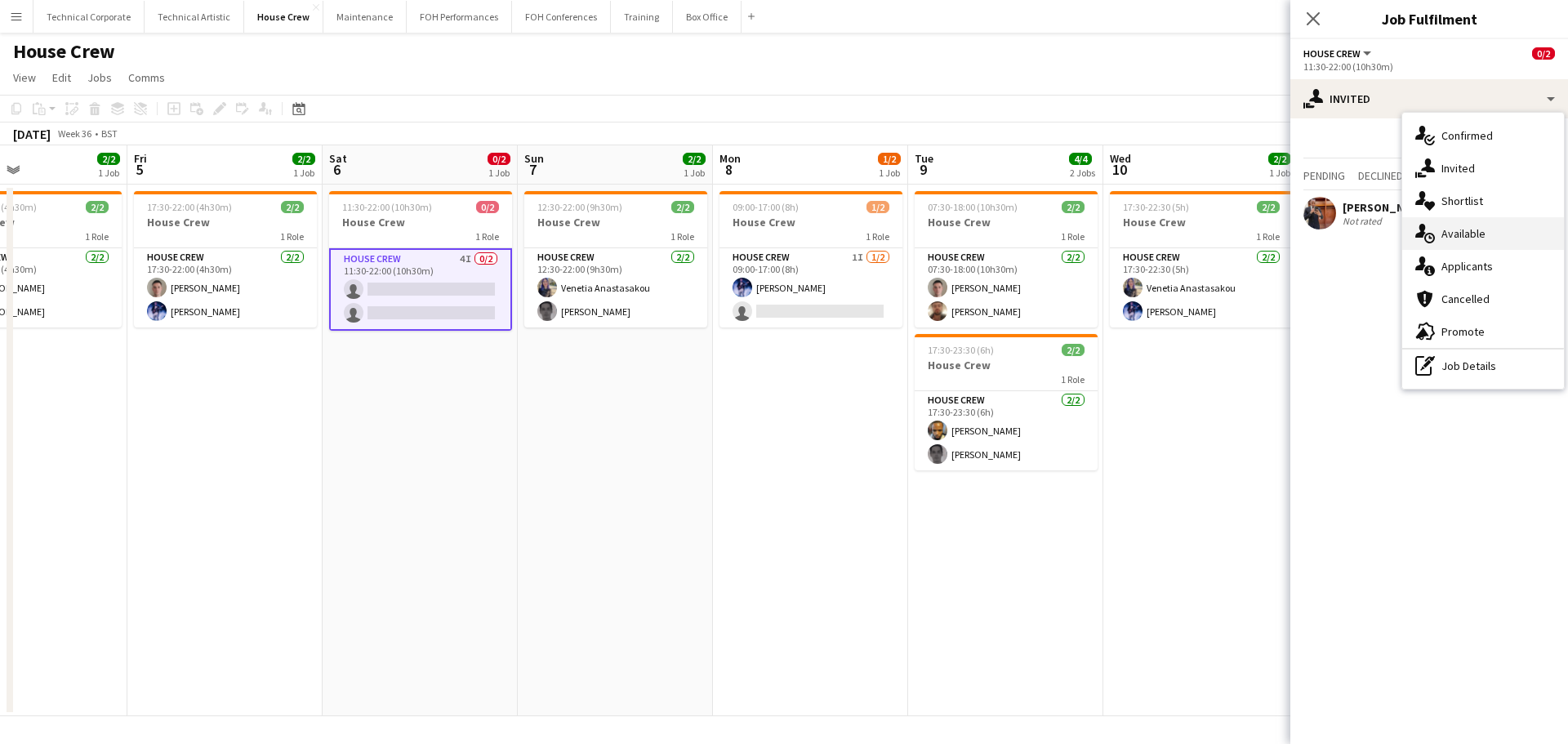
click at [1480, 237] on div "single-neutral-actions-upload Available" at bounding box center [1483, 233] width 162 height 32
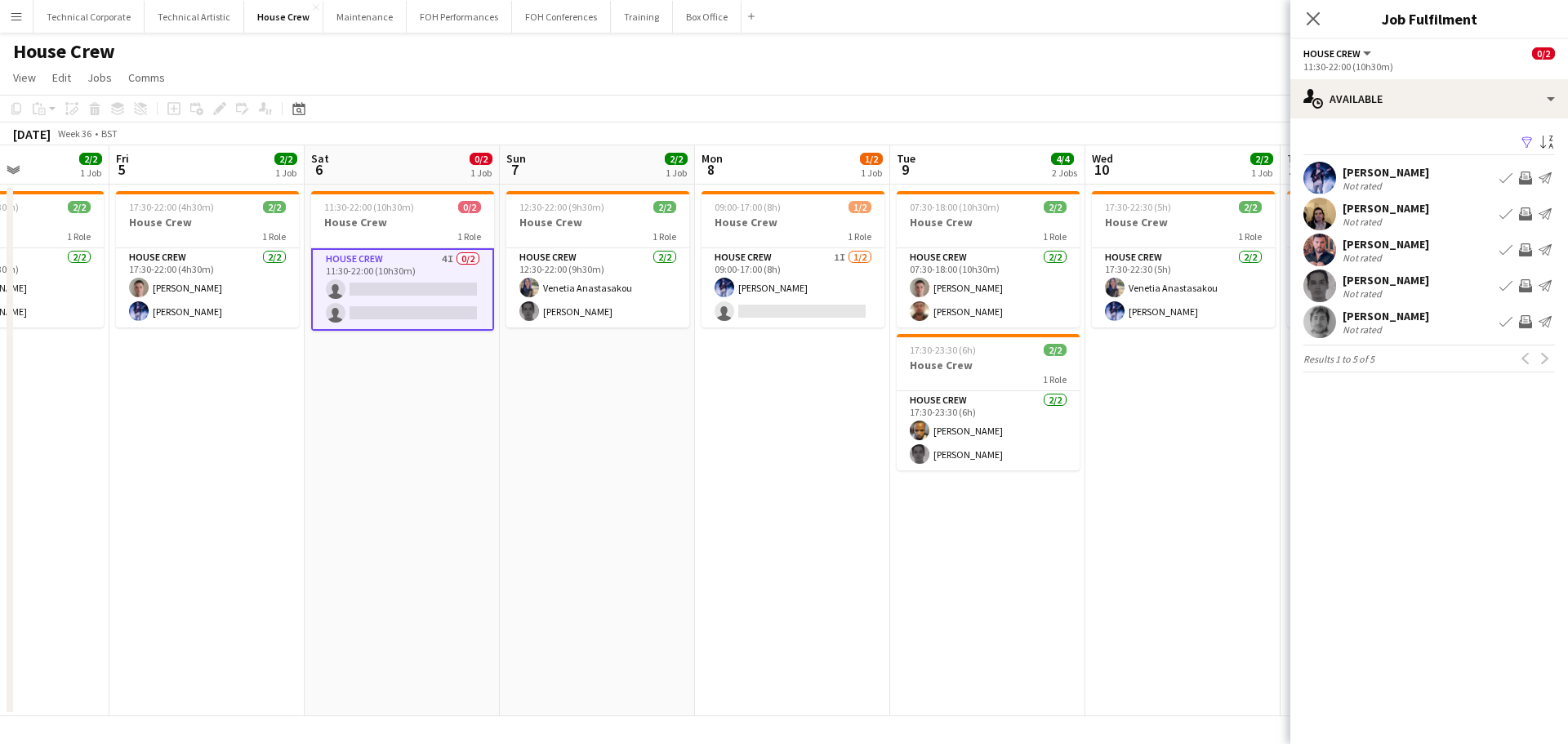
scroll to position [0, 467]
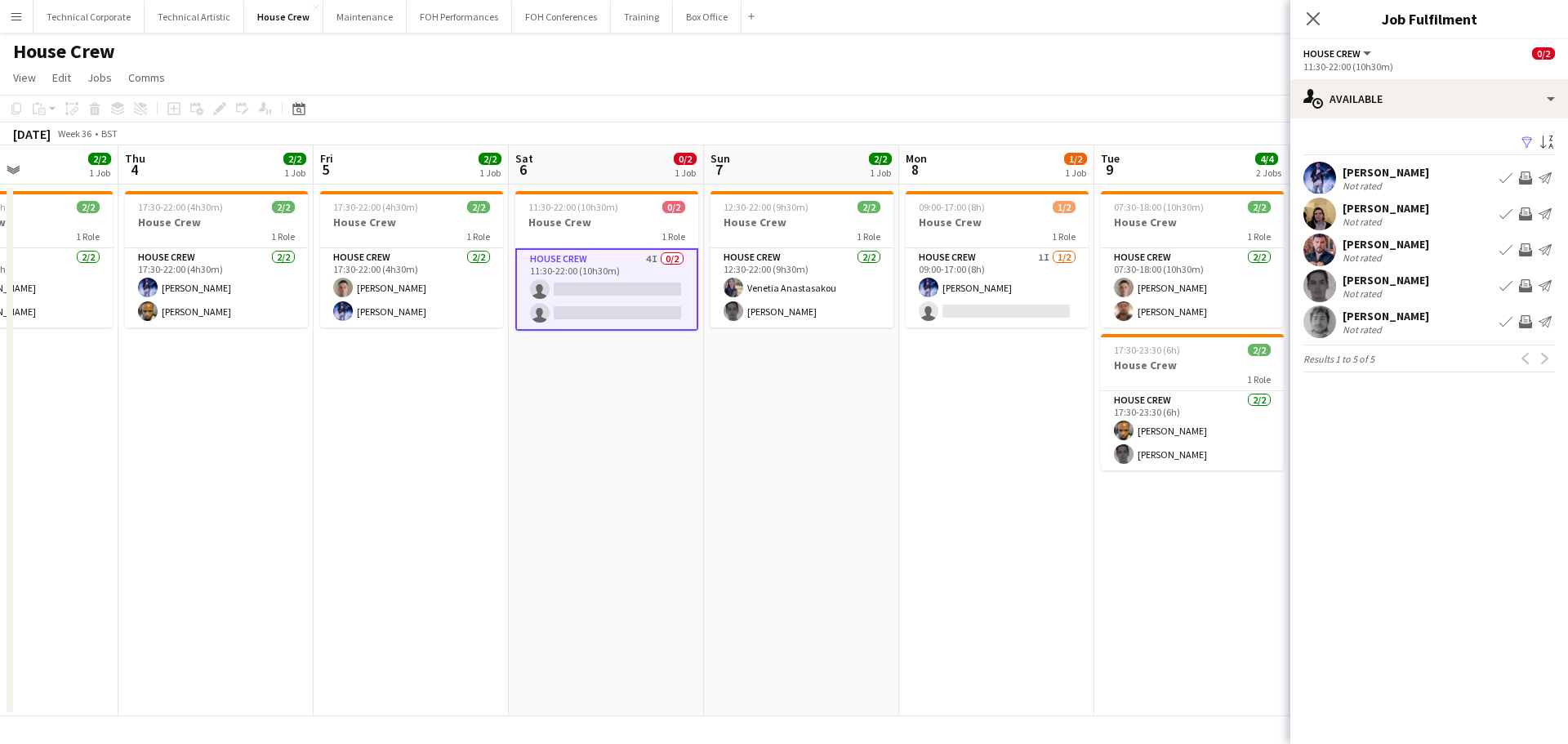
drag, startPoint x: 471, startPoint y: 456, endPoint x: 658, endPoint y: 500, distance: 192.1
click at [658, 500] on app-calendar-viewport "Mon 1 Tue 2 Wed 3 2/2 1 Job Thu 4 2/2 1 Job Fri 5 2/2 1 Job Sat 6 0/2 1 Job Sun…" at bounding box center [784, 431] width 1568 height 571
click at [1528, 287] on app-icon "Invite crew" at bounding box center [1526, 286] width 13 height 13
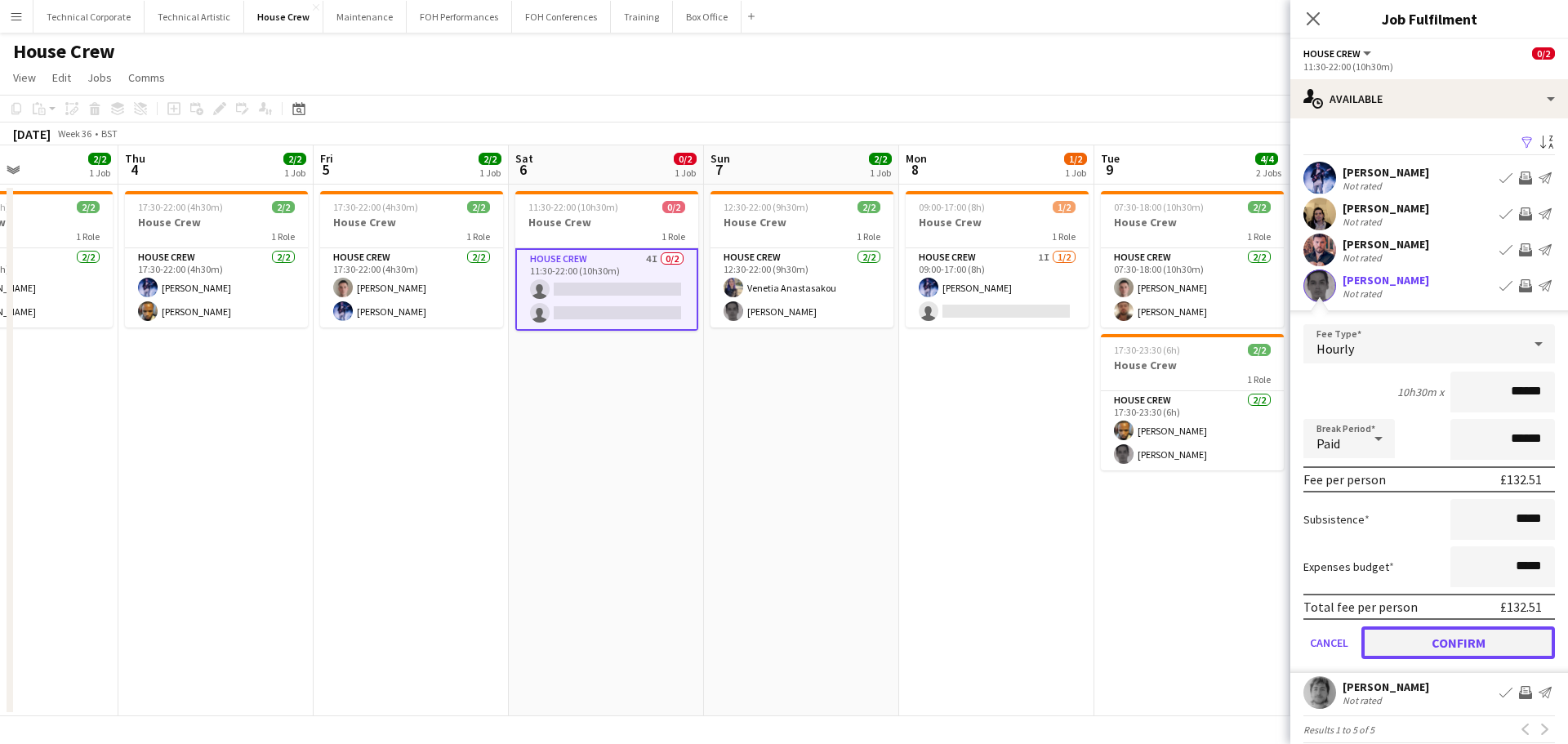
click at [1476, 643] on button "Confirm" at bounding box center [1458, 642] width 193 height 32
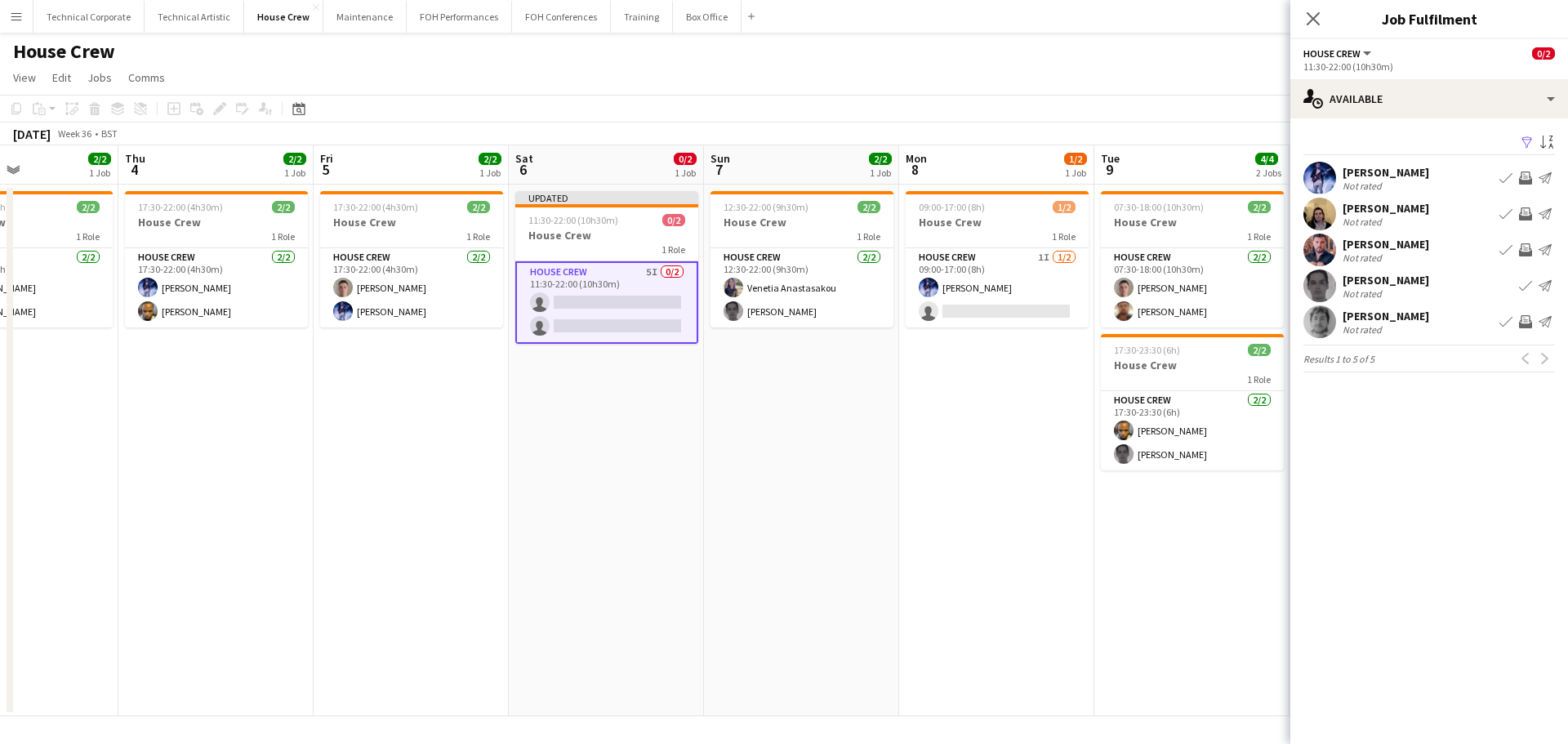
click at [921, 504] on app-date-cell "09:00-17:00 (8h) 1/2 House Crew 1 Role House Crew 1I [DATE] 09:00-17:00 (8h) [P…" at bounding box center [997, 451] width 195 height 532
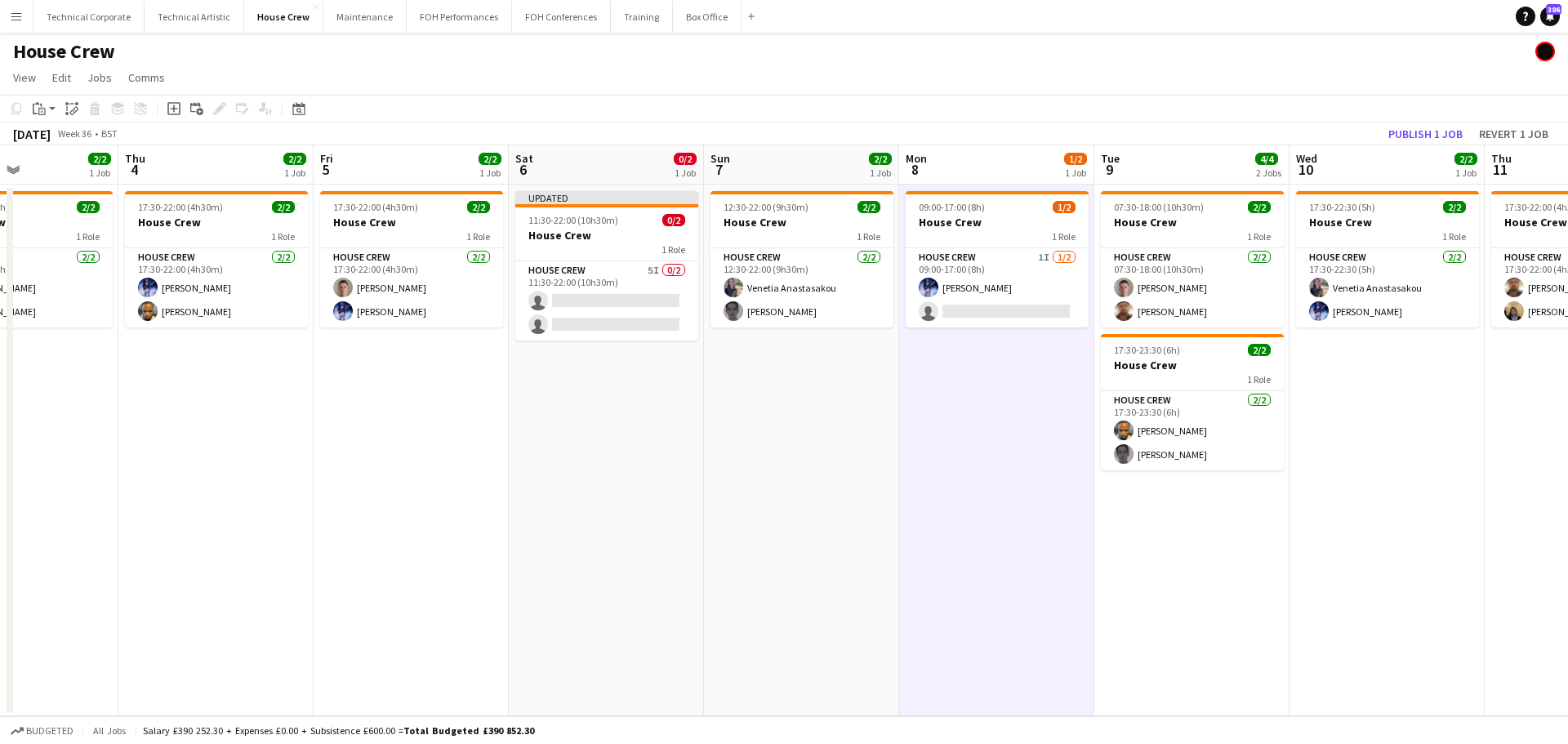
click at [921, 504] on app-date-cell "09:00-17:00 (8h) 1/2 House Crew 1 Role House Crew 1I [DATE] 09:00-17:00 (8h) [P…" at bounding box center [997, 451] width 195 height 532
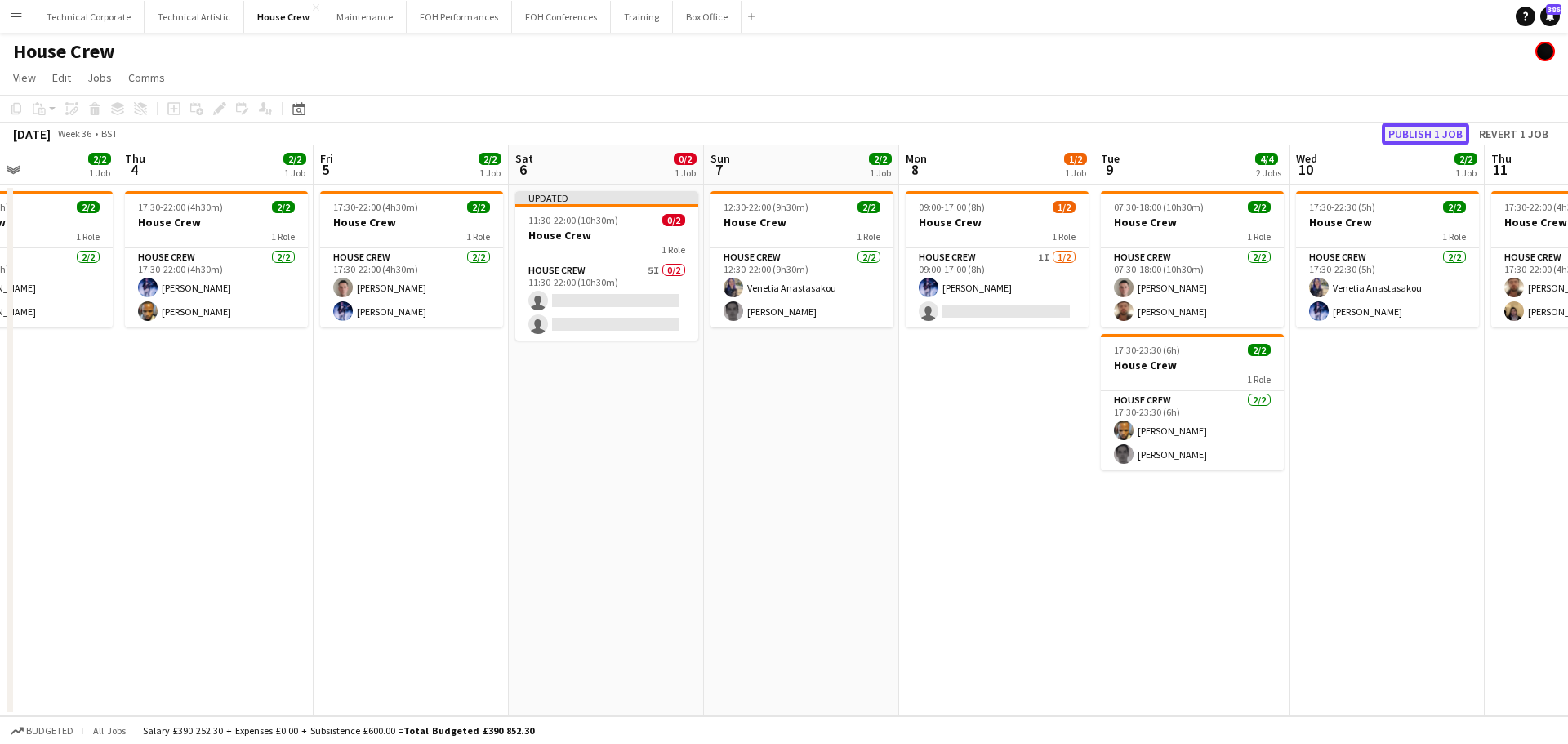
click at [1413, 134] on button "Publish 1 job" at bounding box center [1426, 133] width 88 height 21
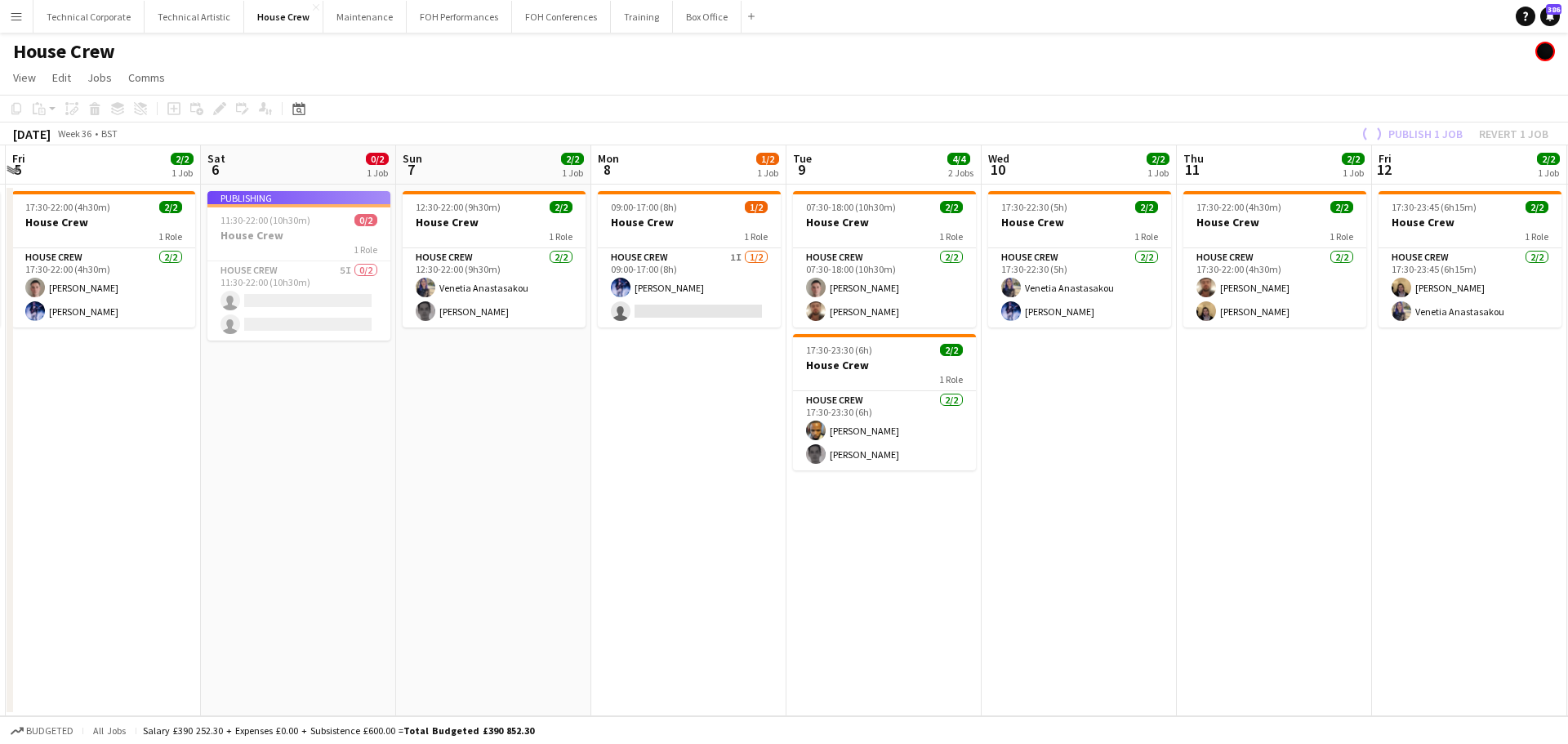
scroll to position [0, 789]
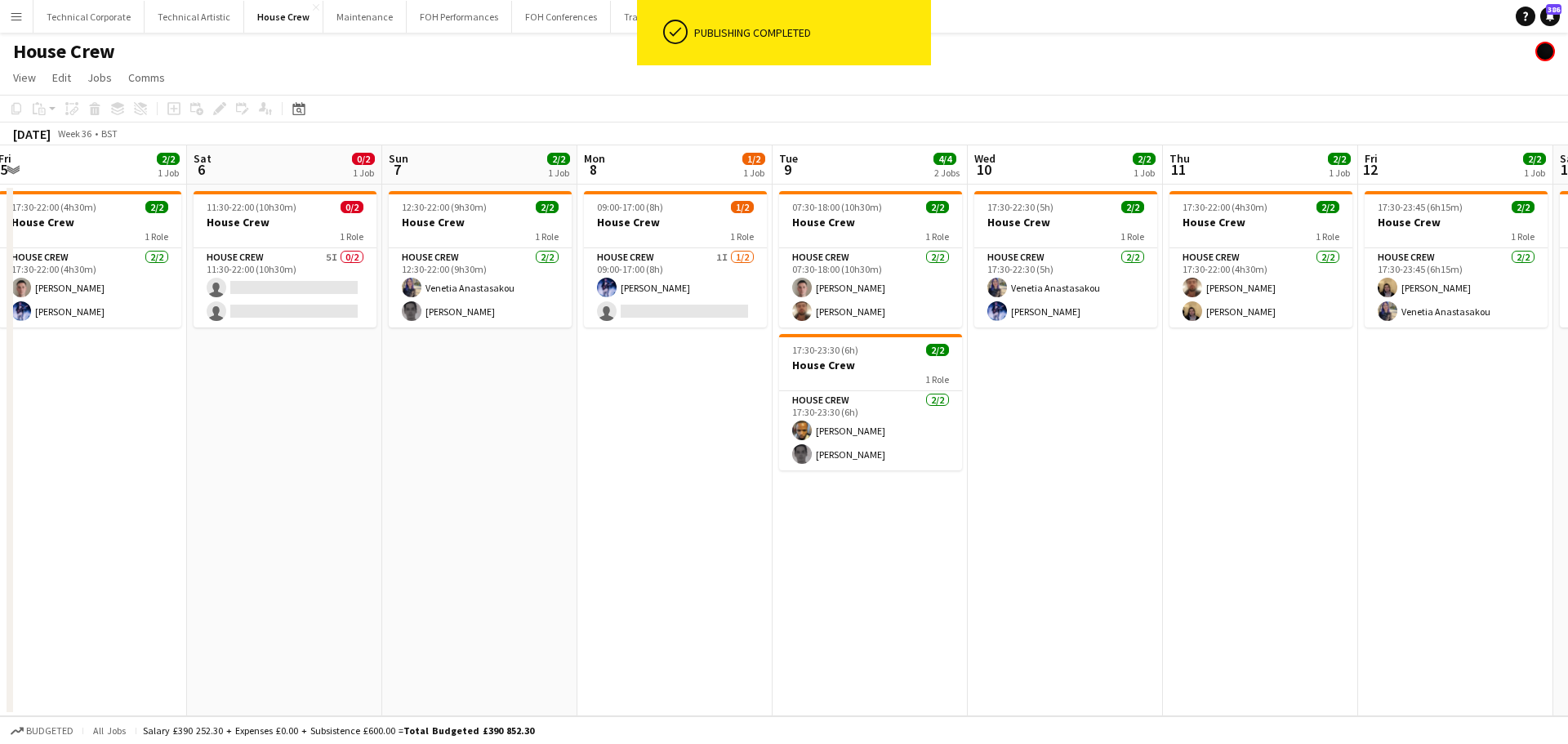
drag, startPoint x: 876, startPoint y: 487, endPoint x: 700, endPoint y: 493, distance: 176.1
click at [700, 493] on app-calendar-viewport "Mon 1 Tue 2 Wed 3 2/2 1 Job Thu 4 2/2 1 Job Fri 5 2/2 1 Job Sat 6 0/2 1 Job Sun…" at bounding box center [784, 431] width 1568 height 571
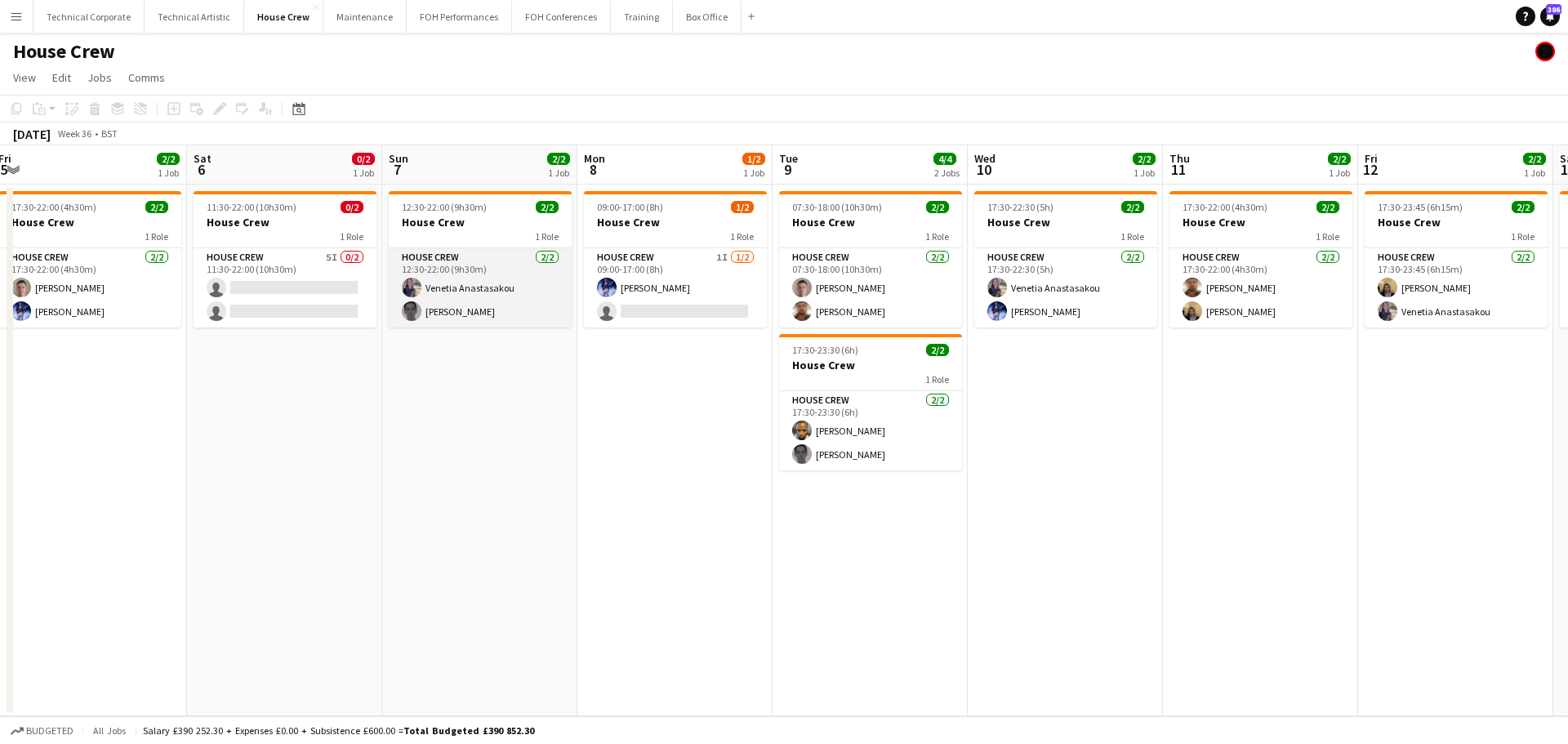
click at [452, 312] on app-card-role "House Crew [DATE] 12:30-22:00 (9h30m) [PERSON_NAME] [PERSON_NAME]" at bounding box center [480, 288] width 183 height 79
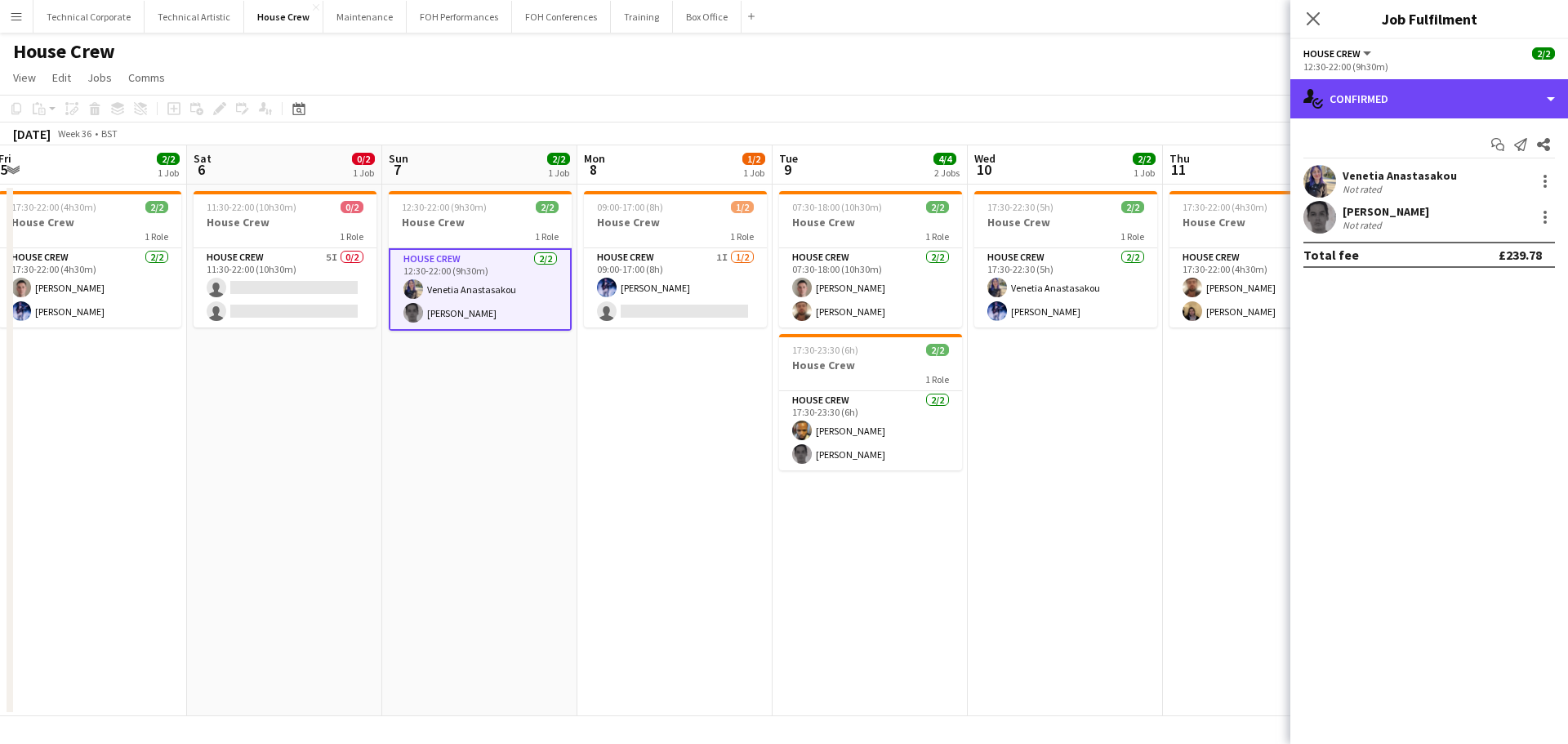
drag, startPoint x: 1373, startPoint y: 96, endPoint x: 1406, endPoint y: 131, distance: 48.1
click at [1378, 96] on div "single-neutral-actions-check-2 Confirmed" at bounding box center [1429, 98] width 277 height 39
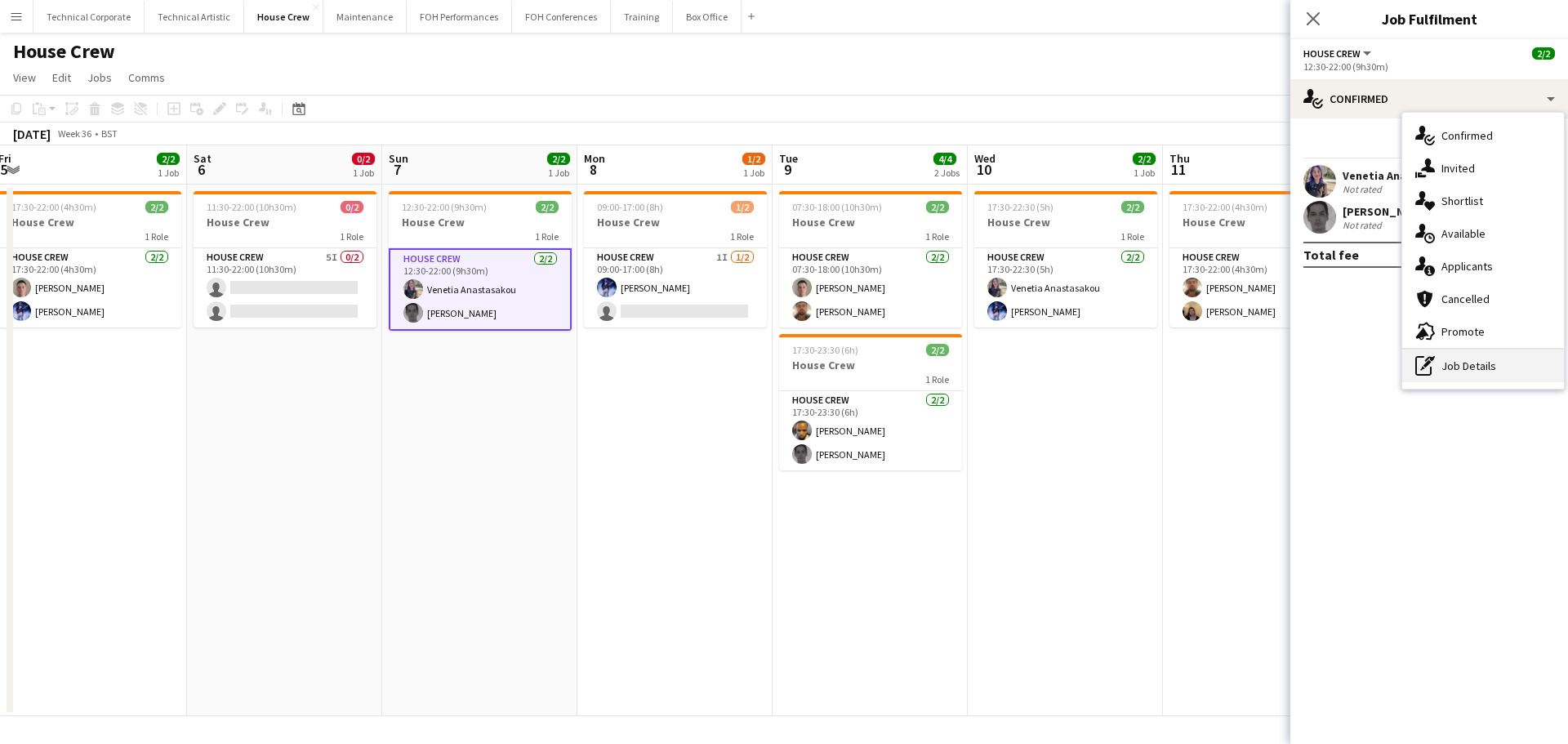
click at [1466, 357] on div "pen-write Job Details" at bounding box center [1483, 366] width 162 height 32
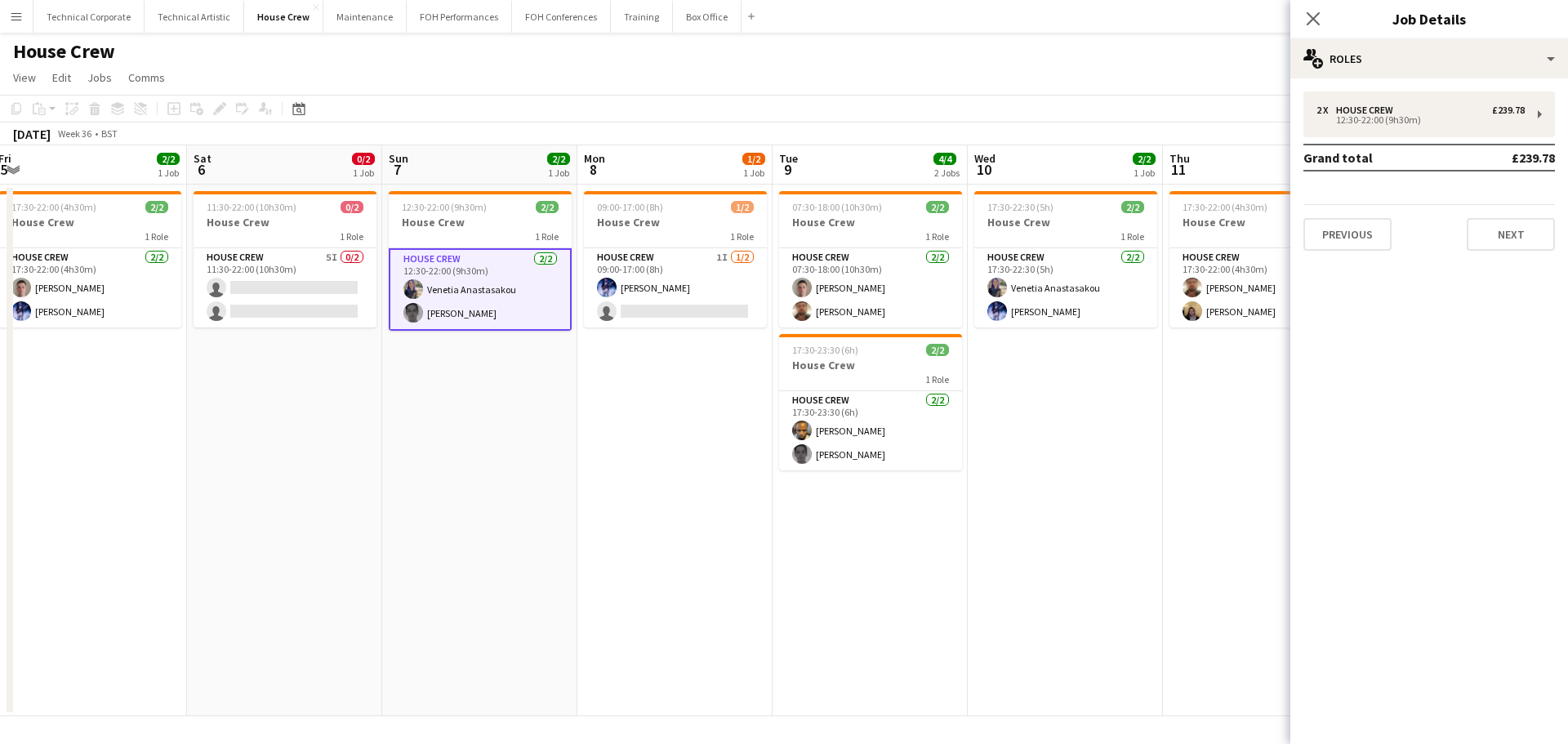
drag, startPoint x: 1431, startPoint y: 147, endPoint x: 1434, endPoint y: 139, distance: 8.5
click at [1433, 142] on div "2 x House Crew £239.78 12:30-22:00 (9h30m) Grand total £239.78 Previous Next" at bounding box center [1429, 171] width 277 height 159
click at [1436, 138] on div "2 x House Crew £239.78 12:30-22:00 (9h30m) Grand total £239.78 Previous Next" at bounding box center [1429, 171] width 277 height 159
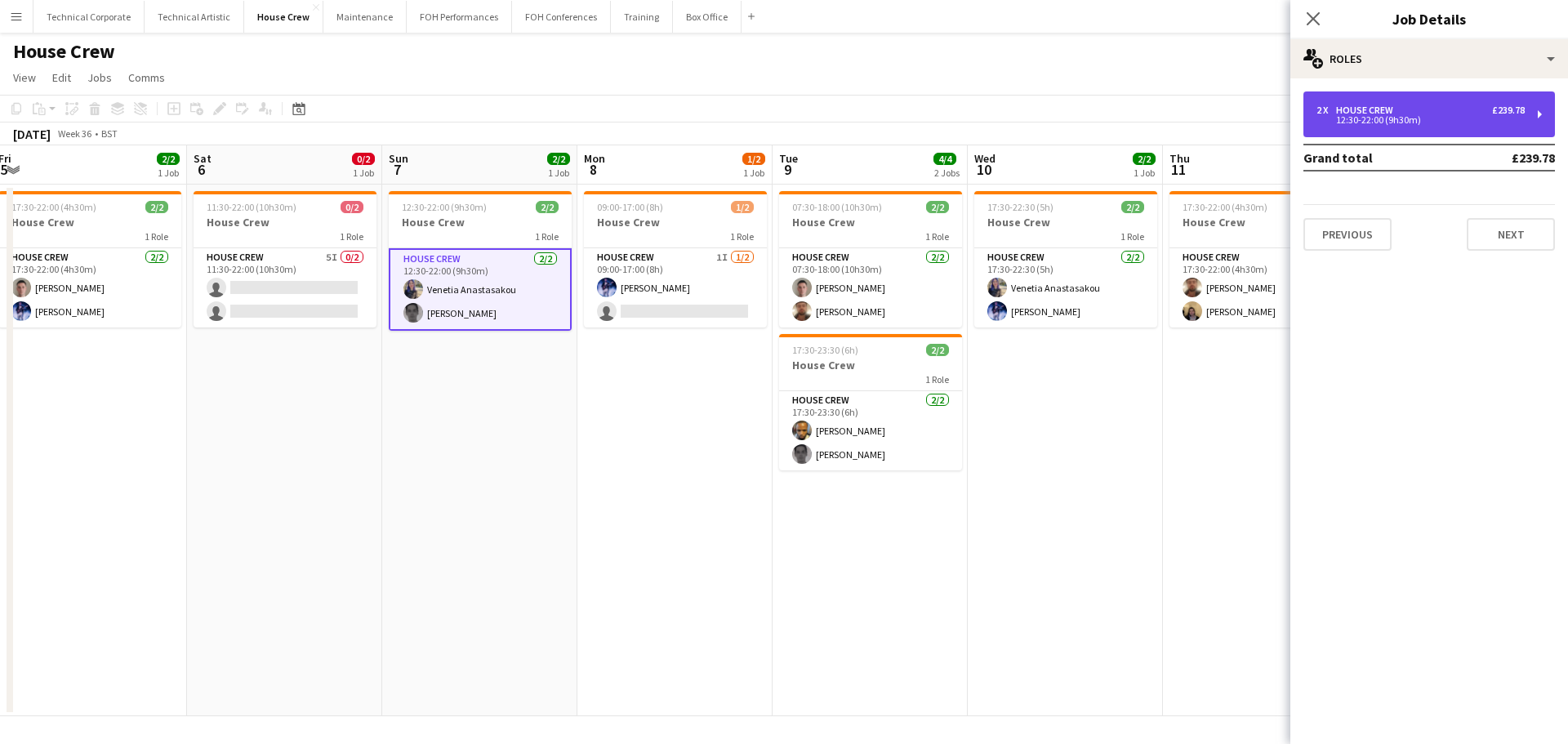
click at [1400, 123] on div "12:30-22:00 (9h30m)" at bounding box center [1420, 120] width 209 height 9
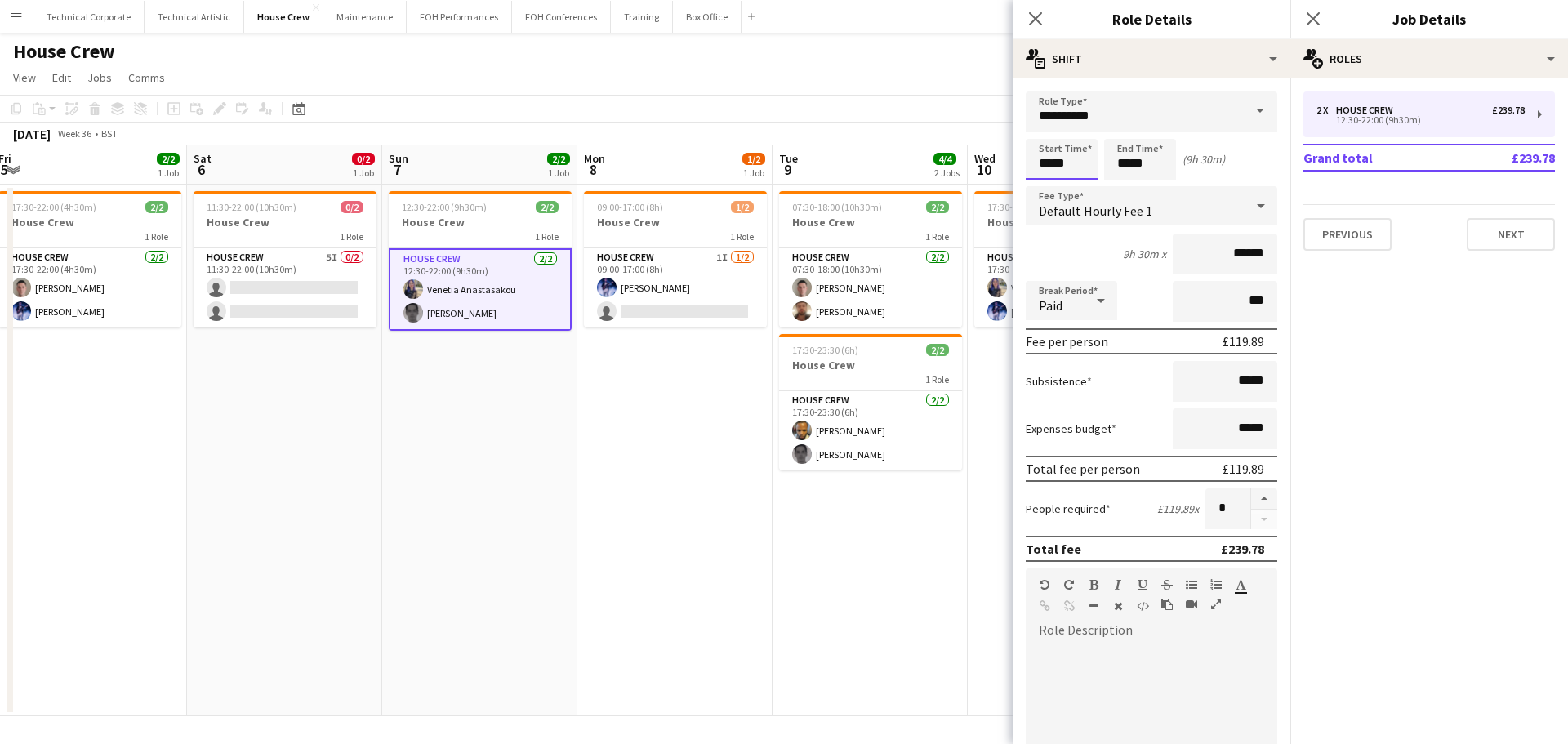
drag, startPoint x: 1049, startPoint y: 165, endPoint x: 1059, endPoint y: 199, distance: 35.4
click at [1052, 165] on input "*****" at bounding box center [1061, 159] width 71 height 41
type input "*****"
click at [1057, 186] on div at bounding box center [1046, 188] width 32 height 16
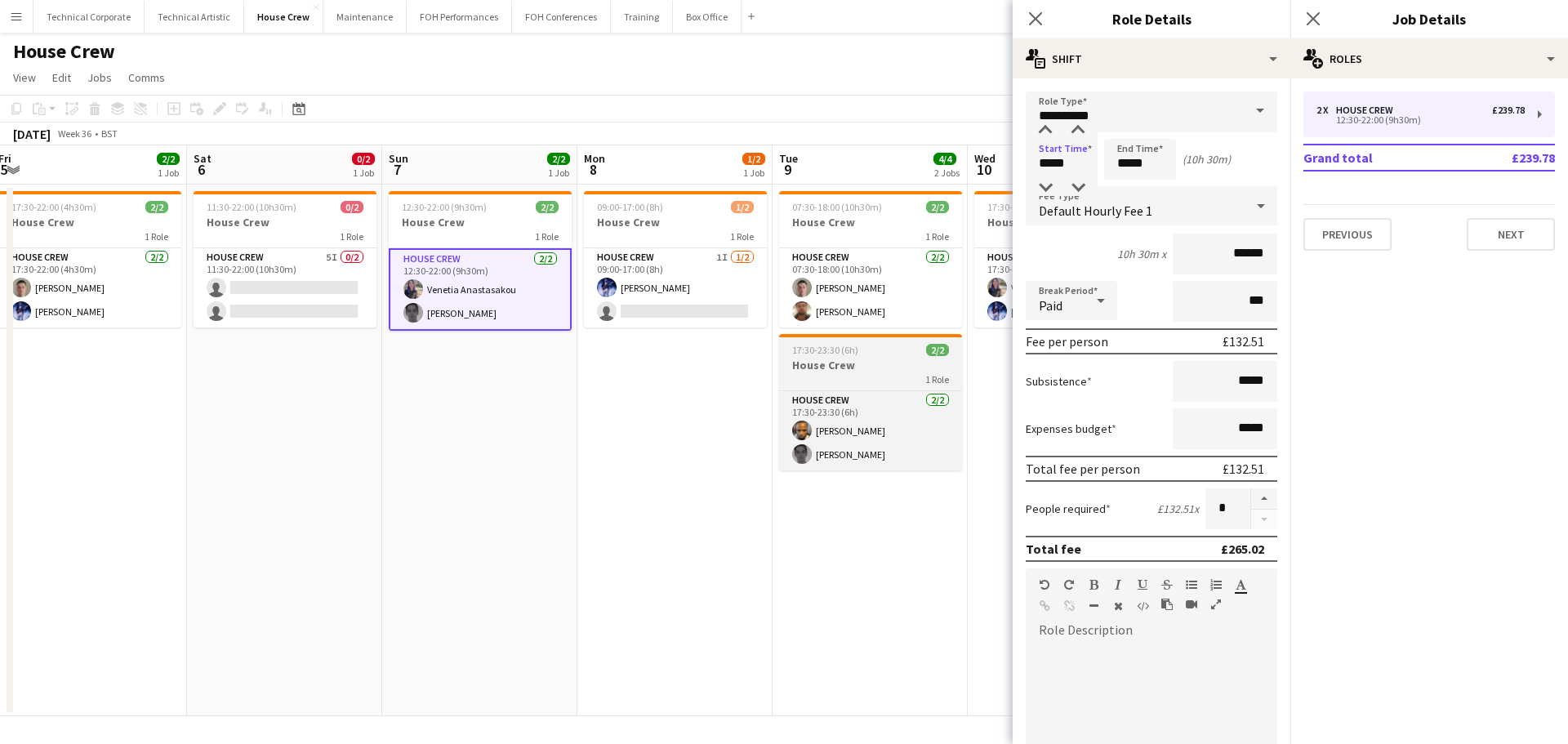
click at [837, 375] on div "1 Role" at bounding box center [871, 379] width 183 height 13
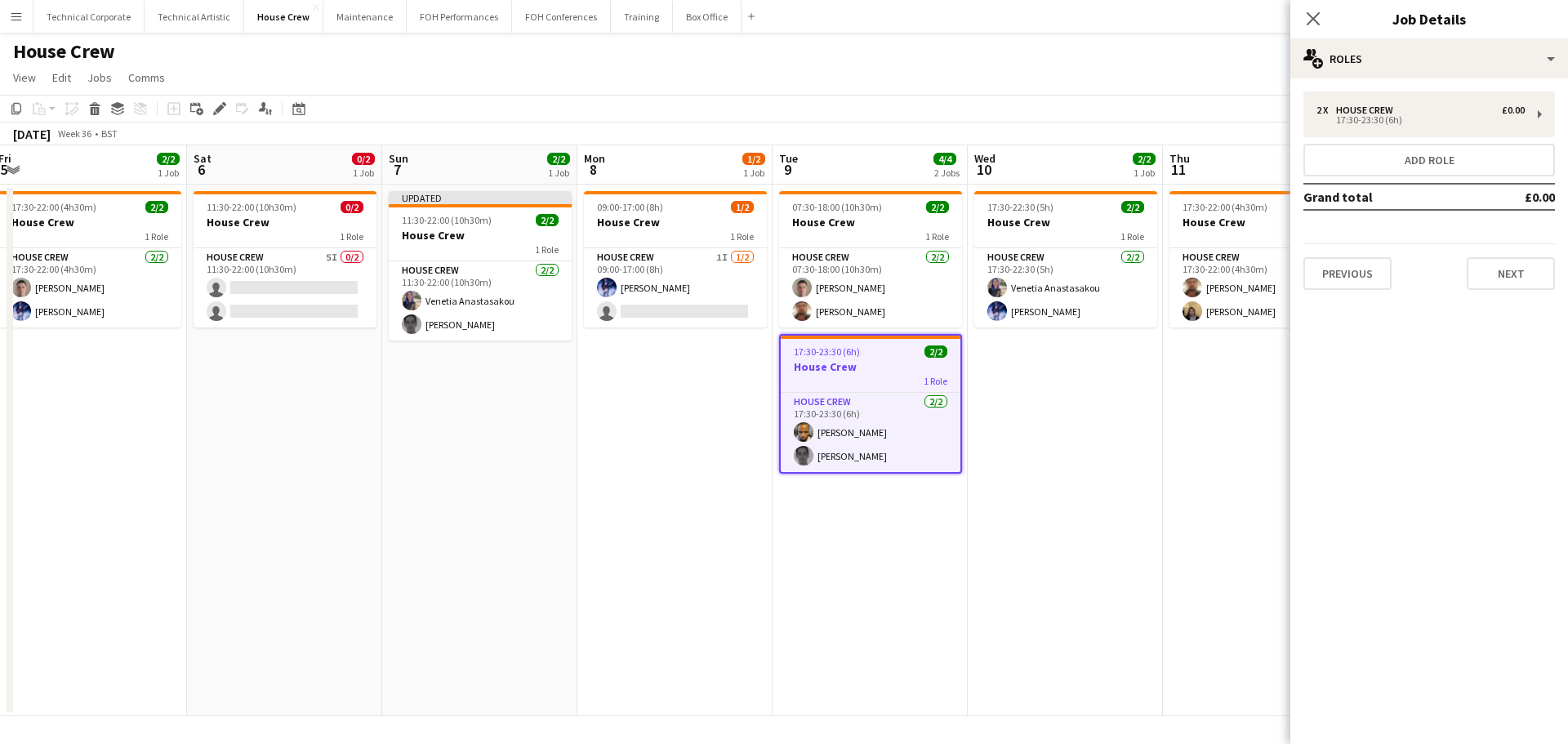
click at [1088, 416] on app-date-cell "17:30-22:30 (5h) 2/2 House Crew 1 Role House Crew [DATE] 17:30-22:30 (5h) [PERS…" at bounding box center [1065, 451] width 195 height 532
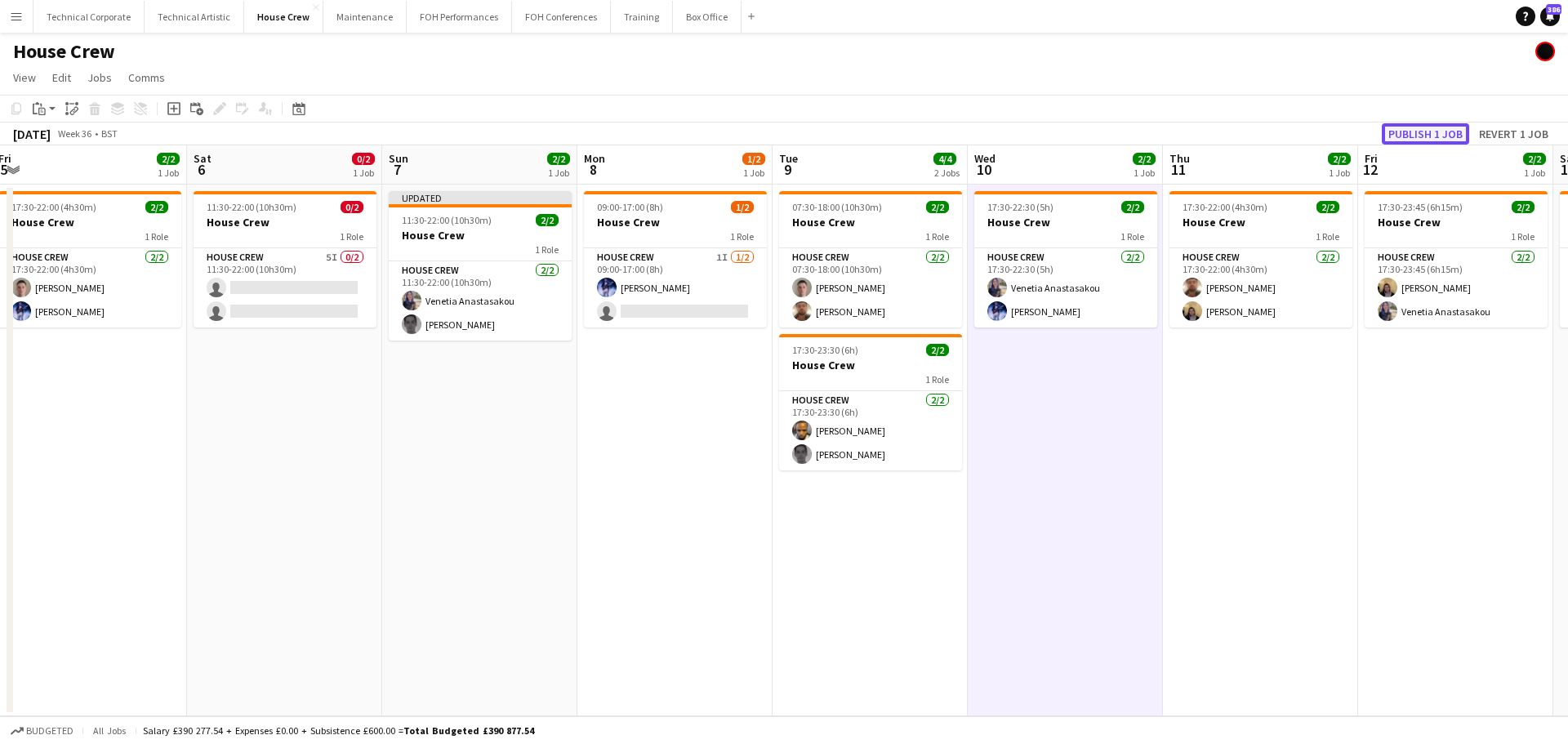
click at [1412, 137] on button "Publish 1 job" at bounding box center [1426, 133] width 88 height 21
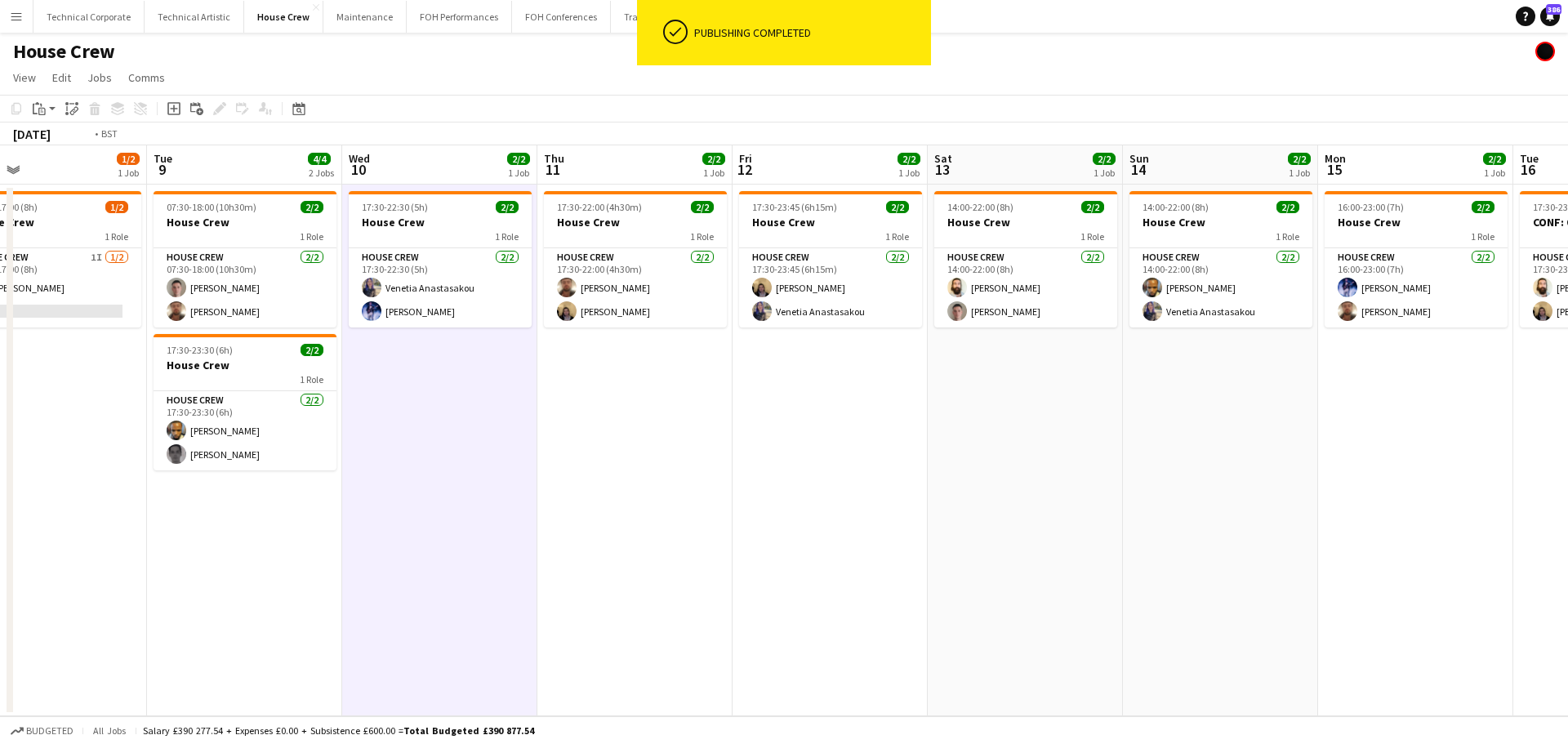
drag, startPoint x: 848, startPoint y: 513, endPoint x: 489, endPoint y: 540, distance: 360.0
click at [494, 540] on app-calendar-viewport "Fri 5 2/2 1 Job Sat 6 0/2 1 Job Sun 7 2/2 1 Job Mon 8 1/2 1 Job Tue 9 4/4 2 Job…" at bounding box center [784, 431] width 1568 height 571
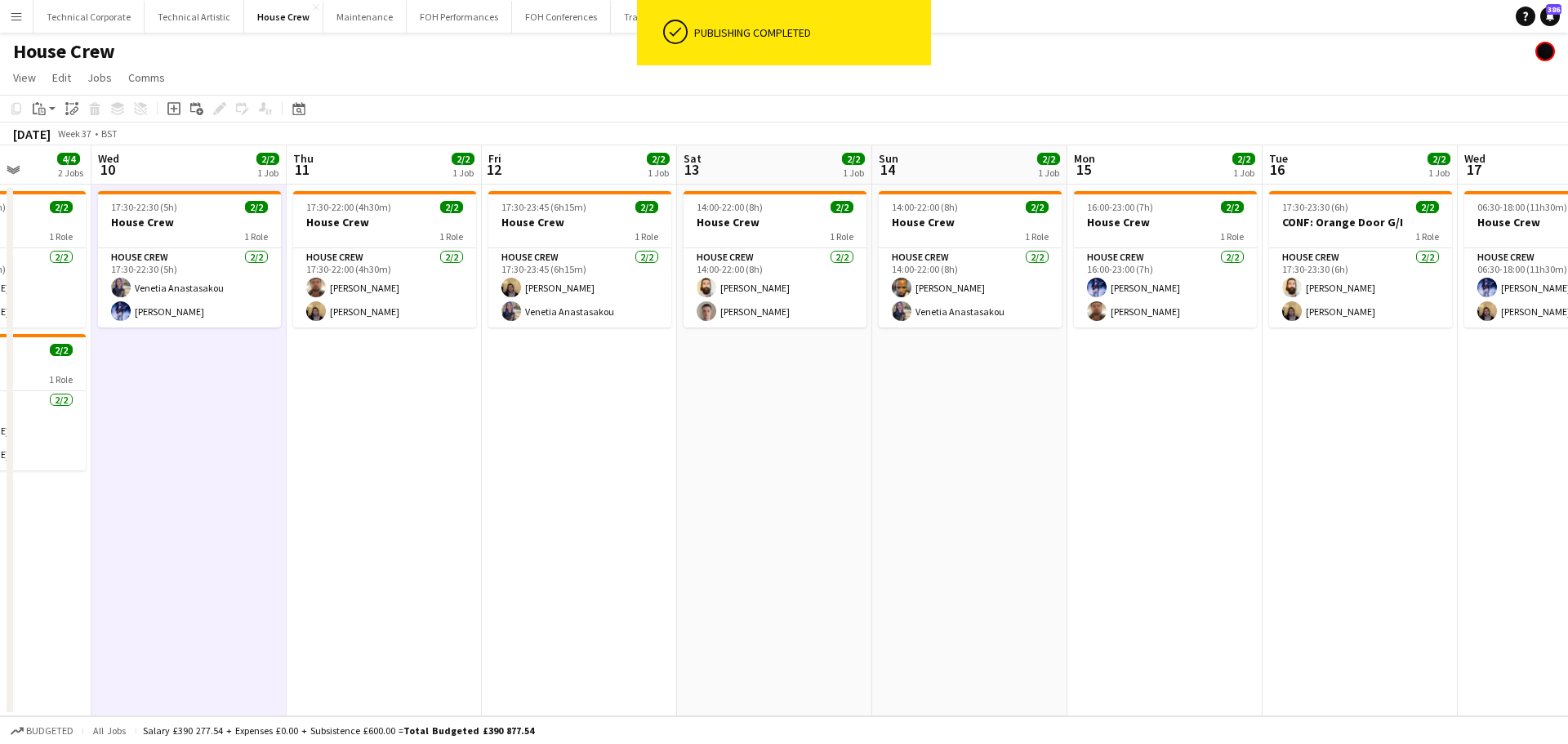
scroll to position [0, 499]
drag, startPoint x: 888, startPoint y: 493, endPoint x: 238, endPoint y: 486, distance: 650.0
click at [727, 511] on app-calendar-viewport "Sun 7 2/2 1 Job Mon 8 1/2 1 Job Tue 9 4/4 2 Jobs Wed 10 2/2 1 Job Thu 11 2/2 1 …" at bounding box center [784, 431] width 1568 height 571
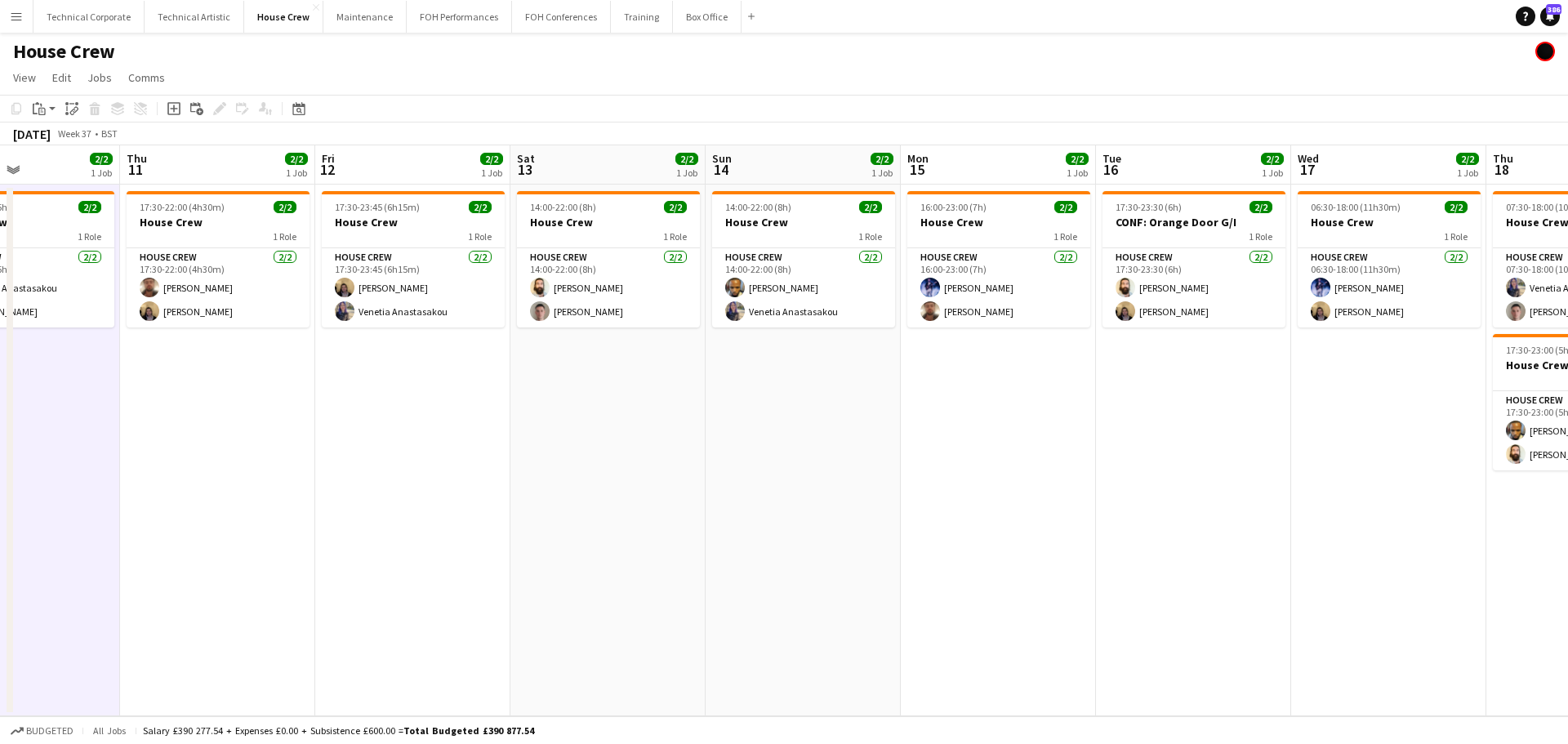
drag, startPoint x: 697, startPoint y: 493, endPoint x: 316, endPoint y: 556, distance: 386.2
click at [498, 522] on app-calendar-viewport "Sun 7 2/2 1 Job Mon 8 1/2 1 Job Tue 9 4/4 2 Jobs Wed 10 2/2 1 Job Thu 11 2/2 1 …" at bounding box center [784, 431] width 1568 height 571
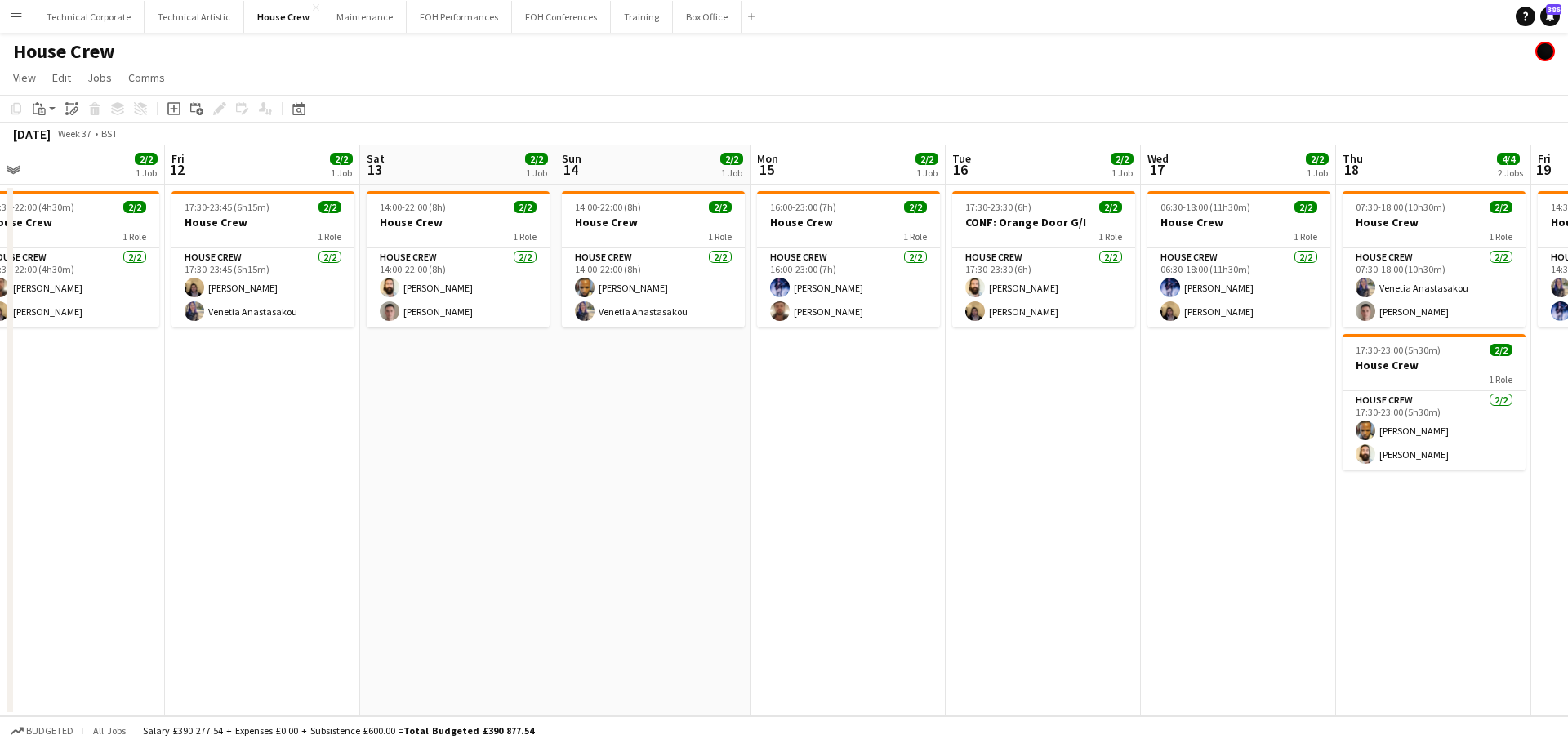
scroll to position [0, 812]
drag, startPoint x: 755, startPoint y: 431, endPoint x: 641, endPoint y: 445, distance: 114.9
click at [641, 445] on app-calendar-viewport "Sun 7 2/2 1 Job Mon 8 1/2 1 Job Tue 9 4/4 2 Jobs Wed 10 2/2 1 Job Thu 11 2/2 1 …" at bounding box center [784, 431] width 1568 height 571
